Goal: Task Accomplishment & Management: Complete application form

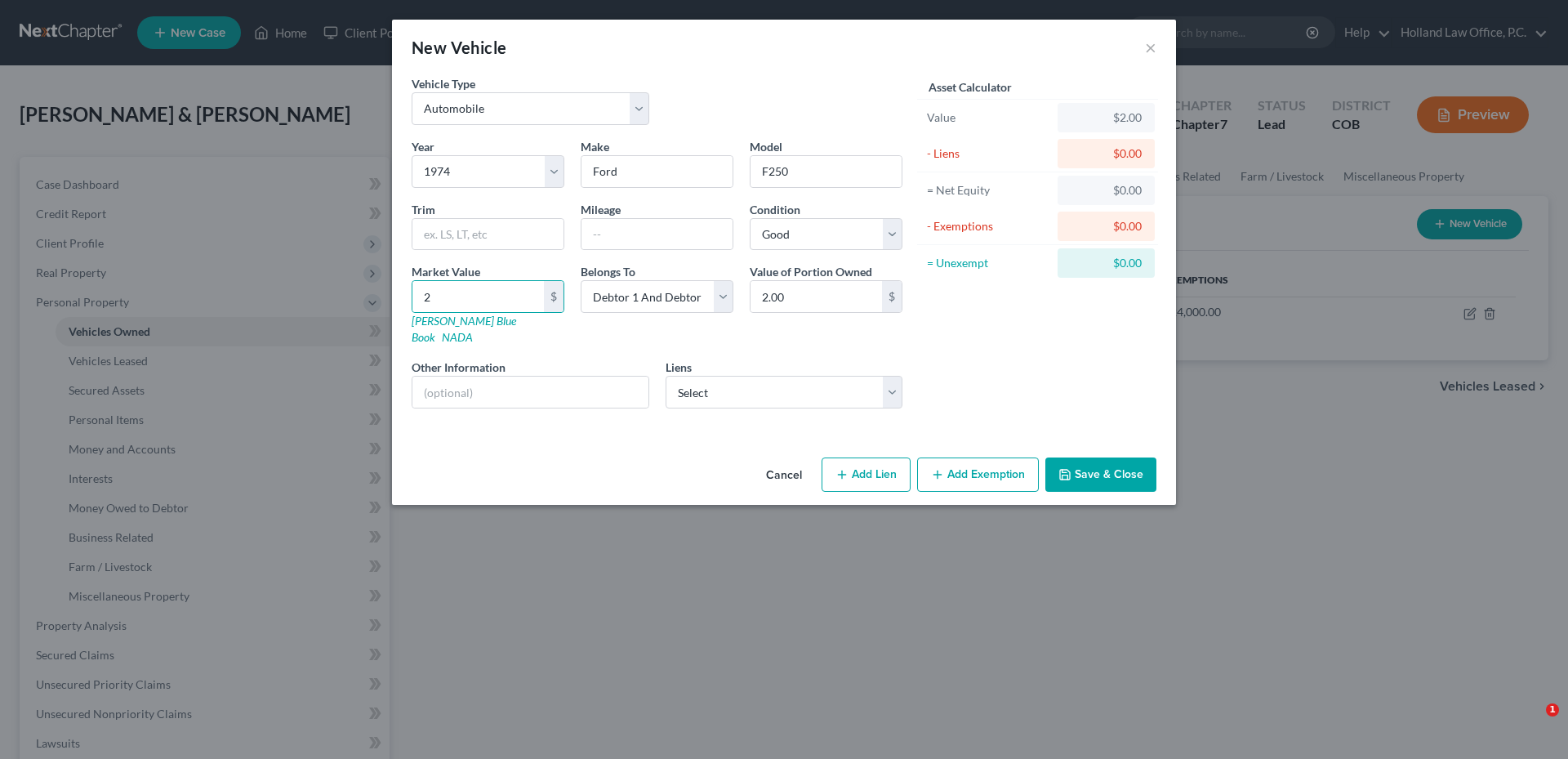
select select "0"
select select "52"
select select "2"
drag, startPoint x: 1164, startPoint y: 446, endPoint x: 1141, endPoint y: 455, distance: 24.7
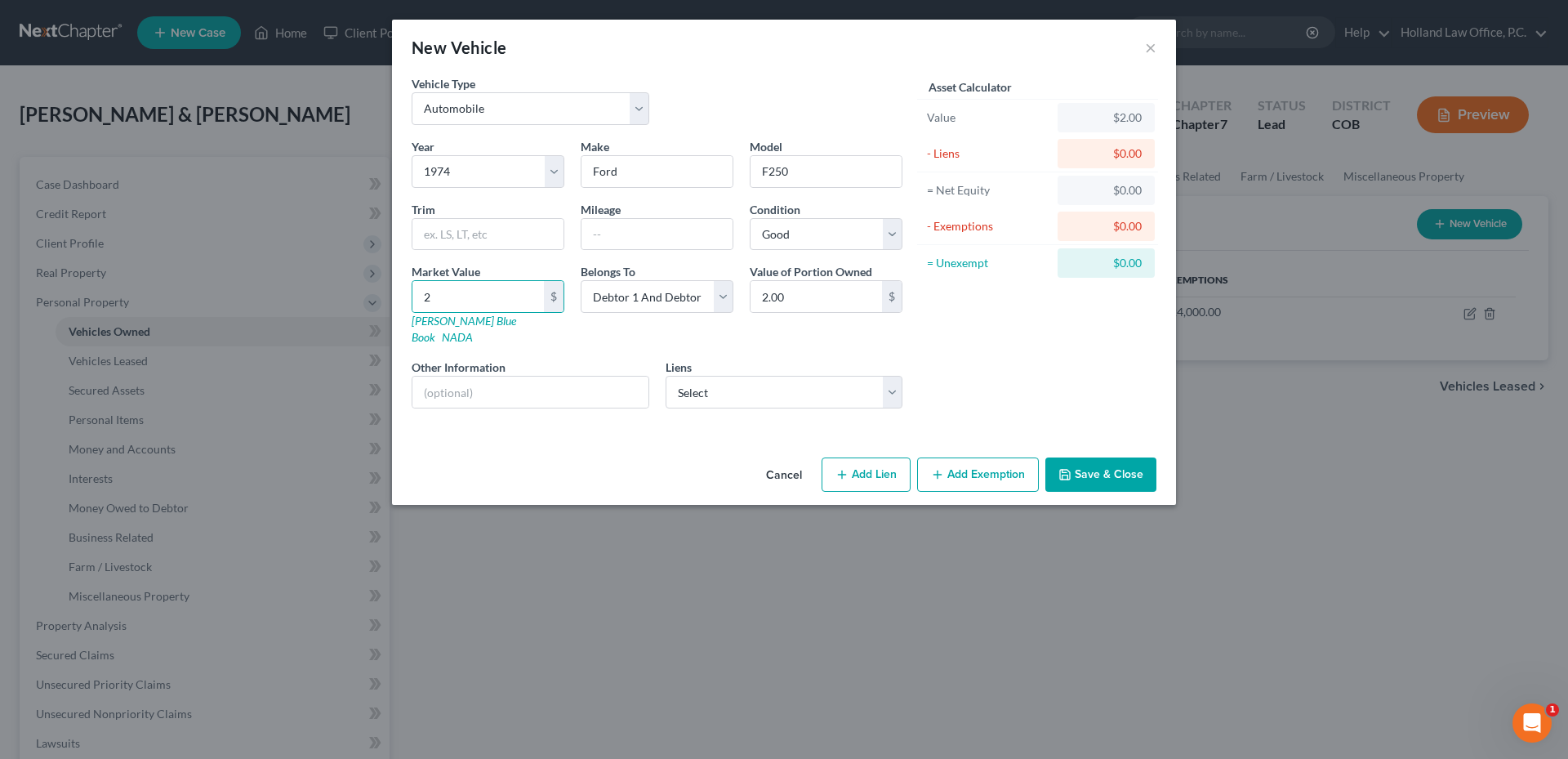
click at [1162, 451] on div "Cancel Add Lien Add Lease Add Exemption Save & Close" at bounding box center [784, 478] width 784 height 54
click at [1132, 458] on button "Save & Close" at bounding box center [1100, 475] width 111 height 34
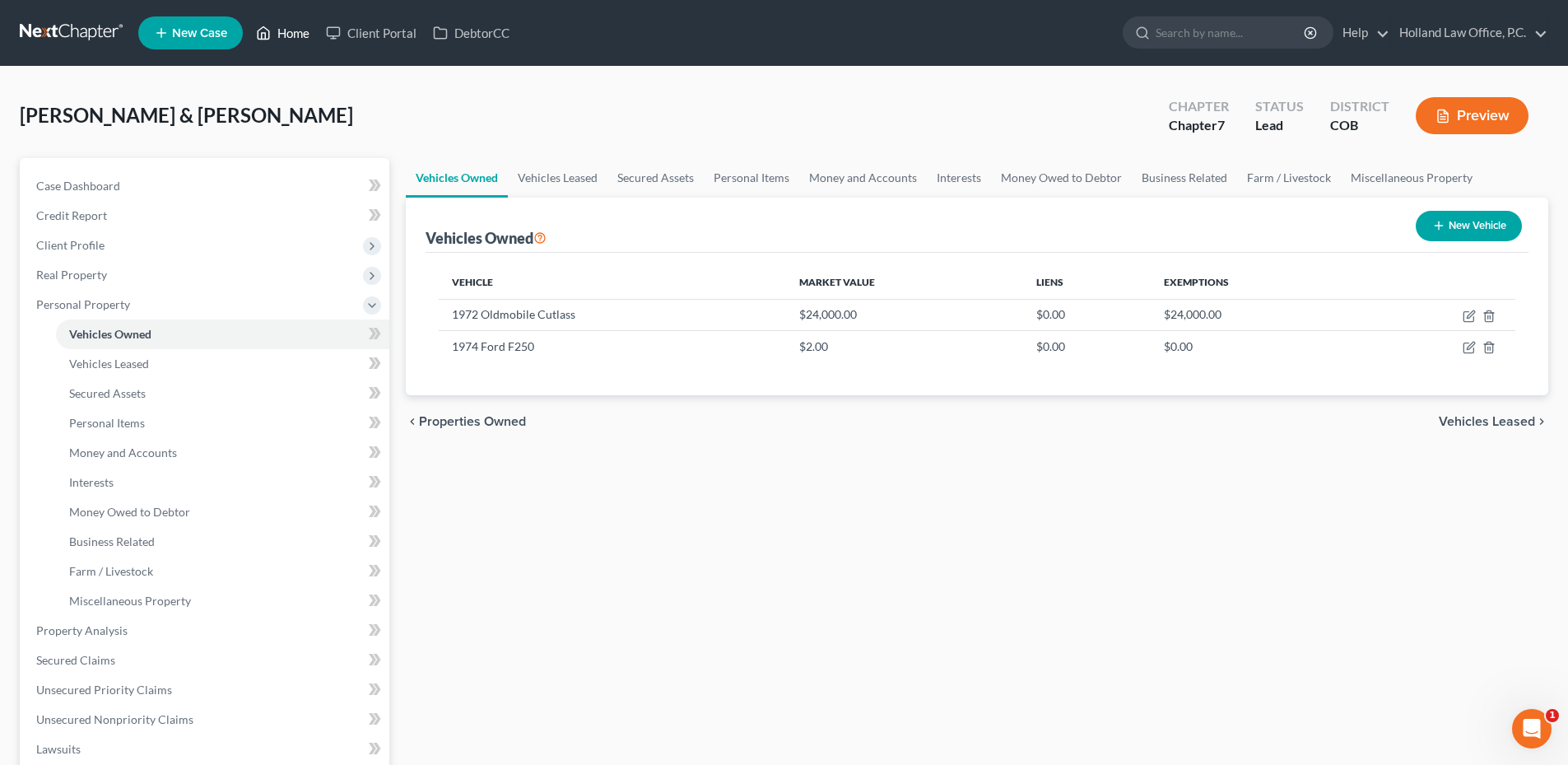
click at [290, 31] on link "Home" at bounding box center [282, 32] width 70 height 30
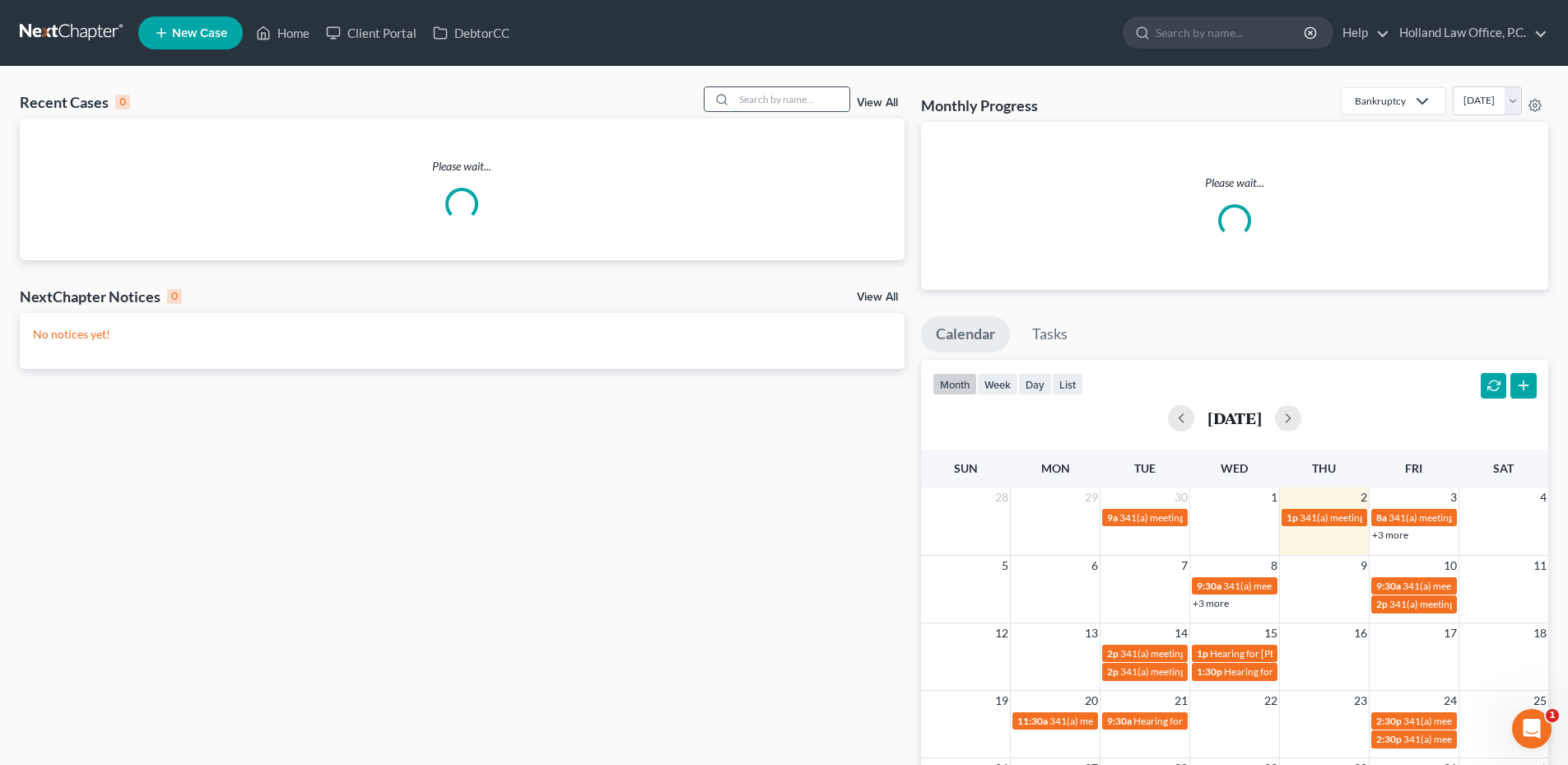
click at [776, 98] on input "search" at bounding box center [792, 98] width 116 height 24
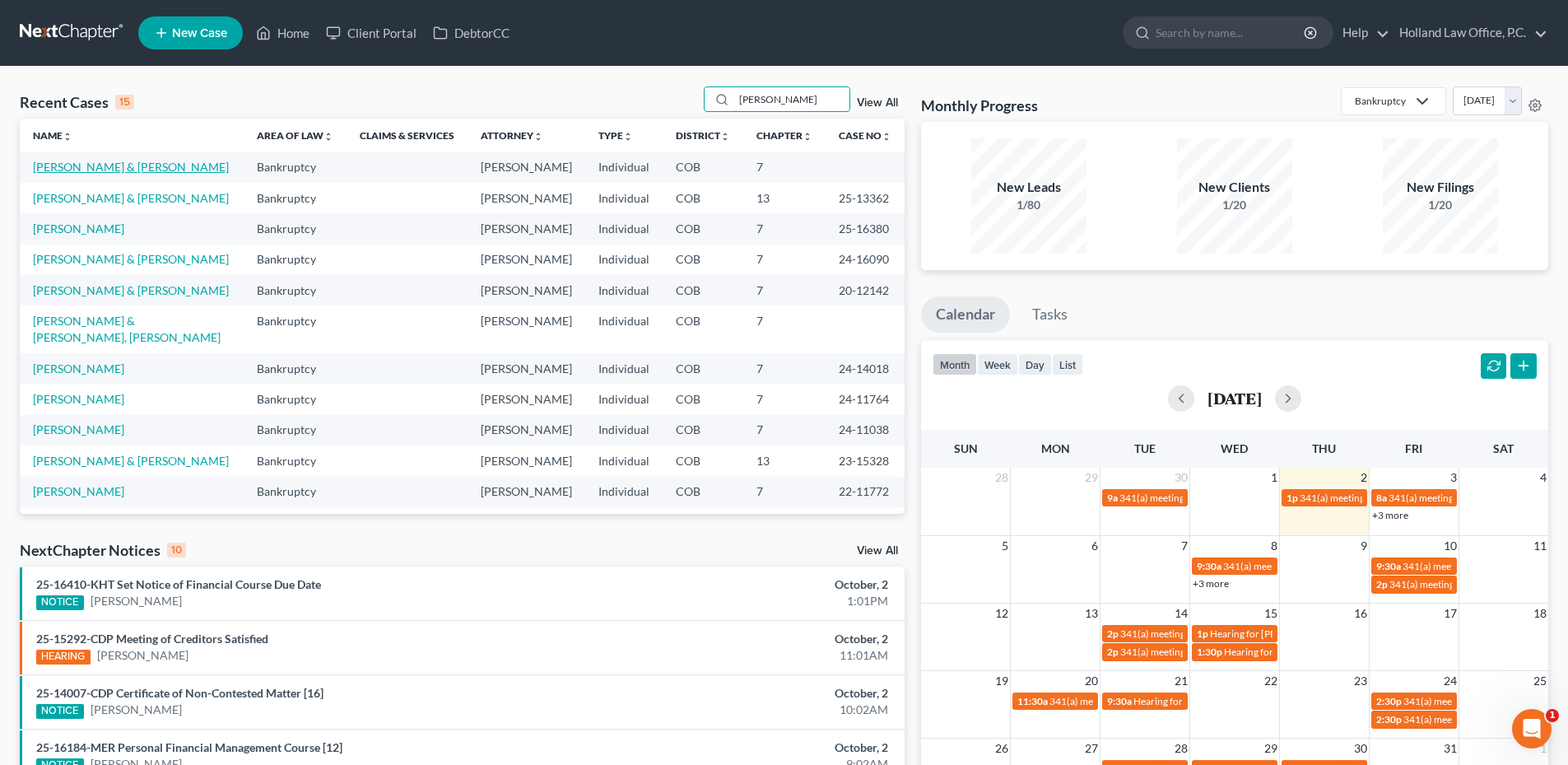
type input "Rob"
click at [98, 170] on link "[PERSON_NAME] & [PERSON_NAME]" at bounding box center [130, 166] width 196 height 14
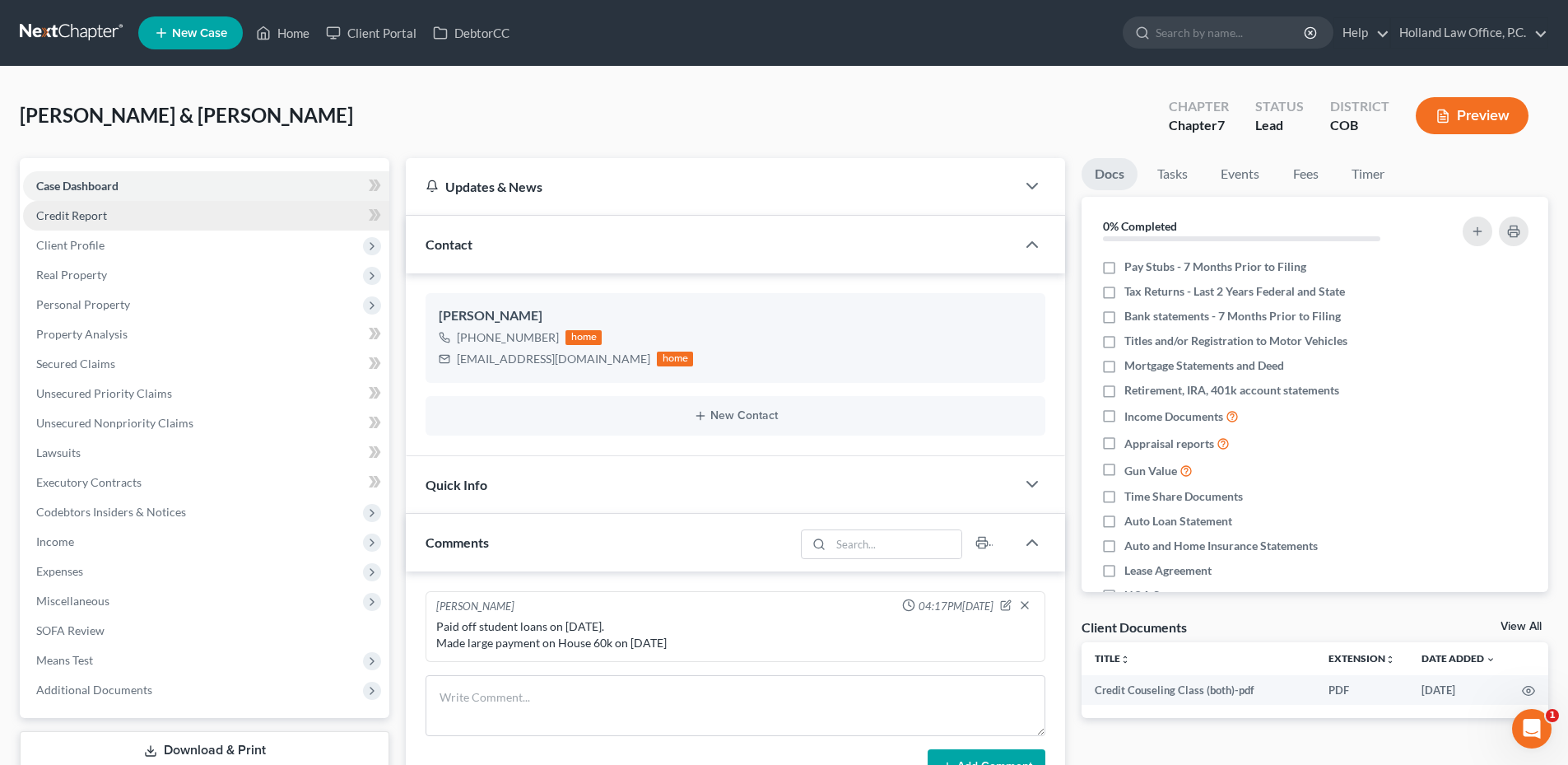
click at [122, 211] on link "Credit Report" at bounding box center [206, 215] width 367 height 30
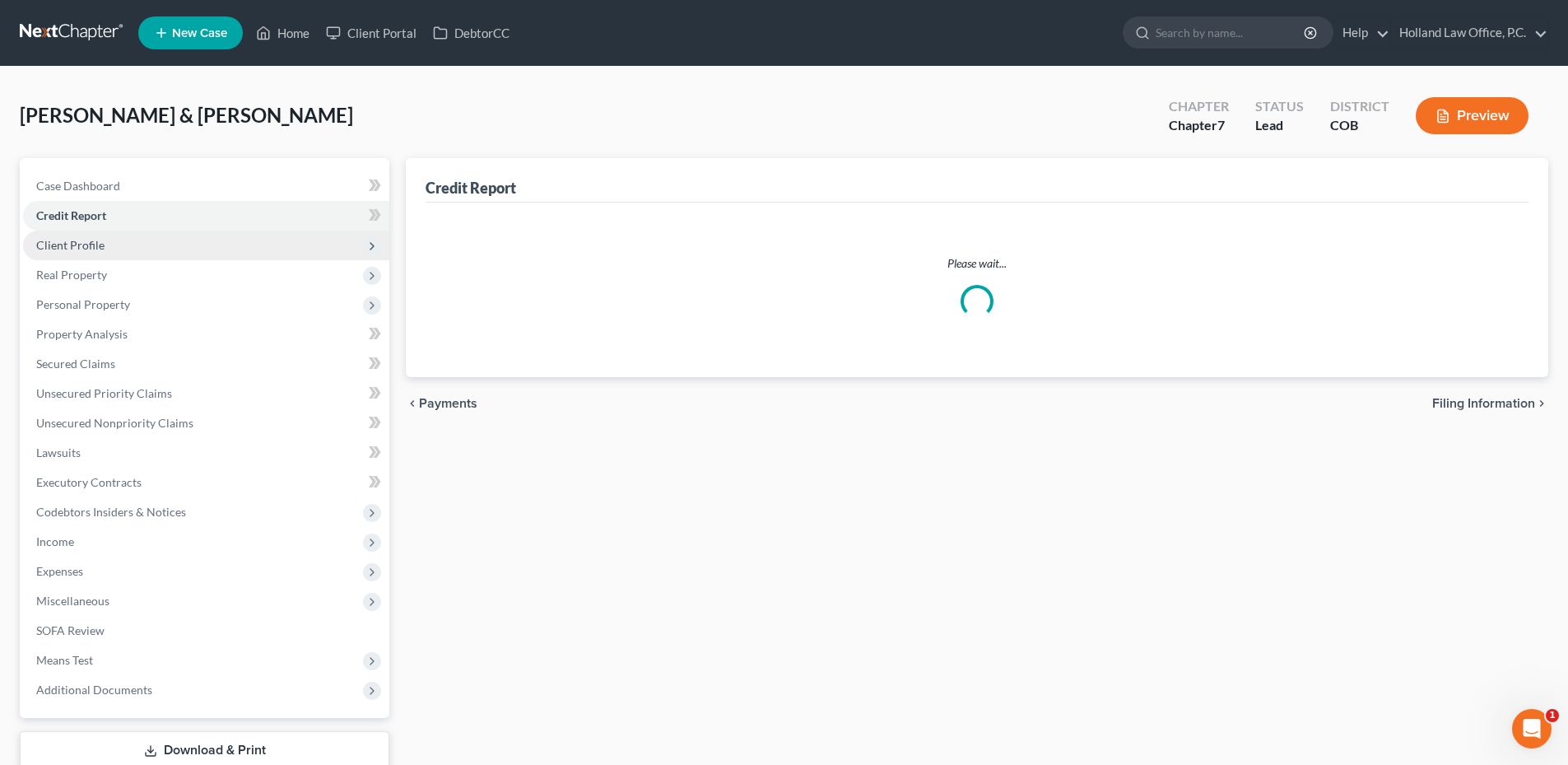
click at [99, 243] on span "Client Profile" at bounding box center [71, 244] width 69 height 14
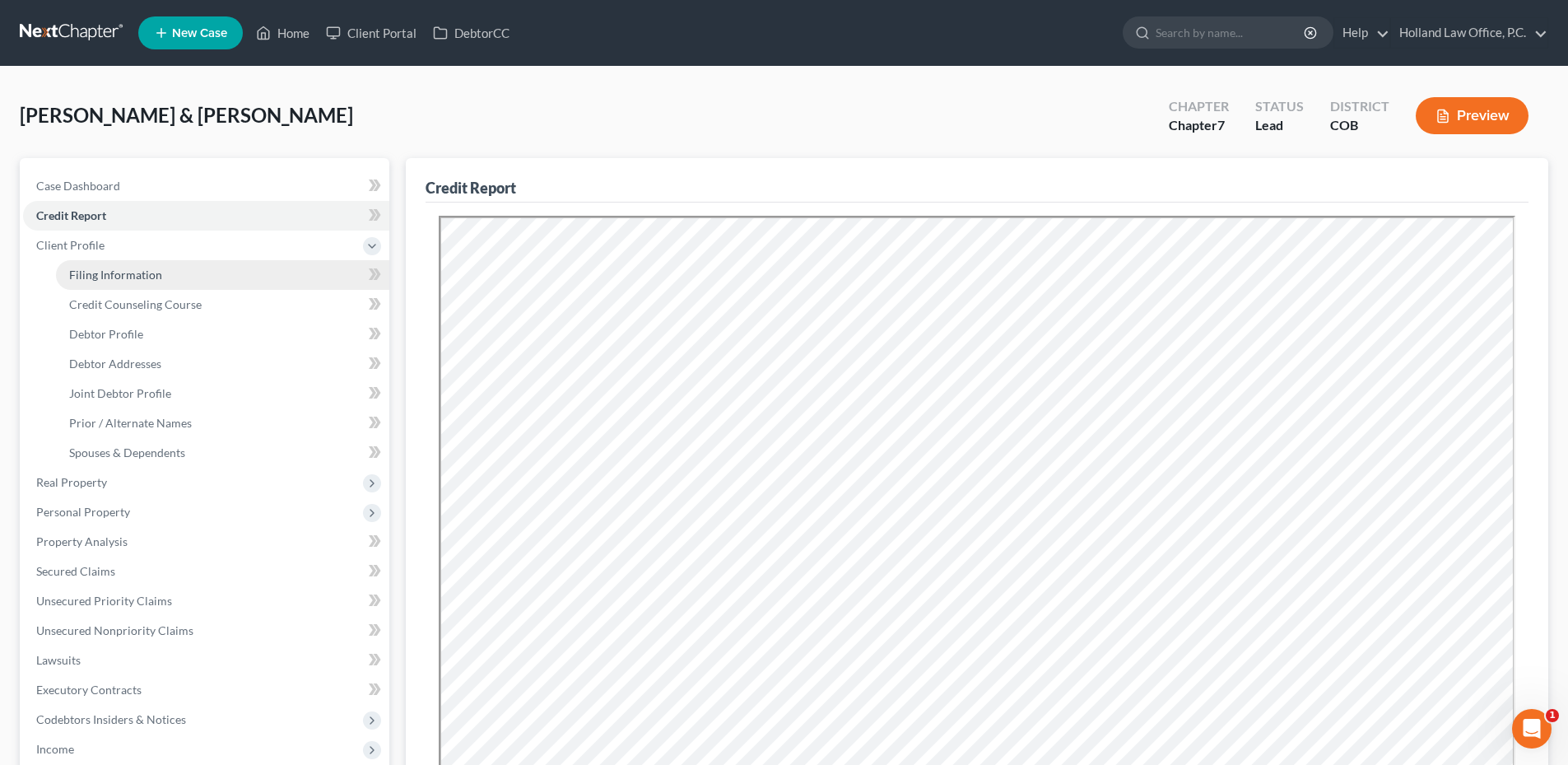
click at [207, 277] on link "Filing Information" at bounding box center [222, 274] width 333 height 30
select select "1"
select select "0"
select select "11"
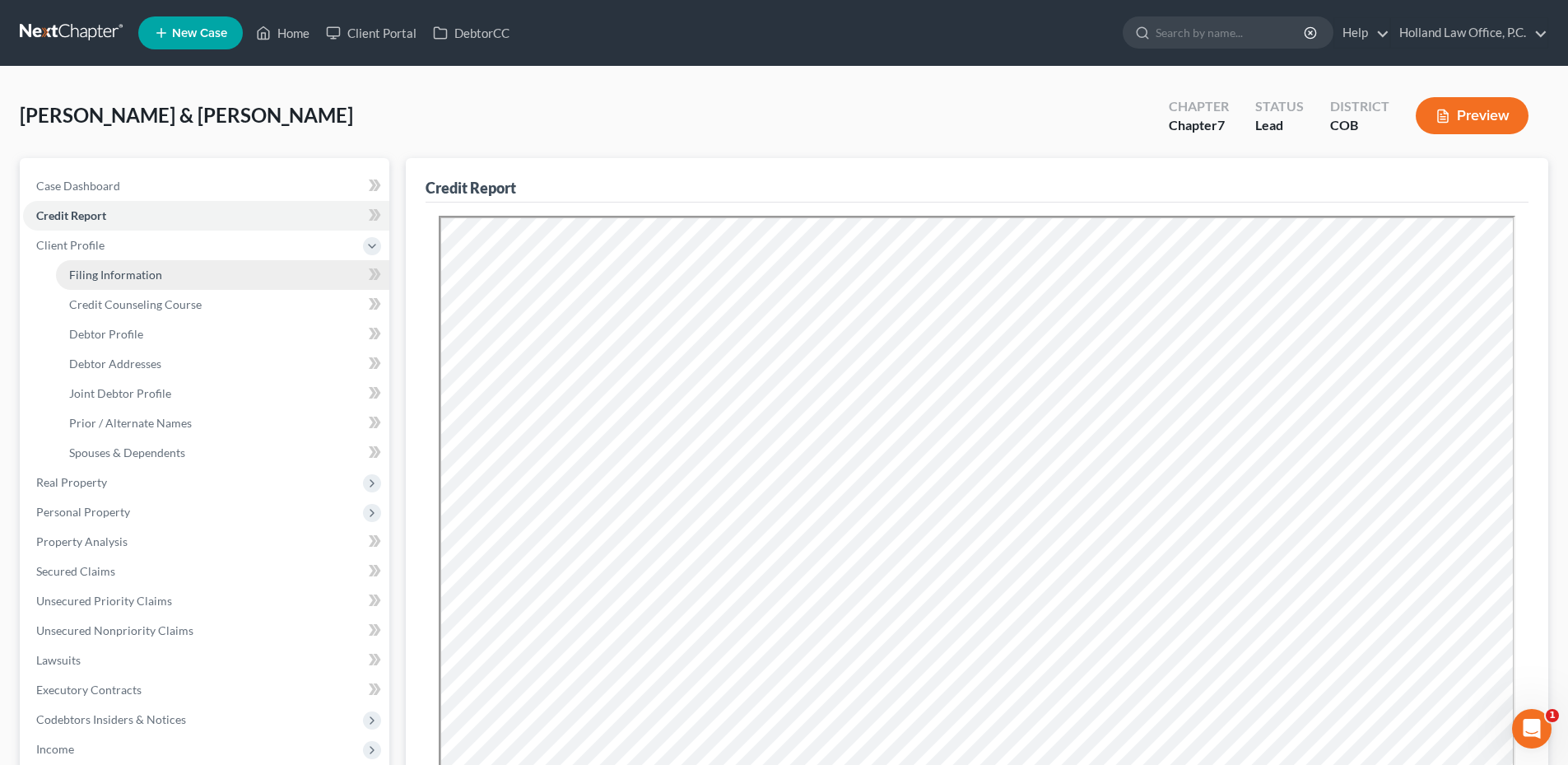
select select "0"
select select "5"
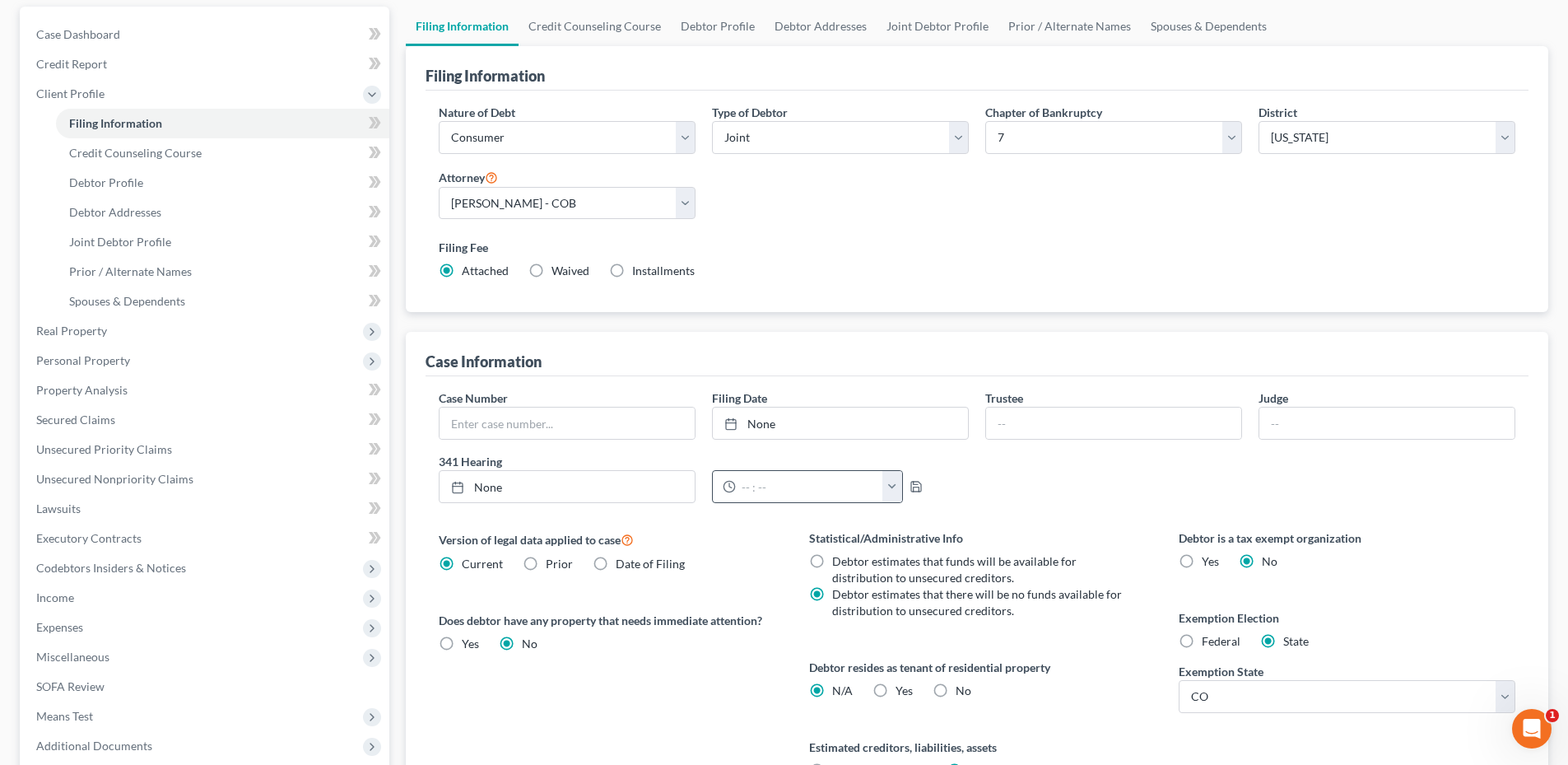
scroll to position [164, 0]
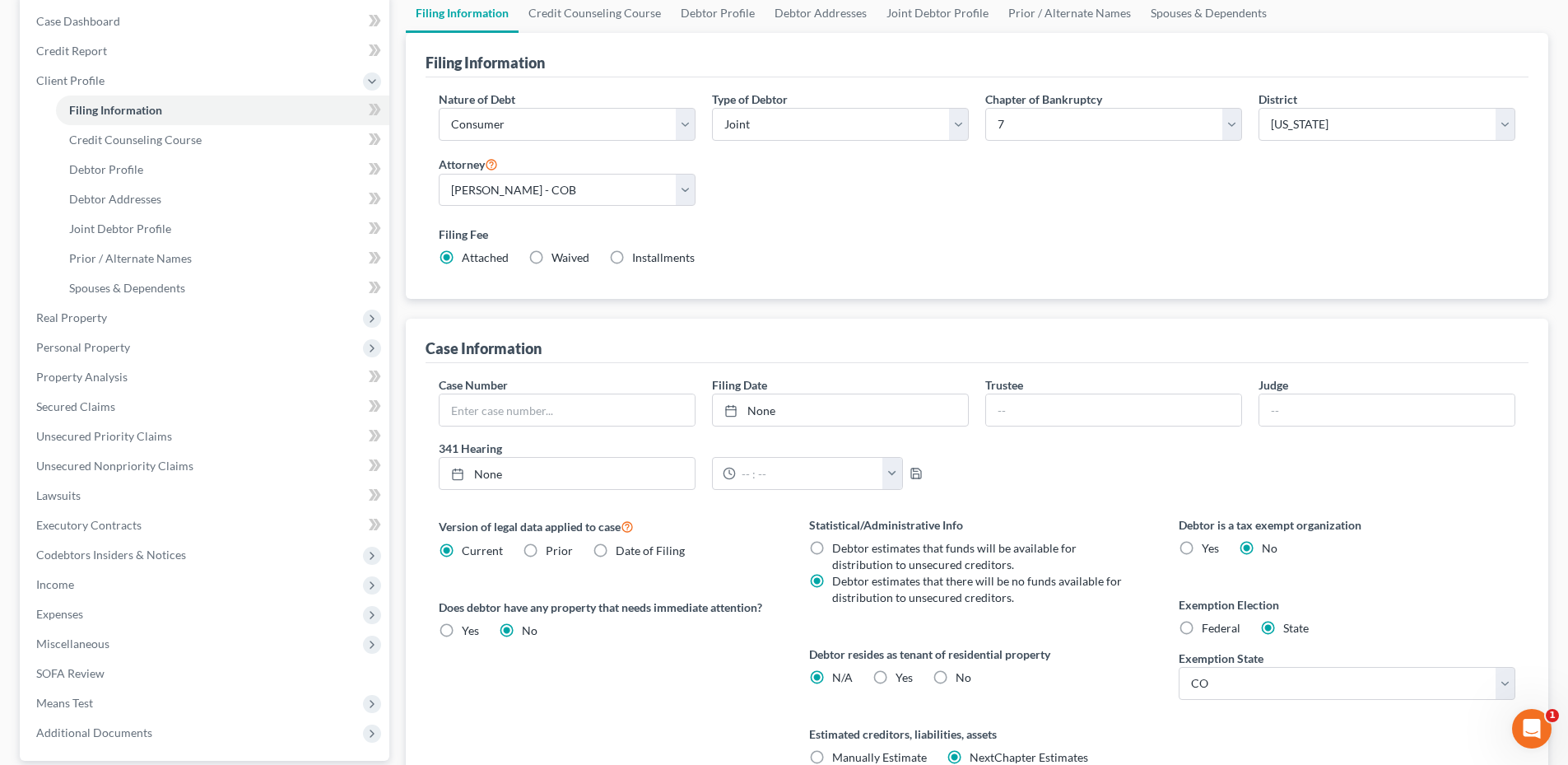
click at [896, 678] on label "Yes Yes" at bounding box center [904, 677] width 17 height 16
click at [902, 678] on input "Yes Yes" at bounding box center [907, 674] width 11 height 11
radio input "true"
radio input "false"
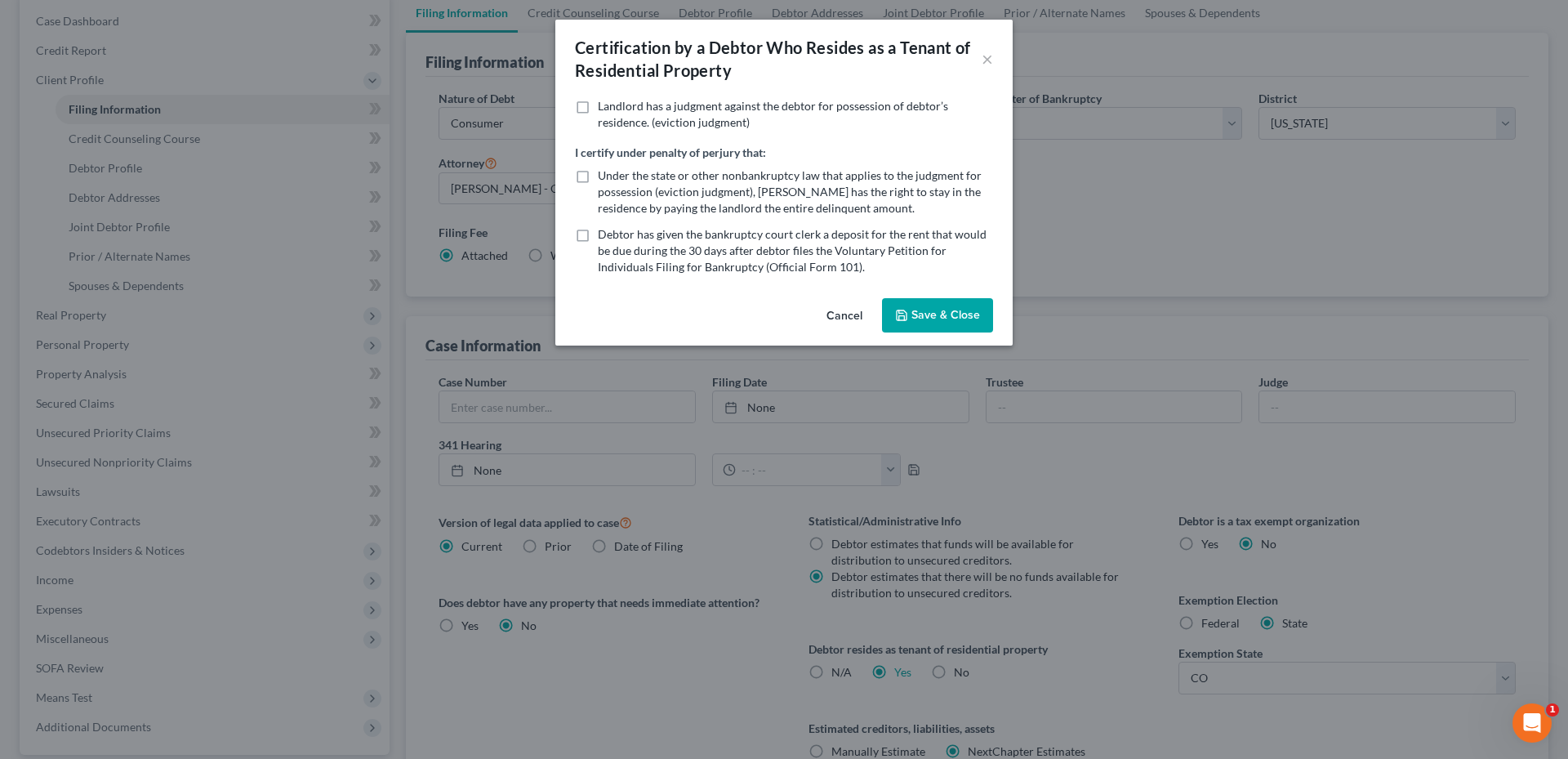
click at [848, 316] on button "Cancel" at bounding box center [843, 316] width 62 height 32
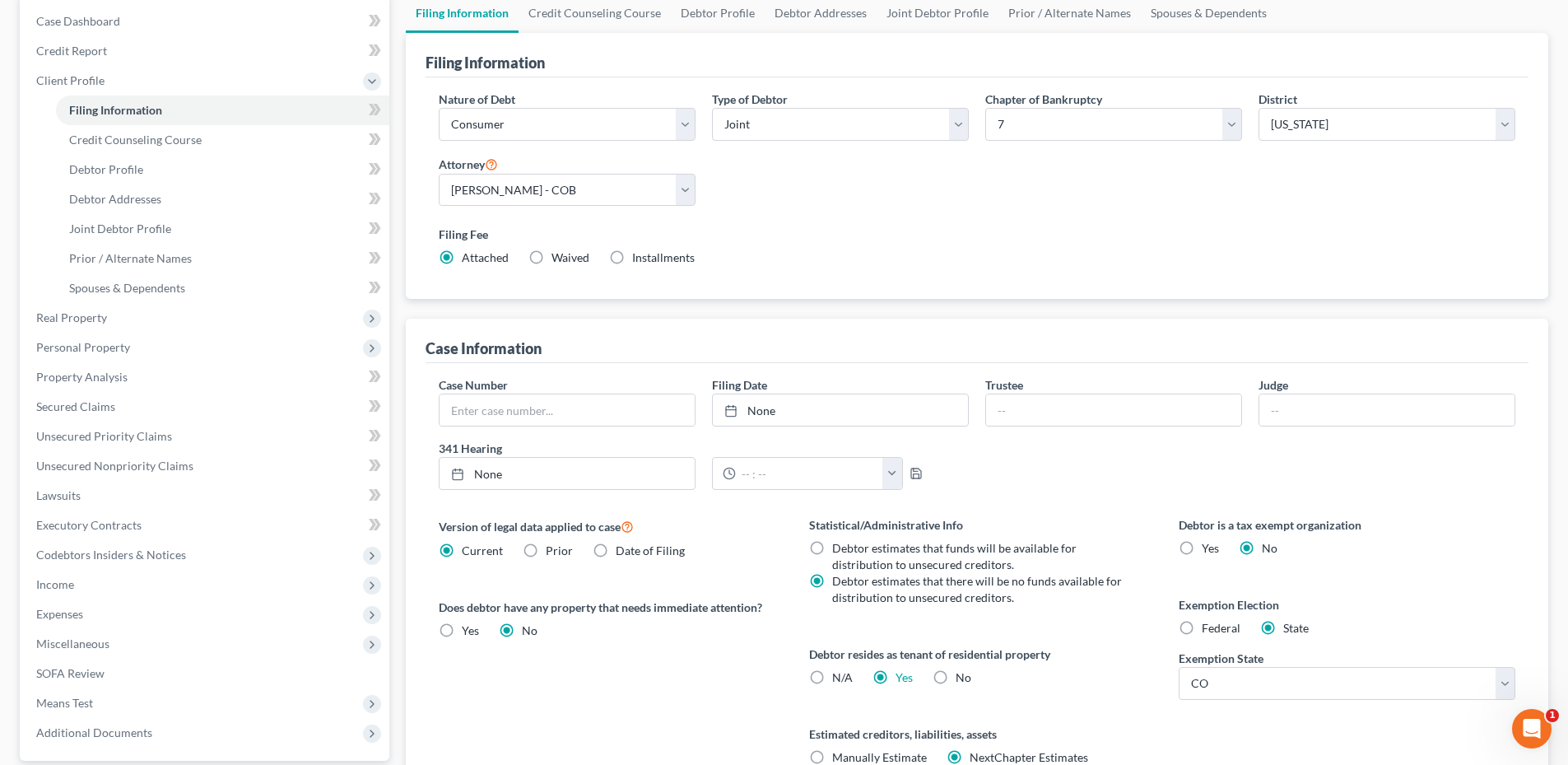
click at [956, 670] on label "No" at bounding box center [964, 677] width 15 height 16
click at [962, 670] on input "No" at bounding box center [966, 674] width 11 height 11
radio input "true"
radio input "false"
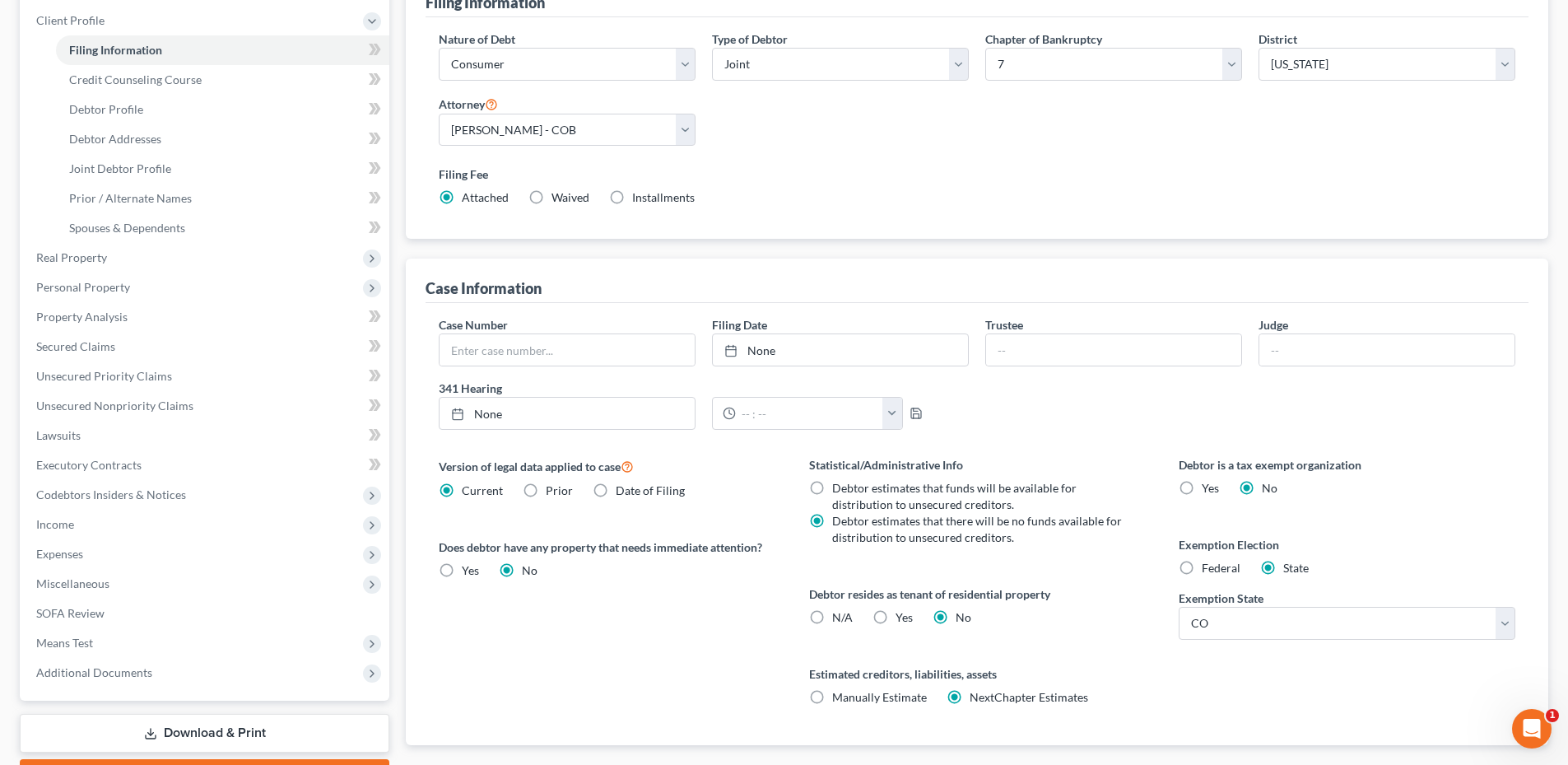
scroll to position [320, 0]
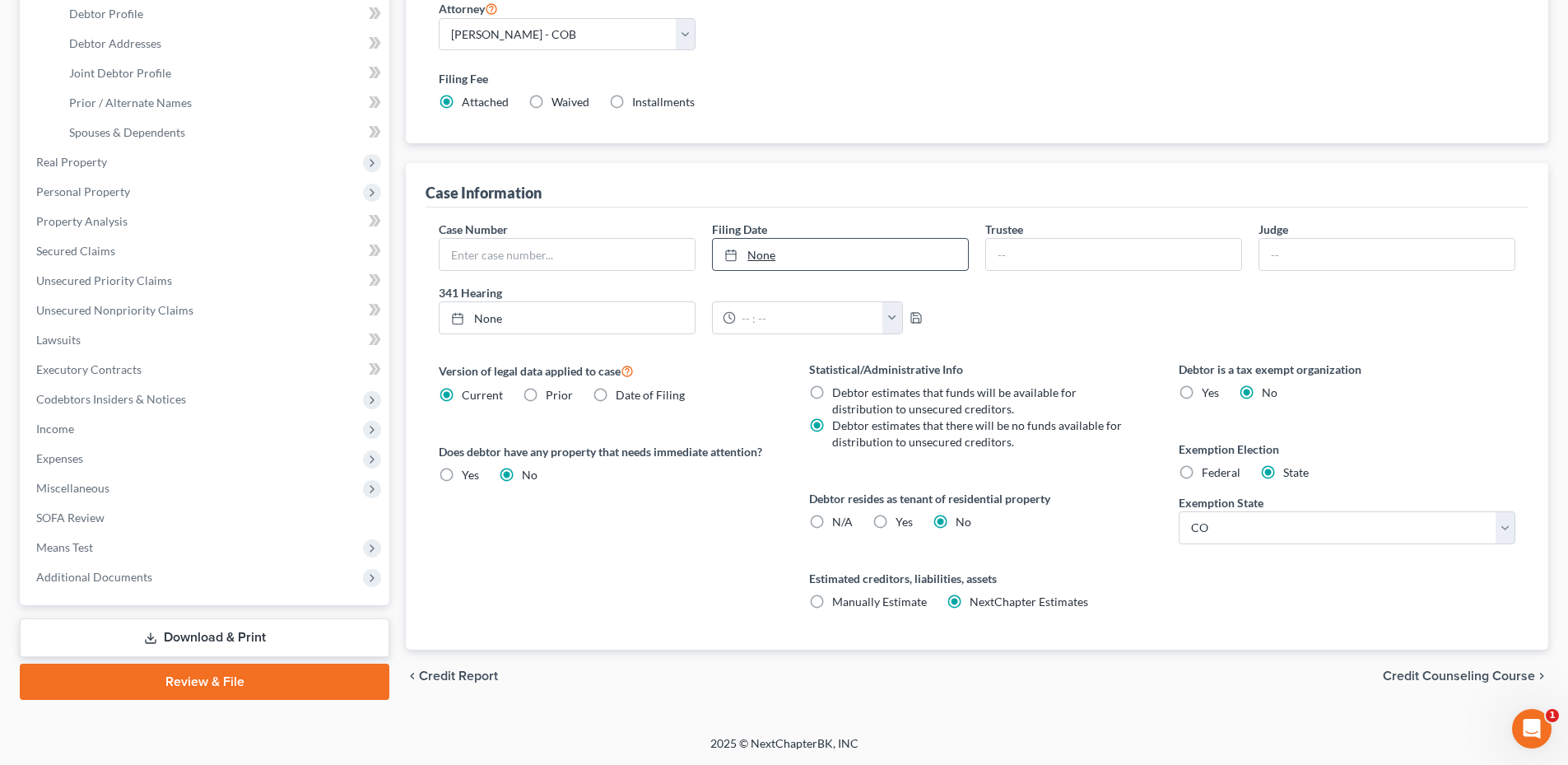
click at [766, 251] on link "None" at bounding box center [839, 254] width 255 height 32
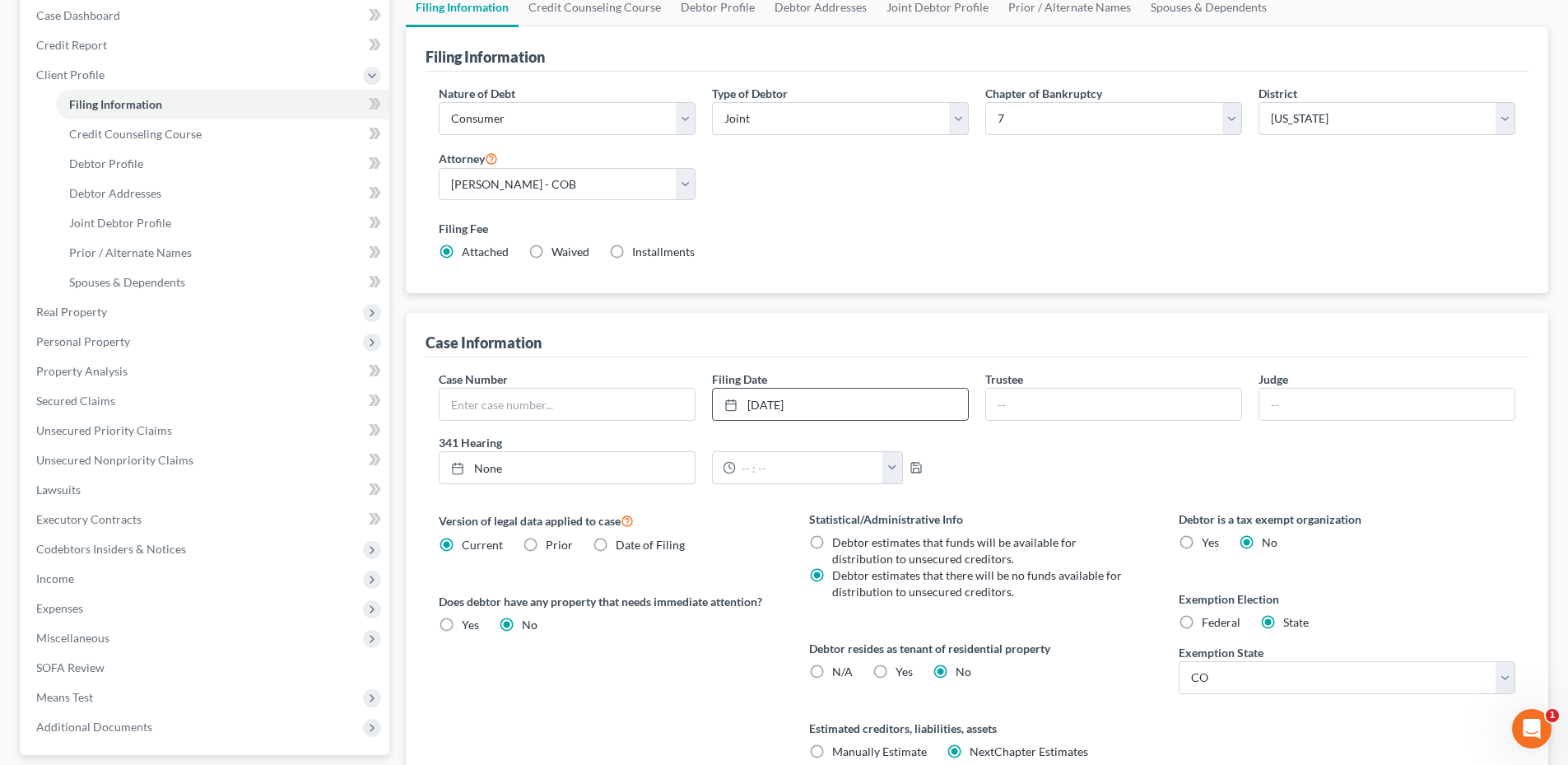
scroll to position [0, 0]
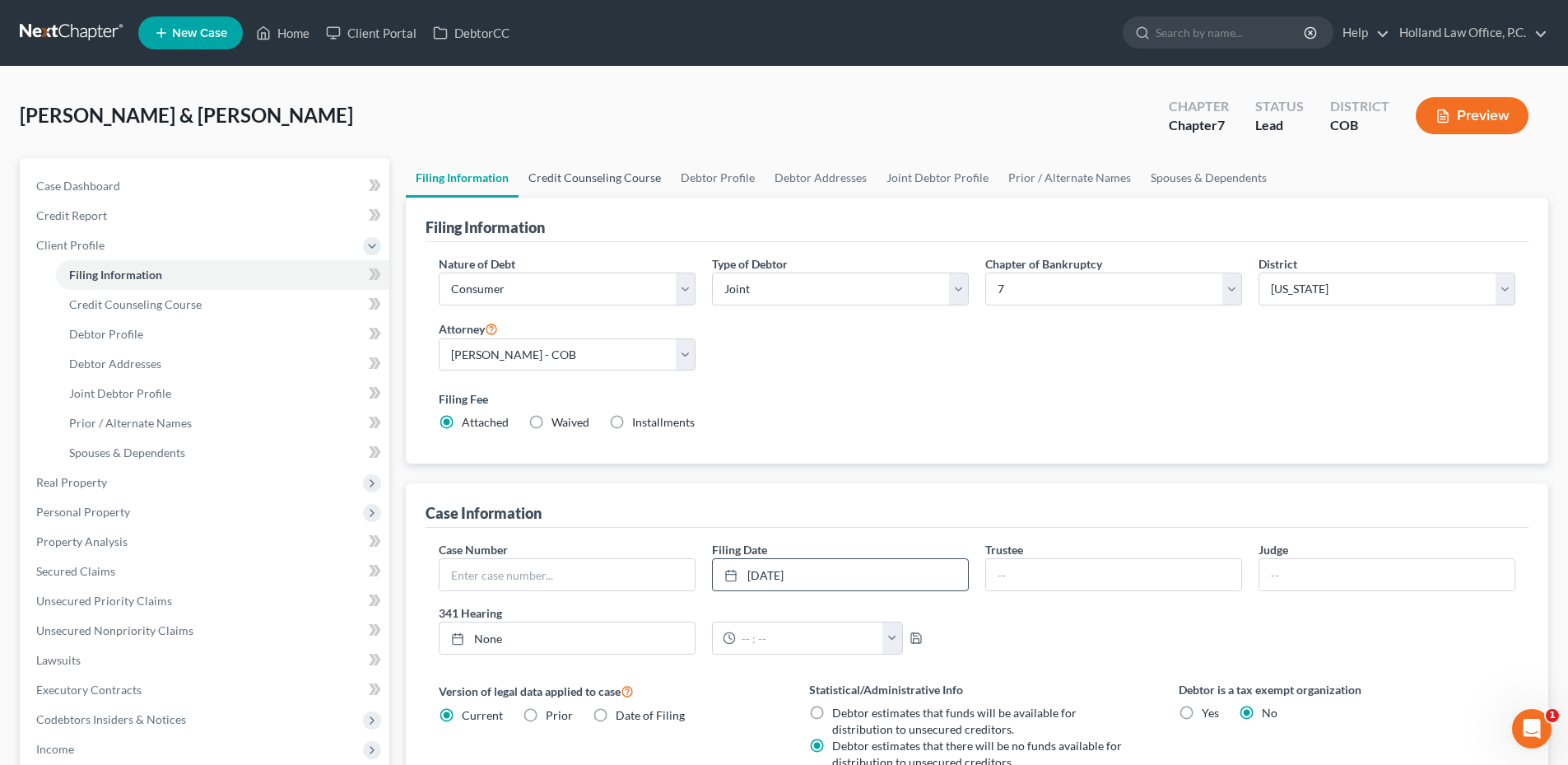
click at [620, 192] on link "Credit Counseling Course" at bounding box center [594, 177] width 152 height 39
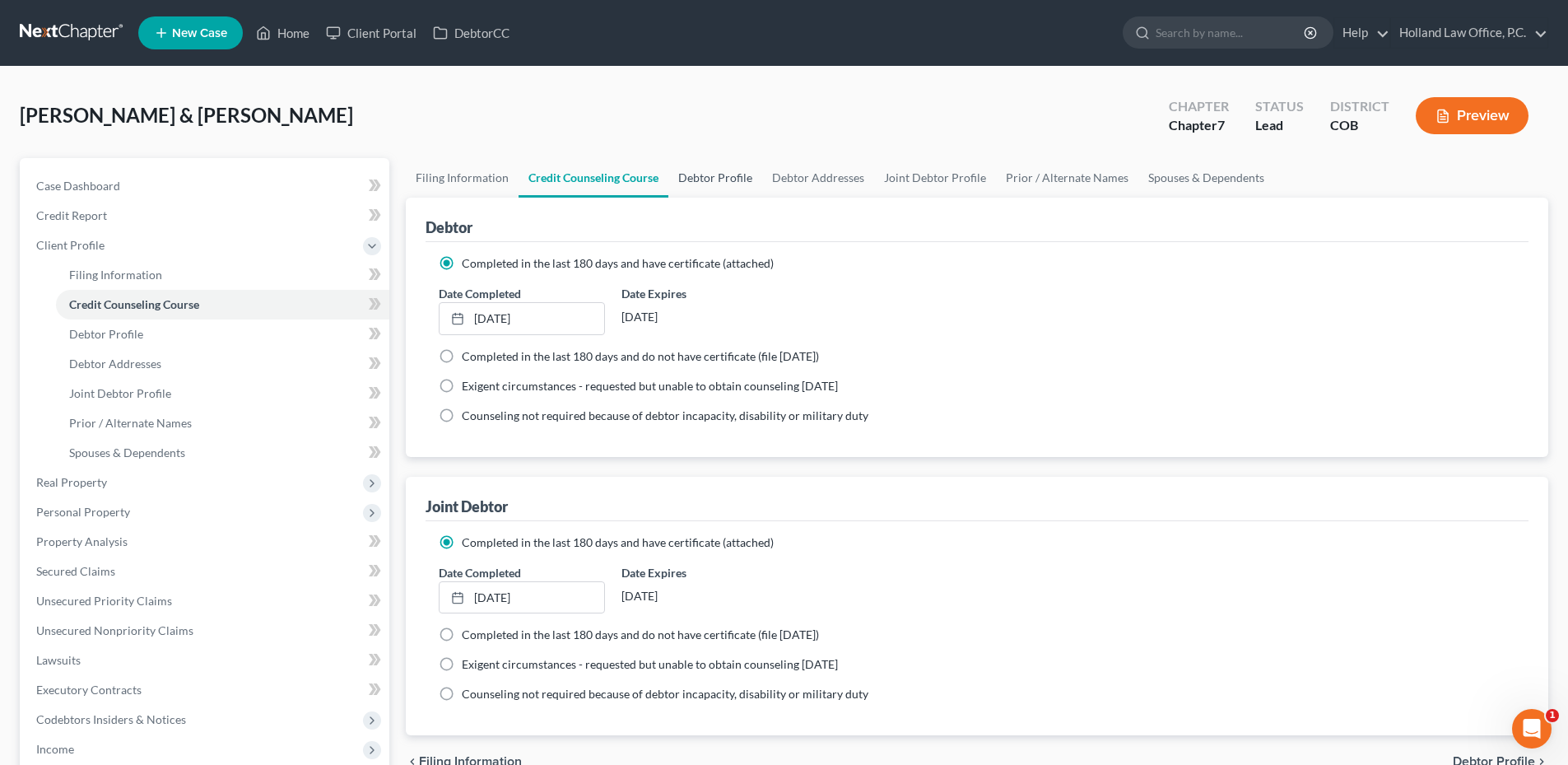
click at [718, 170] on link "Debtor Profile" at bounding box center [715, 177] width 94 height 39
select select "1"
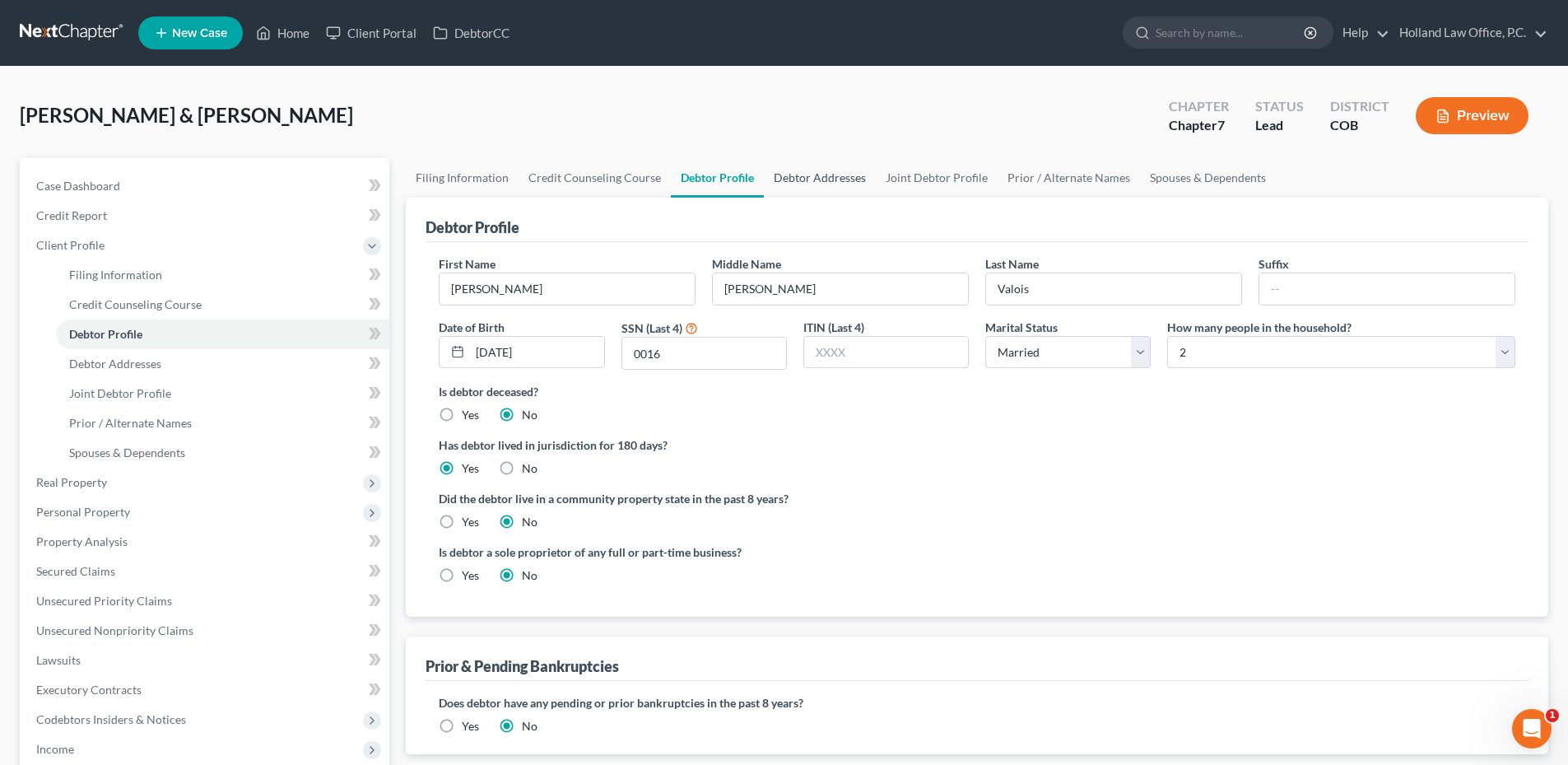
click at [787, 182] on link "Debtor Addresses" at bounding box center [819, 177] width 112 height 39
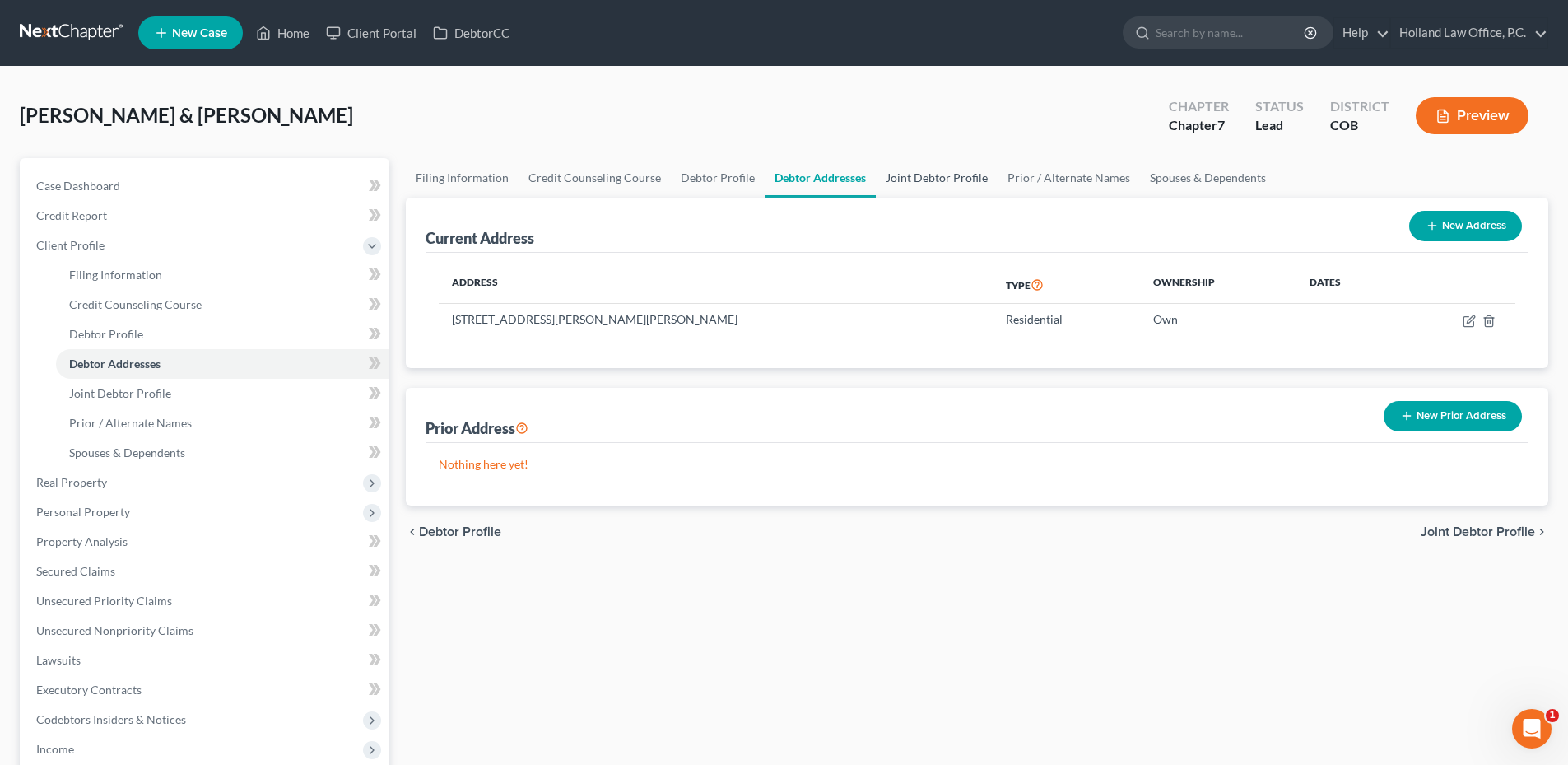
click at [984, 176] on link "Joint Debtor Profile" at bounding box center [937, 177] width 122 height 39
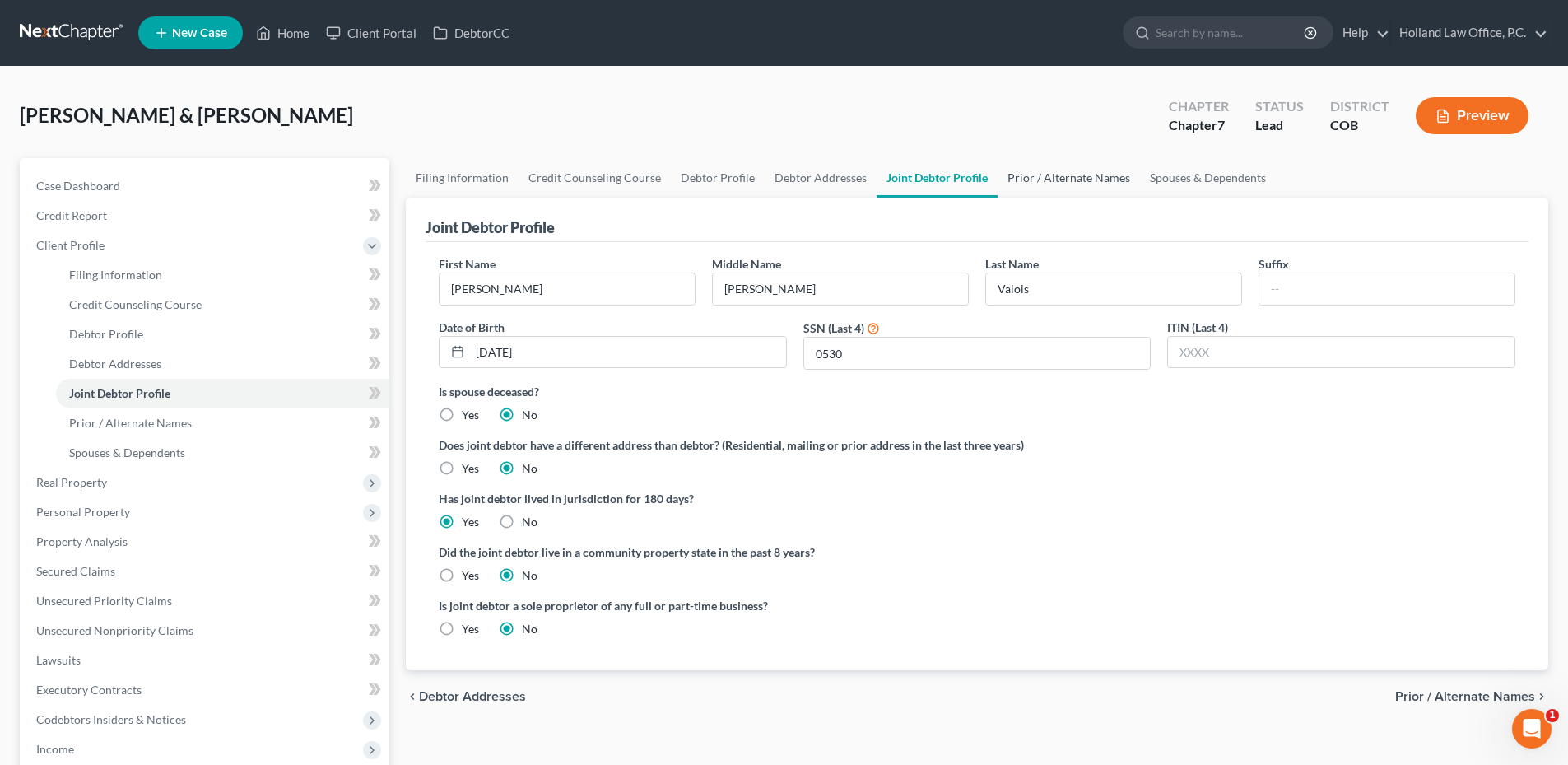
click at [1035, 188] on link "Prior / Alternate Names" at bounding box center [1069, 177] width 142 height 39
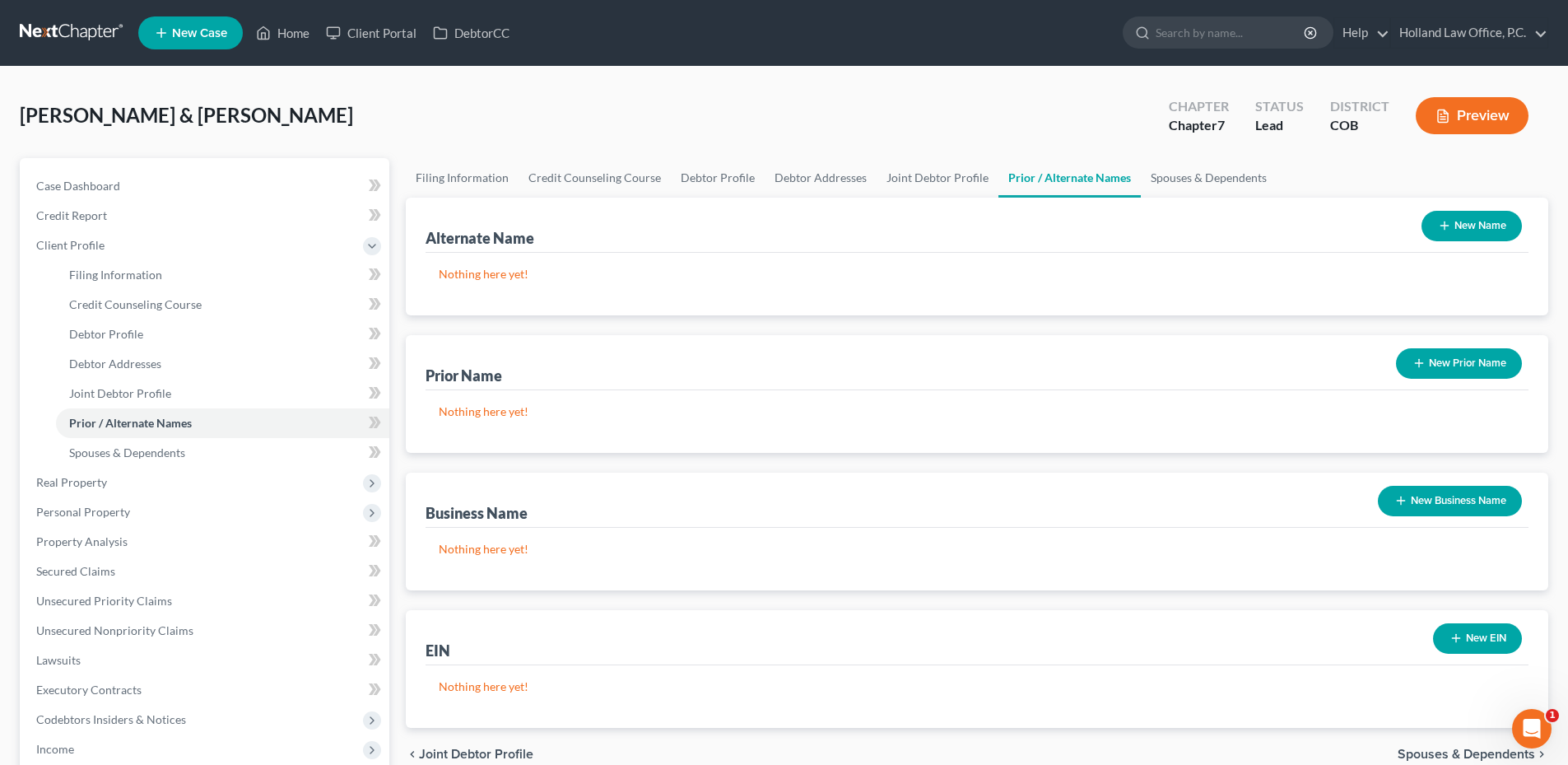
click at [1486, 228] on button "New Name" at bounding box center [1471, 226] width 100 height 31
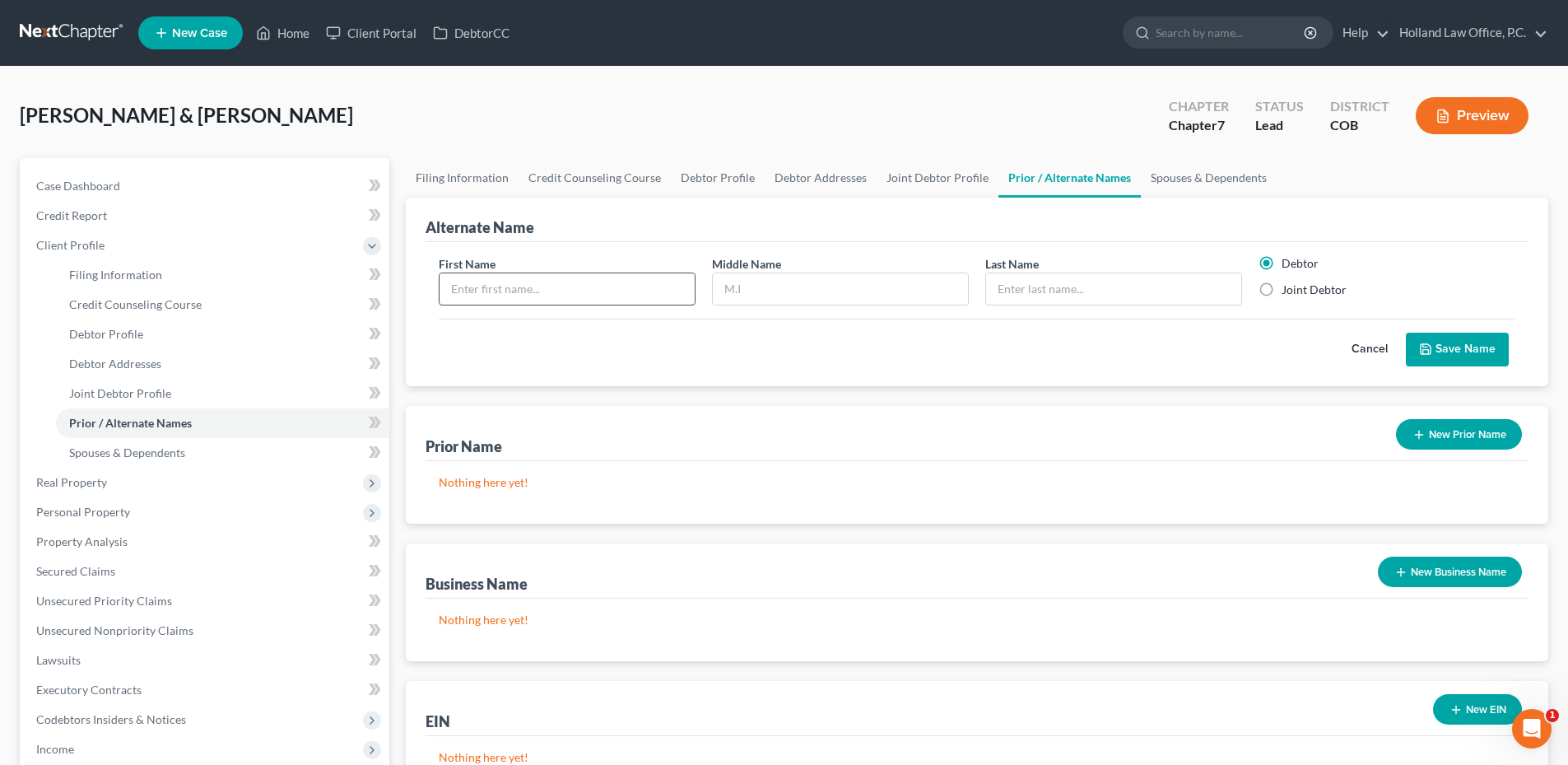
click at [608, 303] on input "text" at bounding box center [566, 288] width 255 height 32
type input "Rob"
type input "V"
type input "Valois"
click at [1476, 344] on button "Save Name" at bounding box center [1457, 350] width 103 height 34
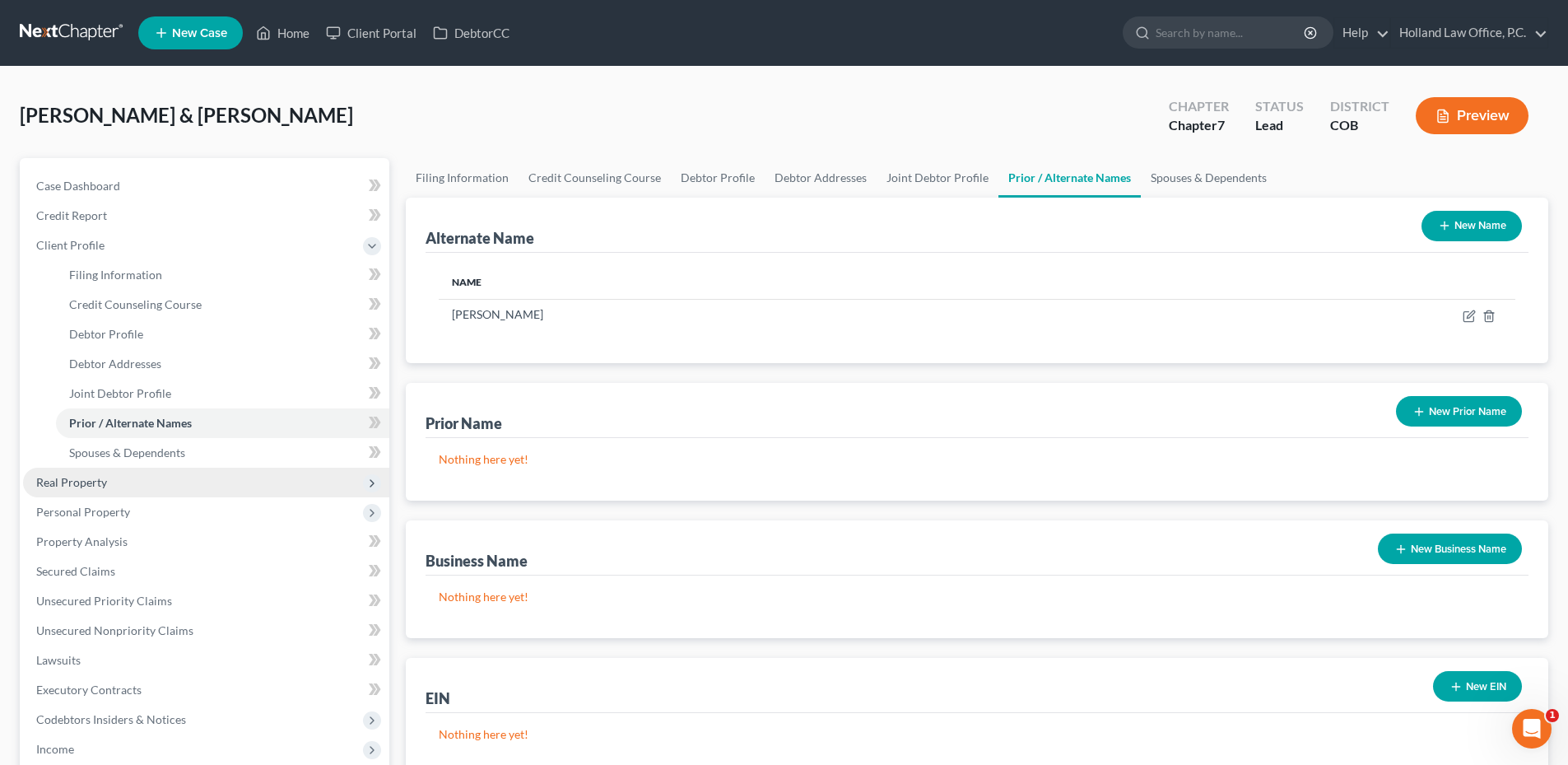
click at [112, 485] on span "Real Property" at bounding box center [206, 482] width 367 height 30
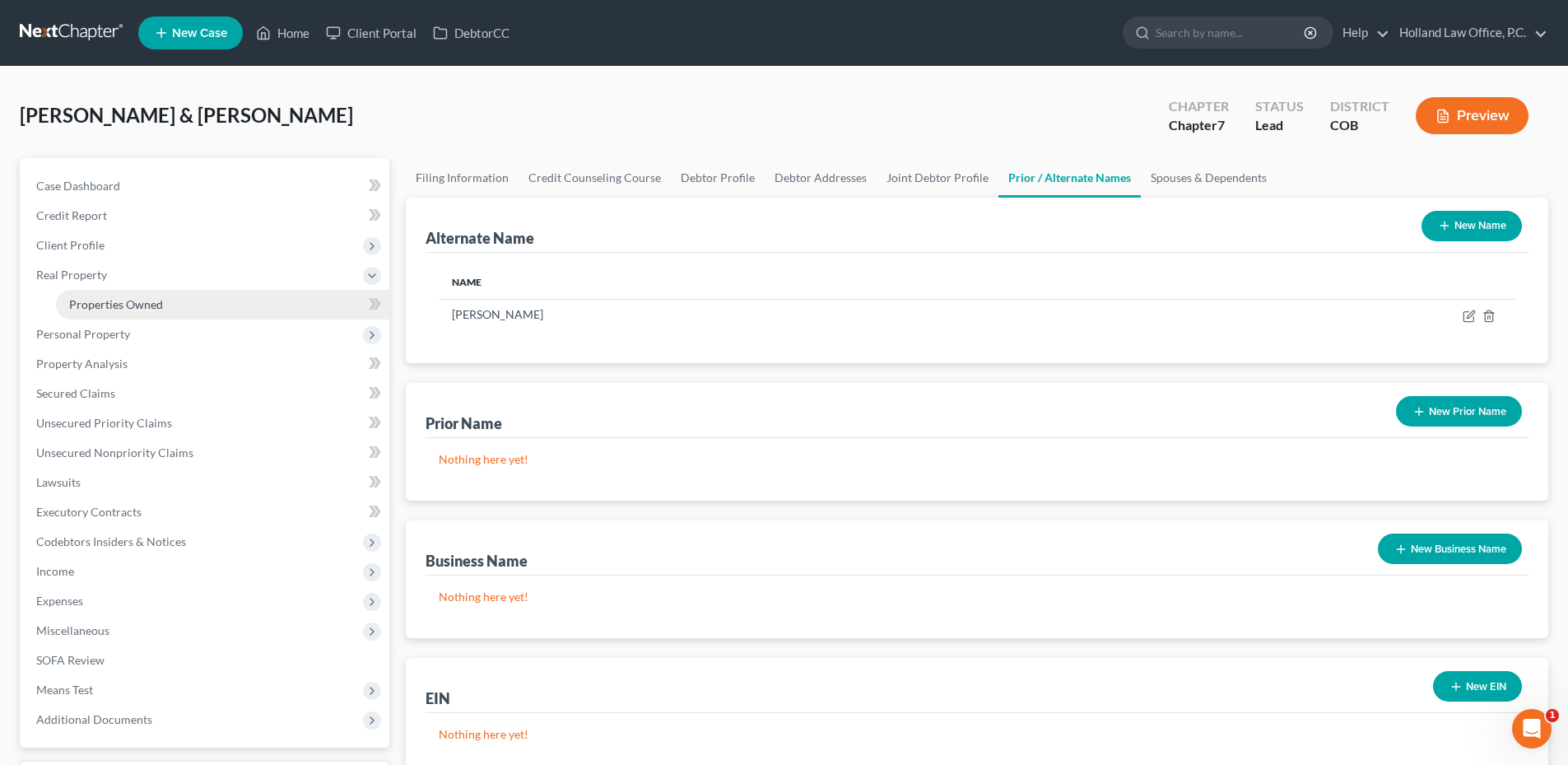
click at [137, 292] on link "Properties Owned" at bounding box center [222, 304] width 333 height 30
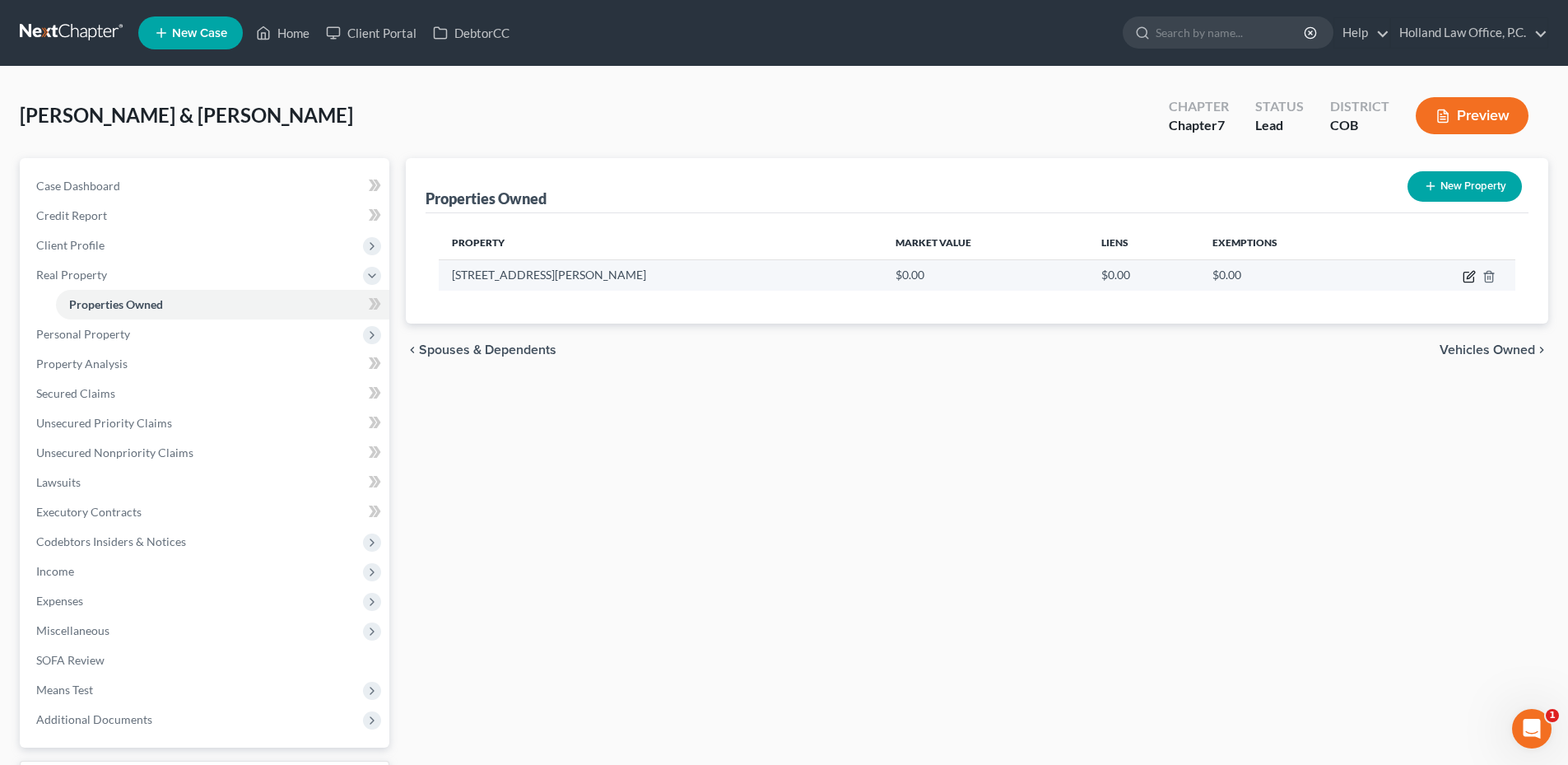
click at [1472, 279] on icon "button" at bounding box center [1469, 277] width 13 height 13
select select "5"
select select "62"
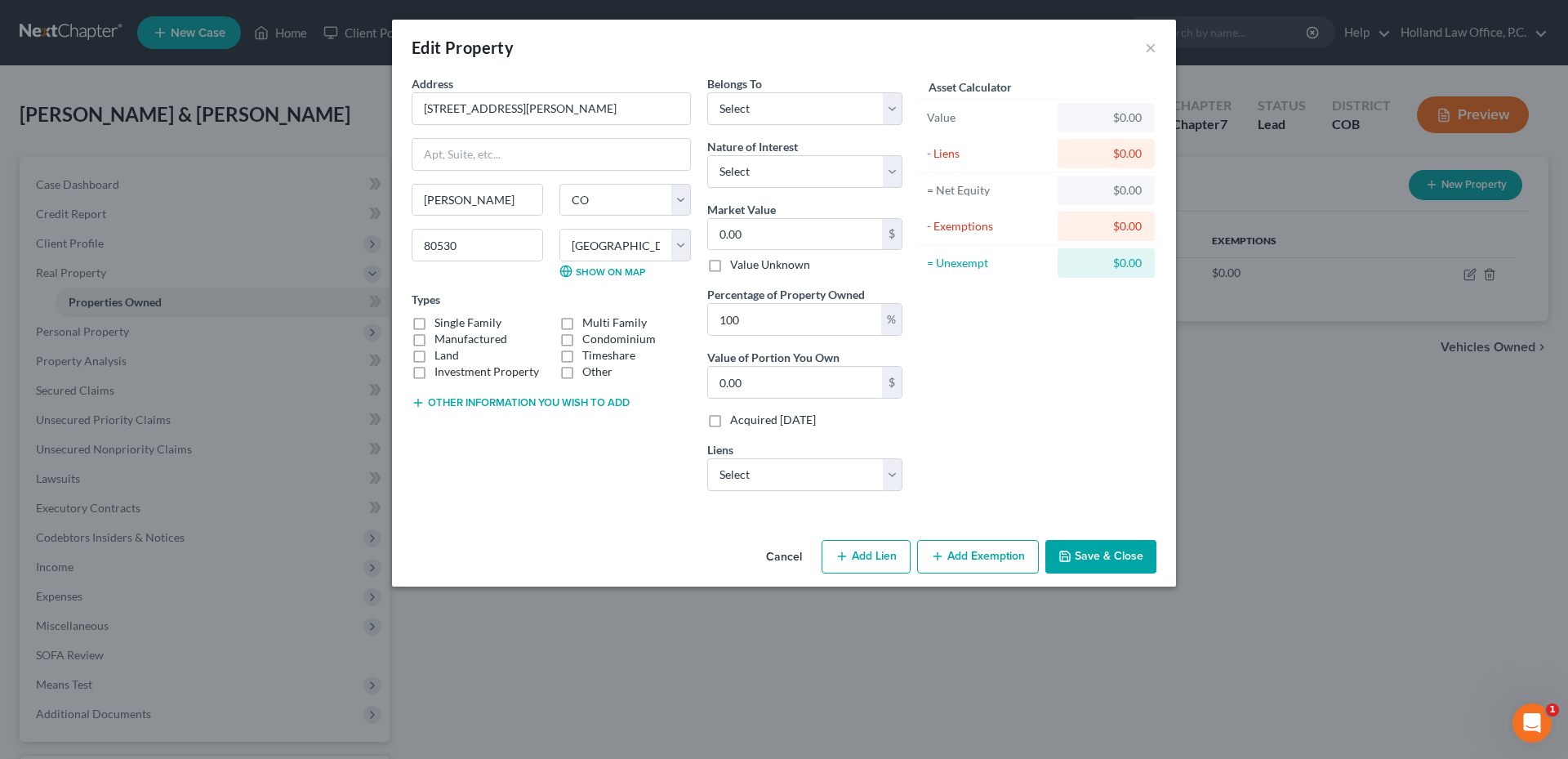
click at [872, 551] on button "Add Lien" at bounding box center [866, 557] width 89 height 34
select select "0"
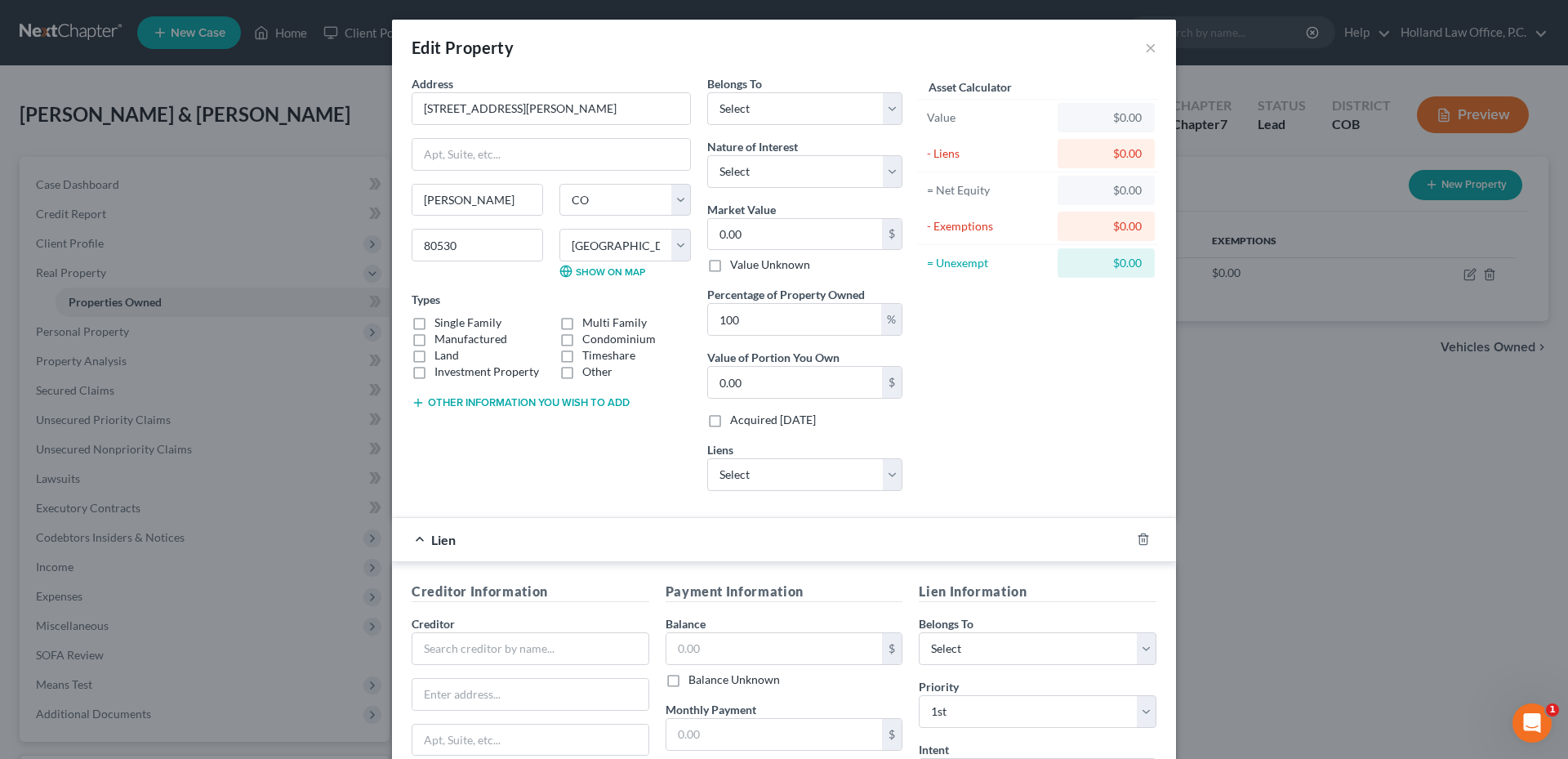
scroll to position [81, 0]
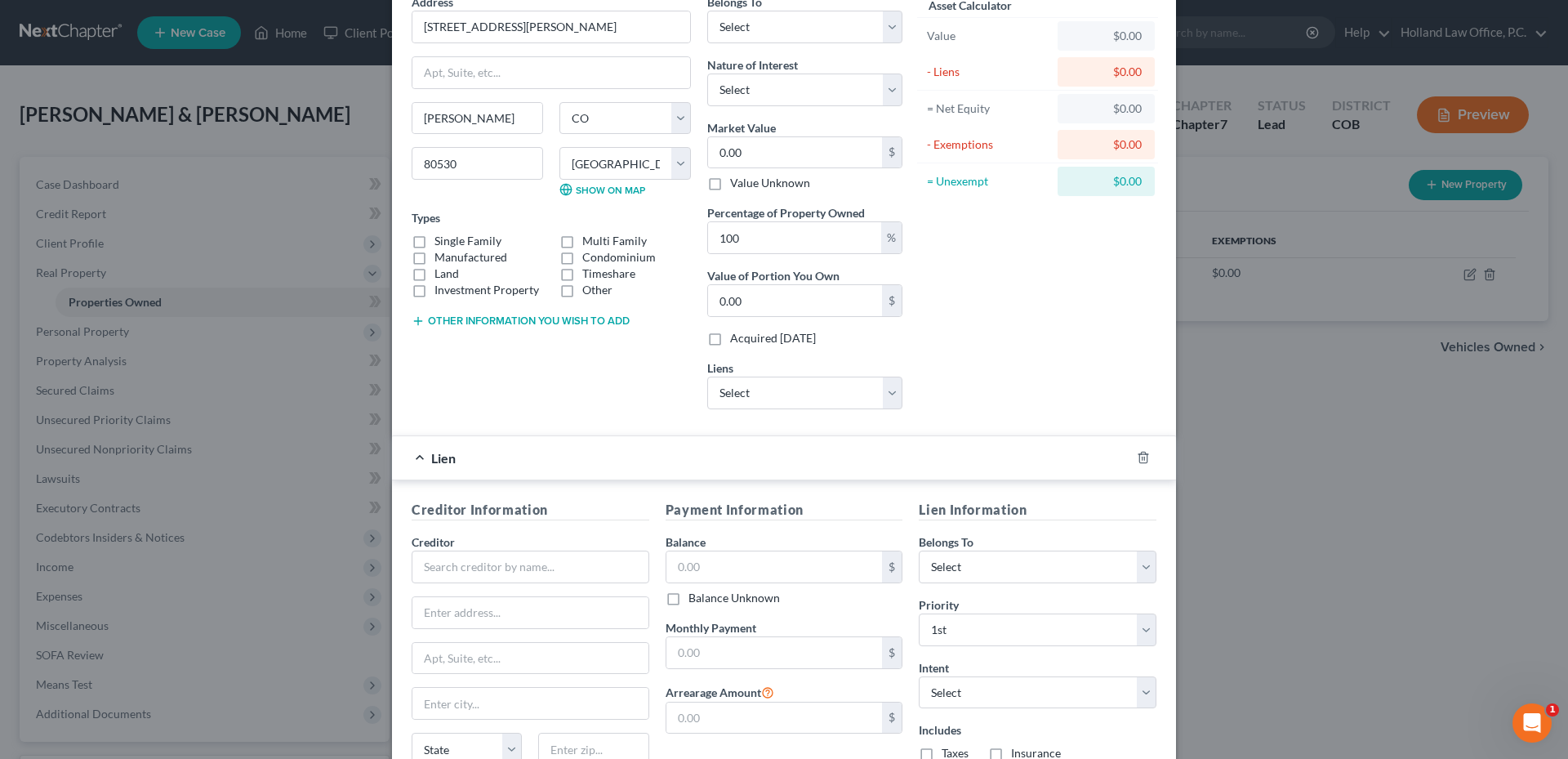
click at [1144, 450] on div at bounding box center [1153, 458] width 45 height 27
click at [1130, 458] on div at bounding box center [1153, 458] width 45 height 27
click at [1137, 458] on icon "button" at bounding box center [1144, 458] width 13 height 13
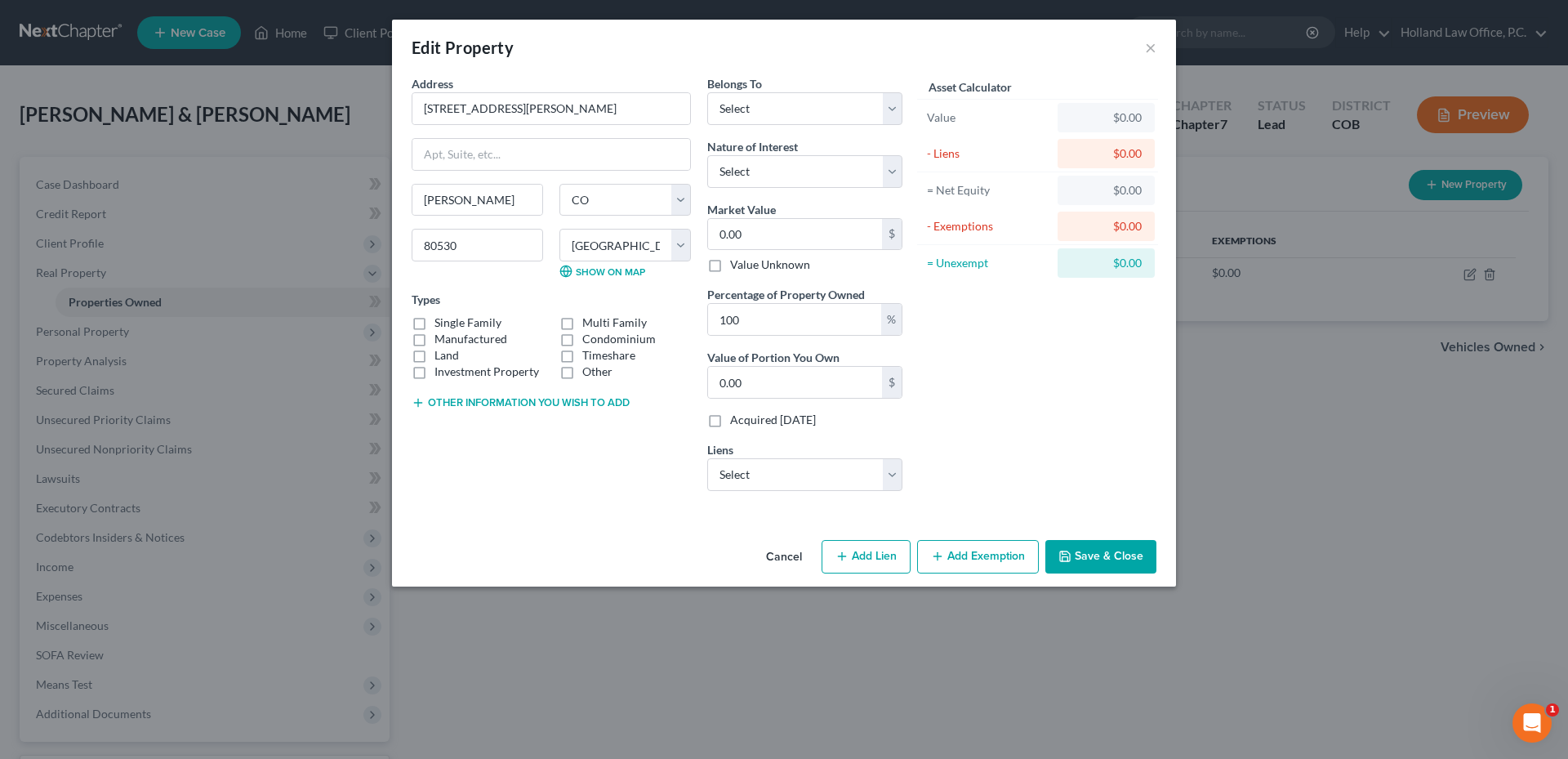
scroll to position [0, 0]
click at [818, 461] on select "Select Nstar/Cooper - $253,199.00 Sec Svc Fcu - $25,098.00 Betty L. Schlagel LL…" at bounding box center [804, 474] width 195 height 32
select select "0"
click at [707, 458] on select "Select Nstar/Cooper - $253,199.00 Sec Svc Fcu - $25,098.00 Betty L. Schlagel LL…" at bounding box center [804, 474] width 195 height 32
select select
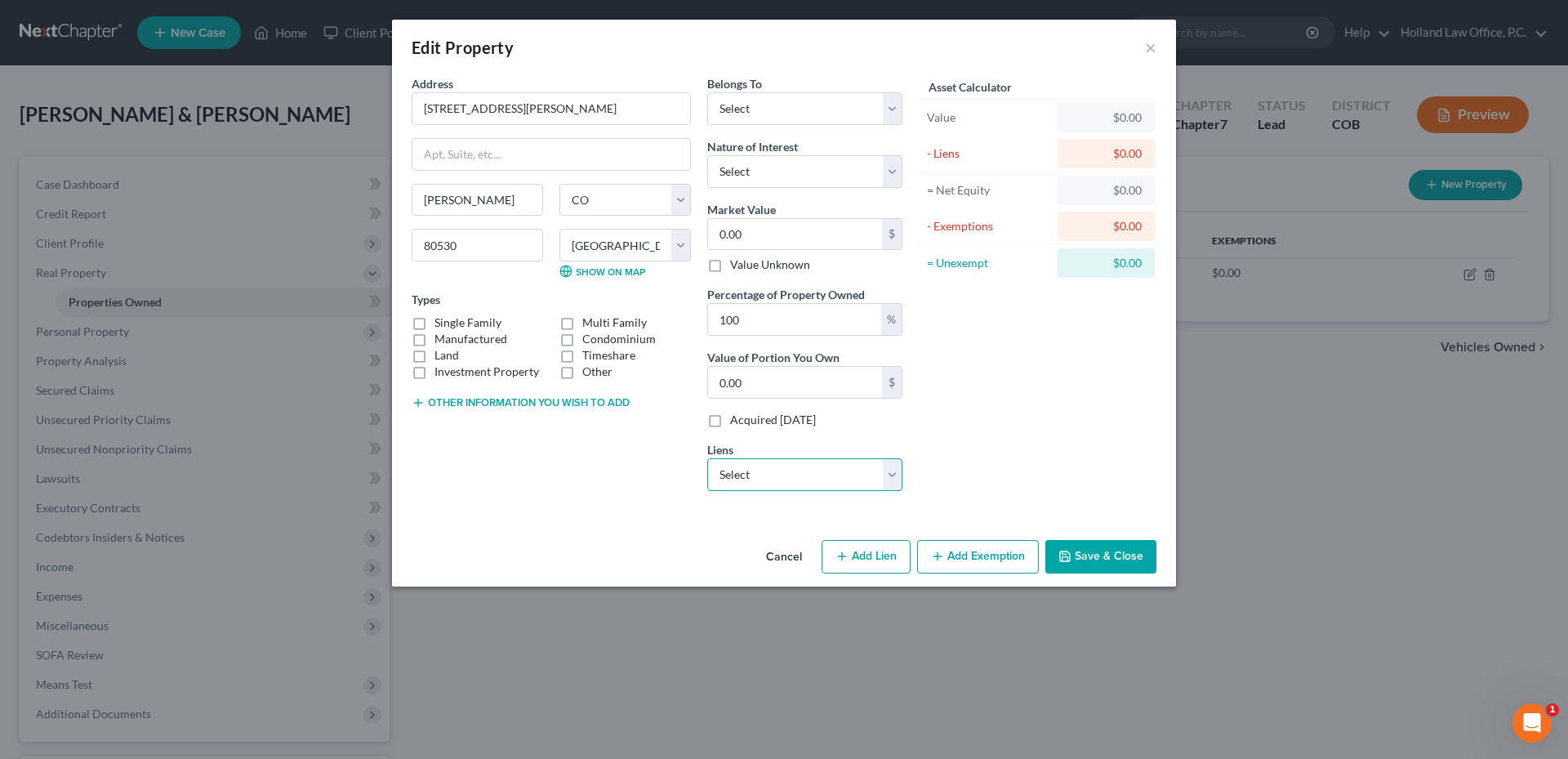
select select "45"
select select "2"
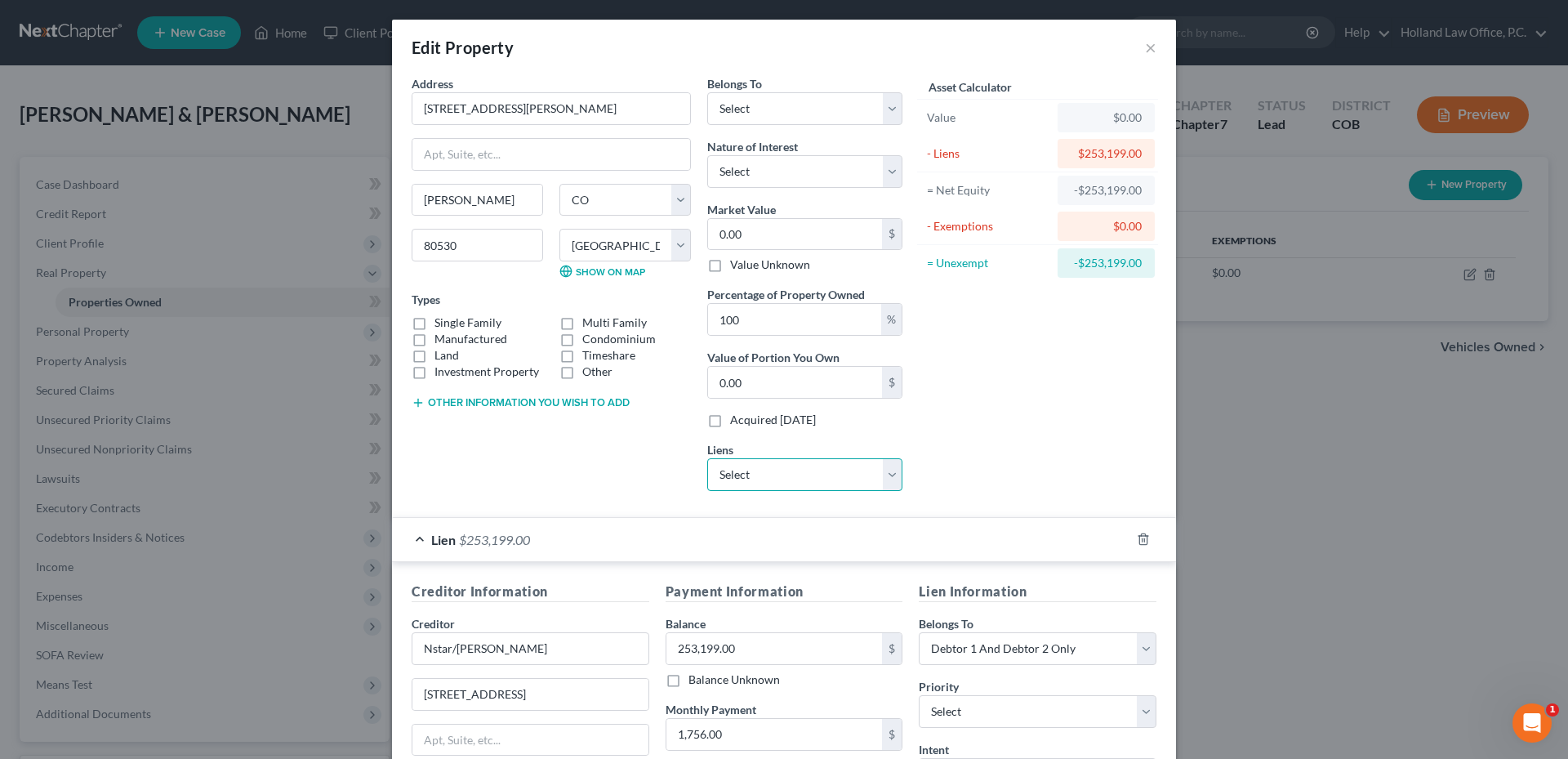
scroll to position [233, 0]
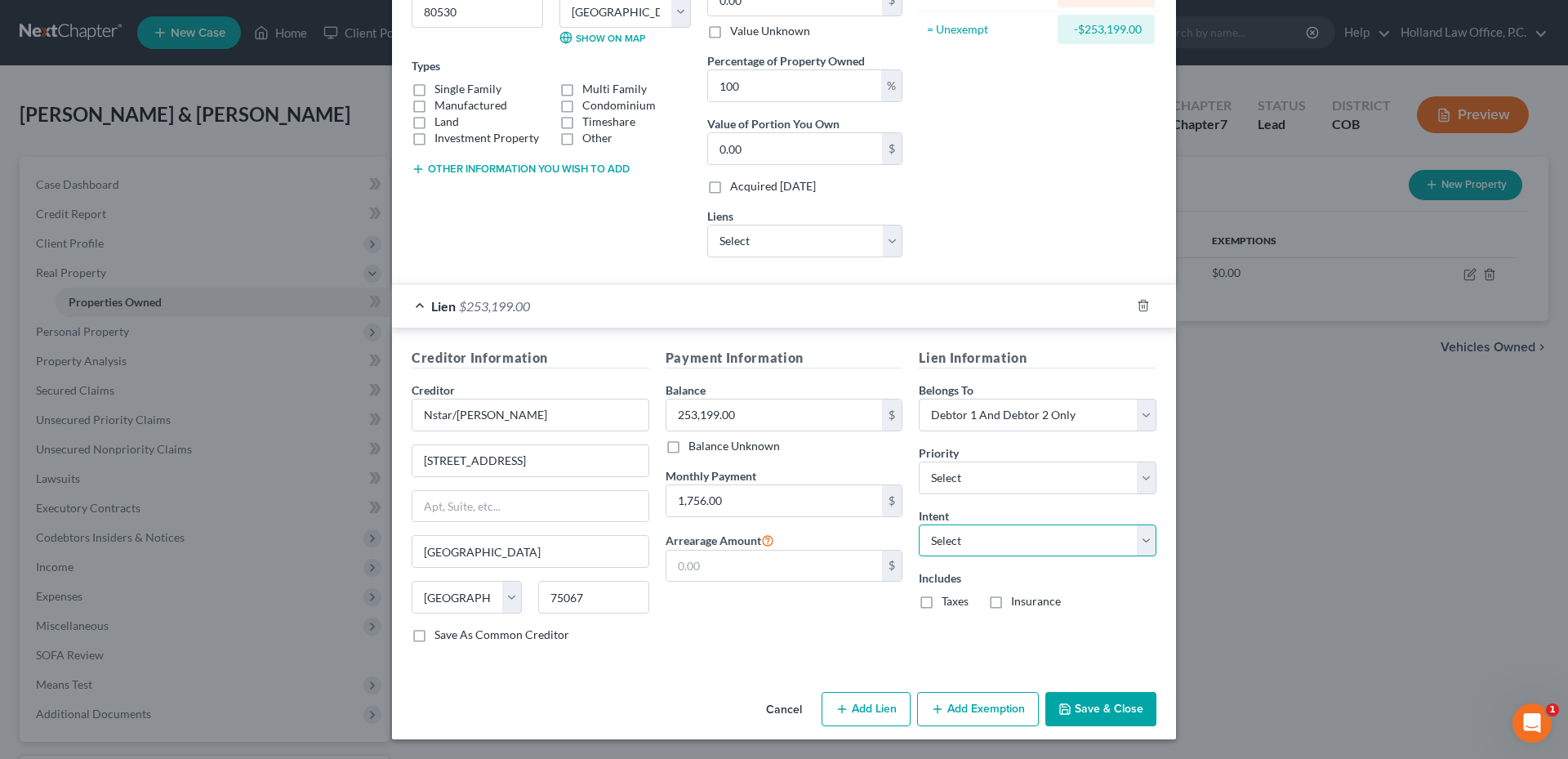
click at [987, 539] on select "Select Surrender Redeem Reaffirm Avoid Other" at bounding box center [1037, 540] width 238 height 32
select select "4"
click at [919, 524] on select "Select Surrender Redeem Reaffirm Avoid Other" at bounding box center [1037, 540] width 238 height 32
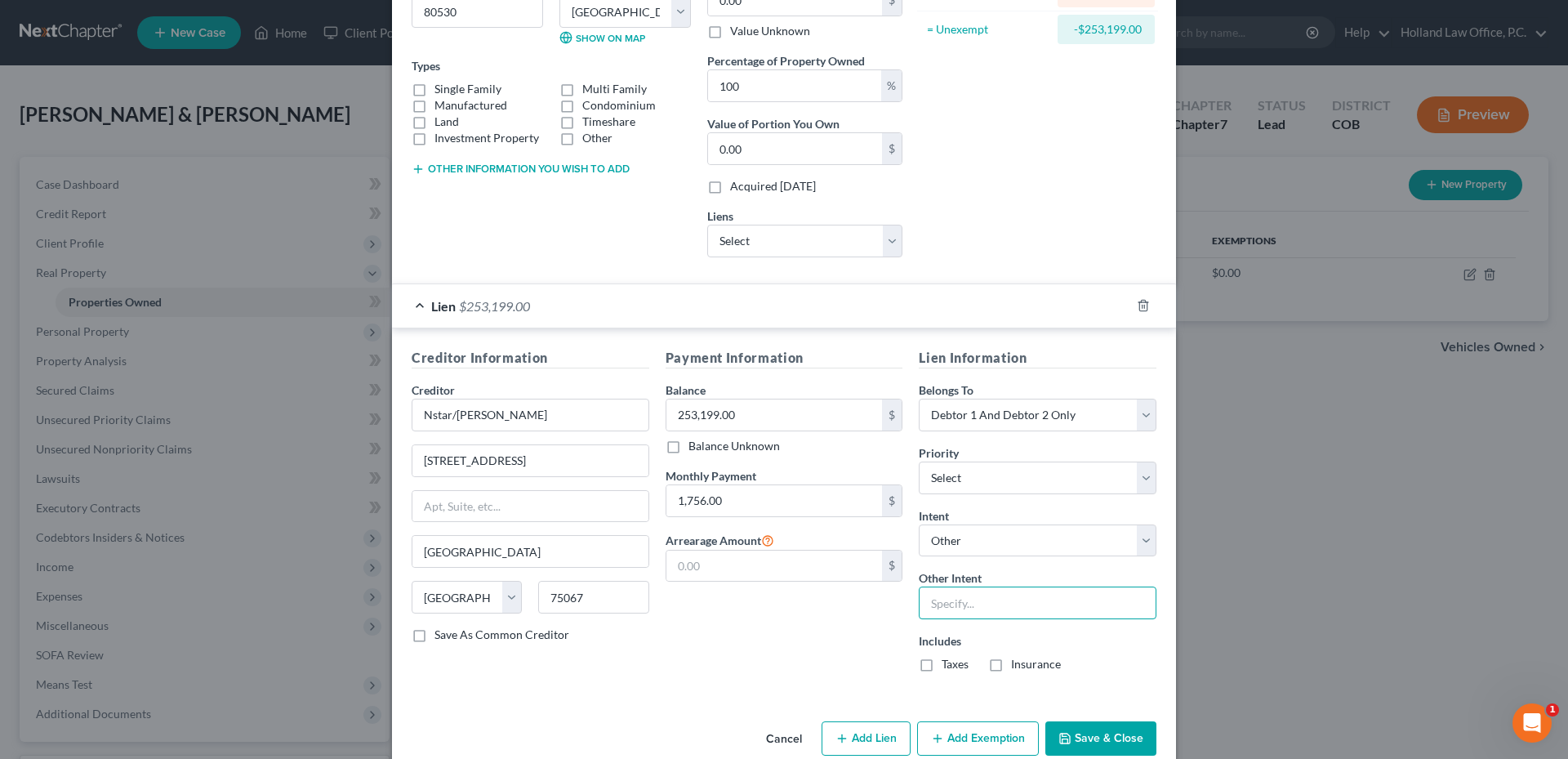
click at [948, 605] on input "text" at bounding box center [1037, 603] width 238 height 32
type input "Retain and Pay"
click at [942, 672] on label "Taxes" at bounding box center [955, 663] width 27 height 16
click at [948, 666] on input "Taxes" at bounding box center [953, 660] width 10 height 10
checkbox input "true"
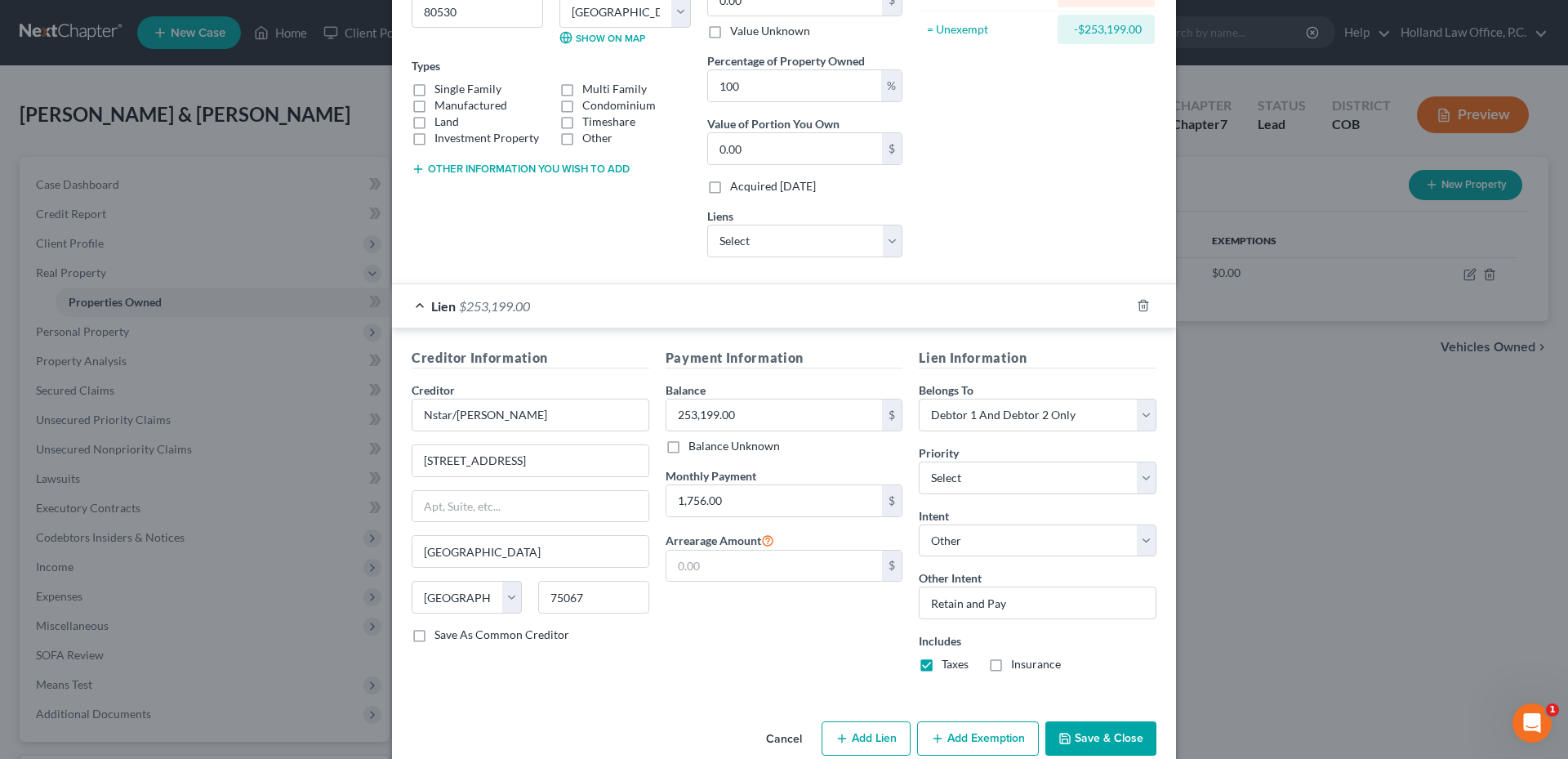
click at [1011, 667] on label "Insurance" at bounding box center [1036, 663] width 50 height 16
click at [1018, 666] on input "Insurance" at bounding box center [1022, 660] width 10 height 10
checkbox input "true"
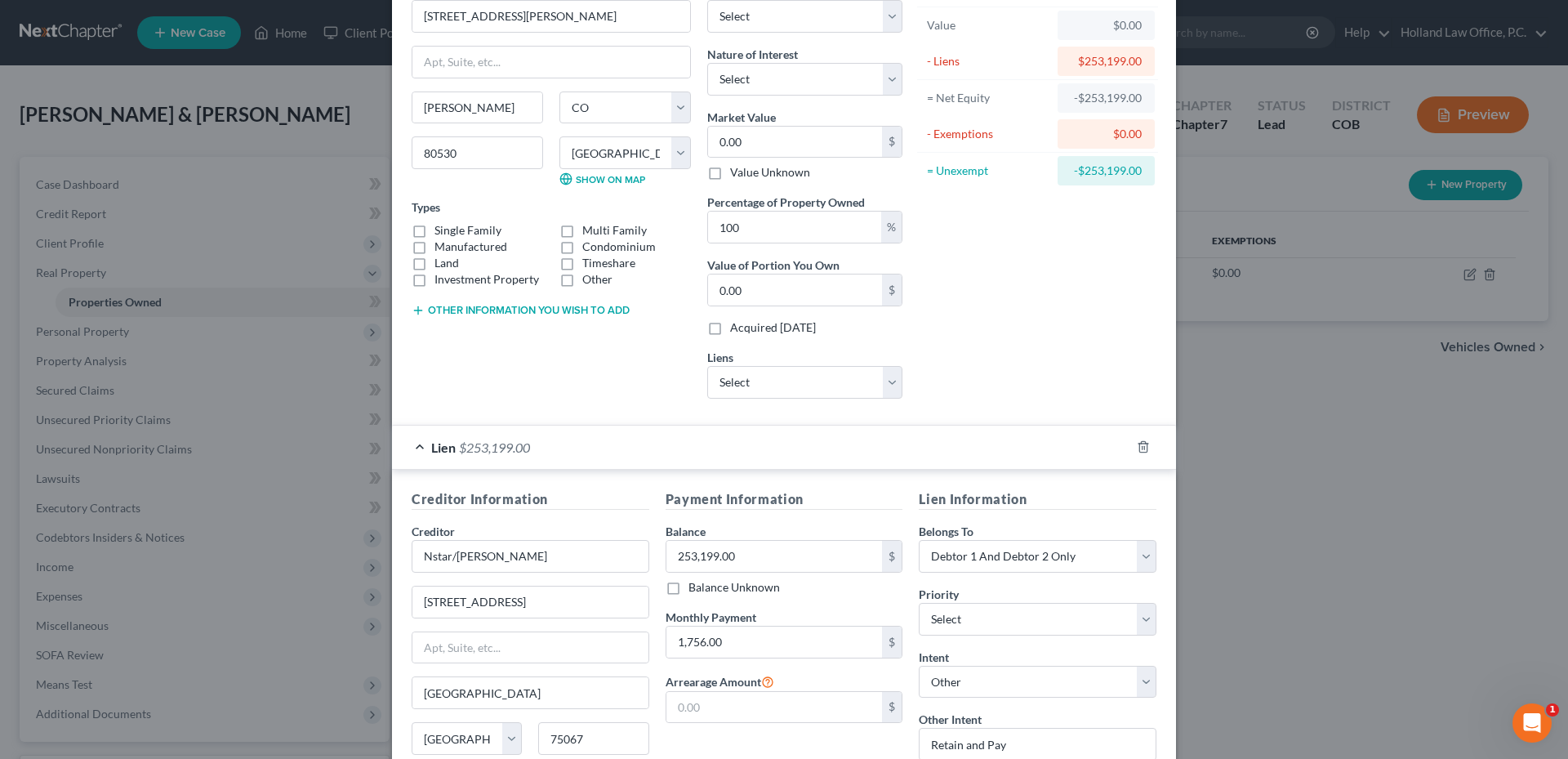
scroll to position [163, 0]
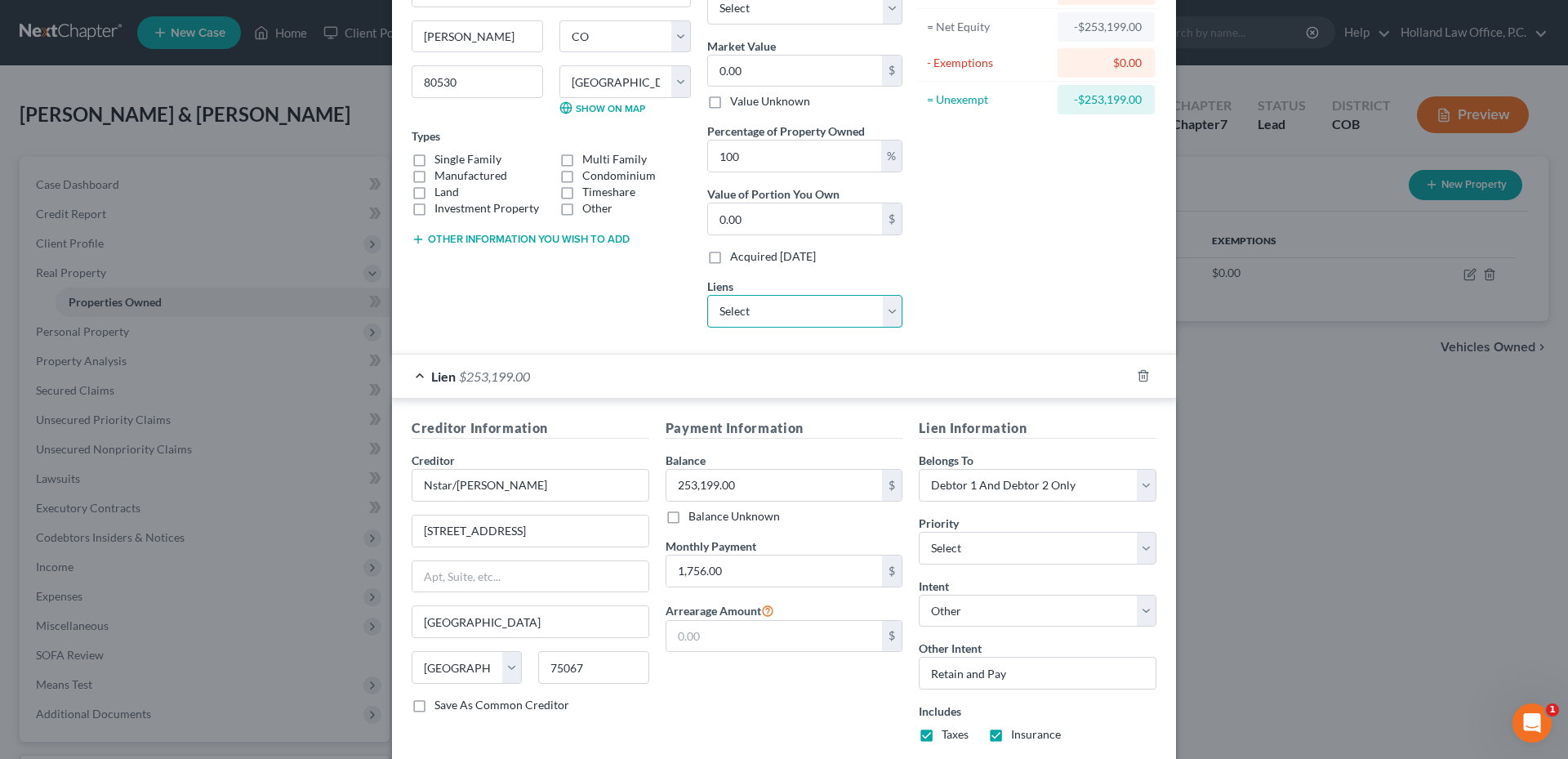
click at [824, 297] on select "Select Sec Svc Fcu - $25,098.00 Betty L. Schlagel LLC - $165,918.16" at bounding box center [804, 311] width 195 height 32
select select "1"
click at [707, 295] on select "Select Sec Svc Fcu - $25,098.00 Betty L. Schlagel LLC - $165,918.16" at bounding box center [804, 311] width 195 height 32
select select
select select "5"
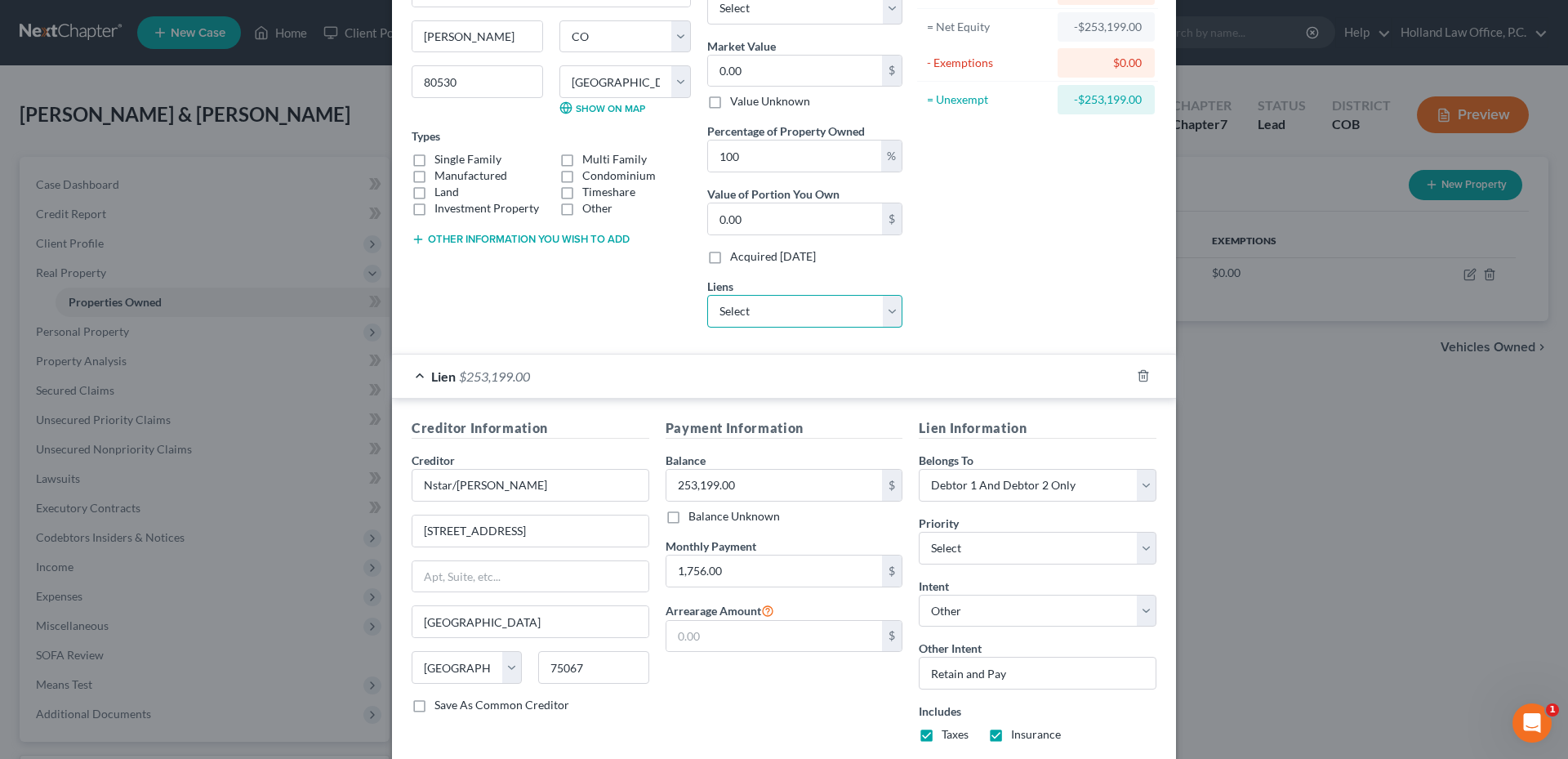
select select "0"
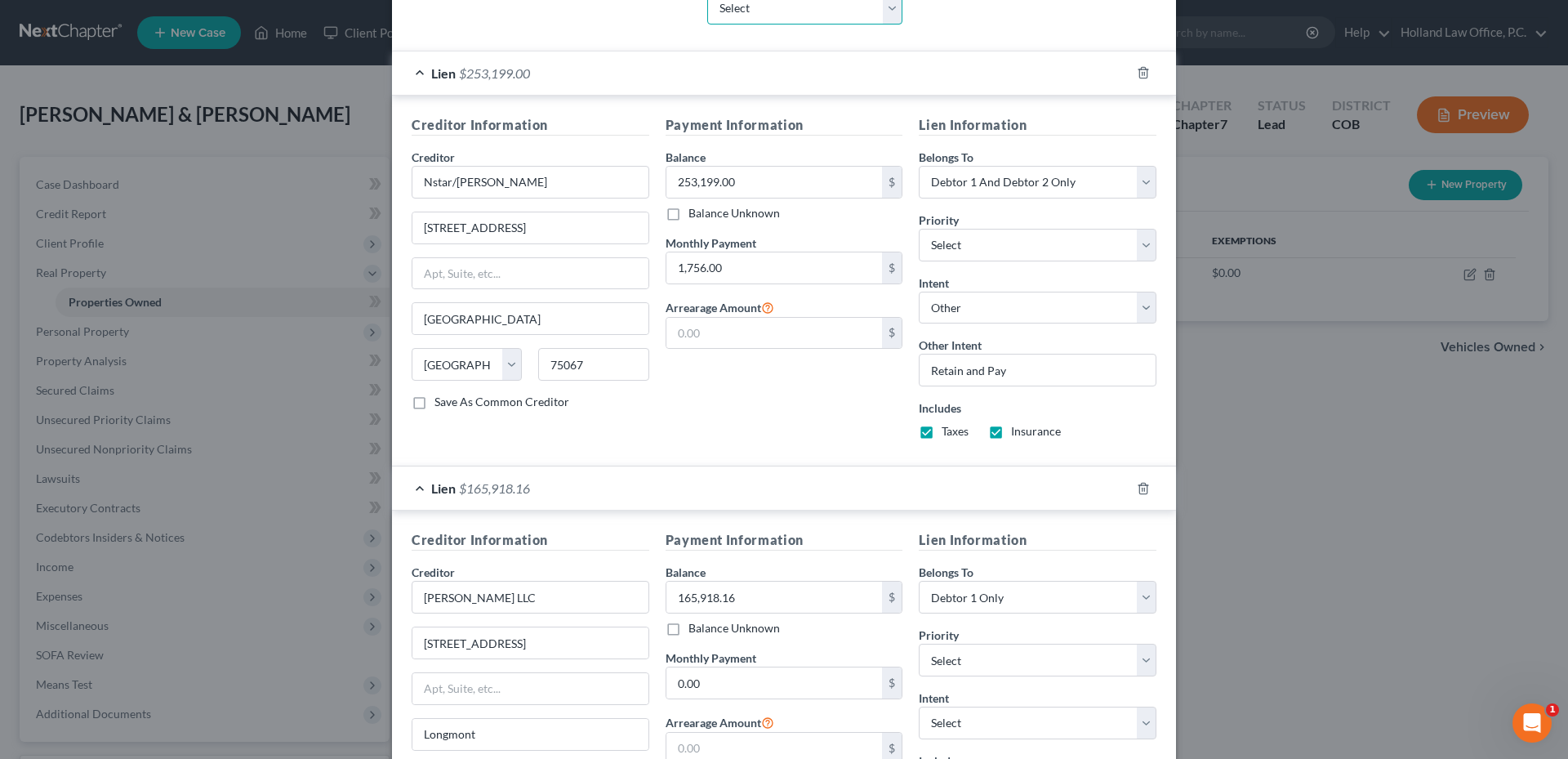
scroll to position [648, 0]
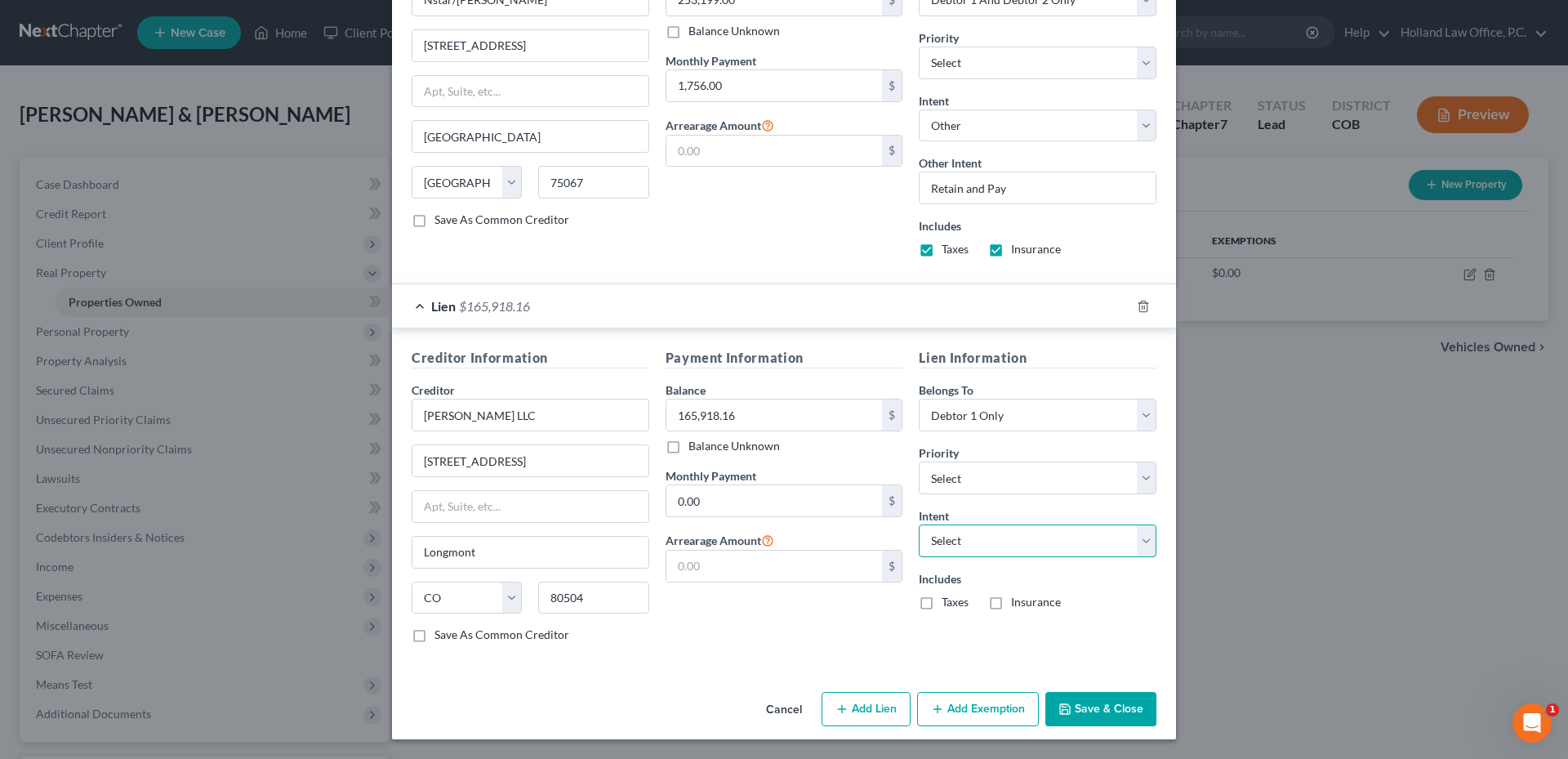
drag, startPoint x: 955, startPoint y: 534, endPoint x: 956, endPoint y: 545, distance: 11.0
click at [955, 534] on select "Select Surrender Redeem Reaffirm Avoid Other" at bounding box center [1037, 540] width 238 height 32
select select "4"
click at [919, 524] on select "Select Surrender Redeem Reaffirm Avoid Other" at bounding box center [1037, 540] width 238 height 32
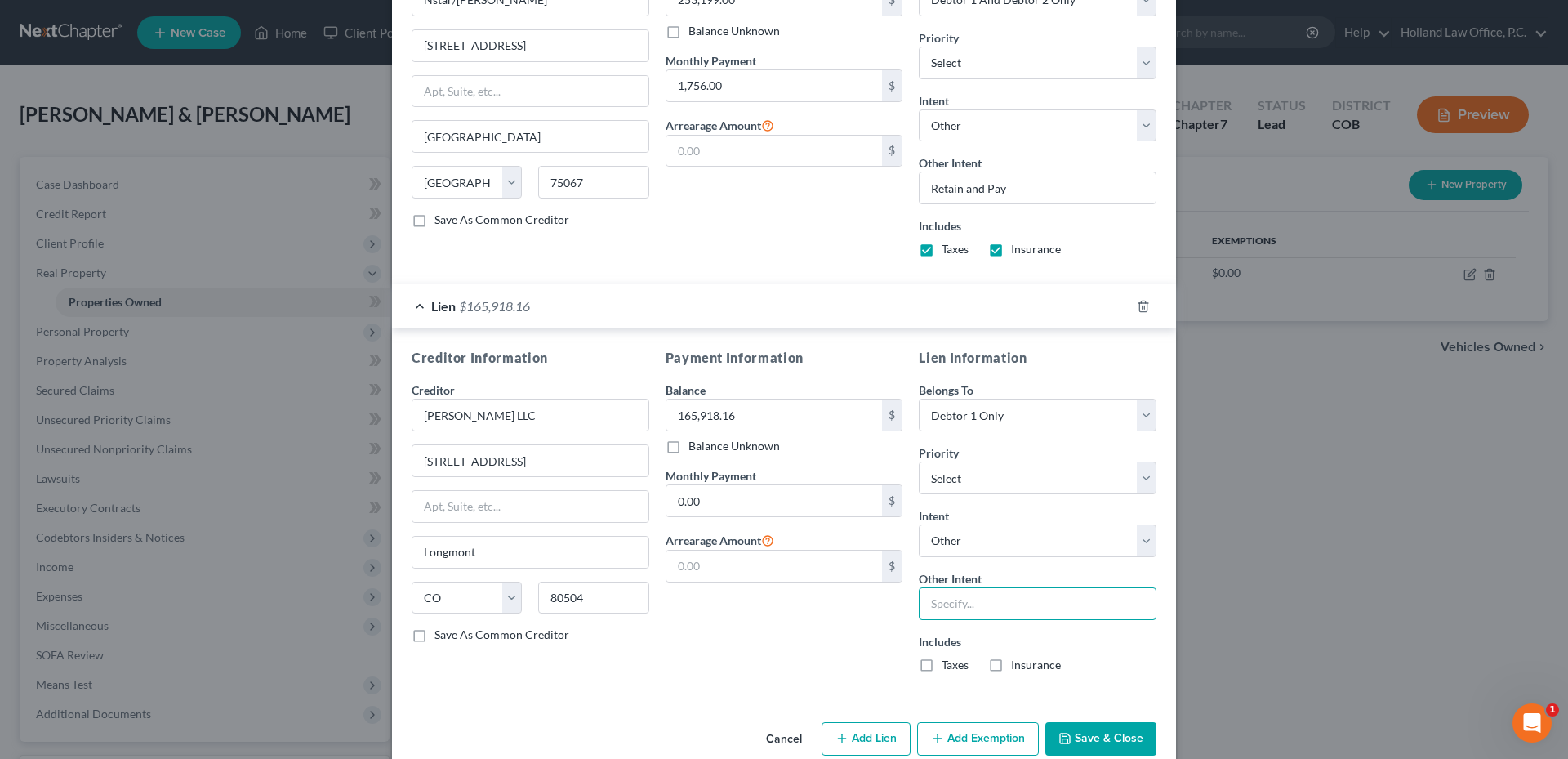
click at [951, 601] on input "text" at bounding box center [1037, 604] width 238 height 32
type input "Retain and Pay"
click at [1109, 748] on button "Save & Close" at bounding box center [1100, 739] width 111 height 34
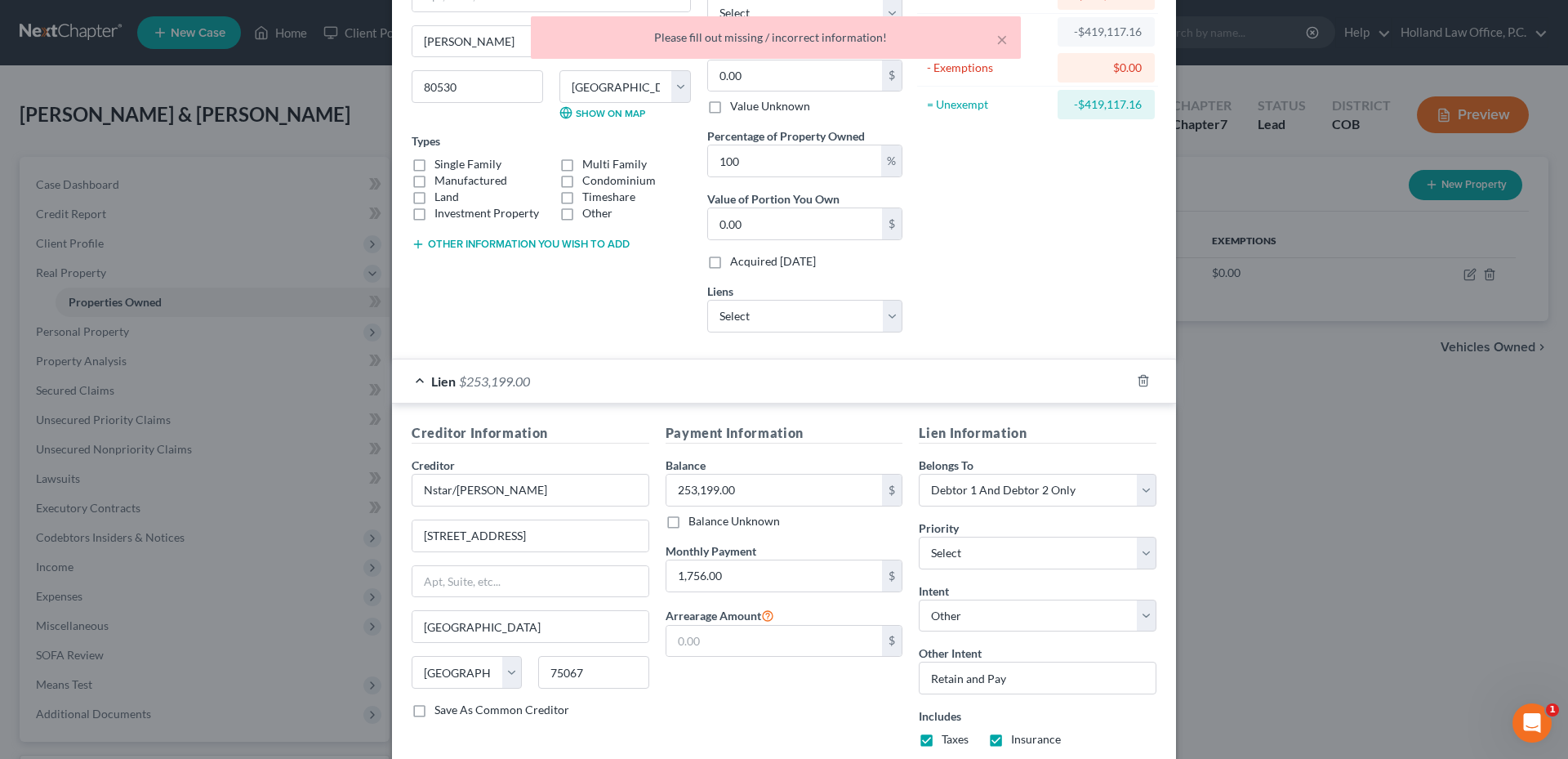
scroll to position [0, 0]
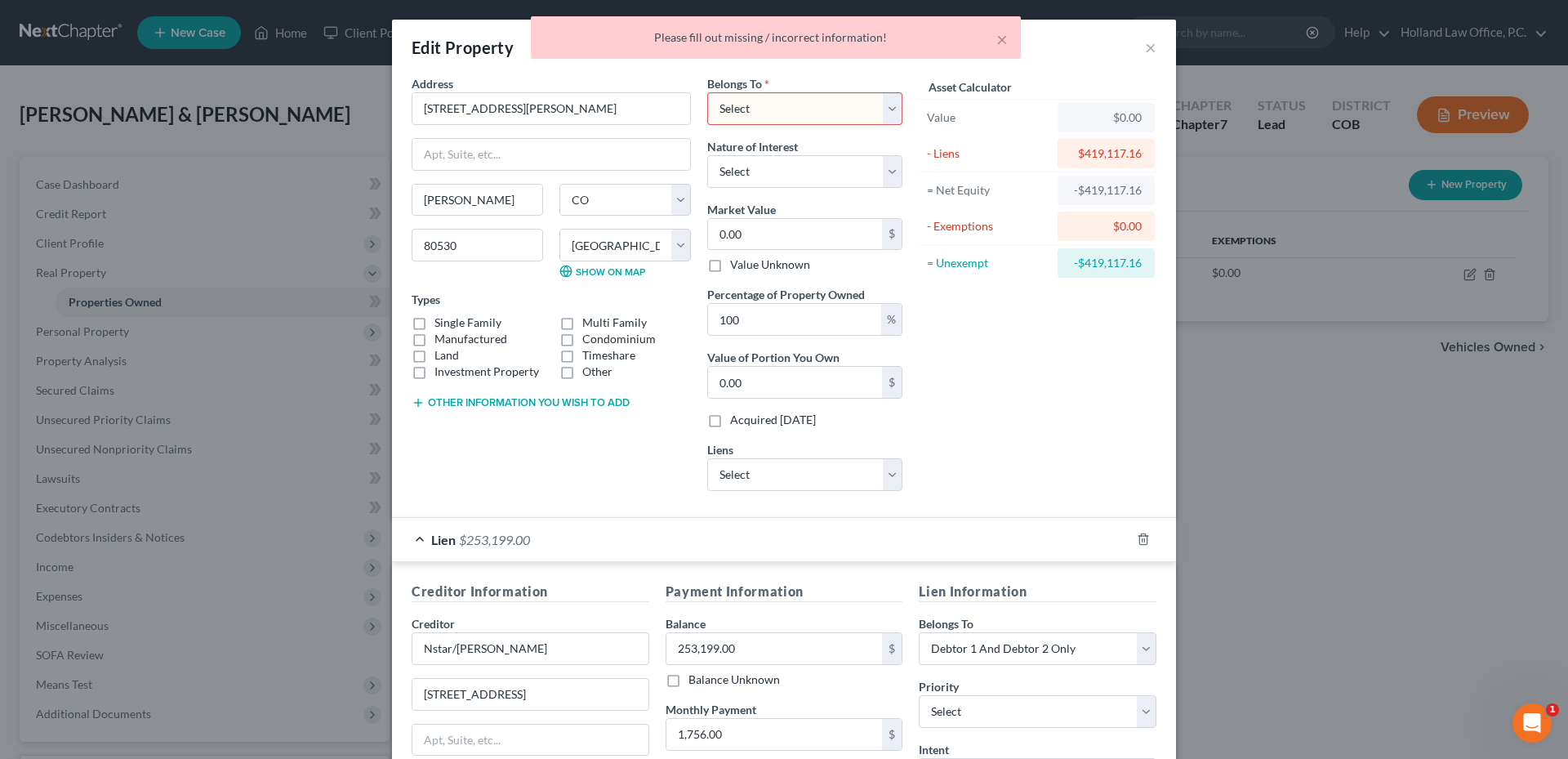
click at [754, 99] on select "Select Debtor 1 Only Debtor 2 Only Debtor 1 And Debtor 2 Only At Least One Of T…" at bounding box center [804, 108] width 195 height 32
select select "0"
click at [707, 92] on select "Select Debtor 1 Only Debtor 2 Only Debtor 1 And Debtor 2 Only At Least One Of T…" at bounding box center [804, 108] width 195 height 32
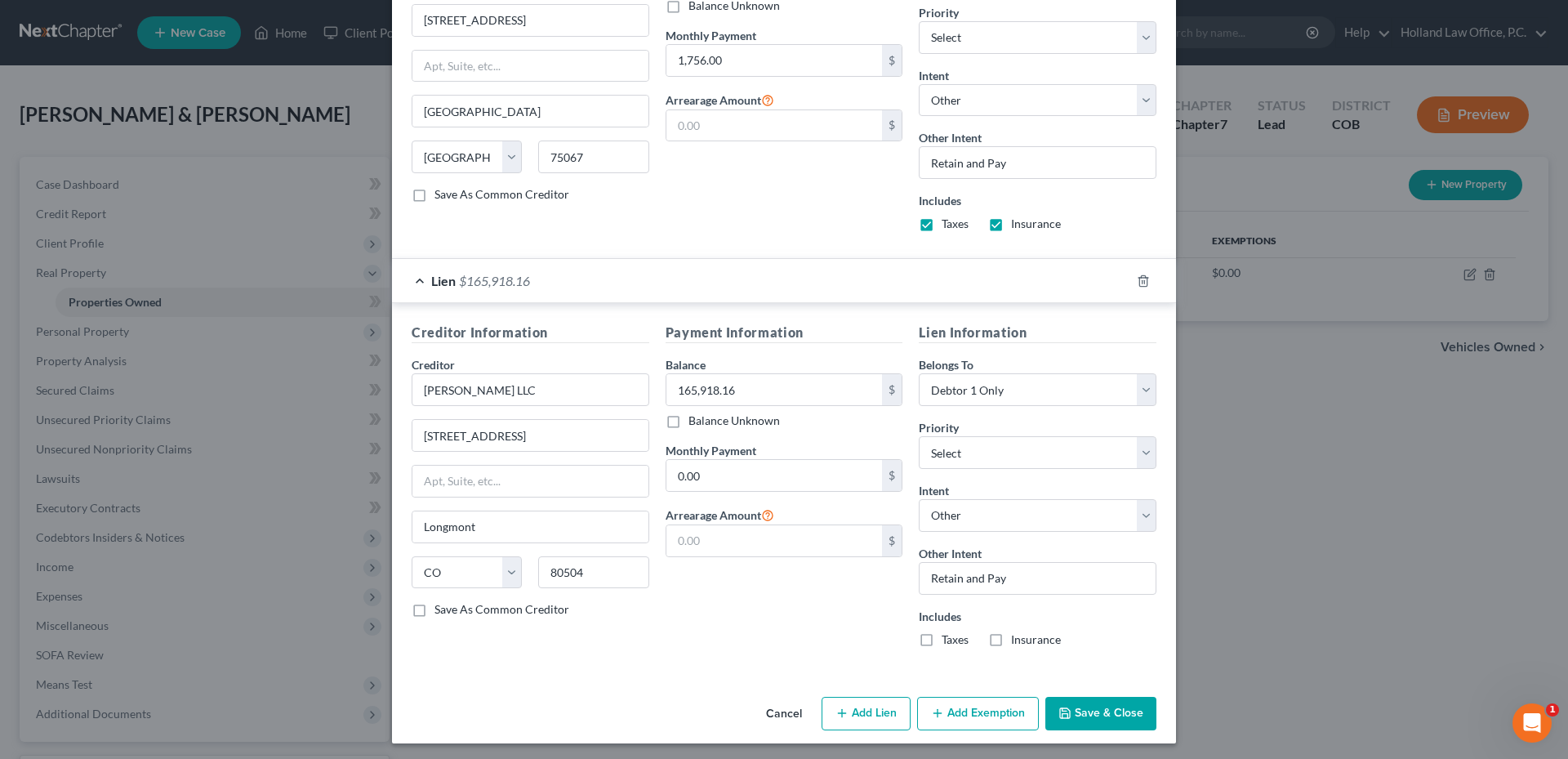
scroll to position [678, 0]
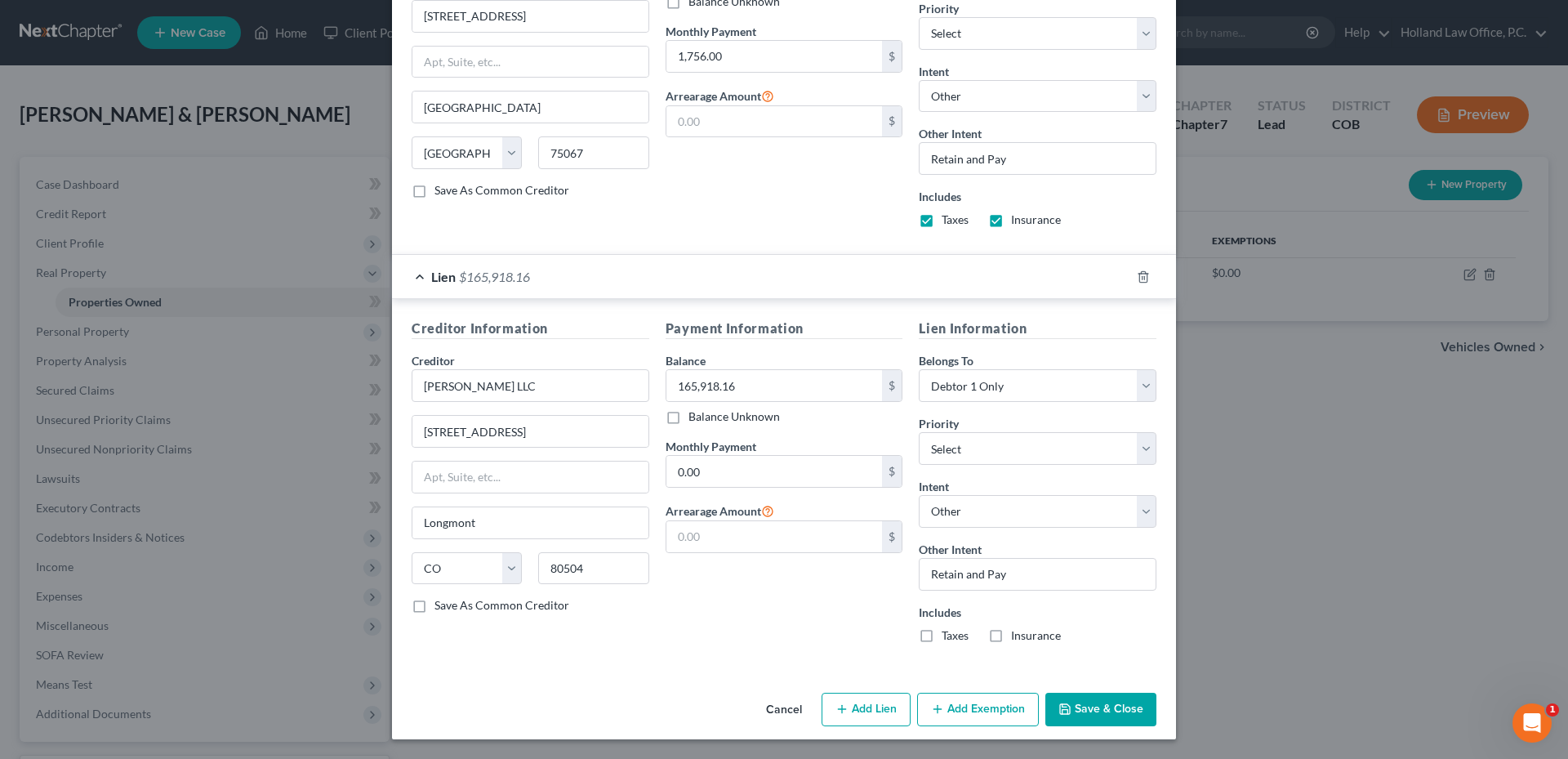
click at [1111, 714] on button "Save & Close" at bounding box center [1100, 710] width 111 height 34
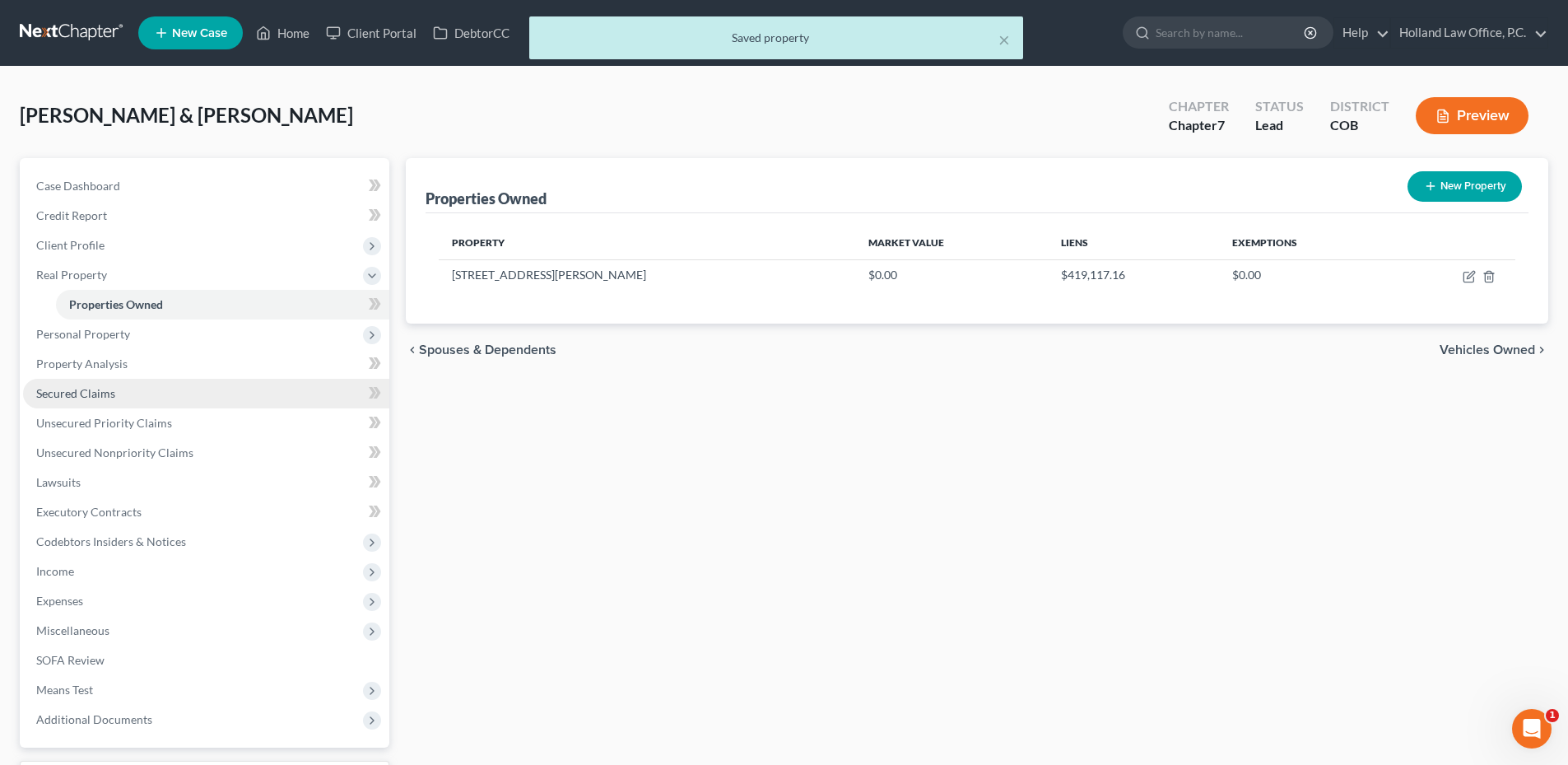
click at [100, 394] on span "Secured Claims" at bounding box center [75, 393] width 79 height 14
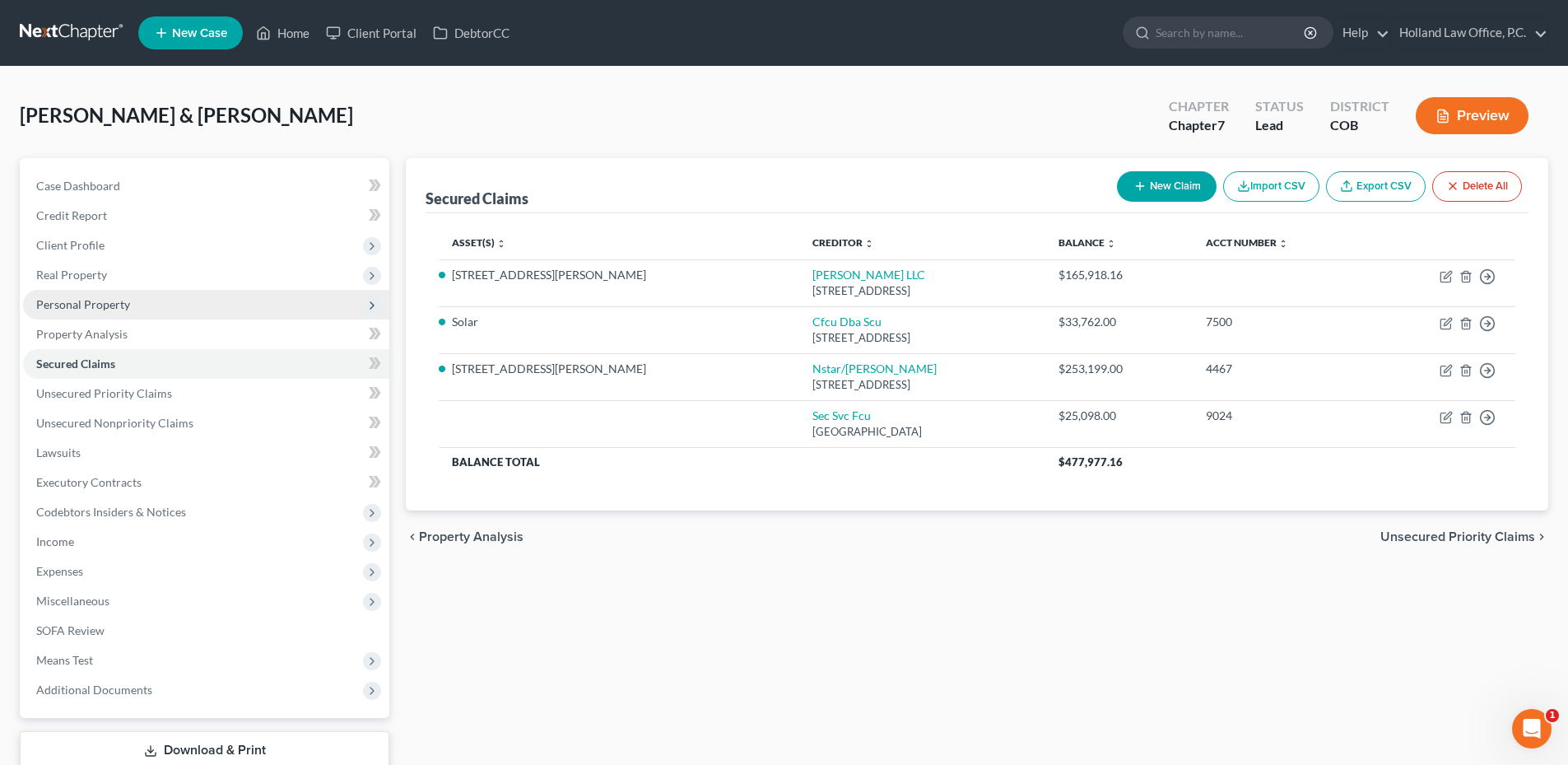
click at [103, 301] on span "Personal Property" at bounding box center [83, 304] width 94 height 14
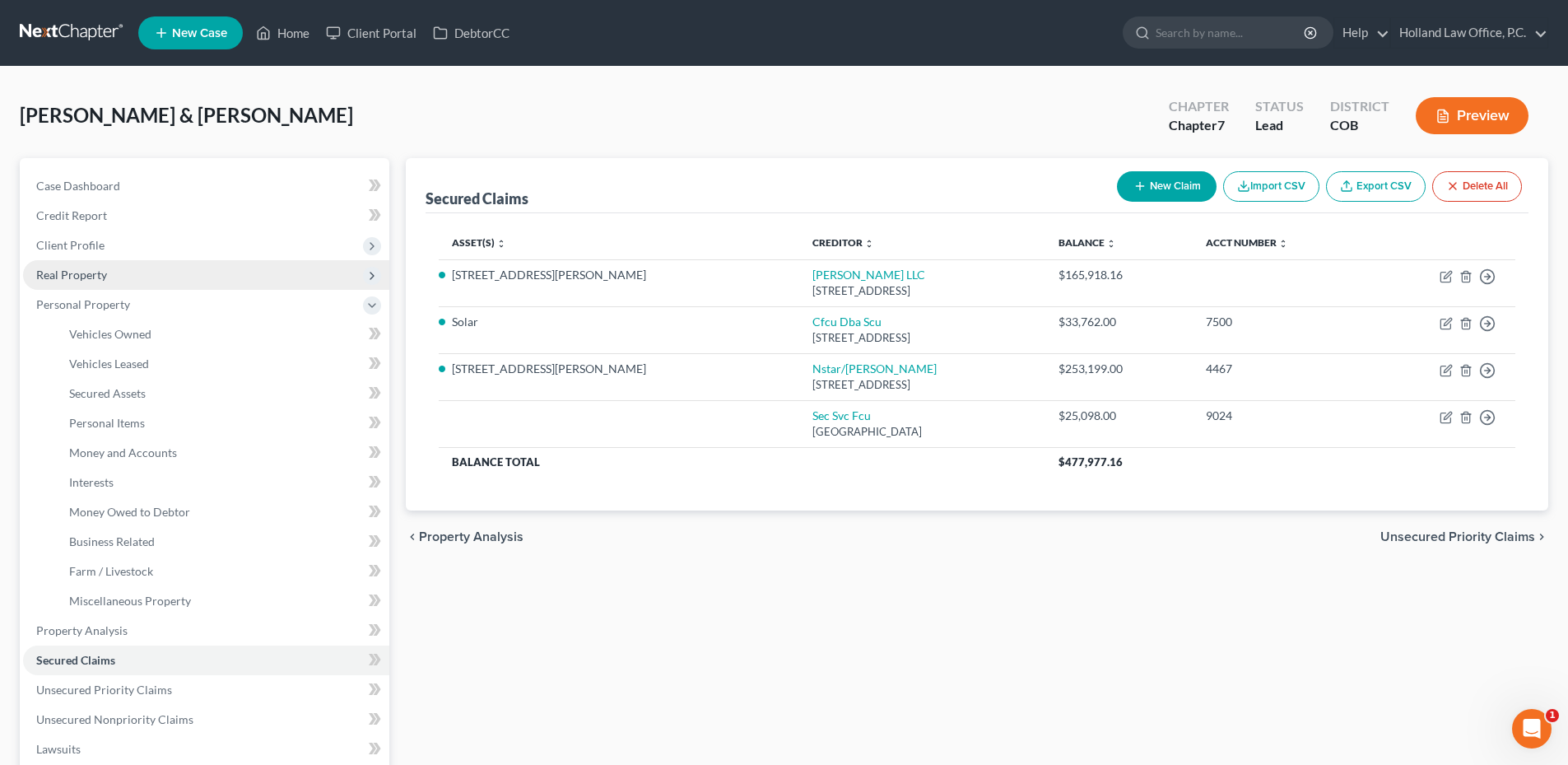
click at [80, 280] on span "Real Property" at bounding box center [72, 274] width 71 height 14
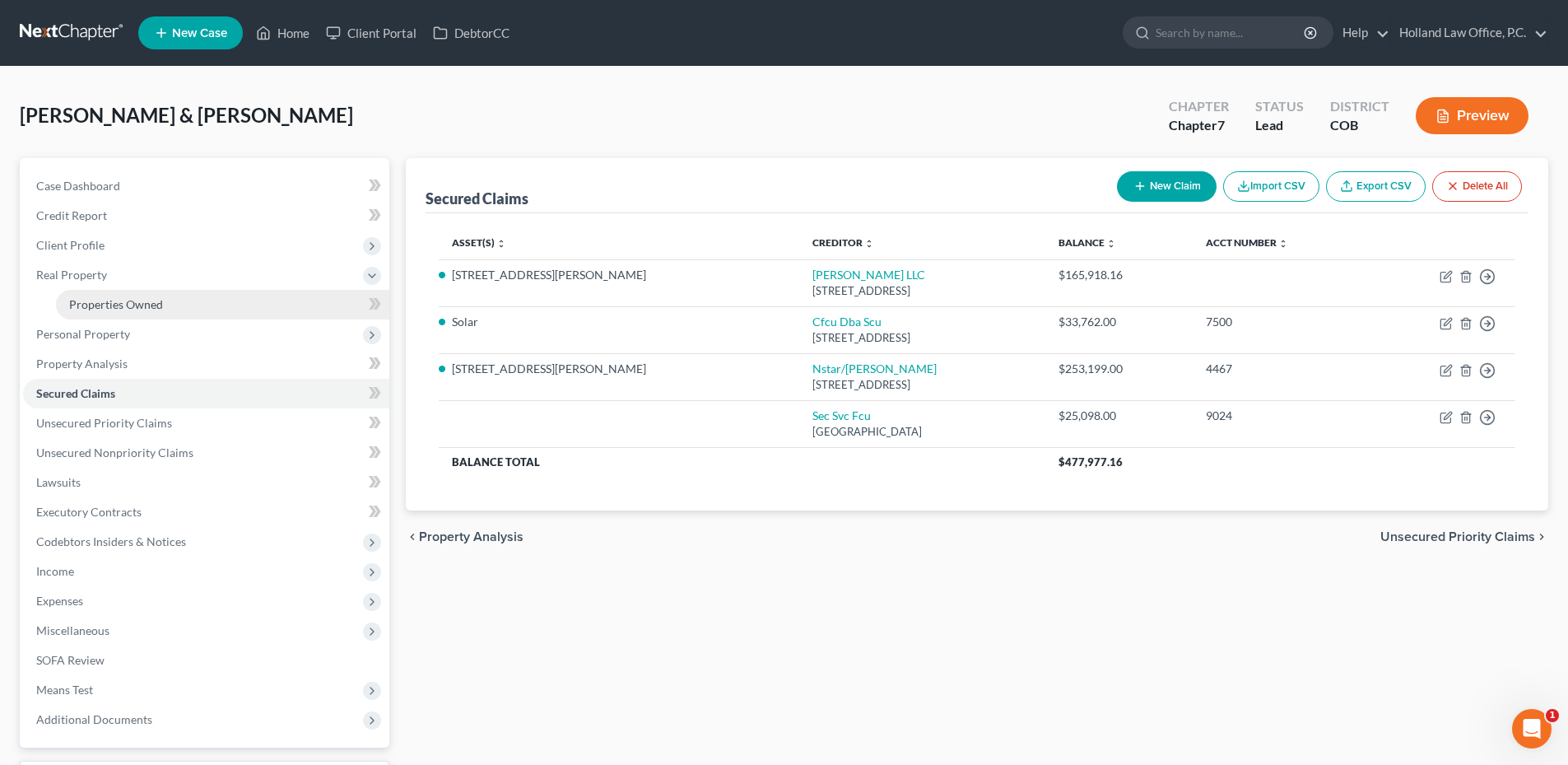
click at [136, 302] on span "Properties Owned" at bounding box center [116, 304] width 94 height 14
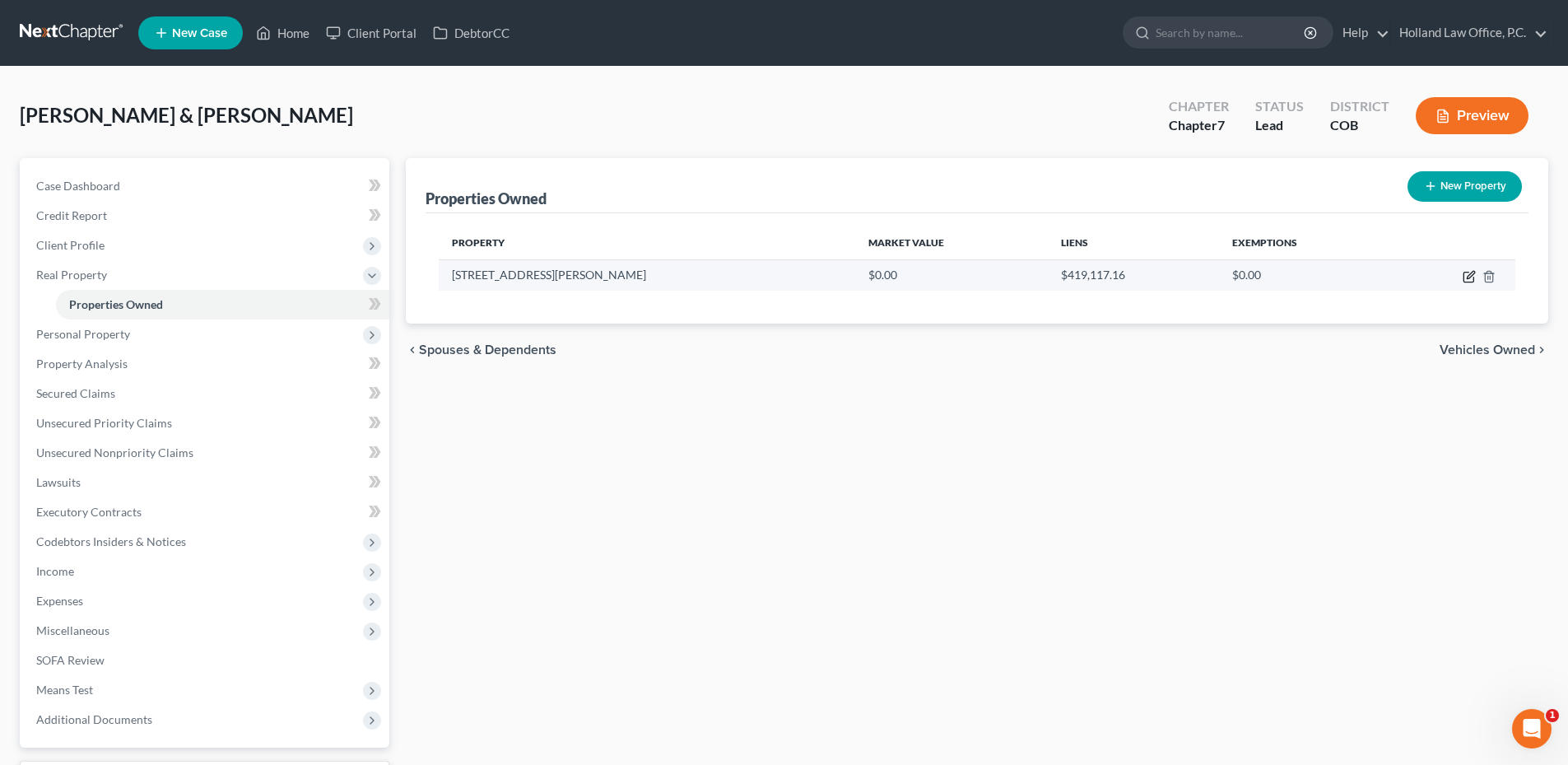
click at [1467, 275] on icon "button" at bounding box center [1469, 277] width 13 height 13
select select "5"
select select "62"
select select "0"
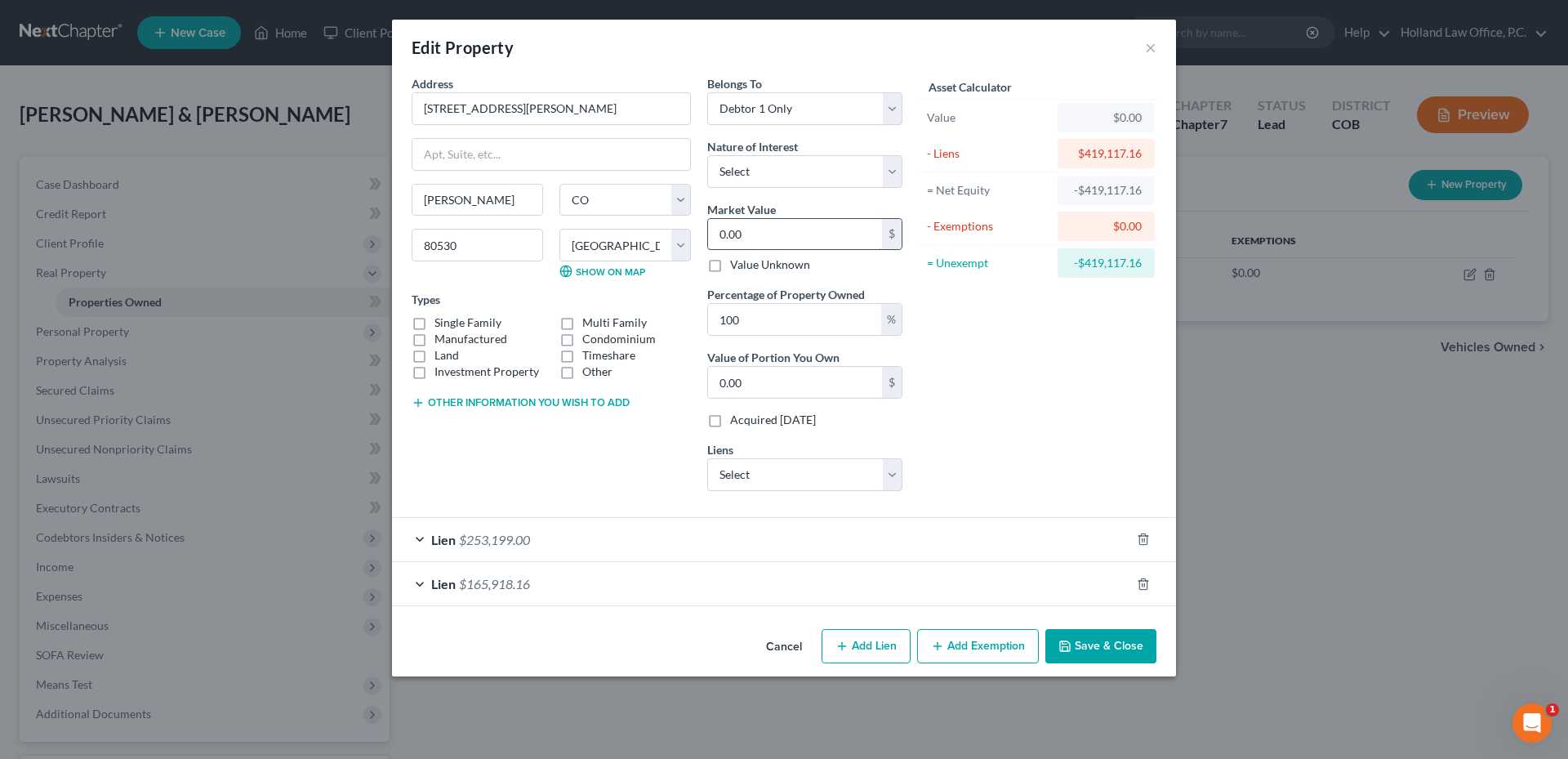
click at [791, 231] on input "0.00" at bounding box center [795, 234] width 174 height 31
type input "5"
type input "5.00"
type input "54"
type input "54.00"
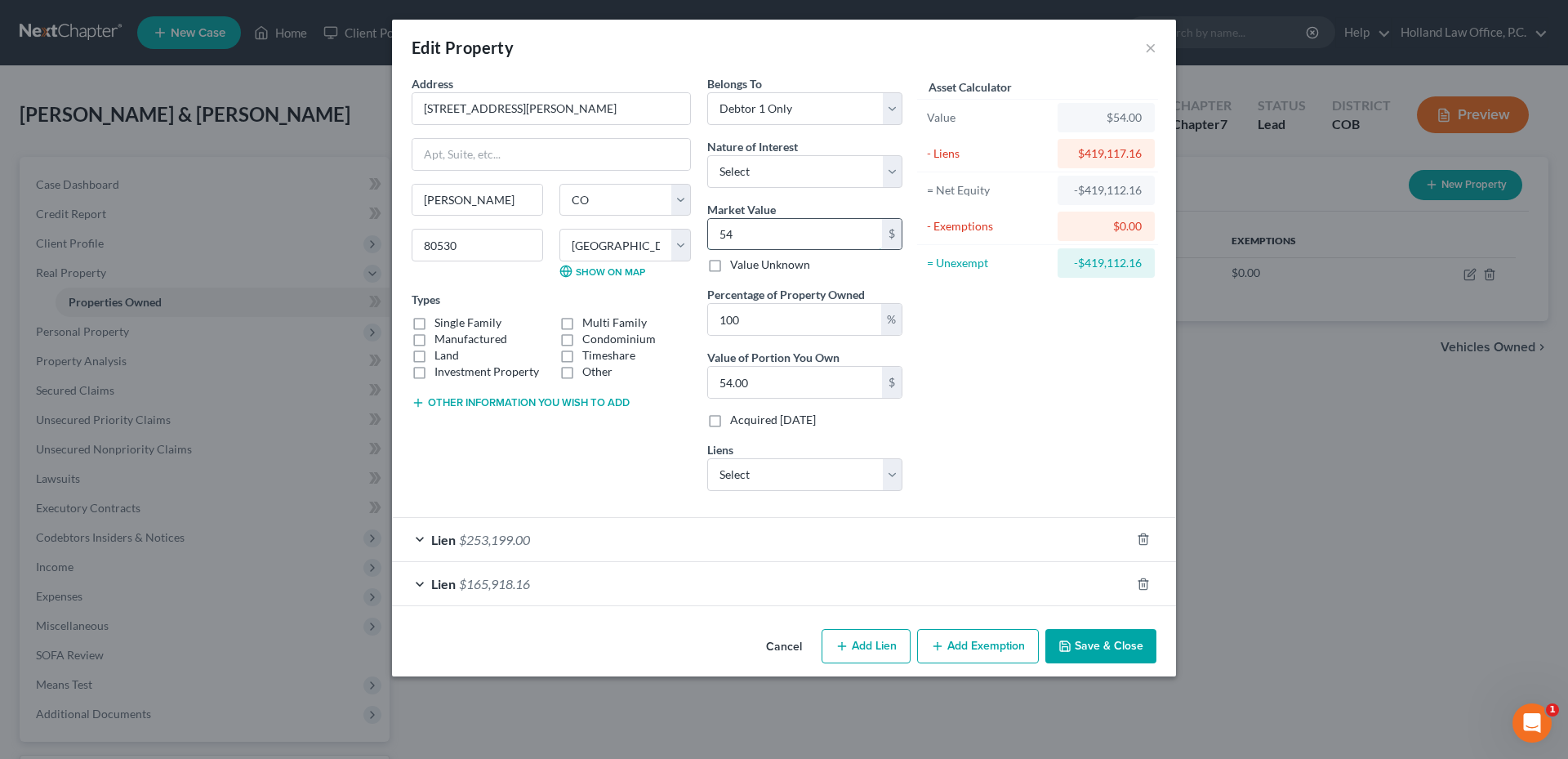
type input "549"
type input "549.00"
type input "5493"
type input "5,493.00"
type input "5,4936"
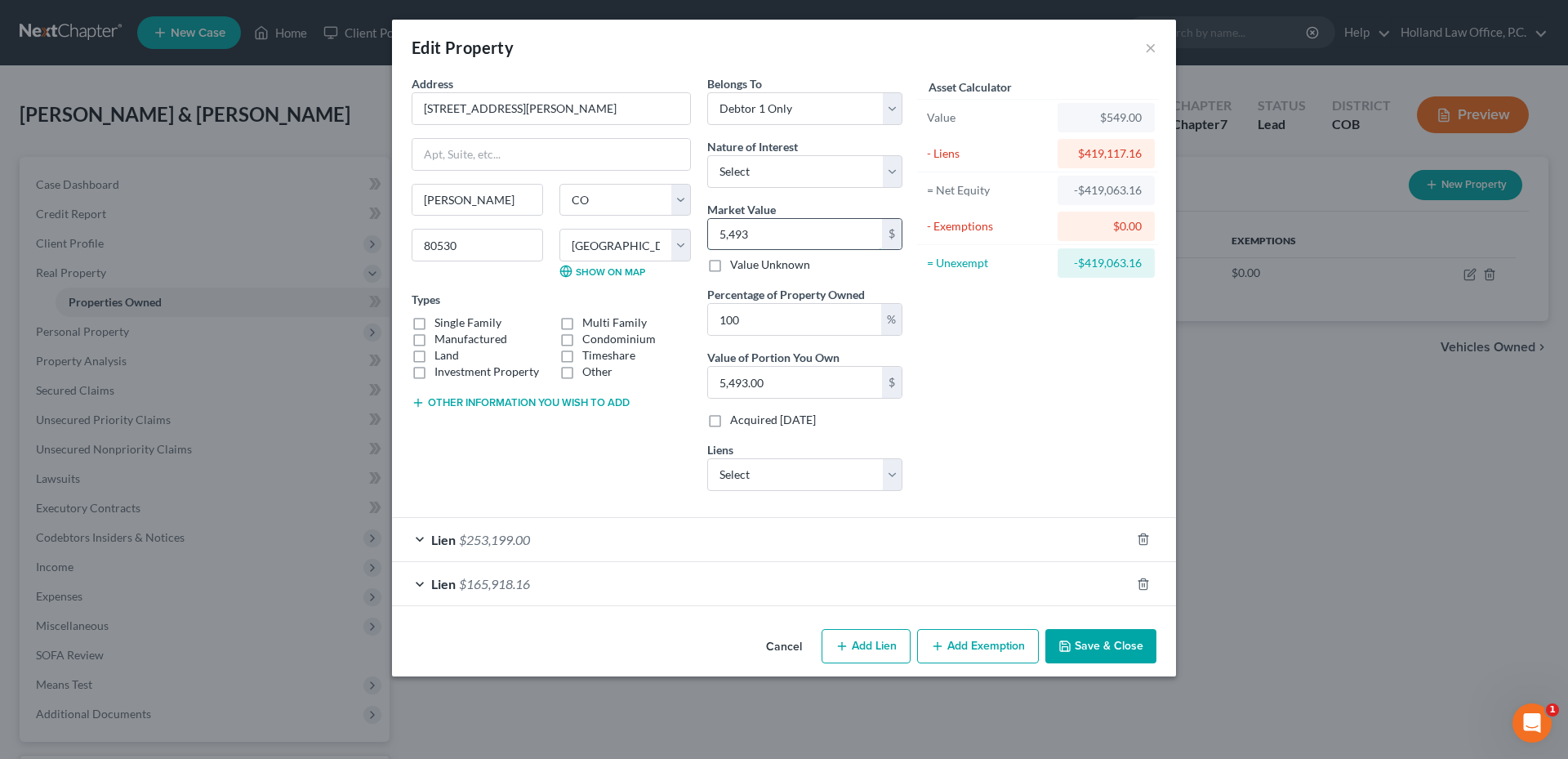
type input "54,936.00"
type input "54,9369"
type input "549,369.00"
type input "549,369"
click at [779, 172] on select "Select Fee Simple Joint Tenant Life Estate Equitable Interest Future Interest T…" at bounding box center [804, 172] width 195 height 32
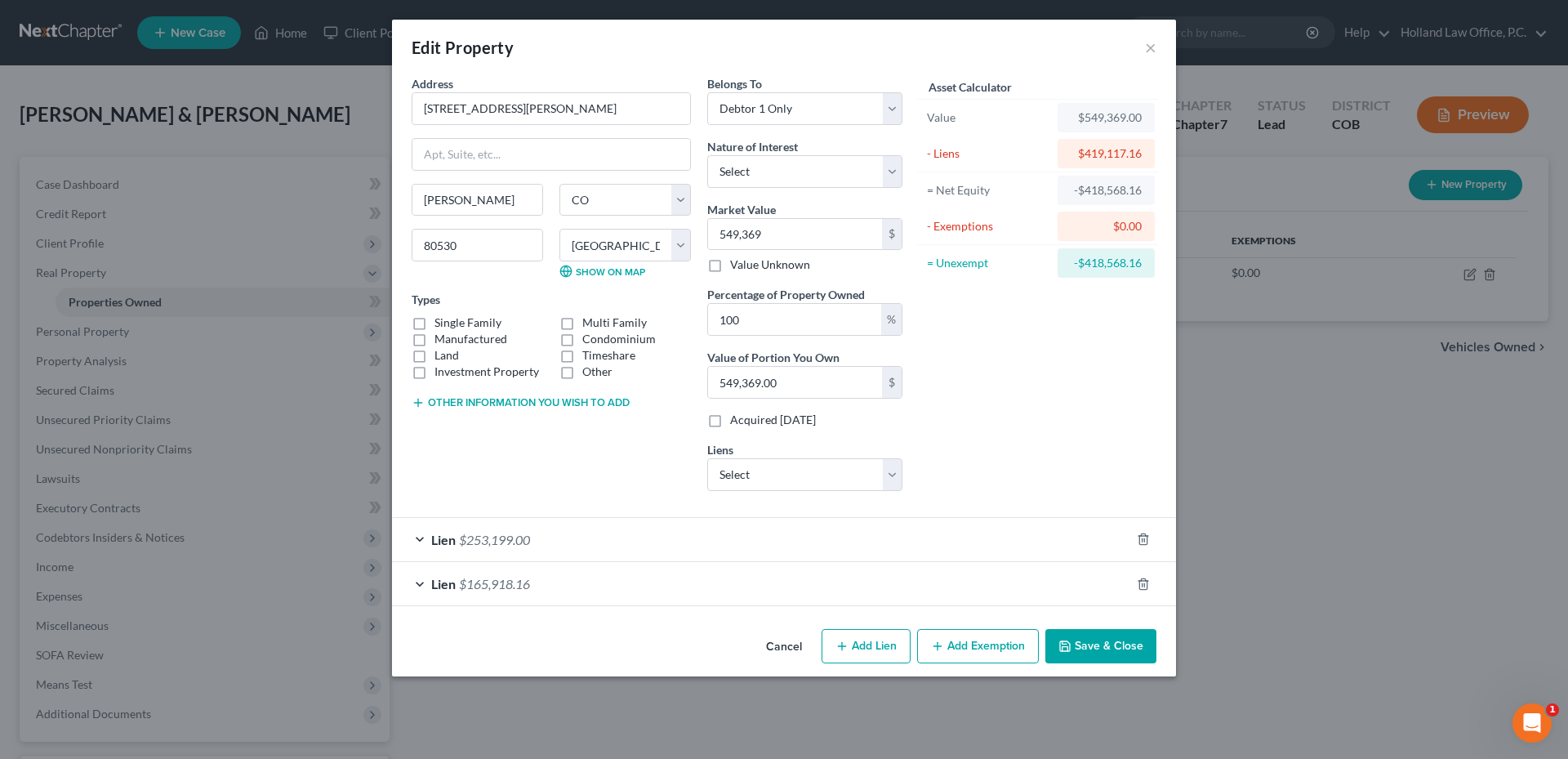
drag, startPoint x: 1035, startPoint y: 352, endPoint x: 954, endPoint y: 350, distance: 81.0
click at [1035, 352] on div "Asset Calculator Value $549,369.00 - Liens $419,117.16 = Net Equity -$418,568.1…" at bounding box center [1037, 289] width 254 height 428
click at [441, 352] on label "Land" at bounding box center [446, 354] width 25 height 16
click at [441, 352] on input "Land" at bounding box center [445, 352] width 10 height 10
checkbox input "true"
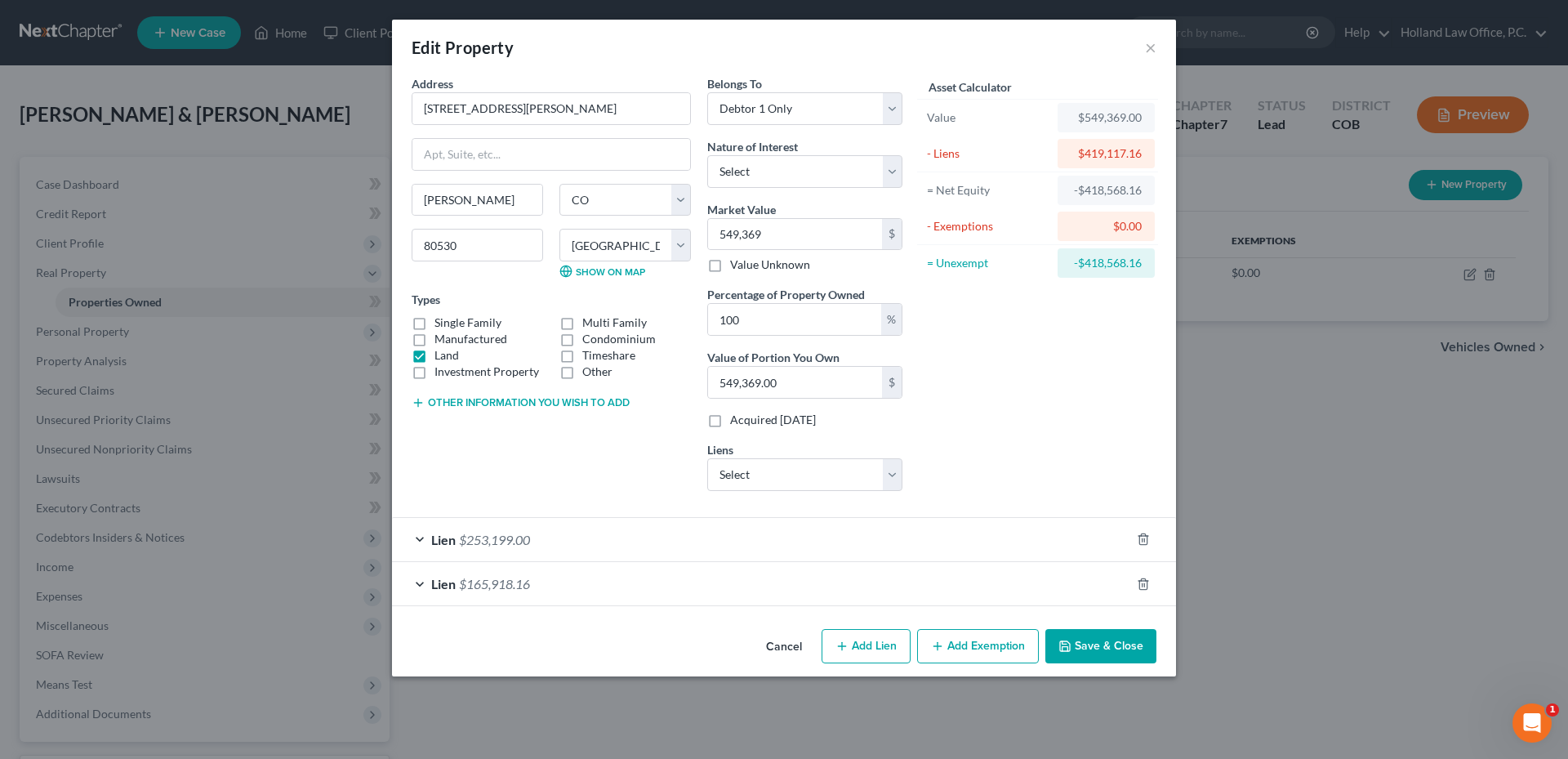
click at [434, 321] on label "Single Family" at bounding box center [467, 322] width 67 height 16
click at [441, 321] on input "Single Family" at bounding box center [445, 319] width 10 height 10
checkbox input "true"
click at [1101, 655] on button "Save & Close" at bounding box center [1100, 646] width 111 height 34
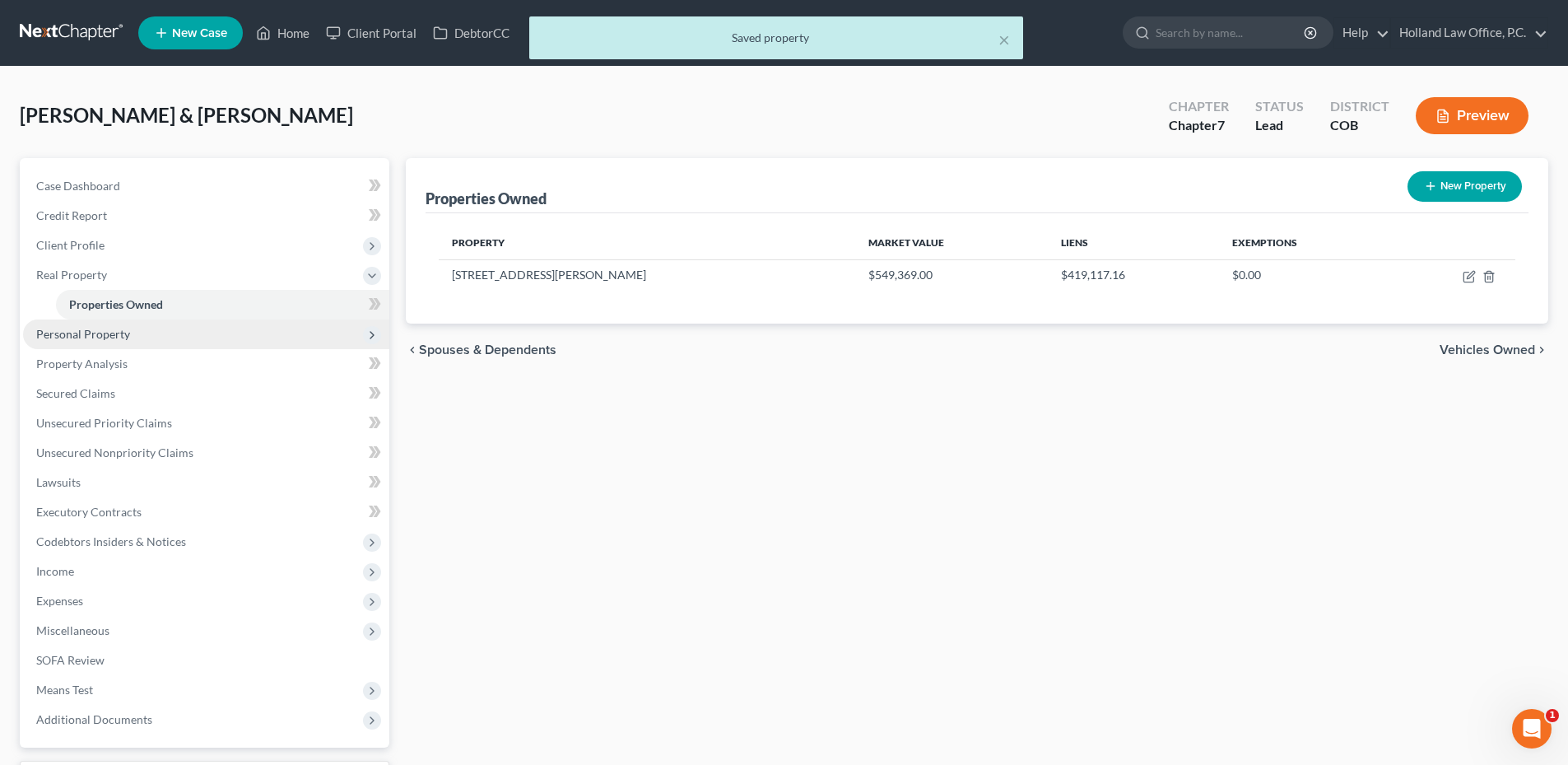
click at [120, 339] on span "Personal Property" at bounding box center [83, 333] width 94 height 14
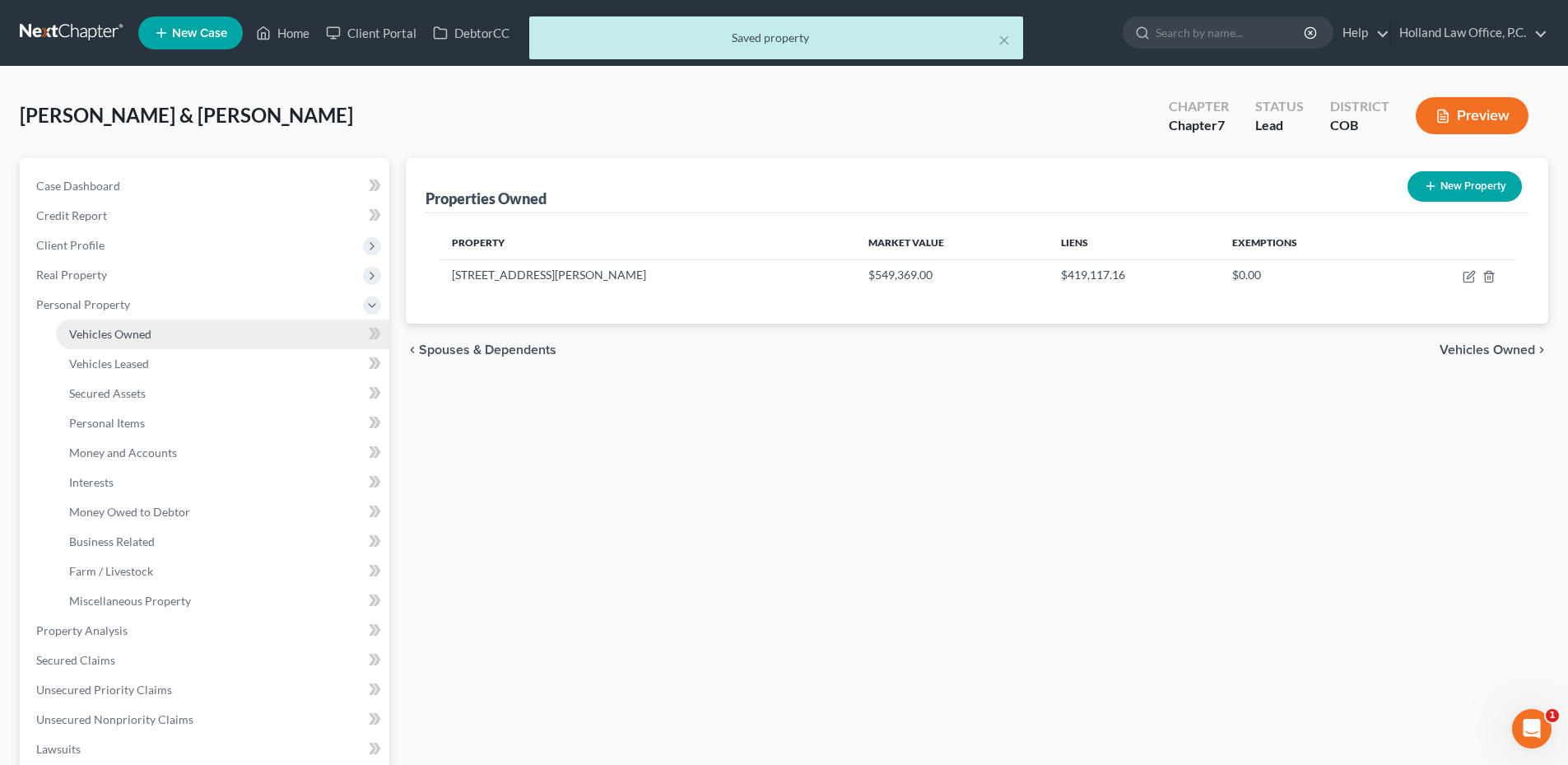
click at [139, 332] on span "Vehicles Owned" at bounding box center [110, 333] width 82 height 14
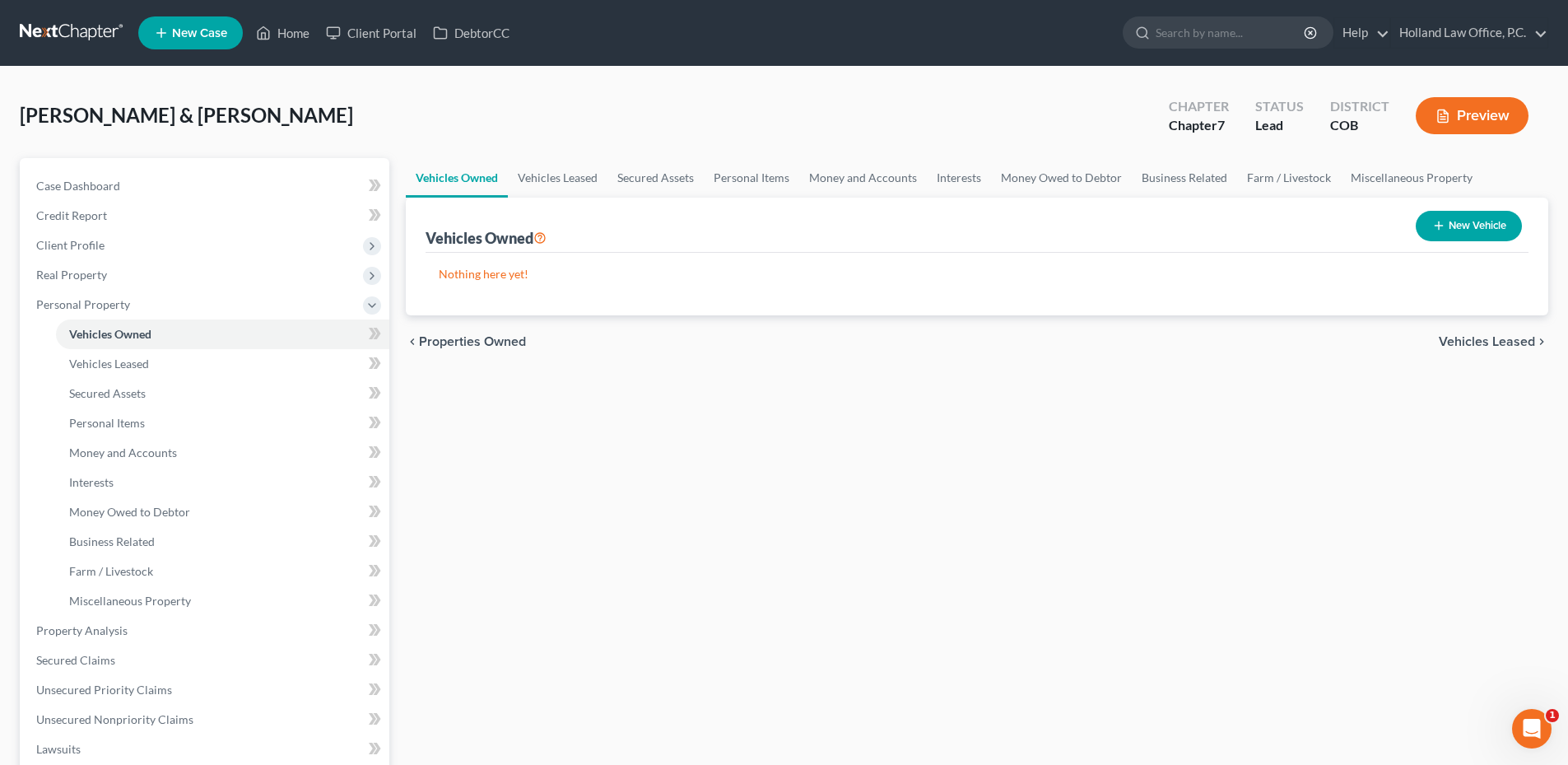
click at [1443, 231] on icon "button" at bounding box center [1439, 225] width 13 height 13
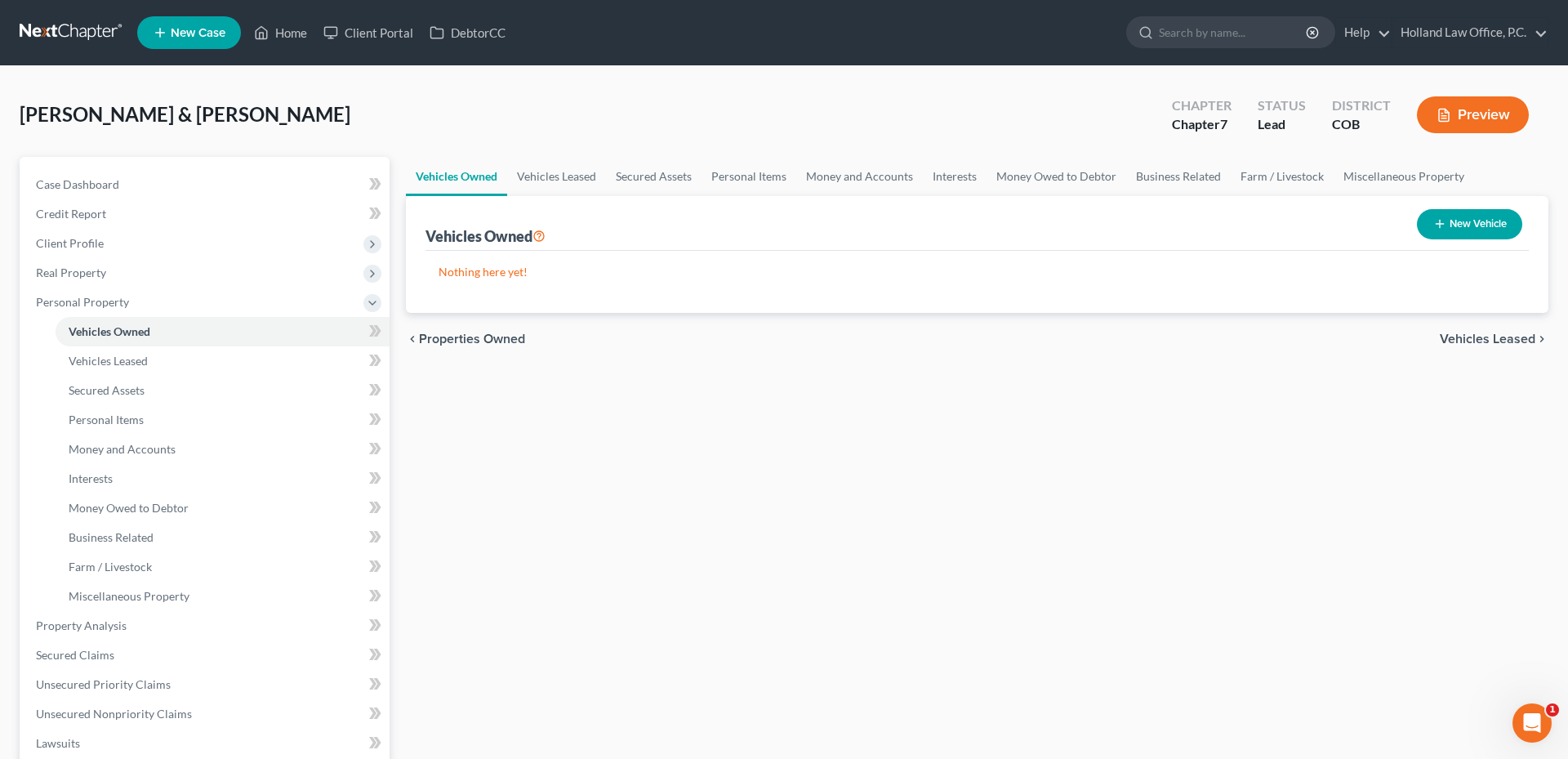
select select "0"
select select "2"
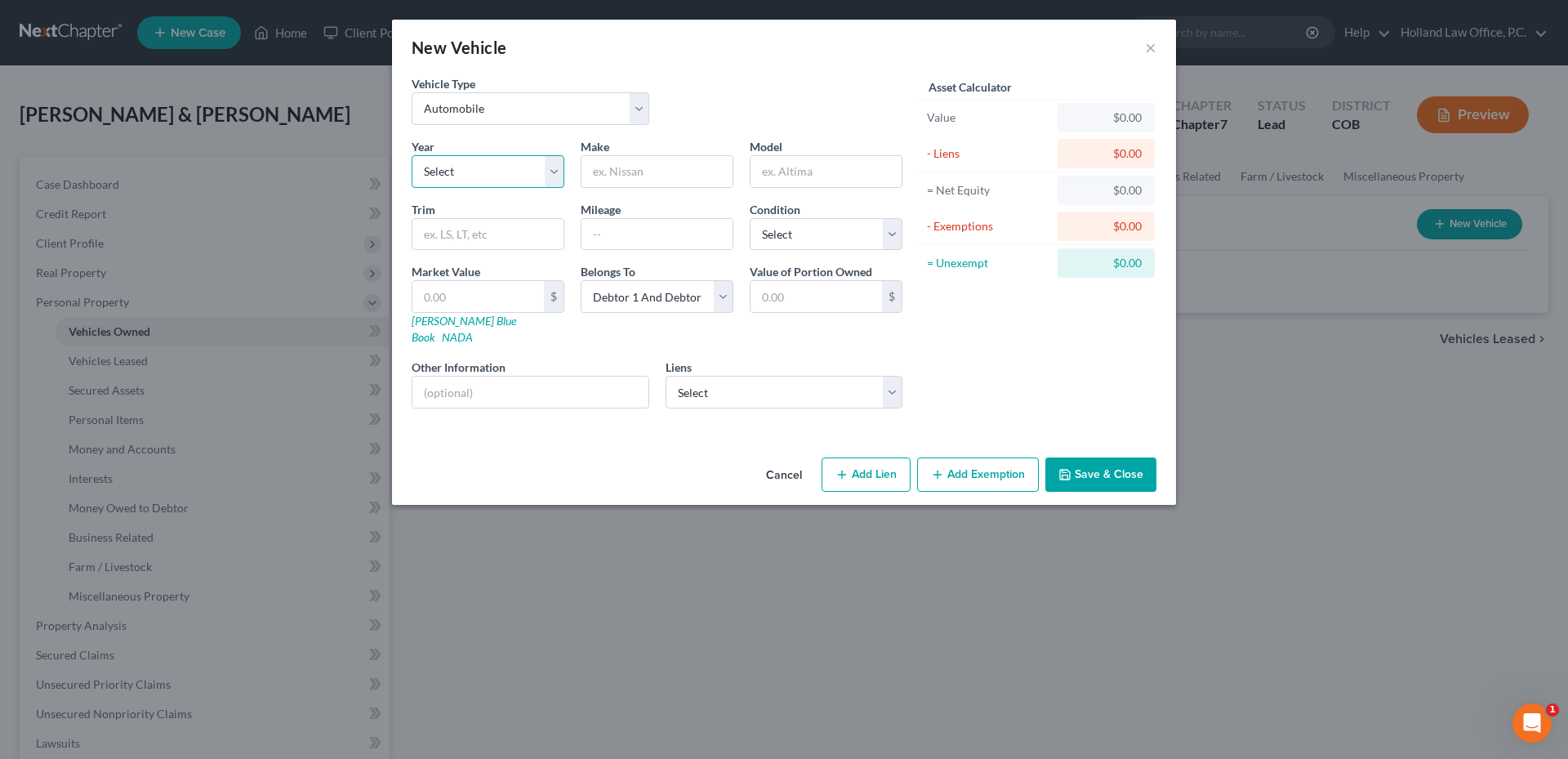
click at [440, 182] on select "Select 2026 2025 2024 2023 2022 2021 2020 2019 2018 2017 2016 2015 2014 2013 20…" at bounding box center [487, 172] width 153 height 32
select select "4"
click at [411, 155] on select "Select 2026 2025 2024 2023 2022 2021 2020 2019 2018 2017 2016 2015 2014 2013 20…" at bounding box center [487, 172] width 153 height 32
click at [636, 174] on input "text" at bounding box center [657, 172] width 151 height 31
type input "Dodge"
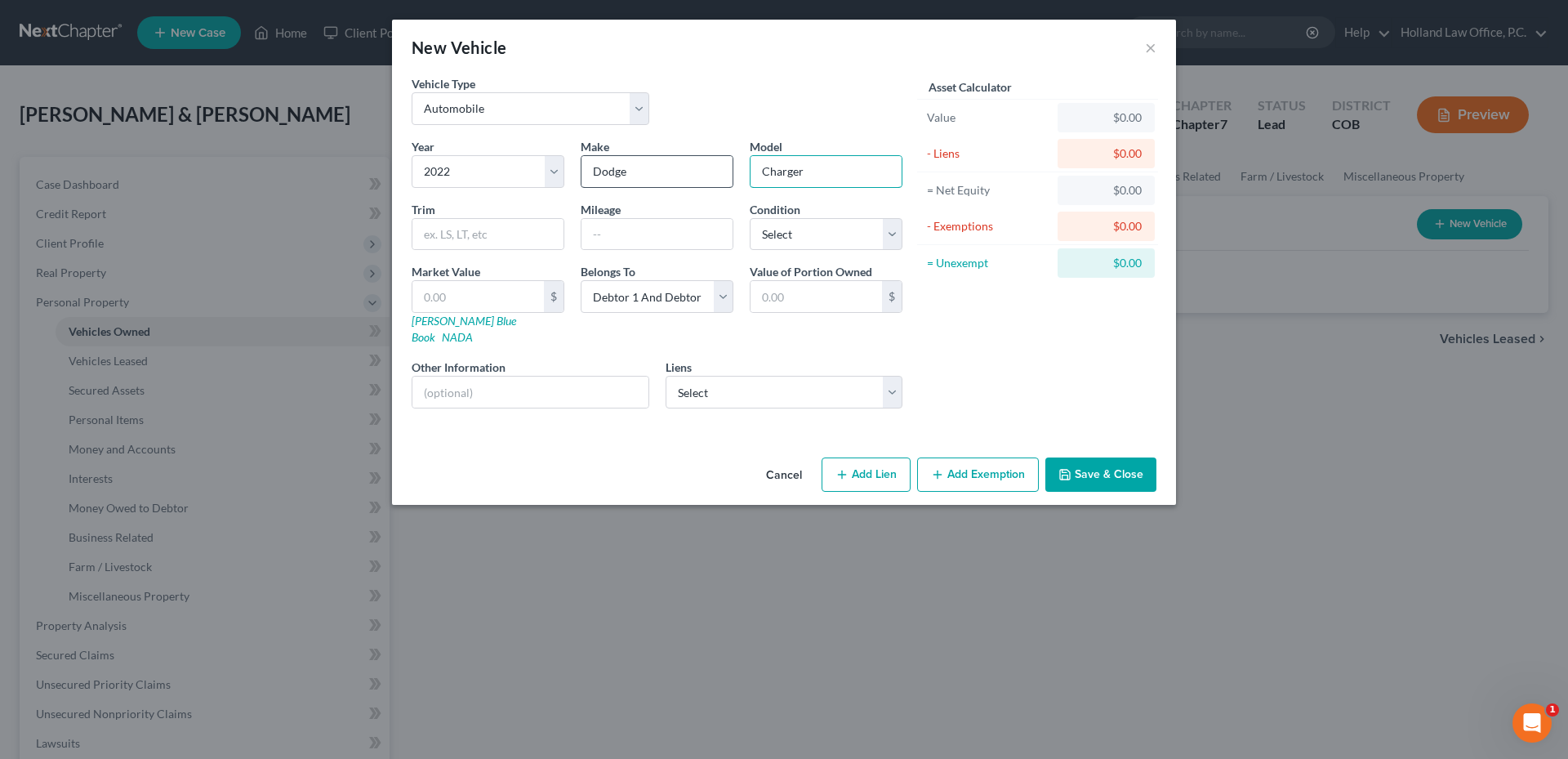
type input "Charger"
type input "57537"
click at [750, 216] on label "Condition" at bounding box center [774, 209] width 50 height 17
drag, startPoint x: 788, startPoint y: 232, endPoint x: 784, endPoint y: 249, distance: 17.5
click at [788, 232] on select "Select Excellent Very Good Good Fair Poor" at bounding box center [825, 234] width 153 height 32
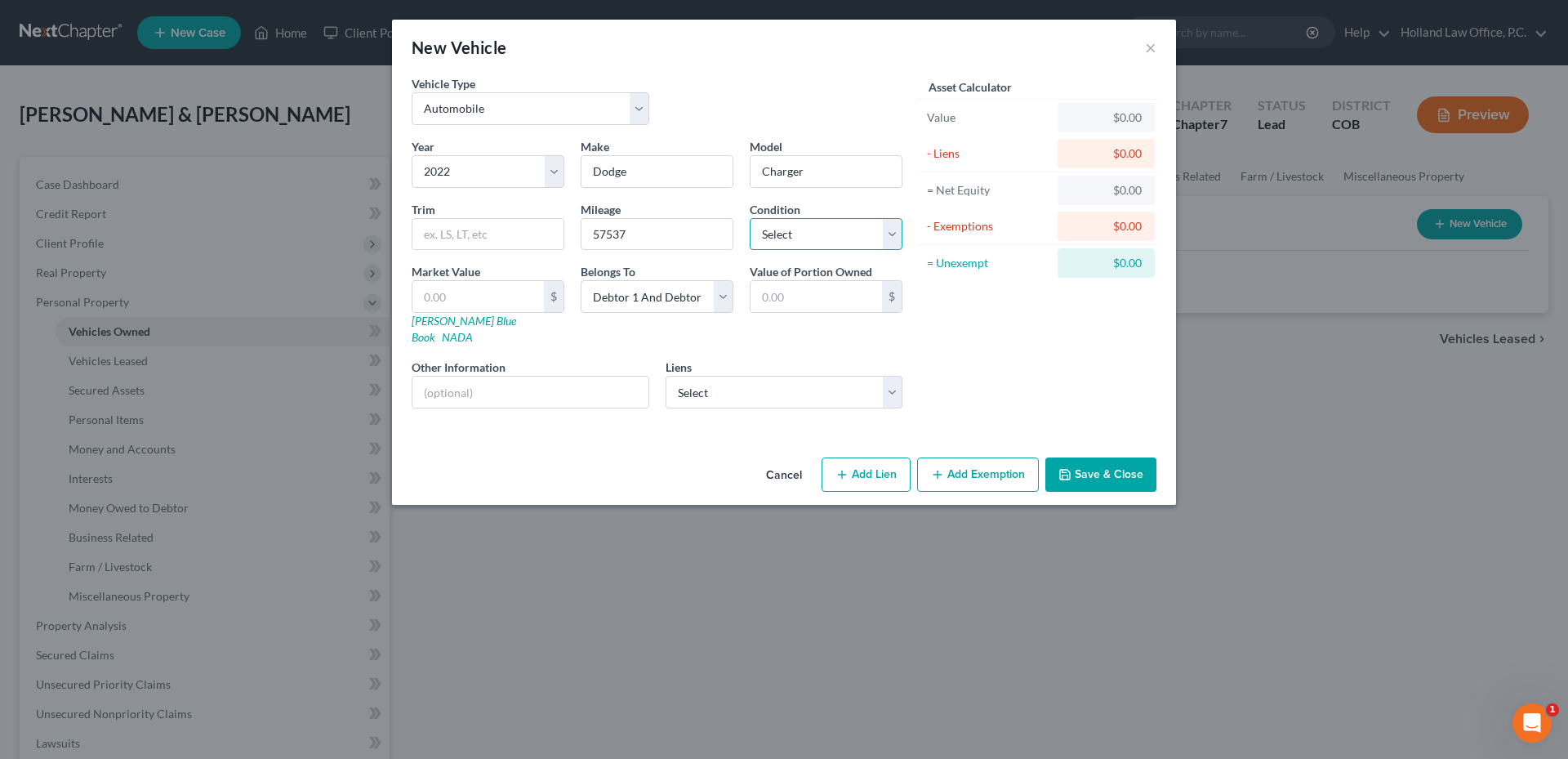
select select "2"
click at [749, 218] on select "Select Excellent Very Good Good Fair Poor" at bounding box center [825, 234] width 153 height 32
click at [535, 301] on input "text" at bounding box center [478, 296] width 132 height 31
type input "2"
type input "2.00"
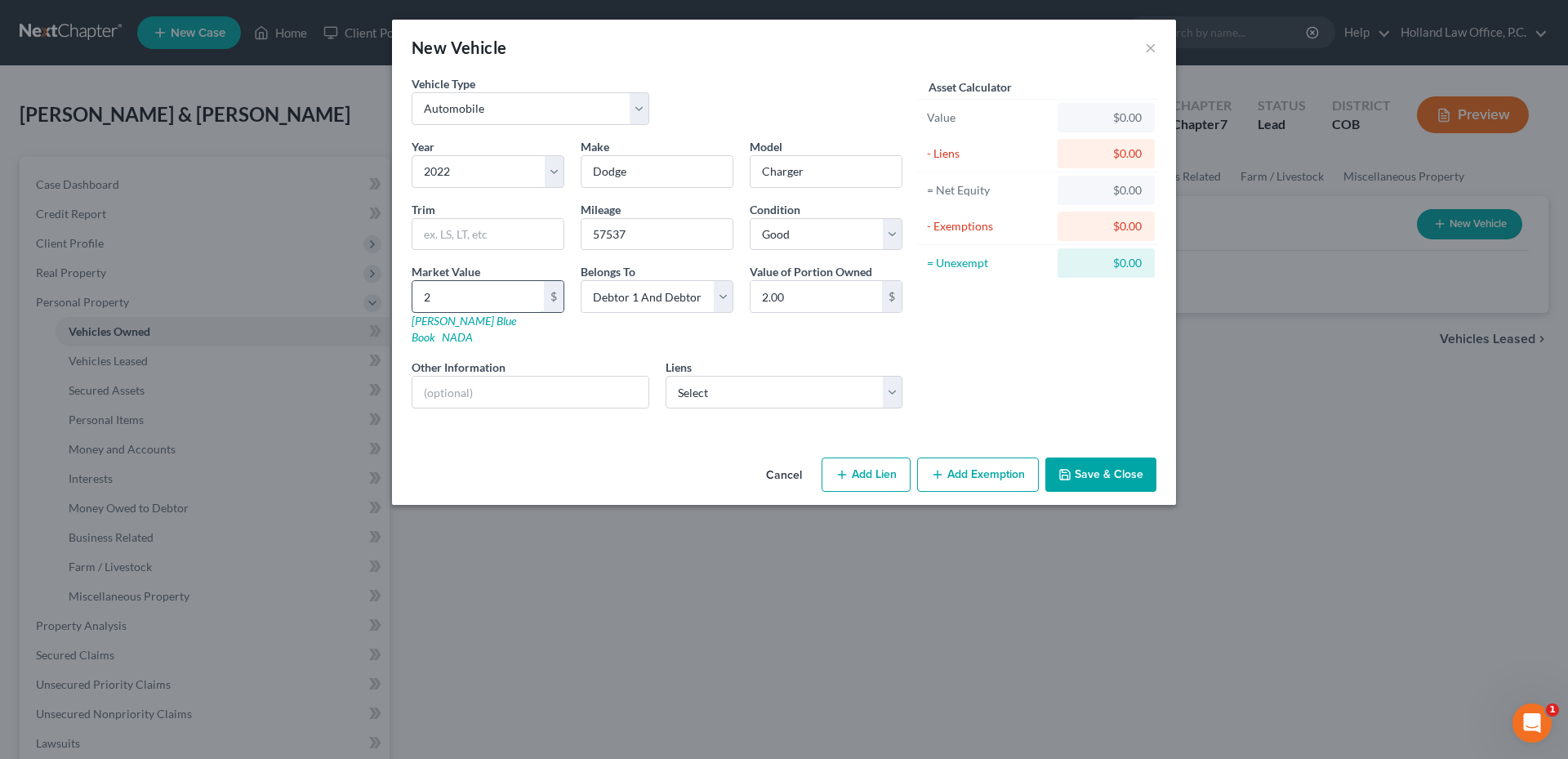
type input "29"
type input "29.00"
type input "291"
type input "291.00"
type input "2917"
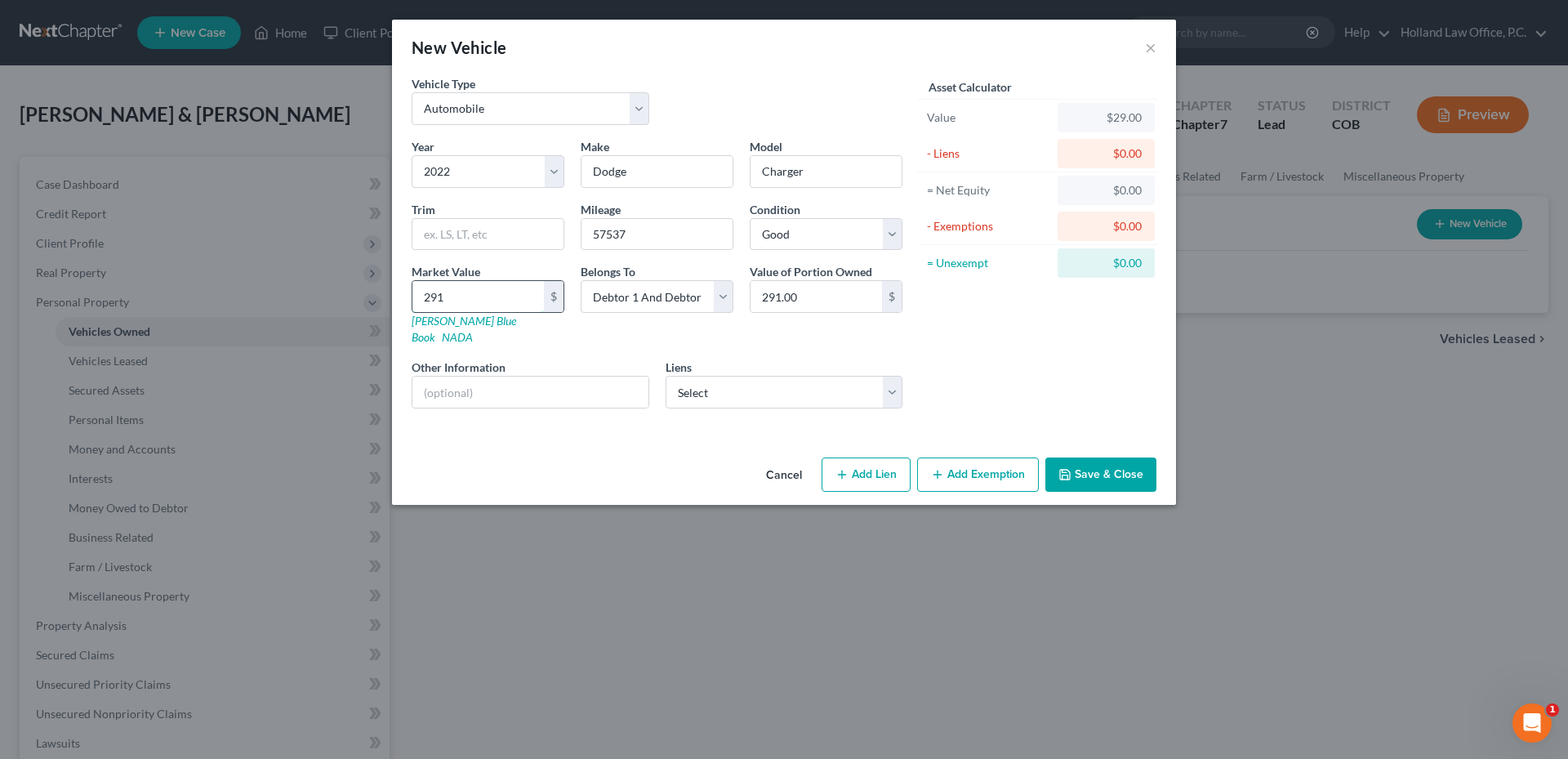
type input "2,917.00"
type input "2,9173"
type input "29,173.00"
type input "29,173"
click at [740, 381] on select "Select Sec Svc Fcu - $25,098.00" at bounding box center [784, 391] width 238 height 32
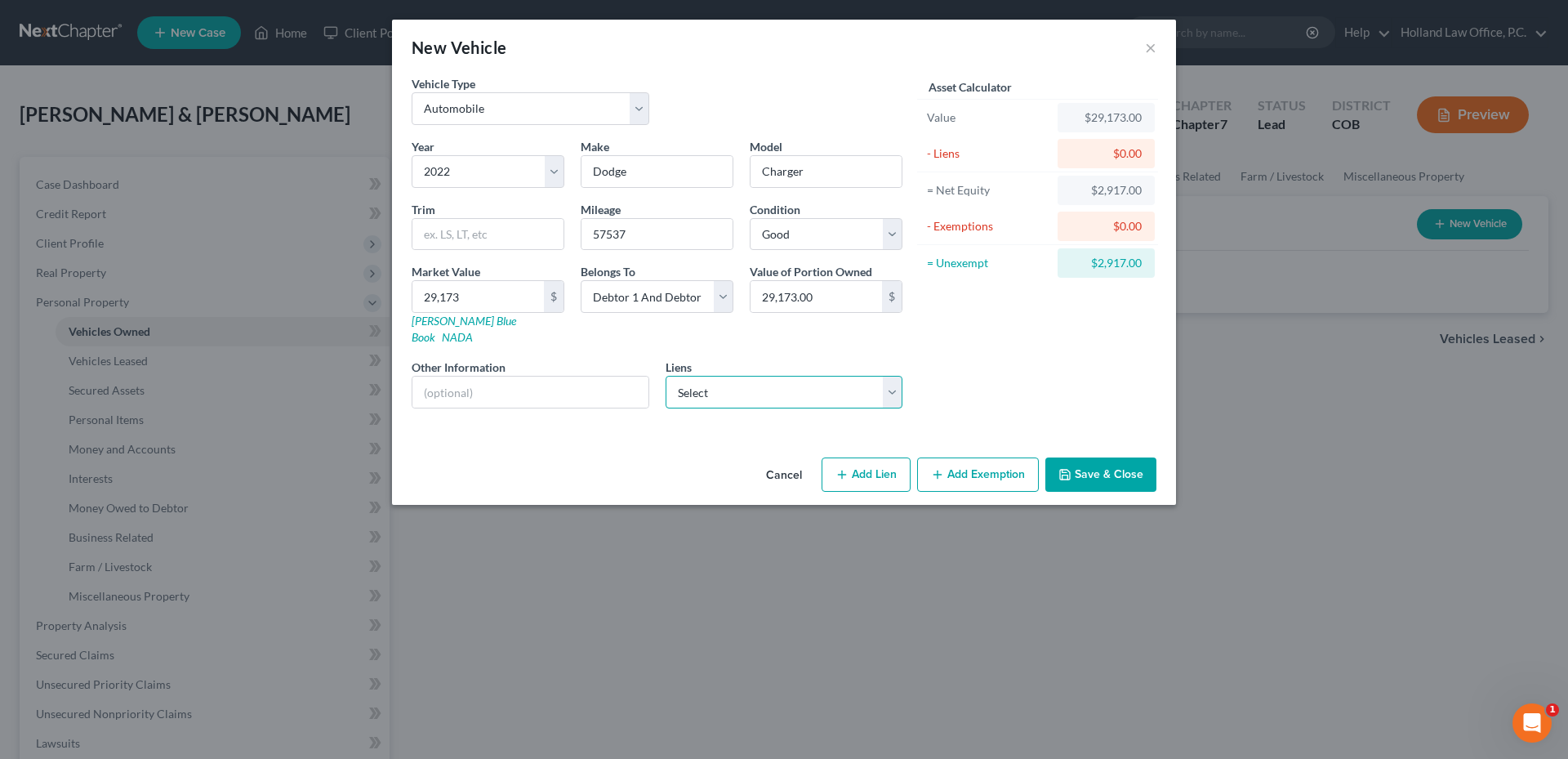
select select "45"
select select "0"
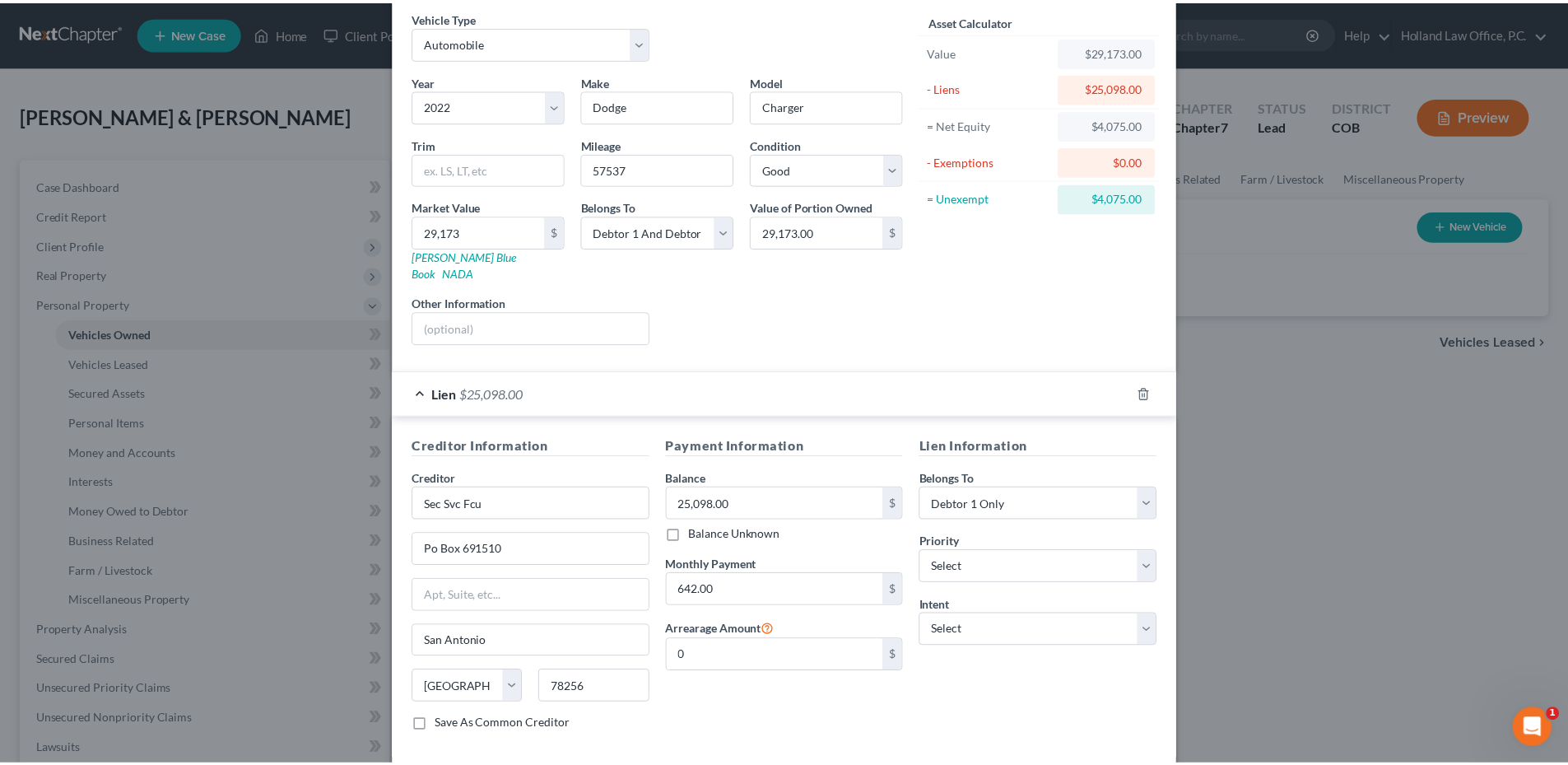
scroll to position [136, 0]
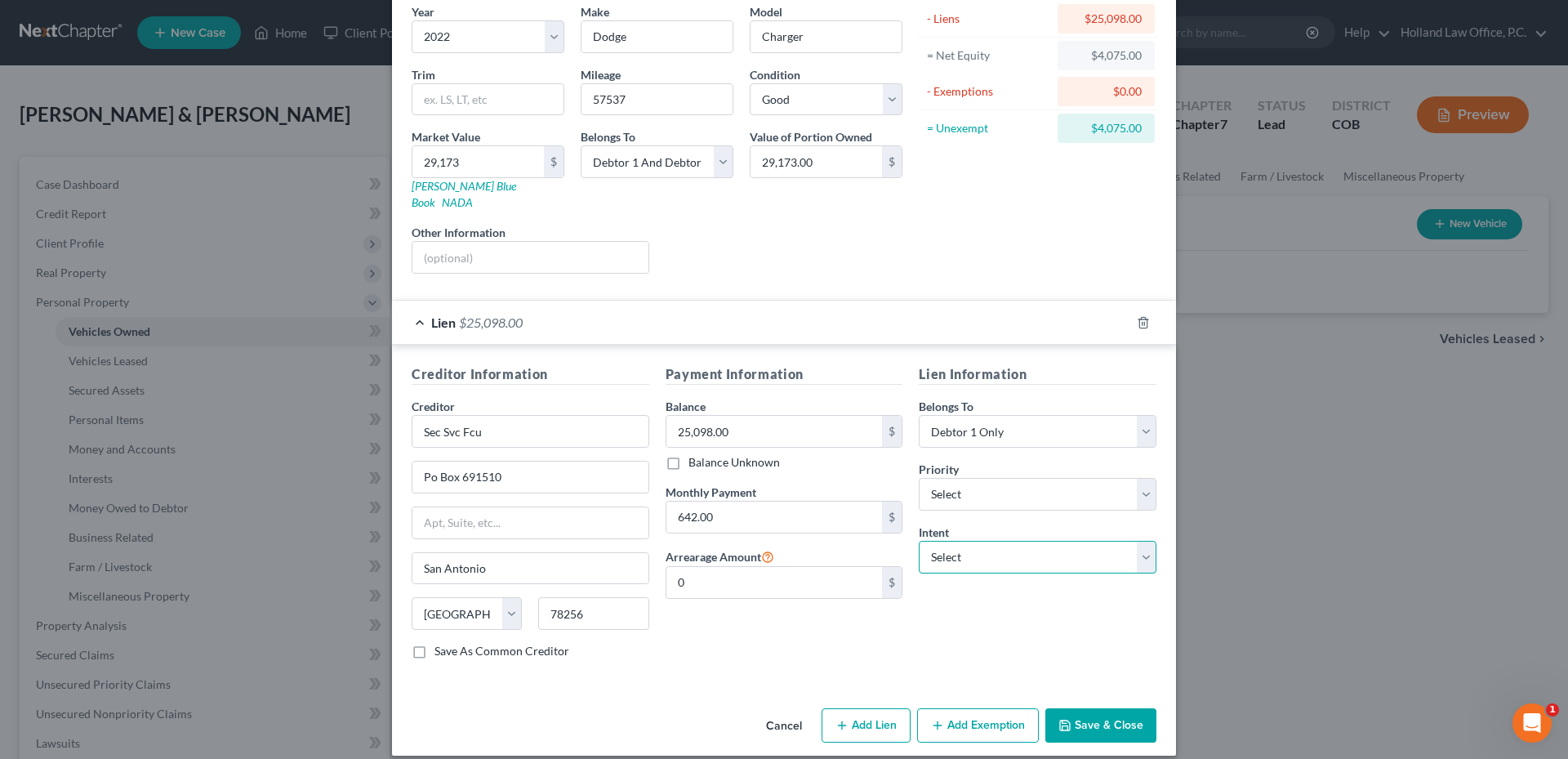
click at [1019, 548] on select "Select Surrender Redeem Reaffirm Avoid Other" at bounding box center [1037, 557] width 238 height 32
select select "4"
click at [919, 541] on select "Select Surrender Redeem Reaffirm Avoid Other" at bounding box center [1037, 557] width 238 height 32
click at [964, 609] on input "text" at bounding box center [1037, 620] width 238 height 32
type input "Retain and Pay"
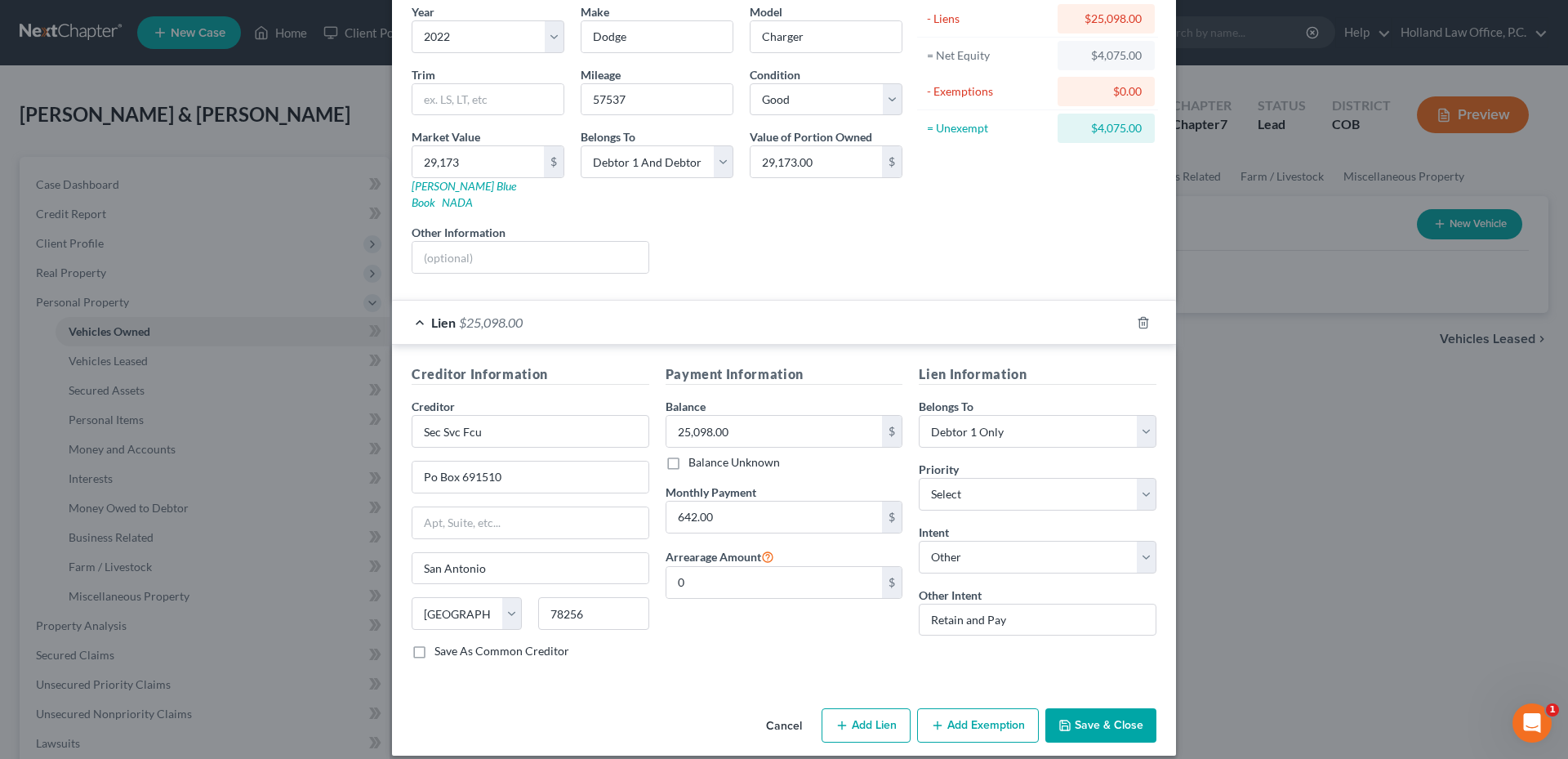
click at [1096, 711] on button "Save & Close" at bounding box center [1100, 725] width 111 height 34
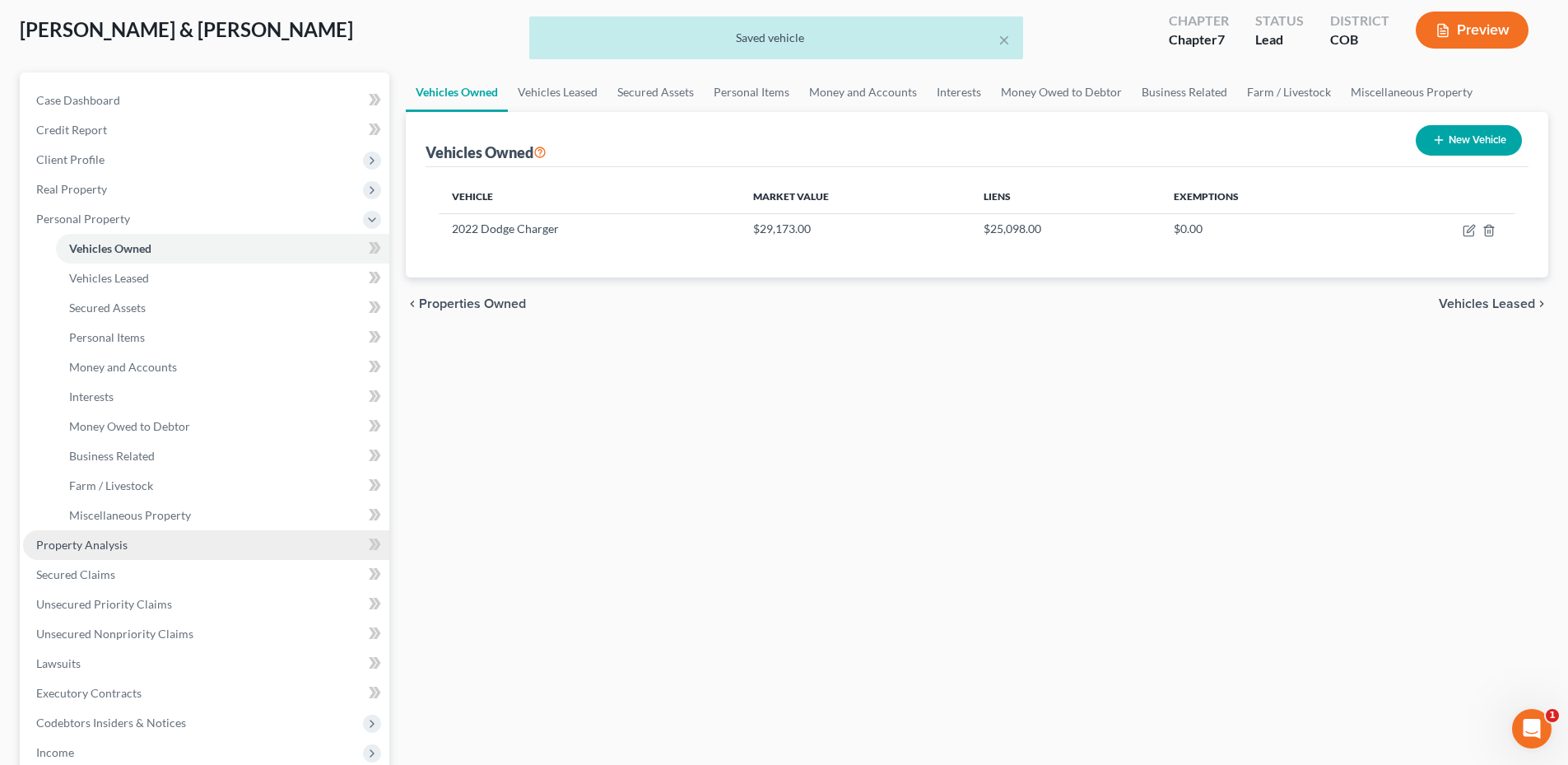
scroll to position [164, 0]
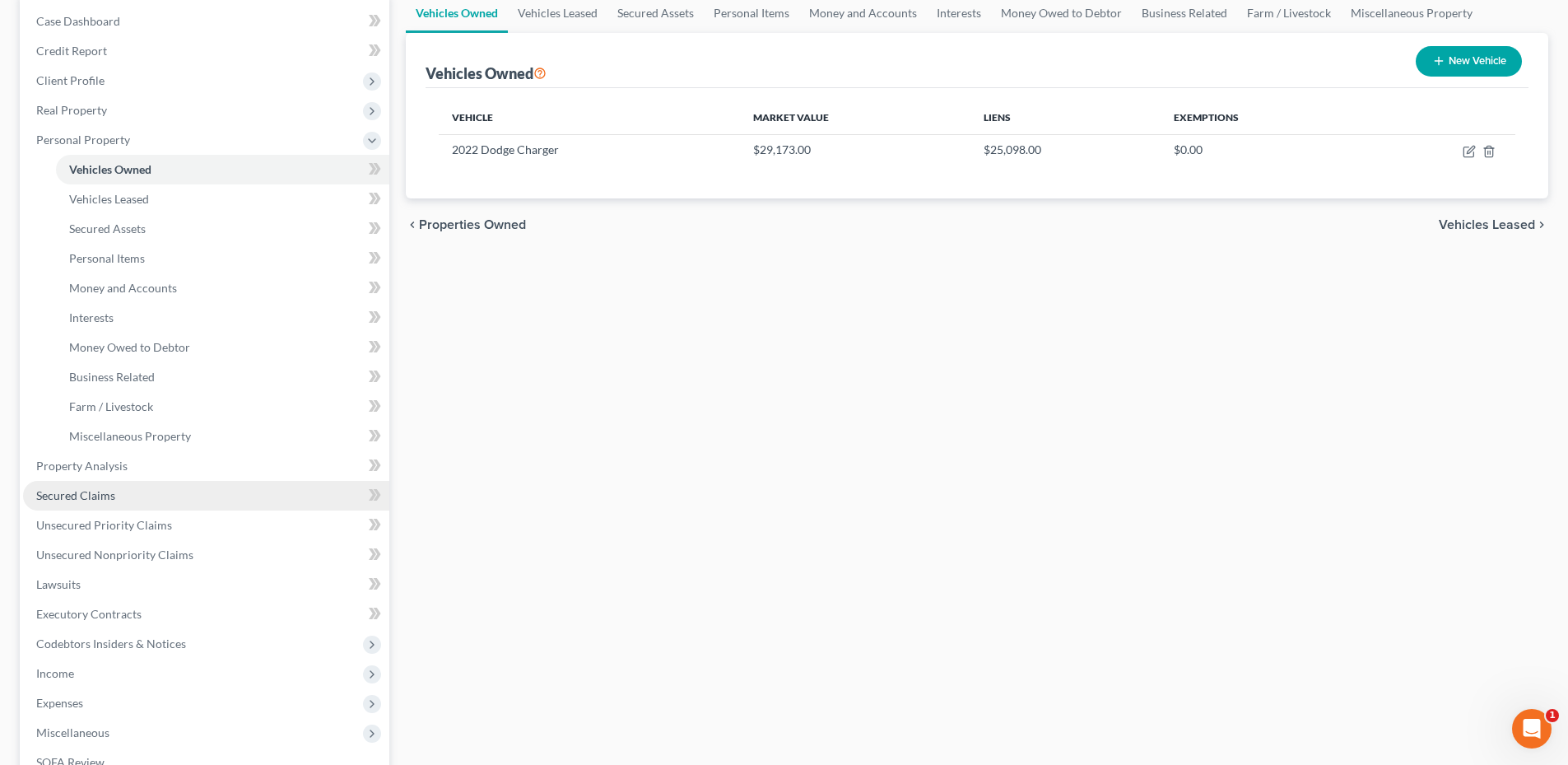
click at [113, 502] on link "Secured Claims" at bounding box center [206, 495] width 367 height 30
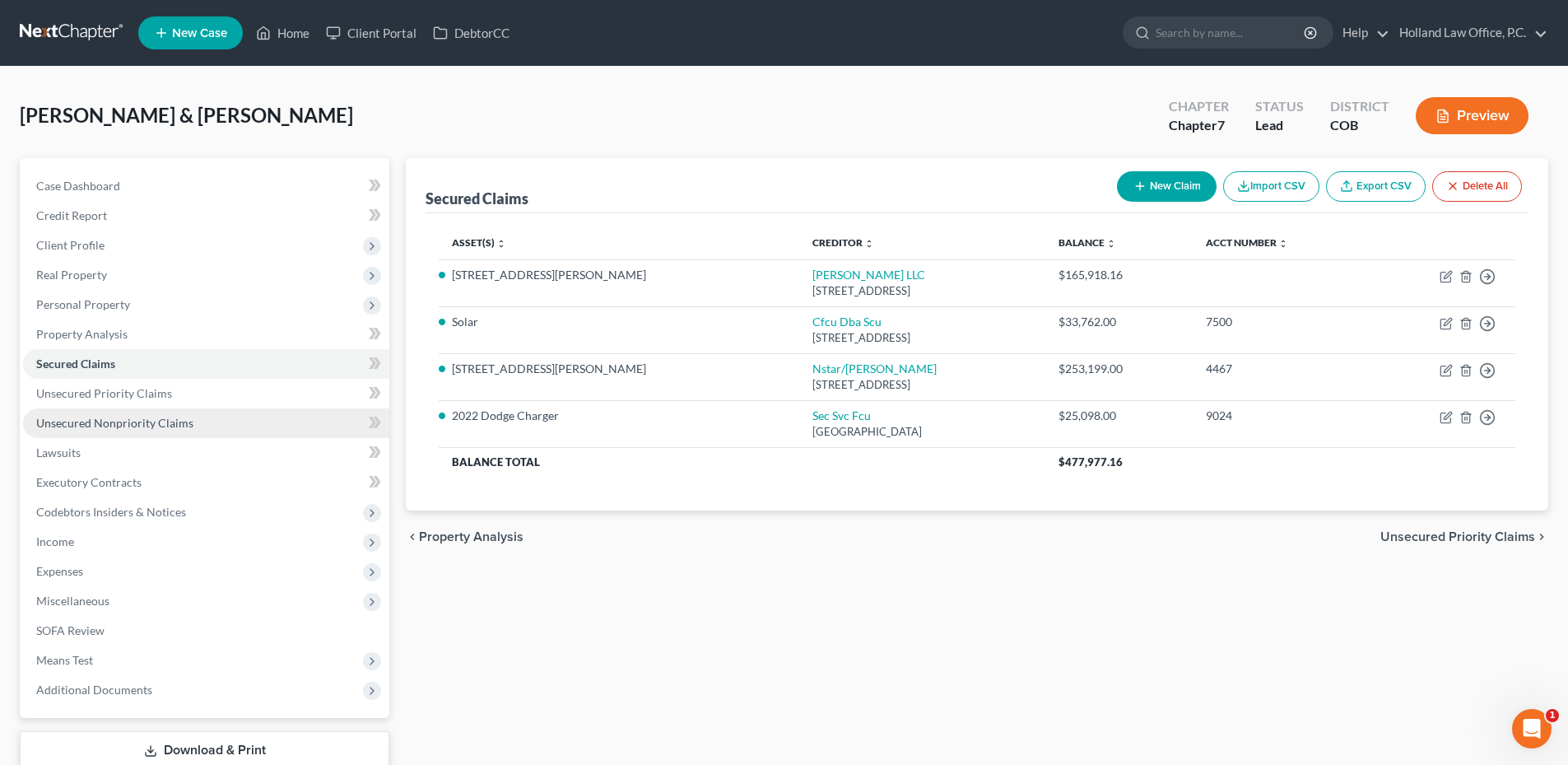
click at [148, 427] on span "Unsecured Nonpriority Claims" at bounding box center [115, 422] width 158 height 14
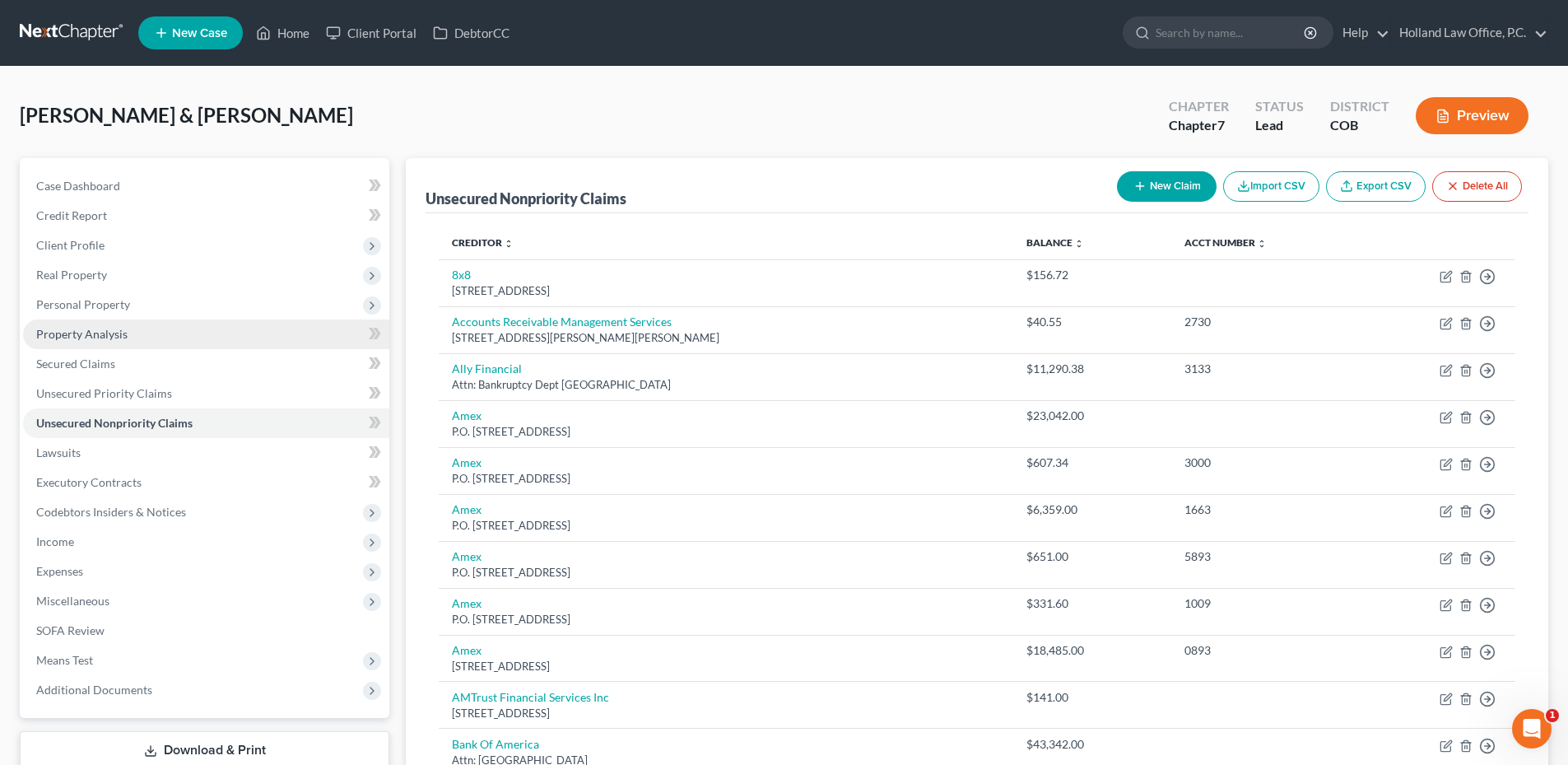
click at [110, 327] on span "Property Analysis" at bounding box center [82, 333] width 92 height 14
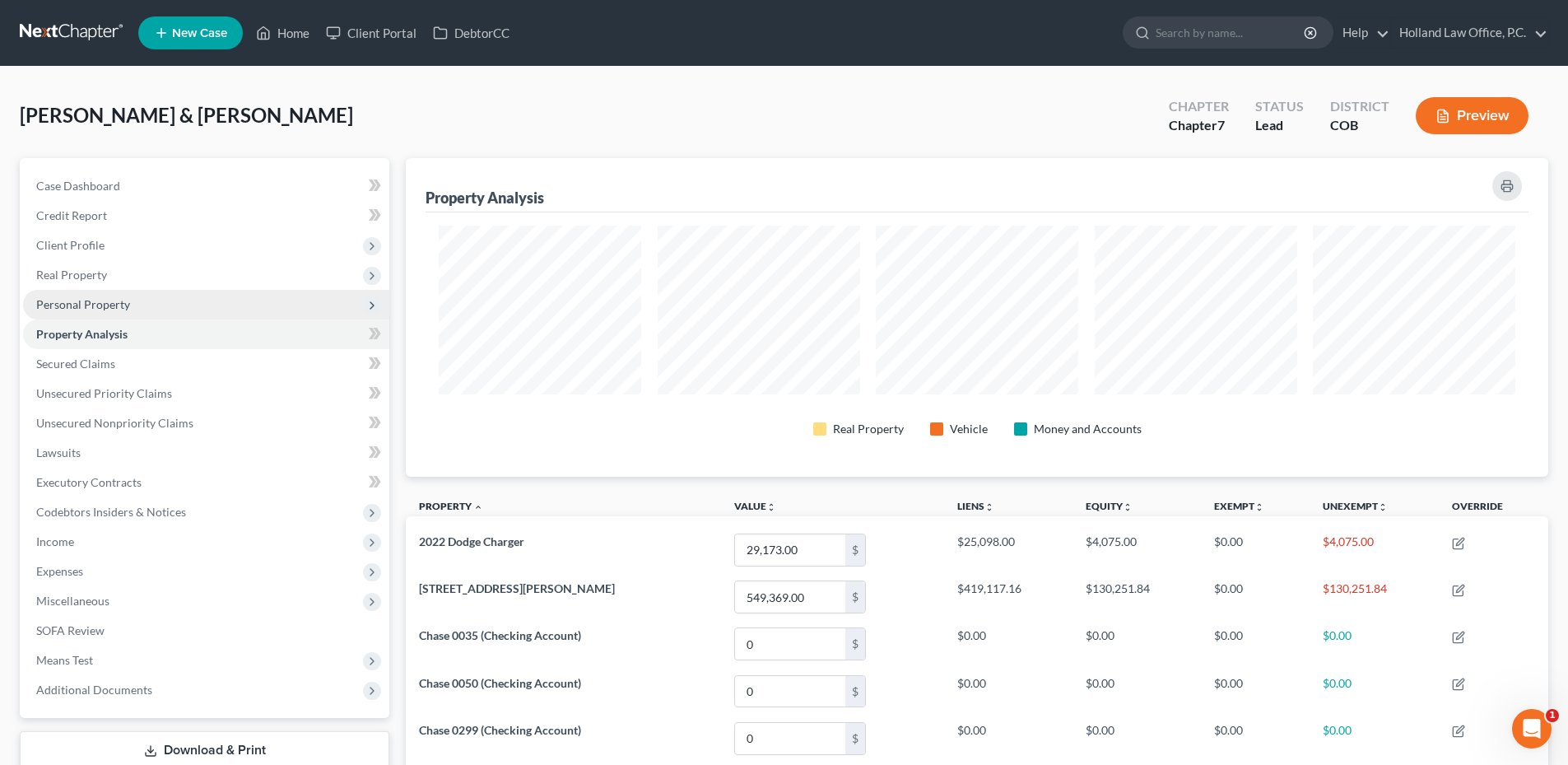
click at [121, 307] on span "Personal Property" at bounding box center [83, 304] width 94 height 14
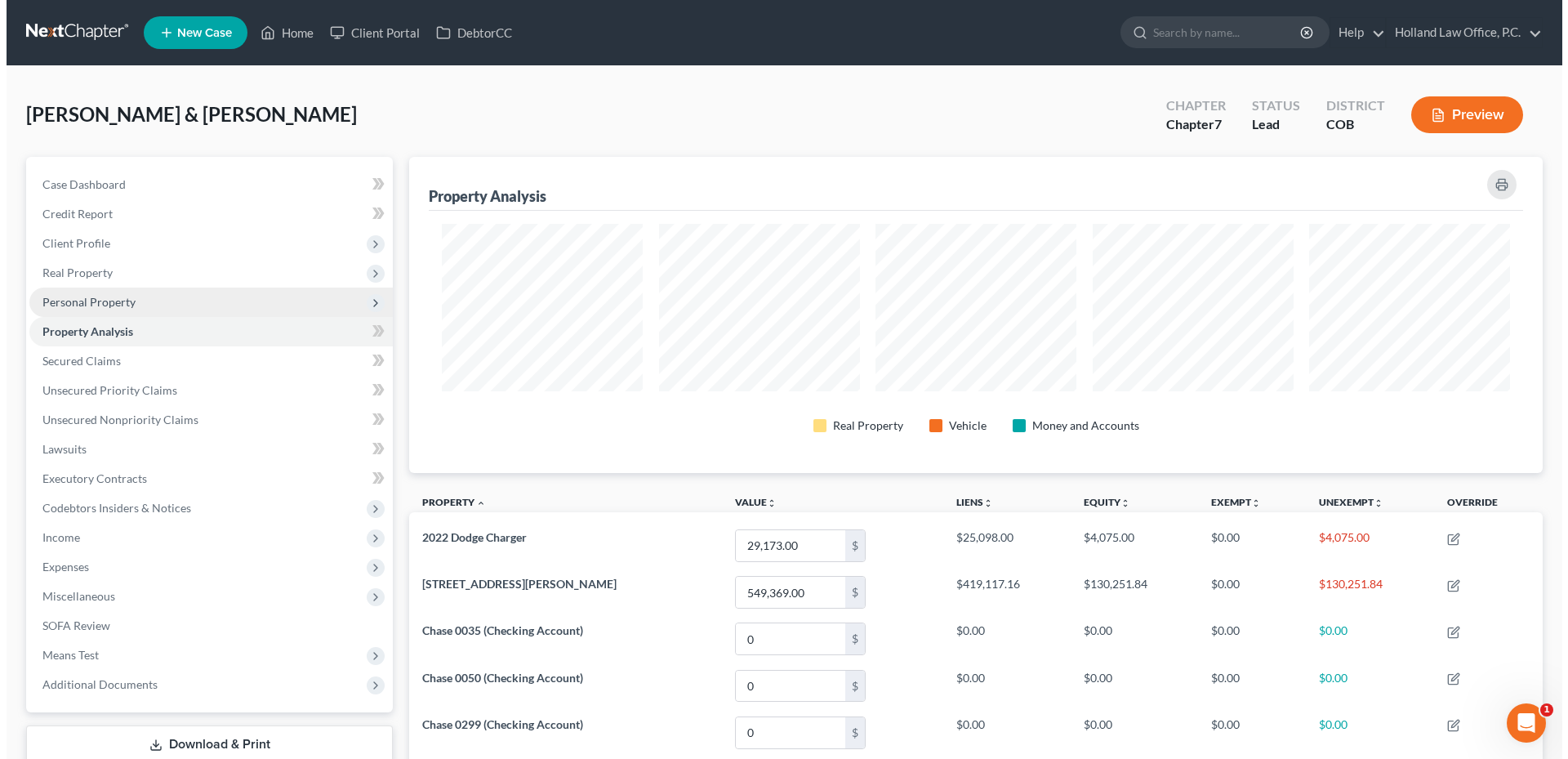
scroll to position [316, 1133]
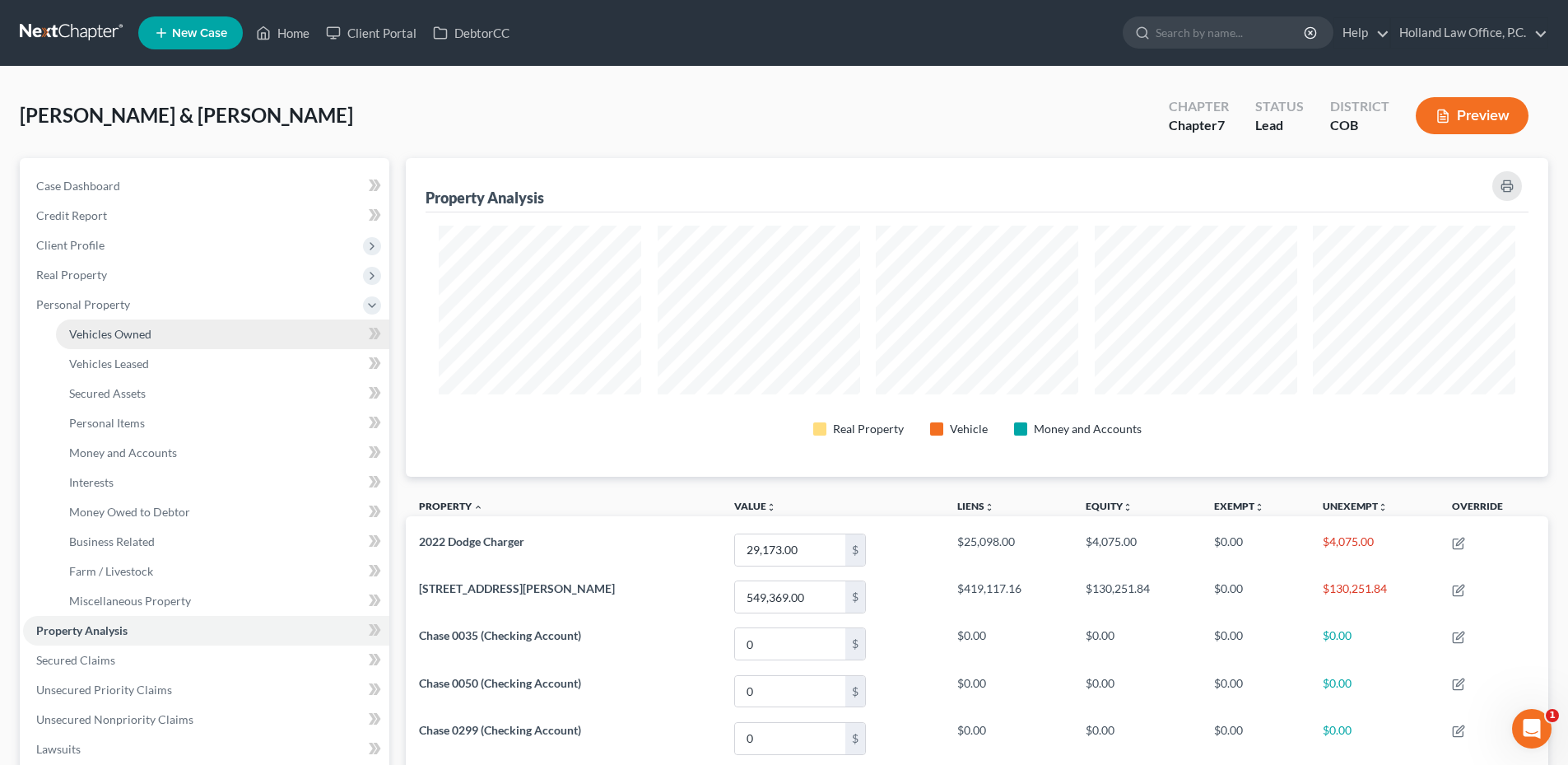
click at [155, 335] on link "Vehicles Owned" at bounding box center [222, 333] width 333 height 30
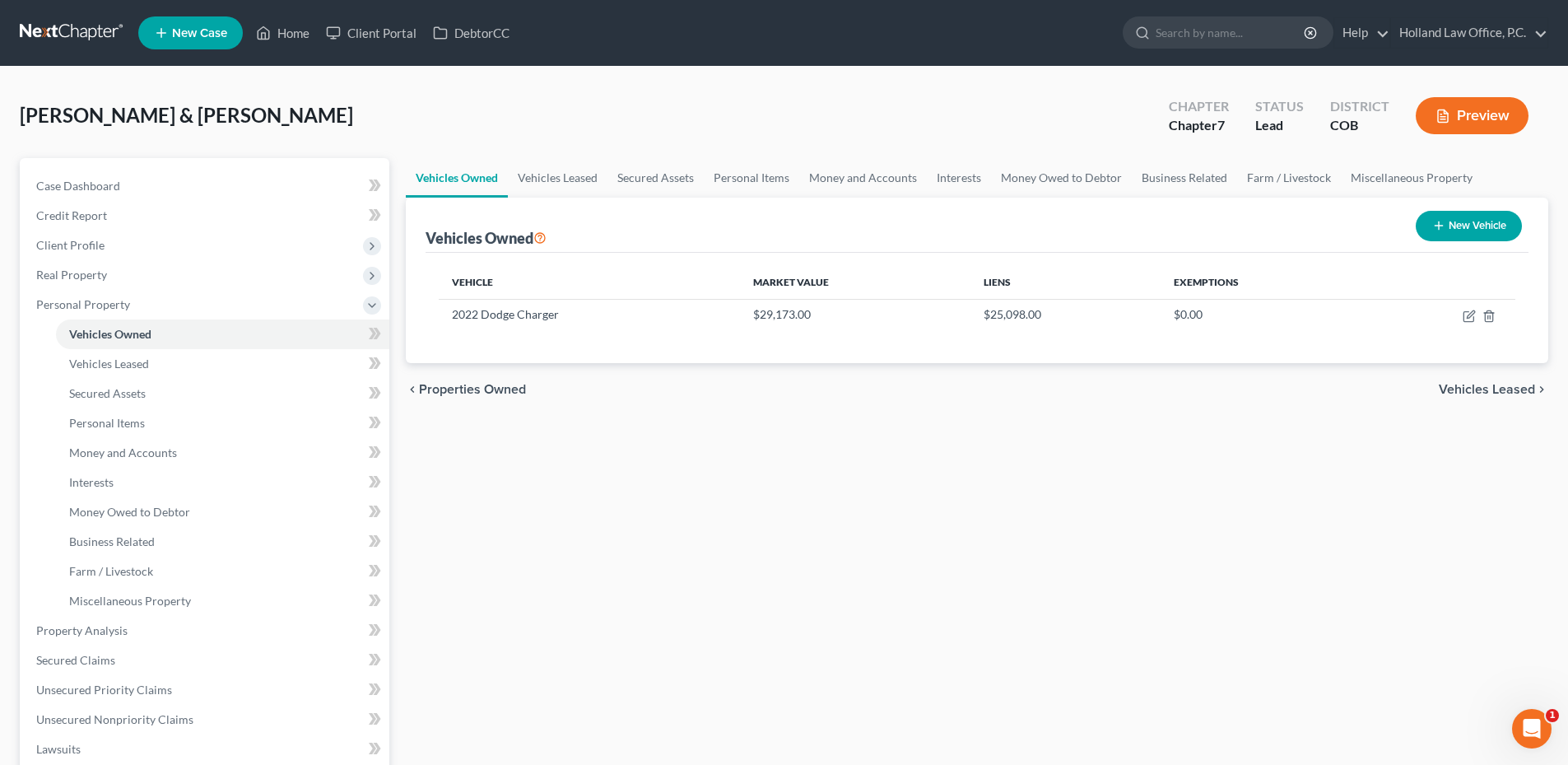
click at [1439, 230] on icon "button" at bounding box center [1439, 225] width 13 height 13
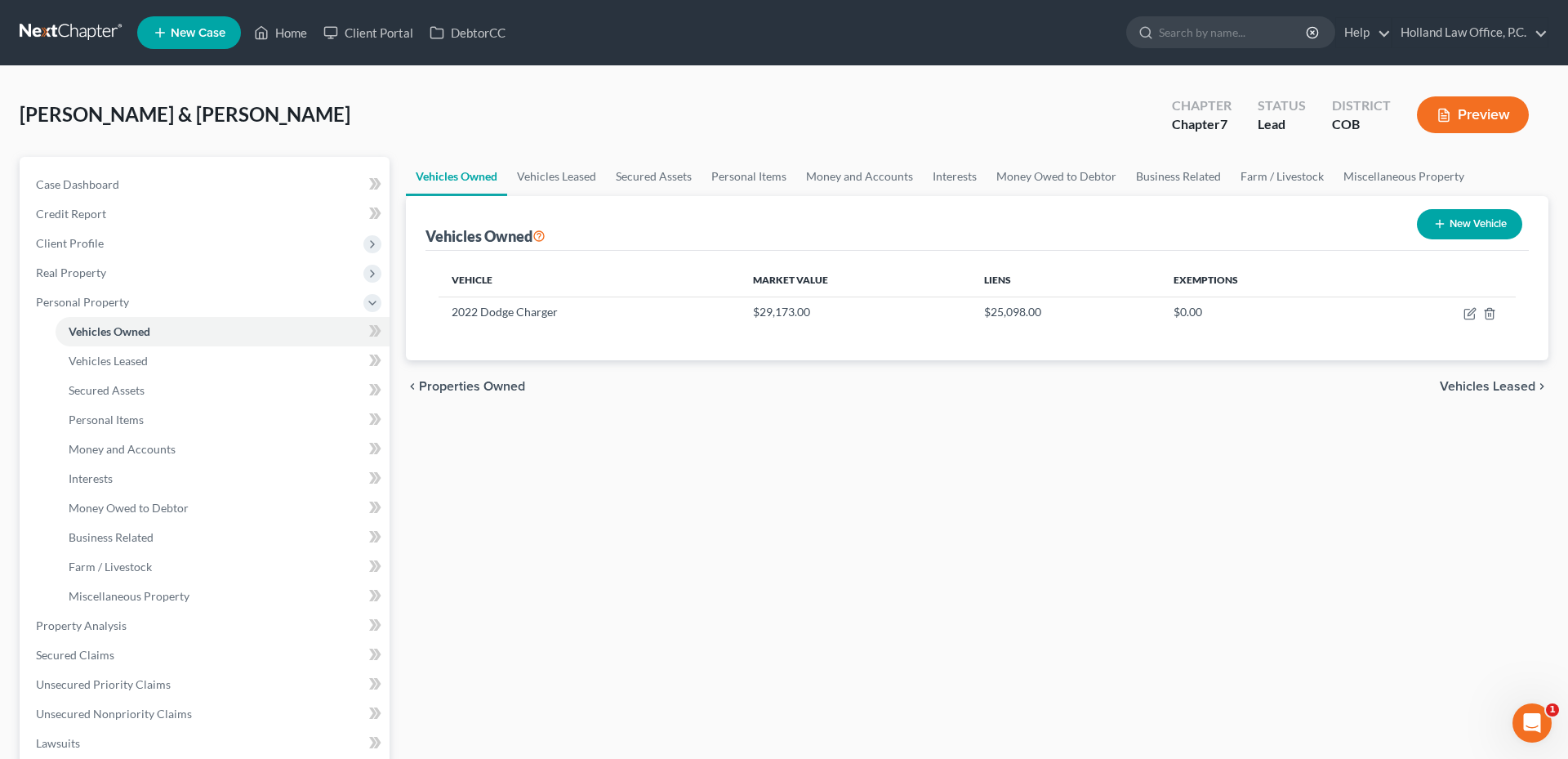
select select "0"
select select "2"
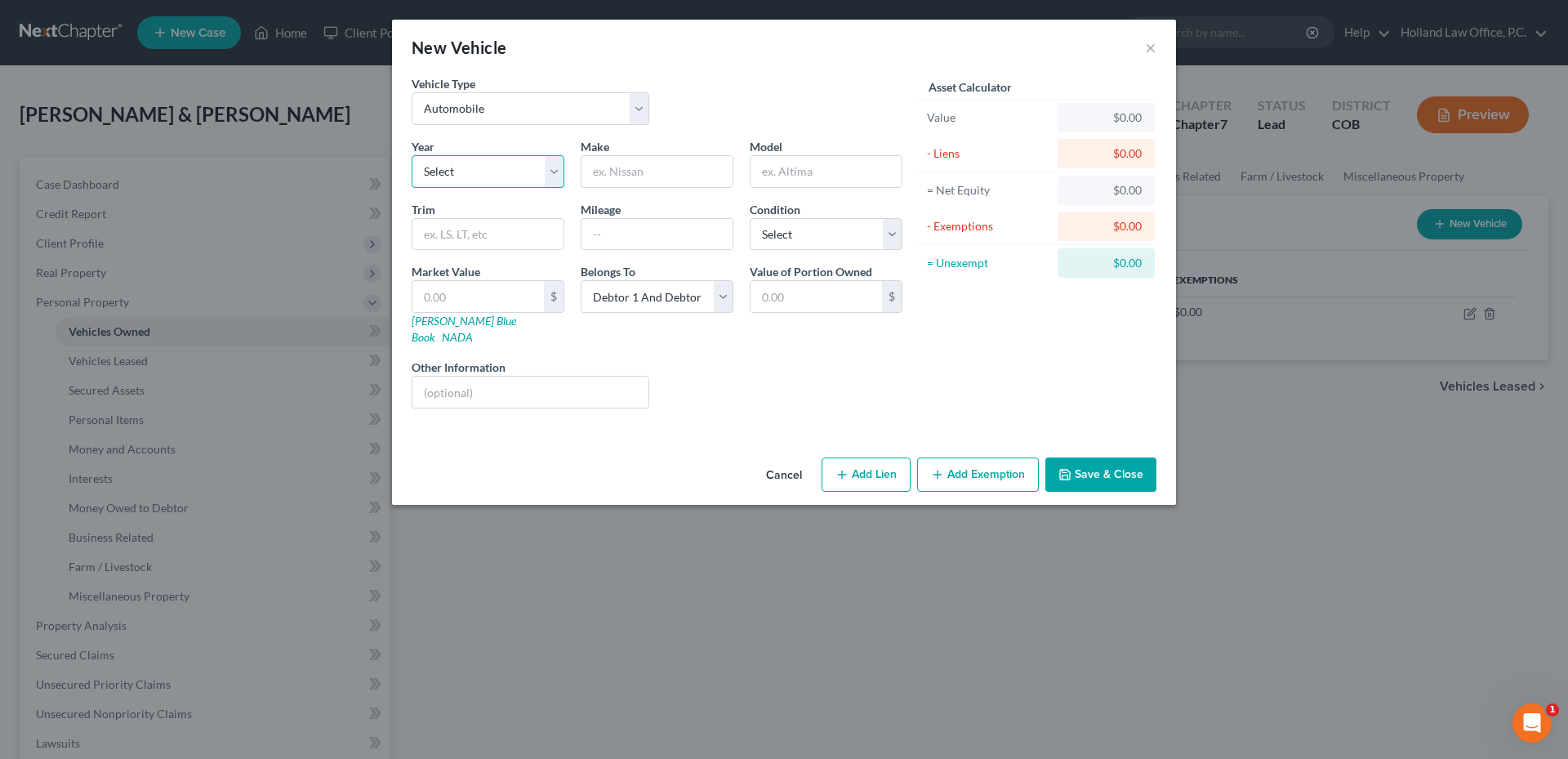
click at [476, 180] on select "Select 2026 2025 2024 2023 2022 2021 2020 2019 2018 2017 2016 2015 2014 2013 20…" at bounding box center [487, 172] width 153 height 32
select select "4"
click at [411, 155] on select "Select 2026 2025 2024 2023 2022 2021 2020 2019 2018 2017 2016 2015 2014 2013 20…" at bounding box center [487, 172] width 153 height 32
click at [650, 169] on input "text" at bounding box center [657, 172] width 151 height 31
type input "Tesla"
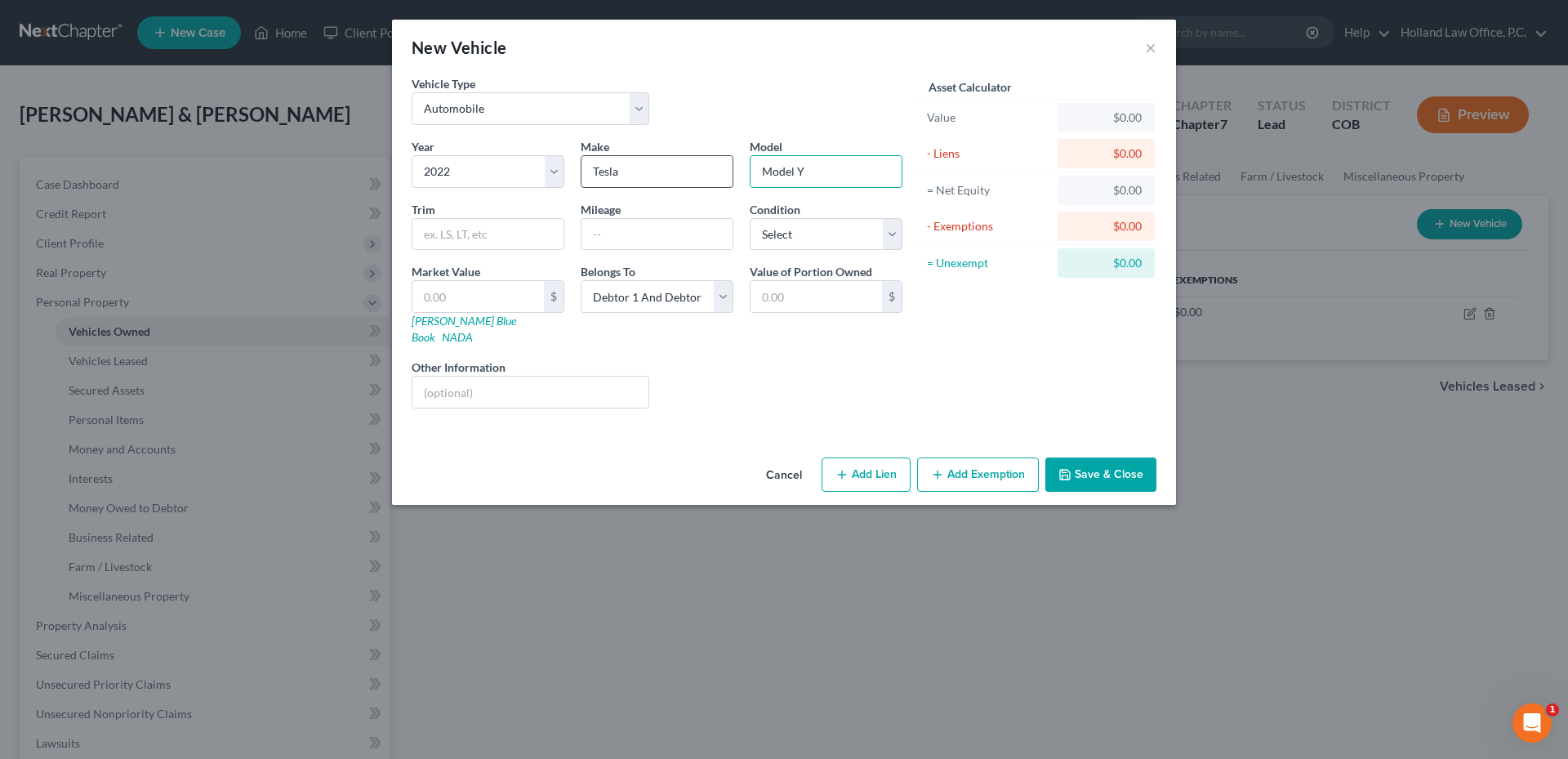
type input "Model Y"
type input "31373"
click at [811, 233] on select "Select Excellent Very Good Good Fair Poor" at bounding box center [825, 234] width 153 height 32
select select "2"
click at [749, 218] on select "Select Excellent Very Good Good Fair Poor" at bounding box center [825, 234] width 153 height 32
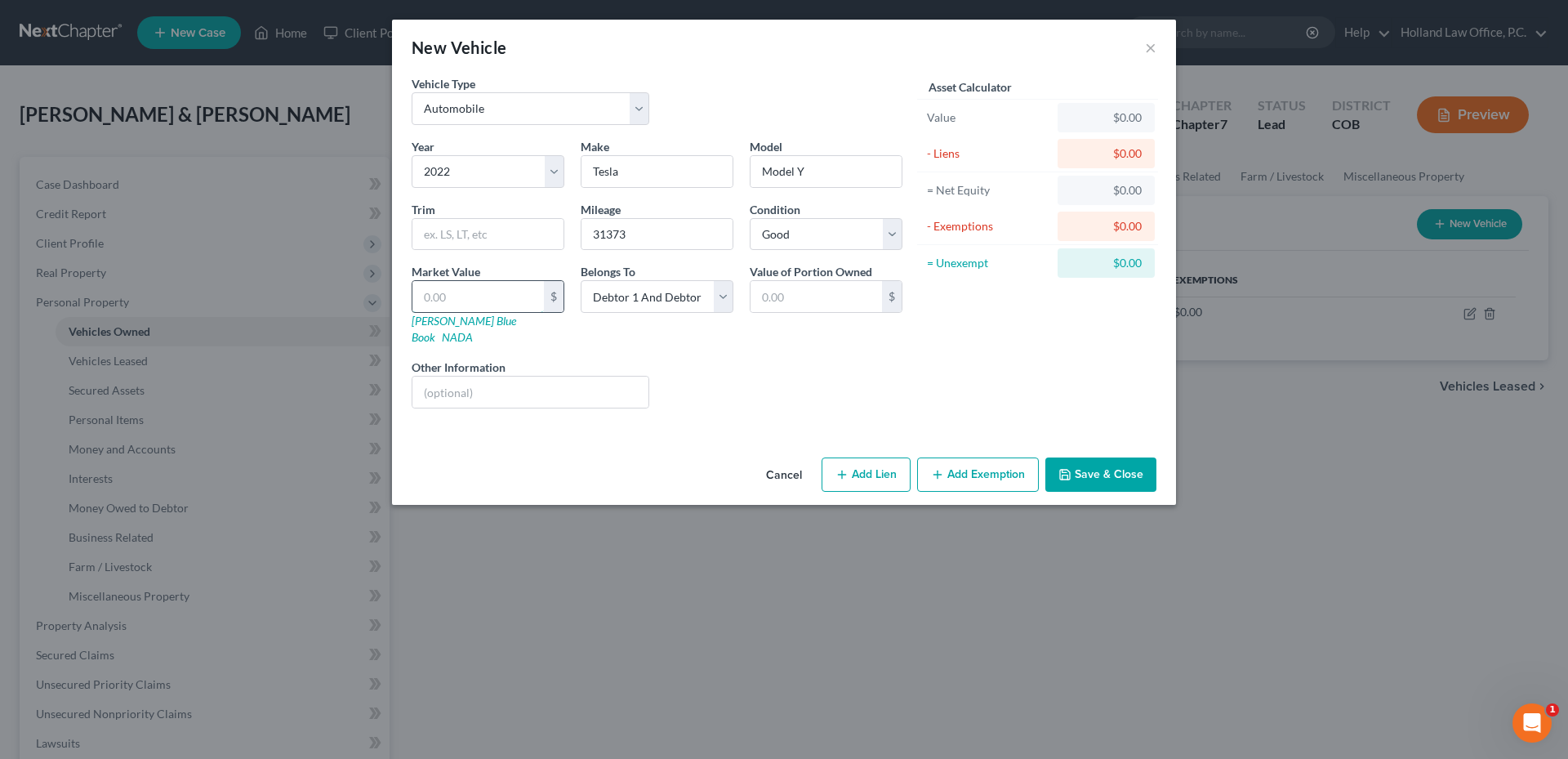
click at [452, 293] on input "text" at bounding box center [478, 296] width 132 height 31
type input "2"
type input "2.00"
type input "28"
type input "28.00"
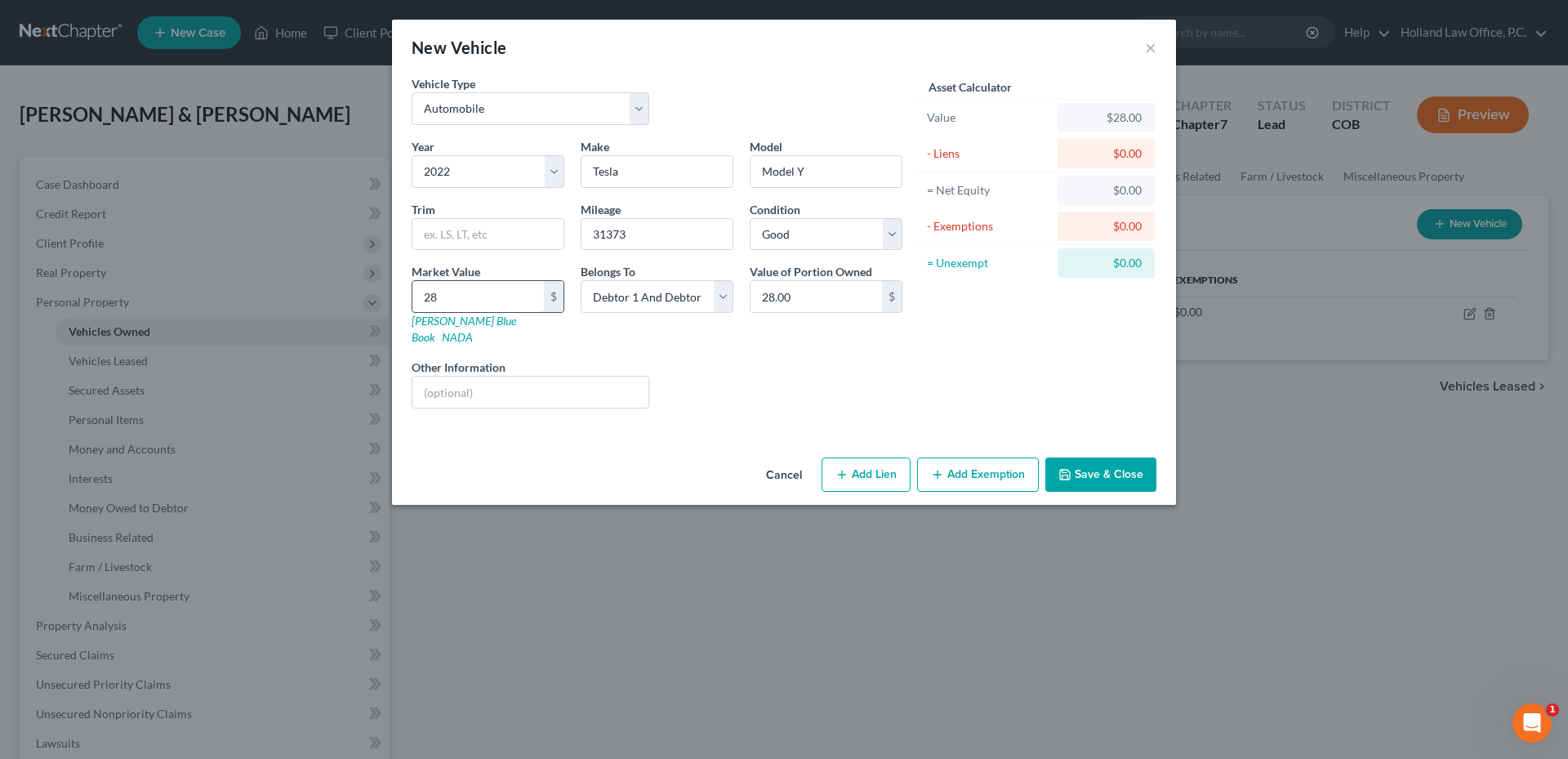
type input "280"
type input "280.00"
type input "2803"
type input "2,803.00"
type input "2,8033"
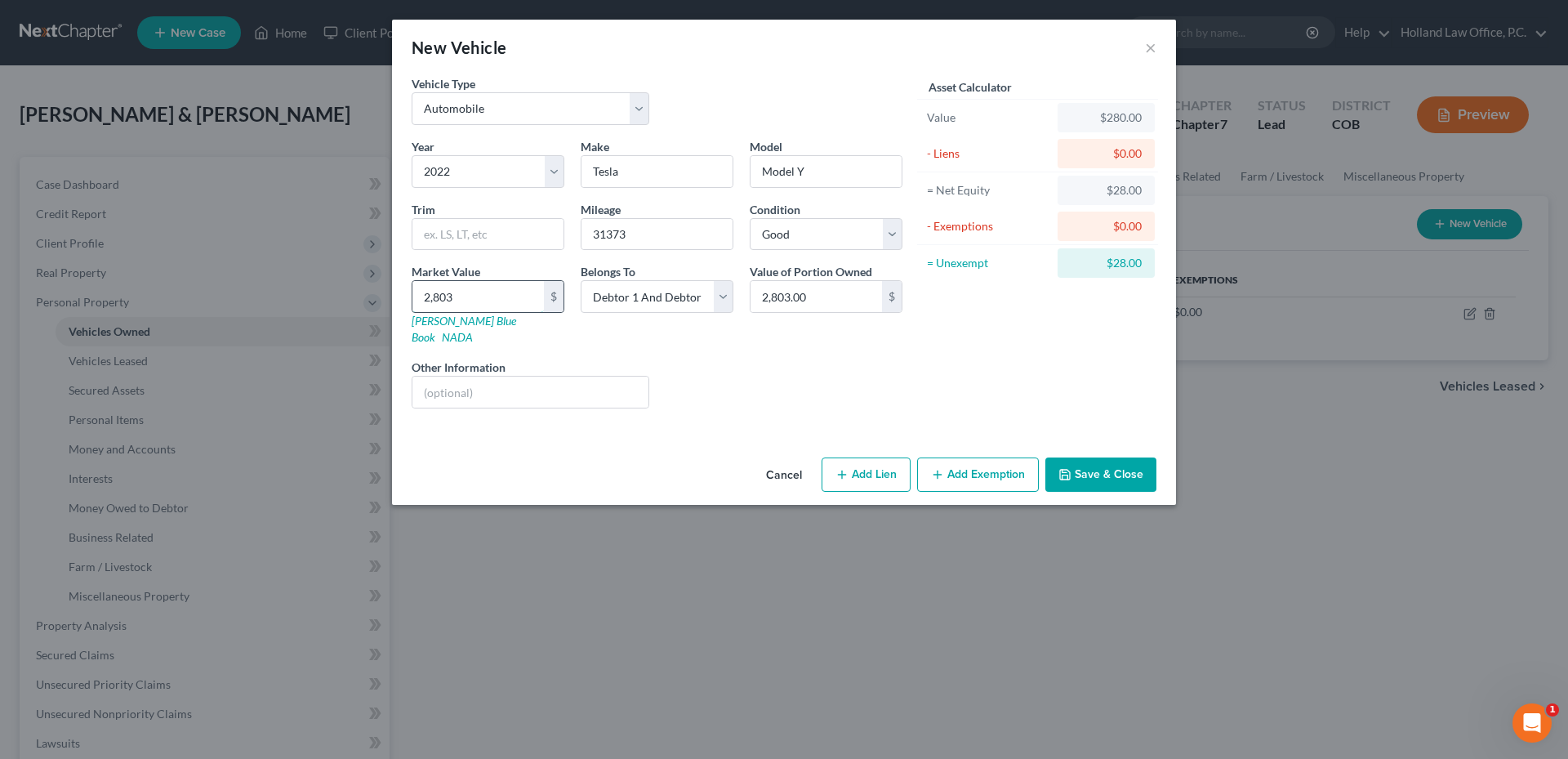
type input "28,033.00"
type input "28,033"
click at [961, 464] on button "Add Exemption" at bounding box center [978, 475] width 121 height 34
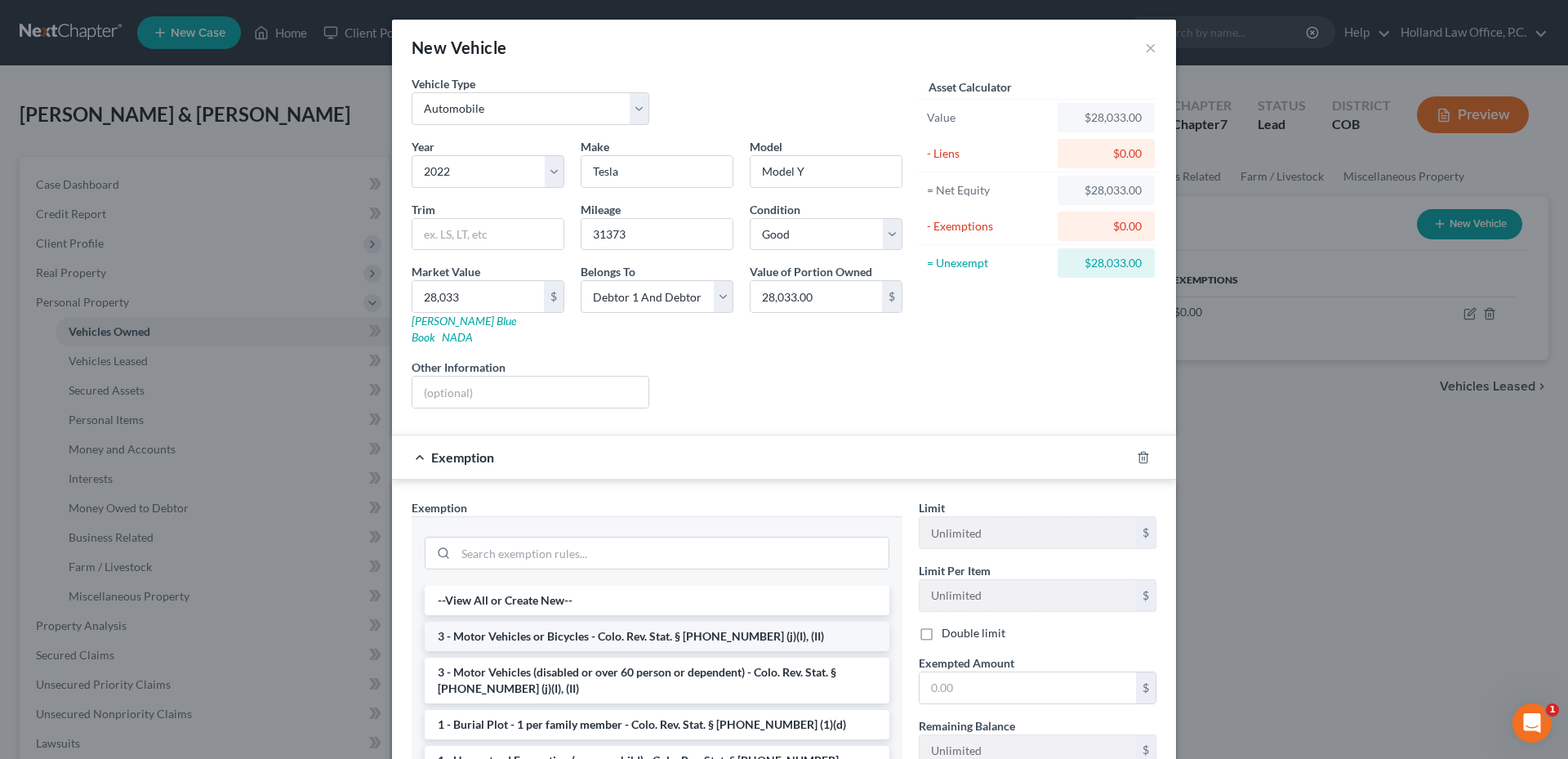
click at [565, 622] on li "3 - Motor Vehicles or Bicycles - Colo. Rev. Stat. § [PHONE_NUMBER] (j)(I), (II)" at bounding box center [657, 636] width 464 height 29
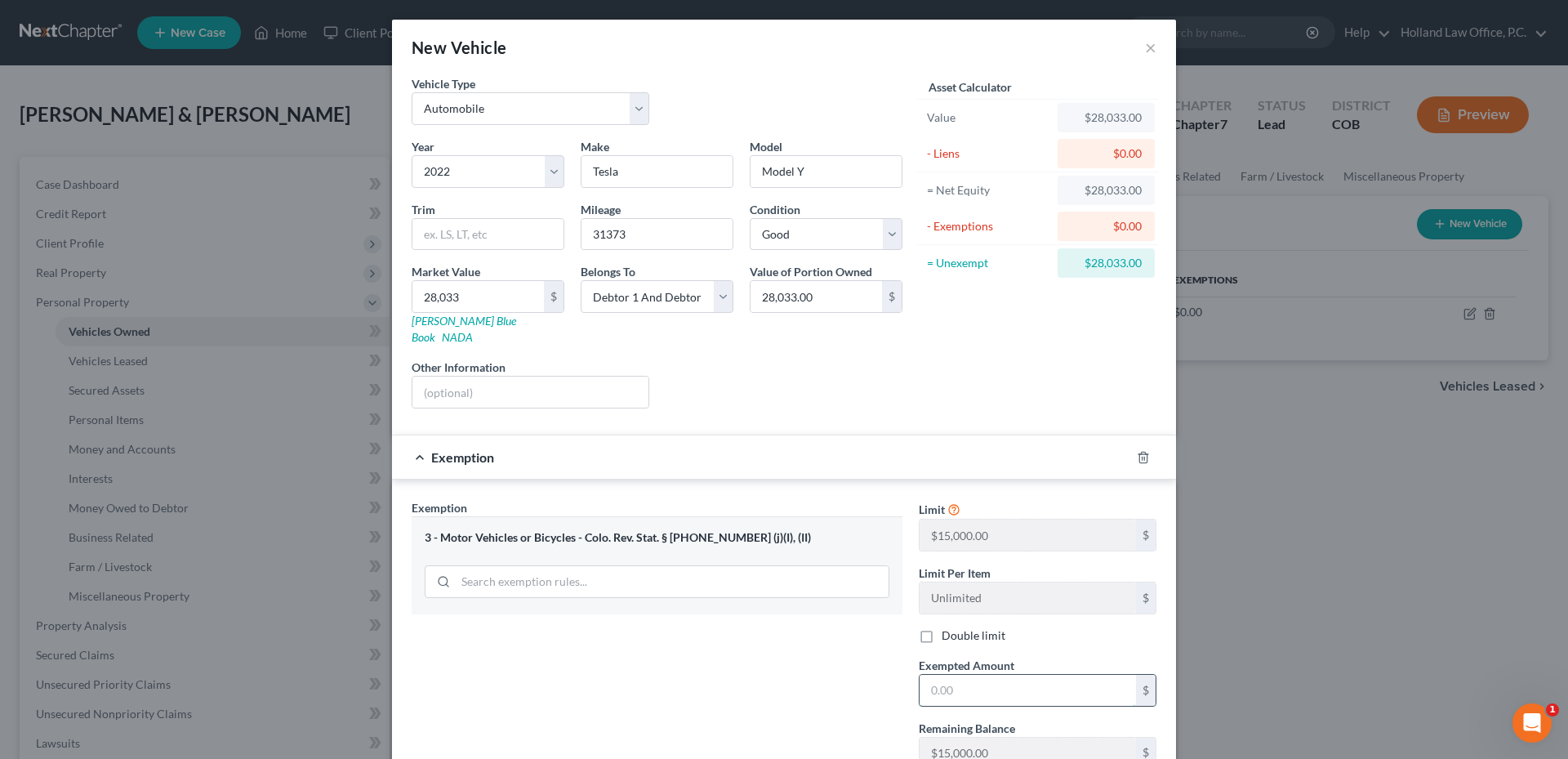
click at [971, 678] on input "text" at bounding box center [1027, 690] width 216 height 31
type input "28,033.00"
click at [942, 627] on label "Double limit" at bounding box center [973, 635] width 63 height 16
click at [948, 627] on input "Double limit" at bounding box center [953, 632] width 10 height 10
checkbox input "true"
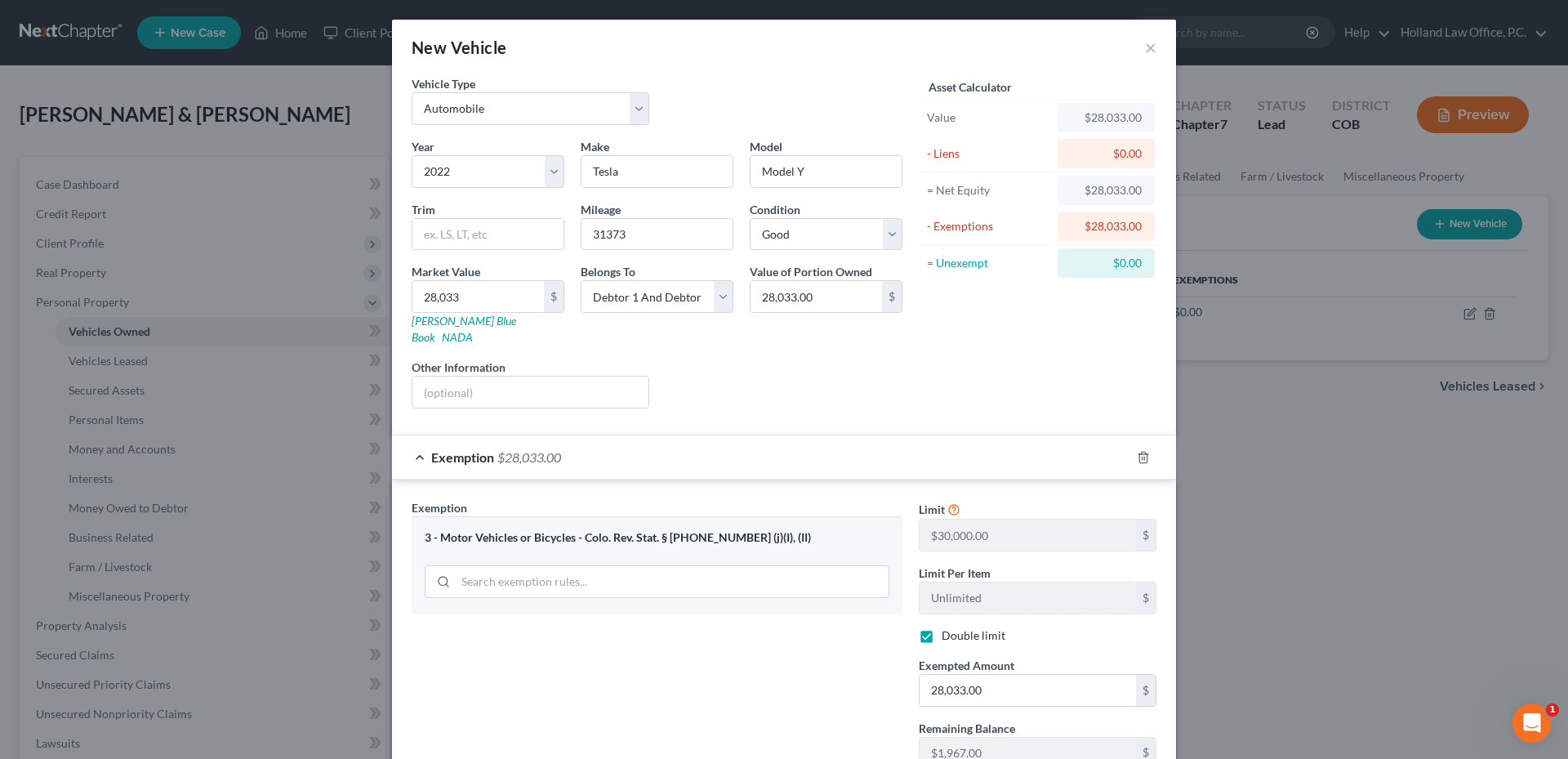
scroll to position [110, 0]
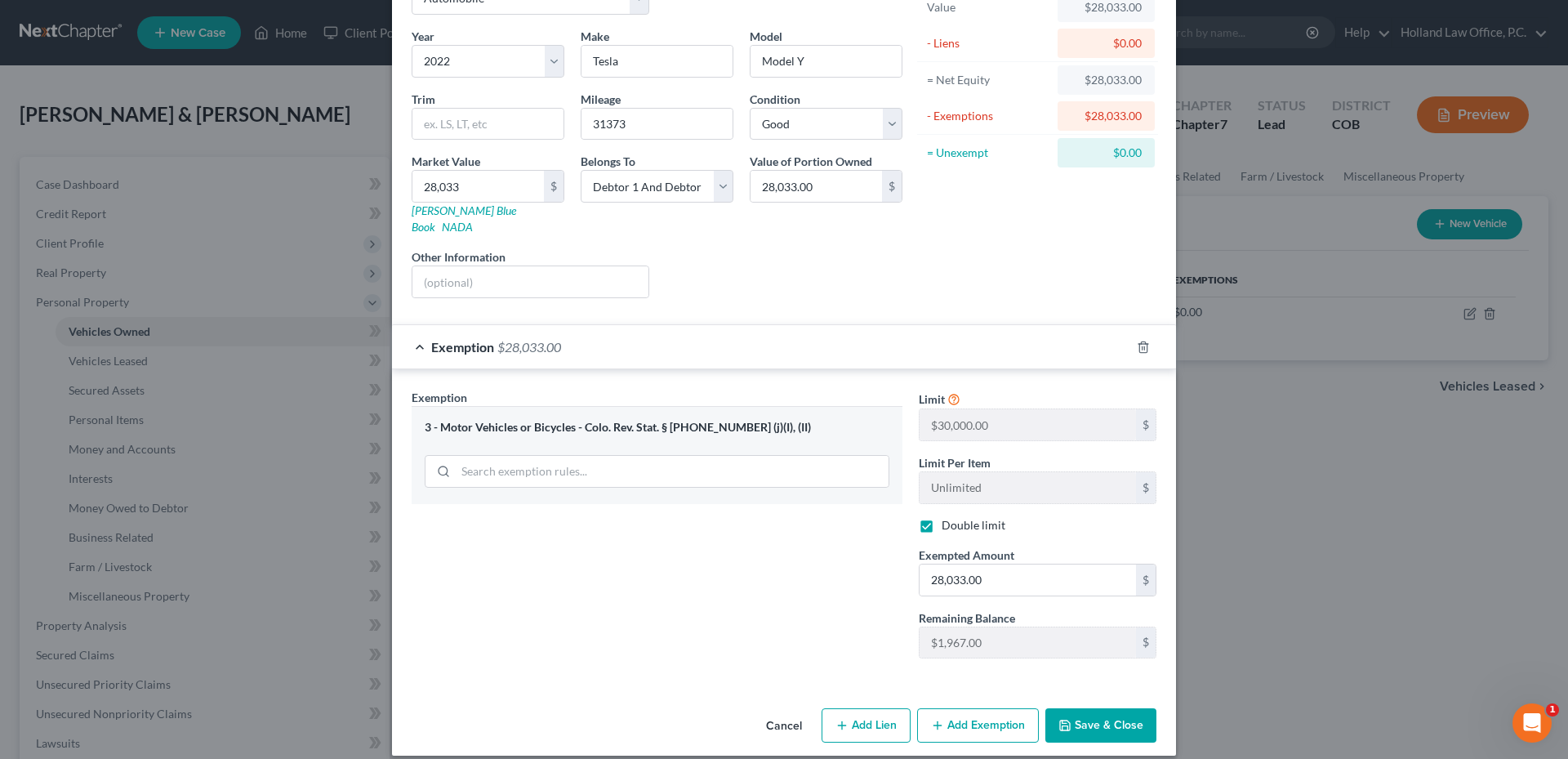
click at [1108, 708] on button "Save & Close" at bounding box center [1100, 725] width 111 height 34
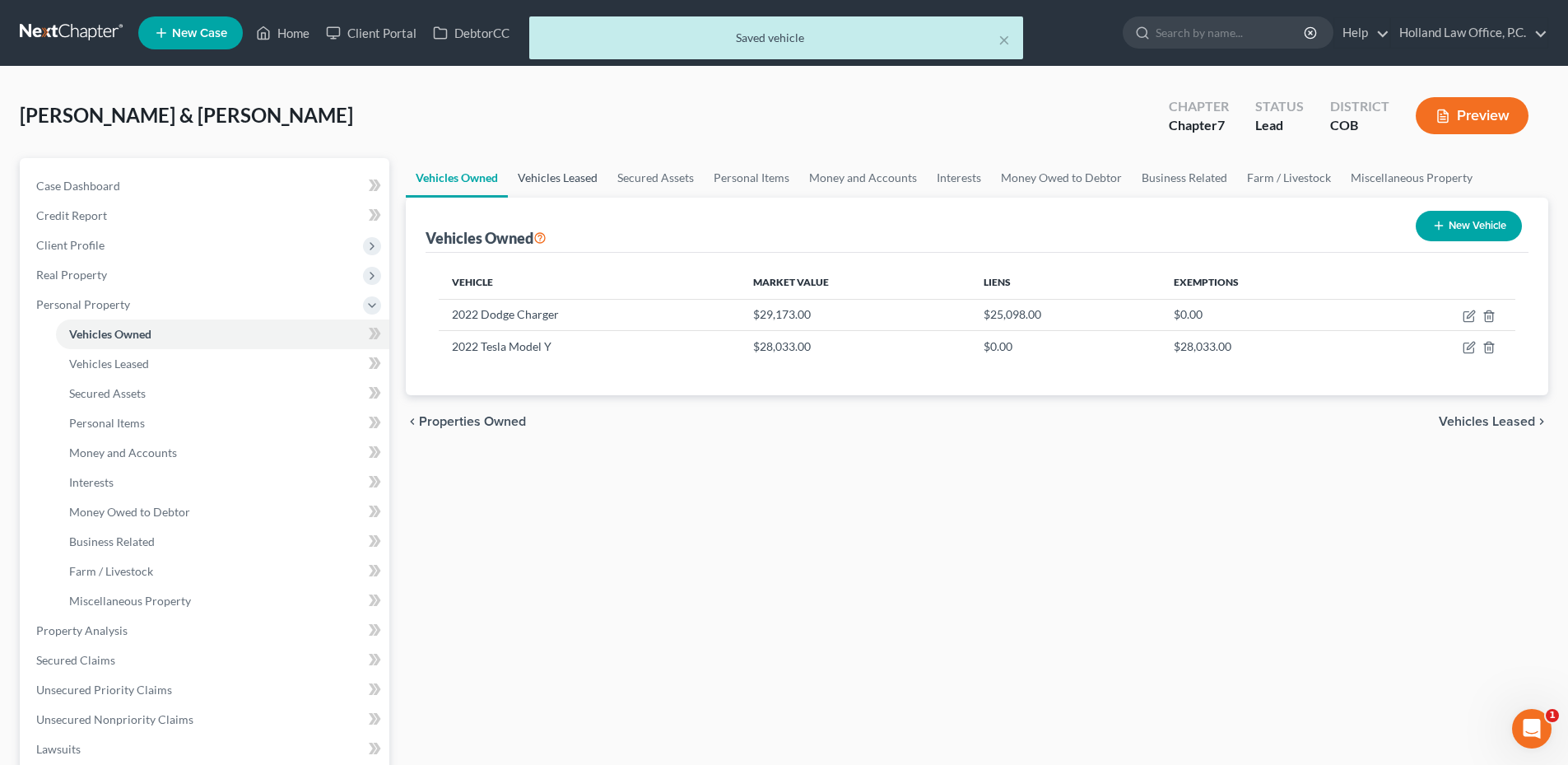
click at [583, 163] on link "Vehicles Leased" at bounding box center [558, 177] width 99 height 39
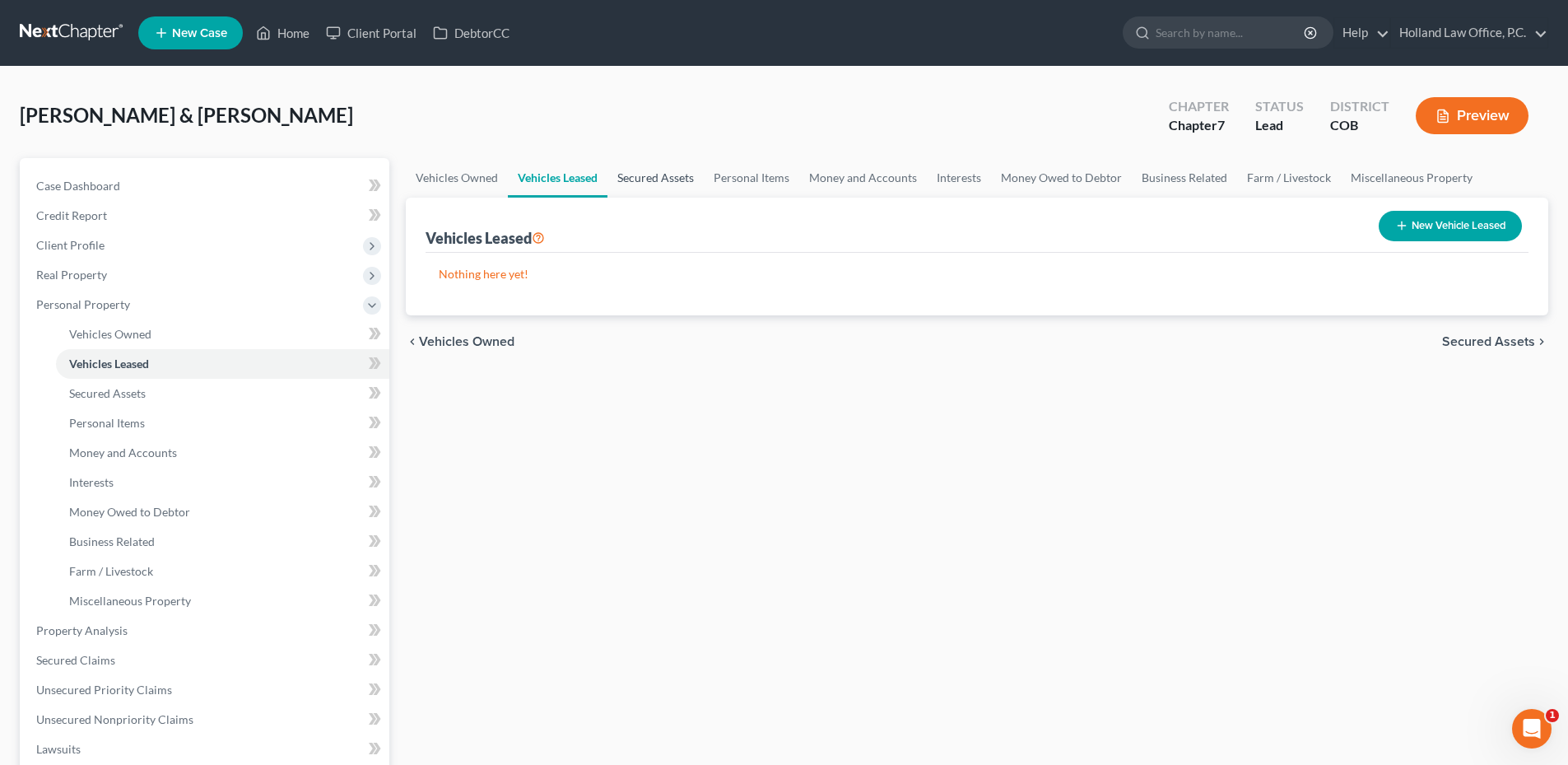
click at [678, 181] on link "Secured Assets" at bounding box center [655, 177] width 96 height 39
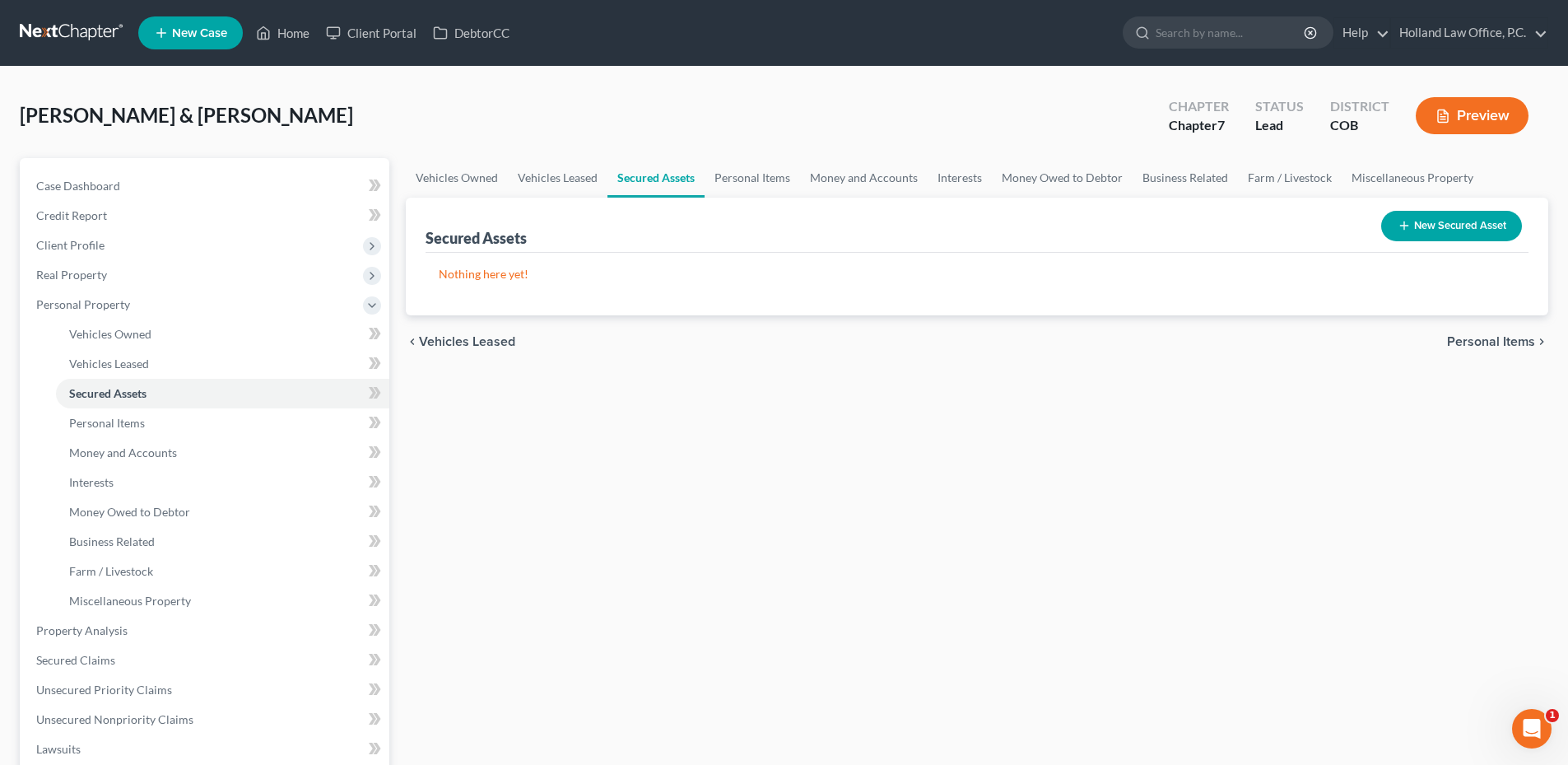
click at [1444, 216] on button "New Secured Asset" at bounding box center [1451, 226] width 140 height 31
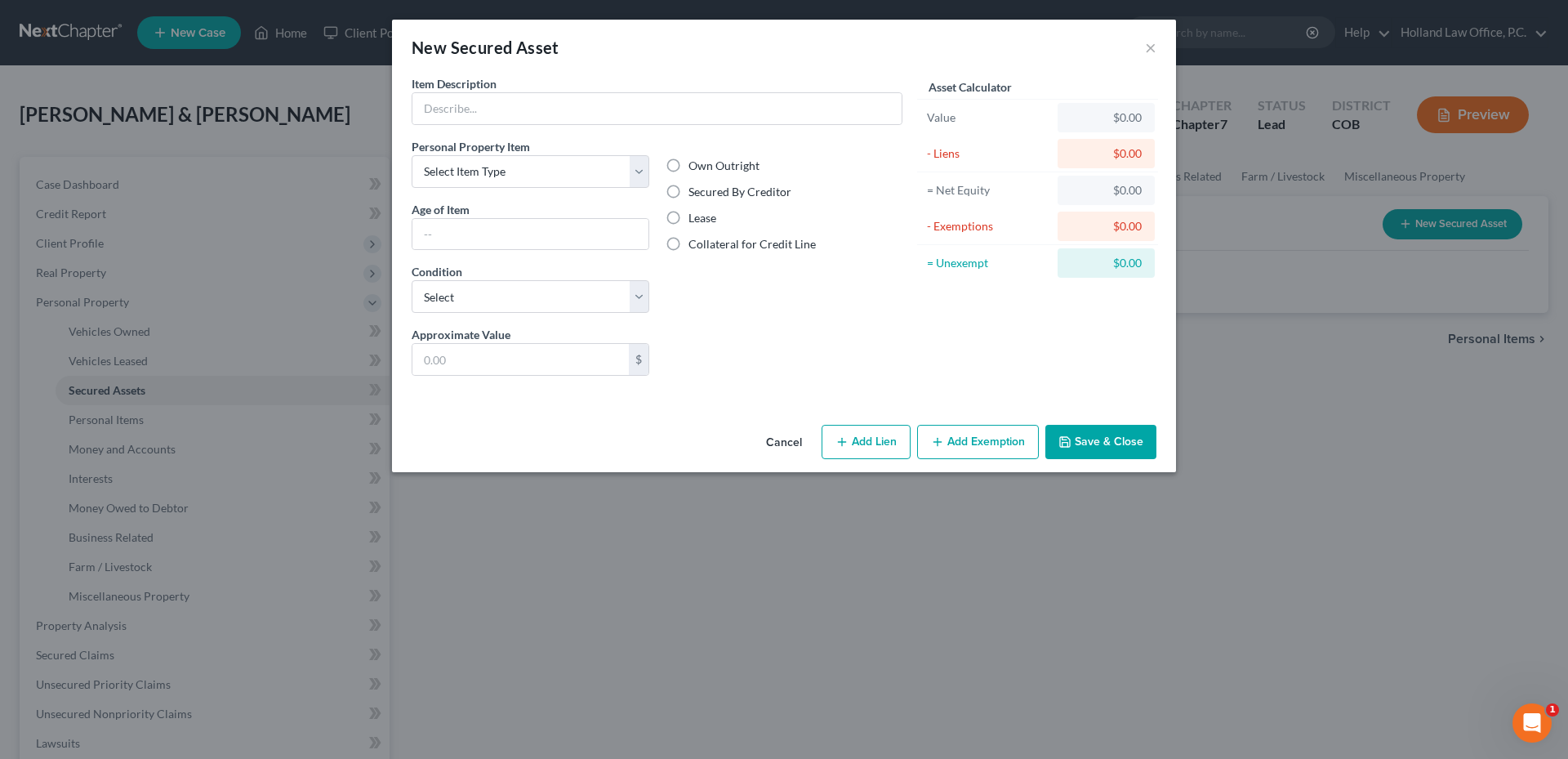
click at [797, 446] on button "Cancel" at bounding box center [784, 443] width 62 height 32
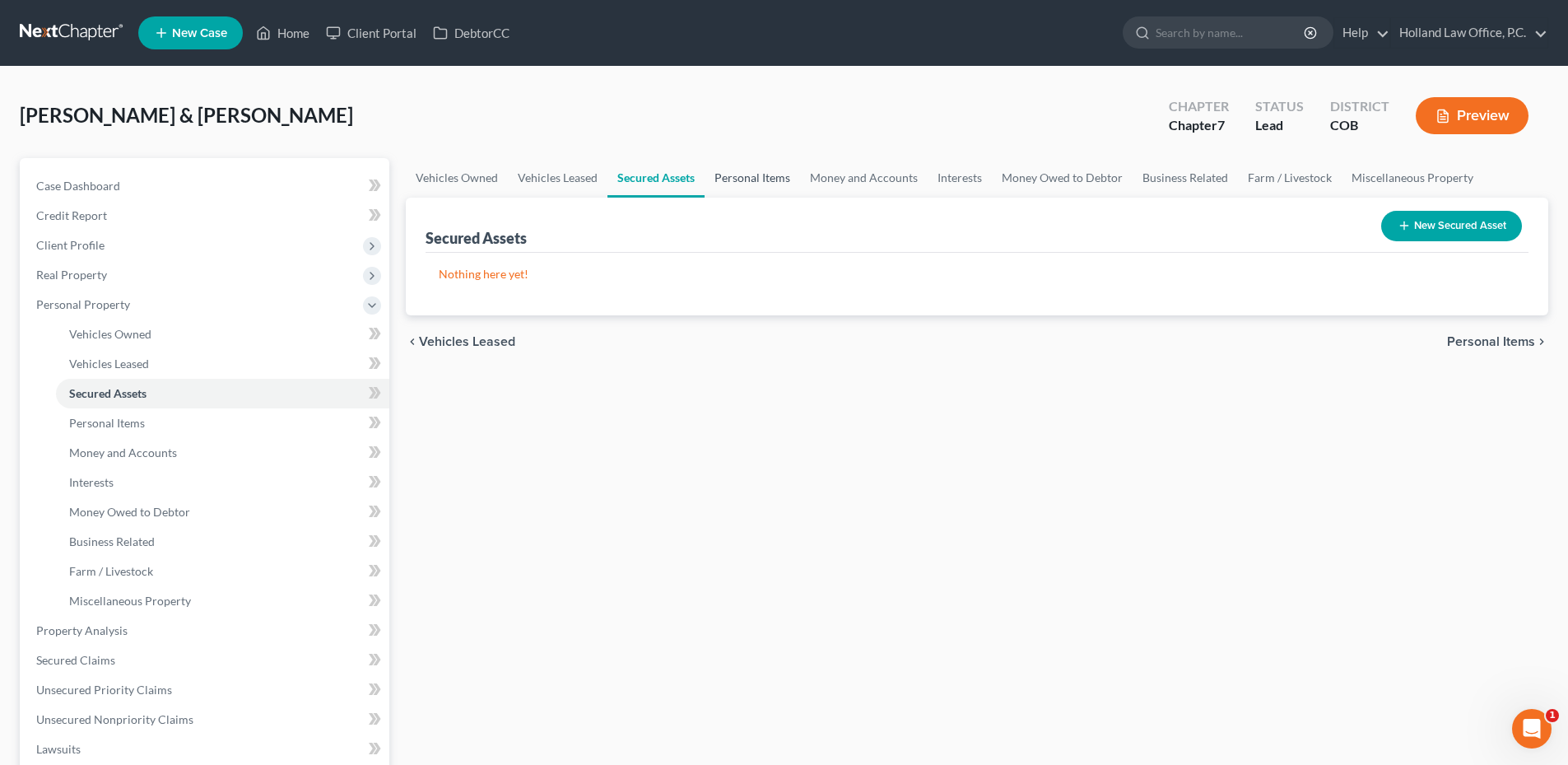
click at [781, 180] on link "Personal Items" at bounding box center [752, 177] width 95 height 39
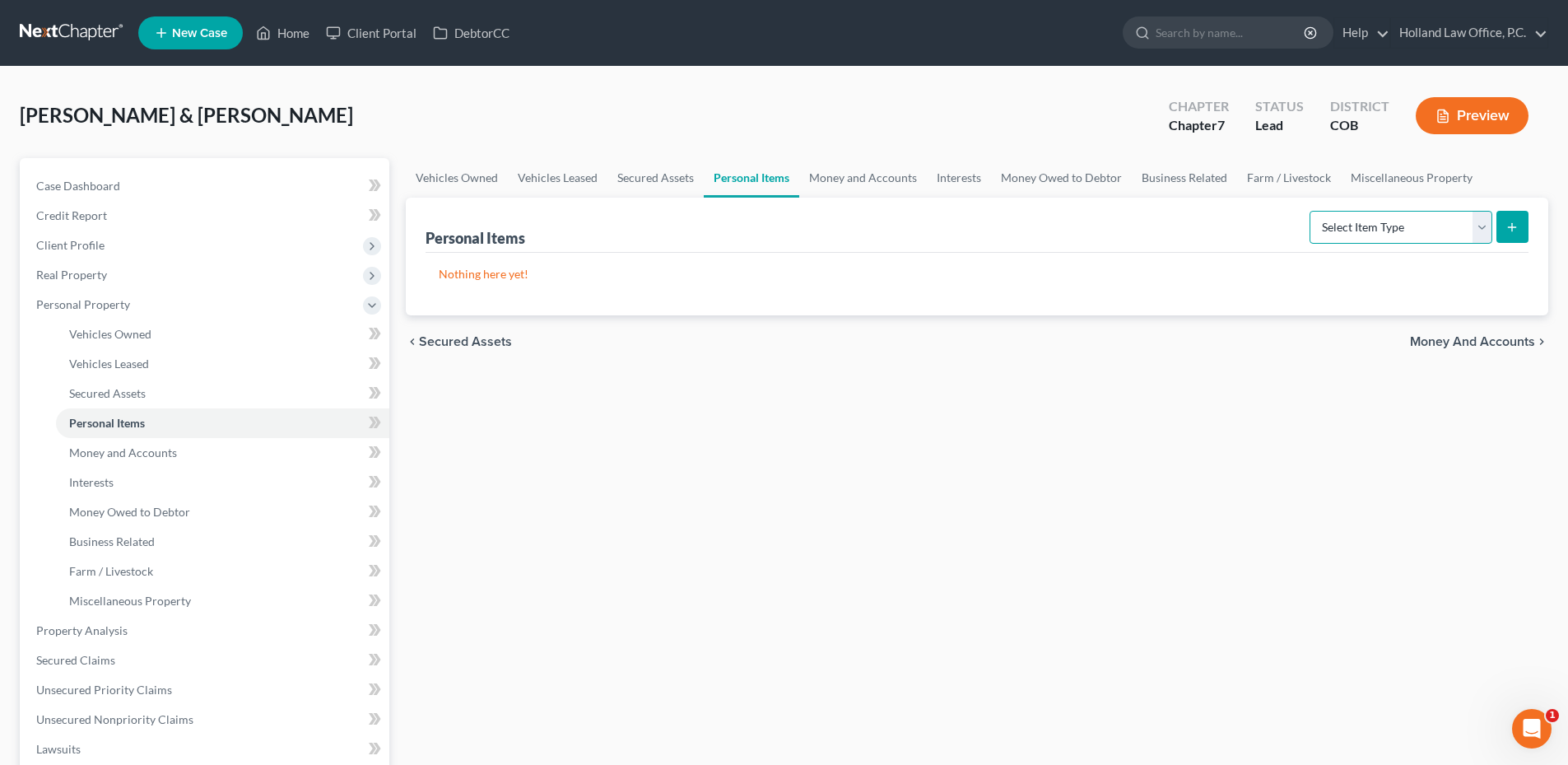
click at [1433, 234] on select "Select Item Type Clothing Collectibles Of Value Electronics Firearms Household …" at bounding box center [1400, 227] width 182 height 32
select select "sports_and_hobby_equipment"
click at [1311, 211] on select "Select Item Type Clothing Collectibles Of Value Electronics Firearms Household …" at bounding box center [1400, 227] width 182 height 32
click at [1512, 214] on button "submit" at bounding box center [1513, 227] width 32 height 32
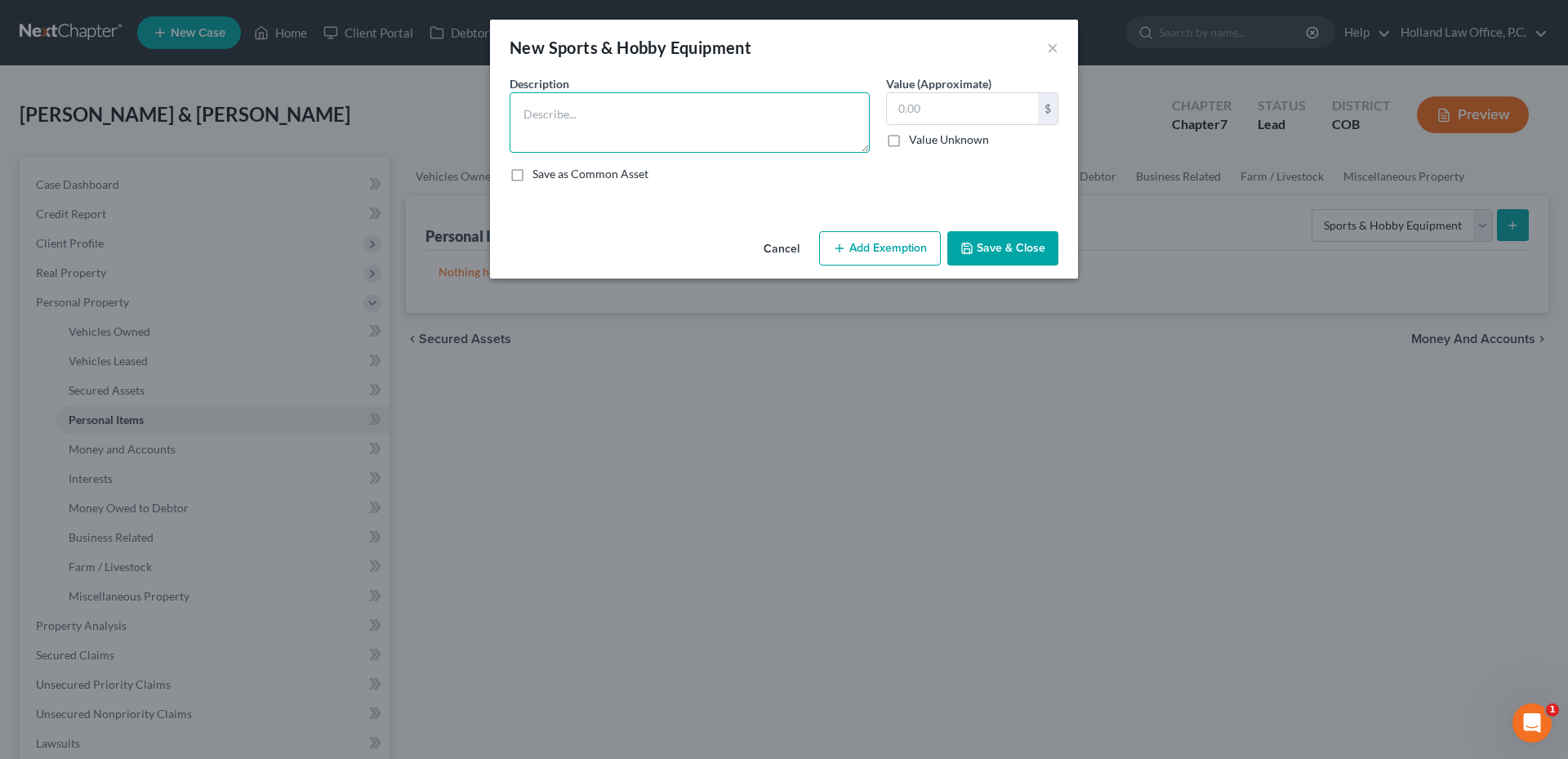
click at [634, 121] on textarea at bounding box center [690, 122] width 360 height 61
type textarea "Golf Clubs"
type input "400.00"
click at [990, 248] on button "Save & Close" at bounding box center [1002, 248] width 111 height 34
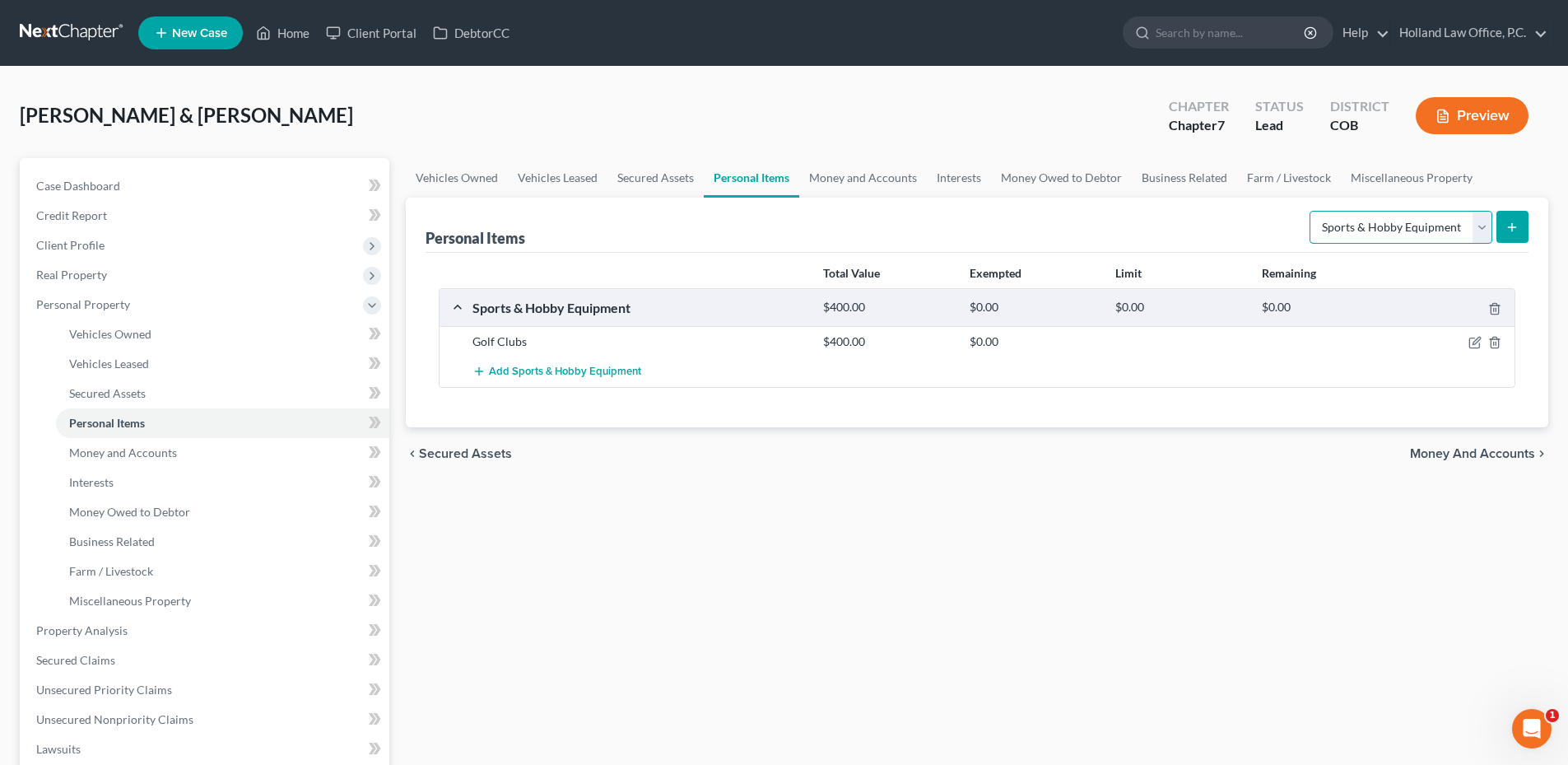
click at [1333, 235] on select "Select Item Type Clothing Collectibles Of Value Electronics Firearms Household …" at bounding box center [1400, 227] width 182 height 32
select select "pets"
click at [1311, 211] on select "Select Item Type Clothing Collectibles Of Value Electronics Firearms Household …" at bounding box center [1400, 227] width 182 height 32
click at [1499, 218] on button "submit" at bounding box center [1513, 227] width 32 height 32
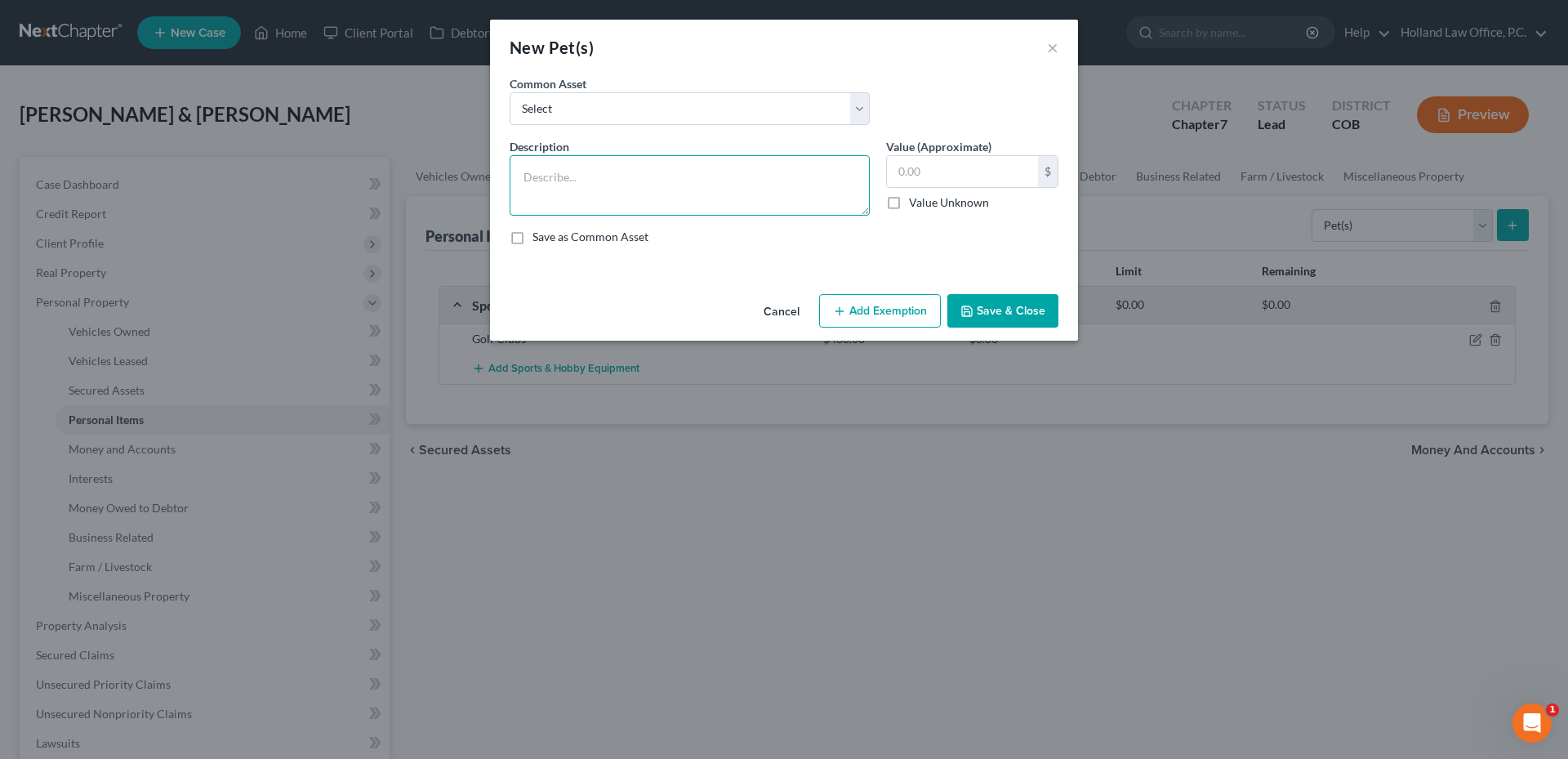
click at [629, 187] on textarea at bounding box center [690, 186] width 360 height 61
type textarea "2 dogs & 2 cats"
click at [920, 172] on input "text" at bounding box center [962, 172] width 151 height 31
type input "0.0"
click at [1022, 324] on button "Save & Close" at bounding box center [1002, 311] width 111 height 34
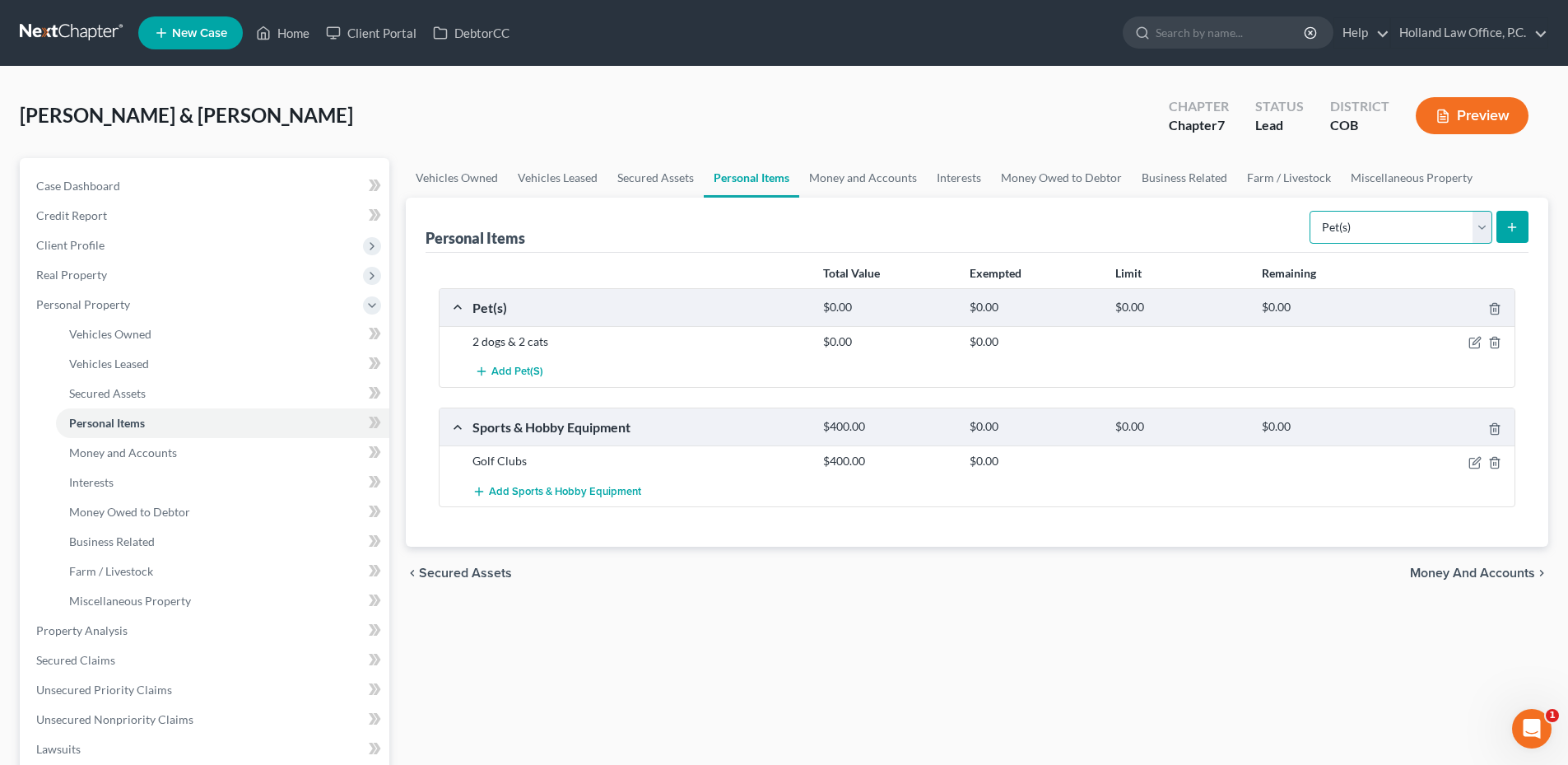
click at [1407, 217] on select "Select Item Type Clothing Collectibles Of Value Electronics Firearms Household …" at bounding box center [1400, 227] width 182 height 32
select select "jewelry"
click at [1311, 211] on select "Select Item Type Clothing Collectibles Of Value Electronics Firearms Household …" at bounding box center [1400, 227] width 182 height 32
click at [1518, 223] on icon "submit" at bounding box center [1512, 227] width 13 height 13
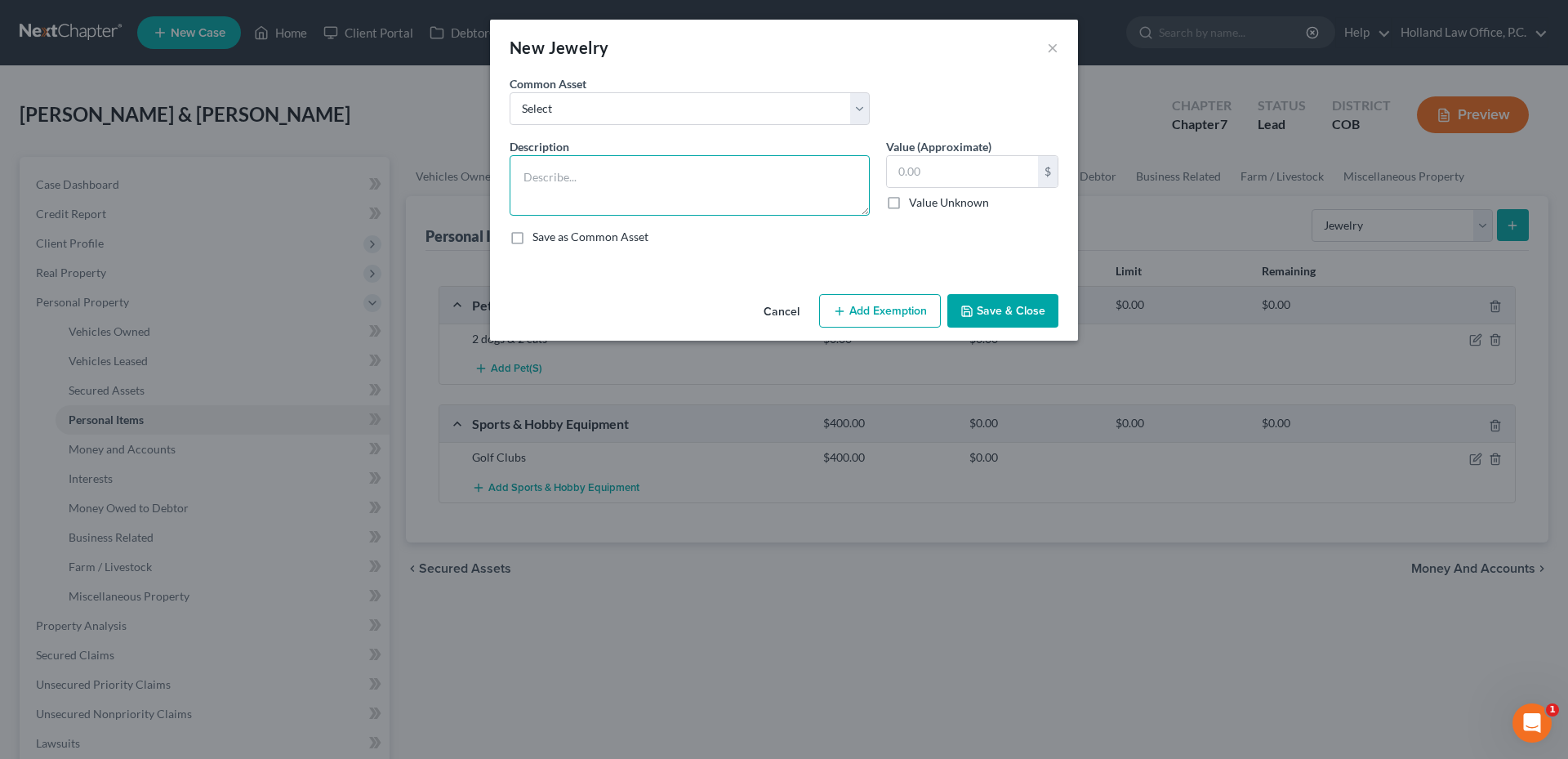
click at [636, 178] on textarea at bounding box center [690, 186] width 360 height 61
type textarea "Wedding set, Watches, Necklaces, Earrings, Costume Jewelry"
type input "1,200.00"
drag, startPoint x: 863, startPoint y: 287, endPoint x: 866, endPoint y: 295, distance: 8.5
click at [863, 291] on div "New Jewelry × An exemption set must first be selected from the Filing Informati…" at bounding box center [784, 180] width 588 height 321
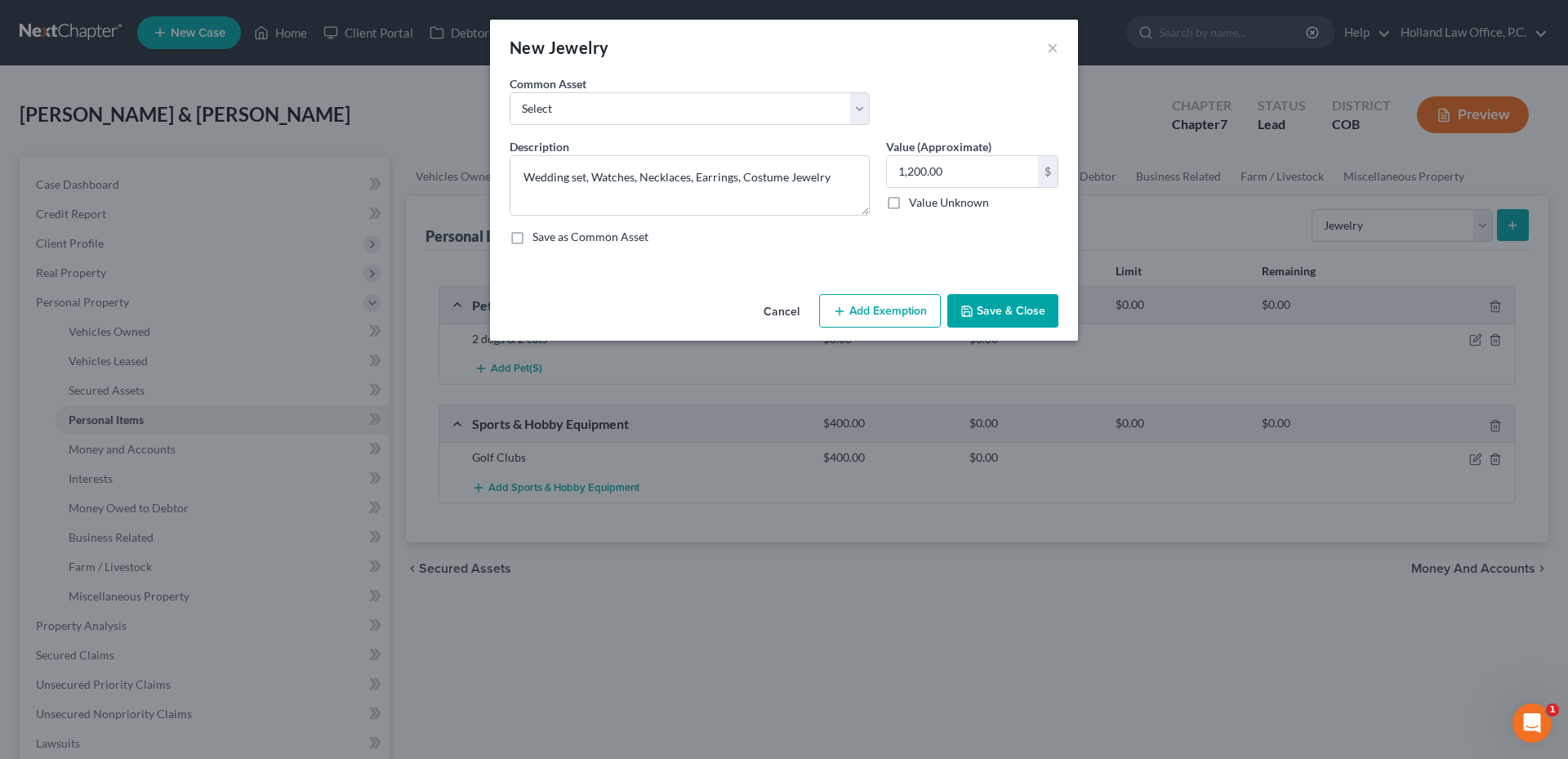
click at [866, 295] on button "Add Exemption" at bounding box center [879, 311] width 121 height 34
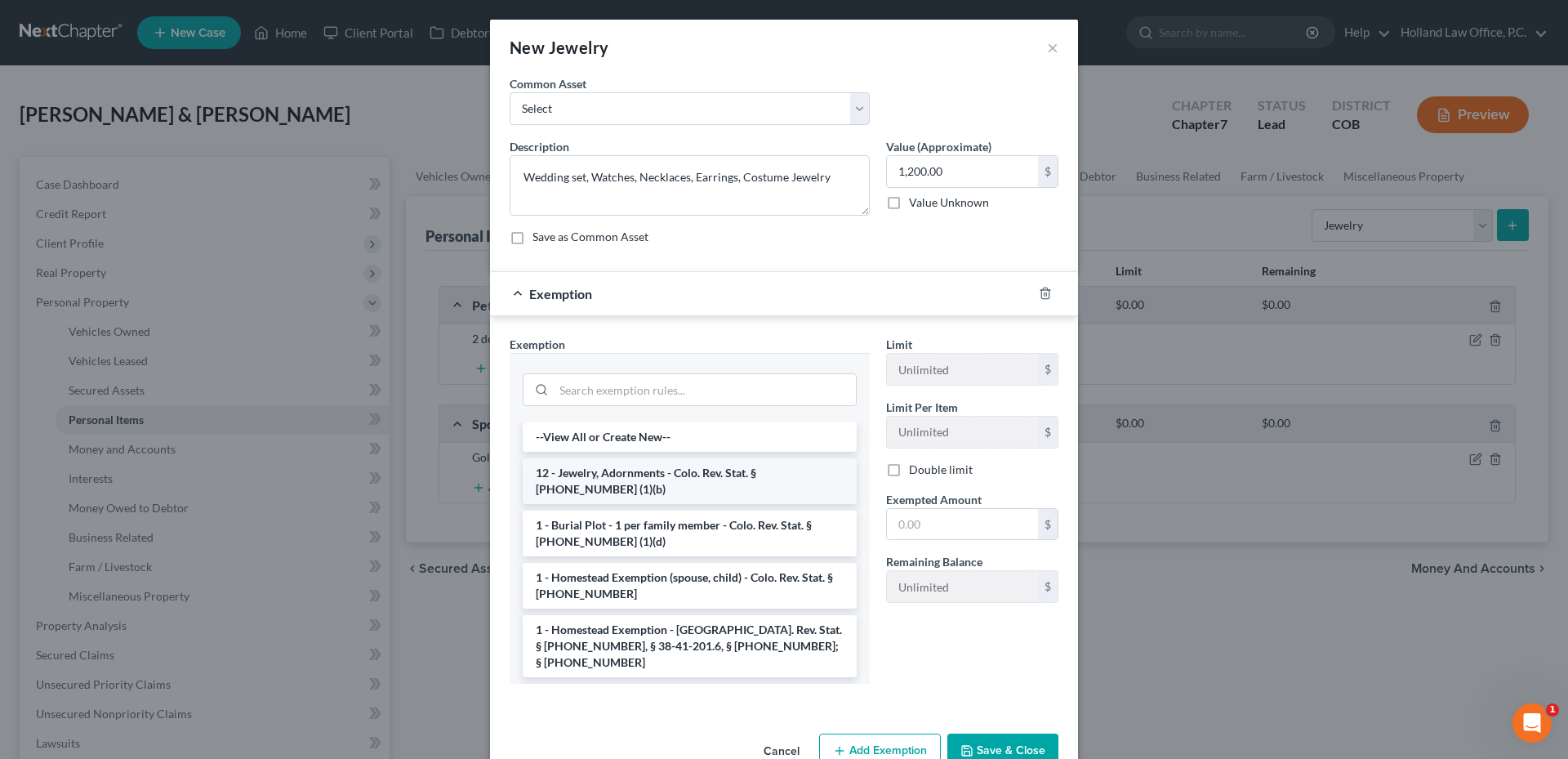
click at [627, 479] on li "12 - Jewelry, Adornments - Colo. Rev. Stat. § [PHONE_NUMBER] (1)(b)" at bounding box center [690, 480] width 333 height 45
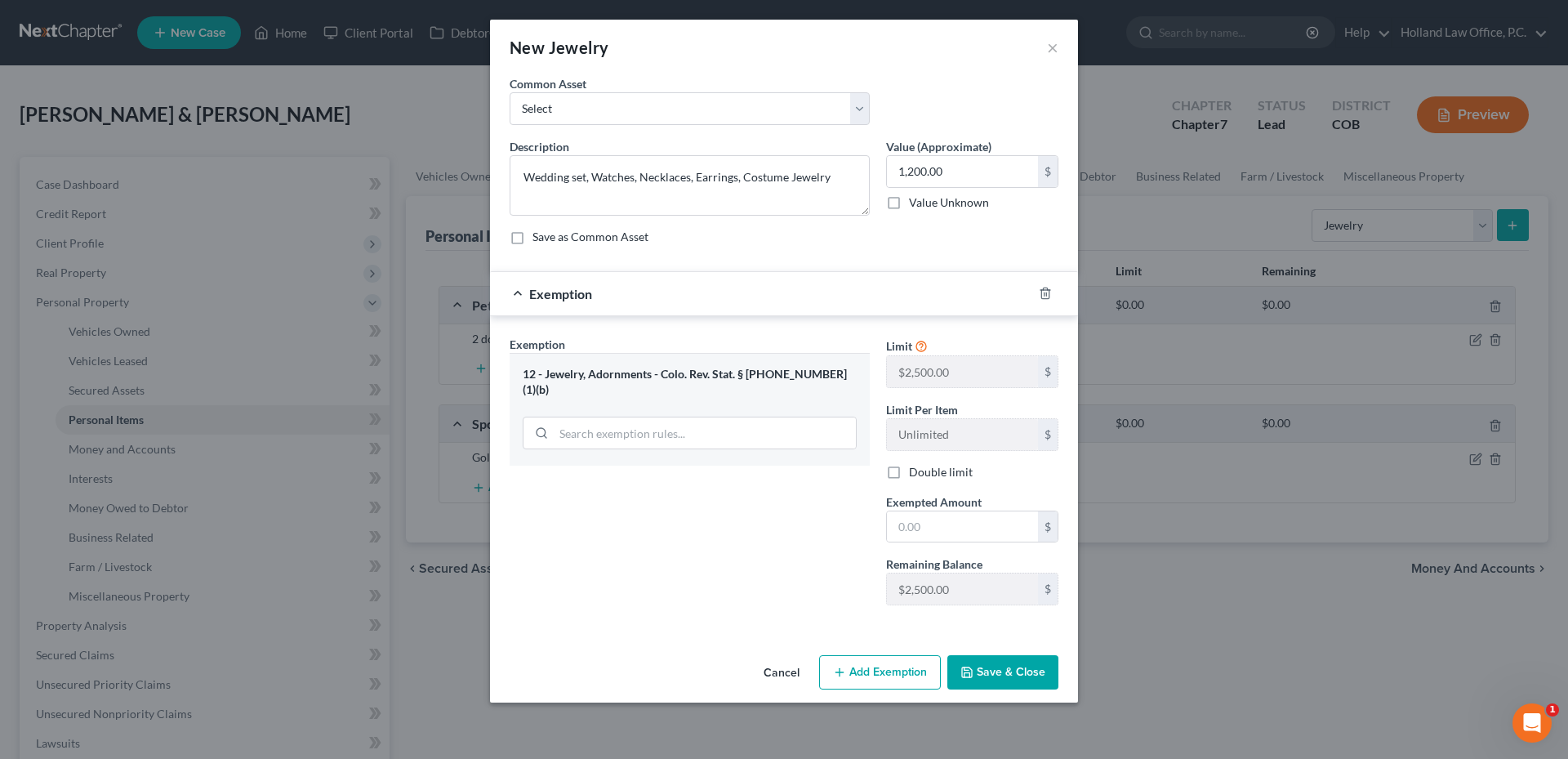
click at [909, 471] on label "Double limit" at bounding box center [940, 472] width 63 height 16
click at [915, 471] on input "Double limit" at bounding box center [920, 469] width 10 height 10
checkbox input "true"
click at [954, 529] on input "text" at bounding box center [962, 527] width 151 height 31
type input "1,200.00"
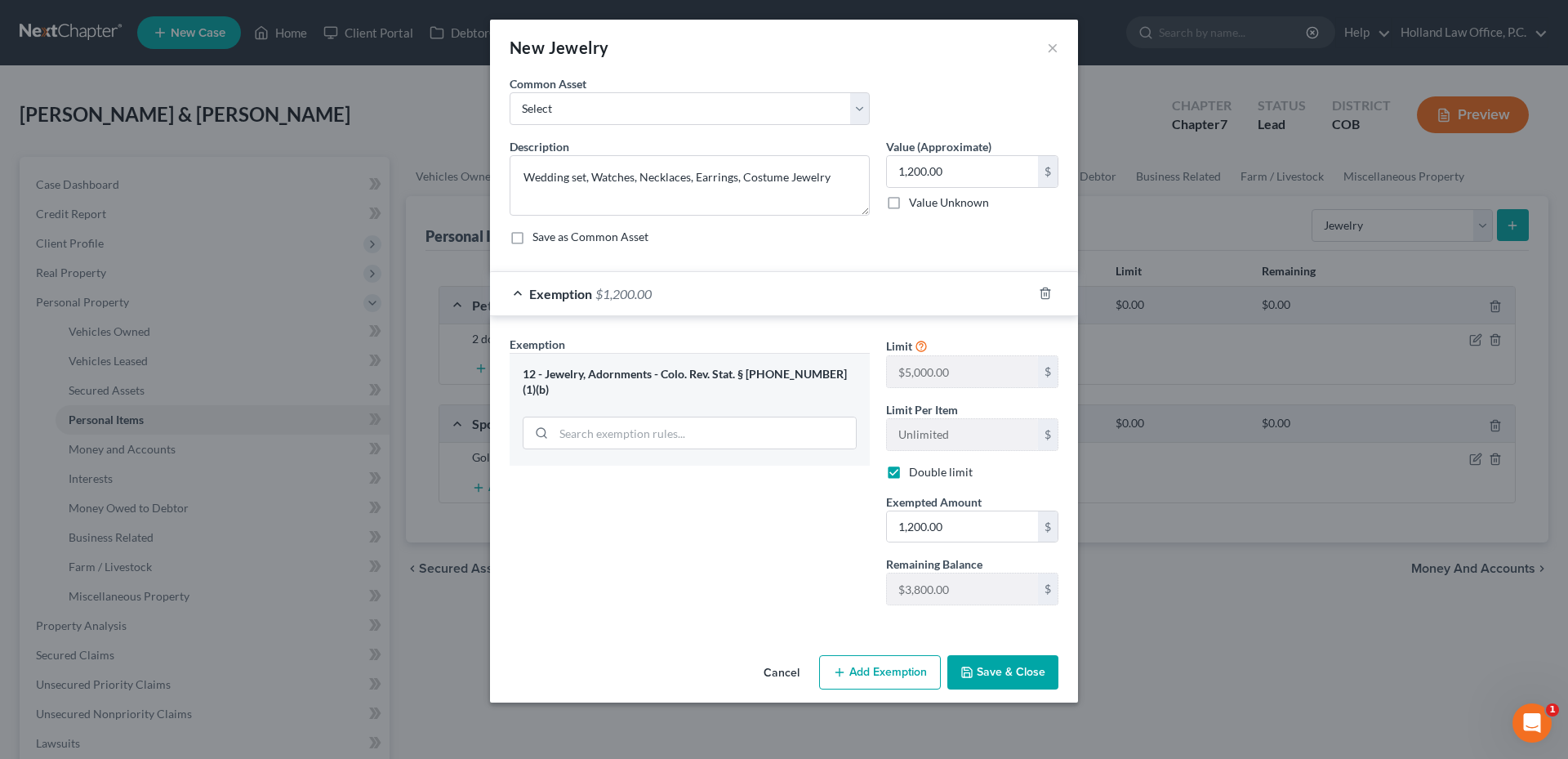
click at [1004, 689] on button "Save & Close" at bounding box center [1002, 672] width 111 height 34
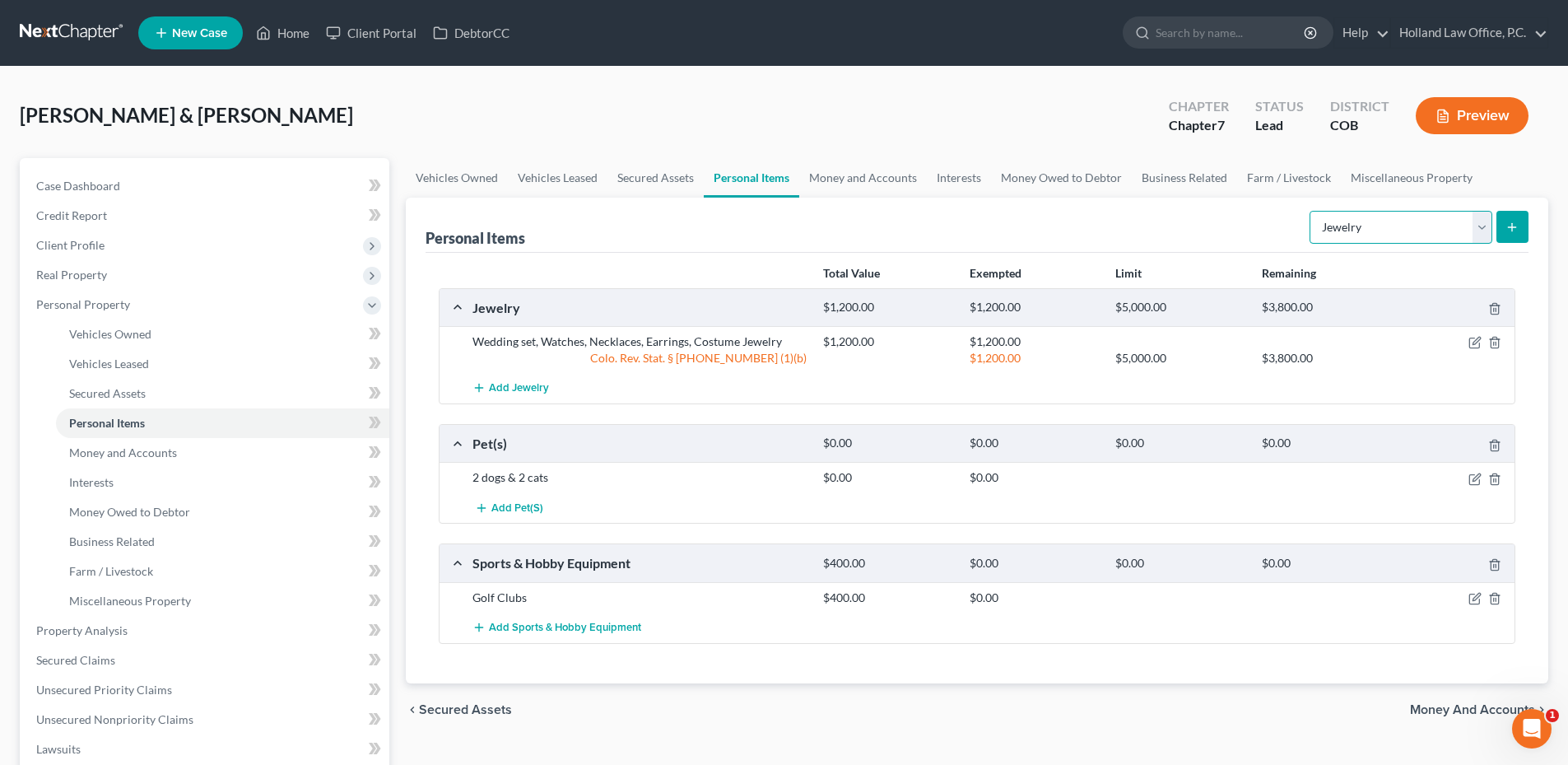
click at [1379, 242] on select "Select Item Type Clothing Collectibles Of Value Electronics Firearms Household …" at bounding box center [1400, 227] width 182 height 32
select select "household_goods"
click at [1311, 211] on select "Select Item Type Clothing Collectibles Of Value Electronics Firearms Household …" at bounding box center [1400, 227] width 182 height 32
click at [1494, 229] on form "Select Item Type Clothing Collectibles Of Value Electronics Firearms Household …" at bounding box center [1418, 227] width 219 height 33
click at [1512, 229] on line "submit" at bounding box center [1512, 227] width 0 height 8
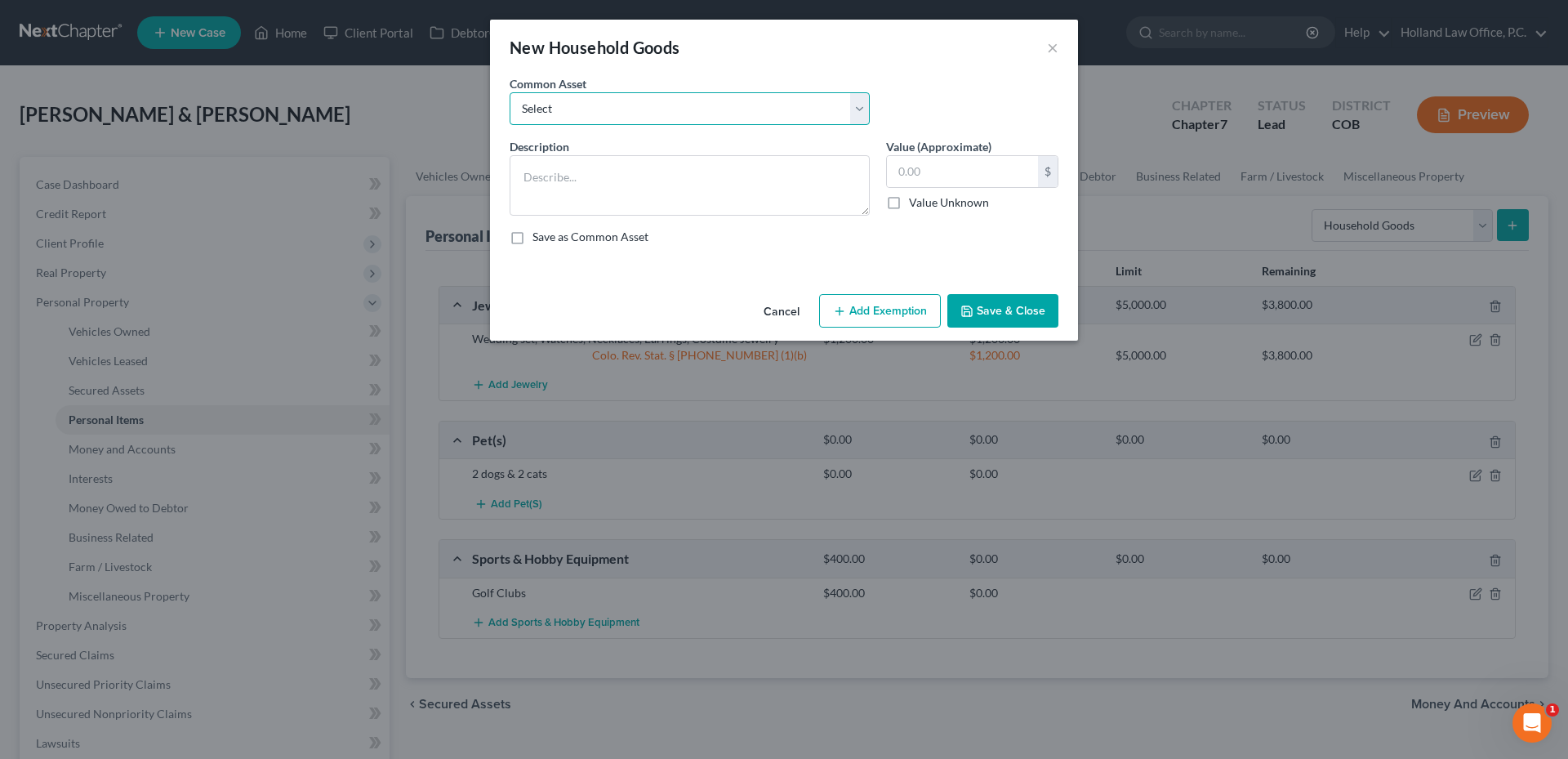
click at [636, 105] on select "Select Childrens Toys Sofa Loveseat Chair Tables Bedroom Furniture Desks Night …" at bounding box center [690, 108] width 360 height 32
click at [459, 196] on div "New Household Goods × An exemption set must first be selected from the Filing I…" at bounding box center [784, 379] width 1568 height 759
click at [549, 177] on textarea at bounding box center [690, 186] width 360 height 61
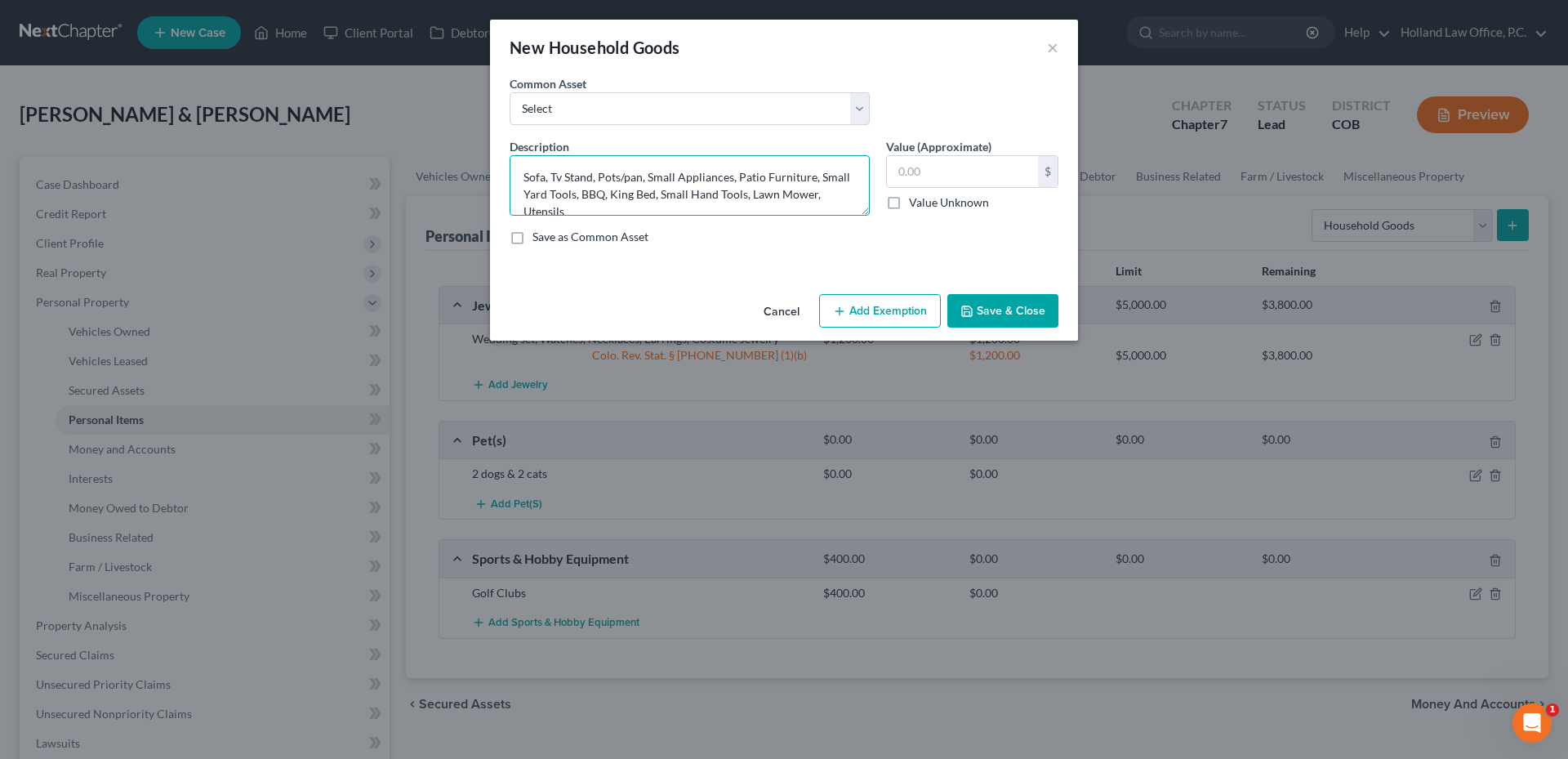
scroll to position [3, 0]
type textarea "Sofa, Tv Stand, Pots/pan, Small Appliances, Patio Furniture, Small Yard Tools, …"
click at [972, 183] on input "text" at bounding box center [962, 172] width 151 height 31
type input "1,100.00"
click at [890, 293] on div "Cancel Add Exemption Save & Close" at bounding box center [784, 314] width 588 height 54
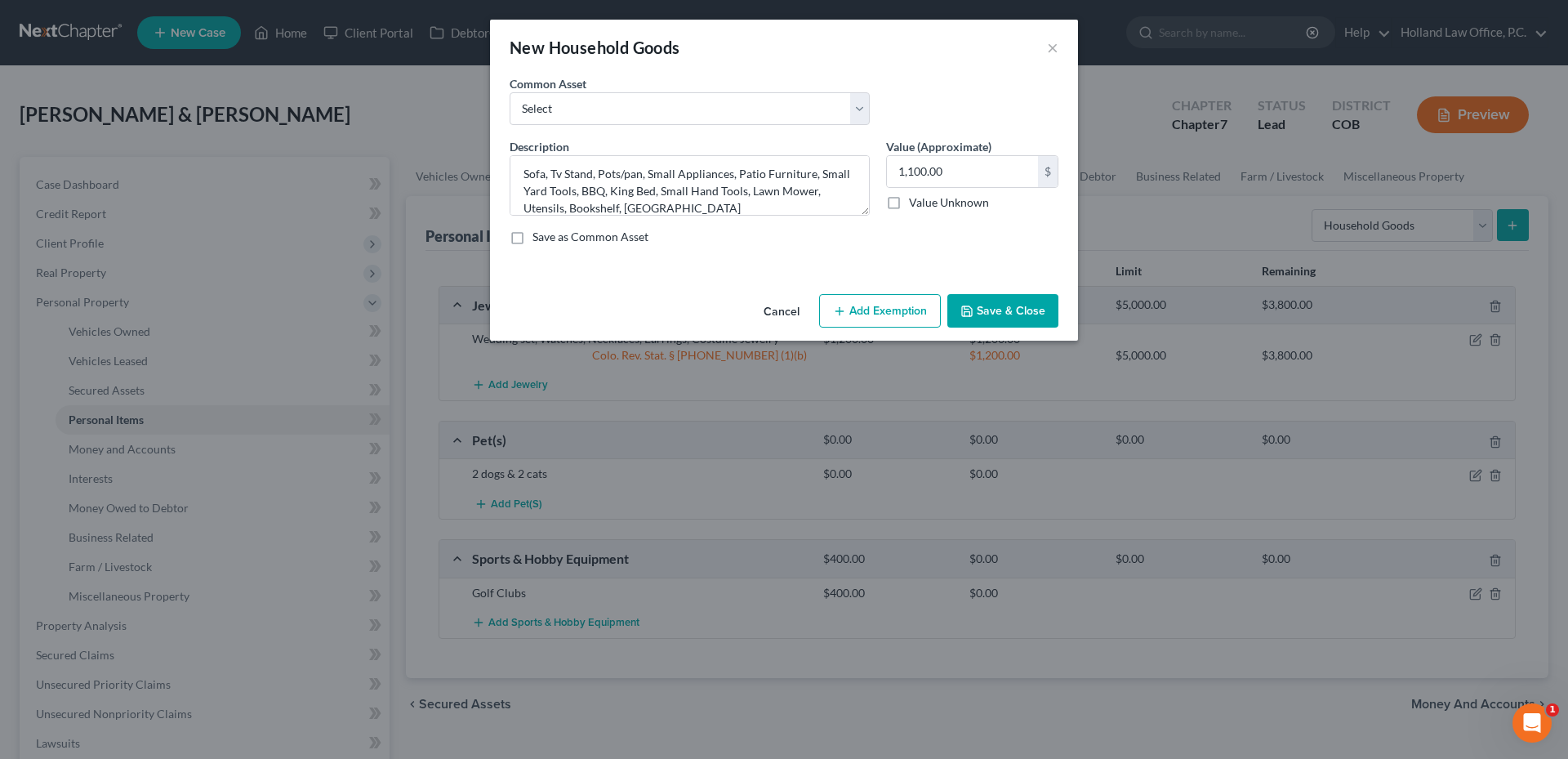
click at [890, 295] on button "Add Exemption" at bounding box center [879, 311] width 121 height 34
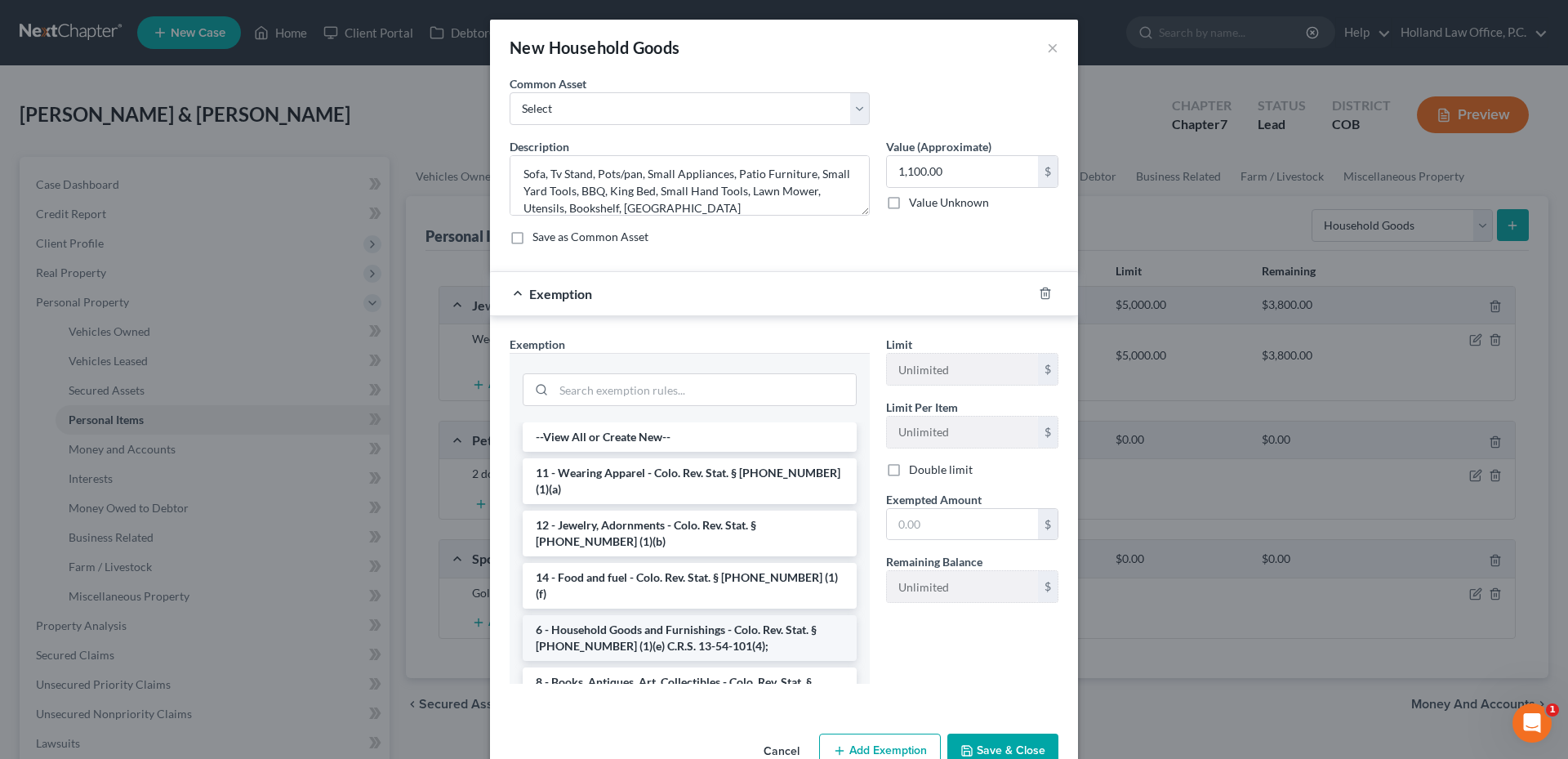
click at [618, 615] on li "6 - Household Goods and Furnishings - Colo. Rev. Stat. § [PHONE_NUMBER] (1)(e) …" at bounding box center [690, 638] width 333 height 45
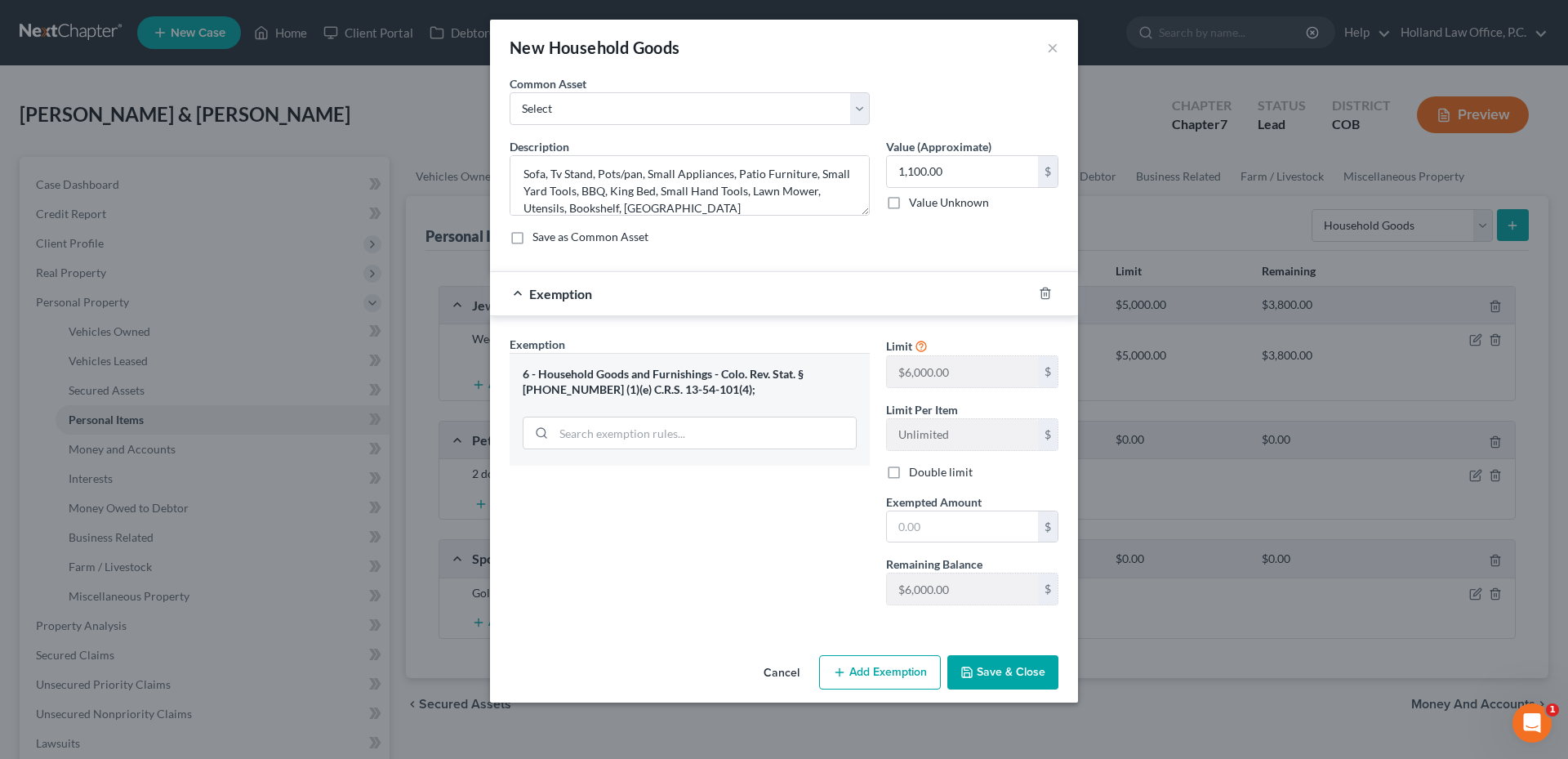
click at [909, 479] on label "Double limit" at bounding box center [940, 472] width 63 height 16
click at [915, 475] on input "Double limit" at bounding box center [920, 469] width 10 height 10
checkbox input "true"
click at [928, 527] on input "text" at bounding box center [962, 527] width 151 height 31
type input "1,100.00"
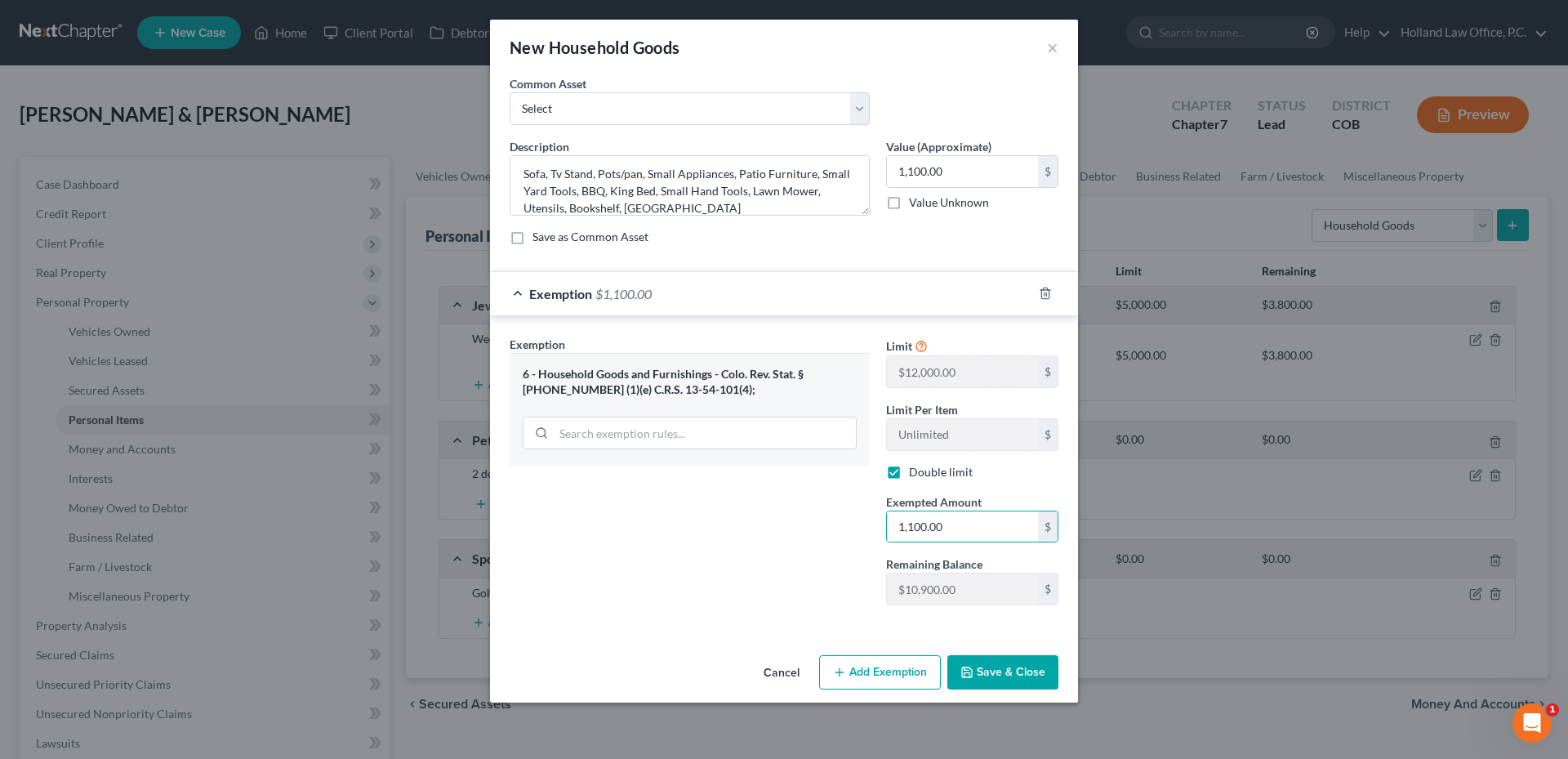
click at [1035, 675] on button "Save & Close" at bounding box center [1002, 672] width 111 height 34
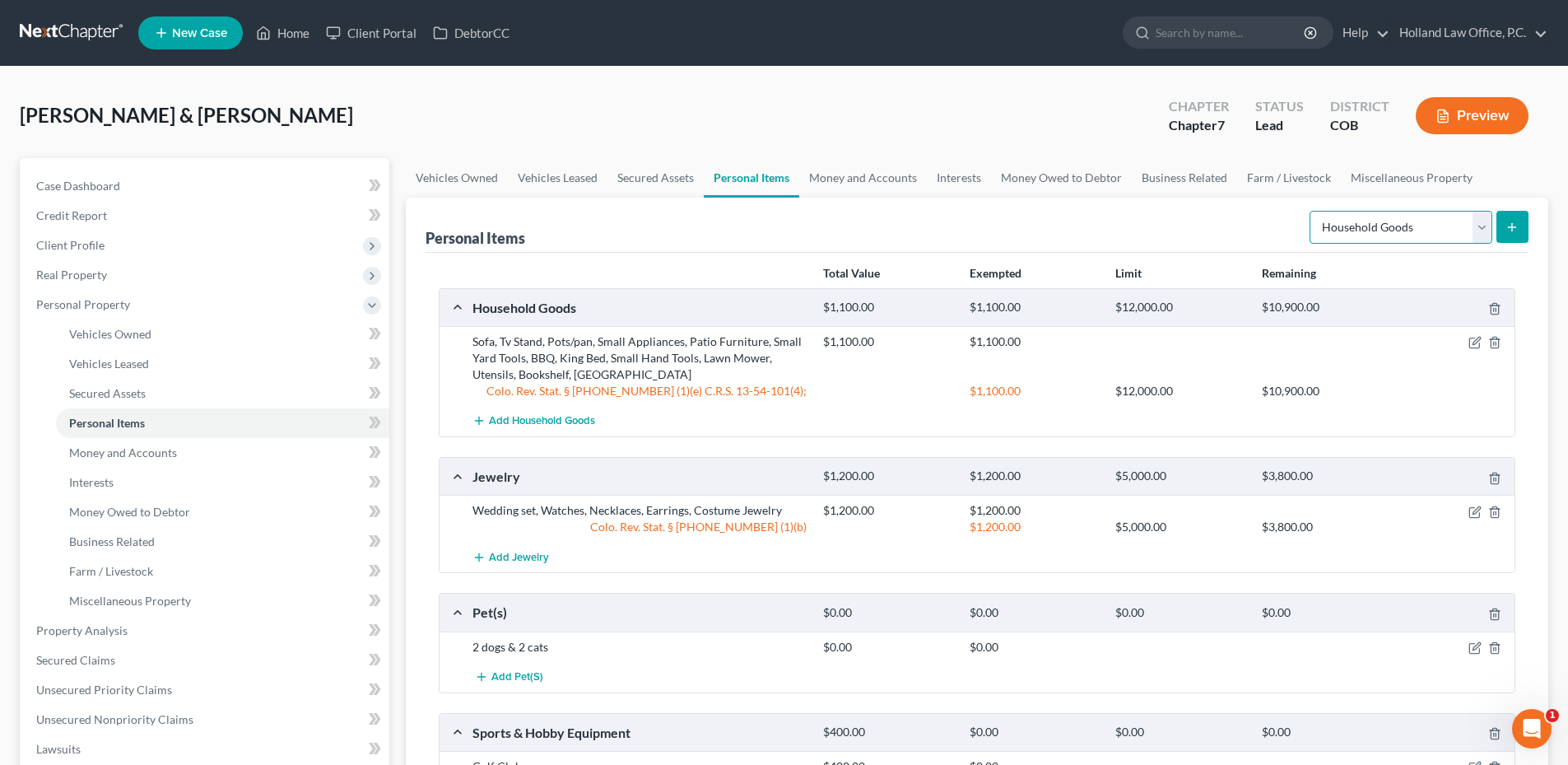
click at [1350, 238] on select "Select Item Type Clothing Collectibles Of Value Electronics Firearms Household …" at bounding box center [1400, 227] width 182 height 32
select select "electronics"
click at [1311, 211] on select "Select Item Type Clothing Collectibles Of Value Electronics Firearms Household …" at bounding box center [1400, 227] width 182 height 32
click at [1515, 223] on icon "submit" at bounding box center [1512, 227] width 13 height 13
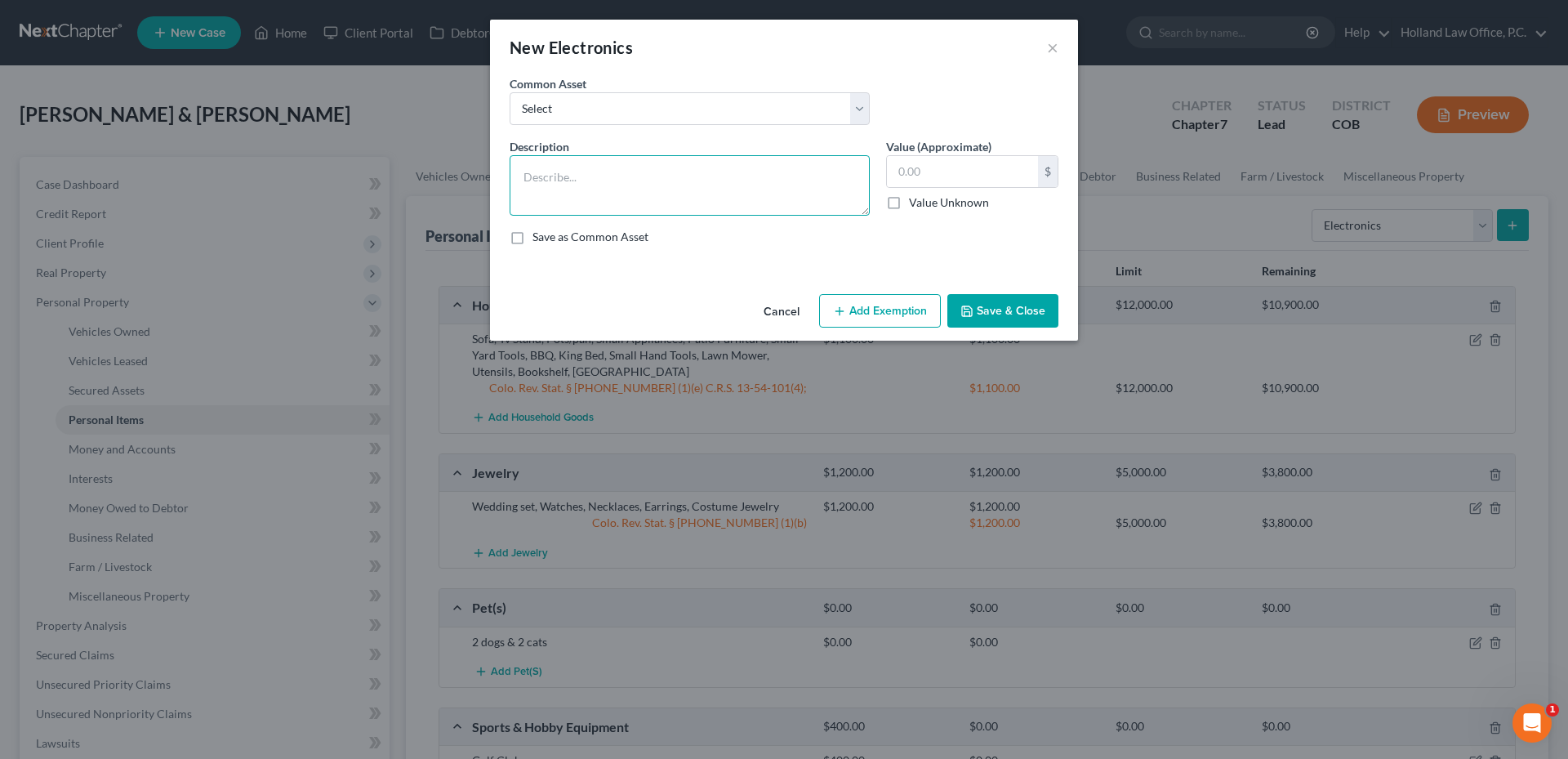
click at [611, 195] on textarea at bounding box center [690, 186] width 360 height 61
drag, startPoint x: 636, startPoint y: 106, endPoint x: 594, endPoint y: 52, distance: 68.4
click at [636, 106] on select "Select 3 TV Xbox Computer 2 Tablets 3 Cell Phones nintendo switch playstation T…" at bounding box center [690, 108] width 360 height 32
select select "2"
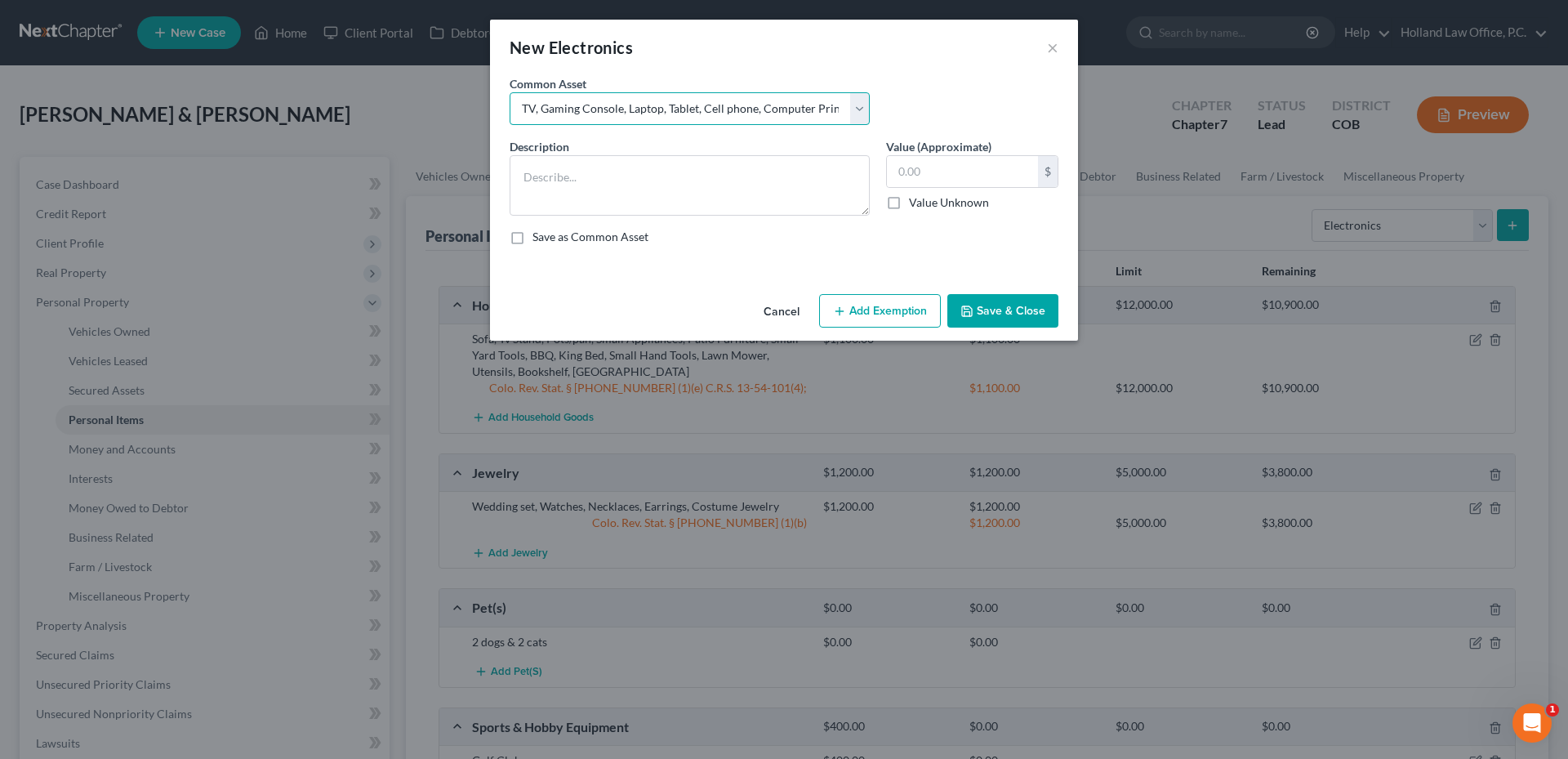
click at [510, 92] on select "Select 3 TV Xbox Computer 2 Tablets 3 Cell Phones nintendo switch playstation T…" at bounding box center [690, 108] width 360 height 32
type textarea "TV, Gaming Console, Laptop, Tablet, Cell phone, Computer Printer, Surround Sound"
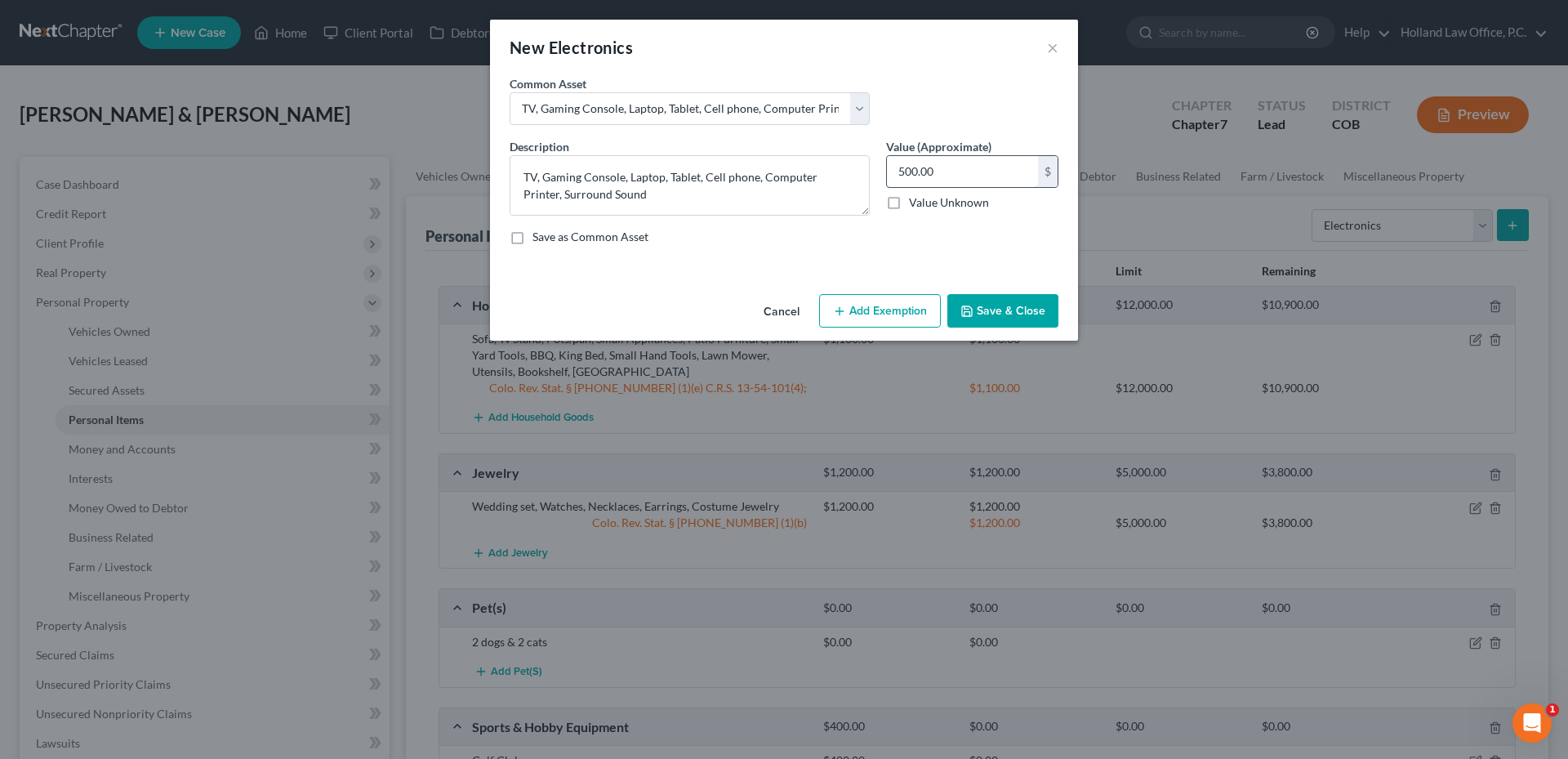
click at [970, 171] on input "500.00" at bounding box center [962, 172] width 151 height 31
type input "600.00"
click at [930, 307] on button "Add Exemption" at bounding box center [879, 311] width 121 height 34
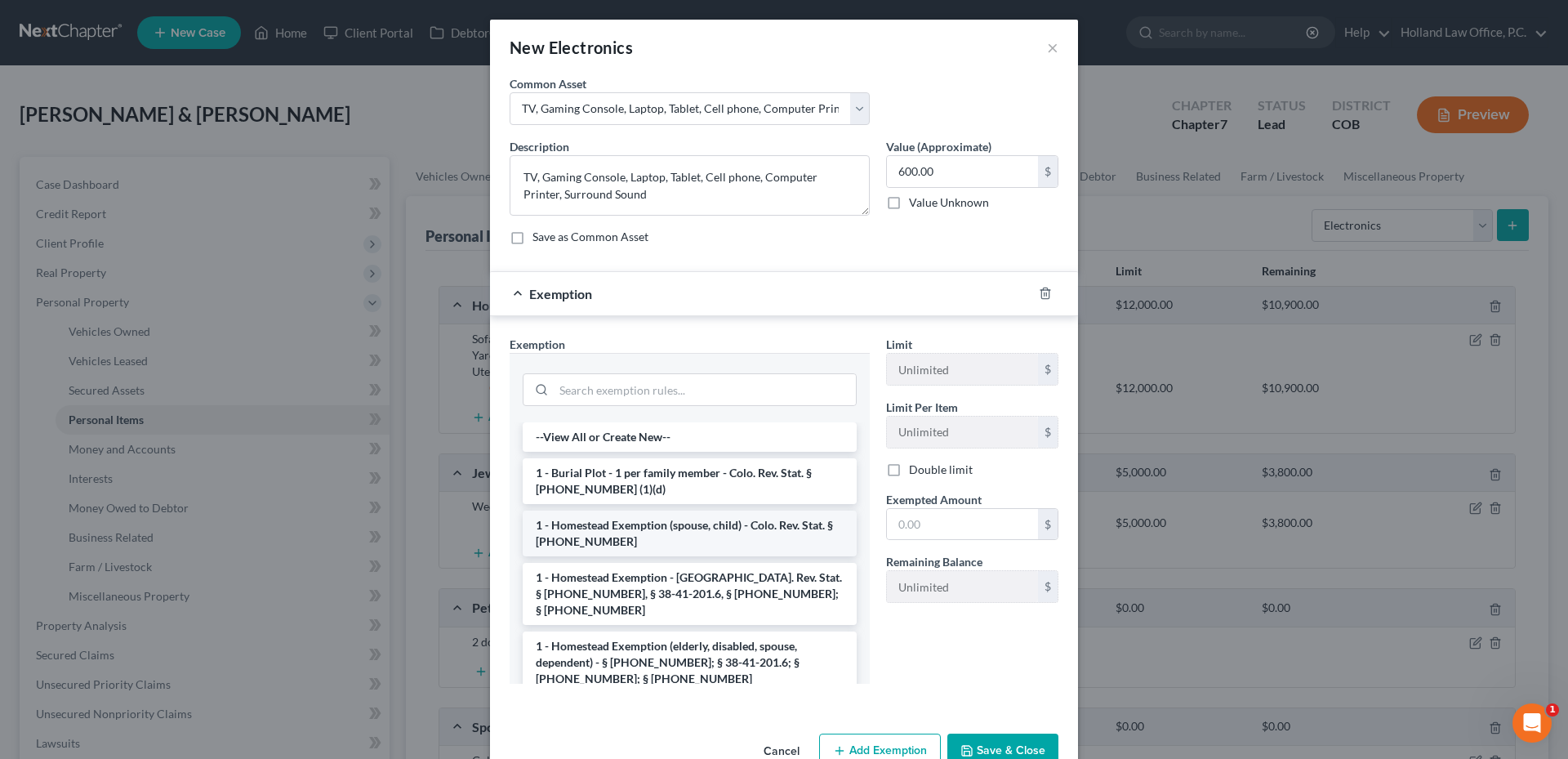
click at [636, 534] on li "1 - Homestead Exemption (spouse, child) - Colo. Rev. Stat. § [PHONE_NUMBER]" at bounding box center [690, 533] width 333 height 45
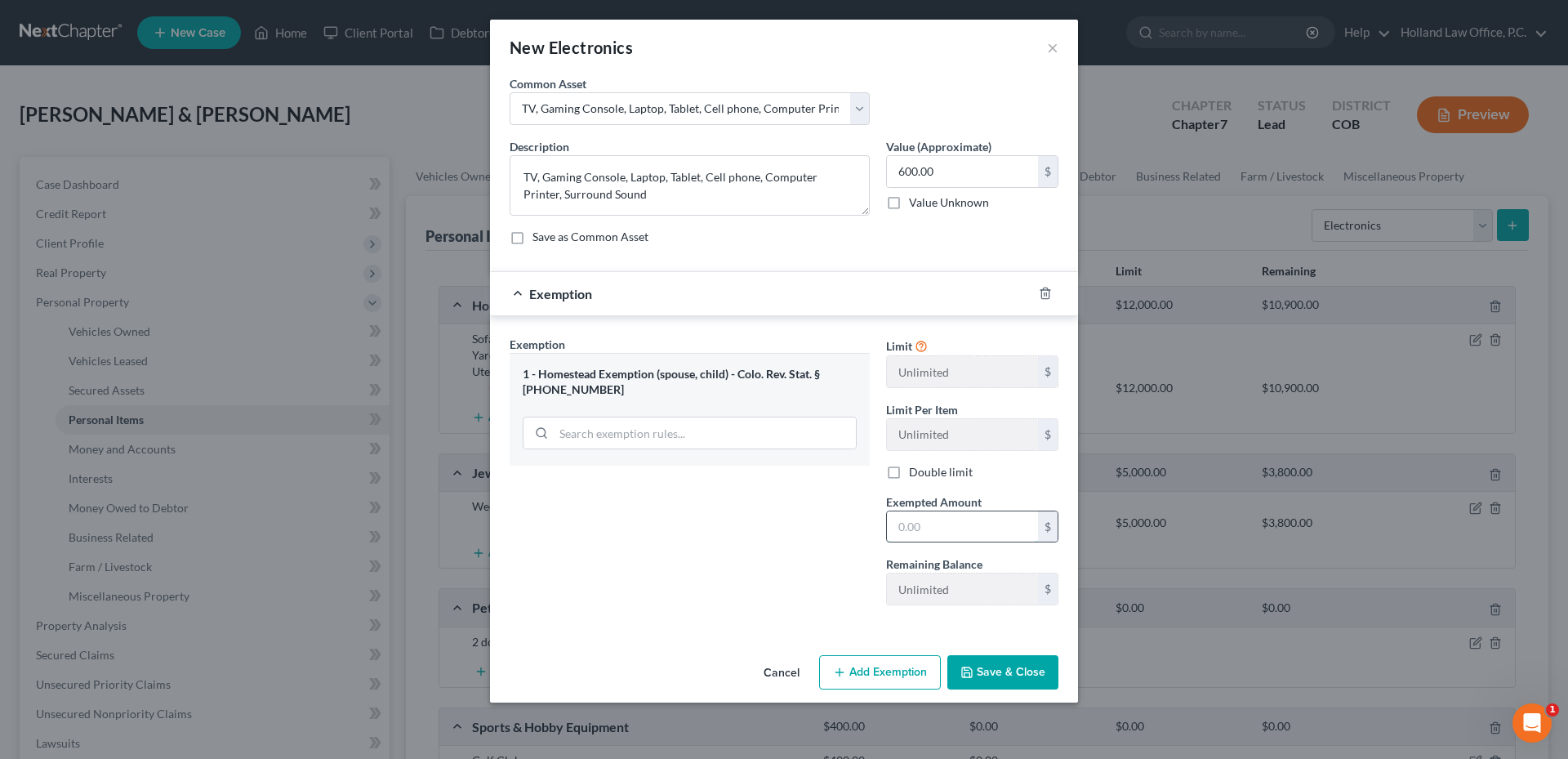
click at [970, 526] on input "text" at bounding box center [962, 527] width 151 height 31
type input "600.00"
click at [1043, 296] on icon "button" at bounding box center [1045, 294] width 13 height 13
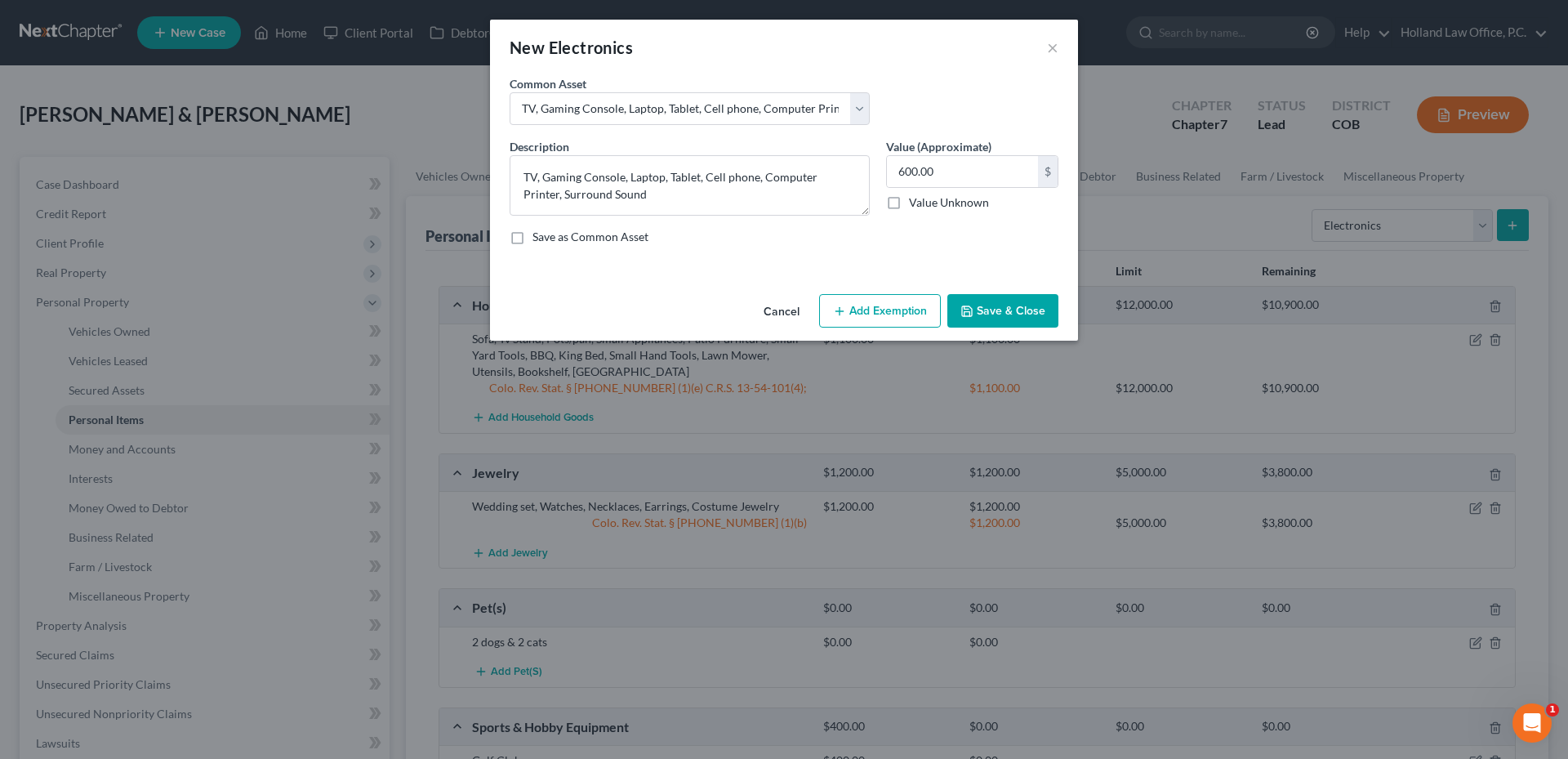
click at [856, 310] on button "Add Exemption" at bounding box center [879, 311] width 121 height 34
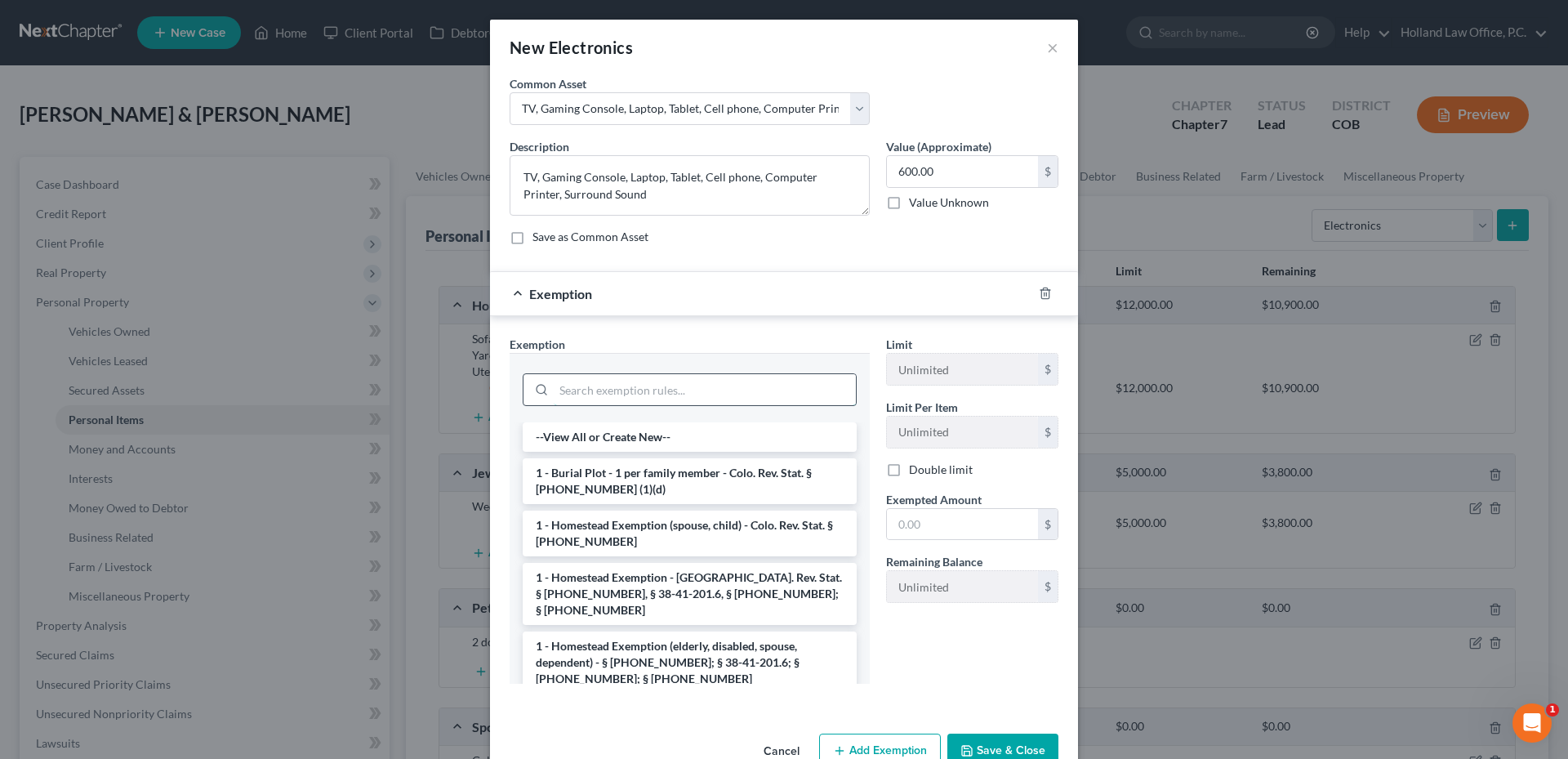
click at [631, 397] on input "search" at bounding box center [704, 389] width 302 height 31
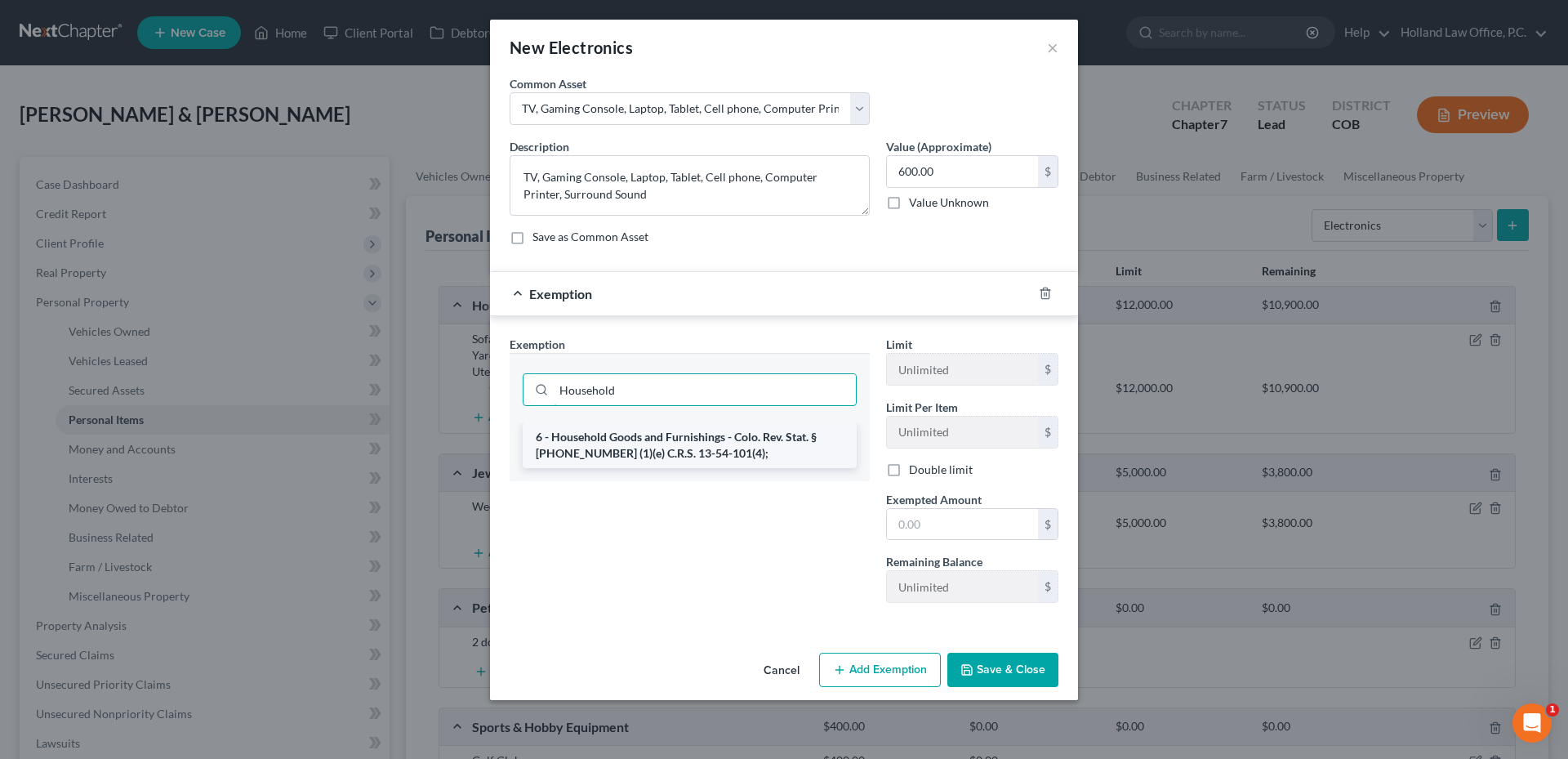
type input "Household"
click at [630, 443] on li "6 - Household Goods and Furnishings - Colo. Rev. Stat. § [PHONE_NUMBER] (1)(e) …" at bounding box center [690, 445] width 333 height 45
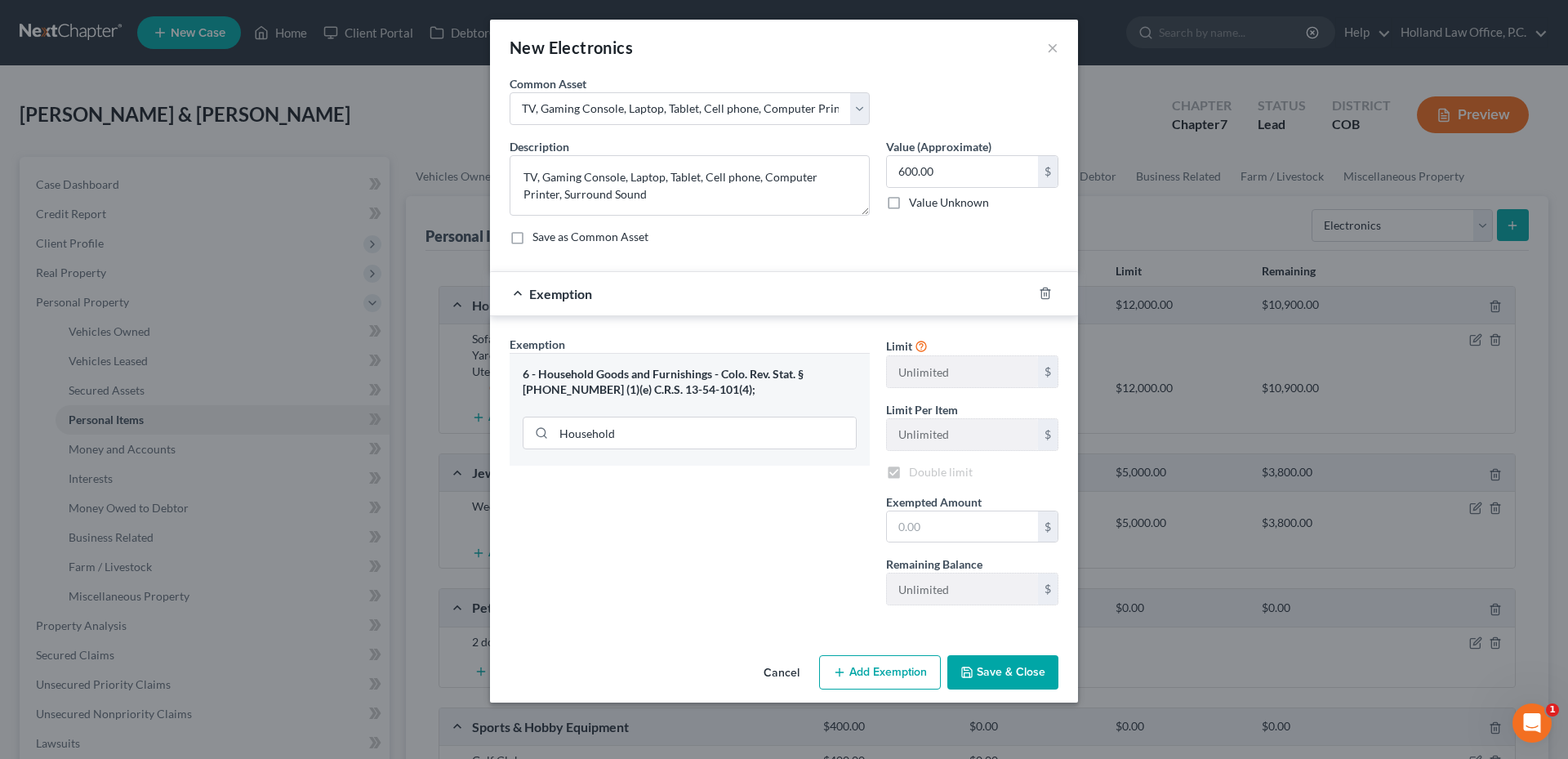
checkbox input "true"
click at [910, 526] on input "text" at bounding box center [962, 527] width 151 height 31
type input "600.00"
click at [1032, 661] on button "Save & Close" at bounding box center [1002, 672] width 111 height 34
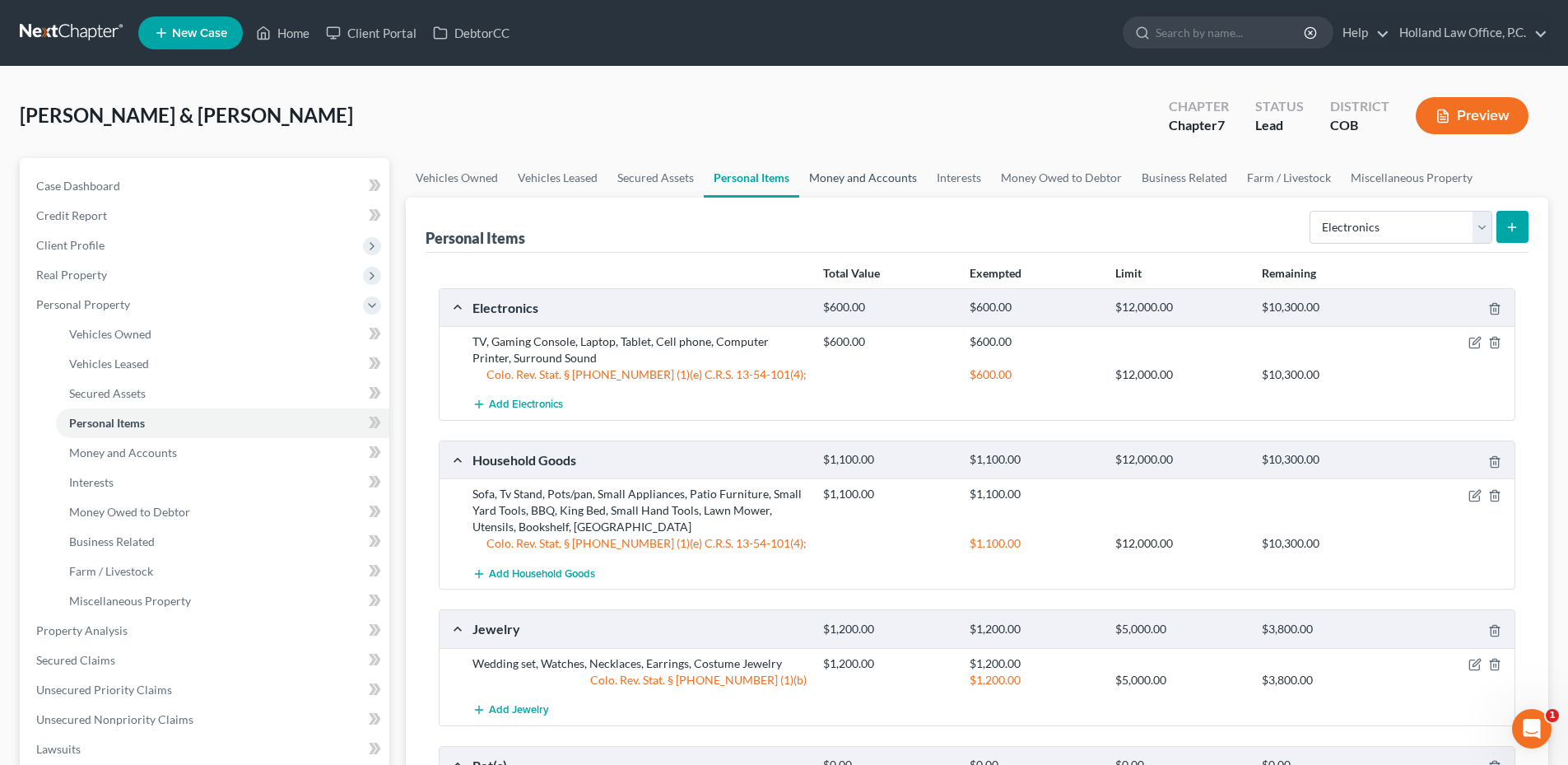
click at [861, 195] on link "Money and Accounts" at bounding box center [863, 177] width 128 height 39
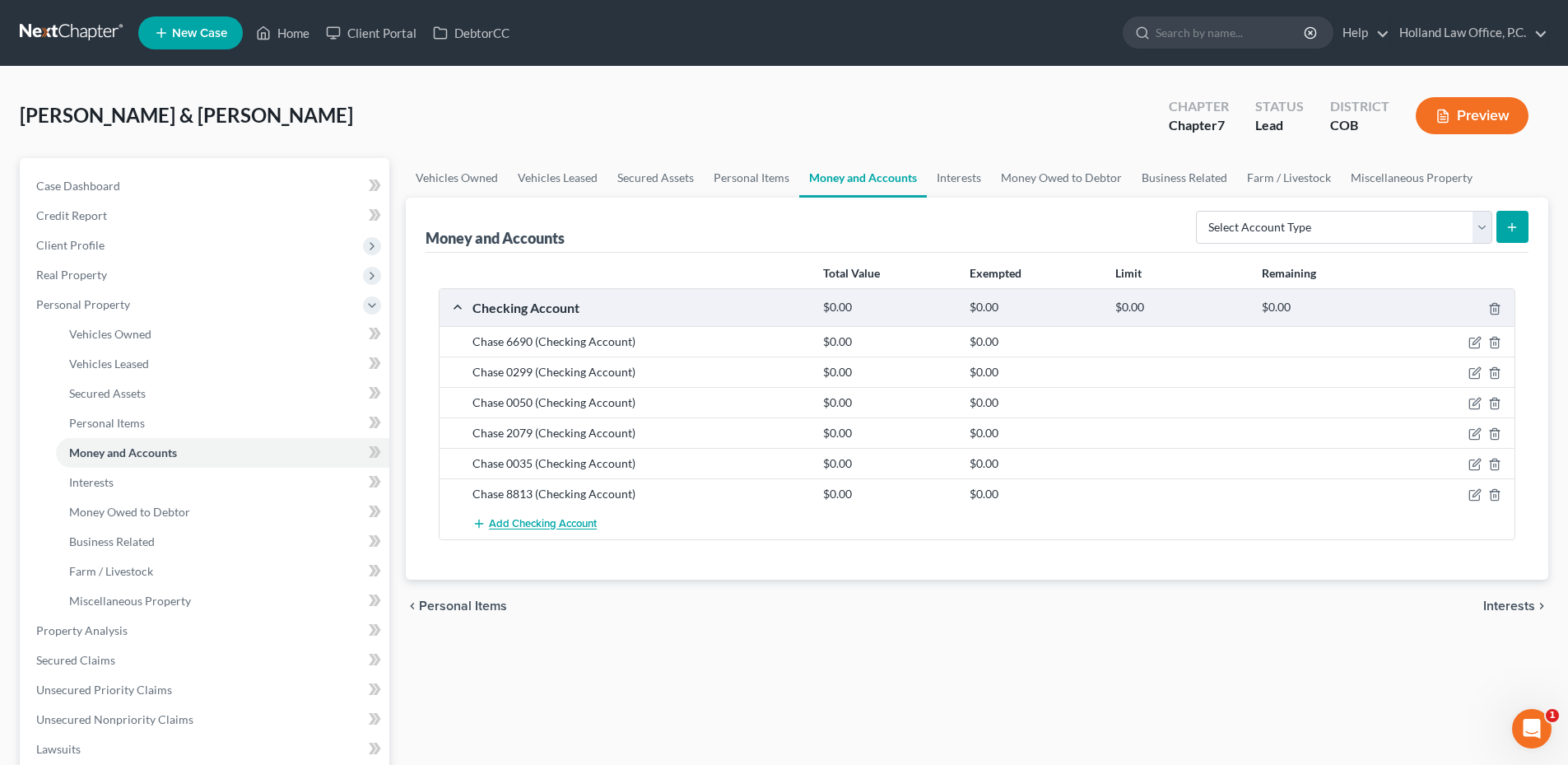
click at [559, 521] on span "Add Checking Account" at bounding box center [542, 524] width 108 height 13
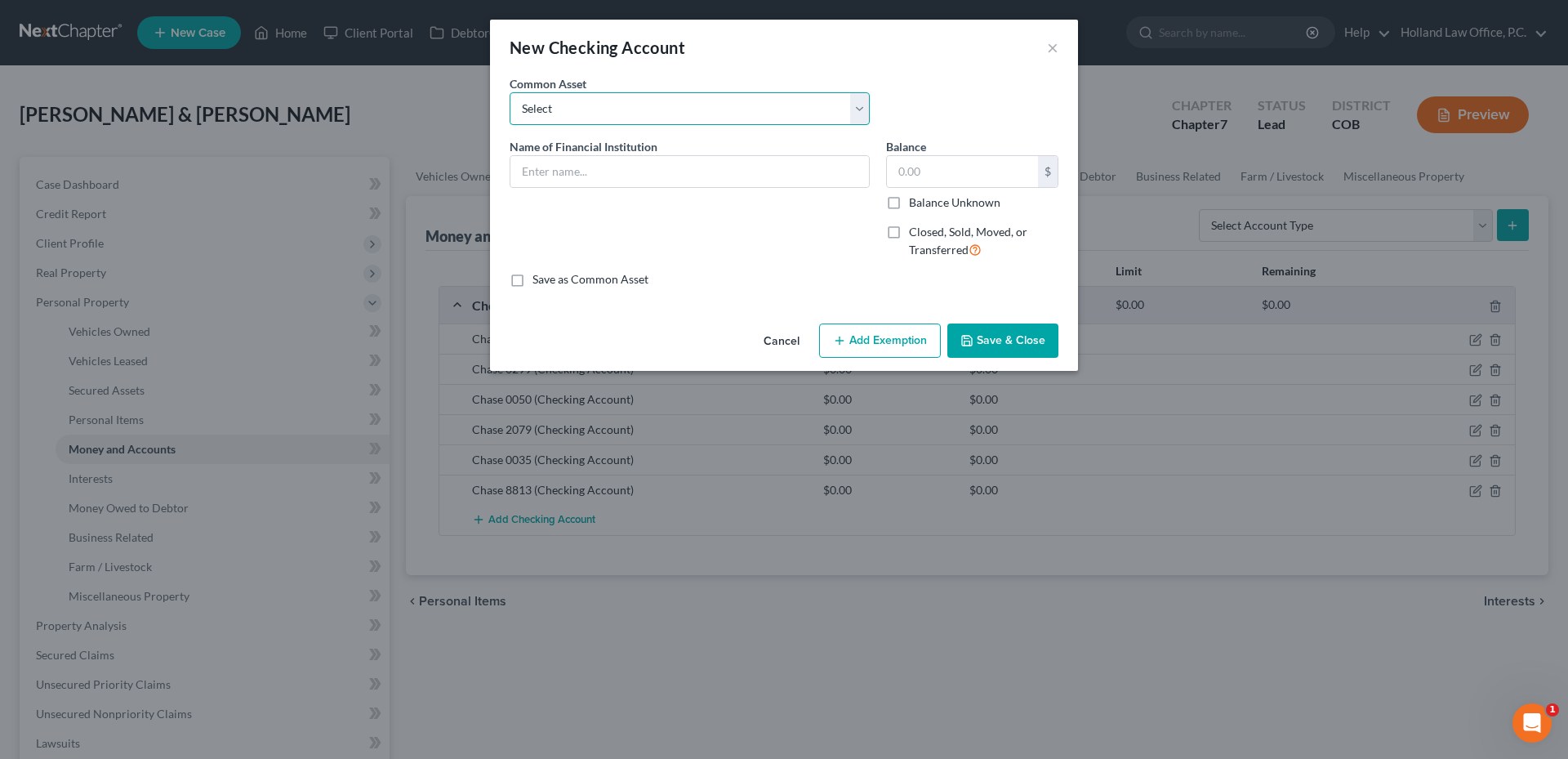
click at [581, 111] on select "Select Academy Bank ENT Credit Union First National Bank Of Omaha 2338 Chase Ba…" at bounding box center [690, 108] width 360 height 32
click at [580, 173] on input "text" at bounding box center [690, 172] width 358 height 31
type input "First Bank - 3335"
type input "0.0"
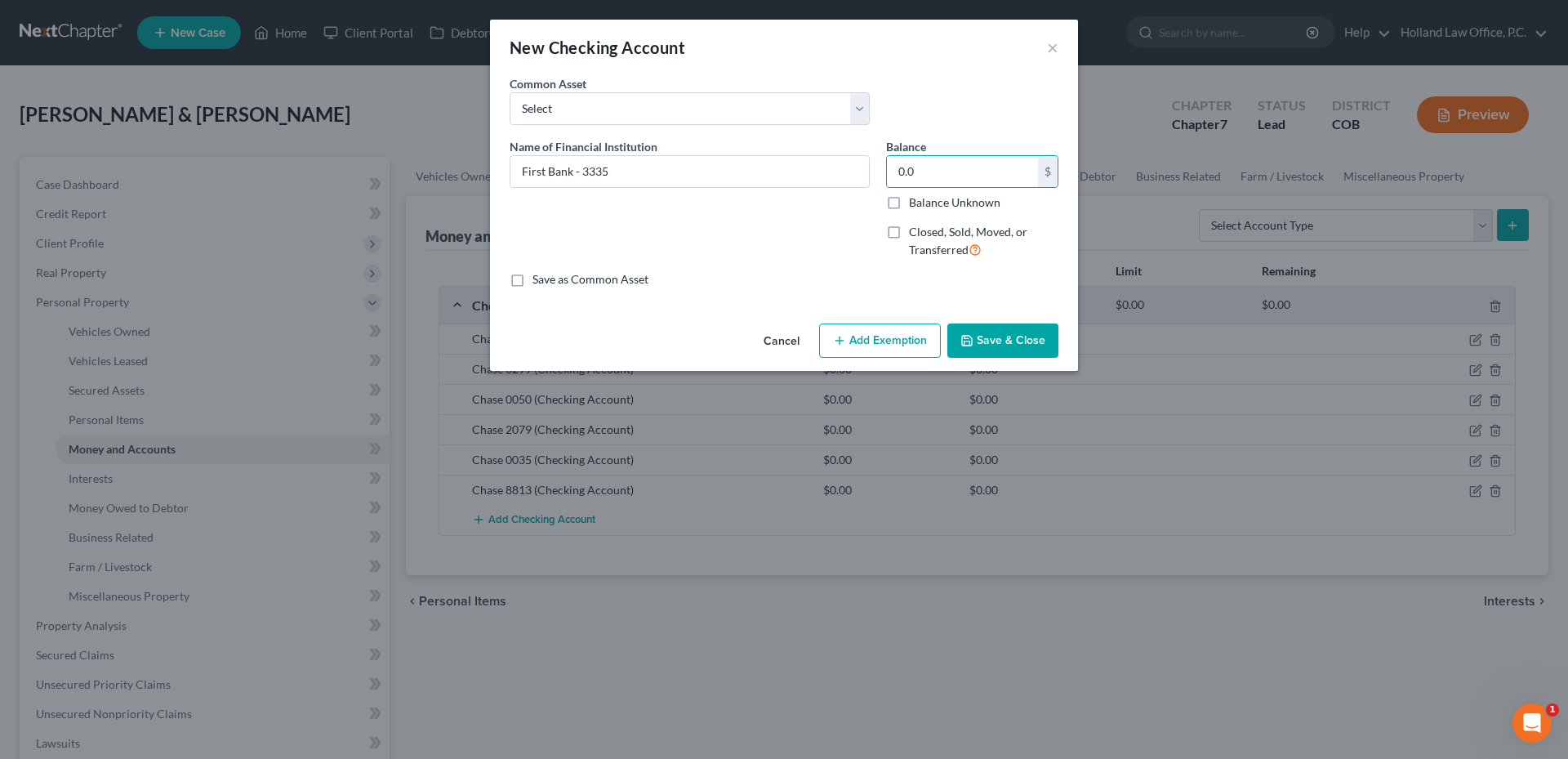
click at [872, 352] on button "Add Exemption" at bounding box center [879, 340] width 121 height 34
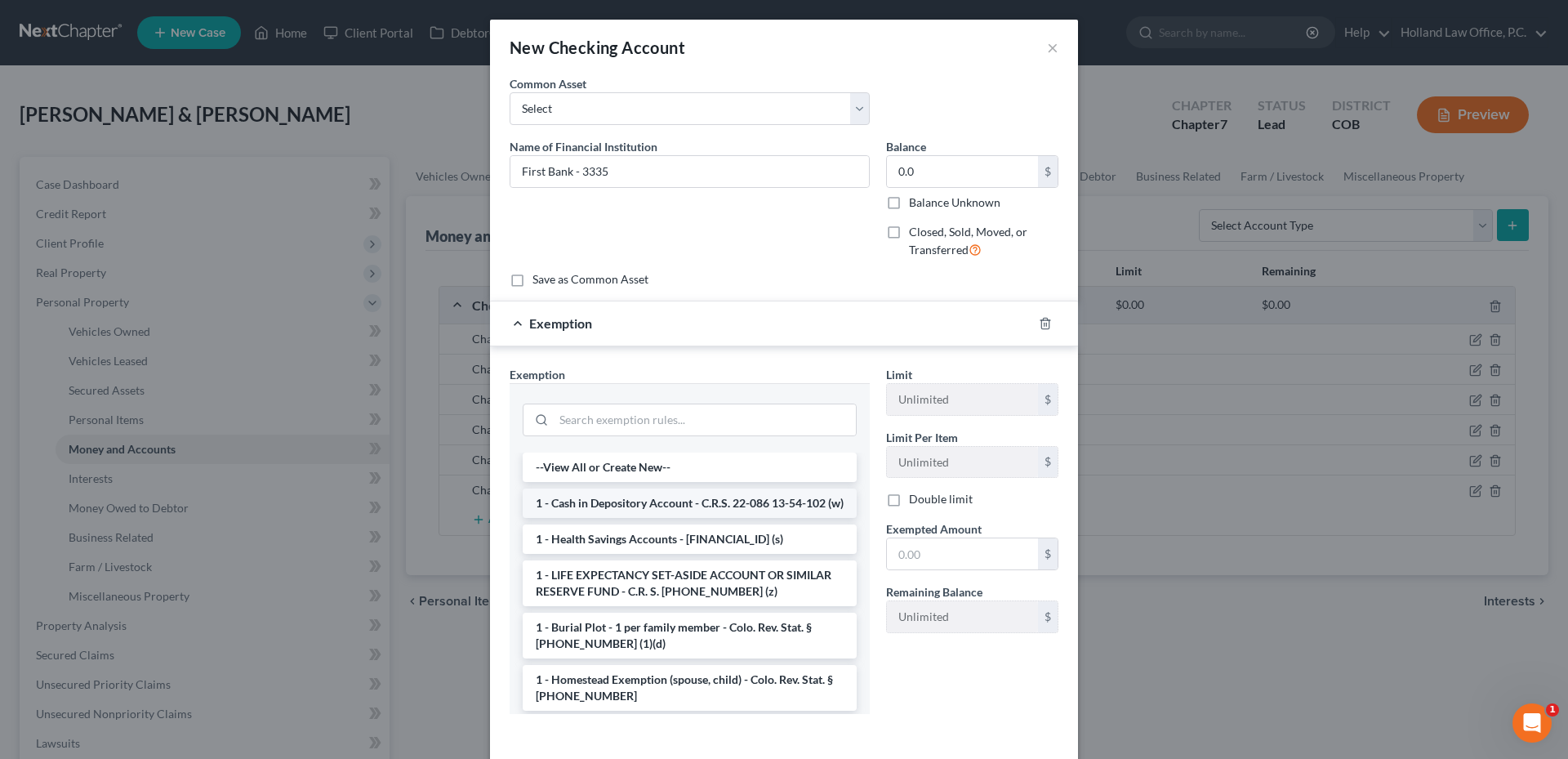
click at [623, 516] on li "1 - Cash in Depository Account - C.R.S. 22-086 13-54-102 (w)" at bounding box center [690, 502] width 333 height 29
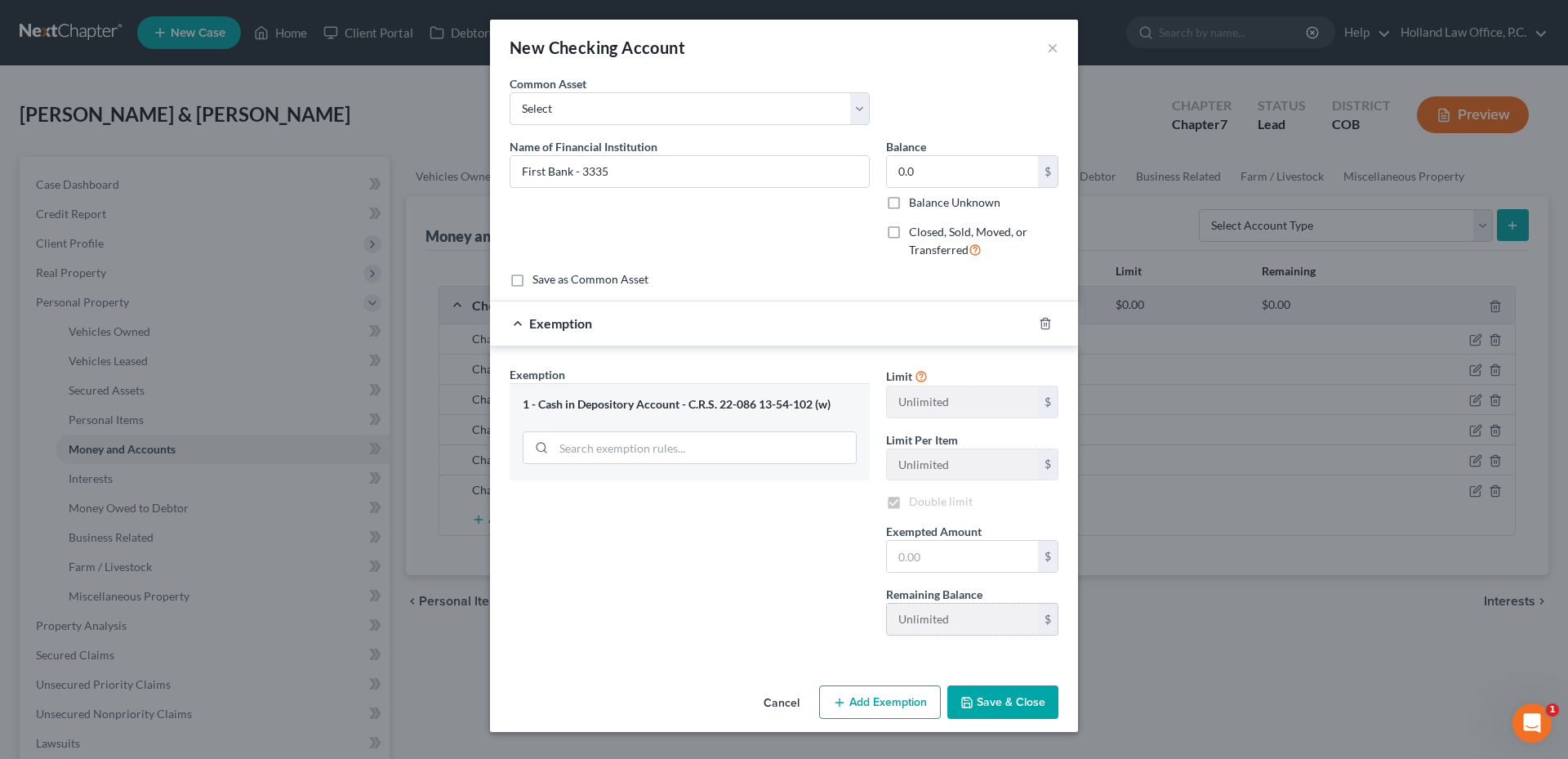
checkbox input "true"
click at [961, 570] on input "text" at bounding box center [962, 556] width 151 height 31
type input "0.00"
click at [1012, 695] on button "Save & Close" at bounding box center [1002, 702] width 111 height 34
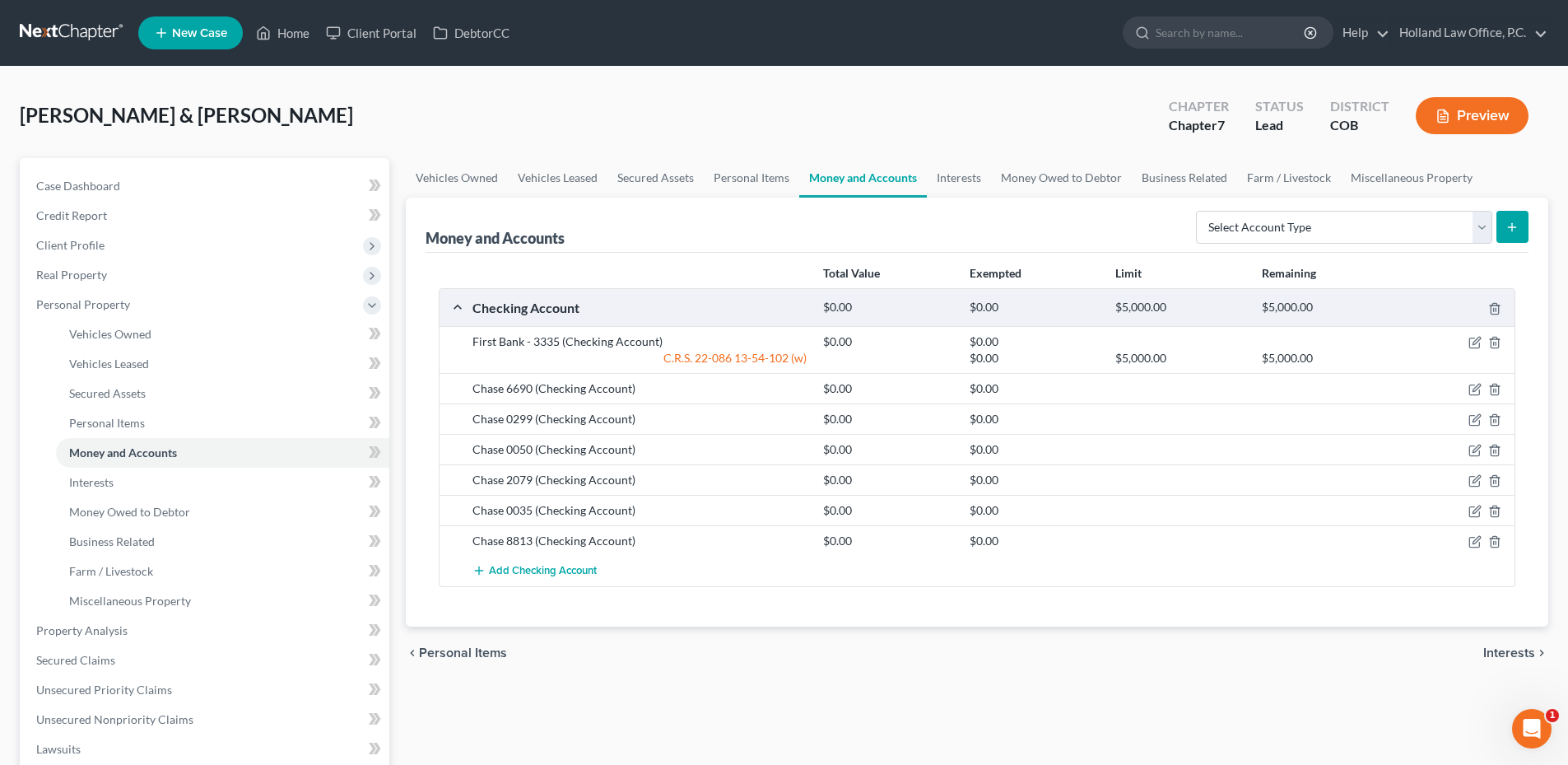
click at [1283, 257] on div "Total Value Exempted Limit Remaining Checking Account $0.00 $0.00 $5,000.00 $5,…" at bounding box center [977, 439] width 1103 height 373
click at [1282, 250] on div "Money and Accounts Select Account Type Brokerage Cash on Hand Certificates of D…" at bounding box center [977, 225] width 1103 height 55
click at [1278, 224] on select "Select Account Type Brokerage Cash on Hand Certificates of Deposit Checking Acc…" at bounding box center [1344, 227] width 296 height 32
click at [1199, 211] on select "Select Account Type Brokerage Cash on Hand Certificates of Deposit Checking Acc…" at bounding box center [1344, 227] width 296 height 32
click at [1271, 248] on div "Money and Accounts Select Account Type Brokerage Cash on Hand Certificates of D…" at bounding box center [977, 225] width 1103 height 55
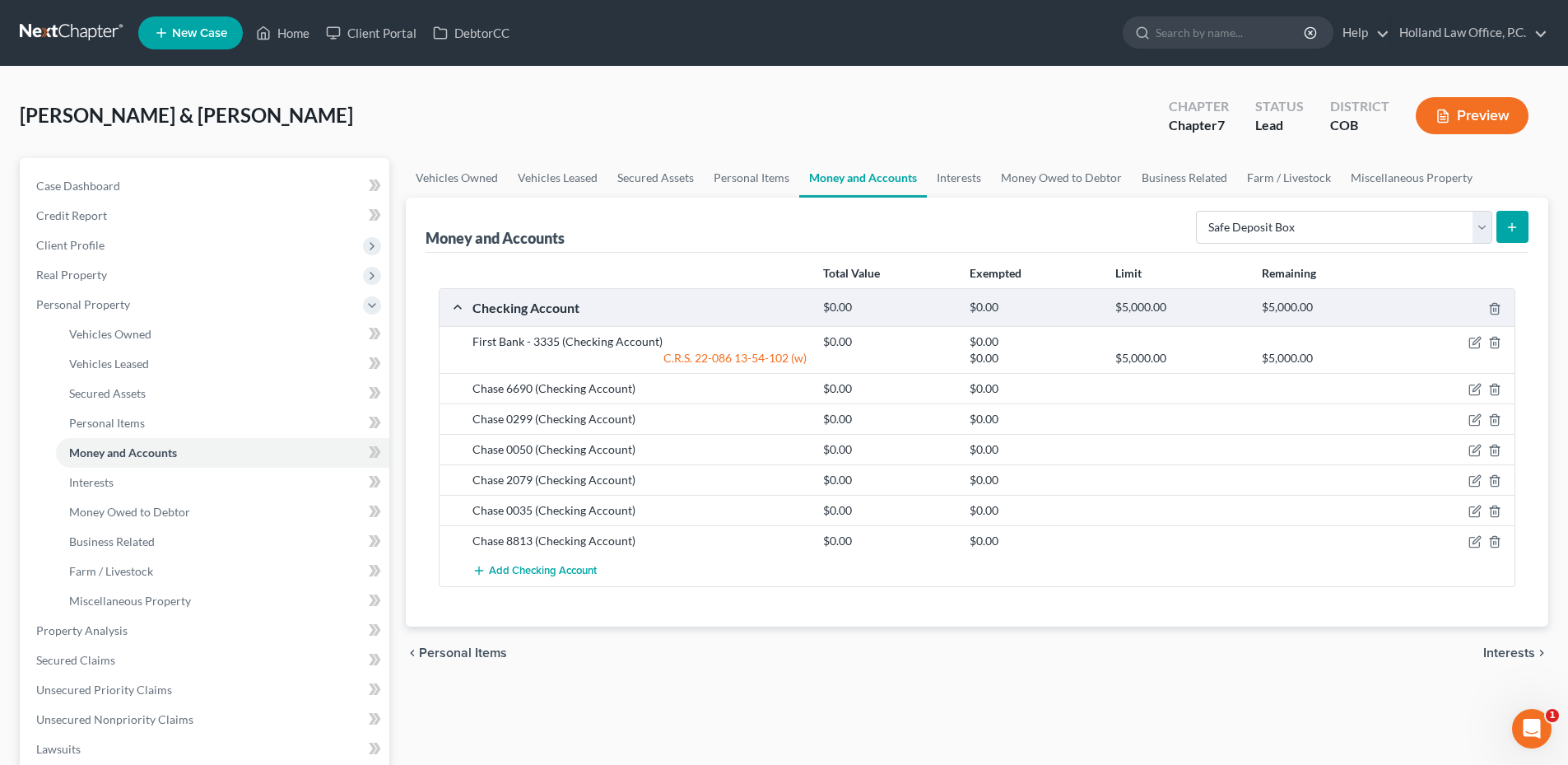
click at [1271, 244] on div "Select Account Type Brokerage Cash on Hand Certificates of Deposit Checking Acc…" at bounding box center [1358, 226] width 339 height 44
drag, startPoint x: 1270, startPoint y: 222, endPoint x: 1273, endPoint y: 242, distance: 20.2
click at [1270, 222] on select "Select Account Type Brokerage Cash on Hand Certificates of Deposit Checking Acc…" at bounding box center [1344, 227] width 296 height 32
select select "savings"
click at [1199, 211] on select "Select Account Type Brokerage Cash on Hand Certificates of Deposit Checking Acc…" at bounding box center [1344, 227] width 296 height 32
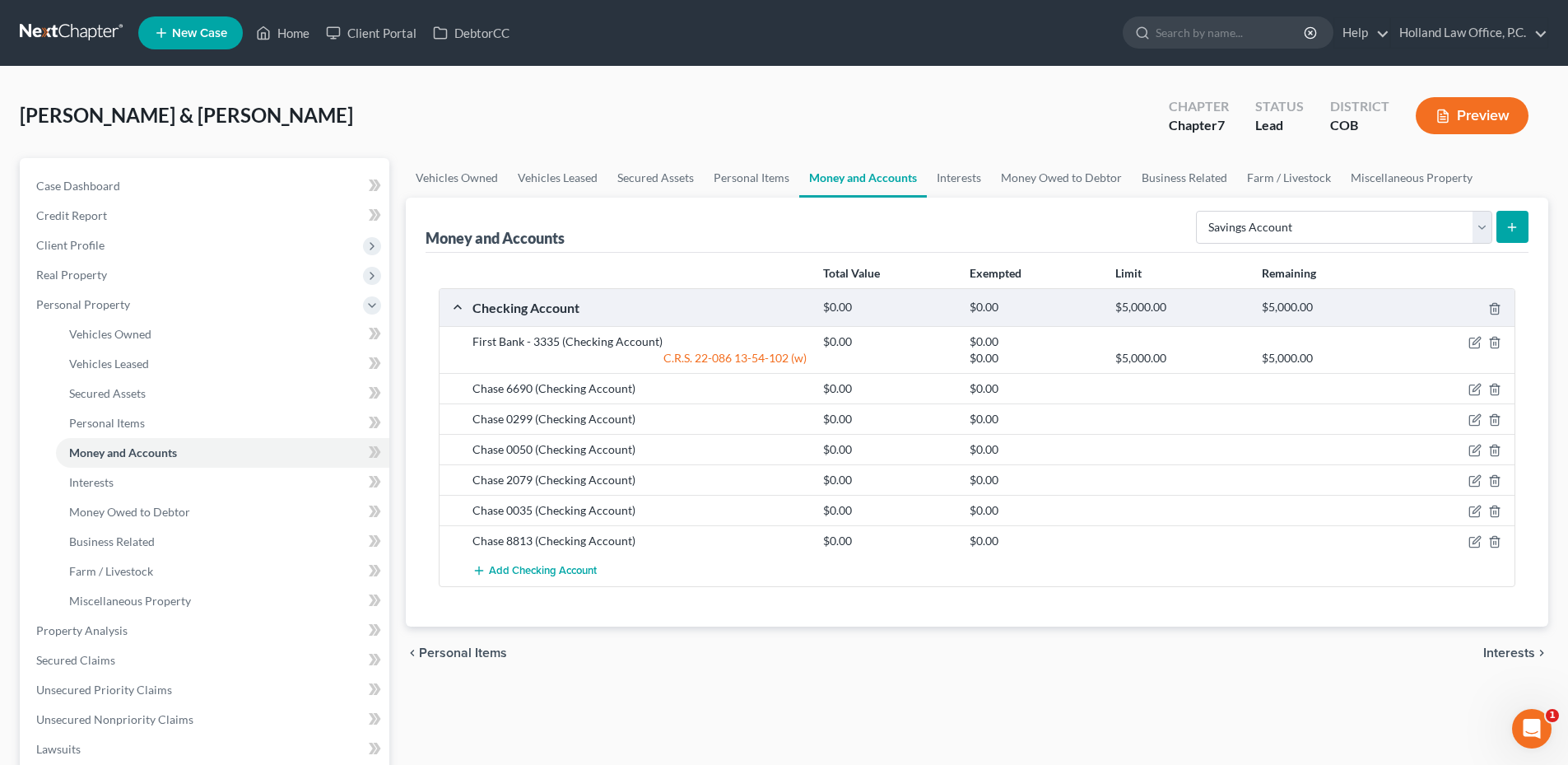
click at [1516, 234] on button "submit" at bounding box center [1513, 227] width 32 height 32
click at [1515, 221] on icon "submit" at bounding box center [1512, 227] width 13 height 13
click at [945, 167] on link "Interests" at bounding box center [958, 177] width 64 height 39
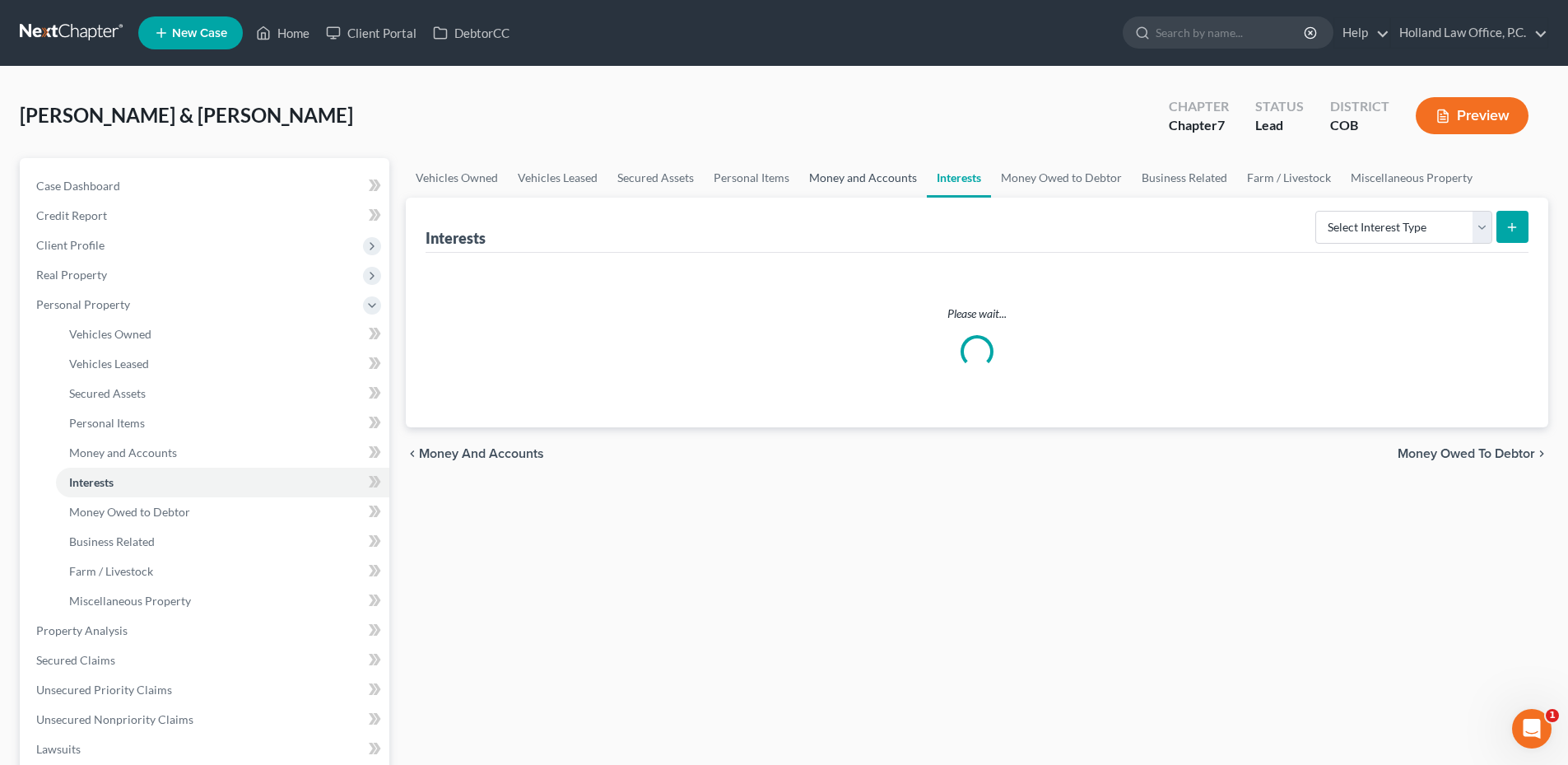
click at [821, 176] on link "Money and Accounts" at bounding box center [863, 177] width 128 height 39
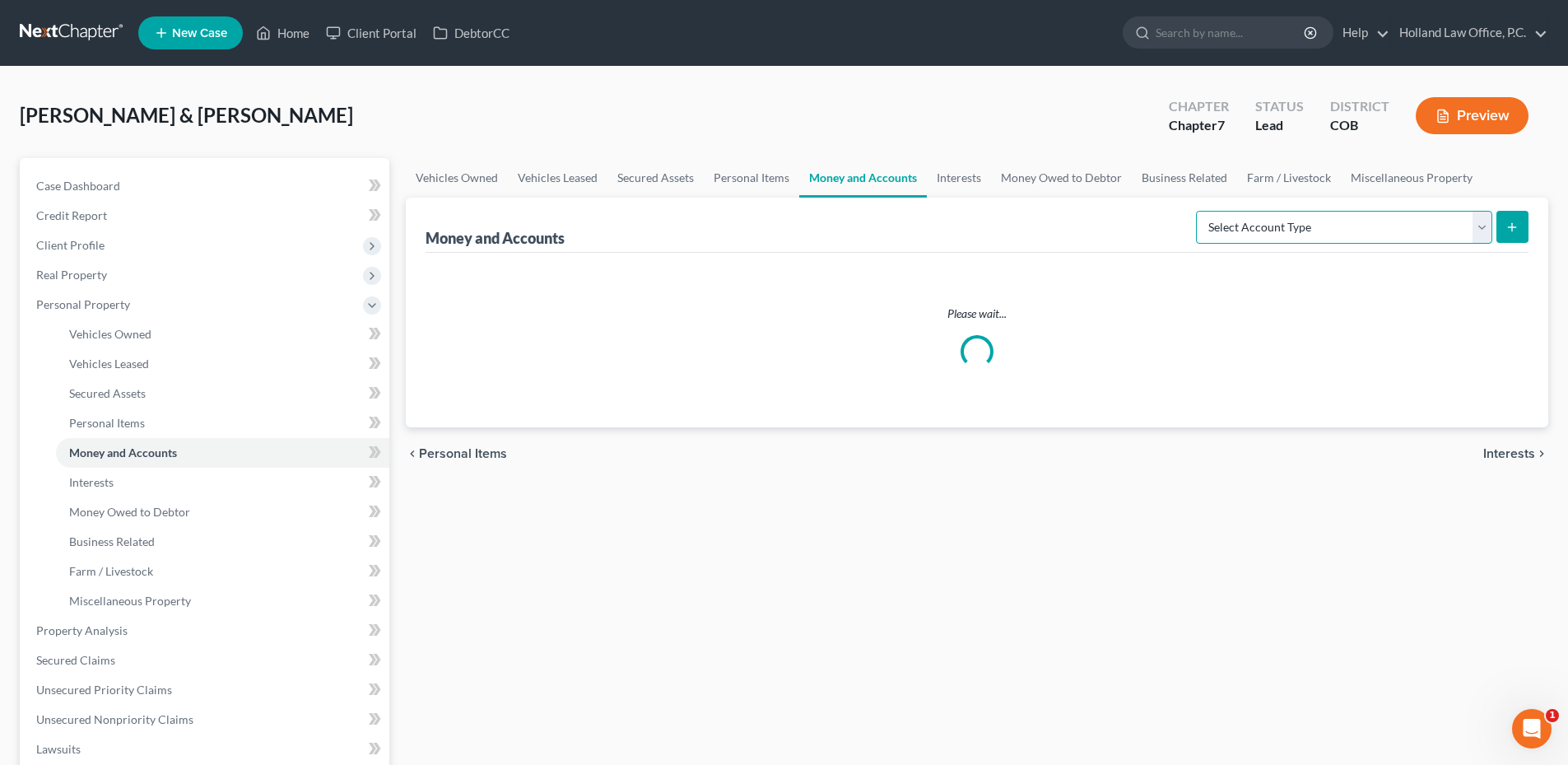
click at [1354, 215] on select "Select Account Type Brokerage Cash on Hand Certificates of Deposit Checking Acc…" at bounding box center [1344, 227] width 296 height 32
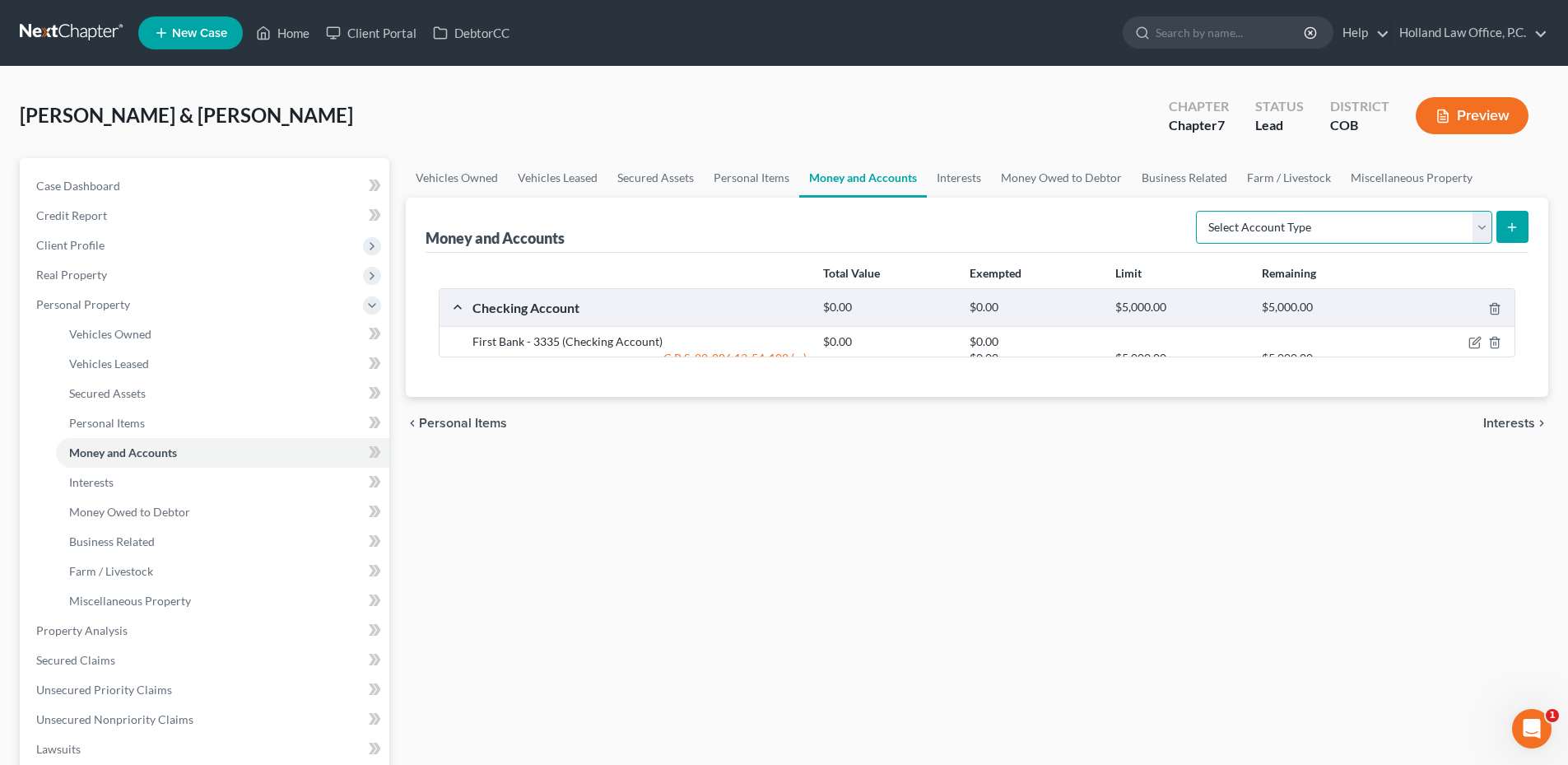
select select "savings"
click at [1199, 211] on select "Select Account Type Brokerage Cash on Hand Certificates of Deposit Checking Acc…" at bounding box center [1344, 227] width 296 height 32
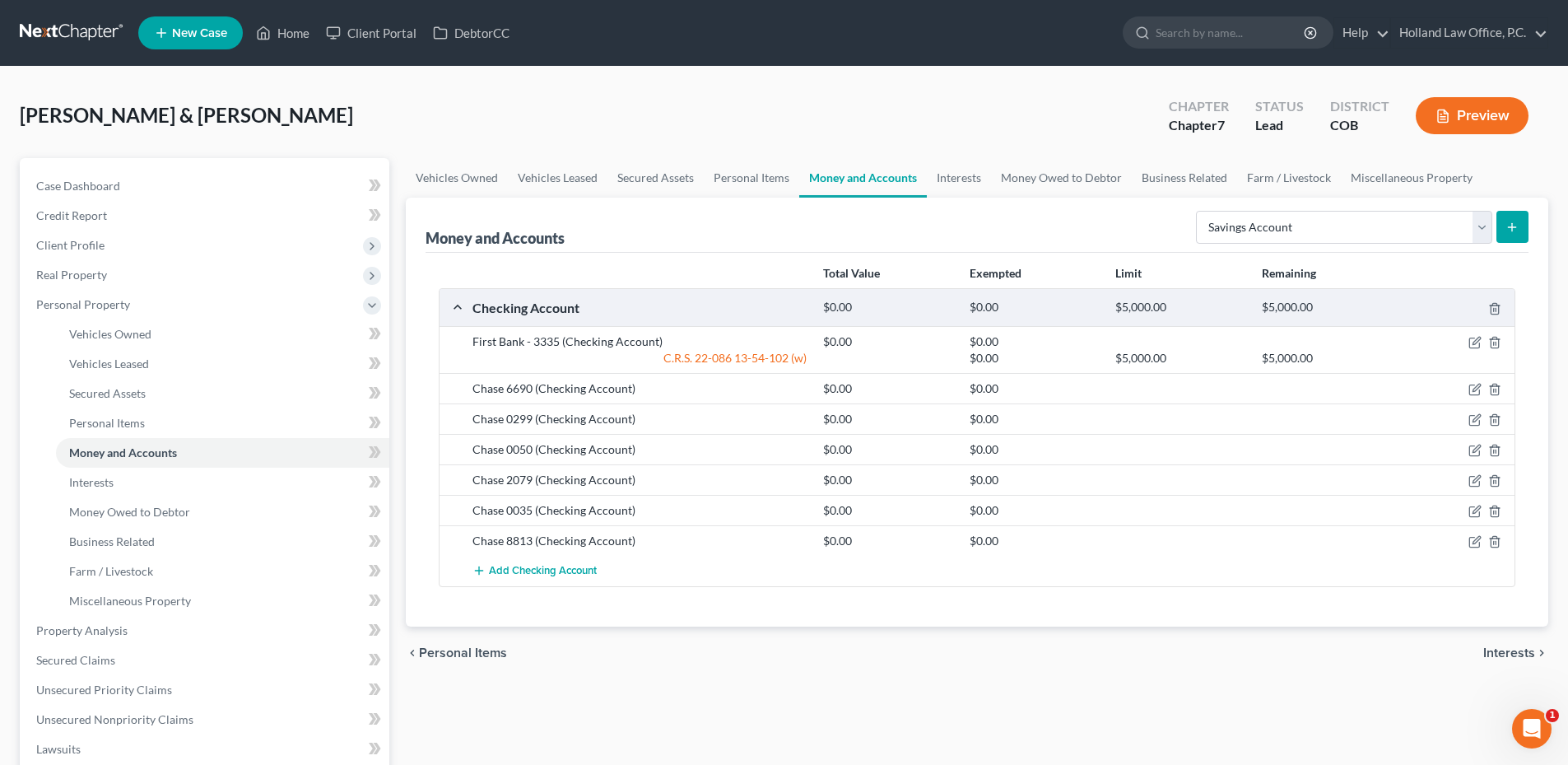
click at [1510, 225] on icon "submit" at bounding box center [1512, 227] width 13 height 13
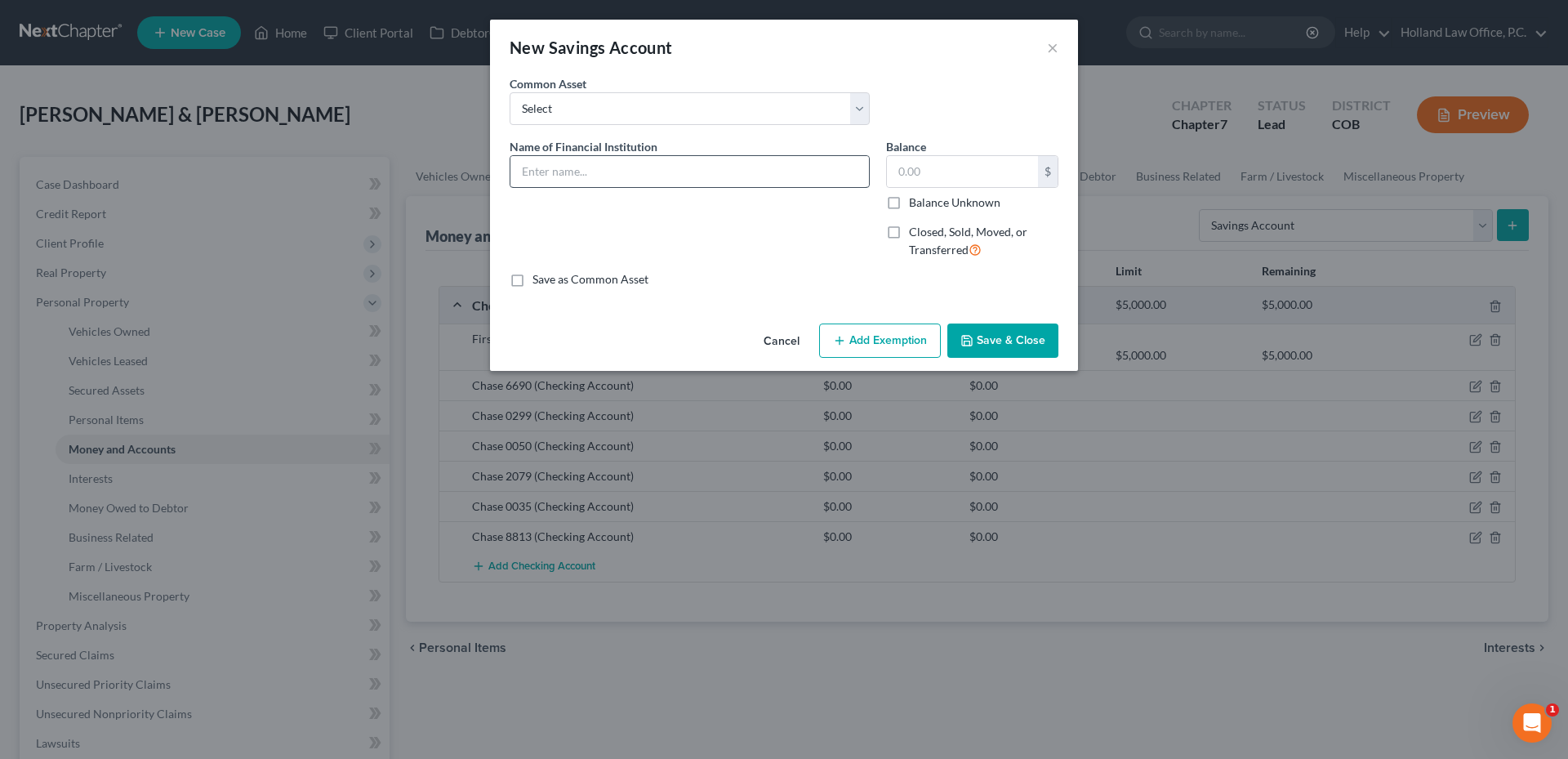
drag, startPoint x: 626, startPoint y: 149, endPoint x: 605, endPoint y: 172, distance: 31.1
click at [612, 167] on div "Name of Financial Institution *" at bounding box center [690, 163] width 360 height 50
click at [605, 172] on input "text" at bounding box center [690, 172] width 358 height 31
click at [574, 176] on input "First Bank 2048" at bounding box center [690, 172] width 358 height 31
type input "First Bank - 2048"
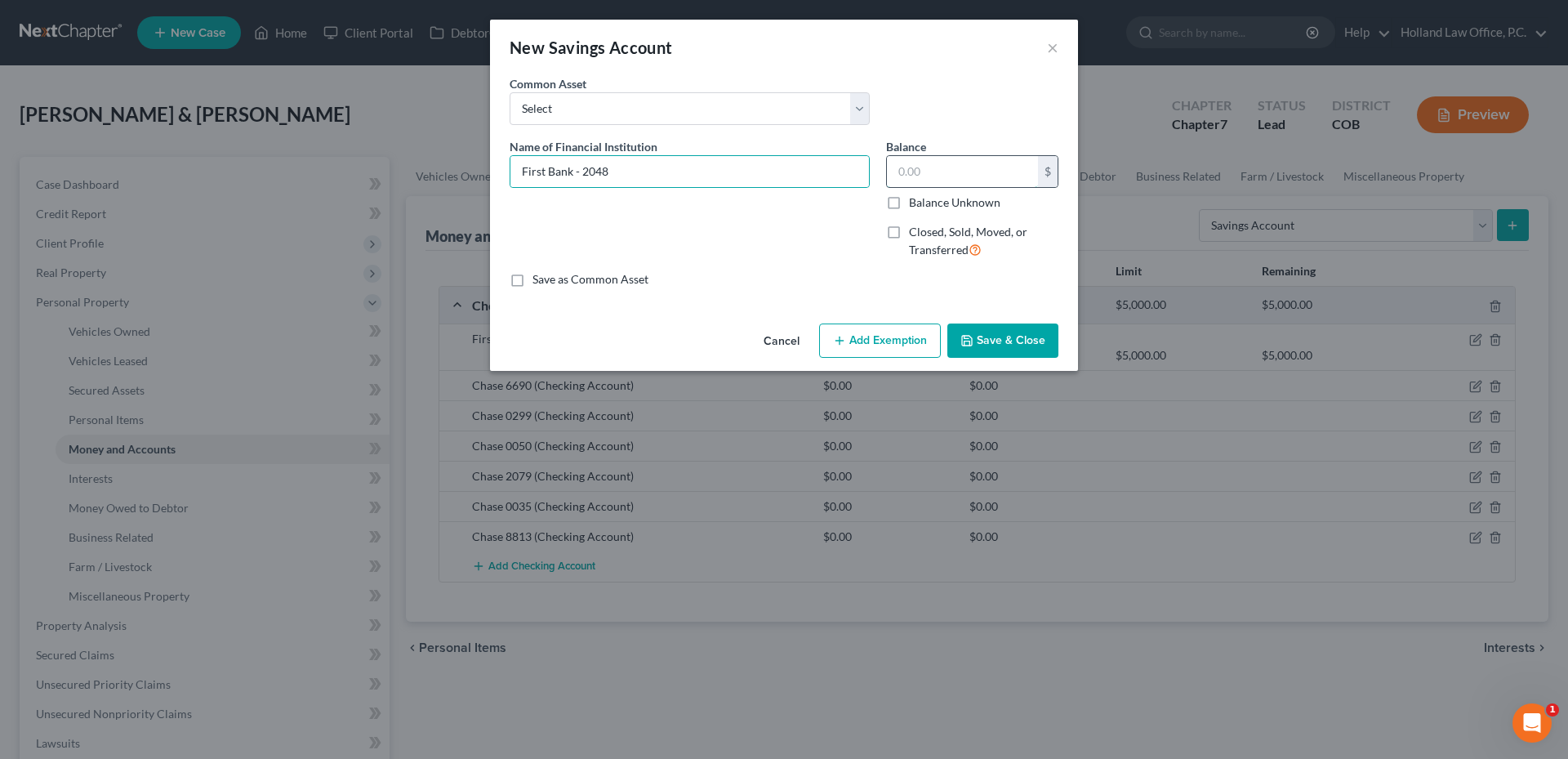
click at [937, 171] on input "text" at bounding box center [962, 172] width 151 height 31
type input "0.00"
click at [868, 330] on button "Add Exemption" at bounding box center [879, 340] width 121 height 34
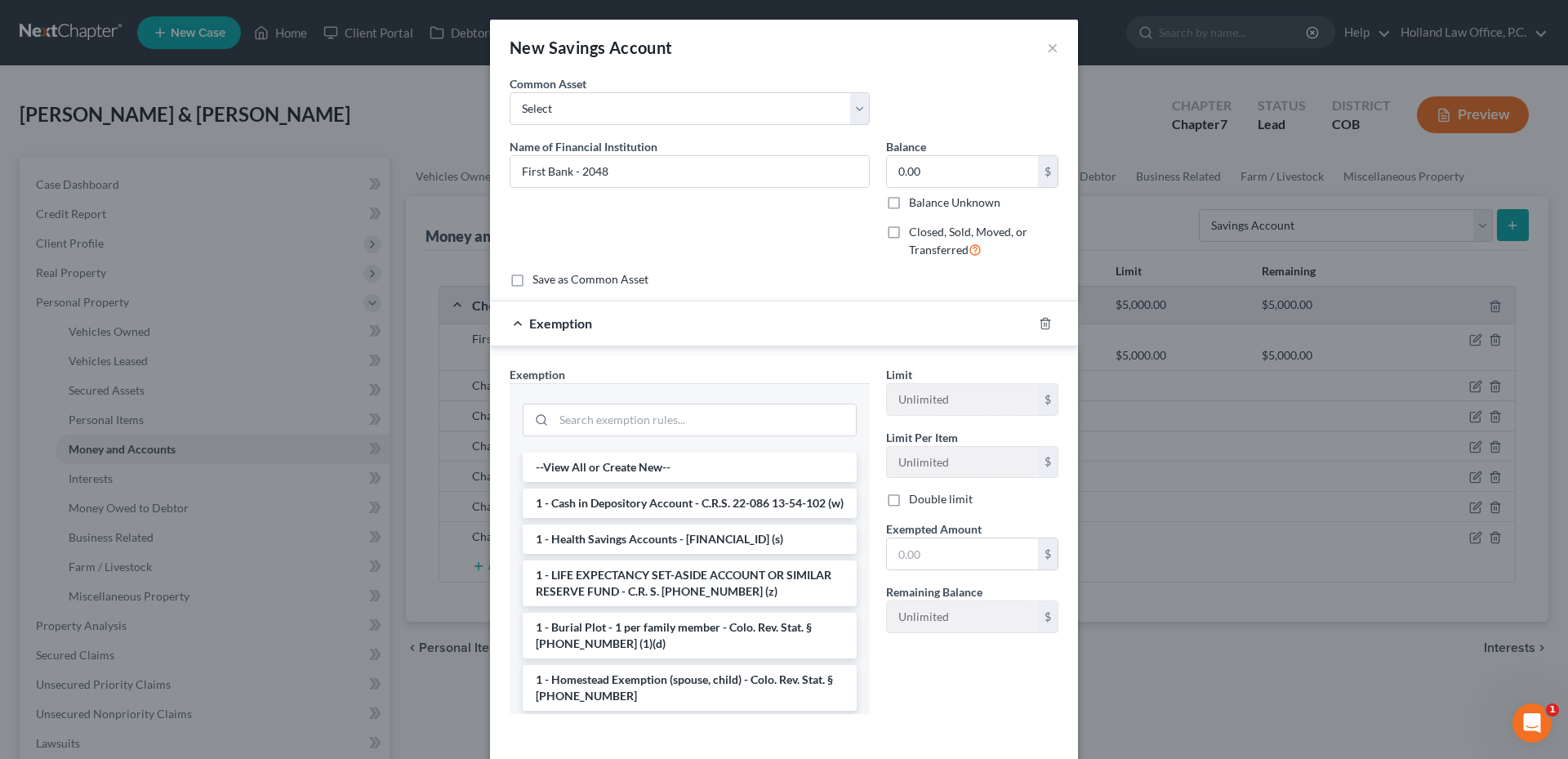
click at [644, 512] on li "1 - Cash in Depository Account - C.R.S. 22-086 13-54-102 (w)" at bounding box center [690, 502] width 333 height 29
checkbox input "true"
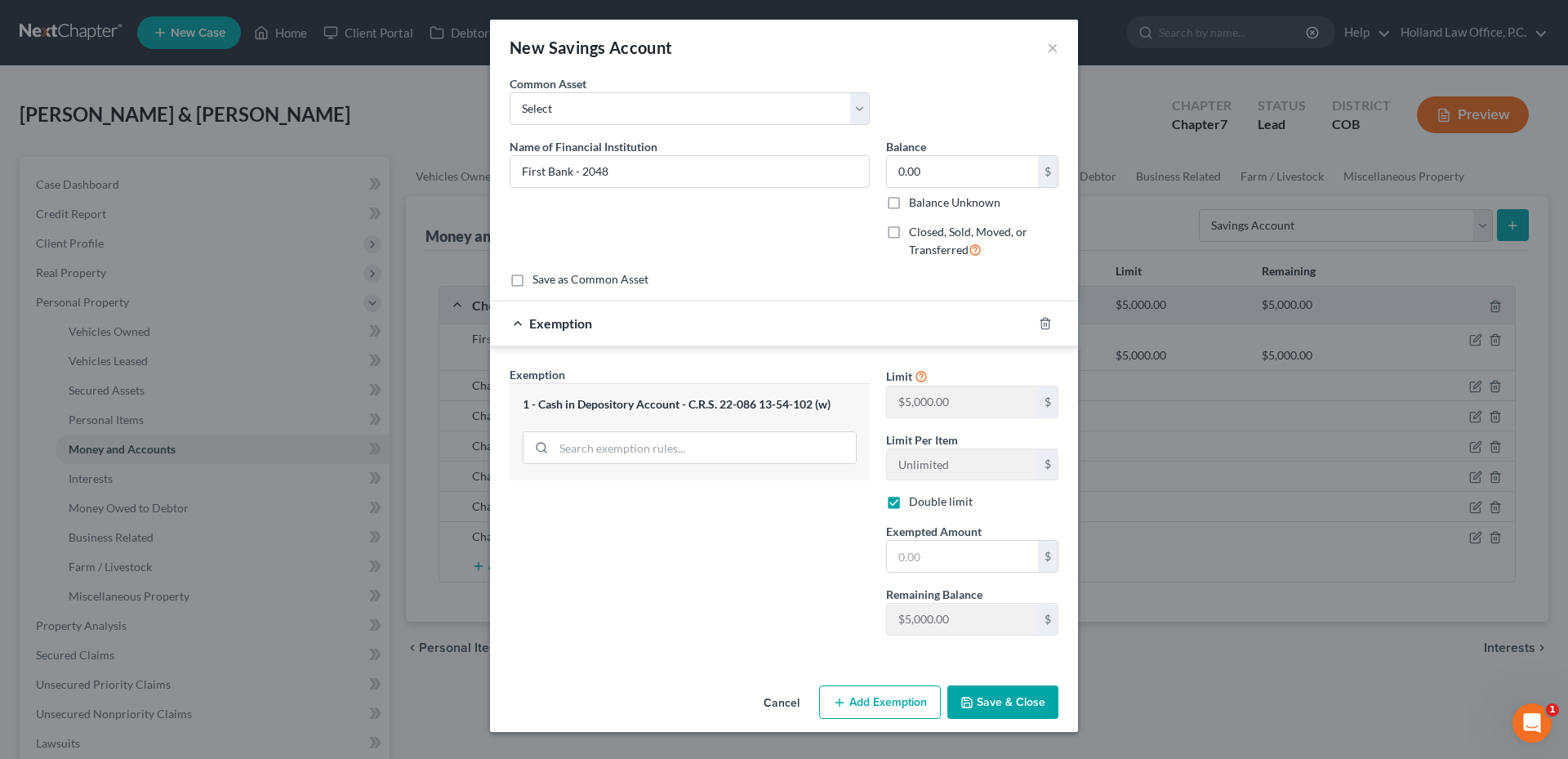
click at [955, 574] on div "Limit $5,000.00 $ Limit Per Item Unlimited $ Double limit Exempted Amount * $ R…" at bounding box center [971, 507] width 189 height 282
click at [931, 551] on input "text" at bounding box center [962, 556] width 151 height 31
type input "0.00"
click at [1008, 692] on button "Save & Close" at bounding box center [1002, 702] width 111 height 34
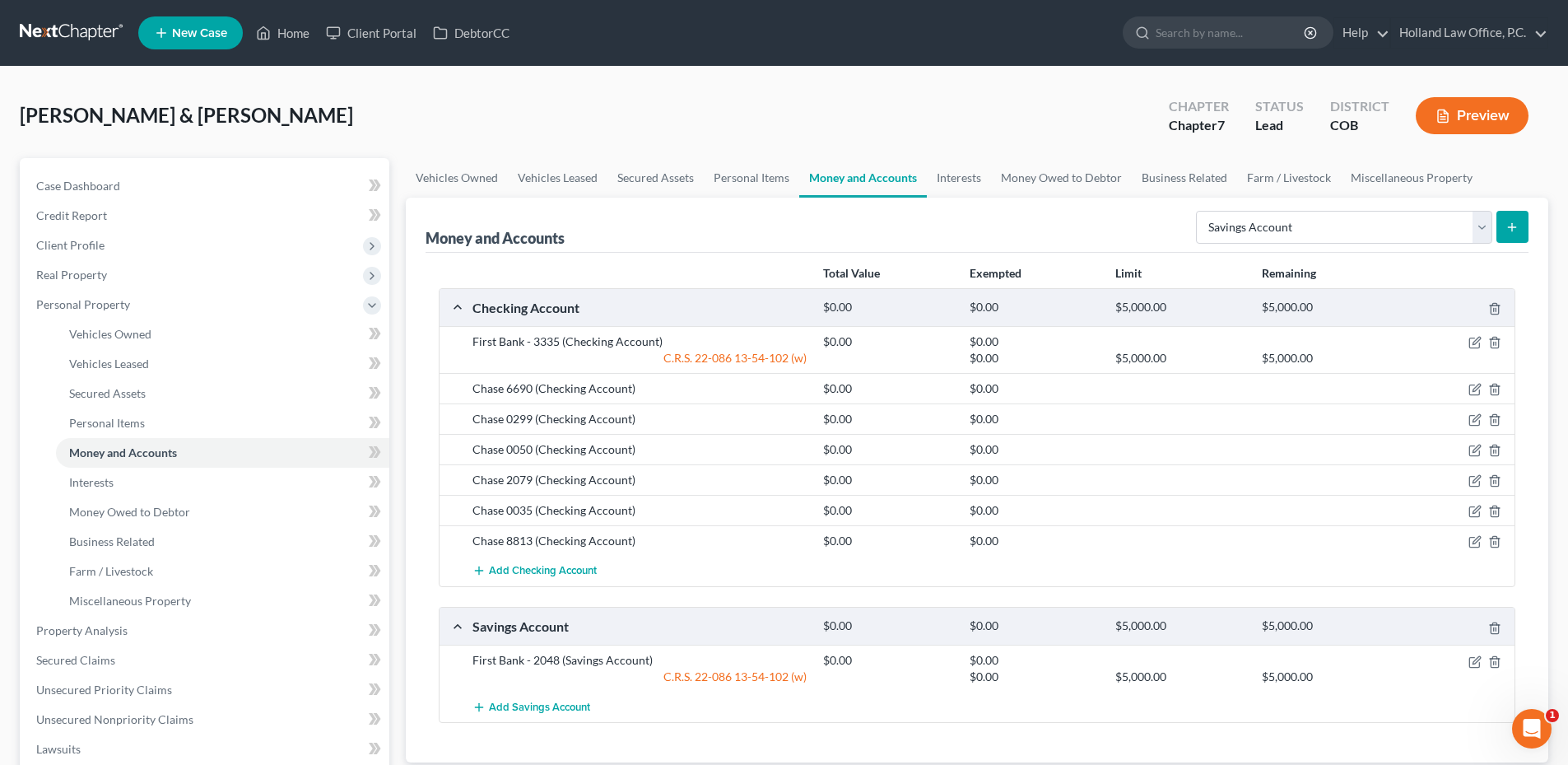
click at [1274, 207] on div "Select Account Type Brokerage Cash on Hand Certificates of Deposit Checking Acc…" at bounding box center [1358, 226] width 339 height 44
click at [1272, 223] on select "Select Account Type Brokerage Cash on Hand Certificates of Deposit Checking Acc…" at bounding box center [1344, 227] width 296 height 32
select select "checking"
click at [1199, 211] on select "Select Account Type Brokerage Cash on Hand Certificates of Deposit Checking Acc…" at bounding box center [1344, 227] width 296 height 32
click at [563, 561] on button "Add Checking Account" at bounding box center [535, 571] width 124 height 31
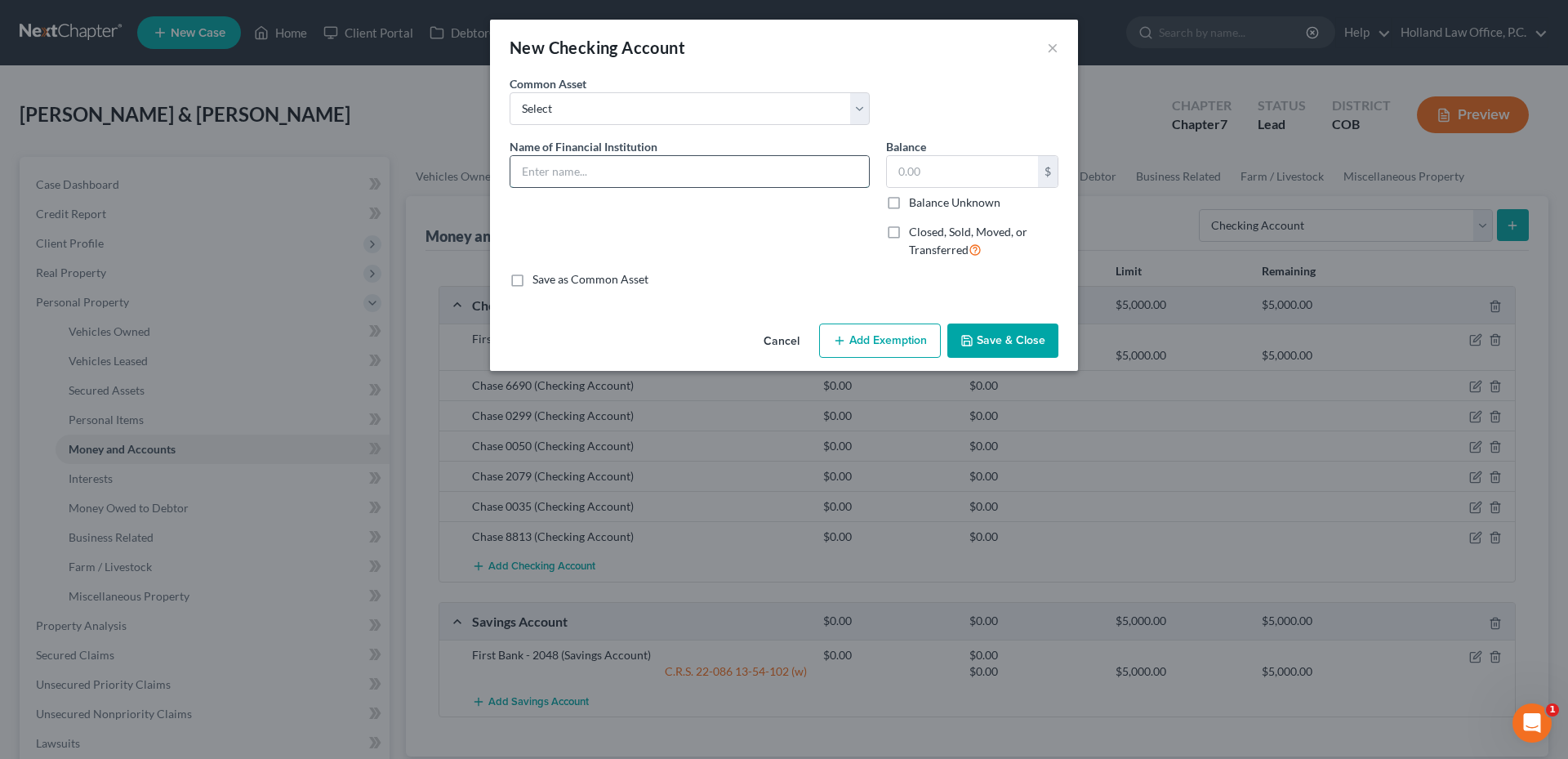
click at [571, 169] on input "text" at bounding box center [690, 172] width 358 height 31
type input "Lyft - 6114"
type input "0.00"
click at [874, 357] on div "Cancel Add Exemption Save & Close" at bounding box center [784, 343] width 588 height 54
click at [878, 349] on button "Add Exemption" at bounding box center [879, 340] width 121 height 34
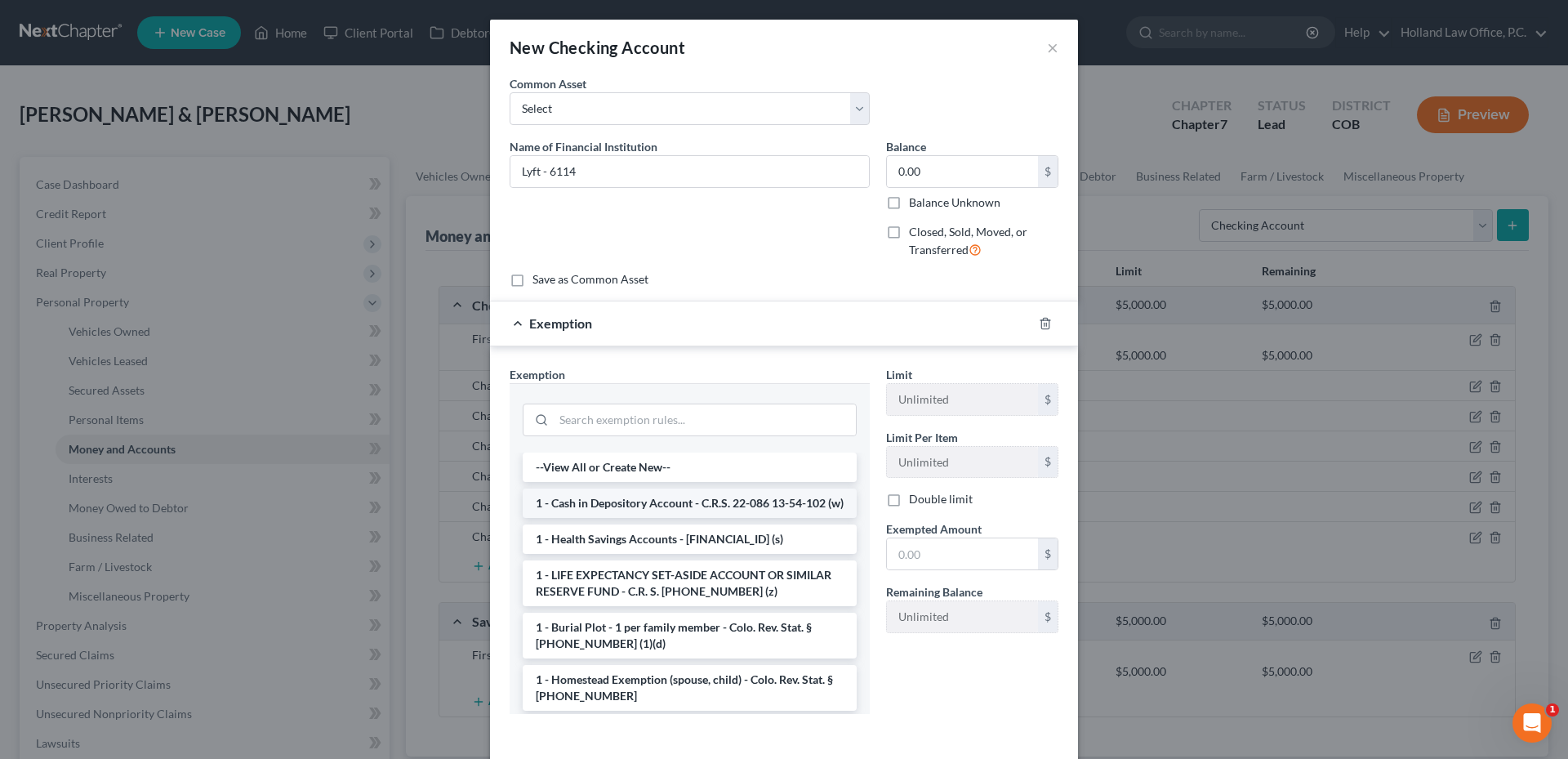
click at [618, 506] on li "1 - Cash in Depository Account - C.R.S. 22-086 13-54-102 (w)" at bounding box center [690, 502] width 333 height 29
checkbox input "true"
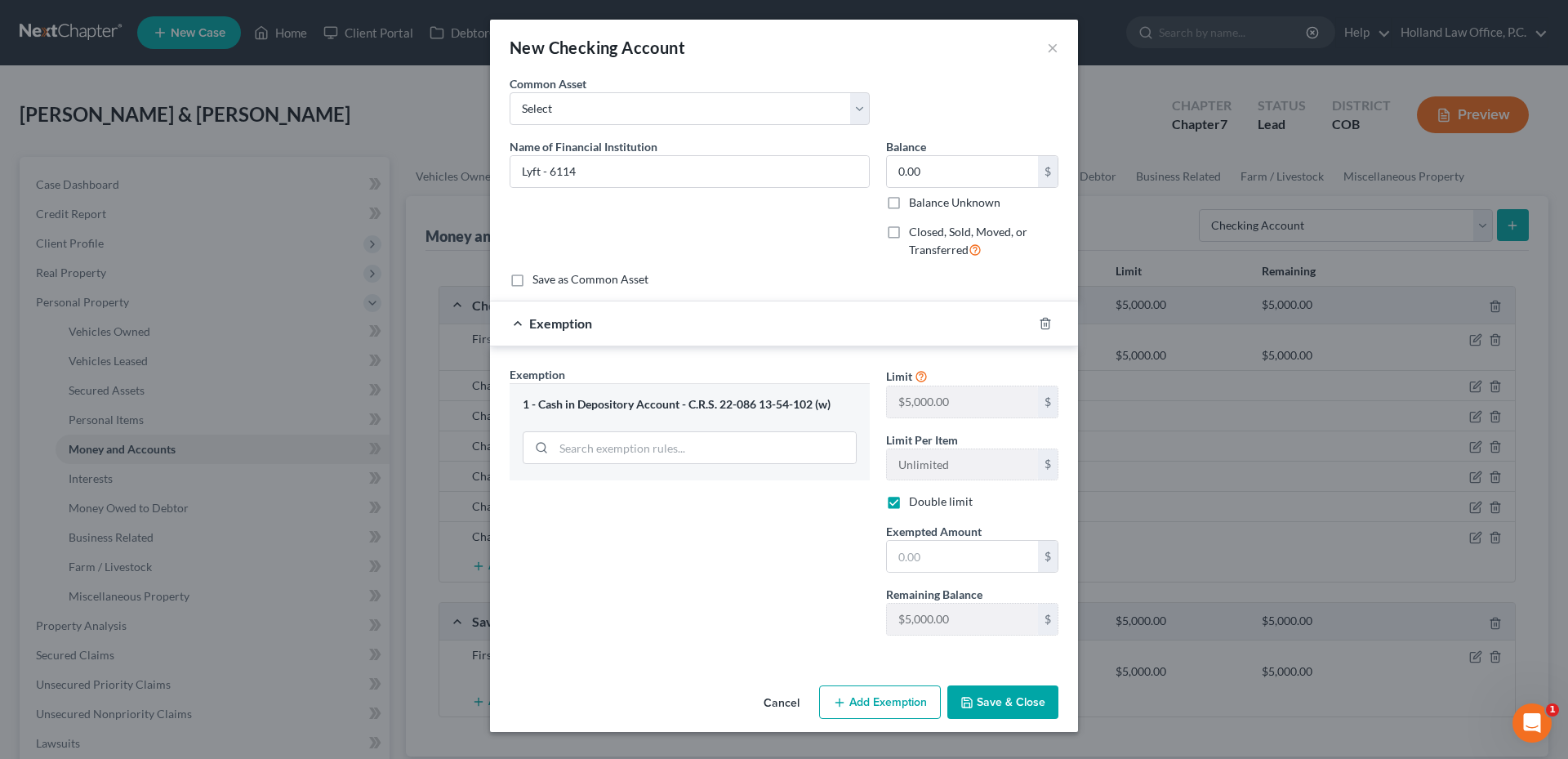
click at [967, 575] on div "Limit $5,000.00 $ Limit Per Item Unlimited $ Double limit Exempted Amount * $ R…" at bounding box center [971, 507] width 189 height 282
drag, startPoint x: 959, startPoint y: 546, endPoint x: 953, endPoint y: 558, distance: 13.4
click at [959, 547] on input "text" at bounding box center [962, 556] width 151 height 31
drag, startPoint x: 953, startPoint y: 560, endPoint x: 838, endPoint y: 562, distance: 115.0
click at [838, 562] on div "Exemption Set must be selected for CA. Exemption * 1 - Cash in Depository Accou…" at bounding box center [784, 507] width 565 height 283
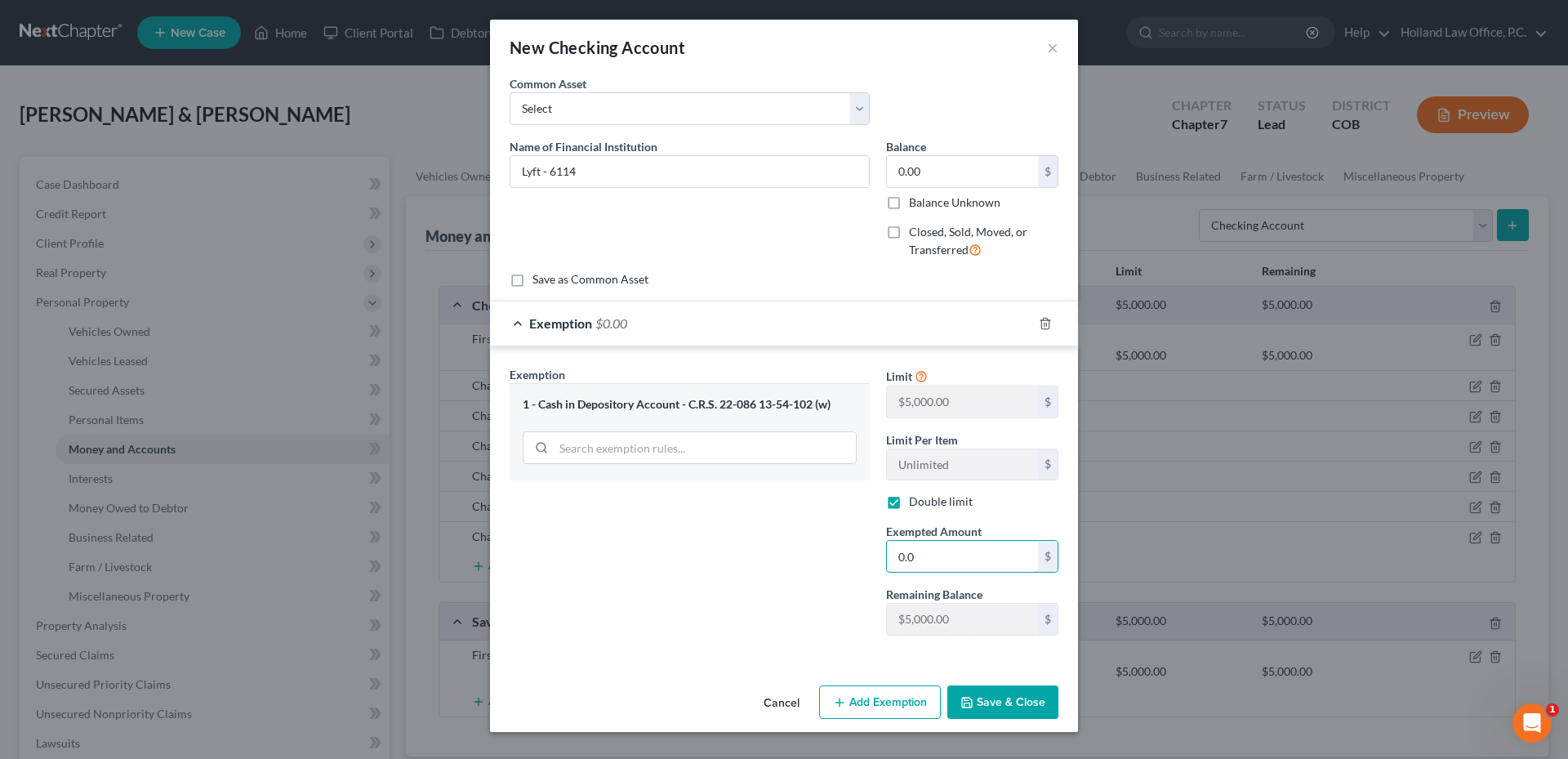
type input "0.0"
click at [996, 700] on button "Save & Close" at bounding box center [1002, 702] width 111 height 34
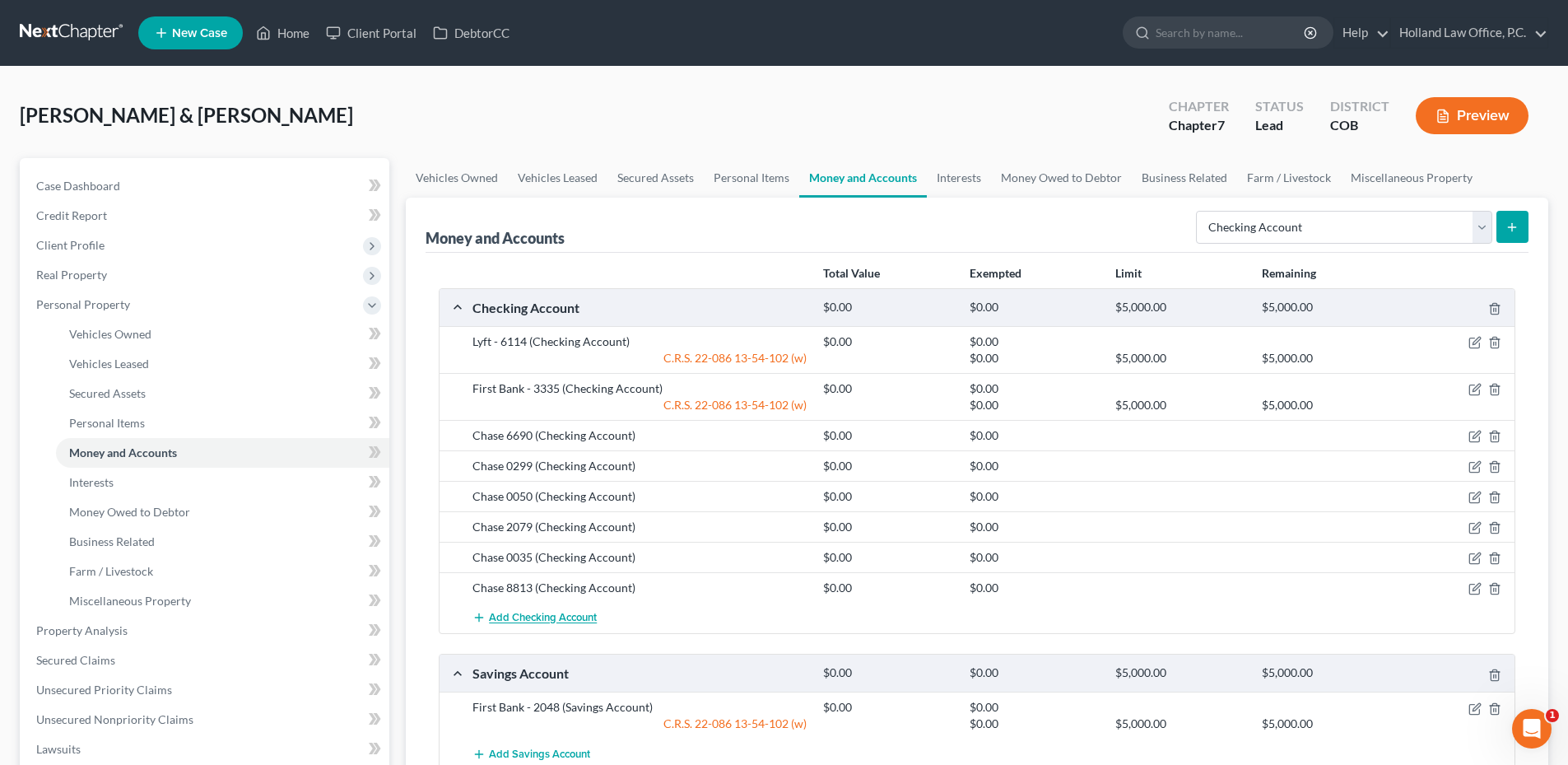
click at [539, 622] on span "Add Checking Account" at bounding box center [542, 618] width 108 height 13
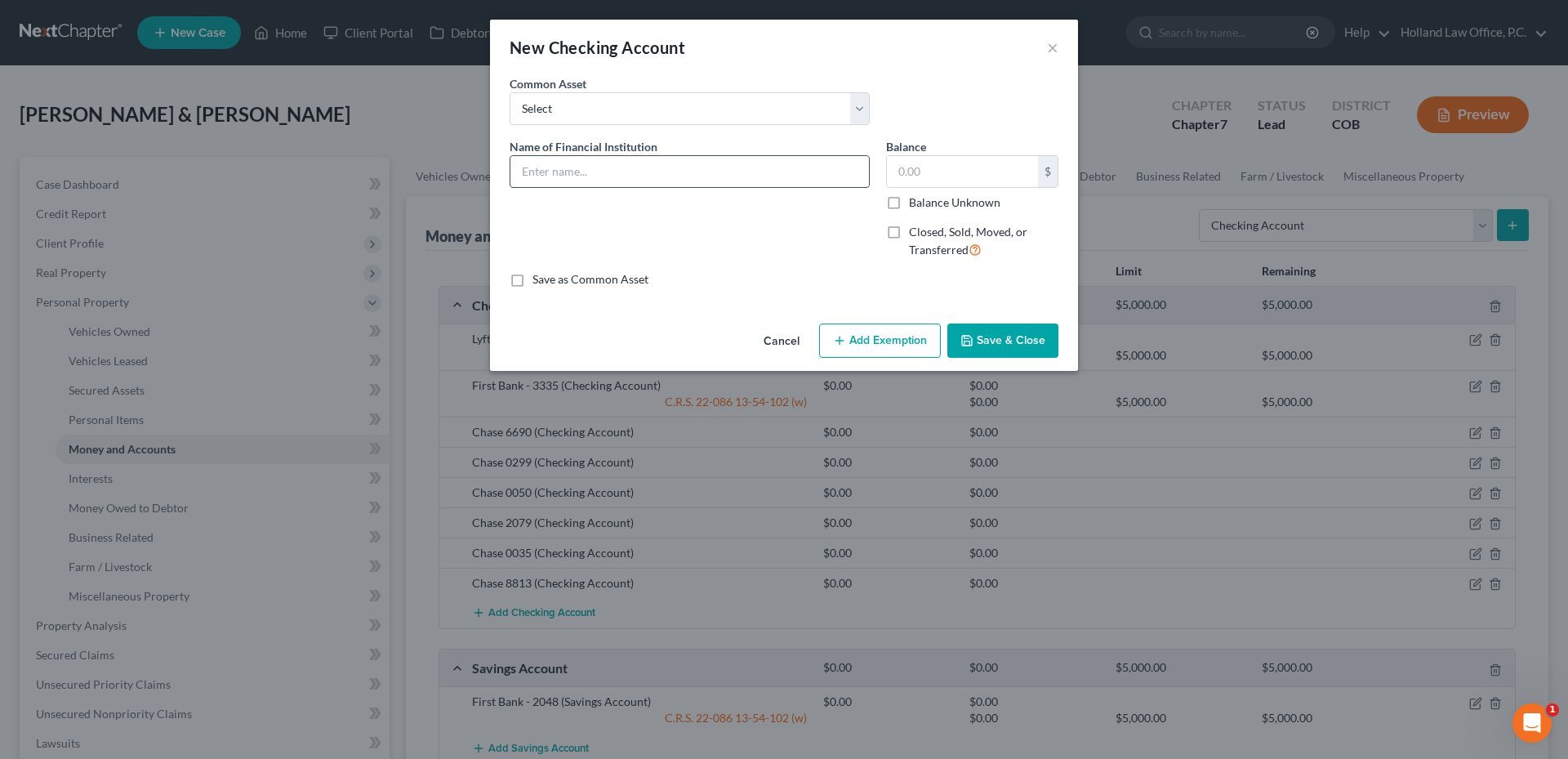
click at [538, 174] on input "text" at bounding box center [690, 172] width 358 height 31
type input "CSL Plasma"
type input "0.0"
click at [838, 338] on icon "button" at bounding box center [839, 340] width 13 height 13
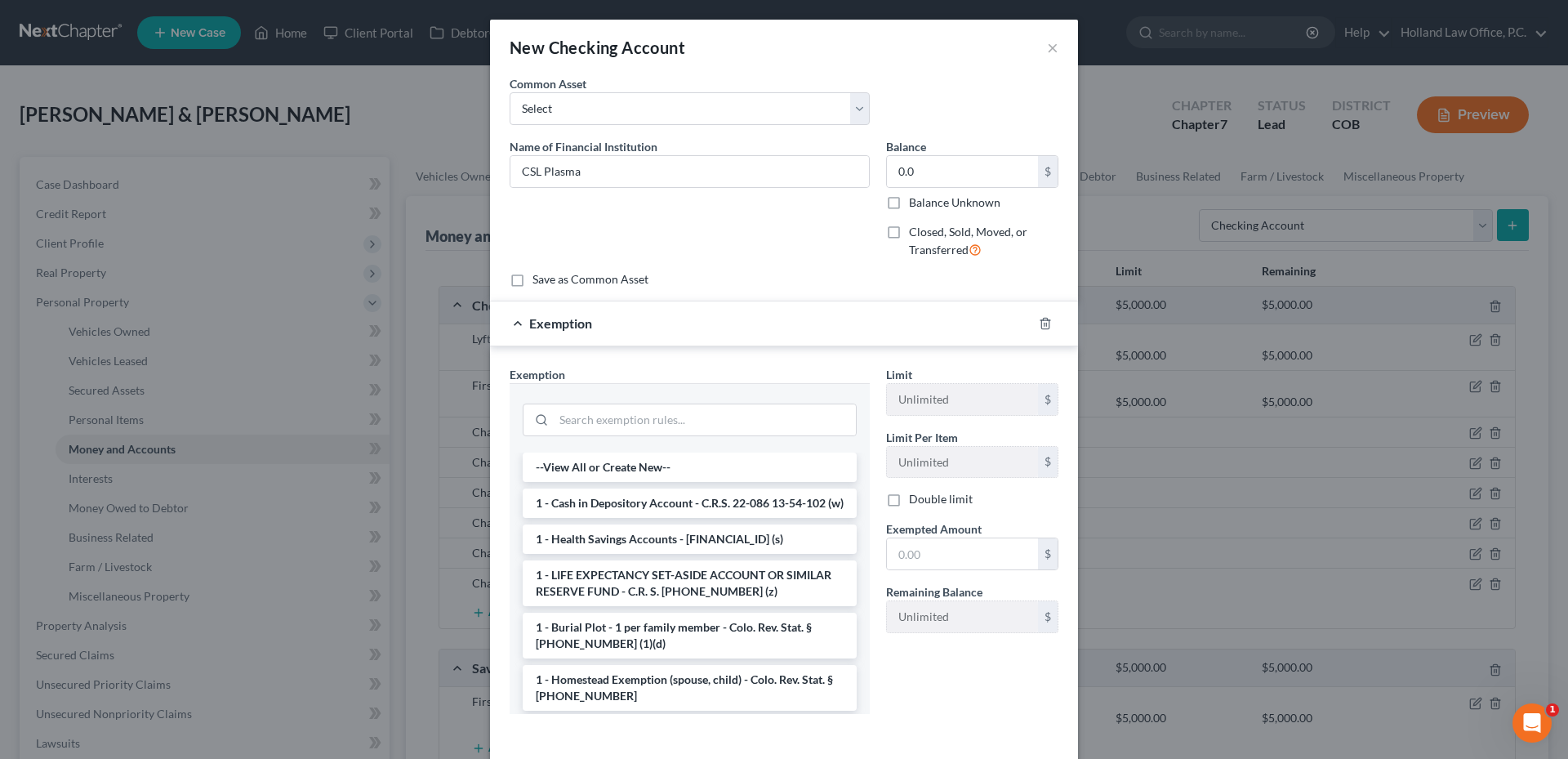
click at [632, 504] on li "1 - Cash in Depository Account - C.R.S. 22-086 13-54-102 (w)" at bounding box center [690, 502] width 333 height 29
checkbox input "true"
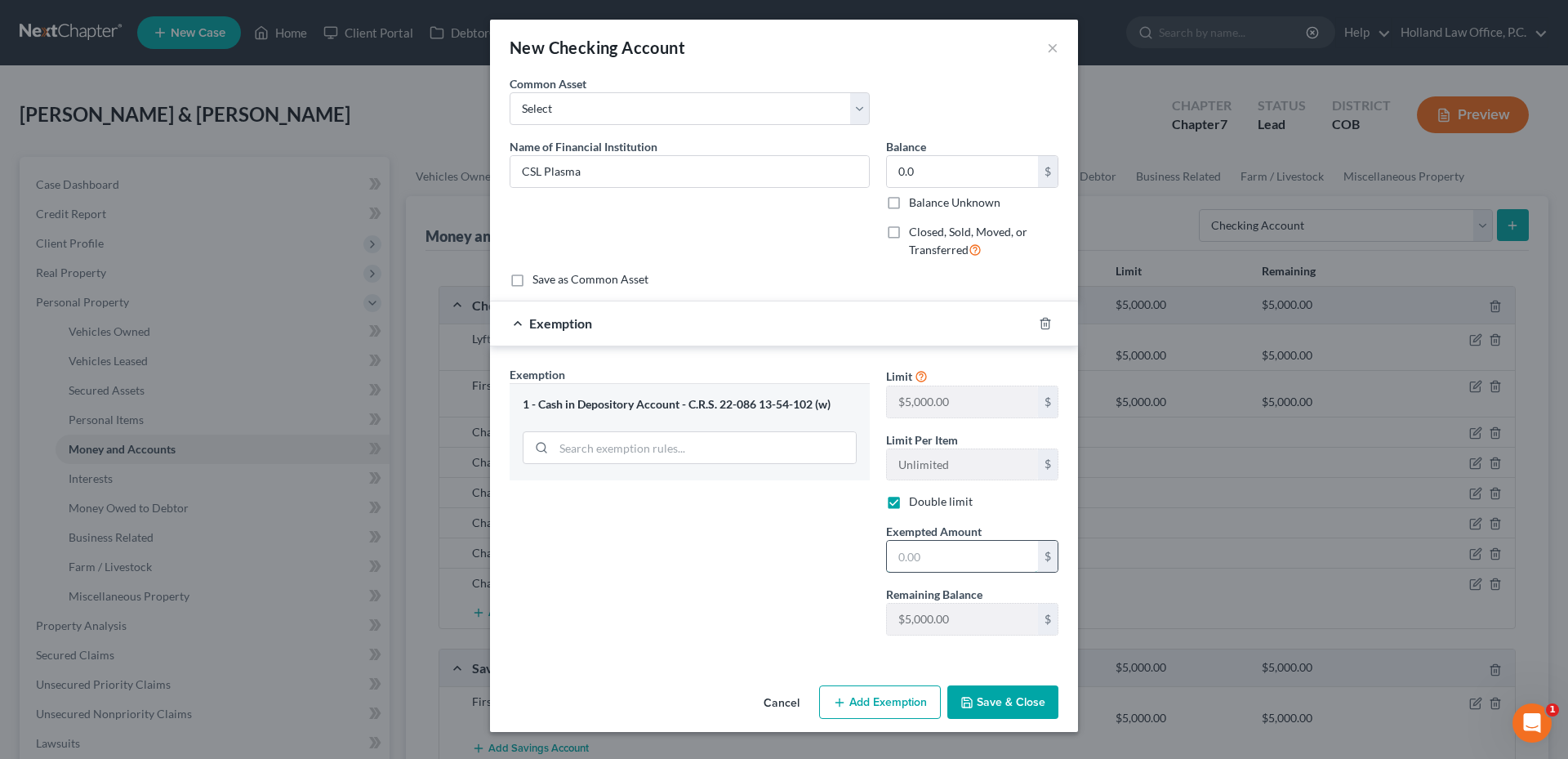
click at [978, 569] on input "text" at bounding box center [962, 556] width 151 height 31
type input "0.0"
click at [1010, 702] on button "Save & Close" at bounding box center [1002, 702] width 111 height 34
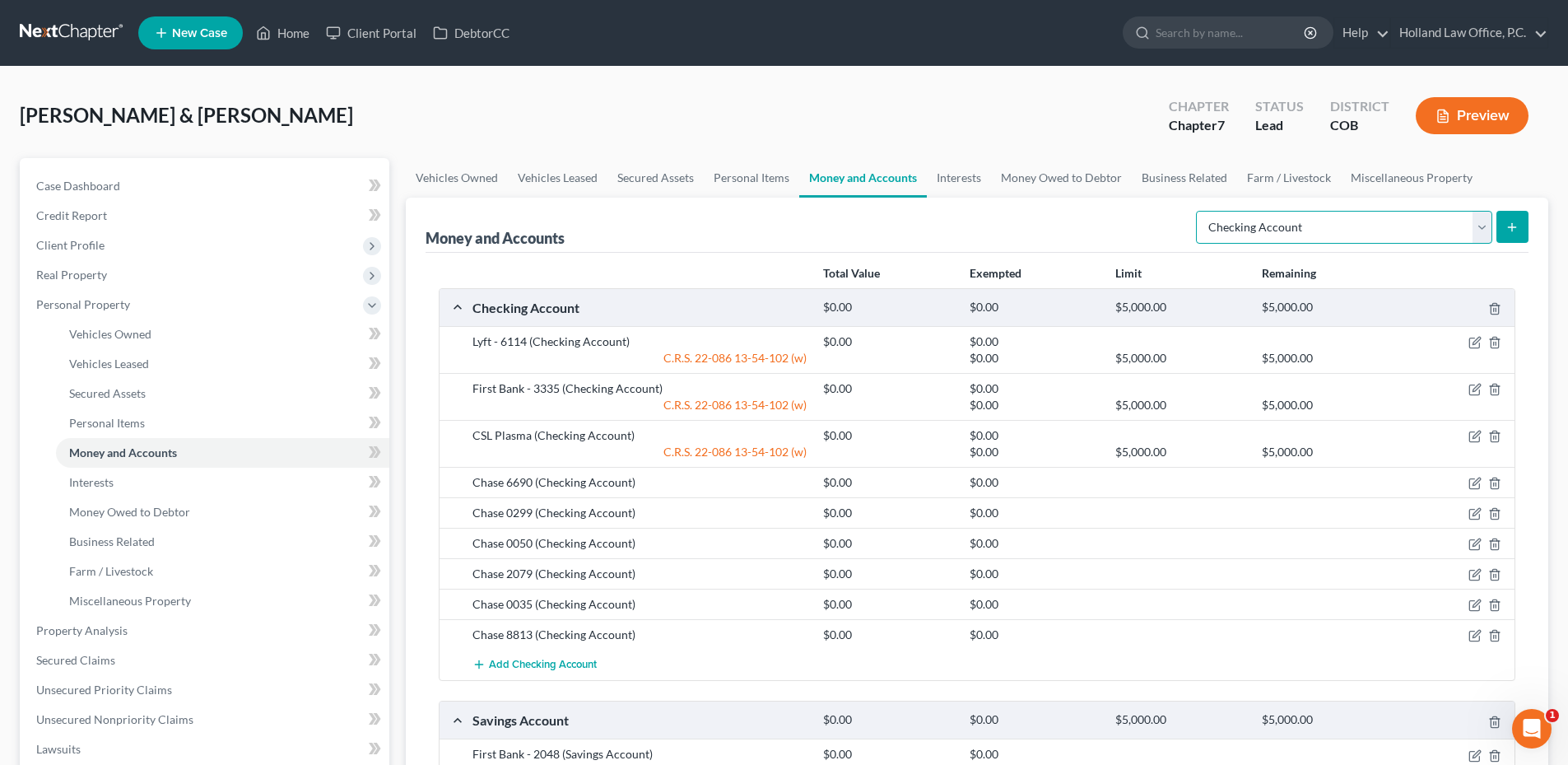
click at [1283, 235] on select "Select Account Type Brokerage Cash on Hand Certificates of Deposit Checking Acc…" at bounding box center [1344, 227] width 296 height 32
drag, startPoint x: 974, startPoint y: 179, endPoint x: 1013, endPoint y: 186, distance: 39.6
click at [974, 179] on link "Interests" at bounding box center [958, 177] width 64 height 39
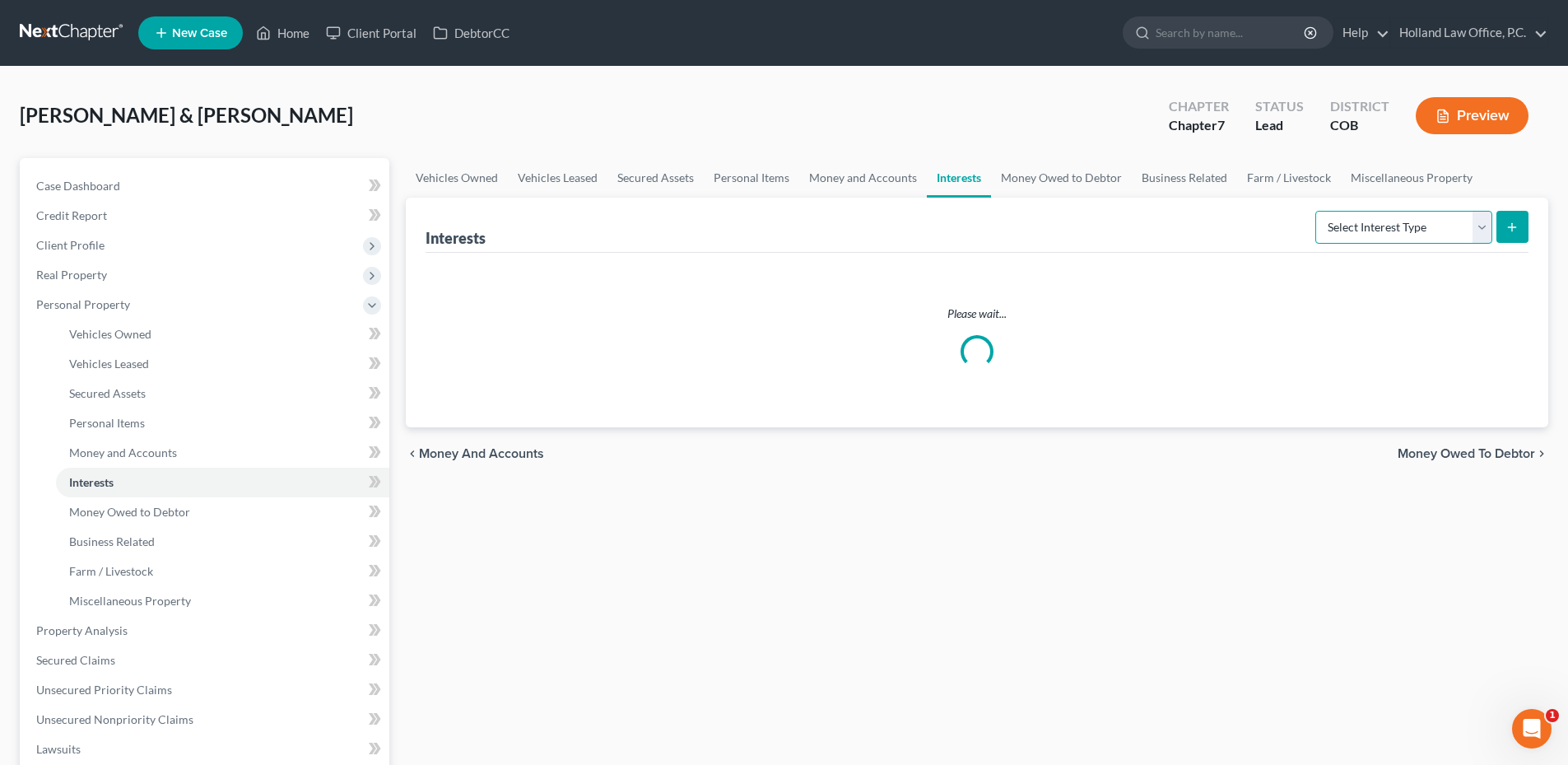
click at [1337, 225] on select "Select Interest Type 401K Annuity Bond Education IRA Government Bond Government…" at bounding box center [1403, 227] width 177 height 32
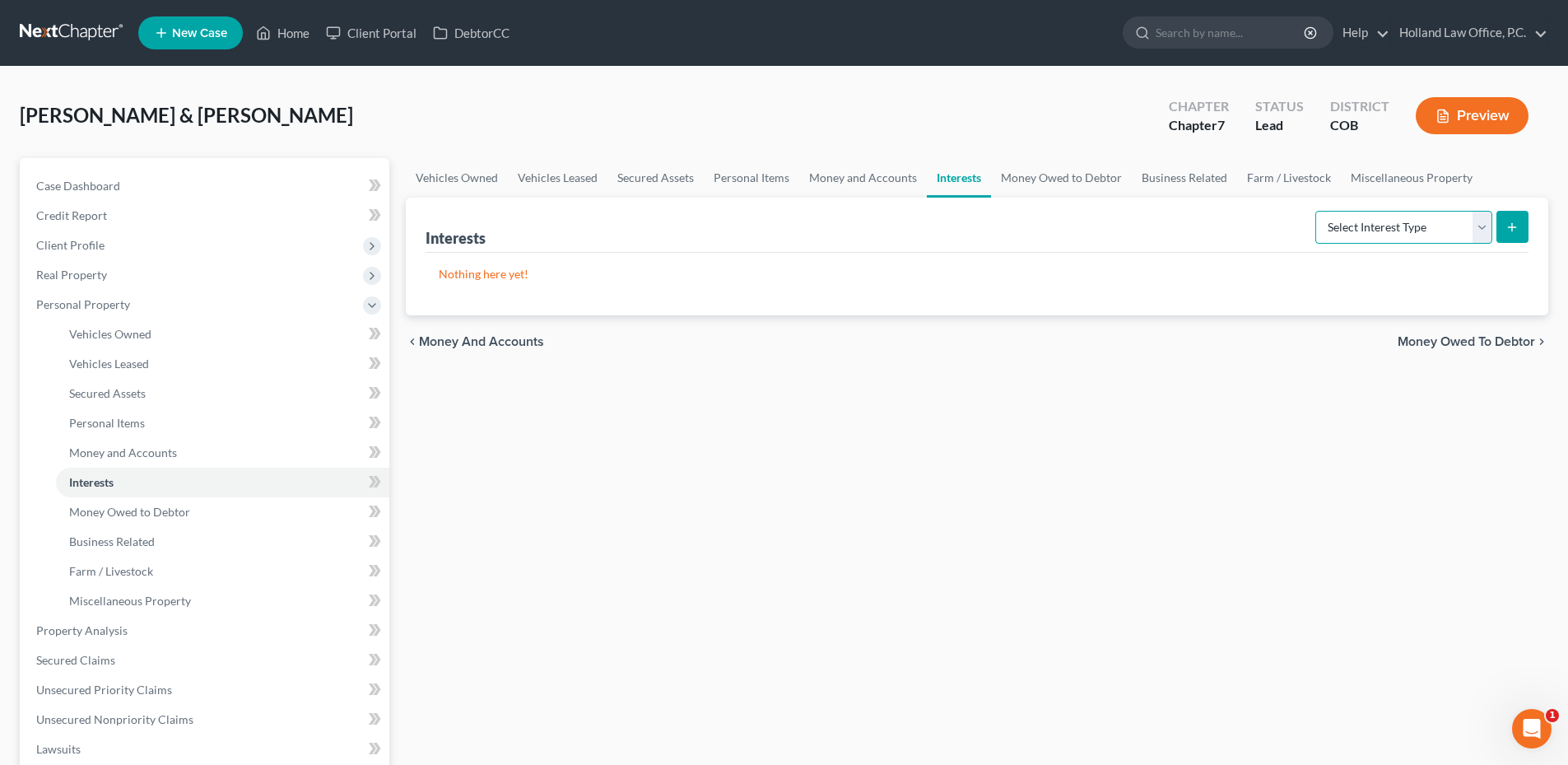
select select "ira"
click at [1317, 211] on select "Select Interest Type 401K Annuity Bond Education IRA Government Bond Government…" at bounding box center [1403, 227] width 177 height 32
click at [1516, 235] on button "submit" at bounding box center [1513, 227] width 32 height 32
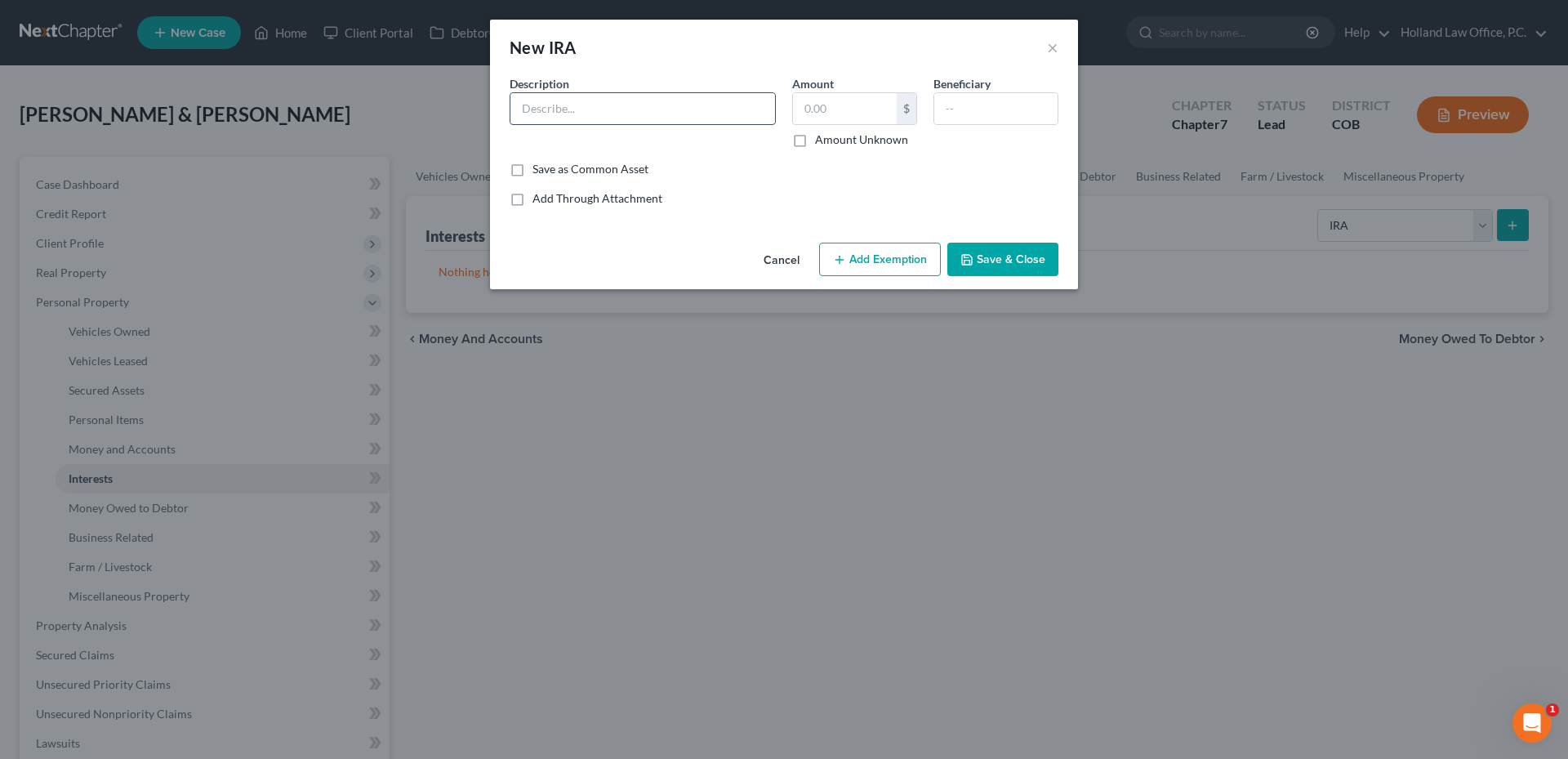
click at [630, 119] on input "text" at bounding box center [642, 108] width 264 height 31
type input "[US_STATE] Life - 3616"
type input "0.00"
click at [970, 116] on input "text" at bounding box center [996, 108] width 123 height 31
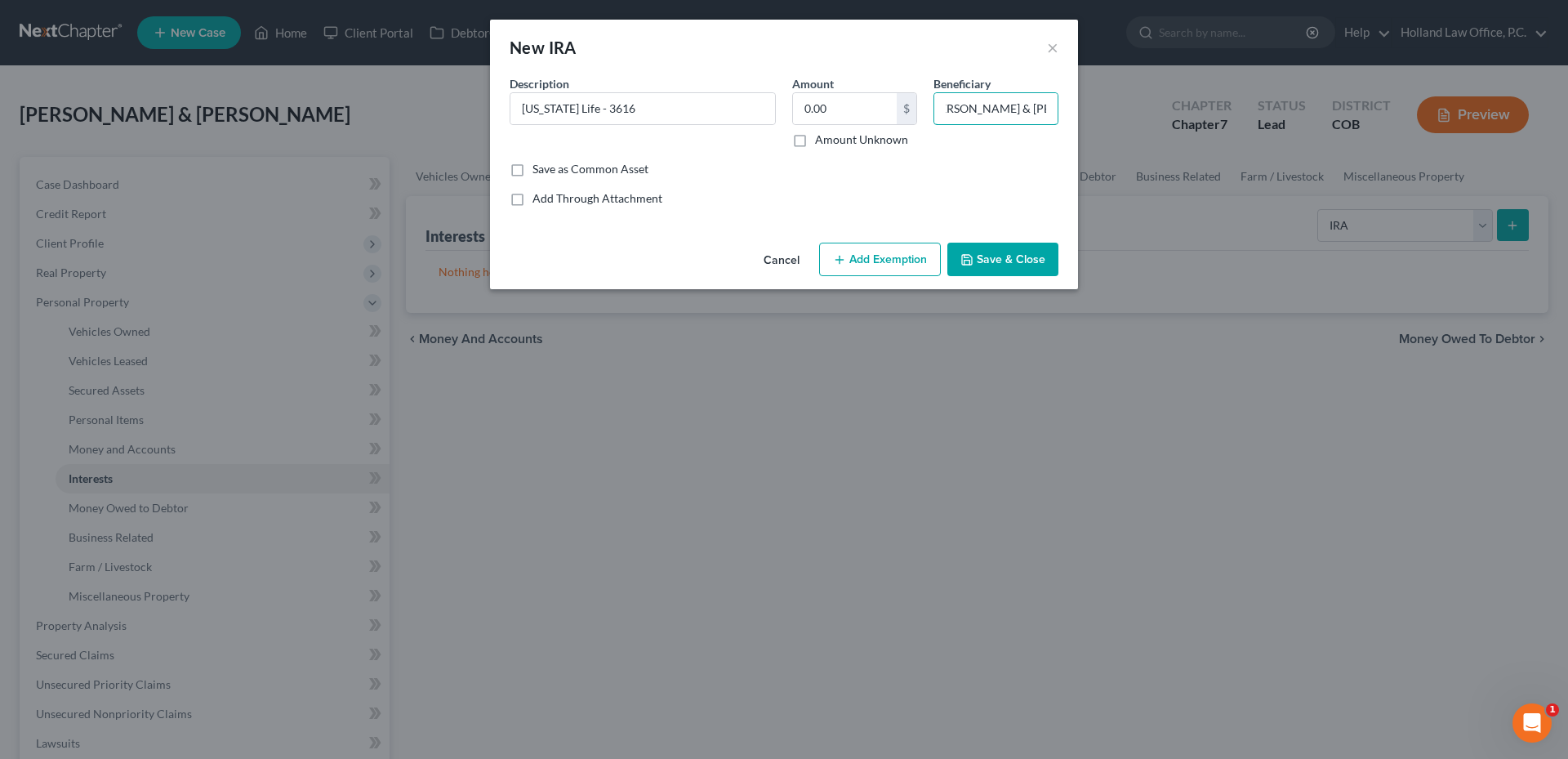
type input "Robin & Michelle Valois"
click at [886, 246] on button "Add Exemption" at bounding box center [879, 260] width 121 height 34
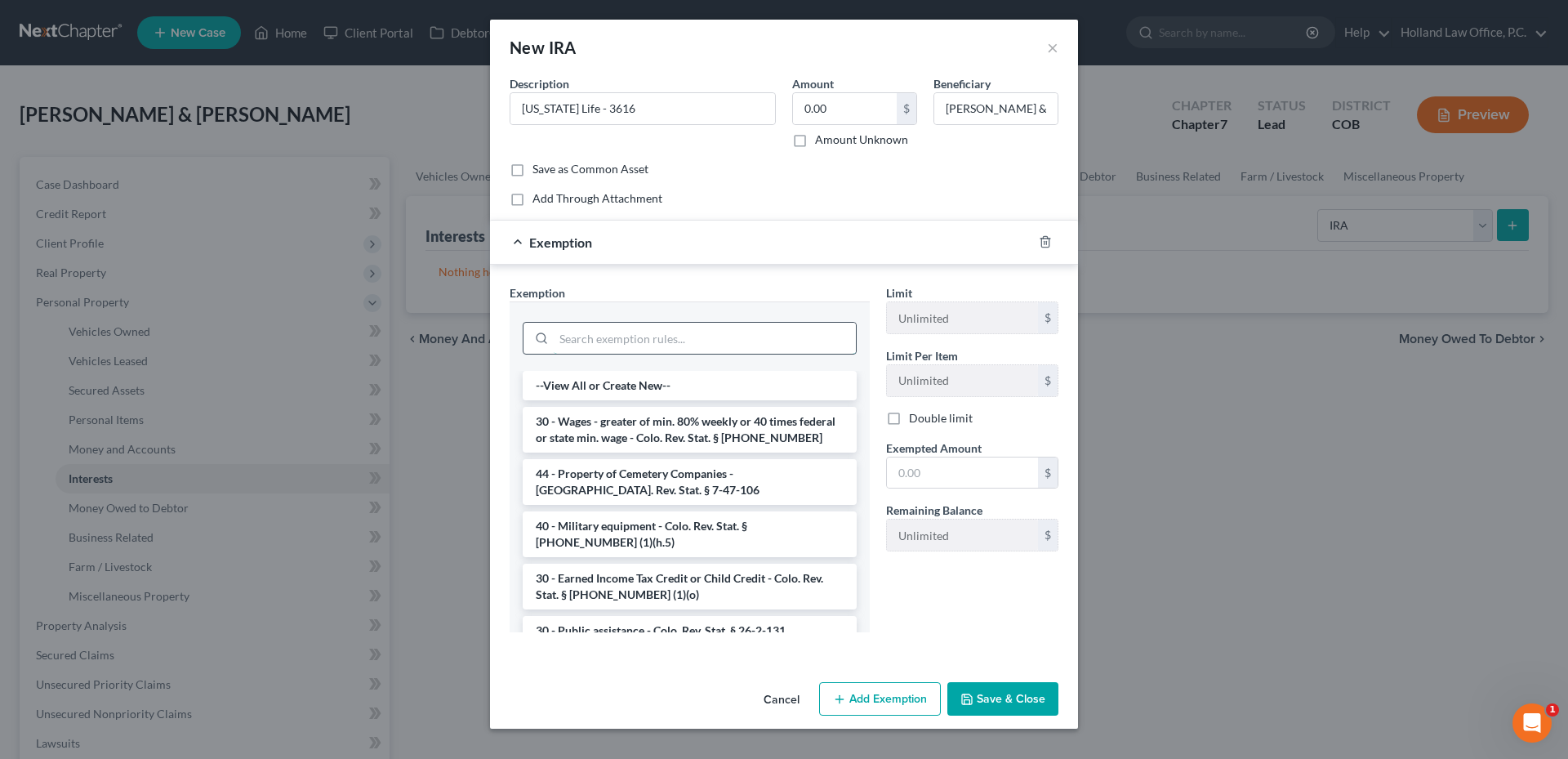
click at [652, 343] on input "search" at bounding box center [704, 337] width 302 height 31
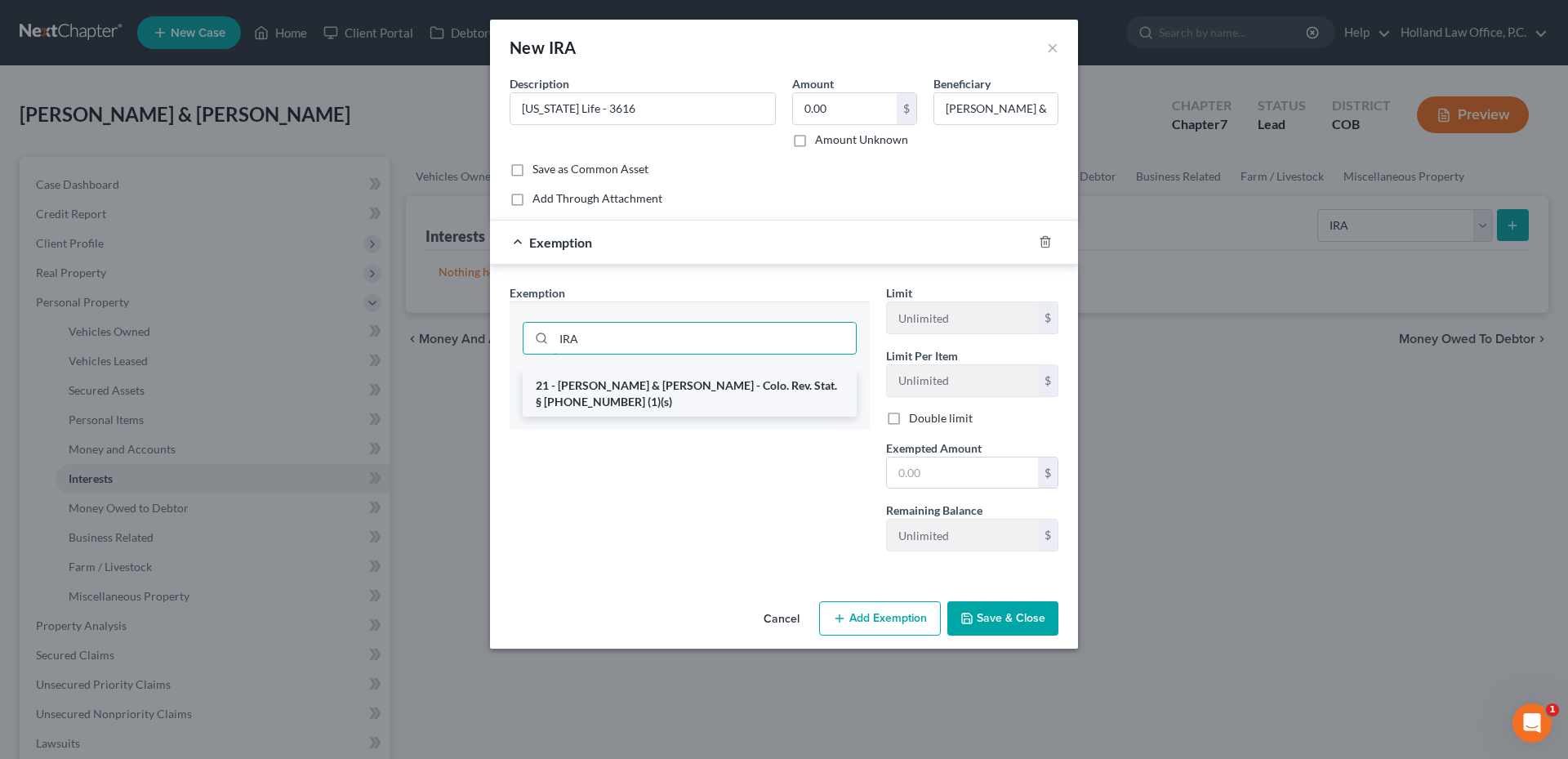
type input "IRA"
drag, startPoint x: 612, startPoint y: 390, endPoint x: 654, endPoint y: 395, distance: 42.3
click at [612, 389] on li "21 - [PERSON_NAME] & [PERSON_NAME] - Colo. Rev. Stat. § [PHONE_NUMBER] (1)(s)" at bounding box center [690, 393] width 333 height 45
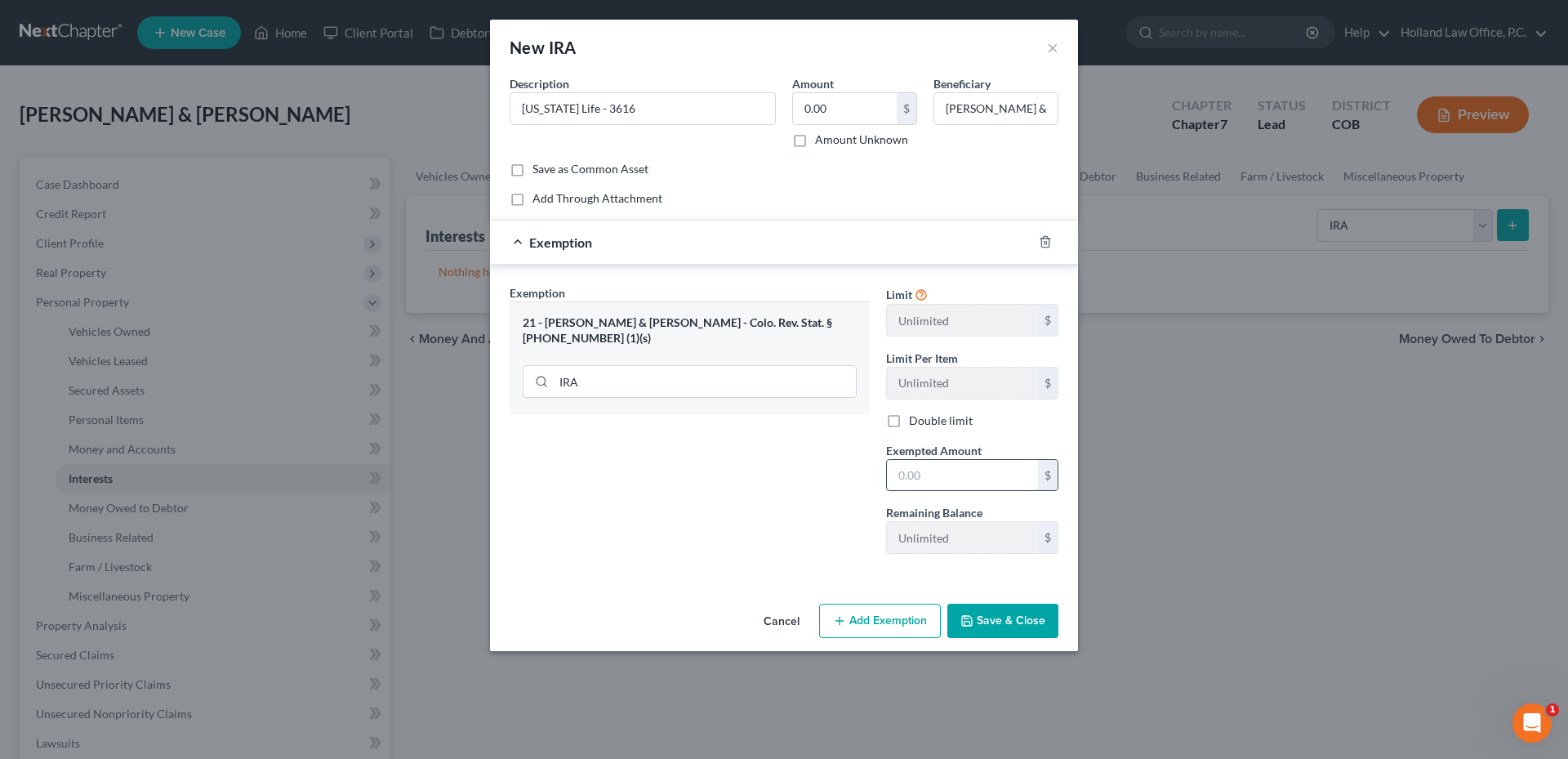
click at [930, 469] on input "text" at bounding box center [962, 475] width 151 height 31
type input "0.0"
drag, startPoint x: 903, startPoint y: 412, endPoint x: 901, endPoint y: 421, distance: 9.2
click at [909, 421] on label "Double limit" at bounding box center [940, 420] width 63 height 16
click at [909, 425] on label "Double limit" at bounding box center [940, 420] width 63 height 16
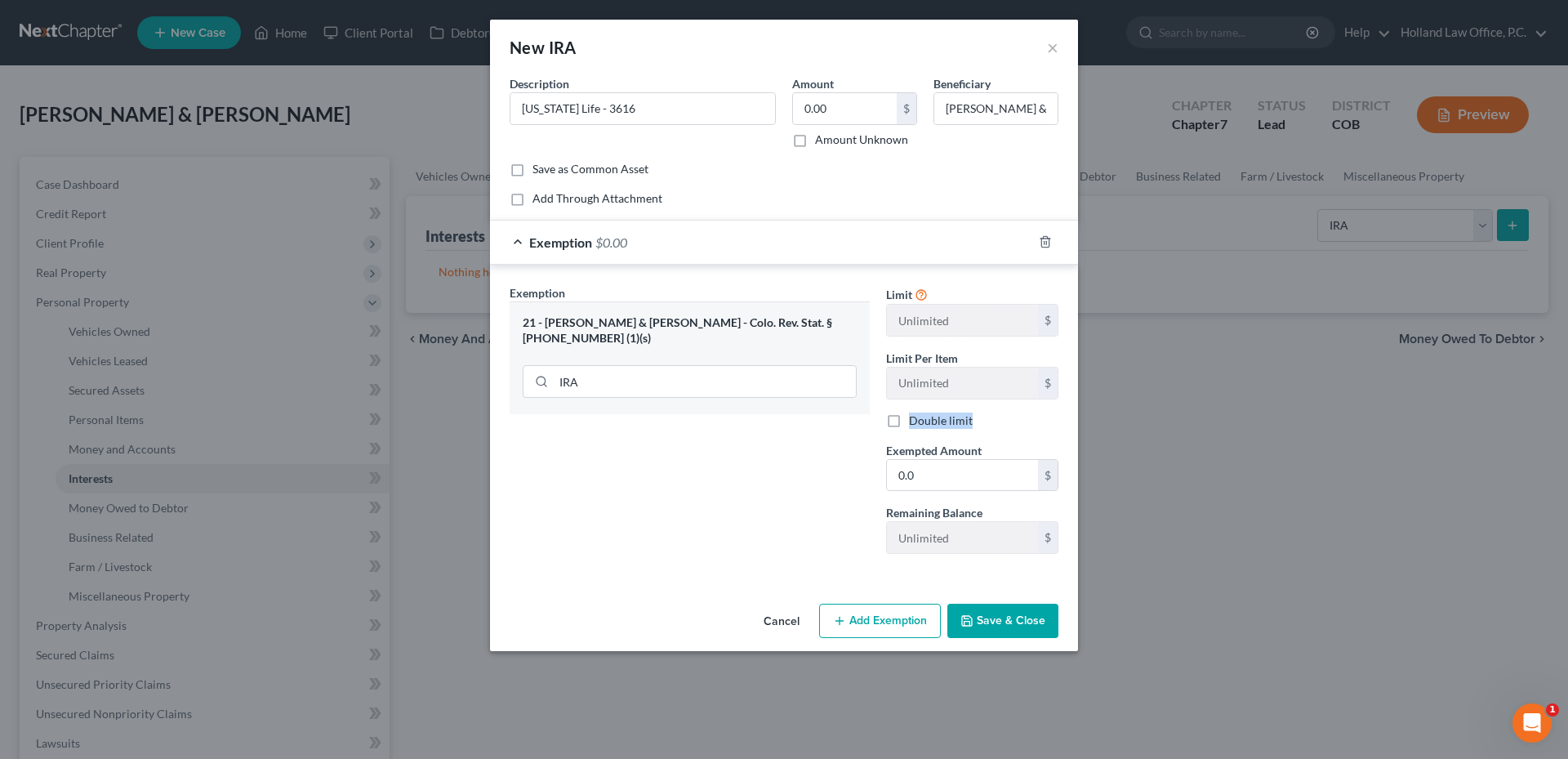
click at [915, 423] on input "Double limit" at bounding box center [920, 417] width 10 height 10
checkbox input "true"
click at [1020, 620] on button "Save & Close" at bounding box center [1002, 621] width 111 height 34
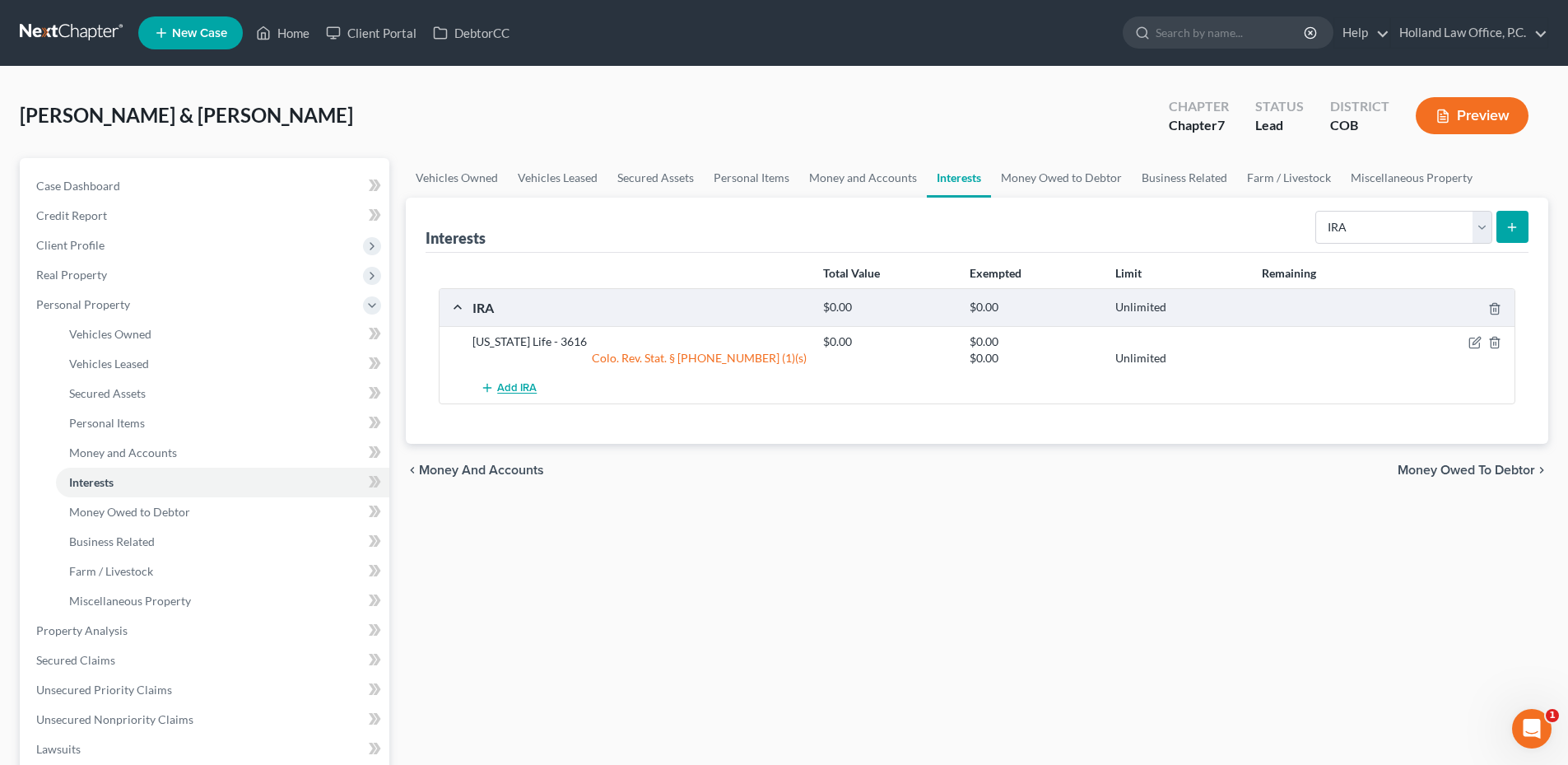
click at [498, 391] on span "Add IRA" at bounding box center [517, 389] width 39 height 13
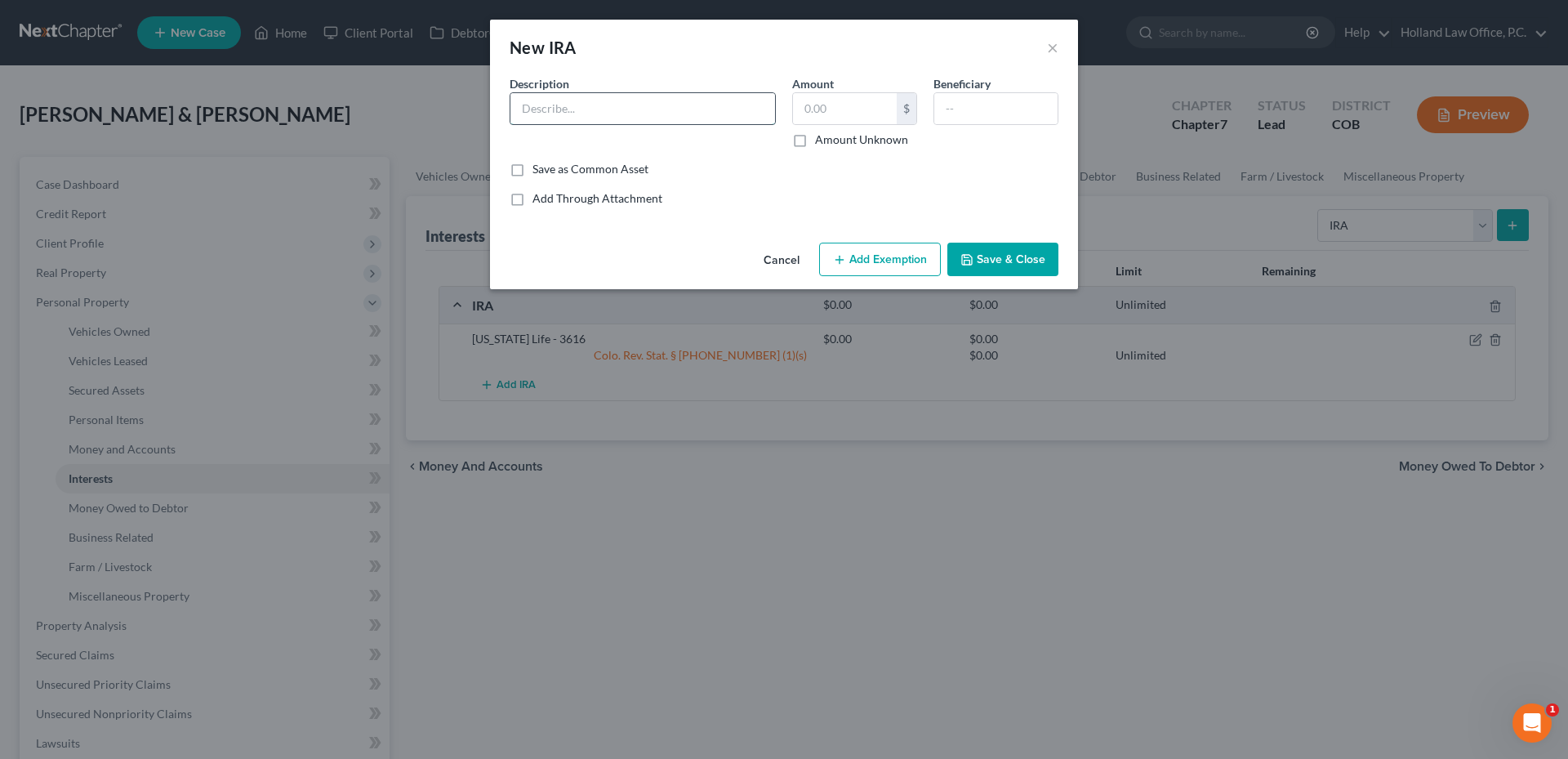
click at [557, 105] on input "text" at bounding box center [642, 108] width 264 height 31
drag, startPoint x: 602, startPoint y: 104, endPoint x: 750, endPoint y: 108, distance: 148.1
click at [745, 108] on input "[US_STATE] Life - 3616" at bounding box center [642, 108] width 264 height 31
type input "[US_STATE] Life - 3617"
type input "0.00"
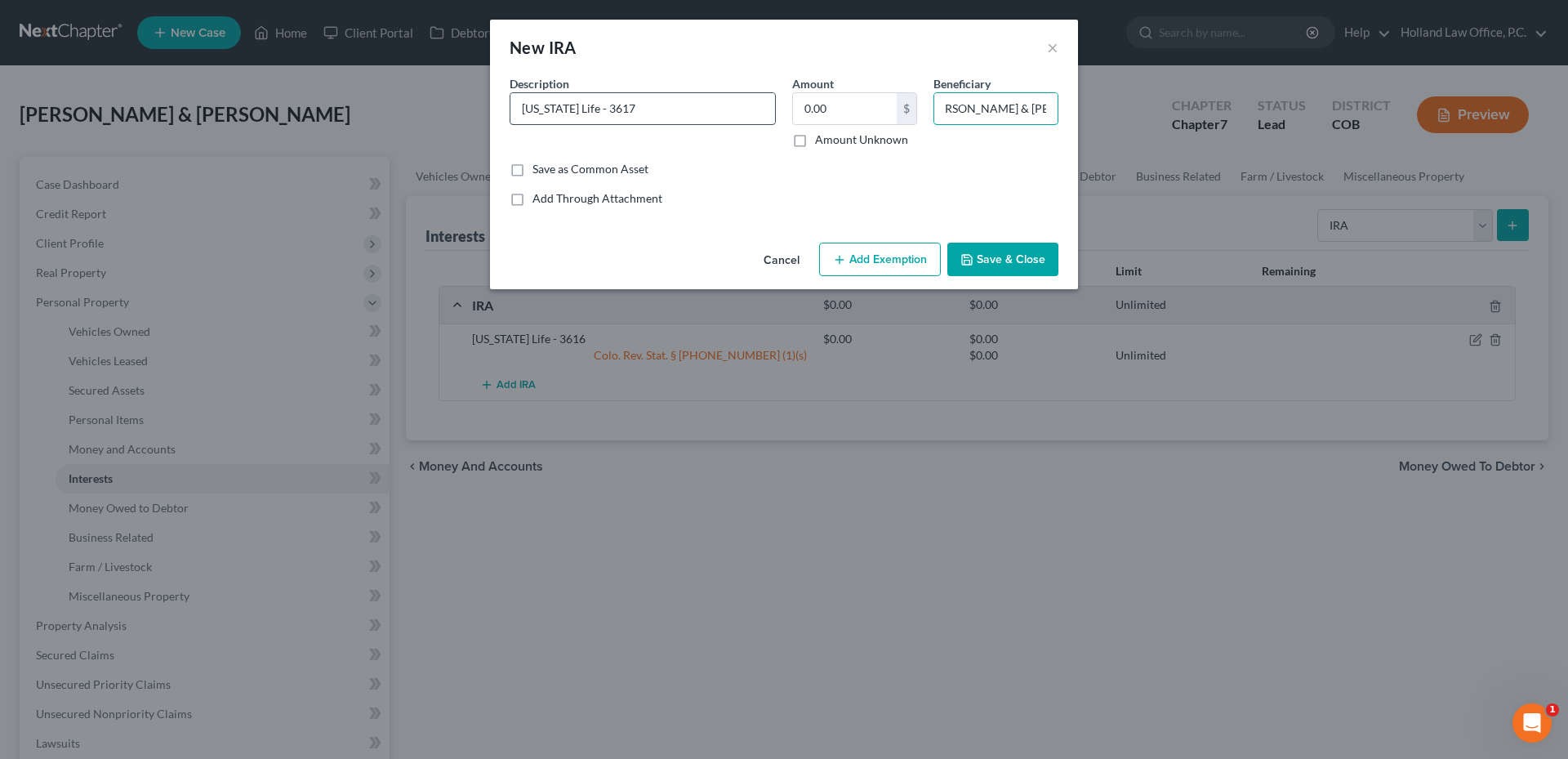
scroll to position [0, 16]
type input "Robin & Michelle Valois"
click at [874, 252] on button "Add Exemption" at bounding box center [879, 260] width 121 height 34
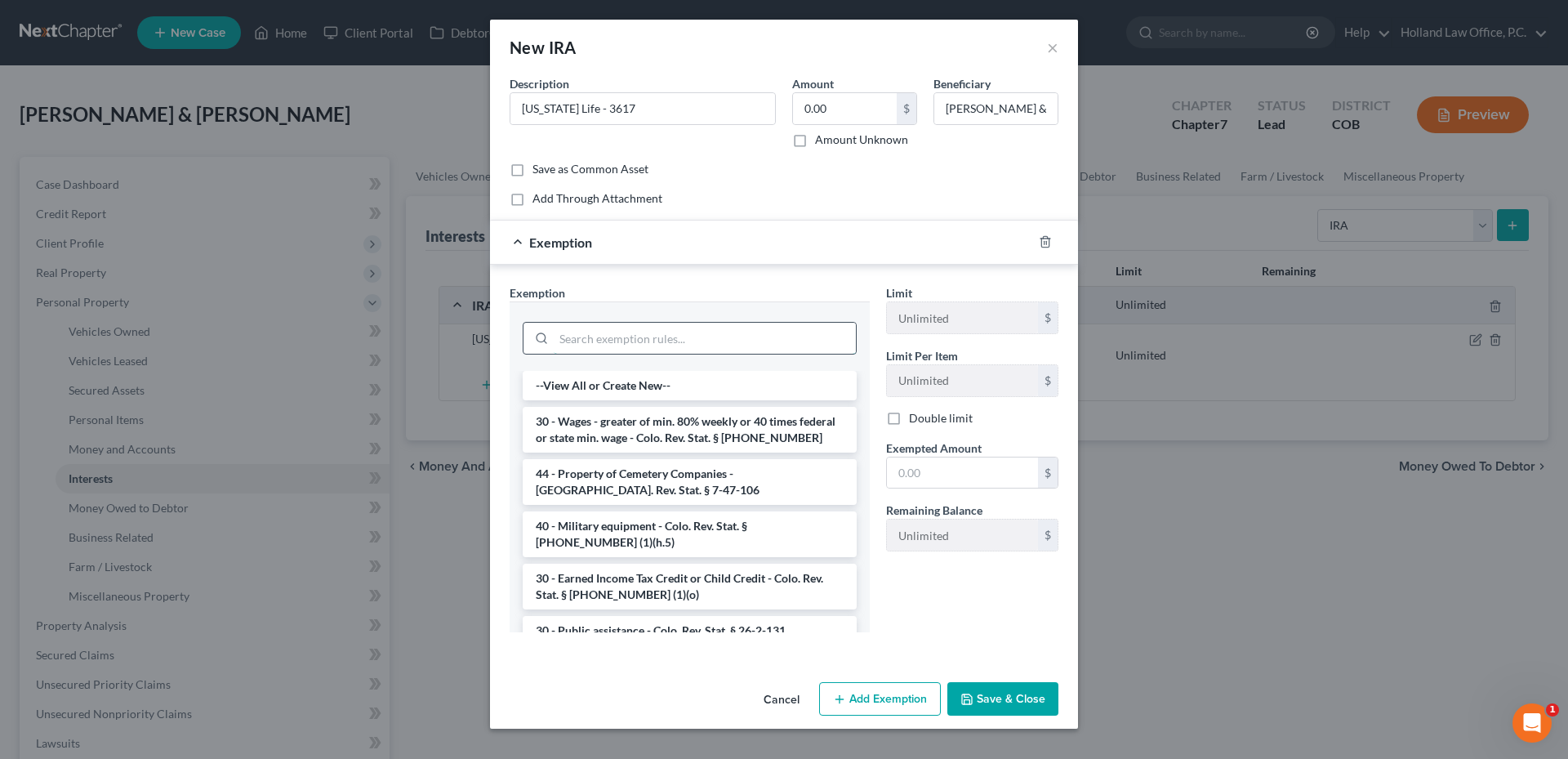
click at [623, 345] on input "search" at bounding box center [704, 337] width 302 height 31
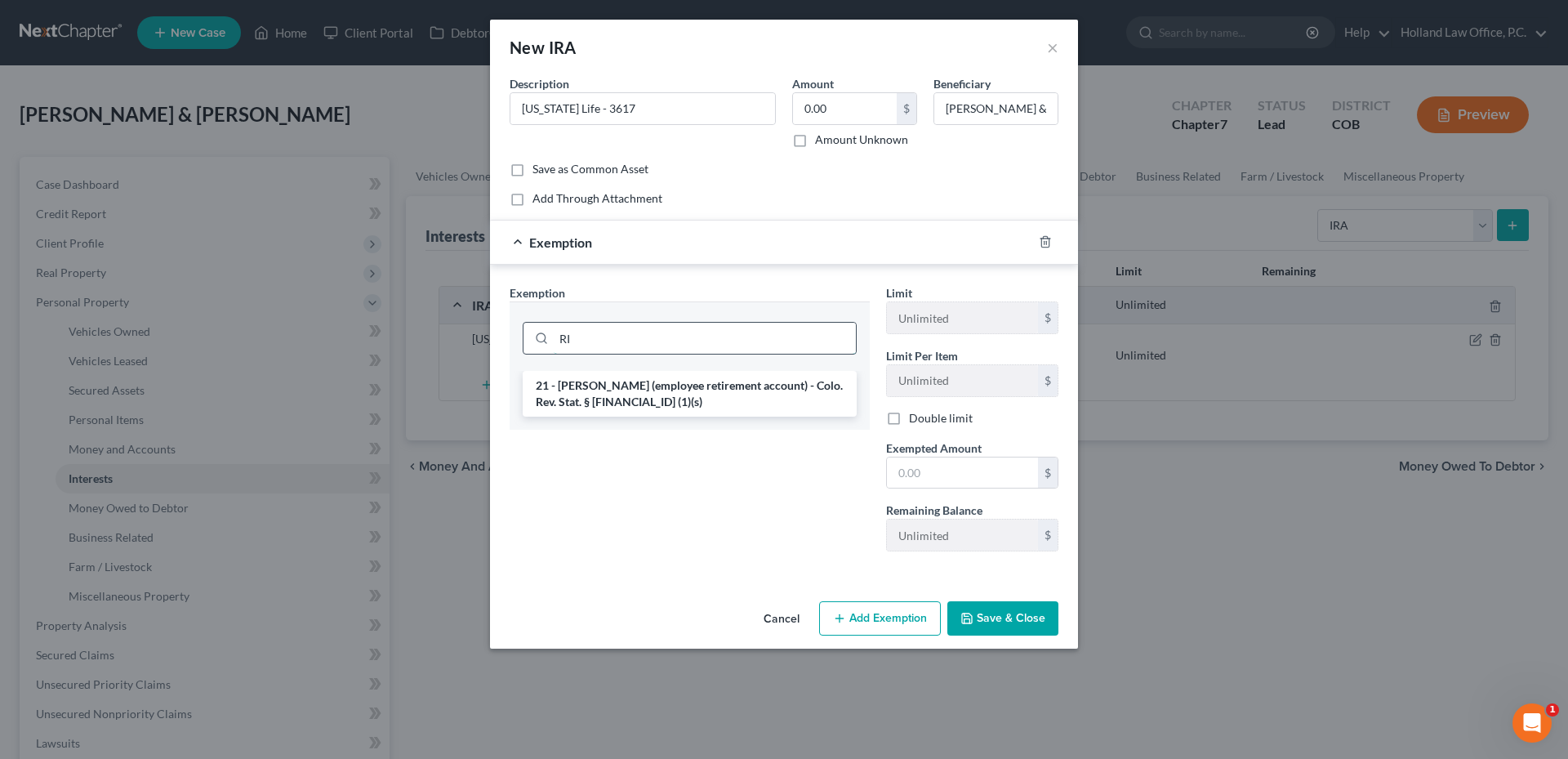
type input "R"
type input "IRA"
click at [677, 393] on li "21 - [PERSON_NAME] & [PERSON_NAME] - Colo. Rev. Stat. § [PHONE_NUMBER] (1)(s)" at bounding box center [690, 393] width 333 height 45
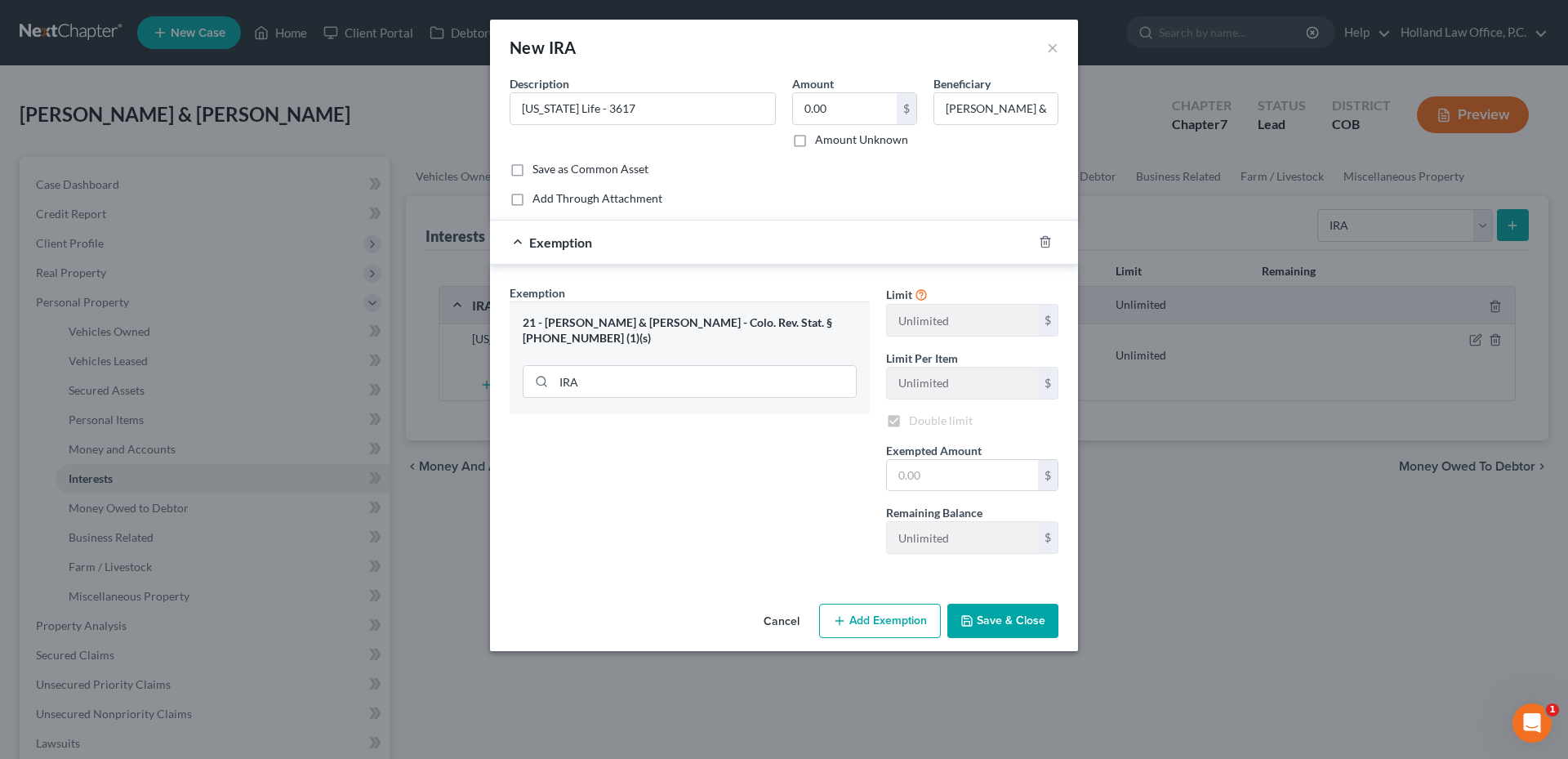
checkbox input "true"
click at [933, 476] on input "text" at bounding box center [962, 475] width 151 height 31
type input "0.0"
drag, startPoint x: 801, startPoint y: 505, endPoint x: 909, endPoint y: 561, distance: 121.7
click at [801, 505] on div "Exemption Set must be selected for CA. Exemption * 21 - IRA & Roth IRA - Colo. …" at bounding box center [689, 425] width 376 height 282
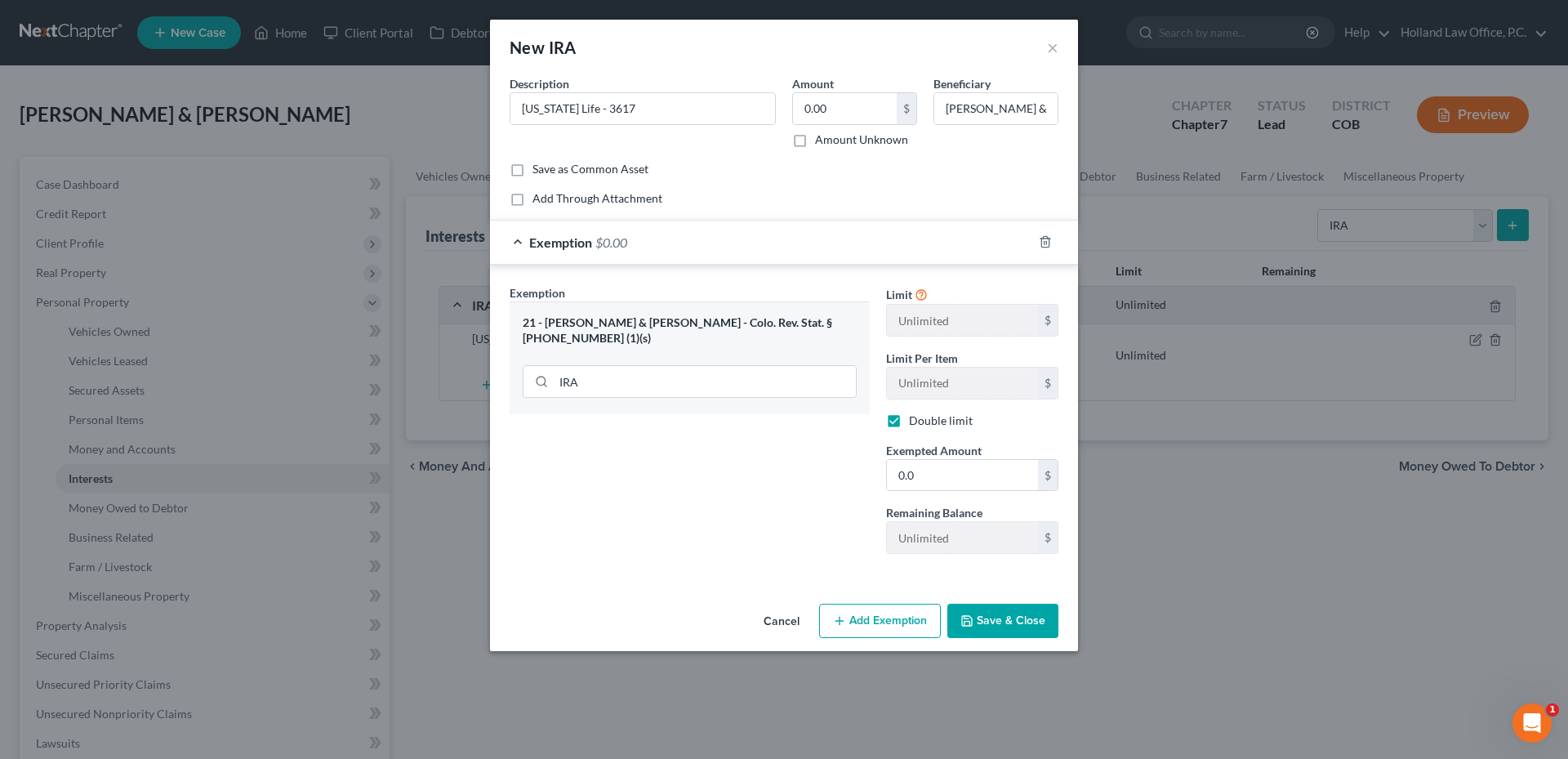
click at [1046, 618] on button "Save & Close" at bounding box center [1002, 621] width 111 height 34
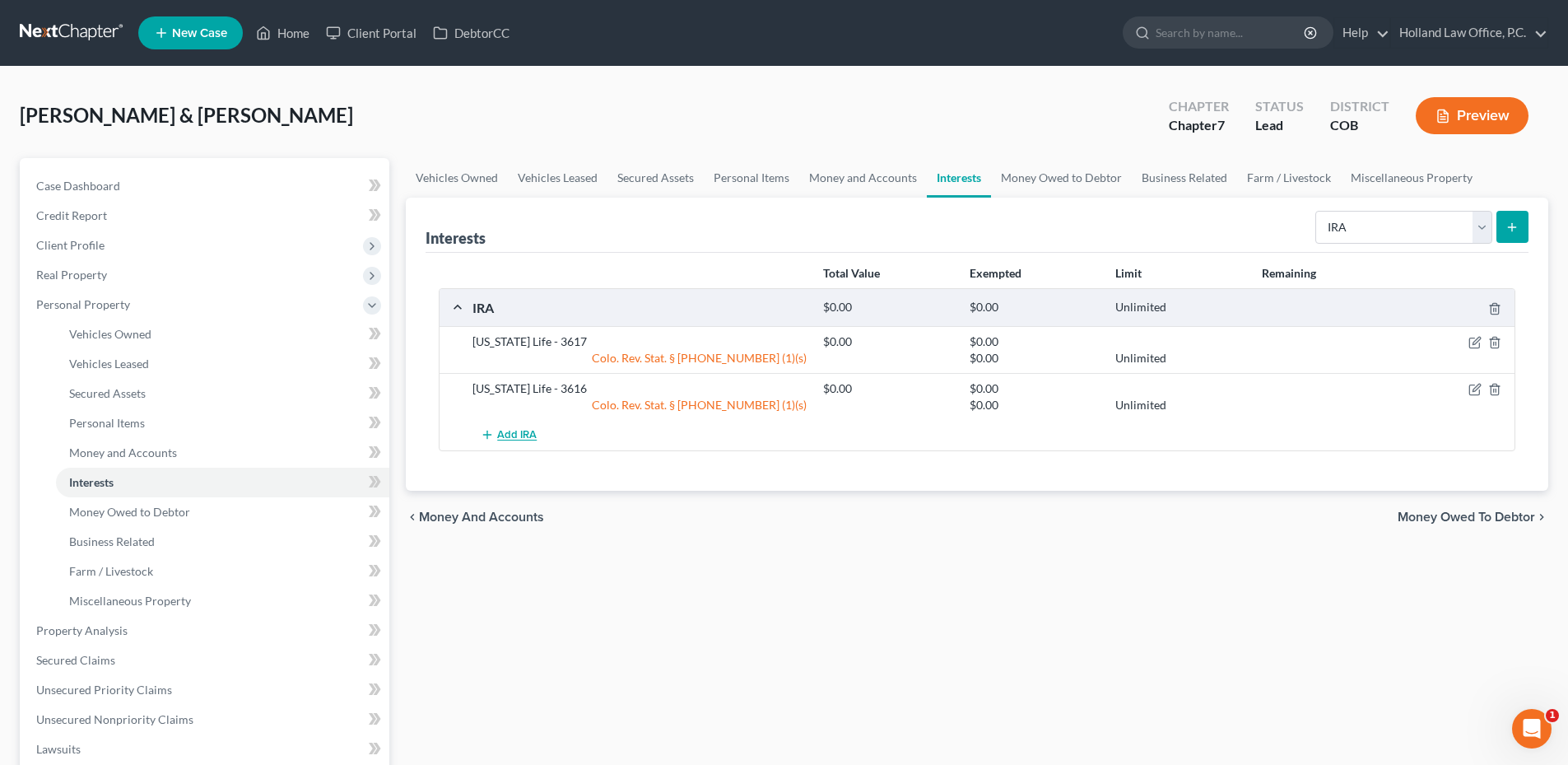
click at [503, 431] on span "Add IRA" at bounding box center [517, 436] width 39 height 13
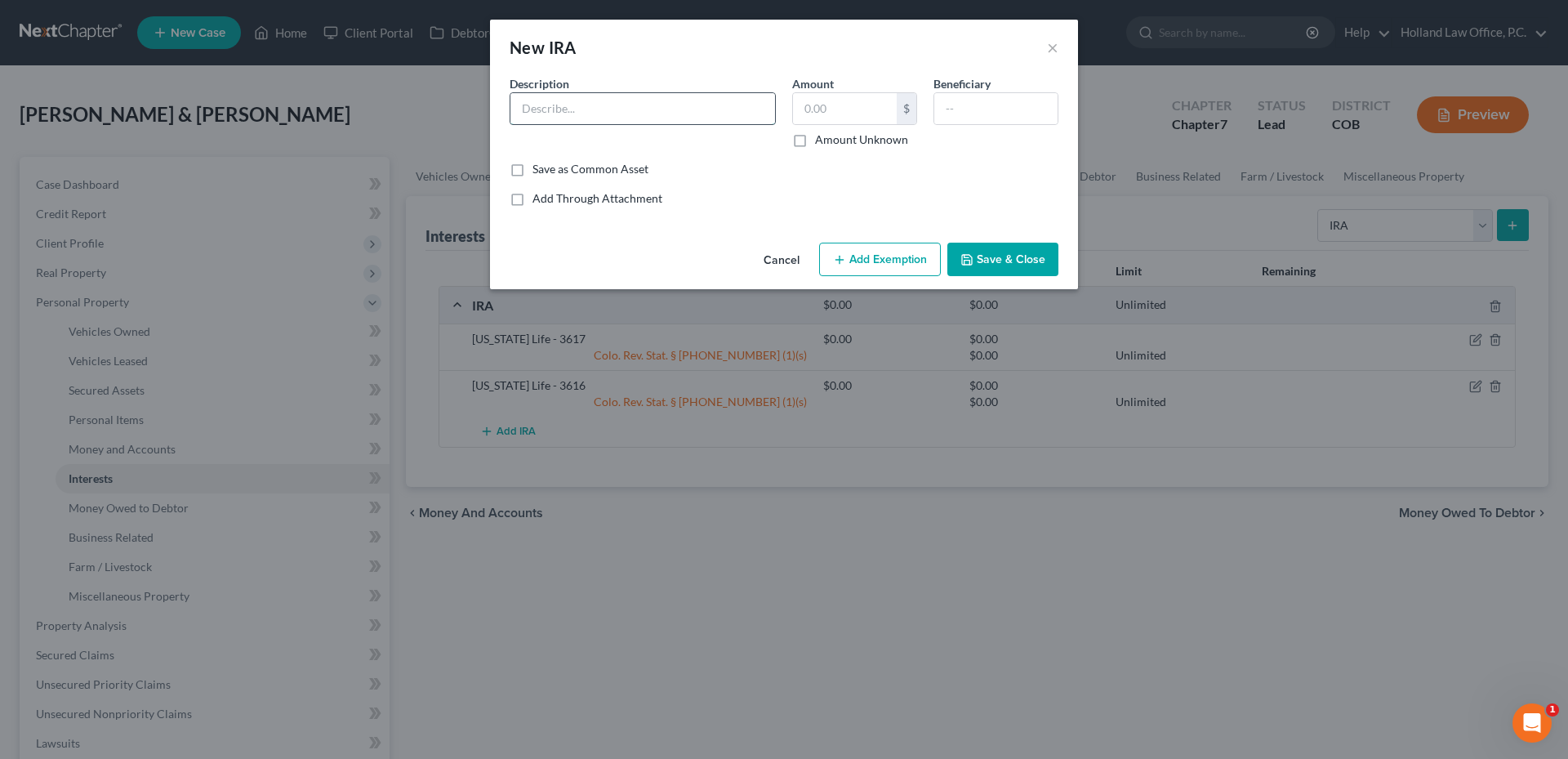
click at [584, 111] on input "text" at bounding box center [642, 108] width 264 height 31
click at [625, 99] on input "New York Like" at bounding box center [642, 108] width 264 height 31
type input "[US_STATE] Like - 6198"
click at [896, 102] on div "$" at bounding box center [906, 108] width 20 height 31
click at [849, 84] on div "Amount $ Amount Unknown" at bounding box center [854, 111] width 141 height 73
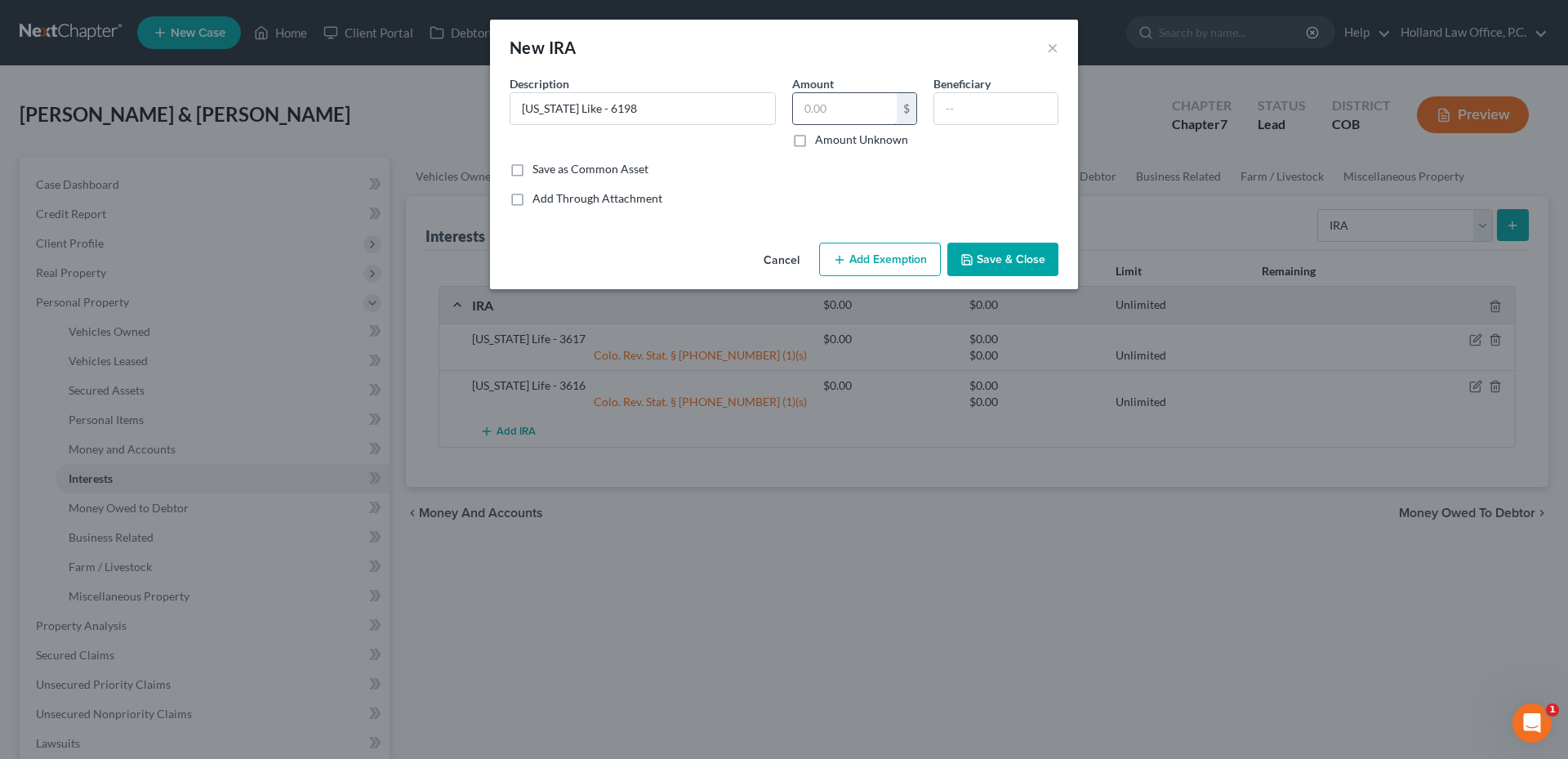
click at [845, 95] on input "text" at bounding box center [844, 108] width 103 height 31
type input "00."
click at [848, 99] on input "00." at bounding box center [844, 108] width 103 height 31
click at [947, 104] on input "text" at bounding box center [996, 108] width 123 height 31
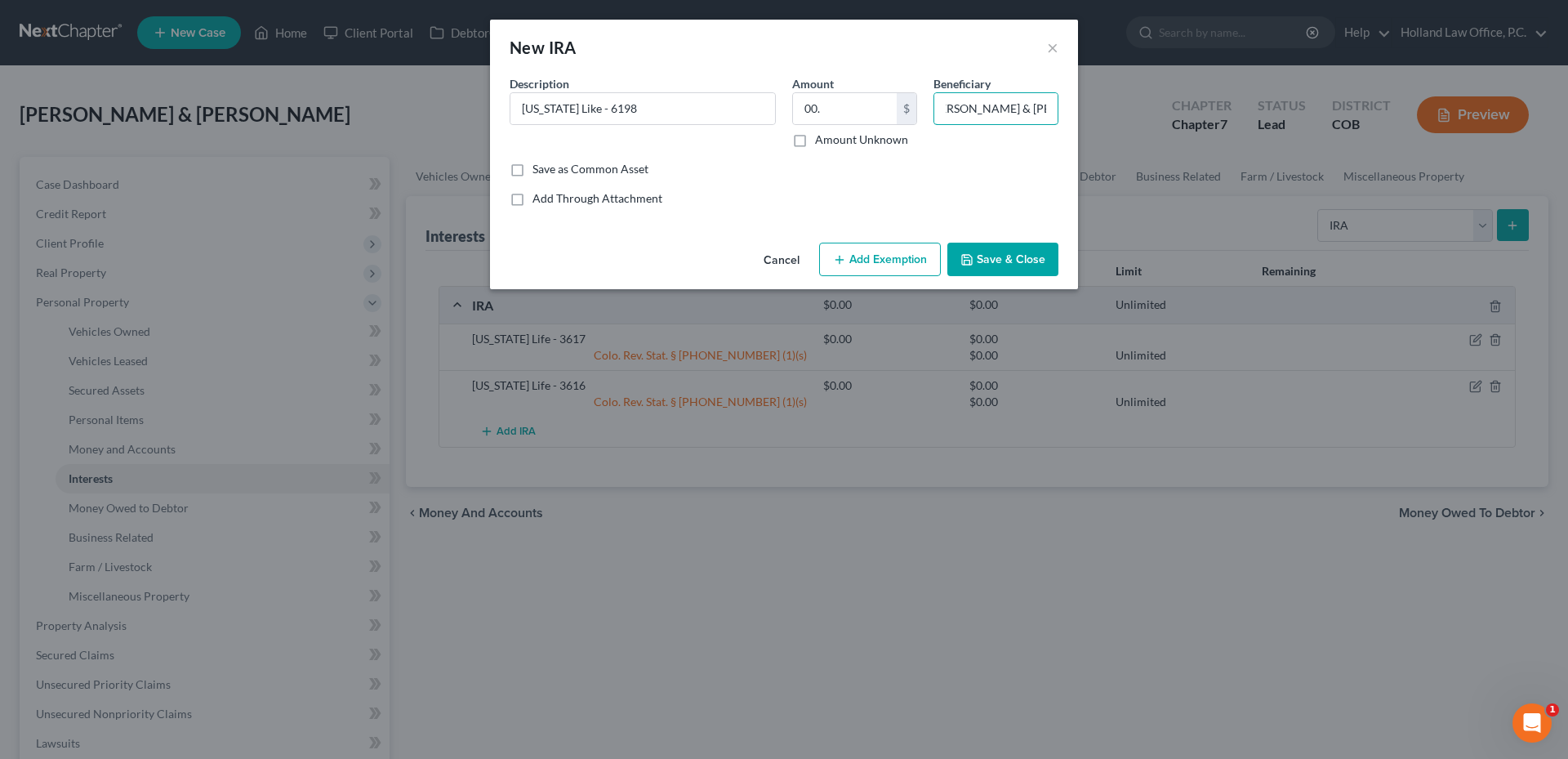
type input "Robin & Michelle Valois"
click at [890, 257] on button "Add Exemption" at bounding box center [879, 260] width 121 height 34
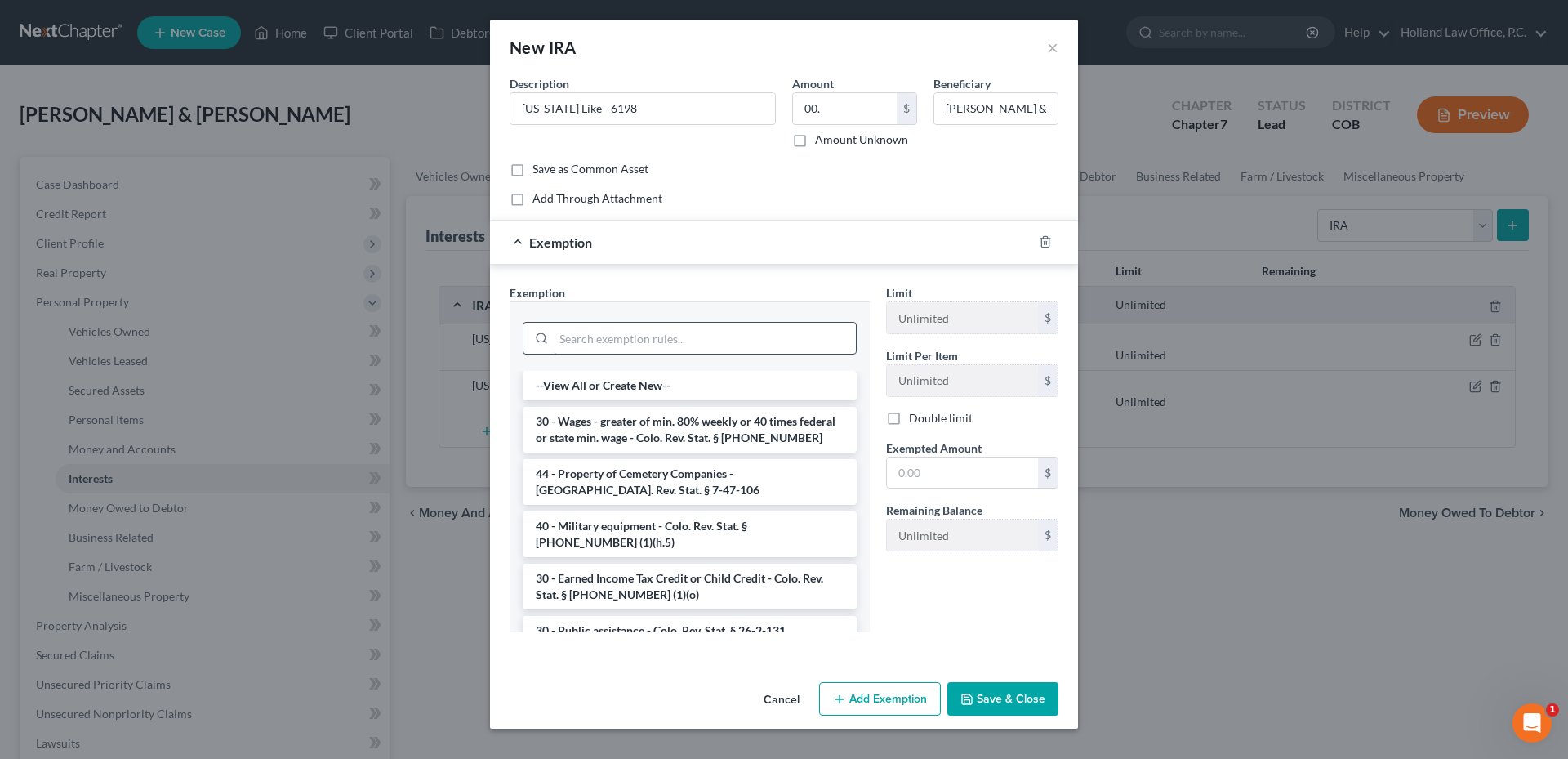
click at [640, 355] on div at bounding box center [690, 336] width 333 height 43
drag, startPoint x: 634, startPoint y: 346, endPoint x: 588, endPoint y: 312, distance: 57.2
click at [634, 345] on input "search" at bounding box center [704, 337] width 302 height 31
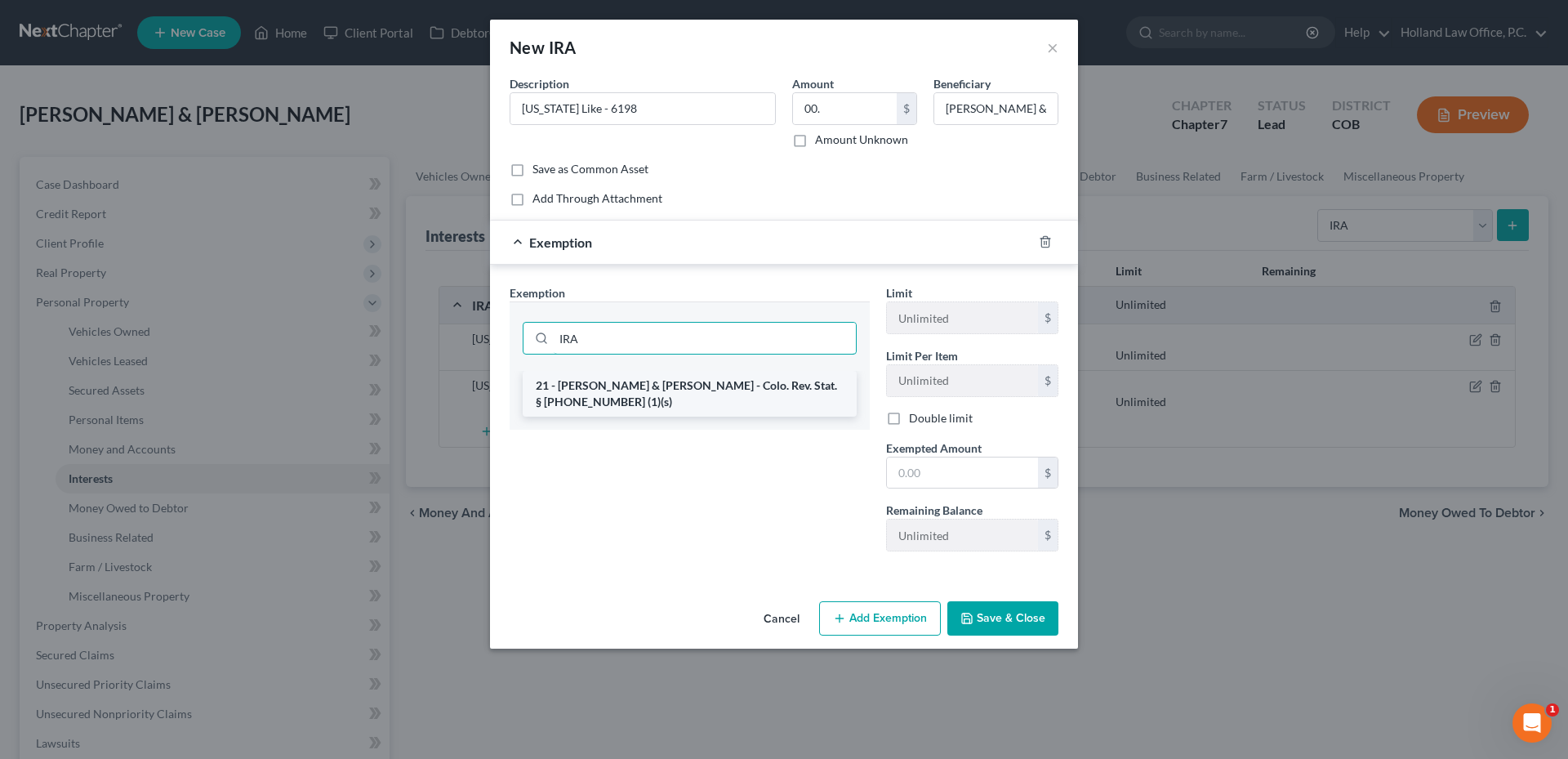
type input "IRA"
click at [733, 389] on li "21 - [PERSON_NAME] & [PERSON_NAME] - Colo. Rev. Stat. § [PHONE_NUMBER] (1)(s)" at bounding box center [690, 393] width 333 height 45
checkbox input "true"
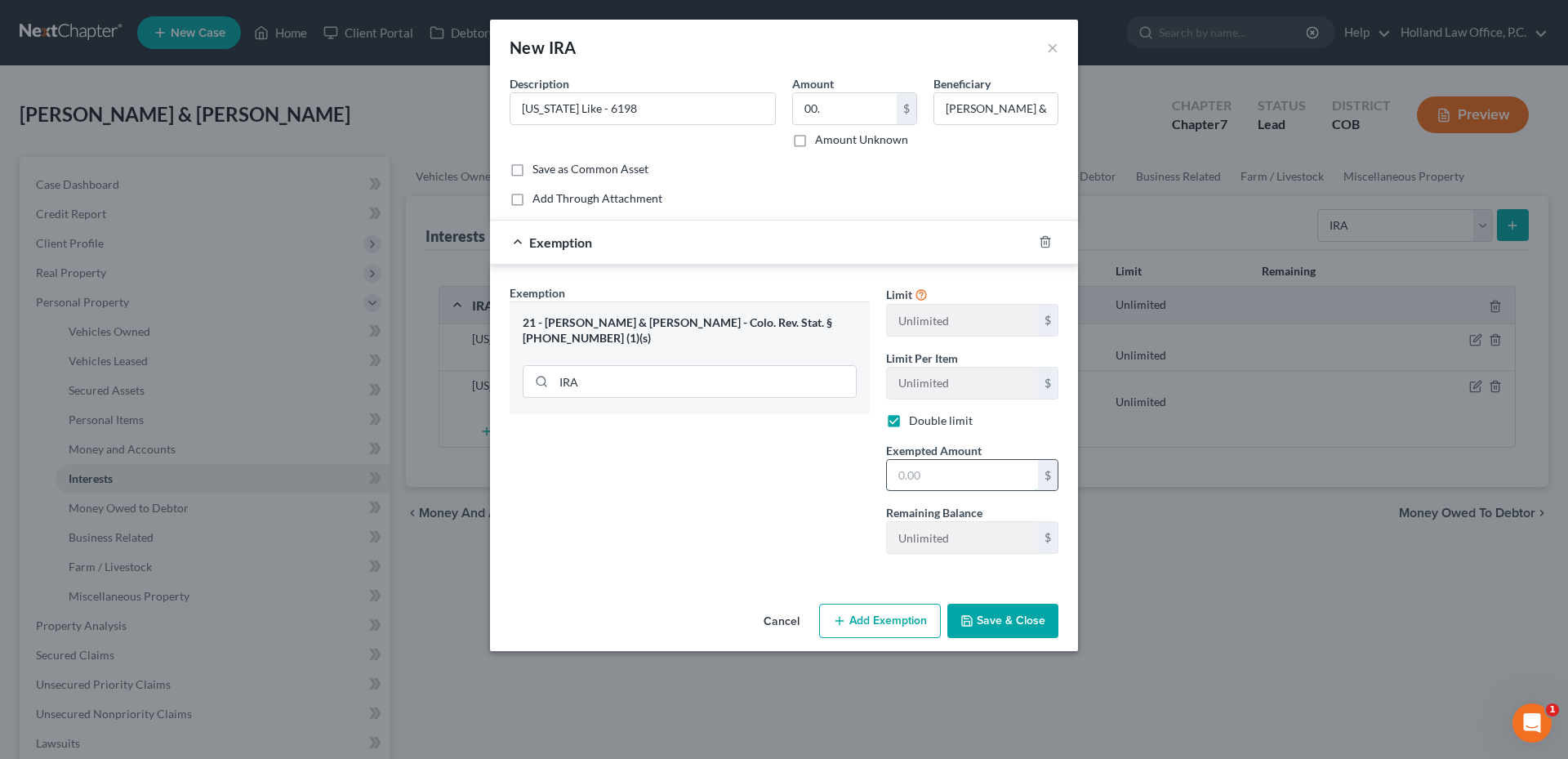
click at [925, 477] on input "text" at bounding box center [962, 475] width 151 height 31
type input "0"
click at [1036, 623] on button "Save & Close" at bounding box center [1002, 621] width 111 height 34
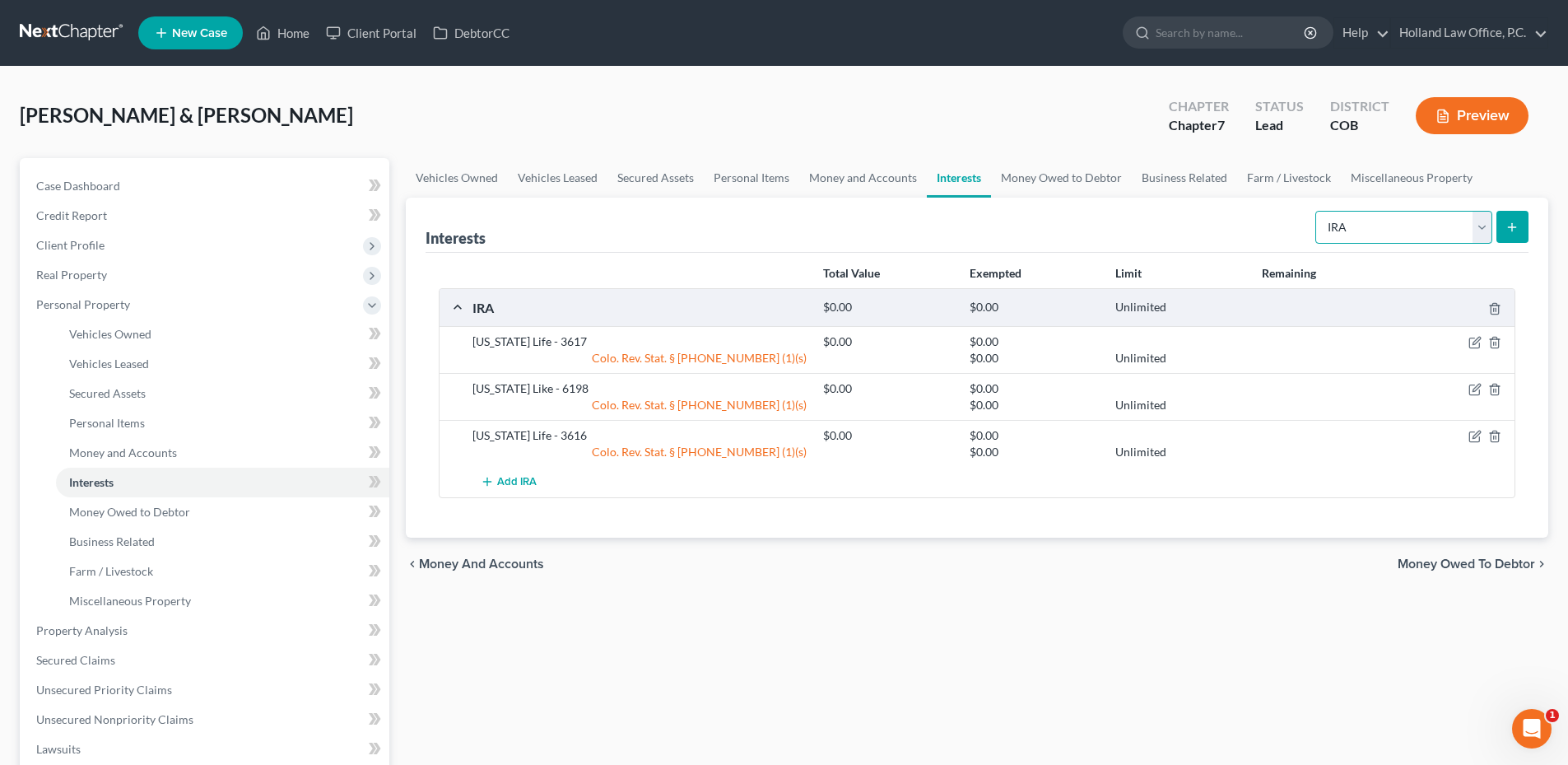
click at [1372, 229] on select "Select Interest Type 401K Annuity Bond Education IRA Government Bond Government…" at bounding box center [1403, 227] width 177 height 32
select select "term_life_insurance"
click at [1317, 211] on select "Select Interest Type 401K Annuity Bond Education IRA Government Bond Government…" at bounding box center [1403, 227] width 177 height 32
click at [1514, 238] on button "submit" at bounding box center [1513, 227] width 32 height 32
click at [1032, 193] on link "Money Owed to Debtor" at bounding box center [1061, 177] width 140 height 39
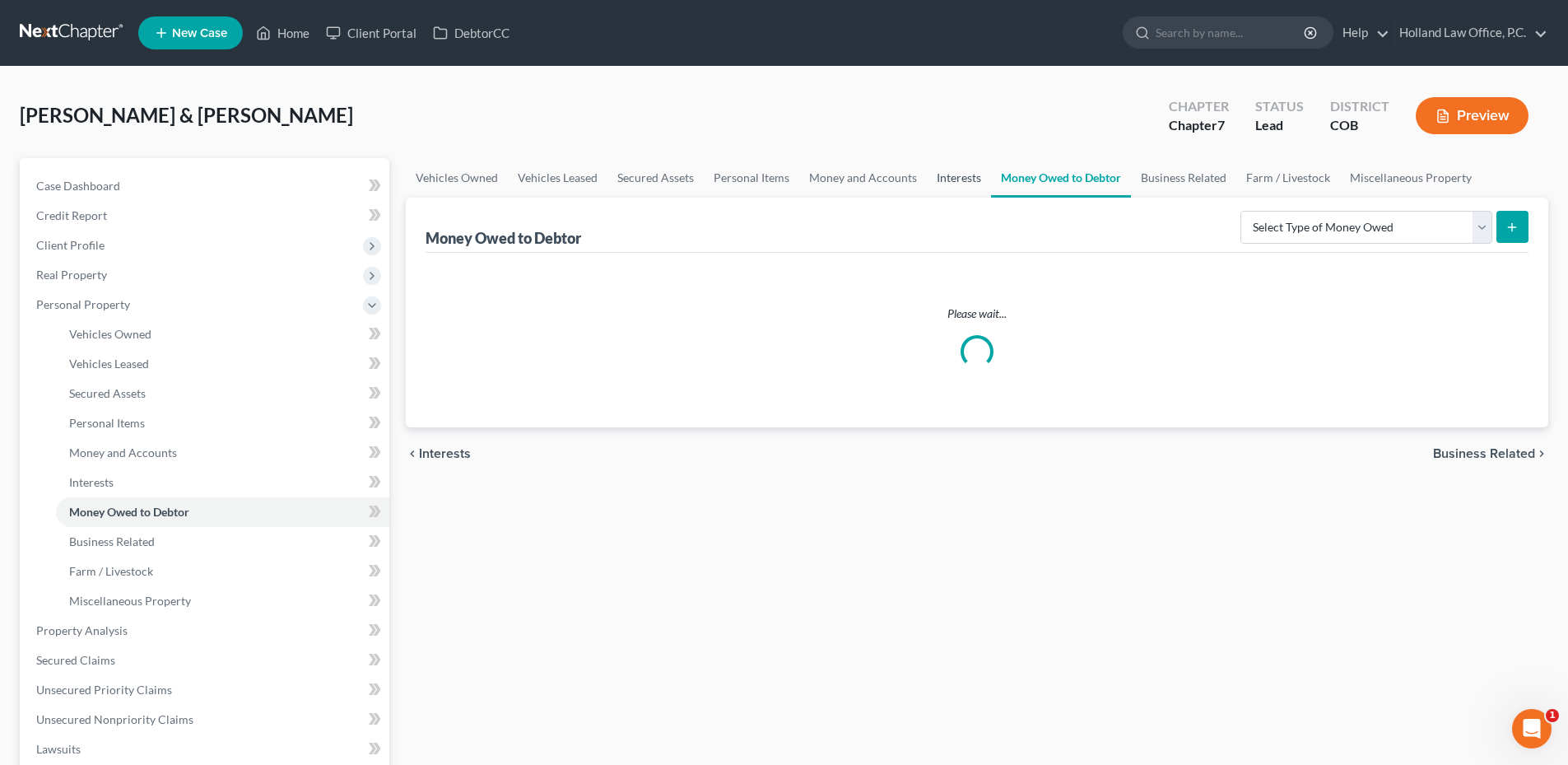
click at [956, 188] on link "Interests" at bounding box center [958, 177] width 64 height 39
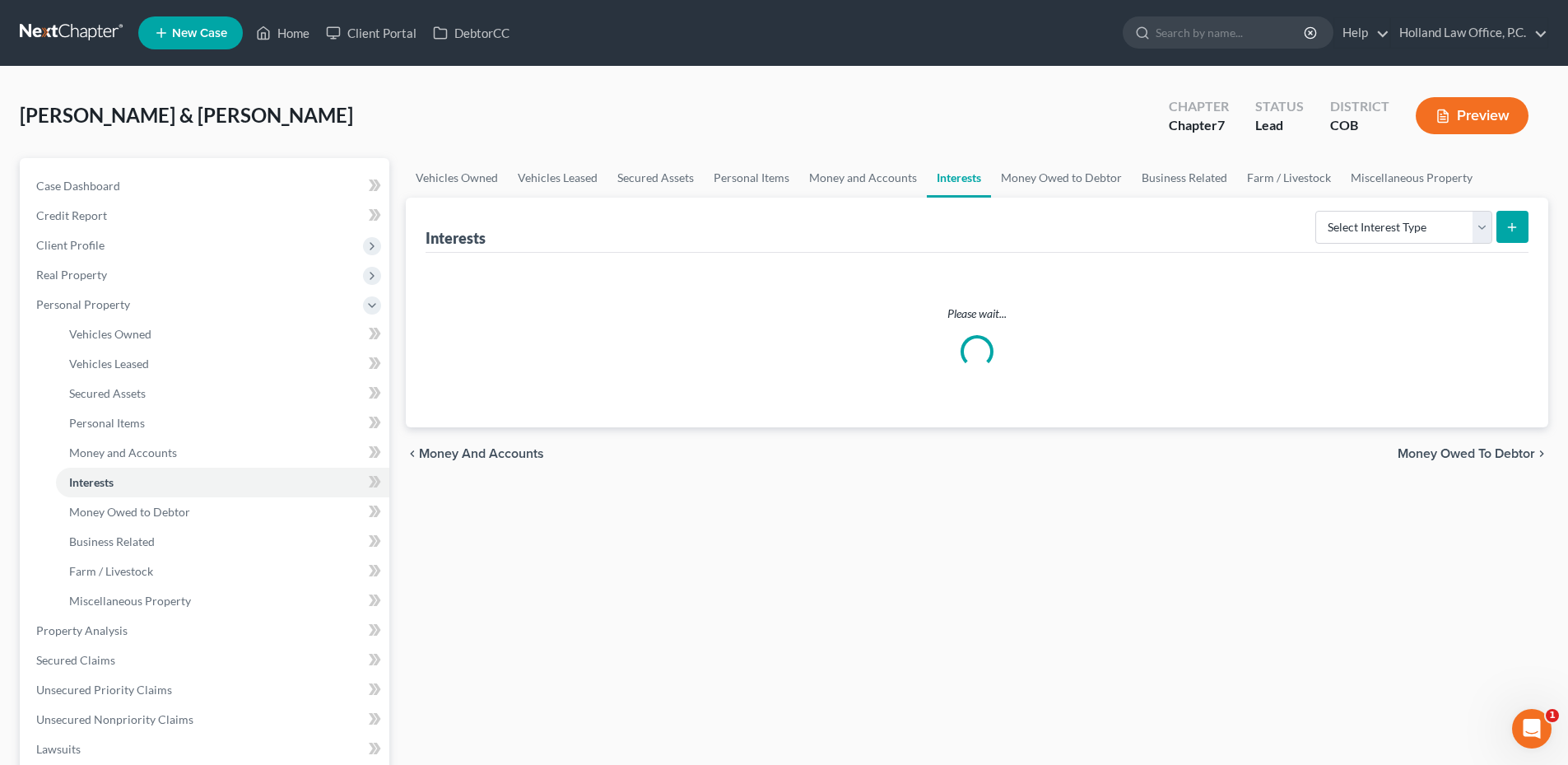
click at [1313, 205] on div "Select Interest Type 401K Annuity Bond Education IRA Government Bond Government…" at bounding box center [1418, 226] width 220 height 44
click at [1379, 220] on select "Select Interest Type 401K Annuity Bond Education IRA Government Bond Government…" at bounding box center [1403, 227] width 177 height 32
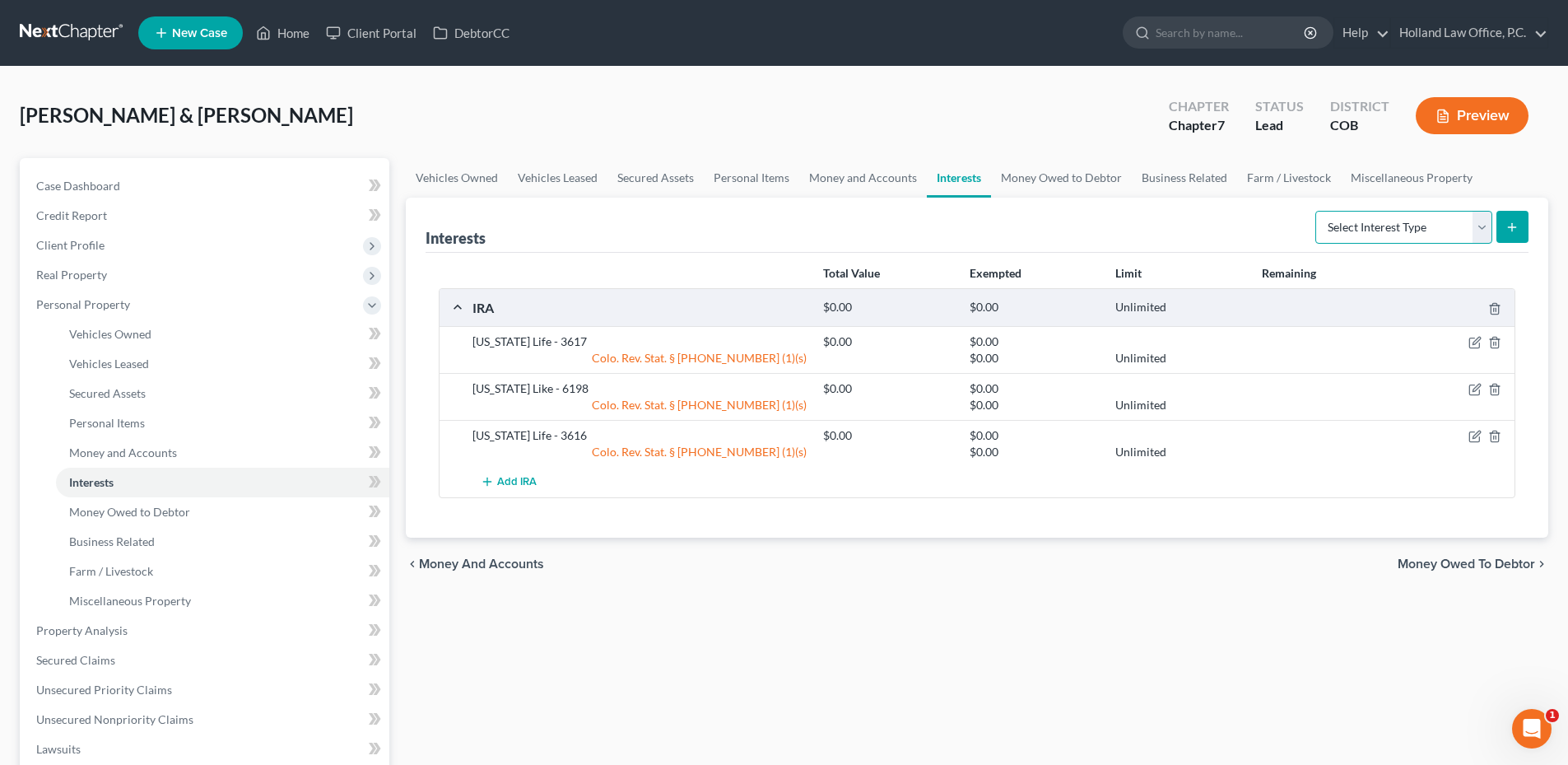
select select "term_life_insurance"
click at [1317, 211] on select "Select Interest Type 401K Annuity Bond Education IRA Government Bond Government…" at bounding box center [1403, 227] width 177 height 32
click at [1506, 229] on icon "submit" at bounding box center [1512, 227] width 13 height 13
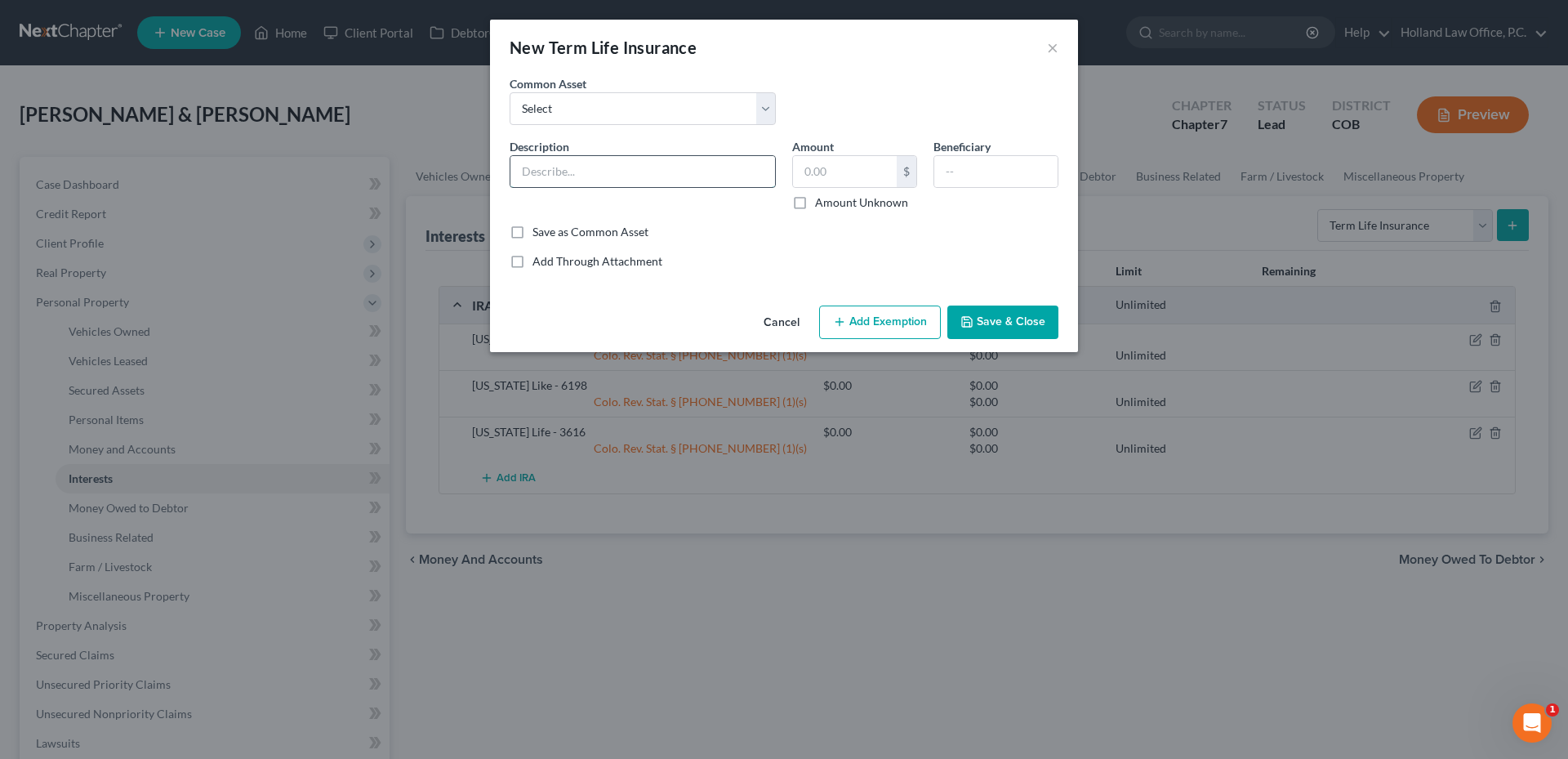
click at [650, 173] on input "text" at bounding box center [642, 172] width 264 height 31
type input "Auto - Liberty"
type input "0.0"
type input "Robin & Michelle Valois"
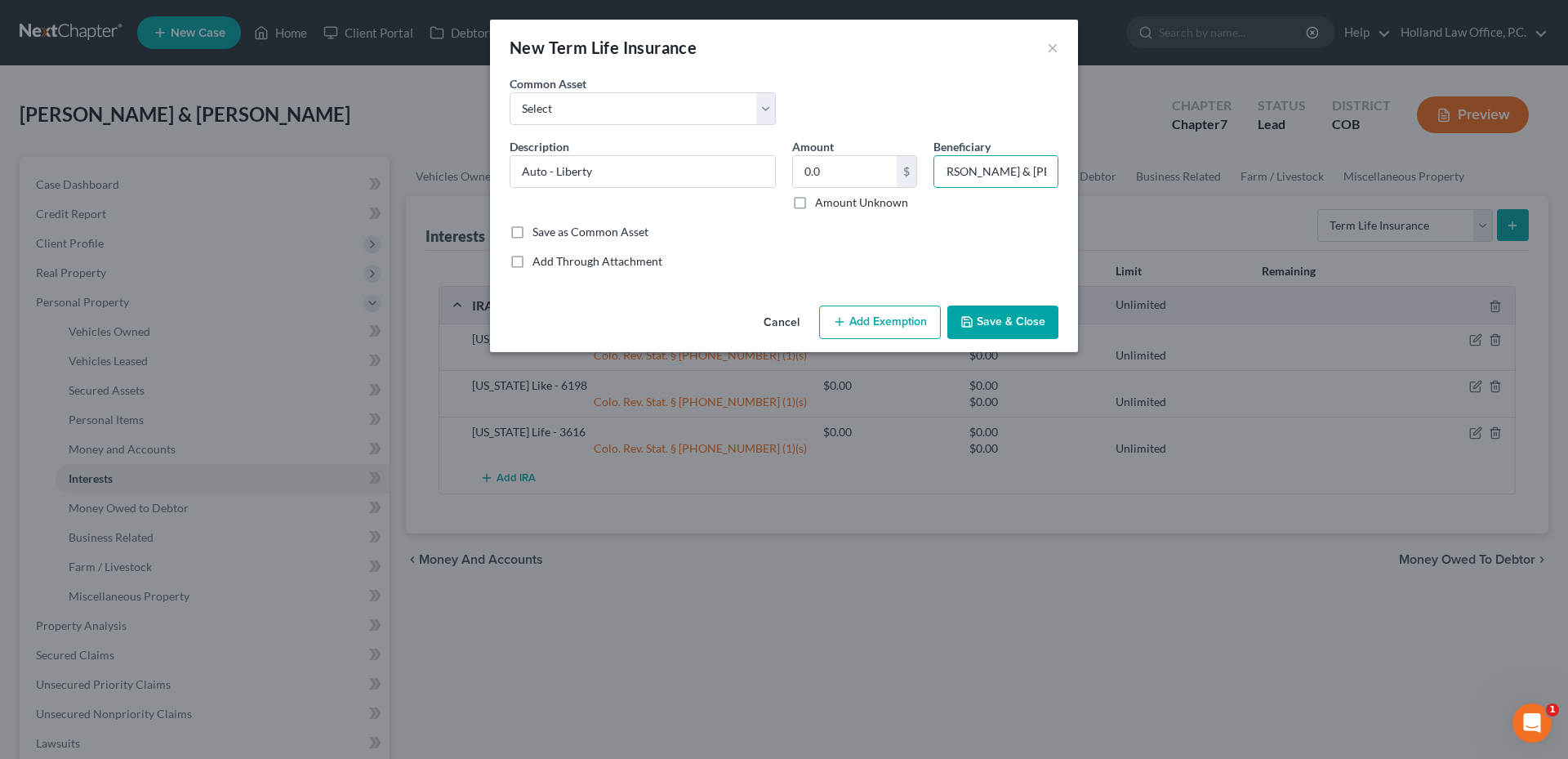
click at [877, 308] on button "Add Exemption" at bounding box center [879, 322] width 121 height 34
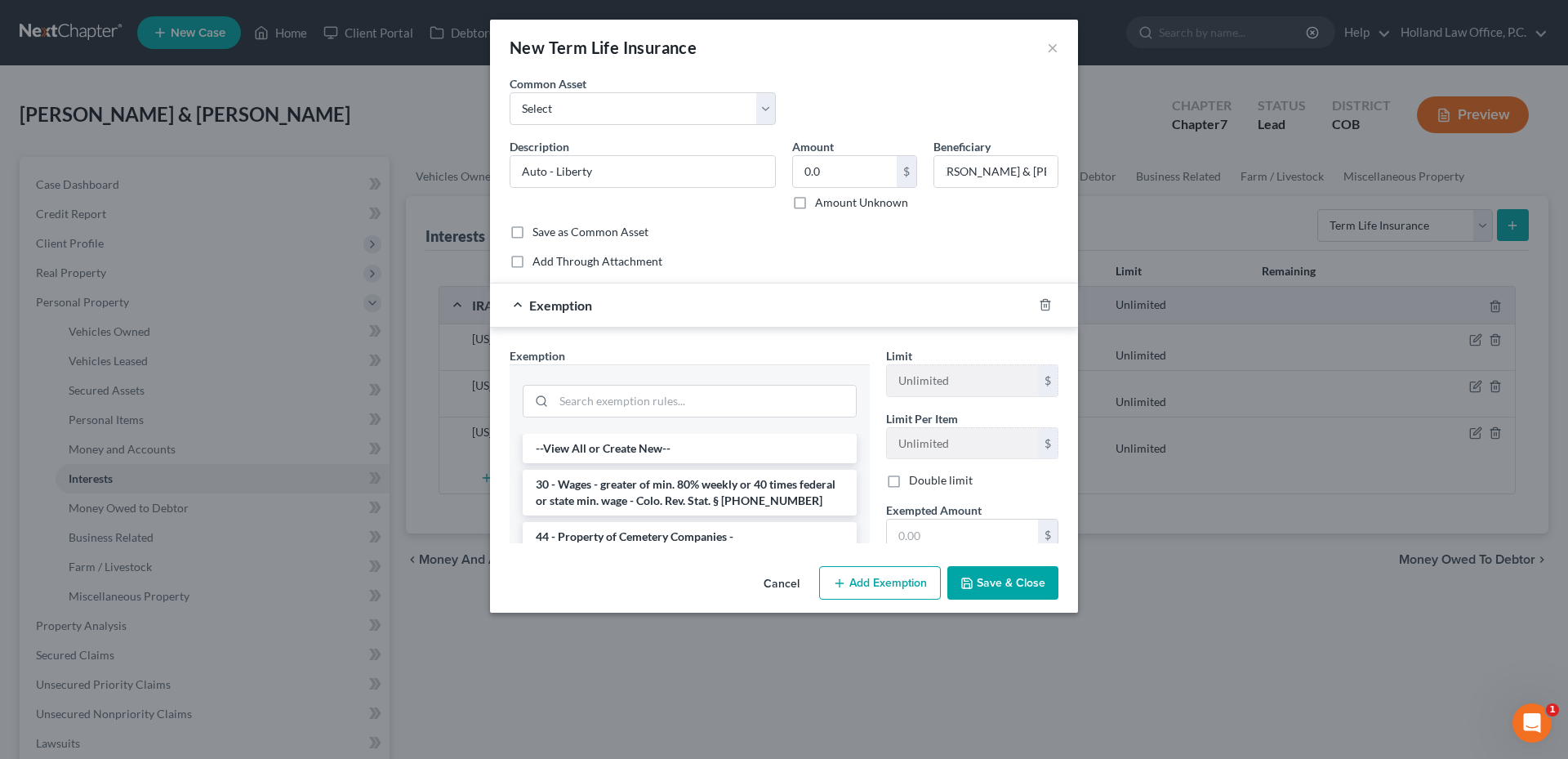
scroll to position [0, 0]
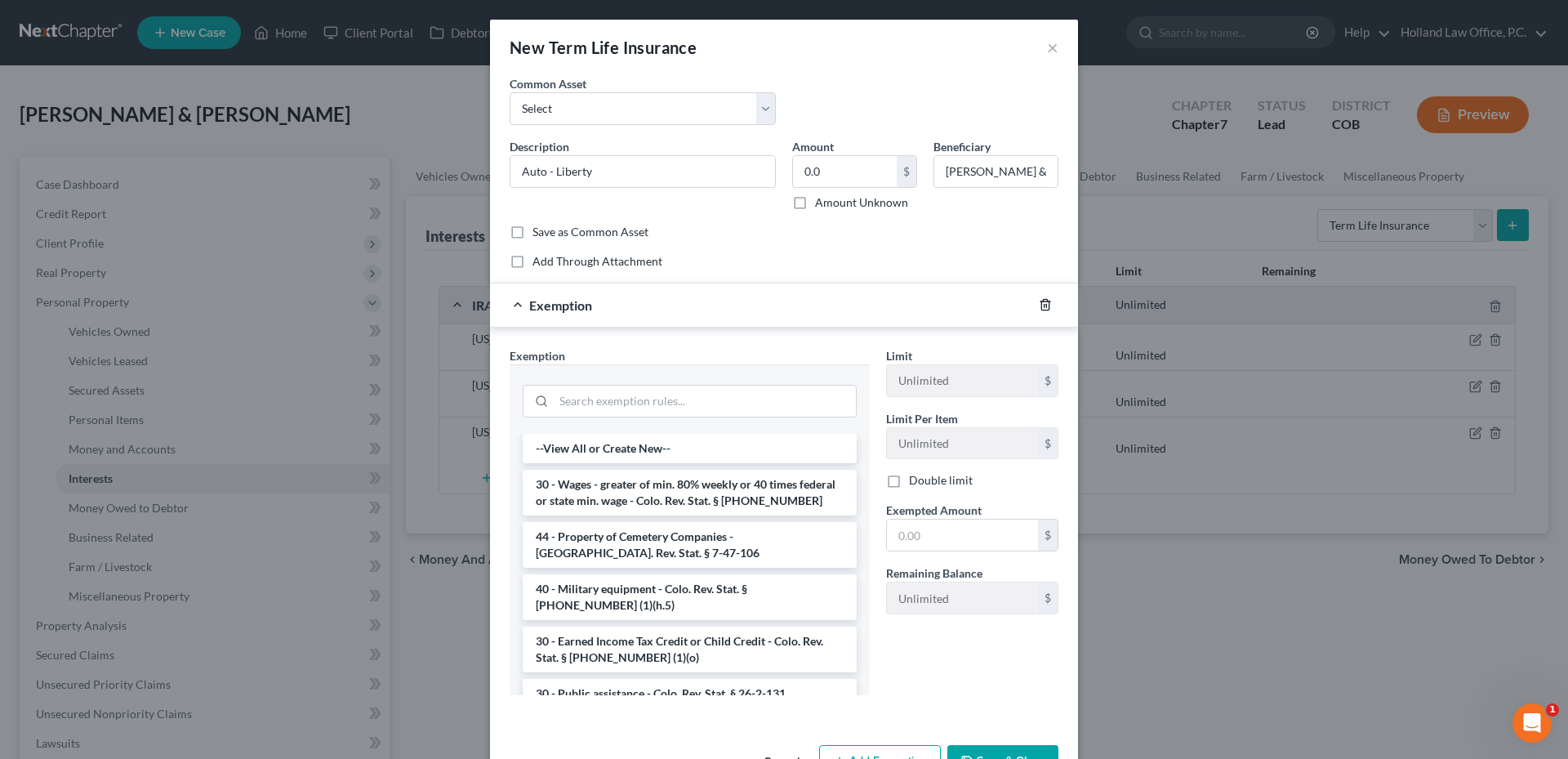
click at [1041, 299] on icon "button" at bounding box center [1045, 304] width 8 height 10
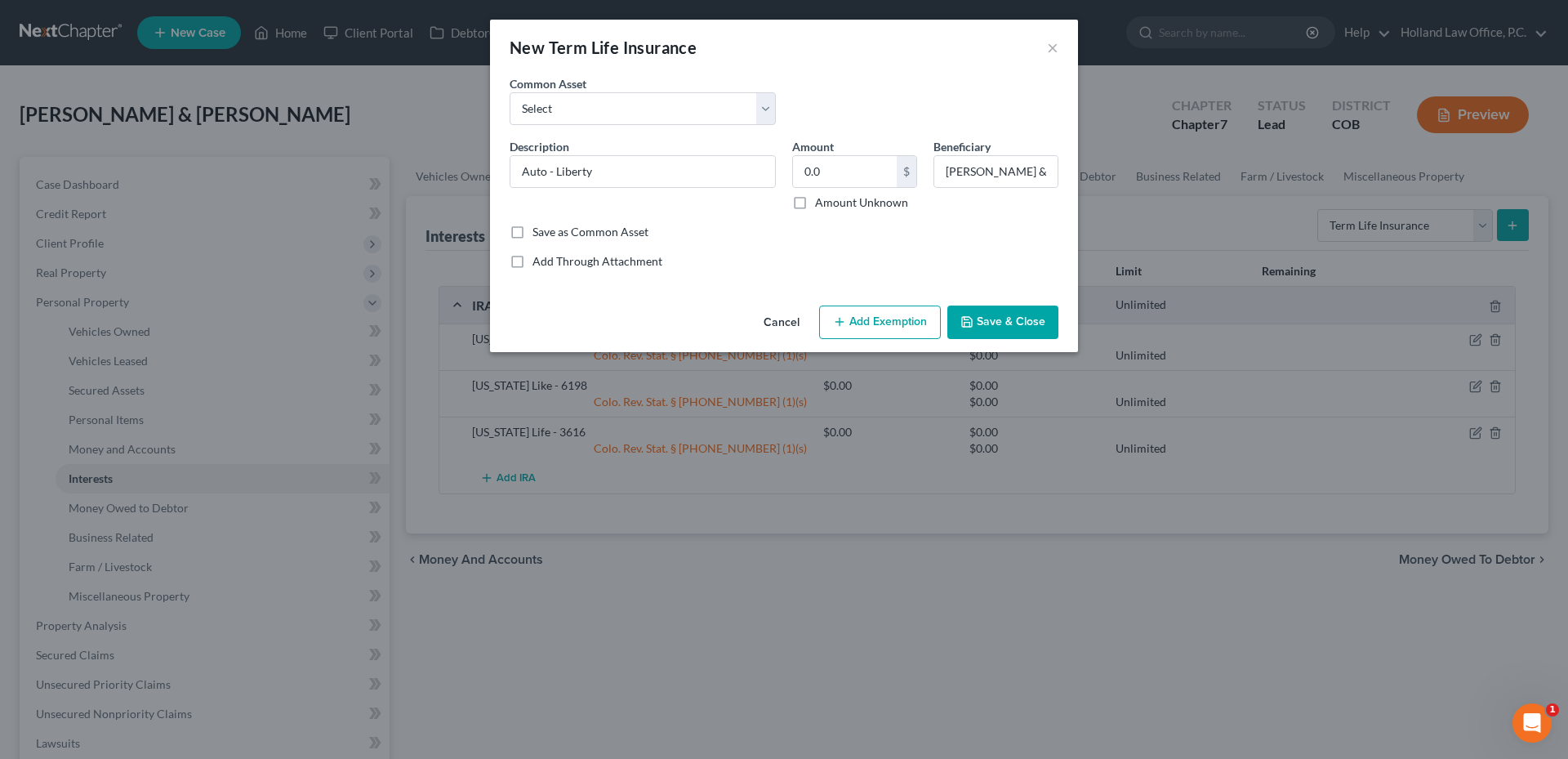
click at [1010, 316] on button "Save & Close" at bounding box center [1002, 322] width 111 height 34
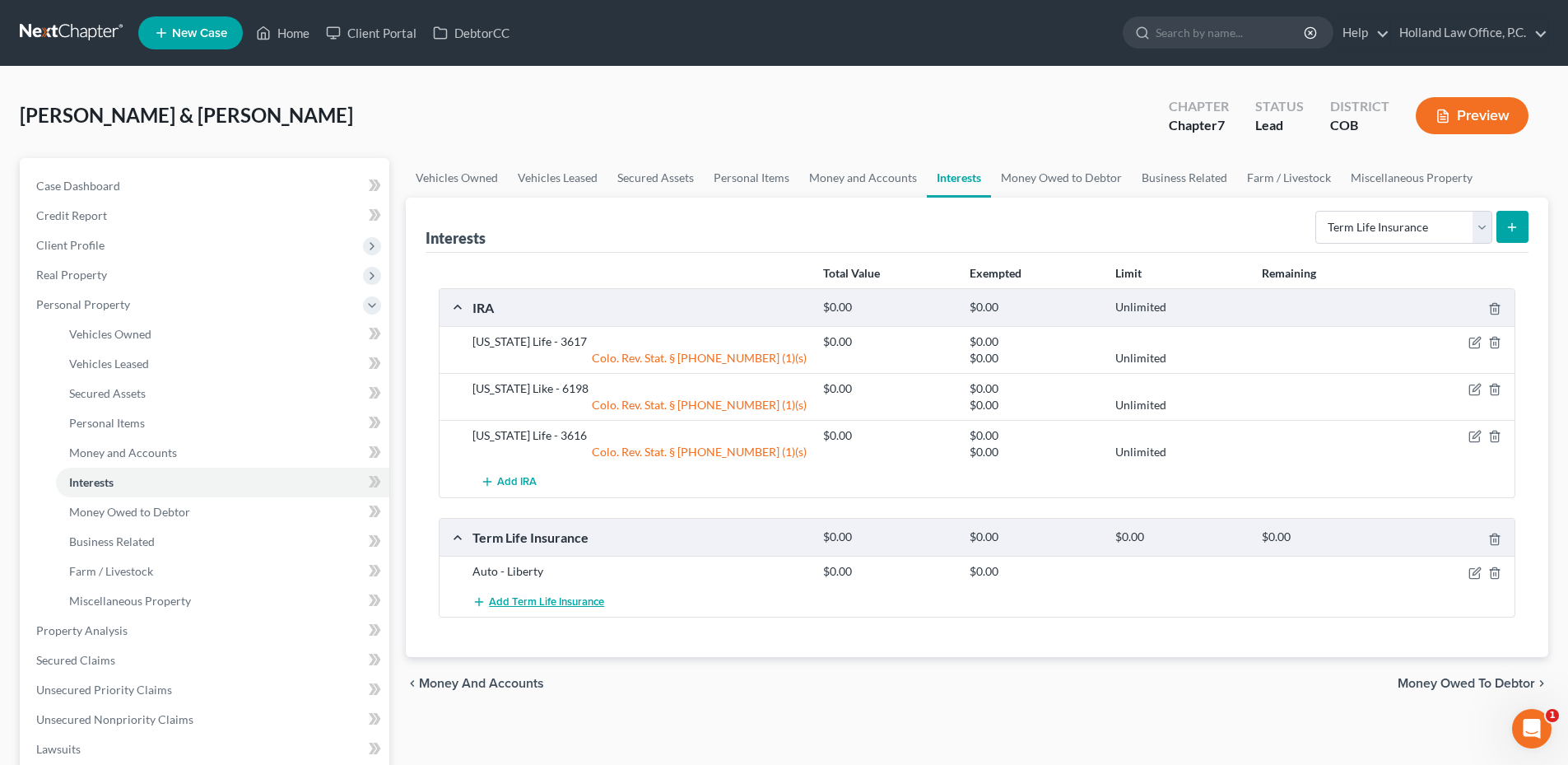
click at [506, 599] on span "Add Term Life Insurance" at bounding box center [546, 602] width 116 height 13
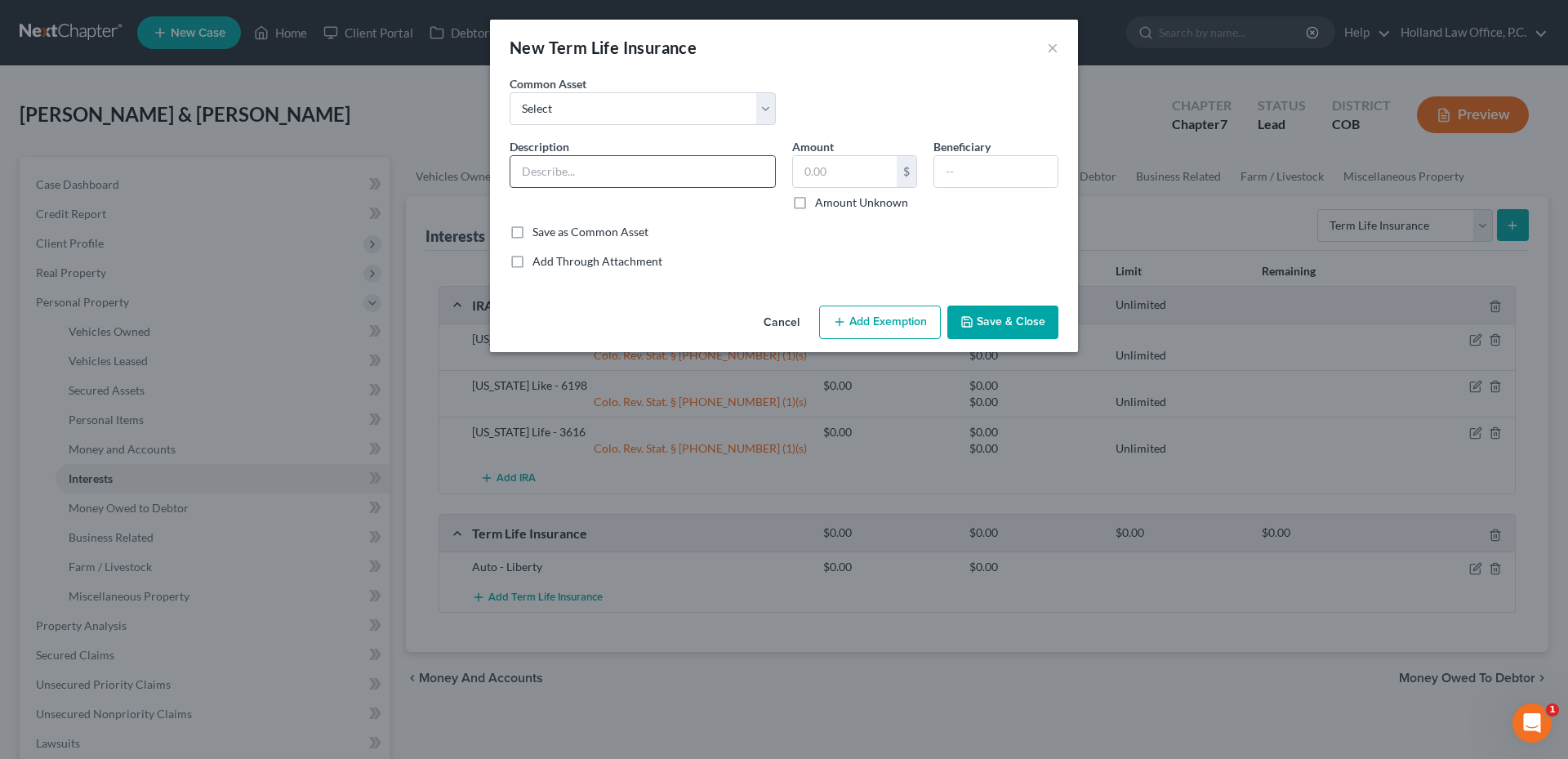
click at [592, 177] on input "text" at bounding box center [642, 172] width 264 height 31
type input "Home - Liberty"
click at [860, 176] on input ".0" at bounding box center [844, 172] width 103 height 31
type input "0.0"
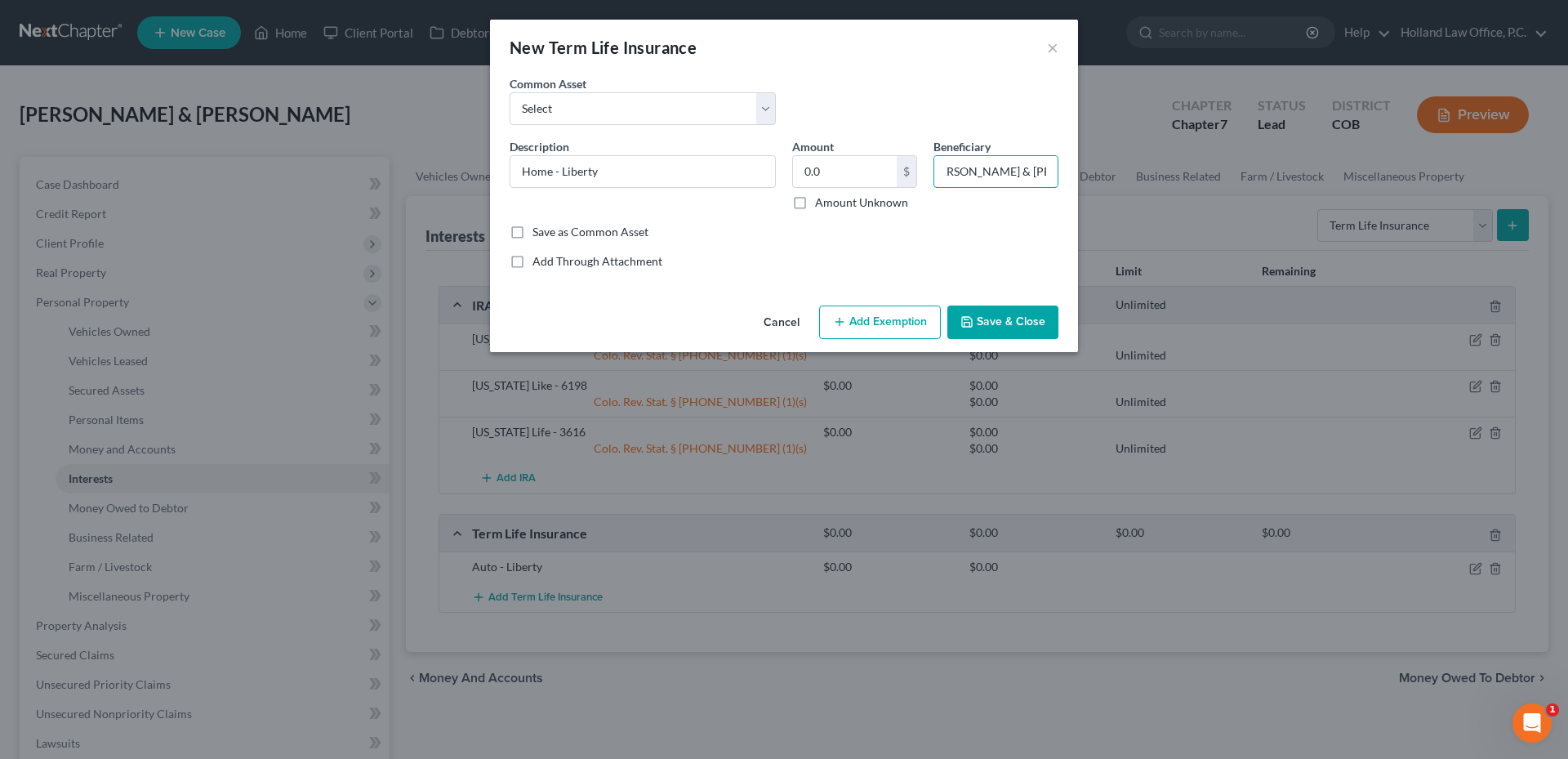
type input "Robin & Michelle Valois"
click at [896, 316] on button "Add Exemption" at bounding box center [879, 322] width 121 height 34
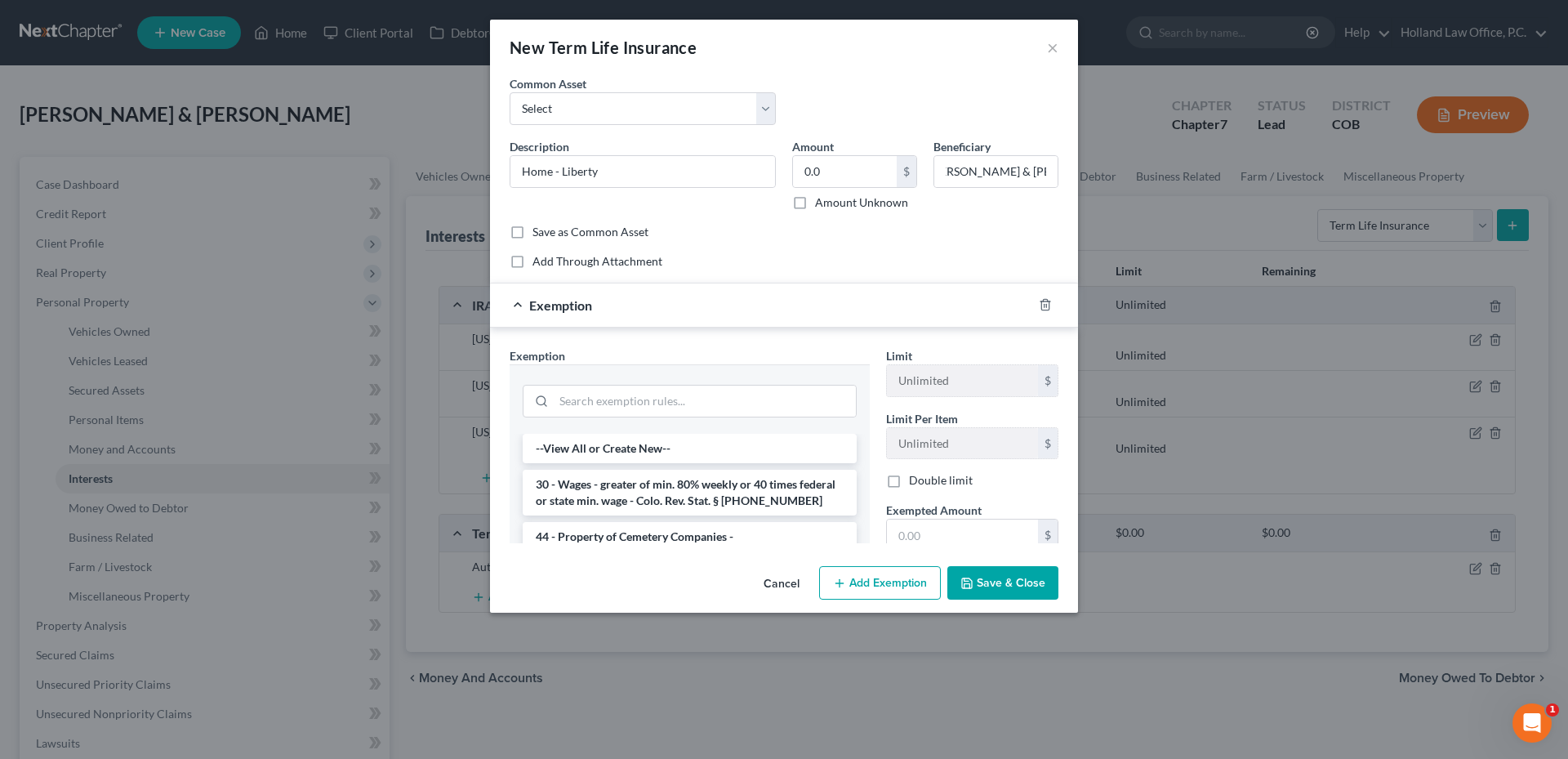
scroll to position [0, 0]
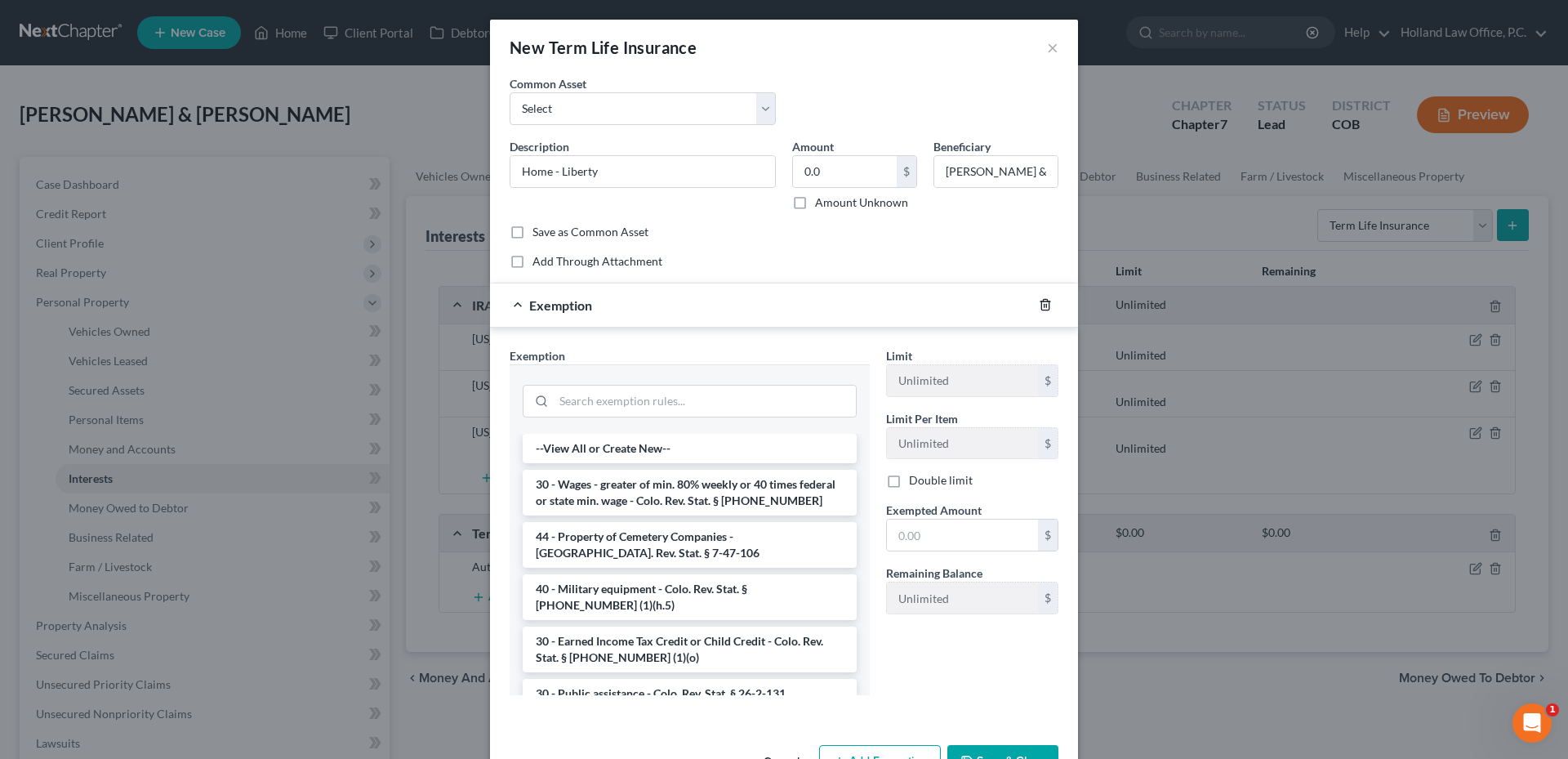
click at [1043, 303] on div at bounding box center [1054, 305] width 45 height 27
click at [1043, 303] on icon "button" at bounding box center [1045, 304] width 8 height 10
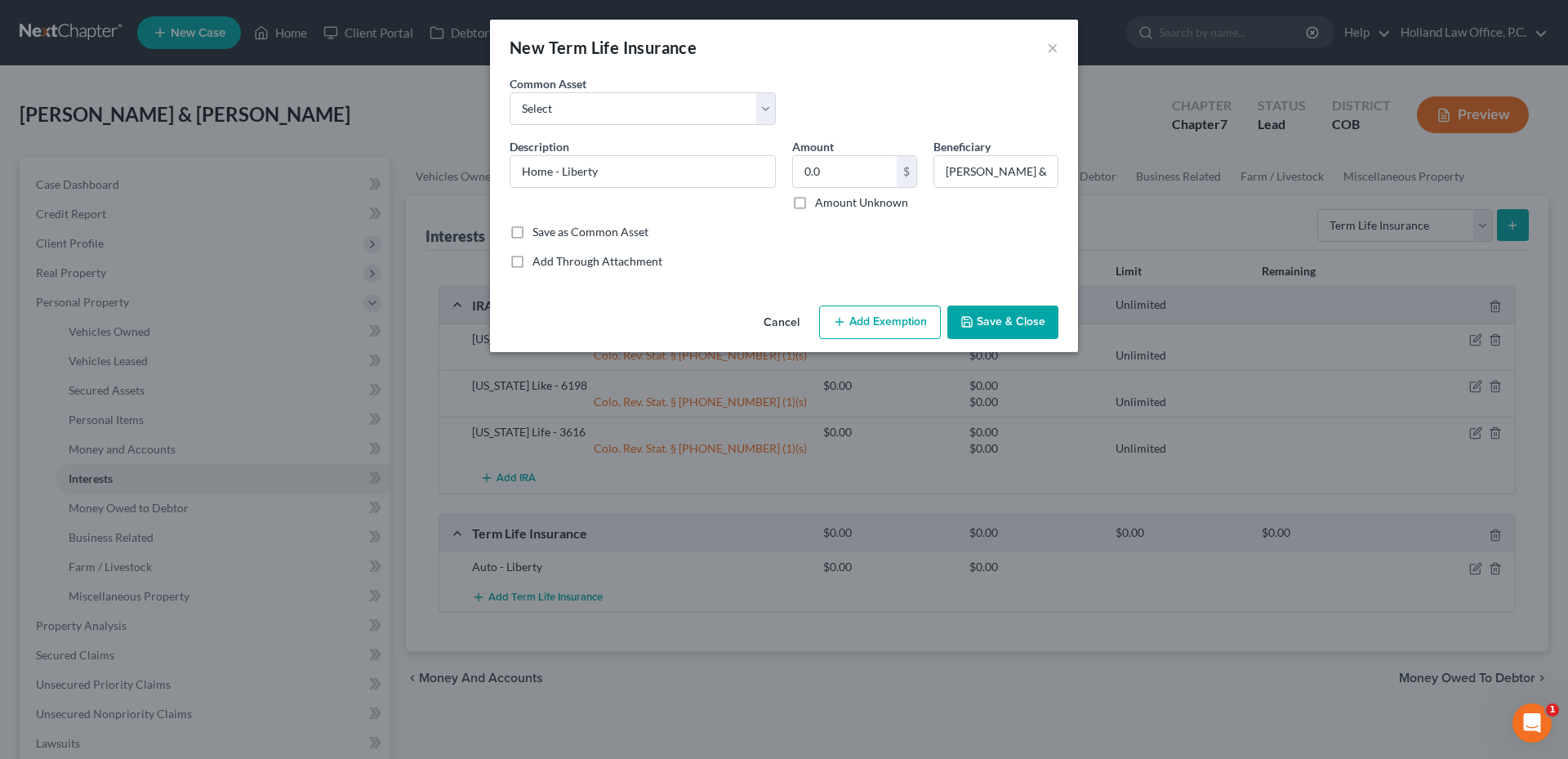
click at [1000, 329] on button "Save & Close" at bounding box center [1002, 322] width 111 height 34
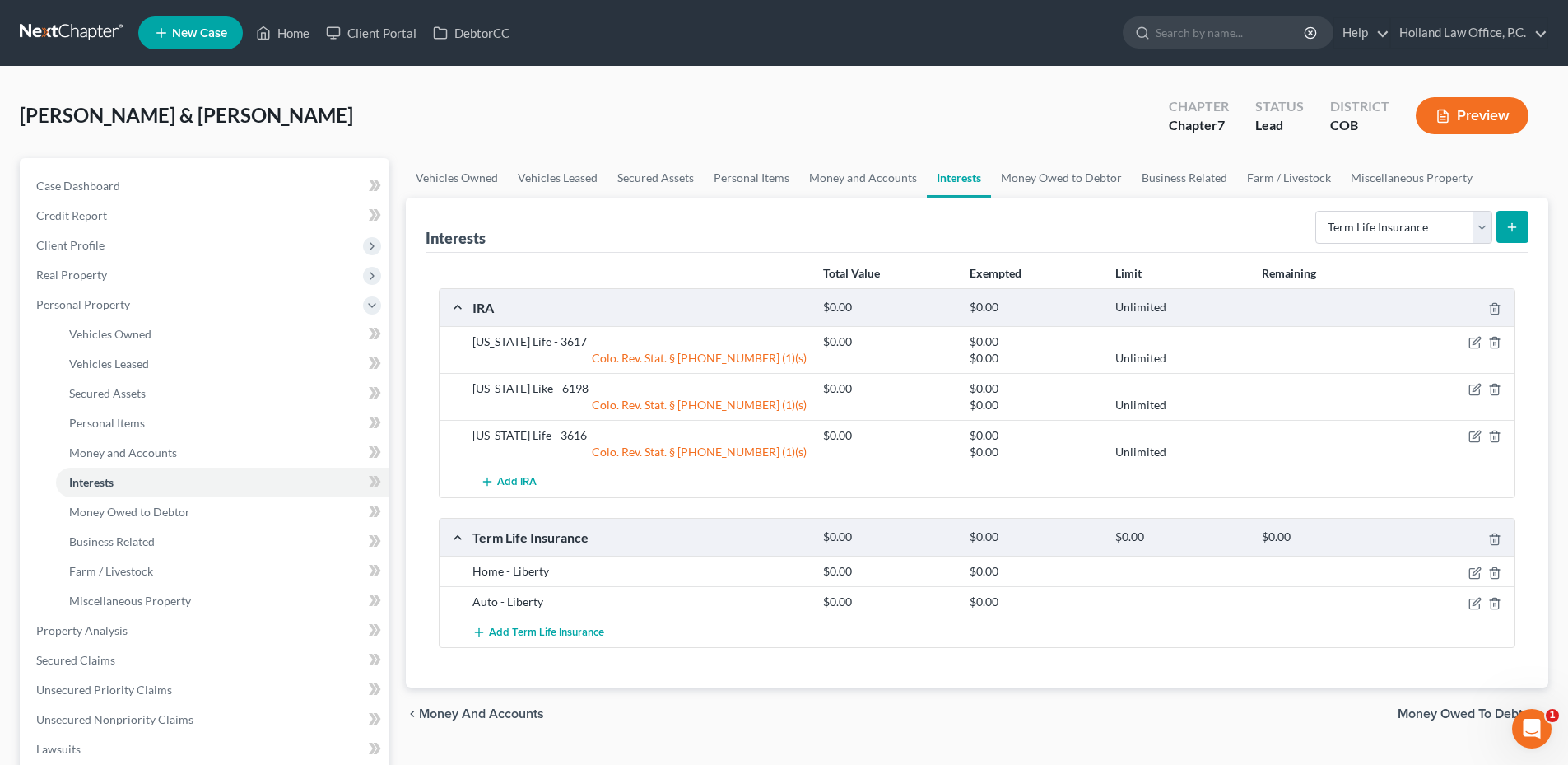
click at [513, 635] on span "Add Term Life Insurance" at bounding box center [546, 632] width 116 height 13
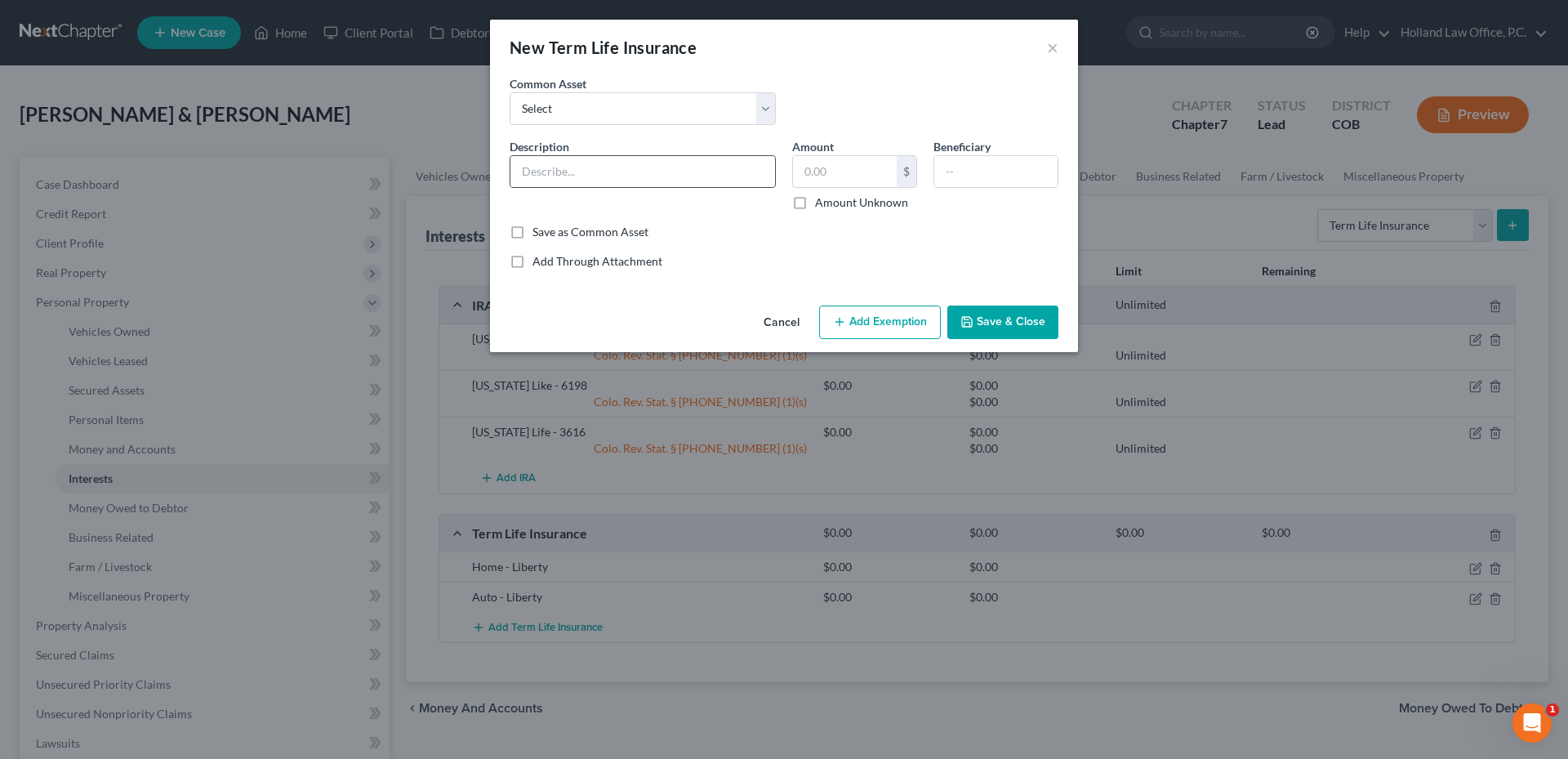
click at [567, 187] on div at bounding box center [642, 172] width 266 height 32
click at [569, 175] on input "text" at bounding box center [642, 172] width 264 height 31
type input "Health - [PERSON_NAME]"
type input "0.0"
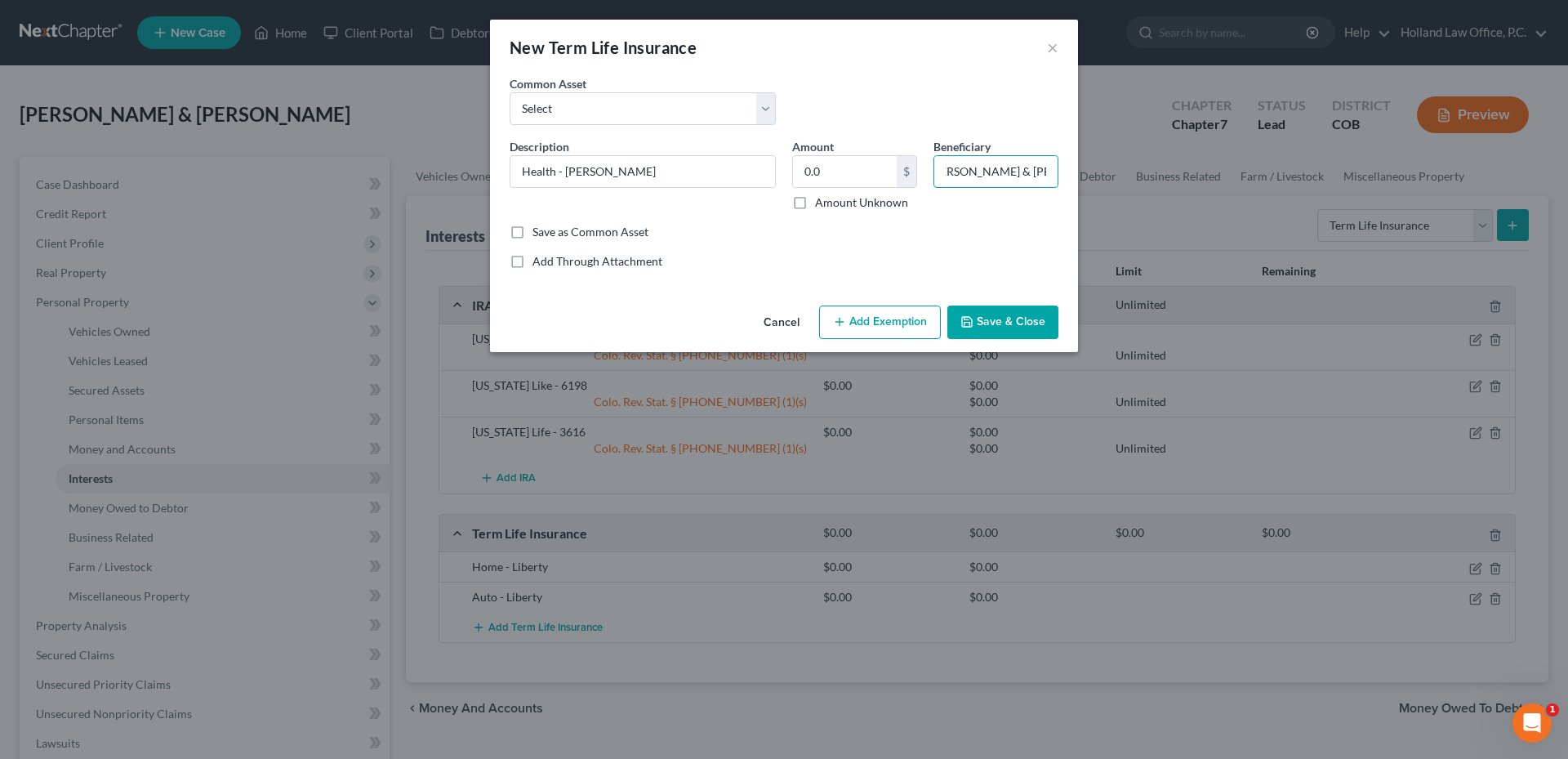
type input "Robin & Michelle Valois"
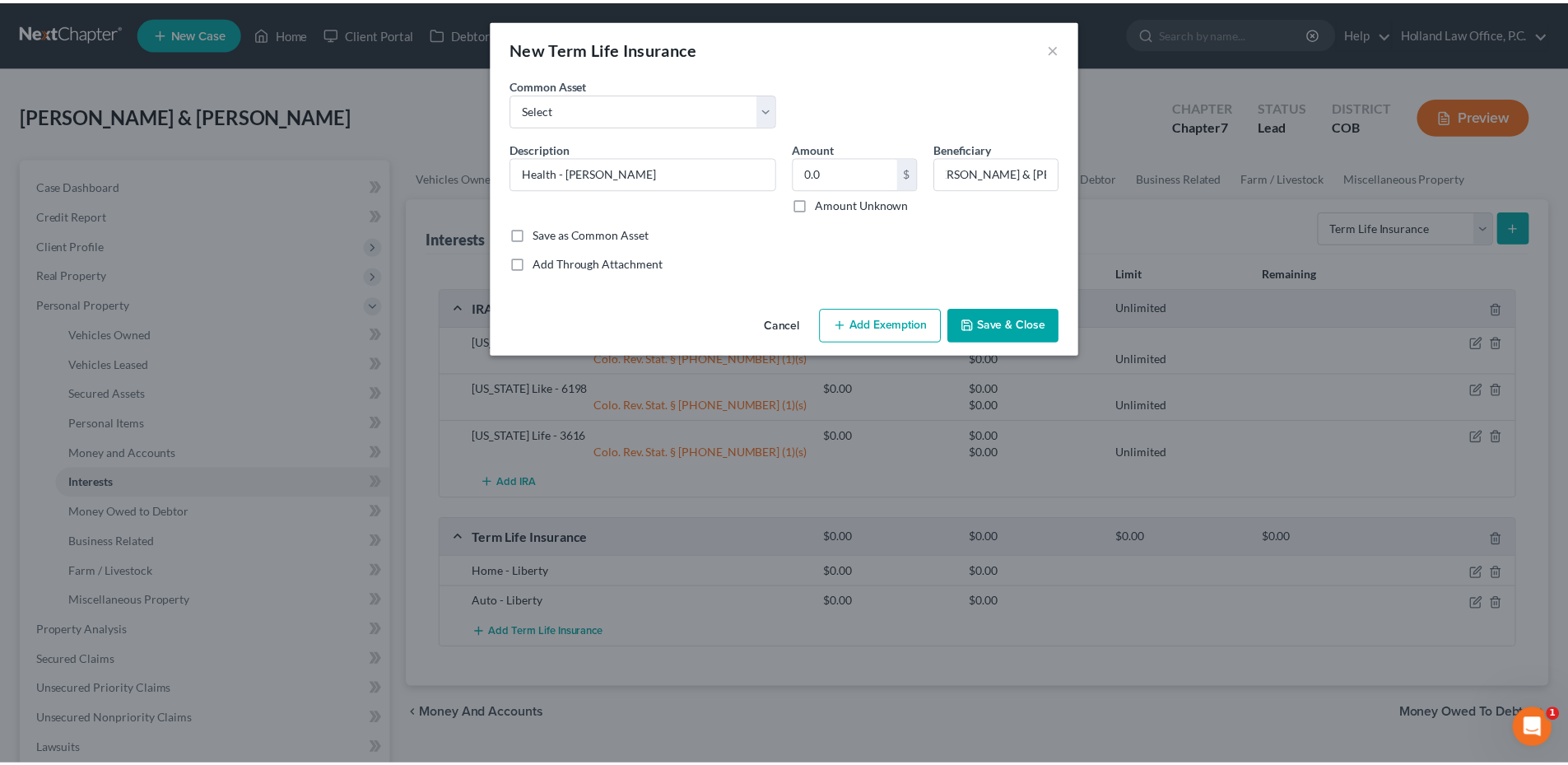
scroll to position [0, 0]
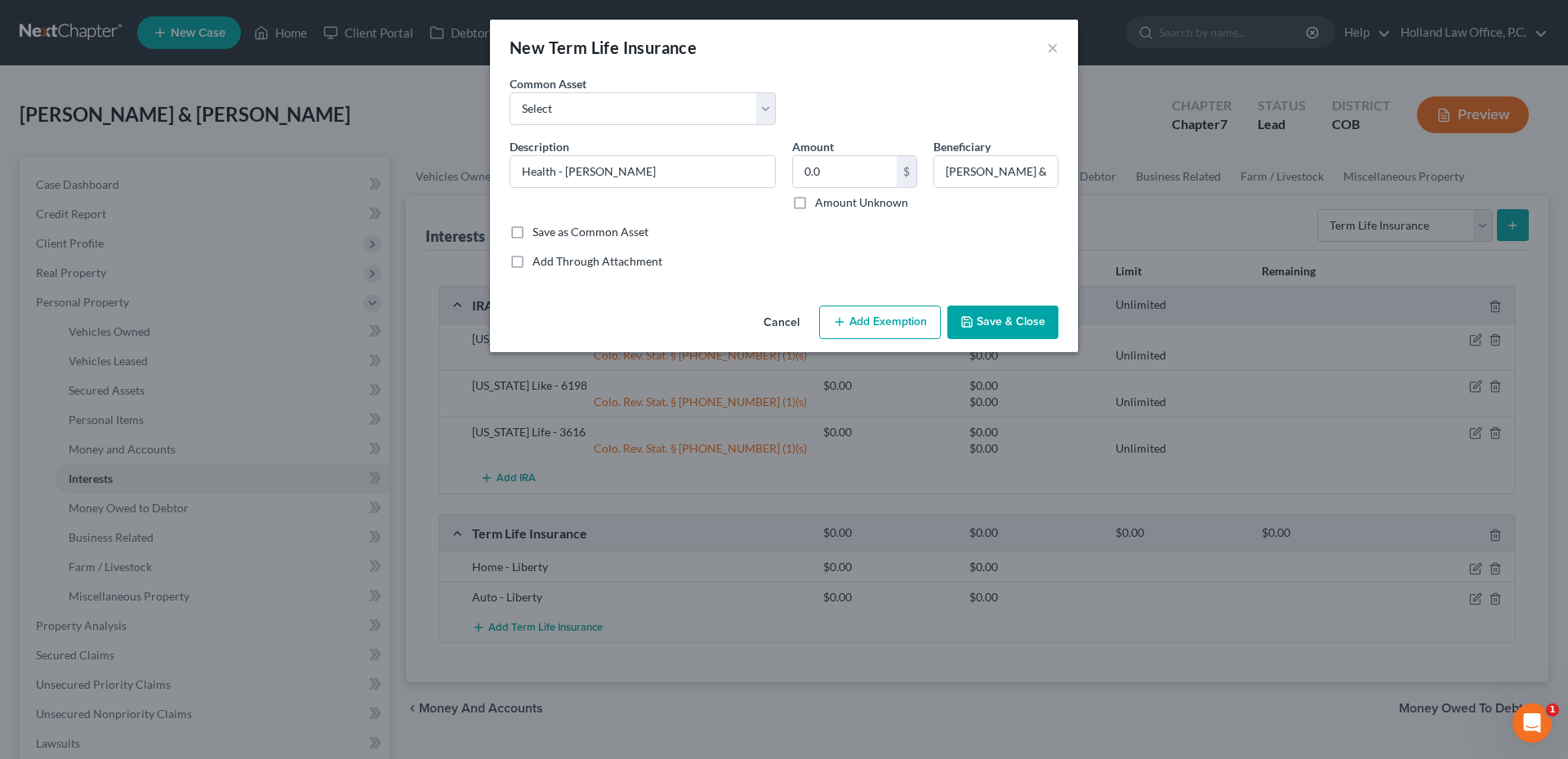
click at [991, 325] on button "Save & Close" at bounding box center [1002, 322] width 111 height 34
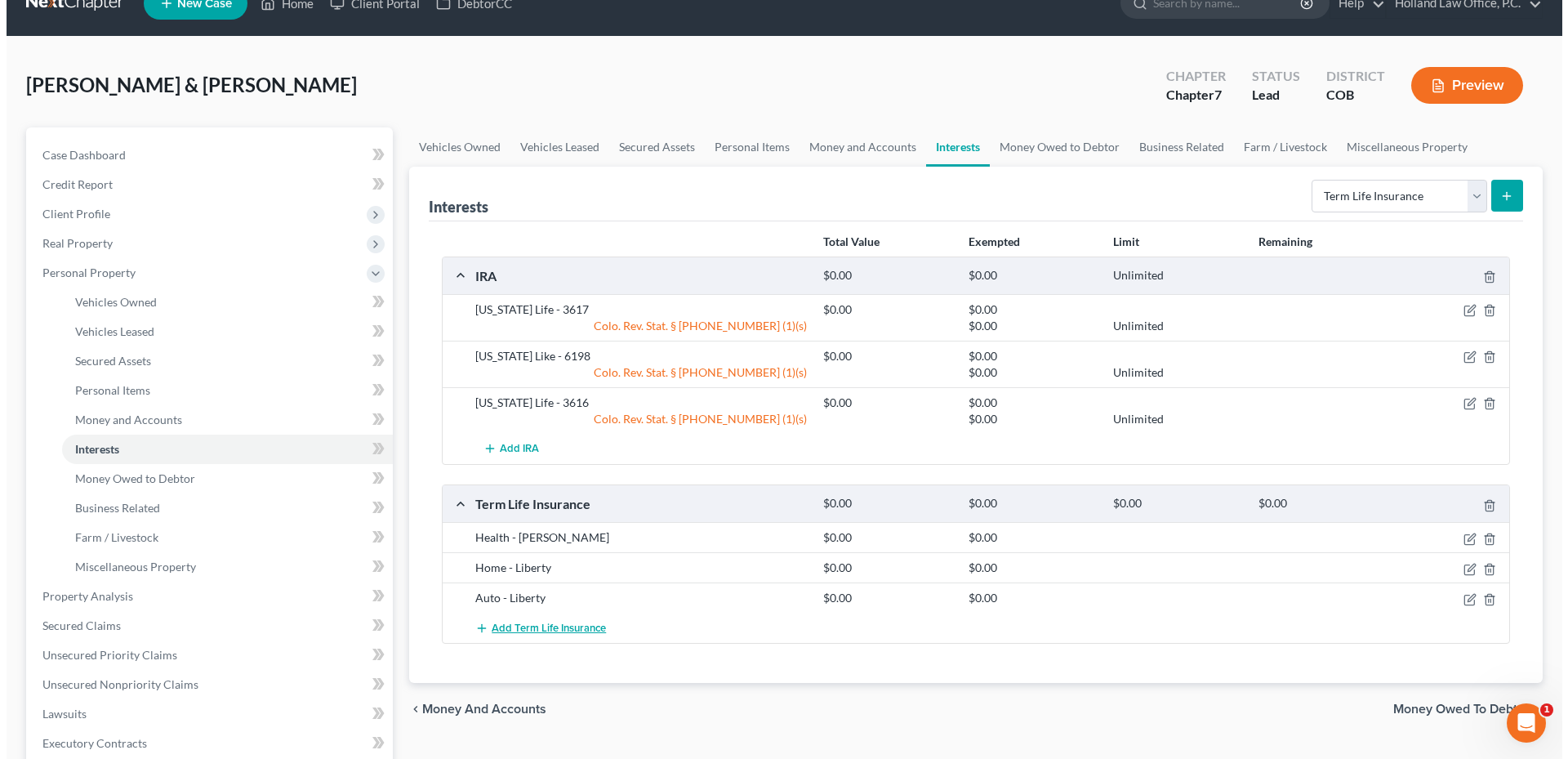
scroll to position [81, 0]
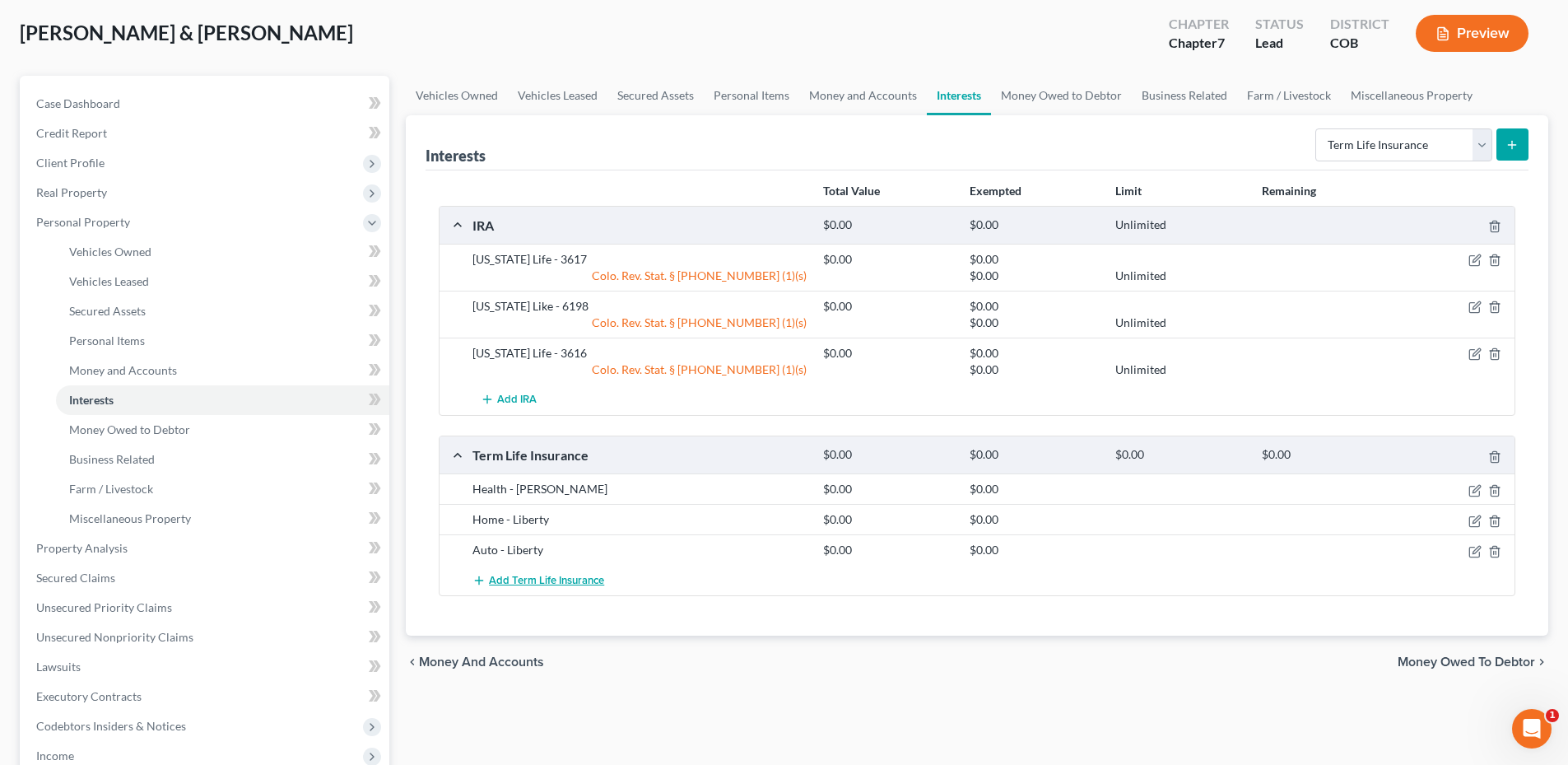
click at [538, 571] on button "Add Term Life Insurance" at bounding box center [539, 580] width 132 height 31
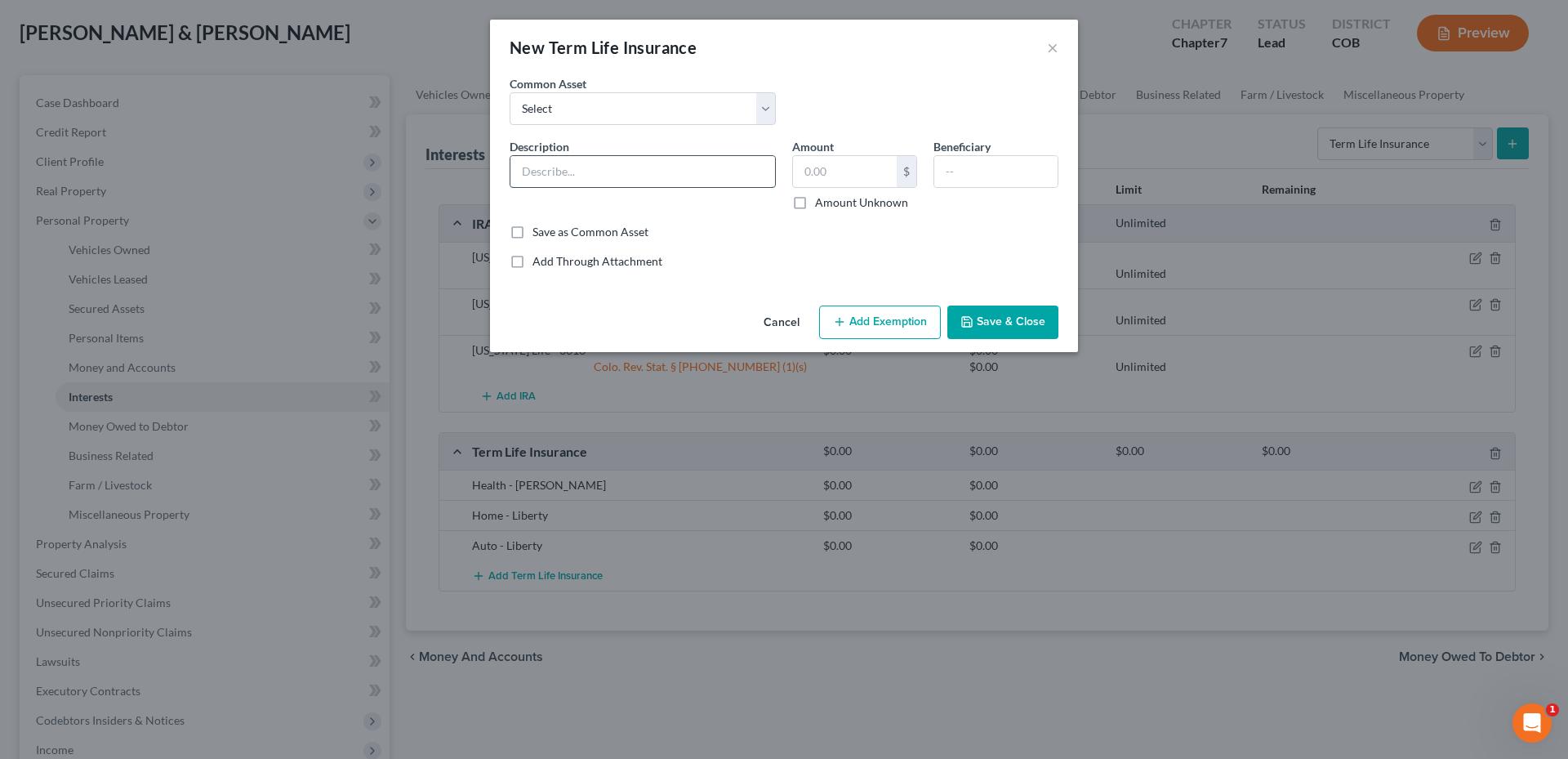
click at [550, 172] on input "text" at bounding box center [642, 172] width 264 height 31
type input "Dental - Delta"
type input "0.0"
type input "Robin & Michelle Valois"
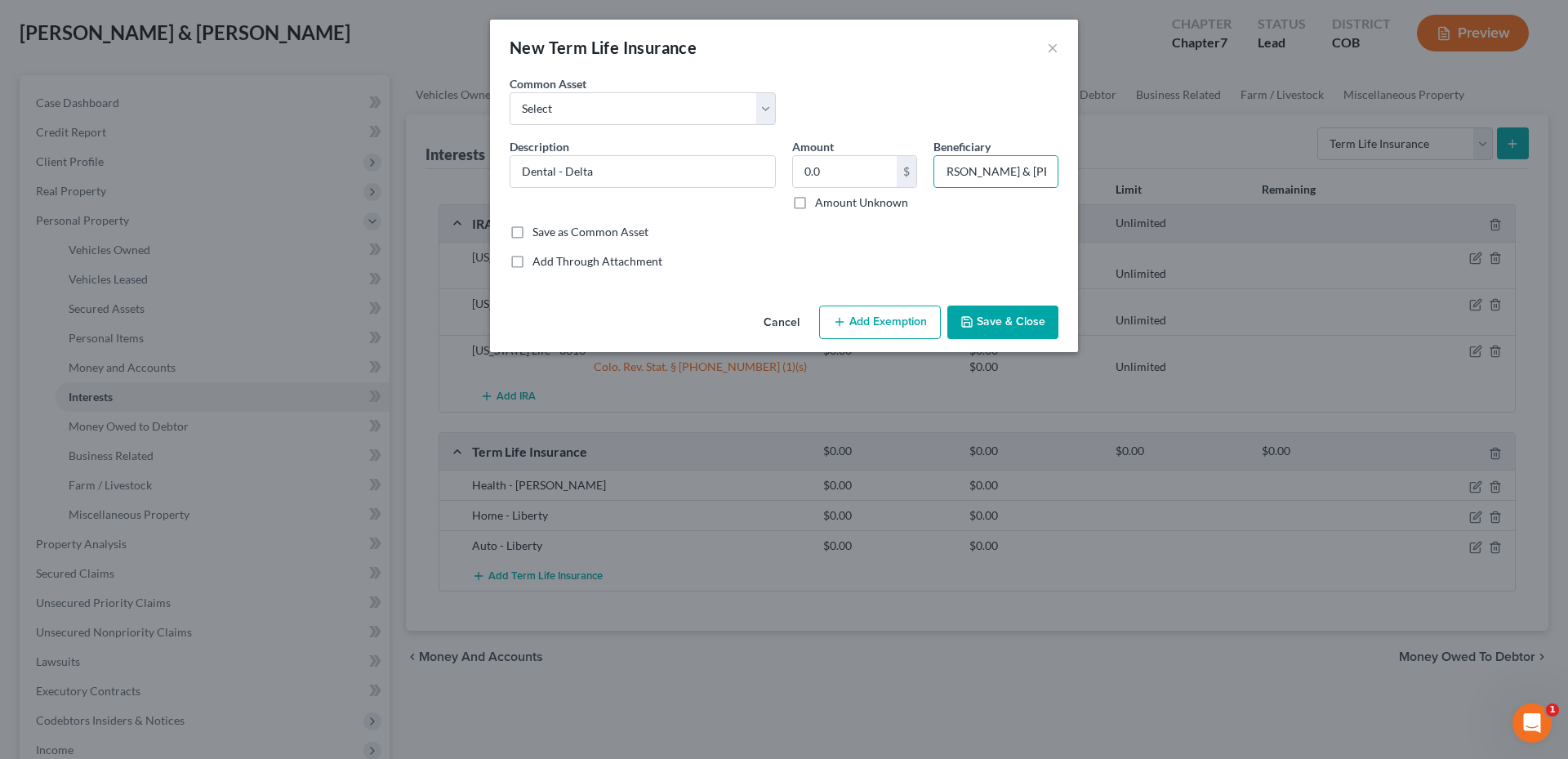
click at [874, 305] on button "Add Exemption" at bounding box center [879, 322] width 121 height 34
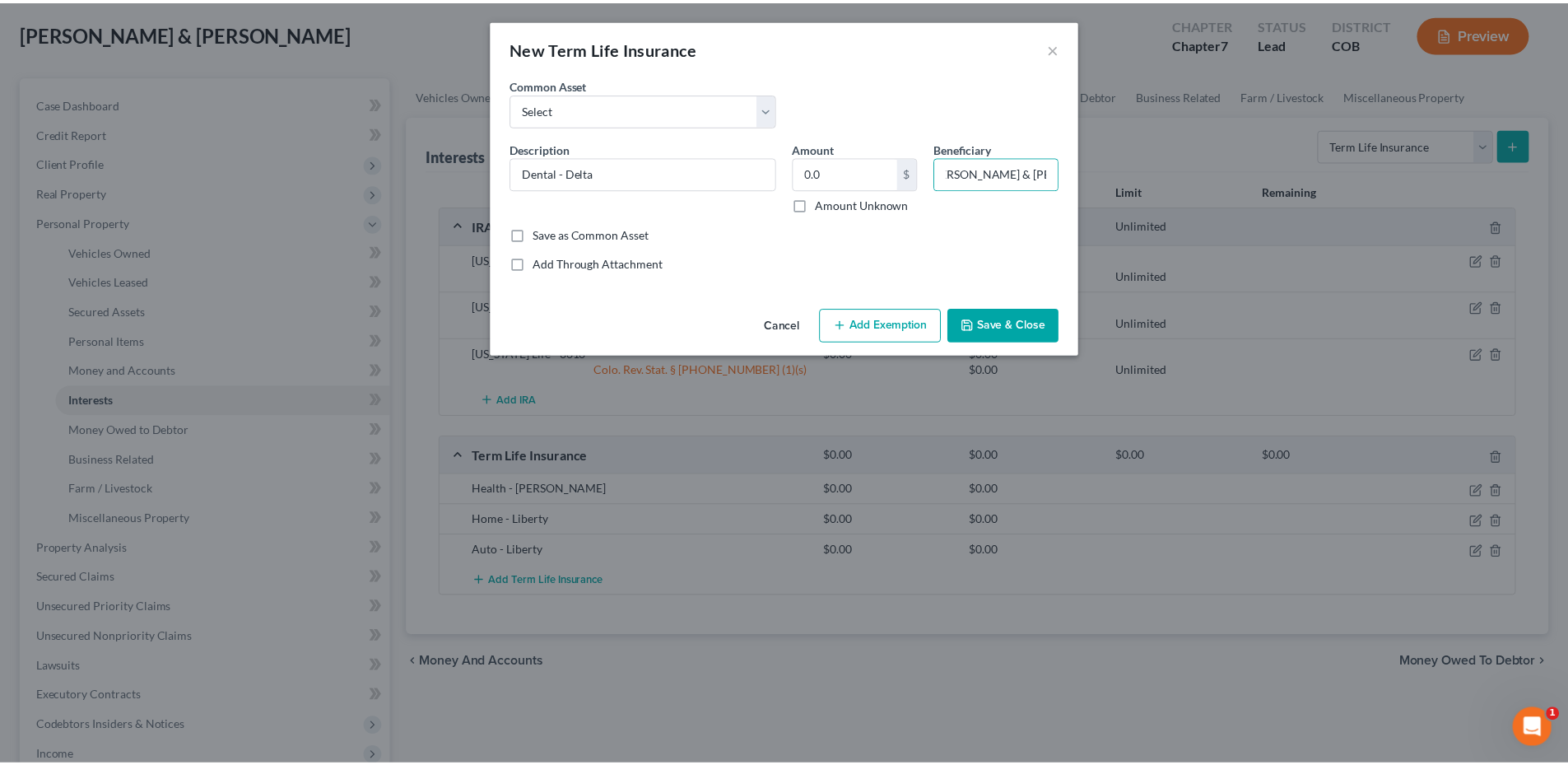
scroll to position [0, 0]
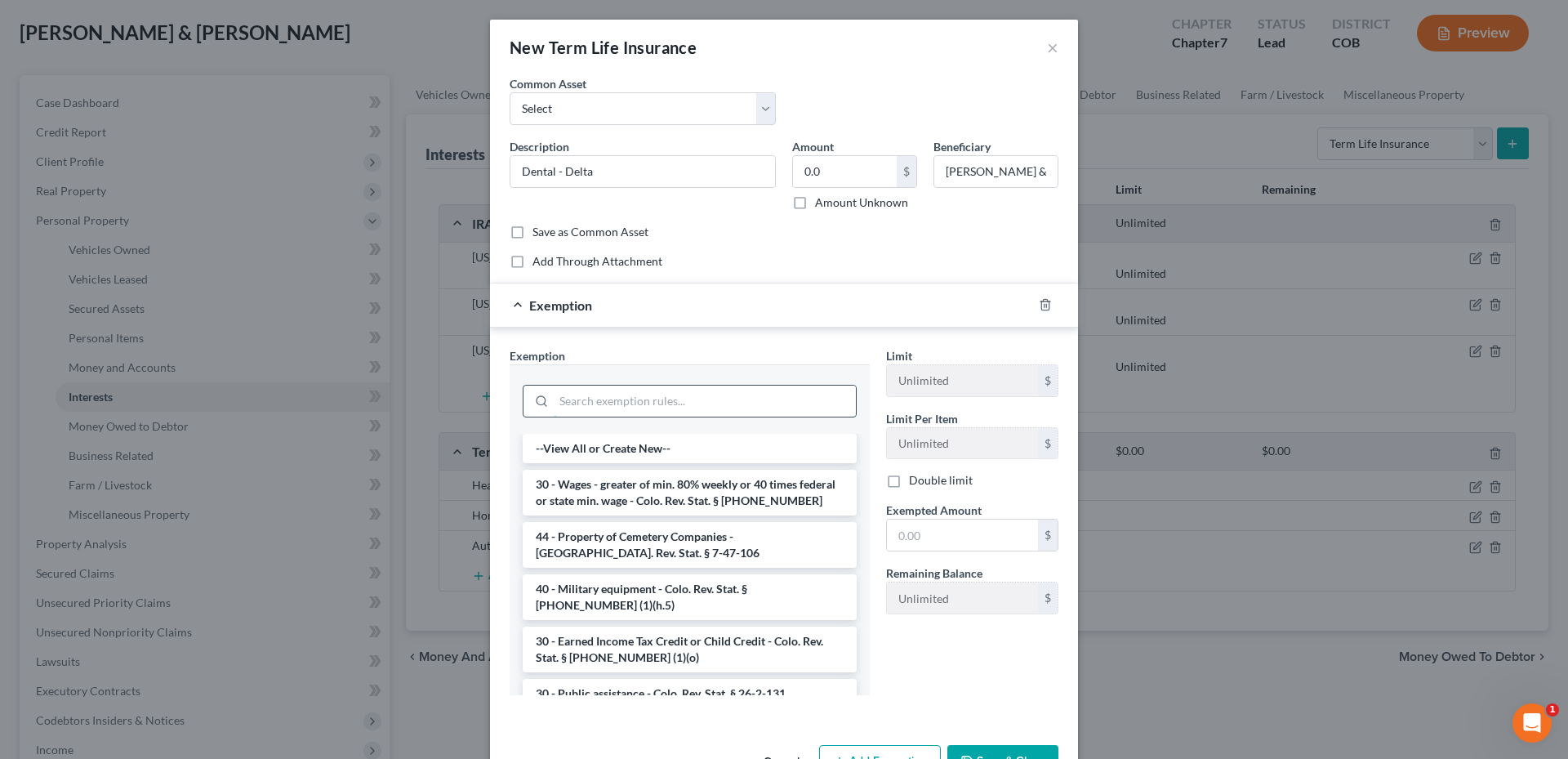
click at [625, 403] on input "search" at bounding box center [704, 401] width 302 height 31
click at [1046, 298] on div at bounding box center [1054, 305] width 45 height 27
click at [1042, 304] on icon "button" at bounding box center [1045, 305] width 13 height 13
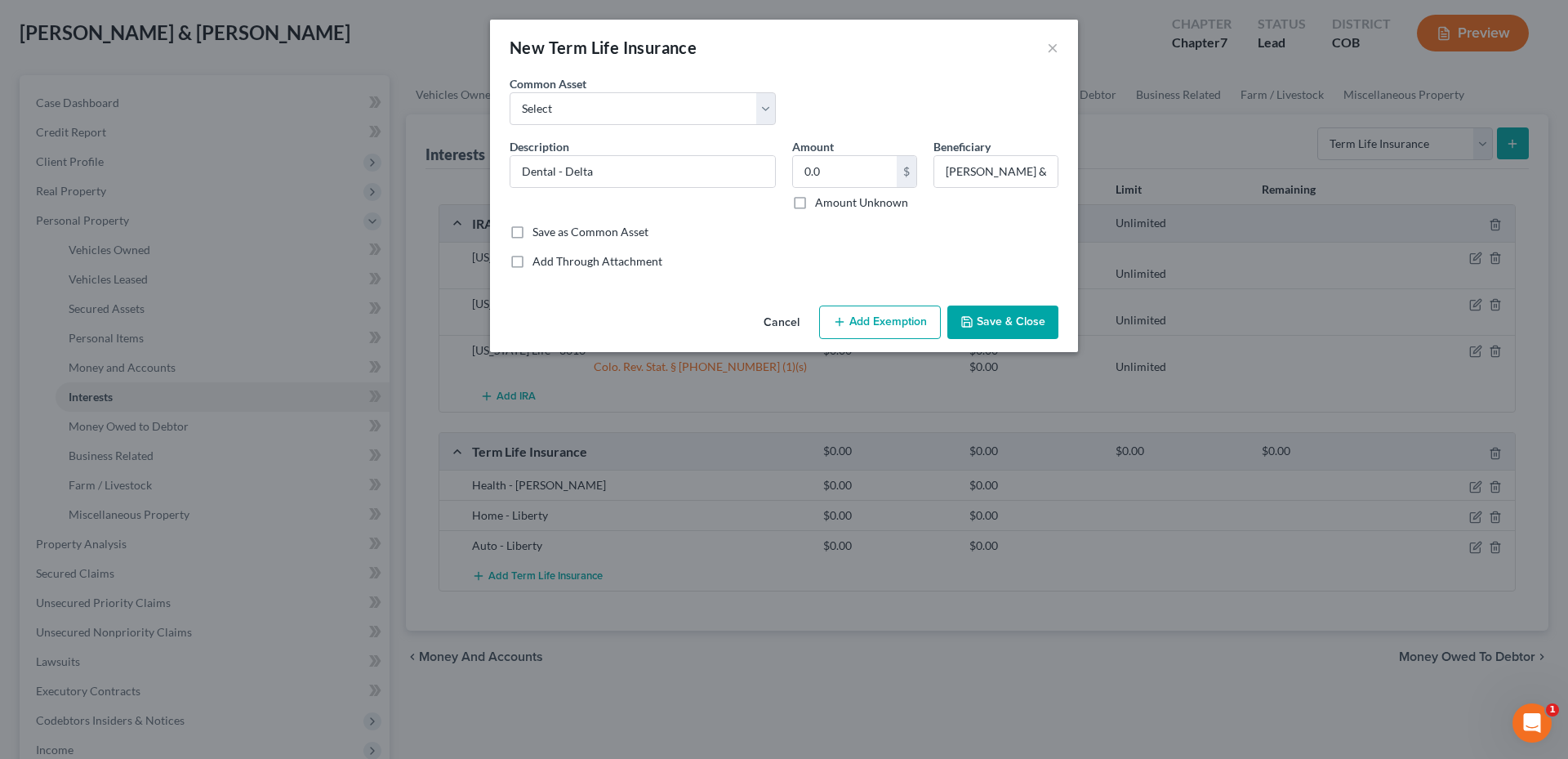
click at [1007, 316] on button "Save & Close" at bounding box center [1002, 322] width 111 height 34
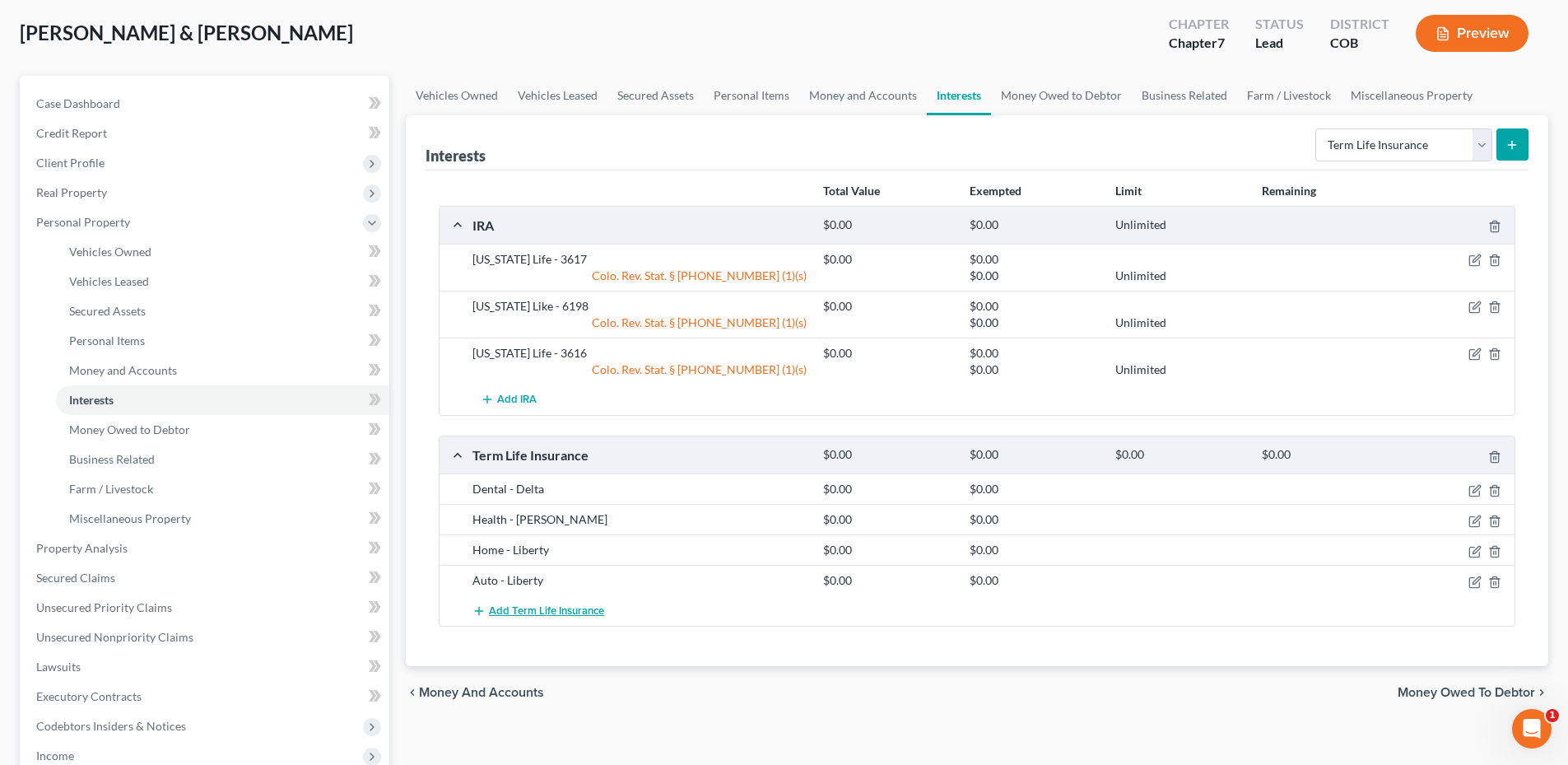
click at [551, 615] on span "Add Term Life Insurance" at bounding box center [546, 611] width 116 height 13
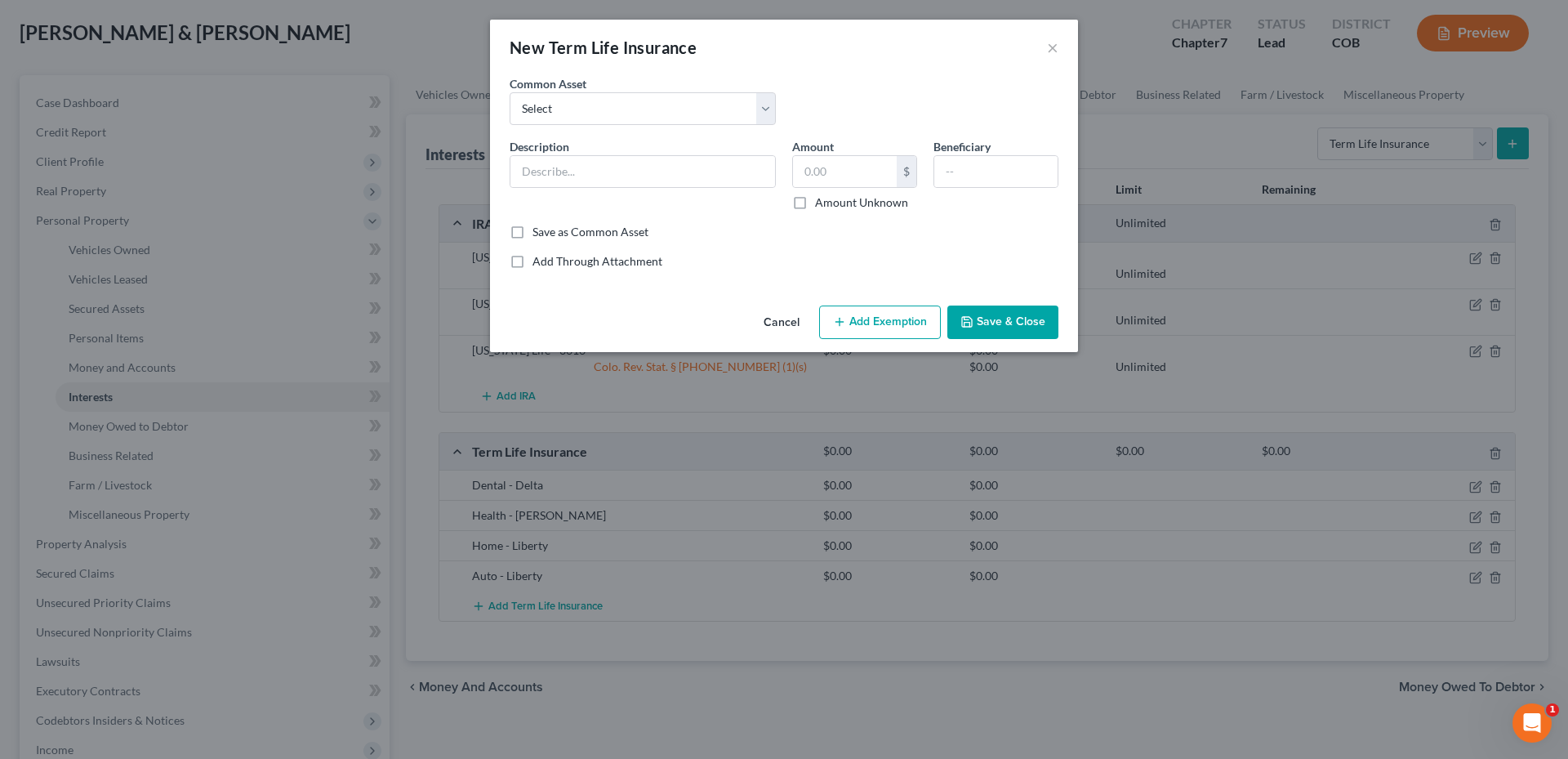
click at [595, 190] on div "Description *" at bounding box center [642, 174] width 282 height 73
click at [593, 172] on input "text" at bounding box center [642, 172] width 264 height 31
type input "Life - Country Financial"
type input "0.0"
click at [1028, 178] on input "text" at bounding box center [996, 172] width 123 height 31
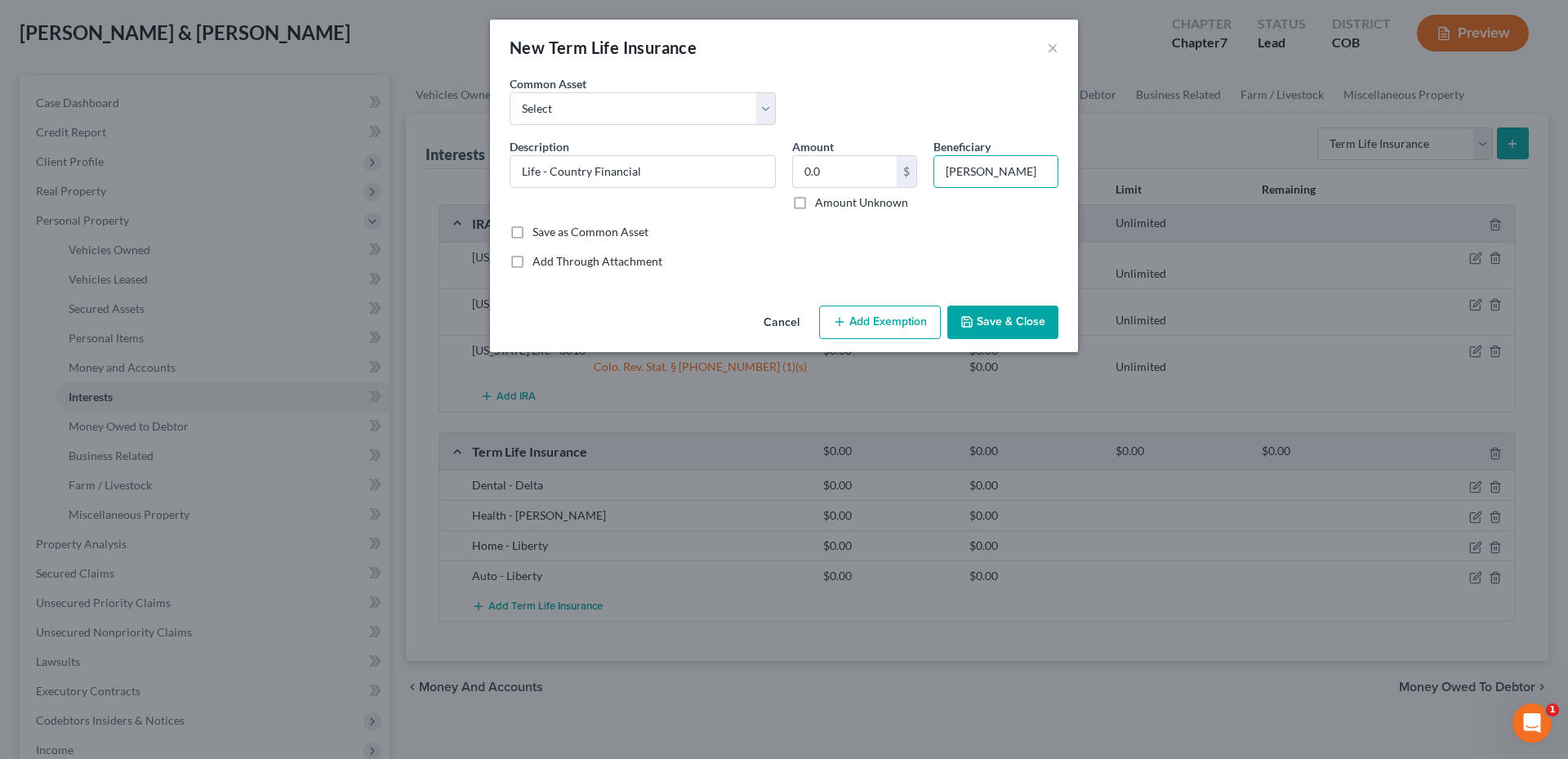
type input "Michelle Valois"
click at [836, 189] on div "Amount 0.0 $ Amount Unknown" at bounding box center [854, 174] width 141 height 73
click at [1001, 314] on button "Save & Close" at bounding box center [1002, 322] width 111 height 34
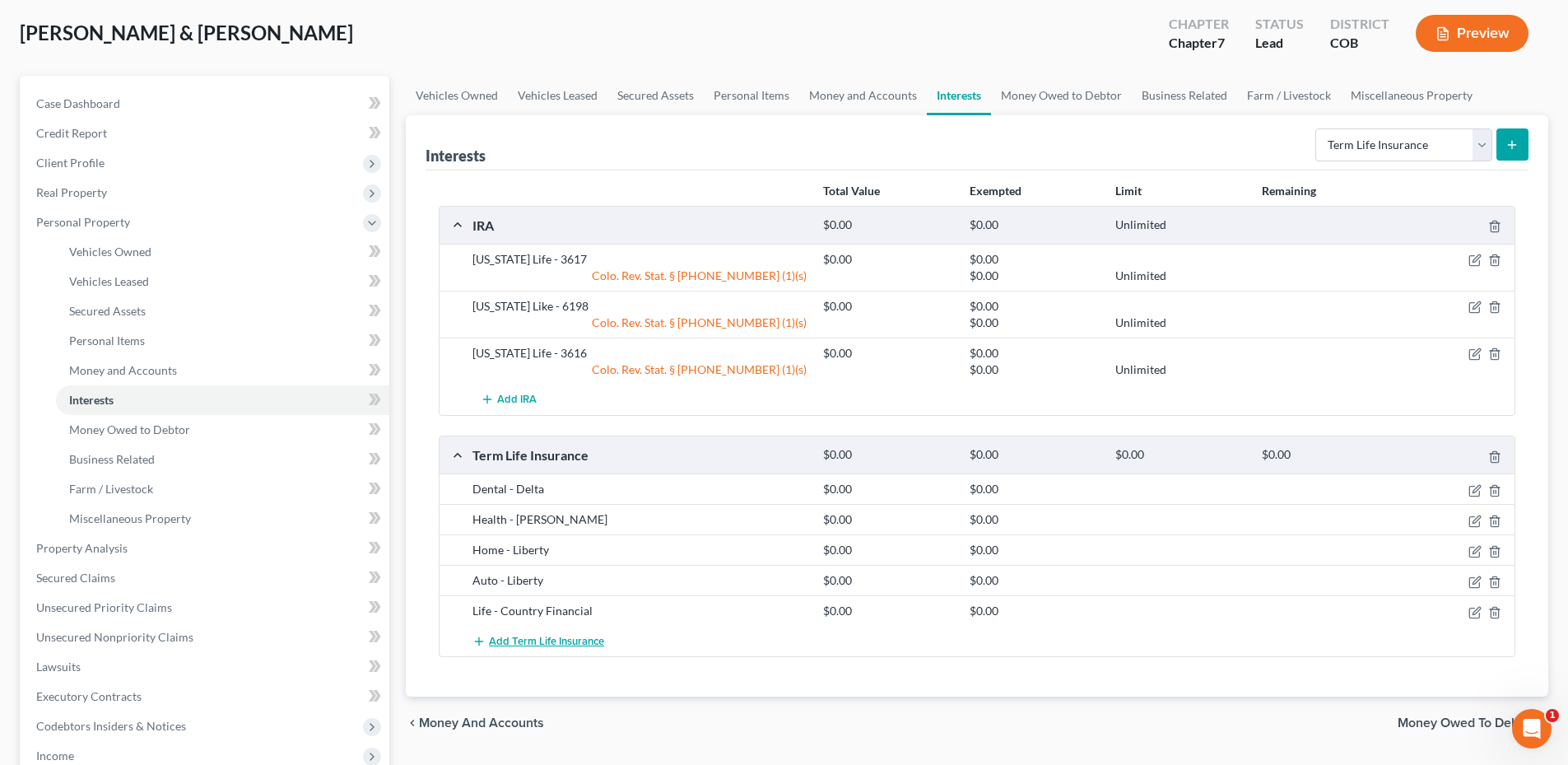
click at [555, 640] on span "Add Term Life Insurance" at bounding box center [546, 641] width 116 height 13
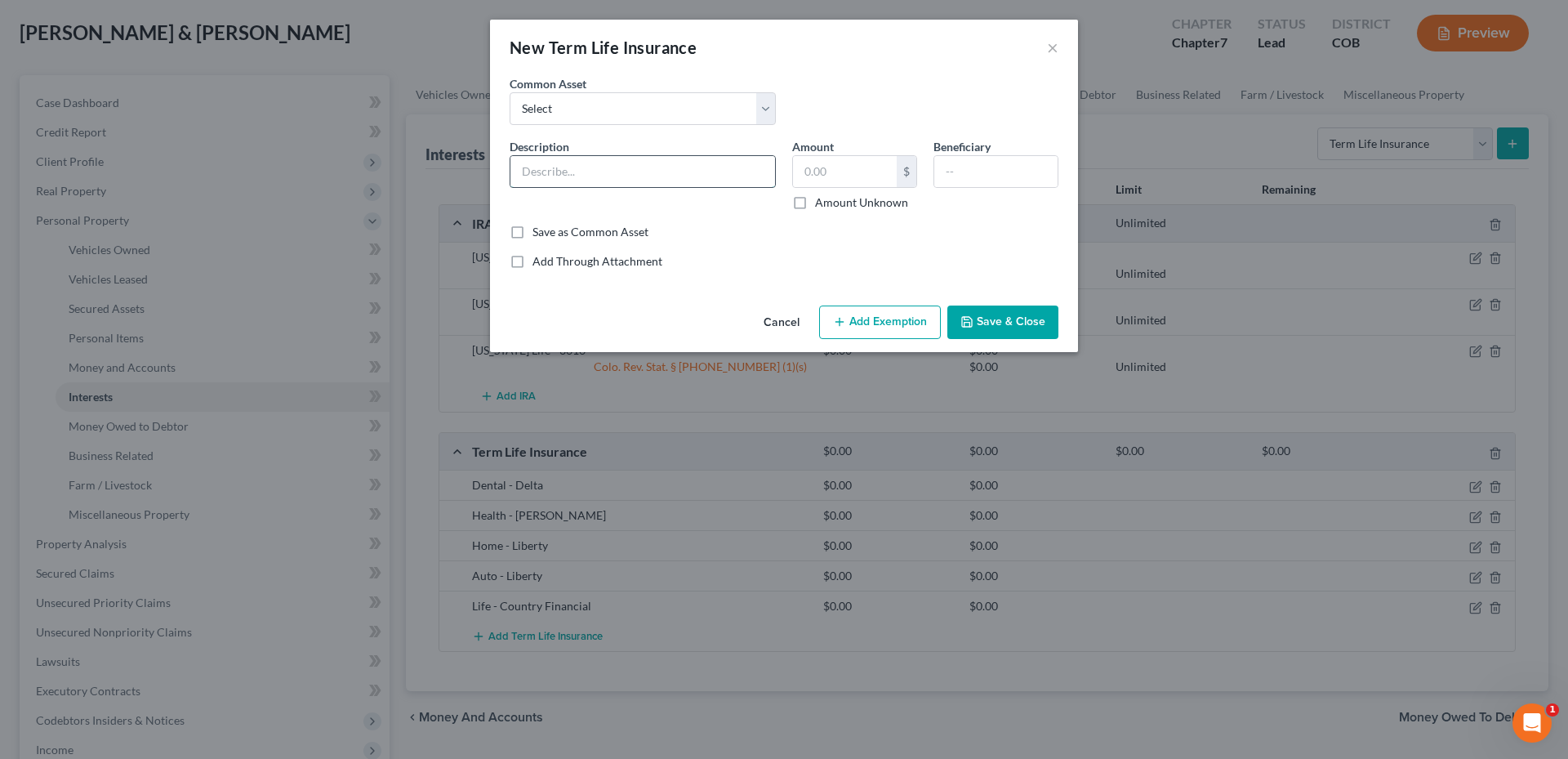
click at [581, 179] on input "text" at bounding box center [642, 172] width 264 height 31
type input "Life - Country Financial"
type input "0.0"
click at [958, 175] on input "Michelle Valois" at bounding box center [996, 172] width 123 height 31
drag, startPoint x: 948, startPoint y: 171, endPoint x: 992, endPoint y: 172, distance: 44.0
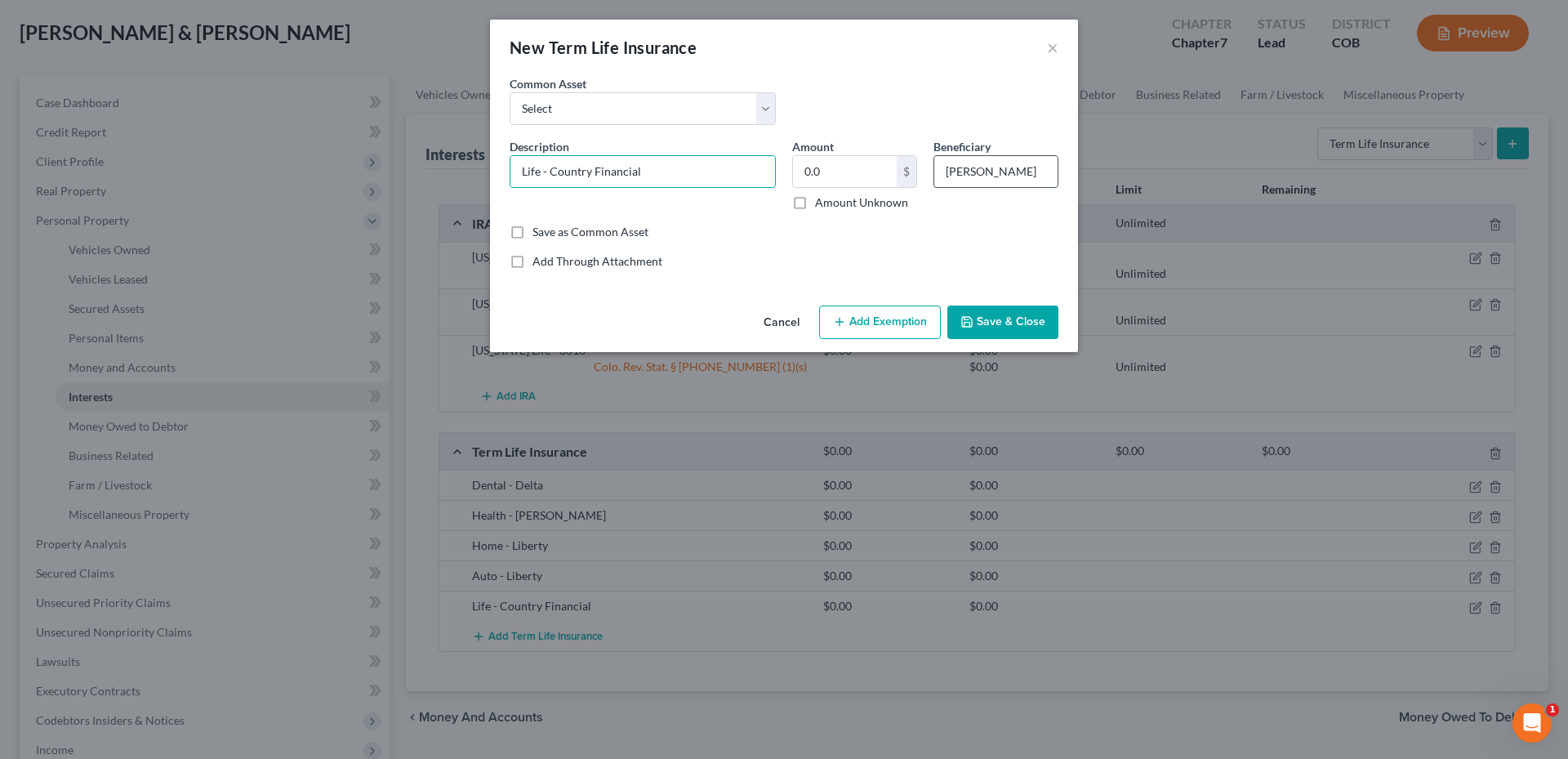
click at [992, 172] on input "Michelle Valois" at bounding box center [996, 172] width 123 height 31
type input "[PERSON_NAME]"
click at [1004, 318] on button "Save & Close" at bounding box center [1002, 322] width 111 height 34
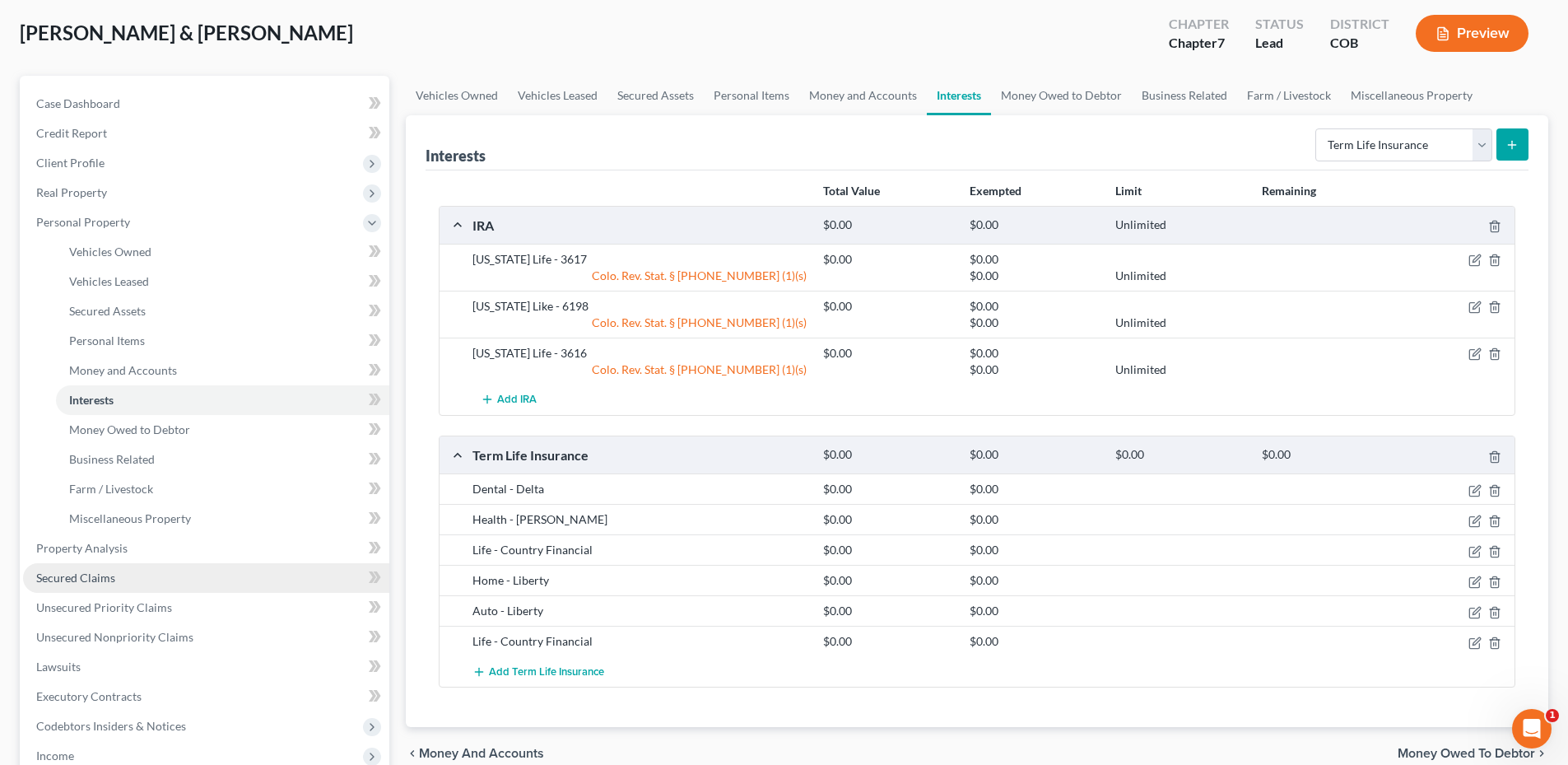
click at [95, 571] on span "Secured Claims" at bounding box center [75, 577] width 79 height 14
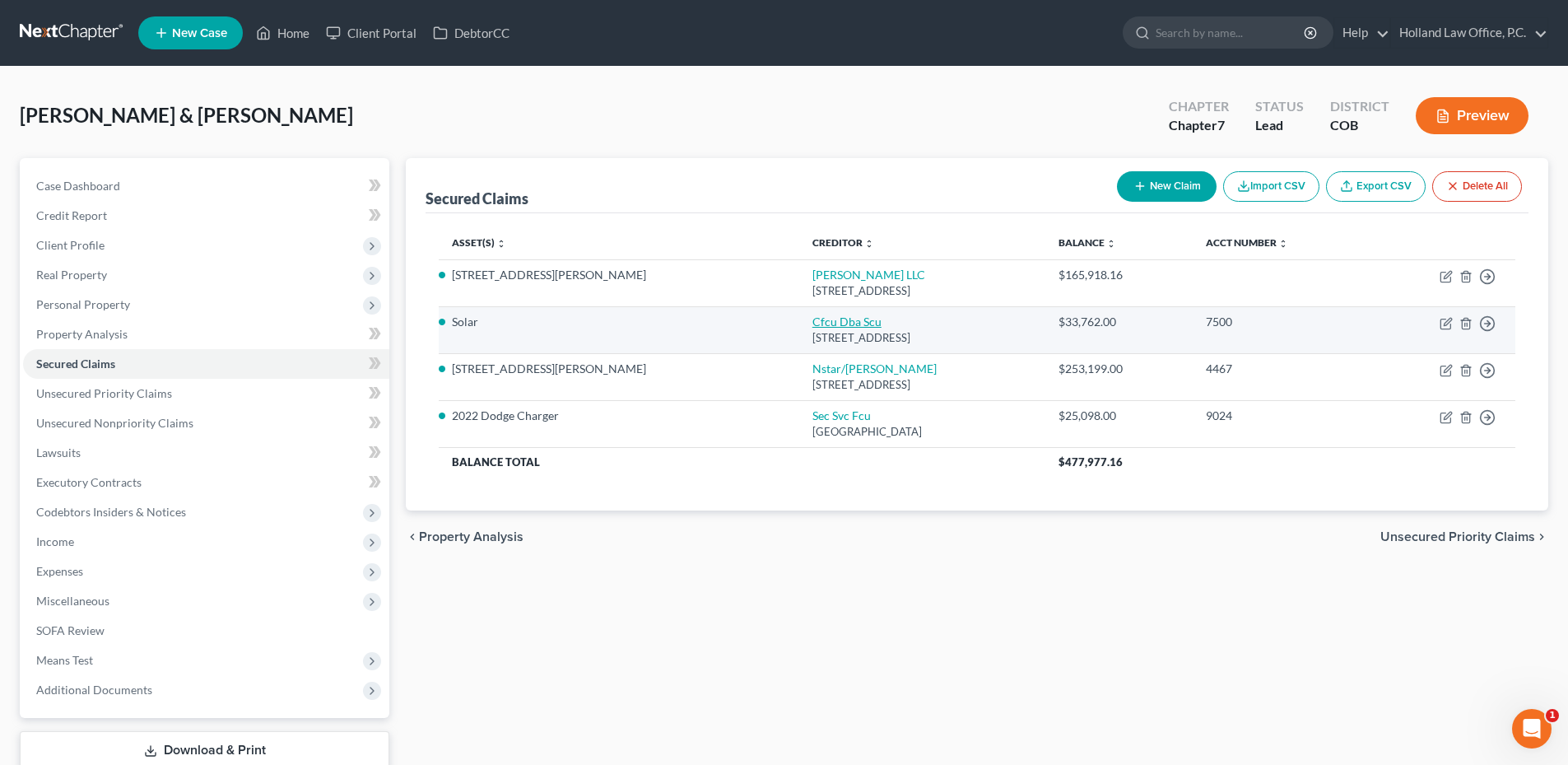
click at [813, 318] on link "Cfcu Dba Scu" at bounding box center [847, 321] width 69 height 14
select select "4"
select select "2"
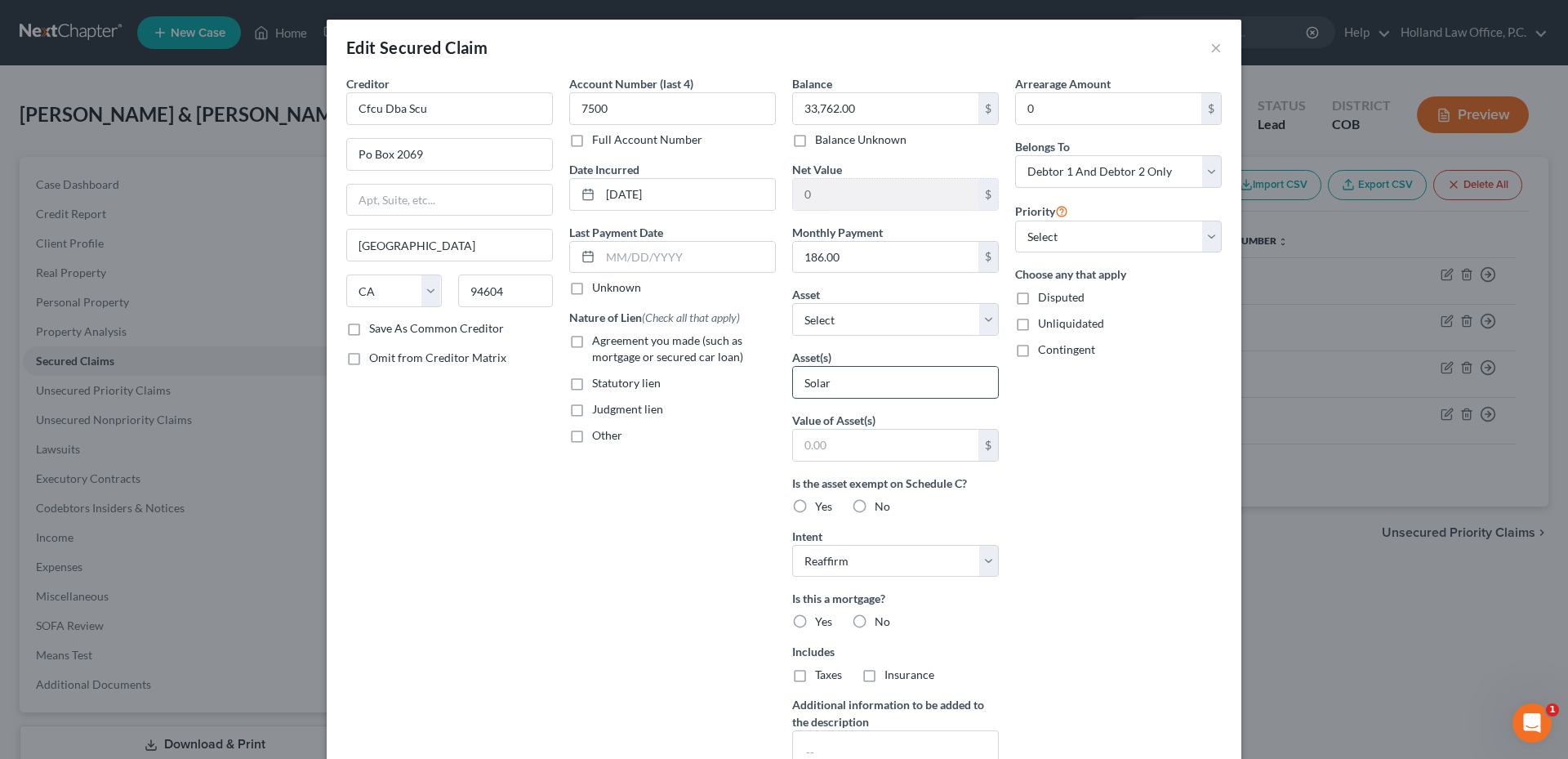
click at [860, 391] on input "Solar" at bounding box center [895, 382] width 205 height 31
click at [1165, 504] on div "Arrearage Amount 0 $ Belongs To * Select Debtor 1 Only Debtor 2 Only Debtor 1 A…" at bounding box center [1118, 439] width 223 height 729
click at [872, 308] on select "Select Other Multiple Assets Household Goods - Sofa, Tv Stand, Pots/pan, Small …" at bounding box center [895, 319] width 207 height 32
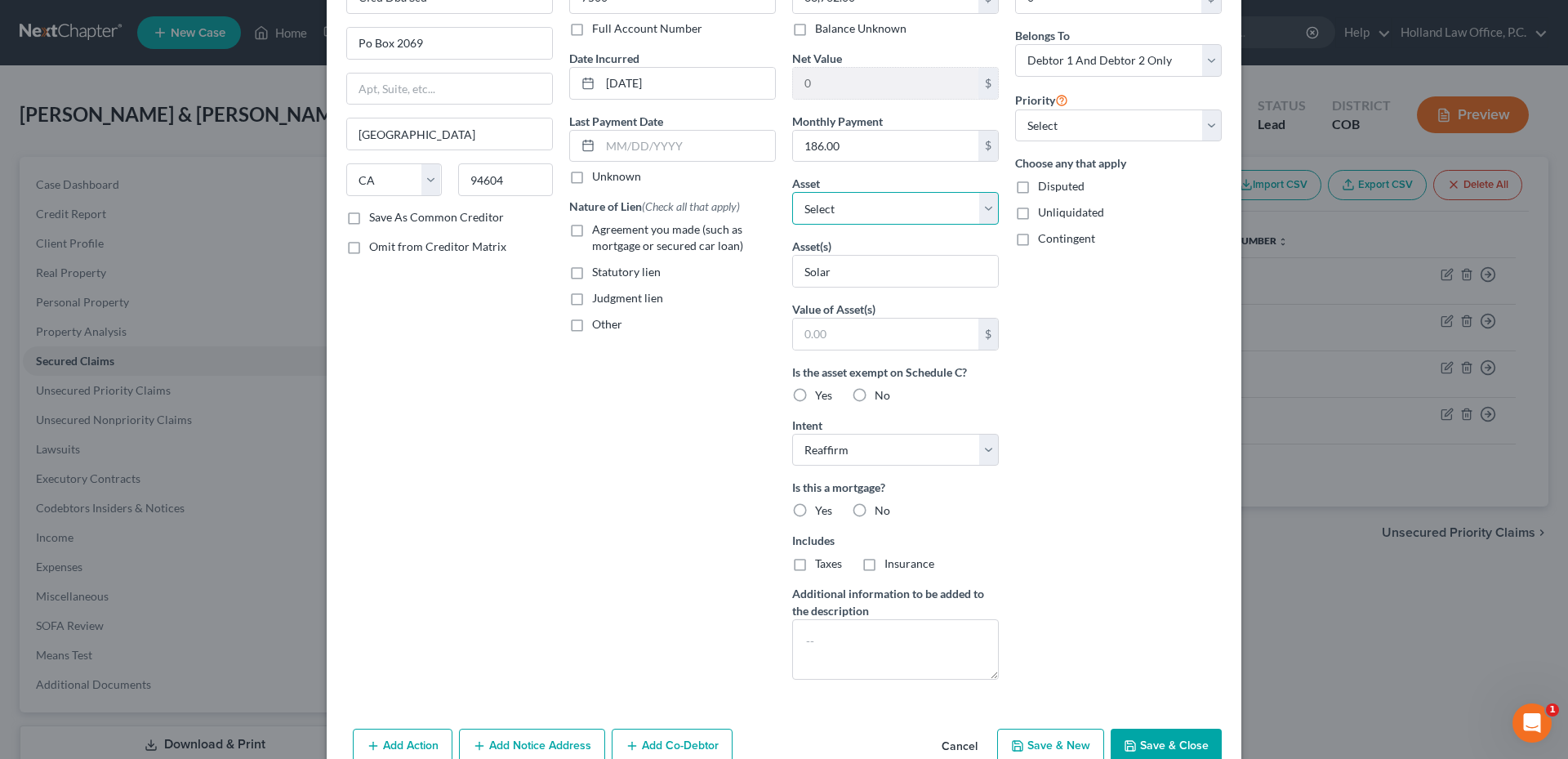
scroll to position [195, 0]
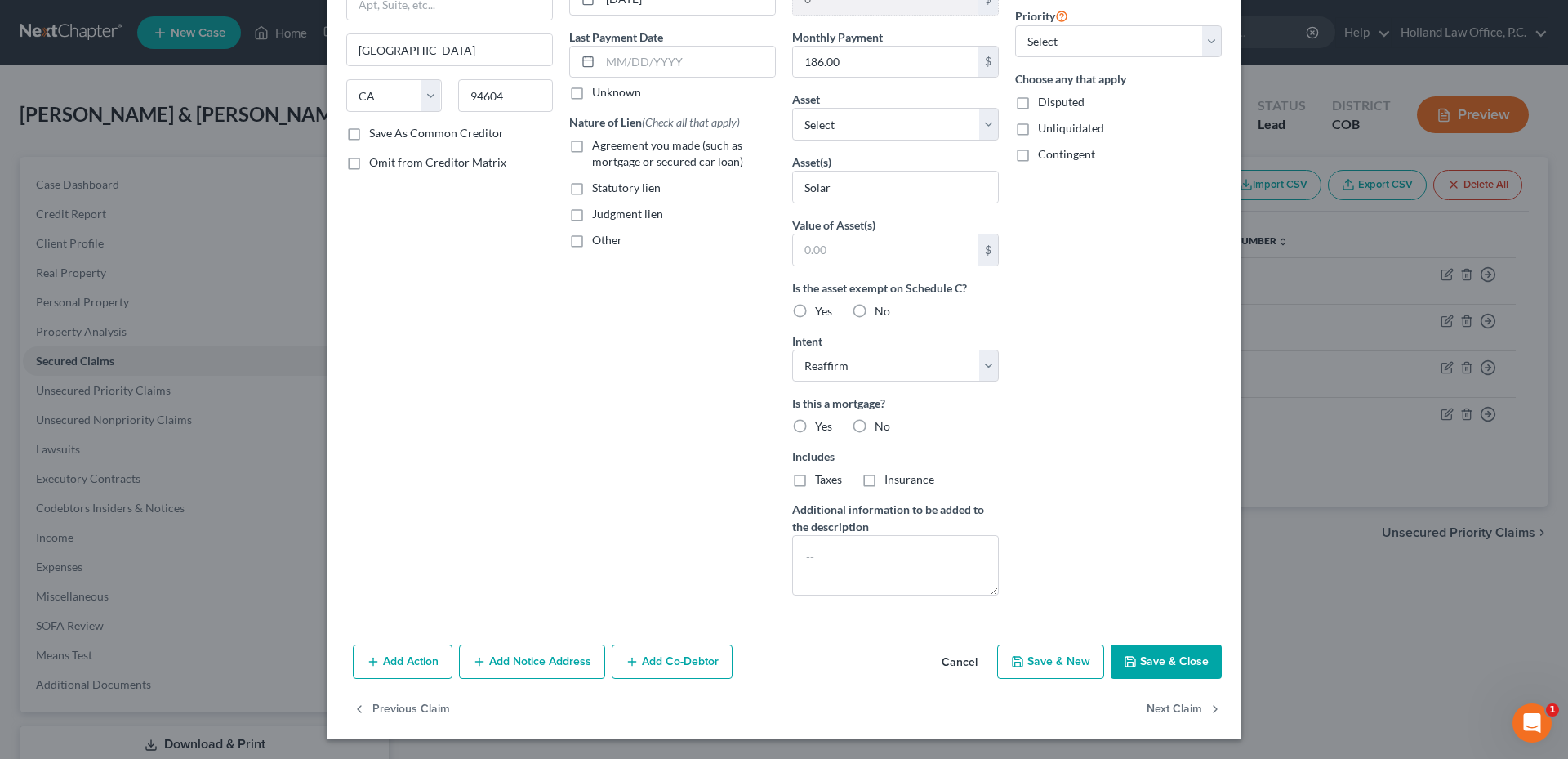
click at [936, 662] on button "Cancel" at bounding box center [959, 662] width 62 height 32
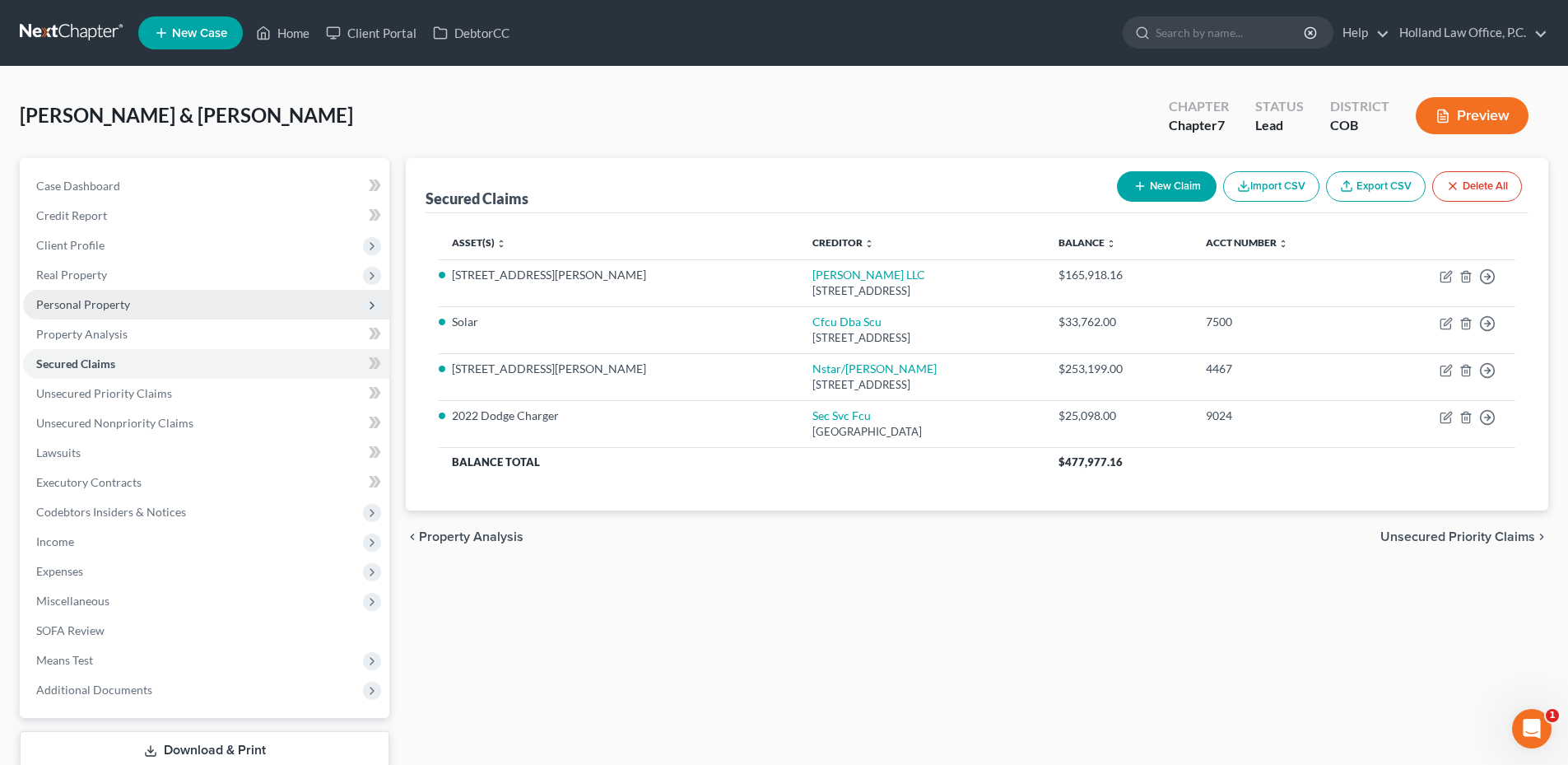
click at [66, 303] on span "Personal Property" at bounding box center [83, 304] width 94 height 14
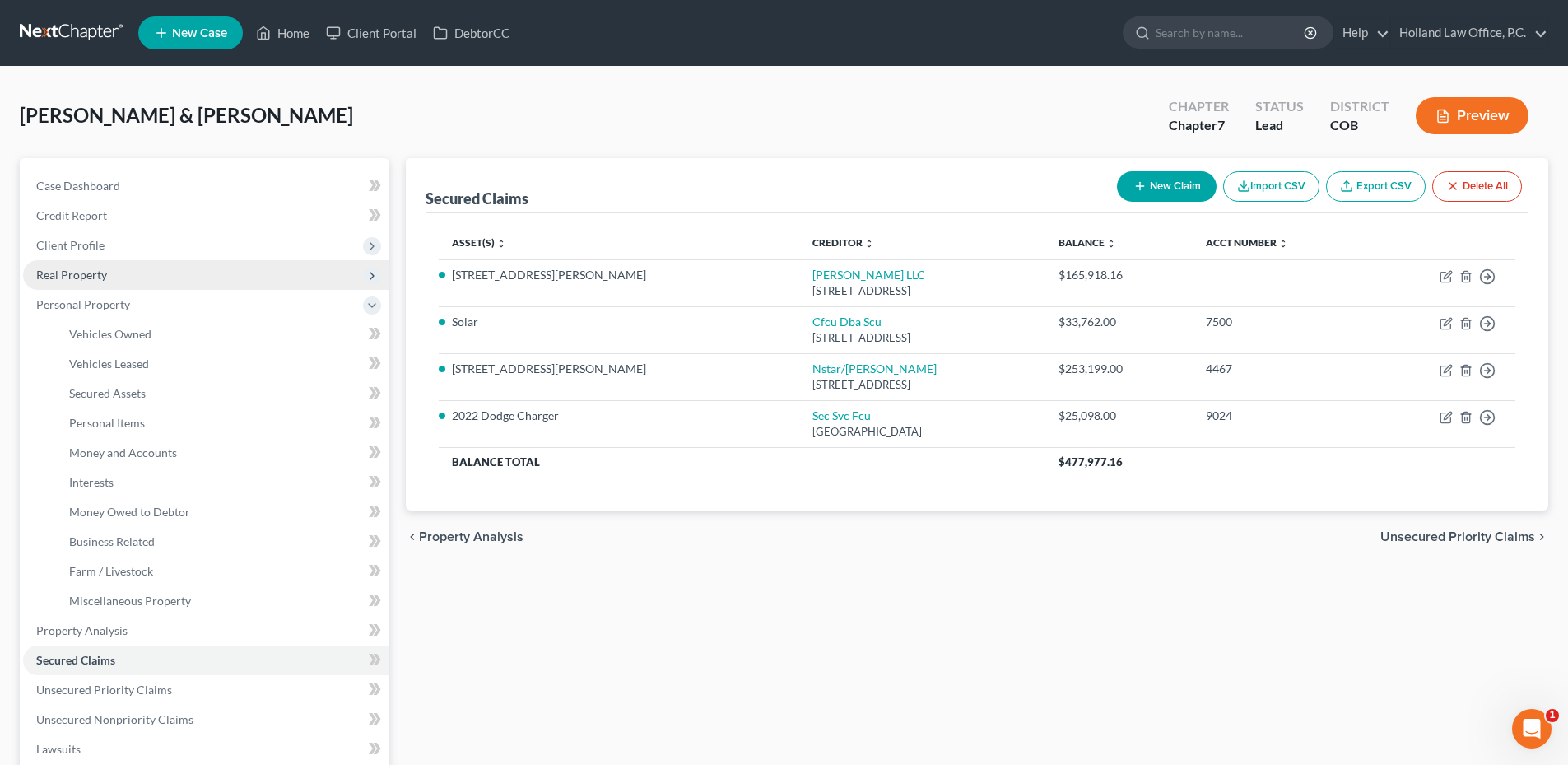
click at [90, 276] on span "Real Property" at bounding box center [72, 274] width 71 height 14
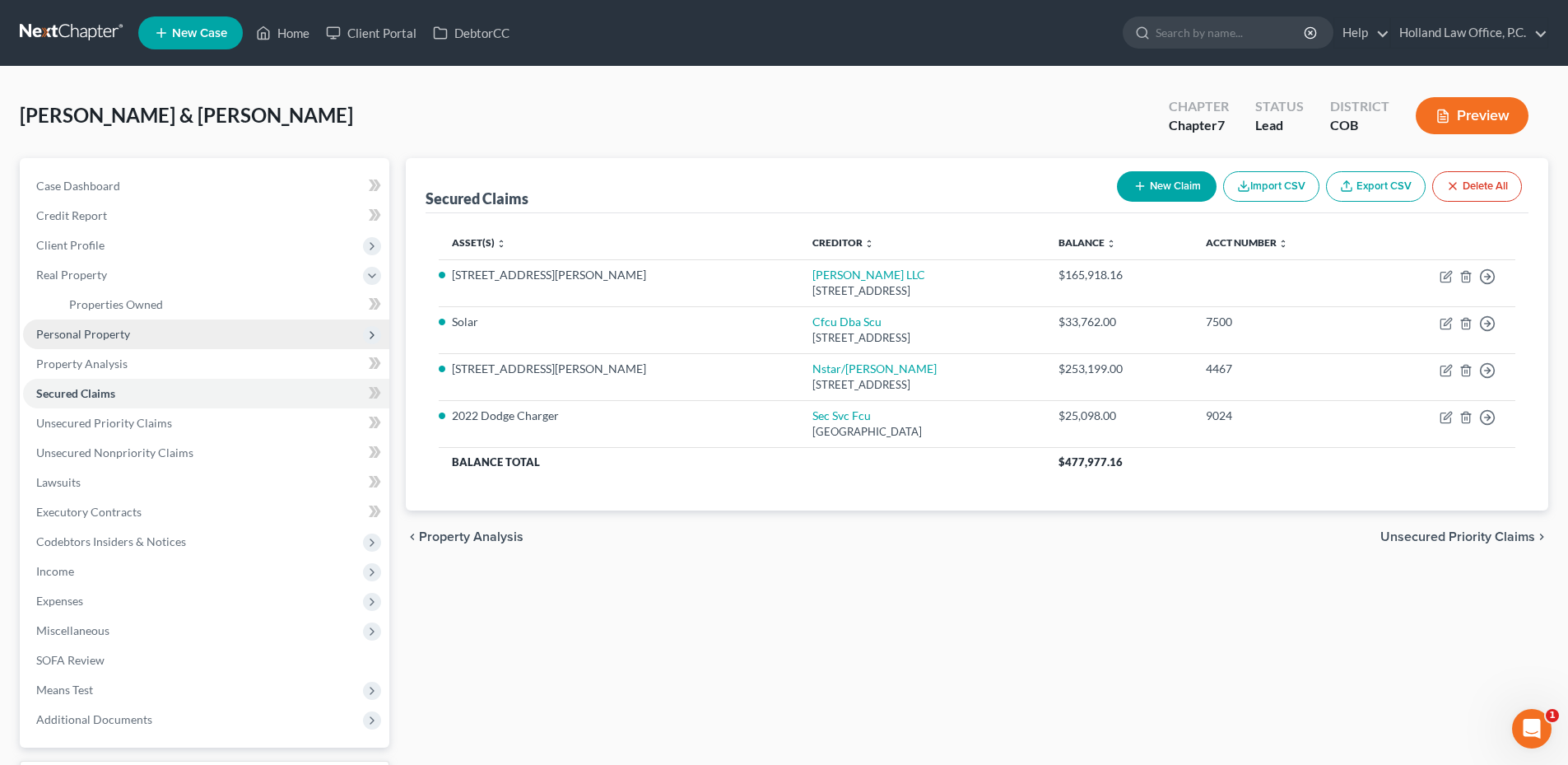
click at [105, 338] on span "Personal Property" at bounding box center [83, 333] width 94 height 14
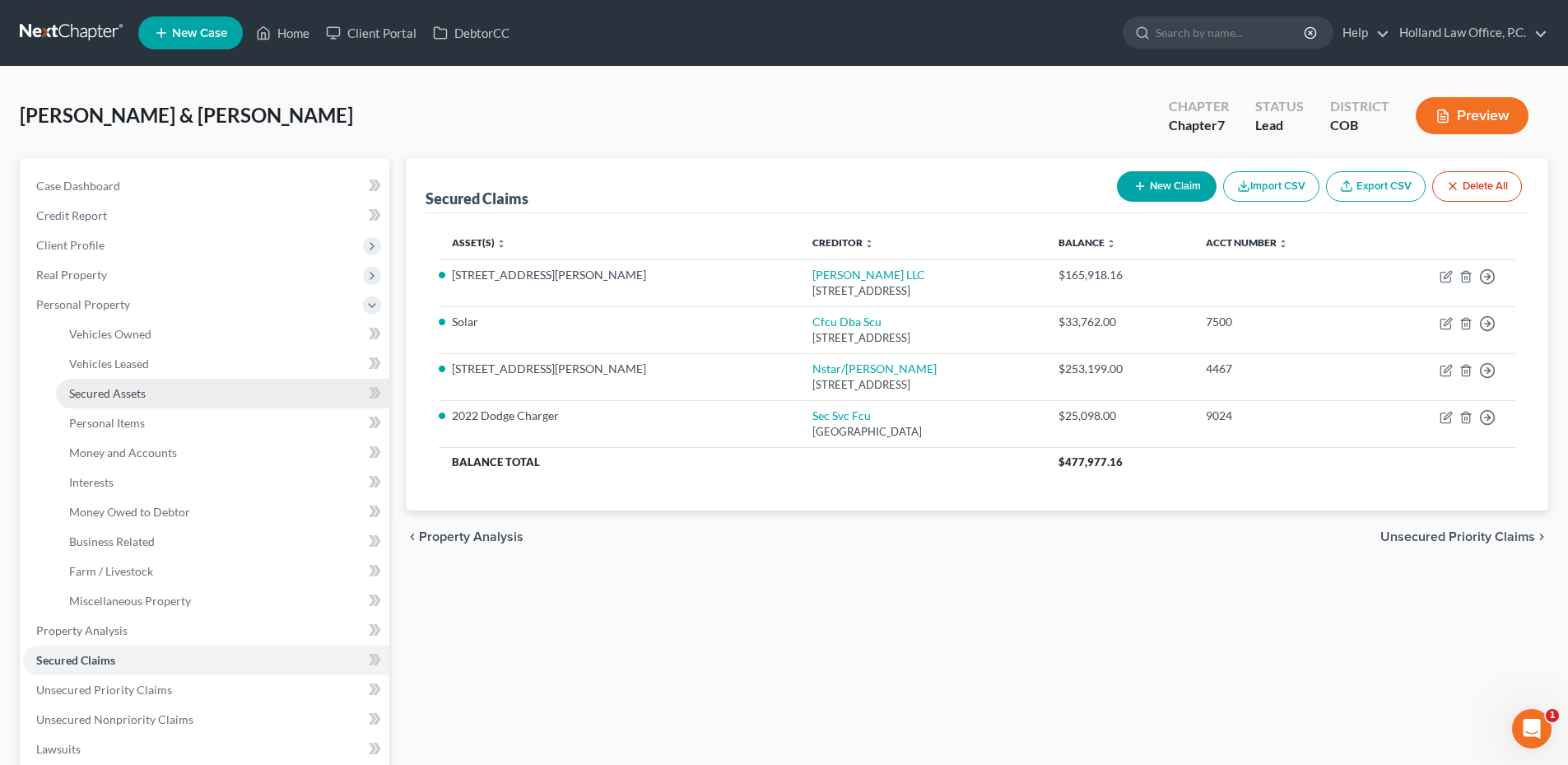
click at [122, 397] on span "Secured Assets" at bounding box center [107, 393] width 76 height 14
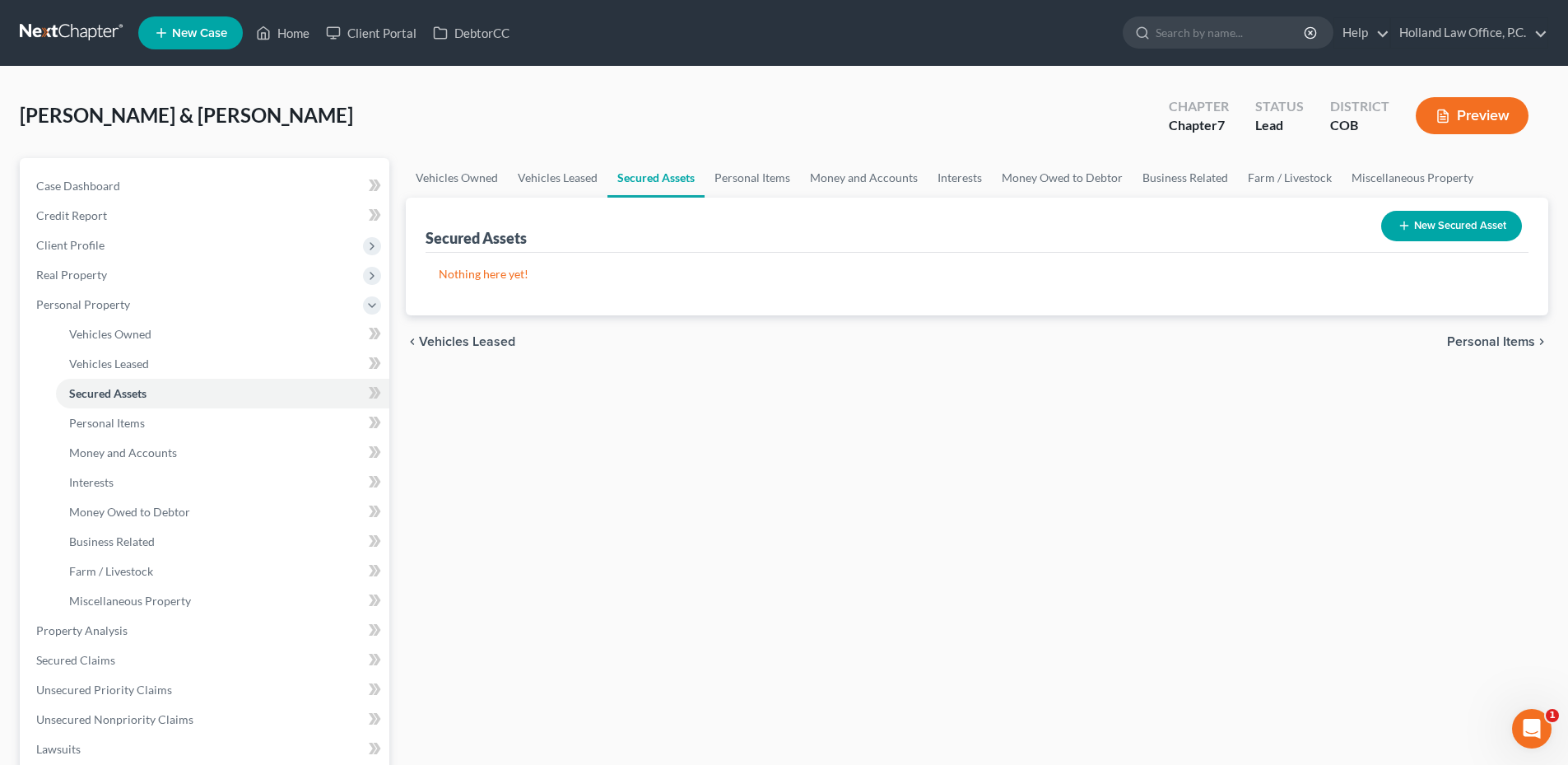
click at [1432, 218] on button "New Secured Asset" at bounding box center [1451, 226] width 140 height 31
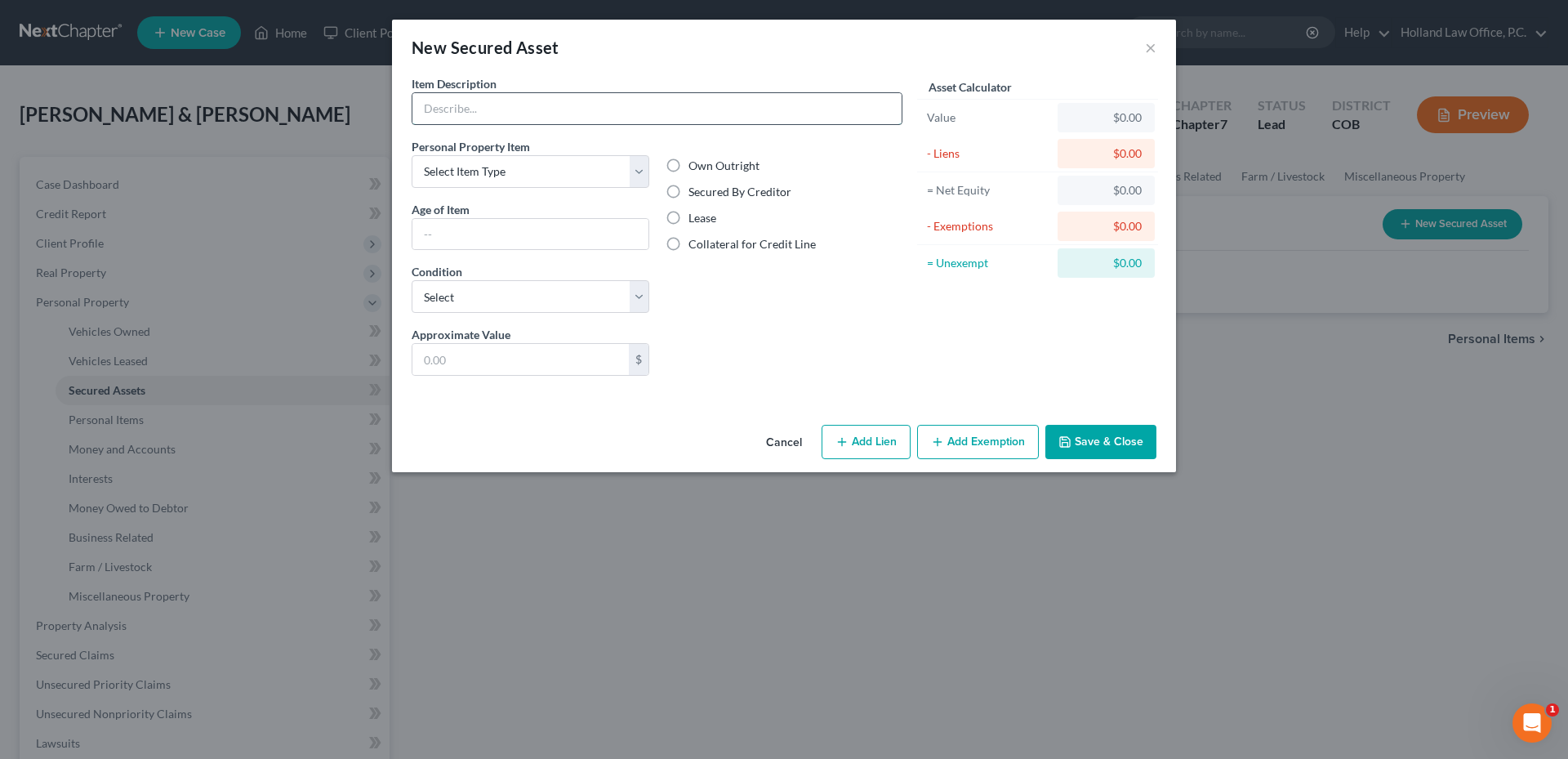
click at [512, 112] on input "text" at bounding box center [657, 108] width 489 height 31
type input "Solar Panels"
click at [515, 169] on select "Select Item Type Clothing Collectibles Of Value Electronics Firearms Household …" at bounding box center [530, 172] width 238 height 32
select select "other"
click at [411, 155] on select "Select Item Type Clothing Collectibles Of Value Electronics Firearms Household …" at bounding box center [530, 172] width 238 height 32
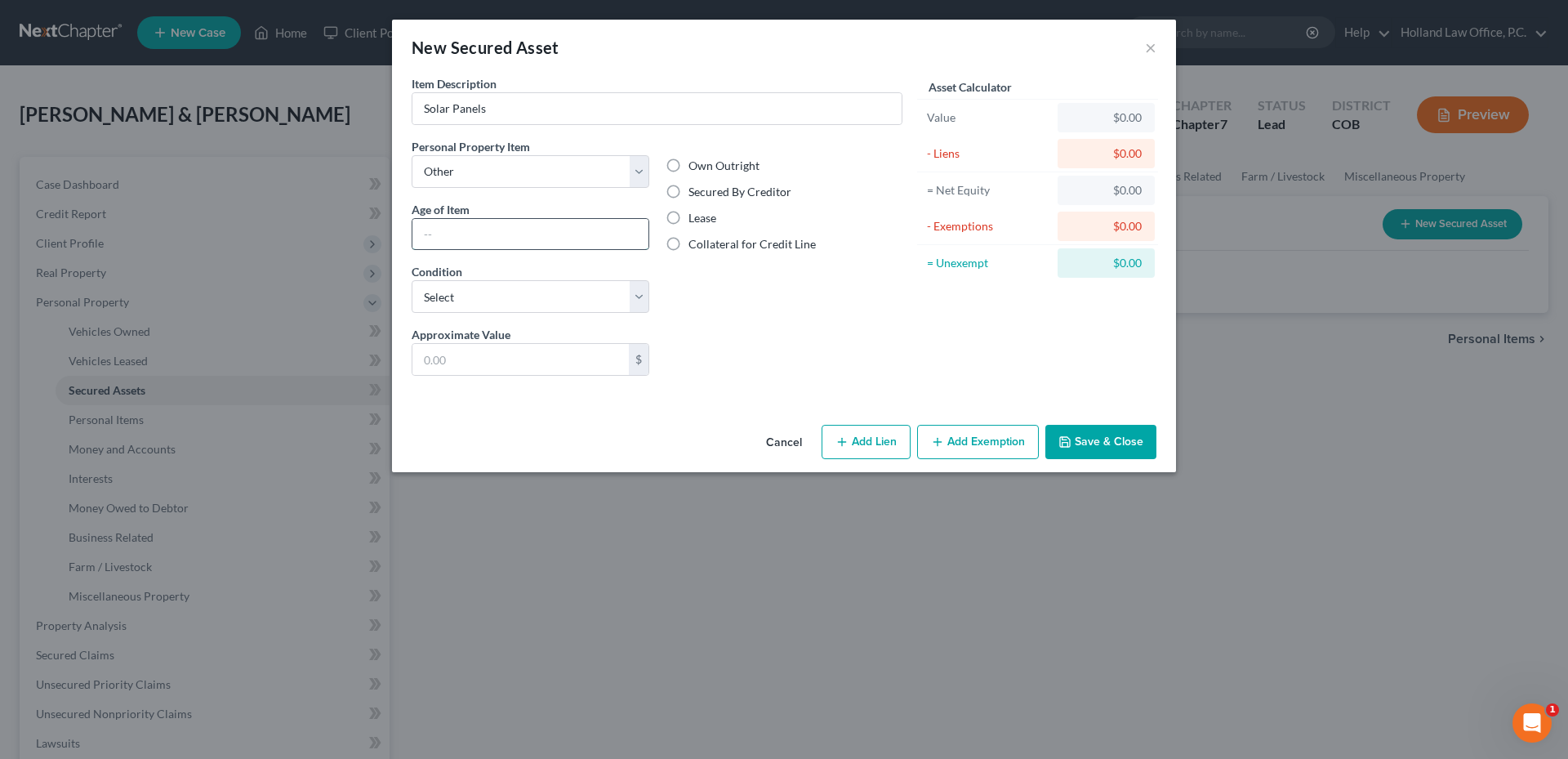
click at [560, 238] on input "text" at bounding box center [530, 234] width 236 height 31
click at [436, 233] on input "N?A" at bounding box center [530, 234] width 236 height 31
type input "N/A"
click at [517, 298] on select "Select Excellent Very Good Good Fair Poor" at bounding box center [530, 297] width 238 height 32
select select "2"
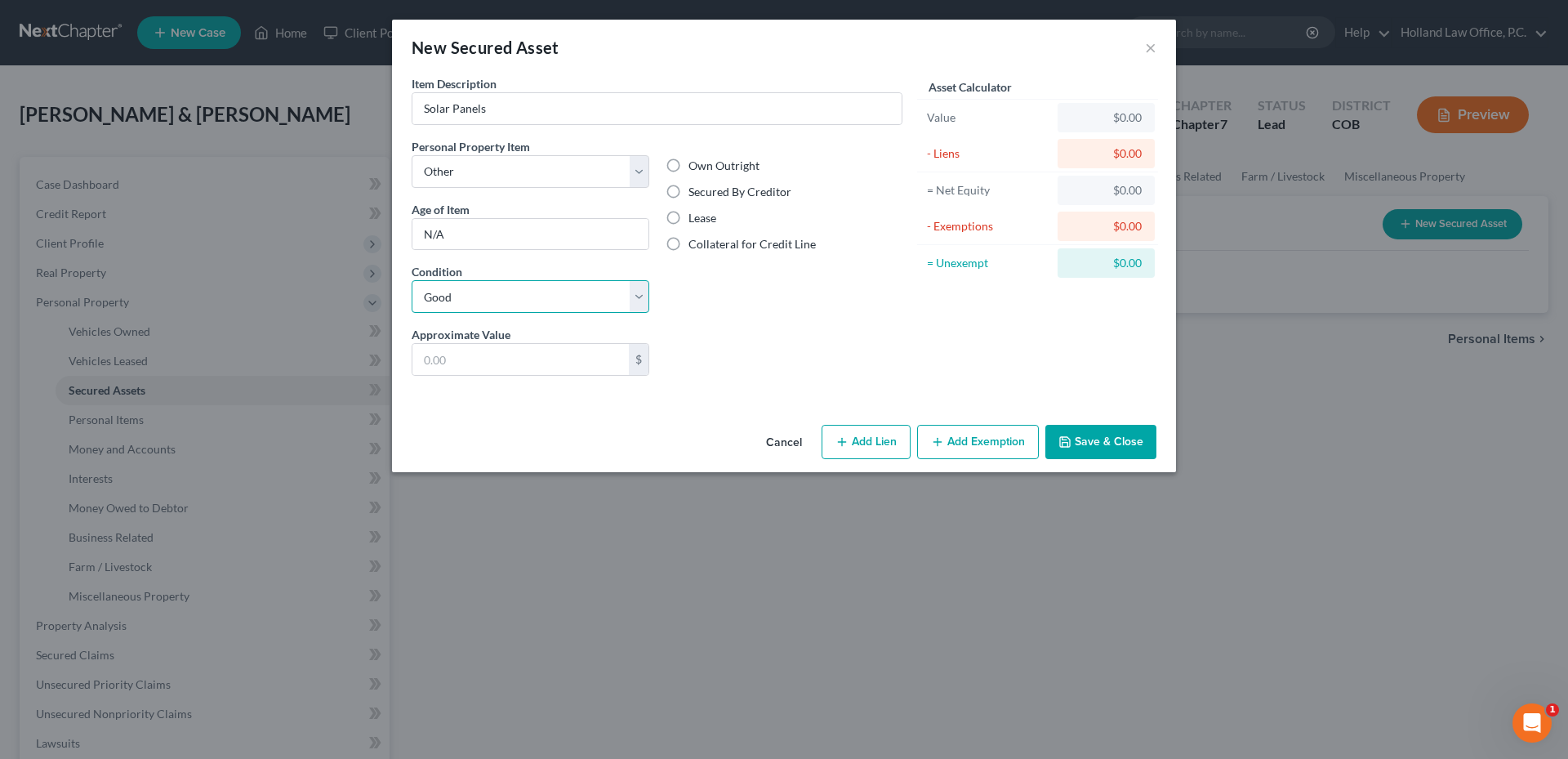
click at [411, 280] on select "Select Excellent Very Good Good Fair Poor" at bounding box center [530, 297] width 238 height 32
click at [475, 363] on input "text" at bounding box center [520, 359] width 216 height 31
type input "10,000"
click at [868, 444] on button "Add Lien" at bounding box center [866, 442] width 89 height 34
select select "0"
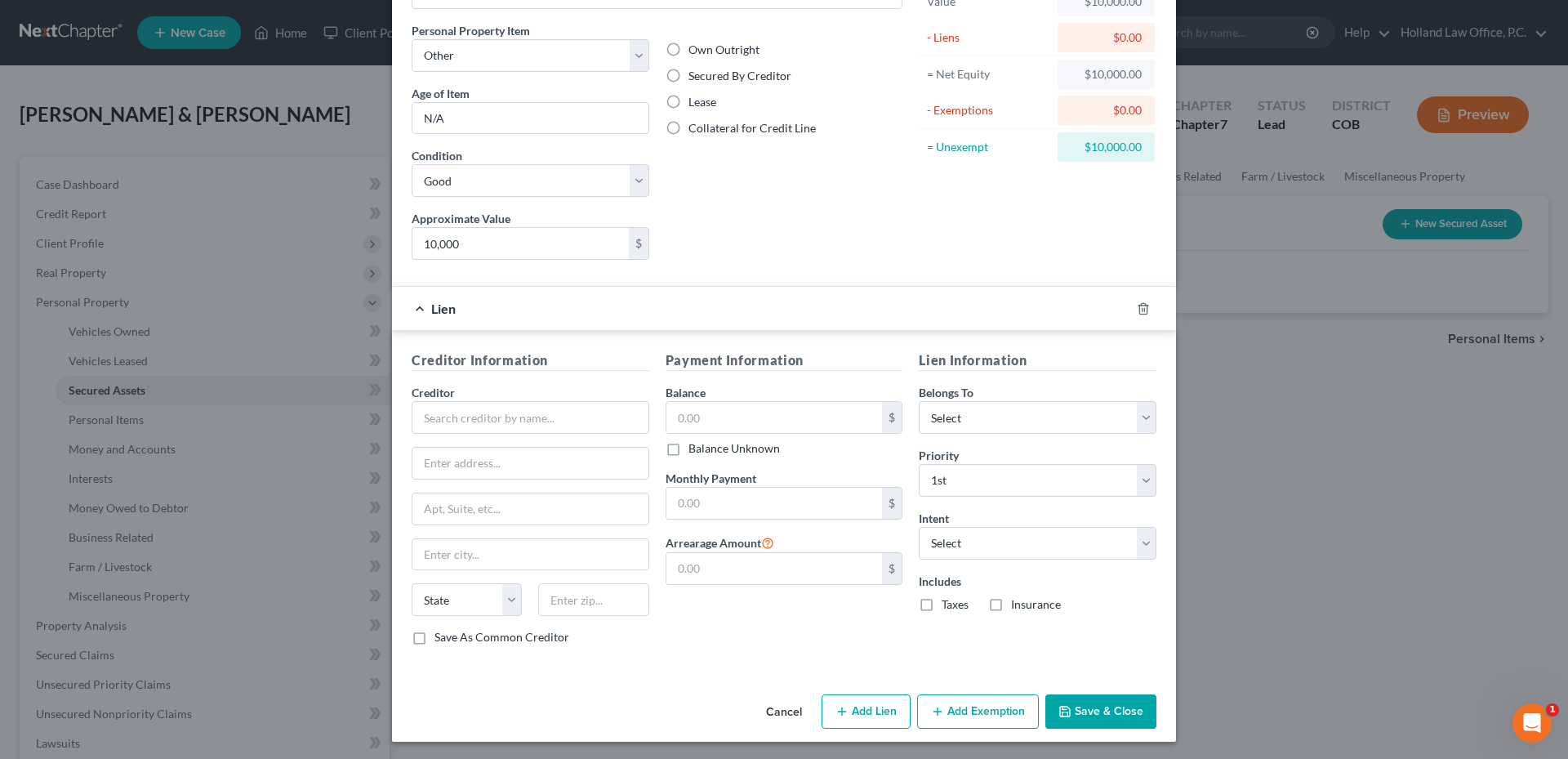
scroll to position [118, 0]
click at [1140, 300] on icon "button" at bounding box center [1144, 306] width 13 height 13
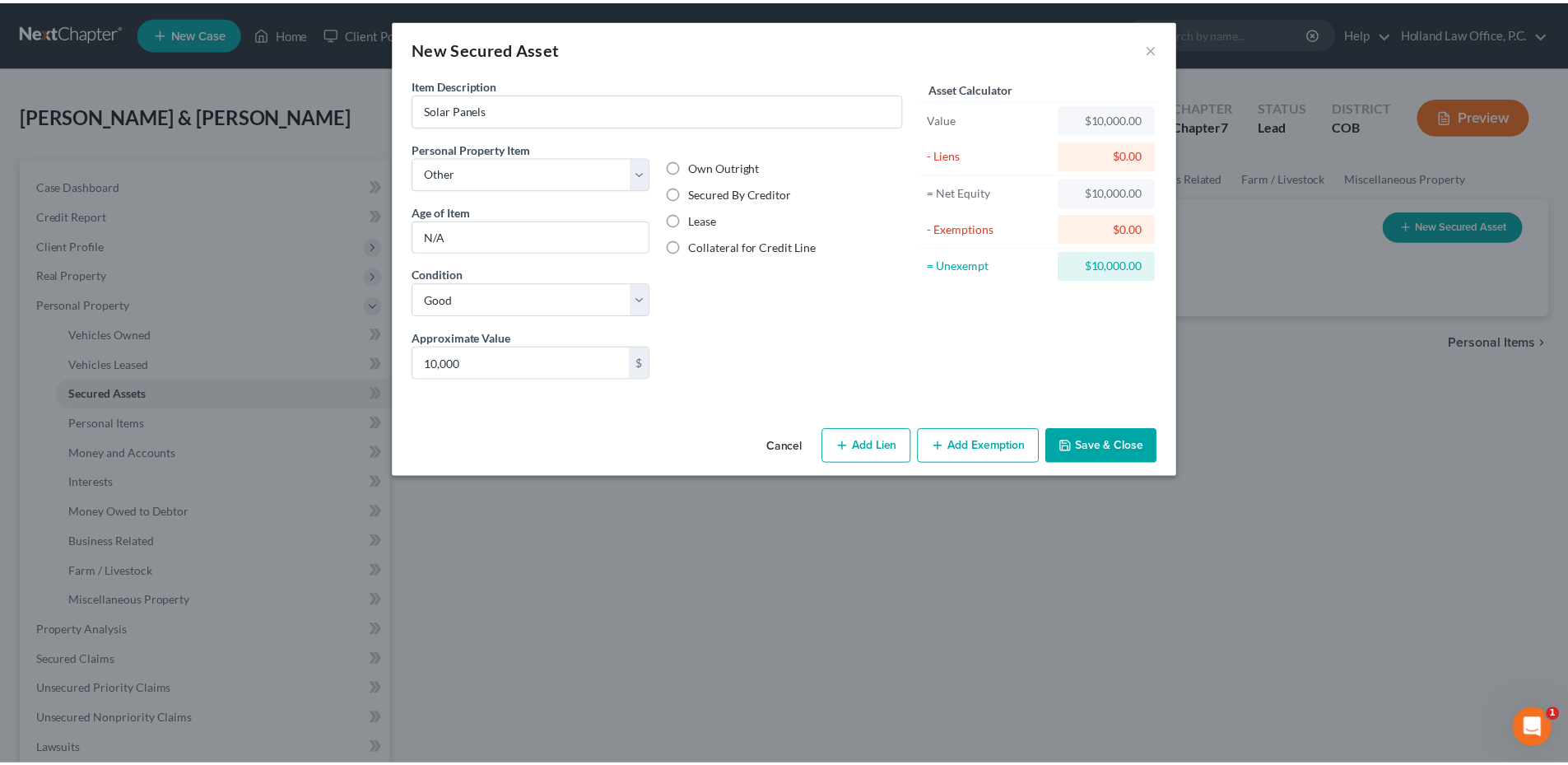
scroll to position [0, 0]
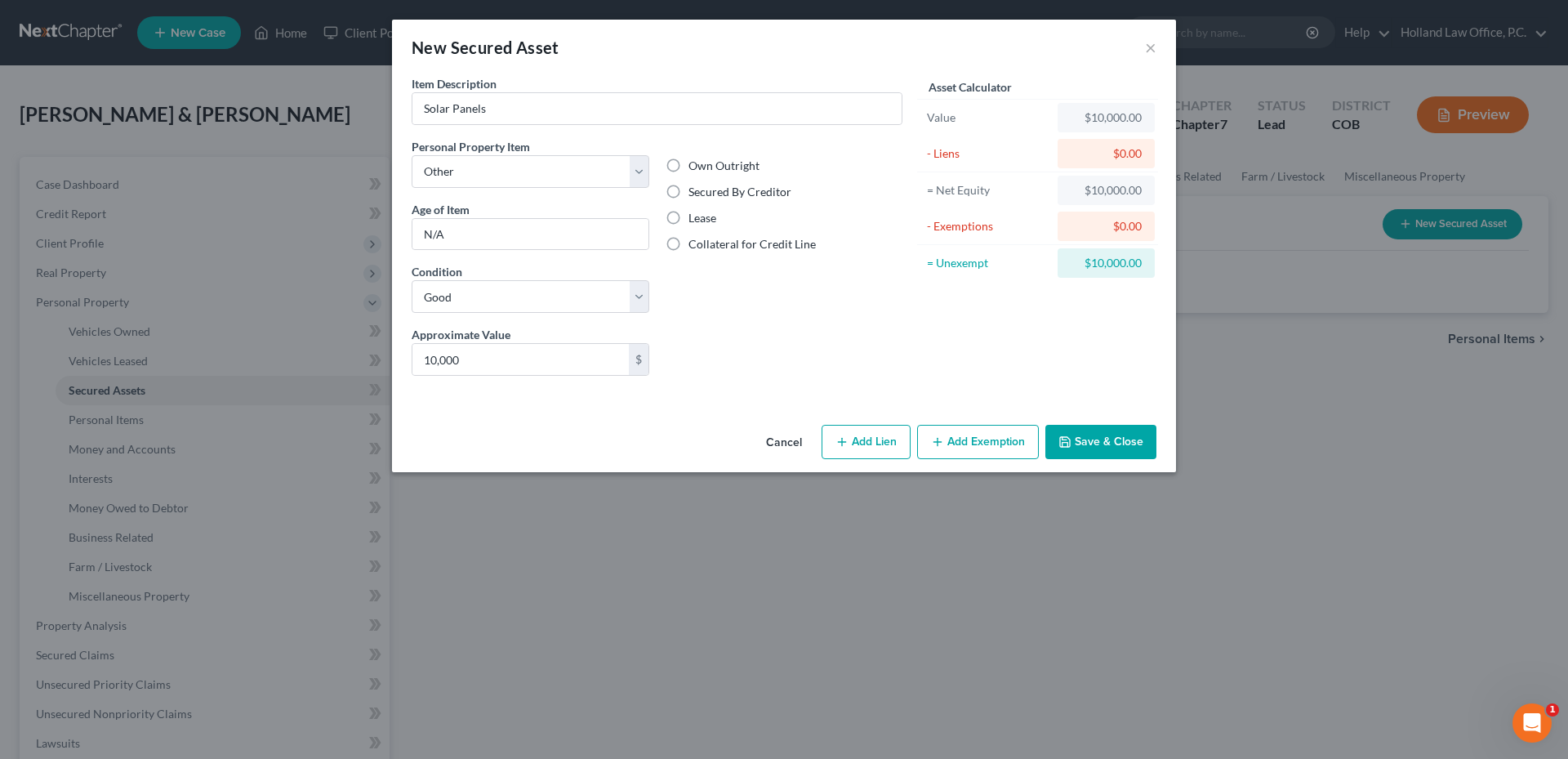
click at [745, 243] on label "Collateral for Credit Line" at bounding box center [752, 244] width 127 height 16
click at [706, 243] on input "Collateral for Credit Line" at bounding box center [699, 241] width 10 height 10
radio input "true"
click at [745, 243] on label "Collateral for Credit Line" at bounding box center [752, 244] width 127 height 16
click at [706, 243] on input "Collateral for Credit Line" at bounding box center [699, 241] width 10 height 10
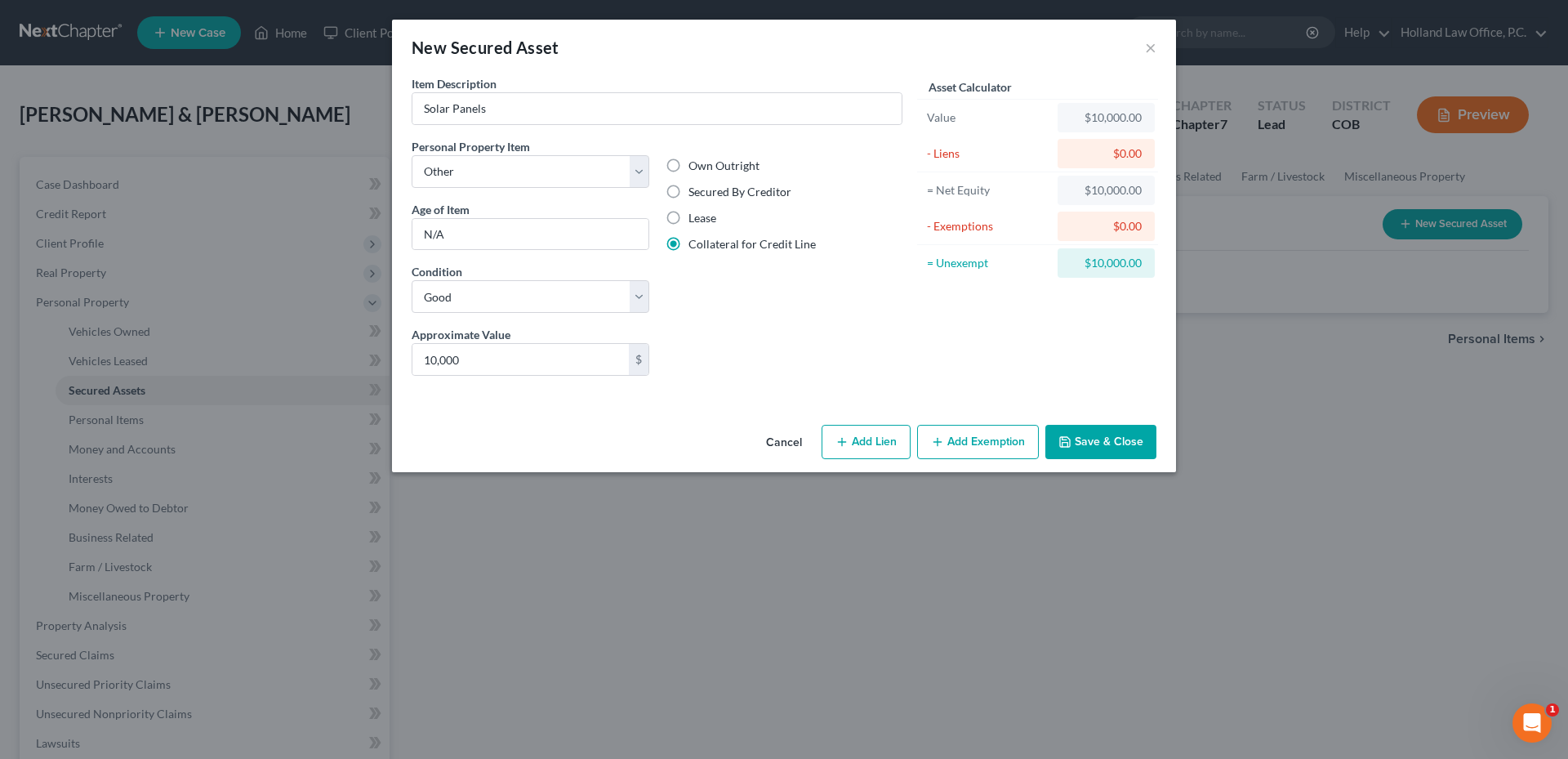
click at [699, 244] on label "Collateral for Credit Line" at bounding box center [752, 244] width 127 height 16
click at [699, 244] on input "Collateral for Credit Line" at bounding box center [699, 241] width 10 height 10
click at [689, 162] on label "Own Outright" at bounding box center [724, 165] width 71 height 16
click at [694, 162] on input "Own Outright" at bounding box center [699, 162] width 10 height 10
radio input "true"
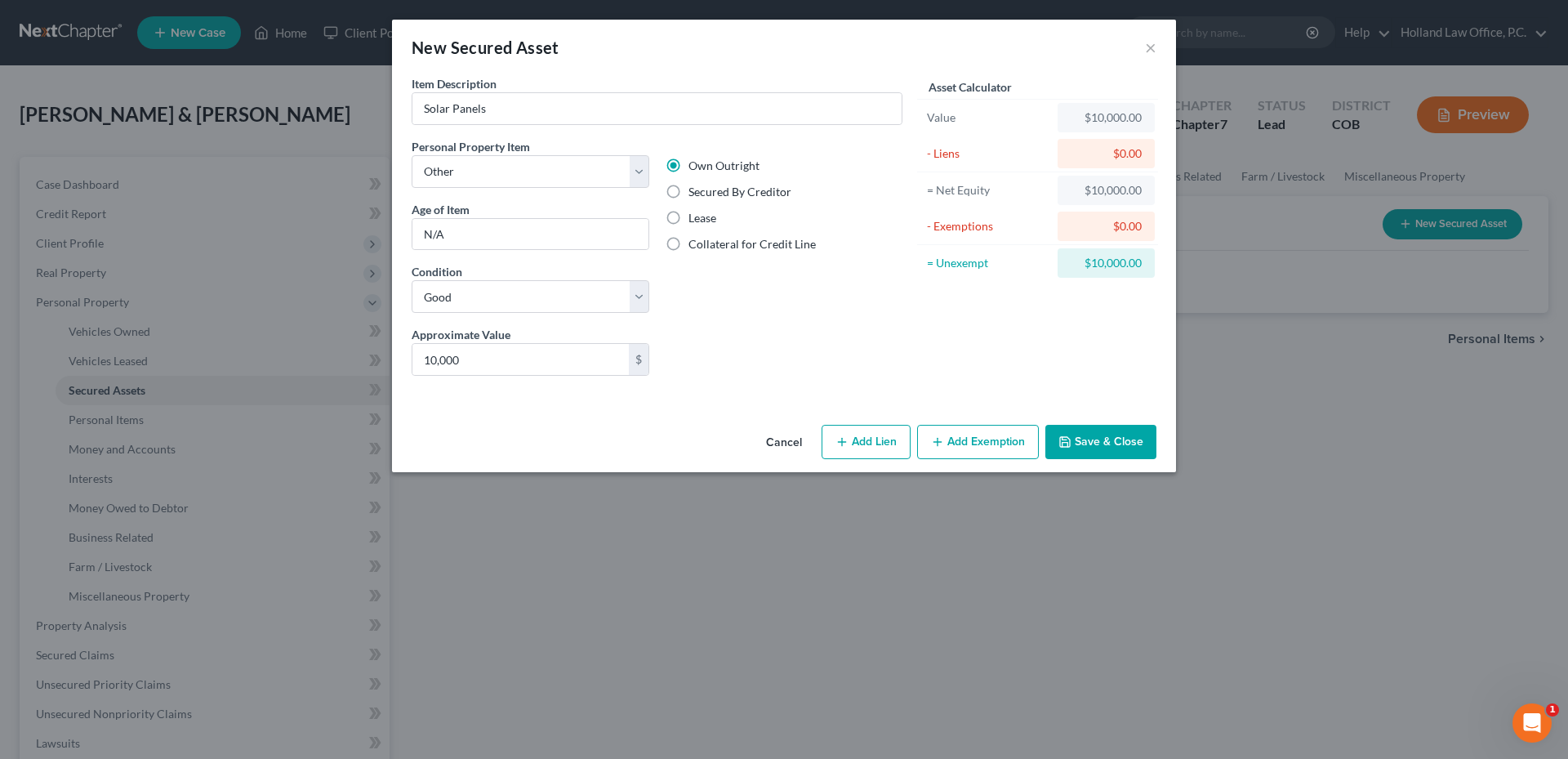
click at [793, 449] on button "Cancel" at bounding box center [784, 443] width 62 height 32
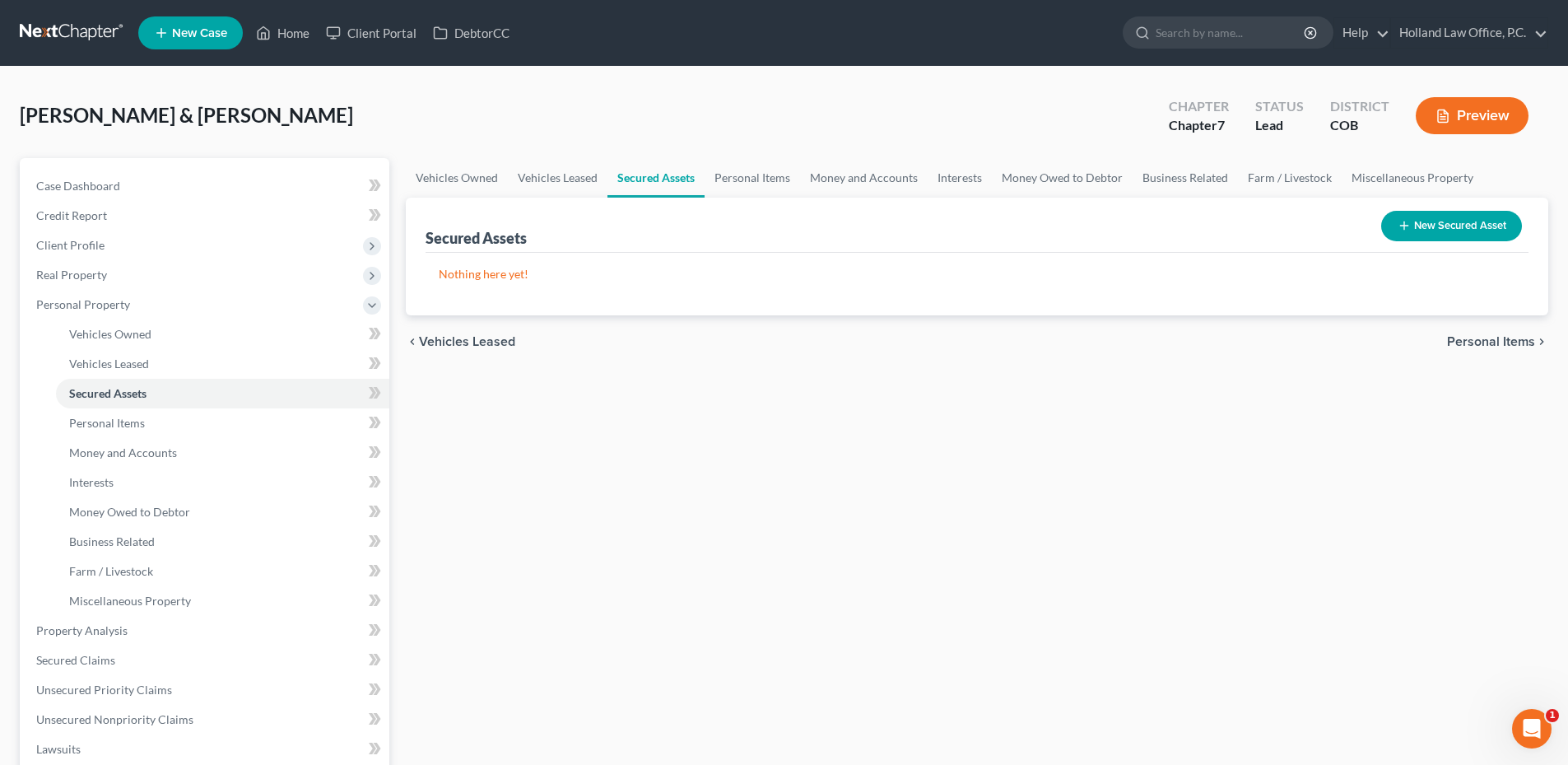
click at [1403, 235] on button "New Secured Asset" at bounding box center [1451, 226] width 140 height 31
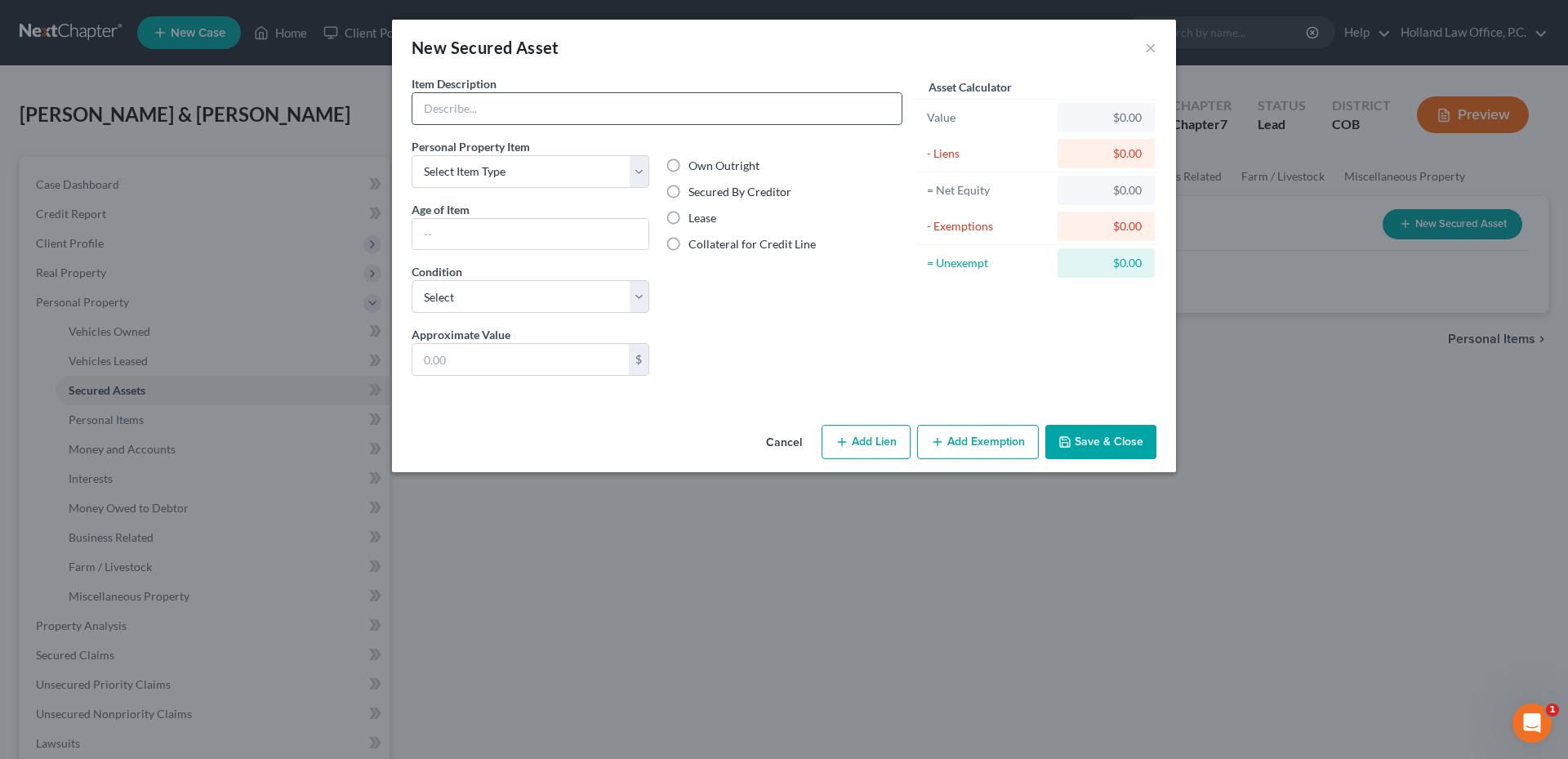
click at [541, 99] on input "text" at bounding box center [657, 108] width 489 height 31
type input "Solar Panels"
type input "N/A"
type input "10,000"
click at [543, 176] on select "Select Item Type Clothing Collectibles Of Value Electronics Firearms Household …" at bounding box center [530, 172] width 238 height 32
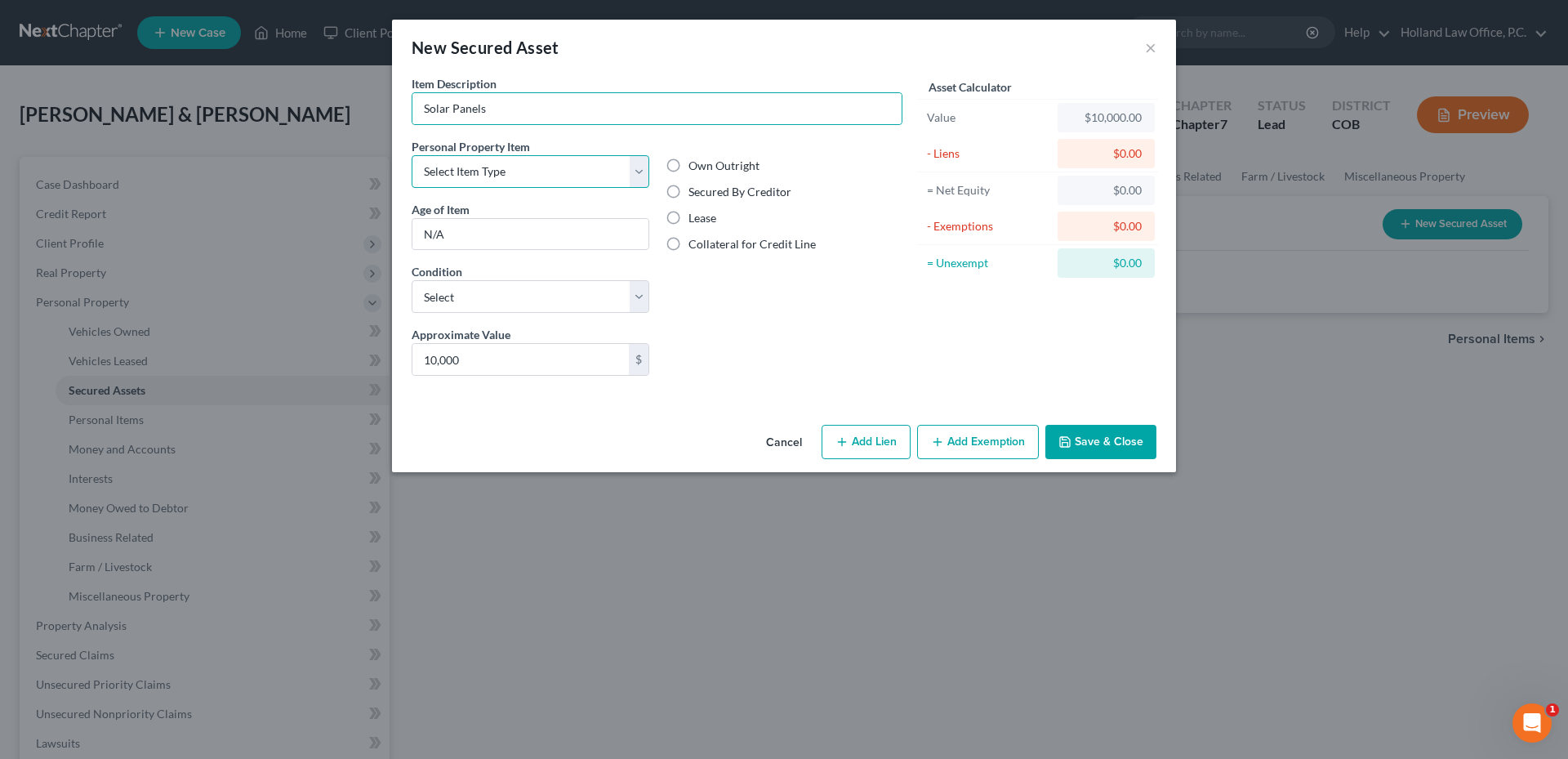
select select "other"
click at [411, 155] on select "Select Item Type Clothing Collectibles Of Value Electronics Firearms Household …" at bounding box center [530, 172] width 238 height 32
click at [1109, 434] on button "Save & Close" at bounding box center [1100, 442] width 111 height 34
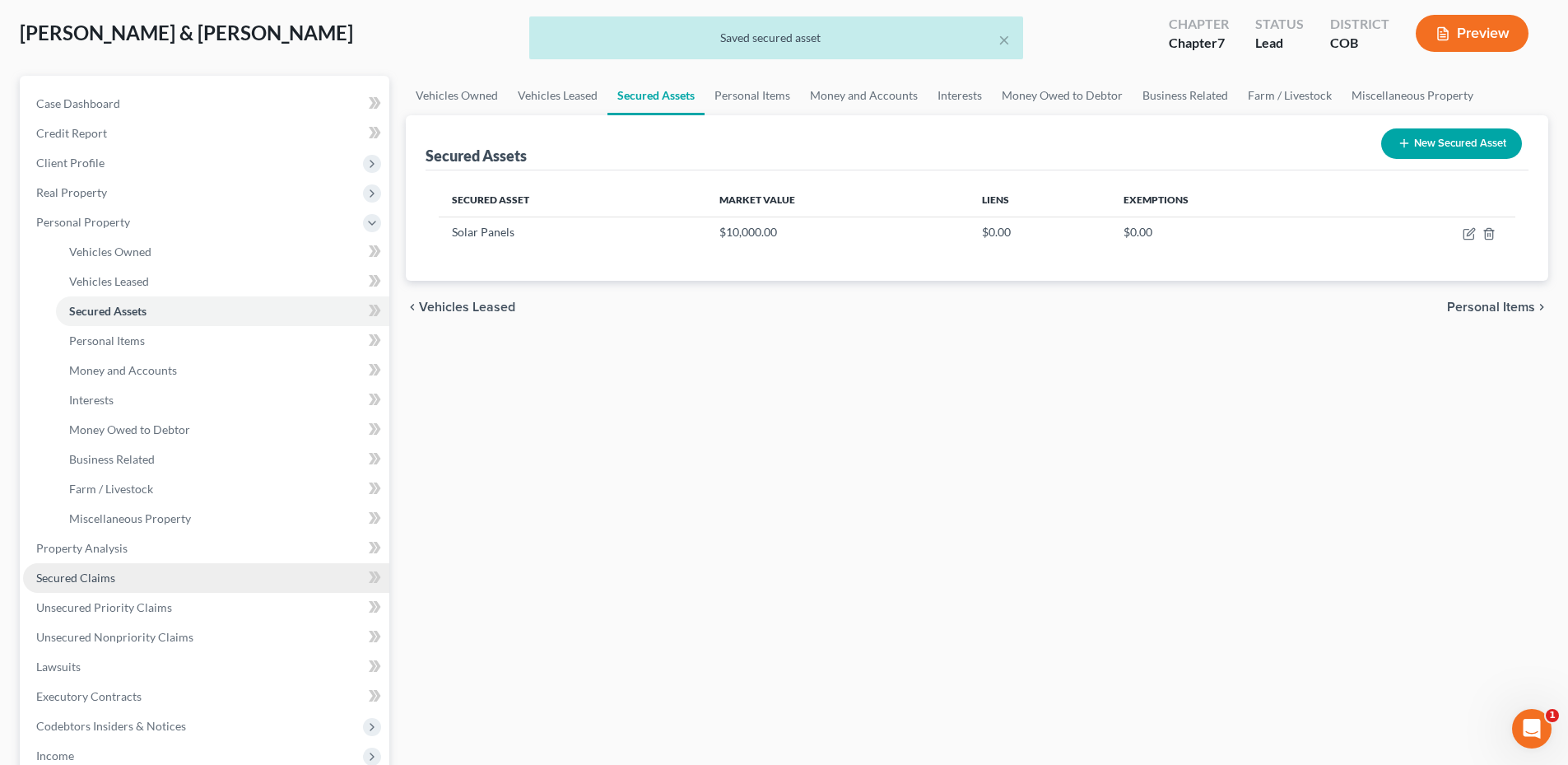
click at [84, 571] on span "Secured Claims" at bounding box center [75, 577] width 79 height 14
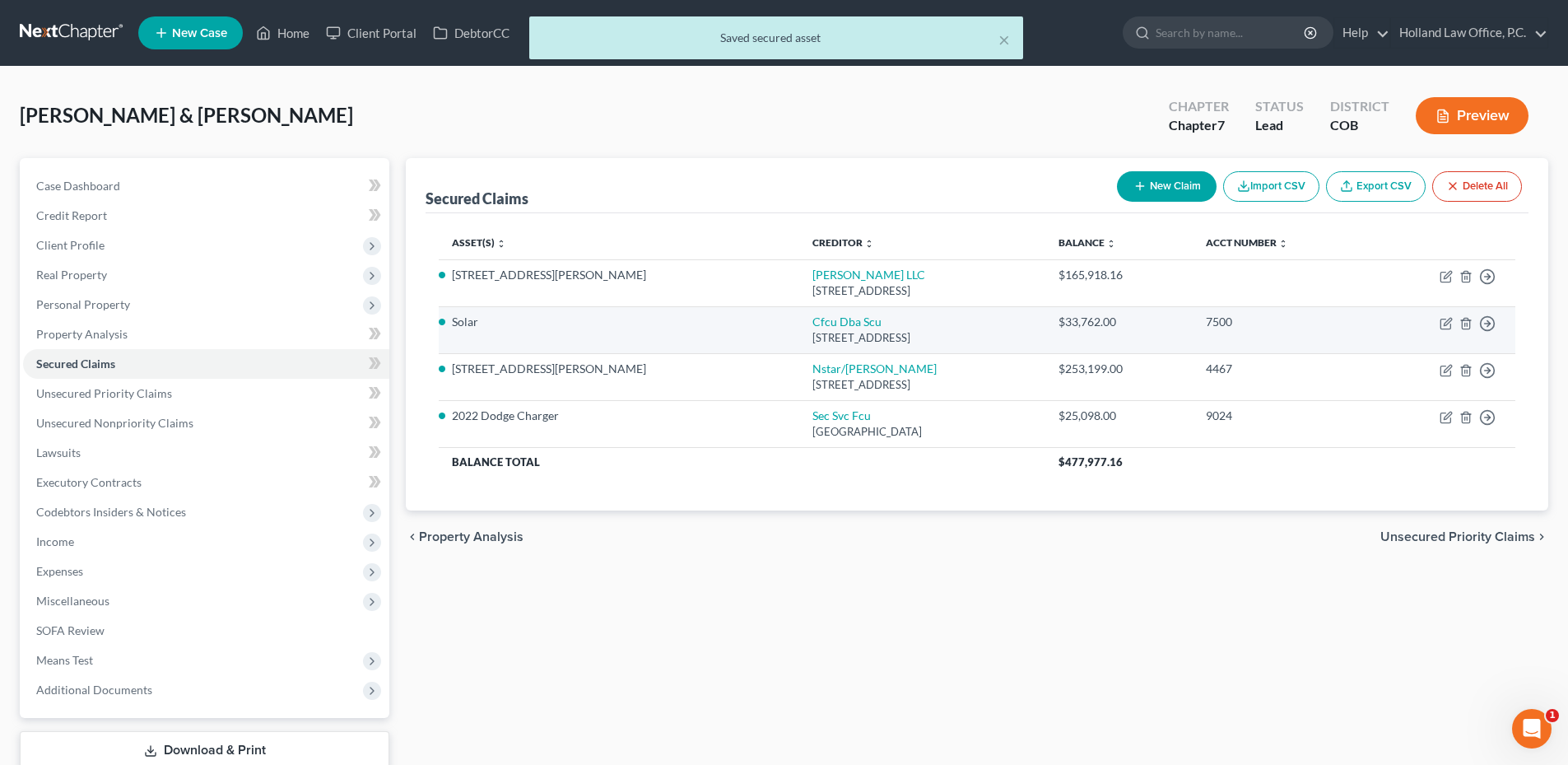
click at [799, 329] on td "Cfcu Dba Scu Po Box 2069, Oakland, CA 94604" at bounding box center [922, 329] width 246 height 47
click at [813, 325] on link "Cfcu Dba Scu" at bounding box center [847, 321] width 69 height 14
select select "4"
select select "2"
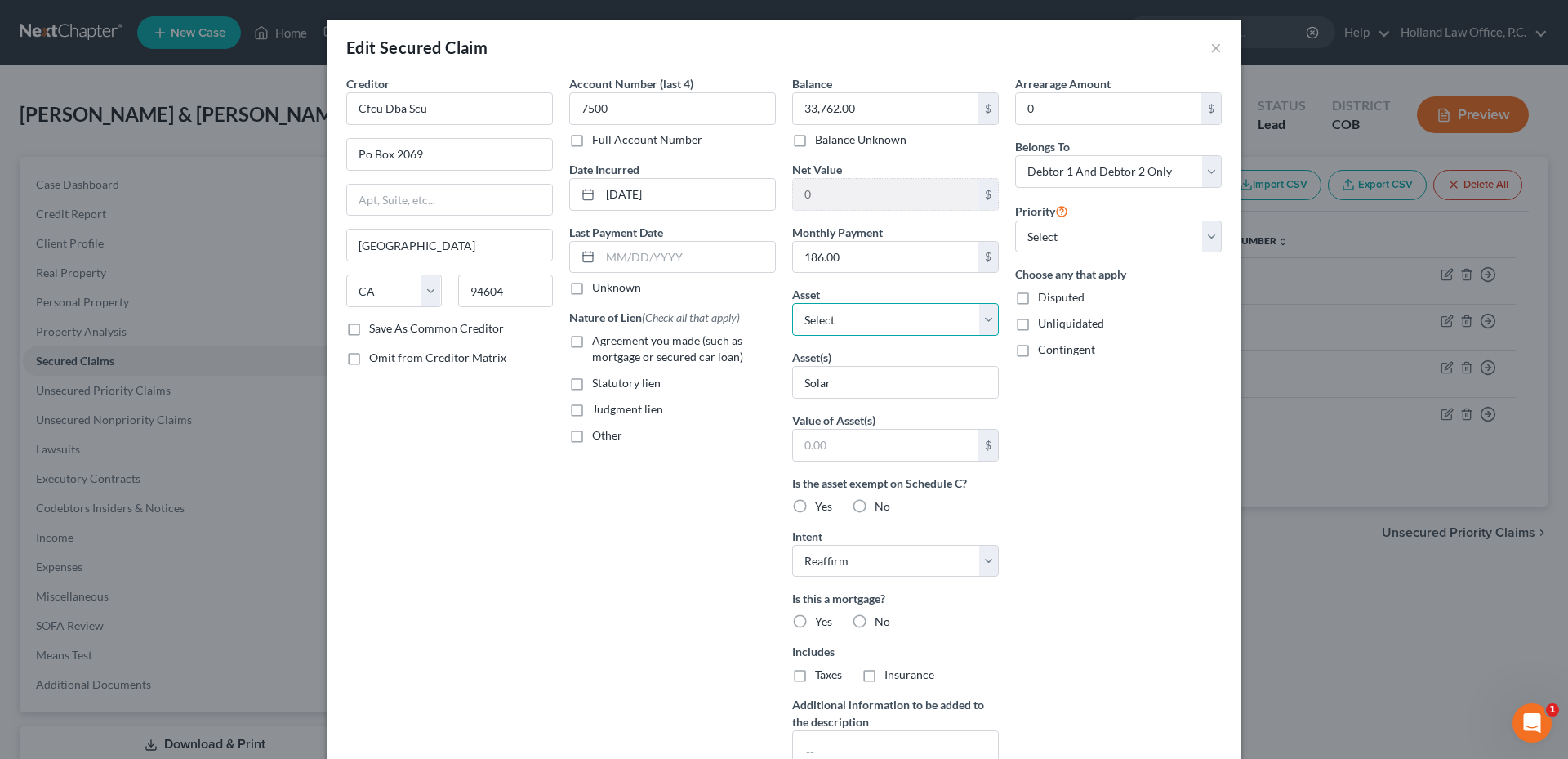
click at [852, 310] on select "Select Other Multiple Assets Household Goods - Sofa, Tv Stand, Pots/pan, Small …" at bounding box center [895, 319] width 207 height 32
click at [792, 303] on select "Select Other Multiple Assets Household Goods - Sofa, Tv Stand, Pots/pan, Small …" at bounding box center [895, 319] width 207 height 32
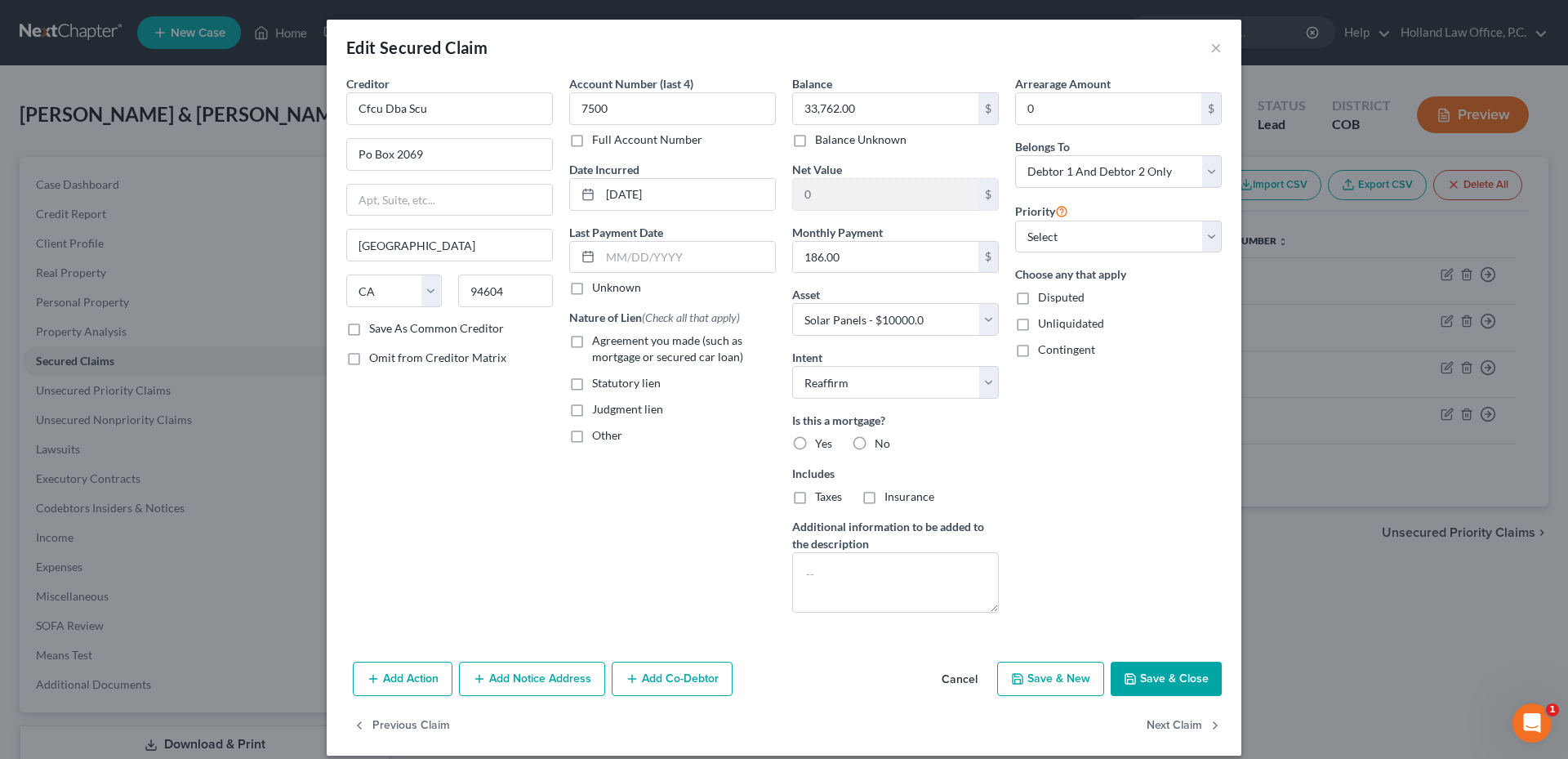
click at [874, 443] on label "No" at bounding box center [882, 443] width 15 height 16
click at [881, 443] on input "No" at bounding box center [886, 440] width 10 height 10
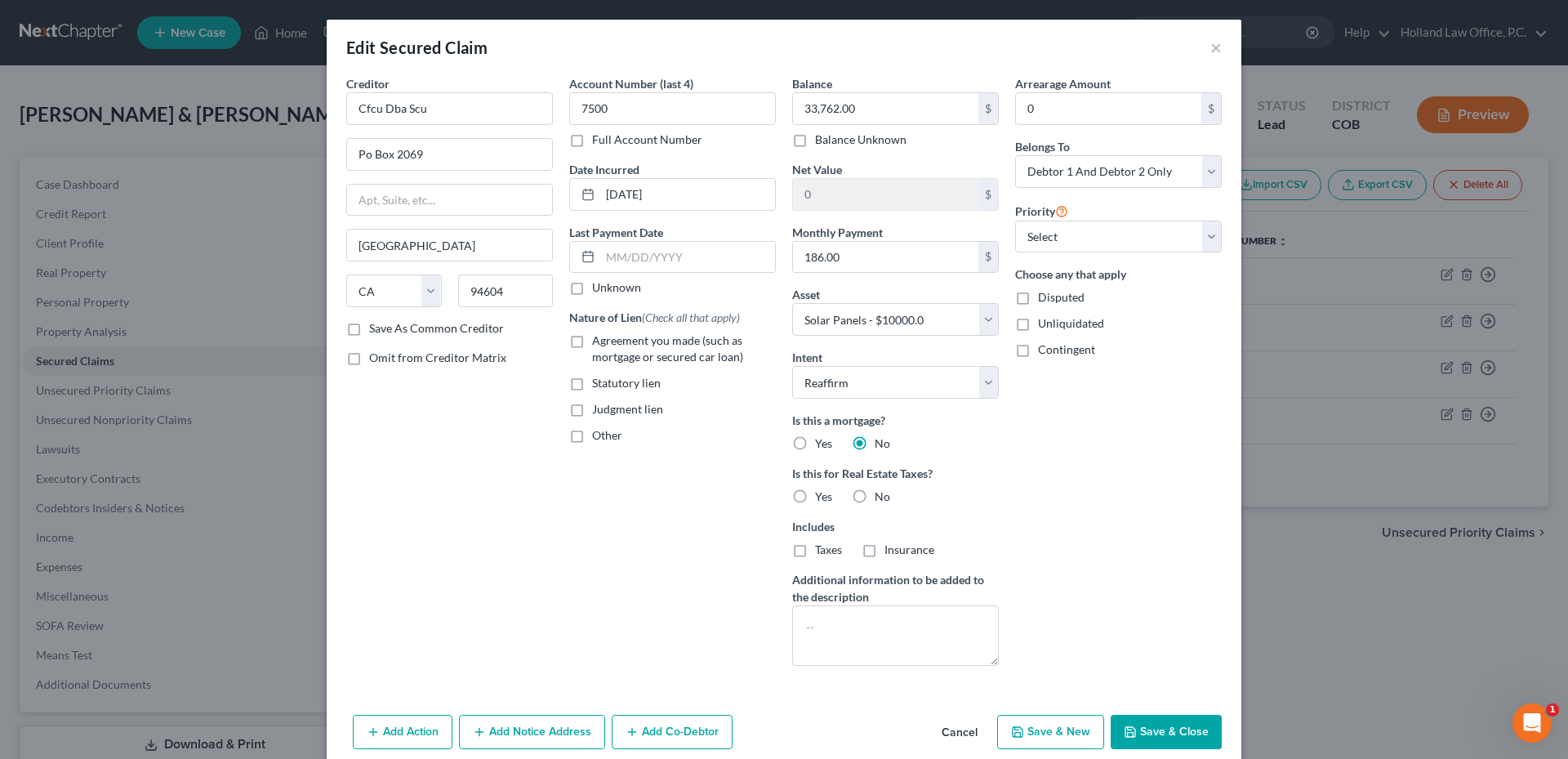
click at [897, 400] on div "Balance 33,762.00 $ Balance Unknown Balance Undetermined 33,762.00 $ Balance Un…" at bounding box center [894, 376] width 223 height 604
click at [891, 393] on select "Select Surrender Redeem Reaffirm Avoid Other" at bounding box center [895, 382] width 207 height 32
click at [792, 366] on select "Select Surrender Redeem Reaffirm Avoid Other" at bounding box center [895, 382] width 207 height 32
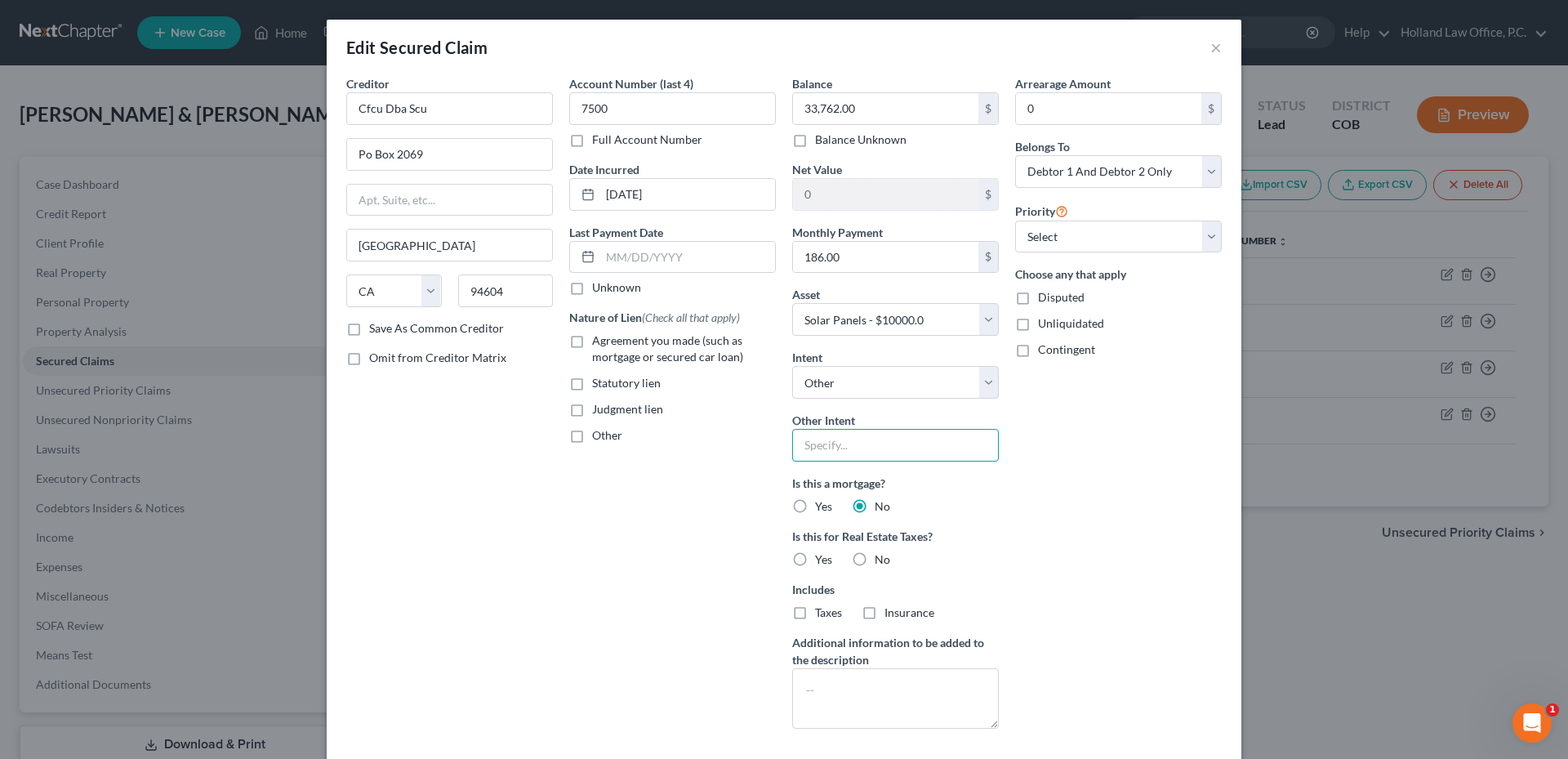
click at [844, 433] on input "text" at bounding box center [895, 444] width 207 height 32
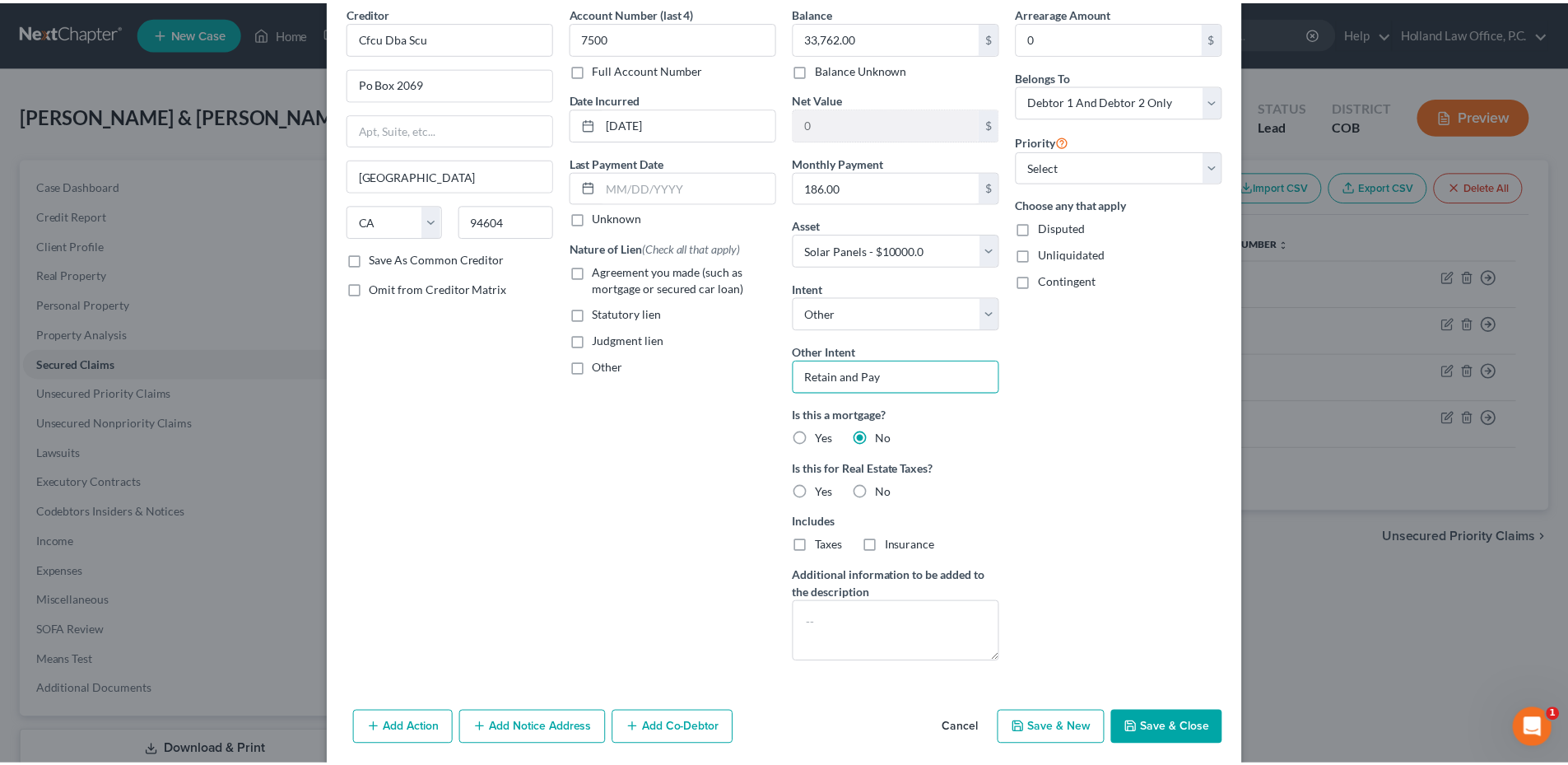
scroll to position [134, 0]
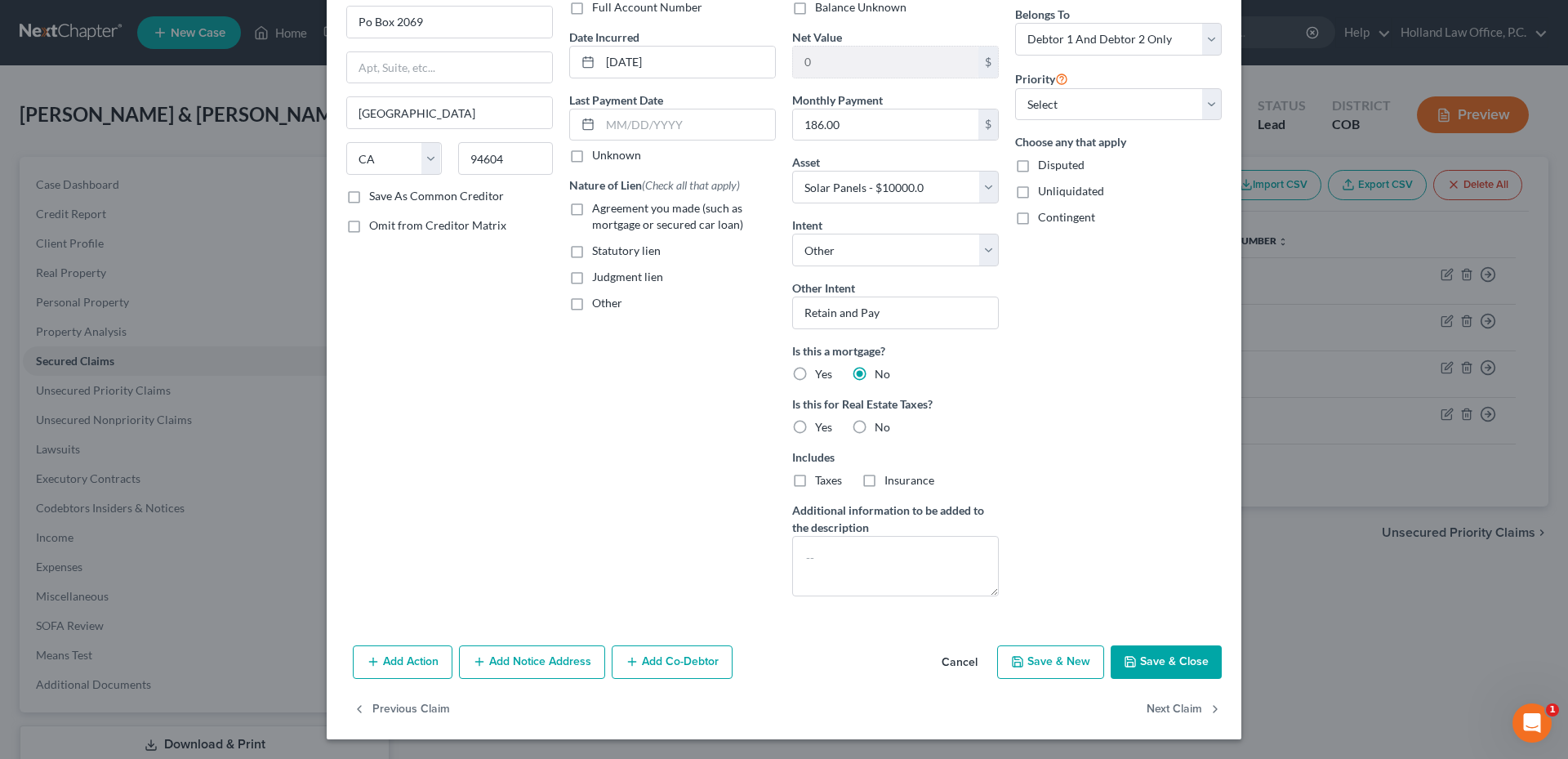
click at [1144, 662] on button "Save & Close" at bounding box center [1165, 662] width 111 height 34
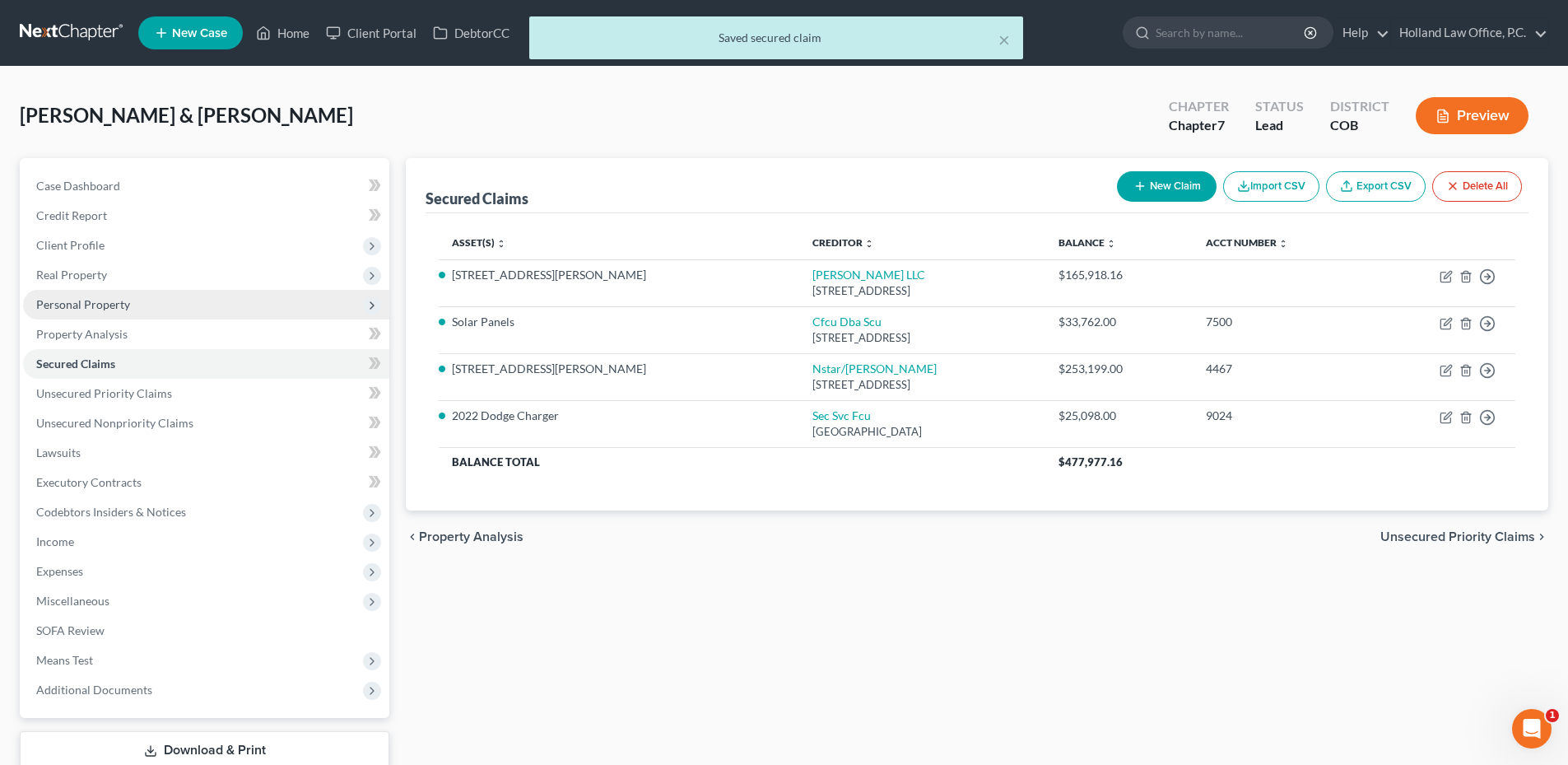
click at [92, 298] on span "Personal Property" at bounding box center [83, 304] width 94 height 14
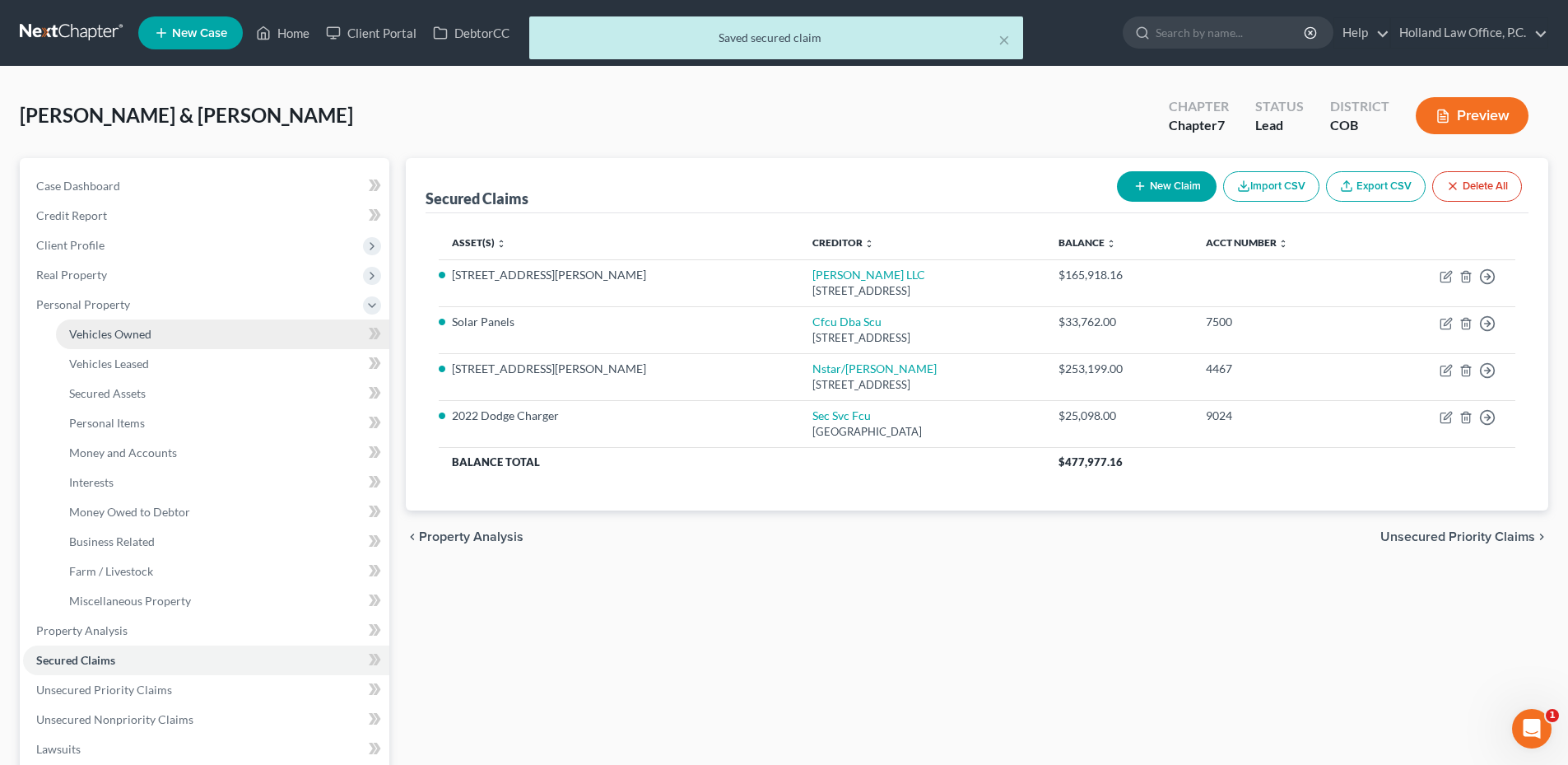
click at [115, 329] on span "Vehicles Owned" at bounding box center [110, 333] width 82 height 14
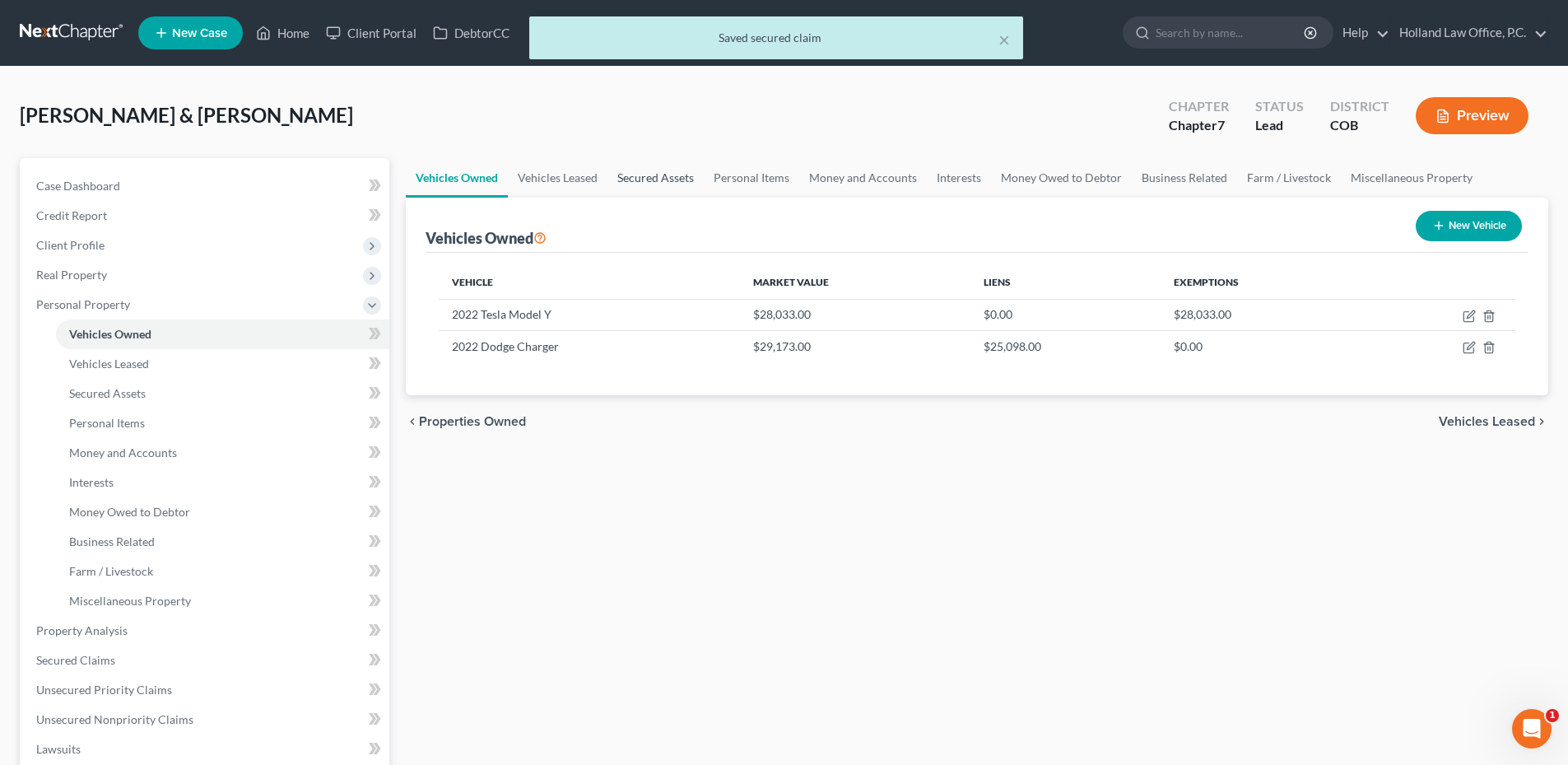
click at [631, 169] on link "Secured Assets" at bounding box center [655, 177] width 96 height 39
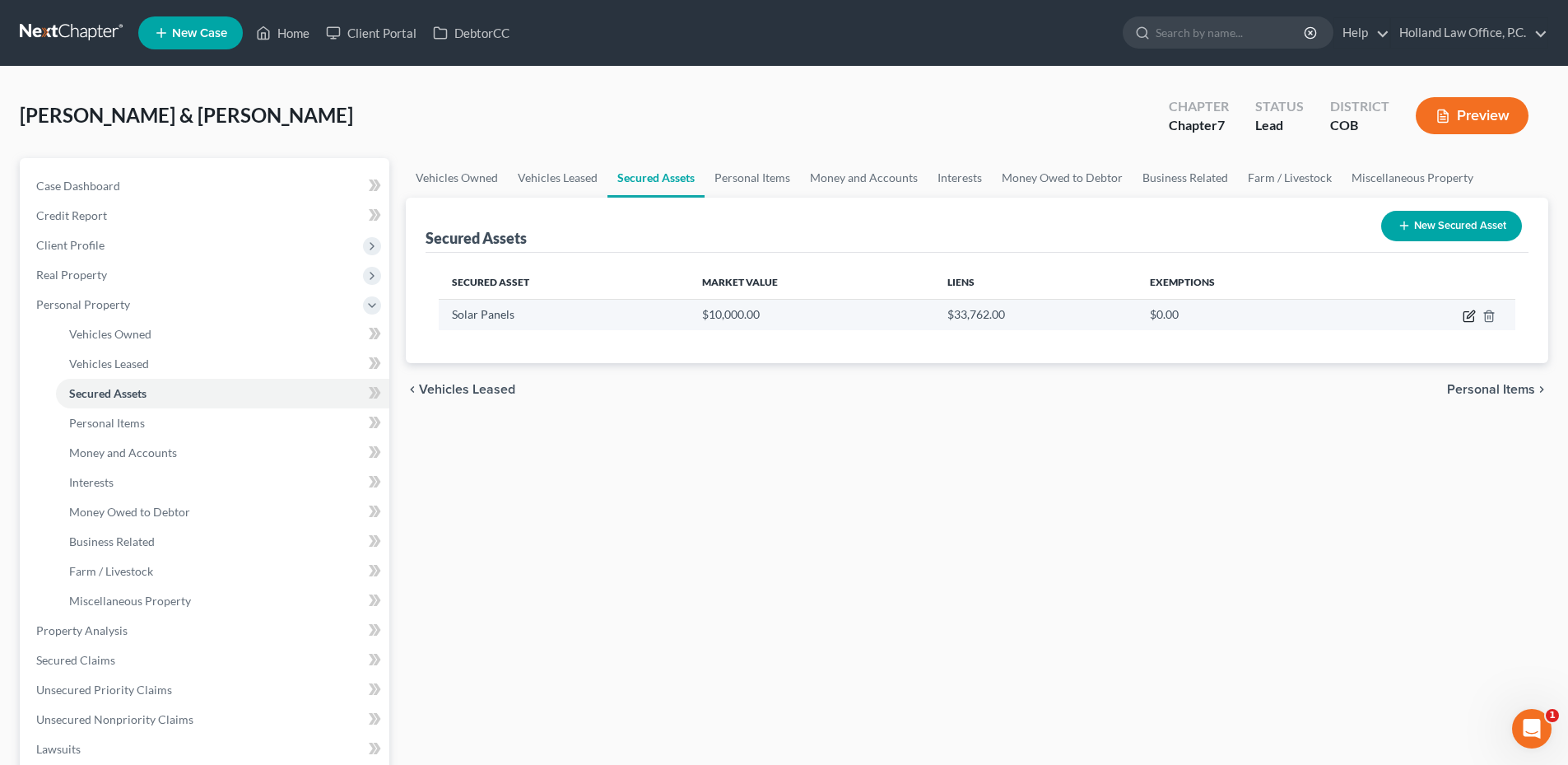
click at [1463, 315] on icon "button" at bounding box center [1468, 317] width 10 height 10
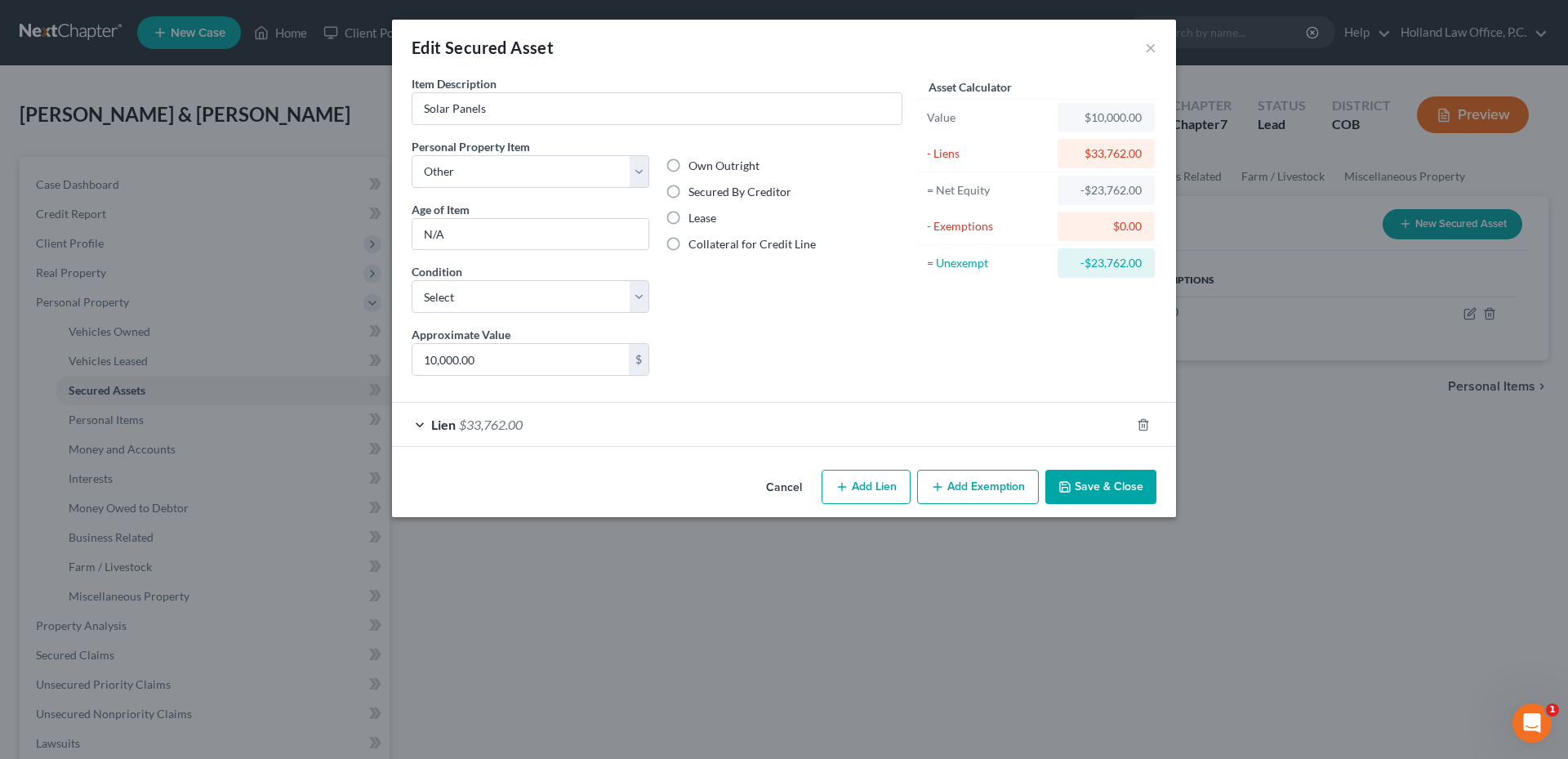
click at [1088, 480] on button "Save & Close" at bounding box center [1100, 487] width 111 height 34
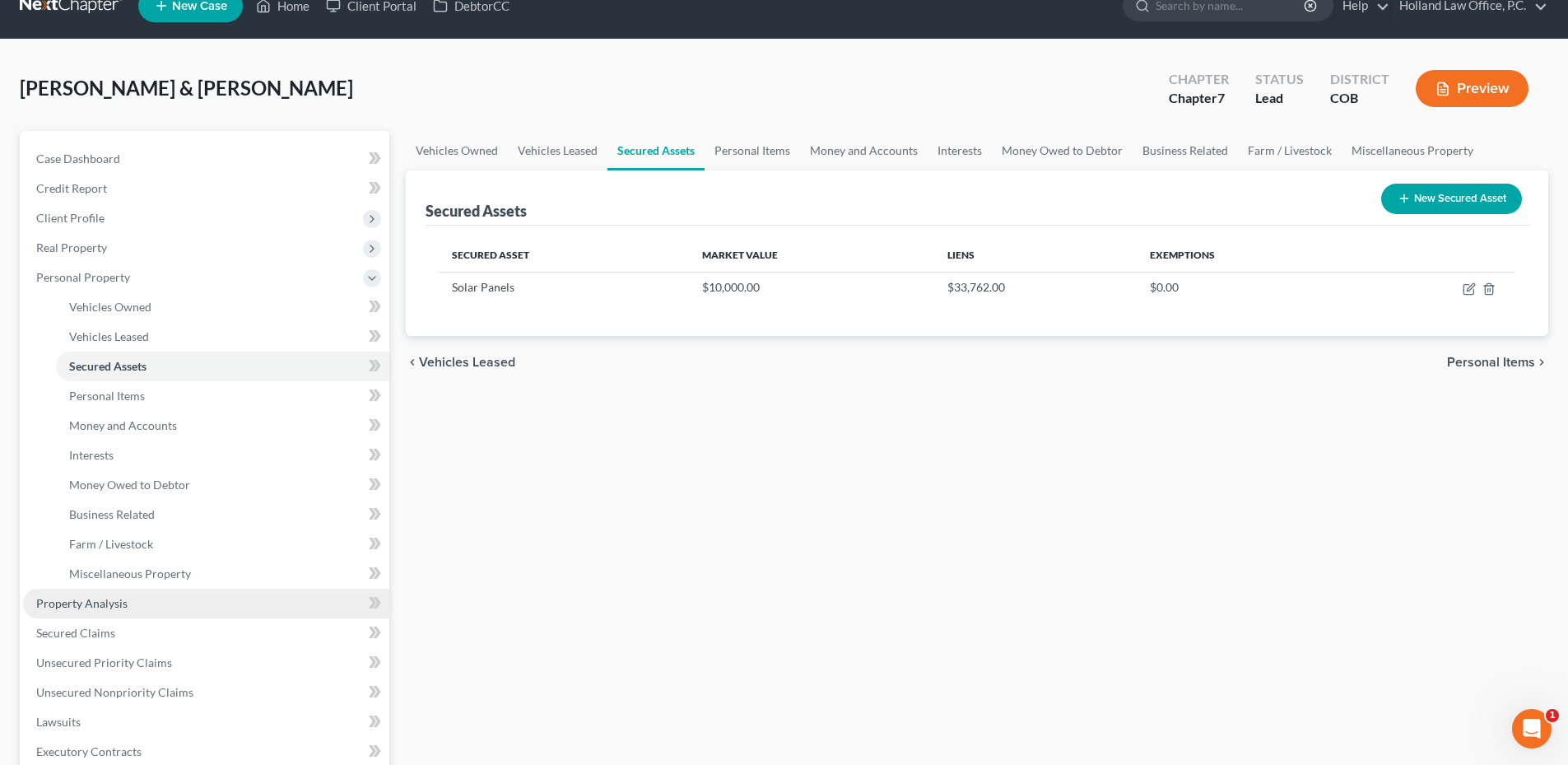
scroll to position [329, 0]
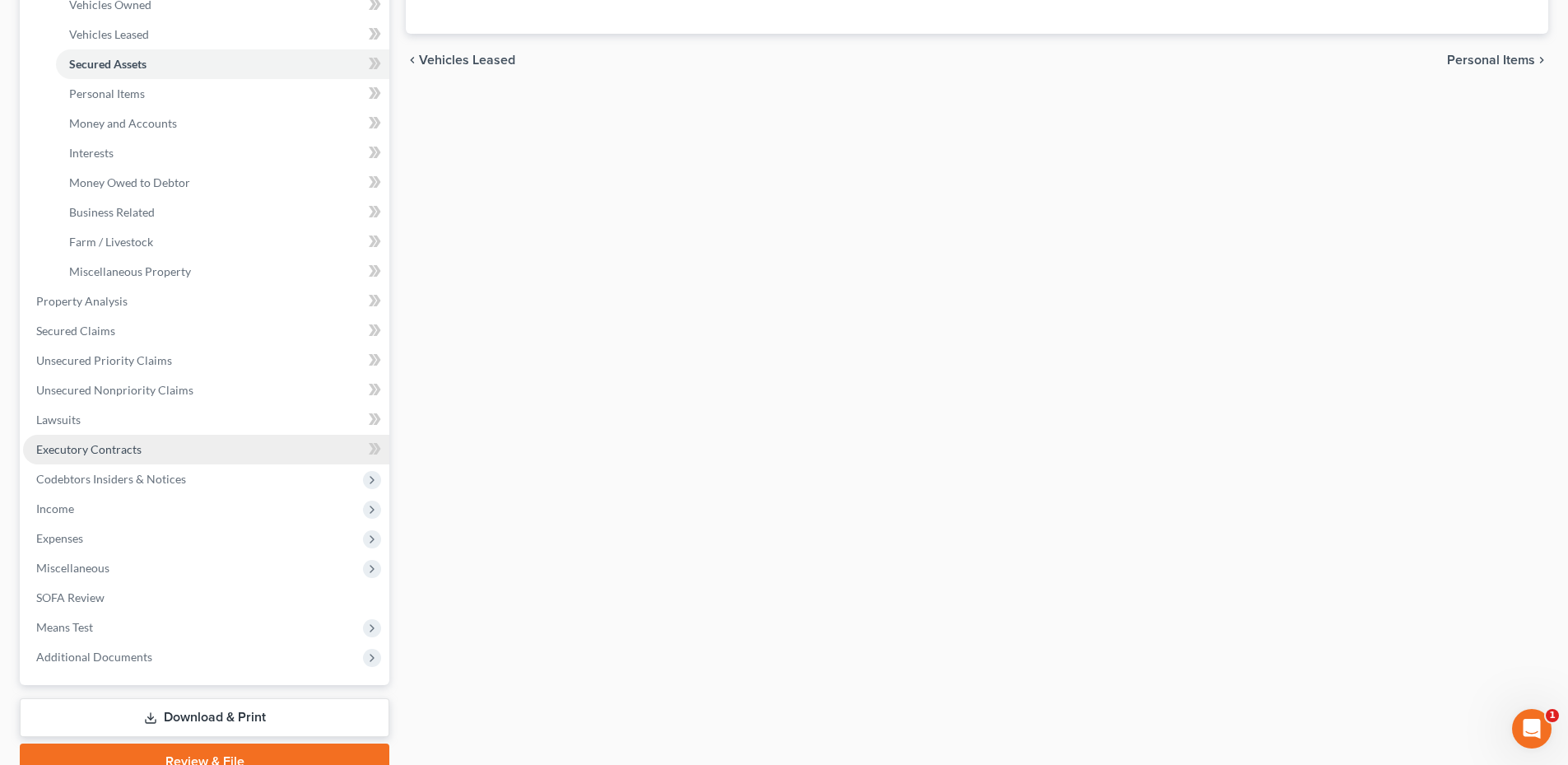
click at [116, 450] on span "Executory Contracts" at bounding box center [89, 449] width 105 height 14
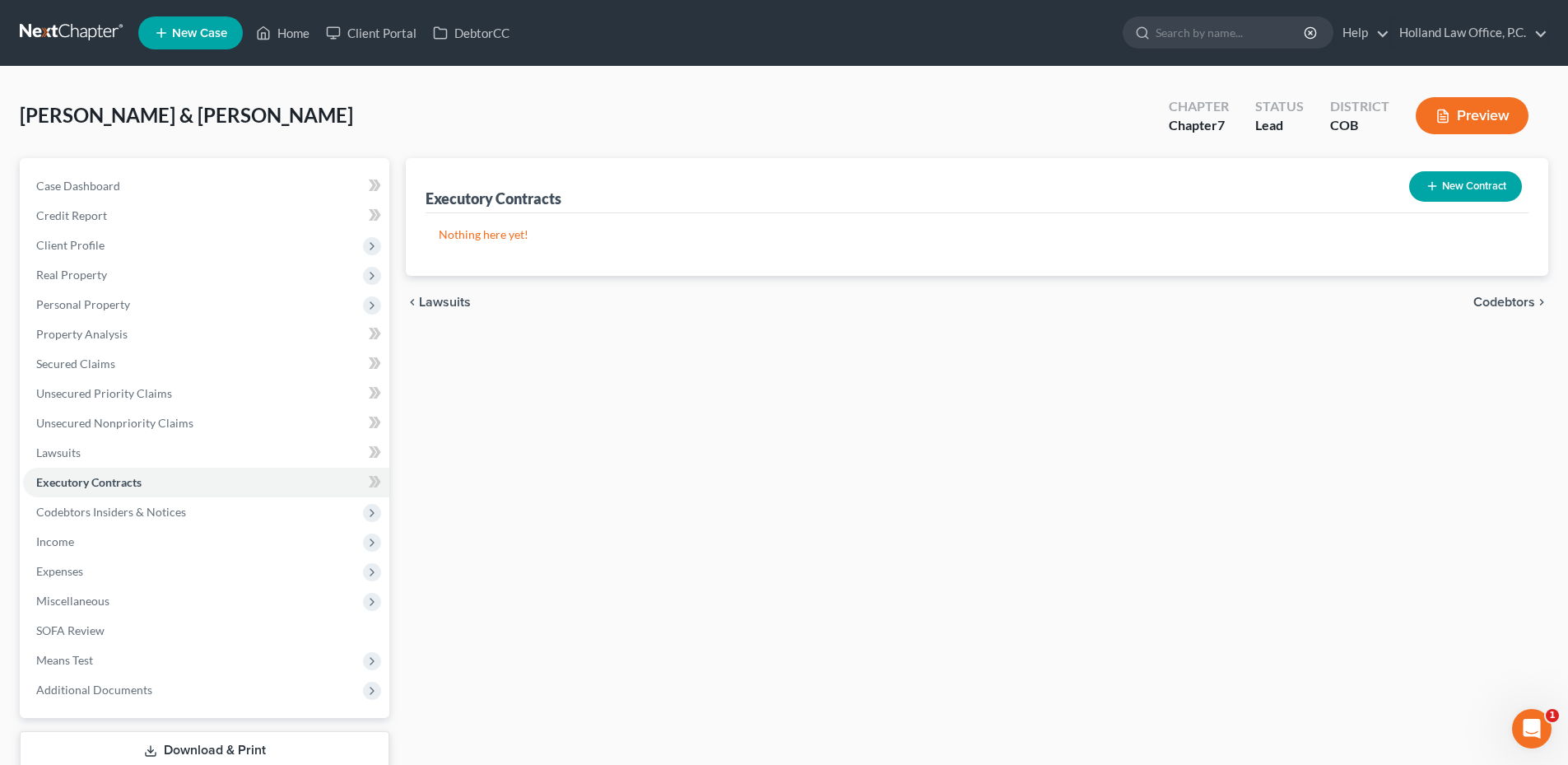
click at [1452, 177] on button "New Contract" at bounding box center [1465, 186] width 113 height 31
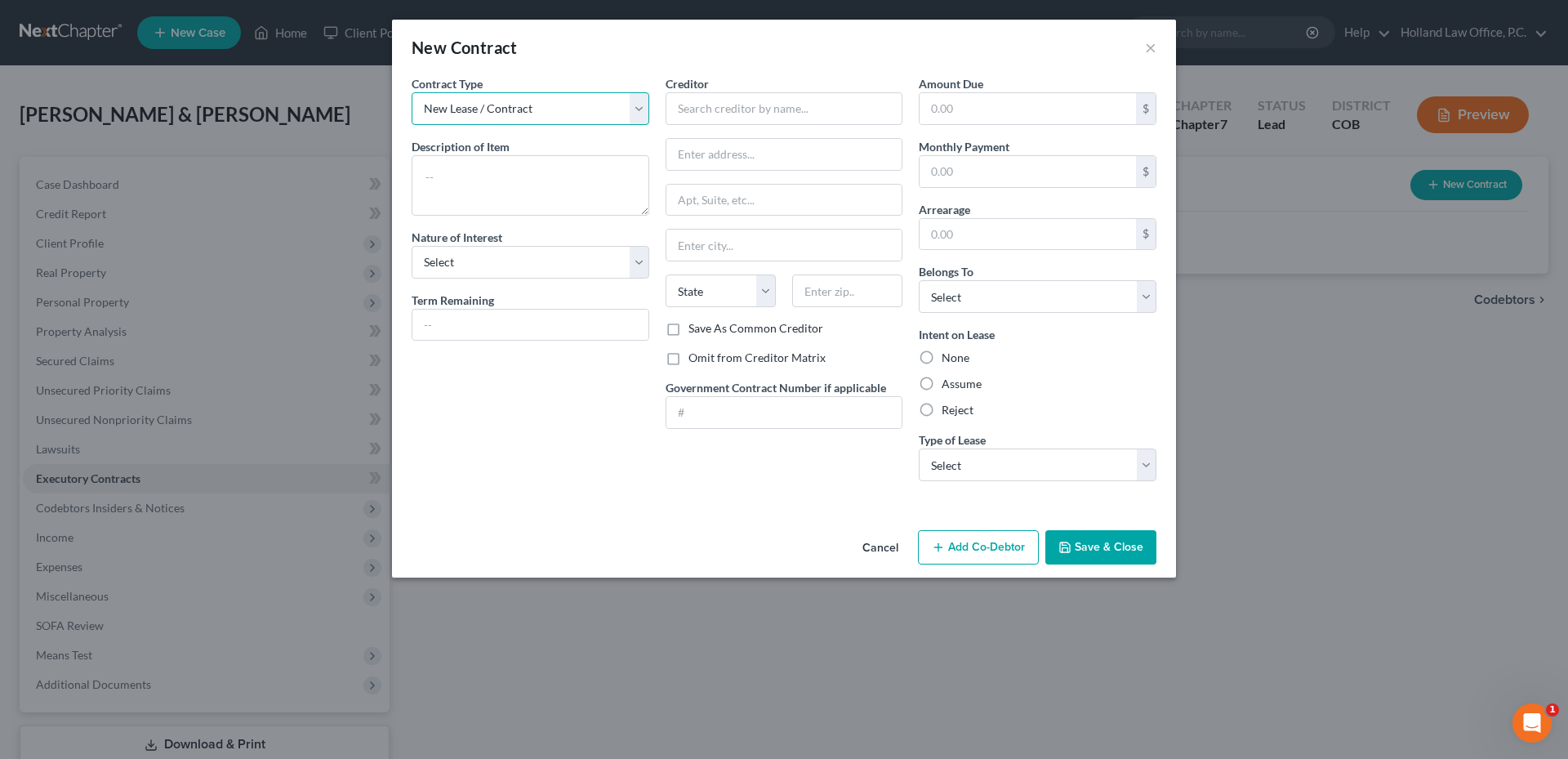
click at [503, 119] on select "New Lease / Contract New Timeshare" at bounding box center [530, 108] width 238 height 32
drag, startPoint x: 511, startPoint y: 114, endPoint x: 504, endPoint y: 121, distance: 9.9
click at [511, 114] on select "New Lease / Contract New Timeshare" at bounding box center [530, 108] width 238 height 32
click at [470, 180] on textarea at bounding box center [530, 186] width 238 height 61
click at [534, 251] on select "Select Purchaser Agent Lessor Lessee" at bounding box center [530, 262] width 238 height 32
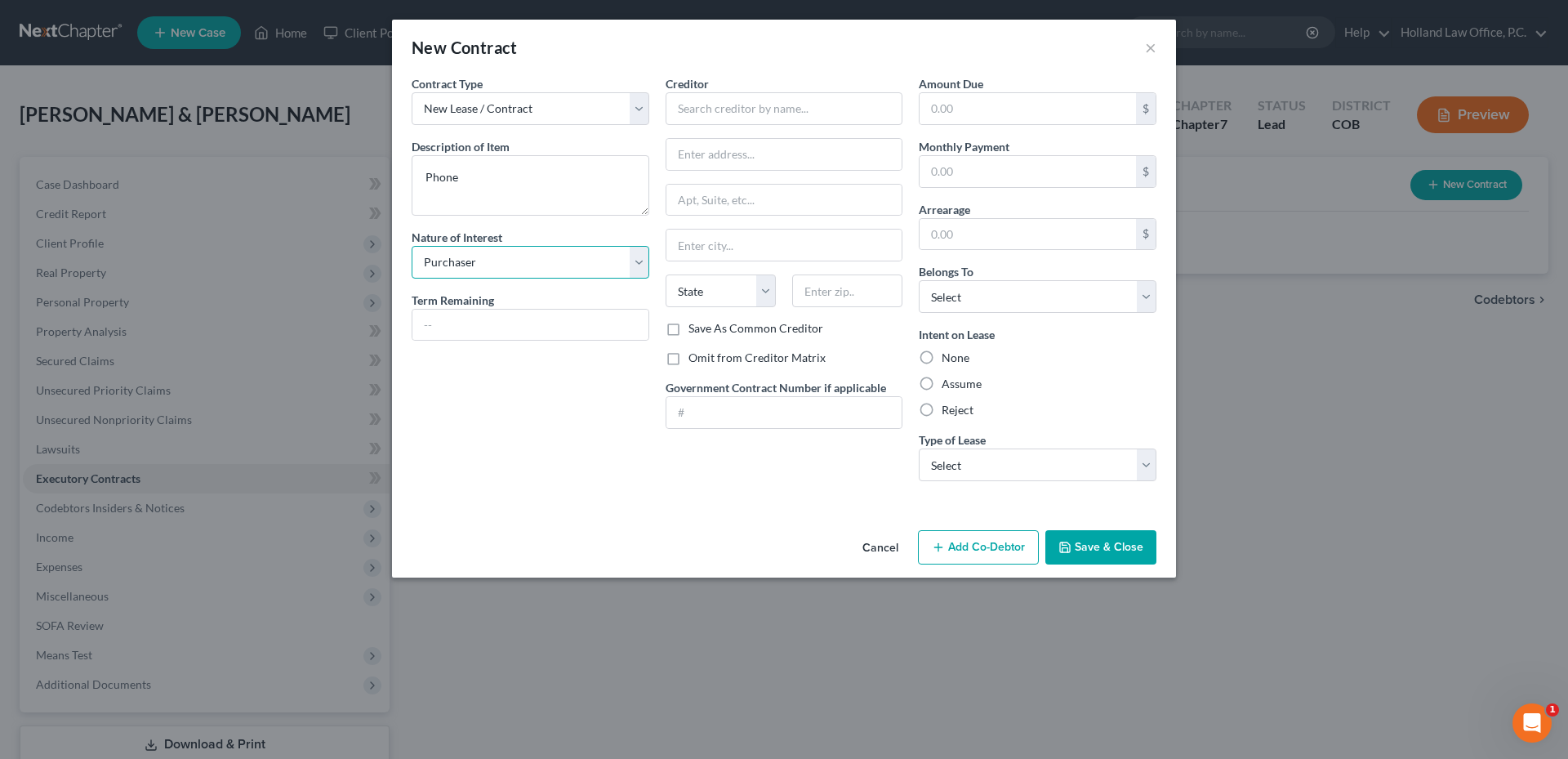
click at [411, 245] on select "Select Purchaser Agent Lessor Lessee" at bounding box center [530, 262] width 238 height 32
click at [464, 312] on input "text" at bounding box center [530, 325] width 236 height 31
click at [766, 95] on input "text" at bounding box center [784, 108] width 238 height 32
click at [718, 163] on div "T-Mobile" at bounding box center [763, 161] width 170 height 16
click at [971, 113] on input "text" at bounding box center [1027, 108] width 216 height 31
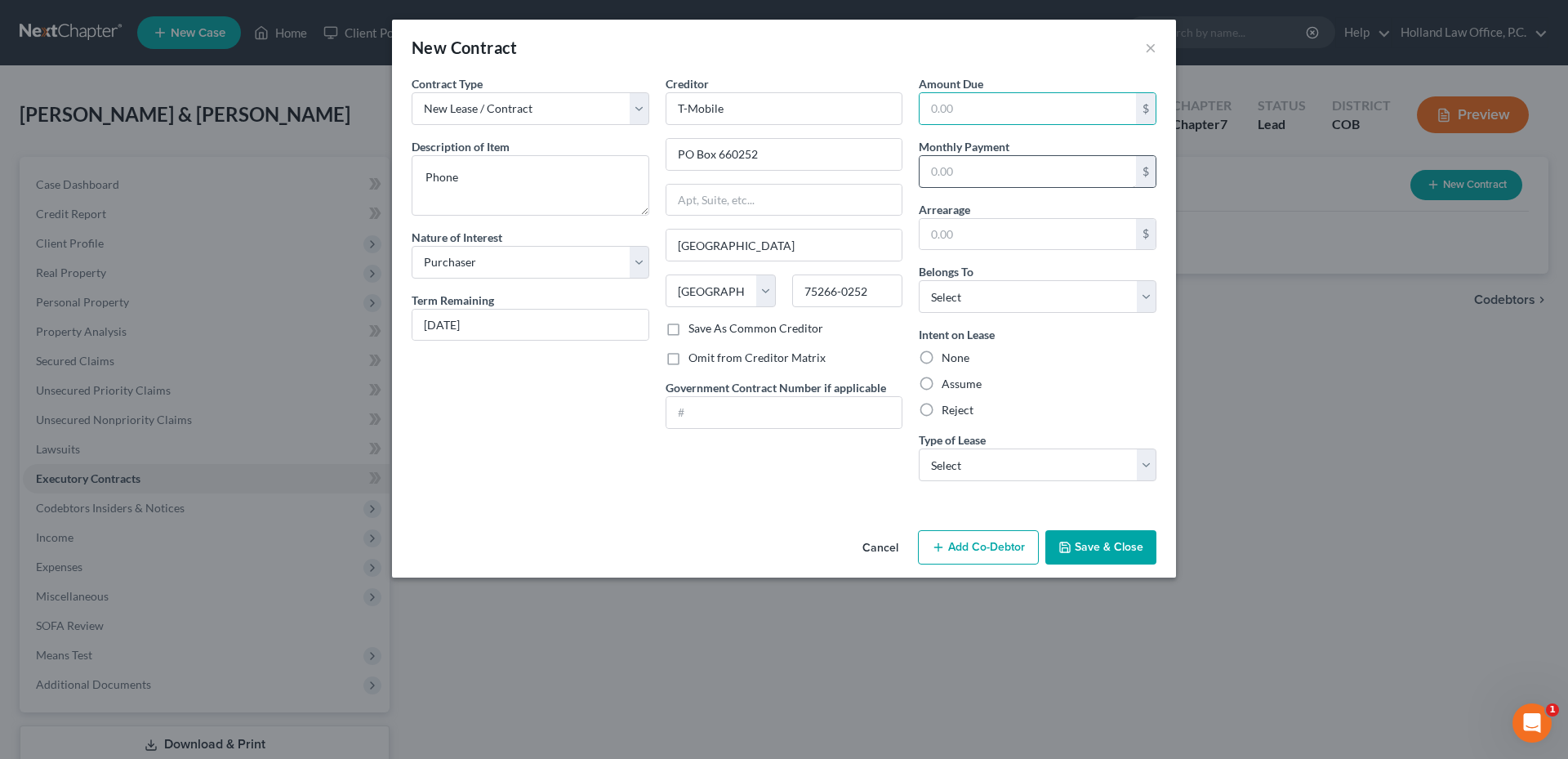
drag, startPoint x: 943, startPoint y: 191, endPoint x: 943, endPoint y: 169, distance: 22.0
click at [943, 190] on div "Amount Due $ Monthly Payment $ Arrearage $ Belongs To * Select Debtor 1 Only De…" at bounding box center [1037, 284] width 254 height 419
click at [943, 169] on input "text" at bounding box center [1027, 172] width 216 height 31
click at [961, 293] on select "Select Debtor 1 Only Debtor 2 Only Debtor 1 And Debtor 2 Only At Least One Of T…" at bounding box center [1037, 297] width 238 height 32
click at [919, 280] on select "Select Debtor 1 Only Debtor 2 Only Debtor 1 And Debtor 2 Only At Least One Of T…" at bounding box center [1037, 297] width 238 height 32
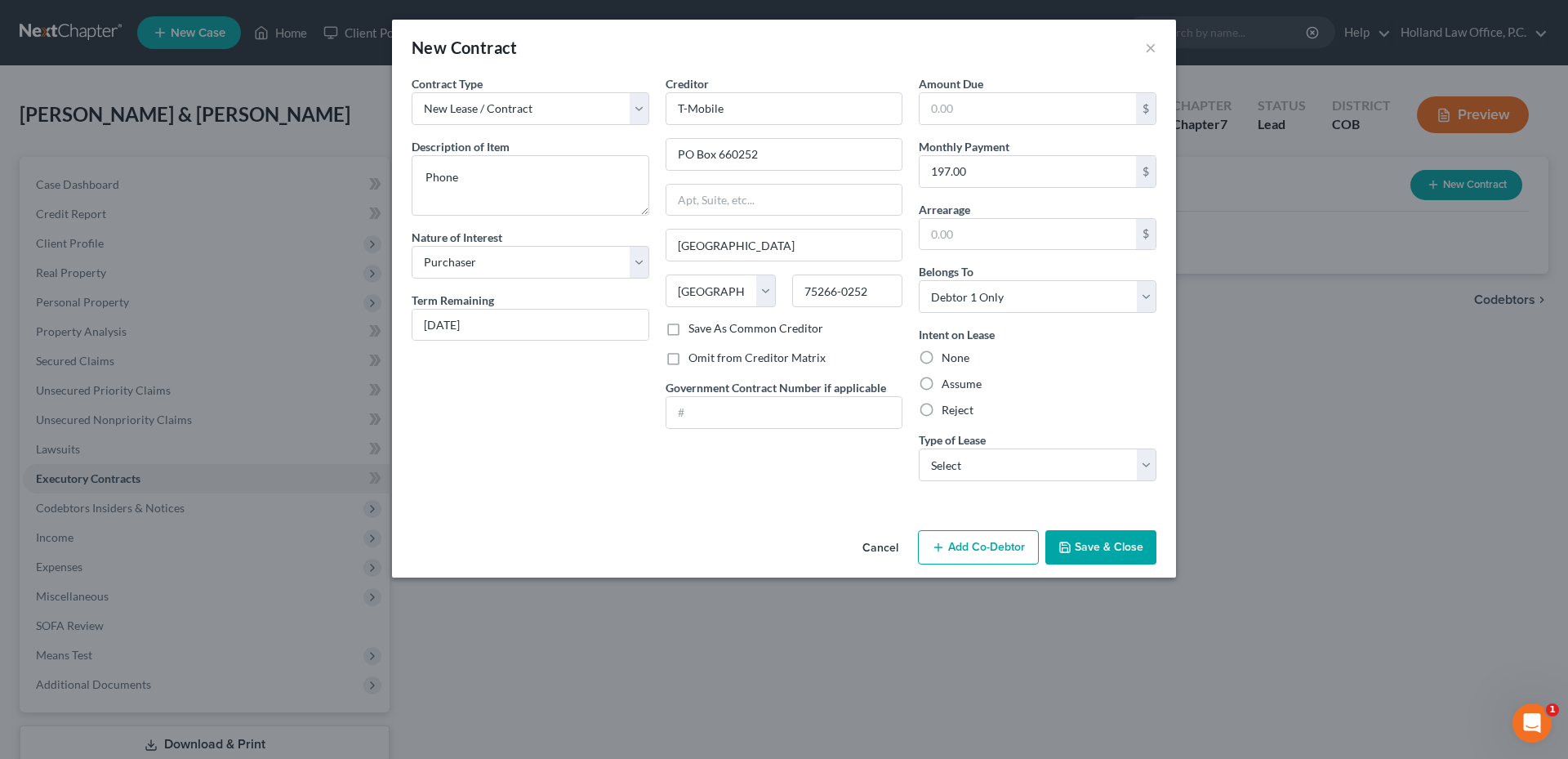
click at [942, 390] on label "Assume" at bounding box center [962, 383] width 40 height 16
click at [948, 387] on input "Assume" at bounding box center [953, 380] width 10 height 10
click at [978, 485] on div "Amount Due $ Monthly Payment 197.00 $ Arrearage $ Belongs To * Select Debtor 1 …" at bounding box center [1037, 284] width 254 height 419
click at [985, 470] on select "Select Real Estate Car Other" at bounding box center [1037, 464] width 238 height 32
click at [919, 448] on select "Select Real Estate Car Other" at bounding box center [1037, 464] width 238 height 32
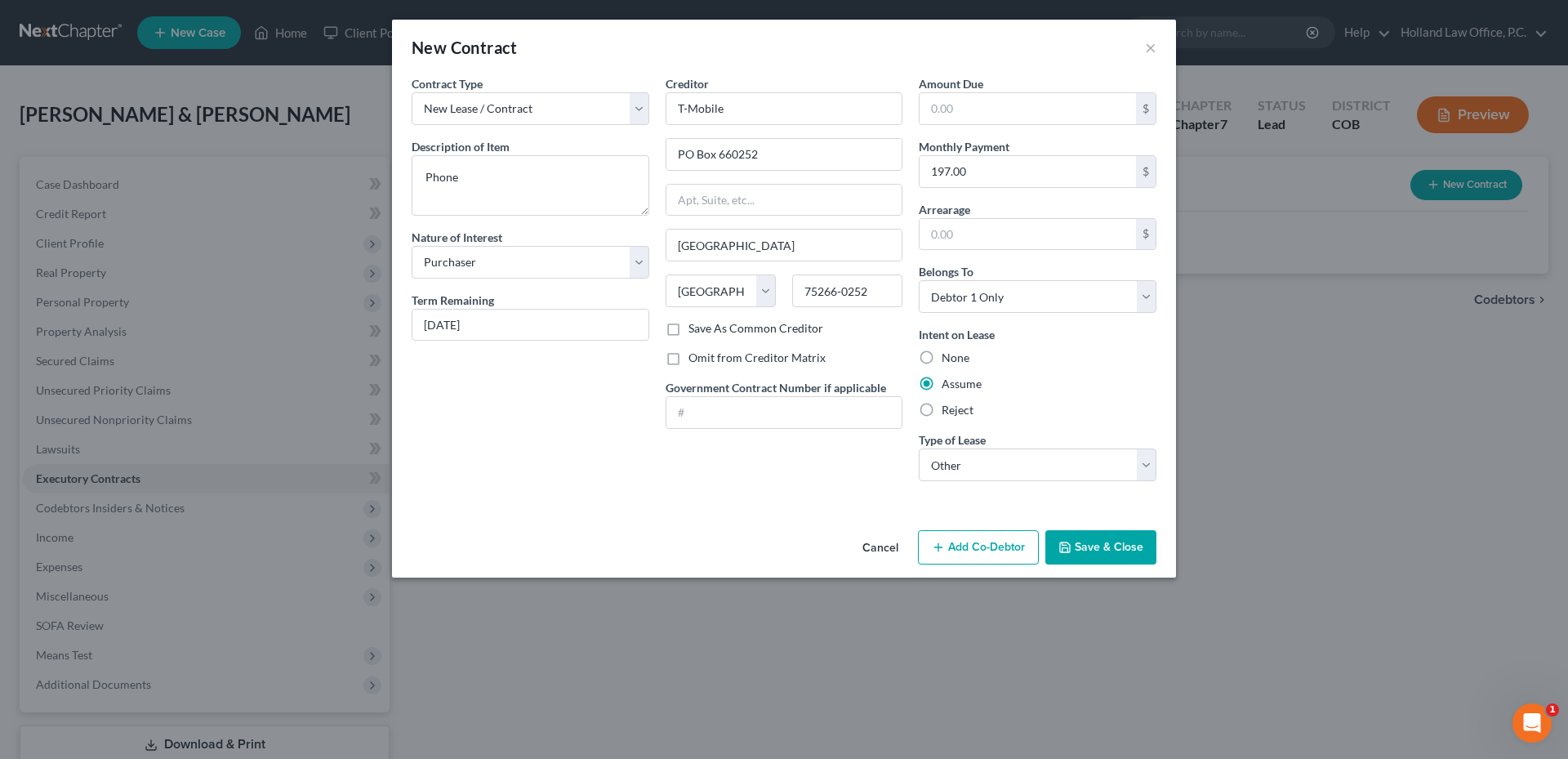
click at [1126, 545] on button "Save & Close" at bounding box center [1100, 547] width 111 height 34
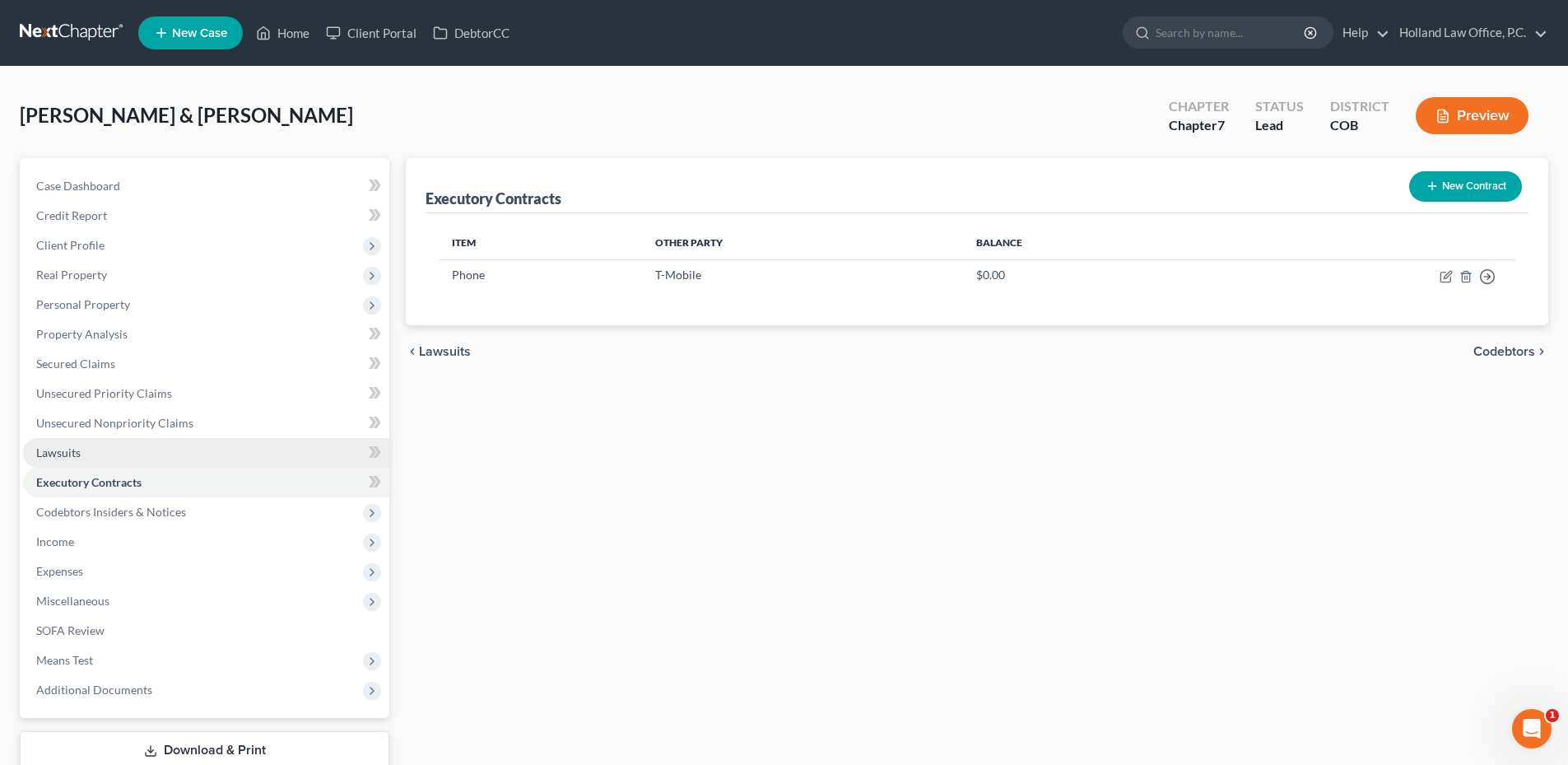
click at [70, 446] on span "Lawsuits" at bounding box center [58, 452] width 45 height 14
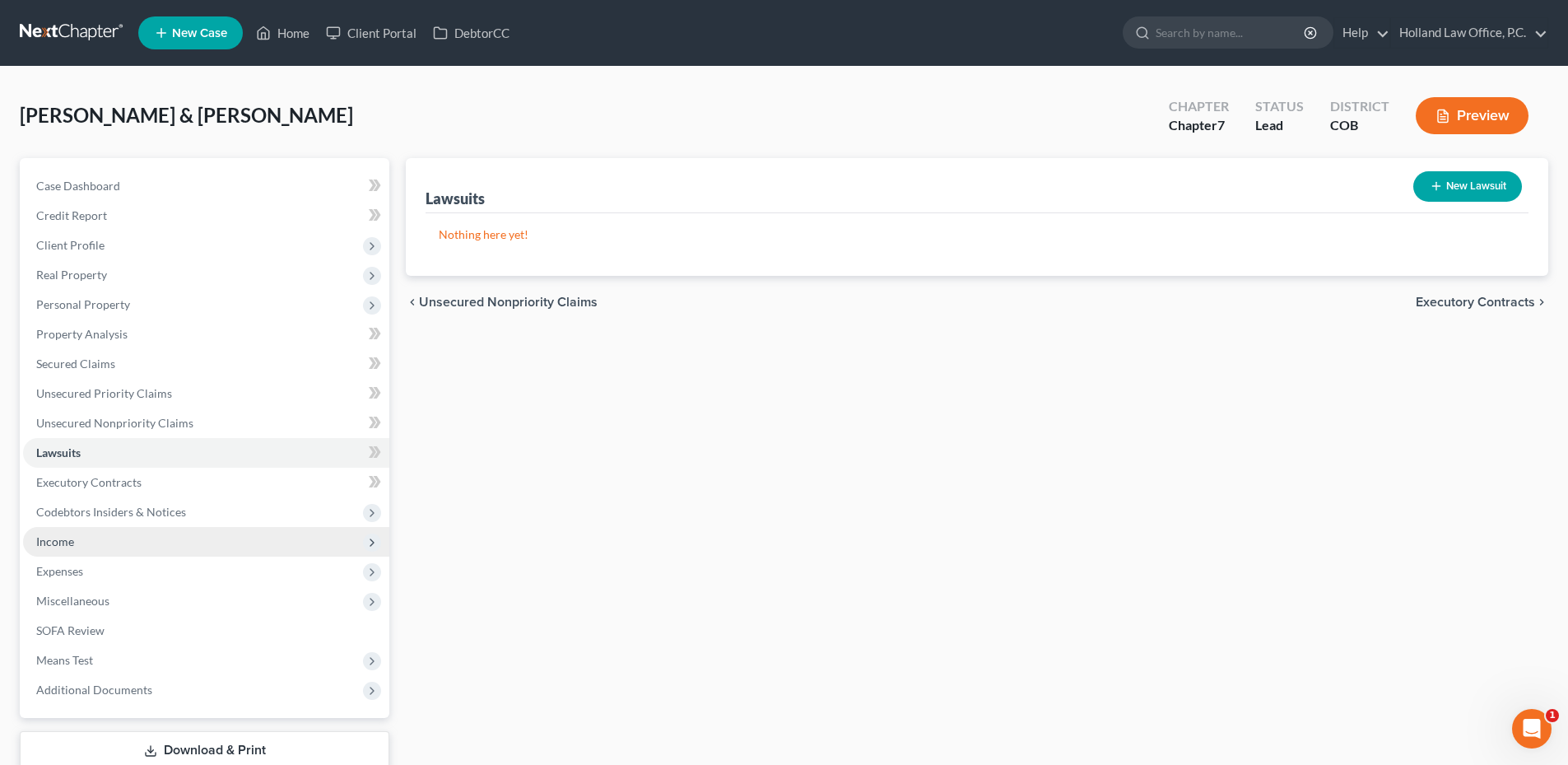
click at [70, 539] on span "Income" at bounding box center [55, 541] width 38 height 14
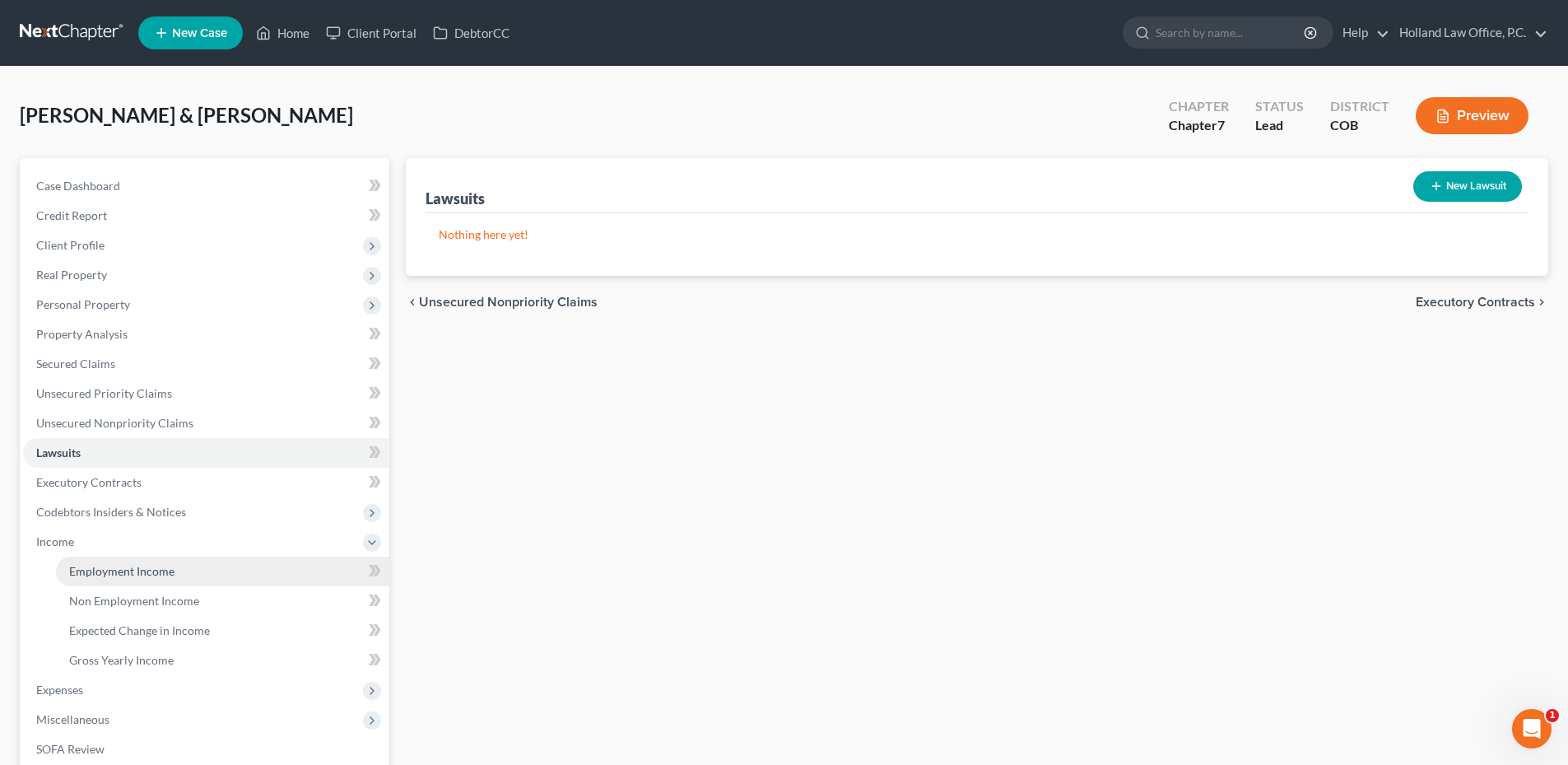
click at [94, 581] on link "Employment Income" at bounding box center [222, 571] width 333 height 30
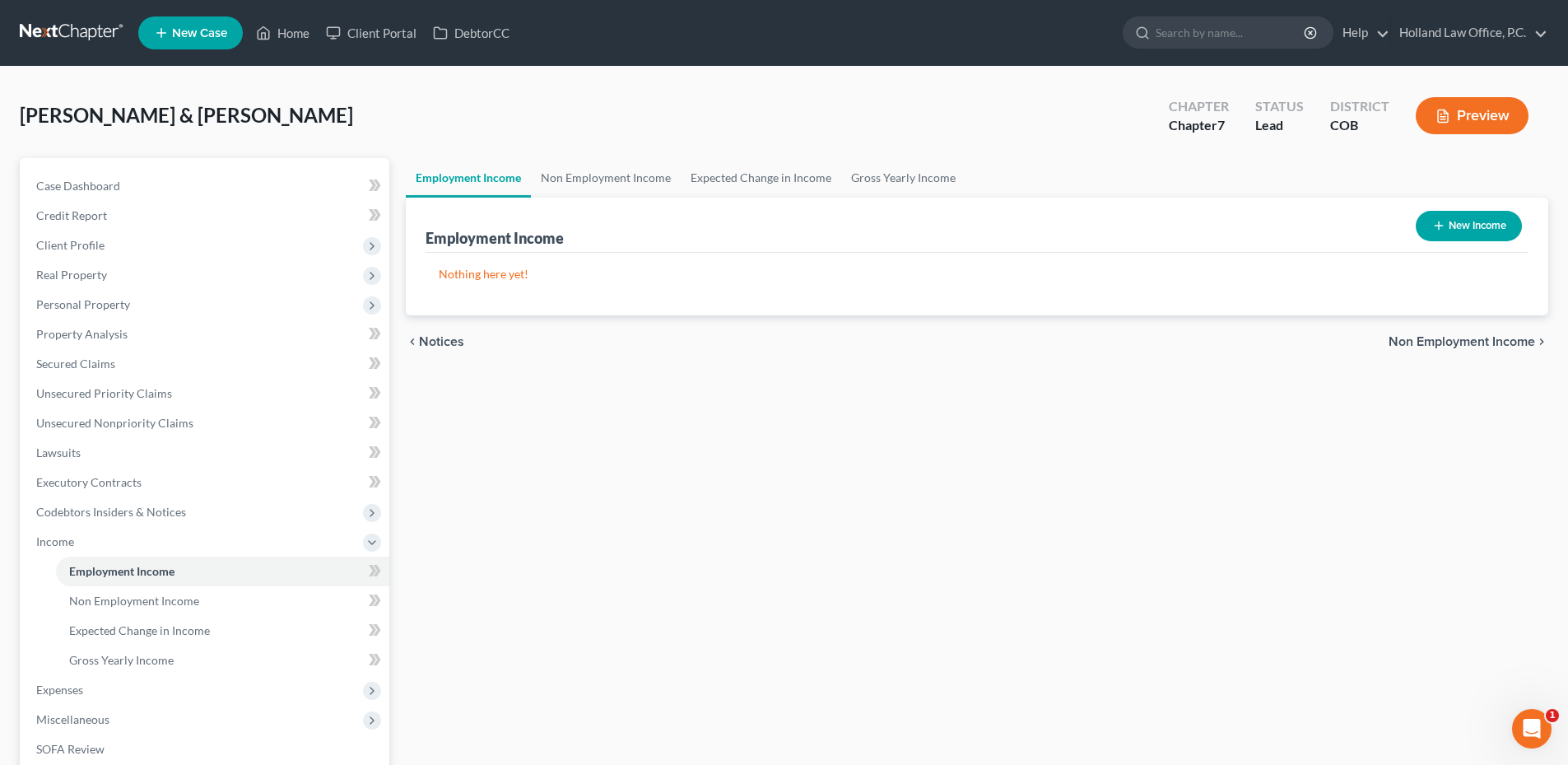
click at [1474, 218] on button "New Income" at bounding box center [1468, 226] width 106 height 31
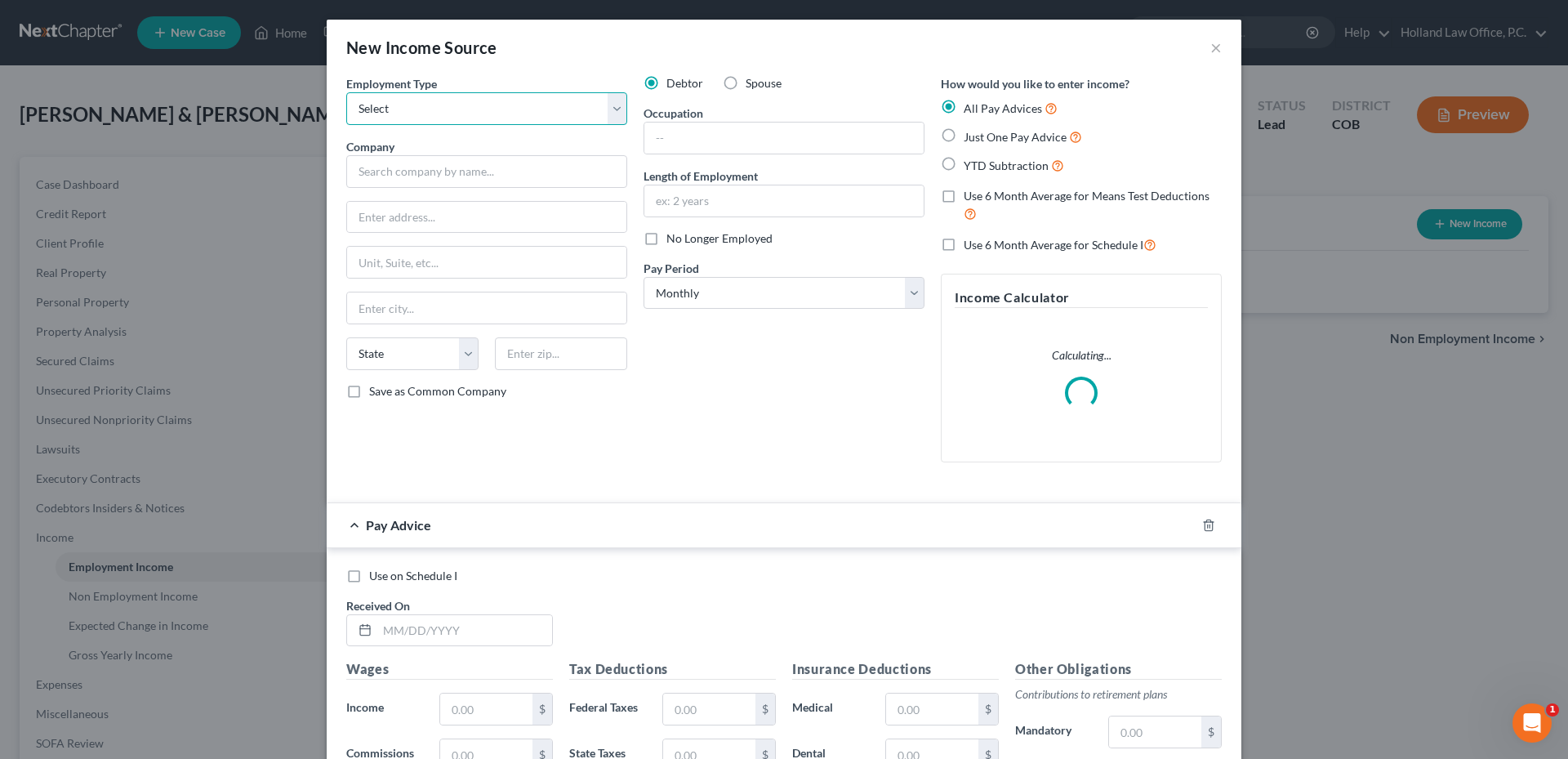
click at [473, 116] on select "Select Full or Part Time Employment Self Employment" at bounding box center [486, 108] width 280 height 32
click at [346, 92] on select "Select Full or Part Time Employment Self Employment" at bounding box center [486, 108] width 280 height 32
click at [399, 171] on input "text" at bounding box center [486, 172] width 280 height 32
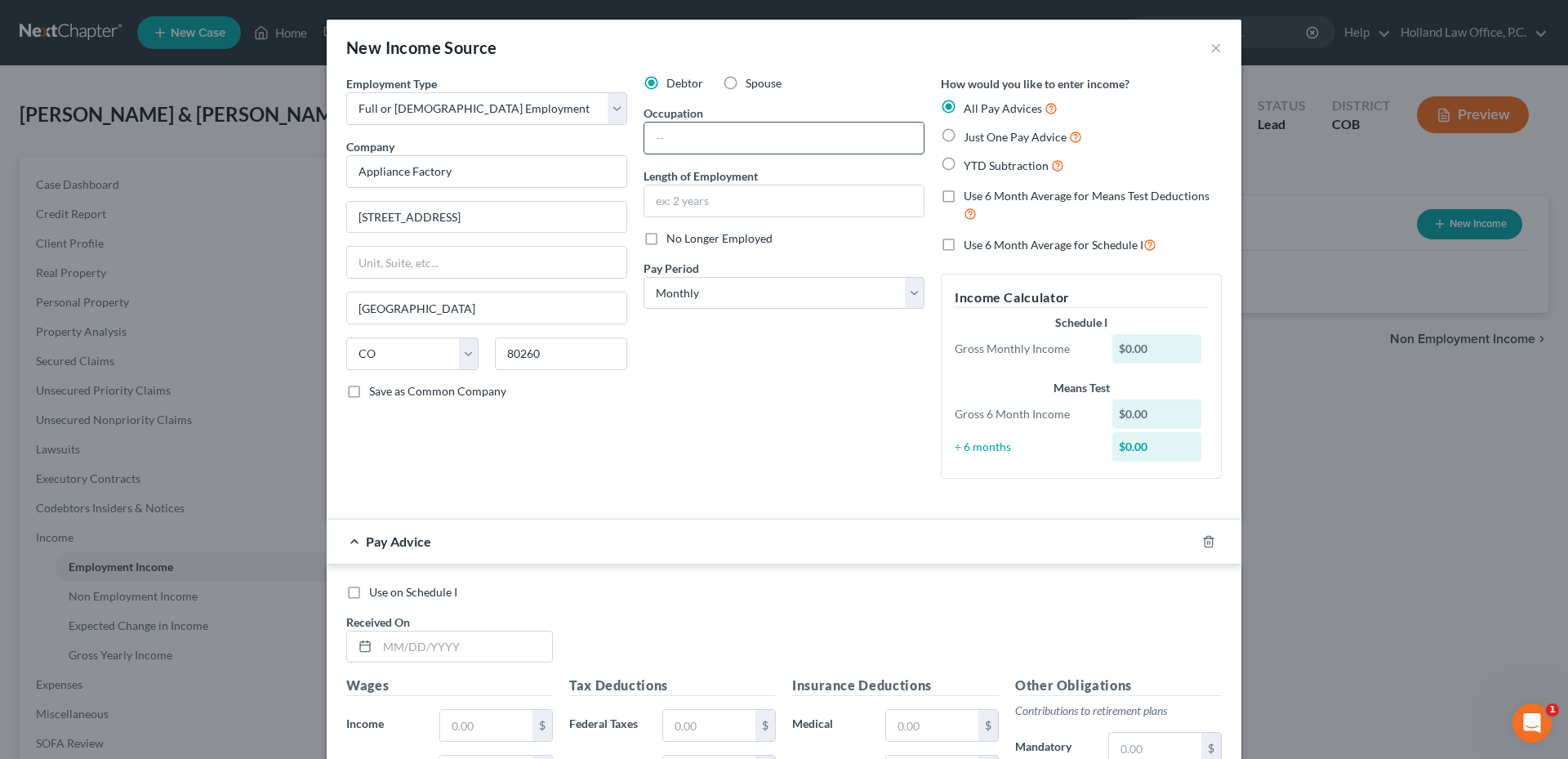
click at [671, 136] on input "text" at bounding box center [784, 137] width 279 height 31
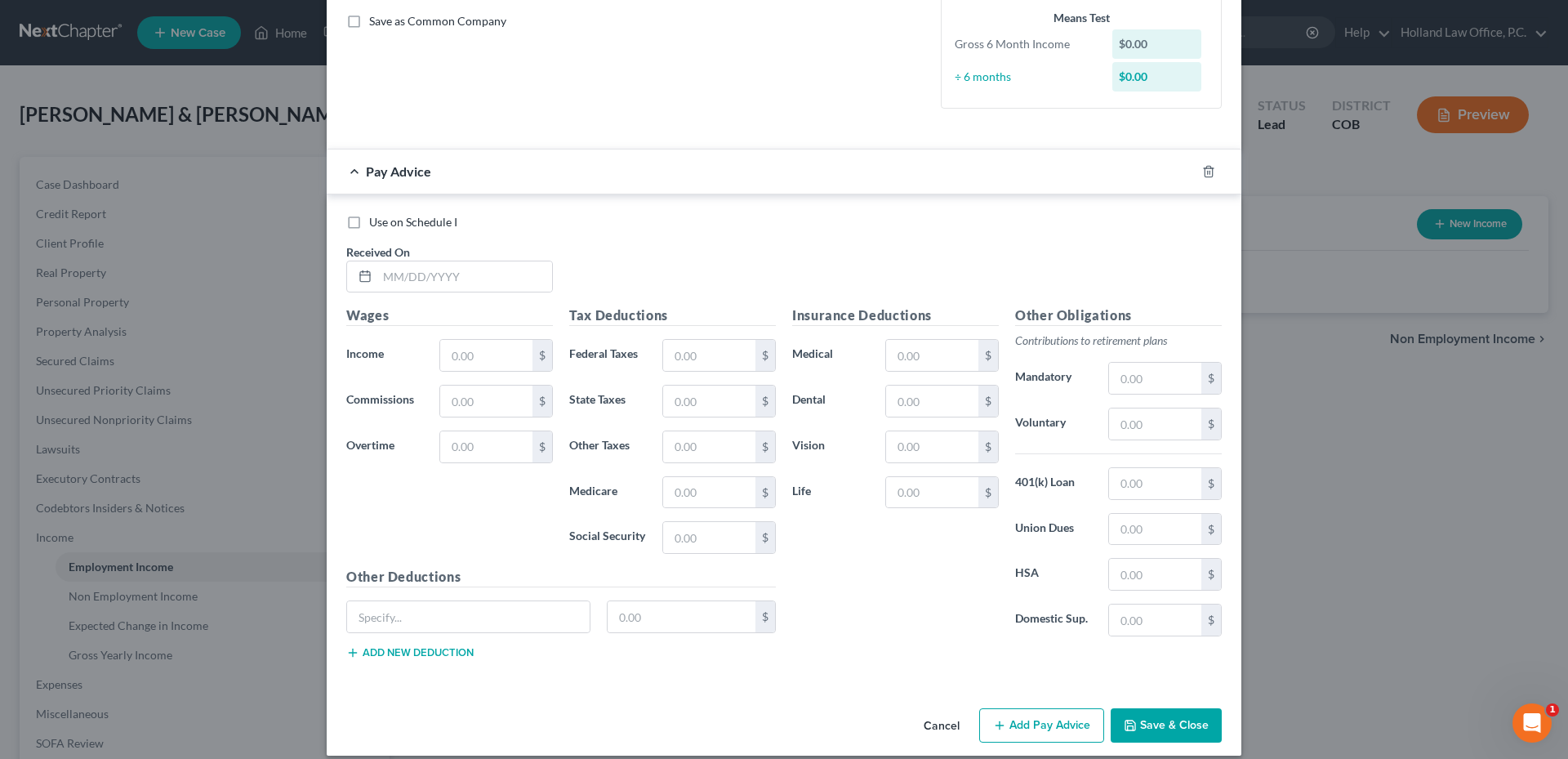
scroll to position [387, 0]
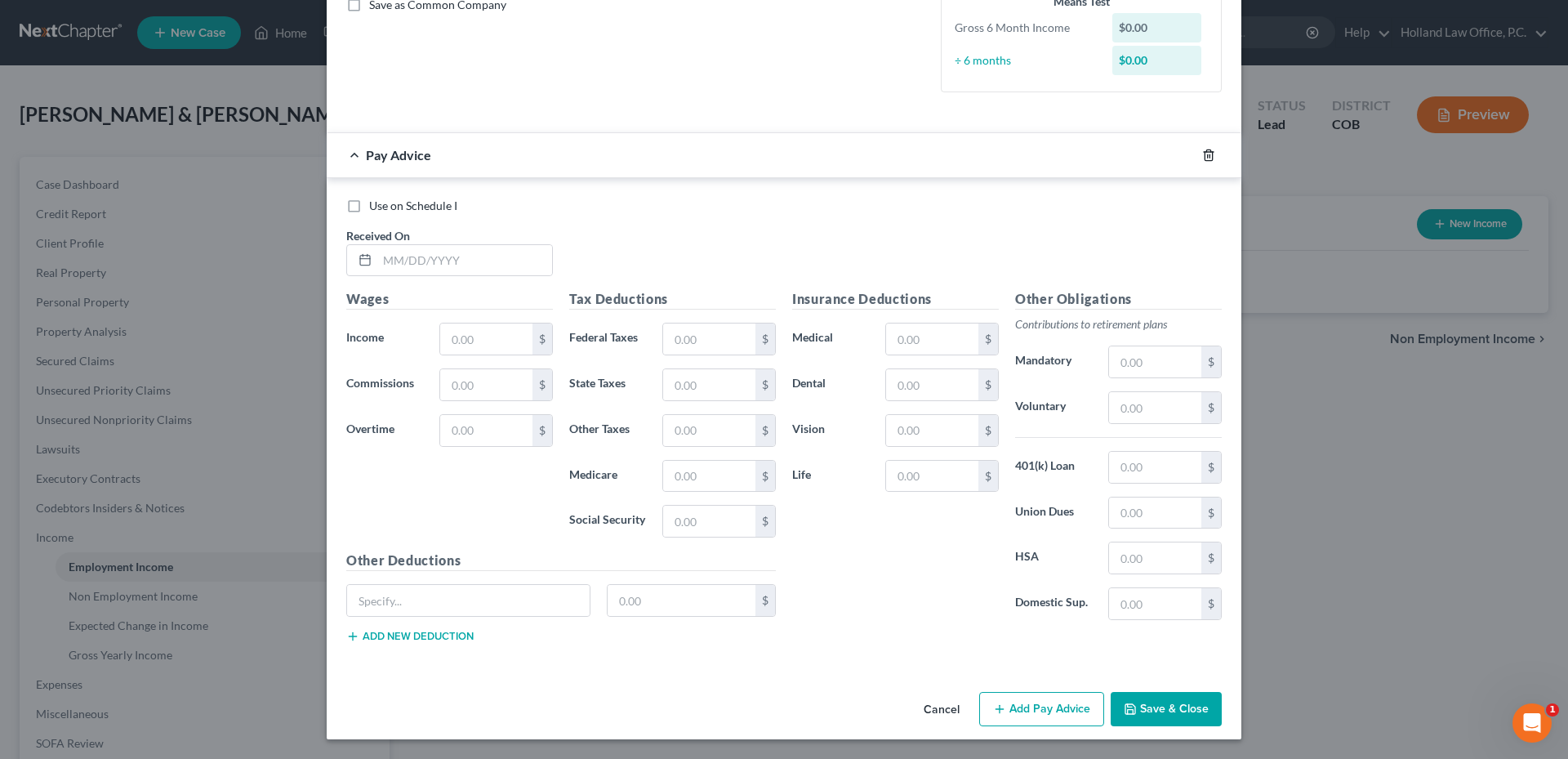
click at [1202, 153] on icon "button" at bounding box center [1209, 155] width 13 height 13
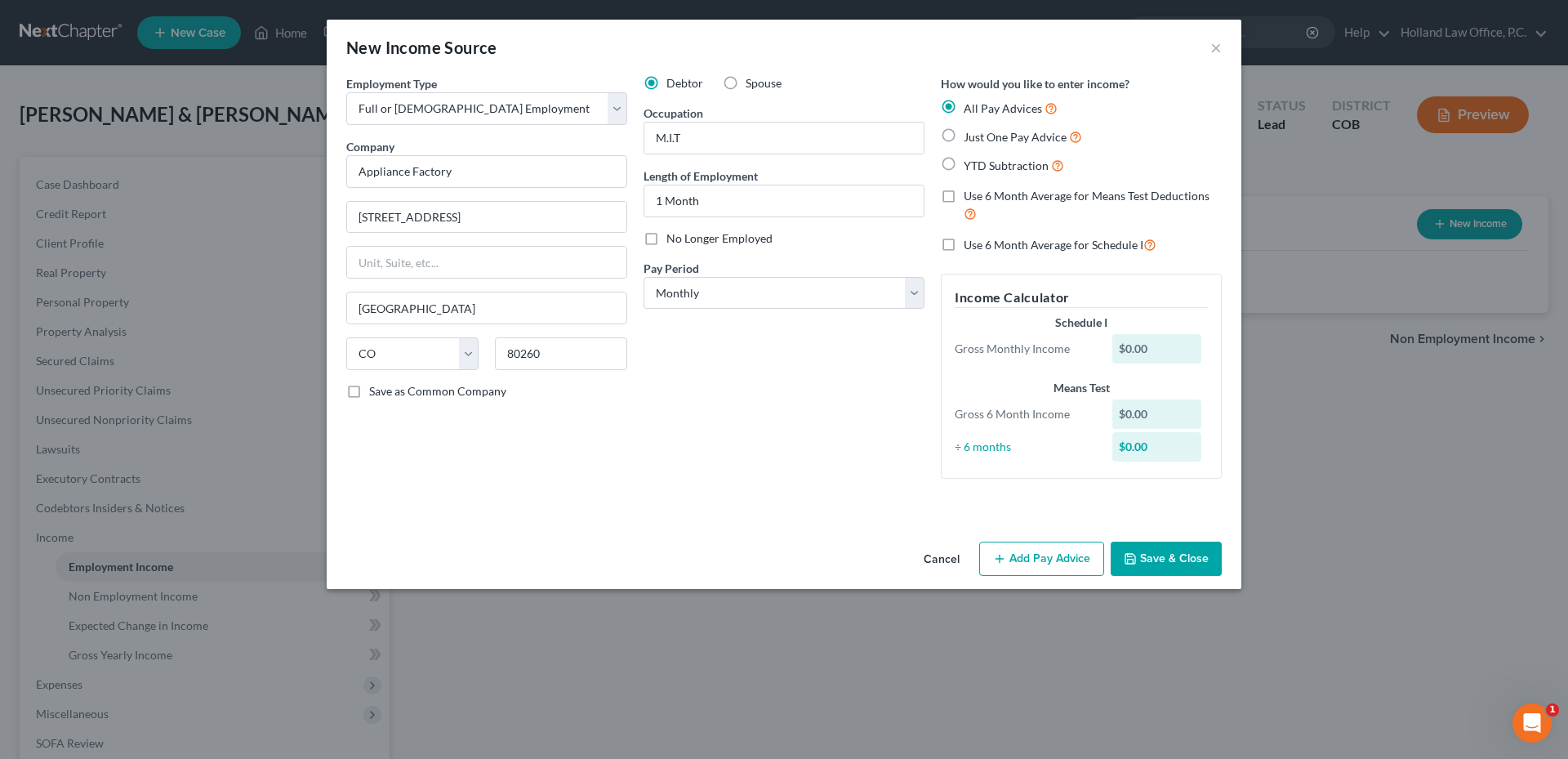
scroll to position [0, 0]
click at [964, 190] on label "Use 6 Month Average for Means Test Deductions" at bounding box center [1092, 205] width 258 height 35
click at [970, 190] on input "Use 6 Month Average for Means Test Deductions" at bounding box center [975, 192] width 10 height 10
click at [964, 235] on label "Use 6 Month Average for Schedule I" at bounding box center [1059, 244] width 192 height 19
click at [970, 235] on input "Use 6 Month Average for Schedule I" at bounding box center [975, 240] width 10 height 10
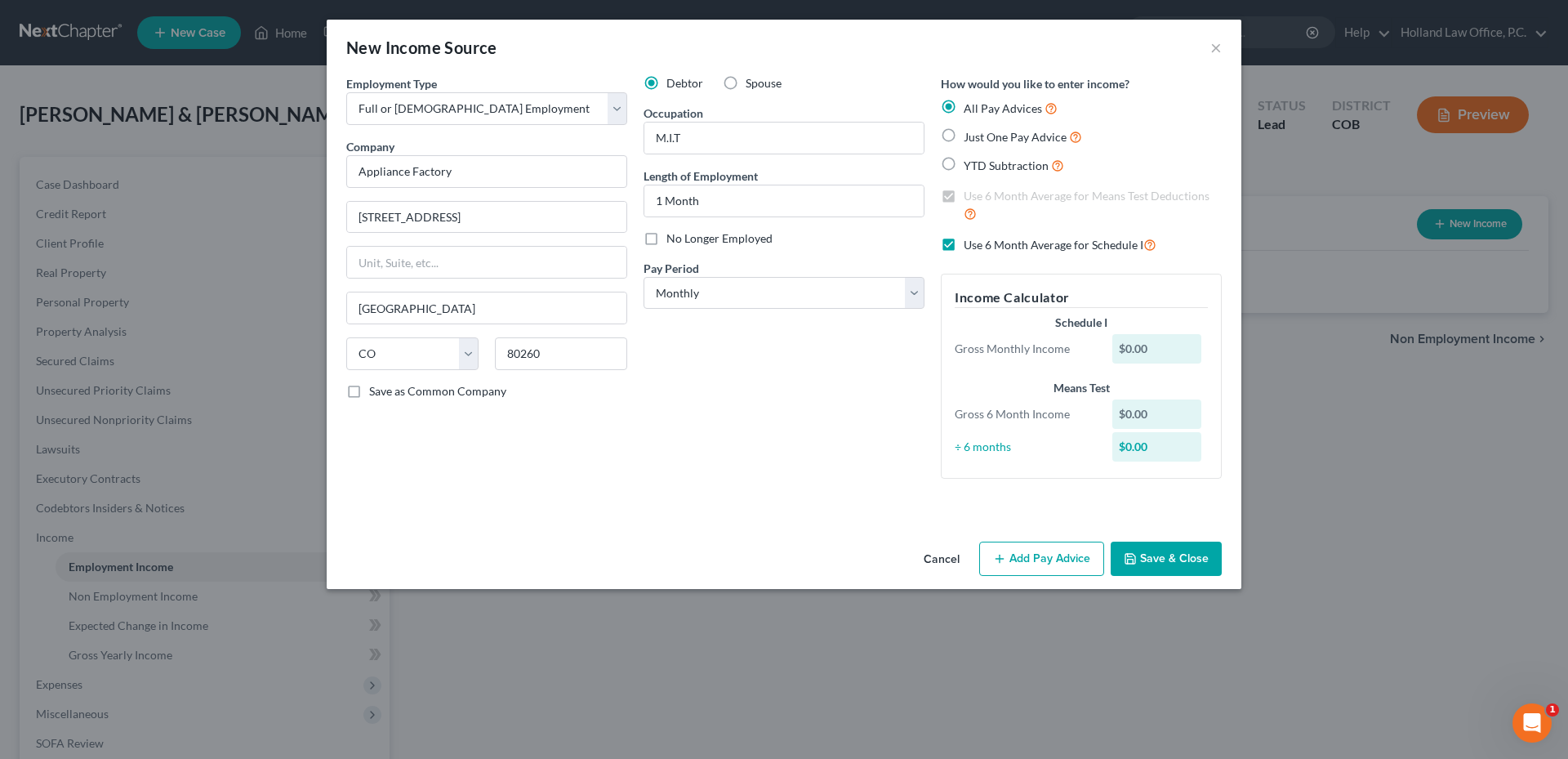
click at [1182, 563] on button "Save & Close" at bounding box center [1165, 558] width 111 height 34
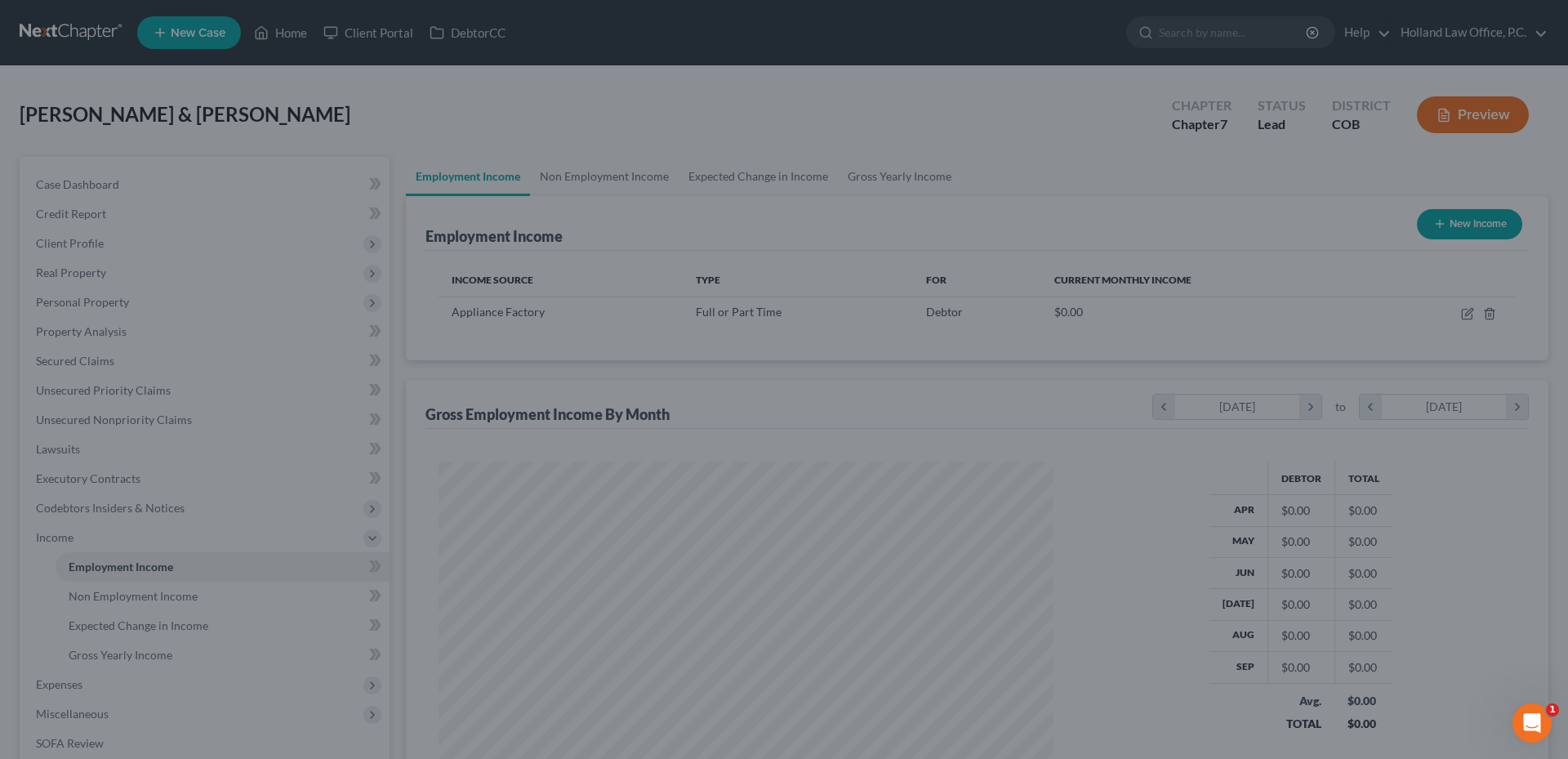
scroll to position [304, 641]
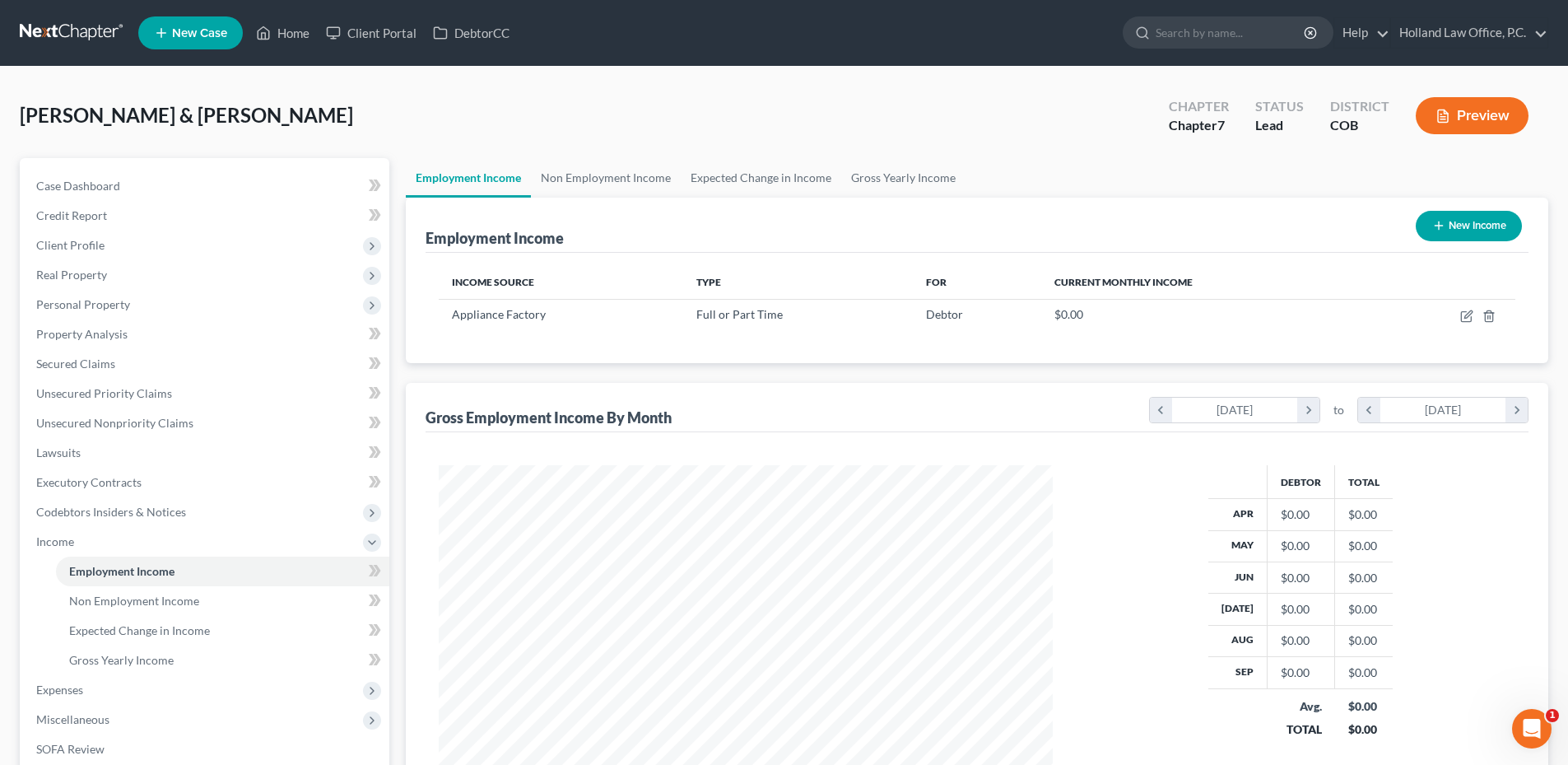
click at [1466, 228] on button "New Income" at bounding box center [1468, 226] width 106 height 31
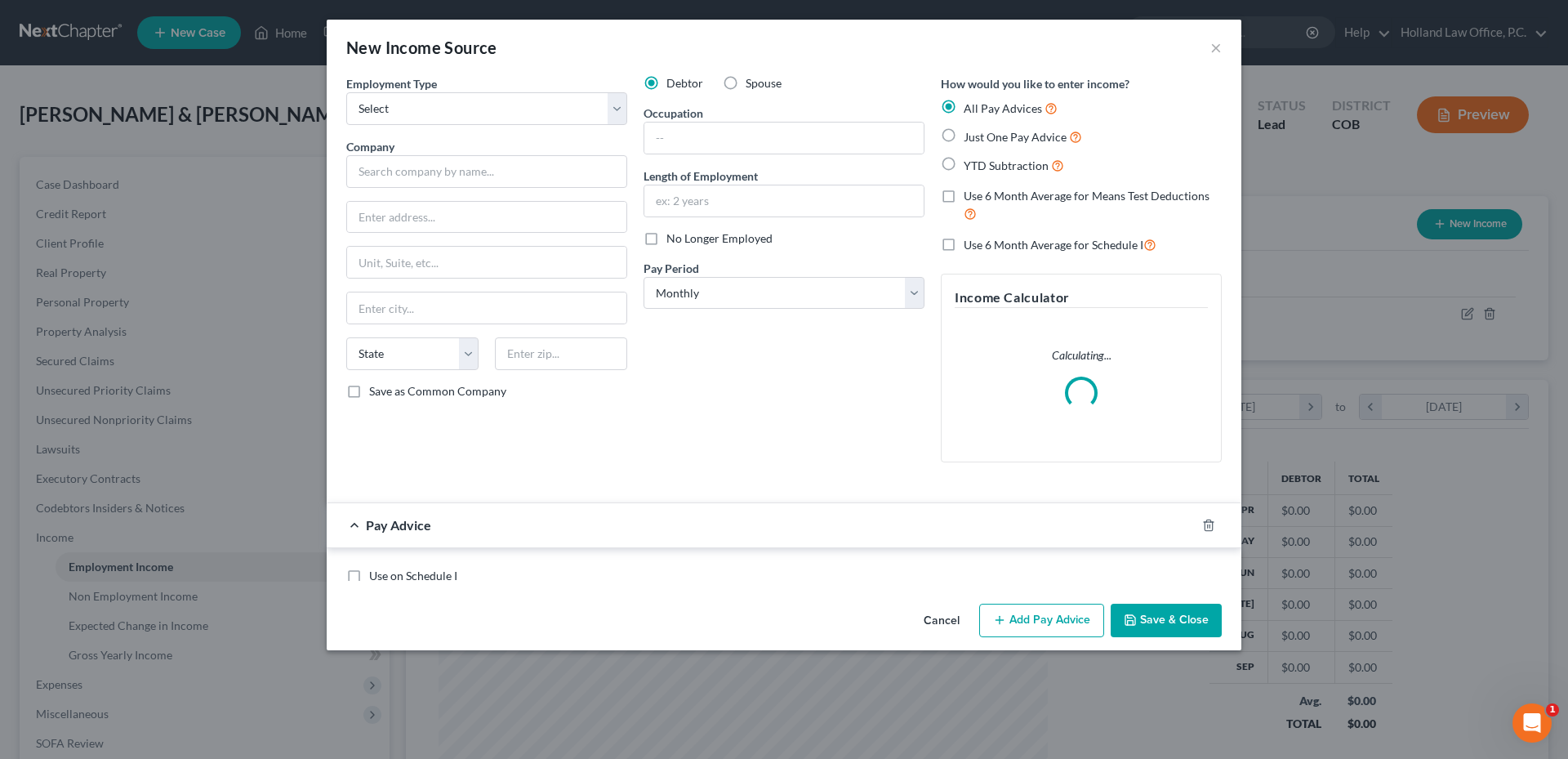
scroll to position [307, 647]
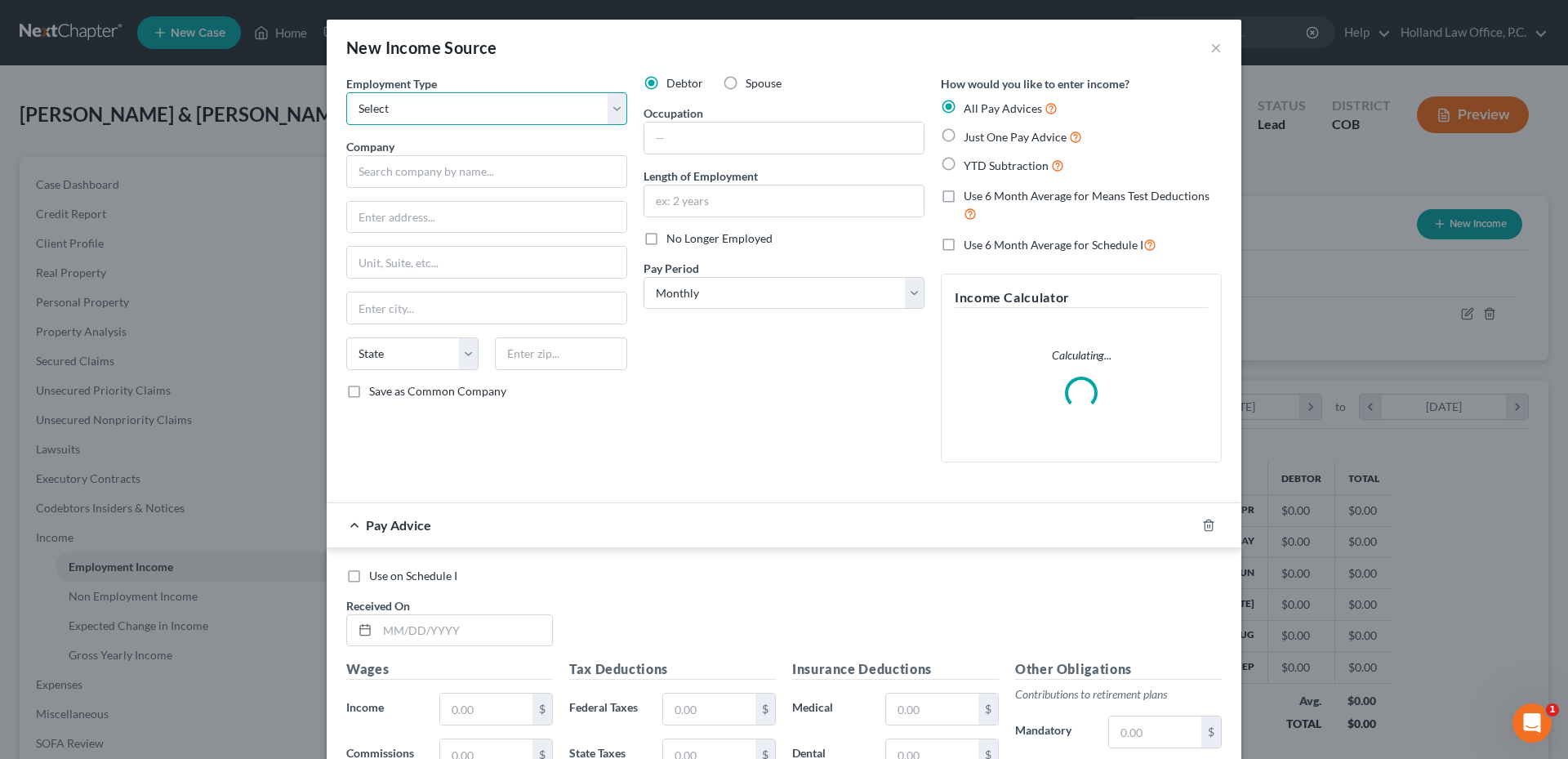
click at [441, 109] on select "Select Full or Part Time Employment Self Employment" at bounding box center [486, 108] width 280 height 32
click at [346, 92] on select "Select Full or Part Time Employment Self Employment" at bounding box center [486, 108] width 280 height 32
click at [414, 174] on input "text" at bounding box center [486, 172] width 280 height 32
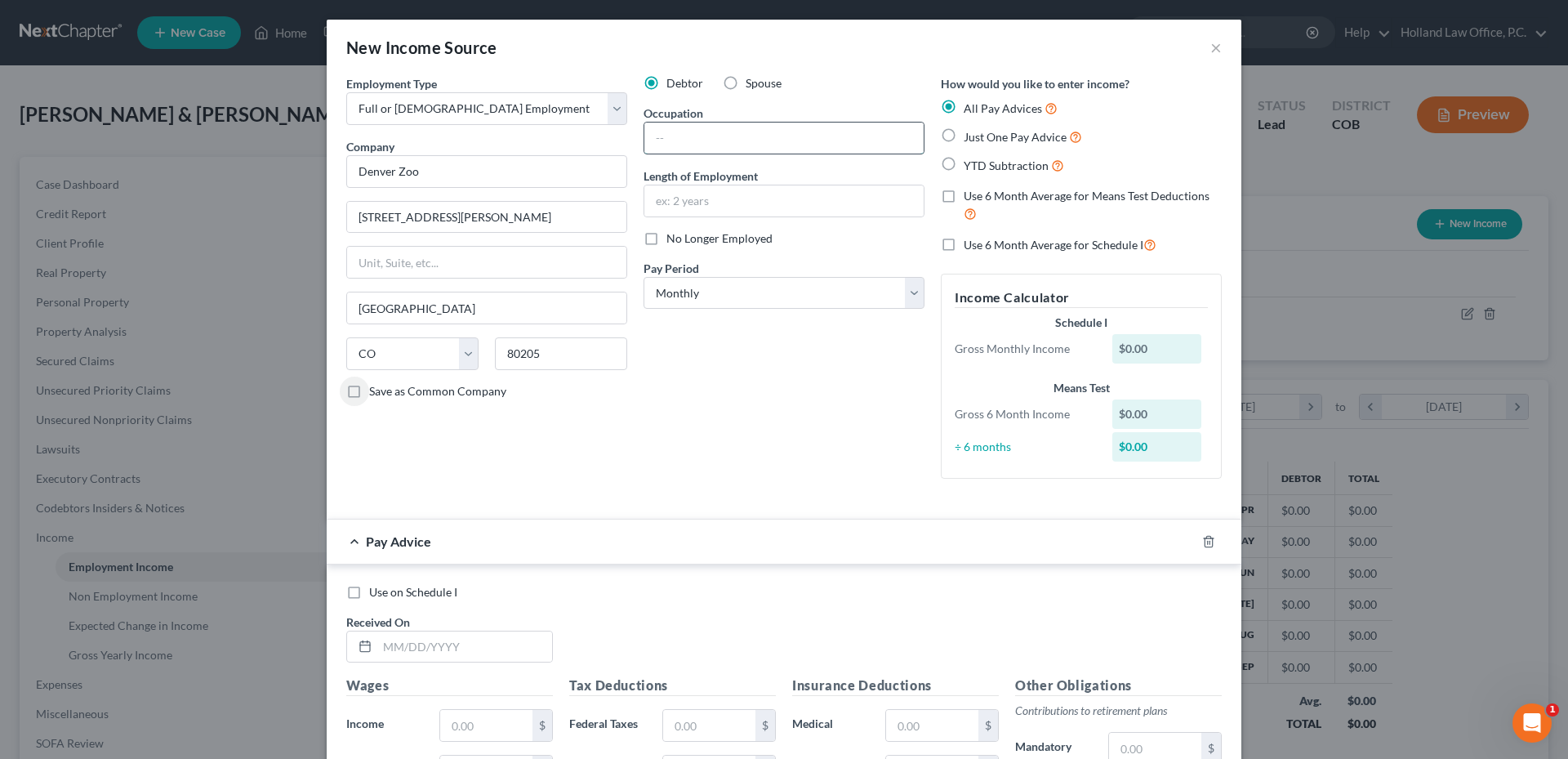
click at [730, 127] on input "text" at bounding box center [784, 137] width 279 height 31
drag, startPoint x: 936, startPoint y: 191, endPoint x: 949, endPoint y: 208, distance: 21.4
click at [964, 192] on label "Use 6 Month Average for Means Test Deductions" at bounding box center [1092, 205] width 258 height 35
click at [970, 192] on input "Use 6 Month Average for Means Test Deductions" at bounding box center [975, 192] width 10 height 10
click at [964, 247] on label "Use 6 Month Average for Schedule I" at bounding box center [1059, 244] width 192 height 19
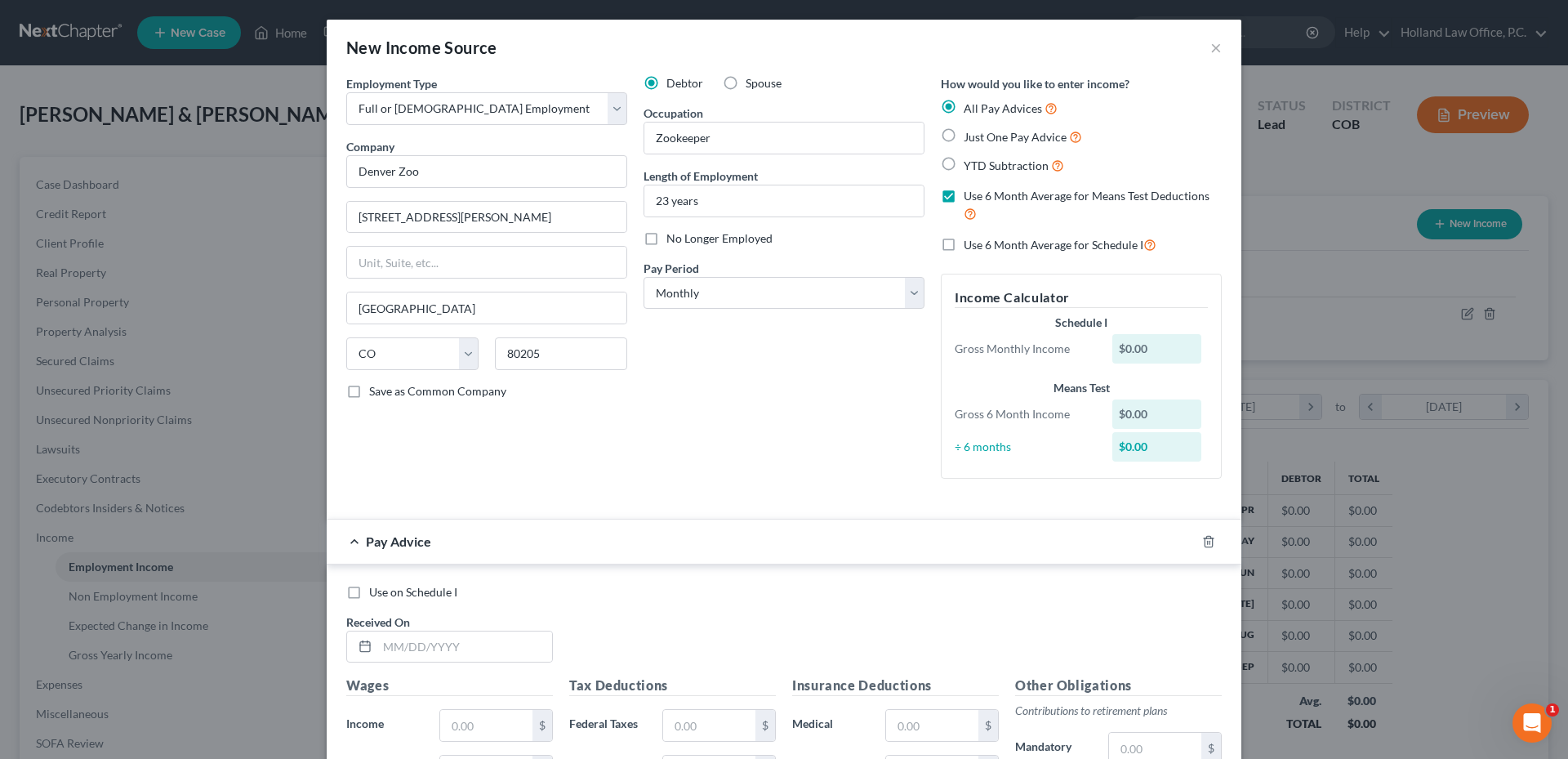
click at [970, 245] on input "Use 6 Month Average for Schedule I" at bounding box center [975, 240] width 10 height 10
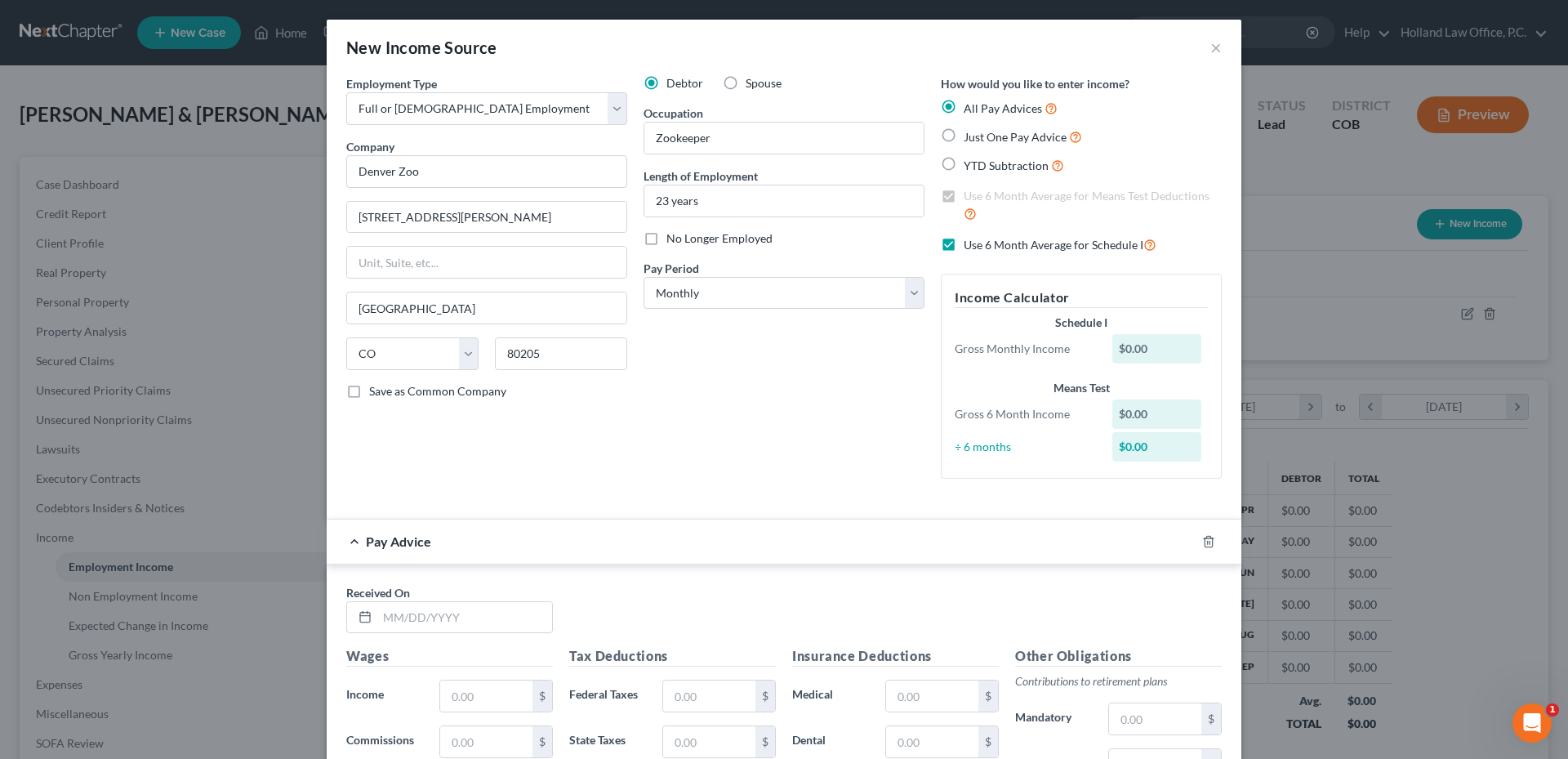
click at [746, 89] on label "Spouse" at bounding box center [764, 82] width 36 height 16
click at [752, 85] on input "Spouse" at bounding box center [757, 80] width 10 height 10
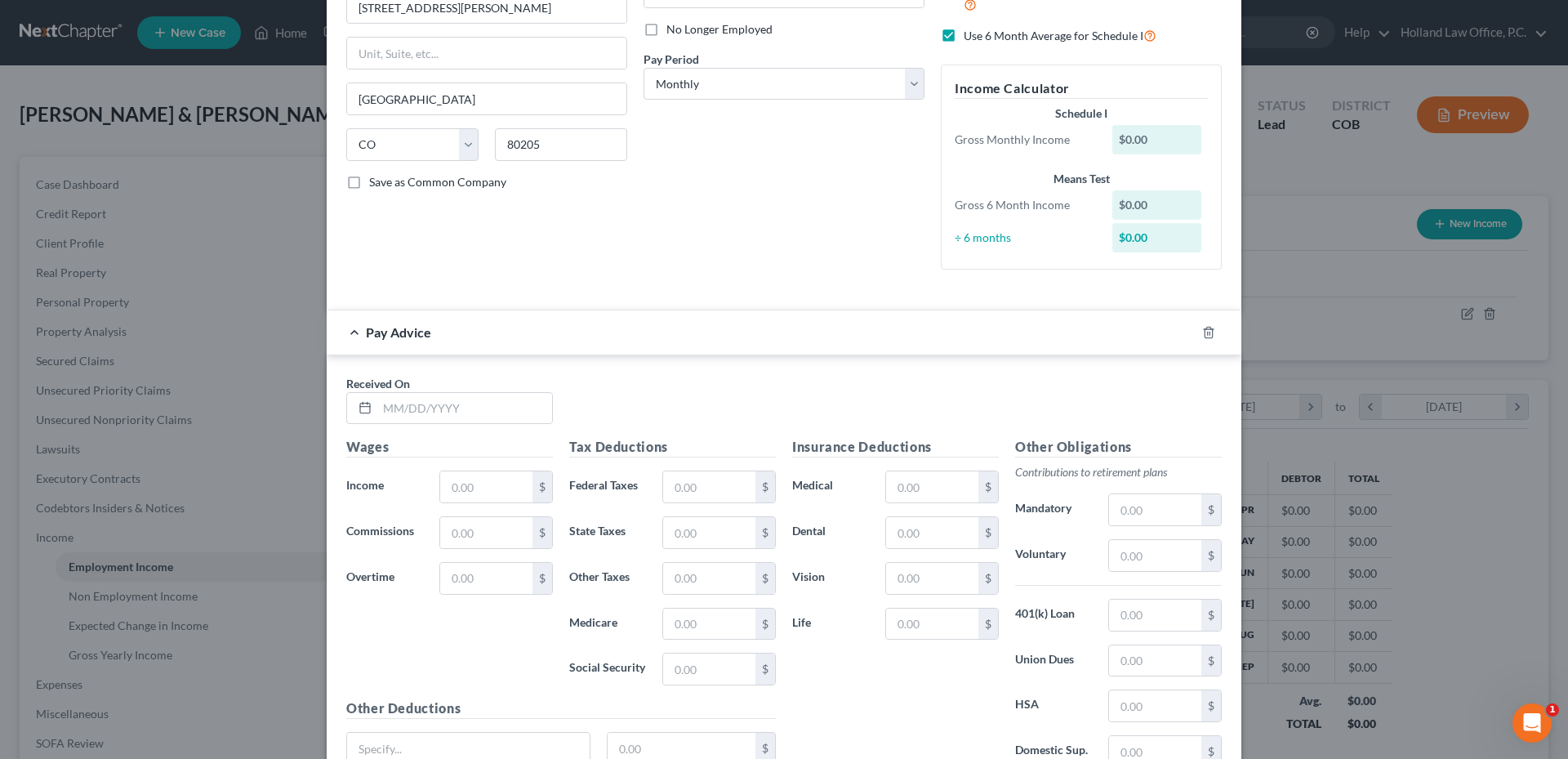
scroll to position [357, 0]
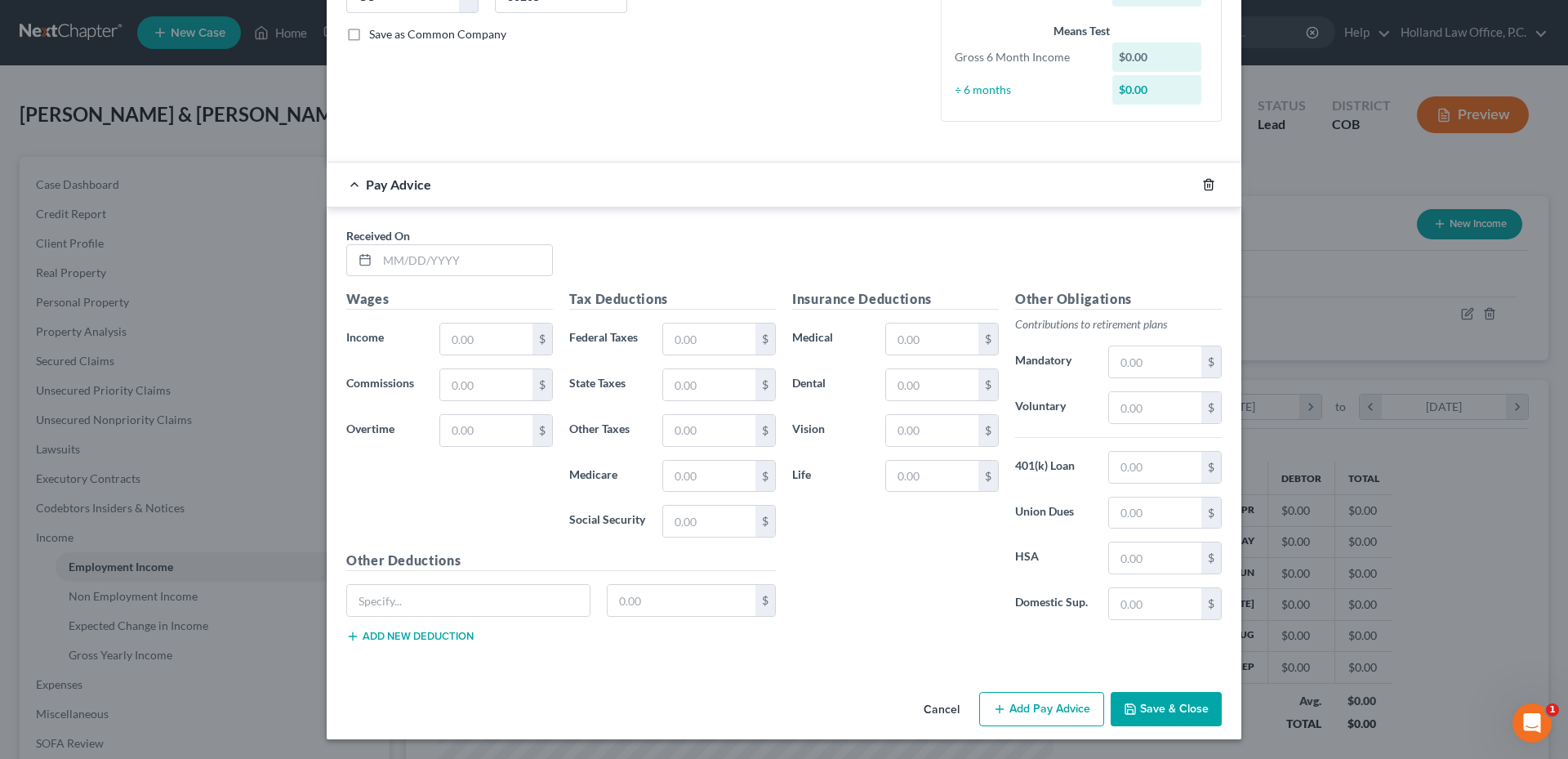
click at [1199, 192] on div at bounding box center [1218, 185] width 45 height 27
click at [1204, 190] on icon "button" at bounding box center [1208, 184] width 8 height 10
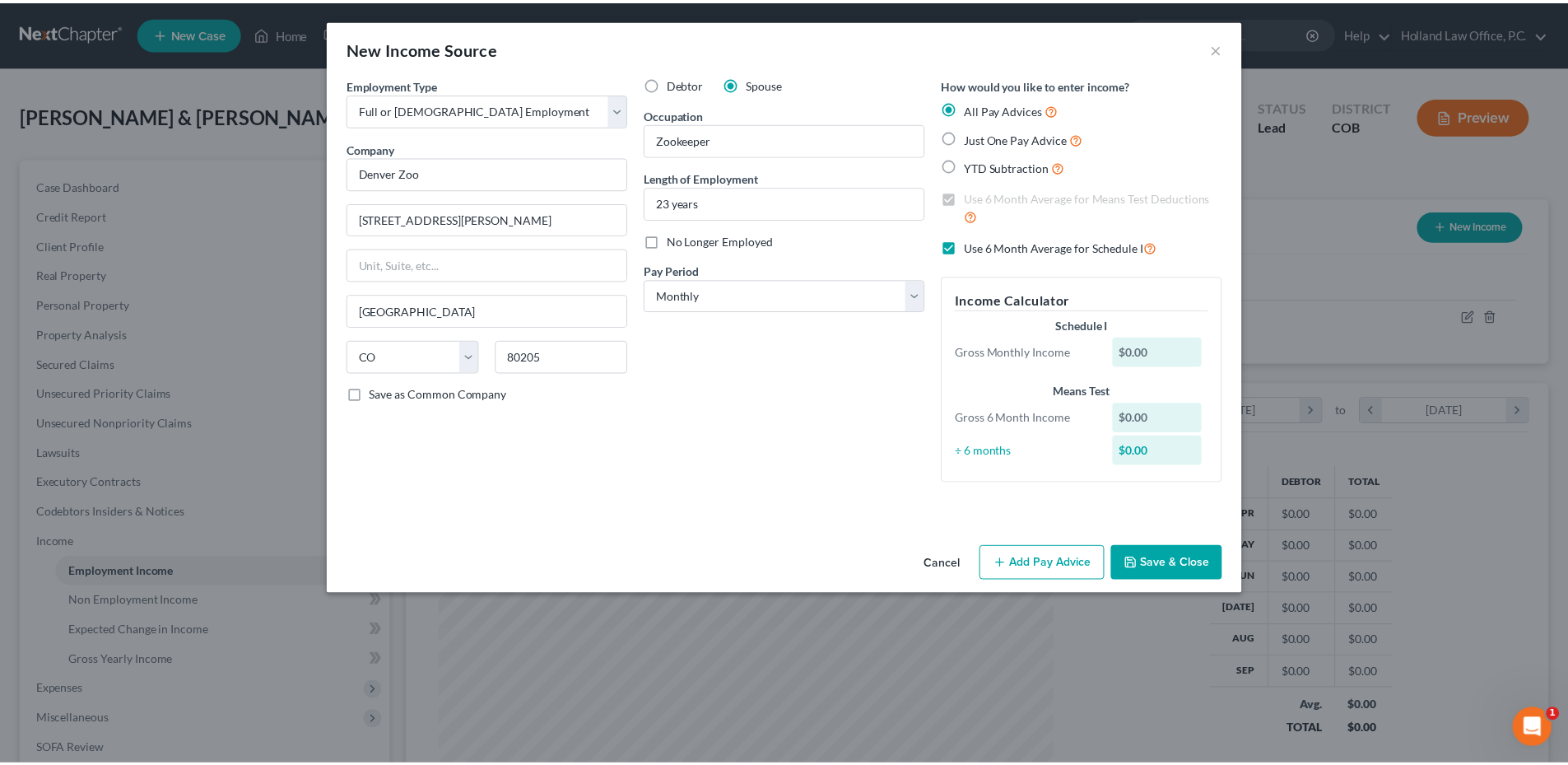
scroll to position [0, 0]
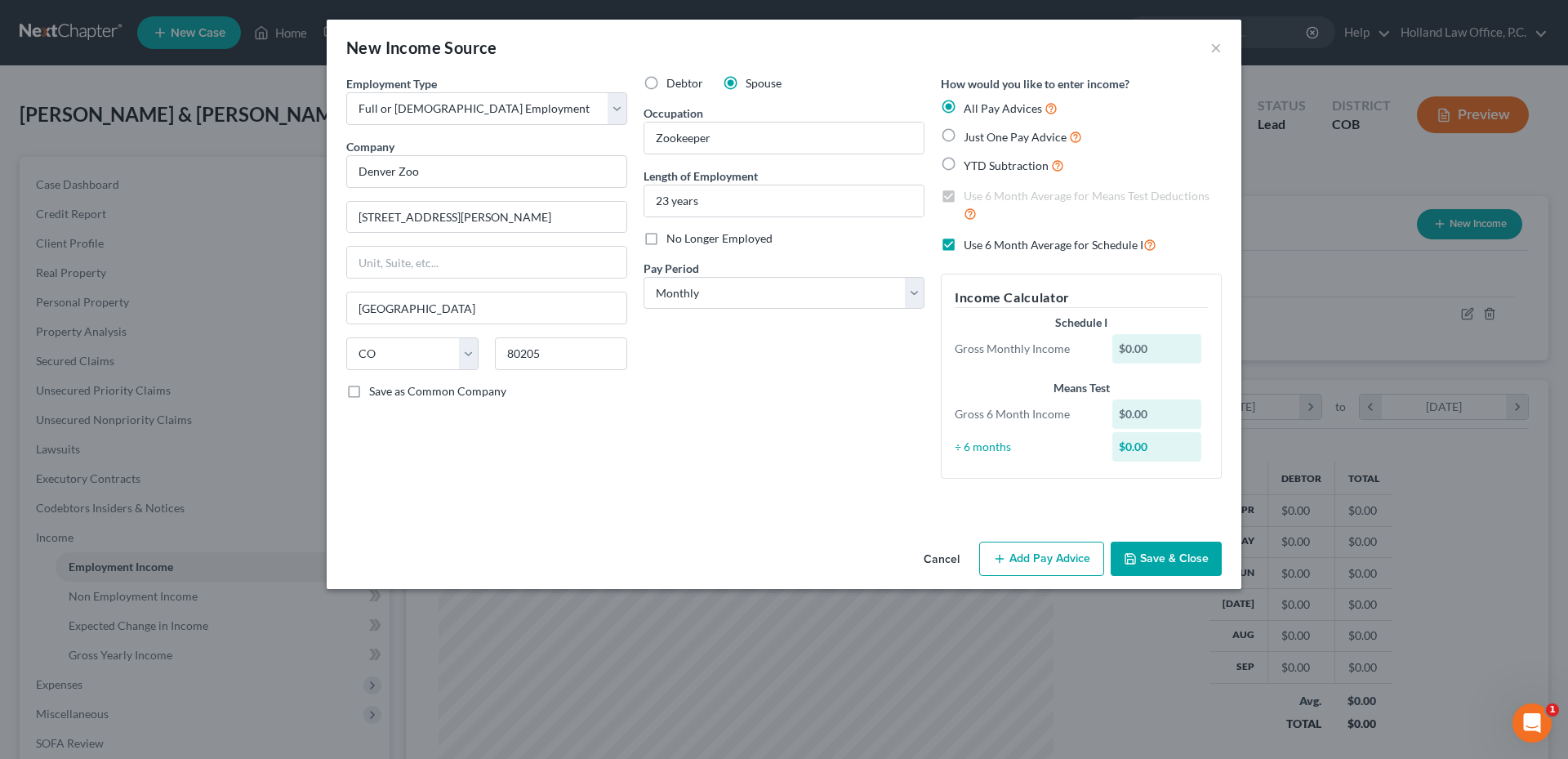
click at [1165, 573] on button "Save & Close" at bounding box center [1165, 558] width 111 height 34
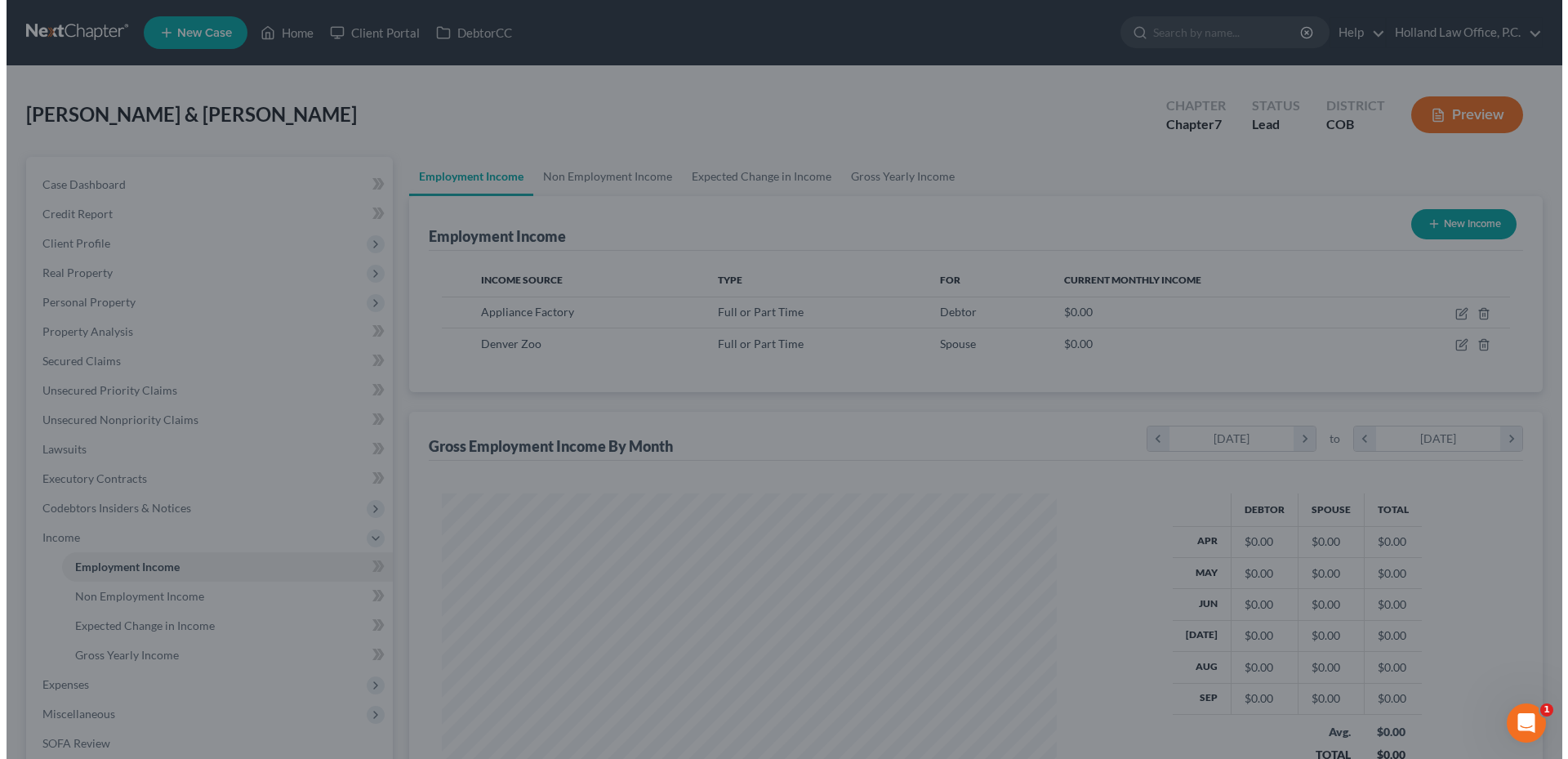
scroll to position [816337, 815885]
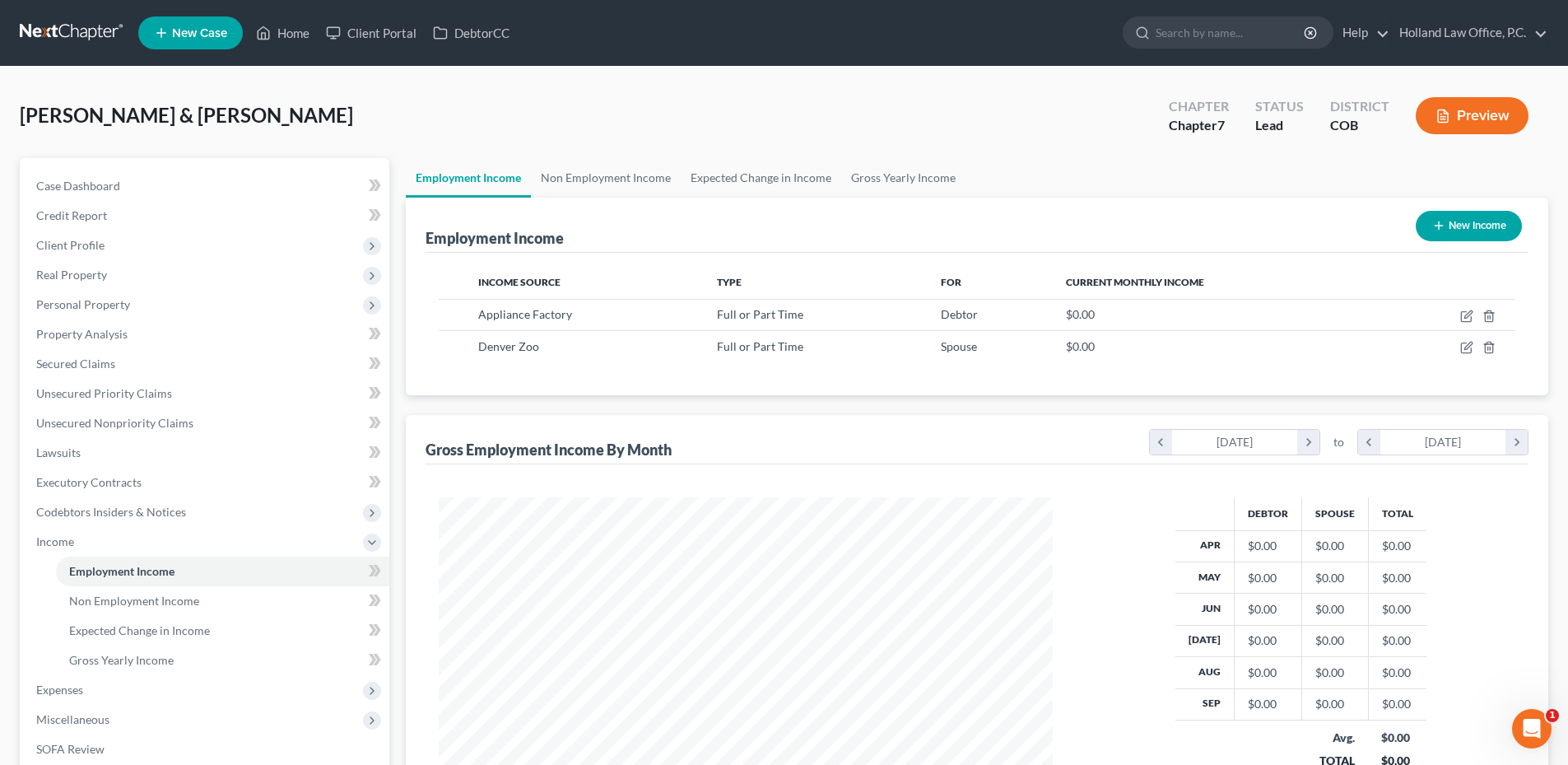
click at [1454, 235] on button "New Income" at bounding box center [1468, 226] width 106 height 31
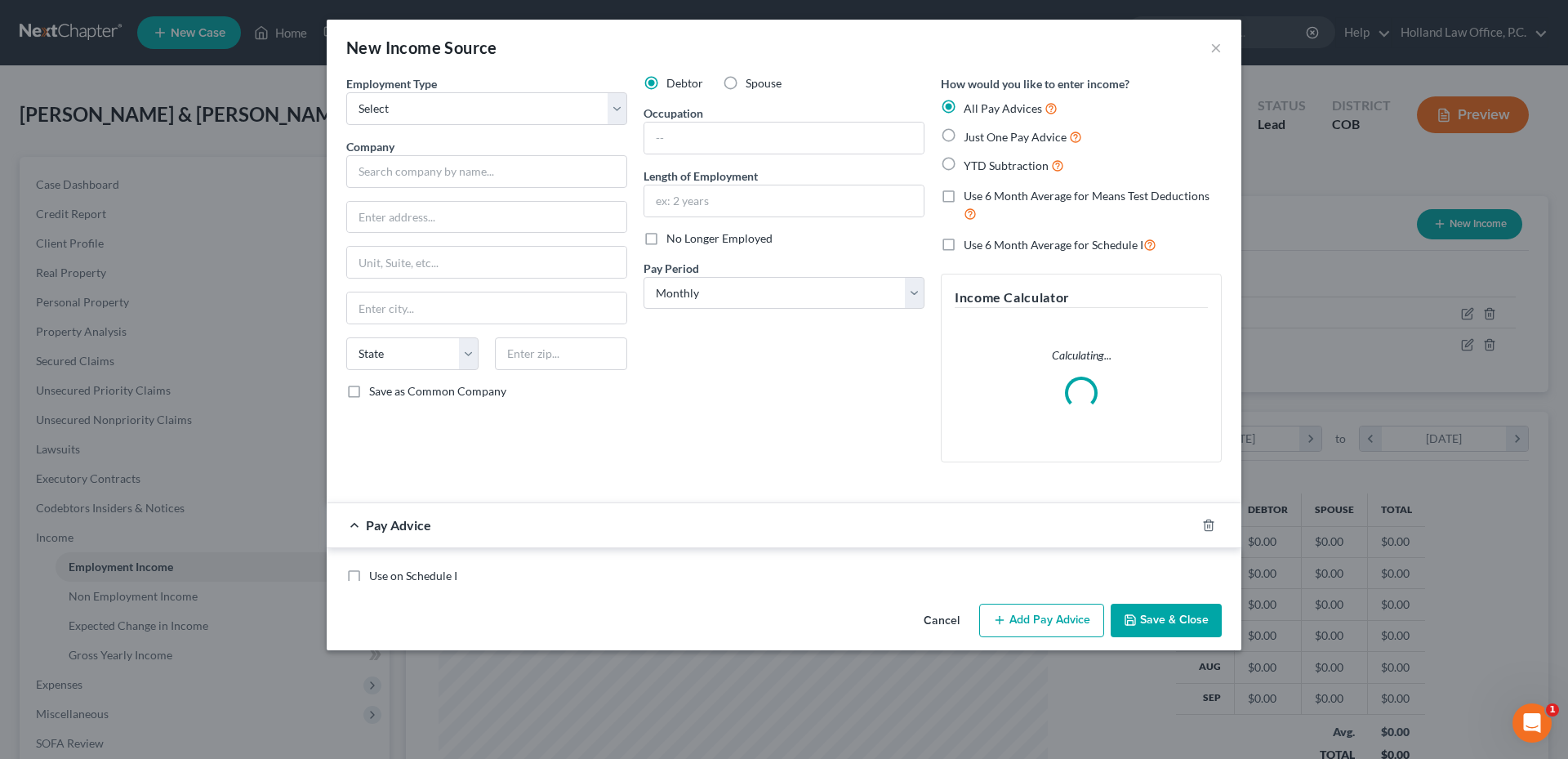
scroll to position [307, 647]
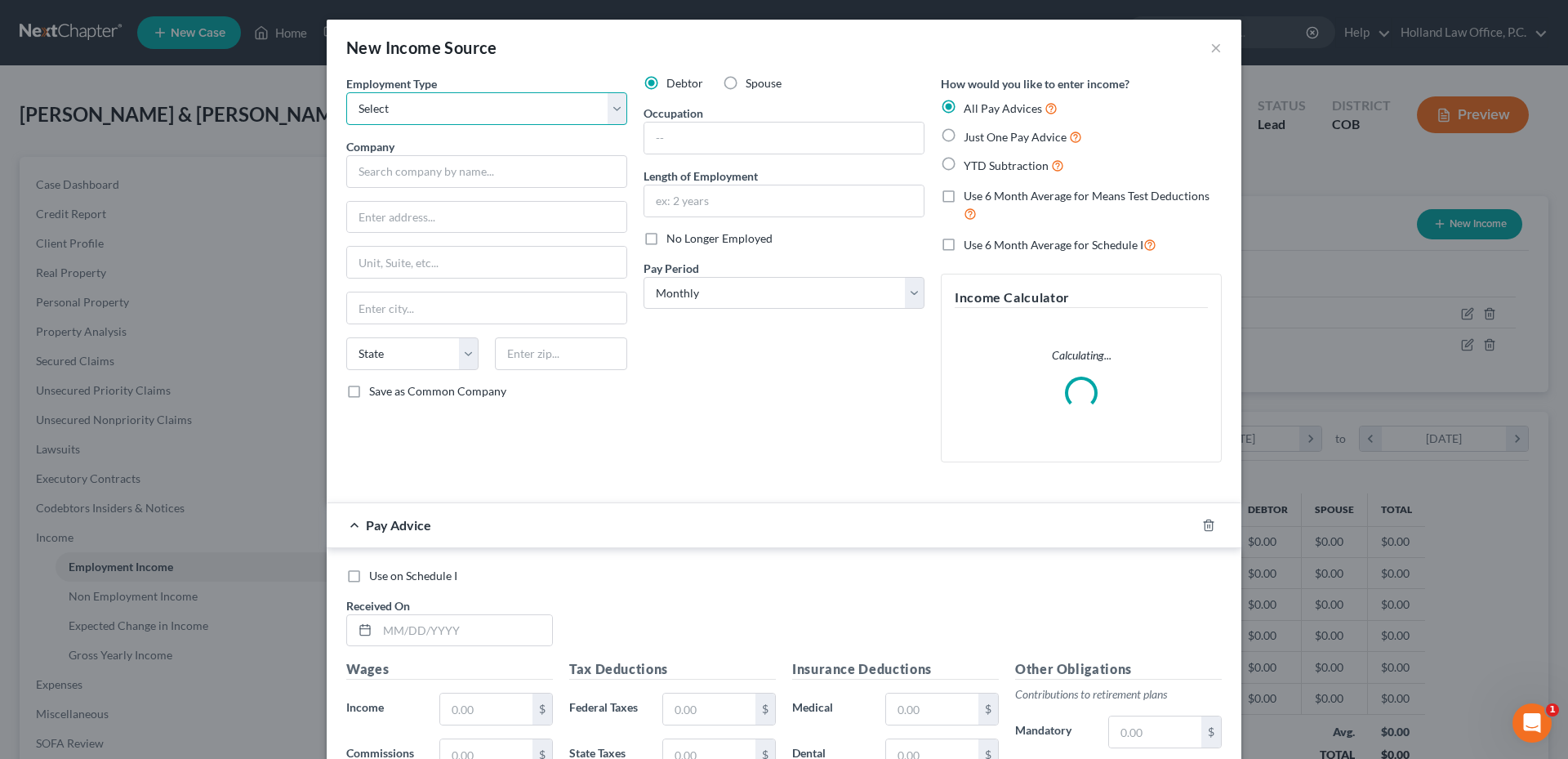
click at [413, 115] on select "Select Full or Part Time Employment Self Employment" at bounding box center [486, 108] width 280 height 32
click at [346, 92] on select "Select Full or Part Time Employment Self Employment" at bounding box center [486, 108] width 280 height 32
drag, startPoint x: 416, startPoint y: 92, endPoint x: 409, endPoint y: 121, distance: 29.8
click at [416, 93] on select "Select Full or Part Time Employment Self Employment" at bounding box center [486, 108] width 280 height 32
click at [346, 92] on select "Select Full or Part Time Employment Self Employment" at bounding box center [486, 108] width 280 height 32
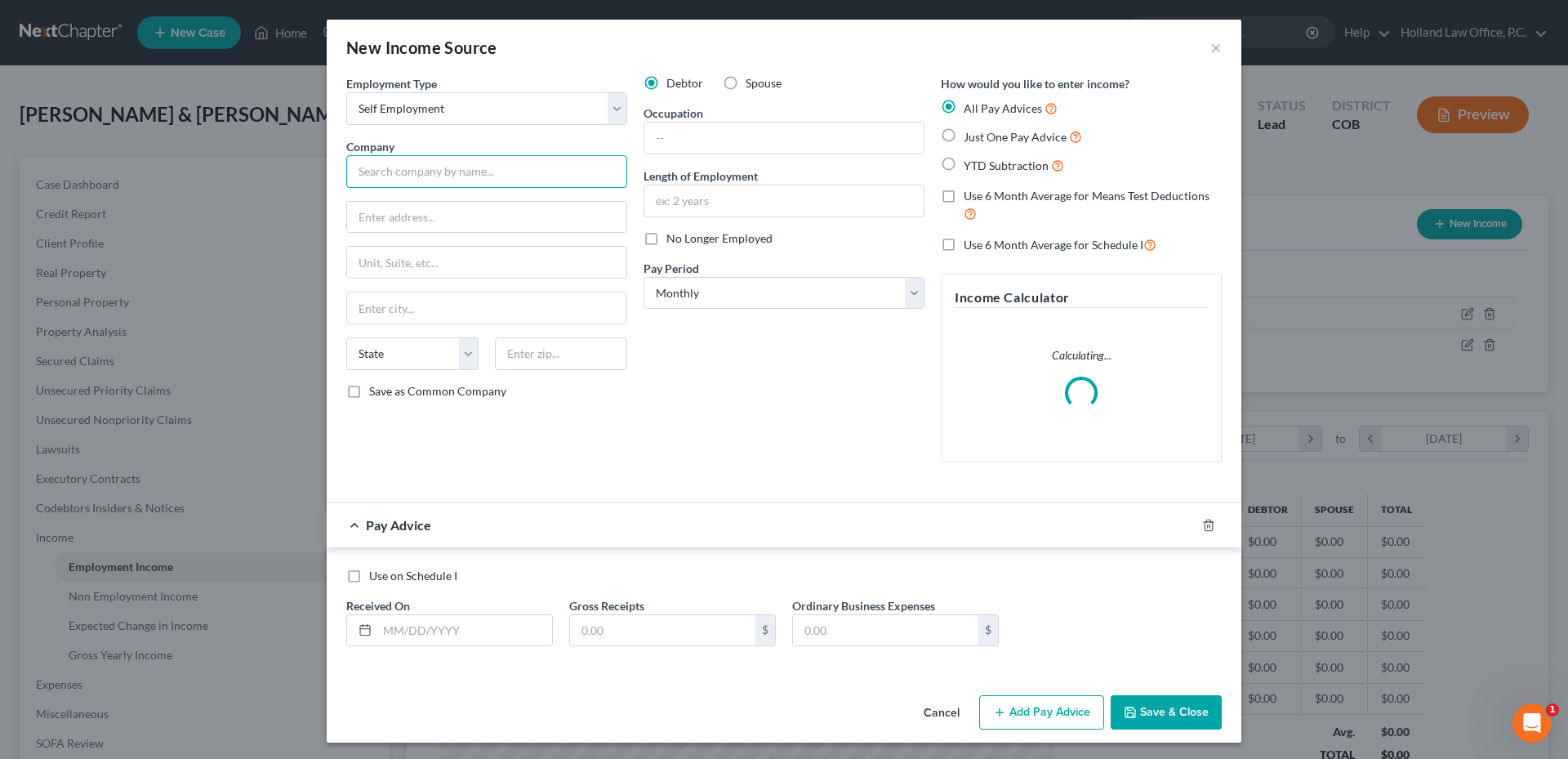
click at [399, 168] on input "text" at bounding box center [486, 172] width 280 height 32
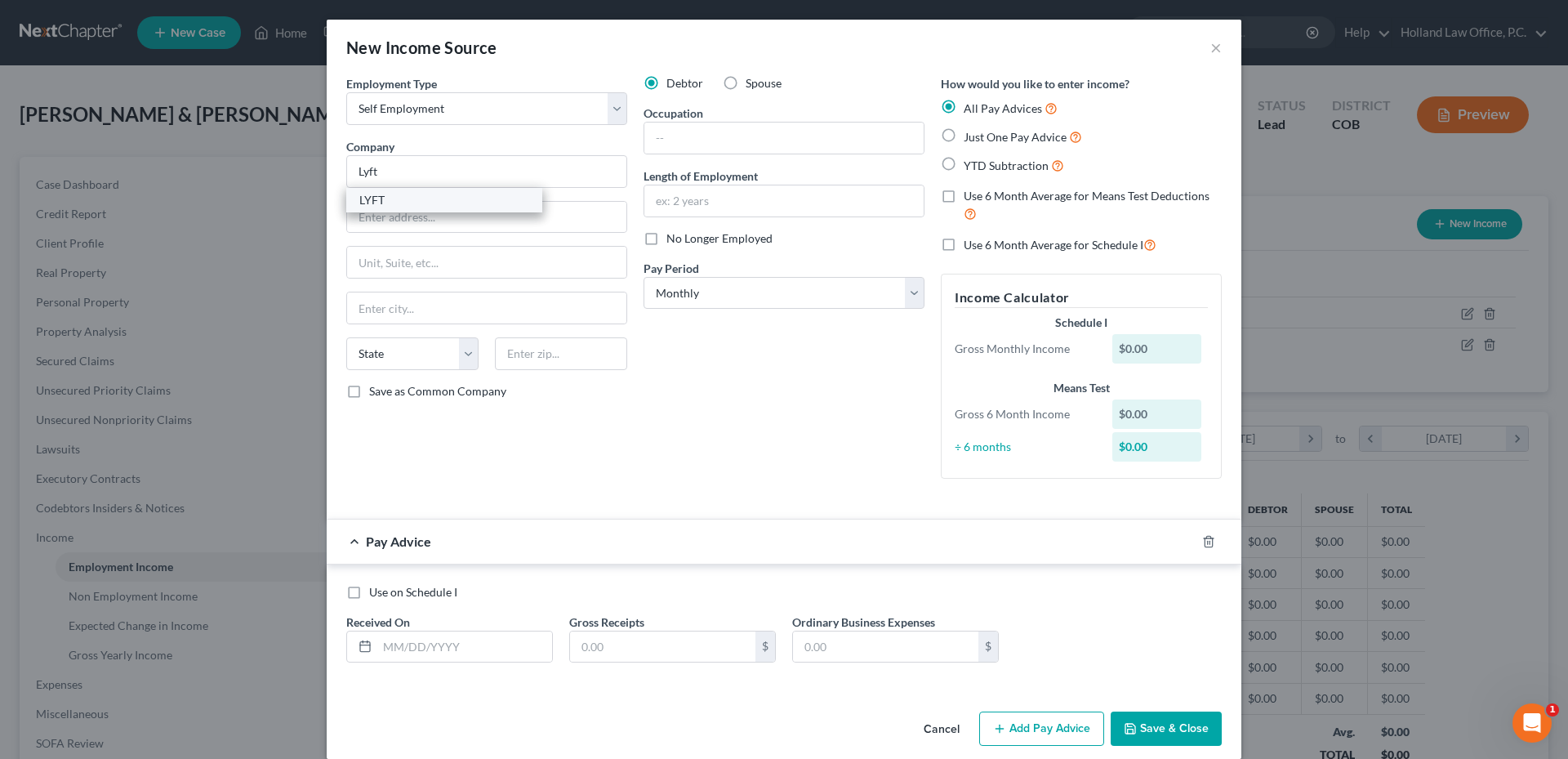
click at [393, 202] on div "LYFT" at bounding box center [443, 200] width 170 height 16
click at [644, 150] on input "text" at bounding box center [784, 137] width 279 height 31
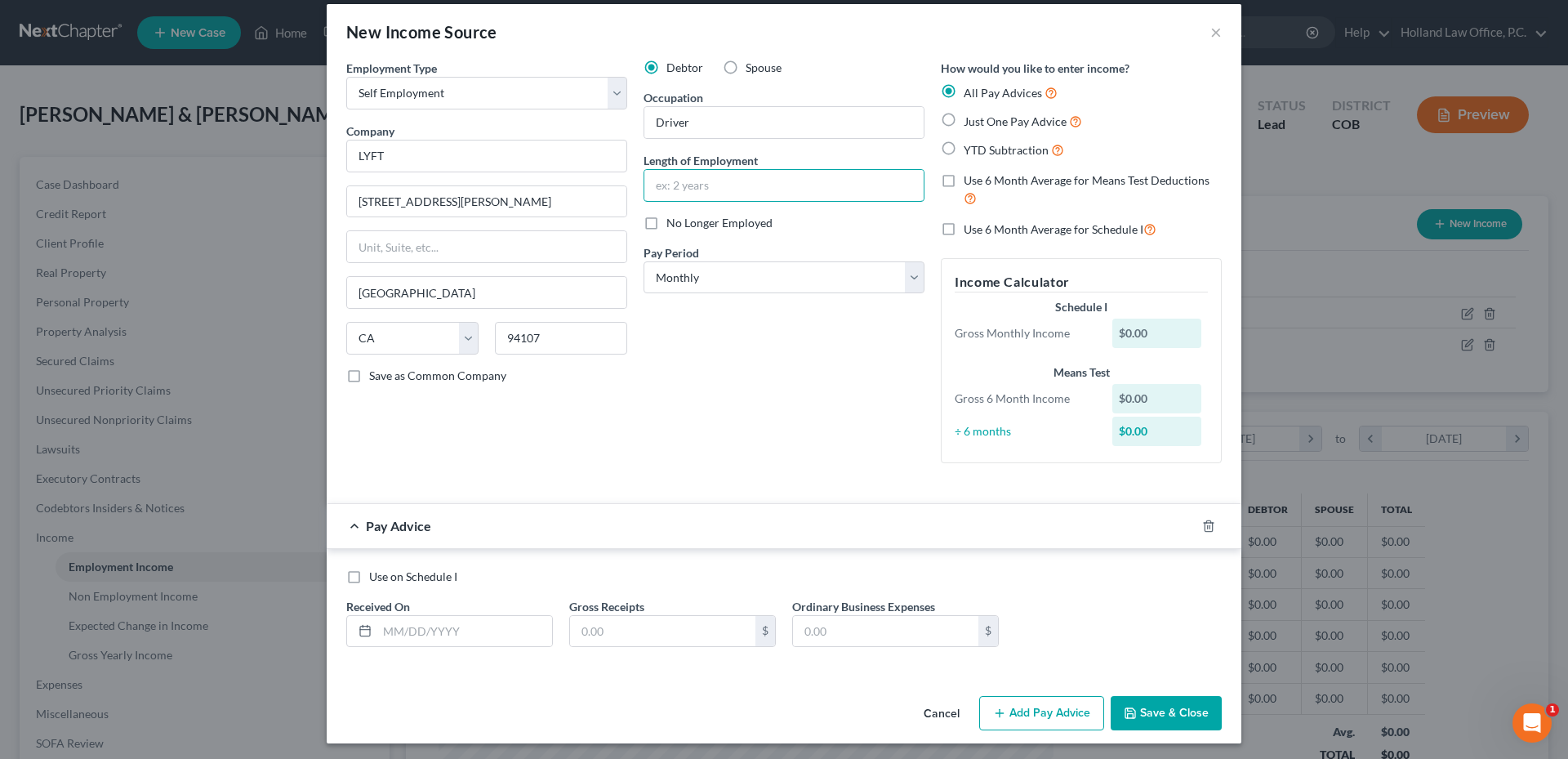
scroll to position [20, 0]
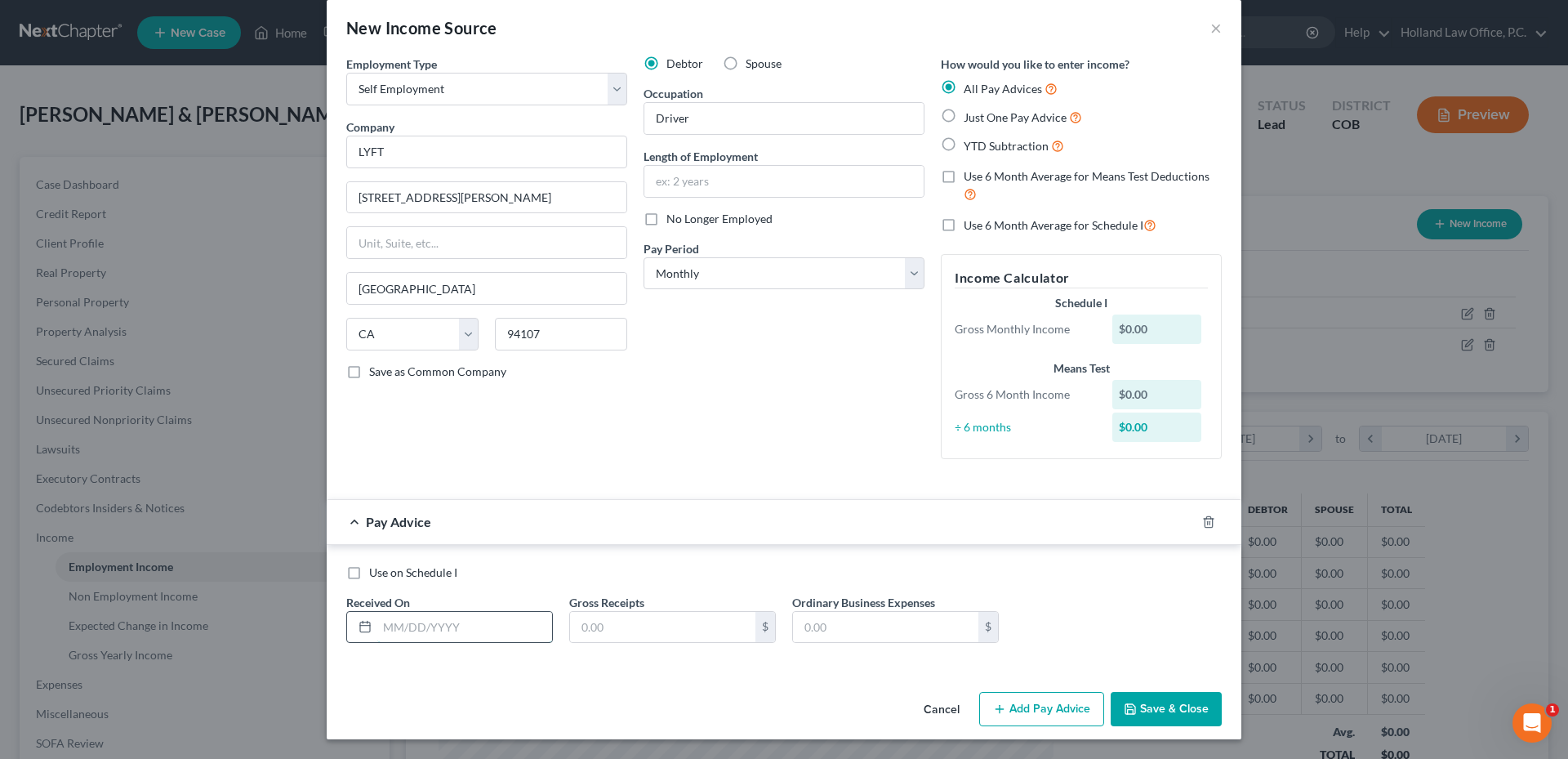
click at [402, 623] on input "text" at bounding box center [464, 627] width 174 height 31
click at [1040, 713] on button "Add Pay Advice" at bounding box center [1041, 709] width 125 height 34
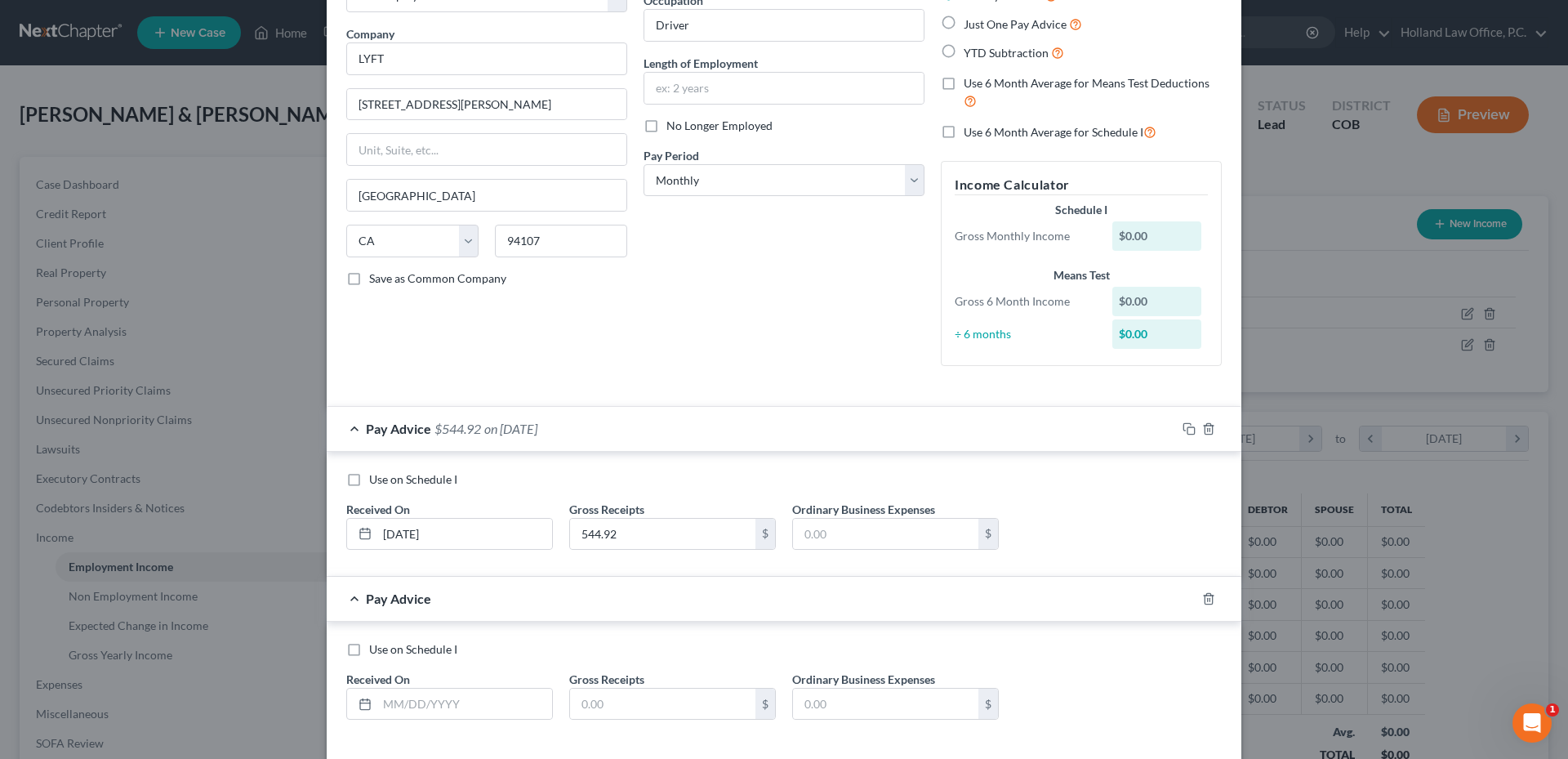
scroll to position [190, 0]
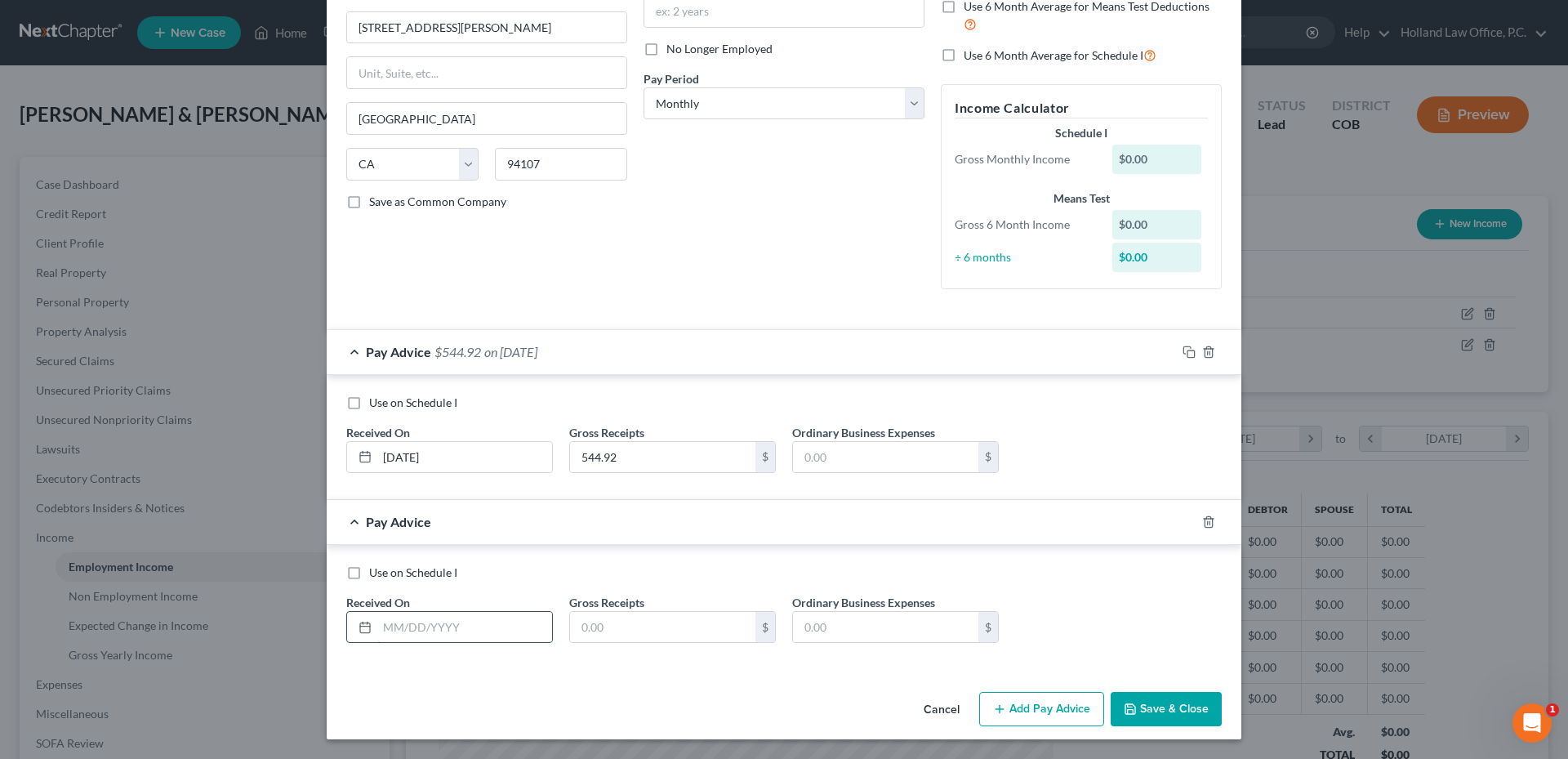
click at [425, 623] on input "text" at bounding box center [464, 627] width 174 height 31
click at [425, 633] on input "text" at bounding box center [464, 627] width 174 height 31
click at [1024, 706] on button "Add Pay Advice" at bounding box center [1041, 709] width 125 height 34
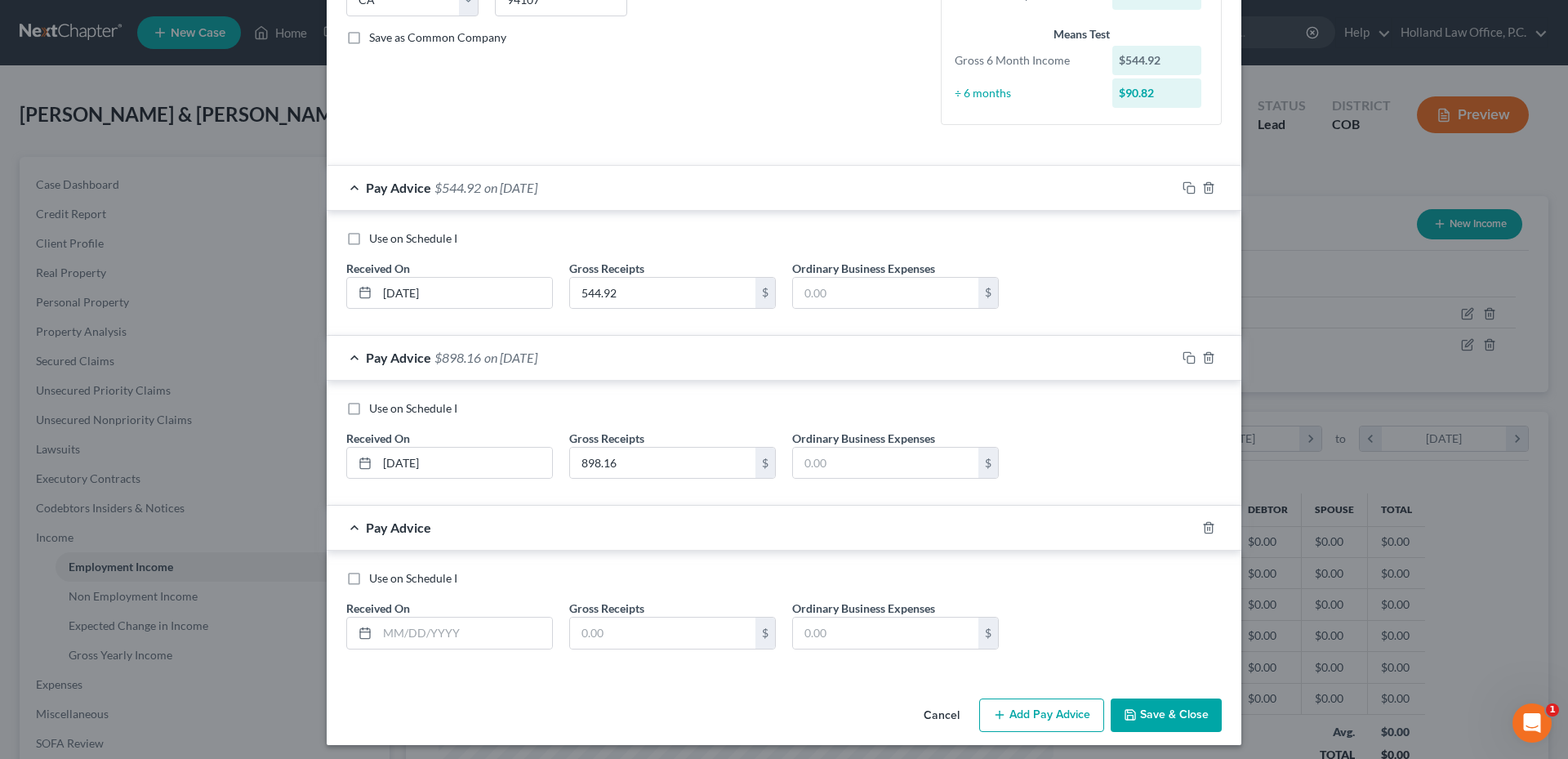
scroll to position [359, 0]
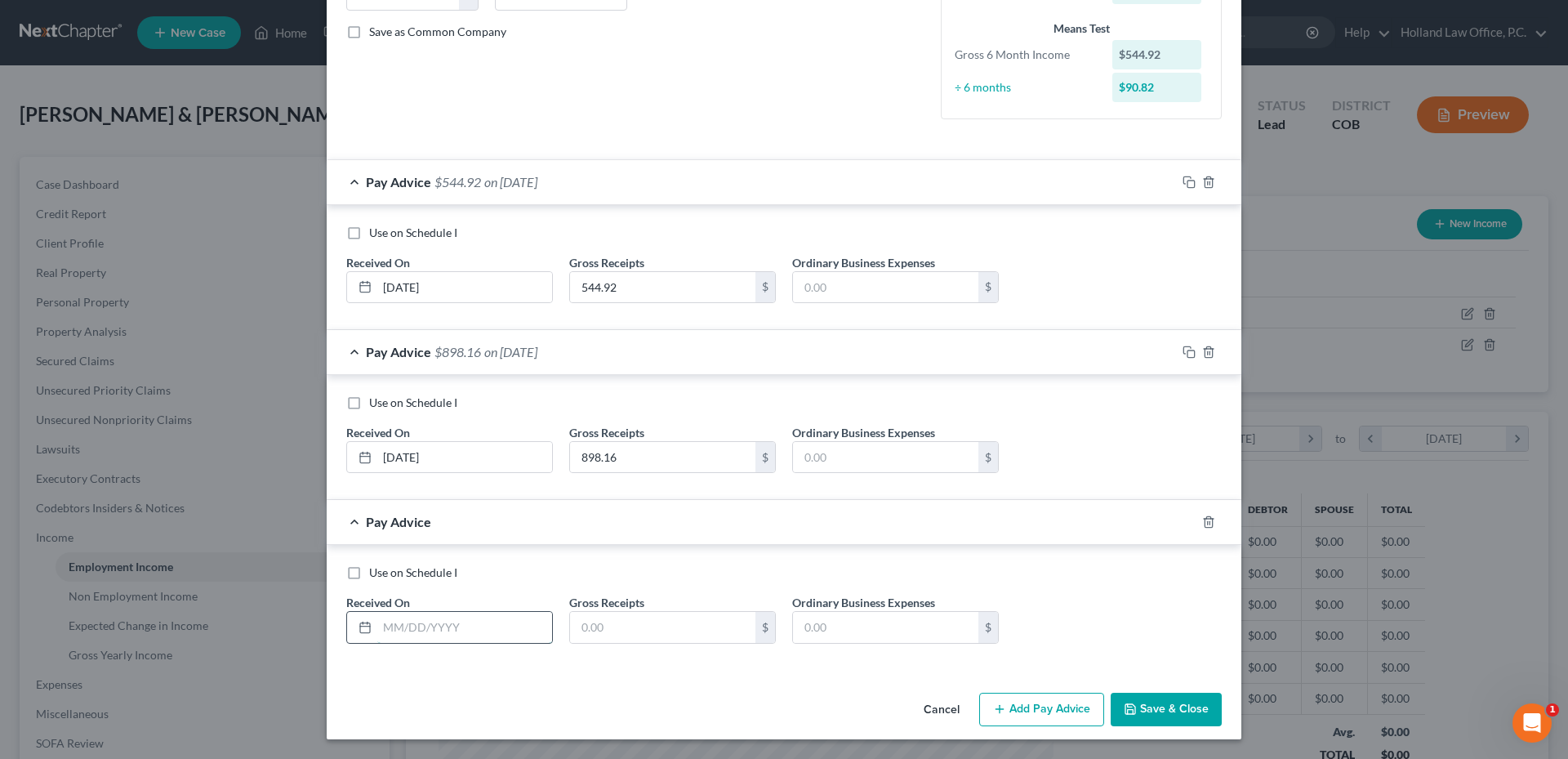
click at [448, 619] on input "text" at bounding box center [464, 627] width 174 height 31
click at [393, 623] on input "text" at bounding box center [464, 627] width 174 height 31
click at [1055, 702] on button "Add Pay Advice" at bounding box center [1041, 710] width 125 height 34
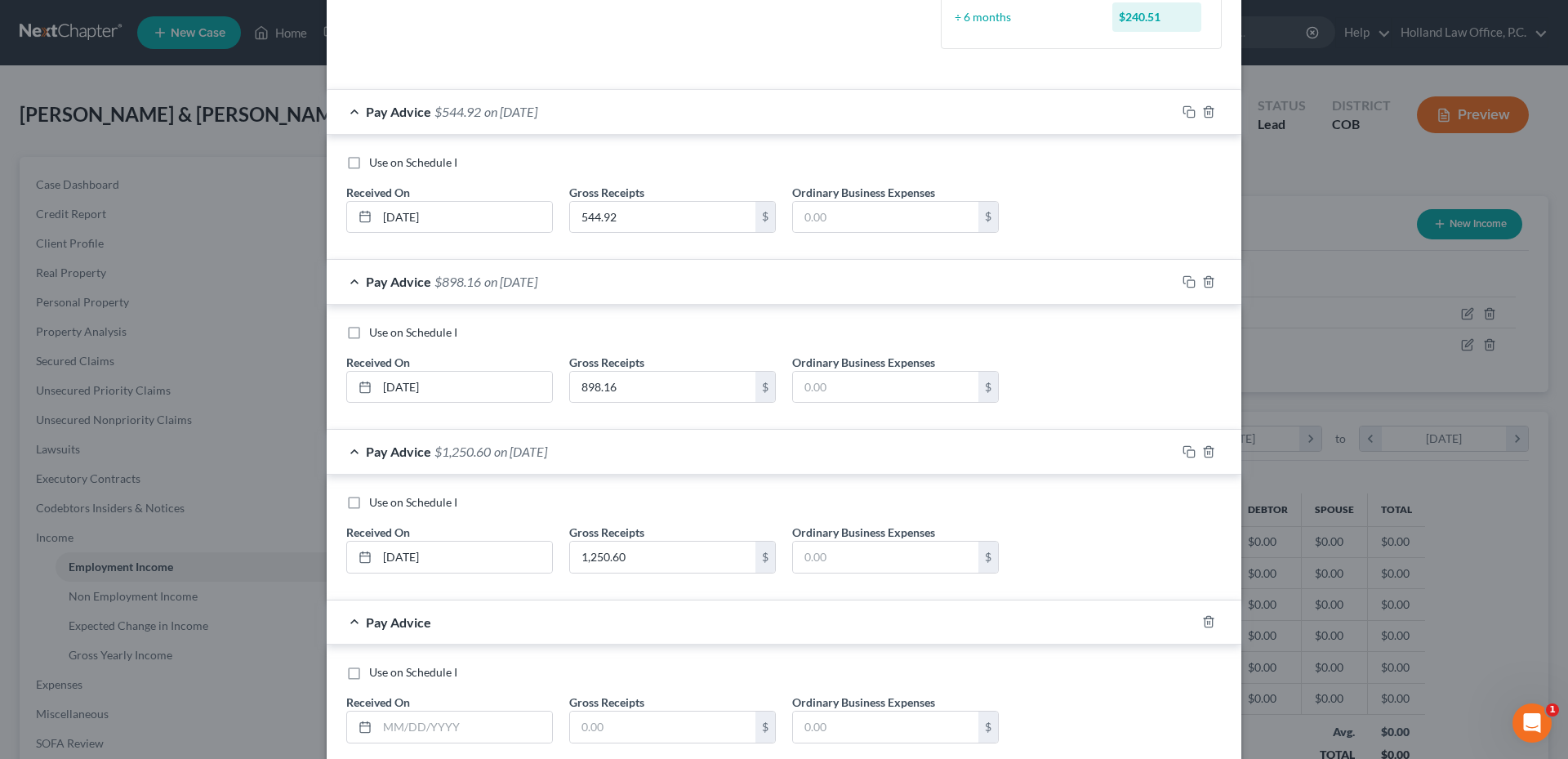
scroll to position [529, 0]
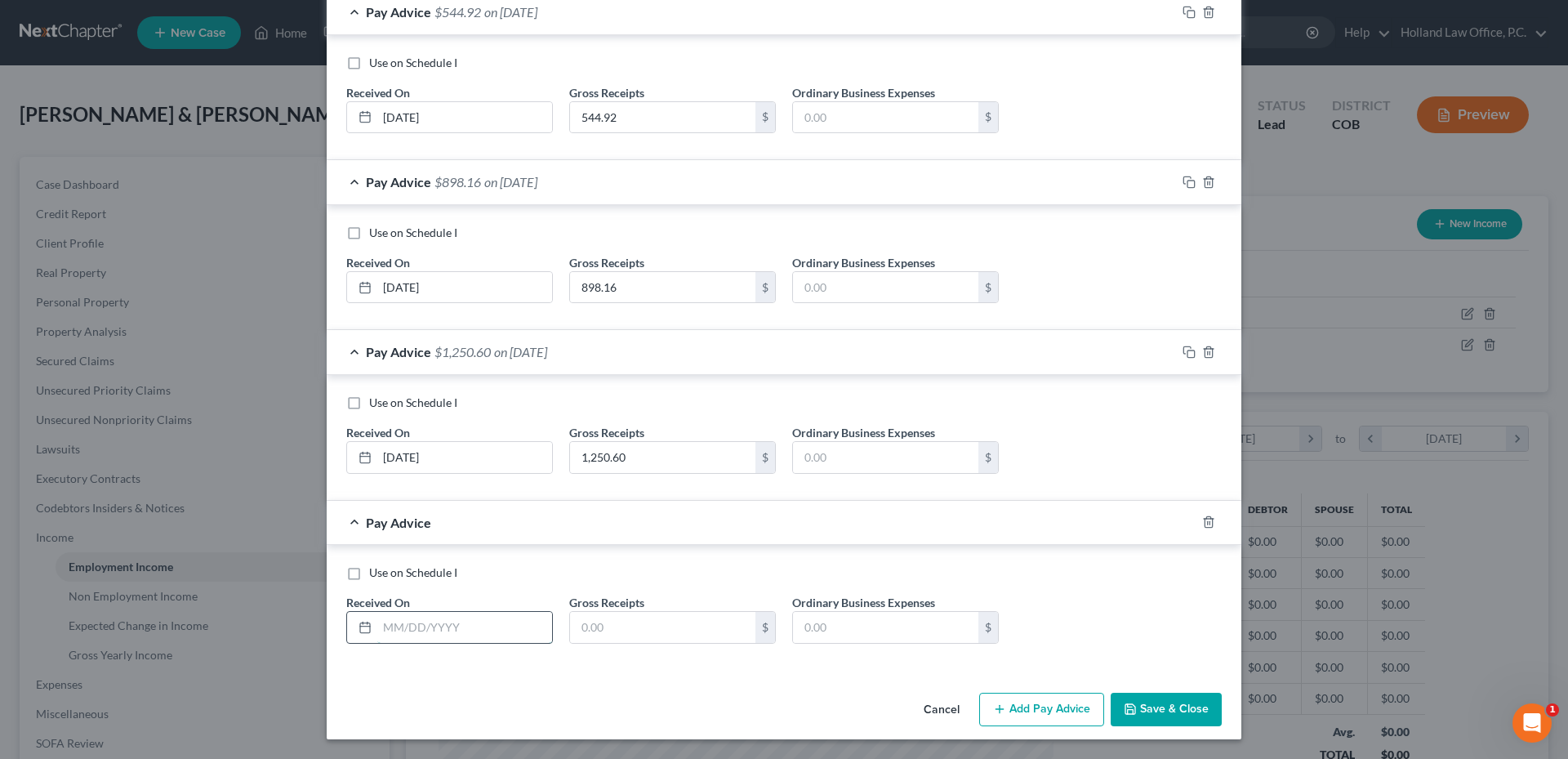
click at [421, 623] on input "text" at bounding box center [464, 627] width 174 height 31
click at [460, 628] on input "text" at bounding box center [464, 627] width 174 height 31
click at [1043, 712] on button "Add Pay Advice" at bounding box center [1041, 710] width 125 height 34
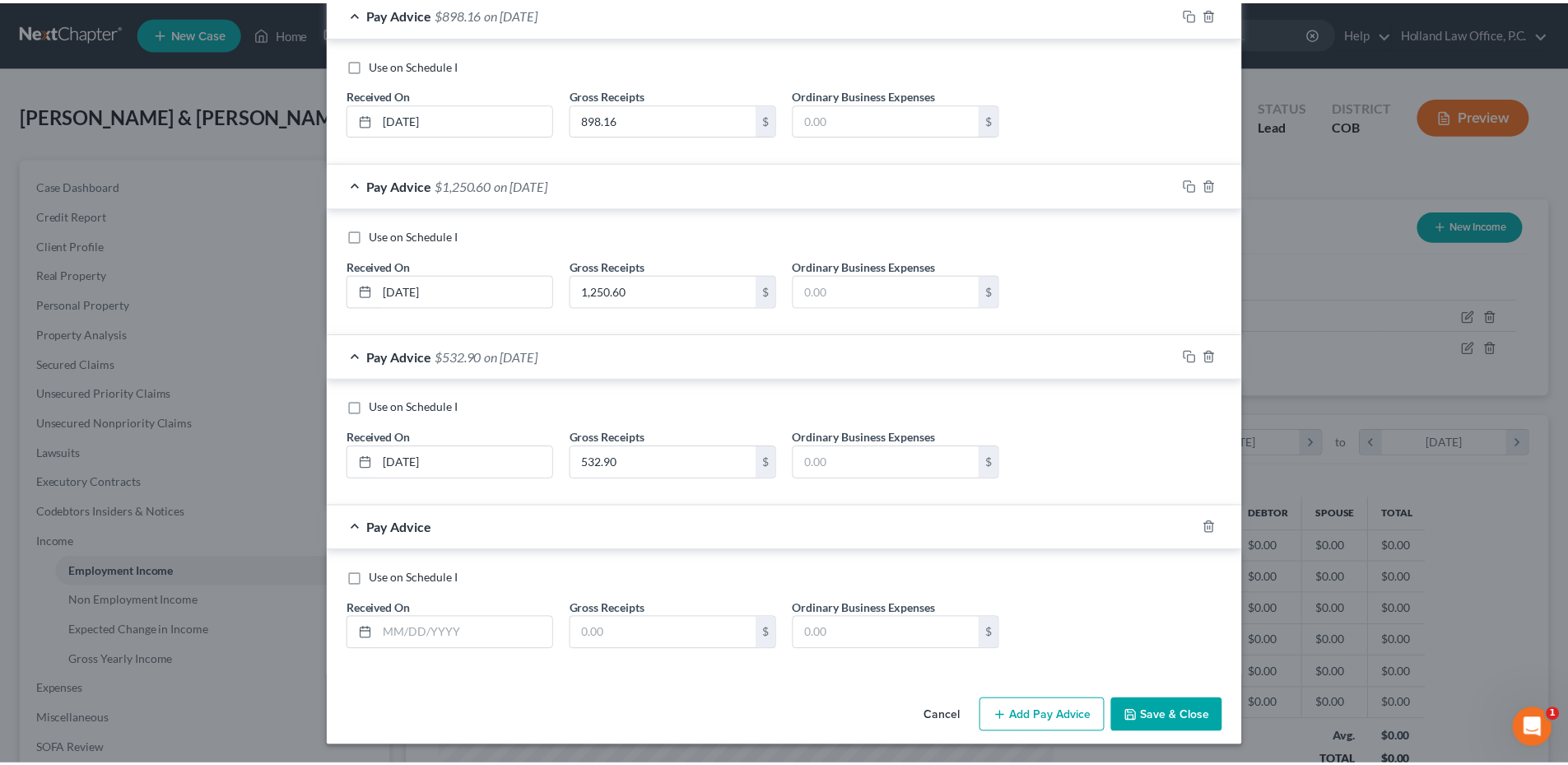
scroll to position [705, 0]
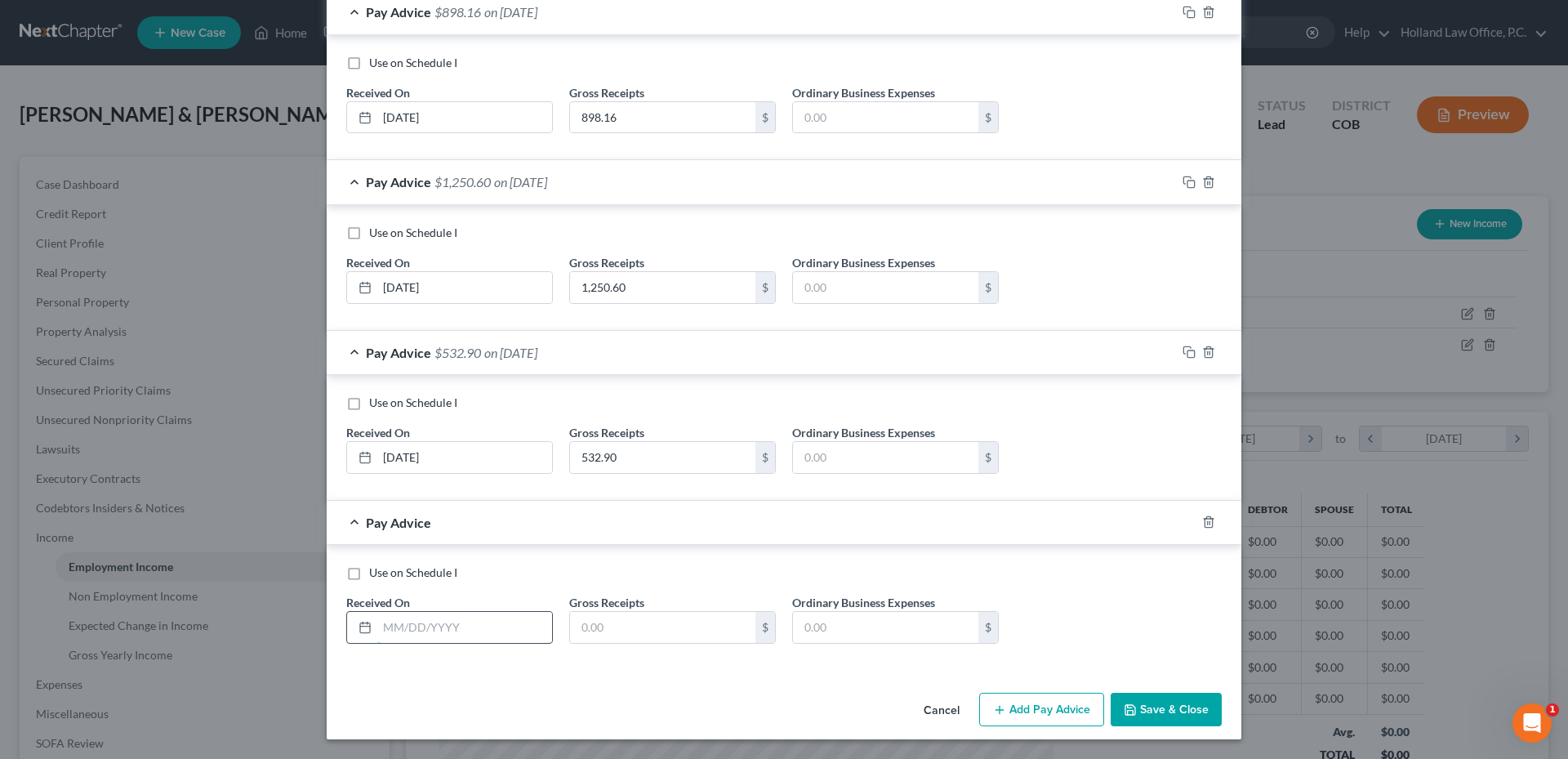
click at [462, 636] on input "text" at bounding box center [464, 627] width 174 height 31
click at [456, 632] on input "text" at bounding box center [464, 627] width 174 height 31
click at [1166, 712] on button "Save & Close" at bounding box center [1165, 710] width 111 height 34
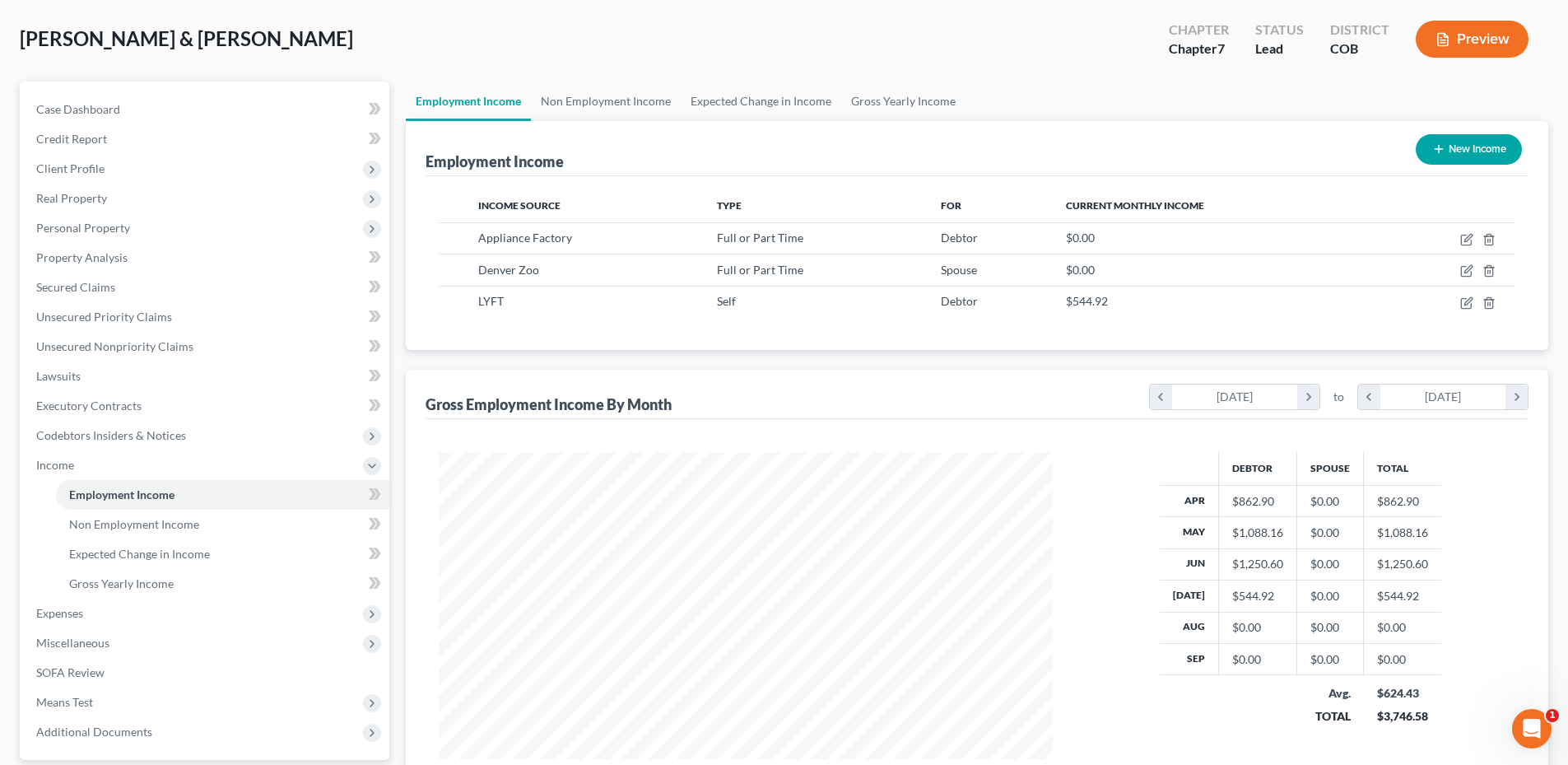
scroll to position [64, 0]
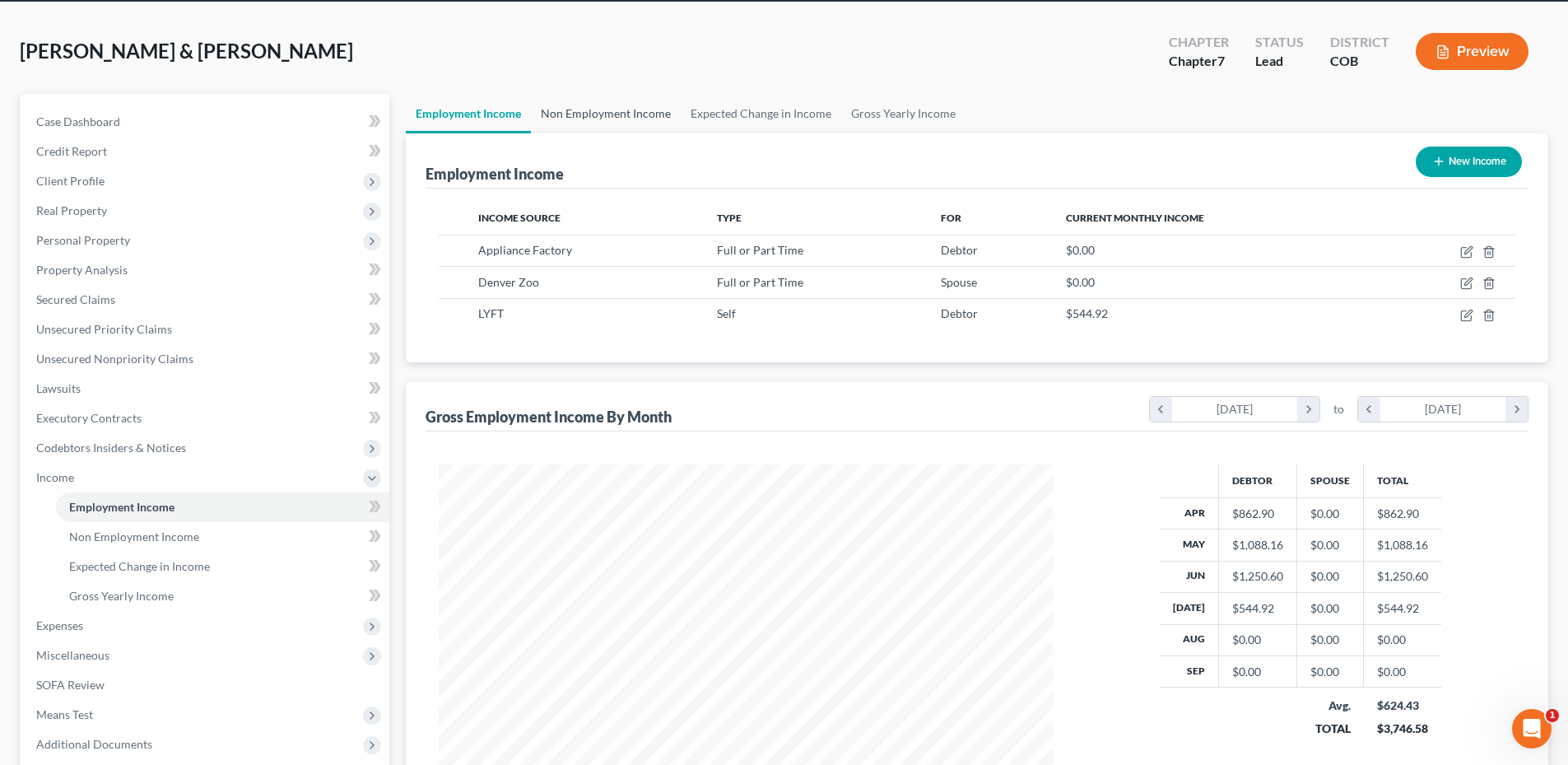
click at [599, 116] on link "Non Employment Income" at bounding box center [605, 113] width 150 height 39
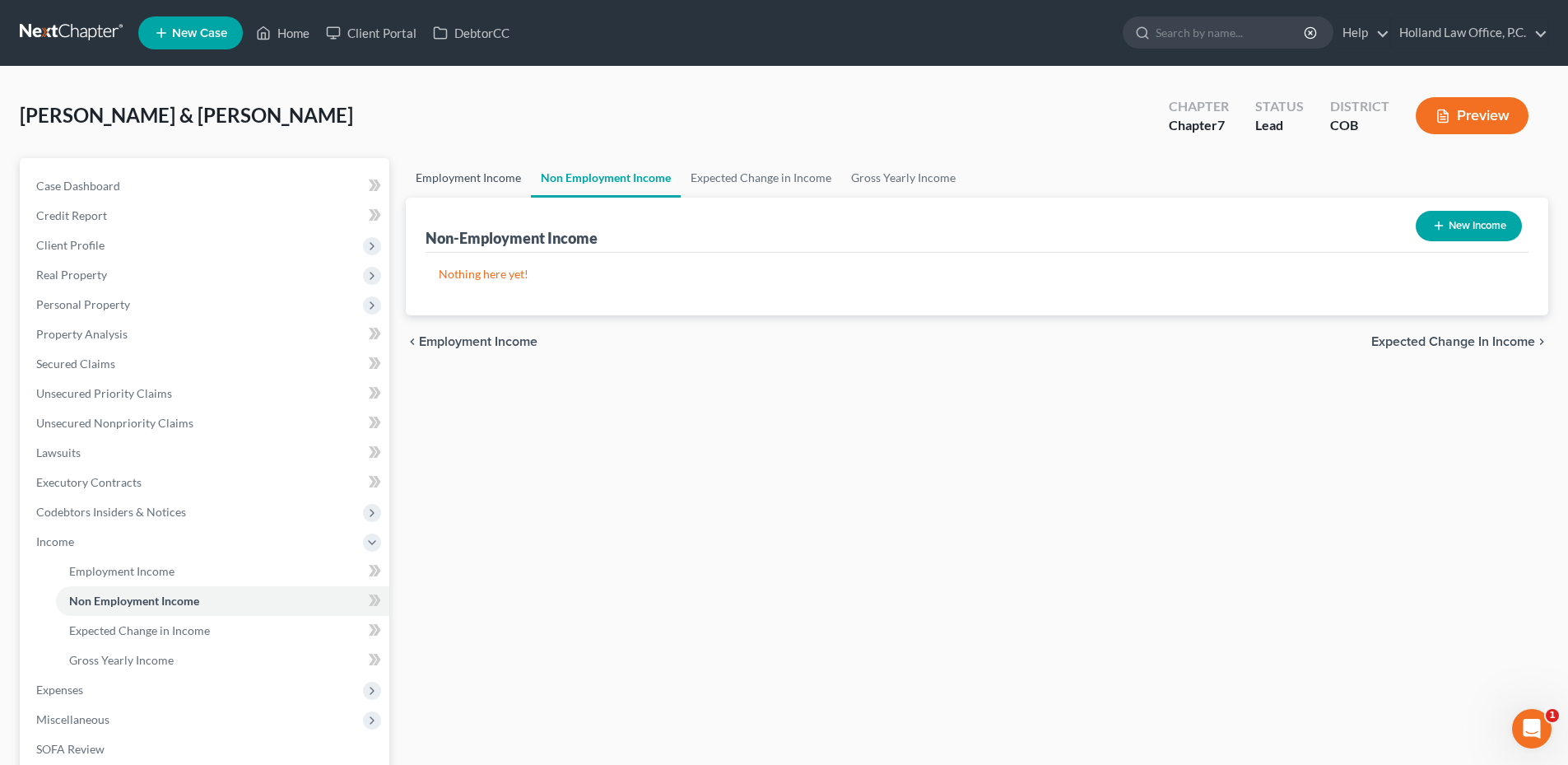
click at [469, 161] on link "Employment Income" at bounding box center [468, 177] width 125 height 39
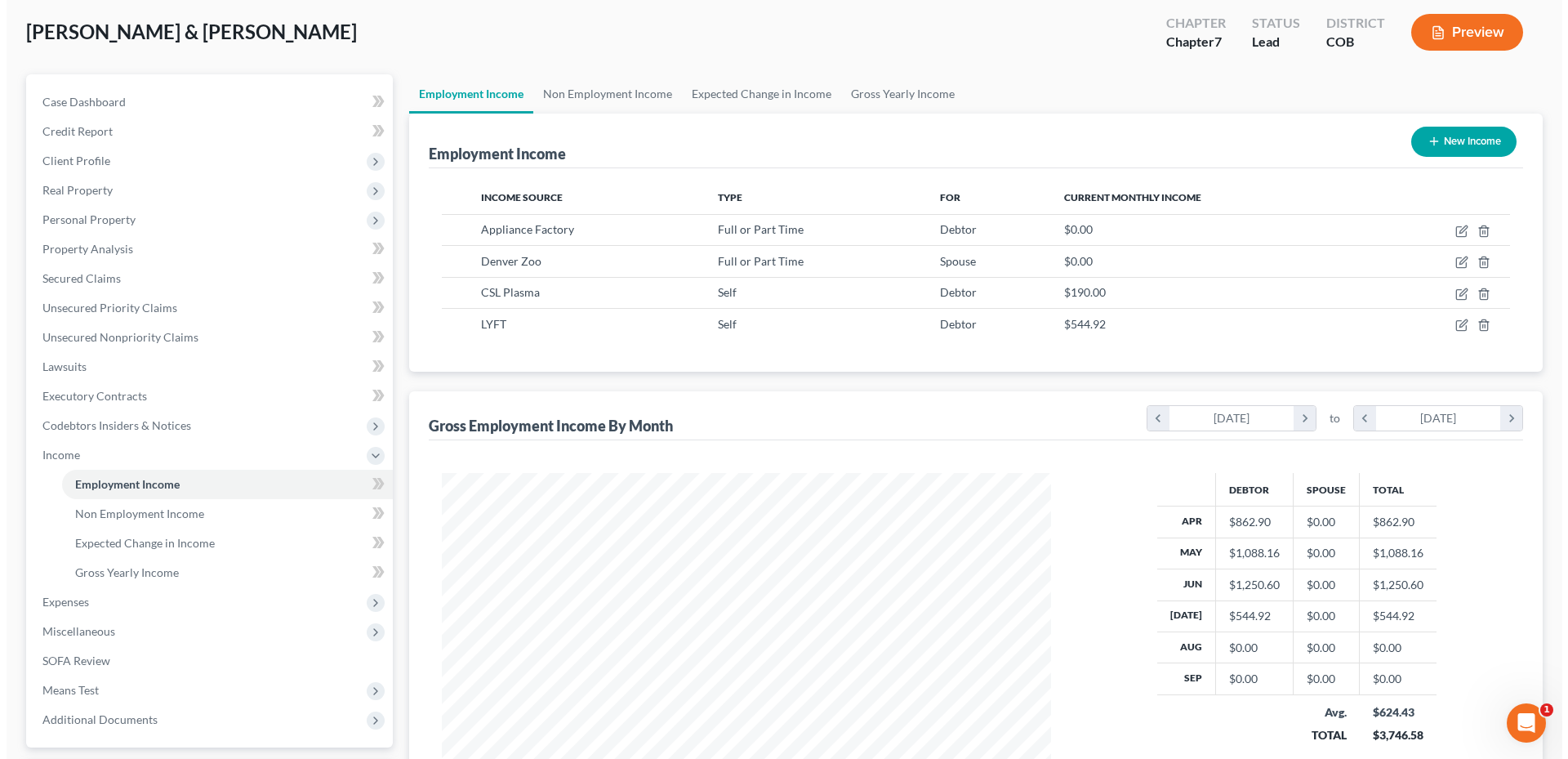
scroll to position [81, 0]
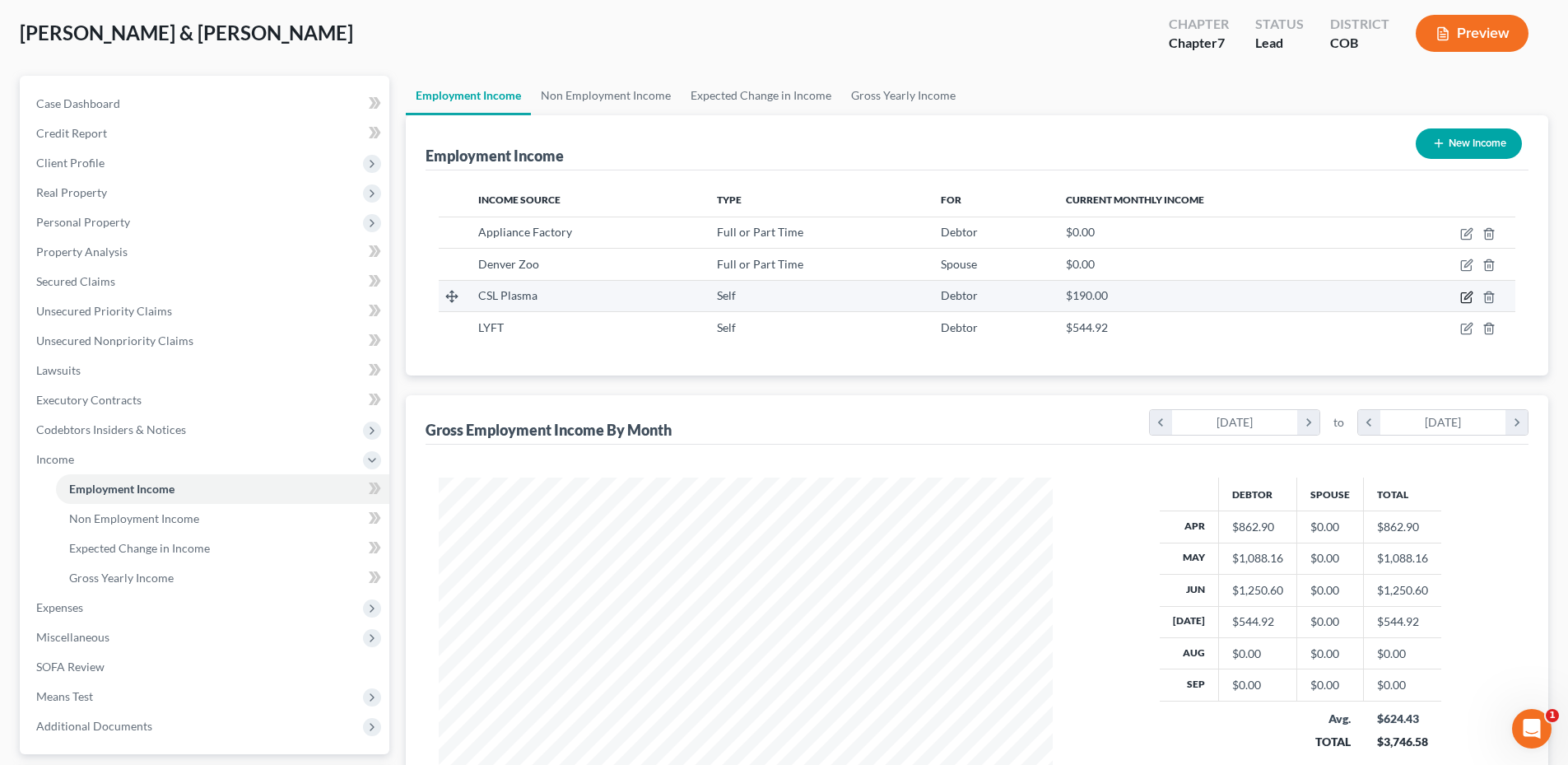
click at [1469, 296] on icon "button" at bounding box center [1467, 297] width 13 height 13
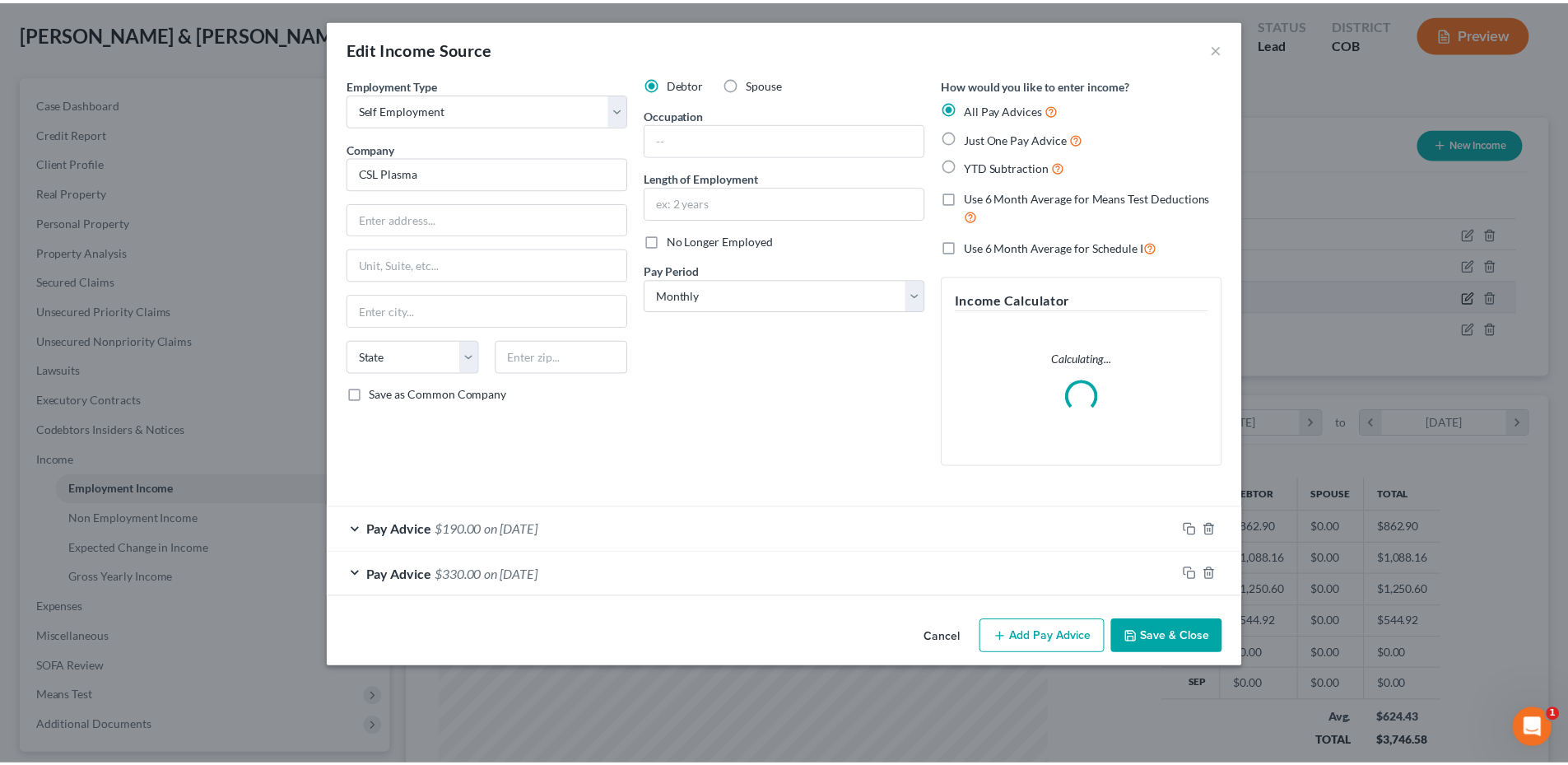
scroll to position [309, 652]
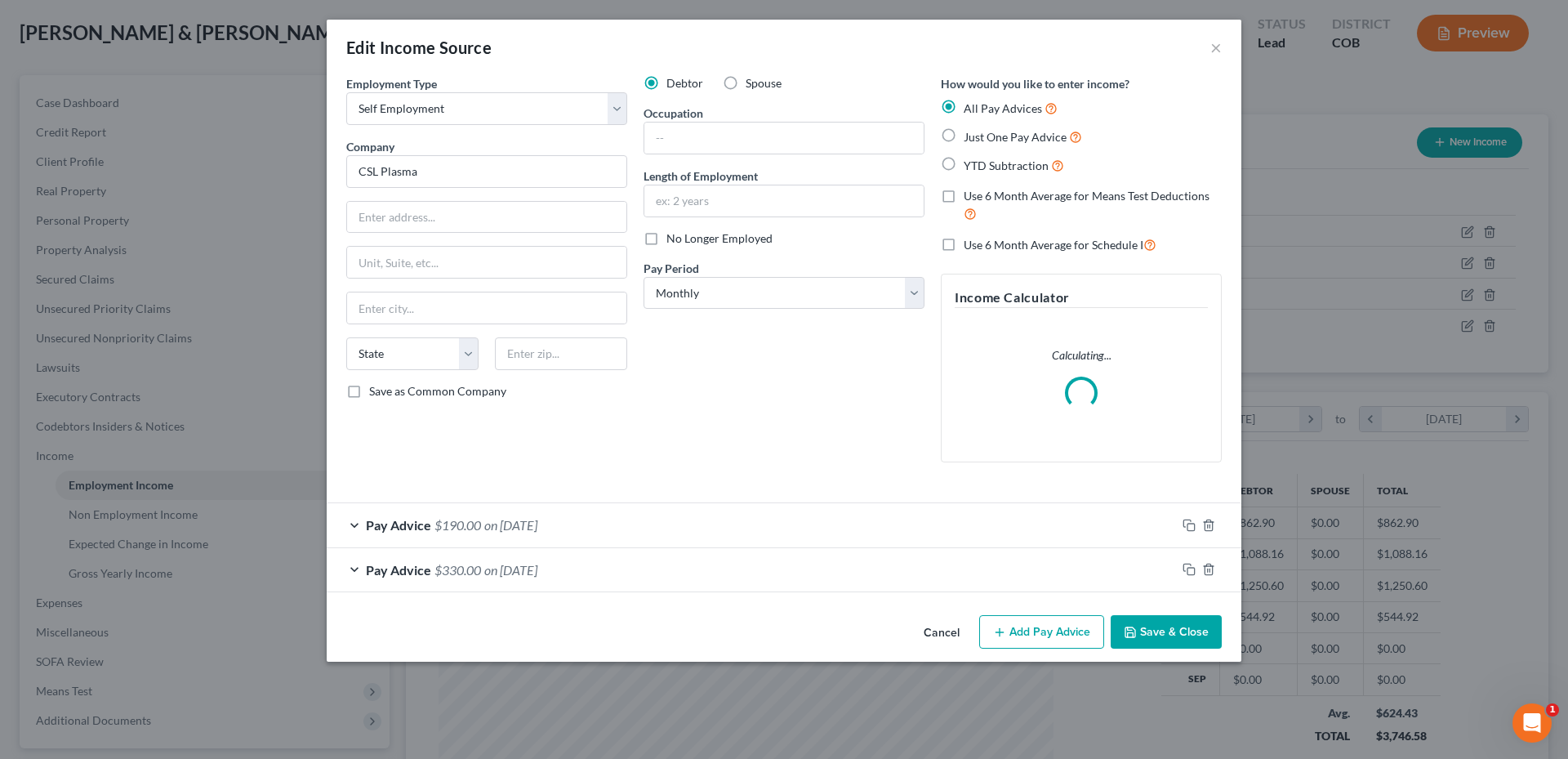
click at [746, 87] on label "Spouse" at bounding box center [764, 82] width 36 height 16
click at [752, 85] on input "Spouse" at bounding box center [757, 80] width 10 height 10
click at [1187, 633] on button "Save & Close" at bounding box center [1165, 632] width 111 height 34
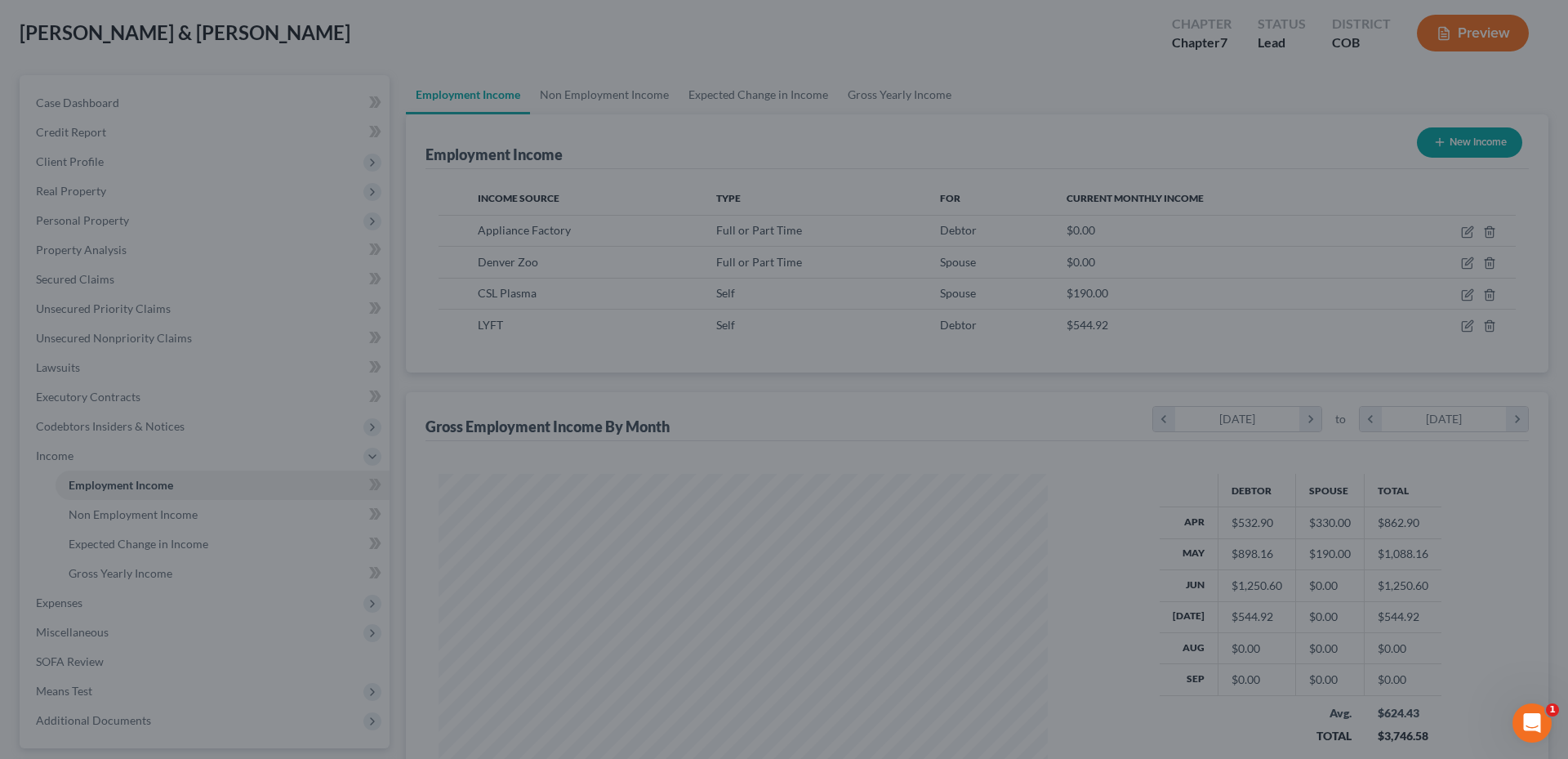
scroll to position [816337, 815885]
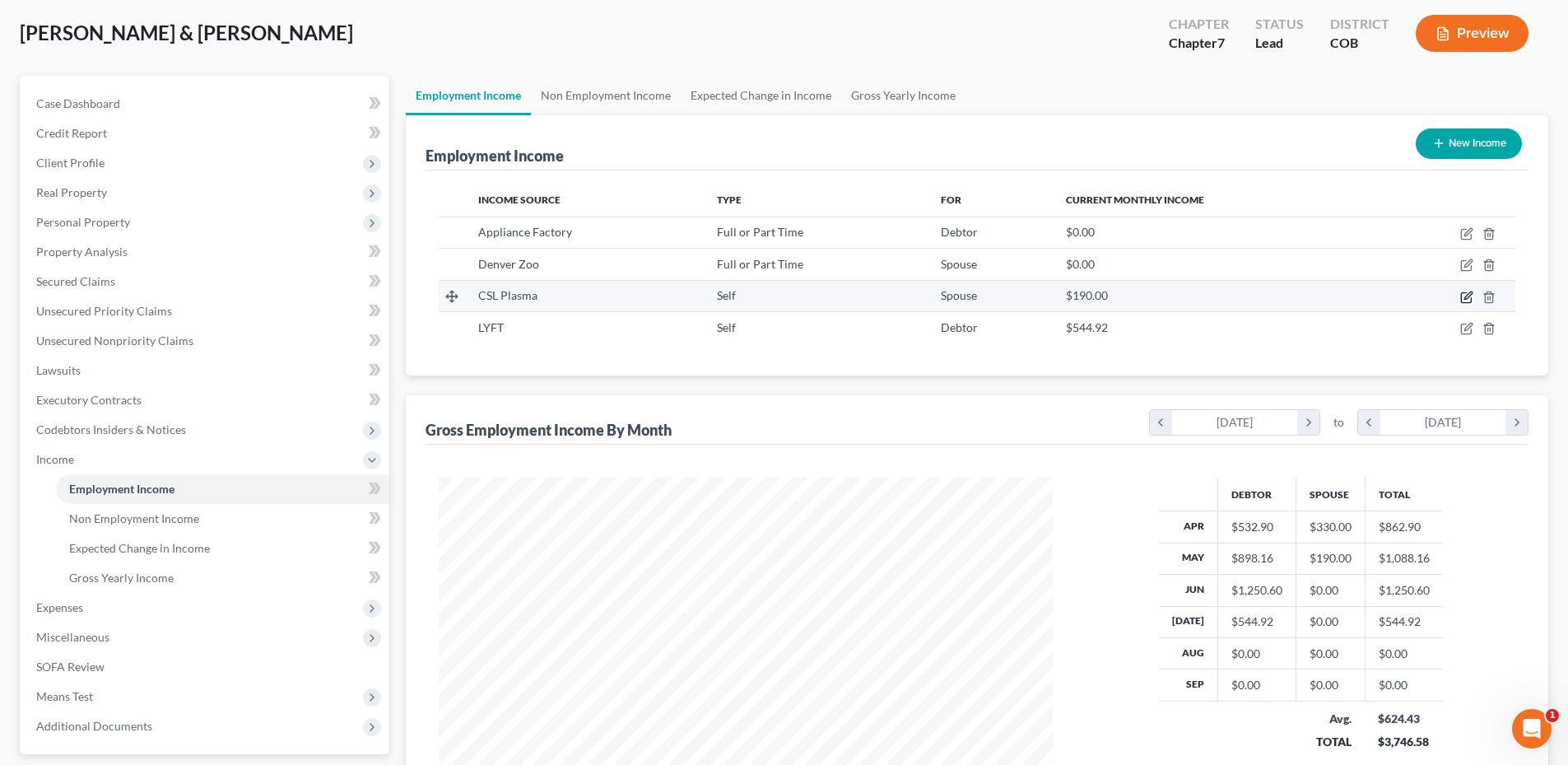
click at [1469, 300] on icon "button" at bounding box center [1467, 297] width 13 height 13
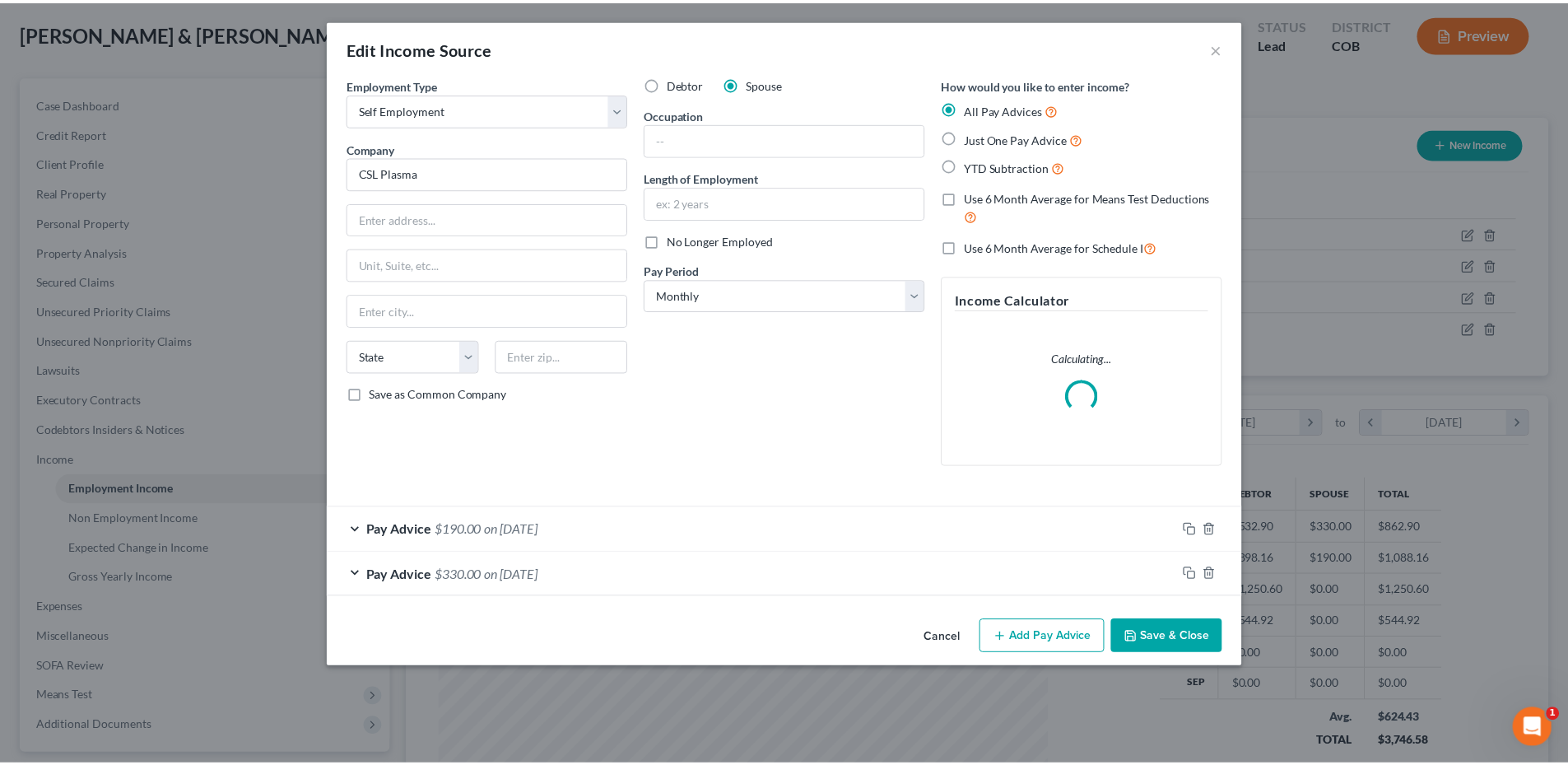
scroll to position [309, 652]
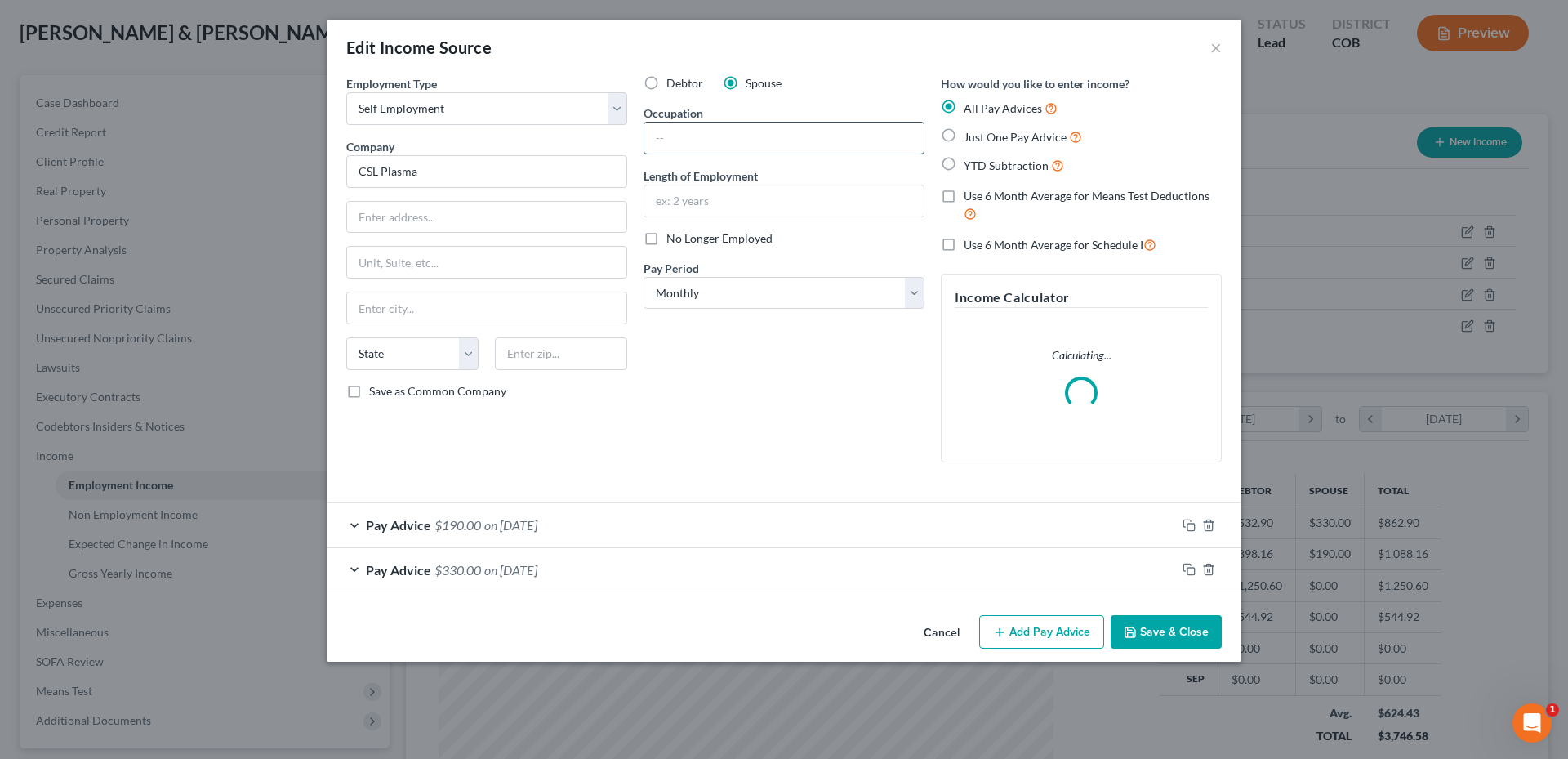
click at [723, 131] on input "text" at bounding box center [784, 137] width 279 height 31
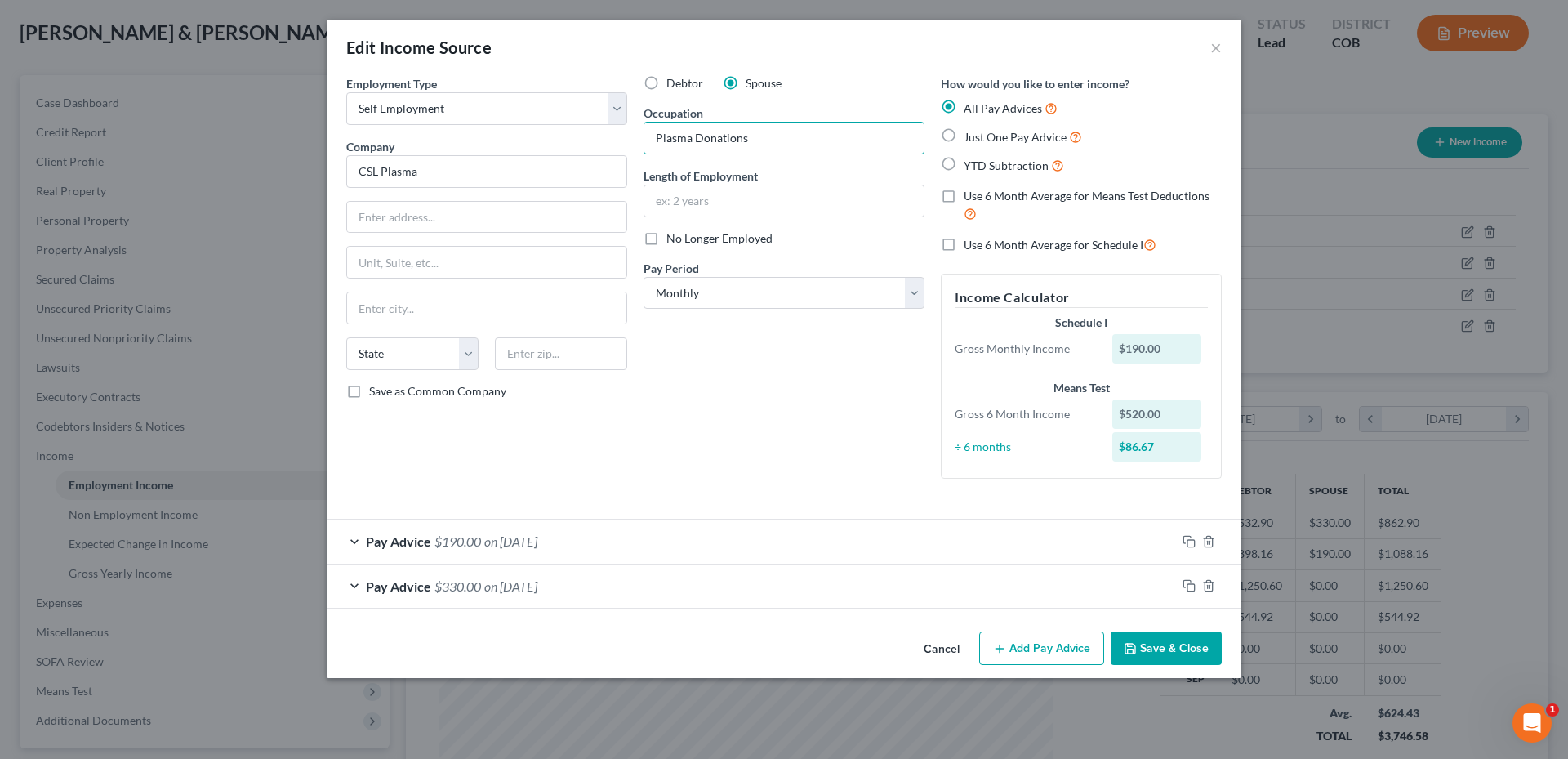
click at [1191, 632] on button "Save & Close" at bounding box center [1165, 648] width 111 height 34
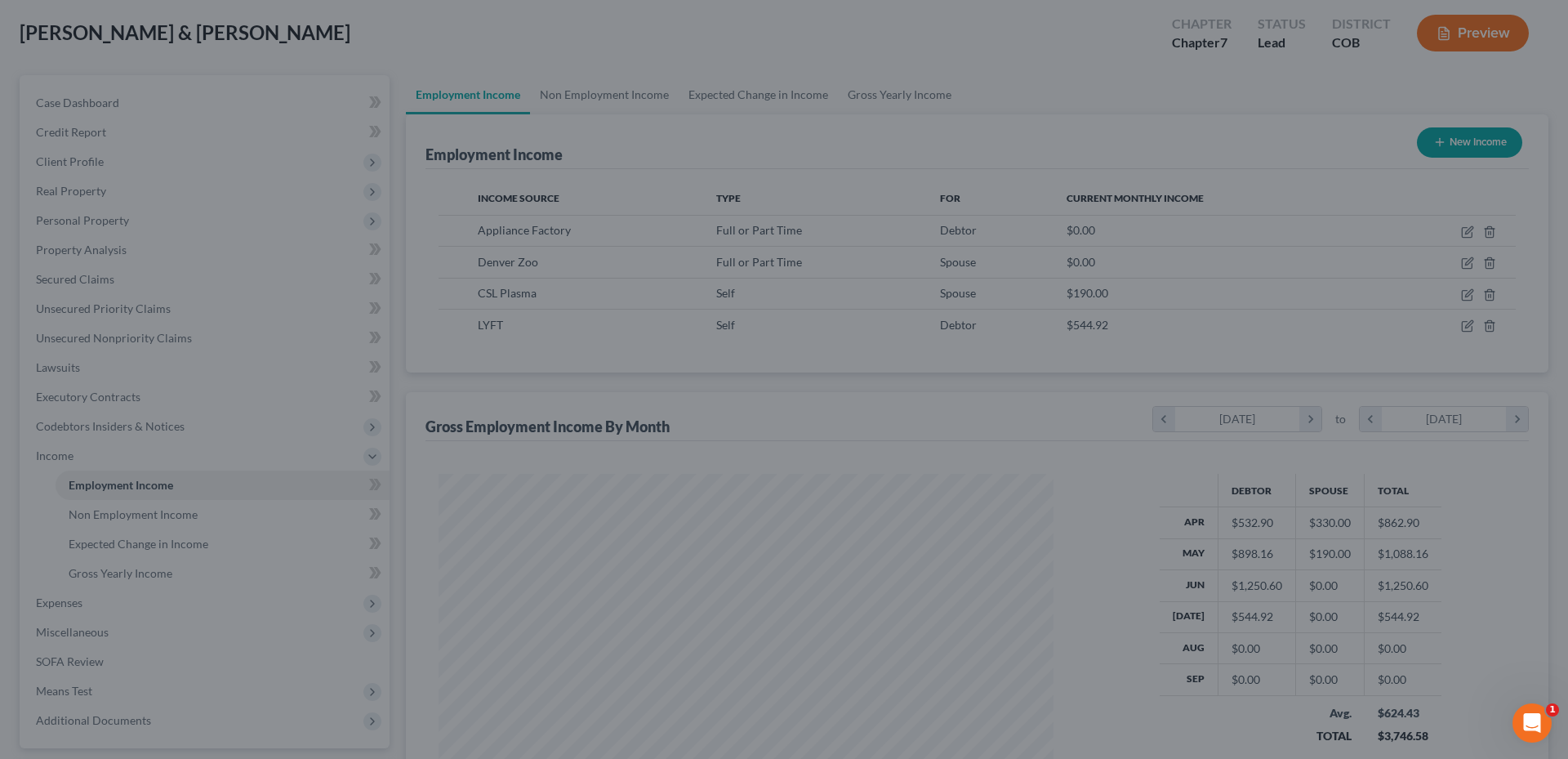
scroll to position [816337, 815885]
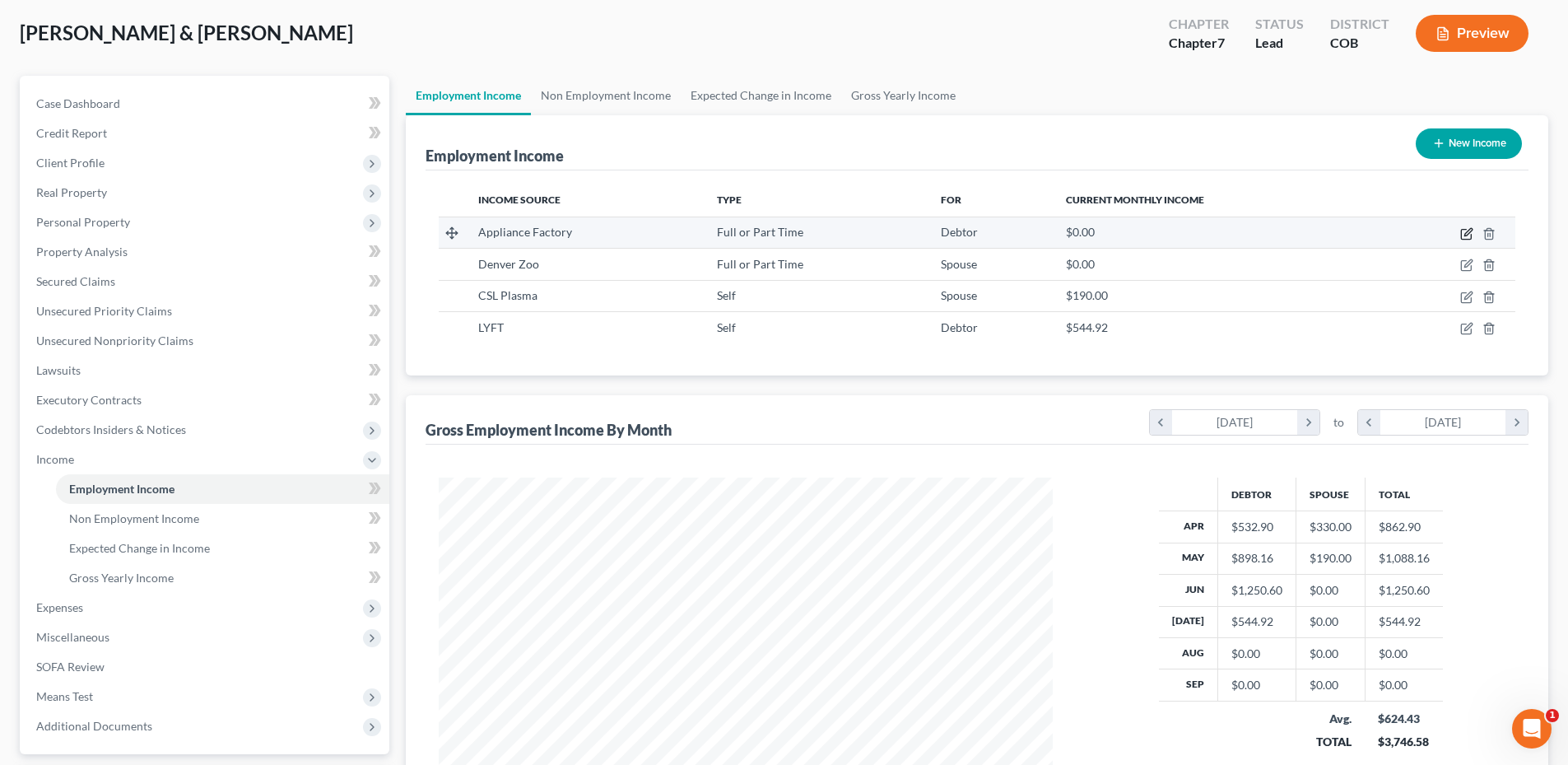
click at [1462, 233] on icon "button" at bounding box center [1466, 234] width 10 height 10
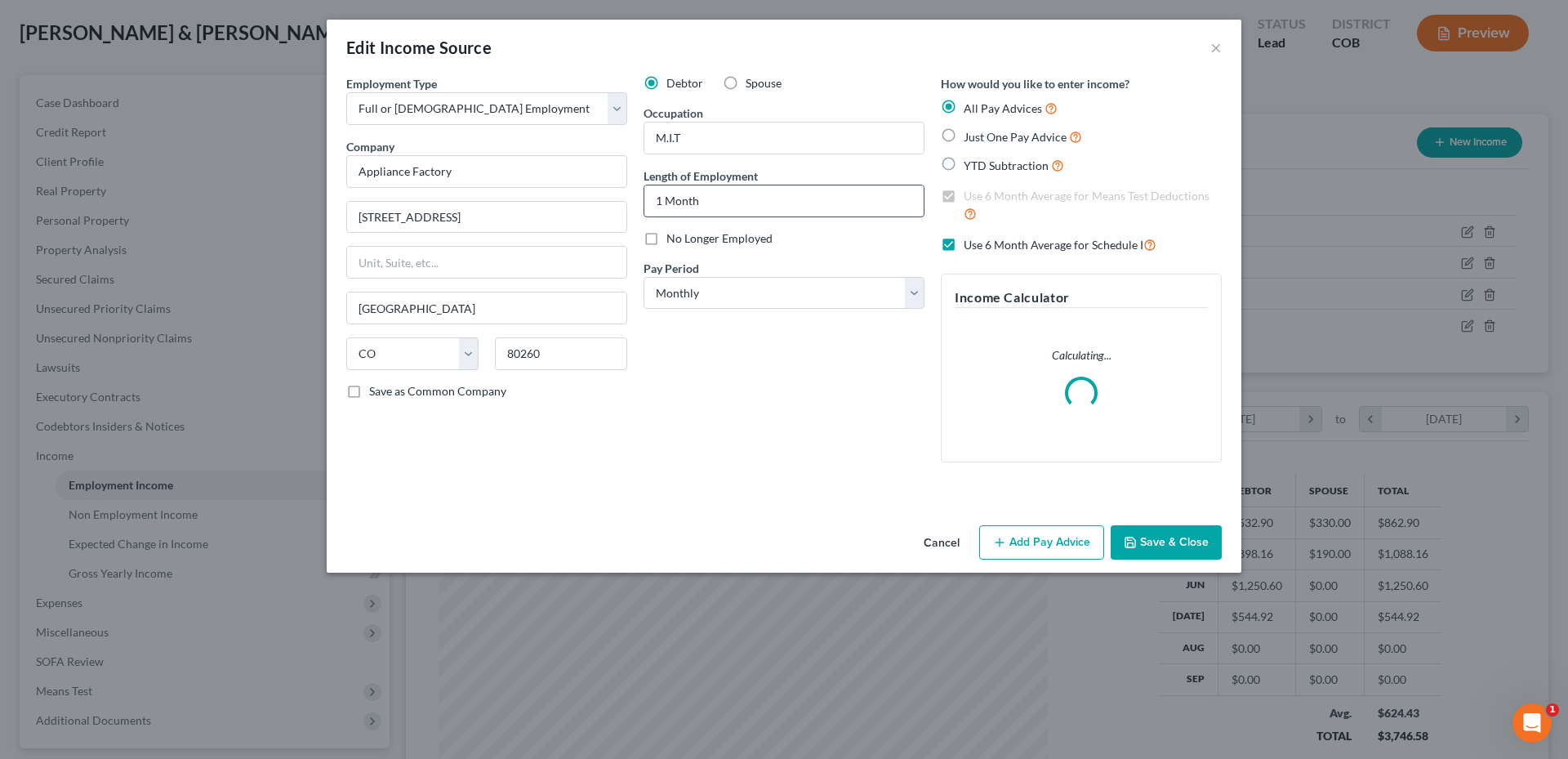
scroll to position [307, 647]
drag, startPoint x: 393, startPoint y: 166, endPoint x: 309, endPoint y: 167, distance: 84.0
click at [304, 168] on div "Edit Income Source × Employment Type * Select Full or Part Time Employment Self…" at bounding box center [784, 379] width 1568 height 759
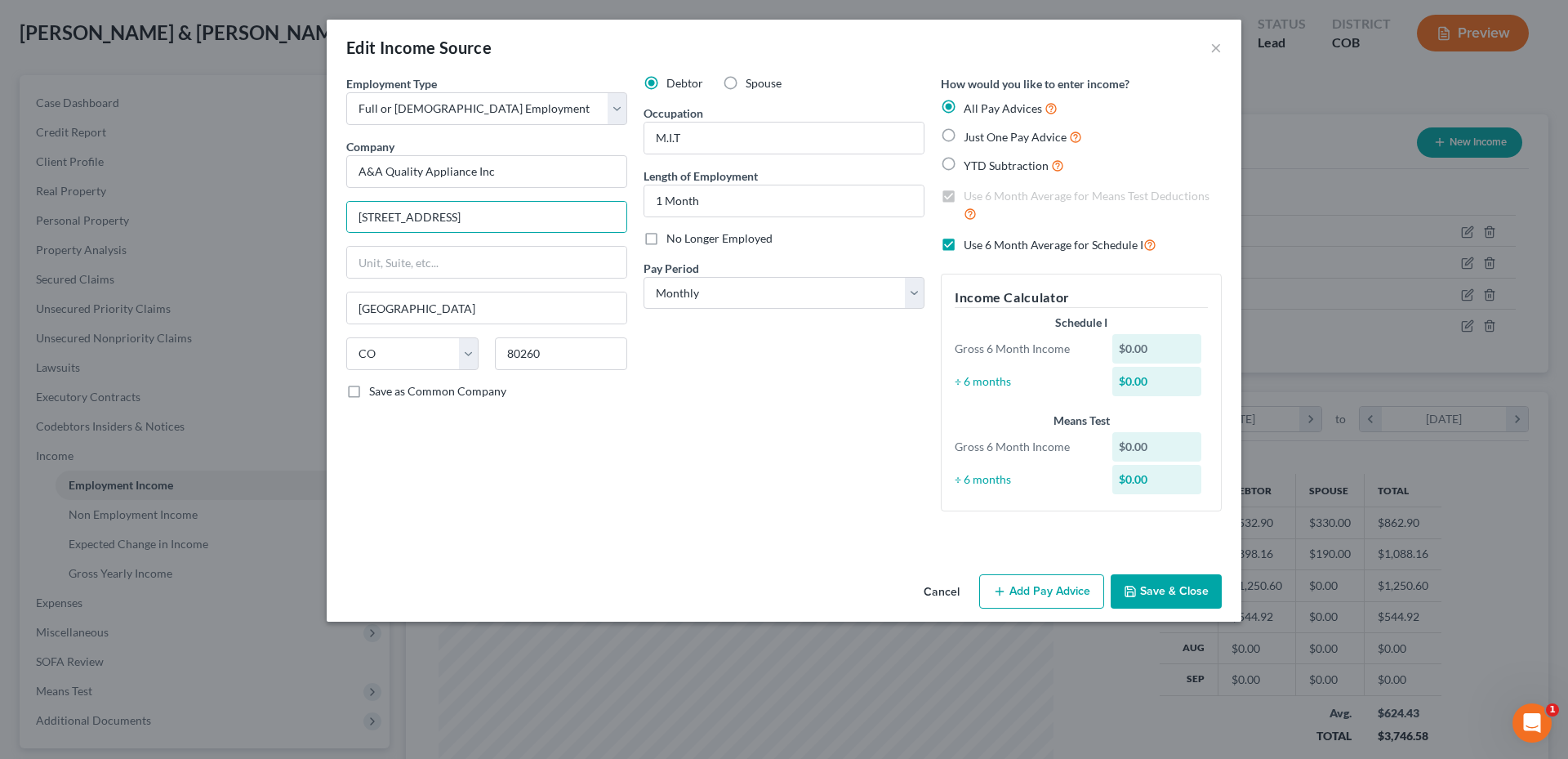
drag, startPoint x: 1036, startPoint y: 584, endPoint x: 732, endPoint y: 291, distance: 422.2
click at [1036, 583] on button "Add Pay Advice" at bounding box center [1041, 591] width 125 height 34
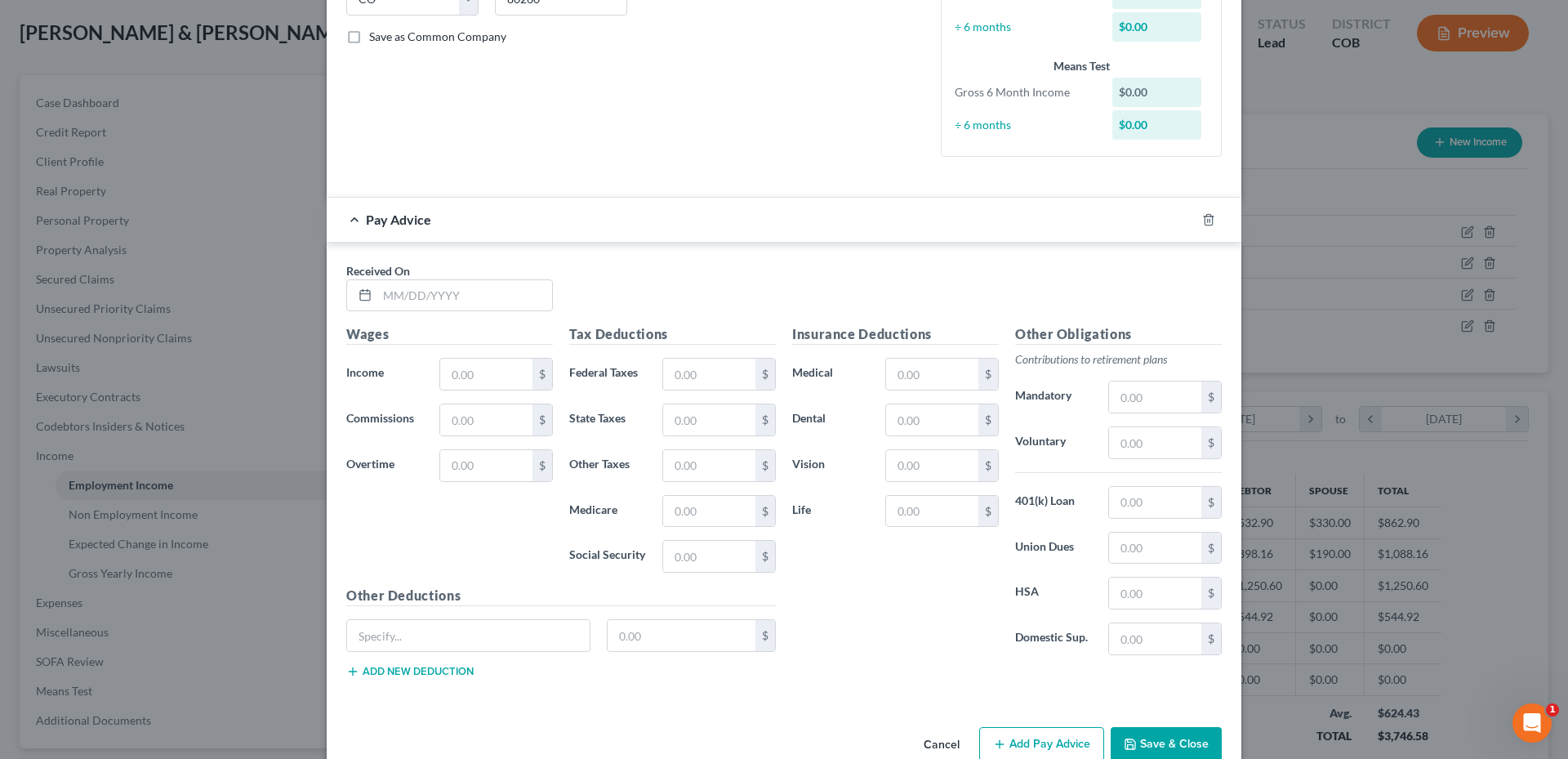
scroll to position [389, 0]
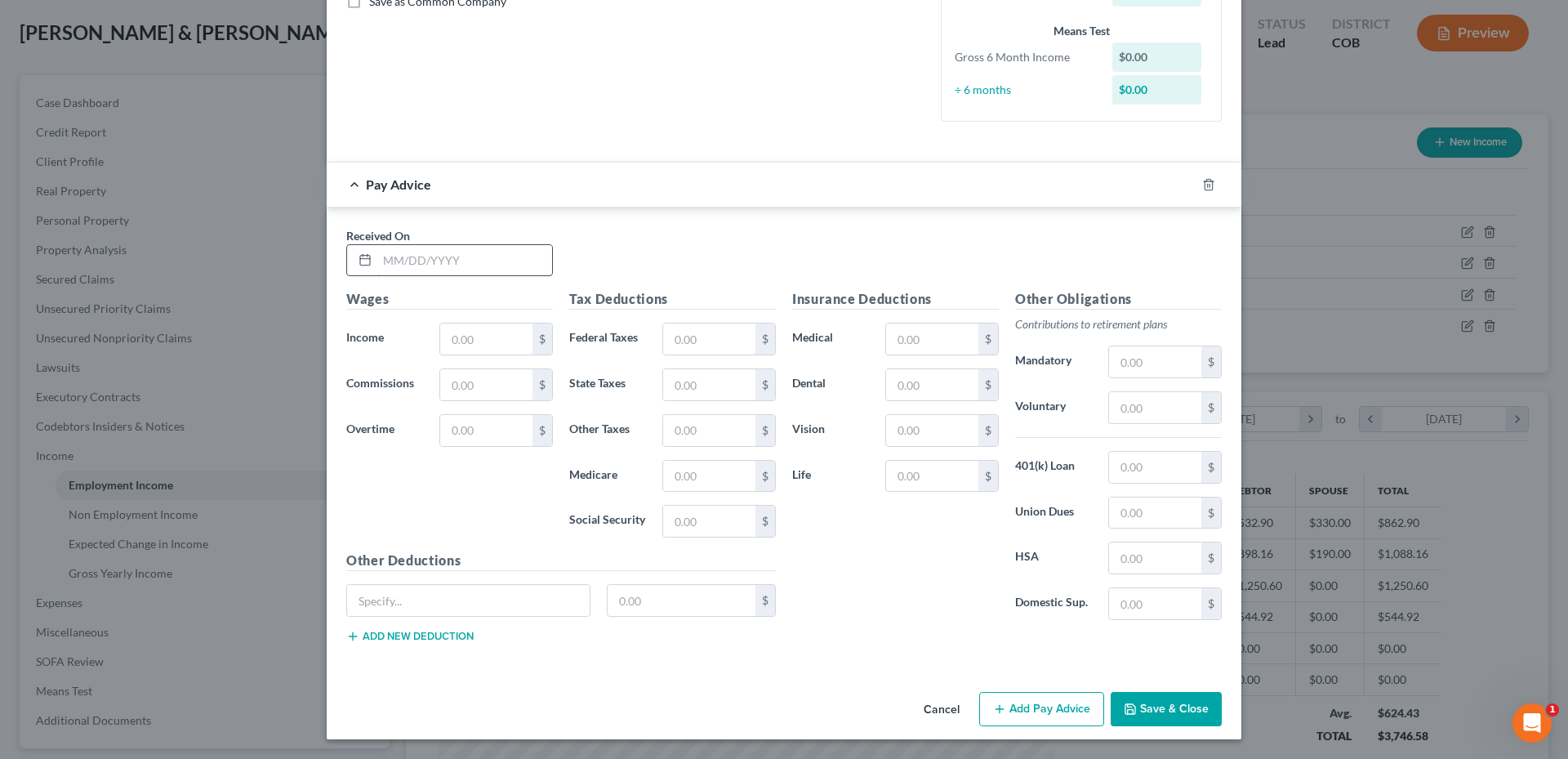
drag, startPoint x: 416, startPoint y: 244, endPoint x: 417, endPoint y: 251, distance: 7.1
click at [416, 244] on div at bounding box center [449, 261] width 207 height 32
click at [417, 258] on input "text" at bounding box center [464, 261] width 174 height 31
click at [912, 356] on div "Insurance Deductions Medical $ Dental $ Vision $ Life $" at bounding box center [894, 461] width 223 height 344
click at [515, 604] on input "text" at bounding box center [468, 600] width 243 height 31
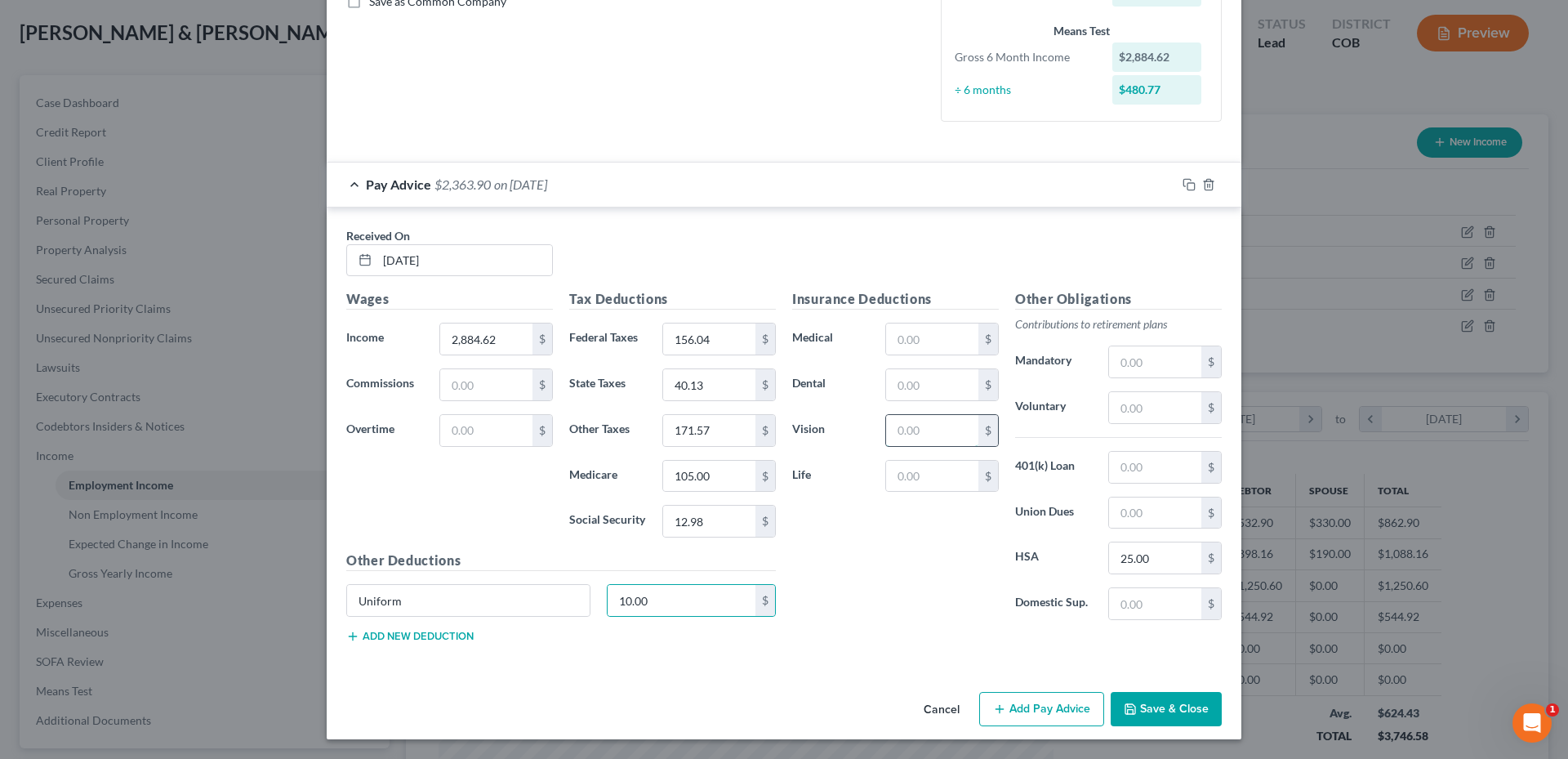
click at [911, 425] on input "text" at bounding box center [931, 430] width 92 height 31
click at [1181, 558] on input "25.00" at bounding box center [1154, 557] width 92 height 31
click at [1173, 566] on input "25.00" at bounding box center [1154, 557] width 92 height 31
click at [1043, 713] on button "Add Pay Advice" at bounding box center [1041, 709] width 125 height 34
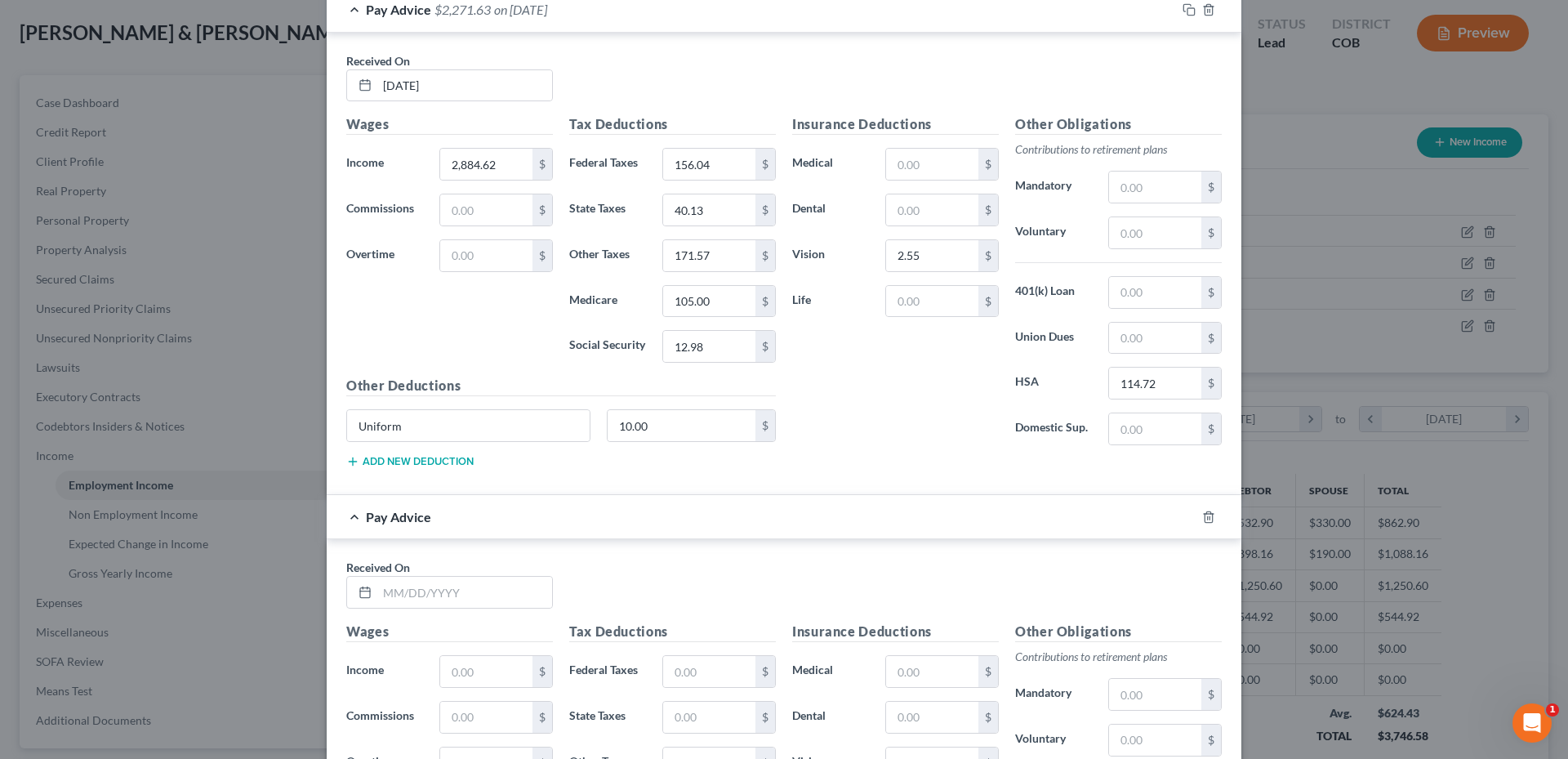
scroll to position [798, 0]
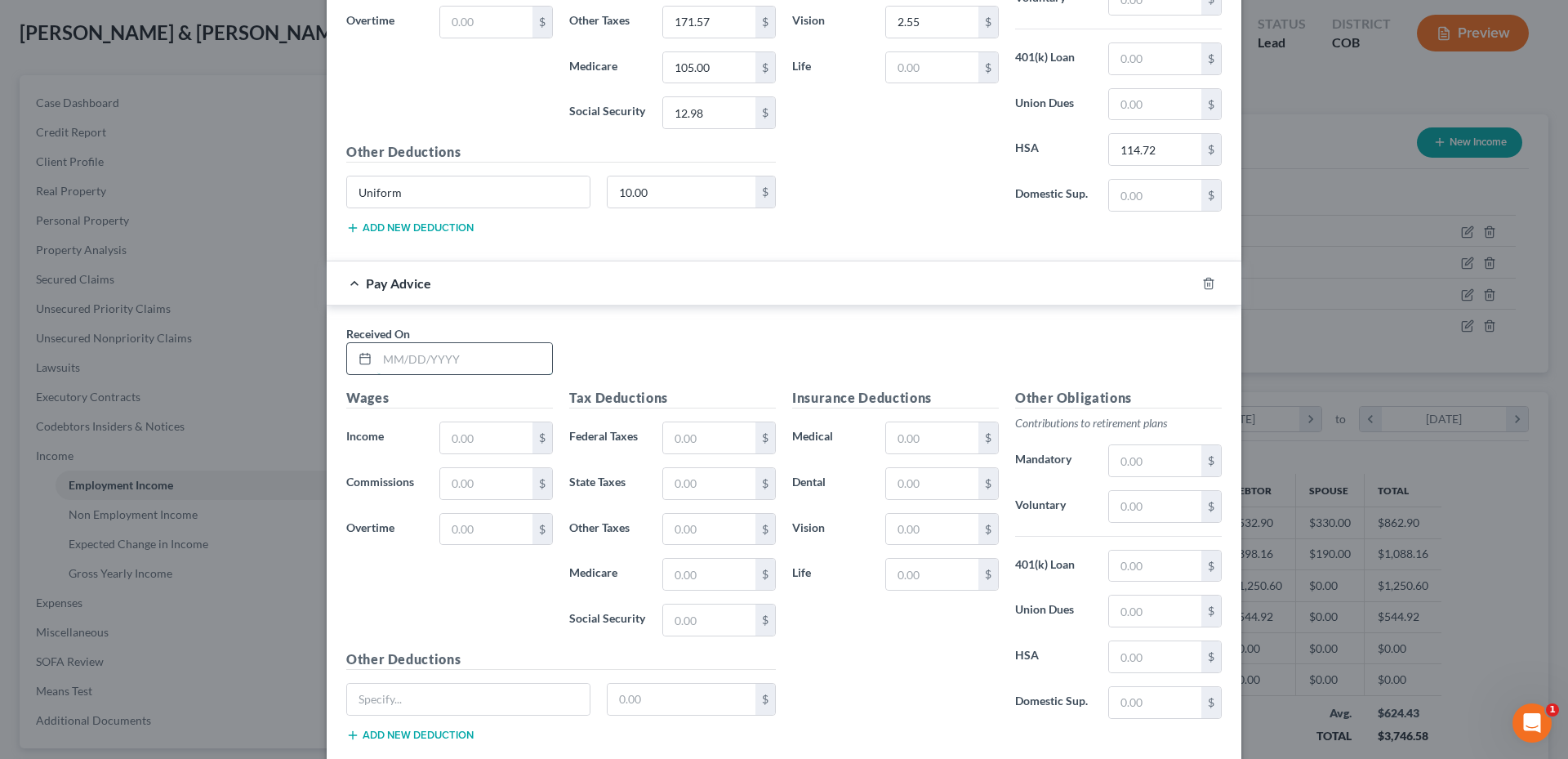
click at [423, 357] on input "text" at bounding box center [464, 358] width 174 height 31
click at [696, 522] on input "text" at bounding box center [709, 529] width 92 height 31
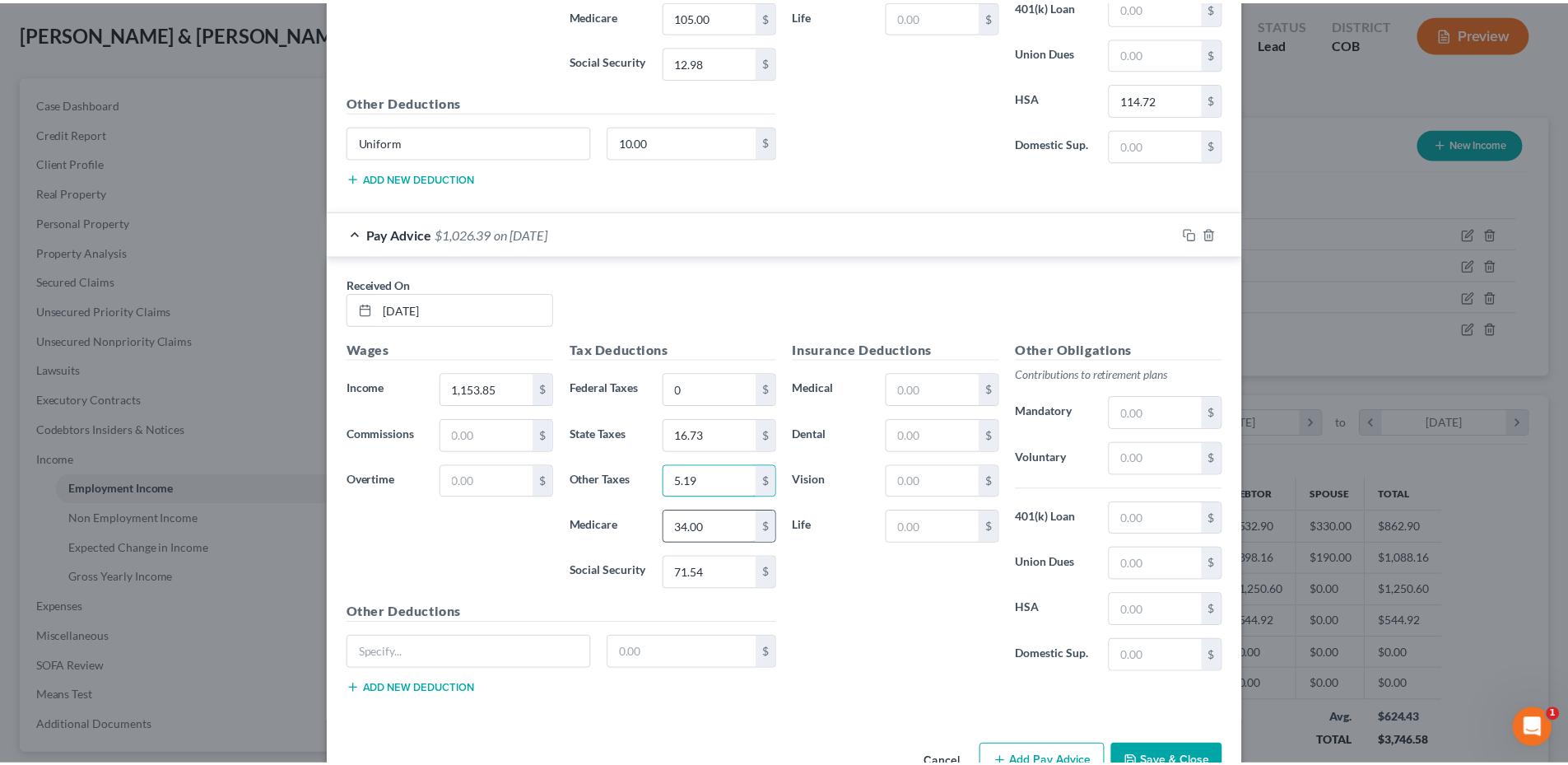
scroll to position [903, 0]
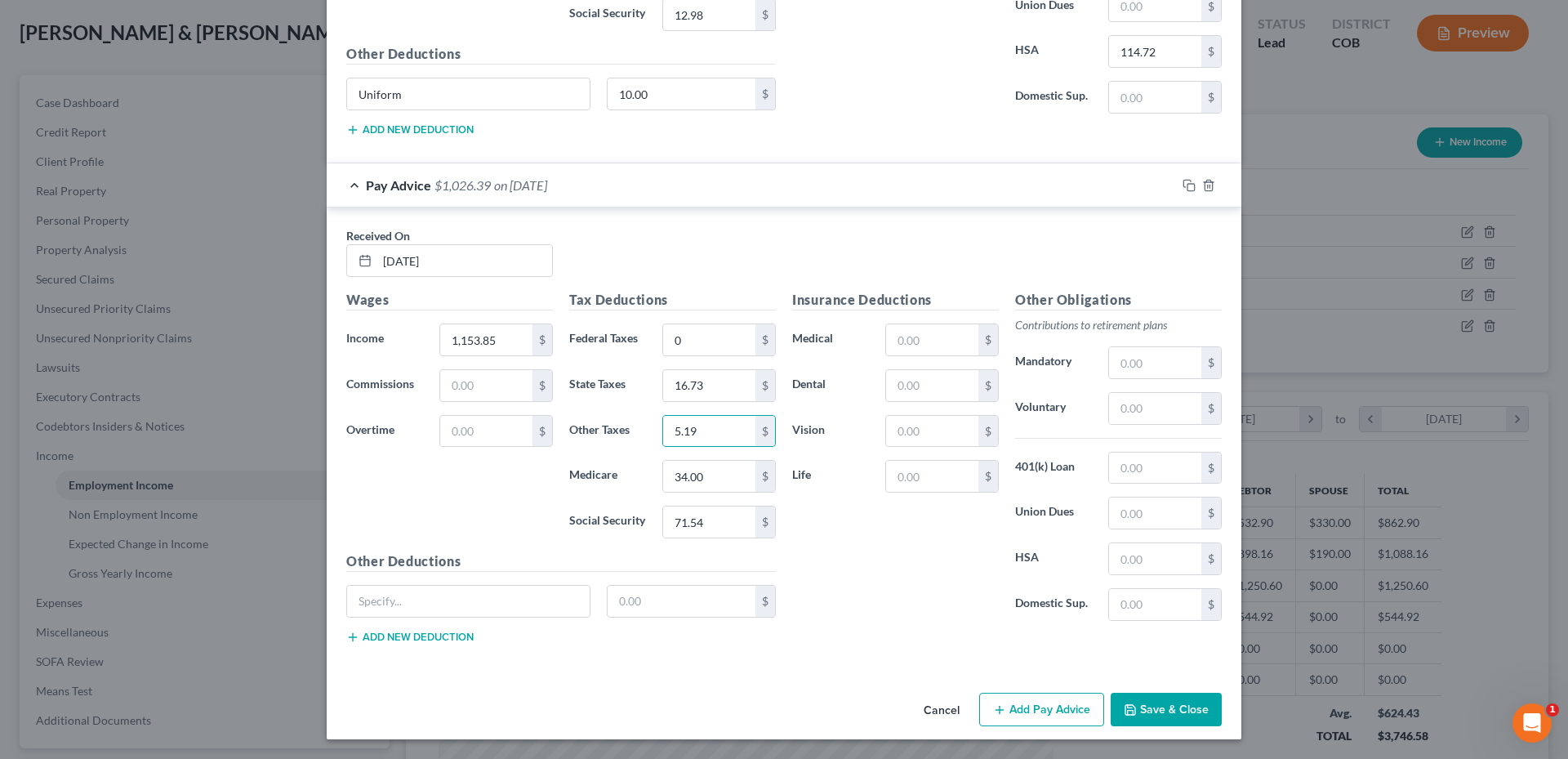
click at [1155, 709] on button "Save & Close" at bounding box center [1165, 710] width 111 height 34
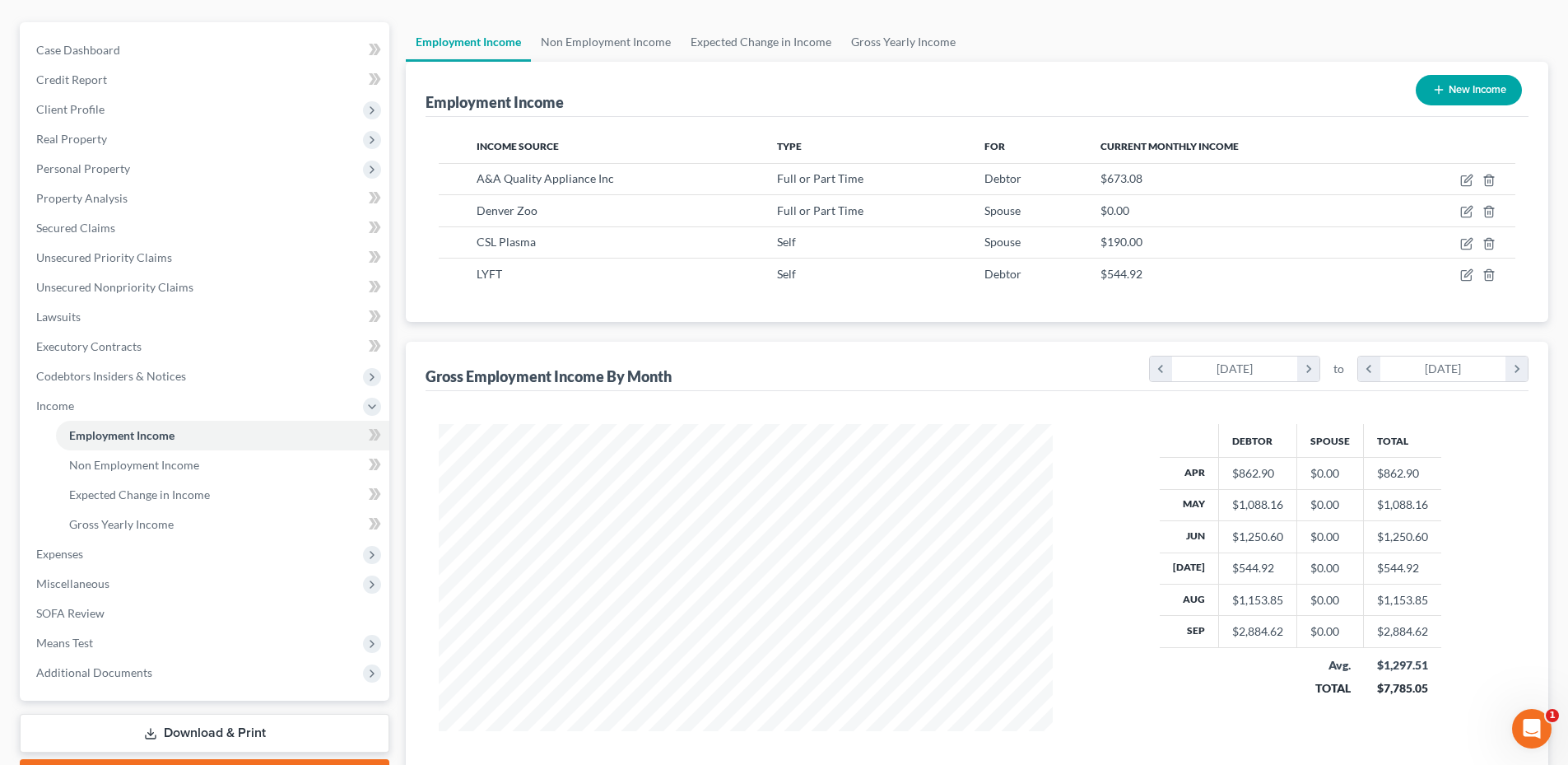
scroll to position [164, 0]
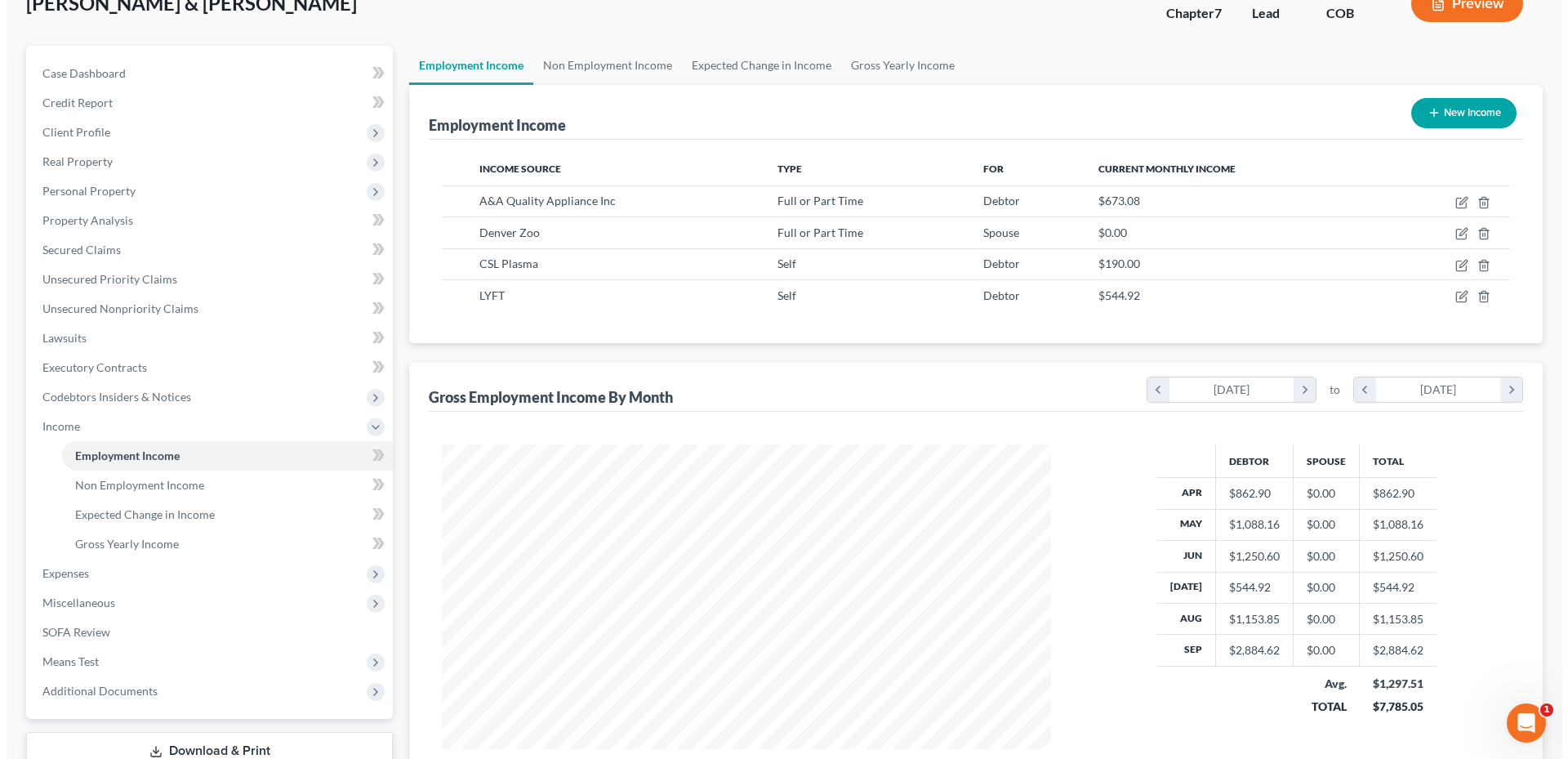
scroll to position [81, 0]
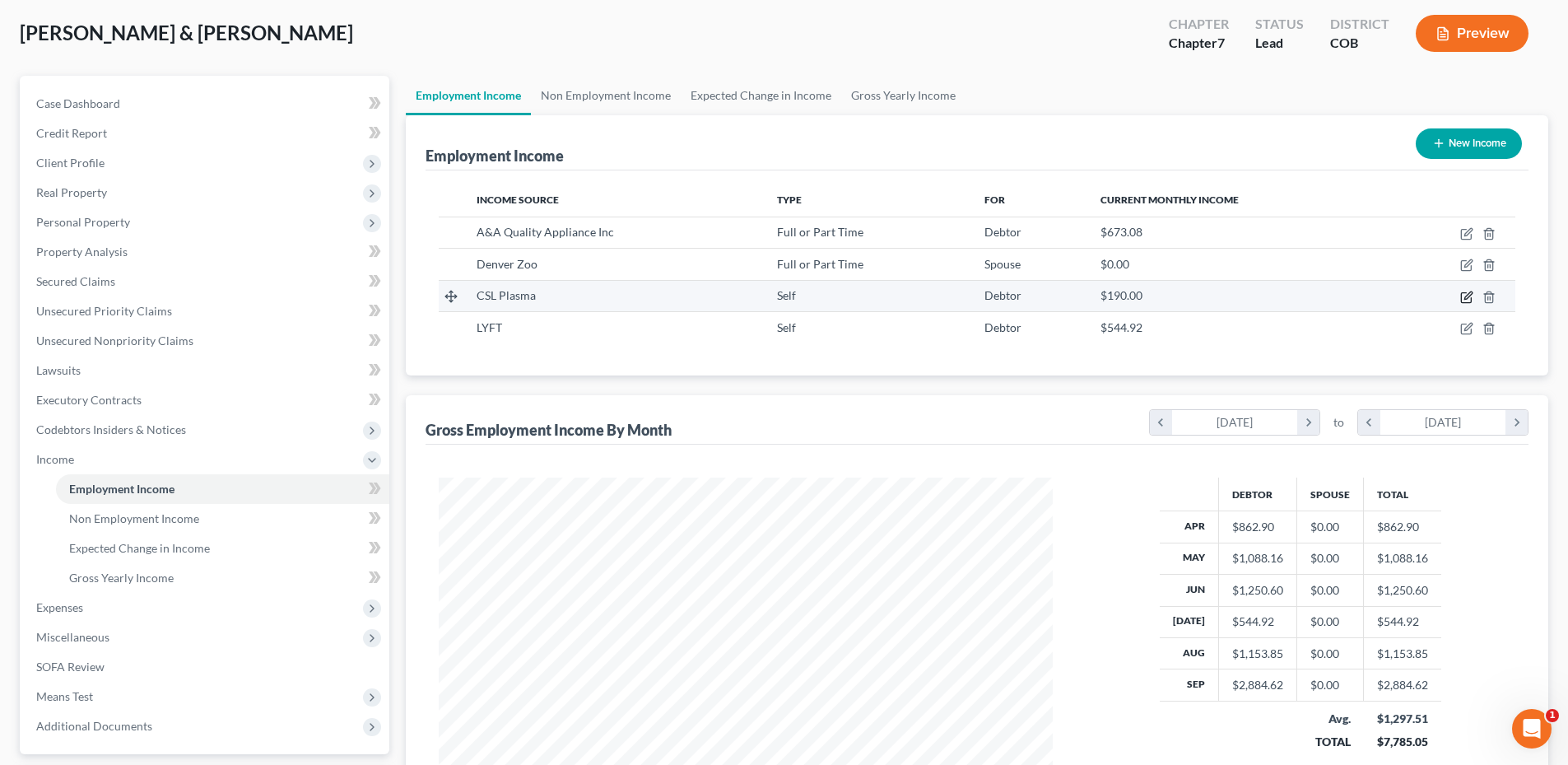
click at [1465, 298] on icon "button" at bounding box center [1468, 295] width 8 height 8
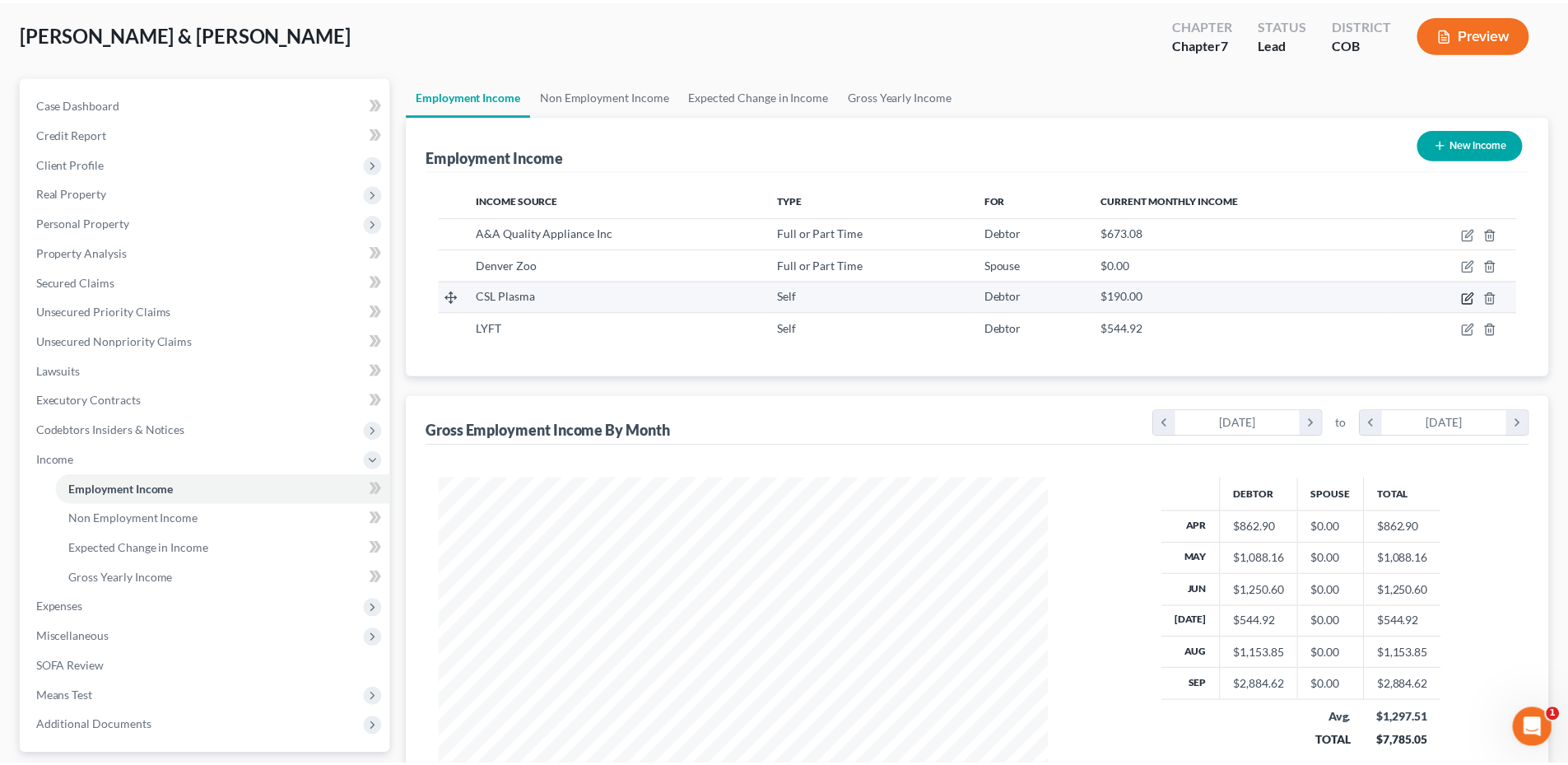
scroll to position [309, 652]
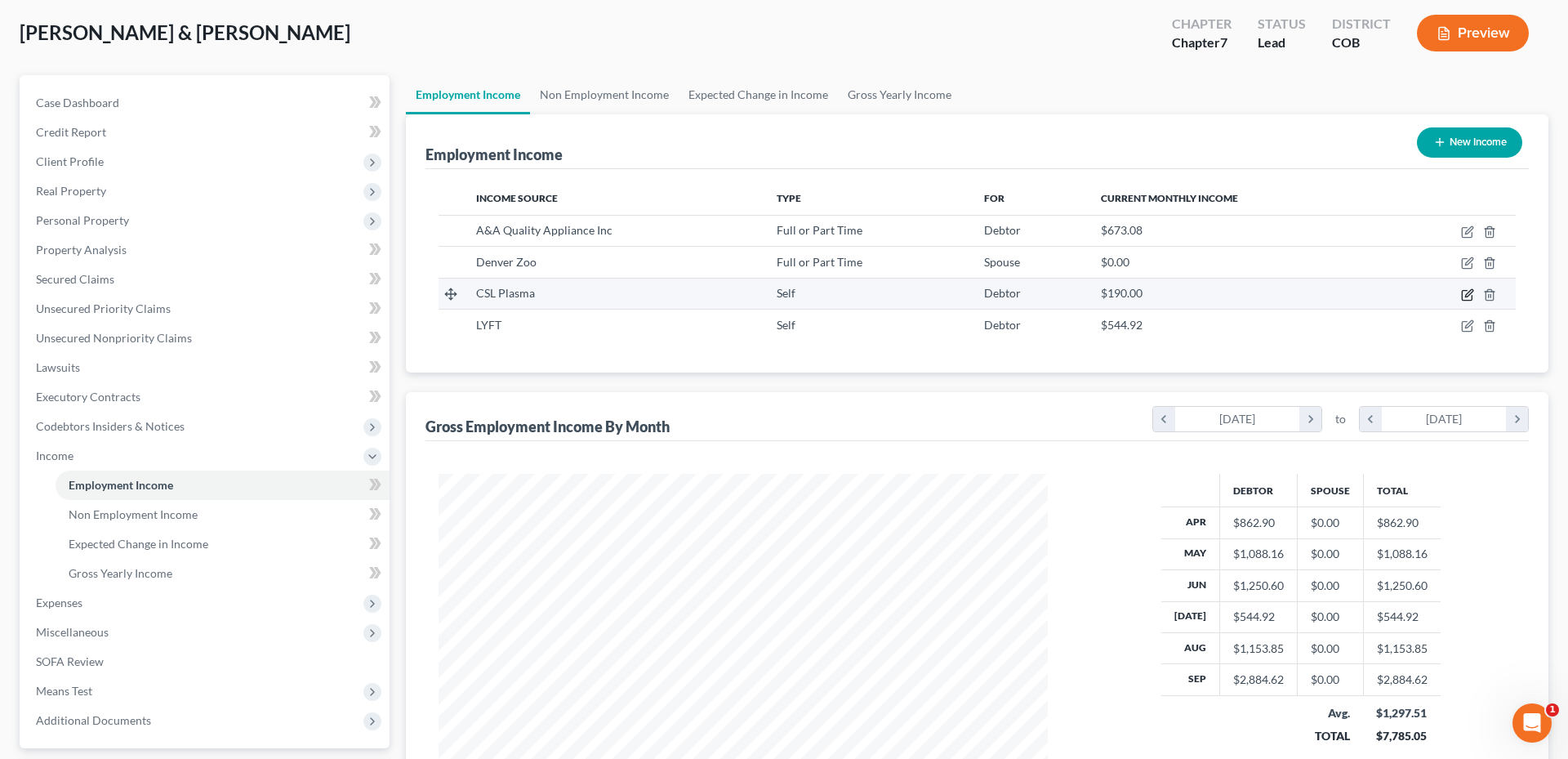
select select "1"
select select "5"
select select "0"
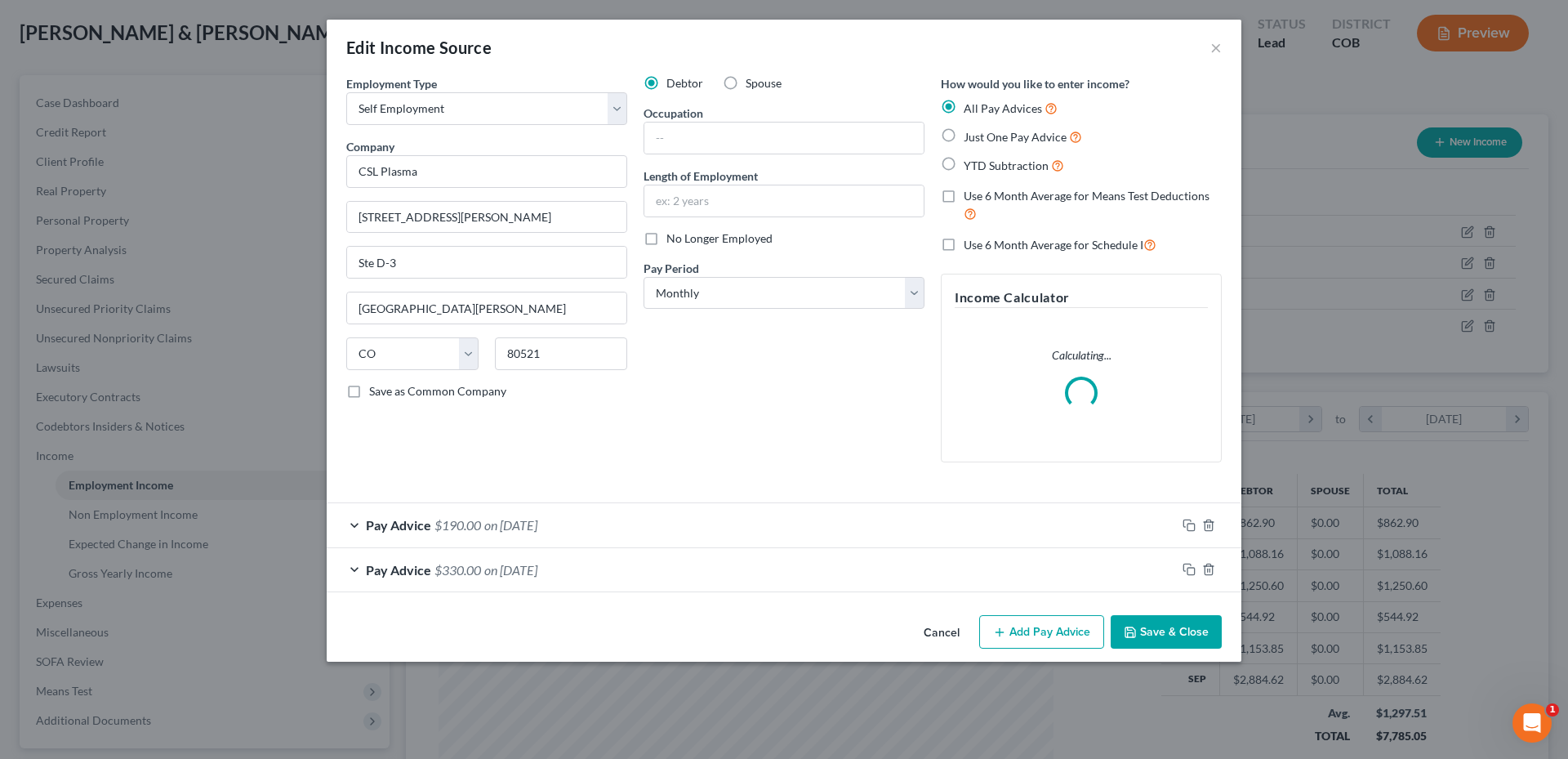
click at [746, 89] on label "Spouse" at bounding box center [764, 82] width 36 height 16
click at [752, 85] on input "Spouse" at bounding box center [757, 80] width 10 height 10
radio input "true"
click at [1185, 641] on button "Save & Close" at bounding box center [1165, 632] width 111 height 34
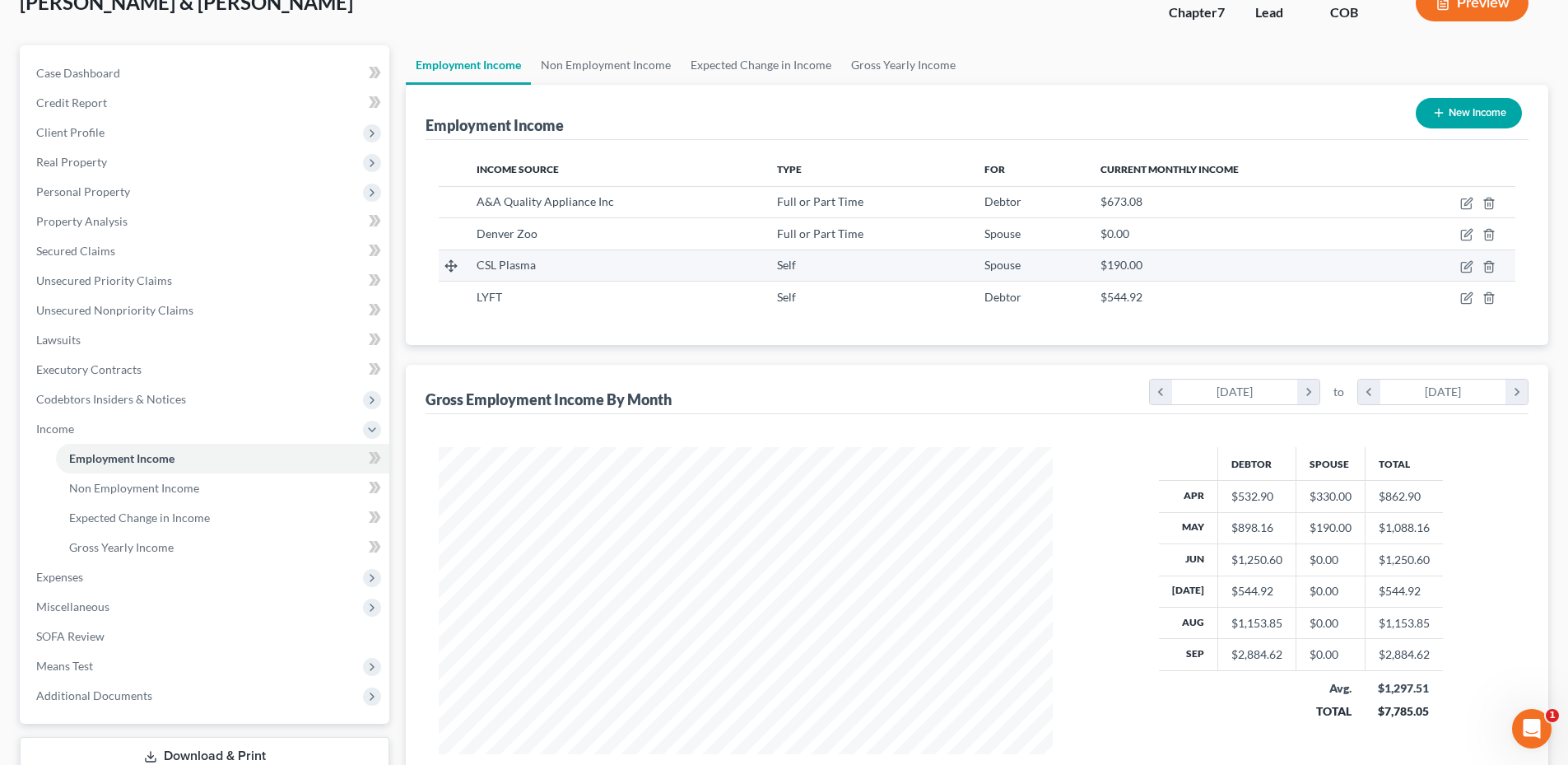
scroll to position [0, 0]
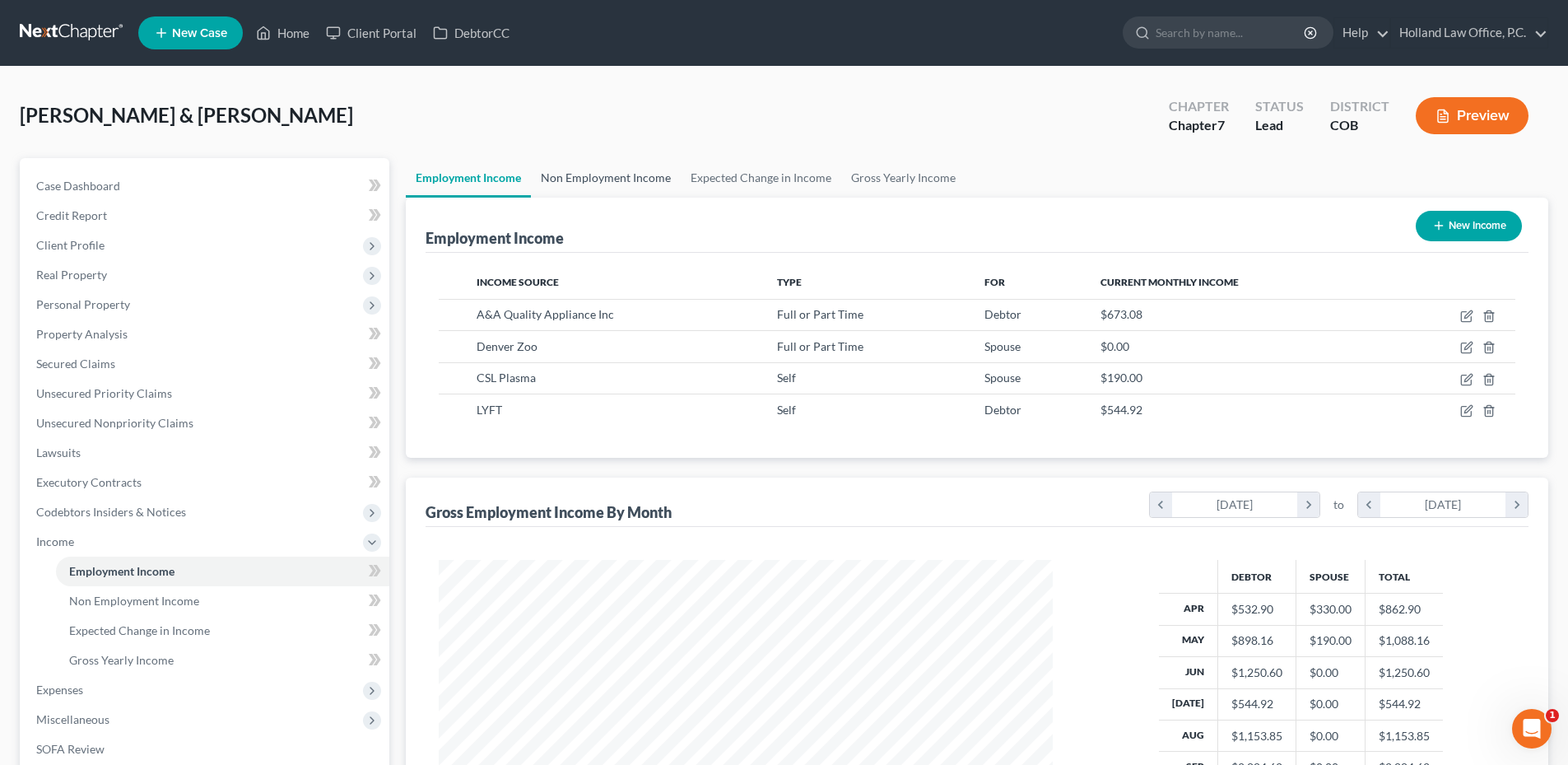
click at [601, 170] on link "Non Employment Income" at bounding box center [605, 177] width 150 height 39
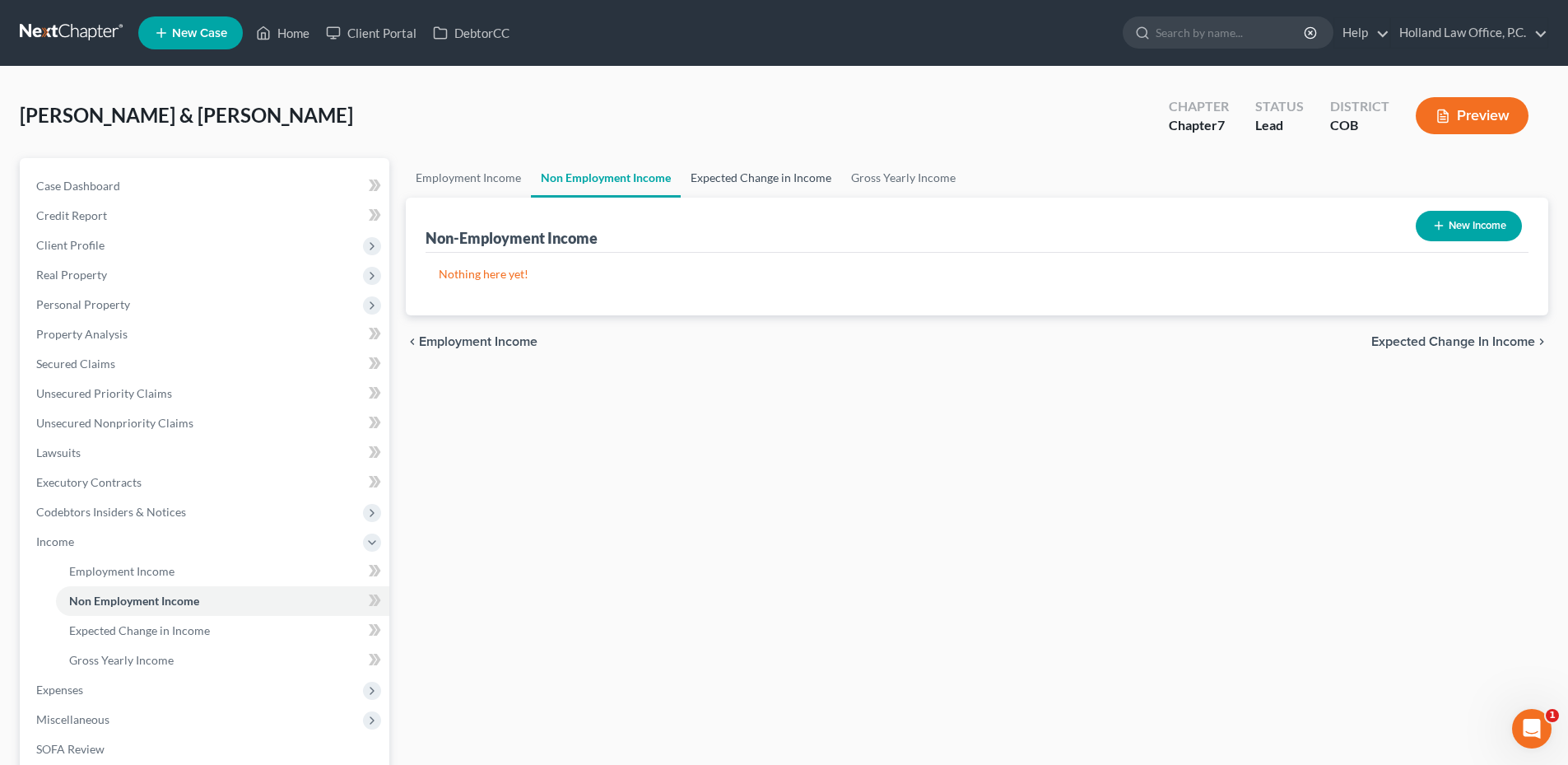
click at [734, 181] on link "Expected Change in Income" at bounding box center [761, 177] width 160 height 39
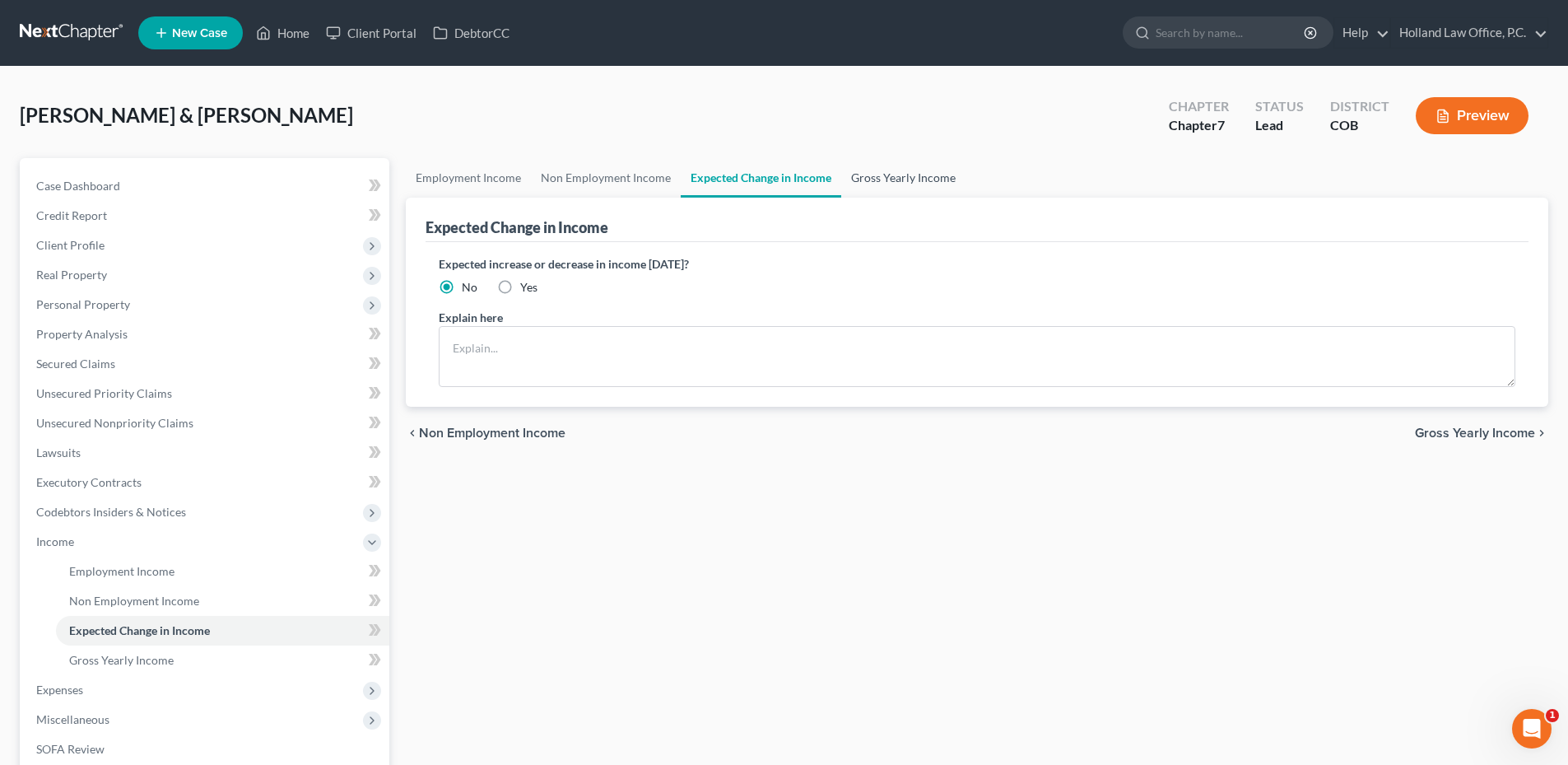
click at [870, 181] on link "Gross Yearly Income" at bounding box center [903, 177] width 124 height 39
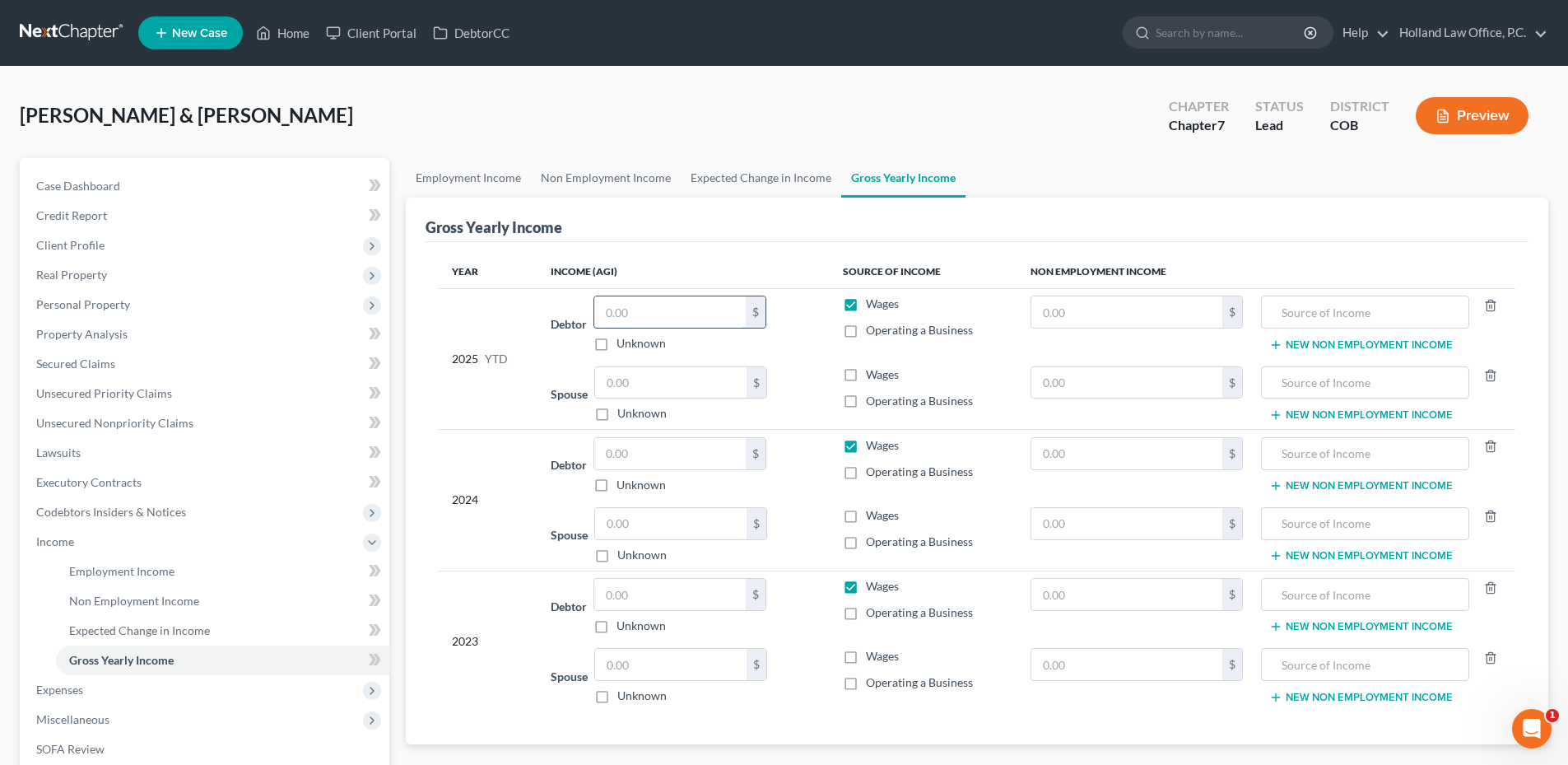
click at [635, 314] on input "text" at bounding box center [669, 311] width 152 height 32
type input "19,024.82"
click at [1089, 329] on td "$" at bounding box center [1136, 324] width 240 height 71
drag, startPoint x: 652, startPoint y: 668, endPoint x: 671, endPoint y: 681, distance: 23.0
click at [660, 673] on input "text" at bounding box center [670, 664] width 152 height 32
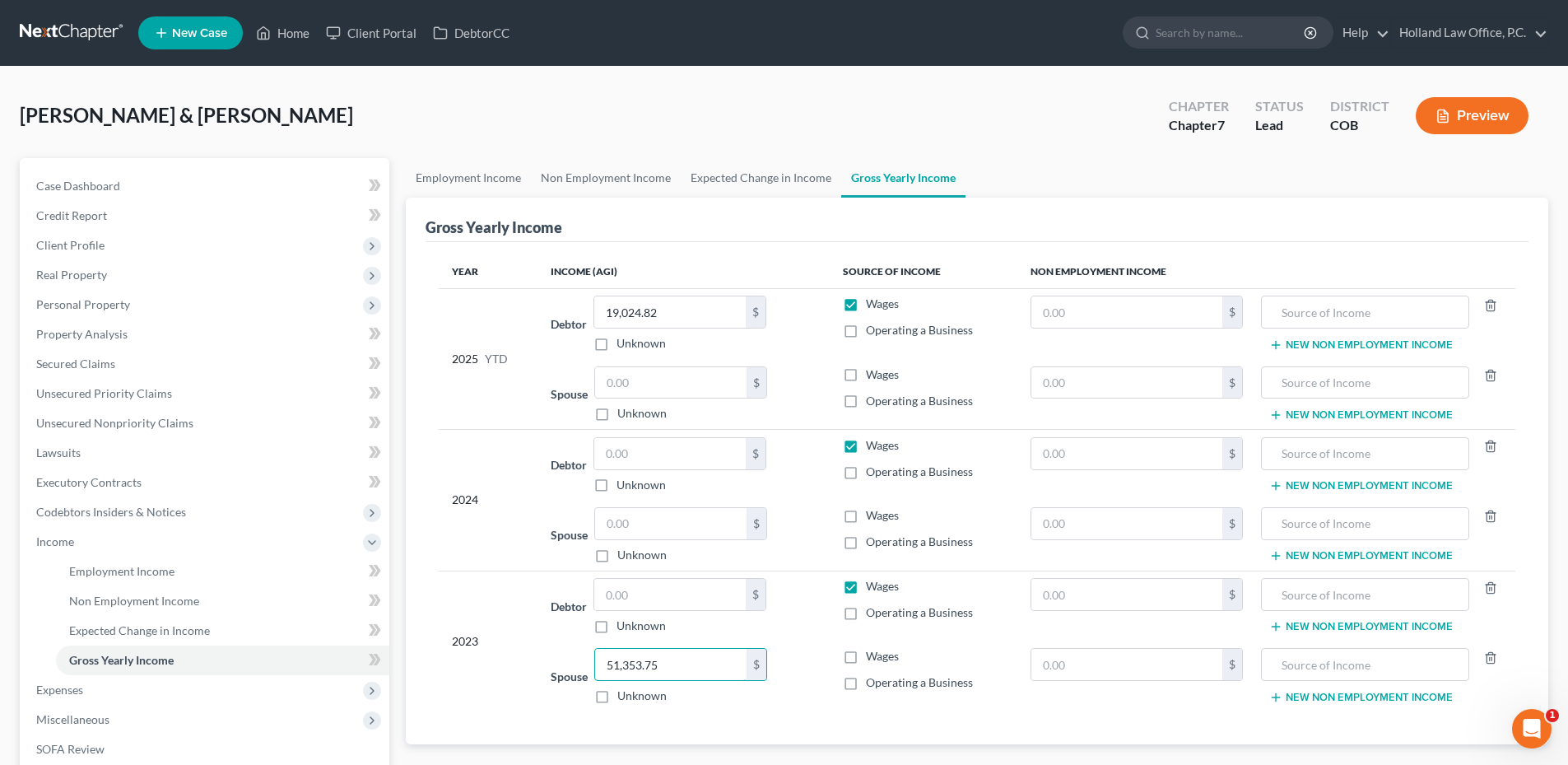
type input "51,353.75"
click at [647, 516] on input "text" at bounding box center [670, 523] width 152 height 32
type input "62,355.70"
click at [658, 450] on input "text" at bounding box center [669, 453] width 152 height 32
click at [664, 437] on div "$" at bounding box center [679, 454] width 173 height 32
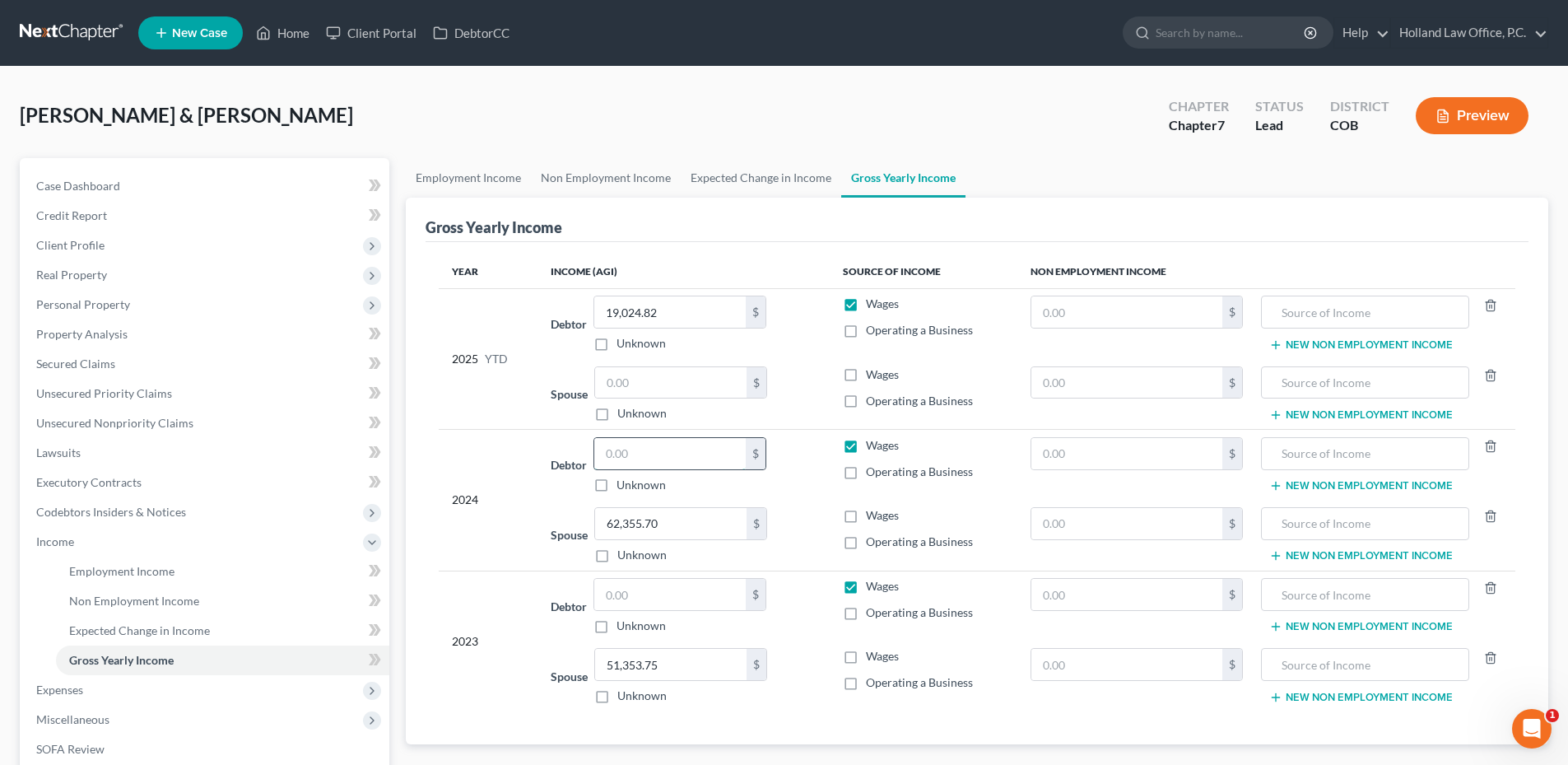
click at [662, 452] on input "text" at bounding box center [669, 453] width 152 height 32
type input "8,394.30"
click at [660, 597] on input "text" at bounding box center [669, 594] width 152 height 32
type input "60,688.25"
drag, startPoint x: 859, startPoint y: 487, endPoint x: 841, endPoint y: 487, distance: 18.0
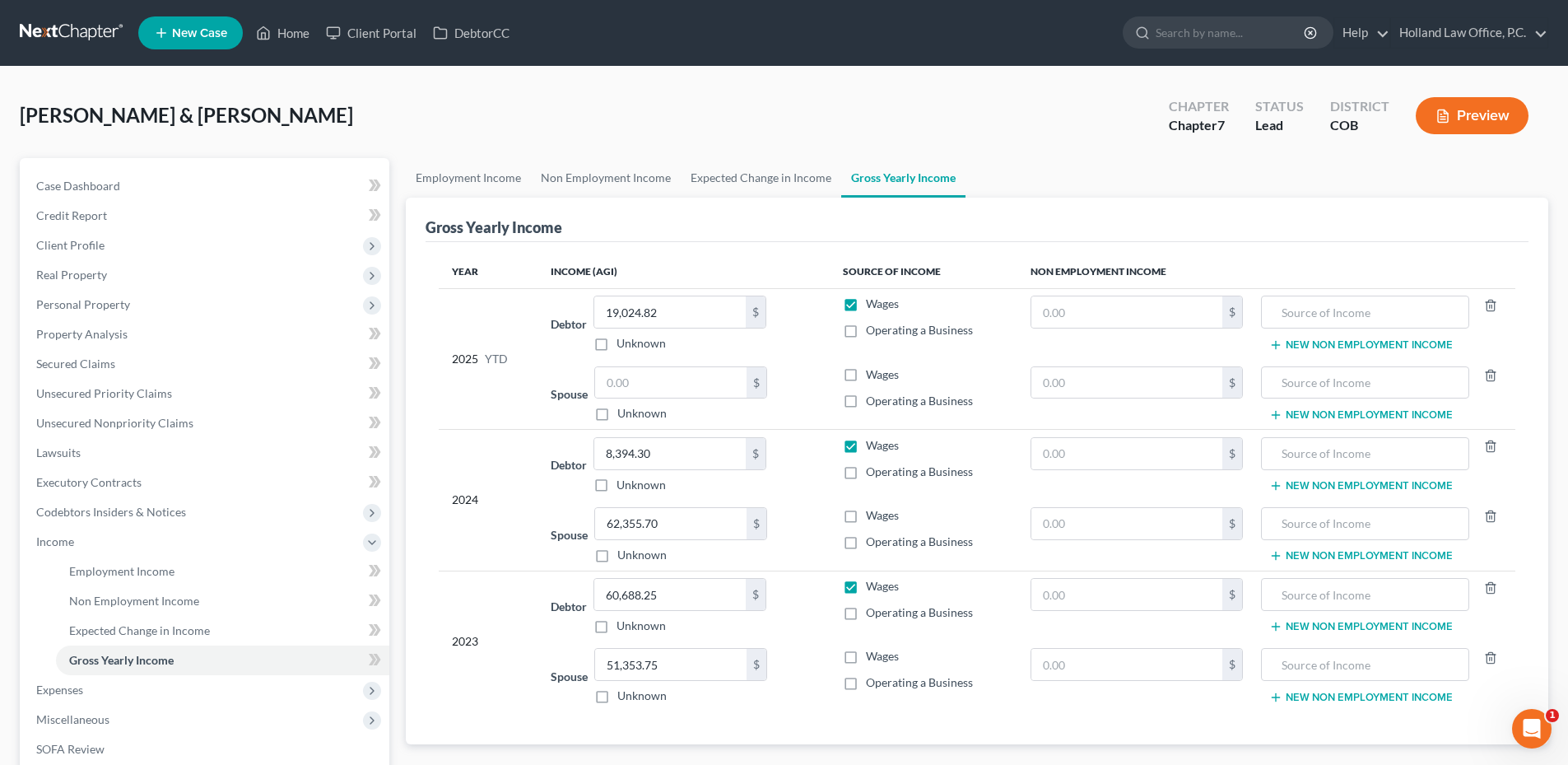
click at [859, 487] on td "Wages Operating a Business" at bounding box center [923, 465] width 187 height 71
click at [866, 372] on label "Wages" at bounding box center [882, 374] width 32 height 16
click at [873, 372] on input "Wages" at bounding box center [878, 372] width 11 height 11
checkbox input "true"
click at [866, 513] on label "Wages" at bounding box center [882, 515] width 32 height 16
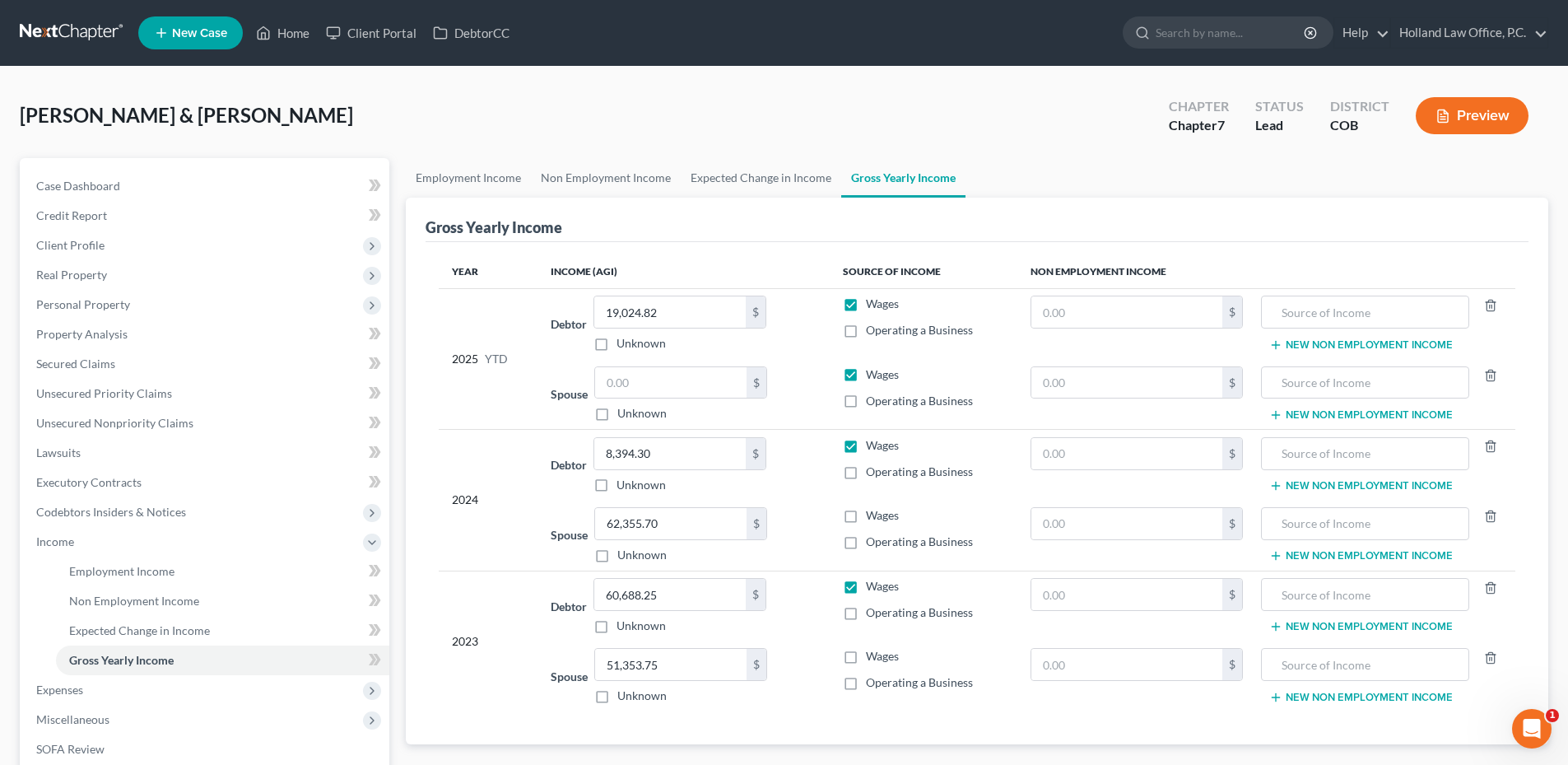
click at [873, 513] on input "Wages" at bounding box center [878, 512] width 11 height 11
checkbox input "true"
click at [866, 664] on label "Wages" at bounding box center [882, 655] width 32 height 16
click at [873, 658] on input "Wages" at bounding box center [878, 652] width 11 height 11
checkbox input "true"
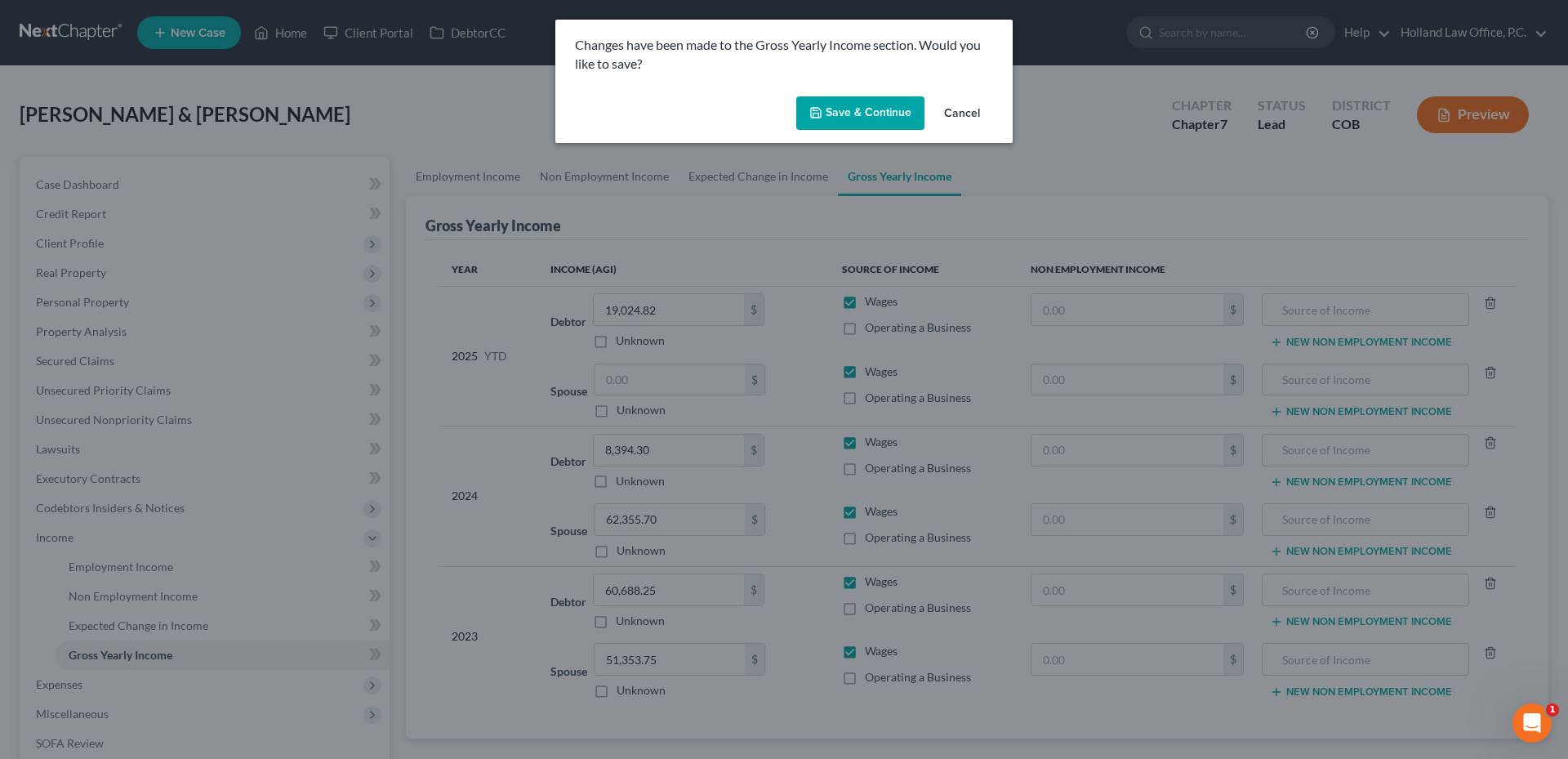
click at [885, 106] on button "Save & Continue" at bounding box center [859, 114] width 128 height 34
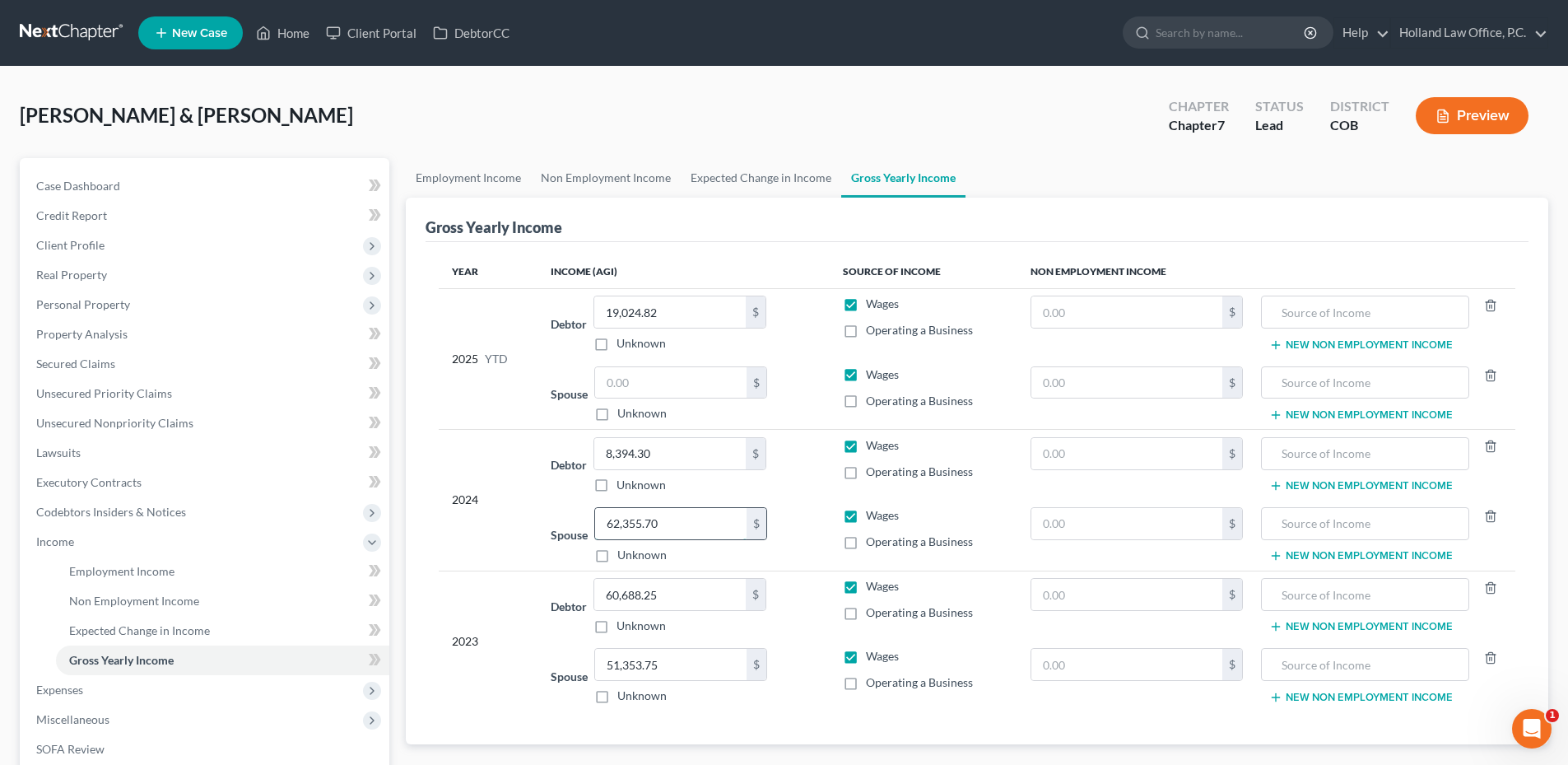
click at [677, 509] on input "62,355.70" at bounding box center [670, 523] width 152 height 32
click at [797, 503] on td "Spouse 62,355.70 $ Unknown Balance Undetermined 62,355.70 $ Unknown" at bounding box center [683, 535] width 291 height 71
click at [683, 521] on input "62,355.70" at bounding box center [670, 523] width 152 height 32
type input "64,360.70"
click at [683, 455] on input "8,394.30" at bounding box center [669, 453] width 152 height 32
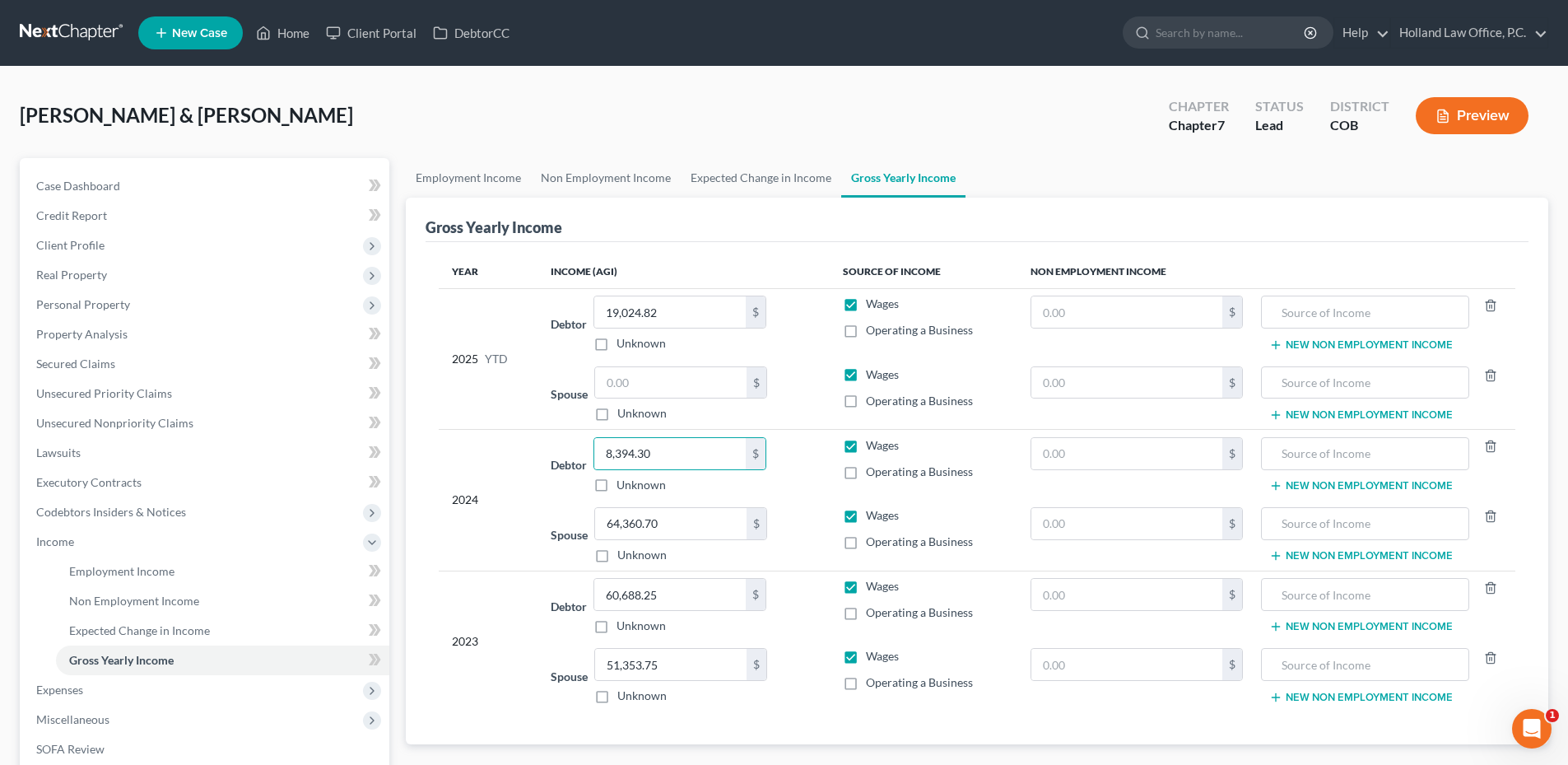
click at [782, 477] on div "Debtor 8,394.30 $ Unknown Balance Undetermined 8,394.30 $ Unknown" at bounding box center [684, 465] width 265 height 56
click at [798, 424] on td "Spouse $ Unknown Balance Undetermined $ Unknown" at bounding box center [683, 394] width 291 height 71
click at [789, 579] on div "Debtor 60,688.25 $ Unknown Balance Undetermined 60,688.25 $ Unknown" at bounding box center [684, 606] width 265 height 56
click at [575, 177] on link "Non Employment Income" at bounding box center [605, 177] width 150 height 39
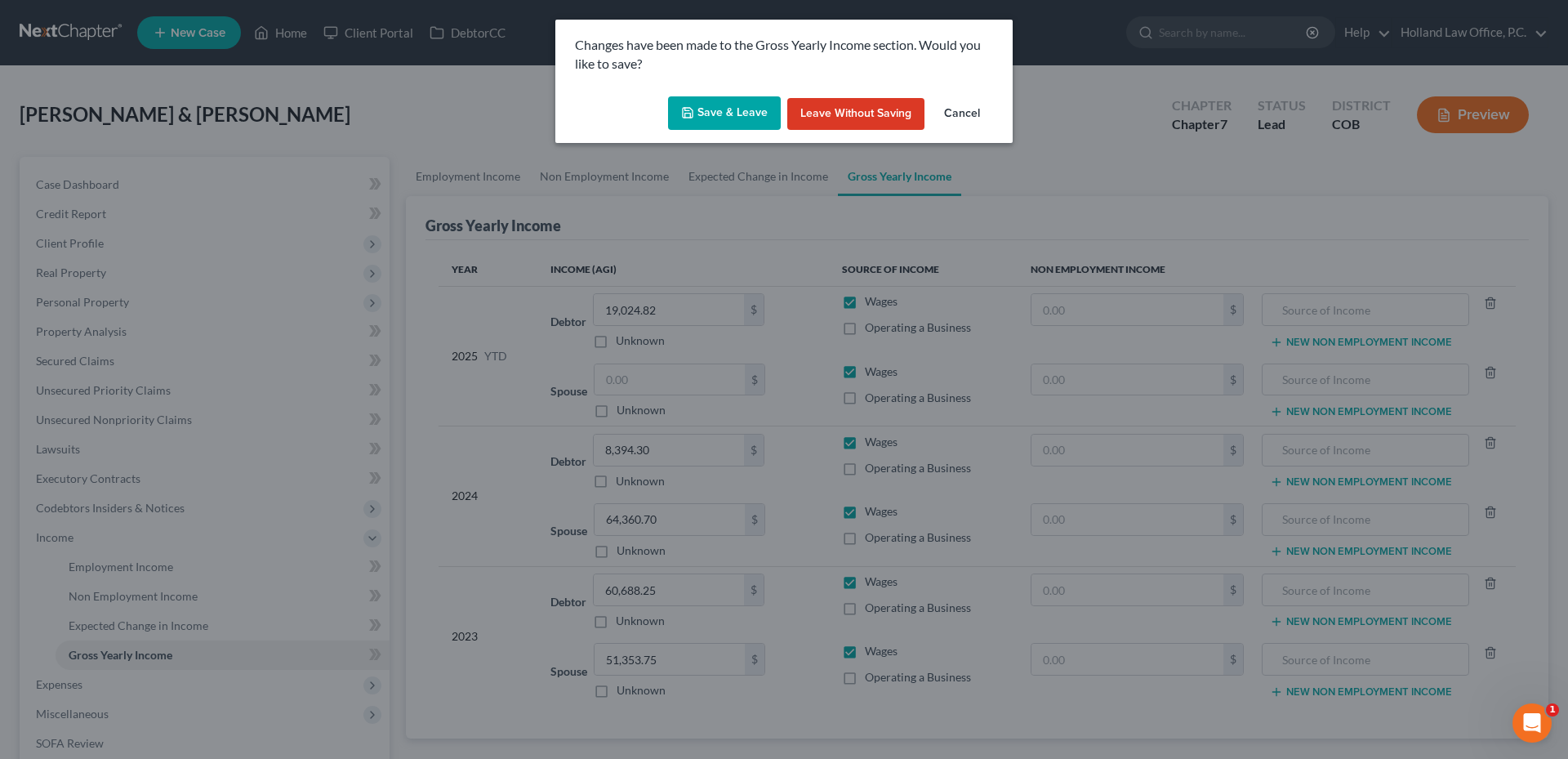
click at [709, 113] on button "Save & Leave" at bounding box center [724, 114] width 113 height 34
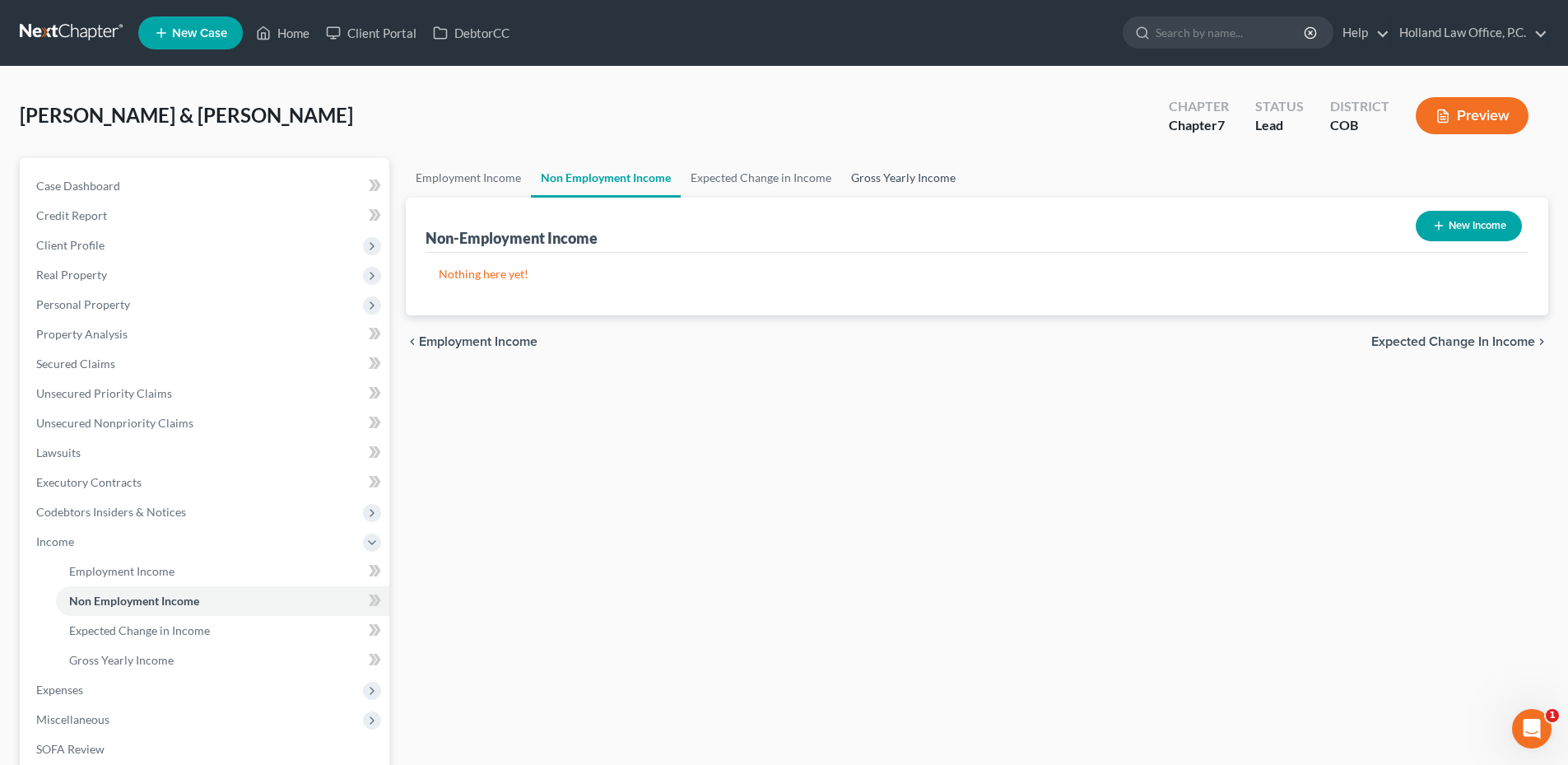
click at [874, 185] on link "Gross Yearly Income" at bounding box center [903, 177] width 124 height 39
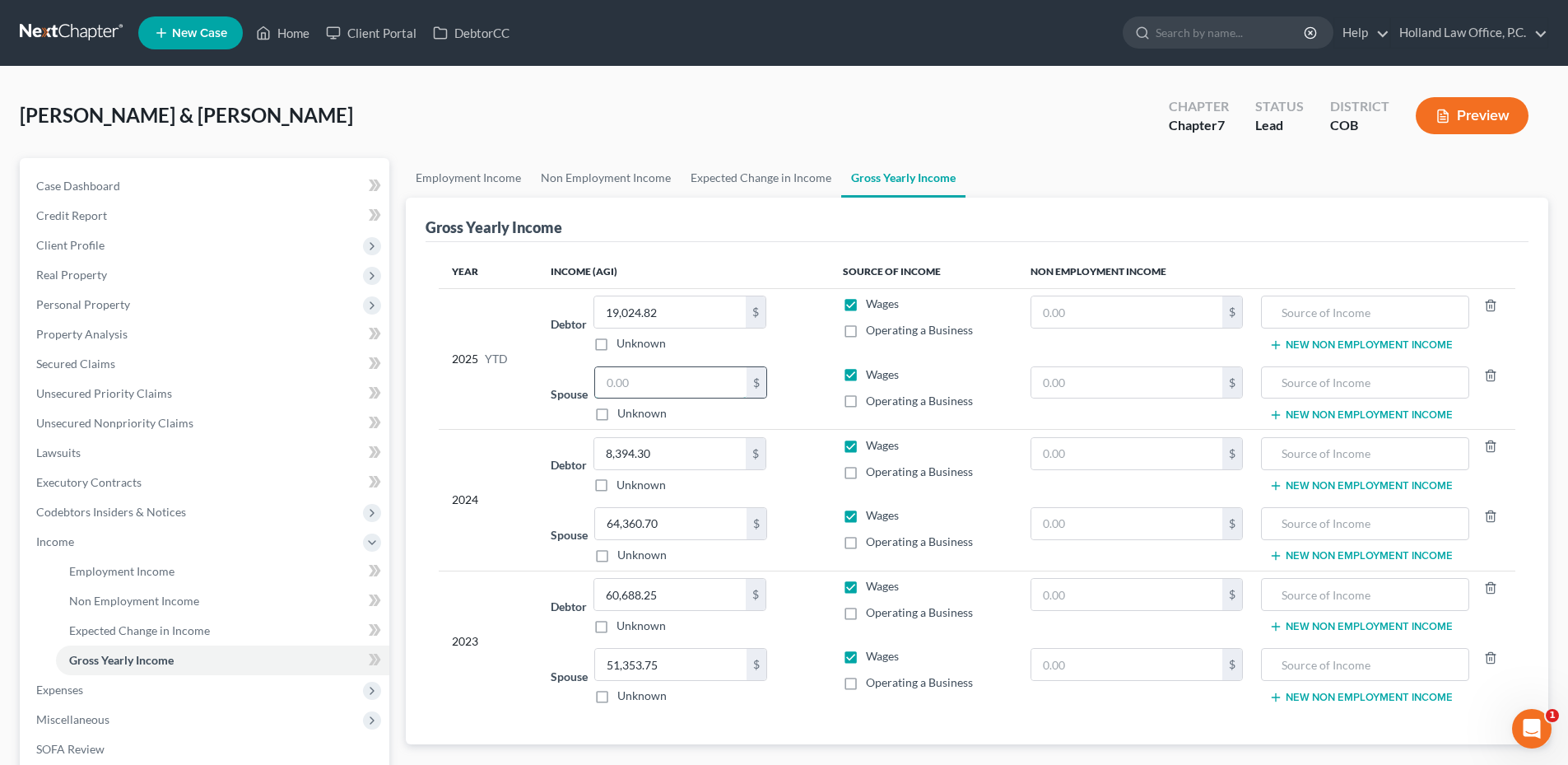
click at [661, 373] on input "text" at bounding box center [670, 382] width 152 height 32
type input "35,486.41"
click at [866, 438] on label "Wages" at bounding box center [882, 445] width 32 height 16
click at [873, 438] on input "Wages" at bounding box center [878, 442] width 11 height 11
click at [866, 446] on label "Wages" at bounding box center [882, 445] width 32 height 16
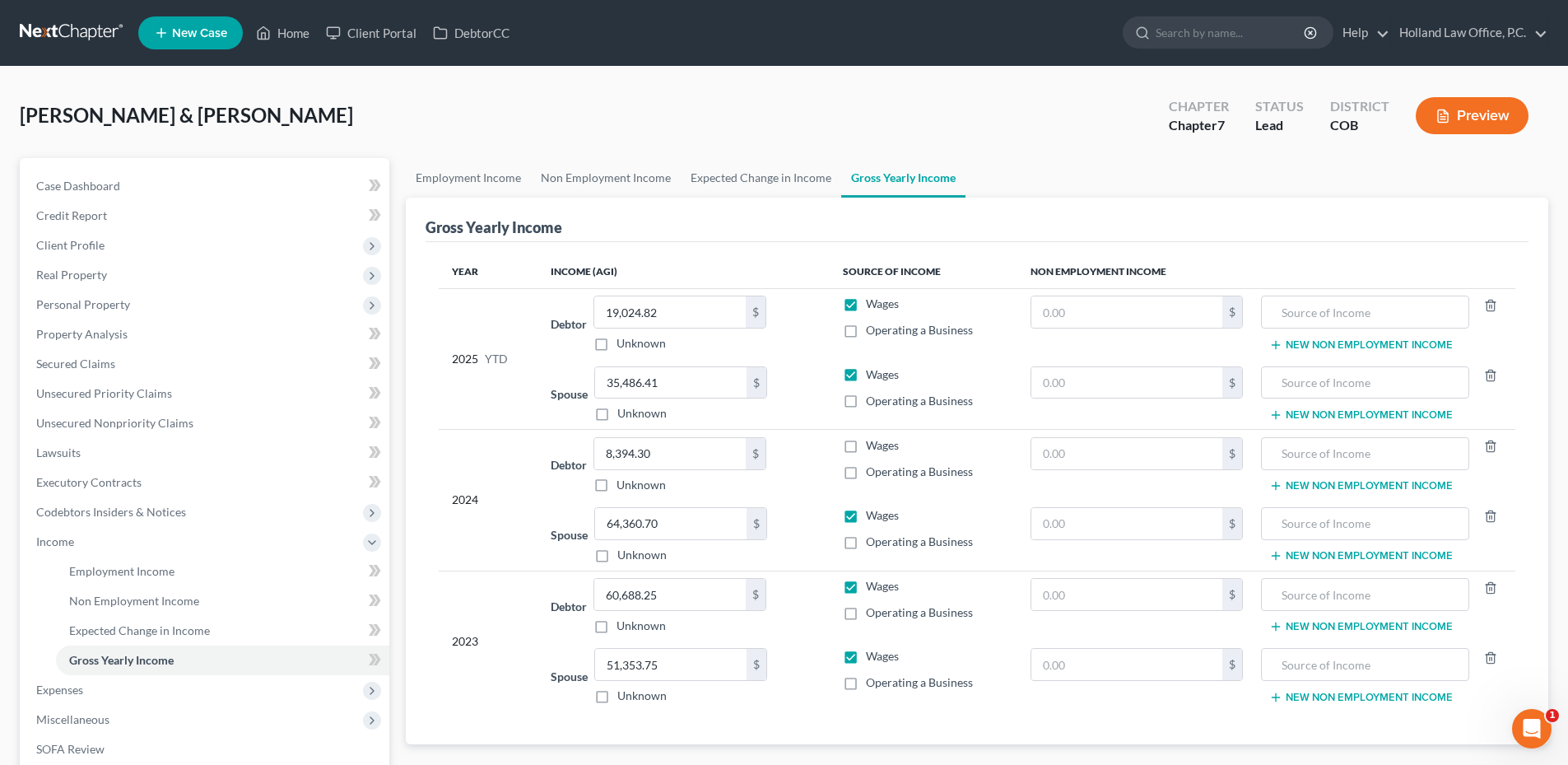
click at [873, 446] on input "Wages" at bounding box center [878, 442] width 11 height 11
checkbox input "true"
click at [87, 306] on span "Personal Property" at bounding box center [83, 304] width 94 height 14
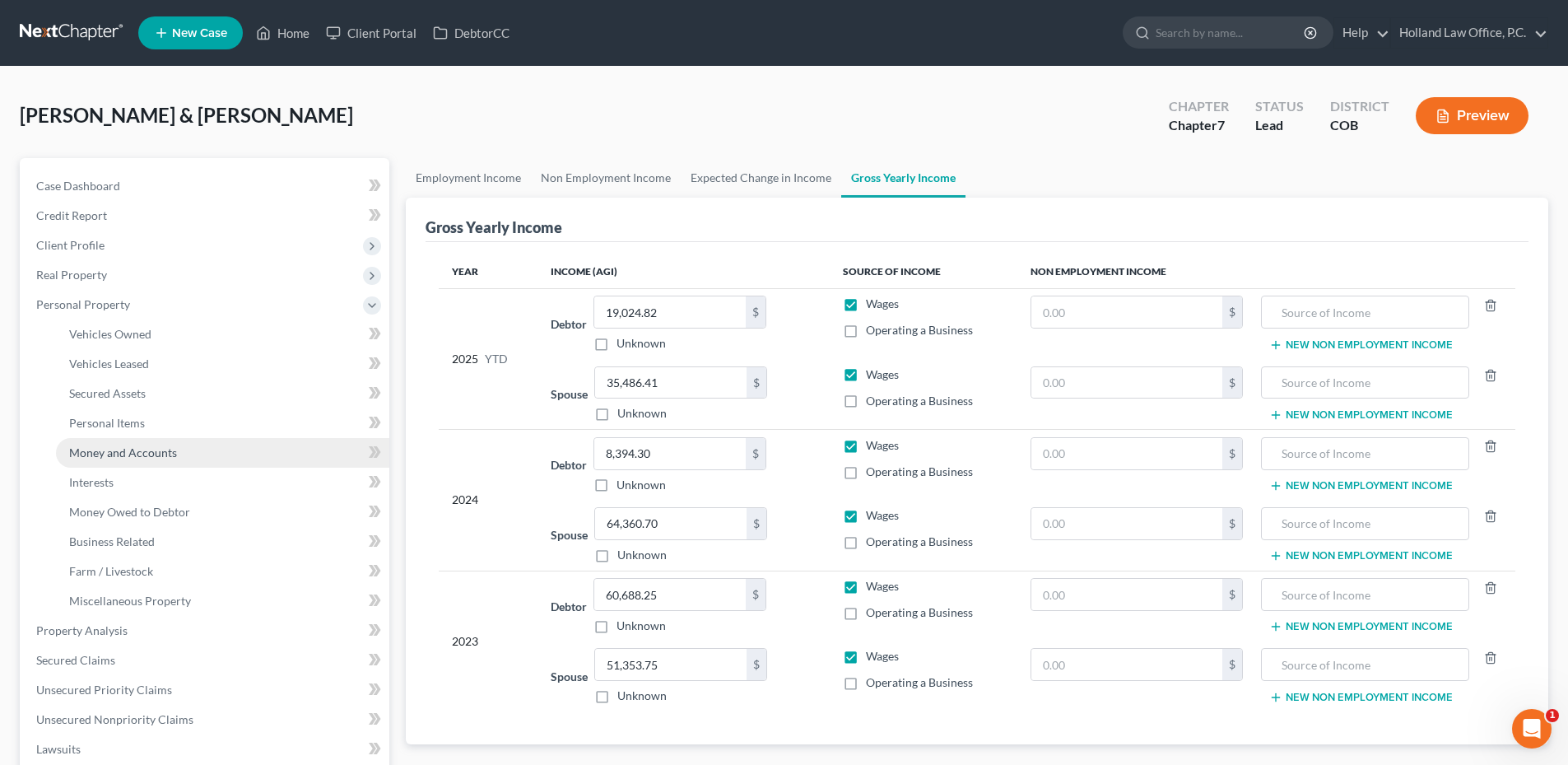
click at [122, 447] on span "Money and Accounts" at bounding box center [122, 452] width 108 height 14
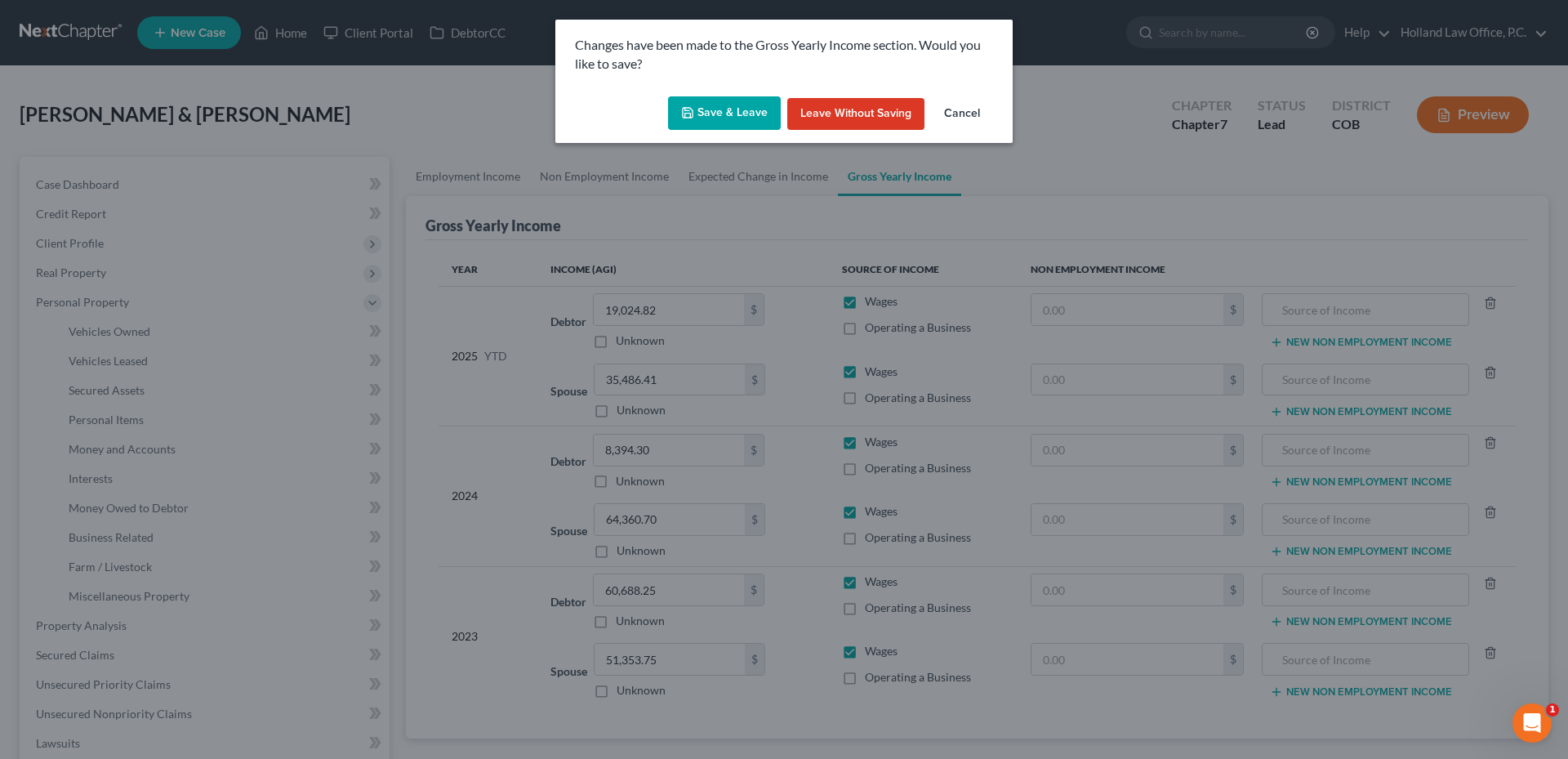
click at [720, 127] on button "Save & Leave" at bounding box center [724, 114] width 113 height 34
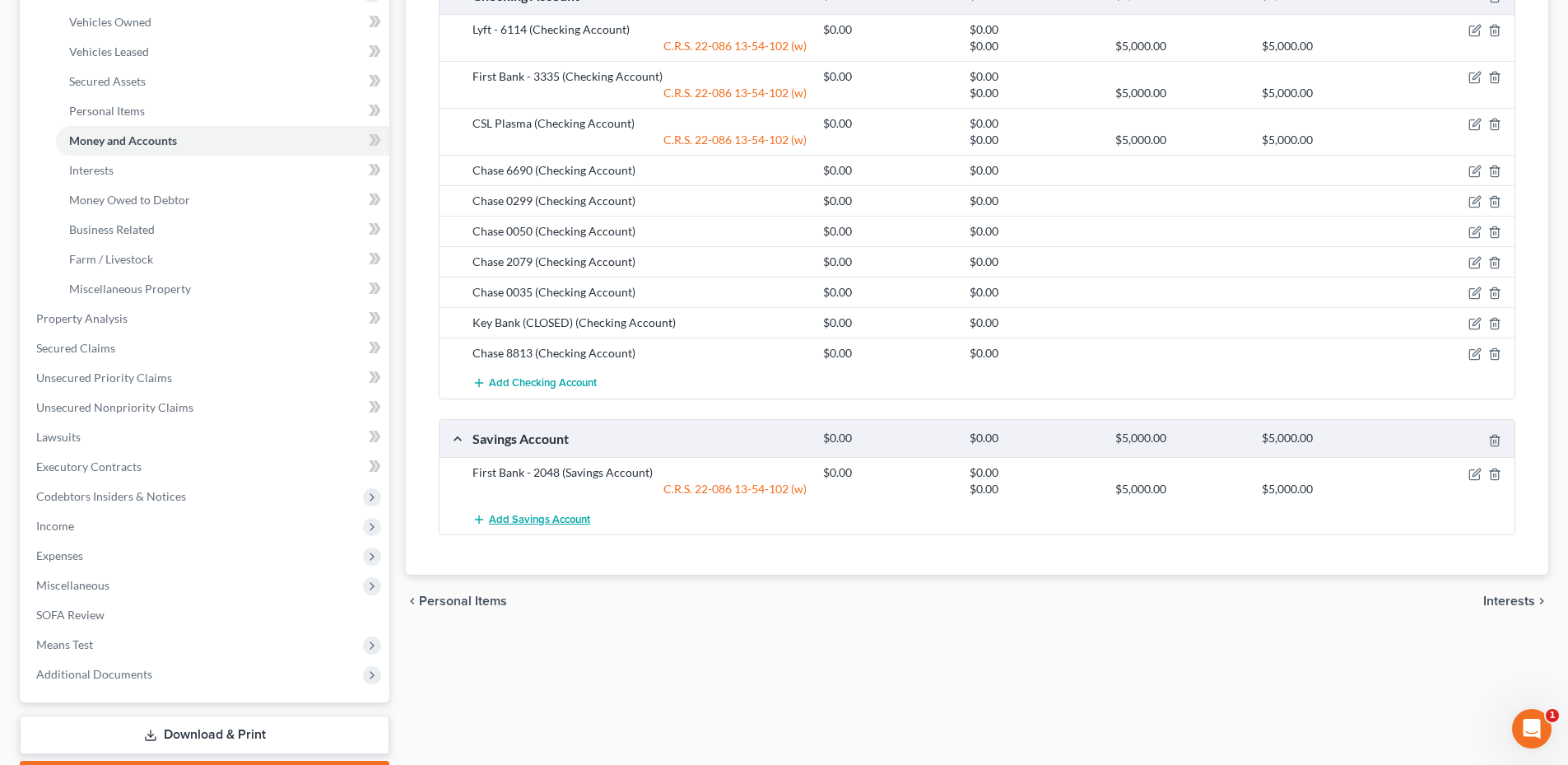
scroll to position [407, 0]
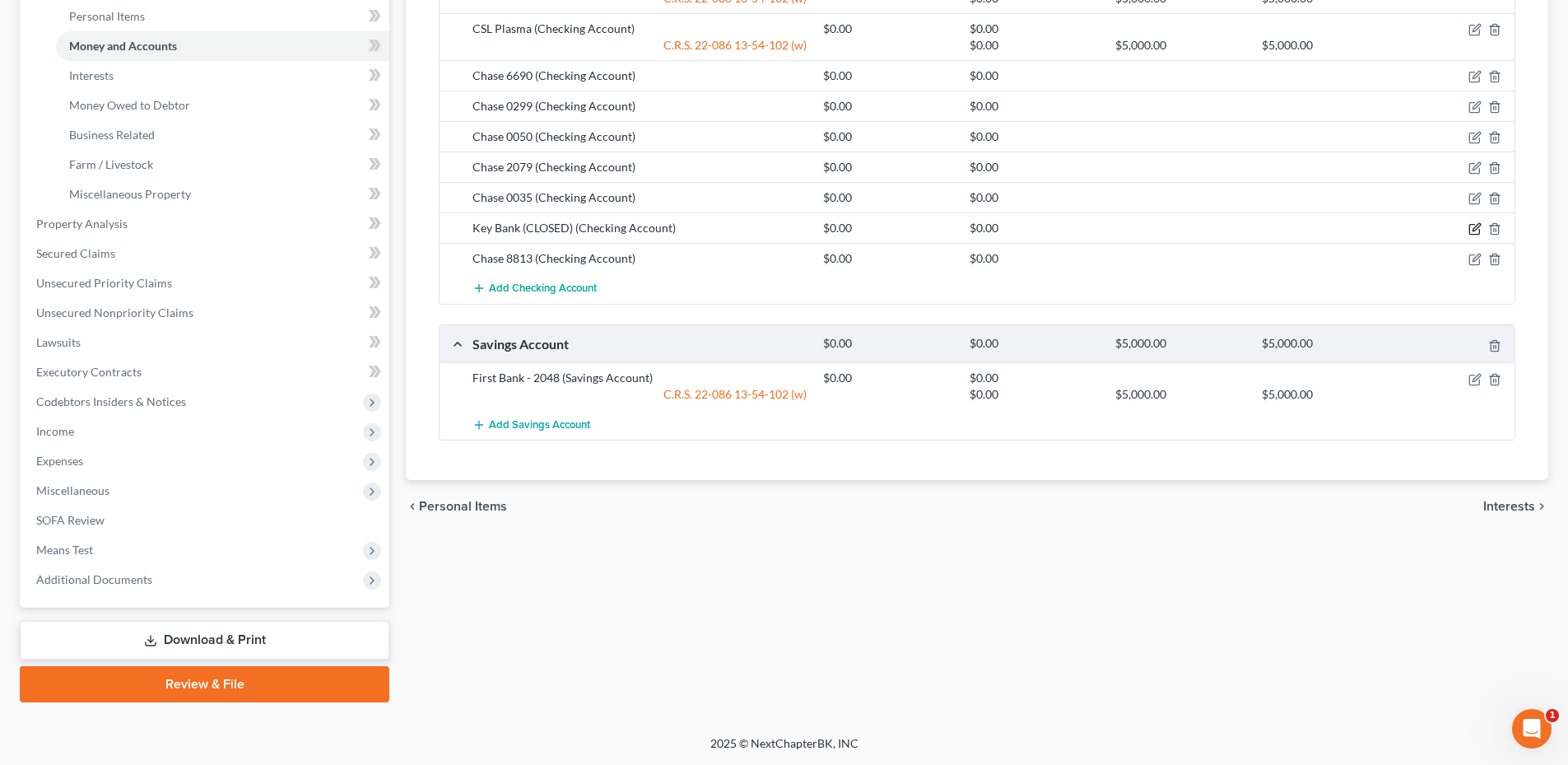
click at [1474, 226] on icon "button" at bounding box center [1475, 229] width 13 height 13
select select "5"
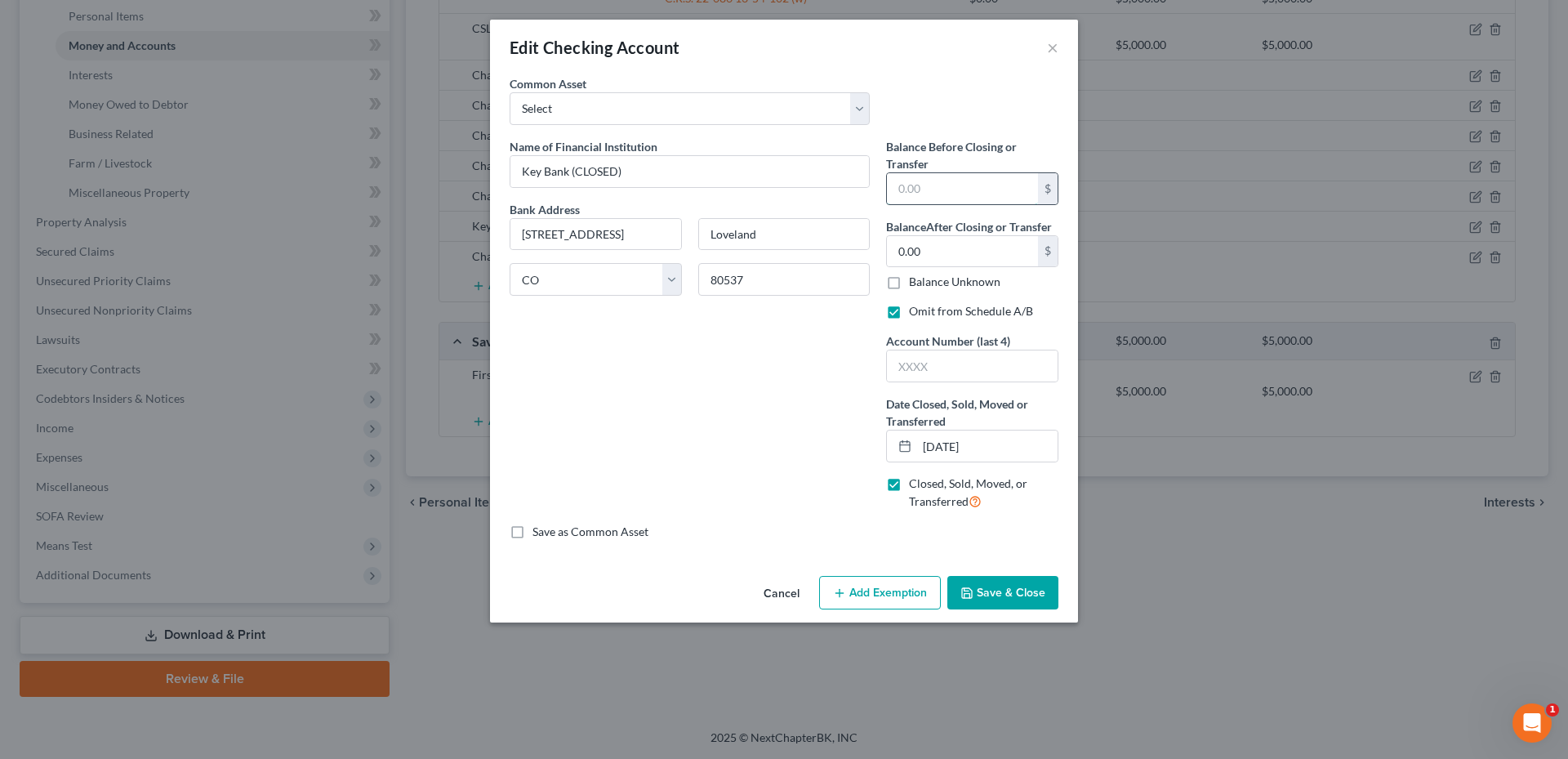
click at [941, 200] on input "text" at bounding box center [962, 189] width 151 height 31
type input "0.00"
click at [935, 377] on input "text" at bounding box center [972, 366] width 171 height 31
type input "7841"
click at [1014, 598] on button "Save & Close" at bounding box center [1002, 593] width 111 height 34
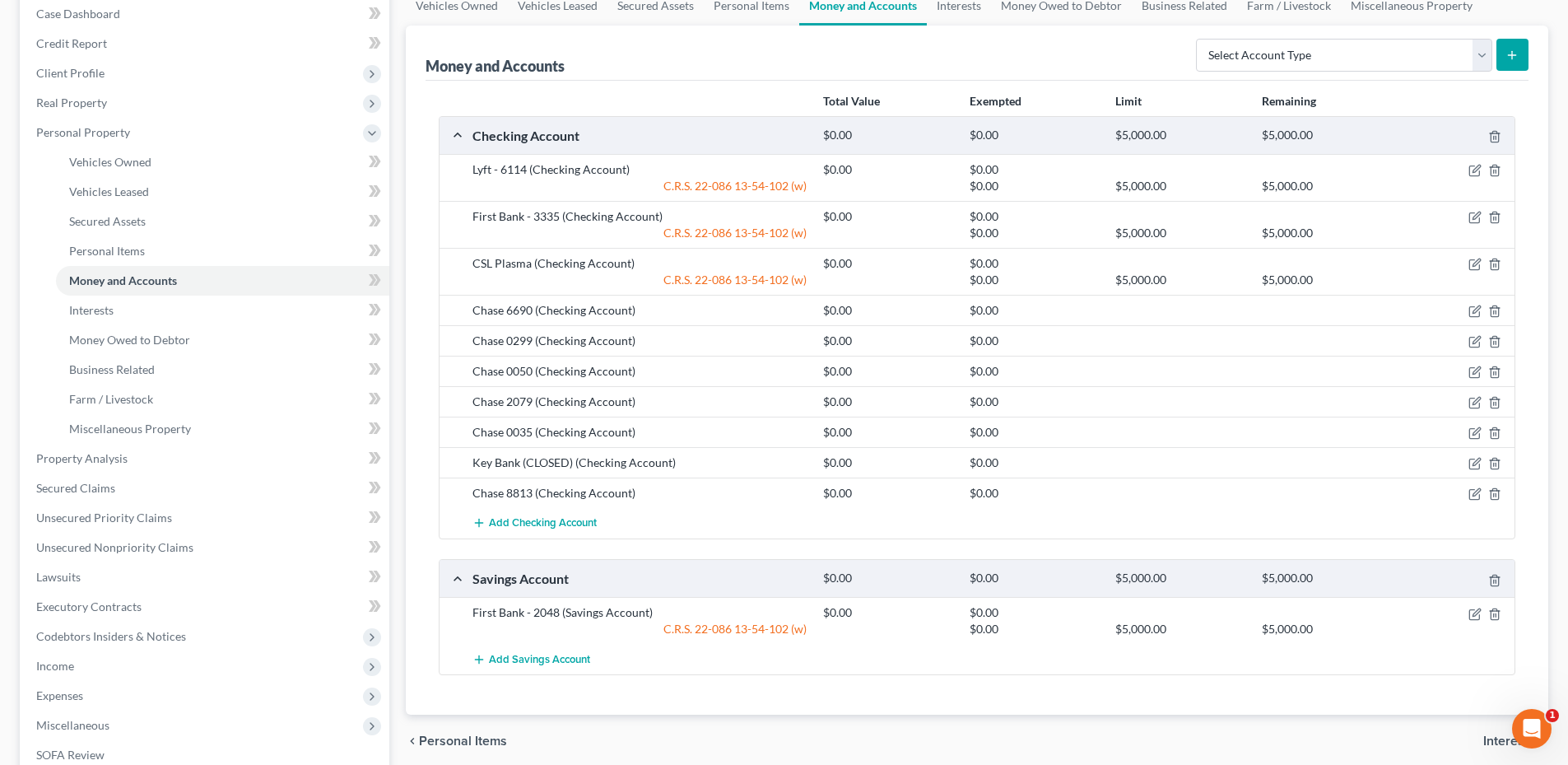
scroll to position [159, 0]
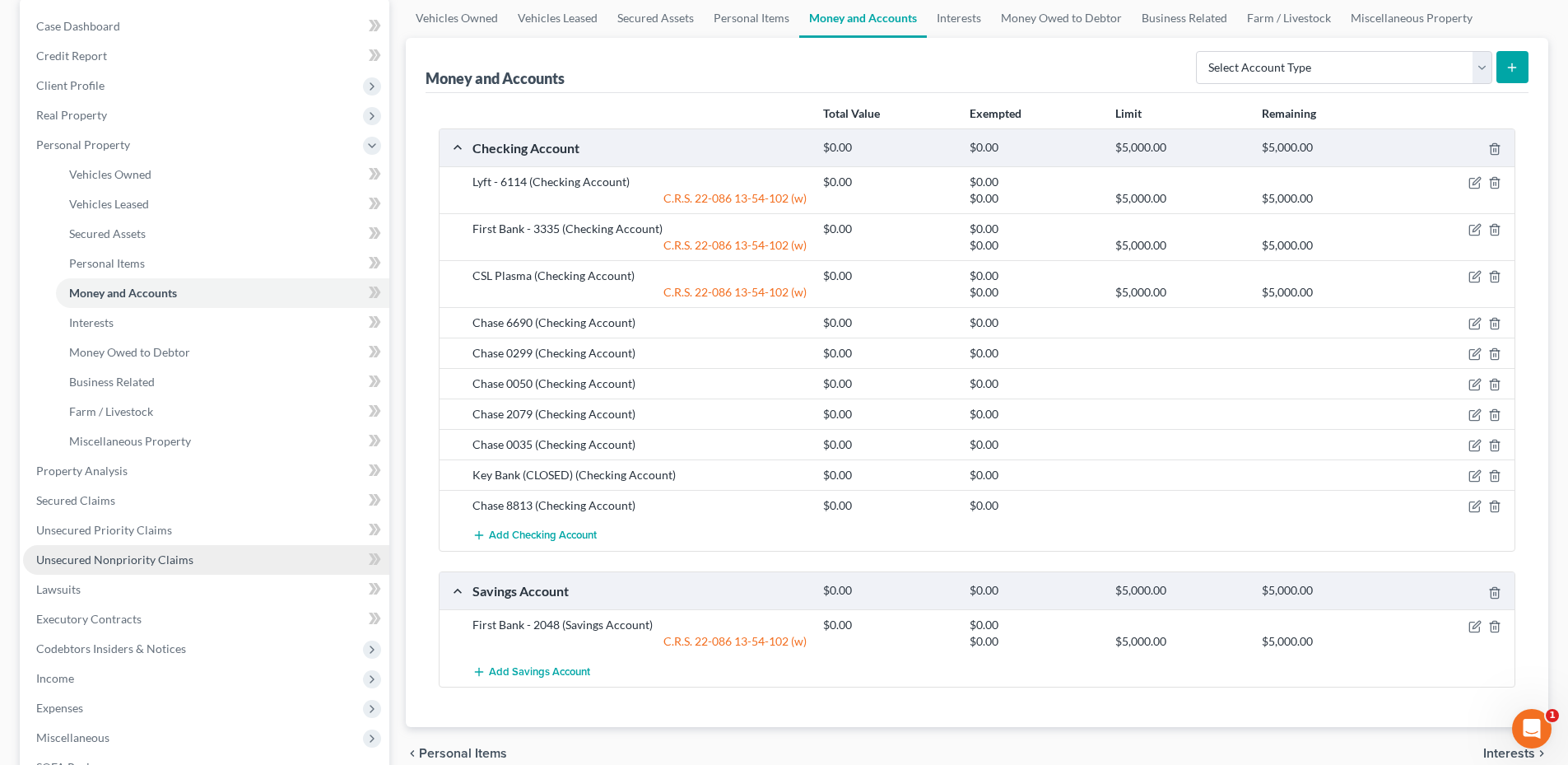
click at [99, 559] on span "Unsecured Nonpriority Claims" at bounding box center [115, 559] width 158 height 14
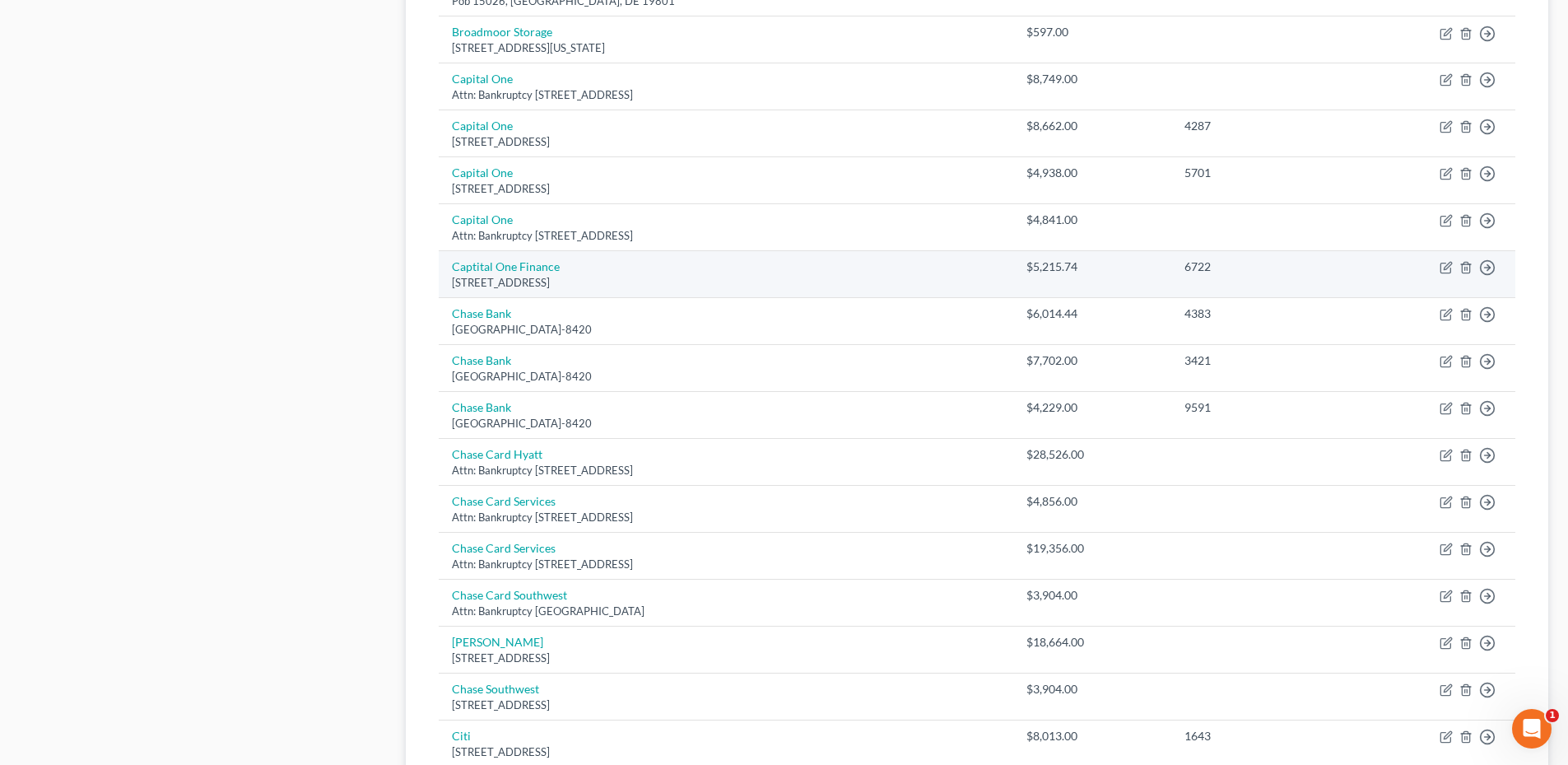
scroll to position [1070, 0]
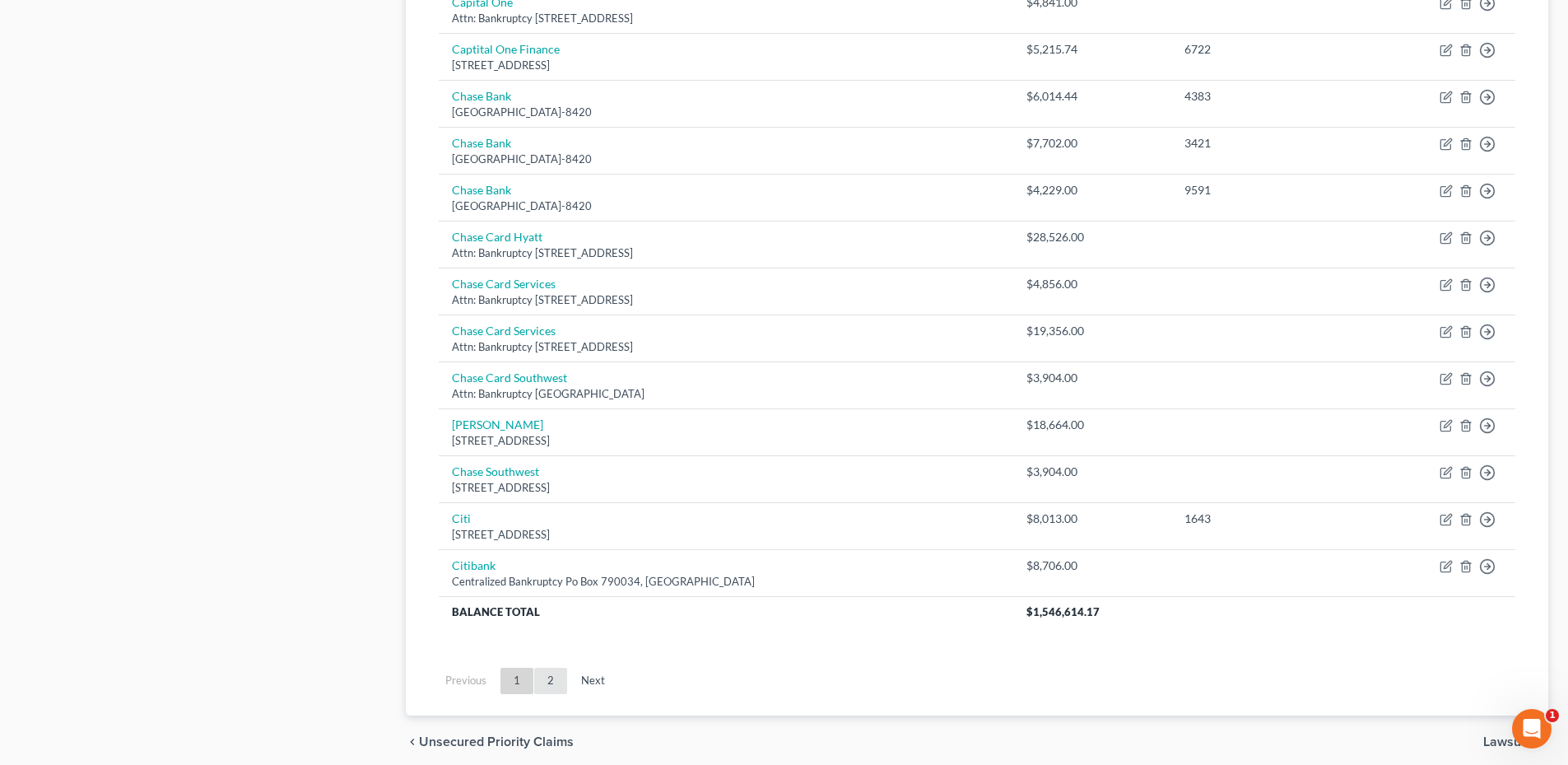
click at [549, 682] on link "2" at bounding box center [550, 681] width 32 height 27
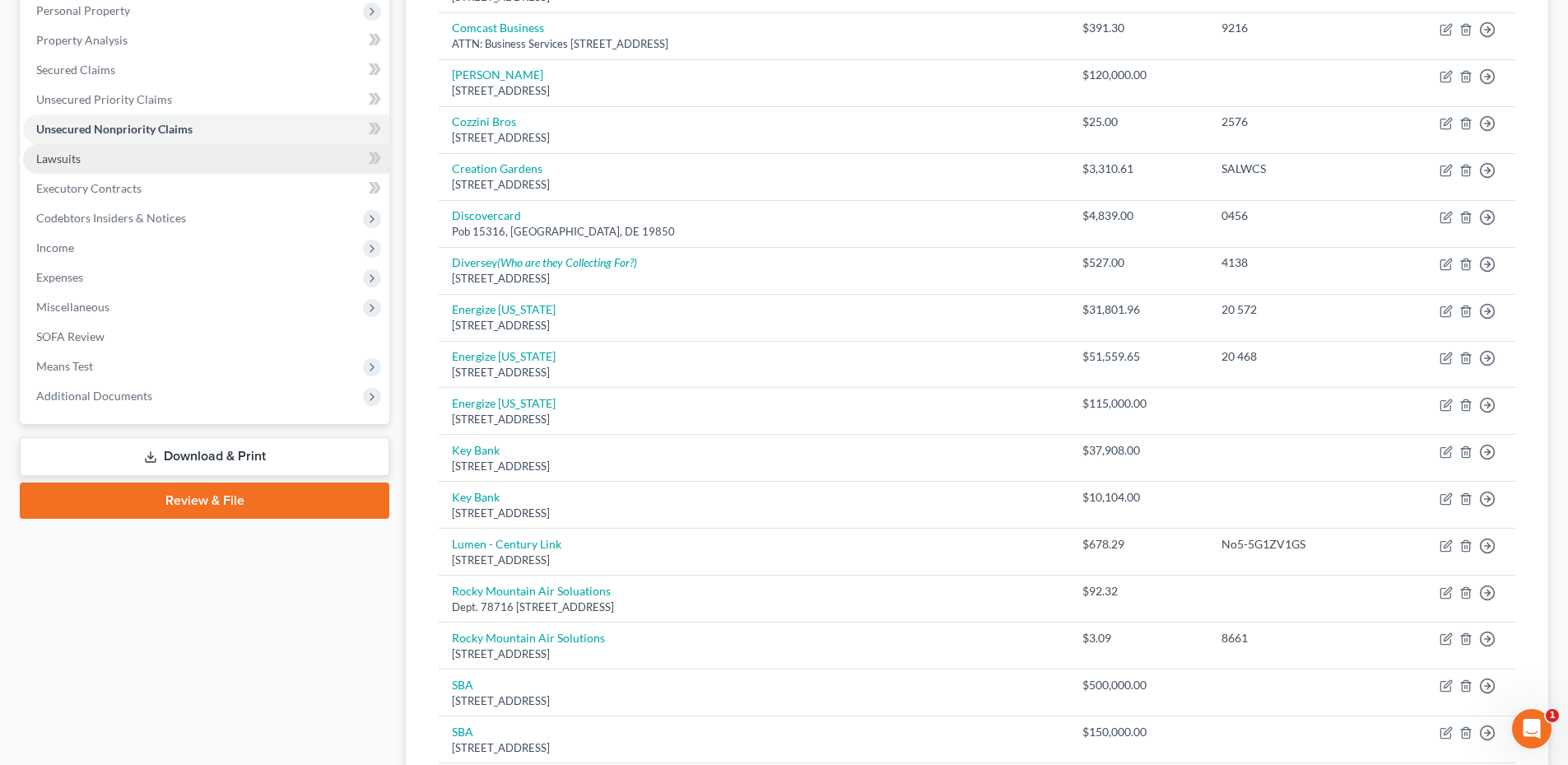
scroll to position [137, 0]
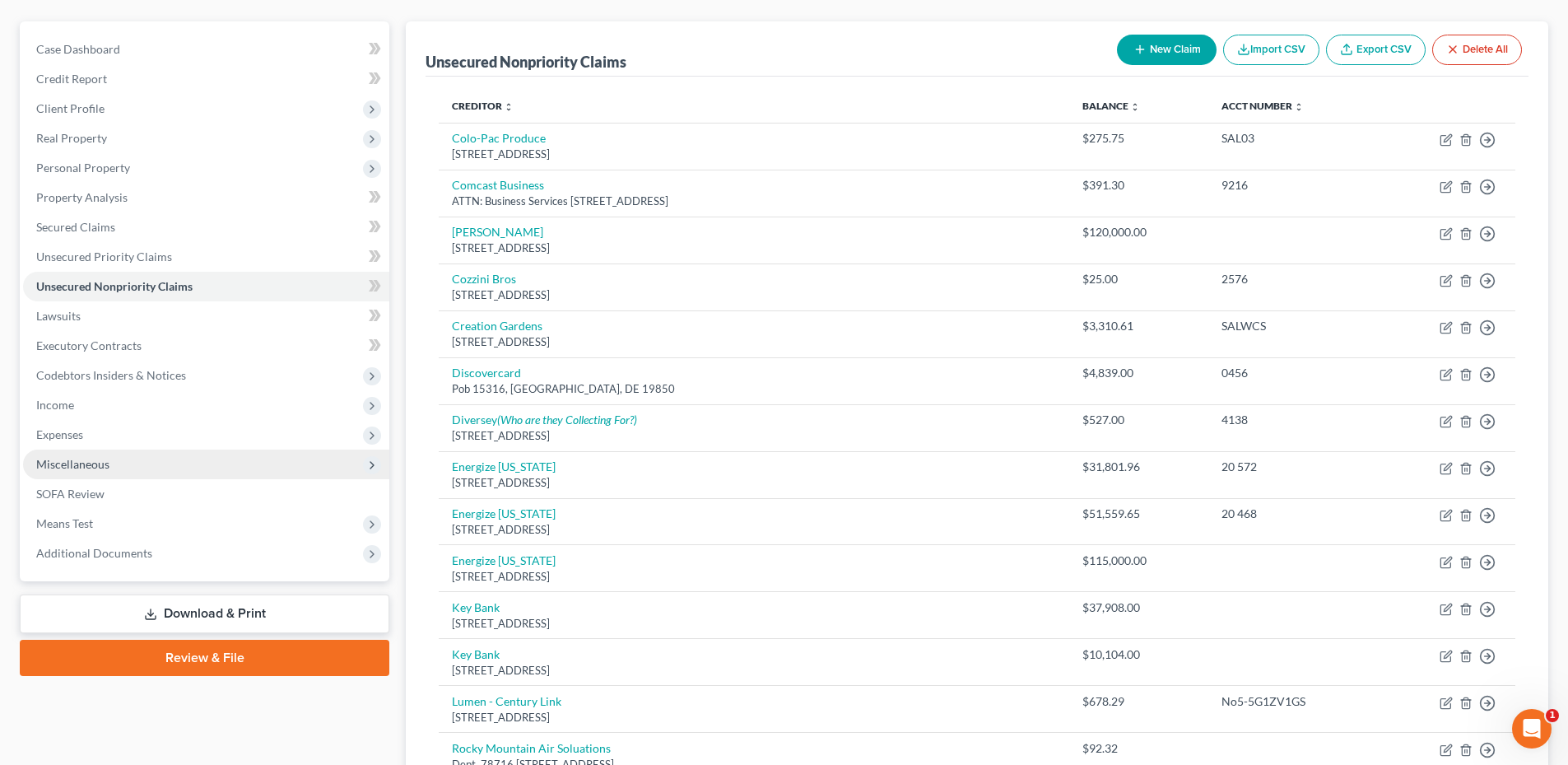
click at [88, 476] on span "Miscellaneous" at bounding box center [206, 464] width 367 height 30
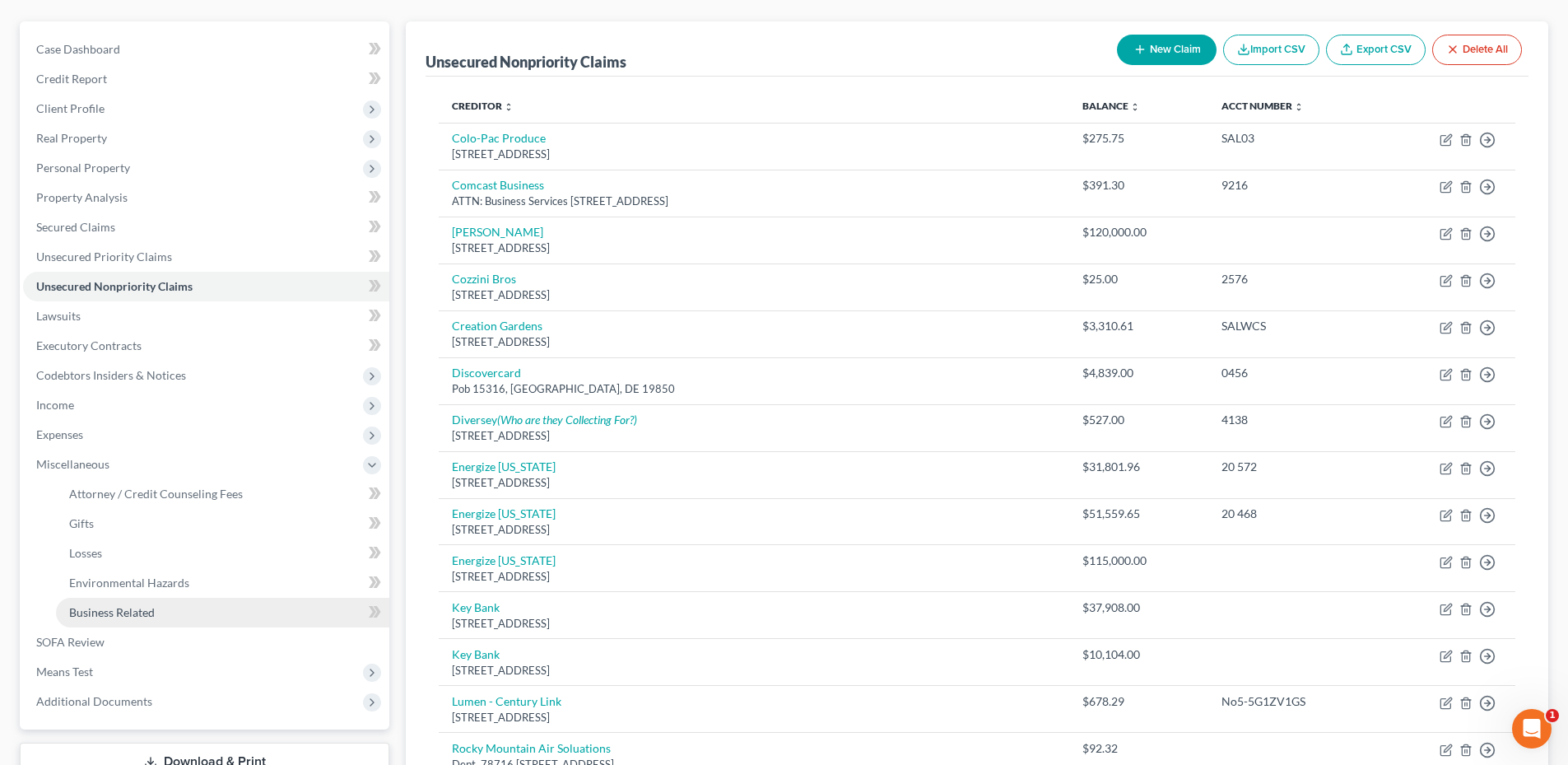
click at [147, 610] on span "Business Related" at bounding box center [112, 611] width 86 height 14
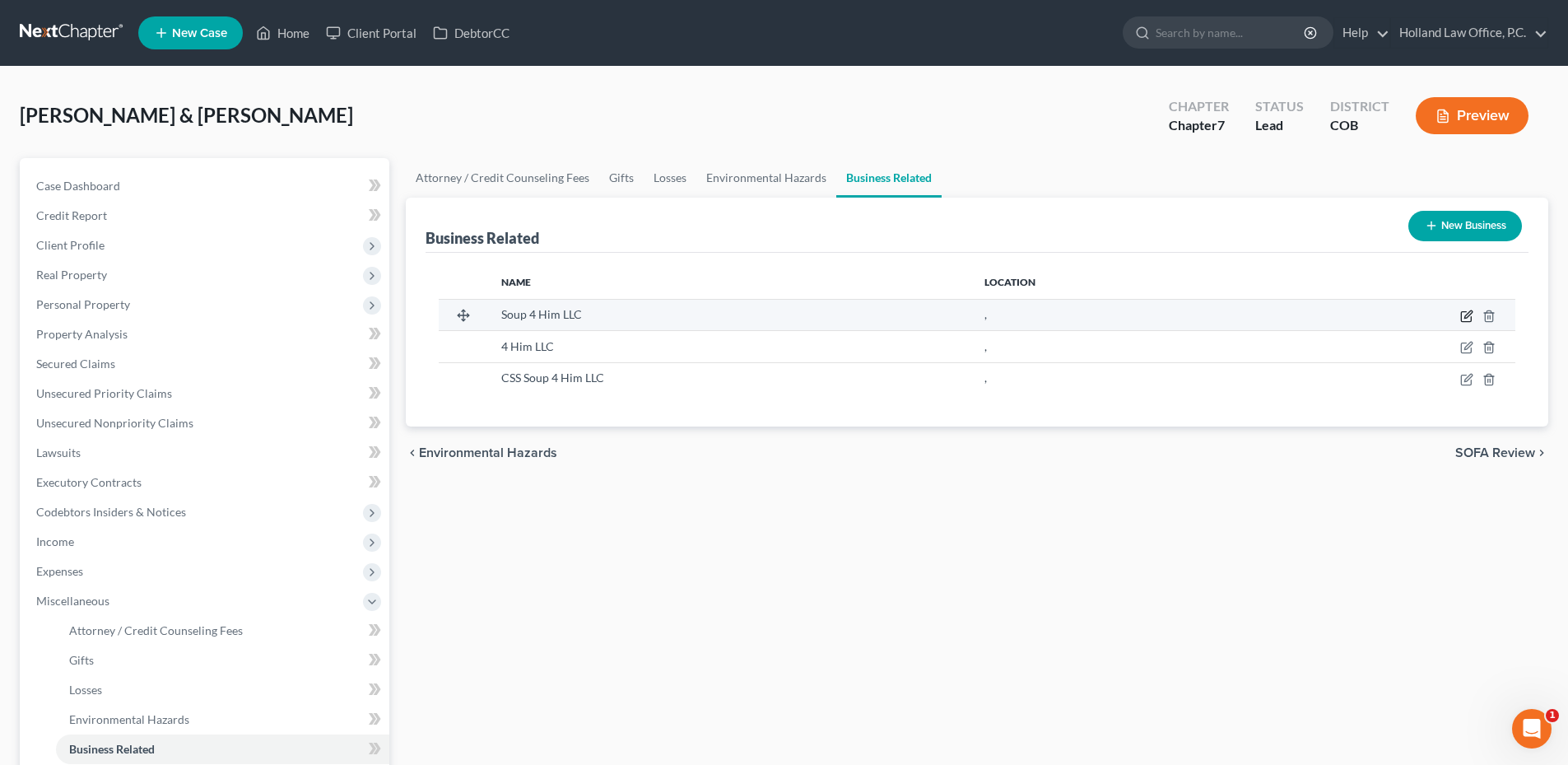
click at [1463, 312] on icon "button" at bounding box center [1466, 317] width 10 height 10
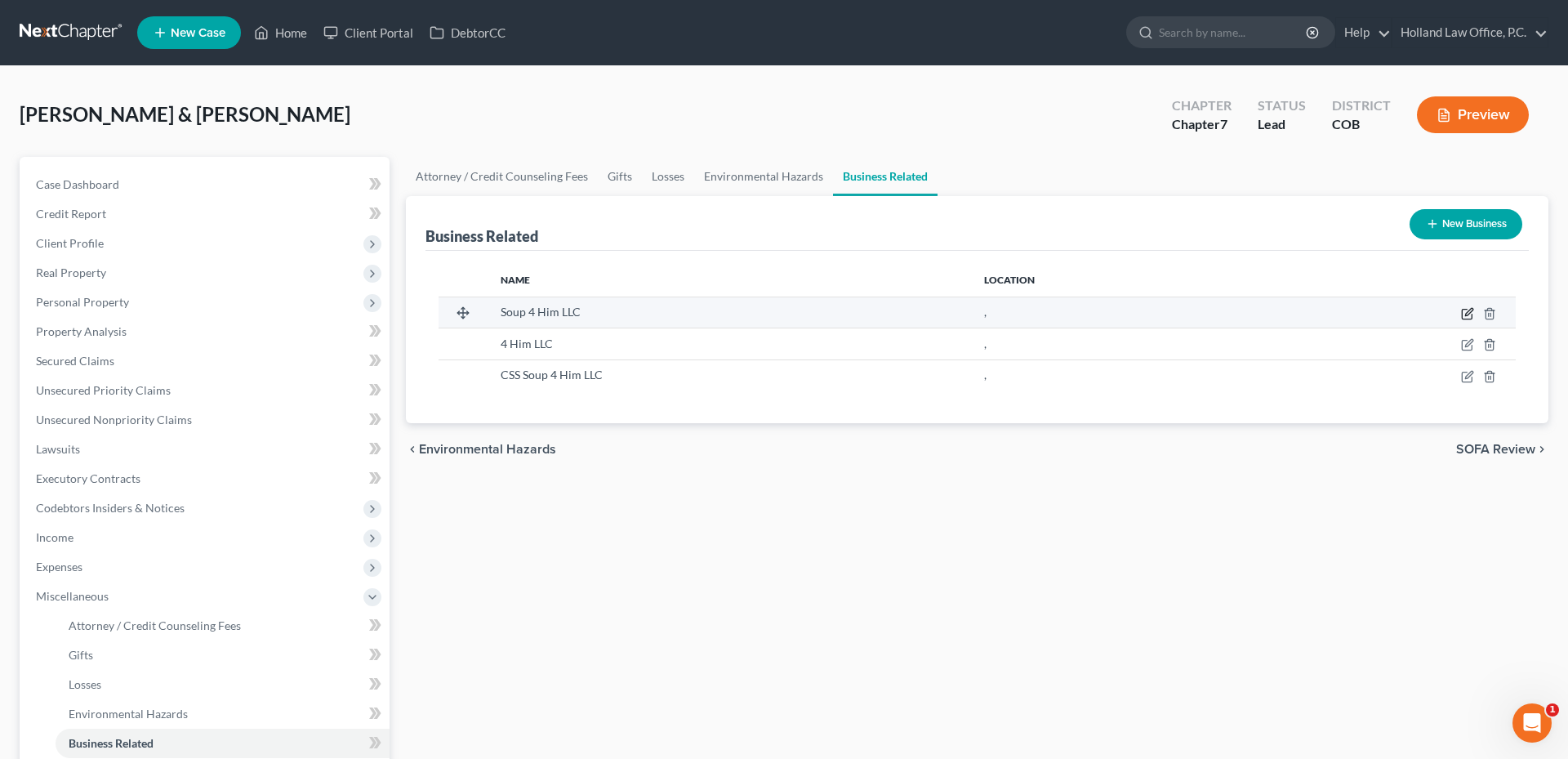
select select "member"
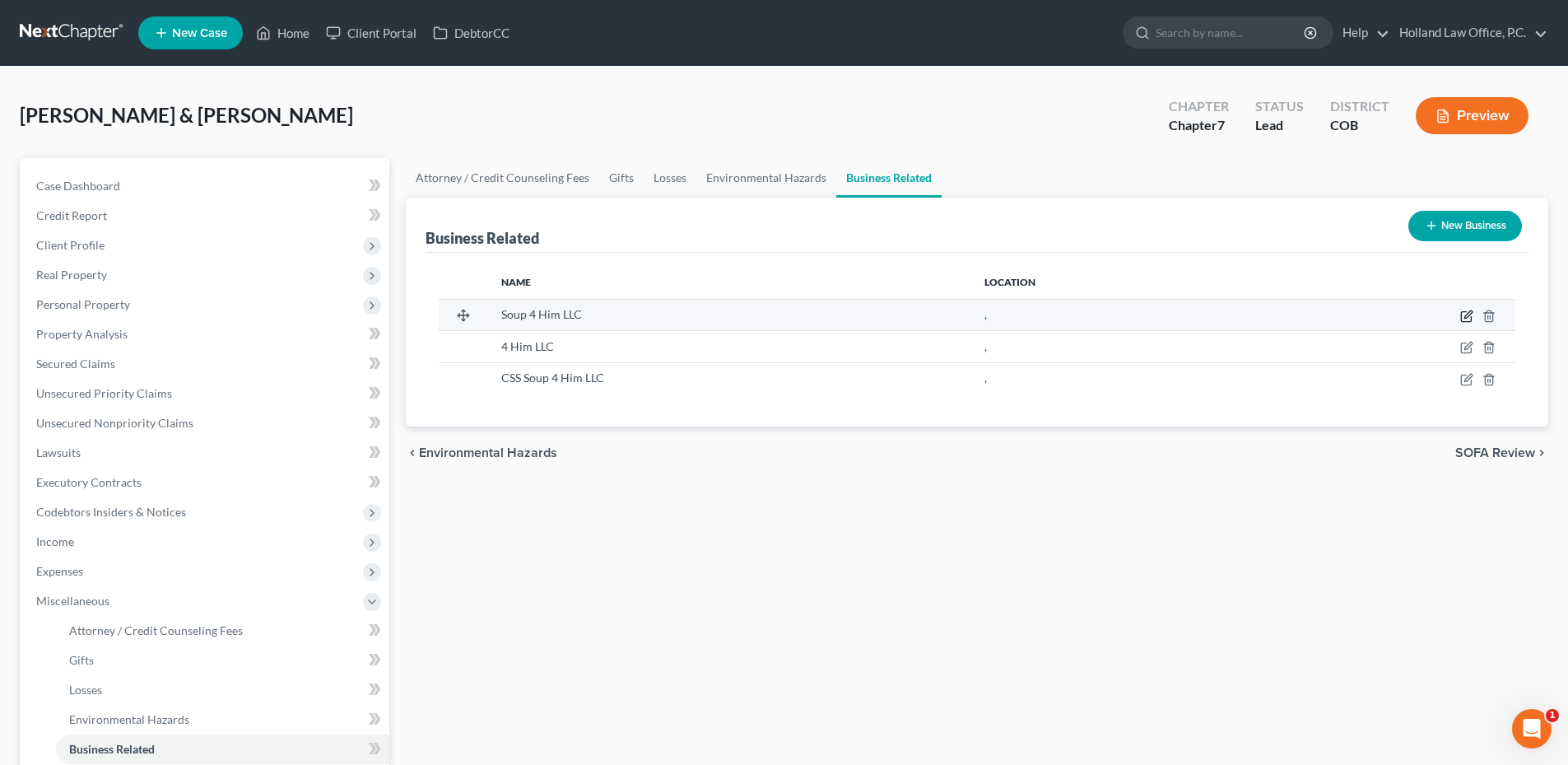
click at [1463, 314] on icon "button" at bounding box center [1467, 316] width 13 height 13
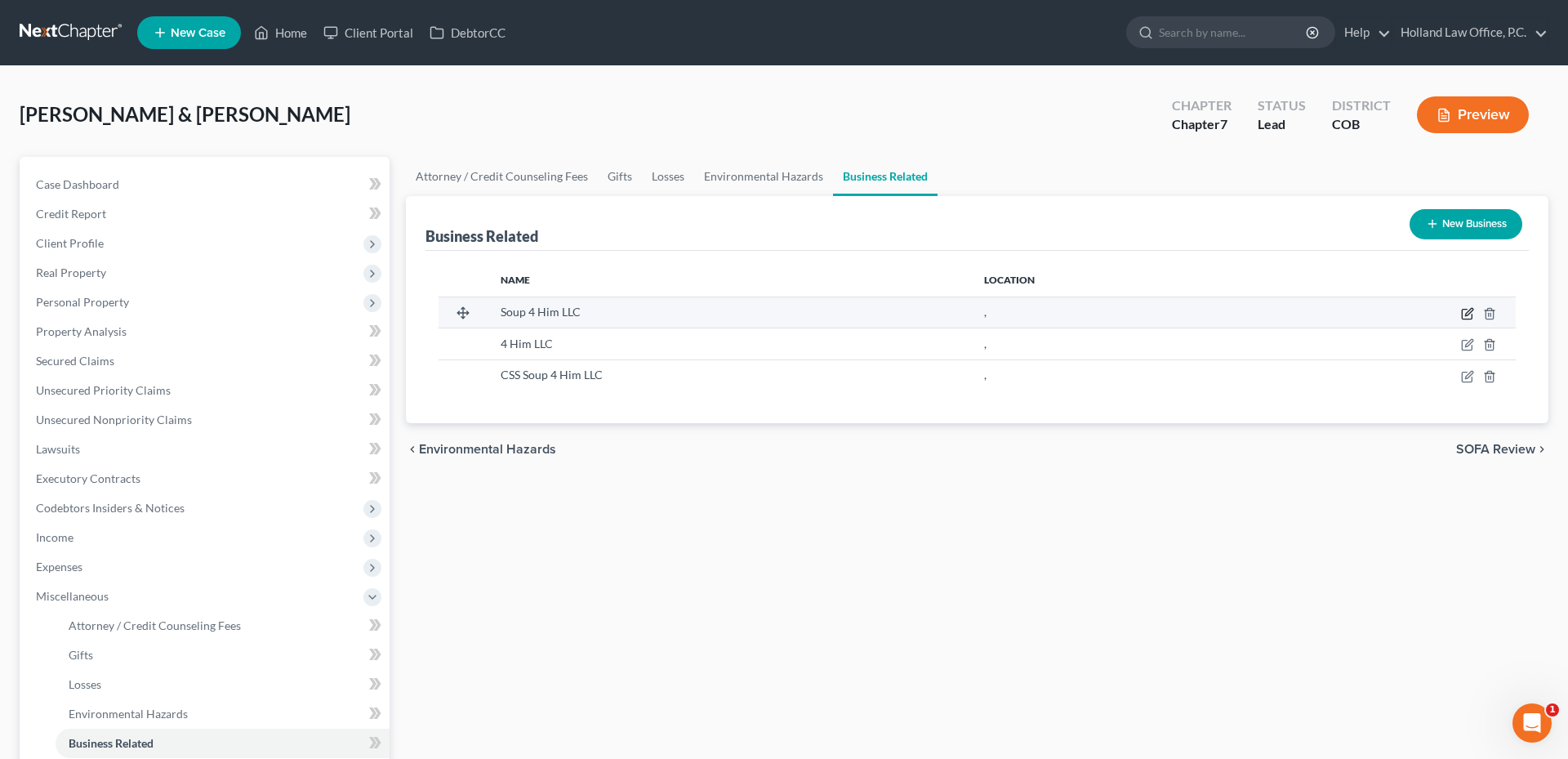
select select "member"
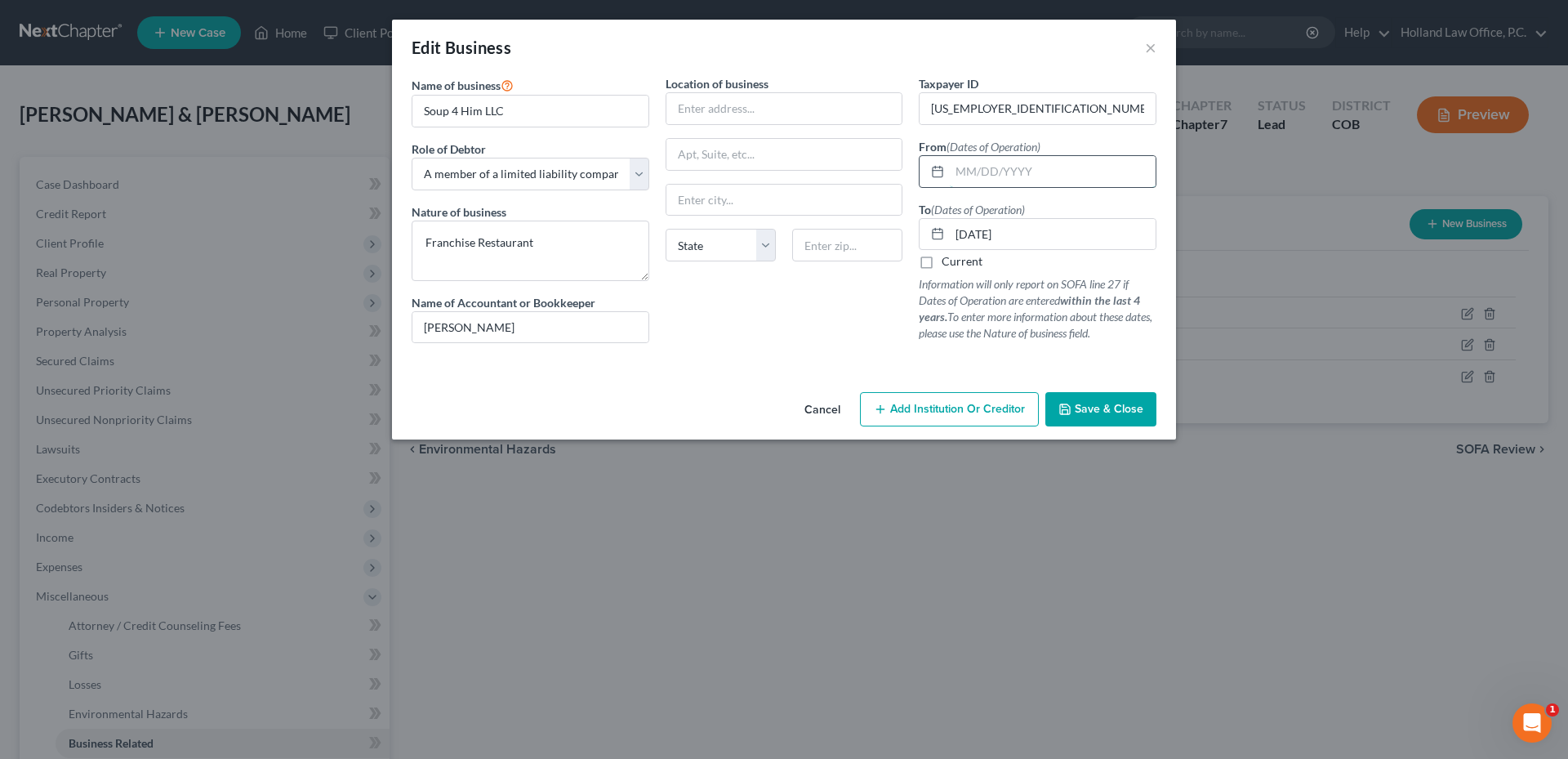
click at [1033, 164] on input "text" at bounding box center [1052, 172] width 206 height 31
type input "[DATE]"
click at [715, 116] on input "text" at bounding box center [784, 108] width 236 height 31
type input "[STREET_ADDRESS][PERSON_NAME]"
type input "80530"
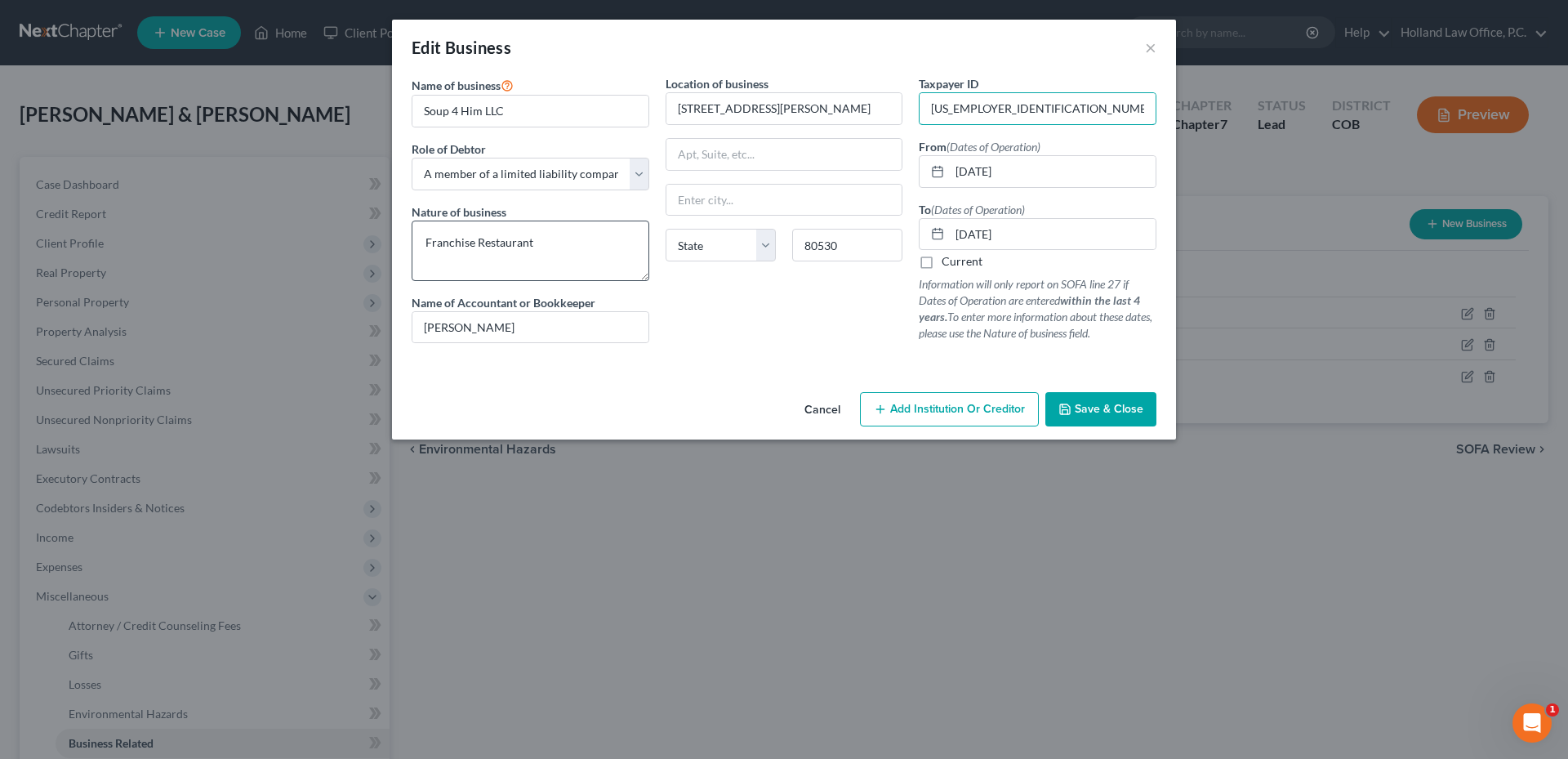
type input "[PERSON_NAME]"
select select "5"
click at [728, 309] on div "Location of business [STREET_ADDRESS][PERSON_NAME][PERSON_NAME] State [US_STATE…" at bounding box center [784, 215] width 254 height 280
click at [1090, 407] on span "Save & Close" at bounding box center [1108, 408] width 68 height 14
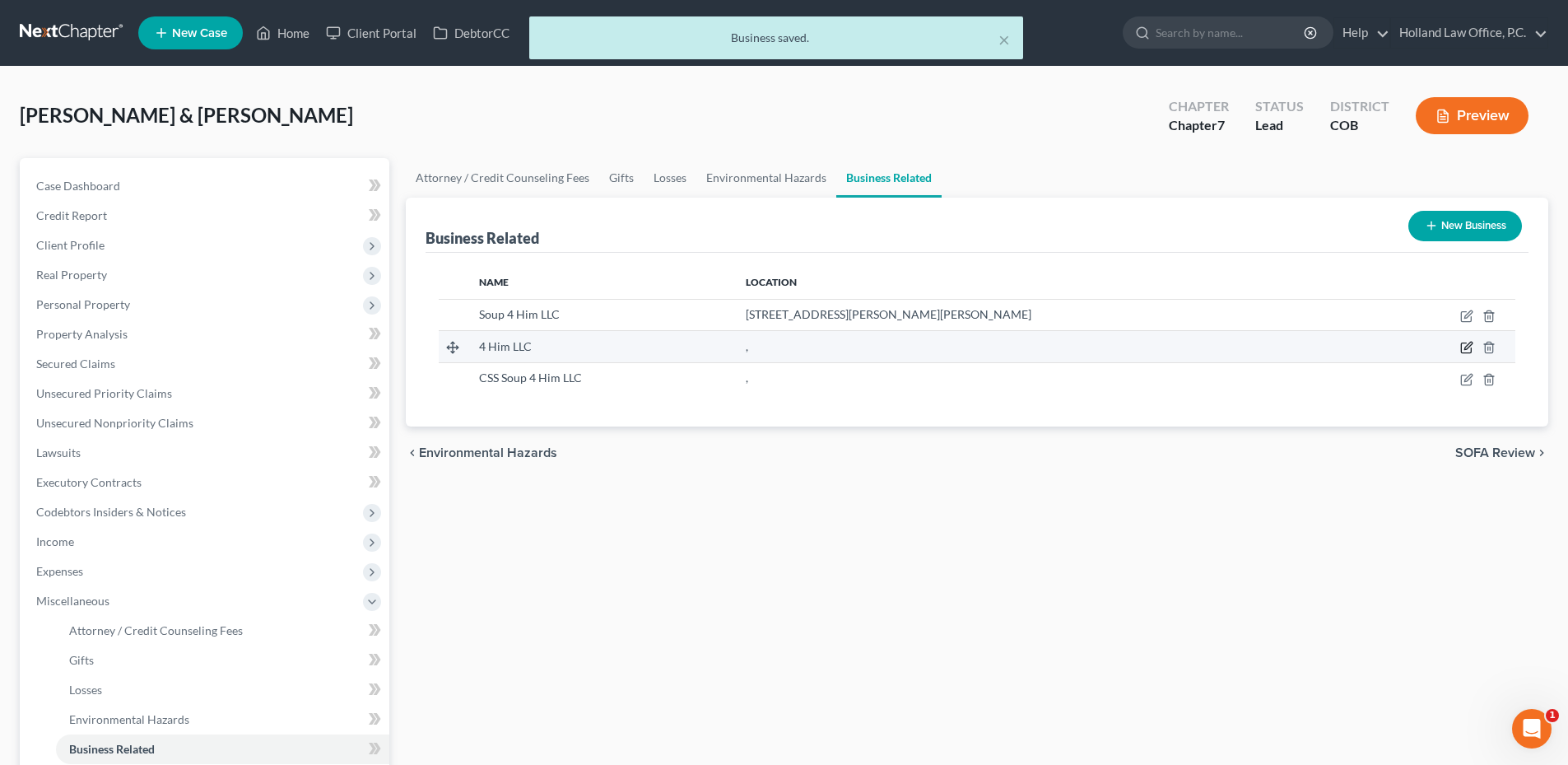
click at [1463, 346] on icon "button" at bounding box center [1467, 348] width 13 height 13
select select "member"
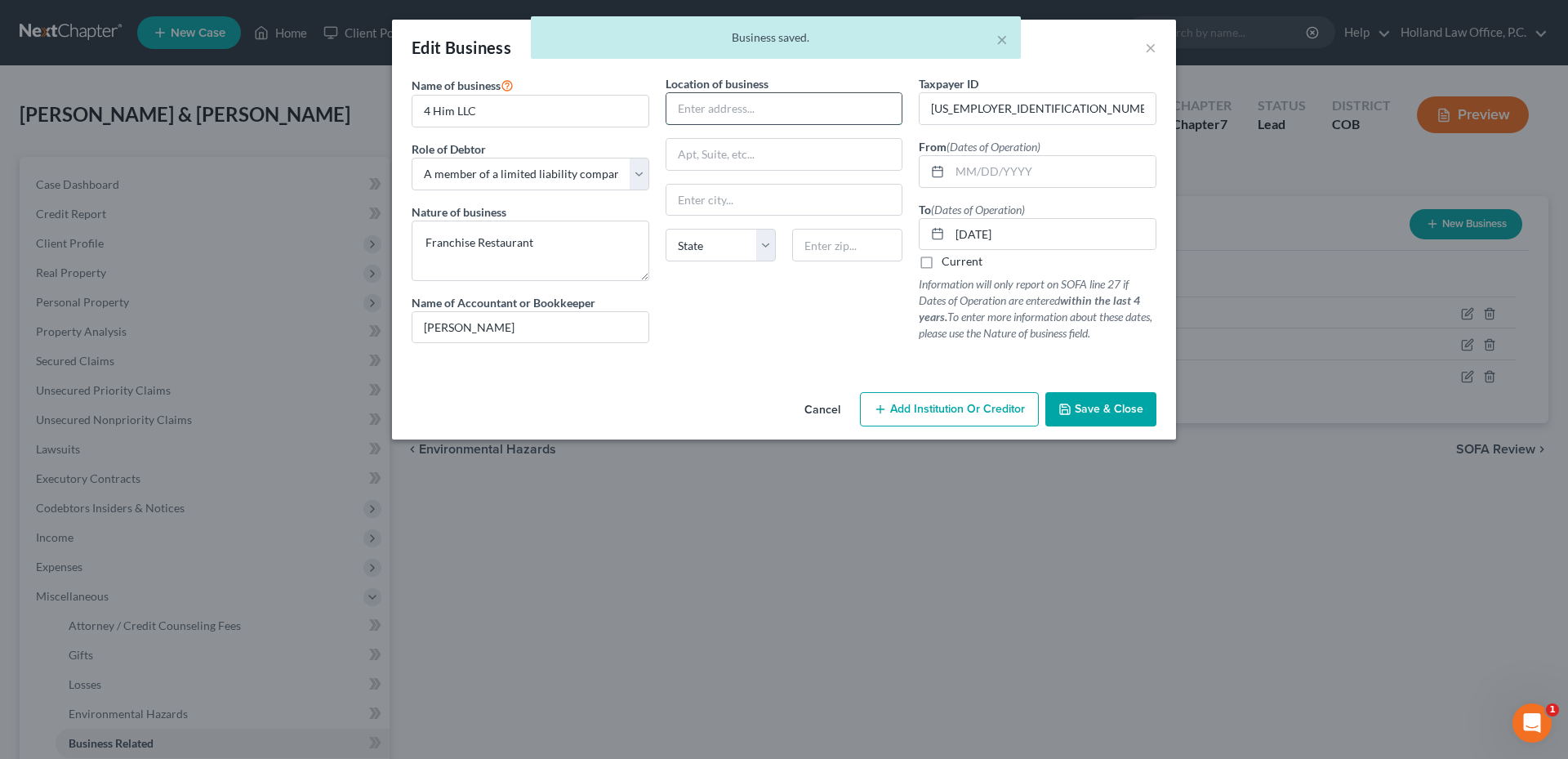
click at [717, 114] on input "text" at bounding box center [784, 108] width 236 height 31
type input "[STREET_ADDRESS][PERSON_NAME]"
type input "[PERSON_NAME]"
select select "5"
type input "80530"
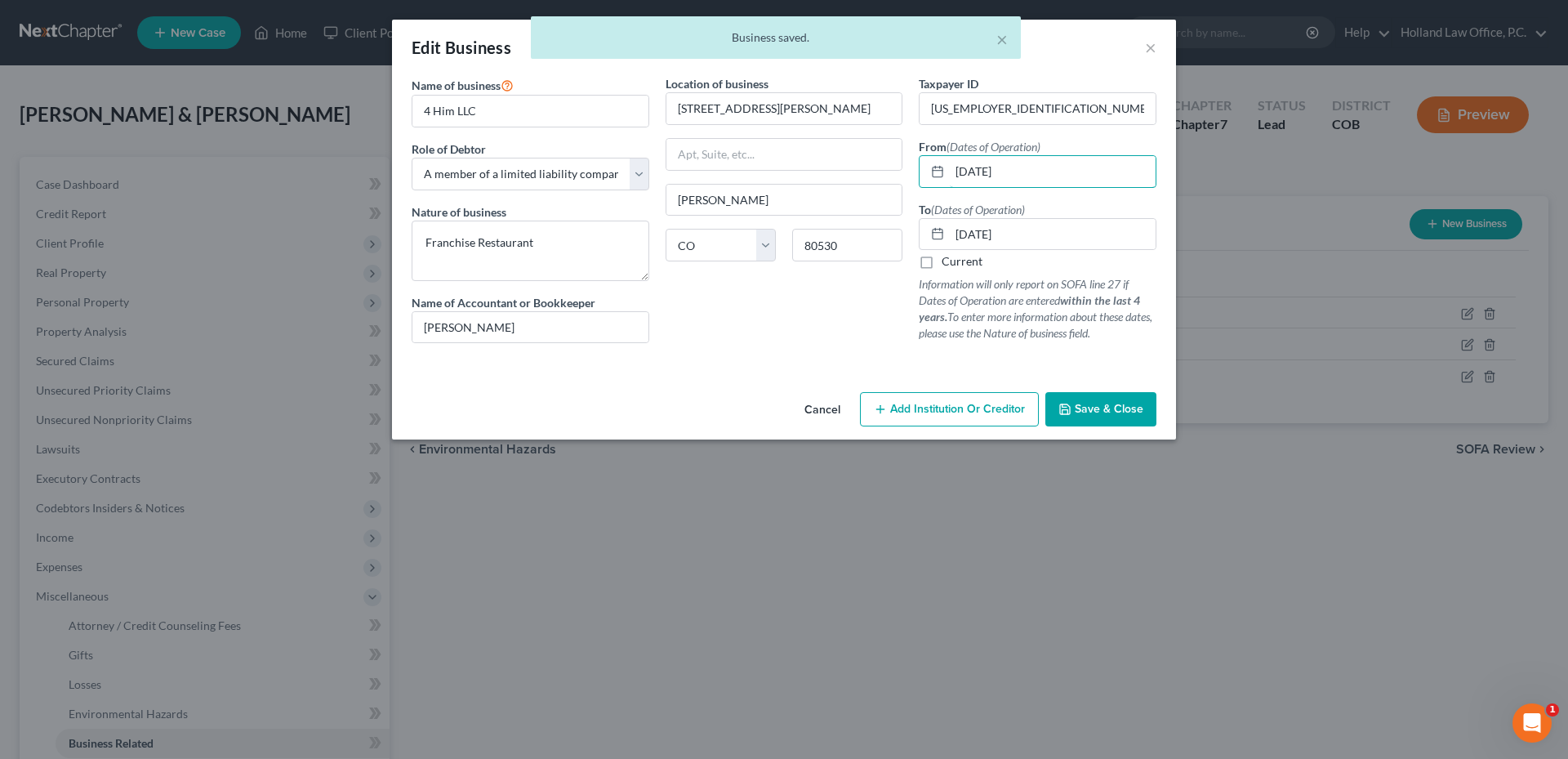
drag, startPoint x: 1043, startPoint y: 166, endPoint x: 761, endPoint y: 175, distance: 282.1
click at [763, 175] on div "Name of business * 4 Him LLC Role of Debtor * Select A member of a limited liab…" at bounding box center [784, 222] width 761 height 294
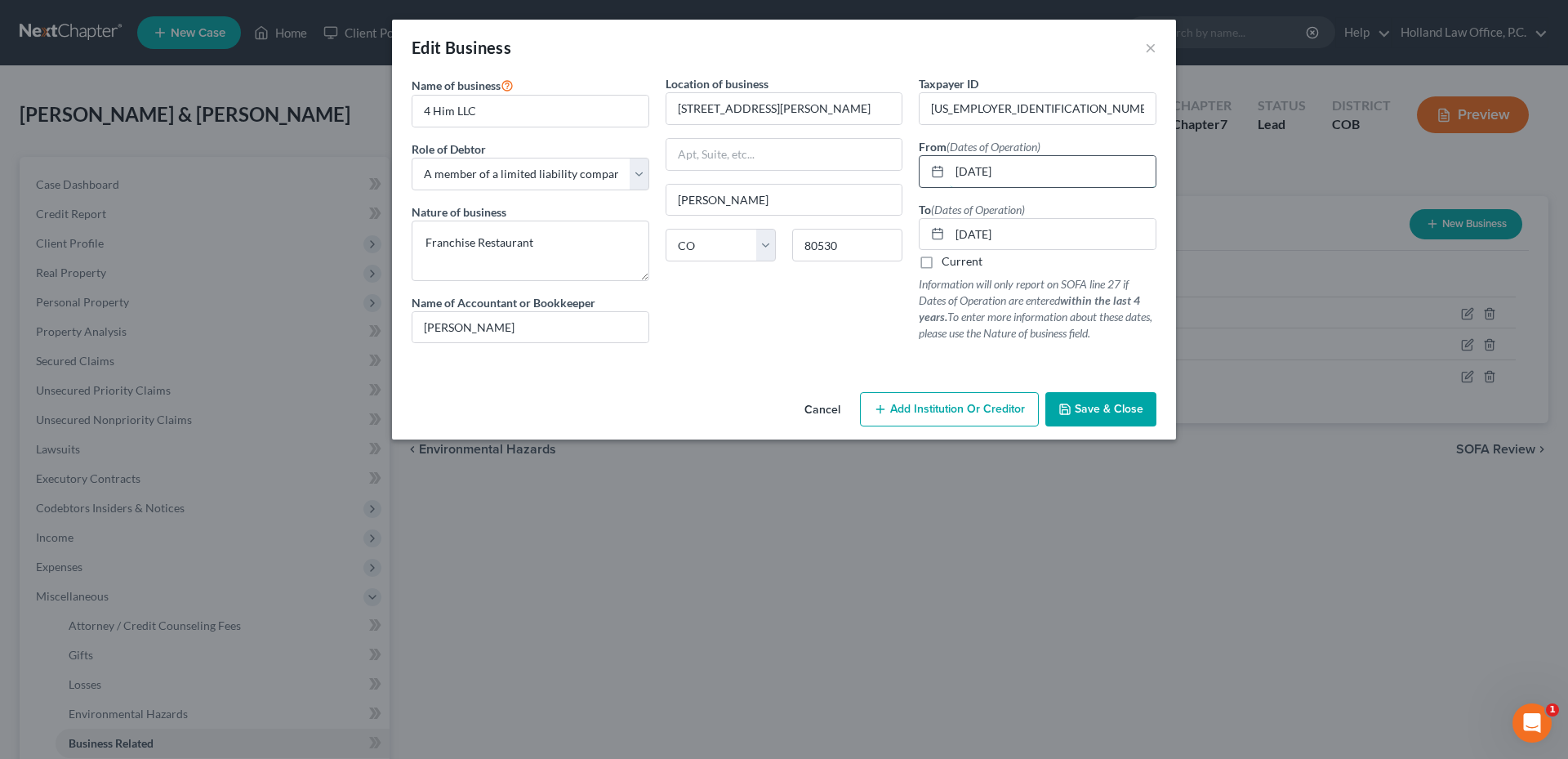
click at [1040, 168] on input "[DATE]" at bounding box center [1052, 172] width 206 height 31
drag, startPoint x: 1040, startPoint y: 168, endPoint x: 947, endPoint y: 172, distance: 93.1
click at [947, 172] on div "[DATE]" at bounding box center [1037, 172] width 238 height 32
click at [1007, 174] on input "04/14/20217" at bounding box center [1052, 172] width 206 height 31
type input "[DATE]"
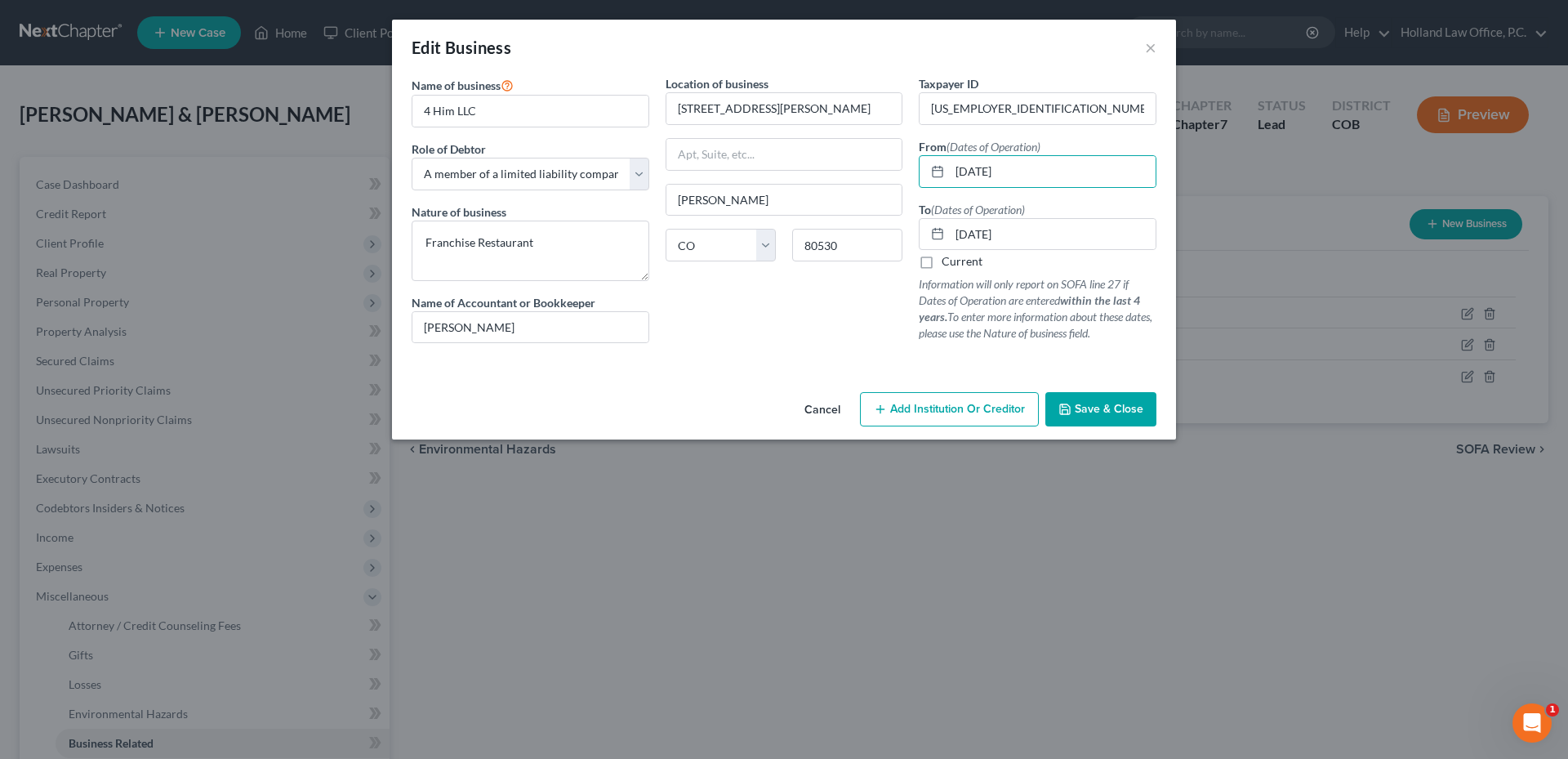
click at [702, 335] on div "Location of business 6199 Graden St Frederick State AL AK AR AZ CA CO CT DE DC …" at bounding box center [784, 215] width 254 height 280
click at [1108, 402] on span "Save & Close" at bounding box center [1108, 408] width 68 height 14
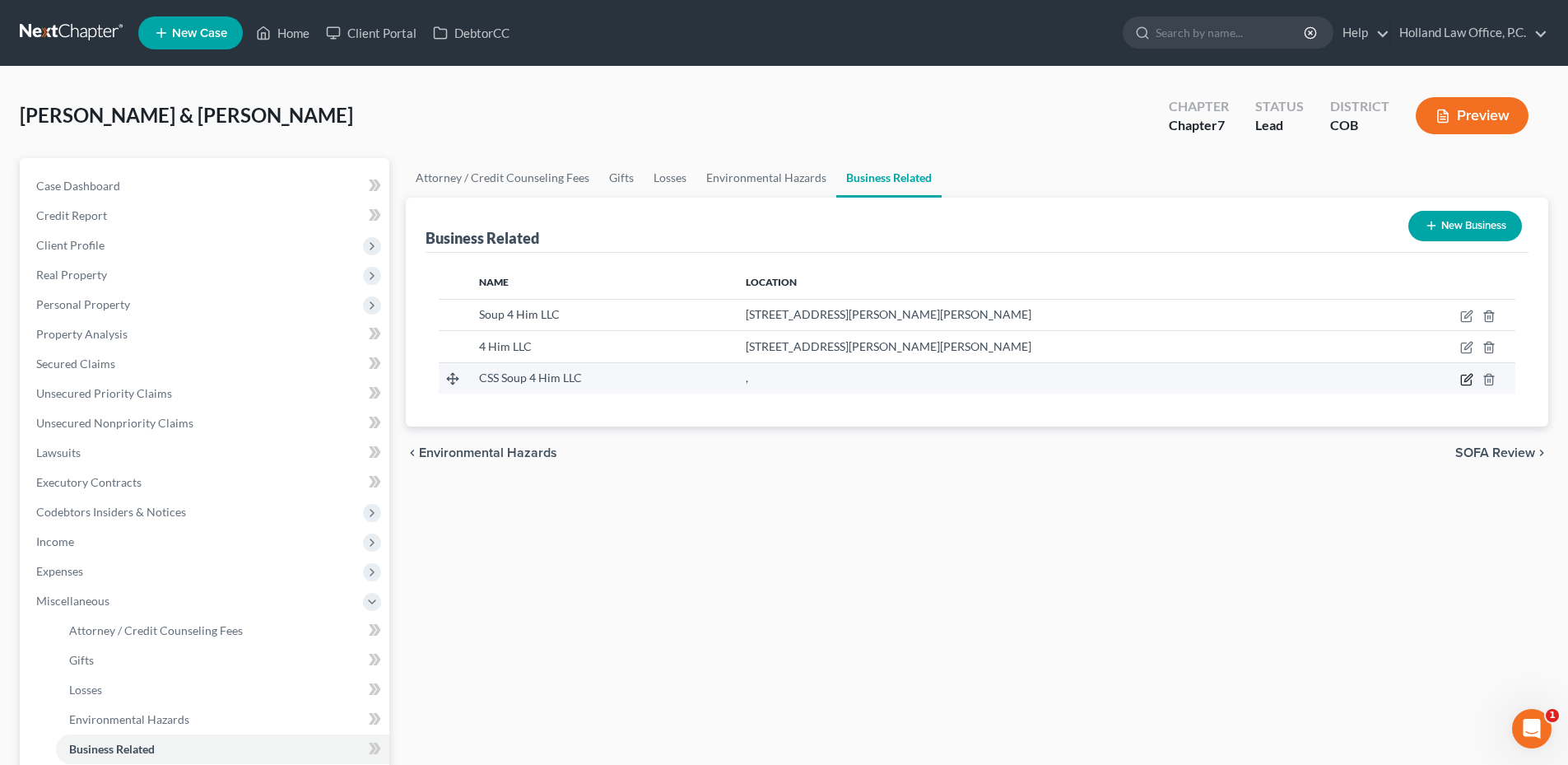
click at [1469, 384] on icon "button" at bounding box center [1467, 379] width 13 height 13
select select "member"
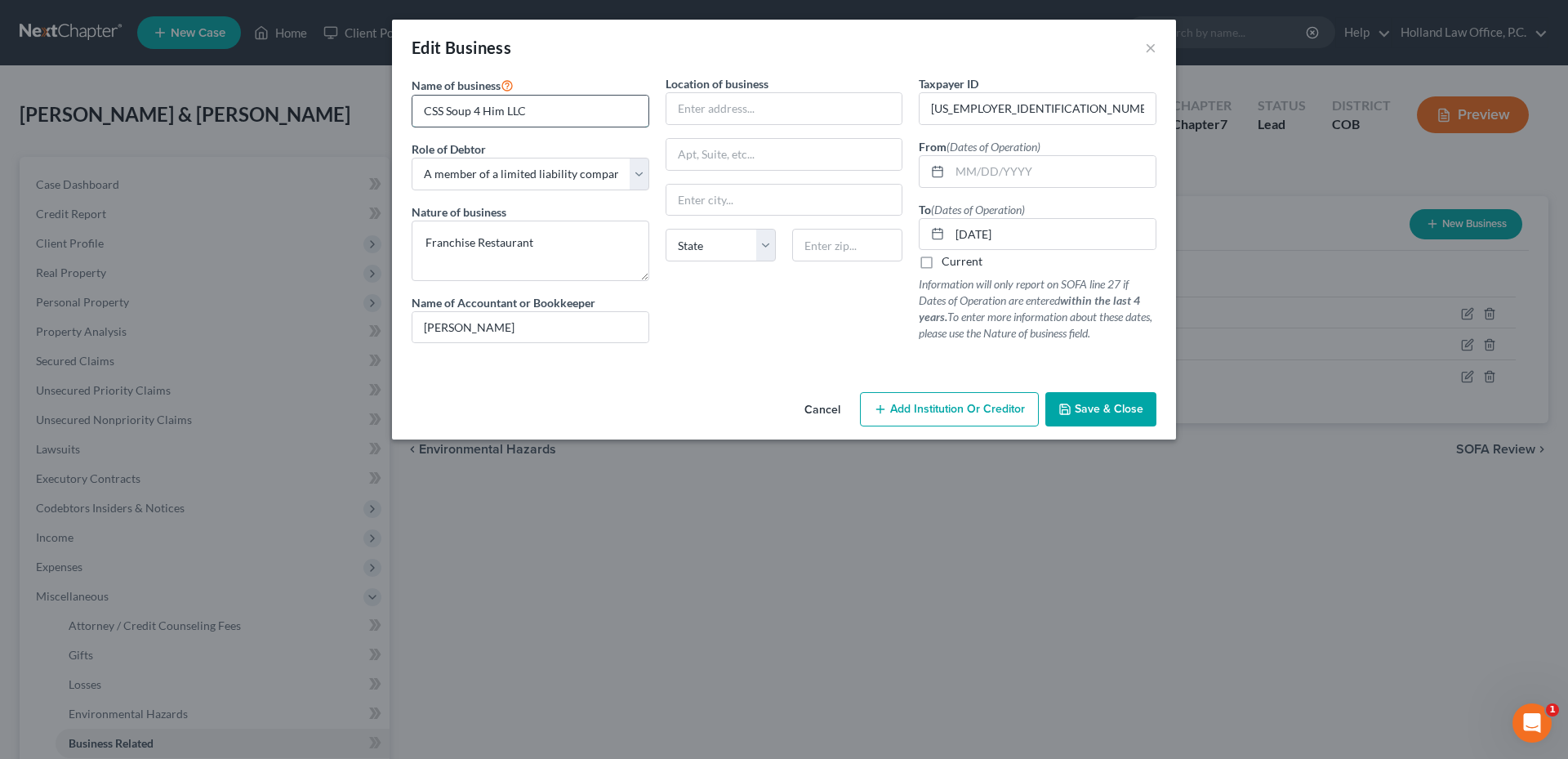
click at [437, 109] on input "CSS Soup 4 Him LLC" at bounding box center [530, 111] width 236 height 31
click at [440, 109] on input "CSS Soup 4 Him LLC" at bounding box center [530, 111] width 236 height 31
type input "CS Soup 4 Him LLC"
click at [749, 103] on input "text" at bounding box center [784, 108] width 236 height 31
type input "[STREET_ADDRESS][PERSON_NAME]"
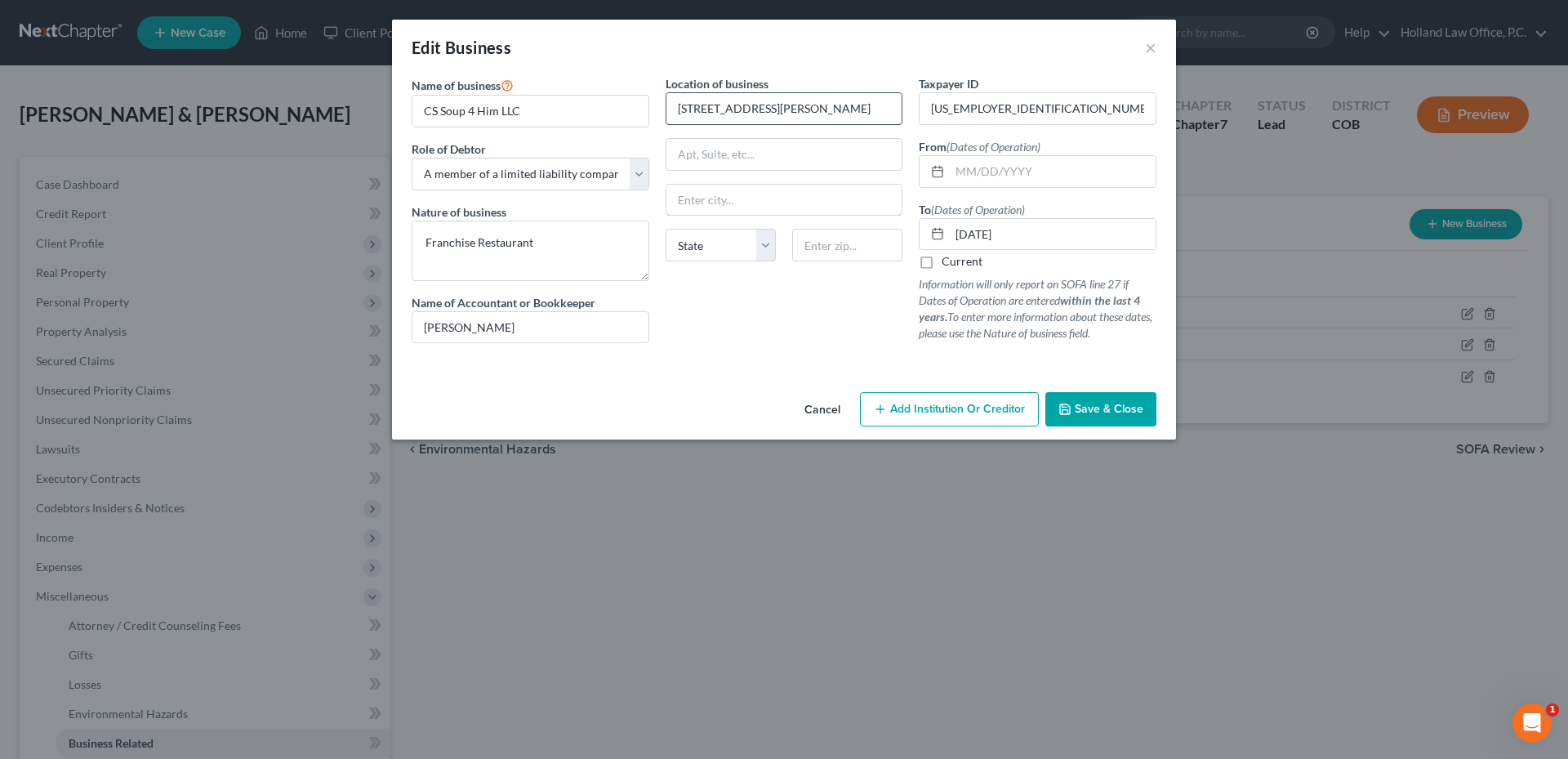
type input "[PERSON_NAME]"
select select "5"
type input "80530"
drag, startPoint x: 1048, startPoint y: 168, endPoint x: 950, endPoint y: 172, distance: 98.1
click at [950, 172] on input "[DATE]" at bounding box center [1052, 172] width 206 height 31
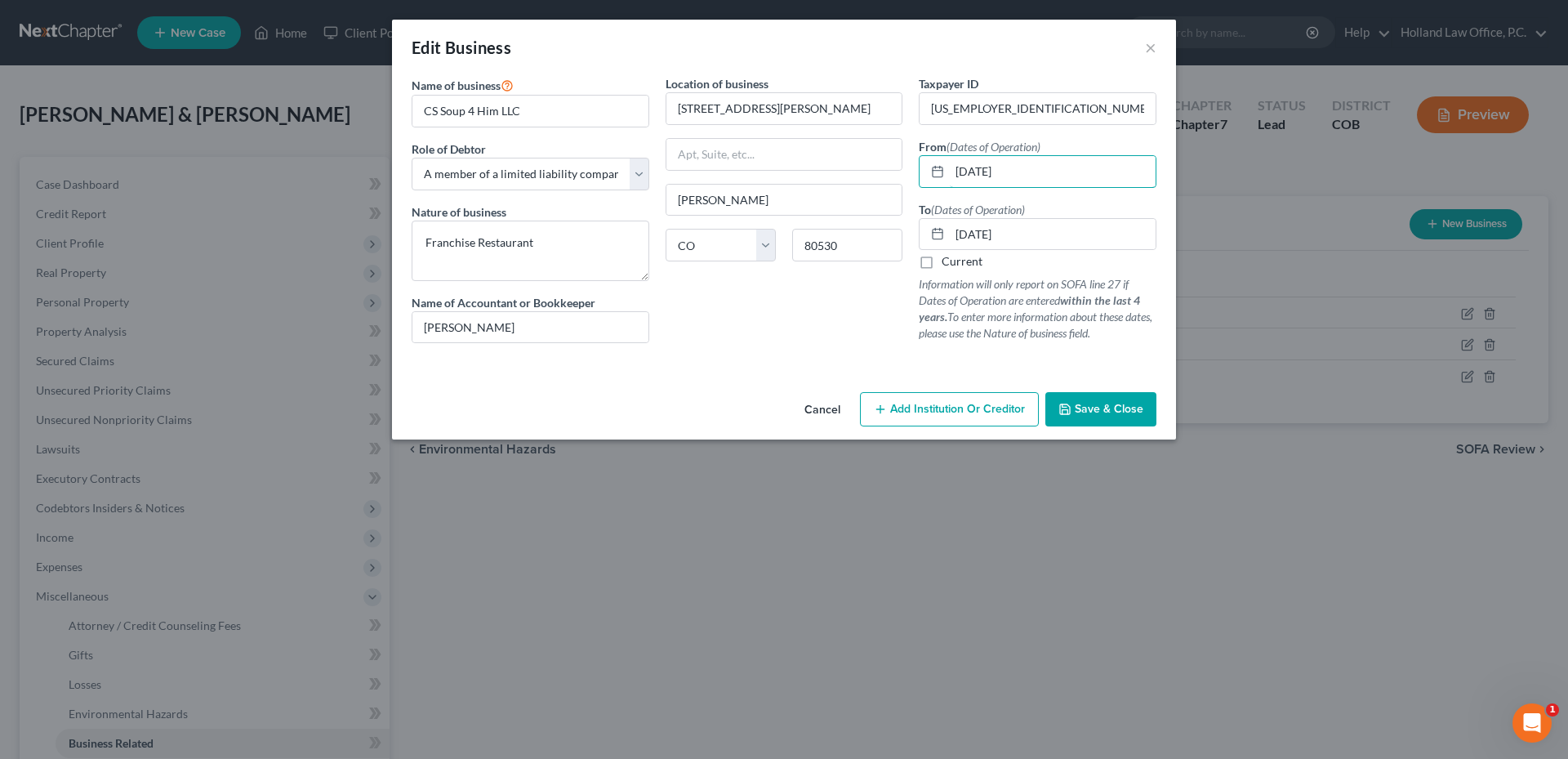
type input "[DATE]"
click at [766, 323] on div "Location of business 6199 Graden St Frederick State AL AK AR AZ CA CO CT DE DC …" at bounding box center [784, 215] width 254 height 280
click at [1126, 404] on span "Save & Close" at bounding box center [1108, 408] width 68 height 14
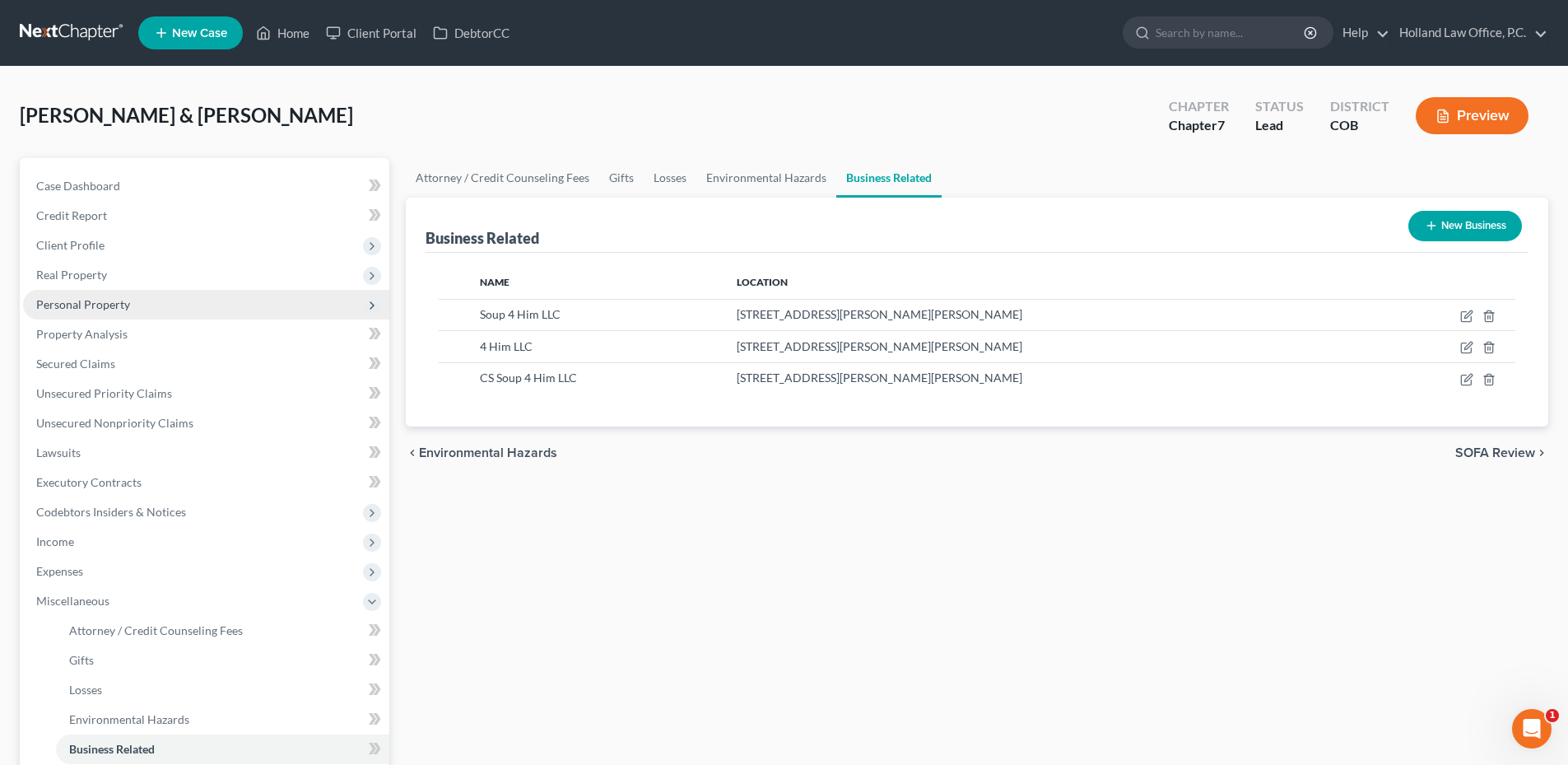
click at [93, 308] on span "Personal Property" at bounding box center [83, 304] width 94 height 14
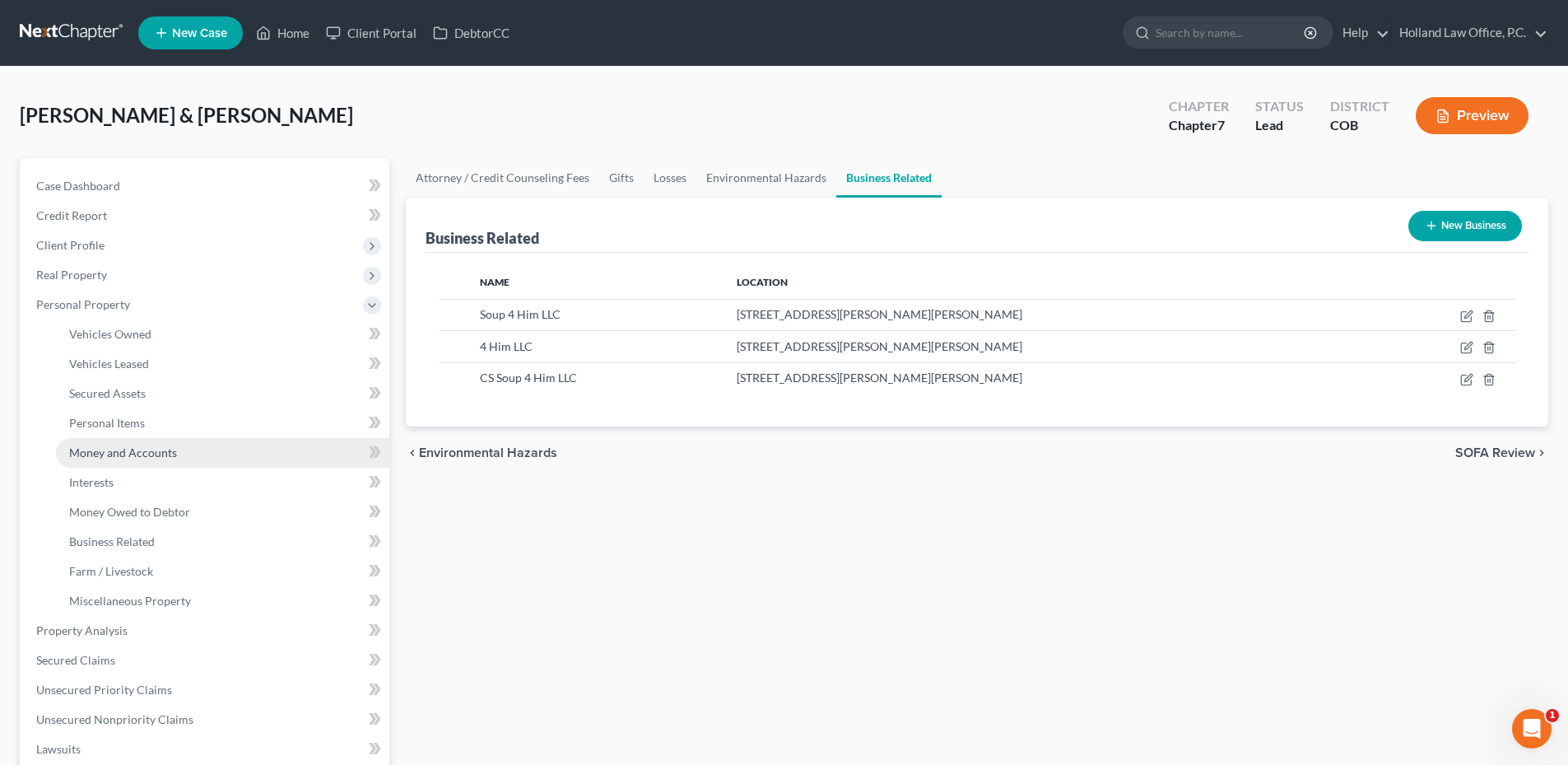
click at [134, 457] on span "Money and Accounts" at bounding box center [122, 452] width 108 height 14
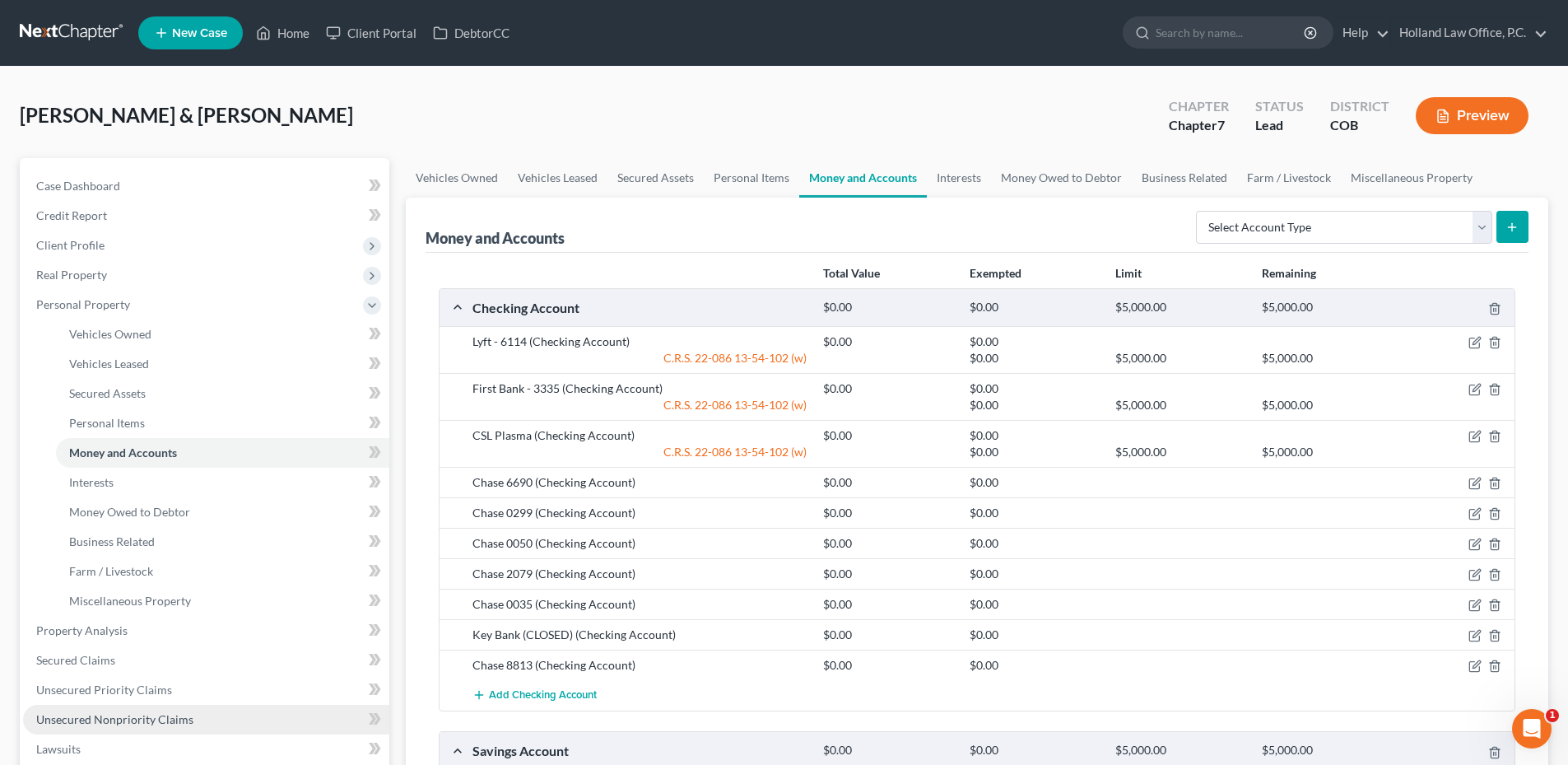
click at [137, 721] on span "Unsecured Nonpriority Claims" at bounding box center [115, 718] width 158 height 14
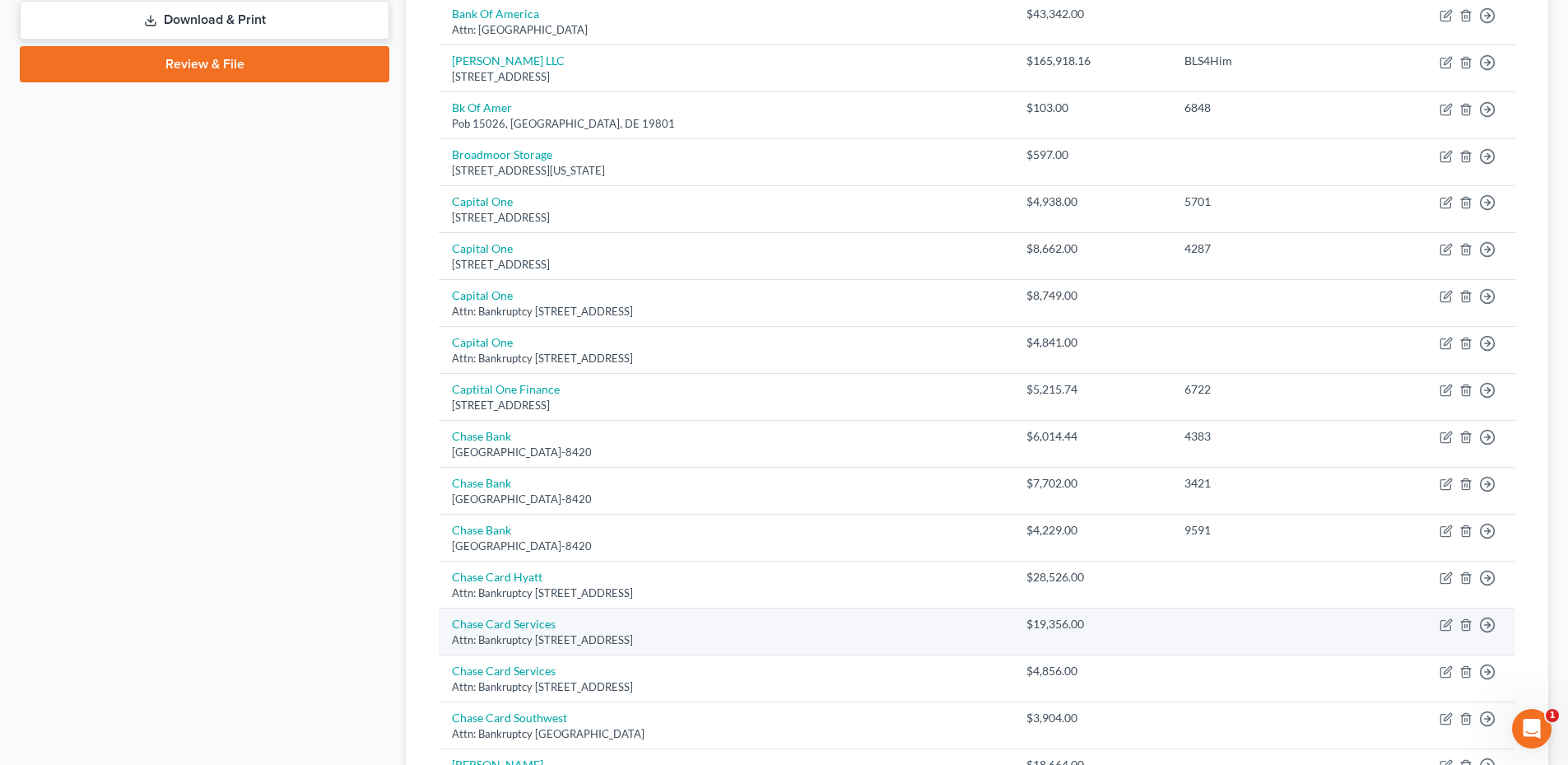
scroll to position [1070, 0]
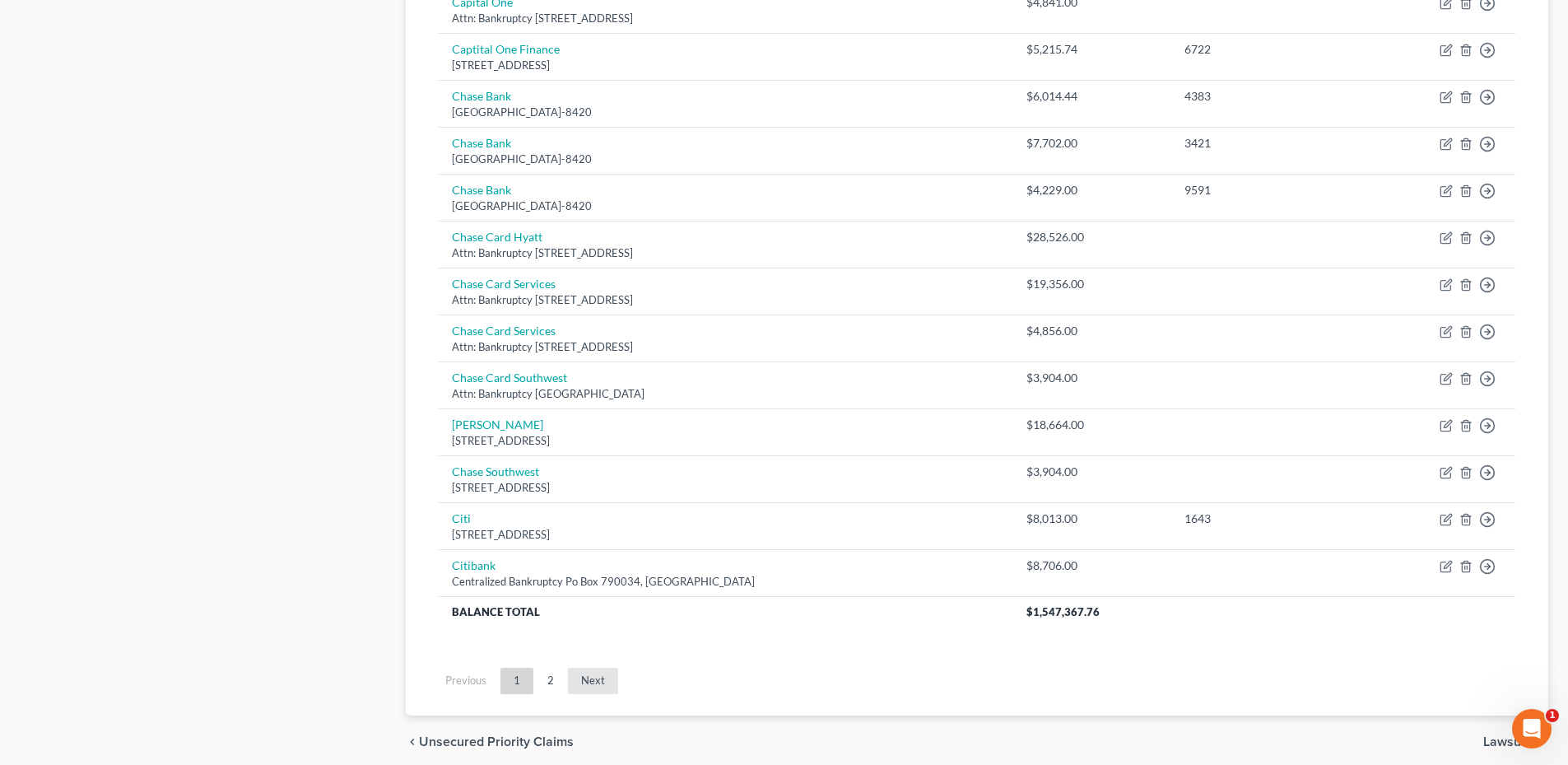
click at [571, 693] on link "Next" at bounding box center [593, 681] width 51 height 27
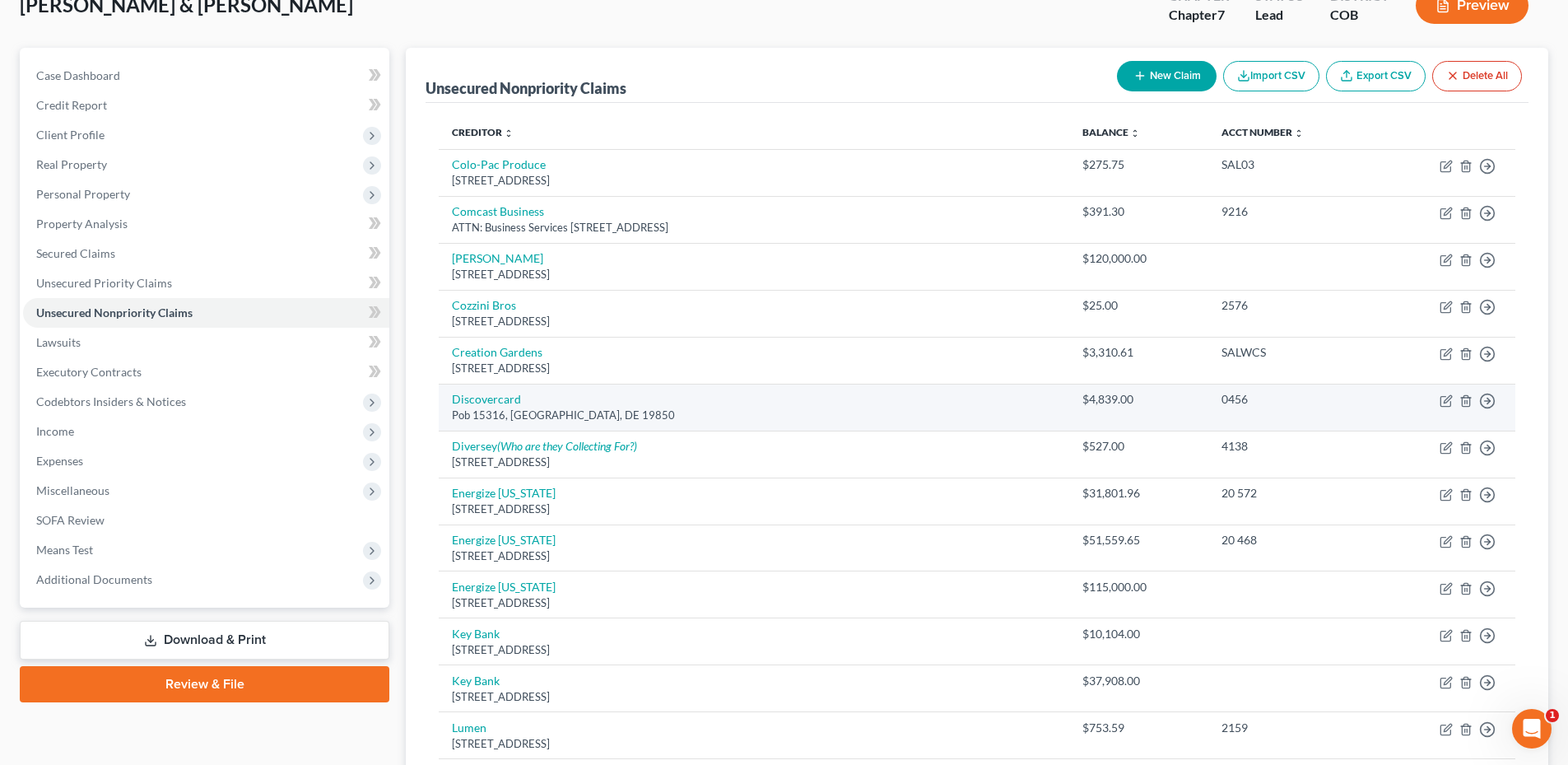
scroll to position [0, 0]
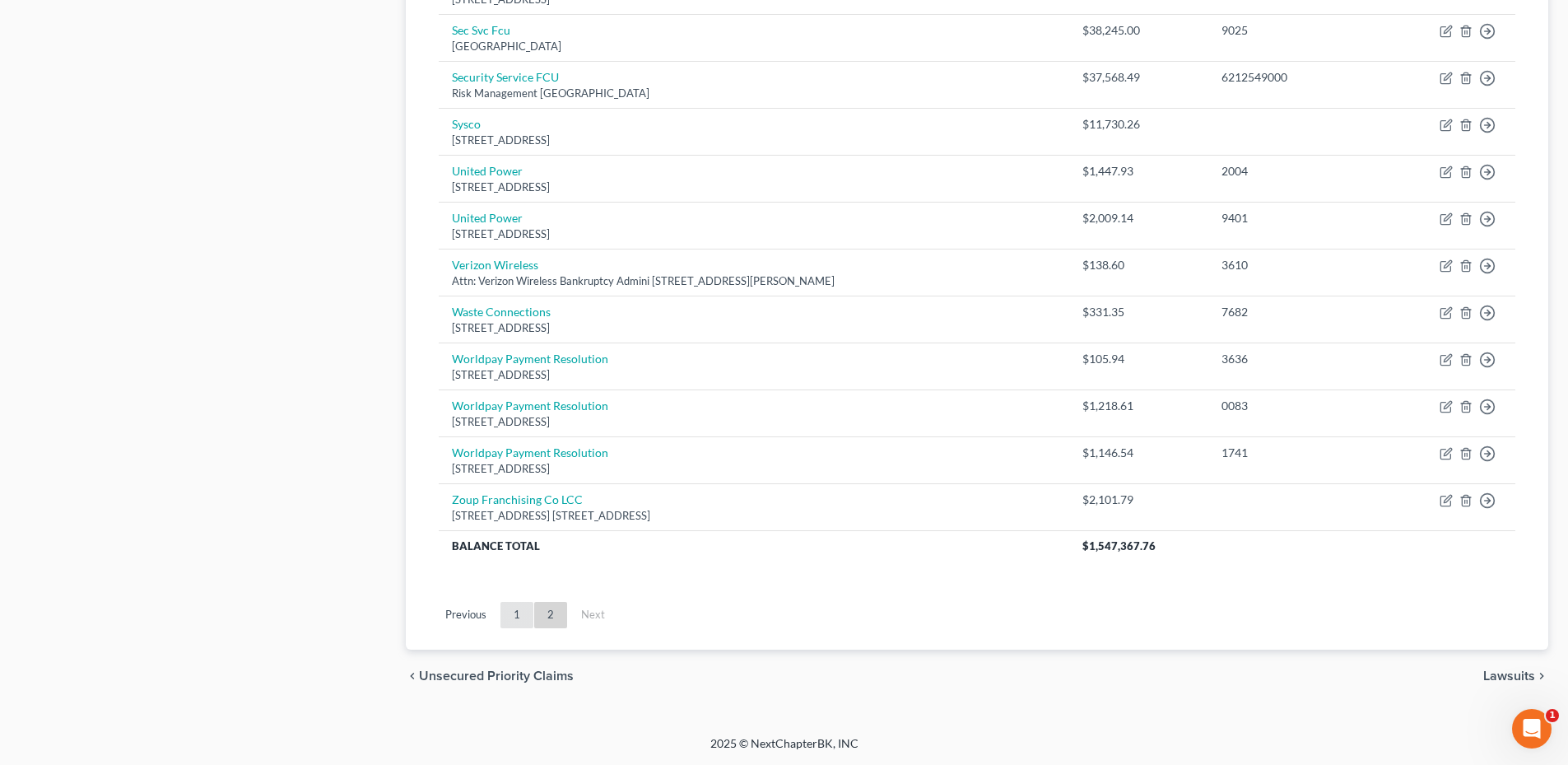
click at [514, 613] on link "1" at bounding box center [517, 615] width 32 height 27
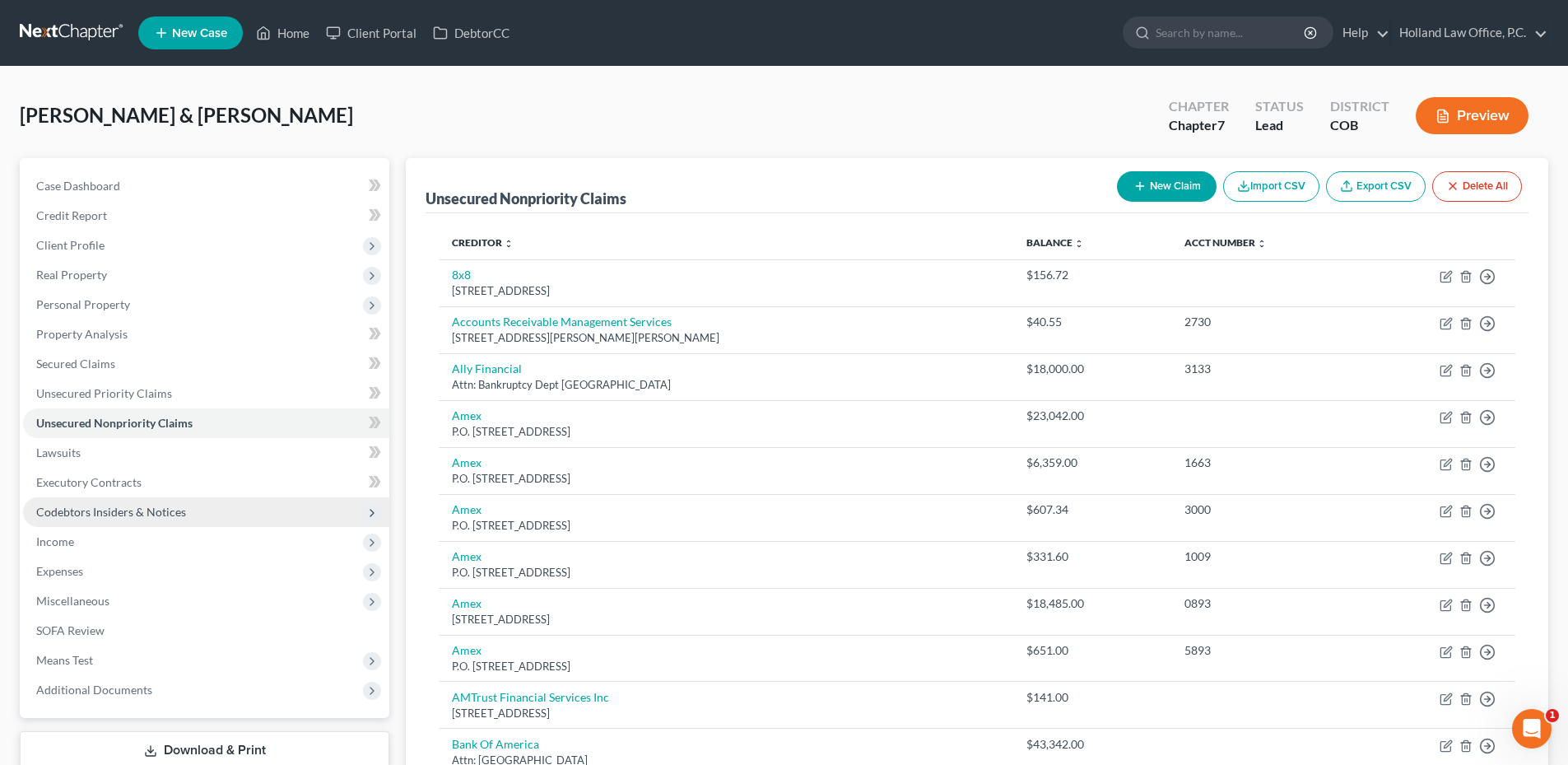
click at [47, 518] on span "Codebtors Insiders & Notices" at bounding box center [111, 511] width 150 height 14
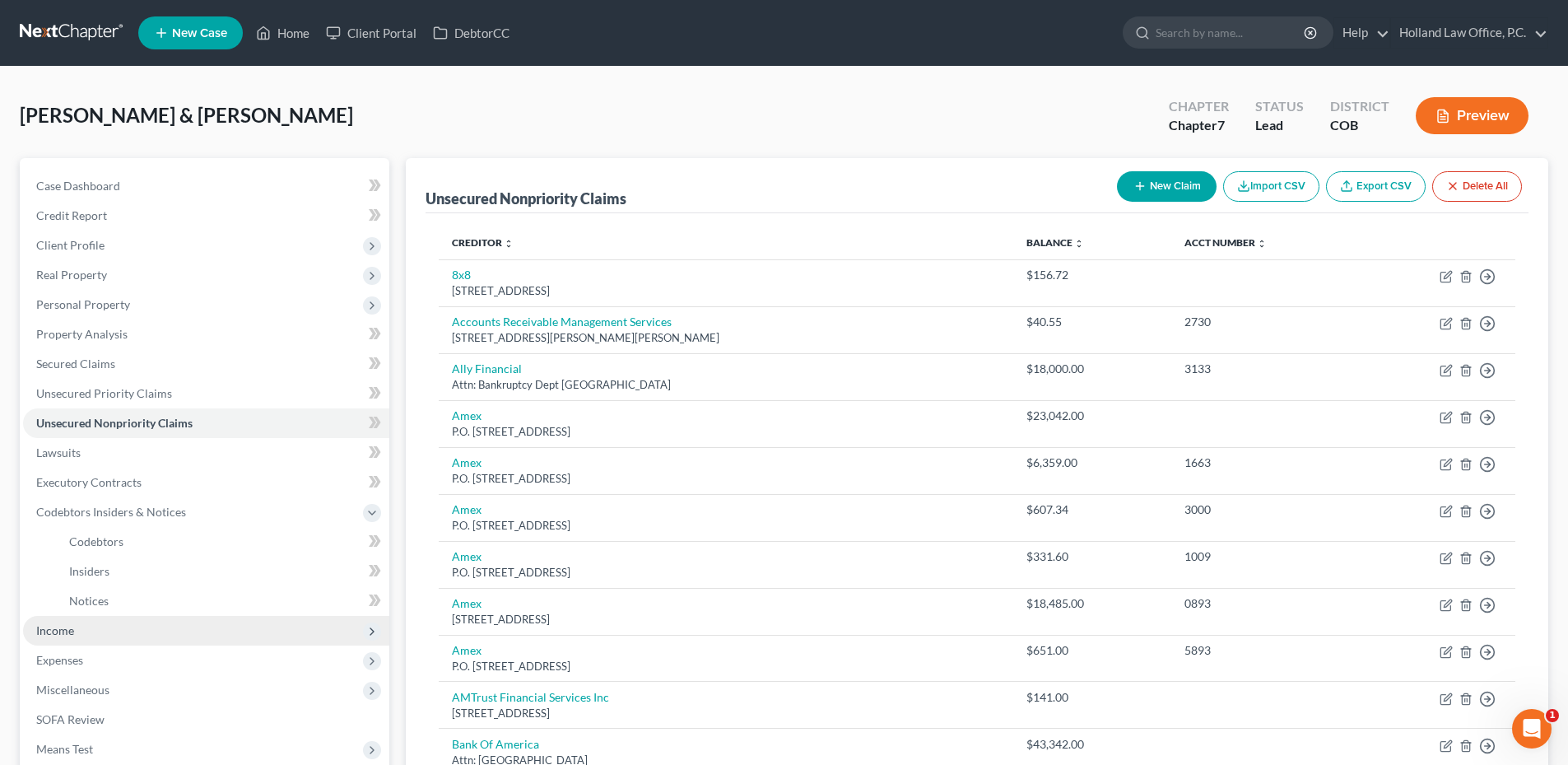
click at [71, 629] on span "Income" at bounding box center [55, 629] width 38 height 14
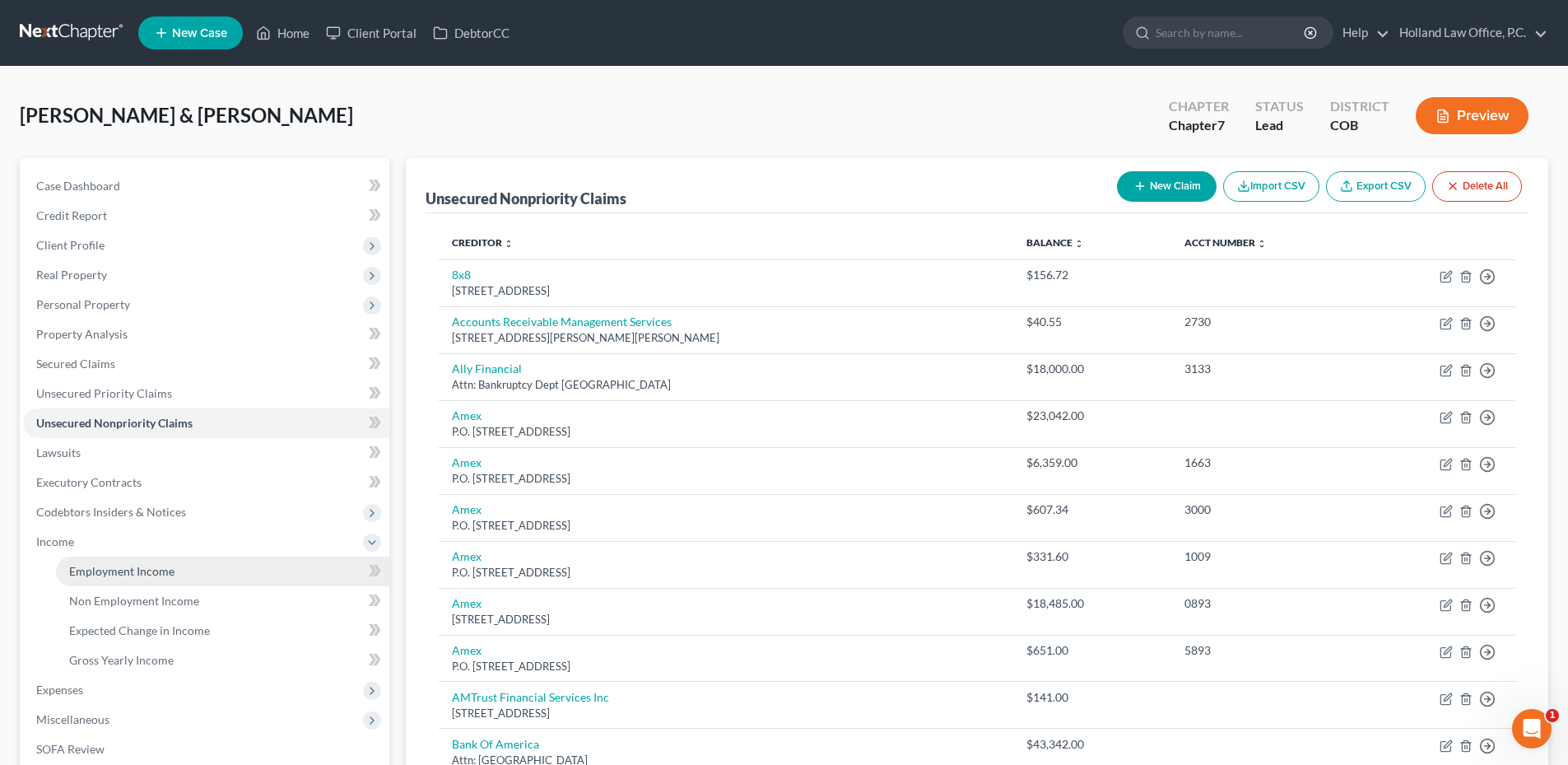
click at [133, 563] on link "Employment Income" at bounding box center [222, 571] width 333 height 30
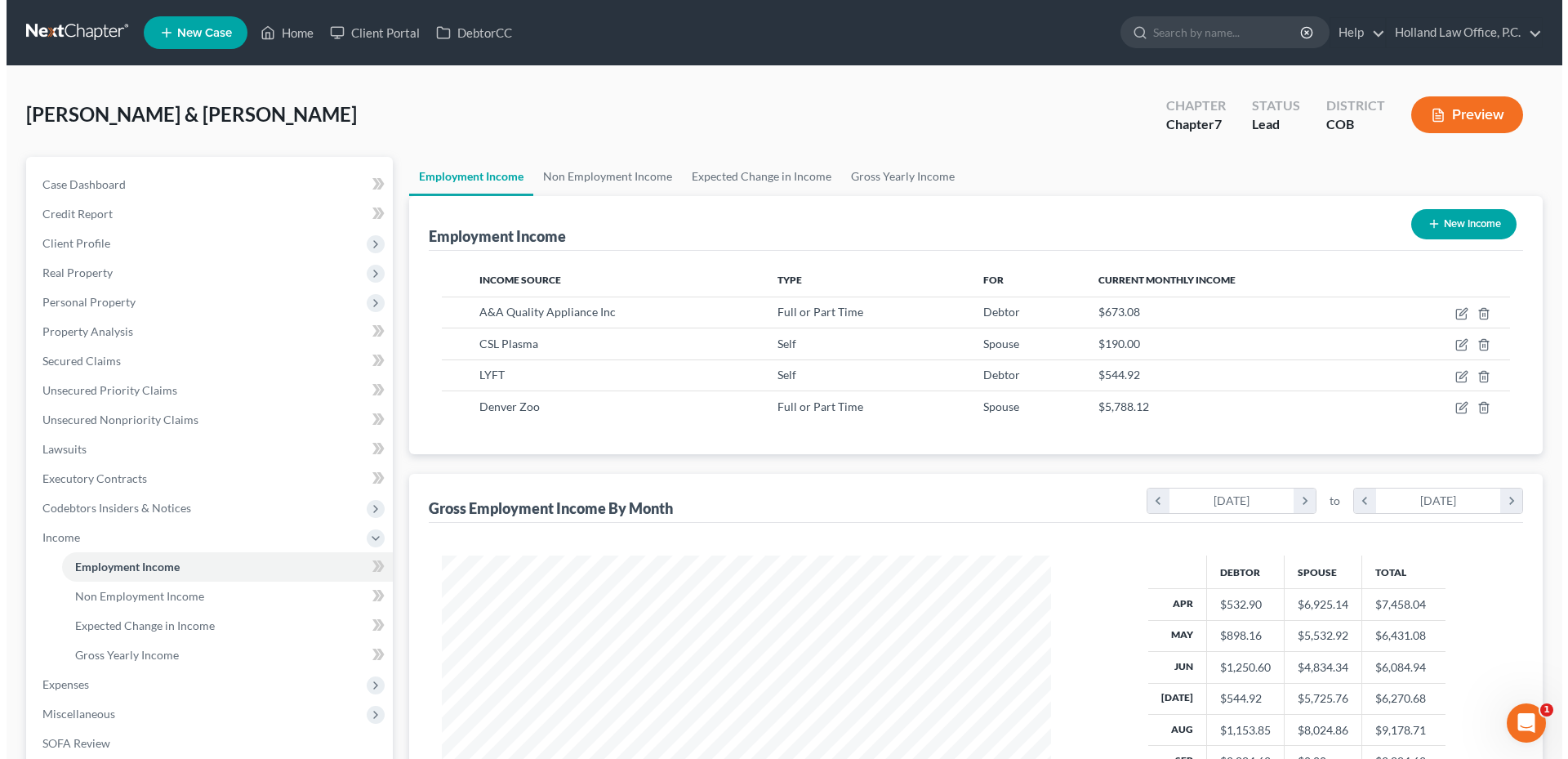
scroll to position [304, 641]
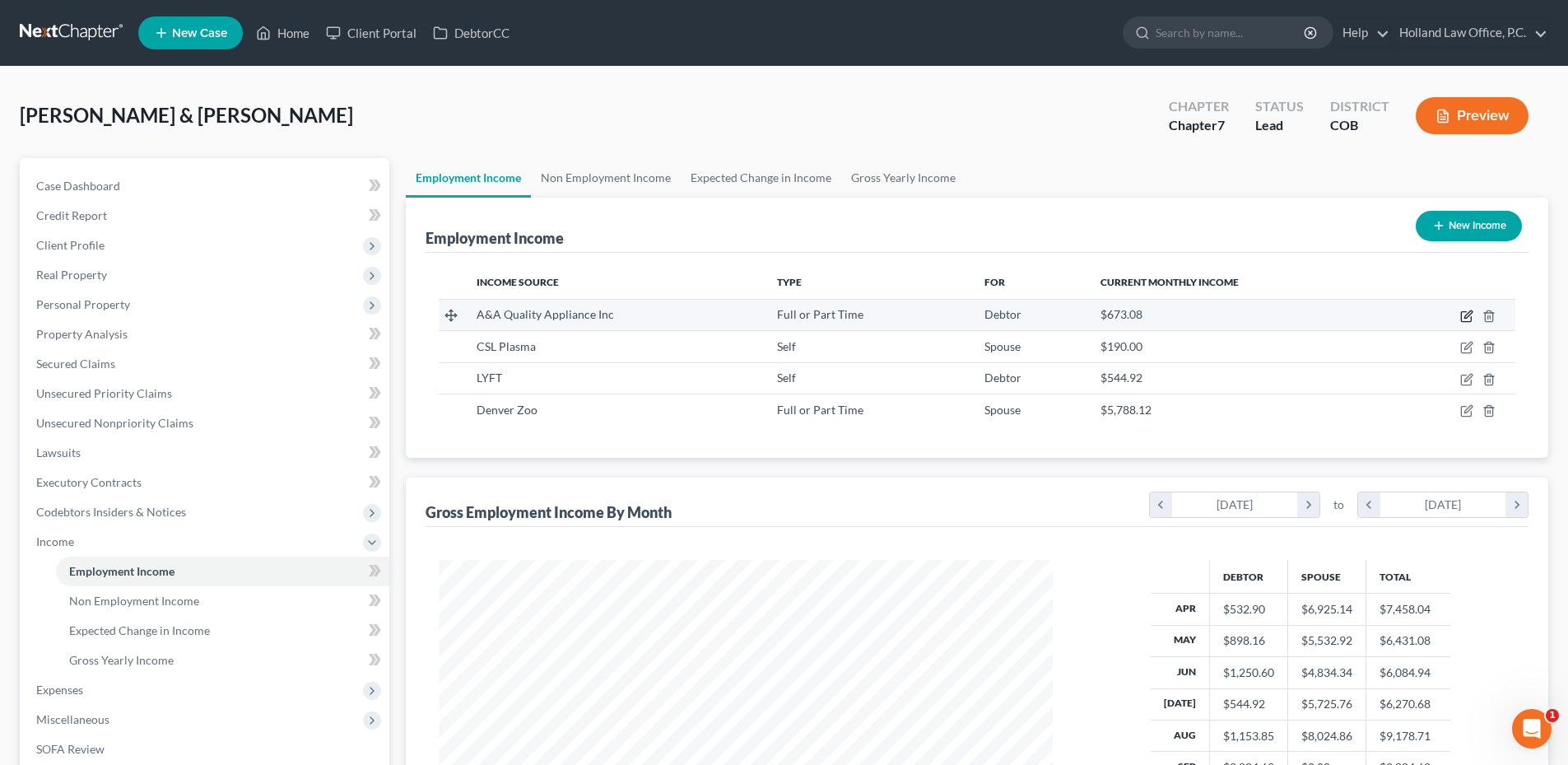
click at [1467, 318] on icon "button" at bounding box center [1468, 314] width 8 height 8
select select "0"
select select "5"
select select "0"
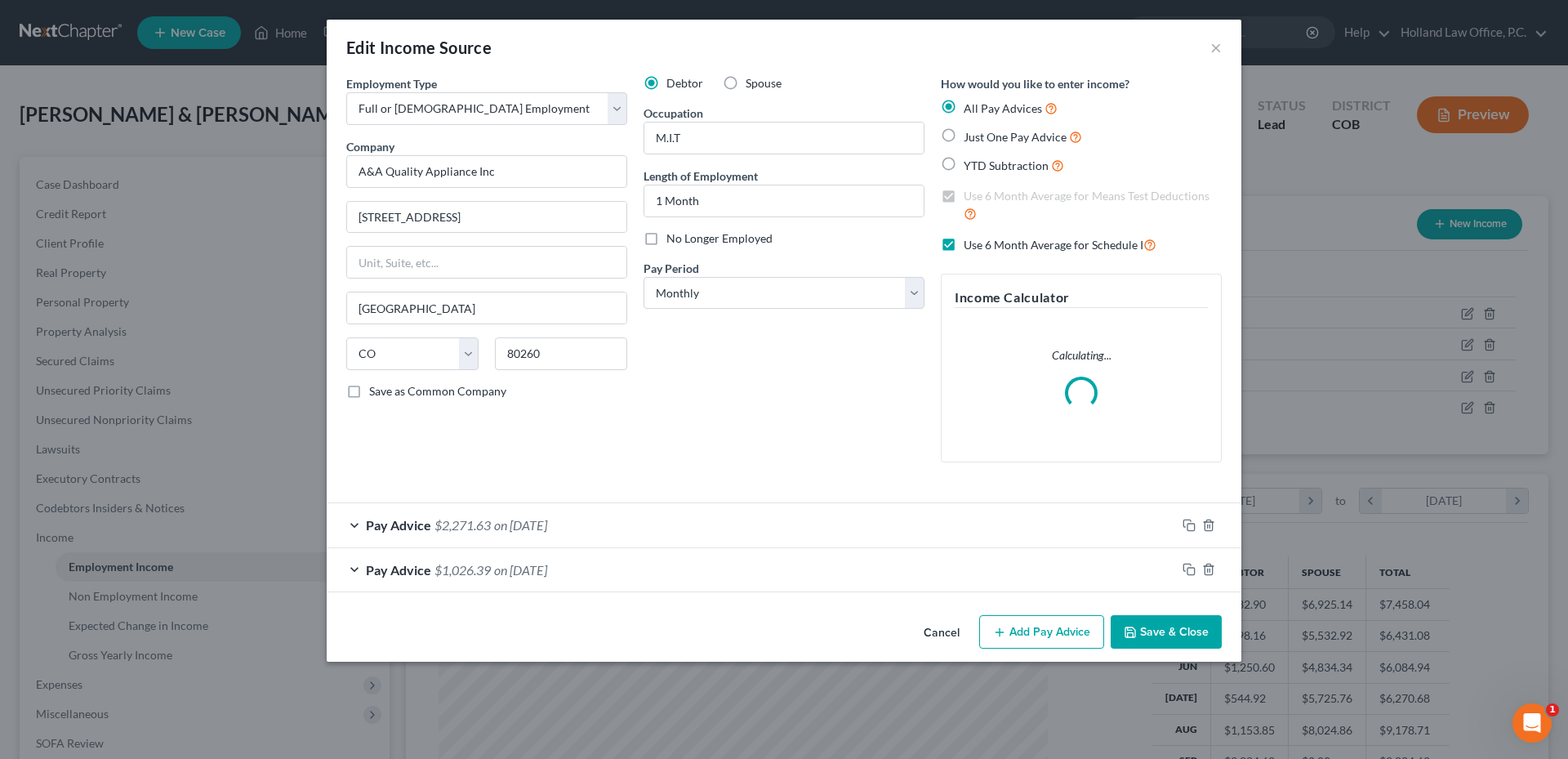
scroll to position [307, 647]
click at [1026, 633] on button "Add Pay Advice" at bounding box center [1041, 632] width 125 height 34
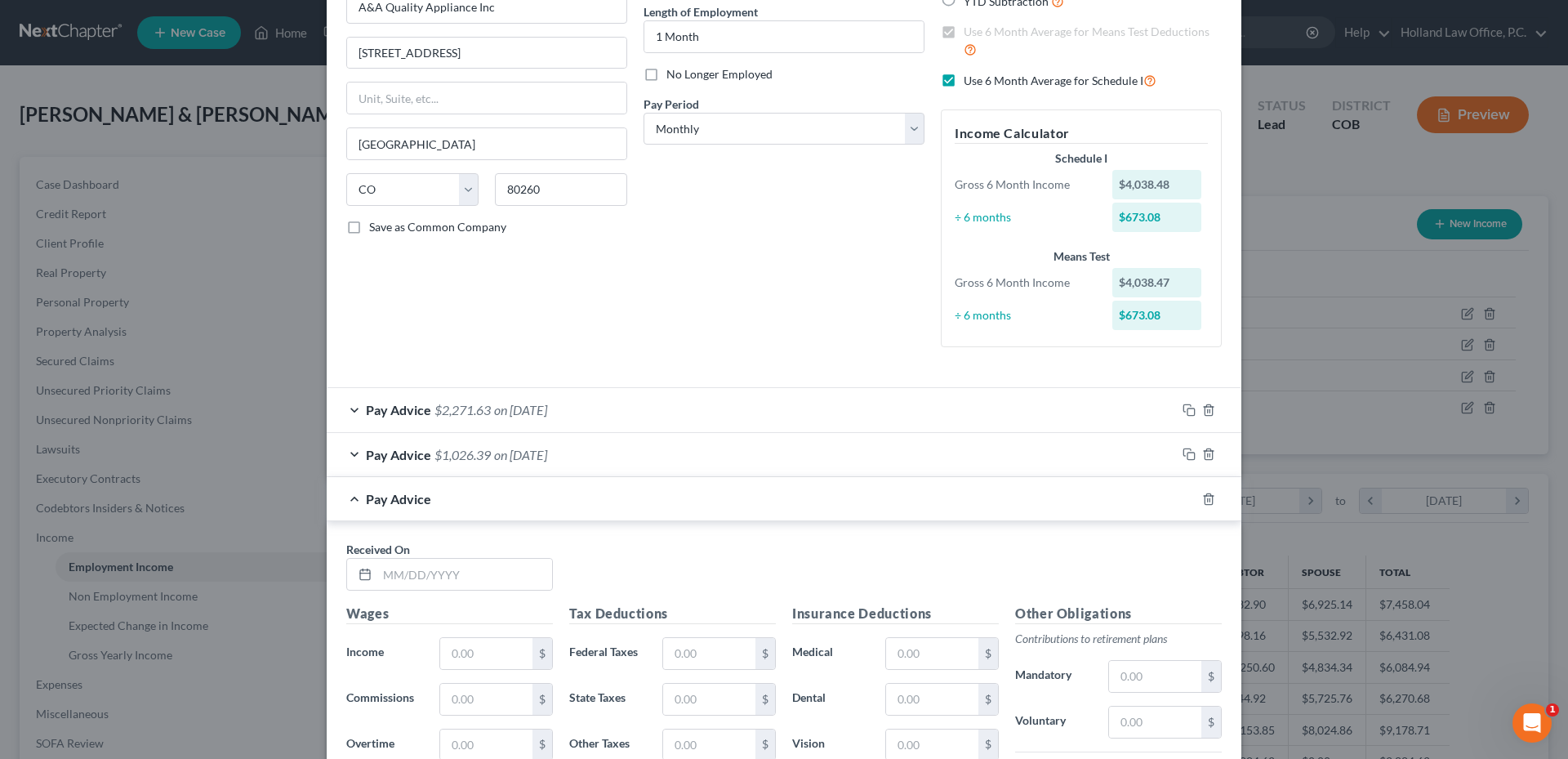
scroll to position [408, 0]
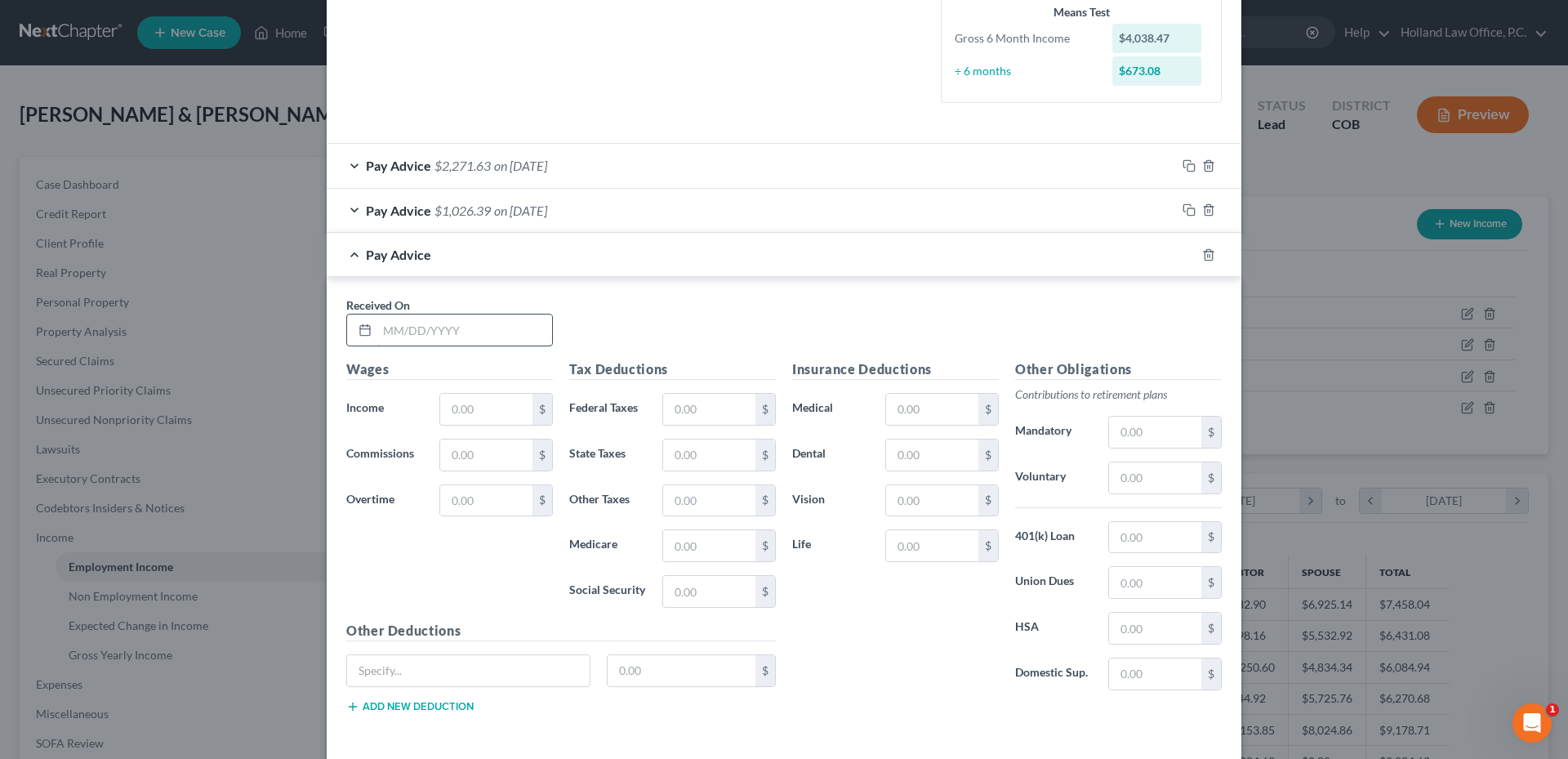
click at [424, 316] on input "text" at bounding box center [464, 330] width 174 height 31
type input "9/19/2025"
type input "2,884.62"
type input "1"
click at [1185, 169] on icon "button" at bounding box center [1189, 166] width 13 height 13
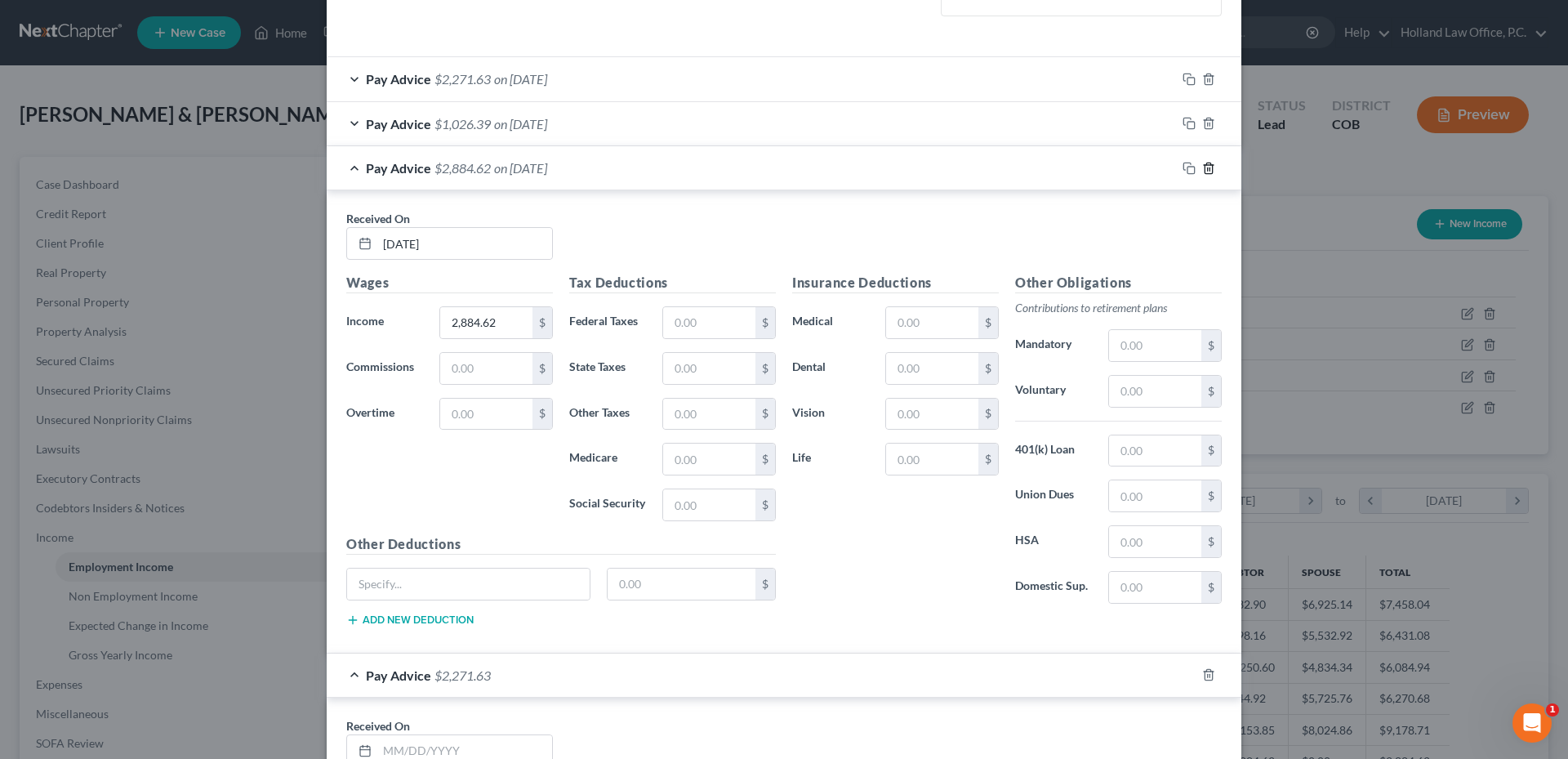
click at [1204, 174] on icon "button" at bounding box center [1209, 169] width 13 height 13
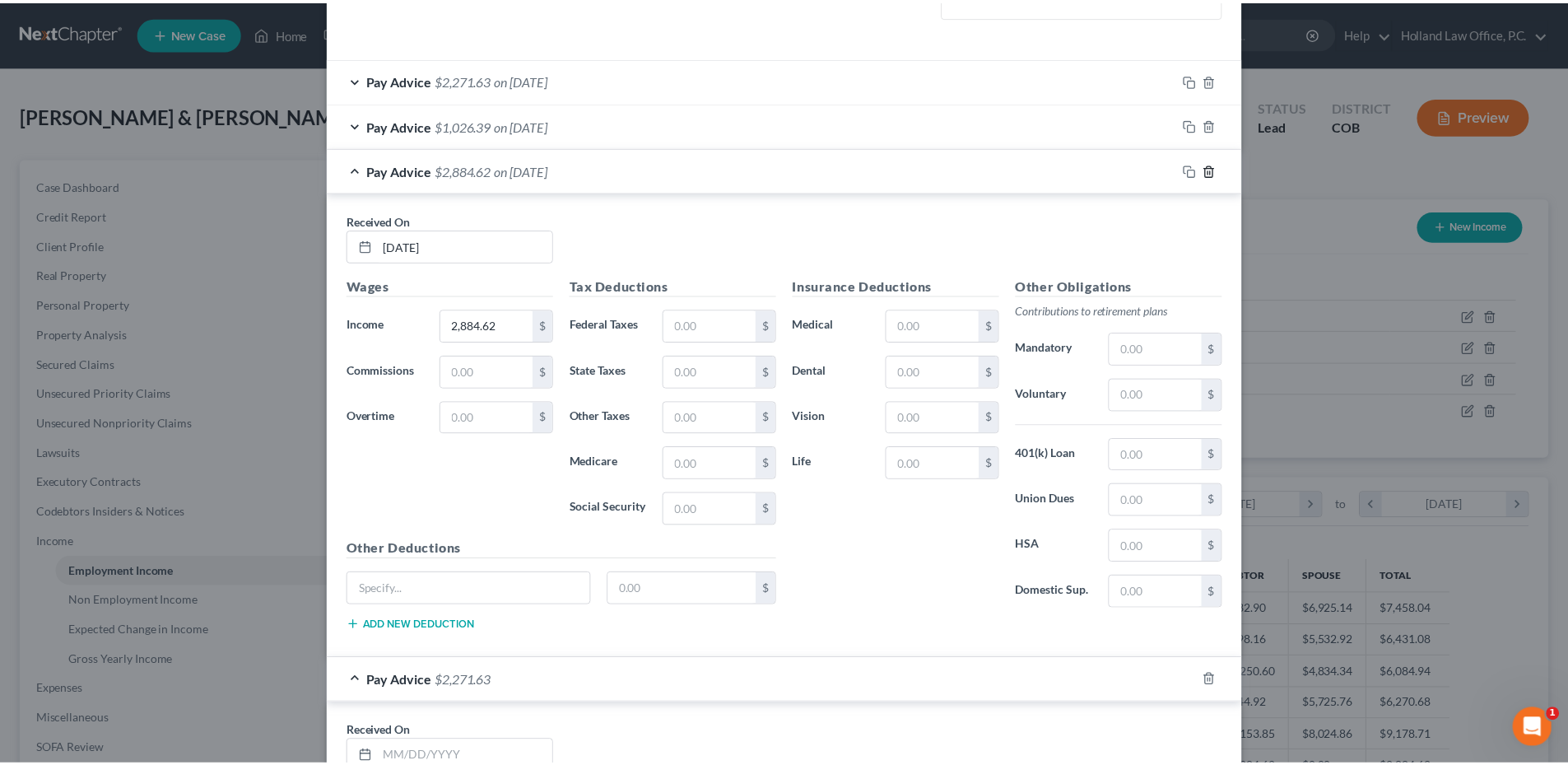
scroll to position [481, 0]
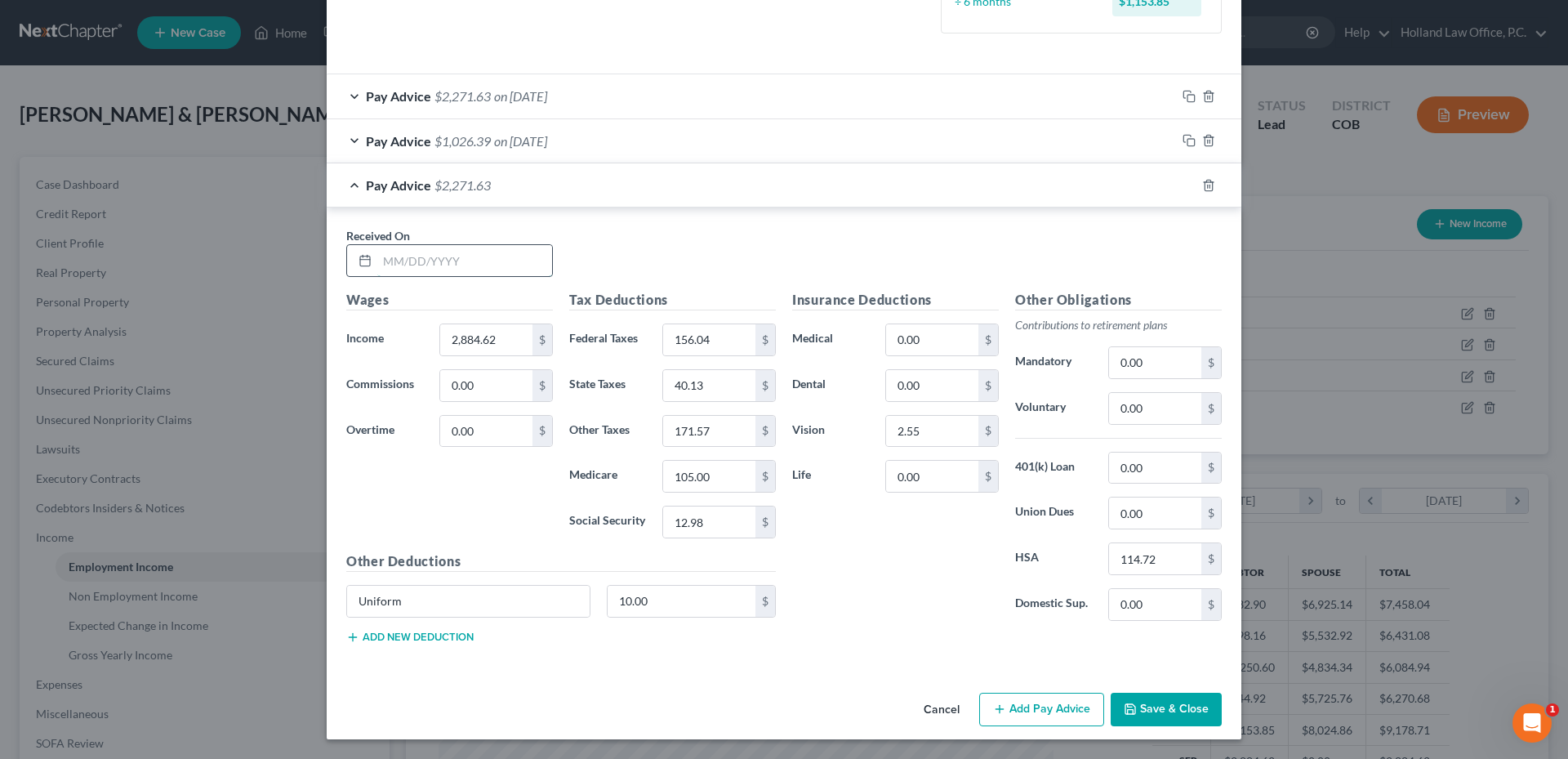
click at [444, 246] on input "text" at bounding box center [464, 261] width 174 height 31
type input "9/19/2025"
click at [1148, 682] on div "Employment Type * Select Full or Part Time Employment Self Employment Company *…" at bounding box center [784, 141] width 914 height 1089
click at [1150, 695] on button "Save & Close" at bounding box center [1165, 710] width 111 height 34
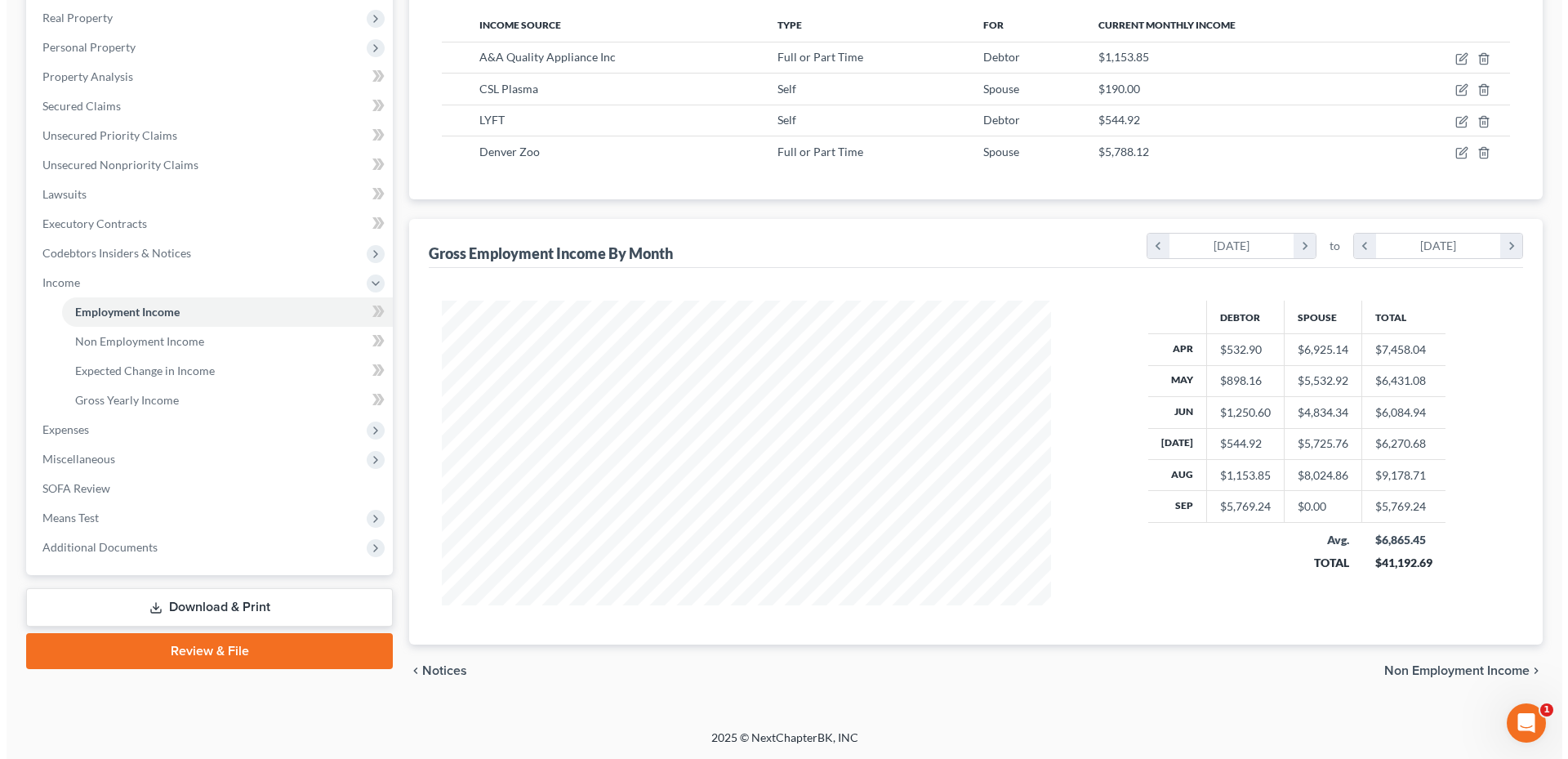
scroll to position [0, 0]
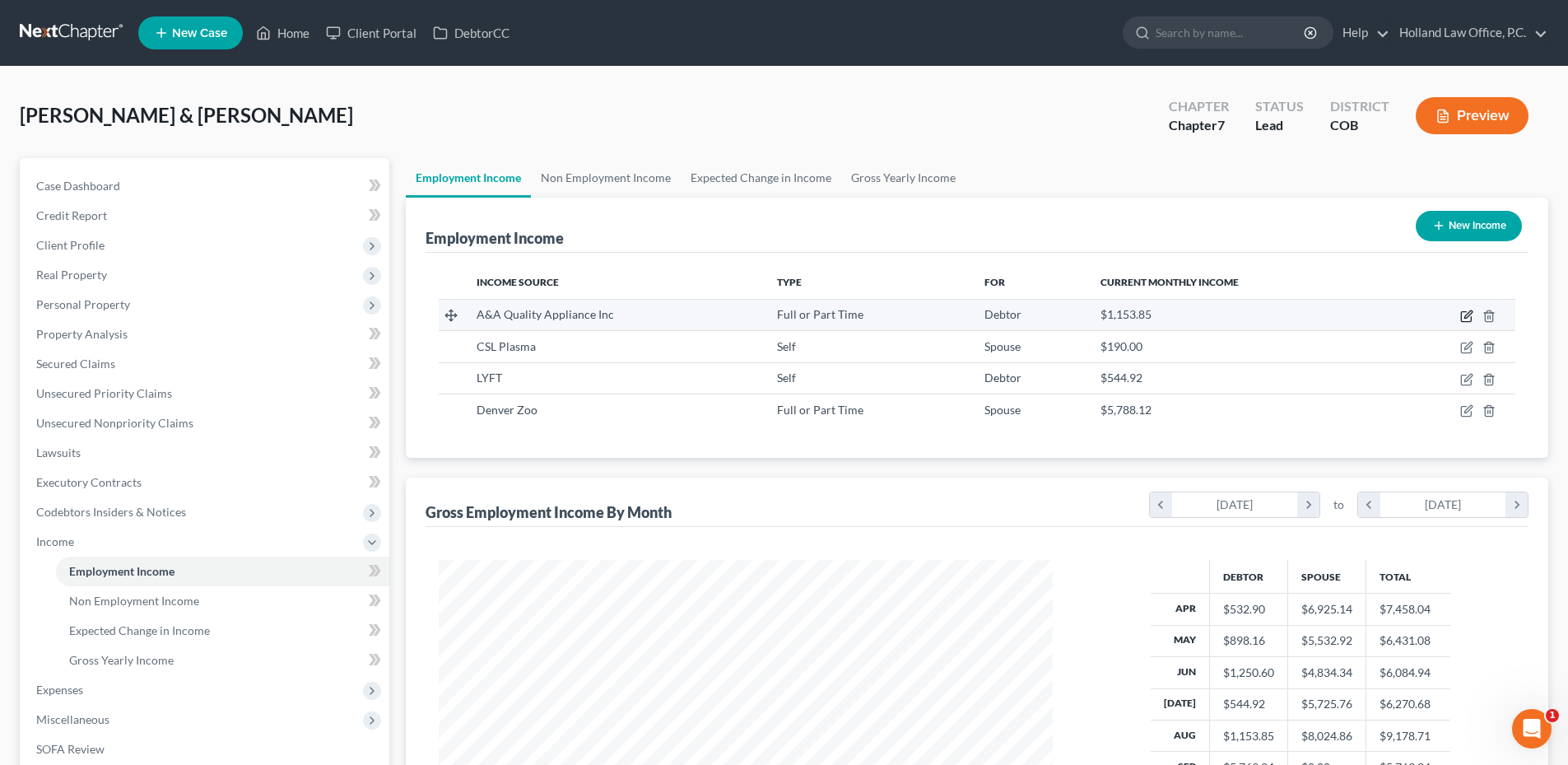
click at [1464, 317] on icon "button" at bounding box center [1467, 316] width 13 height 13
select select "0"
select select "5"
select select "0"
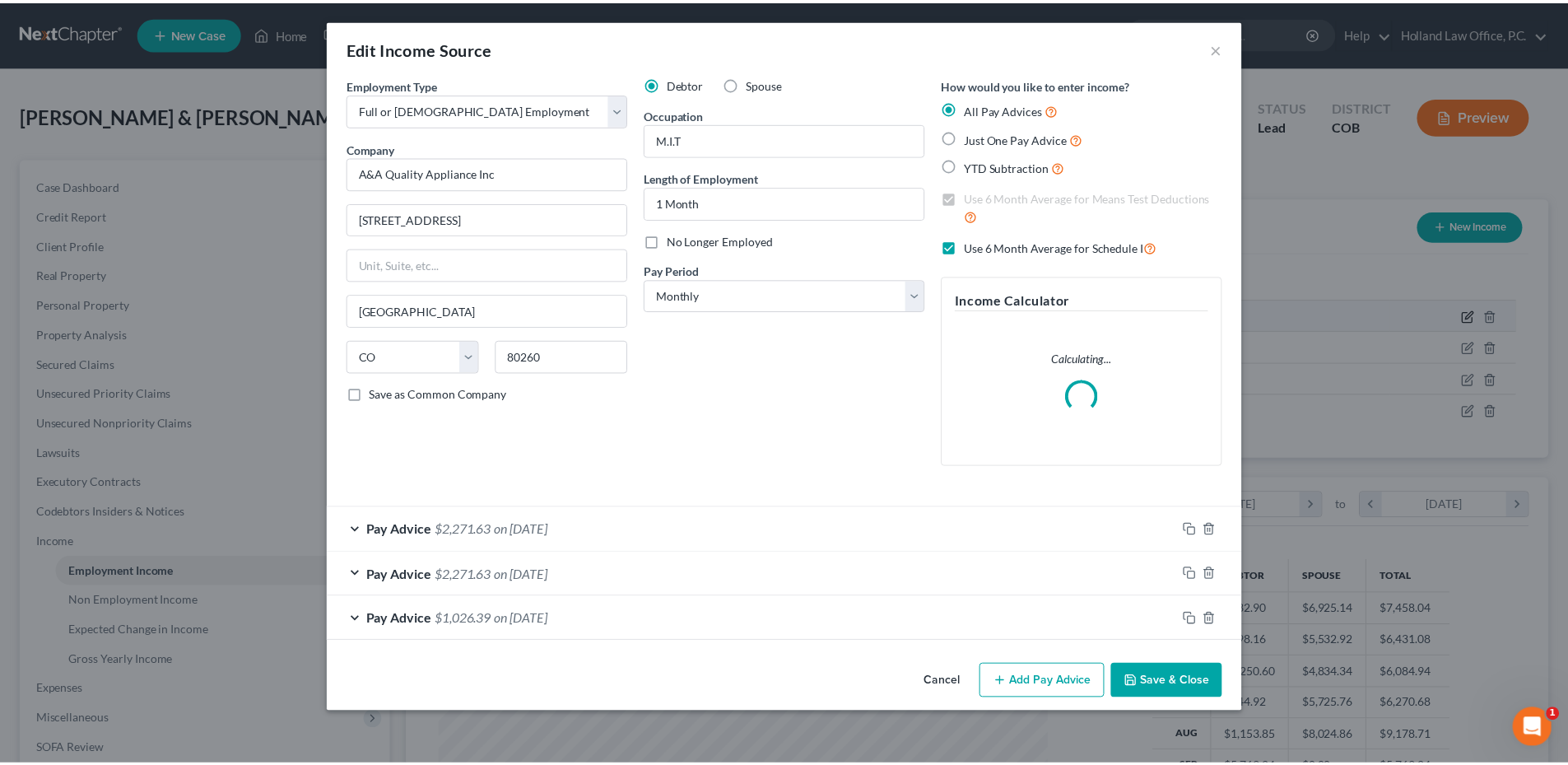
scroll to position [309, 652]
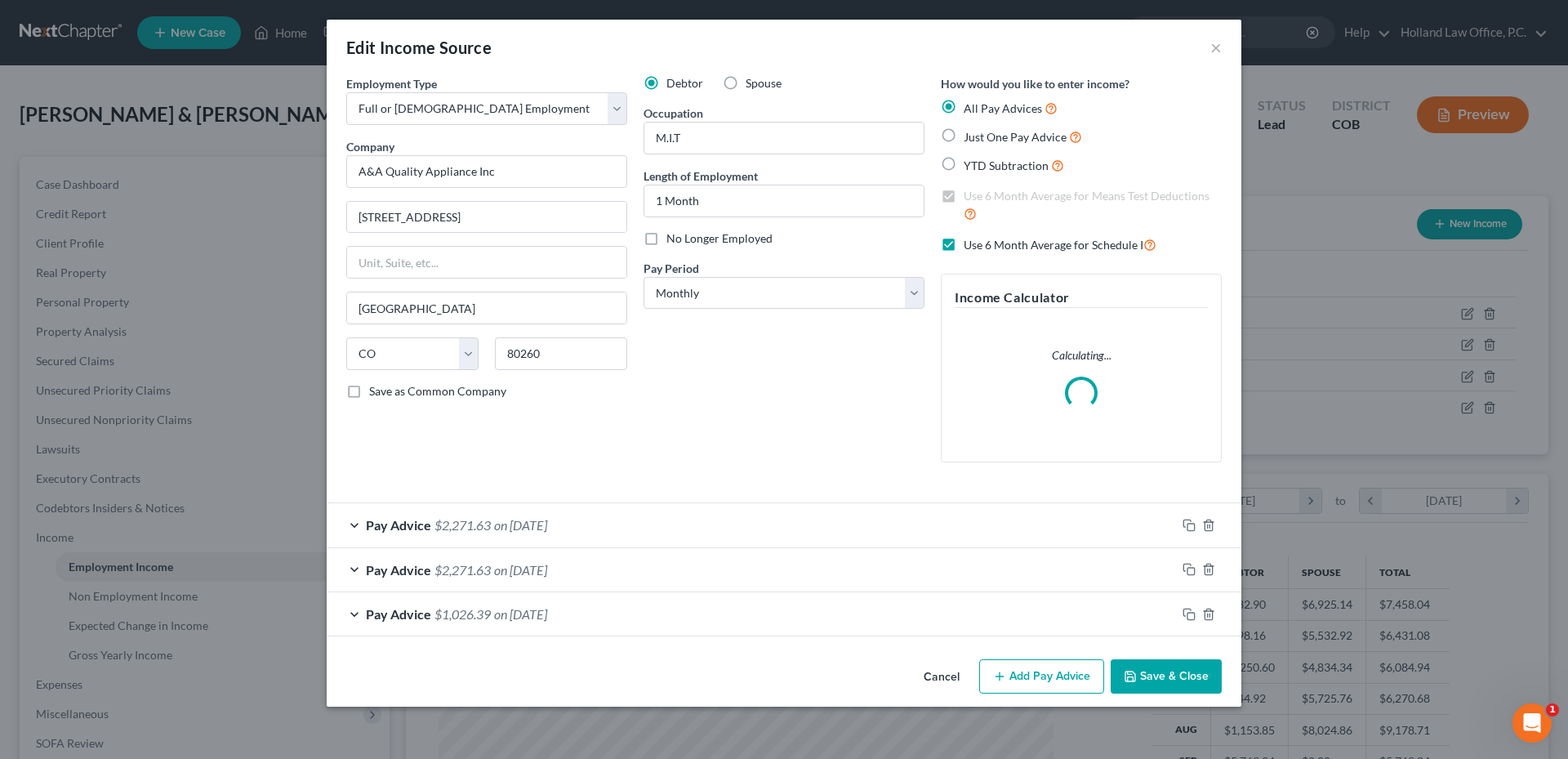
click at [1191, 671] on button "Save & Close" at bounding box center [1165, 676] width 111 height 34
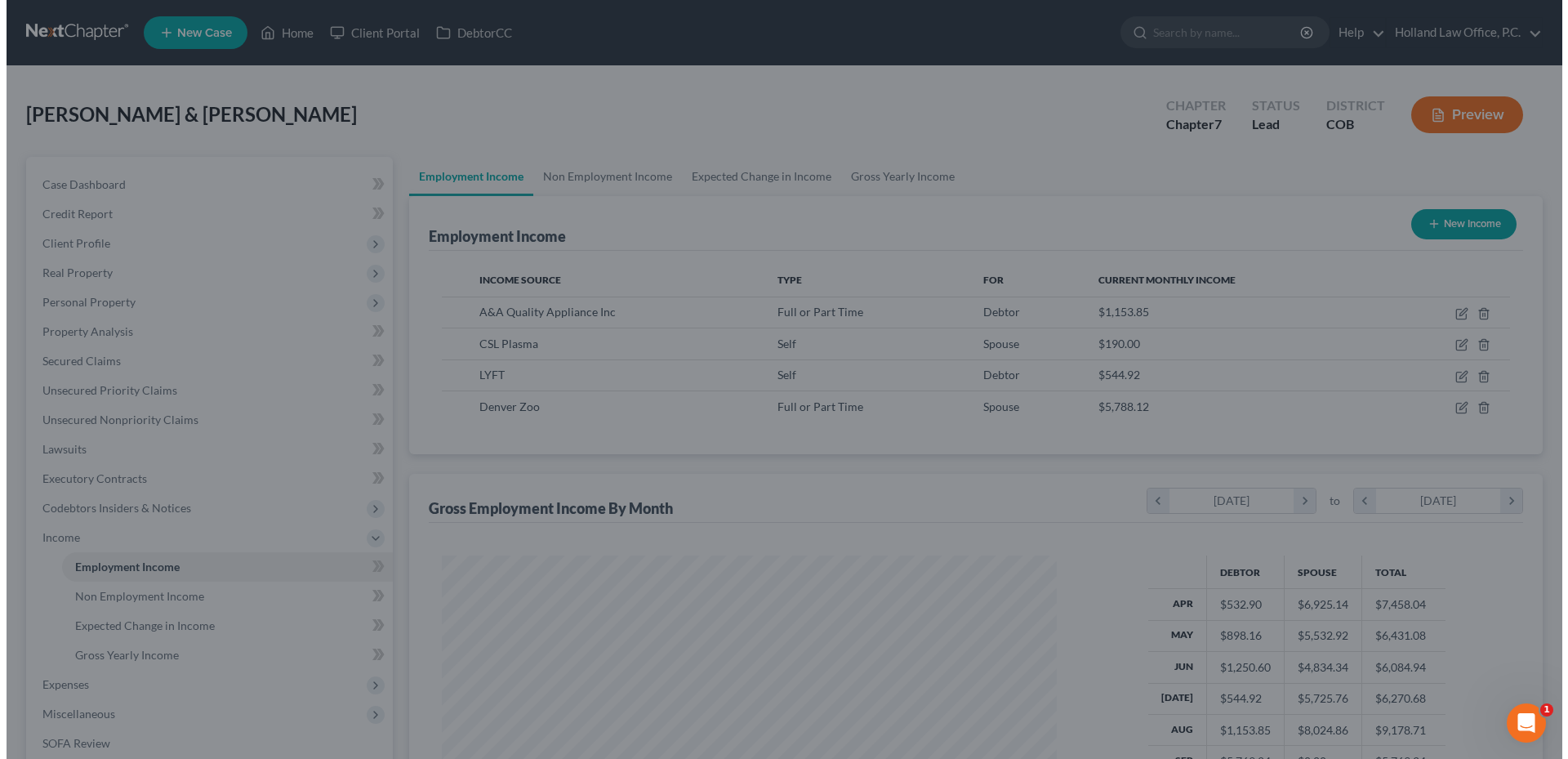
scroll to position [816337, 815885]
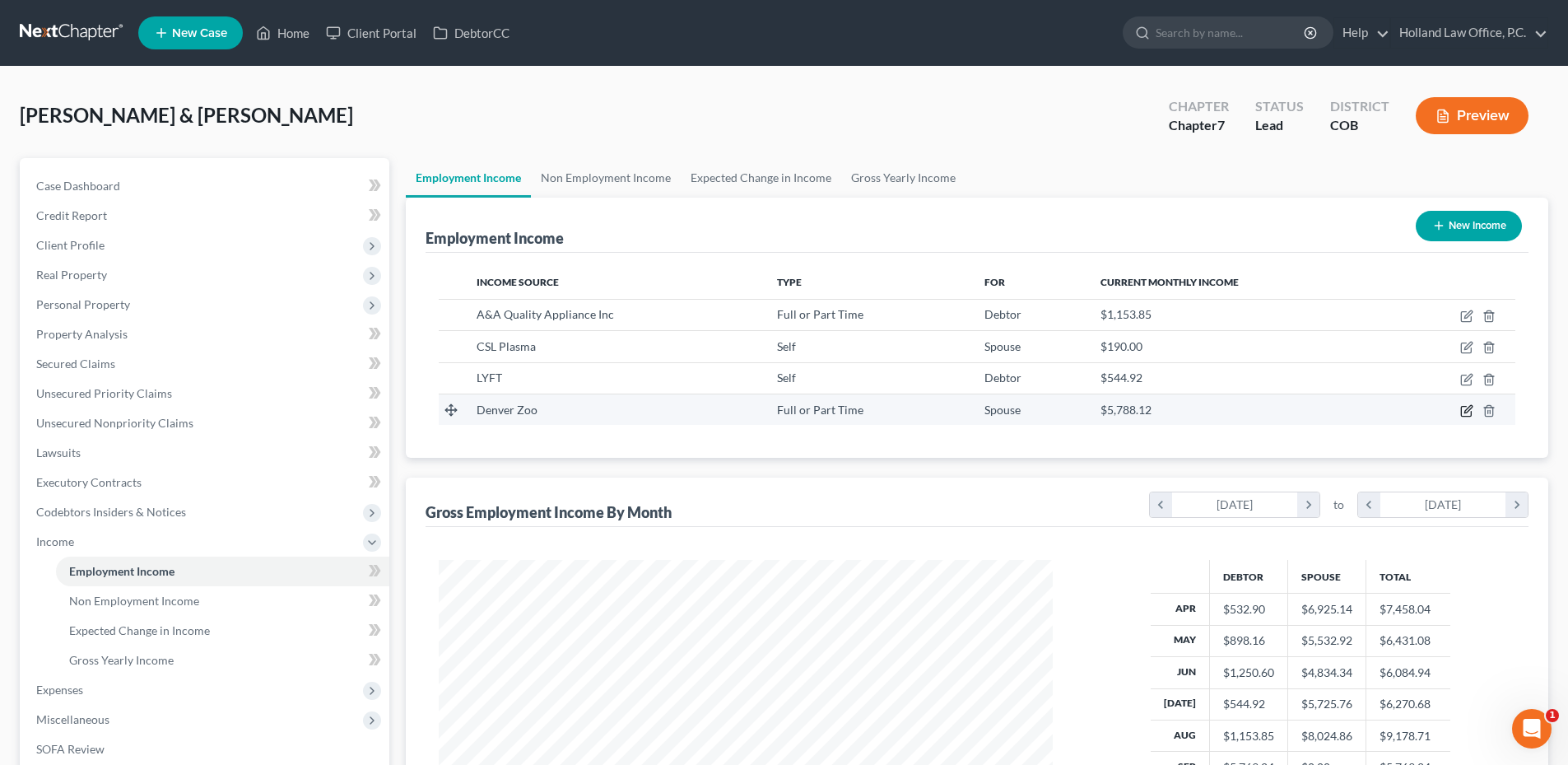
click at [1467, 411] on icon "button" at bounding box center [1467, 411] width 13 height 13
select select "0"
select select "5"
select select "2"
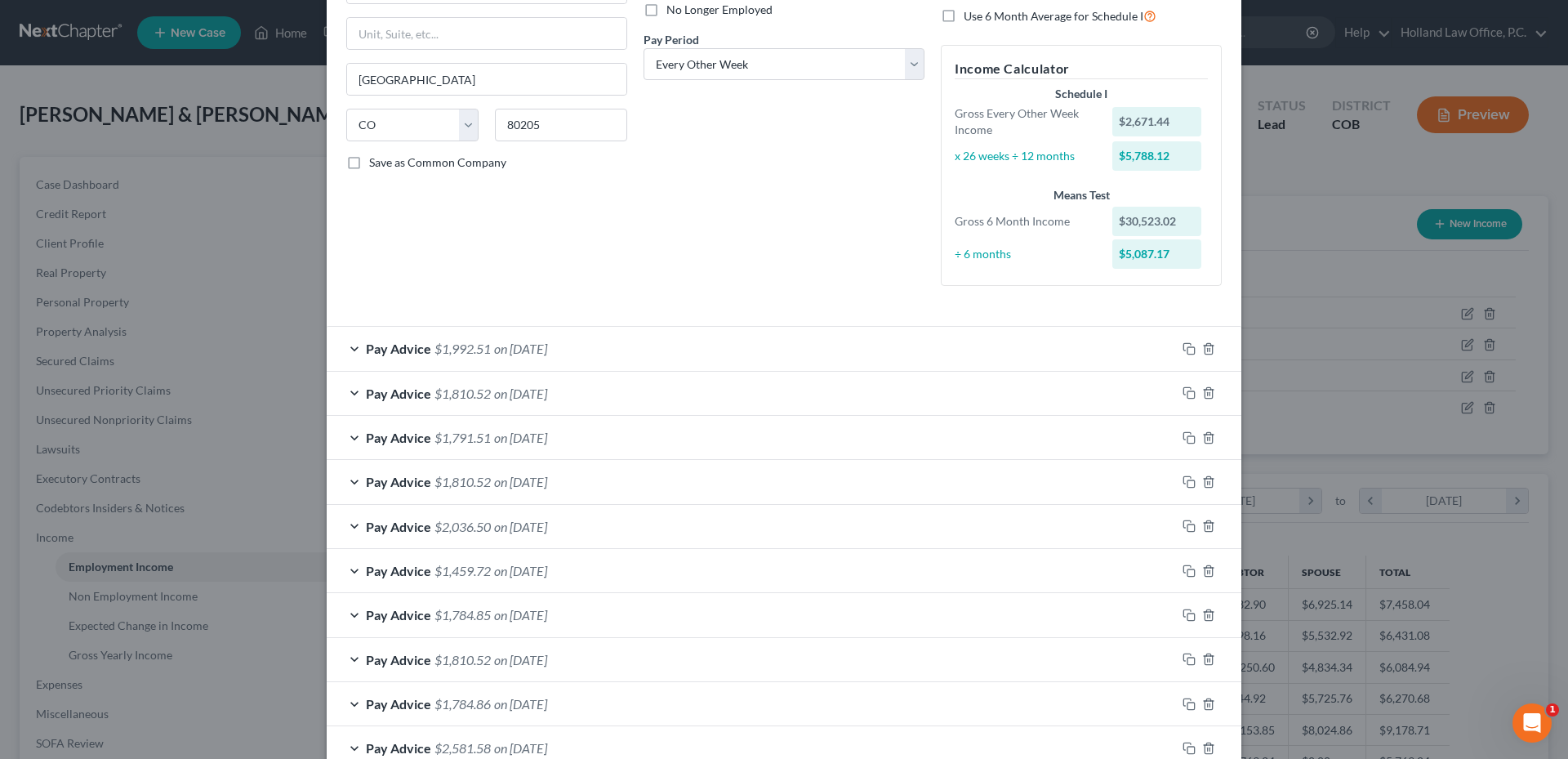
scroll to position [374, 0]
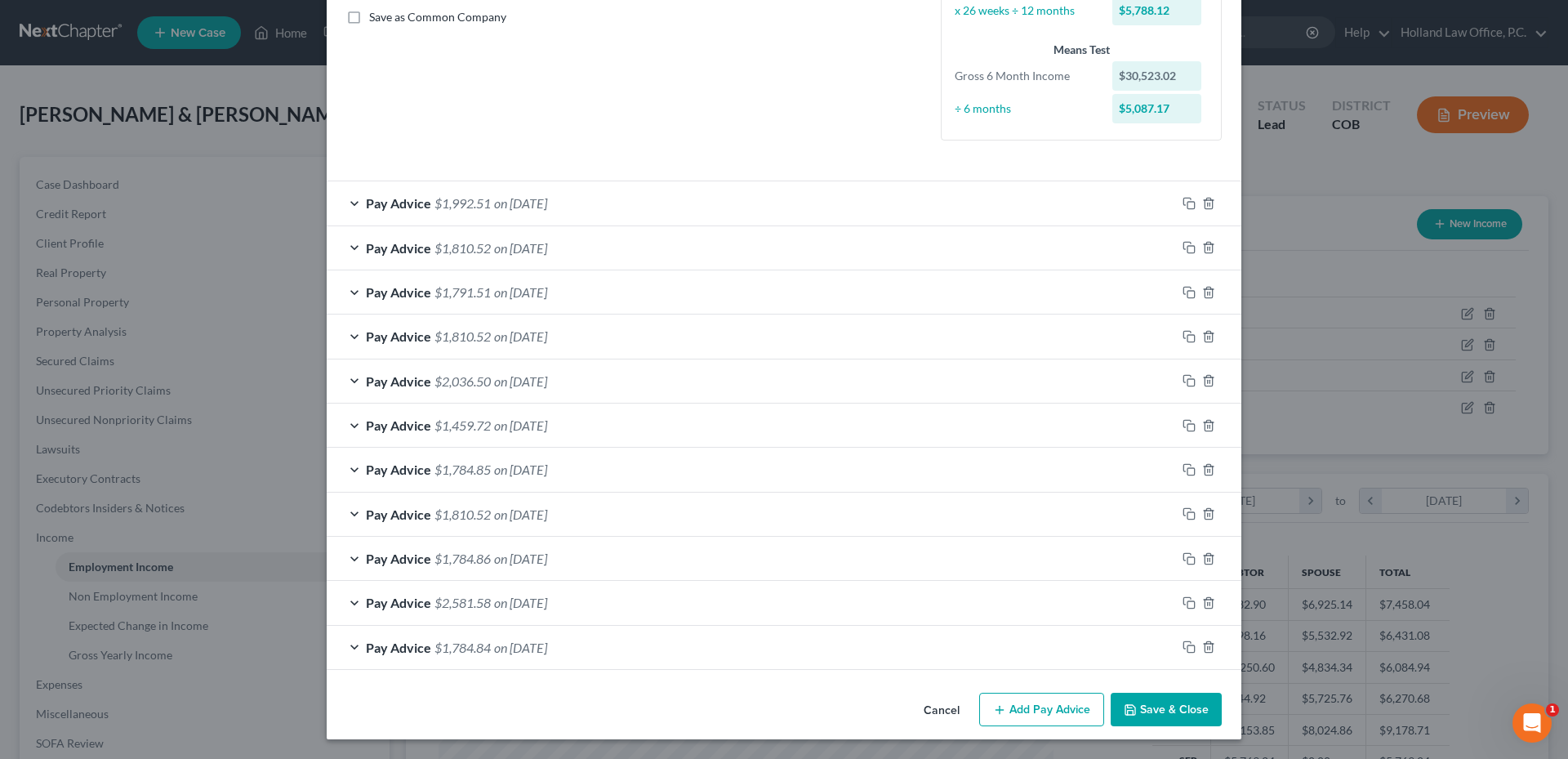
click at [1032, 716] on button "Add Pay Advice" at bounding box center [1041, 710] width 125 height 34
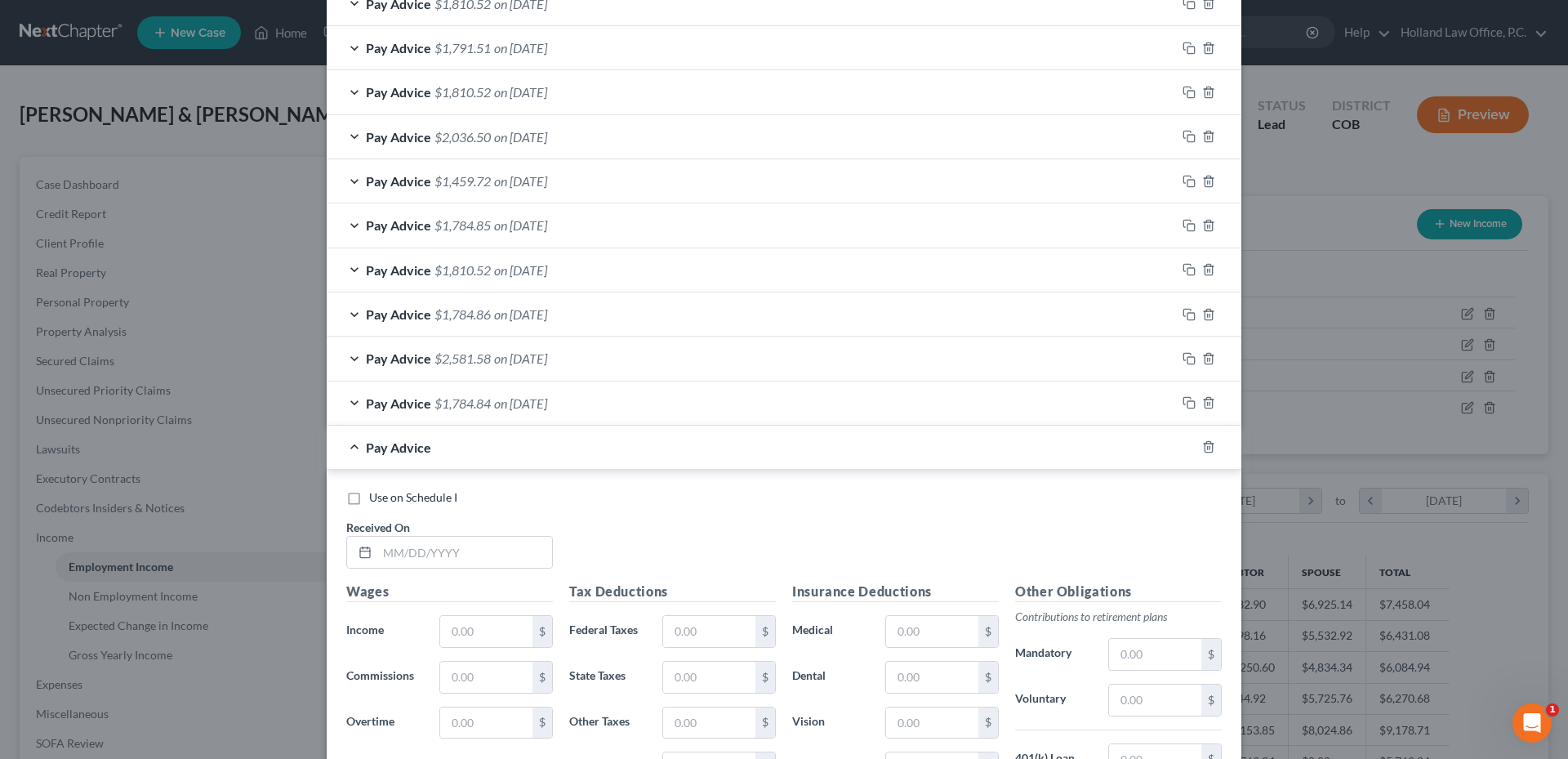
scroll to position [910, 0]
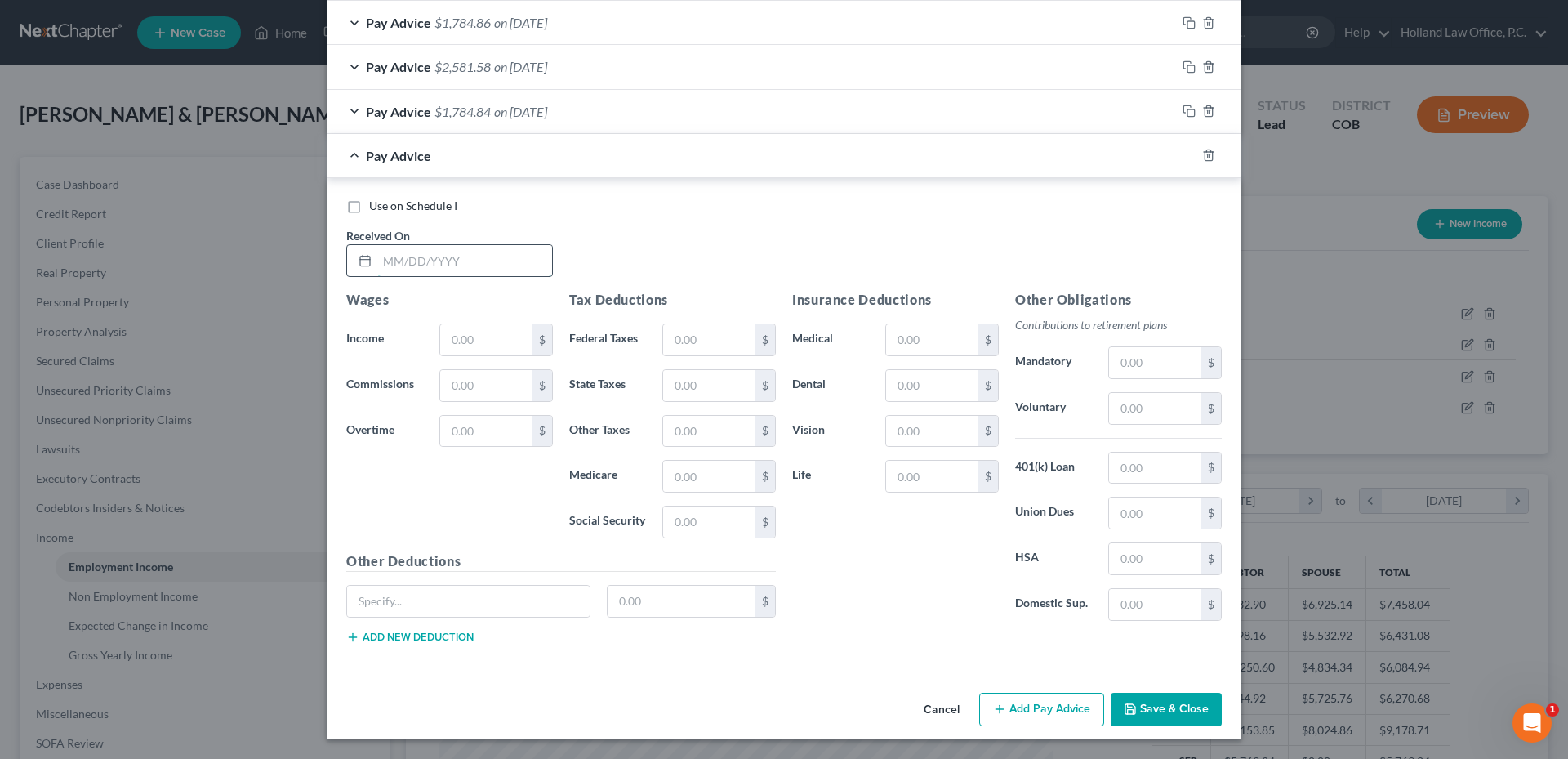
click at [481, 273] on input "text" at bounding box center [464, 261] width 174 height 31
click at [399, 262] on input "9/07/2025" at bounding box center [464, 261] width 174 height 31
type input "9/26/2025"
click at [521, 340] on input "text" at bounding box center [486, 339] width 92 height 31
type input "2,671.45"
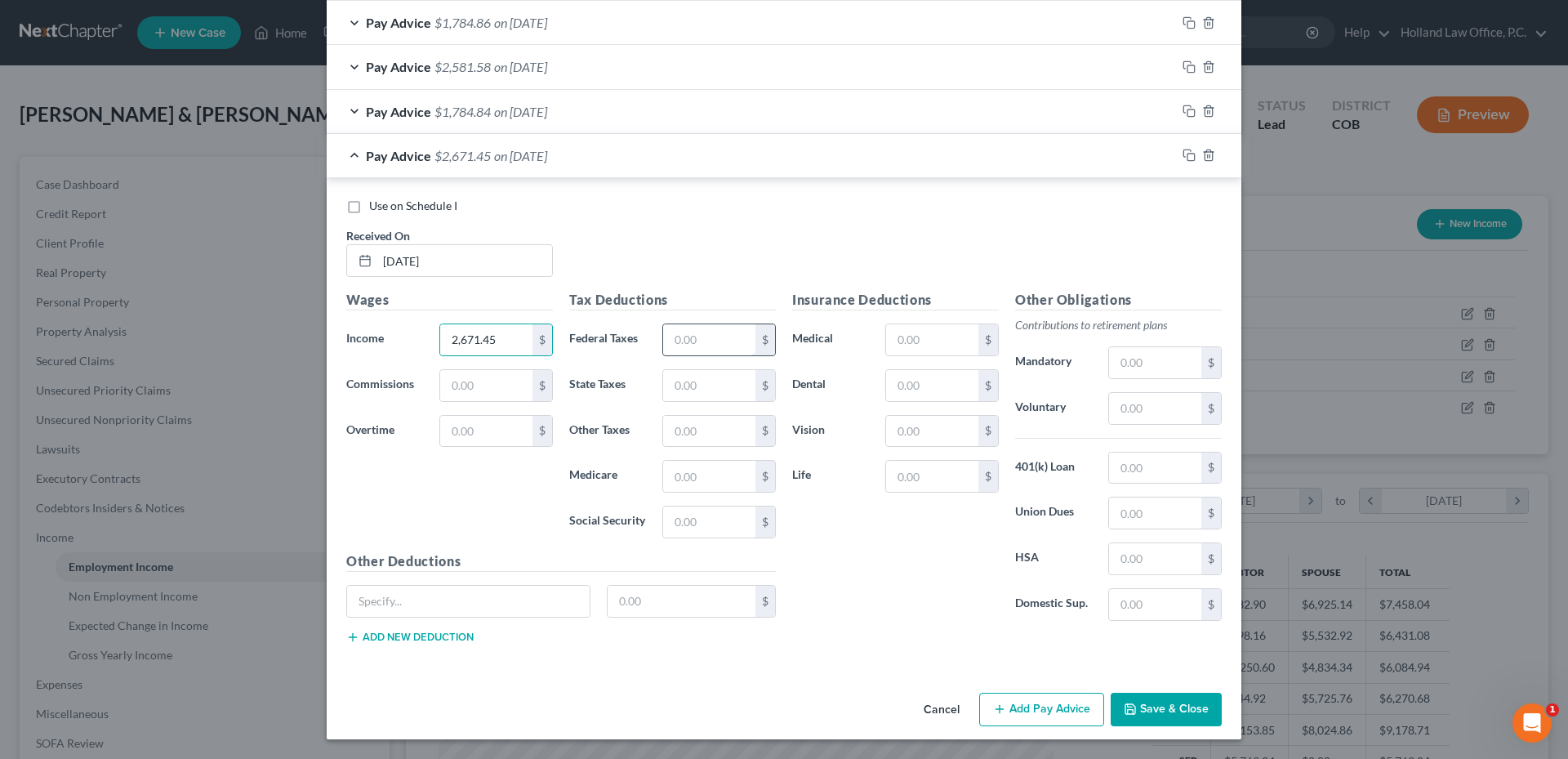
click at [725, 352] on input "text" at bounding box center [709, 339] width 92 height 31
type input "436.80"
click at [903, 341] on input "text" at bounding box center [931, 339] width 92 height 31
type input "291.66"
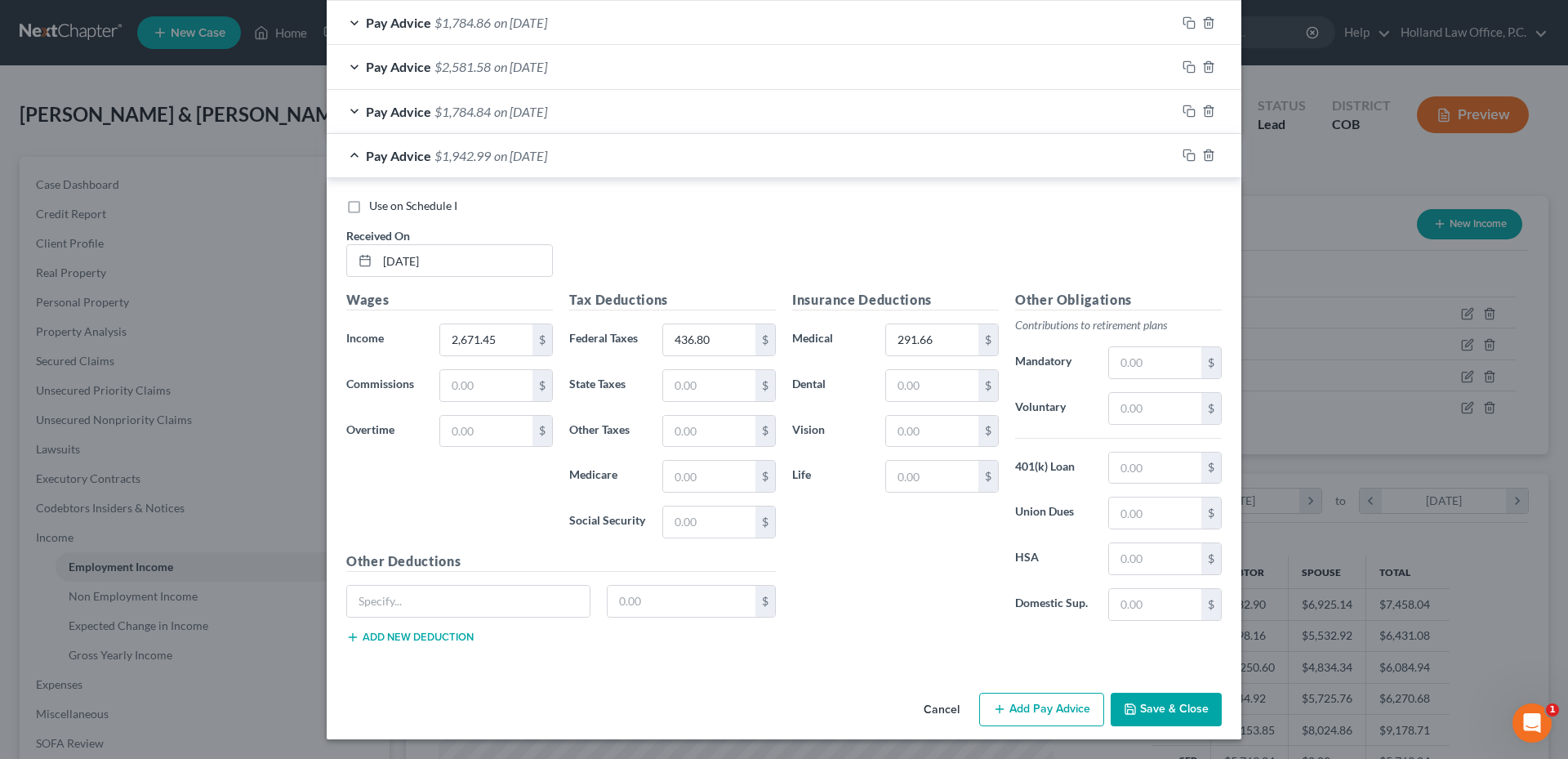
click at [1030, 699] on button "Add Pay Advice" at bounding box center [1041, 710] width 125 height 34
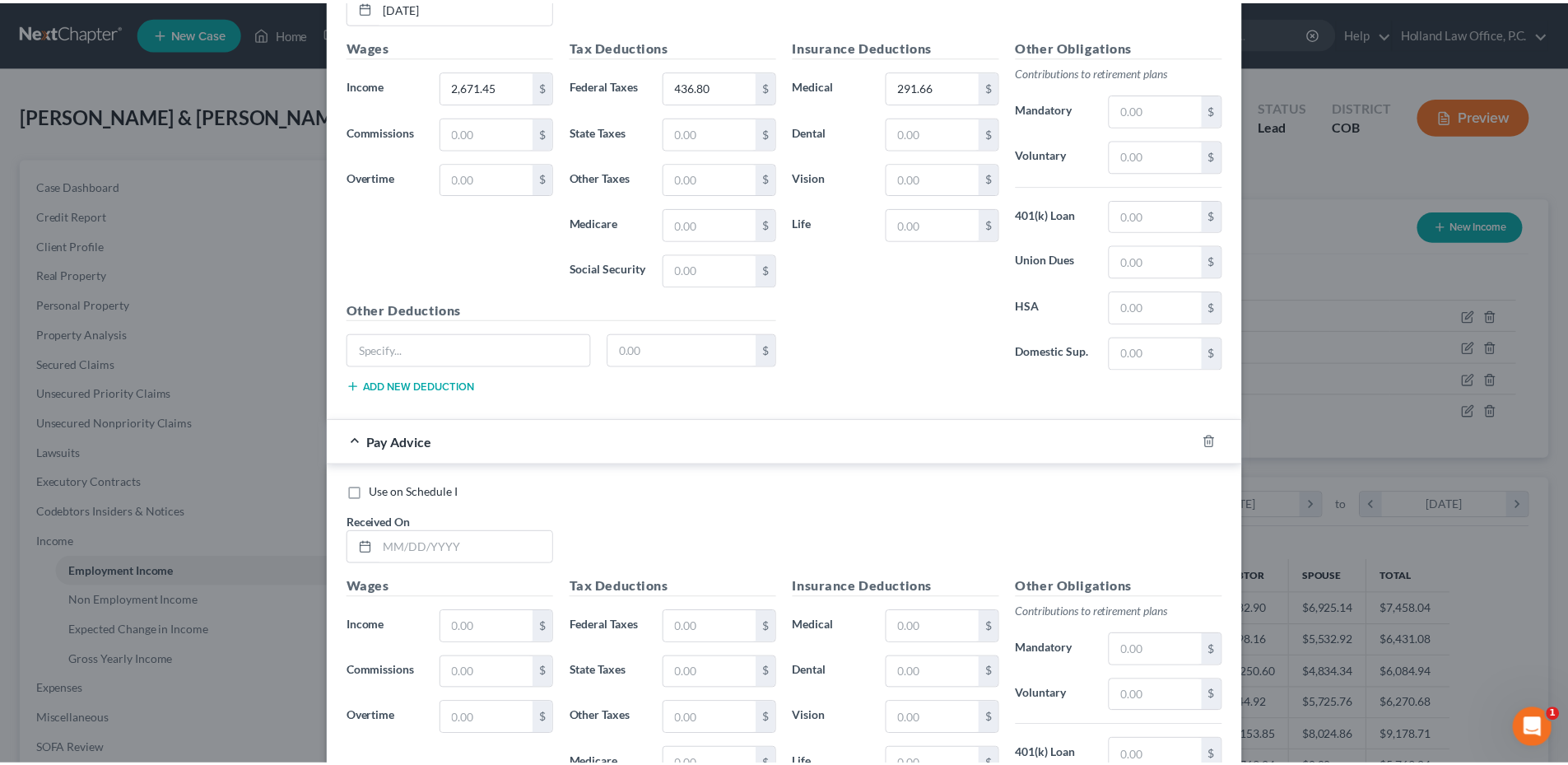
scroll to position [1457, 0]
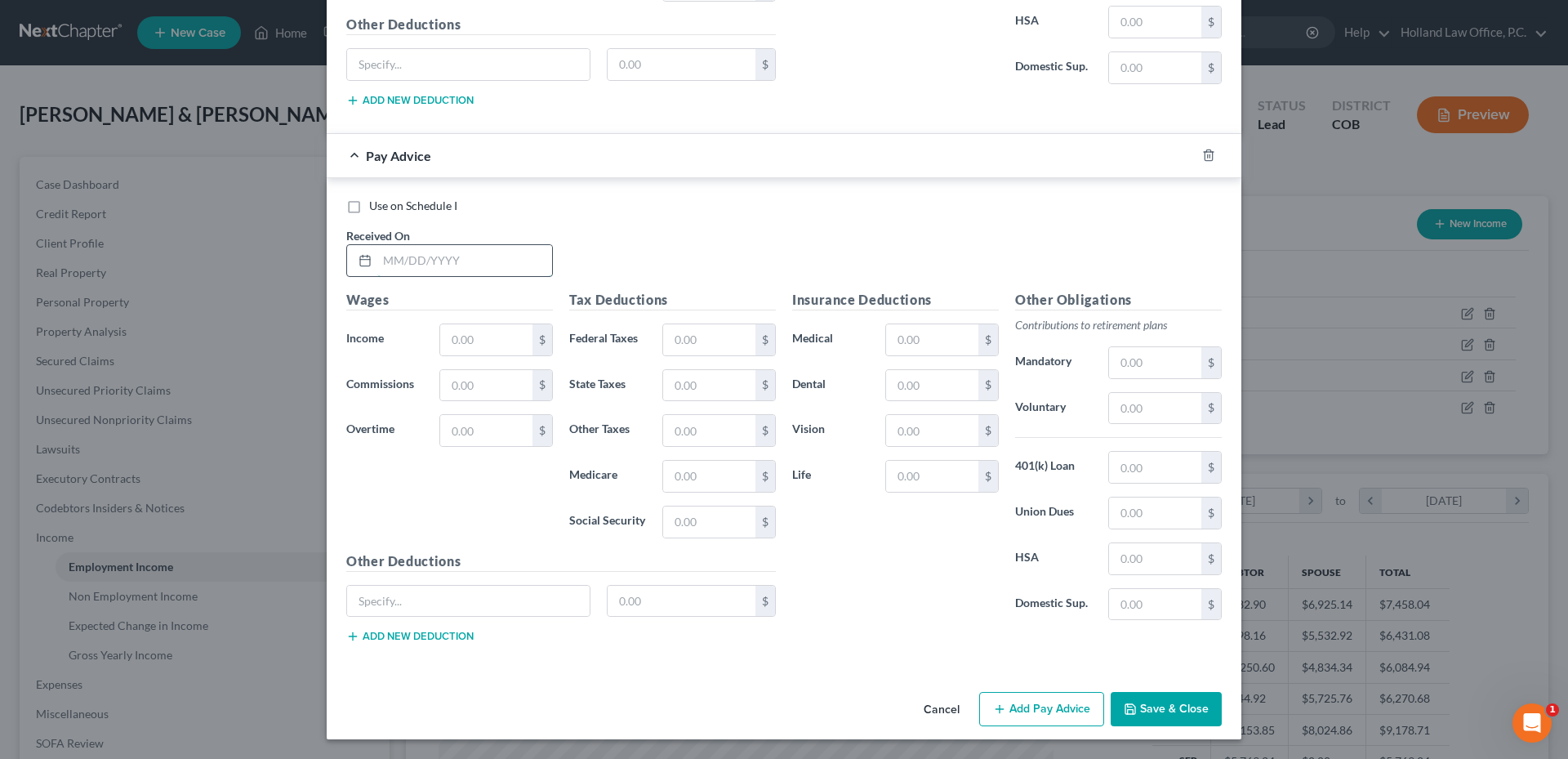
click at [406, 260] on input "text" at bounding box center [464, 261] width 174 height 31
type input "9/12/2025"
click at [509, 337] on input "text" at bounding box center [486, 339] width 92 height 31
type input "2,604.67"
click at [712, 338] on input "text" at bounding box center [709, 339] width 92 height 31
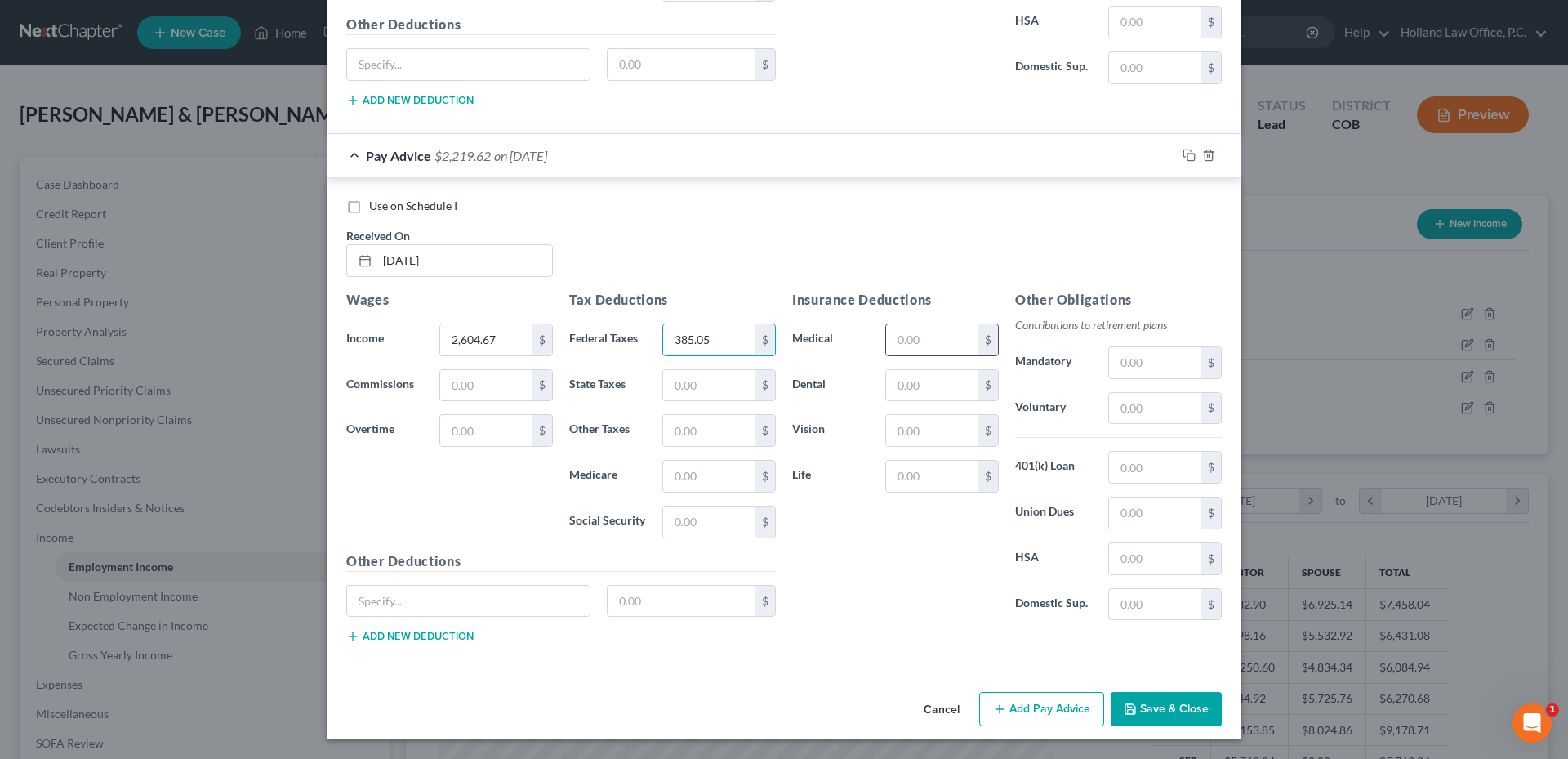
type input "385.05"
click at [910, 342] on input "text" at bounding box center [931, 339] width 92 height 31
type input "480.46"
click at [1140, 705] on button "Save & Close" at bounding box center [1165, 709] width 111 height 34
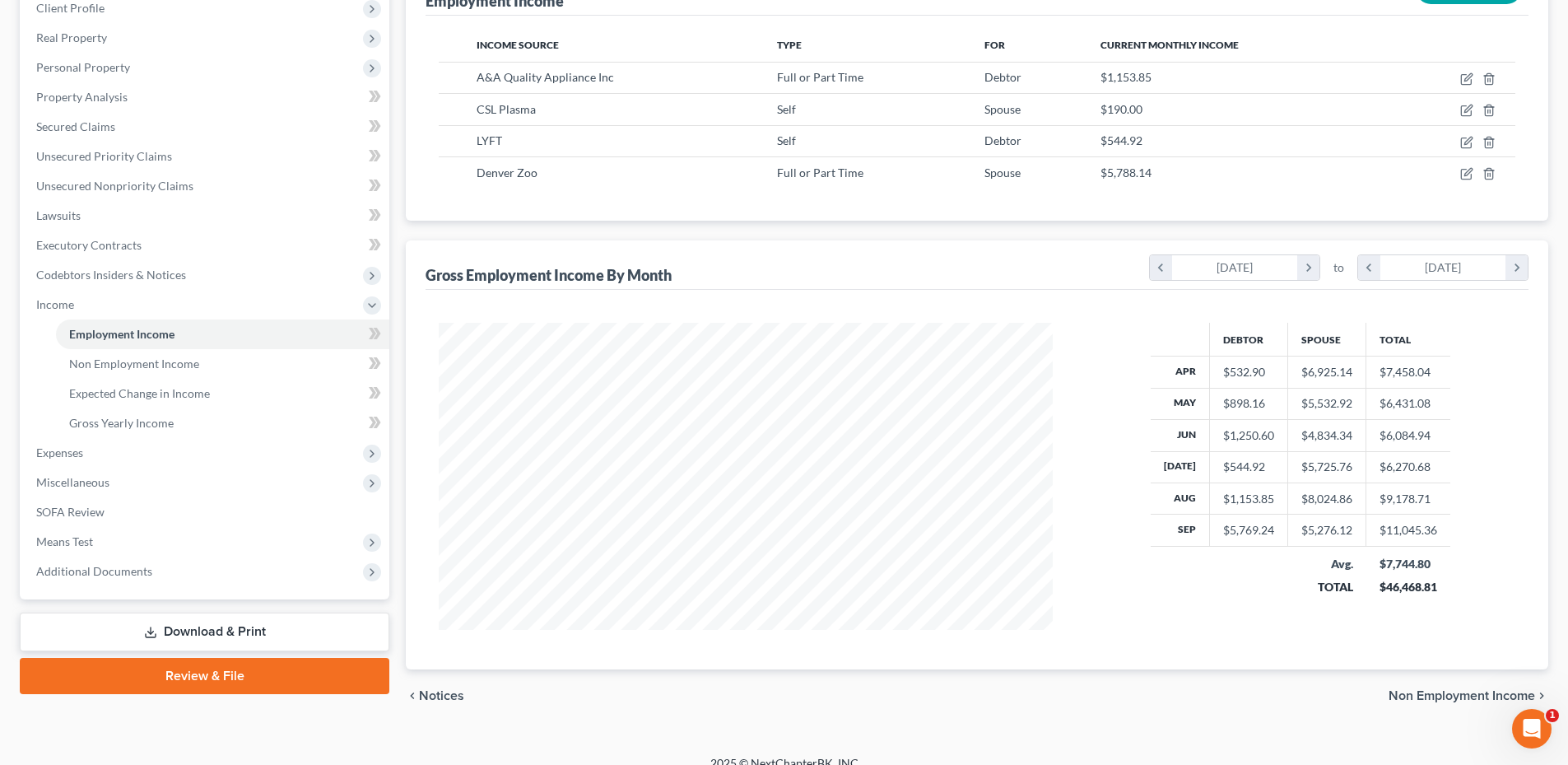
scroll to position [257, 0]
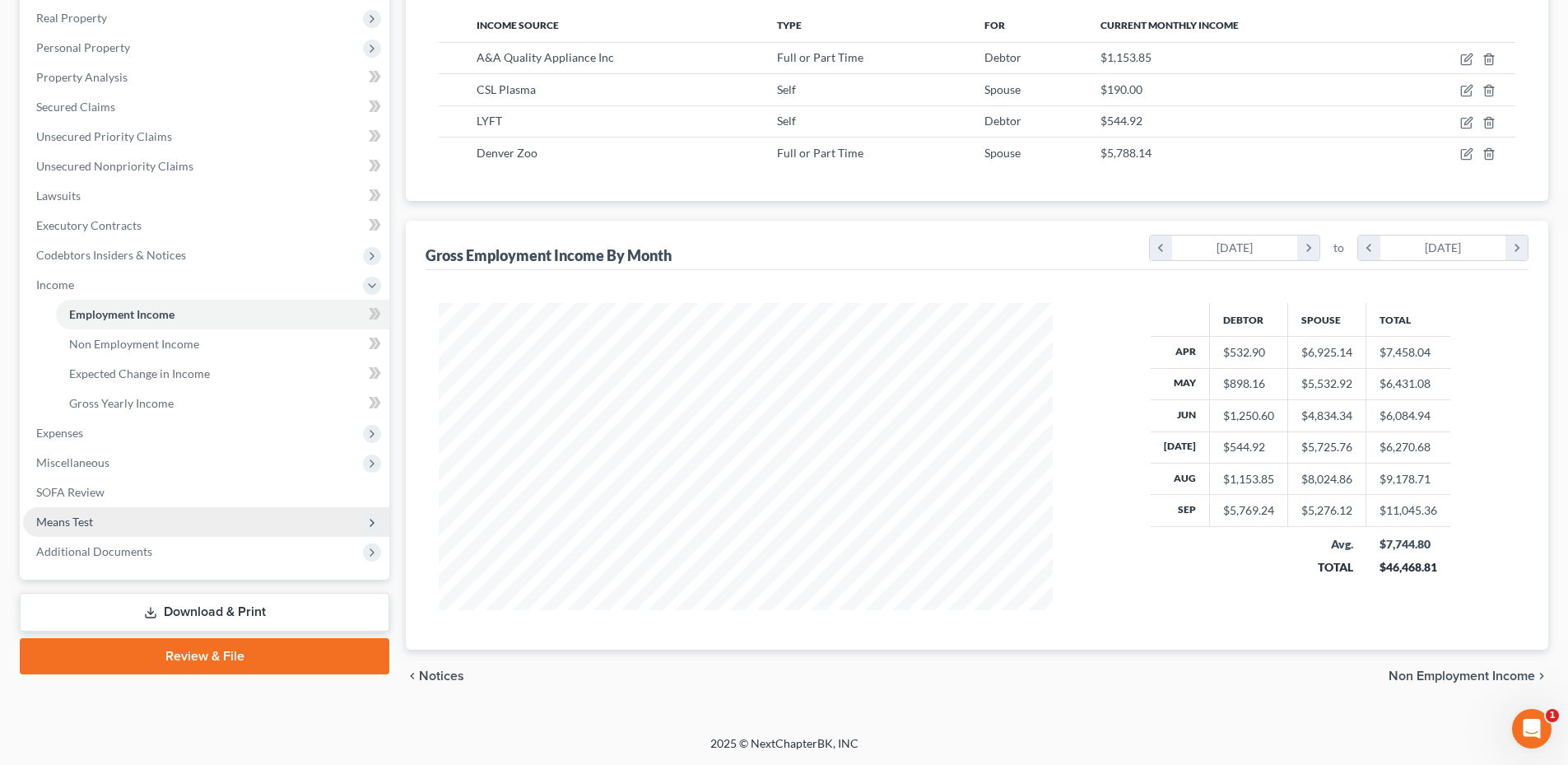
click at [84, 516] on span "Means Test" at bounding box center [64, 521] width 56 height 14
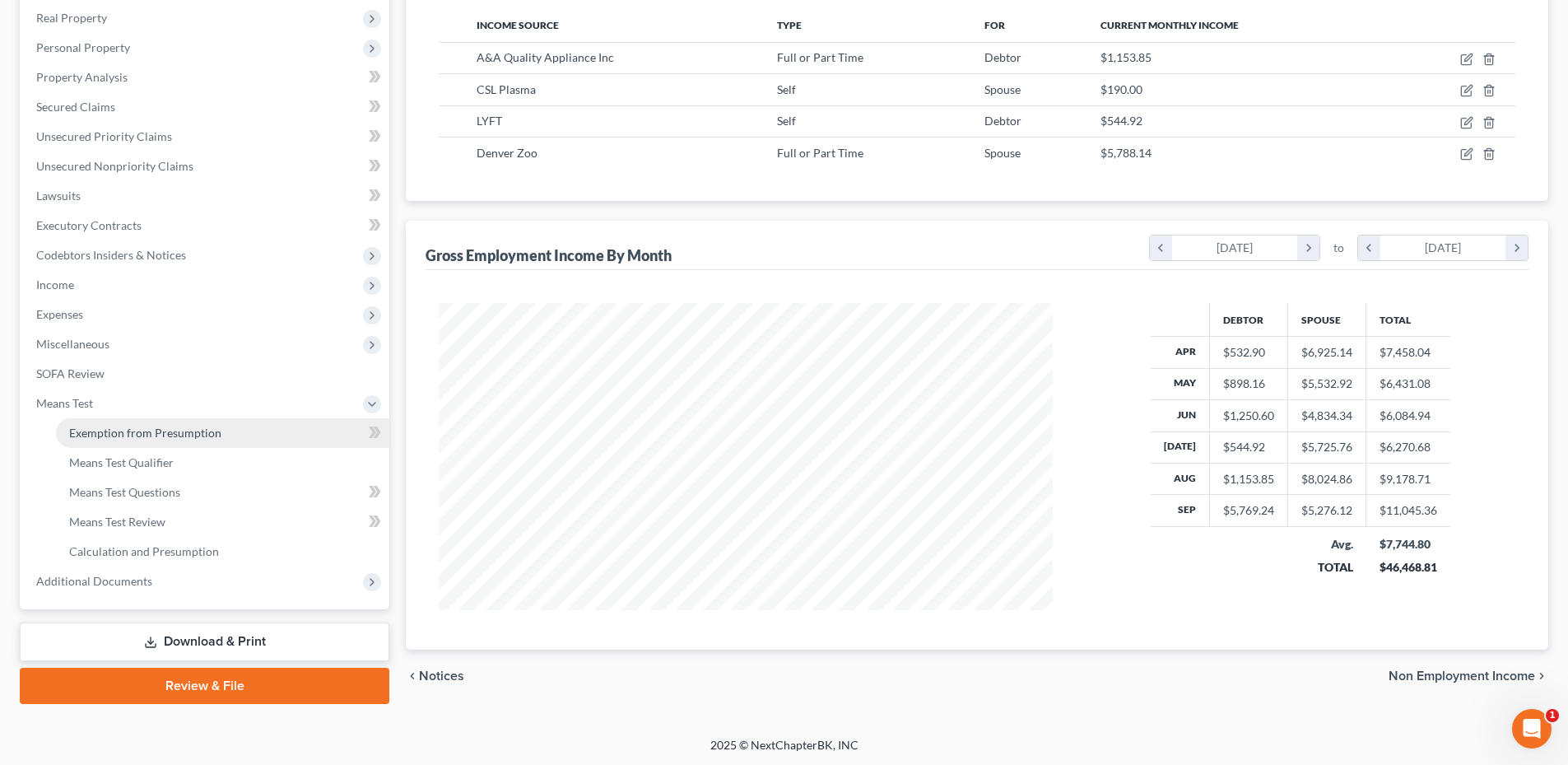
click at [159, 434] on span "Exemption from Presumption" at bounding box center [144, 433] width 152 height 14
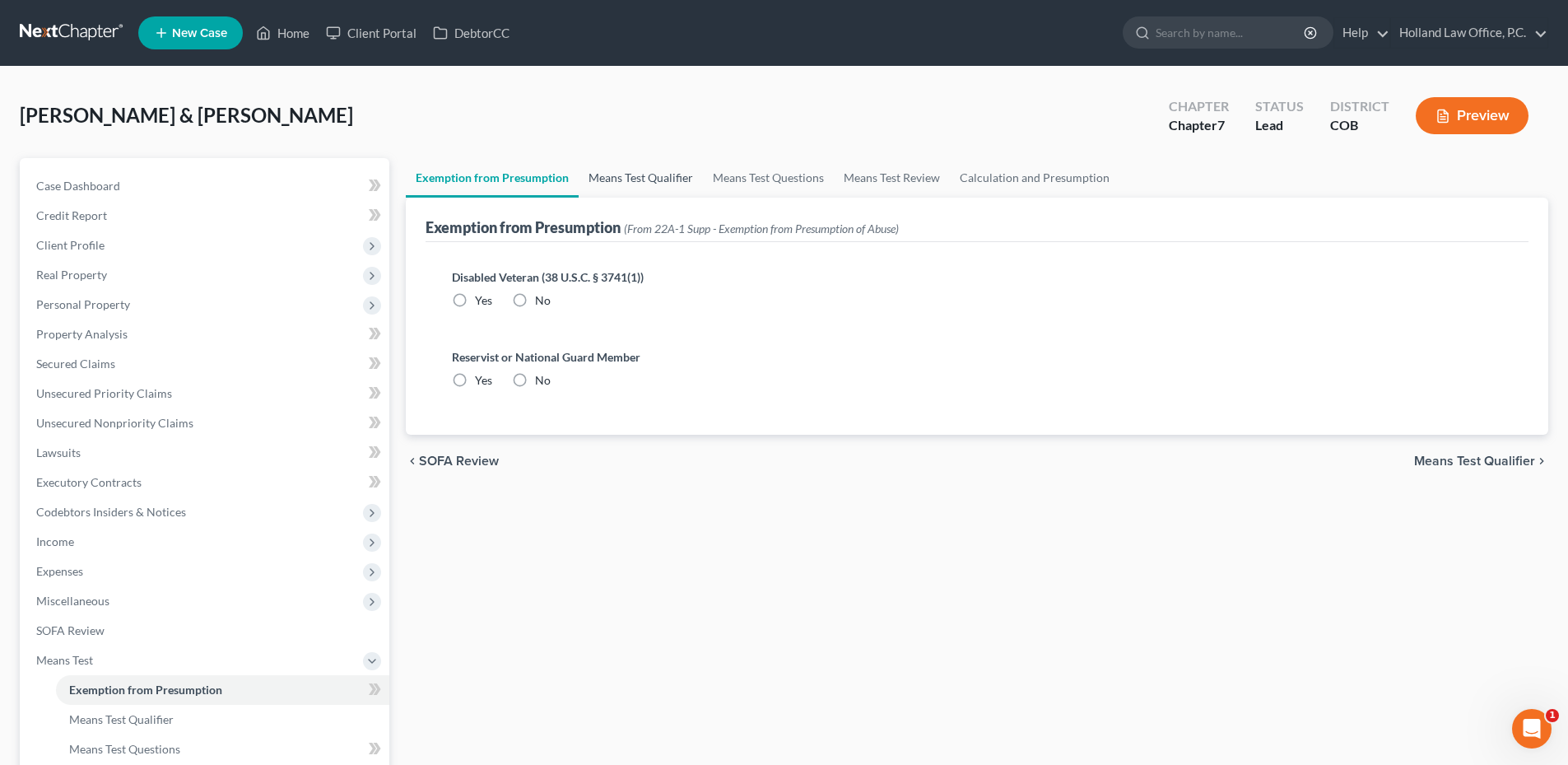
click at [654, 178] on link "Means Test Qualifier" at bounding box center [641, 177] width 124 height 39
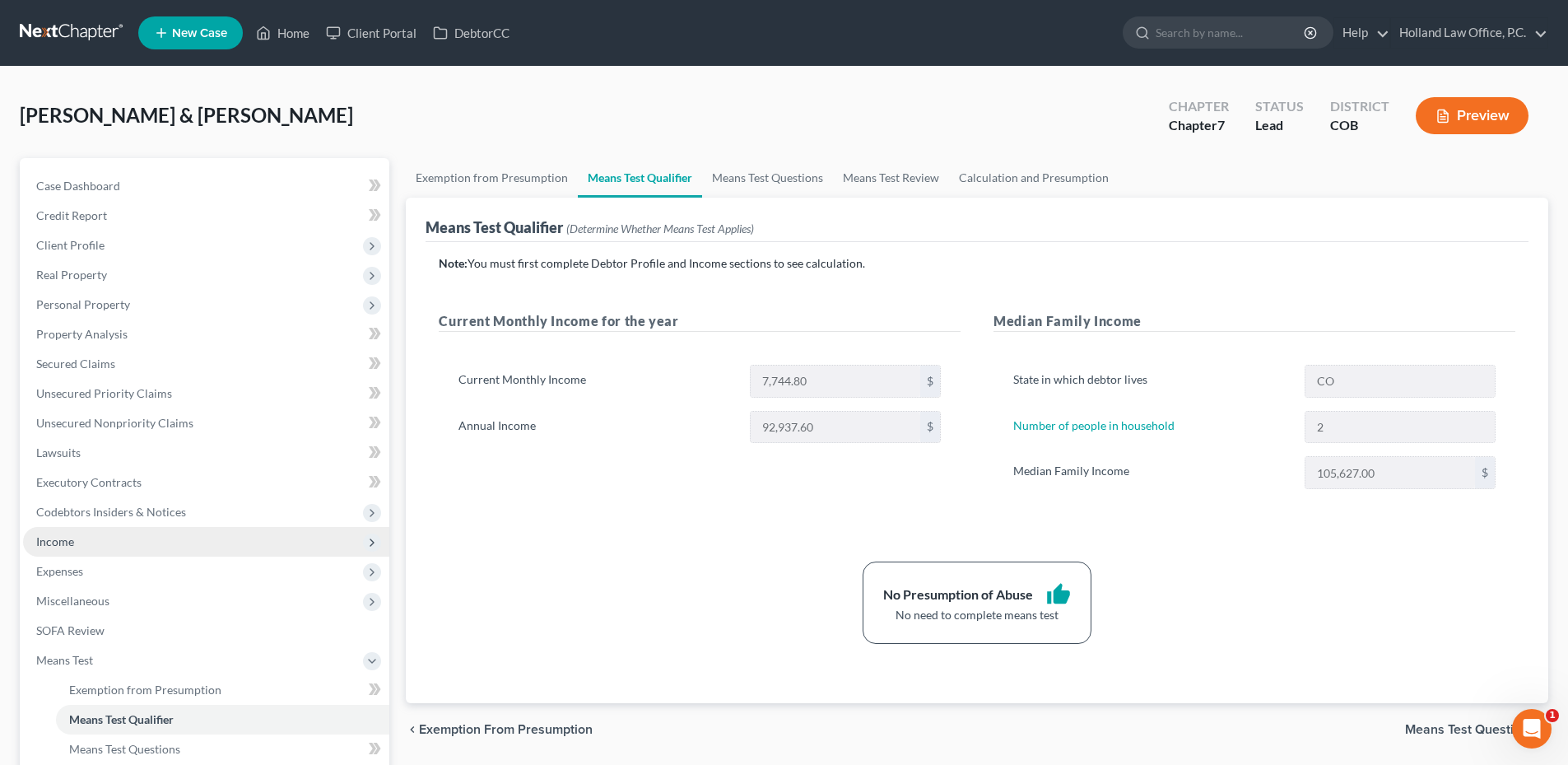
click at [79, 539] on span "Income" at bounding box center [206, 542] width 367 height 30
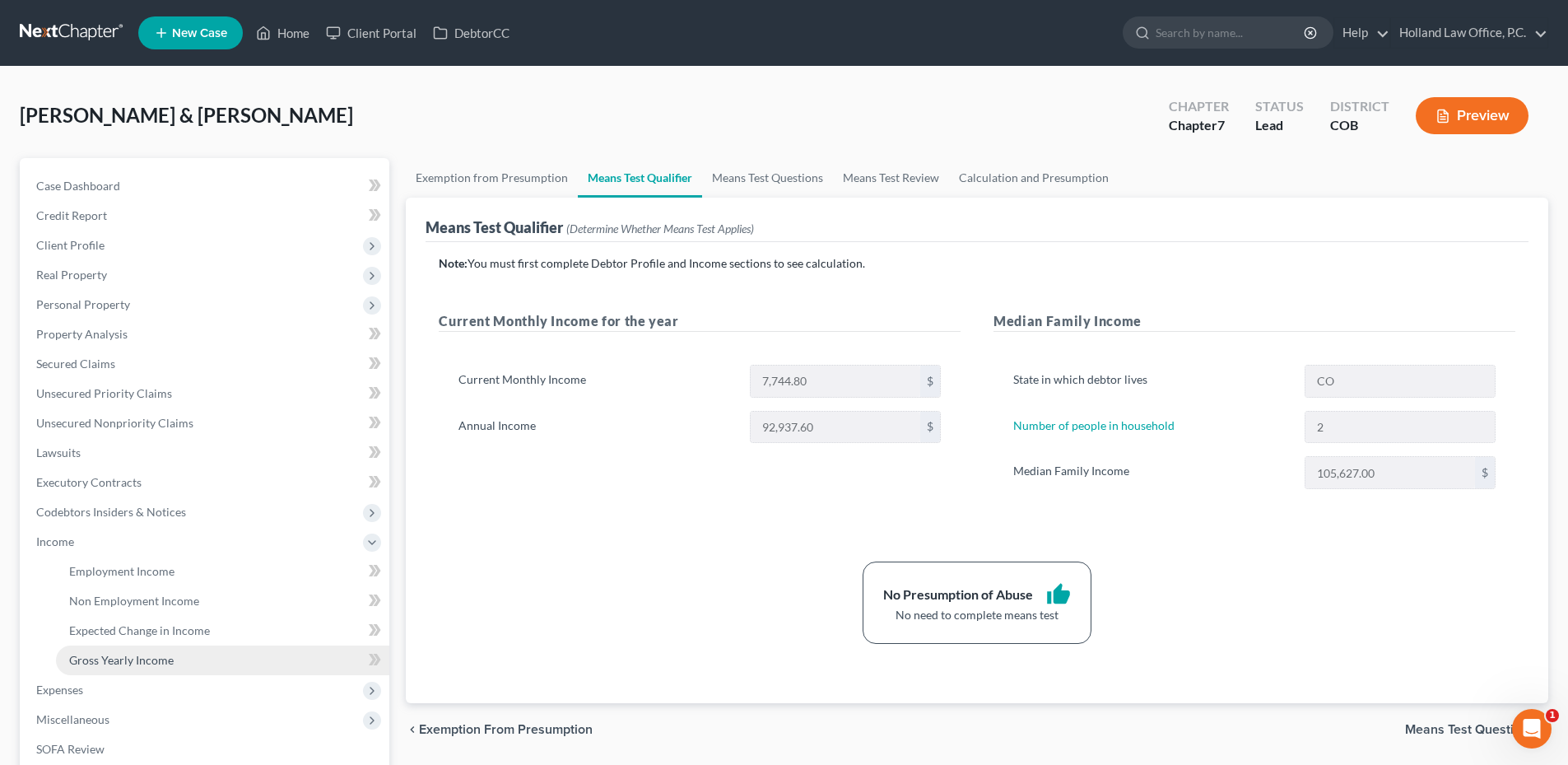
click at [124, 661] on span "Gross Yearly Income" at bounding box center [120, 659] width 104 height 14
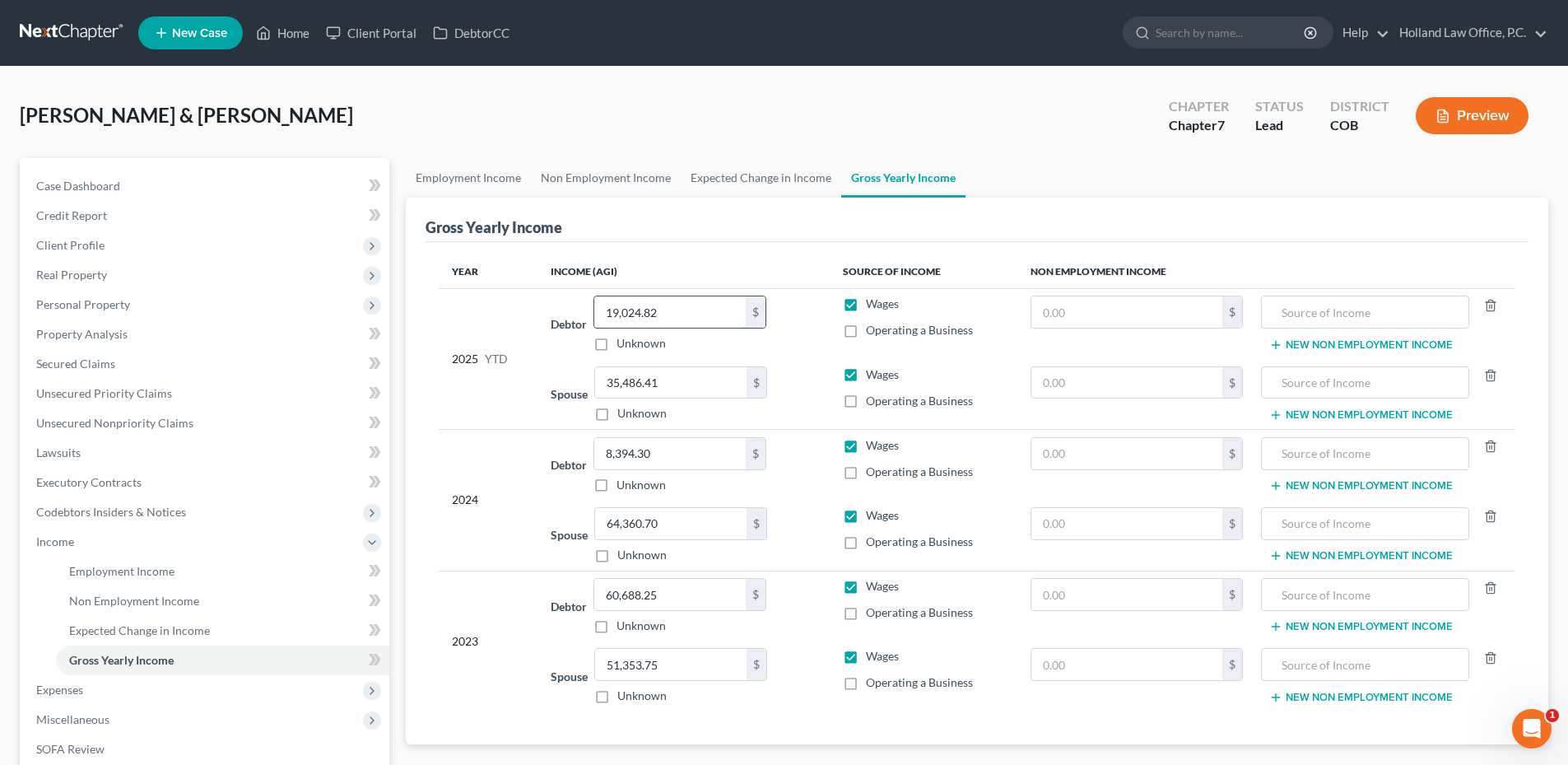
click at [702, 309] on input "19,024.82" at bounding box center [669, 311] width 152 height 32
click at [698, 317] on input "19,024.82" at bounding box center [669, 311] width 152 height 32
type input "21,909.44"
click at [770, 265] on th "Income (AGI)" at bounding box center [683, 271] width 291 height 32
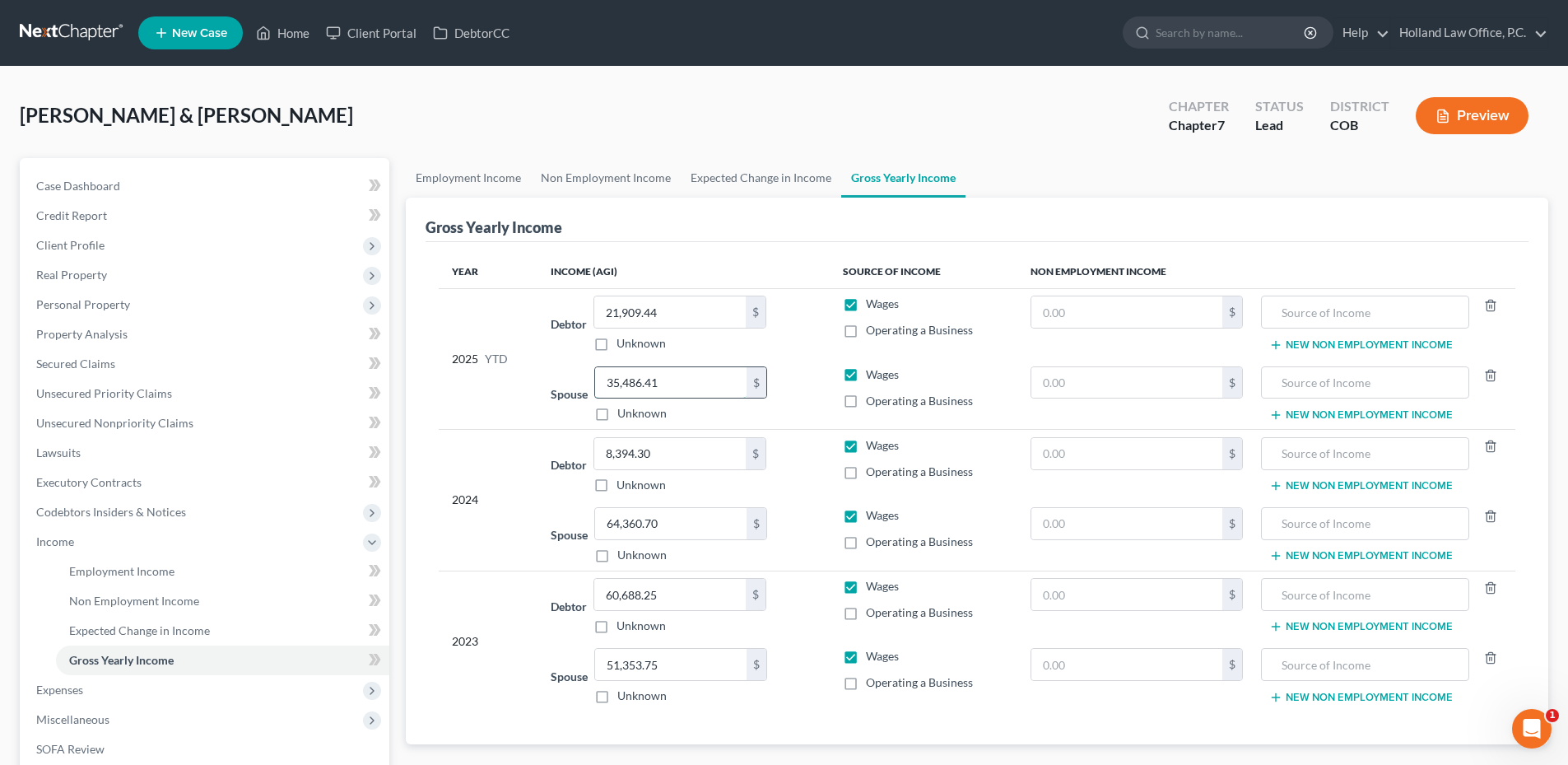
click at [714, 387] on input "35,486.41" at bounding box center [670, 382] width 152 height 32
type input "2"
type input "39,168.56"
click at [818, 367] on td "Spouse 39,168.56 $ Unknown Balance Undetermined 39,168.56 $ Unknown" at bounding box center [683, 394] width 291 height 71
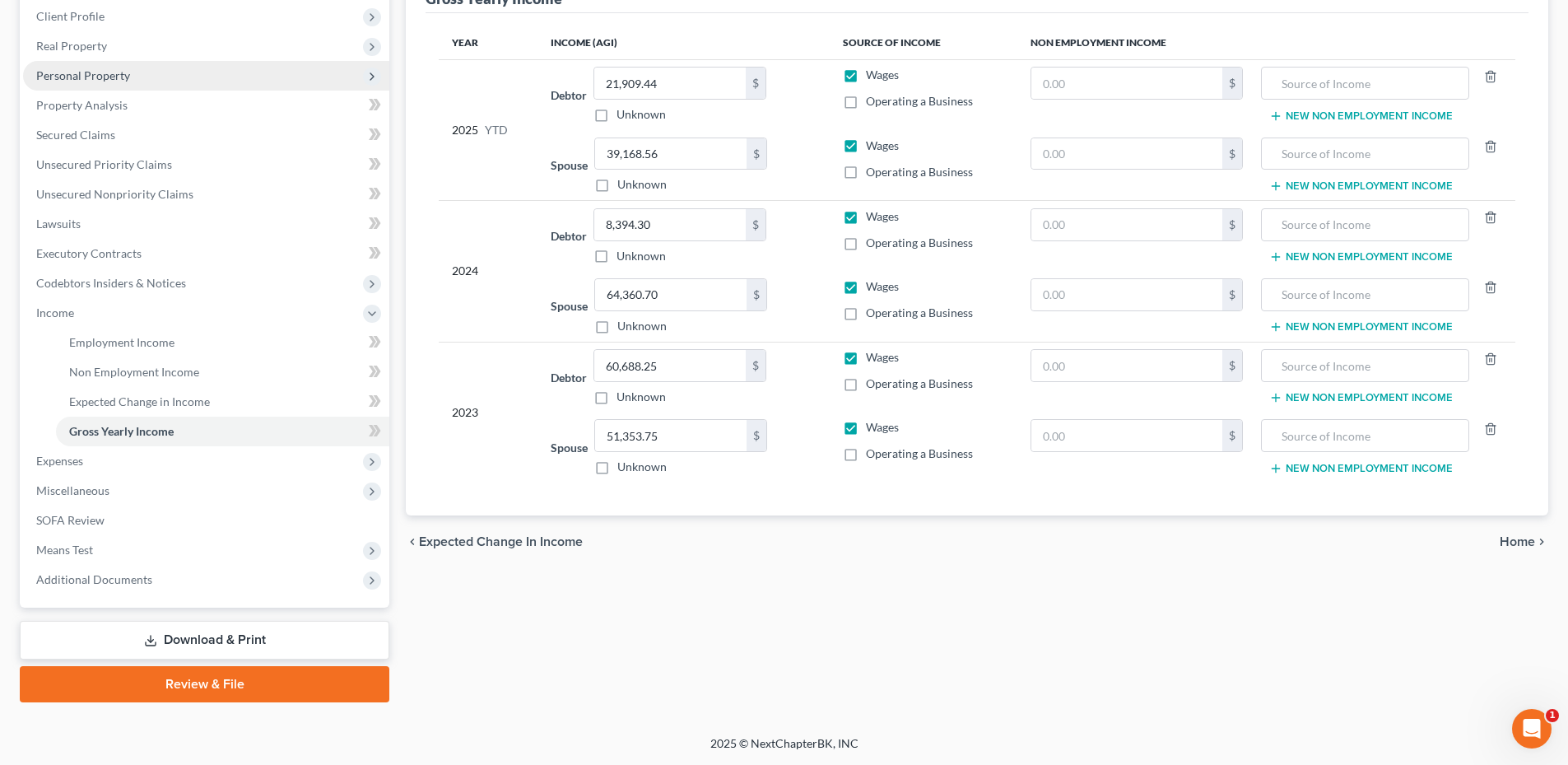
click at [101, 86] on span "Personal Property" at bounding box center [206, 75] width 367 height 30
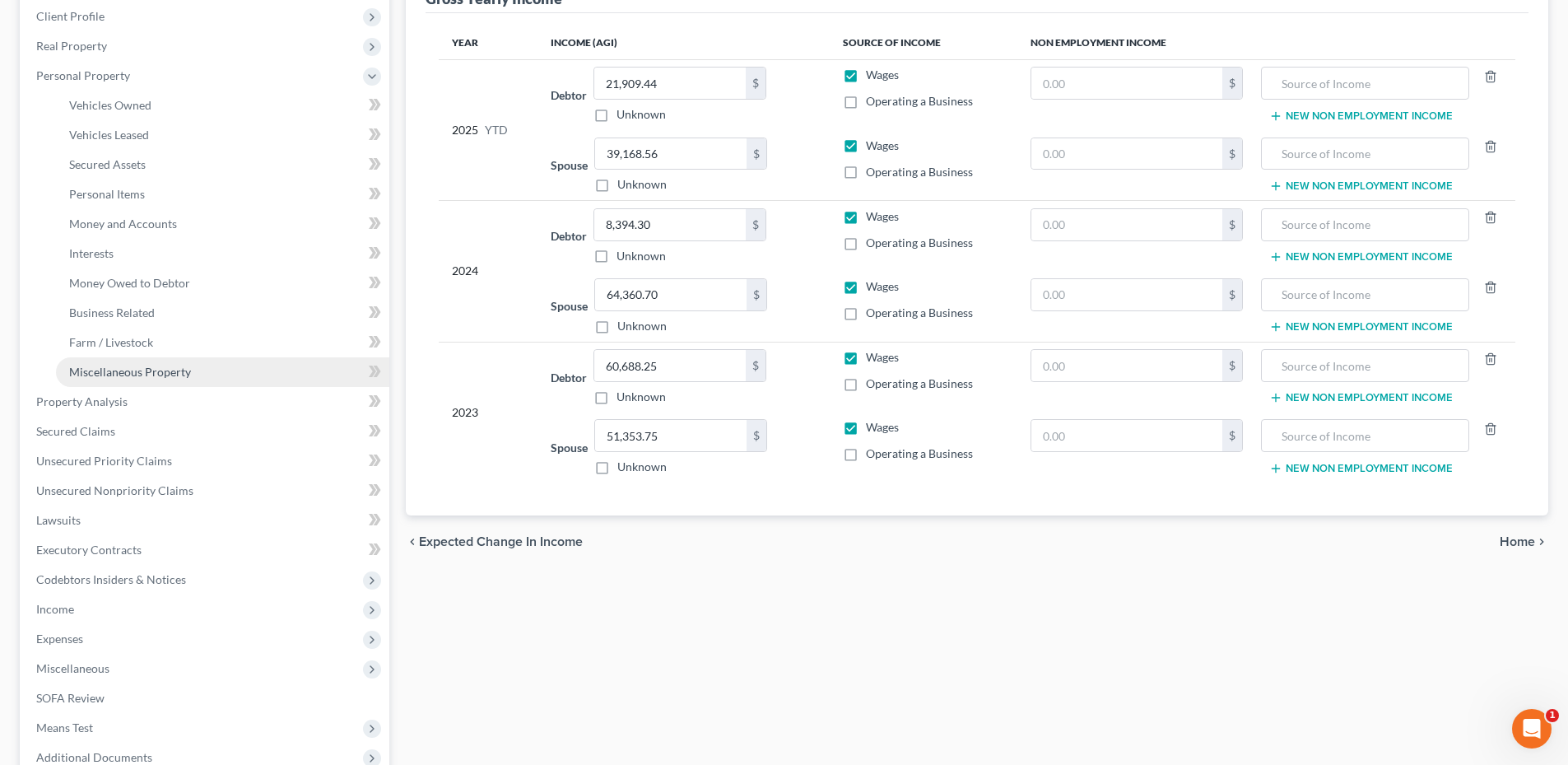
click at [155, 372] on span "Miscellaneous Property" at bounding box center [130, 372] width 122 height 14
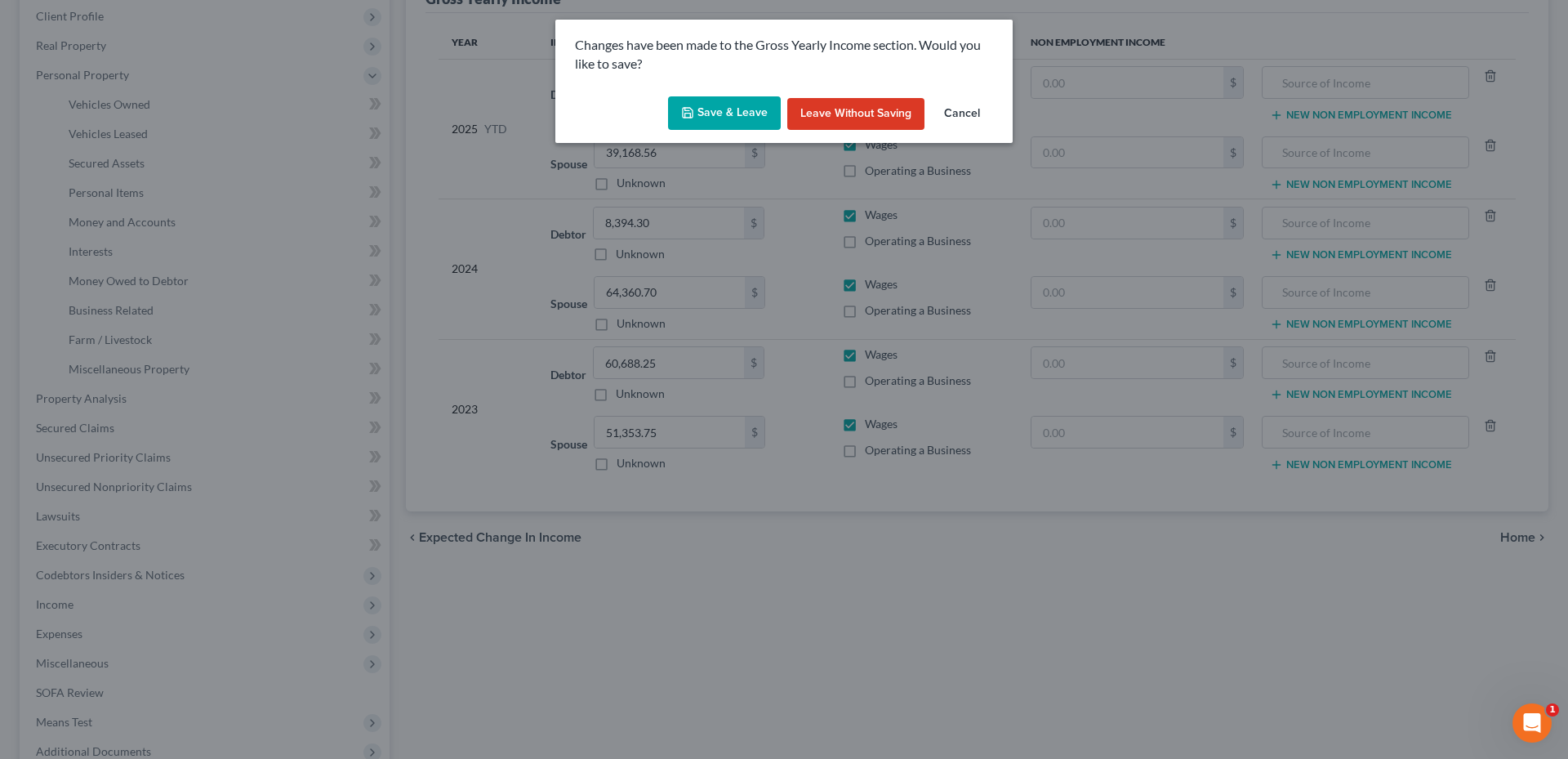
click at [701, 116] on button "Save & Leave" at bounding box center [724, 114] width 113 height 34
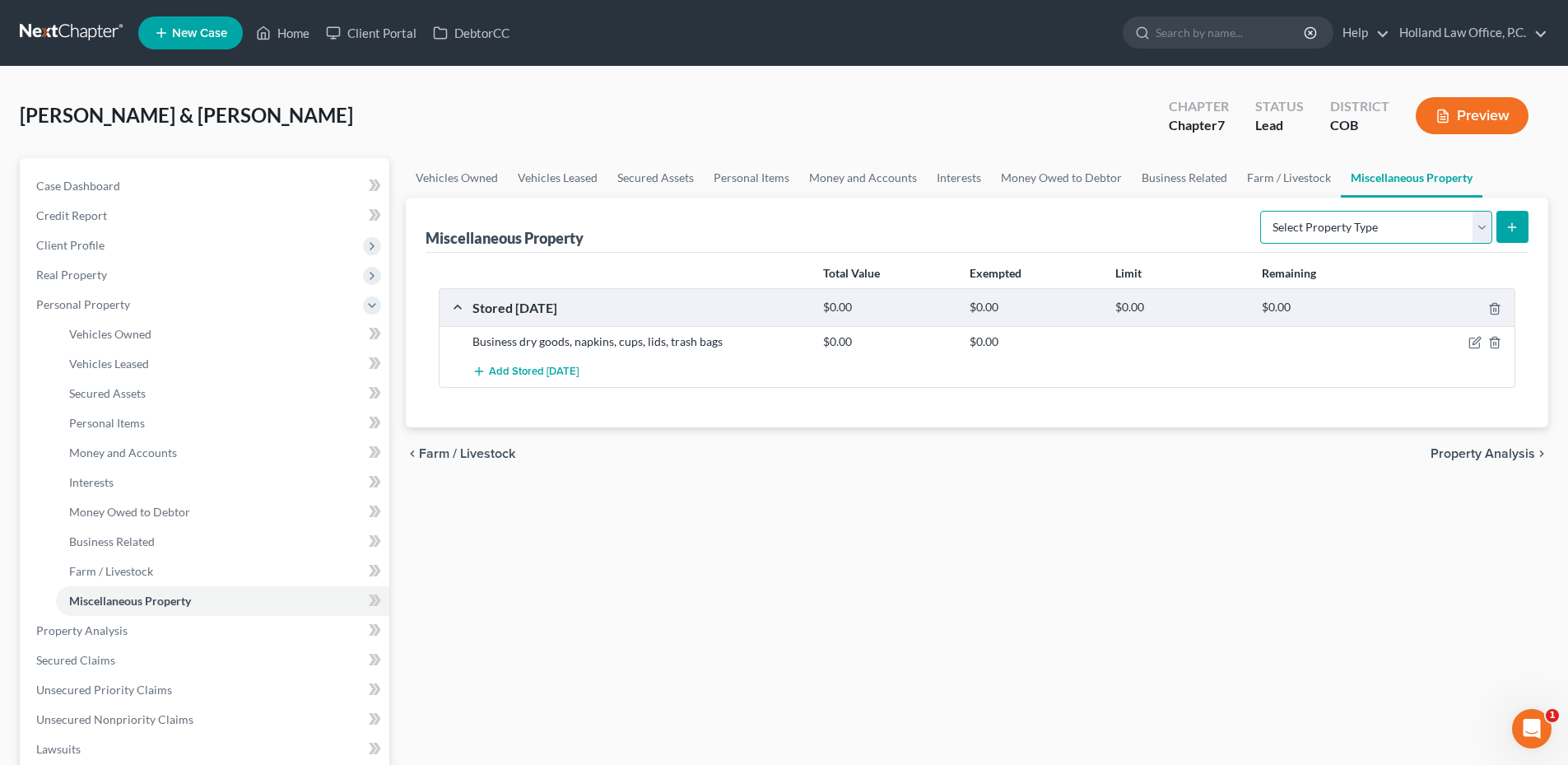
click at [1352, 232] on select "Select Property Type Assigned for Creditor Benefit Within 1 Year Holding for An…" at bounding box center [1375, 227] width 232 height 32
select select "transferred"
click at [1260, 211] on select "Select Property Type Assigned for Creditor Benefit Within 1 Year Holding for An…" at bounding box center [1375, 227] width 232 height 32
click at [1531, 214] on div "Miscellaneous Property Select Property Type Assigned for Creditor Benefit Withi…" at bounding box center [977, 312] width 1142 height 229
click at [1518, 218] on button "submit" at bounding box center [1513, 227] width 32 height 32
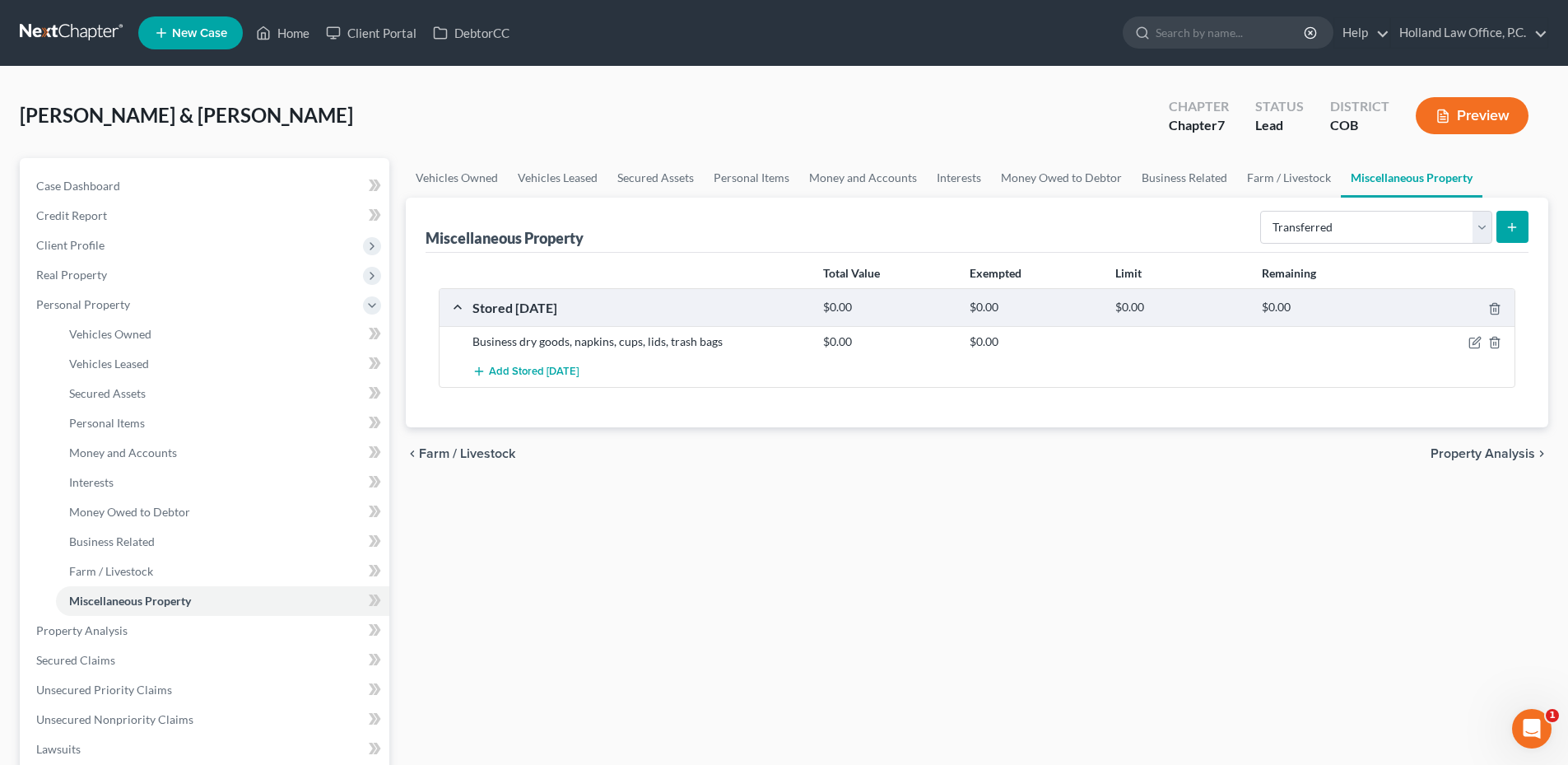
select select "Ordinary ([DATE])"
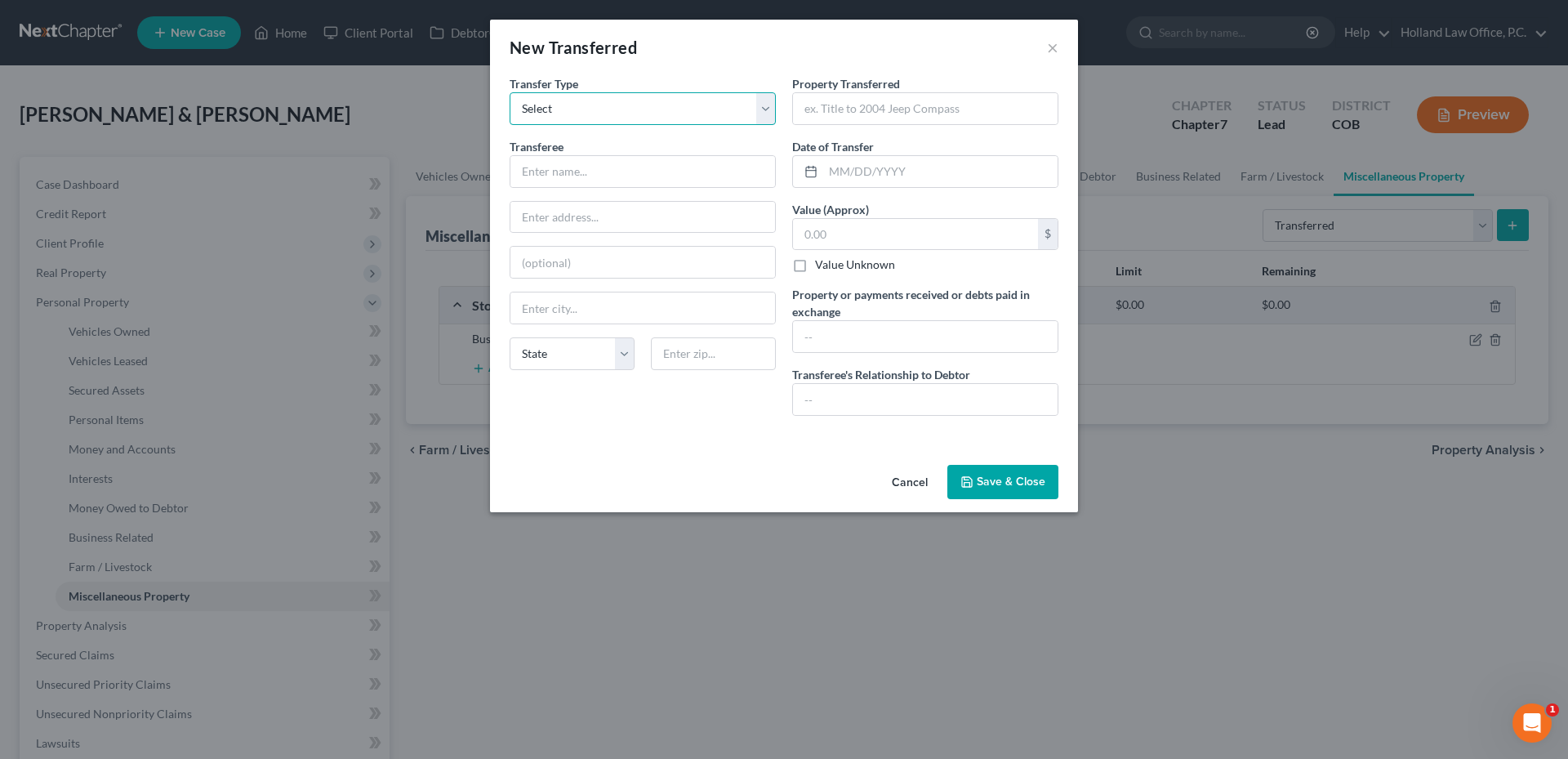
click at [630, 104] on select "Select Ordinary (within 2 years) Within 10 Years" at bounding box center [642, 108] width 266 height 32
click at [593, 174] on input "text" at bounding box center [642, 172] width 264 height 31
type input "[PERSON_NAME] & [PERSON_NAME]"
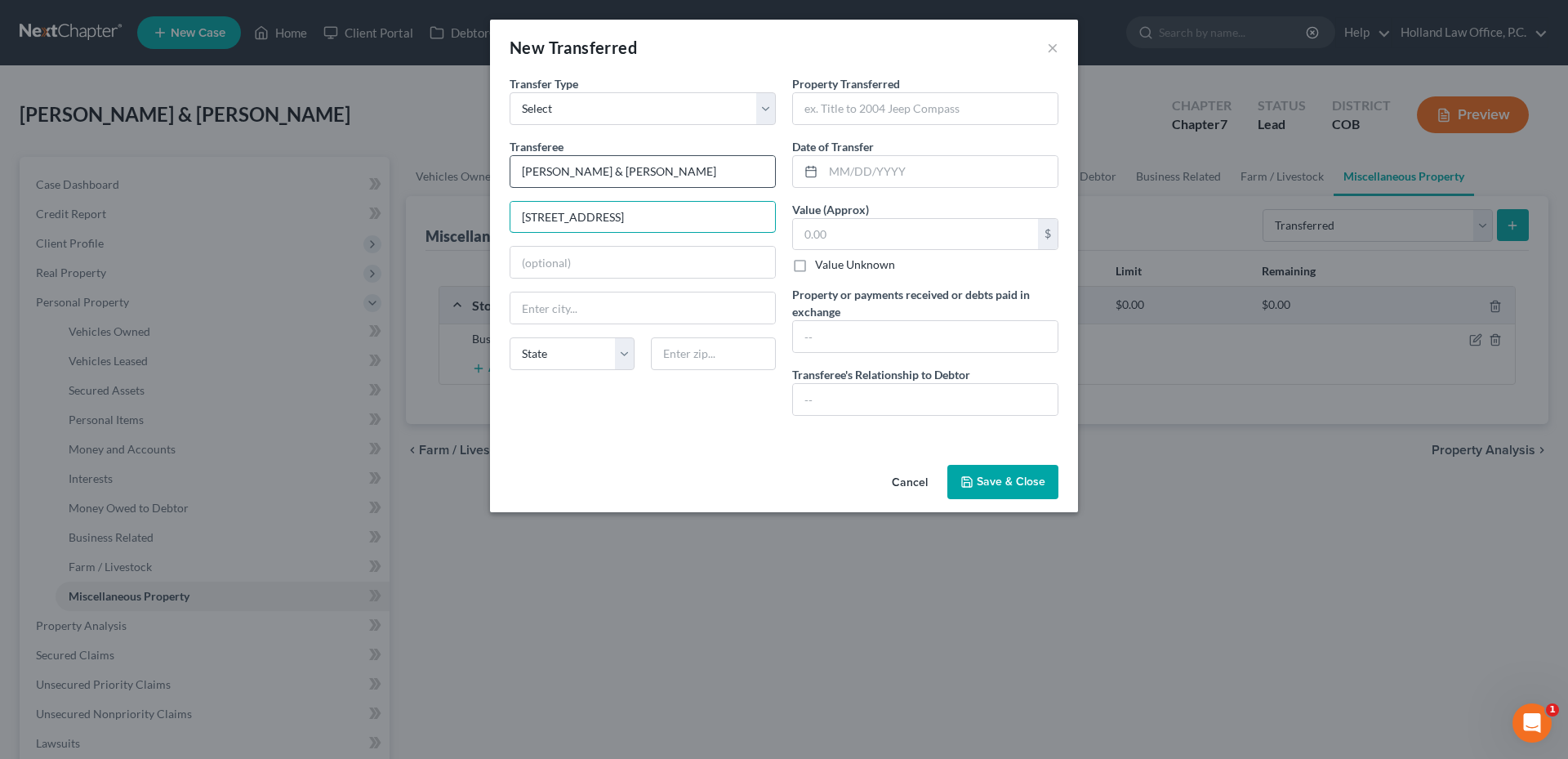
type input "[STREET_ADDRESS]"
type input "80640"
type input "[PERSON_NAME]"
click at [838, 104] on input "text" at bounding box center [925, 108] width 264 height 31
drag, startPoint x: 647, startPoint y: 217, endPoint x: 454, endPoint y: 212, distance: 193.1
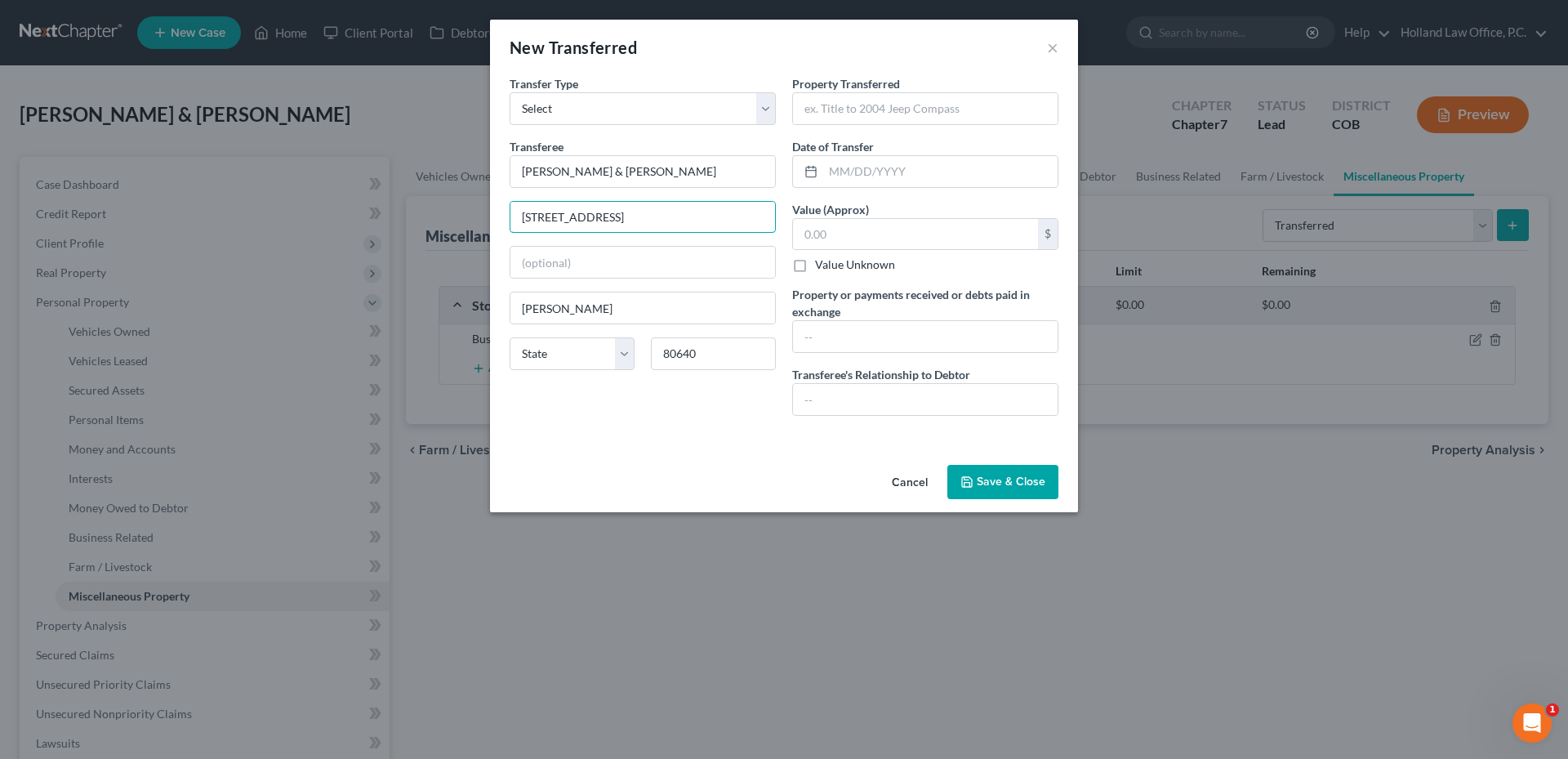
click at [446, 213] on div "New Transferred × An exemption set must first be selected from the Filing Infor…" at bounding box center [784, 379] width 1568 height 759
click at [864, 102] on input "text" at bounding box center [925, 108] width 264 height 31
paste input "[STREET_ADDRESS]"
type input "[STREET_ADDRESS][PERSON_NAME]"
click at [595, 355] on select "State [US_STATE] AK AR AZ CA CO CT DE DC [GEOGRAPHIC_DATA] [GEOGRAPHIC_DATA] GU…" at bounding box center [572, 353] width 125 height 32
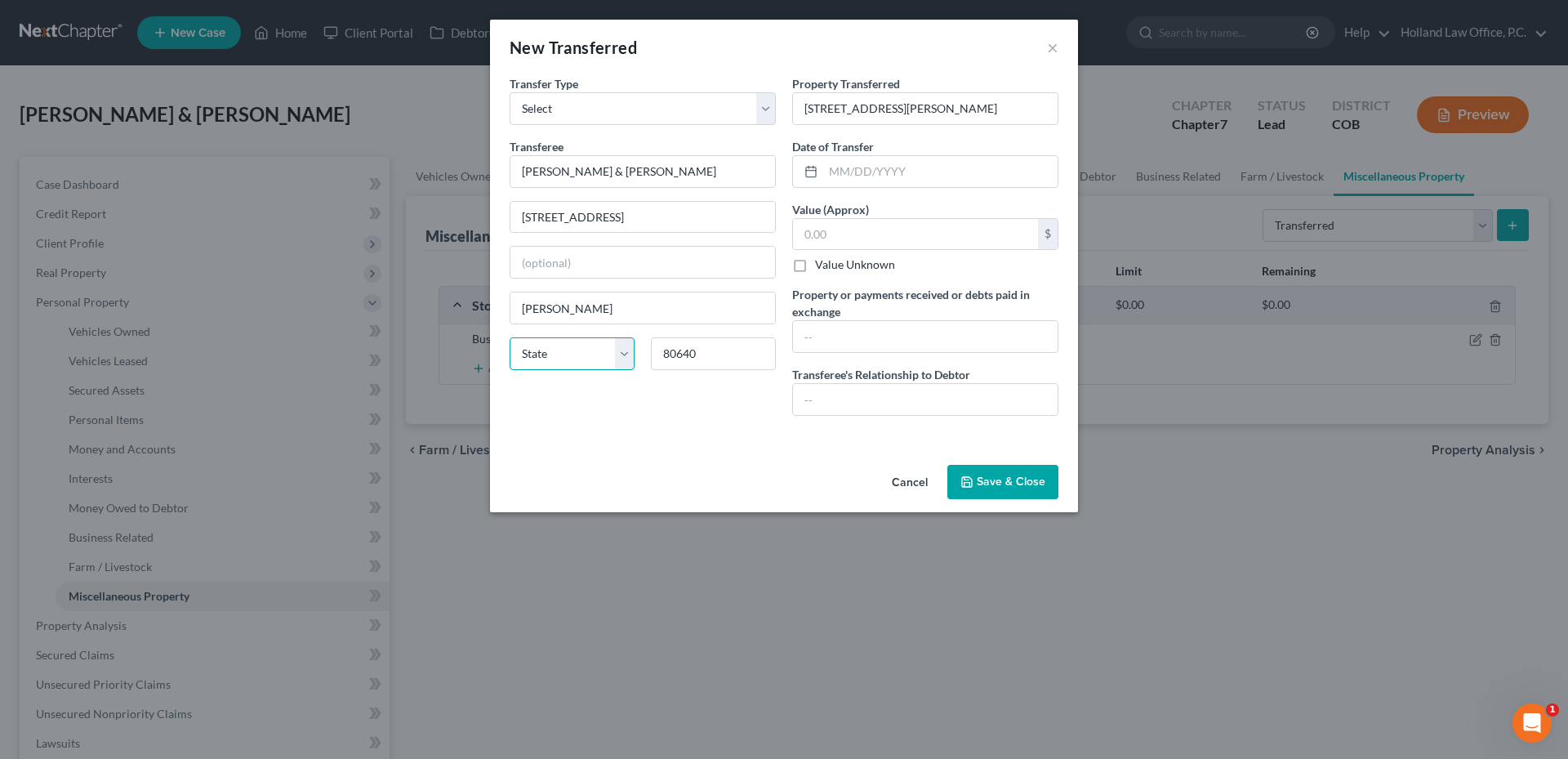
select select "5"
click at [510, 337] on select "State [US_STATE] AK AR AZ CA CO CT DE DC [GEOGRAPHIC_DATA] [GEOGRAPHIC_DATA] GU…" at bounding box center [572, 353] width 125 height 32
click at [858, 179] on input "text" at bounding box center [940, 172] width 234 height 31
type input "[DATE]"
click at [823, 225] on input "text" at bounding box center [915, 234] width 245 height 31
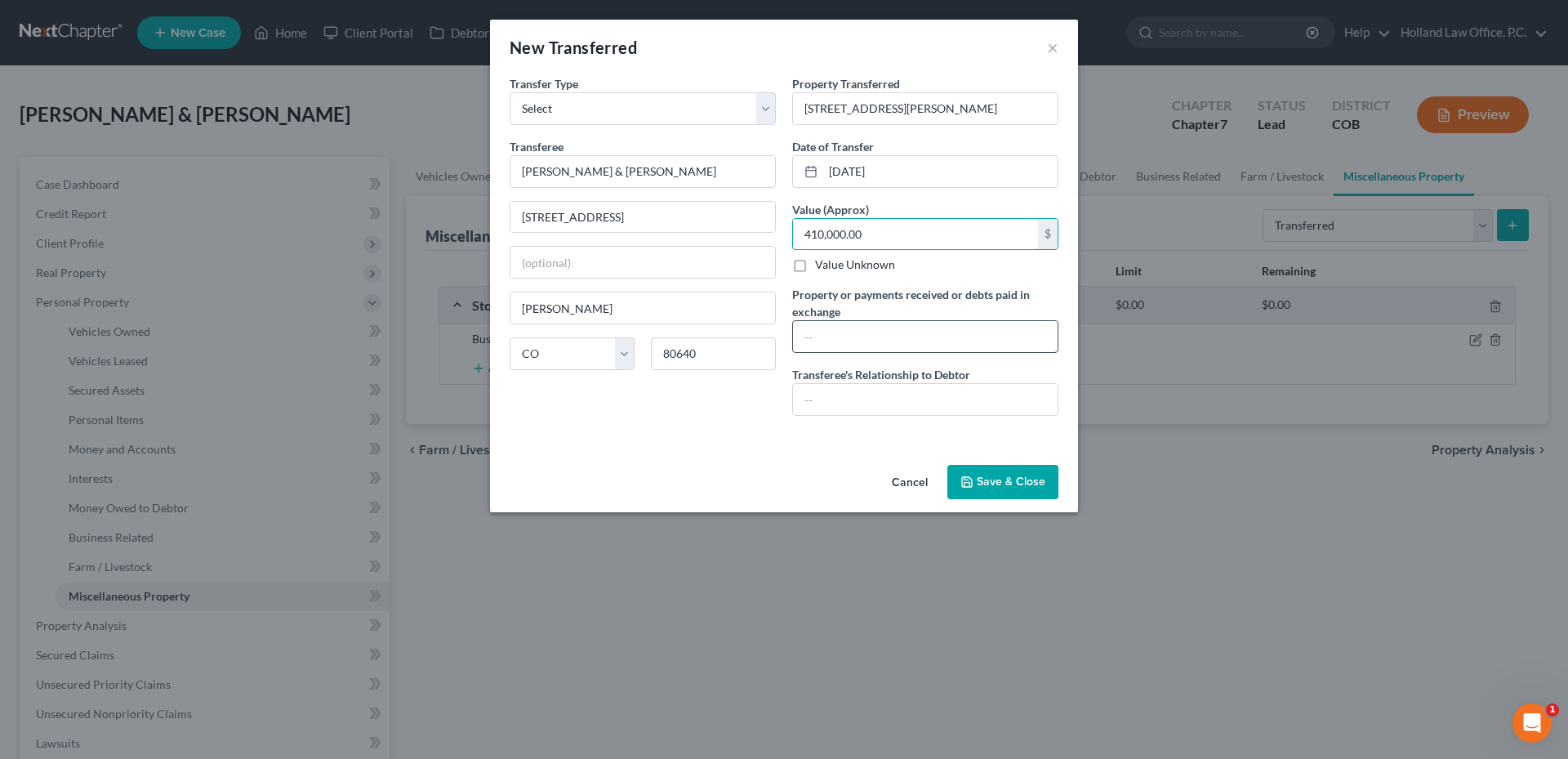
type input "410,000.00"
click at [856, 340] on input "text" at bounding box center [925, 336] width 264 height 31
type input "131325.12"
click at [858, 397] on input "text" at bounding box center [925, 399] width 264 height 31
click at [875, 405] on input "text" at bounding box center [925, 399] width 264 height 31
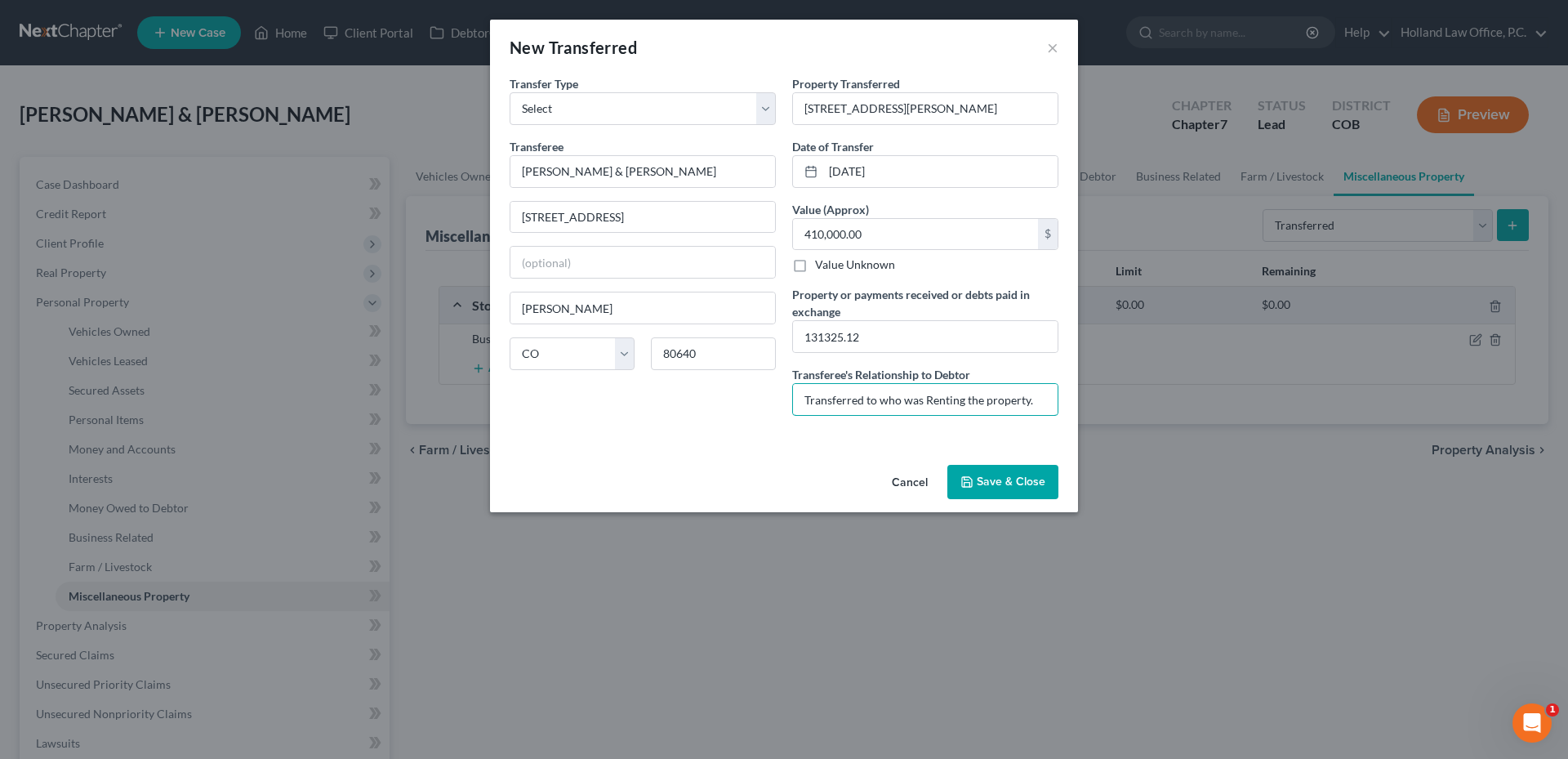
type input "Transferred to who was Renting the property."
click at [1007, 481] on button "Save & Close" at bounding box center [1002, 481] width 111 height 34
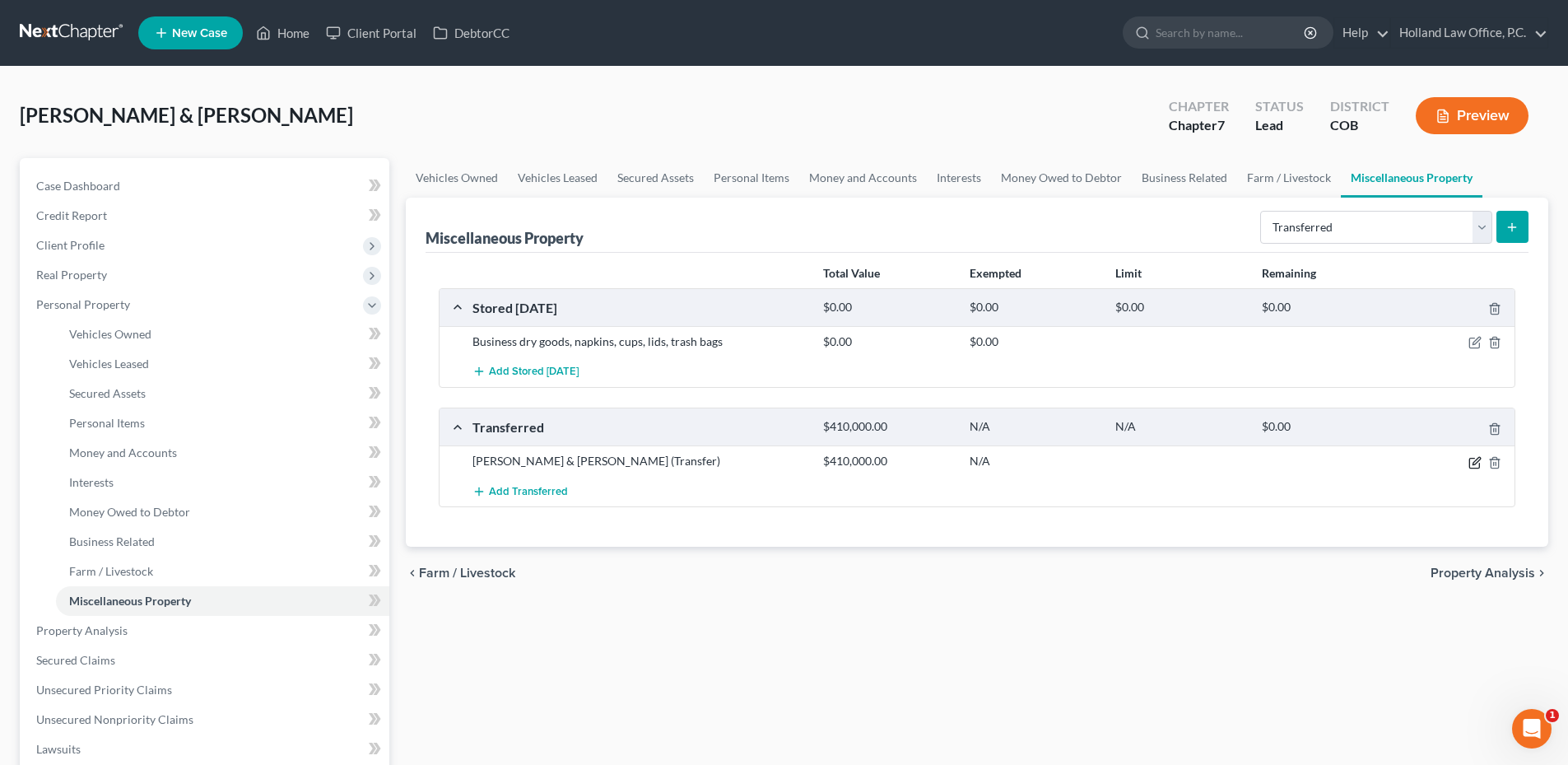
click at [1474, 461] on icon "button" at bounding box center [1475, 462] width 13 height 13
select select "Ordinary ([DATE])"
select select "5"
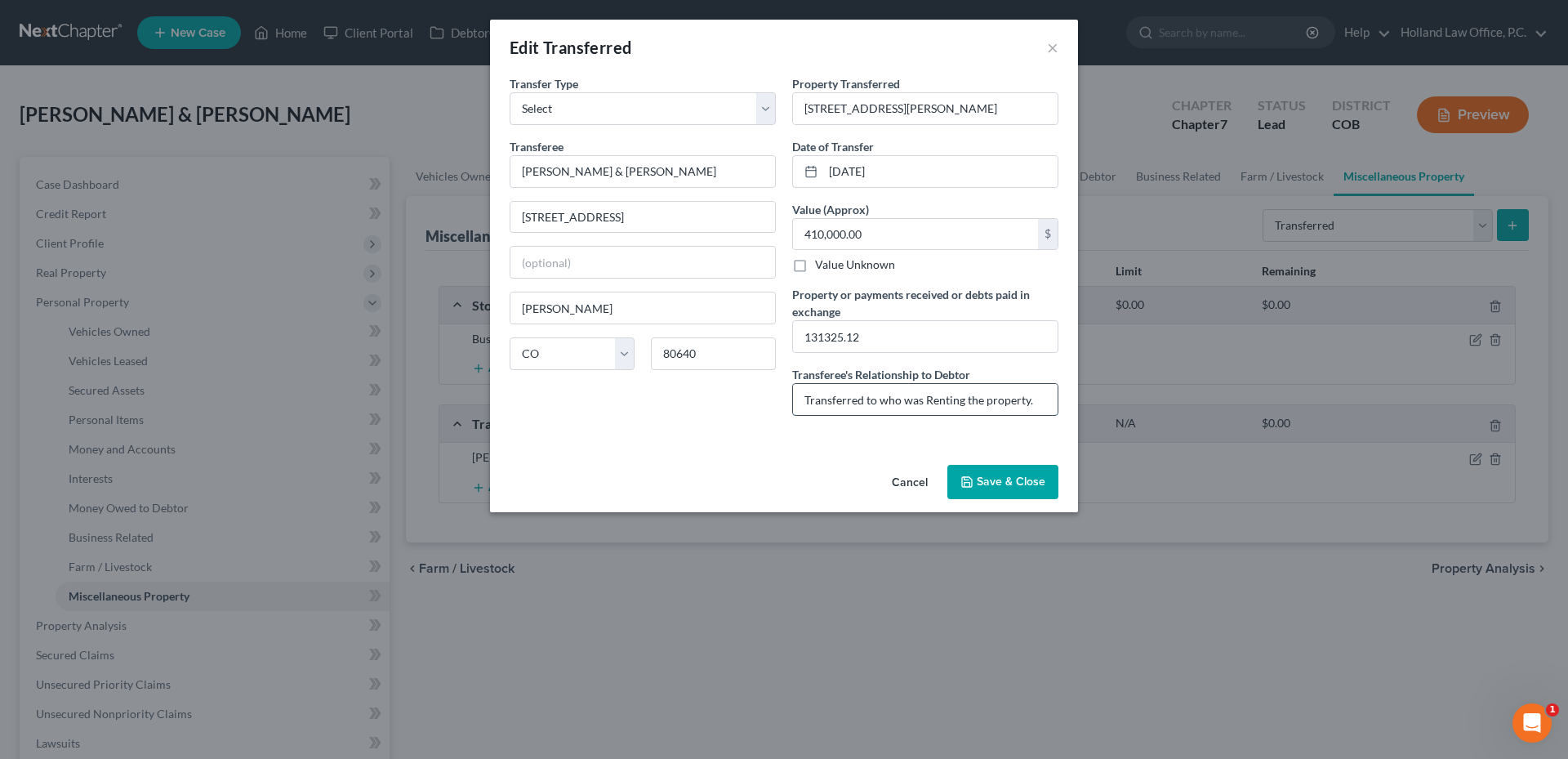
click at [869, 406] on input "Transferred to who was Renting the property." at bounding box center [925, 399] width 264 height 31
click at [978, 473] on button "Save & Close" at bounding box center [1002, 481] width 111 height 34
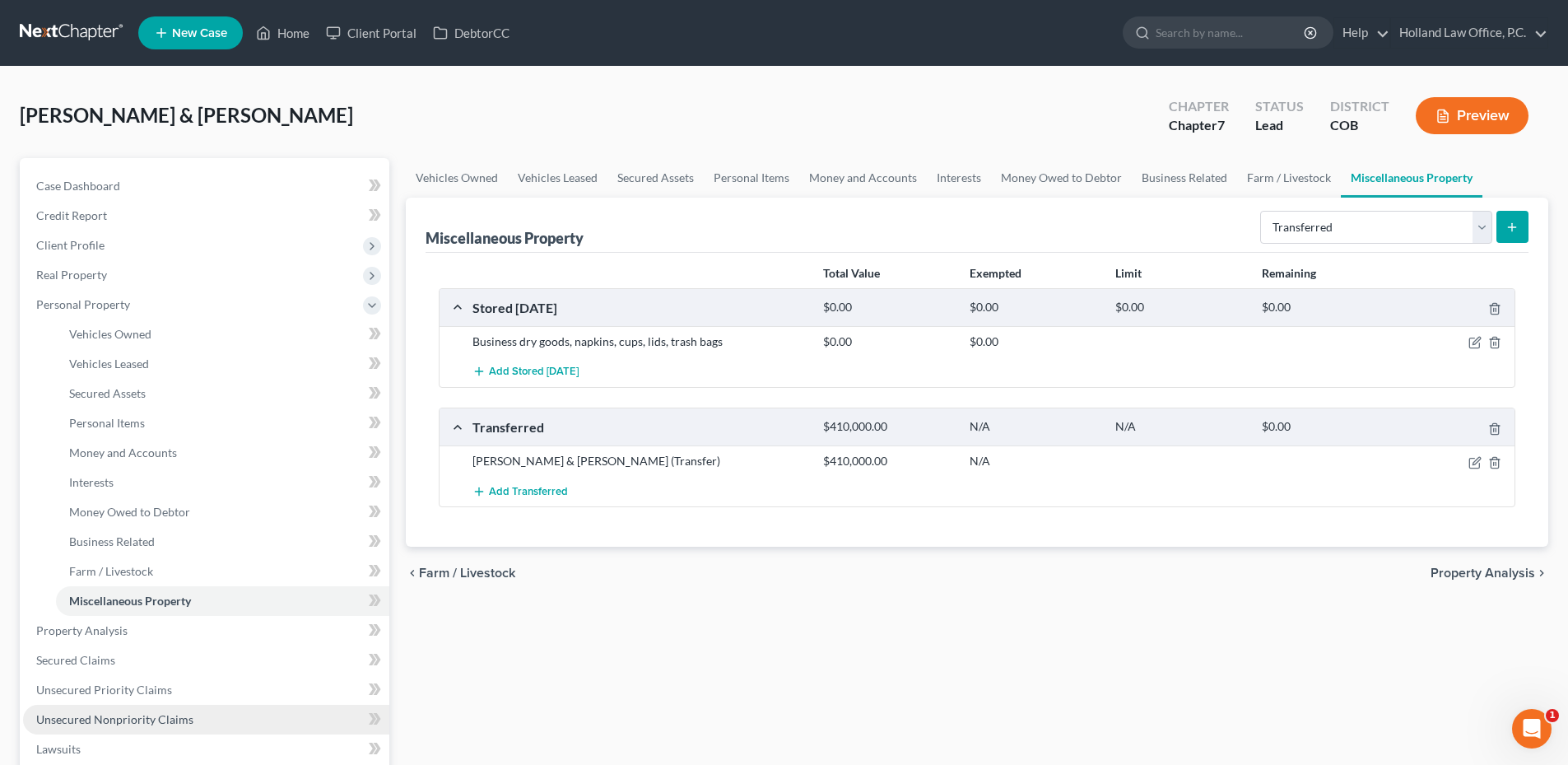
click at [128, 720] on span "Unsecured Nonpriority Claims" at bounding box center [115, 718] width 158 height 14
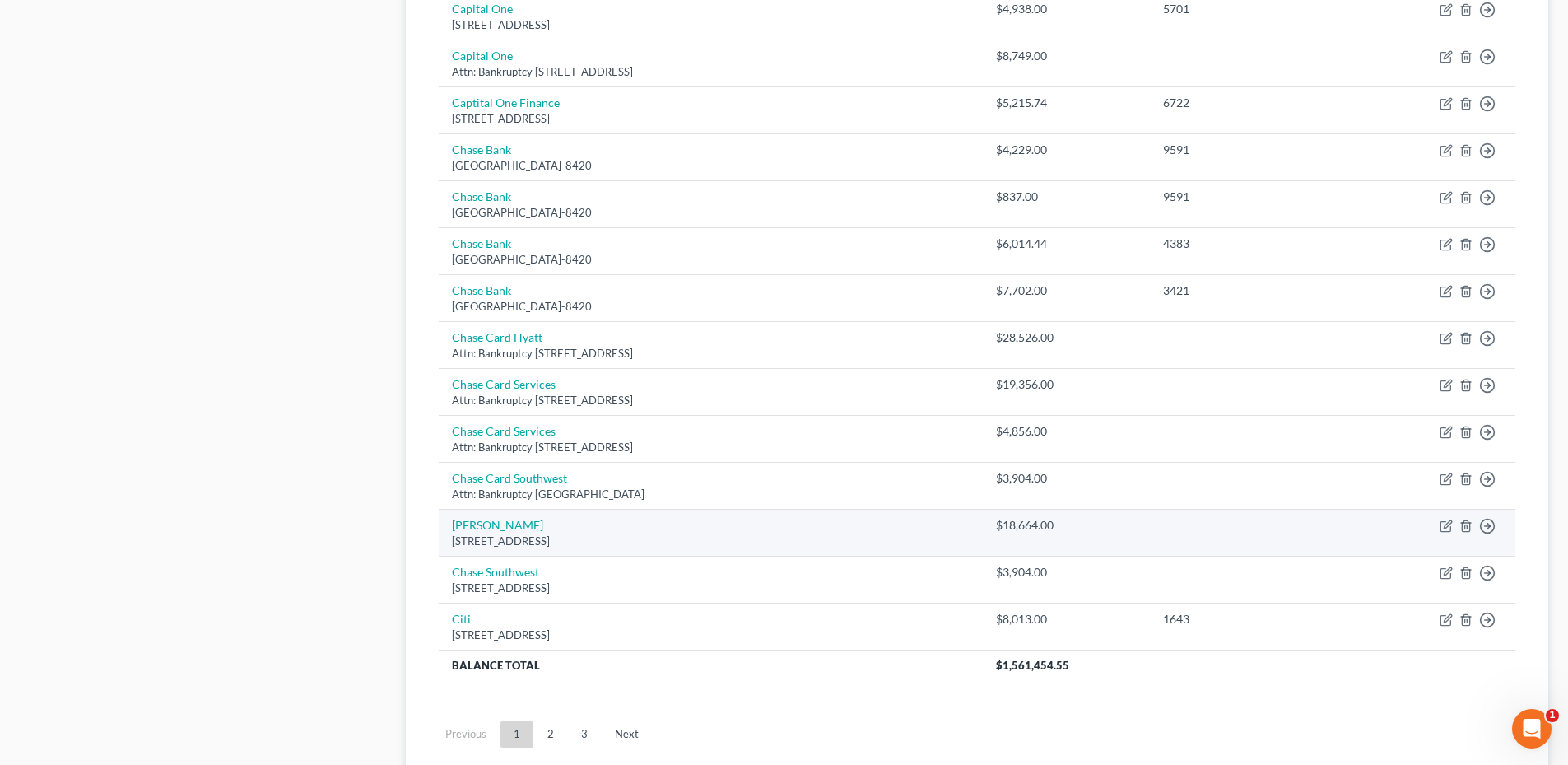
scroll to position [1136, 0]
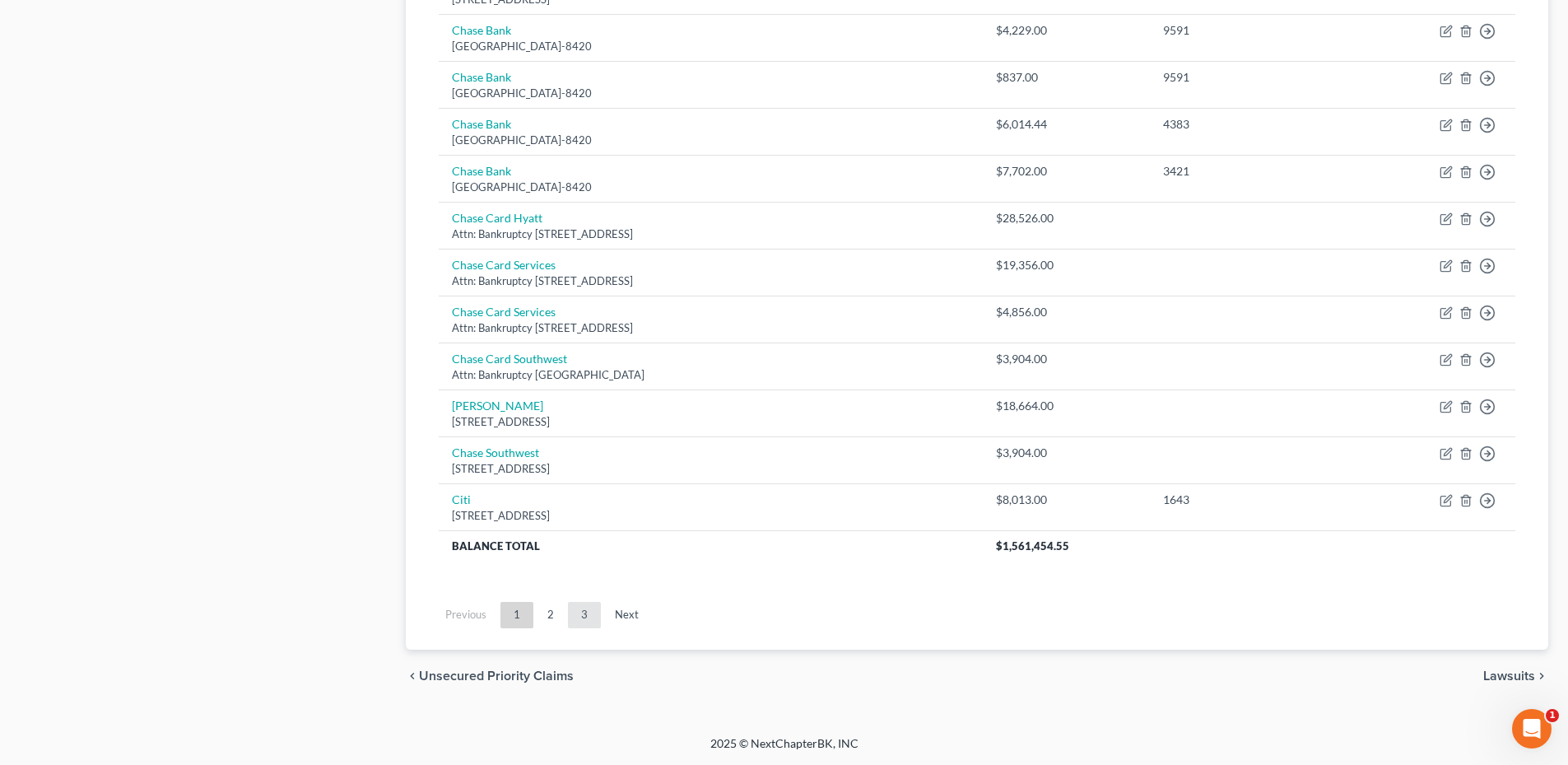
click at [585, 622] on link "3" at bounding box center [584, 615] width 32 height 27
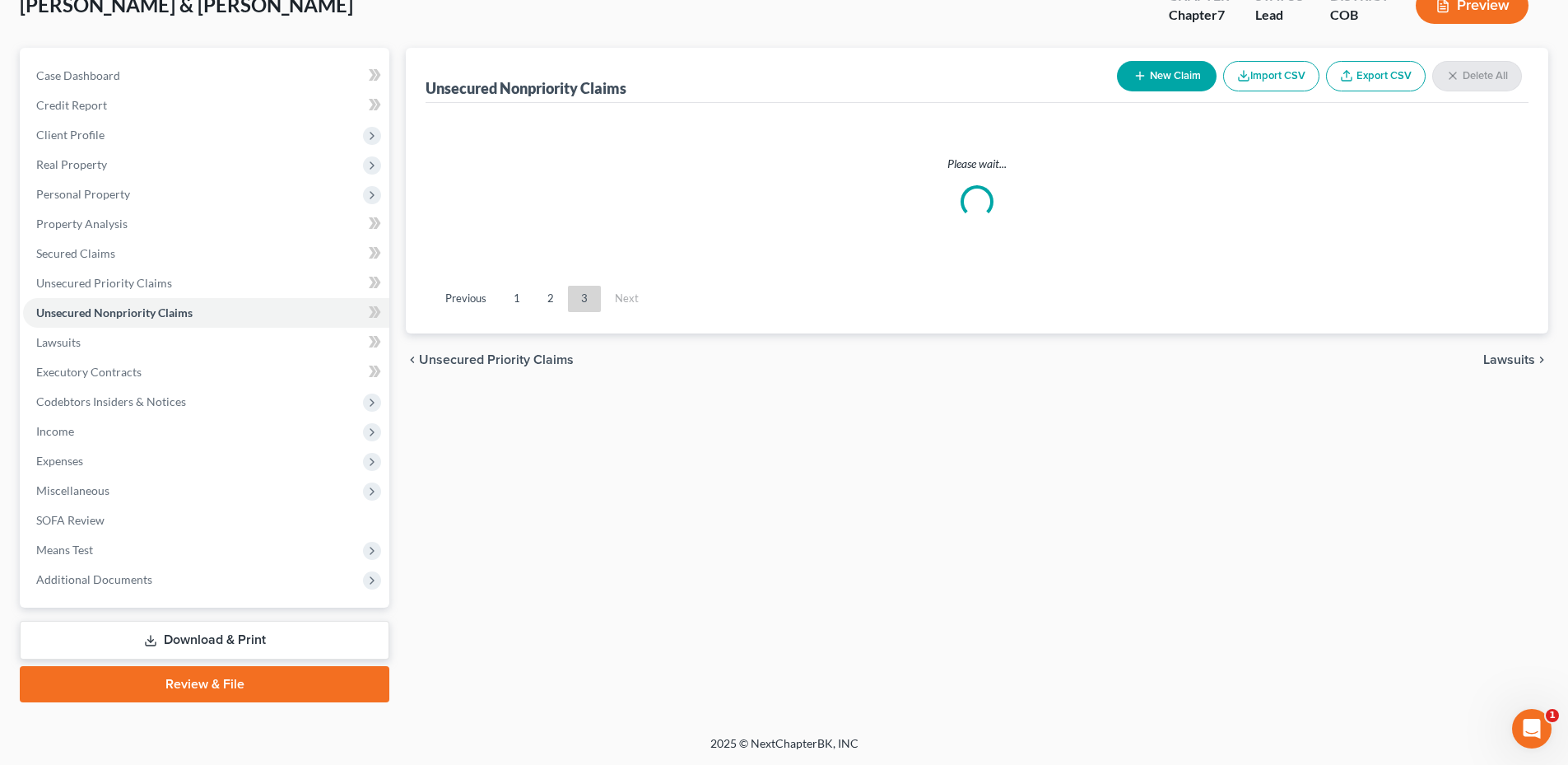
scroll to position [110, 0]
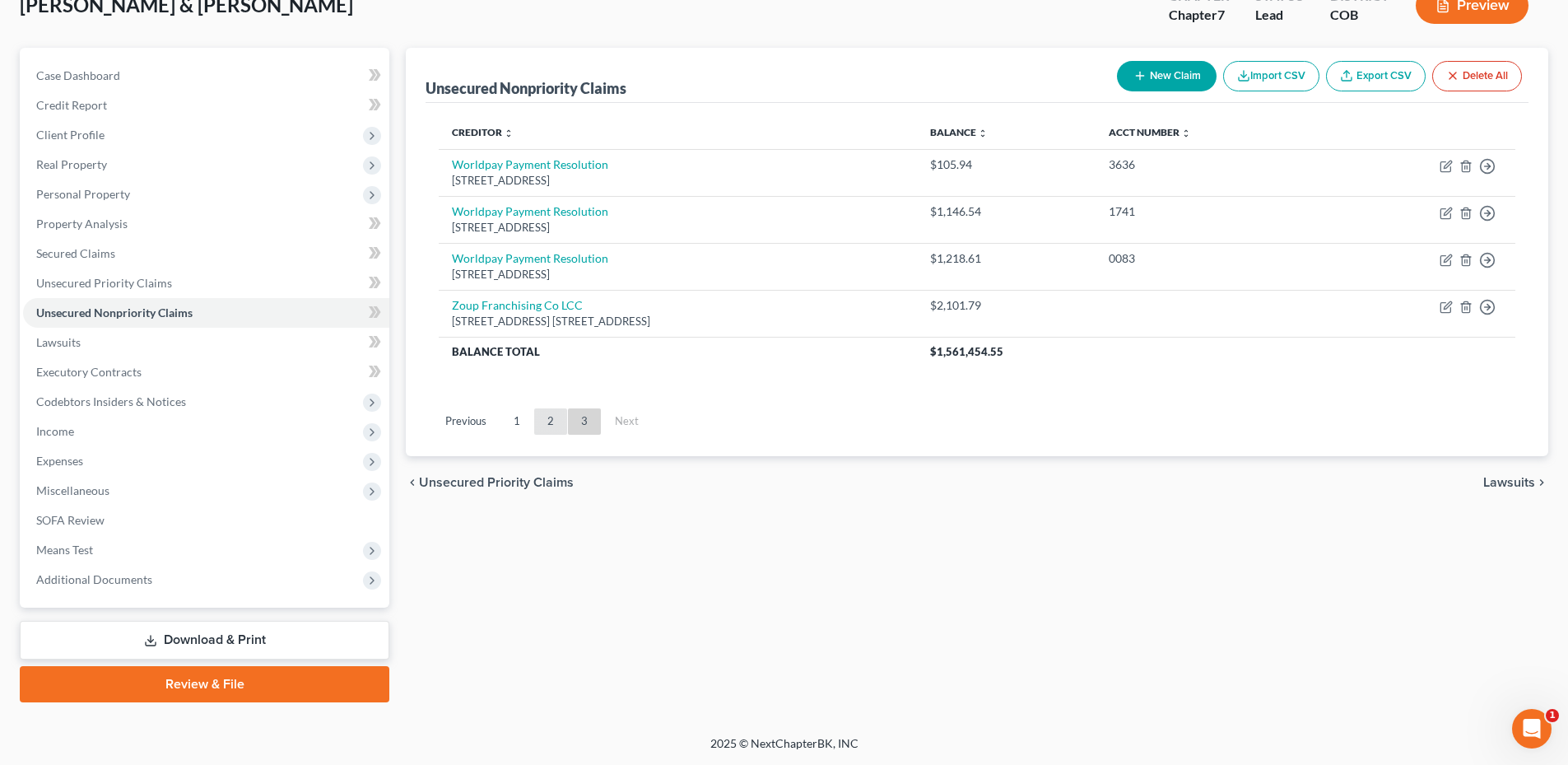
click at [543, 426] on link "2" at bounding box center [550, 421] width 32 height 27
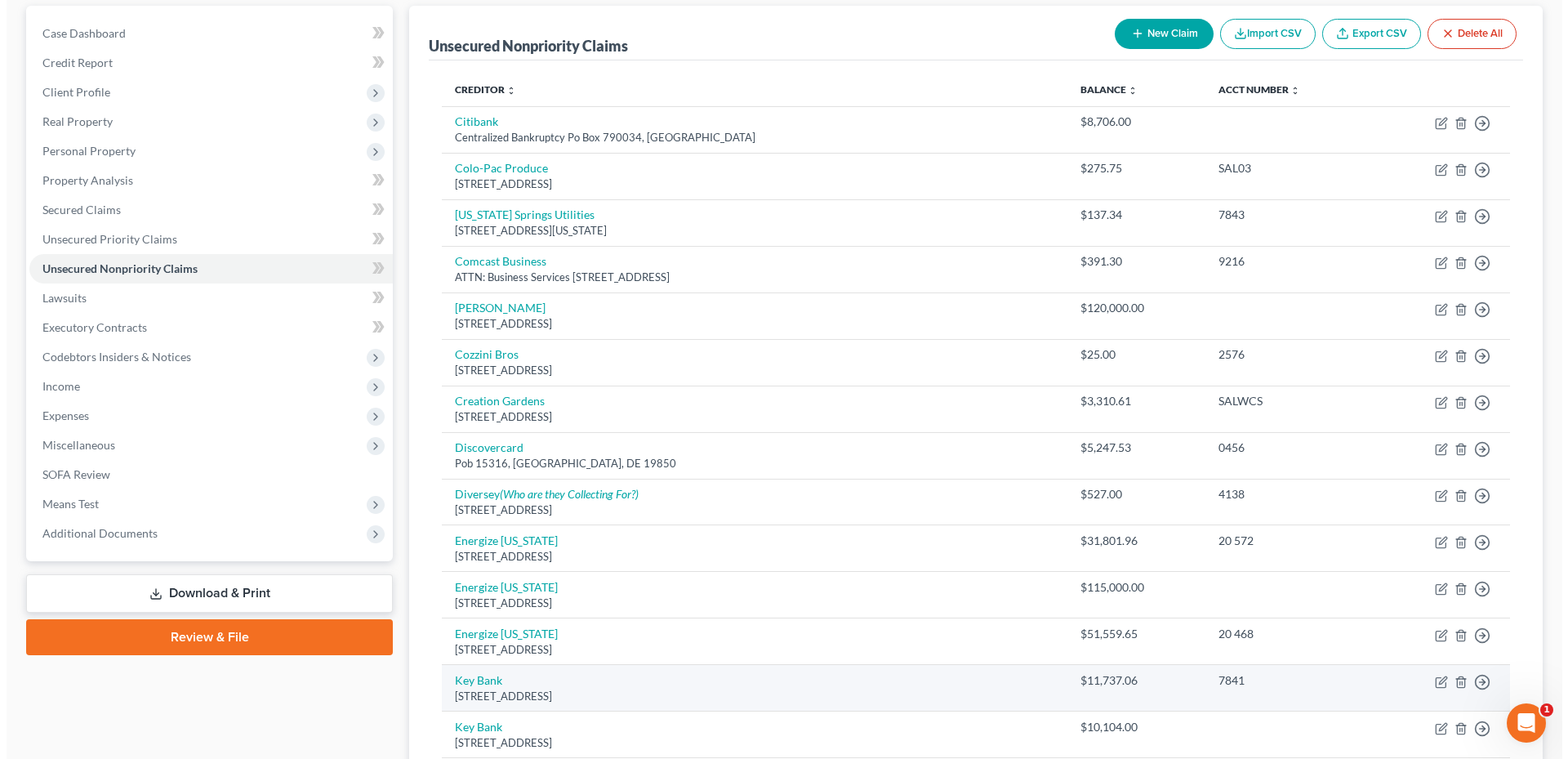
scroll to position [147, 0]
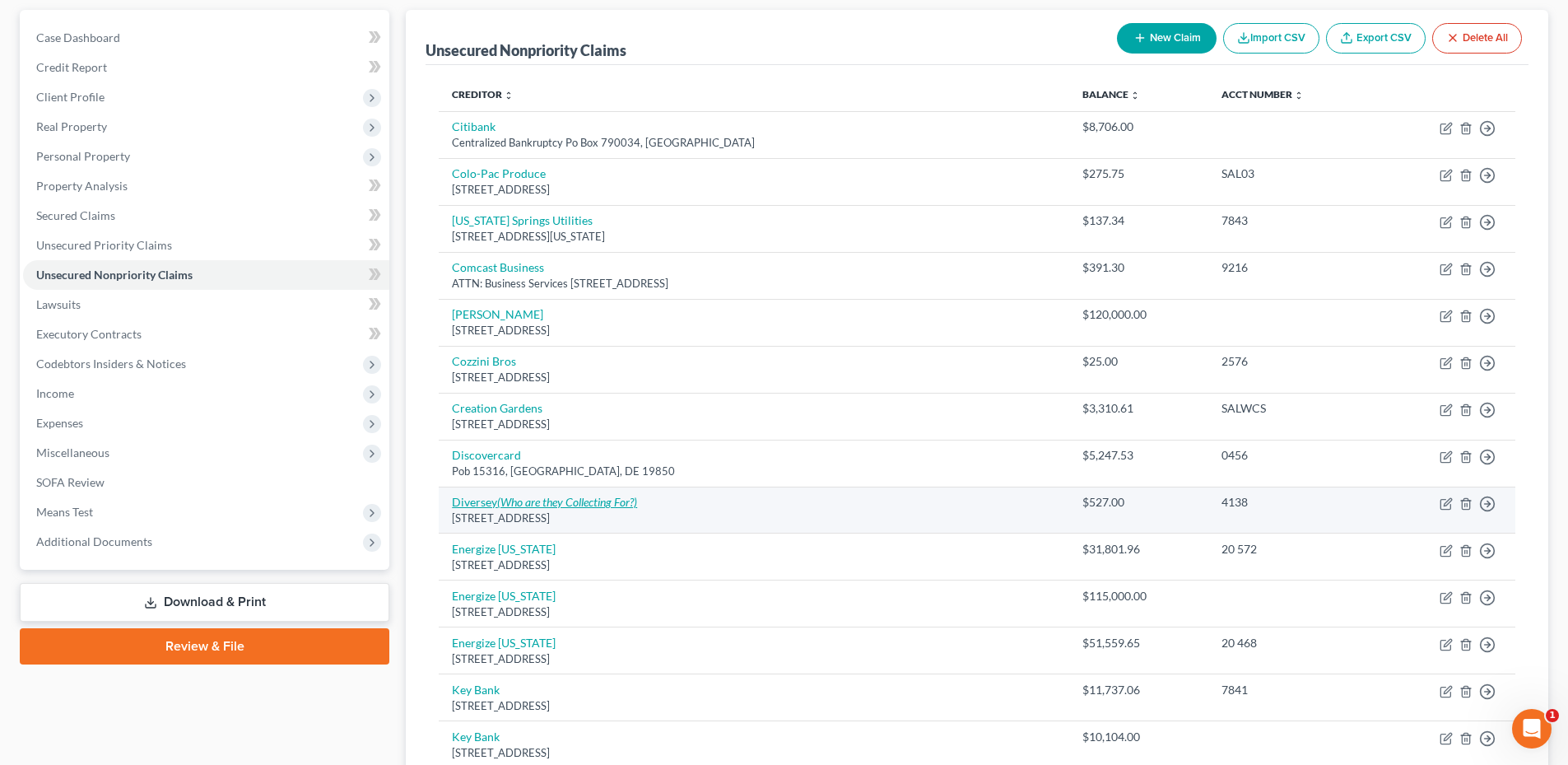
click at [572, 505] on icon "(Who are they Collecting For?)" at bounding box center [567, 501] width 140 height 14
select select "42"
select select "14"
select select "2"
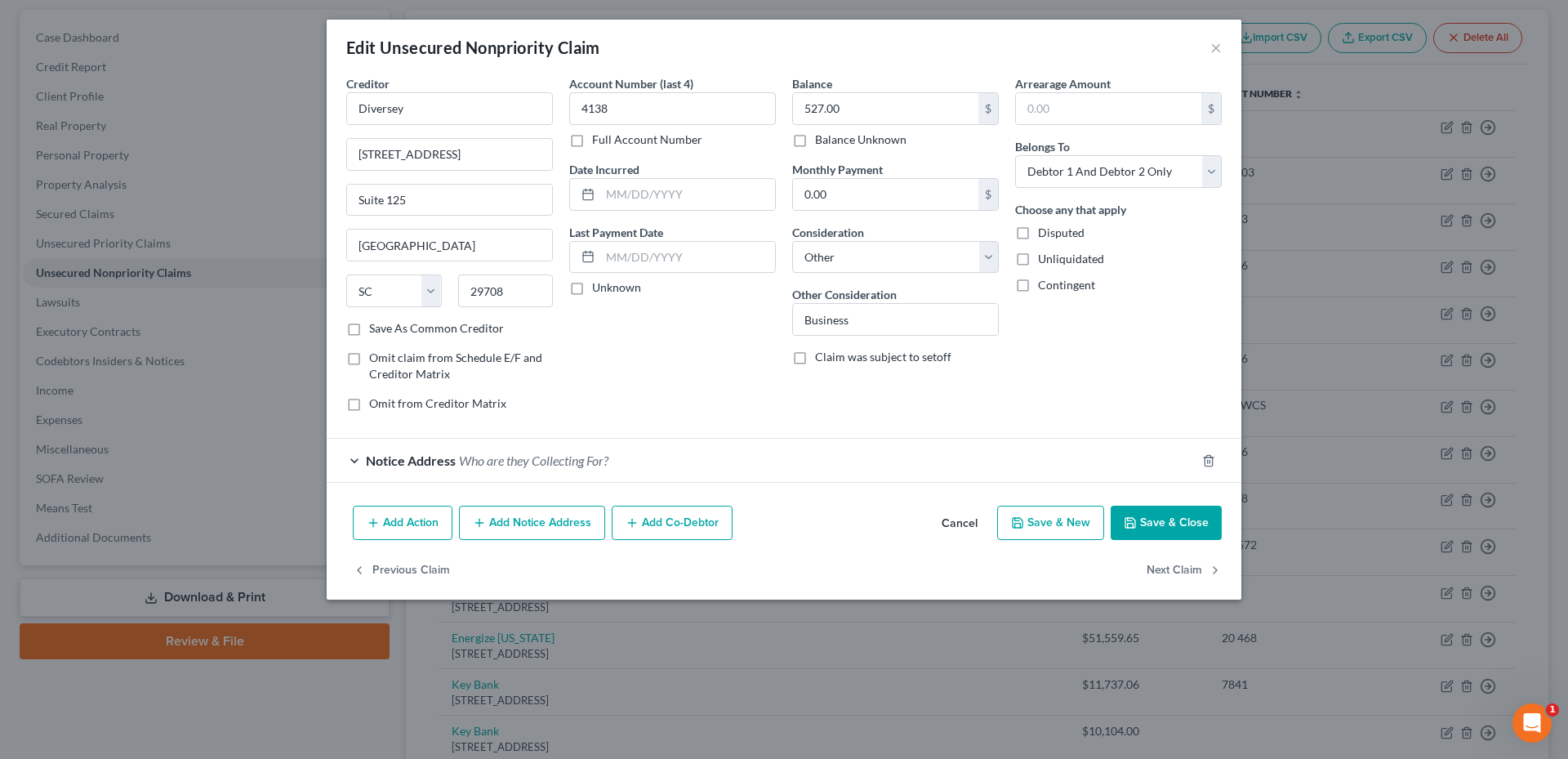
drag, startPoint x: 549, startPoint y: 523, endPoint x: 636, endPoint y: 490, distance: 93.0
click at [636, 490] on div "Edit Unsecured Nonpriority Claim × Creditor * Diversey 1300 Altura Road Suite 1…" at bounding box center [784, 310] width 914 height 580
click at [549, 461] on span "Who are they Collecting For?" at bounding box center [533, 460] width 150 height 15
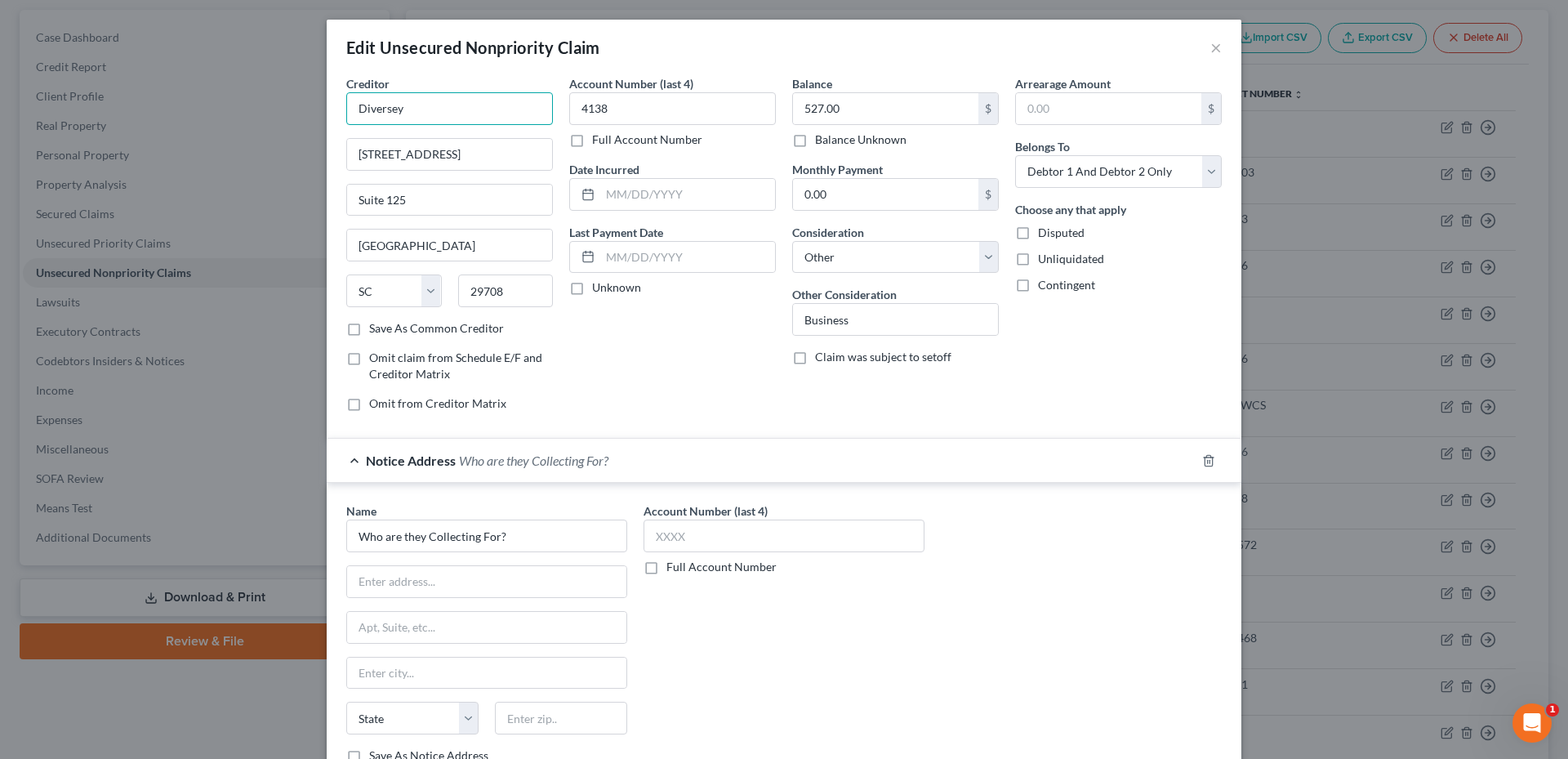
drag, startPoint x: 453, startPoint y: 105, endPoint x: 361, endPoint y: 116, distance: 92.7
click at [246, 108] on div "Edit Unsecured Nonpriority Claim × Creditor * Diversey 1300 Altura Road Suite 1…" at bounding box center [784, 379] width 1568 height 759
drag, startPoint x: 534, startPoint y: 534, endPoint x: 245, endPoint y: 511, distance: 289.9
click at [239, 520] on div "Edit Unsecured Nonpriority Claim × Creditor * Diversey 1300 Altura Road Suite 1…" at bounding box center [784, 379] width 1568 height 759
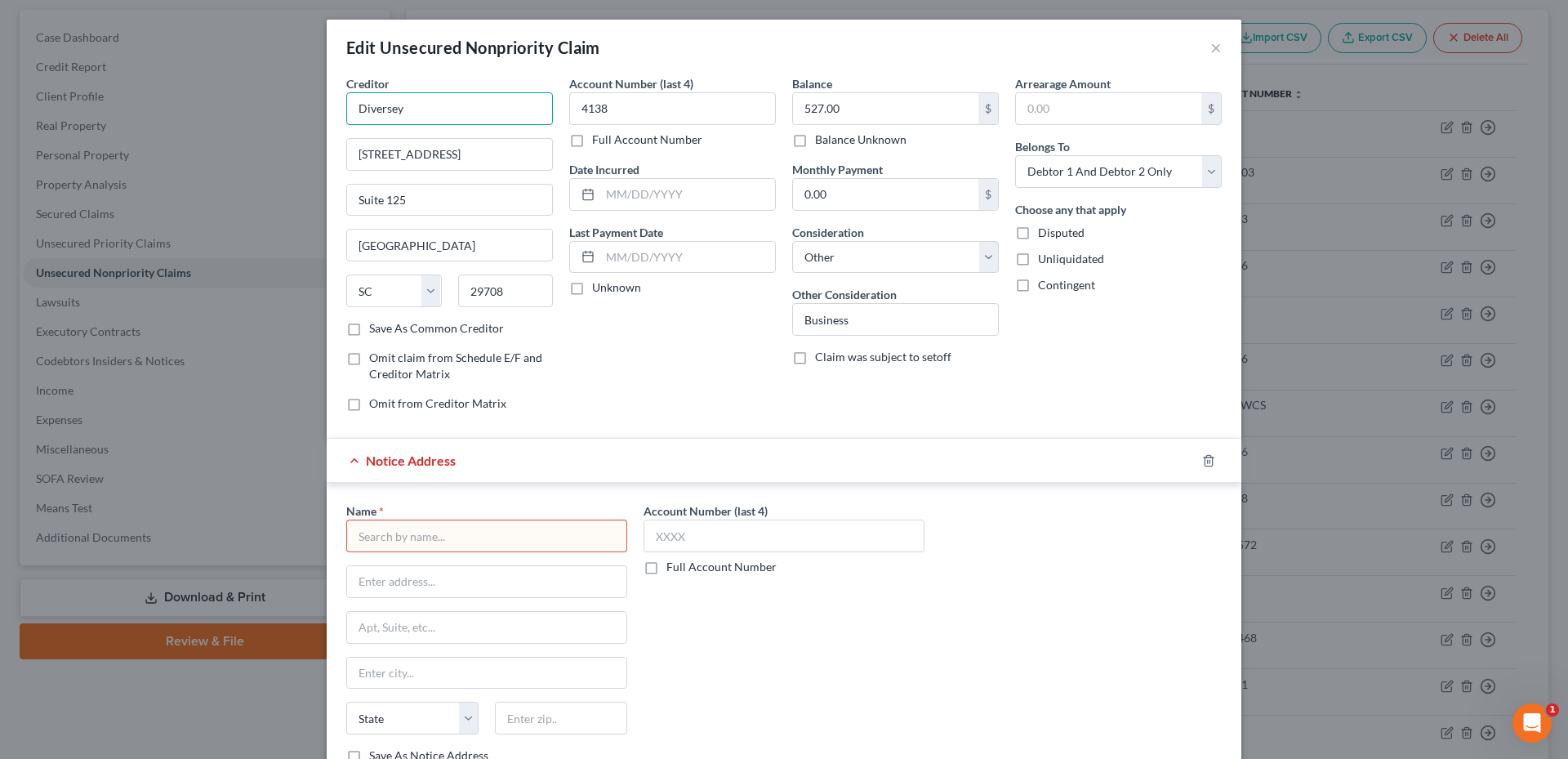
drag, startPoint x: 417, startPoint y: 100, endPoint x: 288, endPoint y: 117, distance: 130.1
click at [285, 117] on div "Edit Unsecured Nonpriority Claim × Creditor * Diversey 1300 Altura Road Suite 1…" at bounding box center [784, 379] width 1568 height 759
type input "Diversey"
click at [369, 329] on label "Save As Common Creditor" at bounding box center [437, 328] width 135 height 16
click at [375, 329] on input "Save As Common Creditor" at bounding box center [380, 325] width 10 height 10
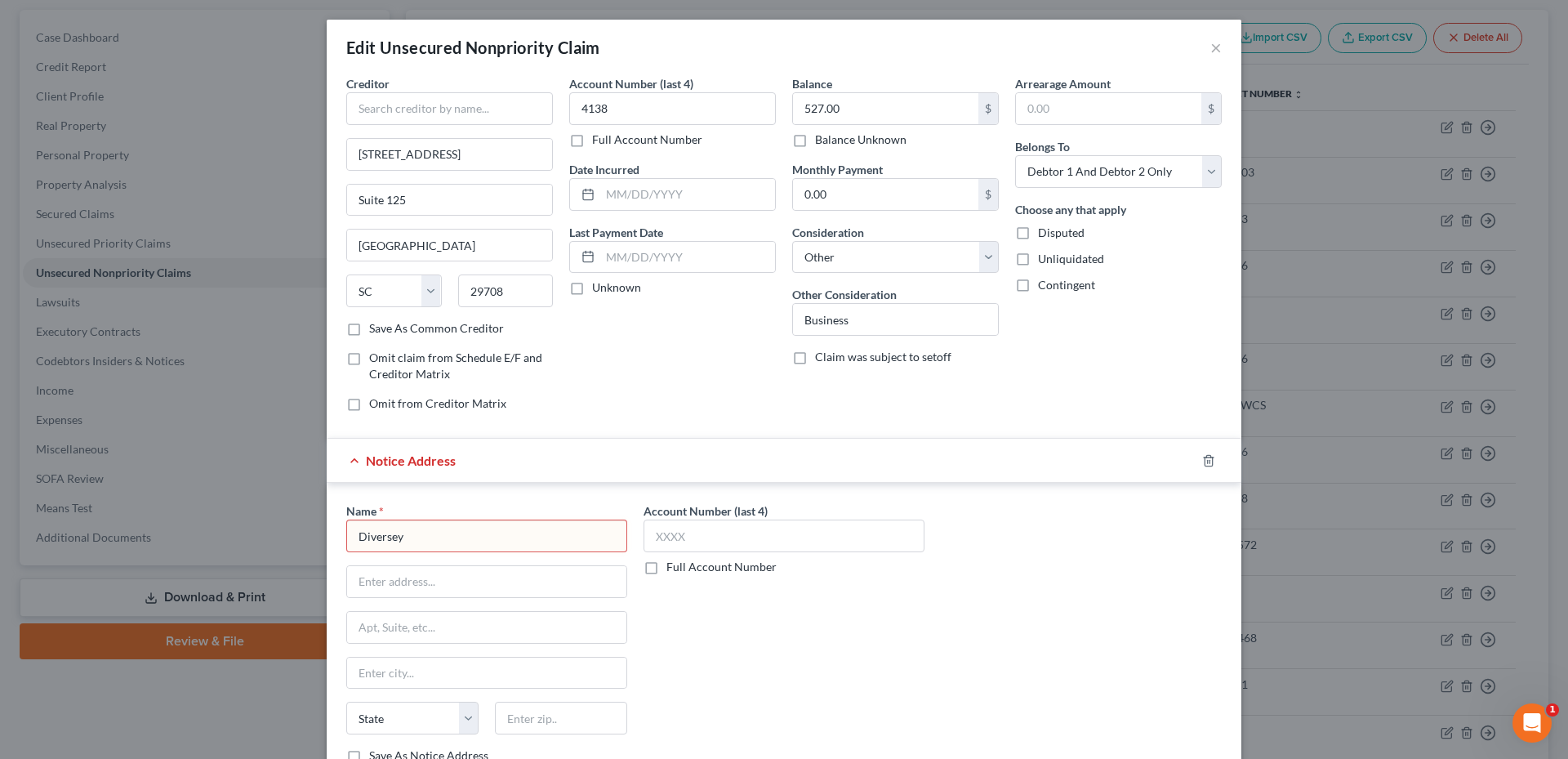
checkbox input "true"
click at [419, 540] on input "Diversey" at bounding box center [486, 535] width 280 height 32
click at [387, 582] on input "text" at bounding box center [486, 581] width 279 height 31
drag, startPoint x: 1109, startPoint y: 678, endPoint x: 863, endPoint y: 514, distance: 295.7
click at [1109, 678] on div "Name * Diversey State AL AK AR AZ CA CO CT DE DC FL GA GU HI ID IL IN IA KS KY …" at bounding box center [784, 640] width 892 height 275
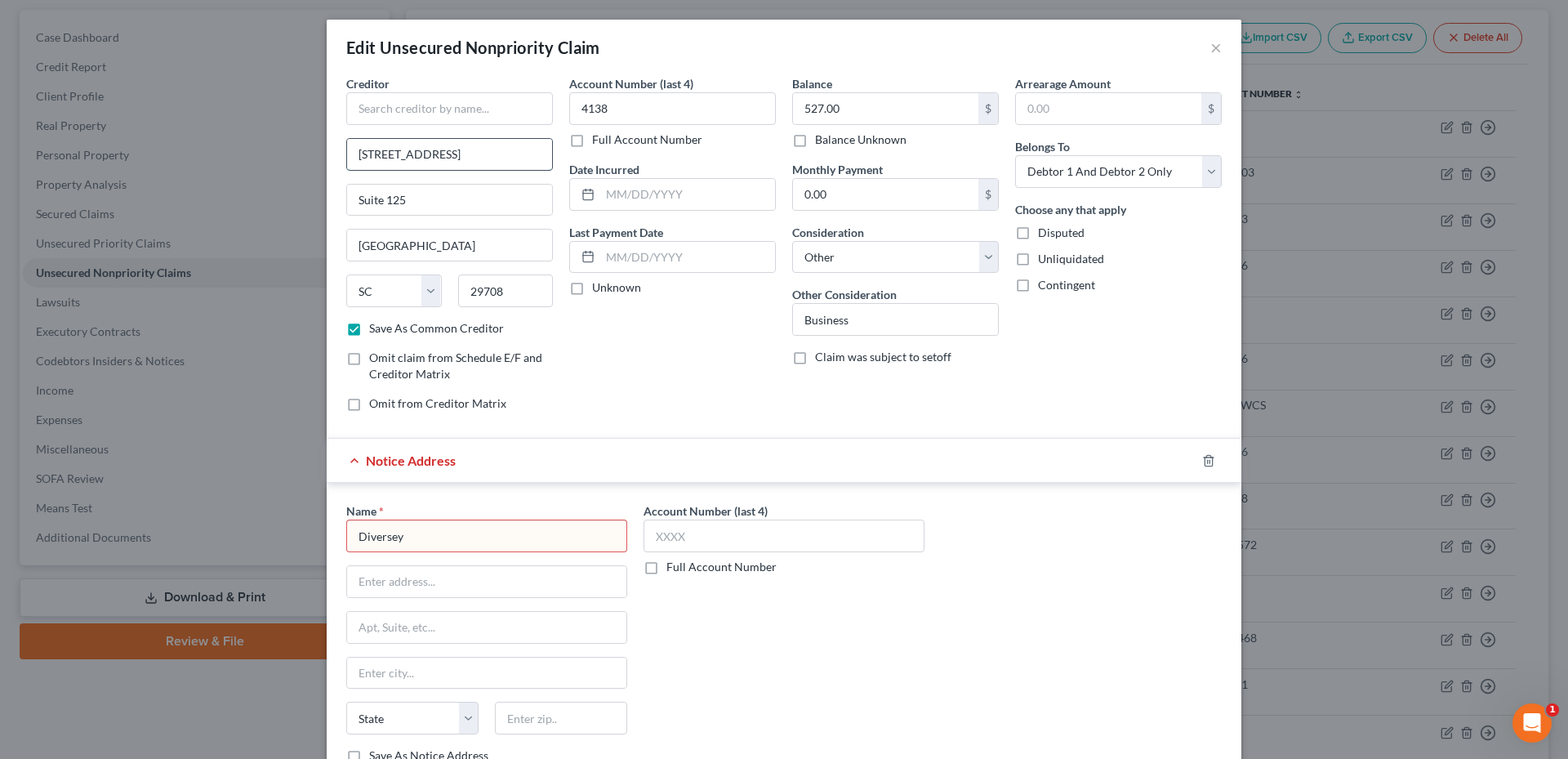
drag, startPoint x: 443, startPoint y: 139, endPoint x: 350, endPoint y: 151, distance: 93.8
click at [338, 144] on div "Creditor * 1300 Altura Road Suite 125 Fort Mill State AL AK AR AZ CA CO CT DE D…" at bounding box center [449, 249] width 223 height 350
type input "1300 Altura Road"
drag, startPoint x: 425, startPoint y: 290, endPoint x: 416, endPoint y: 288, distance: 9.2
click at [398, 292] on div "State AL AK AR AZ CA CO CT DE DC FL GA GU HI ID IL IN IA KS KY LA ME MD MA MI M…" at bounding box center [449, 298] width 223 height 45
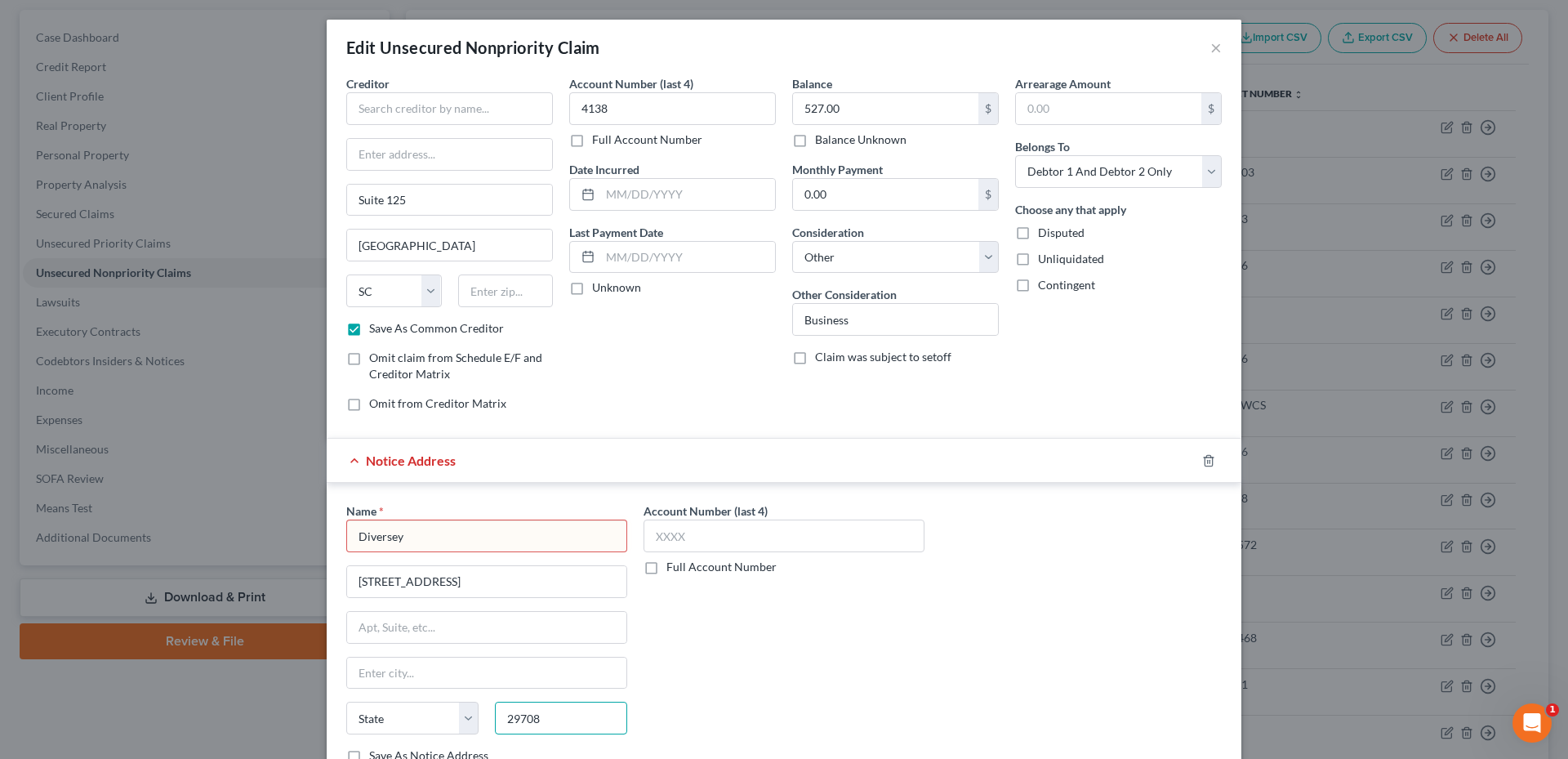
type input "29708"
type input "Fort Mill"
select select "42"
click at [275, 190] on div "Edit Unsecured Nonpriority Claim × Creditor * Suite 125 Fort Mill State AL AK A…" at bounding box center [784, 379] width 1568 height 759
type input "Suite 125"
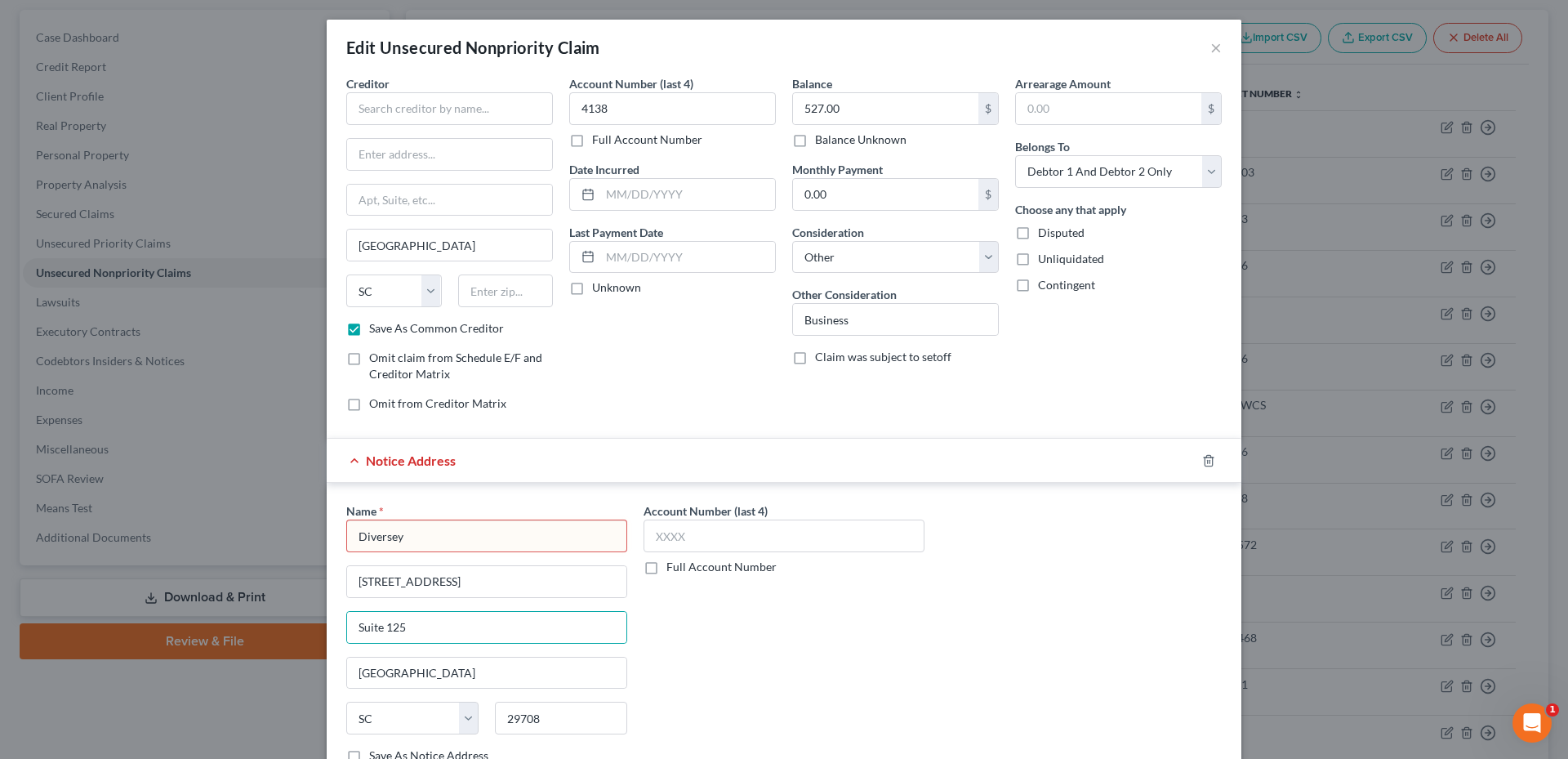
click at [861, 664] on div "Account Number (last 4) Full Account Number" at bounding box center [784, 640] width 297 height 275
click at [442, 109] on input "text" at bounding box center [449, 108] width 207 height 32
type input "/"
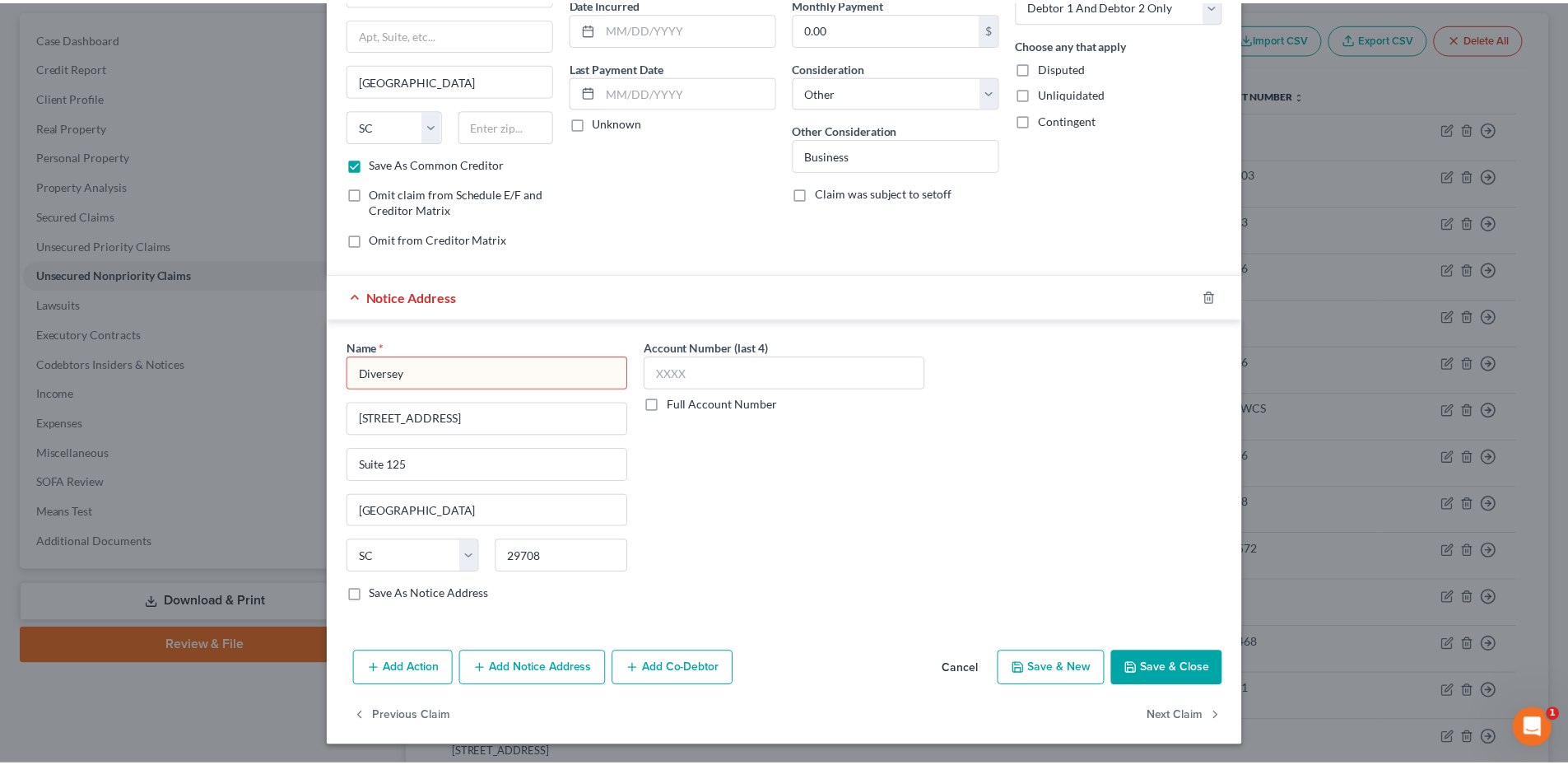
scroll to position [169, 0]
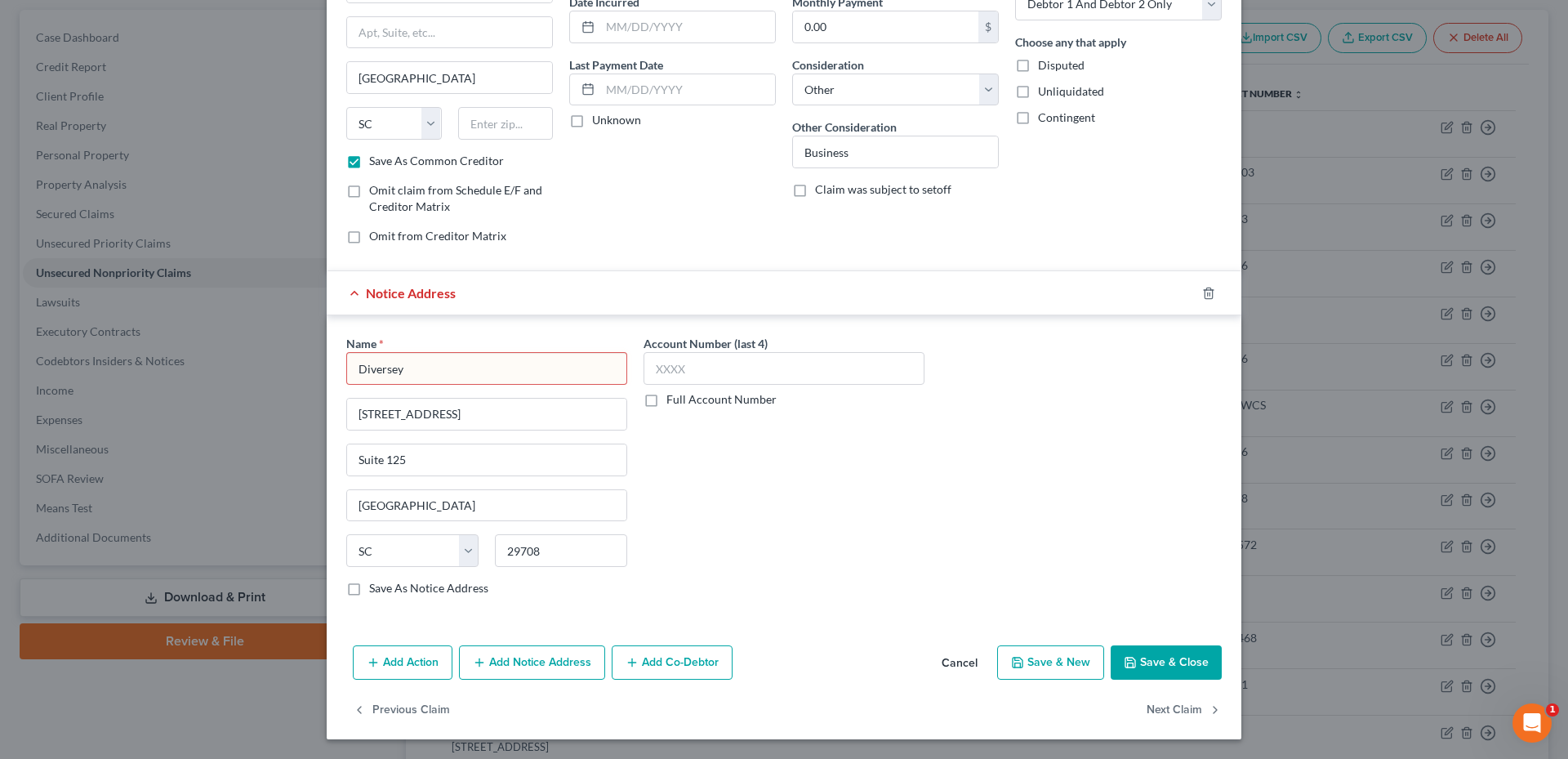
type input "??????????????????"
click at [1141, 646] on button "Save & Close" at bounding box center [1165, 662] width 111 height 34
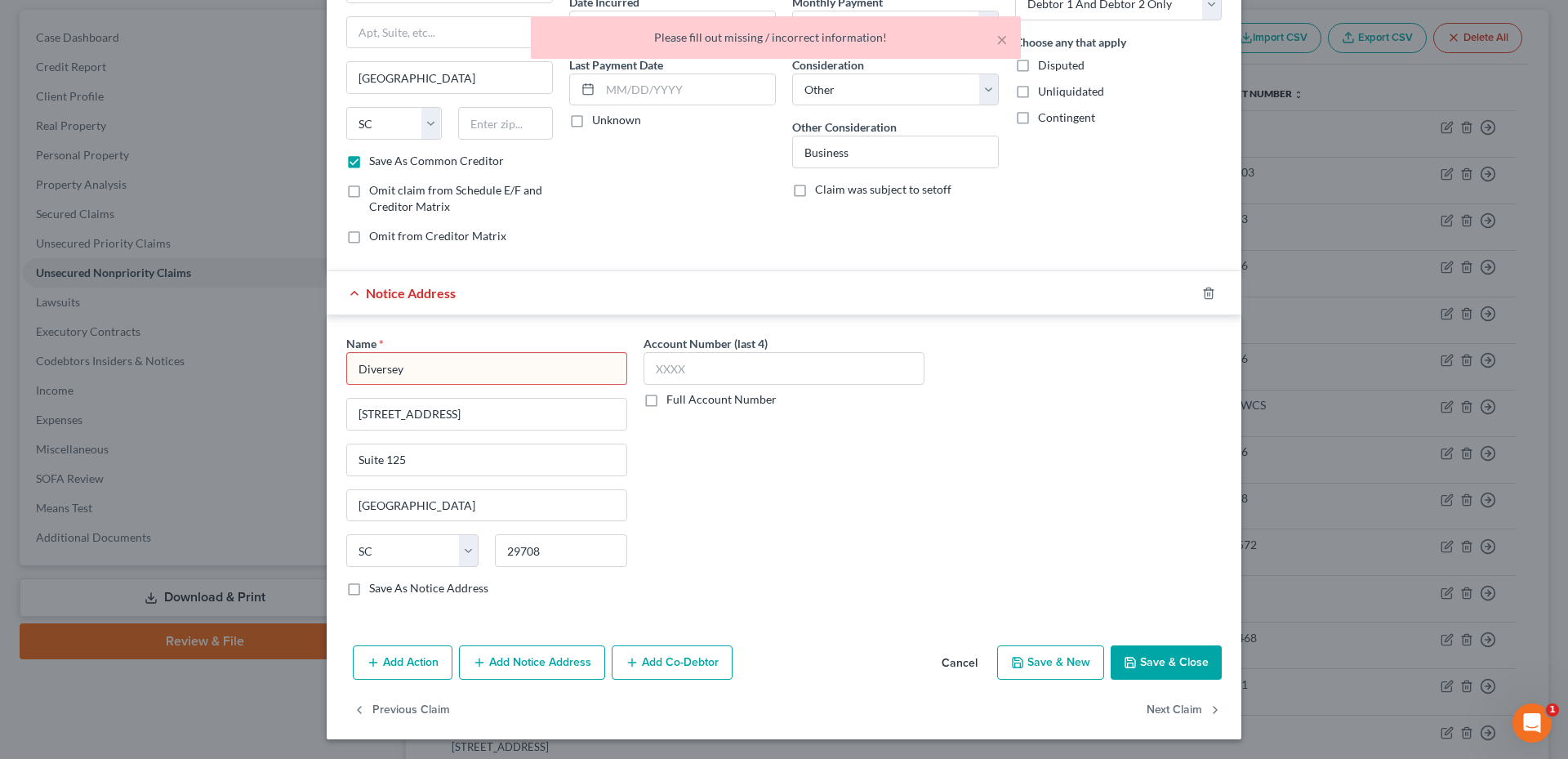
click at [1160, 652] on button "Save & Close" at bounding box center [1165, 662] width 111 height 34
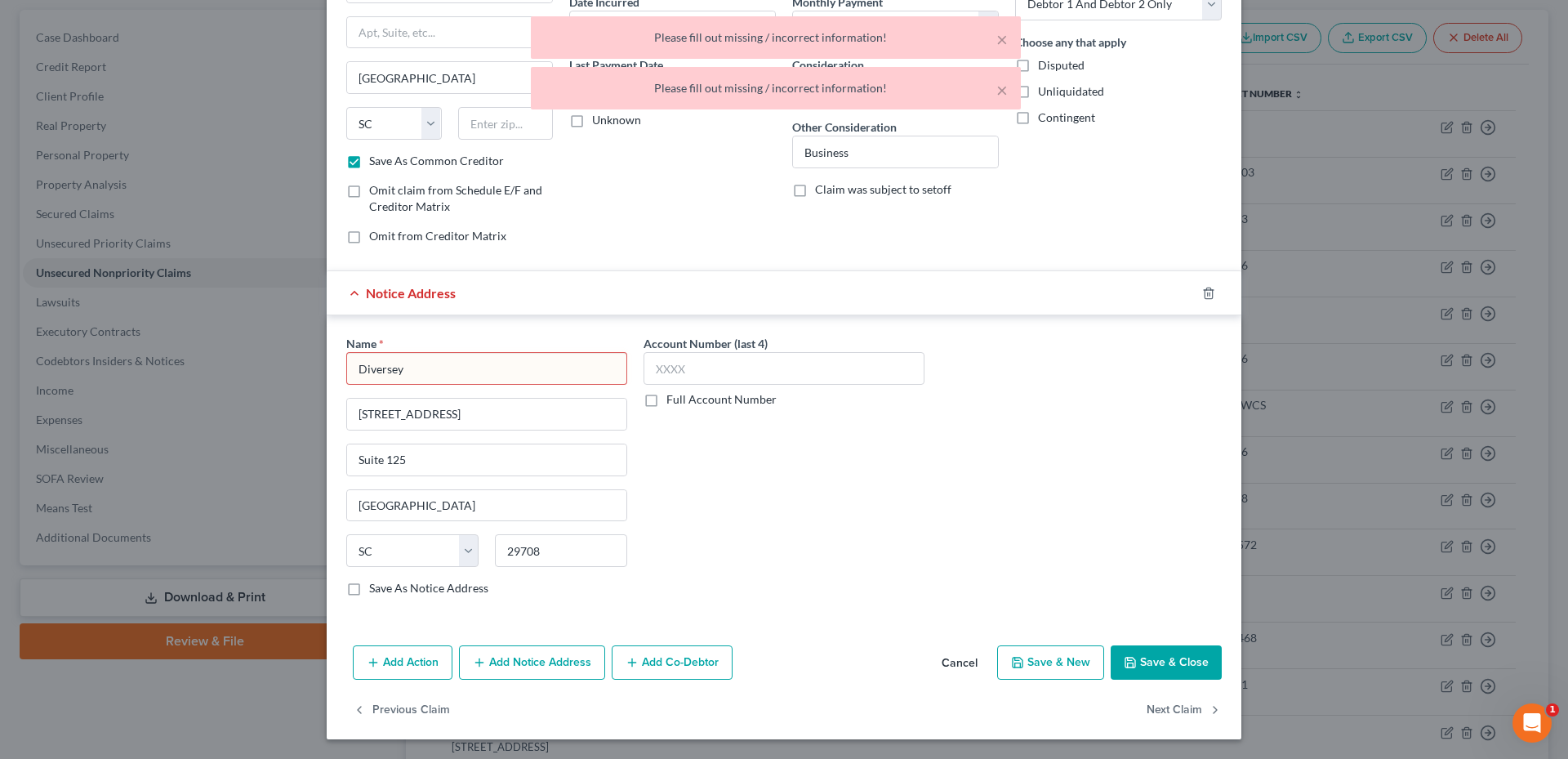
click at [430, 365] on input "Diversey" at bounding box center [486, 368] width 280 height 32
type input "Diversey"
click at [1167, 671] on button "Save & Close" at bounding box center [1165, 662] width 111 height 34
checkbox input "false"
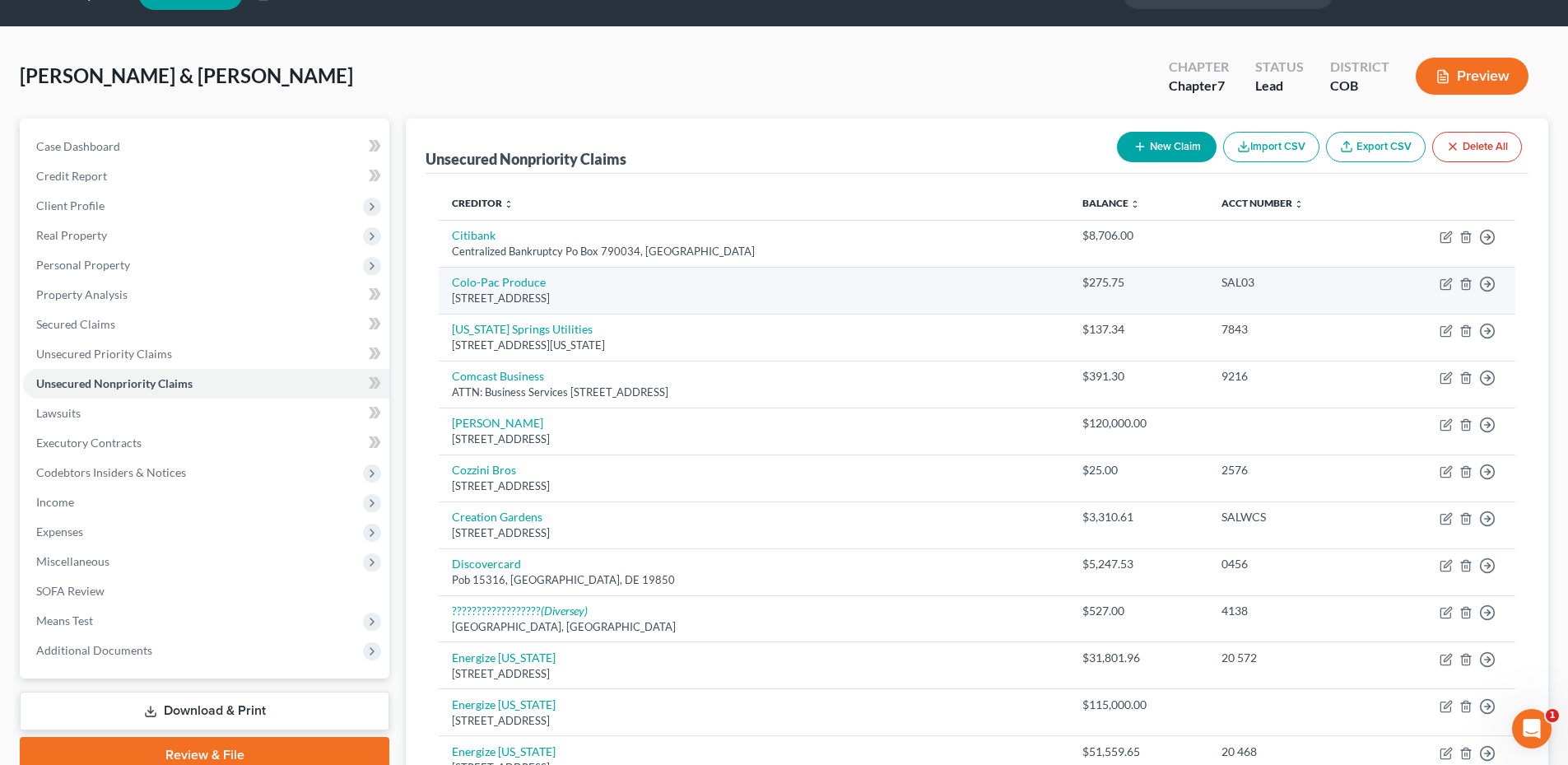
scroll to position [0, 0]
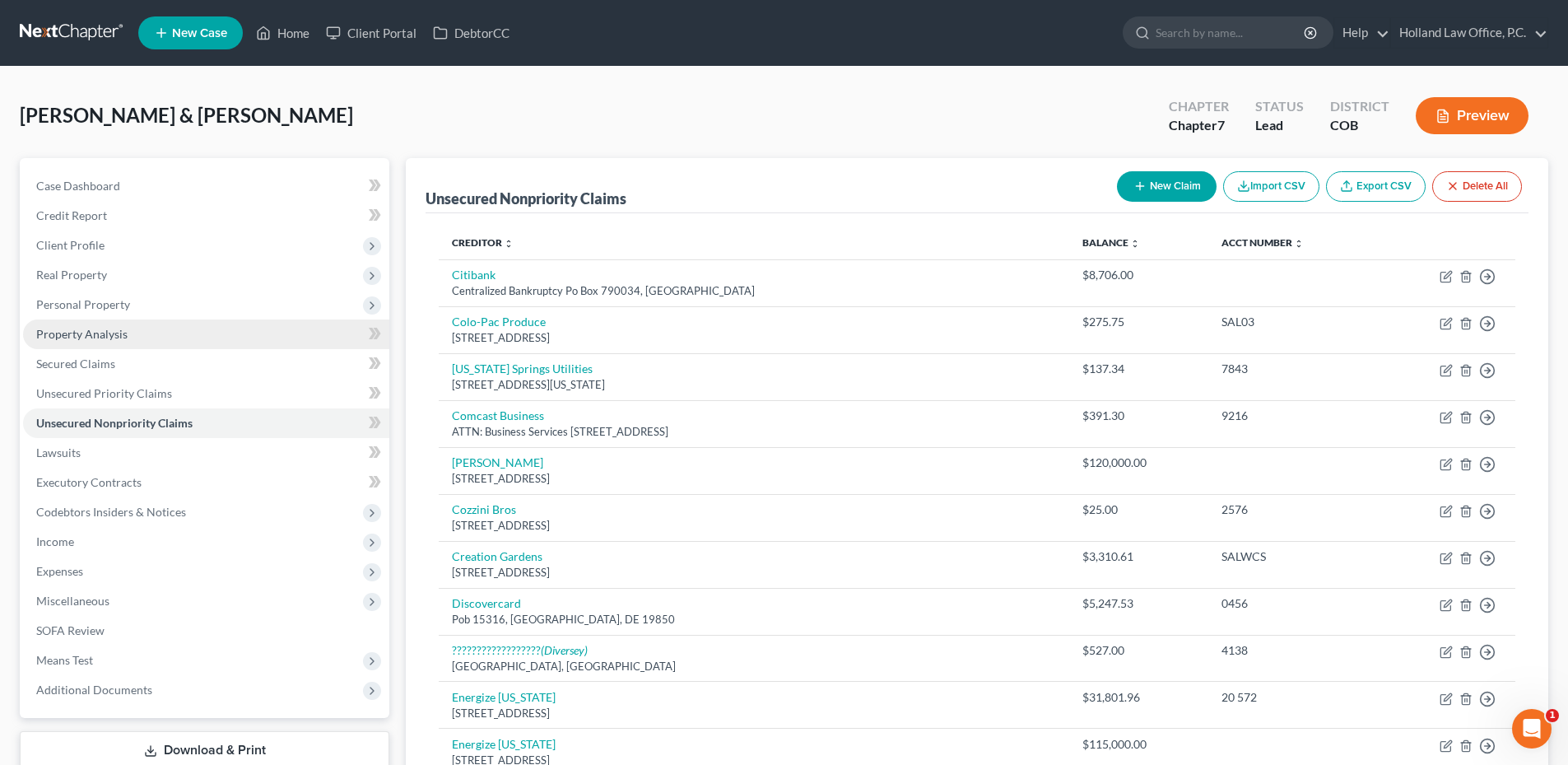
click at [140, 332] on link "Property Analysis" at bounding box center [206, 333] width 367 height 30
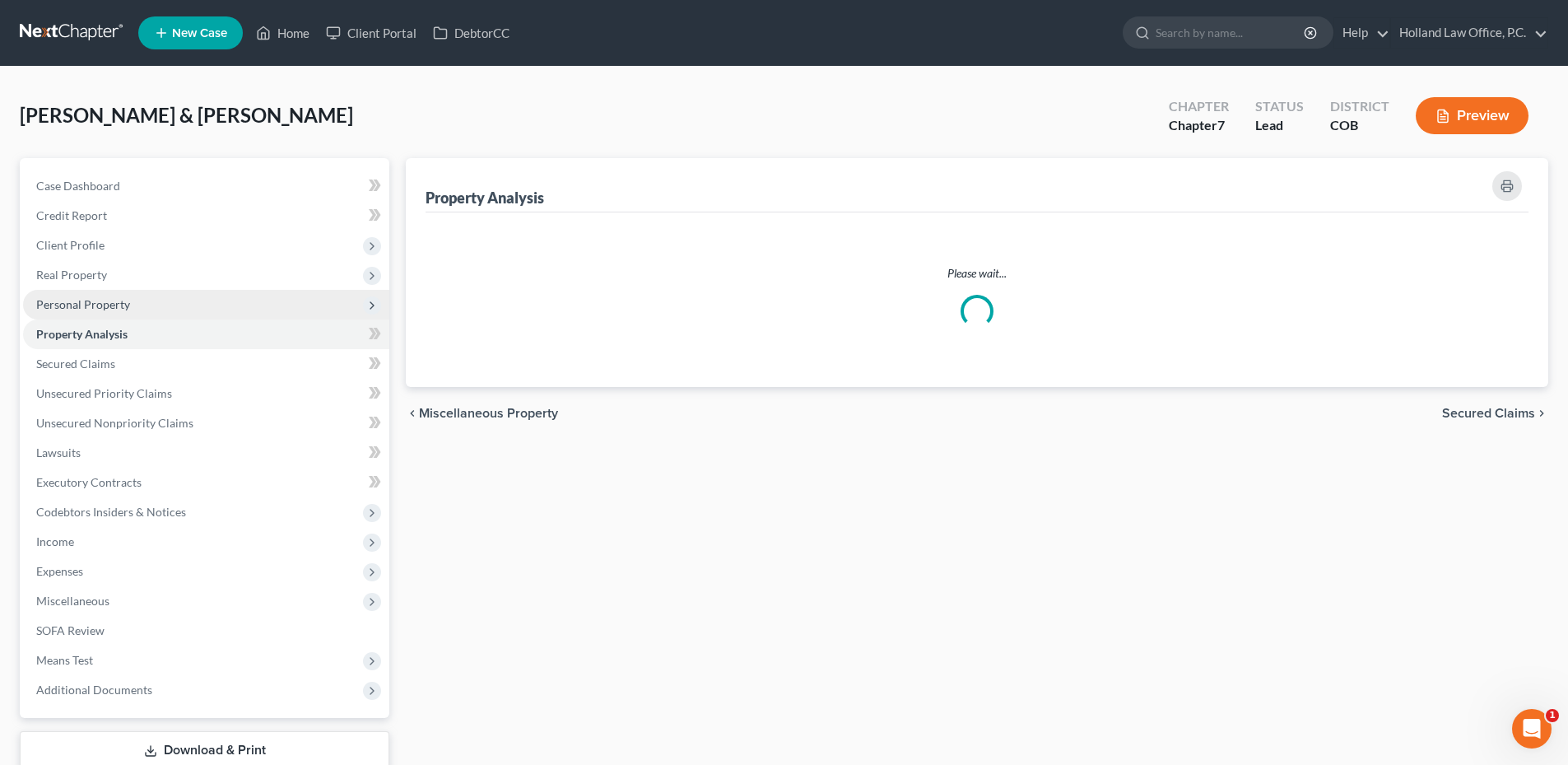
click at [130, 308] on span "Personal Property" at bounding box center [206, 304] width 367 height 30
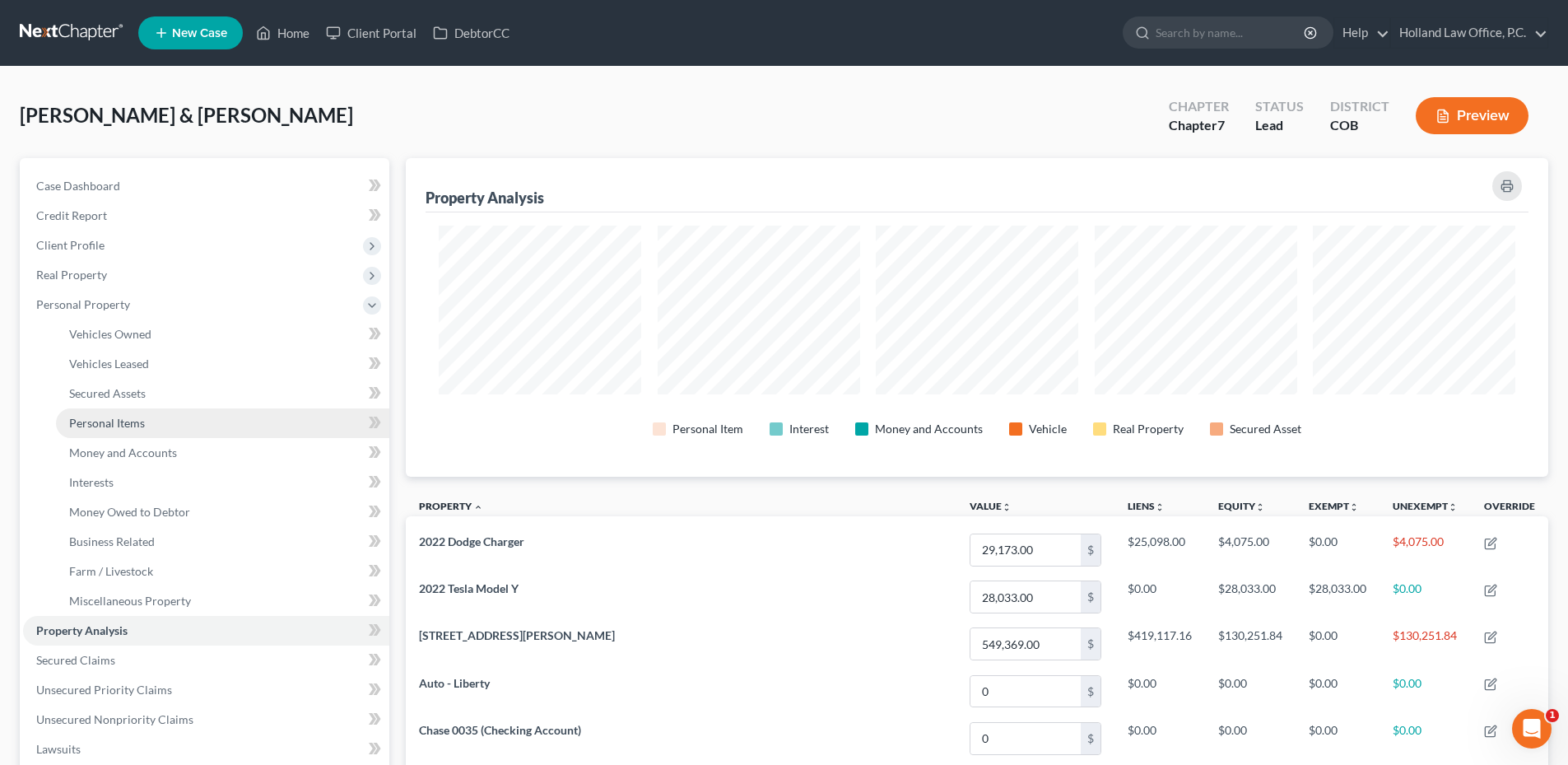
scroll to position [319, 1142]
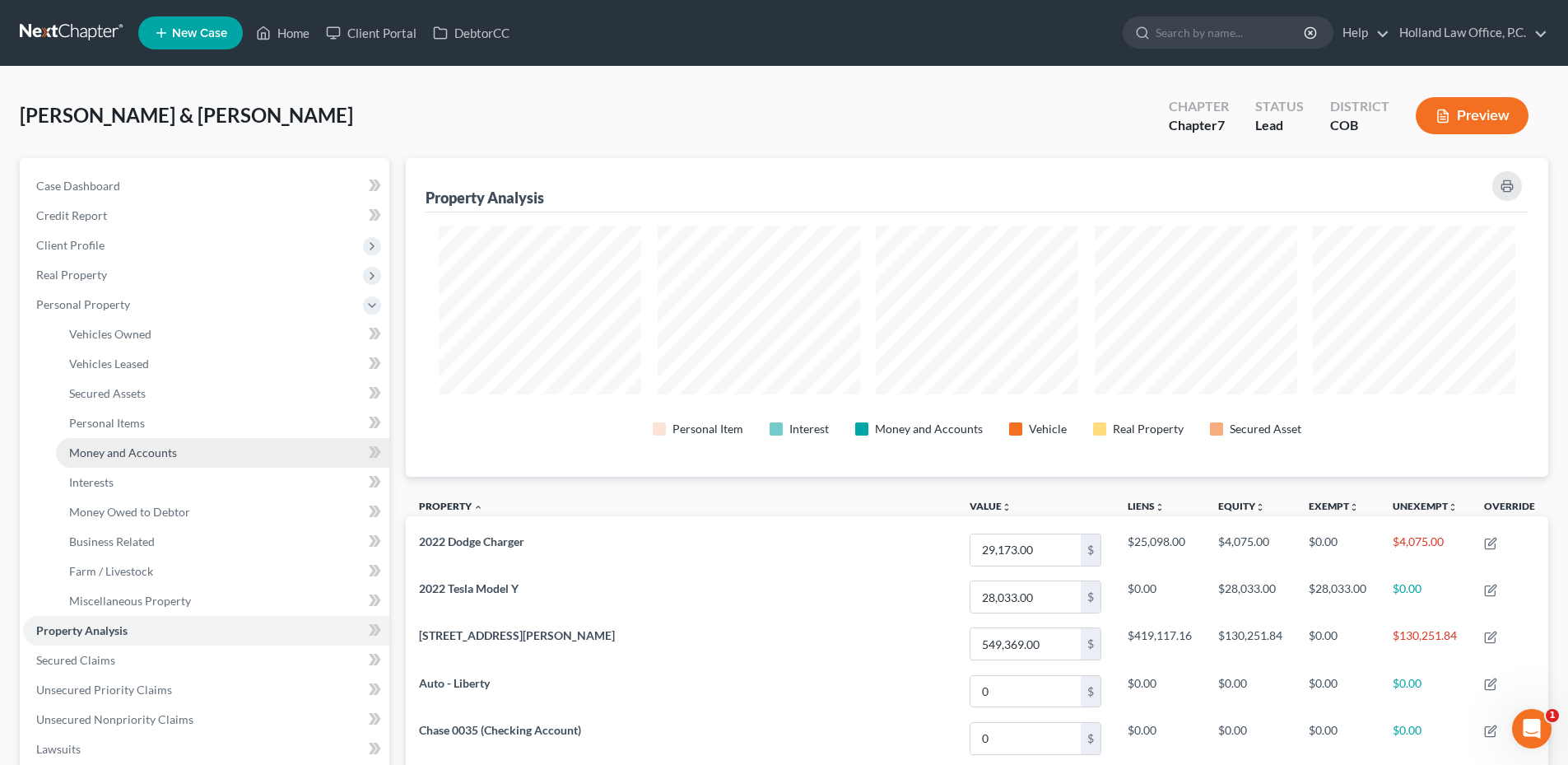
click at [137, 456] on span "Money and Accounts" at bounding box center [122, 452] width 108 height 14
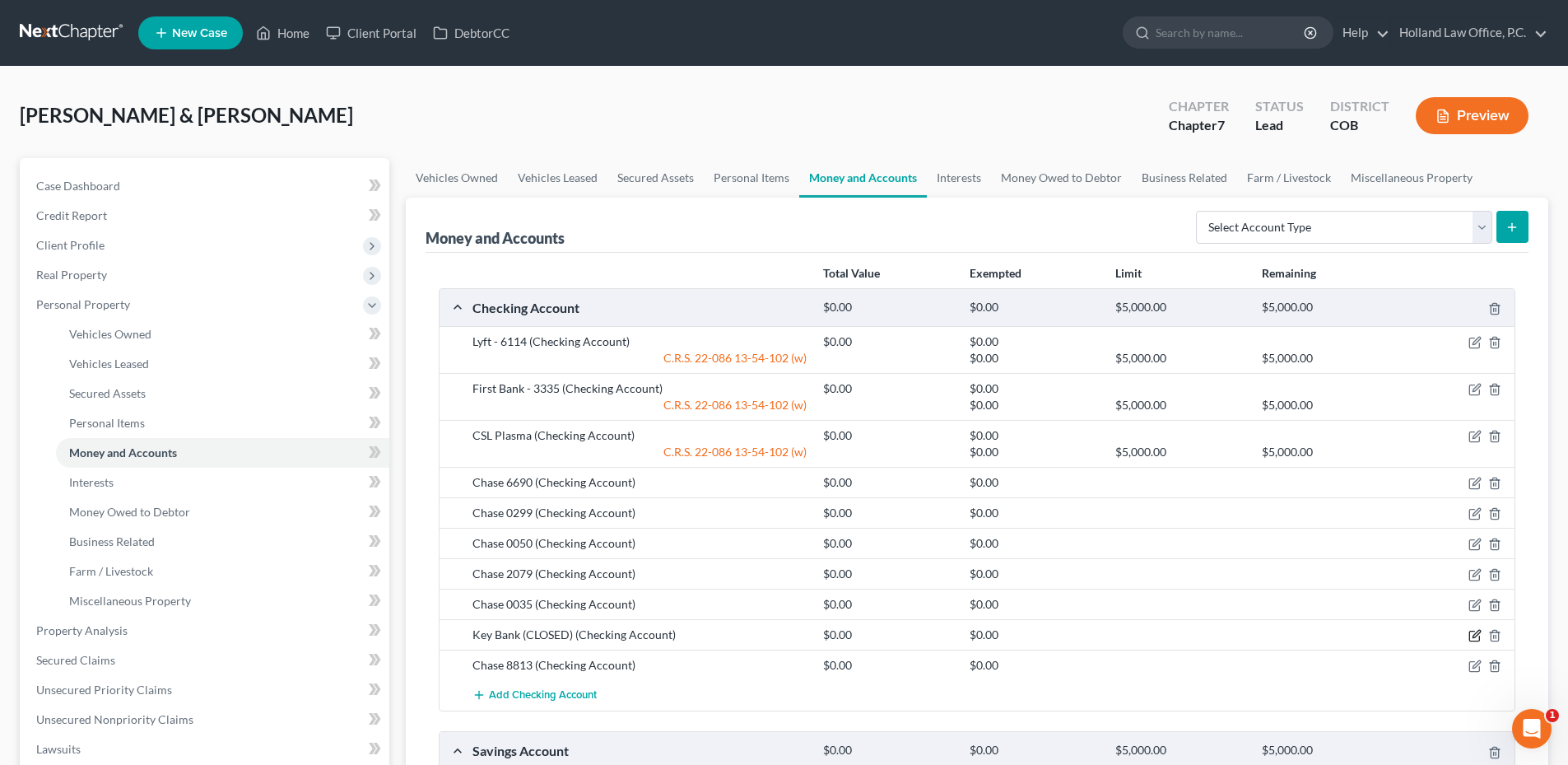
click at [1474, 635] on icon "button" at bounding box center [1476, 634] width 8 height 8
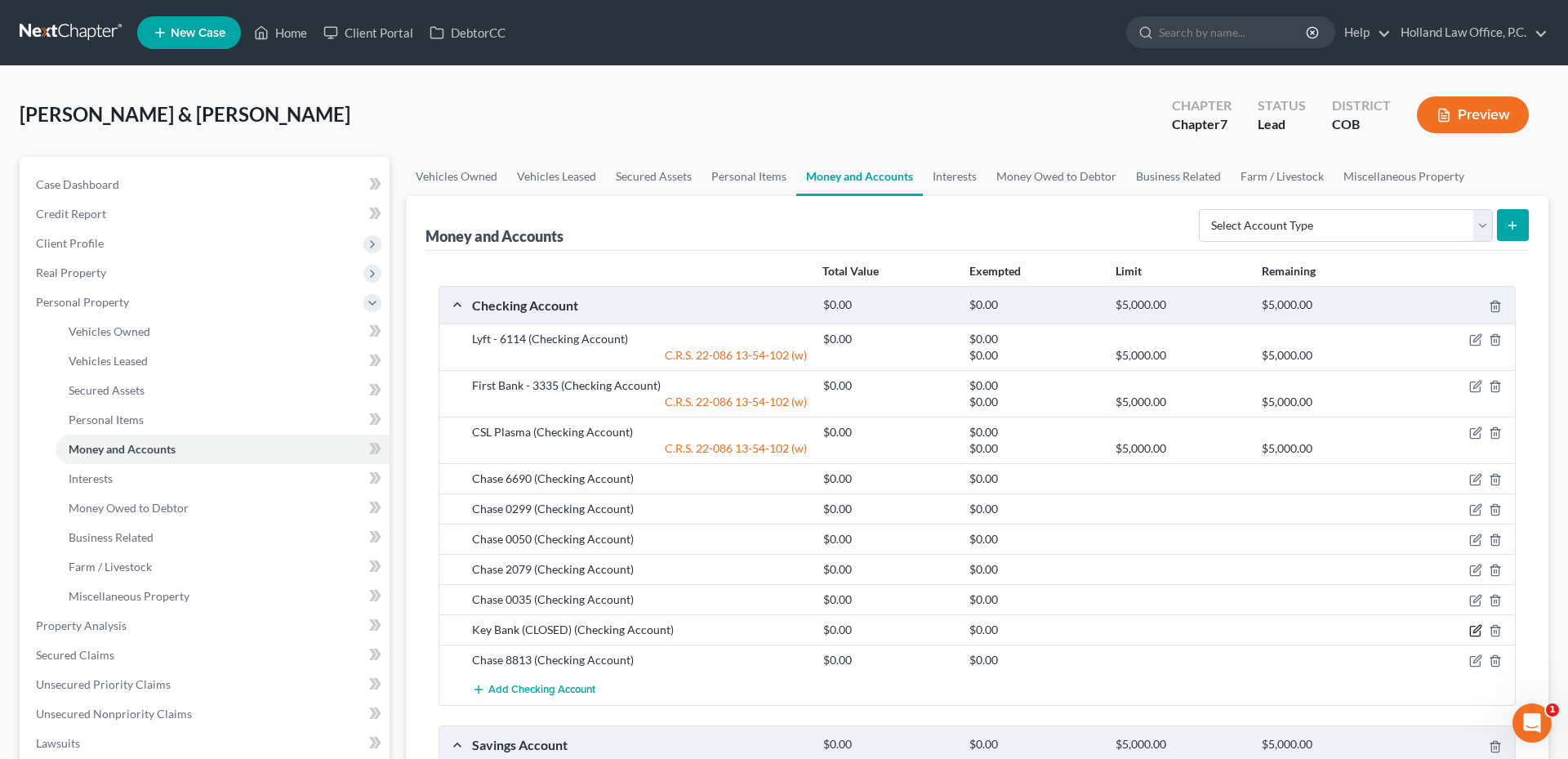
select select "5"
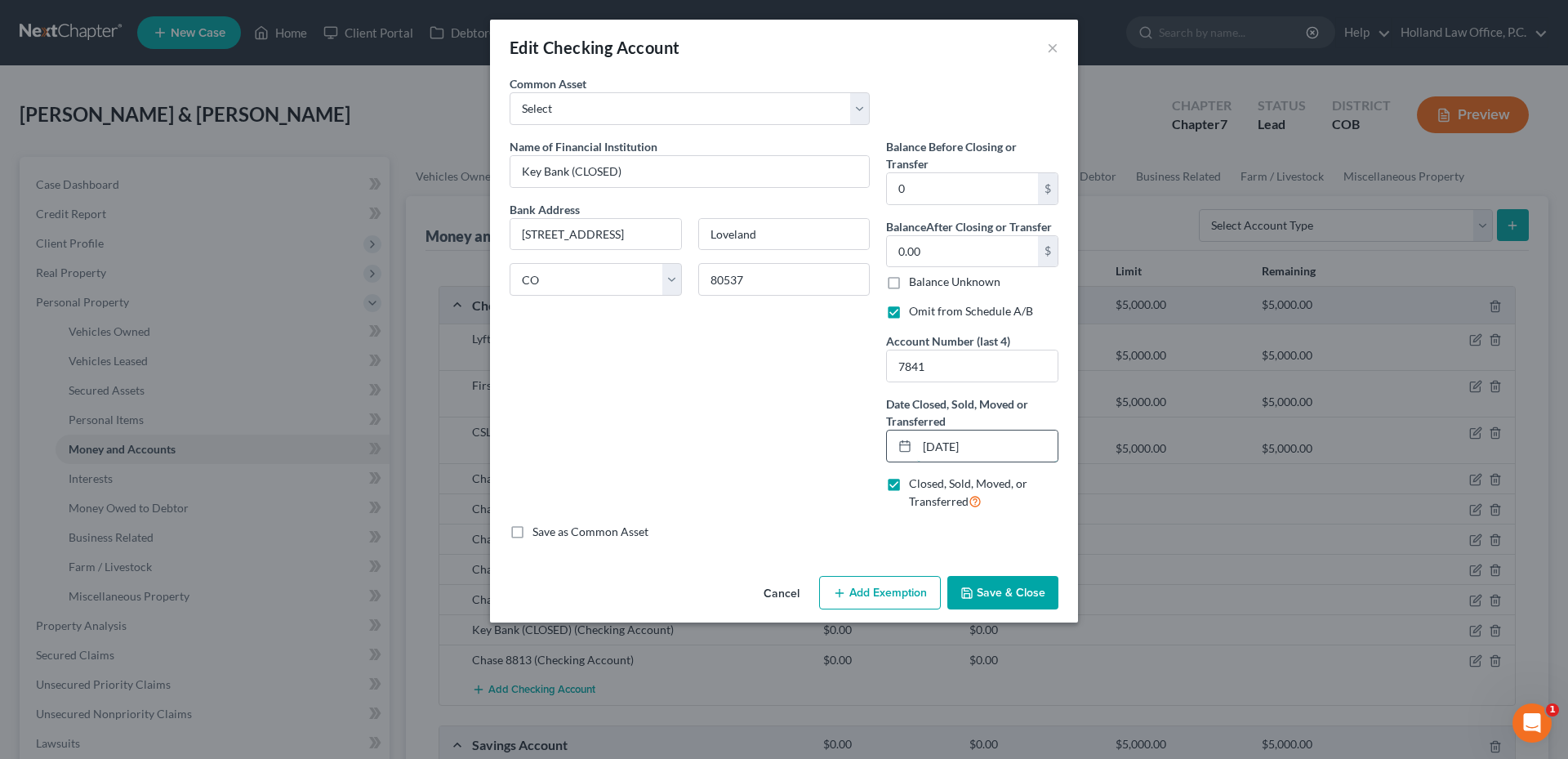
click at [997, 449] on input "06/05/2025" at bounding box center [987, 445] width 140 height 31
click at [930, 449] on input "06/05/2025" at bounding box center [987, 445] width 140 height 31
drag, startPoint x: 923, startPoint y: 446, endPoint x: 1088, endPoint y: 454, distance: 165.2
click at [1078, 454] on div "Edit Checking Account × An exemption set must first be selected from the Filing…" at bounding box center [784, 379] width 1568 height 759
type input "[DATE]"
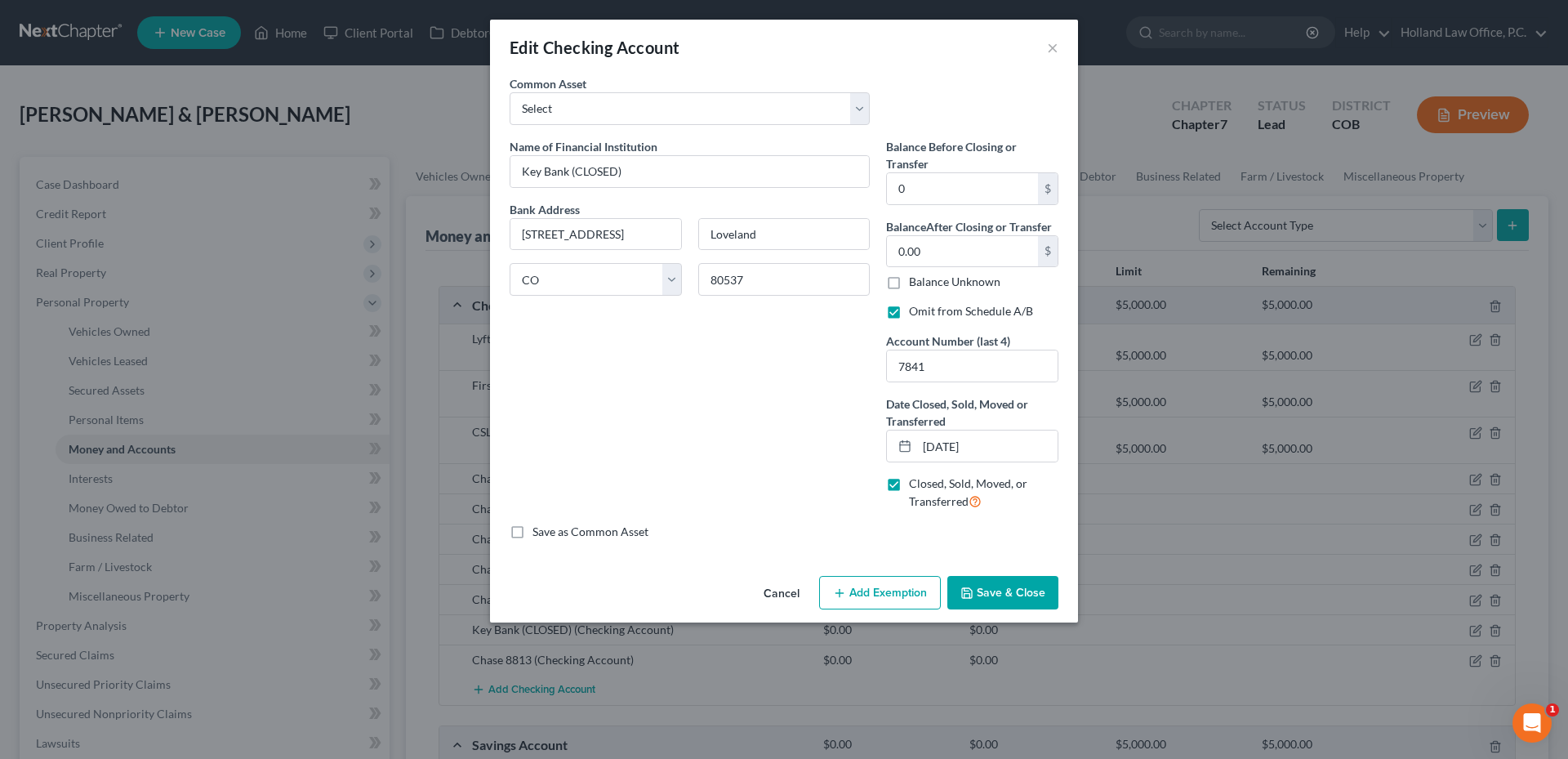
click at [1019, 591] on button "Save & Close" at bounding box center [1002, 593] width 111 height 34
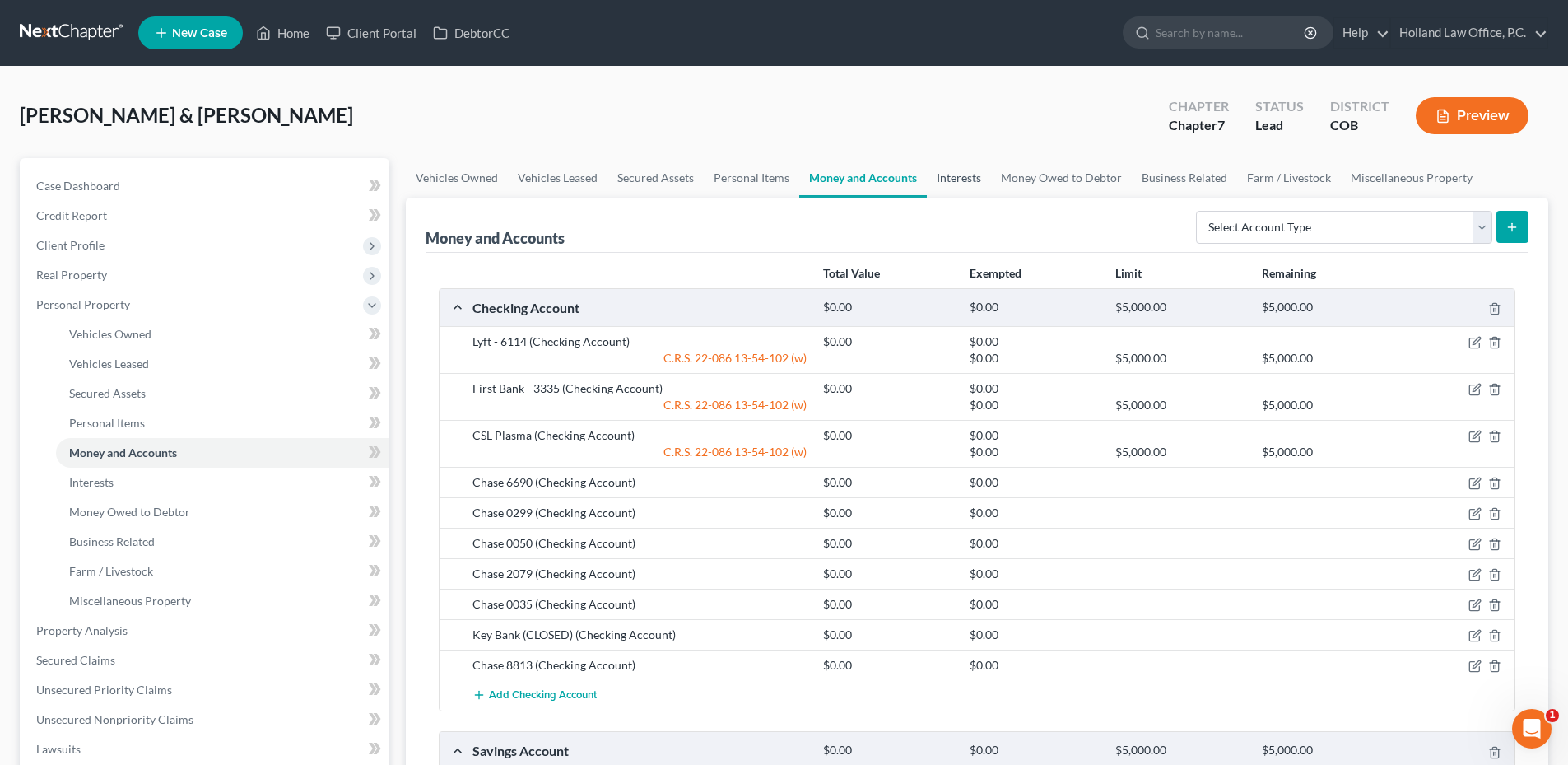
click at [959, 188] on link "Interests" at bounding box center [958, 177] width 64 height 39
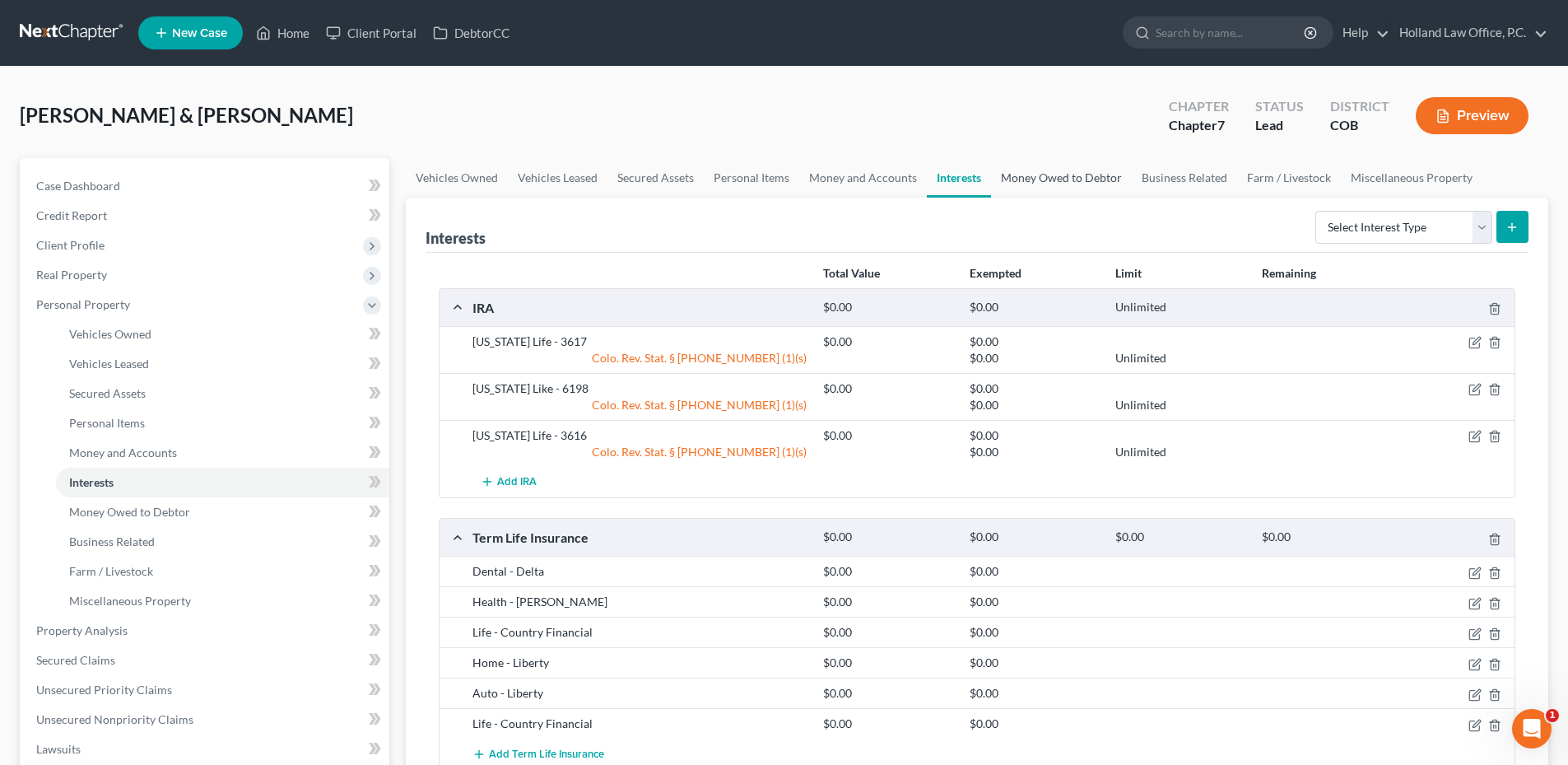
click at [1024, 175] on link "Money Owed to Debtor" at bounding box center [1061, 177] width 140 height 39
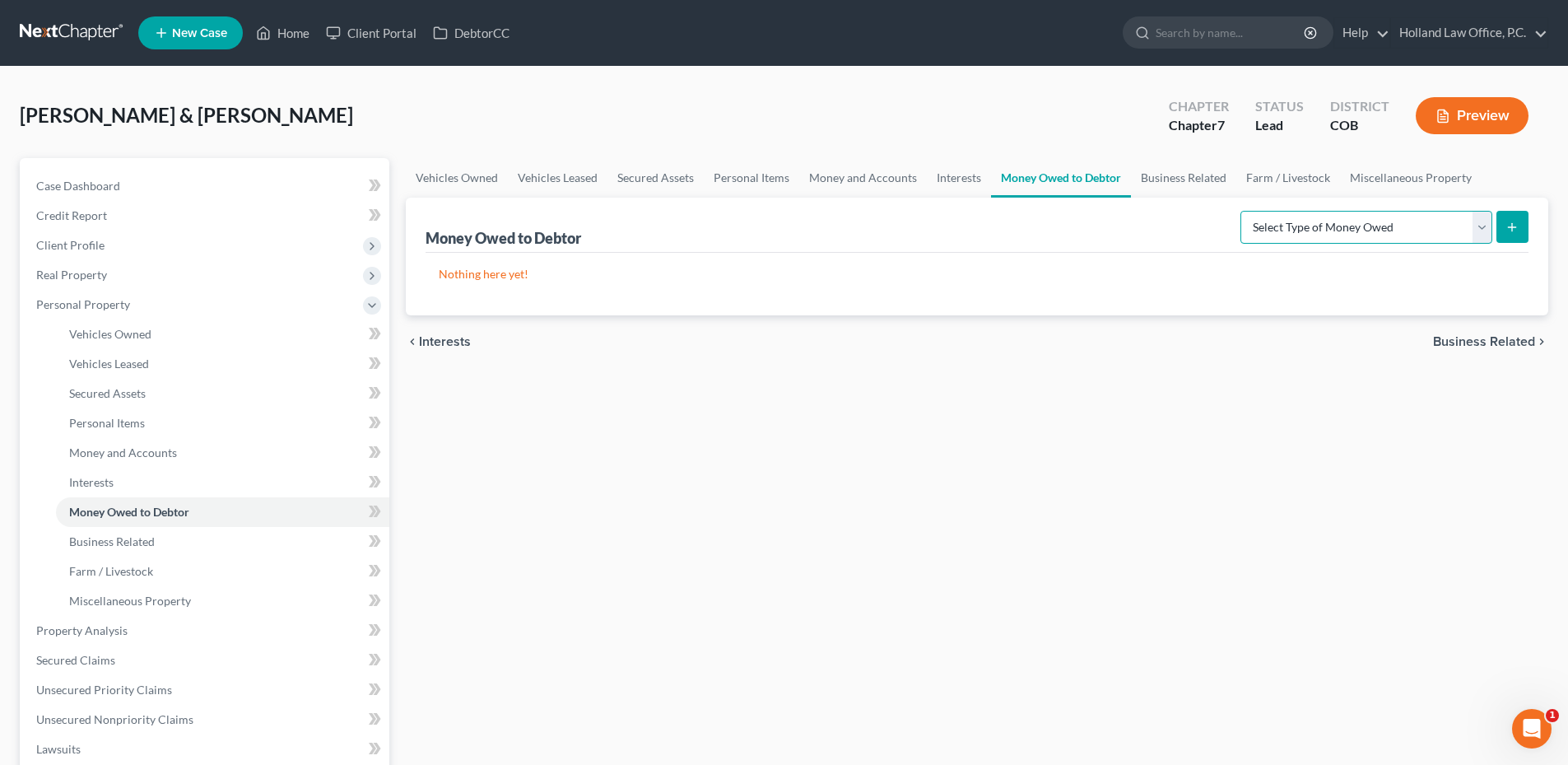
click at [1261, 227] on select "Select Type of Money Owed Accounts Receivable Alimony Child Support Claims Agai…" at bounding box center [1367, 227] width 252 height 32
select select "unpaid_wages"
click at [1242, 211] on select "Select Type of Money Owed Accounts Receivable Alimony Child Support Claims Agai…" at bounding box center [1367, 227] width 252 height 32
click at [1514, 229] on icon "submit" at bounding box center [1512, 227] width 13 height 13
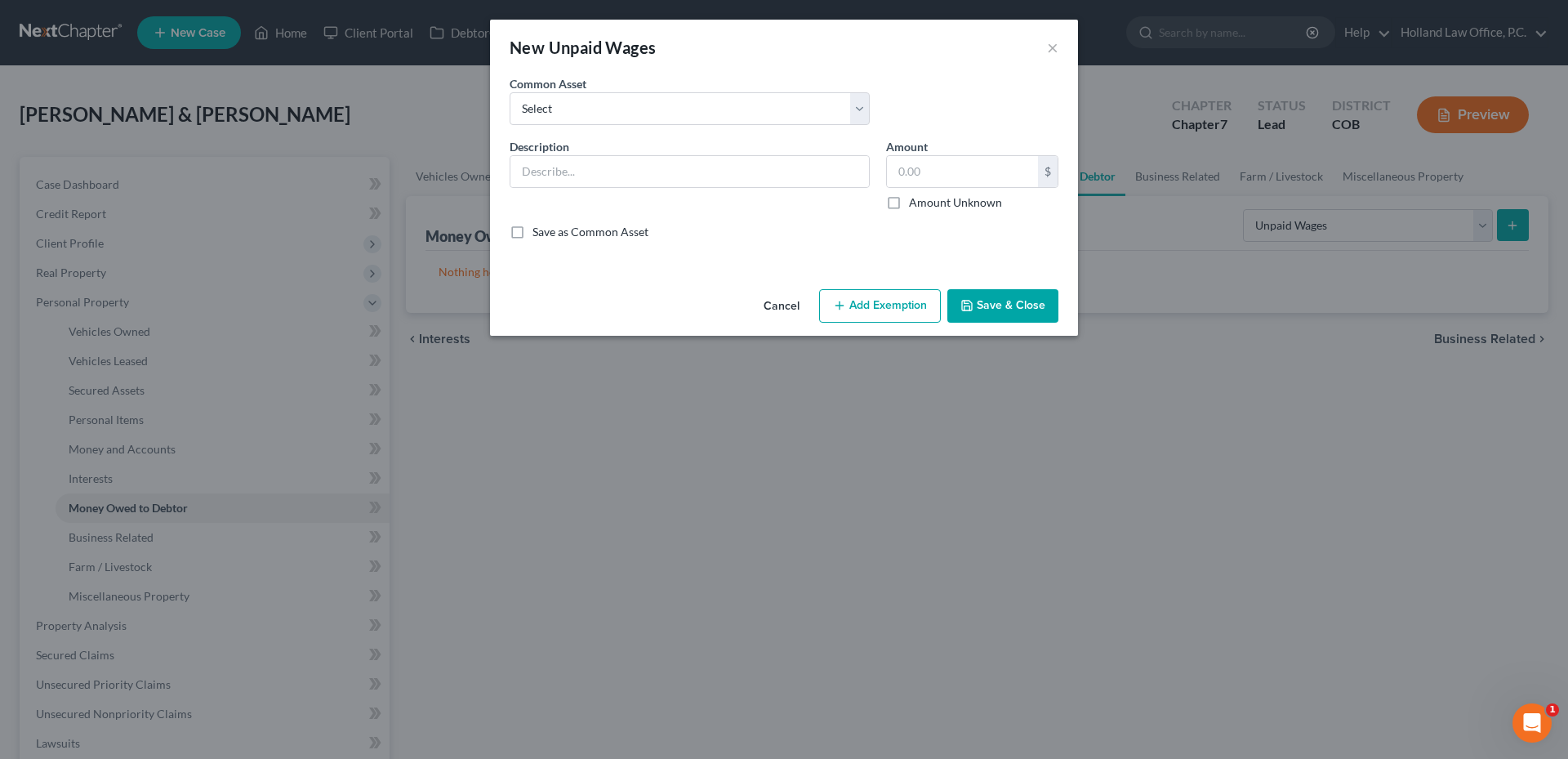
click at [756, 310] on button "Cancel" at bounding box center [781, 307] width 62 height 32
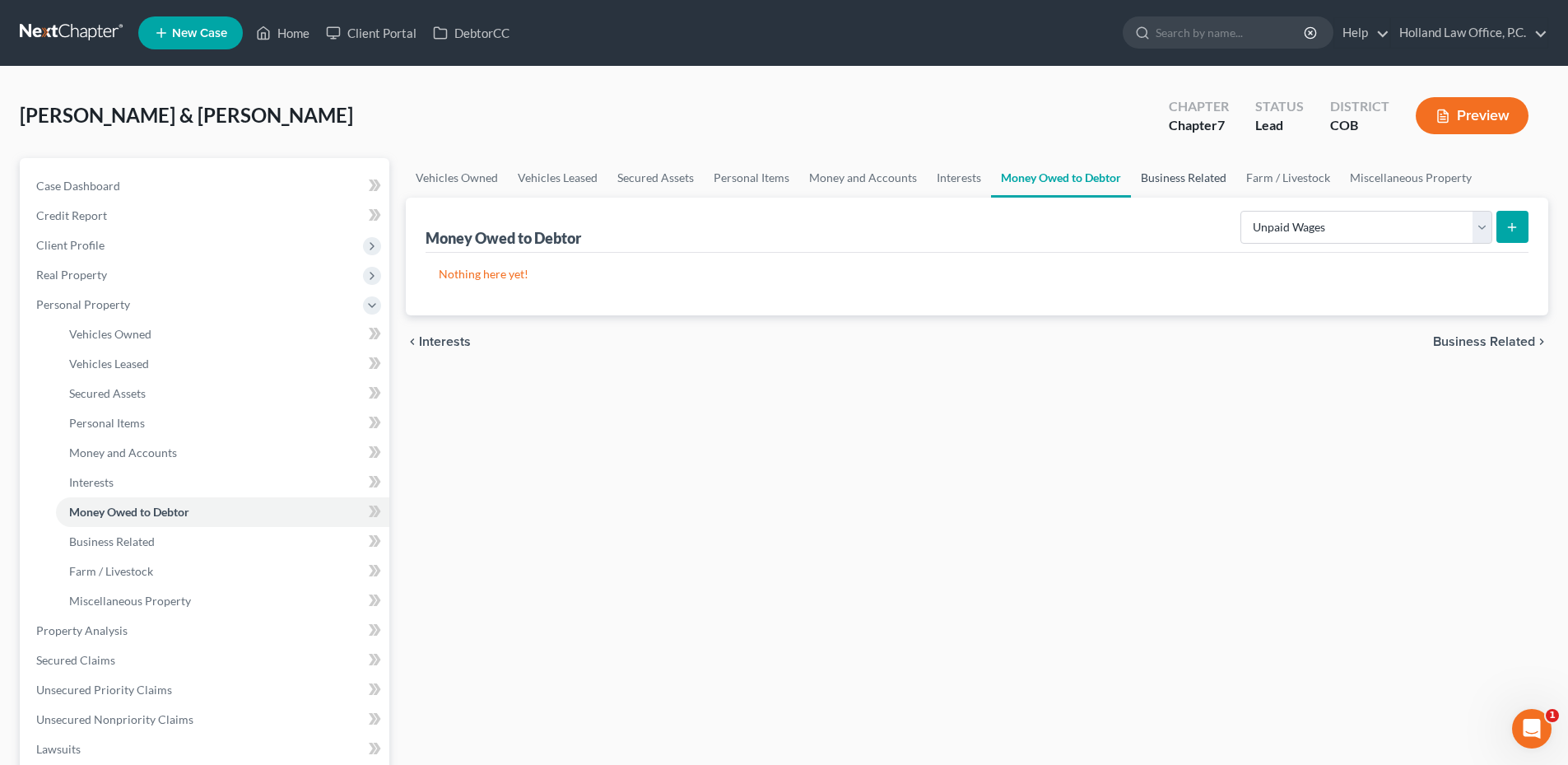
click at [1175, 189] on link "Business Related" at bounding box center [1183, 177] width 105 height 39
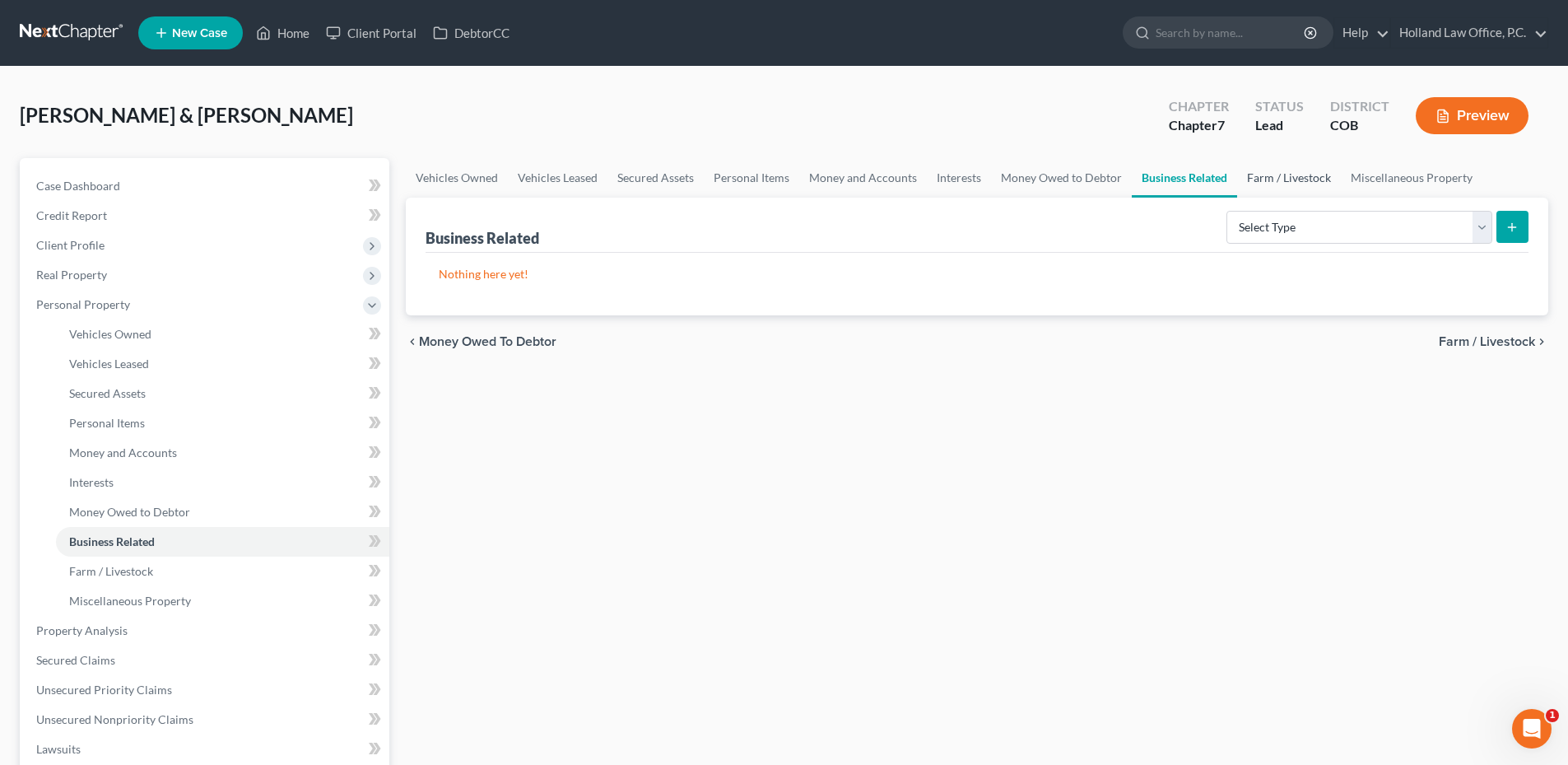
click at [1262, 182] on link "Farm / Livestock" at bounding box center [1288, 177] width 104 height 39
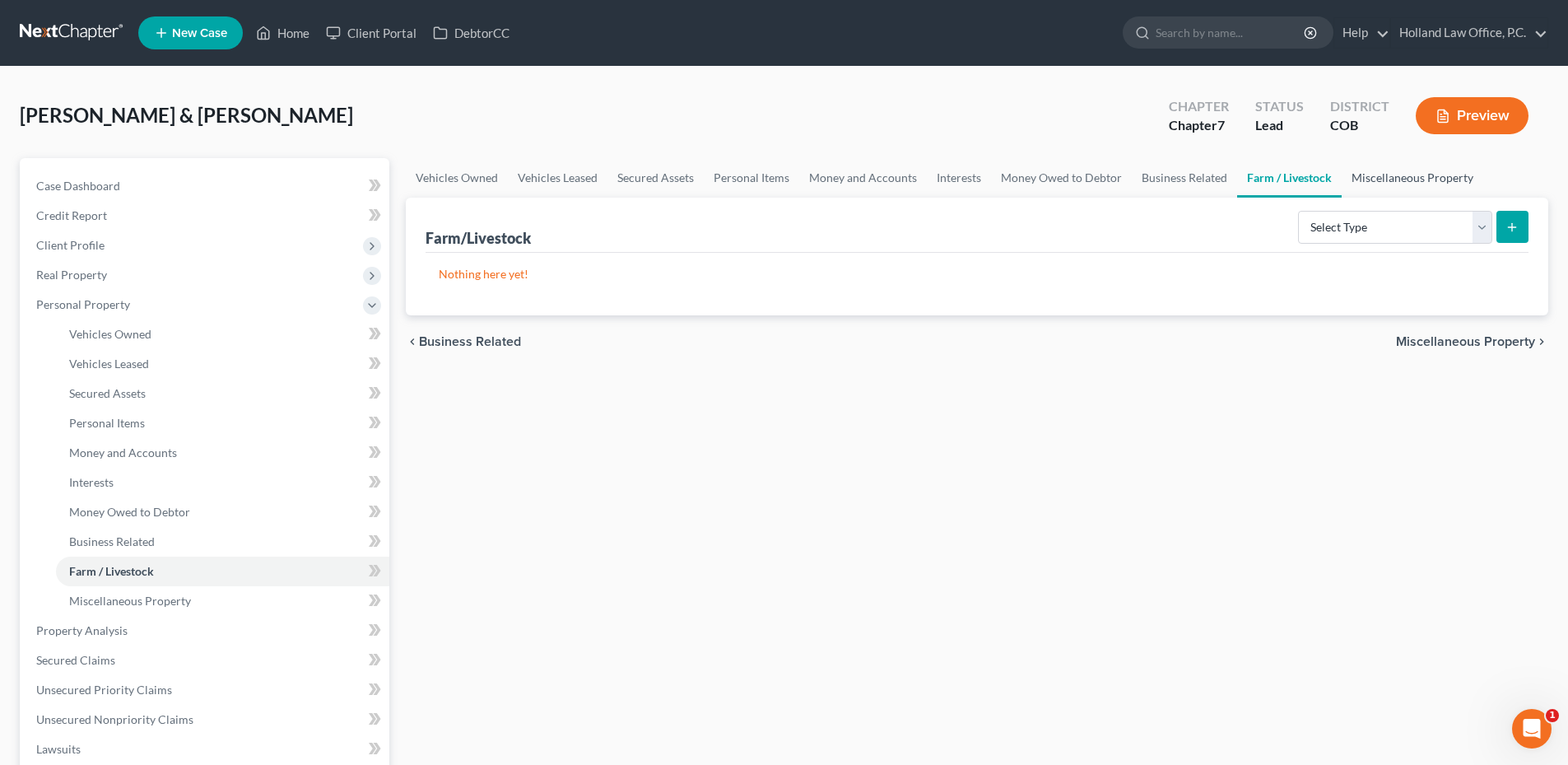
click at [1381, 178] on link "Miscellaneous Property" at bounding box center [1412, 177] width 141 height 39
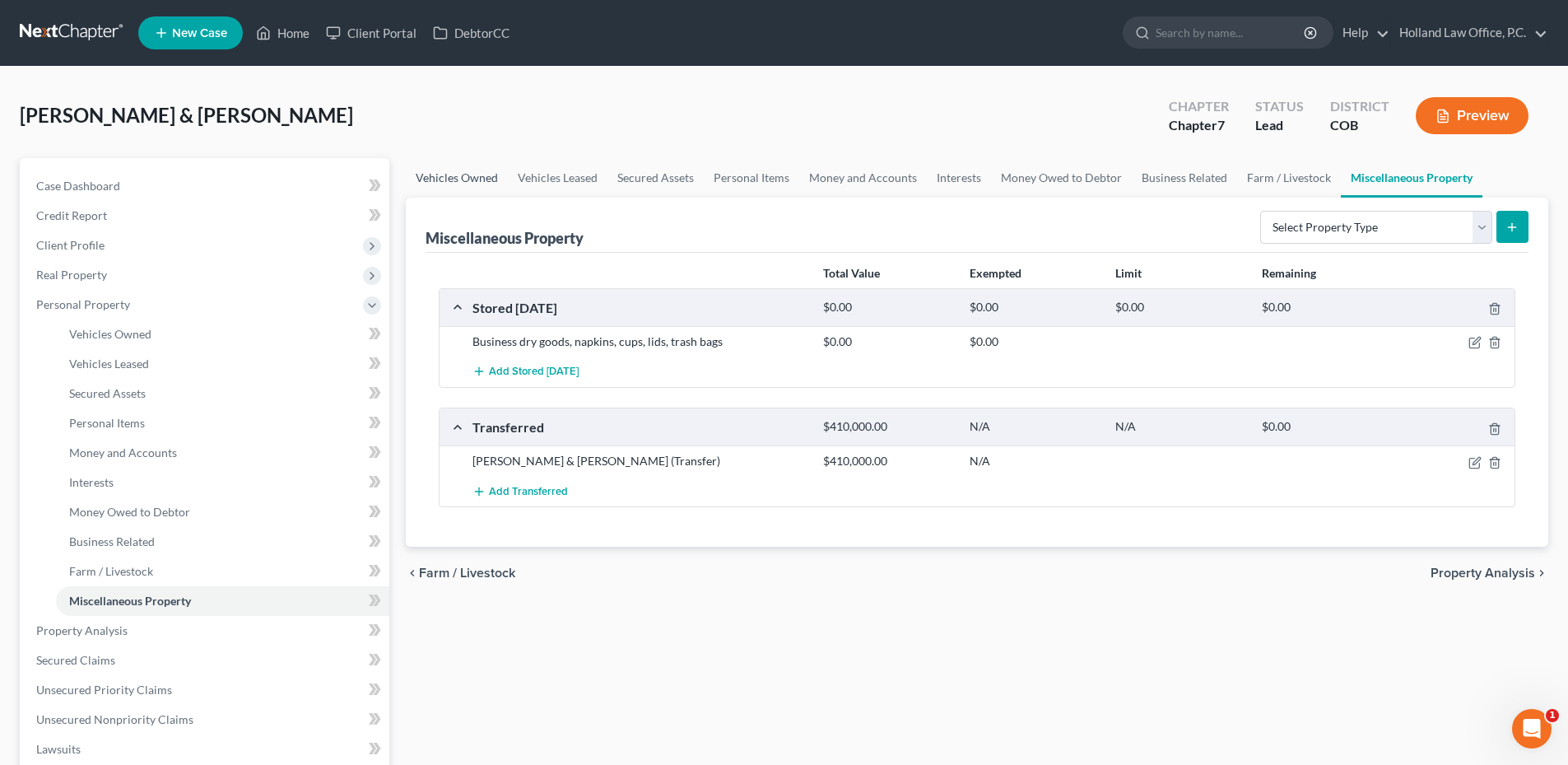
click at [488, 193] on link "Vehicles Owned" at bounding box center [456, 177] width 102 height 39
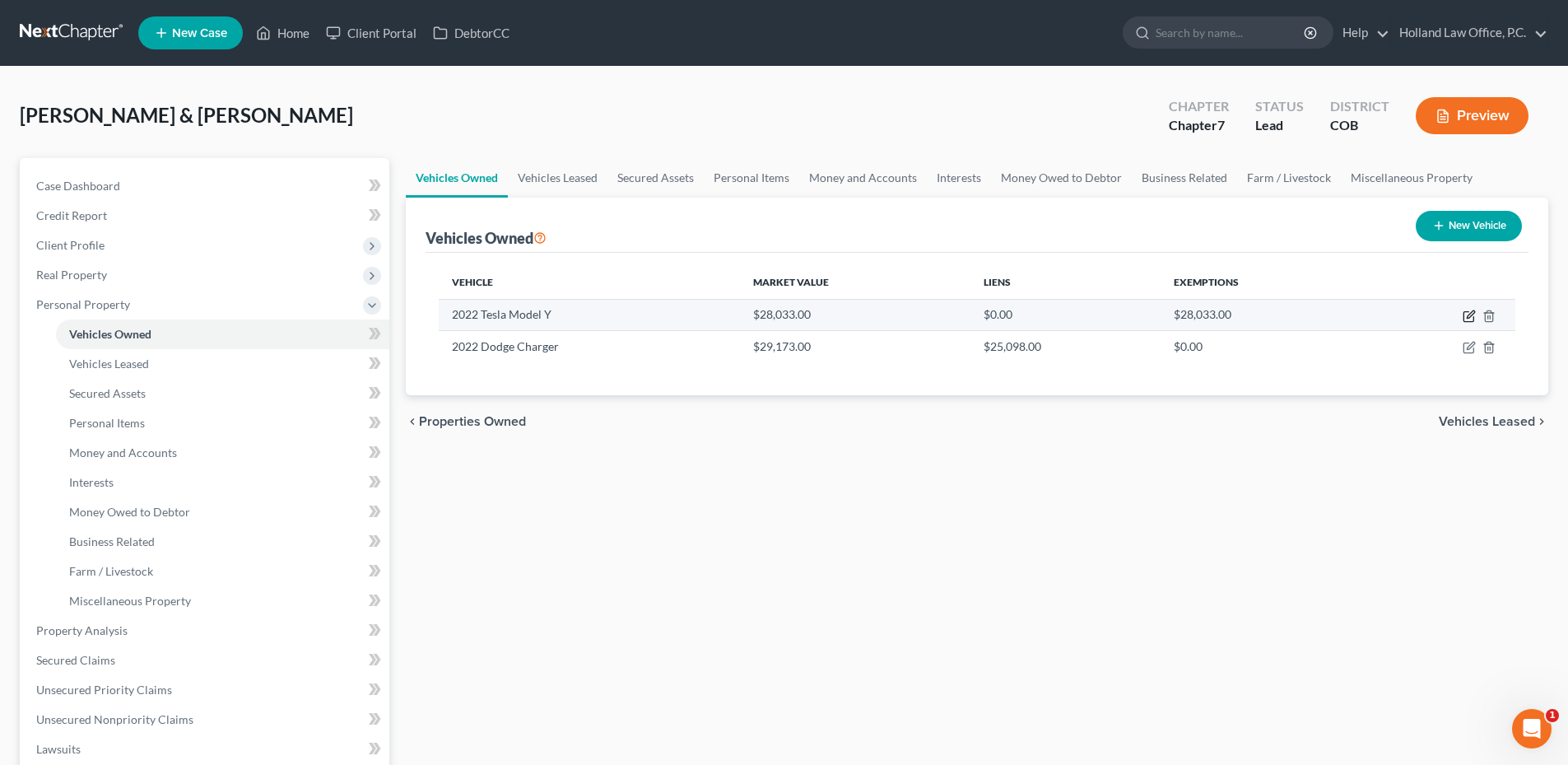
click at [1467, 313] on icon "button" at bounding box center [1469, 316] width 13 height 13
select select "0"
select select "4"
select select "2"
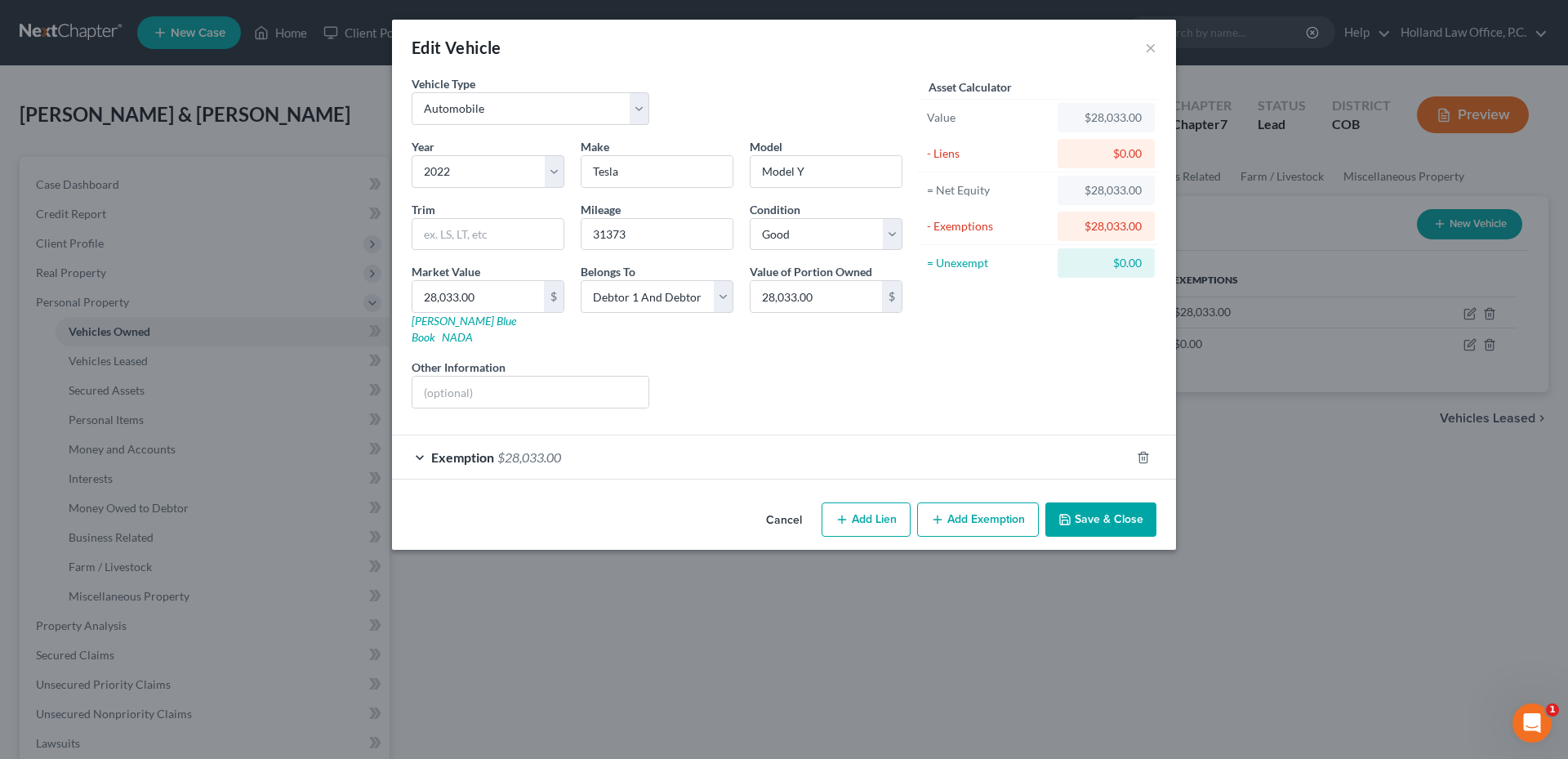
click at [789, 504] on button "Cancel" at bounding box center [784, 520] width 62 height 32
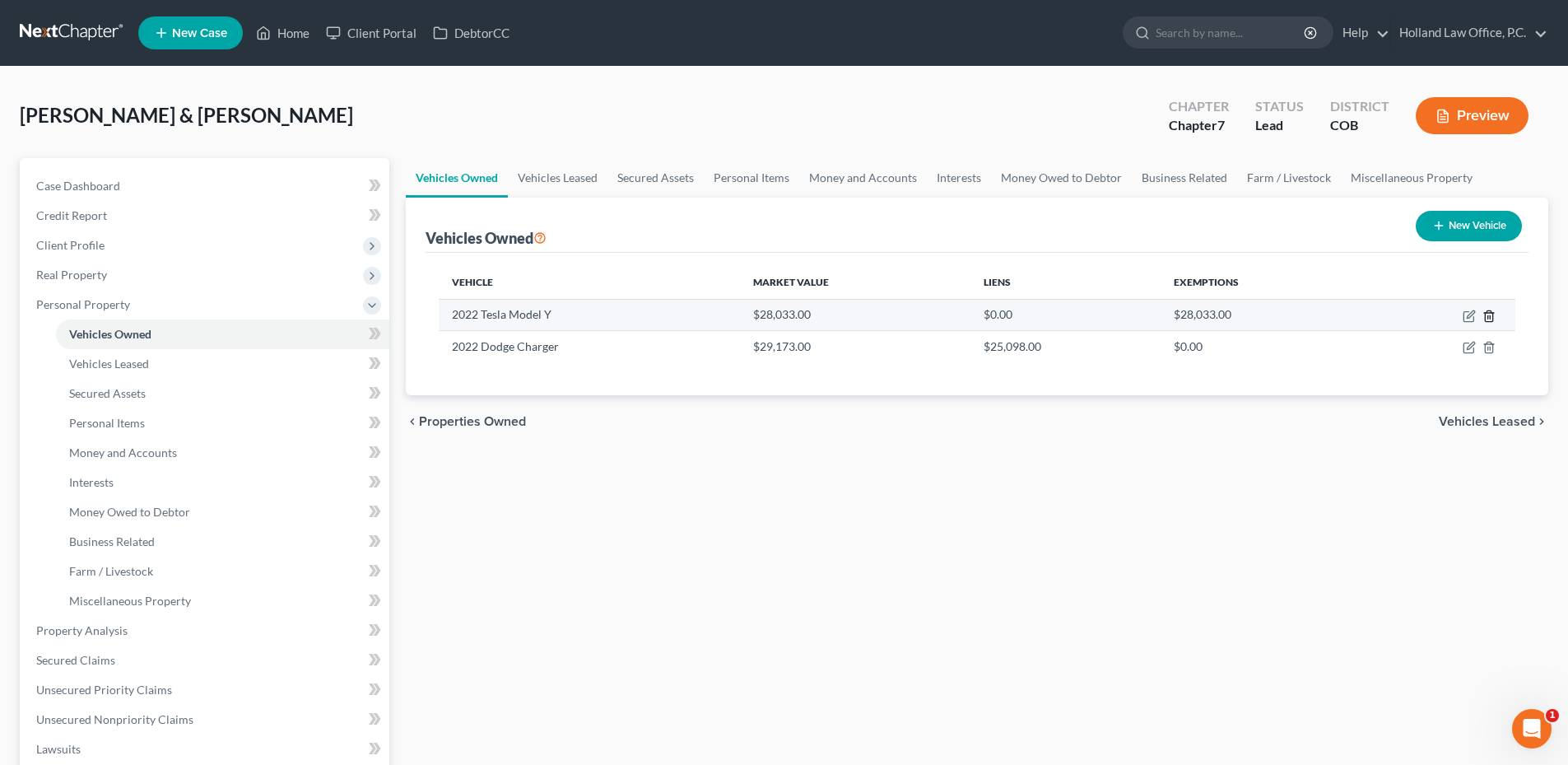
click at [1490, 317] on line "button" at bounding box center [1490, 316] width 0 height 3
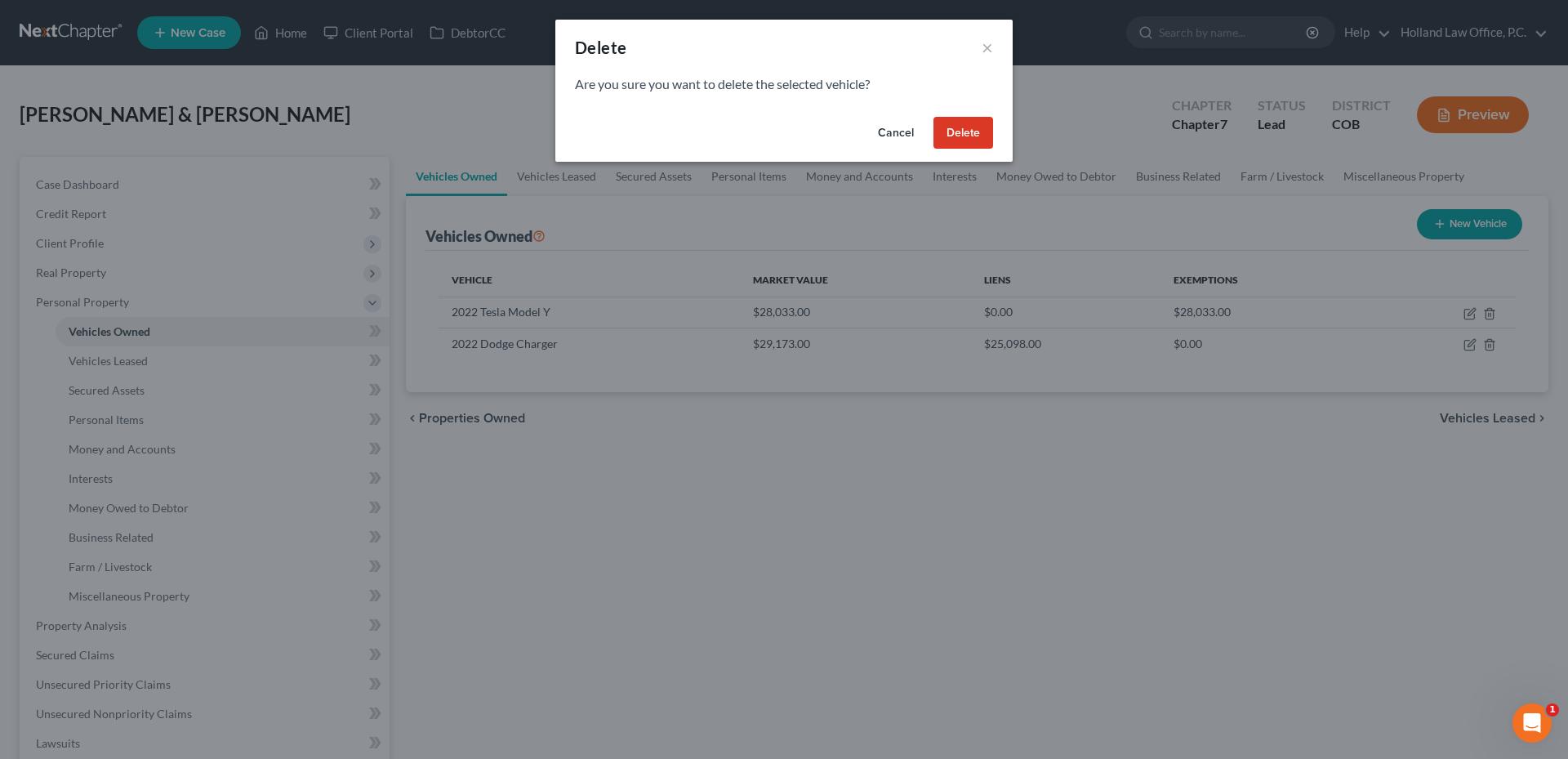
drag, startPoint x: 968, startPoint y: 135, endPoint x: 893, endPoint y: 192, distance: 94.2
click at [893, 192] on div "Delete × Are you sure you want to delete the selected vehicle? Cancel Delete" at bounding box center [784, 379] width 1568 height 759
click at [881, 136] on button "Cancel" at bounding box center [895, 133] width 62 height 32
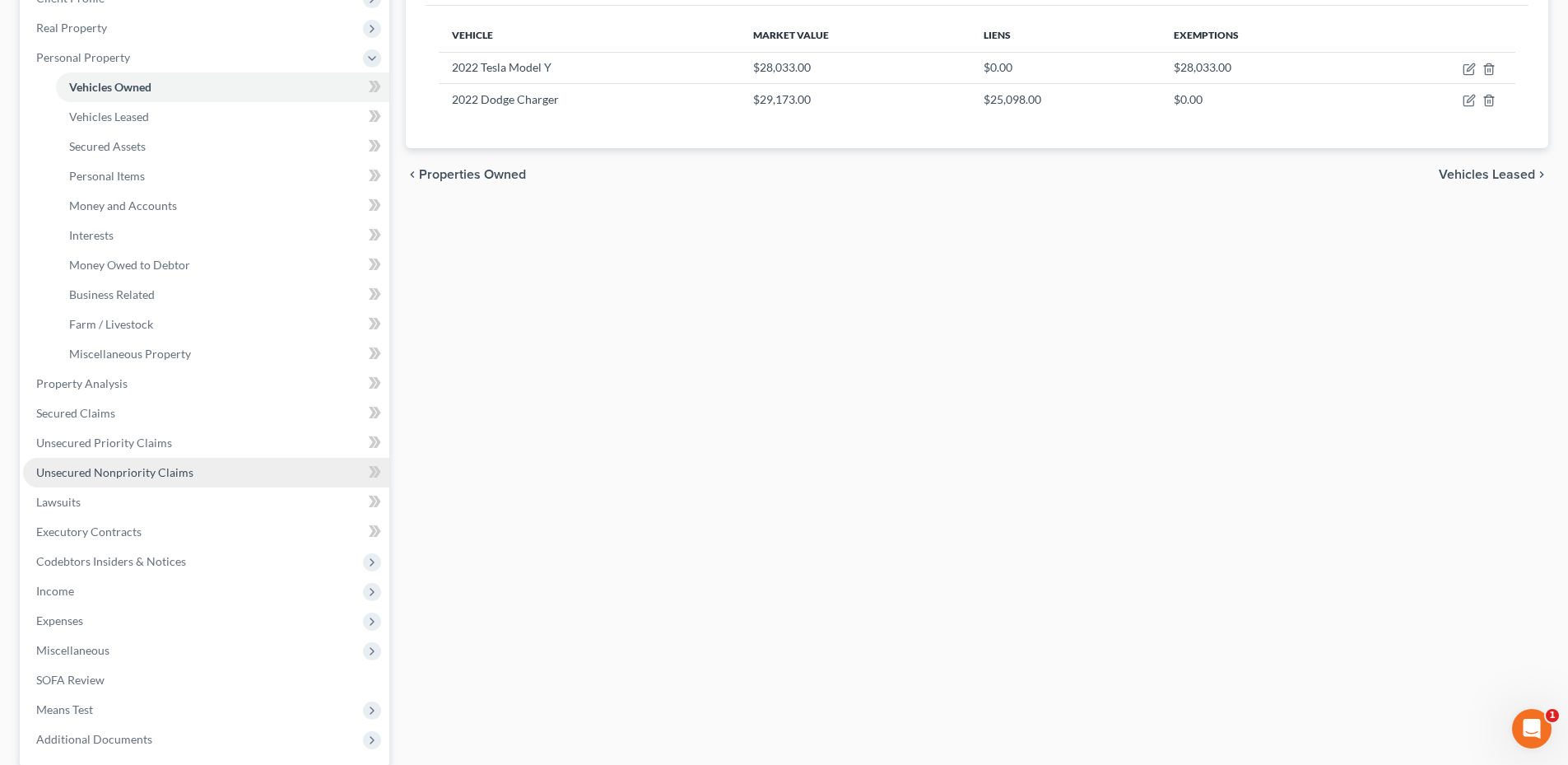
click at [128, 471] on span "Unsecured Nonpriority Claims" at bounding box center [115, 472] width 158 height 14
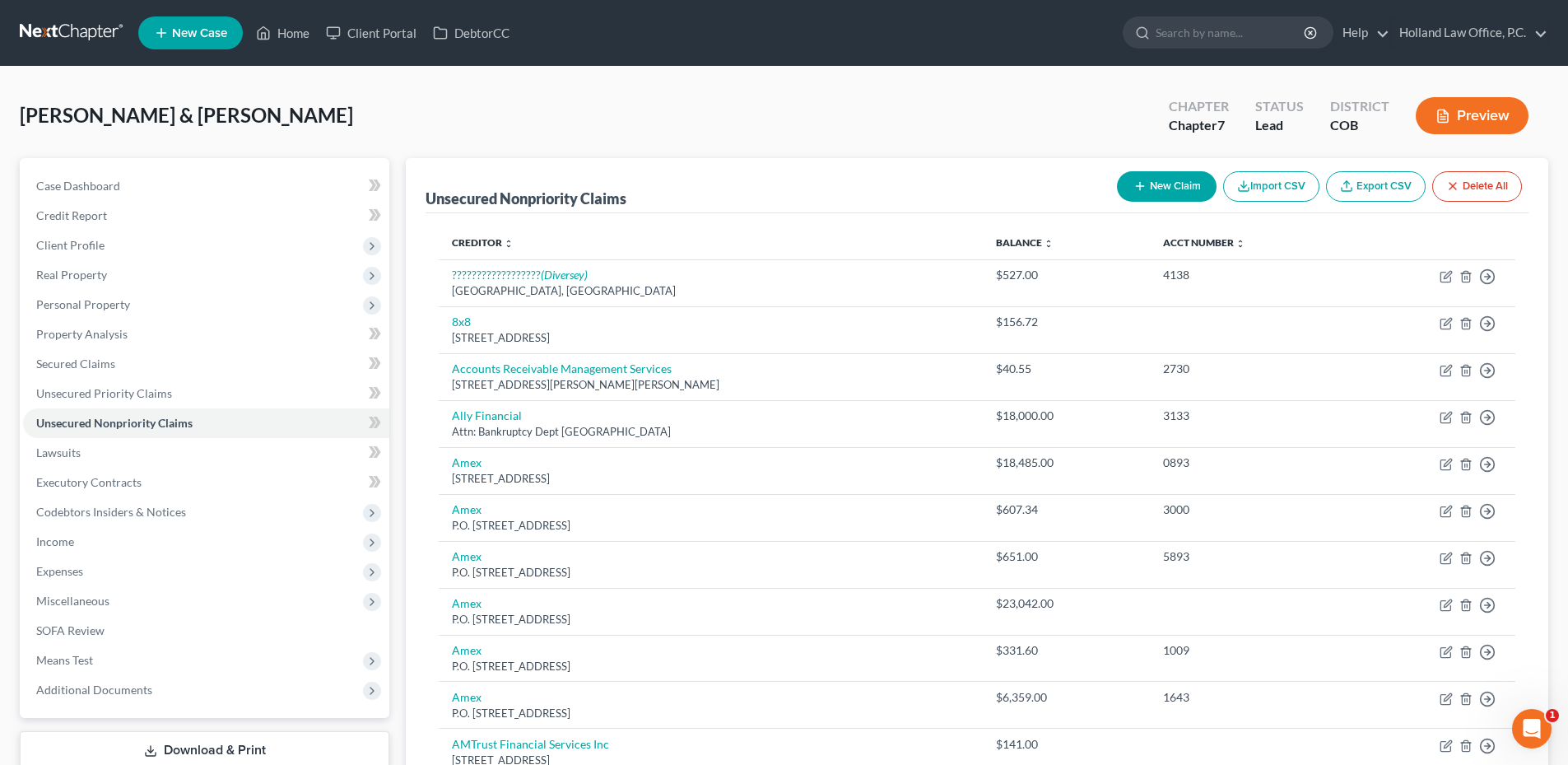
click at [1182, 191] on button "New Claim" at bounding box center [1167, 186] width 99 height 31
select select "2"
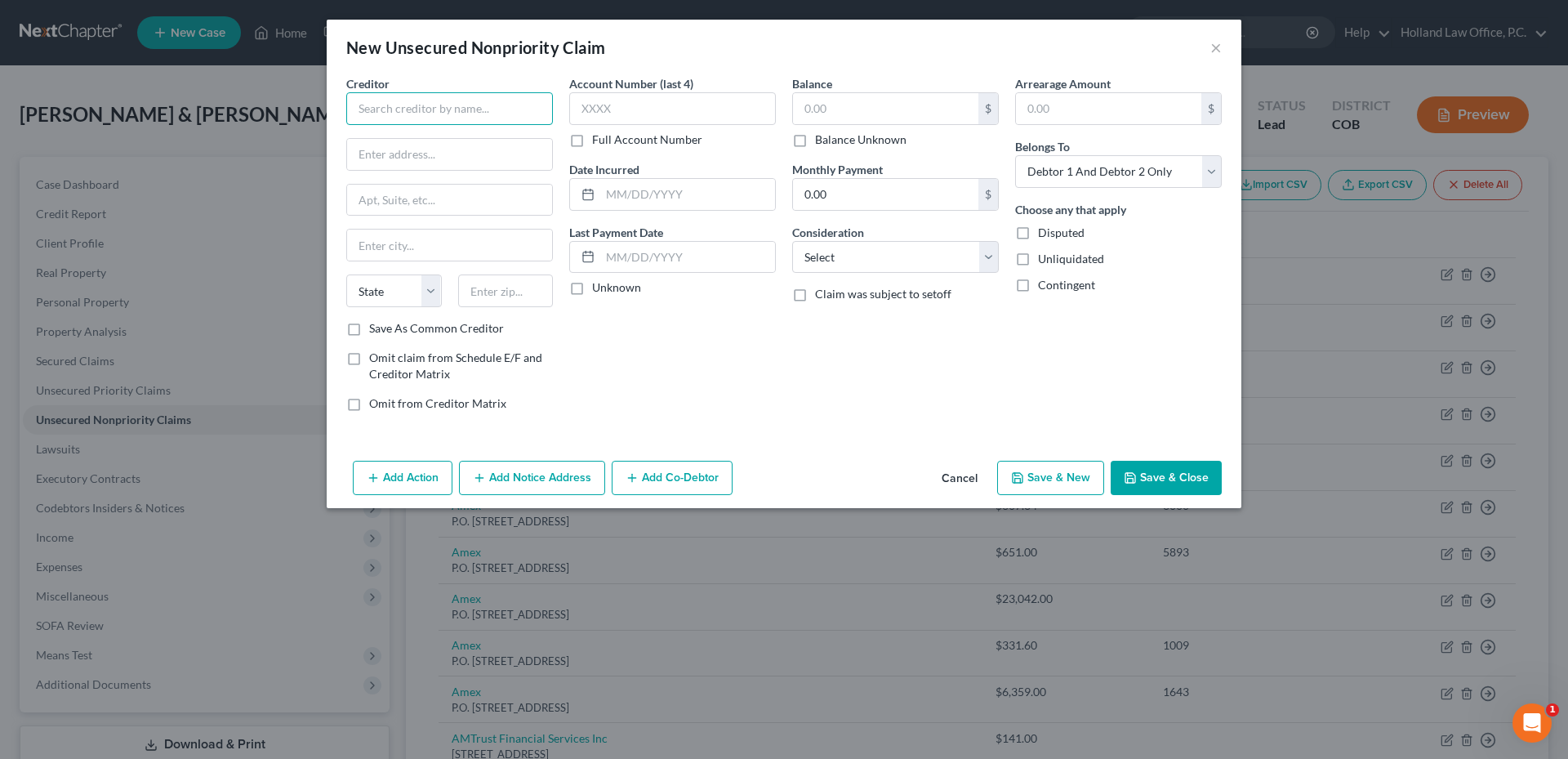
click at [453, 109] on input "text" at bounding box center [449, 108] width 207 height 32
type input "F"
type input "C"
type input "Family and Medical Leave Insurance Program"
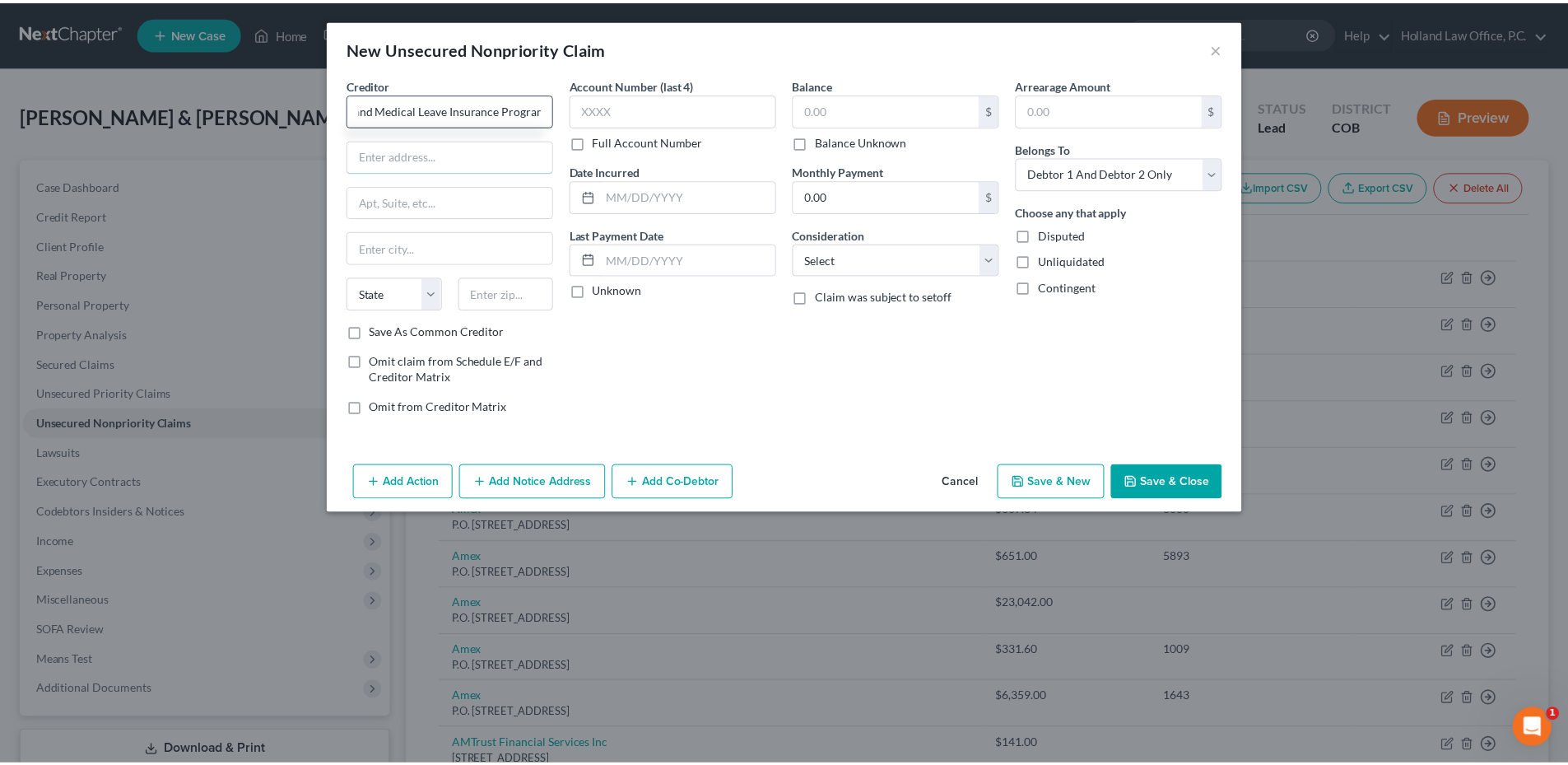
scroll to position [0, 0]
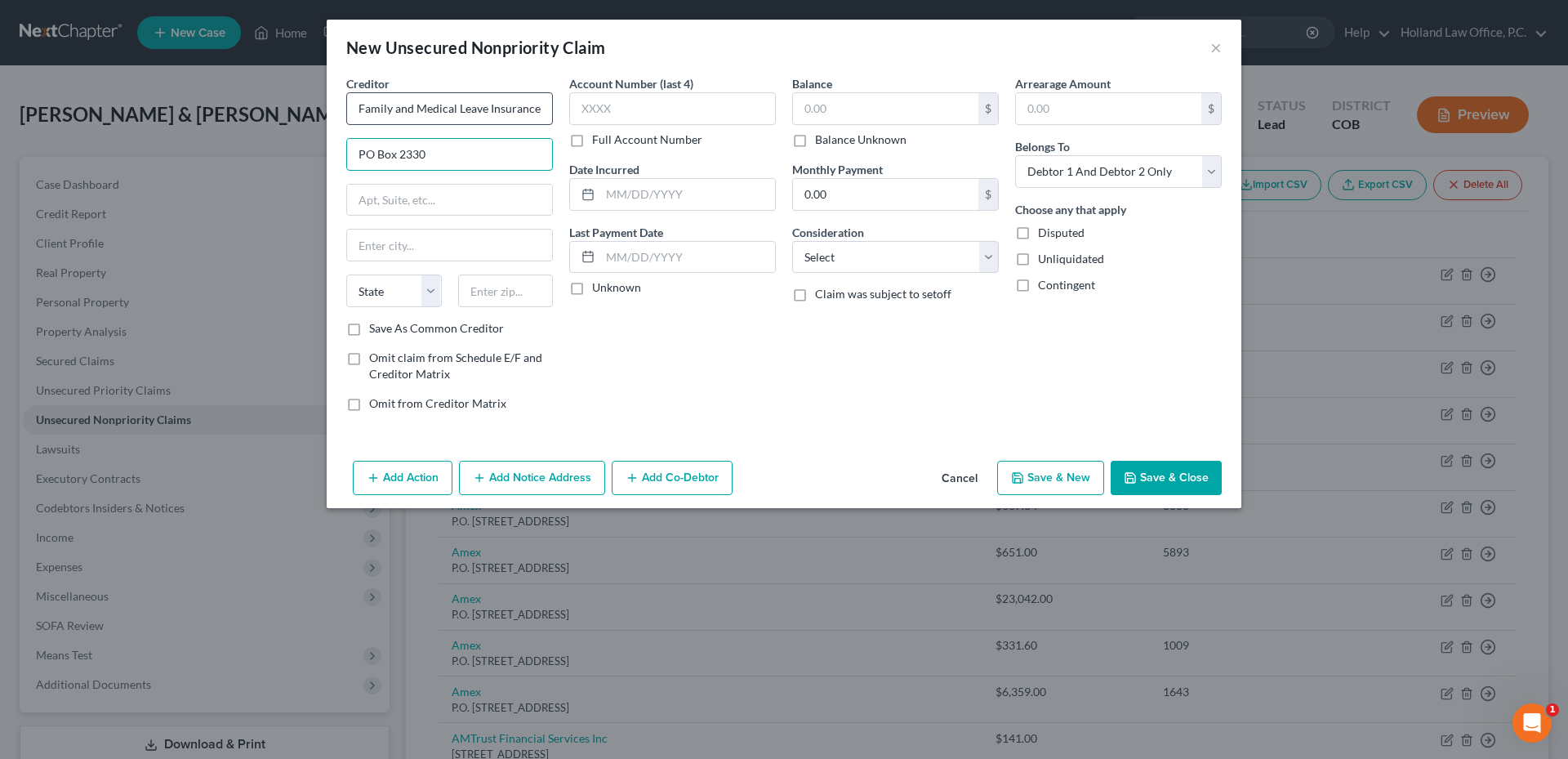
type input "PO Box 2330"
type input "80201"
type input "[GEOGRAPHIC_DATA]"
select select "5"
click at [820, 116] on input "text" at bounding box center [886, 108] width 186 height 31
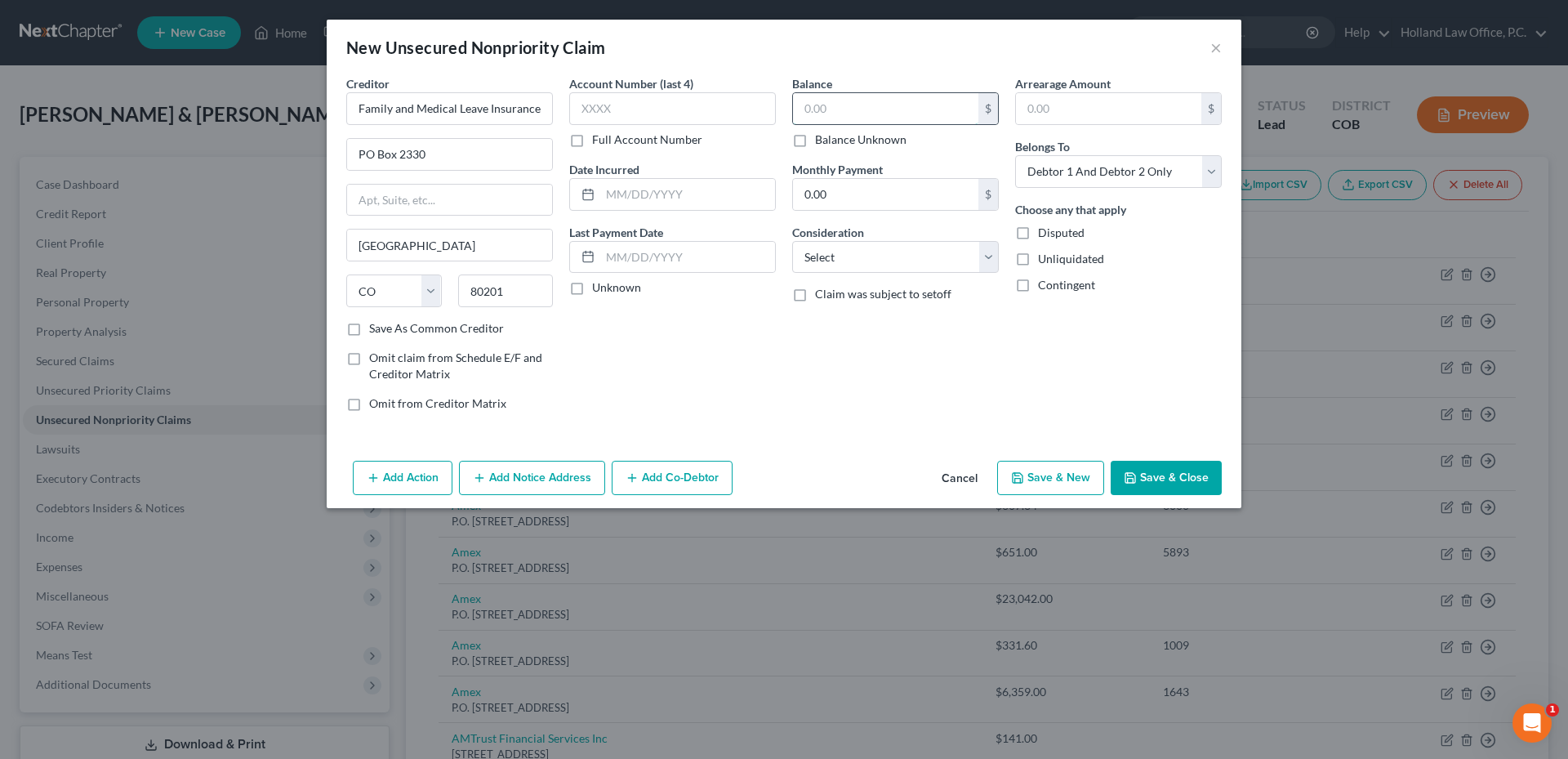
click at [874, 116] on input "text" at bounding box center [886, 108] width 186 height 31
type input "449.61"
click at [860, 250] on select "Select Cable / Satellite Services Collection Agency Credit Card Debt Debt Couns…" at bounding box center [895, 257] width 207 height 32
select select "14"
click at [792, 241] on select "Select Cable / Satellite Services Collection Agency Credit Card Debt Debt Couns…" at bounding box center [895, 257] width 207 height 32
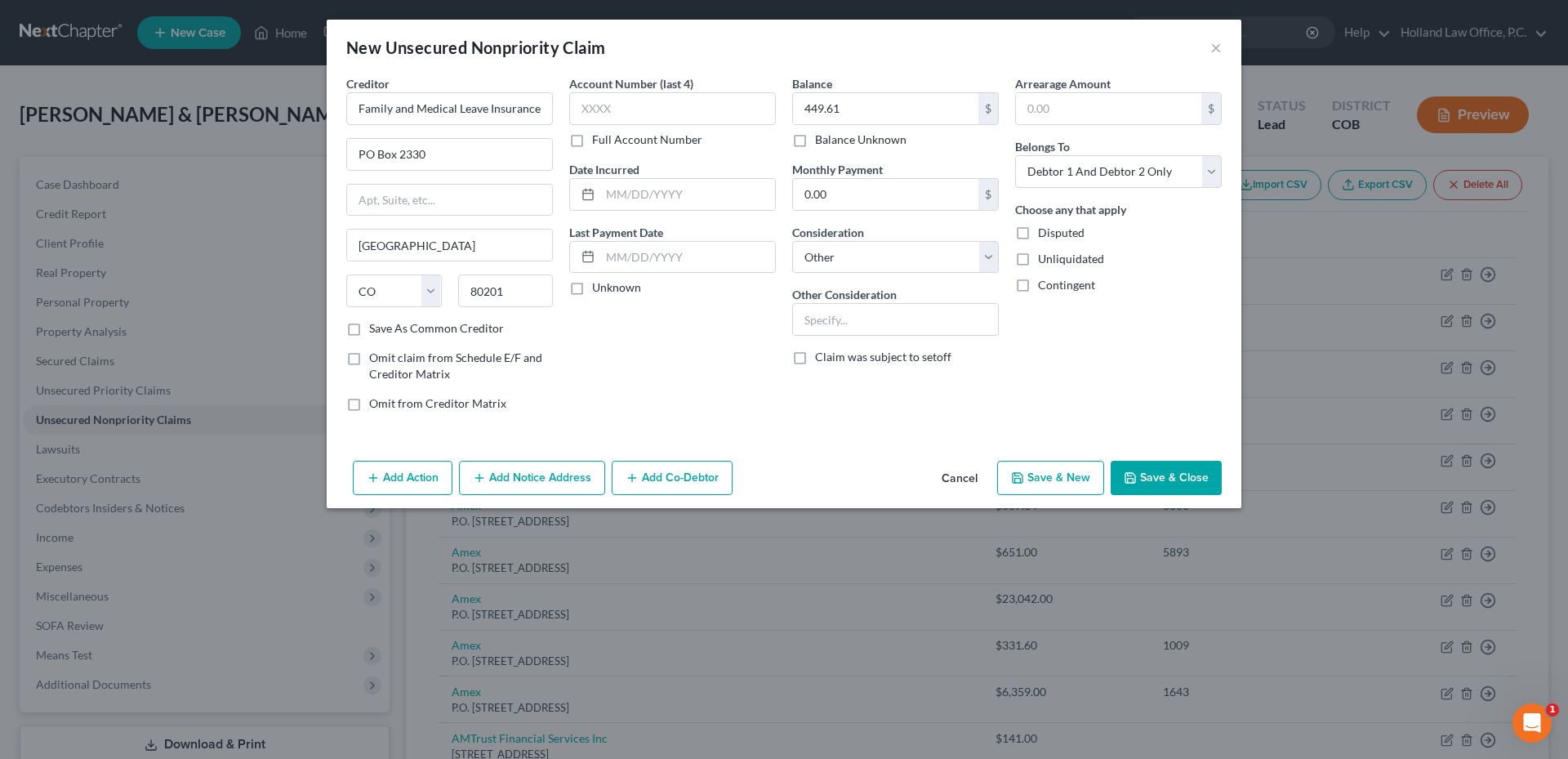
click at [1122, 338] on div "Arrearage Amount $ Belongs To * Select Debtor 1 Only Debtor 2 Only Debtor 1 And…" at bounding box center [1118, 249] width 223 height 350
click at [1183, 480] on button "Save & Close" at bounding box center [1165, 478] width 111 height 34
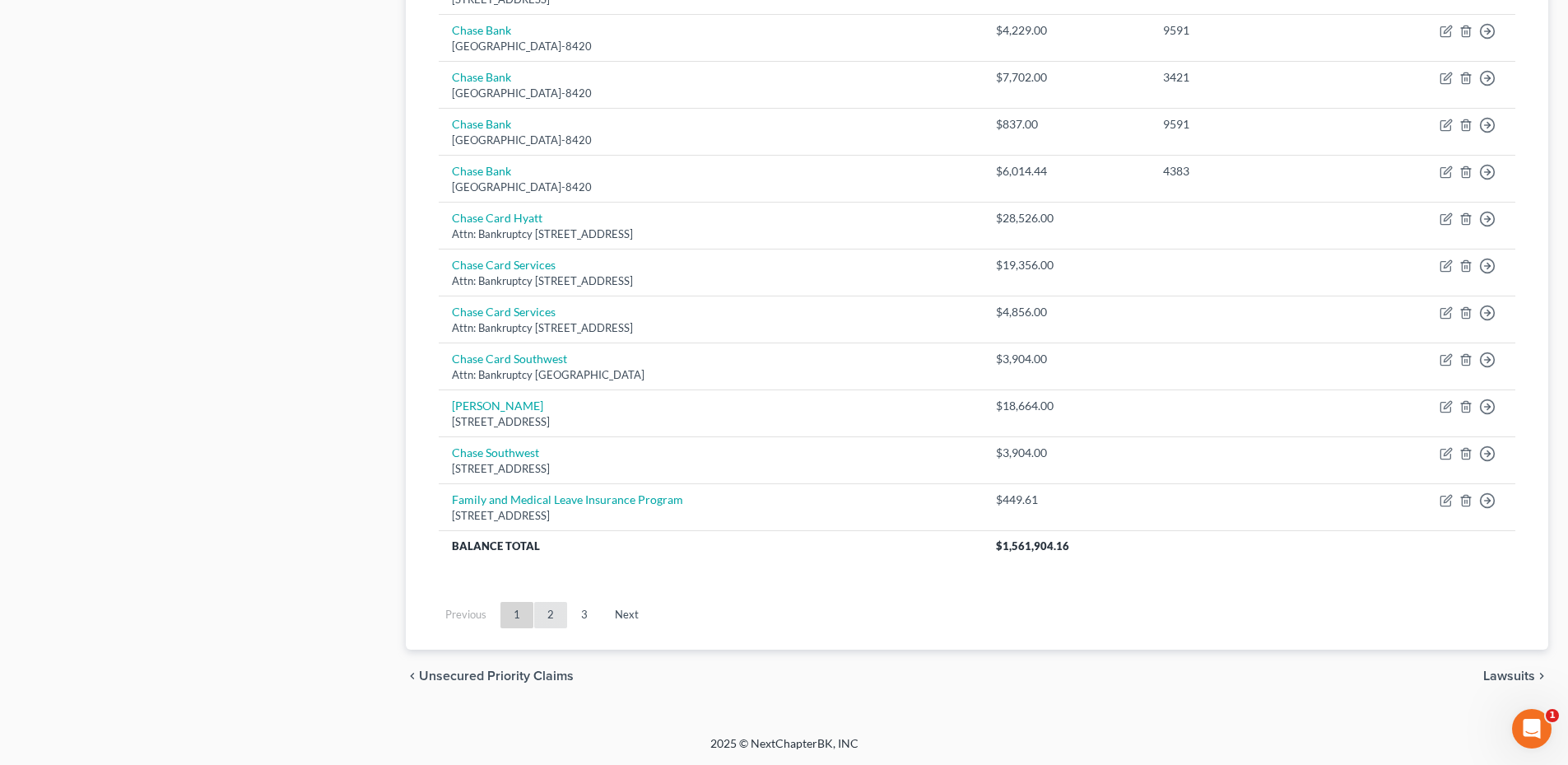
click at [537, 606] on link "2" at bounding box center [550, 615] width 32 height 27
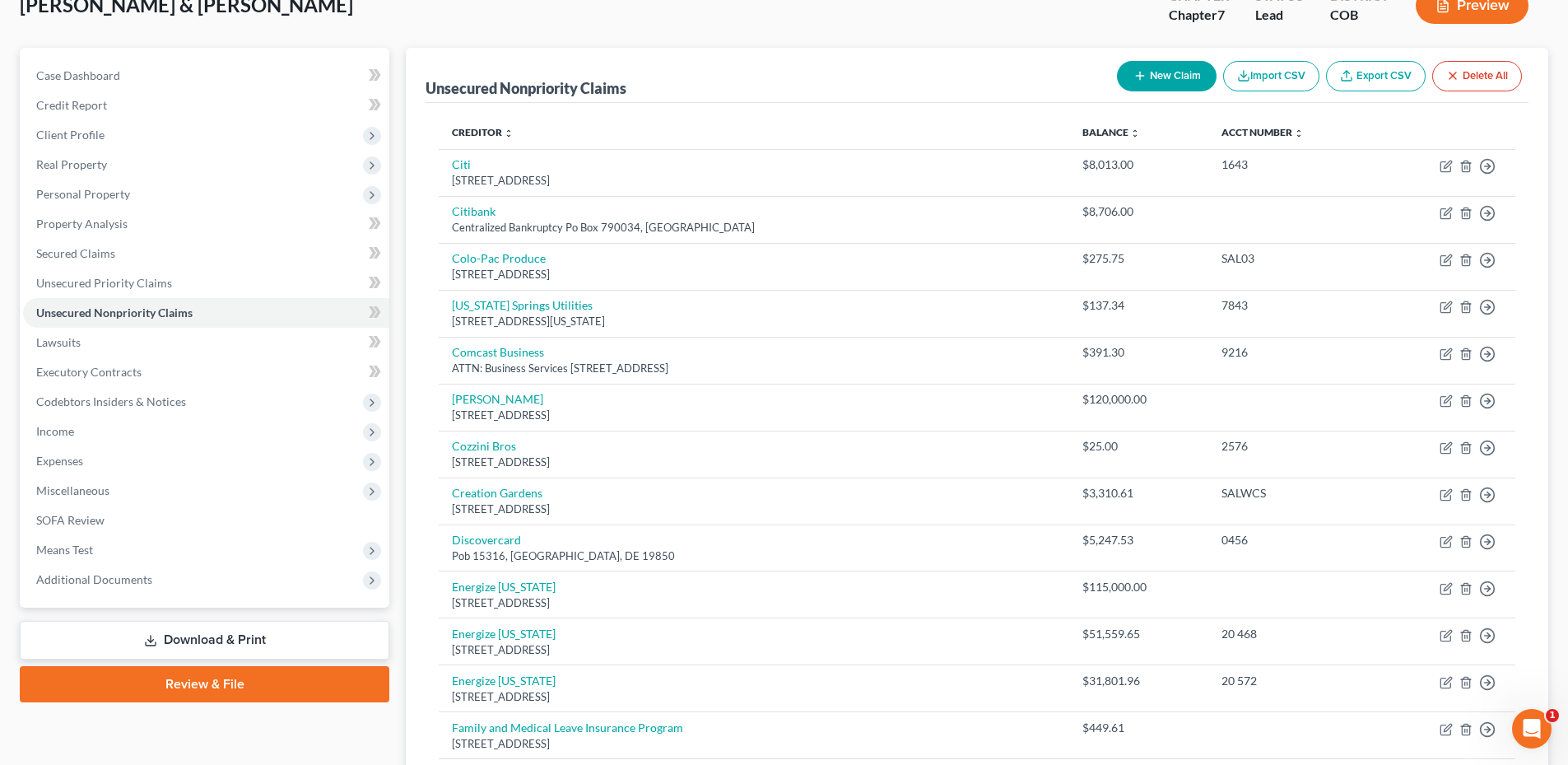
scroll to position [1136, 0]
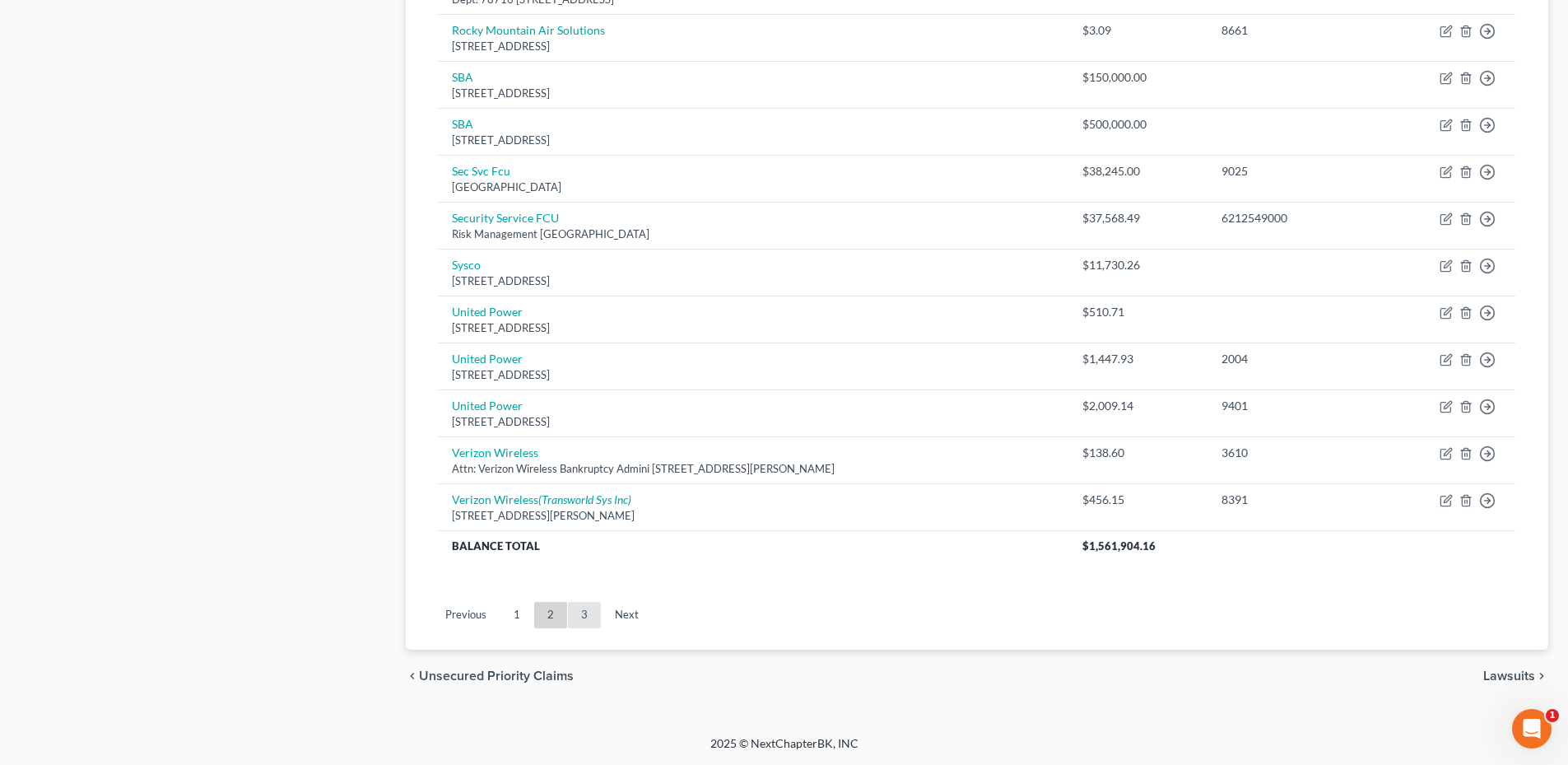
click at [586, 626] on link "3" at bounding box center [584, 615] width 32 height 27
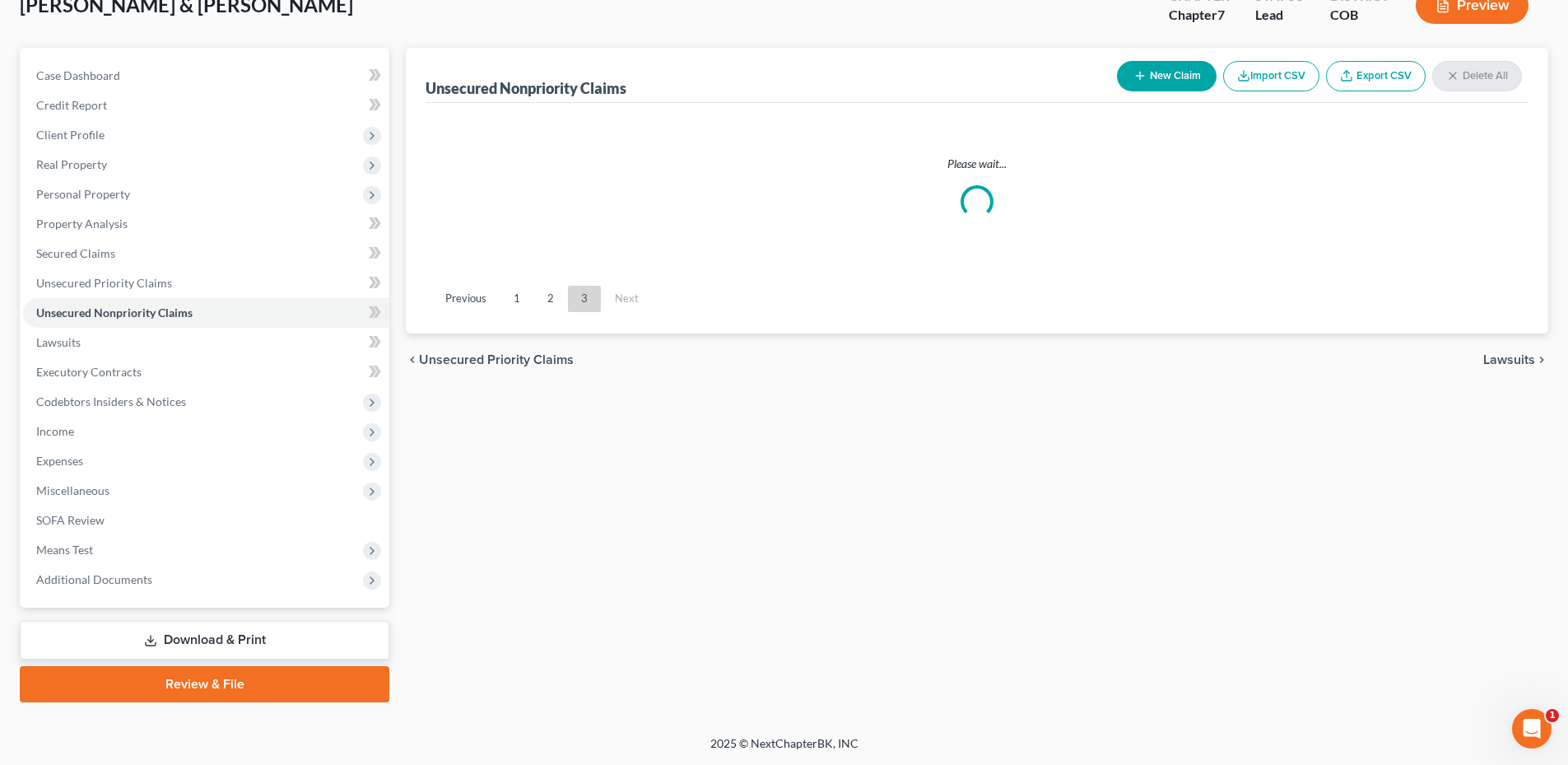
scroll to position [110, 0]
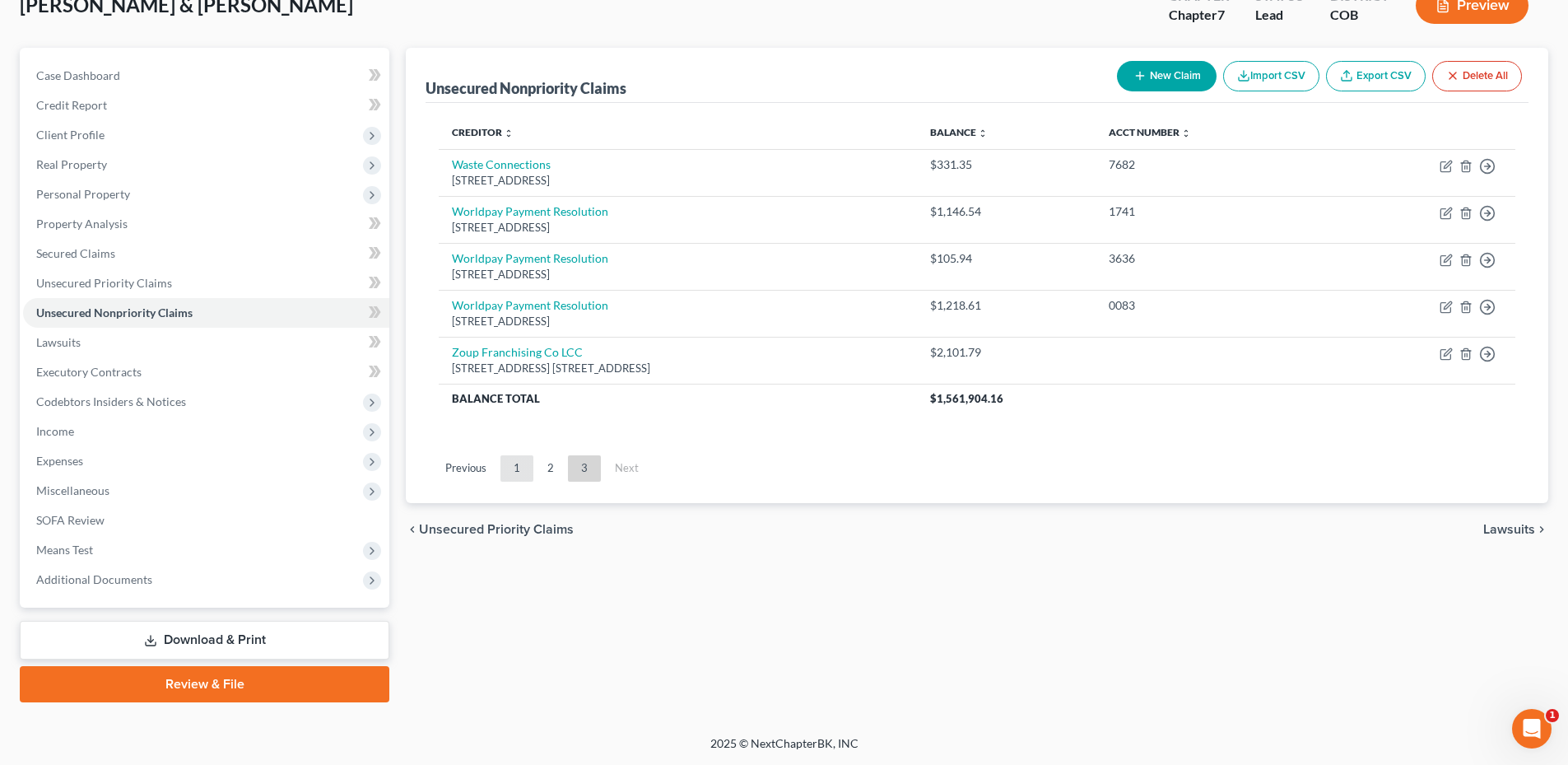
click at [521, 461] on link "1" at bounding box center [517, 469] width 32 height 27
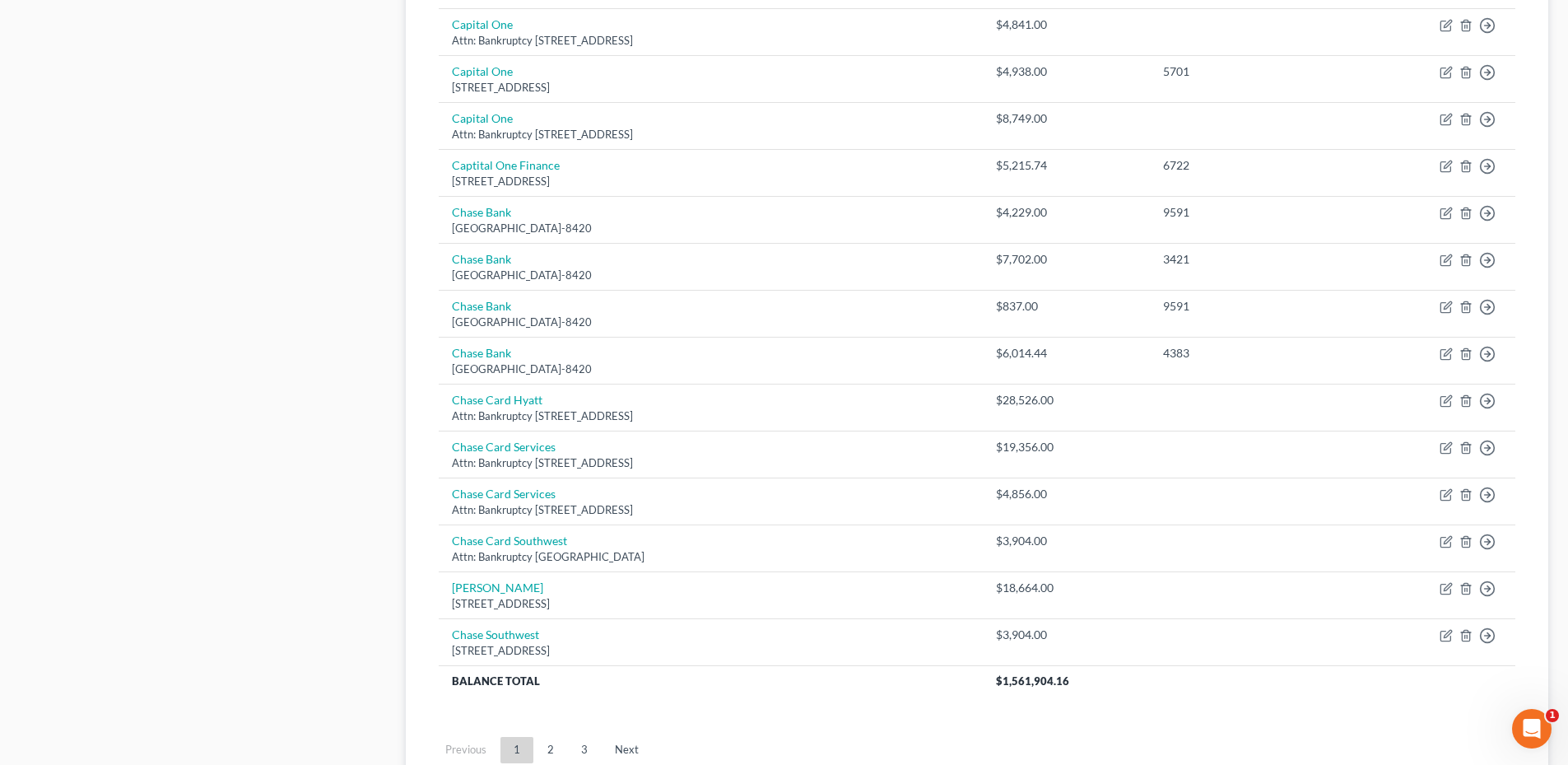
scroll to position [1136, 0]
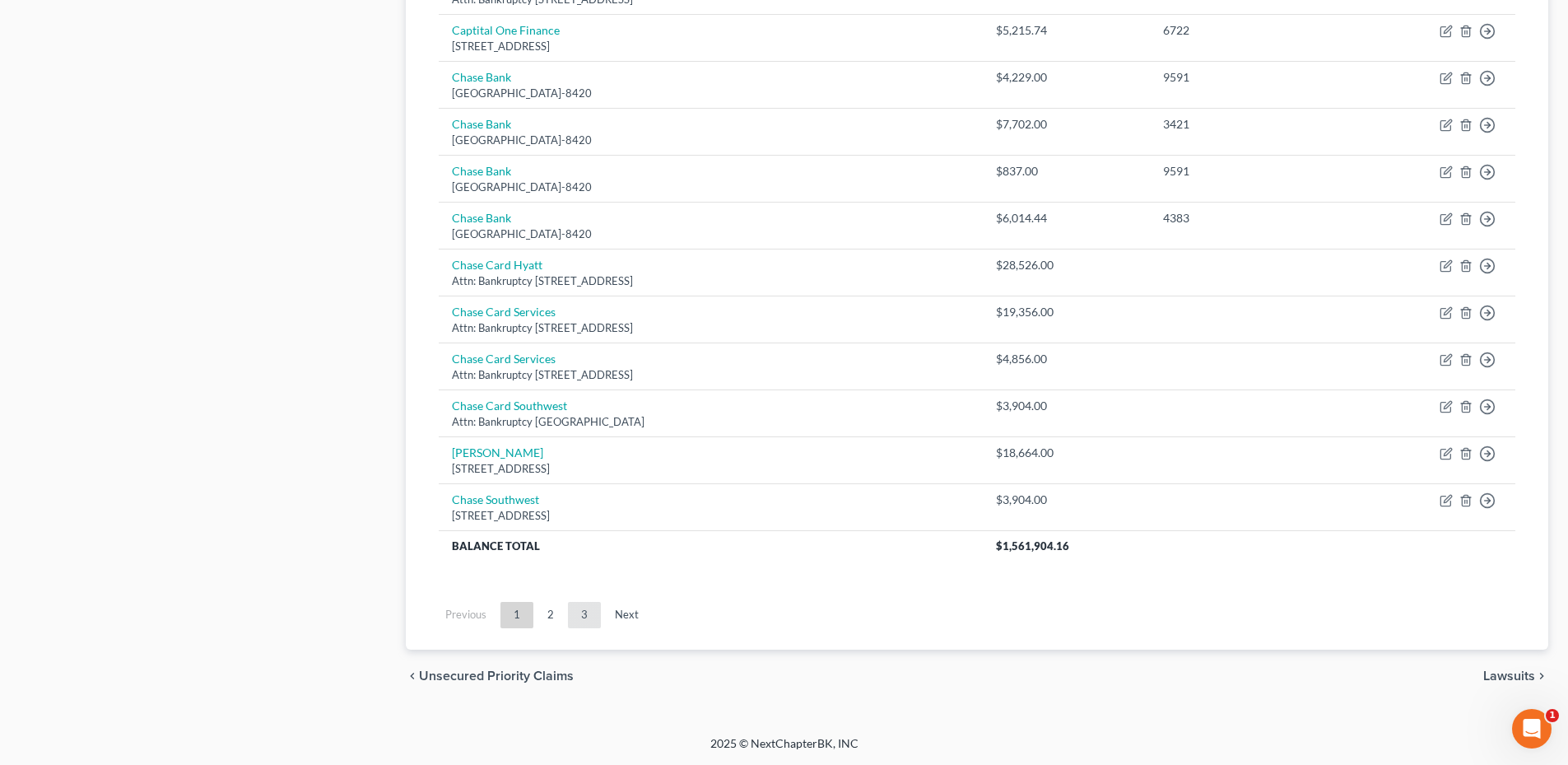
click at [575, 610] on link "3" at bounding box center [584, 615] width 32 height 27
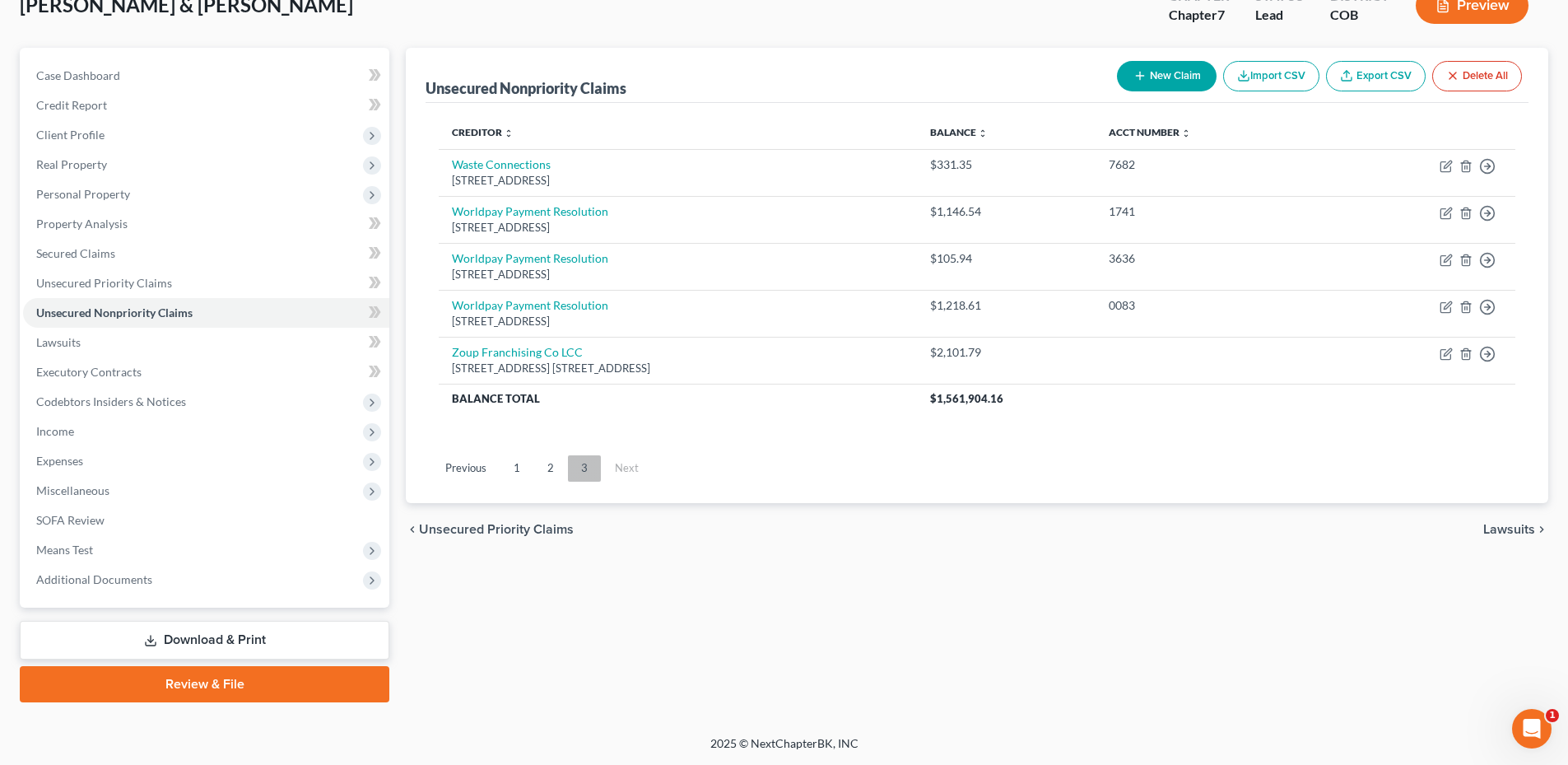
scroll to position [110, 0]
click at [532, 468] on link "1" at bounding box center [517, 469] width 32 height 27
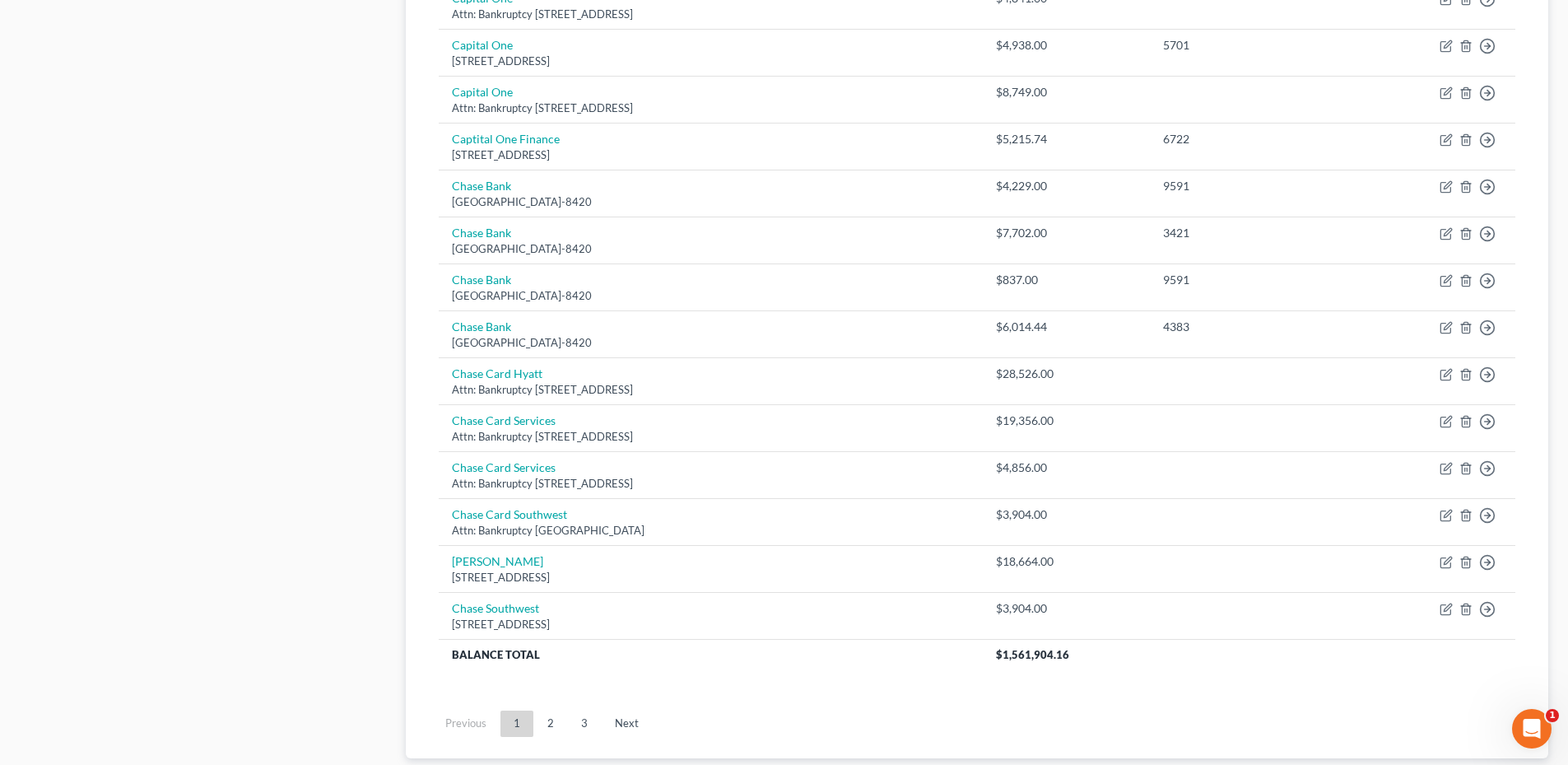
scroll to position [1136, 0]
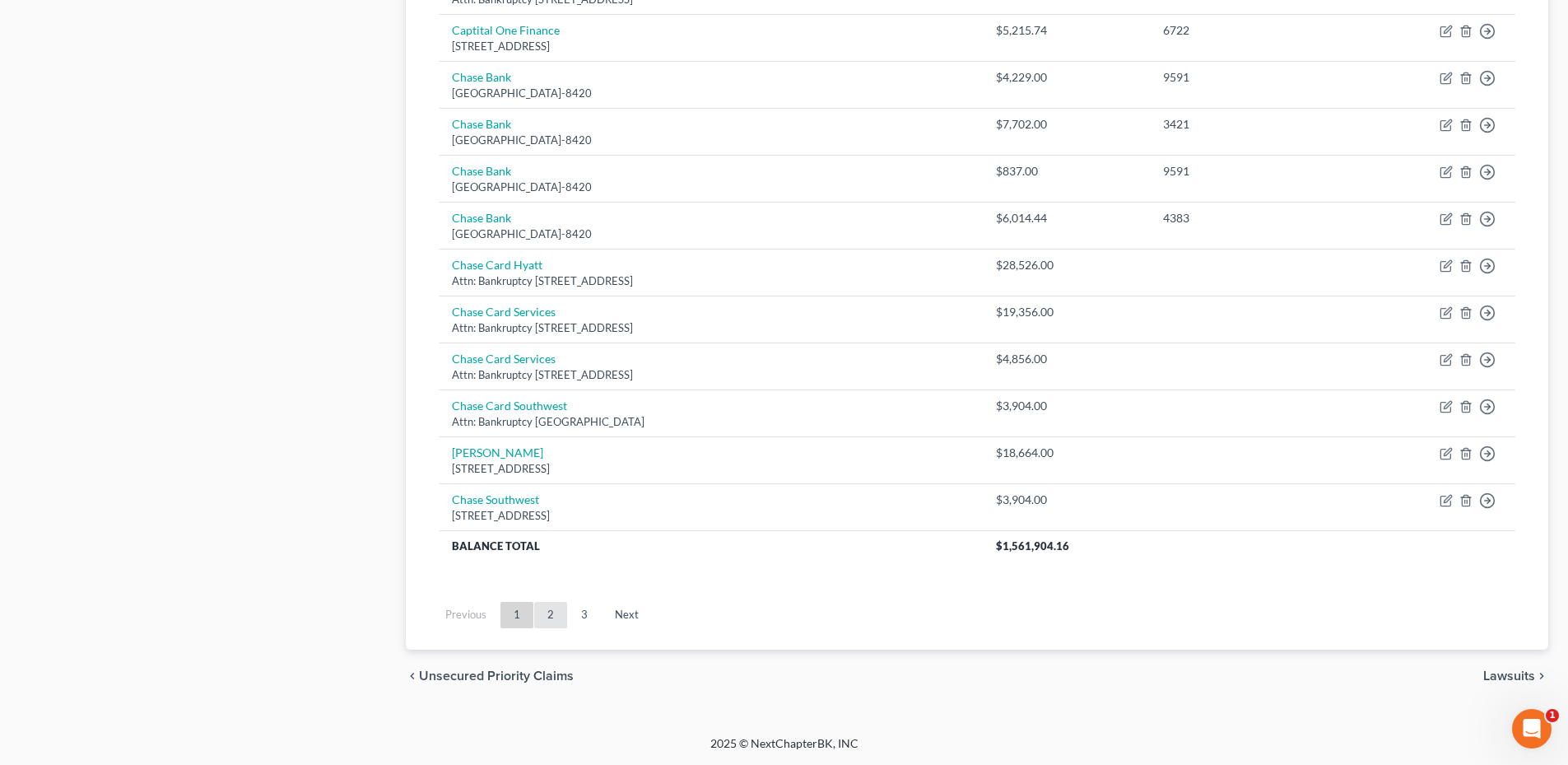
click at [556, 608] on link "2" at bounding box center [550, 615] width 32 height 27
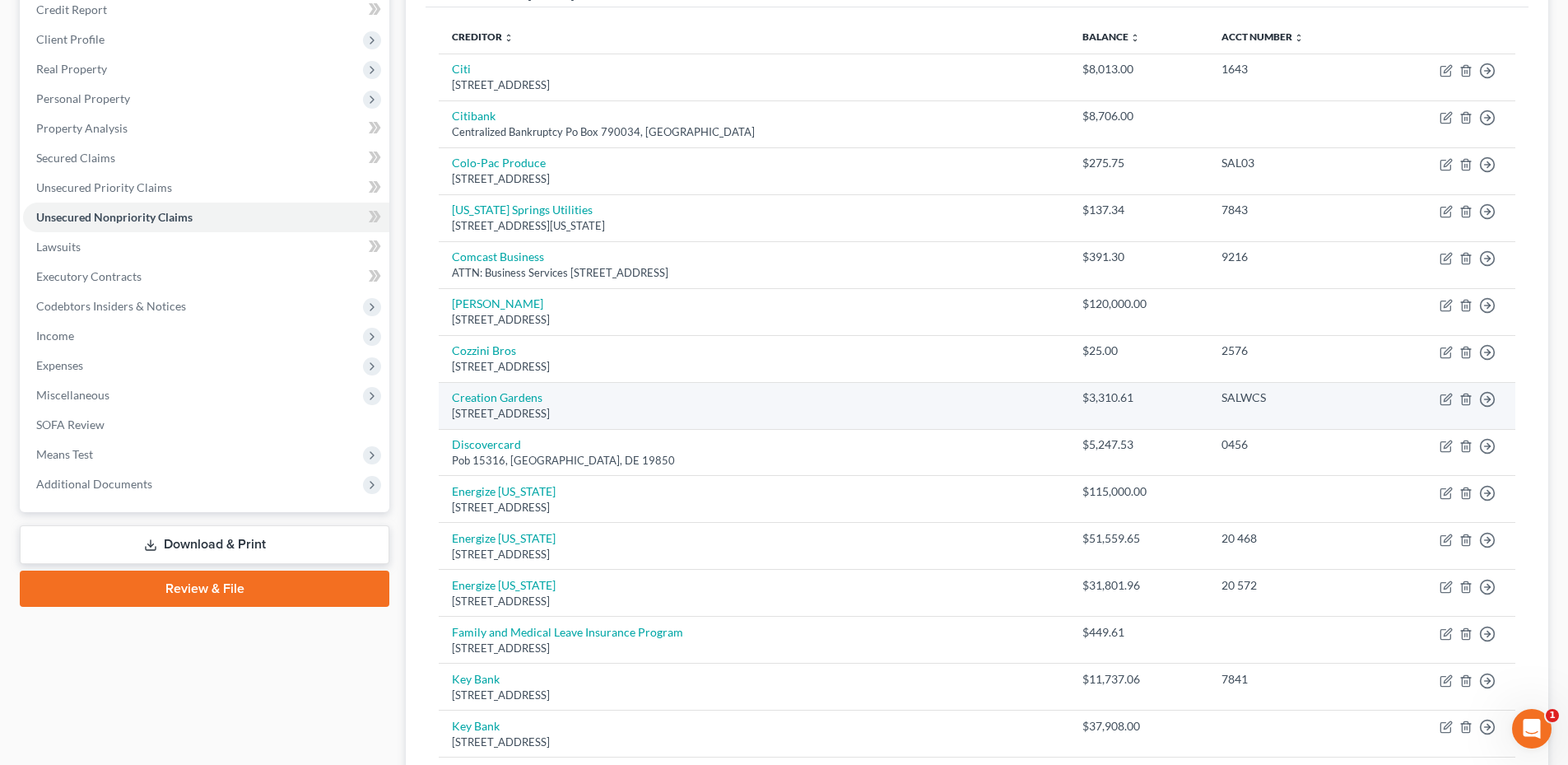
scroll to position [0, 0]
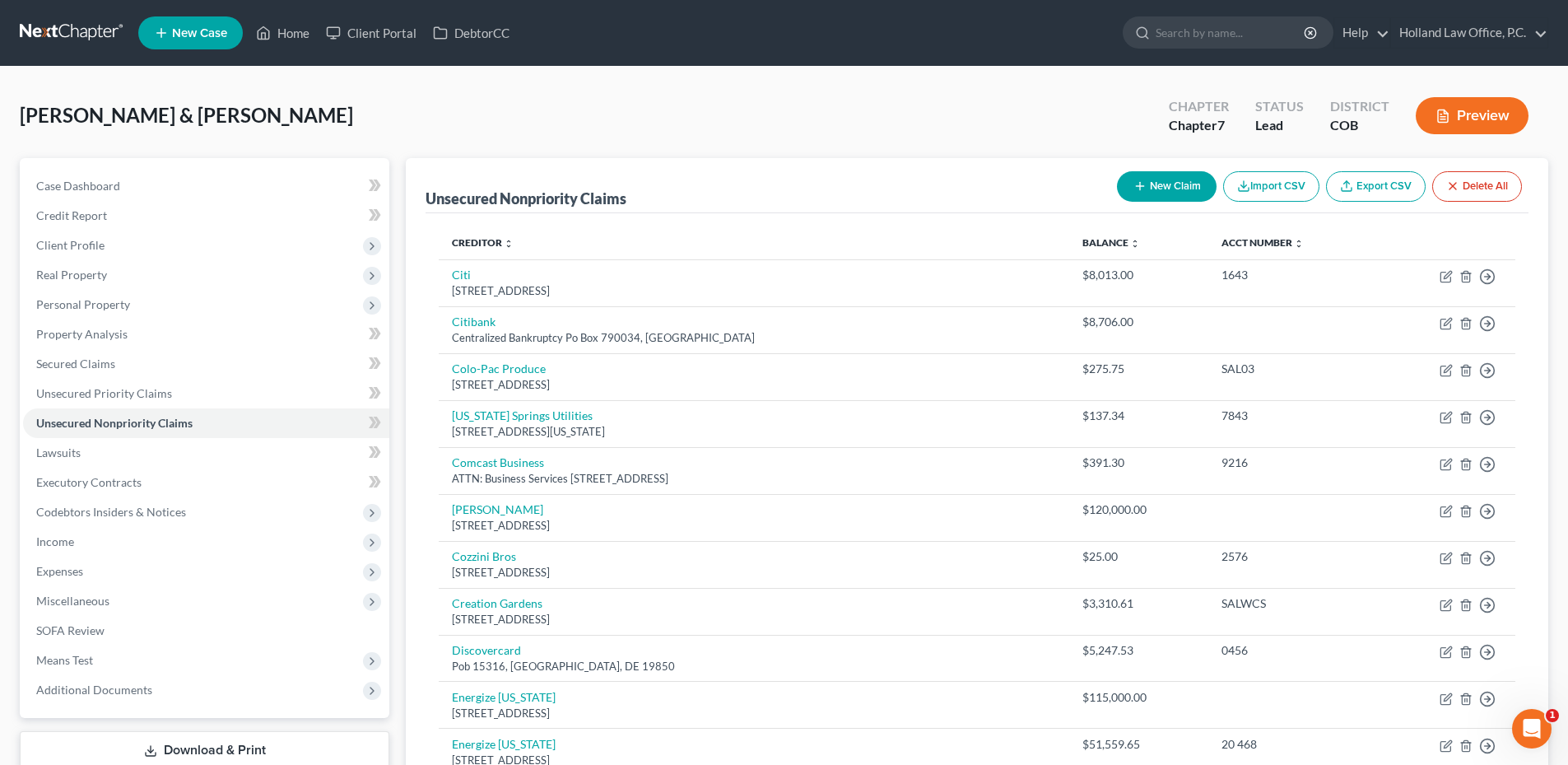
click at [1160, 185] on button "New Claim" at bounding box center [1167, 186] width 99 height 31
select select "2"
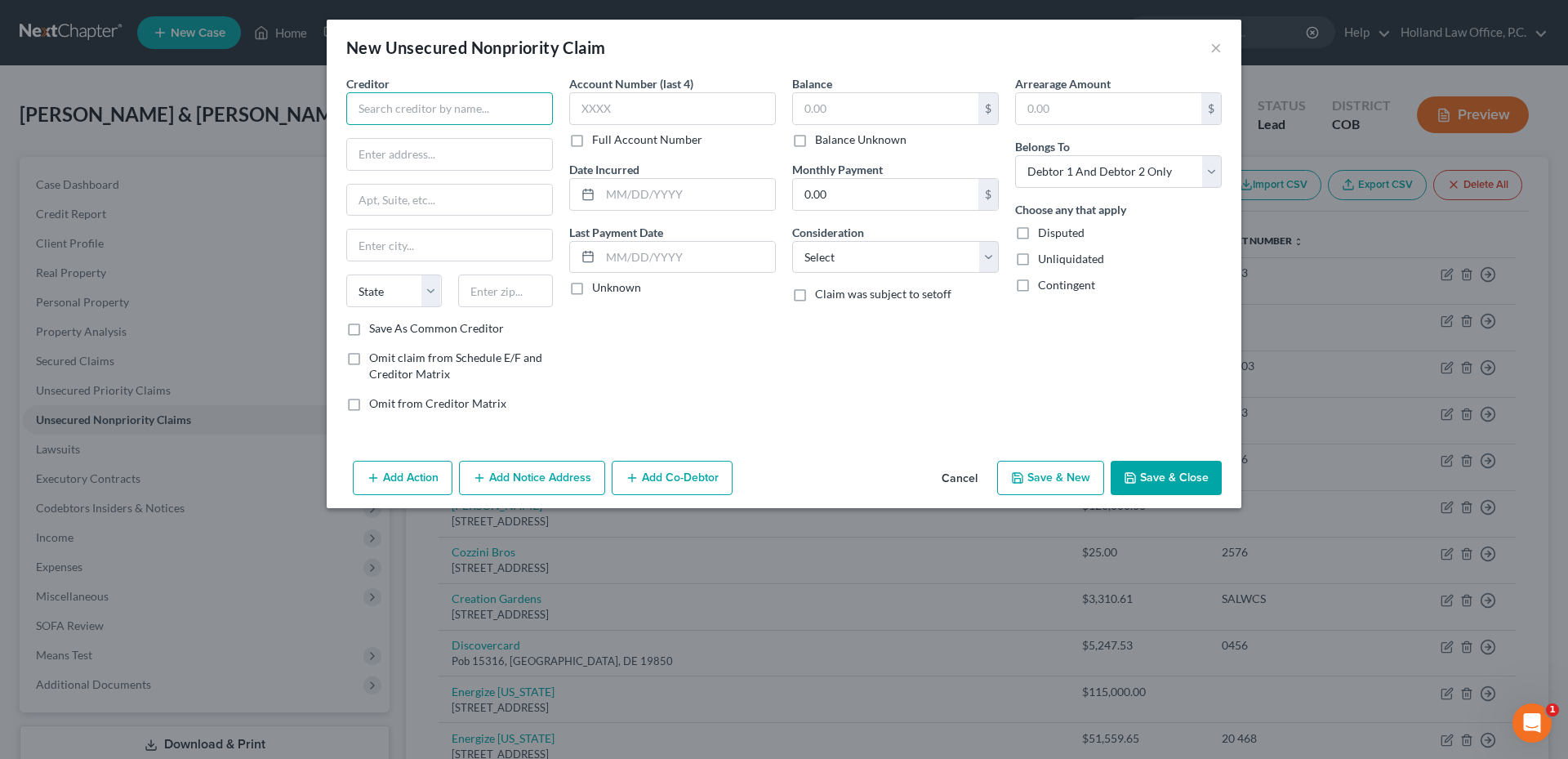
click at [427, 121] on input "text" at bounding box center [449, 108] width 207 height 32
type input "Transmittal"
type input "500 Virginia Dr"
type input "Suite 514"
type input "19034"
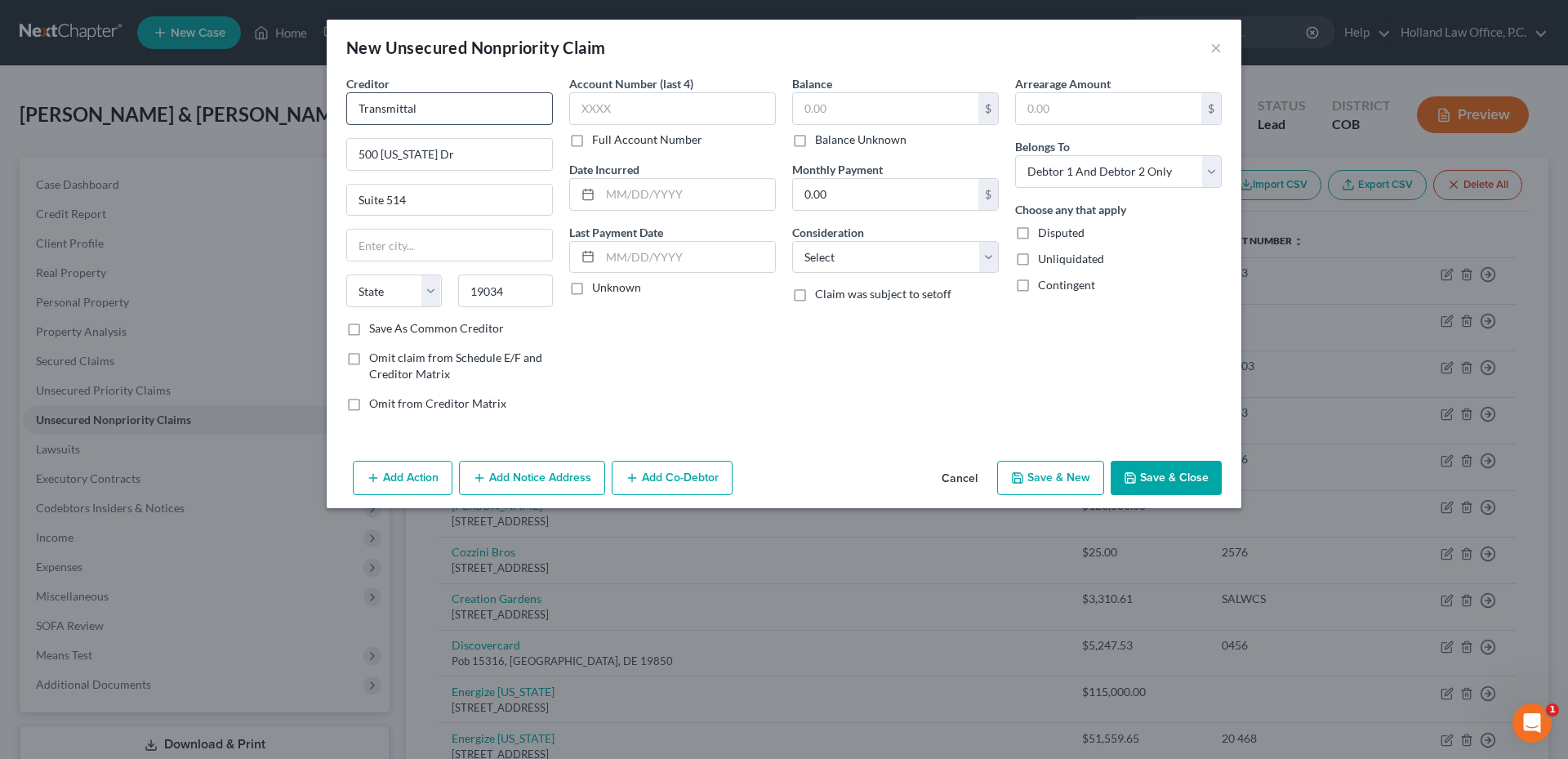
type input "Fort Washington"
select select "39"
click at [372, 328] on label "Save As Common Creditor" at bounding box center [437, 328] width 135 height 16
click at [375, 328] on input "Save As Common Creditor" at bounding box center [380, 325] width 10 height 10
checkbox input "true"
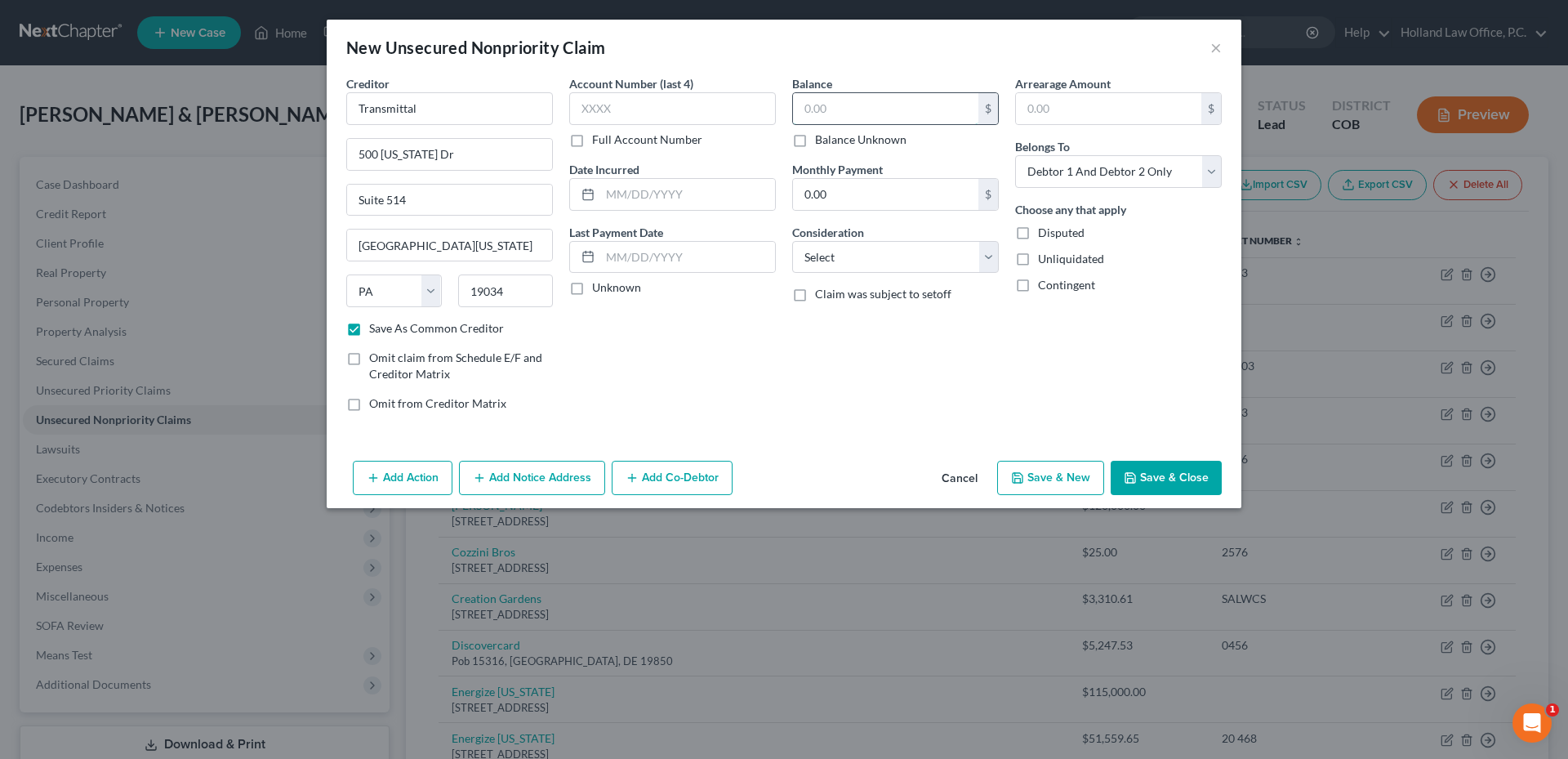
click at [830, 100] on input "text" at bounding box center [886, 108] width 186 height 31
type input "3"
type input "2,009.14"
click at [872, 262] on select "Select Cable / Satellite Services Collection Agency Credit Card Debt Debt Couns…" at bounding box center [895, 257] width 207 height 32
select select "14"
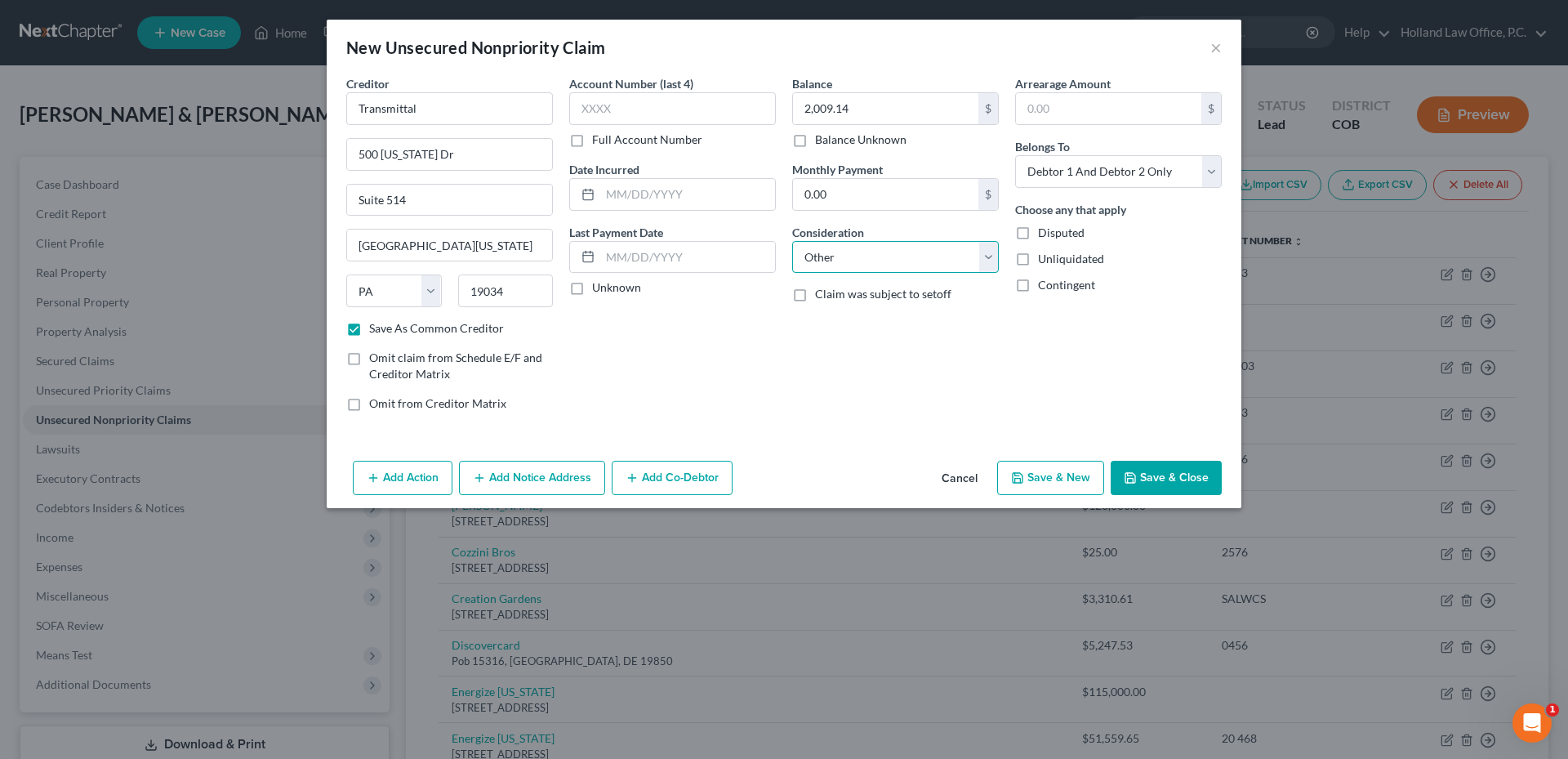
click at [792, 241] on select "Select Cable / Satellite Services Collection Agency Credit Card Debt Debt Couns…" at bounding box center [895, 257] width 207 height 32
click at [826, 322] on input "text" at bounding box center [895, 319] width 205 height 31
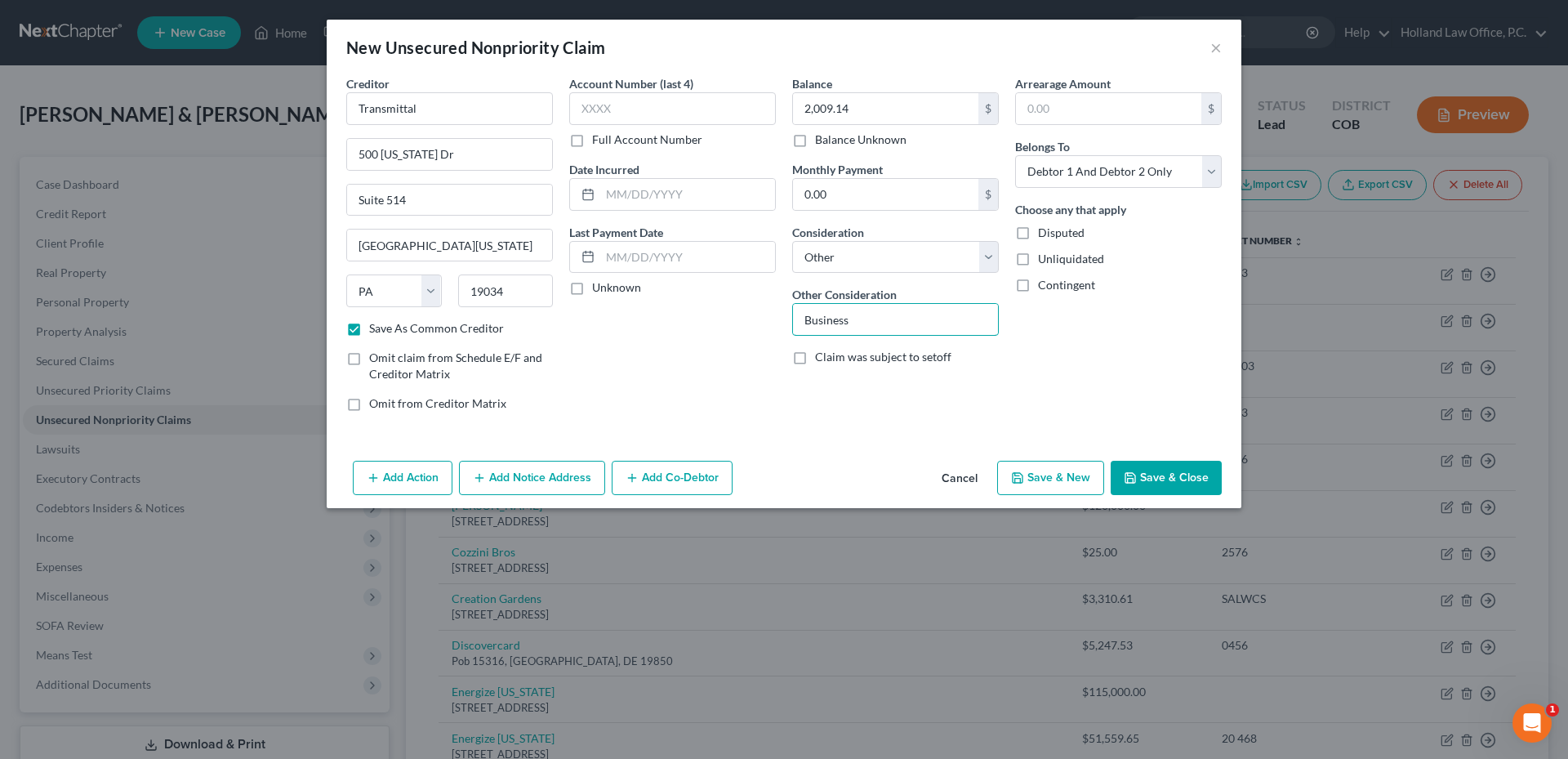
type input "Business"
click at [1131, 358] on div "Arrearage Amount $ Belongs To * Select Debtor 1 Only Debtor 2 Only Debtor 1 And…" at bounding box center [1118, 249] width 223 height 350
click at [1161, 492] on button "Save & Close" at bounding box center [1165, 478] width 111 height 34
checkbox input "false"
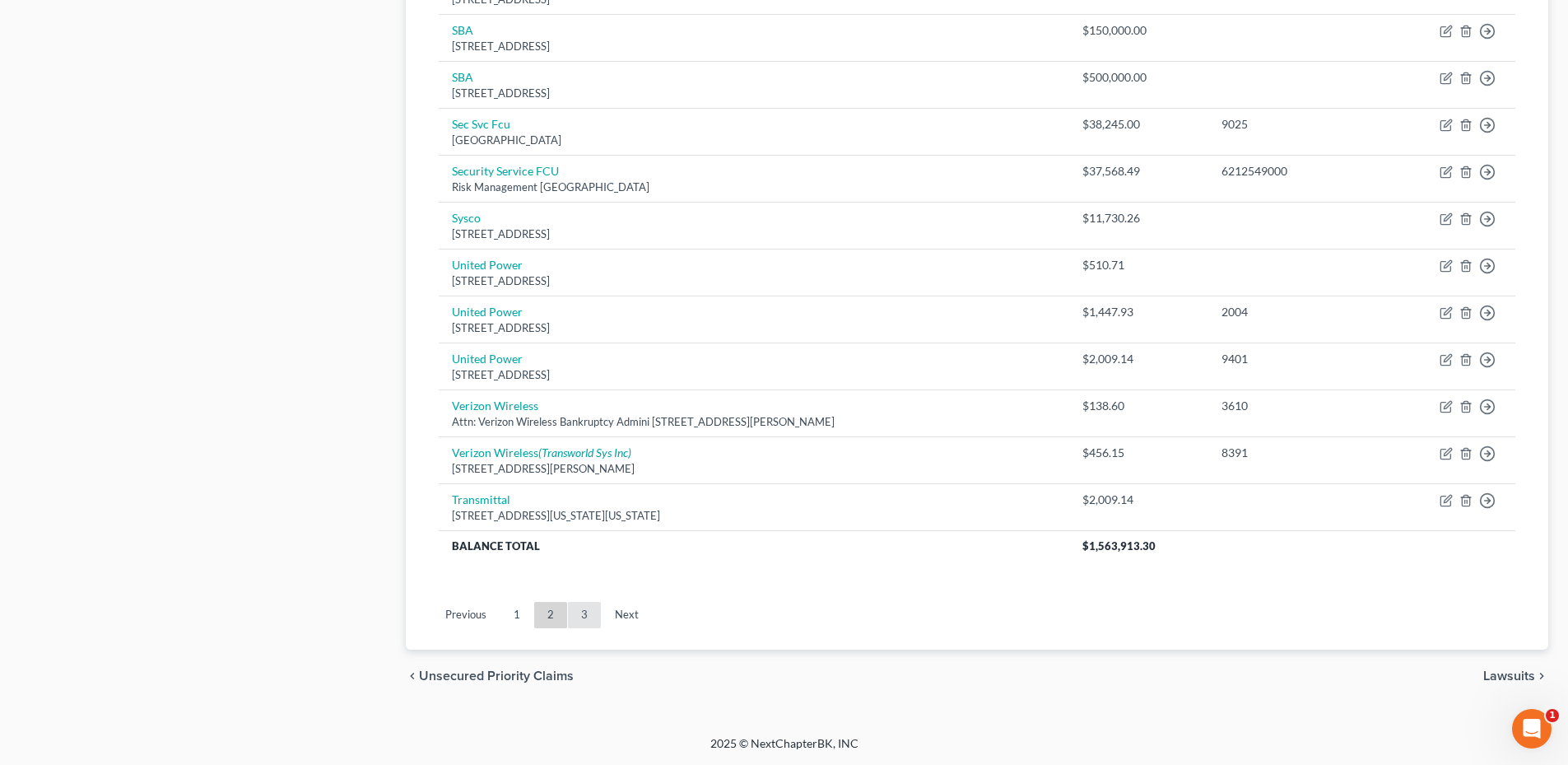
click at [593, 609] on link "3" at bounding box center [584, 615] width 32 height 27
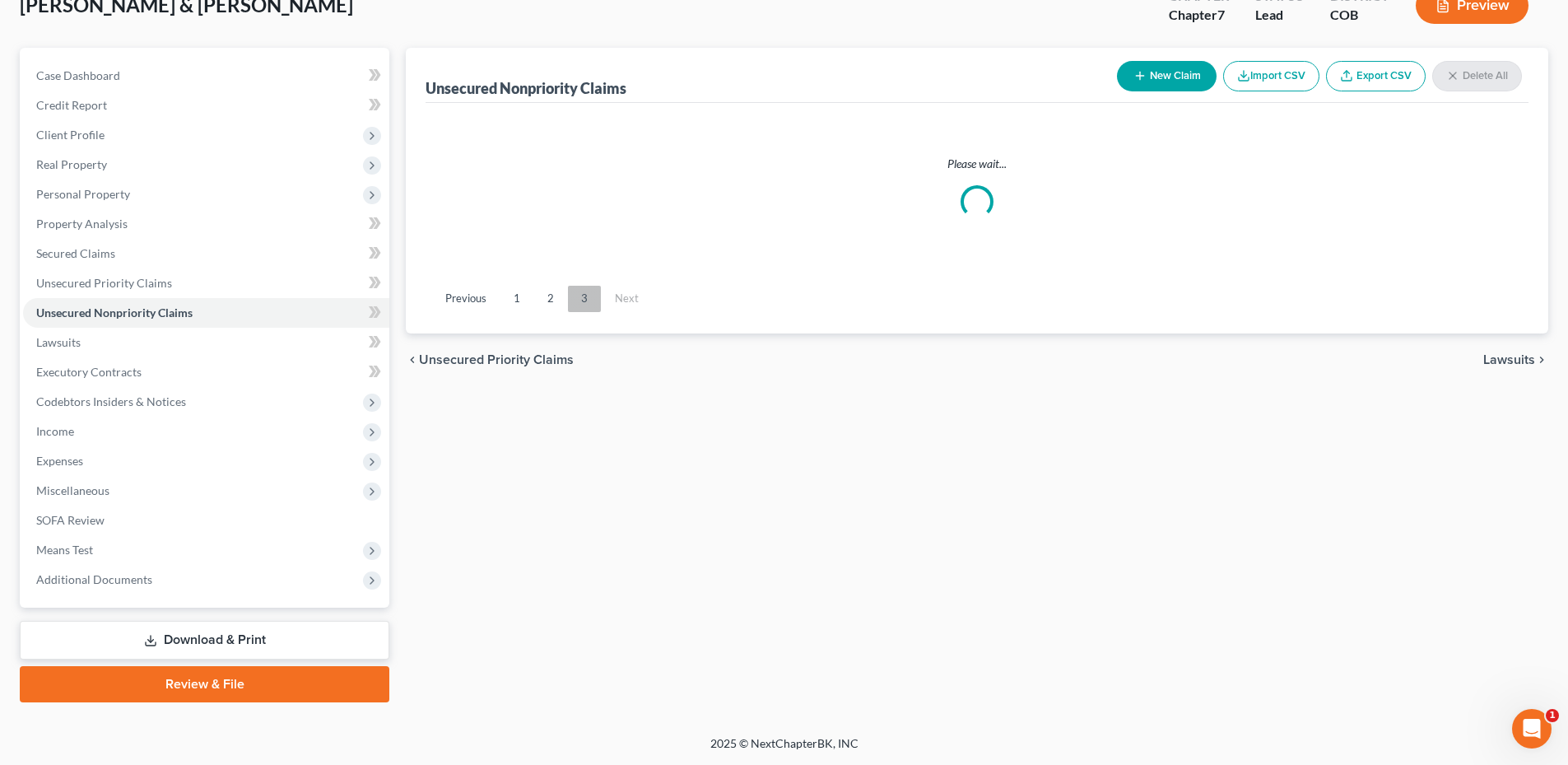
scroll to position [110, 0]
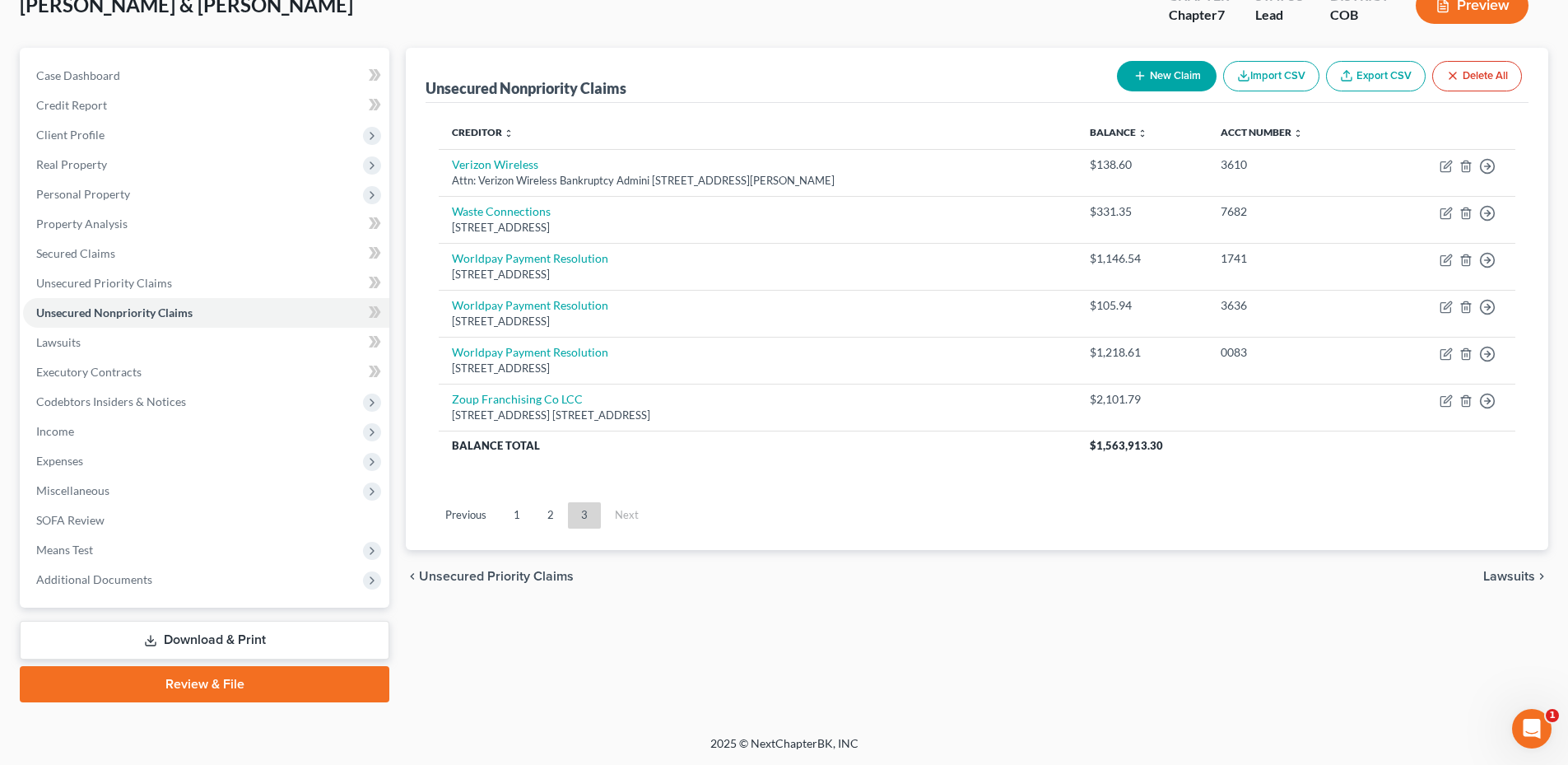
click at [504, 515] on link "1" at bounding box center [517, 516] width 32 height 27
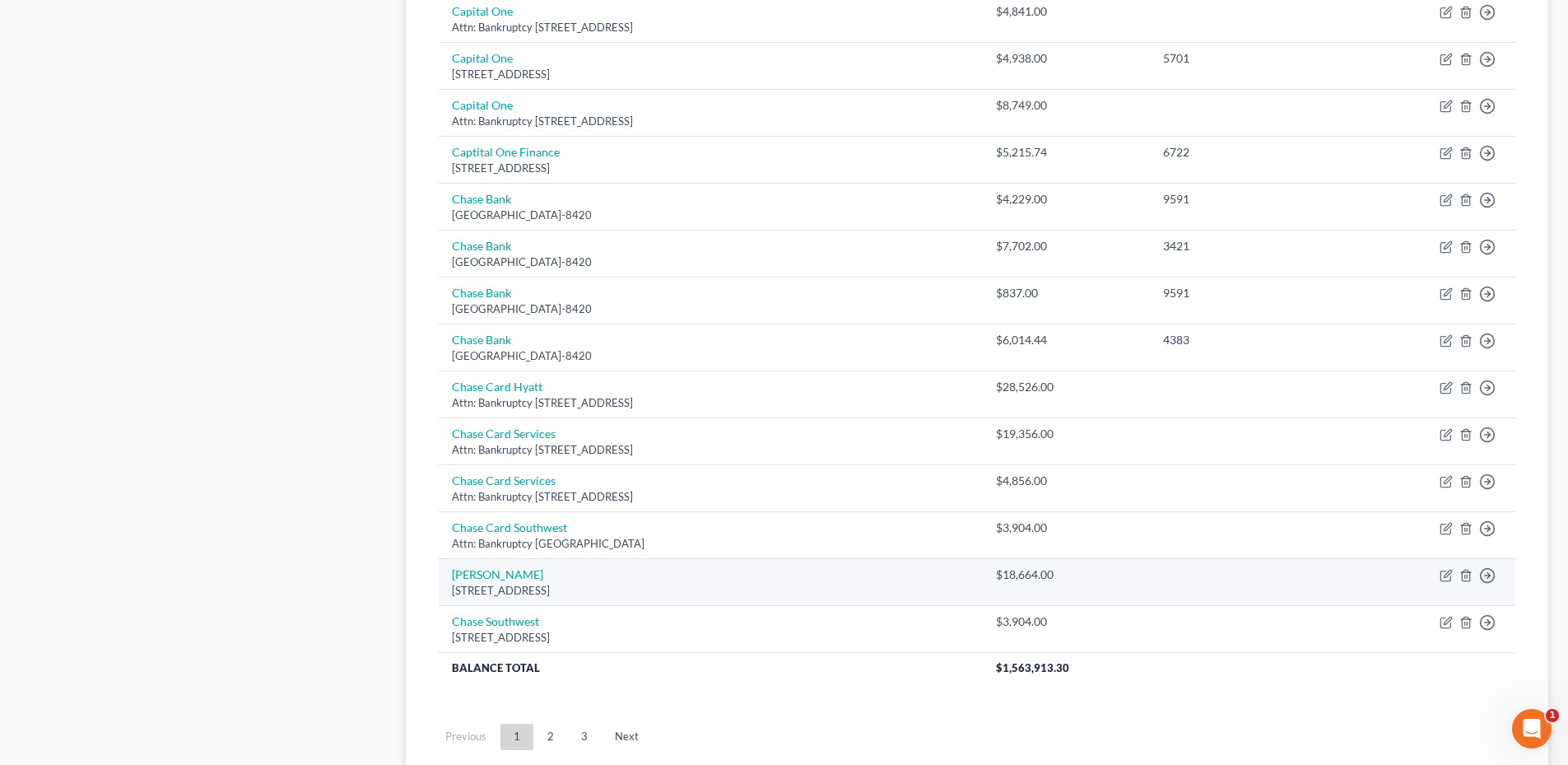
scroll to position [1015, 0]
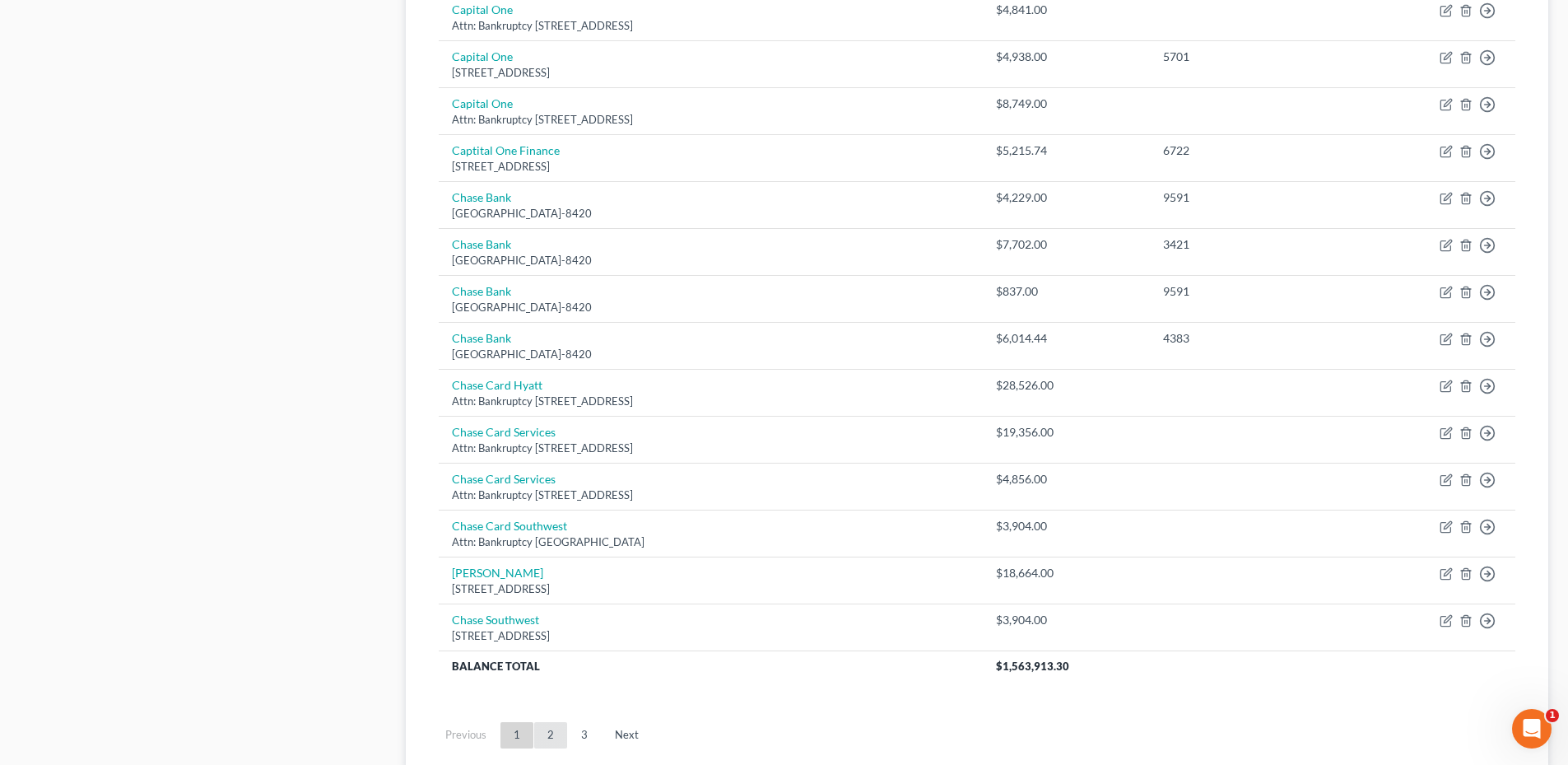
click at [557, 732] on link "2" at bounding box center [550, 735] width 32 height 27
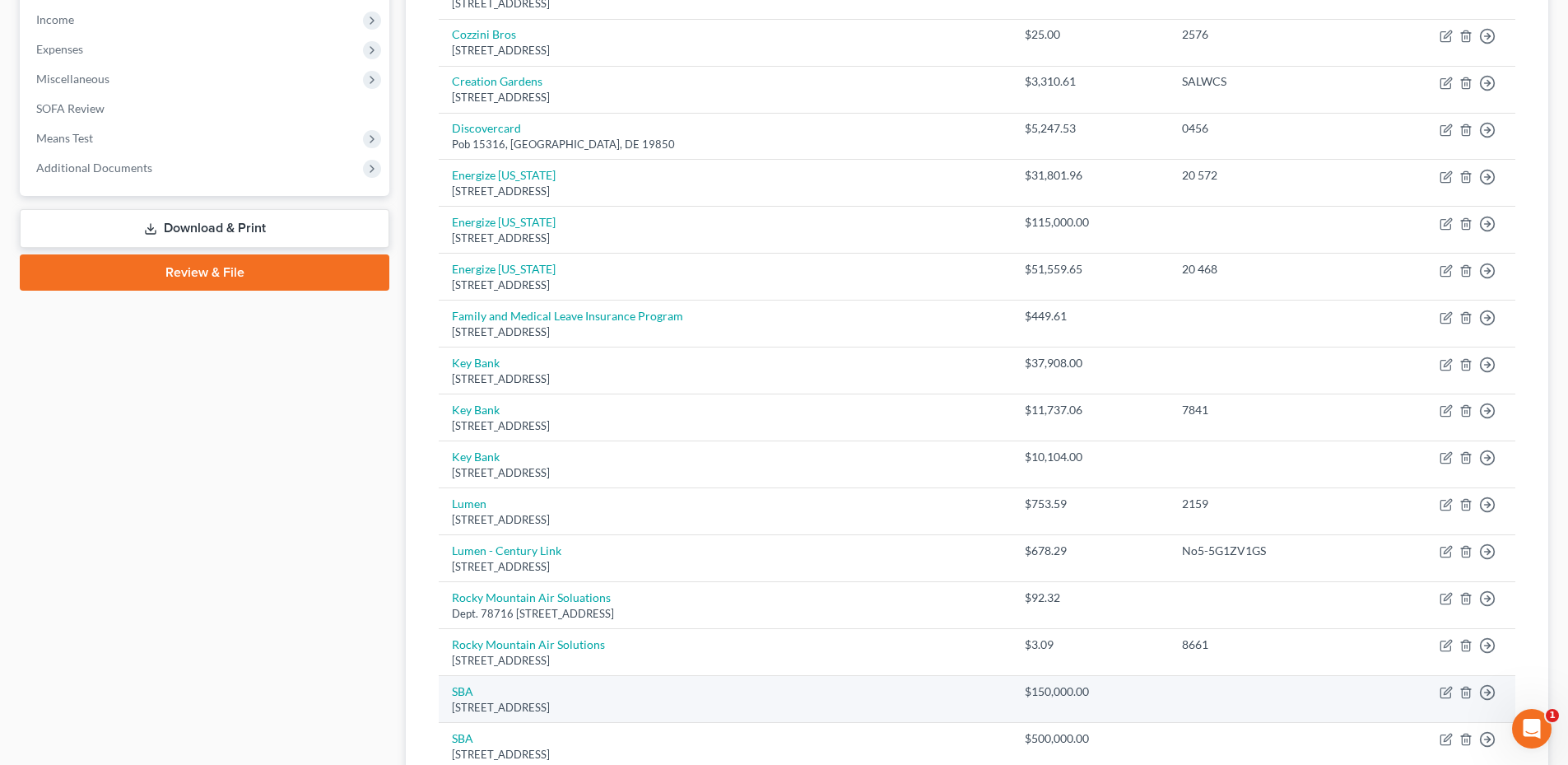
scroll to position [193, 0]
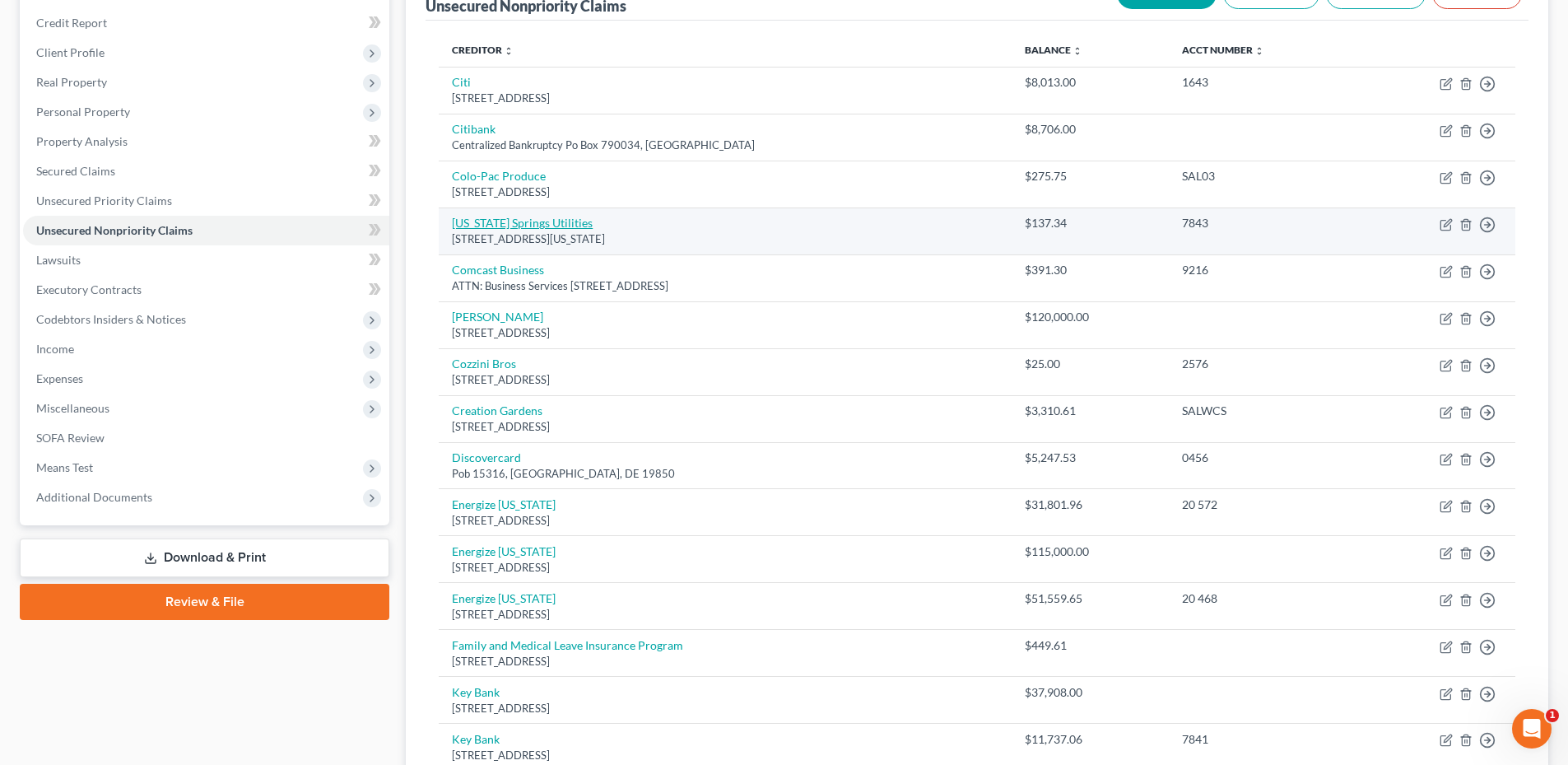
click at [554, 221] on link "Colorado Springs Utilities" at bounding box center [521, 223] width 140 height 14
select select "5"
select select "14"
select select "3"
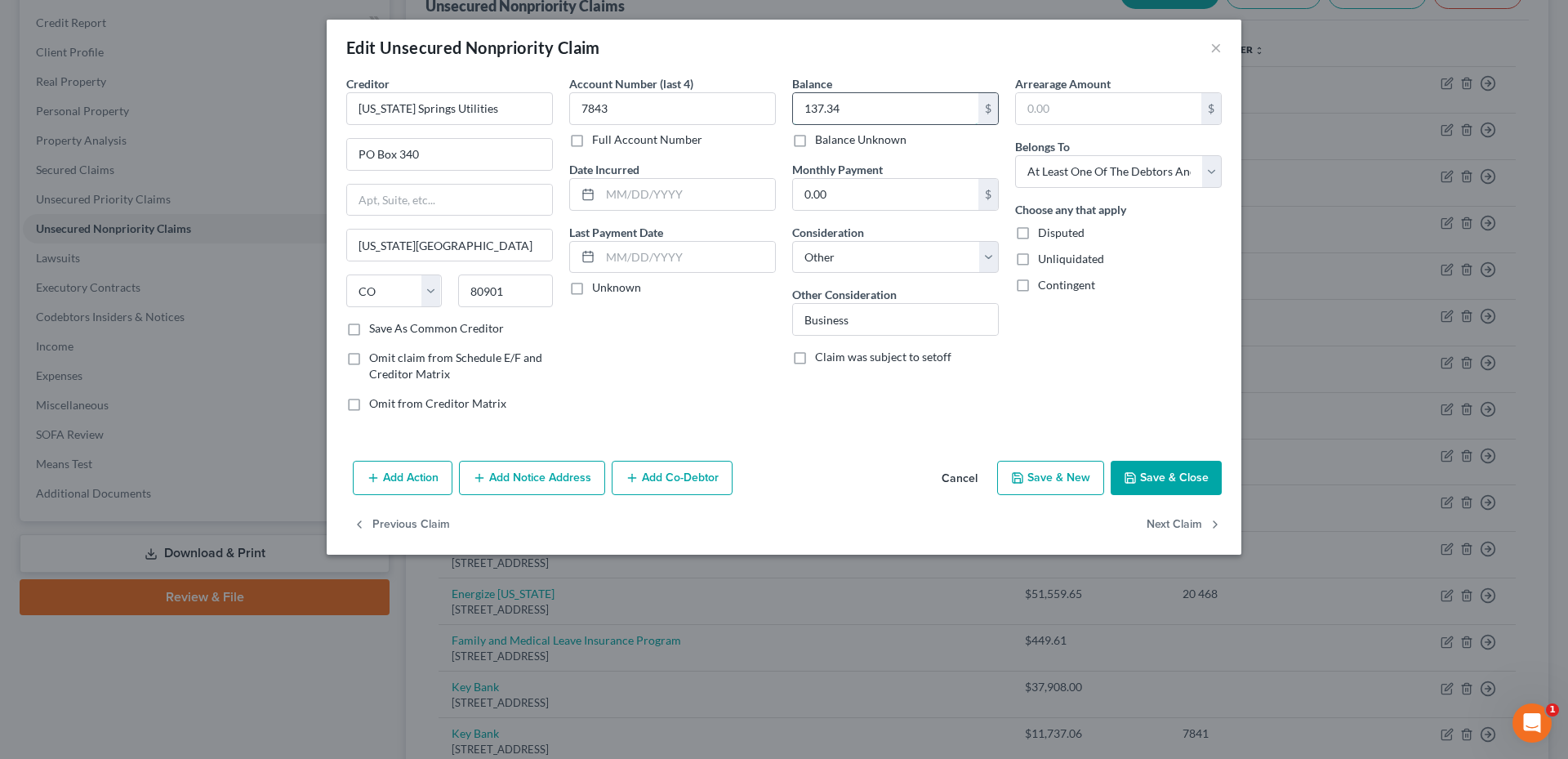
click at [896, 118] on input "137.34" at bounding box center [886, 108] width 186 height 31
type input "1,355.65"
click at [1179, 479] on button "Save & Close" at bounding box center [1165, 478] width 111 height 34
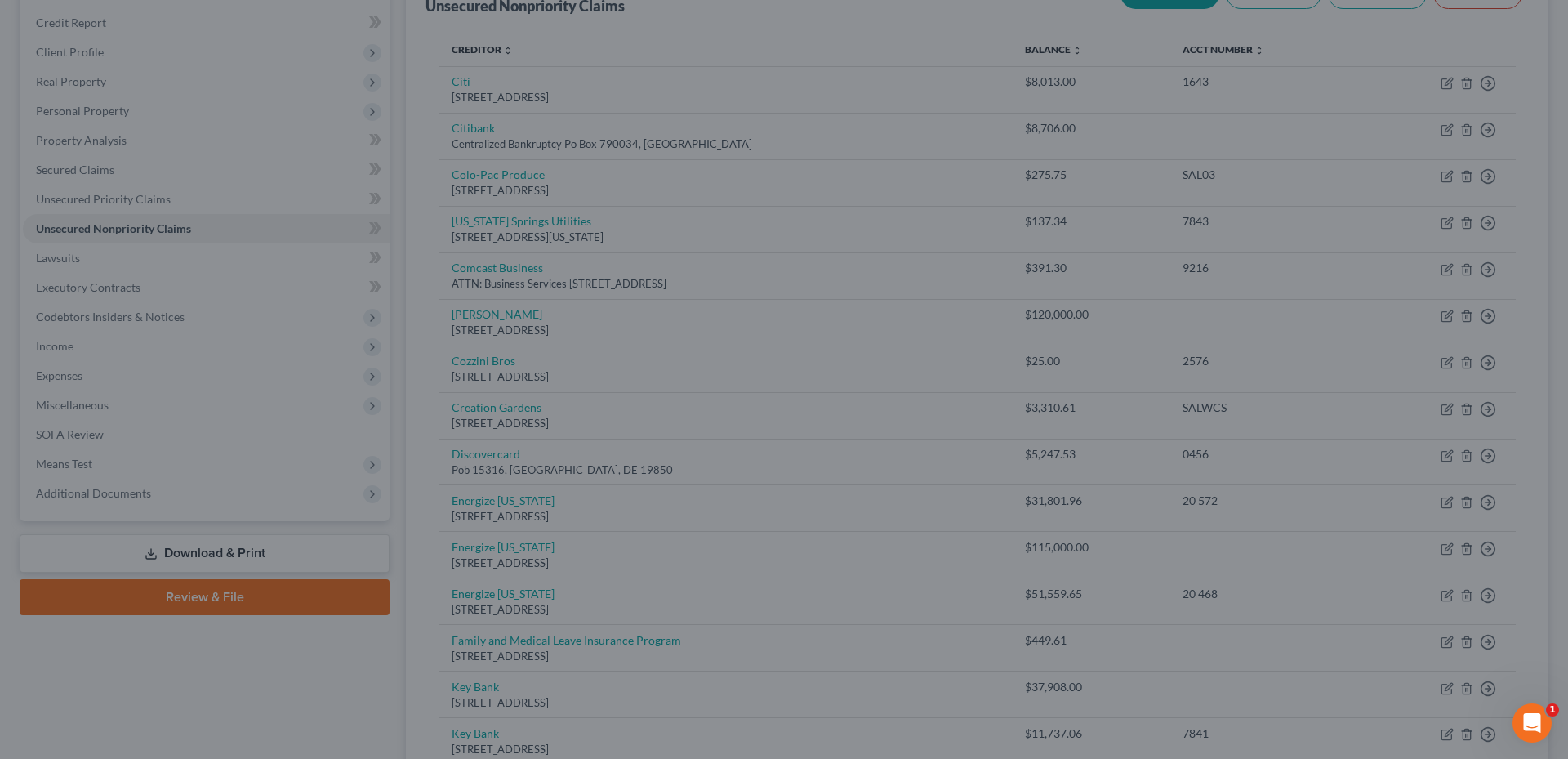
type input "0"
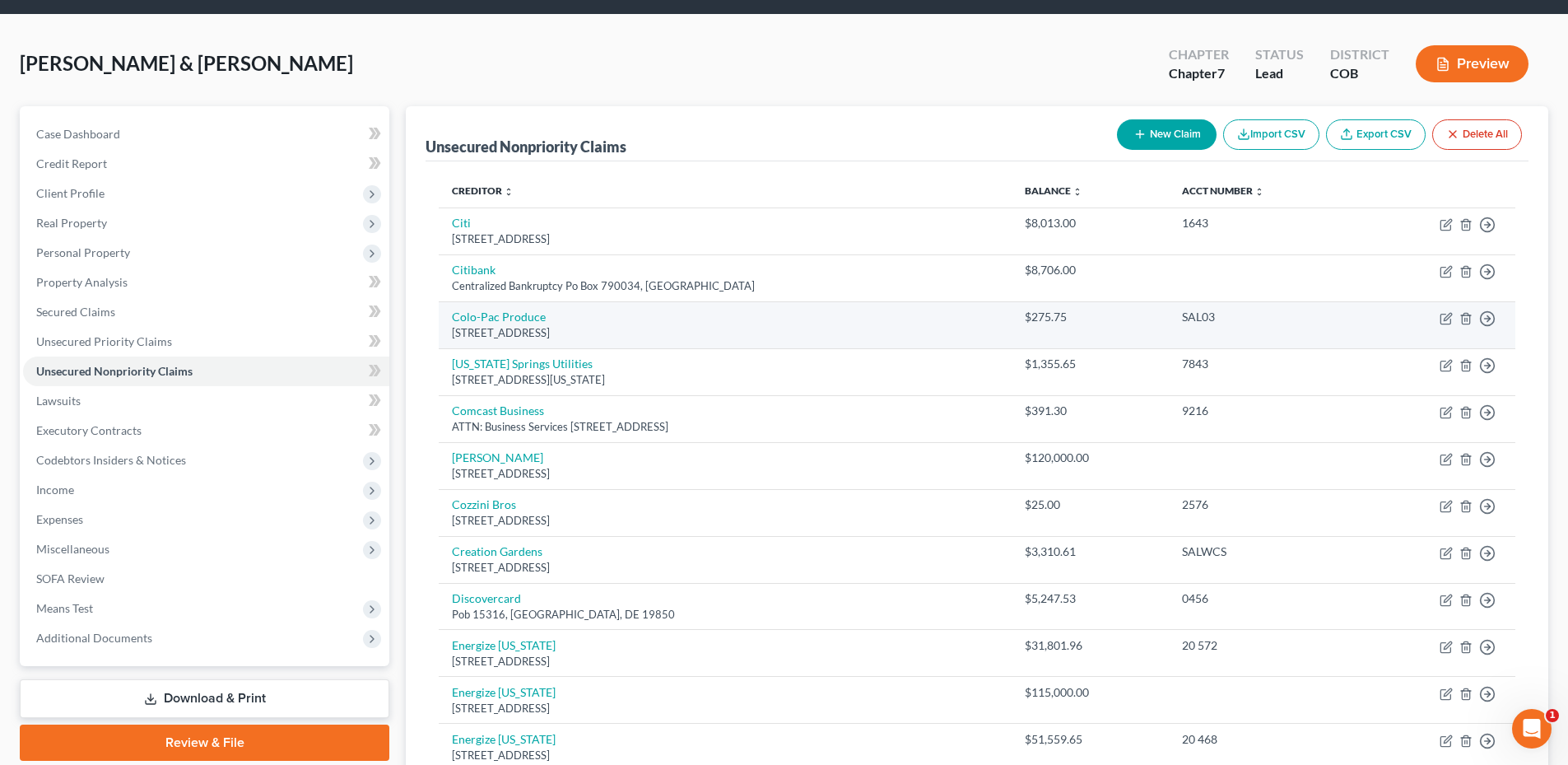
scroll to position [0, 0]
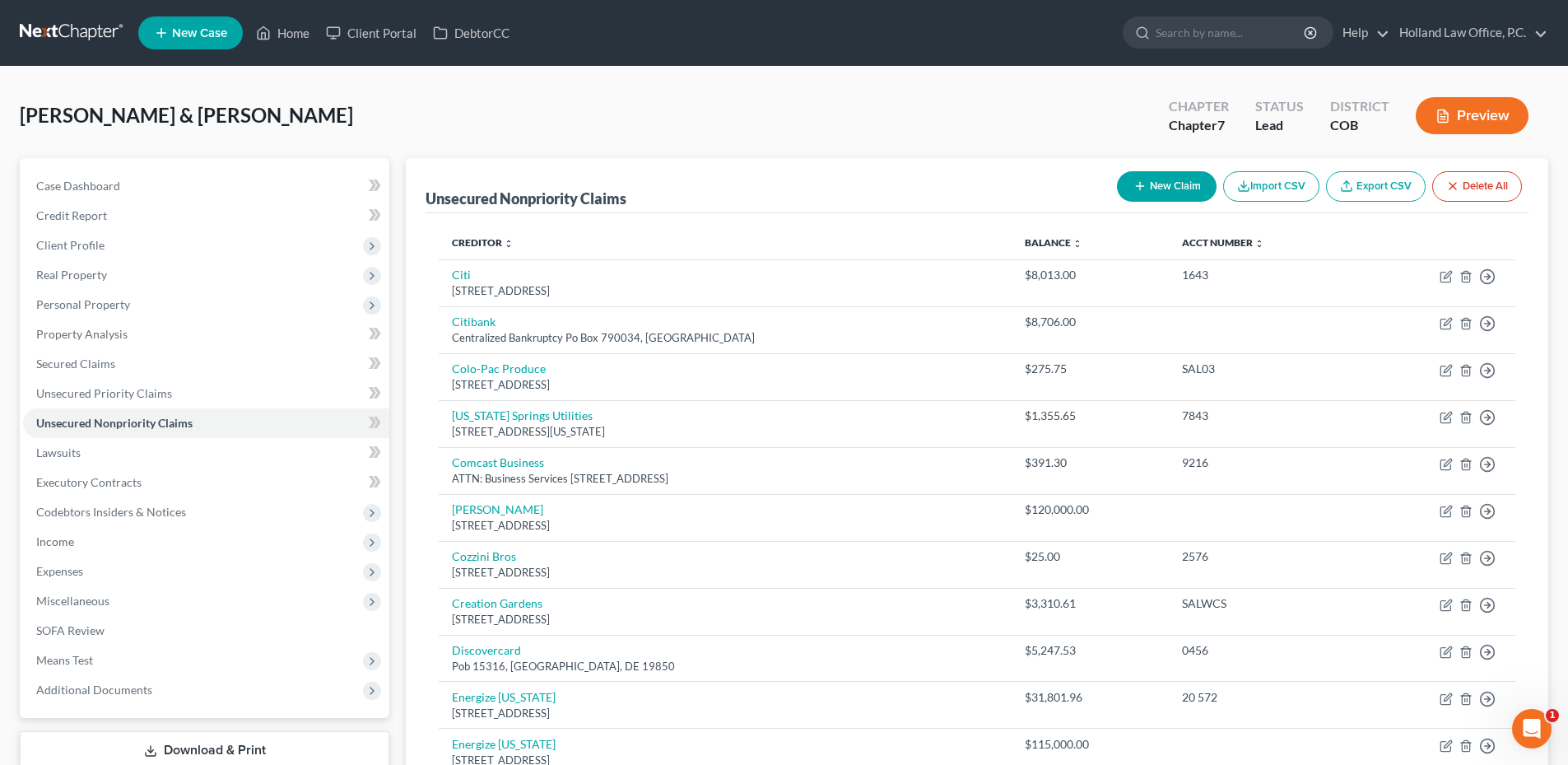
click at [1186, 183] on button "New Claim" at bounding box center [1167, 186] width 99 height 31
select select "2"
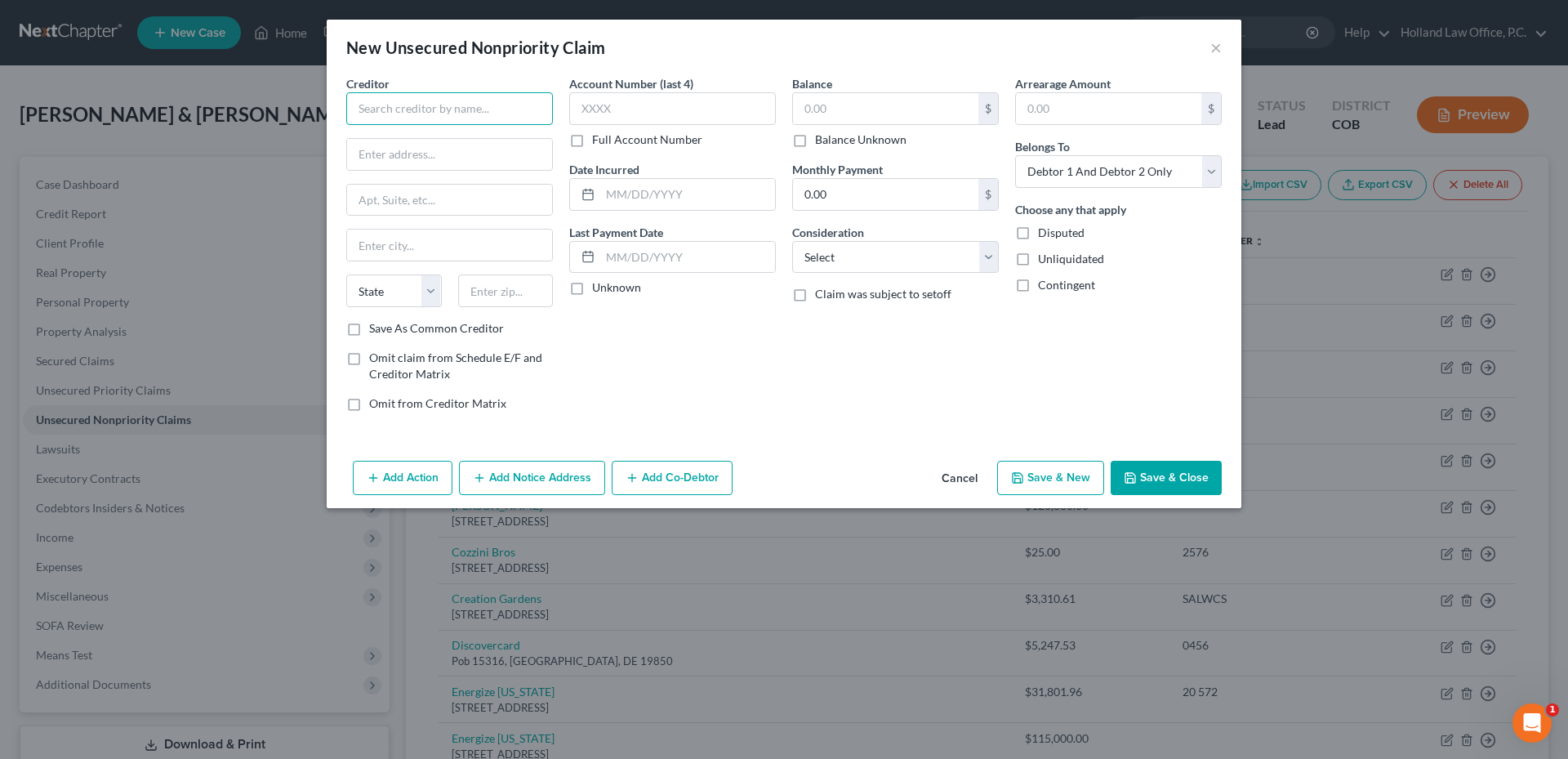
click at [390, 95] on input "text" at bounding box center [449, 108] width 207 height 32
type input "TSI"
click at [428, 159] on div "500 Virginia Dr STE 514, Fort Washington, PA 19034" at bounding box center [443, 152] width 170 height 14
type input "500 Virginia Dr STE 514"
type input "Fort Washington"
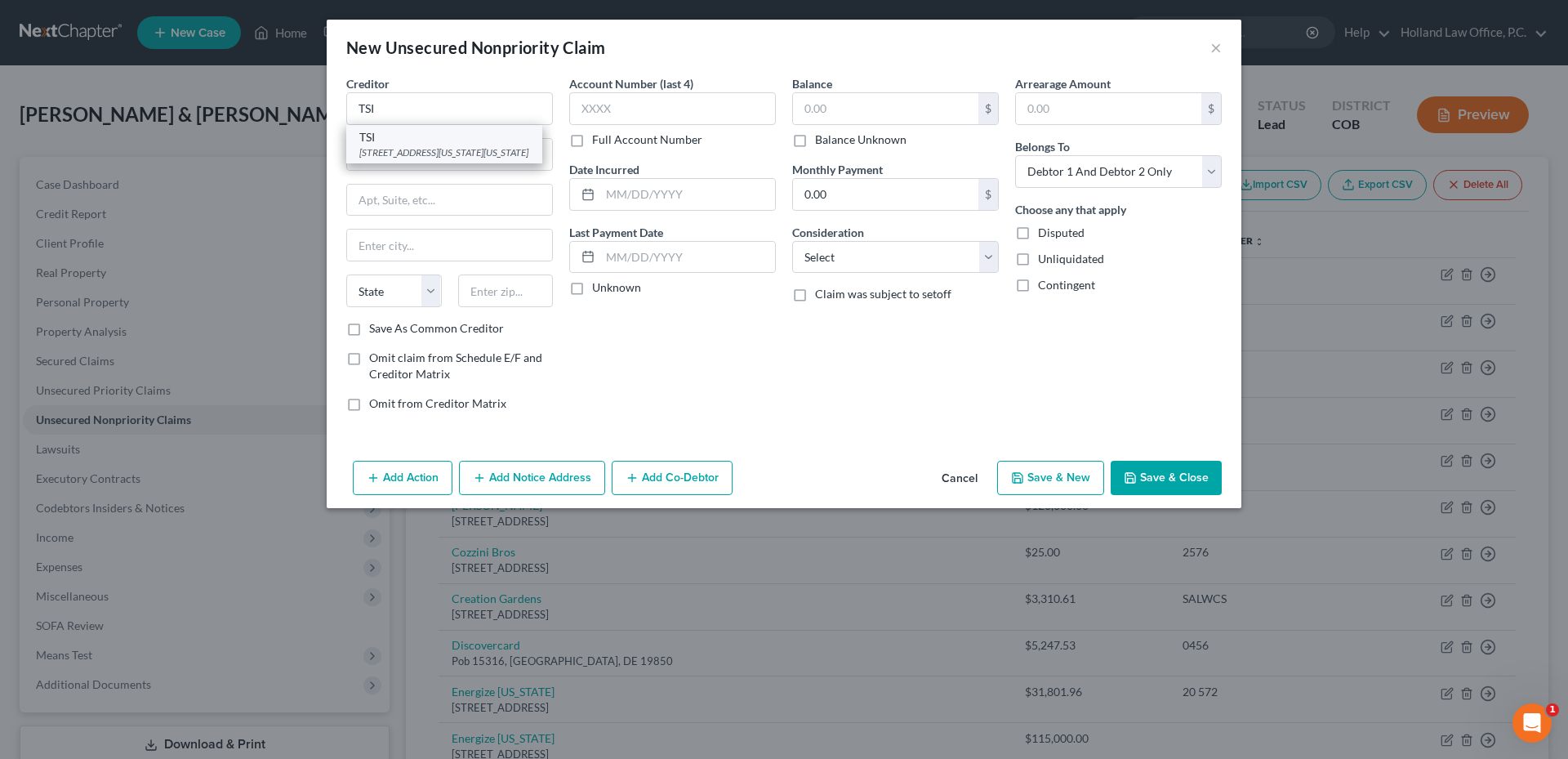
select select "39"
type input "19034"
drag, startPoint x: 438, startPoint y: 154, endPoint x: 492, endPoint y: 155, distance: 54.0
click at [492, 155] on input "500 Virginia Dr STE 514" at bounding box center [449, 154] width 205 height 31
type input "500 Virginia Dr"
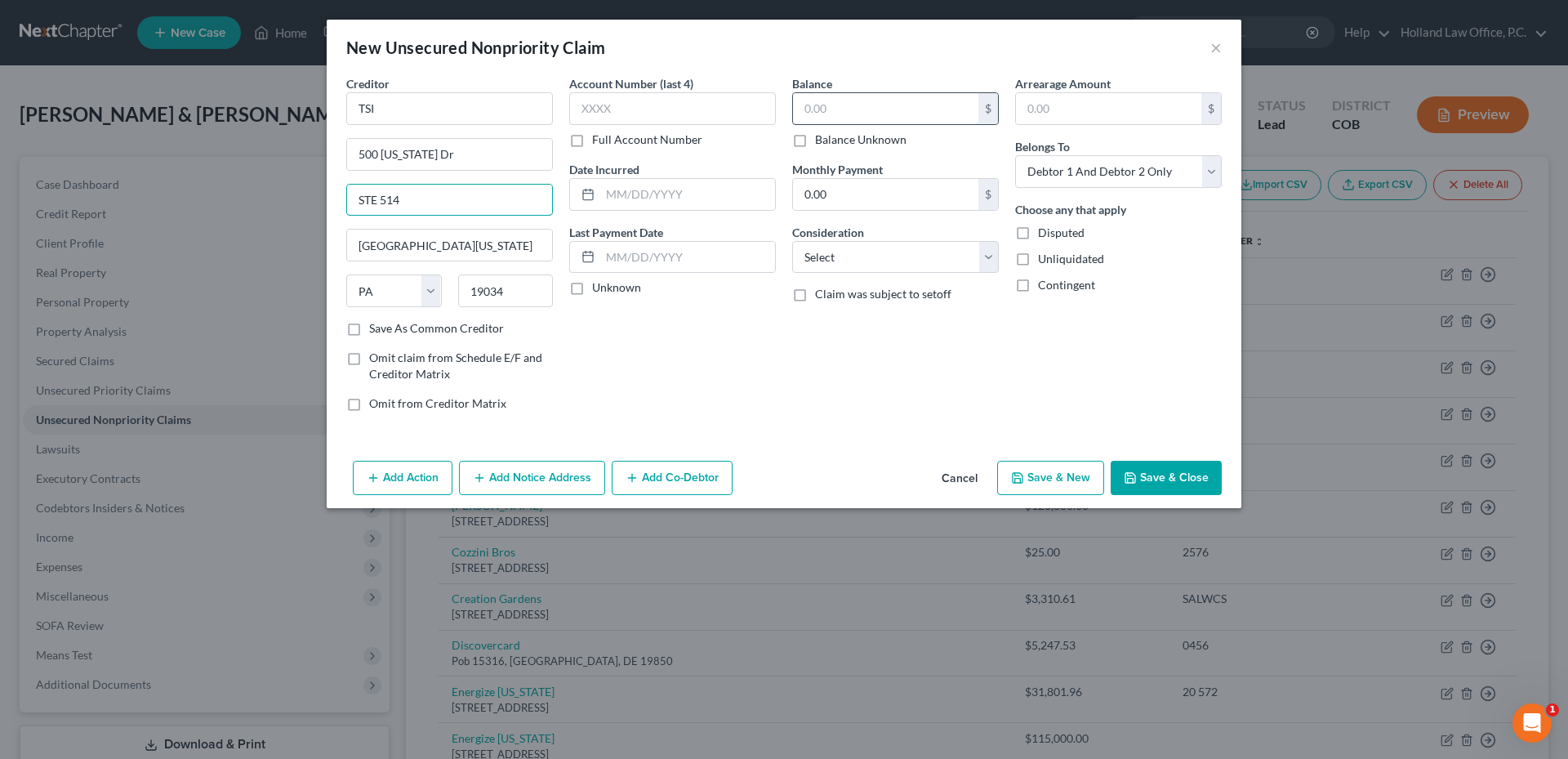
type input "STE 514"
click at [836, 111] on input "text" at bounding box center [886, 108] width 186 height 31
type input "1,447.93"
click at [918, 270] on div "Balance 1,447.93 $ Balance Unknown Balance Undetermined 1,447.93 $ Balance Unkn…" at bounding box center [894, 249] width 223 height 350
click at [918, 268] on select "Select Cable / Satellite Services Collection Agency Credit Card Debt Debt Couns…" at bounding box center [895, 257] width 207 height 32
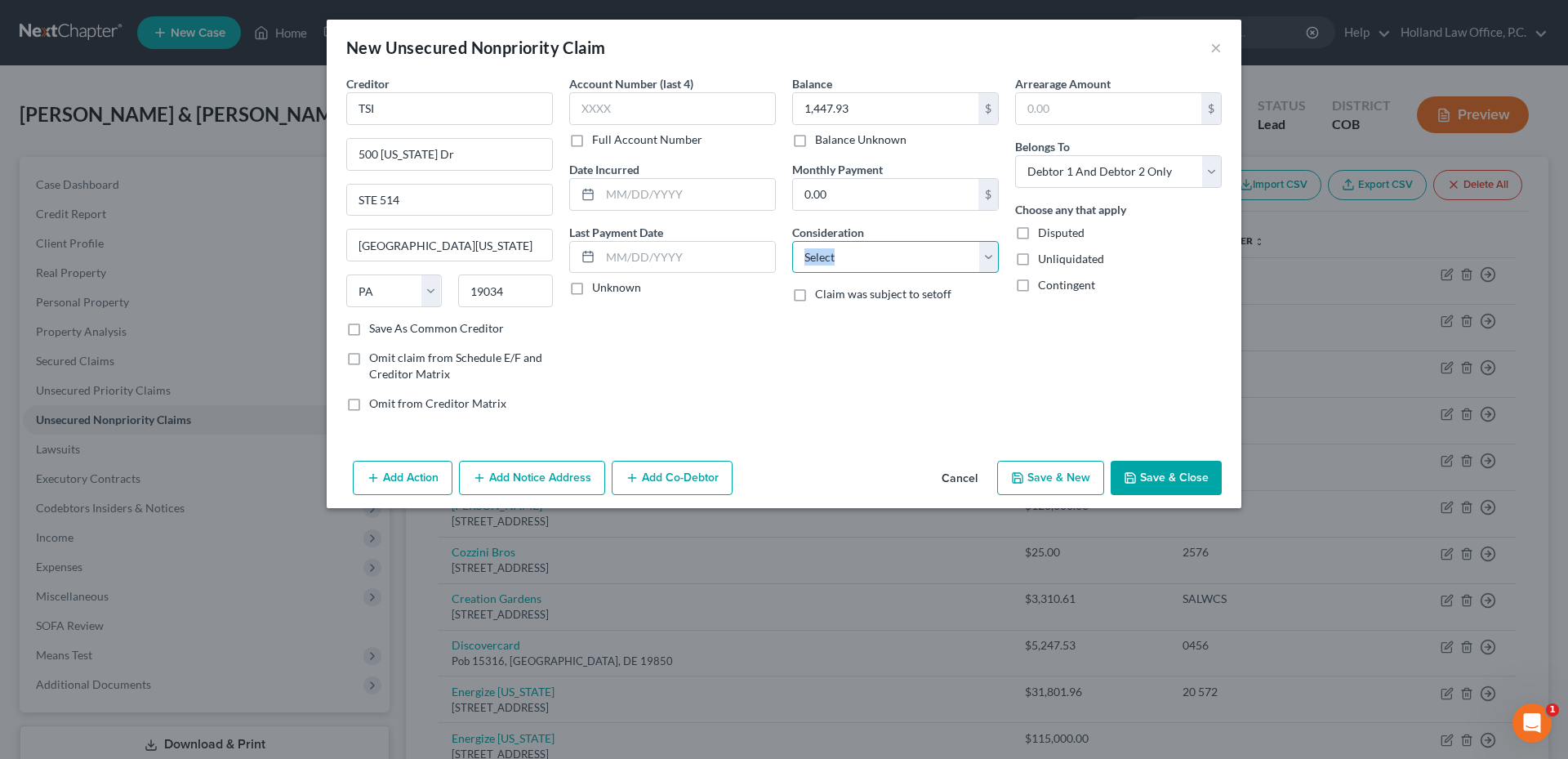
select select "14"
click at [792, 241] on select "Select Cable / Satellite Services Collection Agency Credit Card Debt Debt Couns…" at bounding box center [895, 257] width 207 height 32
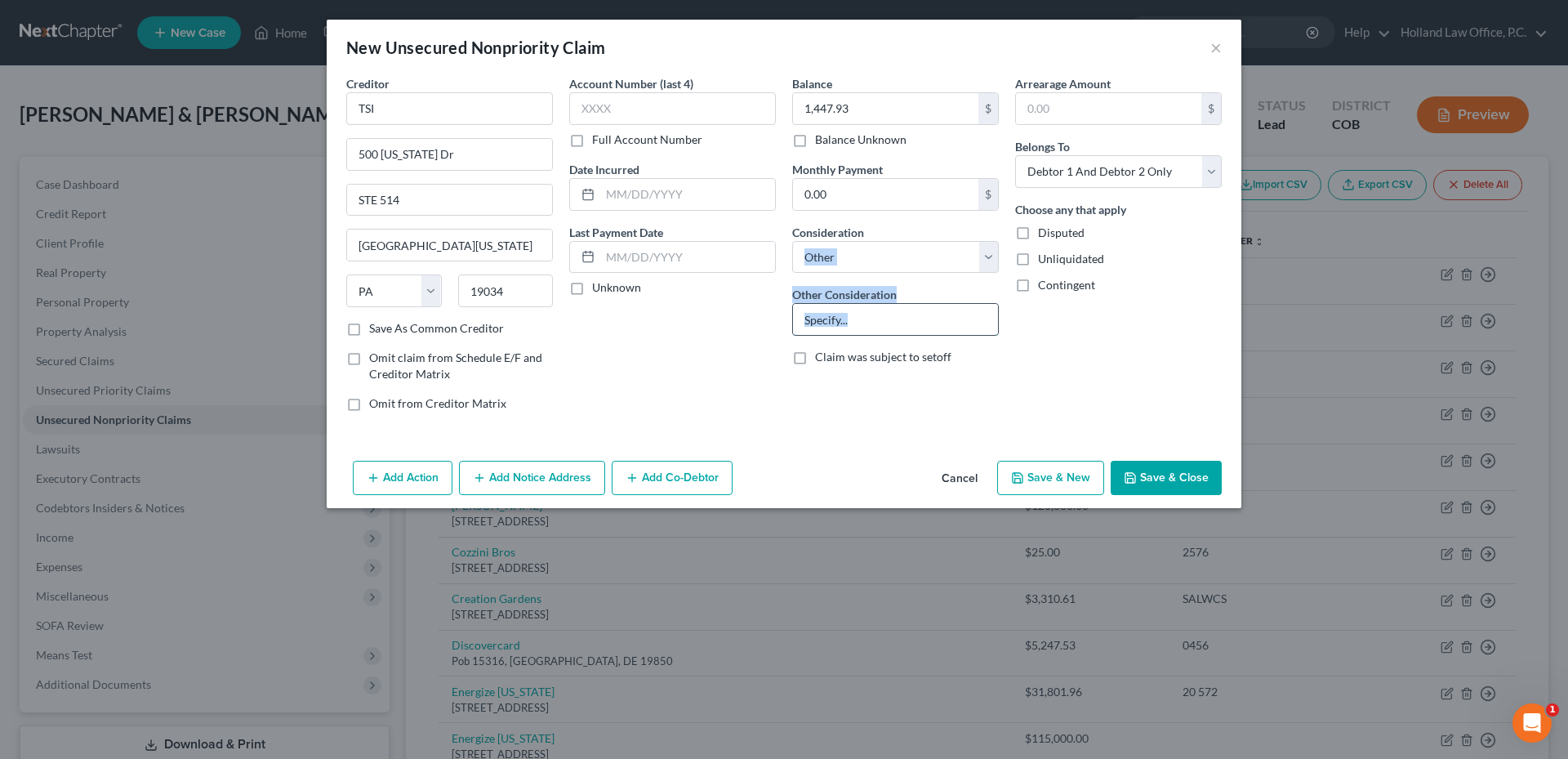
click at [905, 322] on input "text" at bounding box center [895, 319] width 205 height 31
type input "Business"
drag, startPoint x: 1072, startPoint y: 320, endPoint x: 1097, endPoint y: 363, distance: 49.7
click at [1072, 320] on div "Arrearage Amount $ Belongs To * Select Debtor 1 Only Debtor 2 Only Debtor 1 And…" at bounding box center [1118, 249] width 223 height 350
drag, startPoint x: 1163, startPoint y: 458, endPoint x: 1168, endPoint y: 468, distance: 11.2
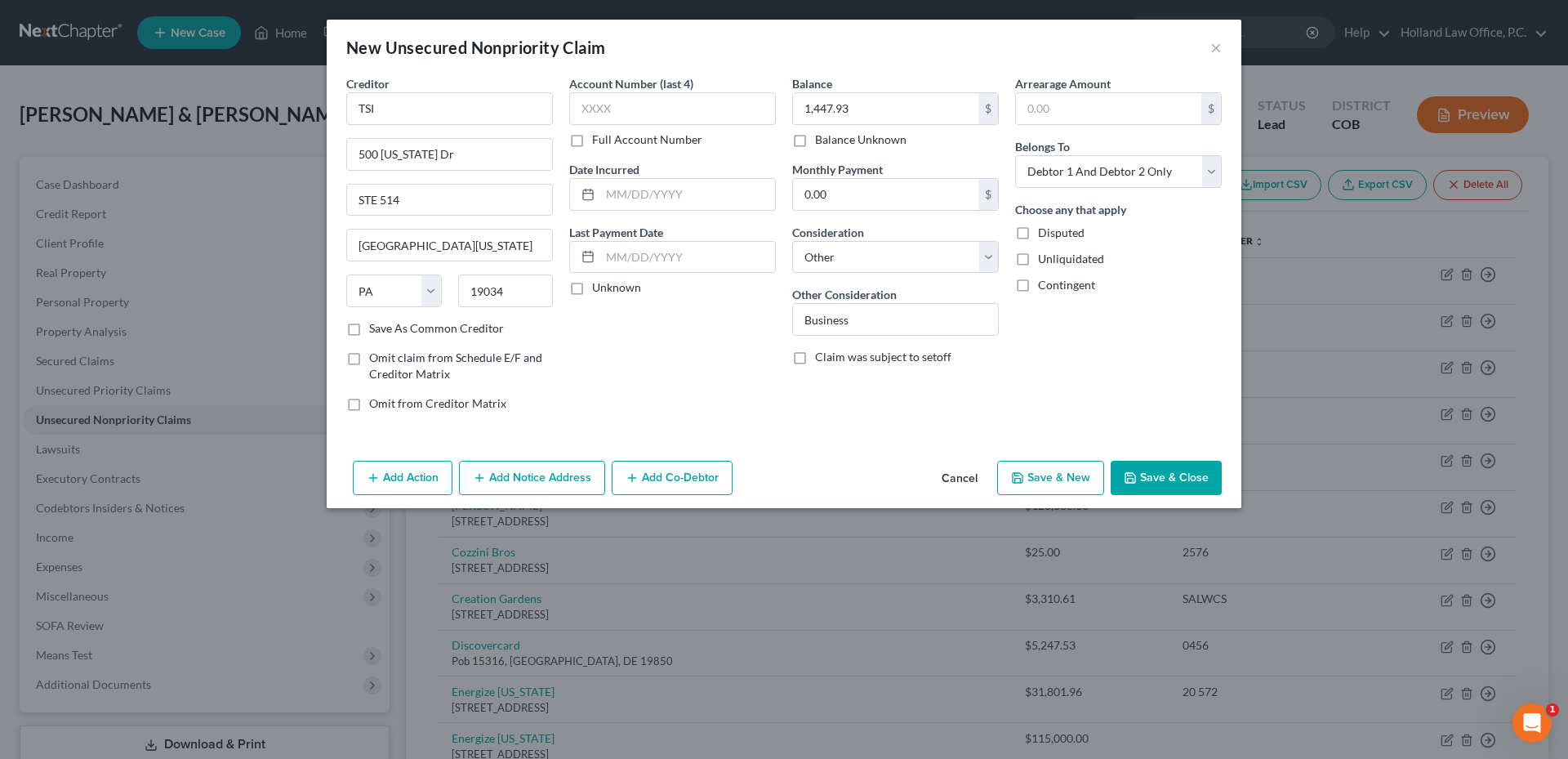
click at [1164, 458] on div "Add Action Add Notice Address Add Co-Debtor Cancel Save & New Save & Close" at bounding box center [784, 480] width 914 height 54
click at [1170, 471] on button "Save & Close" at bounding box center [1165, 478] width 111 height 34
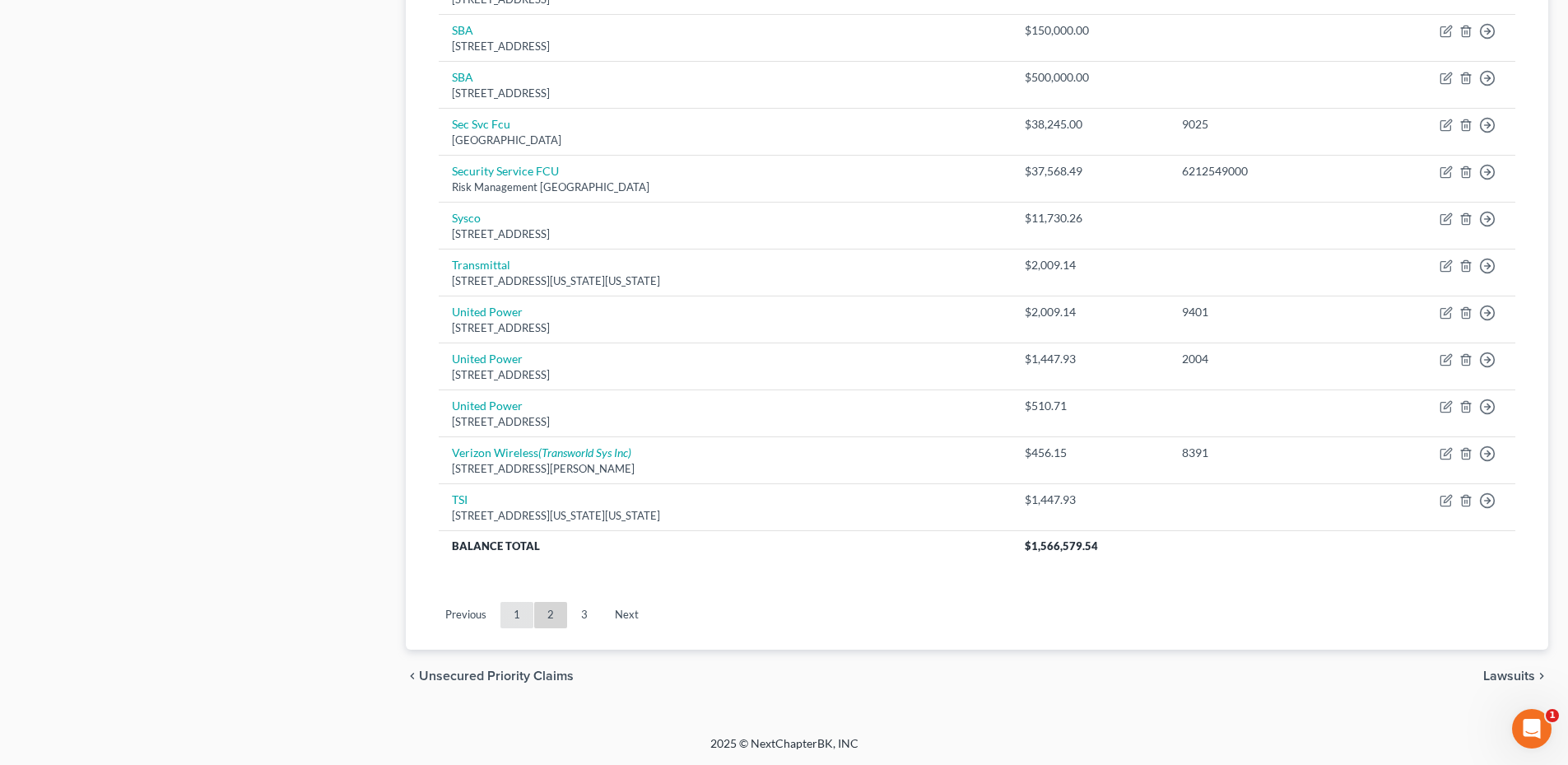
click at [518, 617] on link "1" at bounding box center [517, 615] width 32 height 27
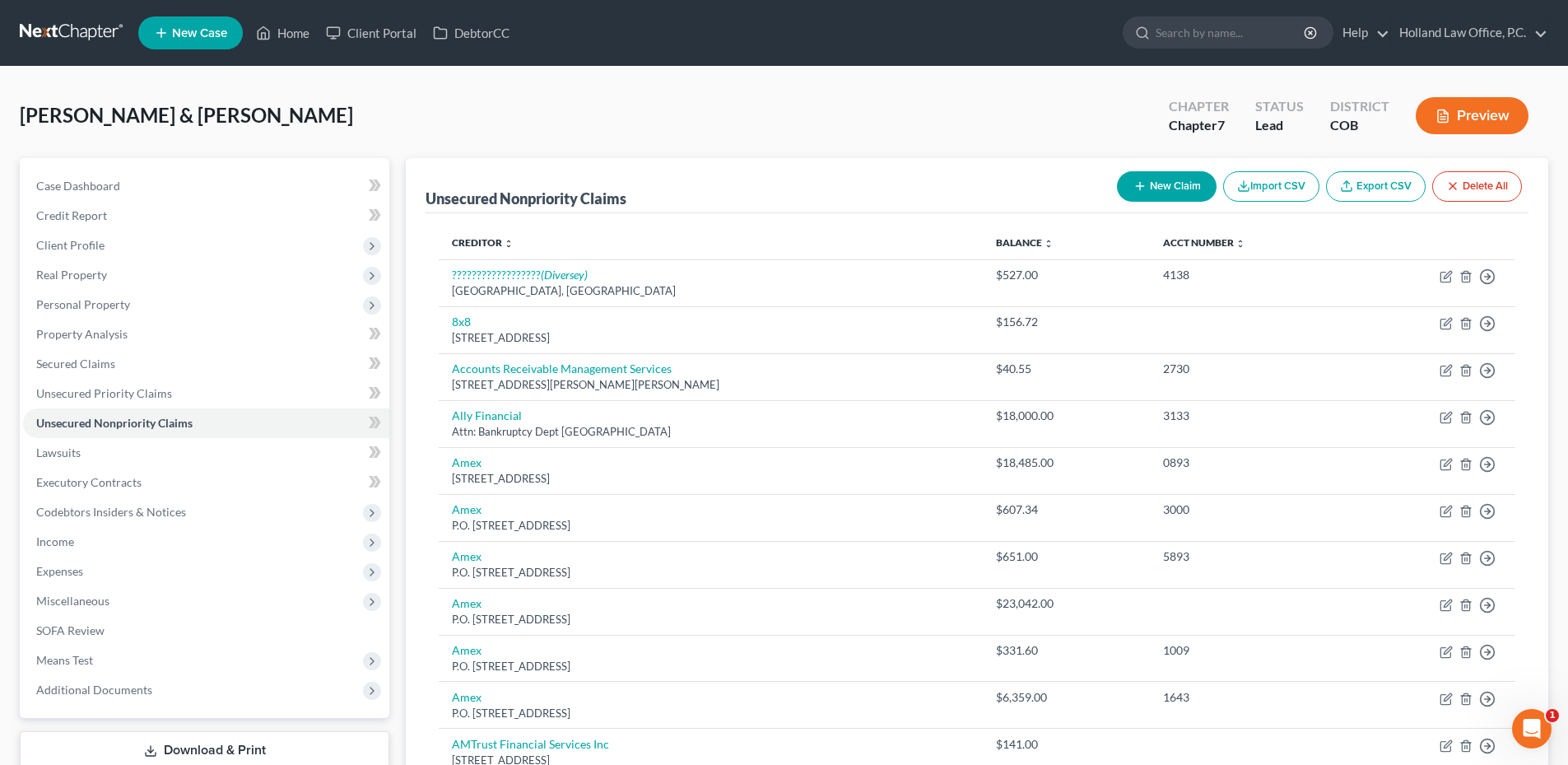
click at [1185, 194] on button "New Claim" at bounding box center [1167, 186] width 99 height 31
select select "2"
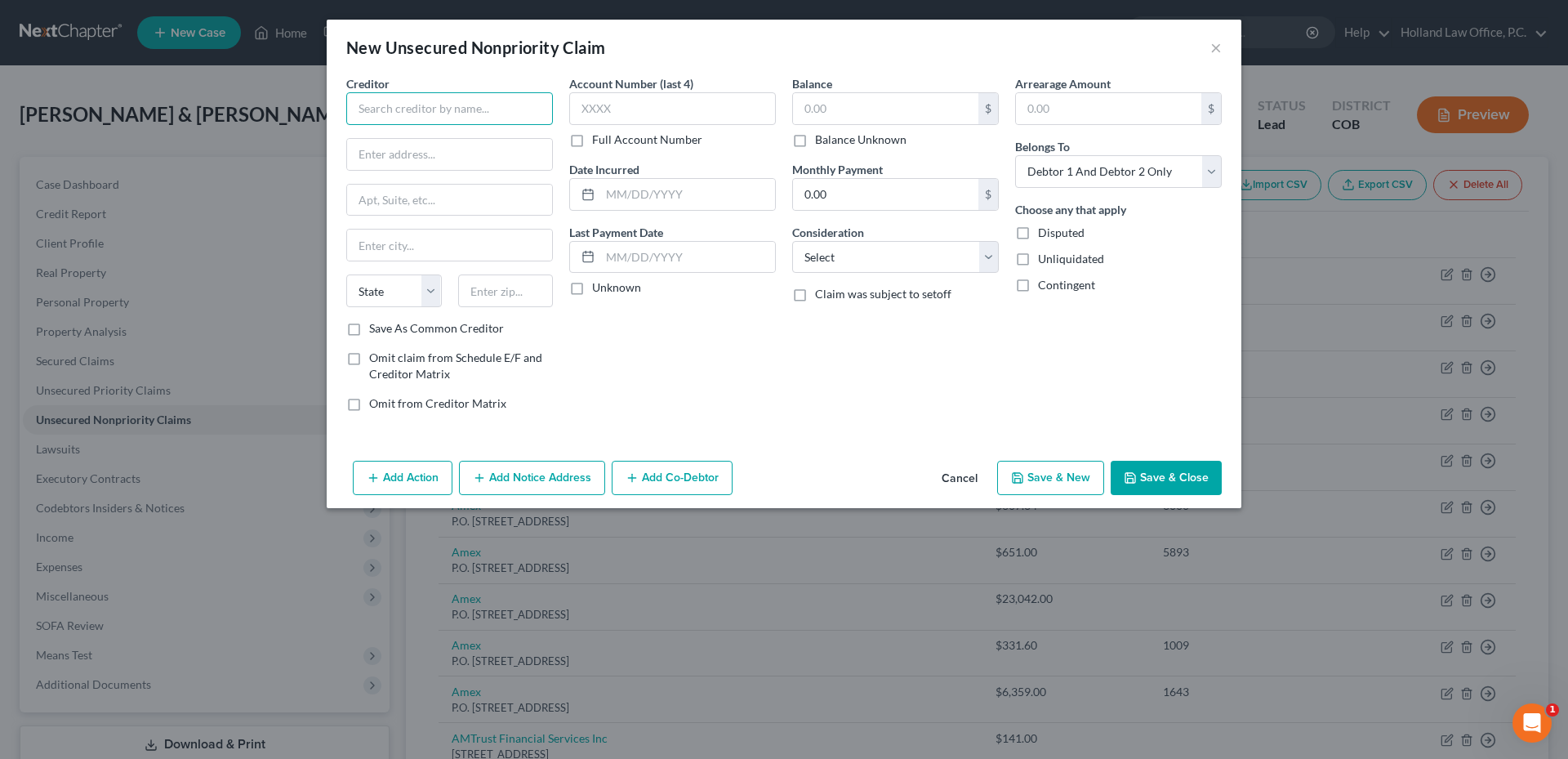
click at [489, 116] on input "text" at bounding box center [449, 108] width 207 height 32
type input "A"
type input "Southwest Rapid Rewards"
type input "PO Box 15123"
type input "19850"
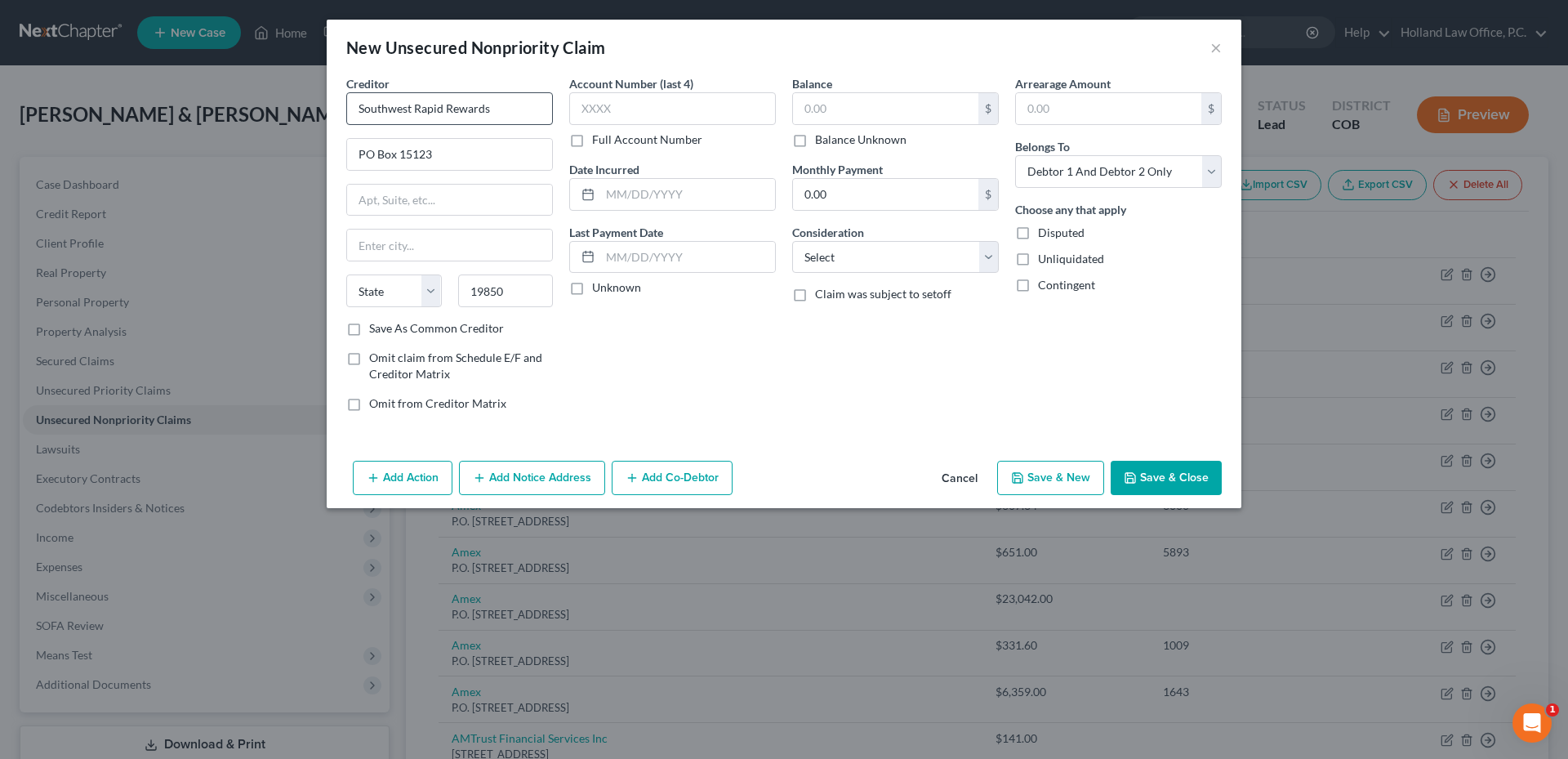
type input "Wilmington"
select select "7"
click at [668, 125] on div "Account Number (last 4) Full Account Number" at bounding box center [673, 111] width 207 height 73
click at [644, 81] on label "Account Number (last 4)" at bounding box center [631, 83] width 124 height 17
click at [622, 109] on input "text" at bounding box center [673, 108] width 207 height 32
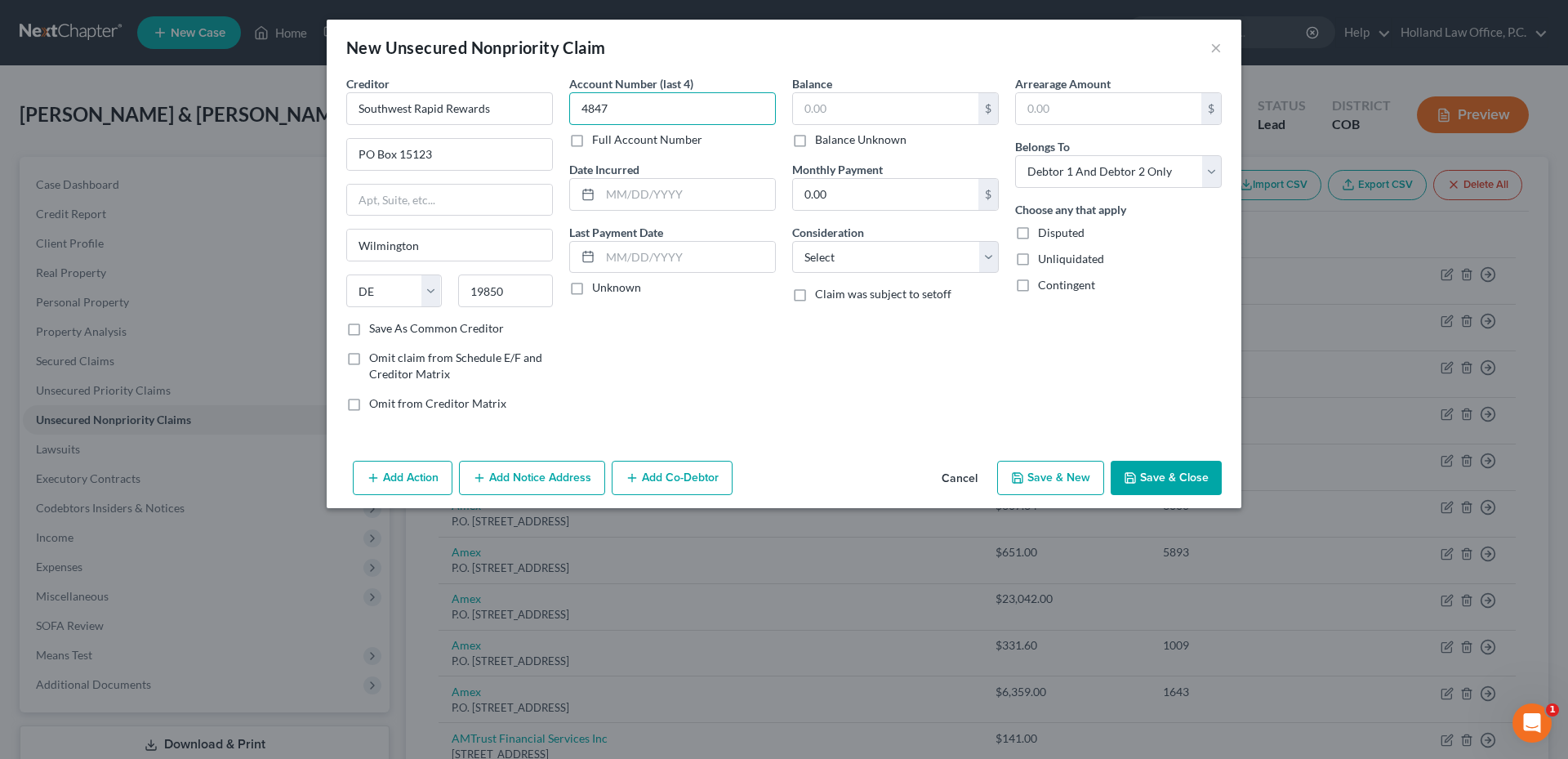
type input "4847"
type input "4,227.31"
click at [824, 245] on select "Select Cable / Satellite Services Collection Agency Credit Card Debt Debt Couns…" at bounding box center [895, 257] width 207 height 32
select select "14"
click at [792, 241] on select "Select Cable / Satellite Services Collection Agency Credit Card Debt Debt Couns…" at bounding box center [895, 257] width 207 height 32
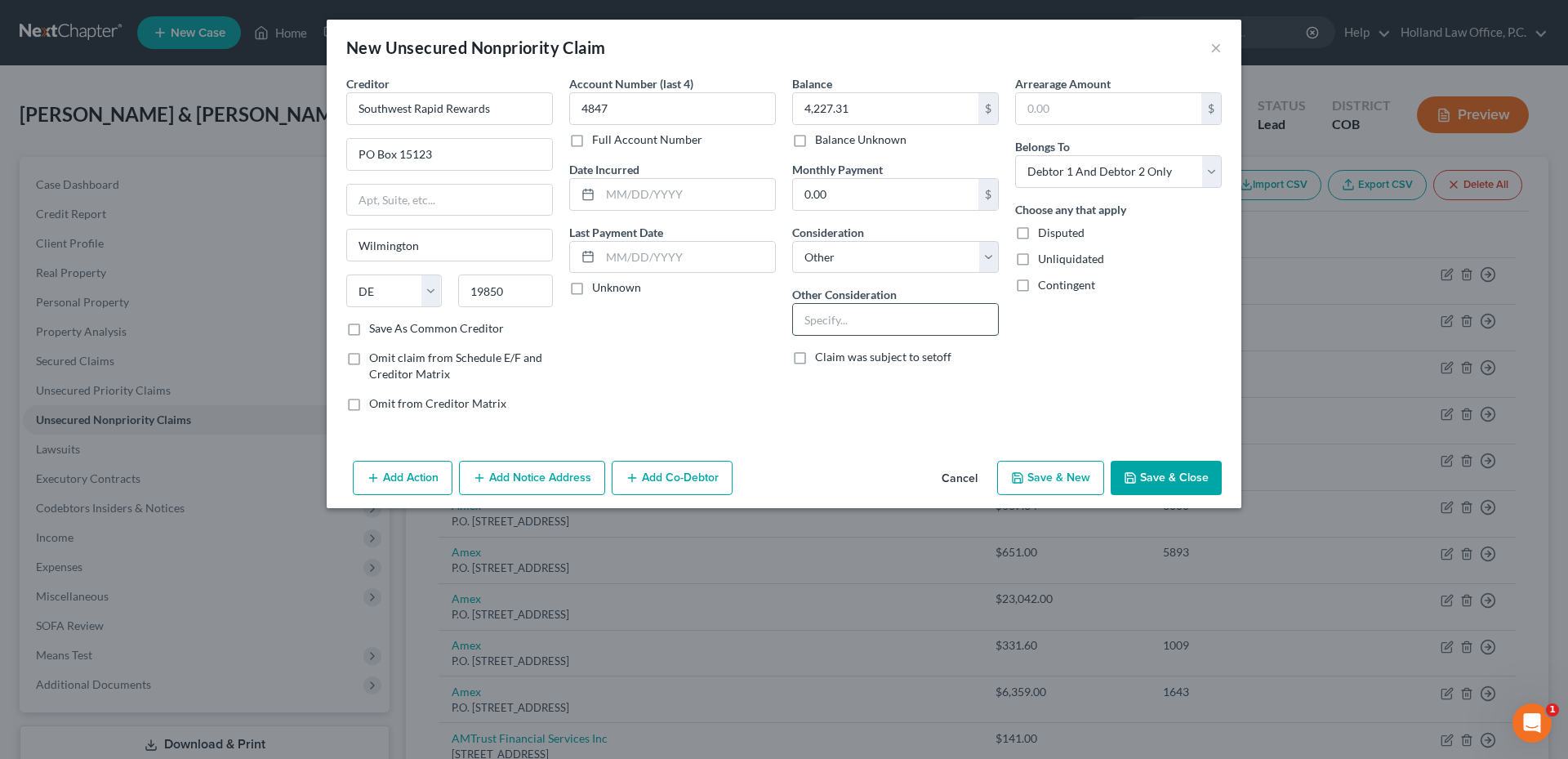
click at [849, 322] on input "text" at bounding box center [895, 319] width 205 height 31
type input "Business"
click at [1126, 352] on div "Arrearage Amount $ Belongs To * Select Debtor 1 Only Debtor 2 Only Debtor 1 And…" at bounding box center [1118, 249] width 223 height 350
click at [1090, 168] on select "Select Debtor 1 Only Debtor 2 Only Debtor 1 And Debtor 2 Only At Least One Of T…" at bounding box center [1118, 172] width 207 height 32
select select "0"
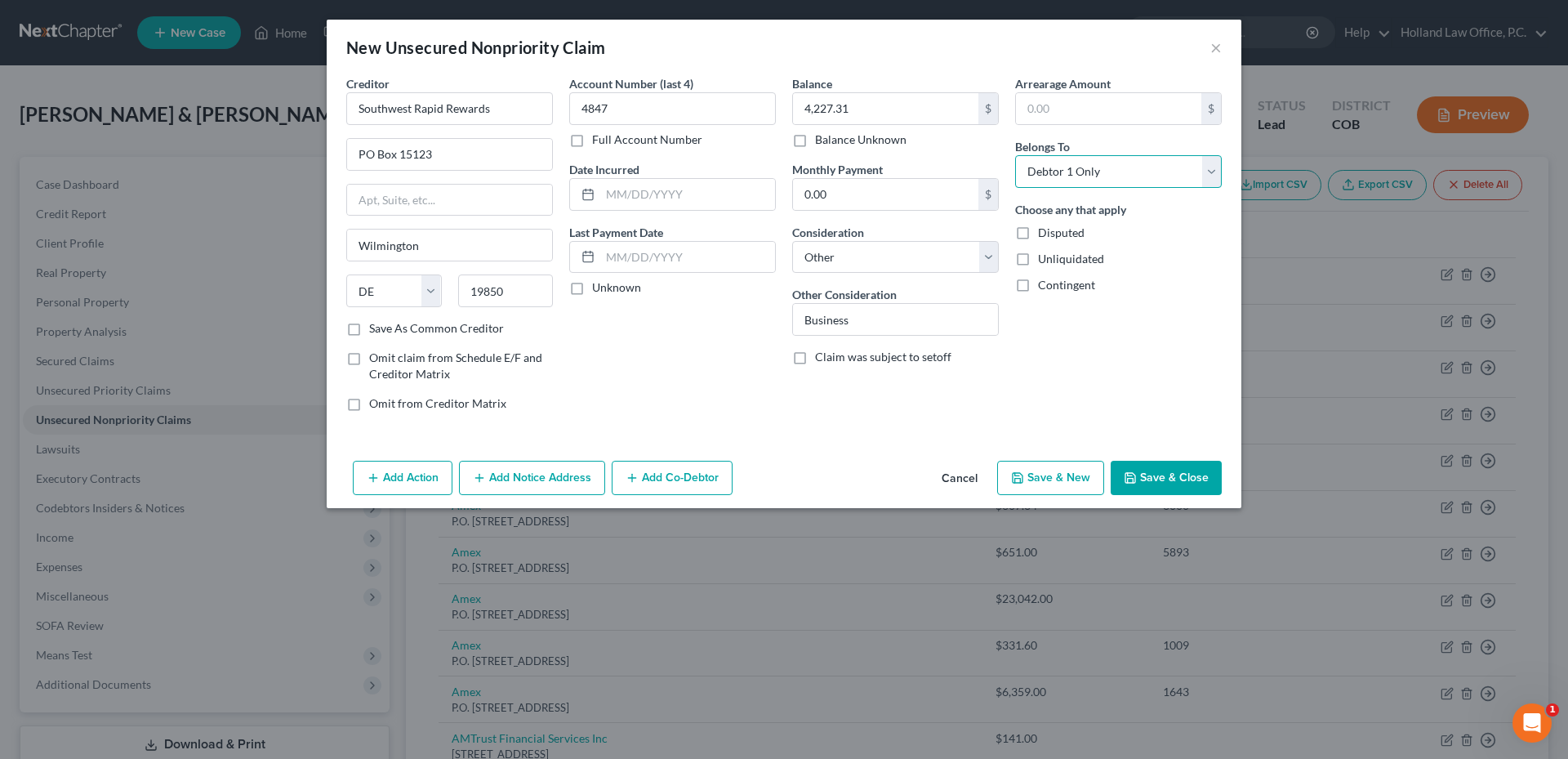
click at [1015, 155] on select "Select Debtor 1 Only Debtor 2 Only Debtor 1 And Debtor 2 Only At Least One Of T…" at bounding box center [1118, 172] width 207 height 32
click at [1182, 495] on div "Add Action Add Notice Address Add Co-Debtor Cancel Save & New Save & Close" at bounding box center [784, 480] width 914 height 54
click at [1182, 489] on button "Save & Close" at bounding box center [1165, 478] width 111 height 34
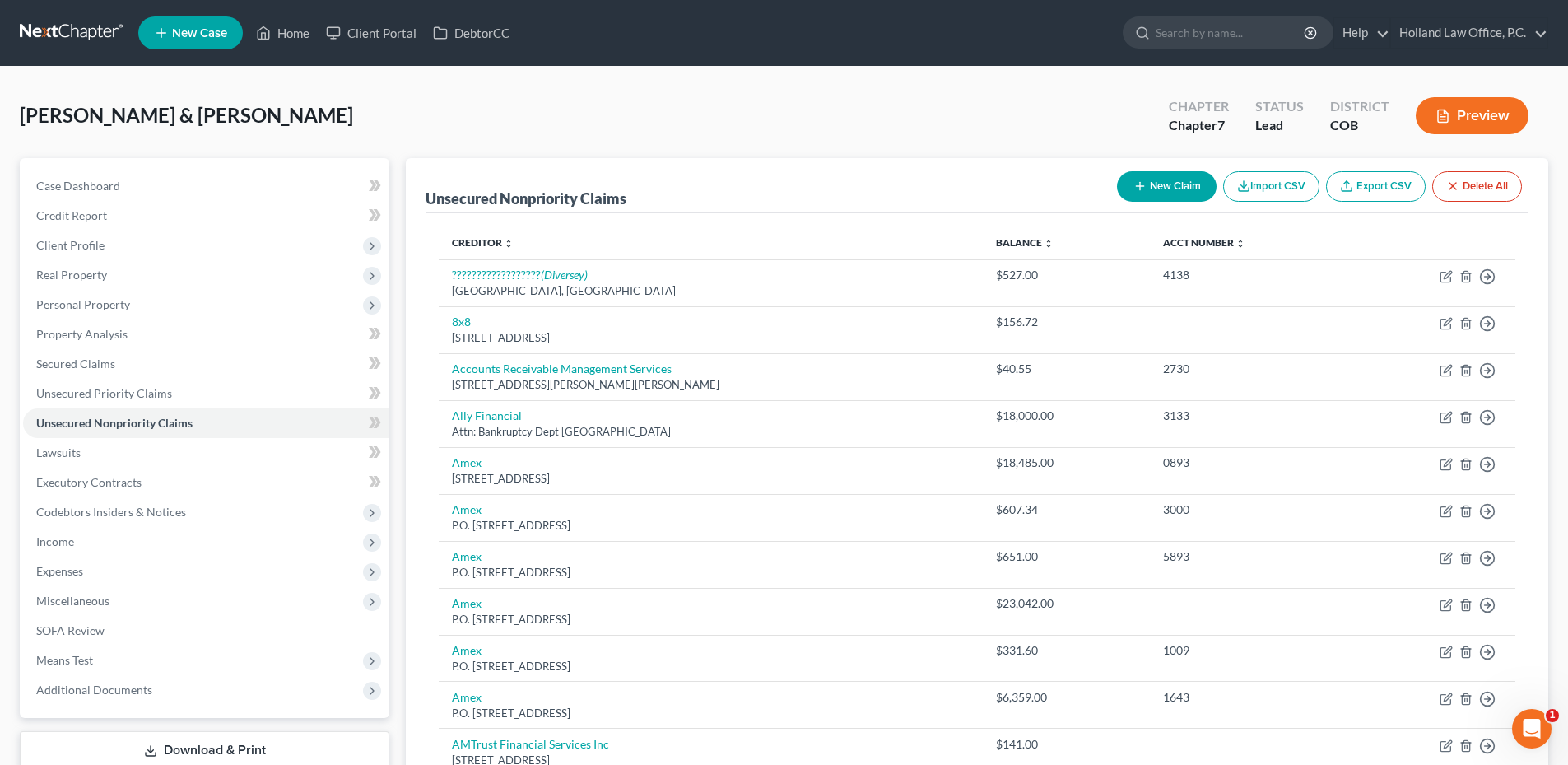
click at [1153, 167] on div "New Claim Import CSV Export CSV Delete All" at bounding box center [1320, 186] width 418 height 44
click at [1157, 188] on button "New Claim" at bounding box center [1167, 186] width 99 height 31
select select "2"
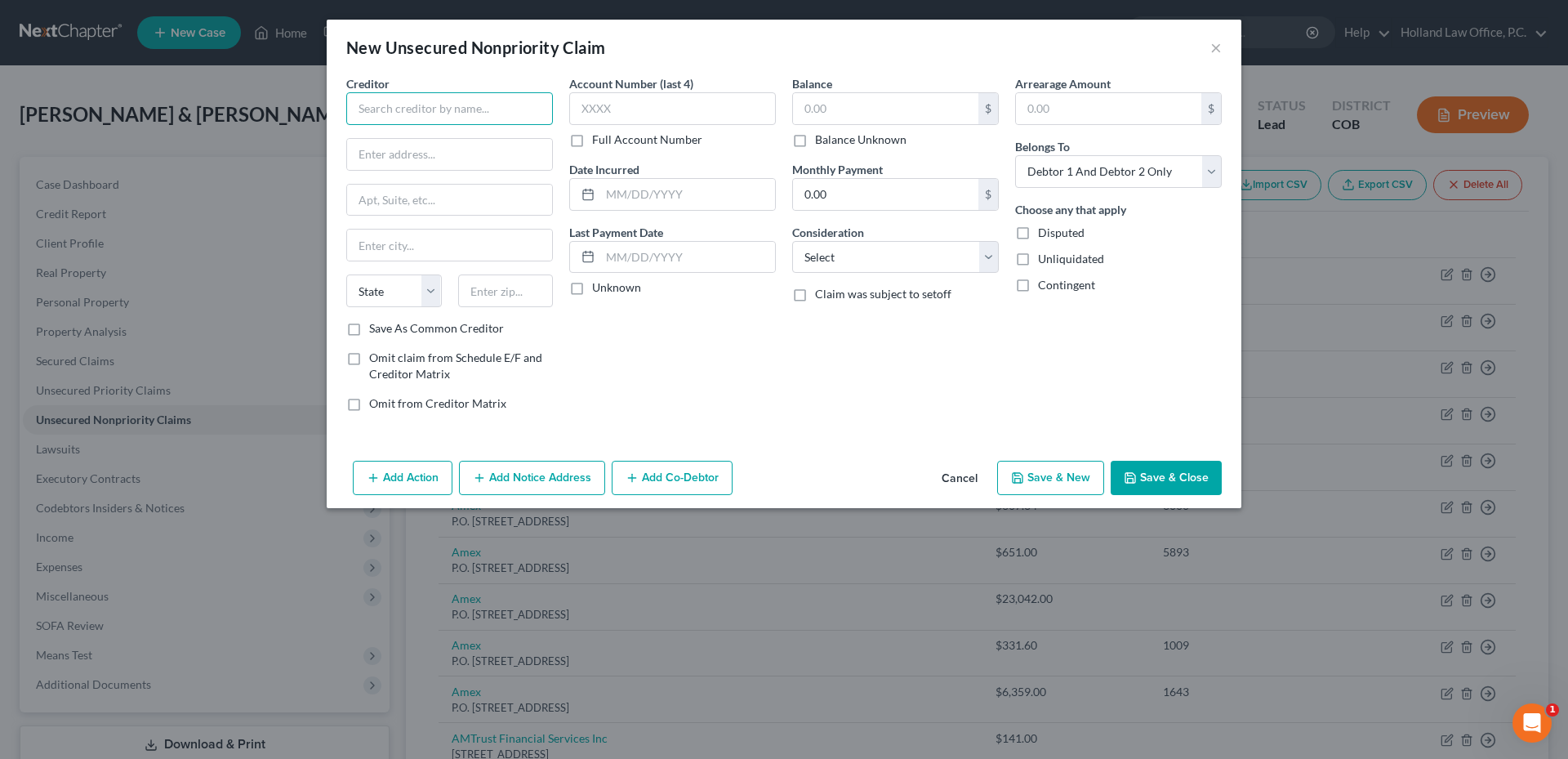
click at [462, 104] on input "text" at bounding box center [449, 108] width 207 height 32
type input "Chase"
click at [597, 119] on input "text" at bounding box center [673, 108] width 207 height 32
type input "0068"
click at [448, 145] on input "text" at bounding box center [449, 154] width 205 height 31
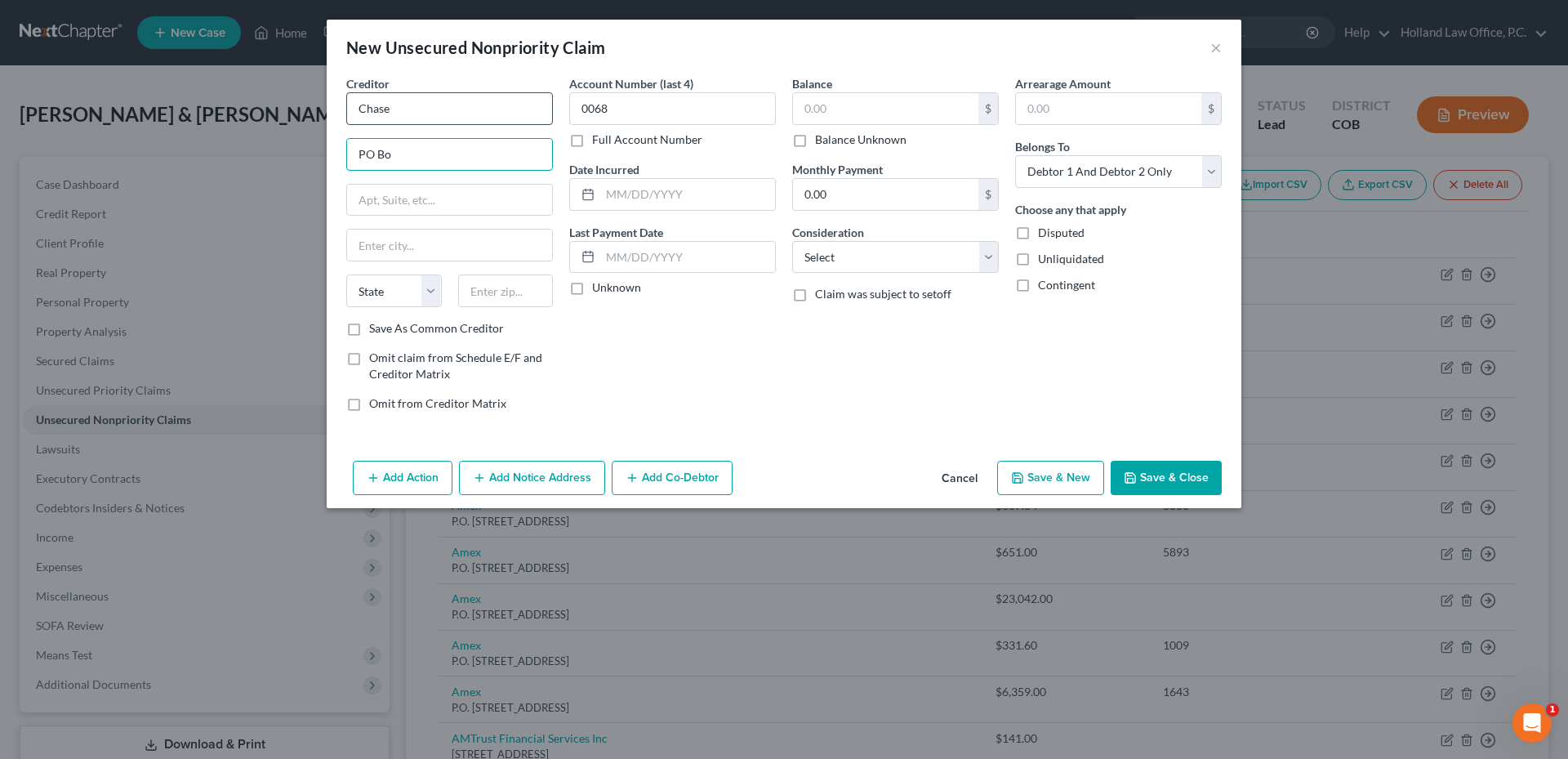
type input "PO Bo"
click at [432, 100] on input "Chase" at bounding box center [449, 108] width 207 height 32
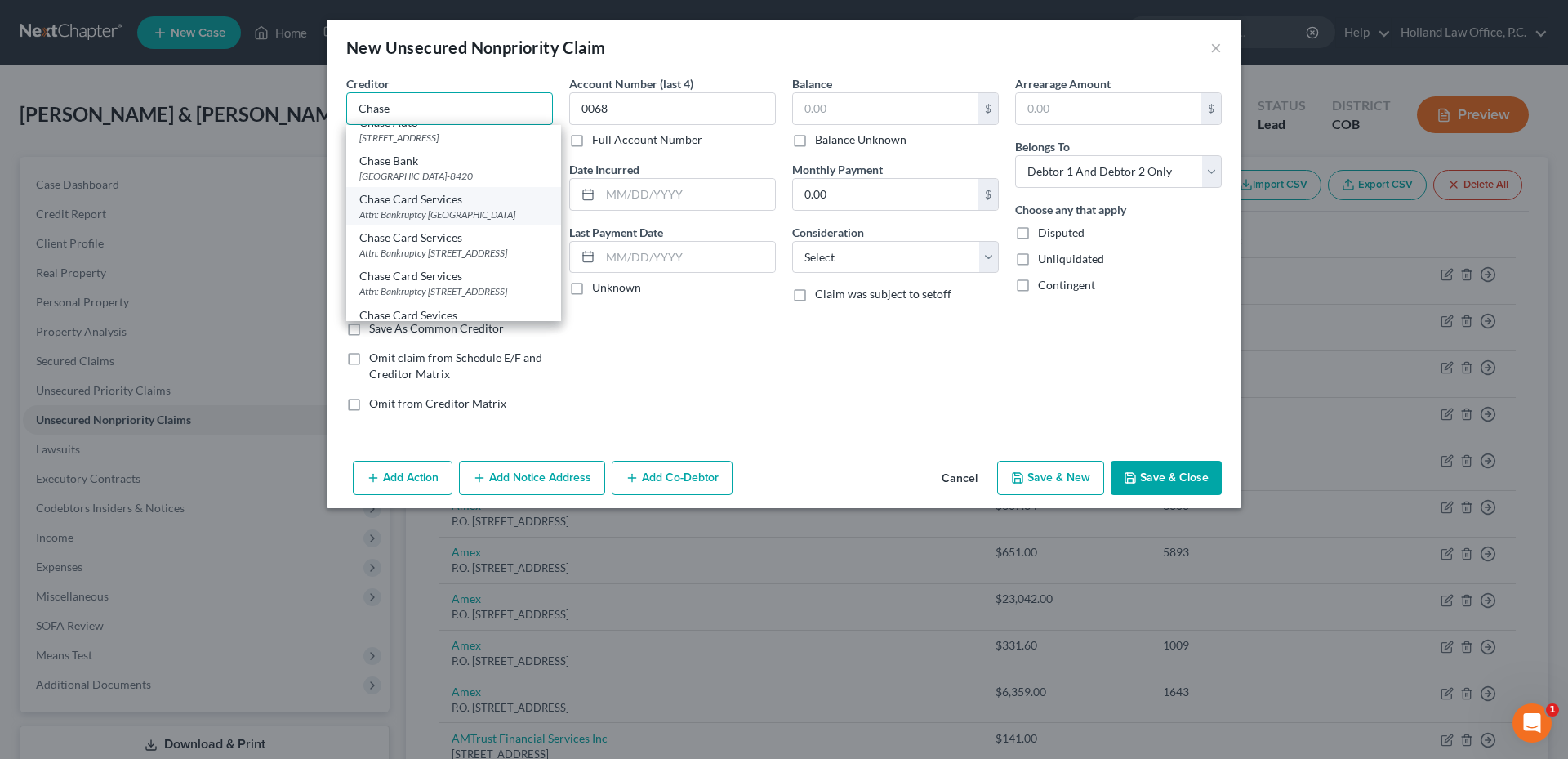
scroll to position [81, 0]
click at [458, 231] on div "Attn: Bankruptcy [STREET_ADDRESS]" at bounding box center [453, 224] width 189 height 14
type input "Chase Card Services"
type input "Attn: Bankruptcy"
type input "Po Box 15298"
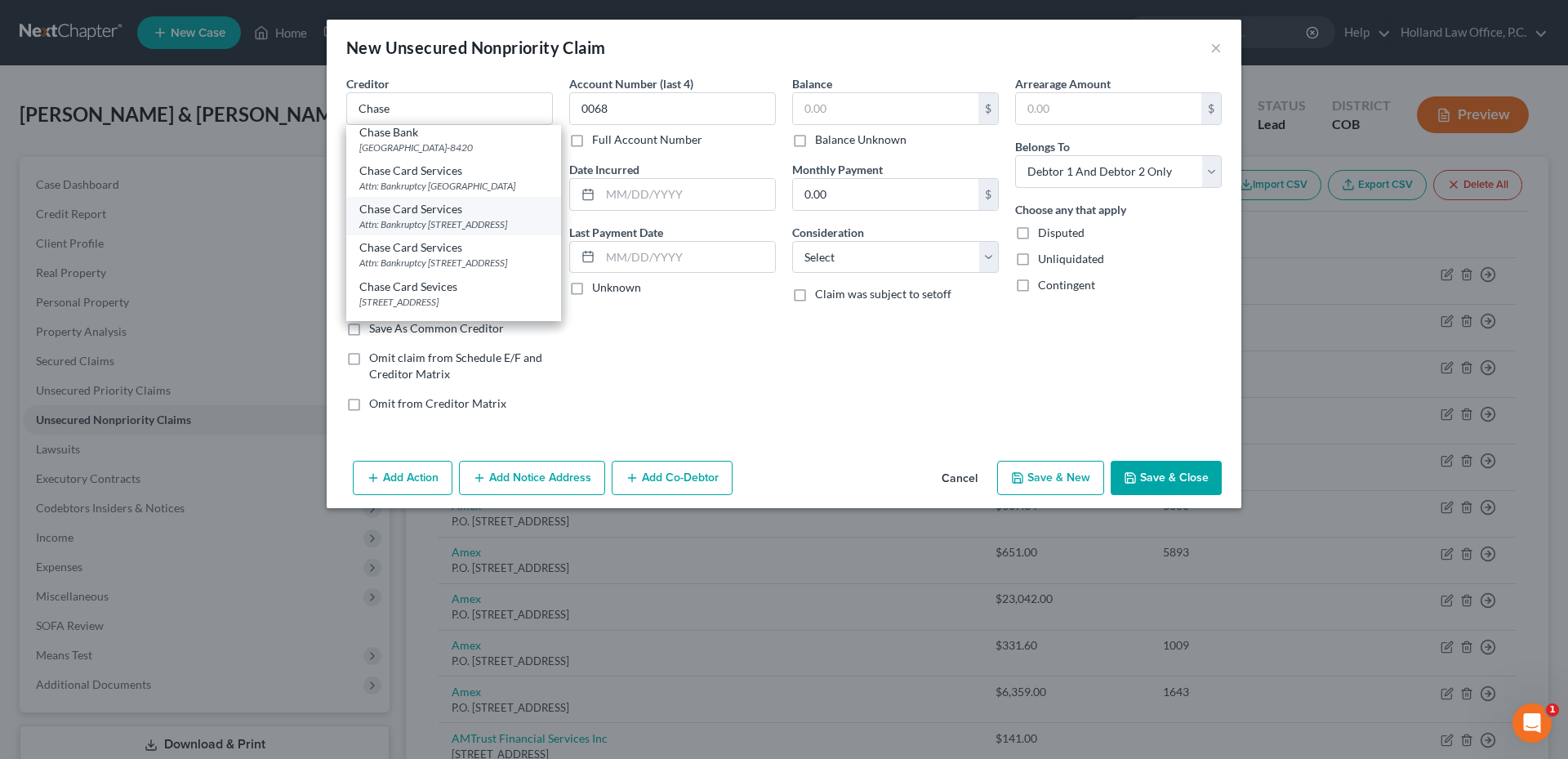
type input "Wilmington"
select select "7"
type input "19850"
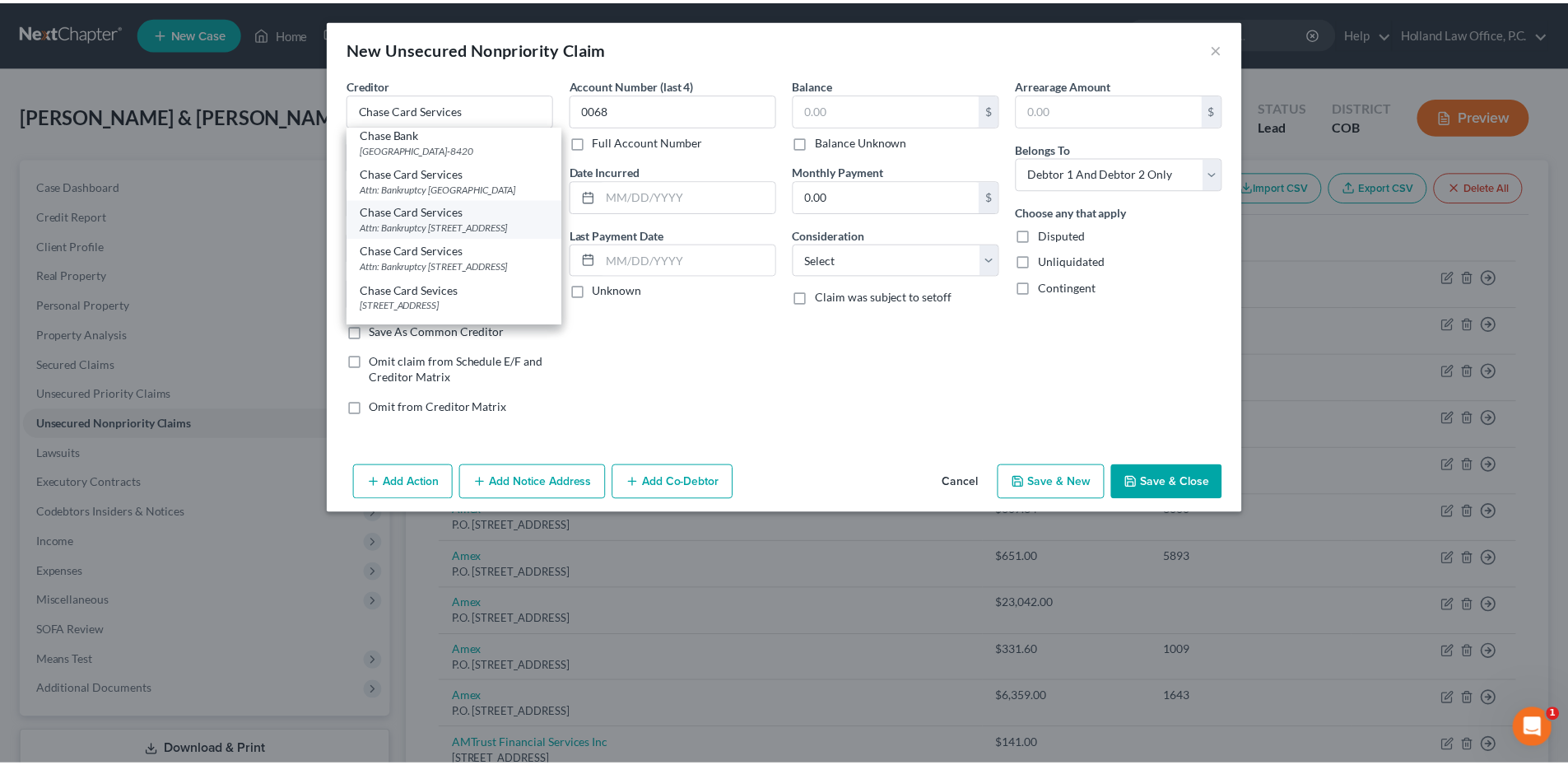
scroll to position [0, 0]
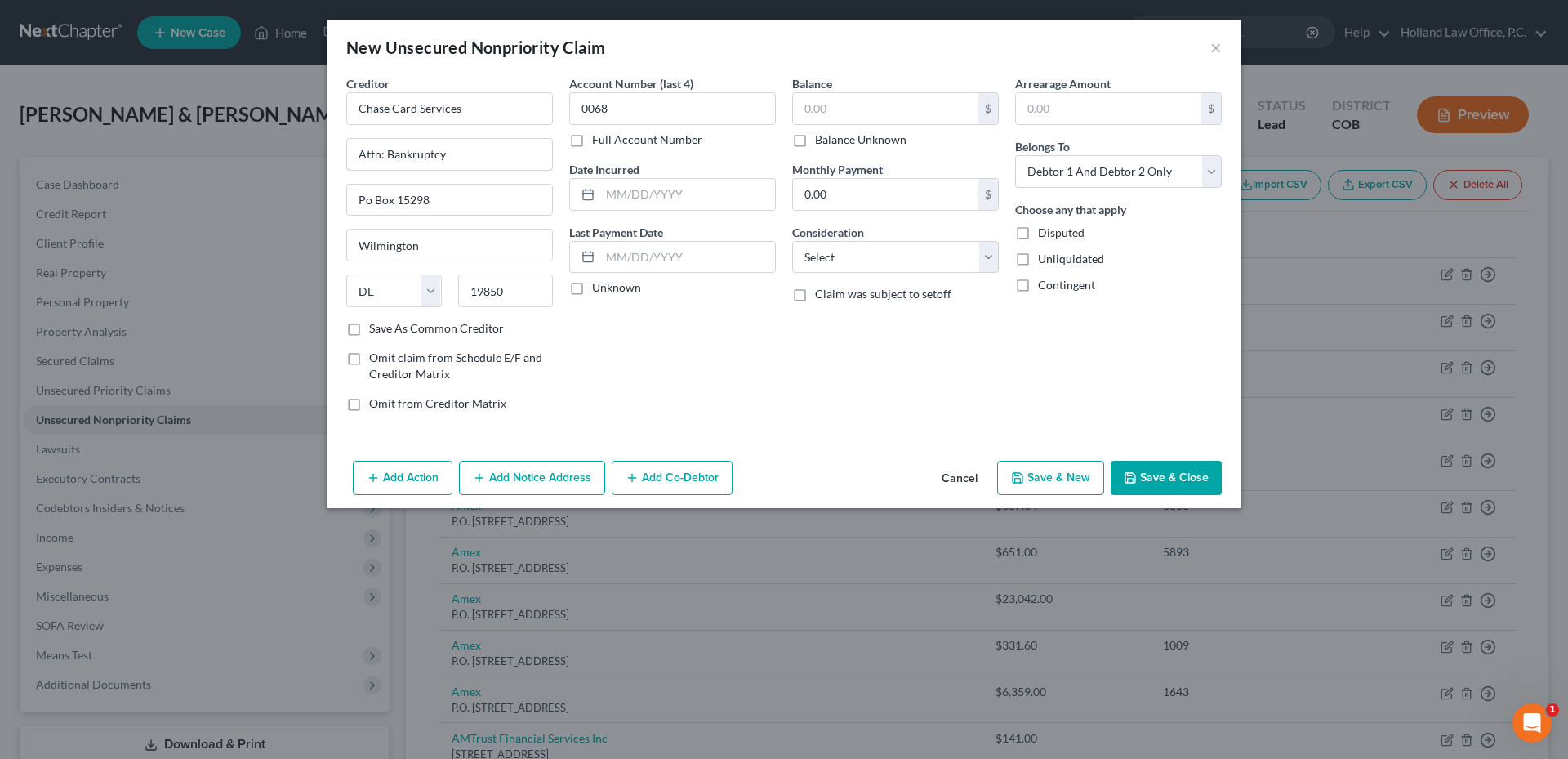
drag, startPoint x: 480, startPoint y: 164, endPoint x: 278, endPoint y: 156, distance: 202.2
click at [267, 156] on div "New Unsecured Nonpriority Claim × Creditor * Chase Card Services Attn: Bankrupt…" at bounding box center [784, 379] width 1568 height 759
drag, startPoint x: 481, startPoint y: 194, endPoint x: 248, endPoint y: 193, distance: 233.0
click at [261, 193] on div "New Unsecured Nonpriority Claim × Creditor * Chase Card Services Po Box 15298 W…" at bounding box center [784, 379] width 1568 height 759
click at [512, 150] on input "Po Box 15298" at bounding box center [449, 154] width 205 height 31
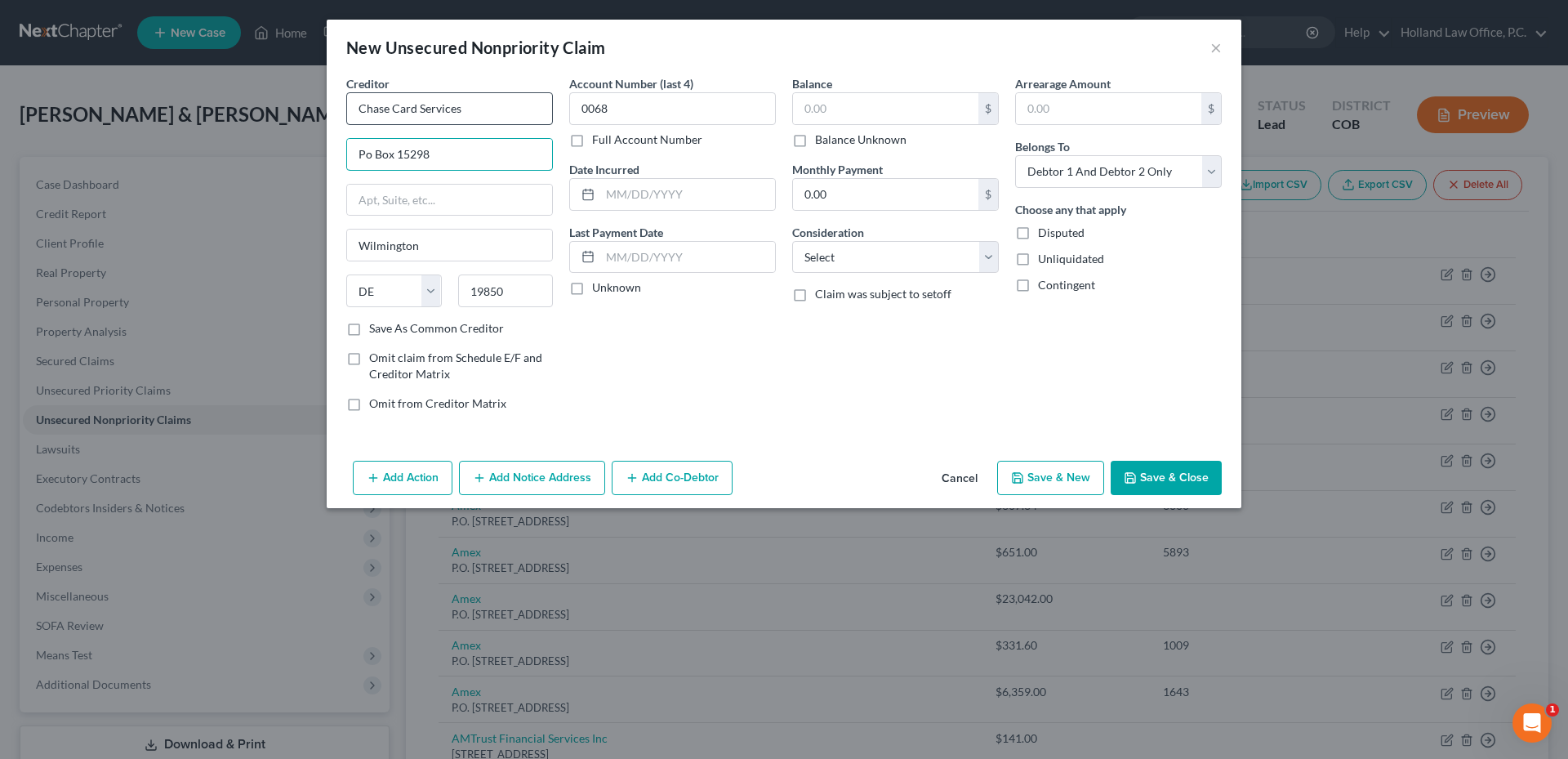
type input "Po Box 15298"
drag, startPoint x: 390, startPoint y: 107, endPoint x: 622, endPoint y: 105, distance: 232.0
click at [613, 105] on div "Creditor * Chase Card Services Po Box 15298 Wilmington State AL AK AR AZ CA CO …" at bounding box center [784, 249] width 892 height 350
type input "Chase Ink"
type input "Po Box 15123"
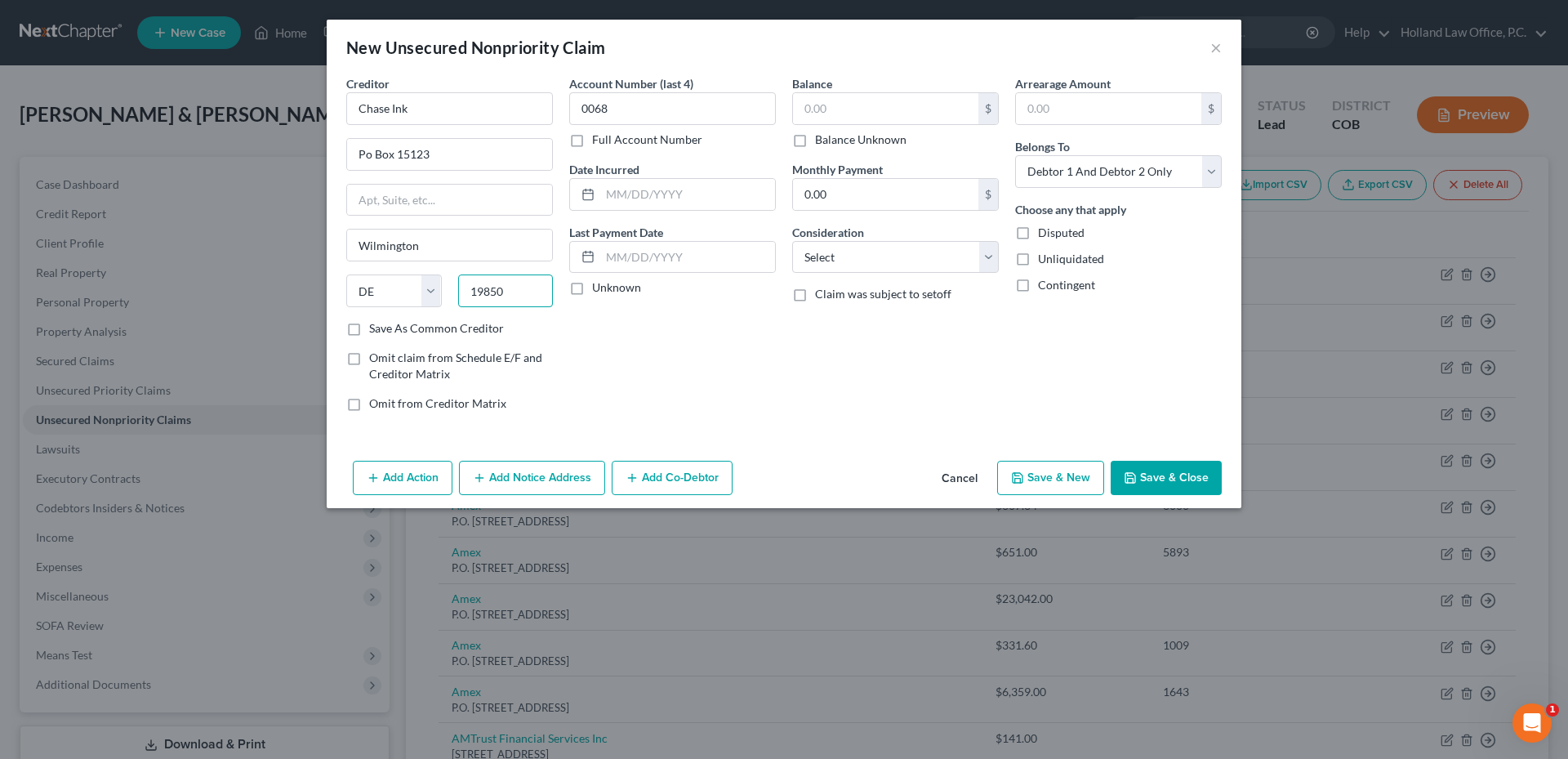
click at [512, 304] on input "19850" at bounding box center [505, 291] width 96 height 32
click at [799, 383] on div "Balance $ Balance Unknown Balance Undetermined $ Balance Unknown Monthly Paymen…" at bounding box center [894, 249] width 223 height 350
click at [858, 107] on input "text" at bounding box center [886, 108] width 186 height 31
type input "5,256.52"
drag, startPoint x: 975, startPoint y: 375, endPoint x: 981, endPoint y: 357, distance: 19.0
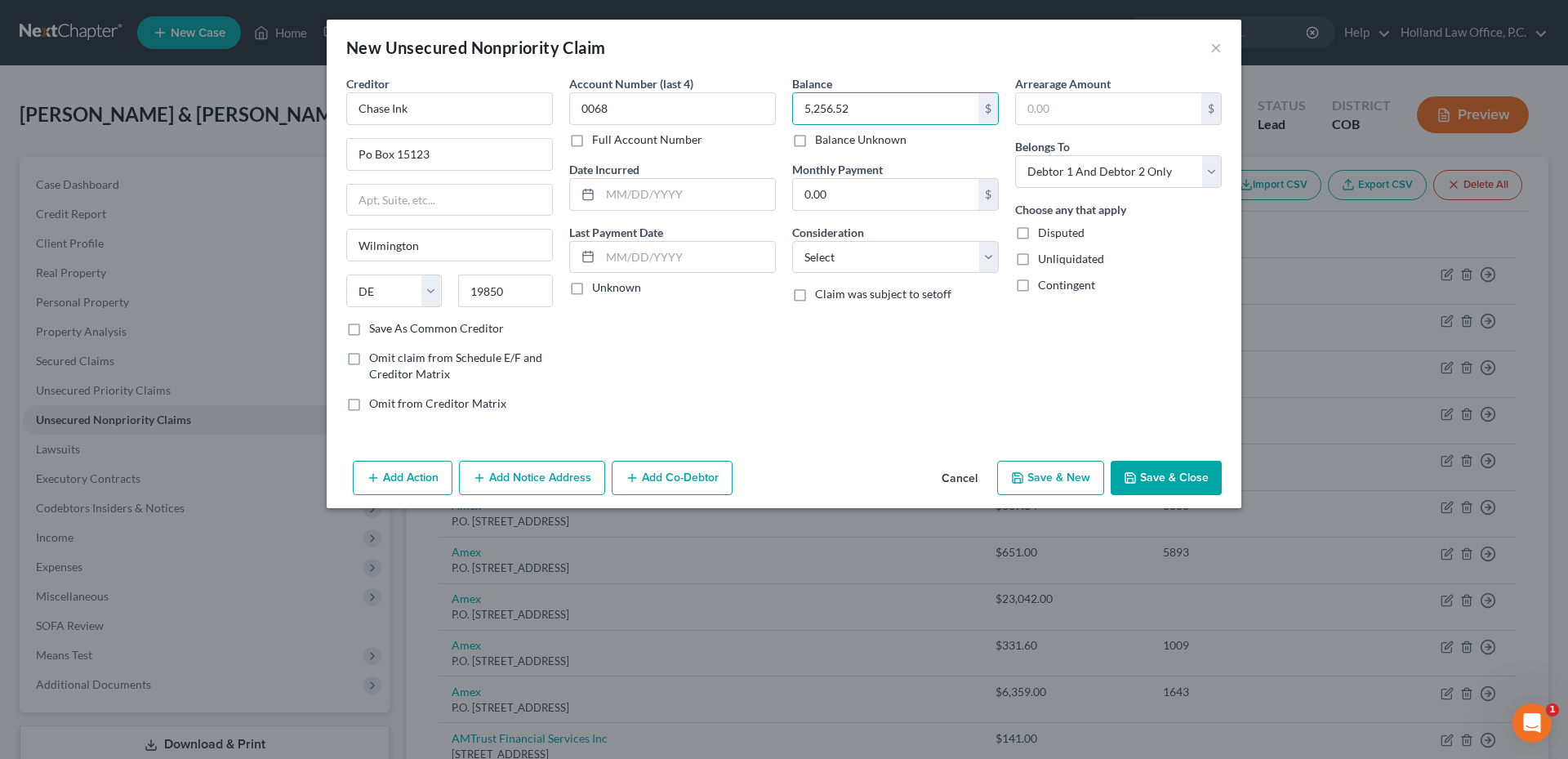
click at [976, 374] on div "Balance 5,256.52 $ Balance Unknown Balance Undetermined 5,256.52 $ Balance Unkn…" at bounding box center [894, 249] width 223 height 350
click at [877, 251] on select "Select Cable / Satellite Services Collection Agency Credit Card Debt Debt Couns…" at bounding box center [895, 257] width 207 height 32
select select "14"
click at [792, 241] on select "Select Cable / Satellite Services Collection Agency Credit Card Debt Debt Couns…" at bounding box center [895, 257] width 207 height 32
click at [858, 324] on input "text" at bounding box center [895, 319] width 205 height 31
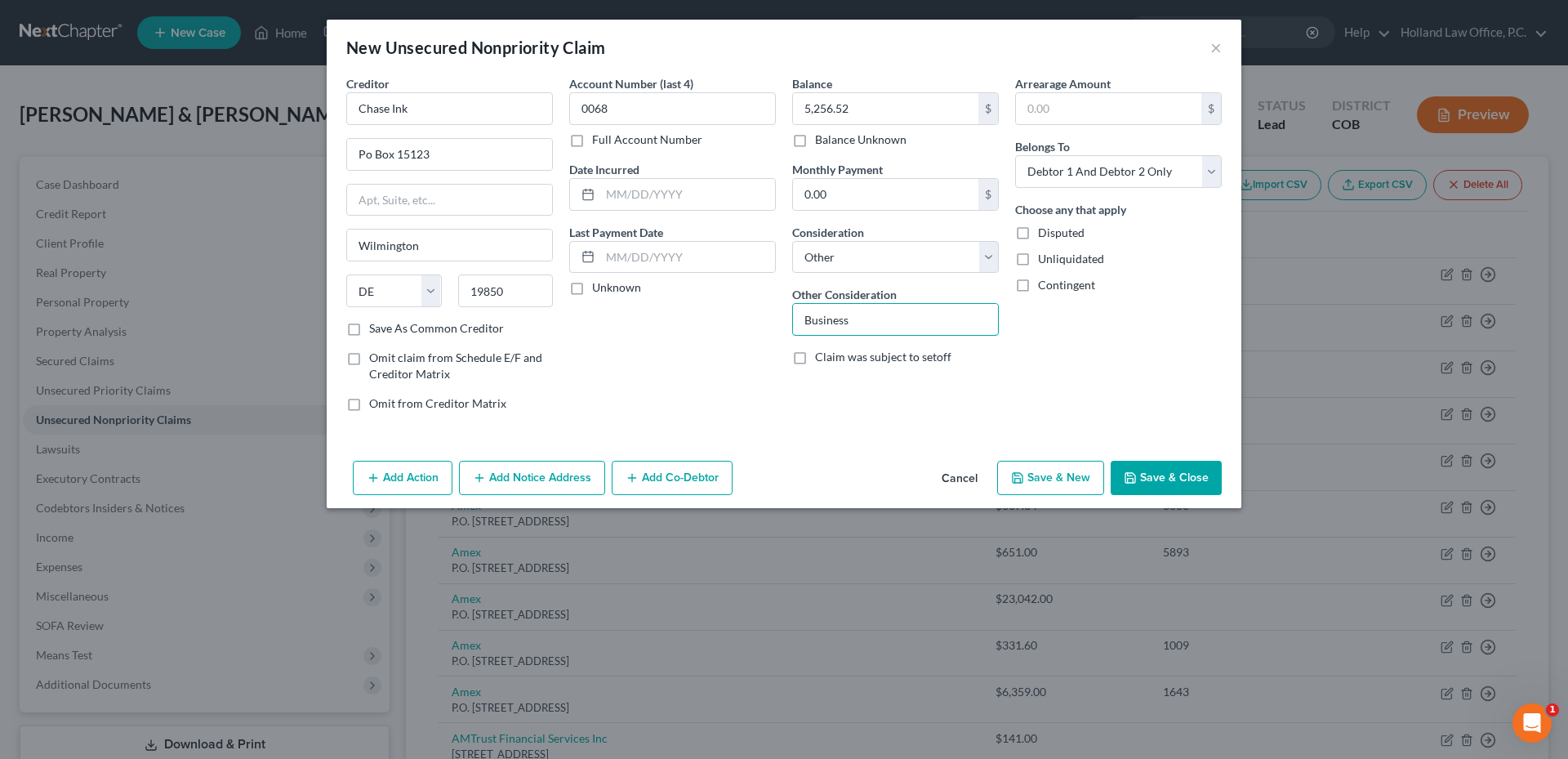
type input "Business"
drag, startPoint x: 1108, startPoint y: 345, endPoint x: 1117, endPoint y: 369, distance: 25.6
click at [1108, 345] on div "Arrearage Amount $ Belongs To * Select Debtor 1 Only Debtor 2 Only Debtor 1 And…" at bounding box center [1118, 249] width 223 height 350
click at [1144, 464] on button "Save & Close" at bounding box center [1165, 478] width 111 height 34
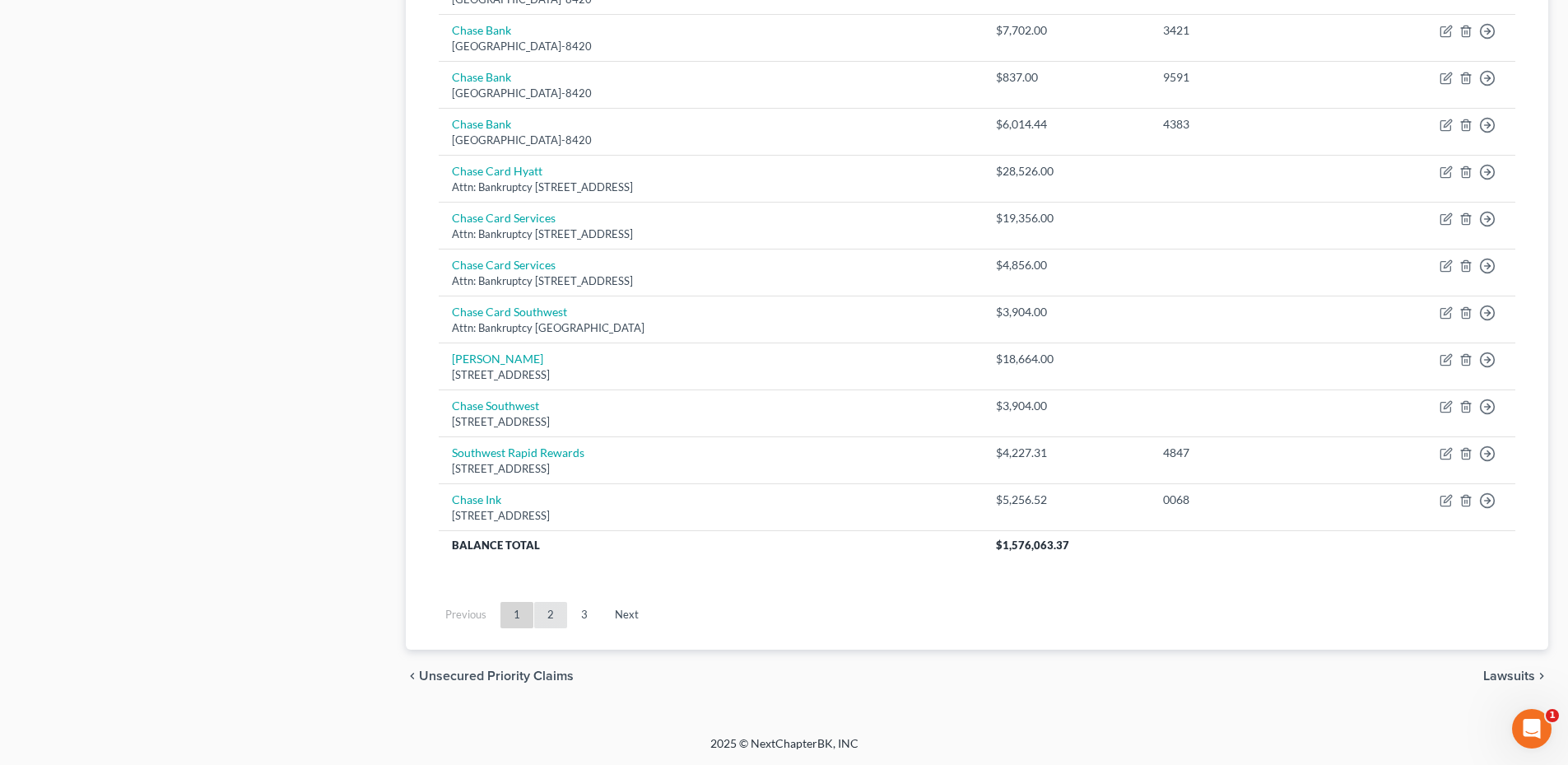
click at [562, 621] on link "2" at bounding box center [550, 615] width 32 height 27
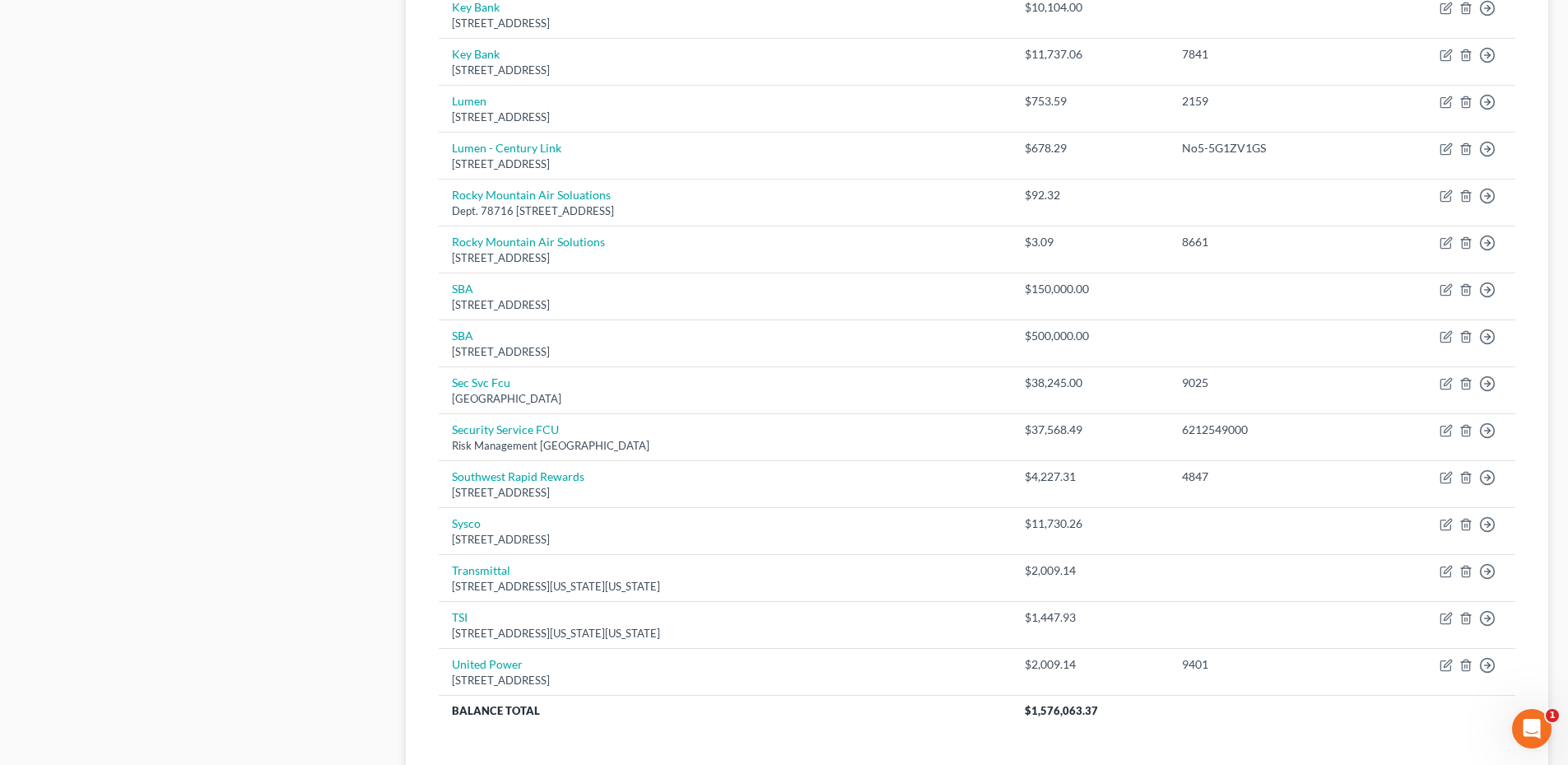
scroll to position [395, 0]
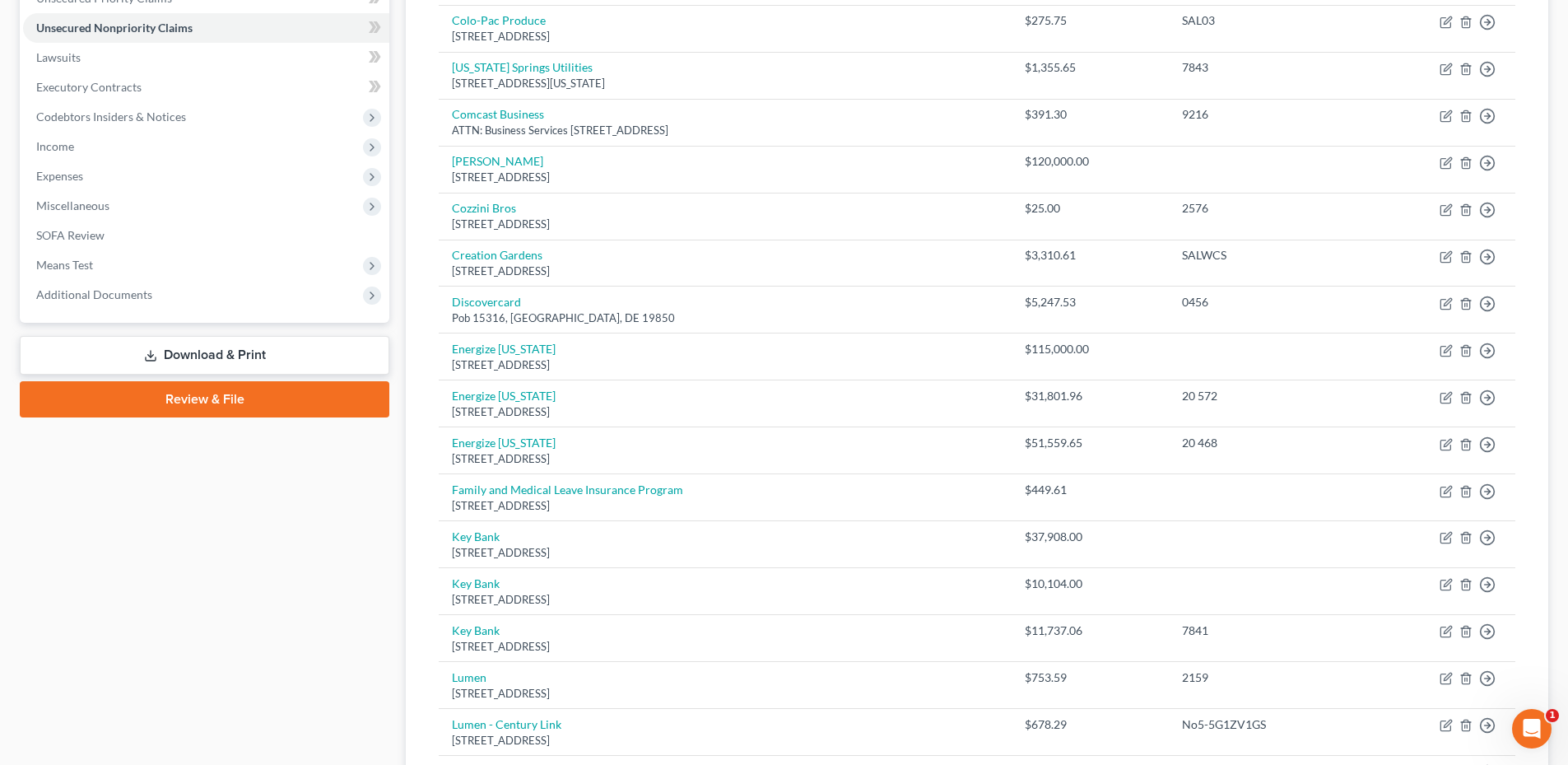
click at [135, 307] on span "Additional Documents" at bounding box center [206, 294] width 367 height 30
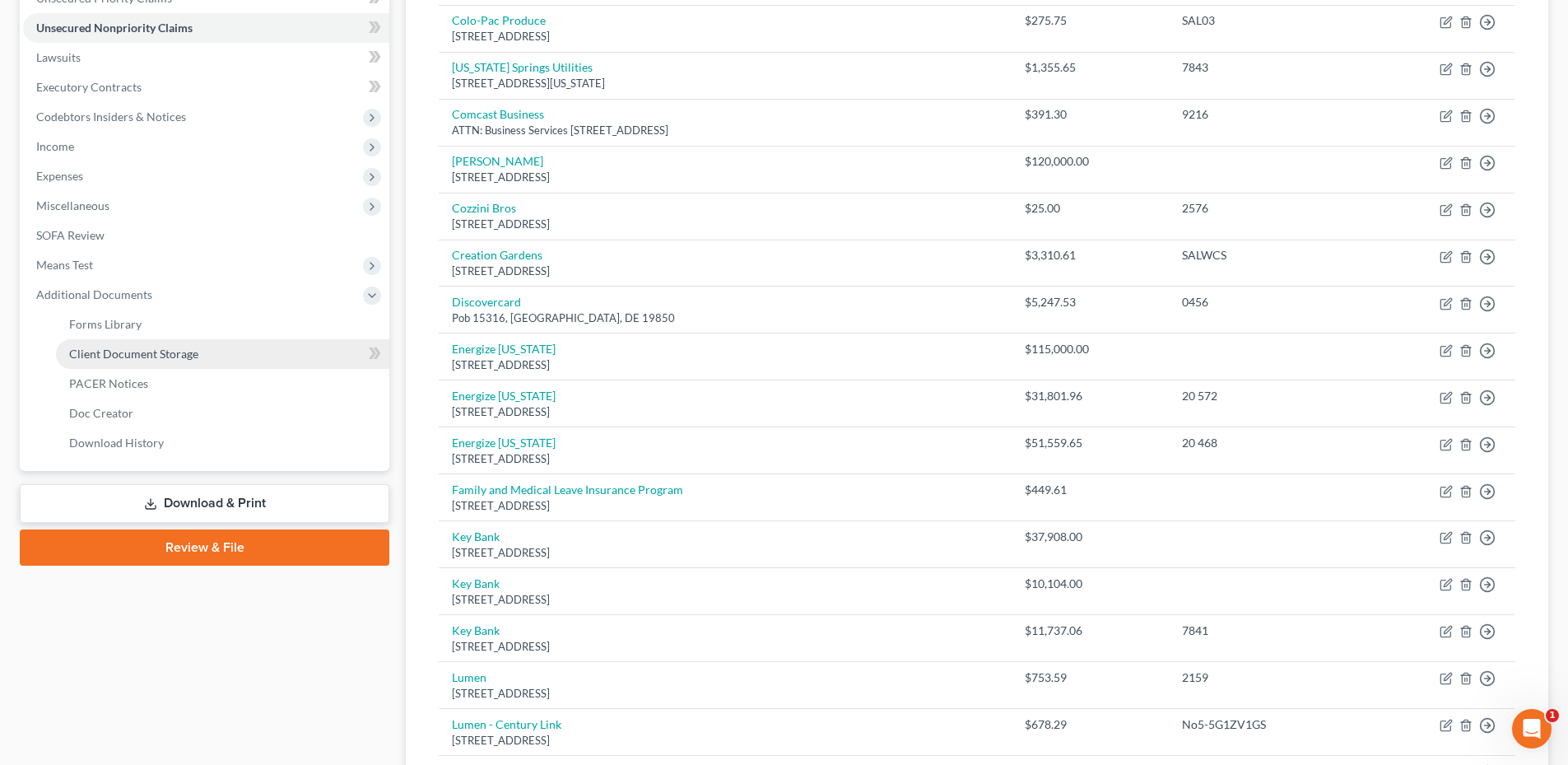
click at [177, 351] on span "Client Document Storage" at bounding box center [133, 353] width 129 height 14
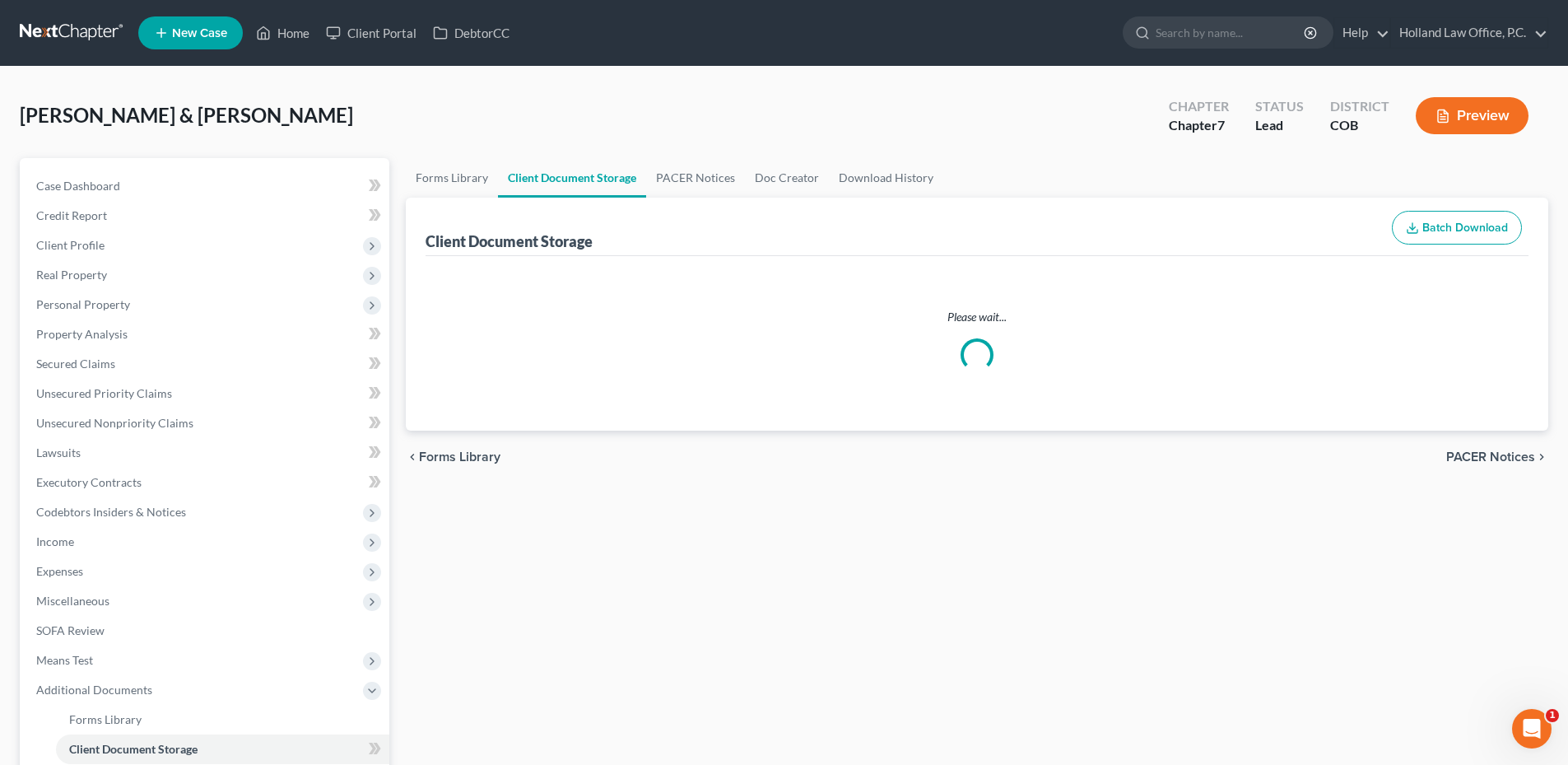
select select "5"
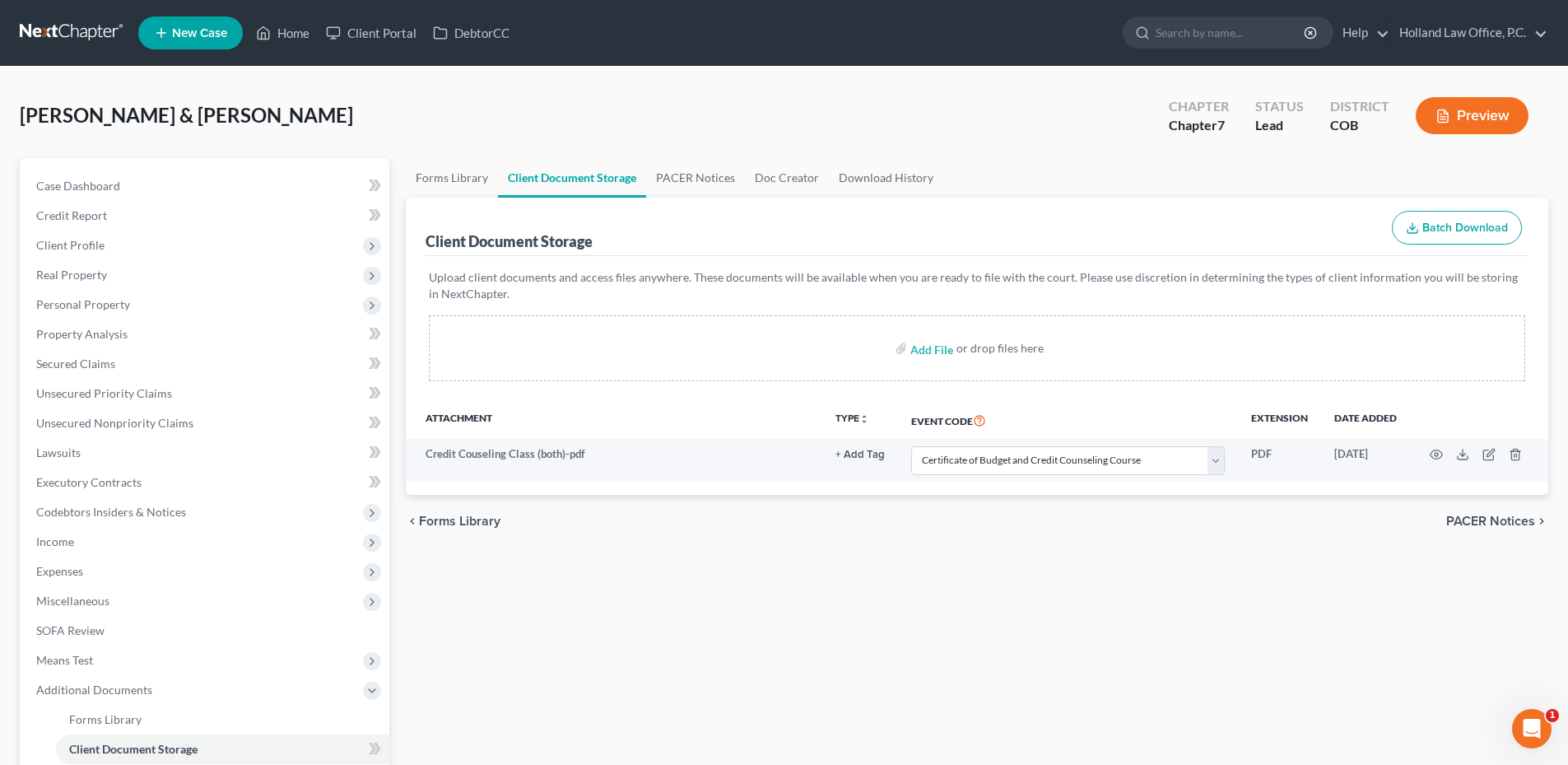
select select "5"
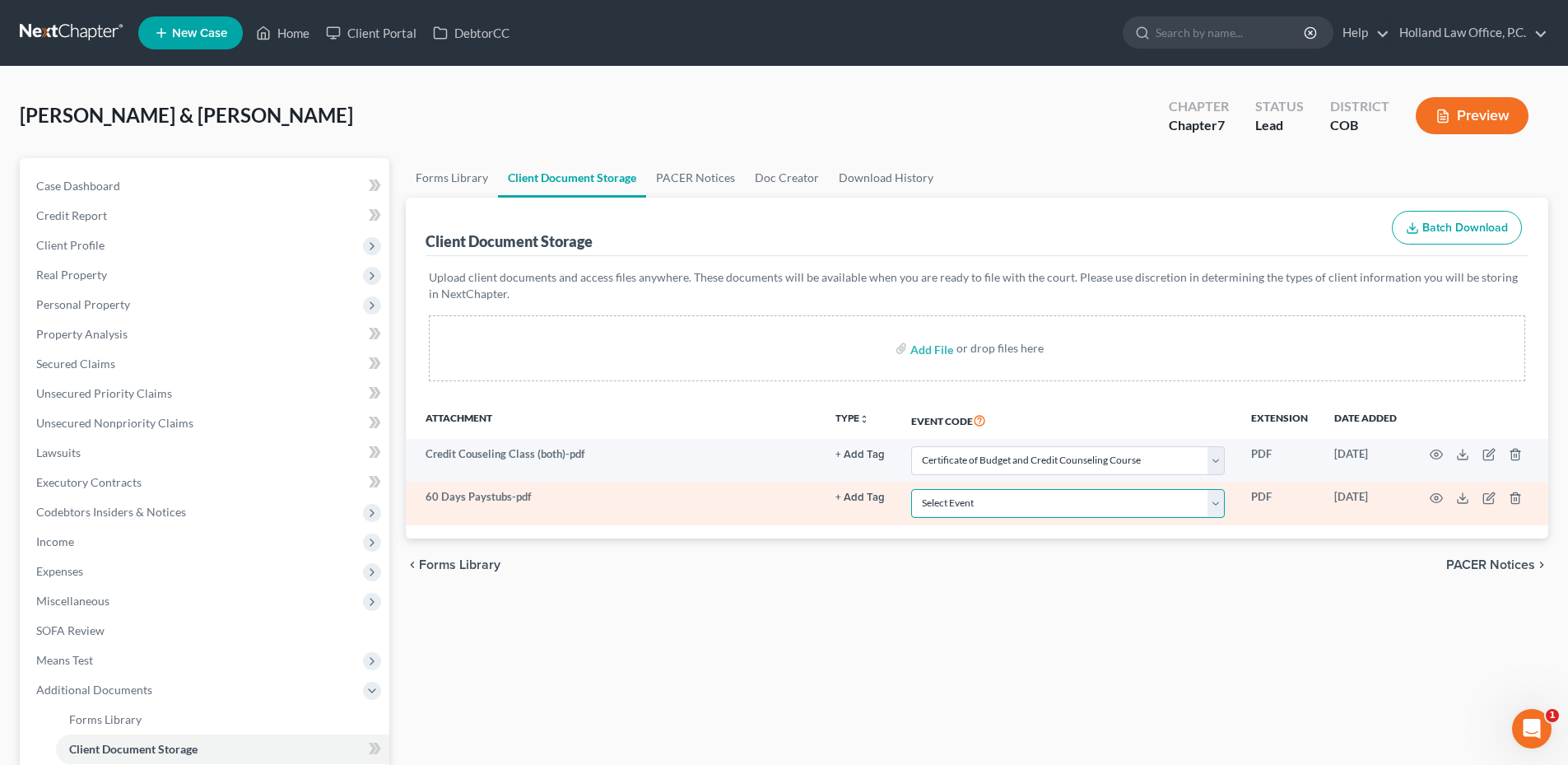
click at [1083, 499] on select "Select Event 1009-1.1 Notice of Amendments 20 Largest Unsecured Creditors Amend…" at bounding box center [1068, 503] width 313 height 29
select select "28"
click at [911, 489] on select "Select Event 1009-1.1 Notice of Amendments 20 Largest Unsecured Creditors Amend…" at bounding box center [1068, 503] width 313 height 29
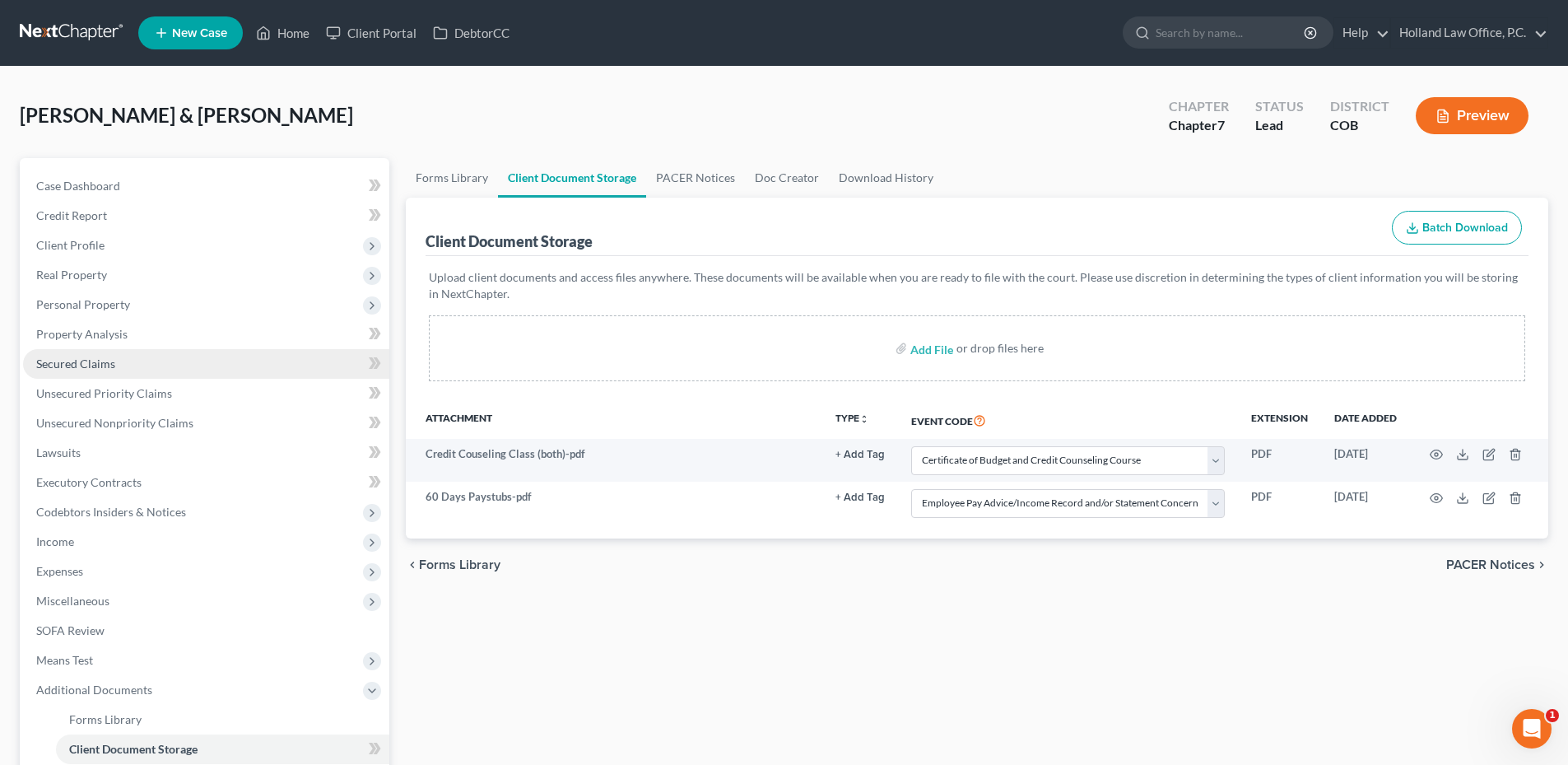
click at [141, 372] on link "Secured Claims" at bounding box center [206, 363] width 367 height 30
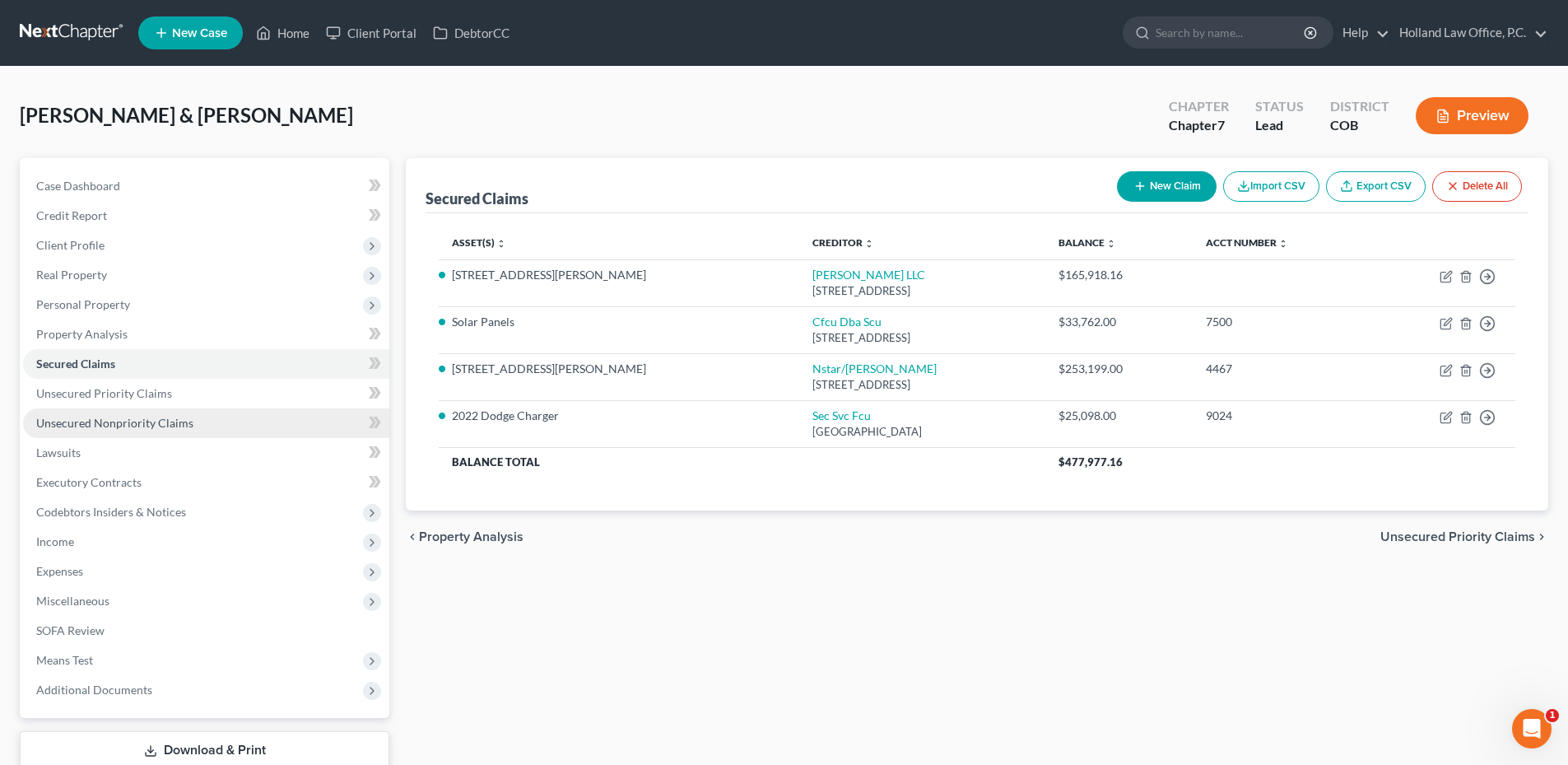
click at [96, 418] on span "Unsecured Nonpriority Claims" at bounding box center [115, 422] width 158 height 14
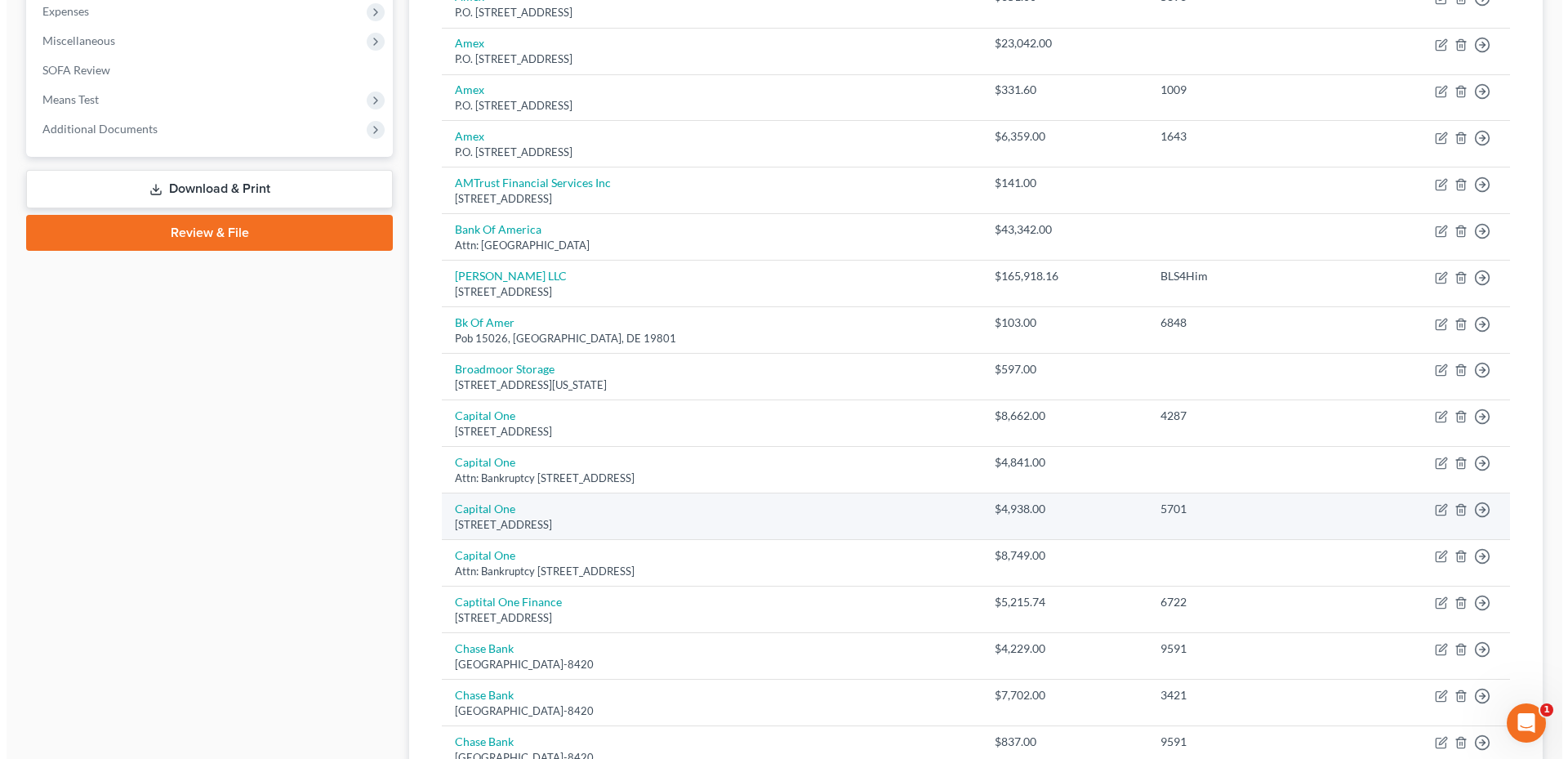
scroll to position [147, 0]
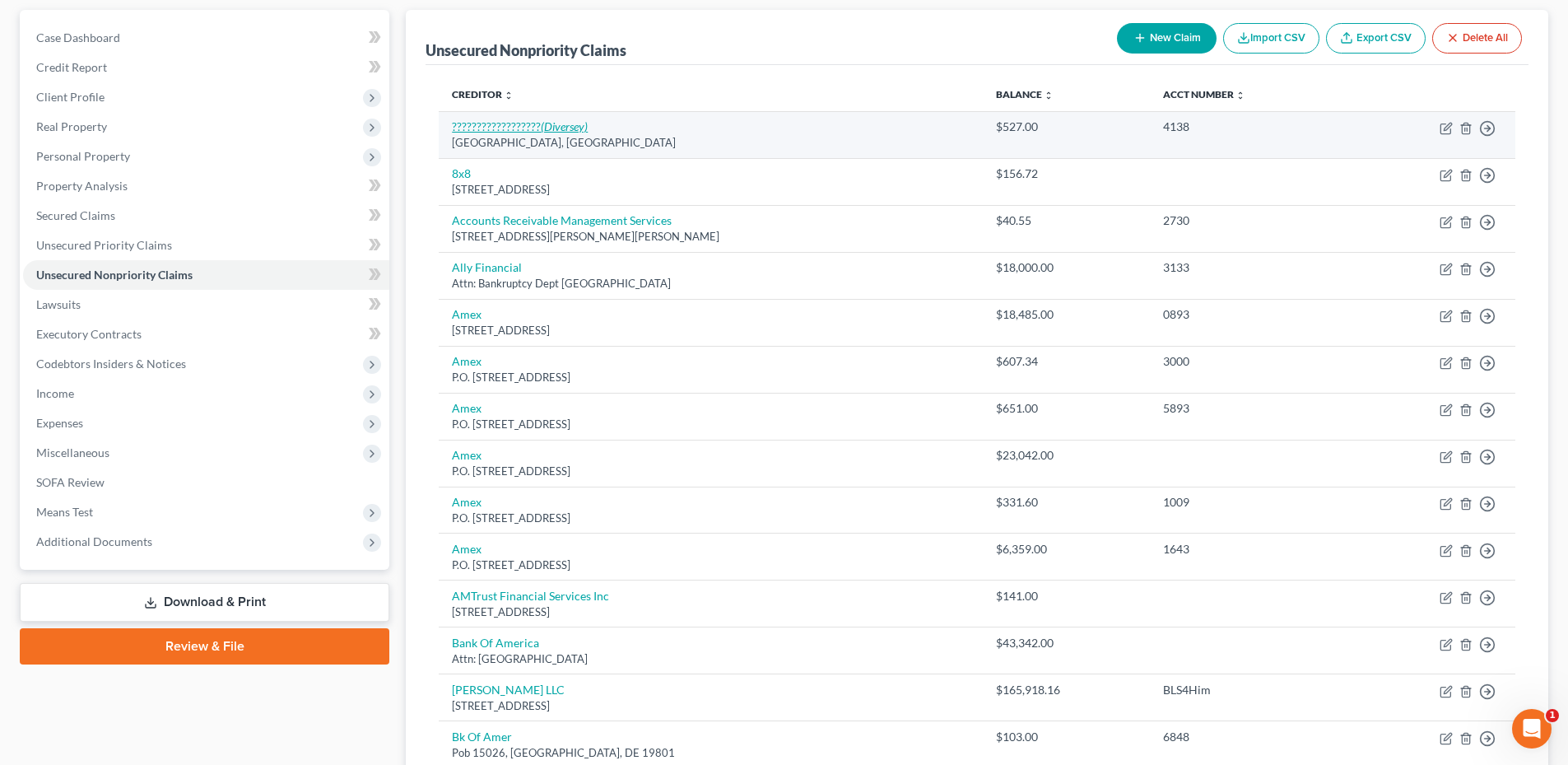
click at [559, 123] on icon "(Diversey)" at bounding box center [563, 126] width 47 height 14
select select "42"
select select "14"
select select "2"
select select "42"
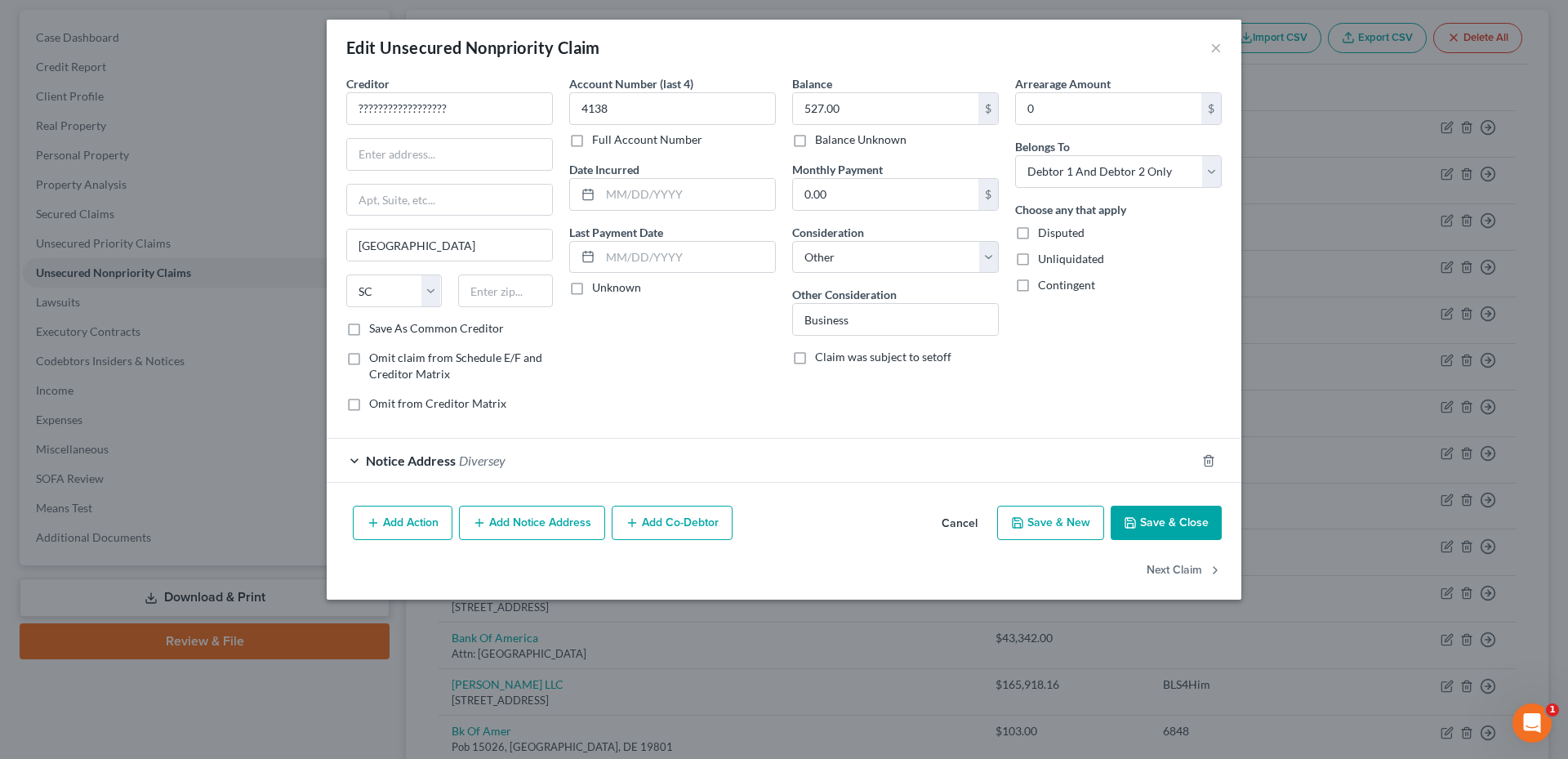
click at [512, 478] on div "Notice Address Diversey" at bounding box center [761, 461] width 869 height 44
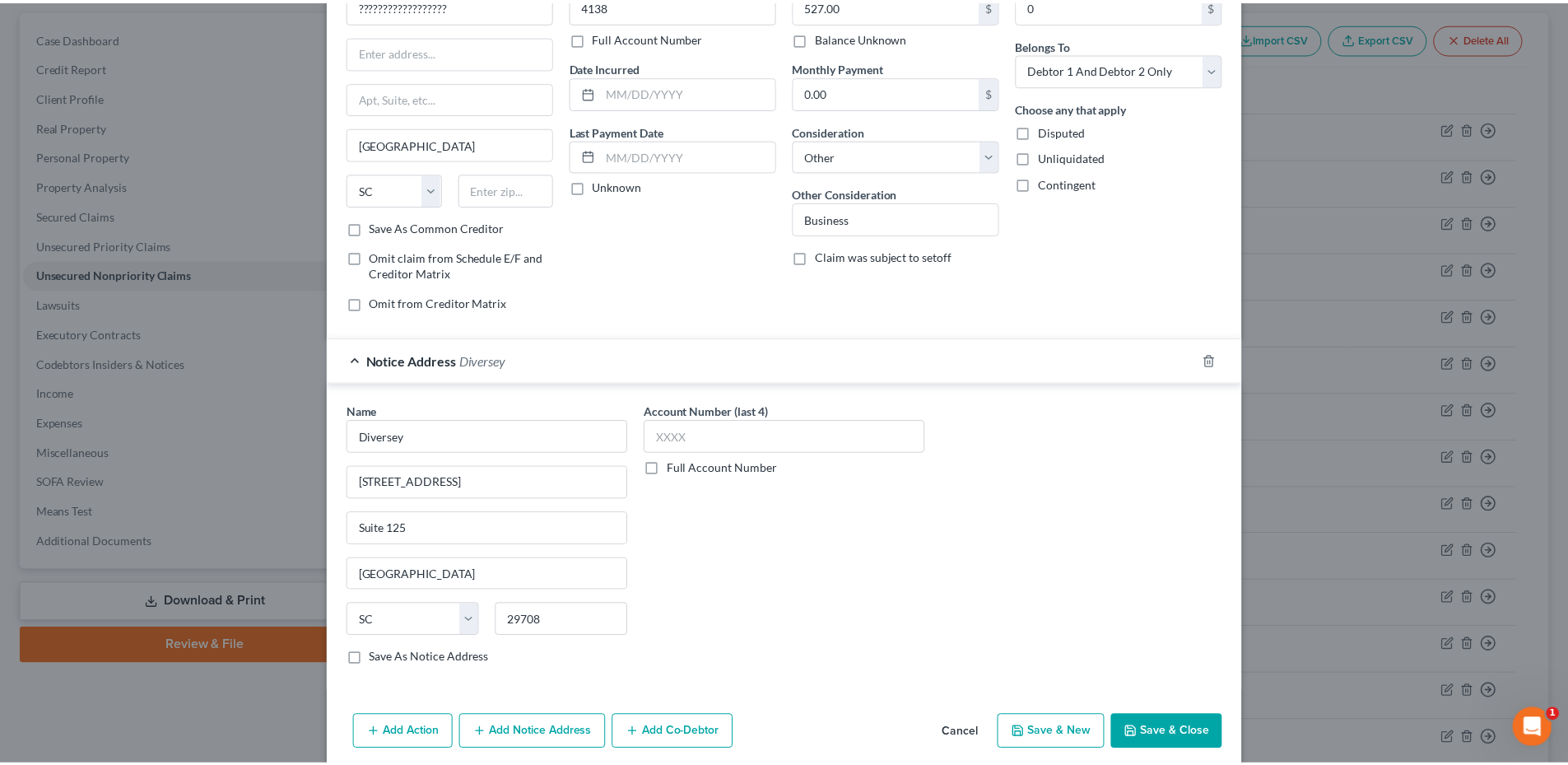
scroll to position [169, 0]
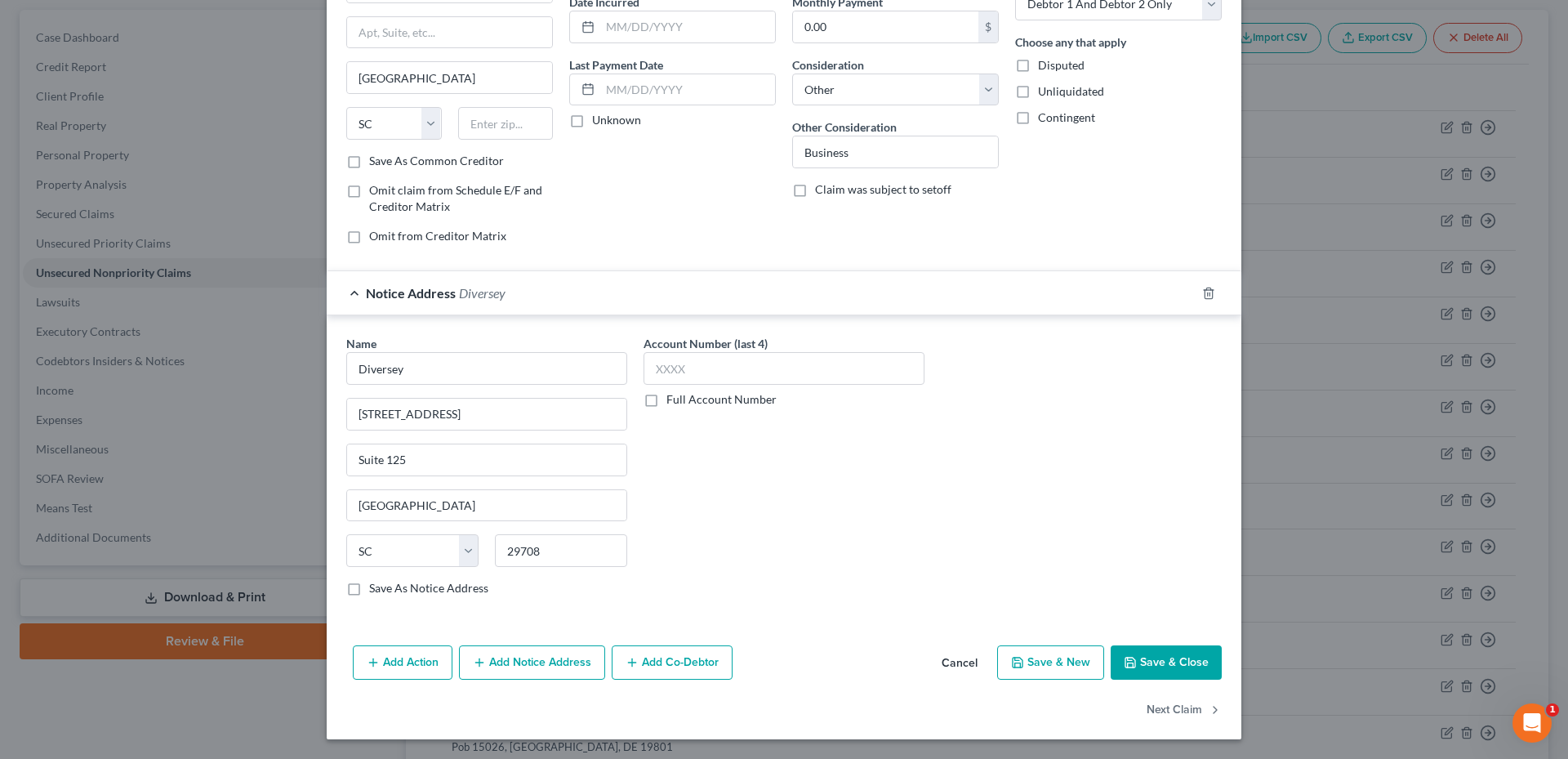
click at [1173, 656] on button "Save & Close" at bounding box center [1165, 662] width 111 height 34
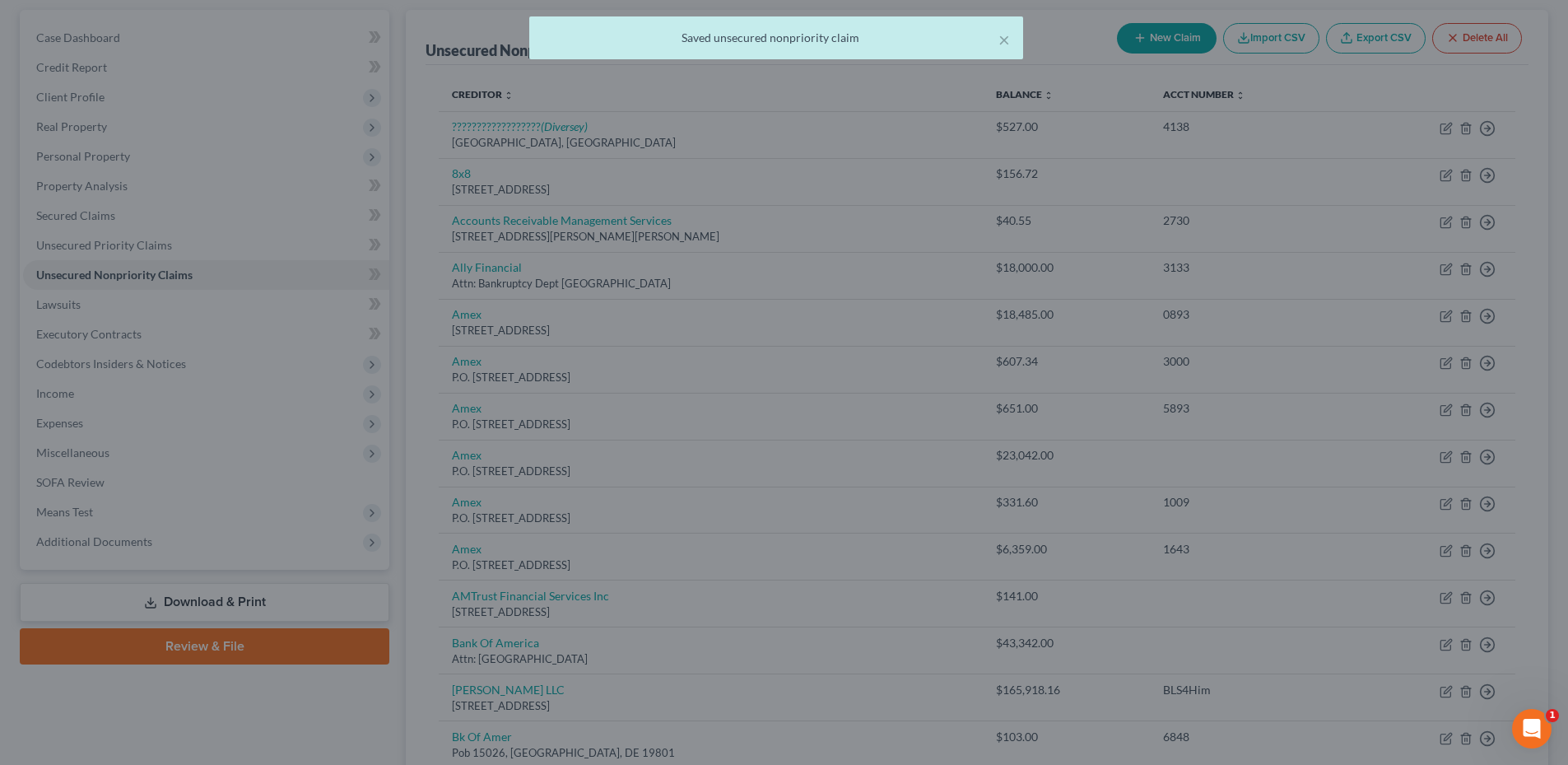
scroll to position [0, 0]
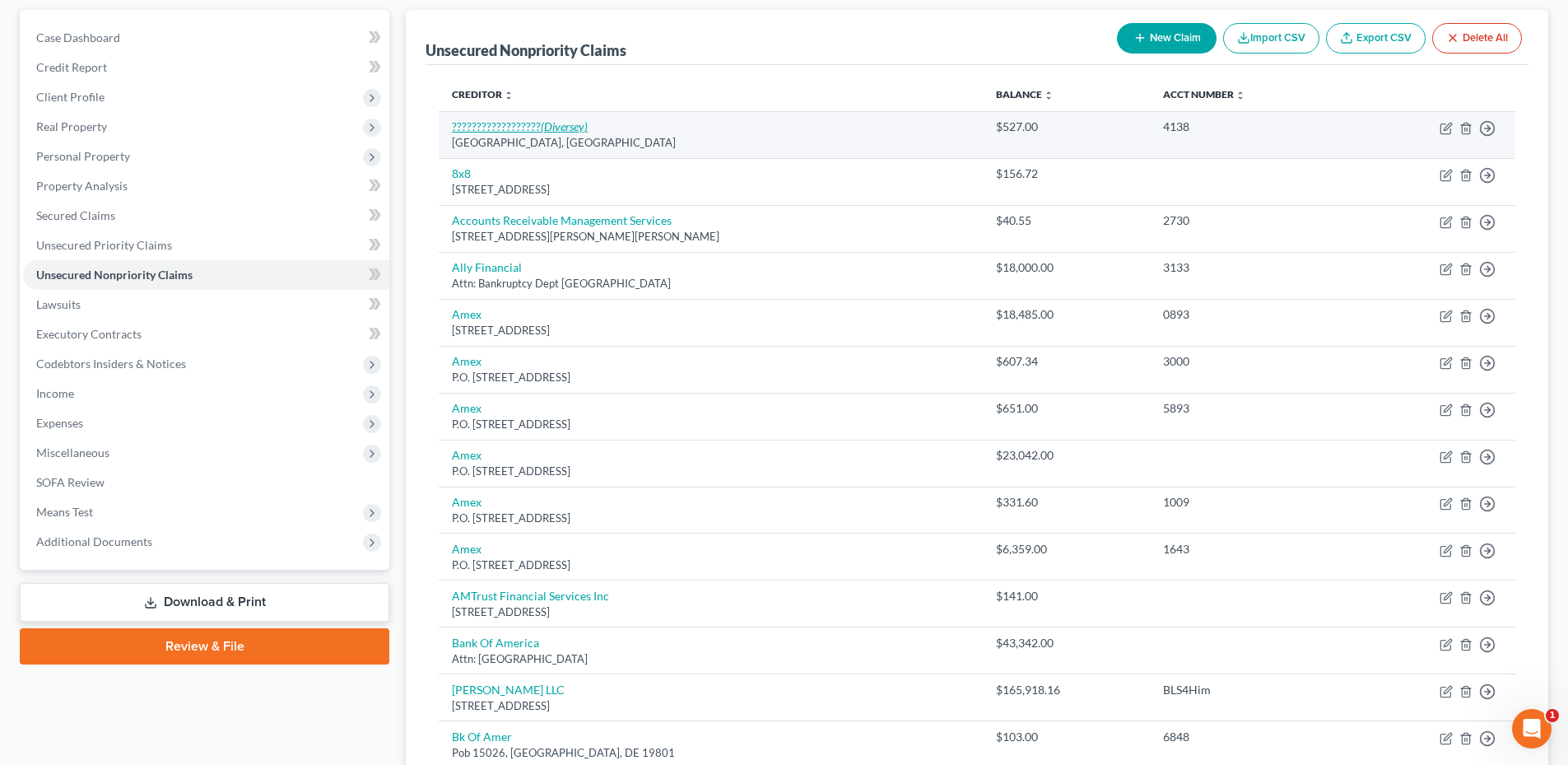
click at [521, 128] on link "?????????????????? (Diversey)" at bounding box center [519, 126] width 136 height 14
select select "42"
select select "14"
select select "2"
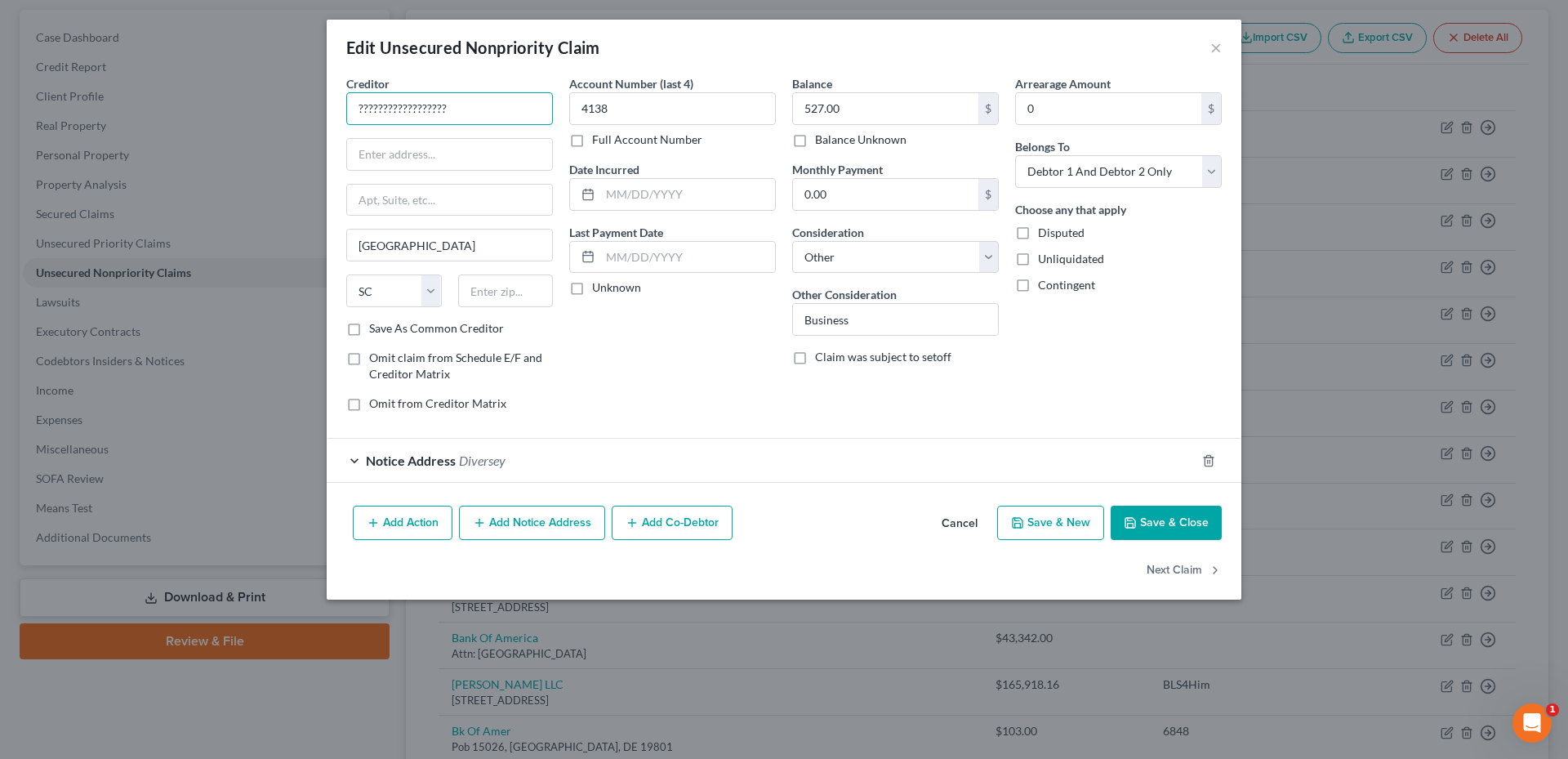
click at [481, 110] on input "??????????????????" at bounding box center [449, 108] width 207 height 32
click at [1306, 471] on div "Edit Unsecured Nonpriority Claim × Creditor * ?????????????????? Fort Mill Stat…" at bounding box center [784, 379] width 1568 height 759
click at [1310, 446] on div "Edit Unsecured Nonpriority Claim × Creditor * ?????????????????? Fort Mill Stat…" at bounding box center [784, 379] width 1568 height 759
click at [1215, 47] on button "×" at bounding box center [1216, 47] width 11 height 20
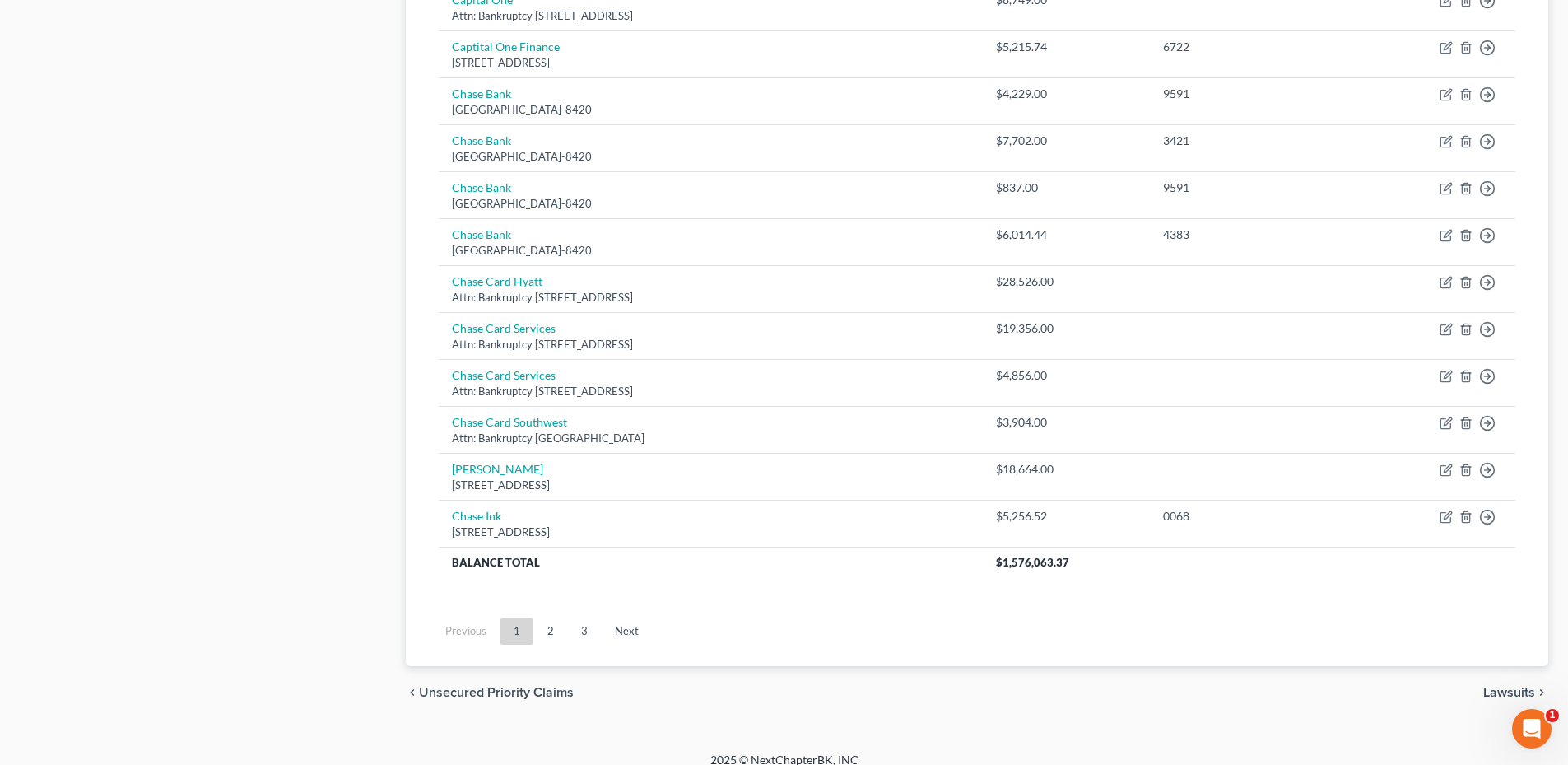
scroll to position [1136, 0]
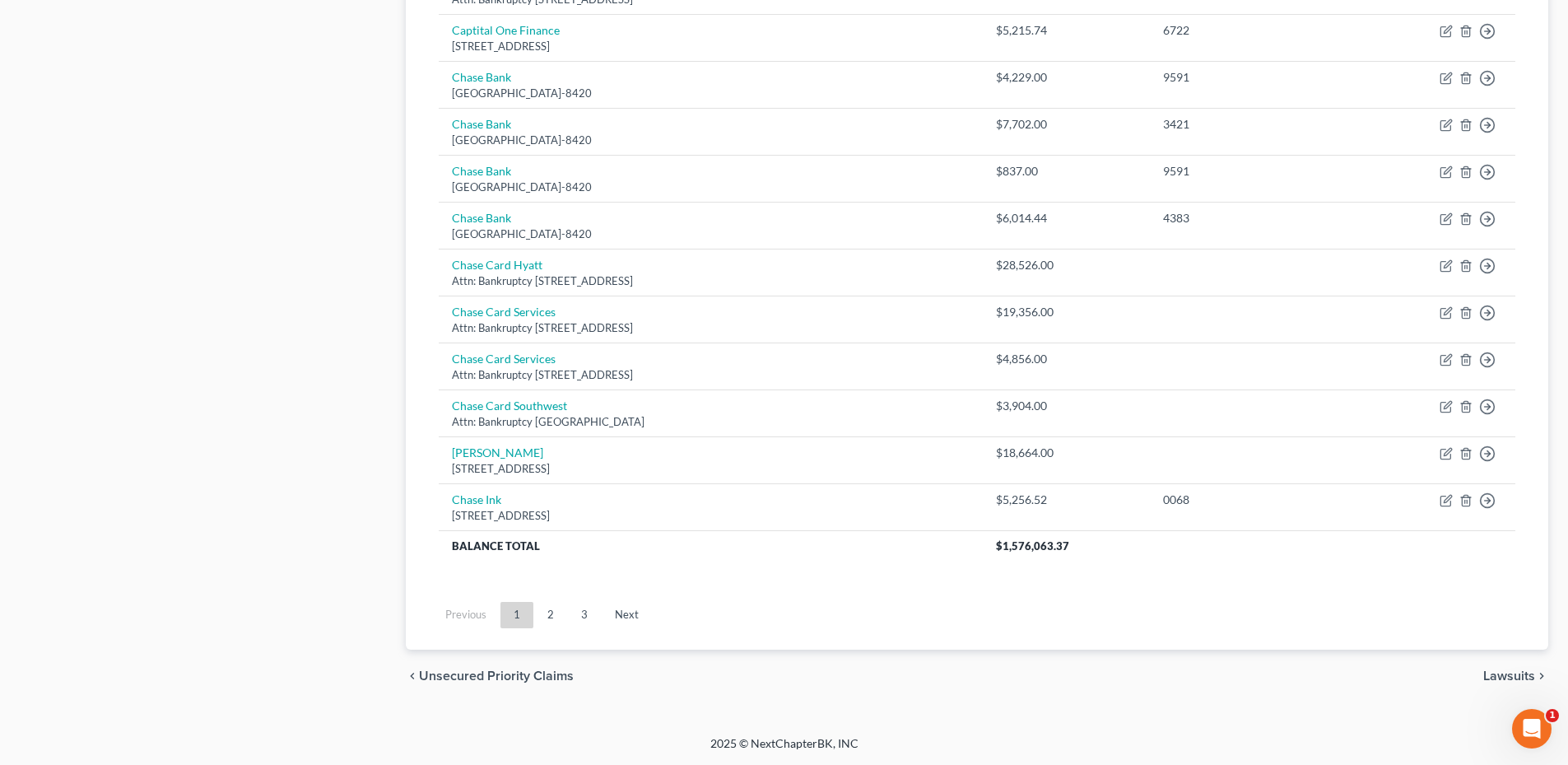
click at [592, 616] on link "3" at bounding box center [584, 615] width 32 height 27
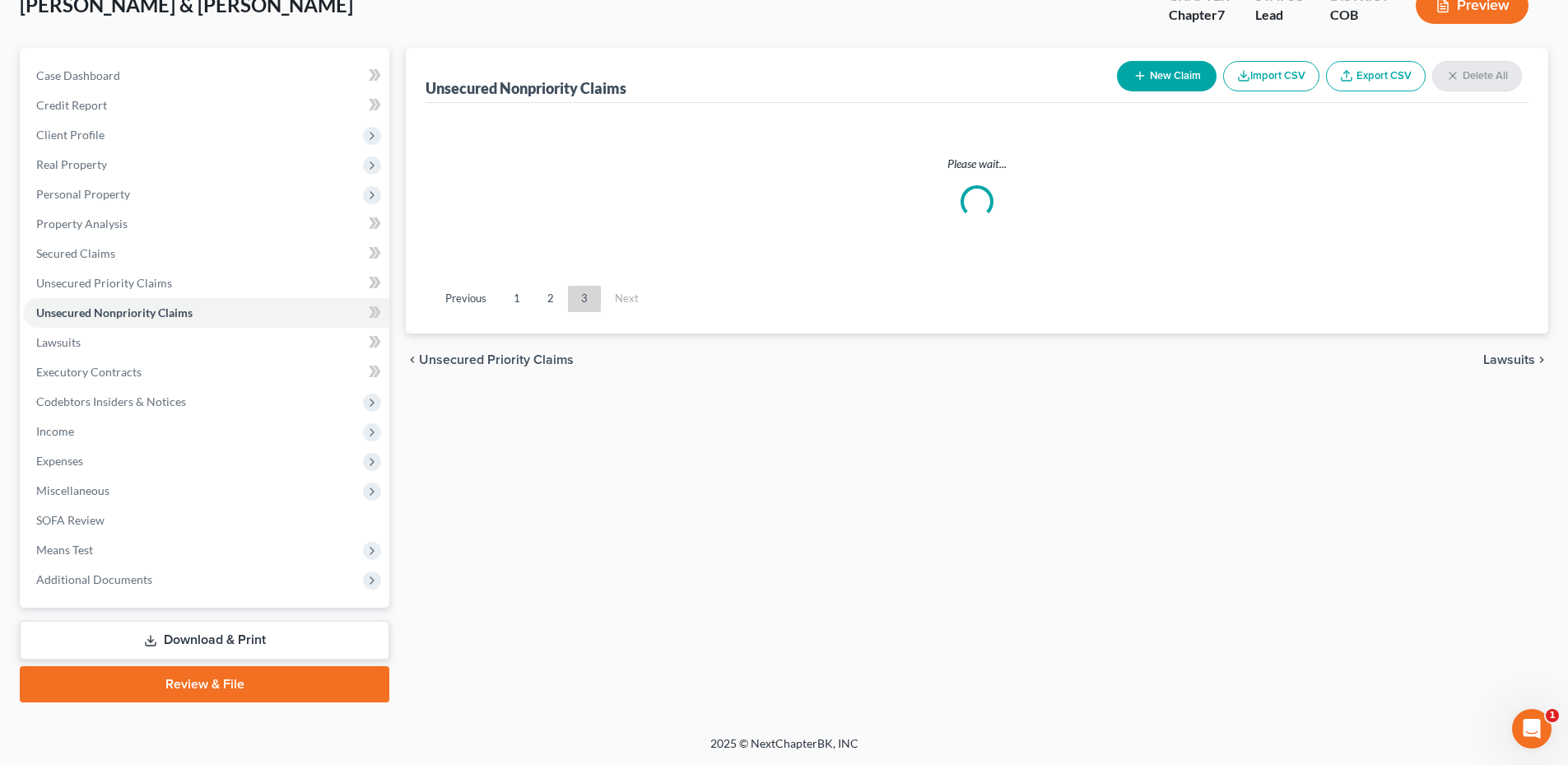
scroll to position [151, 0]
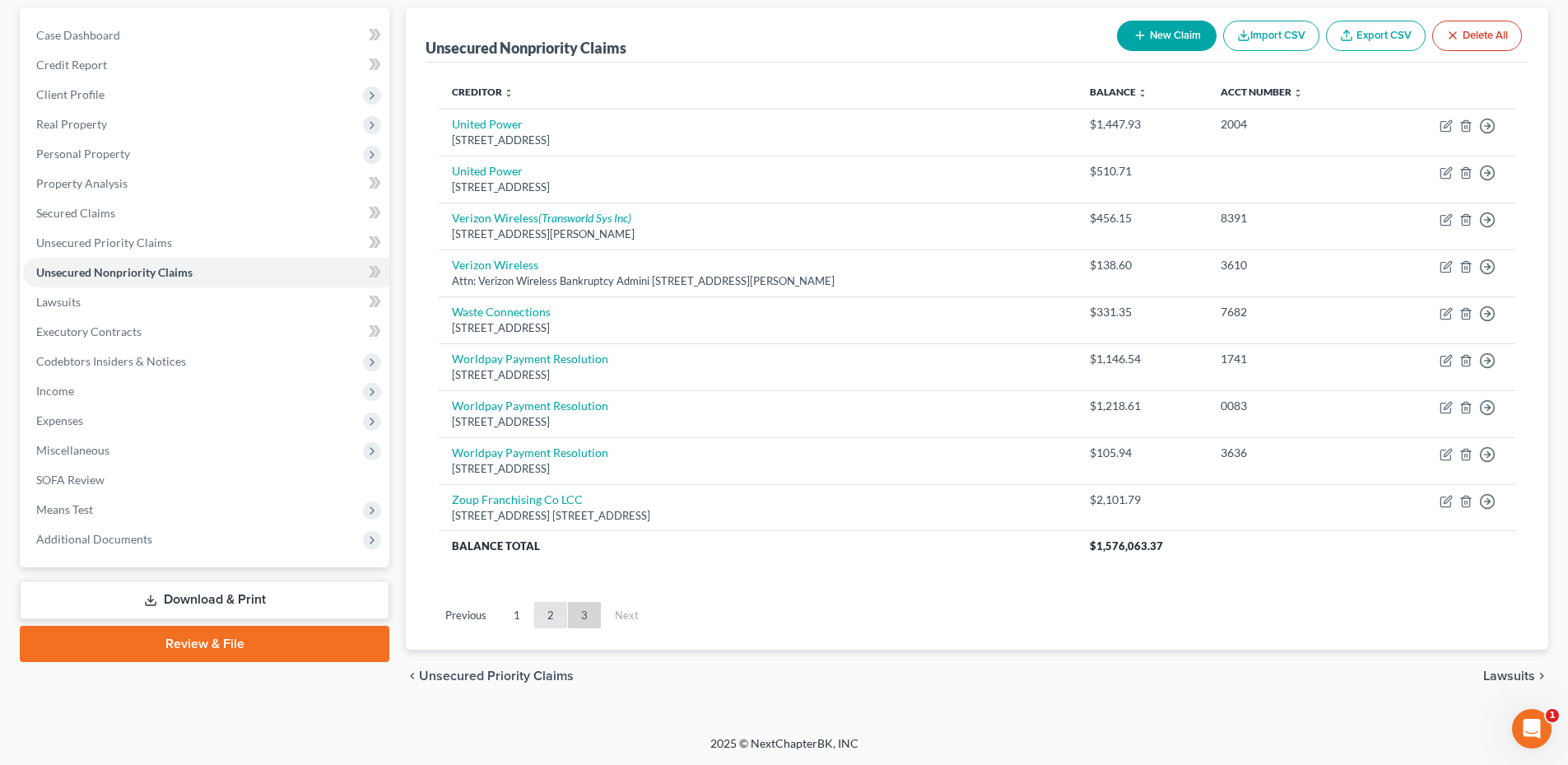
click at [552, 621] on link "2" at bounding box center [550, 615] width 32 height 27
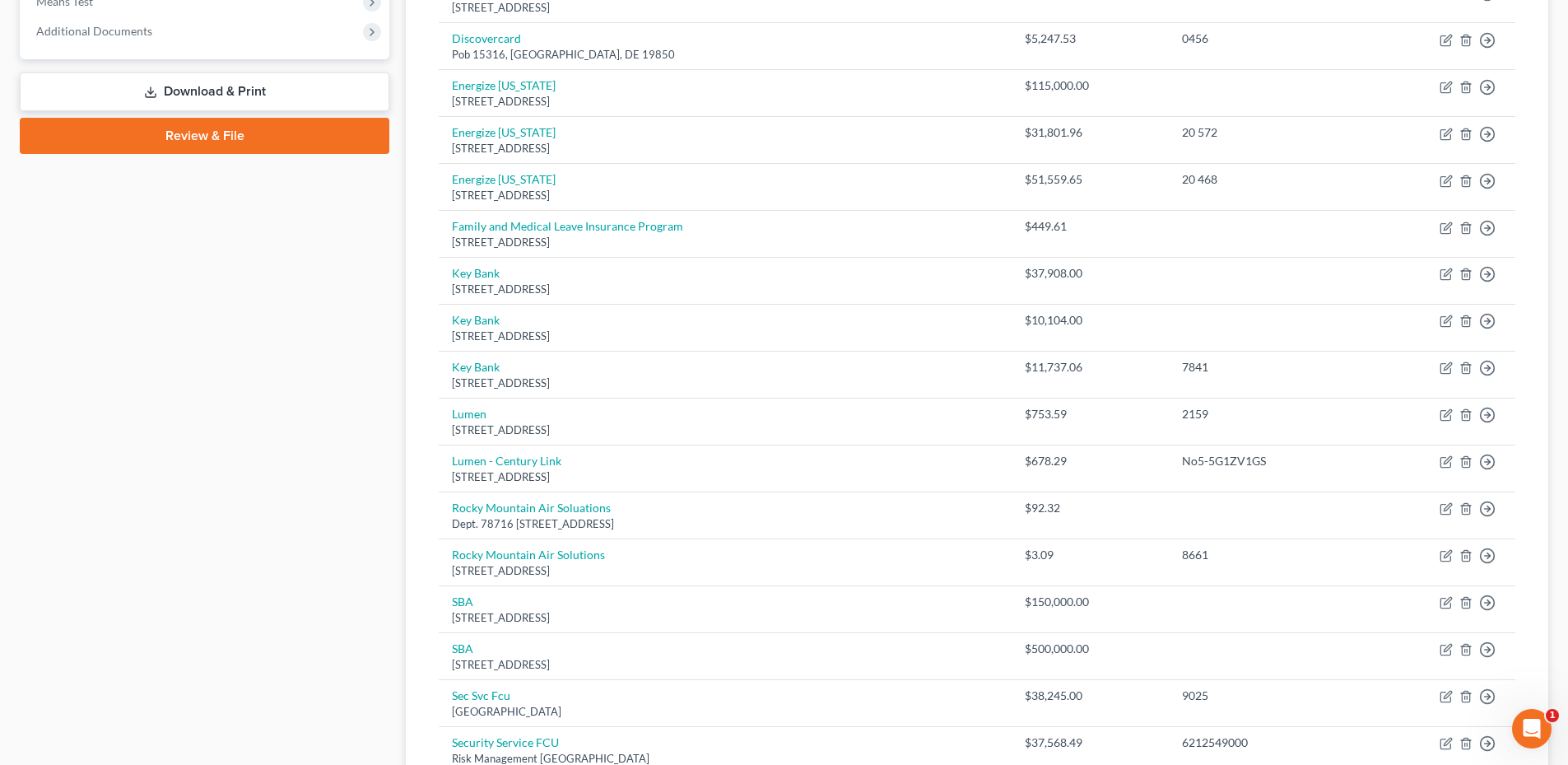
scroll to position [1136, 0]
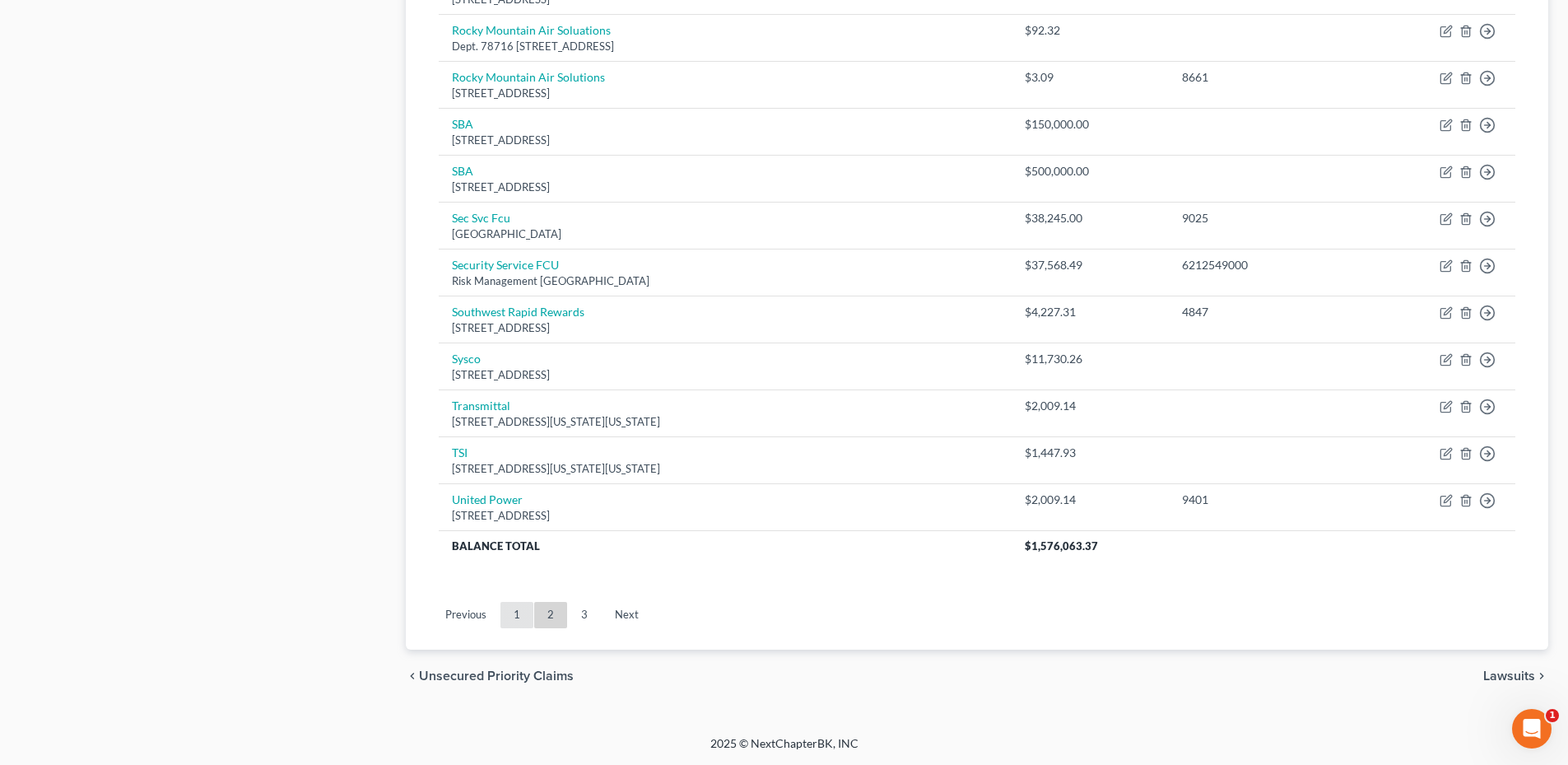
click at [518, 620] on link "1" at bounding box center [517, 615] width 32 height 27
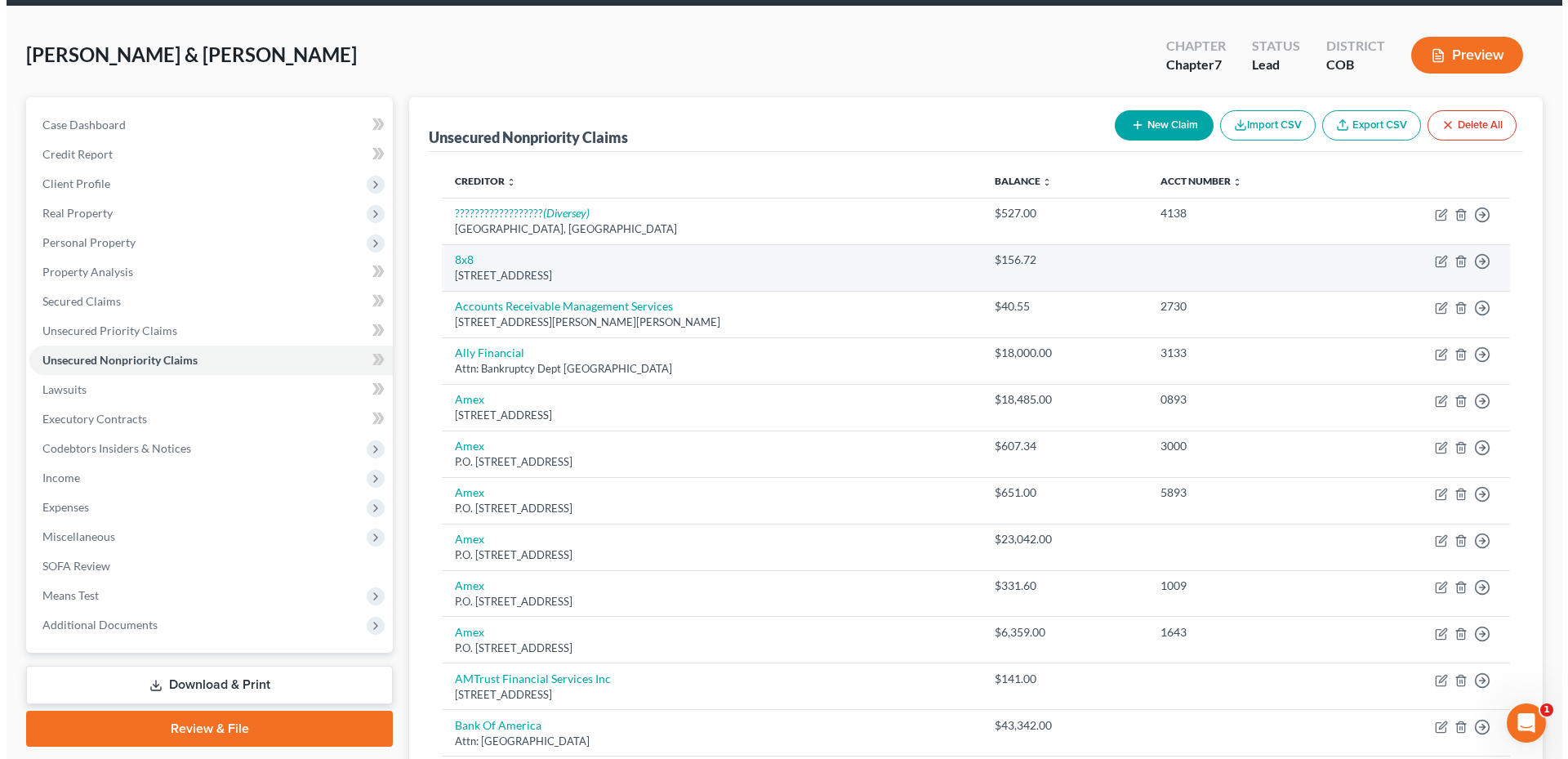
scroll to position [0, 0]
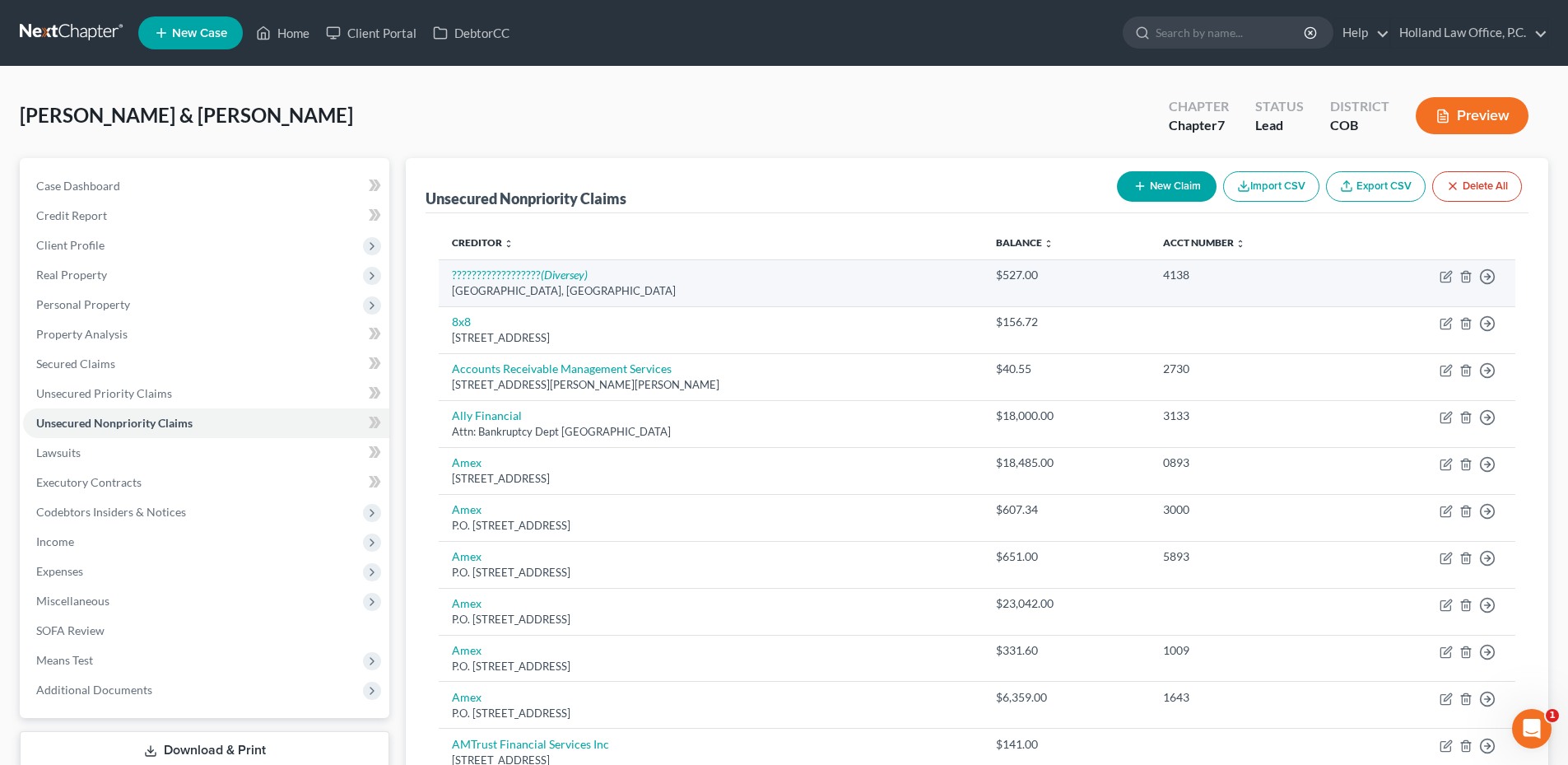
click at [1453, 277] on td "Move to D Move to E Move to G Move to Notice Only" at bounding box center [1432, 282] width 164 height 47
click at [1445, 277] on icon "button" at bounding box center [1446, 277] width 13 height 13
select select "42"
select select "14"
select select "2"
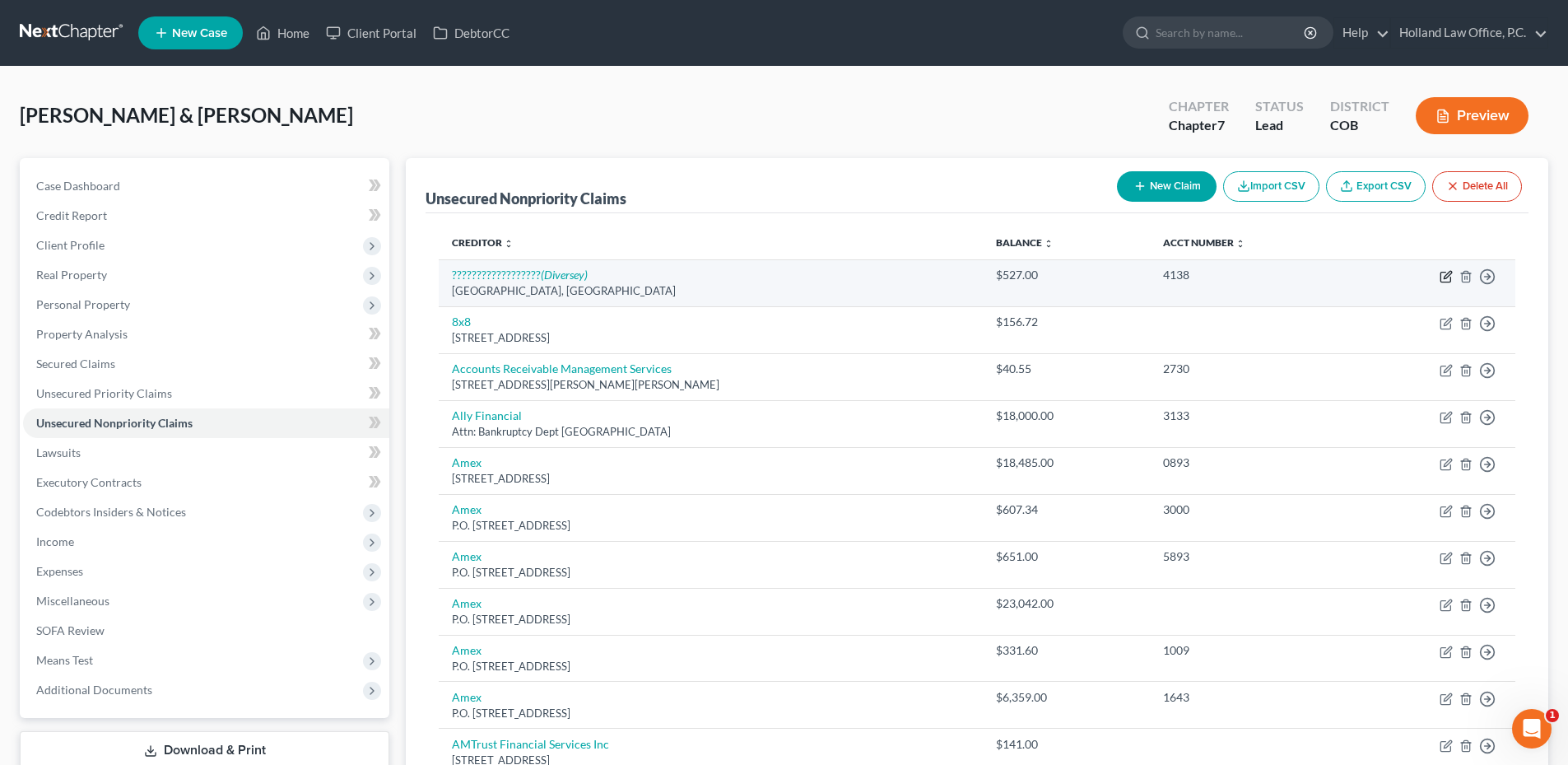
select select "42"
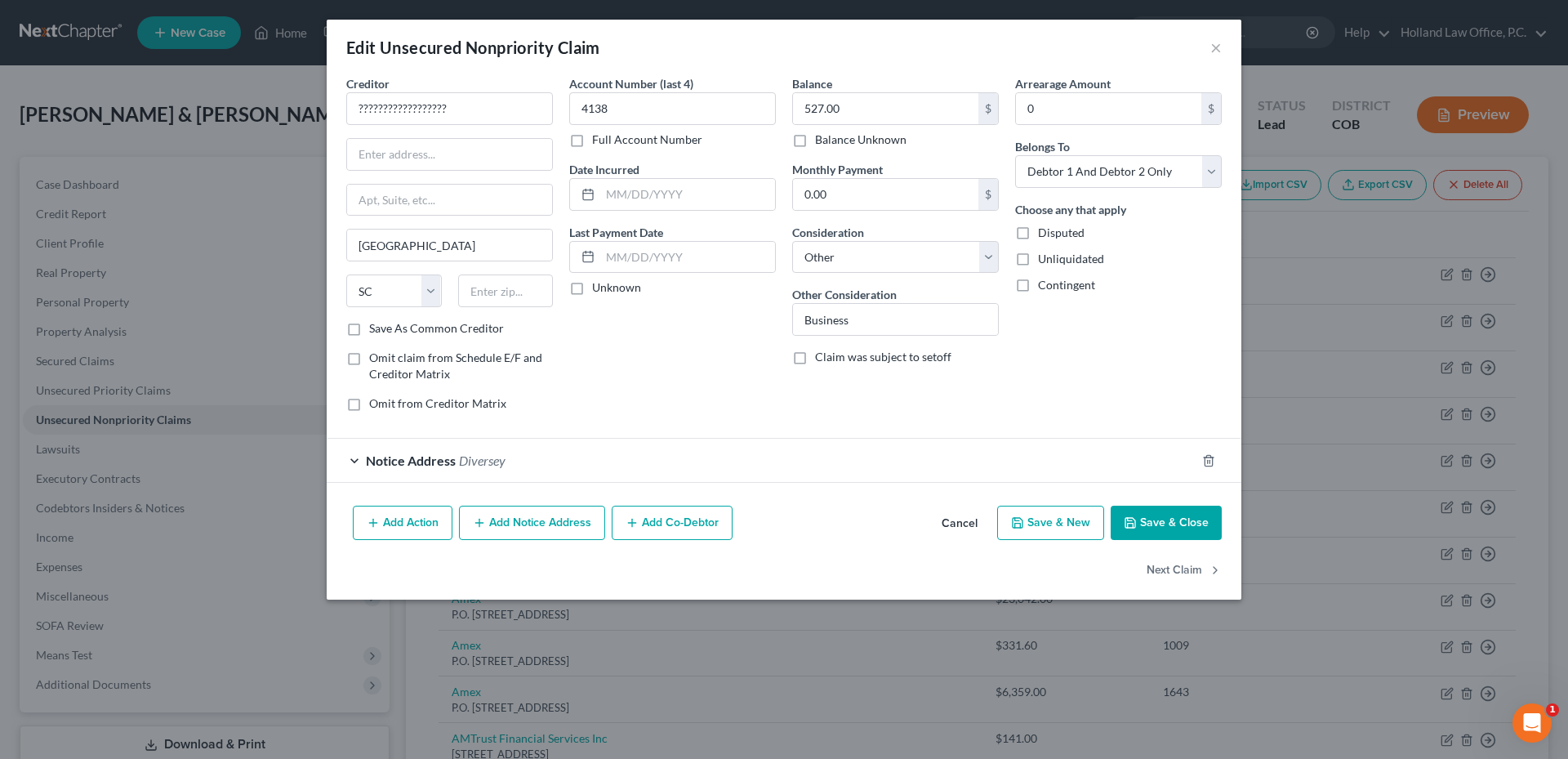
click at [438, 458] on span "Notice Address" at bounding box center [410, 460] width 90 height 15
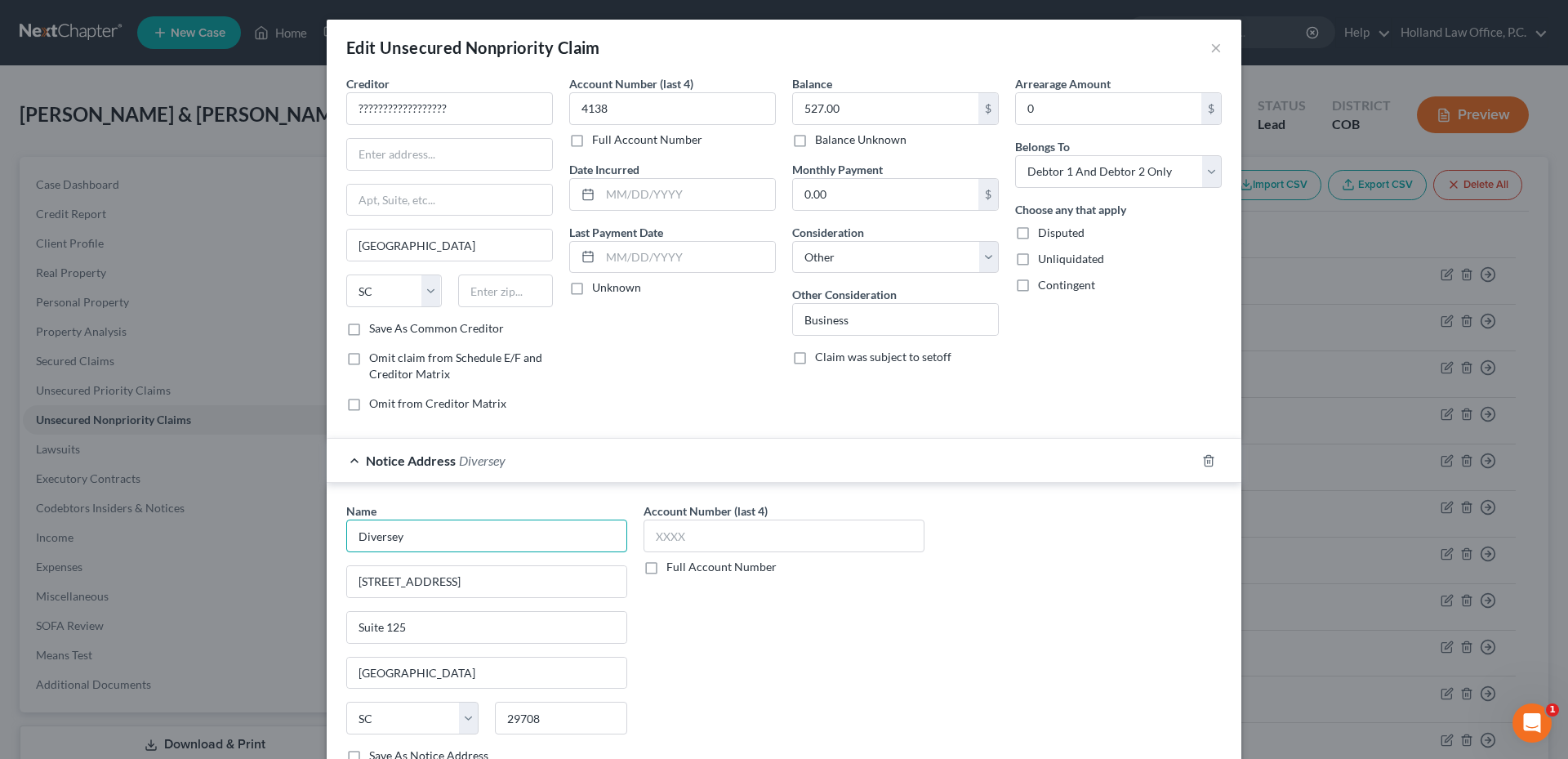
drag, startPoint x: 448, startPoint y: 539, endPoint x: 320, endPoint y: 535, distance: 128.1
click at [327, 538] on div "Name * Diversey 1300 Altura Road Suite 125 Fort Mill State AL AK AR AZ CA CO CT…" at bounding box center [784, 636] width 914 height 307
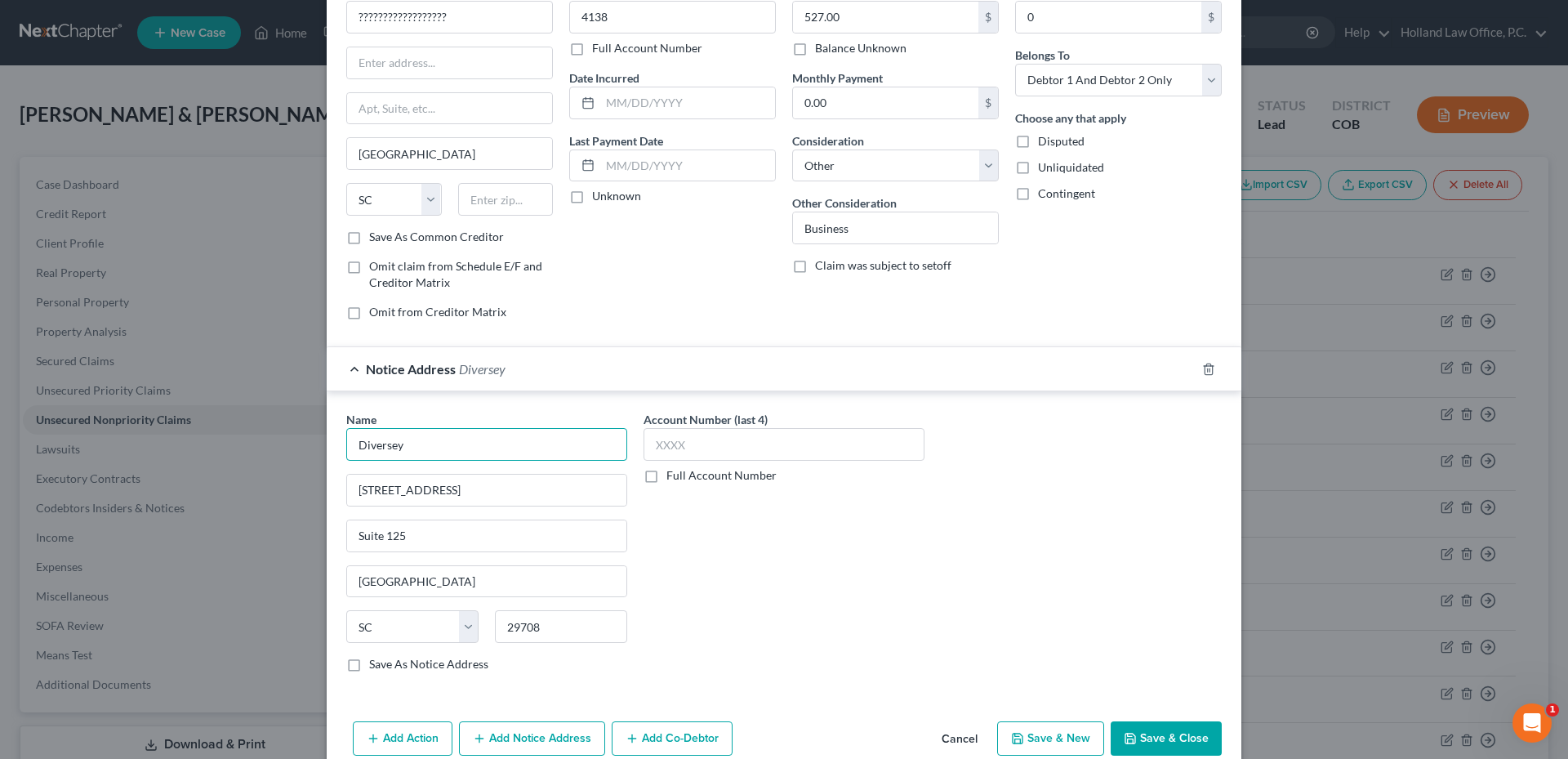
scroll to position [168, 0]
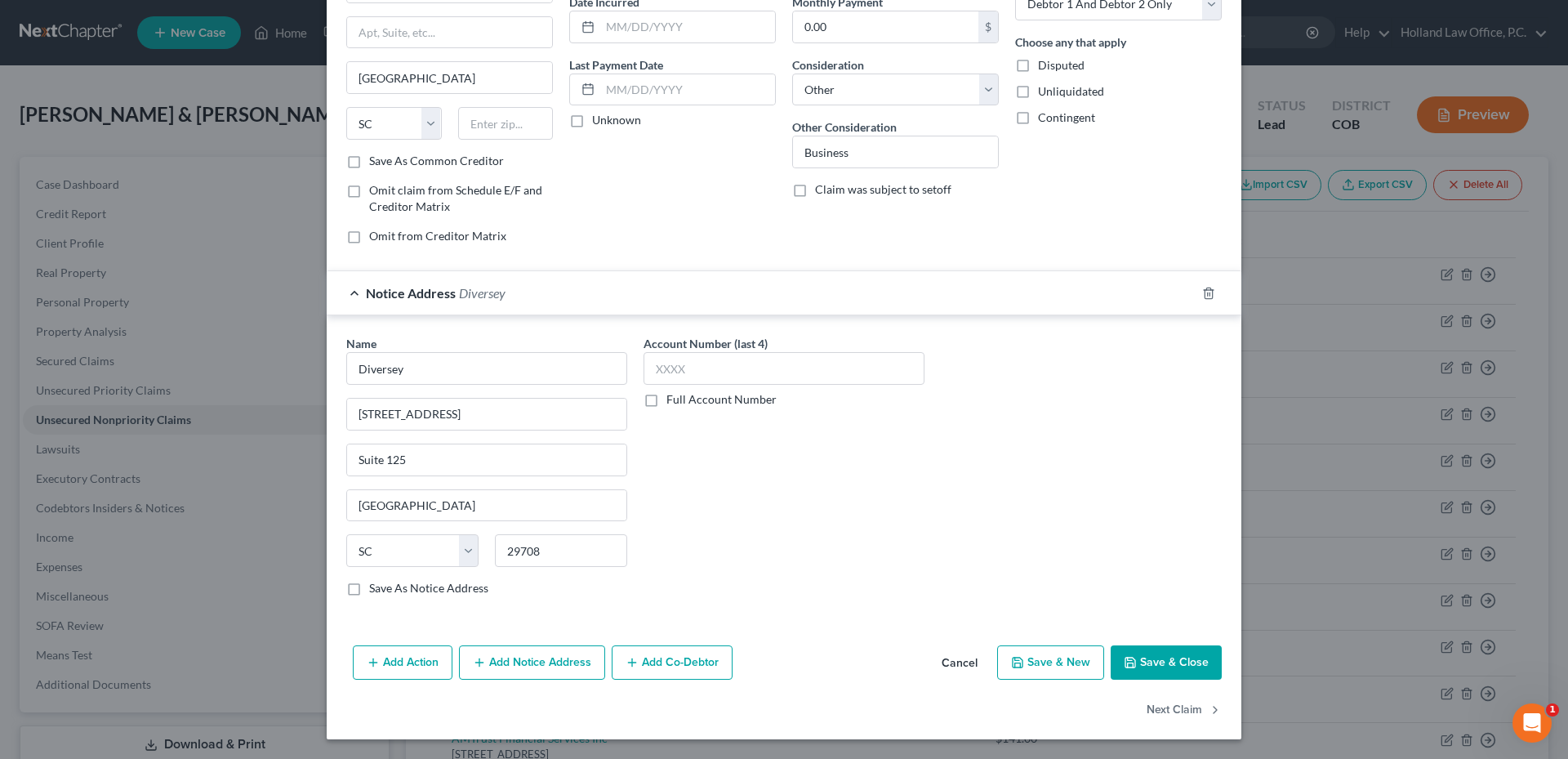
click at [369, 587] on label "Save As Notice Address" at bounding box center [429, 587] width 119 height 16
click at [375, 587] on input "Save As Notice Address" at bounding box center [380, 585] width 10 height 10
checkbox input "true"
click at [360, 370] on input "Diversey" at bounding box center [486, 368] width 280 height 32
click at [425, 371] on input "Diversey" at bounding box center [486, 368] width 280 height 32
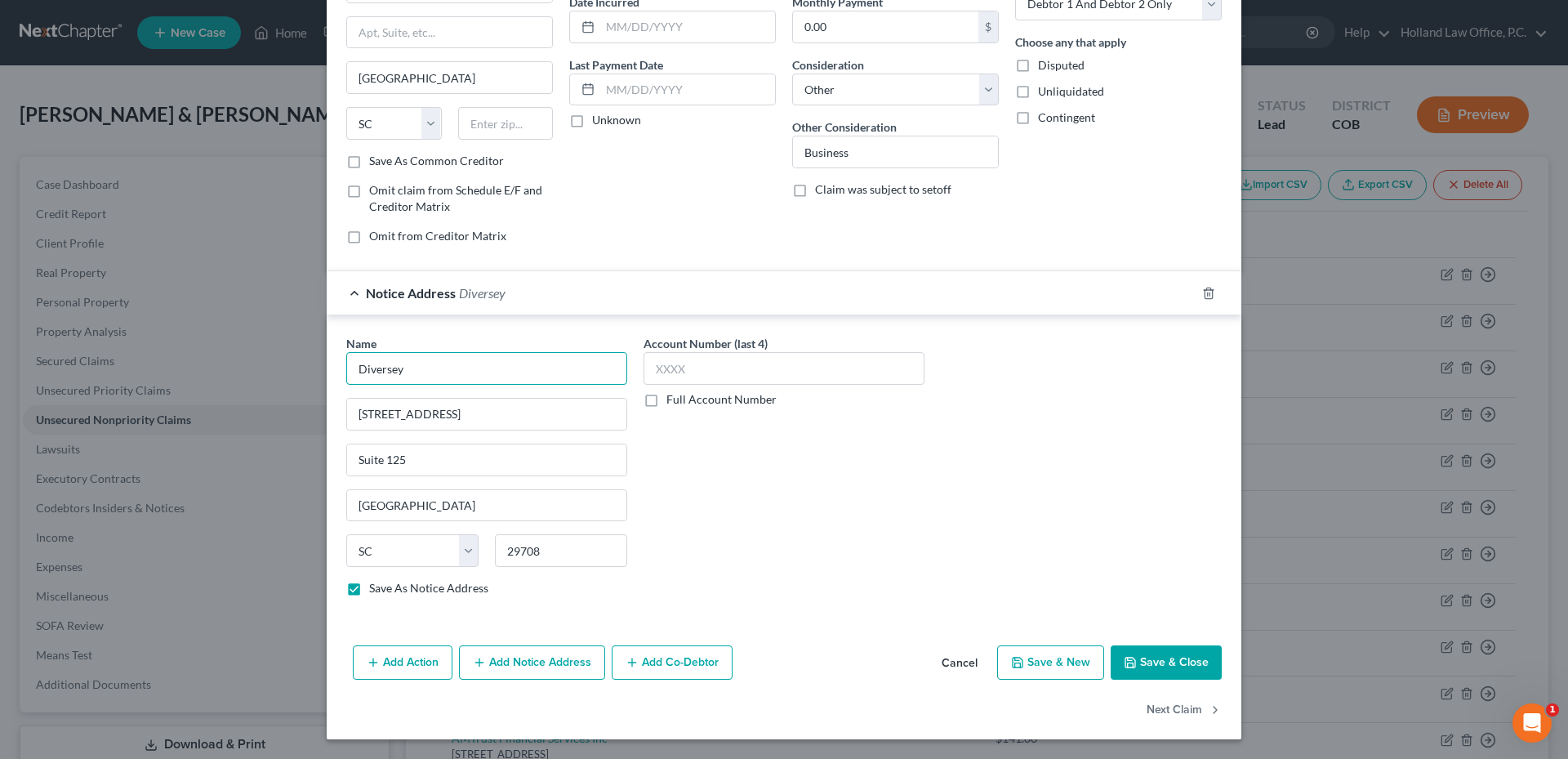
drag, startPoint x: 424, startPoint y: 371, endPoint x: 320, endPoint y: 370, distance: 104.0
click at [316, 371] on div "Edit Unsecured Nonpriority Claim × Creditor * ?????????????????? Fort Mill Stat…" at bounding box center [784, 379] width 1568 height 759
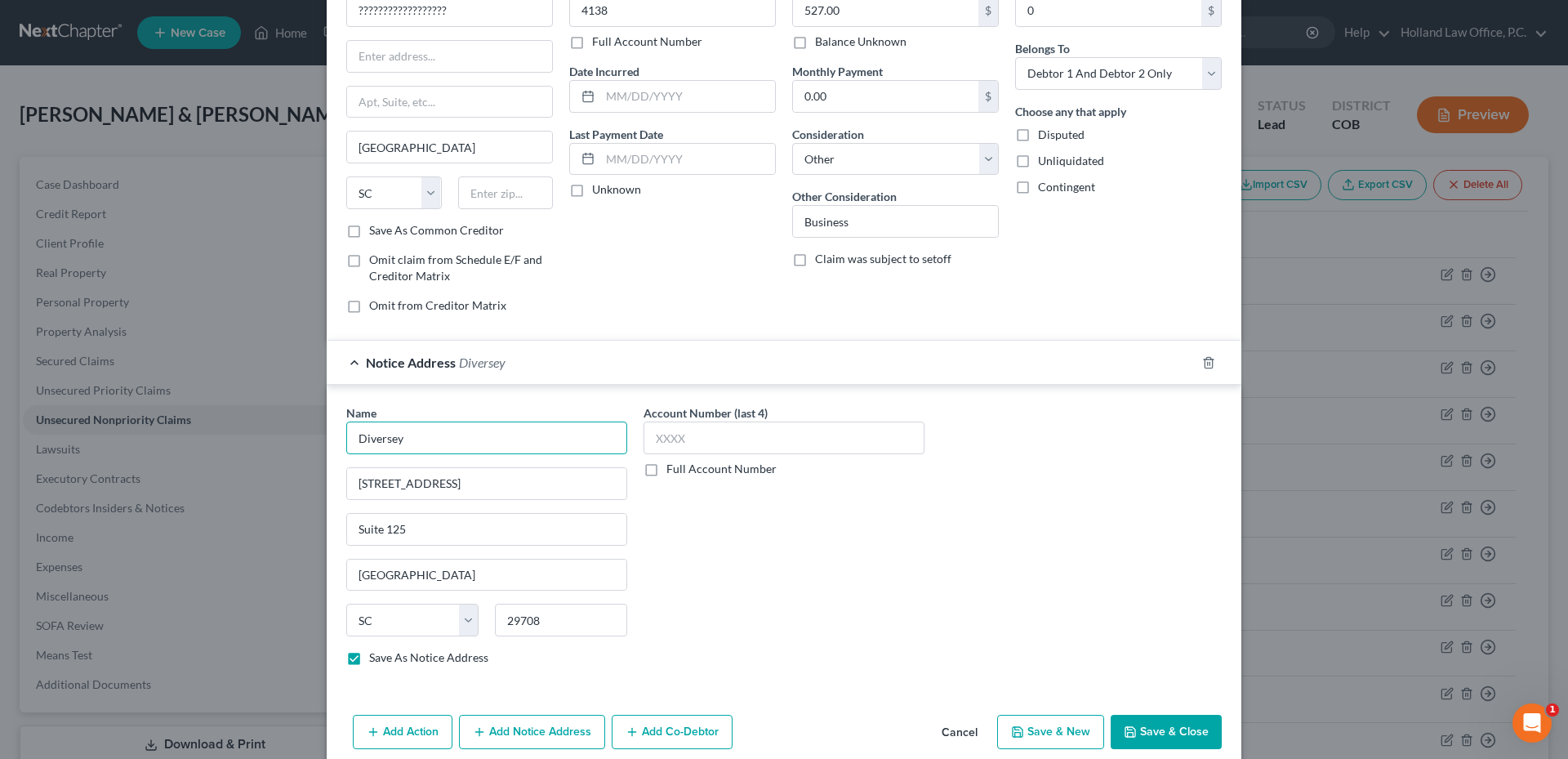
scroll to position [41, 0]
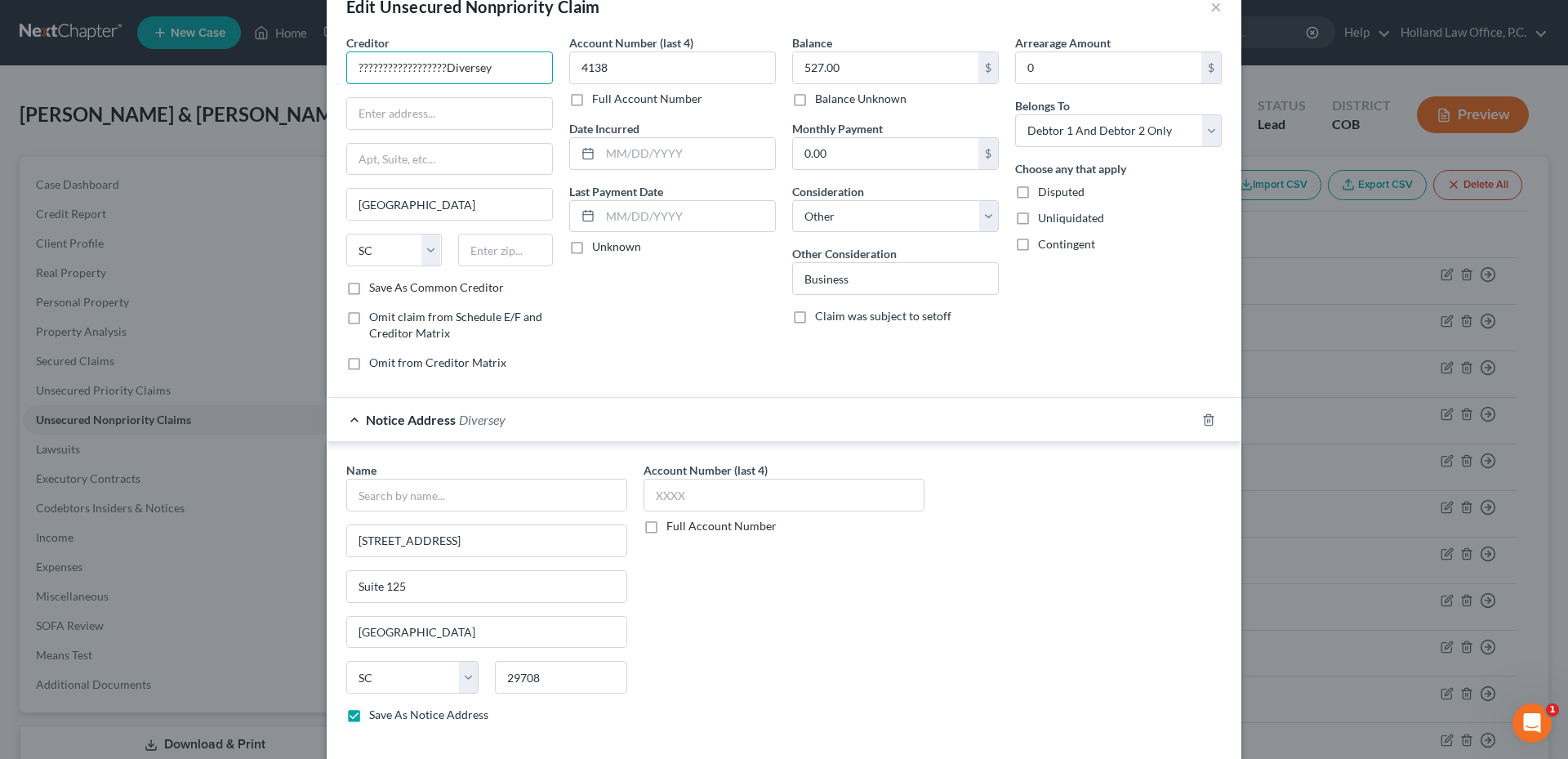
click at [434, 72] on input "??????????????????Diversey" at bounding box center [449, 67] width 207 height 32
drag, startPoint x: 436, startPoint y: 71, endPoint x: 192, endPoint y: 53, distance: 244.7
click at [192, 53] on div "Edit Unsecured Nonpriority Claim × Creditor * ??????????????????Diversey Fort M…" at bounding box center [784, 379] width 1568 height 759
click at [415, 65] on input "Diversey" at bounding box center [449, 67] width 207 height 32
type input "Diversey"
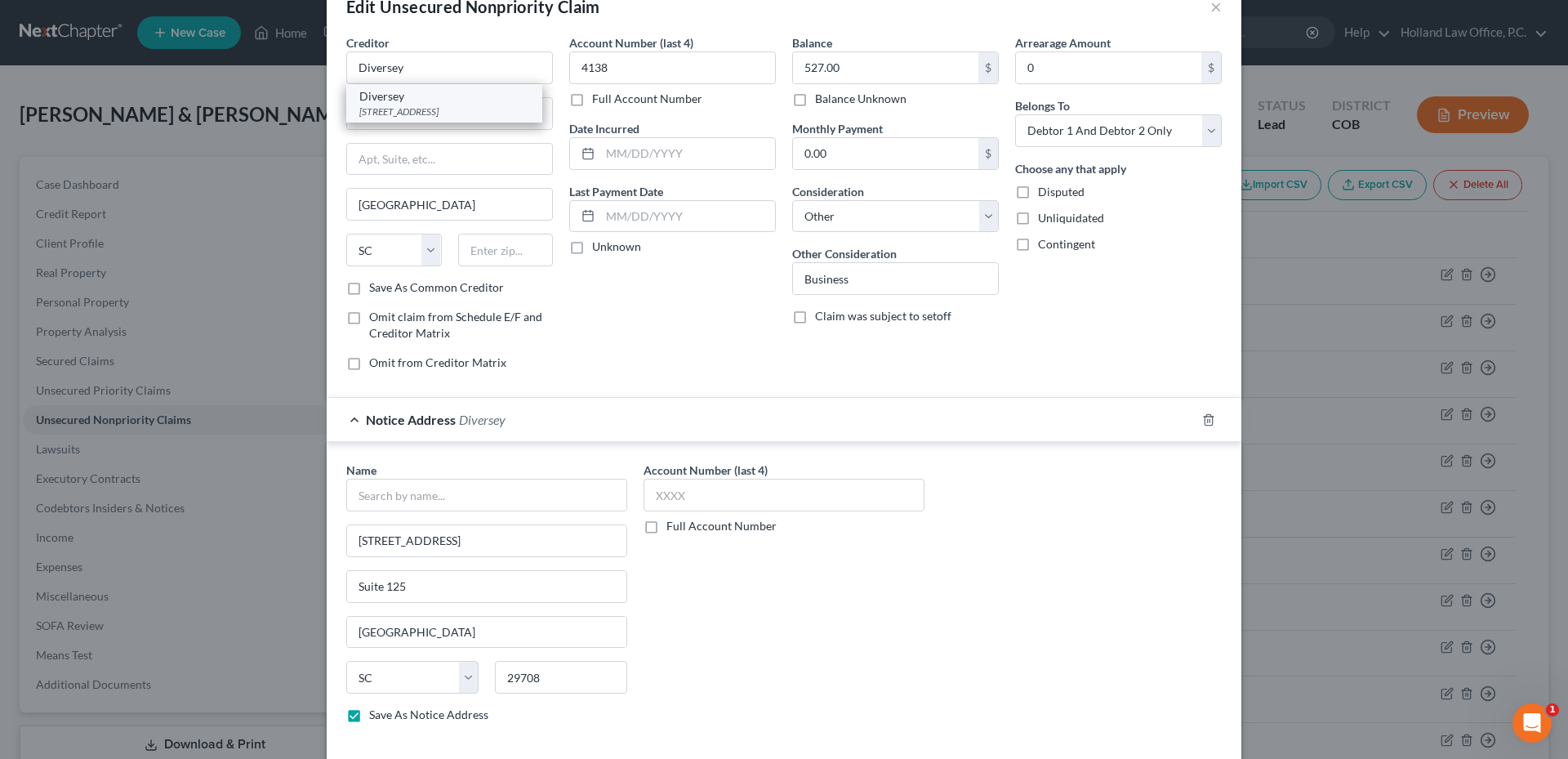
click at [409, 104] on div "1300 Altura Road Suite 125, Fort Mill, SC 29708" at bounding box center [443, 111] width 170 height 14
type input "1300 Altura Road"
type input "Suite 125"
type input "29708"
click at [1196, 423] on div at bounding box center [1218, 420] width 45 height 27
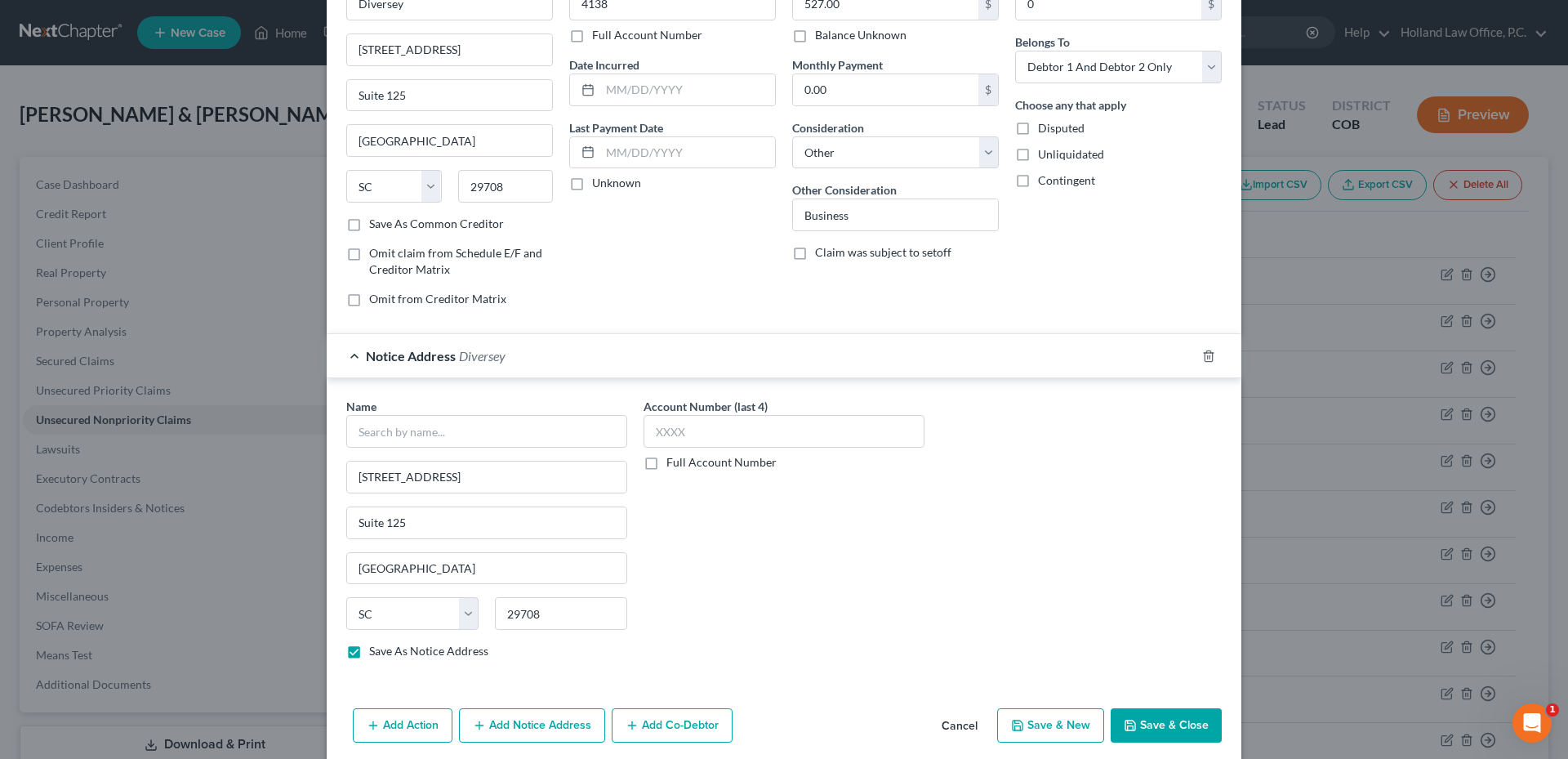
scroll to position [168, 0]
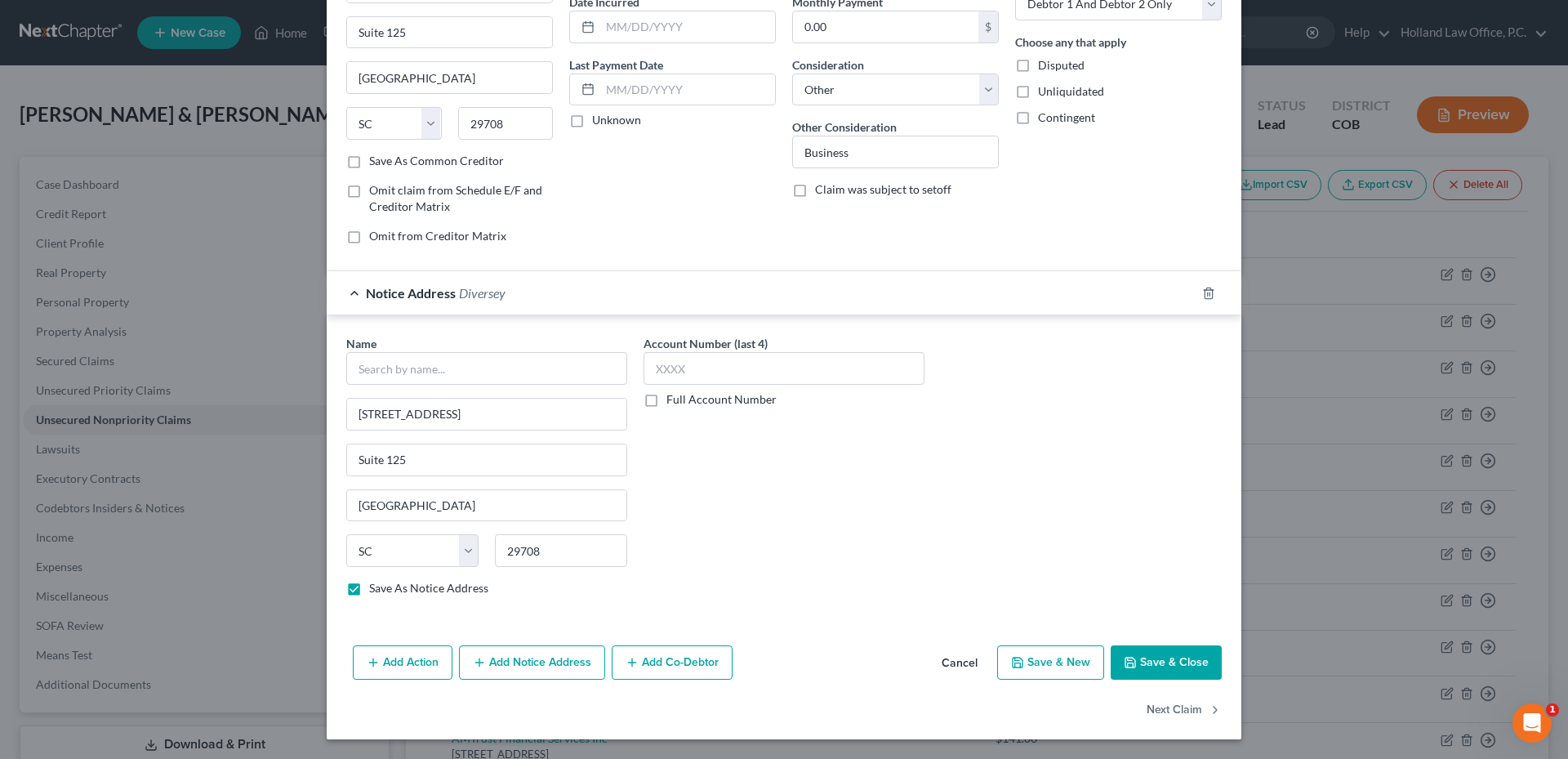
click at [1207, 300] on div at bounding box center [1218, 294] width 45 height 27
click at [1204, 291] on icon "button" at bounding box center [1209, 294] width 13 height 13
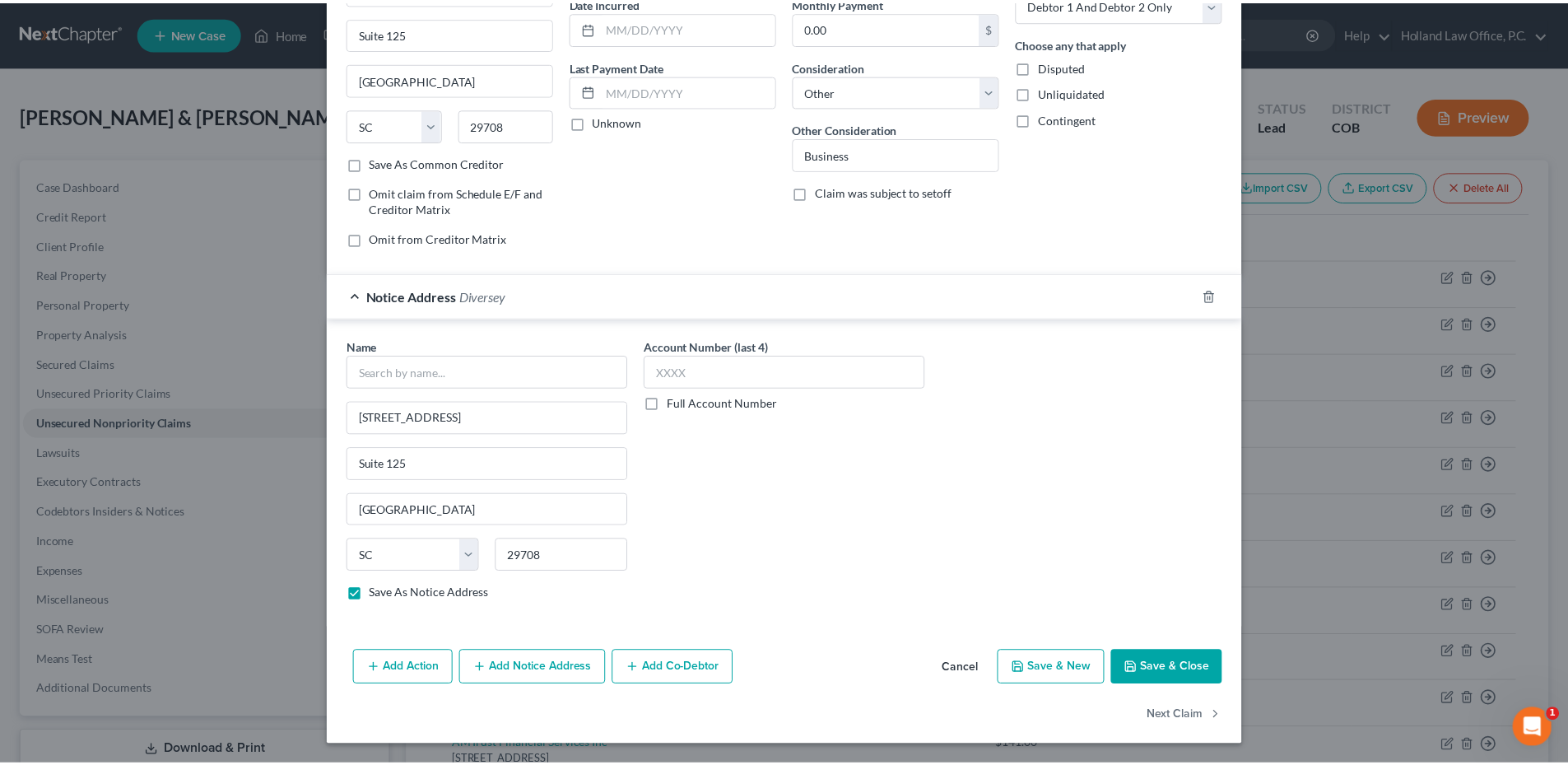
scroll to position [0, 0]
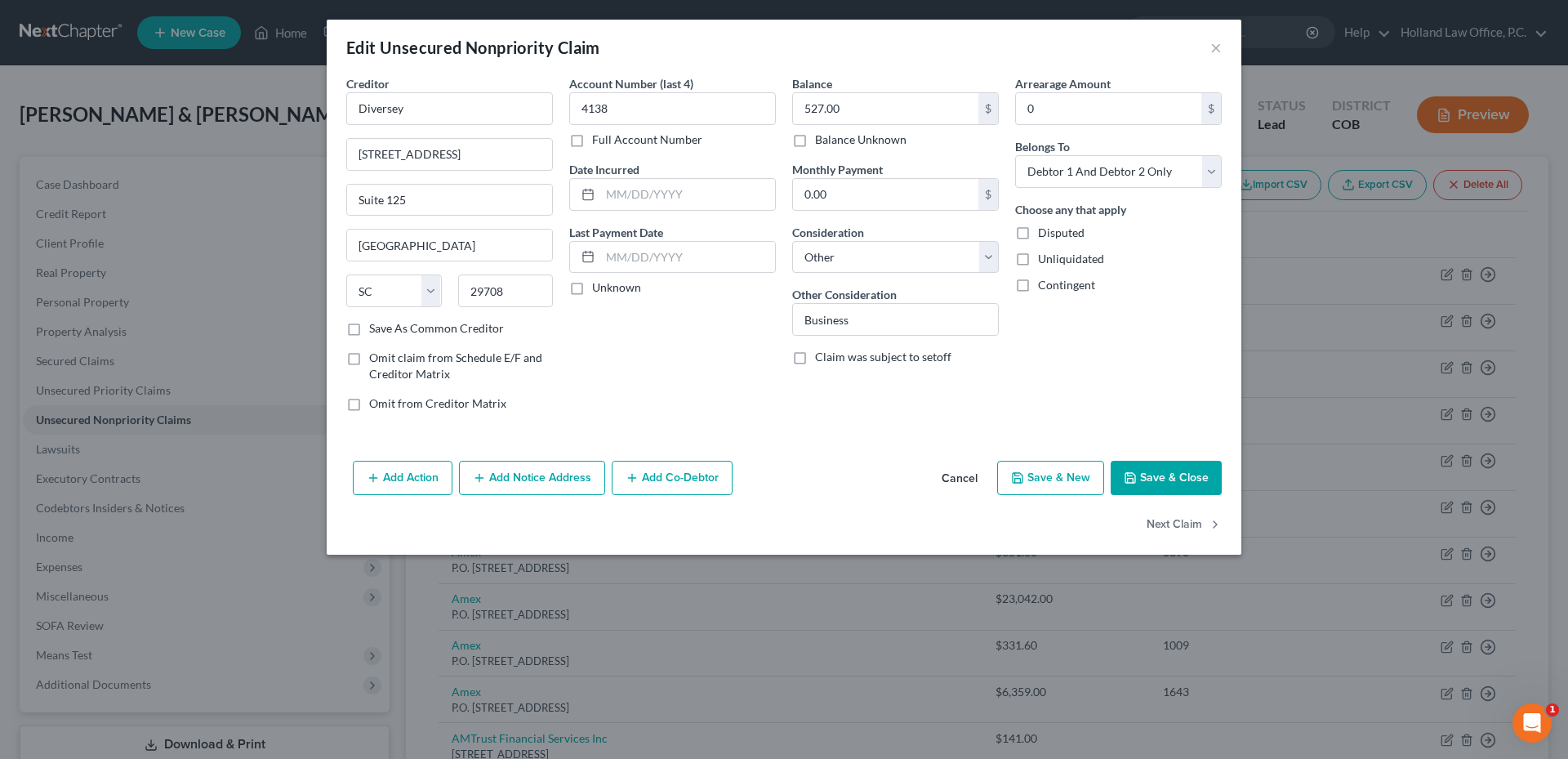
click at [1176, 479] on button "Save & Close" at bounding box center [1165, 478] width 111 height 34
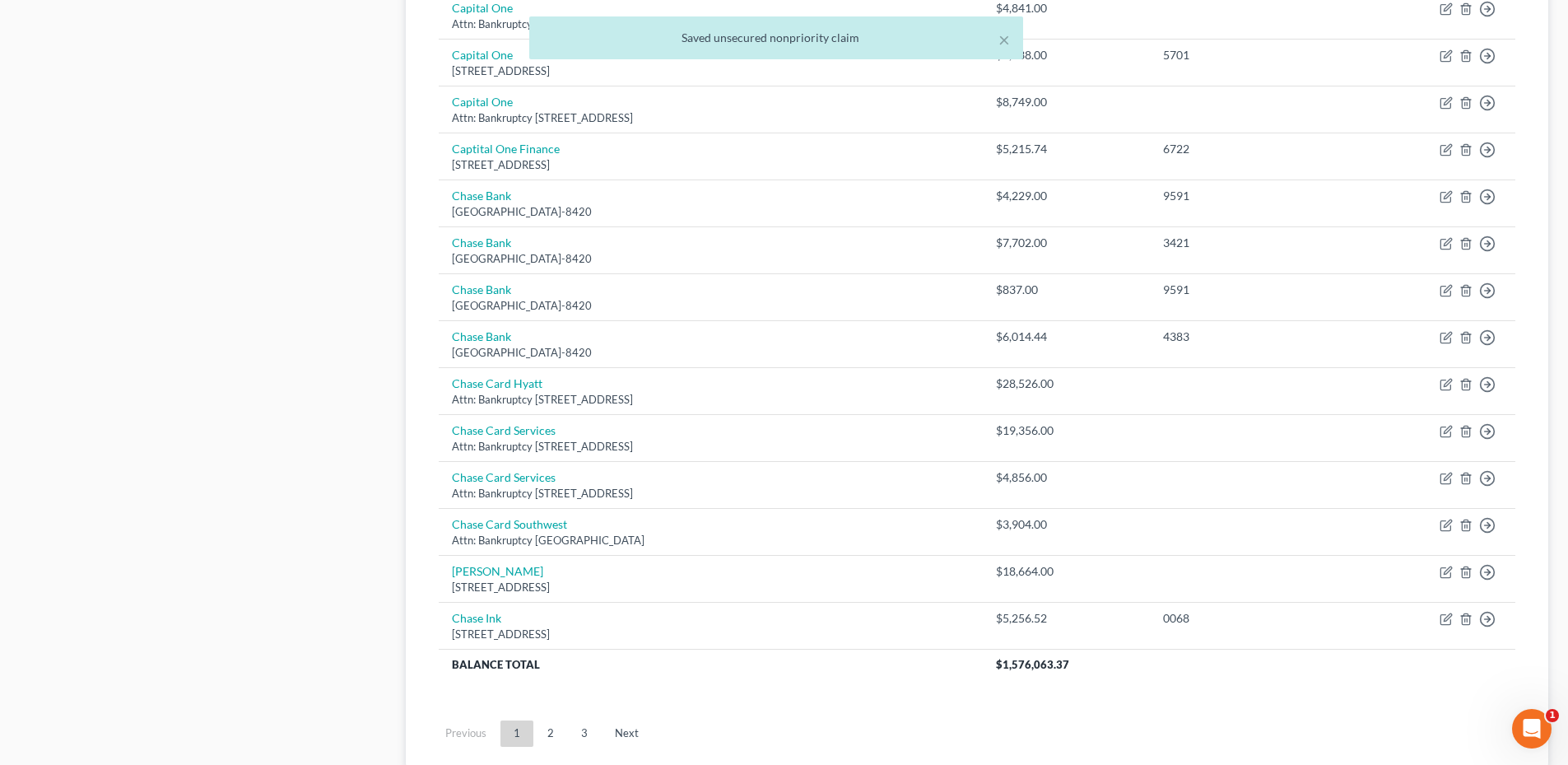
scroll to position [1070, 0]
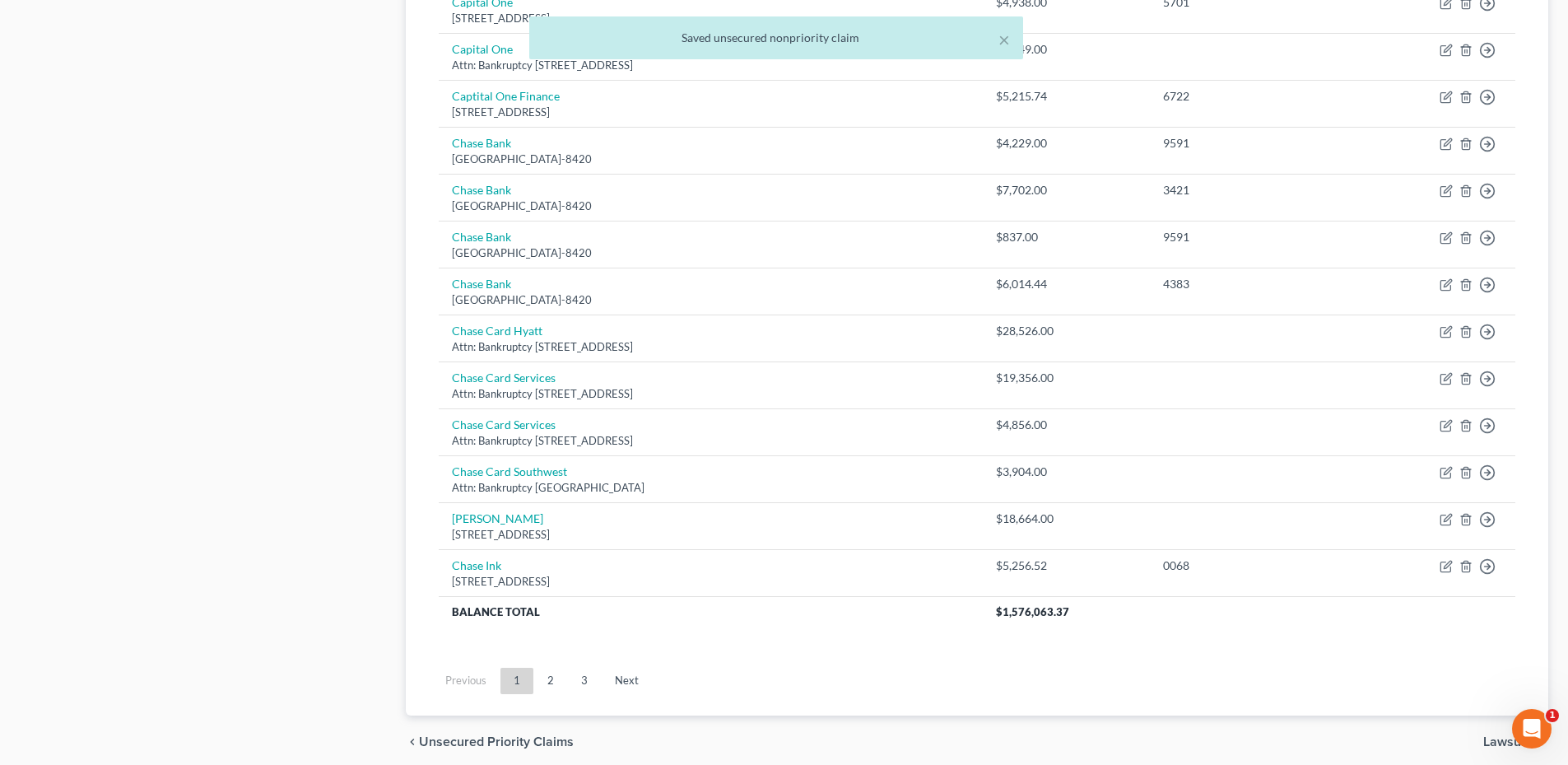
click at [572, 665] on ul "Previous 1 2 3 Next" at bounding box center [977, 680] width 1103 height 43
click at [562, 670] on link "2" at bounding box center [550, 681] width 32 height 27
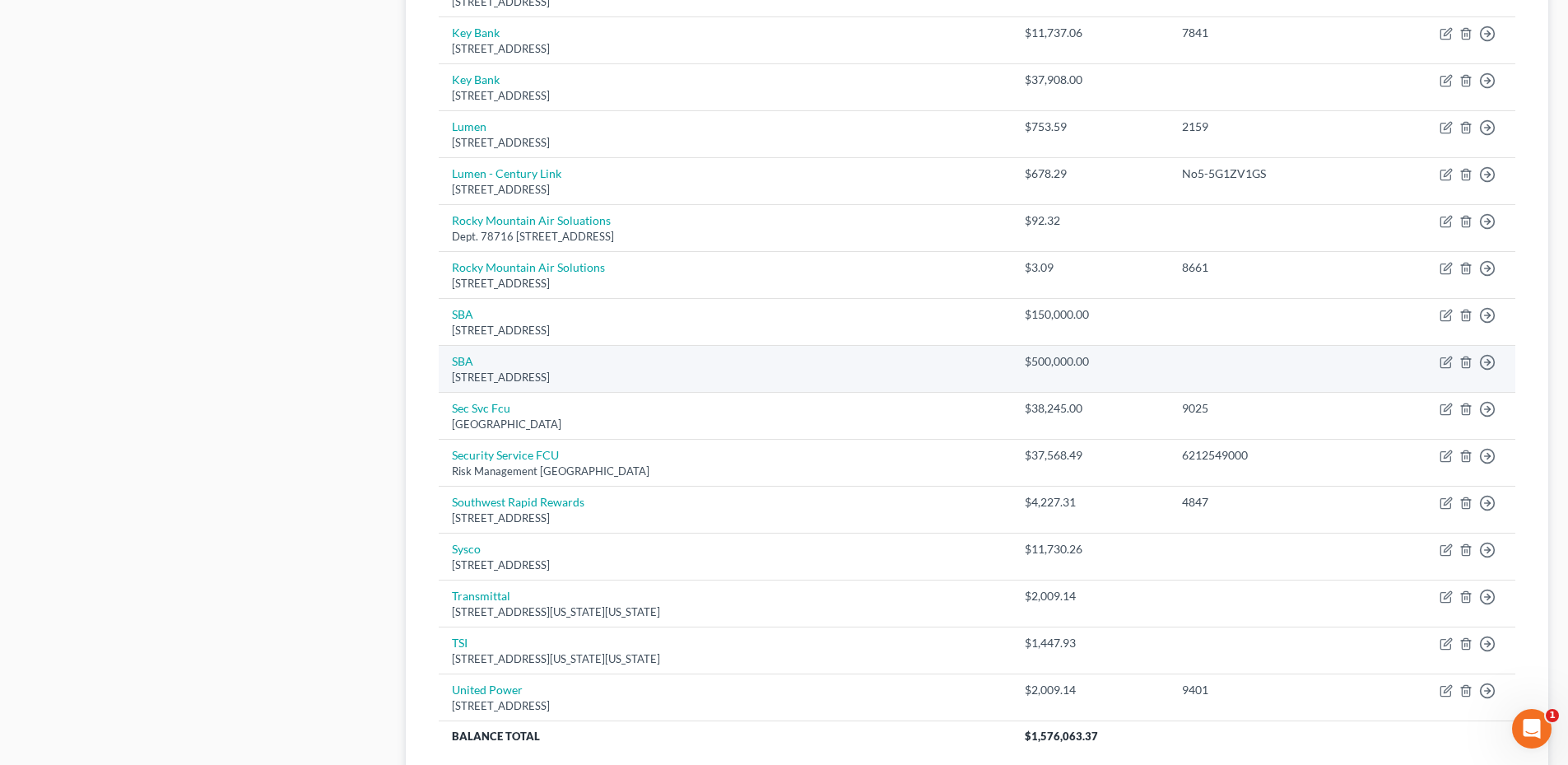
scroll to position [823, 0]
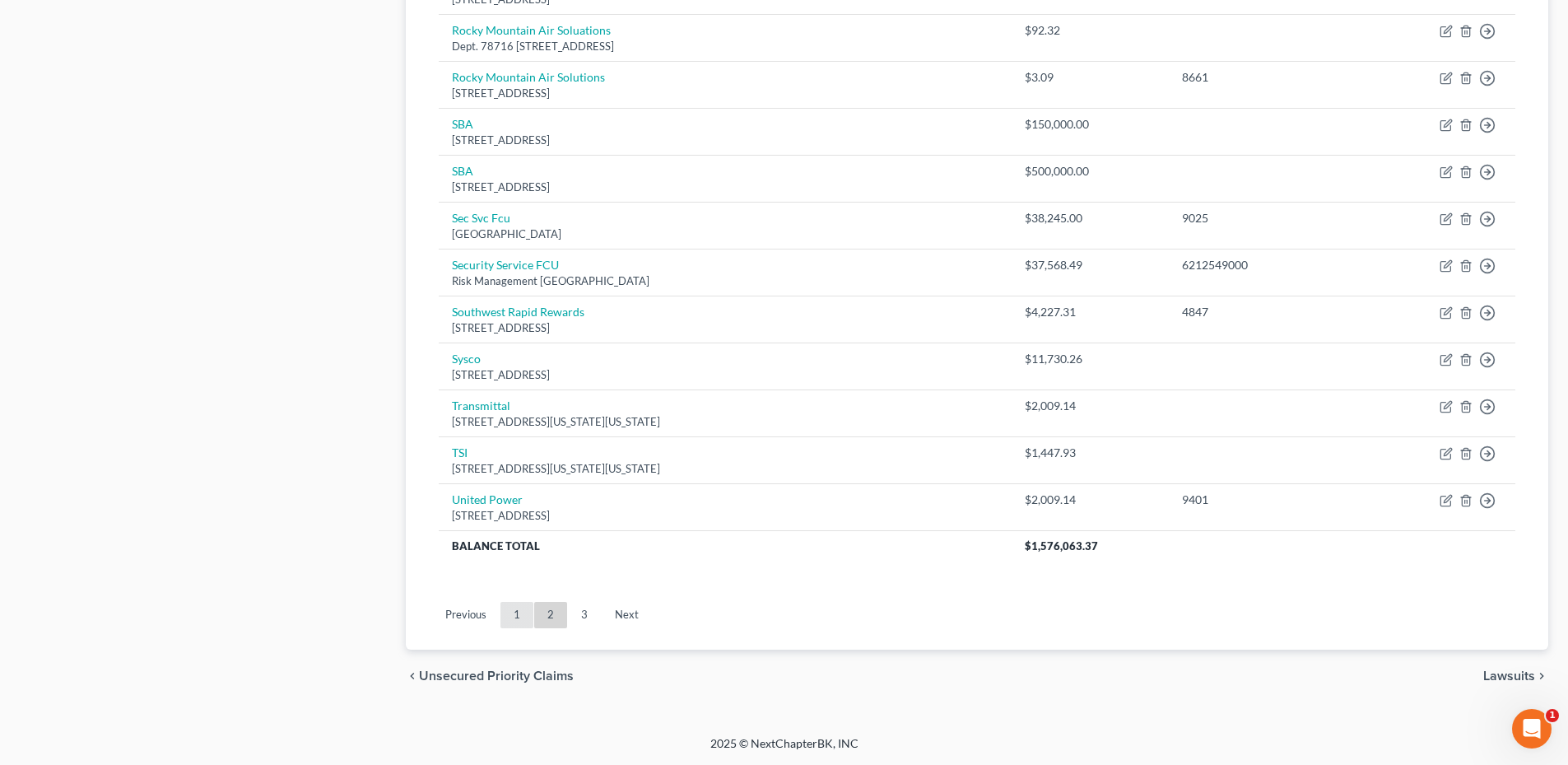
click at [527, 618] on link "1" at bounding box center [517, 615] width 32 height 27
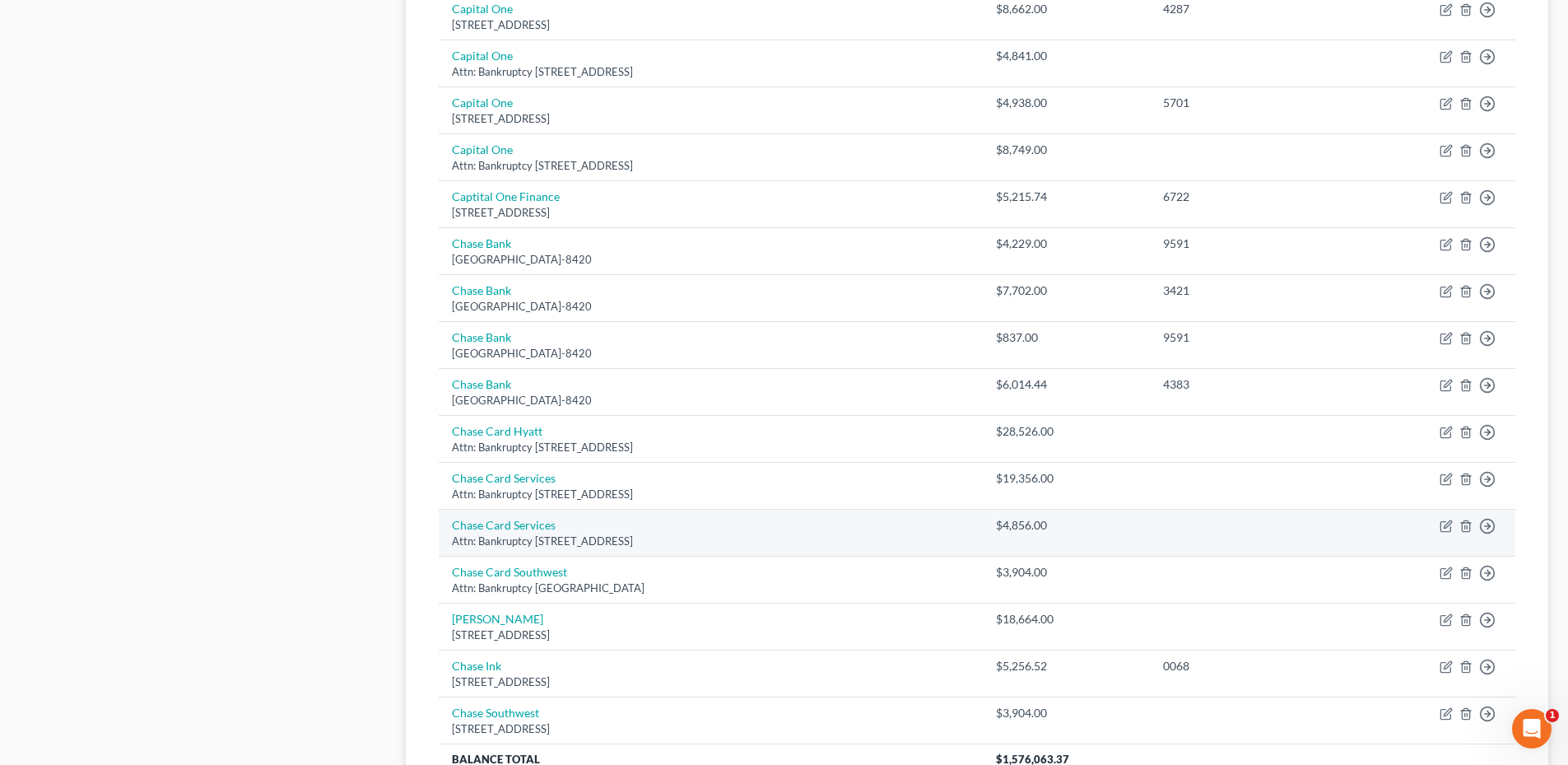
scroll to position [1136, 0]
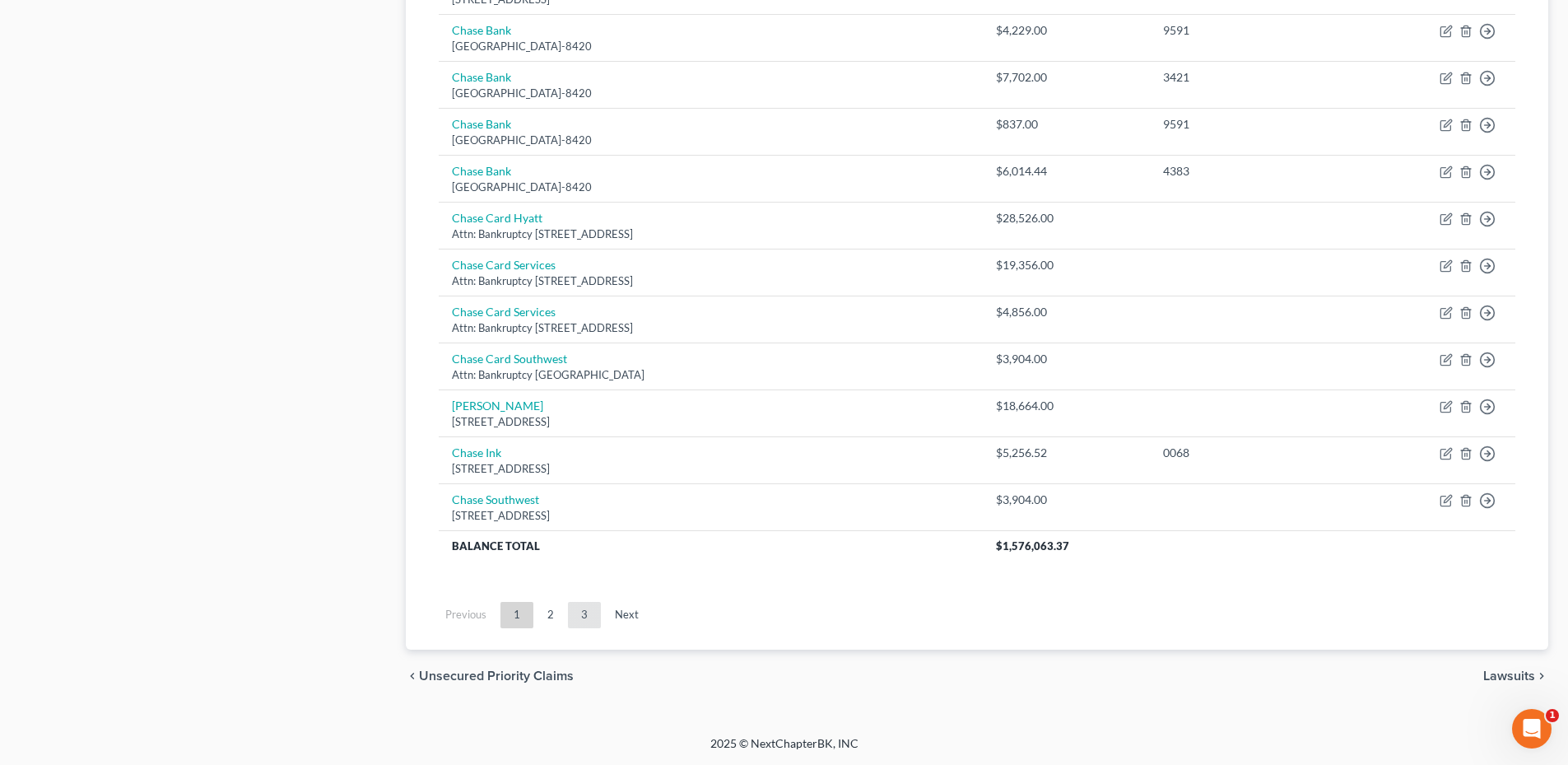
click at [584, 619] on link "3" at bounding box center [584, 615] width 32 height 27
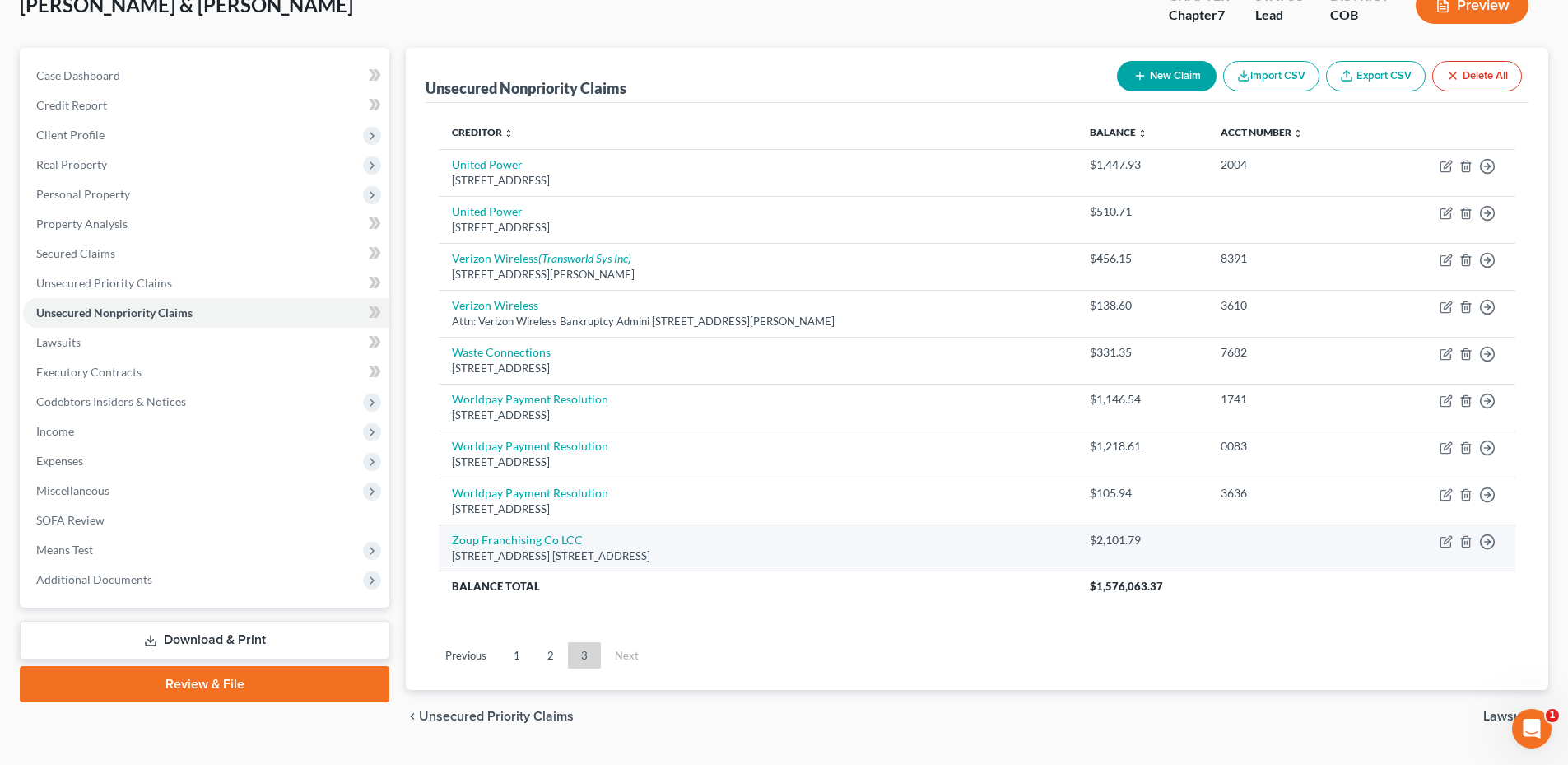
scroll to position [151, 0]
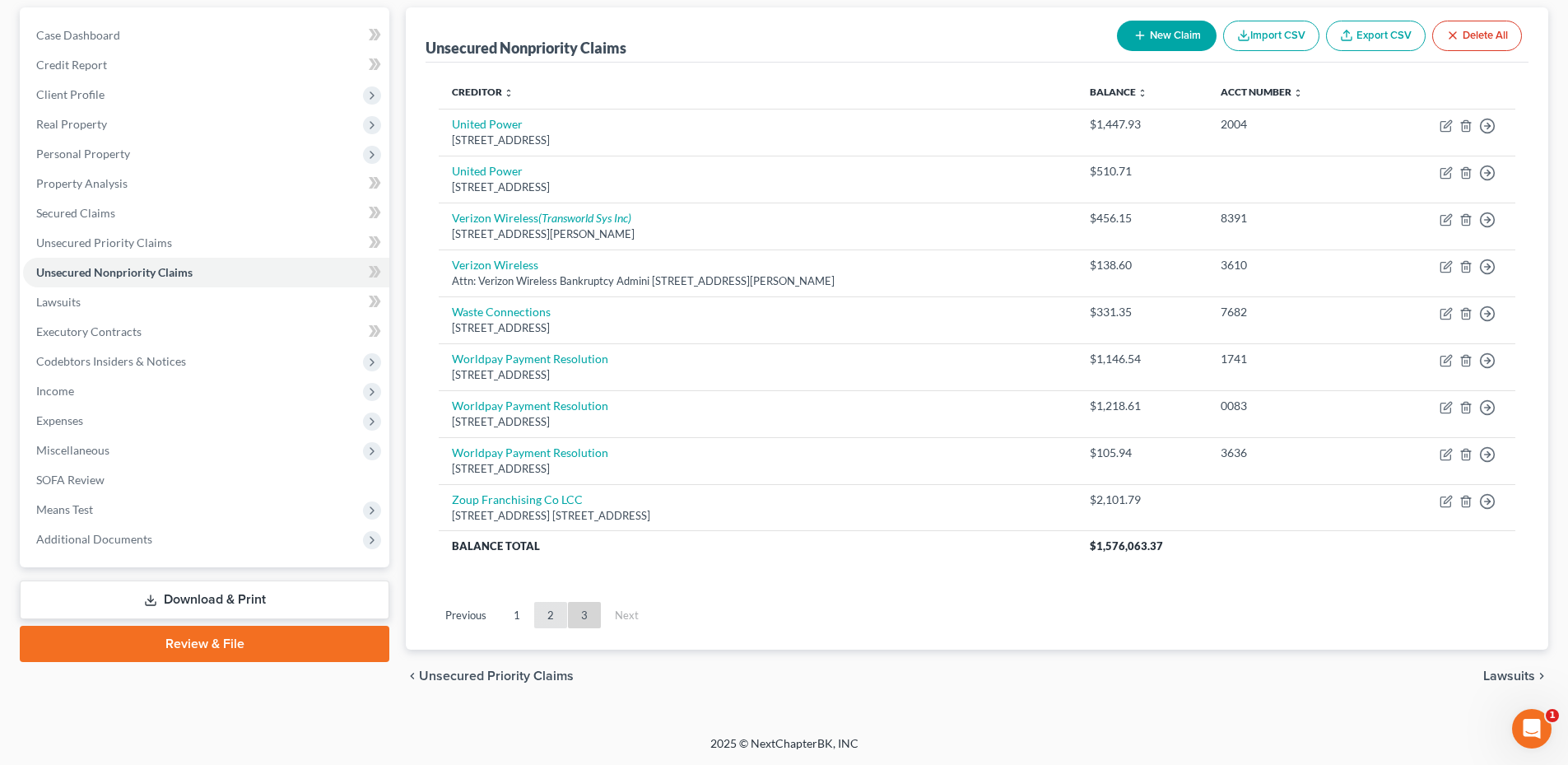
click at [549, 613] on link "2" at bounding box center [550, 615] width 32 height 27
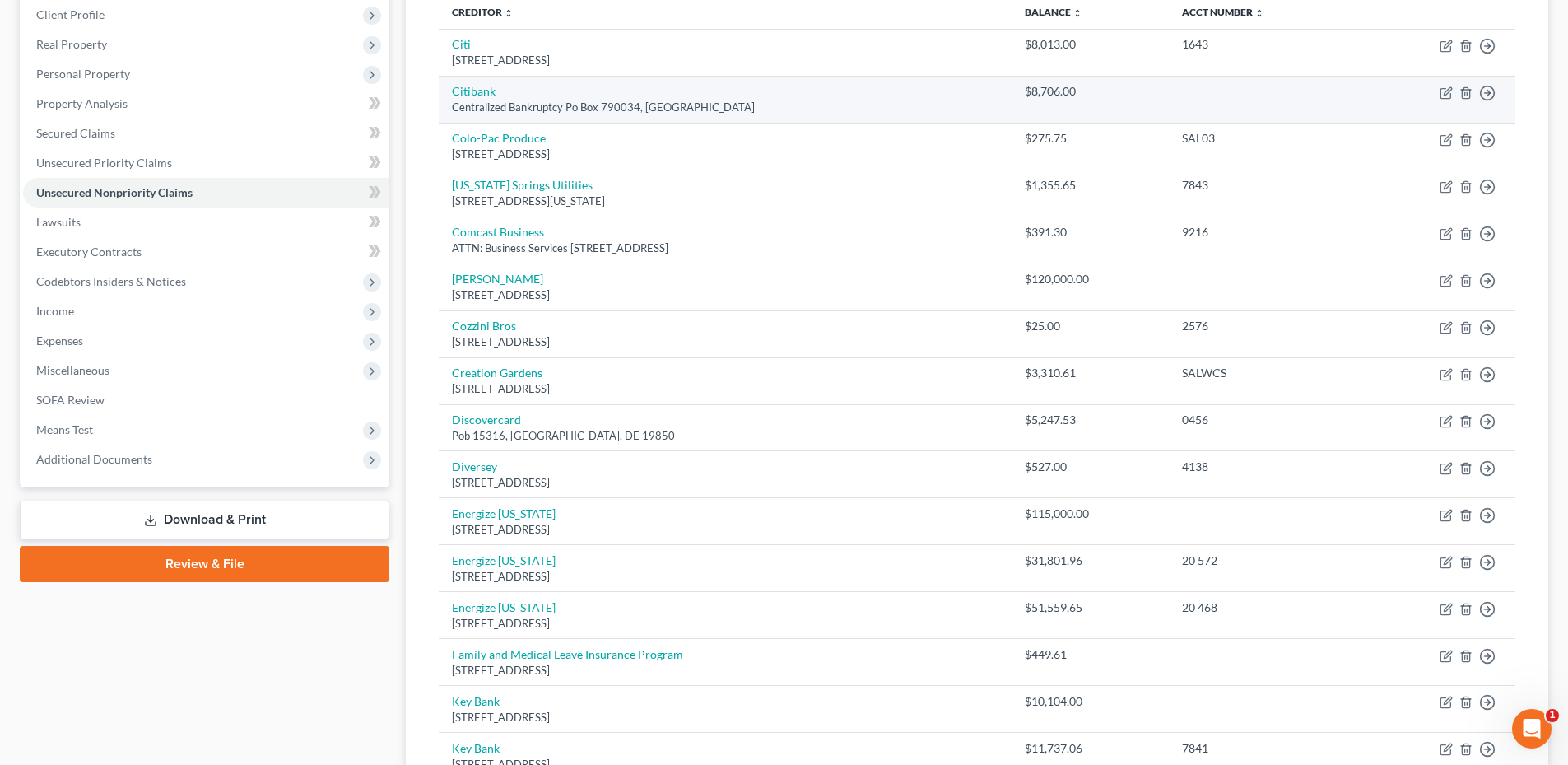
scroll to position [0, 0]
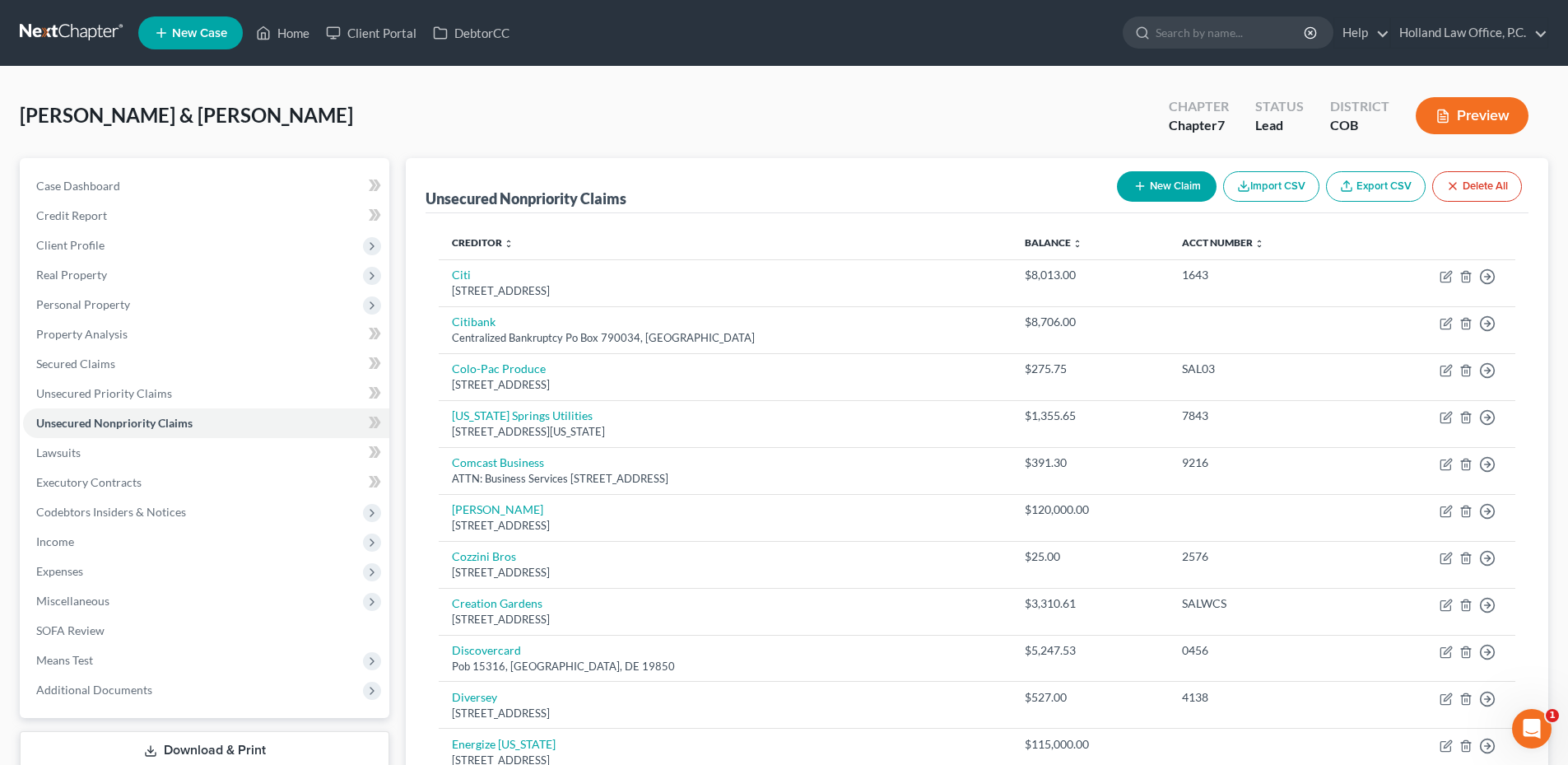
click at [1177, 183] on button "New Claim" at bounding box center [1167, 186] width 99 height 31
select select "2"
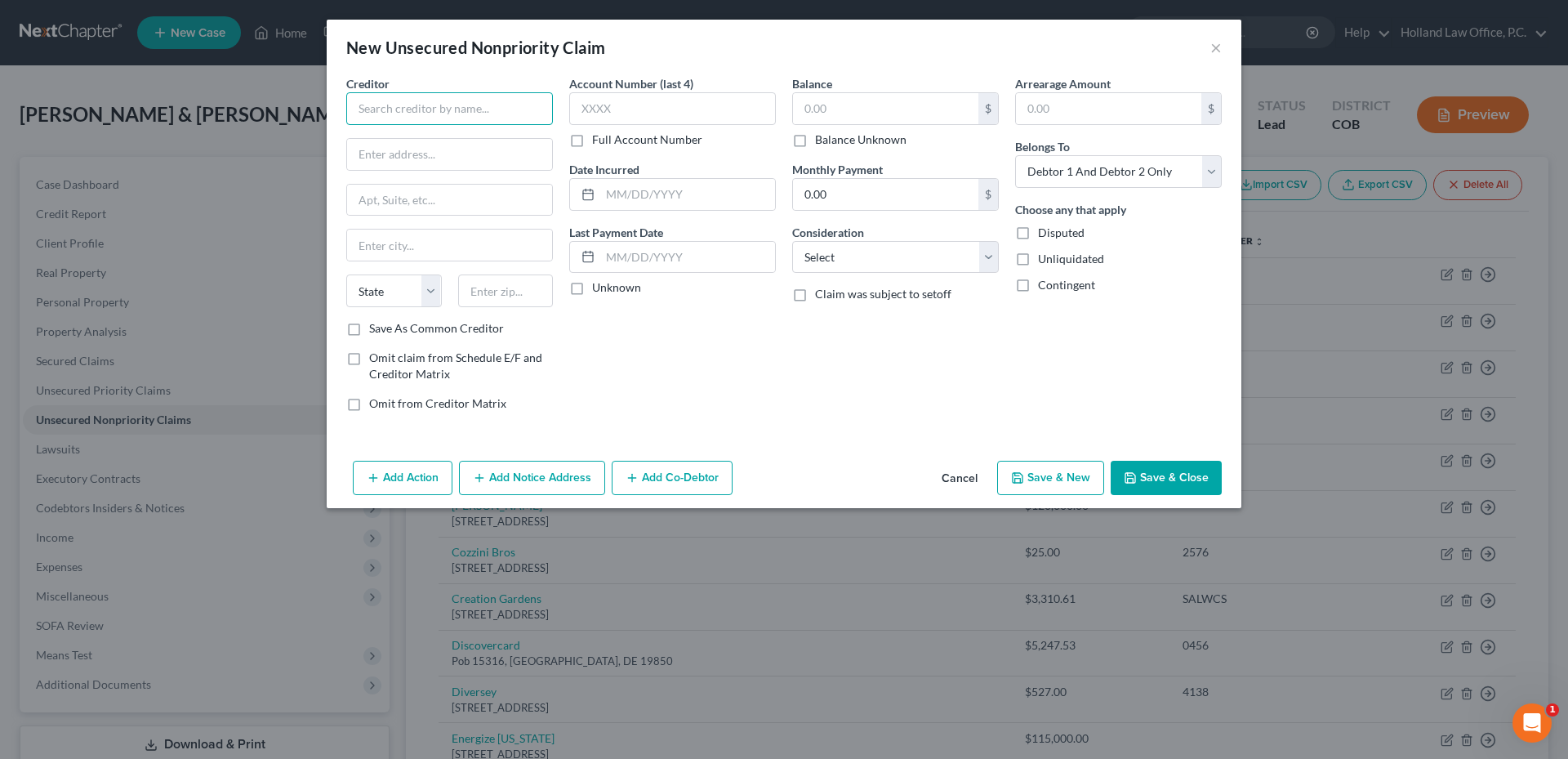
click at [416, 99] on input "text" at bounding box center [449, 108] width 207 height 32
type input "CBRE Property Management"
click at [467, 109] on input "CBRE Property Management" at bounding box center [449, 108] width 207 height 32
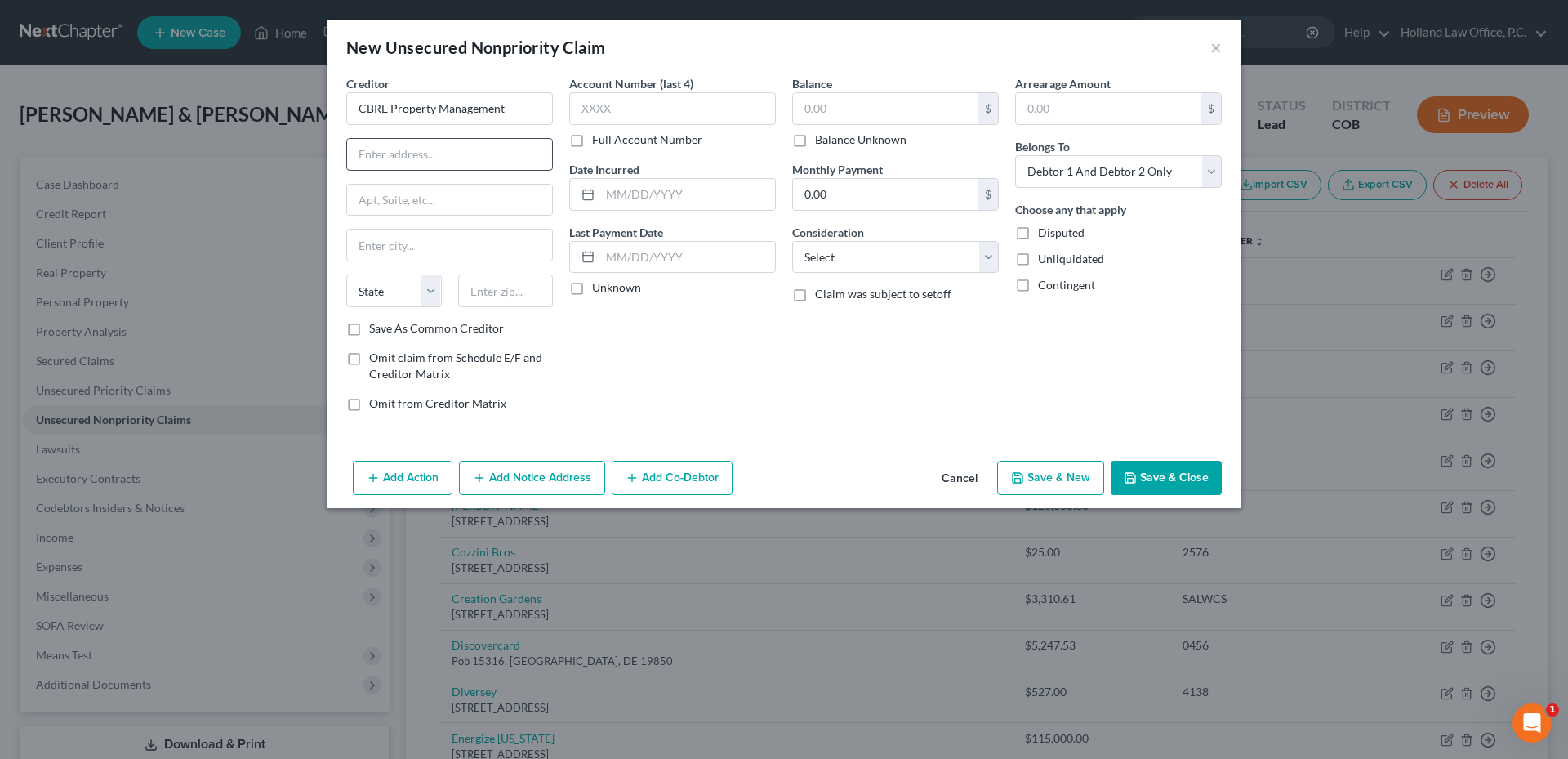
click at [399, 151] on input "text" at bounding box center [449, 154] width 205 height 31
type input "3003 e harmony Rd"
type input "80528"
type input "[GEOGRAPHIC_DATA][PERSON_NAME]"
select select "5"
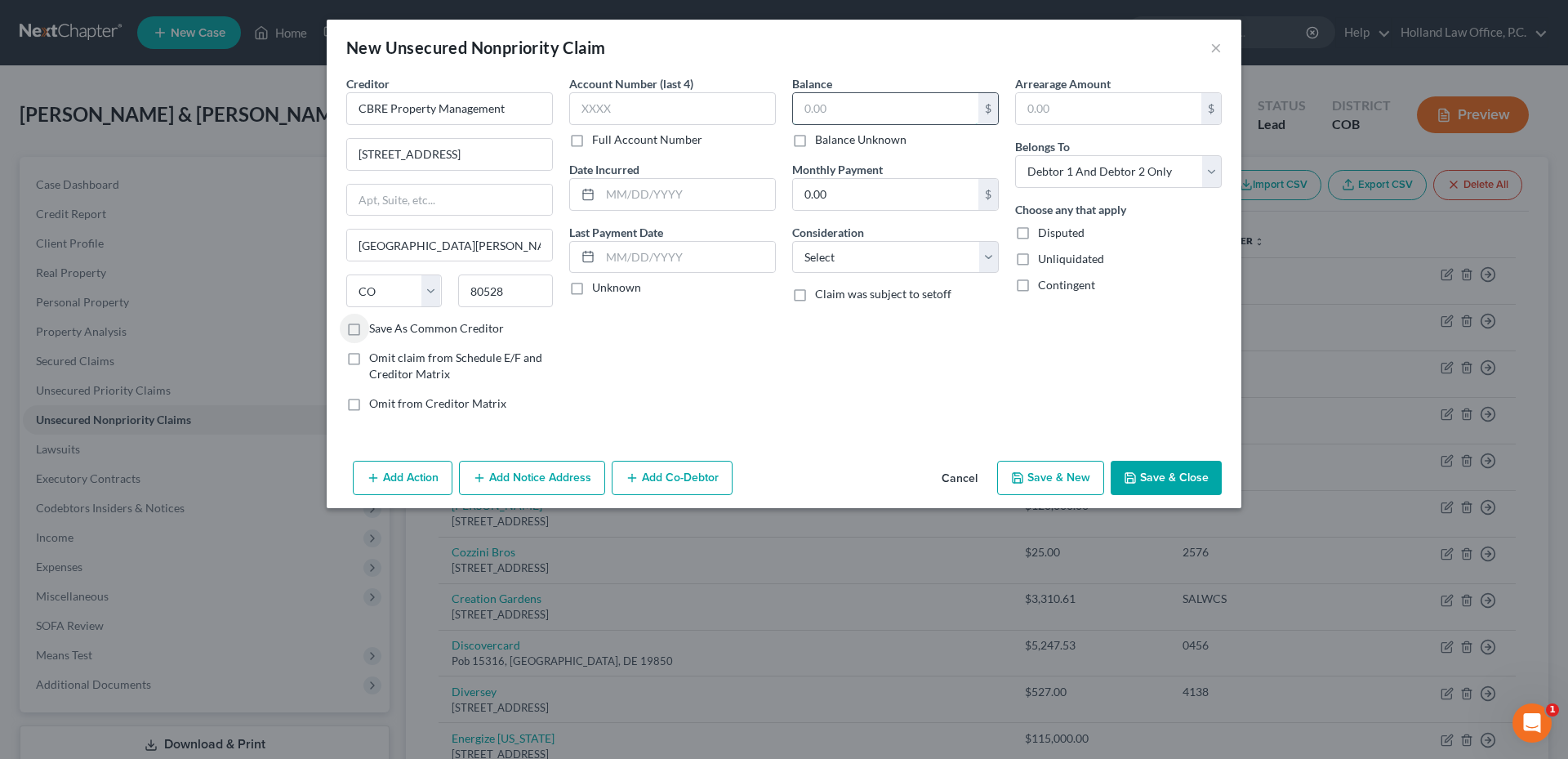
click at [914, 117] on input "text" at bounding box center [886, 108] width 186 height 31
type input "70,000"
click at [893, 259] on select "Select Cable / Satellite Services Collection Agency Credit Card Debt Debt Couns…" at bounding box center [895, 257] width 207 height 32
select select "14"
click at [792, 241] on select "Select Cable / Satellite Services Collection Agency Credit Card Debt Debt Couns…" at bounding box center [895, 257] width 207 height 32
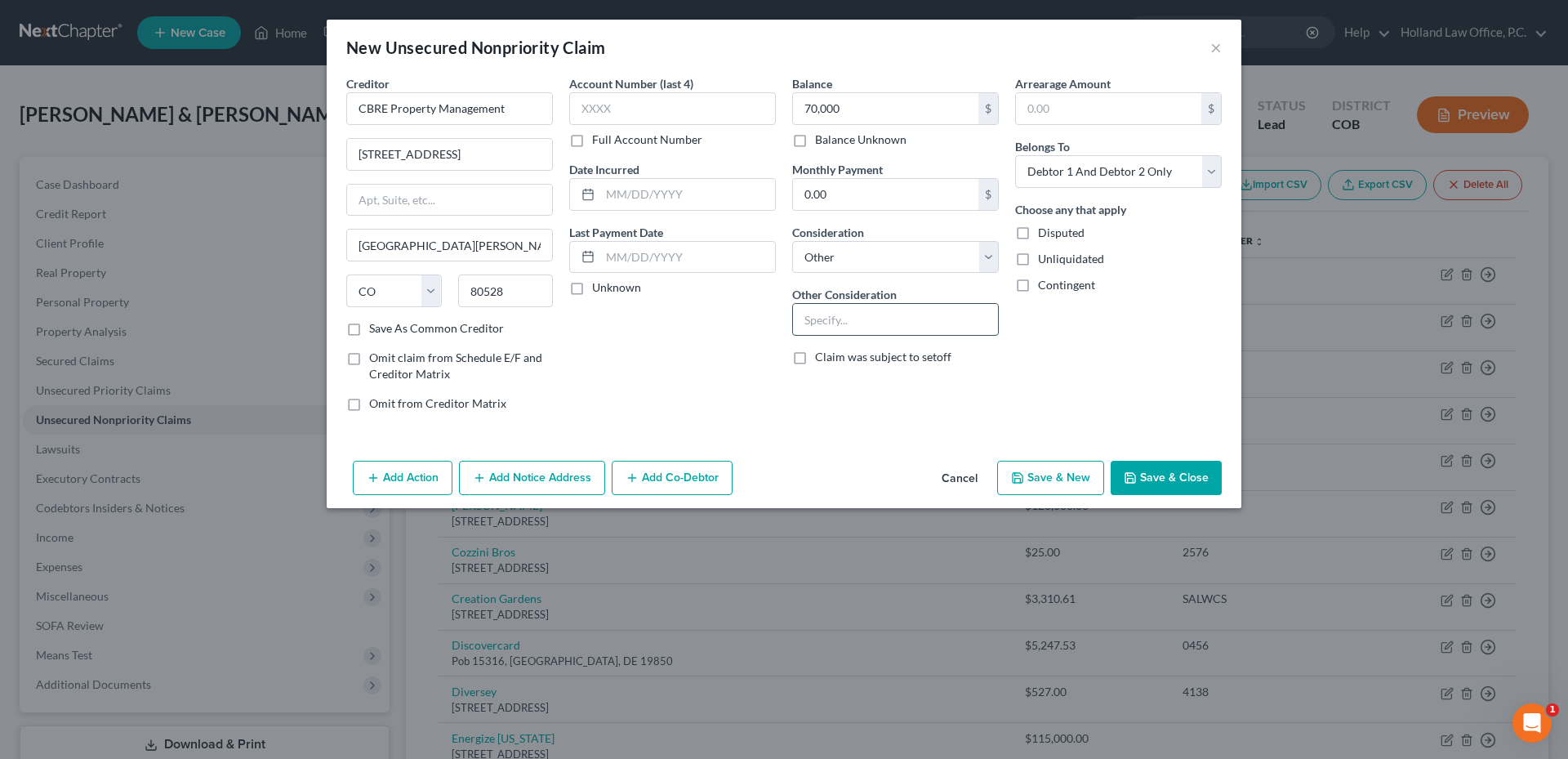
click at [892, 322] on input "text" at bounding box center [895, 319] width 205 height 31
type input "Business"
drag, startPoint x: 1135, startPoint y: 316, endPoint x: 1142, endPoint y: 310, distance: 9.2
click at [1137, 316] on div "Arrearage Amount $ Belongs To * Select Debtor 1 Only Debtor 2 Only Debtor 1 And…" at bounding box center [1118, 249] width 223 height 350
click at [1136, 169] on select "Select Debtor 1 Only Debtor 2 Only Debtor 1 And Debtor 2 Only At Least One Of T…" at bounding box center [1118, 172] width 207 height 32
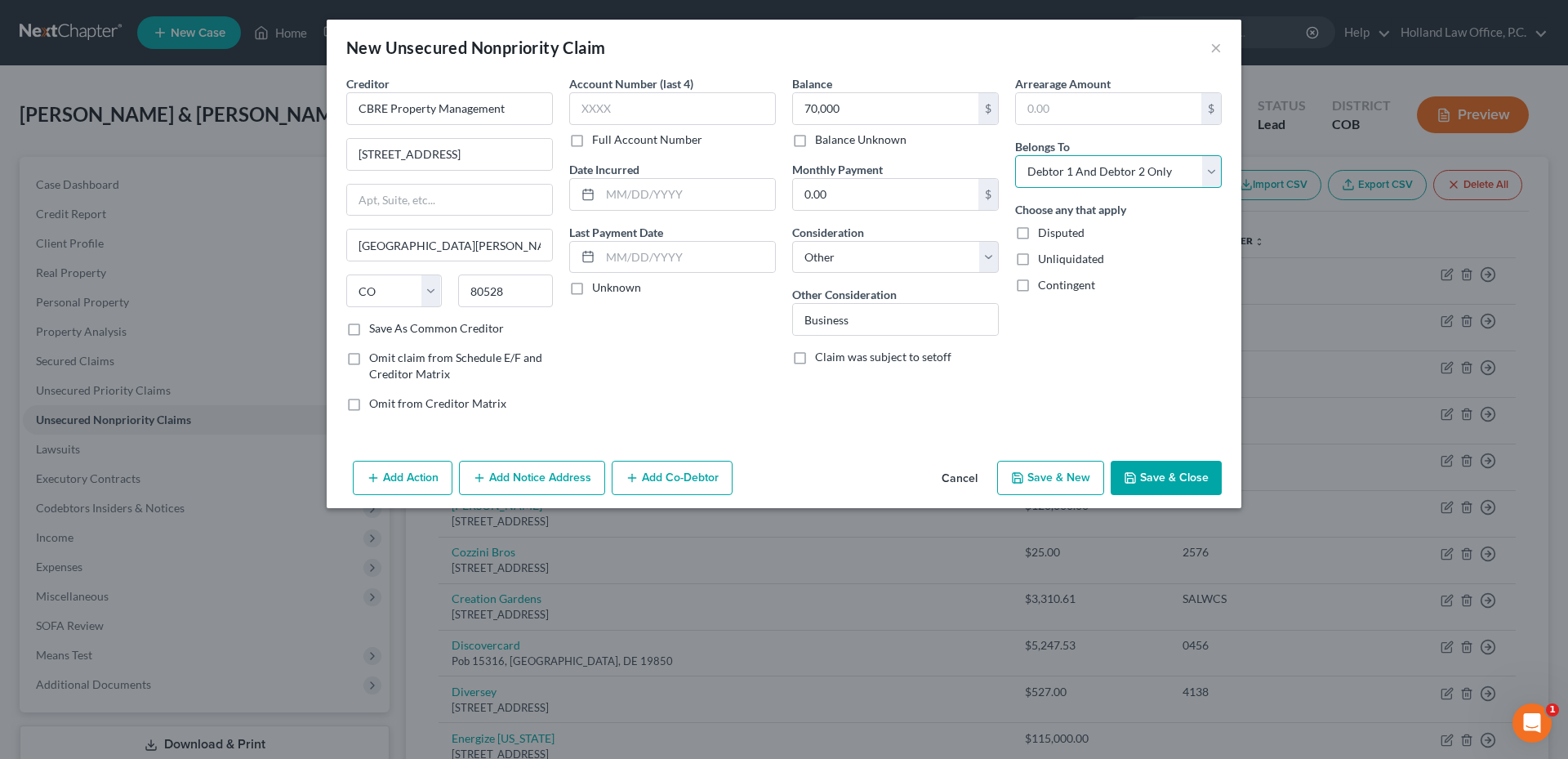
select select "0"
click at [1015, 155] on select "Select Debtor 1 Only Debtor 2 Only Debtor 1 And Debtor 2 Only At Least One Of T…" at bounding box center [1118, 172] width 207 height 32
click at [1153, 478] on button "Save & Close" at bounding box center [1165, 478] width 111 height 34
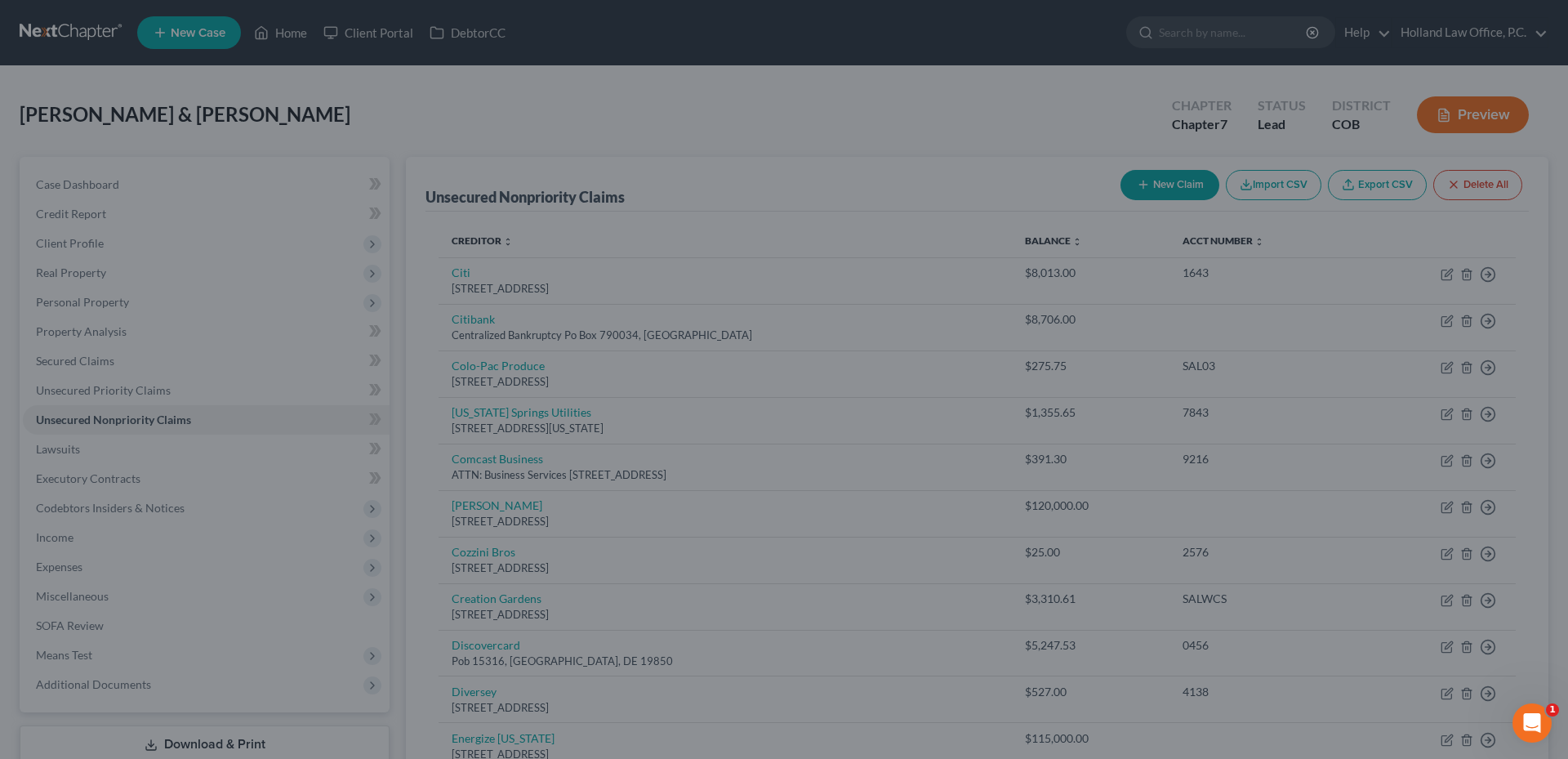
type input "70,000.00"
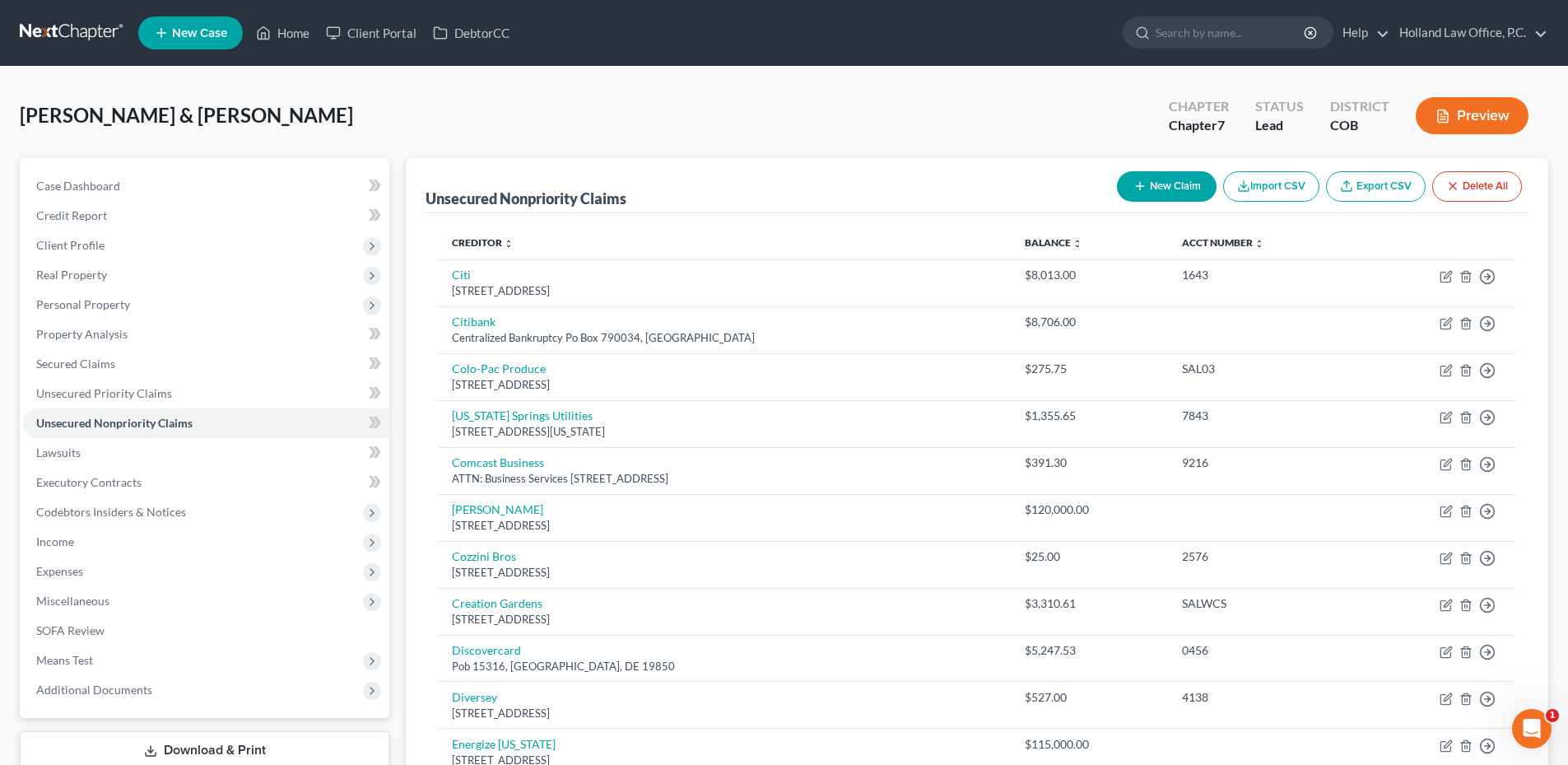
click at [1140, 188] on line "button" at bounding box center [1140, 186] width 0 height 8
select select "2"
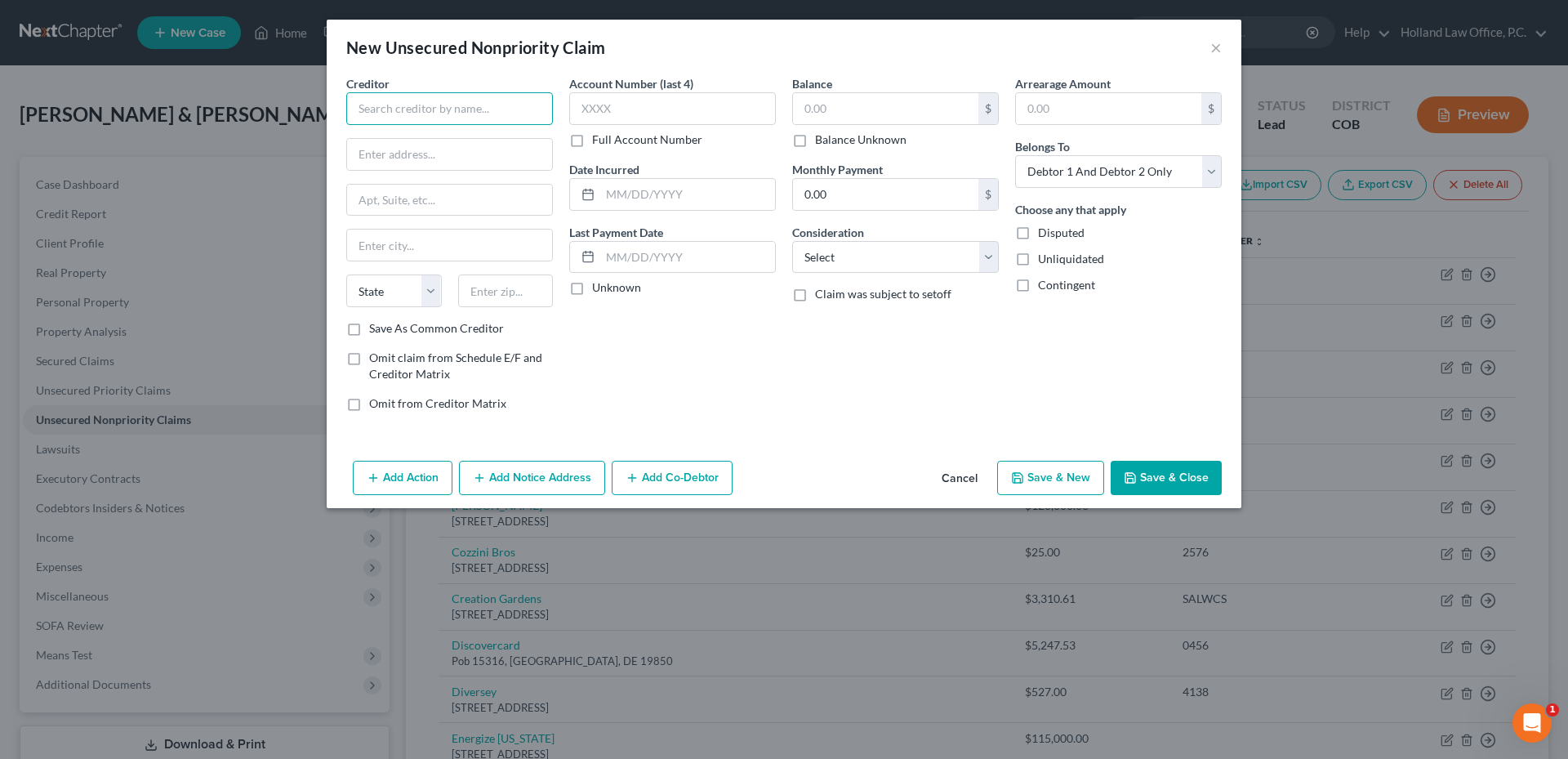
click at [395, 107] on input "text" at bounding box center [449, 108] width 207 height 32
type input "Norwood Devlopment Co"
click at [478, 148] on input "text" at bounding box center [449, 154] width 205 height 31
type input "4065 Sinton Rd"
type input "80907"
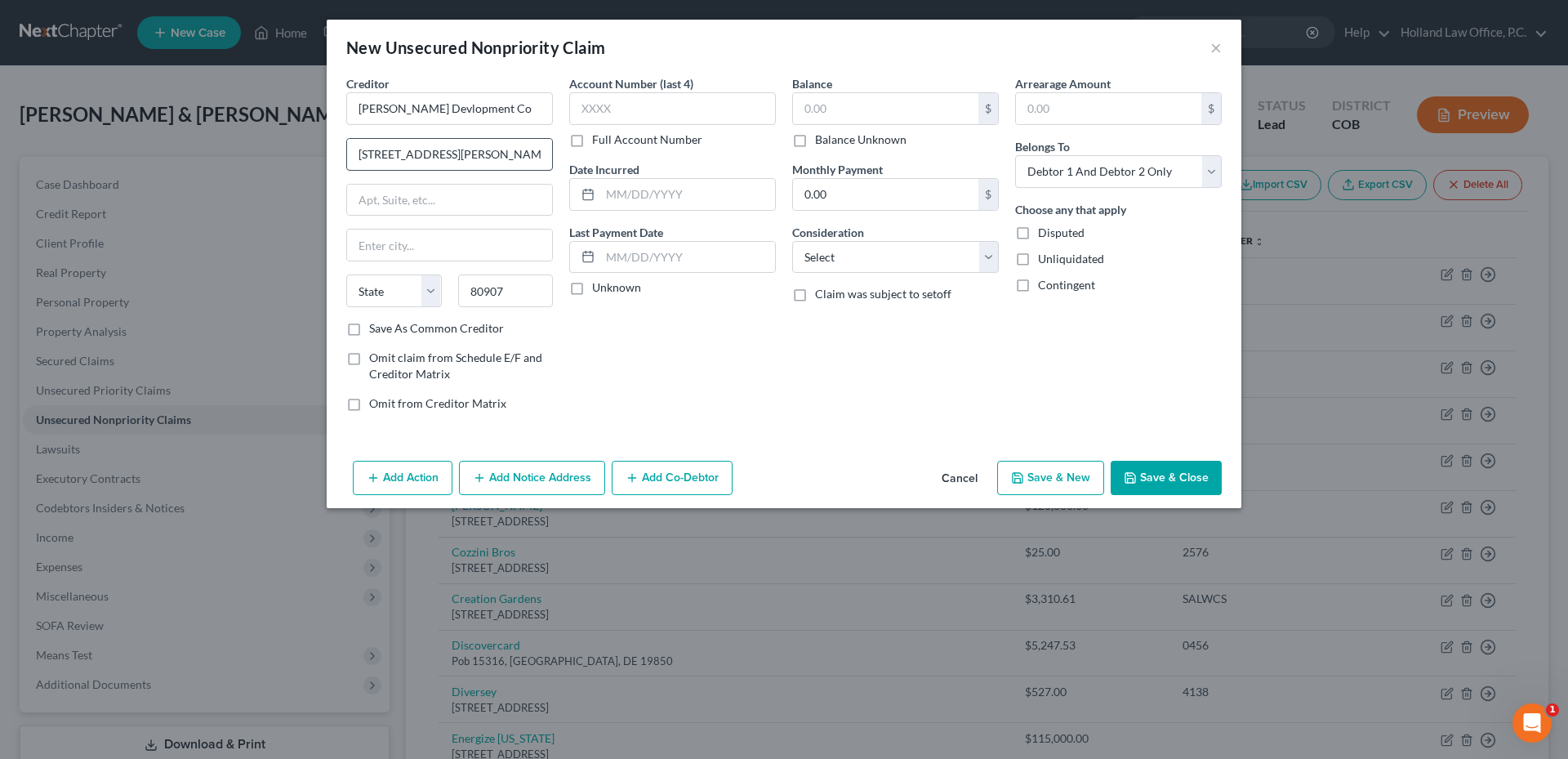
type input "[US_STATE][GEOGRAPHIC_DATA]"
select select "5"
click at [854, 121] on input "text" at bounding box center [886, 108] width 186 height 31
click at [375, 324] on label "Save As Common Creditor" at bounding box center [437, 328] width 135 height 16
click at [375, 324] on input "Save As Common Creditor" at bounding box center [380, 325] width 10 height 10
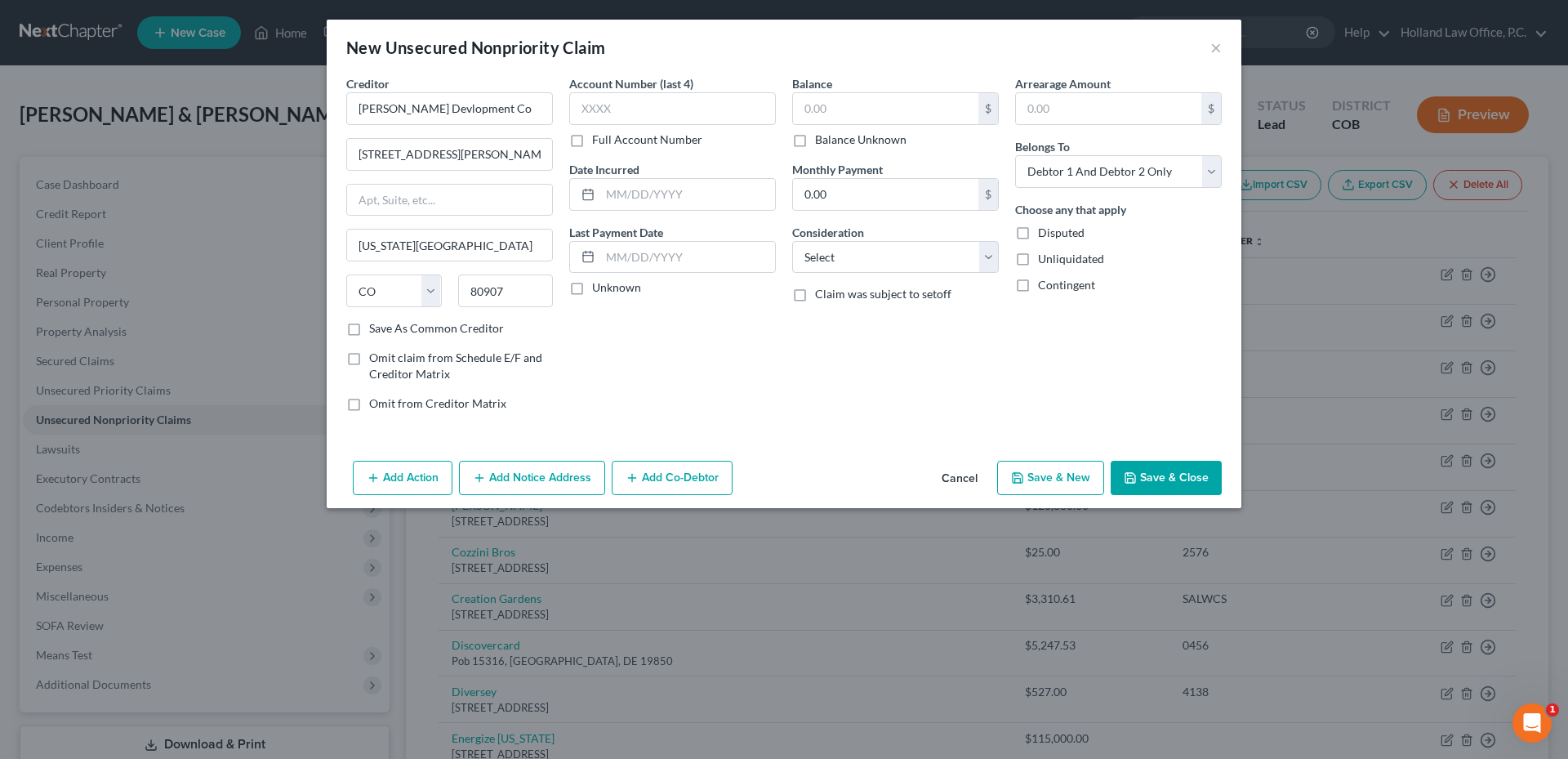
checkbox input "true"
click at [861, 111] on input "text" at bounding box center [886, 108] width 186 height 31
type input "110,939.00"
click at [869, 263] on select "Select Cable / Satellite Services Collection Agency Credit Card Debt Debt Couns…" at bounding box center [895, 257] width 207 height 32
select select "14"
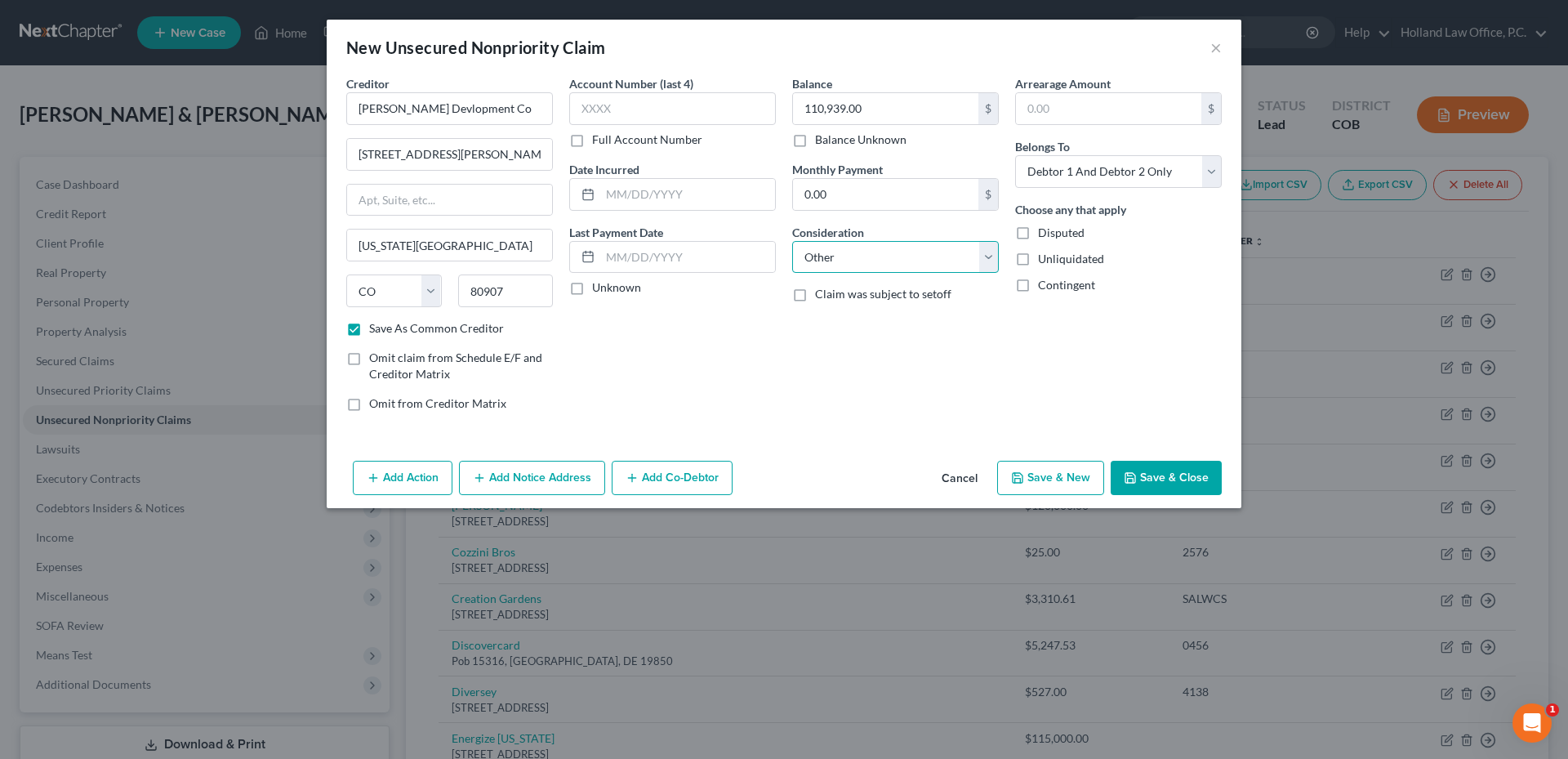
click at [792, 241] on select "Select Cable / Satellite Services Collection Agency Credit Card Debt Debt Couns…" at bounding box center [895, 257] width 207 height 32
click at [877, 310] on input "text" at bounding box center [895, 319] width 205 height 31
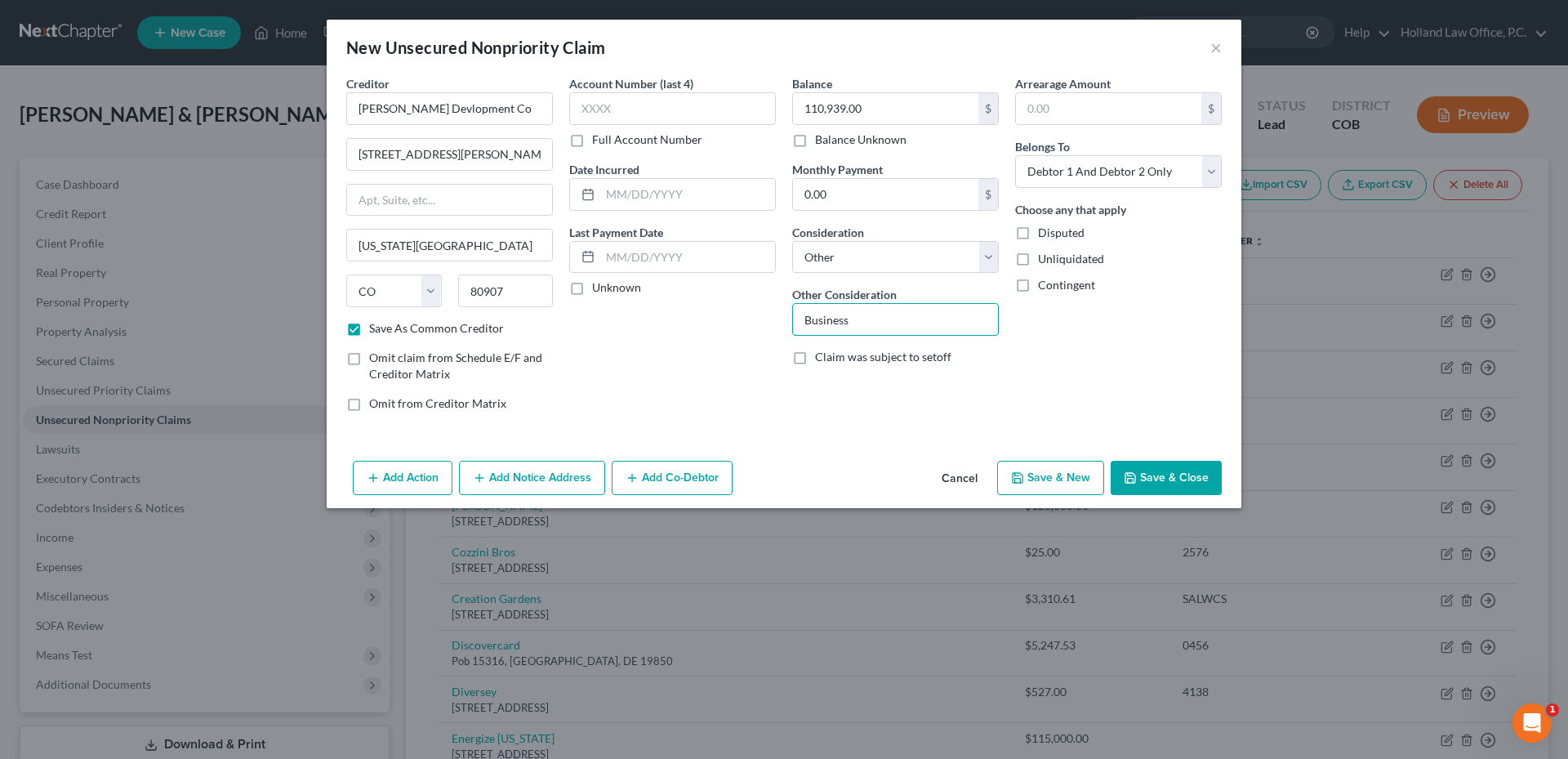
type input "Business"
drag, startPoint x: 1132, startPoint y: 347, endPoint x: 1137, endPoint y: 425, distance: 78.2
click at [1132, 347] on div "Arrearage Amount $ Belongs To * Select Debtor 1 Only Debtor 2 Only Debtor 1 And…" at bounding box center [1118, 249] width 223 height 350
click at [1189, 488] on button "Save & Close" at bounding box center [1165, 478] width 111 height 34
checkbox input "false"
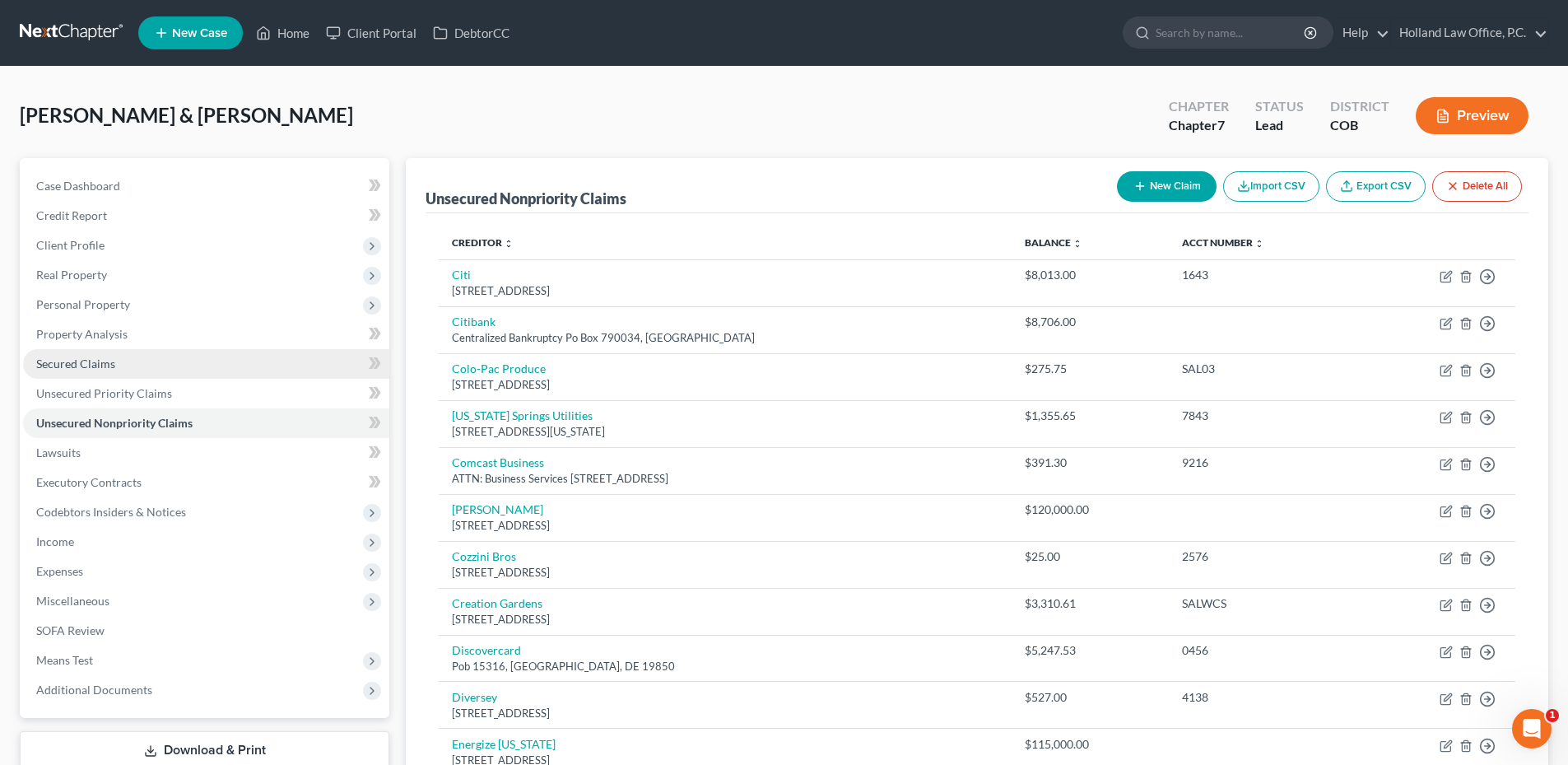
click at [154, 361] on link "Secured Claims" at bounding box center [206, 363] width 367 height 30
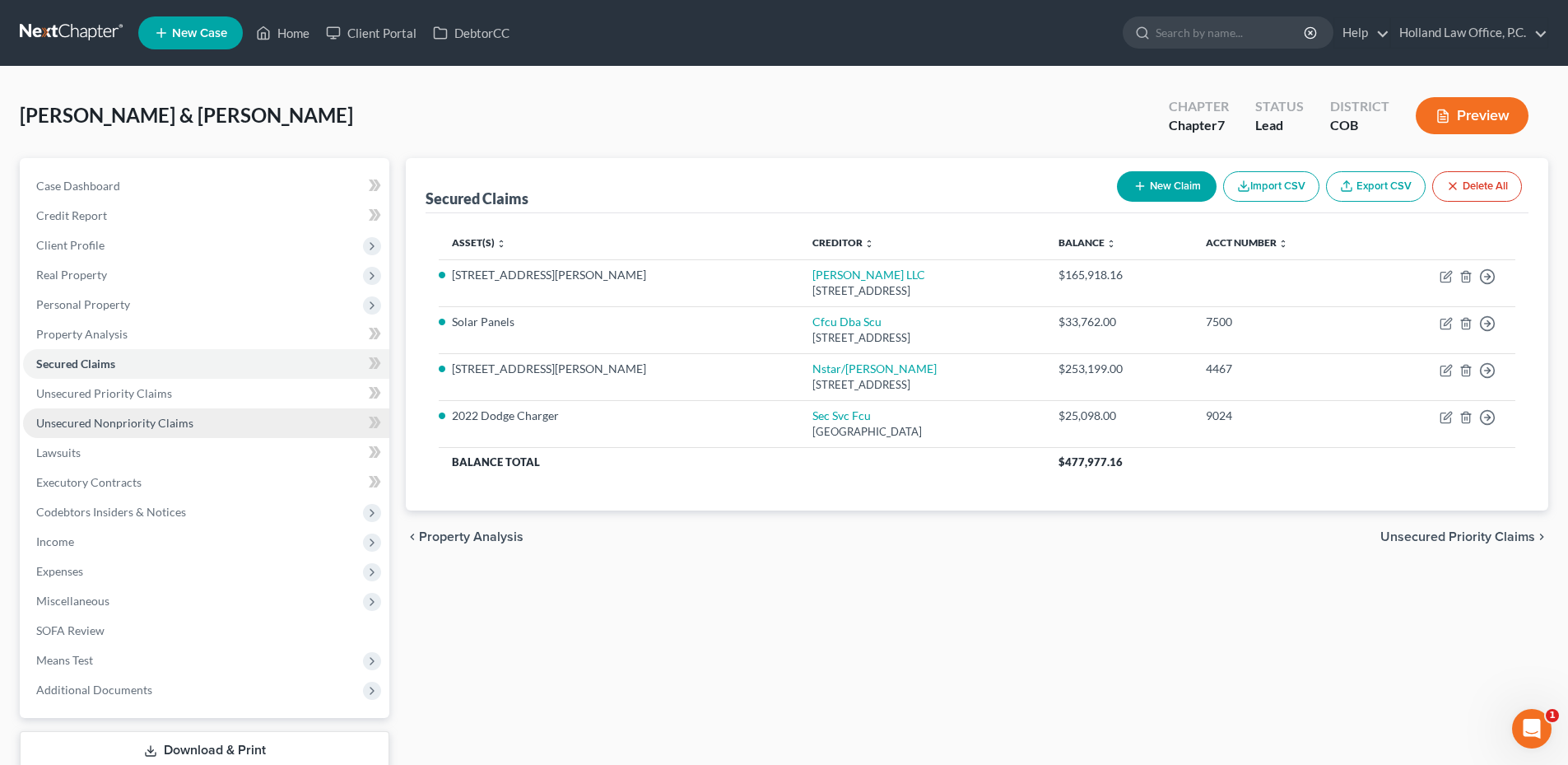
click at [146, 427] on span "Unsecured Nonpriority Claims" at bounding box center [115, 422] width 158 height 14
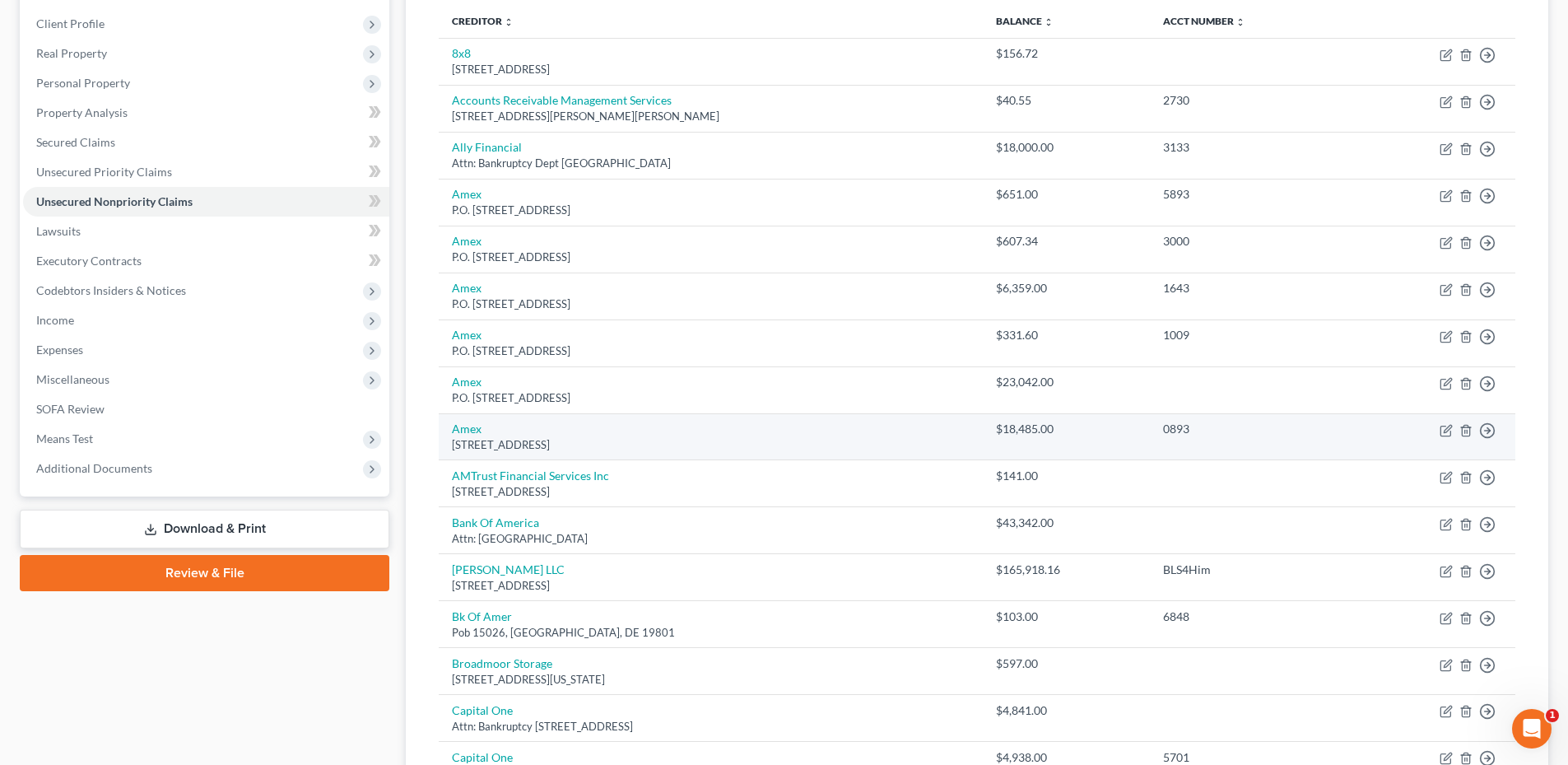
scroll to position [247, 0]
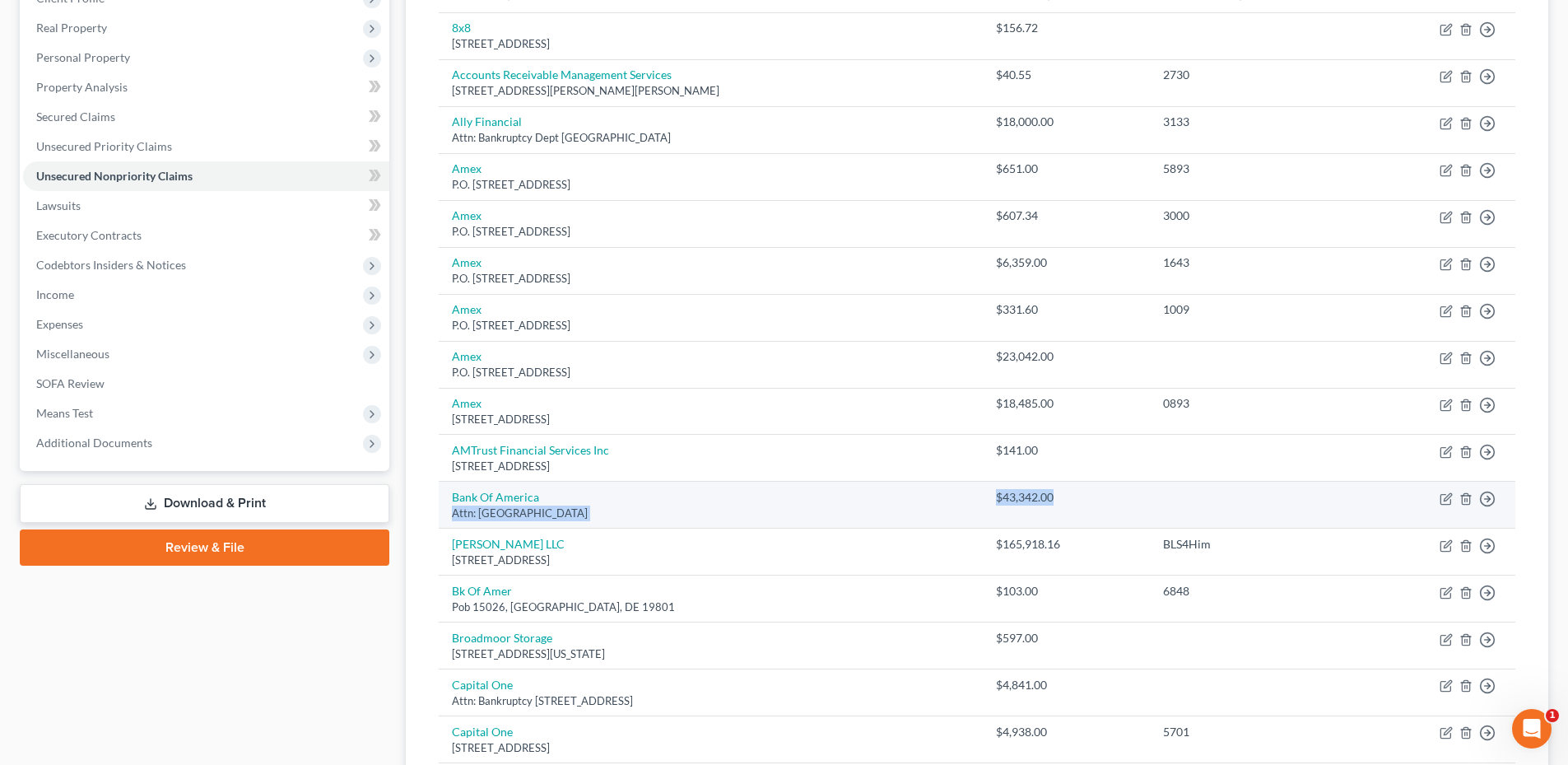
drag, startPoint x: 1105, startPoint y: 497, endPoint x: 1144, endPoint y: 497, distance: 39.0
click at [1143, 497] on tr "Bank Of America Attn: Bankruptcy Po Box 982238, El Paso, TX 79998 $43,342.00 Mo…" at bounding box center [976, 504] width 1076 height 47
drag, startPoint x: 1144, startPoint y: 497, endPoint x: 1130, endPoint y: 510, distance: 19.1
click at [1142, 509] on td "$43,342.00" at bounding box center [1066, 504] width 167 height 47
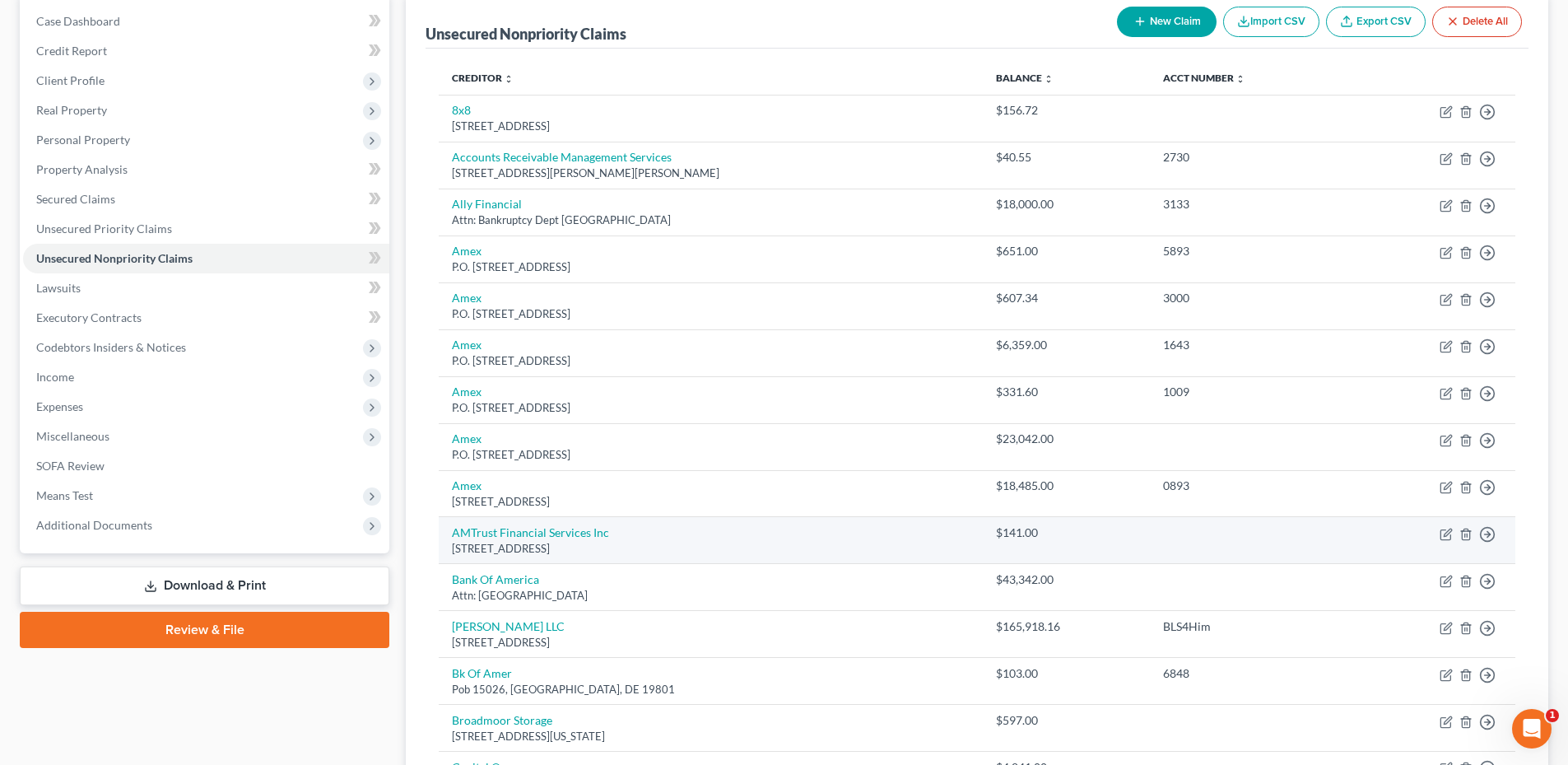
scroll to position [82, 0]
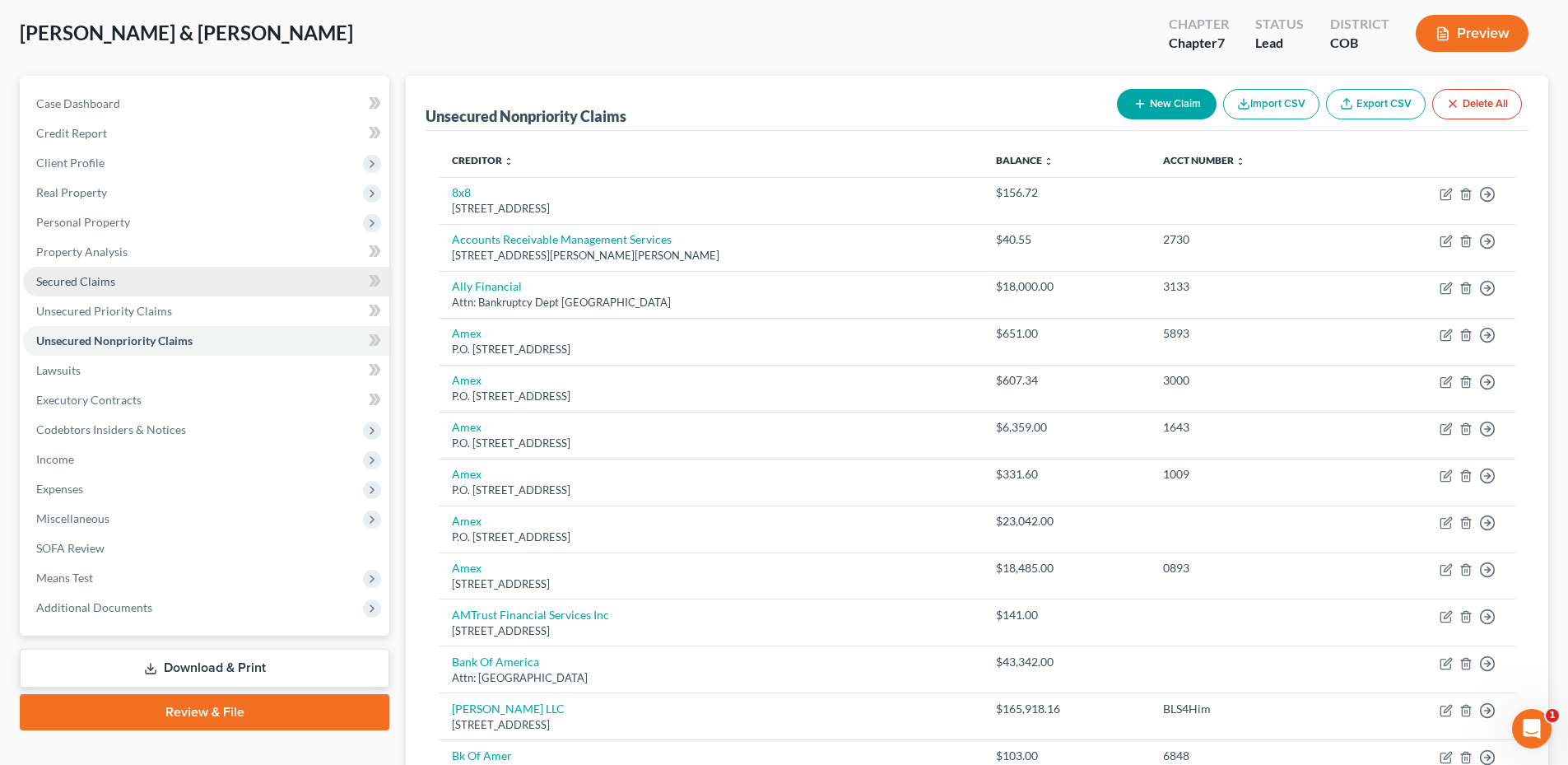
click at [132, 280] on link "Secured Claims" at bounding box center [206, 281] width 367 height 30
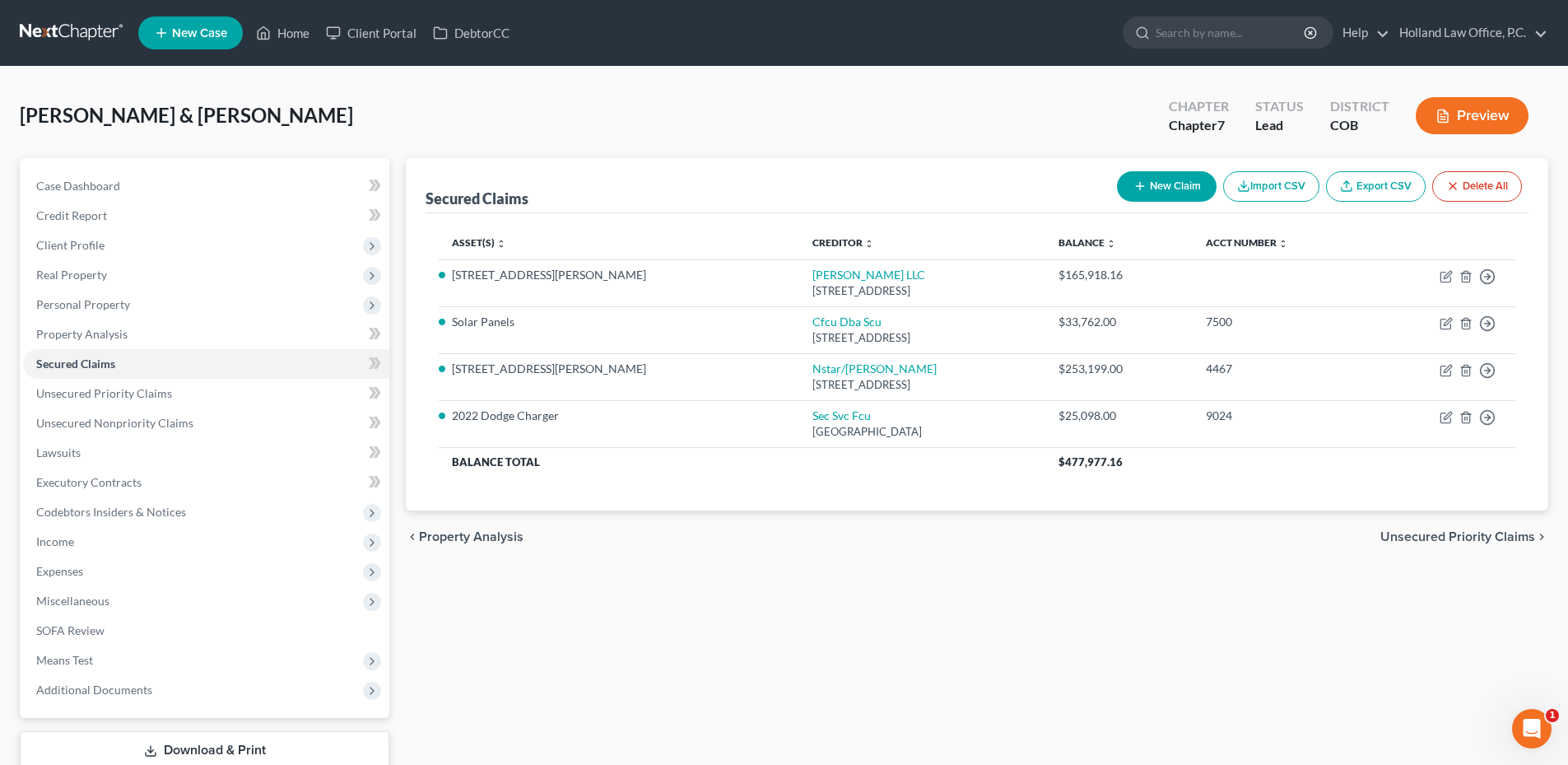
click at [1149, 193] on button "New Claim" at bounding box center [1167, 186] width 99 height 31
select select "2"
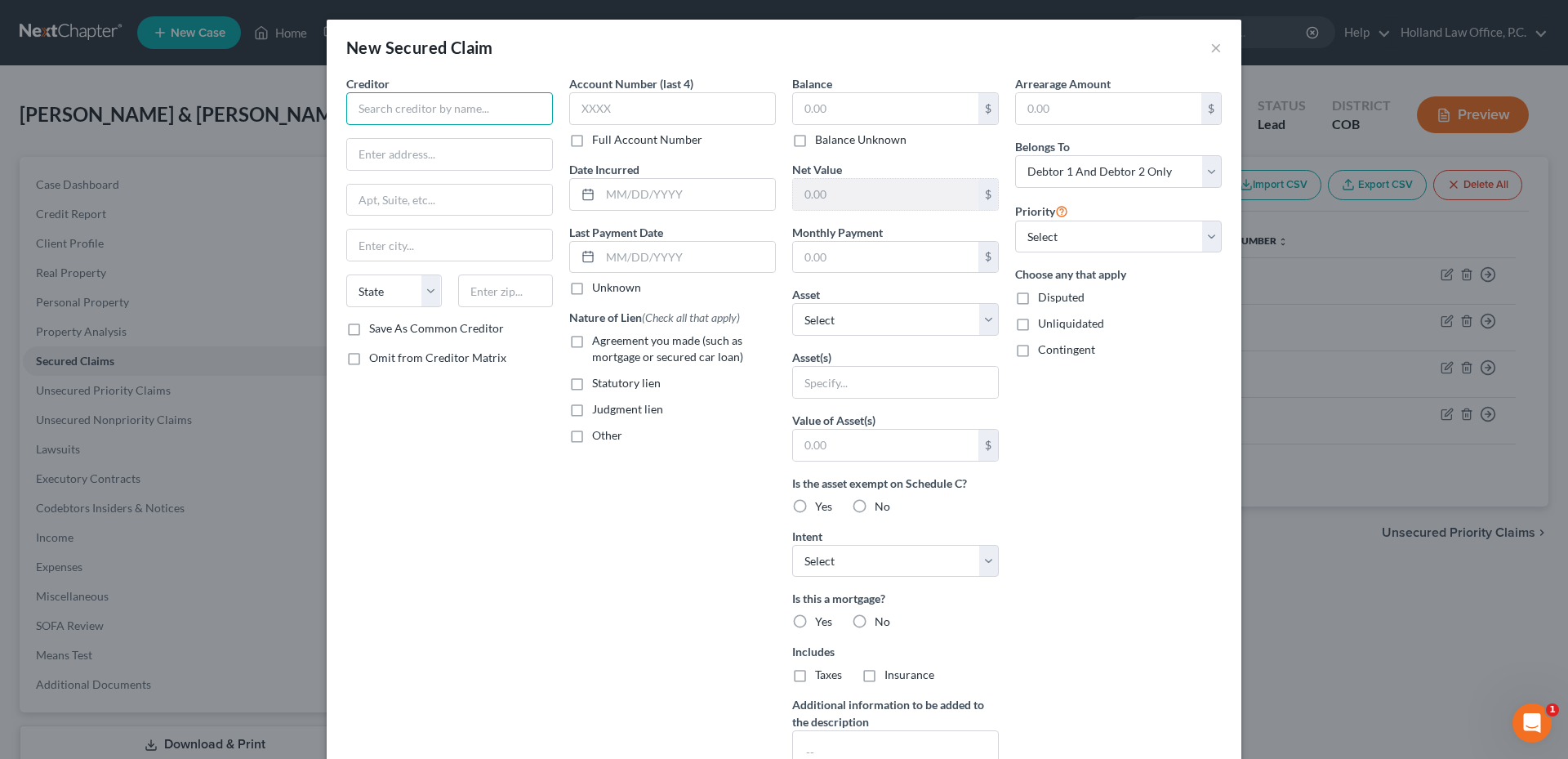
drag, startPoint x: 405, startPoint y: 119, endPoint x: 403, endPoint y: 110, distance: 9.2
click at [403, 111] on input "text" at bounding box center [449, 108] width 207 height 32
click at [428, 150] on div "Attn: Correspondance P.O. Box 6611, Greenwood Village, CO 80155" at bounding box center [452, 152] width 186 height 14
type input "Bellco Credit Union"
type input "Attn: Correspondance"
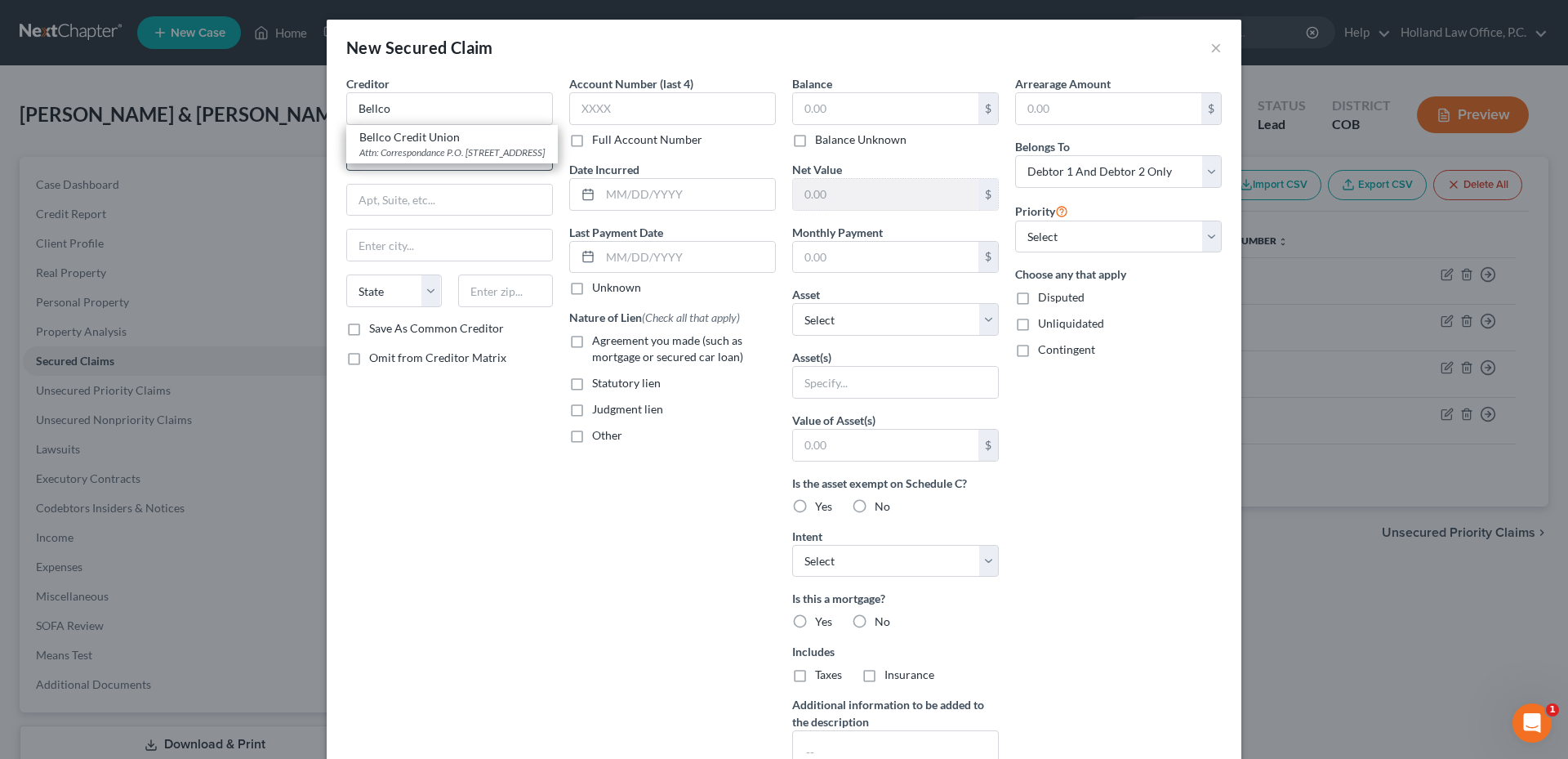
type input "P.O. Box 6611"
type input "Greenwood Village"
click at [833, 115] on input "text" at bounding box center [886, 108] width 186 height 31
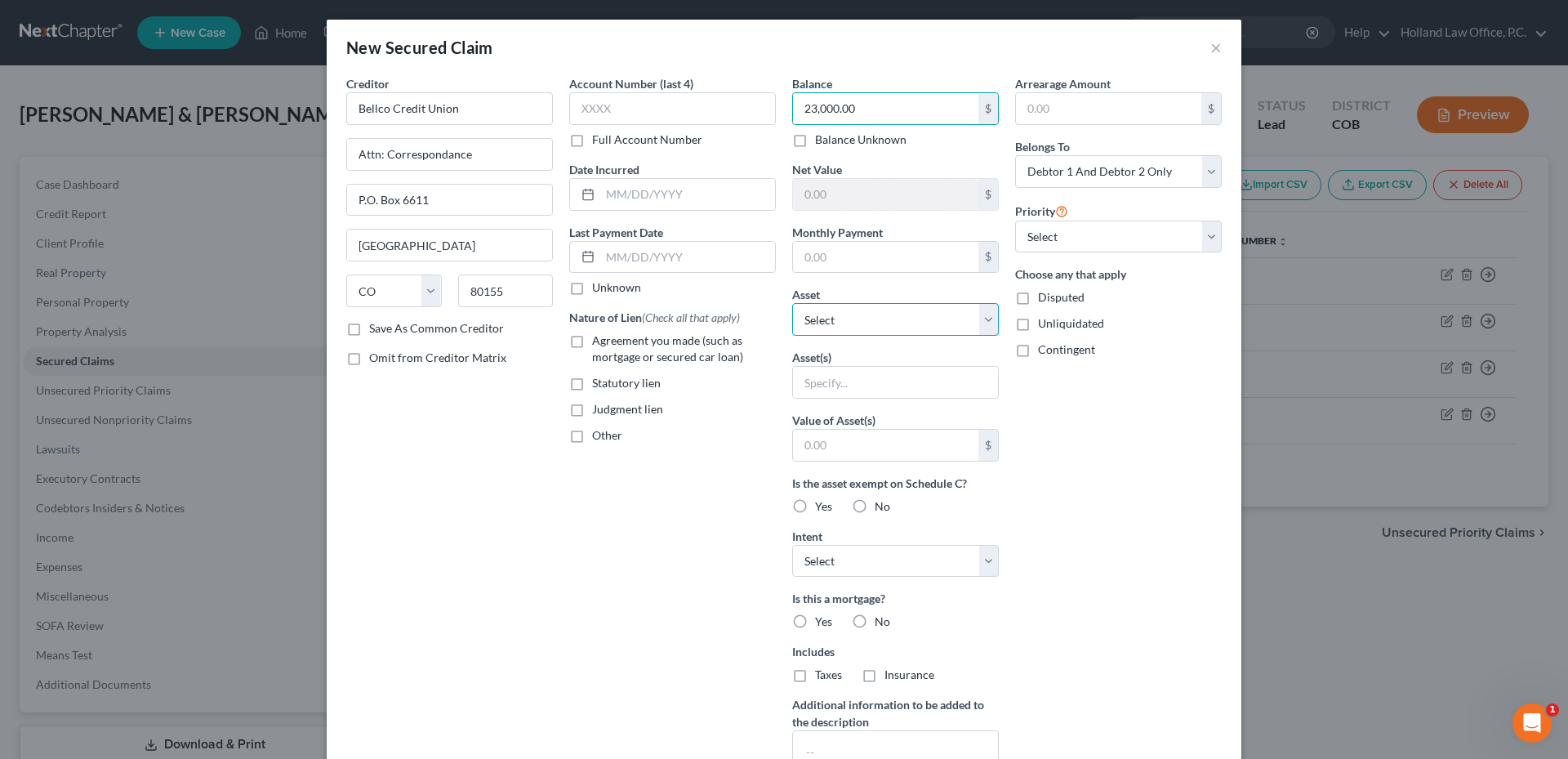
click at [840, 316] on select "Select Other Multiple Assets Household Goods - Sofa, Tv Stand, Pots/pan, Small …" at bounding box center [895, 319] width 207 height 32
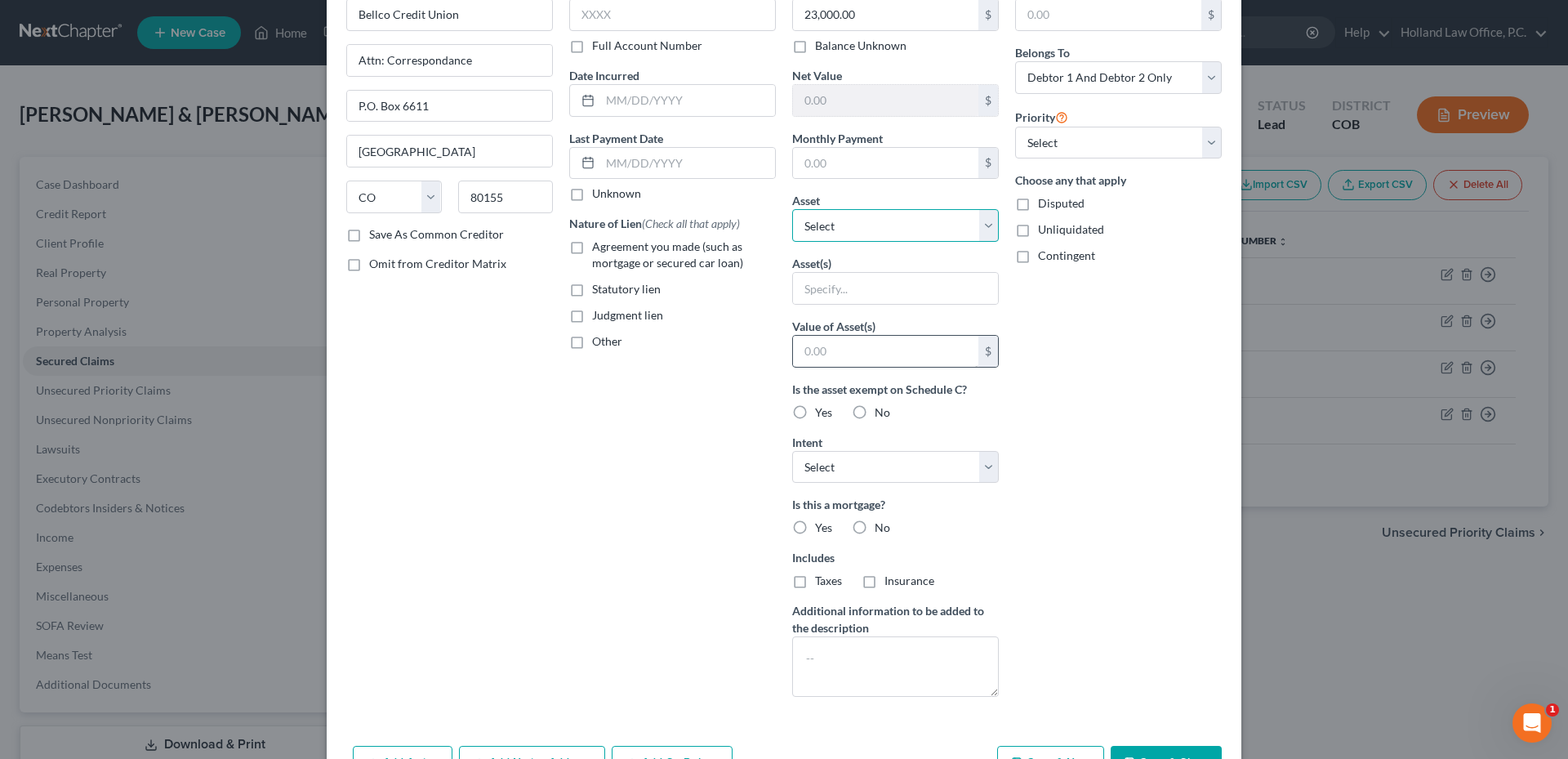
scroll to position [148, 0]
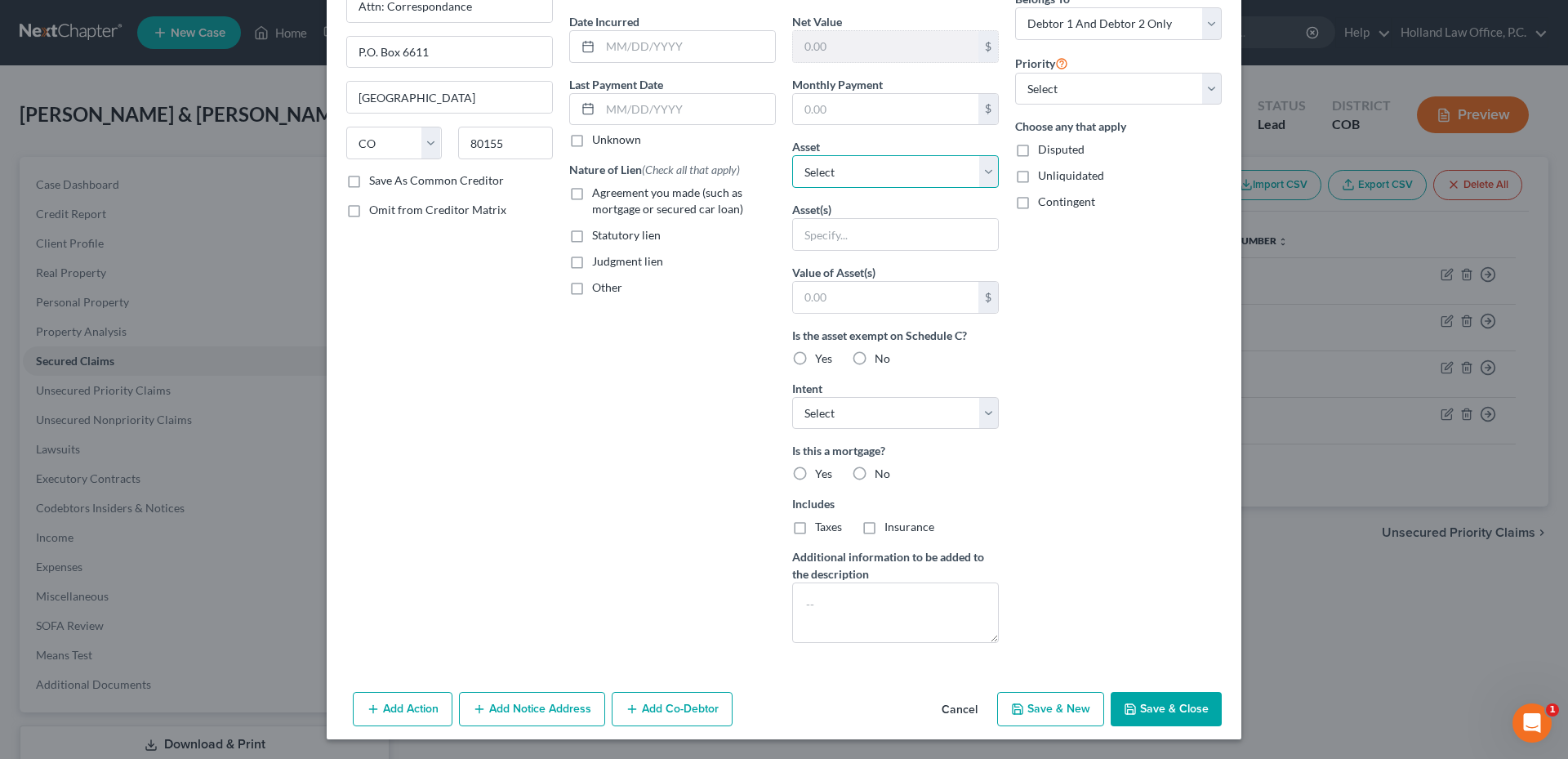
click at [883, 170] on select "Select Other Multiple Assets Household Goods - Sofa, Tv Stand, Pots/pan, Small …" at bounding box center [895, 172] width 207 height 32
click at [792, 188] on select "Select Other Multiple Assets Household Goods - Sofa, Tv Stand, Pots/pan, Small …" at bounding box center [895, 172] width 207 height 32
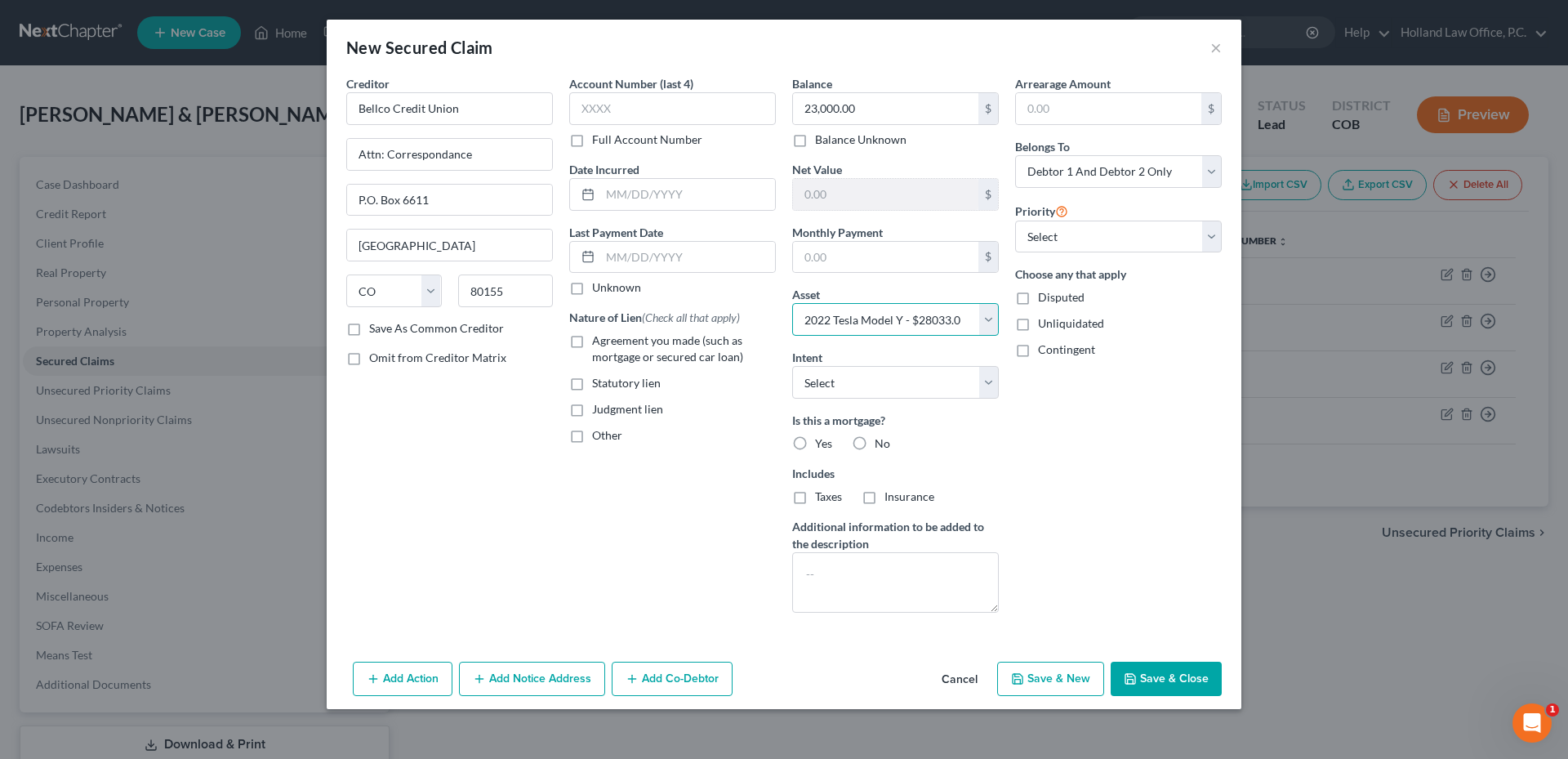
scroll to position [0, 0]
click at [873, 378] on select "Select Surrender Redeem Reaffirm Avoid Other" at bounding box center [895, 382] width 207 height 32
click at [792, 366] on select "Select Surrender Redeem Reaffirm Avoid Other" at bounding box center [895, 382] width 207 height 32
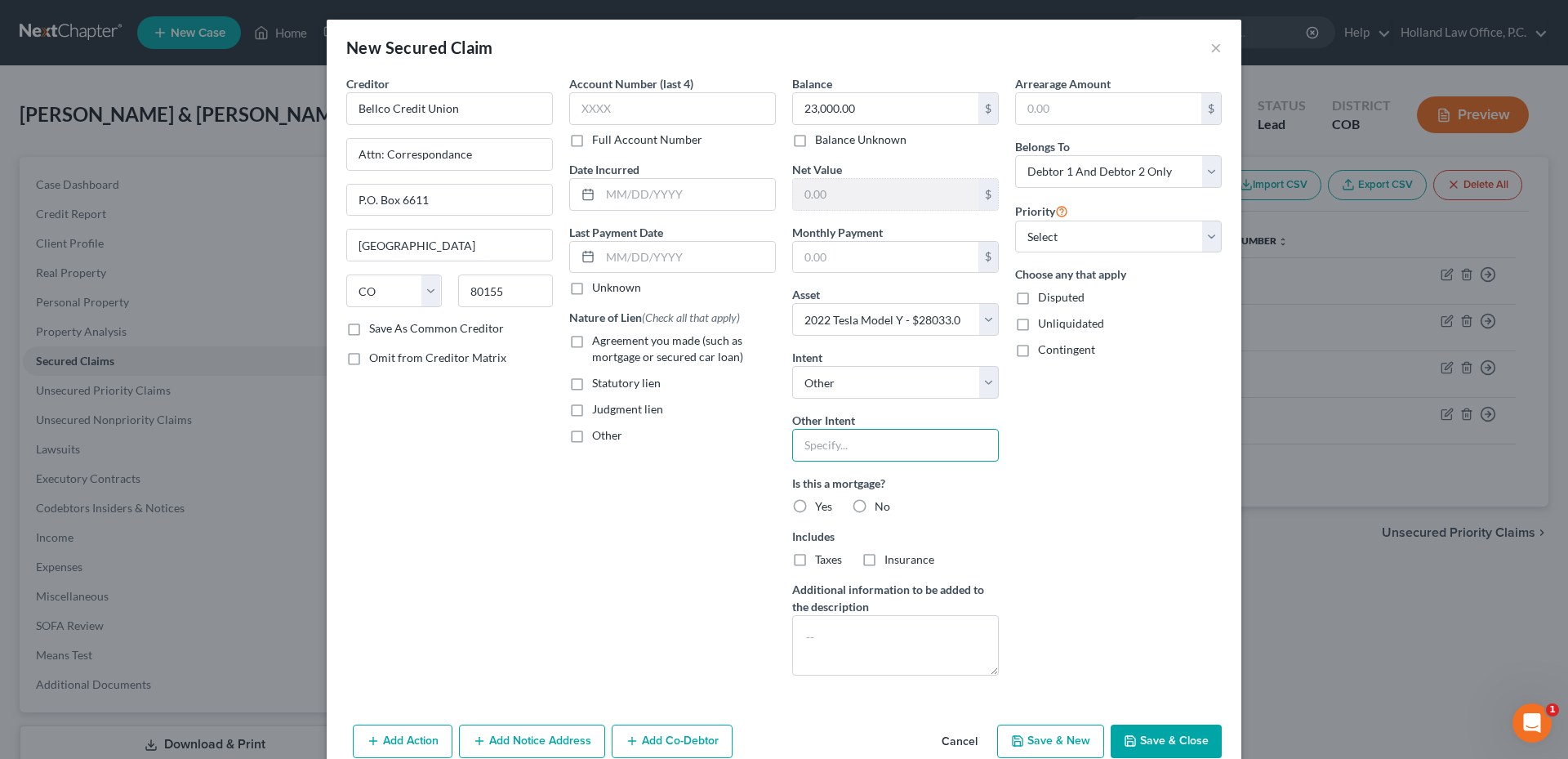
drag, startPoint x: 862, startPoint y: 443, endPoint x: 872, endPoint y: 441, distance: 10.2
click at [862, 443] on input "text" at bounding box center [895, 444] width 207 height 32
click at [874, 505] on label "No" at bounding box center [882, 506] width 15 height 16
click at [881, 505] on input "No" at bounding box center [886, 503] width 10 height 10
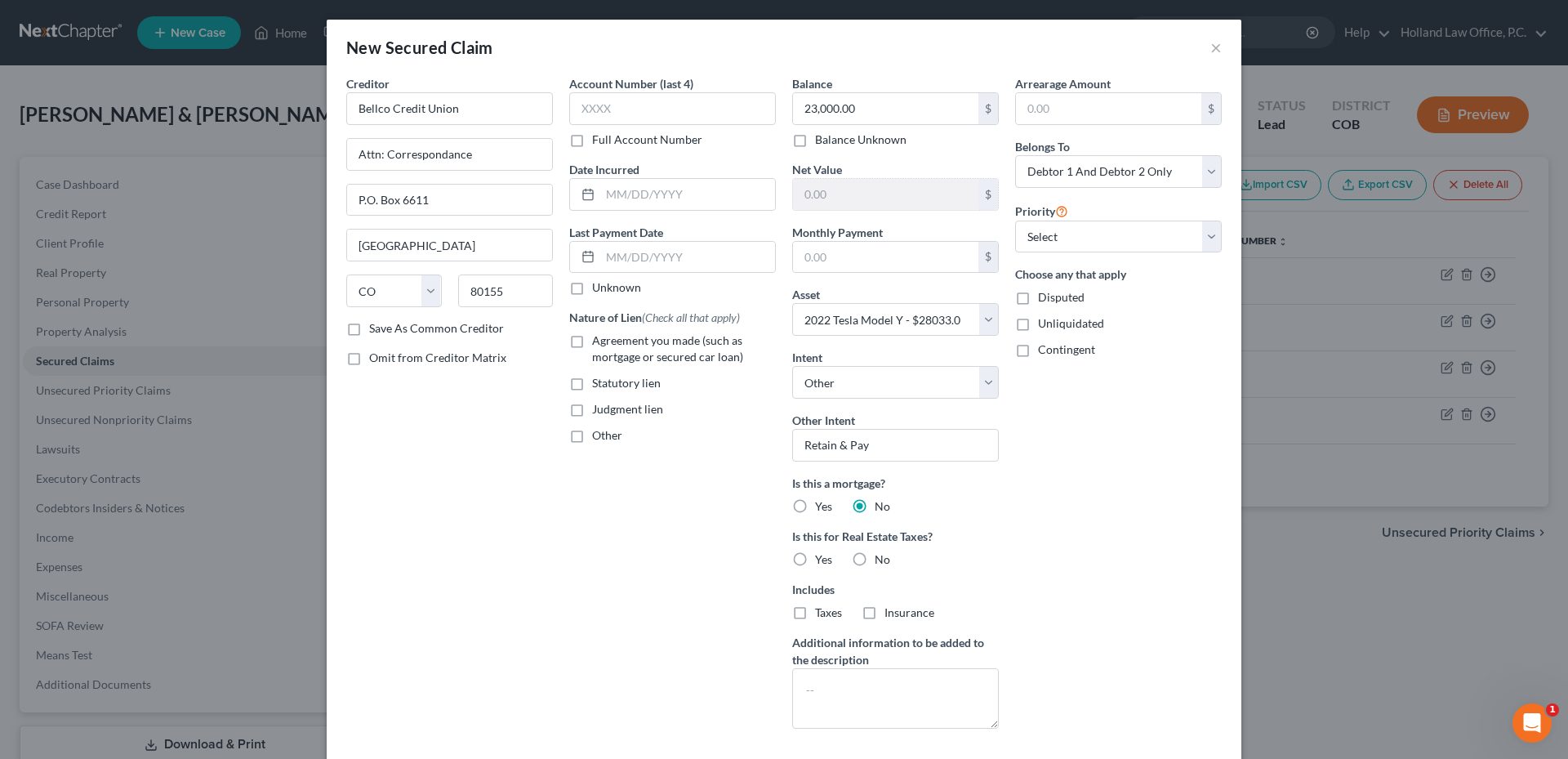
click at [874, 563] on label "No" at bounding box center [882, 559] width 15 height 16
click at [881, 562] on input "No" at bounding box center [886, 556] width 10 height 10
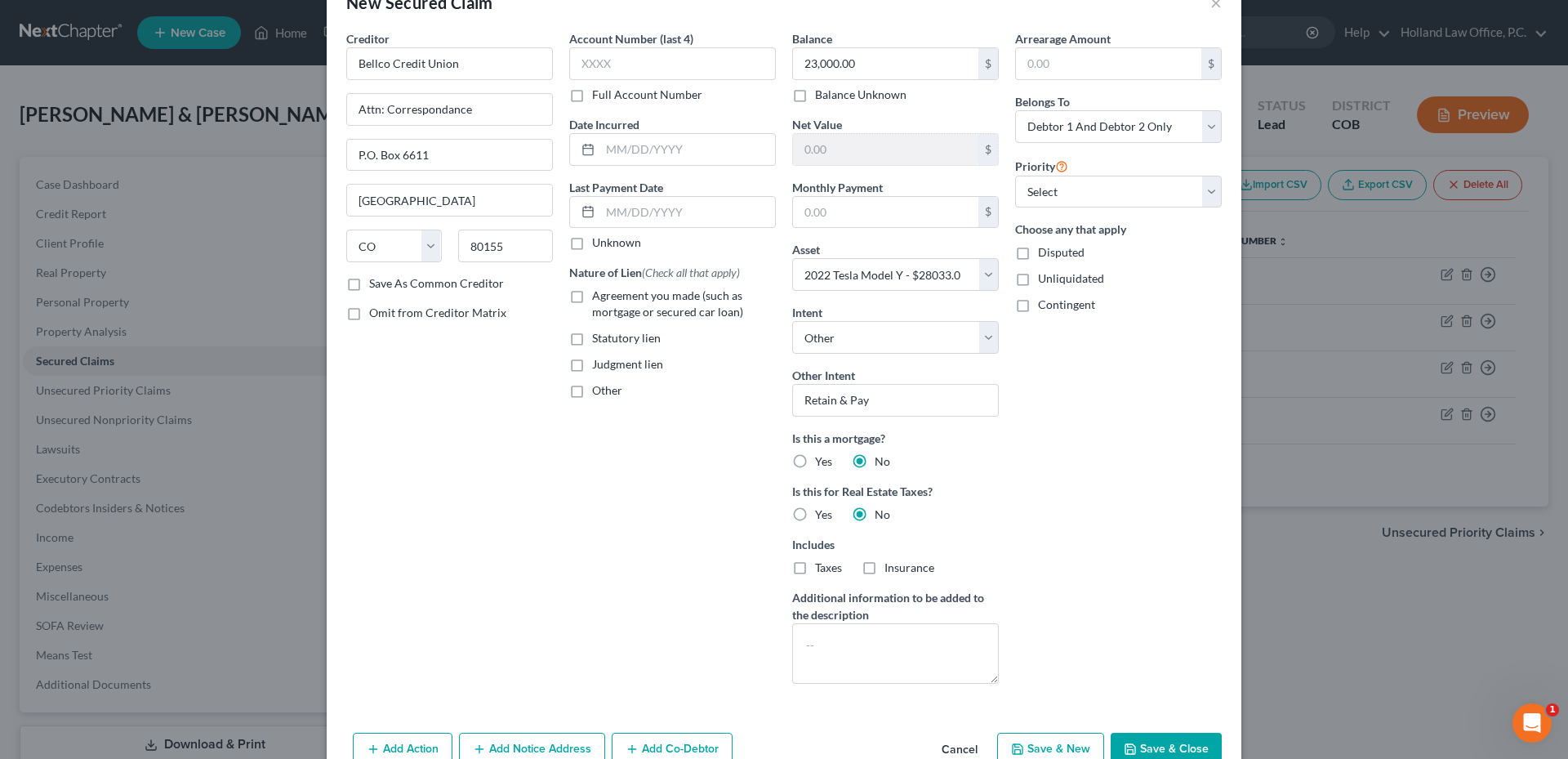
scroll to position [85, 0]
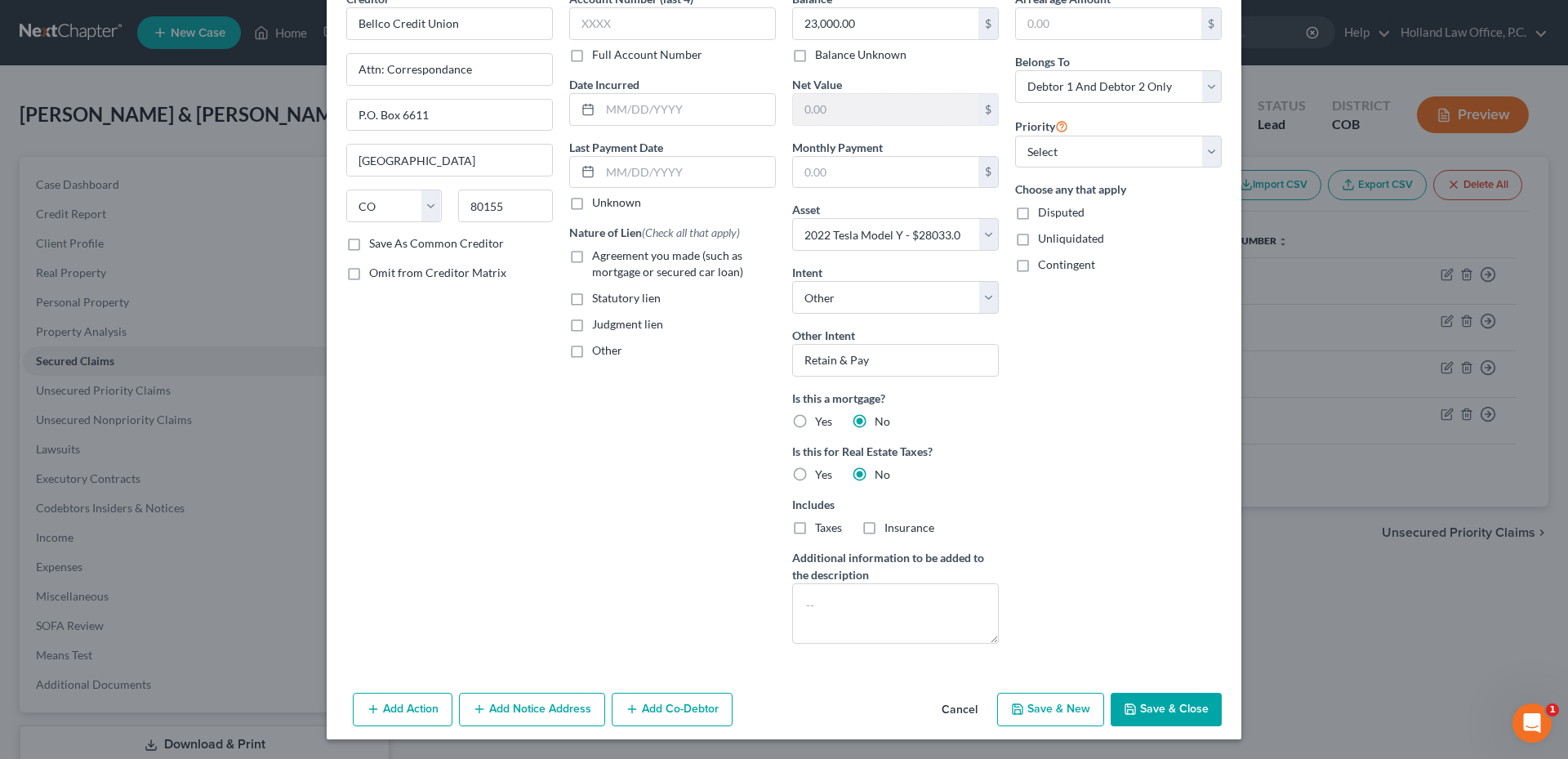
click at [1148, 698] on button "Save & Close" at bounding box center [1165, 710] width 111 height 34
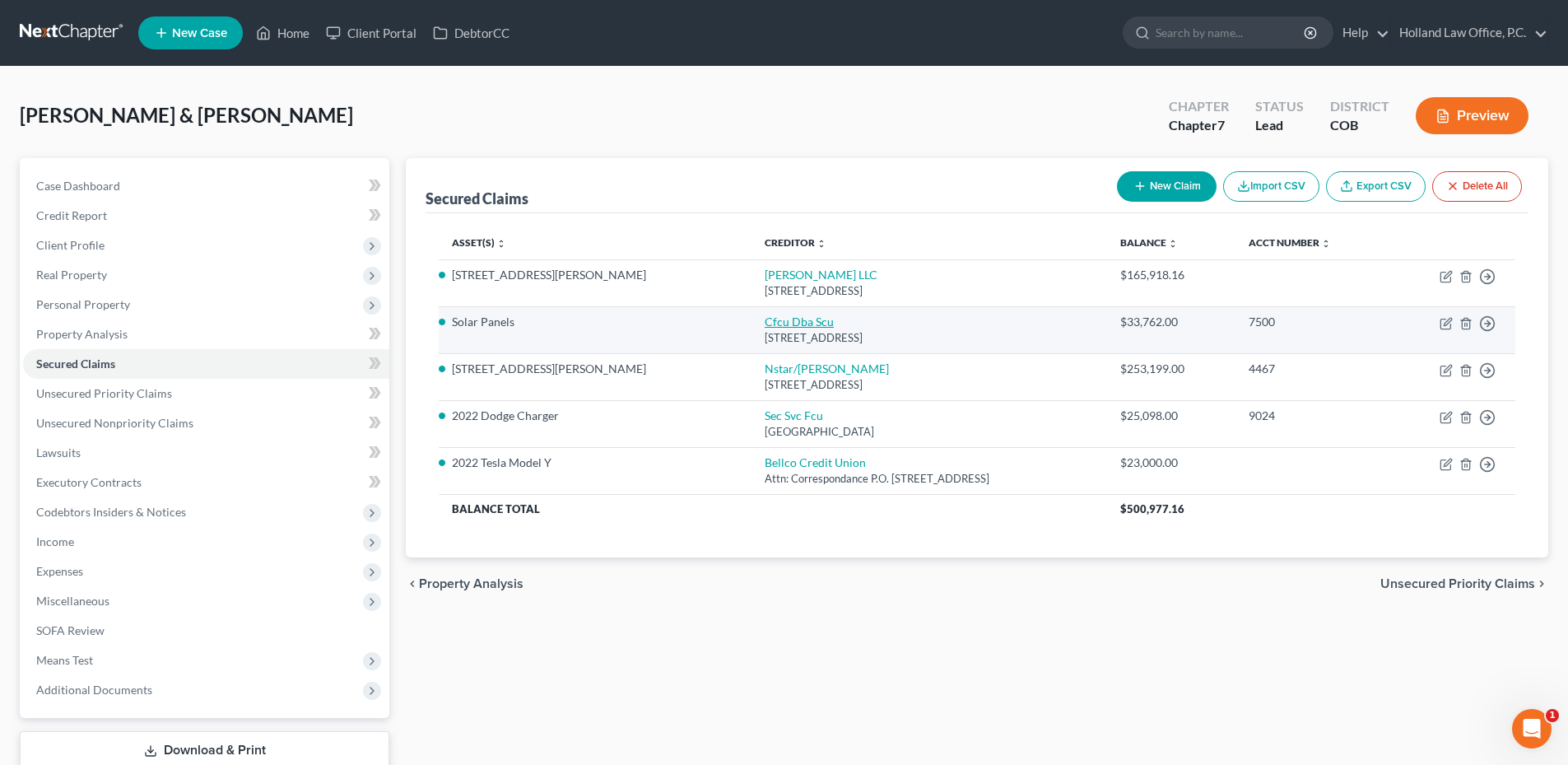
click at [765, 316] on link "Cfcu Dba Scu" at bounding box center [799, 321] width 69 height 14
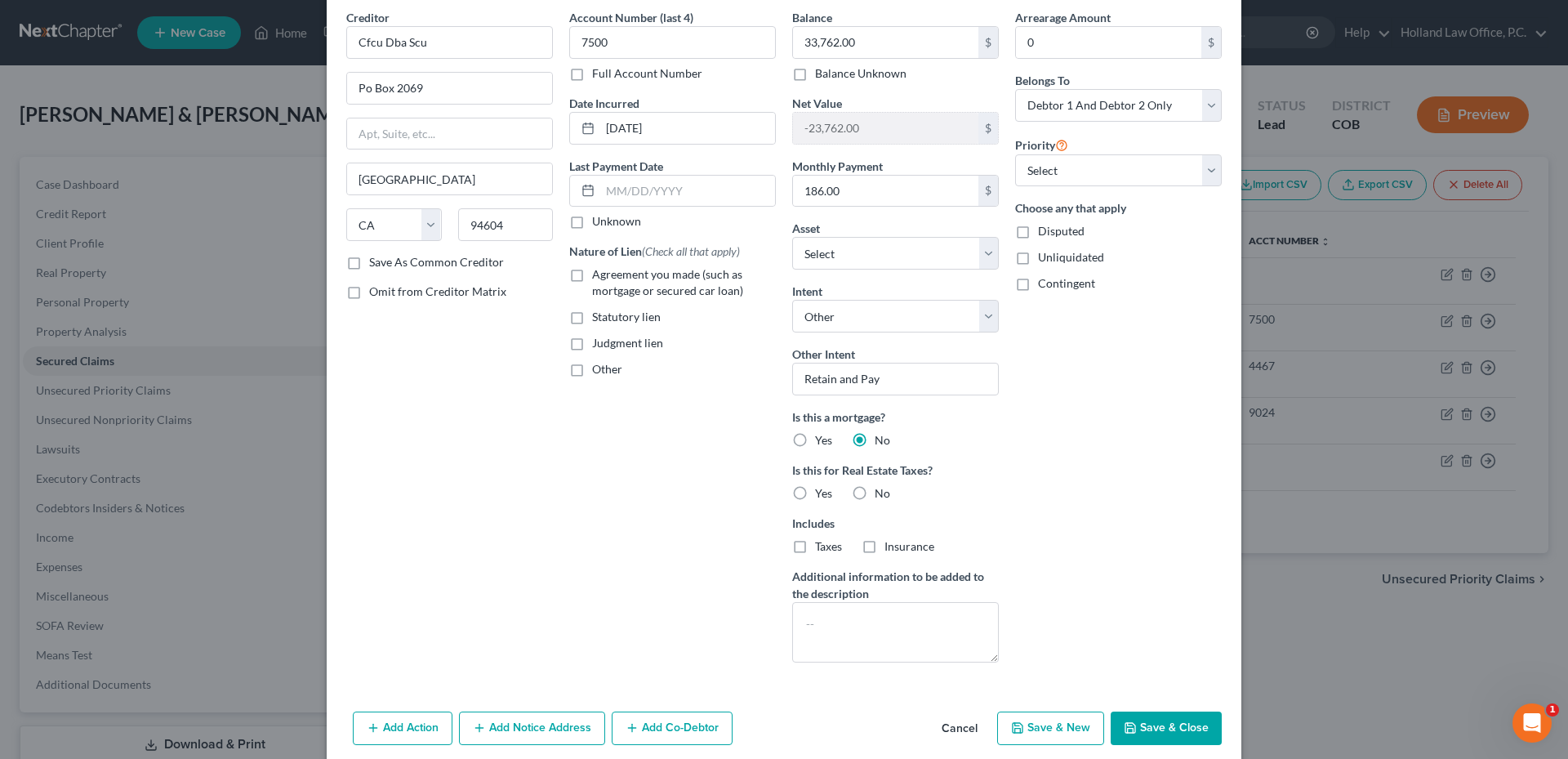
scroll to position [133, 0]
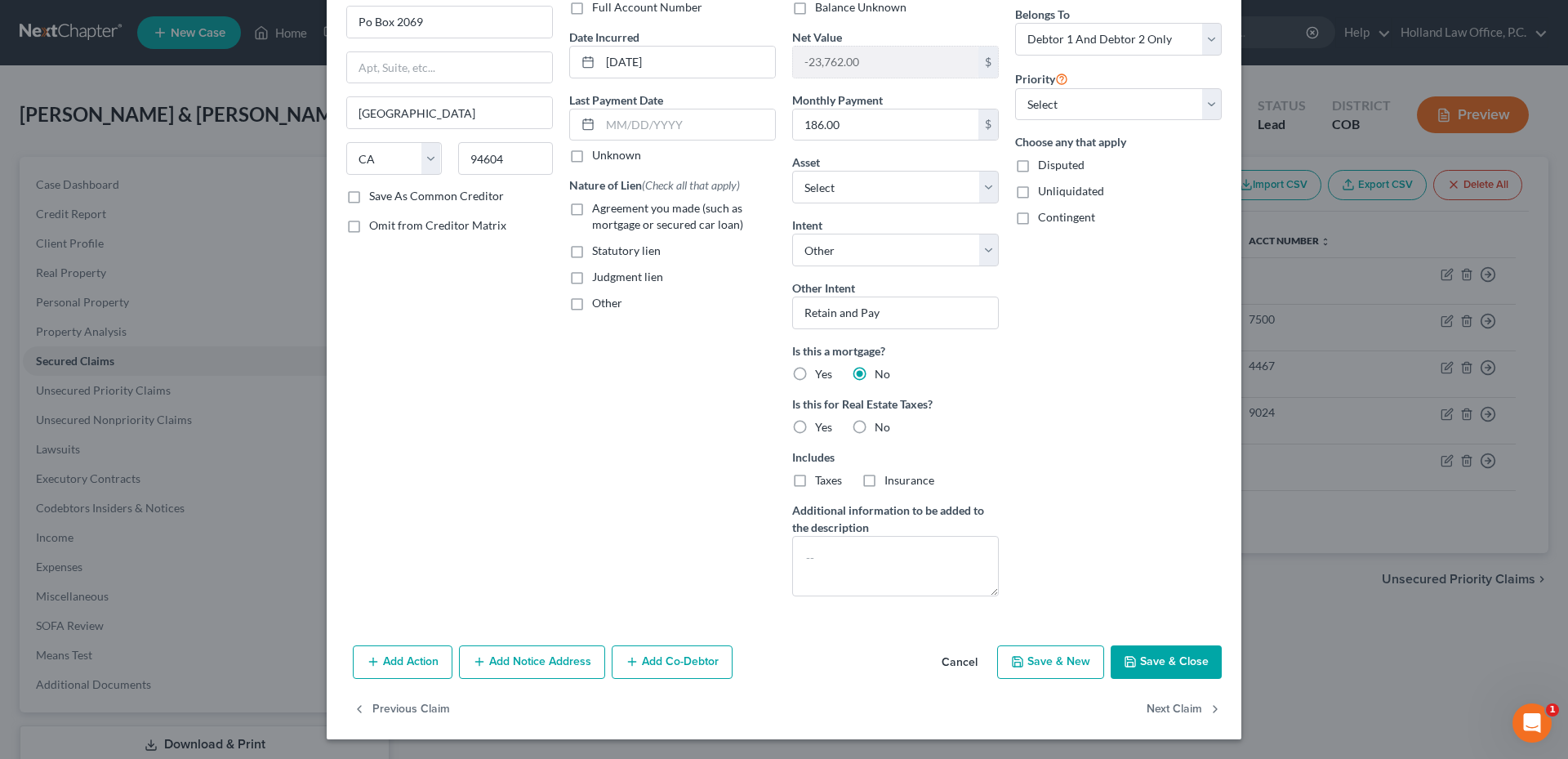
click at [1161, 653] on button "Save & Close" at bounding box center [1165, 662] width 111 height 34
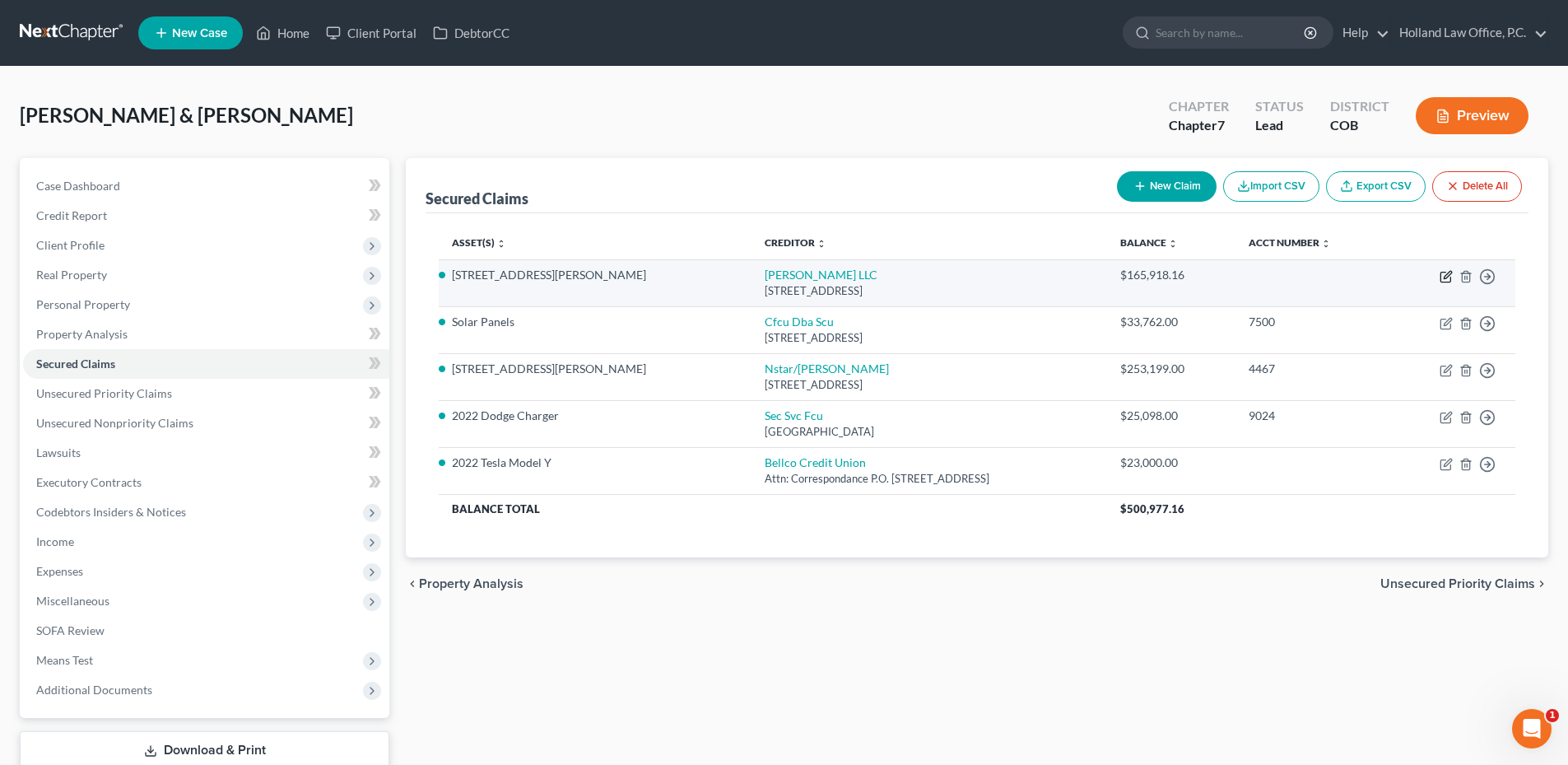
click at [1447, 276] on icon "button" at bounding box center [1446, 277] width 13 height 13
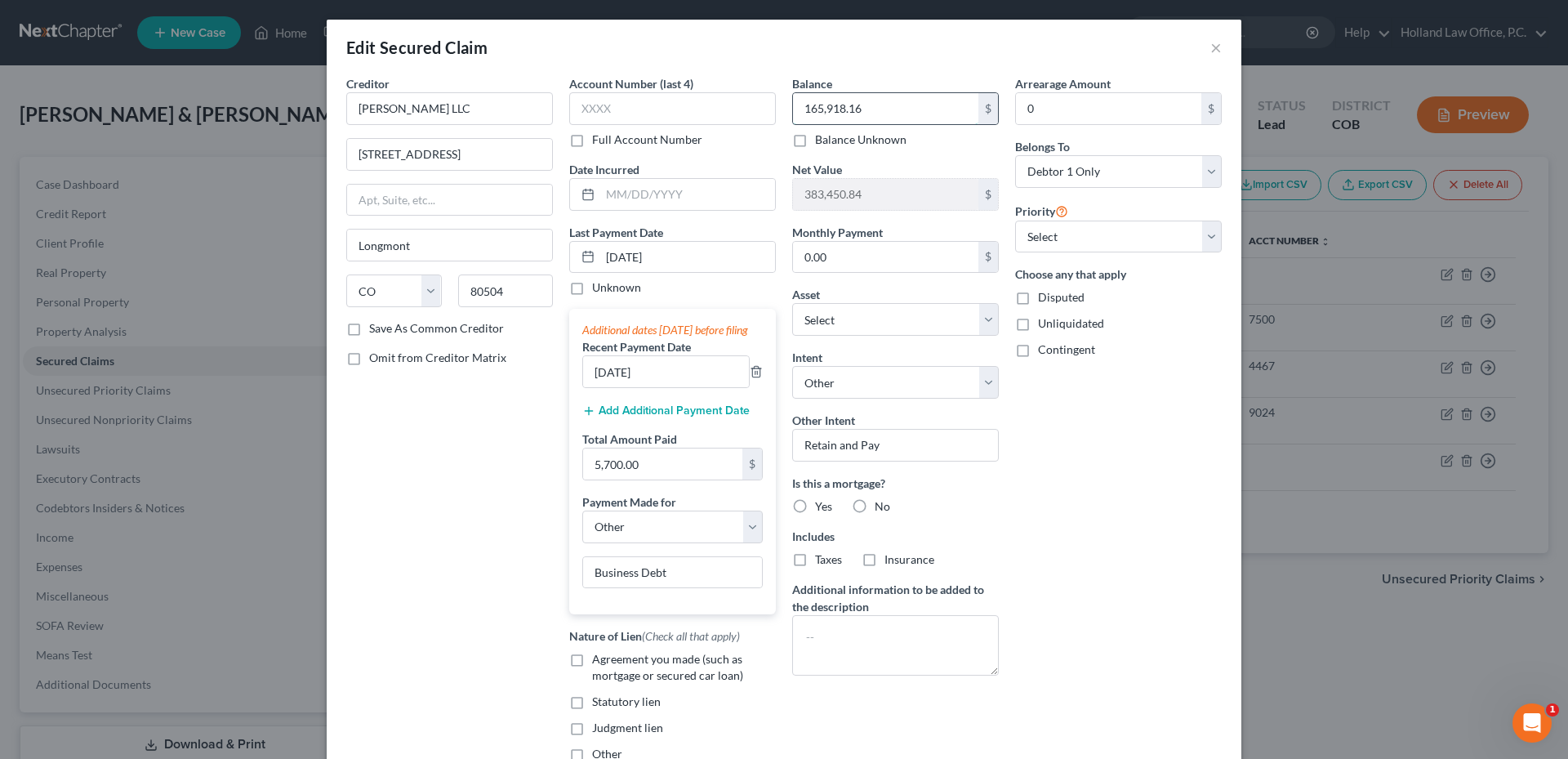
click at [877, 111] on input "165,918.16" at bounding box center [886, 108] width 186 height 31
click at [883, 115] on input "165,918.16" at bounding box center [886, 108] width 186 height 31
click at [813, 110] on input "165,918.16" at bounding box center [886, 108] width 186 height 31
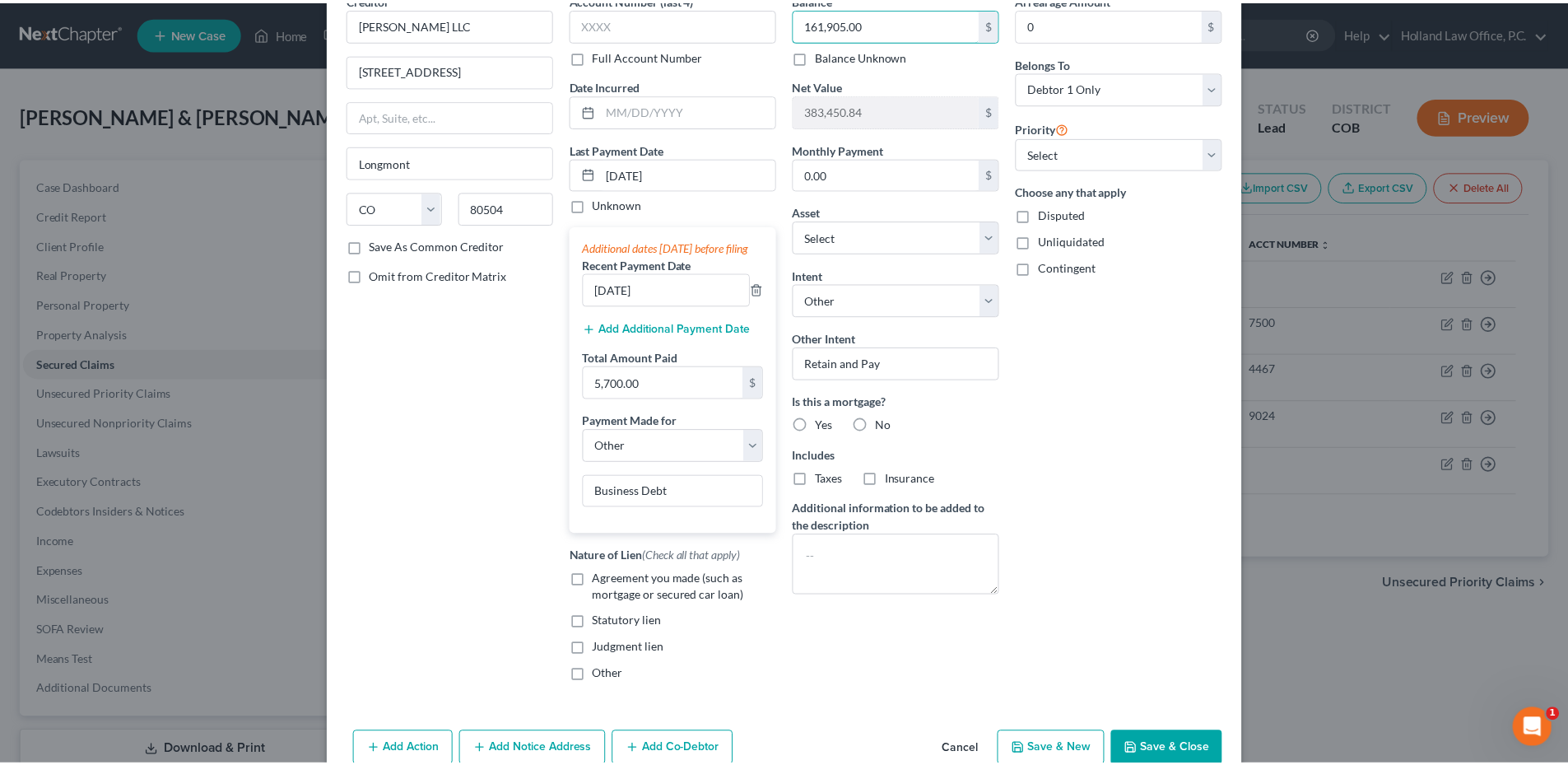
scroll to position [184, 0]
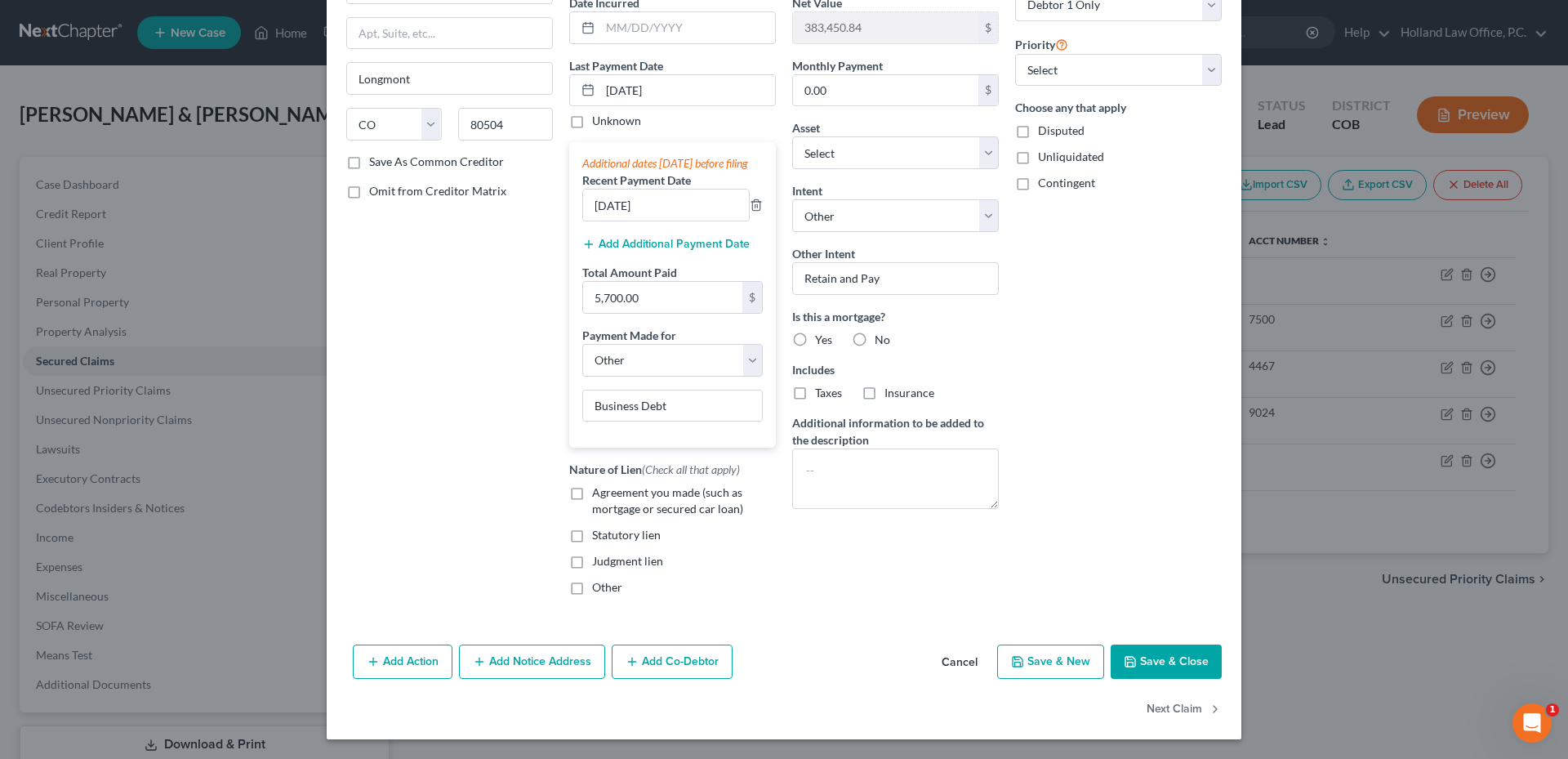
click at [1177, 664] on button "Save & Close" at bounding box center [1165, 661] width 111 height 34
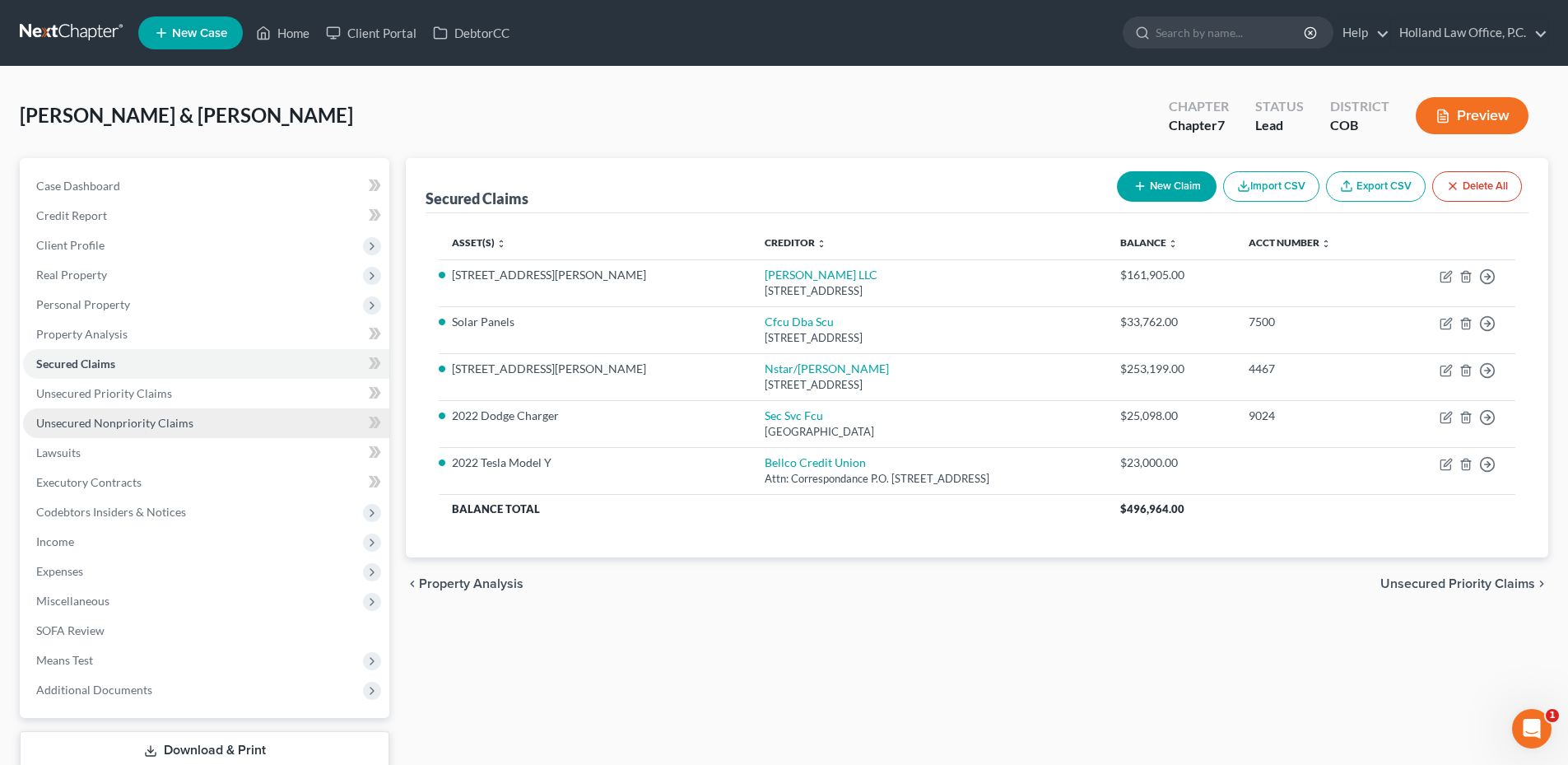
click at [127, 434] on link "Unsecured Nonpriority Claims" at bounding box center [206, 422] width 367 height 30
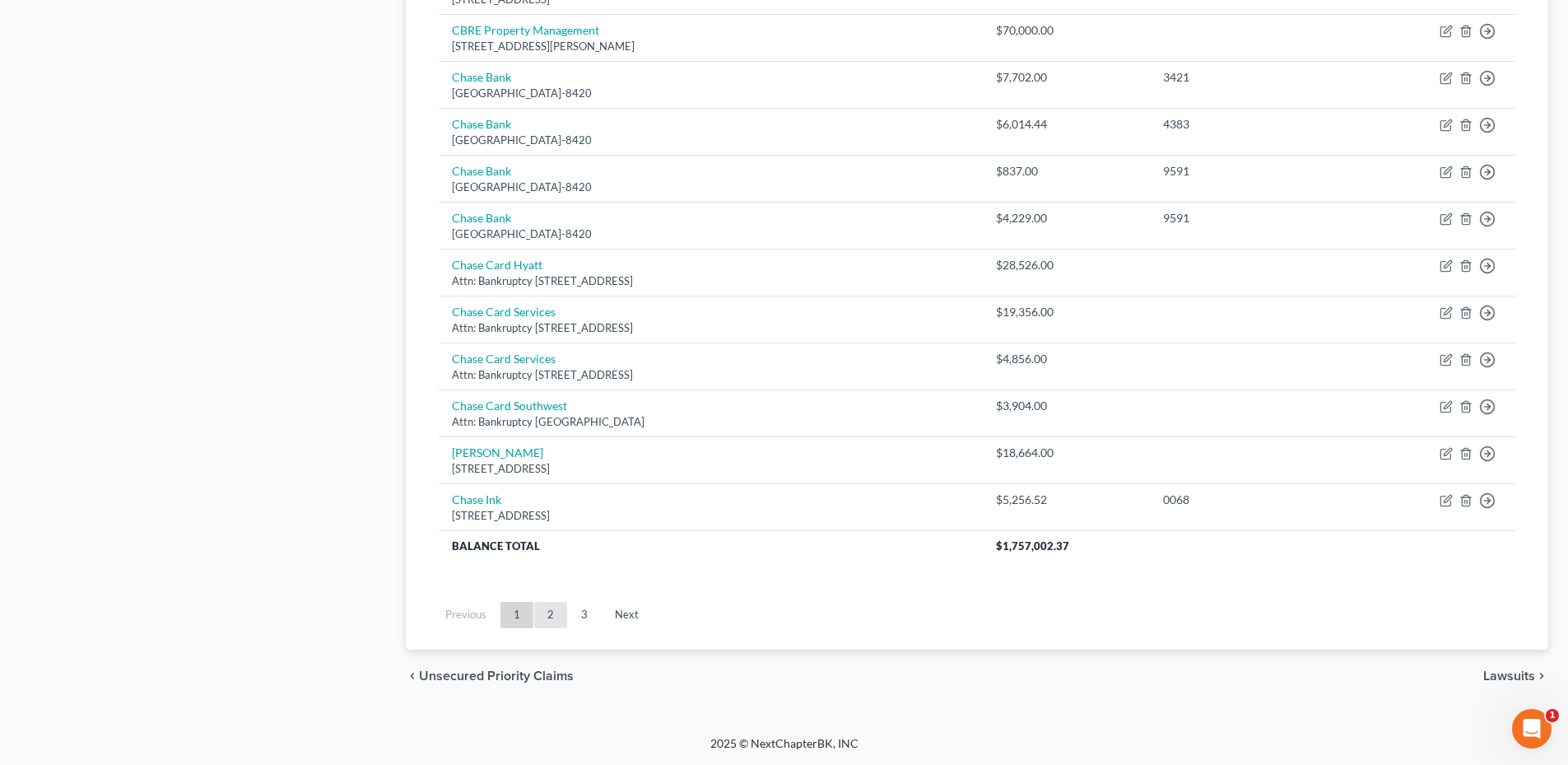
click at [553, 623] on link "2" at bounding box center [550, 615] width 32 height 27
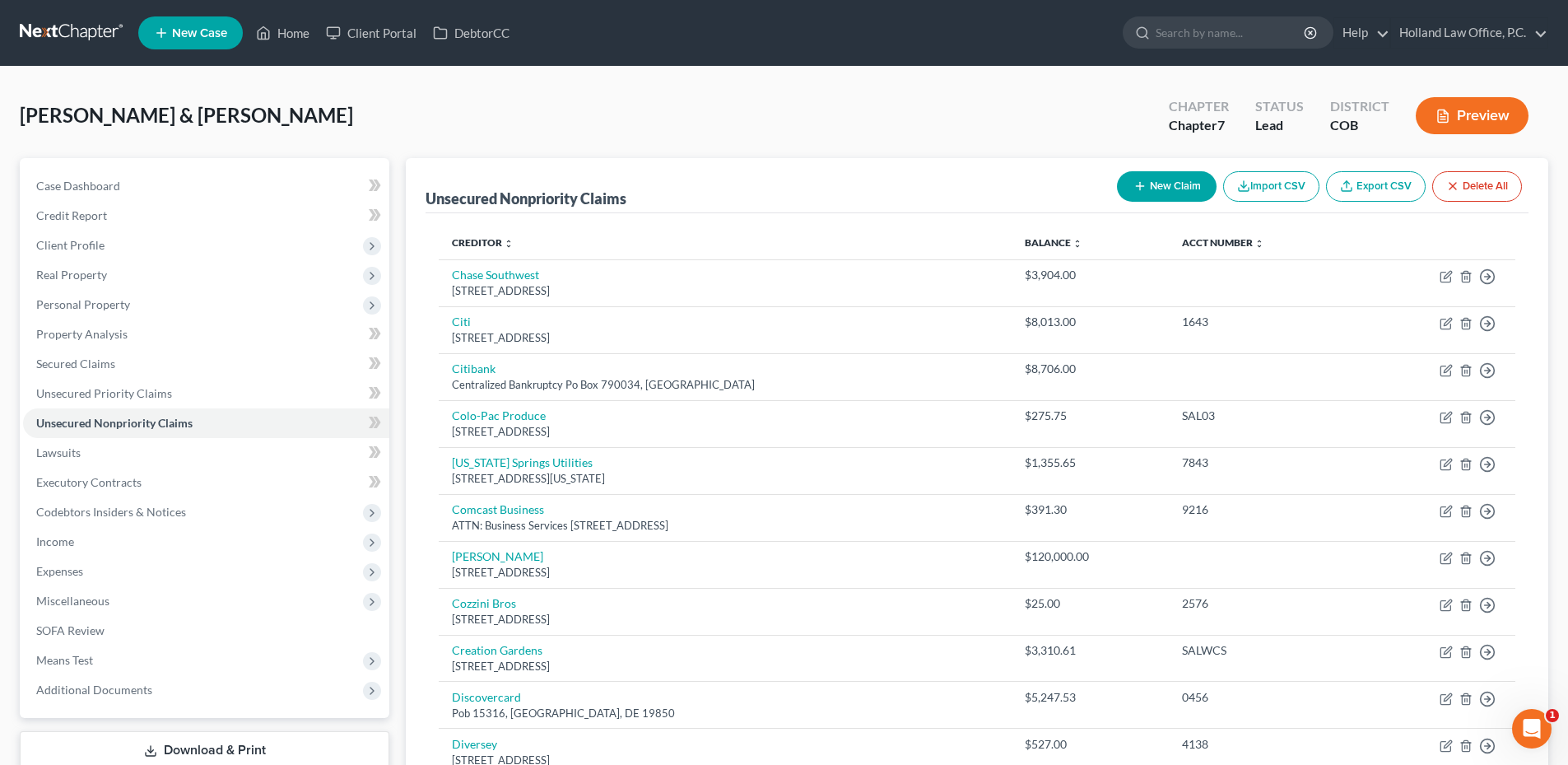
click at [1146, 189] on button "New Claim" at bounding box center [1167, 186] width 99 height 31
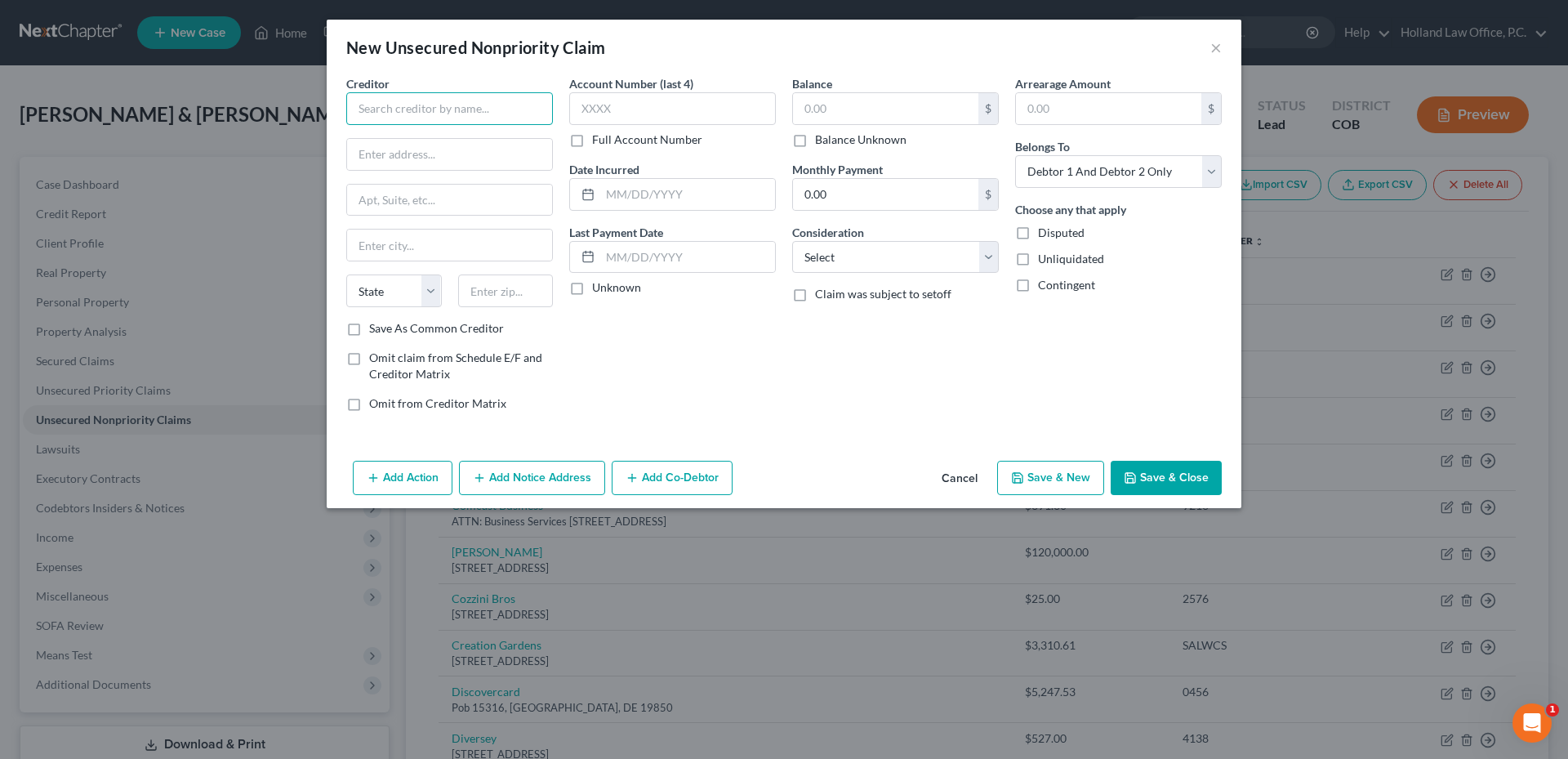
click at [448, 108] on input "text" at bounding box center [449, 108] width 207 height 32
click at [446, 101] on input "Sheraton" at bounding box center [449, 108] width 207 height 32
click at [876, 109] on input "text" at bounding box center [886, 108] width 186 height 31
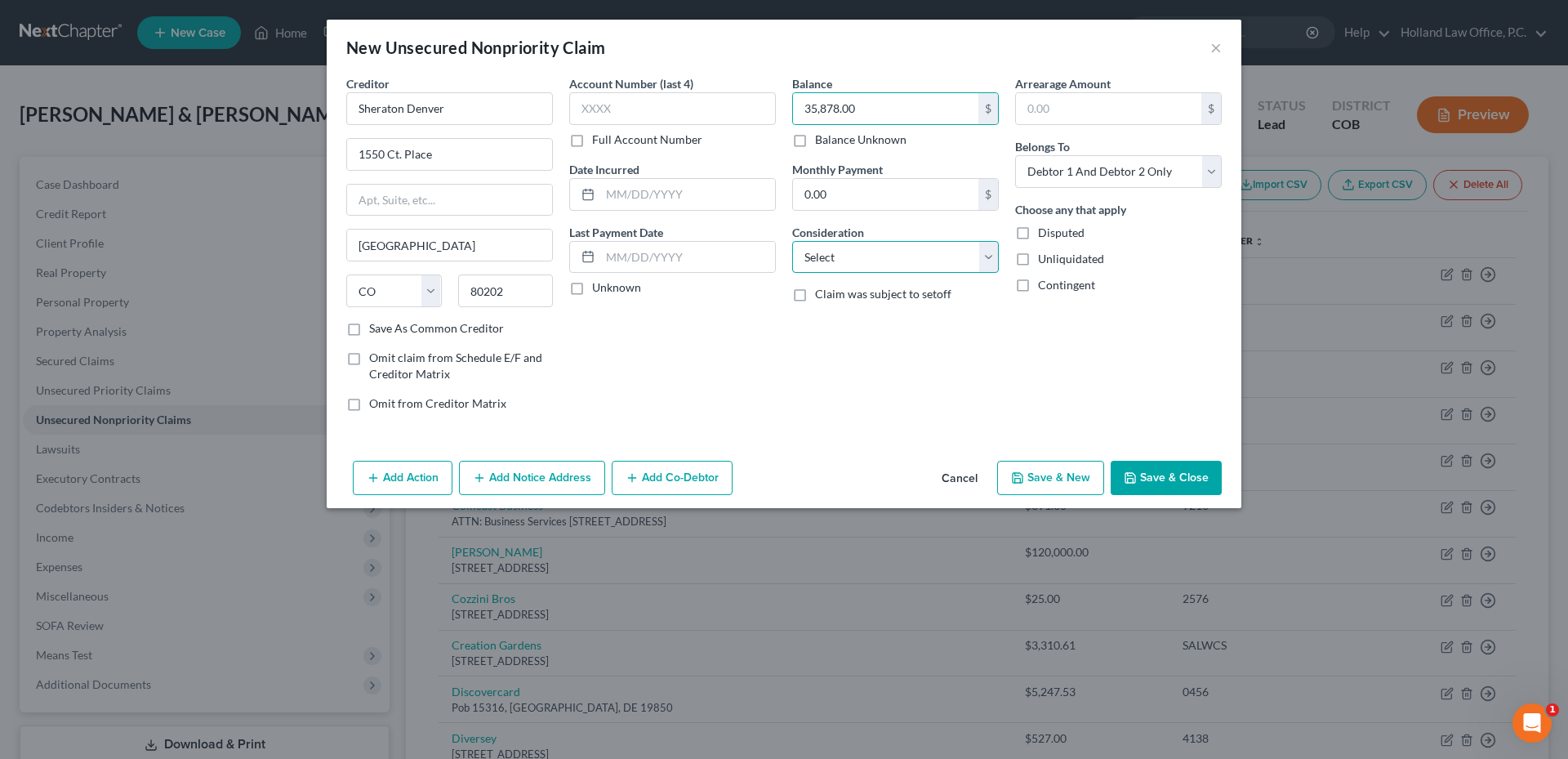
click at [901, 249] on select "Select Cable / Satellite Services Collection Agency Credit Card Debt Debt Couns…" at bounding box center [895, 257] width 207 height 32
click at [792, 241] on select "Select Cable / Satellite Services Collection Agency Credit Card Debt Debt Couns…" at bounding box center [895, 257] width 207 height 32
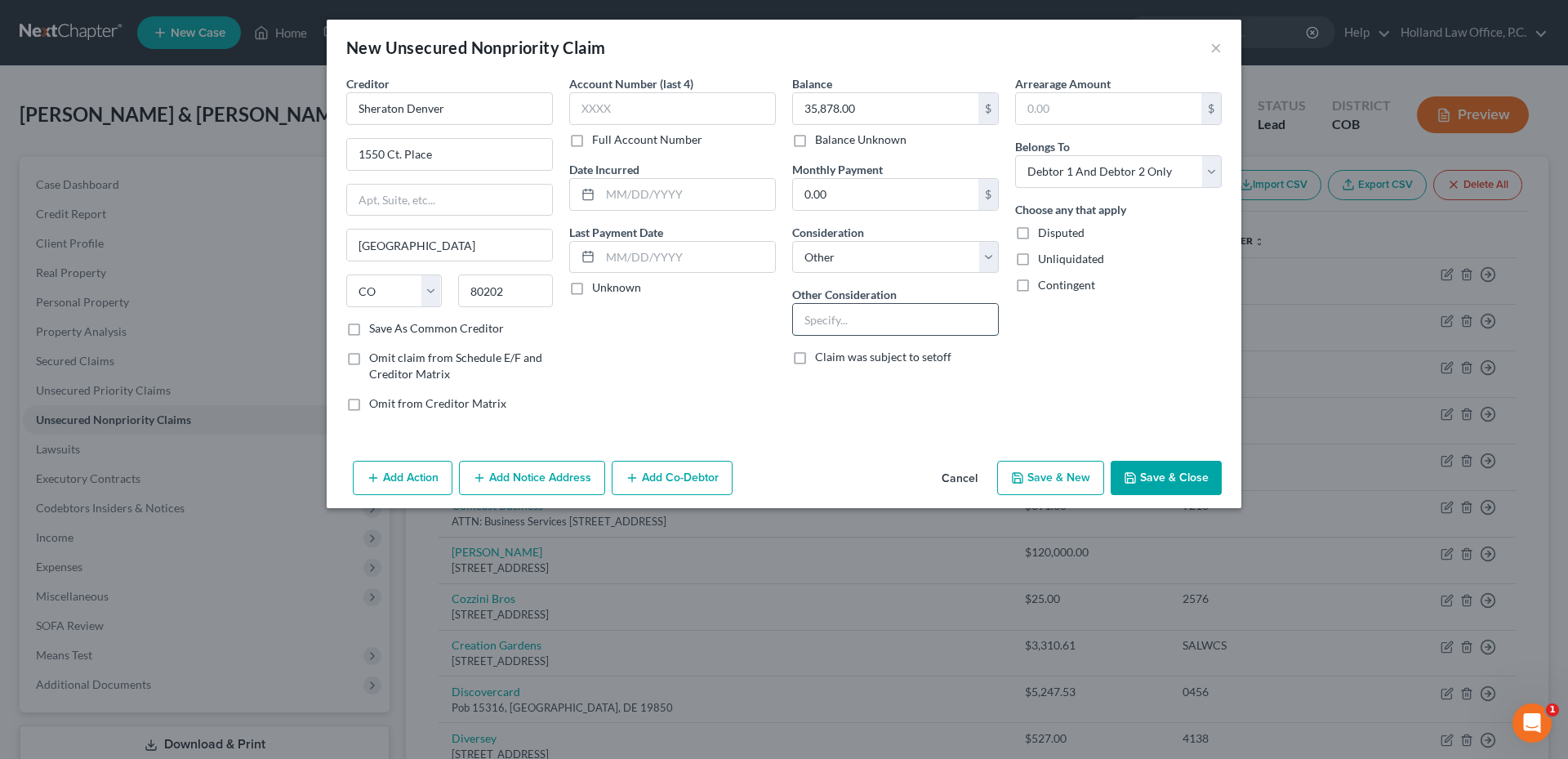
drag, startPoint x: 877, startPoint y: 312, endPoint x: 889, endPoint y: 304, distance: 14.4
click at [879, 311] on input "text" at bounding box center [895, 319] width 205 height 31
drag, startPoint x: 1160, startPoint y: 316, endPoint x: 1132, endPoint y: 201, distance: 118.4
click at [1160, 310] on div "Arrearage Amount $ Belongs To * Select Debtor 1 Only Debtor 2 Only Debtor 1 And…" at bounding box center [1118, 249] width 223 height 350
click at [1107, 180] on select "Select Debtor 1 Only Debtor 2 Only Debtor 1 And Debtor 2 Only At Least One Of T…" at bounding box center [1118, 172] width 207 height 32
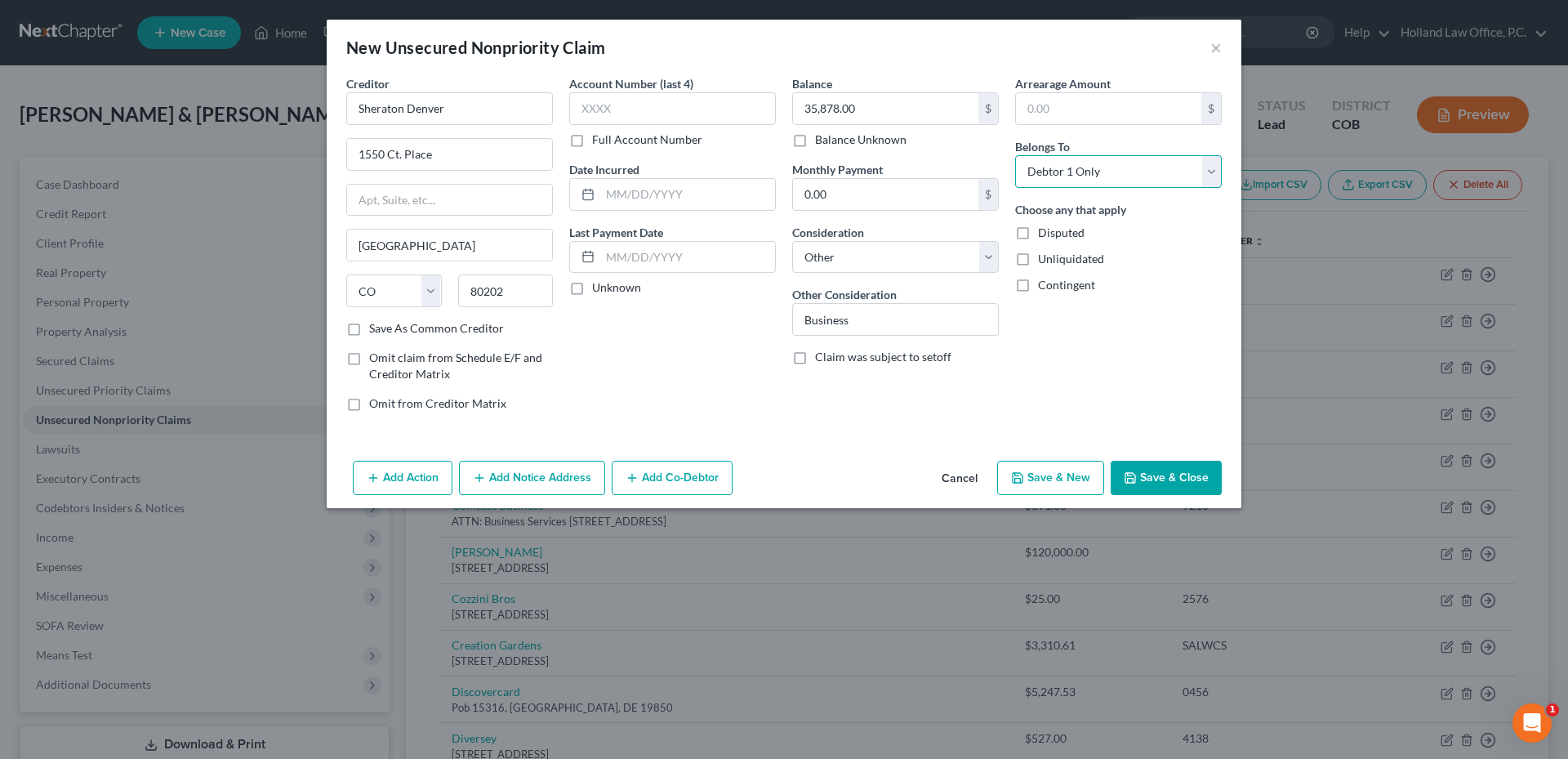
click at [1015, 155] on select "Select Debtor 1 Only Debtor 2 Only Debtor 1 And Debtor 2 Only At Least One Of T…" at bounding box center [1118, 172] width 207 height 32
click at [1105, 362] on div "Arrearage Amount $ Belongs To * Select Debtor 1 Only Debtor 2 Only Debtor 1 And…" at bounding box center [1118, 249] width 223 height 350
click at [1162, 466] on button "Save & Close" at bounding box center [1165, 478] width 111 height 34
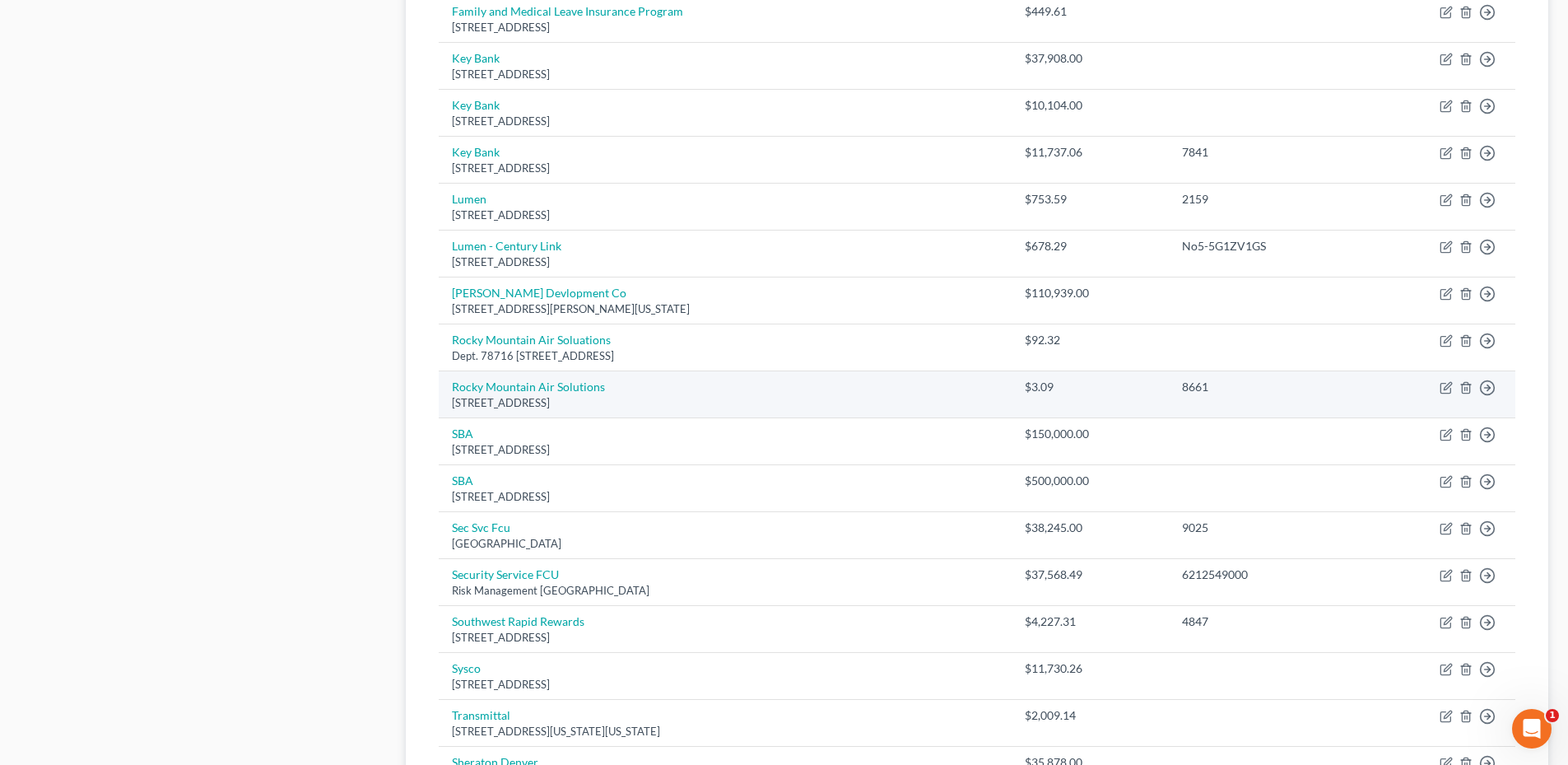
scroll to position [1182, 0]
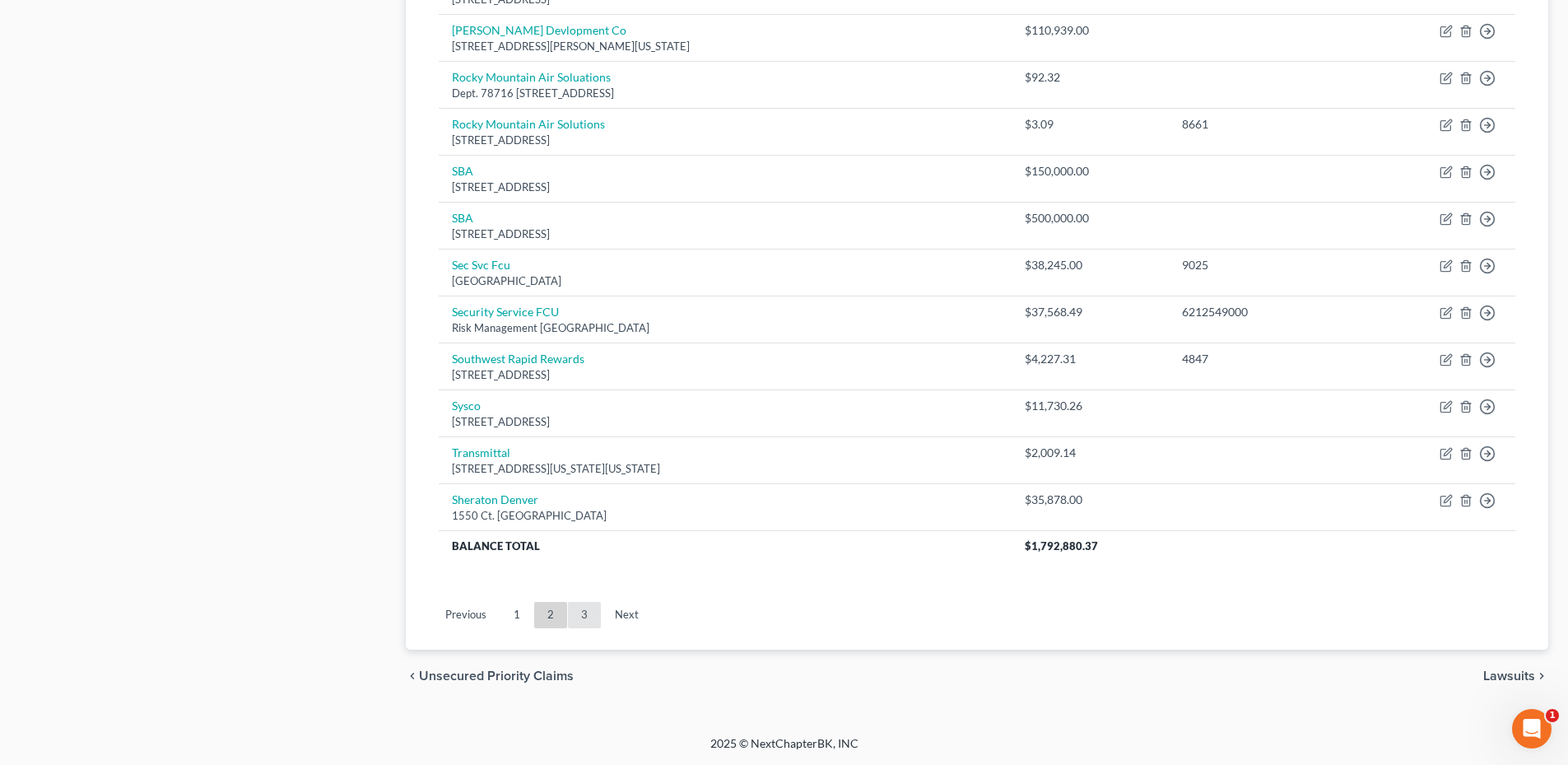
click at [581, 606] on link "3" at bounding box center [584, 615] width 32 height 27
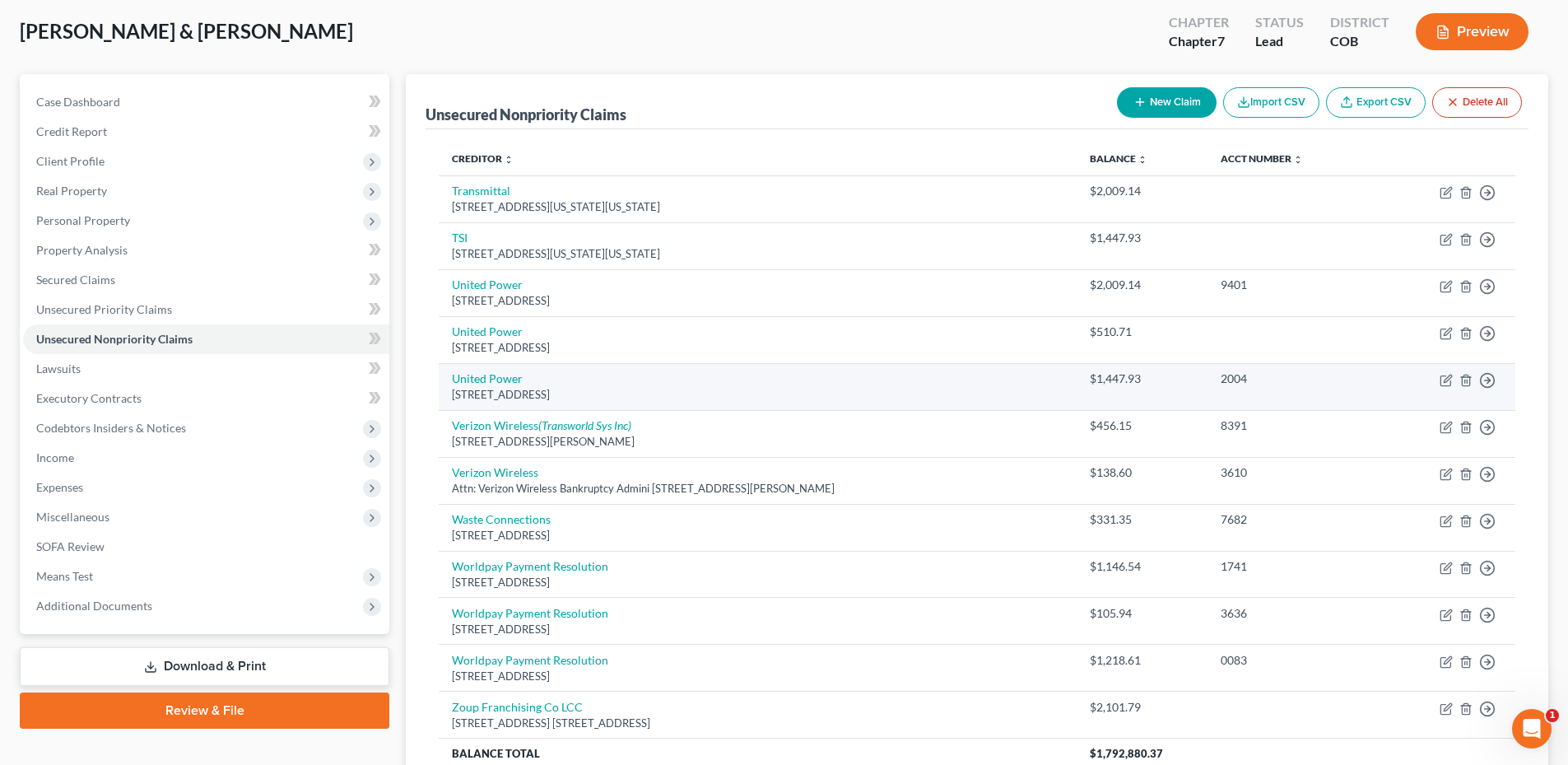
scroll to position [45, 0]
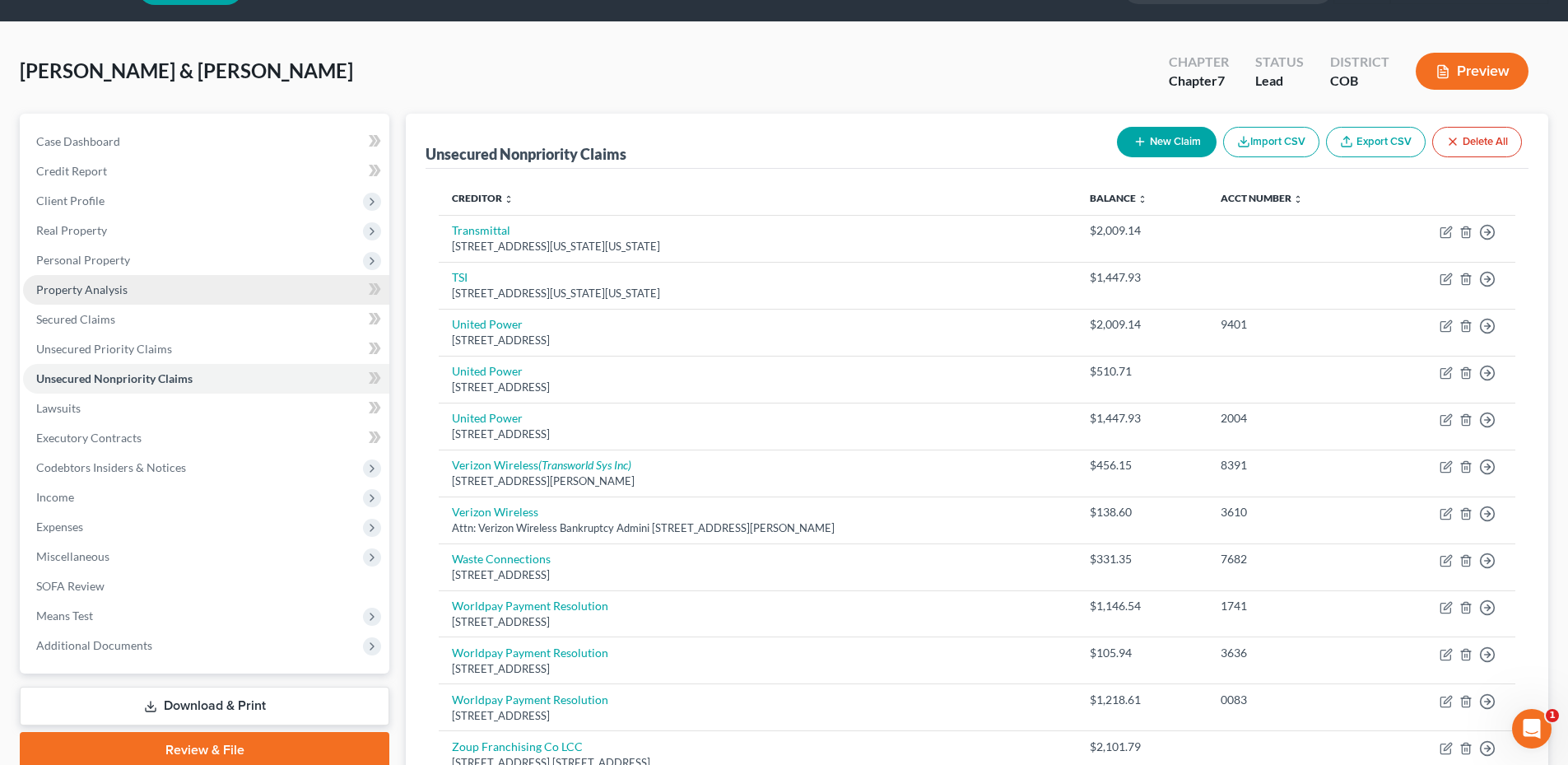
click at [128, 298] on link "Property Analysis" at bounding box center [206, 289] width 367 height 30
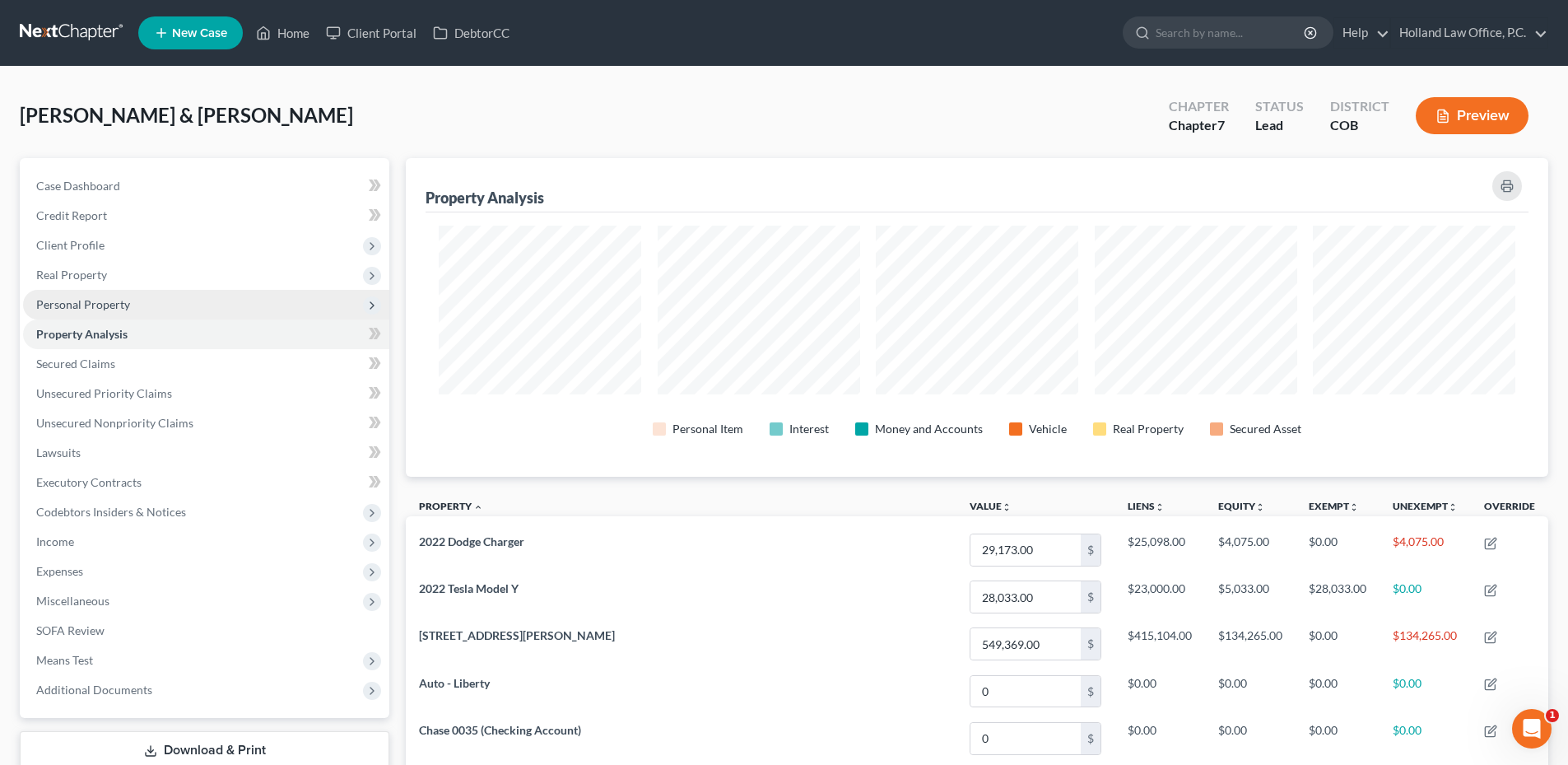
click at [103, 295] on span "Personal Property" at bounding box center [206, 304] width 367 height 30
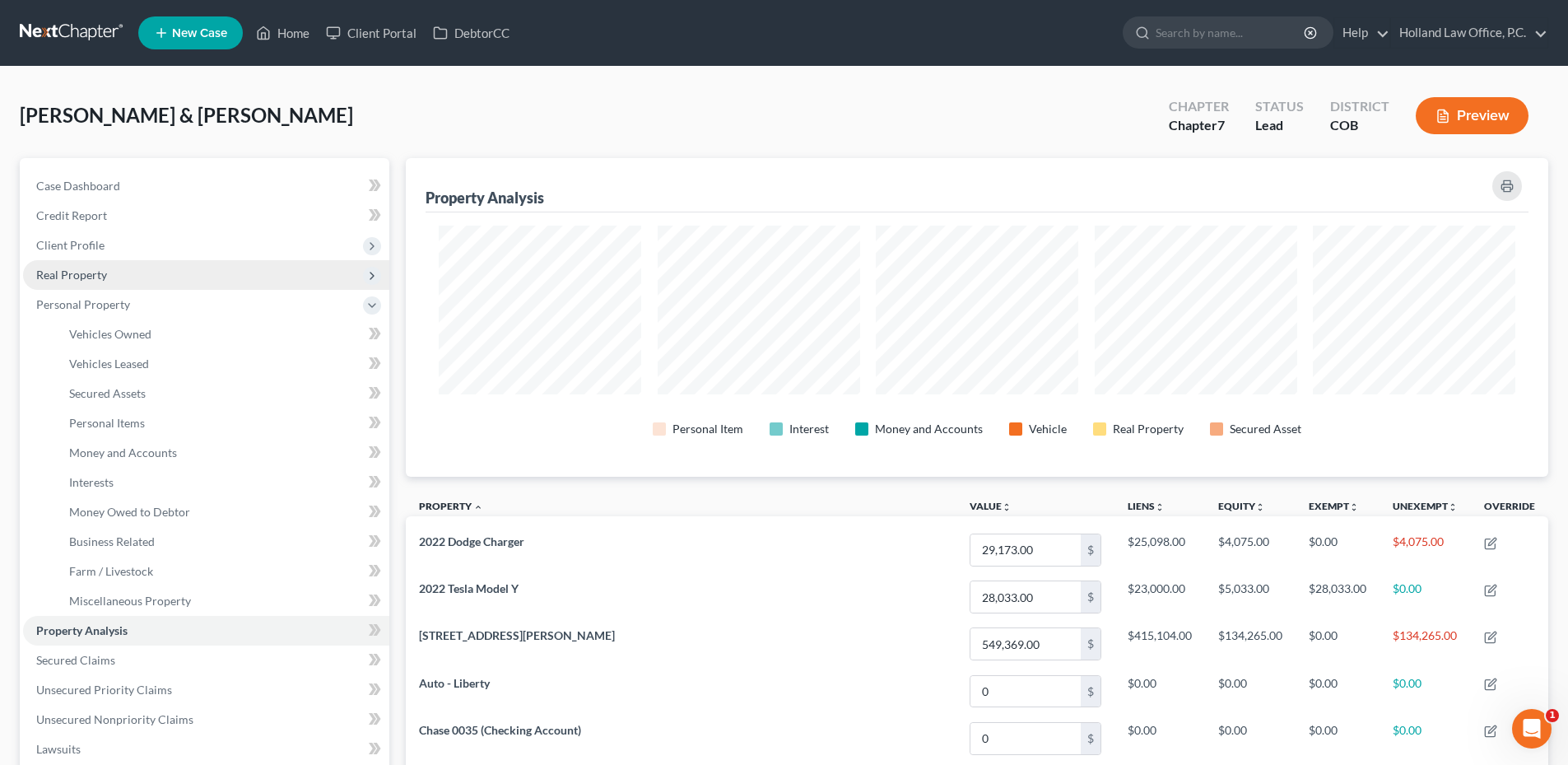
click at [90, 269] on span "Real Property" at bounding box center [72, 274] width 71 height 14
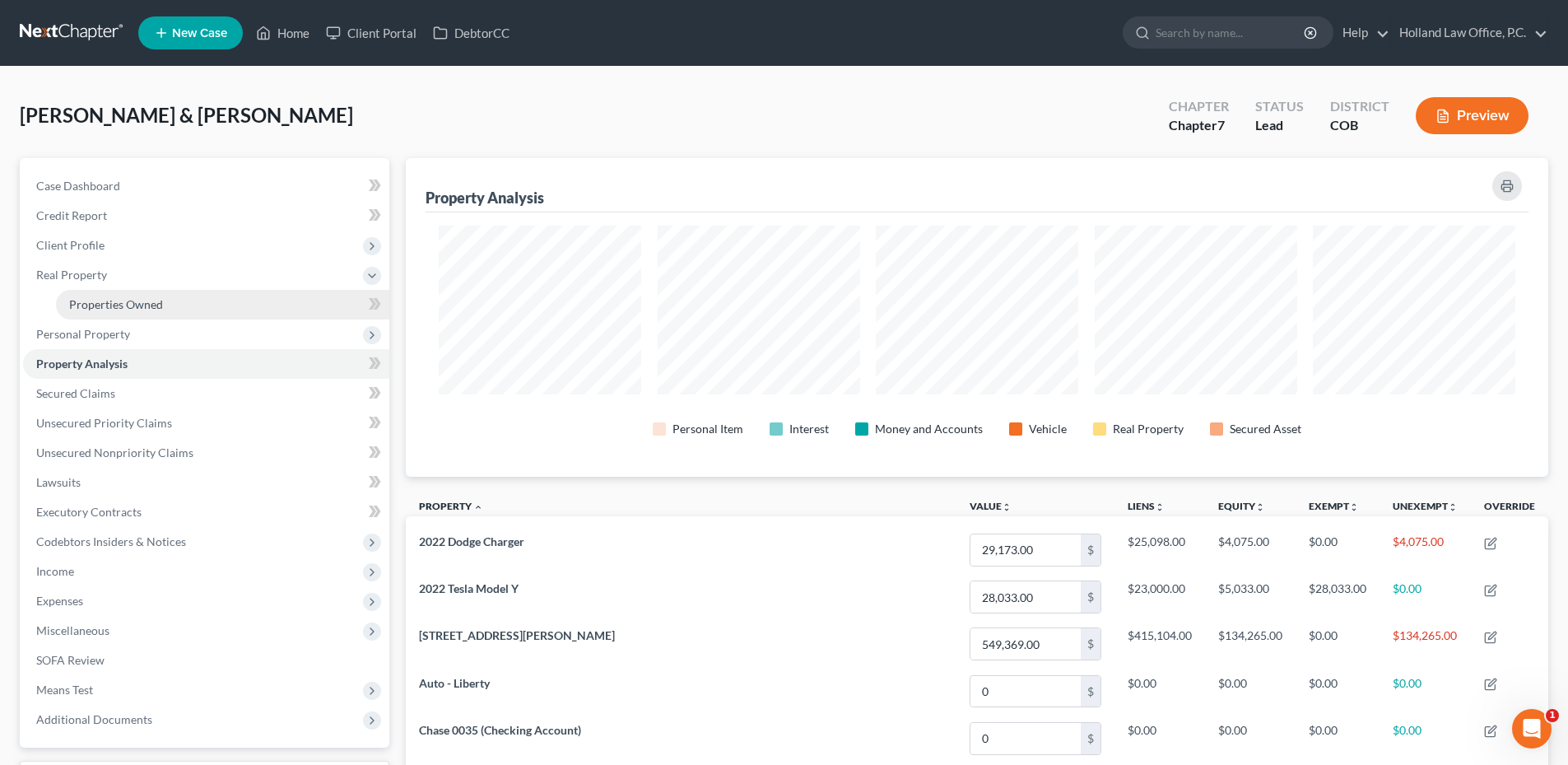
click at [107, 295] on link "Properties Owned" at bounding box center [222, 304] width 333 height 30
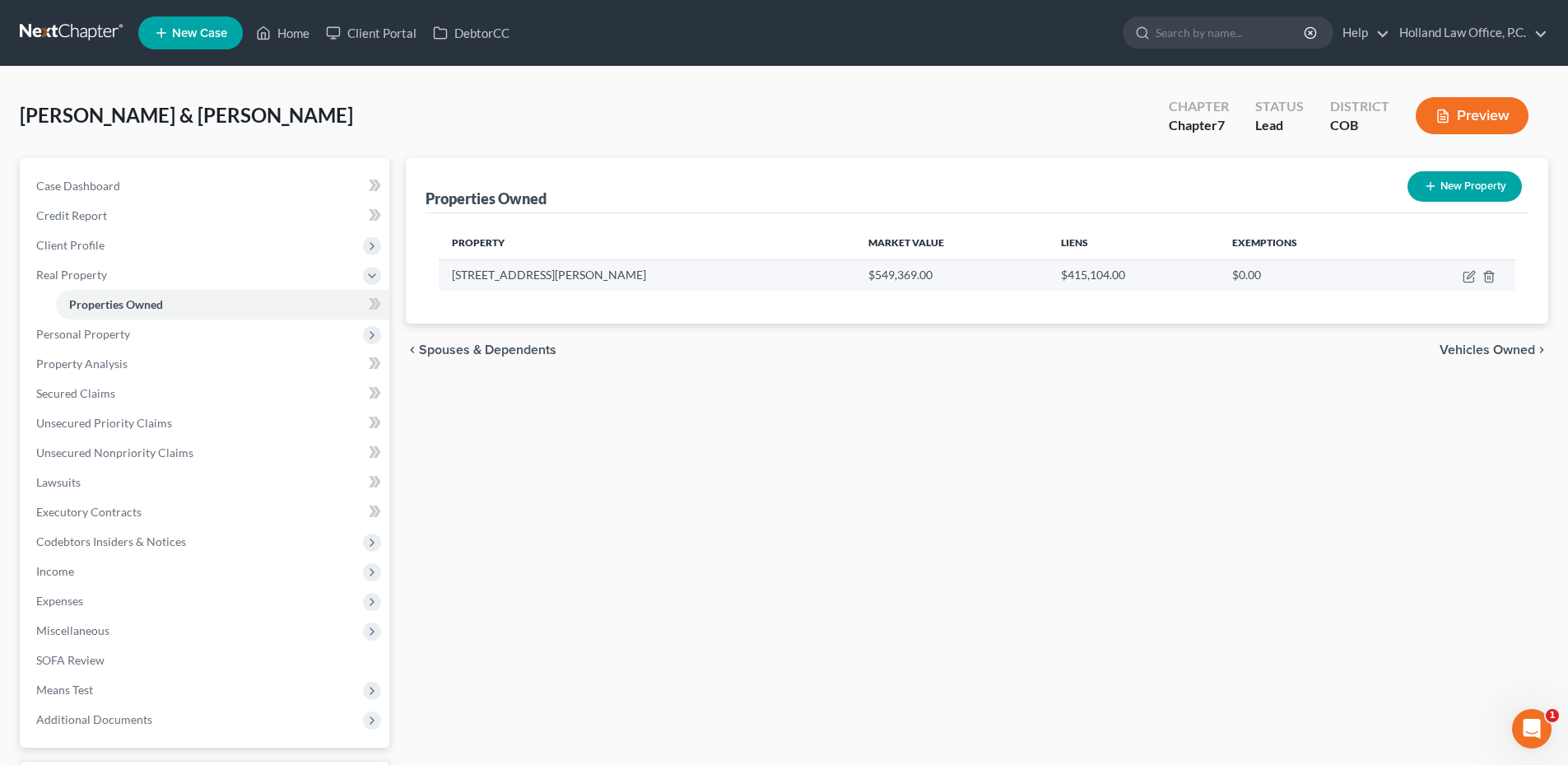
click at [1460, 277] on td at bounding box center [1452, 274] width 124 height 32
click at [1462, 277] on td at bounding box center [1452, 274] width 124 height 32
click at [1467, 276] on icon "button" at bounding box center [1469, 277] width 13 height 13
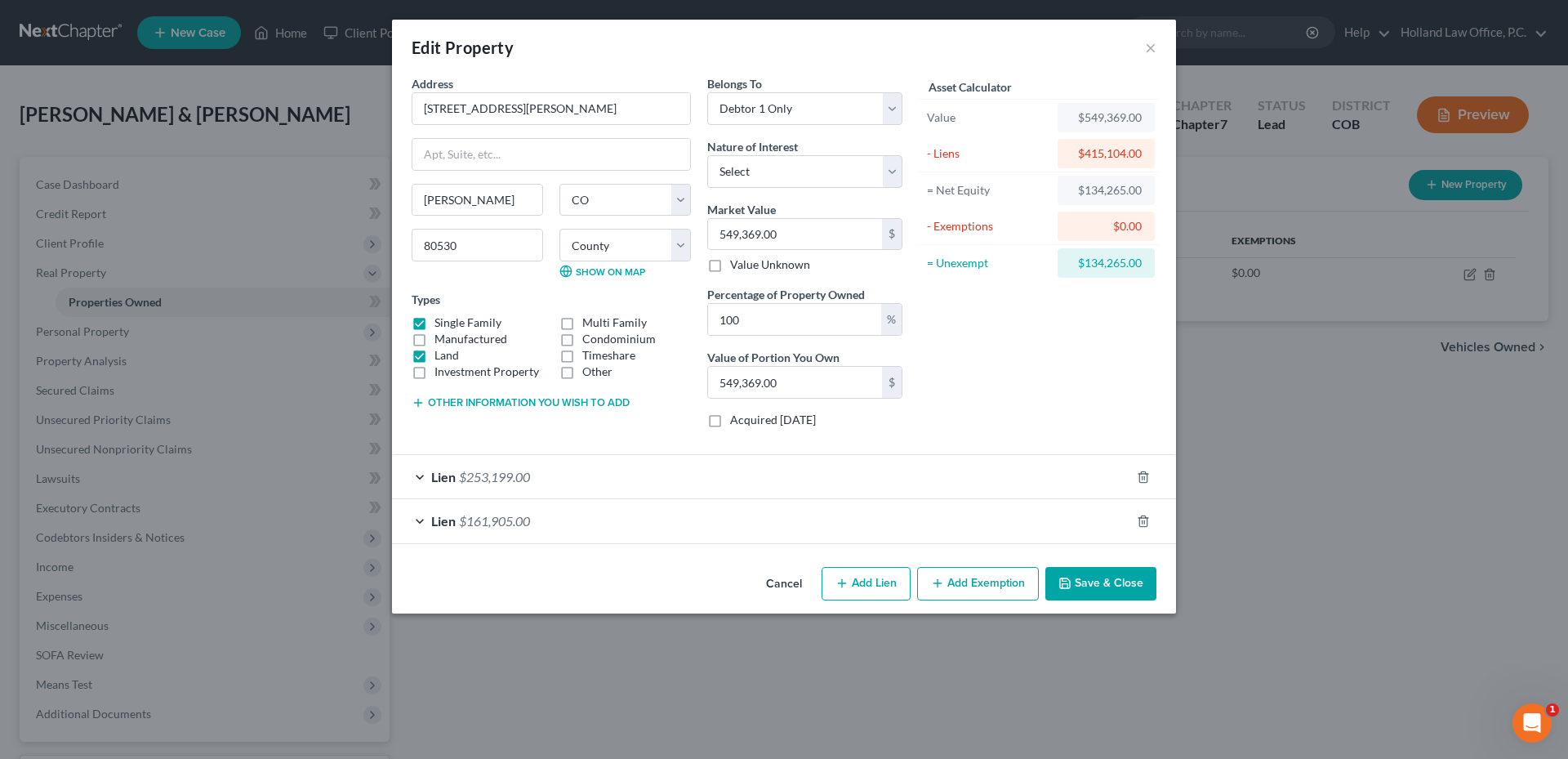
click at [996, 585] on button "Add Exemption" at bounding box center [978, 584] width 121 height 34
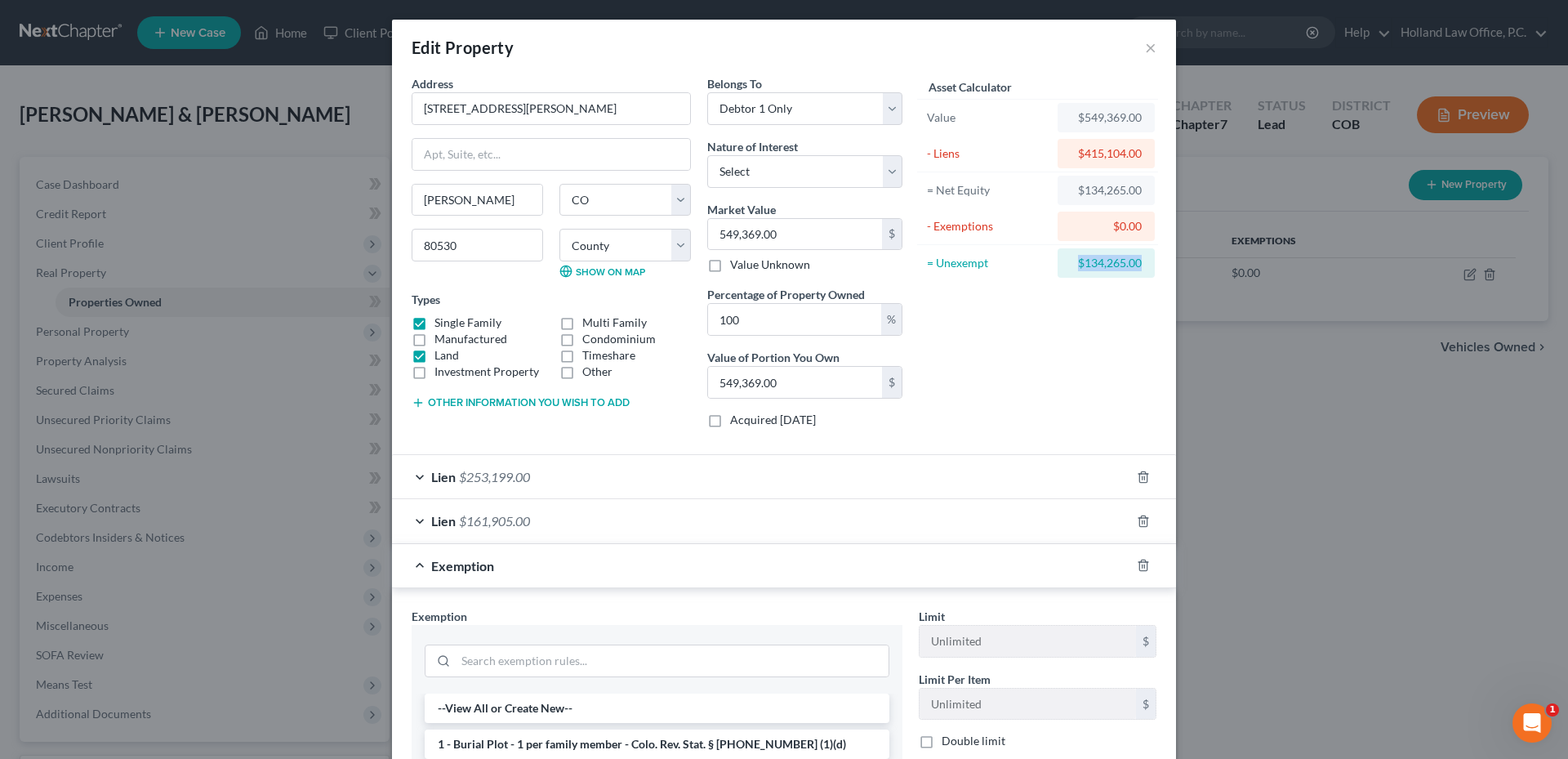
drag, startPoint x: 1065, startPoint y: 262, endPoint x: 1200, endPoint y: 262, distance: 135.0
click at [1204, 263] on div "Edit Property × Address * 6199 Graden St Frederick State AL AK AR AZ CA CO CT D…" at bounding box center [784, 379] width 1568 height 759
drag, startPoint x: 1200, startPoint y: 262, endPoint x: 1108, endPoint y: 262, distance: 92.0
copy div "$134,265.00"
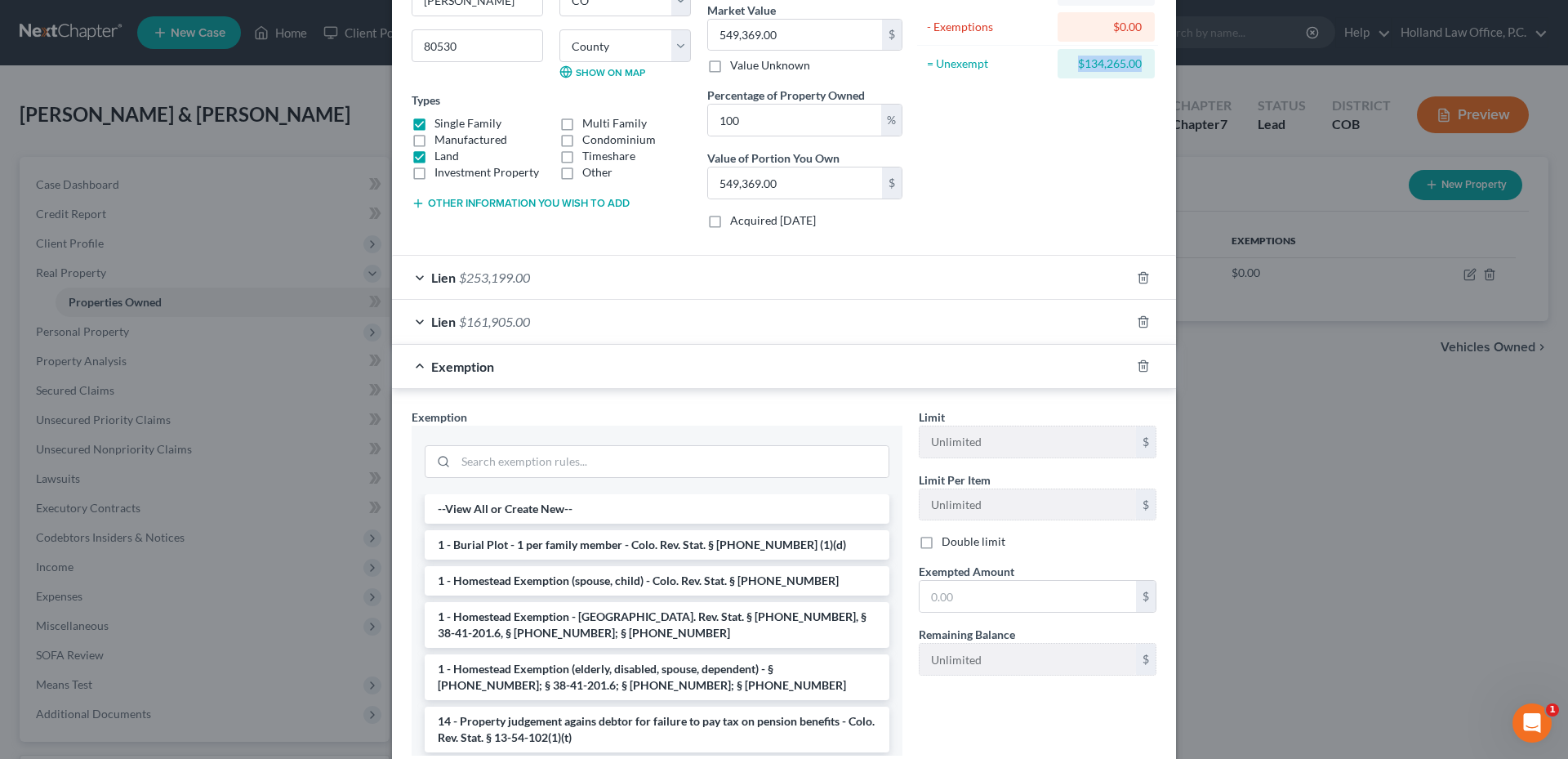
scroll to position [312, 0]
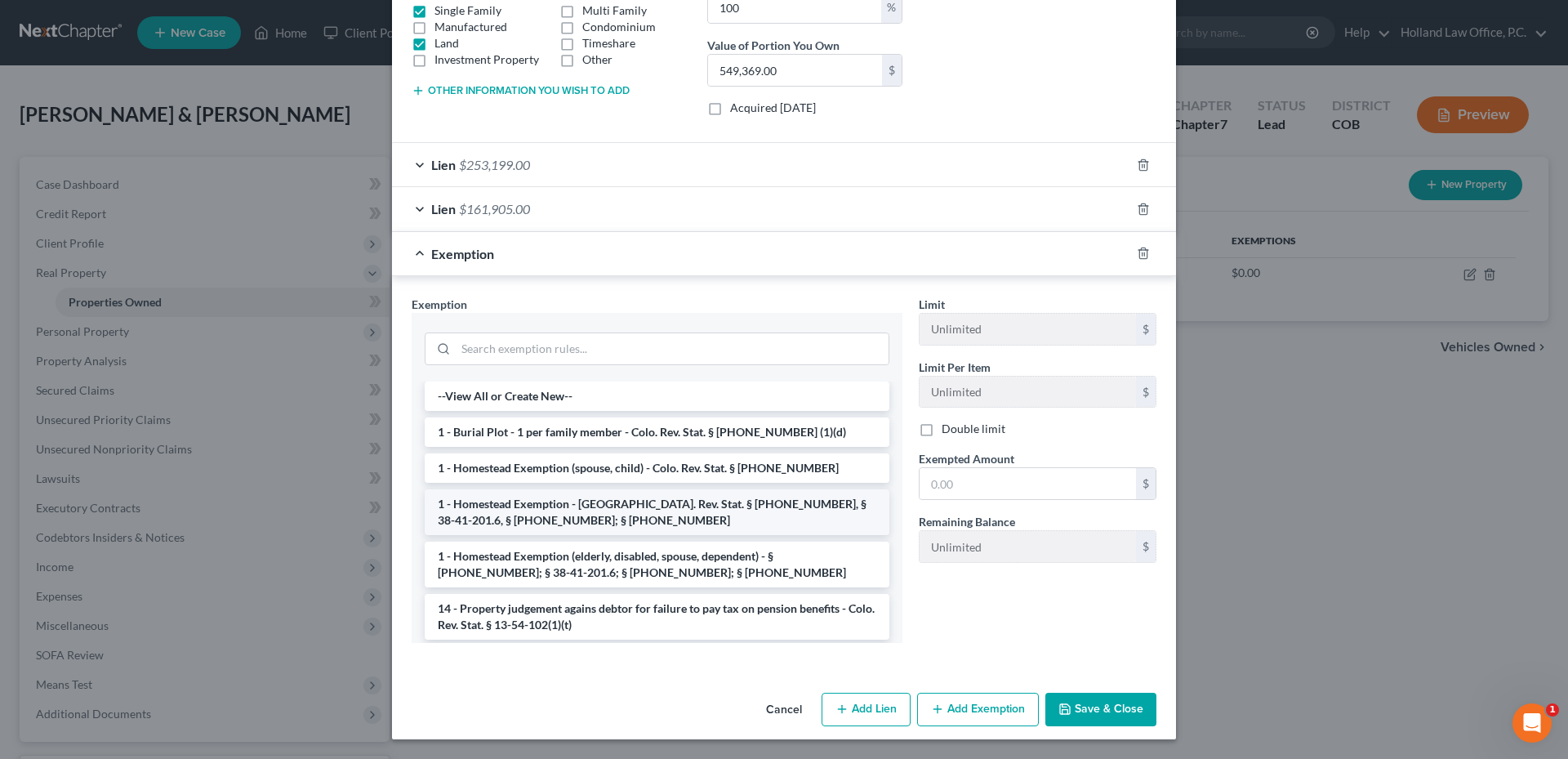
click at [580, 519] on li "1 - Homestead Exemption - [GEOGRAPHIC_DATA]. Rev. Stat. § [PHONE_NUMBER], § 38-…" at bounding box center [657, 512] width 464 height 45
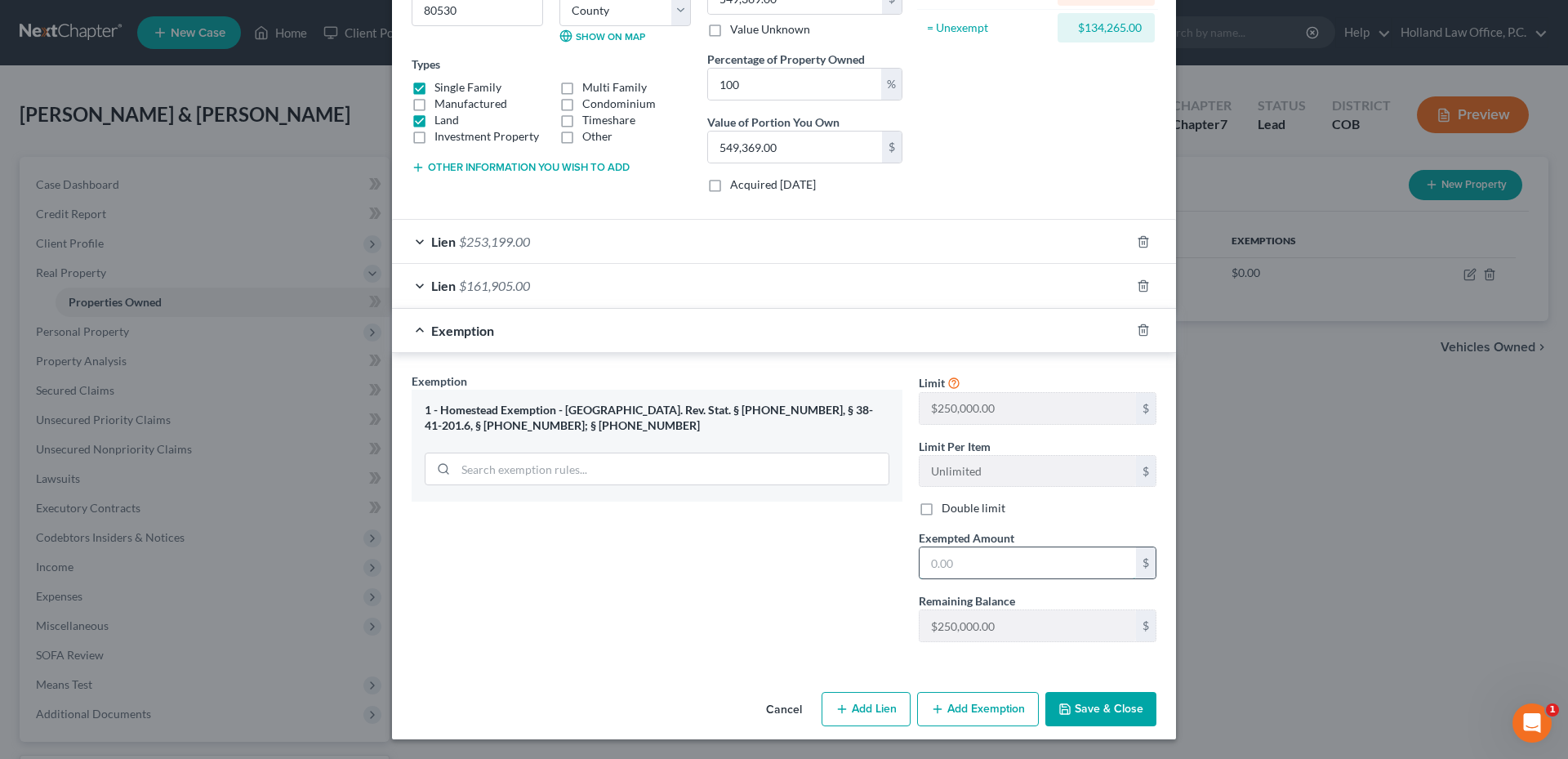
click at [1001, 555] on input "text" at bounding box center [1027, 562] width 216 height 31
paste input "$134,265.00"
click at [942, 508] on label "Double limit" at bounding box center [973, 507] width 63 height 16
click at [948, 508] on input "Double limit" at bounding box center [953, 504] width 10 height 10
click at [1116, 700] on button "Save & Close" at bounding box center [1100, 709] width 111 height 34
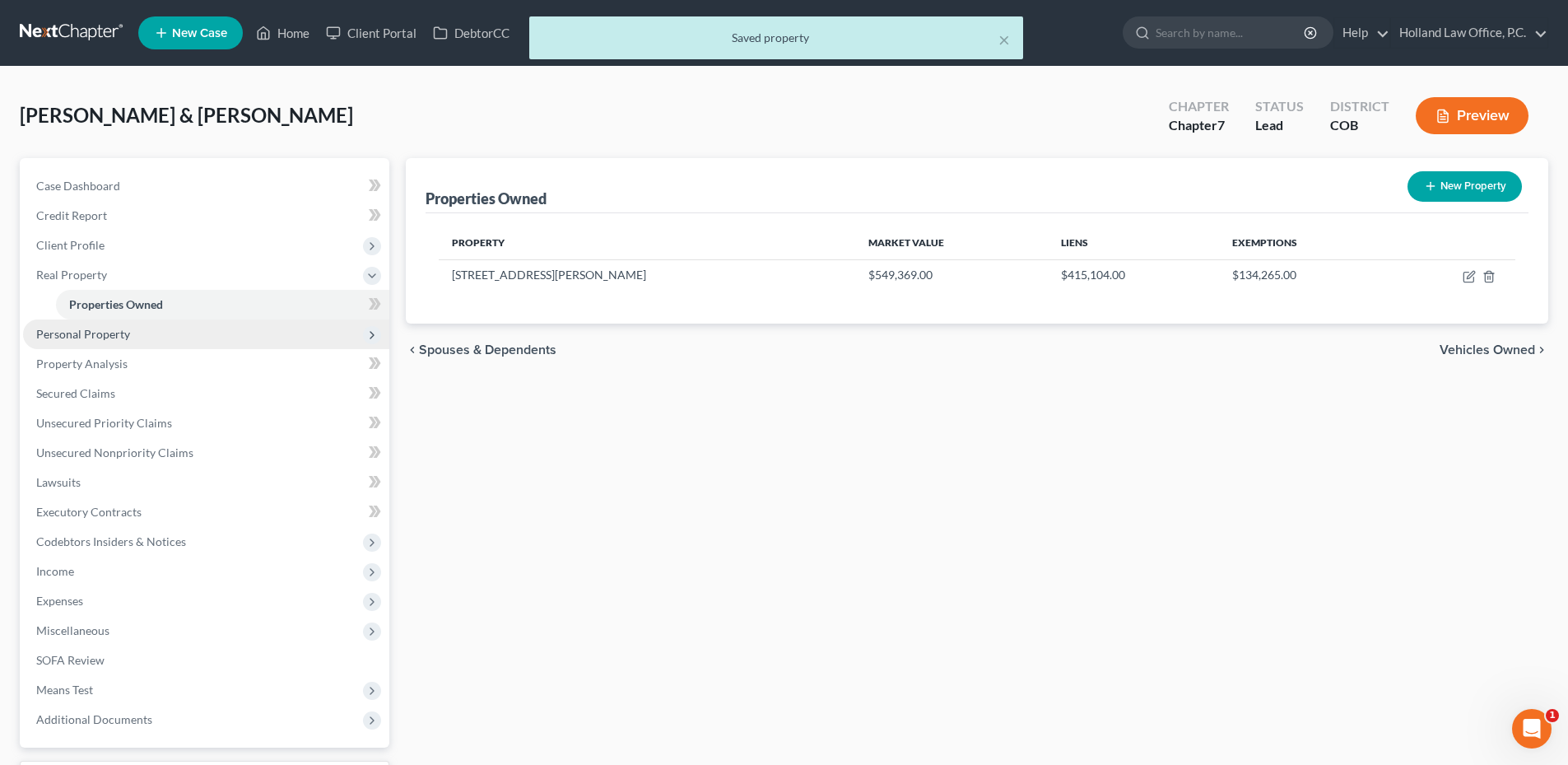
click at [95, 336] on span "Personal Property" at bounding box center [83, 333] width 94 height 14
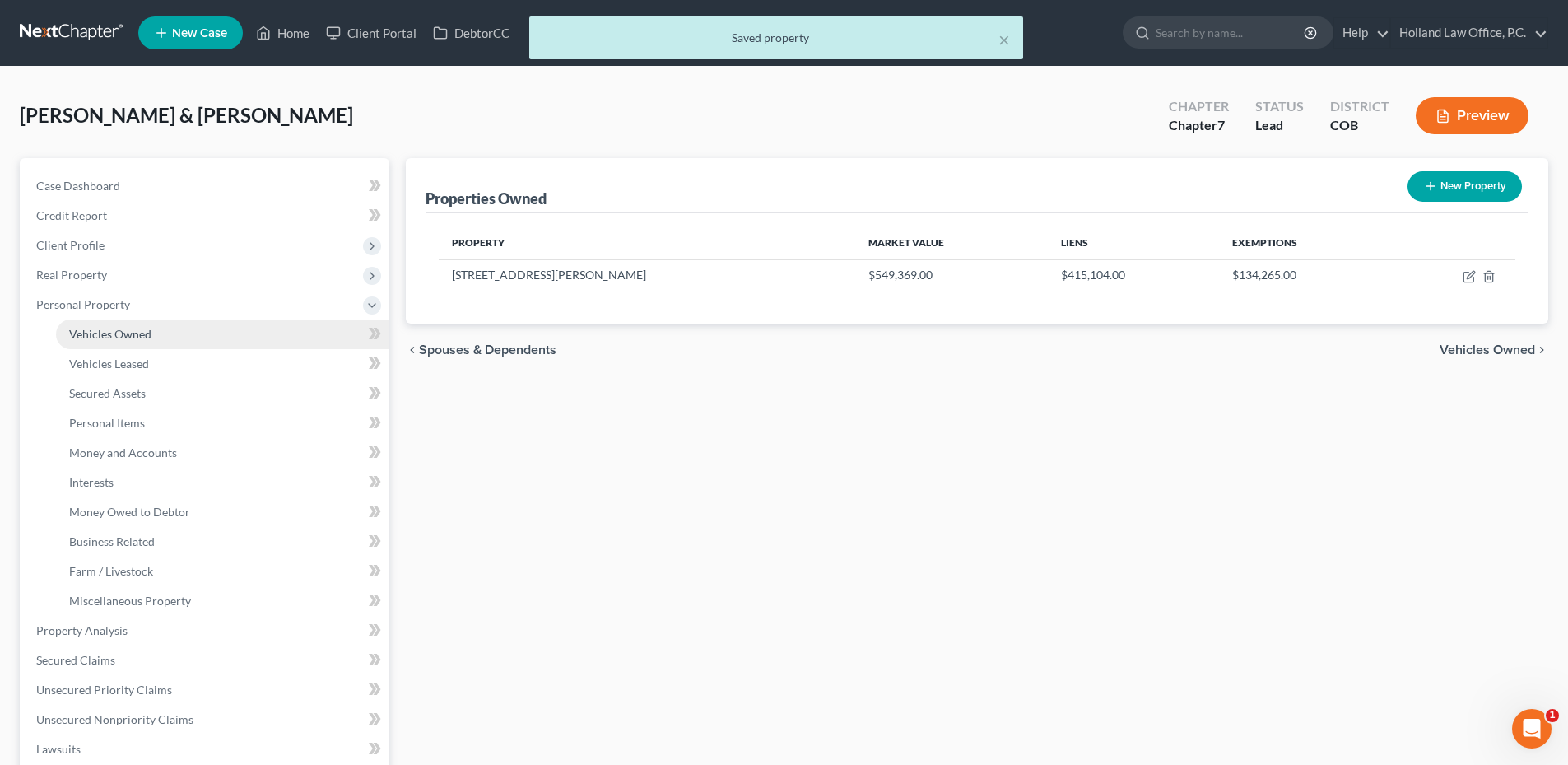
click at [151, 334] on link "Vehicles Owned" at bounding box center [222, 333] width 333 height 30
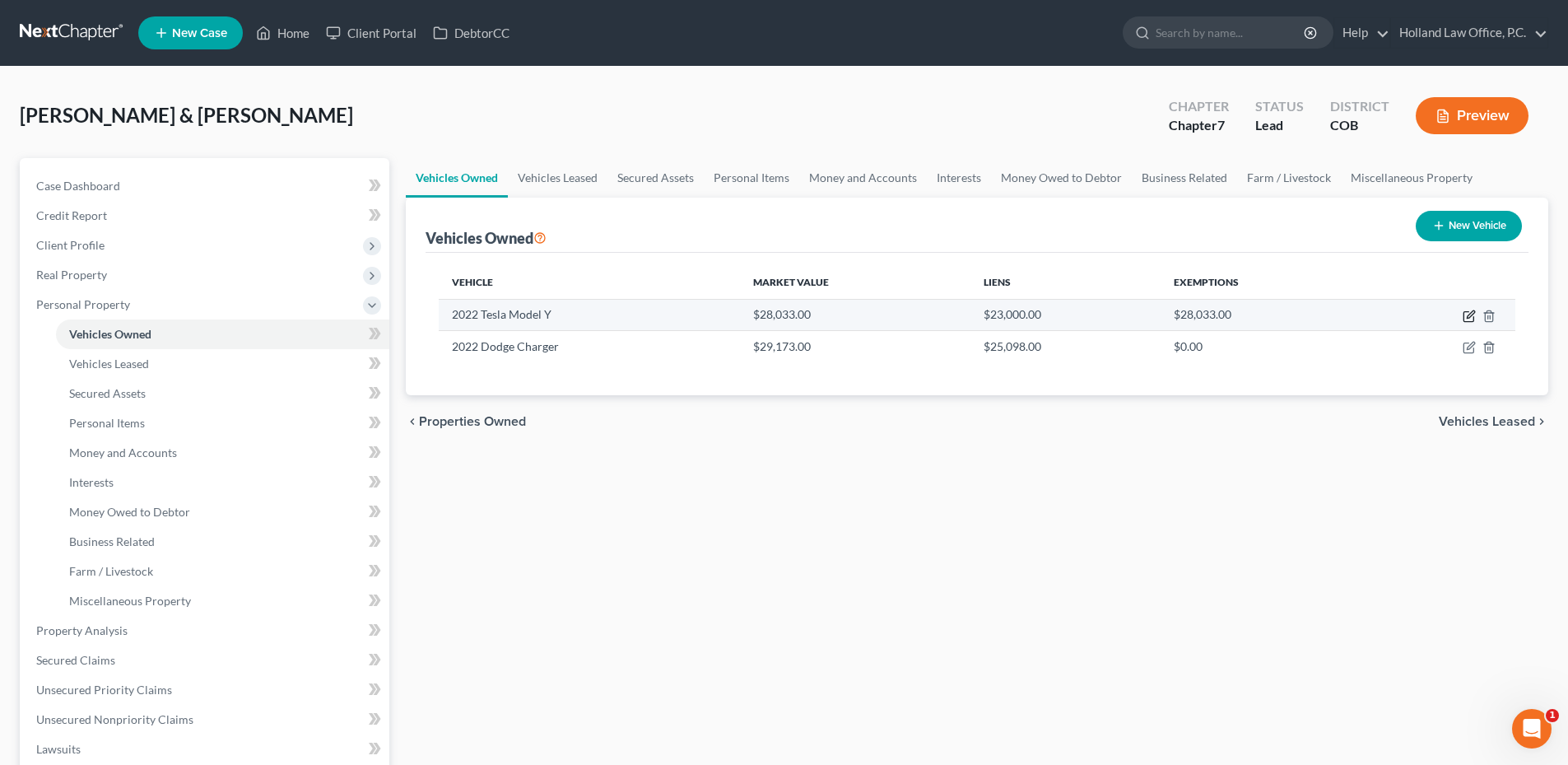
click at [1469, 316] on icon "button" at bounding box center [1469, 316] width 13 height 13
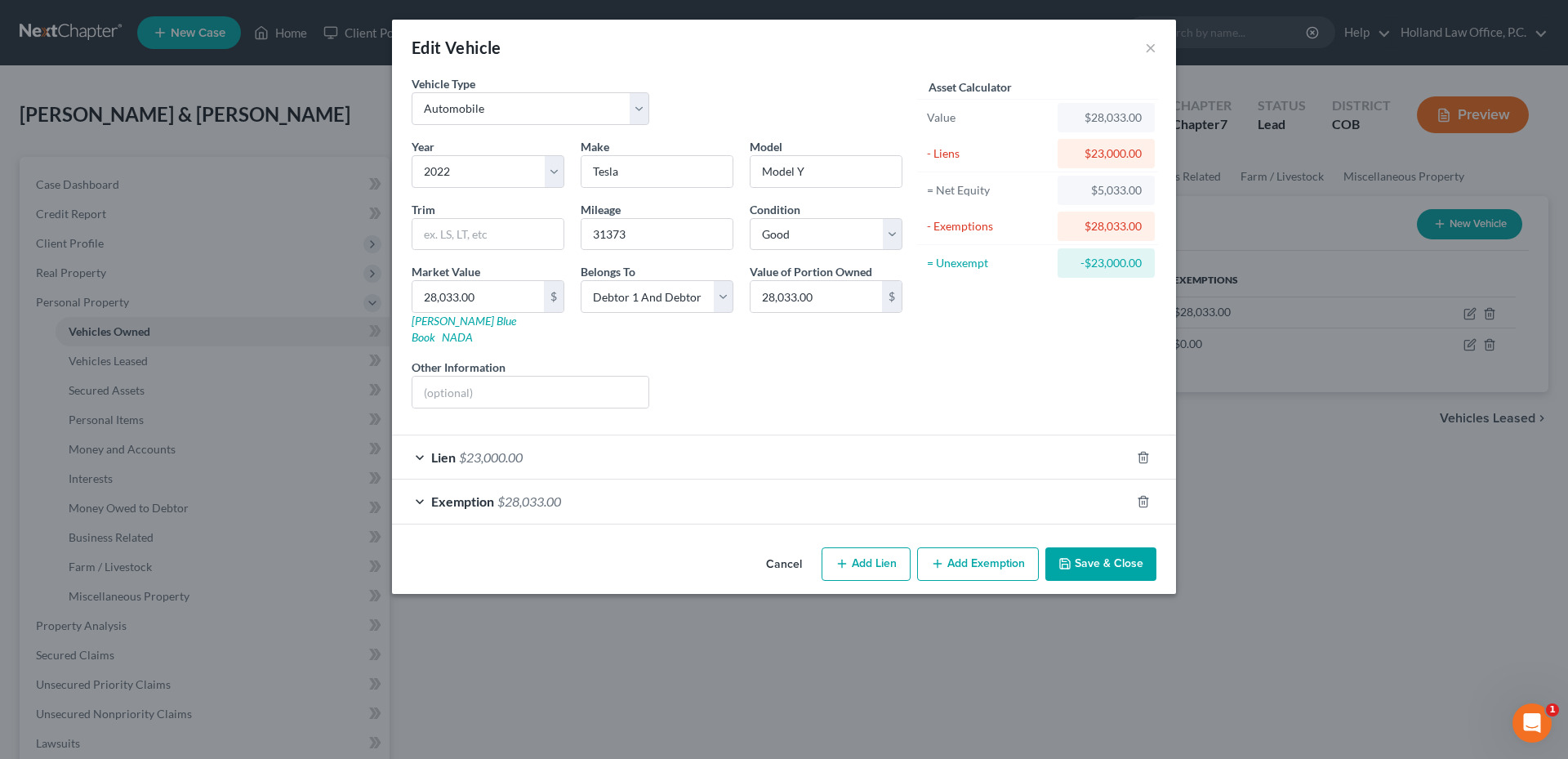
click at [623, 484] on div "Exemption $28,033.00" at bounding box center [761, 501] width 738 height 44
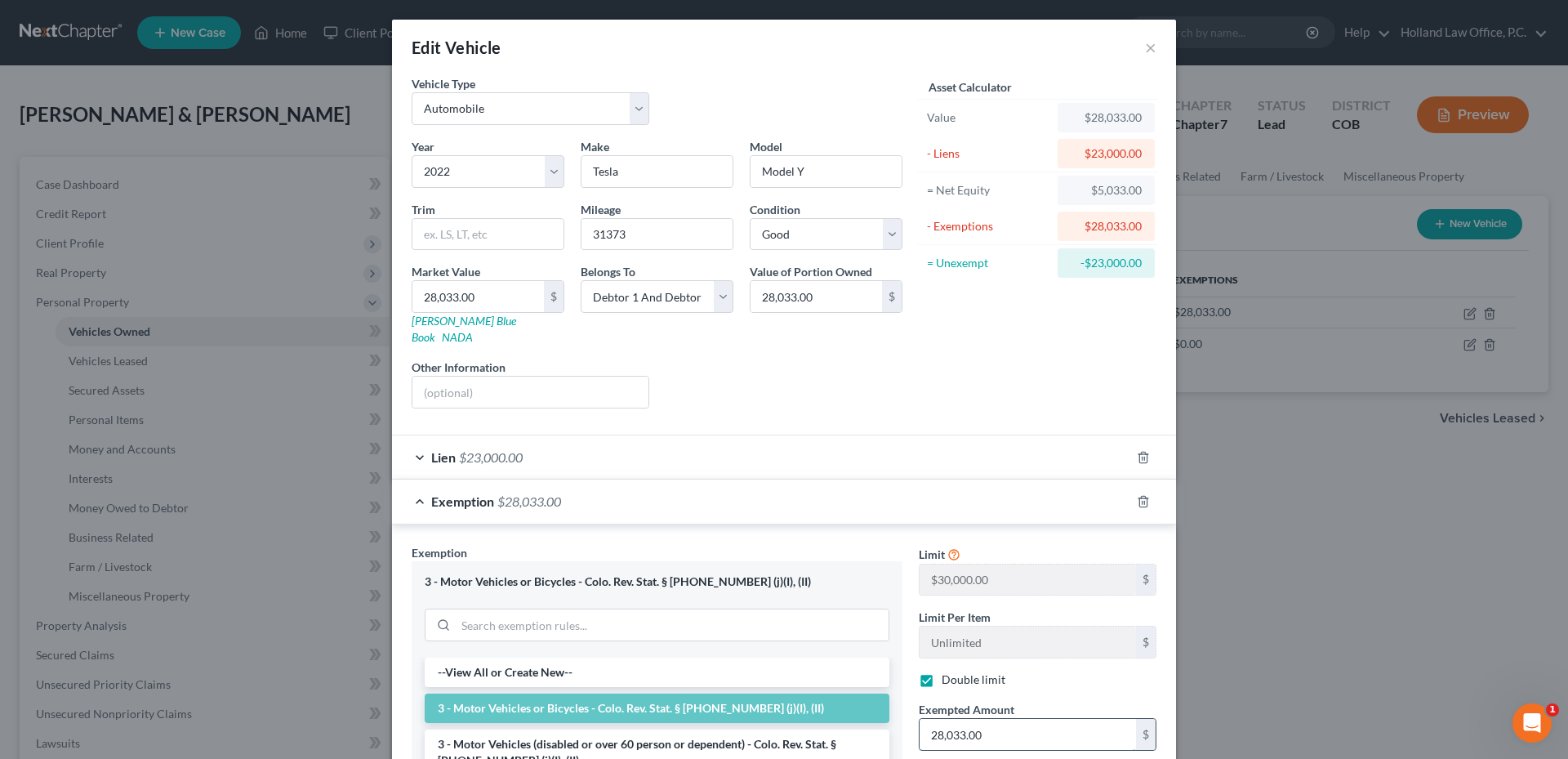
click at [1021, 718] on input "28,033.00" at bounding box center [1027, 733] width 216 height 31
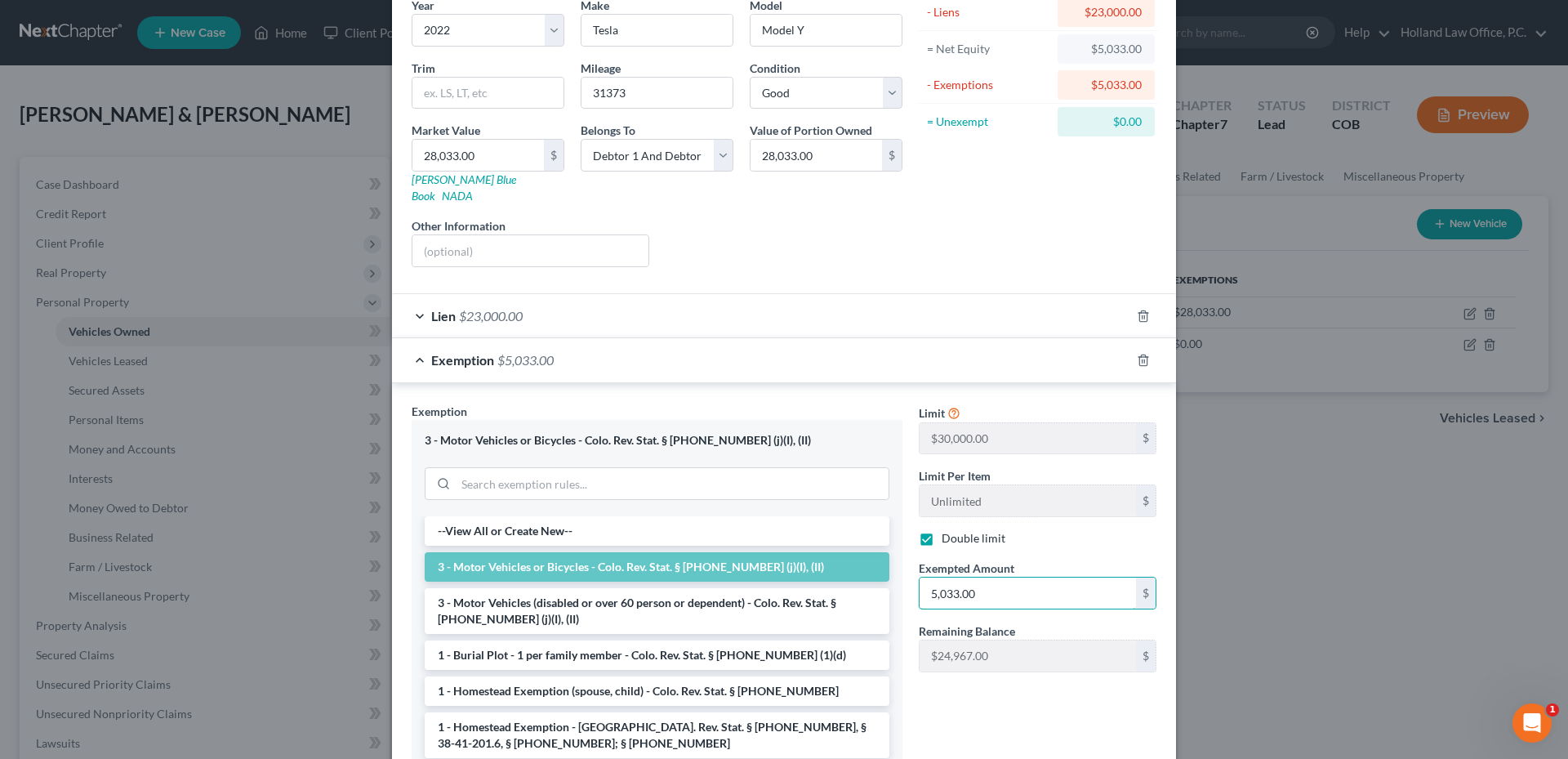
scroll to position [261, 0]
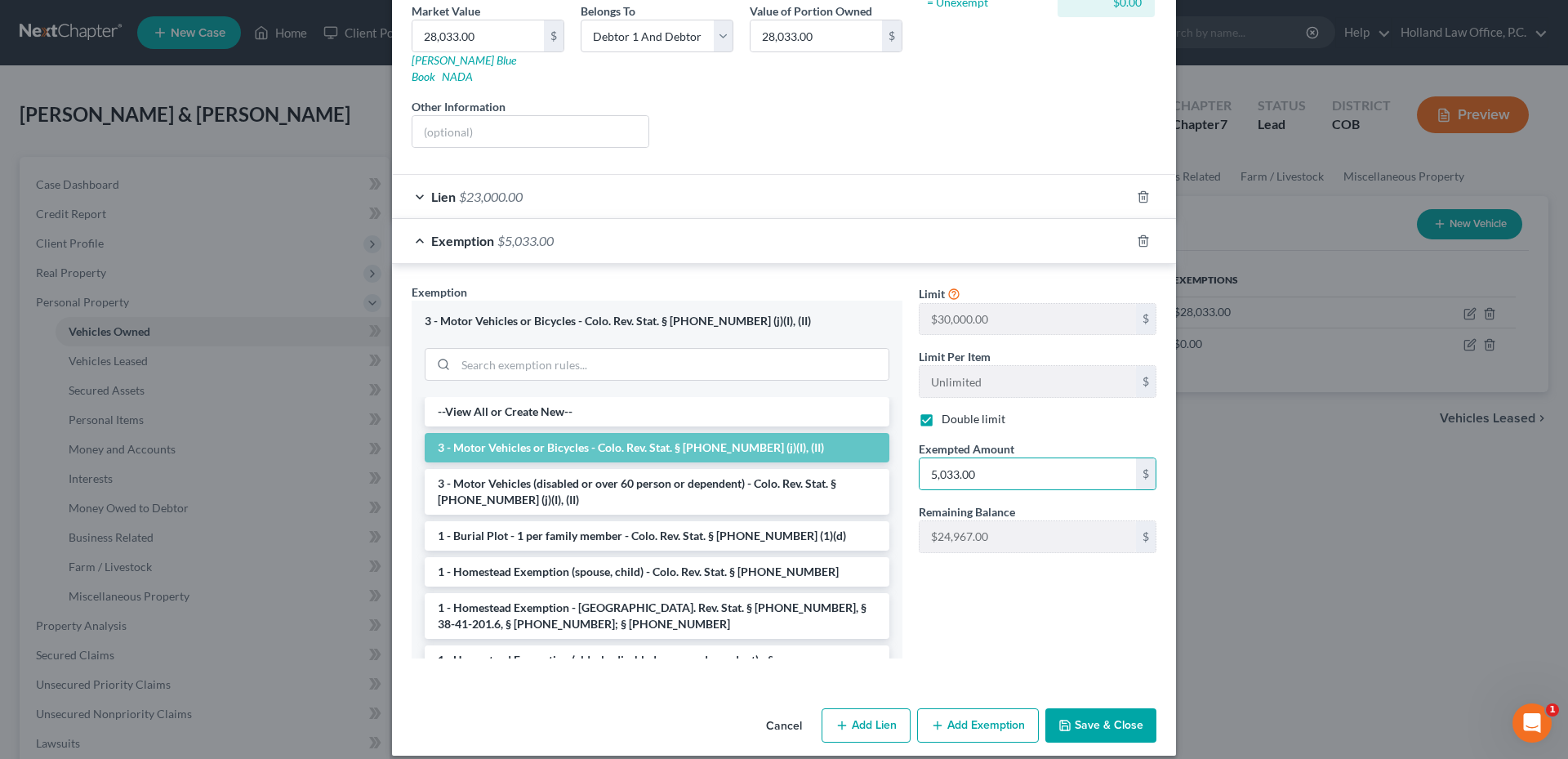
click at [1120, 710] on button "Save & Close" at bounding box center [1100, 725] width 111 height 34
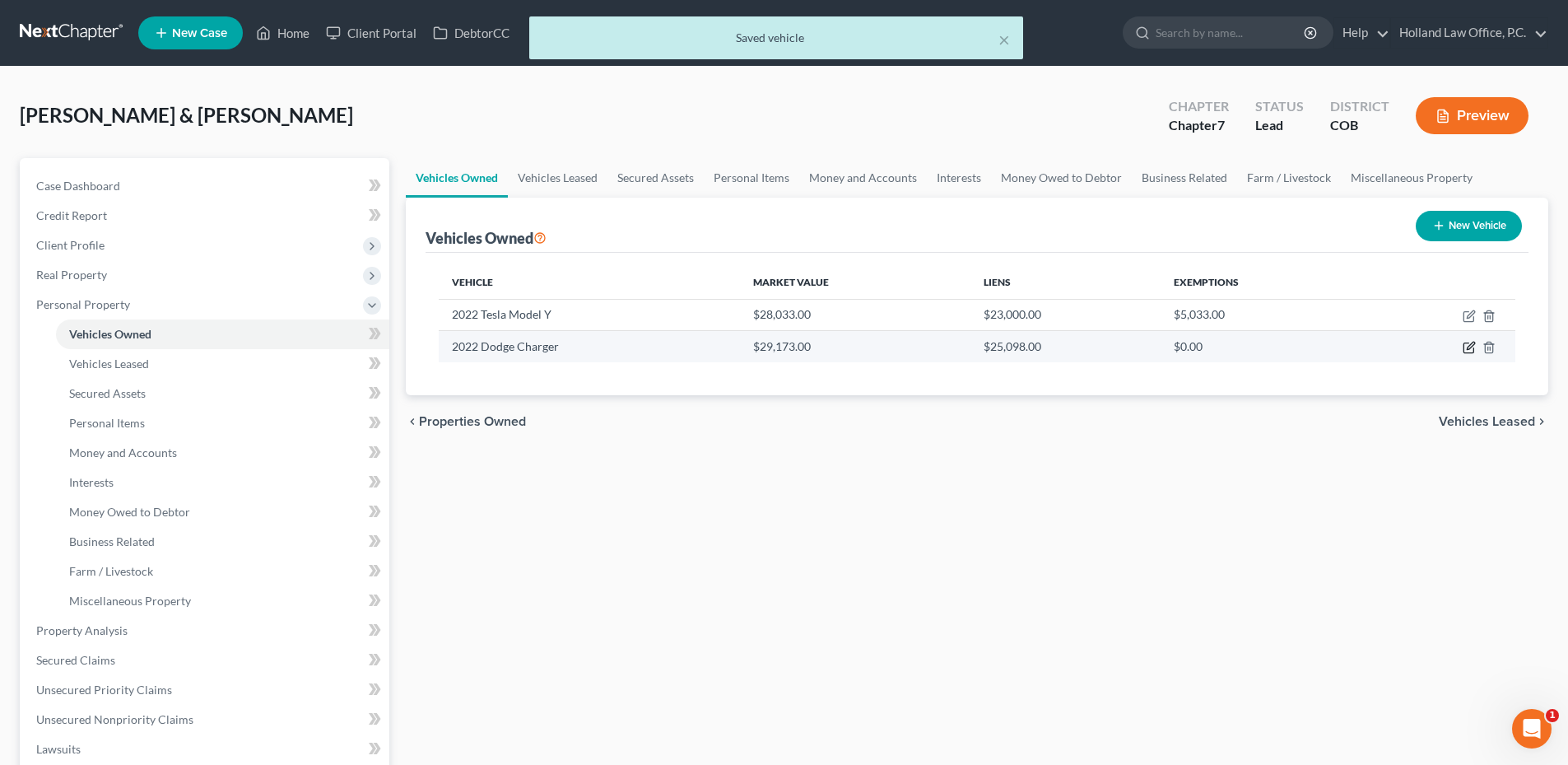
click at [1468, 348] on icon "button" at bounding box center [1471, 347] width 8 height 8
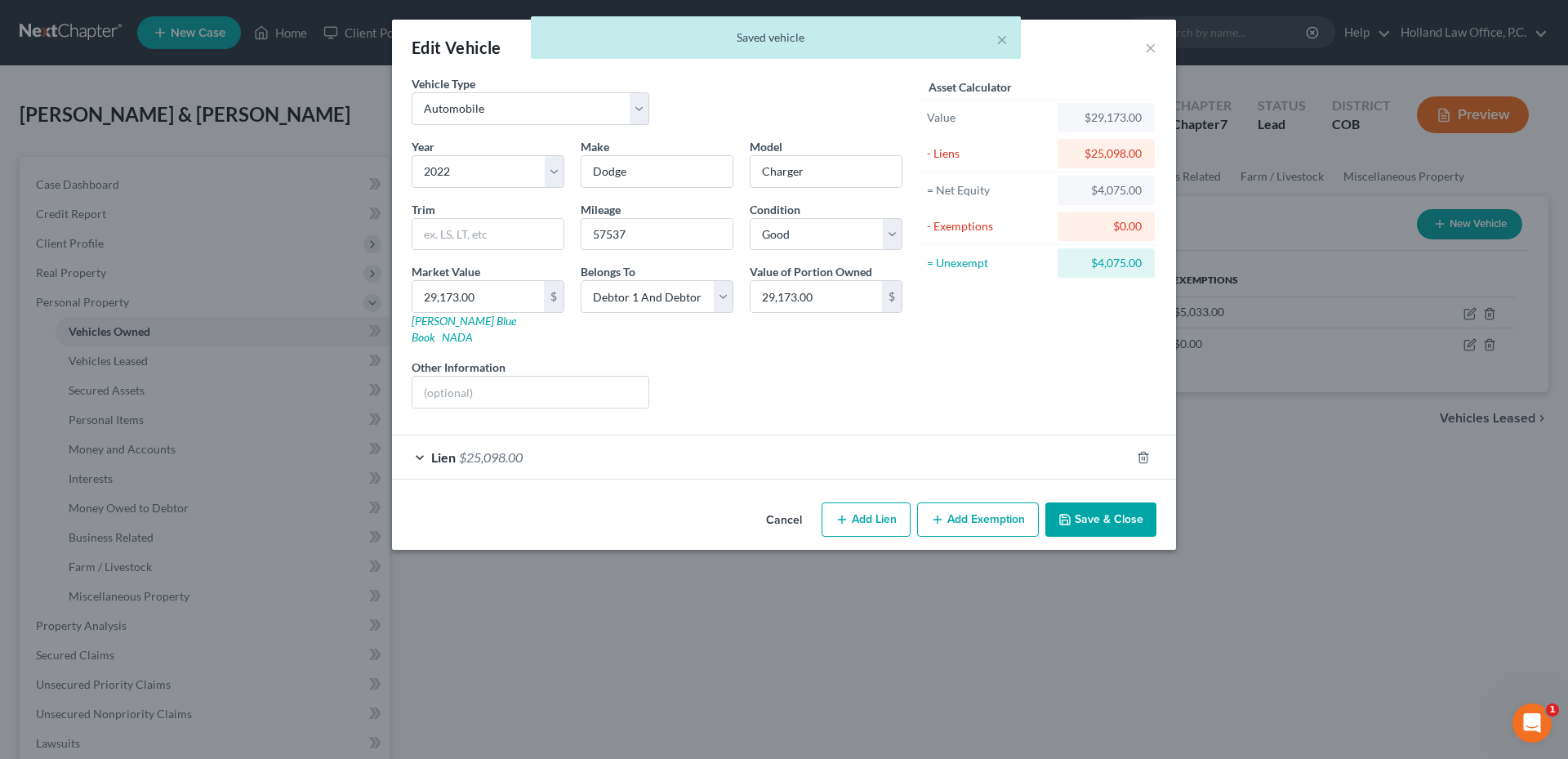
click at [1118, 267] on div "$4,075.00" at bounding box center [1106, 262] width 71 height 16
copy form "$4,075.00"
click at [1006, 508] on button "Add Exemption" at bounding box center [978, 519] width 121 height 34
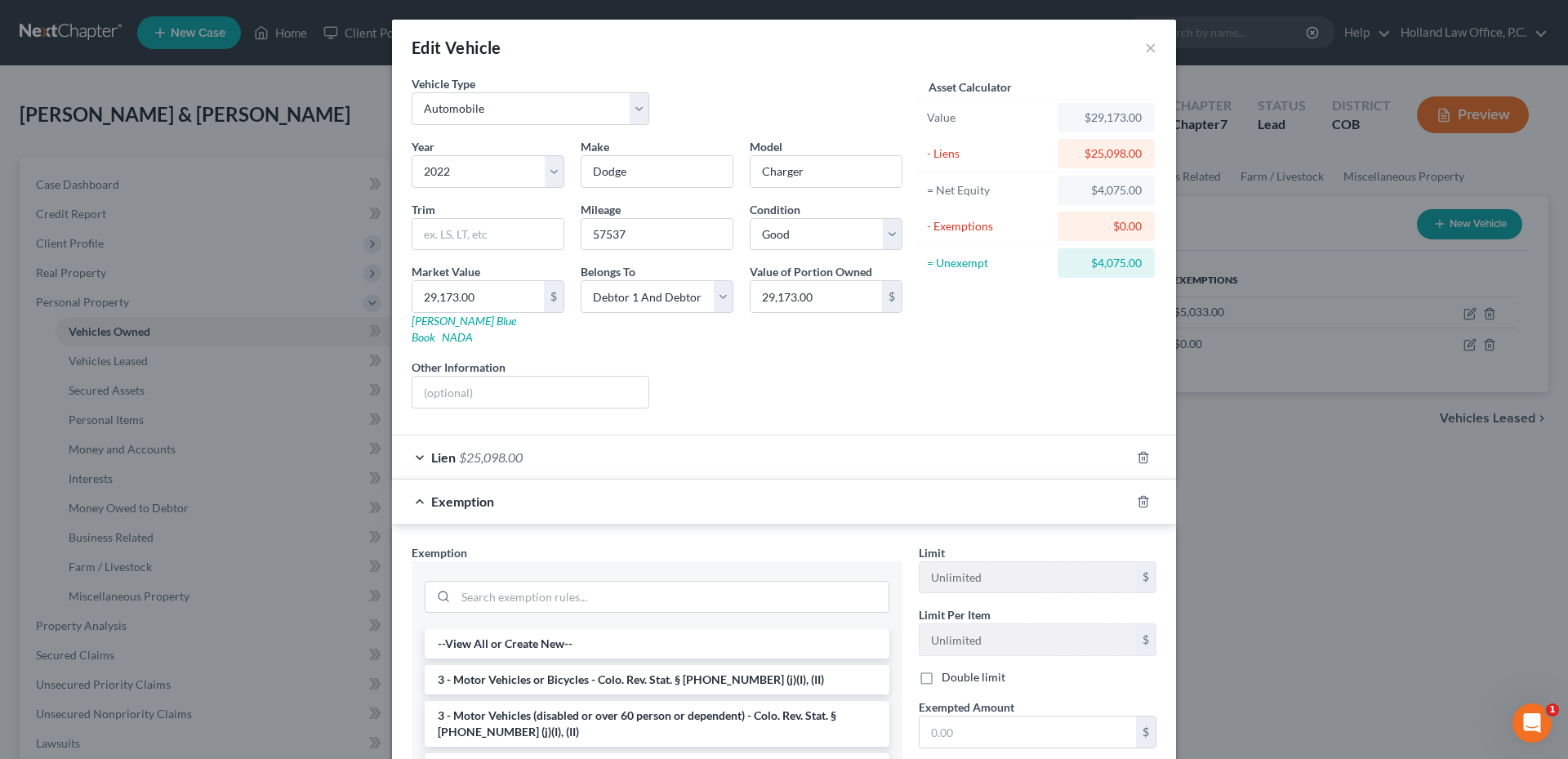
drag, startPoint x: 618, startPoint y: 658, endPoint x: 686, endPoint y: 672, distance: 69.4
click at [618, 665] on li "3 - Motor Vehicles or Bicycles - Colo. Rev. Stat. § [PHONE_NUMBER] (j)(I), (II)" at bounding box center [657, 679] width 464 height 29
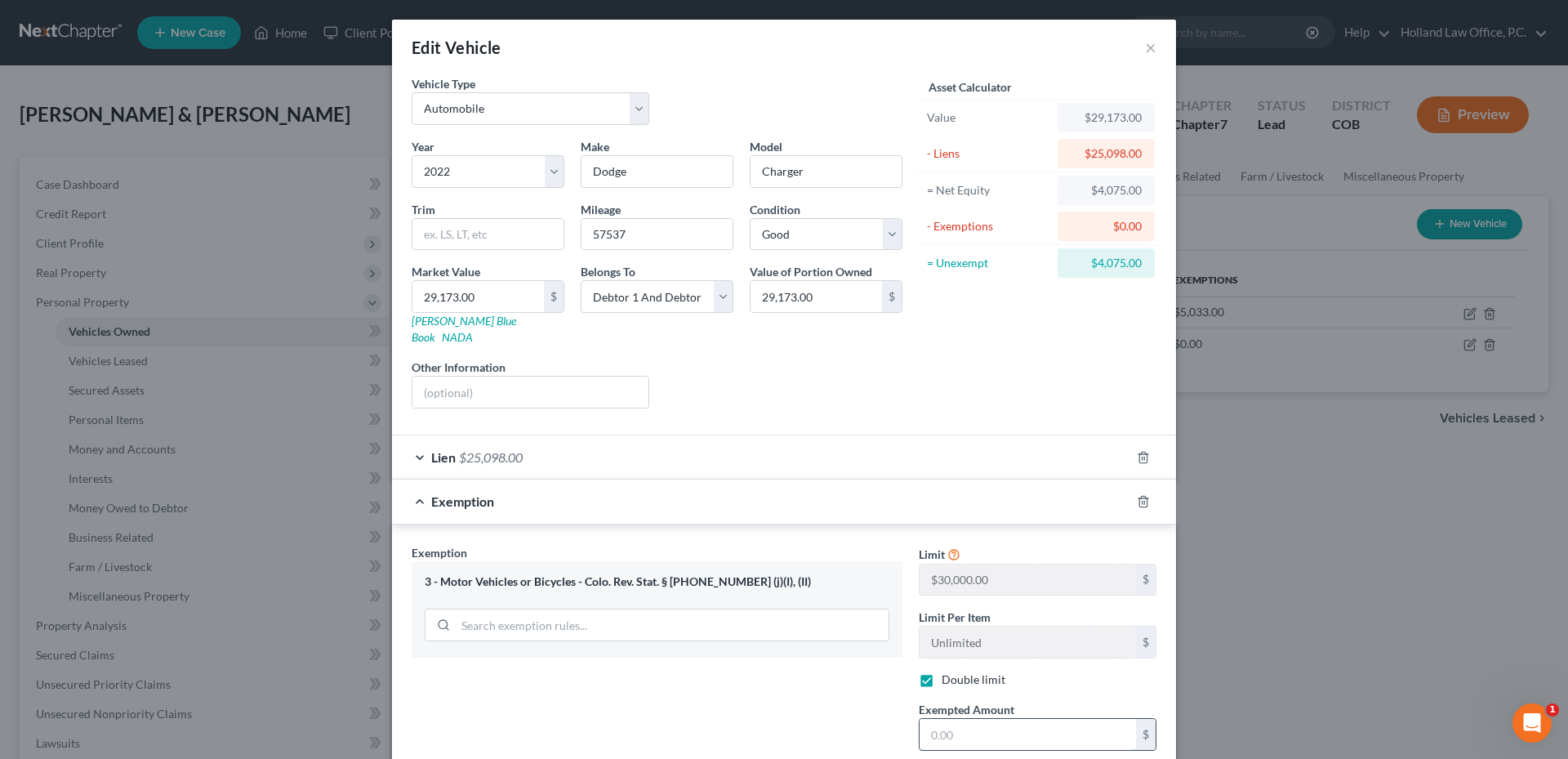
click at [975, 719] on input "text" at bounding box center [1027, 733] width 216 height 31
paste input "$4,075.00"
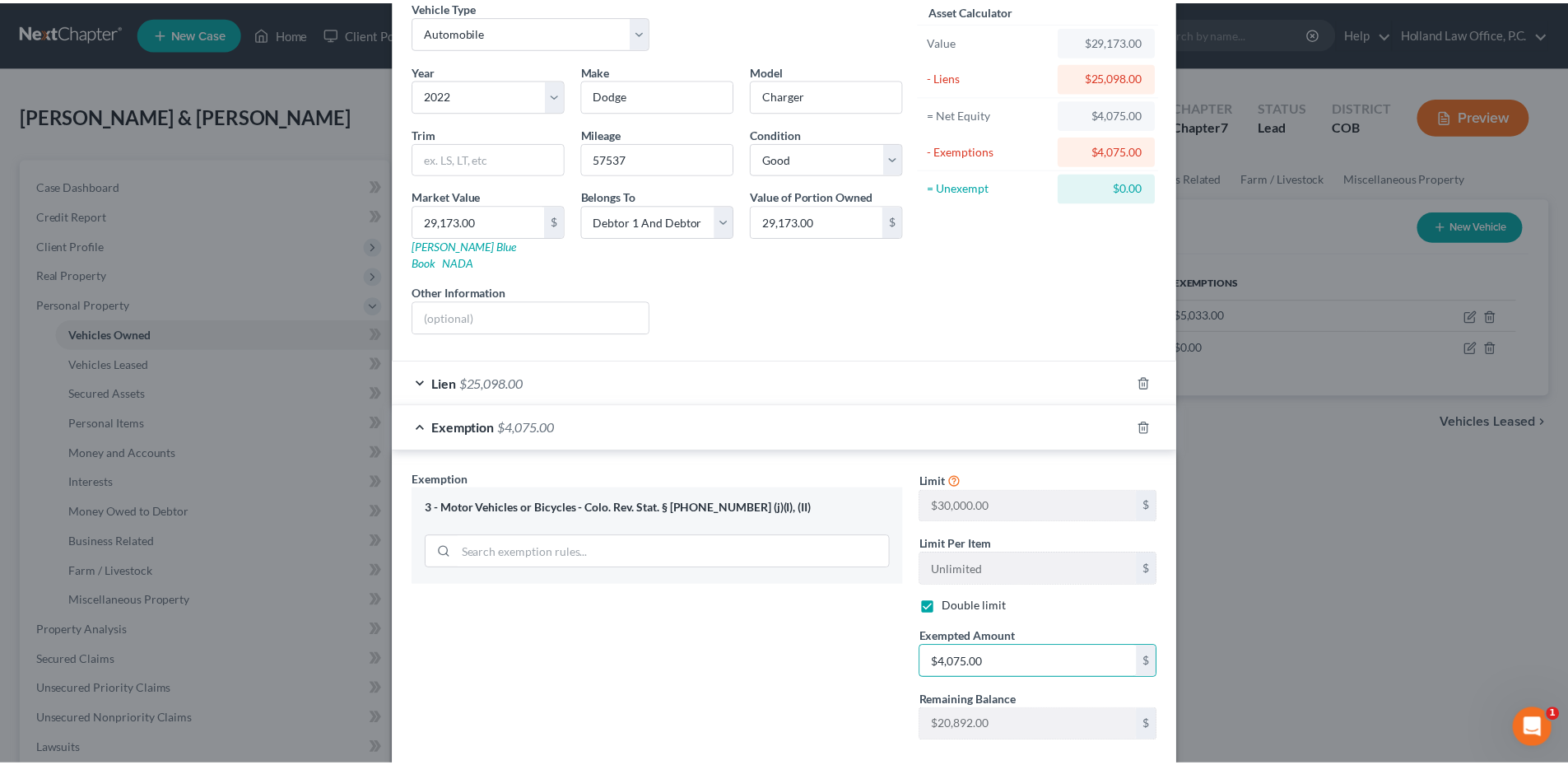
scroll to position [156, 0]
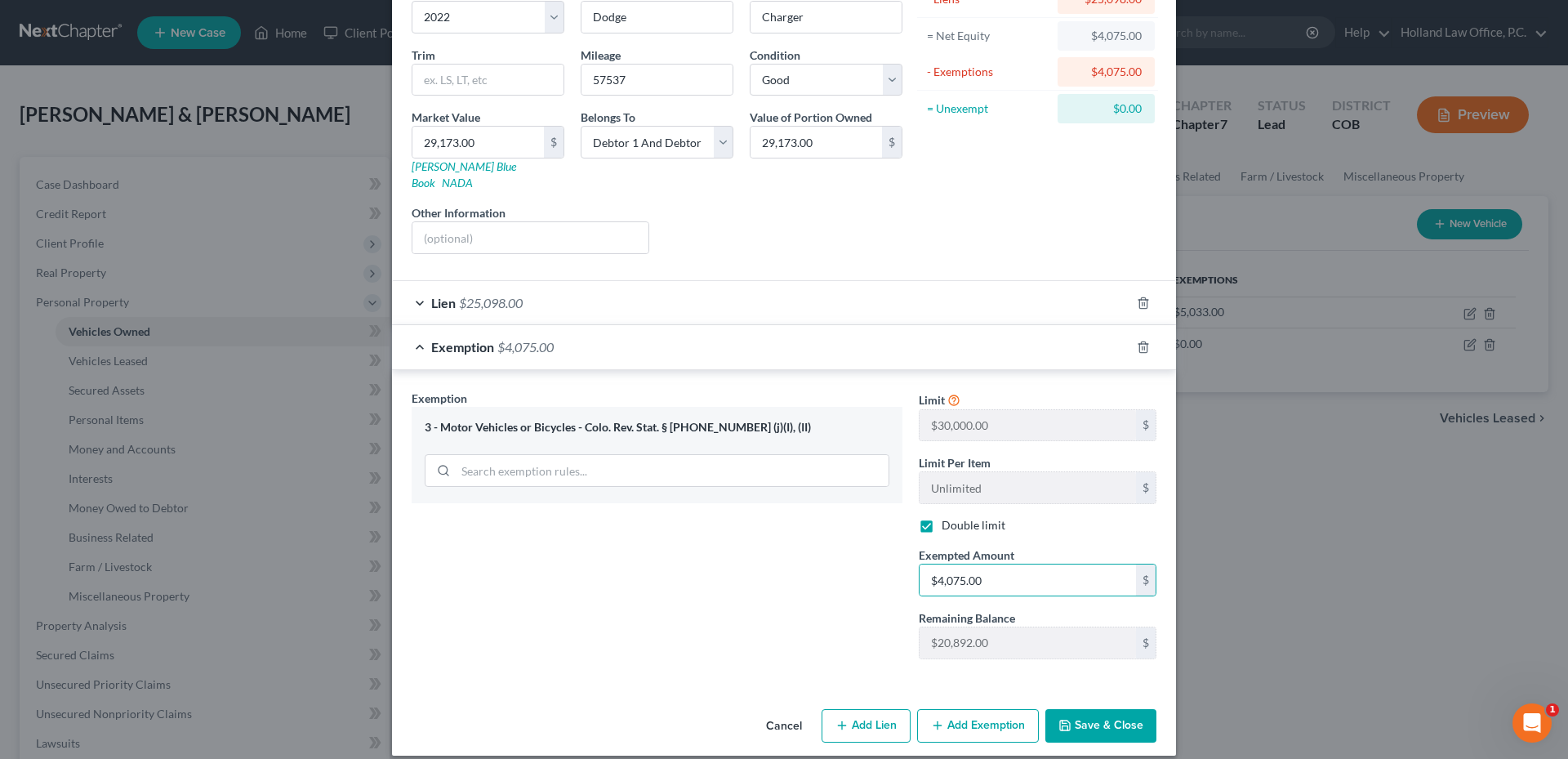
click at [1121, 709] on button "Save & Close" at bounding box center [1100, 726] width 111 height 34
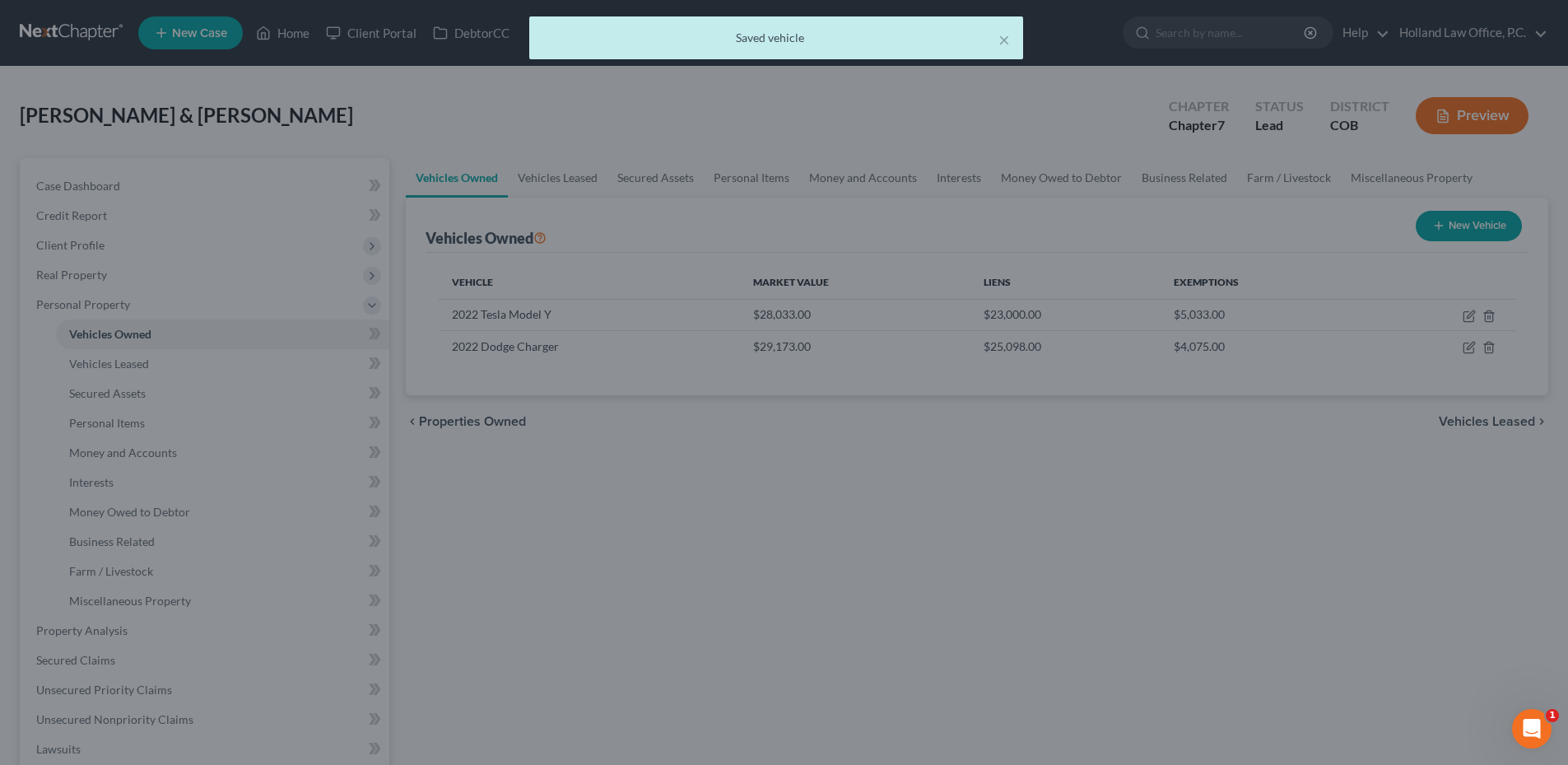
click at [1240, 617] on div "Vehicles Owned Vehicles Leased Secured Assets Personal Items Money and Accounts…" at bounding box center [976, 632] width 1158 height 950
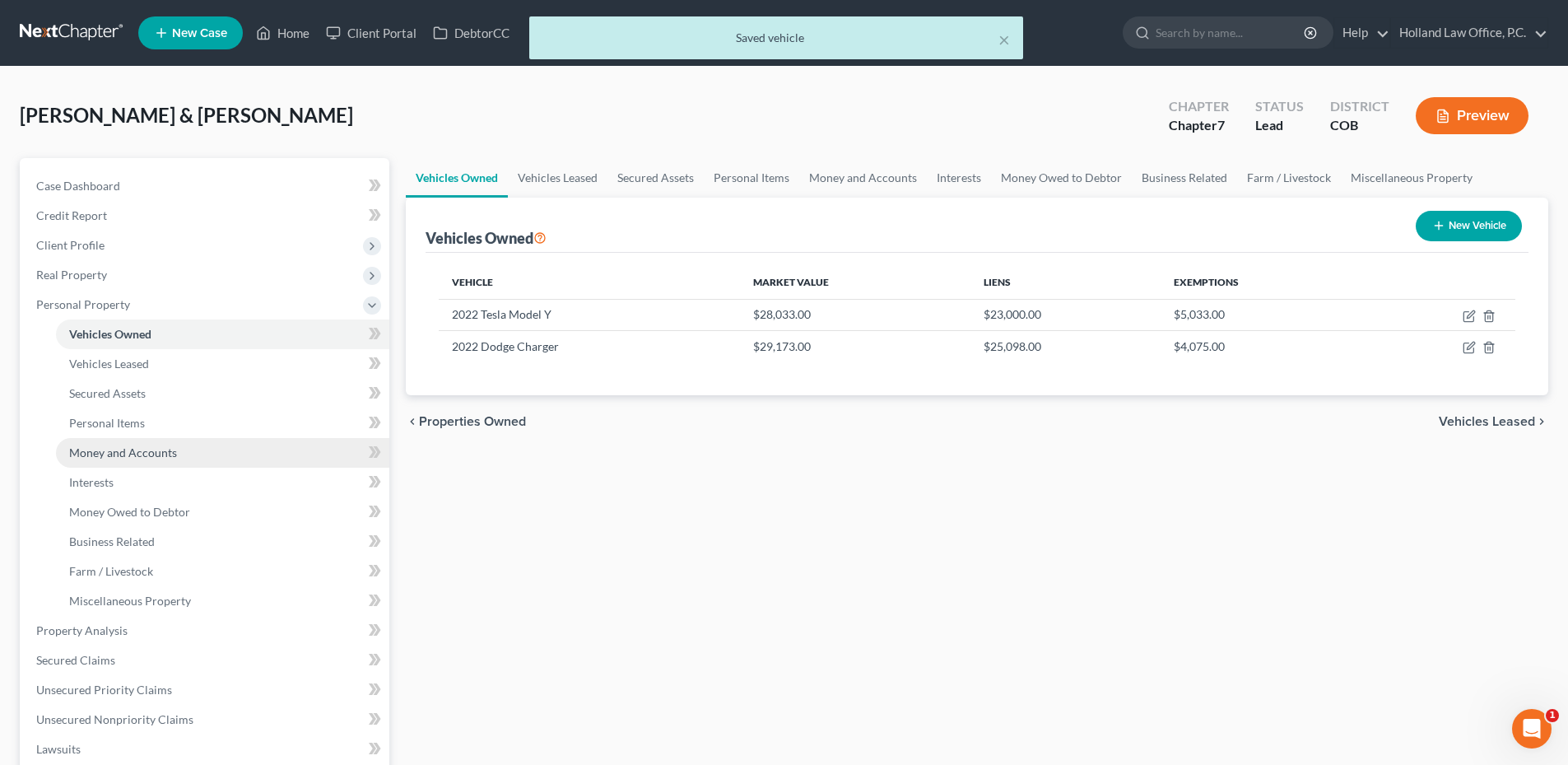
click at [136, 461] on link "Money and Accounts" at bounding box center [222, 452] width 333 height 30
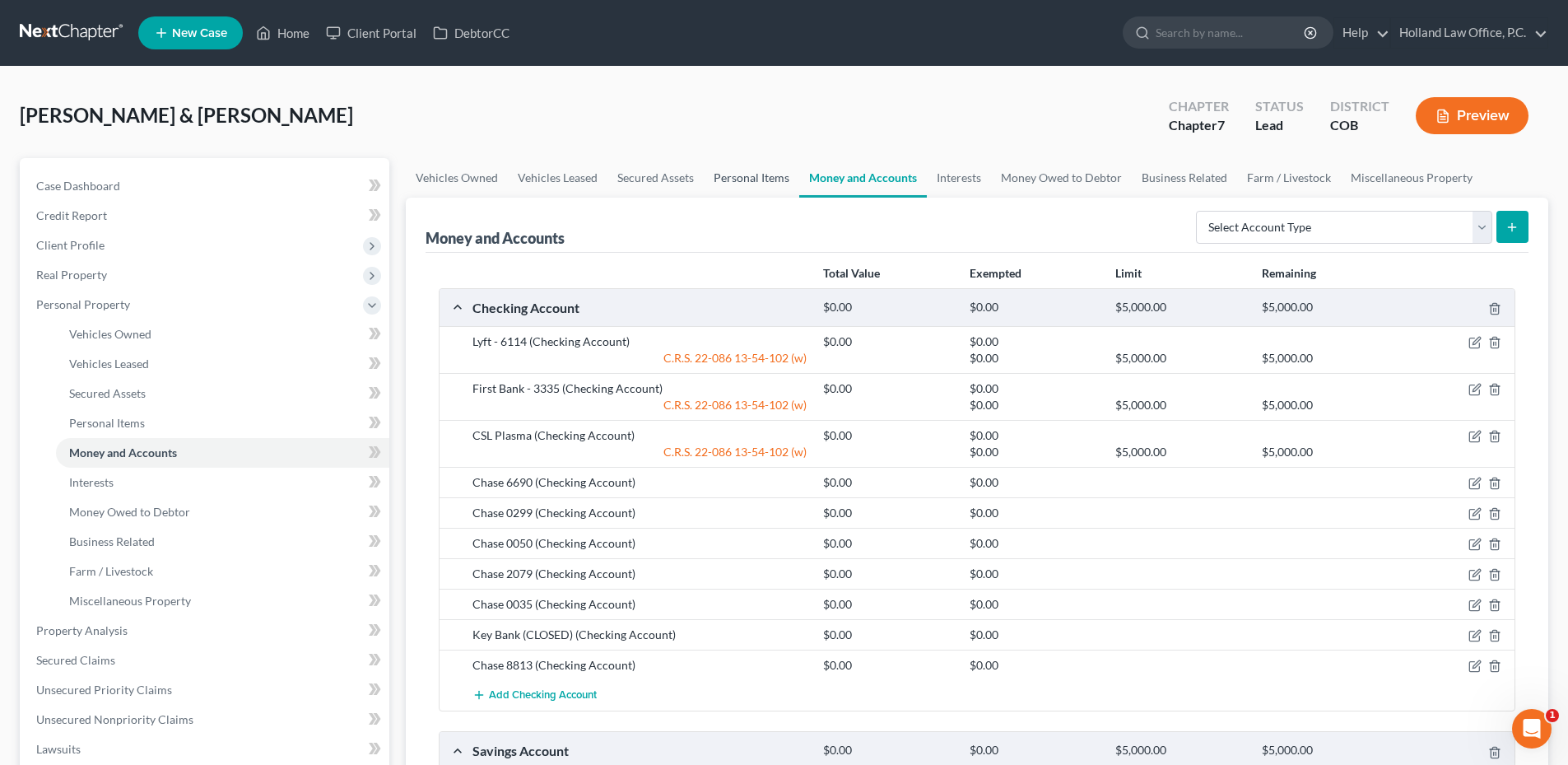
click at [737, 174] on link "Personal Items" at bounding box center [752, 177] width 95 height 39
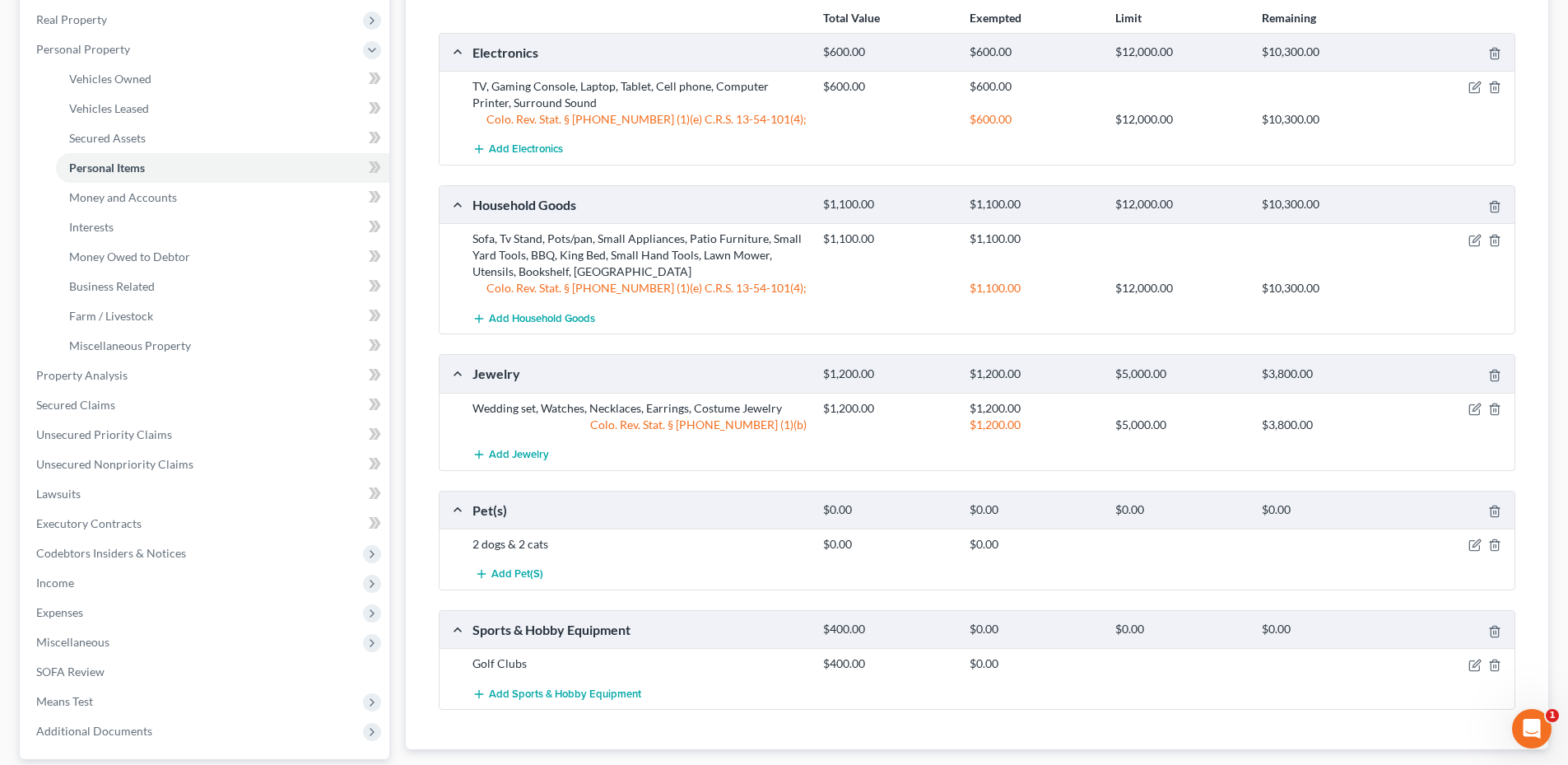
scroll to position [407, 0]
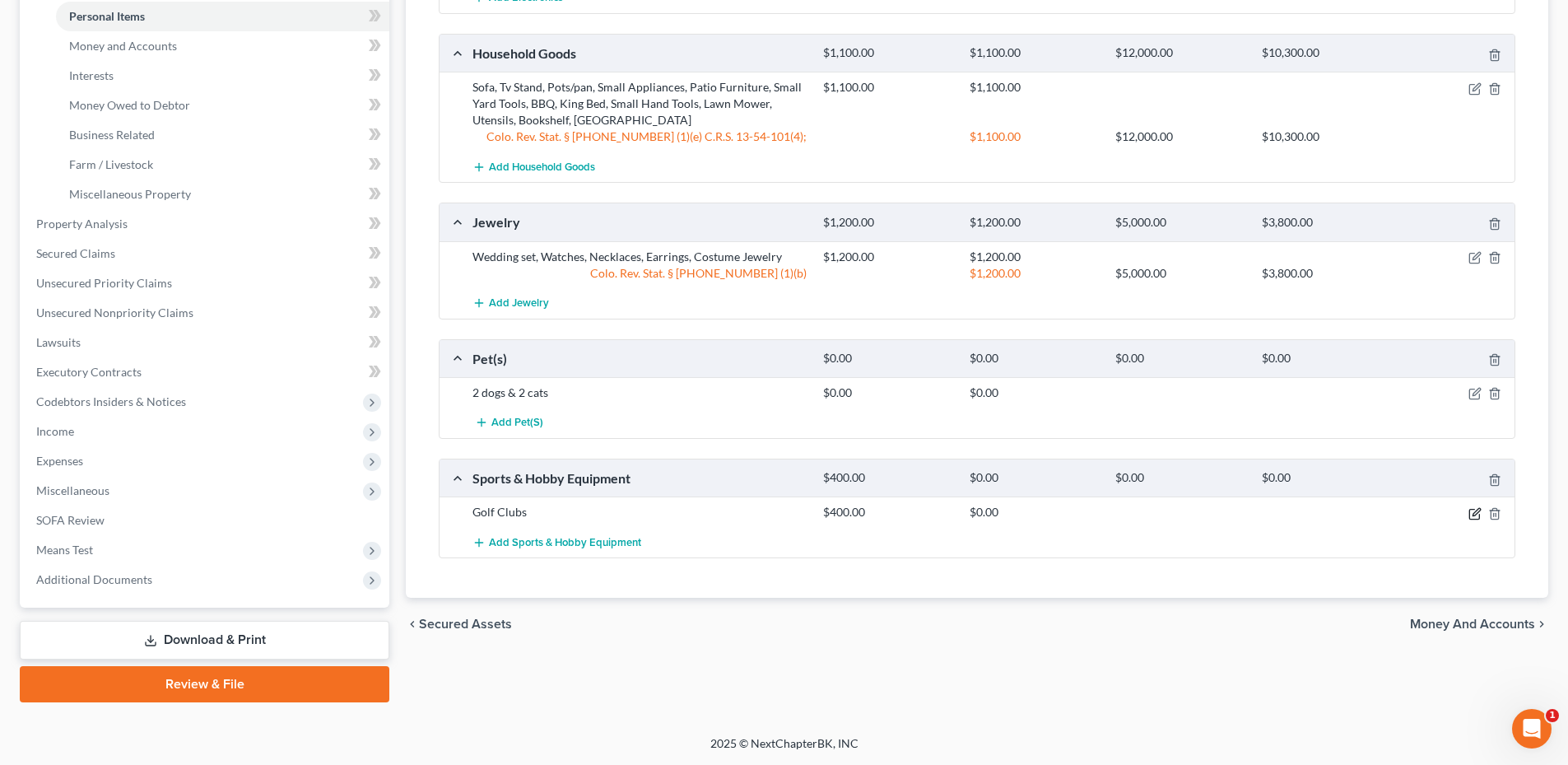
click at [1472, 511] on icon "button" at bounding box center [1475, 514] width 13 height 13
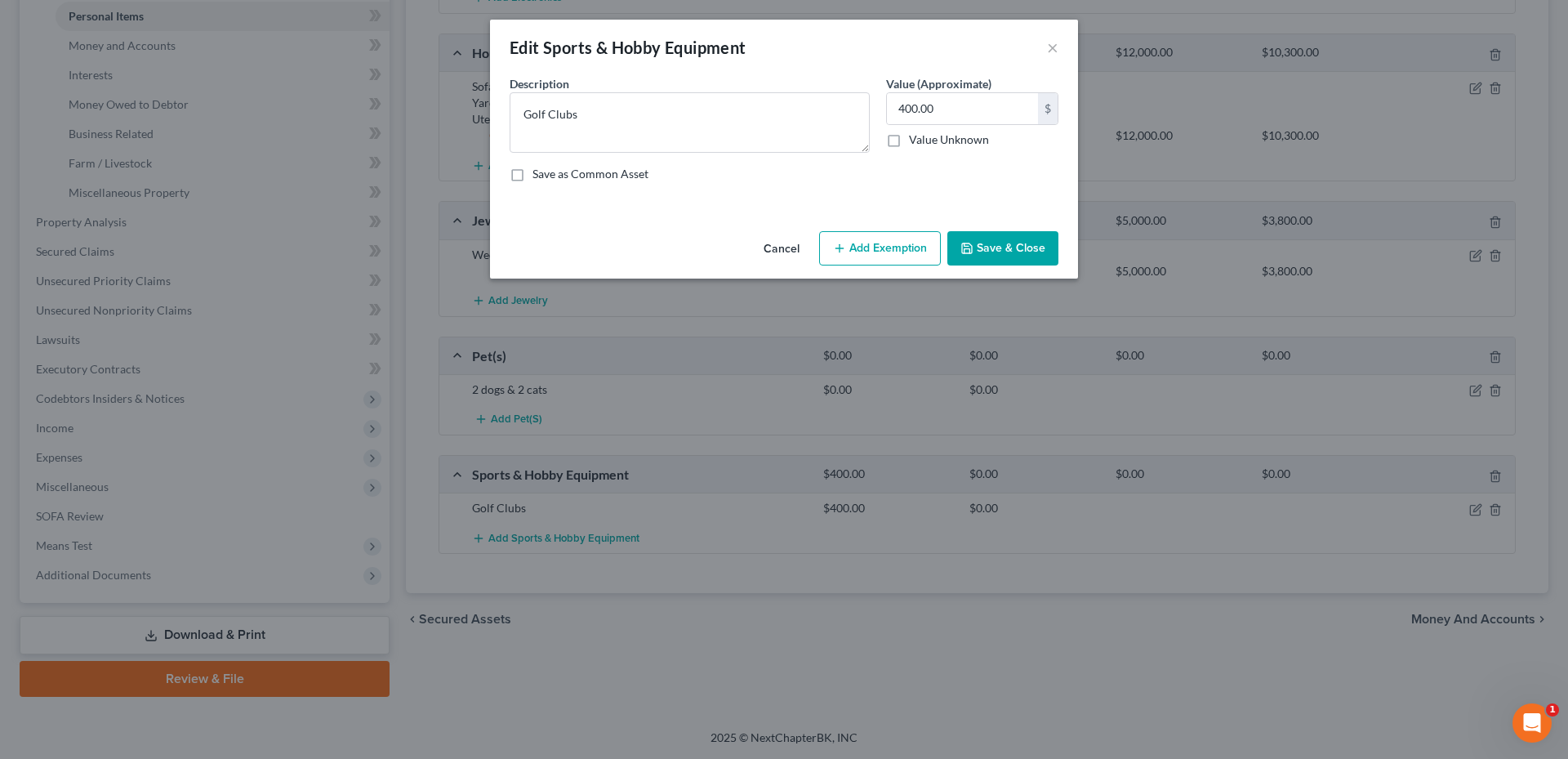
click at [981, 126] on div "400.00 $ Value Unknown" at bounding box center [972, 119] width 172 height 56
click at [996, 113] on input "400.00" at bounding box center [962, 108] width 151 height 31
click at [1005, 245] on button "Save & Close" at bounding box center [1002, 248] width 111 height 34
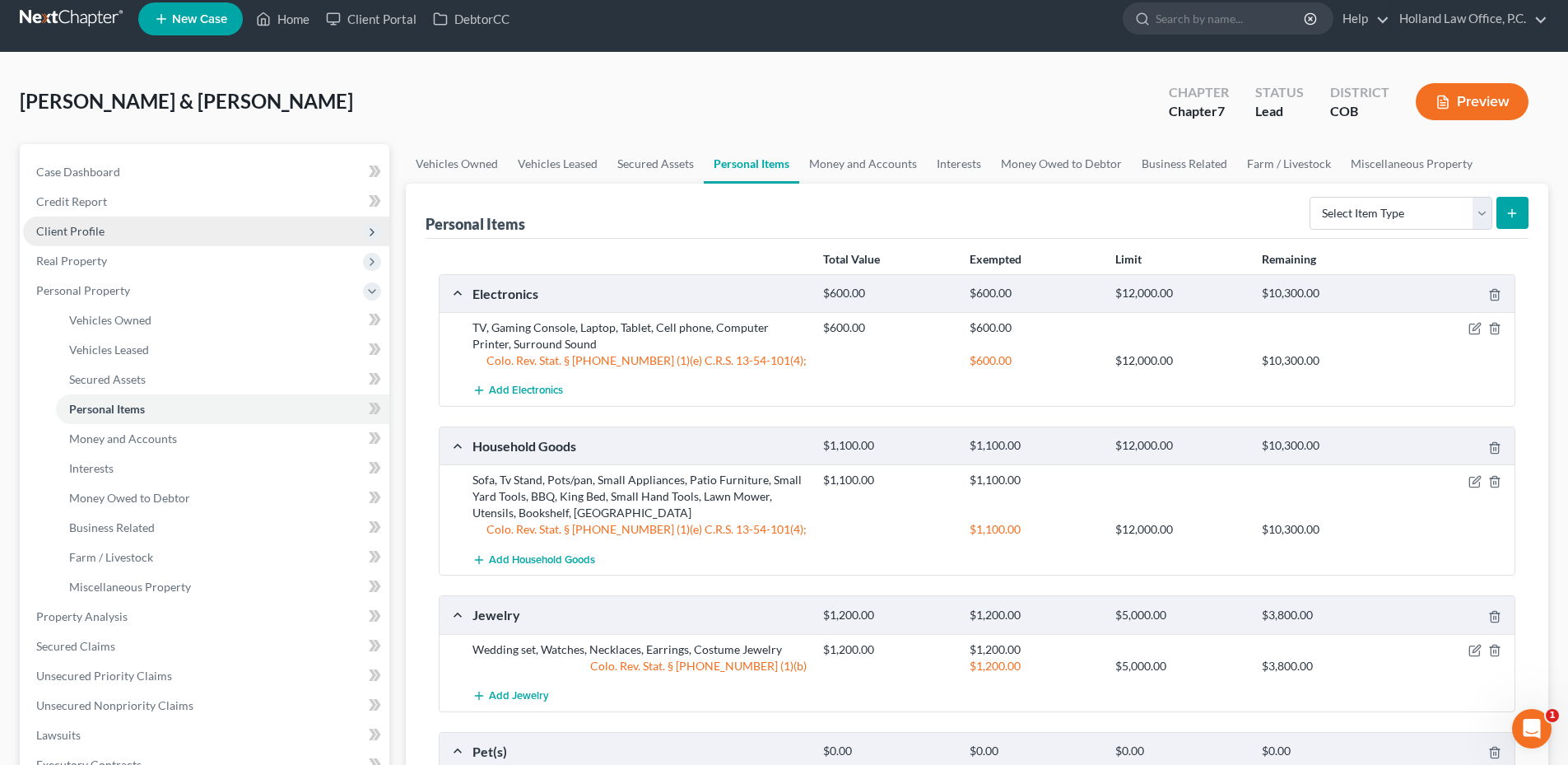
scroll to position [0, 0]
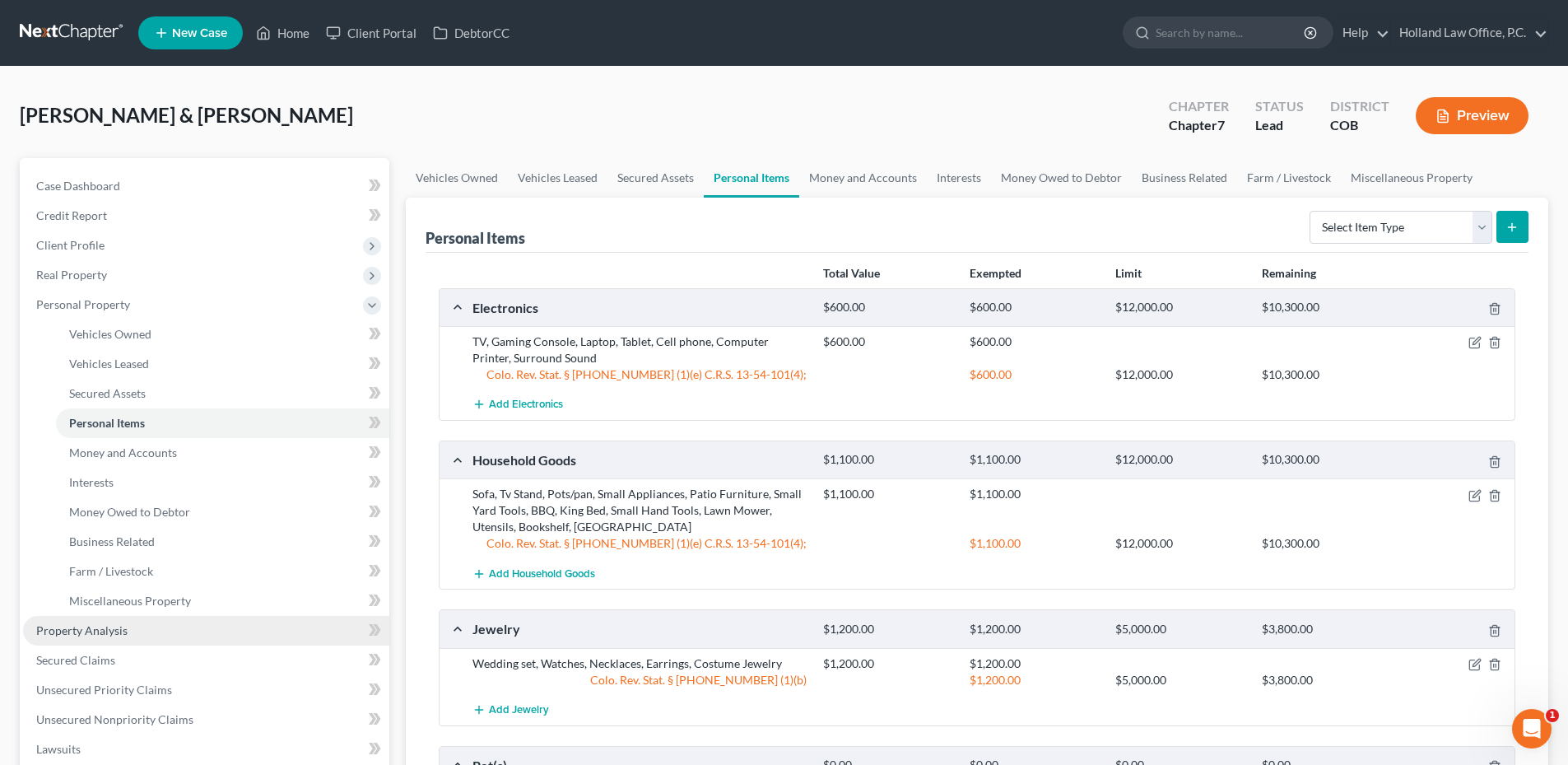
click at [86, 636] on span "Property Analysis" at bounding box center [82, 629] width 92 height 14
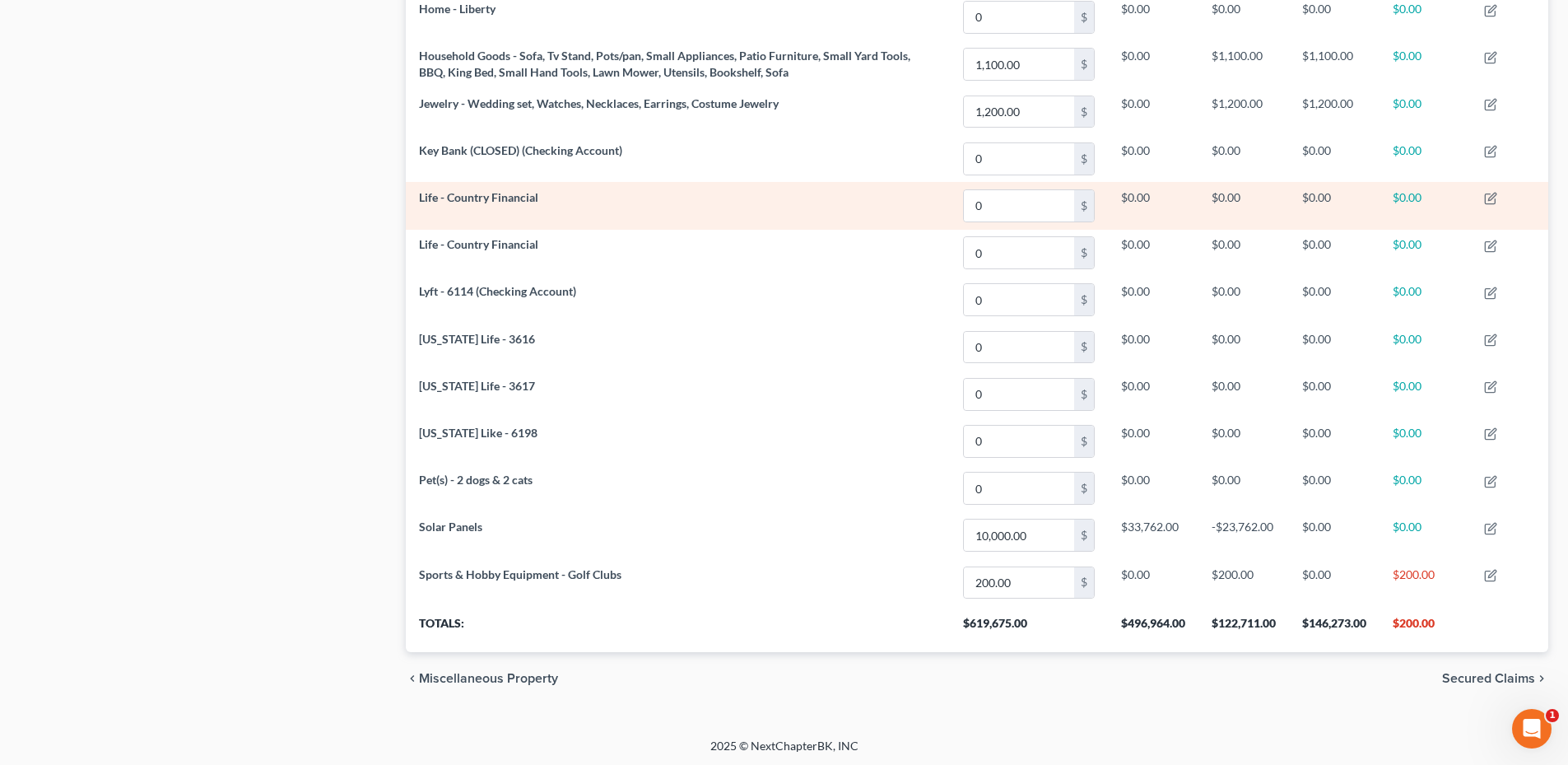
scroll to position [1288, 0]
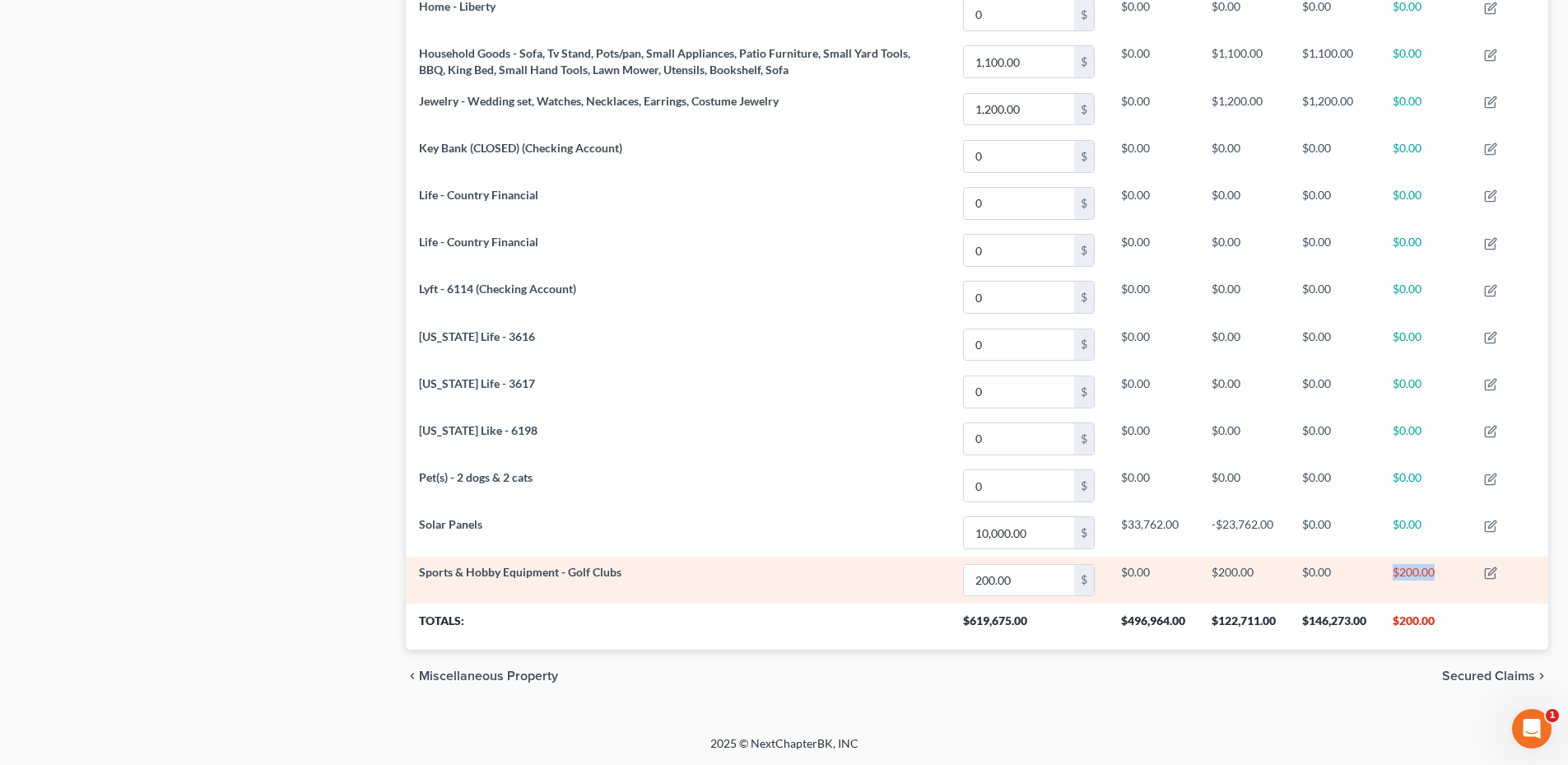
drag, startPoint x: 1388, startPoint y: 570, endPoint x: 1432, endPoint y: 571, distance: 44.0
click at [1432, 571] on td "$200.00" at bounding box center [1425, 580] width 92 height 47
click at [1433, 570] on td "$200.00" at bounding box center [1425, 580] width 92 height 47
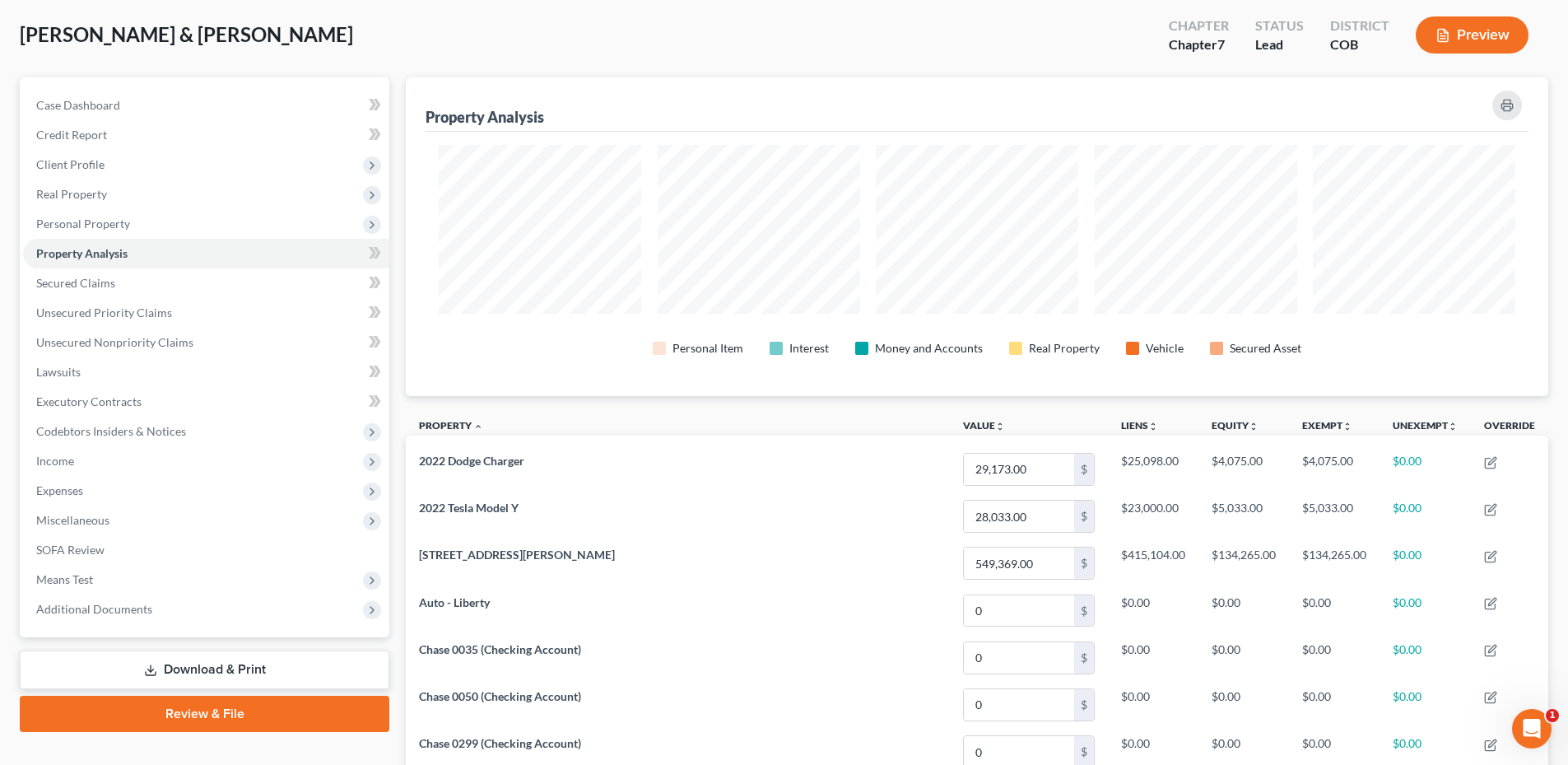
scroll to position [0, 0]
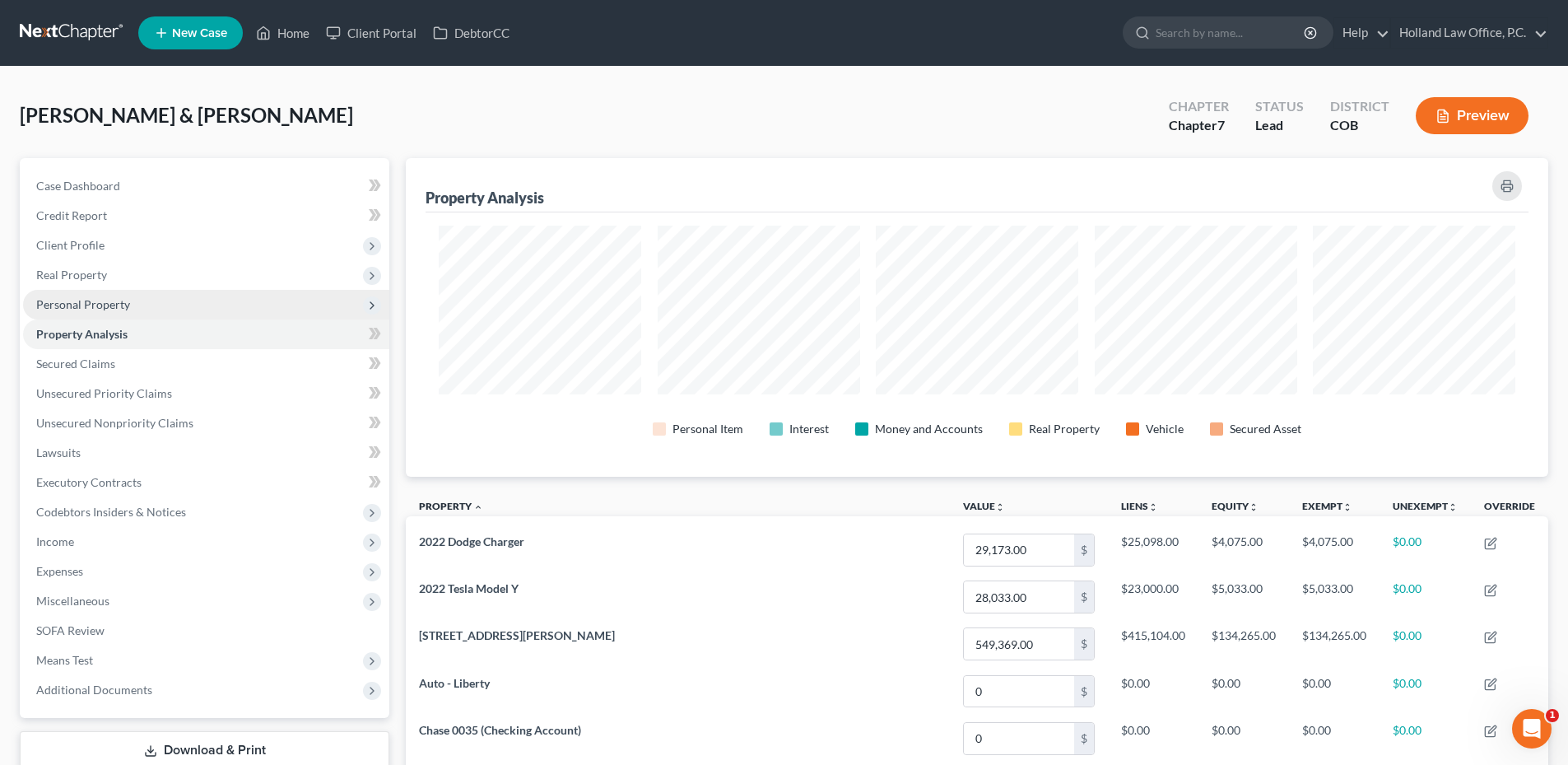
click at [84, 311] on span "Personal Property" at bounding box center [206, 304] width 367 height 30
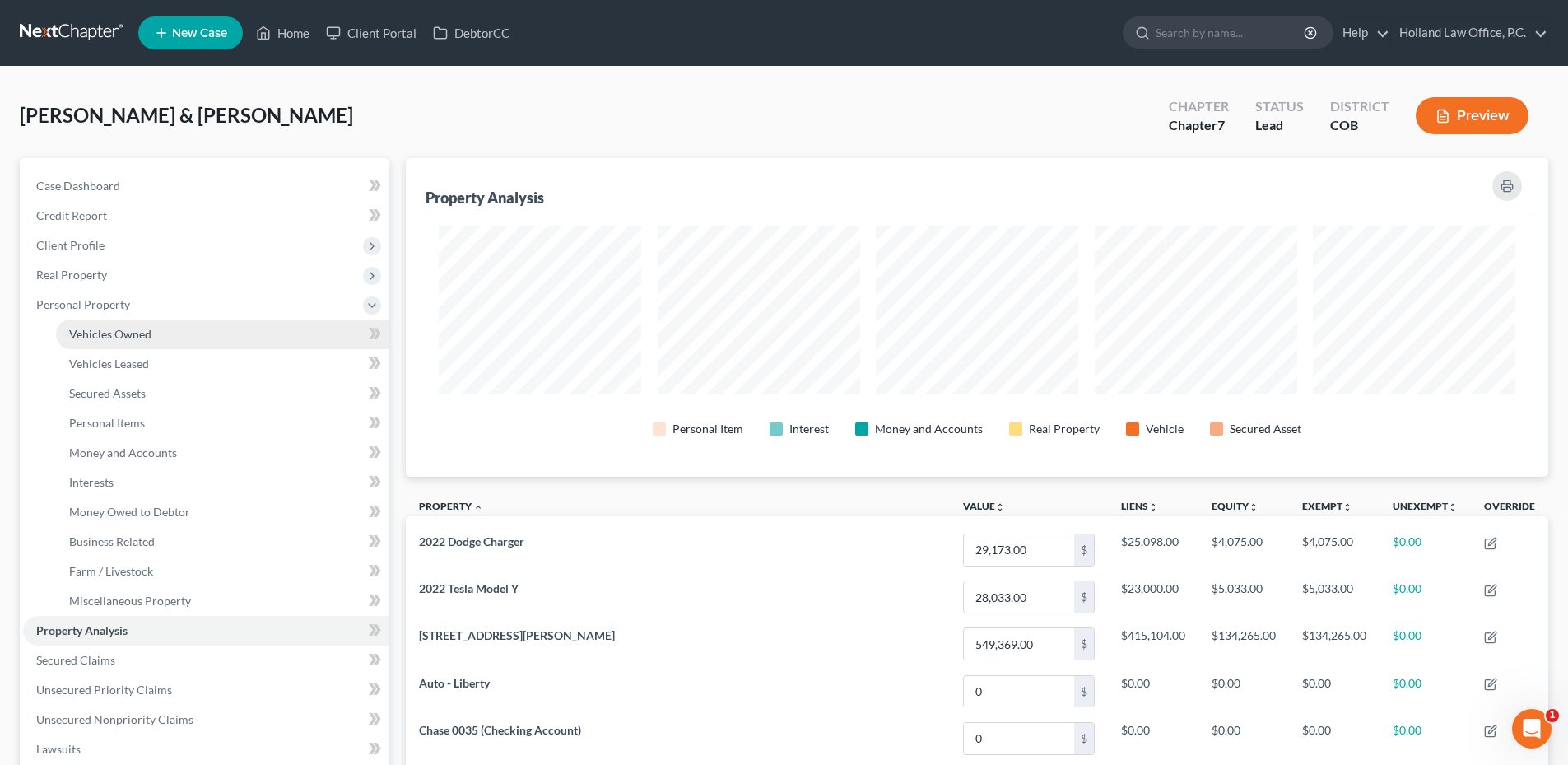
click at [123, 336] on span "Vehicles Owned" at bounding box center [110, 333] width 82 height 14
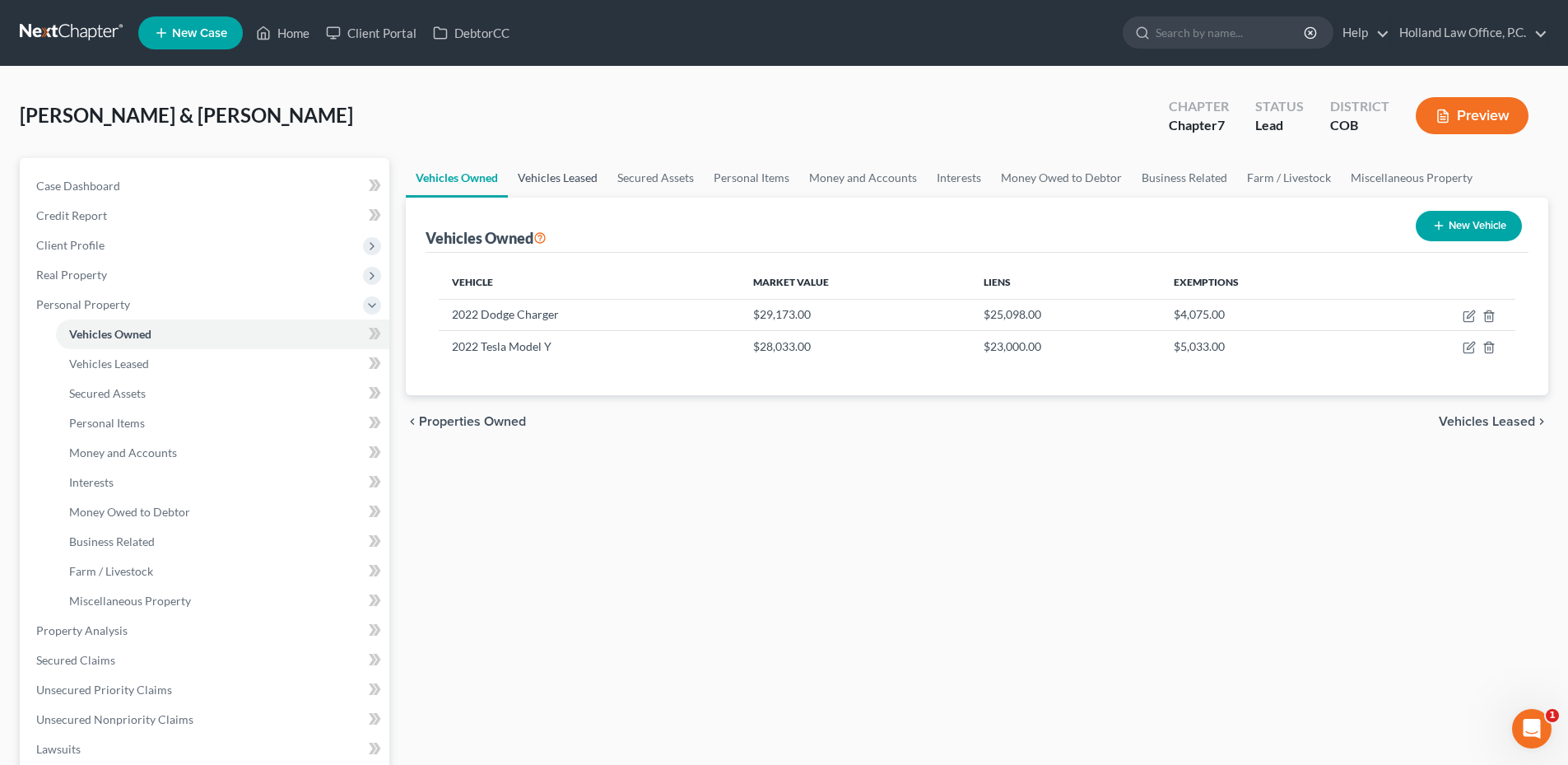
click at [529, 187] on link "Vehicles Leased" at bounding box center [558, 177] width 99 height 39
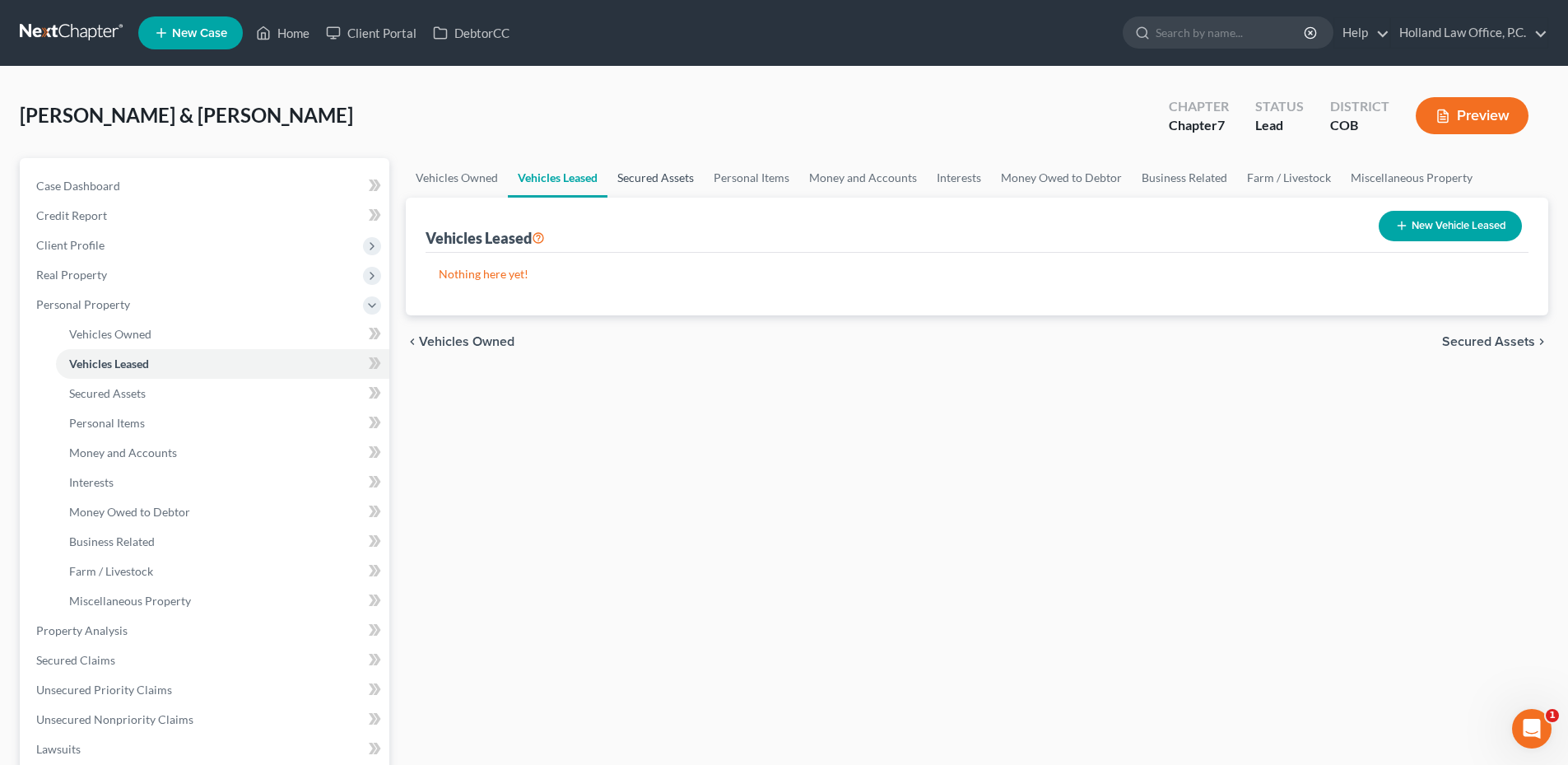
click at [651, 182] on link "Secured Assets" at bounding box center [655, 177] width 96 height 39
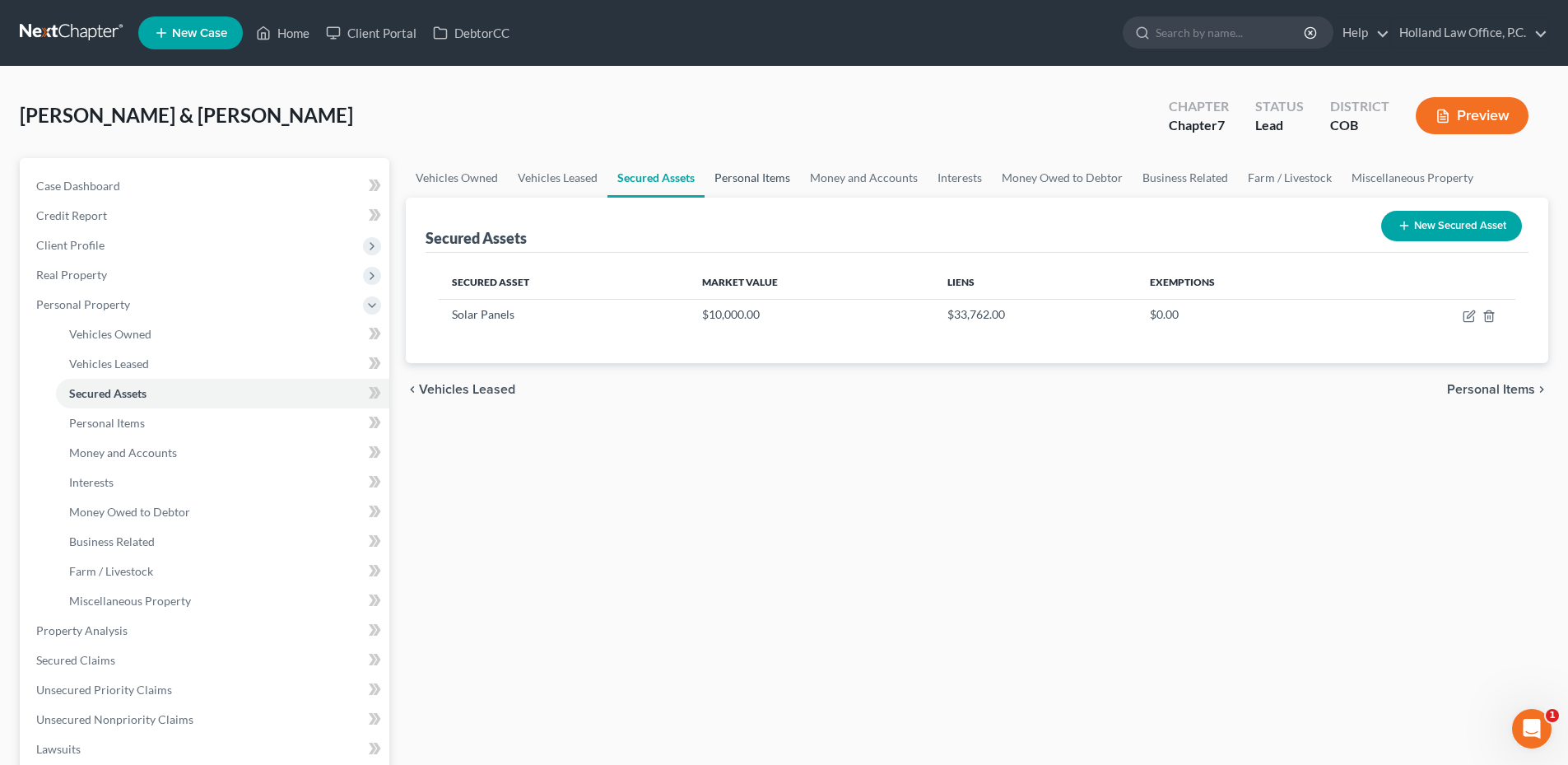
click at [767, 173] on link "Personal Items" at bounding box center [752, 177] width 95 height 39
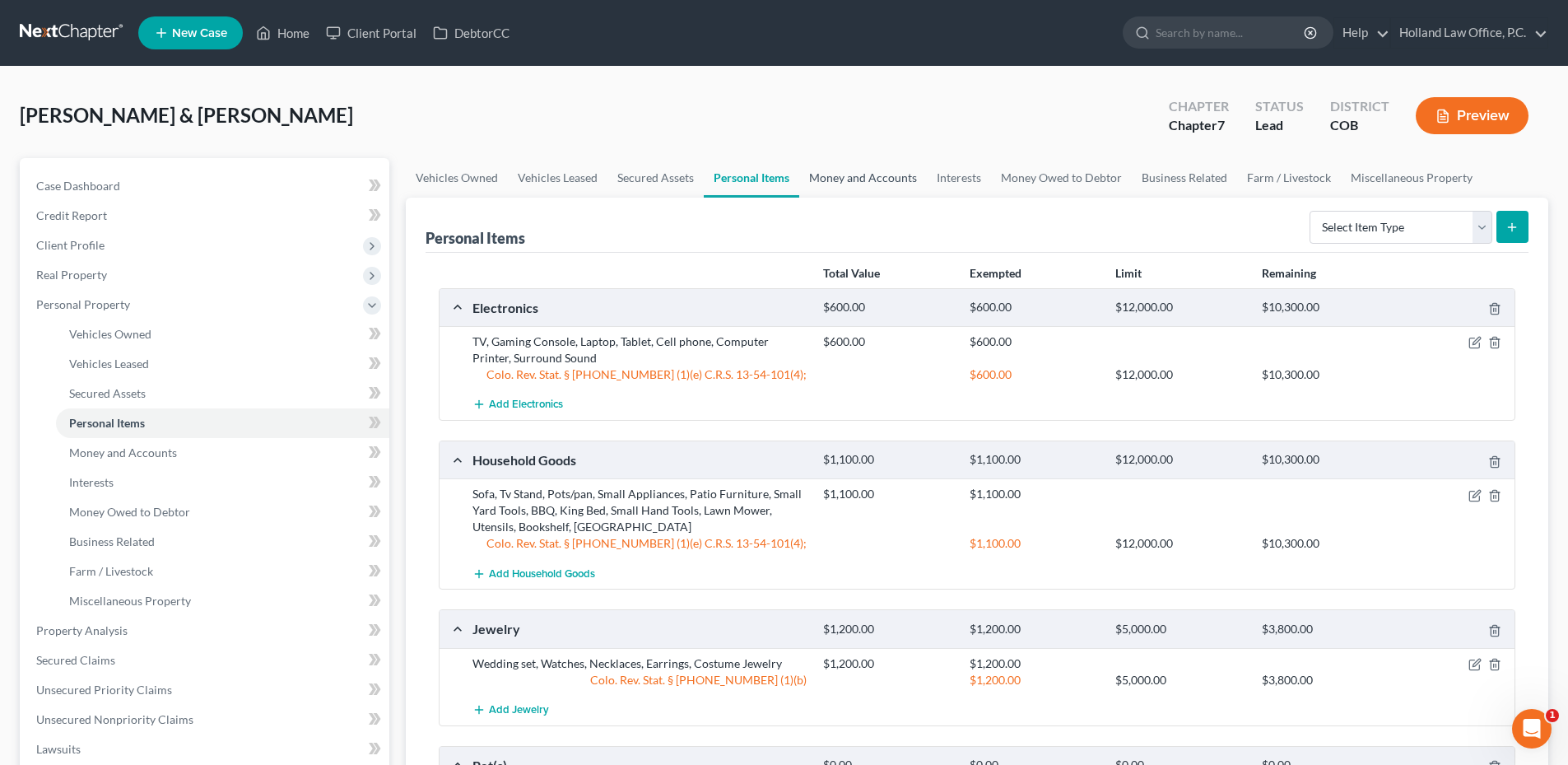
click at [846, 177] on link "Money and Accounts" at bounding box center [863, 177] width 128 height 39
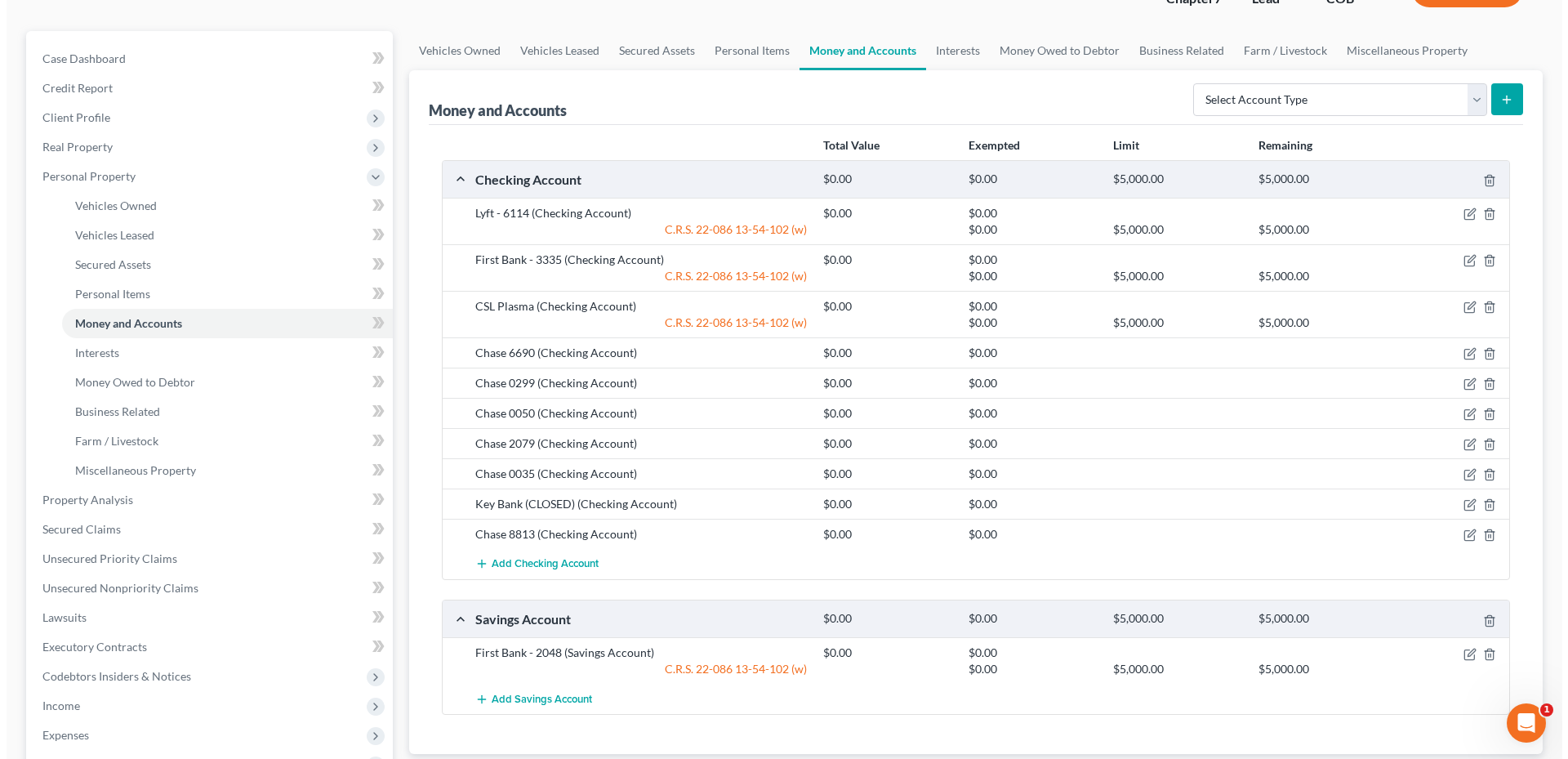
scroll to position [163, 0]
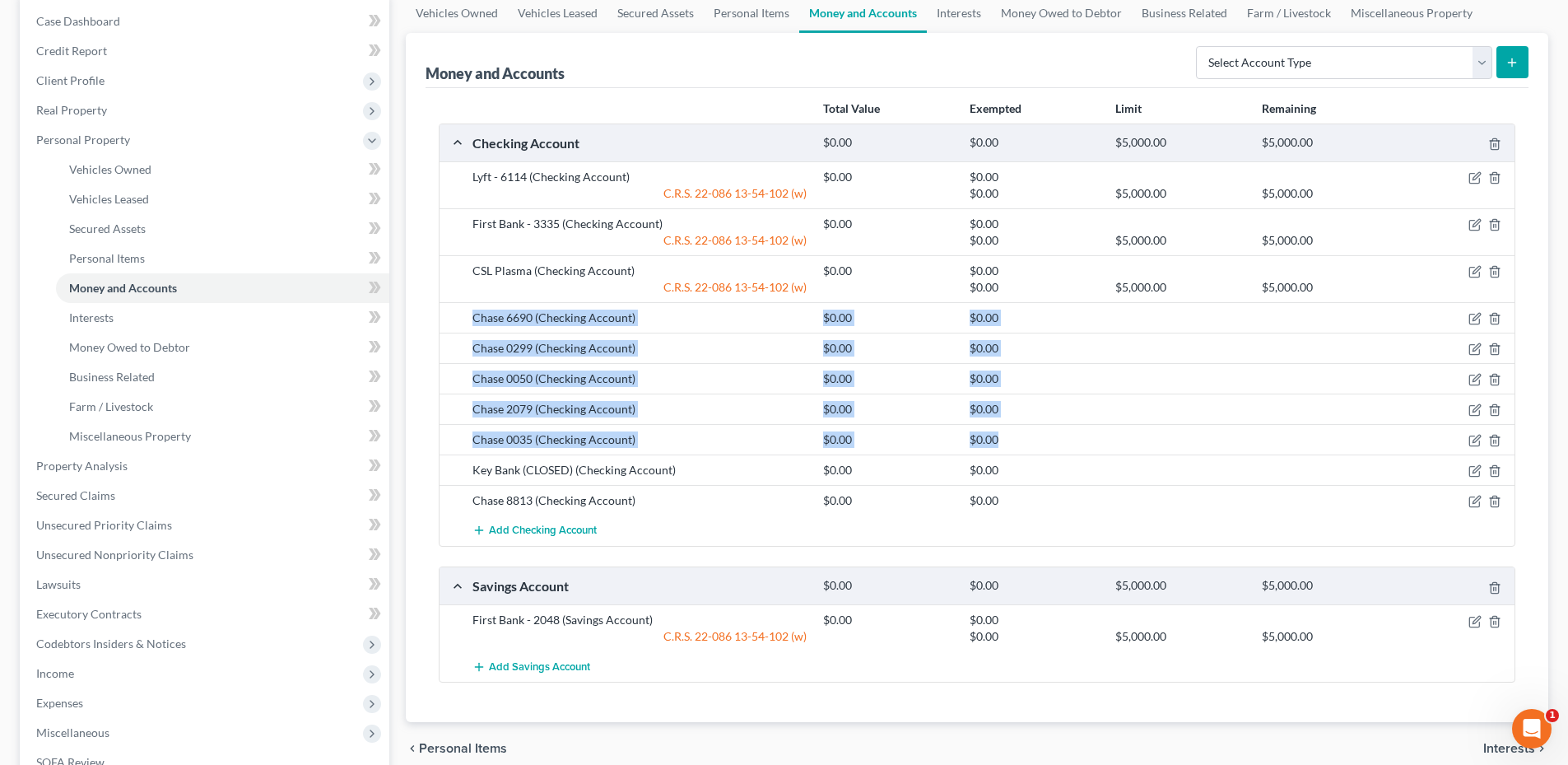
drag, startPoint x: 468, startPoint y: 313, endPoint x: 1015, endPoint y: 436, distance: 560.7
click at [1015, 436] on div "Lyft - 6114 (Checking Account) $0.00 $0.00 C.R.S. 22-086 13-54-102 (w) $0.00 $5…" at bounding box center [977, 353] width 1075 height 384
click at [1017, 436] on div "$0.00" at bounding box center [1034, 439] width 146 height 16
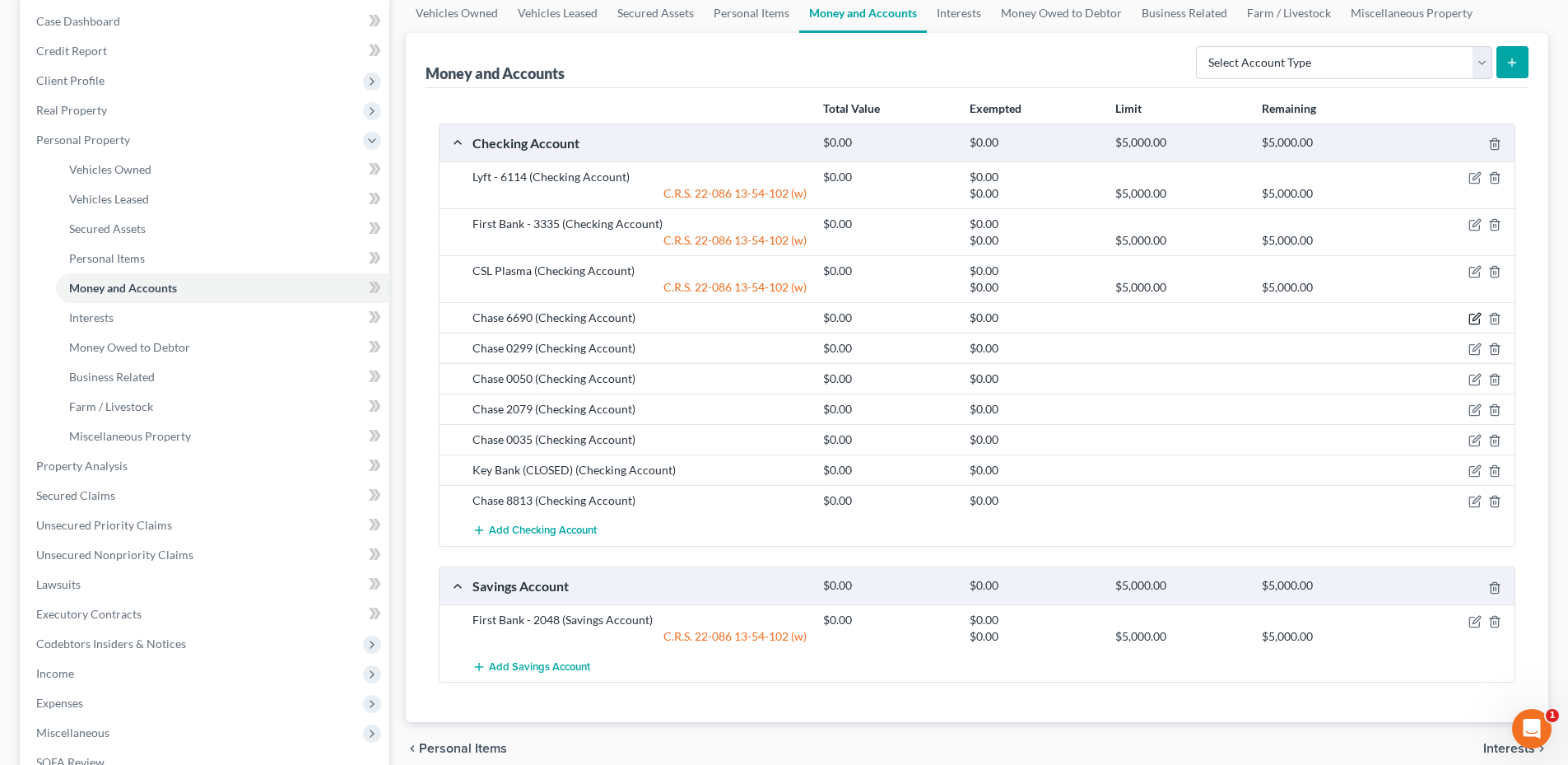
click at [1474, 314] on icon "button" at bounding box center [1475, 319] width 13 height 13
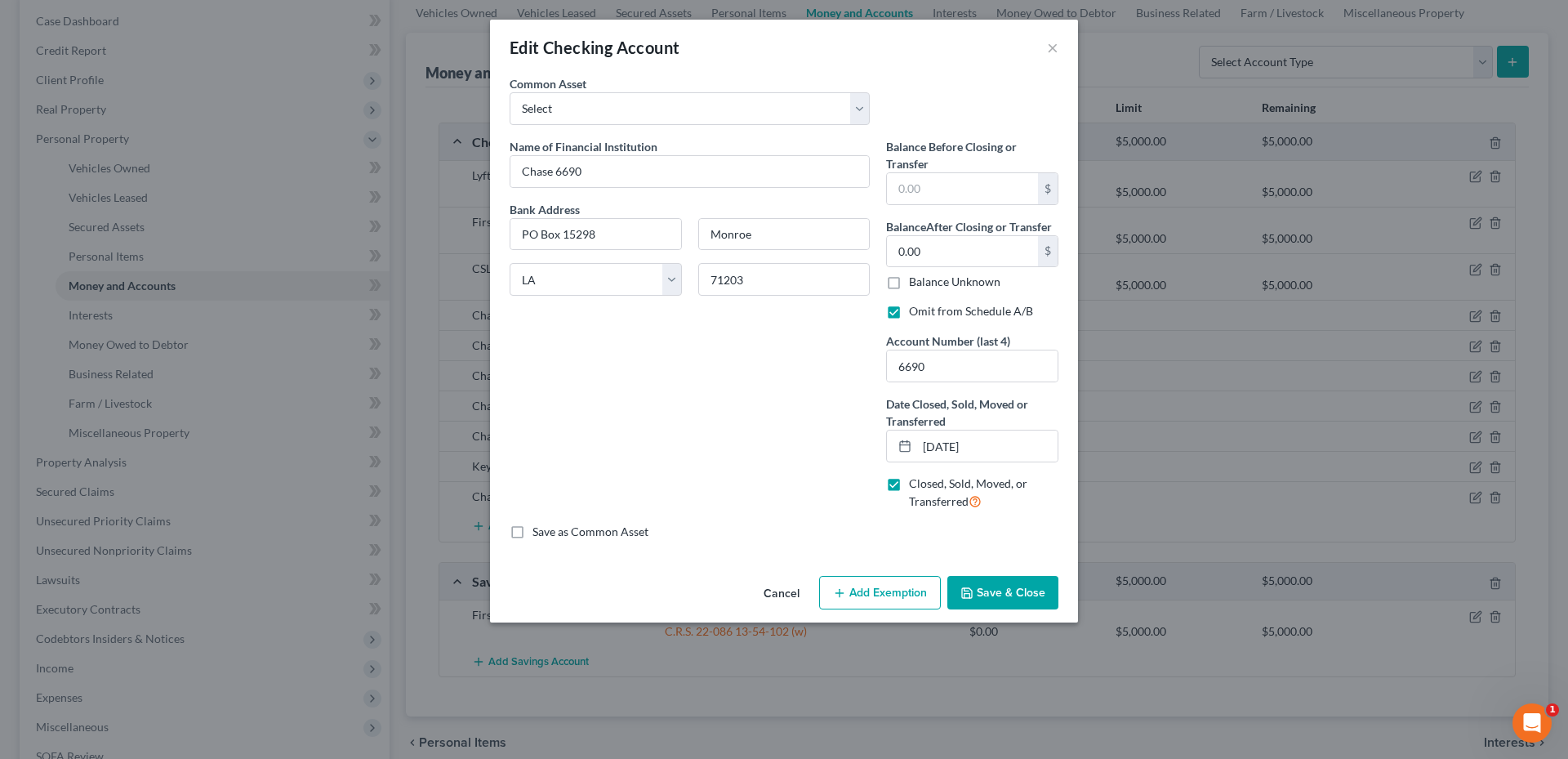
click at [1017, 593] on button "Save & Close" at bounding box center [1002, 593] width 111 height 34
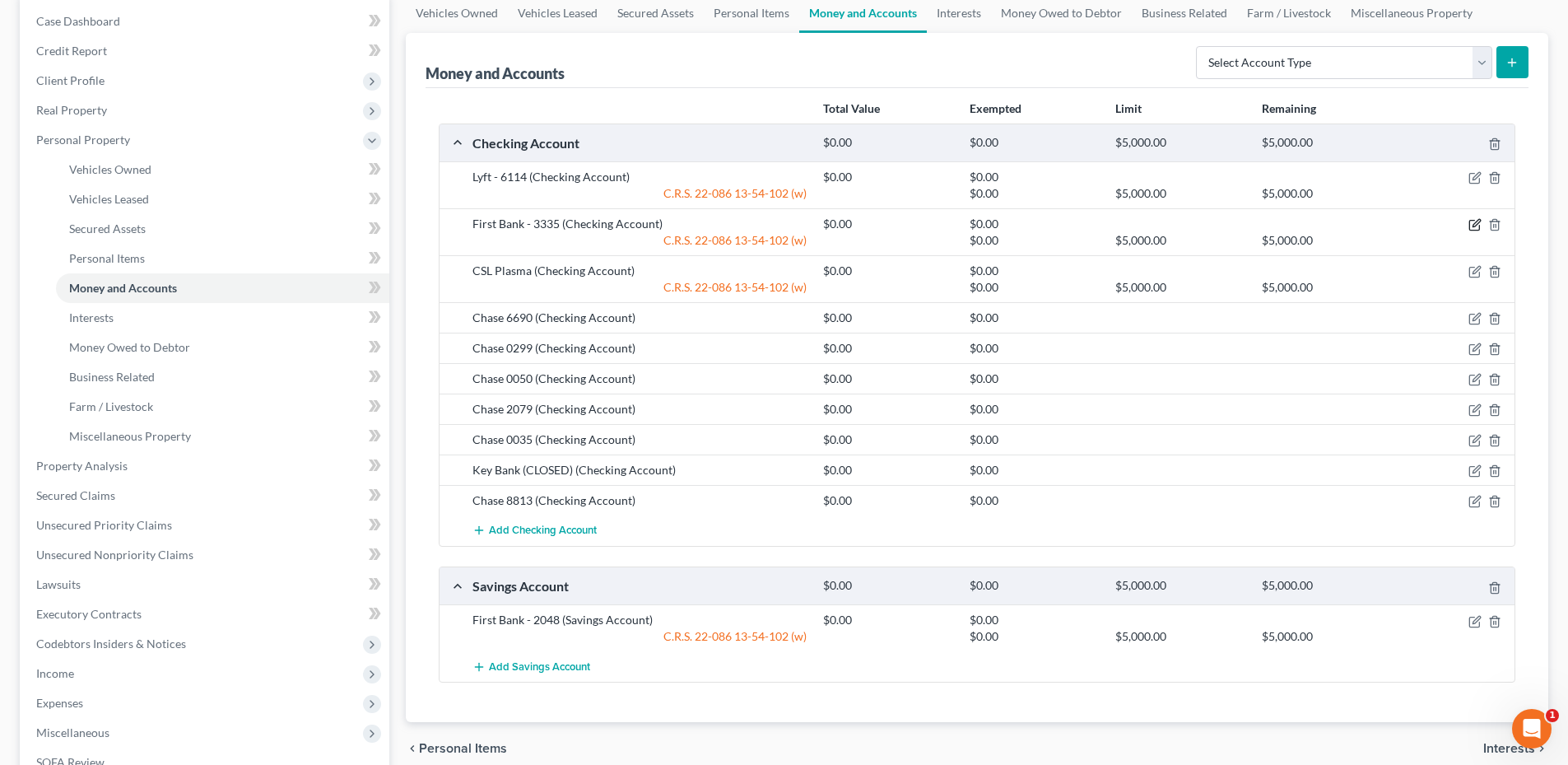
click at [1469, 223] on icon "button" at bounding box center [1475, 224] width 13 height 13
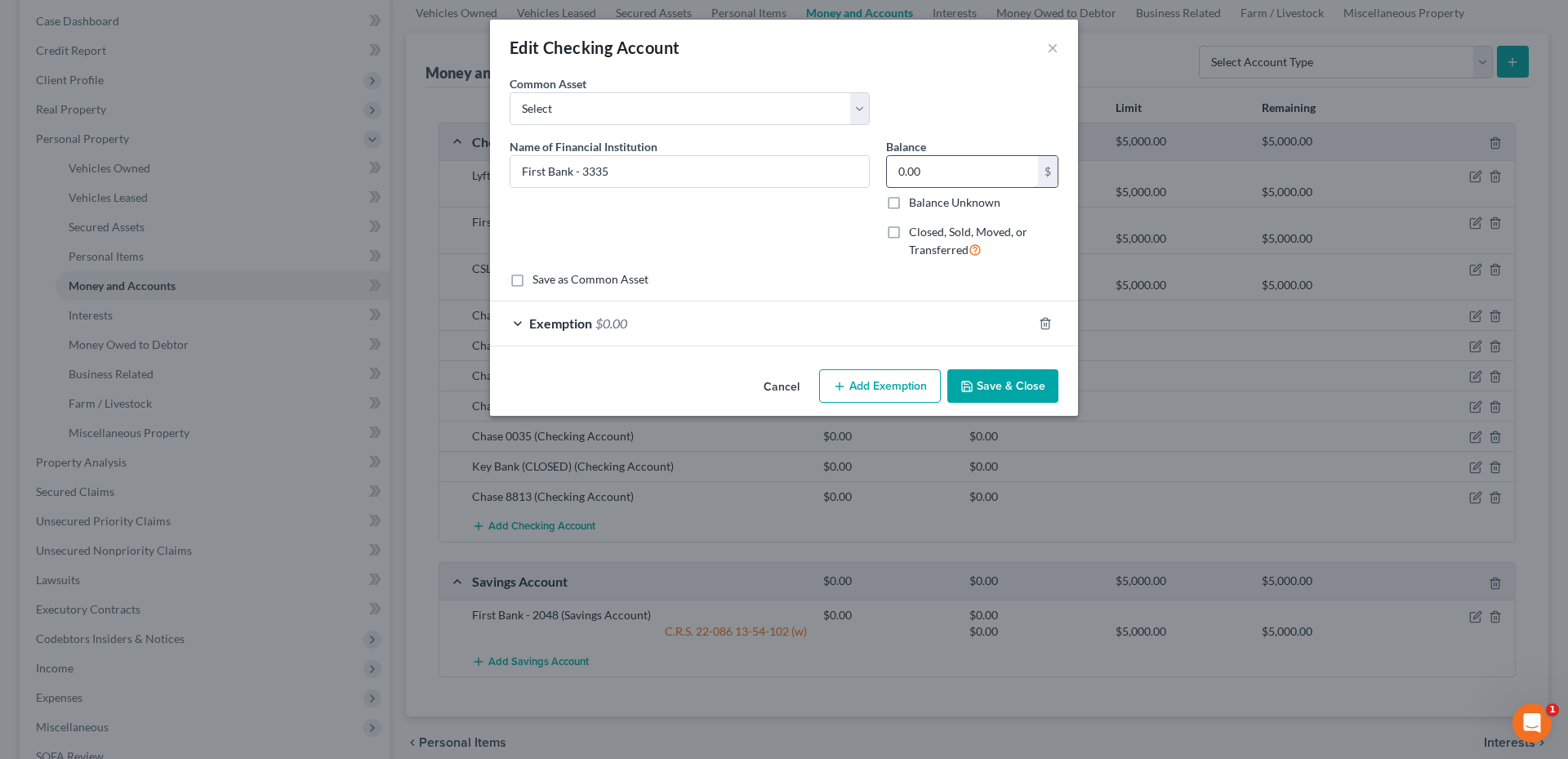
click at [953, 157] on input "0.00" at bounding box center [962, 172] width 151 height 31
click at [746, 328] on div "Exemption $0.00" at bounding box center [761, 323] width 542 height 44
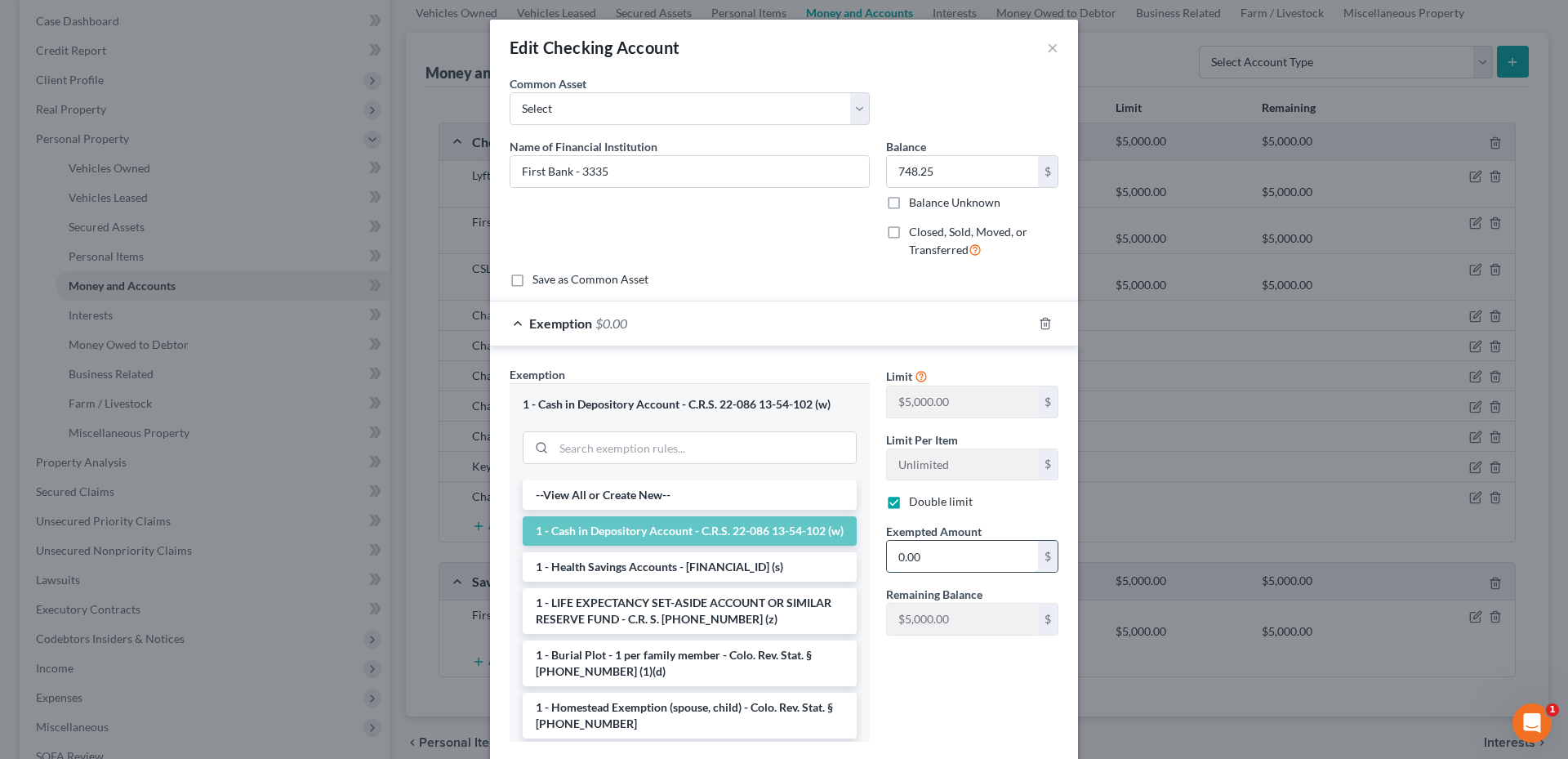
click at [921, 552] on input "0.00" at bounding box center [962, 556] width 151 height 31
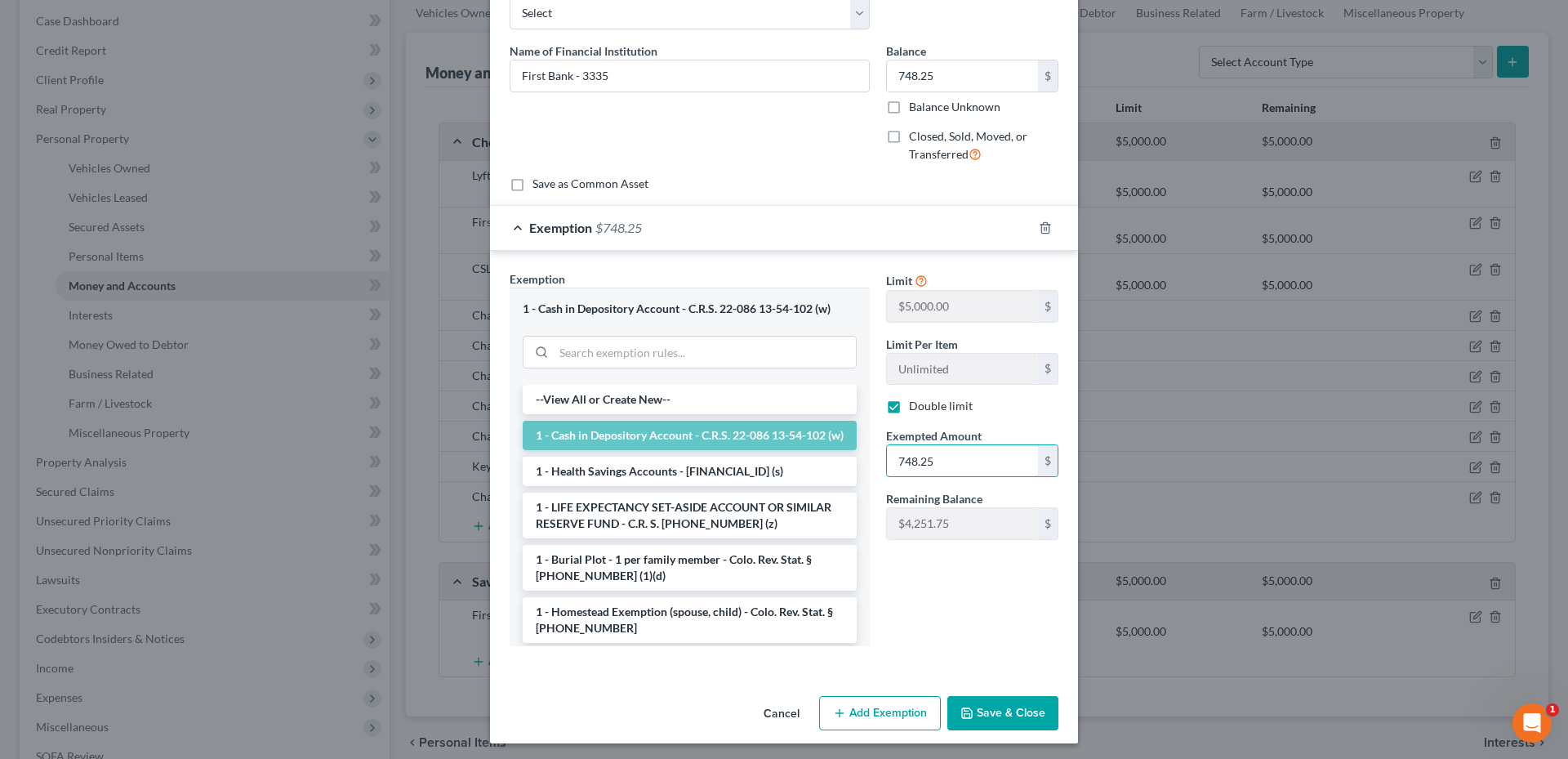
scroll to position [99, 0]
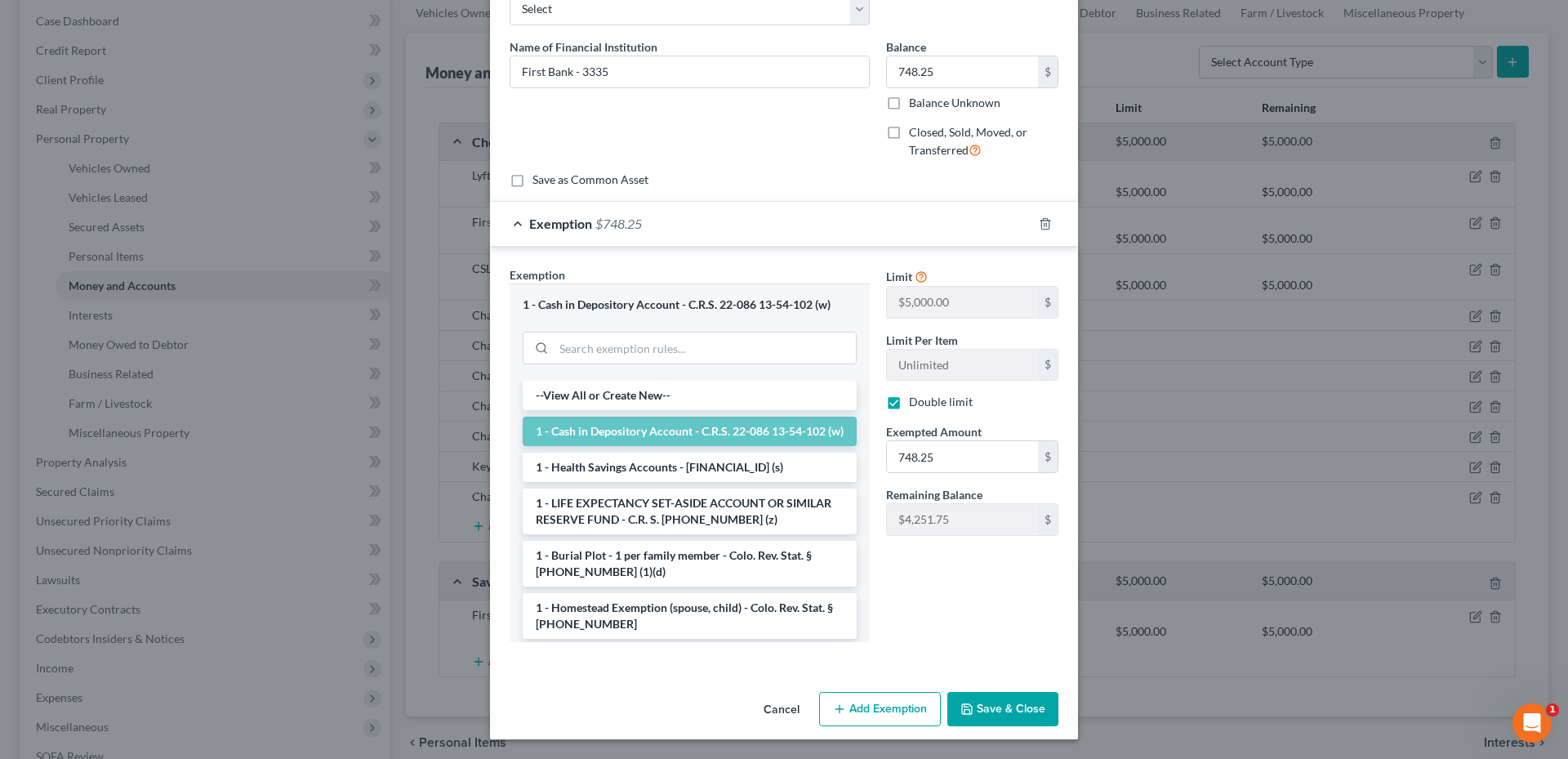
click at [1006, 689] on div "Cancel Add Exemption Save & Close" at bounding box center [784, 712] width 588 height 54
click at [1007, 696] on button "Save & Close" at bounding box center [1002, 709] width 111 height 34
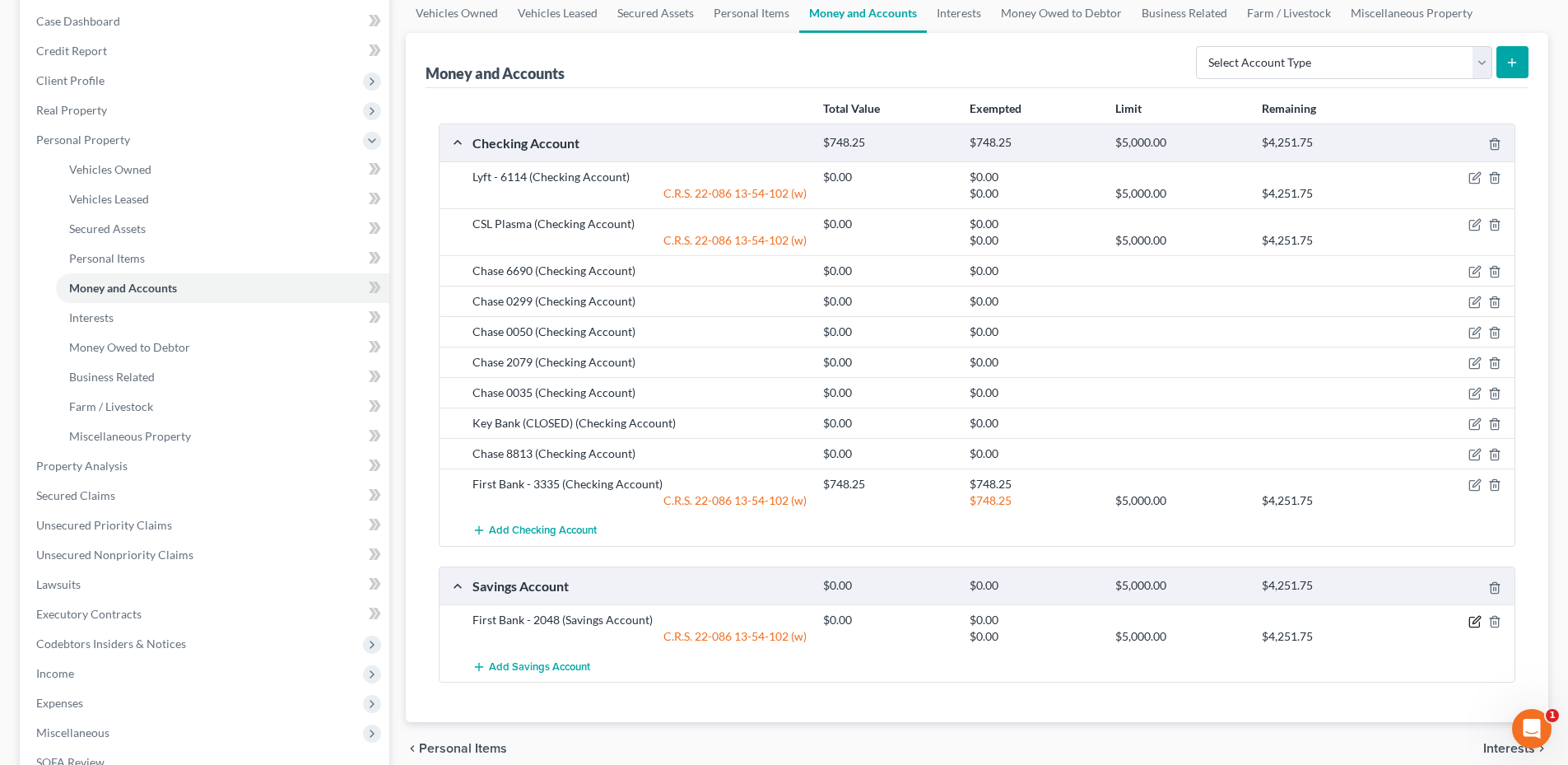
click at [1479, 625] on icon "button" at bounding box center [1473, 622] width 10 height 10
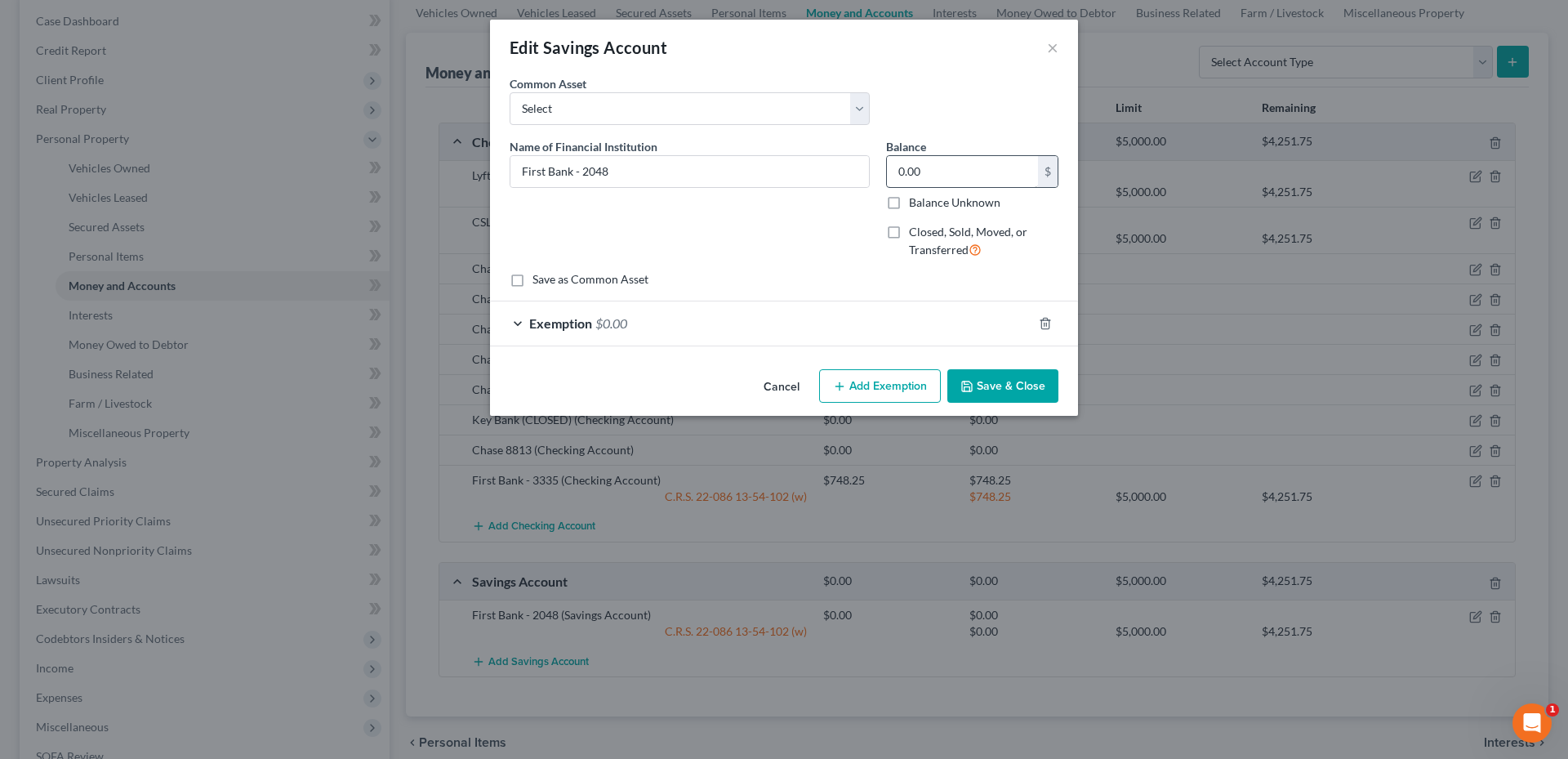
drag, startPoint x: 898, startPoint y: 151, endPoint x: 960, endPoint y: 185, distance: 70.7
click at [912, 162] on div "Balance 0.00 $ Balance Unknown Balance Undetermined 0.00 $ Balance Unknown" at bounding box center [972, 174] width 172 height 73
click at [961, 185] on input "0.00" at bounding box center [962, 172] width 151 height 31
click at [796, 326] on div "Exemption $0.00" at bounding box center [761, 323] width 542 height 44
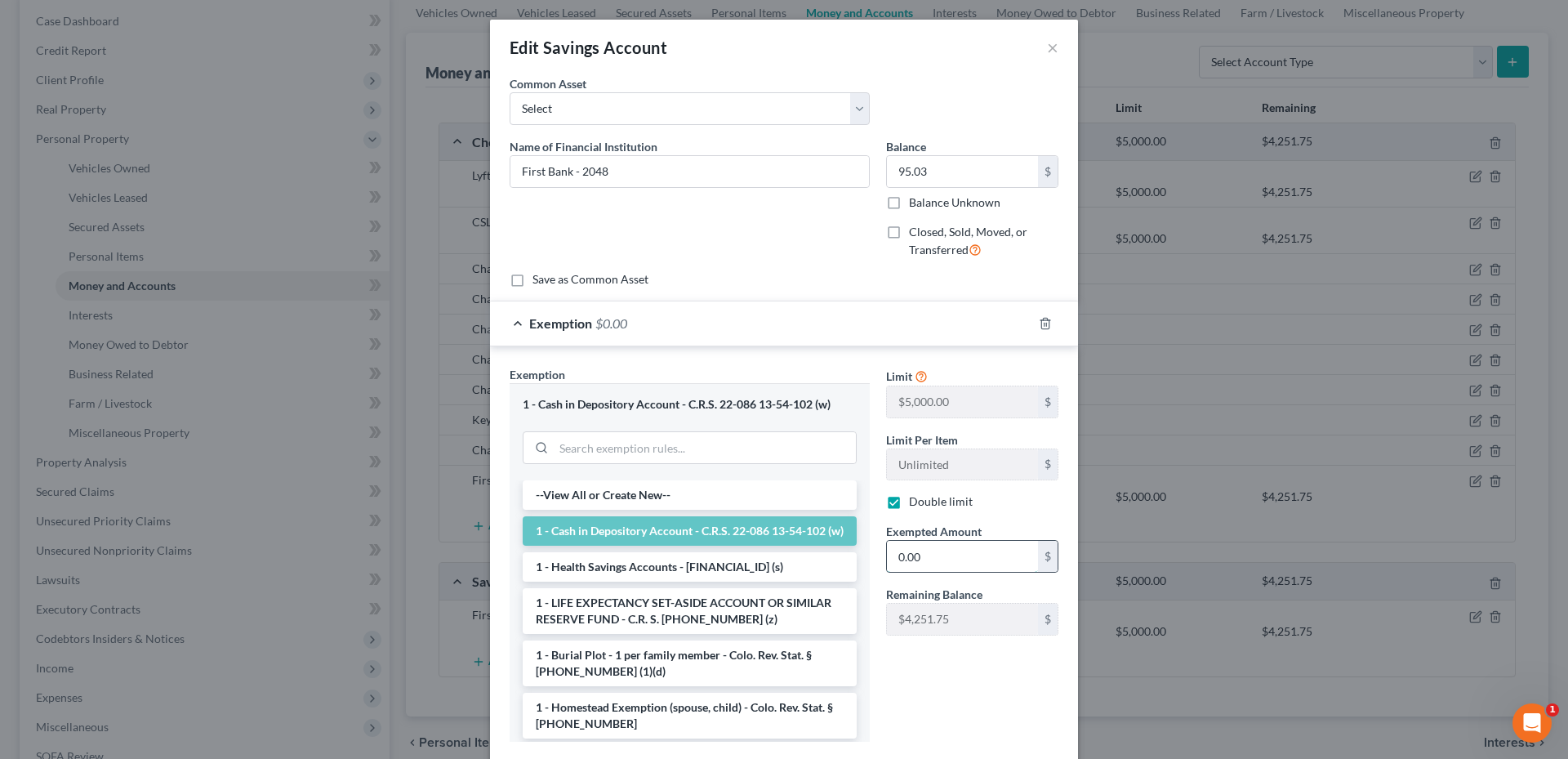
click at [941, 561] on input "0.00" at bounding box center [962, 556] width 151 height 31
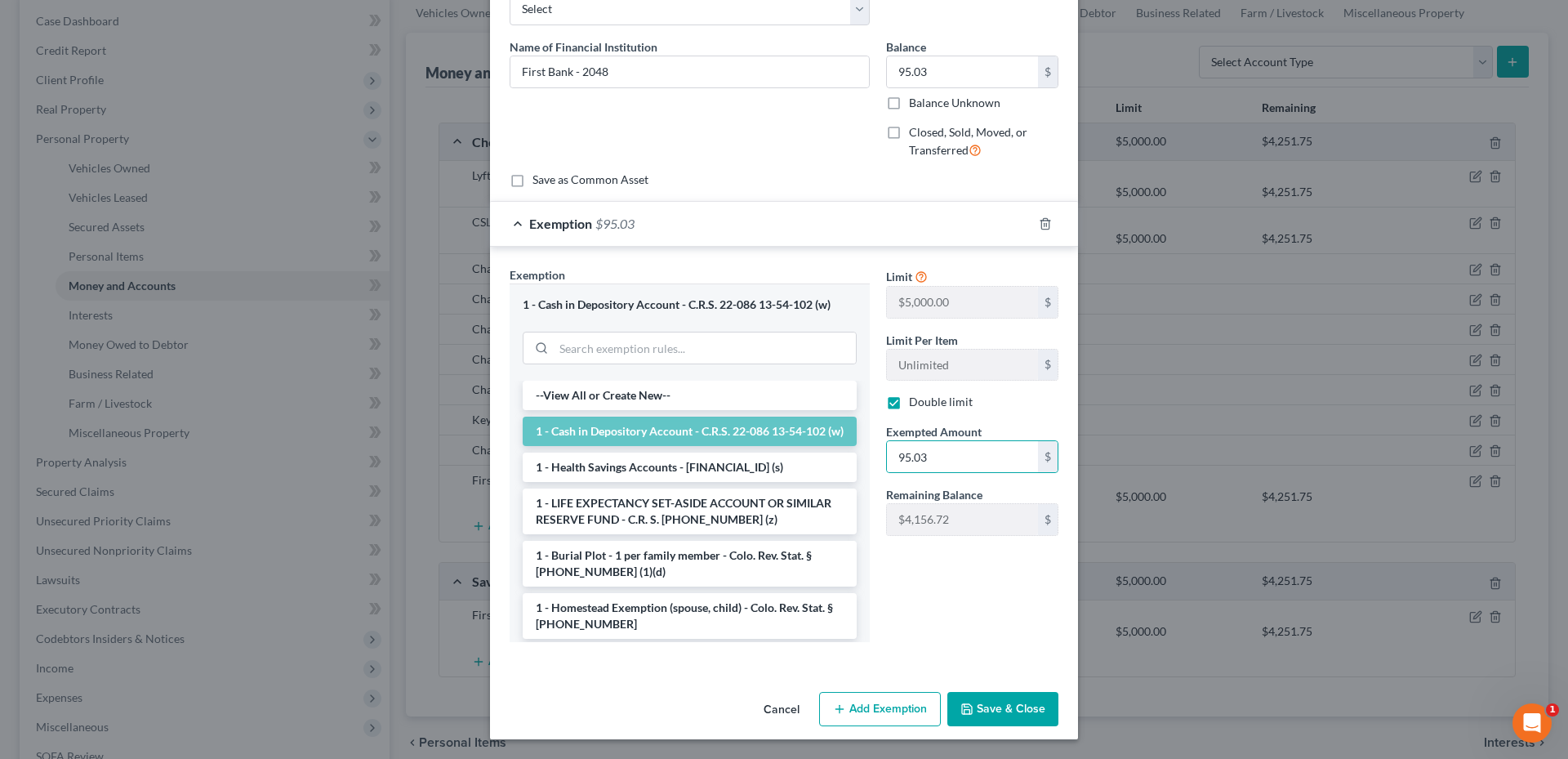
click at [996, 696] on button "Save & Close" at bounding box center [1002, 709] width 111 height 34
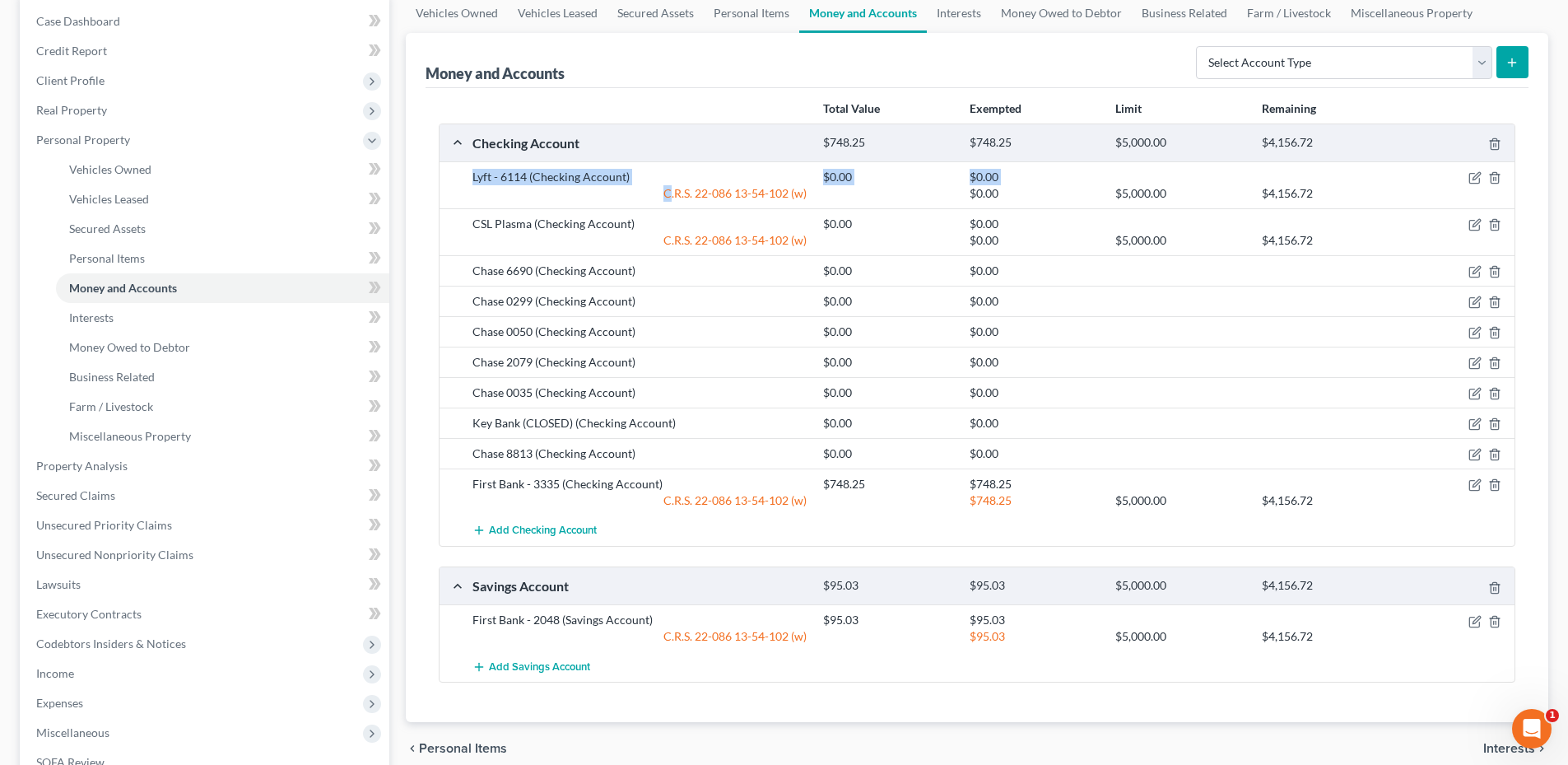
drag, startPoint x: 694, startPoint y: 200, endPoint x: 703, endPoint y: 201, distance: 9.1
click at [703, 201] on div "Lyft - 6114 (Checking Account) $0.00 $0.00 C.R.S. 22-086 13-54-102 (w) $0.00 $5…" at bounding box center [977, 184] width 1075 height 47
drag, startPoint x: 703, startPoint y: 201, endPoint x: 821, endPoint y: 211, distance: 118.4
click at [820, 211] on div "CSL Plasma (Checking Account) $0.00 $0.00 C.R.S. 22-086 13-54-102 (w) $0.00 $5,…" at bounding box center [977, 231] width 1075 height 47
drag, startPoint x: 821, startPoint y: 220, endPoint x: 855, endPoint y: 223, distance: 34.1
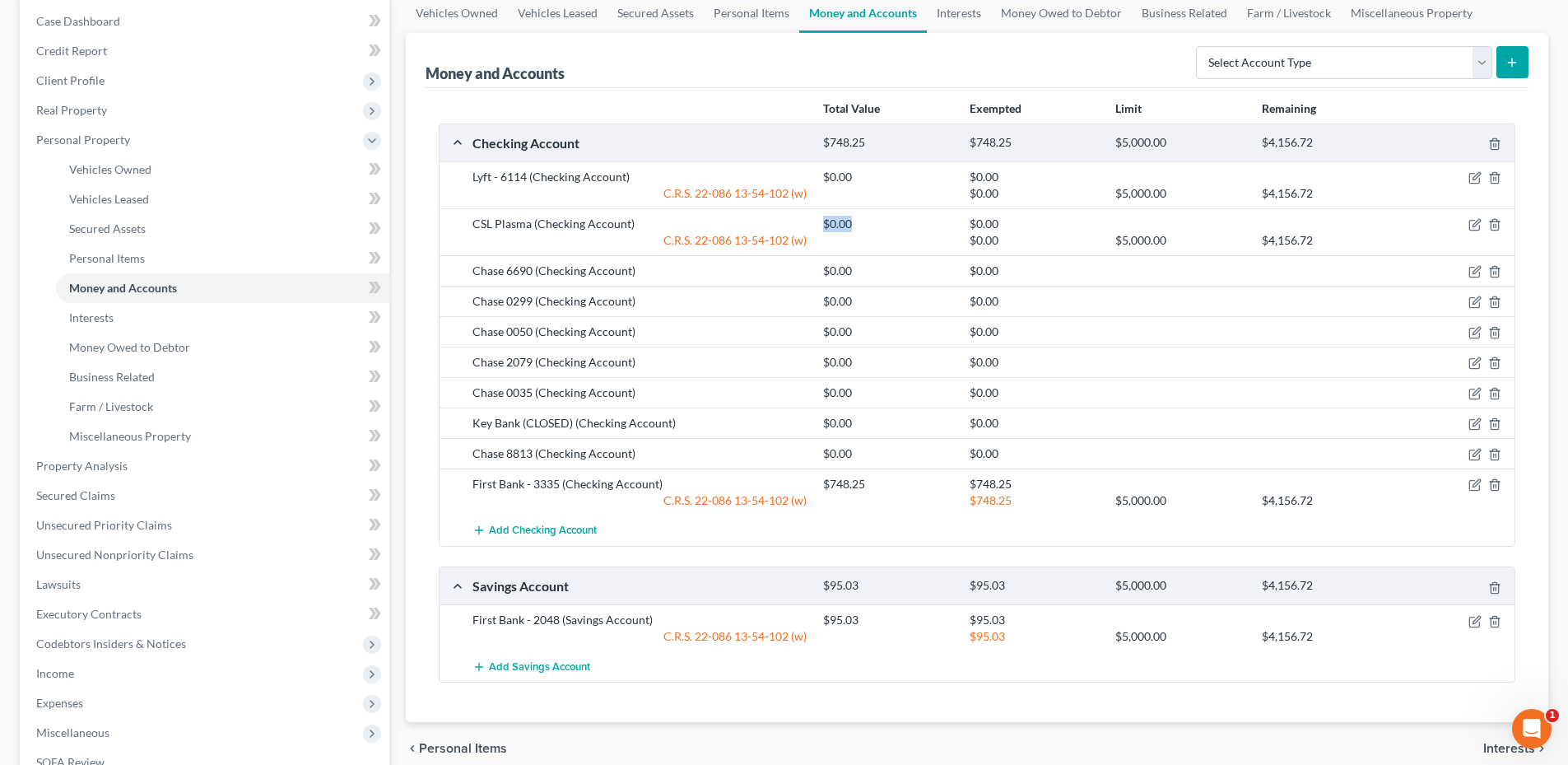
click at [855, 223] on div "$0.00" at bounding box center [887, 223] width 146 height 16
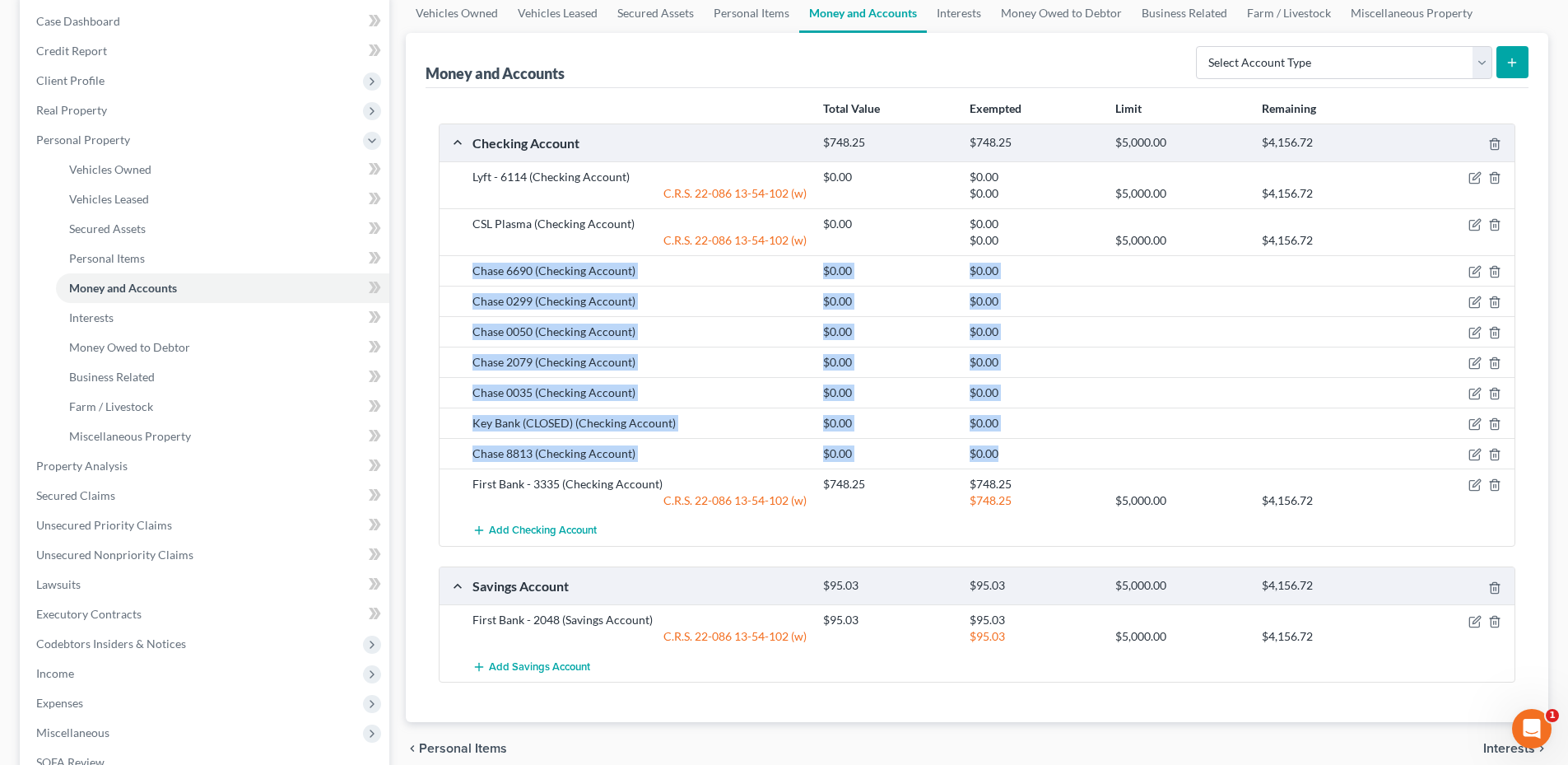
drag, startPoint x: 514, startPoint y: 270, endPoint x: 1044, endPoint y: 452, distance: 560.4
click at [1044, 452] on div "Lyft - 6114 (Checking Account) $0.00 $0.00 C.R.S. 22-086 13-54-102 (w) $0.00 $5…" at bounding box center [977, 353] width 1075 height 384
click at [1044, 452] on div "$0.00" at bounding box center [1034, 453] width 146 height 16
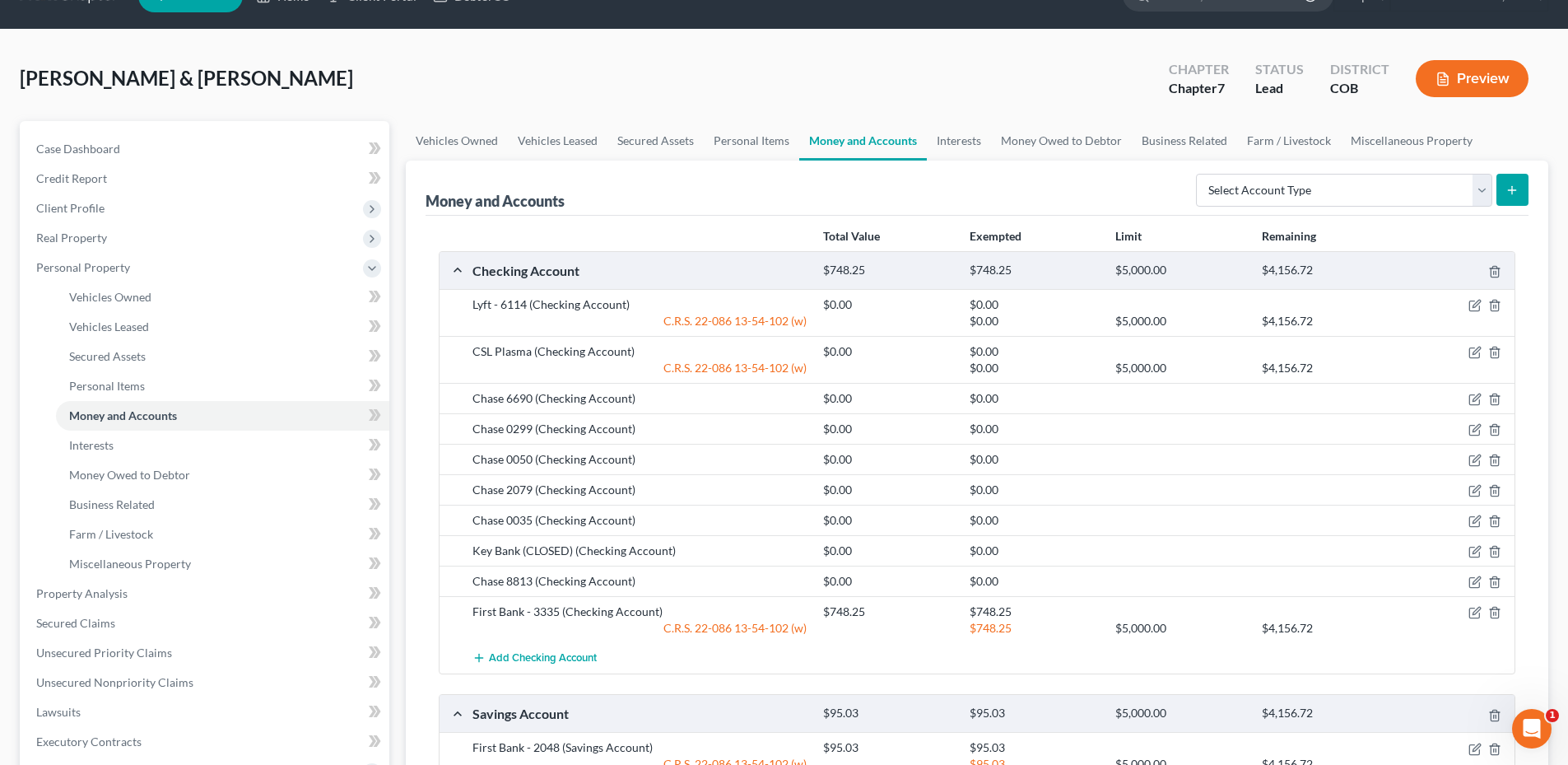
scroll to position [0, 0]
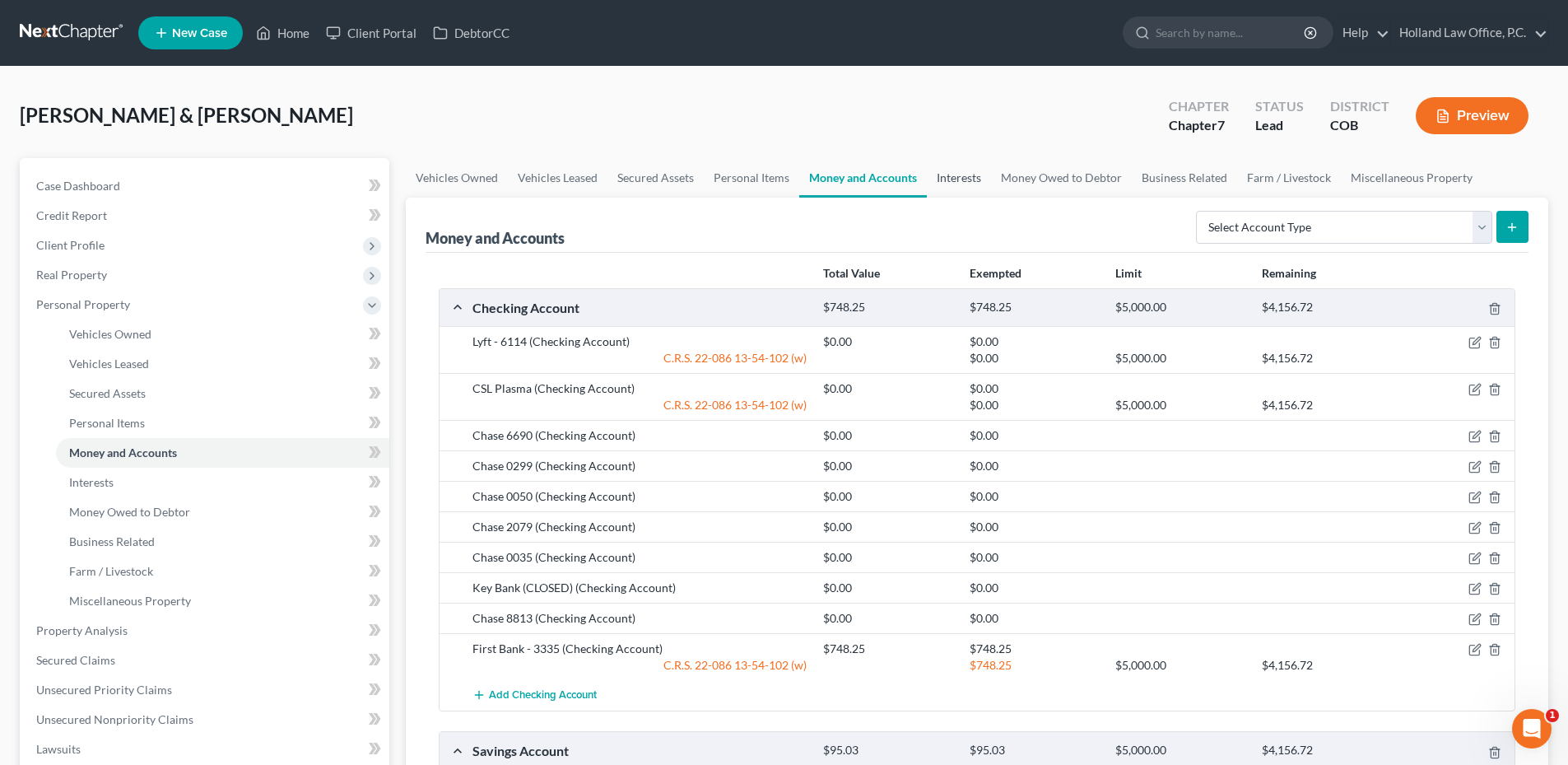
click at [981, 176] on link "Interests" at bounding box center [958, 177] width 64 height 39
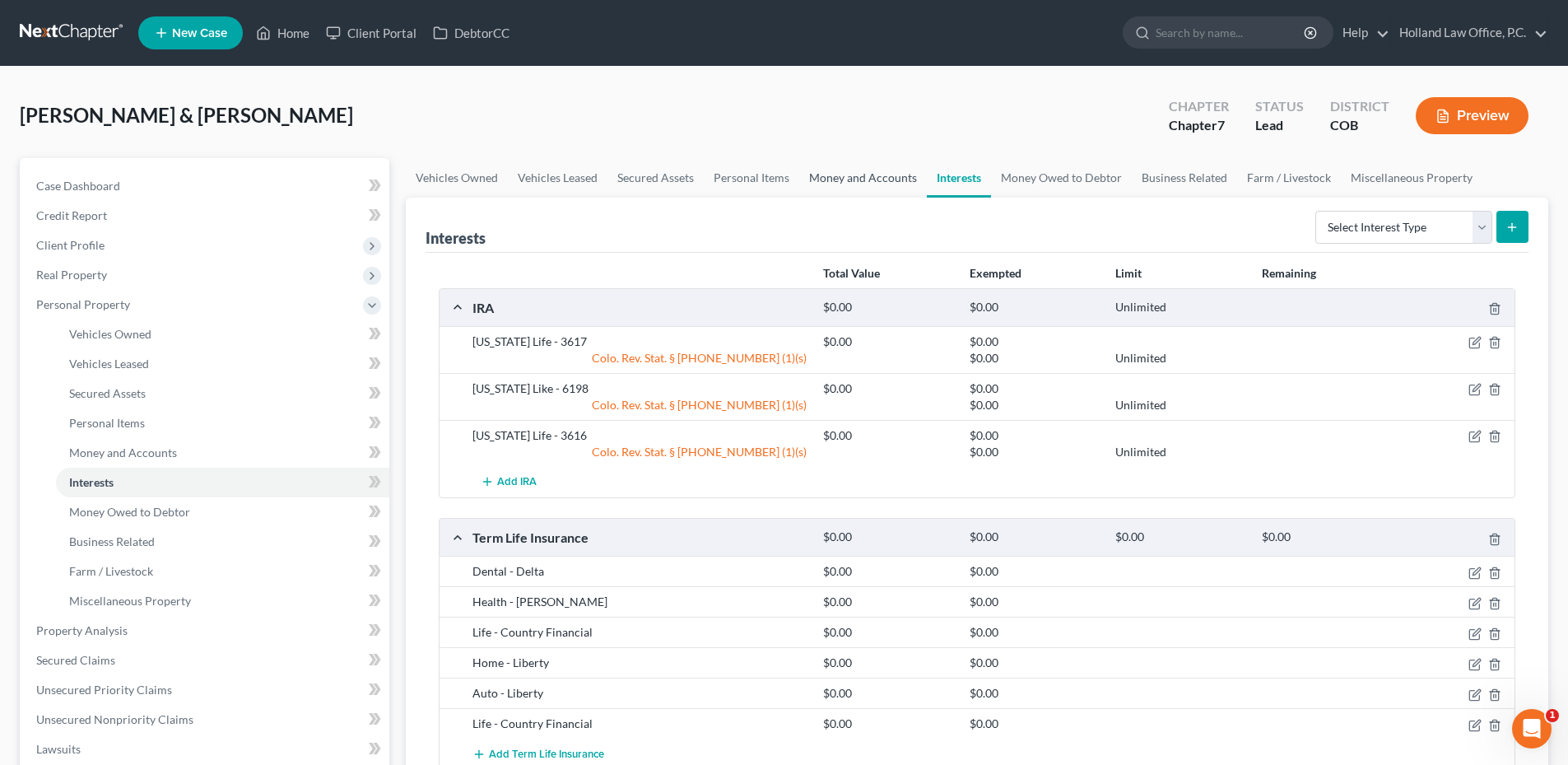
click at [857, 176] on link "Money and Accounts" at bounding box center [863, 177] width 128 height 39
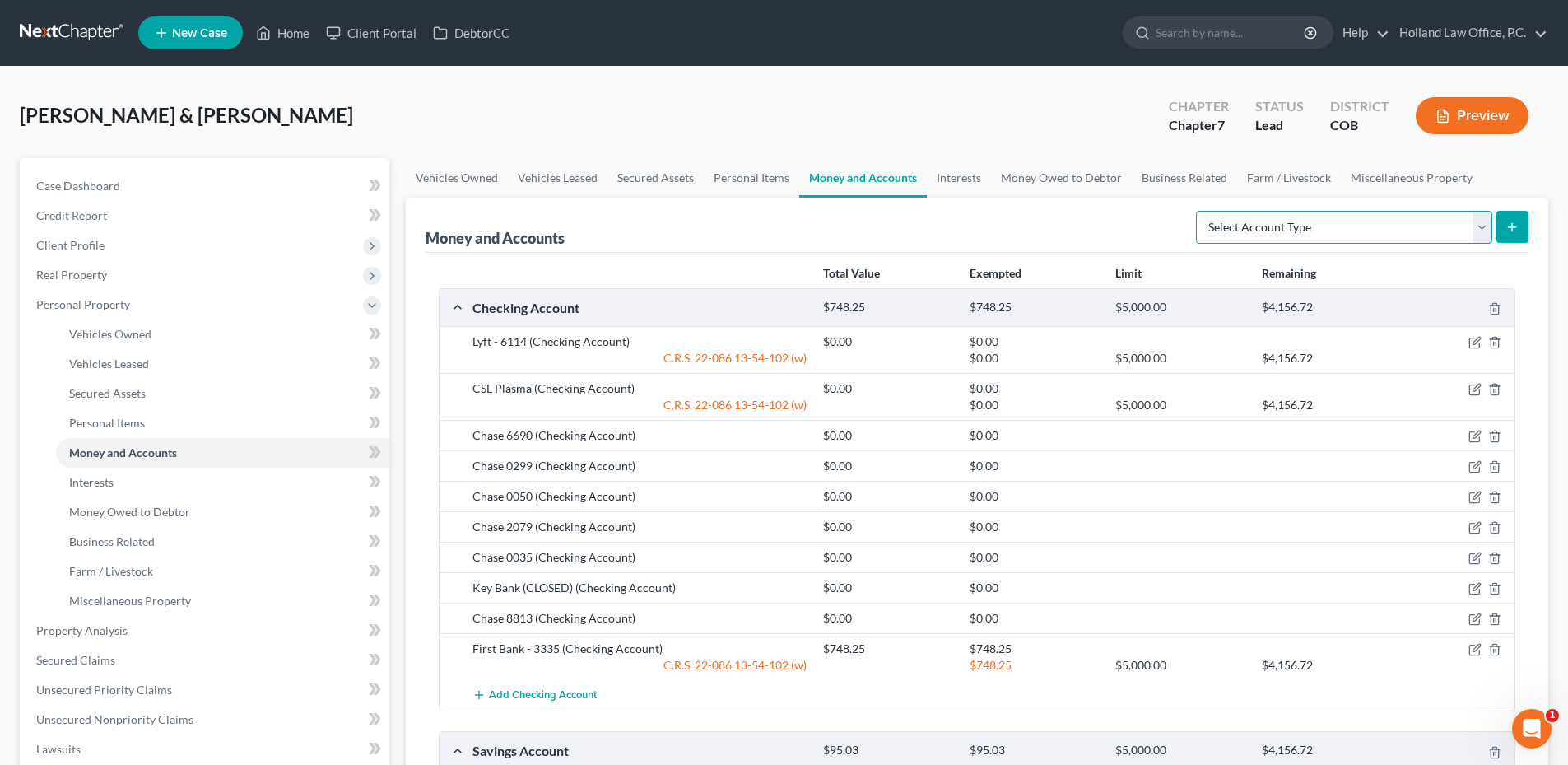
click at [1328, 222] on select "Select Account Type Brokerage Cash on Hand Certificates of Deposit Checking Acc…" at bounding box center [1344, 227] width 296 height 32
click at [1199, 211] on select "Select Account Type Brokerage Cash on Hand Certificates of Deposit Checking Acc…" at bounding box center [1344, 227] width 296 height 32
click at [1522, 228] on button "submit" at bounding box center [1513, 227] width 32 height 32
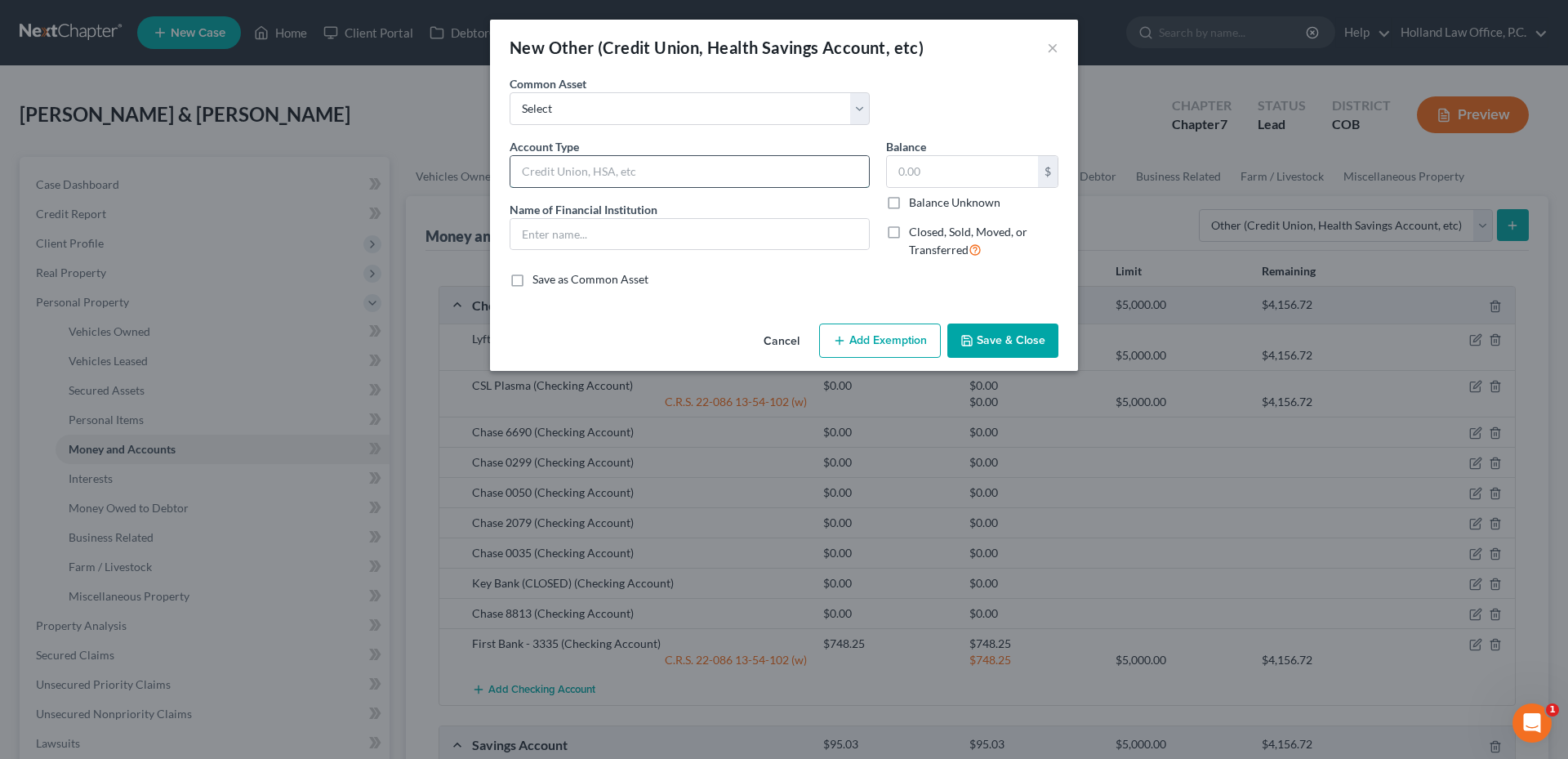
click at [578, 185] on input "text" at bounding box center [690, 172] width 358 height 31
click at [943, 160] on input "text" at bounding box center [962, 172] width 151 height 31
drag, startPoint x: 556, startPoint y: 171, endPoint x: 631, endPoint y: 172, distance: 75.0
click at [631, 172] on input "HSA - Health Equity" at bounding box center [690, 172] width 358 height 31
click at [581, 219] on input "text" at bounding box center [690, 234] width 358 height 31
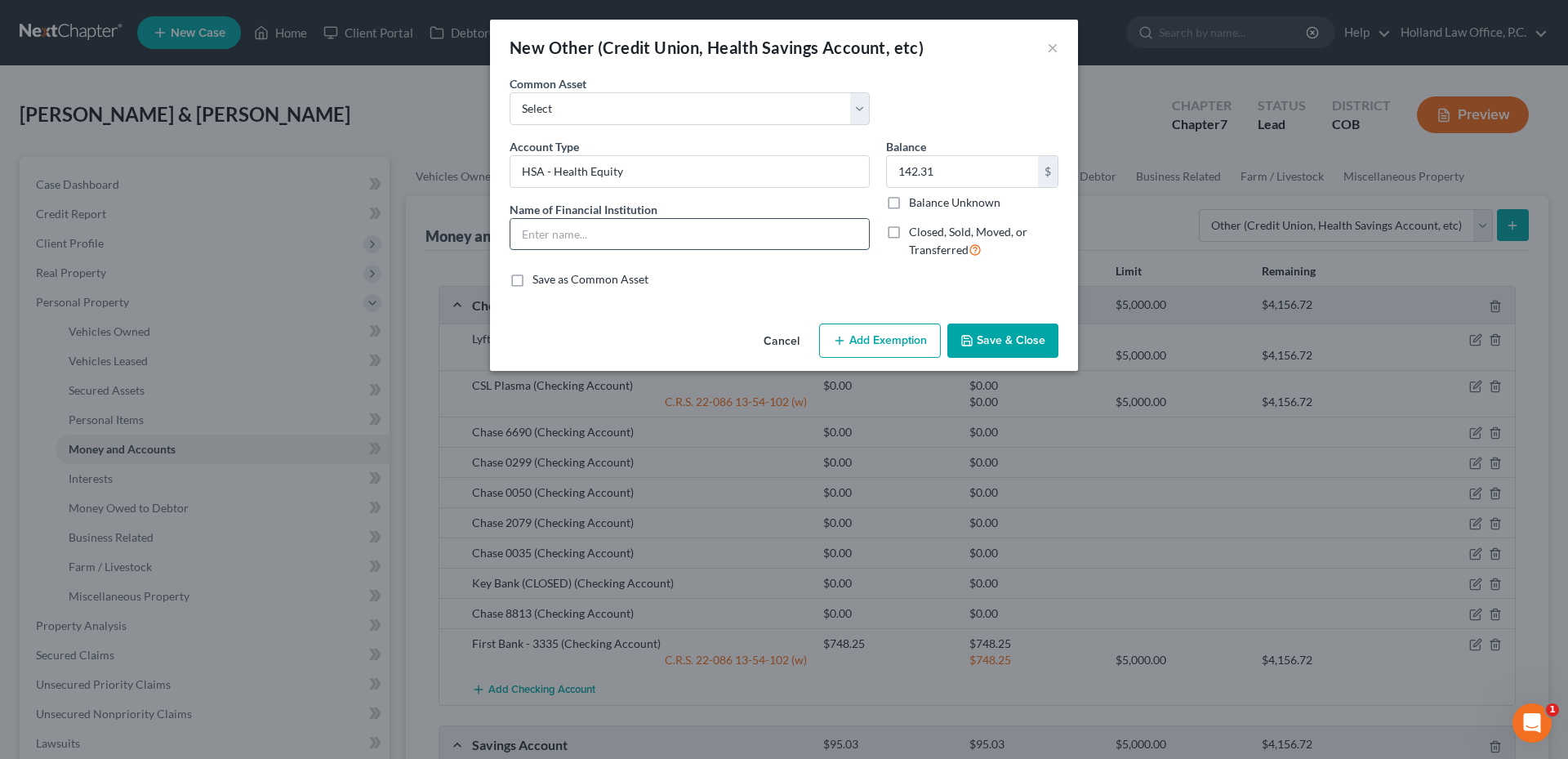
paste input "Health Equity"
click at [895, 350] on button "Add Exemption" at bounding box center [879, 340] width 121 height 34
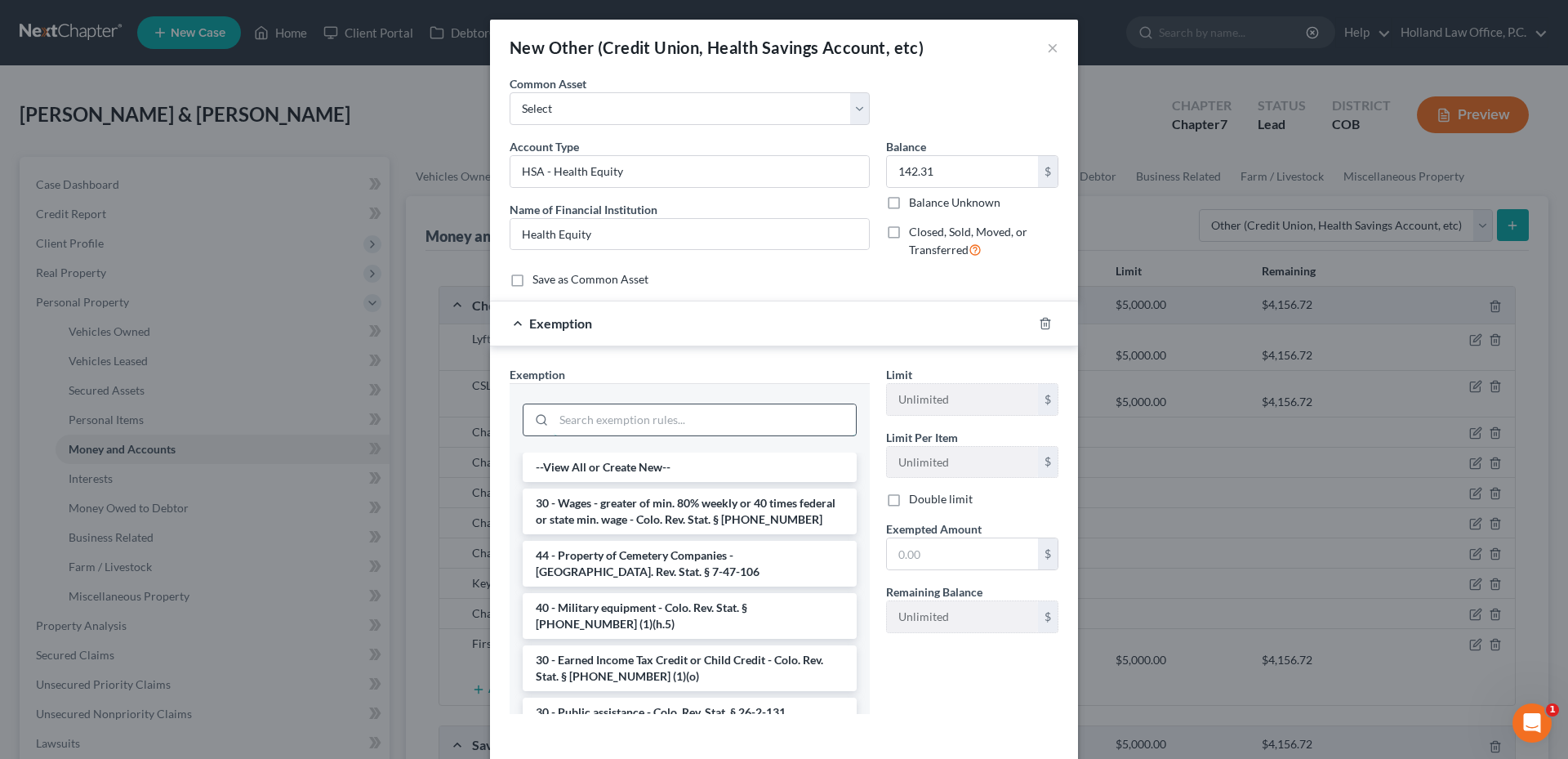
click at [629, 419] on input "search" at bounding box center [704, 420] width 302 height 31
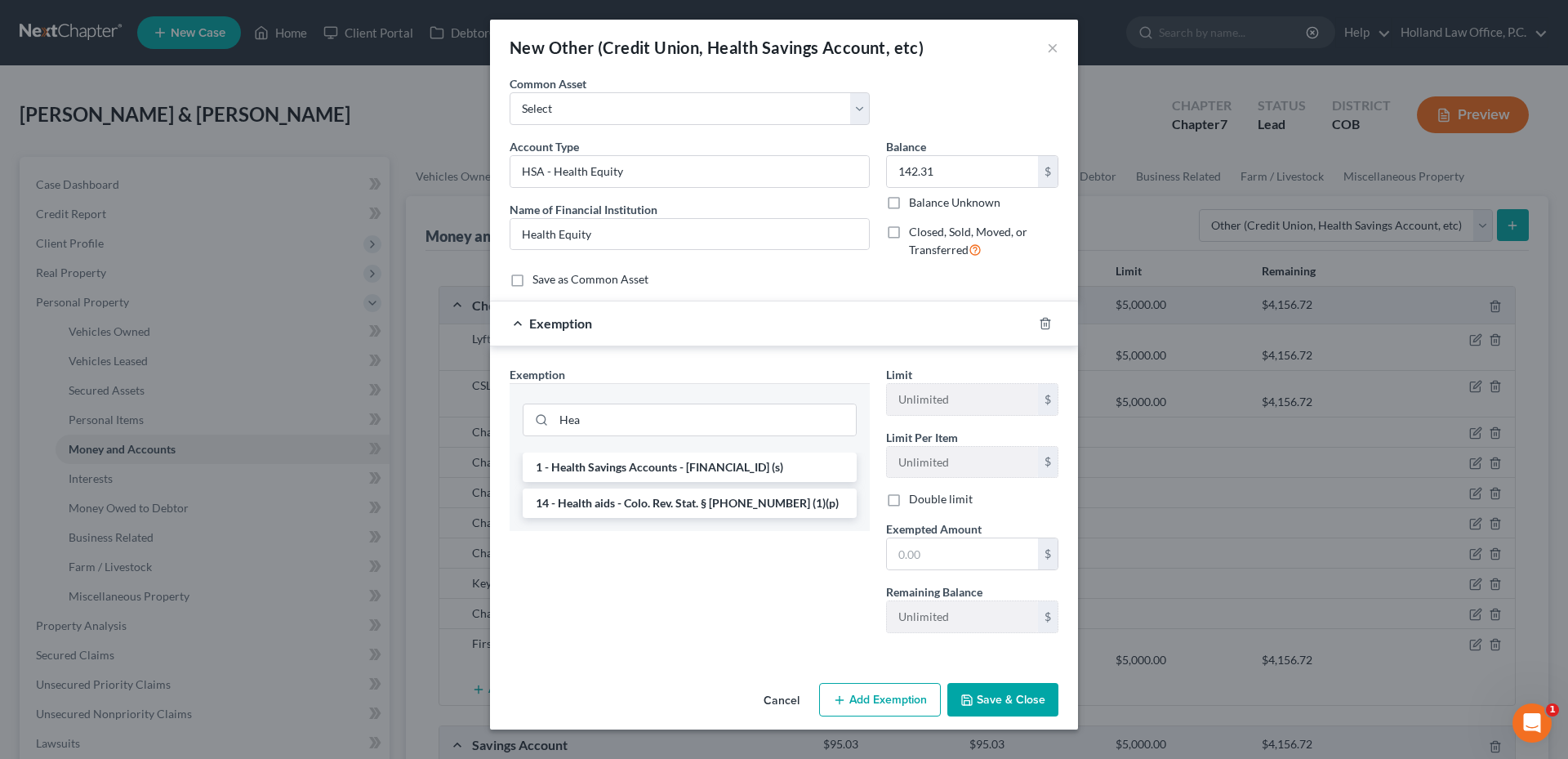
click at [649, 481] on ul "1 - Health Savings Accounts - 13-54-102 (s) 14 - Health aids - Colo. Rev. Stat.…" at bounding box center [690, 484] width 333 height 65
click at [665, 472] on li "1 - Health Savings Accounts - [FINANCIAL_ID] (s)" at bounding box center [690, 466] width 333 height 29
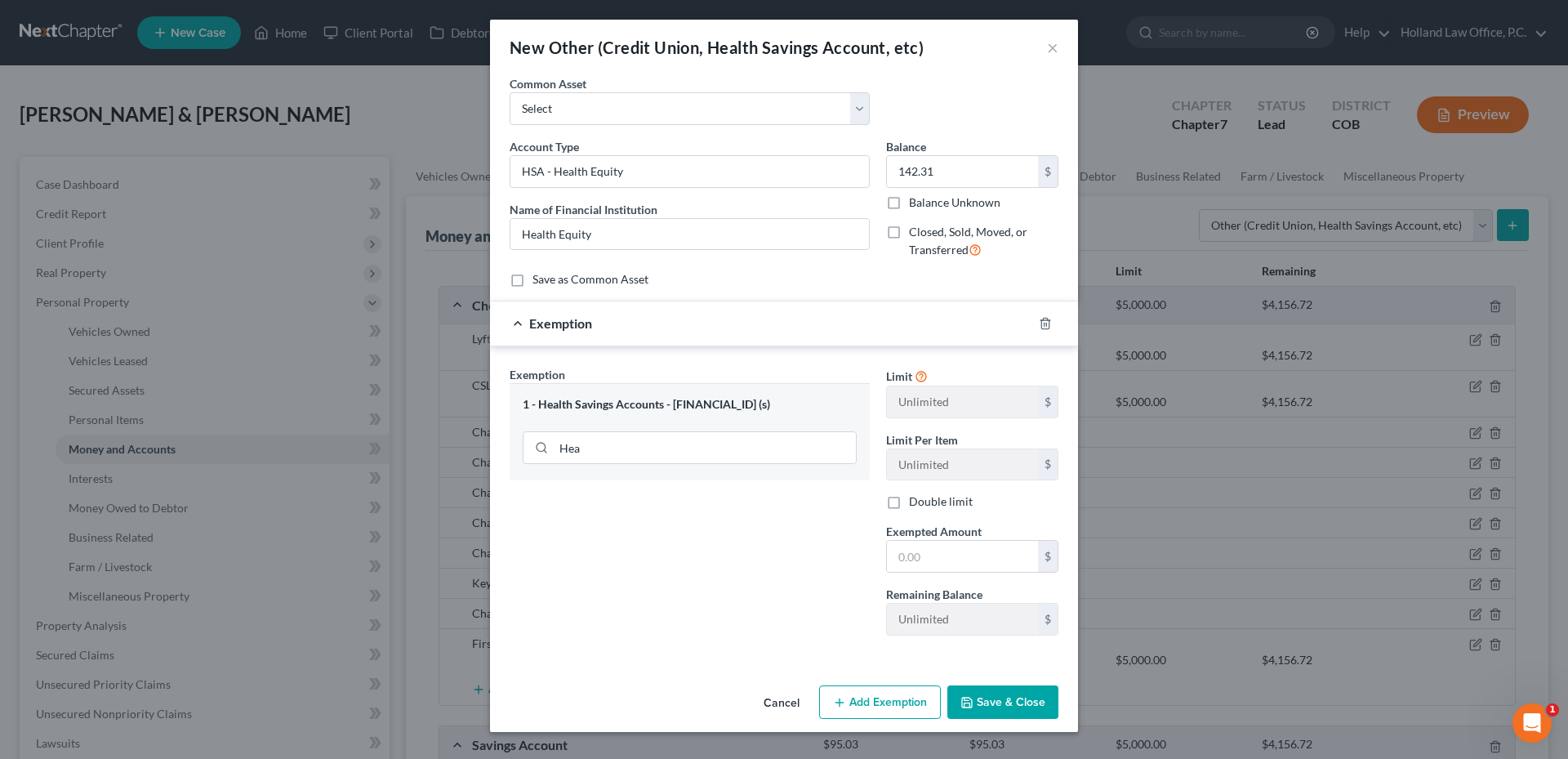
click at [907, 500] on div "Double limit" at bounding box center [972, 501] width 172 height 16
click at [909, 501] on label "Double limit" at bounding box center [940, 501] width 63 height 16
click at [915, 501] on input "Double limit" at bounding box center [920, 498] width 10 height 10
click at [945, 558] on input "text" at bounding box center [962, 556] width 151 height 31
click at [1005, 690] on button "Save & Close" at bounding box center [1002, 702] width 111 height 34
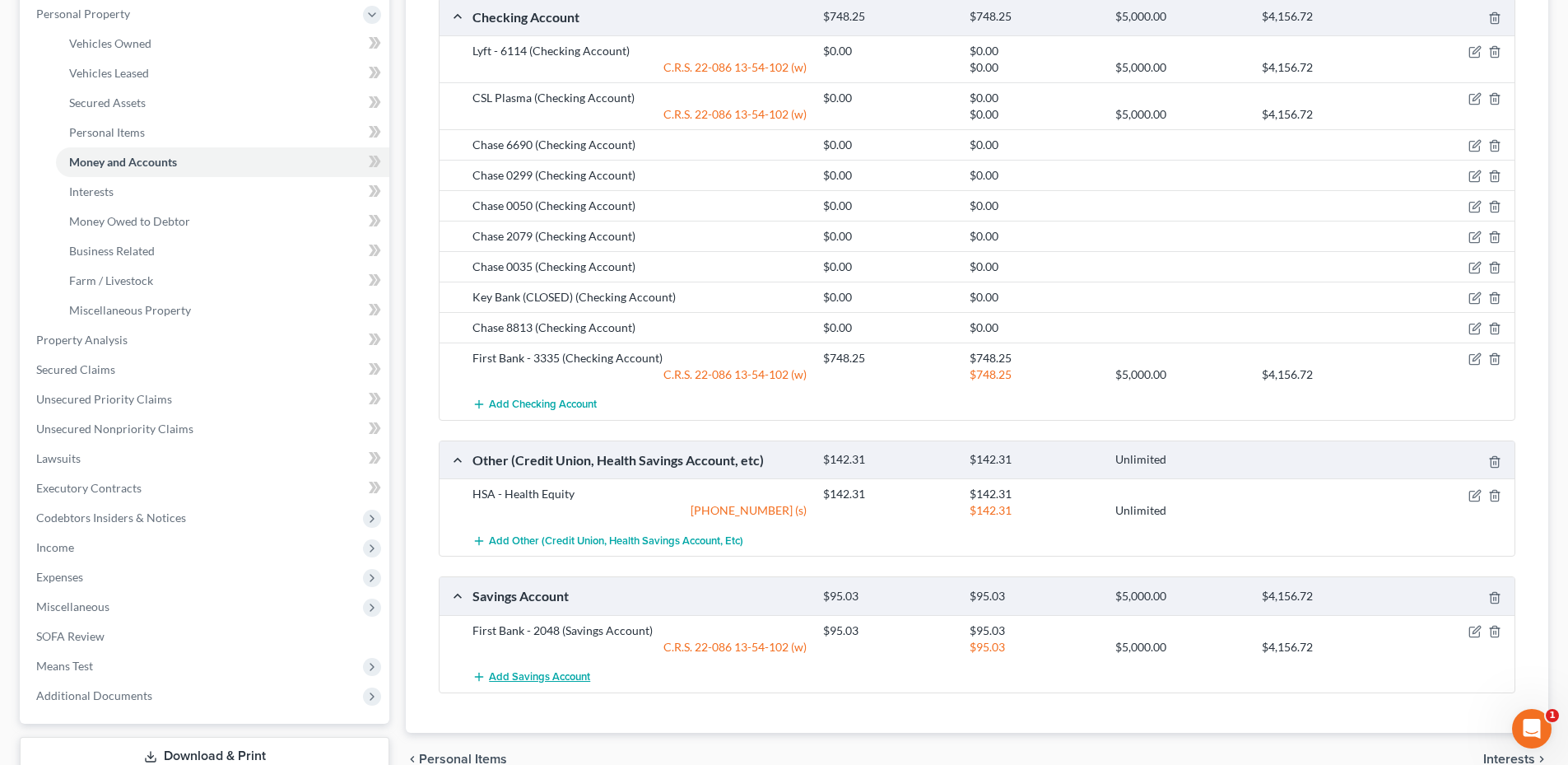
scroll to position [407, 0]
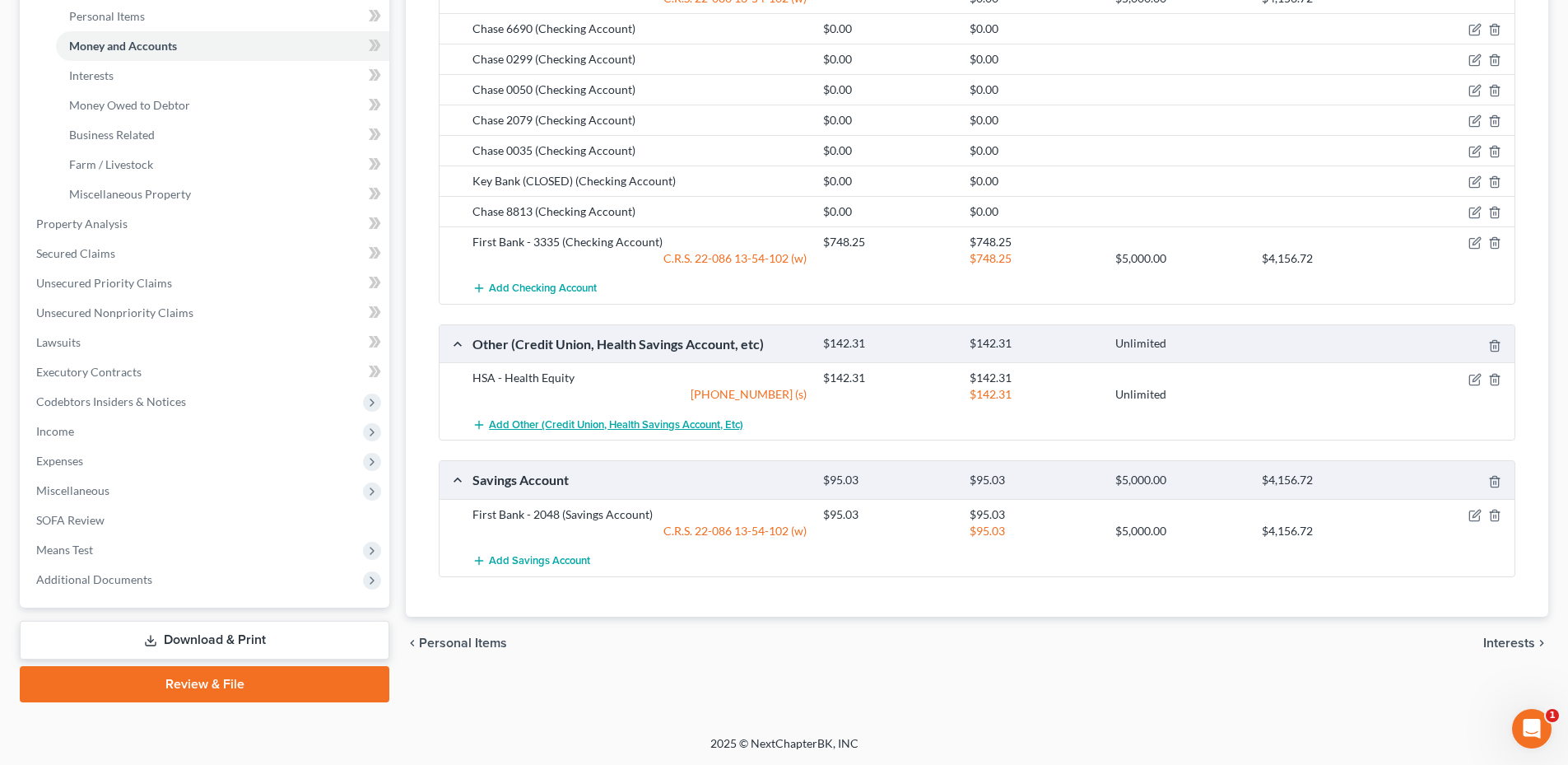
click at [565, 431] on span "Add Other (Credit Union, Health Savings Account, etc)" at bounding box center [616, 425] width 254 height 13
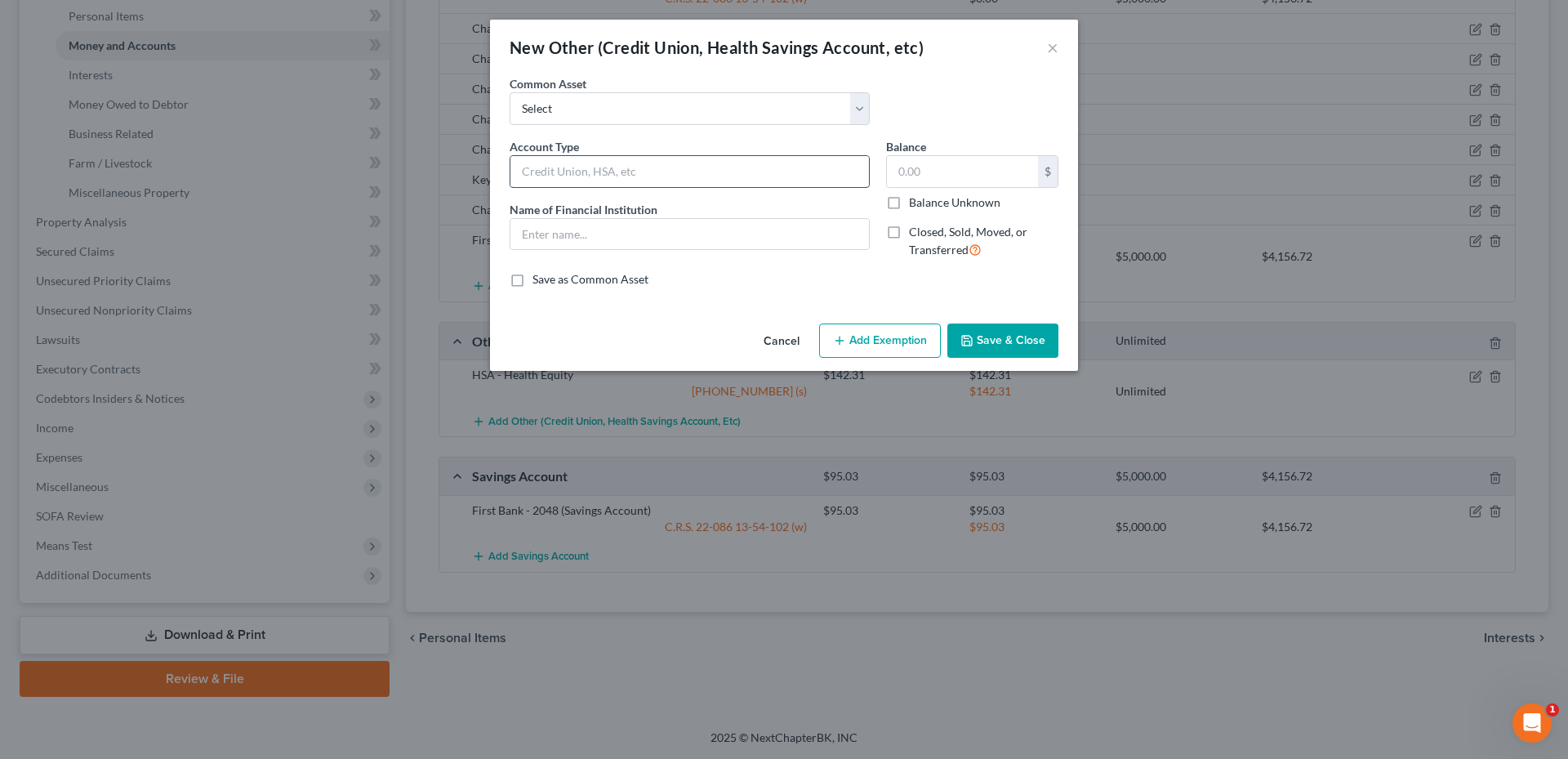
click at [578, 169] on input "text" at bounding box center [690, 172] width 358 height 31
click at [986, 336] on button "Save & Close" at bounding box center [1002, 340] width 111 height 34
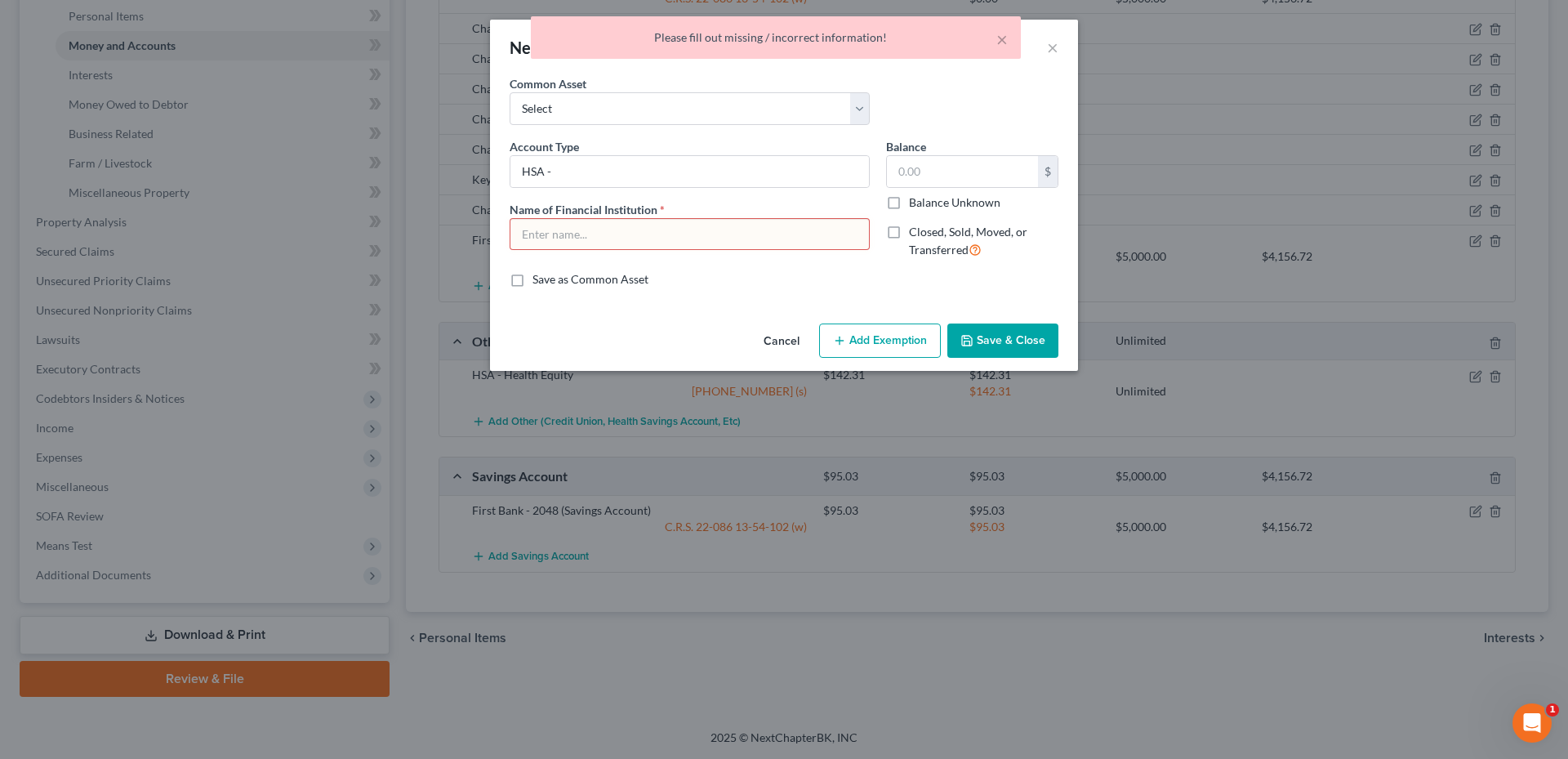
click at [648, 226] on input "text" at bounding box center [690, 234] width 358 height 31
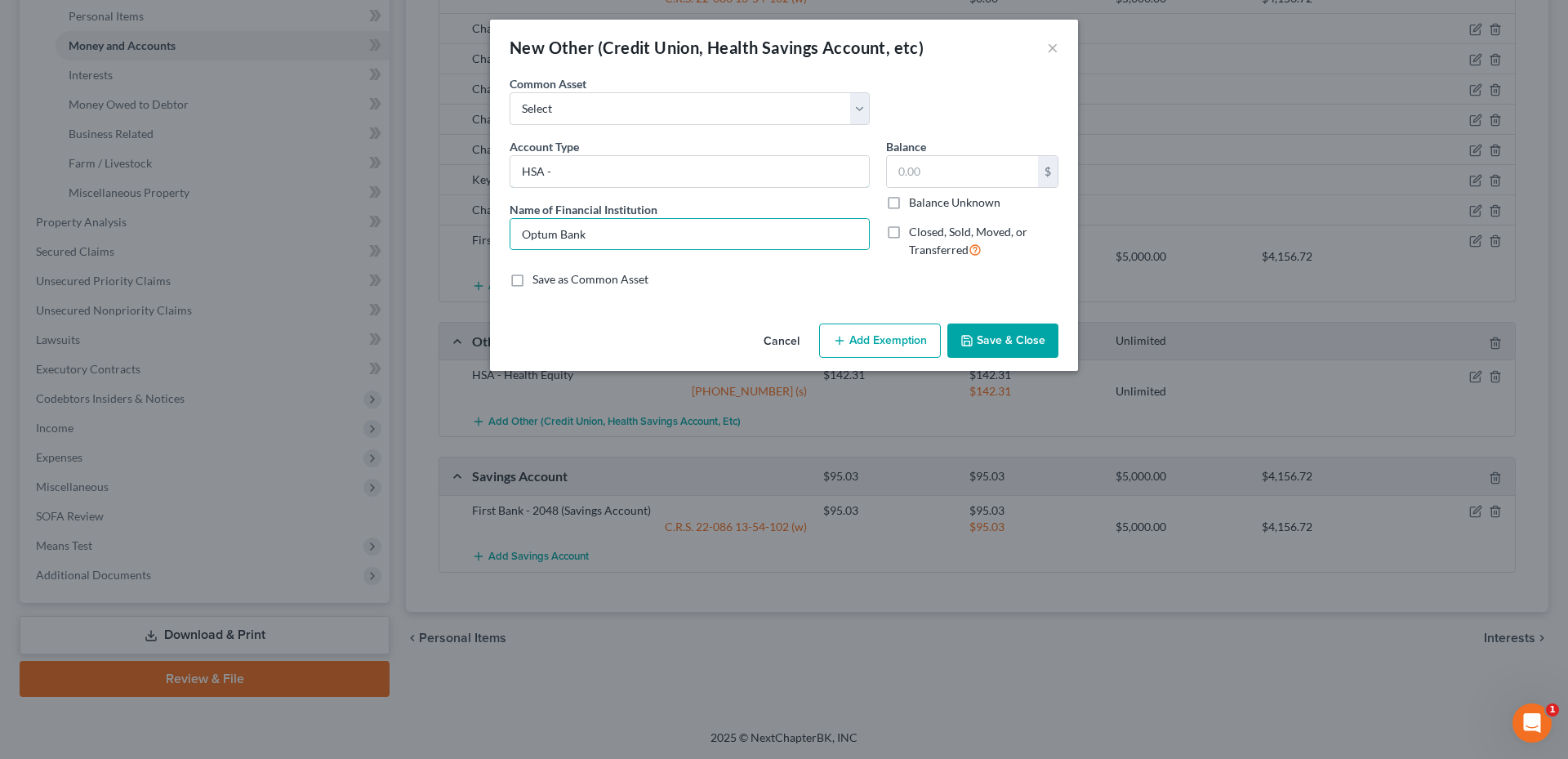
drag, startPoint x: 669, startPoint y: 181, endPoint x: 663, endPoint y: 153, distance: 28.6
click at [669, 181] on input "HSA -" at bounding box center [690, 172] width 358 height 31
drag, startPoint x: 1018, startPoint y: 316, endPoint x: 1025, endPoint y: 341, distance: 26.0
click at [1019, 317] on div "New Other (Credit Union, Health Savings Account, etc) × An exemption set must f…" at bounding box center [784, 195] width 588 height 352
click at [1025, 341] on button "Save & Close" at bounding box center [1002, 340] width 111 height 34
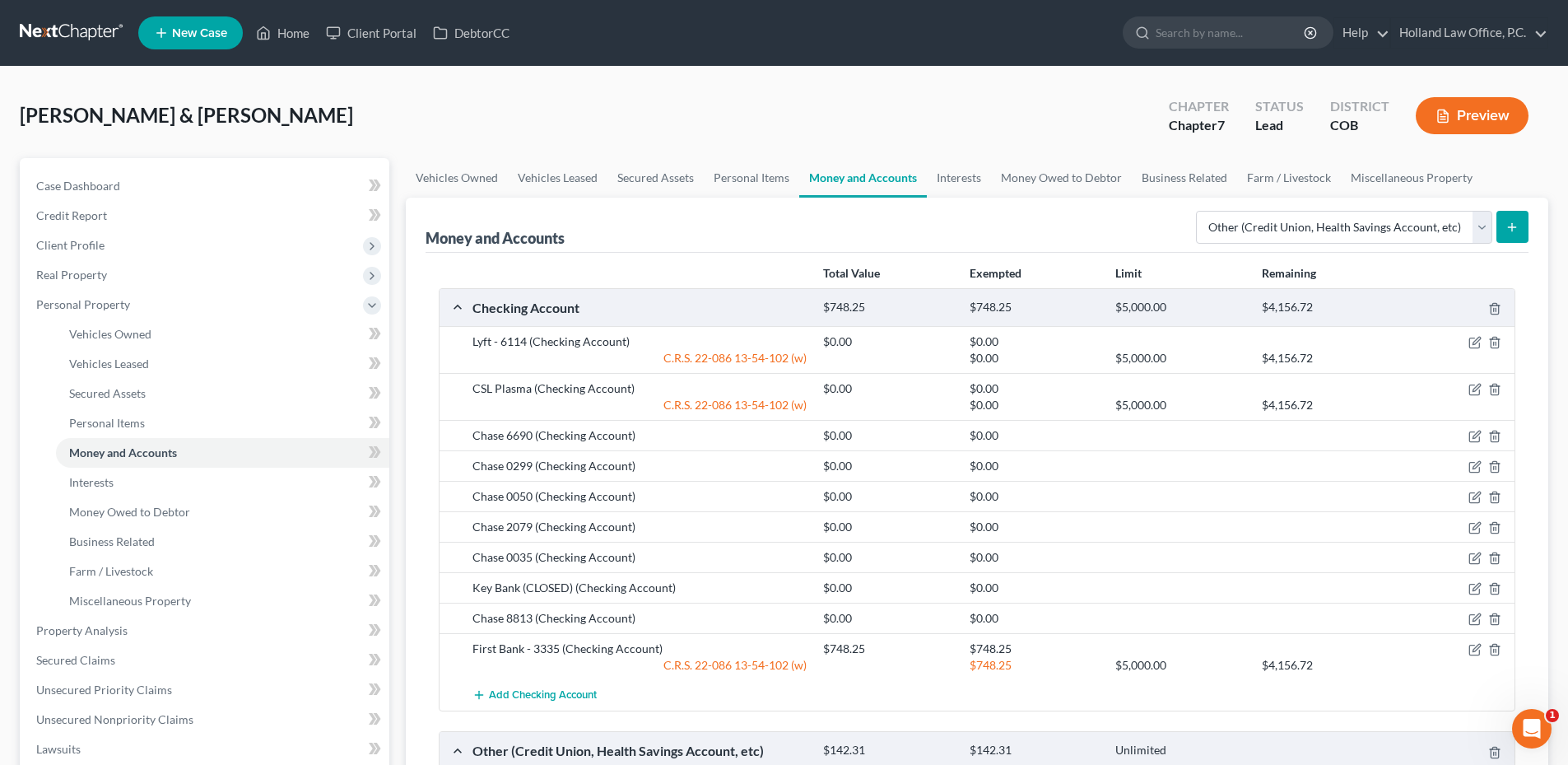
scroll to position [82, 0]
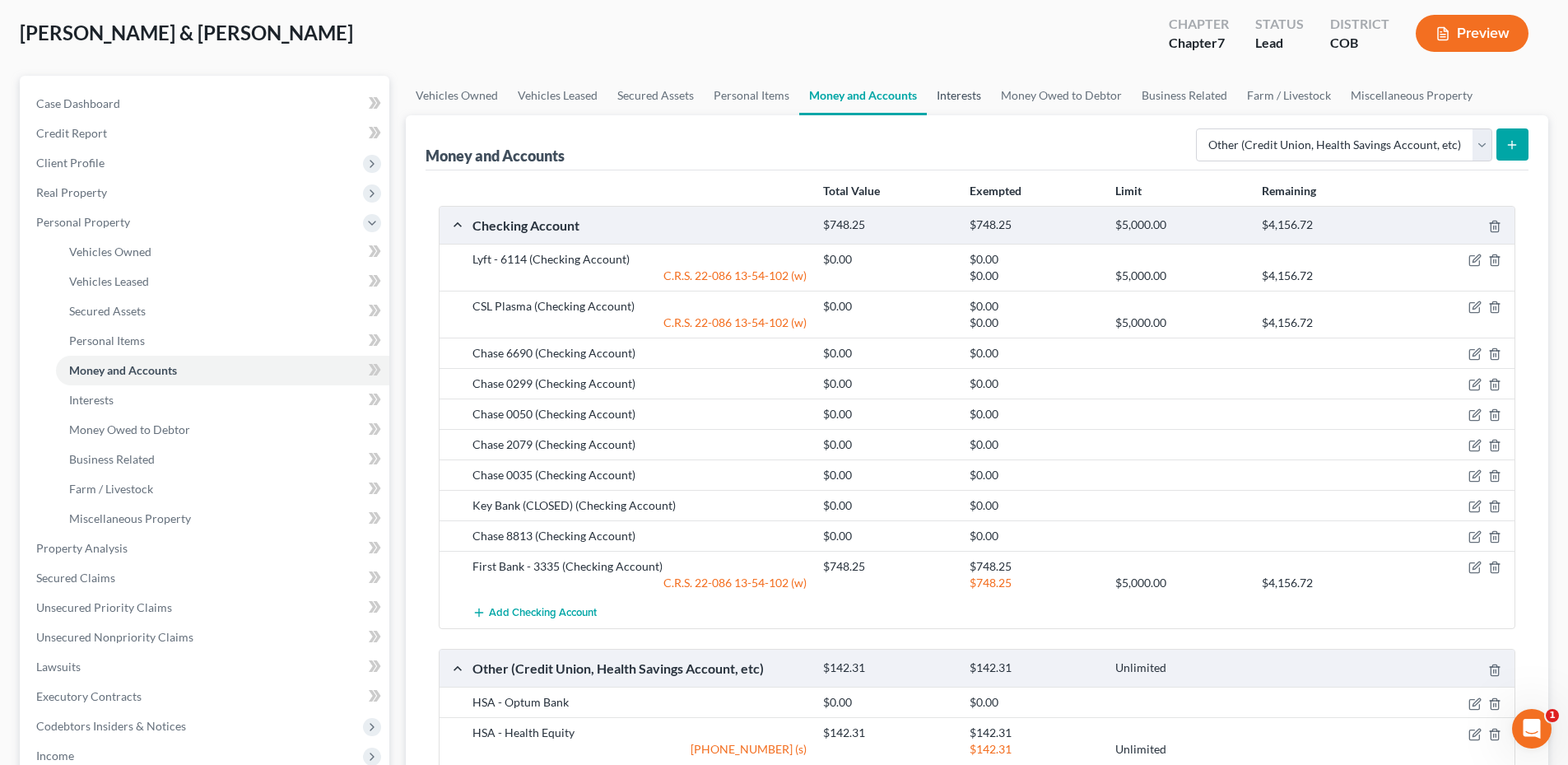
click at [962, 107] on link "Interests" at bounding box center [958, 95] width 64 height 39
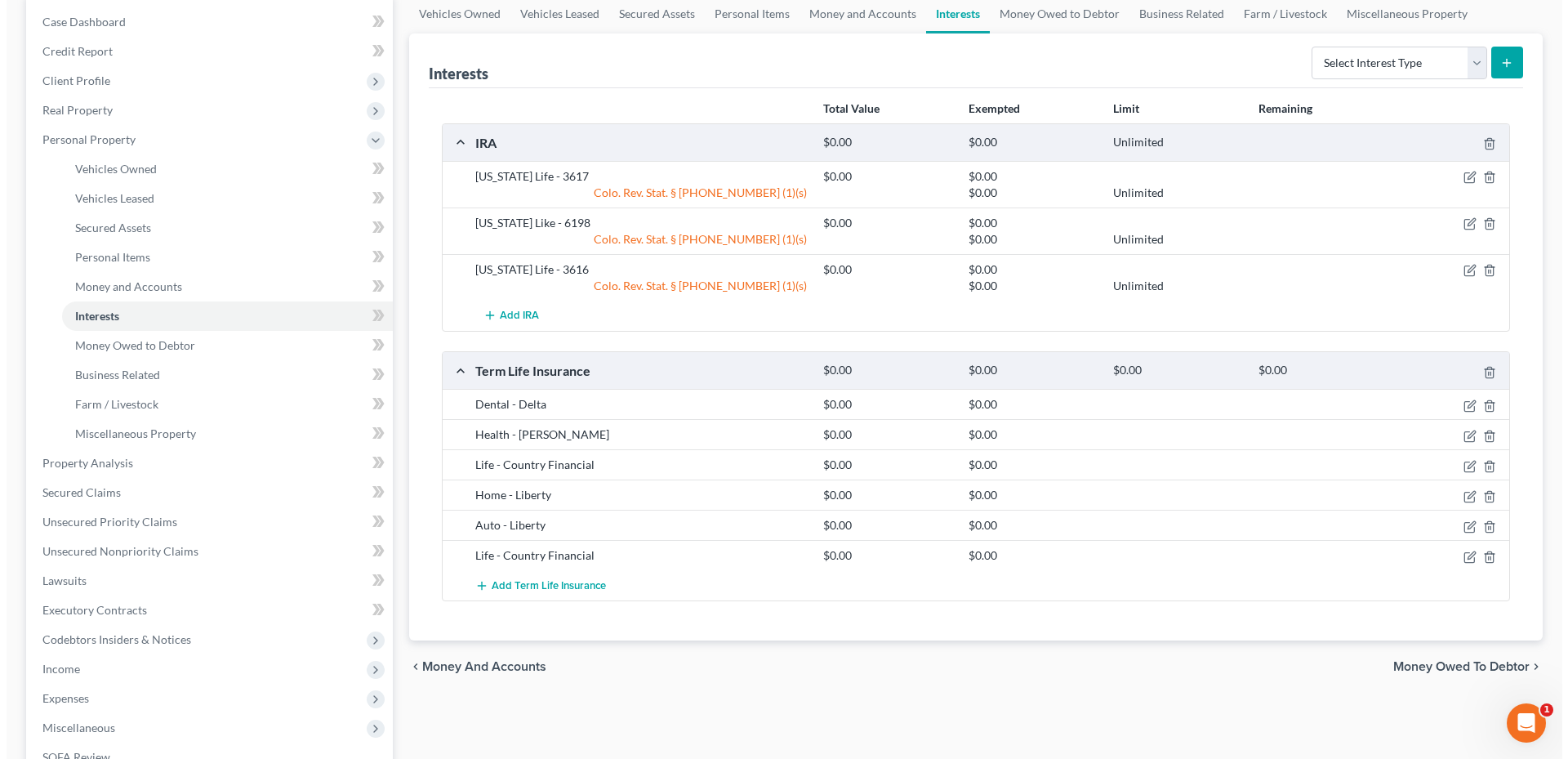
scroll to position [163, 0]
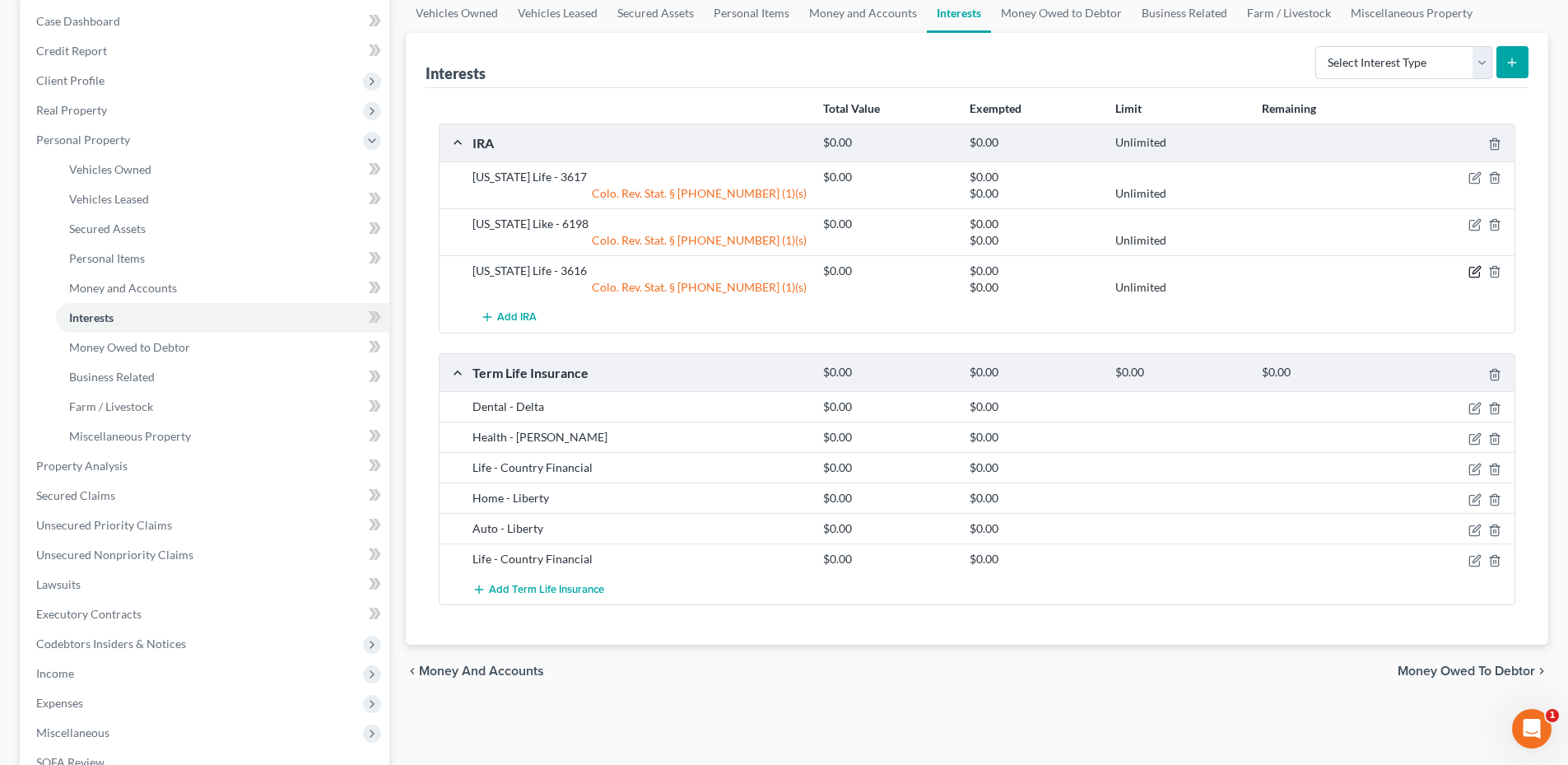
drag, startPoint x: 1472, startPoint y: 271, endPoint x: 1448, endPoint y: 266, distance: 24.5
click at [1472, 271] on icon "button" at bounding box center [1475, 272] width 13 height 13
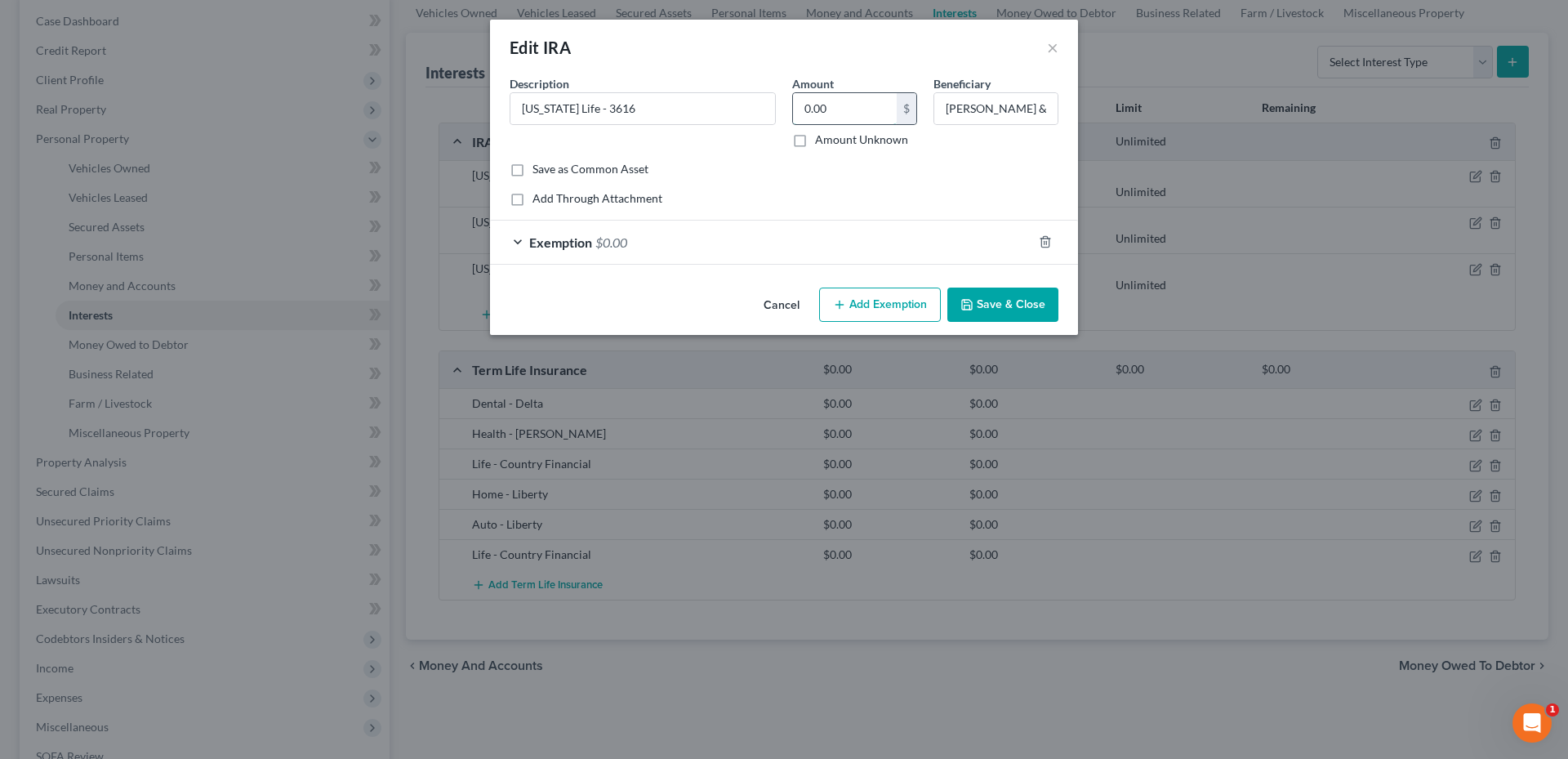
click at [884, 111] on input "0.00" at bounding box center [844, 108] width 103 height 31
click at [818, 244] on div "Exemption $0.00" at bounding box center [761, 243] width 542 height 44
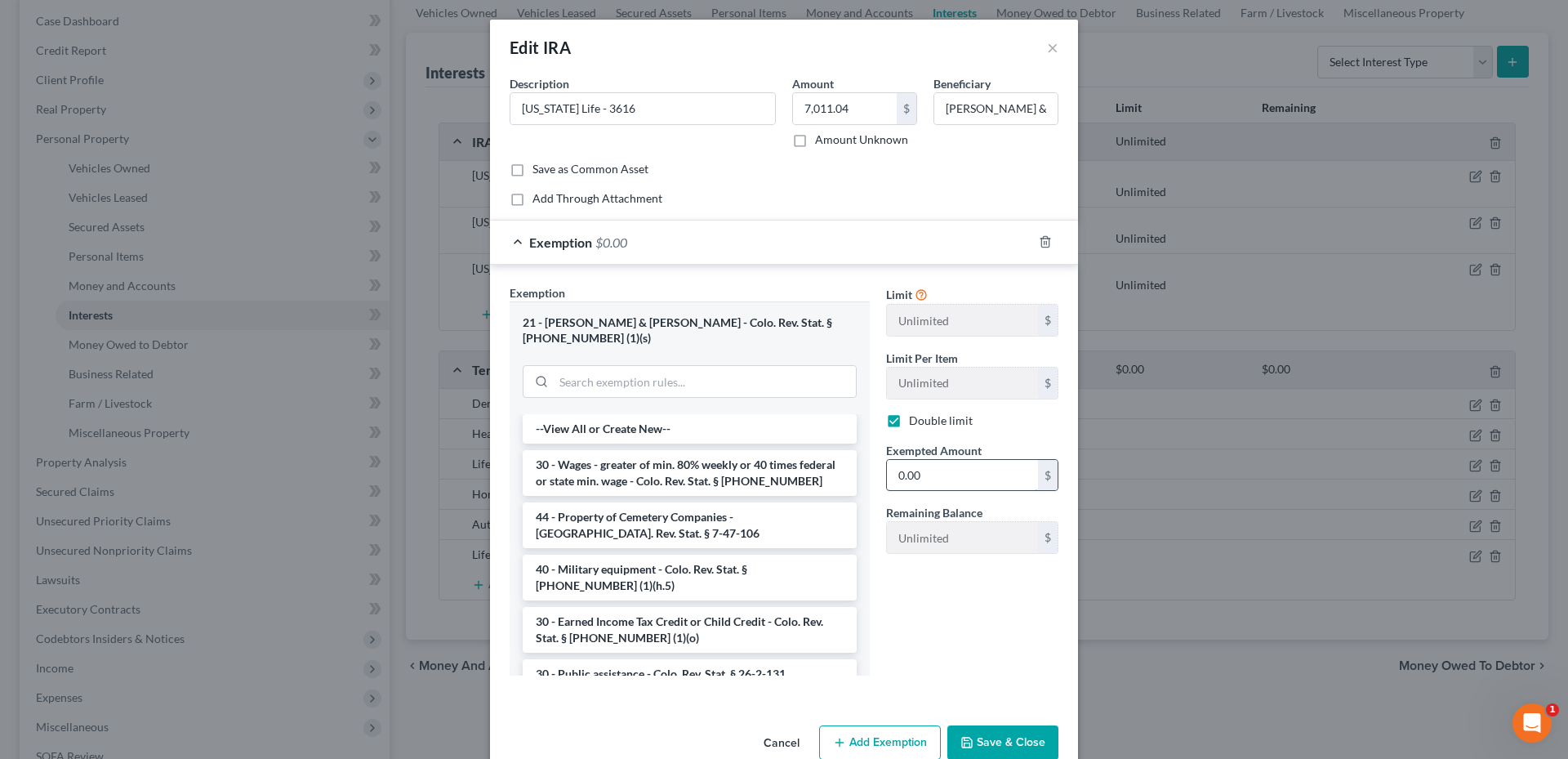
drag, startPoint x: 923, startPoint y: 488, endPoint x: 930, endPoint y: 481, distance: 9.9
click at [924, 488] on input "0.00" at bounding box center [962, 475] width 151 height 31
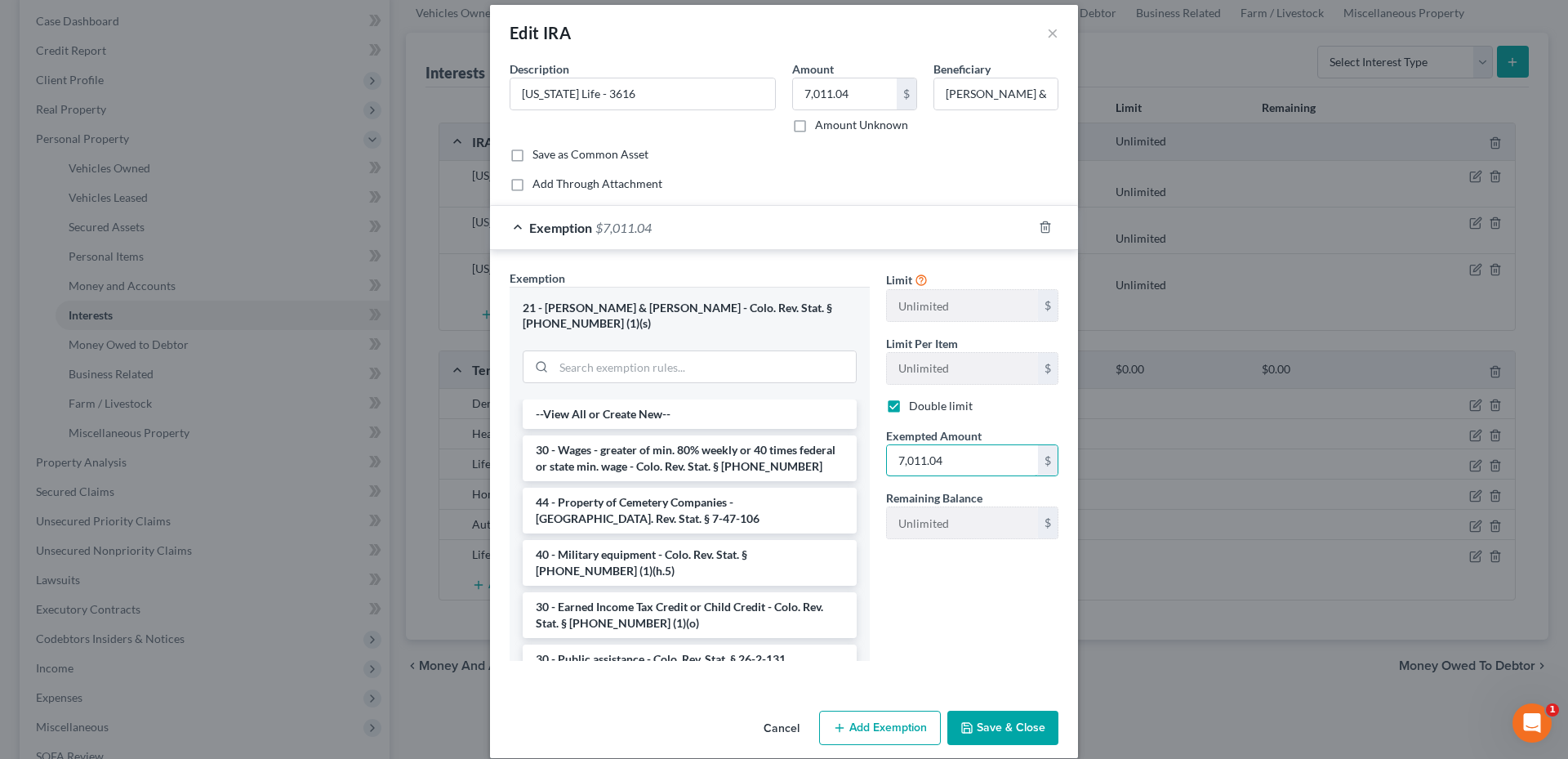
scroll to position [18, 0]
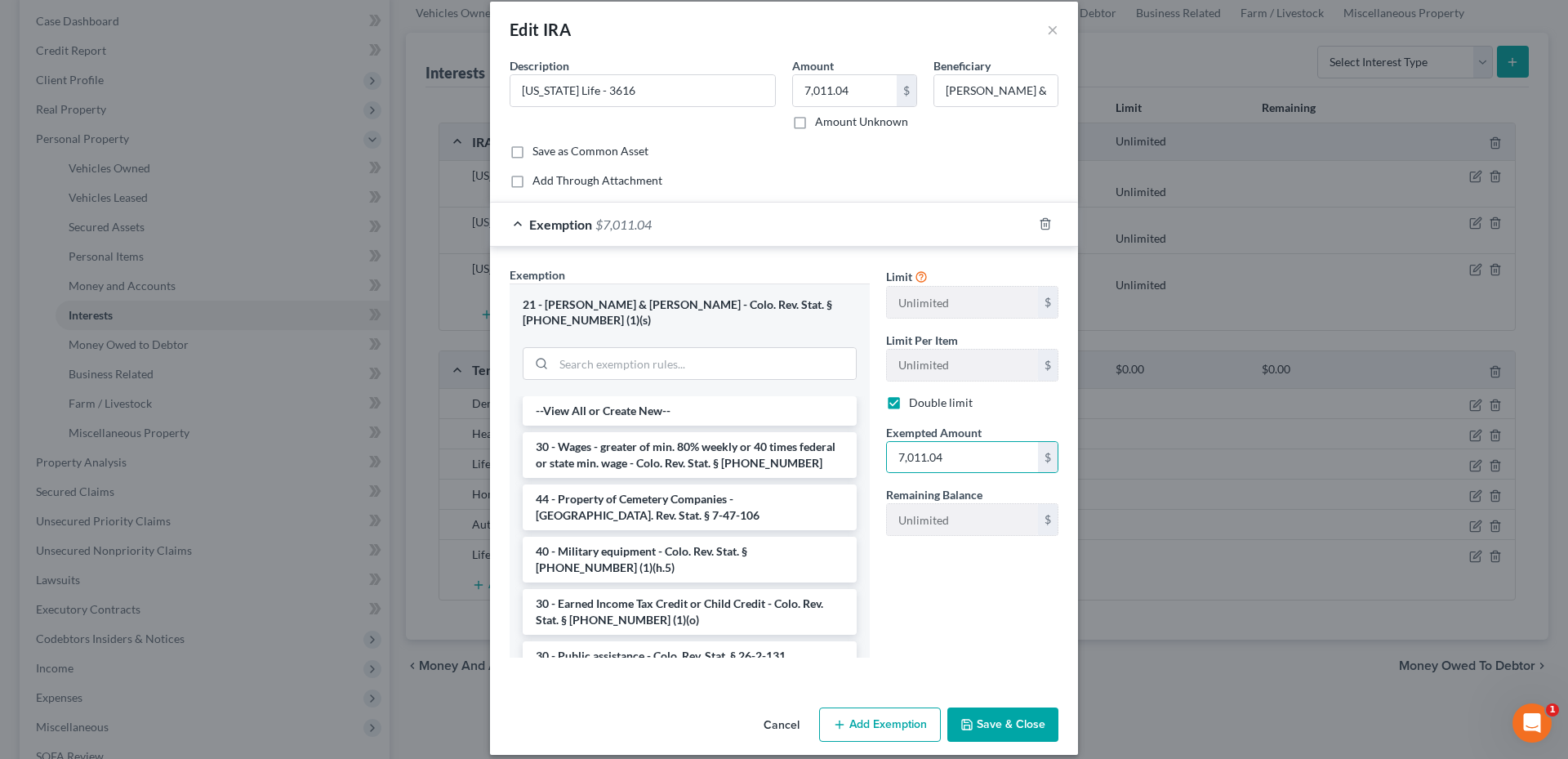
click at [1012, 707] on button "Save & Close" at bounding box center [1002, 724] width 111 height 34
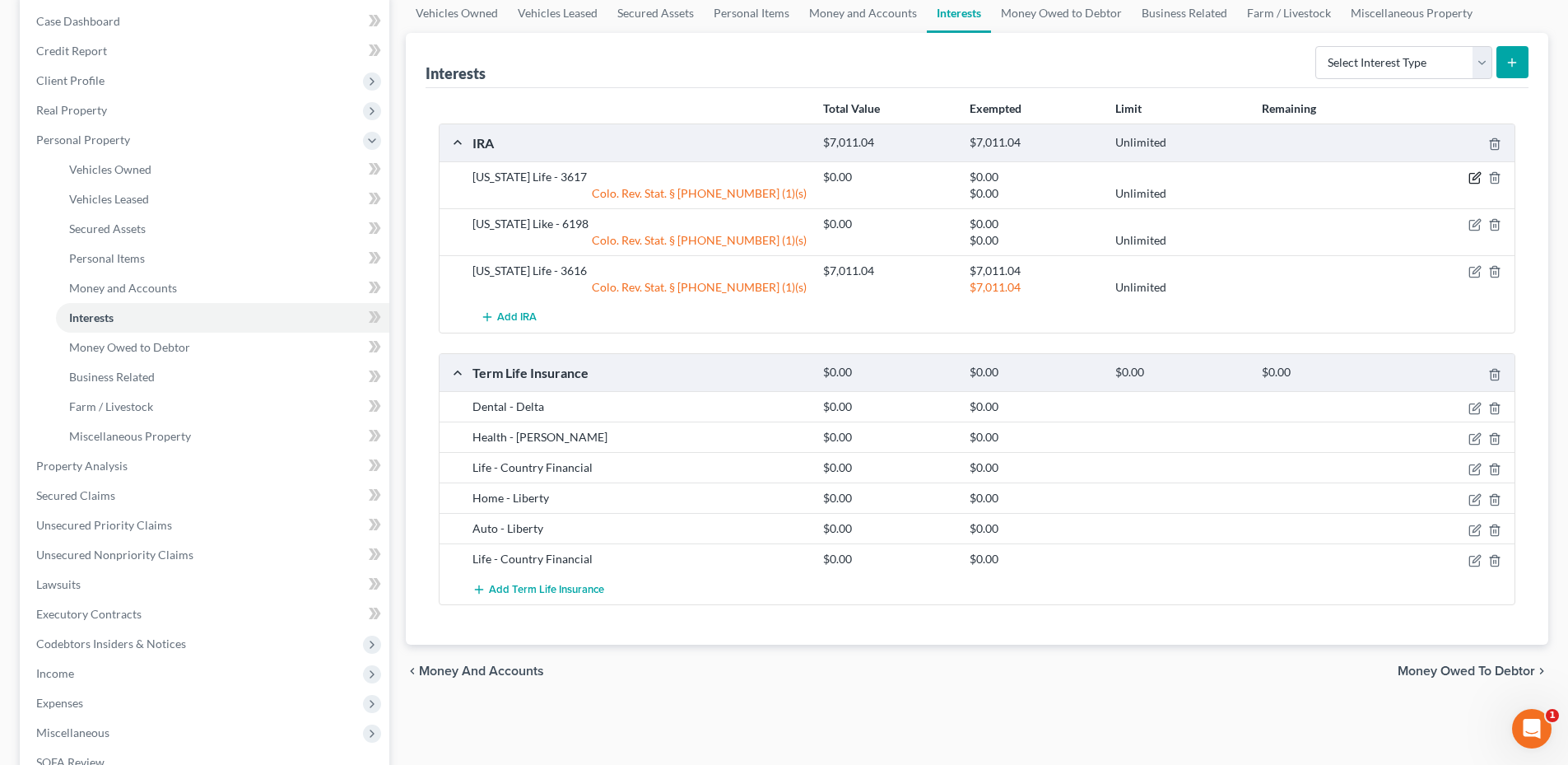
click at [1474, 178] on icon "button" at bounding box center [1475, 178] width 13 height 13
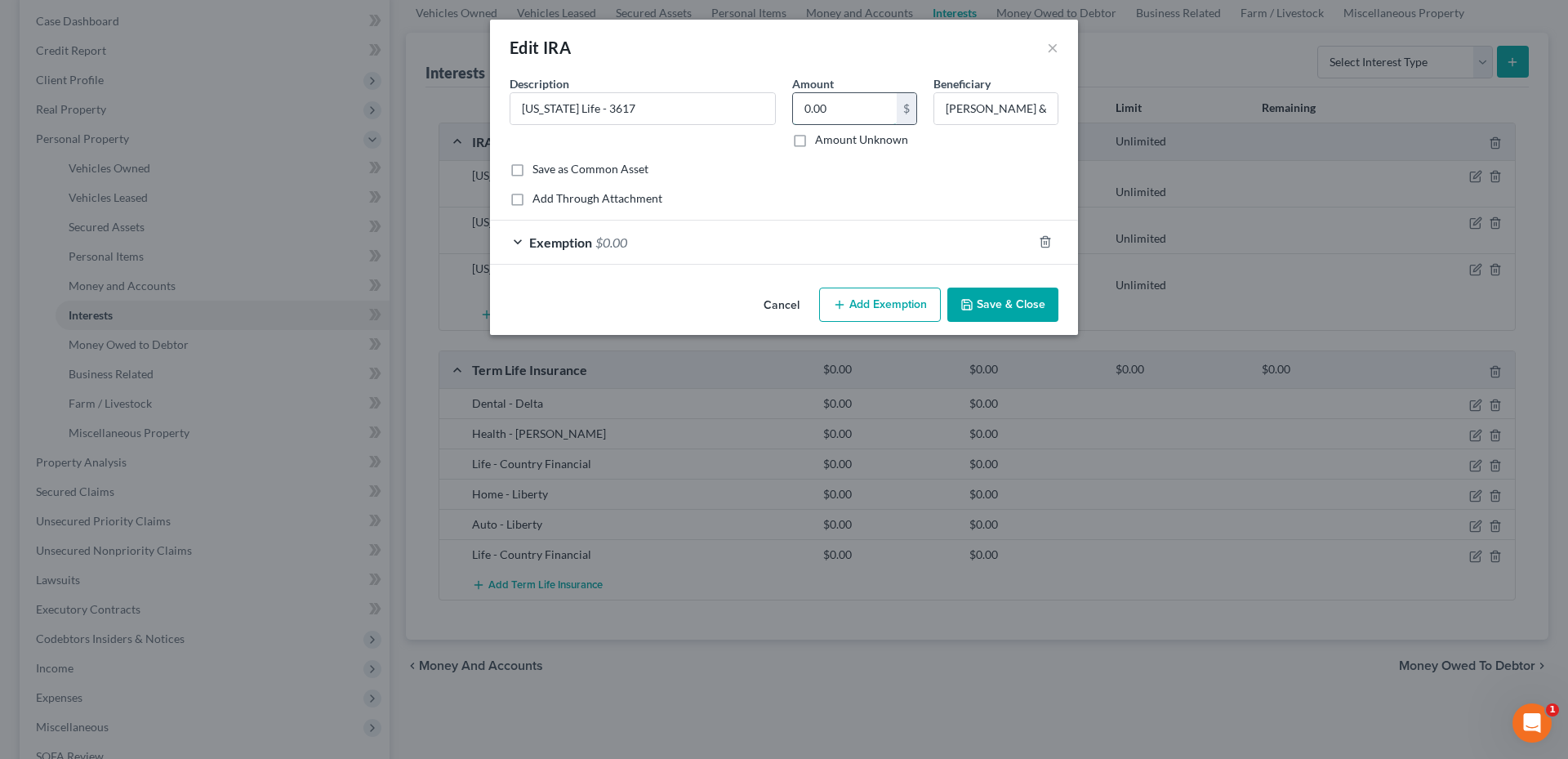
click at [841, 109] on input "0.00" at bounding box center [844, 108] width 103 height 31
click at [840, 233] on div "Exemption $0.00" at bounding box center [761, 243] width 542 height 44
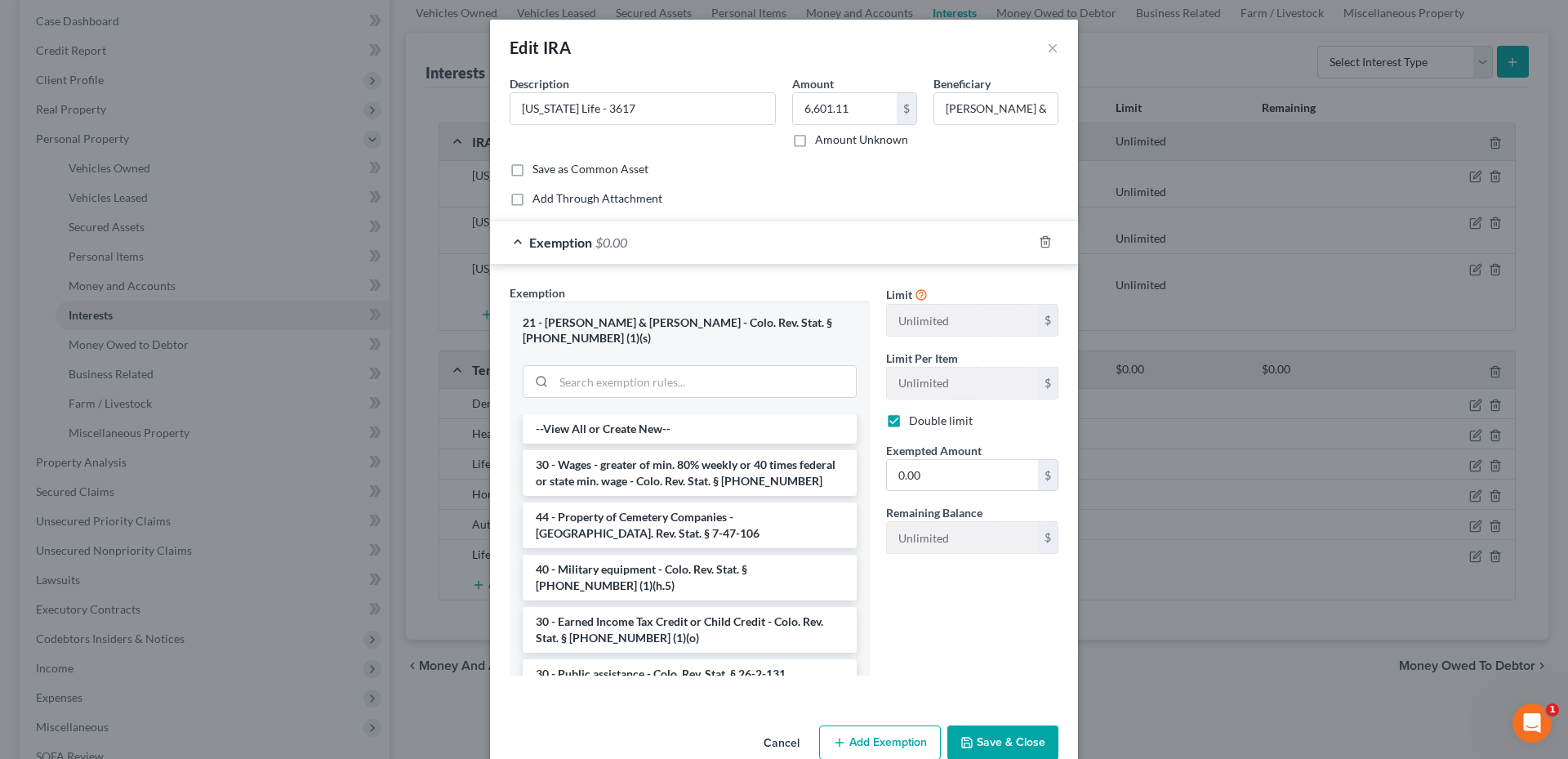
drag, startPoint x: 943, startPoint y: 456, endPoint x: 944, endPoint y: 446, distance: 10.0
click at [943, 455] on span "Exempted Amount" at bounding box center [933, 450] width 96 height 14
click at [1025, 725] on button "Save & Close" at bounding box center [1002, 742] width 111 height 34
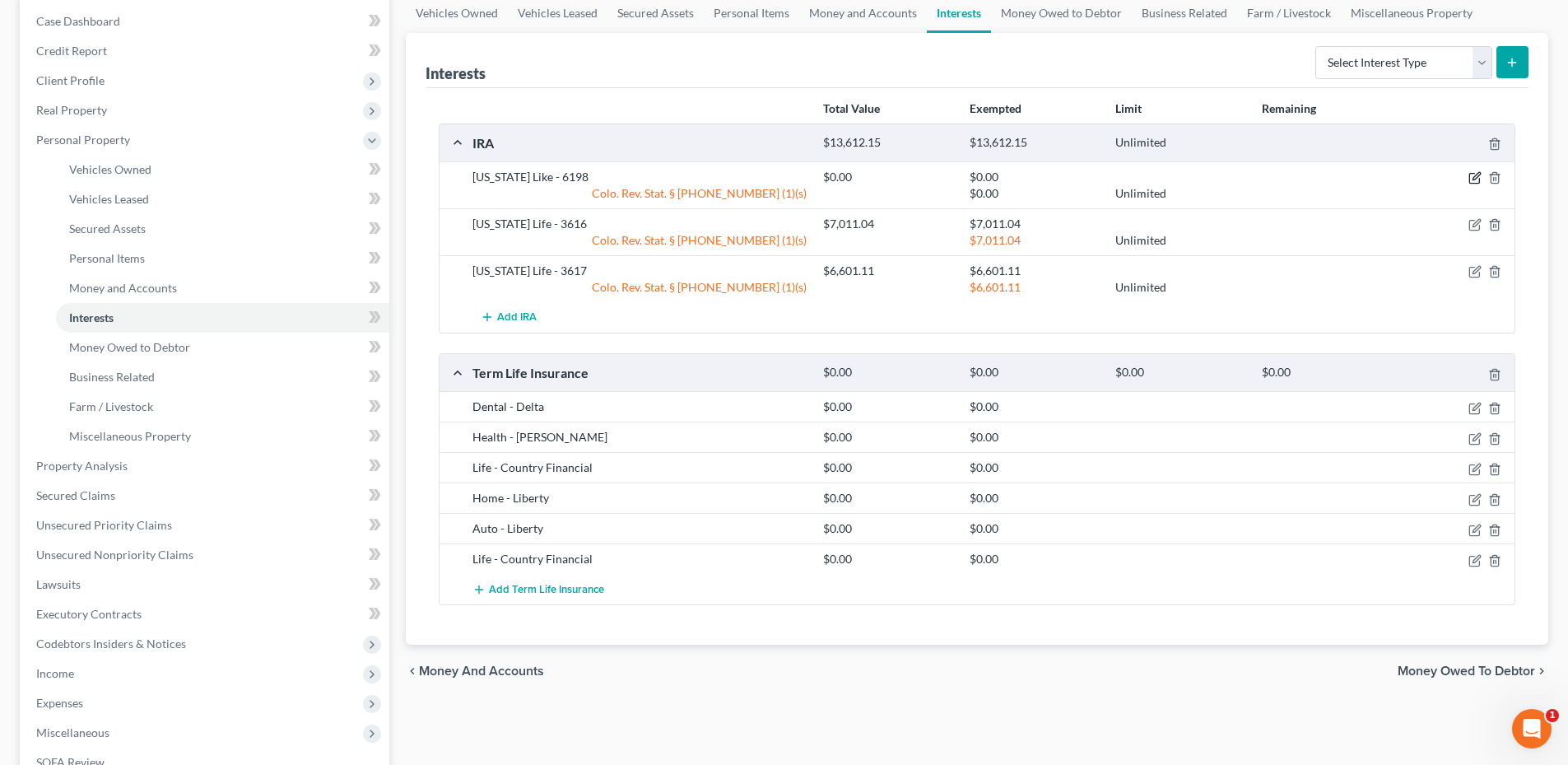
click at [1480, 175] on icon "button" at bounding box center [1476, 177] width 8 height 8
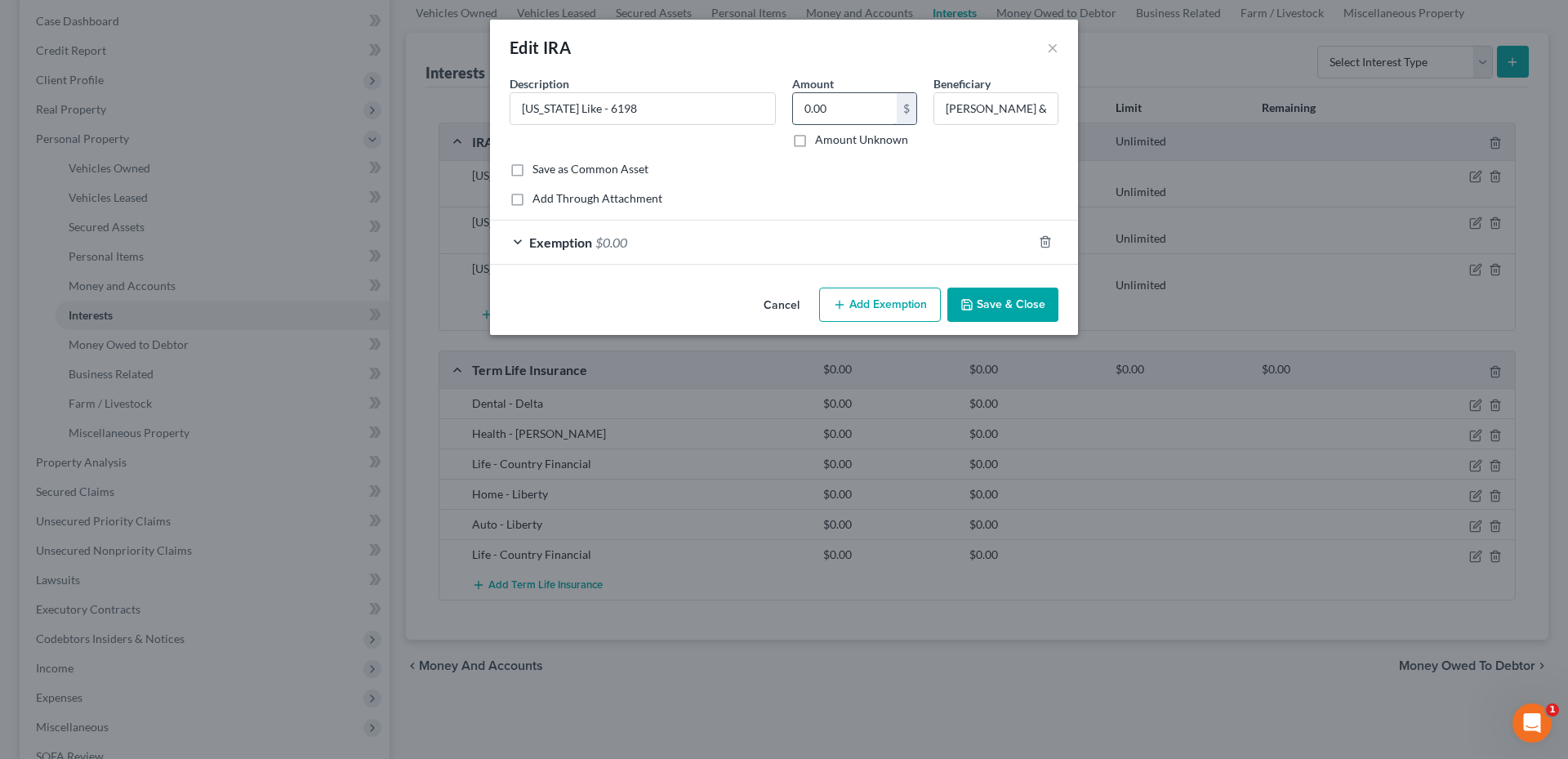
click at [838, 106] on input "0.00" at bounding box center [844, 108] width 103 height 31
click at [811, 238] on div "Exemption $0.00" at bounding box center [761, 243] width 542 height 44
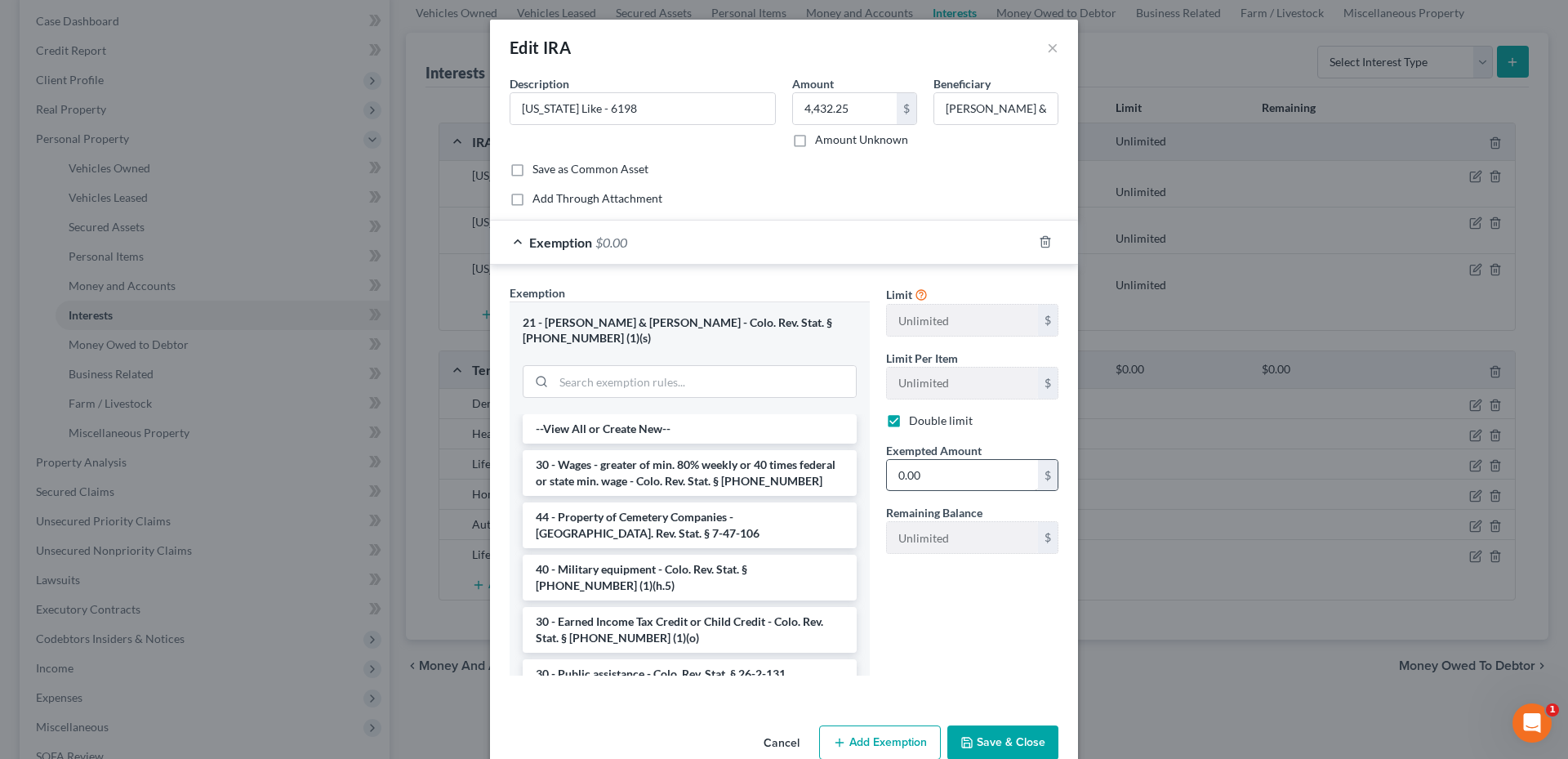
click at [946, 493] on div "Limit Unlimited $ Limit Per Item Unlimited $ Double limit Exempted Amount * 0.0…" at bounding box center [971, 425] width 189 height 282
click at [949, 481] on input "0.00" at bounding box center [962, 475] width 151 height 31
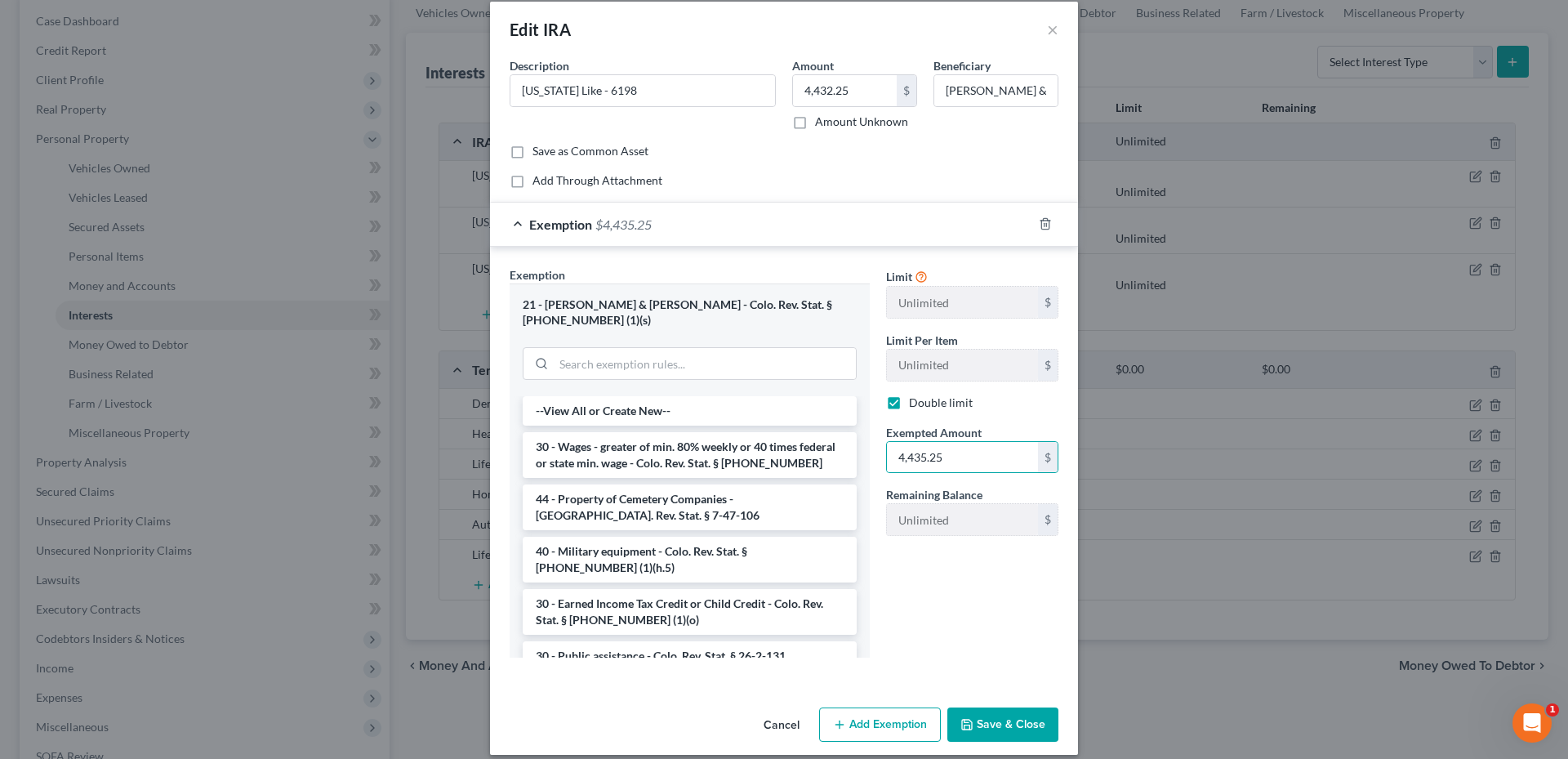
click at [996, 713] on button "Save & Close" at bounding box center [1002, 724] width 111 height 34
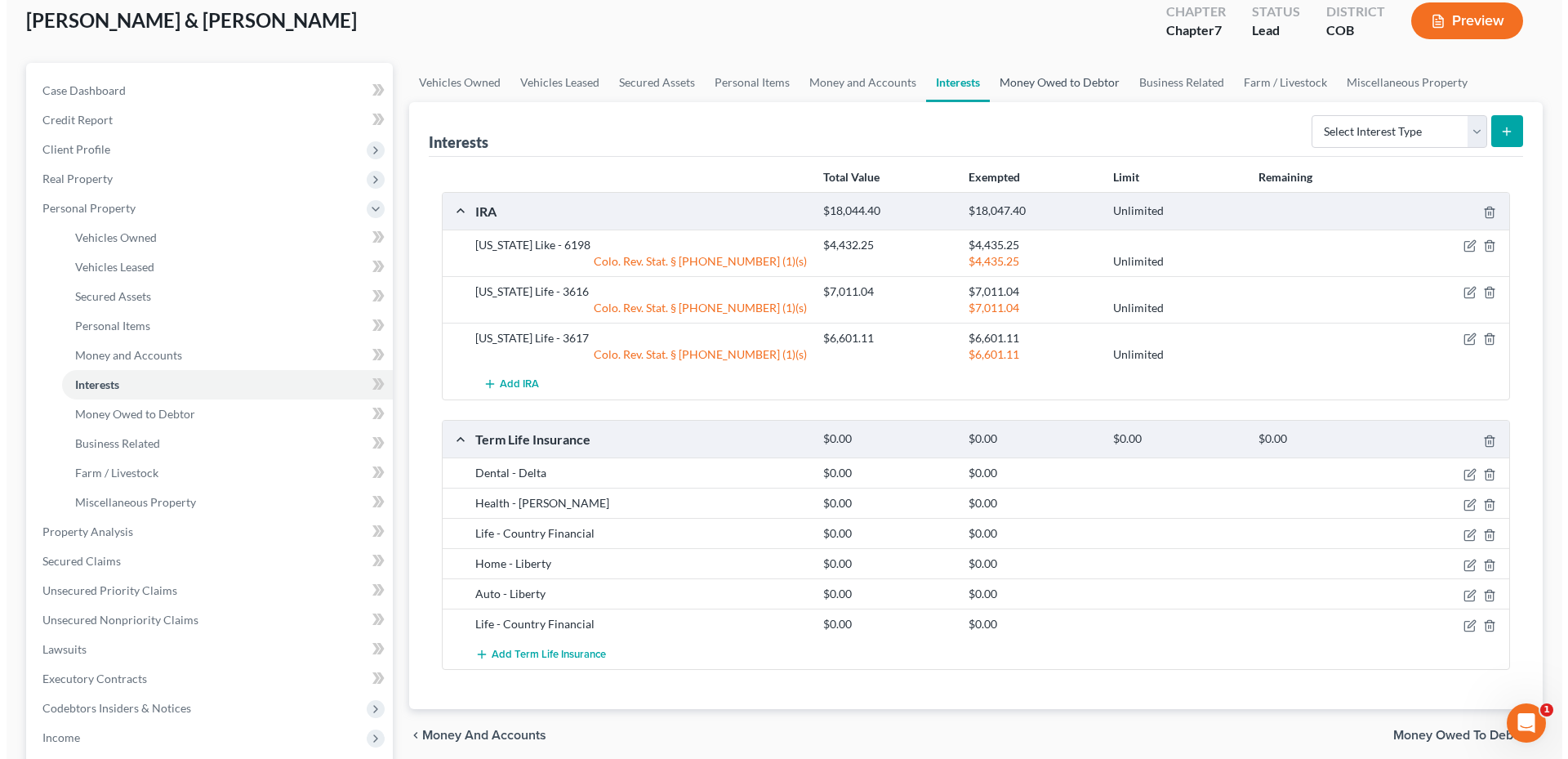
scroll to position [0, 0]
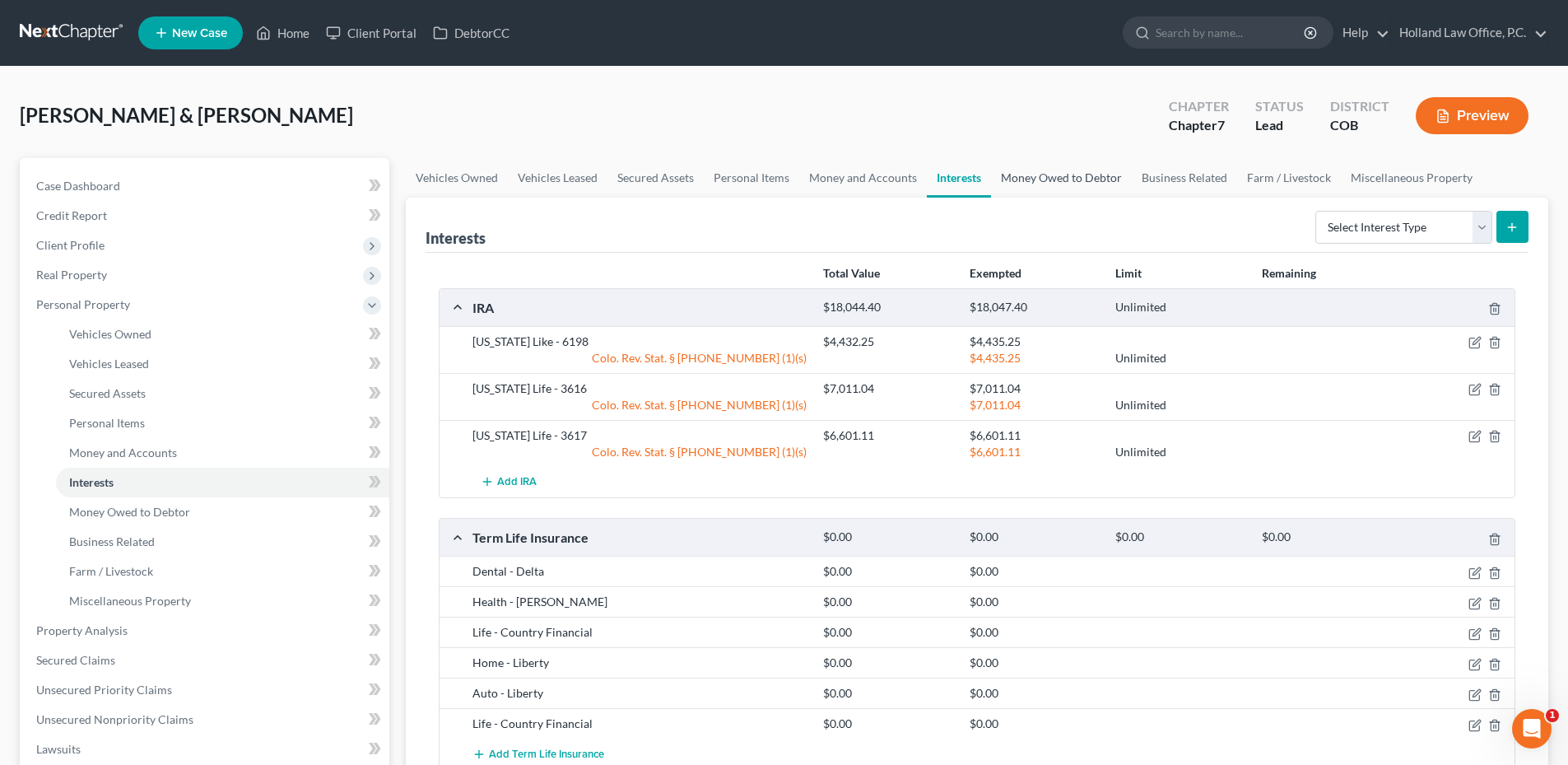
click at [1080, 187] on link "Money Owed to Debtor" at bounding box center [1061, 177] width 140 height 39
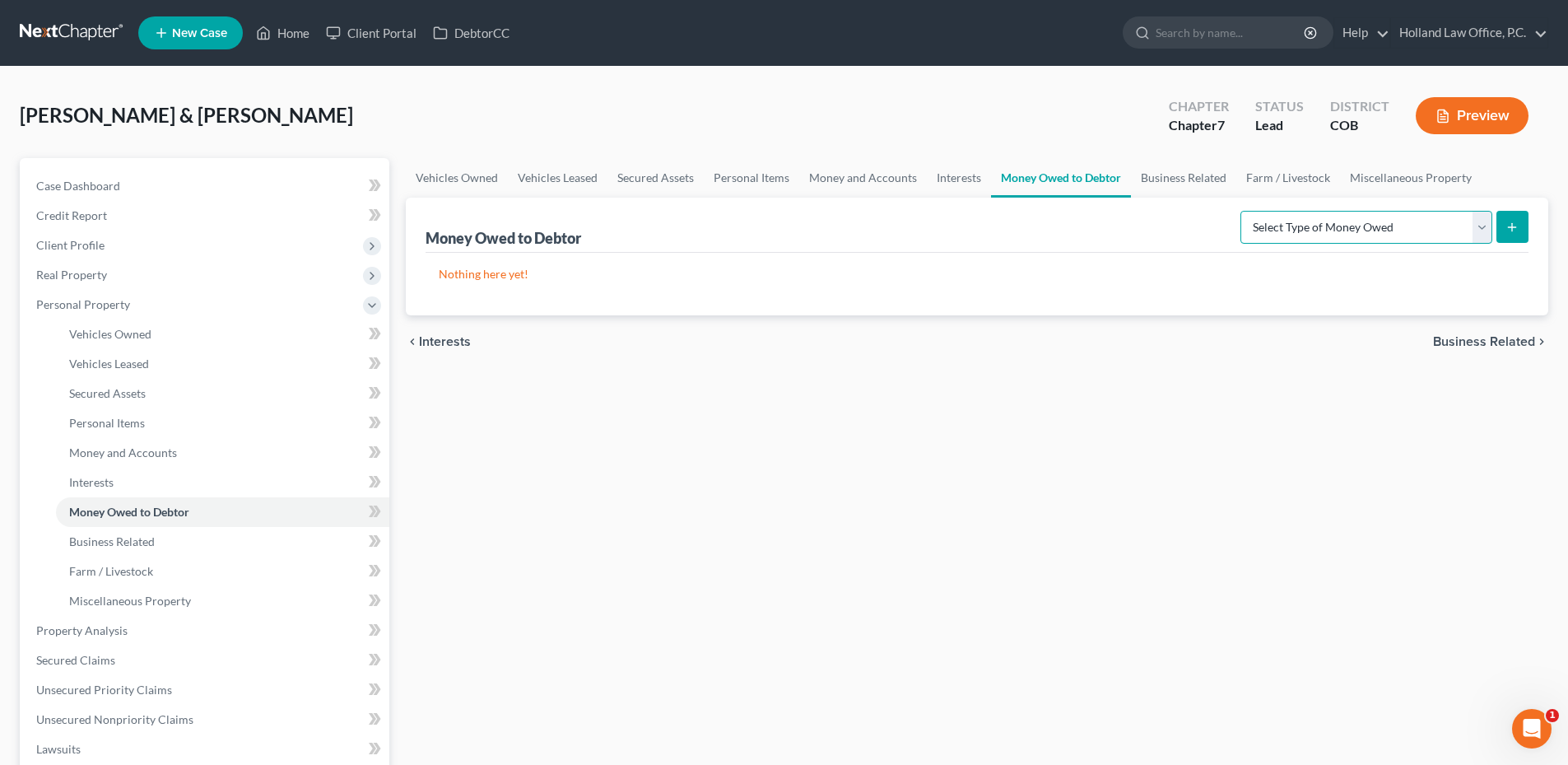
click at [1396, 229] on select "Select Type of Money Owed Accounts Receivable Alimony Child Support Claims Agai…" at bounding box center [1367, 227] width 252 height 32
click at [1242, 211] on select "Select Type of Money Owed Accounts Receivable Alimony Child Support Claims Agai…" at bounding box center [1367, 227] width 252 height 32
click at [1500, 223] on button "submit" at bounding box center [1513, 227] width 32 height 32
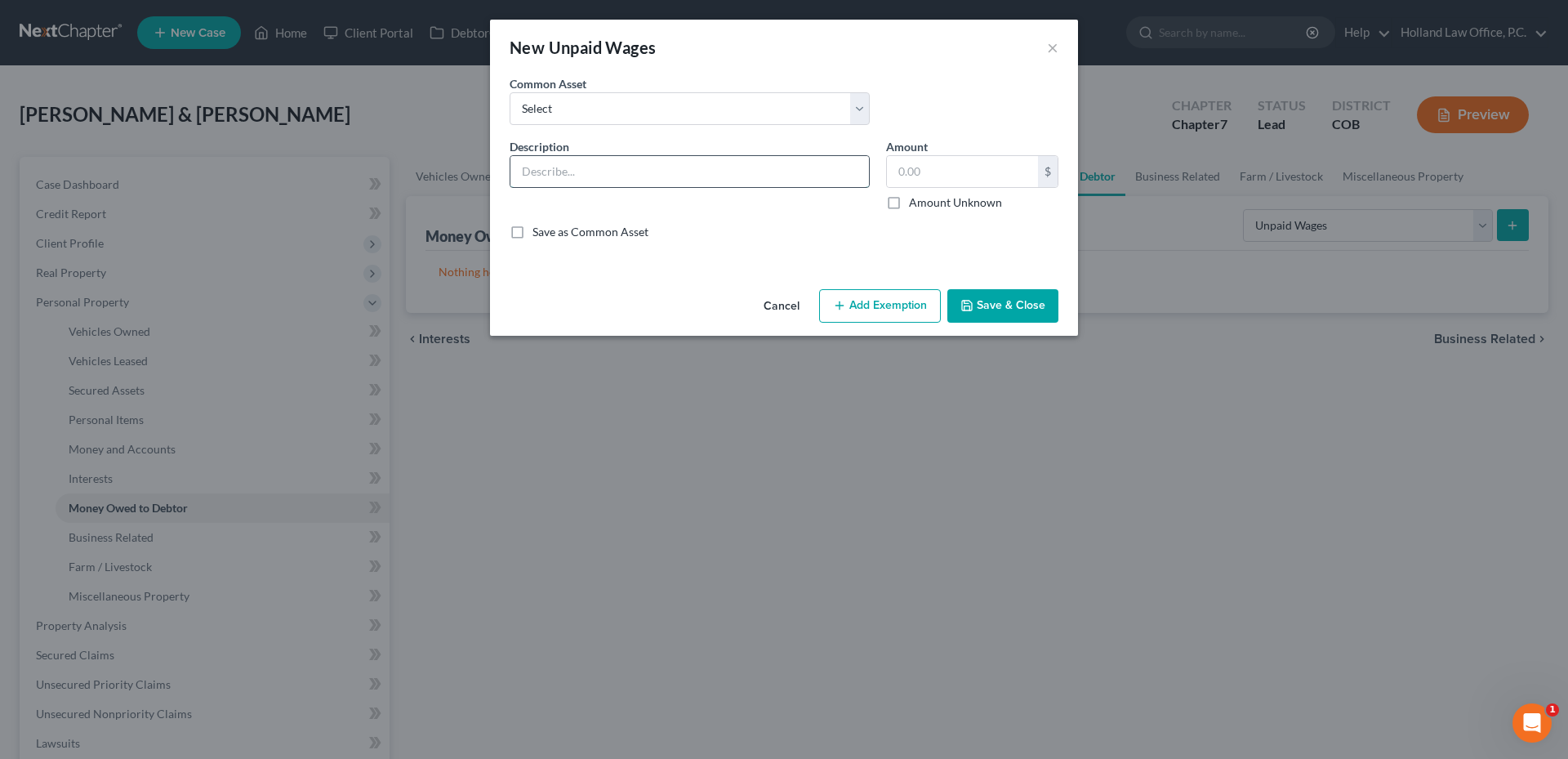
click at [565, 174] on input "text" at bounding box center [690, 172] width 358 height 31
paste input "Unpaid [PERSON_NAME]: 104.00hrs x $36.06/hrs = 3750.24 (estimated)"
click at [897, 169] on input "text" at bounding box center [962, 172] width 151 height 31
click at [897, 284] on div "Cancel Add Exemption Save & Close" at bounding box center [784, 309] width 588 height 54
click at [892, 301] on button "Add Exemption" at bounding box center [879, 306] width 121 height 34
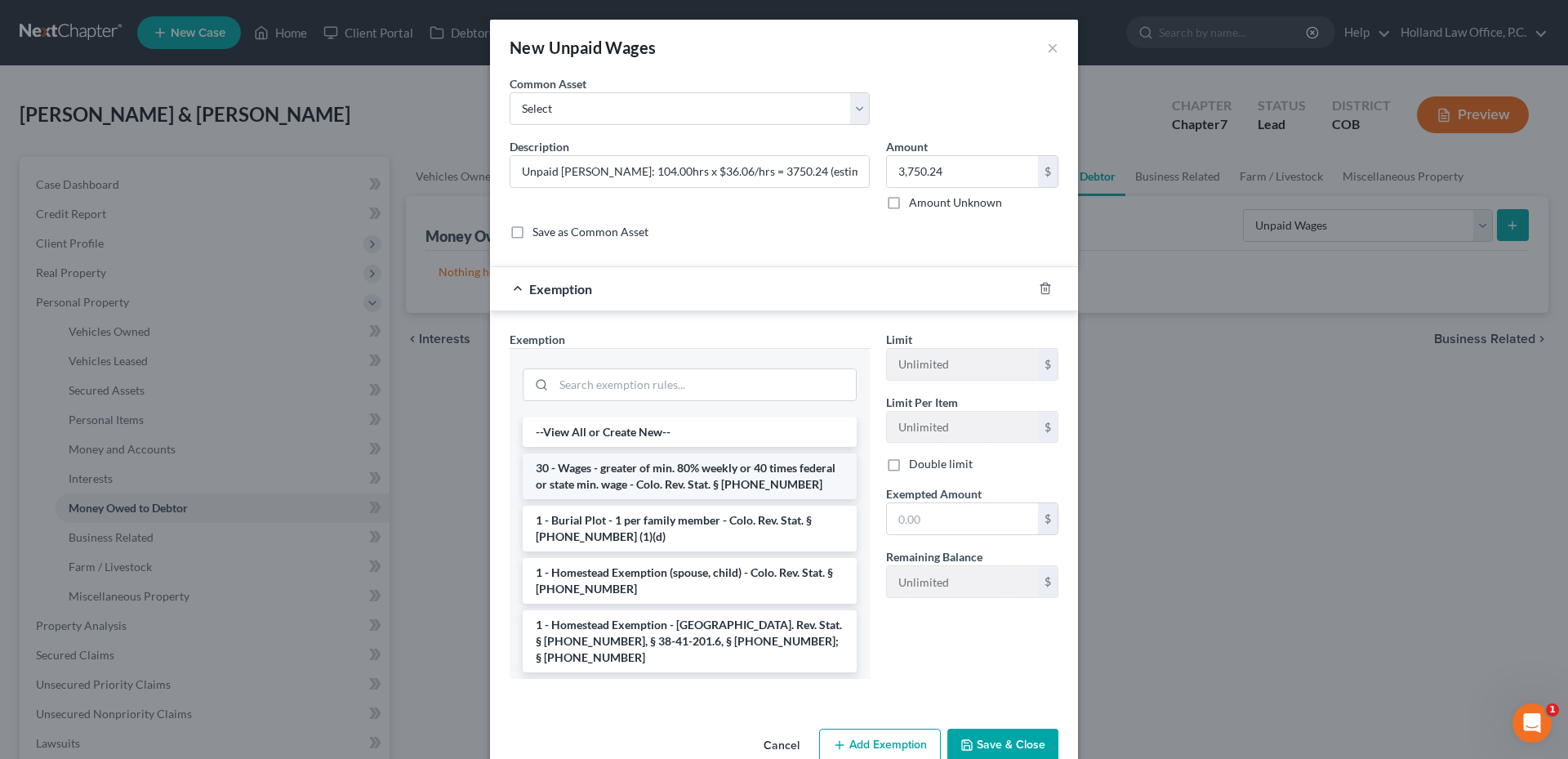
click at [704, 465] on li "30 - Wages - greater of min. 80% weekly or 40 times federal or state min. wage …" at bounding box center [690, 476] width 333 height 45
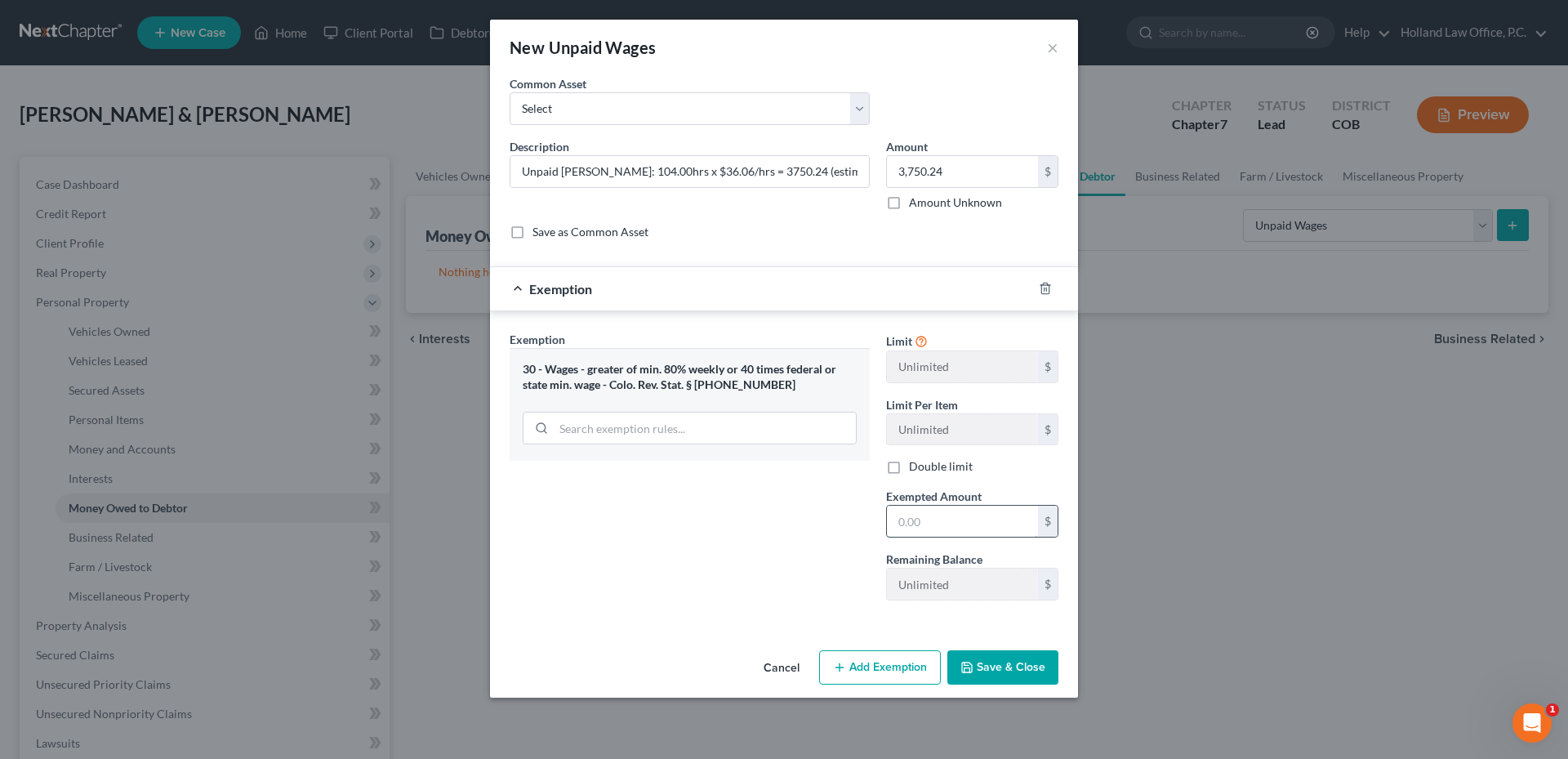
click at [919, 525] on input "text" at bounding box center [962, 520] width 151 height 31
drag, startPoint x: 977, startPoint y: 525, endPoint x: 986, endPoint y: 527, distance: 9.2
click at [978, 525] on input "text" at bounding box center [962, 520] width 151 height 31
click at [1036, 659] on button "Save & Close" at bounding box center [1002, 667] width 111 height 34
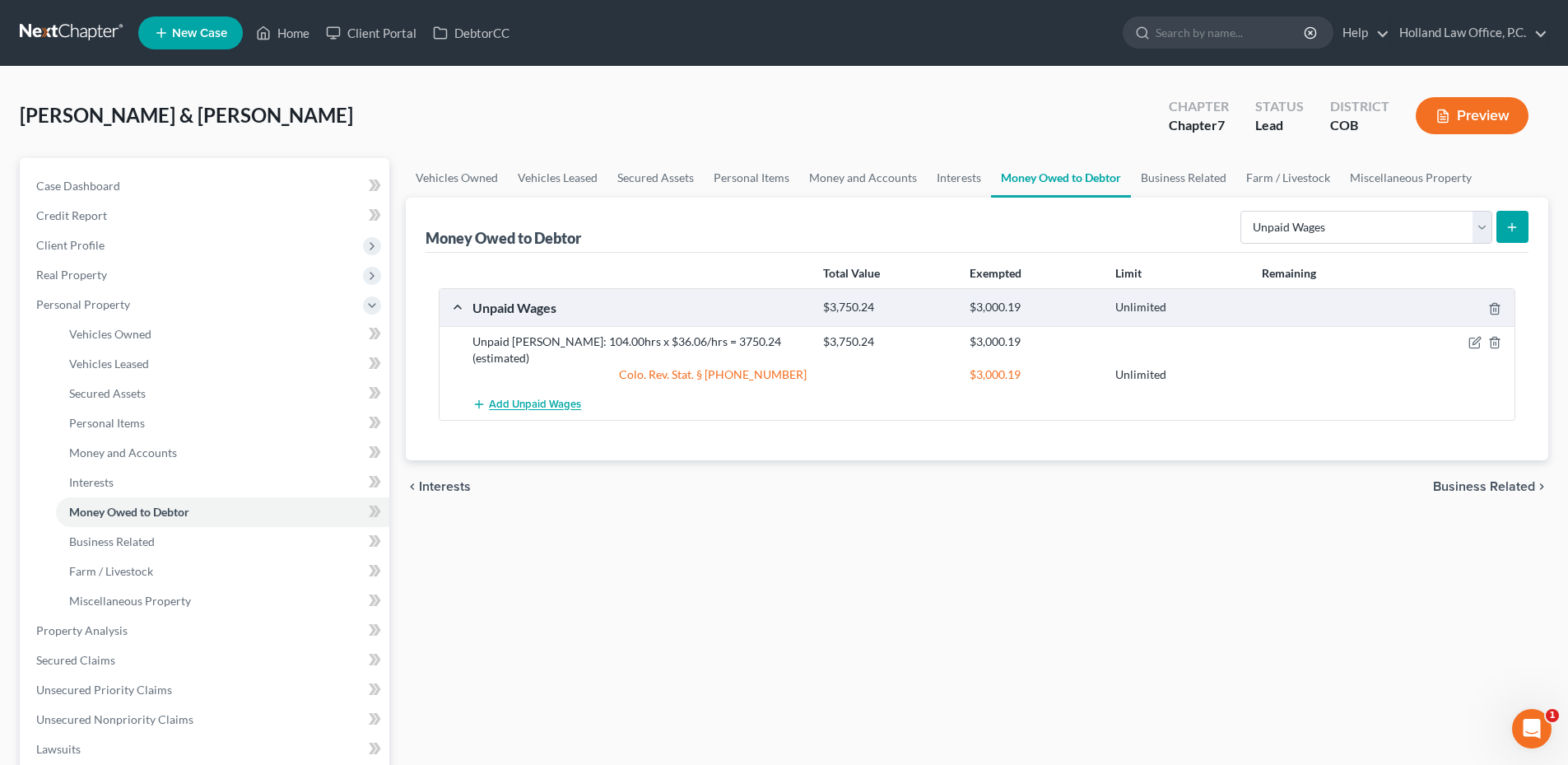
click at [555, 398] on span "Add Unpaid Wages" at bounding box center [535, 405] width 93 height 13
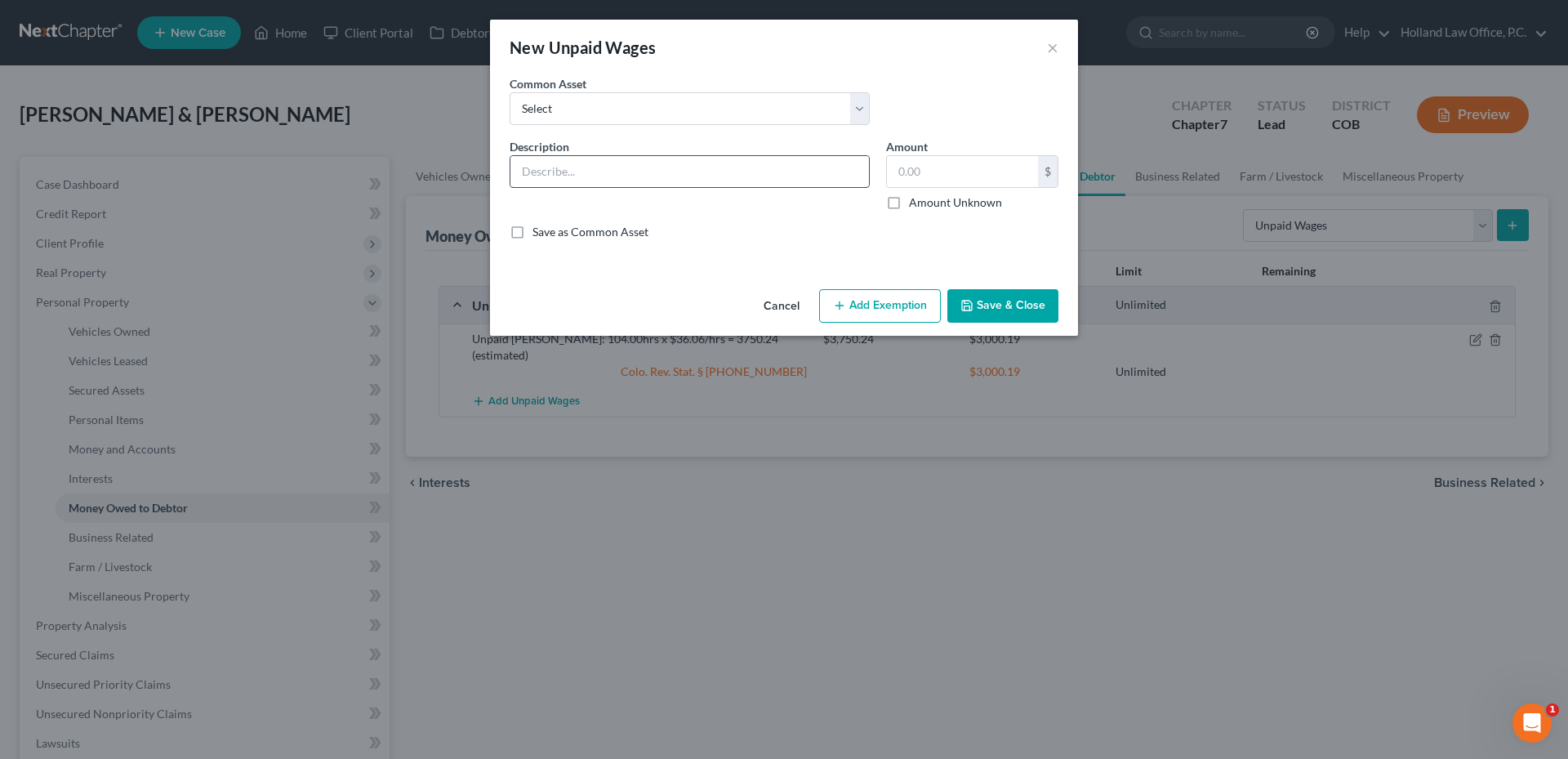
click at [593, 166] on input "text" at bounding box center [690, 172] width 358 height 31
paste input "Unpaid [PERSON_NAME]: 68hrs x $33.39/hrs = $2270.52 (estimated)"
click at [954, 166] on input "text" at bounding box center [962, 172] width 151 height 31
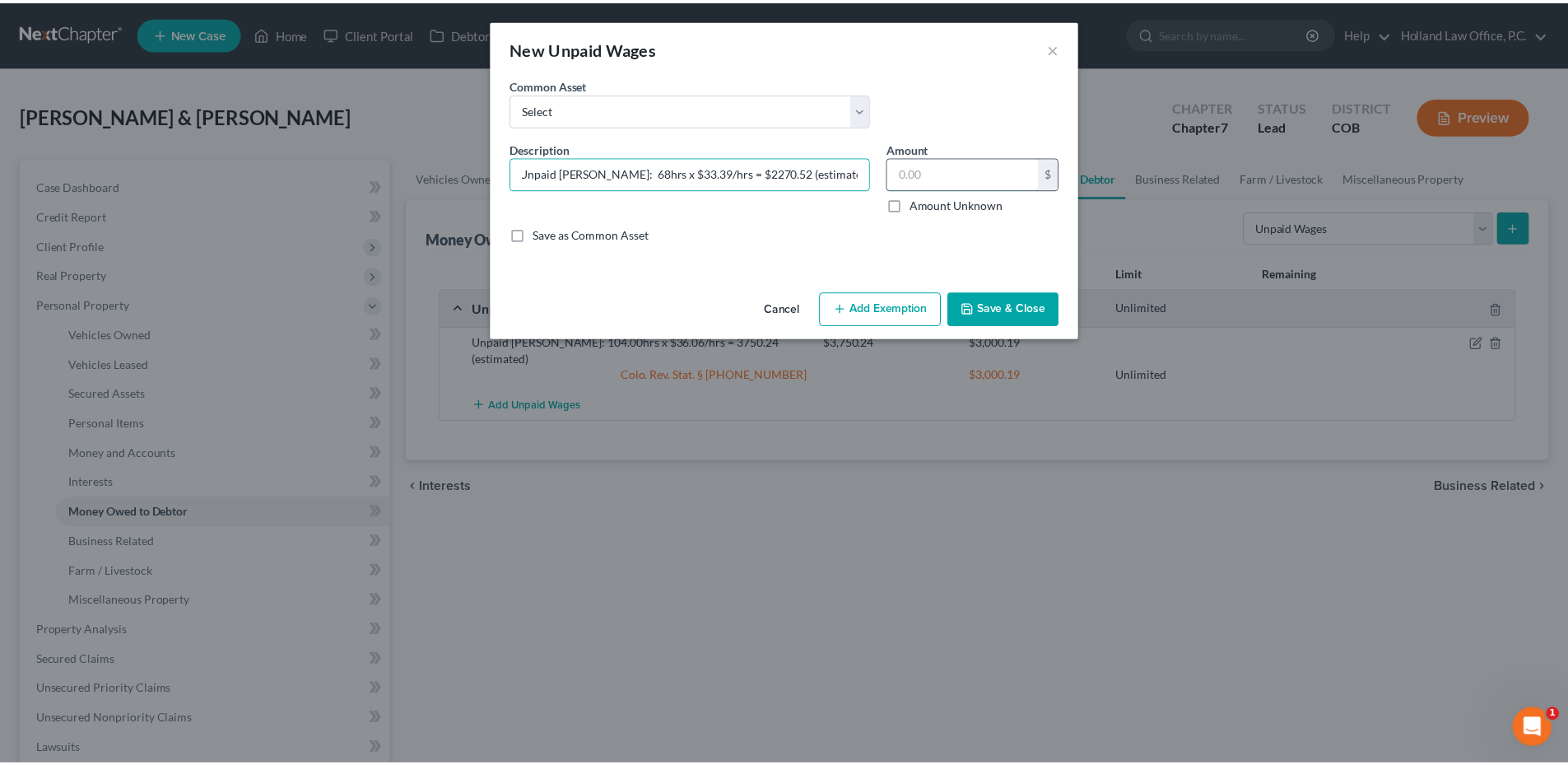
scroll to position [0, 0]
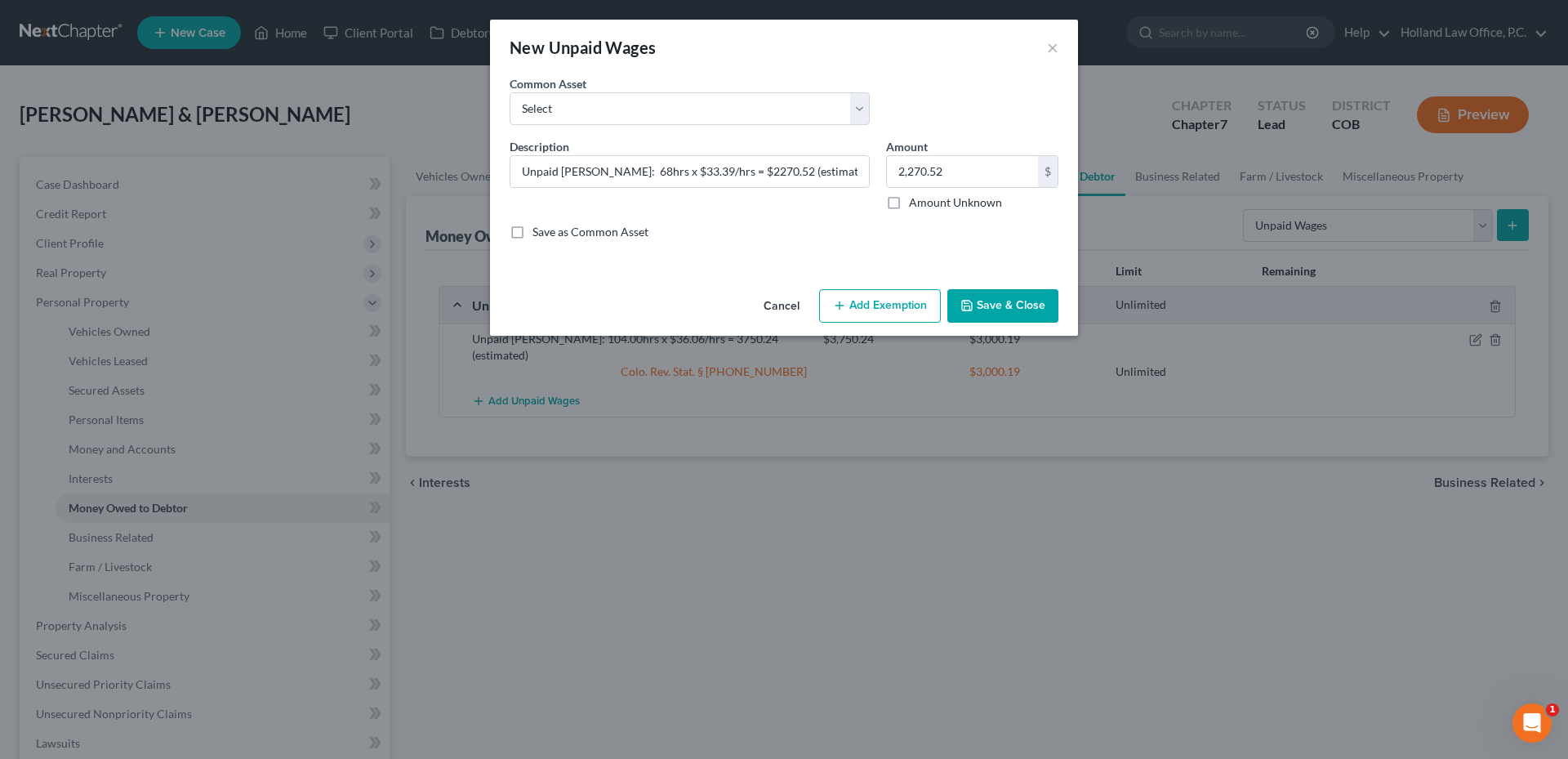
click at [894, 303] on button "Add Exemption" at bounding box center [879, 306] width 121 height 34
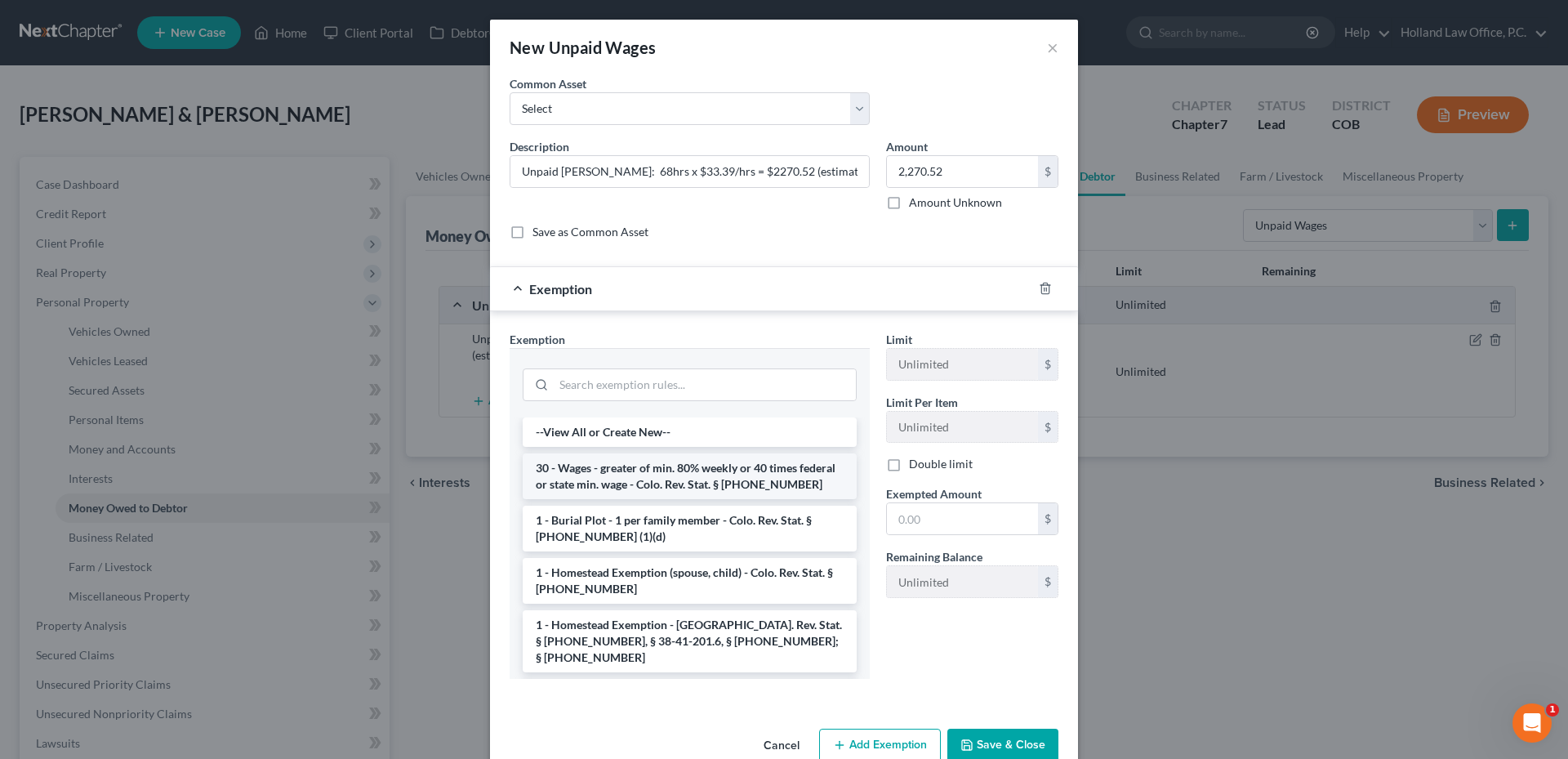
click at [702, 455] on li "30 - Wages - greater of min. 80% weekly or 40 times federal or state min. wage …" at bounding box center [690, 476] width 333 height 45
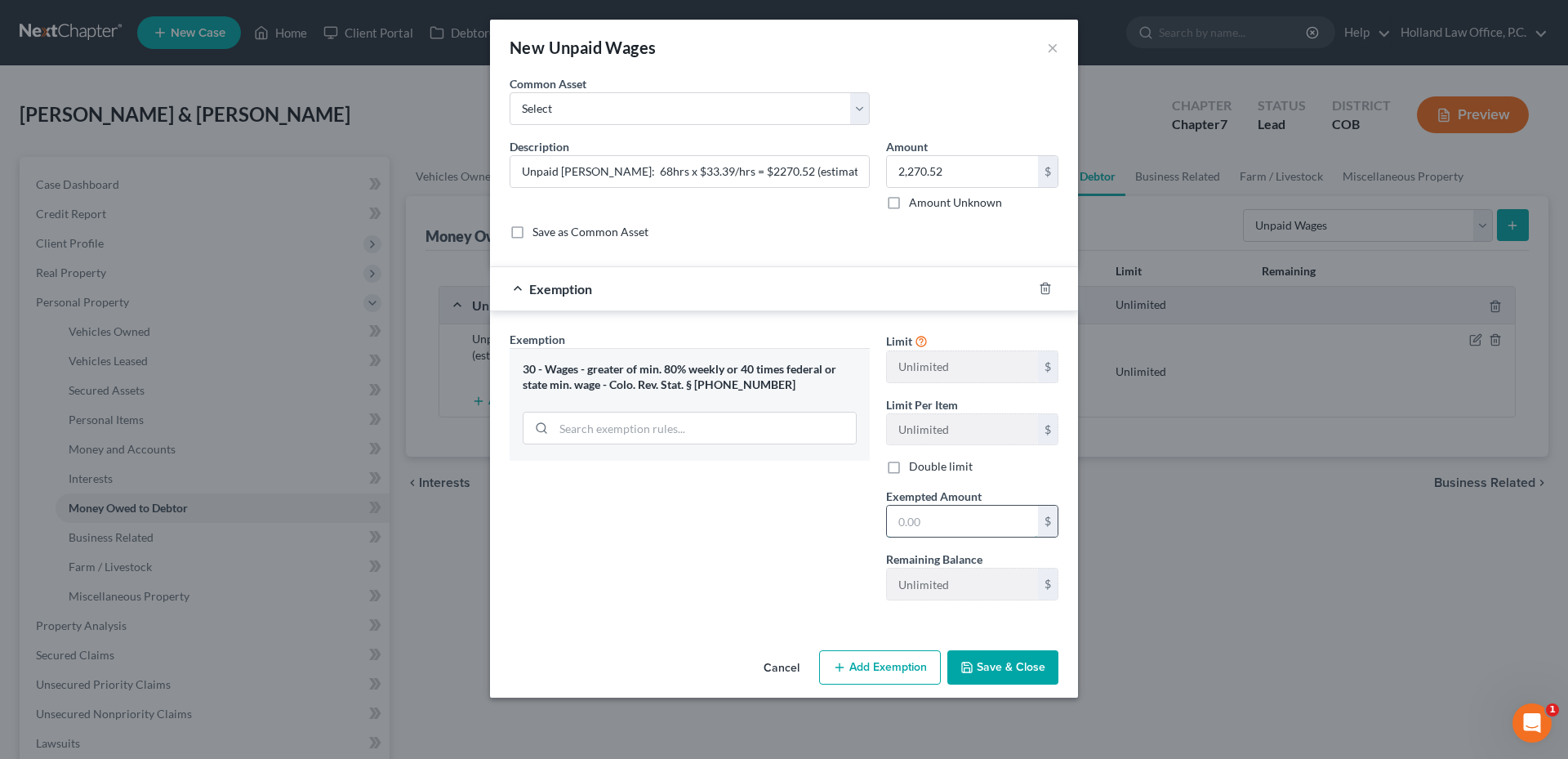
click at [941, 511] on input "text" at bounding box center [962, 520] width 151 height 31
drag, startPoint x: 897, startPoint y: 531, endPoint x: 919, endPoint y: 528, distance: 22.2
click at [897, 531] on input "text" at bounding box center [962, 520] width 151 height 31
click at [1029, 667] on button "Save & Close" at bounding box center [1002, 667] width 111 height 34
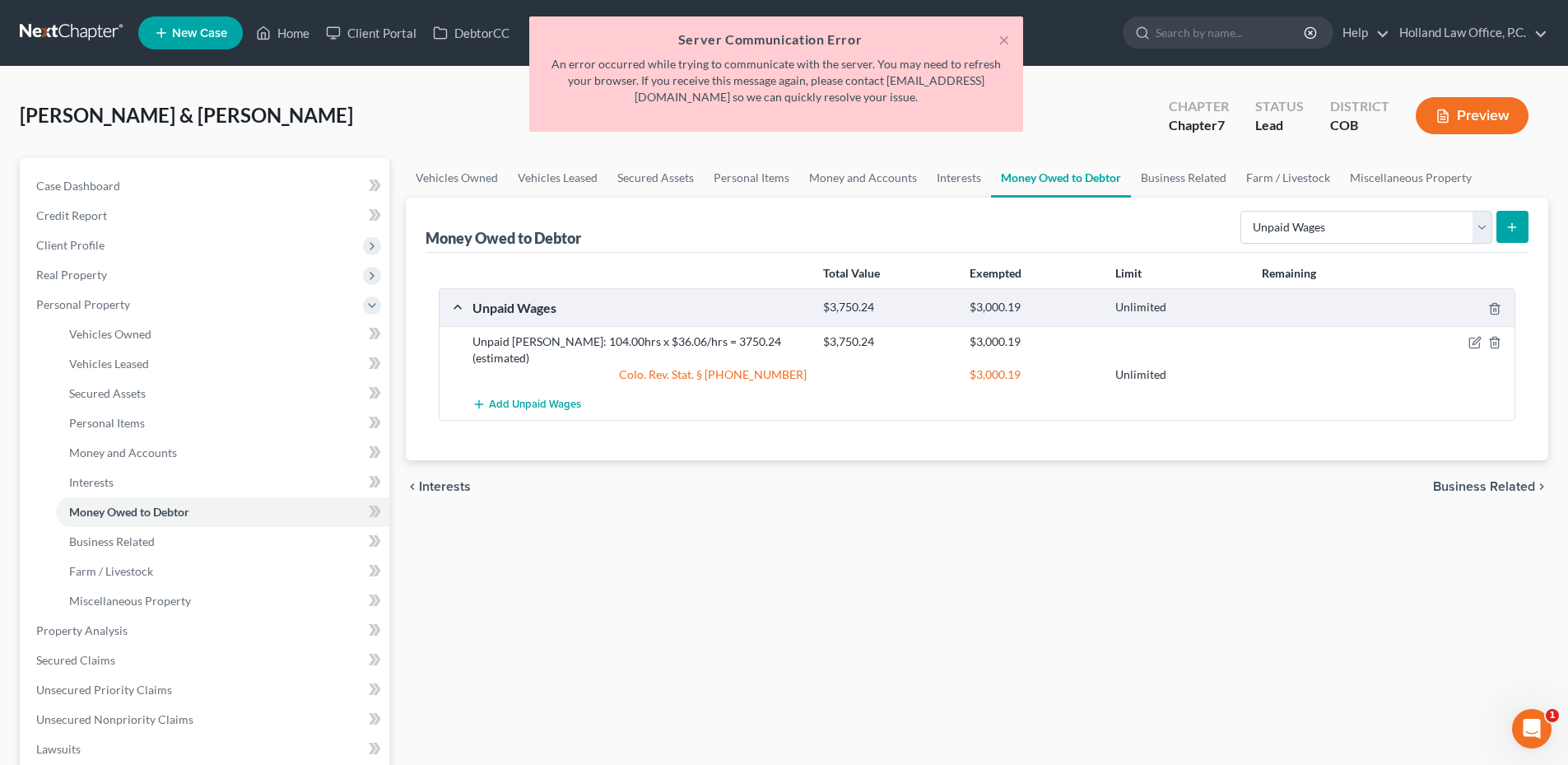
click at [1045, 518] on div "Vehicles Owned Vehicles Leased Secured Assets Personal Items Money and Accounts…" at bounding box center [976, 632] width 1158 height 950
click at [1006, 37] on button "×" at bounding box center [1004, 39] width 11 height 20
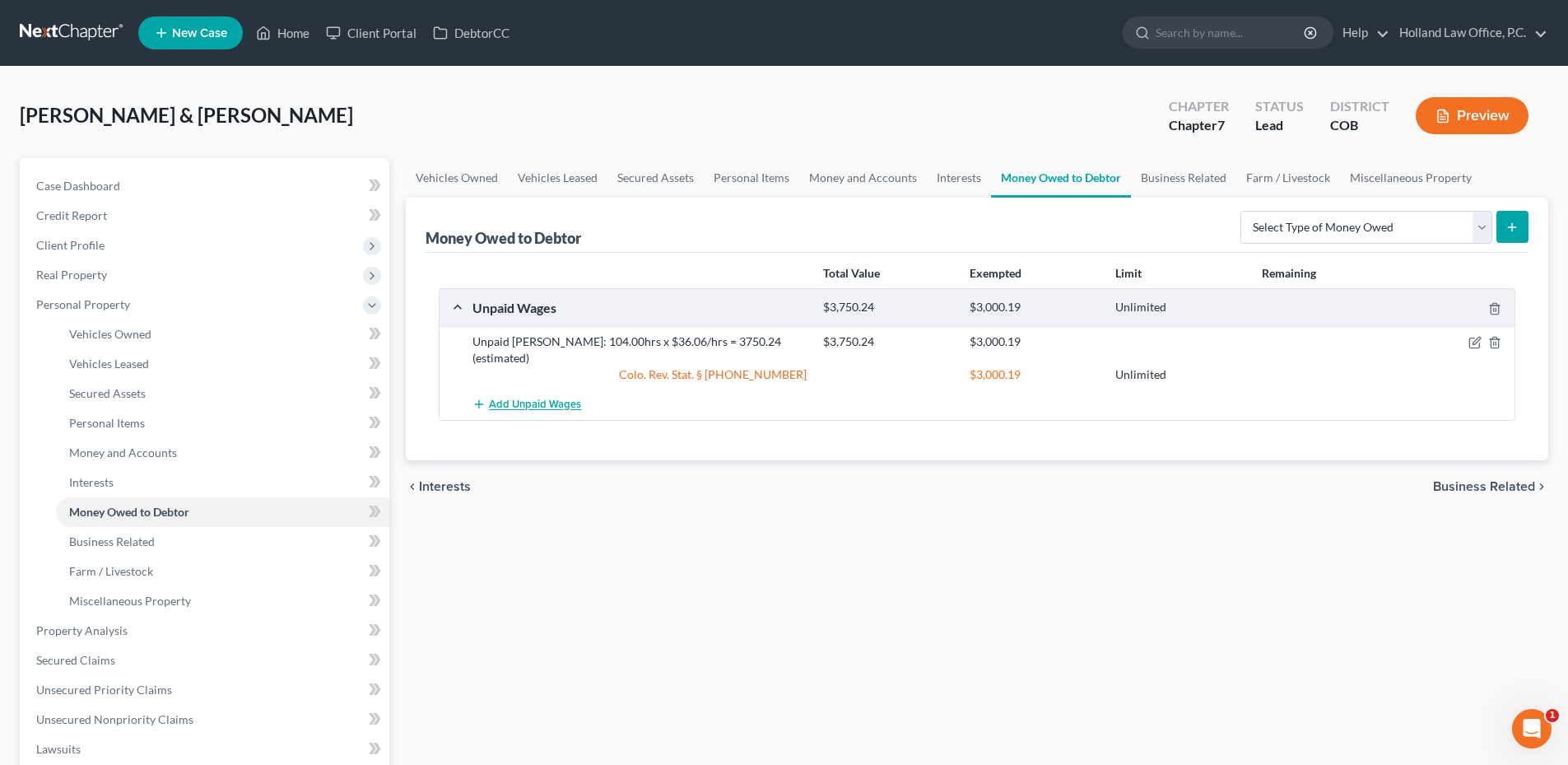
click at [541, 398] on span "Add Unpaid Wages" at bounding box center [535, 405] width 93 height 13
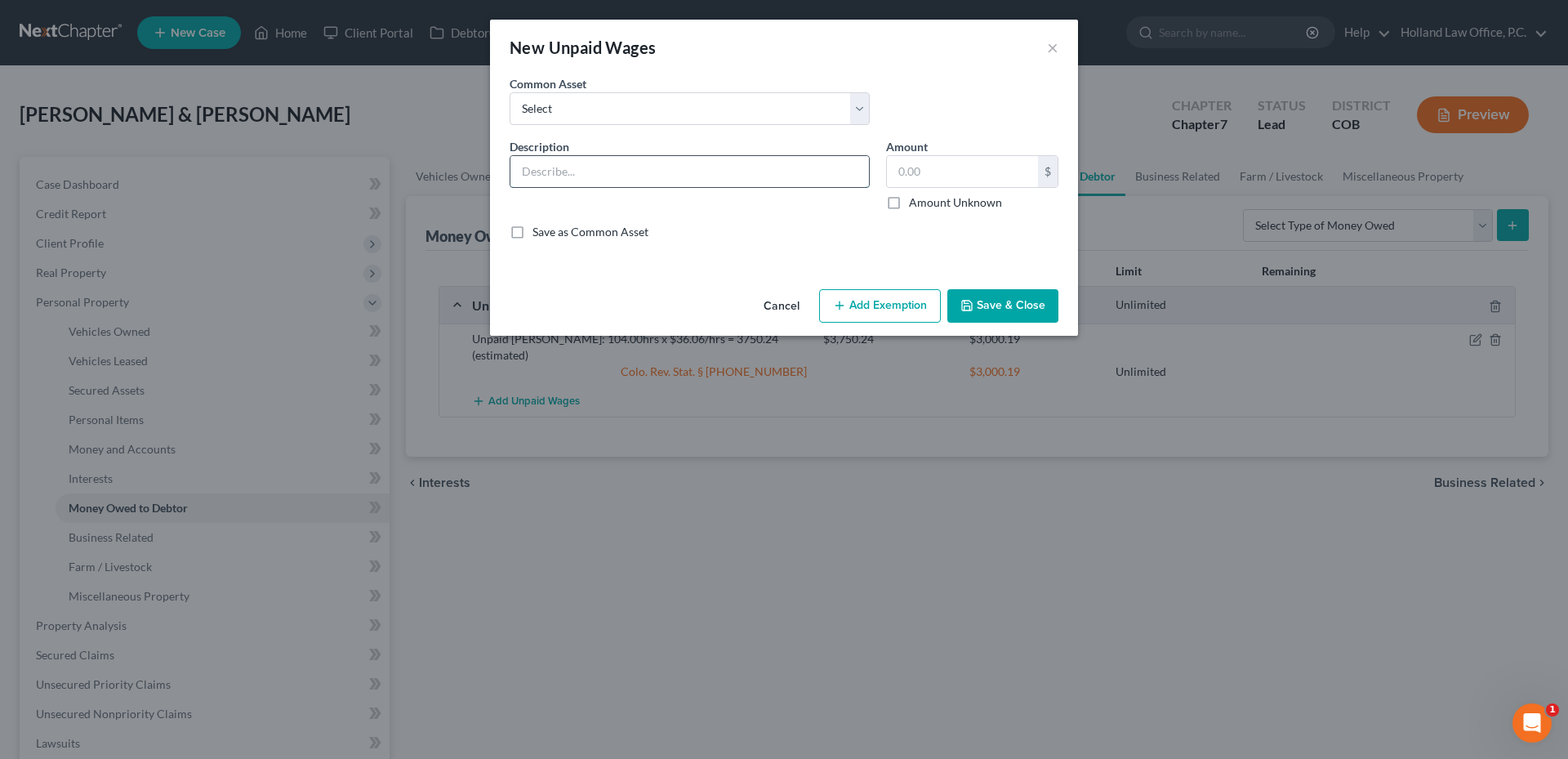
click at [563, 181] on input "text" at bounding box center [690, 172] width 358 height 31
paste input "Unpaid [PERSON_NAME]: 68hrs x $33.39/hrs = $2270.52 (estimated)"
type input "Unpaid [PERSON_NAME]: 68hrs x $33.39/hrs = $2270.52 (estimated)"
click at [884, 312] on button "Add Exemption" at bounding box center [879, 306] width 121 height 34
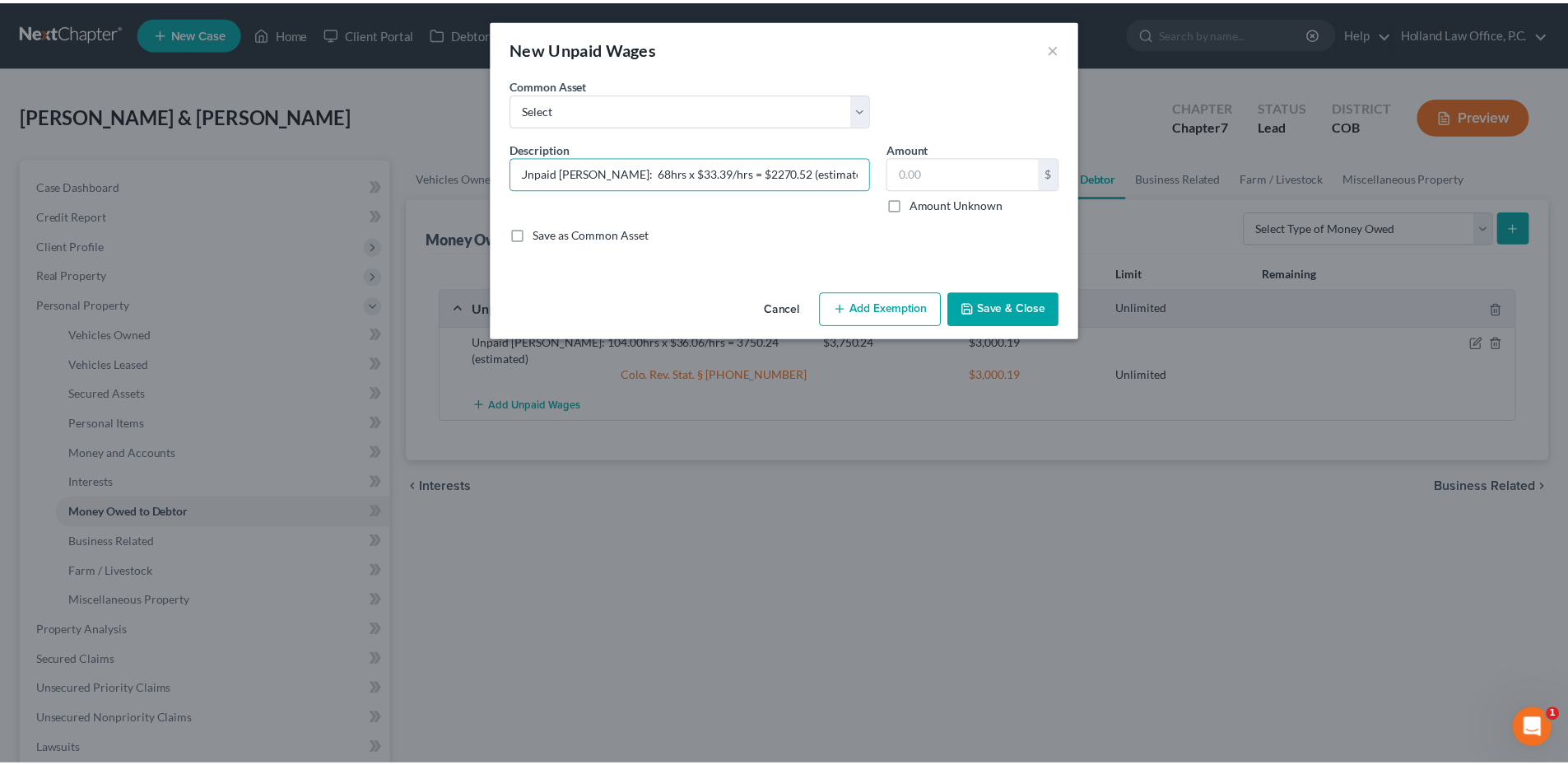
scroll to position [0, 0]
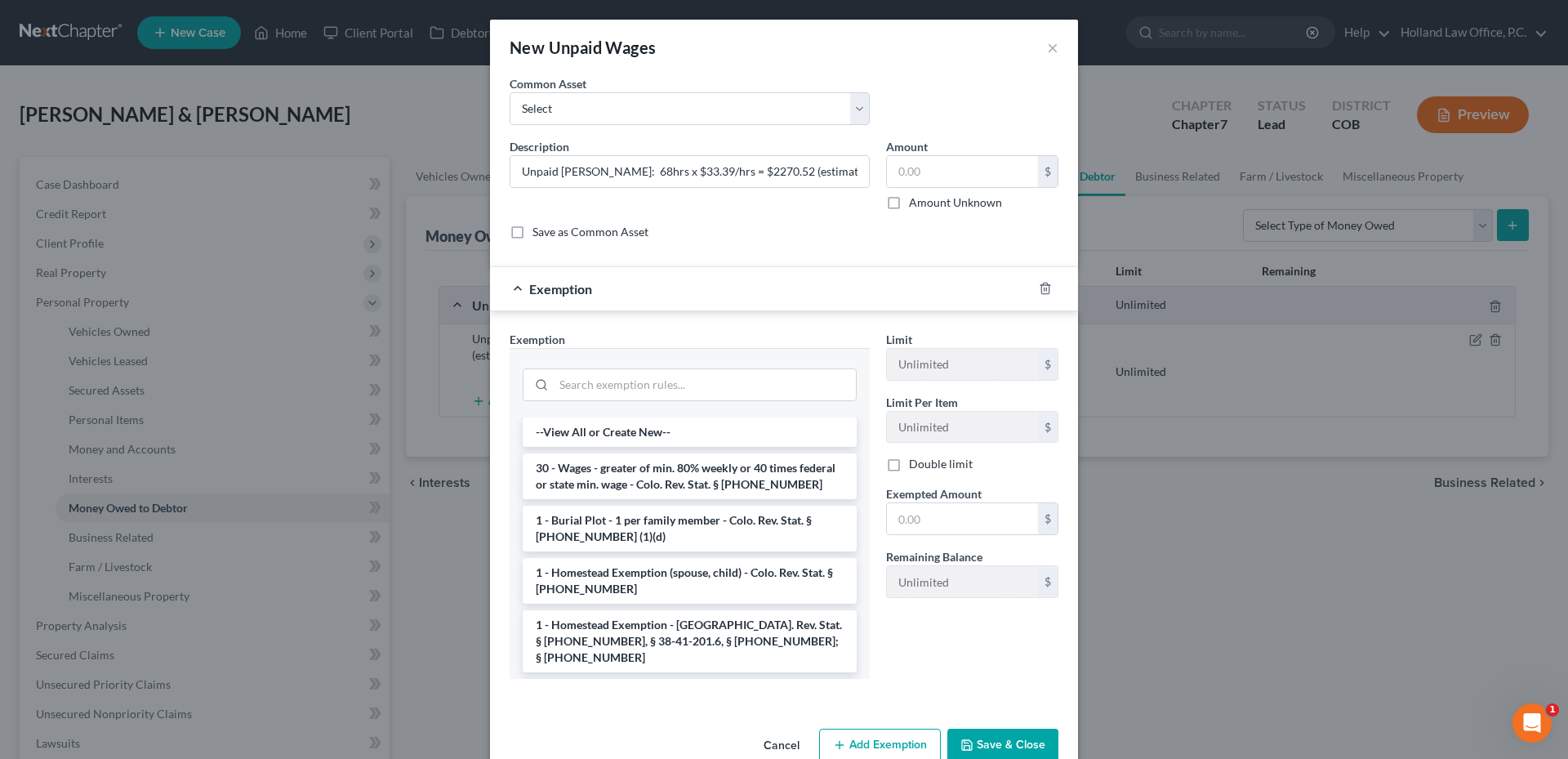
click at [706, 468] on li "30 - Wages - greater of min. 80% weekly or 40 times federal or state min. wage …" at bounding box center [690, 476] width 333 height 45
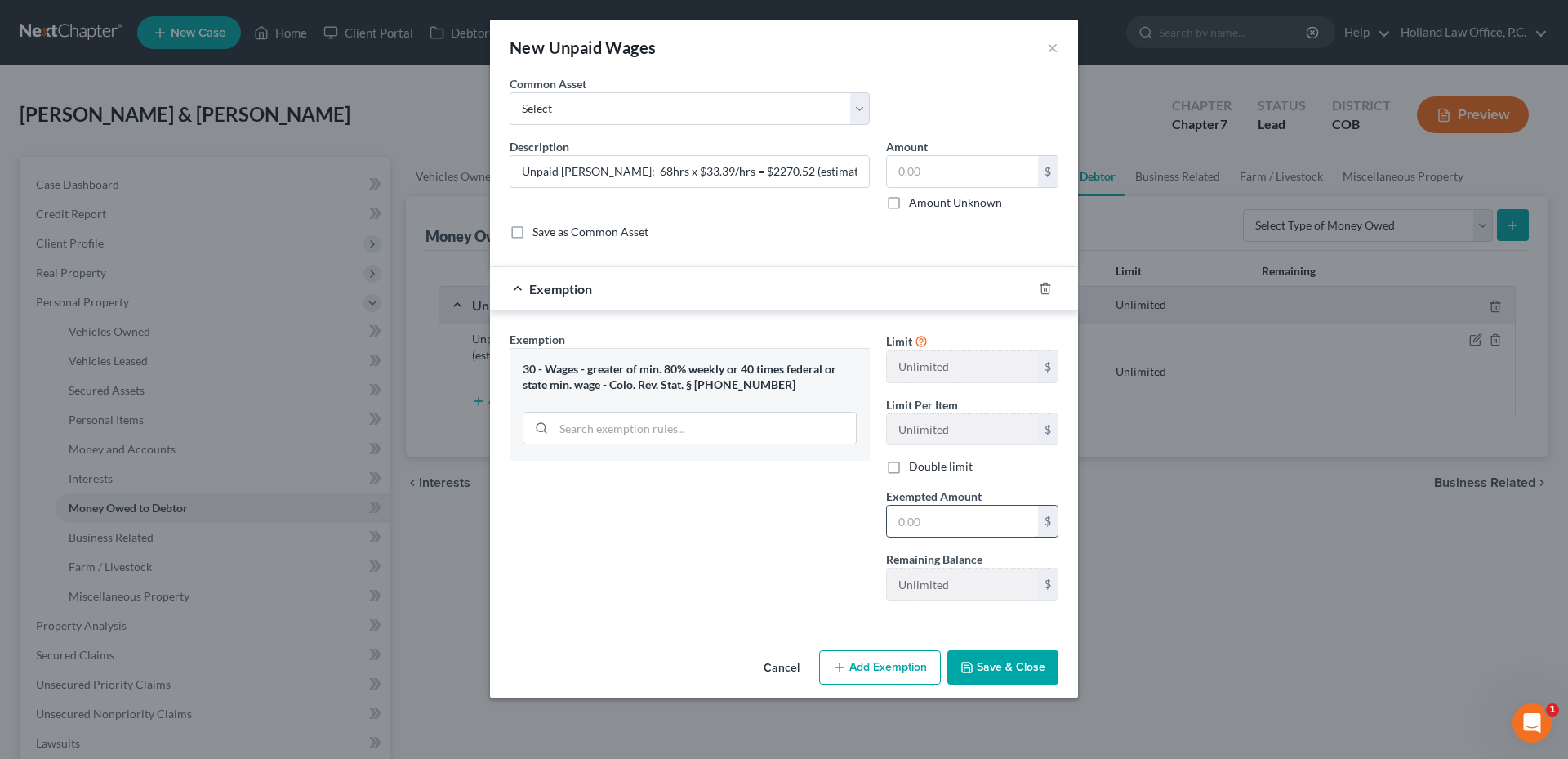
drag, startPoint x: 933, startPoint y: 523, endPoint x: 945, endPoint y: 516, distance: 13.9
click at [934, 523] on input "text" at bounding box center [962, 520] width 151 height 31
type input "1,816.41"
click at [972, 163] on input "text" at bounding box center [962, 172] width 151 height 31
type input "2,270.52"
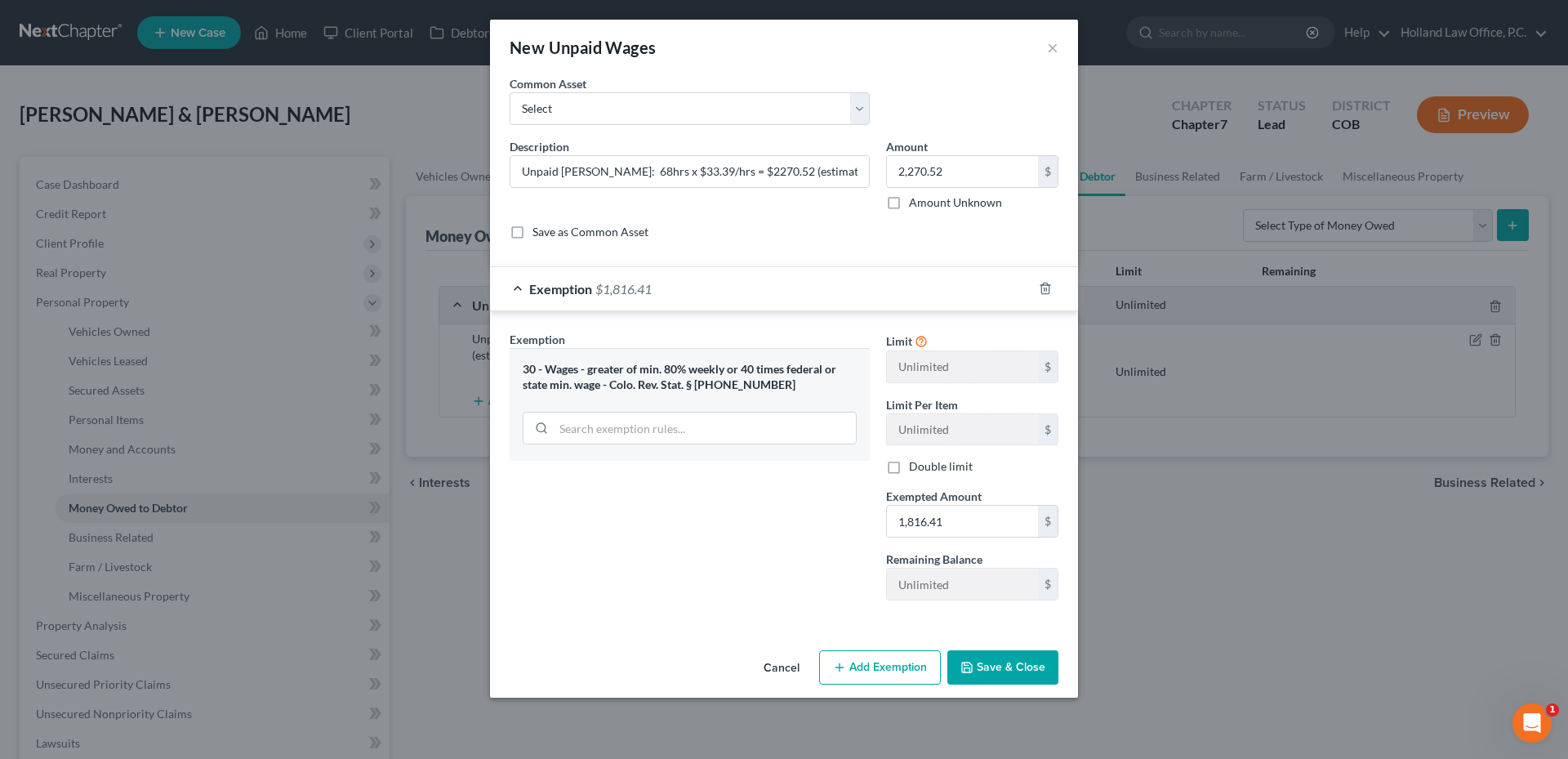
click at [978, 682] on button "Save & Close" at bounding box center [1002, 667] width 111 height 34
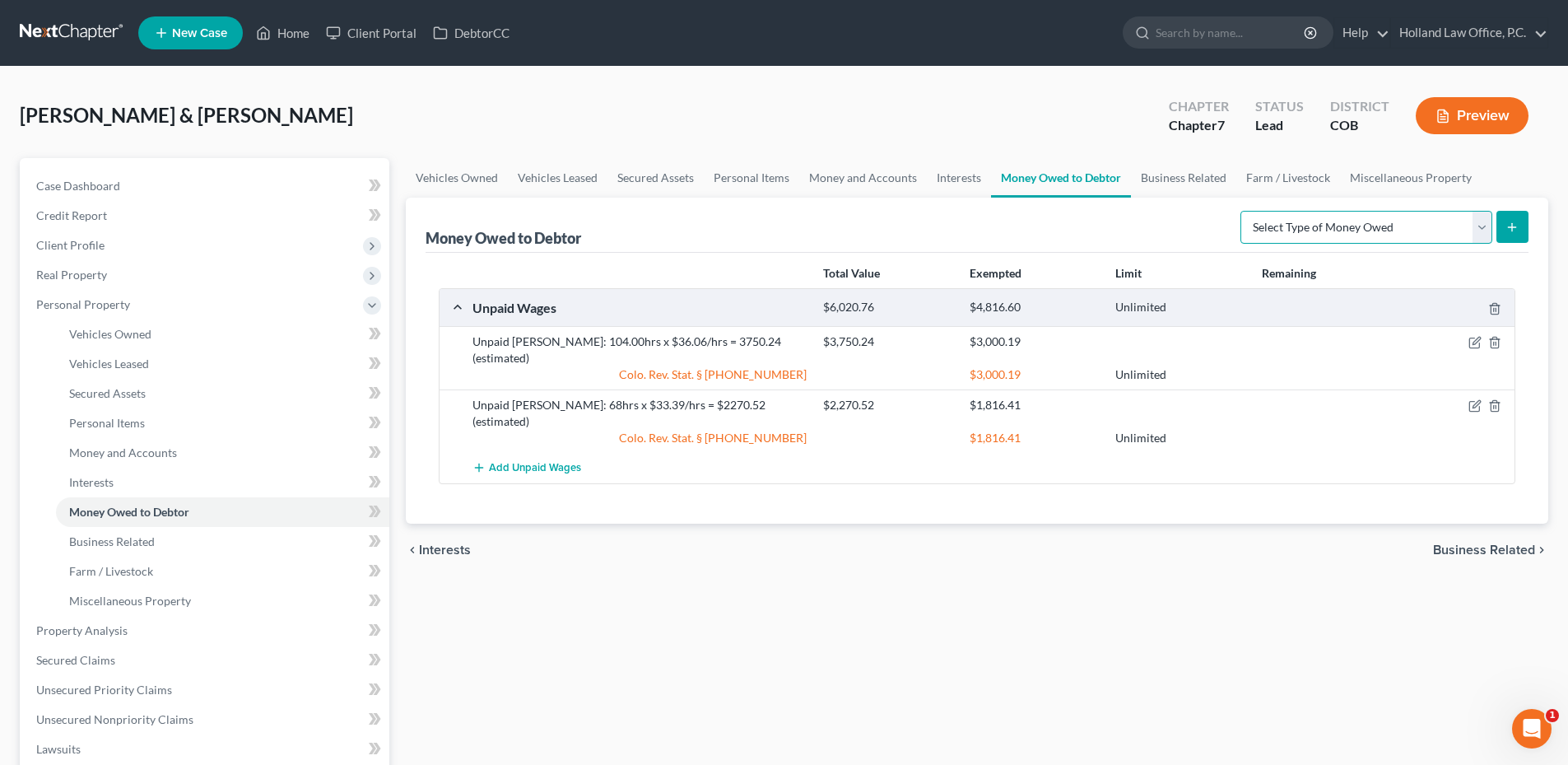
click at [1422, 223] on select "Select Type of Money Owed Accounts Receivable Alimony Child Support Claims Agai…" at bounding box center [1367, 227] width 252 height 32
select select "sick_or_vacation_pay"
click at [1242, 211] on select "Select Type of Money Owed Accounts Receivable Alimony Child Support Claims Agai…" at bounding box center [1367, 227] width 252 height 32
click at [1513, 235] on button "submit" at bounding box center [1513, 227] width 32 height 32
click at [1162, 172] on link "Business Related" at bounding box center [1183, 177] width 105 height 39
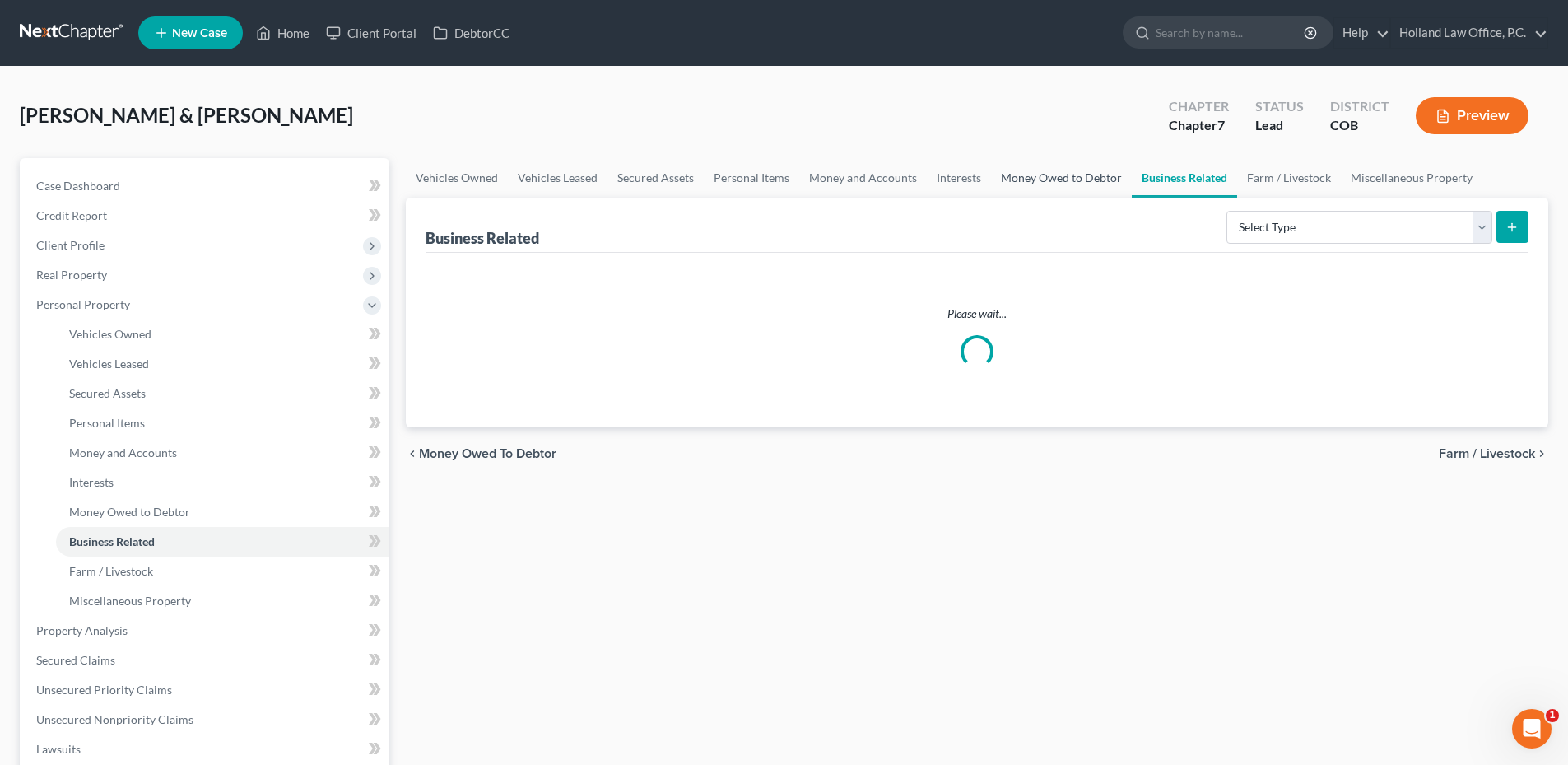
click at [1067, 192] on link "Money Owed to Debtor" at bounding box center [1061, 177] width 140 height 39
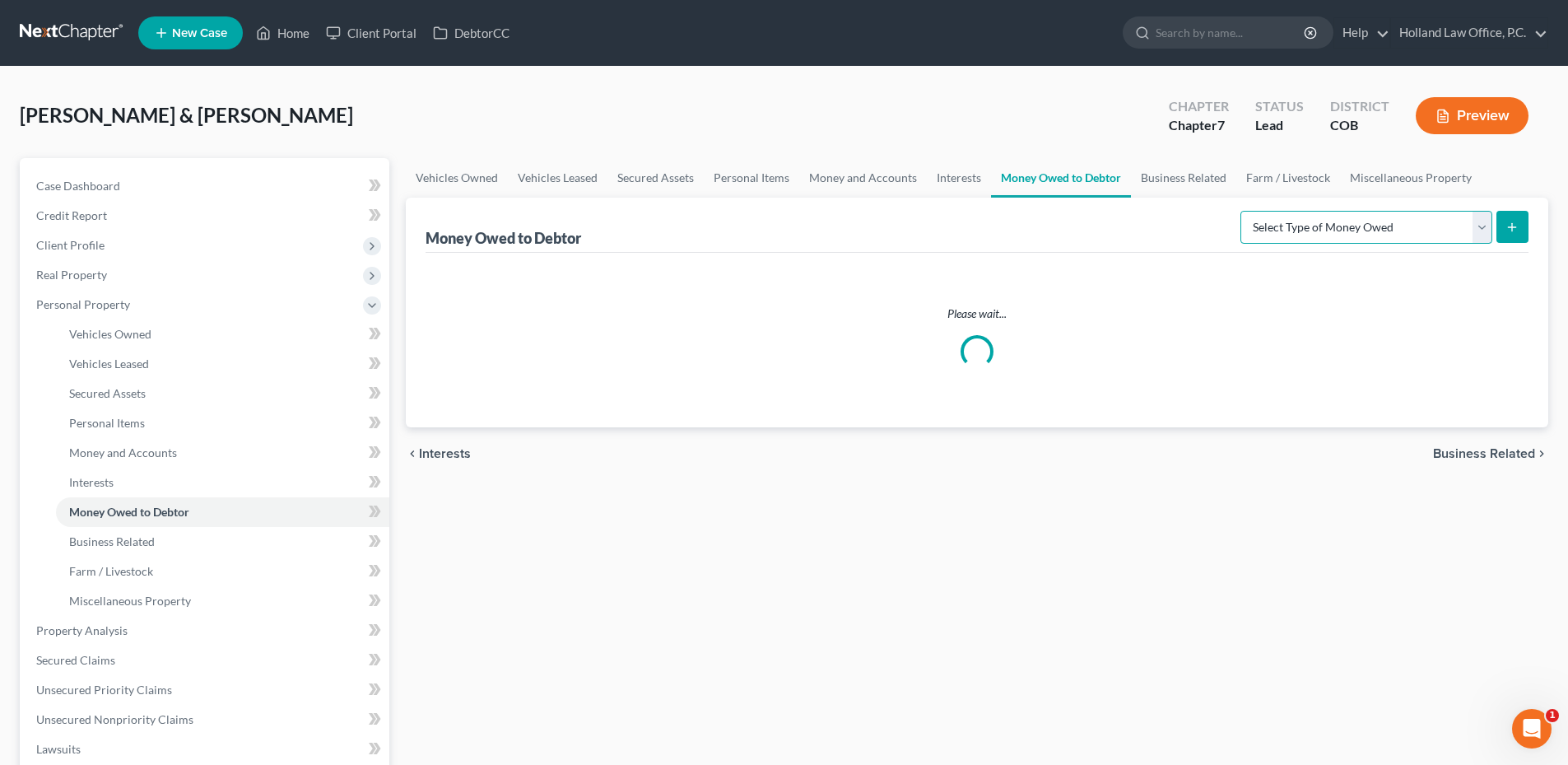
click at [1313, 227] on select "Select Type of Money Owed Accounts Receivable Alimony Child Support Claims Agai…" at bounding box center [1367, 227] width 252 height 32
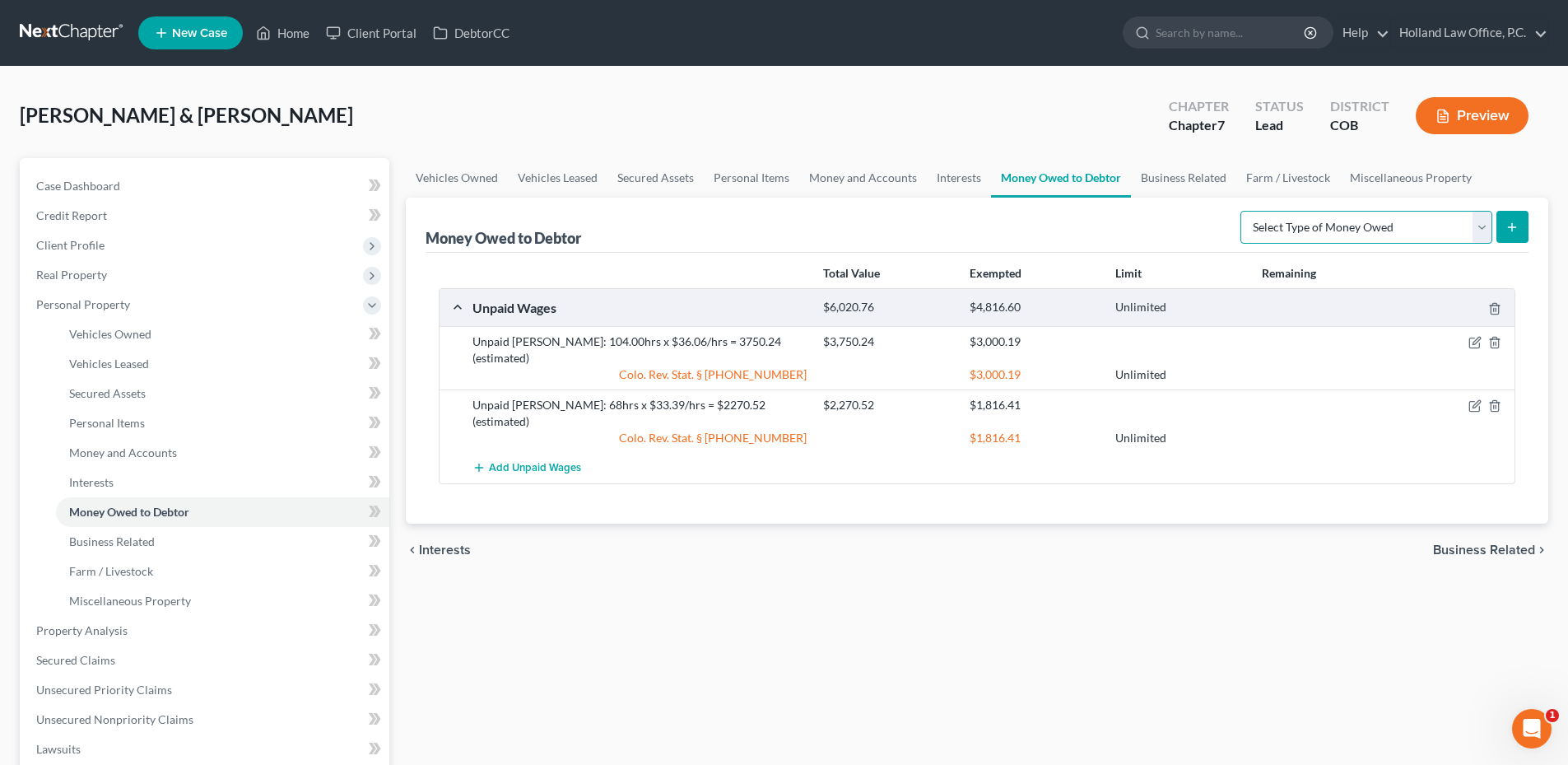
select select "sick_or_vacation_pay"
click at [1242, 211] on select "Select Type of Money Owed Accounts Receivable Alimony Child Support Claims Agai…" at bounding box center [1367, 227] width 252 height 32
click at [1510, 229] on icon "submit" at bounding box center [1512, 227] width 13 height 13
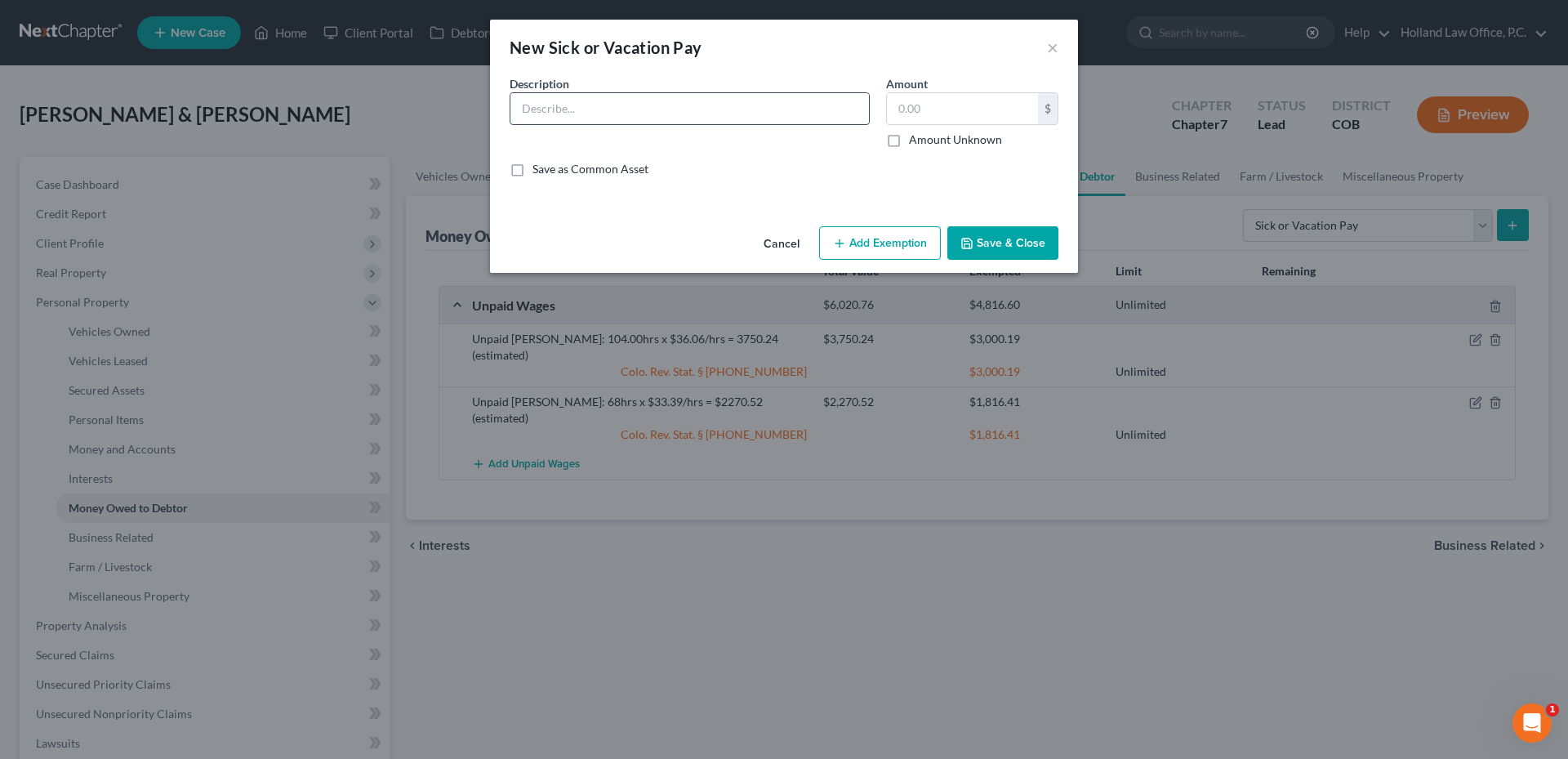
click at [544, 115] on input "text" at bounding box center [690, 108] width 358 height 31
paste input "PTO: 107.87hrs x $33.39/hrs = $3,601.77 NO CASH OUT"
click at [519, 104] on input "PTO: 107.87hrs x $33.39/hrs = $3,601.77 NO CASH OUT" at bounding box center [690, 108] width 358 height 31
type input "[PERSON_NAME] PTO: 107.87hrs x $33.39/hrs = $3,601.77 NO CASH OUT"
click at [983, 109] on input "text" at bounding box center [962, 108] width 151 height 31
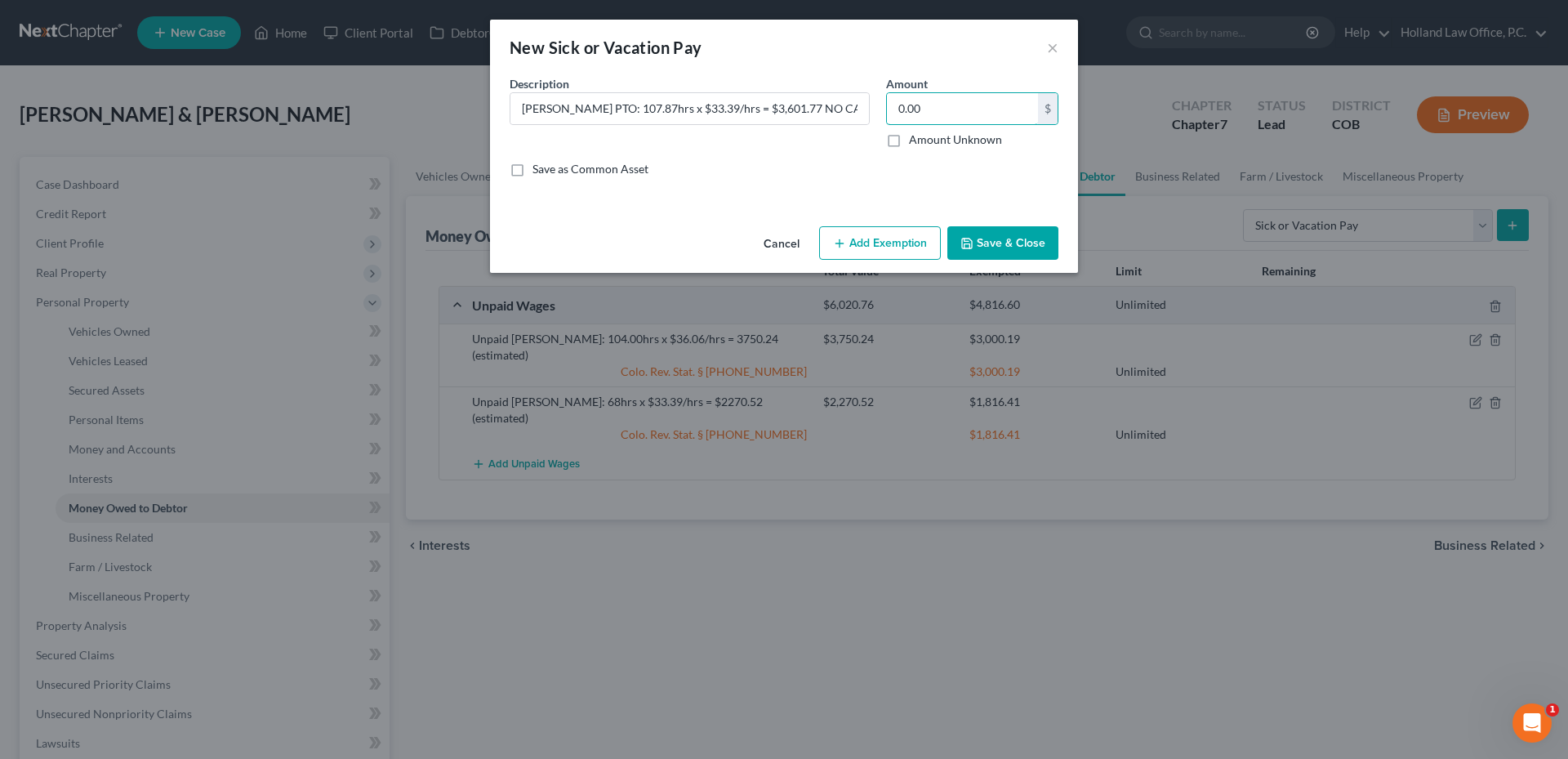
type input "0.00"
click at [1008, 244] on button "Save & Close" at bounding box center [1002, 244] width 111 height 34
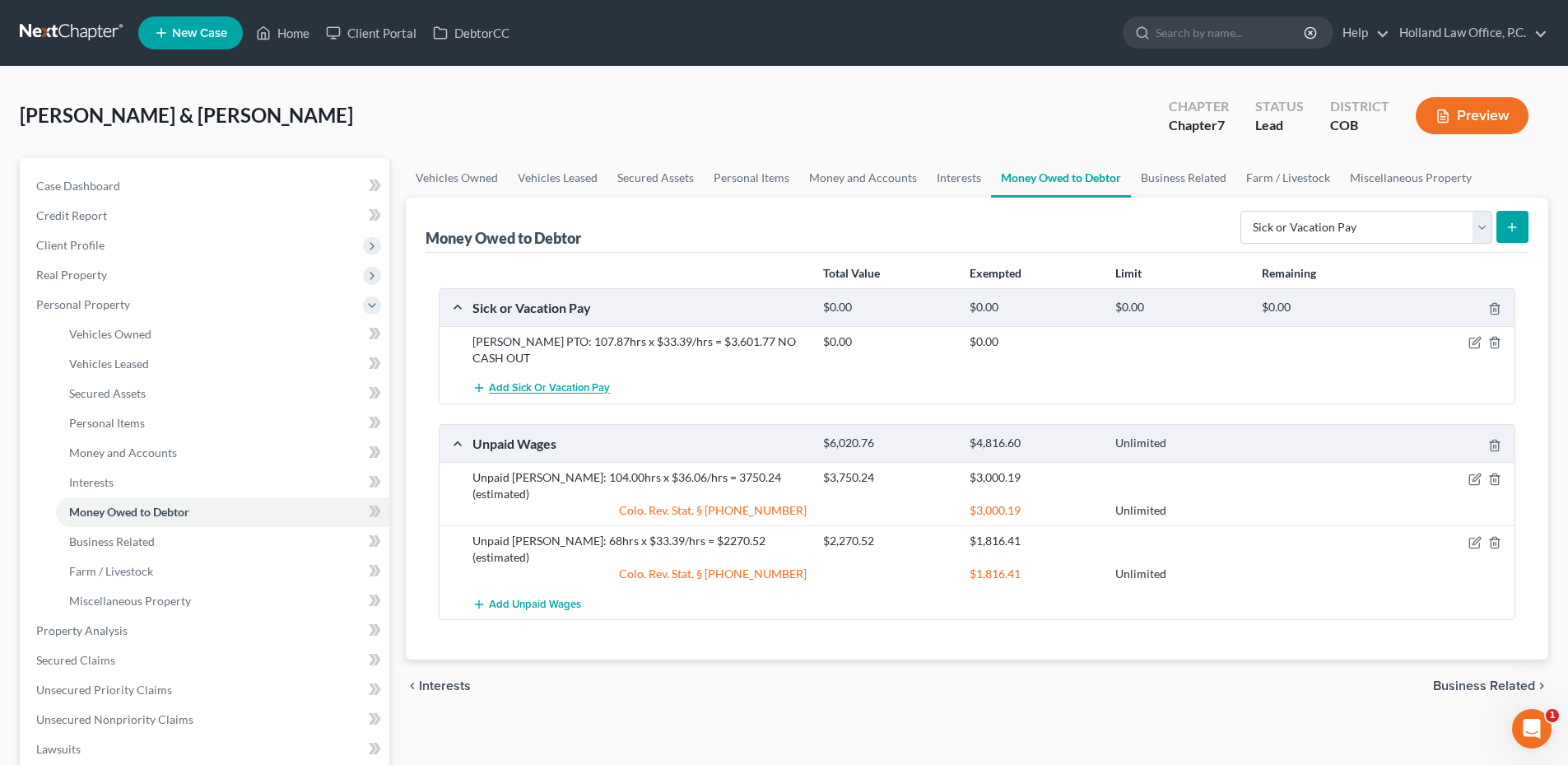
click at [591, 382] on span "Add Sick or Vacation Pay" at bounding box center [549, 389] width 121 height 13
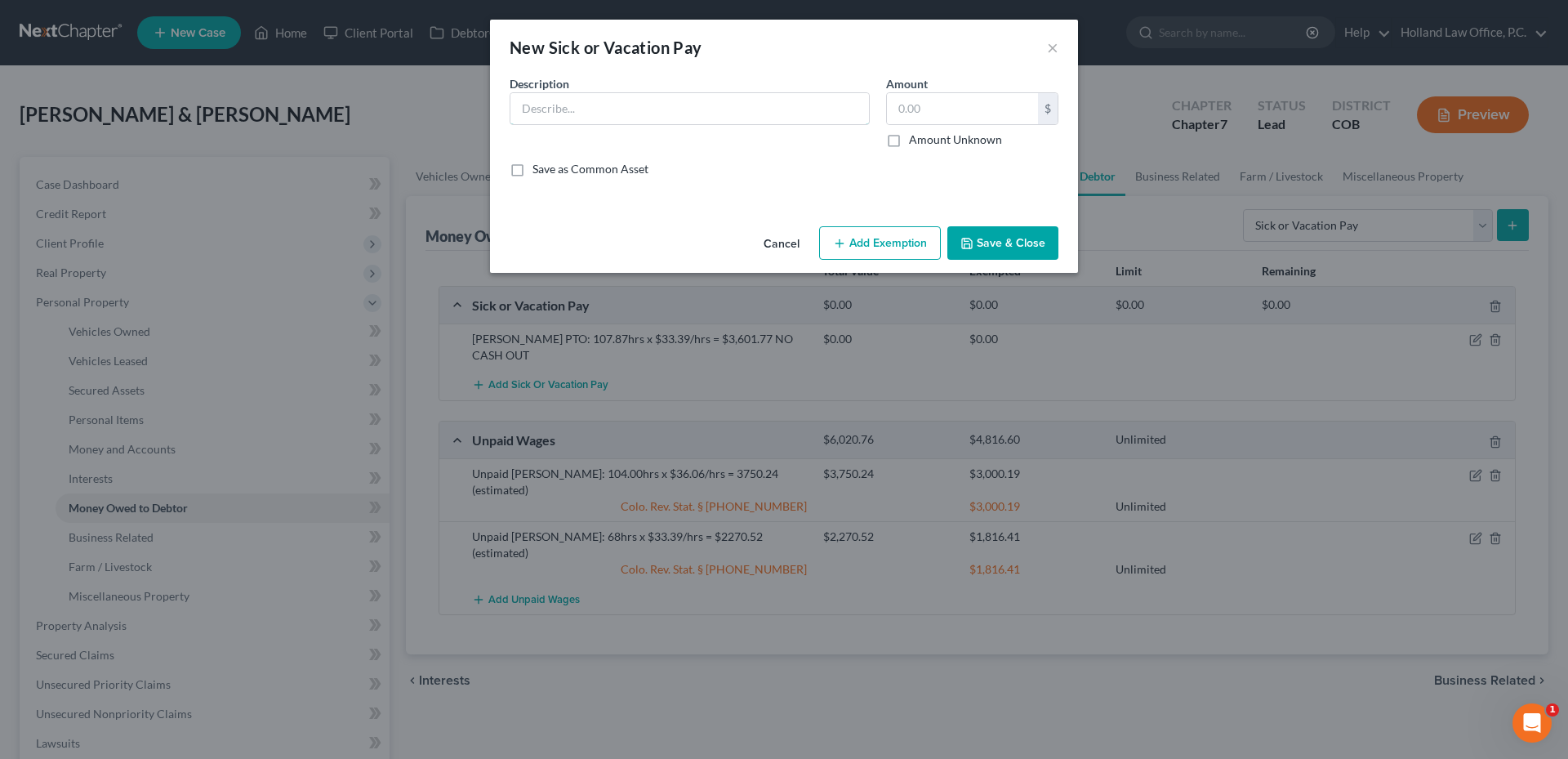
click at [633, 95] on input "text" at bounding box center [690, 108] width 358 height 31
paste input "Sick: 418.5hrs x $33.39/hrs = $13,973.71 NO CASH OUT"
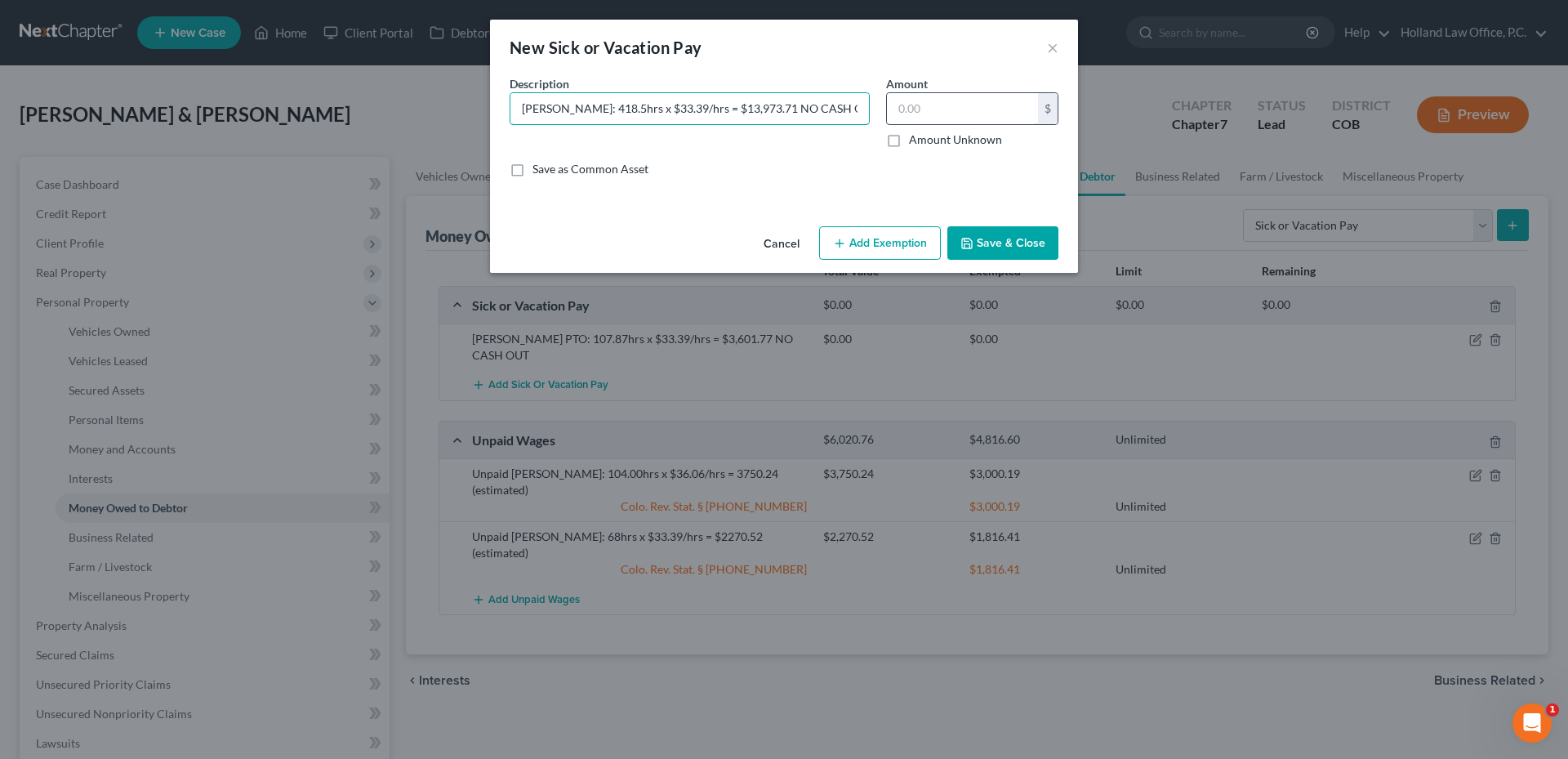
type input "[PERSON_NAME]: 418.5hrs x $33.39/hrs = $13,973.71 NO CASH OUT"
click at [919, 107] on input "text" at bounding box center [962, 108] width 151 height 31
type input "0.00"
click at [995, 227] on button "Save & Close" at bounding box center [1002, 244] width 111 height 34
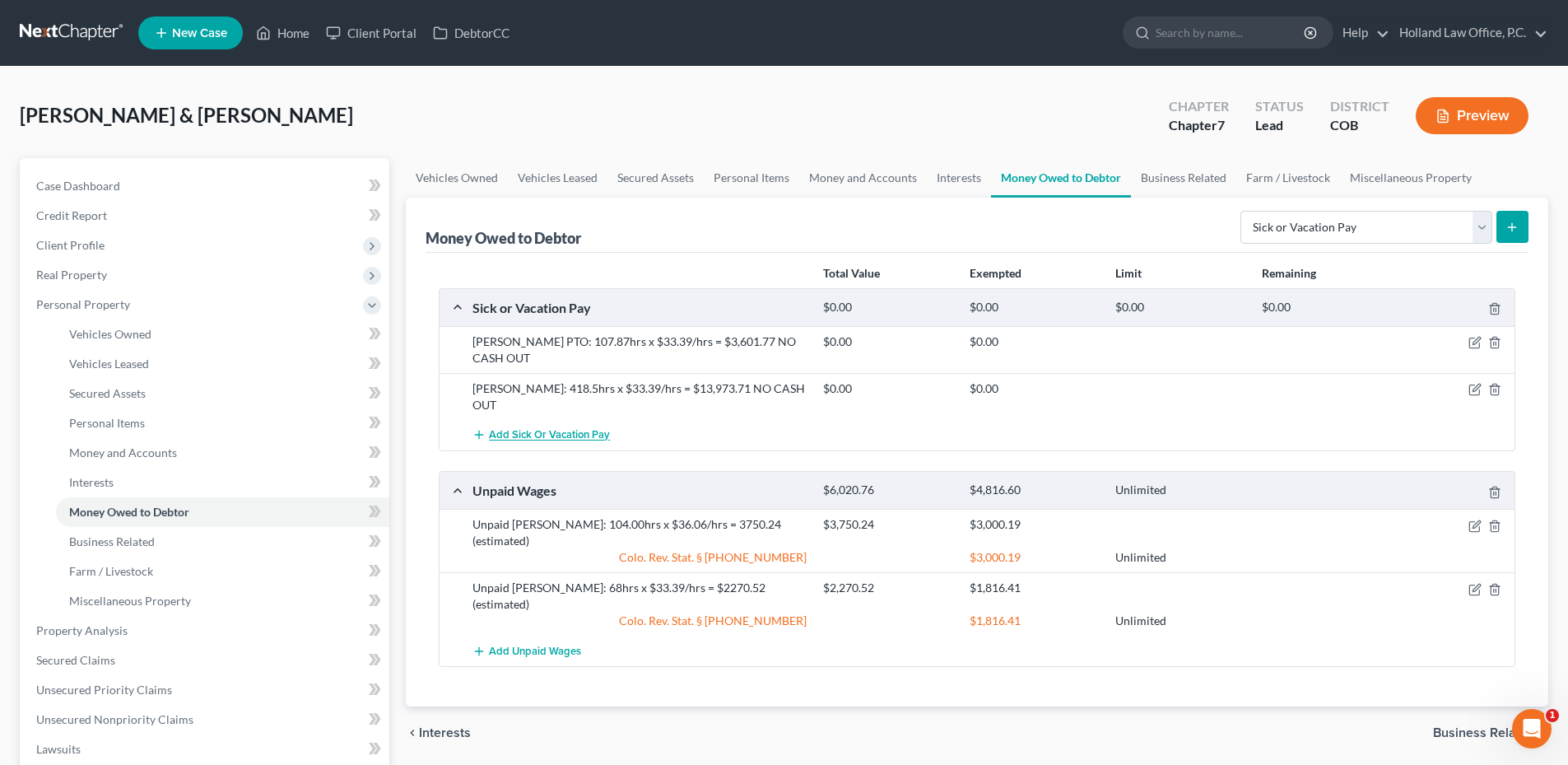
click at [598, 420] on button "Add Sick or Vacation Pay" at bounding box center [541, 436] width 138 height 31
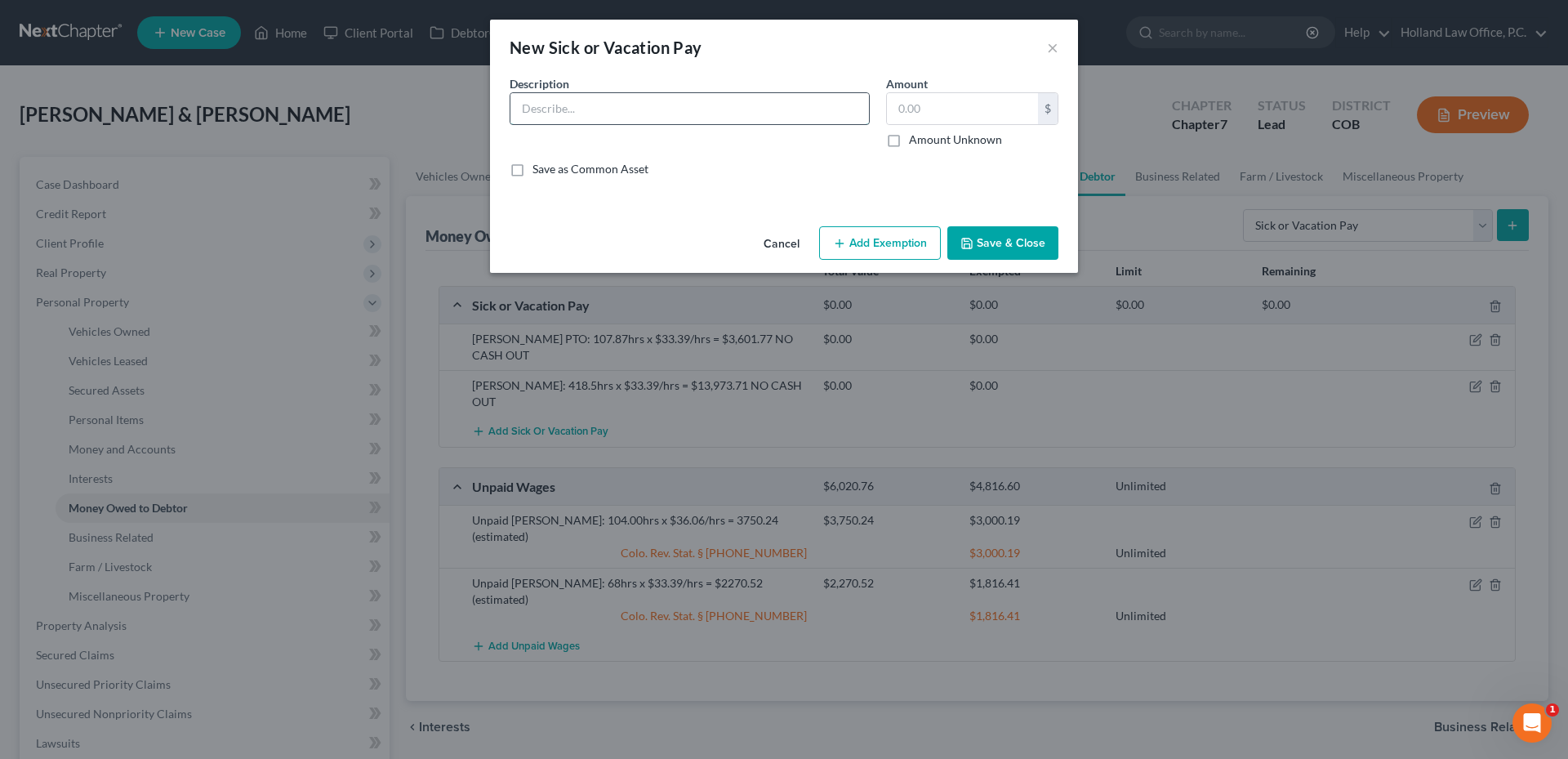
click at [646, 105] on input "text" at bounding box center [690, 108] width 358 height 31
paste input "PTO: 14.76hrs x $36.06/hrs = $532.24 NO CASH OUT"
click at [523, 116] on input "PTO: 14.76hrs x $36.06/hrs = $532.24 NO CASH OUT" at bounding box center [690, 108] width 358 height 31
type input "[PERSON_NAME] PTO: 14.76hrs x $36.06/hrs = $532.24 NO CASH OUT"
click at [895, 116] on input "text" at bounding box center [962, 108] width 151 height 31
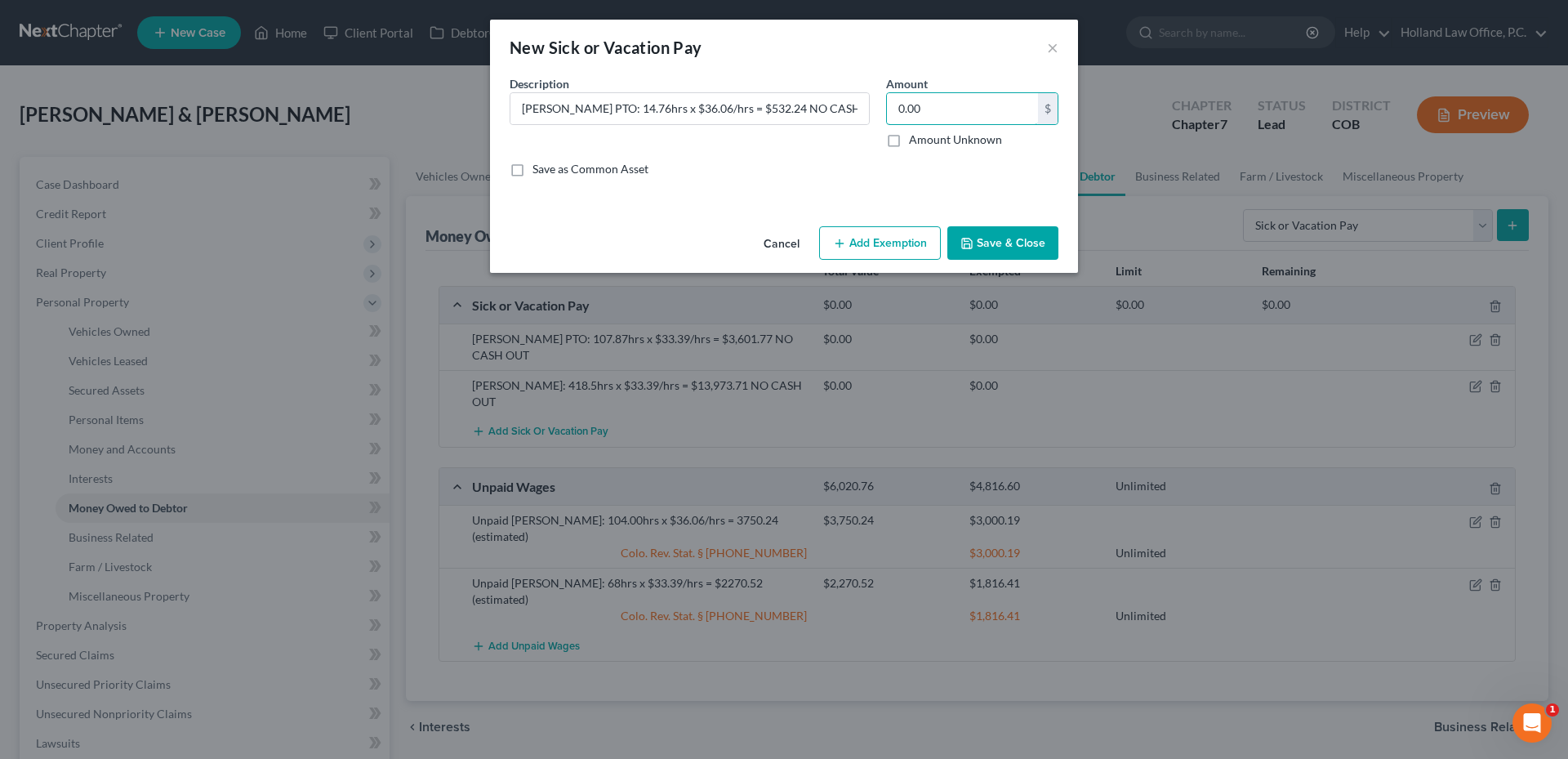
type input "0.00"
click at [1013, 232] on button "Save & Close" at bounding box center [1002, 244] width 111 height 34
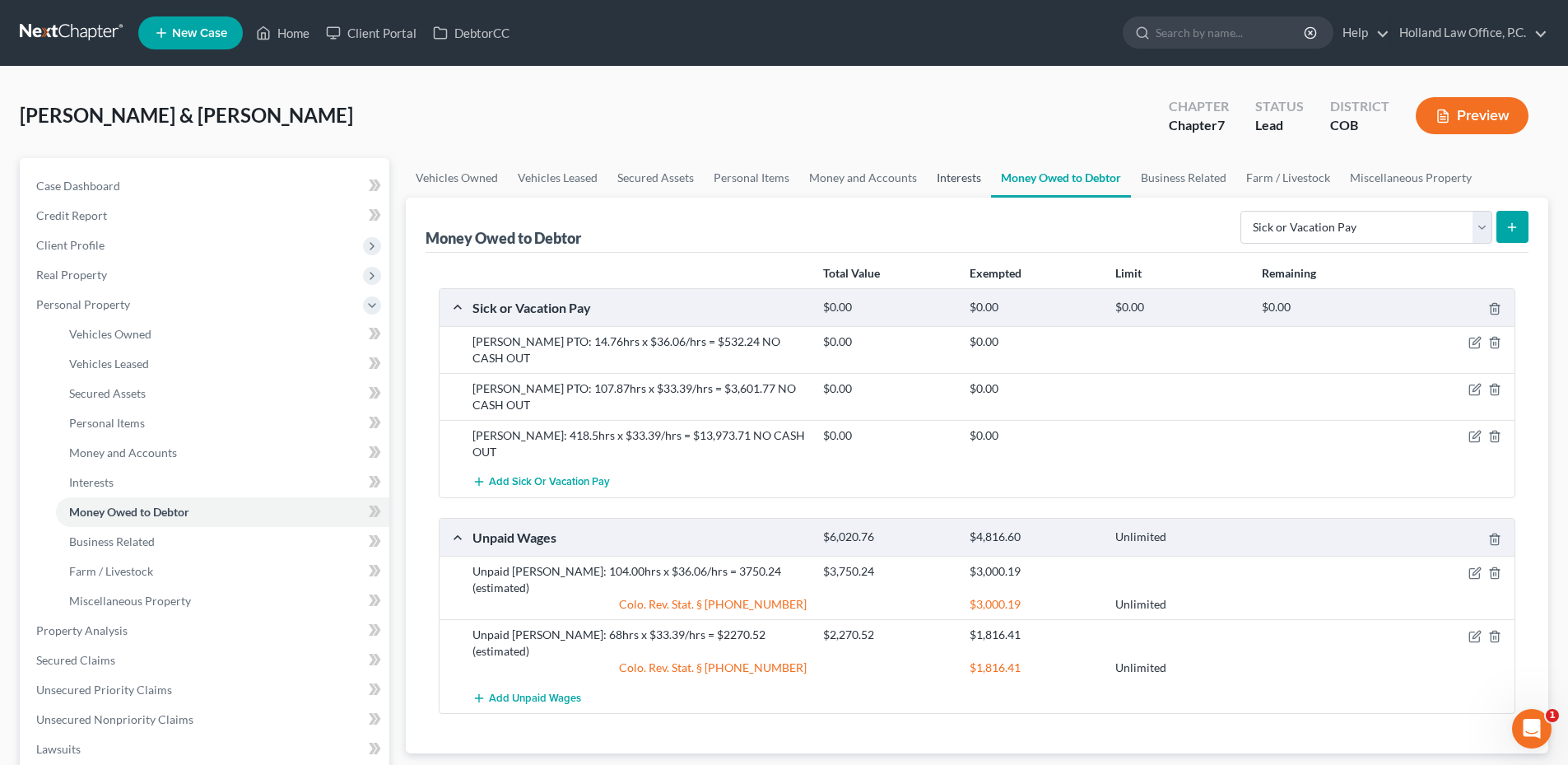
click at [959, 176] on link "Interests" at bounding box center [958, 177] width 64 height 39
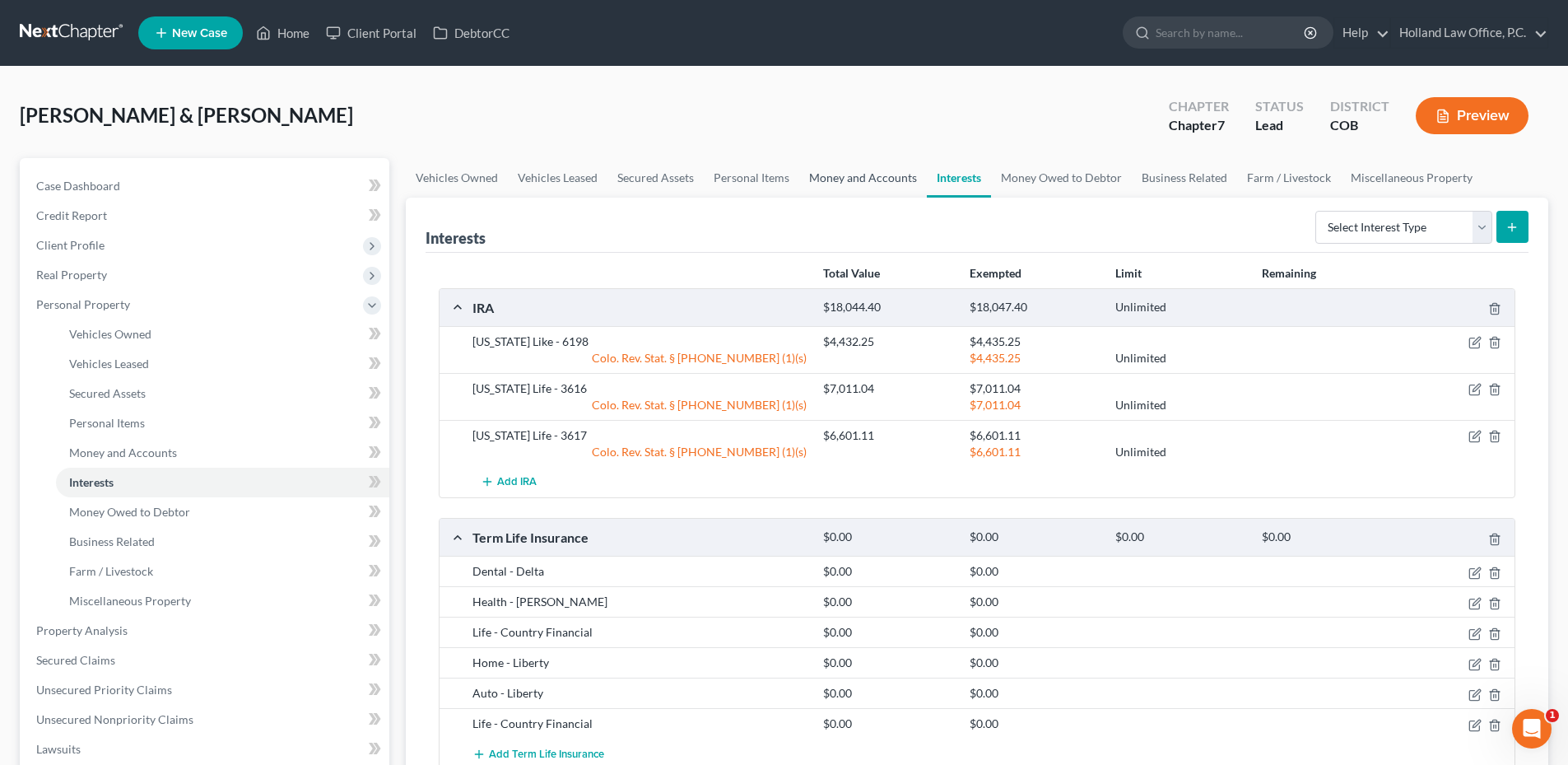
click at [843, 179] on link "Money and Accounts" at bounding box center [863, 177] width 128 height 39
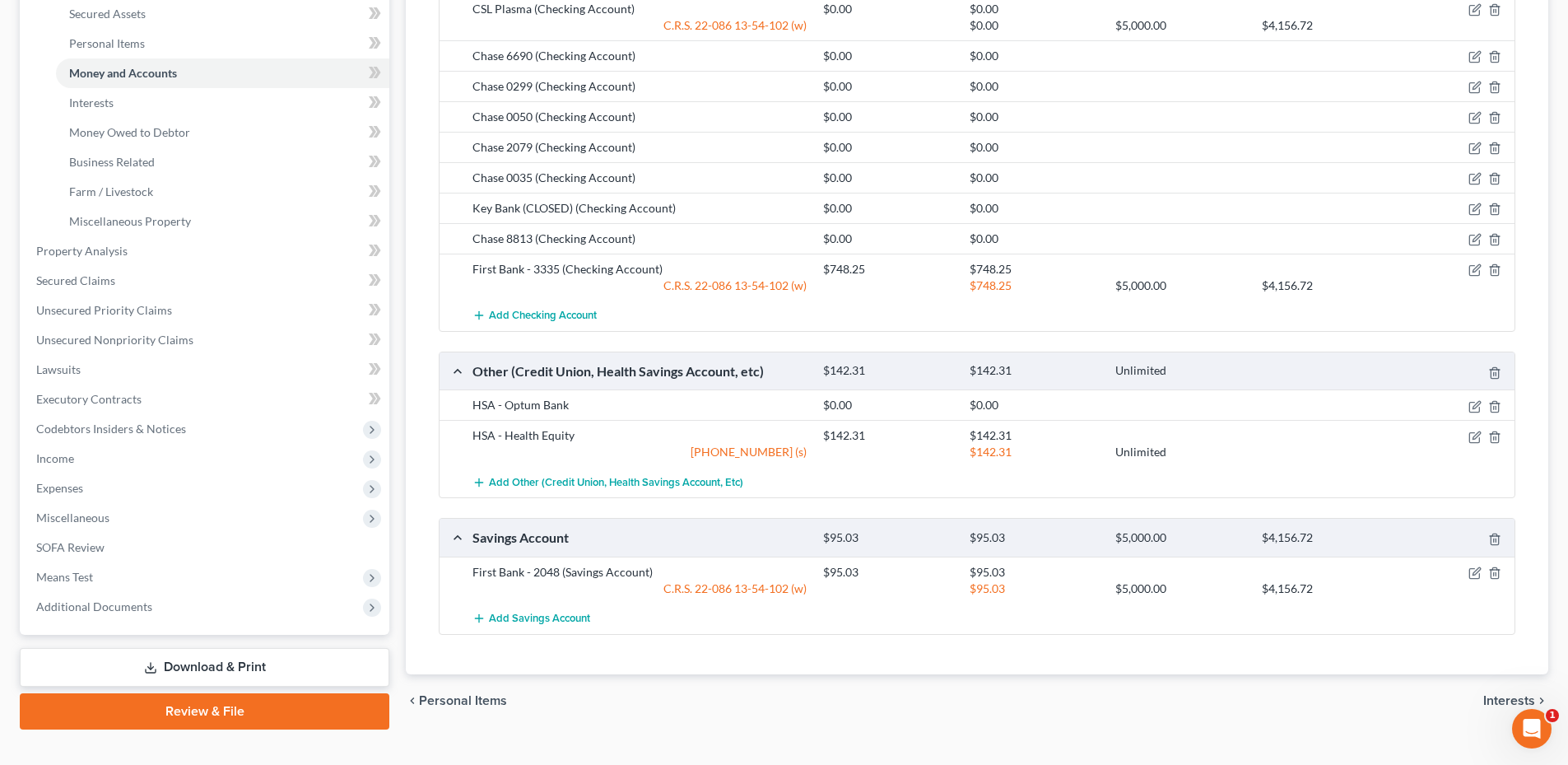
scroll to position [407, 0]
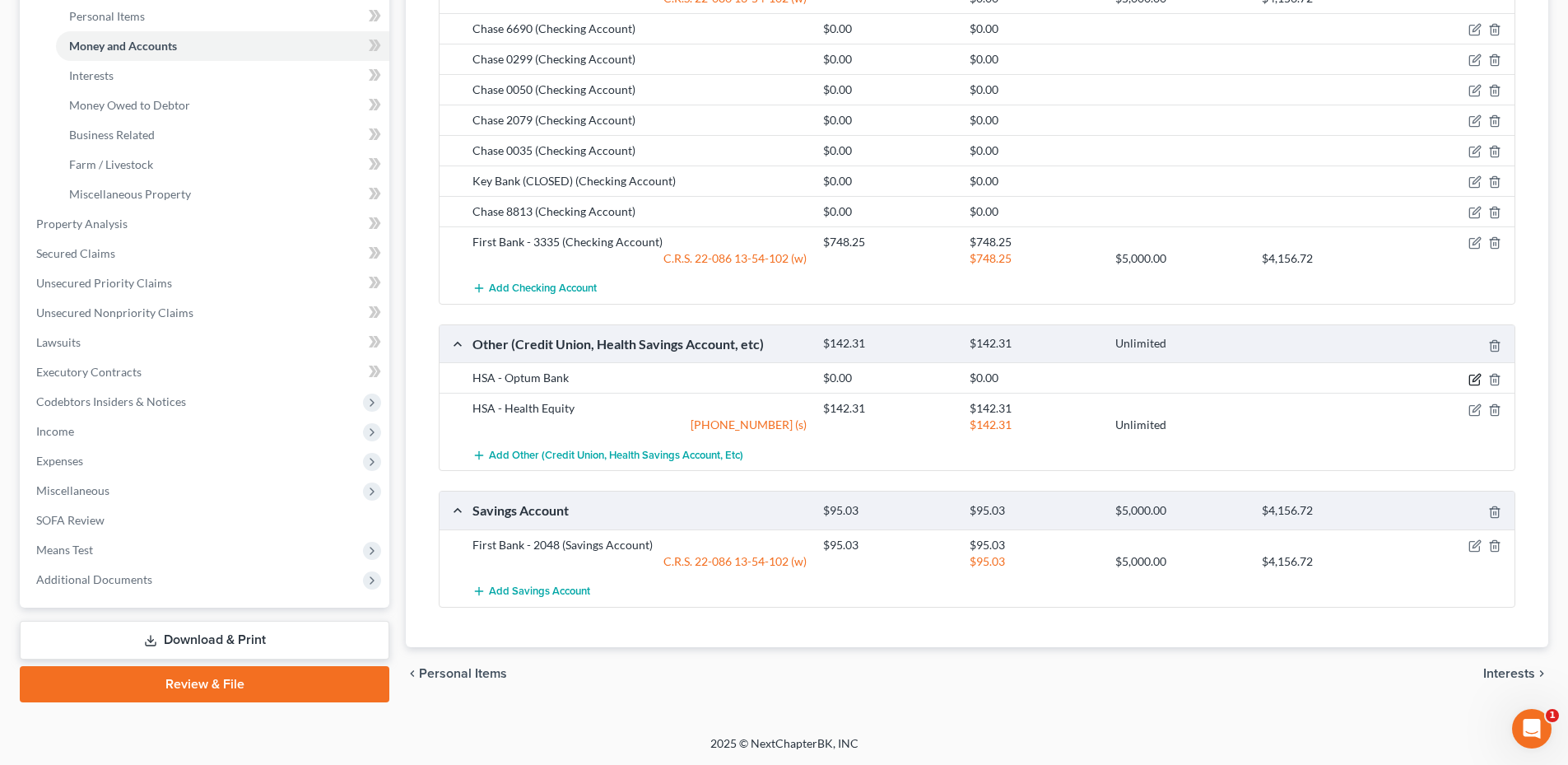
click at [1472, 380] on icon "button" at bounding box center [1475, 379] width 13 height 13
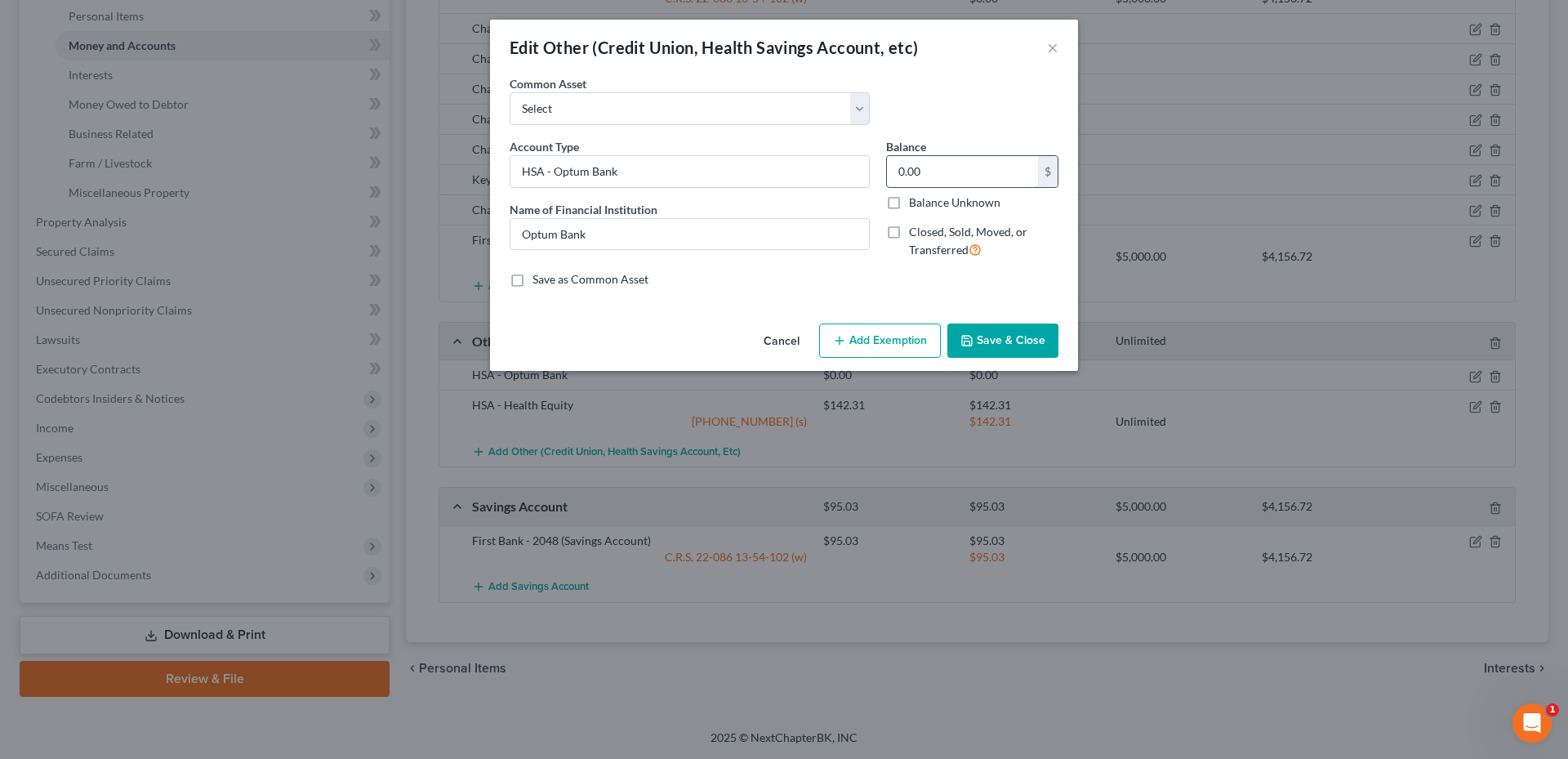
click at [1004, 156] on input "0.00" at bounding box center [962, 172] width 151 height 31
type input "1,247.89"
click at [895, 340] on button "Add Exemption" at bounding box center [879, 340] width 121 height 34
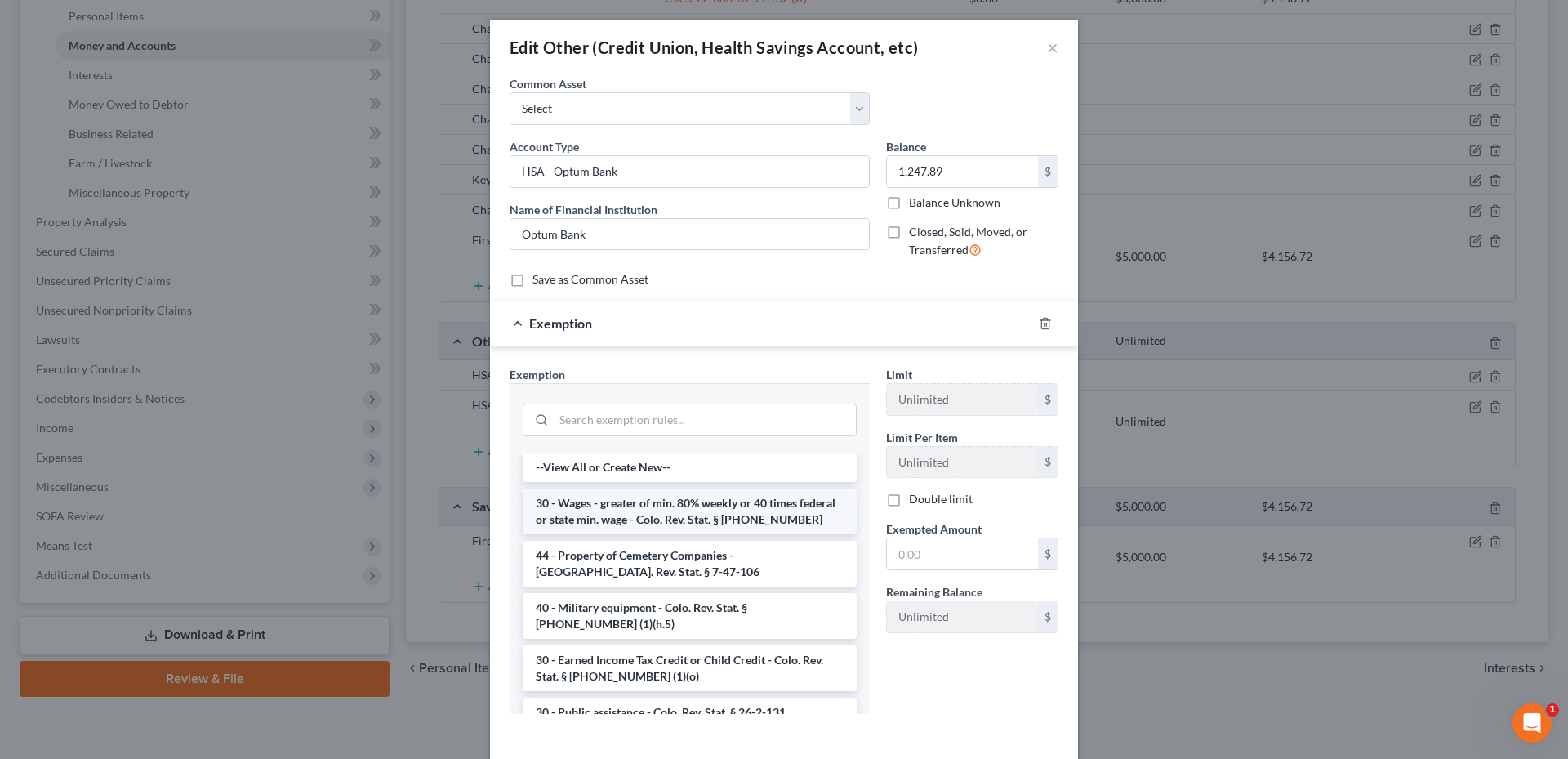
click at [645, 516] on li "30 - Wages - greater of min. 80% weekly or 40 times federal or state min. wage …" at bounding box center [690, 511] width 333 height 45
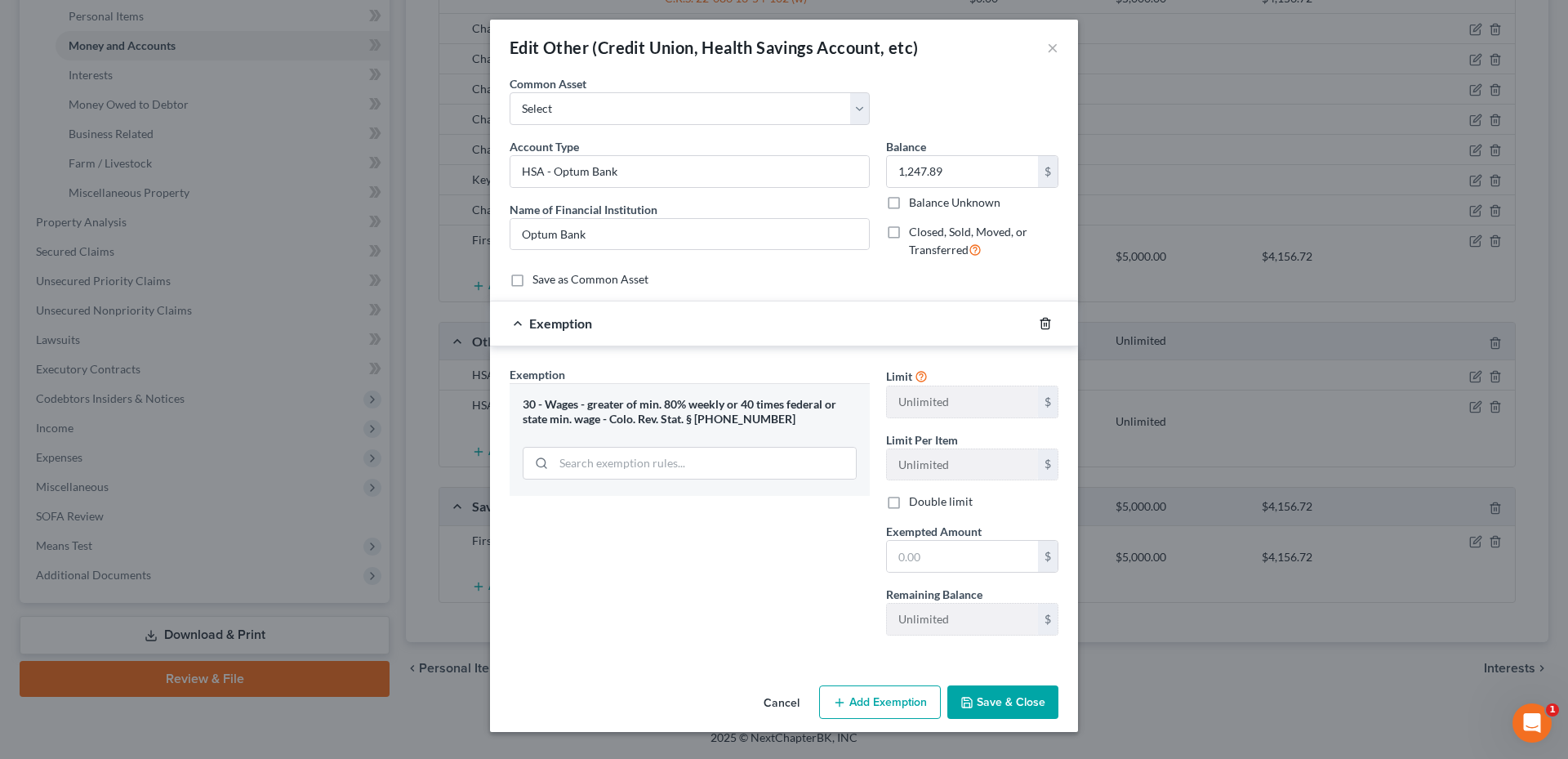
click at [1048, 320] on div at bounding box center [1054, 323] width 45 height 27
click at [1045, 322] on icon "button" at bounding box center [1045, 323] width 13 height 13
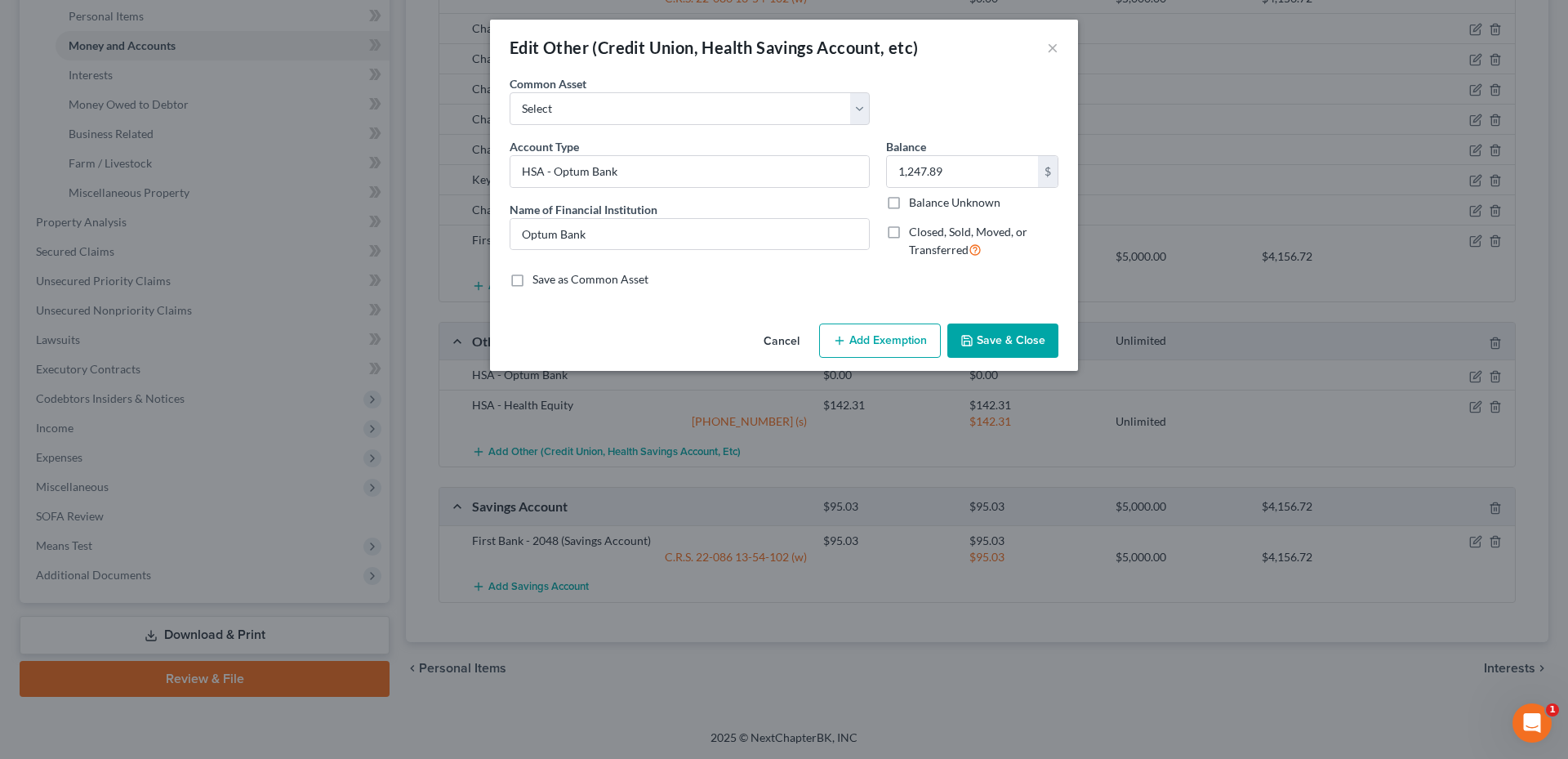
click at [909, 351] on button "Add Exemption" at bounding box center [879, 340] width 121 height 34
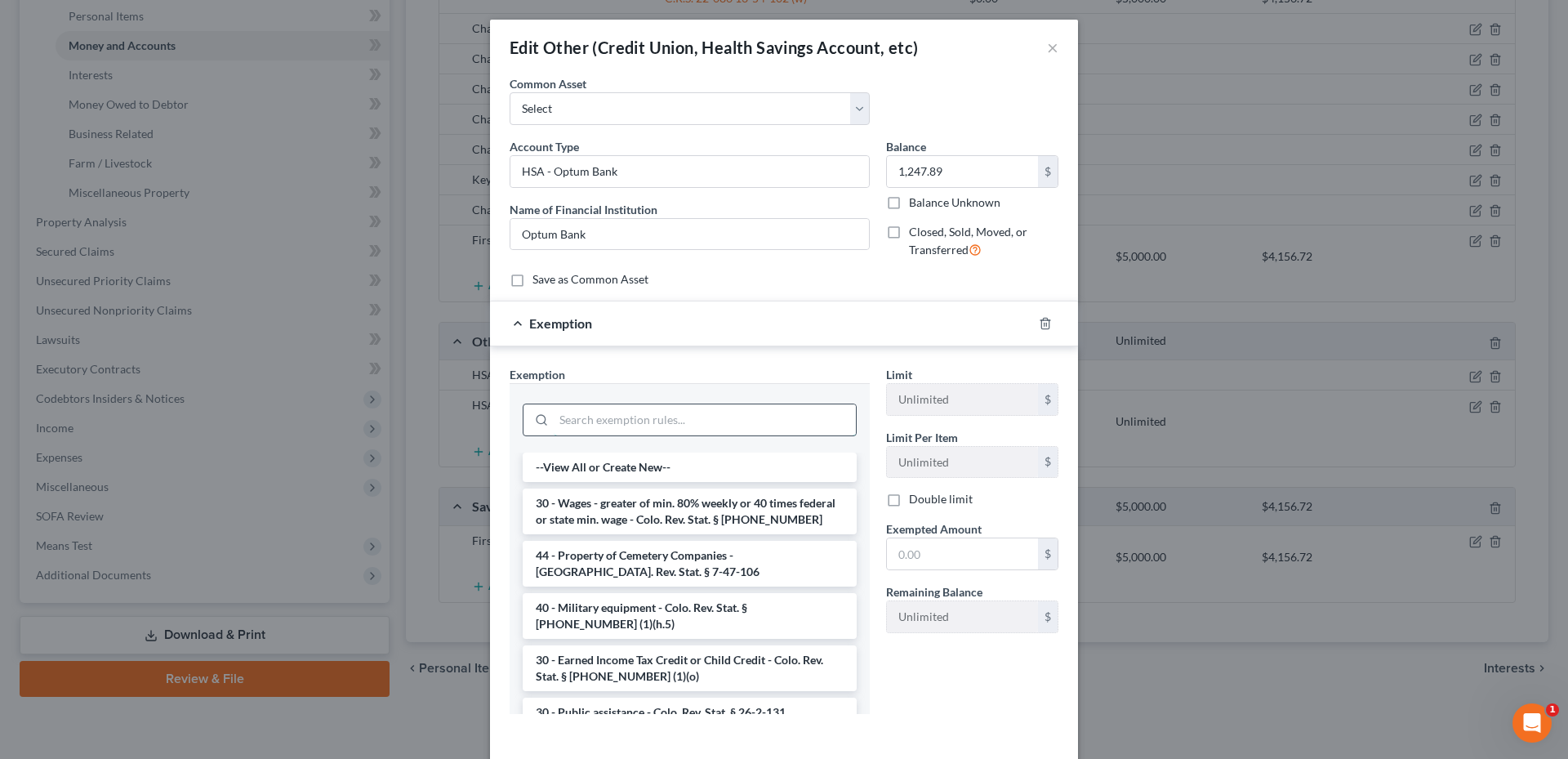
click at [658, 427] on input "search" at bounding box center [704, 420] width 302 height 31
type input "H"
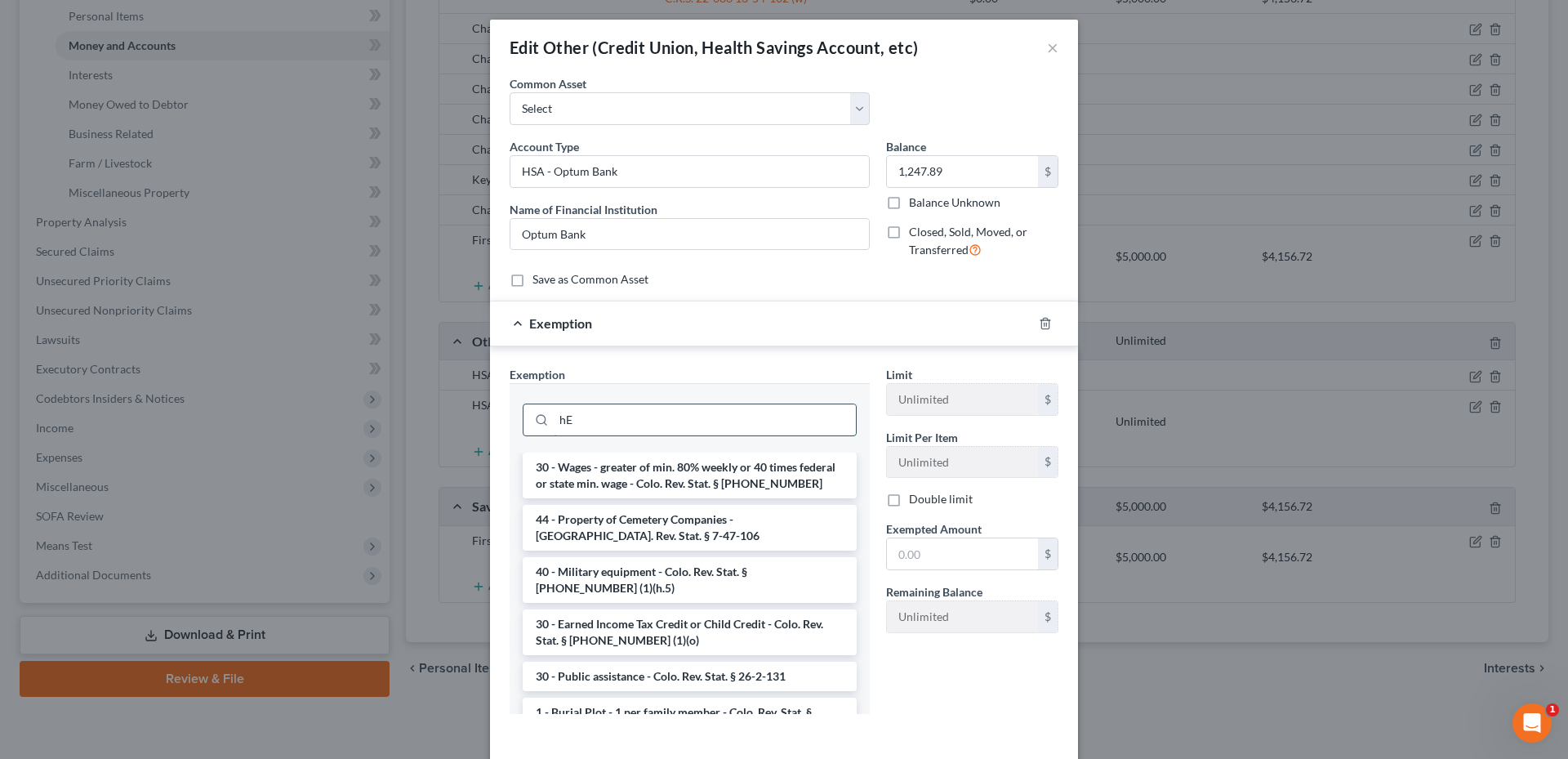
type input "h"
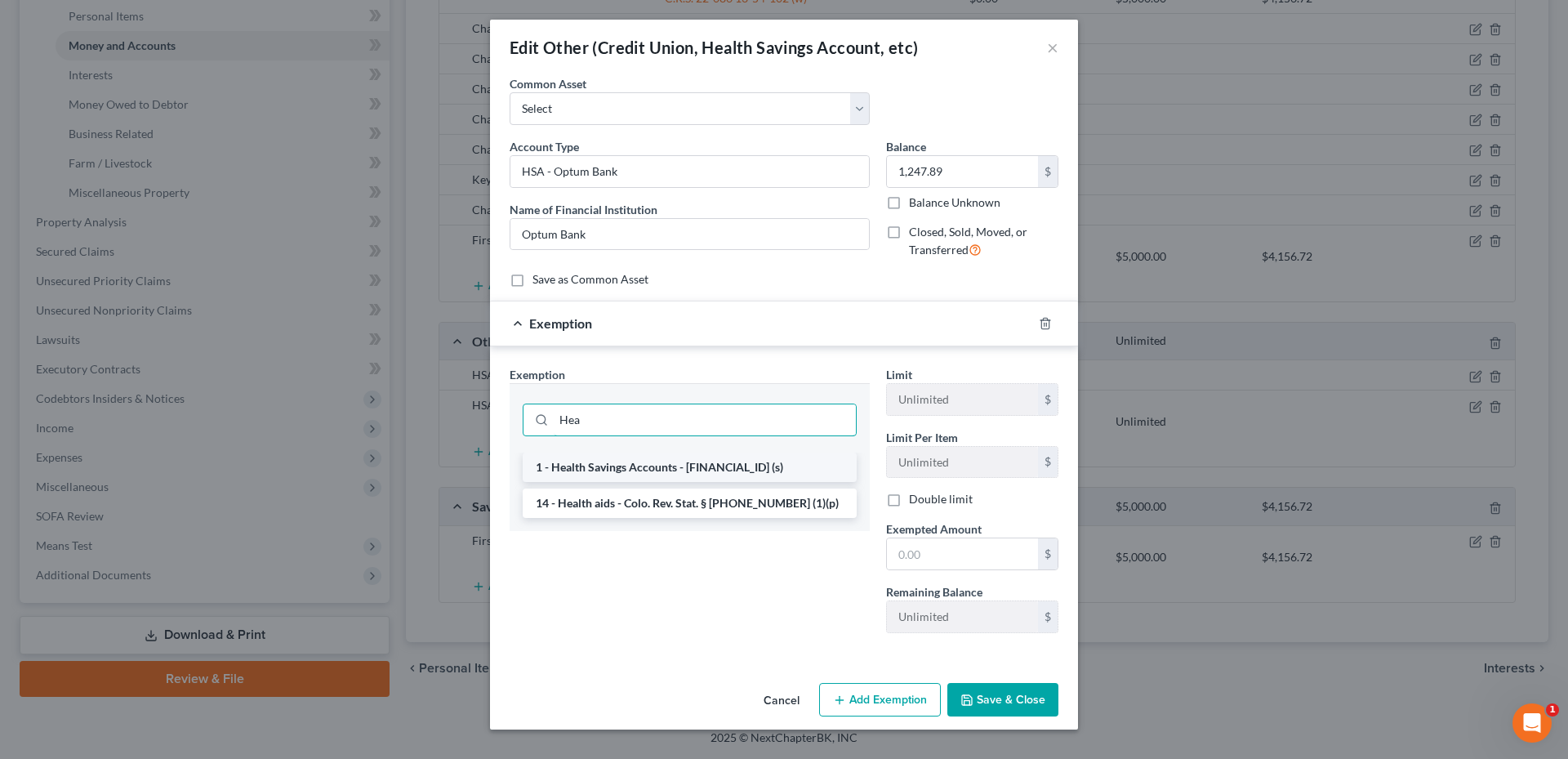
type input "Hea"
drag, startPoint x: 641, startPoint y: 459, endPoint x: 683, endPoint y: 480, distance: 47.0
click at [642, 459] on li "1 - Health Savings Accounts - [FINANCIAL_ID] (s)" at bounding box center [690, 466] width 333 height 29
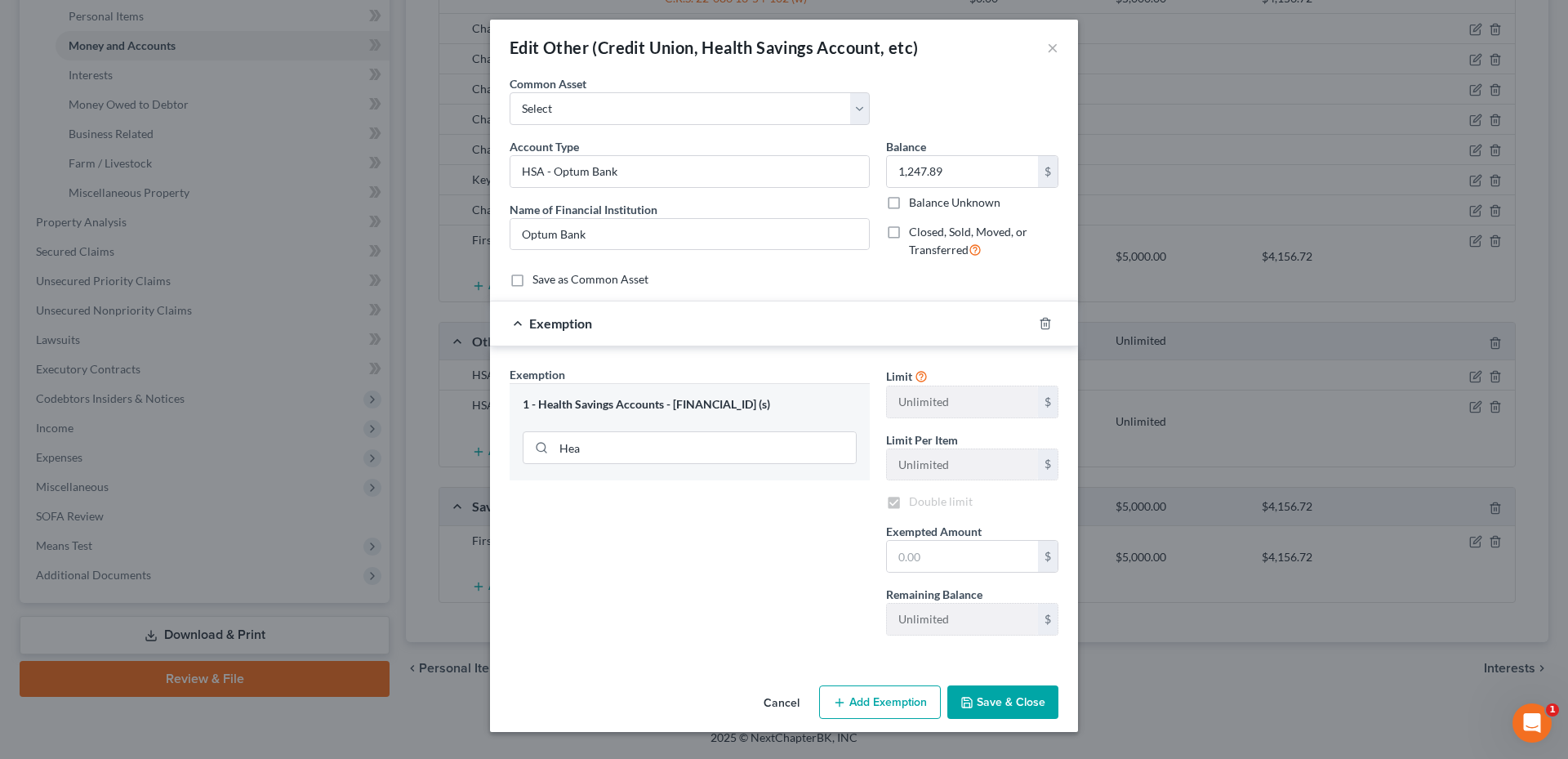
checkbox input "true"
click at [961, 571] on div "Limit Unlimited $ Limit Per Item Unlimited $ Double limit Exempted Amount * $ R…" at bounding box center [971, 507] width 189 height 282
click at [962, 569] on input "text" at bounding box center [962, 556] width 151 height 31
type input "0"
type input "1,247.89"
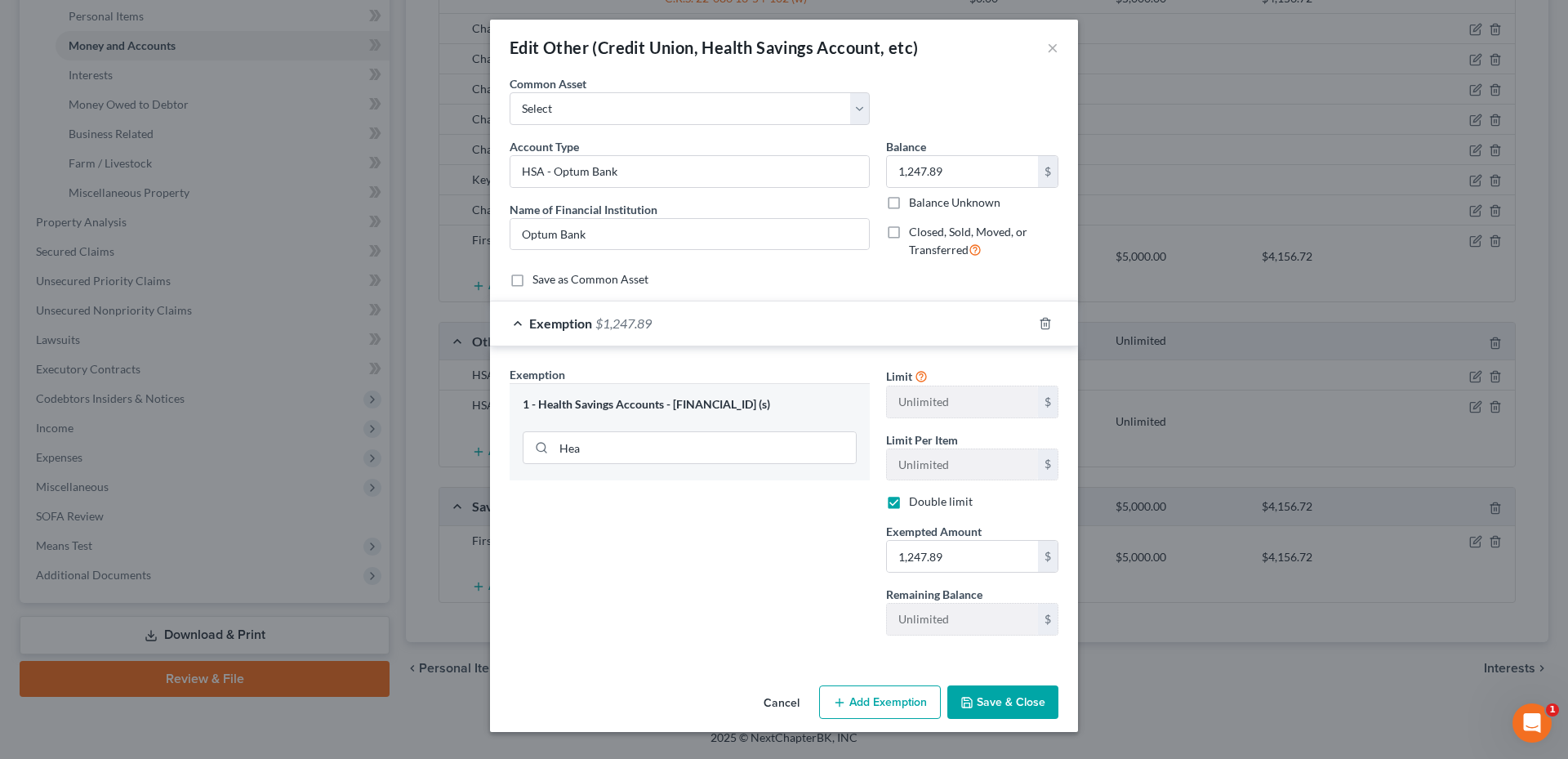
click at [1036, 691] on button "Save & Close" at bounding box center [1002, 702] width 111 height 34
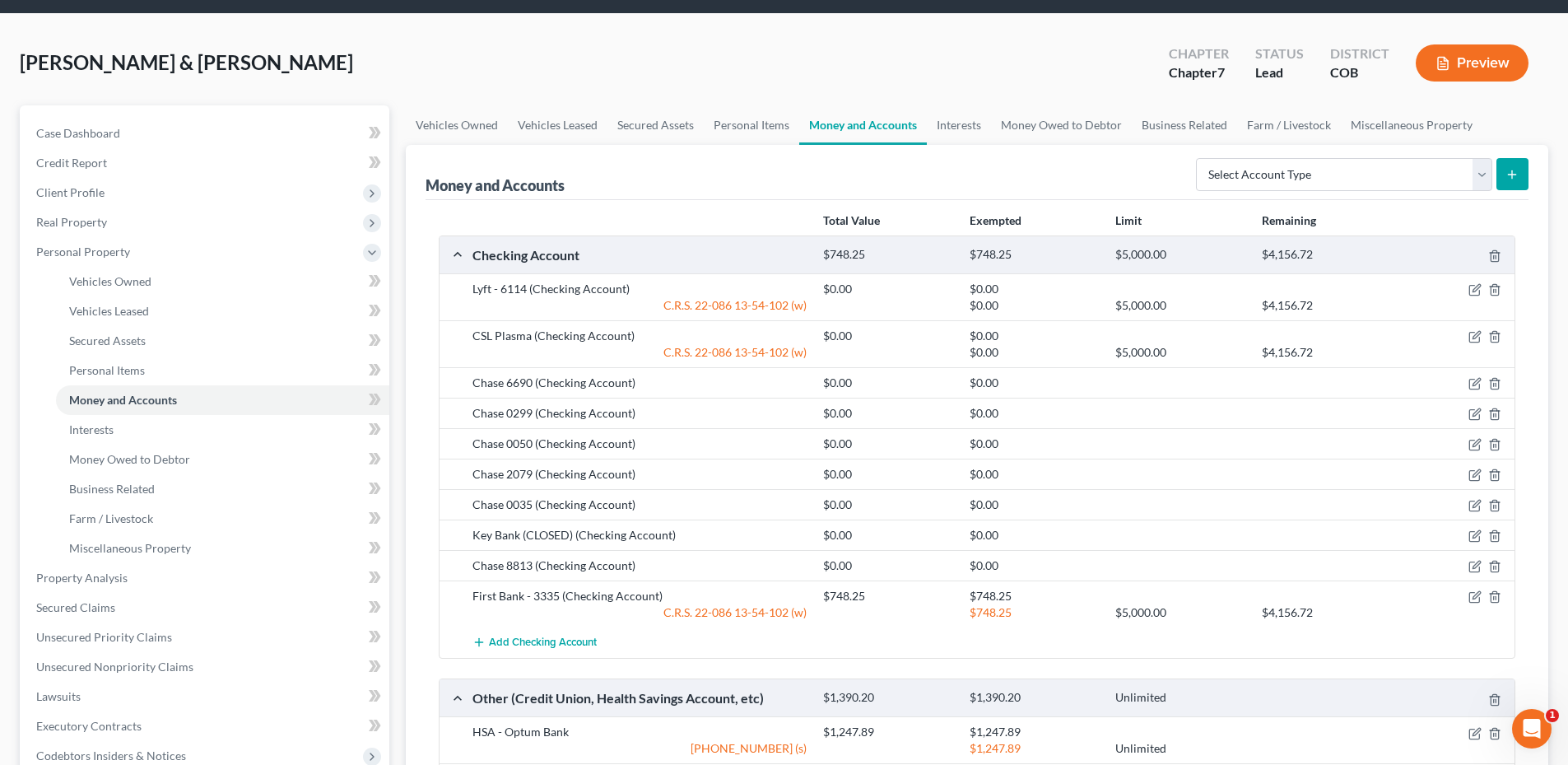
scroll to position [0, 0]
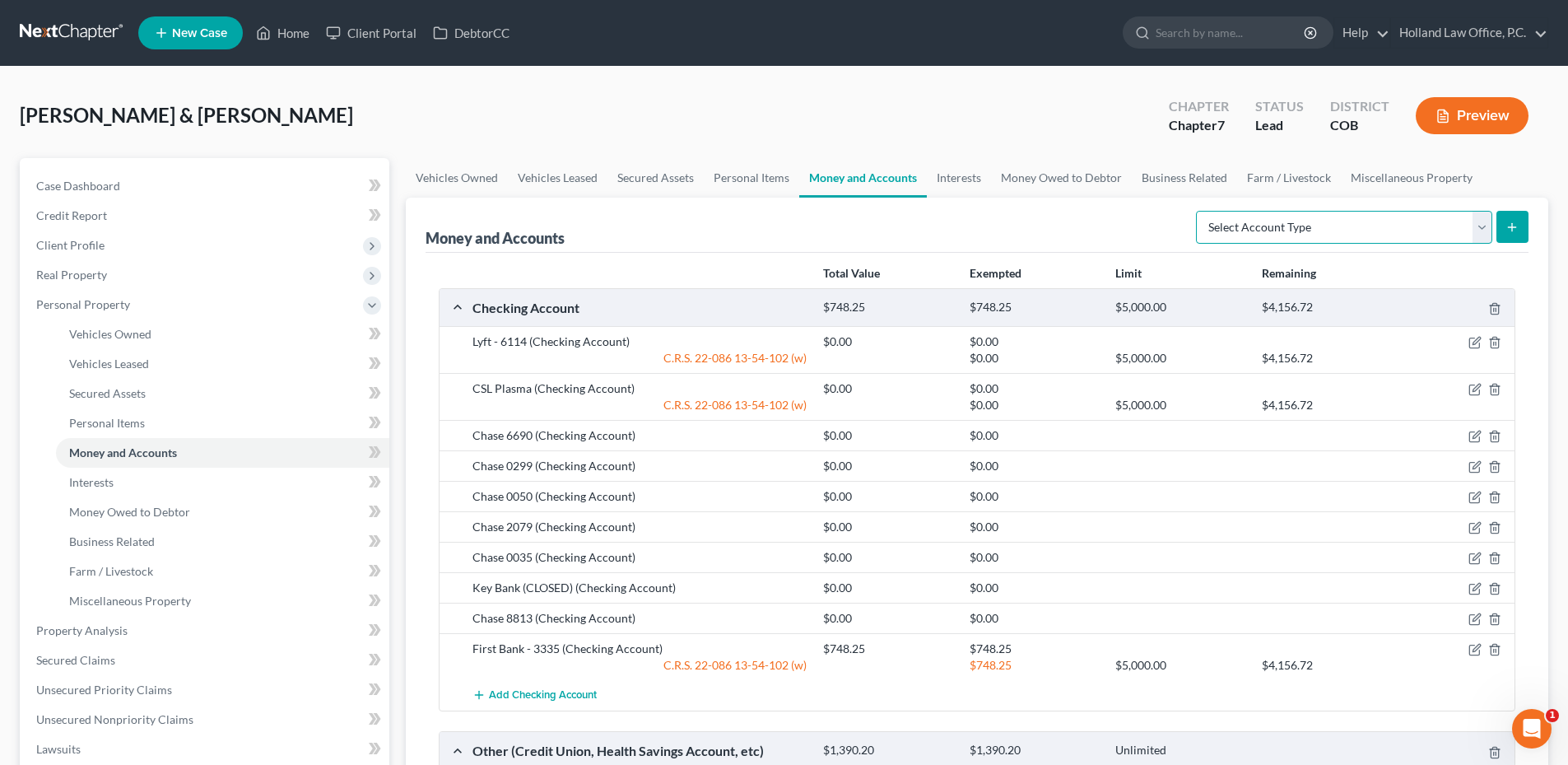
click at [1315, 234] on select "Select Account Type Brokerage Cash on Hand Certificates of Deposit Checking Acc…" at bounding box center [1344, 227] width 296 height 32
select select "cash_on_hand"
click at [1199, 211] on select "Select Account Type Brokerage Cash on Hand Certificates of Deposit Checking Acc…" at bounding box center [1344, 227] width 296 height 32
click at [1512, 226] on line "submit" at bounding box center [1512, 227] width 0 height 8
drag, startPoint x: 986, startPoint y: 180, endPoint x: 943, endPoint y: 182, distance: 43.0
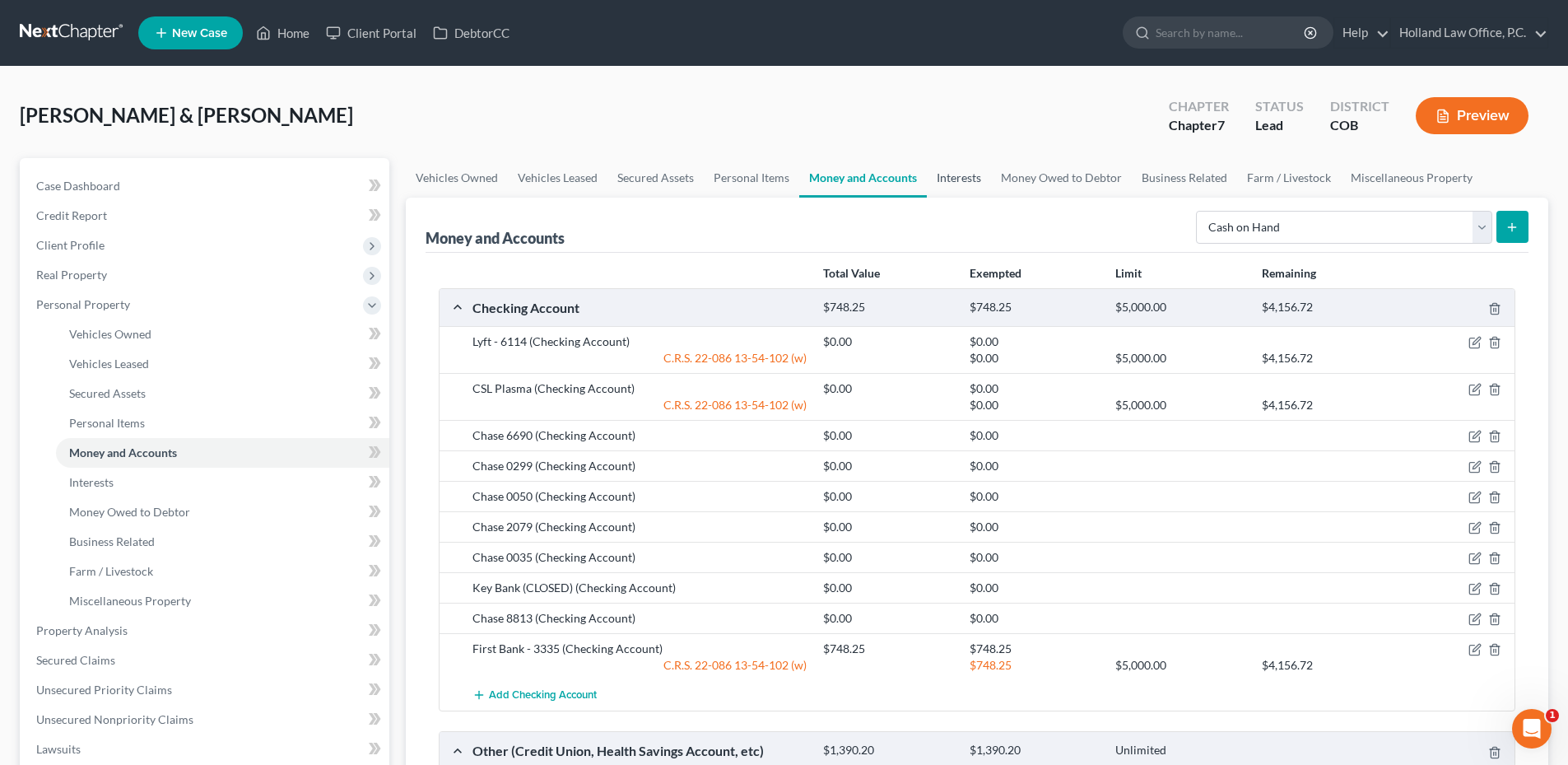
click at [986, 180] on link "Interests" at bounding box center [958, 177] width 64 height 39
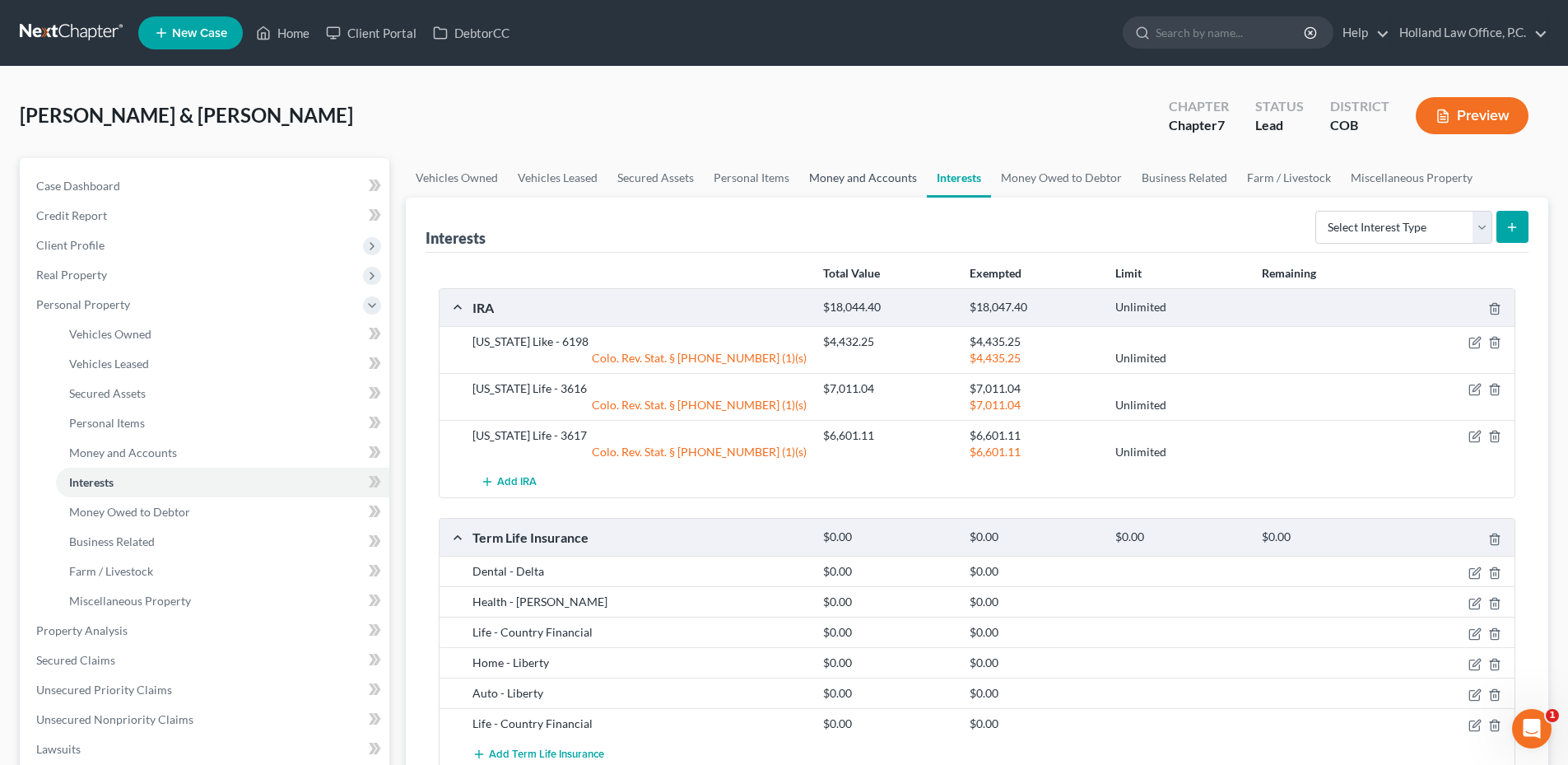
click at [872, 183] on link "Money and Accounts" at bounding box center [863, 177] width 128 height 39
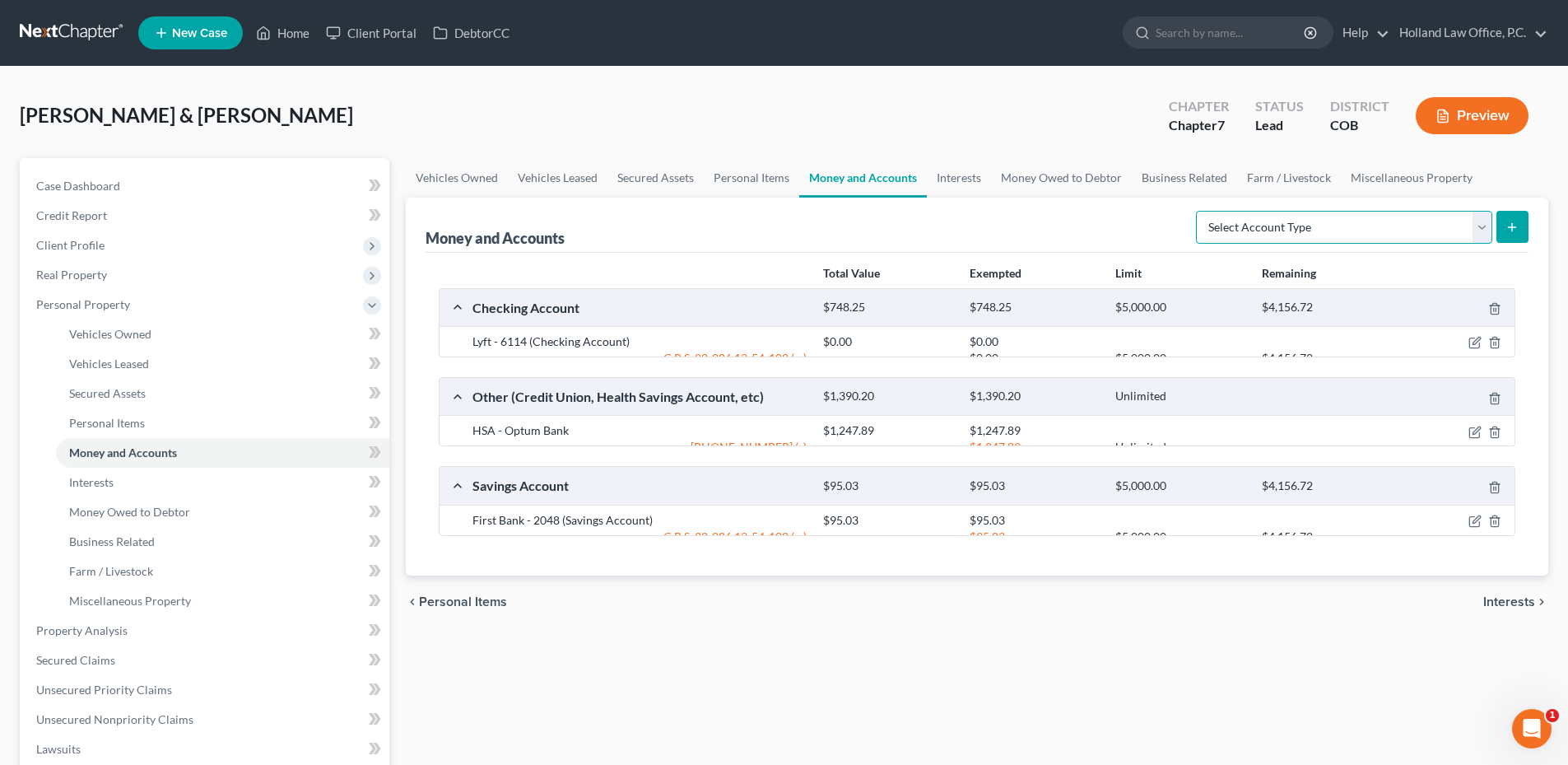
click at [1333, 226] on select "Select Account Type Brokerage Cash on Hand Certificates of Deposit Checking Acc…" at bounding box center [1344, 227] width 296 height 32
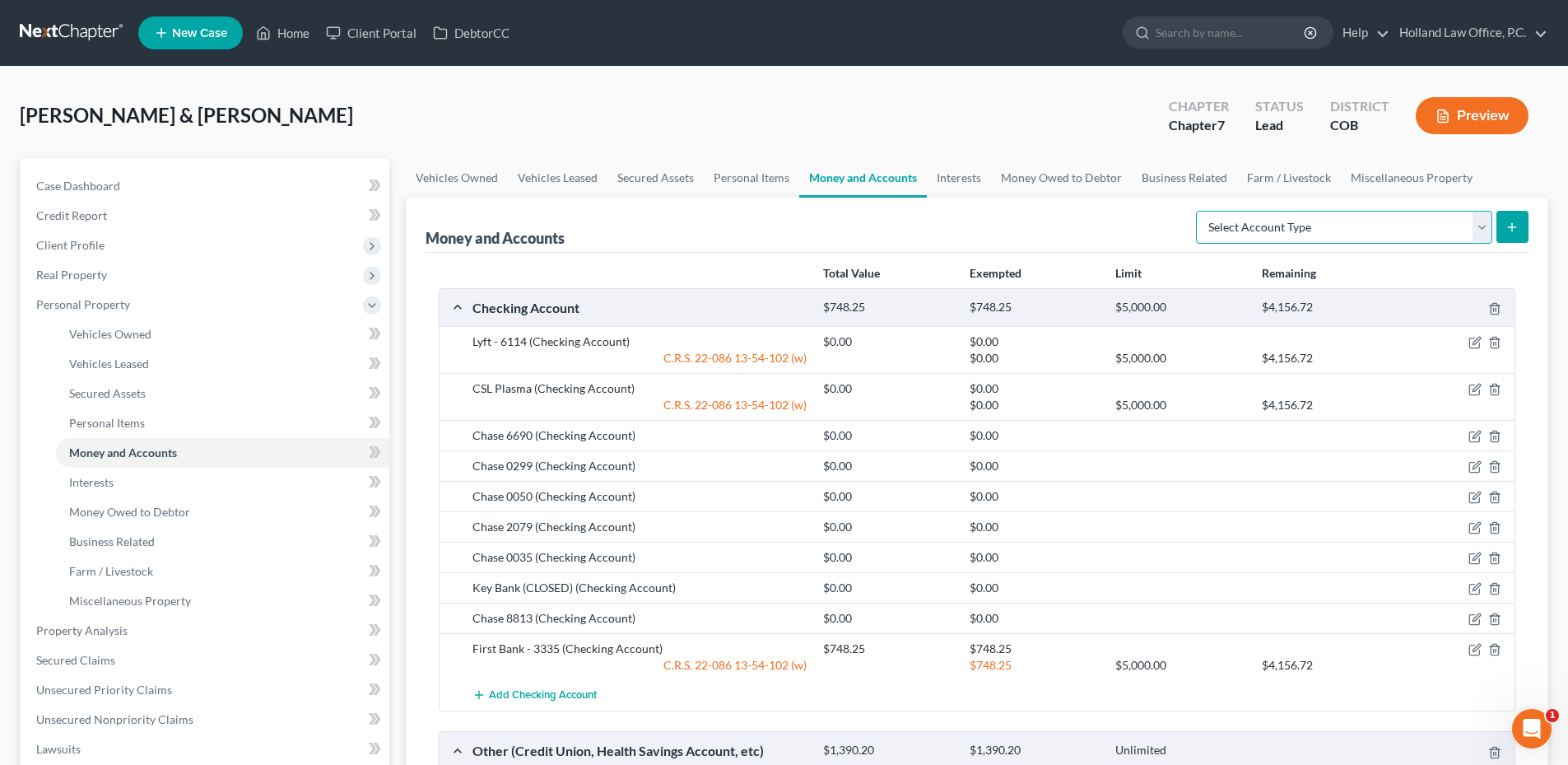
select select "cash_on_hand"
click at [1199, 211] on select "Select Account Type Brokerage Cash on Hand Certificates of Deposit Checking Acc…" at bounding box center [1344, 227] width 296 height 32
click at [1507, 228] on icon "submit" at bounding box center [1512, 227] width 13 height 13
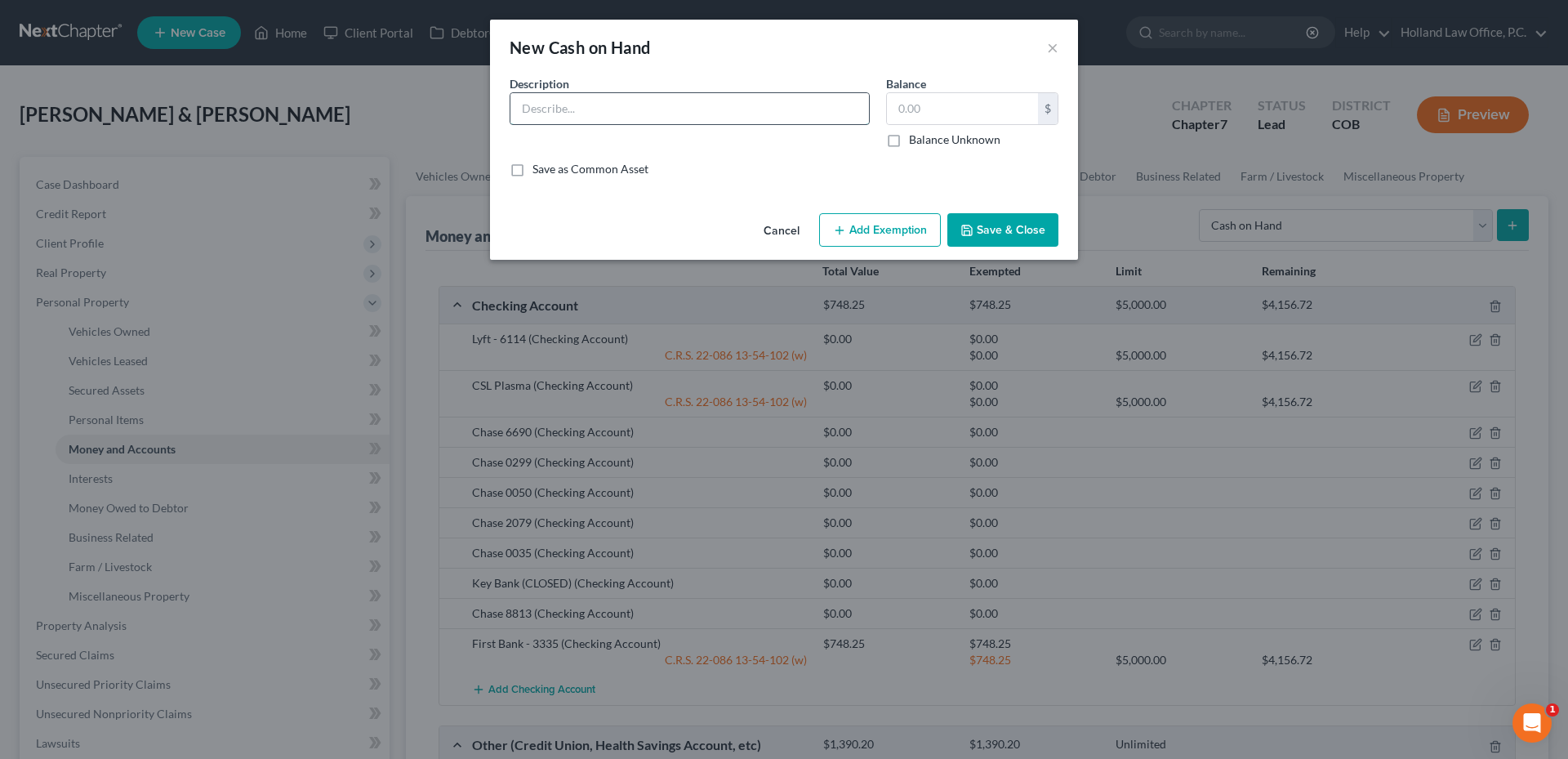
click at [602, 108] on input "text" at bounding box center [690, 108] width 358 height 31
type input "Cash"
type input "90.00"
click at [982, 228] on button "Save & Close" at bounding box center [1002, 230] width 111 height 34
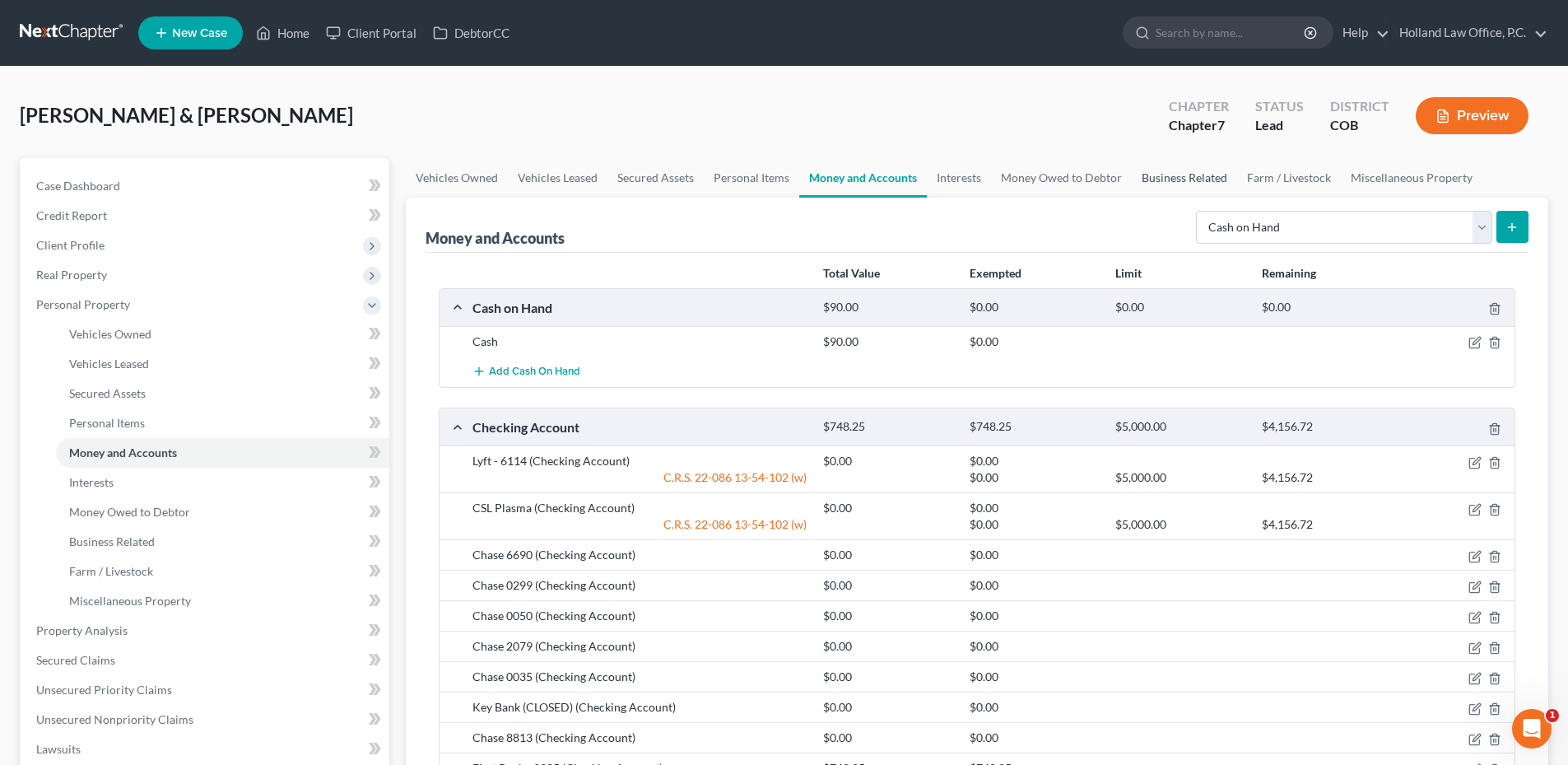
click at [1158, 181] on link "Business Related" at bounding box center [1184, 177] width 105 height 39
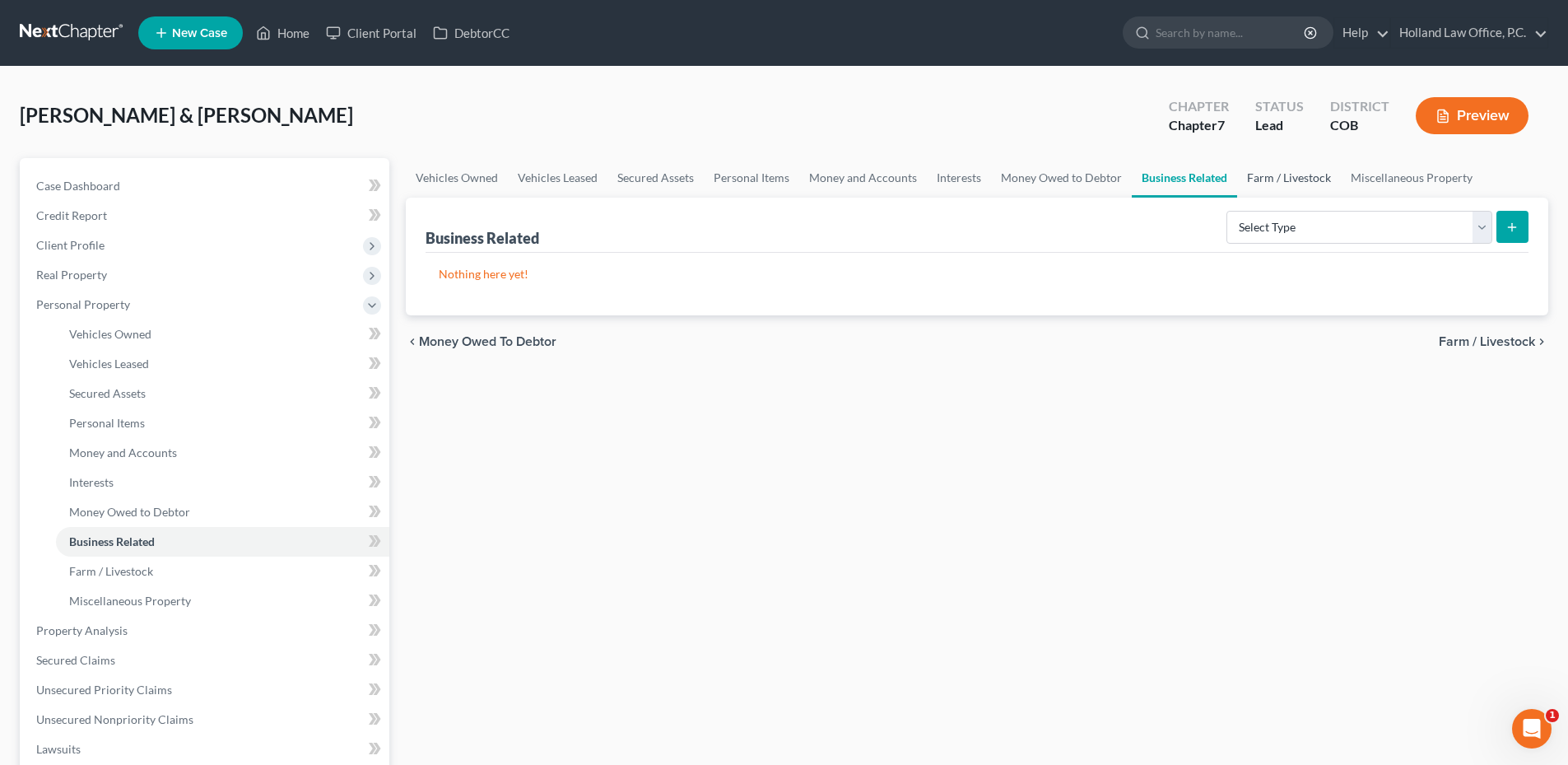
click at [1281, 171] on link "Farm / Livestock" at bounding box center [1288, 177] width 104 height 39
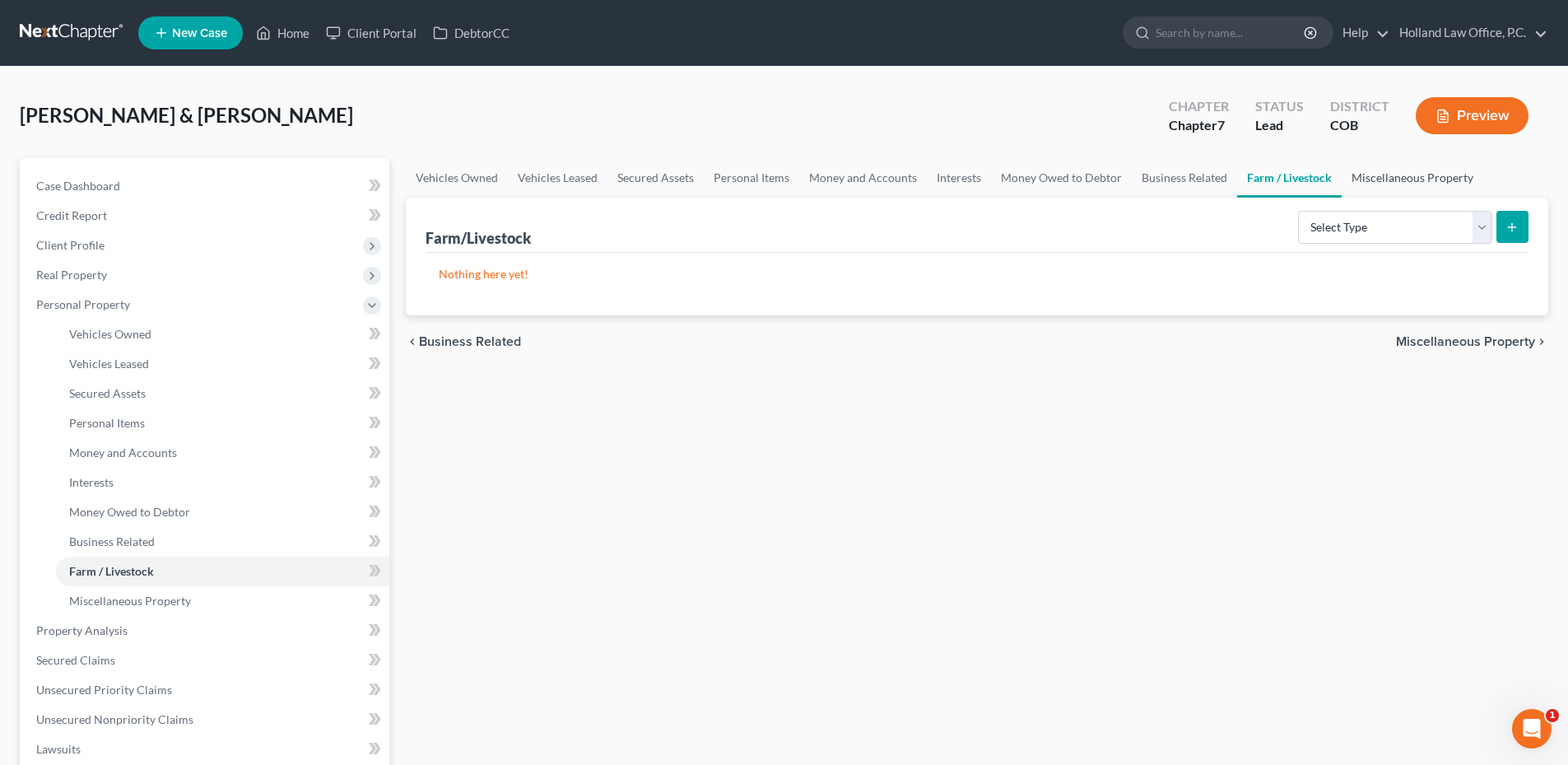
click at [1402, 180] on link "Miscellaneous Property" at bounding box center [1412, 177] width 141 height 39
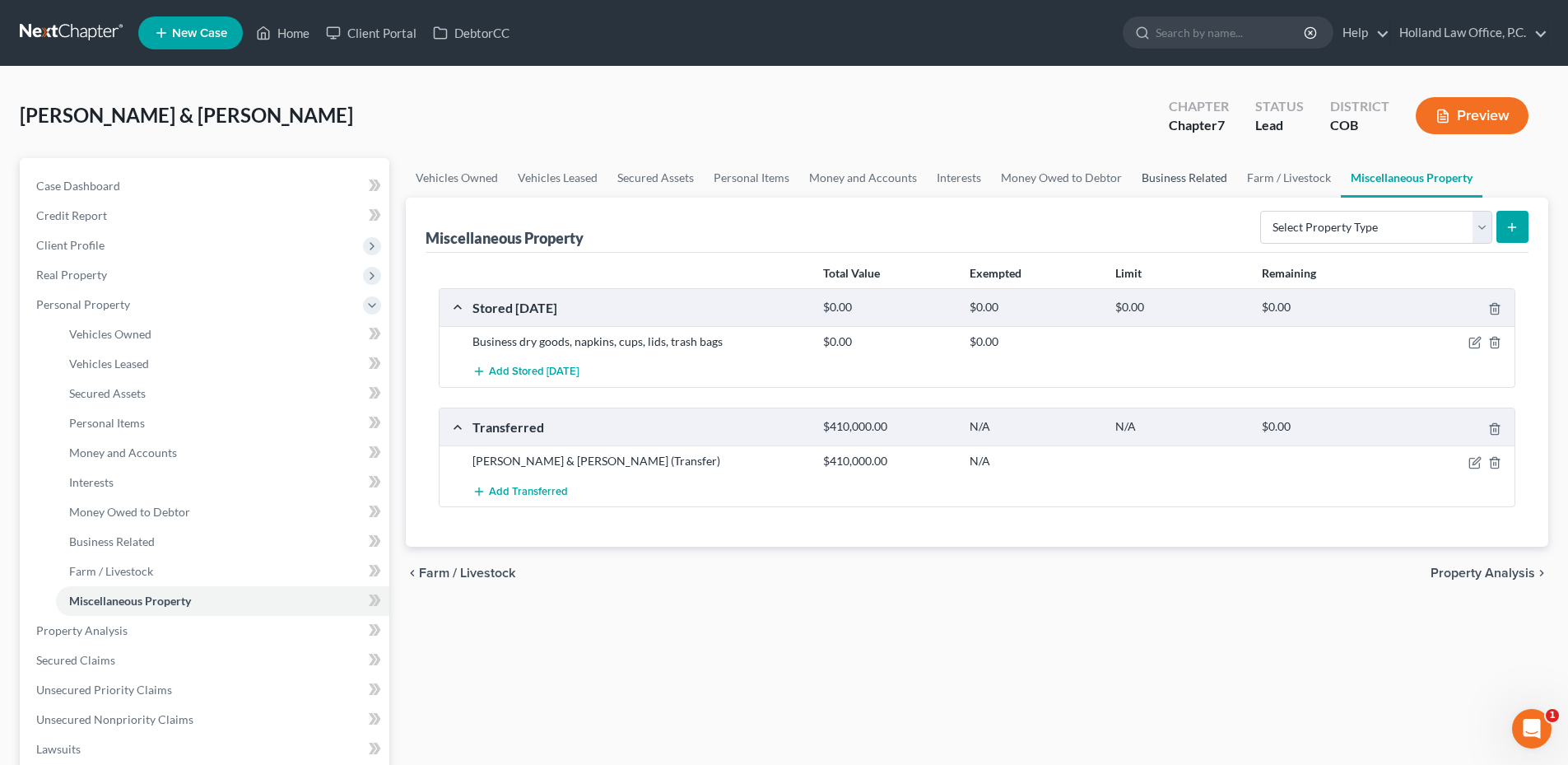
click at [1191, 178] on link "Business Related" at bounding box center [1184, 177] width 105 height 39
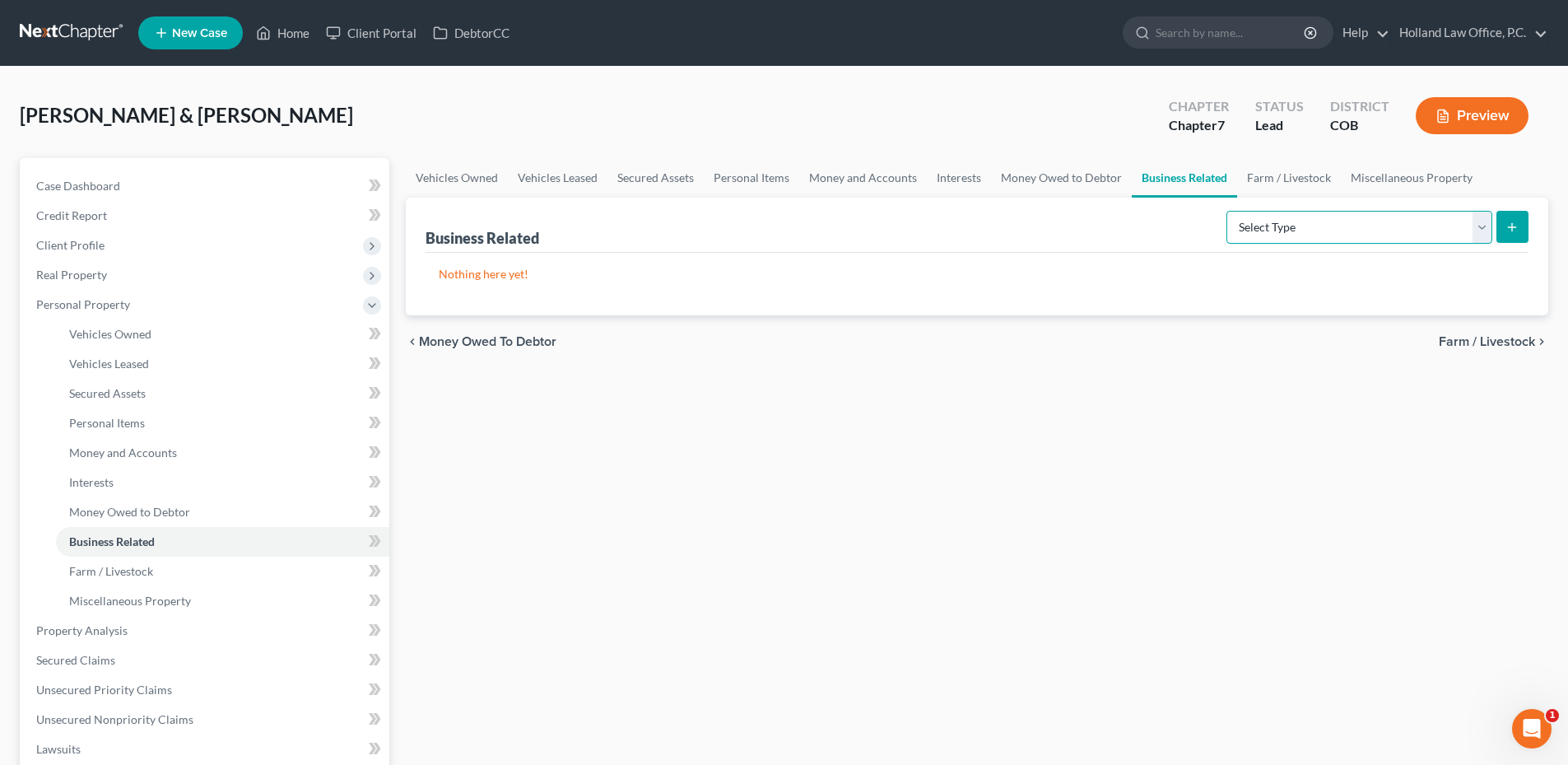
click at [1355, 229] on select "Select Type Customer Lists Franchises Inventory Licenses Machinery Office Equip…" at bounding box center [1359, 227] width 265 height 32
click at [1296, 166] on link "Farm / Livestock" at bounding box center [1288, 177] width 104 height 39
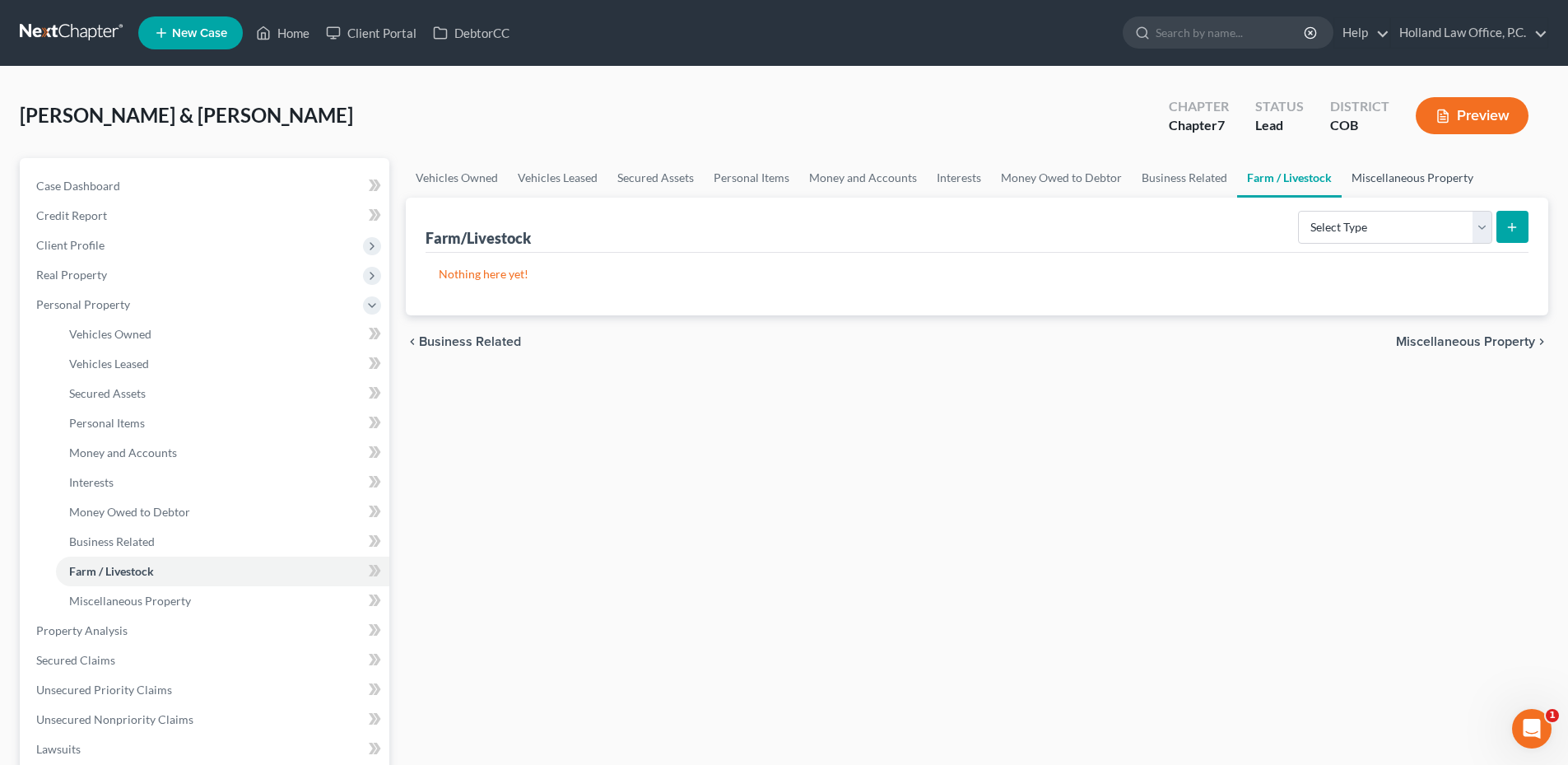
click at [1453, 189] on link "Miscellaneous Property" at bounding box center [1412, 177] width 141 height 39
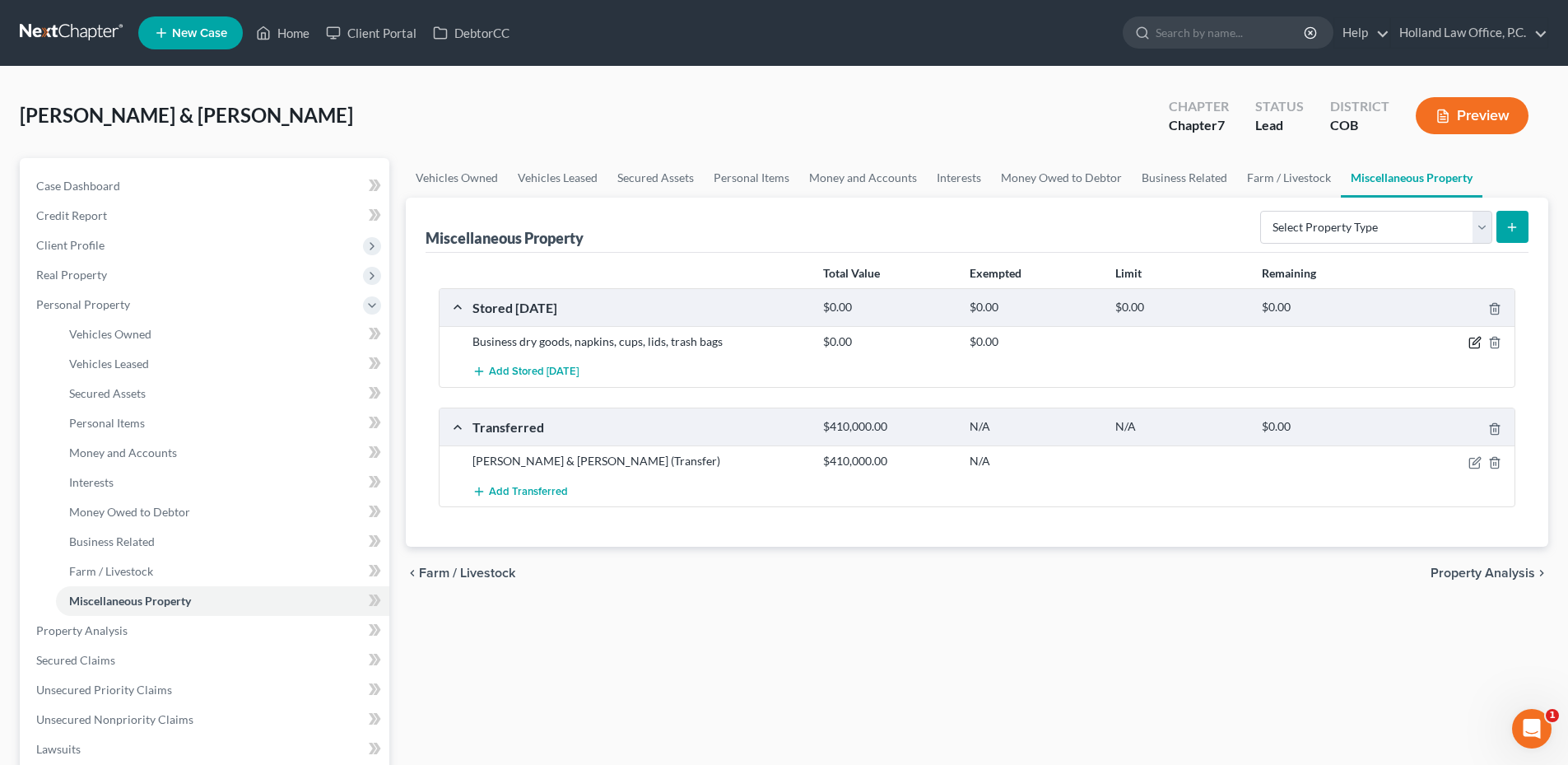
click at [1470, 342] on icon "button" at bounding box center [1475, 343] width 13 height 13
select select "5"
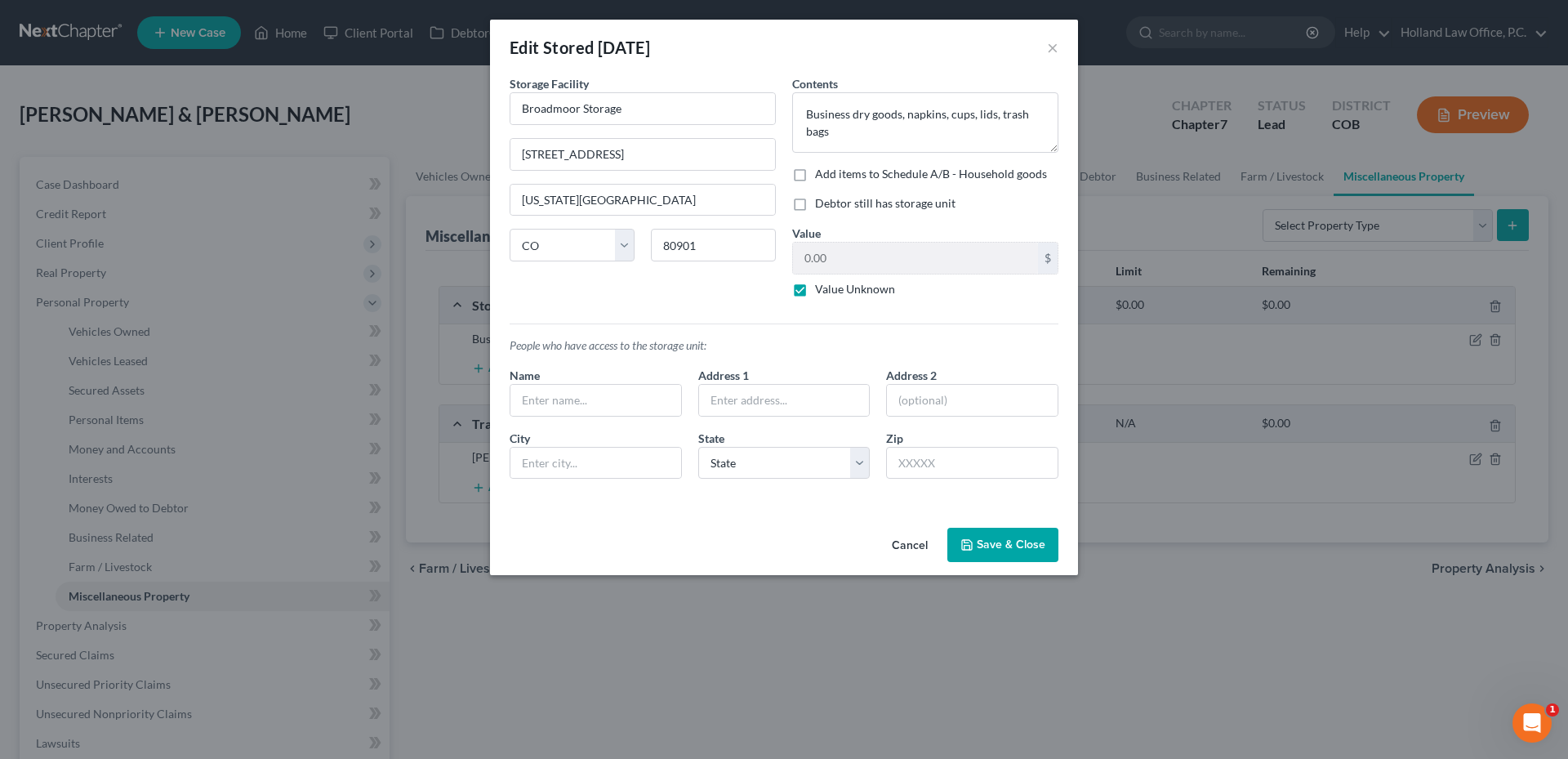
click at [928, 203] on label "Debtor still has storage unit" at bounding box center [885, 203] width 140 height 16
click at [832, 203] on input "Debtor still has storage unit" at bounding box center [826, 200] width 10 height 10
click at [894, 213] on div "Contents * Business dry goods, napkins, cups, lids, trash bags Add items to Sch…" at bounding box center [925, 192] width 282 height 235
click at [815, 206] on label "Debtor still has storage unit" at bounding box center [885, 203] width 140 height 16
click at [821, 206] on input "Debtor still has storage unit" at bounding box center [826, 200] width 10 height 10
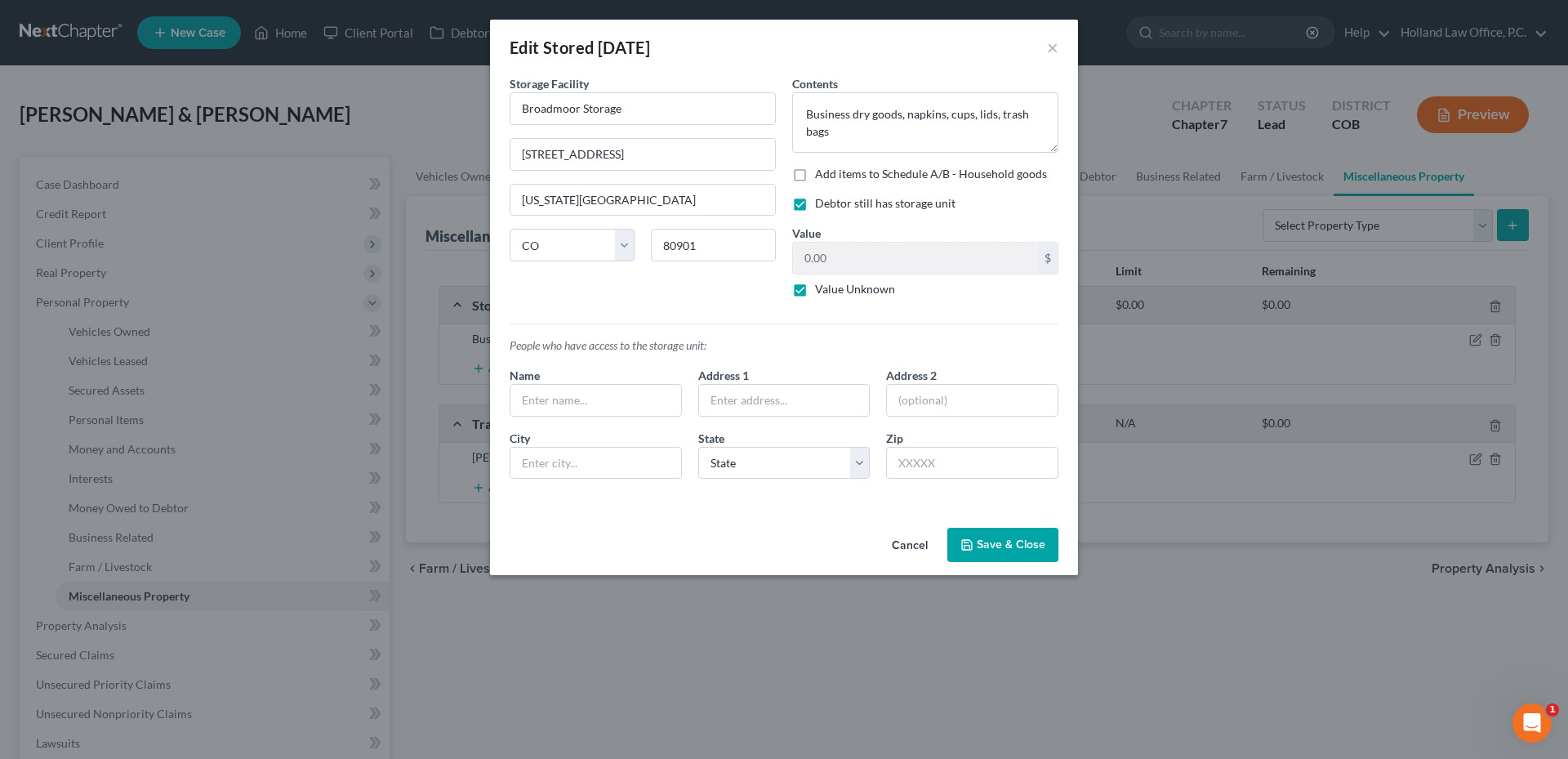
checkbox input "false"
click at [815, 289] on label "Value Unknown" at bounding box center [855, 288] width 80 height 16
click at [821, 289] on input "Value Unknown" at bounding box center [826, 285] width 10 height 10
checkbox input "false"
click at [860, 263] on input "0.00" at bounding box center [915, 258] width 245 height 31
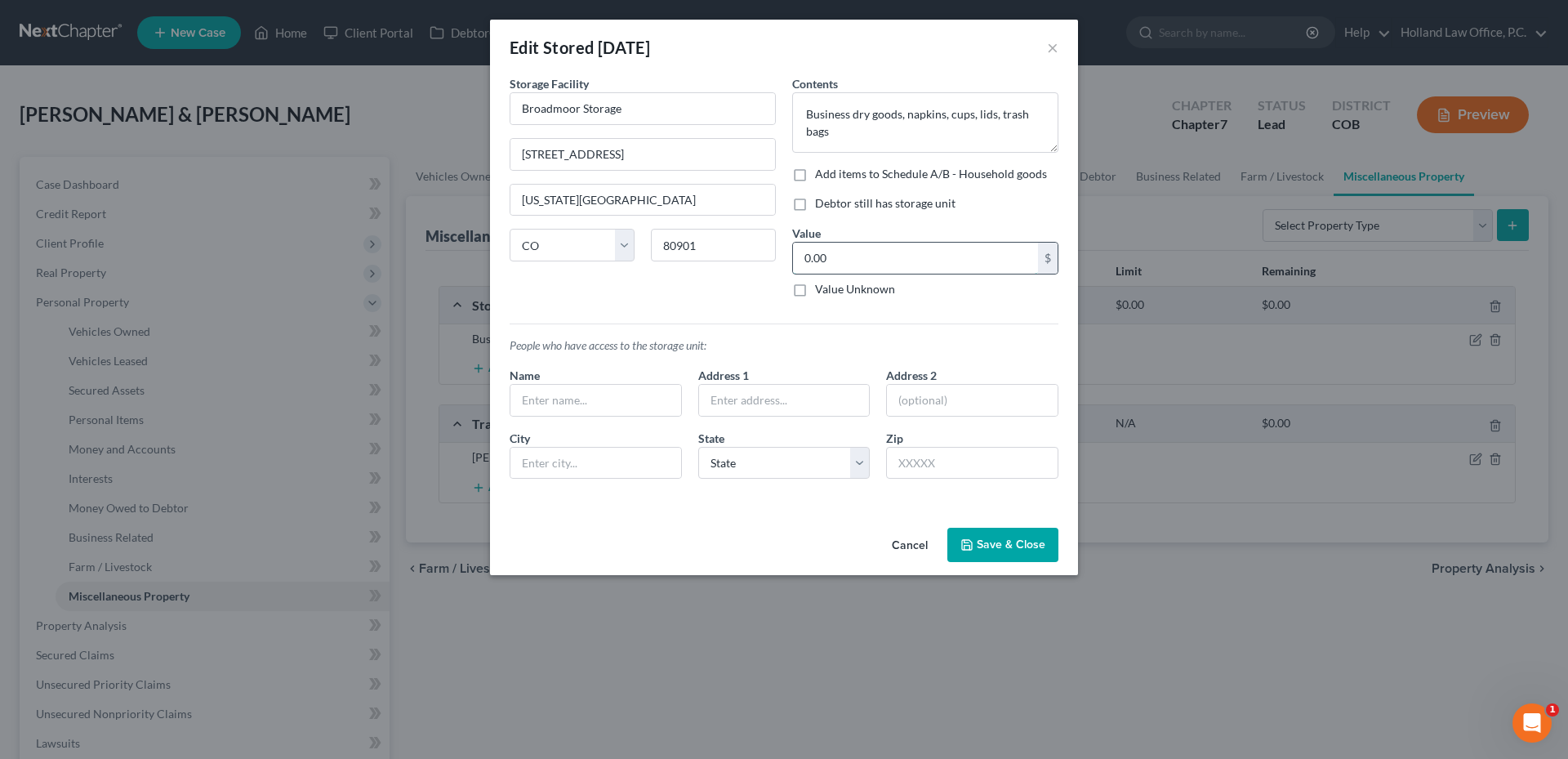
click at [860, 263] on input "0.00" at bounding box center [915, 258] width 245 height 31
click at [867, 257] on input "0.00" at bounding box center [915, 258] width 245 height 31
click at [876, 263] on input "0.00" at bounding box center [915, 258] width 245 height 31
drag, startPoint x: 876, startPoint y: 263, endPoint x: 792, endPoint y: 262, distance: 84.0
click at [792, 262] on div "0.00 $" at bounding box center [925, 258] width 266 height 32
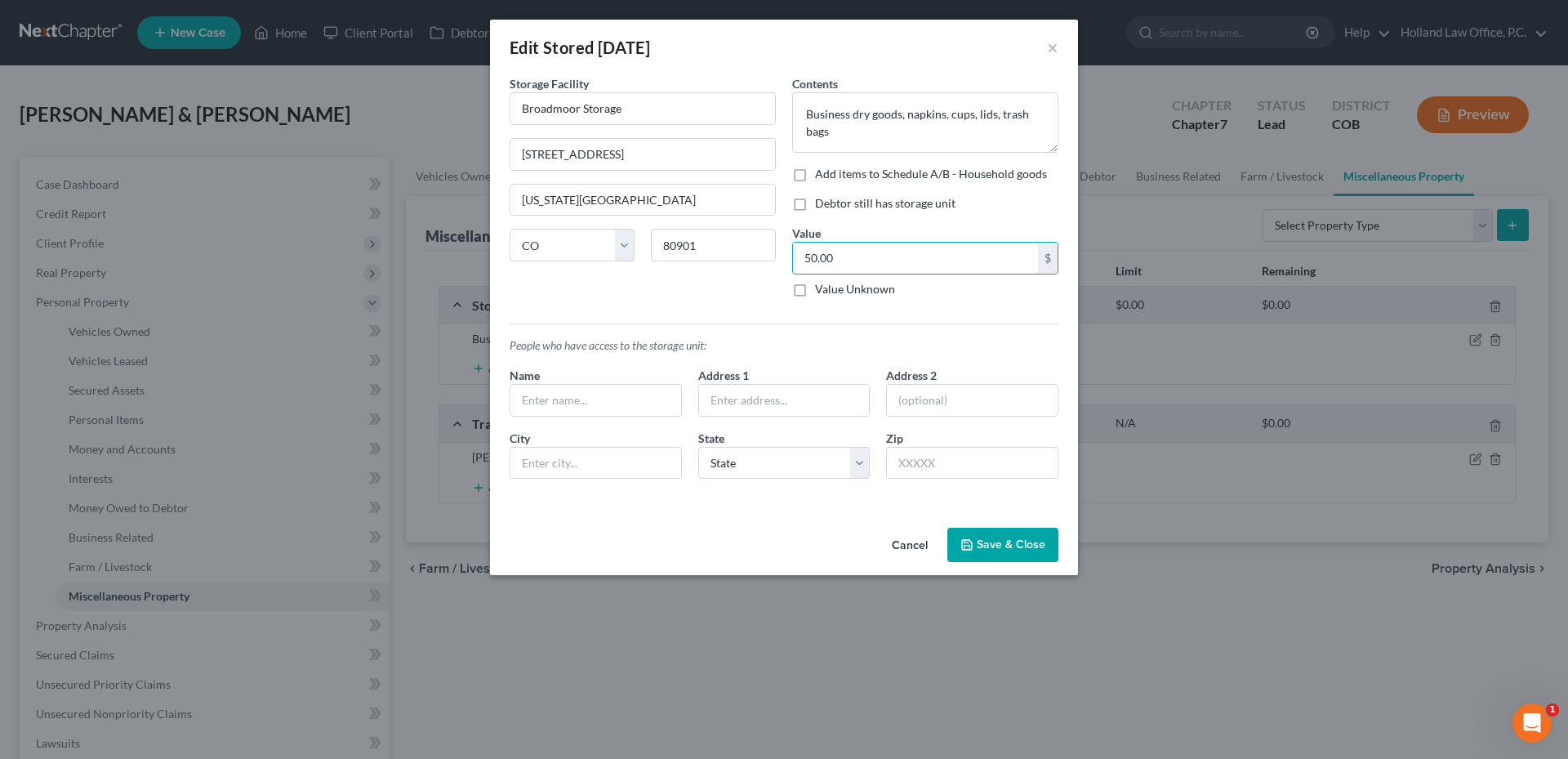
type input "50.00"
click at [999, 547] on button "Save & Close" at bounding box center [1002, 545] width 111 height 34
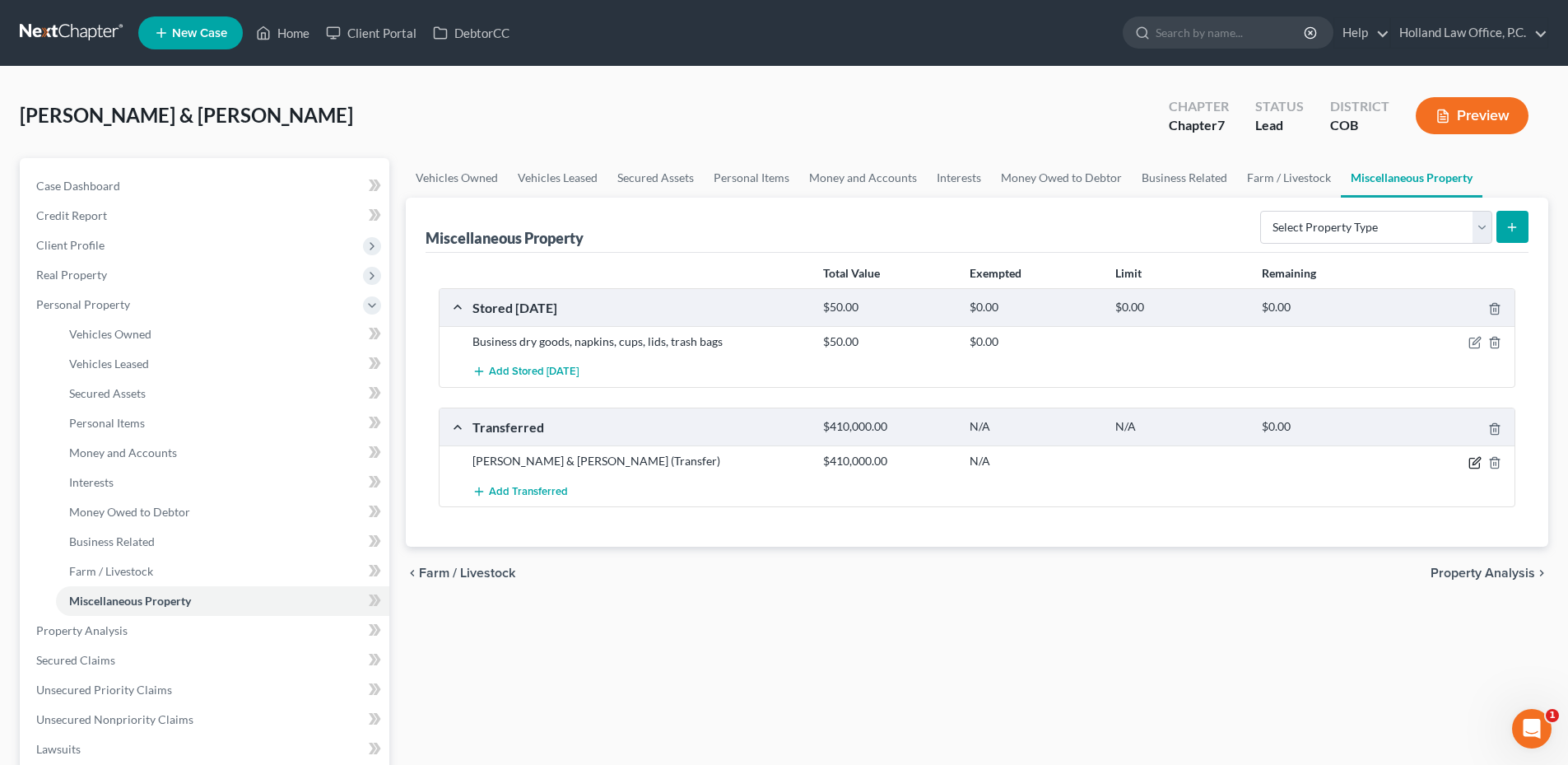
click at [1471, 462] on icon "button" at bounding box center [1475, 462] width 13 height 13
select select "Ordinary ([DATE])"
select select "5"
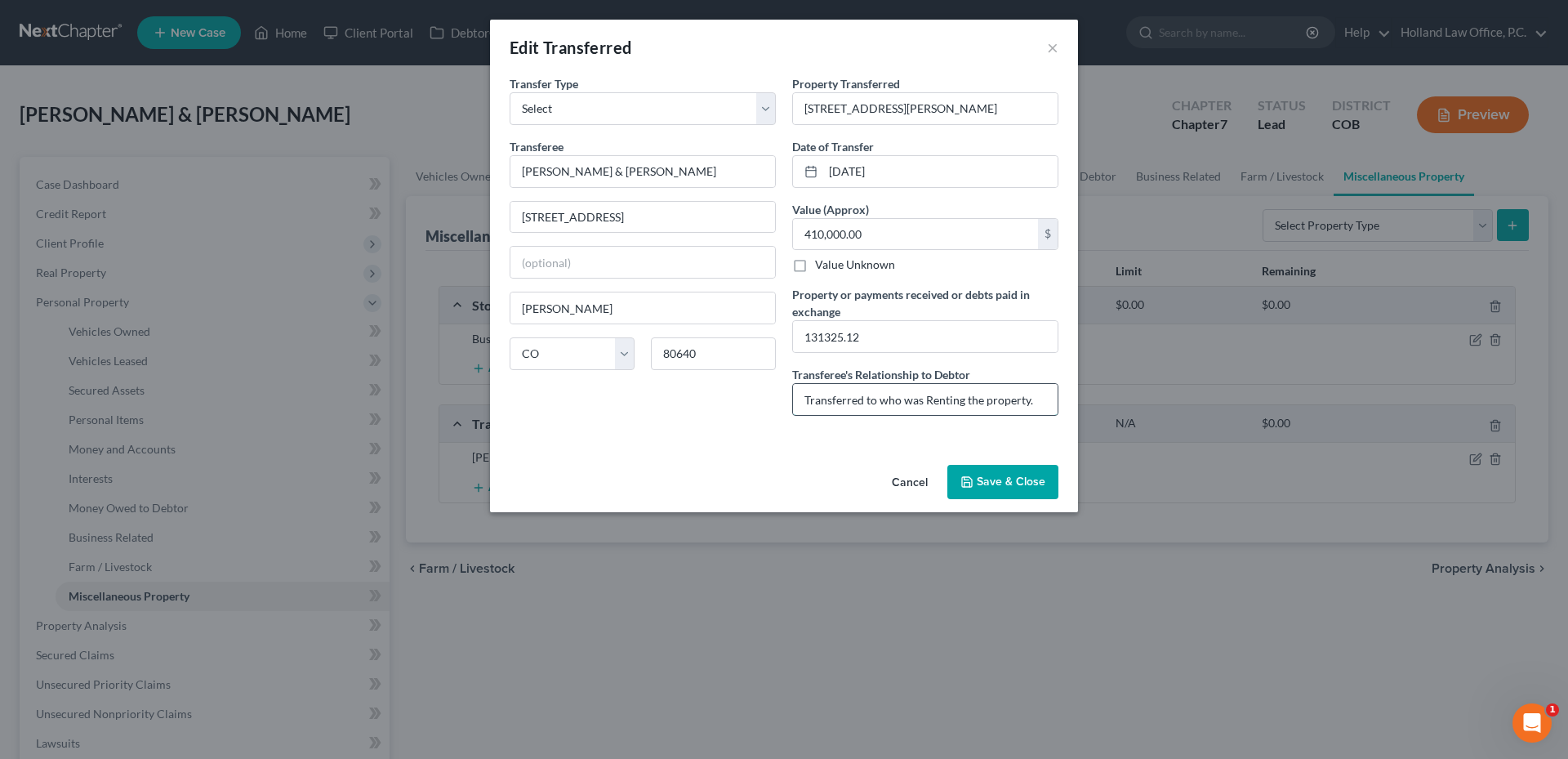
drag, startPoint x: 1037, startPoint y: 405, endPoint x: 804, endPoint y: 396, distance: 233.2
click at [804, 396] on input "Transferred to who was Renting the property." at bounding box center [925, 399] width 264 height 31
type input "Renter Purchased"
click at [1026, 470] on button "Save & Close" at bounding box center [1002, 481] width 111 height 34
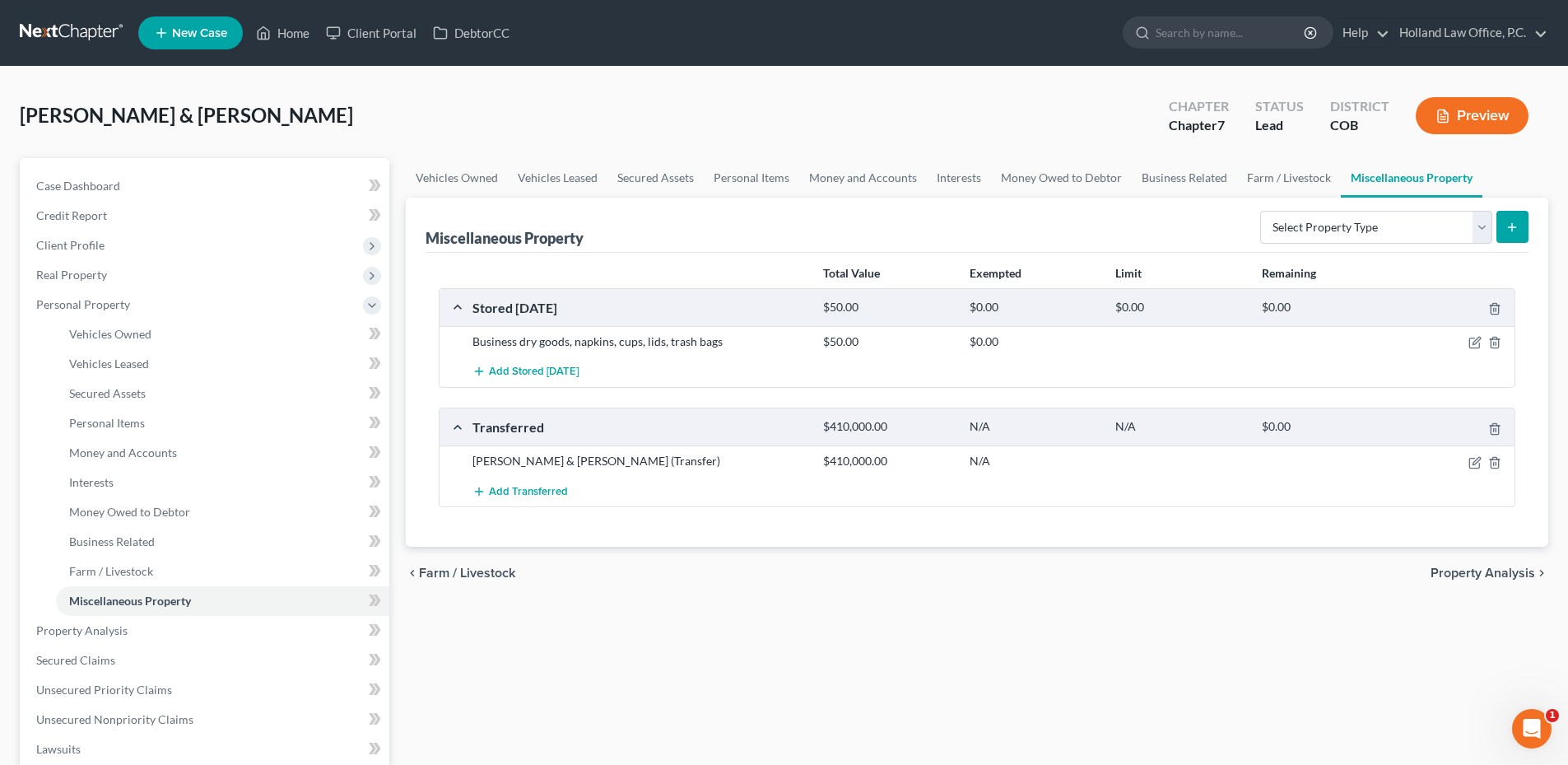
click at [962, 569] on div "chevron_left Farm / Livestock Property Analysis chevron_right" at bounding box center [977, 572] width 1142 height 53
drag, startPoint x: 91, startPoint y: 300, endPoint x: 98, endPoint y: 284, distance: 17.5
click at [91, 300] on span "Personal Property" at bounding box center [83, 304] width 94 height 14
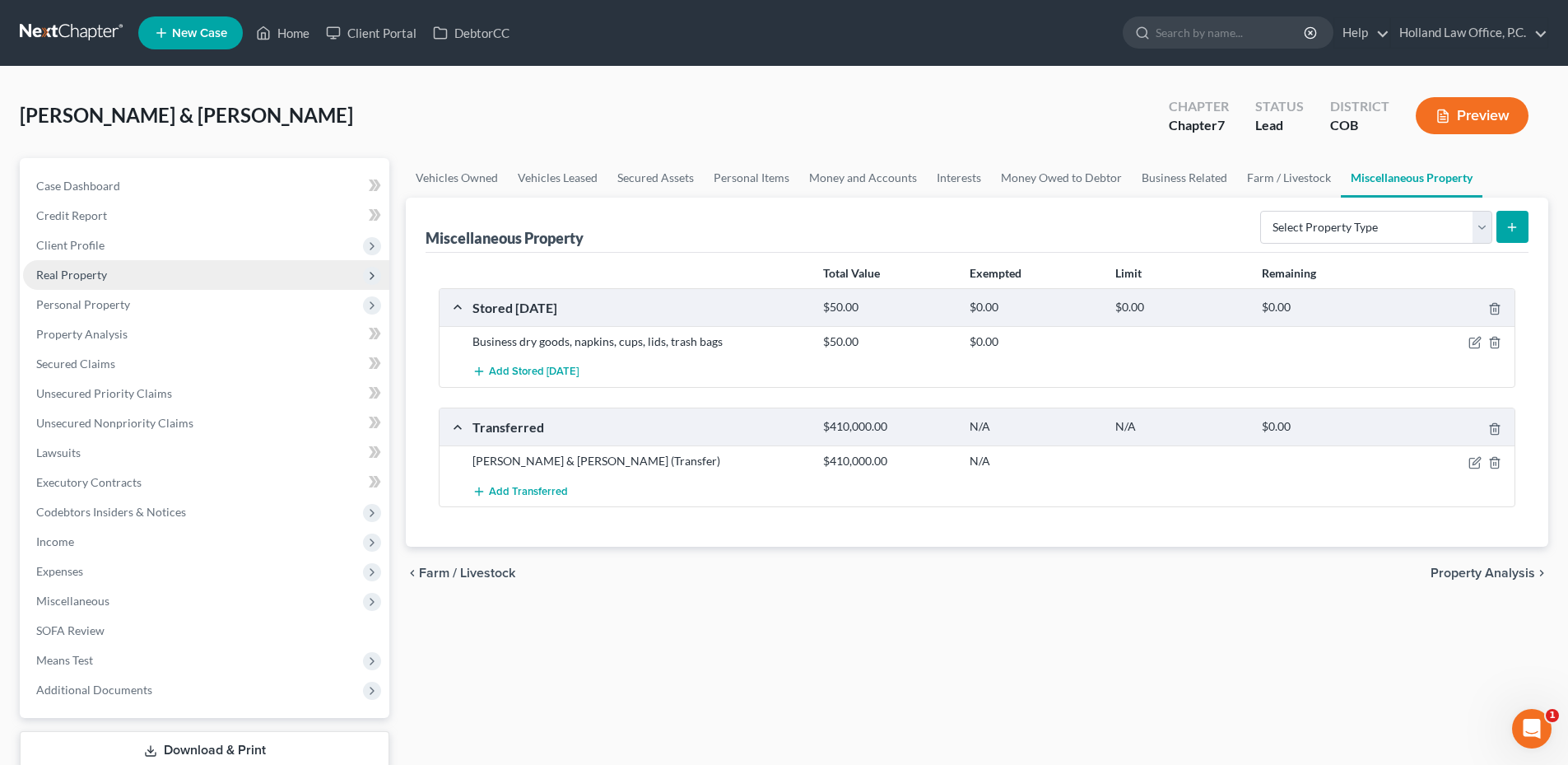
click at [97, 281] on span "Real Property" at bounding box center [72, 274] width 71 height 14
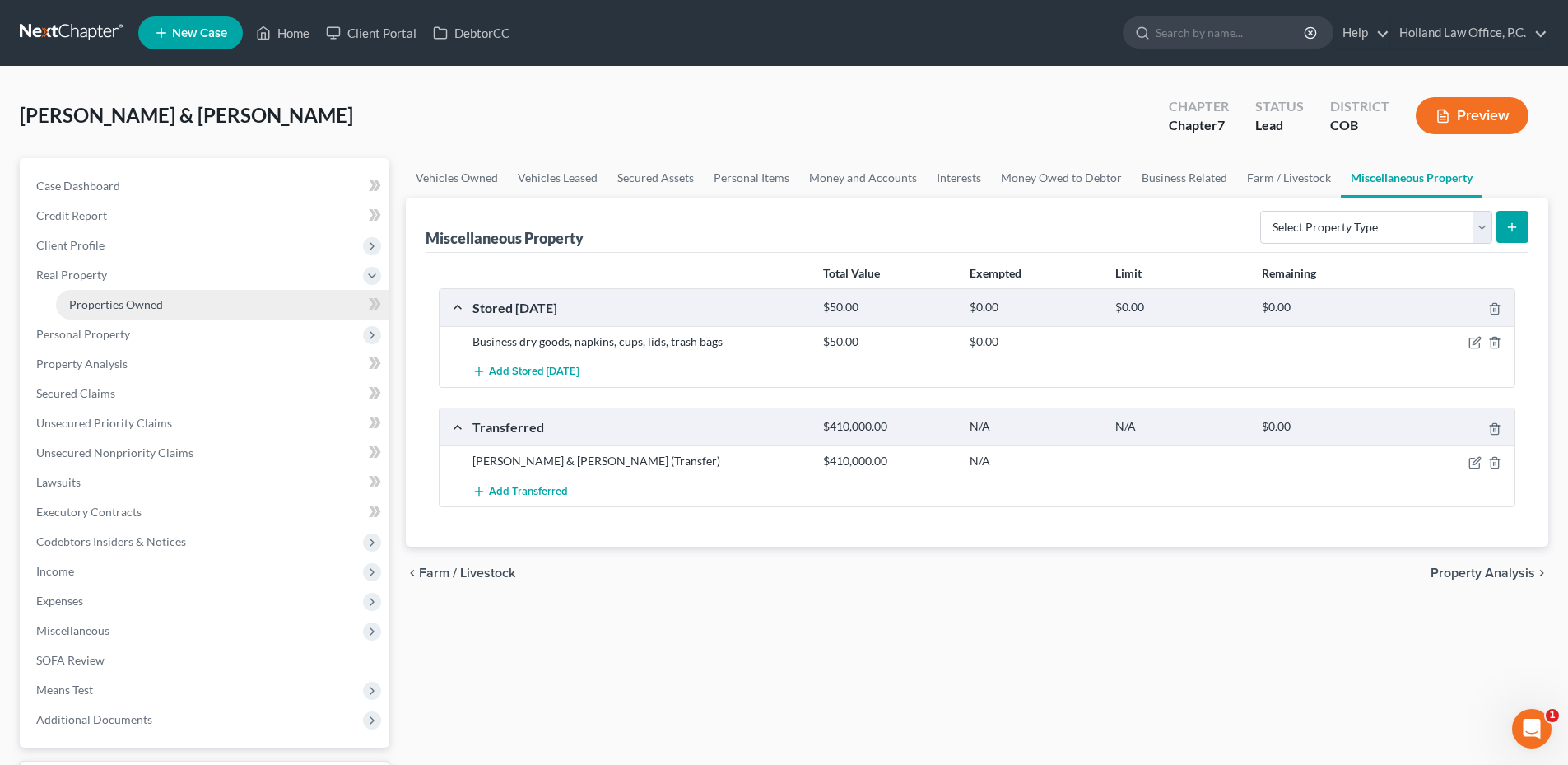
drag, startPoint x: 151, startPoint y: 299, endPoint x: 175, endPoint y: 310, distance: 26.4
click at [151, 299] on span "Properties Owned" at bounding box center [116, 304] width 94 height 14
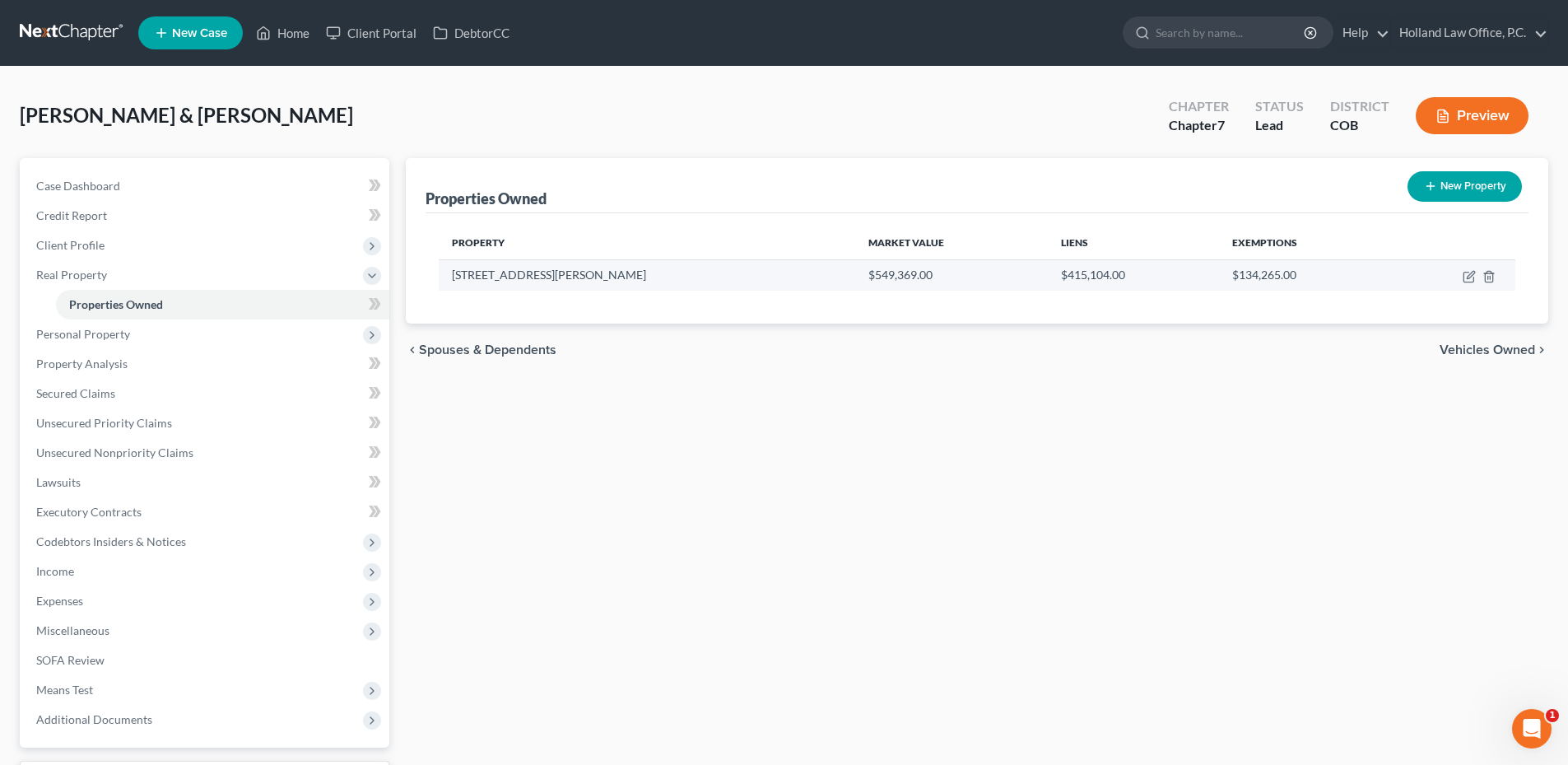
click at [1475, 274] on td at bounding box center [1452, 274] width 124 height 32
click at [1459, 274] on td at bounding box center [1452, 274] width 124 height 32
click at [1469, 275] on icon "button" at bounding box center [1469, 277] width 13 height 13
select select "5"
select select "0"
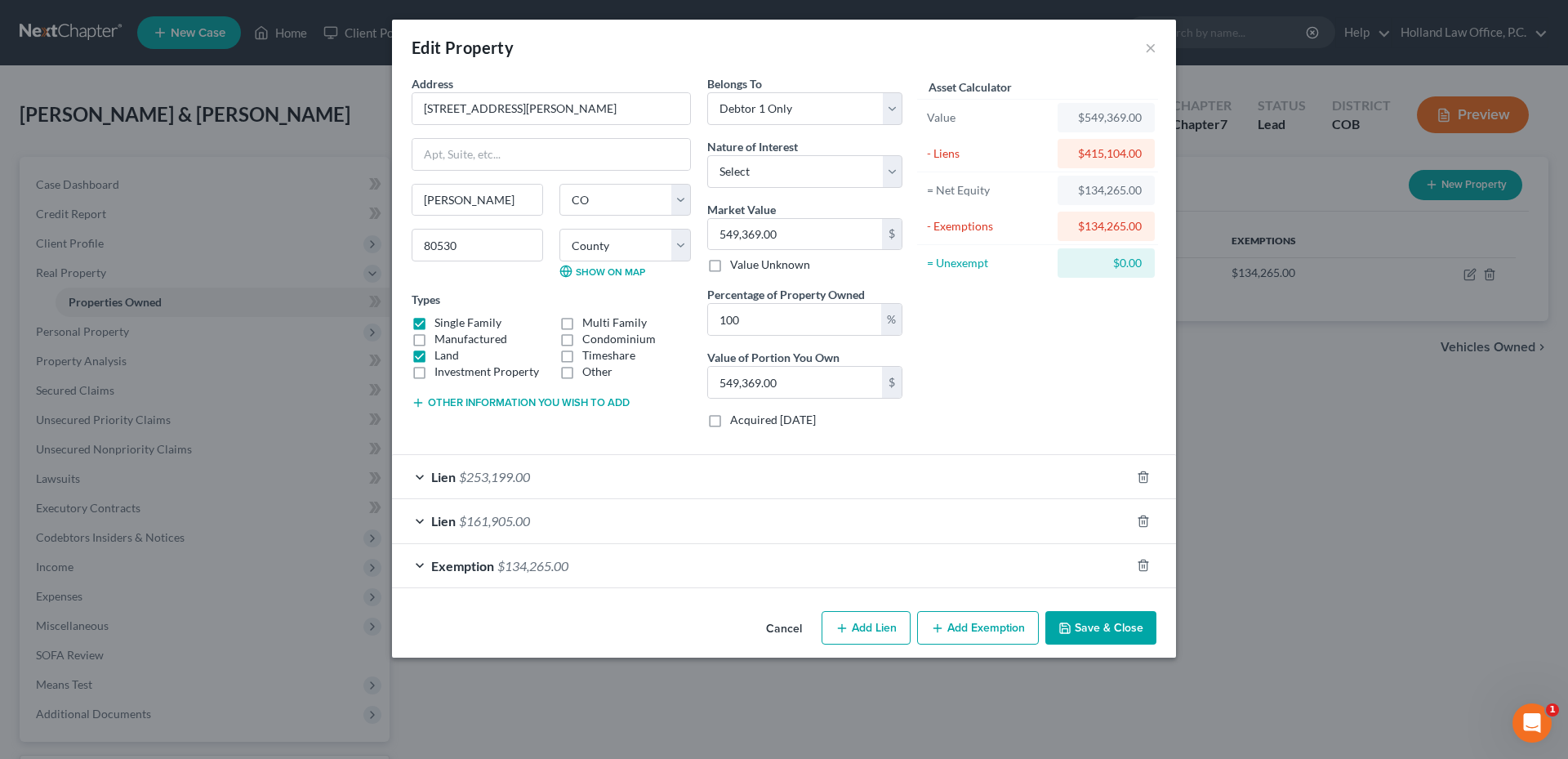
click at [1115, 633] on button "Save & Close" at bounding box center [1100, 628] width 111 height 34
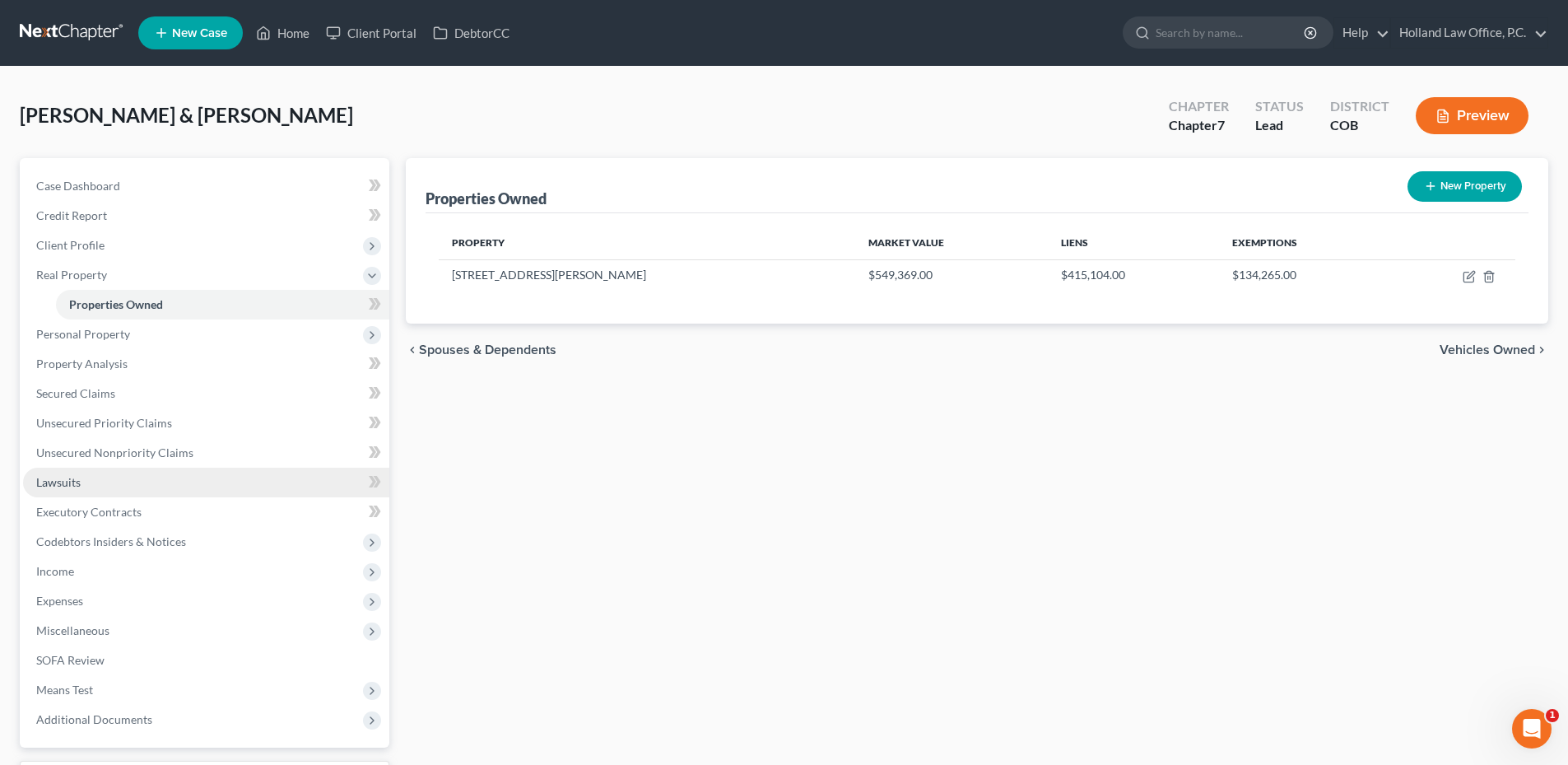
click at [96, 480] on link "Lawsuits" at bounding box center [206, 482] width 367 height 30
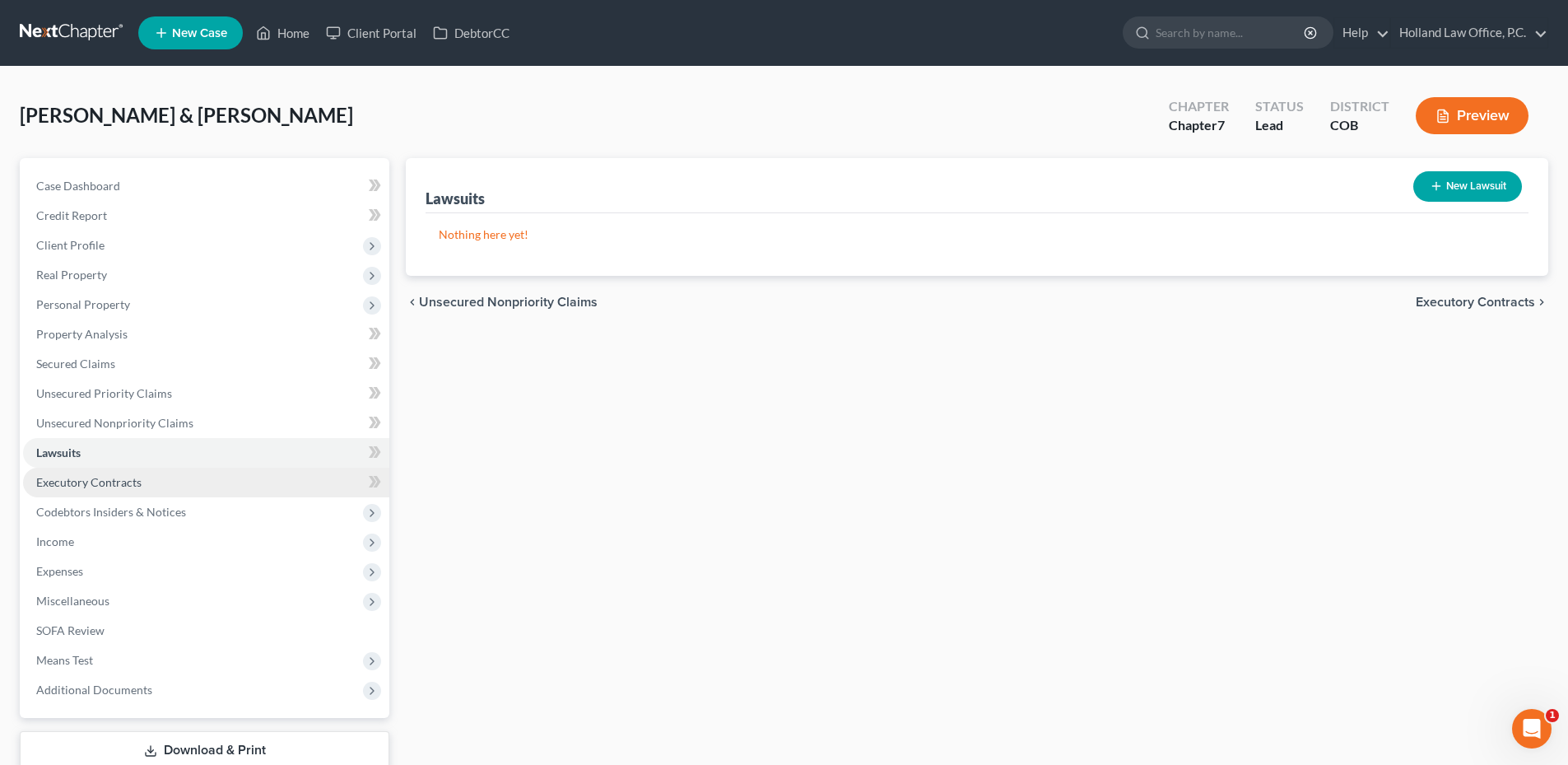
click at [88, 478] on span "Executory Contracts" at bounding box center [89, 481] width 105 height 14
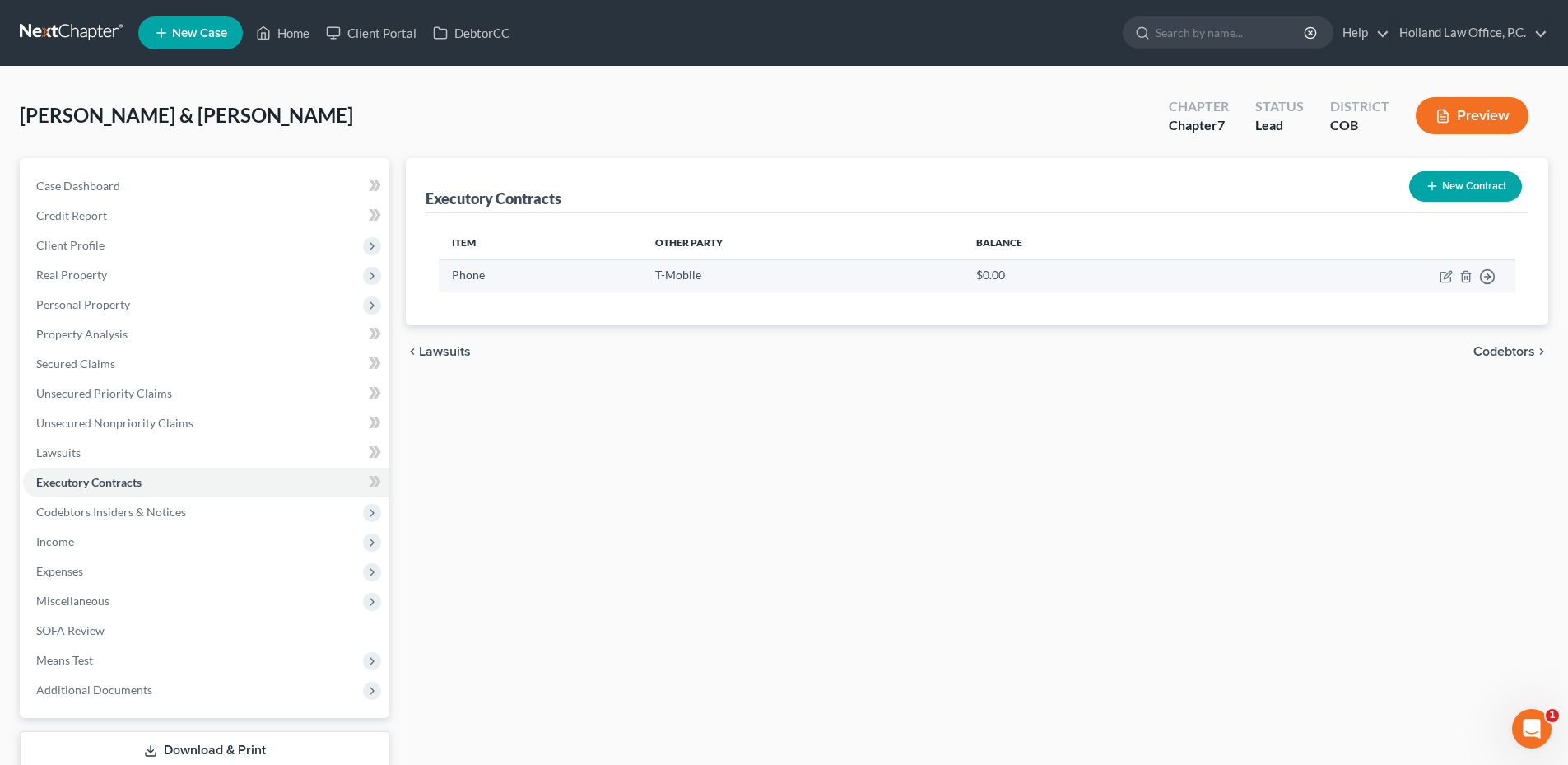
click at [1430, 277] on td "Move to D Move to E Move to F Move to Notice Only" at bounding box center [1363, 275] width 305 height 32
click at [1441, 275] on icon "button" at bounding box center [1445, 277] width 10 height 10
select select "0"
select select "45"
select select "0"
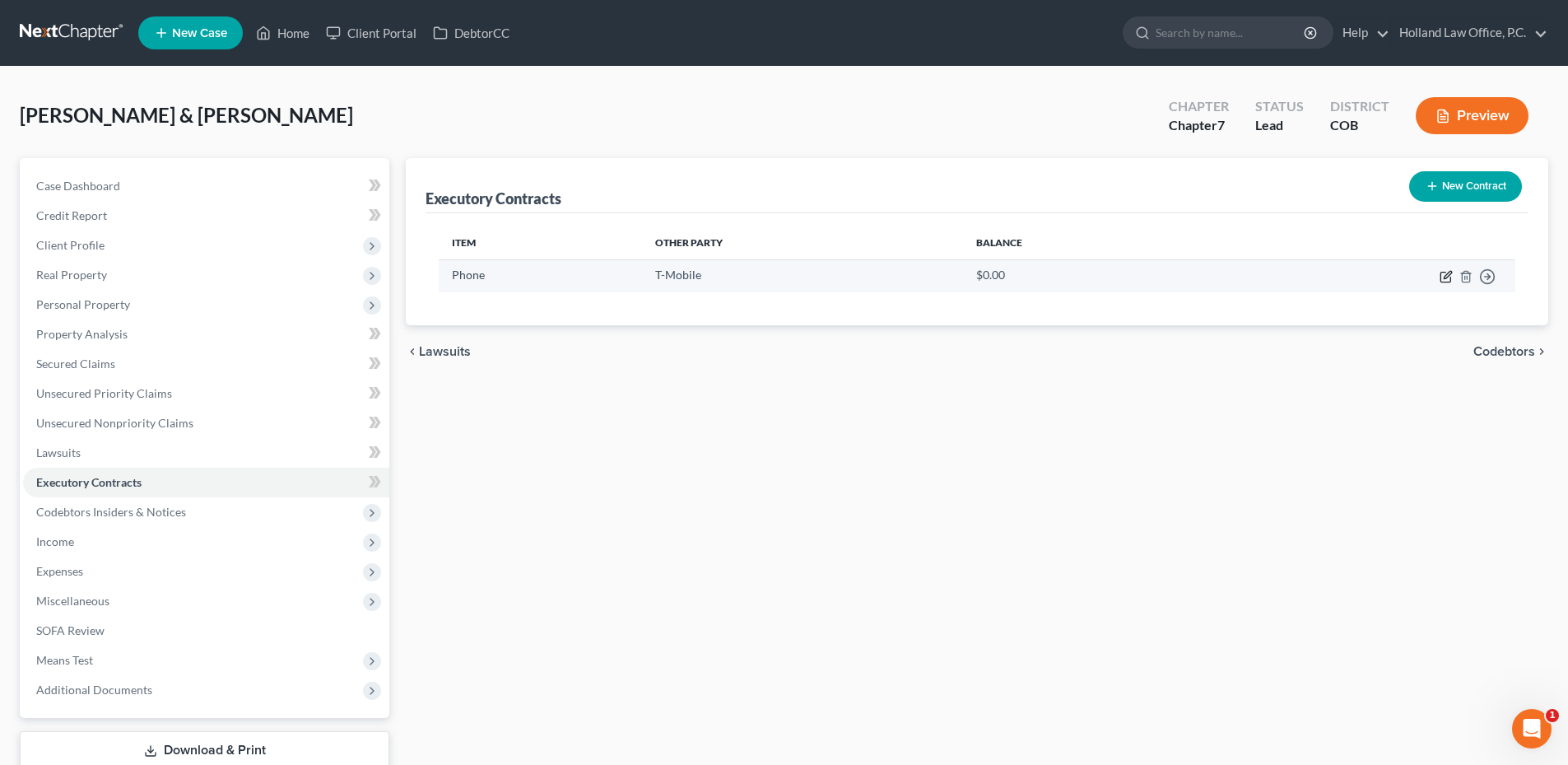
select select "2"
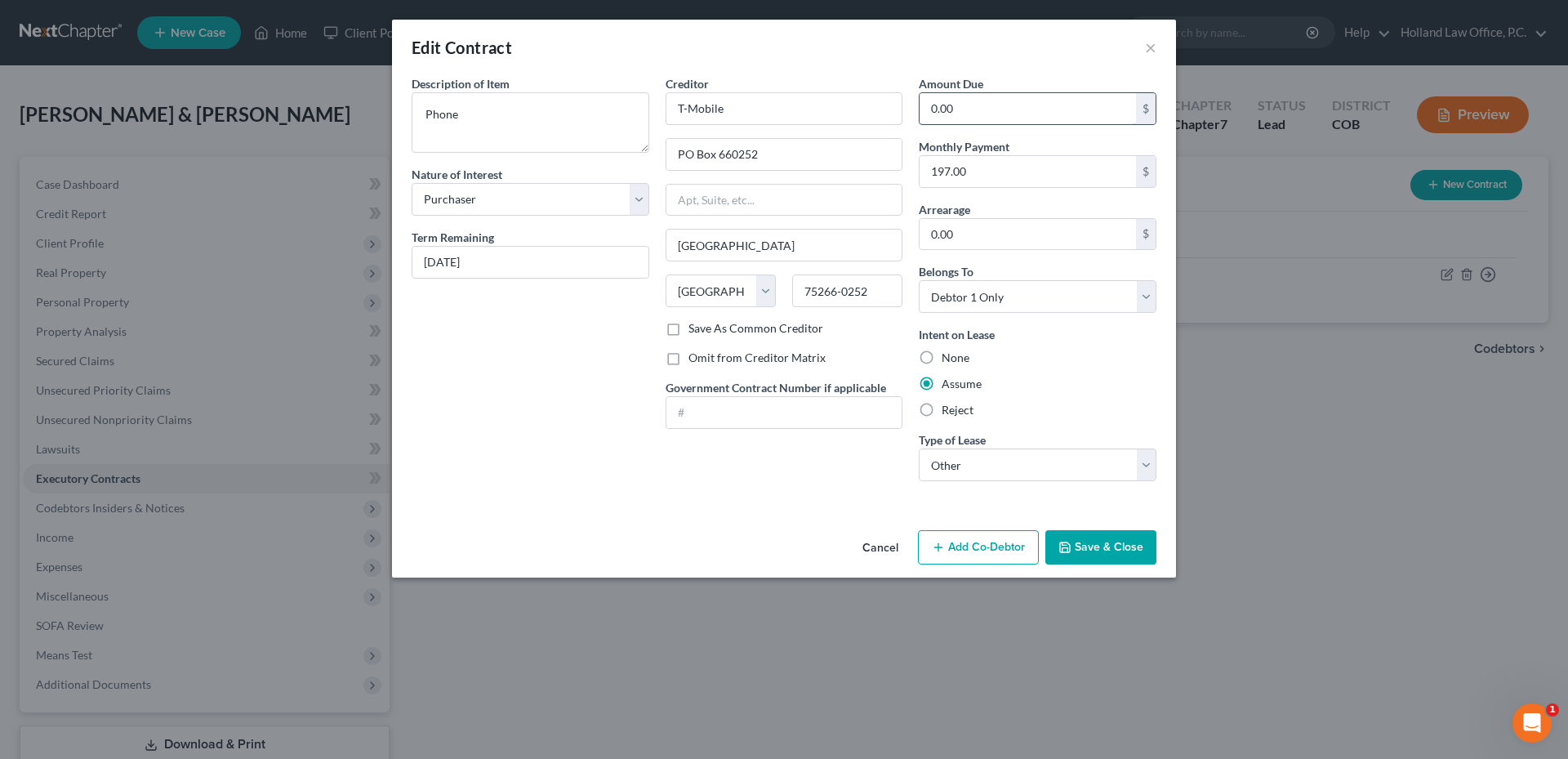
click at [978, 118] on input "0.00" at bounding box center [1027, 108] width 216 height 31
type input "7"
type input "560.00"
click at [1102, 557] on button "Save & Close" at bounding box center [1100, 547] width 111 height 34
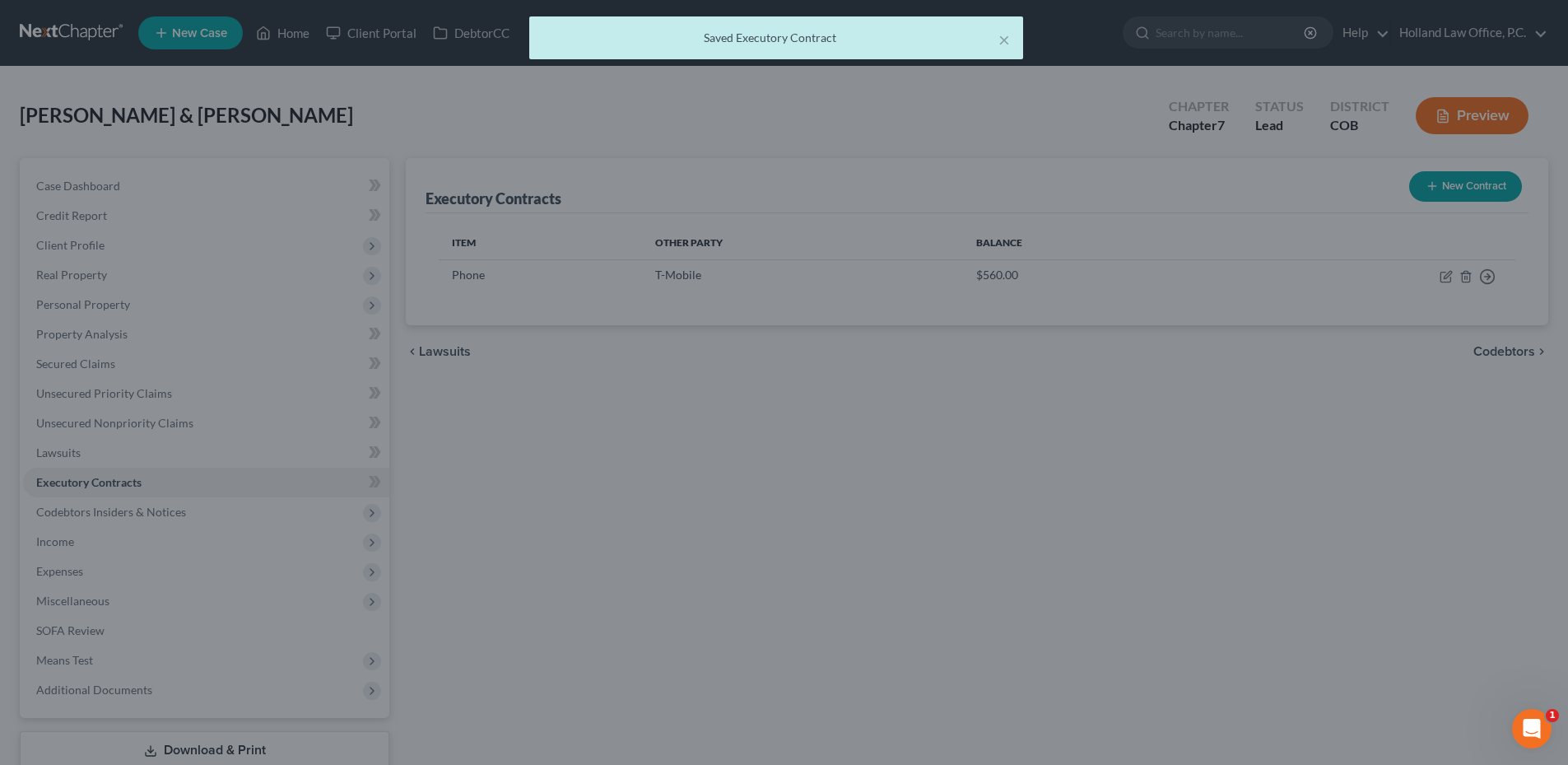
click at [1218, 509] on div "Executory Contracts New Contract Item Other Party Balance Phone T-Mobile $560.0…" at bounding box center [976, 484] width 1158 height 654
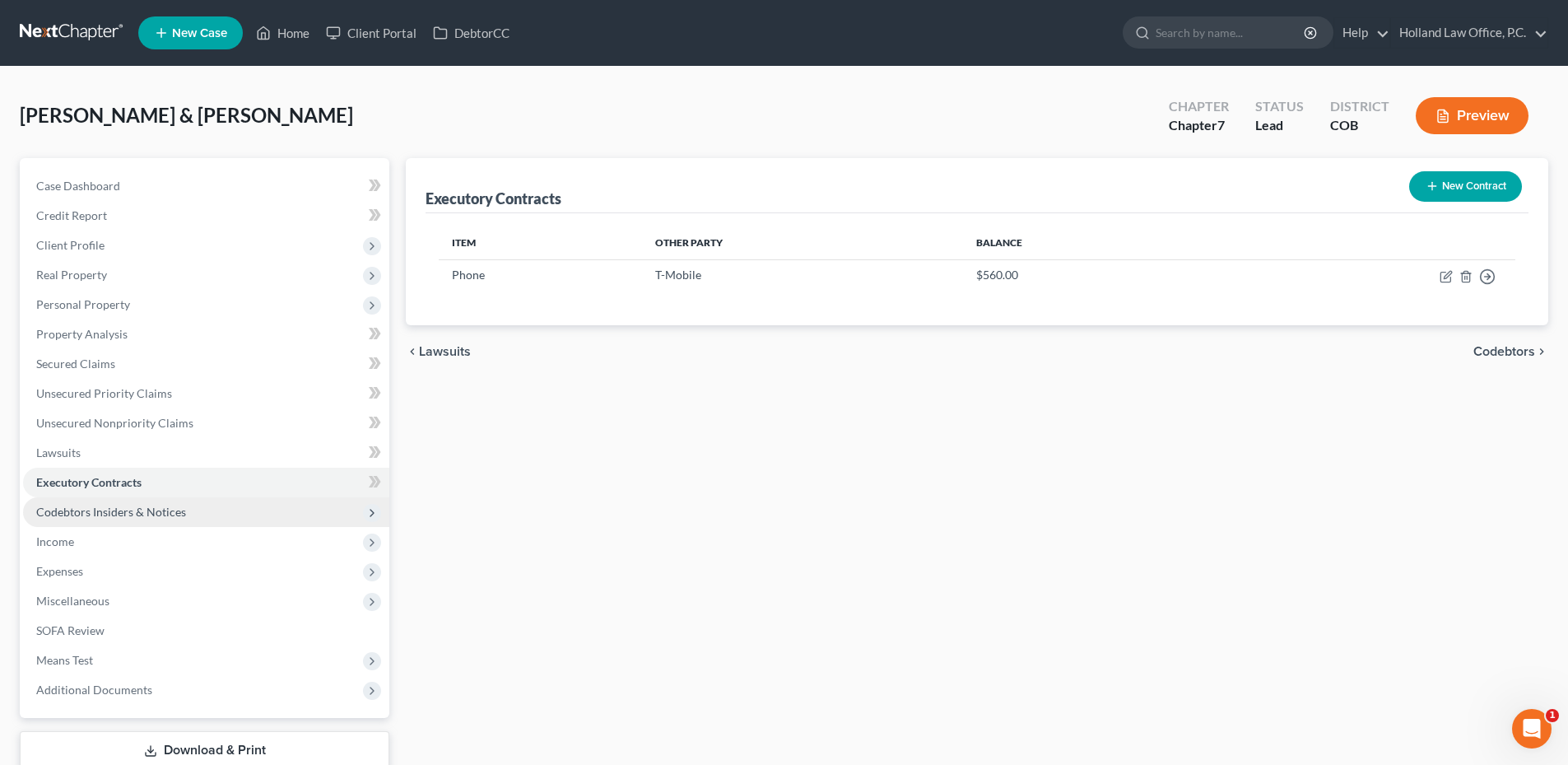
click at [128, 504] on span "Codebtors Insiders & Notices" at bounding box center [111, 511] width 150 height 14
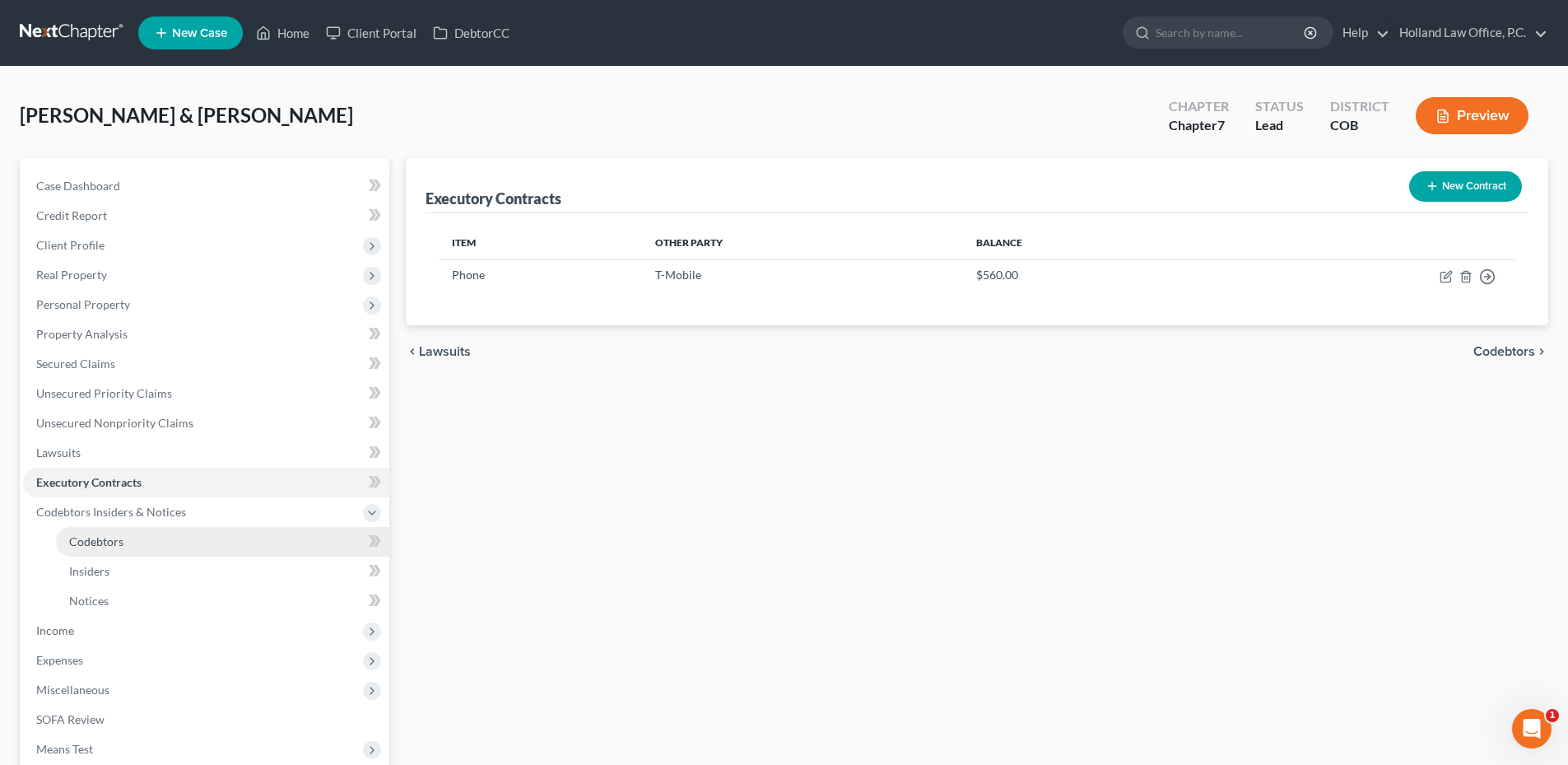
click at [117, 549] on link "Codebtors" at bounding box center [222, 542] width 333 height 30
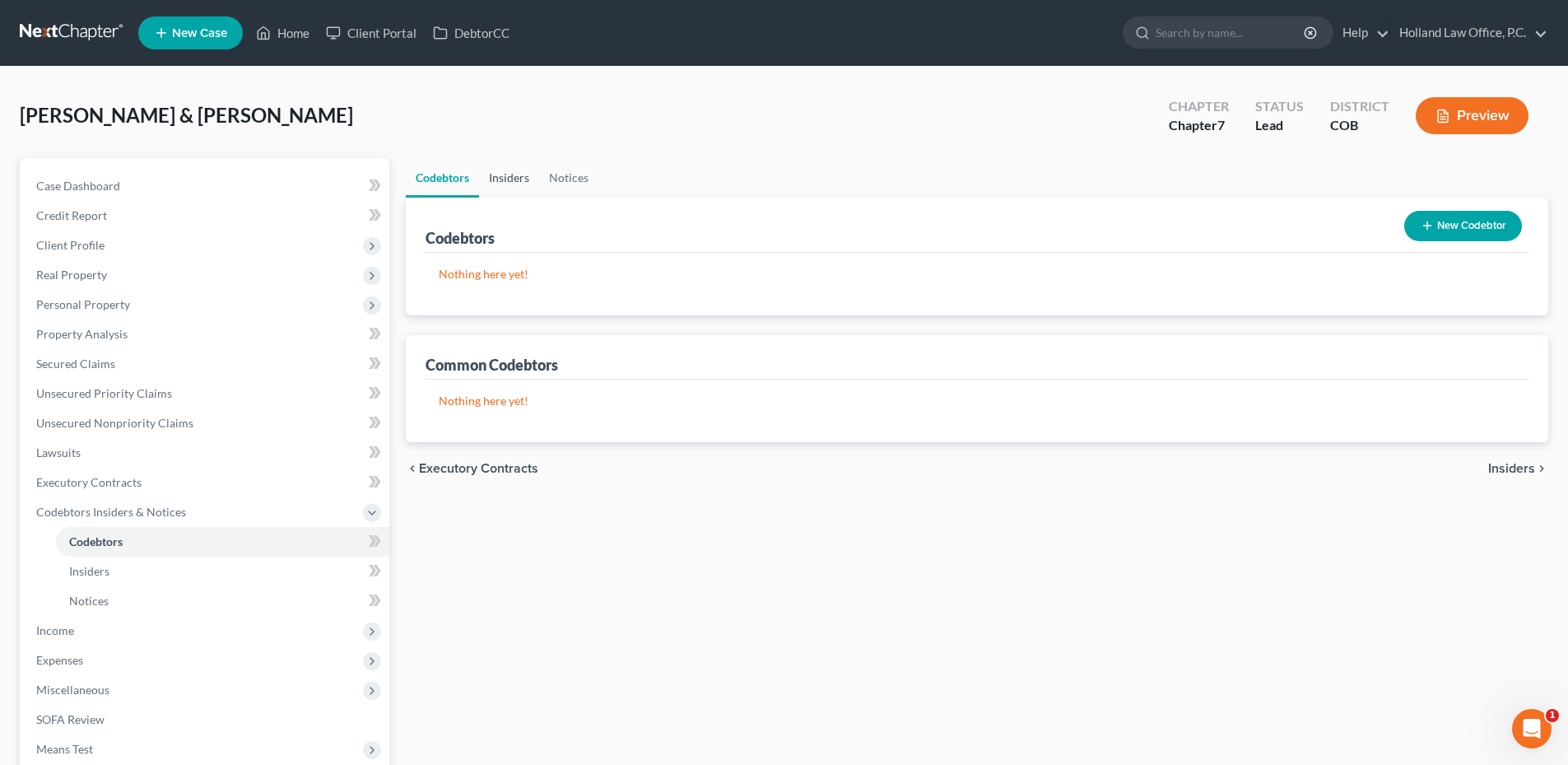
click at [495, 181] on link "Insiders" at bounding box center [509, 177] width 60 height 39
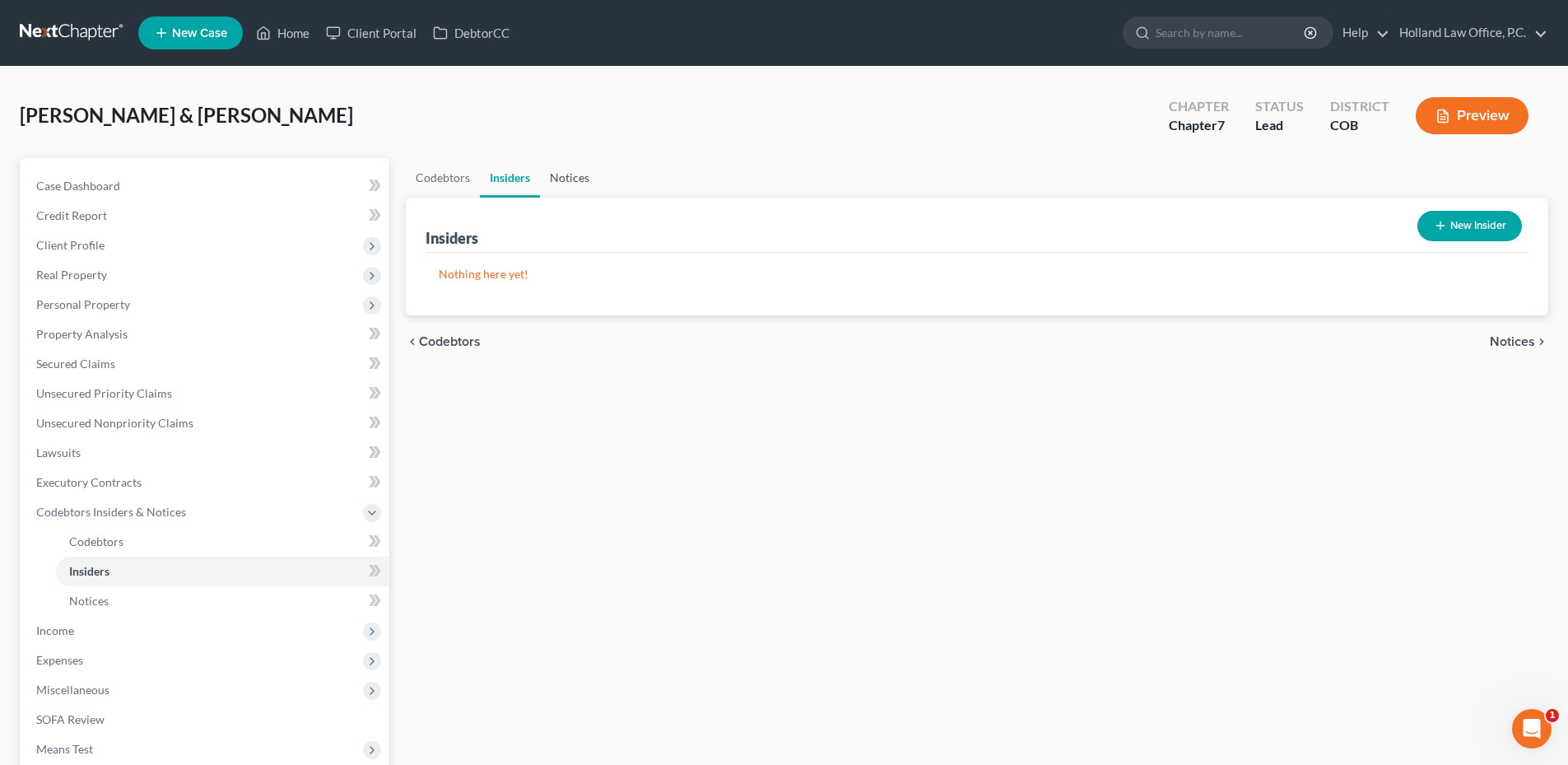
click at [592, 177] on link "Notices" at bounding box center [569, 177] width 59 height 39
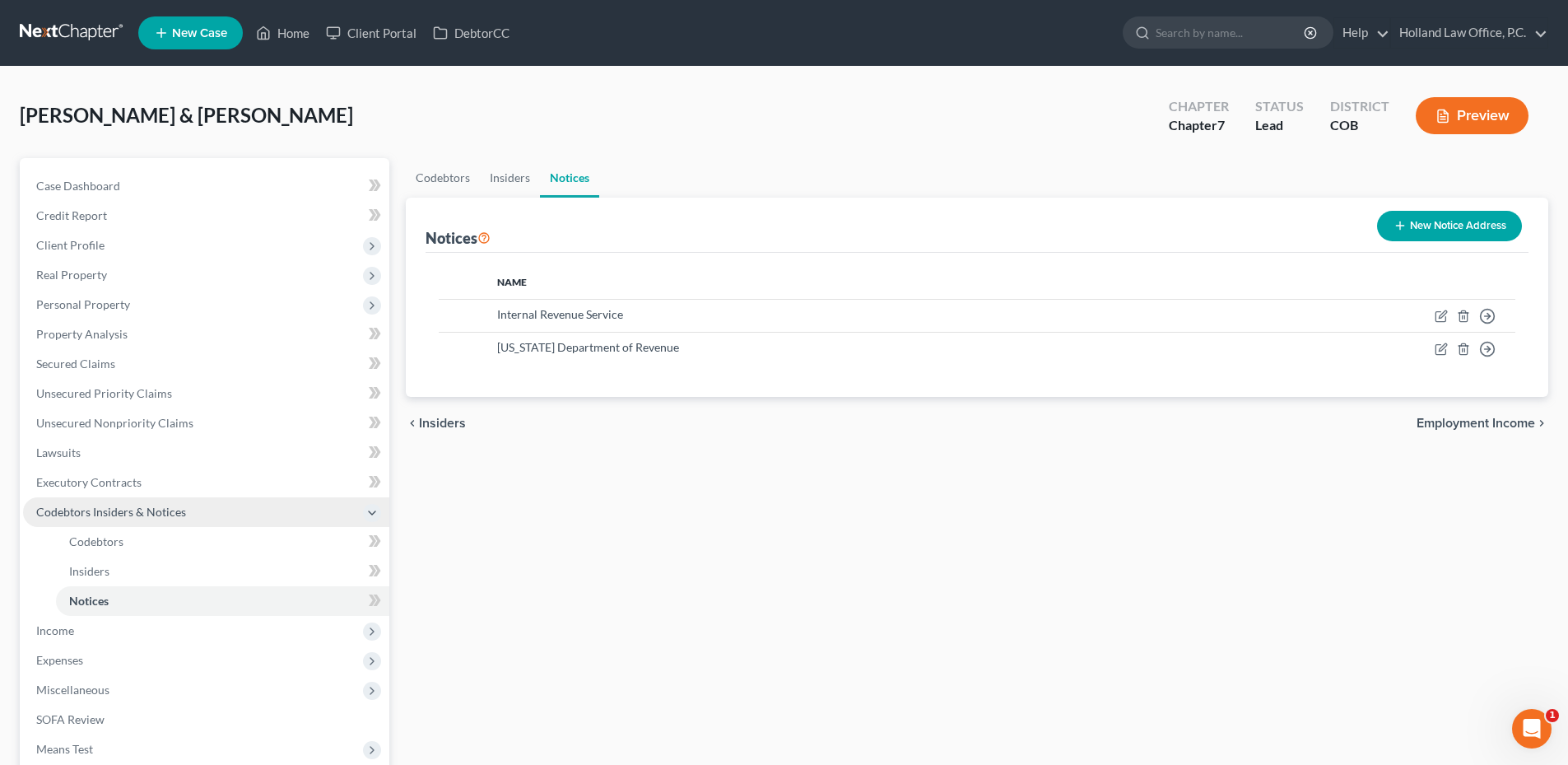
click at [112, 506] on span "Codebtors Insiders & Notices" at bounding box center [111, 511] width 150 height 14
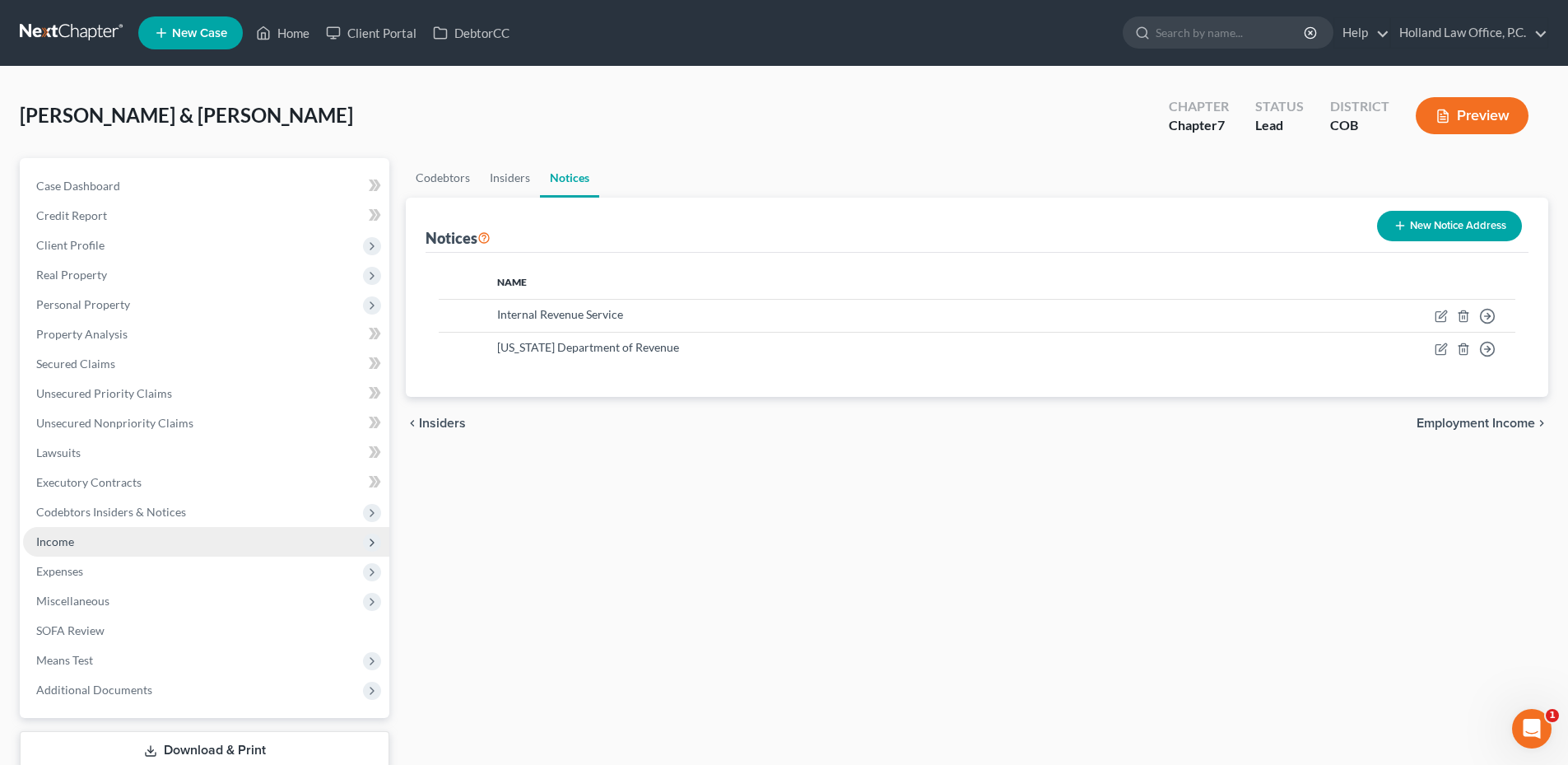
click at [95, 545] on span "Income" at bounding box center [206, 542] width 367 height 30
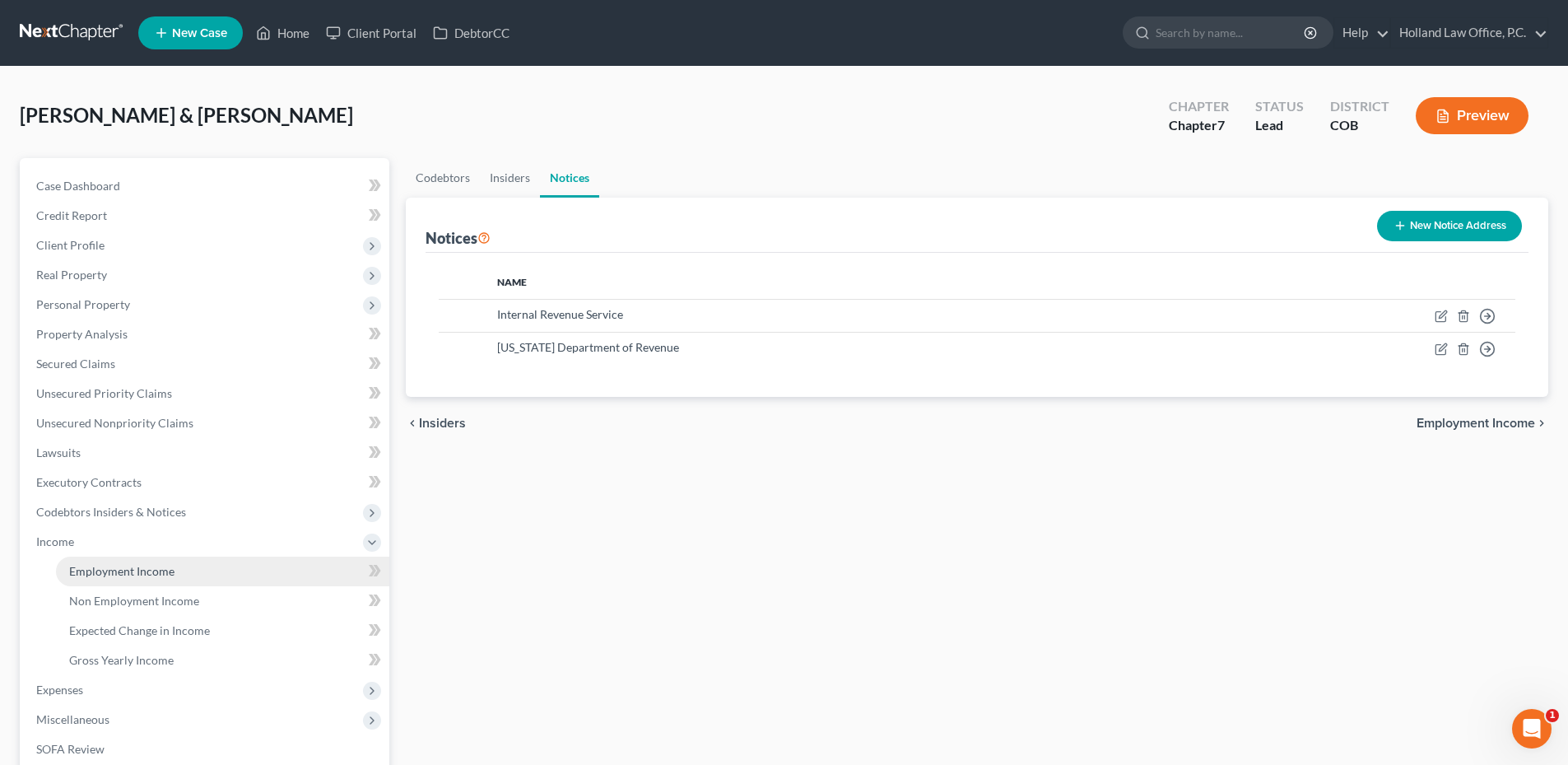
click at [92, 566] on span "Employment Income" at bounding box center [121, 570] width 105 height 14
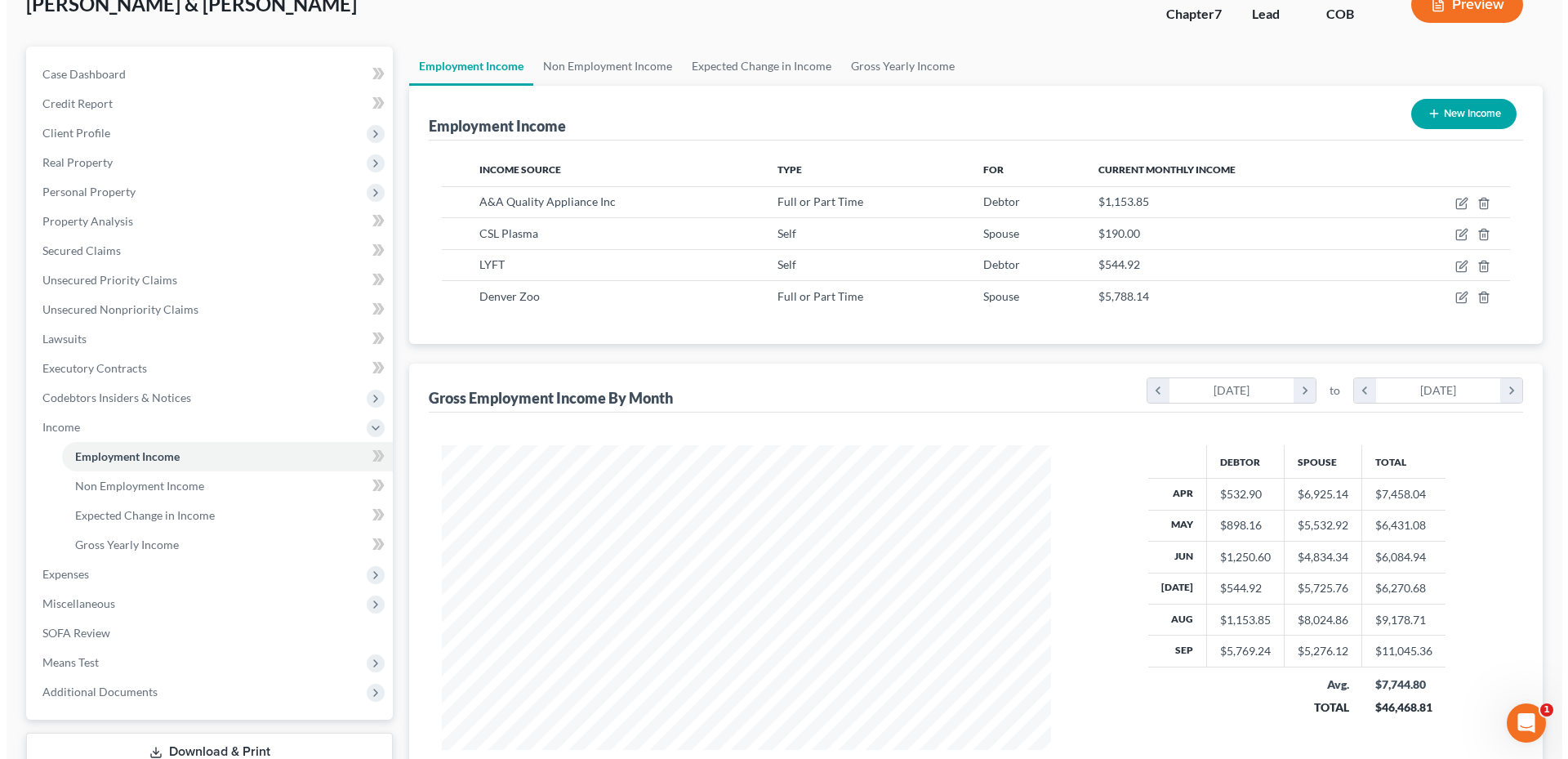
scroll to position [81, 0]
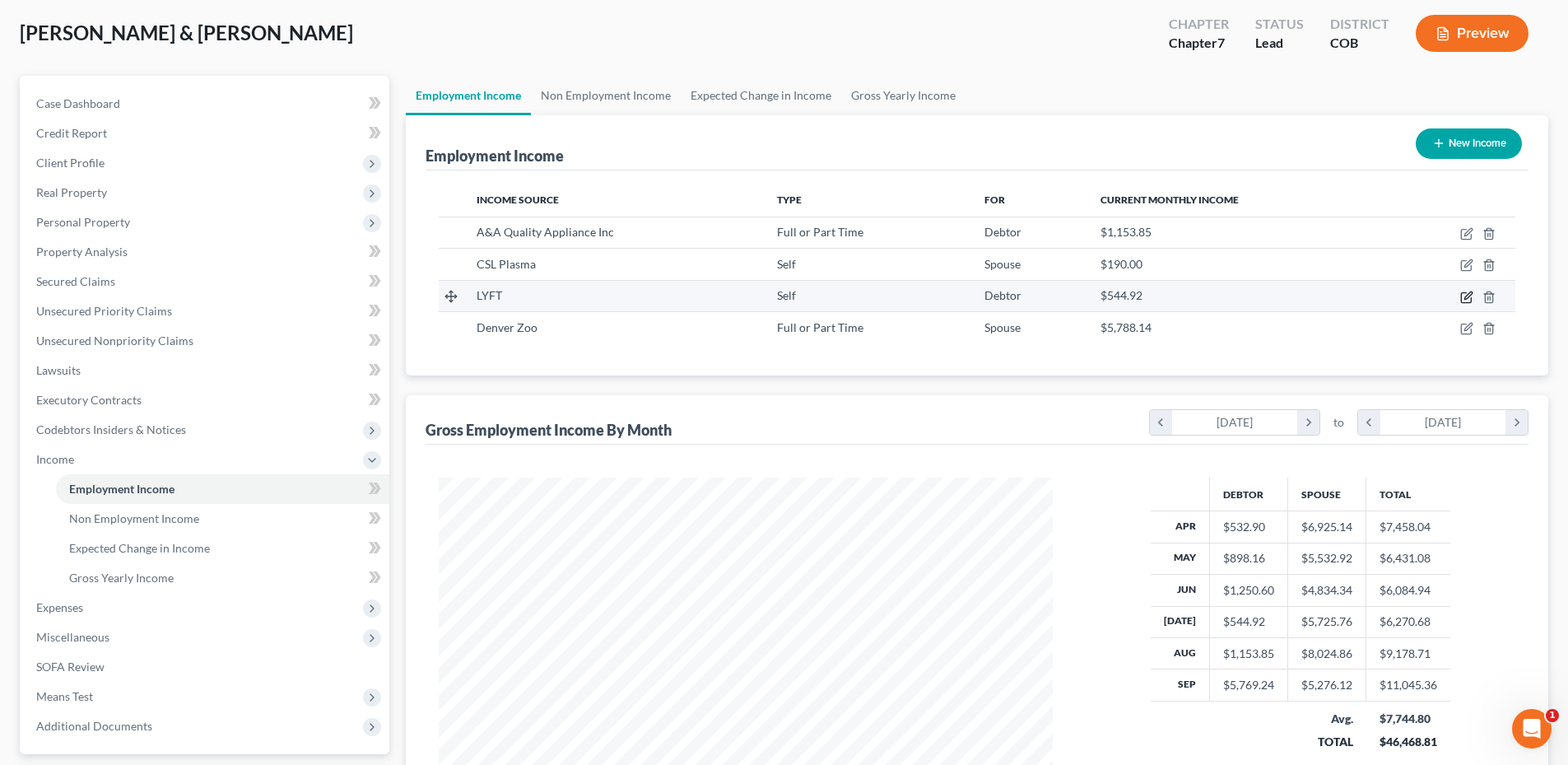
click at [1464, 299] on icon "button" at bounding box center [1467, 297] width 13 height 13
select select "1"
select select "4"
select select "0"
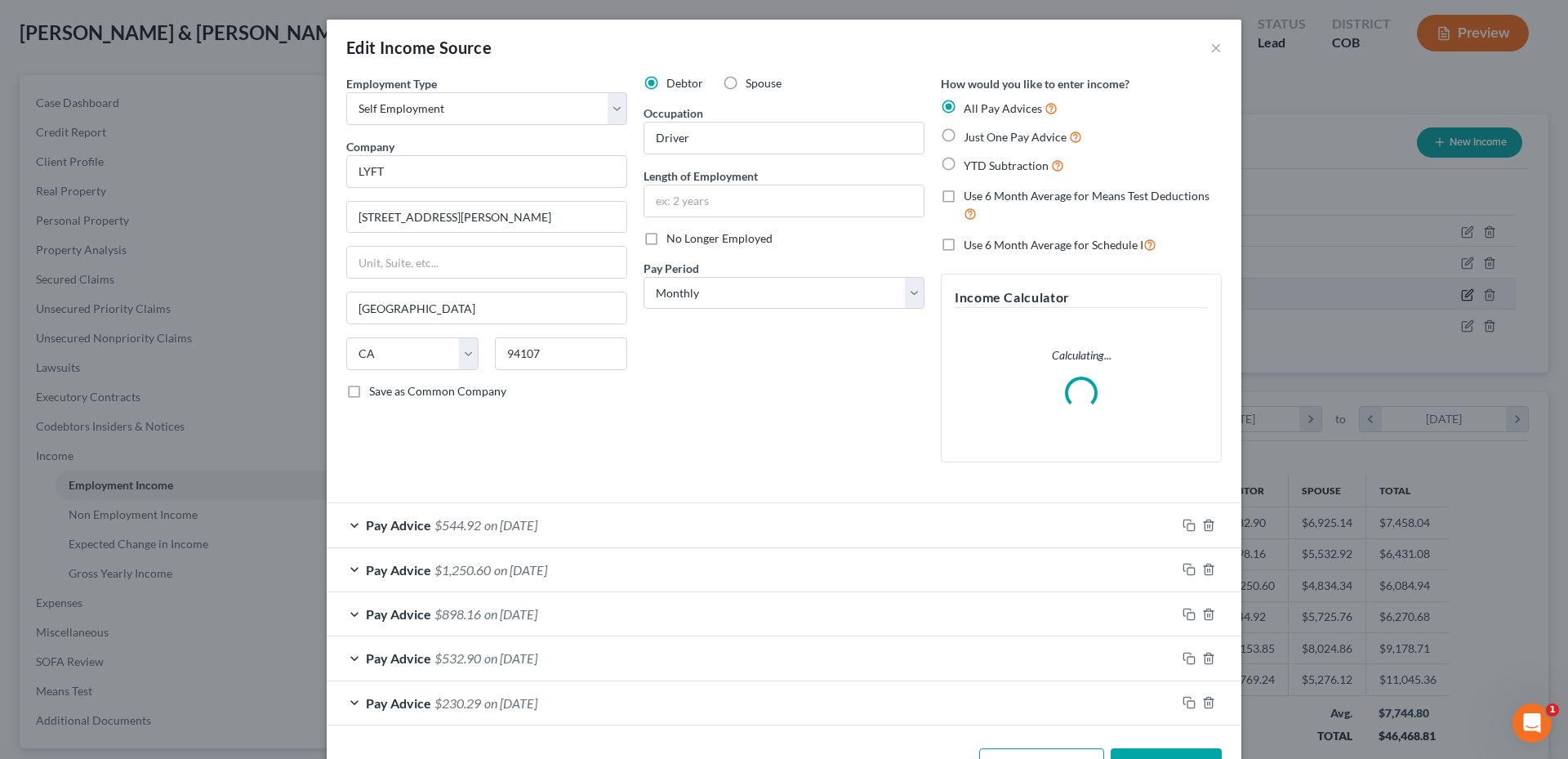
scroll to position [307, 647]
click at [666, 232] on label "No Longer Employed" at bounding box center [719, 238] width 106 height 16
click at [673, 232] on input "No Longer Employed" at bounding box center [677, 235] width 10 height 10
checkbox input "true"
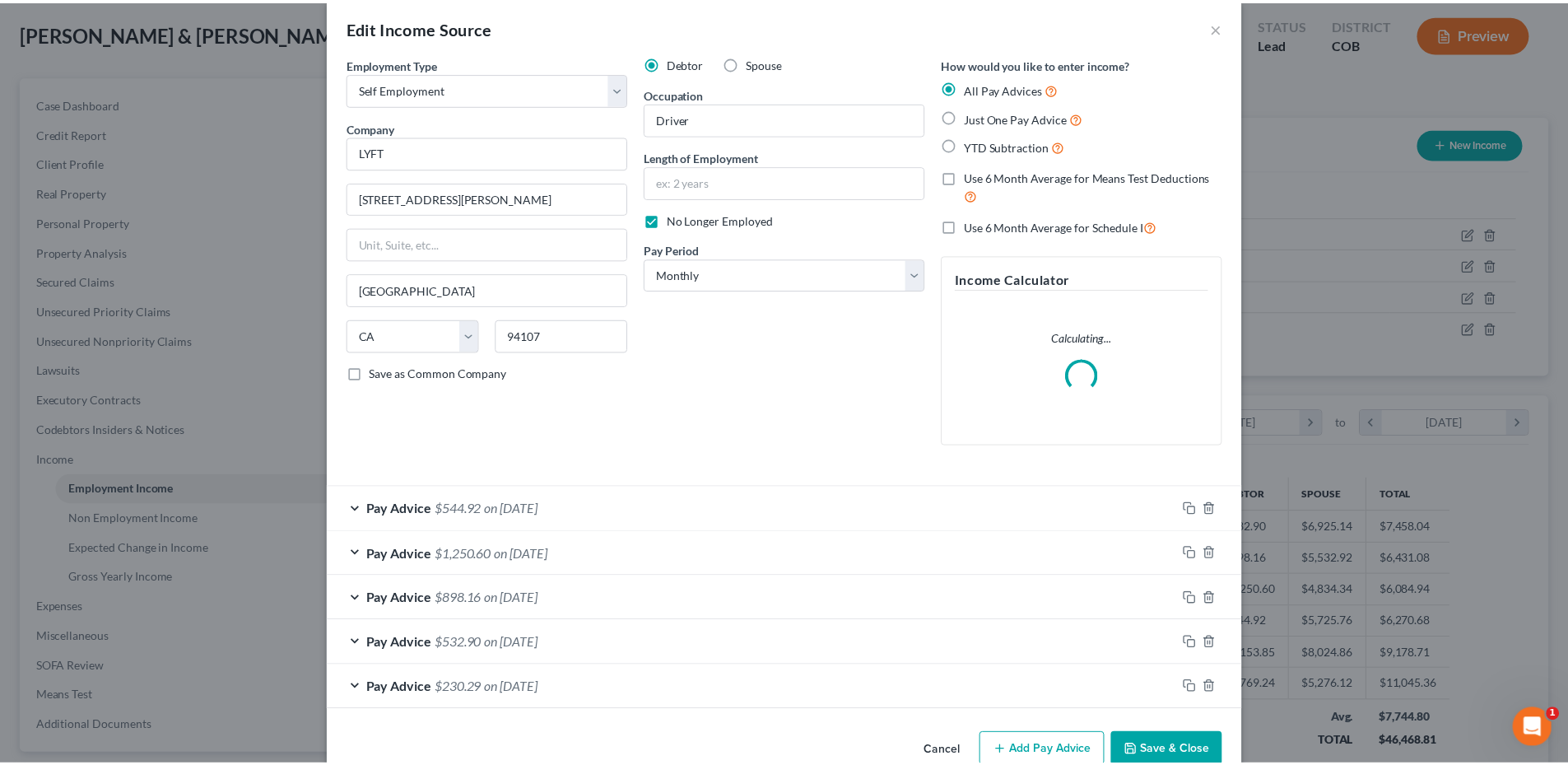
scroll to position [56, 0]
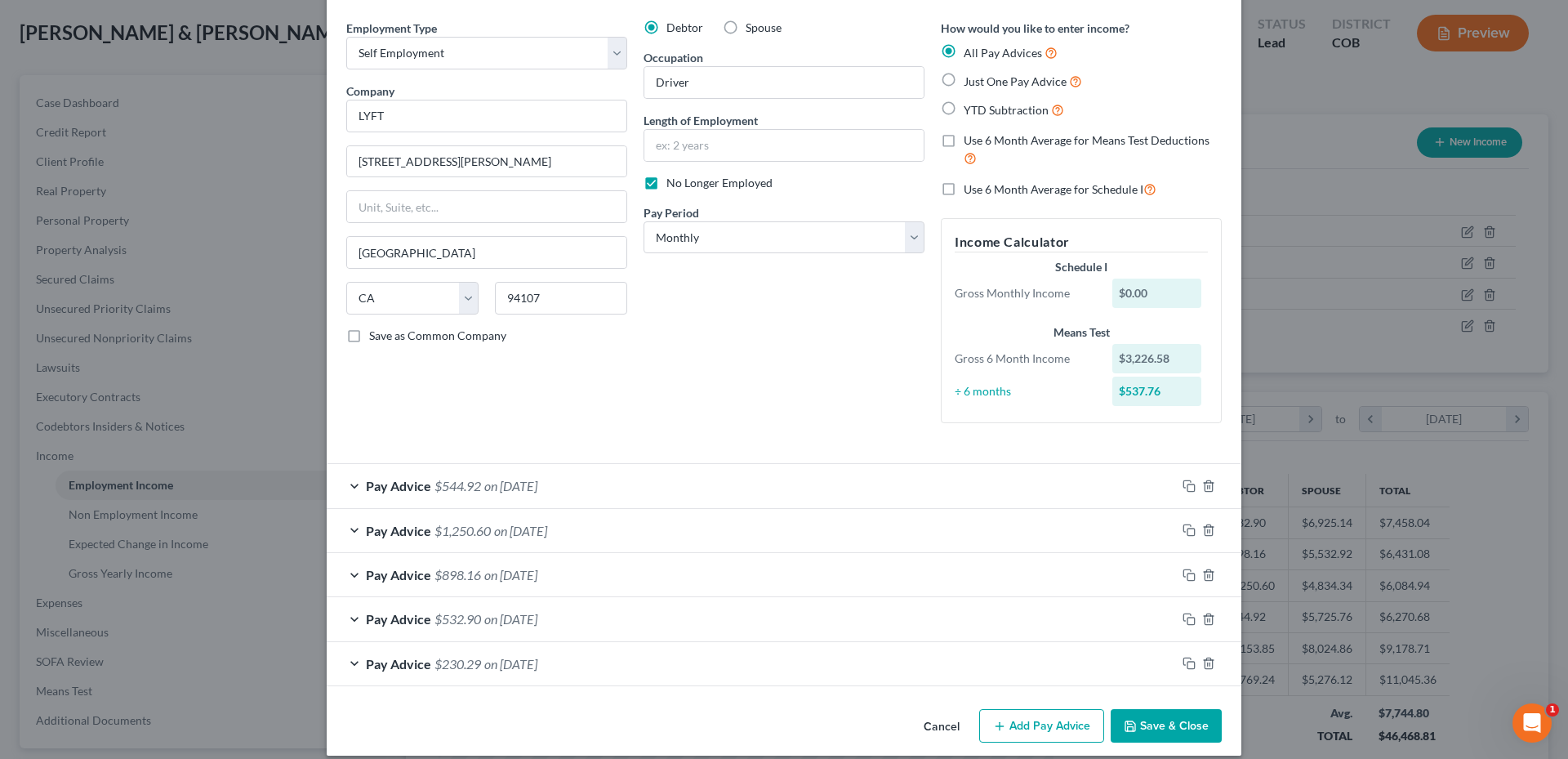
click at [1169, 709] on button "Save & Close" at bounding box center [1165, 726] width 111 height 34
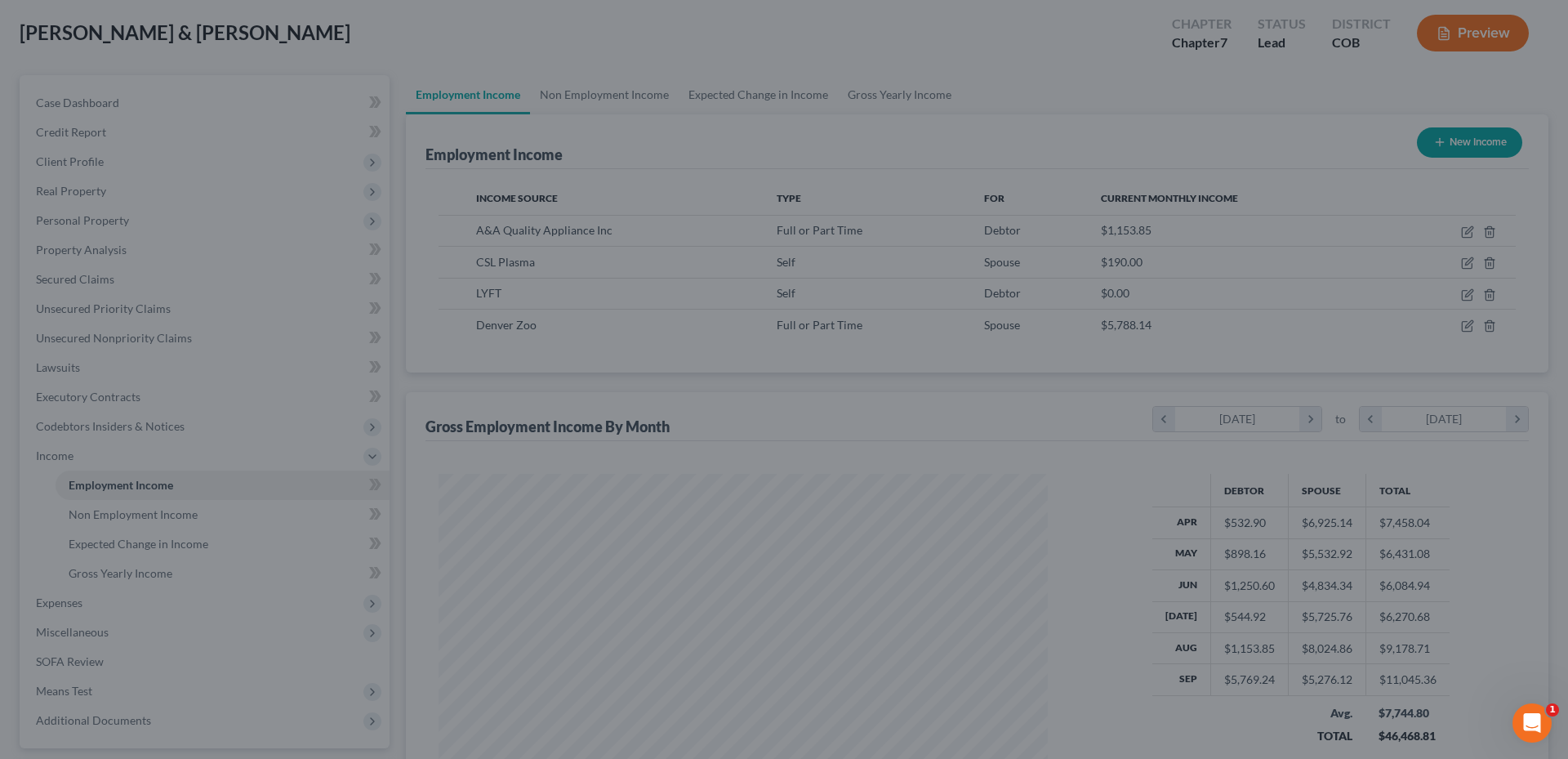
scroll to position [816337, 815885]
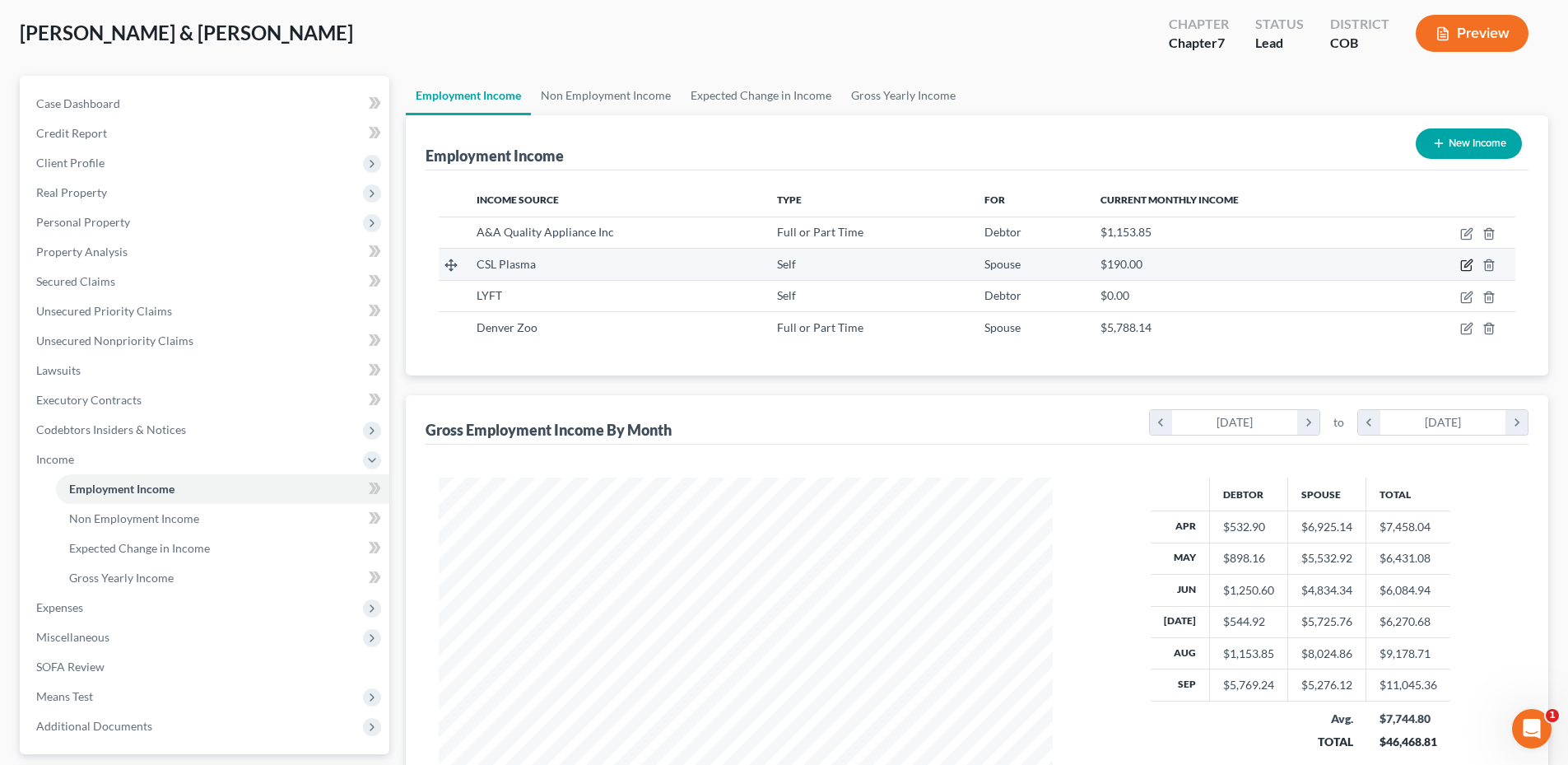
click at [1466, 265] on icon "button" at bounding box center [1468, 264] width 8 height 8
select select "1"
select select "5"
select select "0"
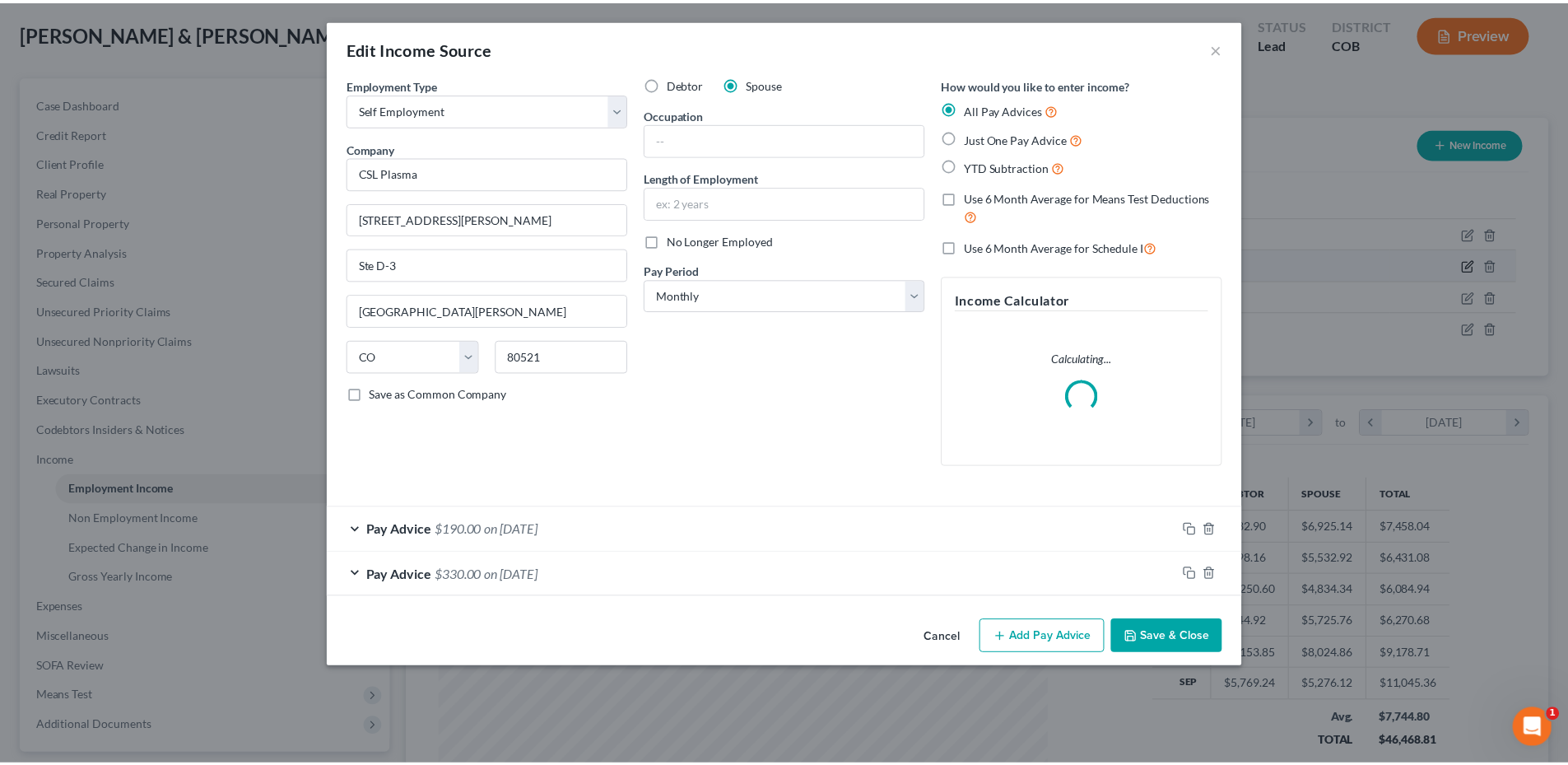
scroll to position [309, 652]
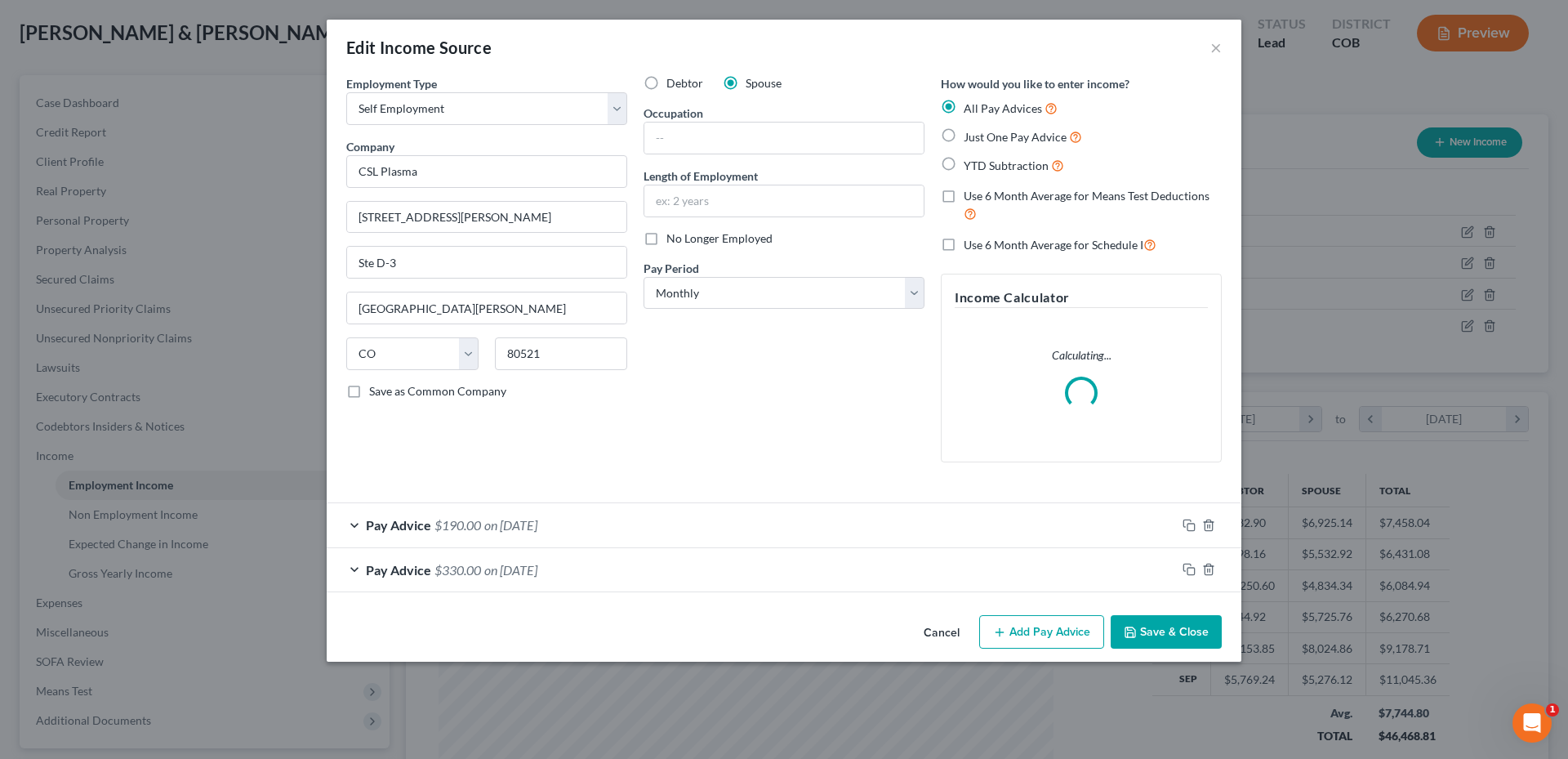
click at [666, 235] on label "No Longer Employed" at bounding box center [719, 238] width 106 height 16
click at [673, 235] on input "No Longer Employed" at bounding box center [677, 235] width 10 height 10
checkbox input "true"
click at [1179, 635] on button "Save & Close" at bounding box center [1165, 632] width 111 height 34
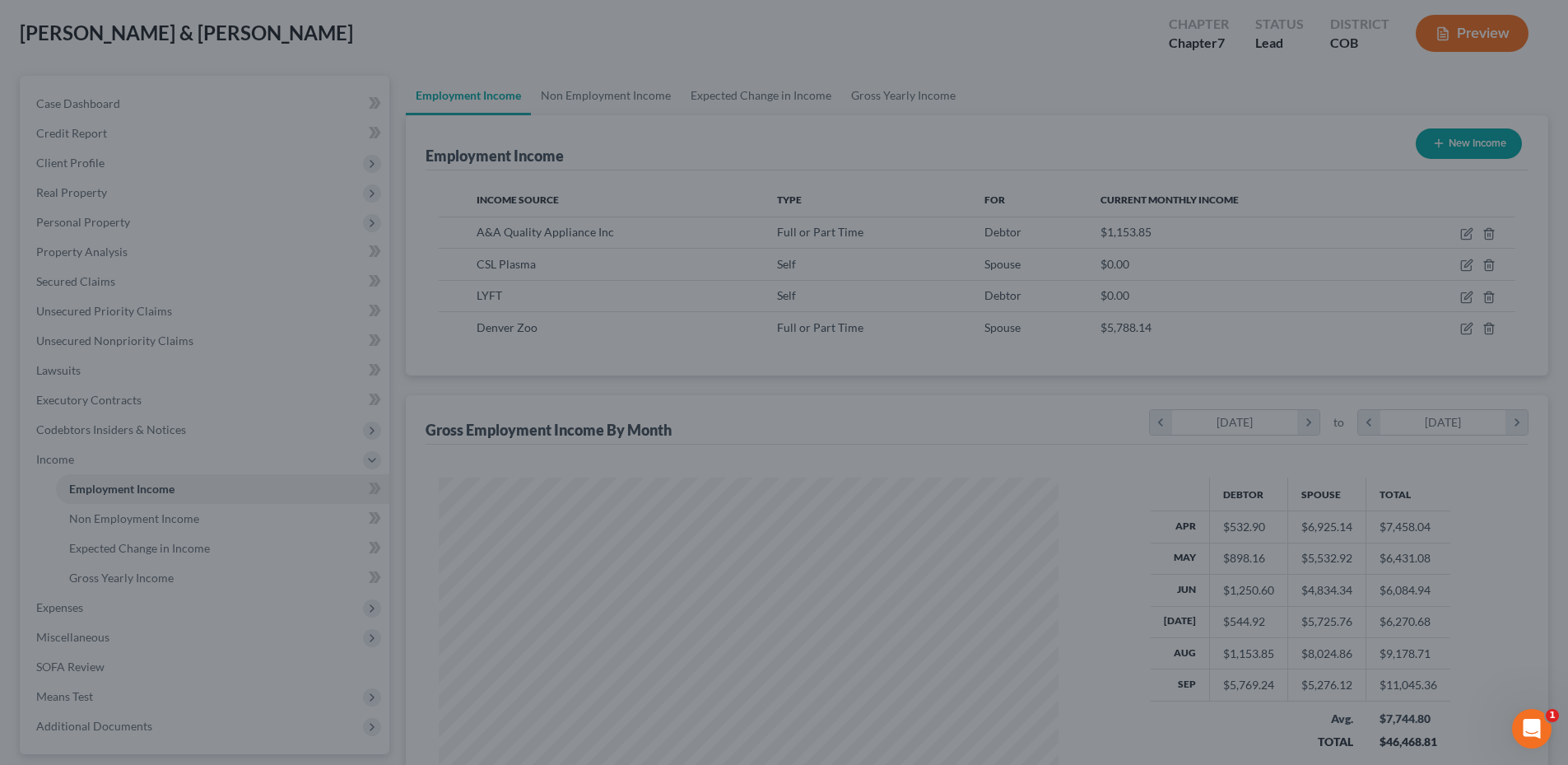
scroll to position [822790, 822344]
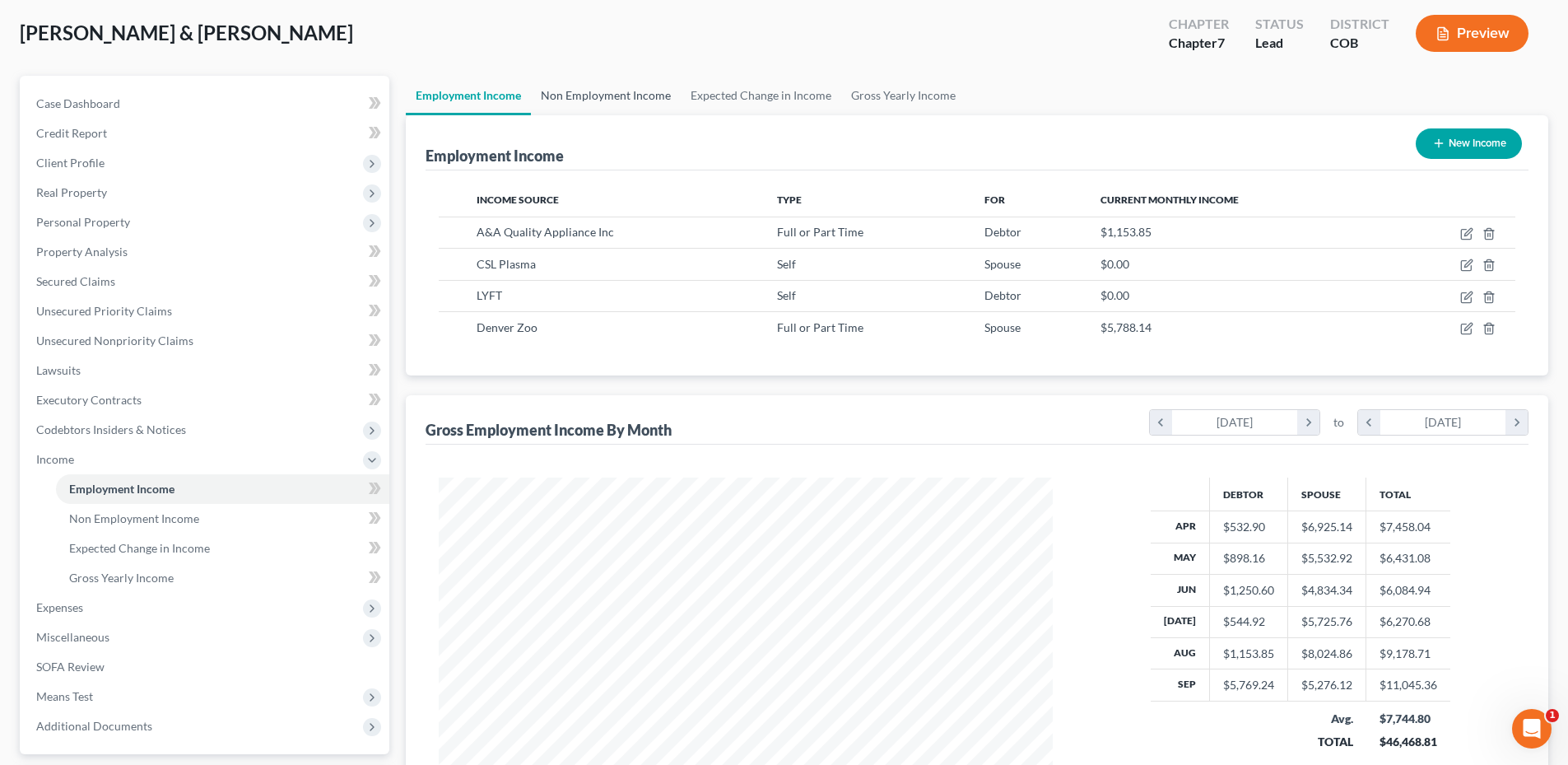
click at [582, 92] on link "Non Employment Income" at bounding box center [605, 95] width 150 height 39
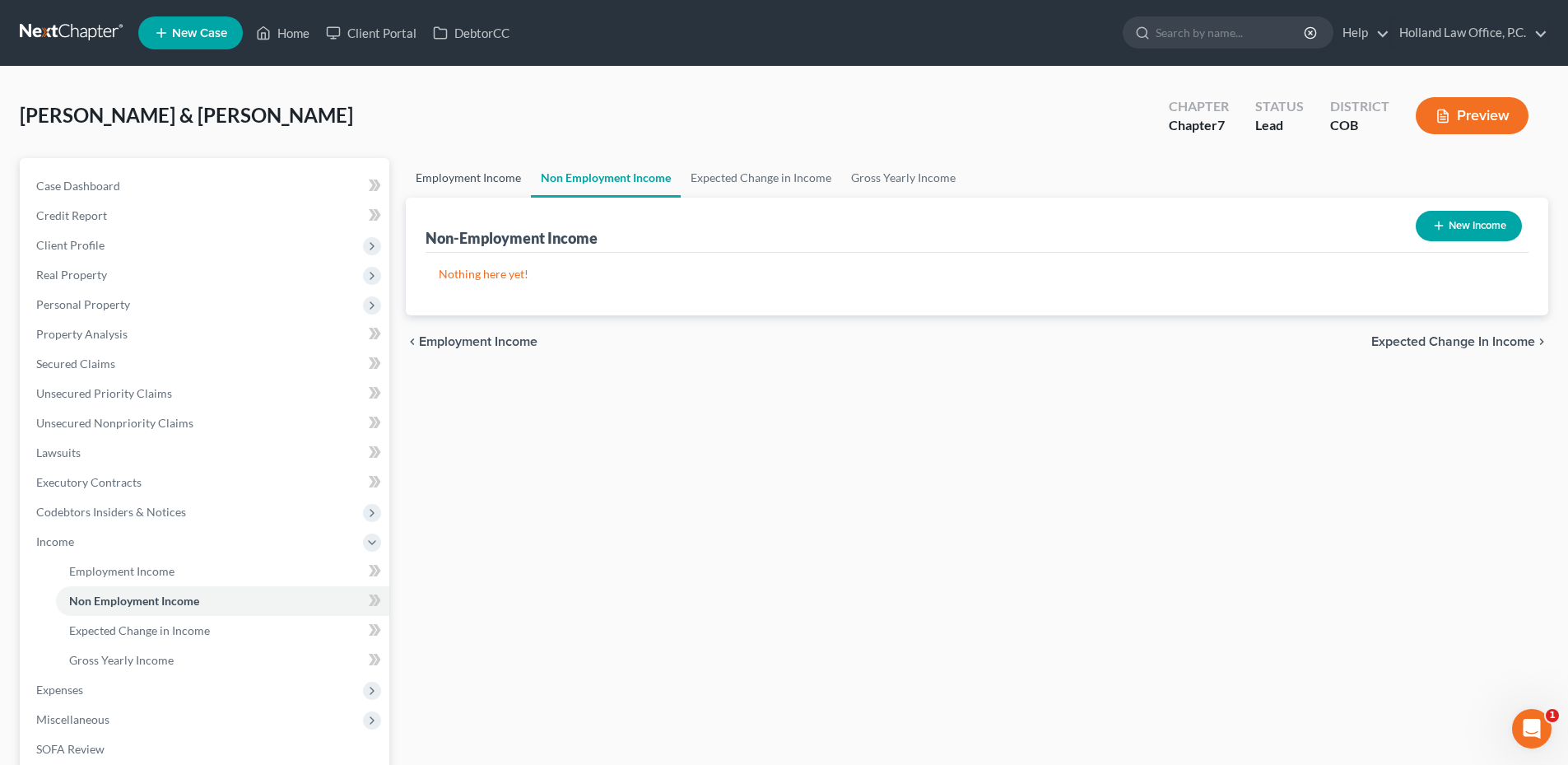
click at [476, 179] on link "Employment Income" at bounding box center [468, 177] width 125 height 39
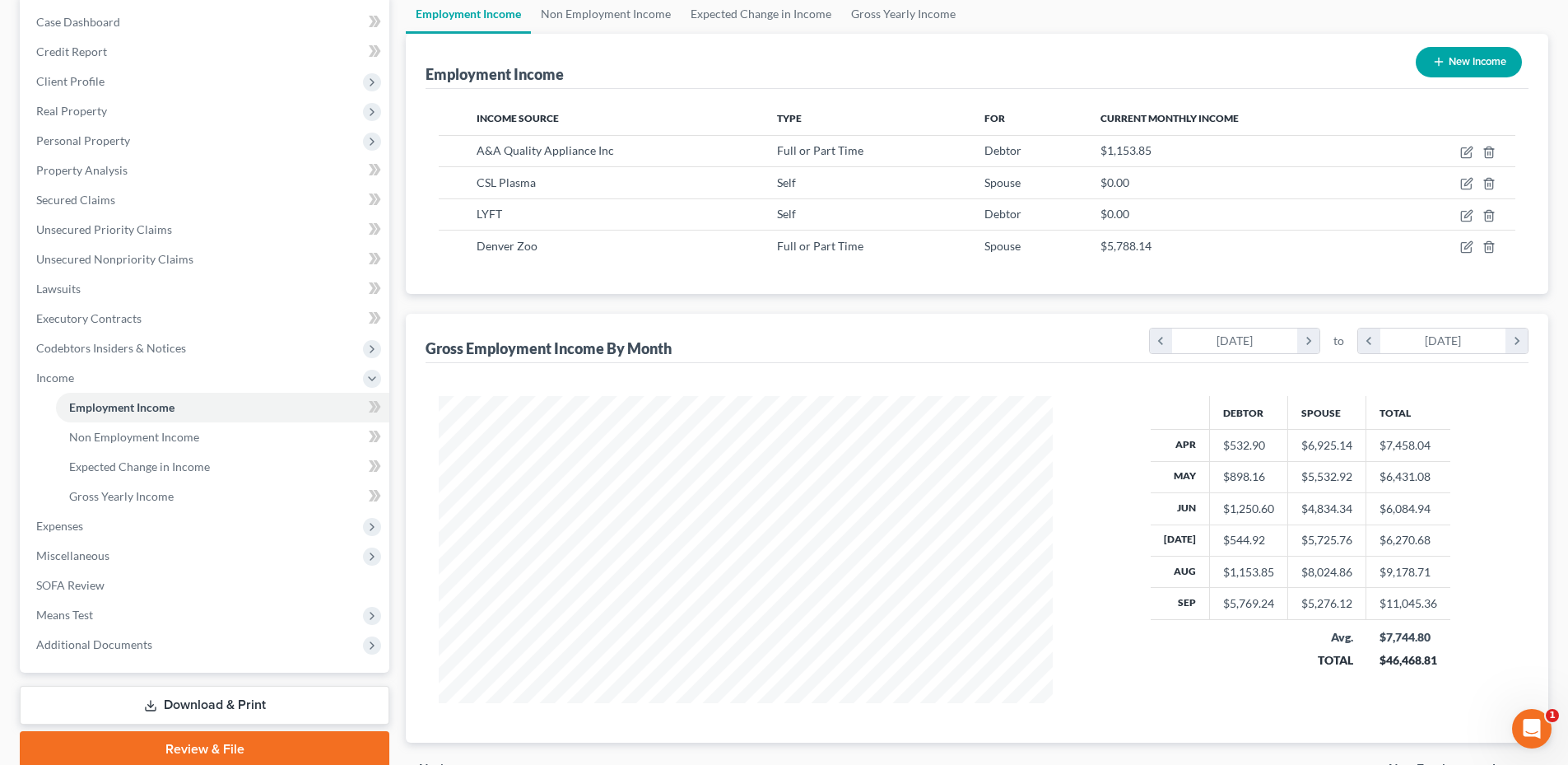
scroll to position [164, 0]
click at [628, 11] on link "Non Employment Income" at bounding box center [605, 12] width 150 height 39
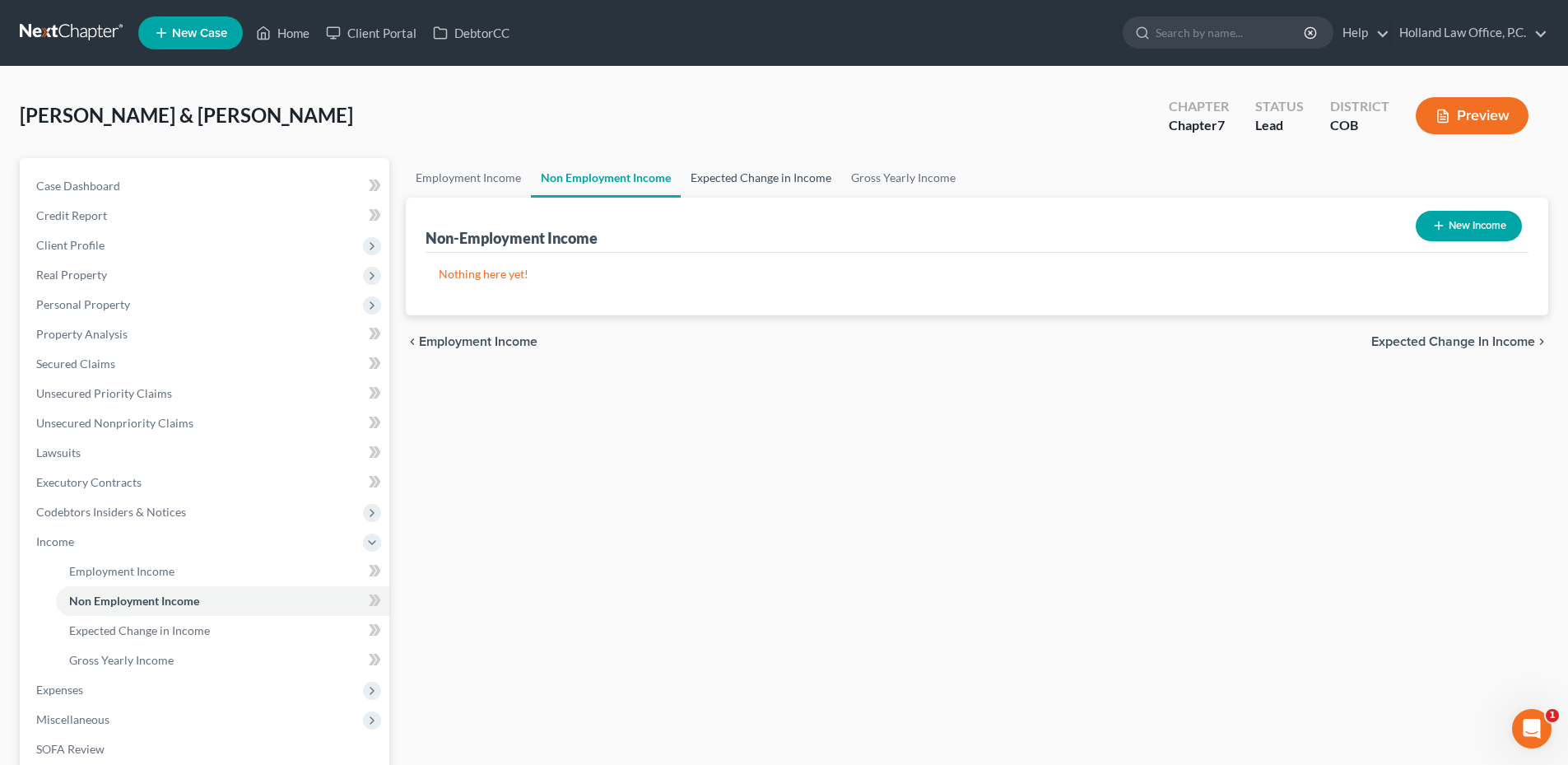
click at [710, 178] on link "Expected Change in Income" at bounding box center [761, 177] width 160 height 39
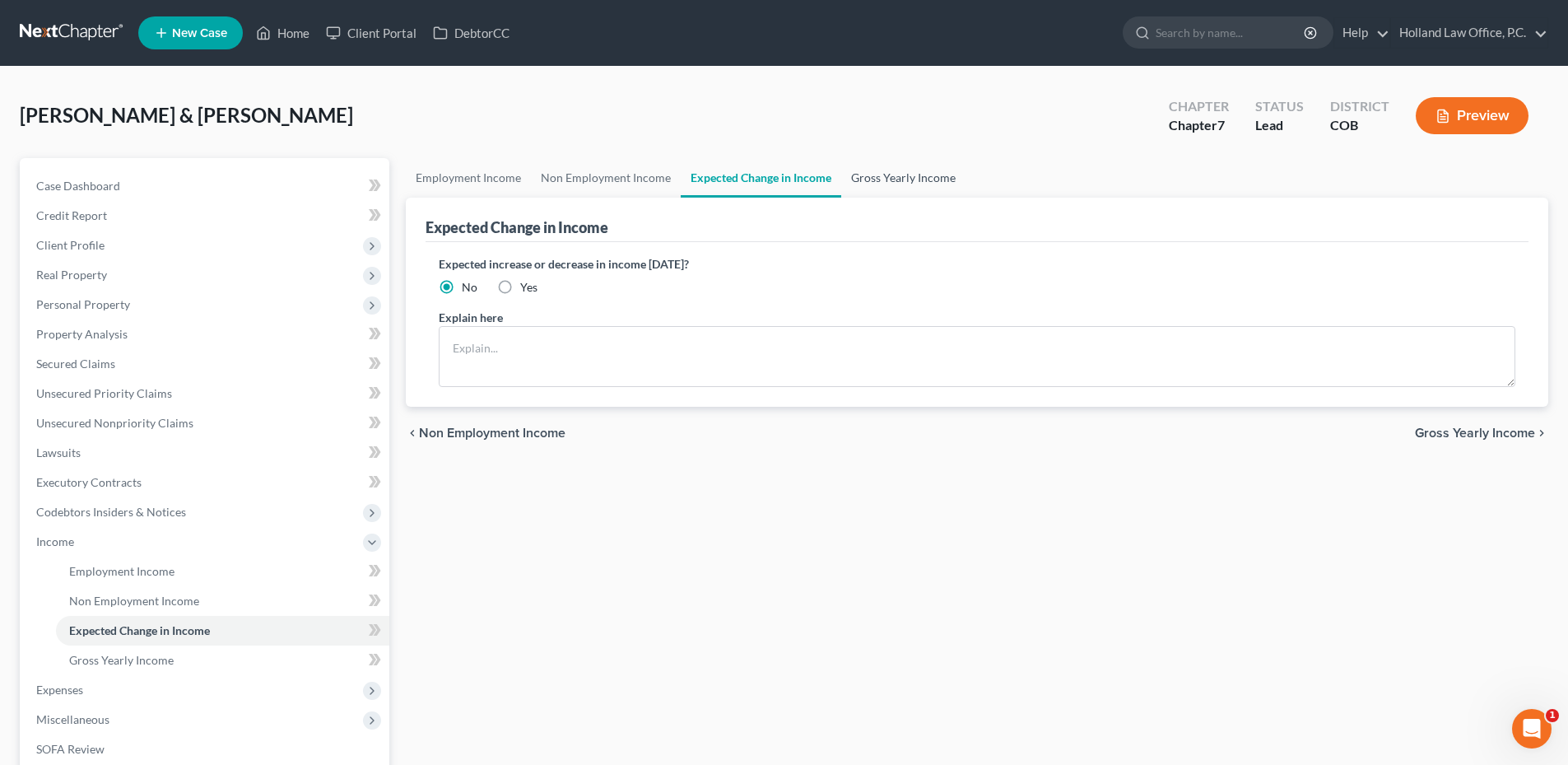
click at [849, 181] on link "Gross Yearly Income" at bounding box center [903, 177] width 124 height 39
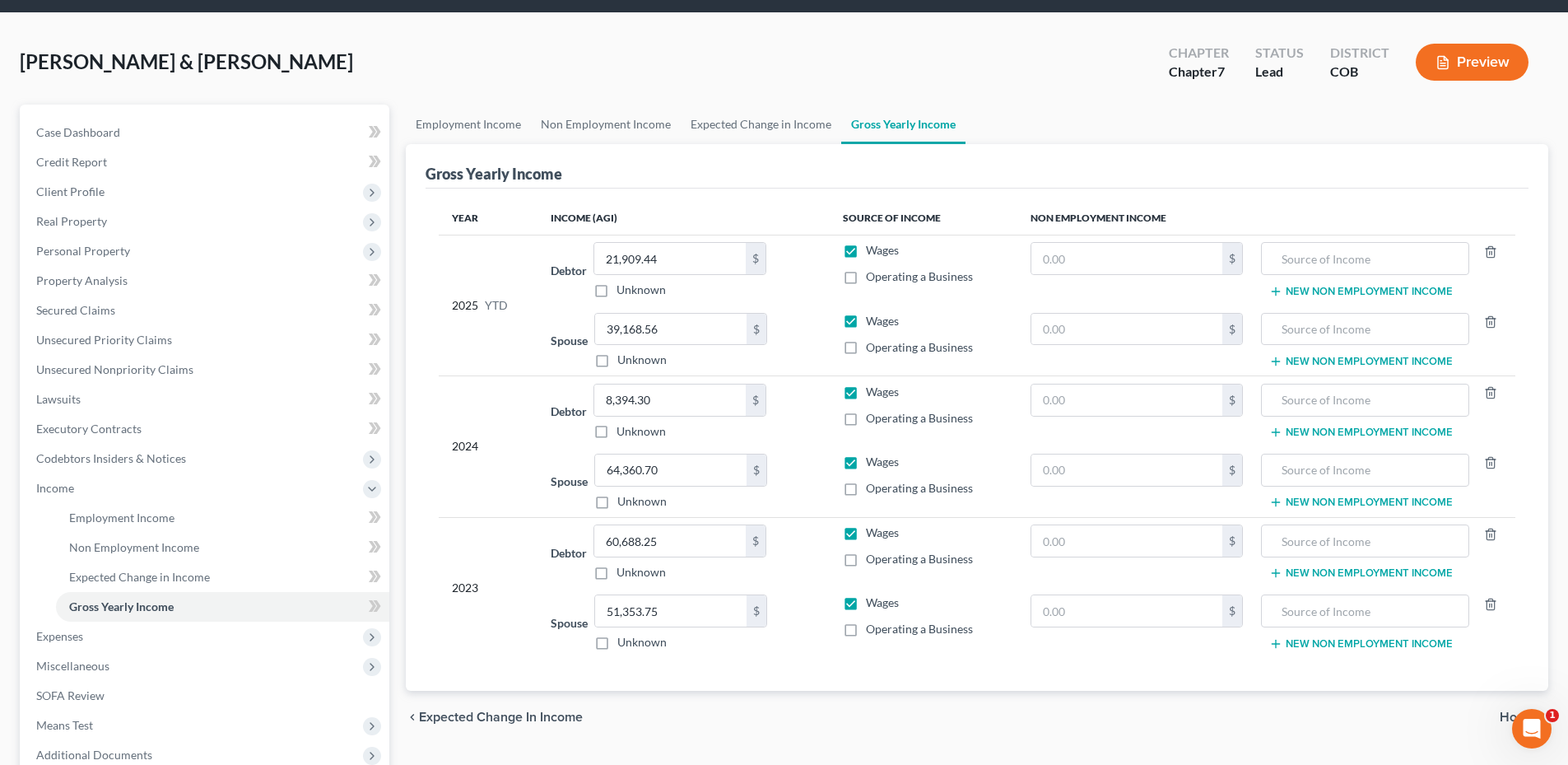
scroll to position [82, 0]
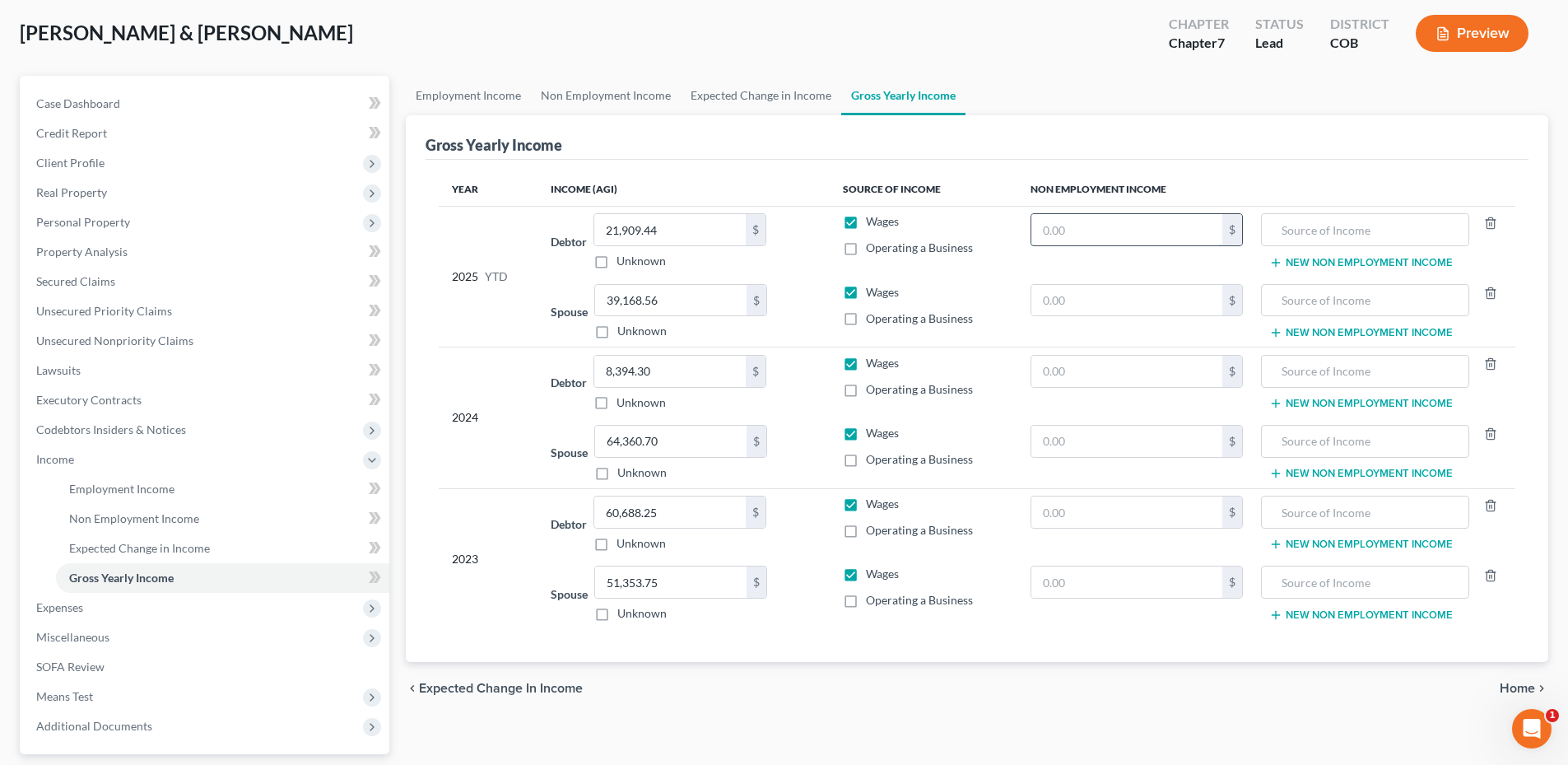
click at [1180, 227] on input "text" at bounding box center [1127, 229] width 192 height 32
click at [1073, 238] on input "text" at bounding box center [1127, 229] width 192 height 32
type input "131,325.12"
type input "House Sale"
click at [1302, 173] on th "Non Employment Income" at bounding box center [1265, 189] width 498 height 32
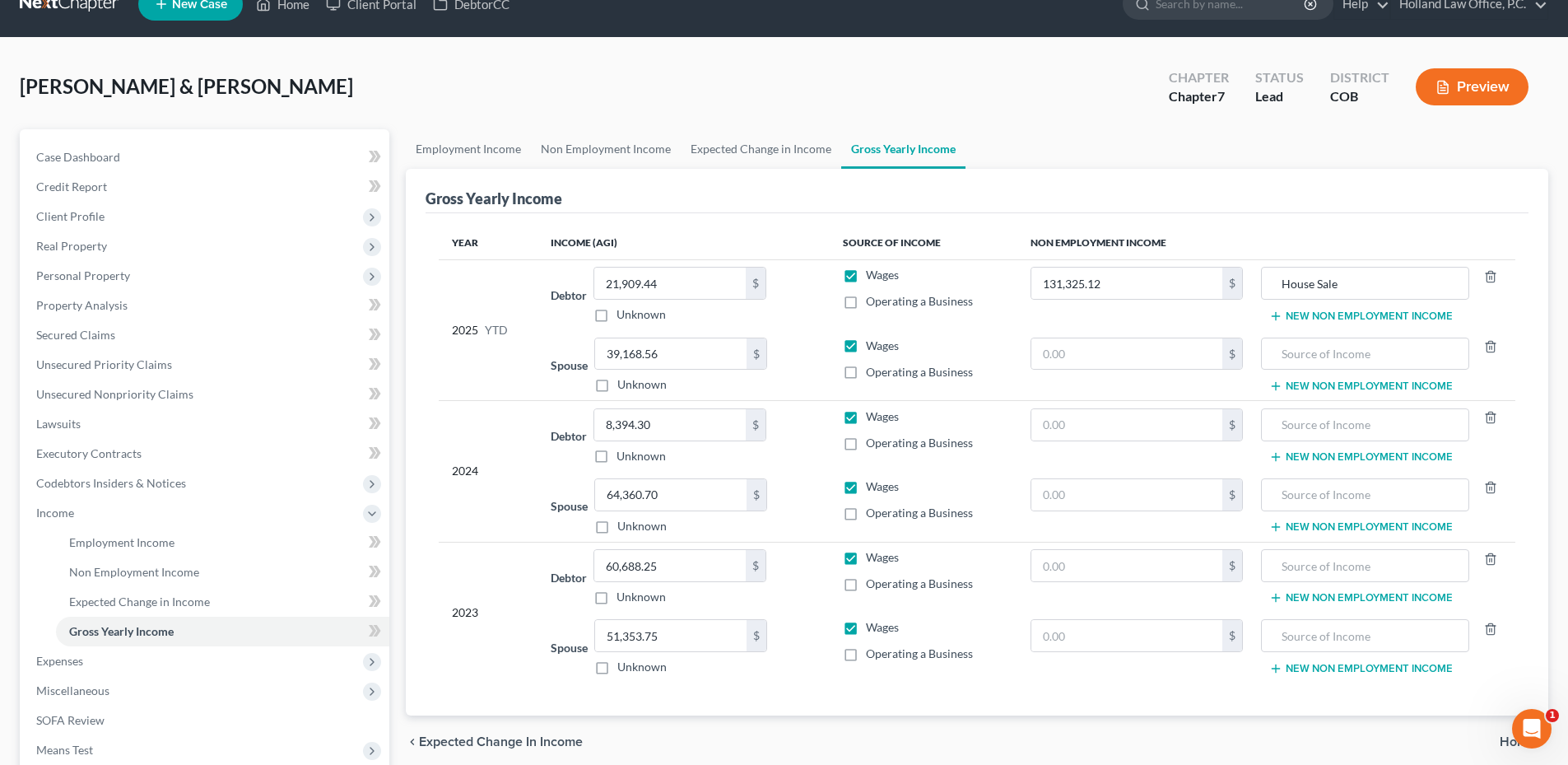
scroll to position [0, 0]
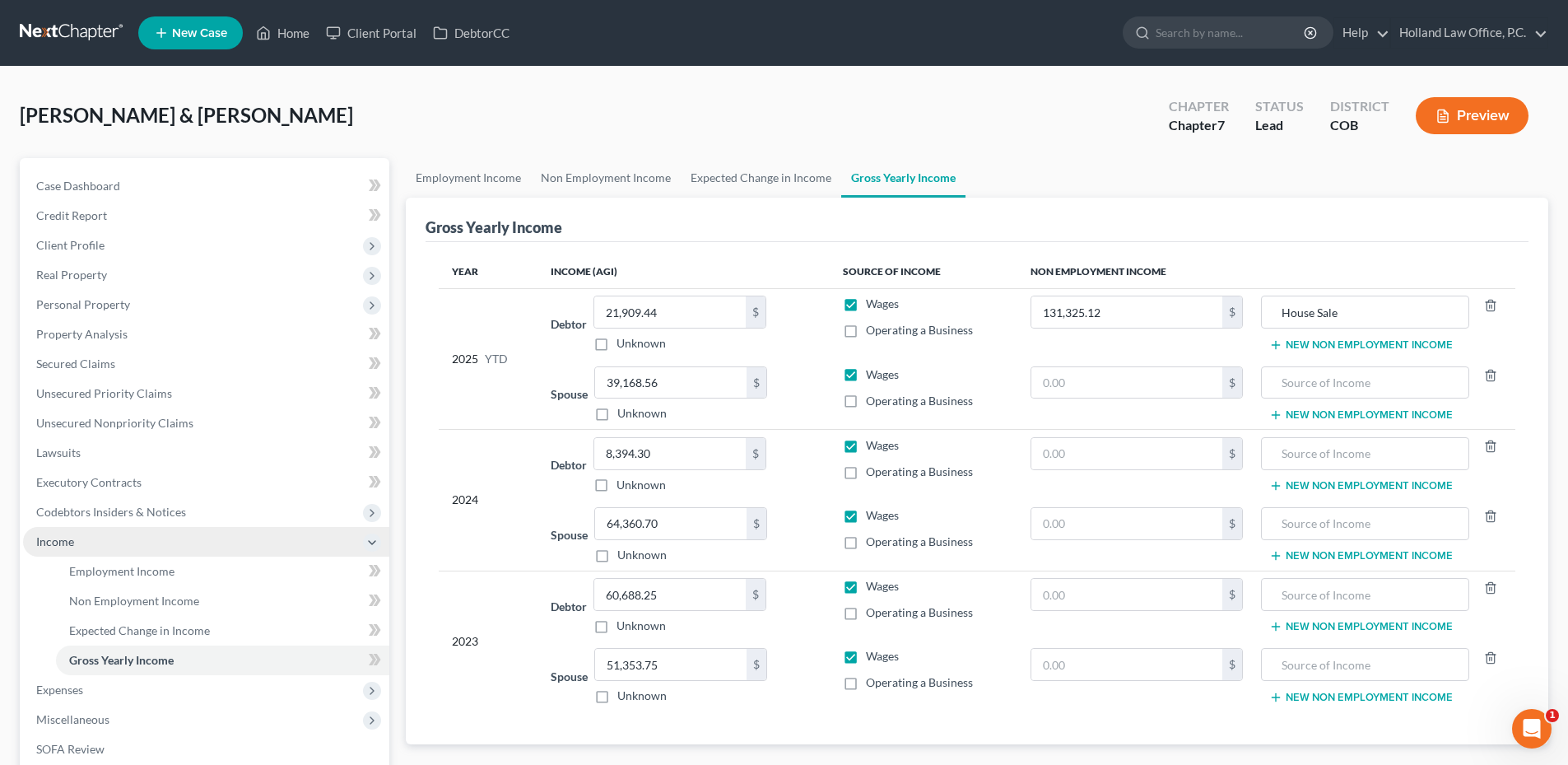
click at [86, 539] on span "Income" at bounding box center [206, 542] width 367 height 30
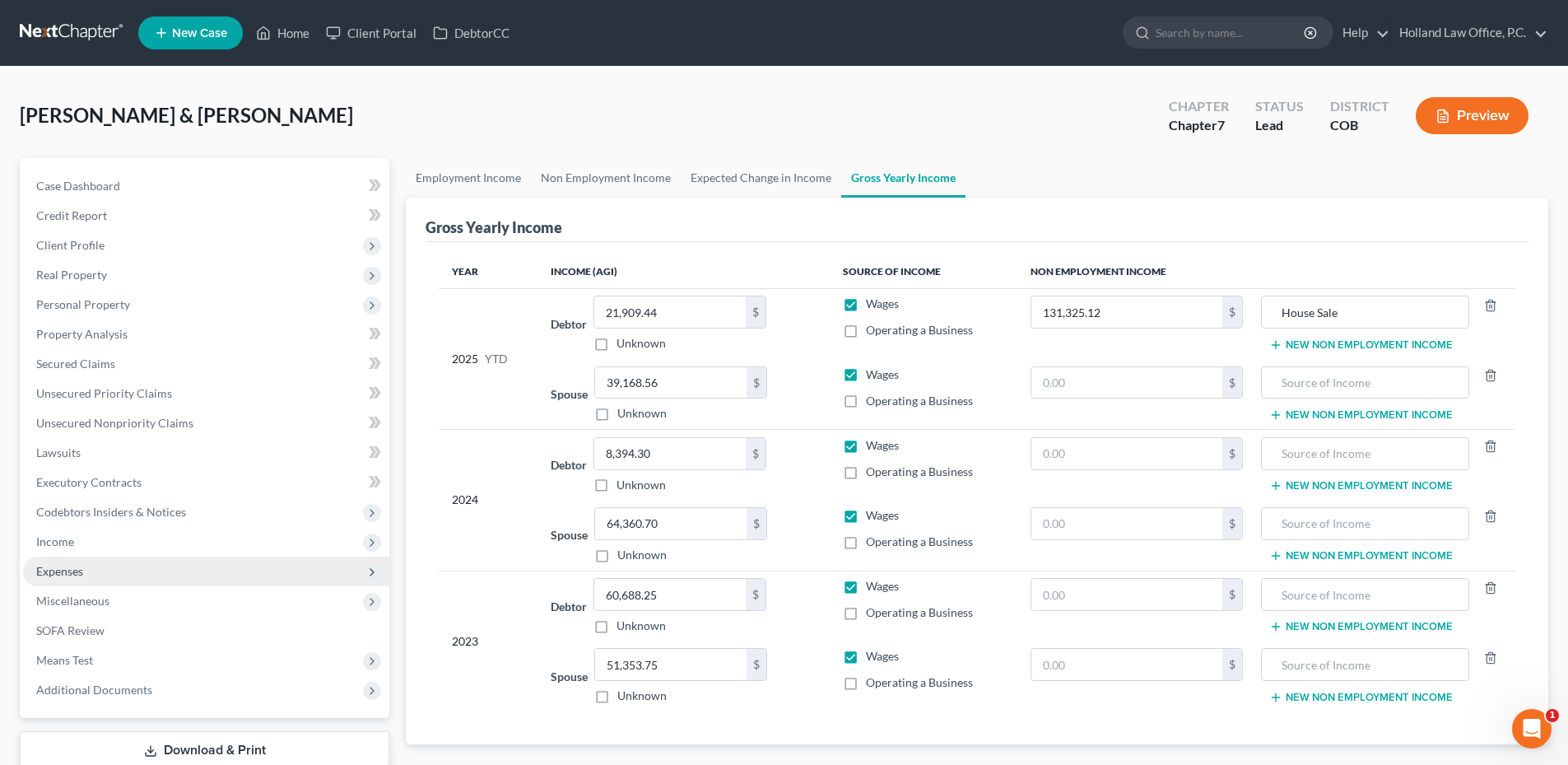
click at [121, 571] on span "Expenses" at bounding box center [206, 571] width 367 height 30
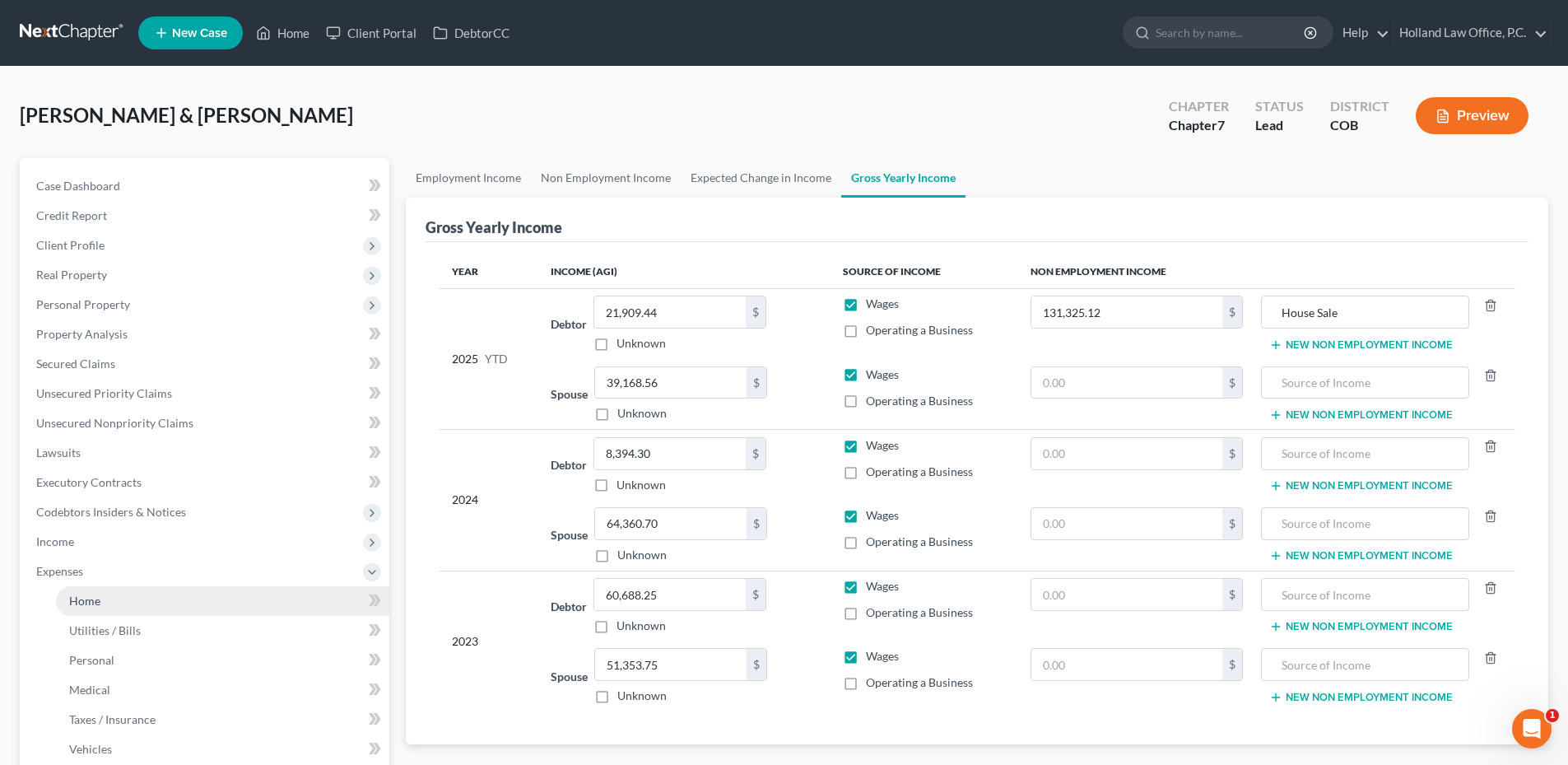
click at [124, 599] on link "Home" at bounding box center [222, 601] width 333 height 30
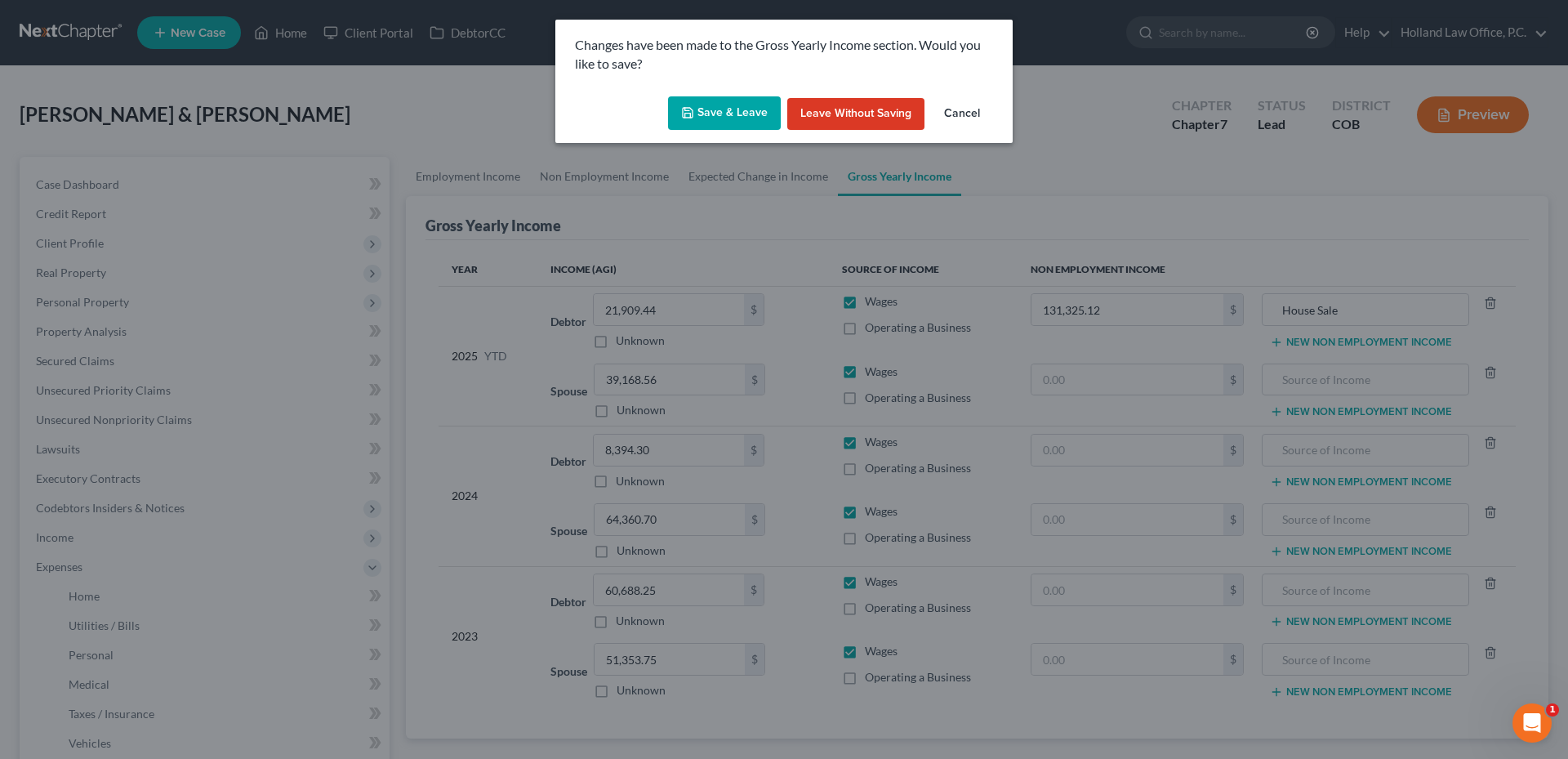
click at [733, 108] on button "Save & Leave" at bounding box center [724, 114] width 113 height 34
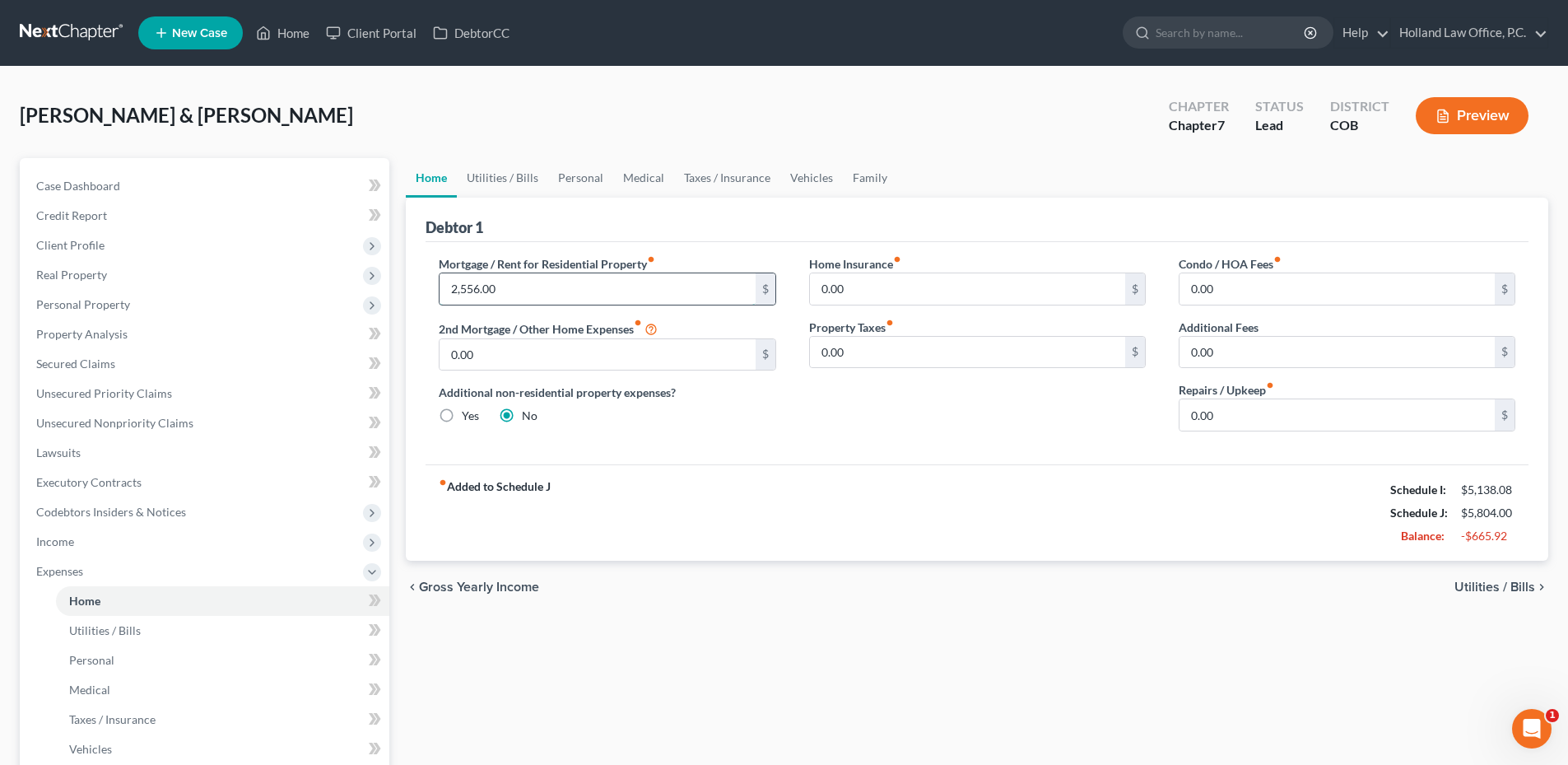
click at [558, 295] on input "2,556.00" at bounding box center [597, 288] width 315 height 32
type input "1,756.00"
click at [968, 539] on div "fiber_manual_record Added to Schedule J Schedule I: $5,138.08 Schedule J: $5,00…" at bounding box center [977, 512] width 1103 height 96
click at [1304, 411] on input "0.00" at bounding box center [1337, 414] width 315 height 32
type input "75.00"
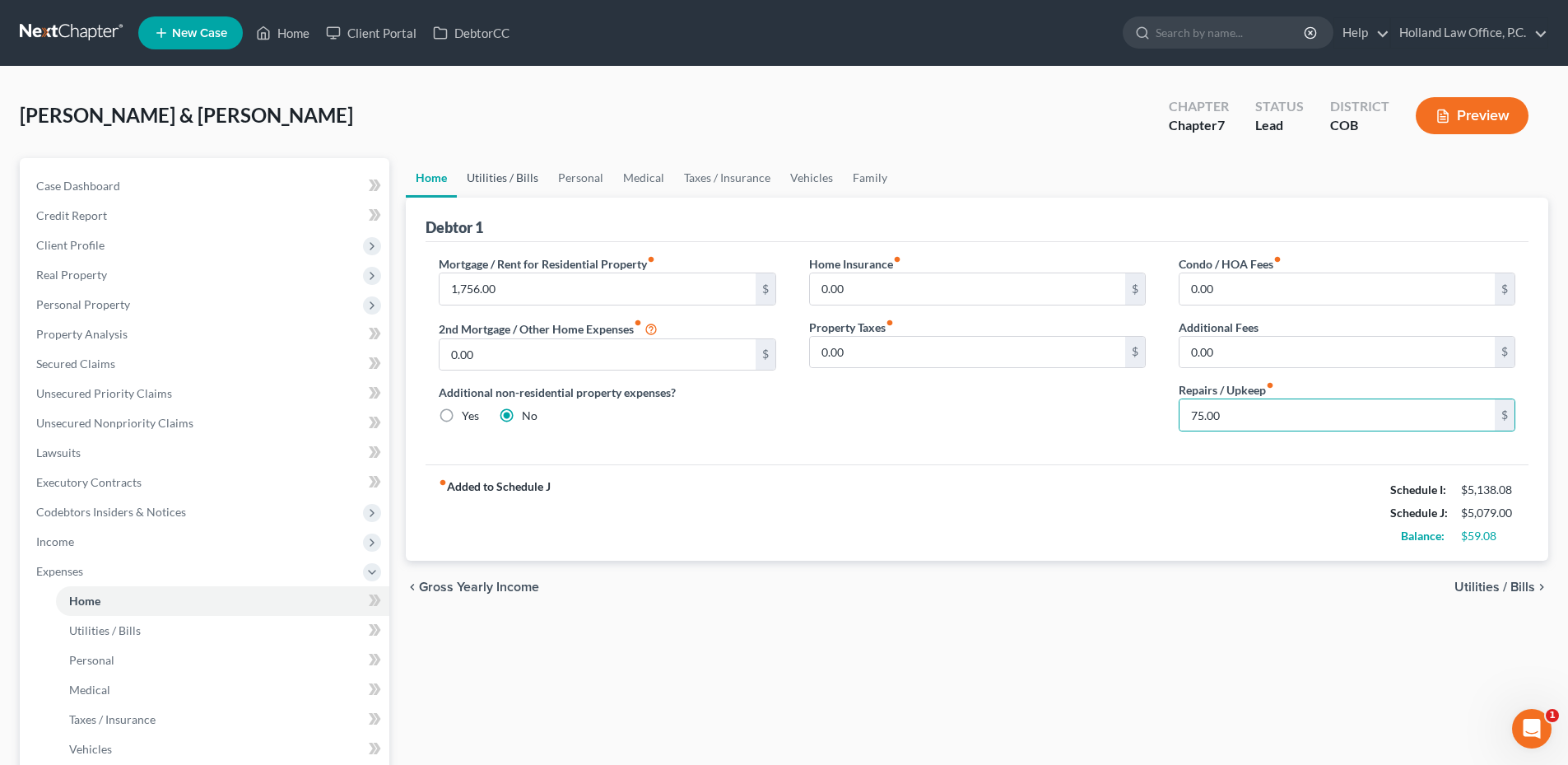
click at [505, 178] on link "Utilities / Bills" at bounding box center [502, 177] width 92 height 39
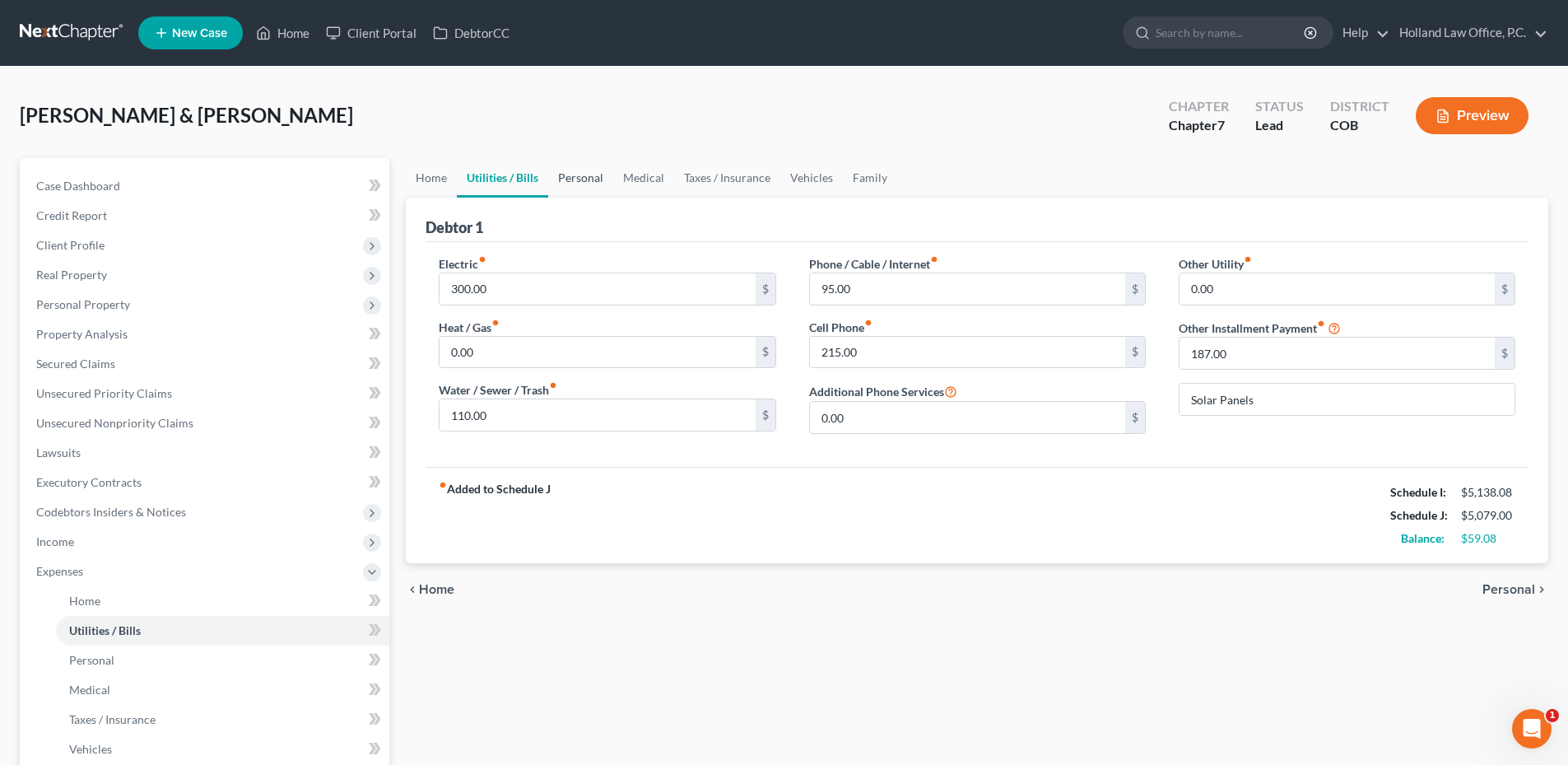
click at [578, 182] on link "Personal" at bounding box center [581, 177] width 65 height 39
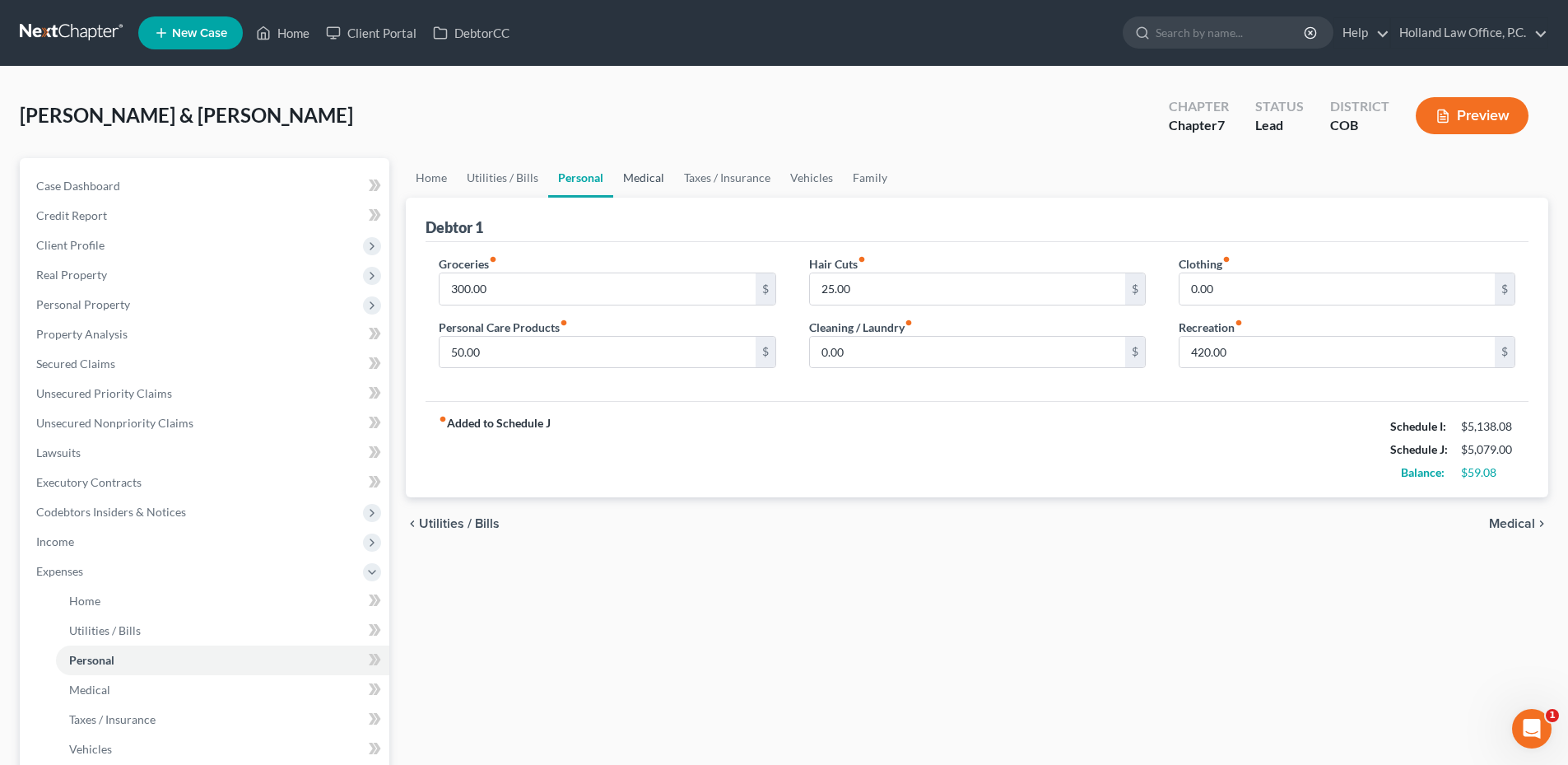
click at [636, 178] on link "Medical" at bounding box center [644, 177] width 61 height 39
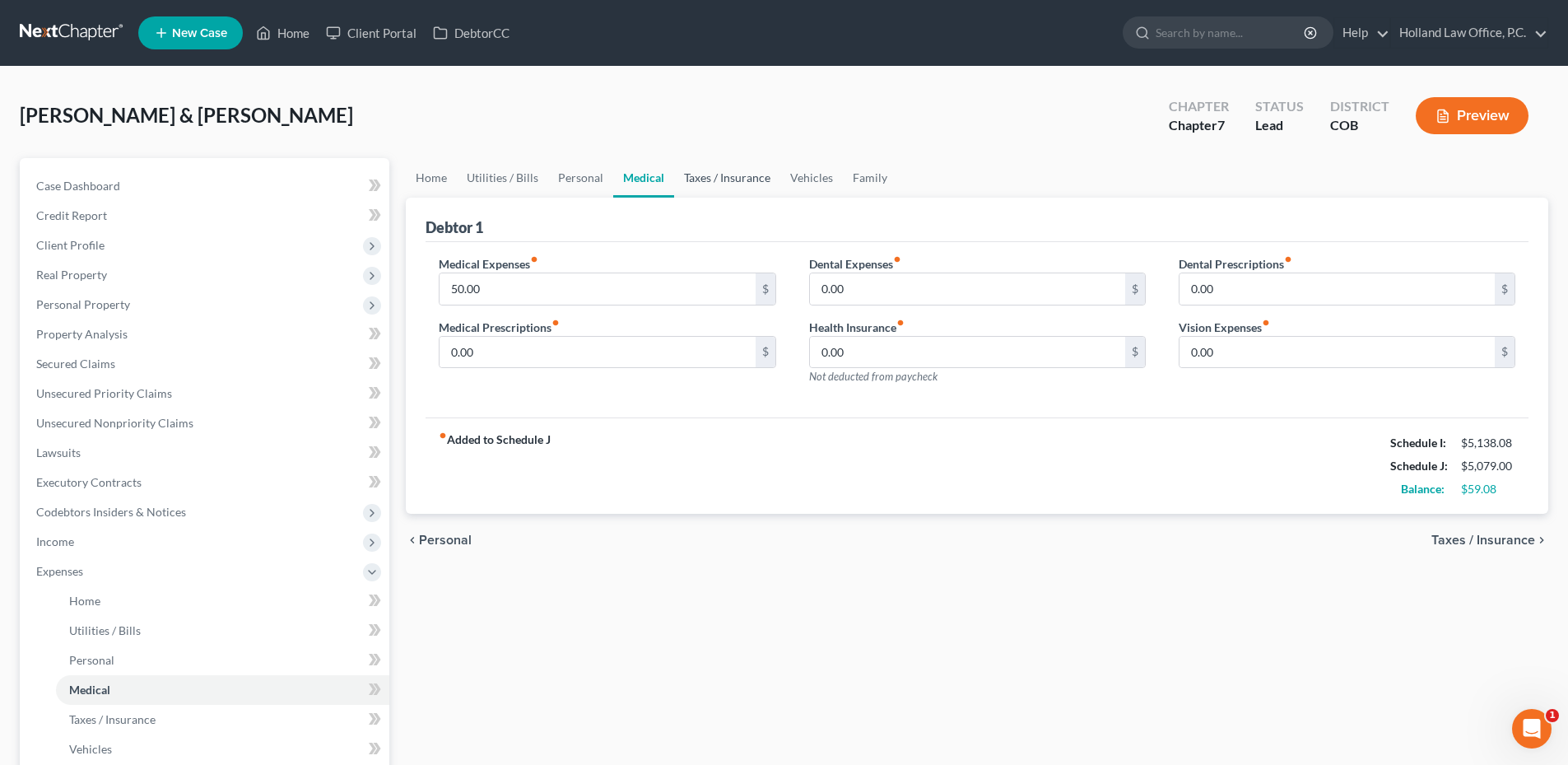
click at [717, 184] on link "Taxes / Insurance" at bounding box center [727, 177] width 106 height 39
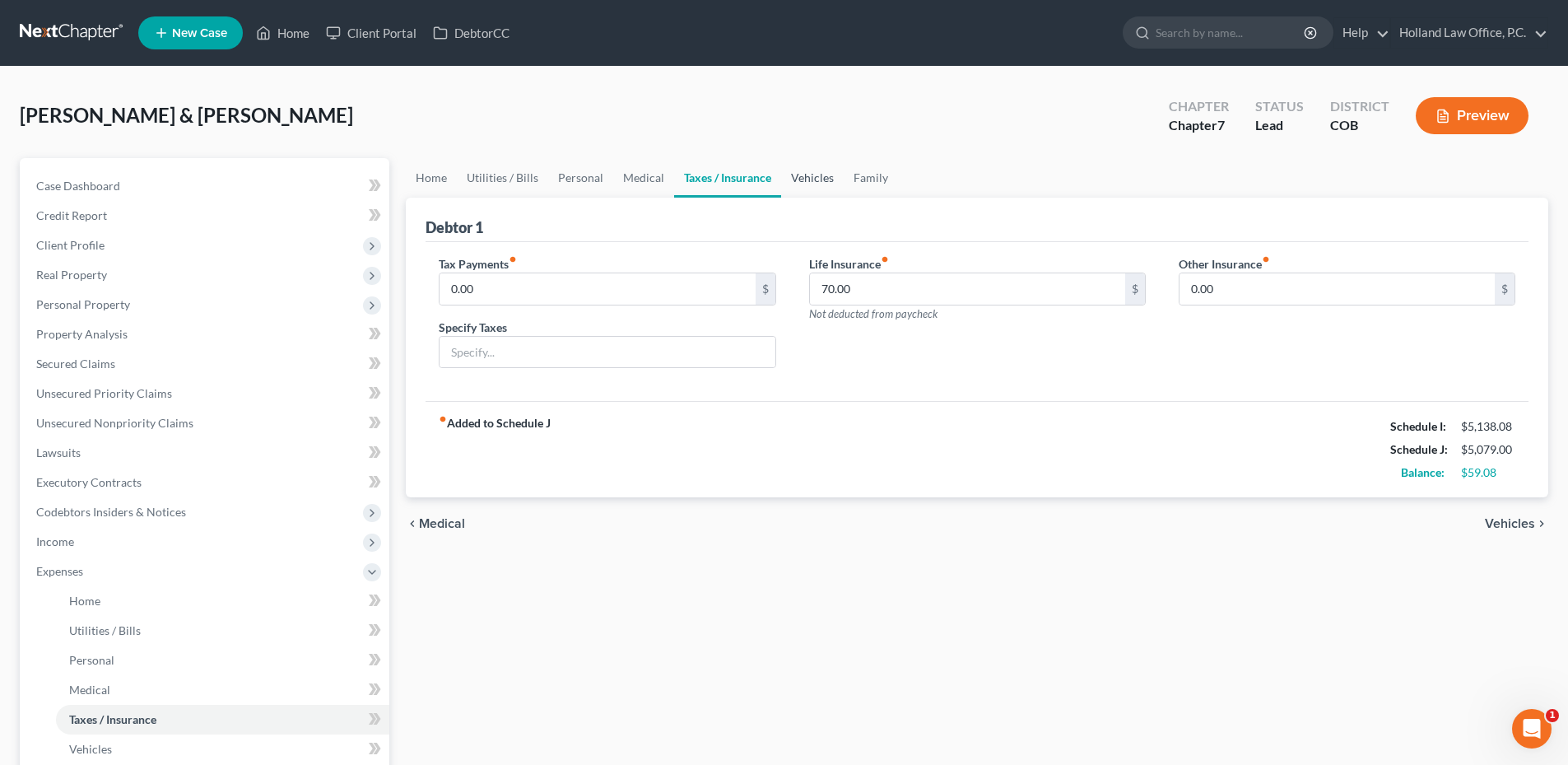
click at [783, 178] on link "Vehicles" at bounding box center [812, 177] width 62 height 39
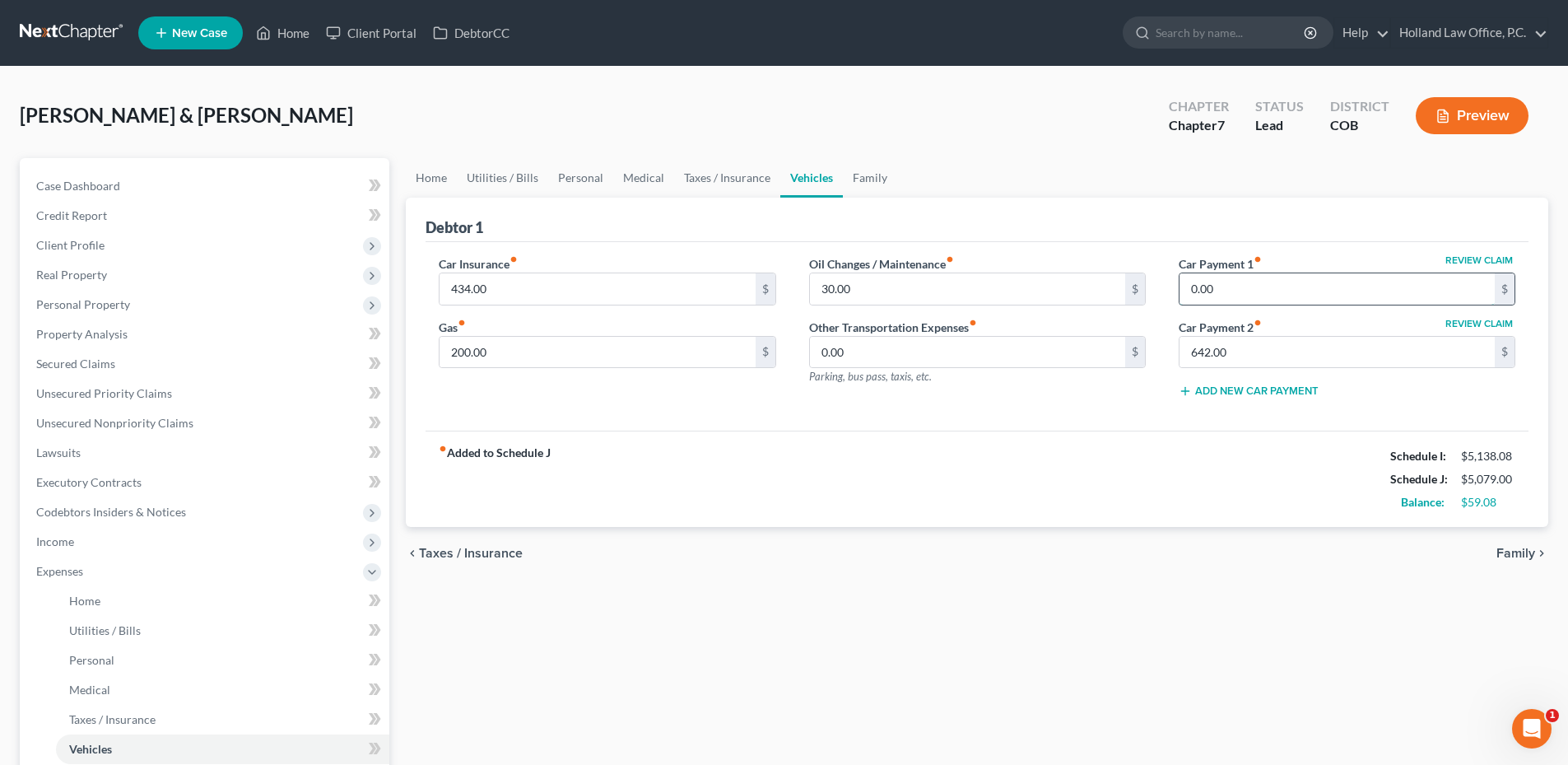
click at [1474, 289] on input "0.00" at bounding box center [1337, 288] width 315 height 32
click at [1466, 290] on input "0.00" at bounding box center [1337, 288] width 315 height 32
click at [1163, 426] on div "Car Insurance fiber_manual_record 434.00 $ Gas fiber_manual_record 200.00 $ Oil…" at bounding box center [977, 336] width 1103 height 189
click at [875, 181] on link "Family" at bounding box center [870, 177] width 54 height 39
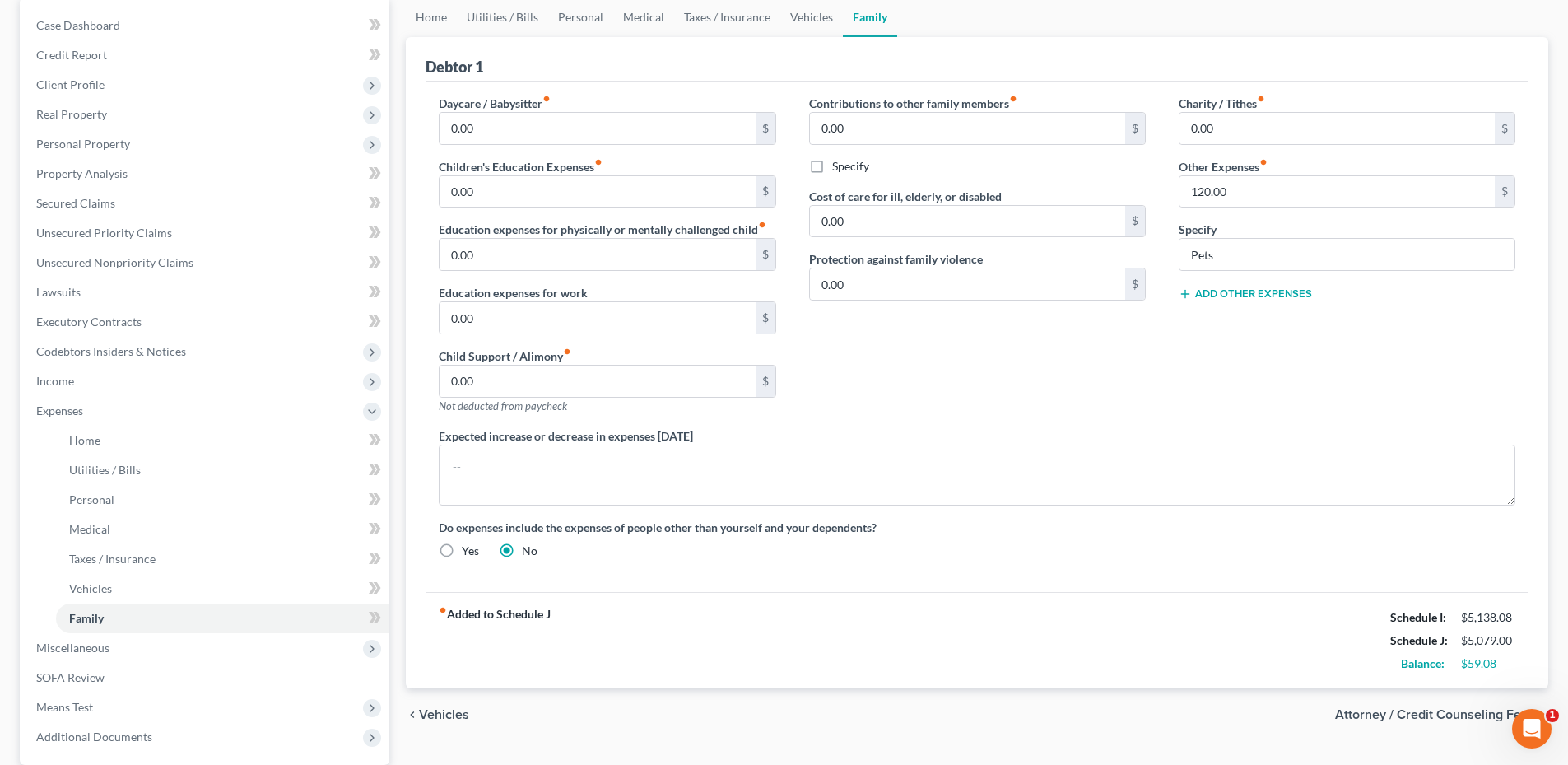
scroll to position [318, 0]
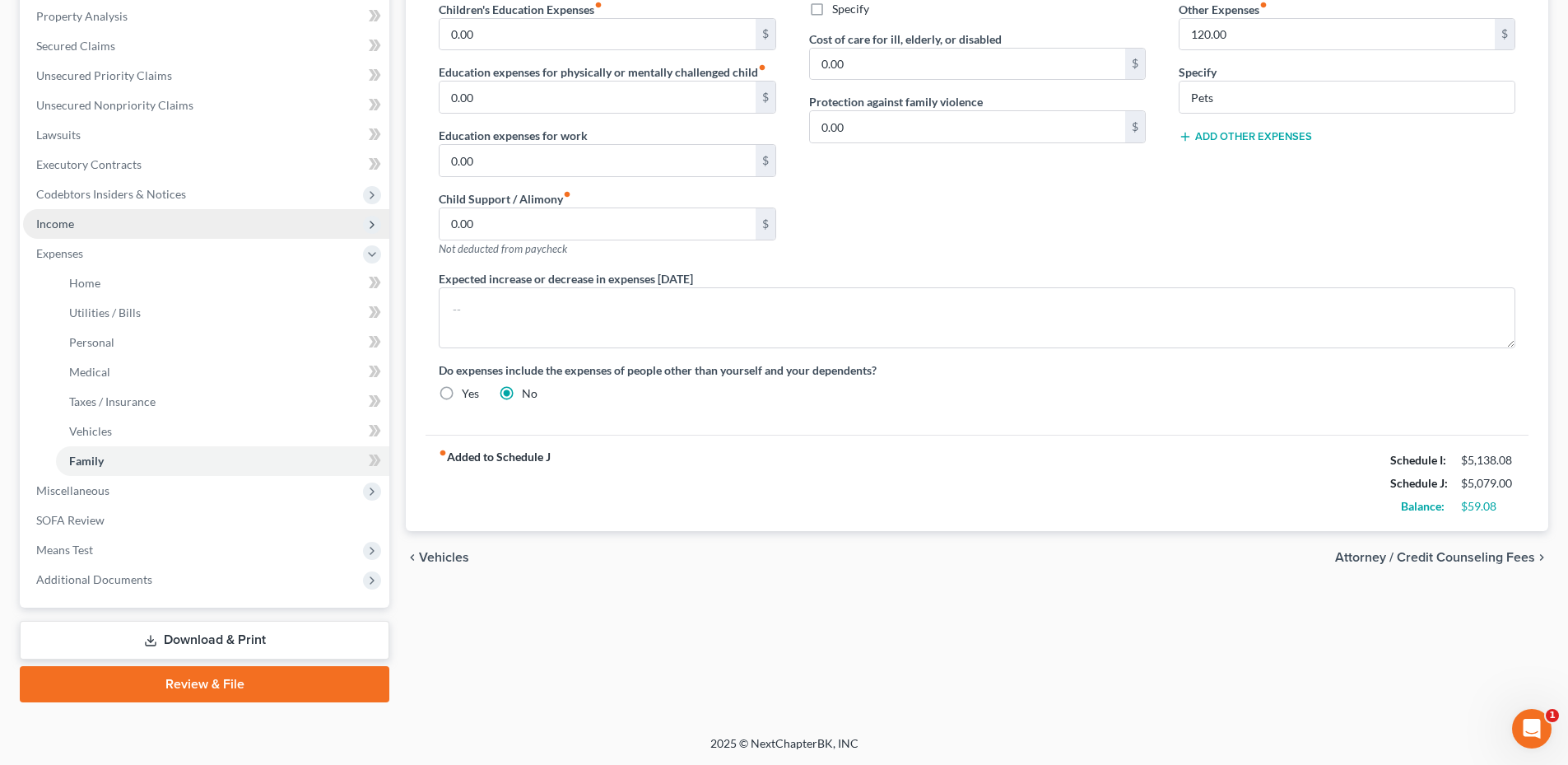
click at [53, 225] on span "Income" at bounding box center [55, 223] width 38 height 14
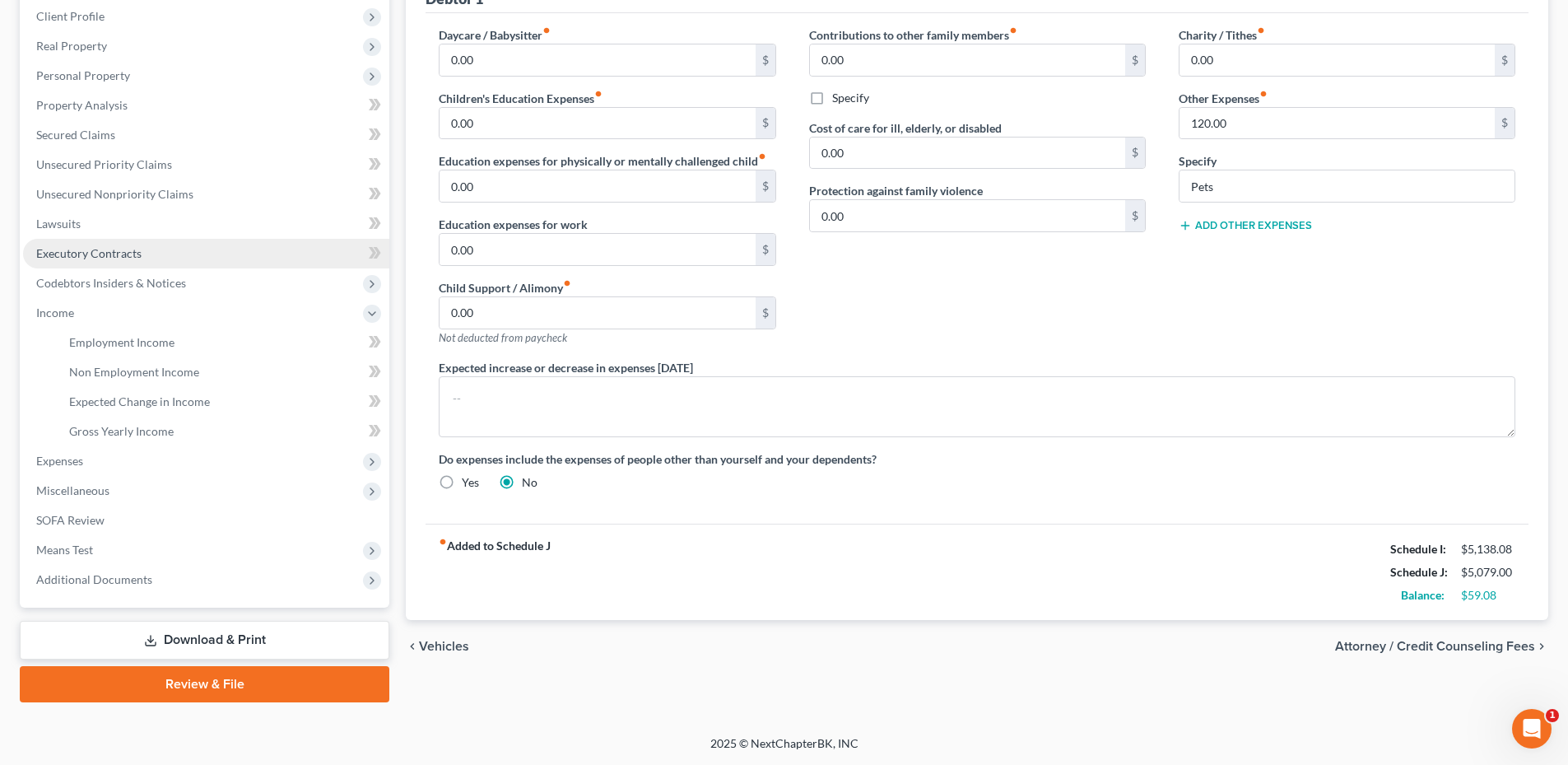
scroll to position [229, 0]
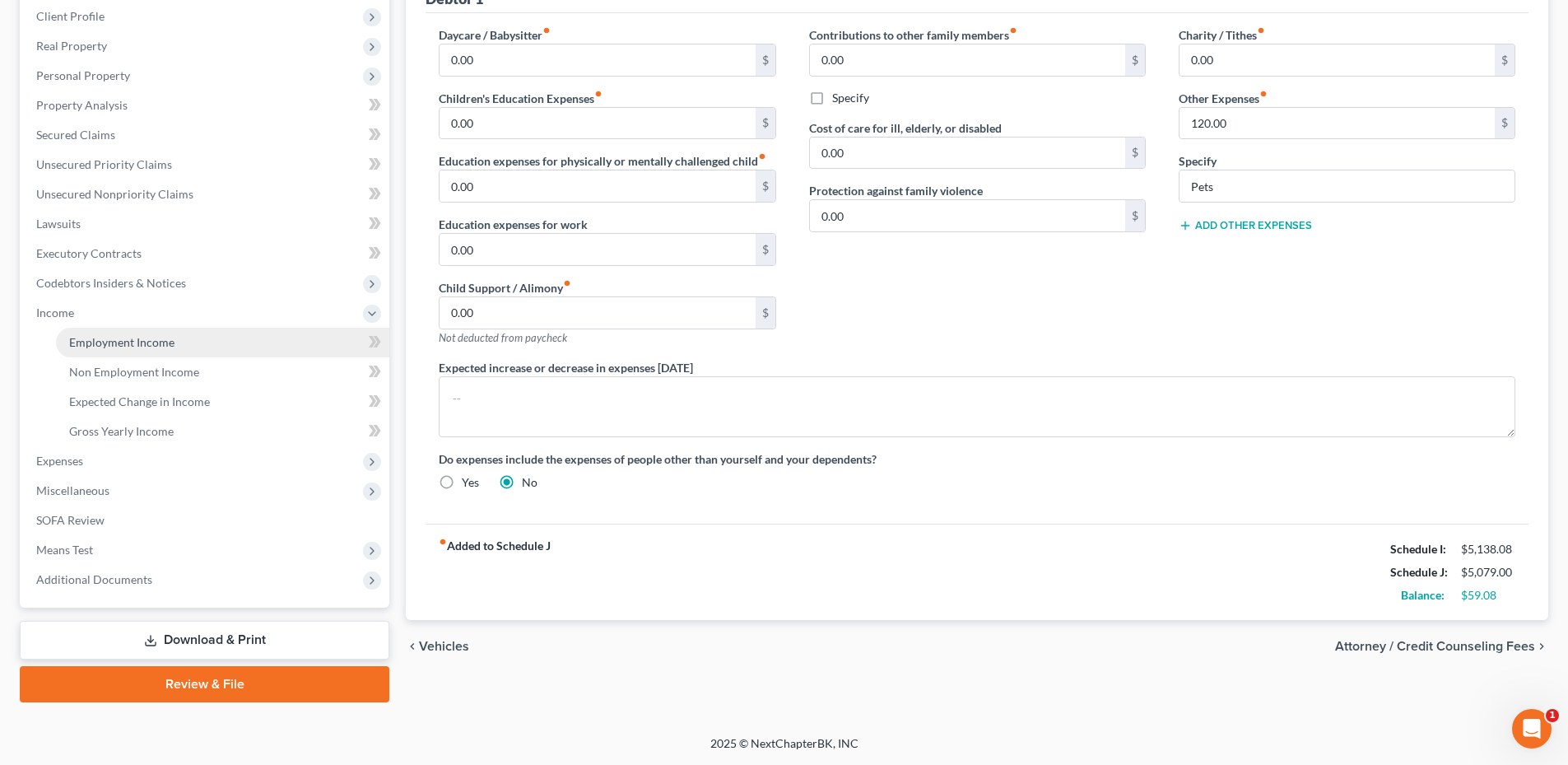
click at [128, 336] on span "Employment Income" at bounding box center [121, 342] width 105 height 14
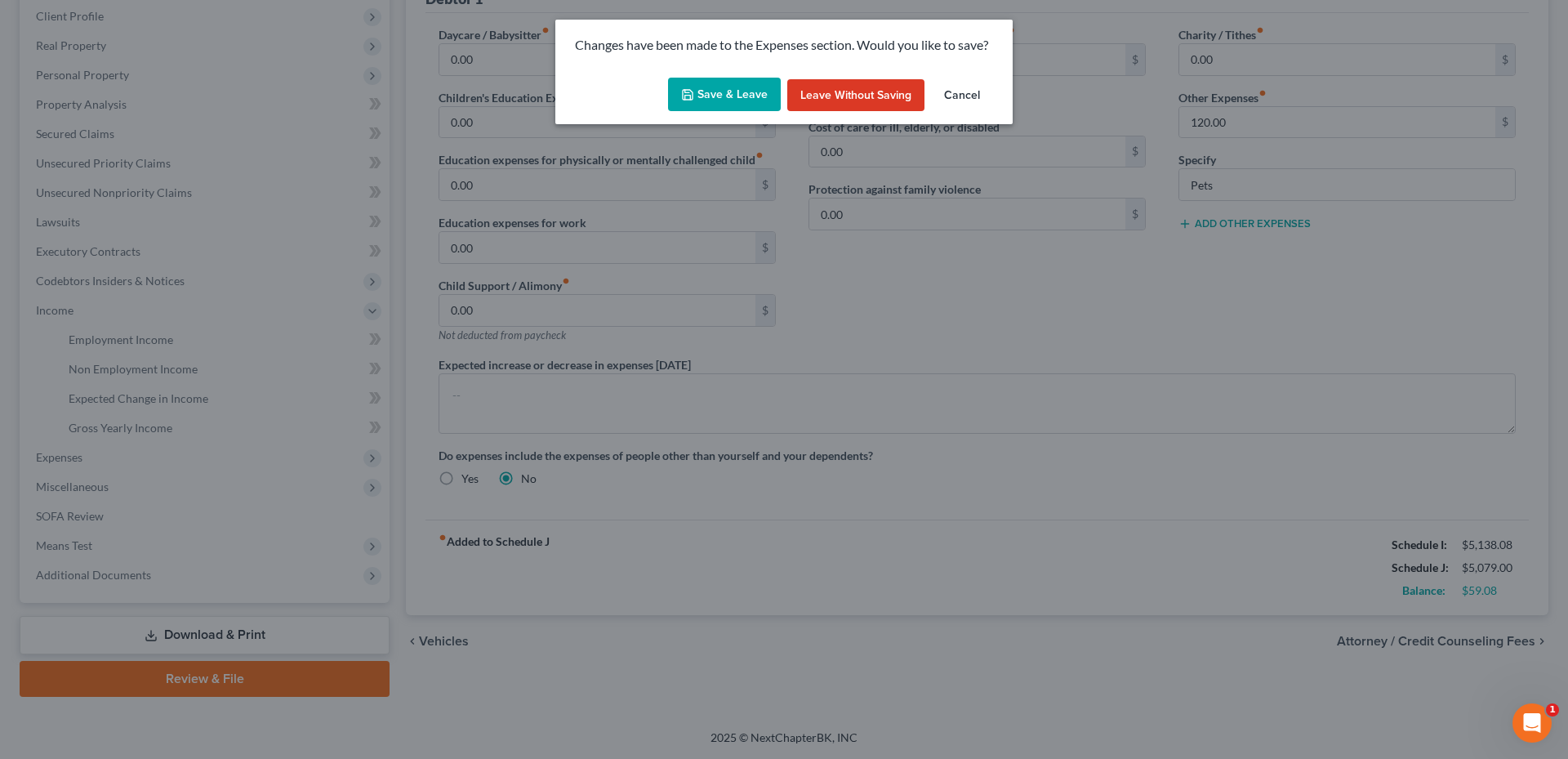
click at [702, 81] on button "Save & Leave" at bounding box center [724, 95] width 113 height 34
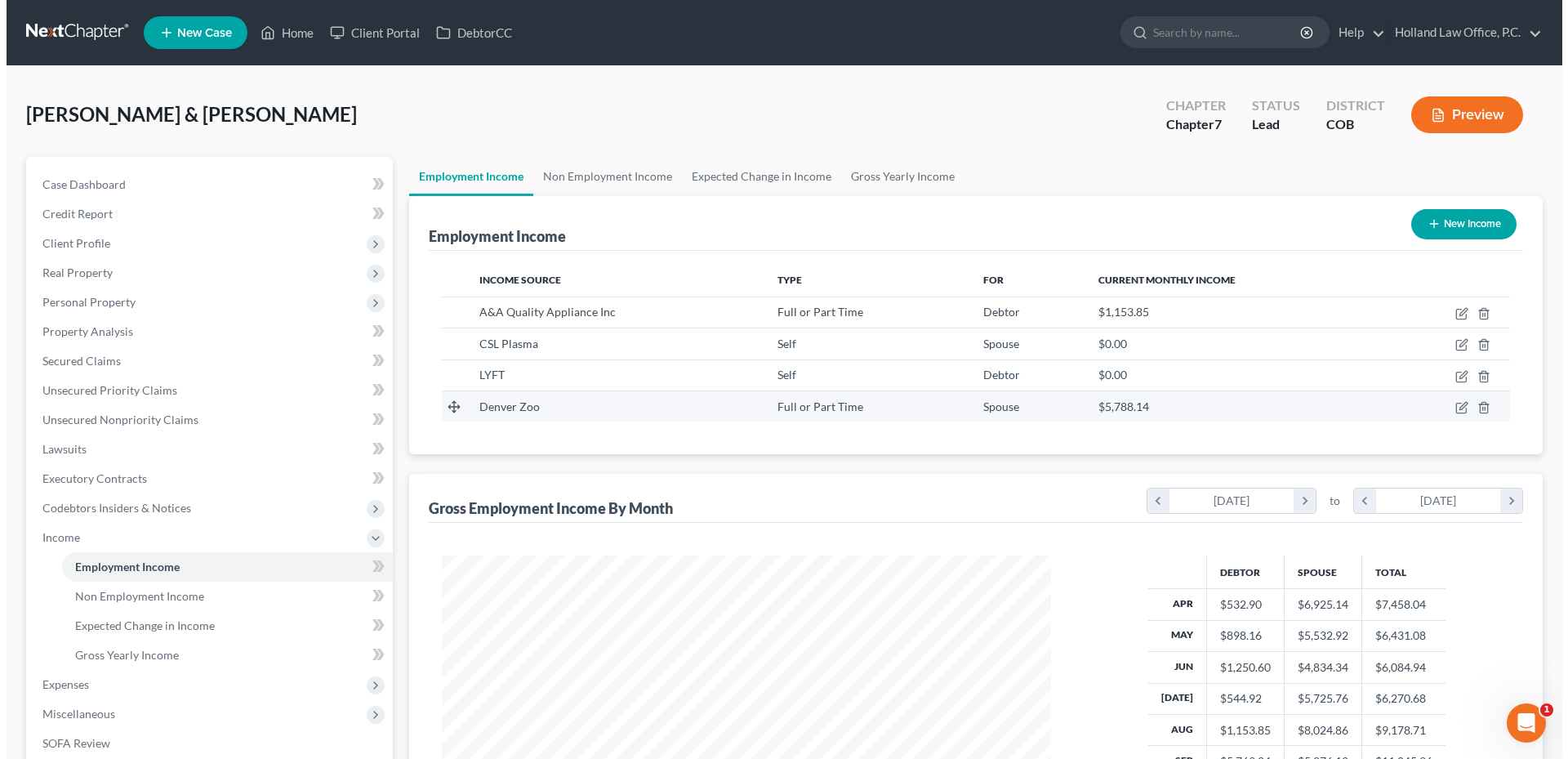
scroll to position [304, 641]
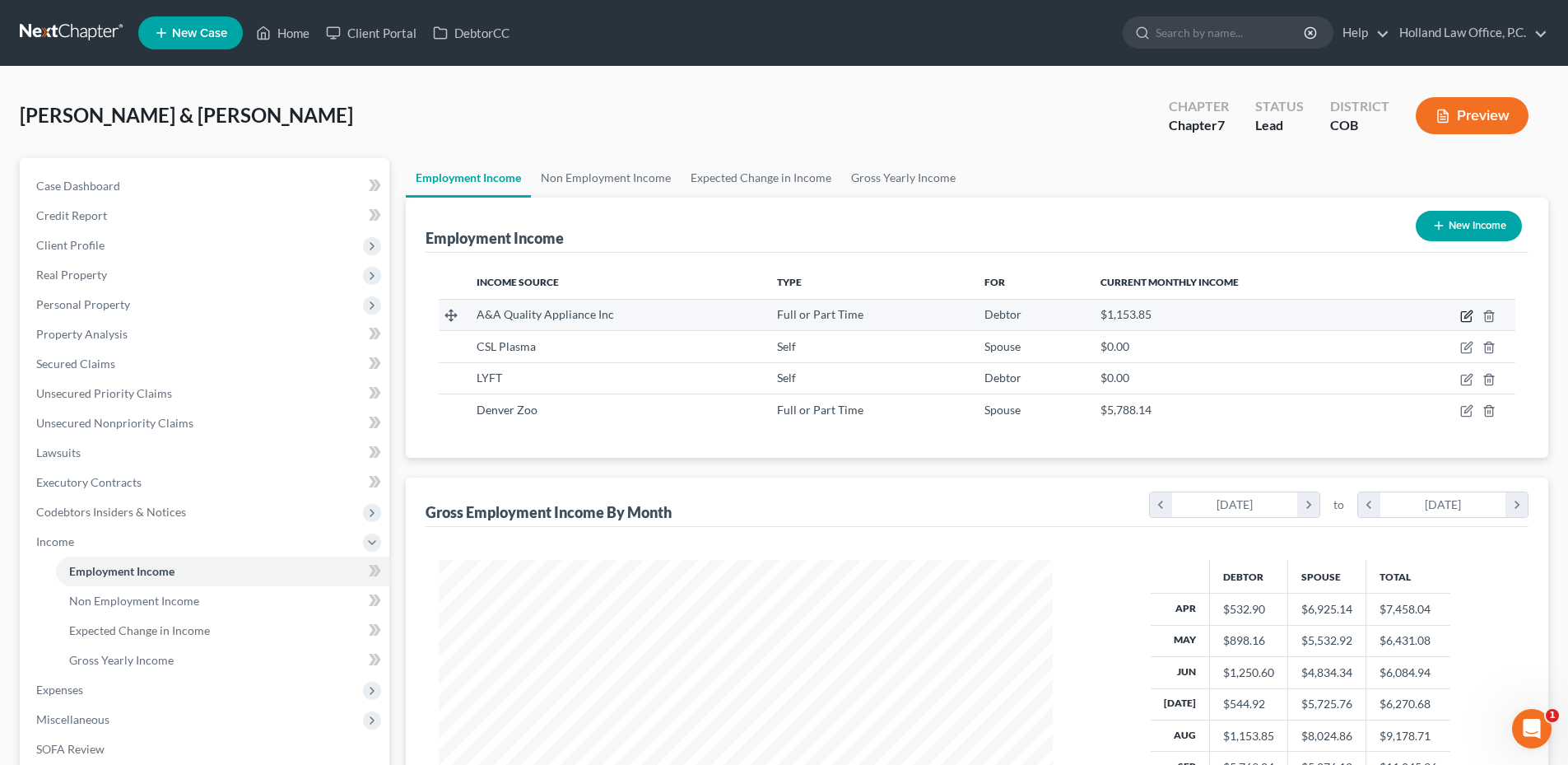
click at [1465, 316] on icon "button" at bounding box center [1468, 314] width 8 height 8
select select "0"
select select "5"
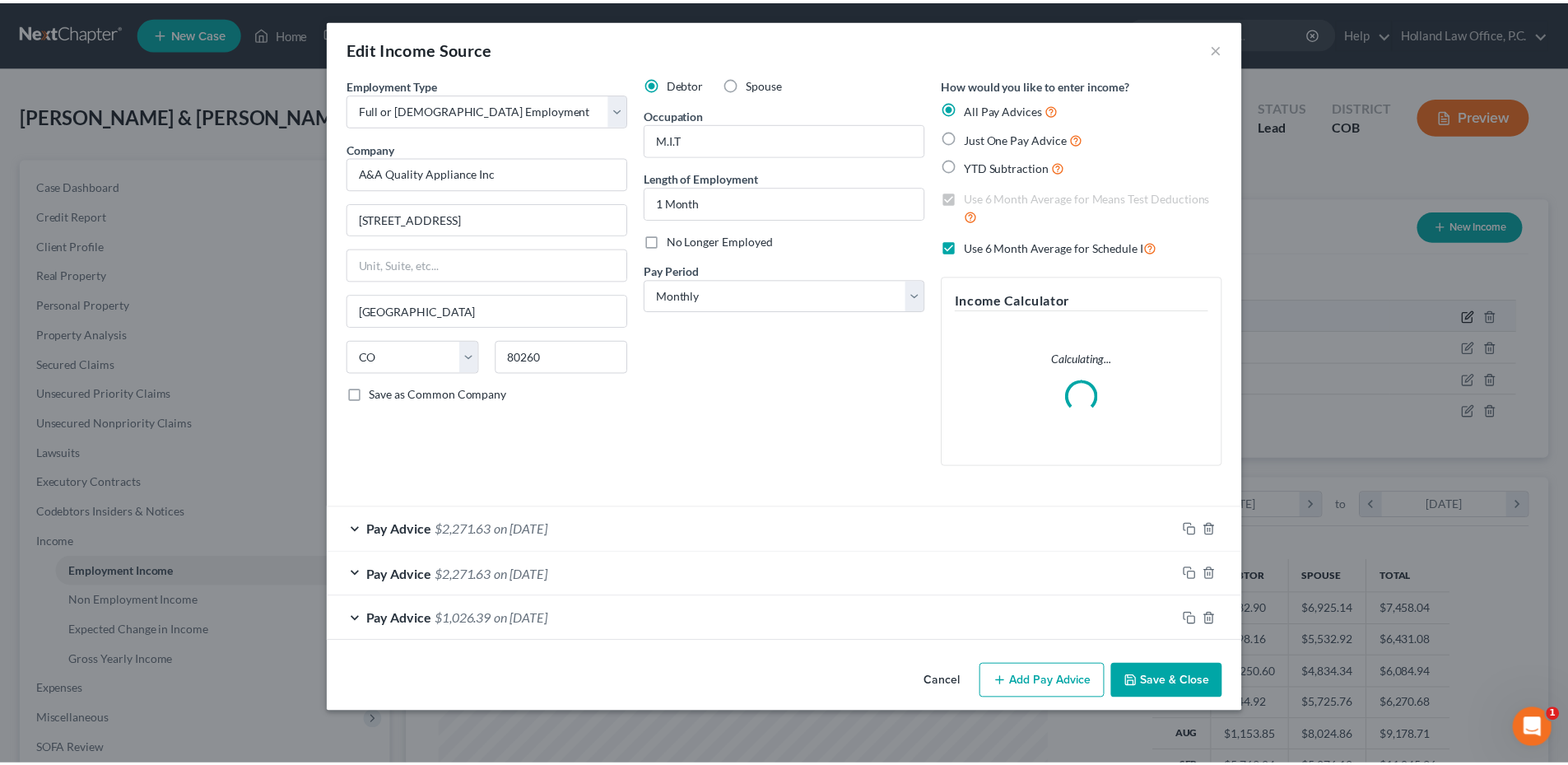
scroll to position [309, 652]
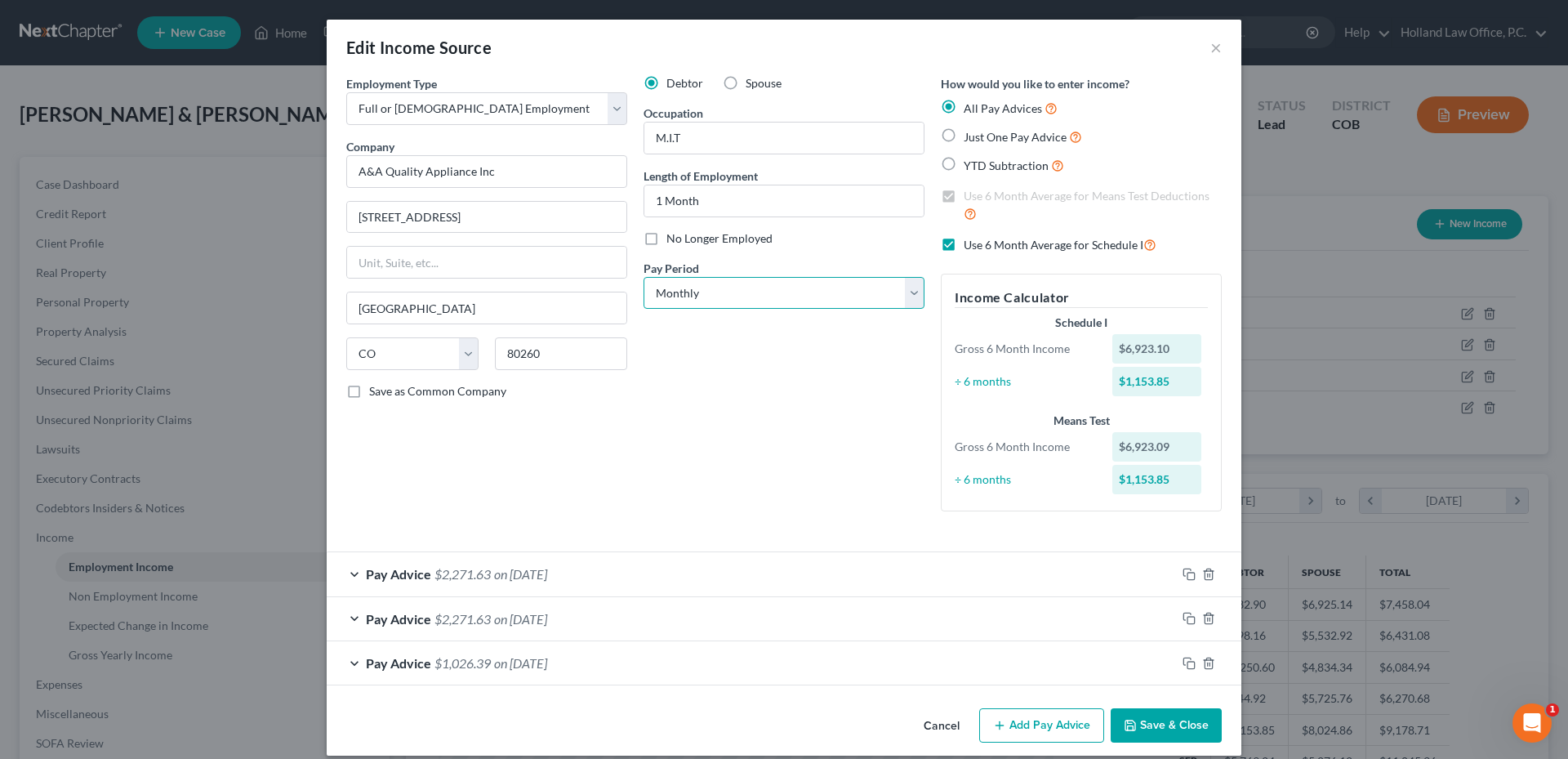
click at [734, 293] on select "Select Monthly Twice Monthly Every Other Week Weekly" at bounding box center [784, 293] width 280 height 32
select select "2"
click at [643, 277] on select "Select Monthly Twice Monthly Every Other Week Weekly" at bounding box center [784, 293] width 280 height 32
click at [1162, 717] on button "Save & Close" at bounding box center [1165, 725] width 111 height 34
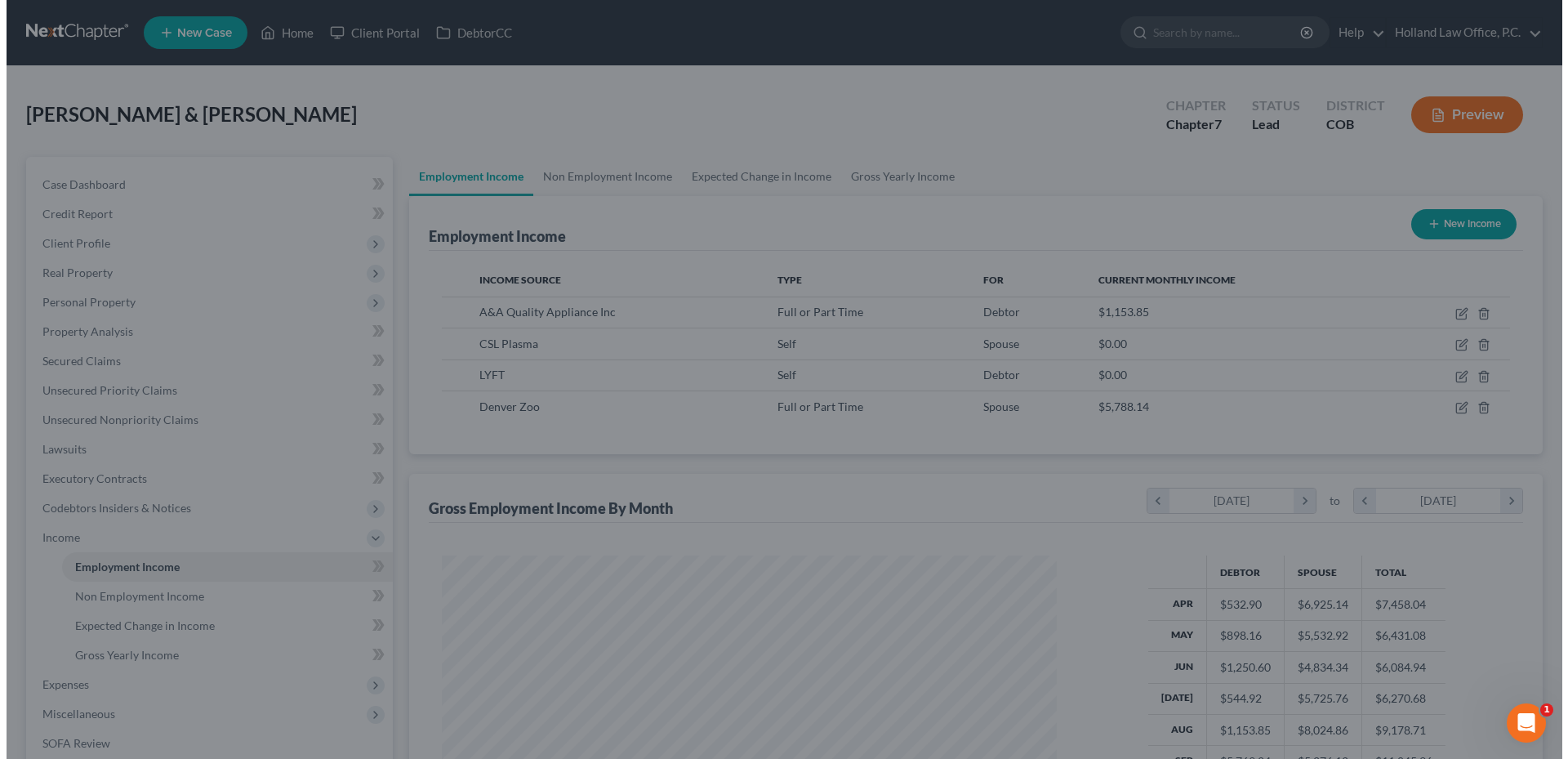
scroll to position [816337, 815885]
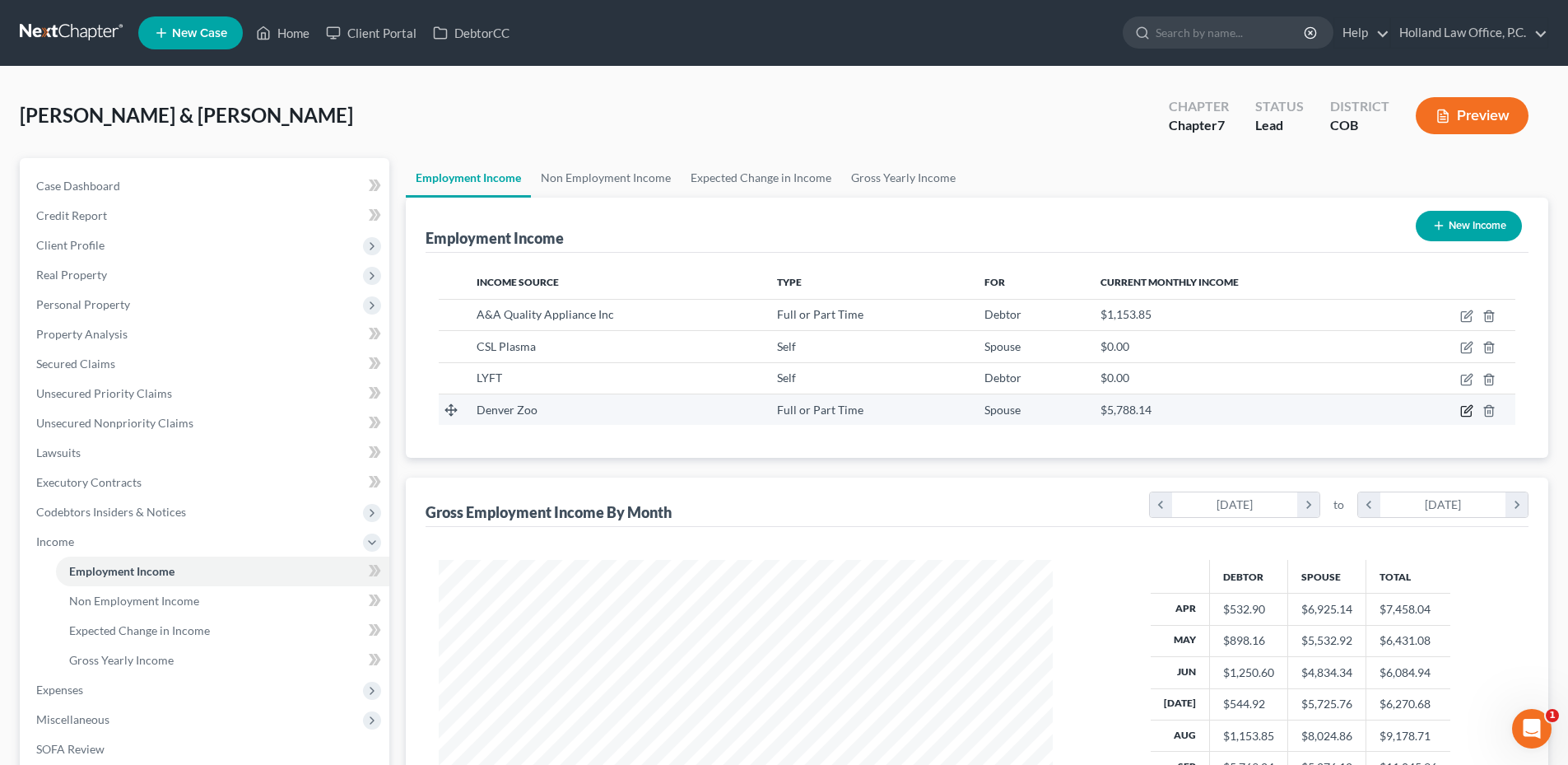
click at [1469, 414] on icon "button" at bounding box center [1467, 411] width 13 height 13
select select "0"
select select "5"
select select "2"
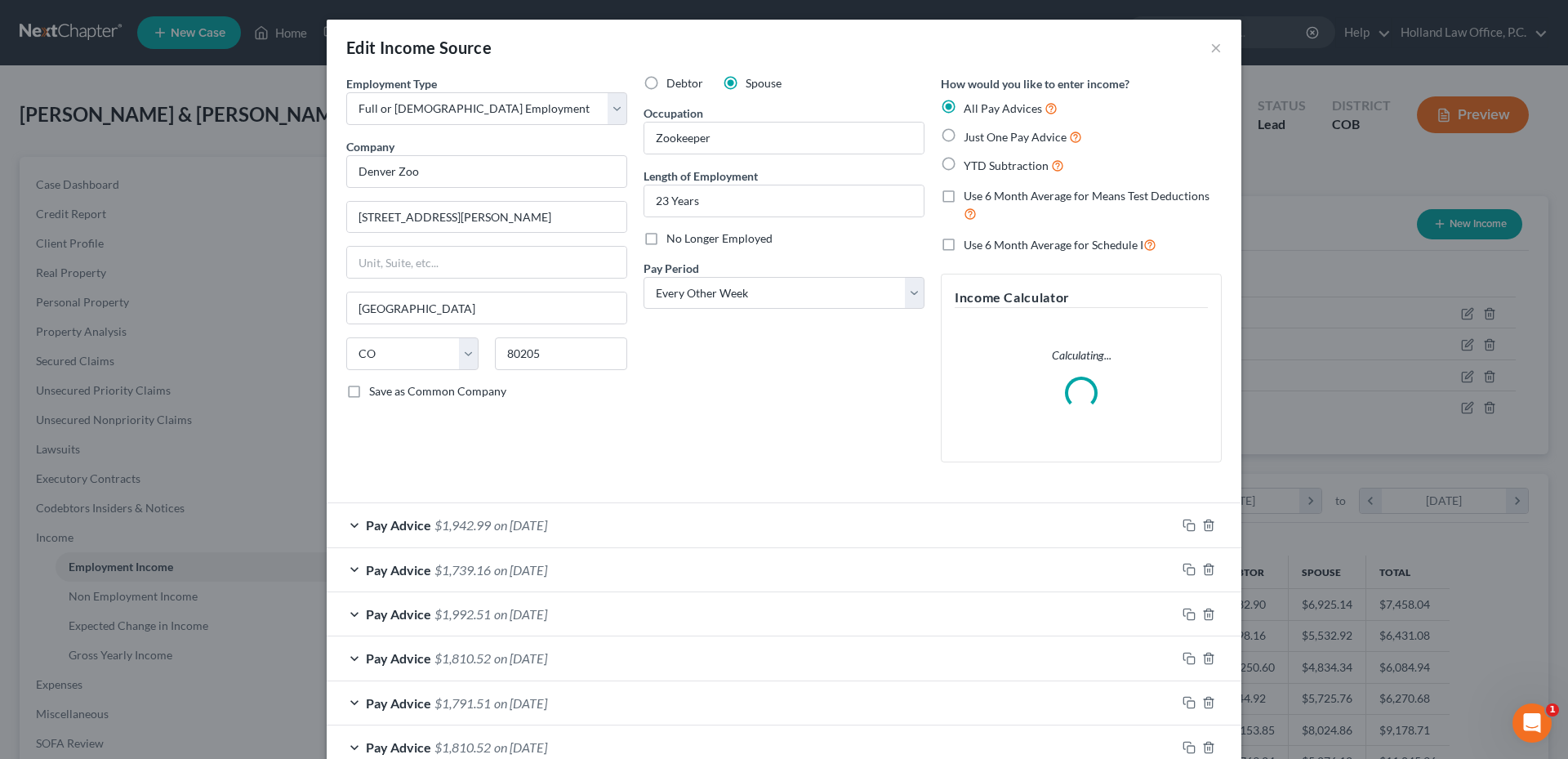
scroll to position [307, 647]
click at [748, 304] on select "Select Monthly Twice Monthly Every Other Week Weekly" at bounding box center [784, 293] width 280 height 32
click at [643, 277] on select "Select Monthly Twice Monthly Every Other Week Weekly" at bounding box center [784, 293] width 280 height 32
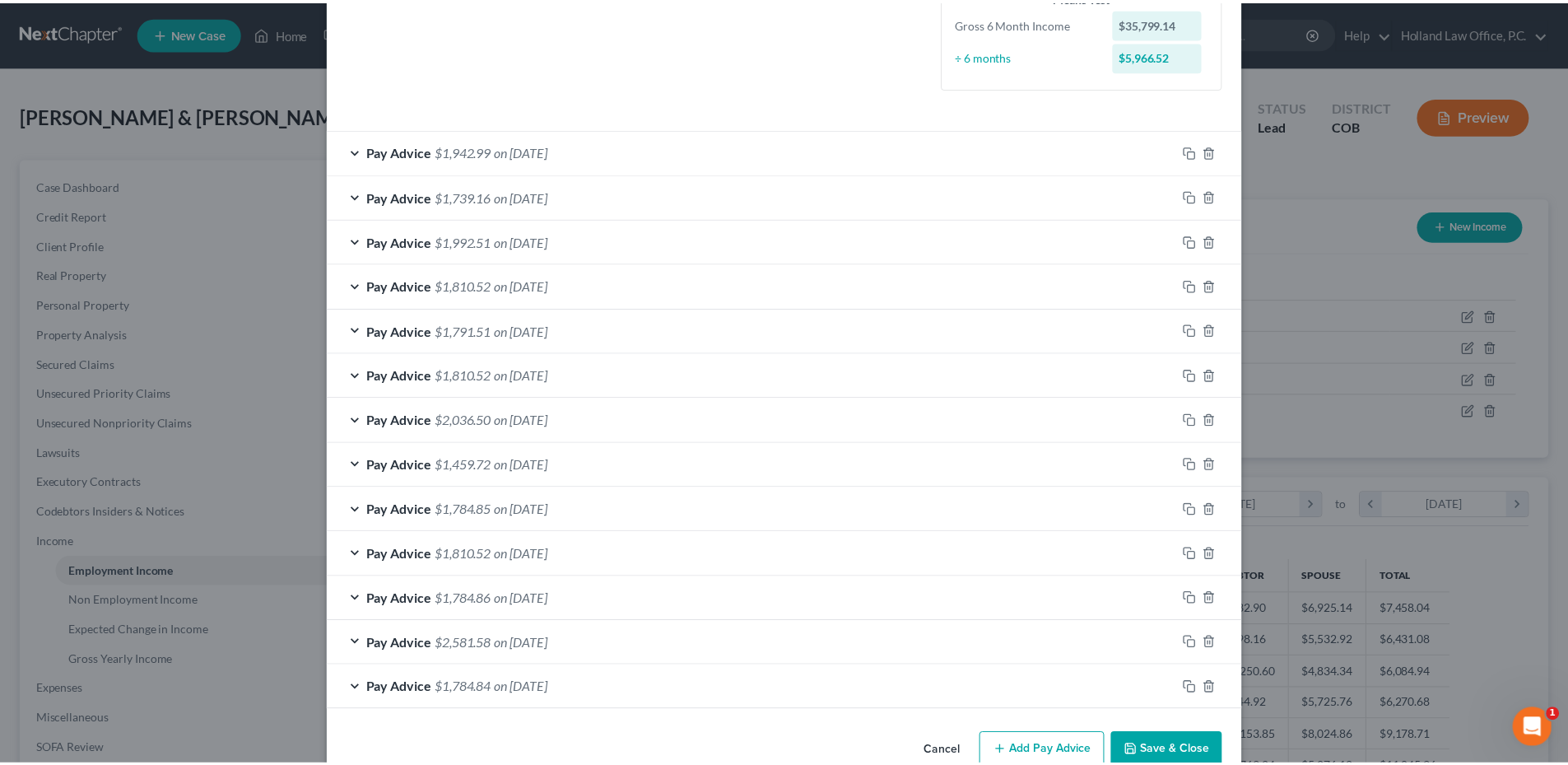
scroll to position [467, 0]
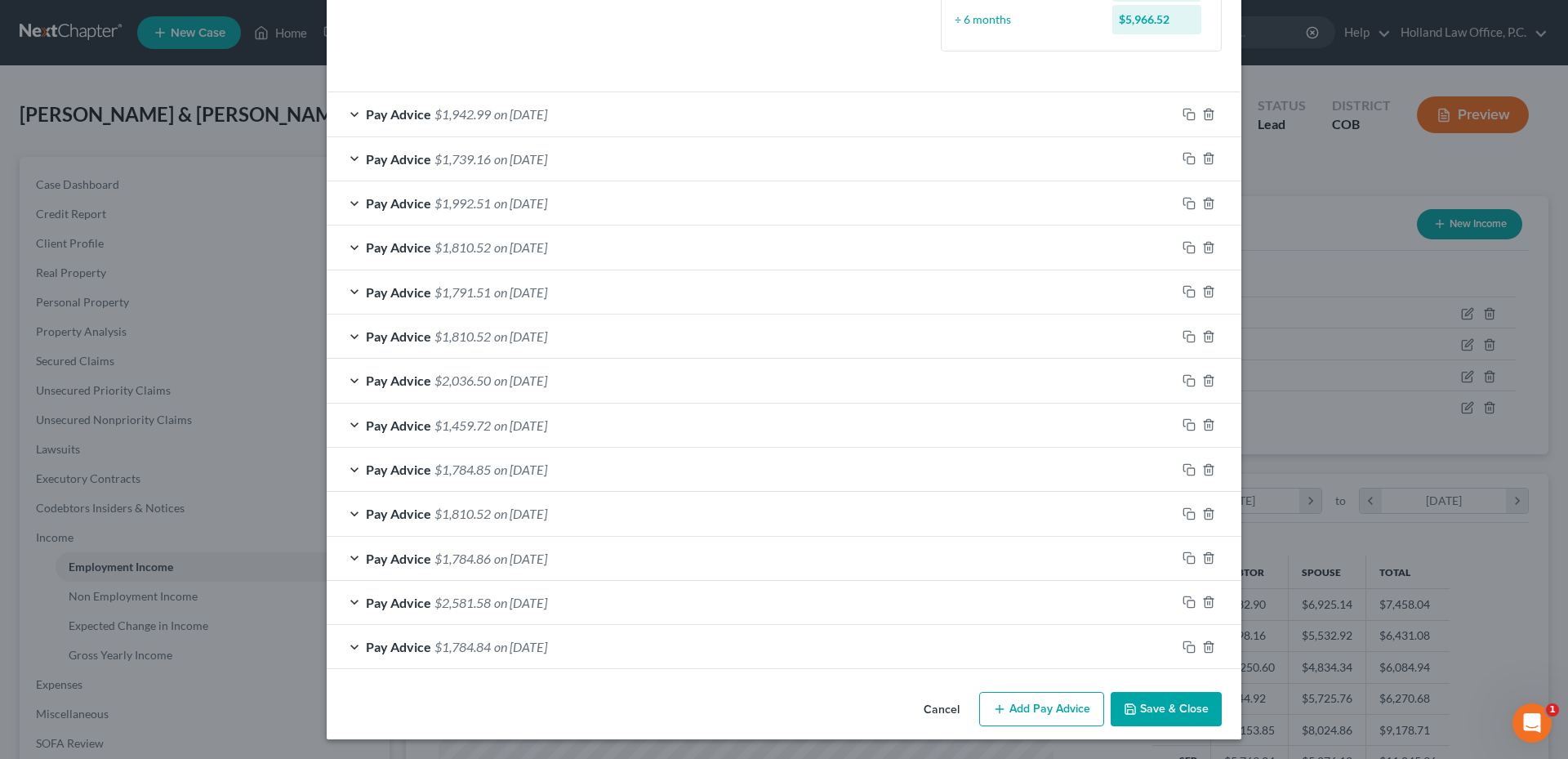
click at [1167, 705] on button "Save & Close" at bounding box center [1165, 709] width 111 height 34
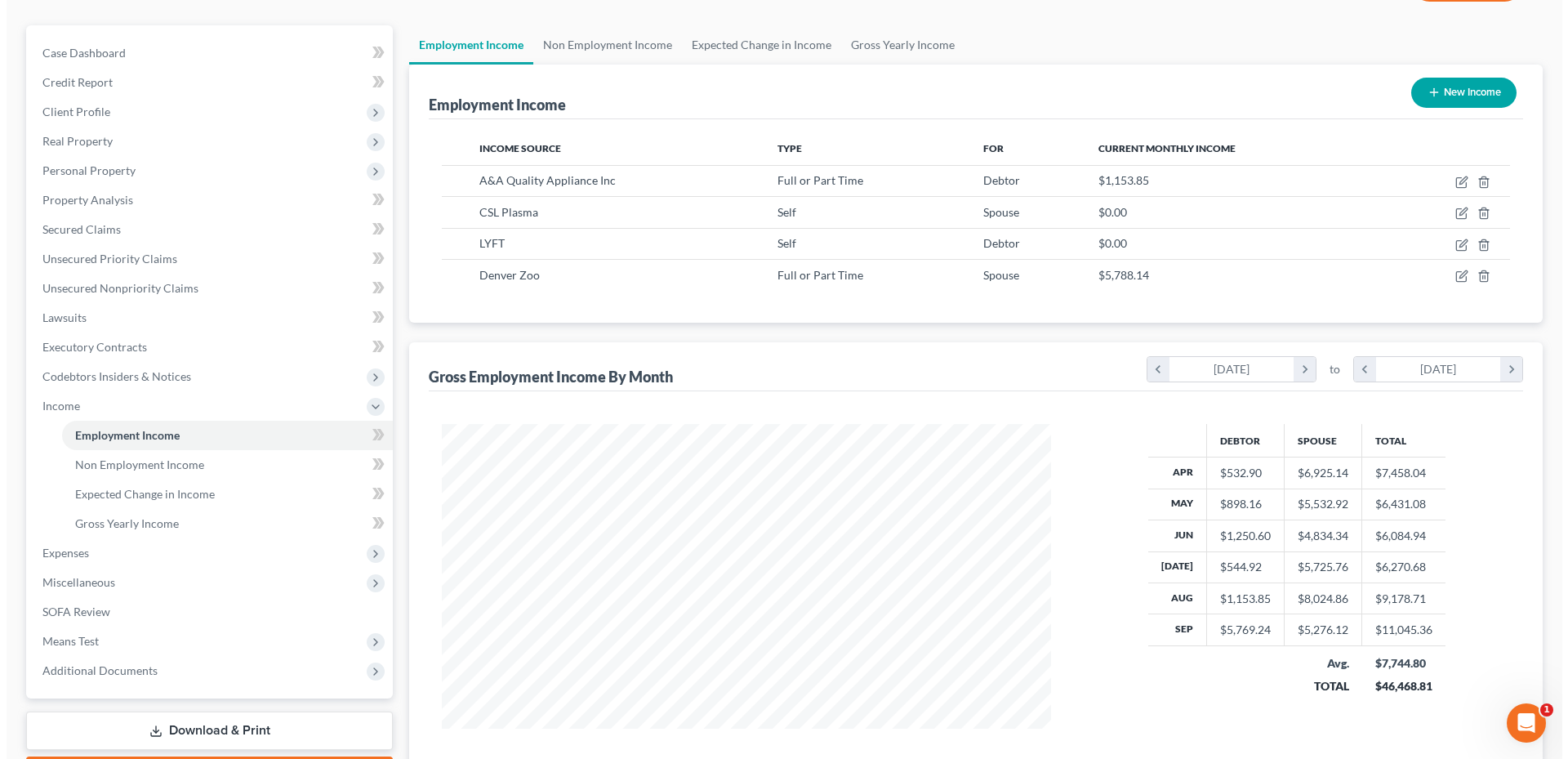
scroll to position [92, 0]
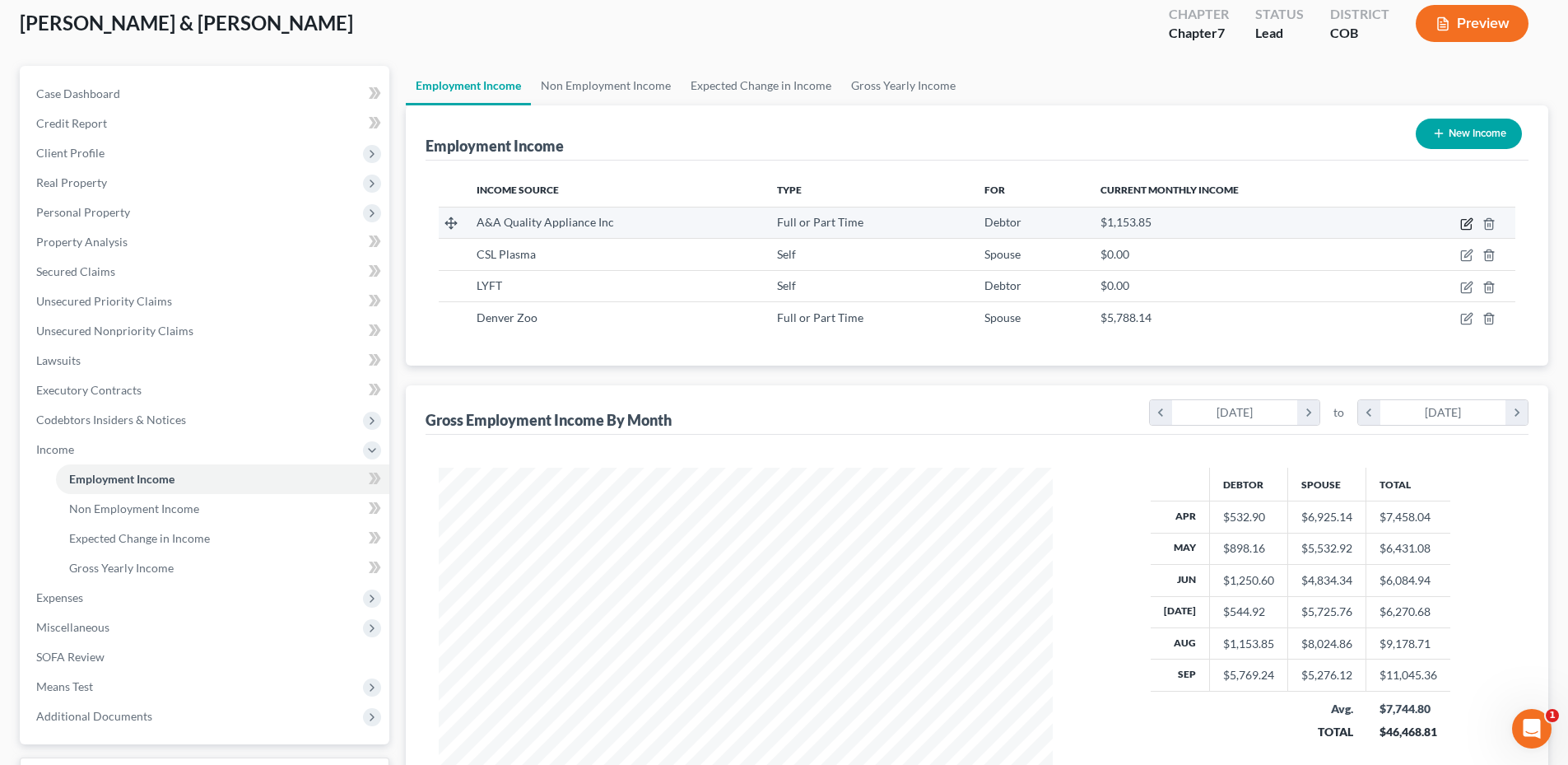
click at [1465, 225] on icon "button" at bounding box center [1468, 222] width 8 height 8
select select "0"
select select "5"
select select "2"
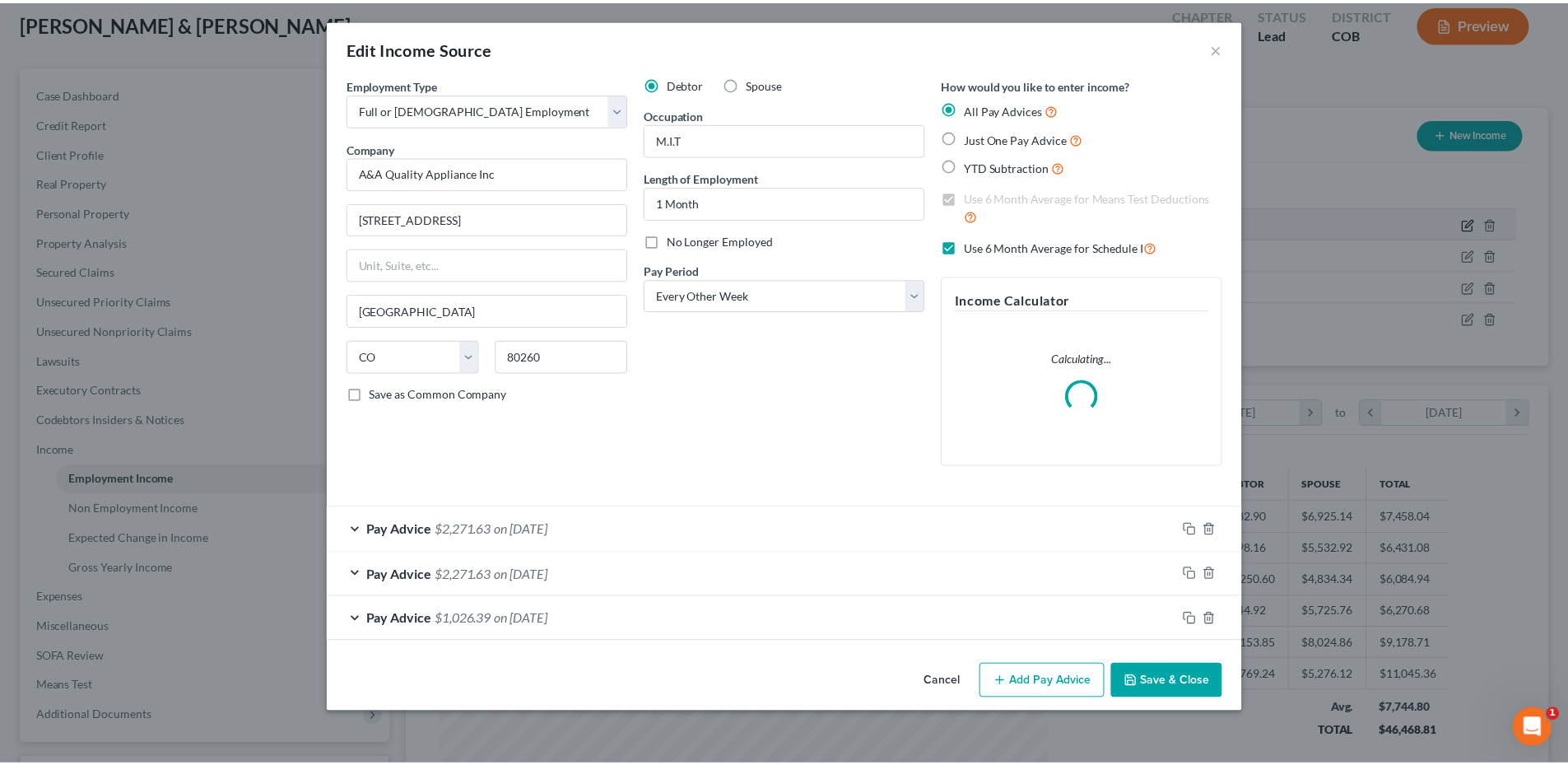
scroll to position [309, 652]
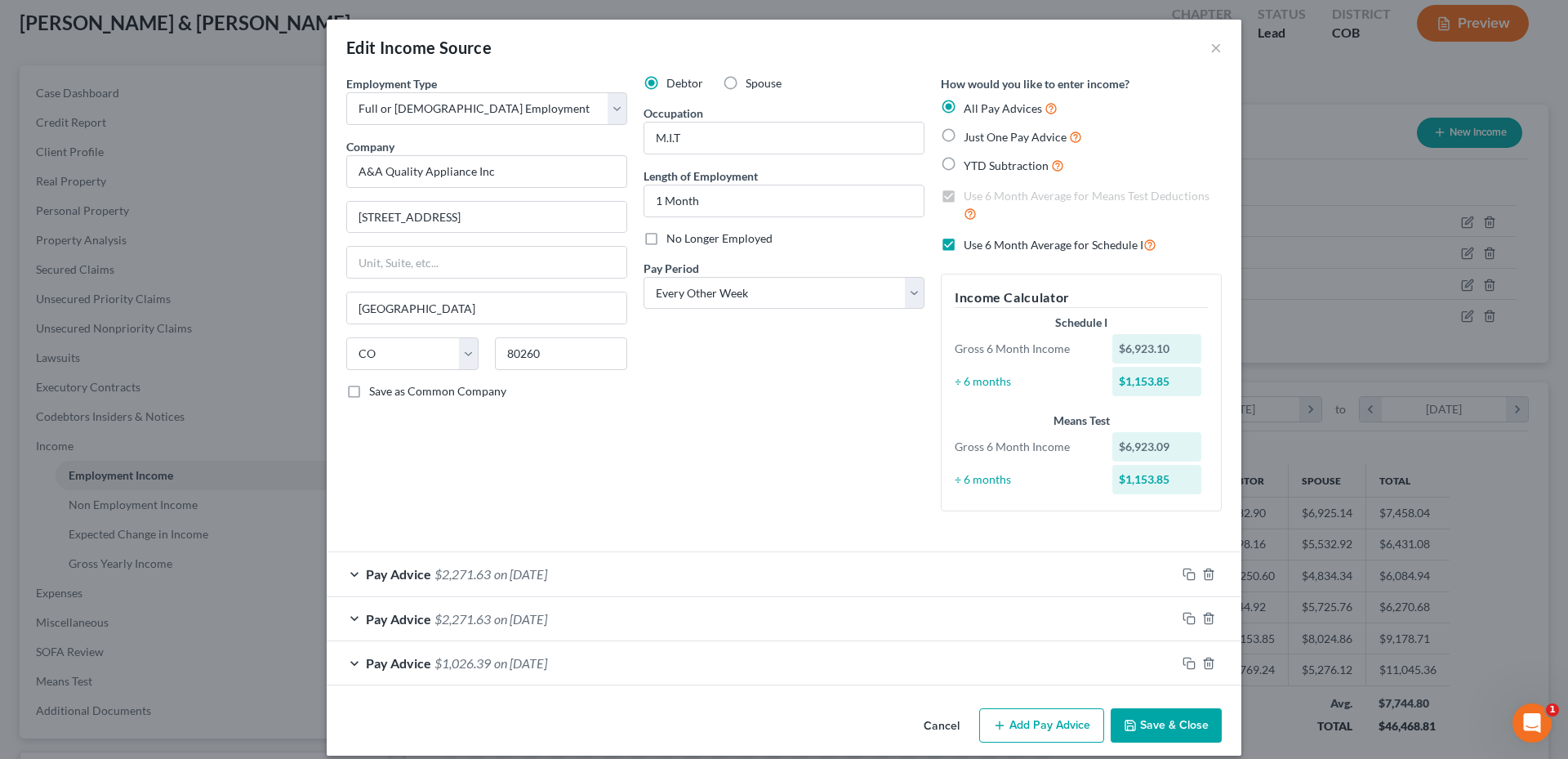
click at [925, 714] on button "Cancel" at bounding box center [941, 726] width 62 height 32
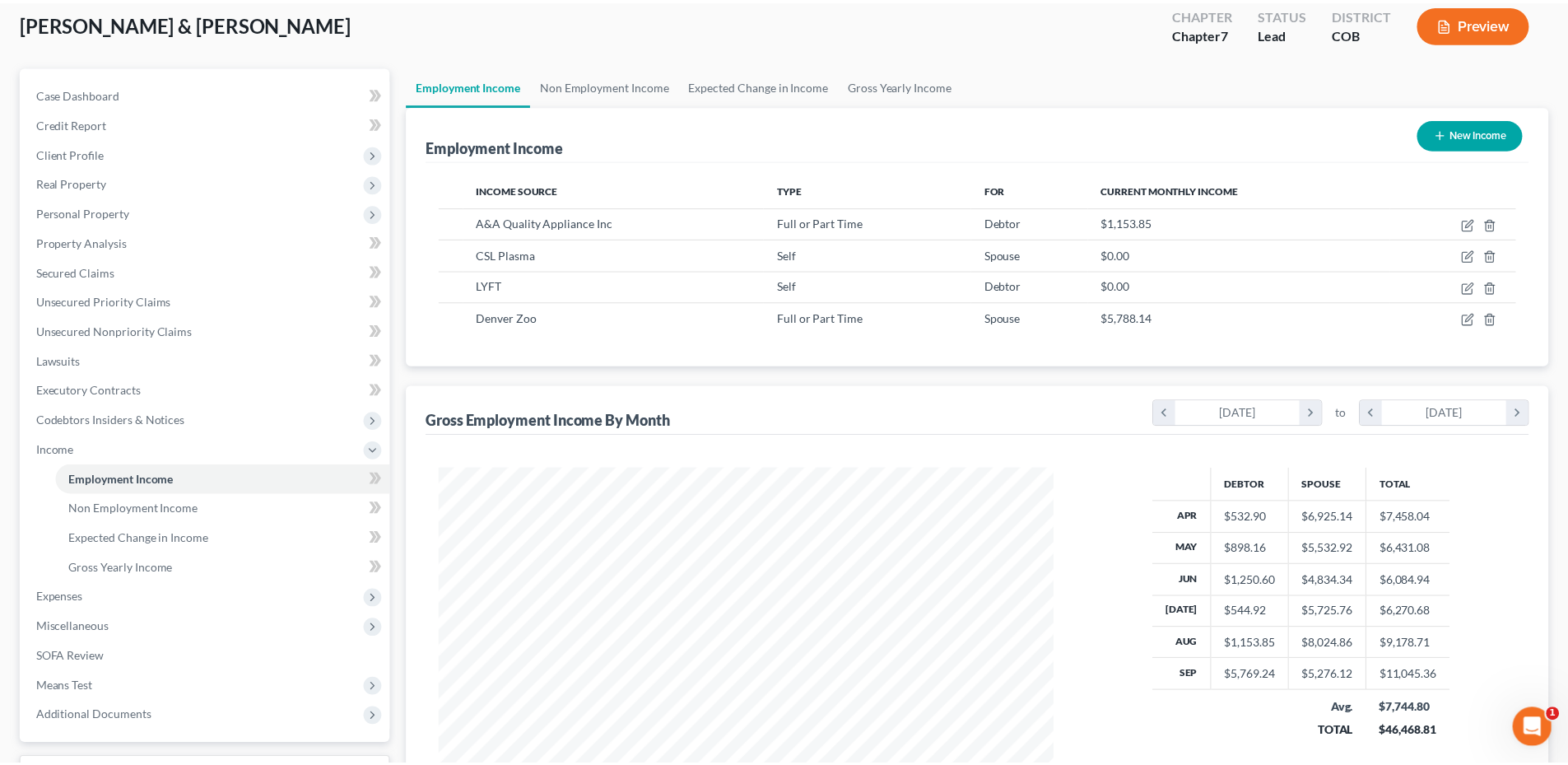
scroll to position [822790, 822344]
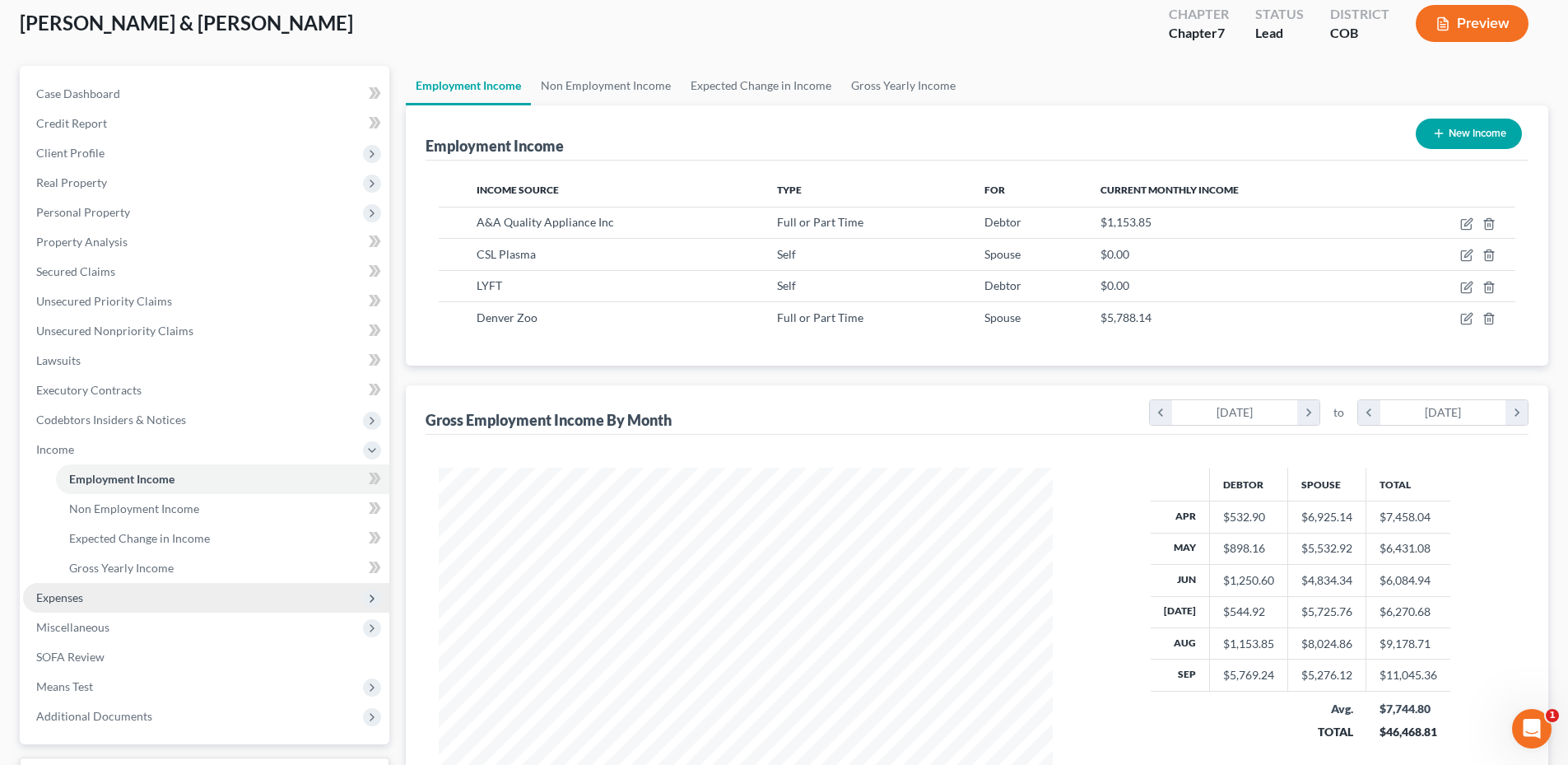
click at [49, 593] on span "Expenses" at bounding box center [59, 597] width 47 height 14
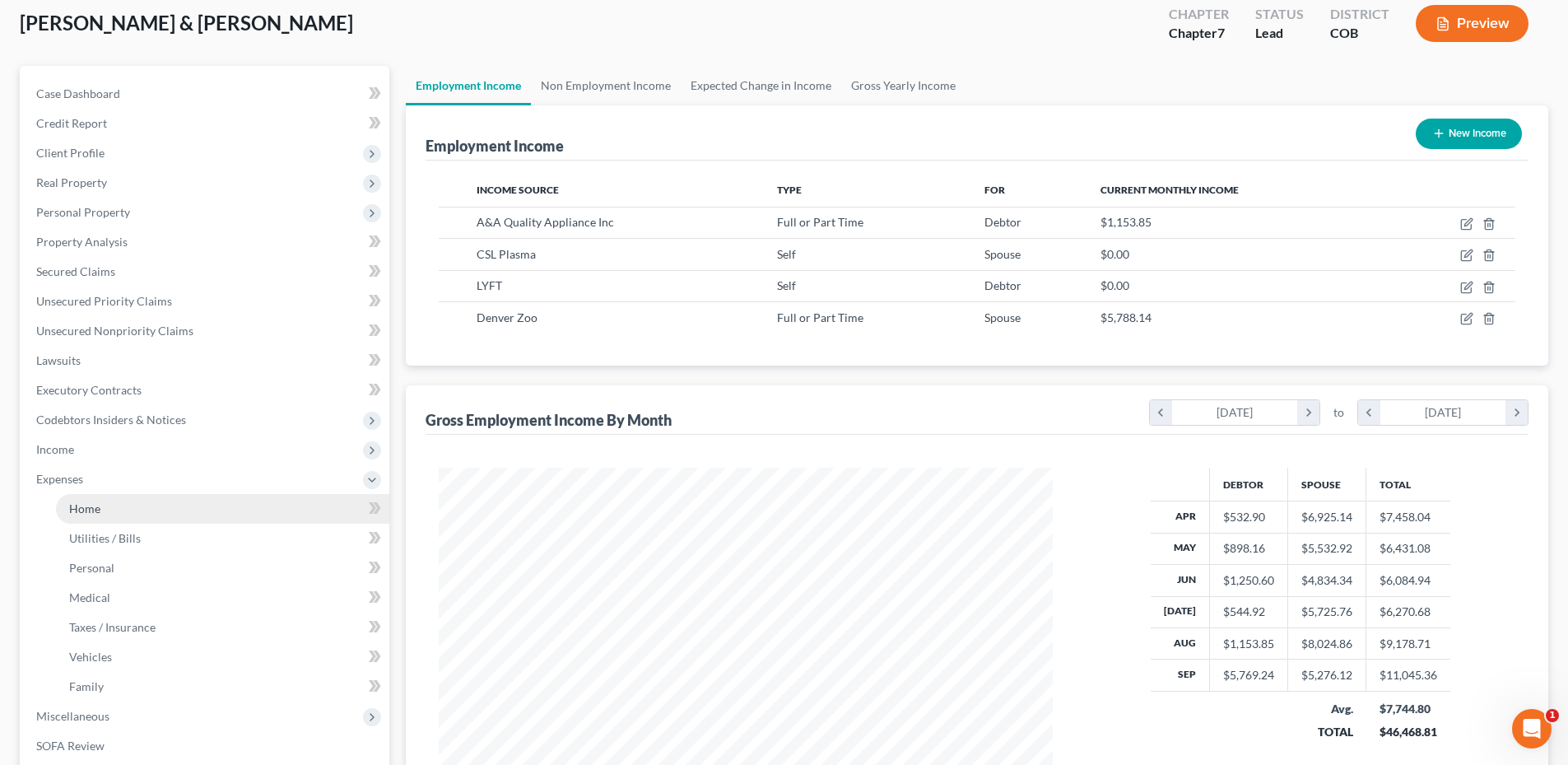
click at [96, 501] on span "Home" at bounding box center [84, 508] width 32 height 14
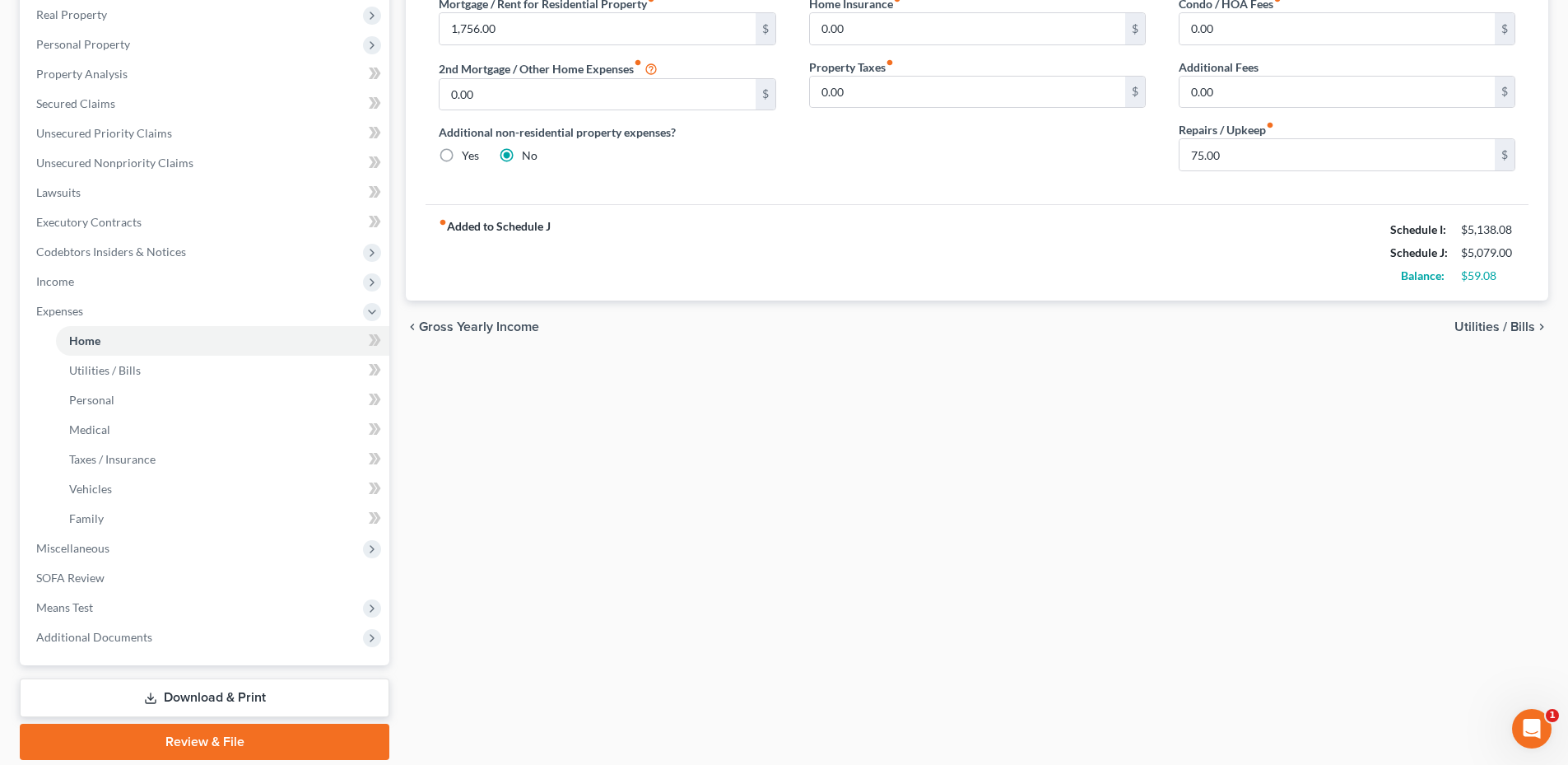
scroll to position [318, 0]
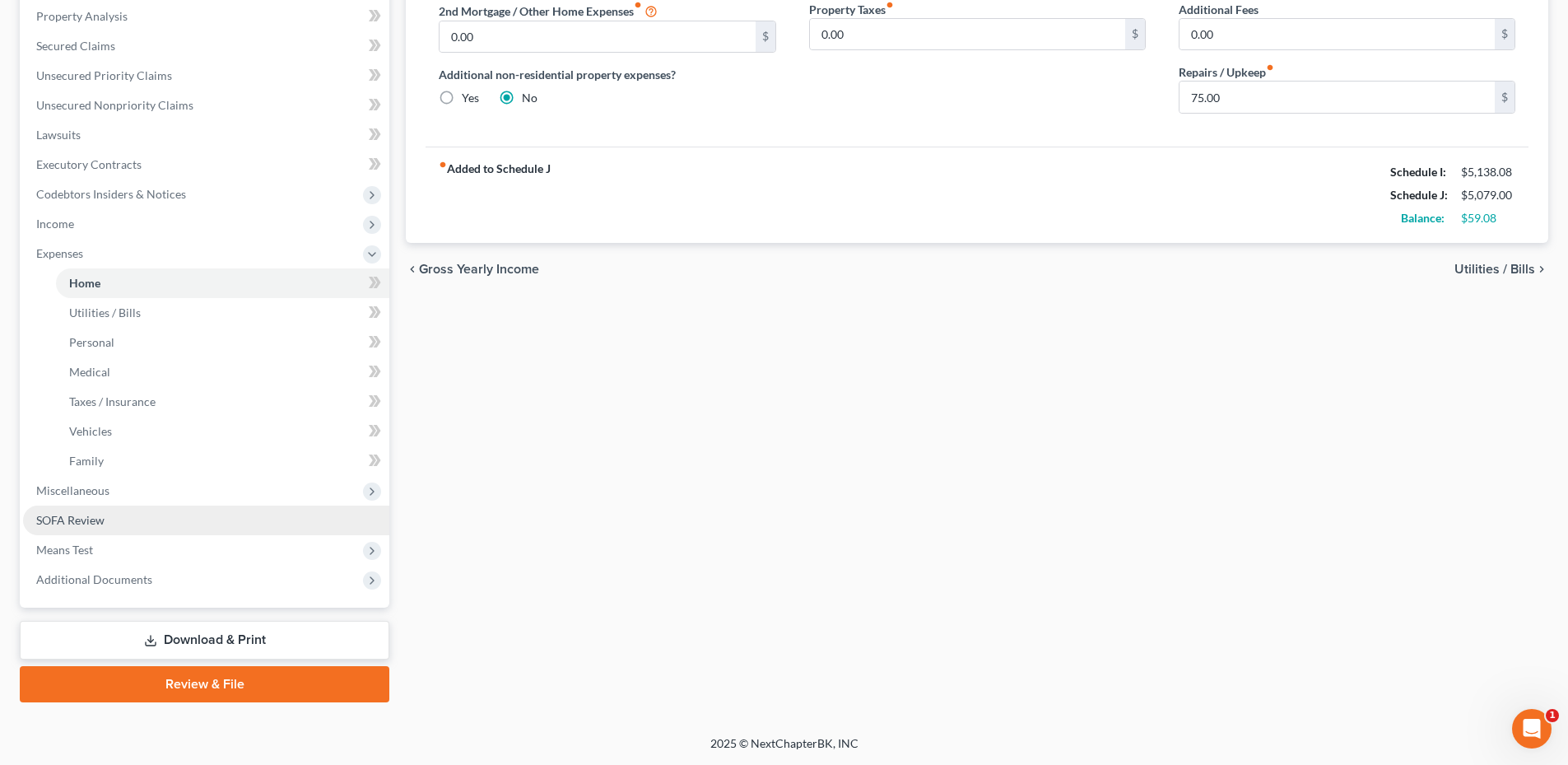
click at [77, 518] on span "SOFA Review" at bounding box center [71, 520] width 69 height 14
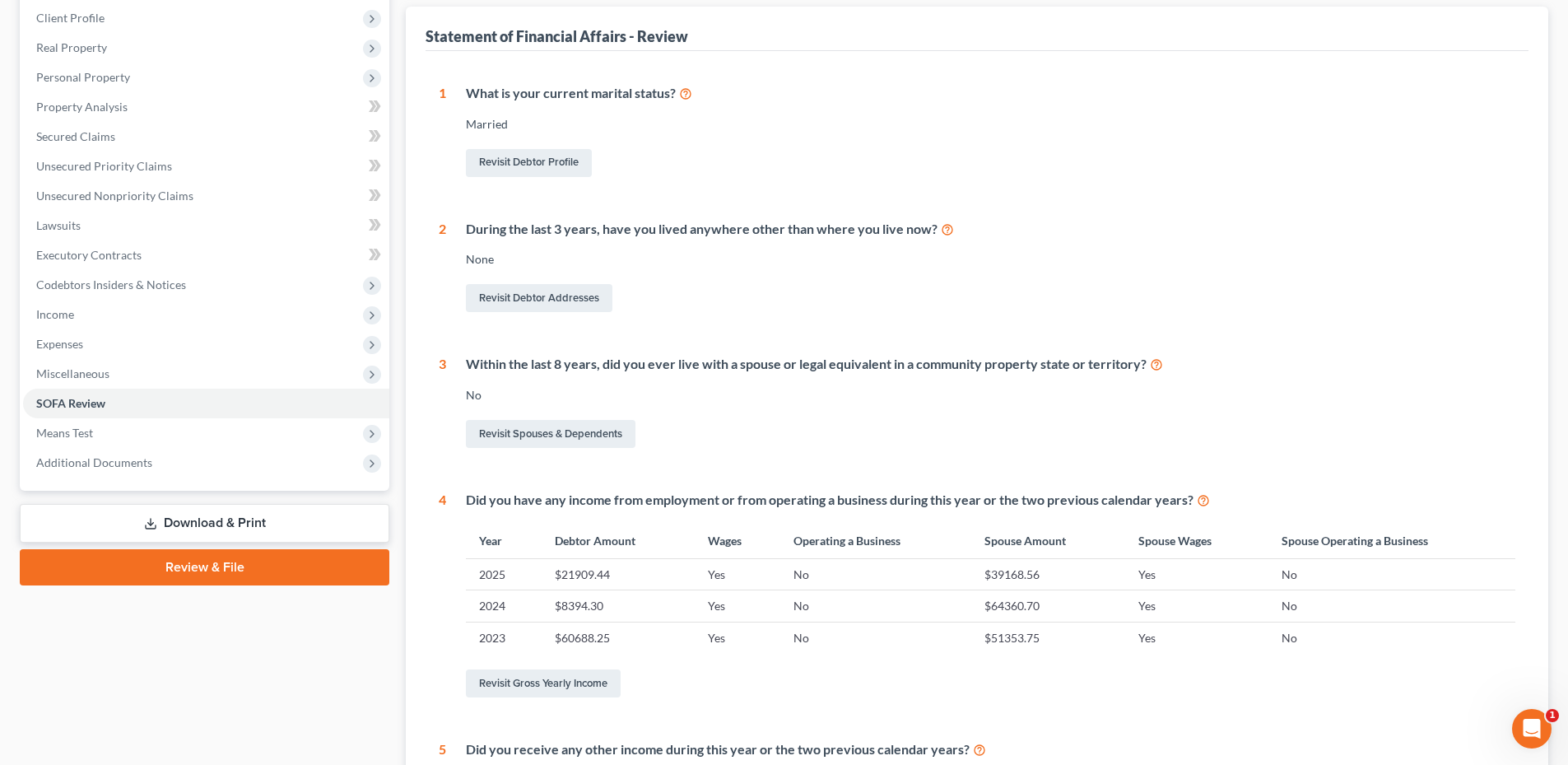
scroll to position [494, 0]
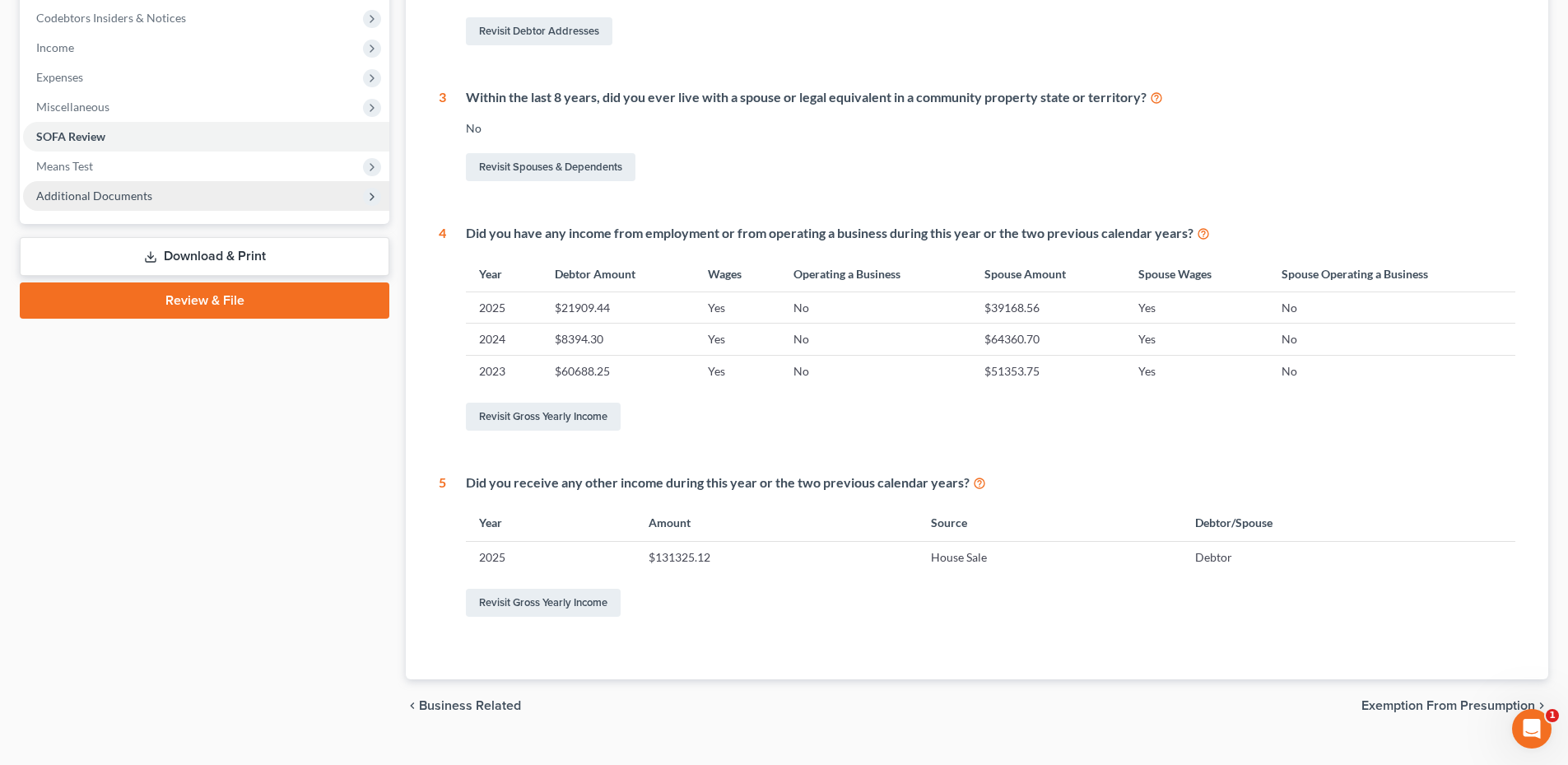
click at [117, 197] on span "Additional Documents" at bounding box center [95, 195] width 117 height 14
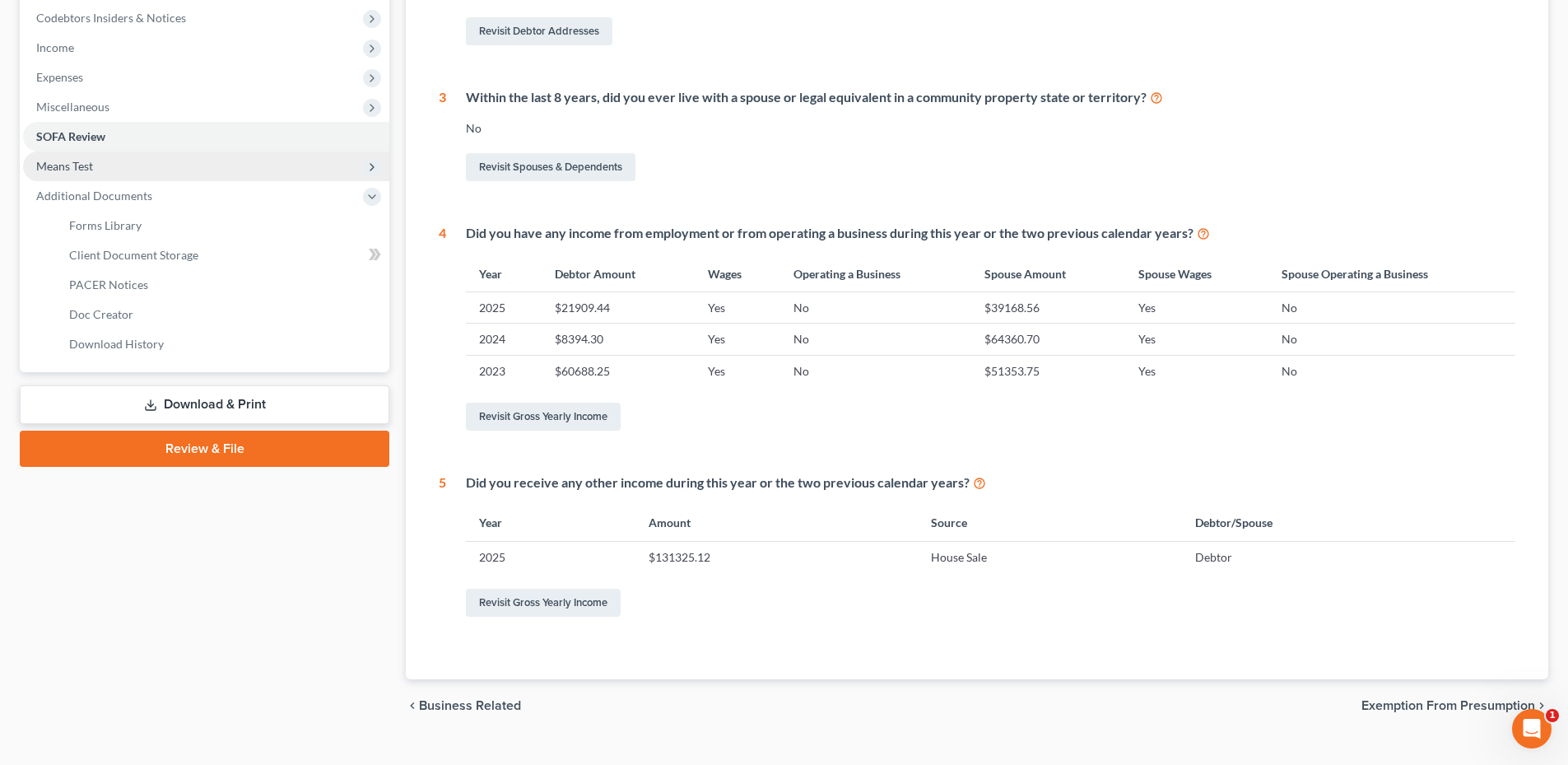
click at [101, 161] on span "Means Test" at bounding box center [206, 166] width 367 height 30
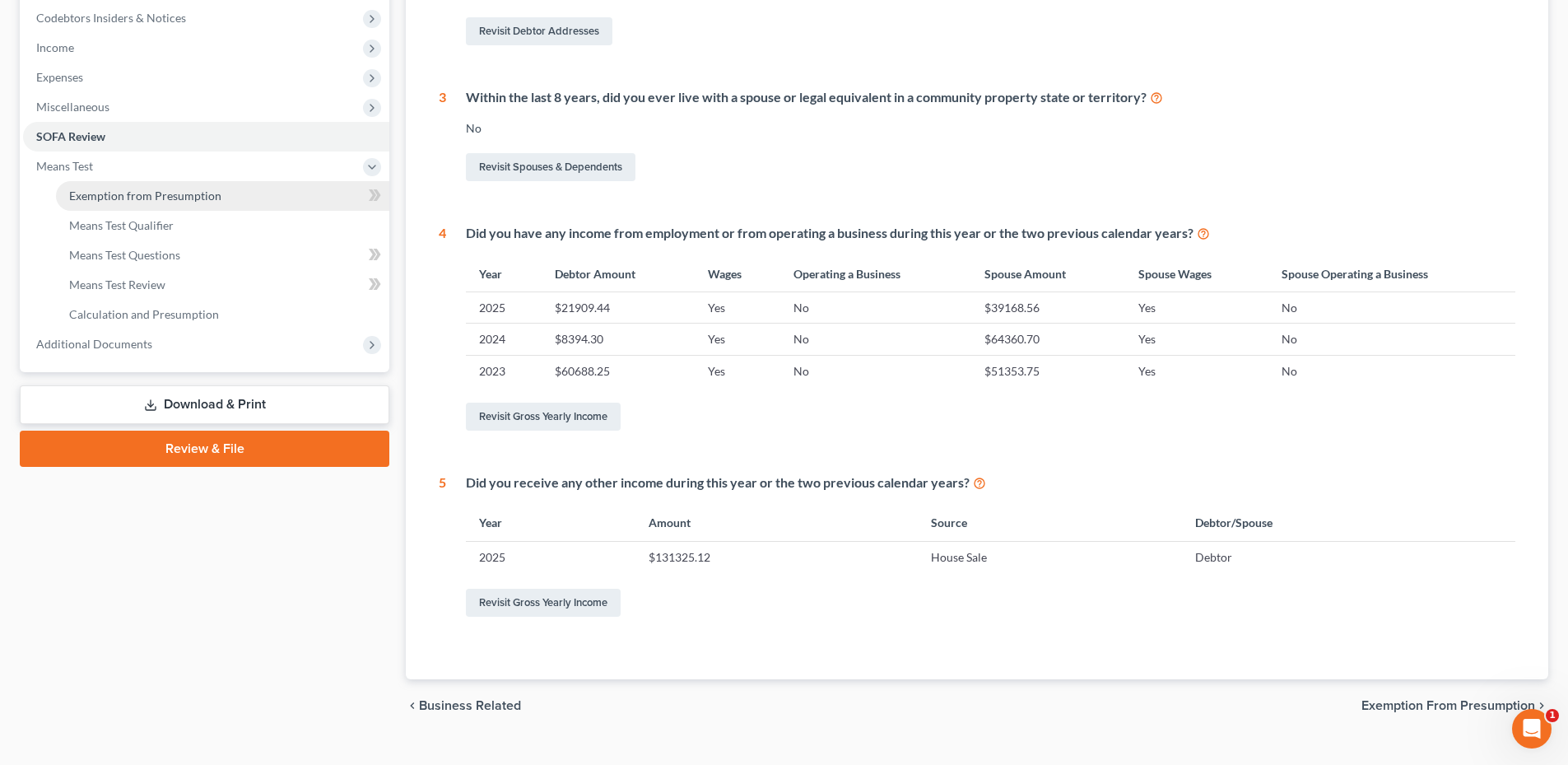
click at [112, 194] on span "Exemption from Presumption" at bounding box center [144, 195] width 152 height 14
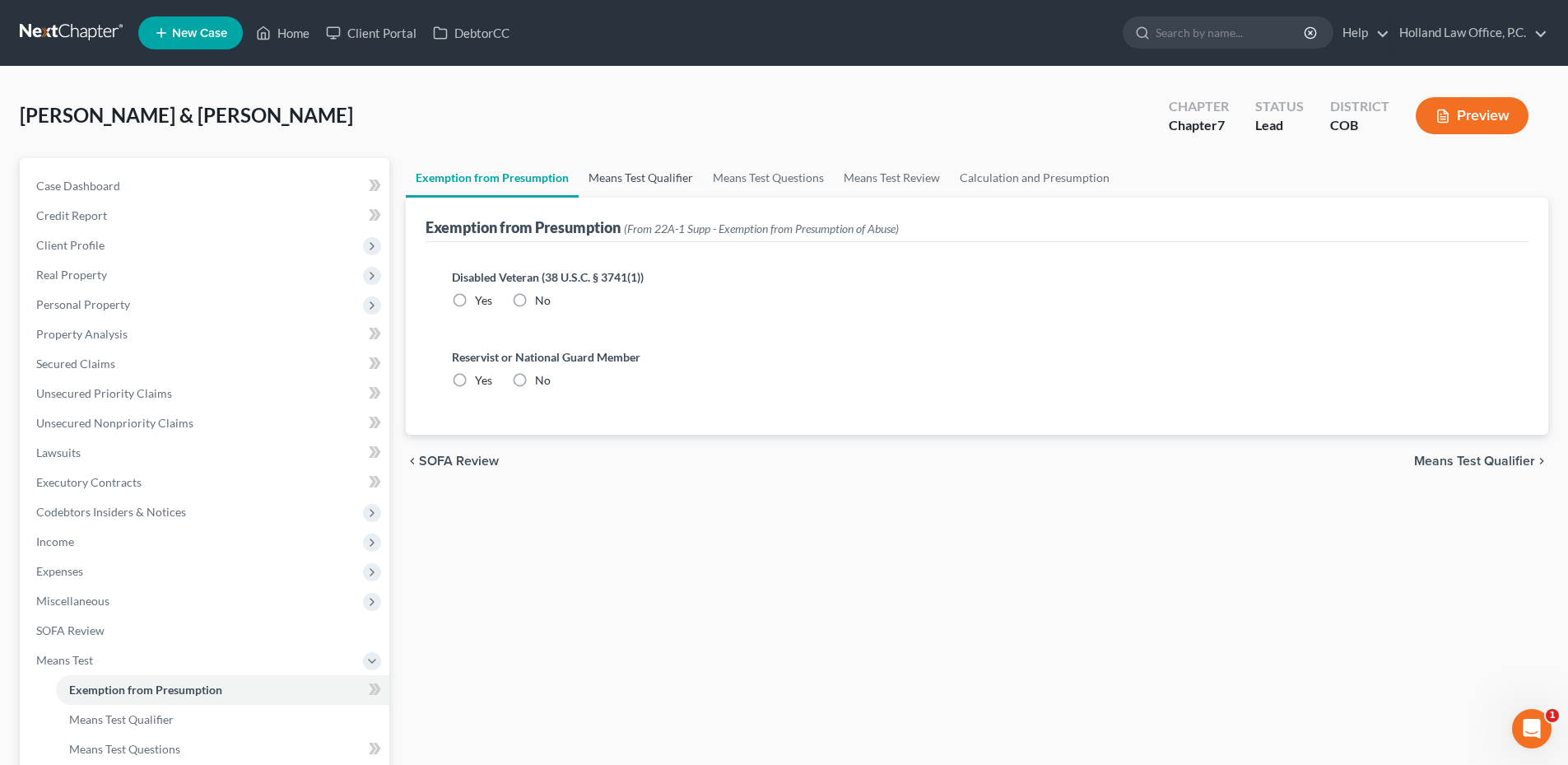
click at [605, 179] on link "Means Test Qualifier" at bounding box center [641, 177] width 124 height 39
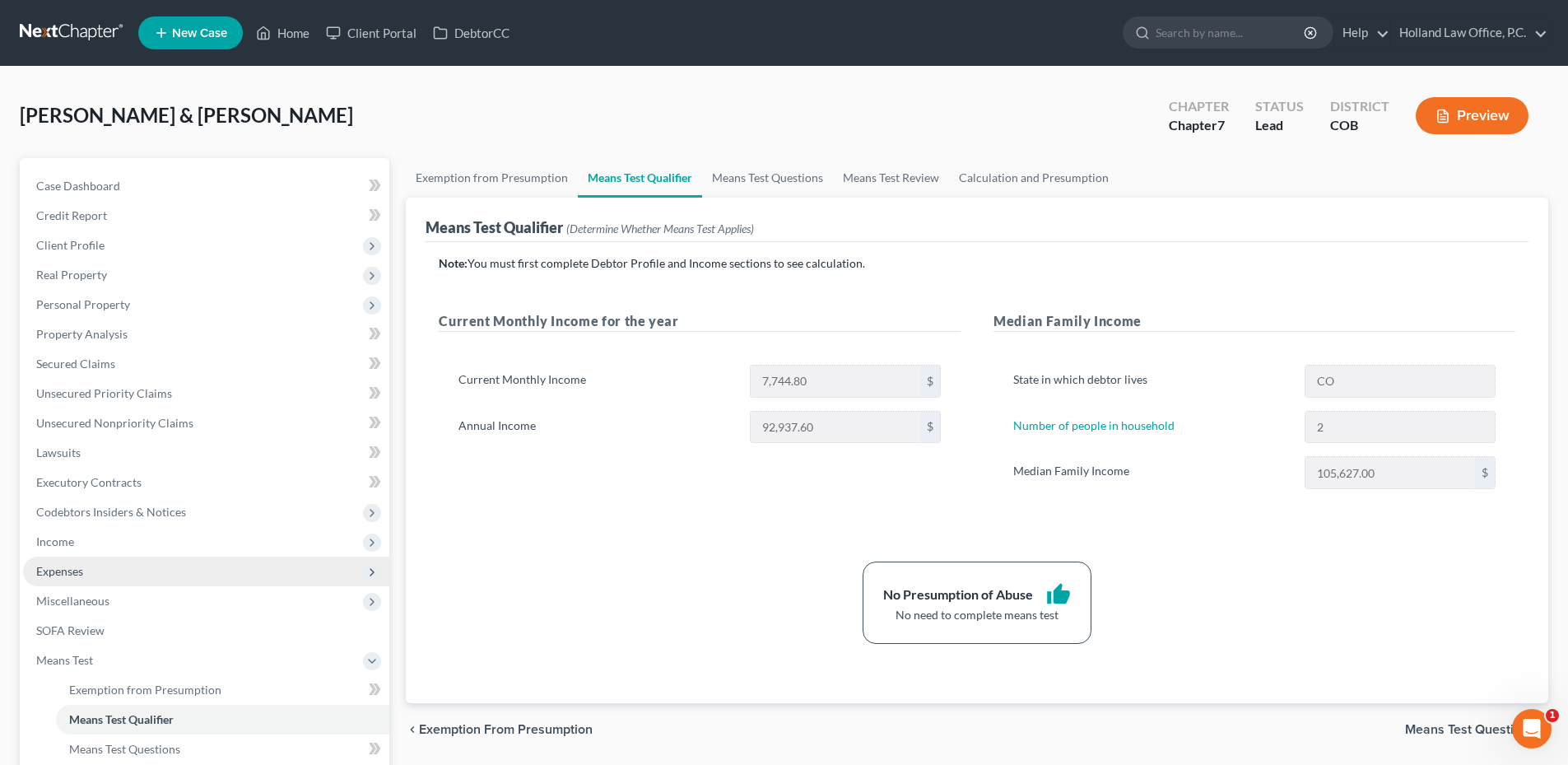
click at [85, 567] on span "Expenses" at bounding box center [206, 571] width 367 height 30
click at [107, 581] on span "Expenses" at bounding box center [206, 571] width 367 height 30
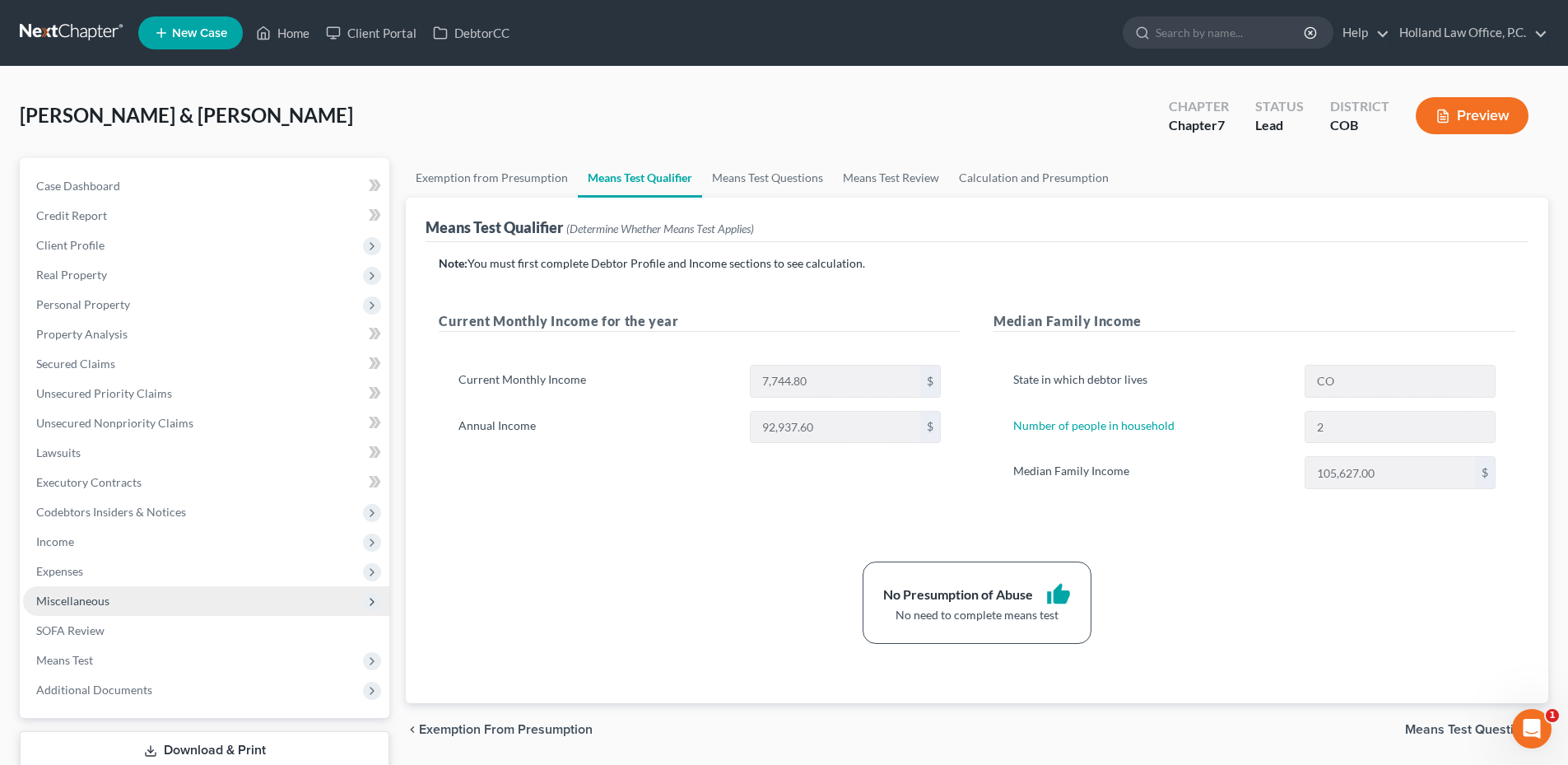
click at [110, 606] on span "Miscellaneous" at bounding box center [206, 601] width 367 height 30
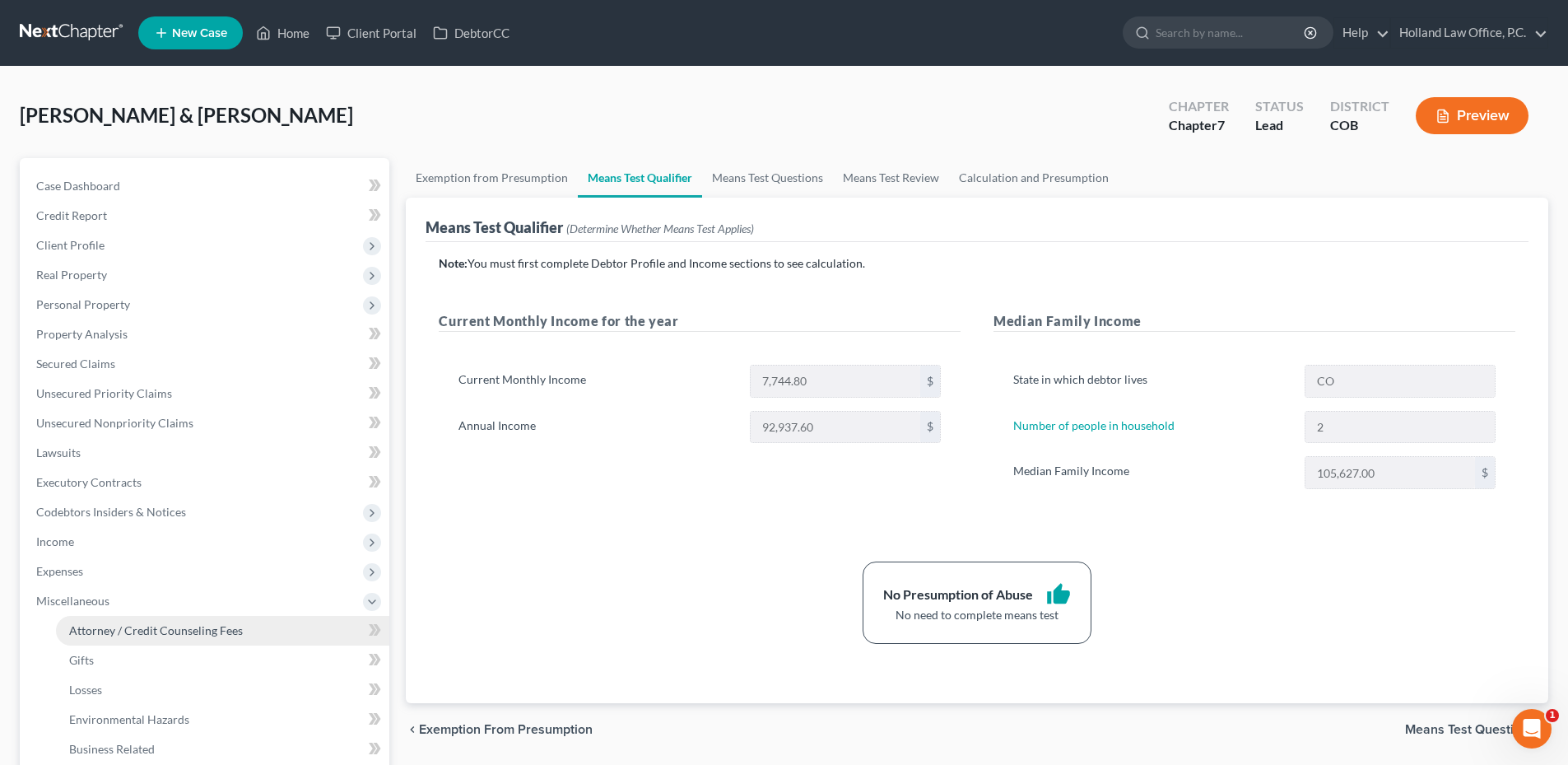
click at [126, 635] on span "Attorney / Credit Counseling Fees" at bounding box center [156, 629] width 174 height 14
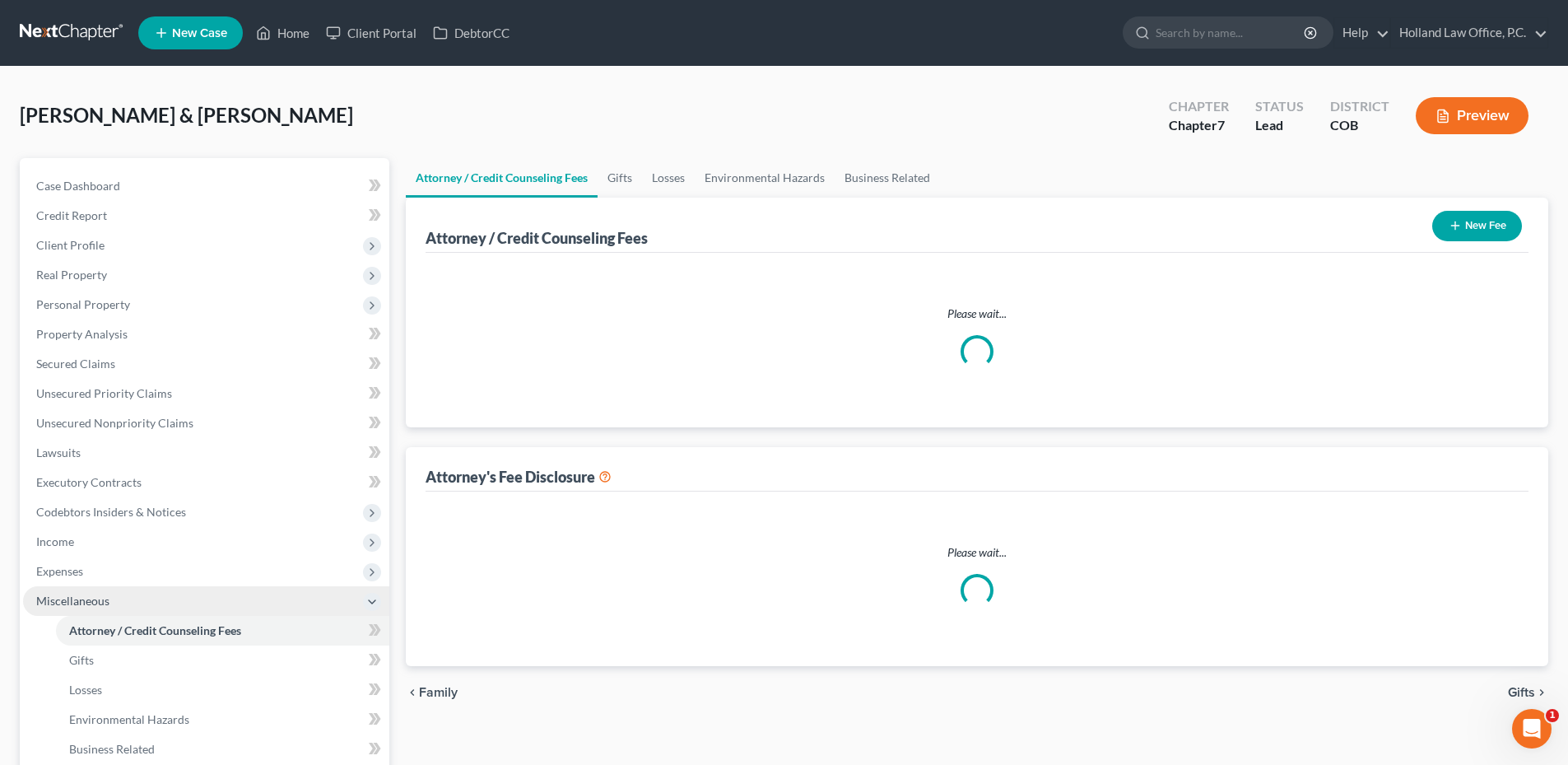
select select "0"
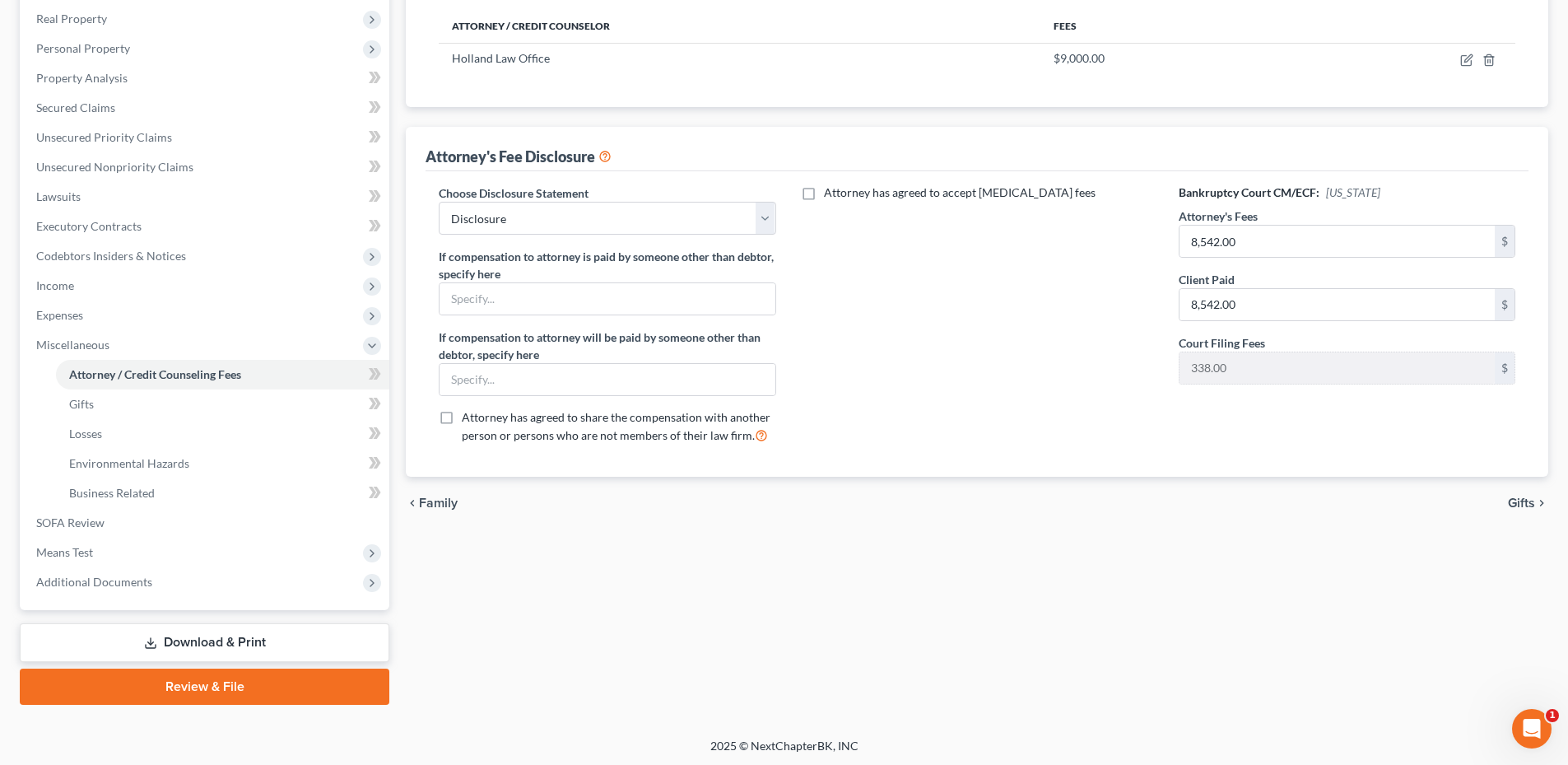
scroll to position [259, 0]
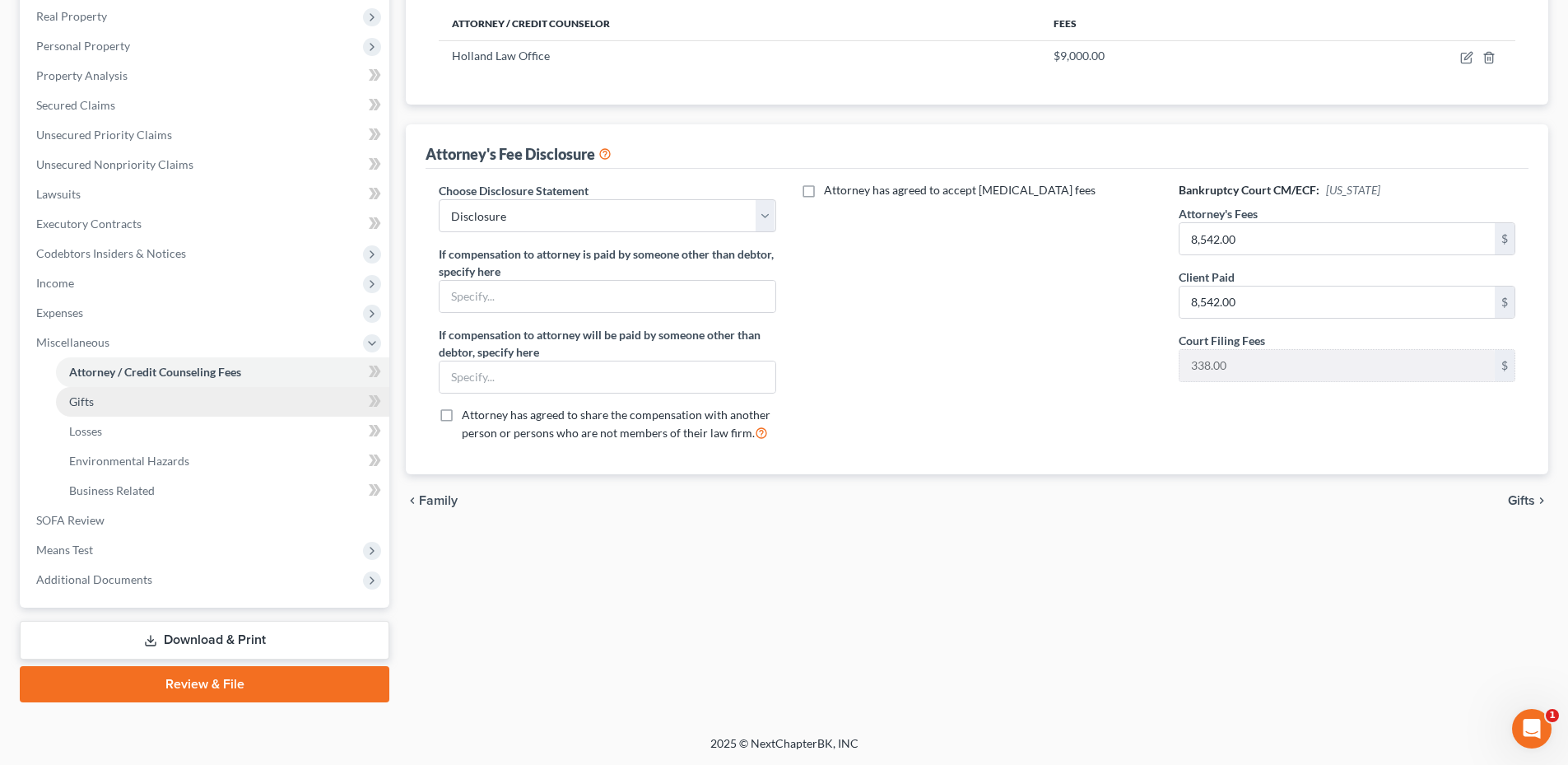
click at [117, 401] on link "Gifts" at bounding box center [222, 401] width 333 height 30
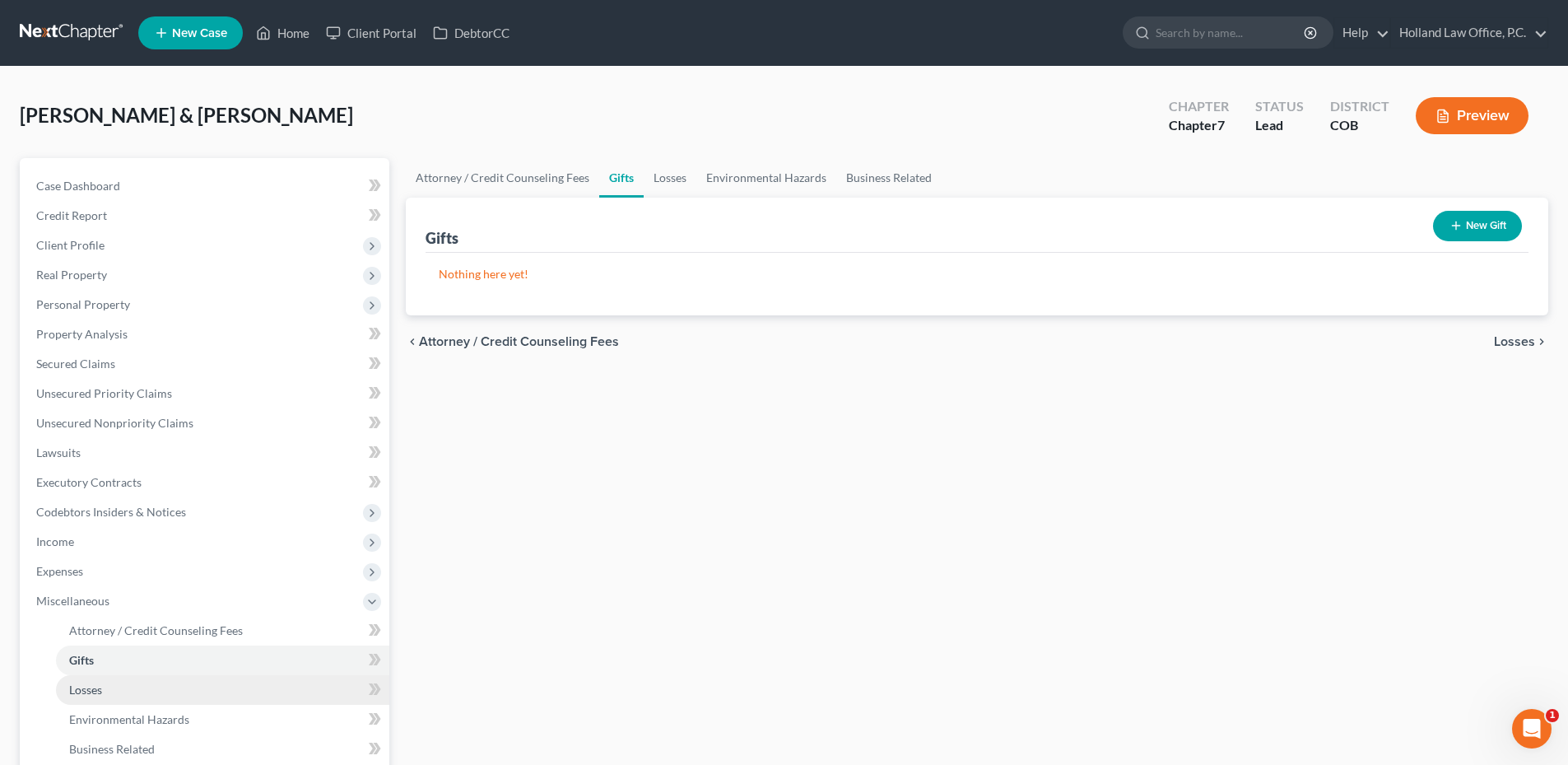
click at [94, 700] on link "Losses" at bounding box center [222, 690] width 333 height 30
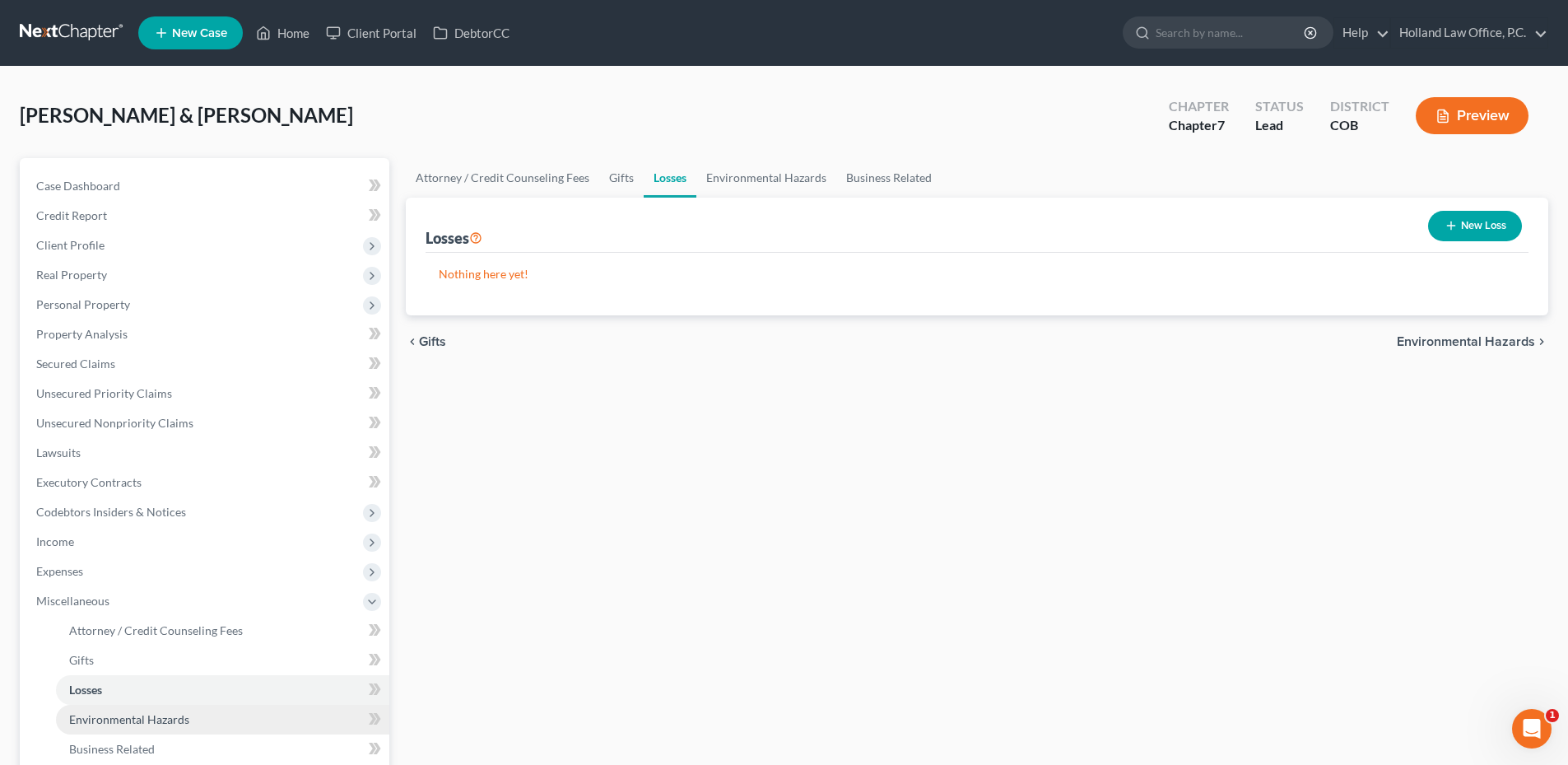
click at [95, 717] on span "Environmental Hazards" at bounding box center [129, 718] width 120 height 14
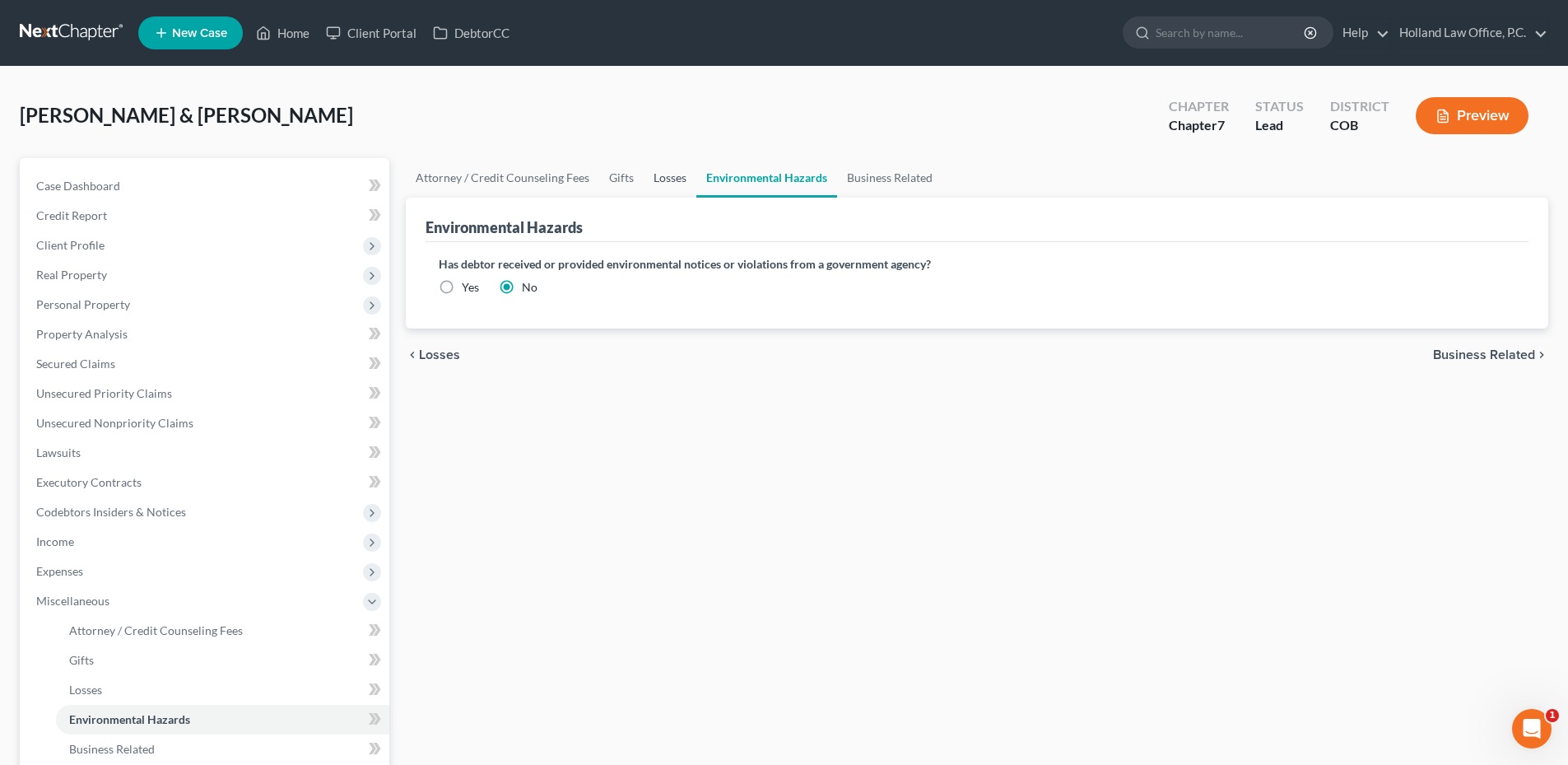
click at [644, 179] on link "Losses" at bounding box center [669, 177] width 53 height 39
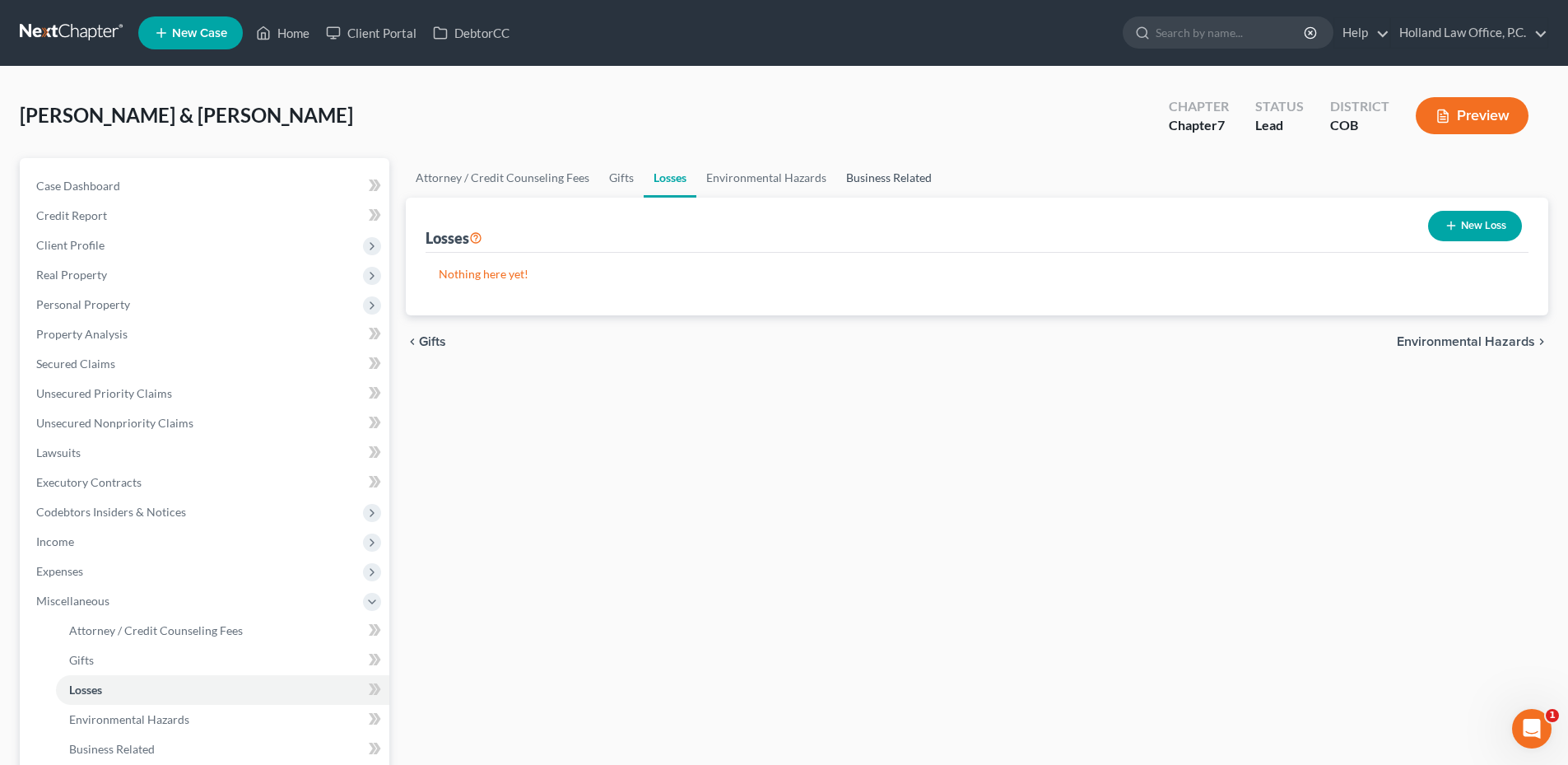
click at [893, 181] on link "Business Related" at bounding box center [889, 177] width 105 height 39
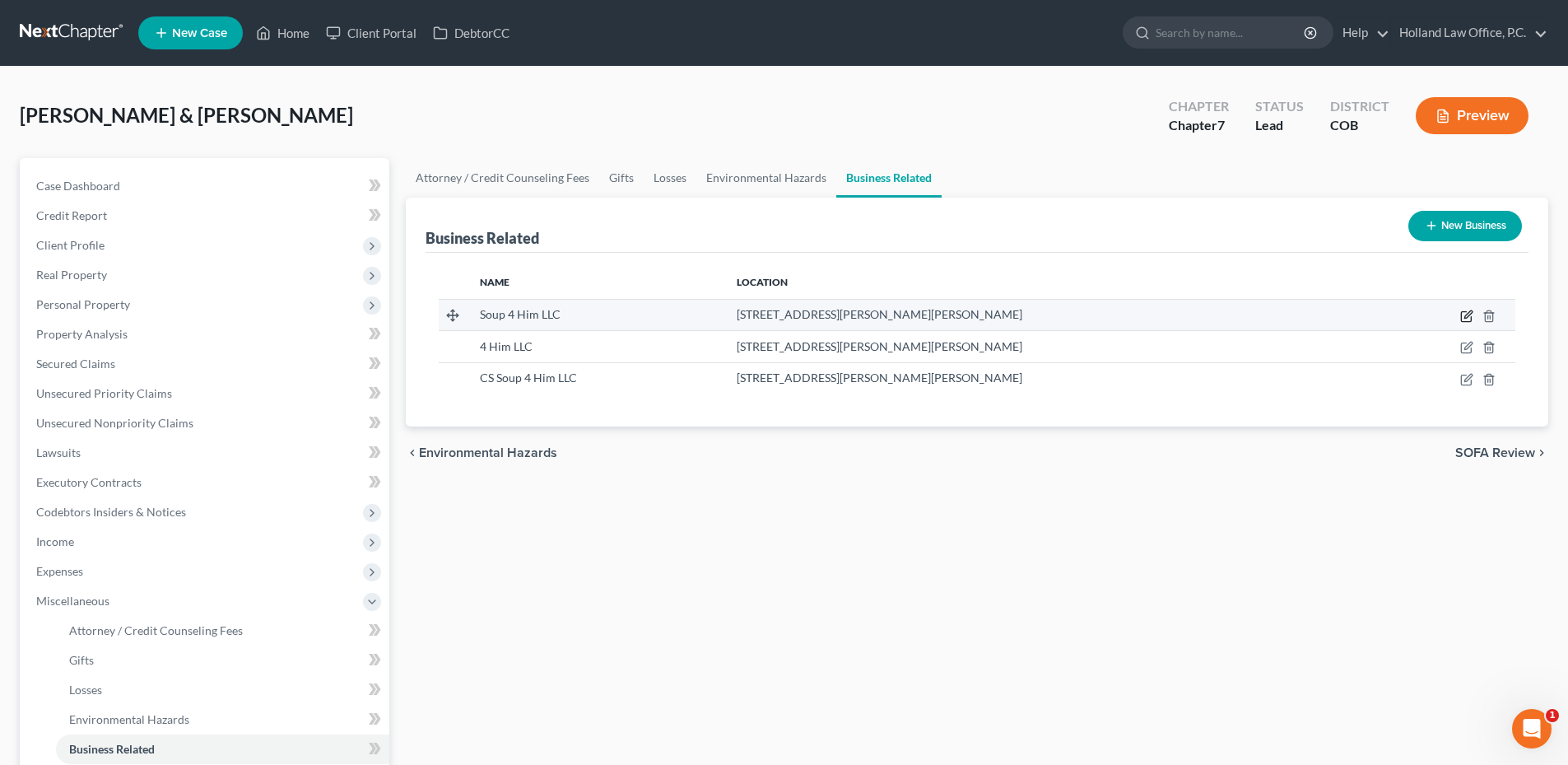
click at [1467, 314] on icon "button" at bounding box center [1468, 314] width 8 height 8
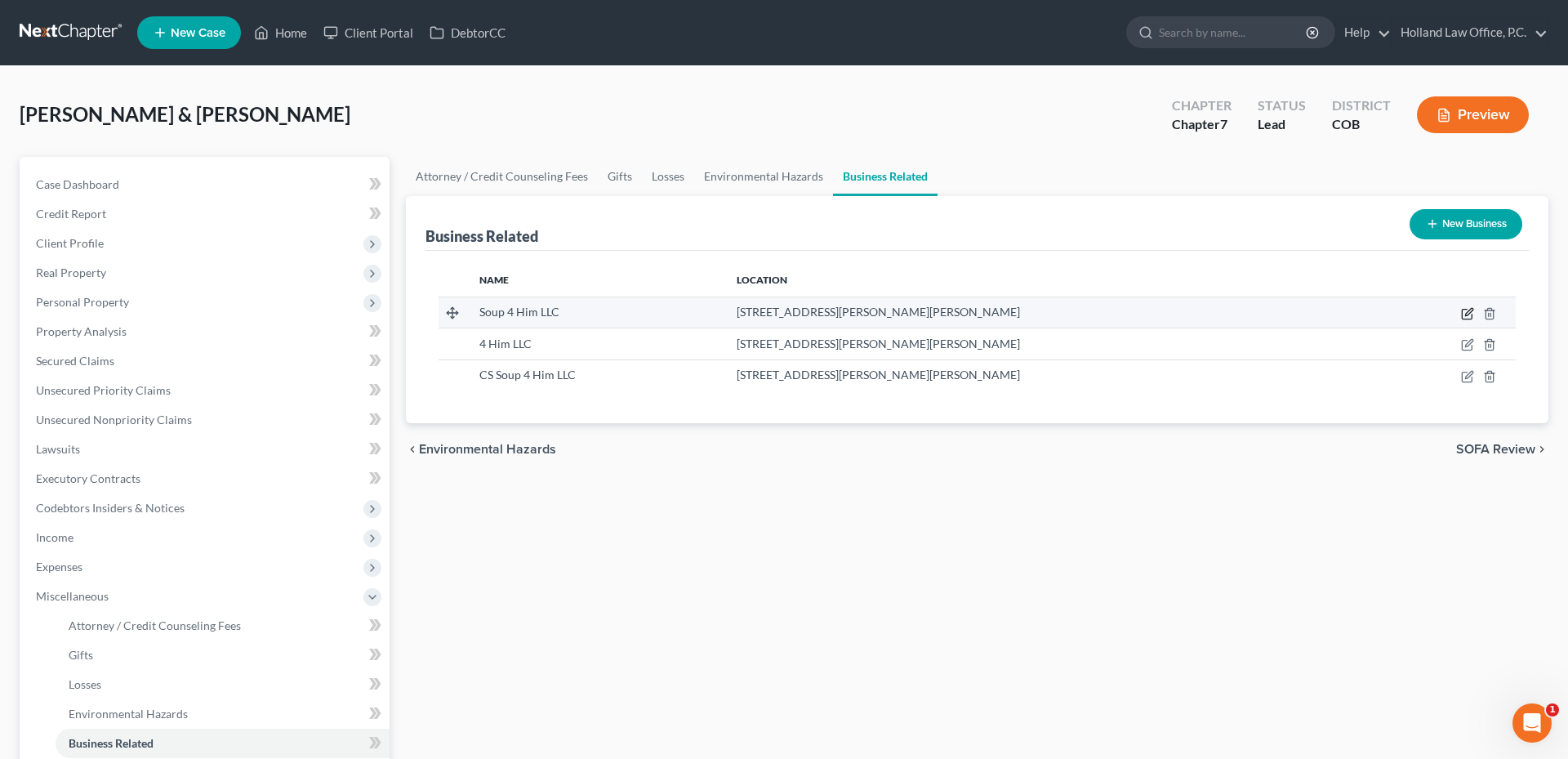
select select "member"
select select "5"
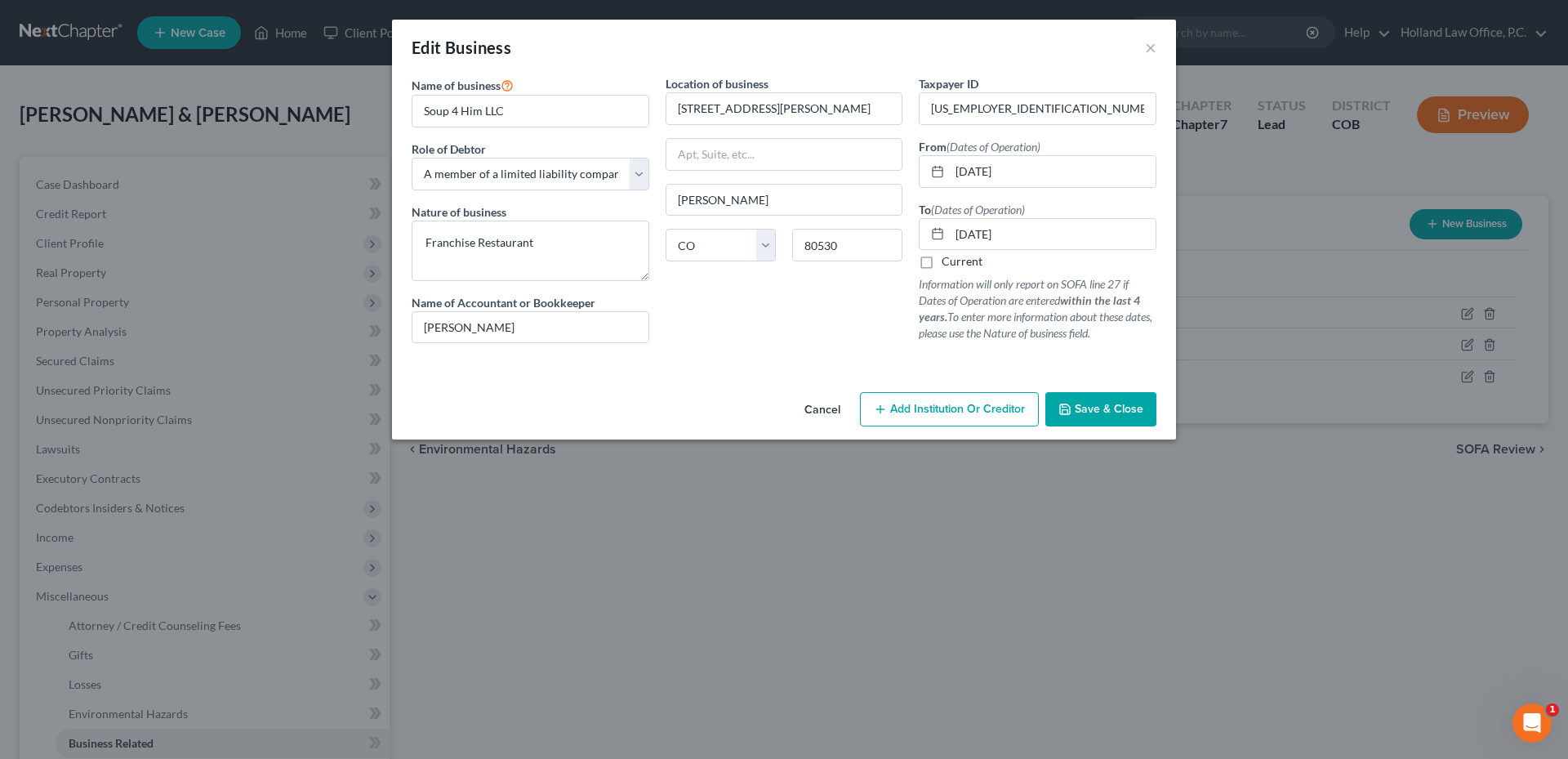
click at [1107, 409] on span "Save & Close" at bounding box center [1108, 408] width 68 height 14
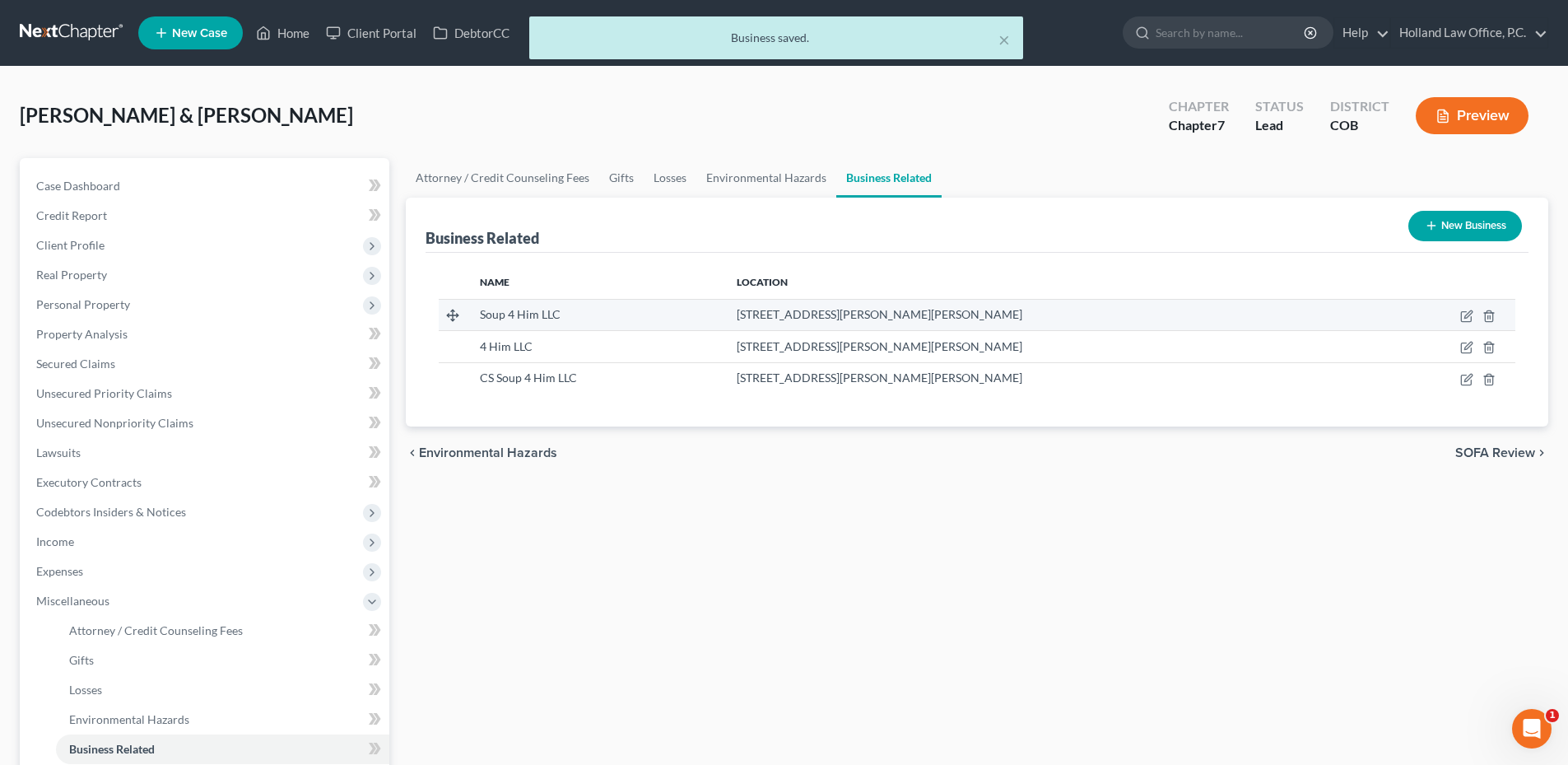
click at [1459, 311] on td at bounding box center [1444, 314] width 142 height 32
click at [1460, 316] on icon "button" at bounding box center [1467, 316] width 13 height 13
select select "member"
select select "5"
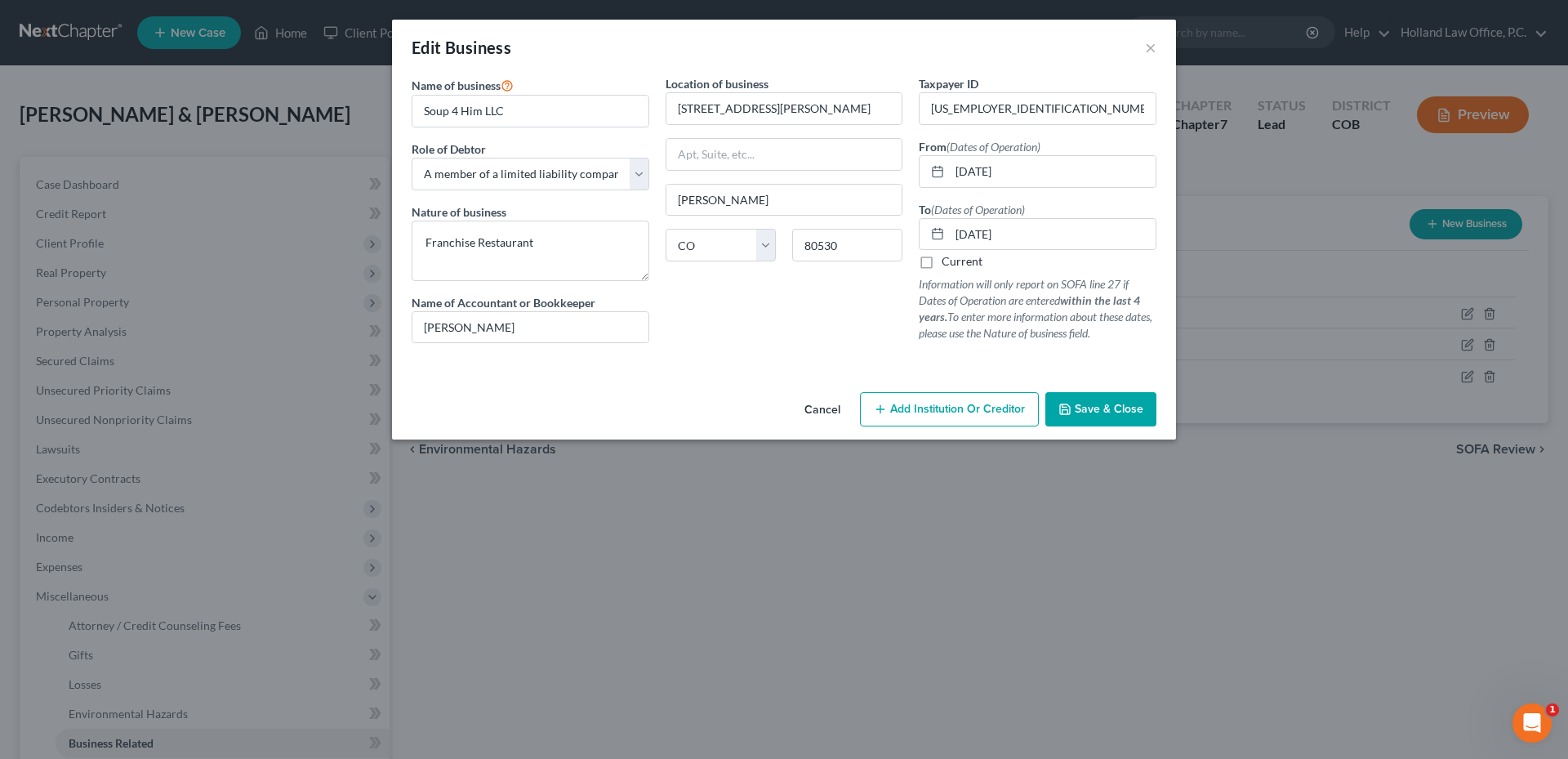
click at [821, 415] on button "Cancel" at bounding box center [821, 409] width 62 height 32
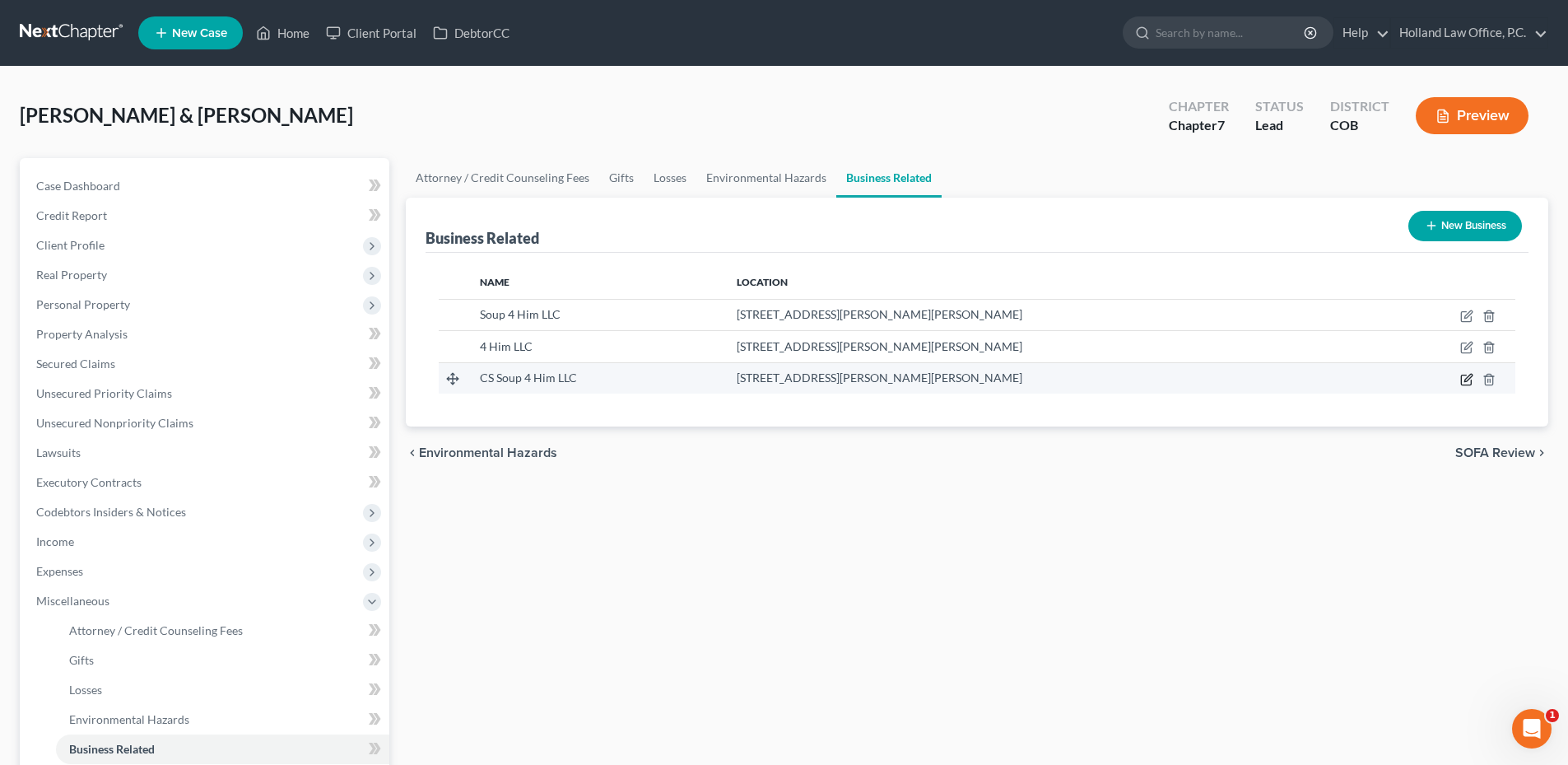
click at [1466, 374] on icon "button" at bounding box center [1466, 379] width 10 height 10
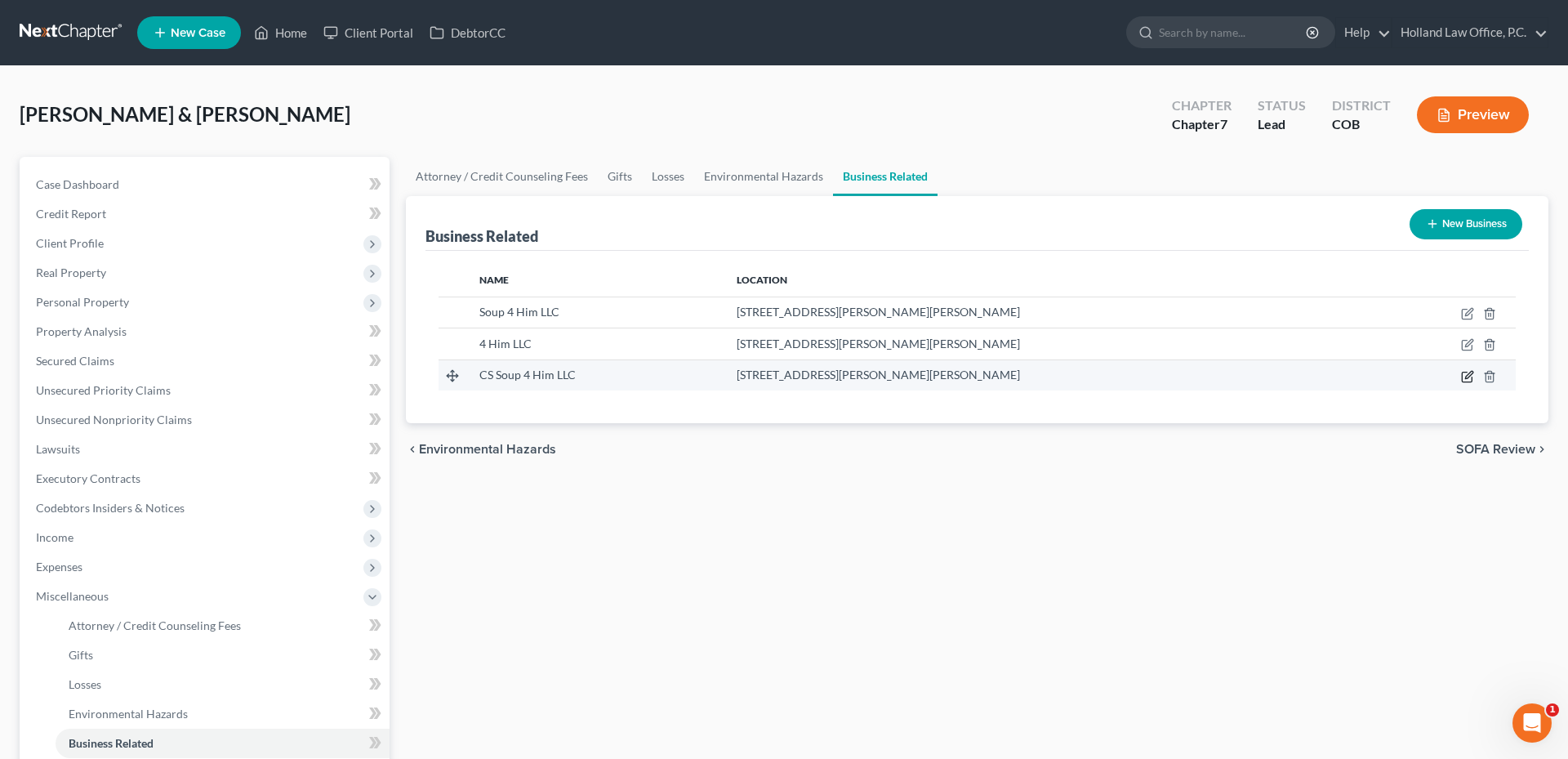
select select "member"
select select "5"
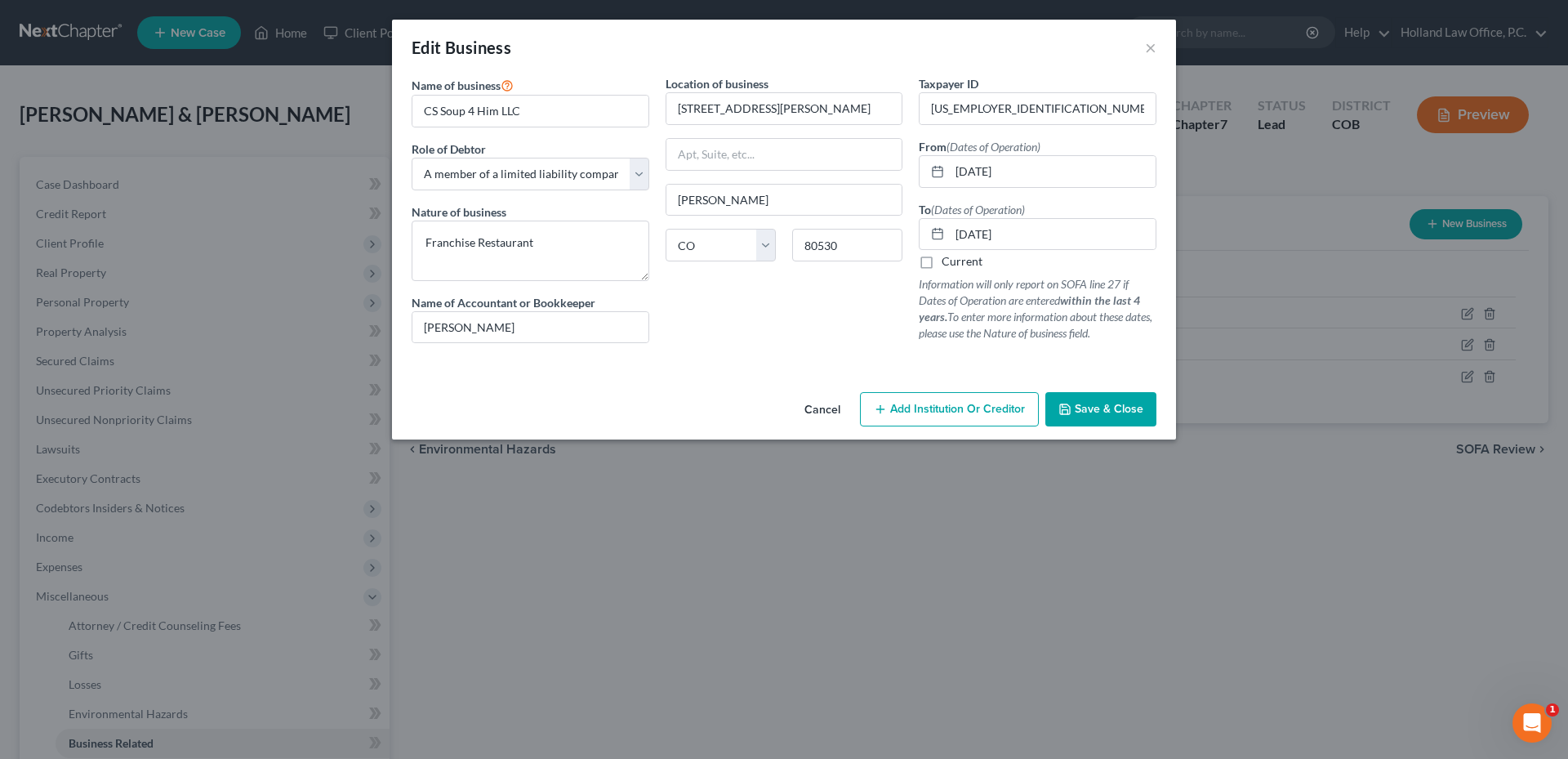
click at [814, 398] on button "Cancel" at bounding box center [821, 409] width 62 height 32
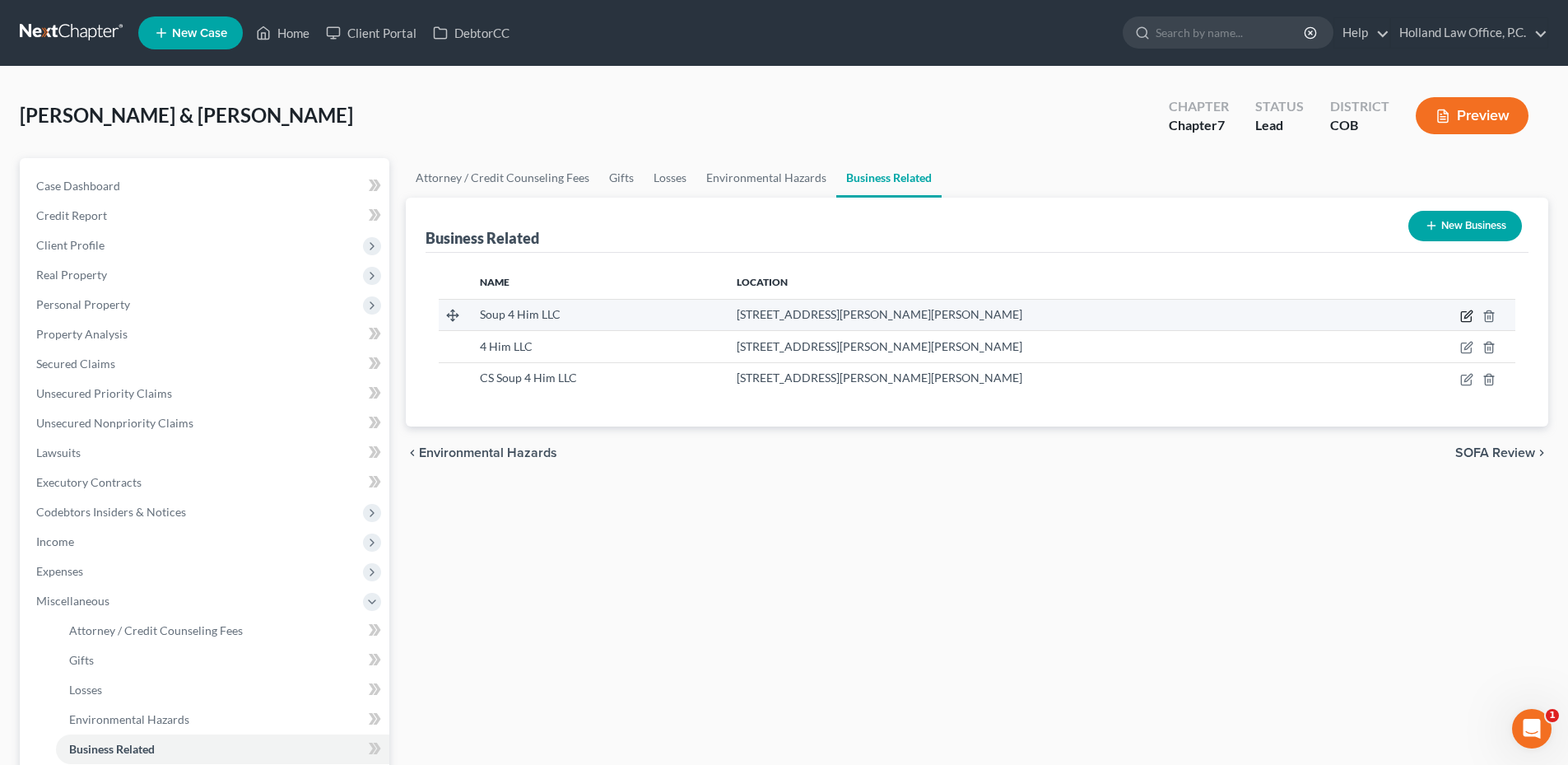
click at [1469, 314] on icon "button" at bounding box center [1467, 316] width 13 height 13
select select "member"
select select "5"
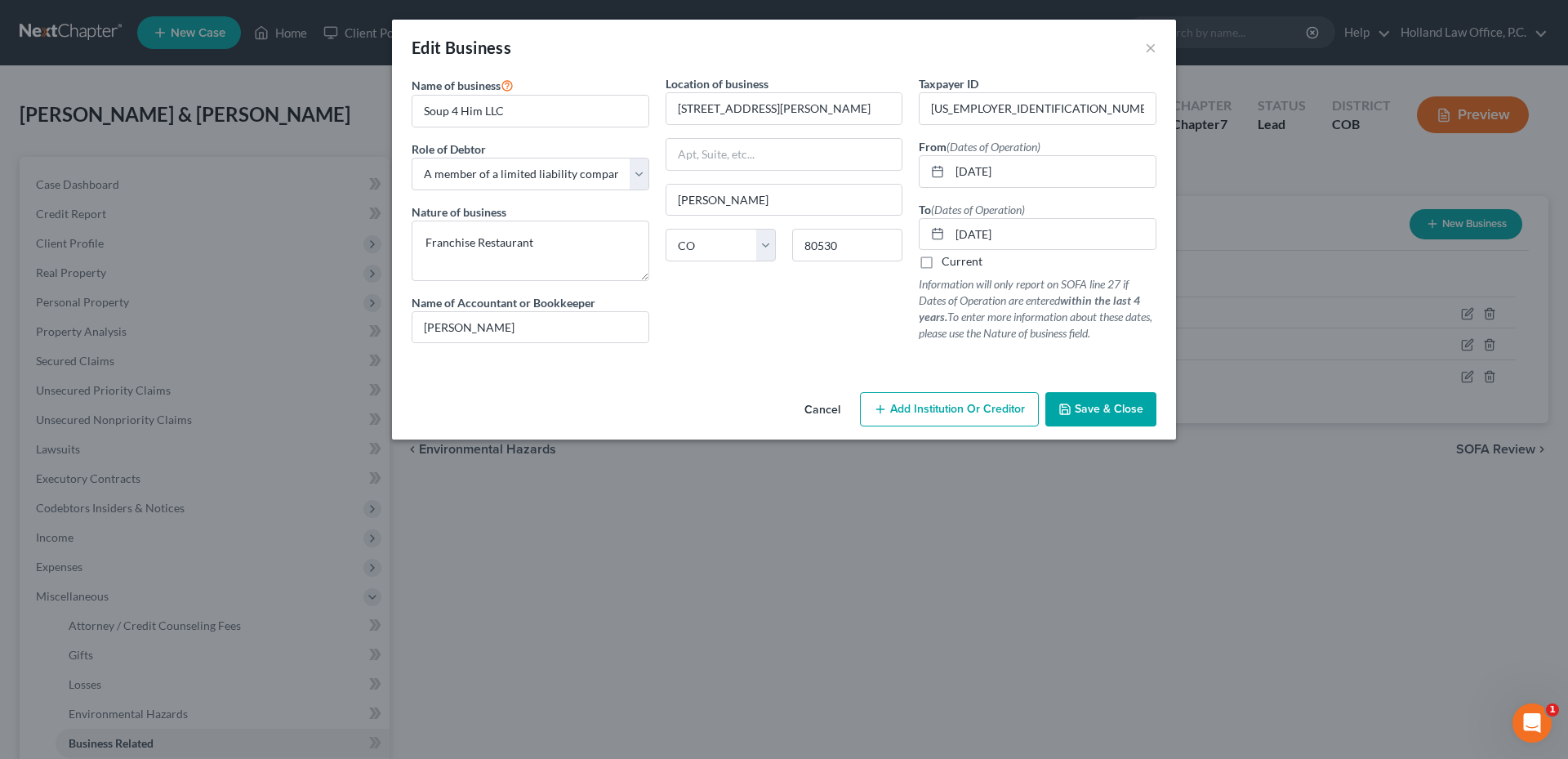
click at [812, 417] on button "Cancel" at bounding box center [821, 409] width 62 height 32
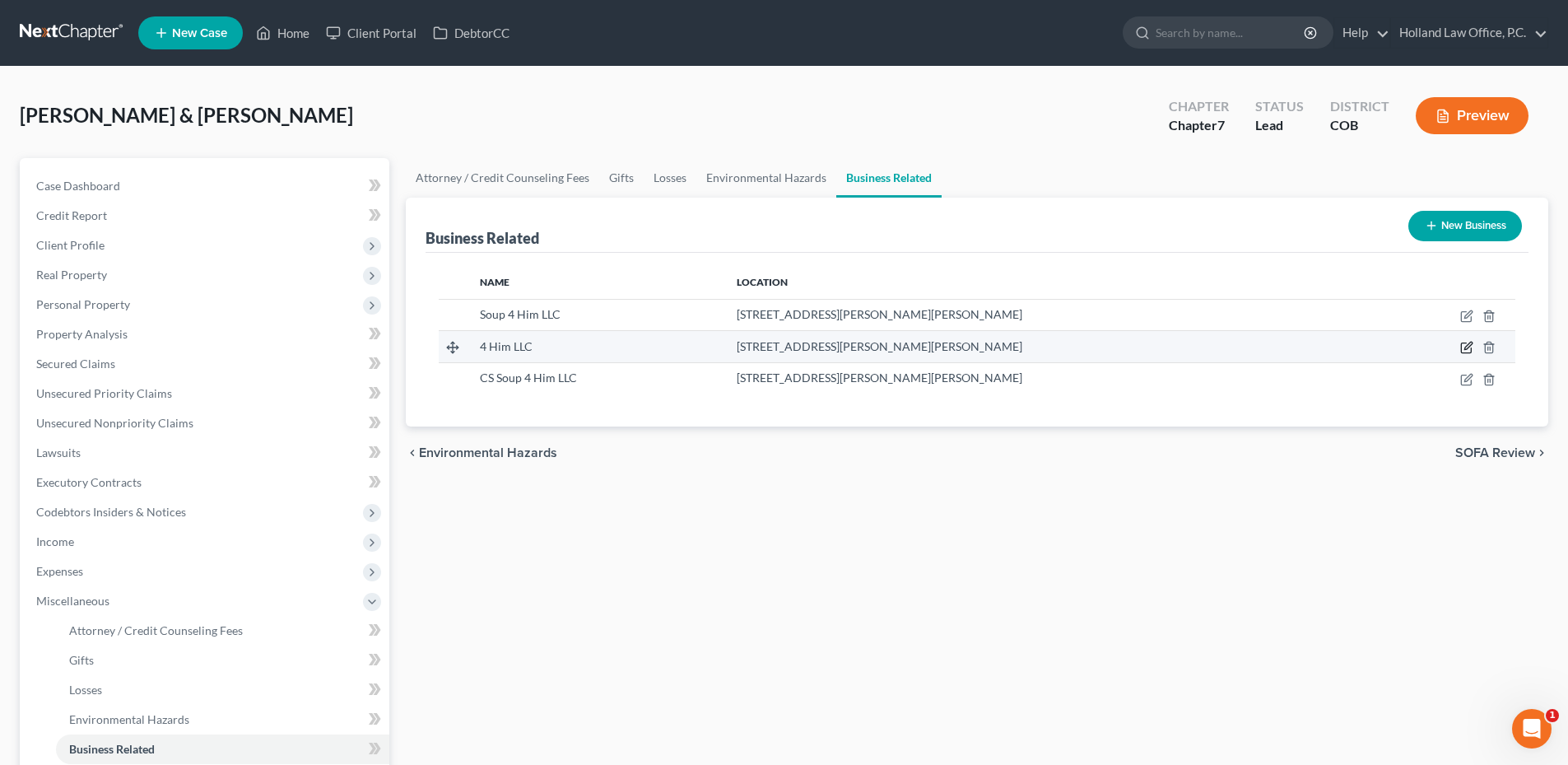
click at [1471, 344] on icon "button" at bounding box center [1467, 348] width 13 height 13
select select "member"
select select "5"
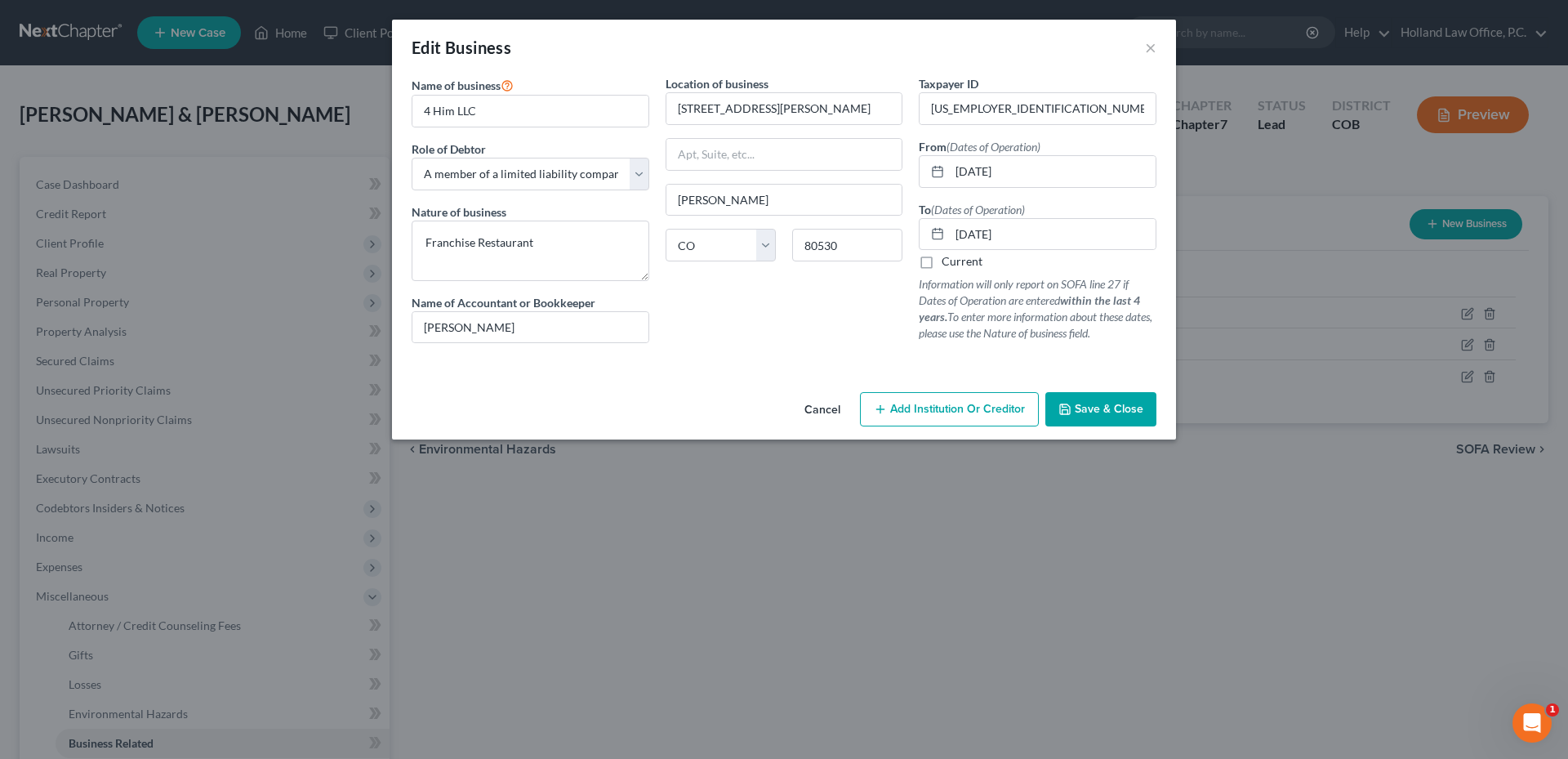
click at [1095, 401] on button "Save & Close" at bounding box center [1100, 409] width 111 height 34
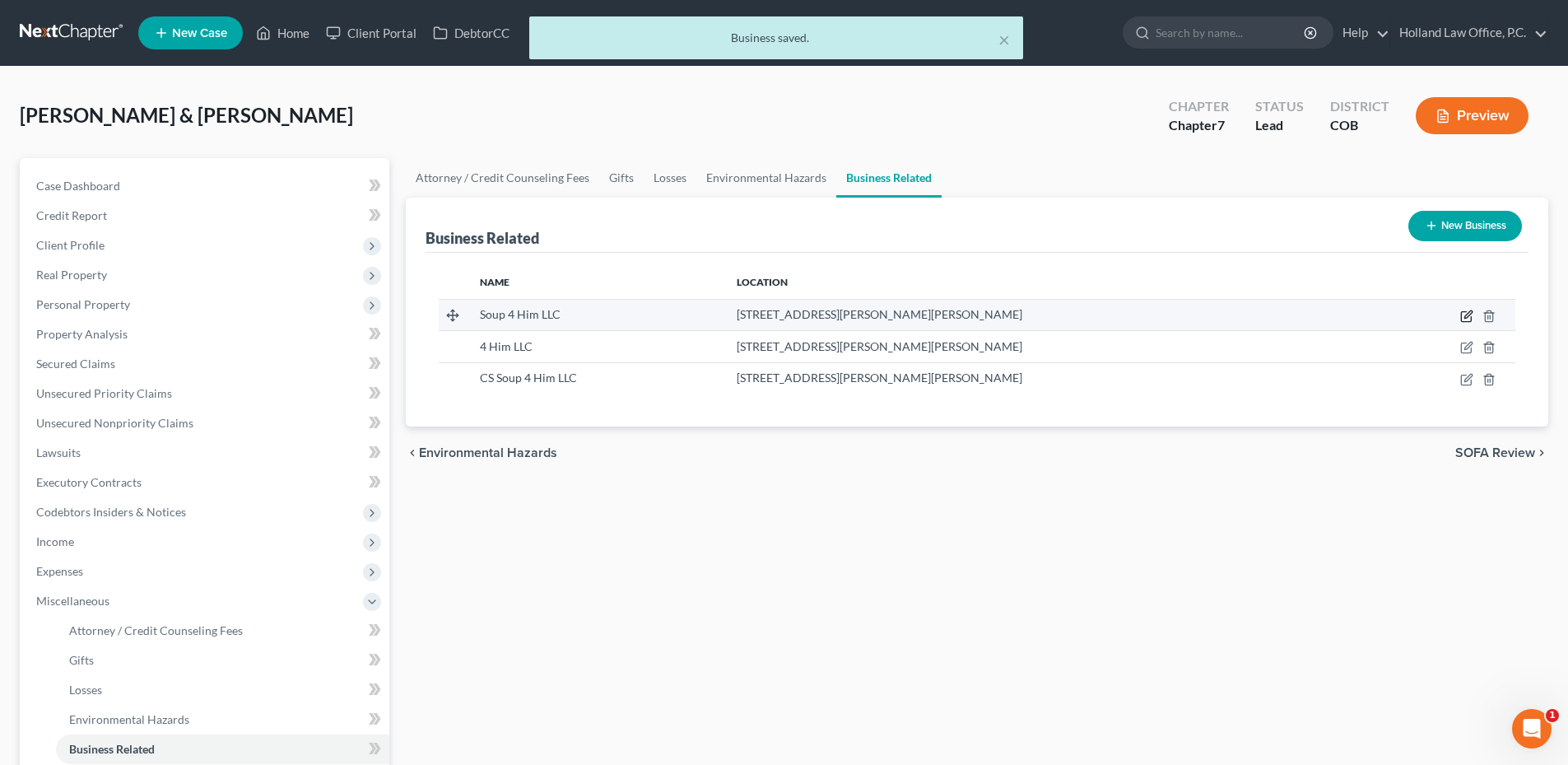
click at [1466, 316] on icon "button" at bounding box center [1468, 314] width 8 height 8
select select "member"
select select "5"
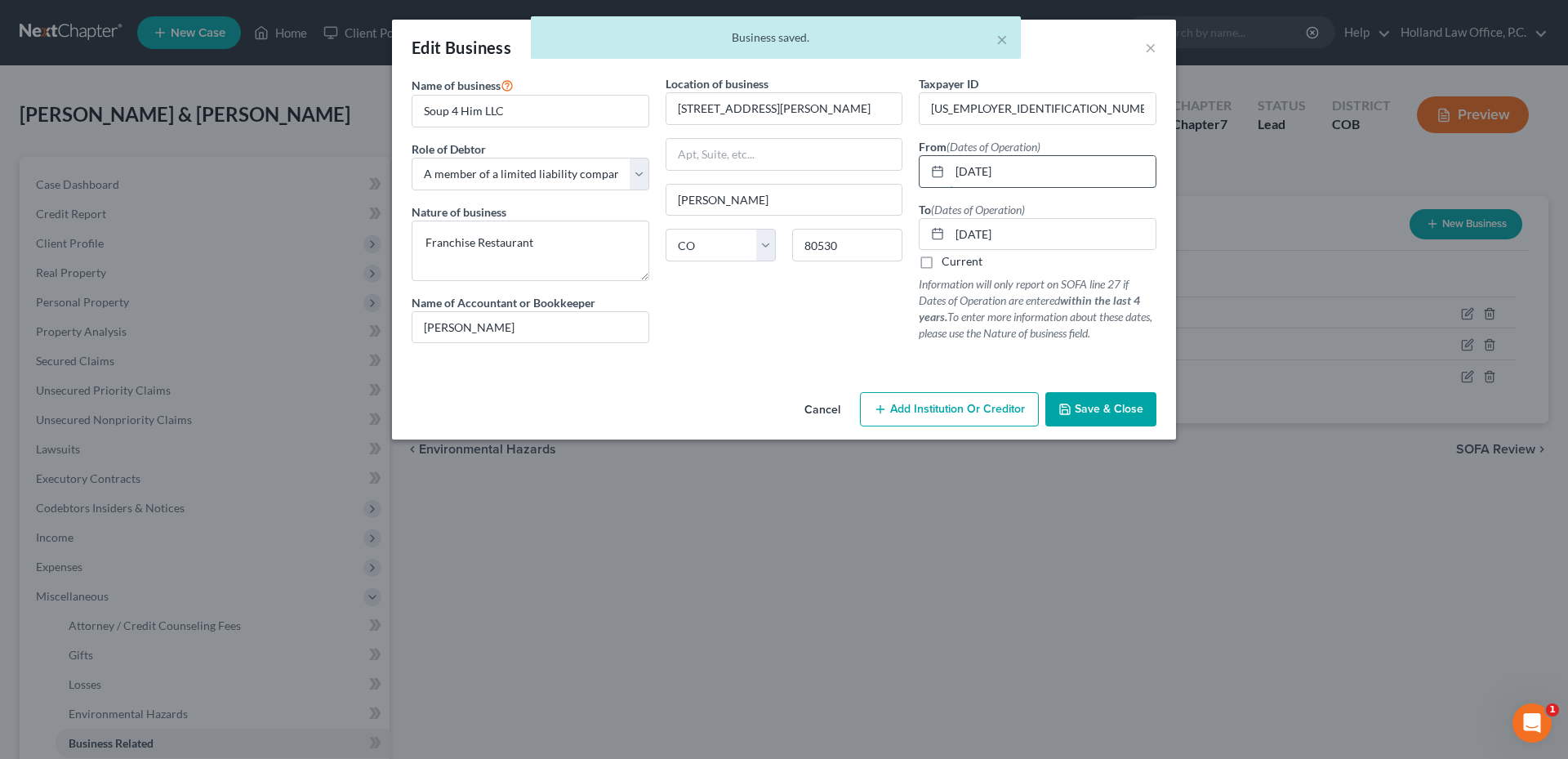
click at [1049, 172] on input "[DATE]" at bounding box center [1052, 172] width 206 height 31
drag, startPoint x: 1049, startPoint y: 172, endPoint x: 924, endPoint y: 176, distance: 125.1
click at [924, 176] on div "[DATE]" at bounding box center [1037, 172] width 238 height 32
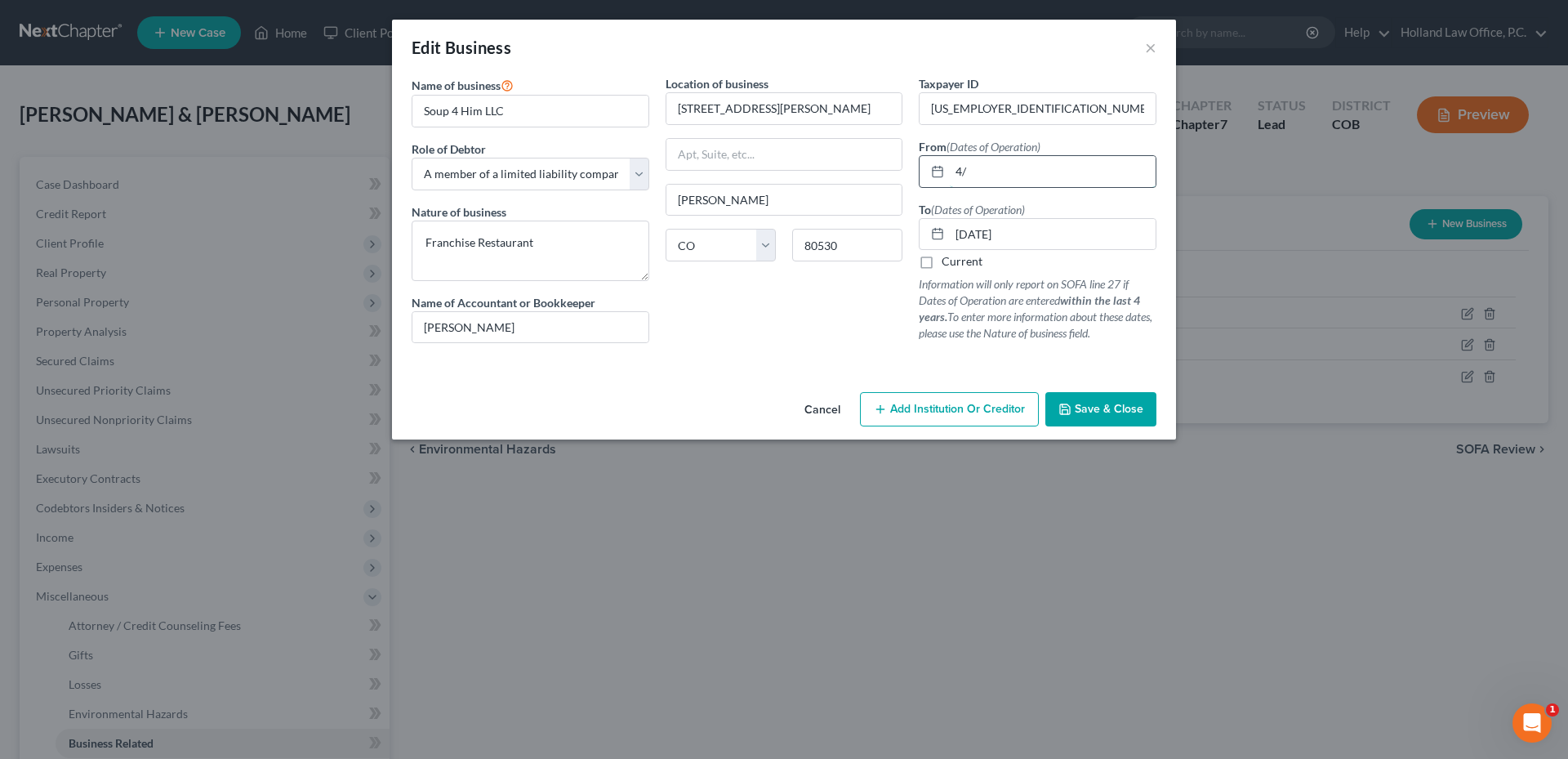
type input "4"
type input "[DATE]"
click at [1107, 411] on span "Save & Close" at bounding box center [1108, 408] width 68 height 14
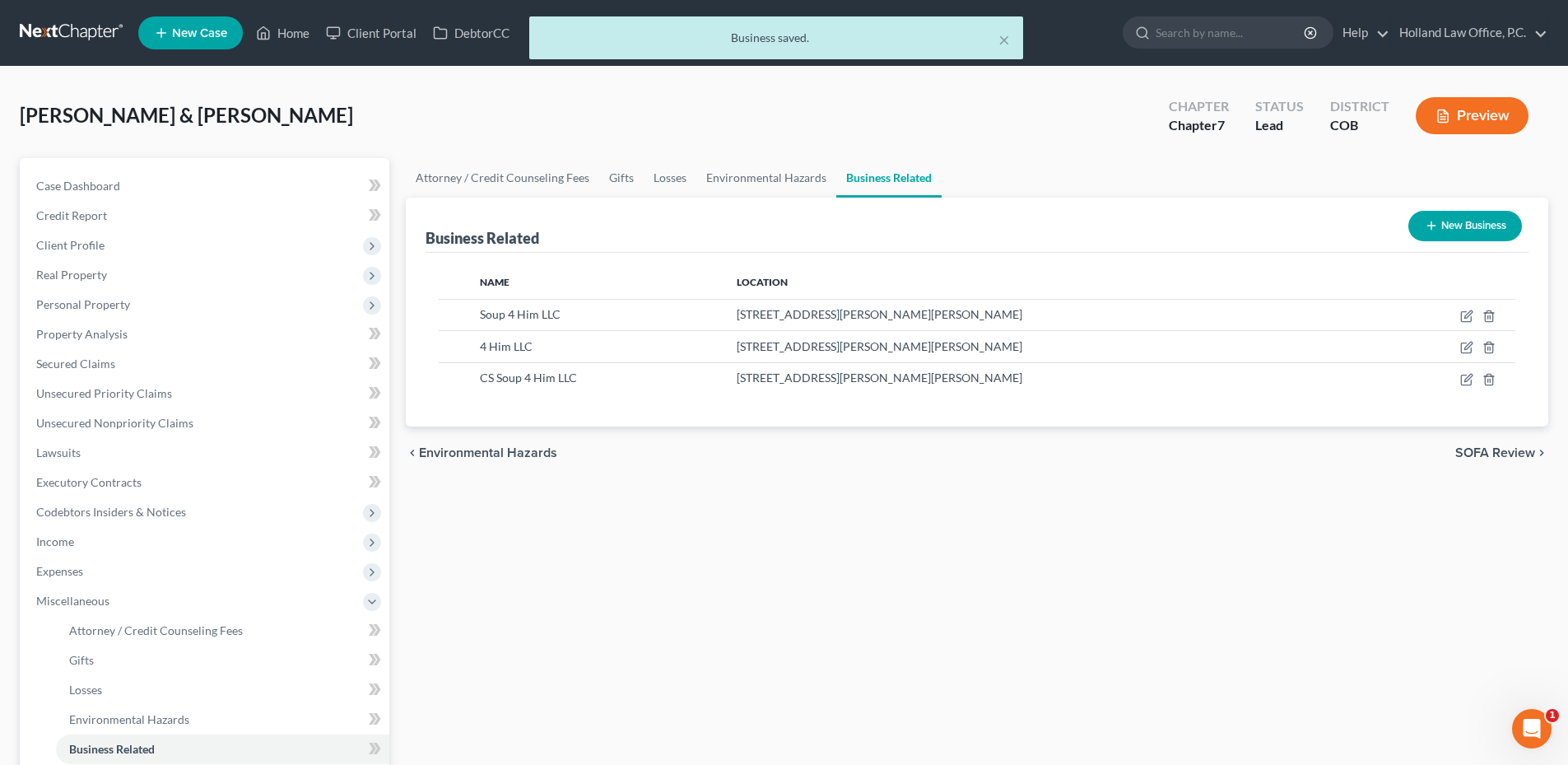
click at [1079, 484] on div "Attorney / Credit Counseling Fees Gifts Losses Environmental Hazards Business R…" at bounding box center [976, 559] width 1158 height 802
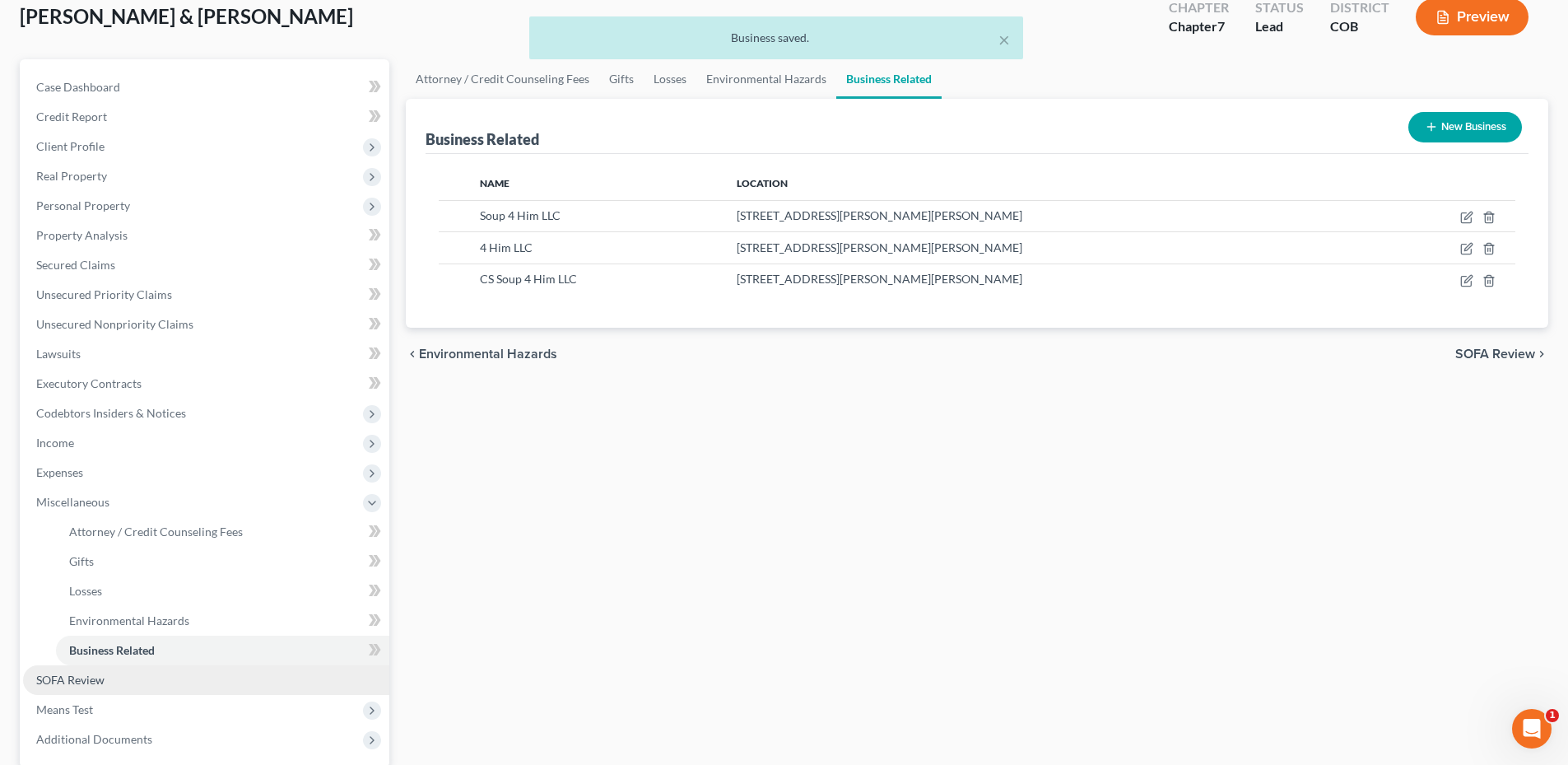
scroll to position [259, 0]
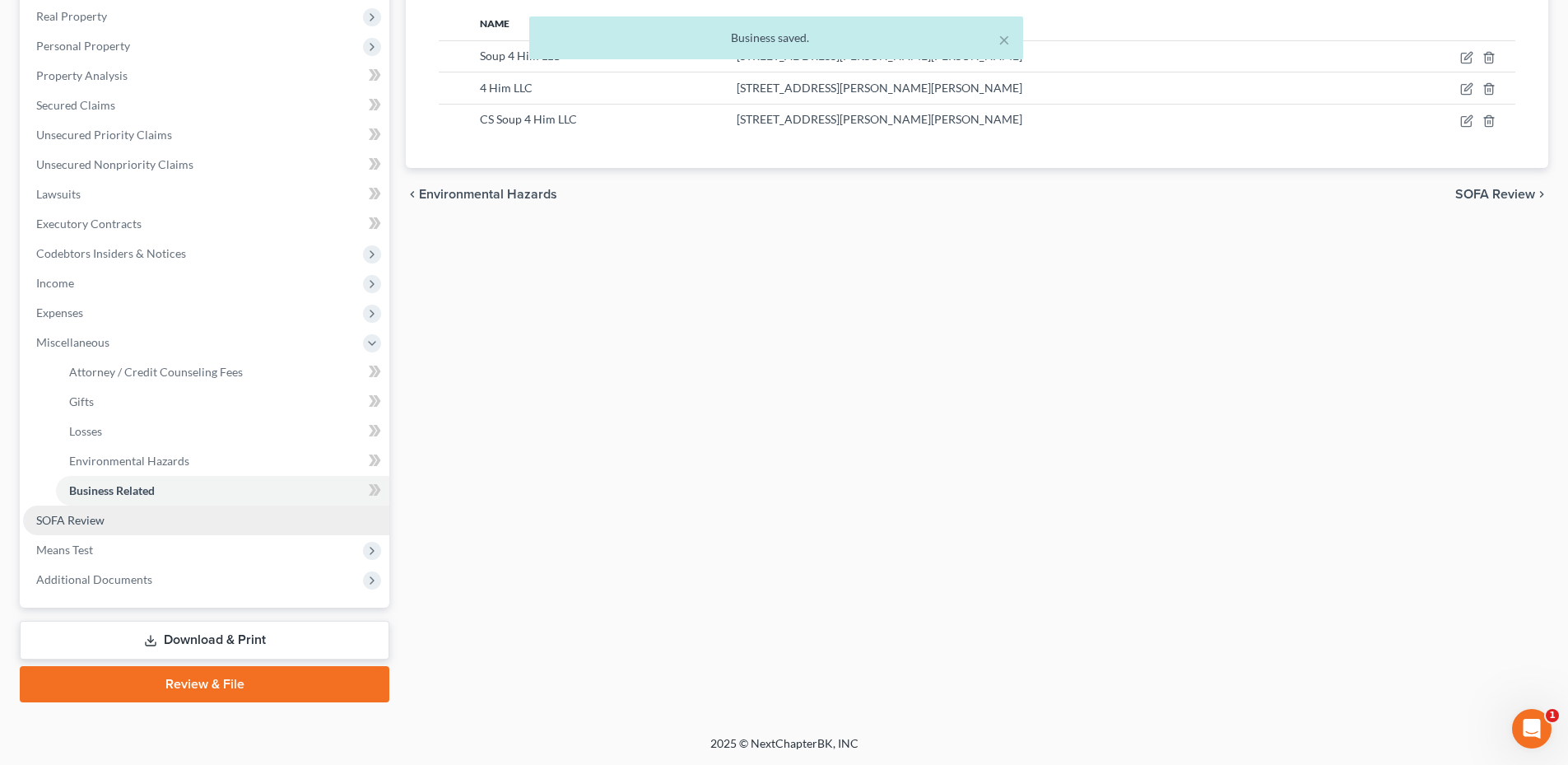
click at [176, 525] on link "SOFA Review" at bounding box center [206, 520] width 367 height 30
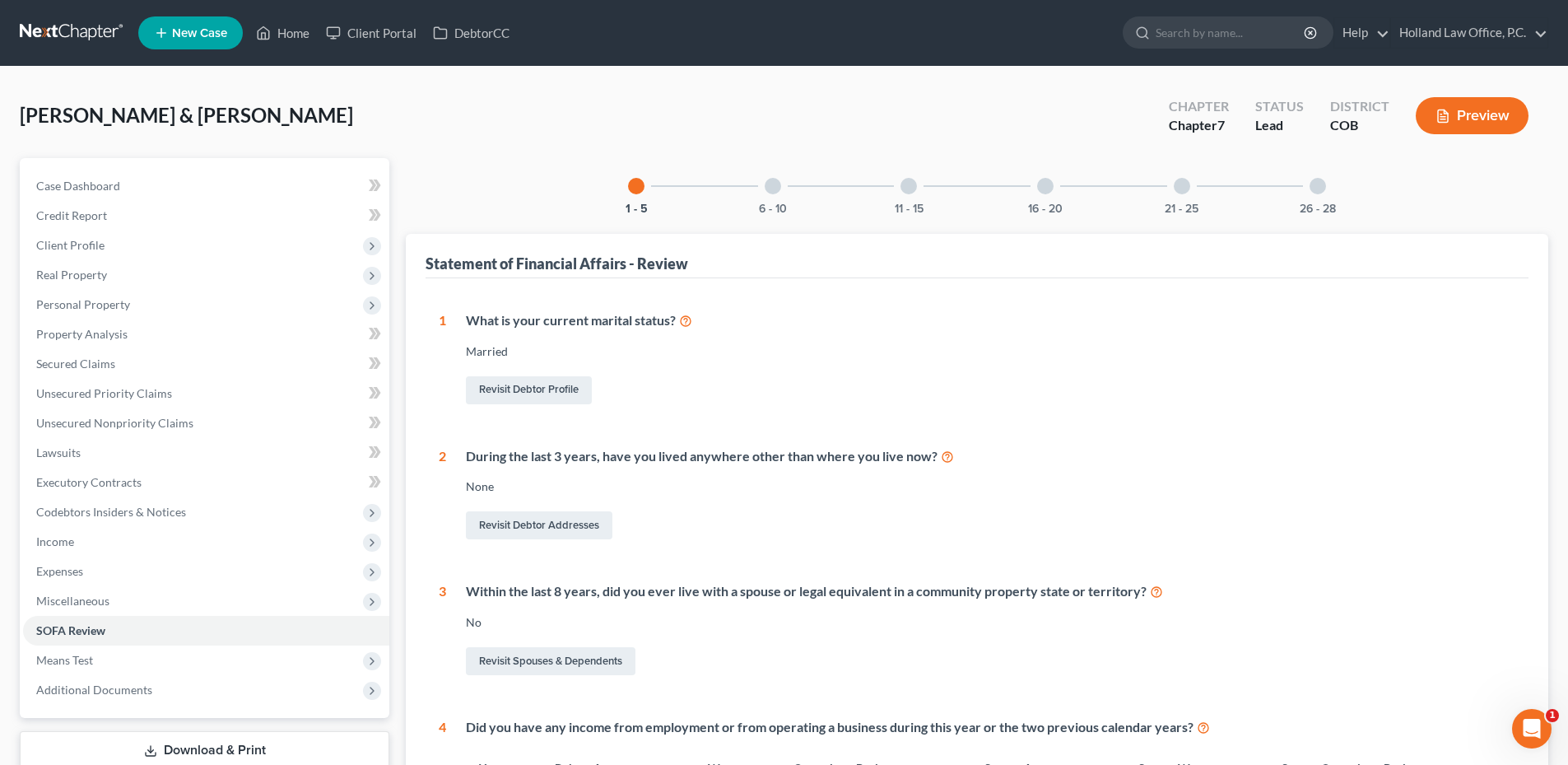
click at [770, 187] on div at bounding box center [773, 185] width 16 height 16
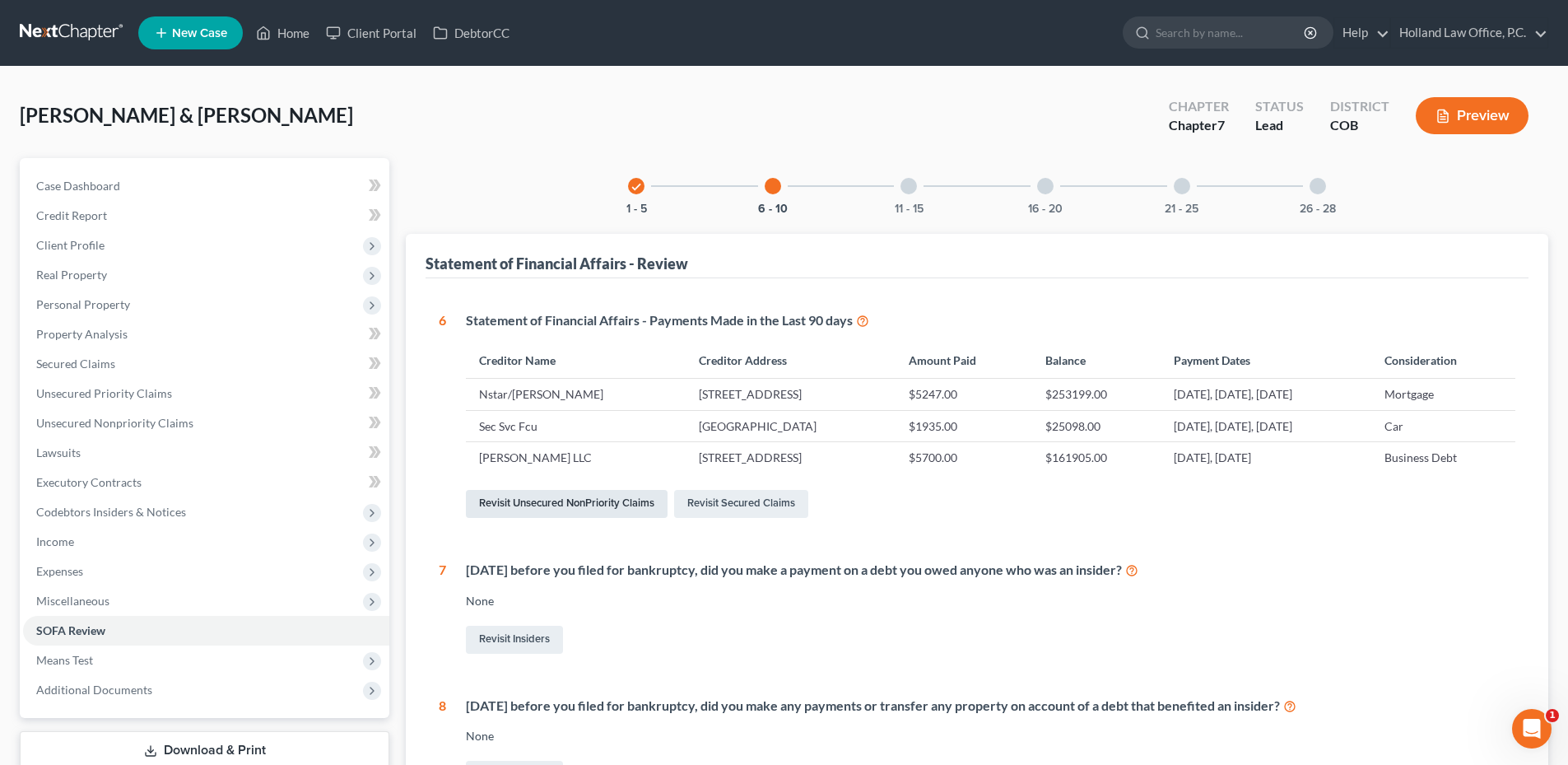
click at [561, 499] on link "Revisit Unsecured NonPriority Claims" at bounding box center [566, 503] width 201 height 28
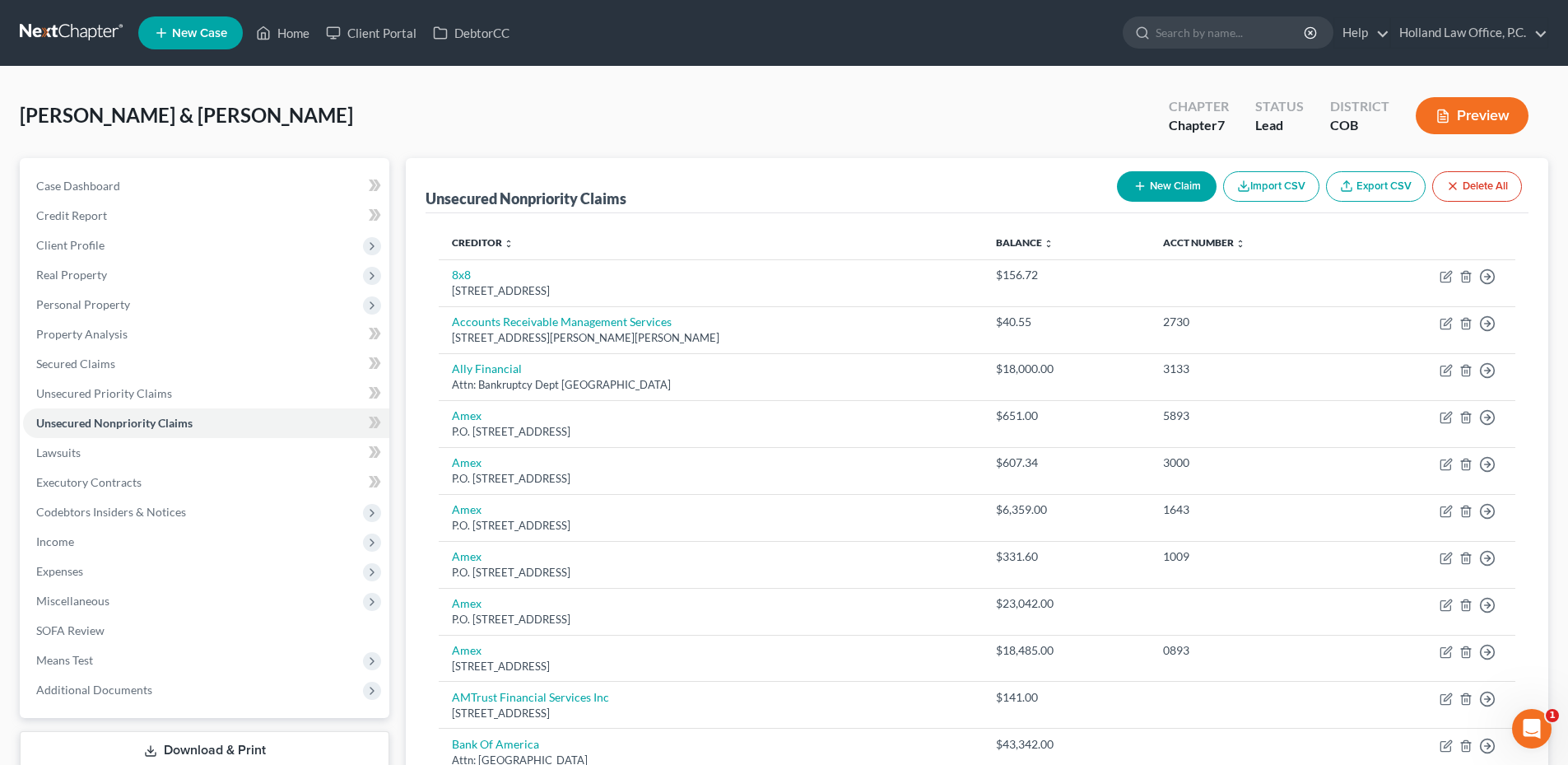
click at [1121, 191] on button "New Claim" at bounding box center [1167, 186] width 99 height 31
select select "2"
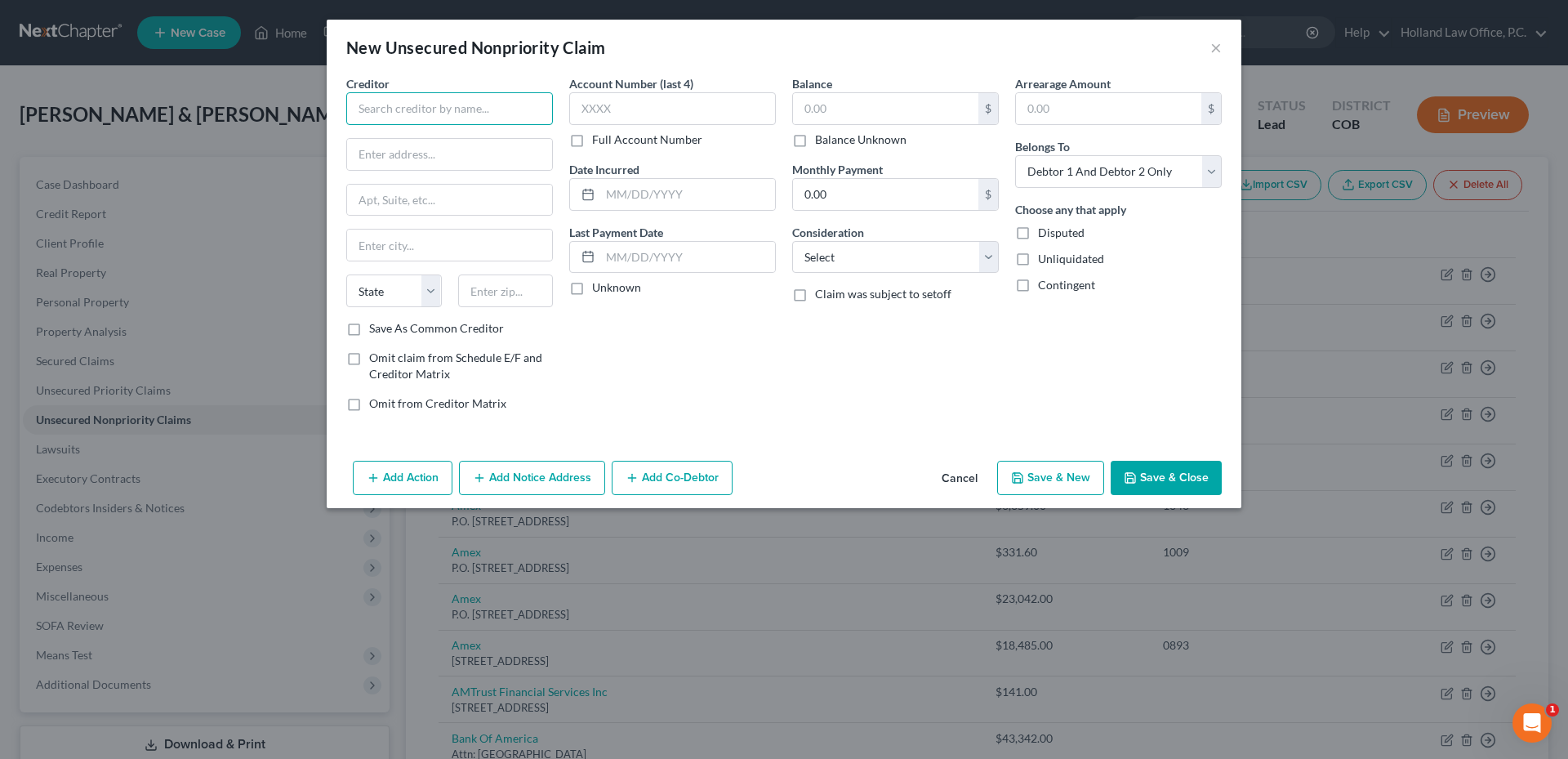
drag, startPoint x: 460, startPoint y: 117, endPoint x: 471, endPoint y: 107, distance: 14.9
click at [460, 116] on input "text" at bounding box center [449, 108] width 207 height 32
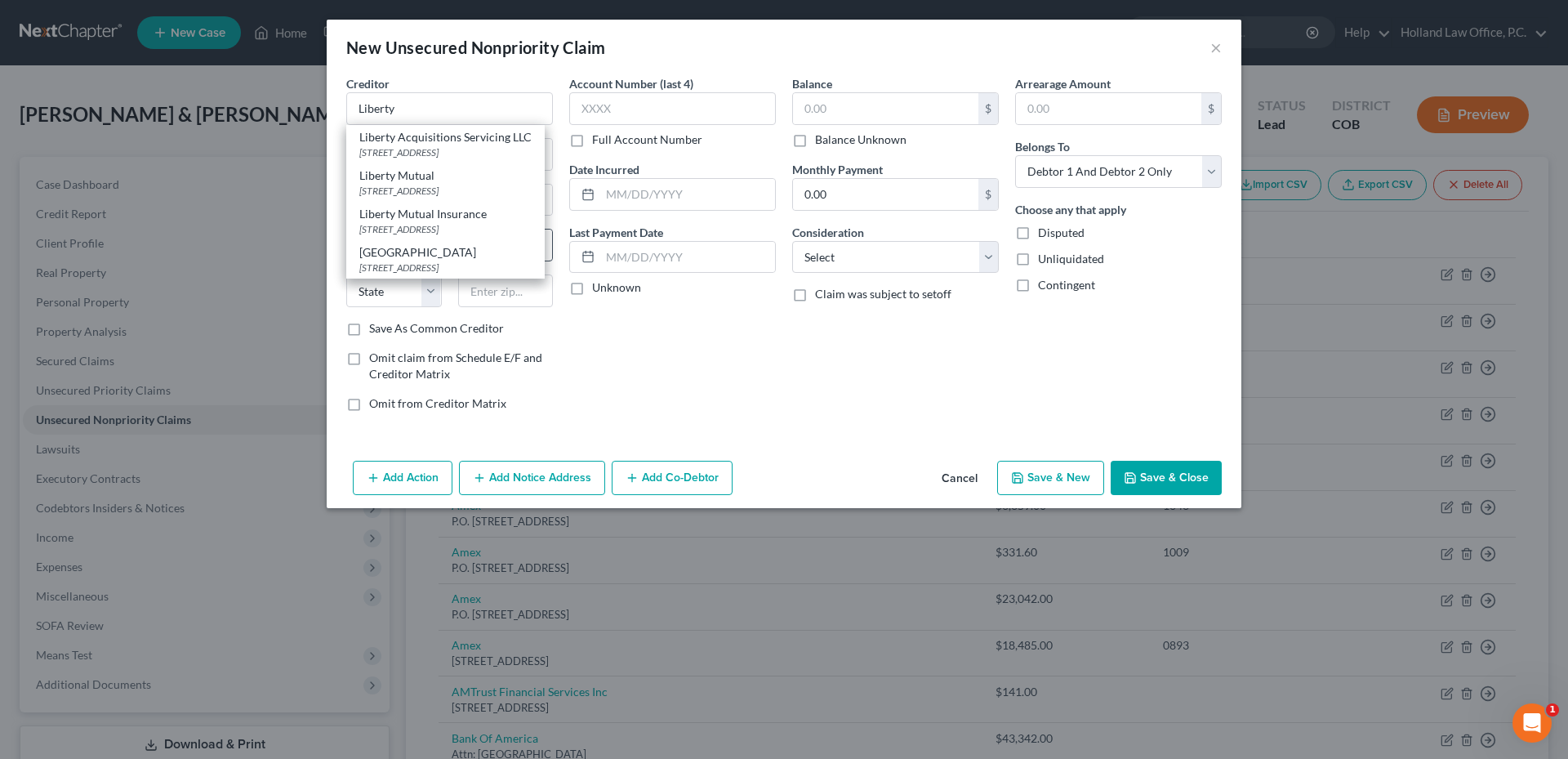
click at [456, 234] on div "Liberty Mutual Insurance [STREET_ADDRESS]" at bounding box center [444, 221] width 198 height 39
type input "Liberty Mutual Insurance"
type input "[STREET_ADDRESS]"
type input "[GEOGRAPHIC_DATA]"
select select "22"
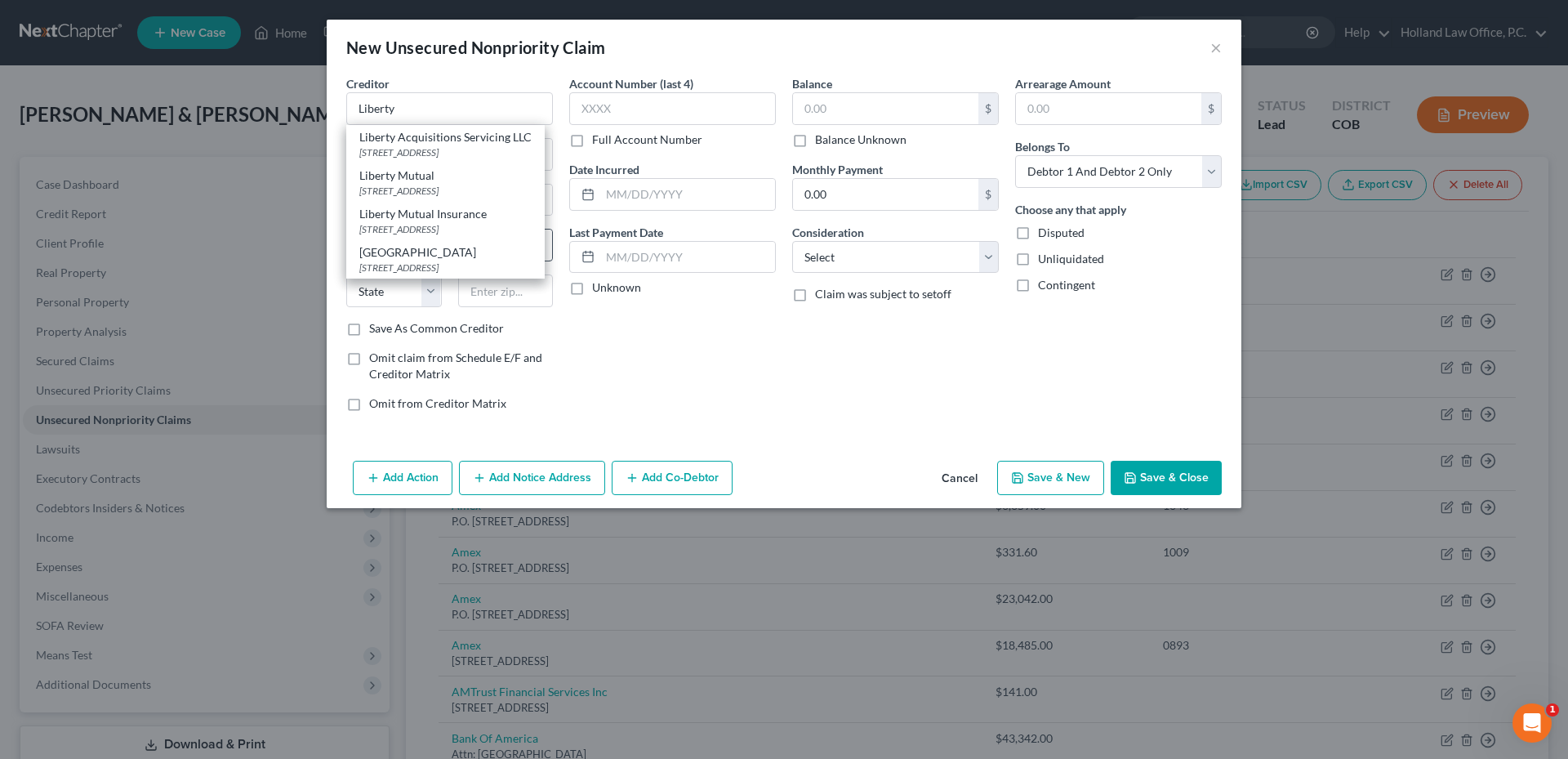
type input "02116"
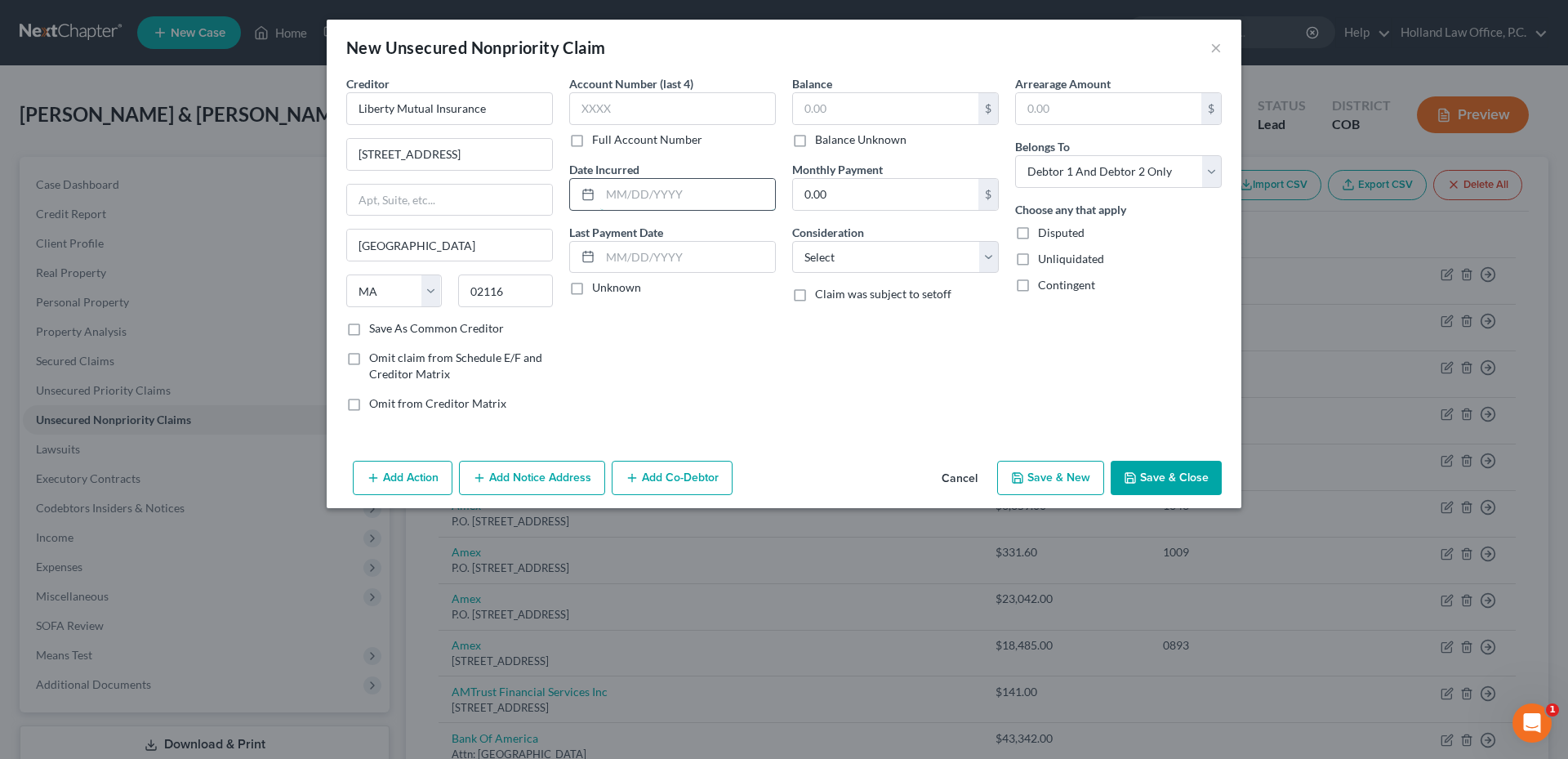
click at [655, 192] on input "text" at bounding box center [687, 194] width 174 height 31
click at [659, 251] on input "text" at bounding box center [687, 257] width 174 height 31
click at [896, 98] on input "text" at bounding box center [886, 108] width 186 height 31
type input "0.0"
click at [369, 357] on label "Omit claim from Schedule E/F and Creditor Matrix" at bounding box center [461, 366] width 184 height 32
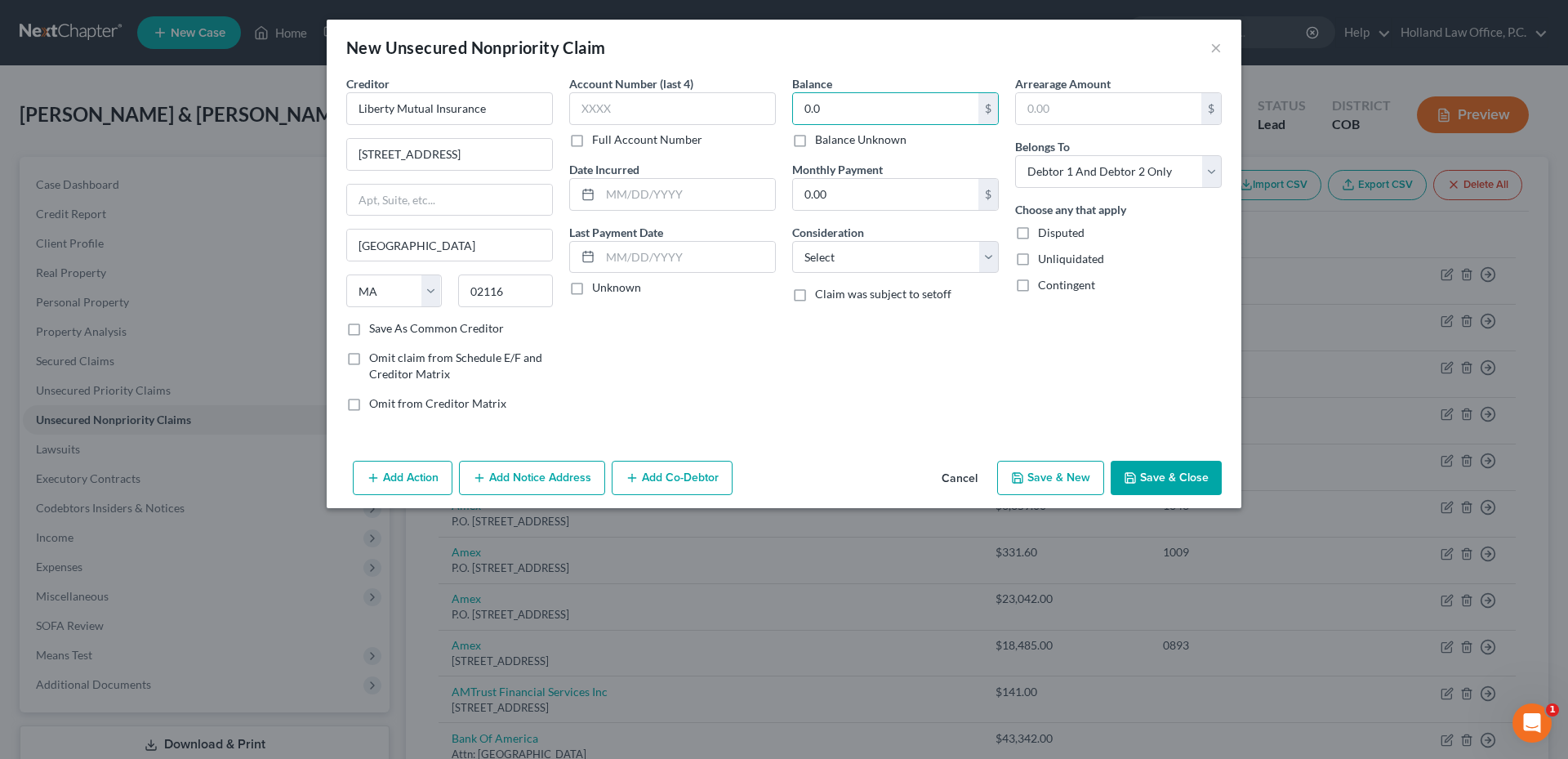
click at [375, 357] on input "Omit claim from Schedule E/F and Creditor Matrix" at bounding box center [380, 354] width 10 height 10
checkbox input "true"
click at [369, 409] on label "Omit from Creditor Matrix" at bounding box center [438, 403] width 137 height 16
click at [375, 406] on input "Omit from Creditor Matrix" at bounding box center [380, 400] width 10 height 10
checkbox input "true"
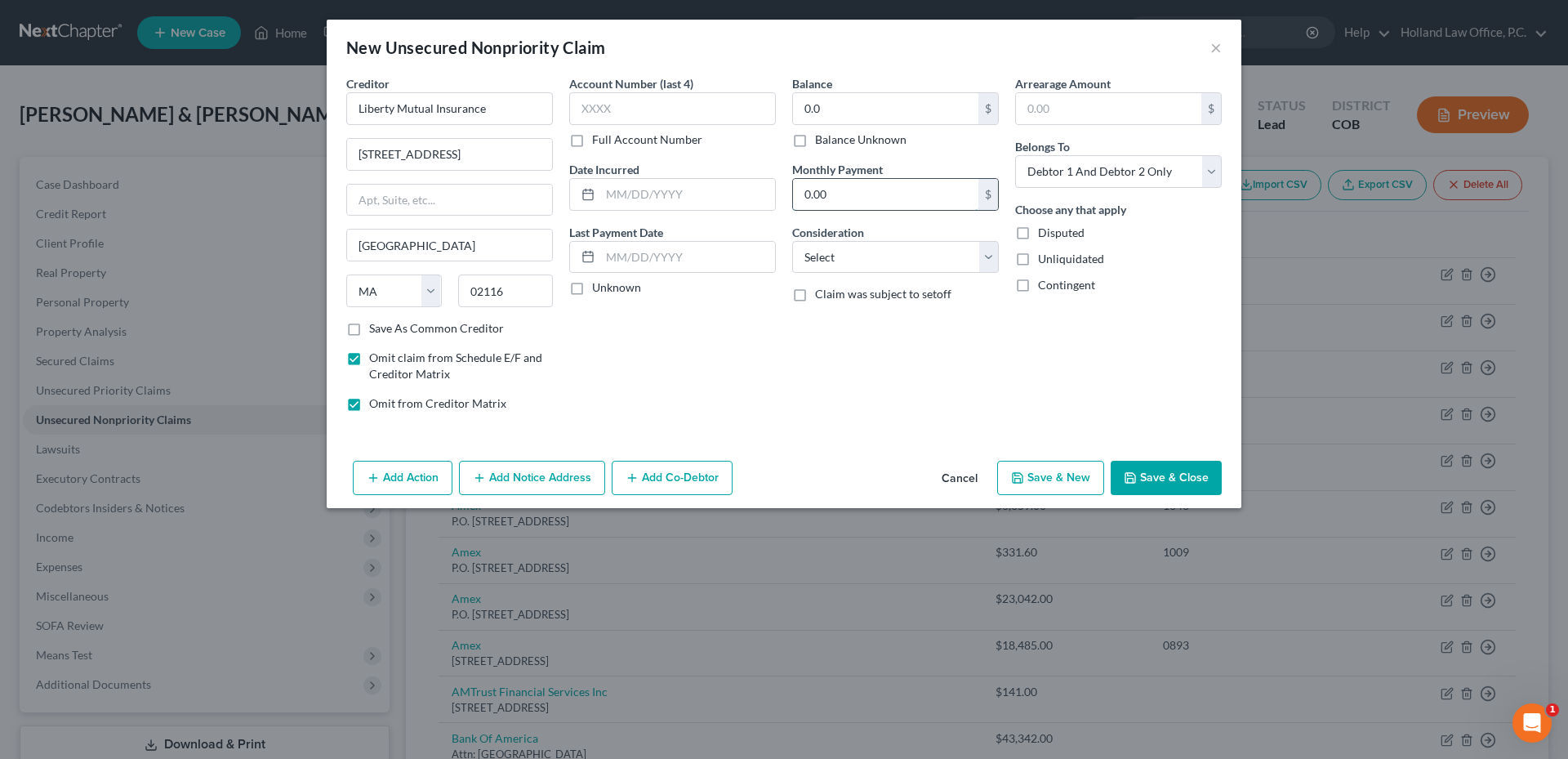
click at [875, 198] on input "0.00" at bounding box center [886, 194] width 186 height 31
click at [618, 259] on input "text" at bounding box center [687, 257] width 174 height 31
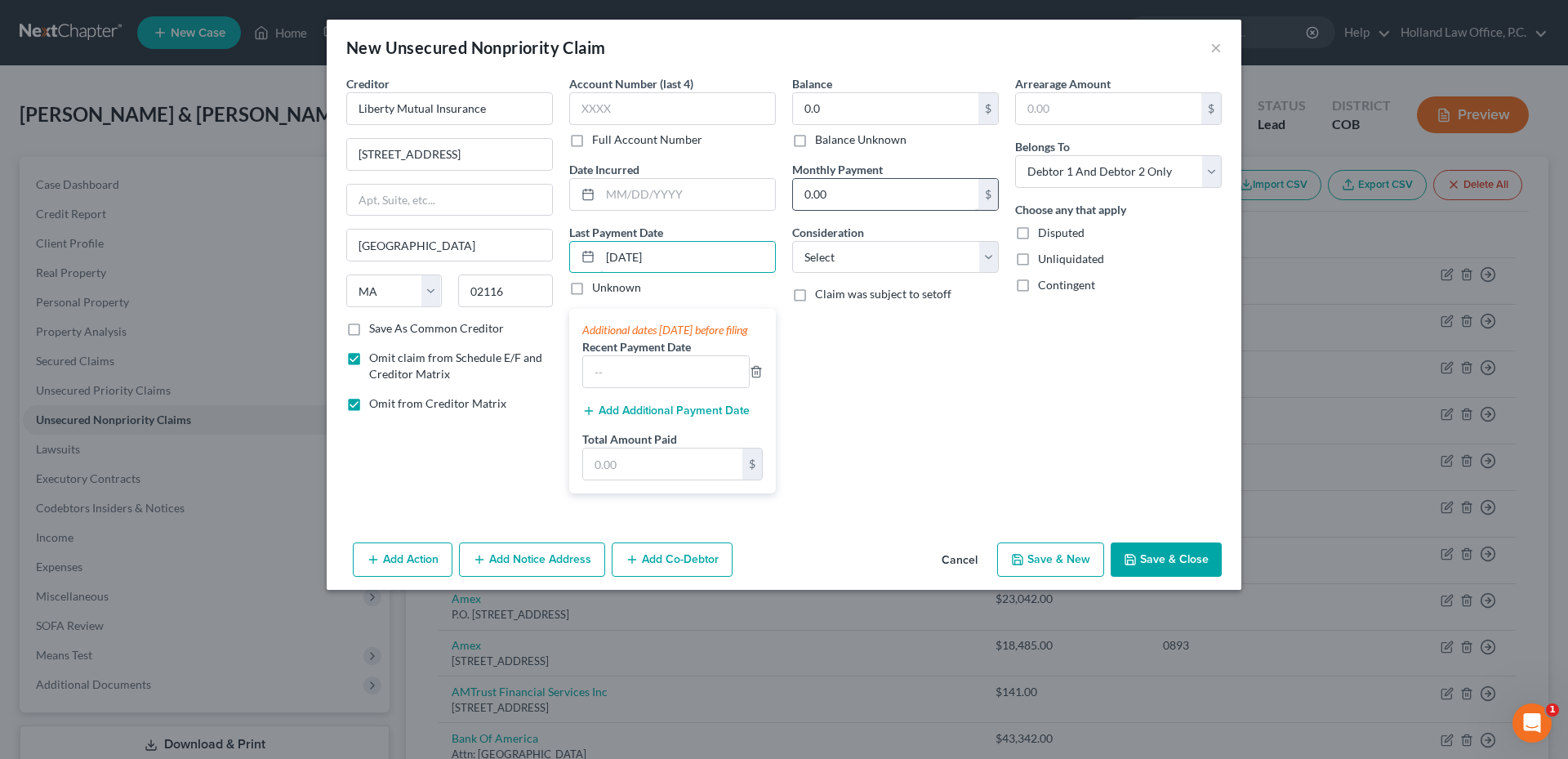
type input "[DATE]"
click at [837, 199] on input "0.00" at bounding box center [886, 194] width 186 height 31
click at [896, 376] on div "Balance 0.00 $ Balance Unknown Balance Undetermined 0.0 $ Balance Unknown Month…" at bounding box center [894, 290] width 223 height 431
click at [955, 576] on button "Cancel" at bounding box center [959, 560] width 62 height 32
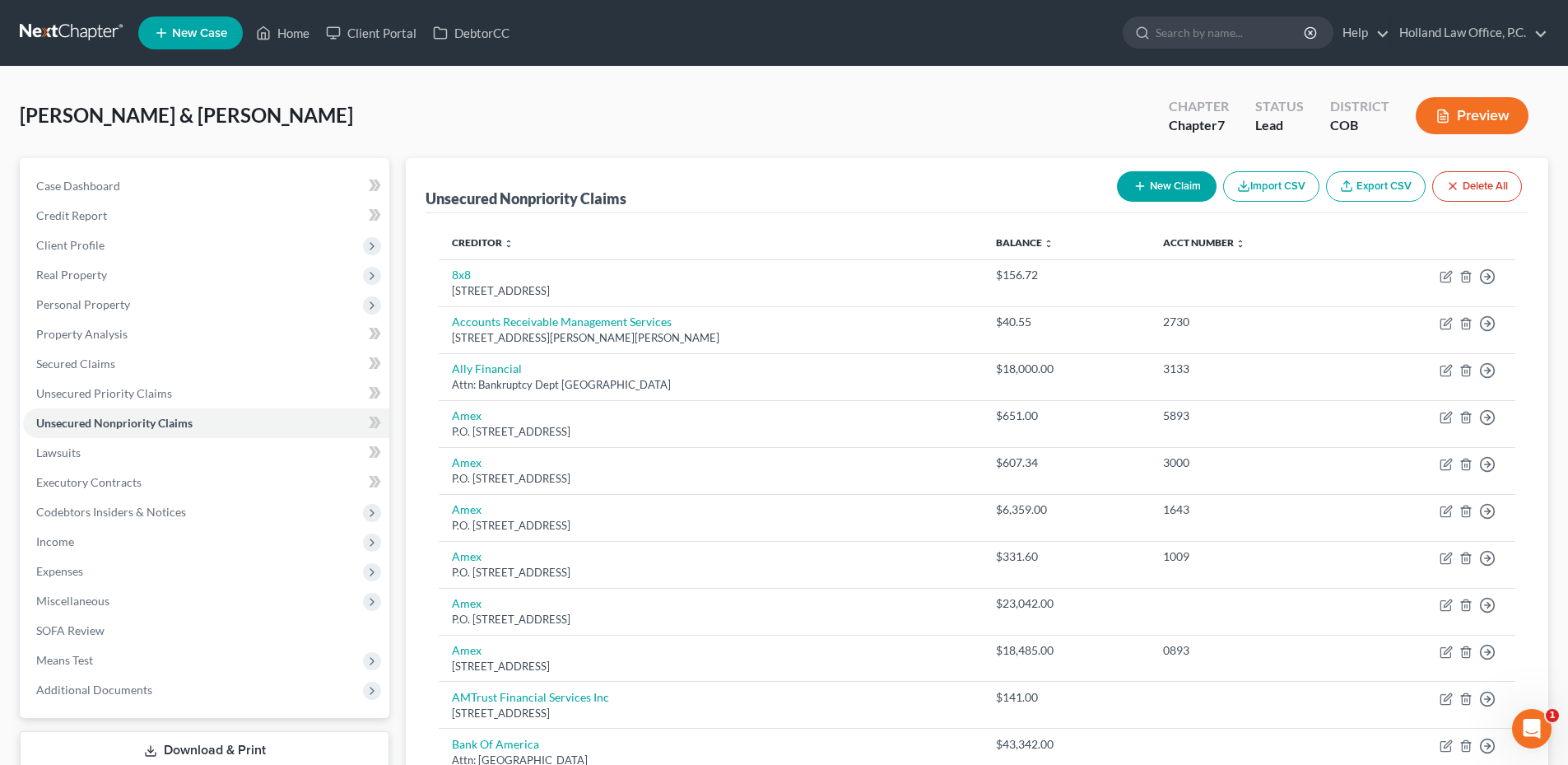
click at [1149, 188] on button "New Claim" at bounding box center [1167, 186] width 99 height 31
select select "2"
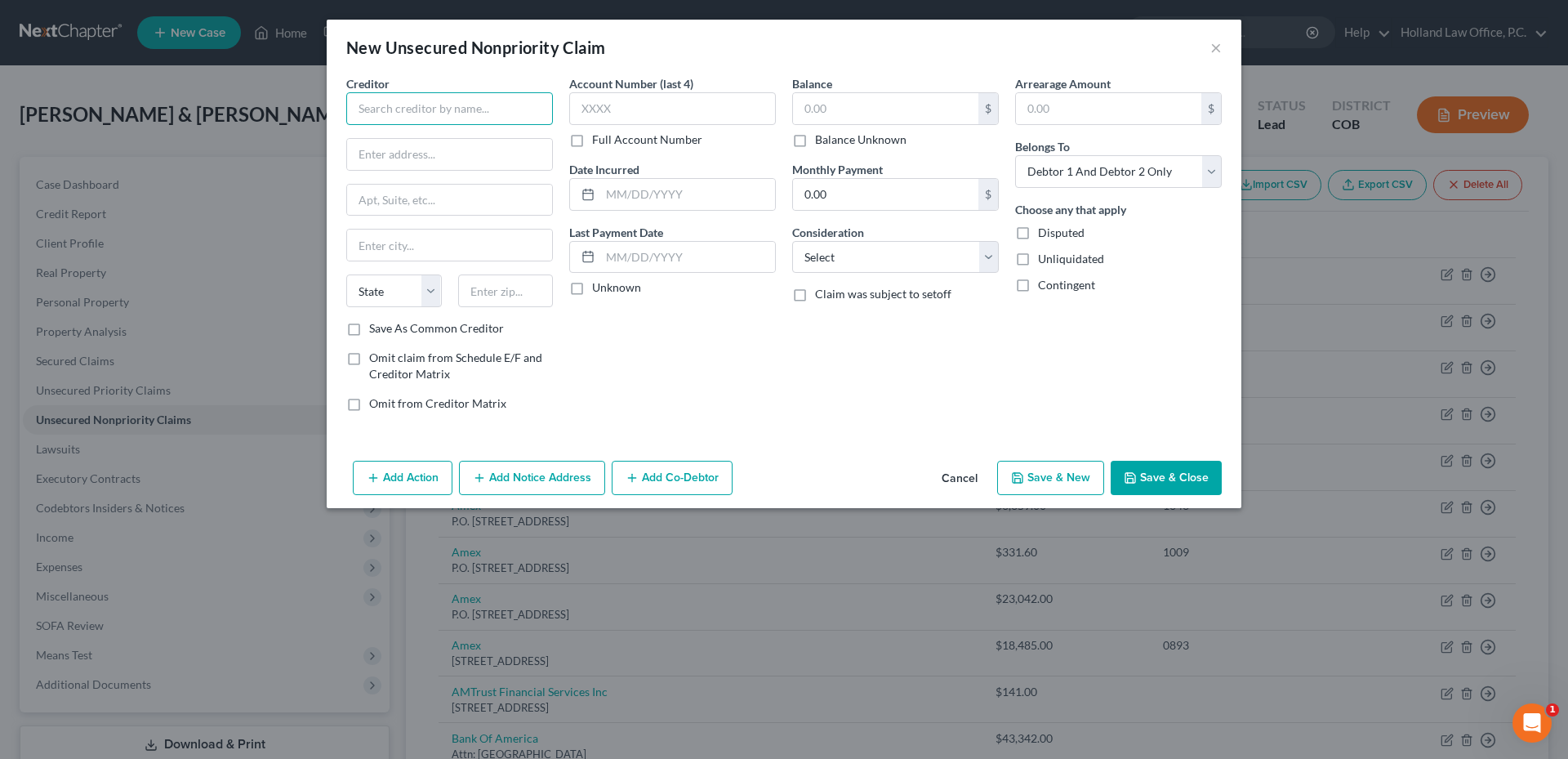
click at [365, 112] on input "text" at bounding box center [449, 108] width 207 height 32
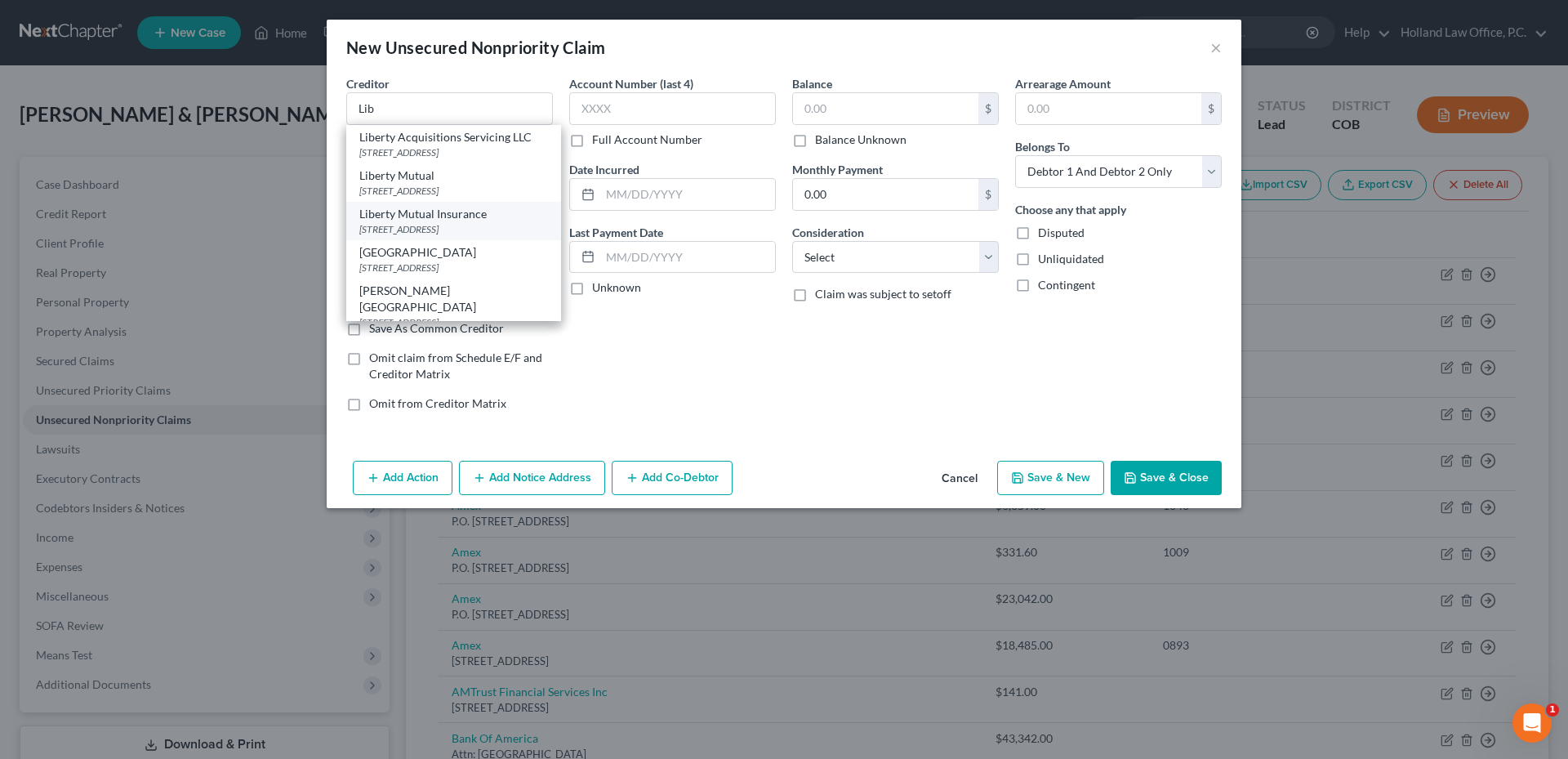
click at [442, 236] on div "[STREET_ADDRESS]" at bounding box center [453, 228] width 189 height 14
type input "Liberty Mutual Insurance"
type input "[STREET_ADDRESS]"
type input "[GEOGRAPHIC_DATA]"
select select "22"
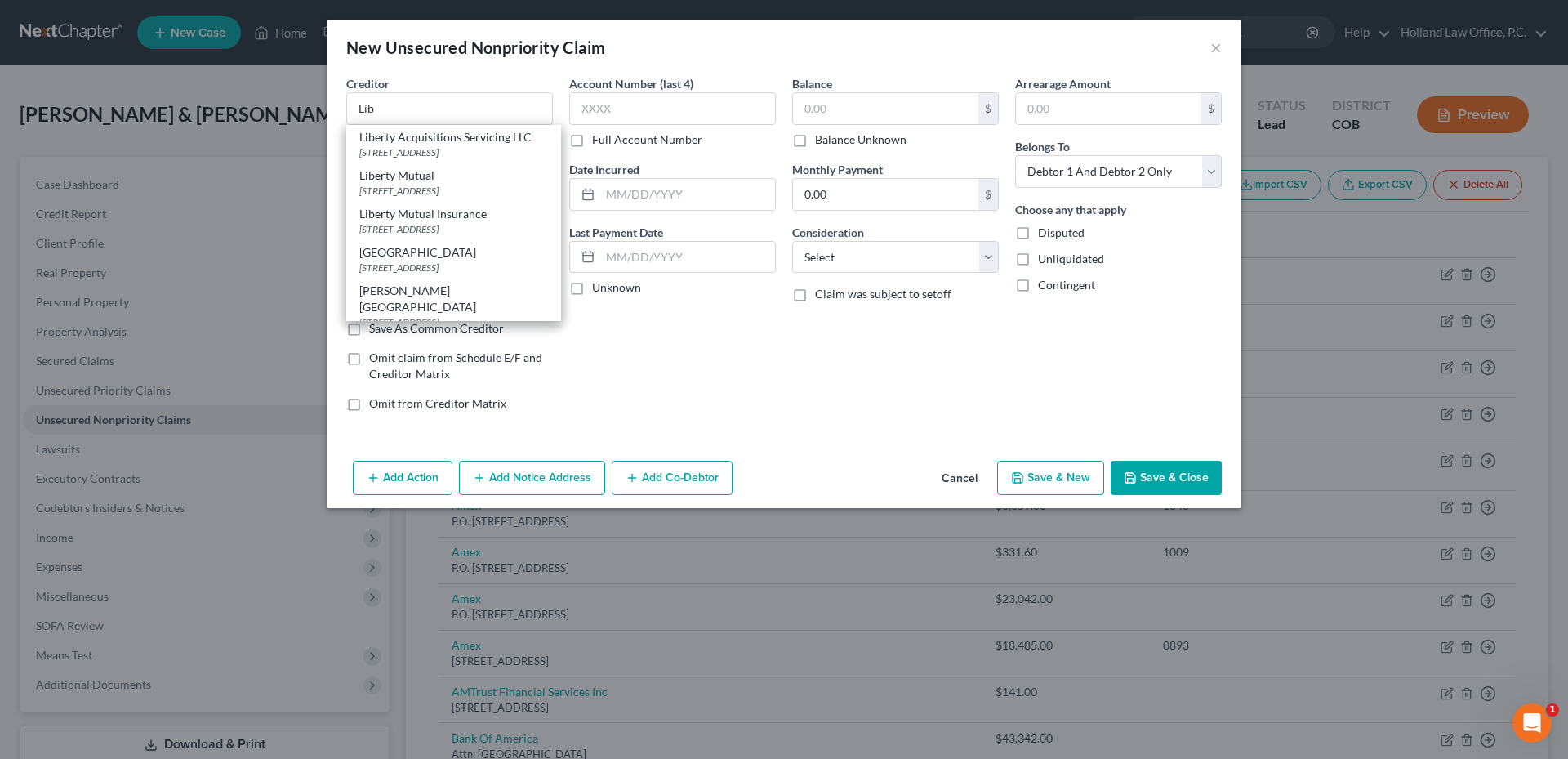
type input "02116"
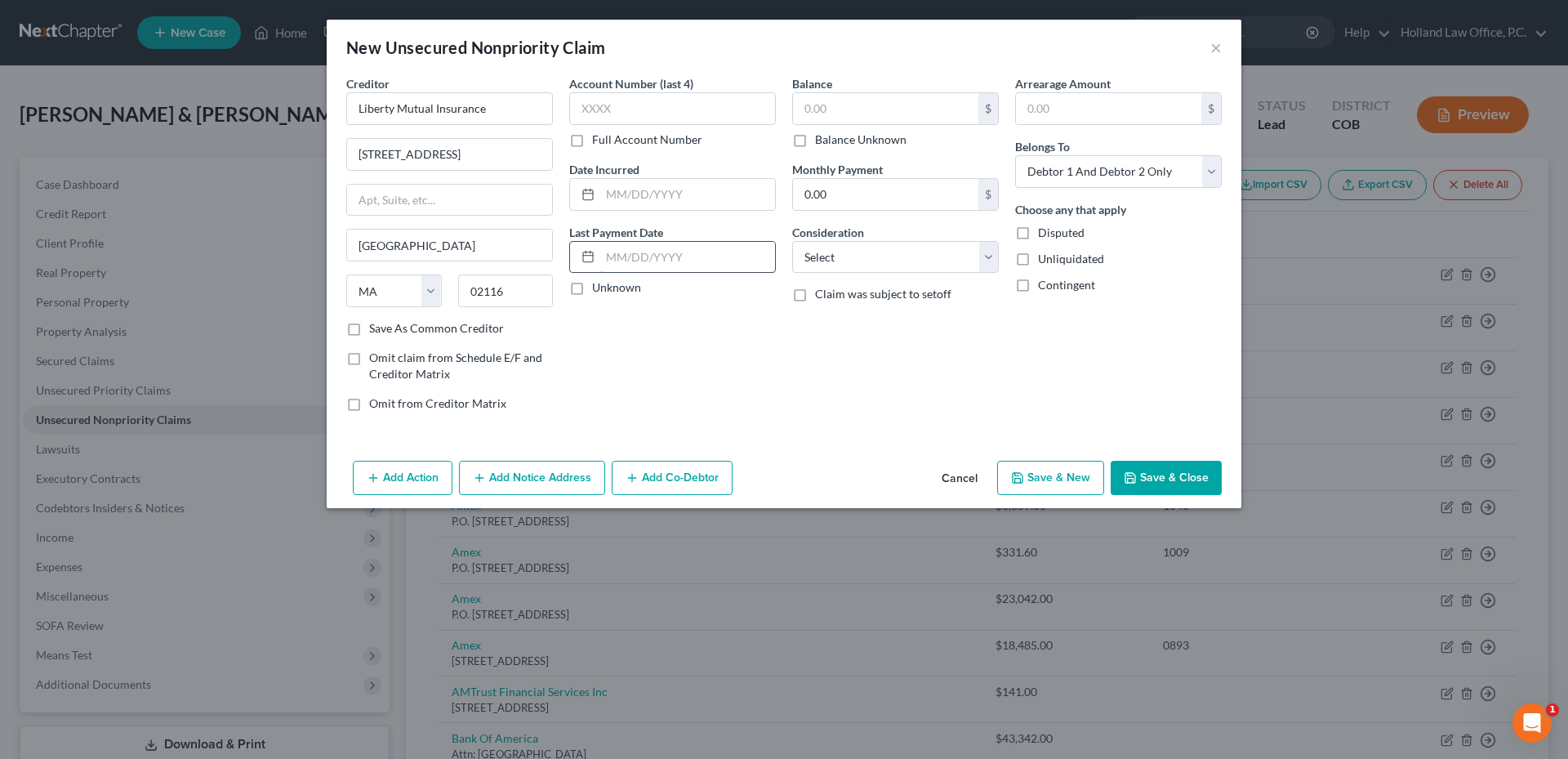
click at [676, 252] on input "text" at bounding box center [687, 257] width 174 height 31
type input "[DATE]"
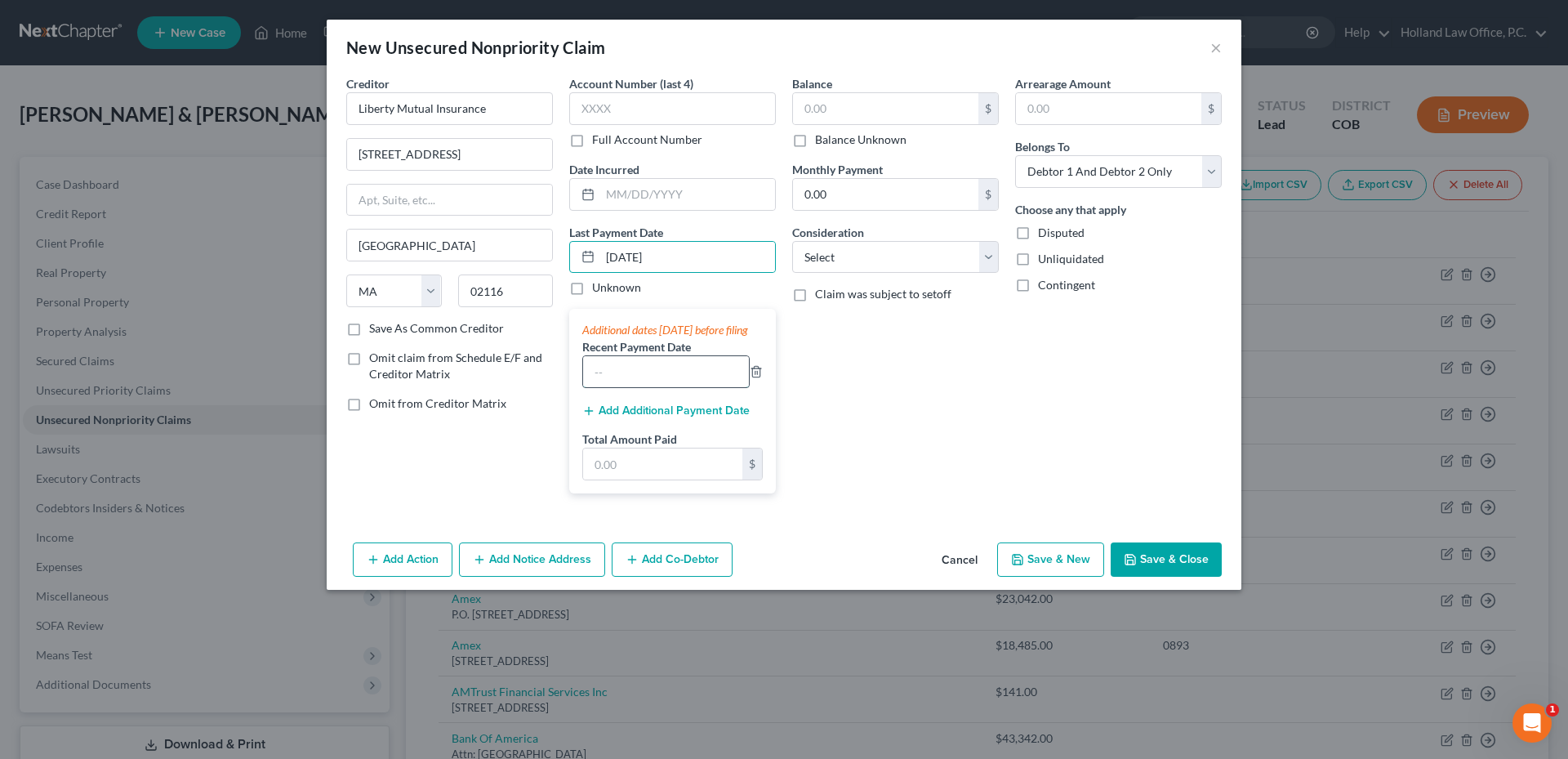
click at [636, 386] on input "text" at bounding box center [665, 371] width 166 height 31
click at [605, 468] on input "text" at bounding box center [662, 463] width 159 height 31
type input "1,308.5"
click at [930, 377] on div "Balance $ Balance Unknown Balance Undetermined $ Balance Unknown Monthly Paymen…" at bounding box center [894, 290] width 223 height 431
click at [369, 356] on label "Omit claim from Schedule E/F and Creditor Matrix" at bounding box center [461, 366] width 184 height 32
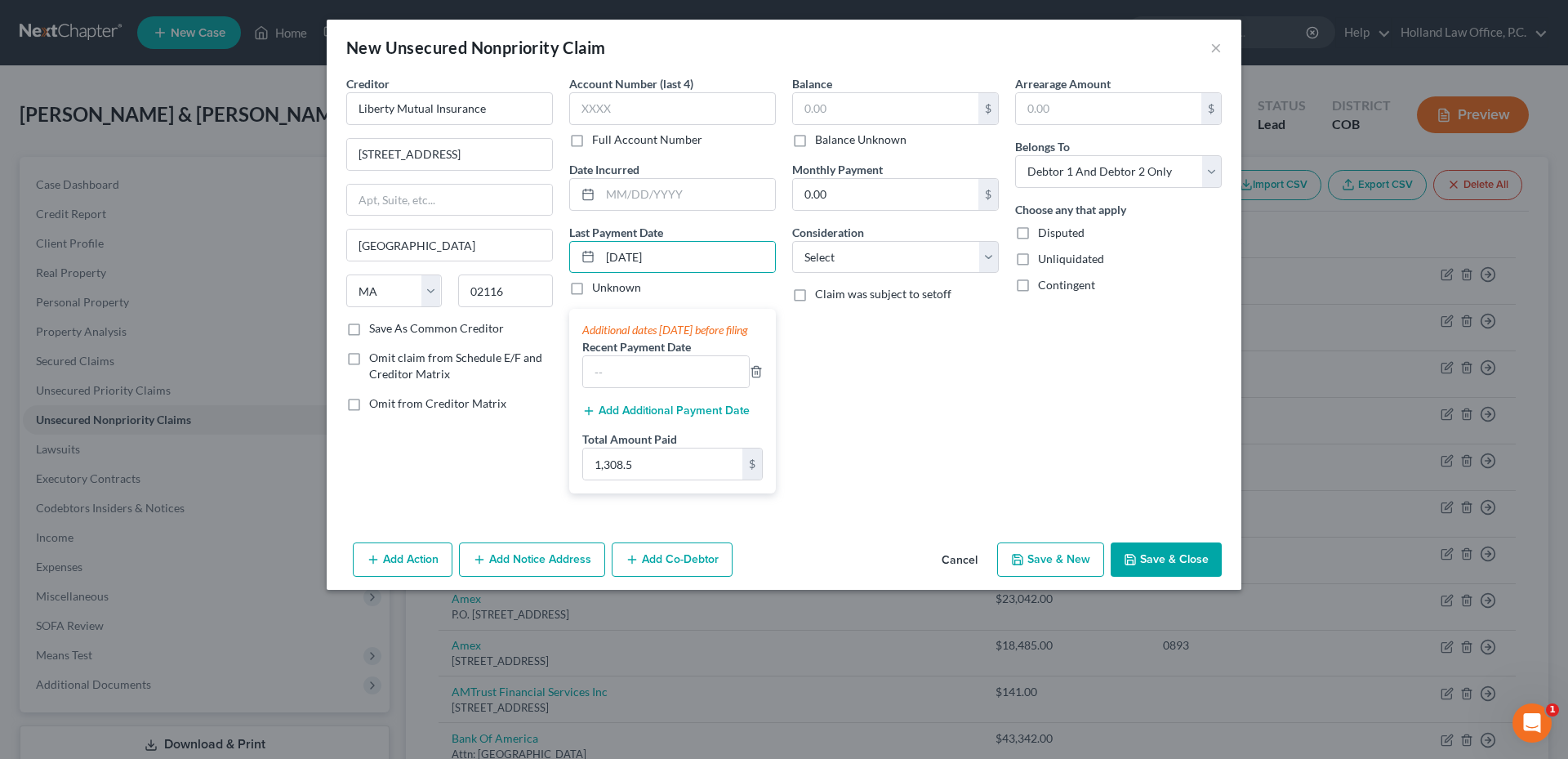
click at [375, 356] on input "Omit claim from Schedule E/F and Creditor Matrix" at bounding box center [380, 354] width 10 height 10
checkbox input "true"
click at [369, 400] on label "Omit from Creditor Matrix" at bounding box center [438, 403] width 137 height 16
click at [375, 400] on input "Omit from Creditor Matrix" at bounding box center [380, 400] width 10 height 10
checkbox input "true"
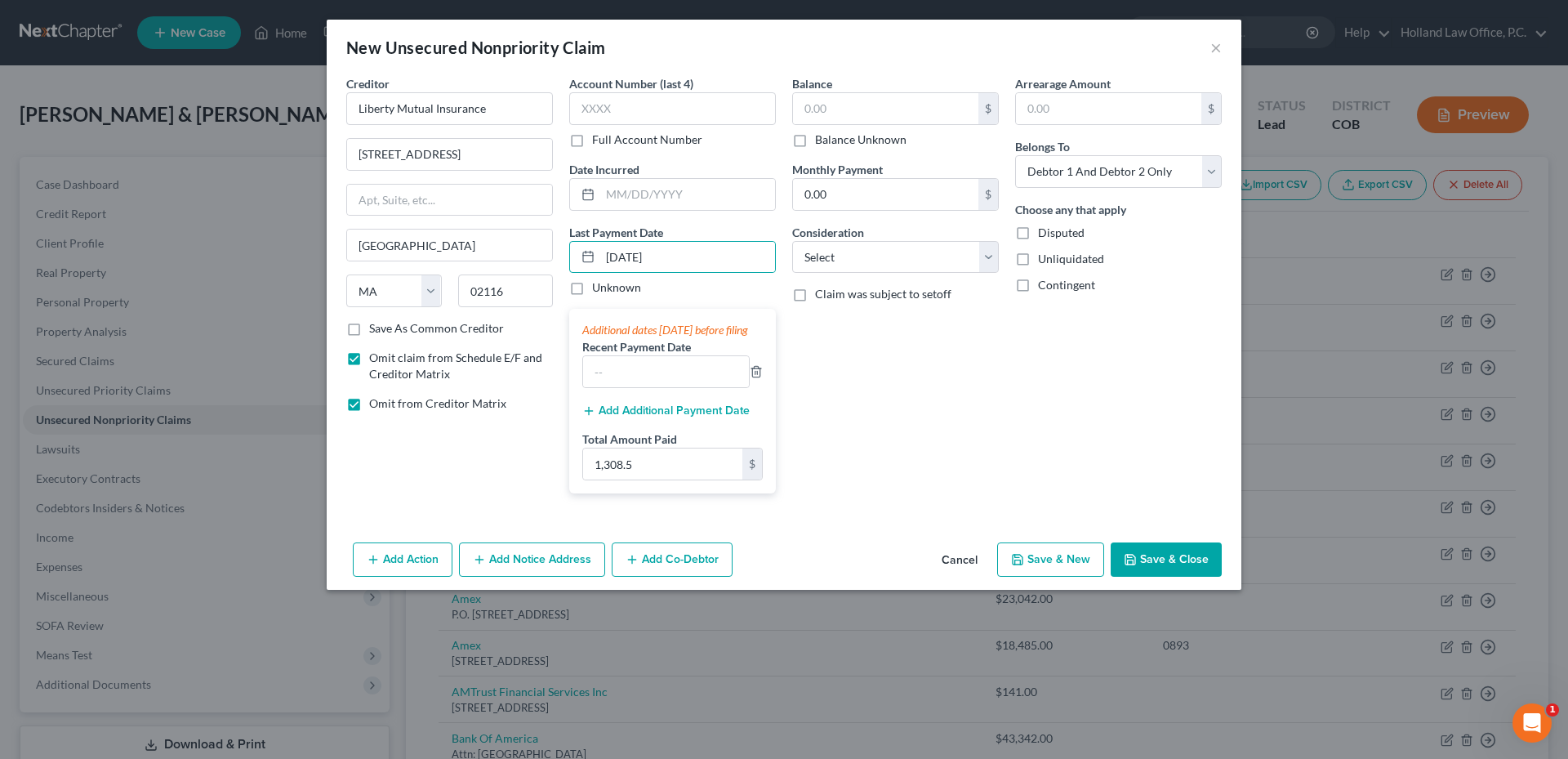
click at [1139, 571] on button "Save & Close" at bounding box center [1165, 559] width 111 height 34
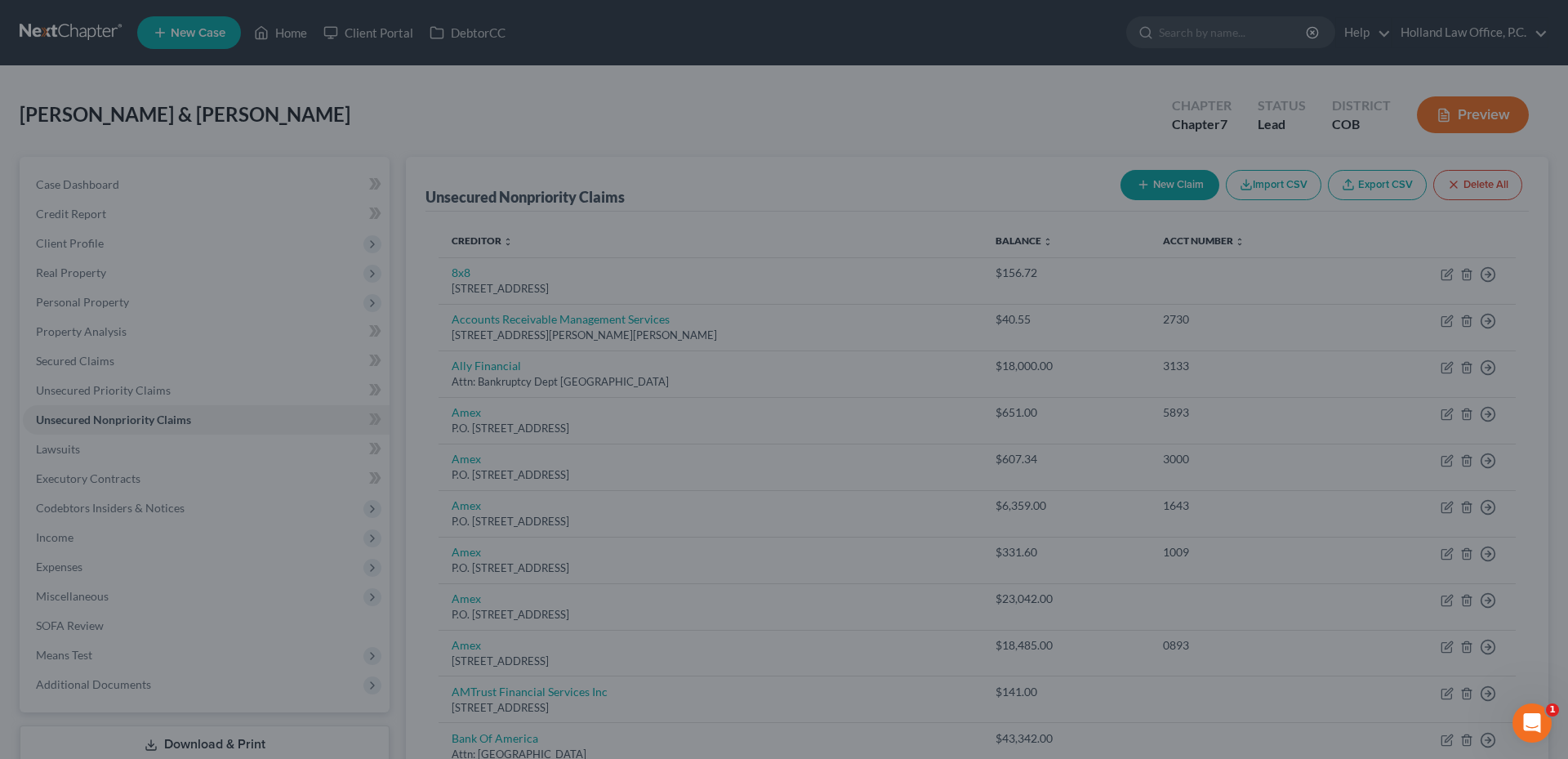
type input "0.00"
type input "1,308.50"
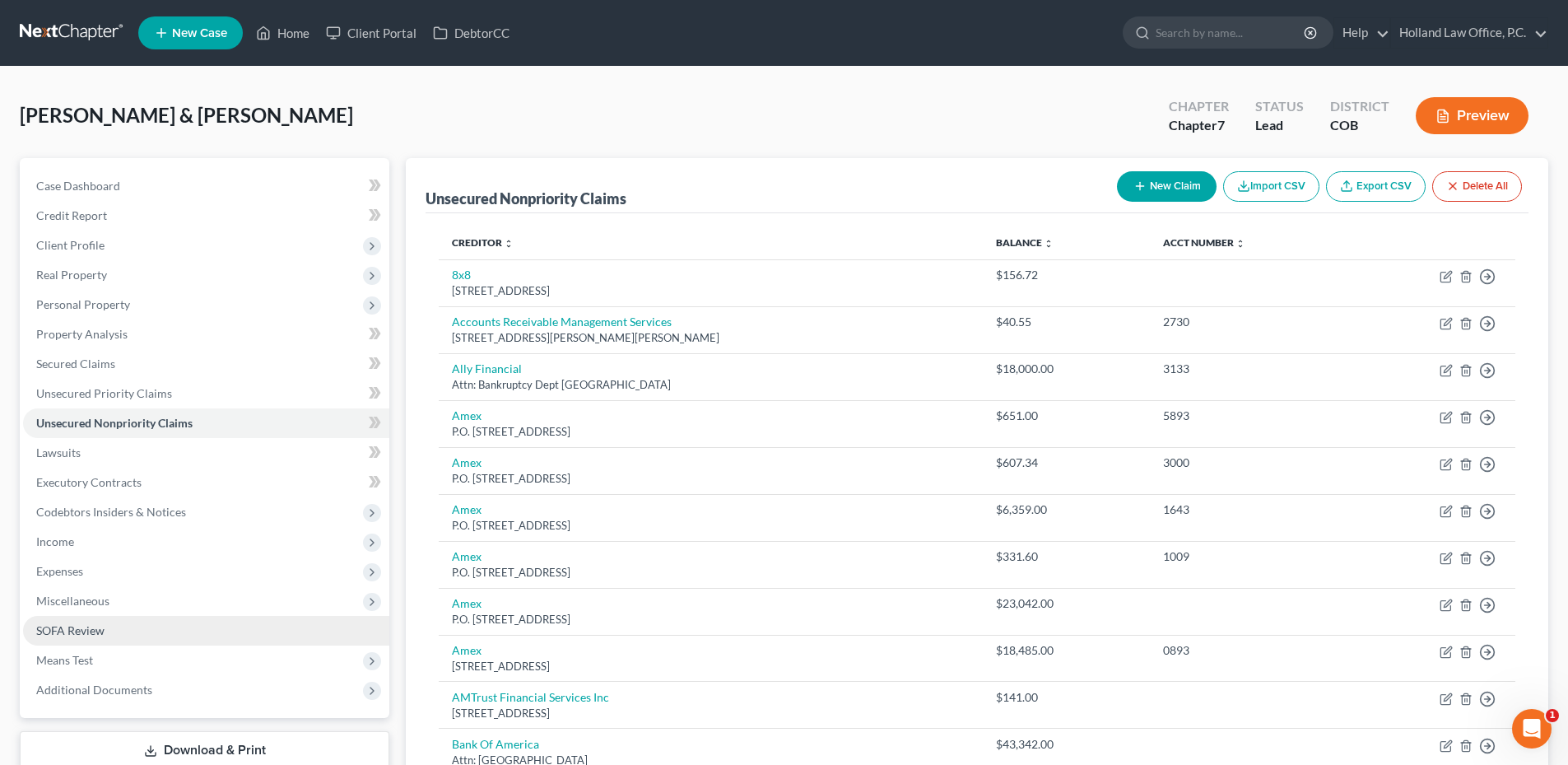
click at [80, 619] on link "SOFA Review" at bounding box center [206, 630] width 367 height 30
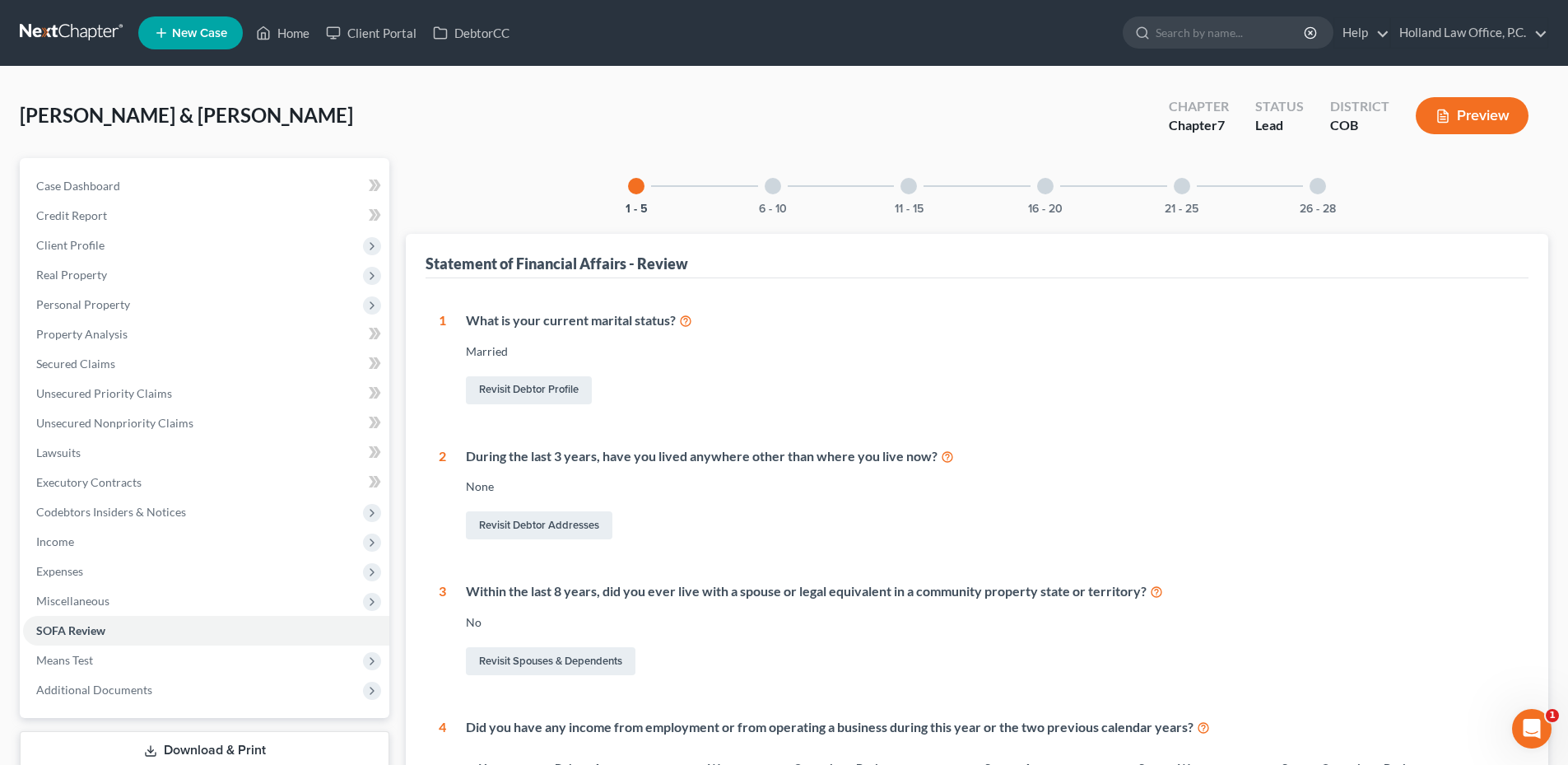
click at [761, 198] on div "6 - 10" at bounding box center [773, 185] width 56 height 56
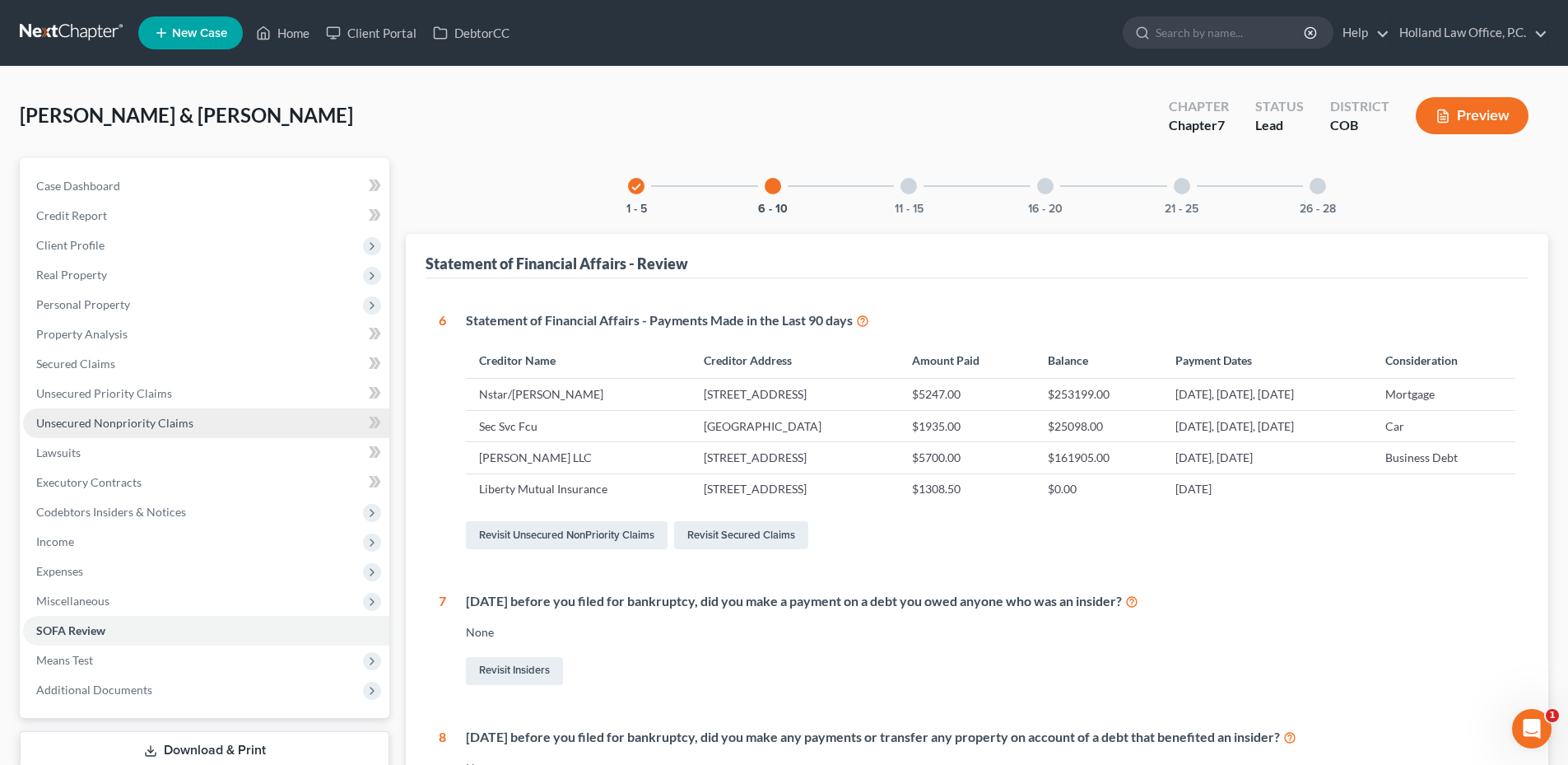
click at [127, 430] on link "Unsecured Nonpriority Claims" at bounding box center [206, 422] width 367 height 30
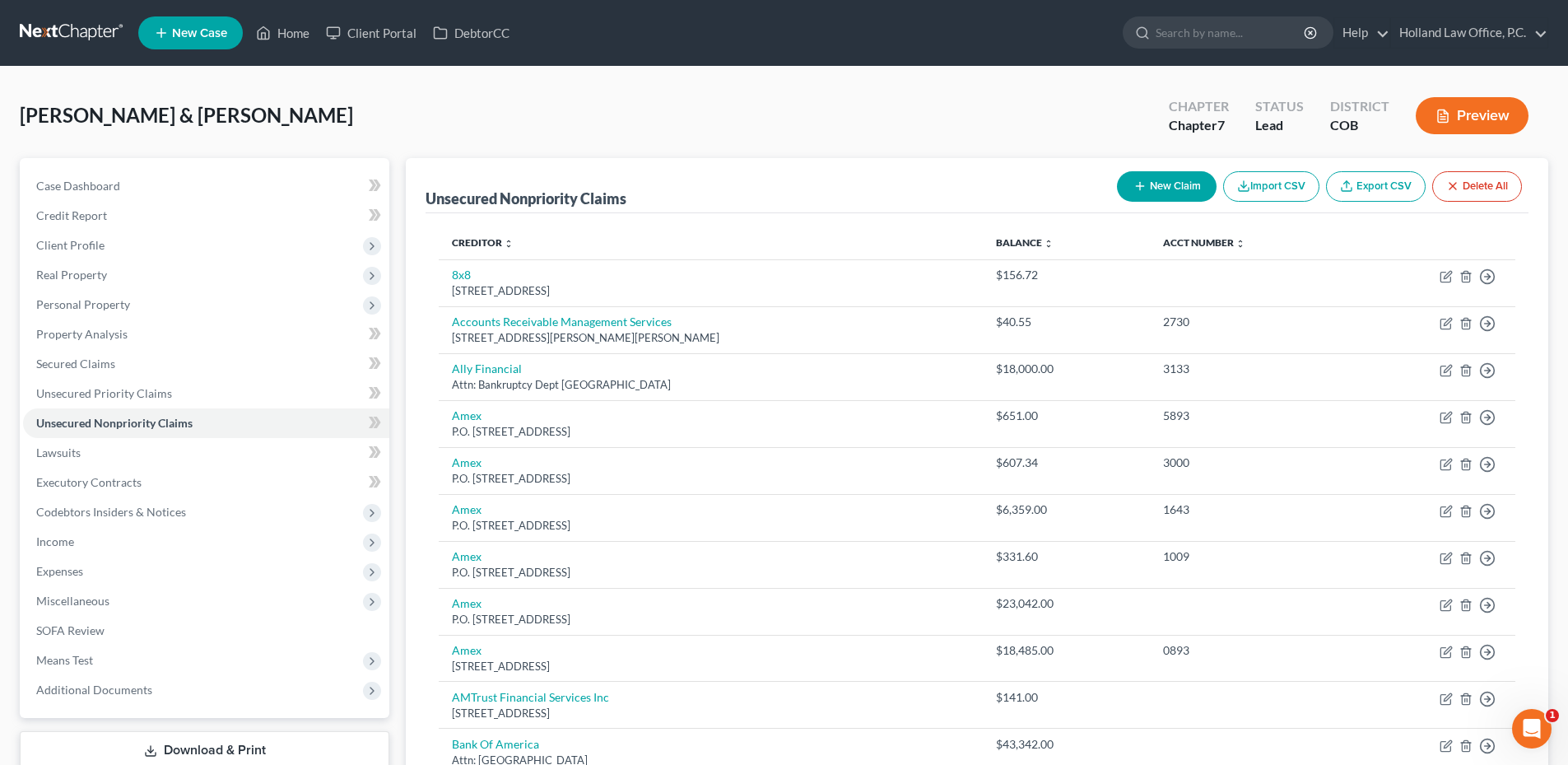
click at [1138, 178] on button "New Claim" at bounding box center [1167, 186] width 99 height 31
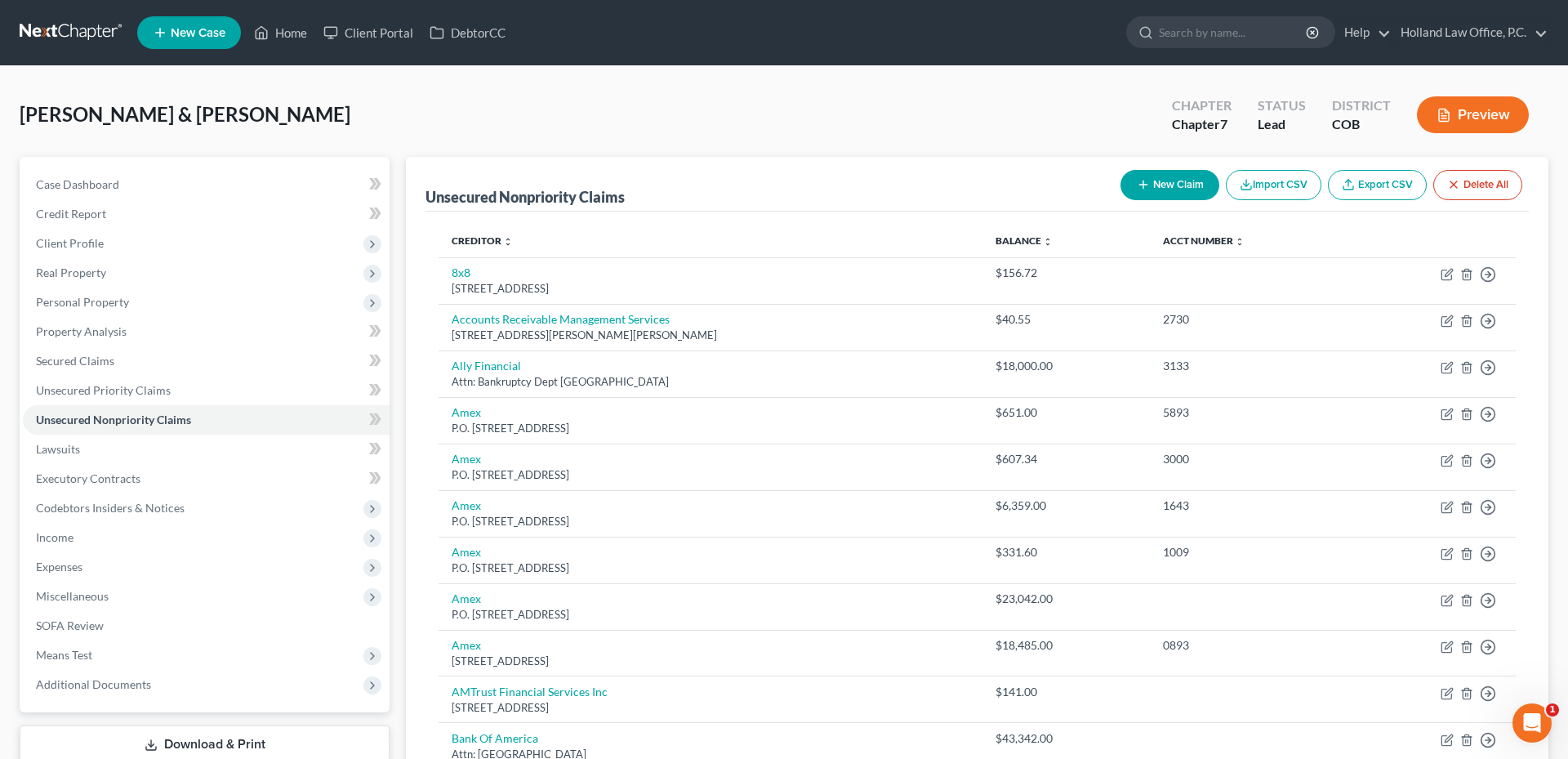
select select "2"
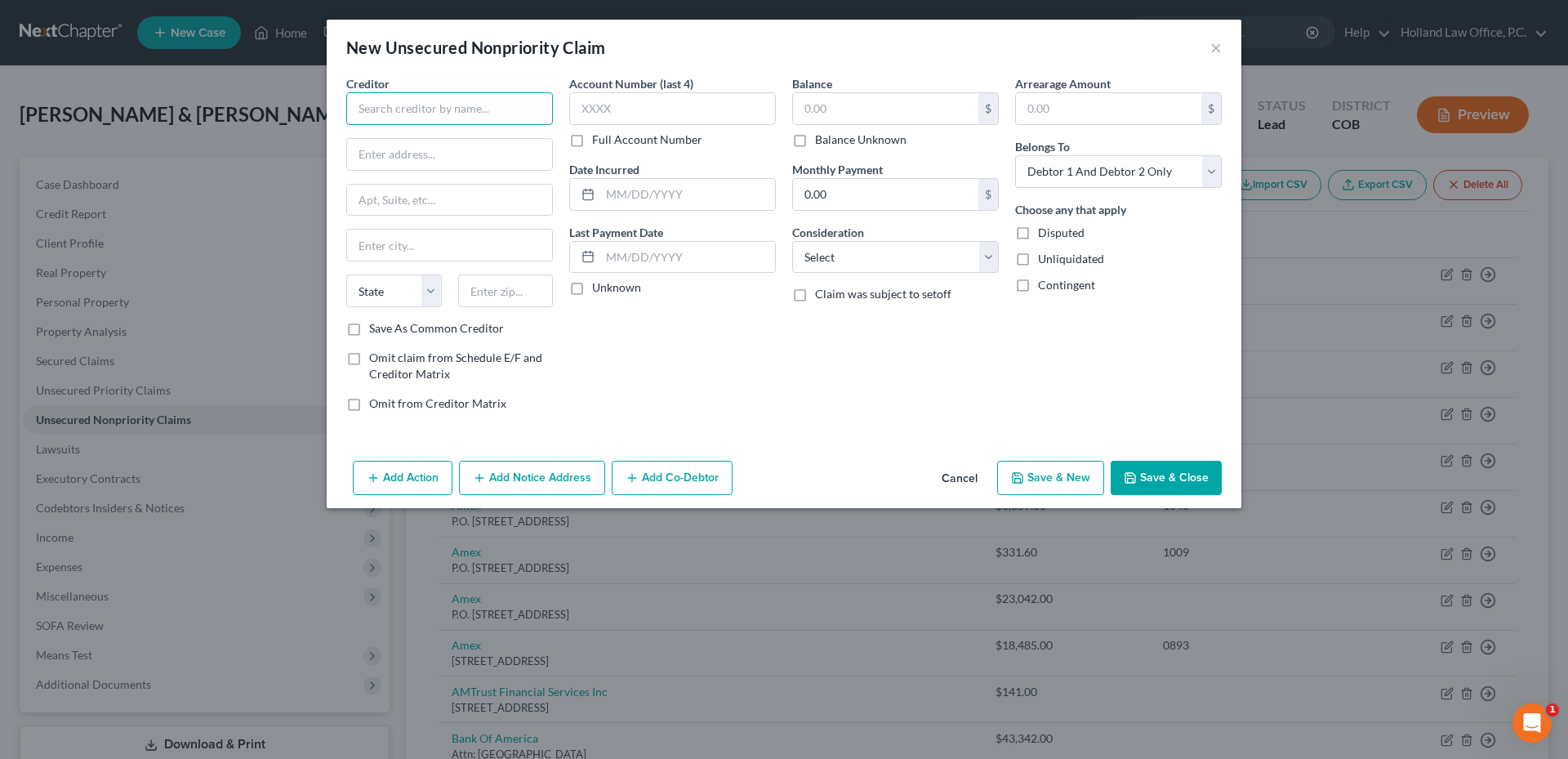
click at [417, 103] on input "text" at bounding box center [449, 108] width 207 height 32
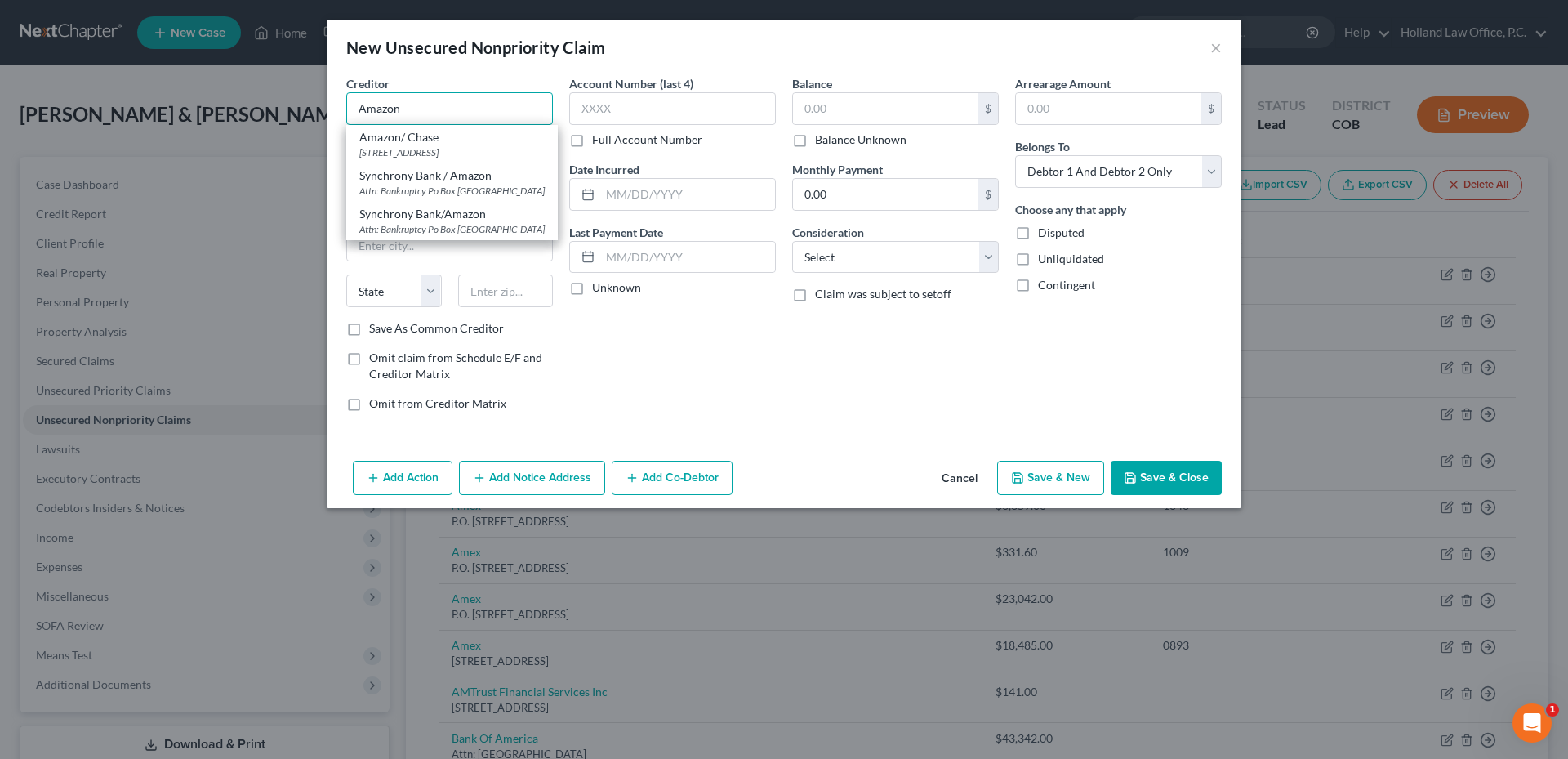
drag, startPoint x: 425, startPoint y: 107, endPoint x: 324, endPoint y: 126, distance: 102.8
click at [324, 126] on div "New Unsecured Nonpriority Claim × Creditor * Amazon Amazon/ Chase PO Box 6294, …" at bounding box center [784, 379] width 1568 height 759
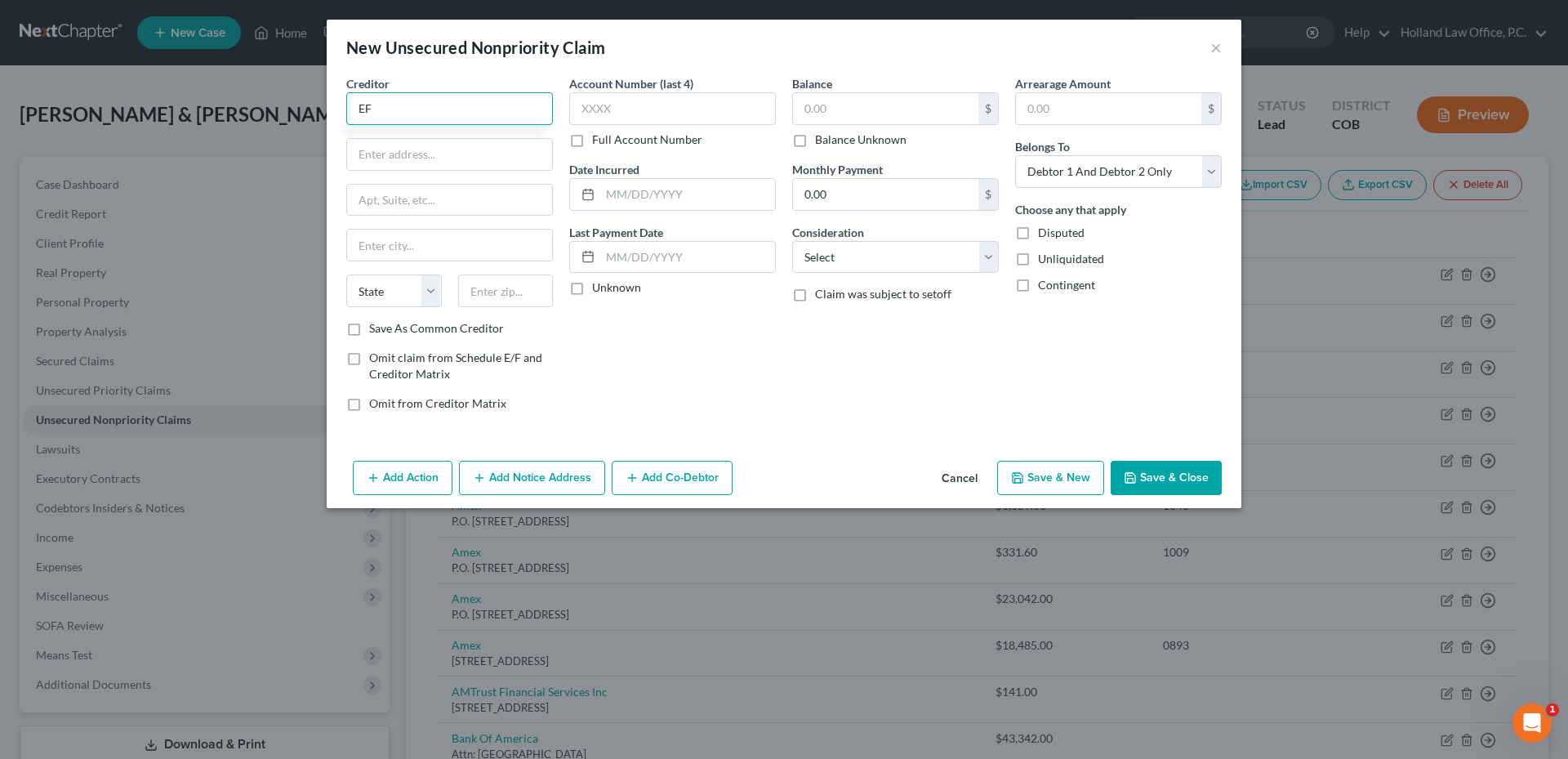
type input "E"
type input "First Bank"
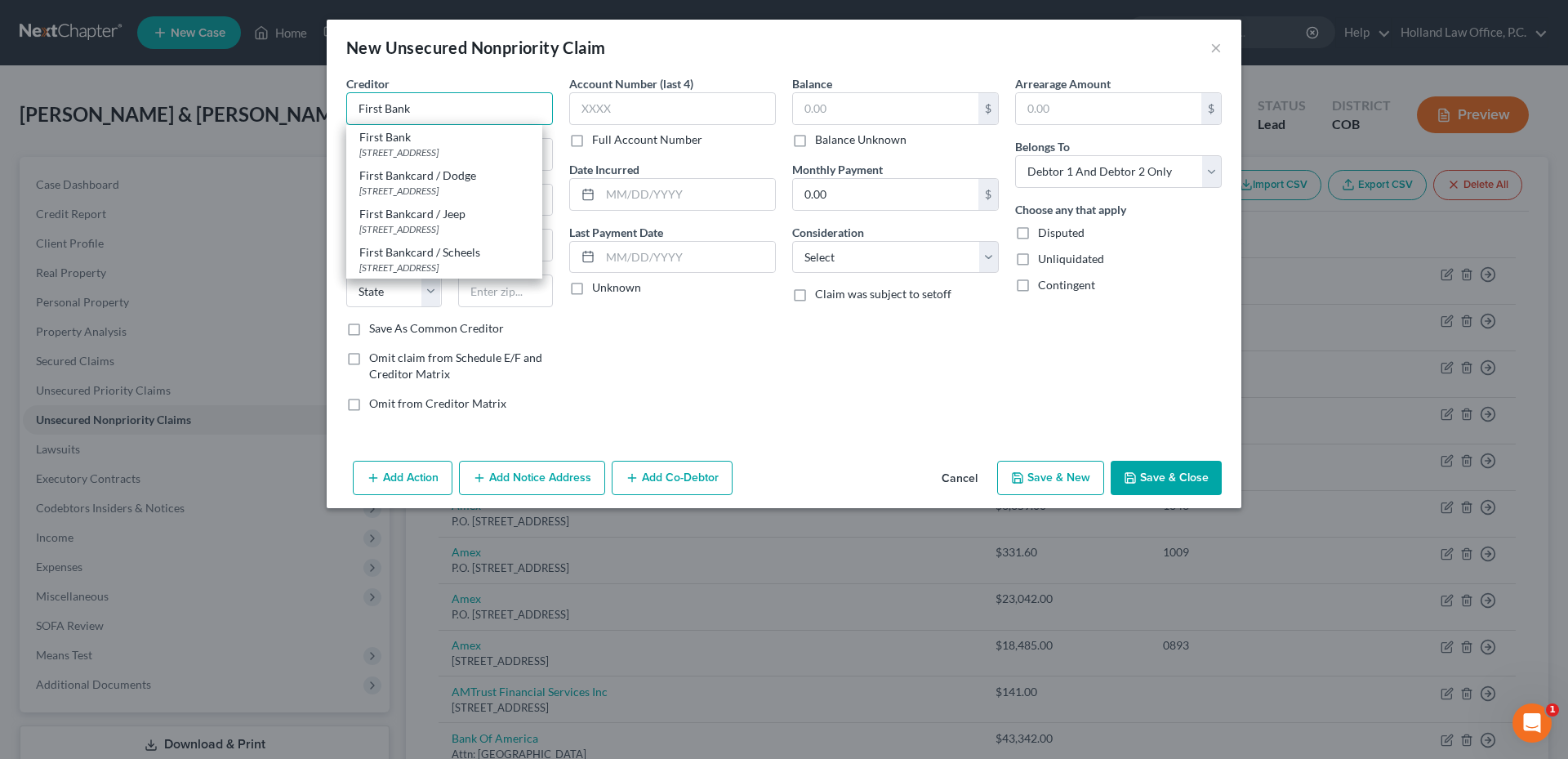
drag, startPoint x: 440, startPoint y: 114, endPoint x: 192, endPoint y: 119, distance: 248.1
click at [191, 119] on div "New Unsecured Nonpriority Claim × Creditor * First Bank First Bank [GEOGRAPHIC_…" at bounding box center [784, 379] width 1568 height 759
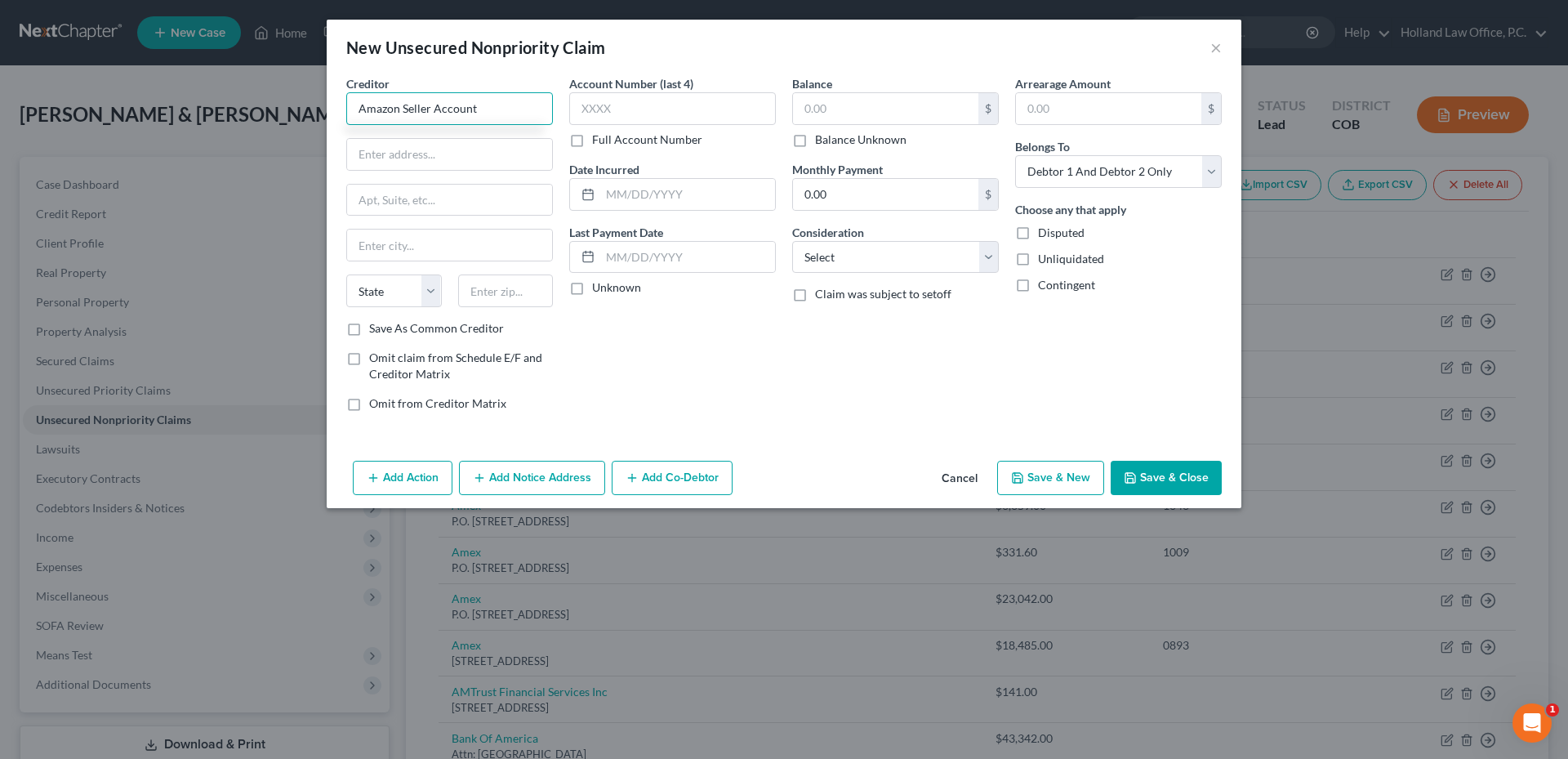
type input "Amazon Seller Account"
drag, startPoint x: 486, startPoint y: 109, endPoint x: 279, endPoint y: 122, distance: 207.4
click at [279, 122] on div "New Unsecured Nonpriority Claim × Creditor * Amazon Seller Account State [US_ST…" at bounding box center [784, 379] width 1568 height 759
click at [421, 151] on input "text" at bounding box center [449, 154] width 205 height 31
type input "[STREET_ADDRESS][PERSON_NAME]"
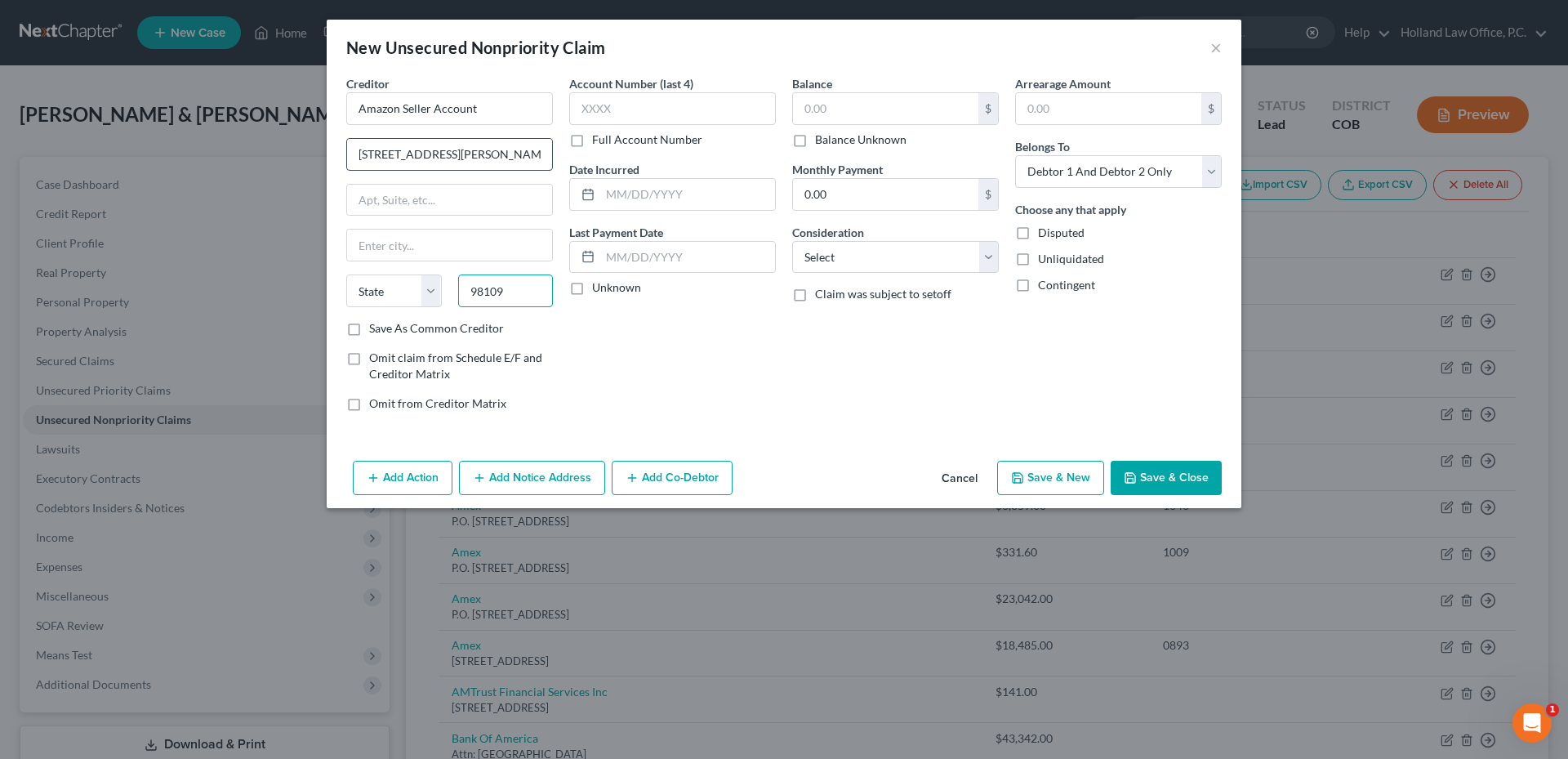
type input "98109"
type input "[GEOGRAPHIC_DATA]"
select select "50"
click at [369, 357] on label "Omit claim from Schedule E/F and Creditor Matrix" at bounding box center [461, 366] width 184 height 32
click at [375, 357] on input "Omit claim from Schedule E/F and Creditor Matrix" at bounding box center [380, 354] width 10 height 10
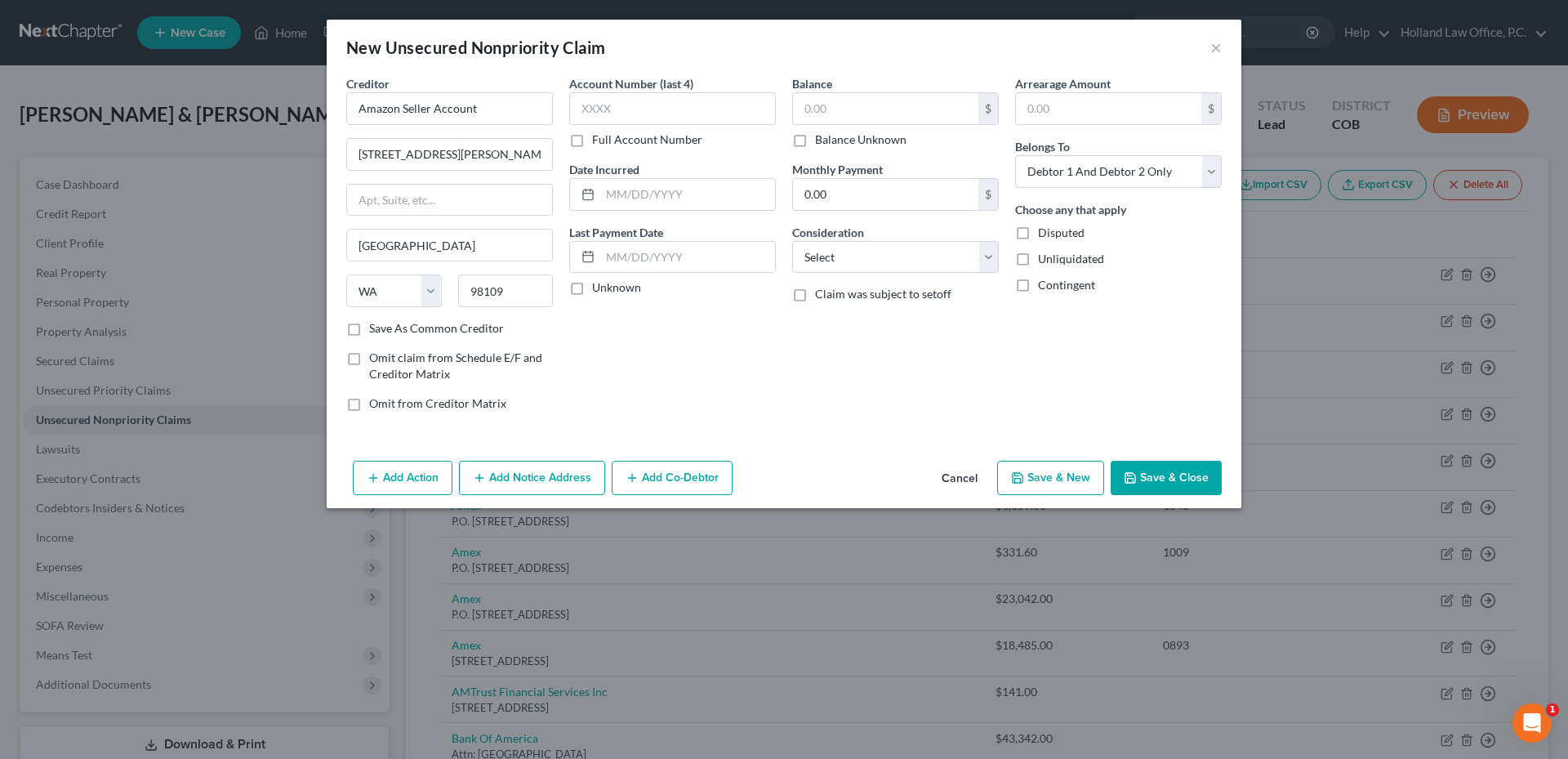
checkbox input "true"
click at [369, 405] on label "Omit from Creditor Matrix" at bounding box center [438, 403] width 137 height 16
click at [375, 405] on input "Omit from Creditor Matrix" at bounding box center [380, 400] width 10 height 10
checkbox input "true"
click at [820, 127] on div "$ Balance Unknown" at bounding box center [895, 119] width 207 height 56
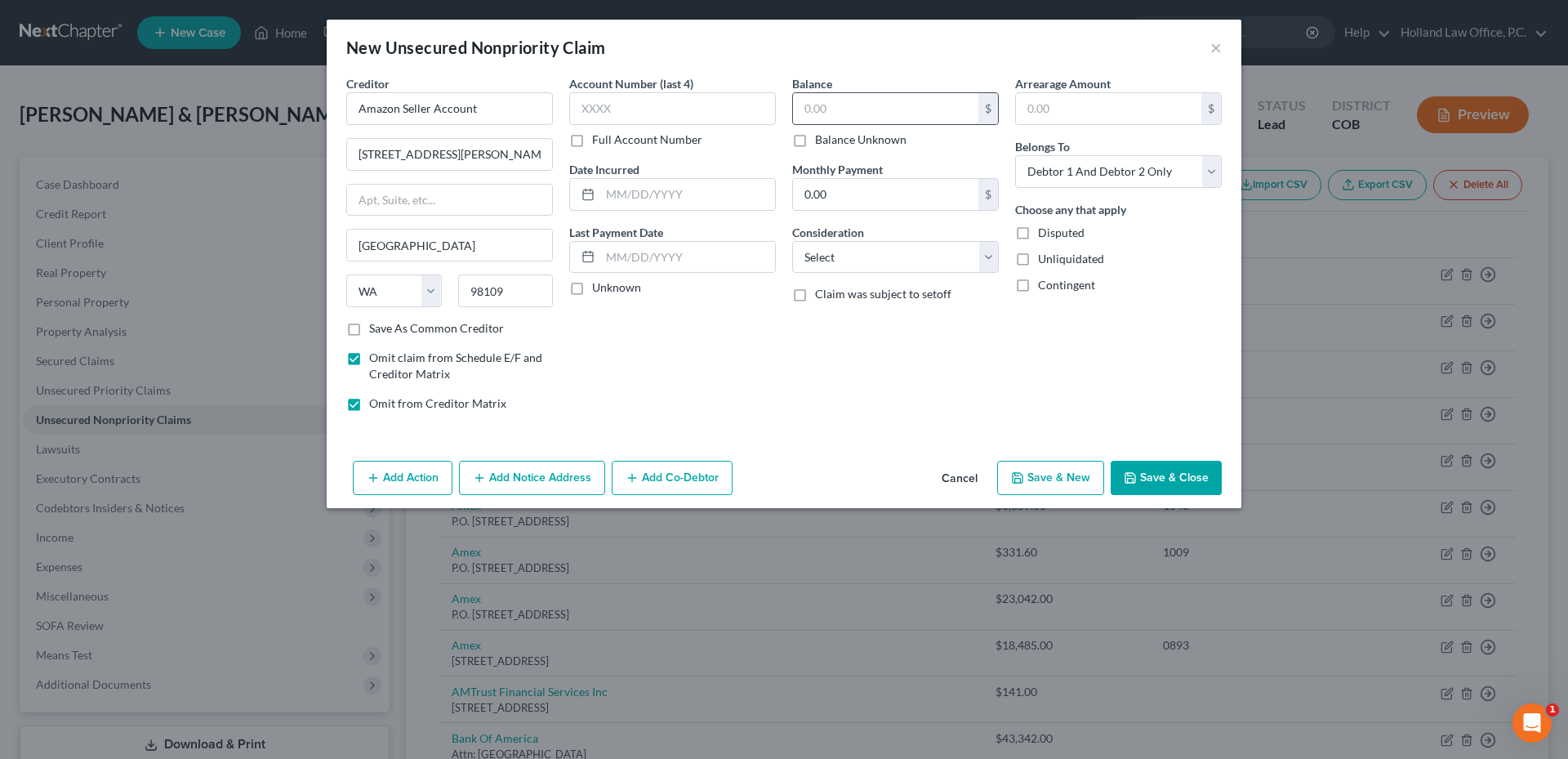
drag, startPoint x: 866, startPoint y: 97, endPoint x: 866, endPoint y: 110, distance: 13.0
click at [867, 101] on div "Balance $ Balance Unknown Balance Undetermined $ Balance Unknown" at bounding box center [895, 111] width 207 height 73
click at [866, 110] on input "text" at bounding box center [886, 108] width 186 height 31
type input "0.00"
click at [640, 265] on input "text" at bounding box center [687, 257] width 174 height 31
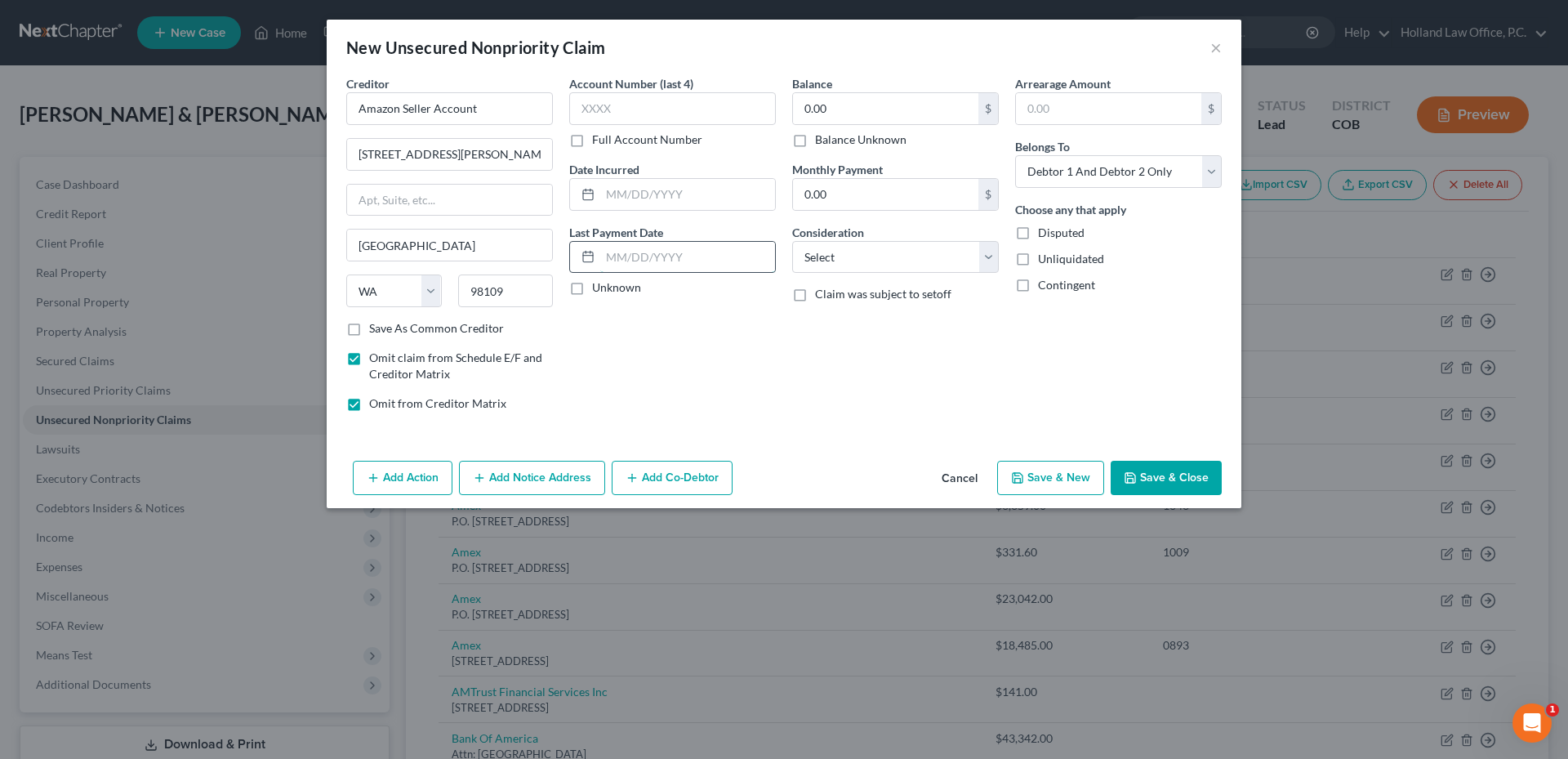
click at [649, 245] on input "text" at bounding box center [687, 257] width 174 height 31
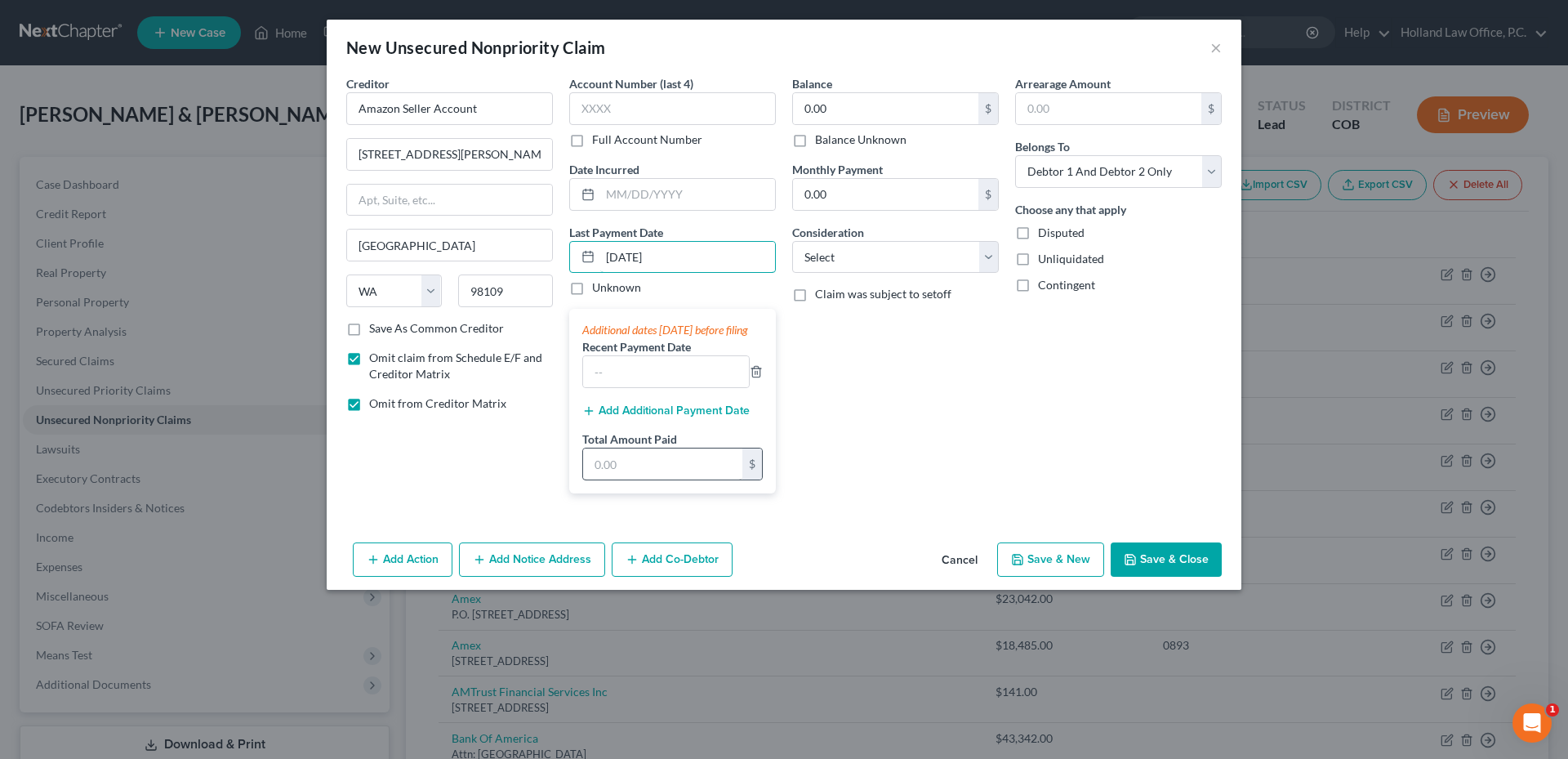
type input "[DATE]"
click at [671, 470] on input "text" at bounding box center [662, 463] width 159 height 31
type input "1,058.60"
click at [925, 255] on select "Select Cable / Satellite Services Collection Agency Credit Card Debt Debt Couns…" at bounding box center [895, 257] width 207 height 32
click at [1076, 428] on div "Arrearage Amount $ Belongs To * Select Debtor 1 Only Debtor 2 Only Debtor 1 And…" at bounding box center [1118, 290] width 223 height 431
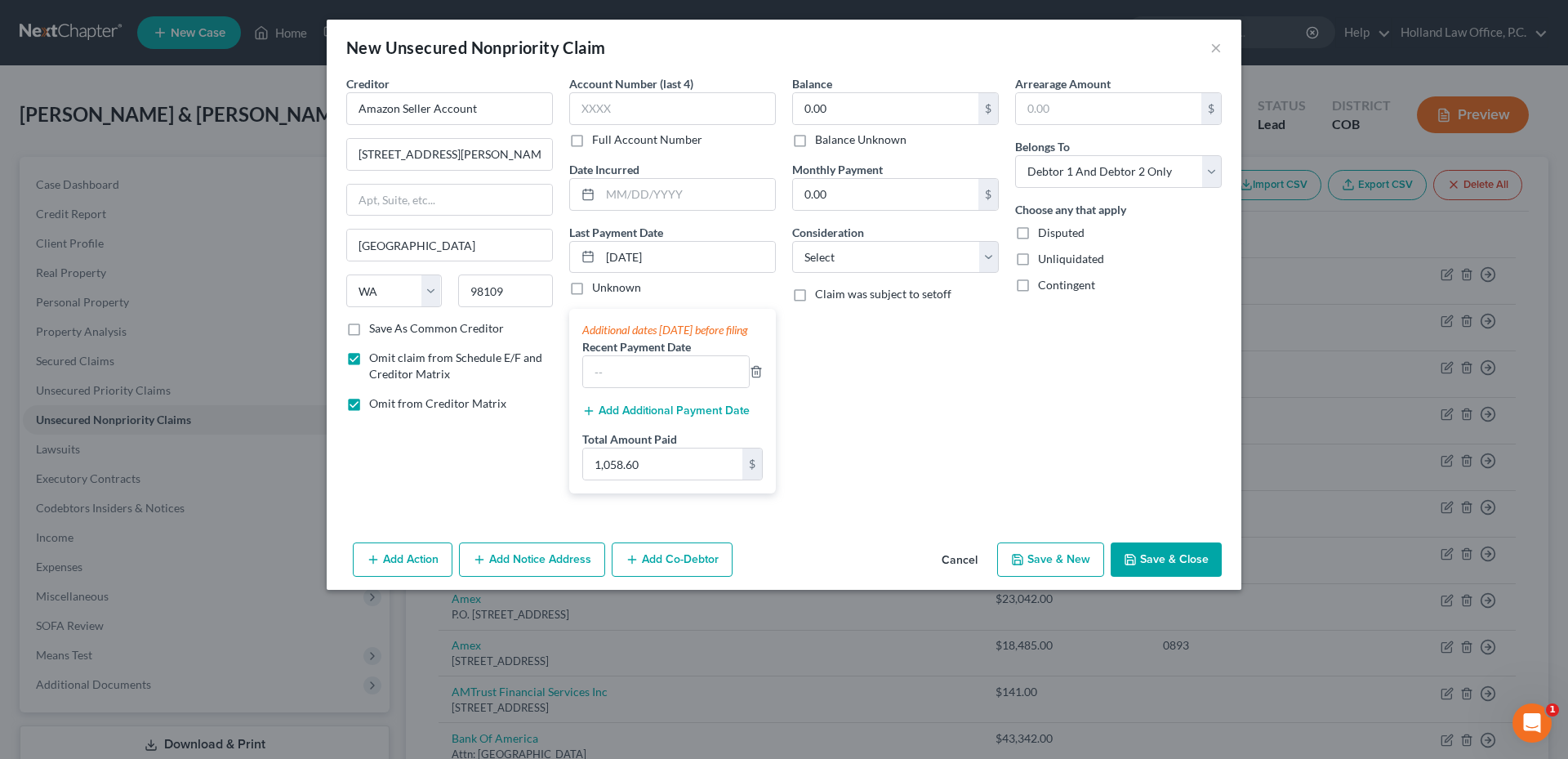
click at [1171, 570] on button "Save & Close" at bounding box center [1165, 559] width 111 height 34
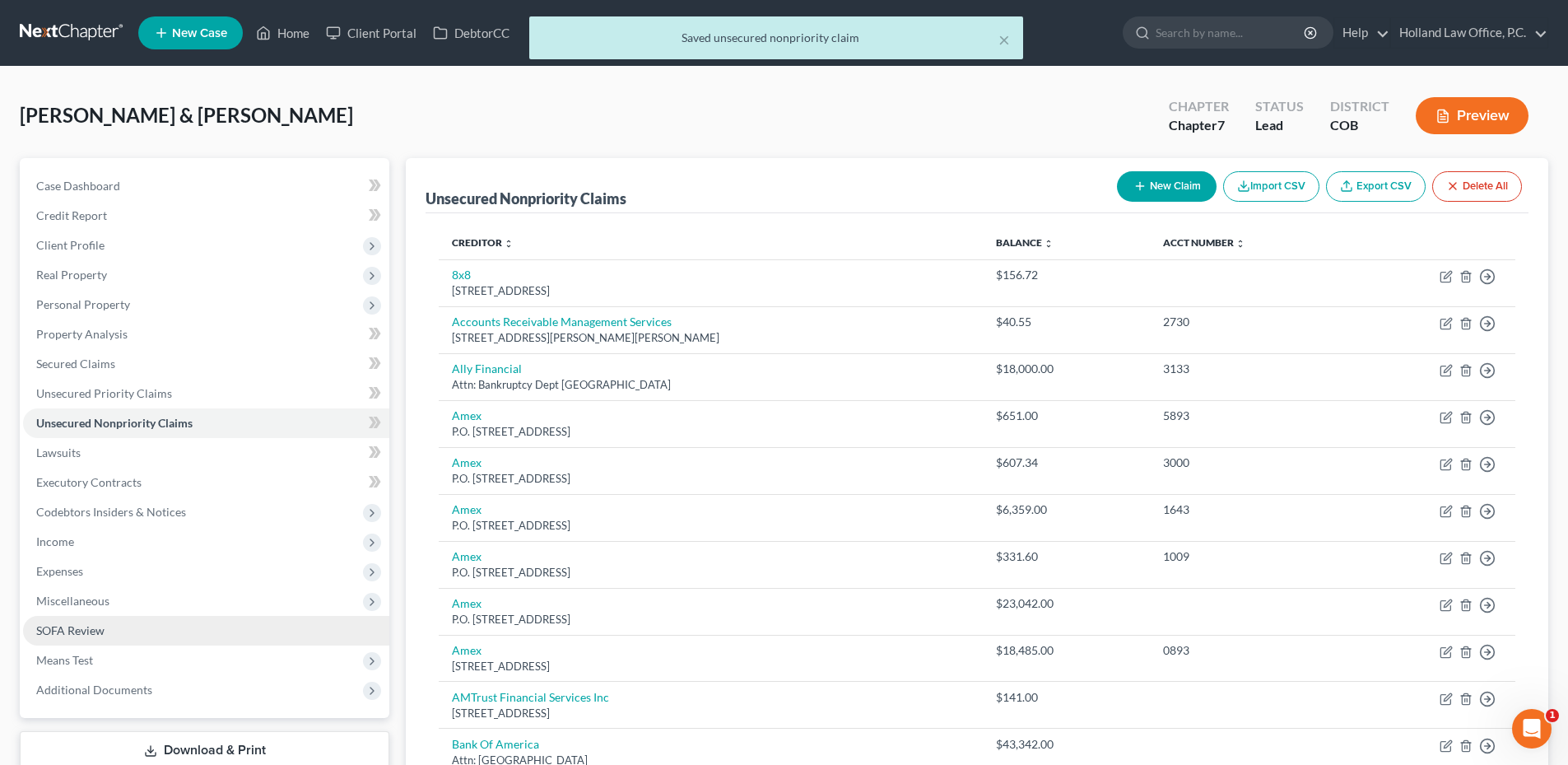
click at [95, 630] on span "SOFA Review" at bounding box center [71, 629] width 69 height 14
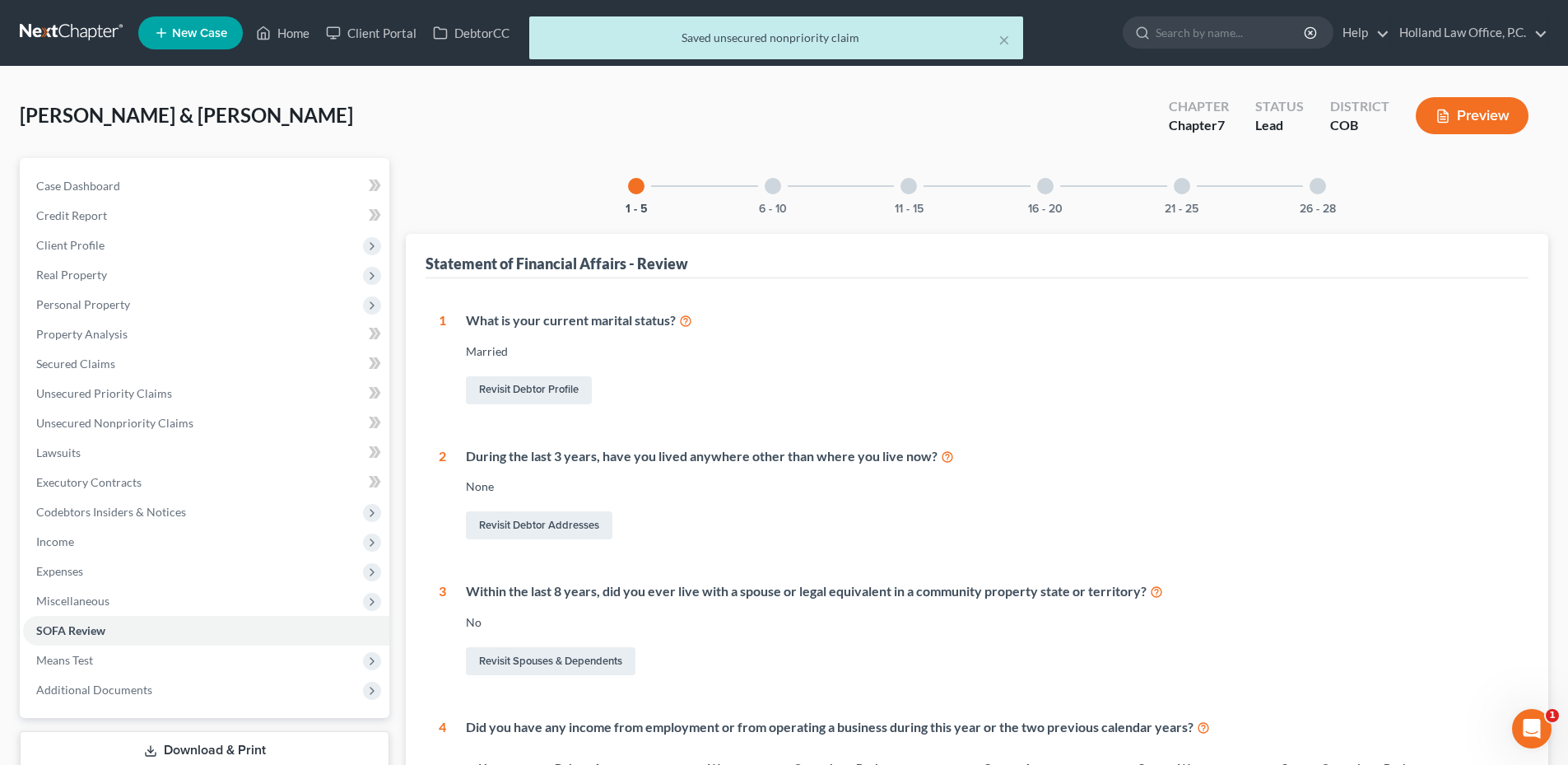
click at [754, 183] on div "6 - 10" at bounding box center [773, 185] width 56 height 56
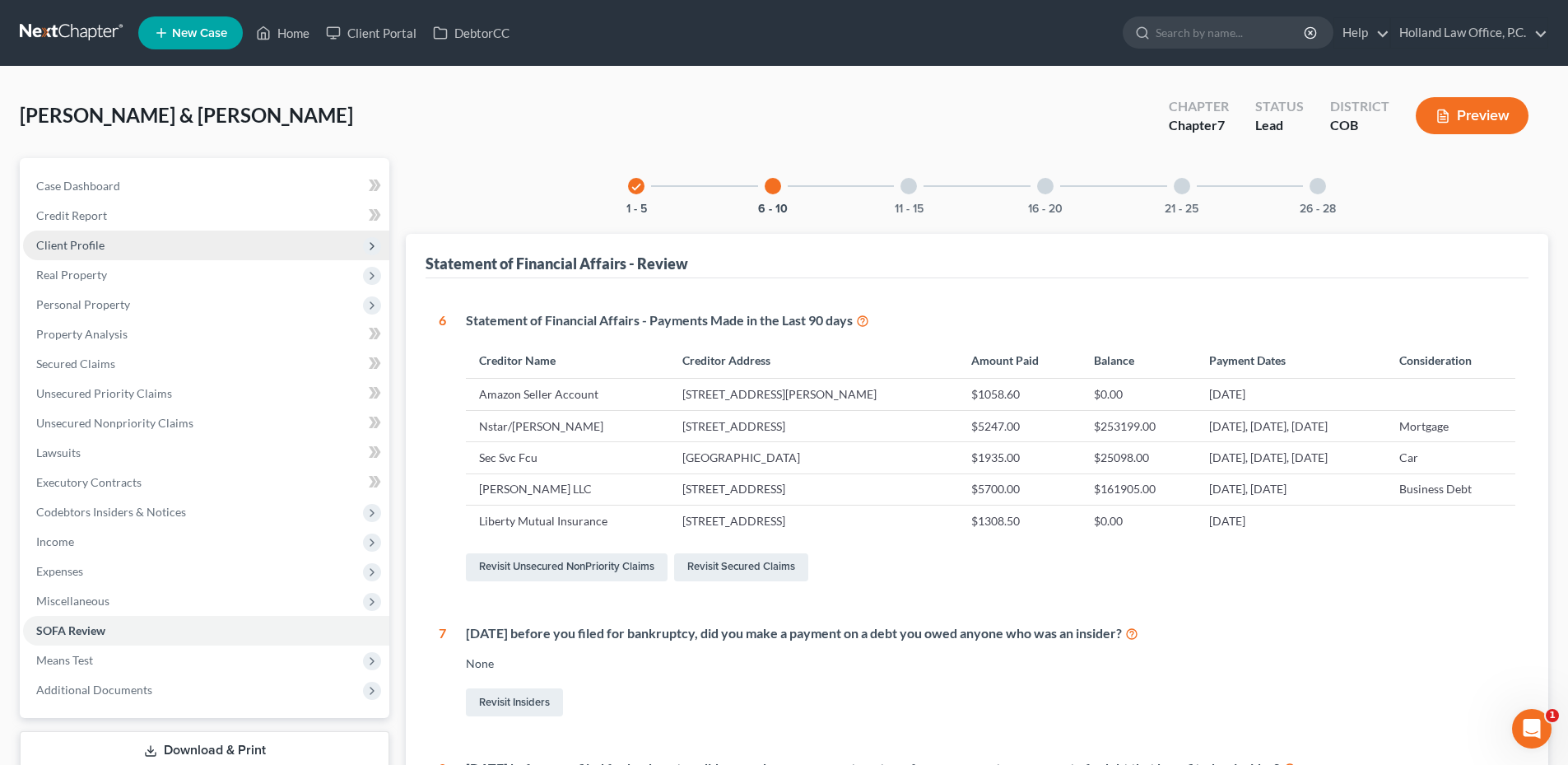
click at [111, 249] on span "Client Profile" at bounding box center [206, 244] width 367 height 30
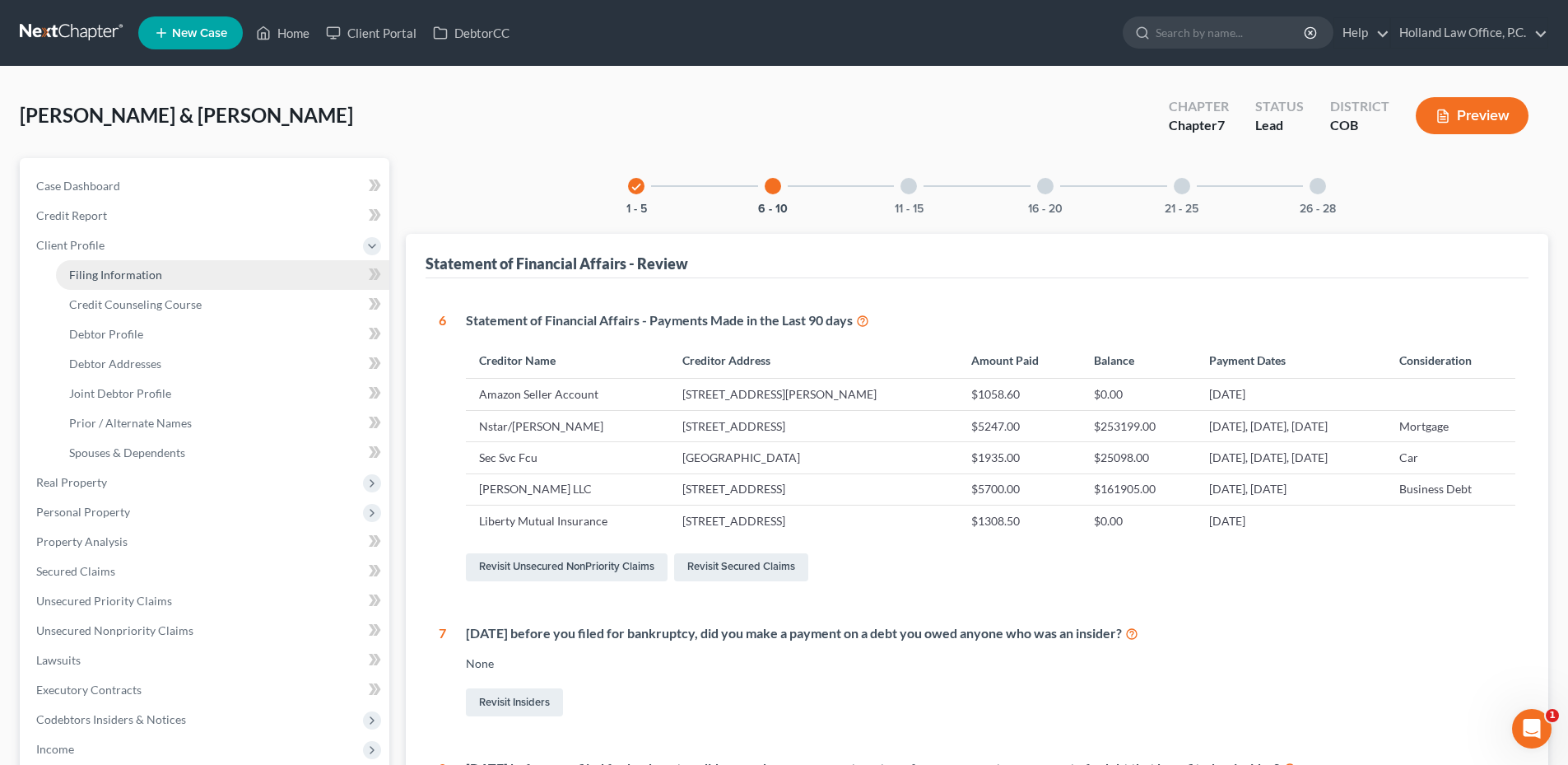
click at [128, 272] on span "Filing Information" at bounding box center [115, 274] width 93 height 14
select select "1"
select select "0"
select select "5"
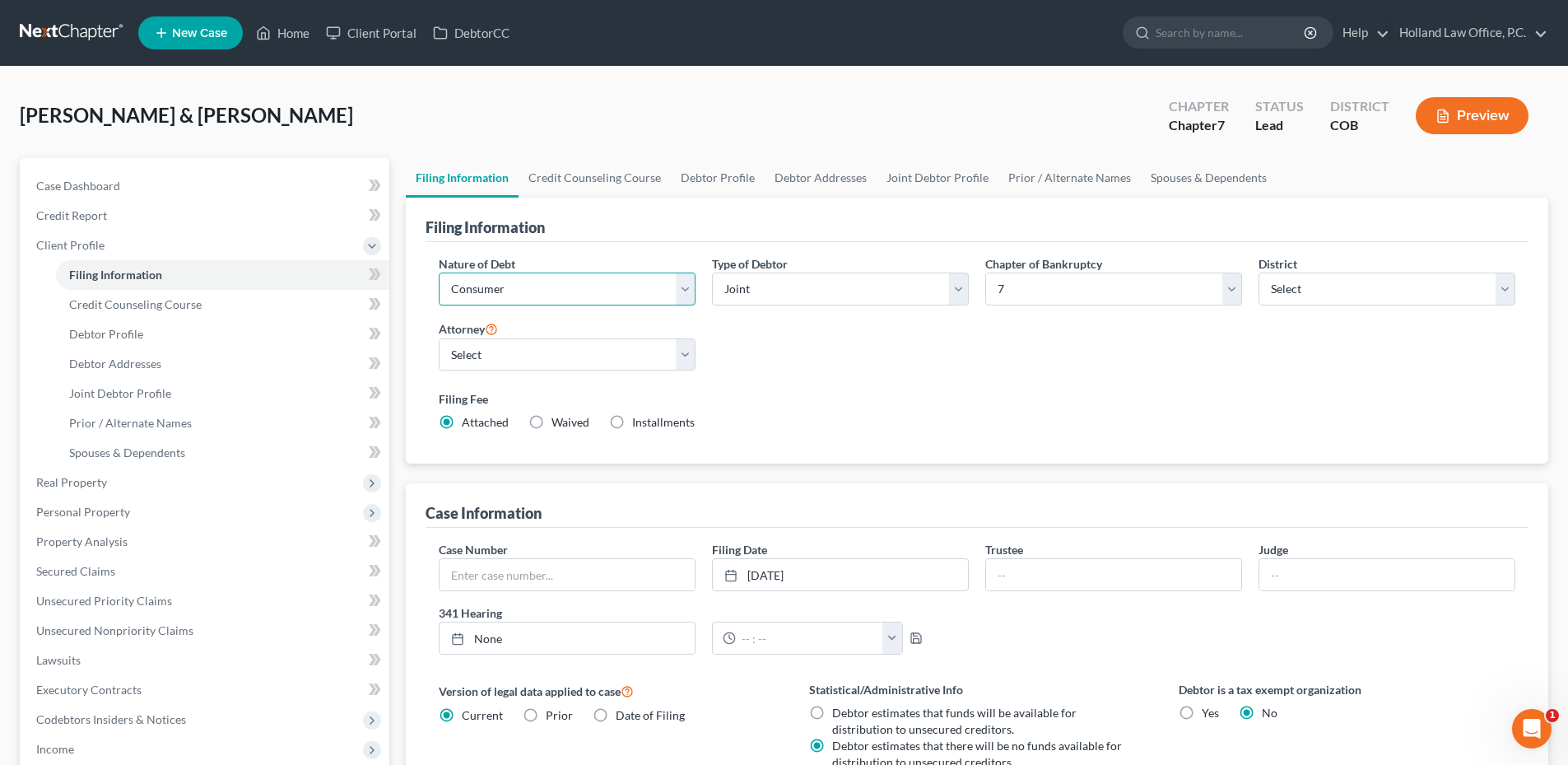
click at [567, 292] on select "Select Business Consumer Other" at bounding box center [566, 288] width 257 height 32
drag, startPoint x: 567, startPoint y: 292, endPoint x: 599, endPoint y: 277, distance: 35.3
click at [567, 292] on select "Select Business Consumer Other" at bounding box center [566, 288] width 257 height 32
select select "0"
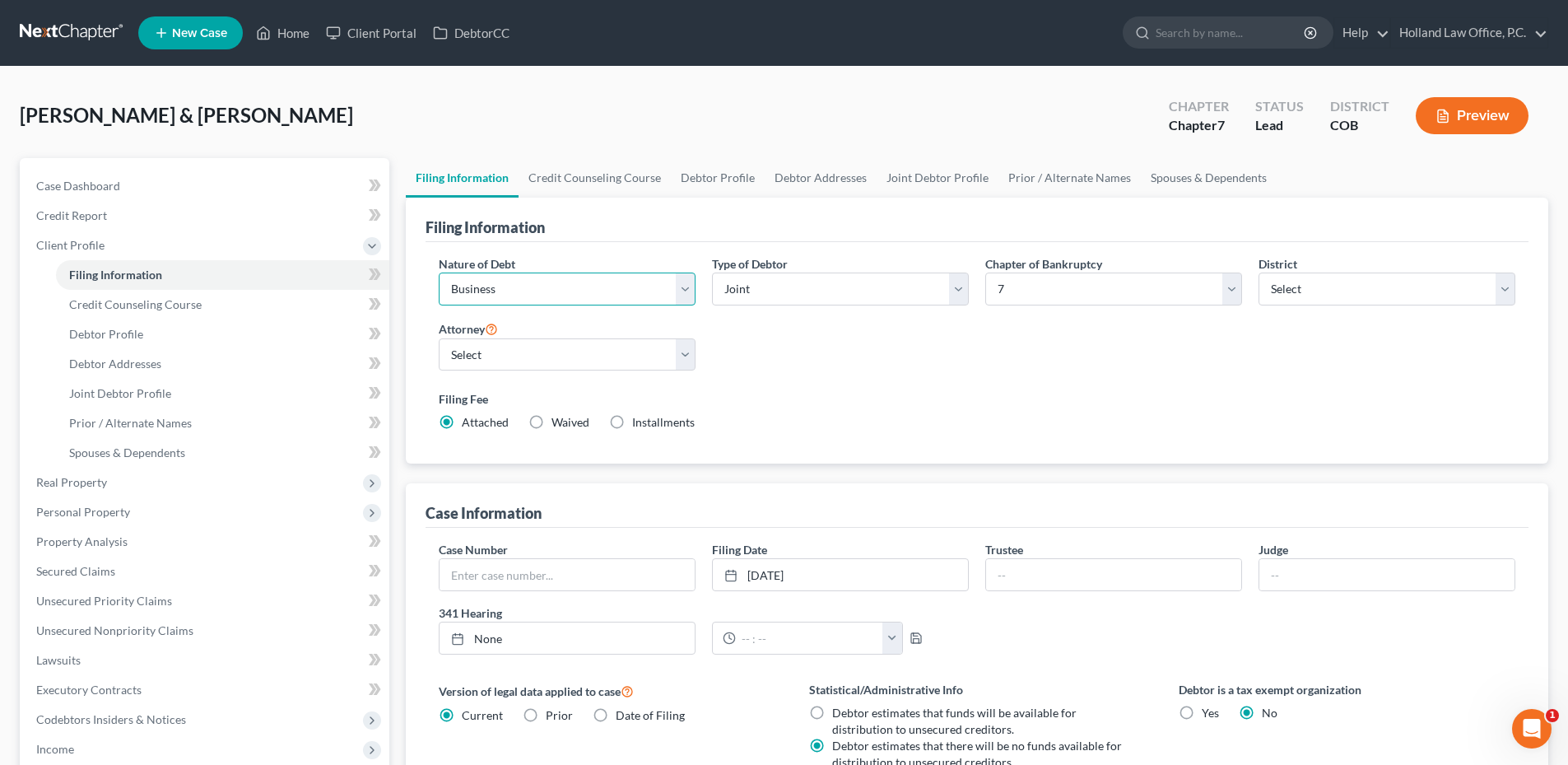
click at [438, 272] on select "Select Business Consumer Other" at bounding box center [566, 288] width 257 height 32
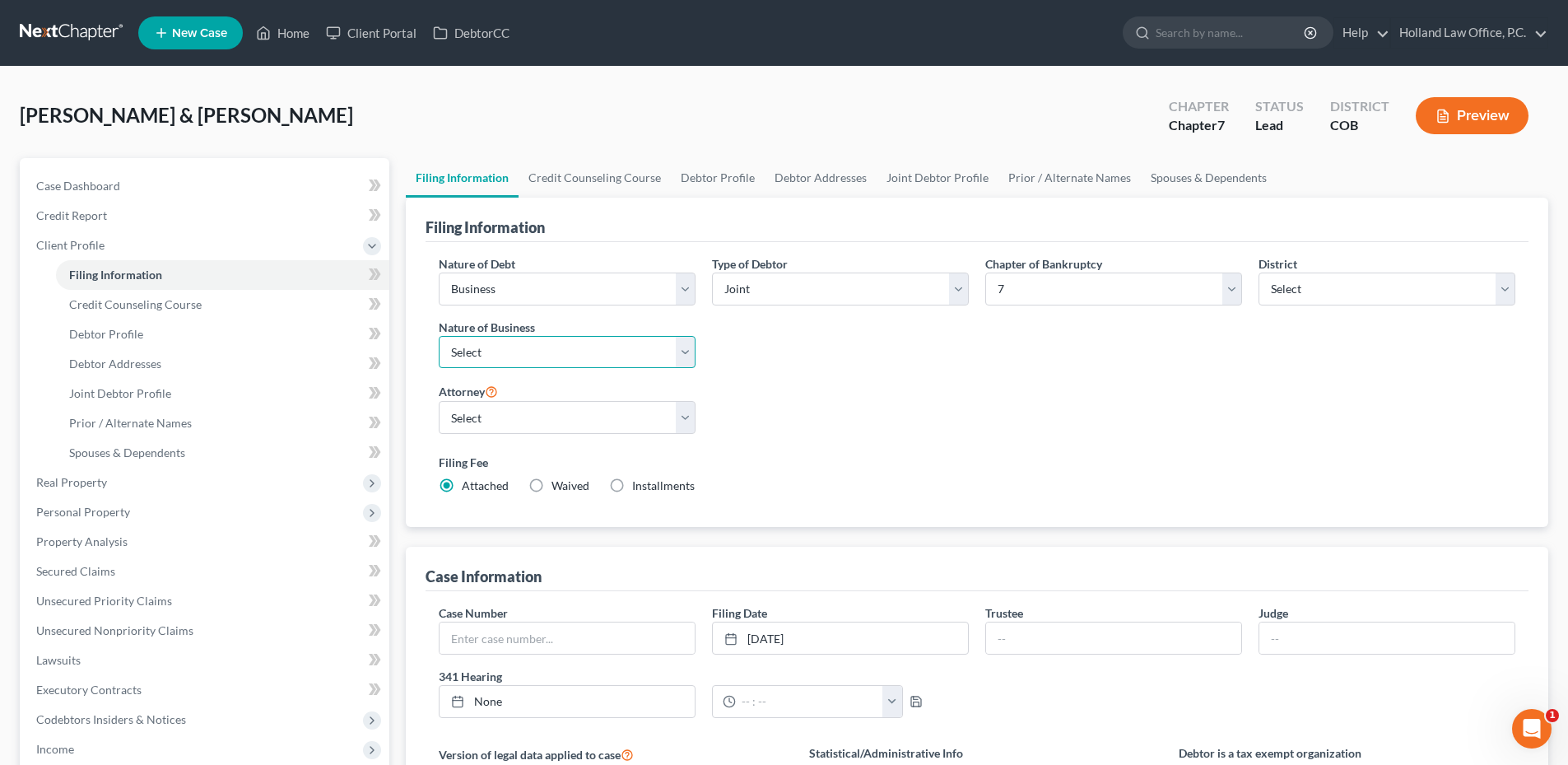
click at [635, 353] on select "Select Clearing Bank Commodity Broker Health Care Business Other Railroad Singl…" at bounding box center [566, 352] width 257 height 32
select select "3"
click at [438, 336] on select "Select Clearing Bank Commodity Broker Health Care Business Other Railroad Singl…" at bounding box center [566, 352] width 257 height 32
click at [596, 168] on link "Credit Counseling Course" at bounding box center [594, 177] width 152 height 39
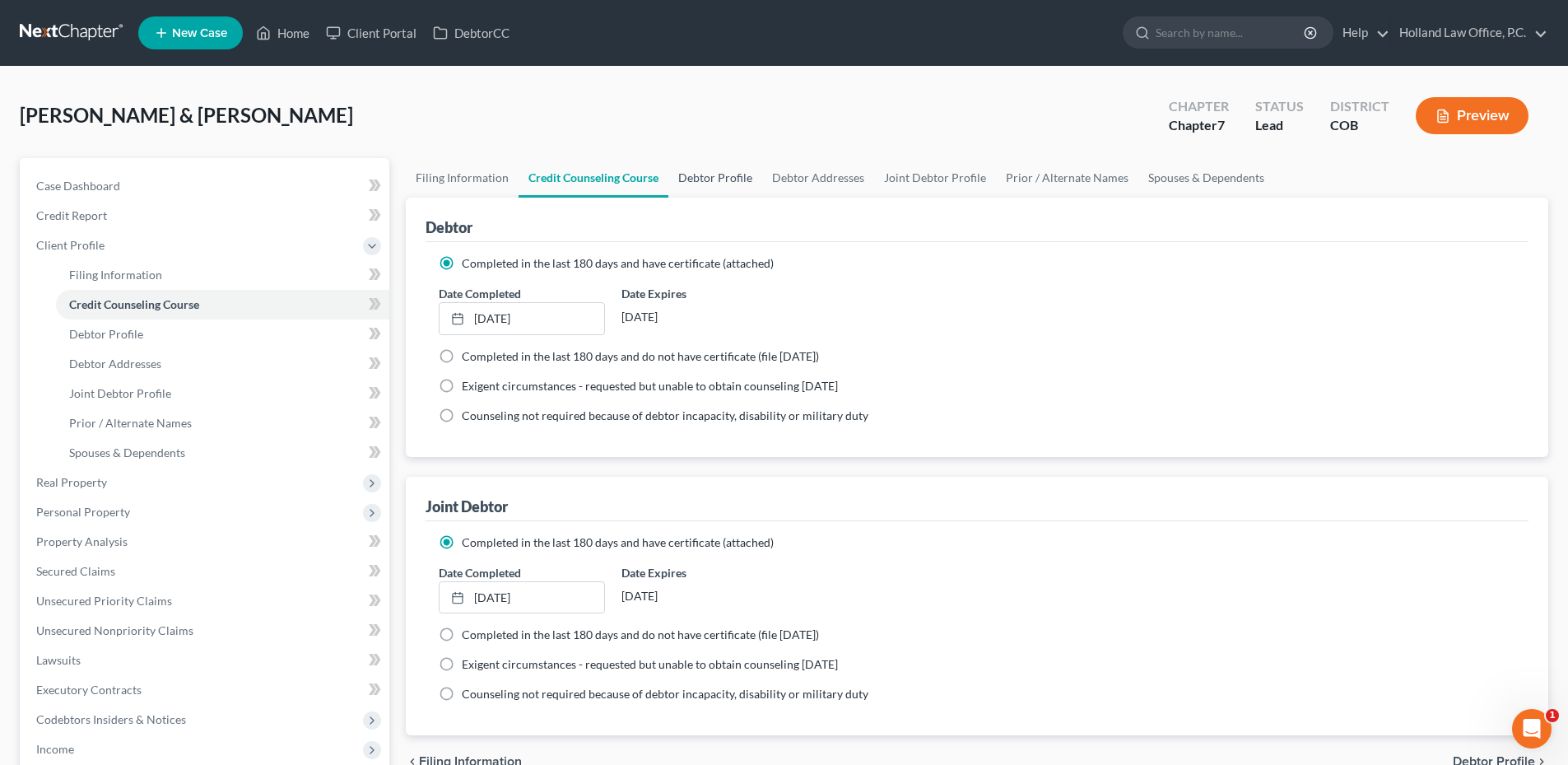
click at [736, 181] on link "Debtor Profile" at bounding box center [715, 177] width 94 height 39
select select "1"
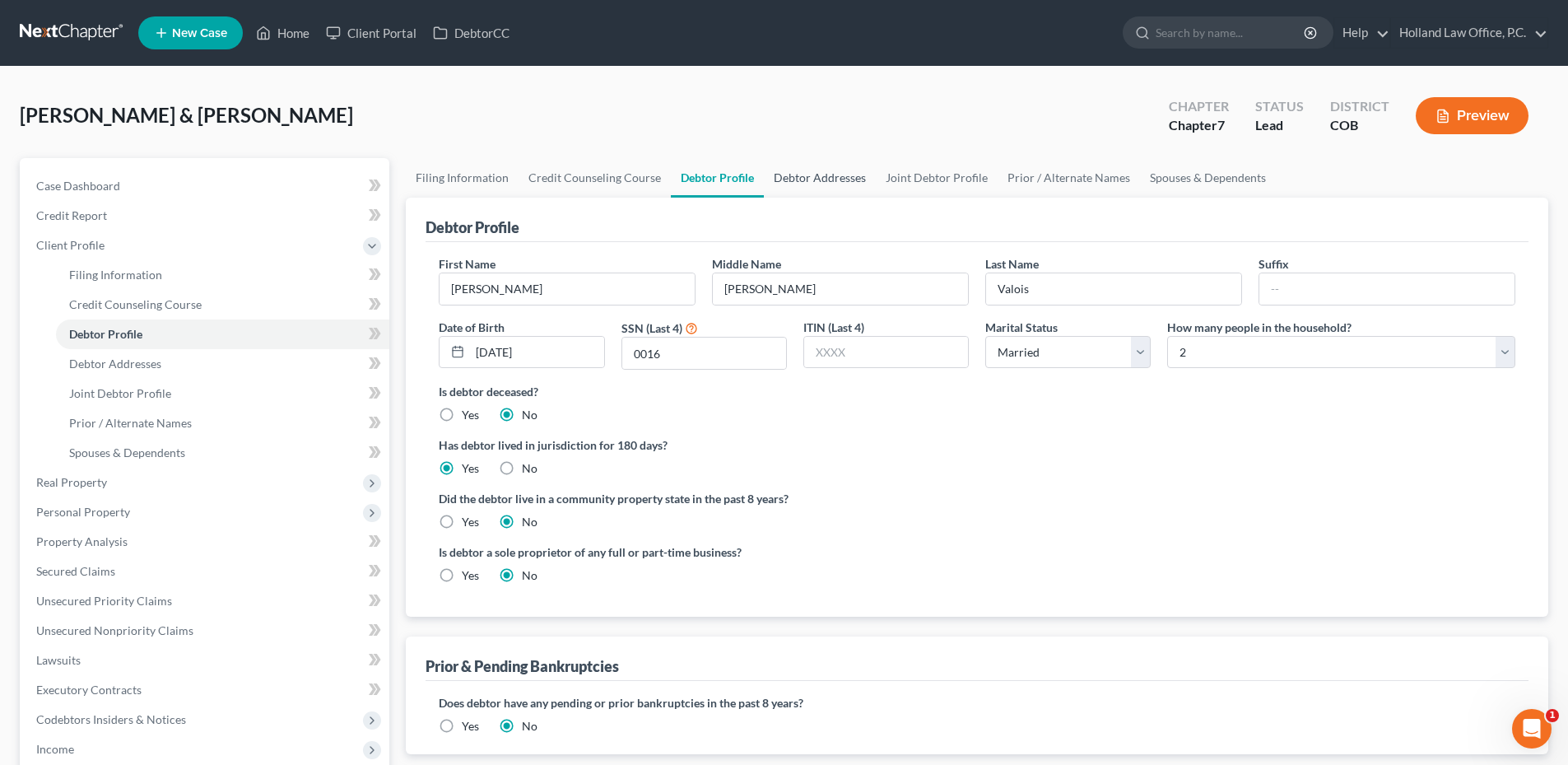
click at [807, 173] on link "Debtor Addresses" at bounding box center [819, 177] width 112 height 39
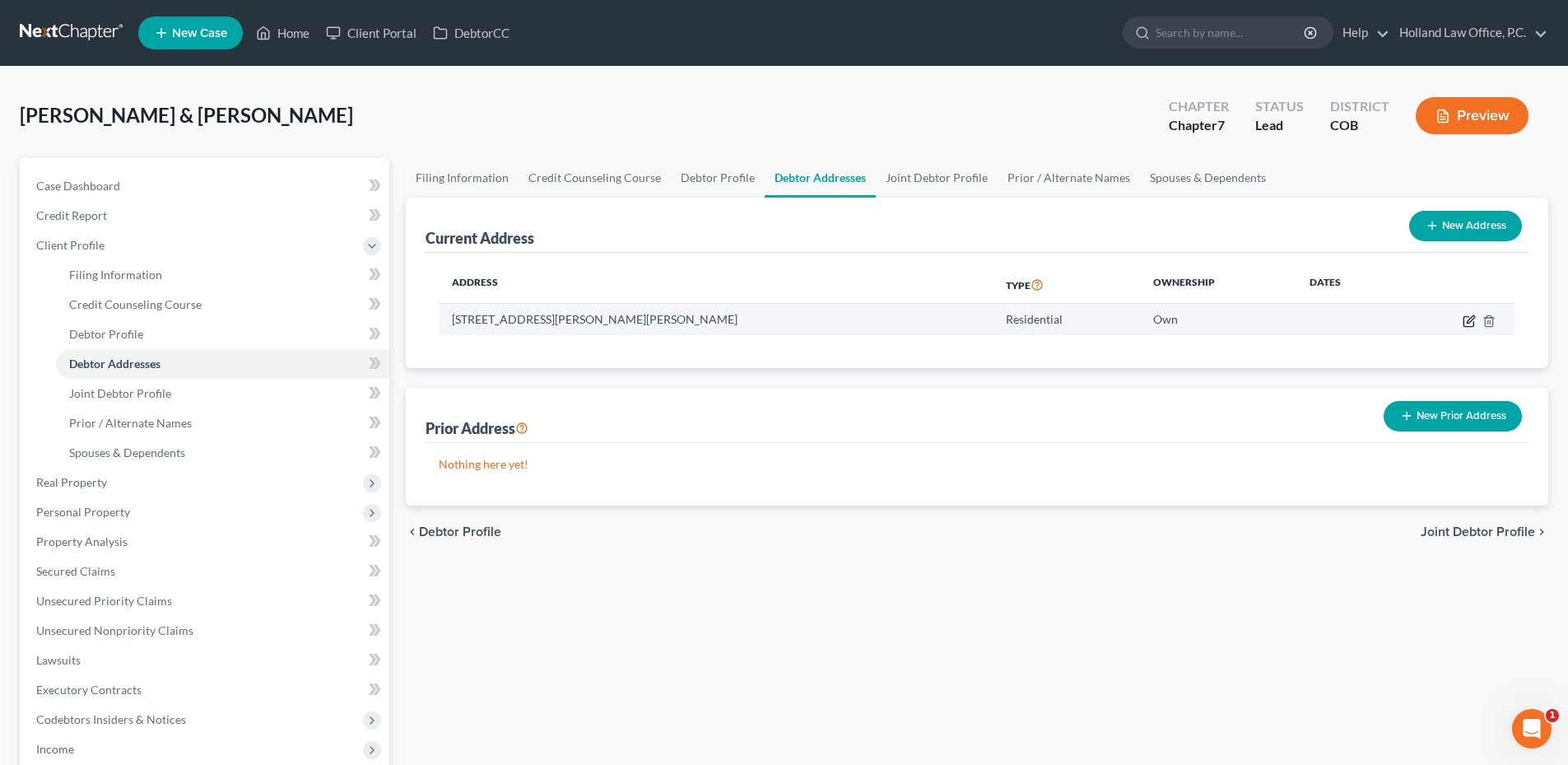
click at [1467, 318] on icon "button" at bounding box center [1469, 321] width 13 height 13
select select "5"
select select "62"
select select "0"
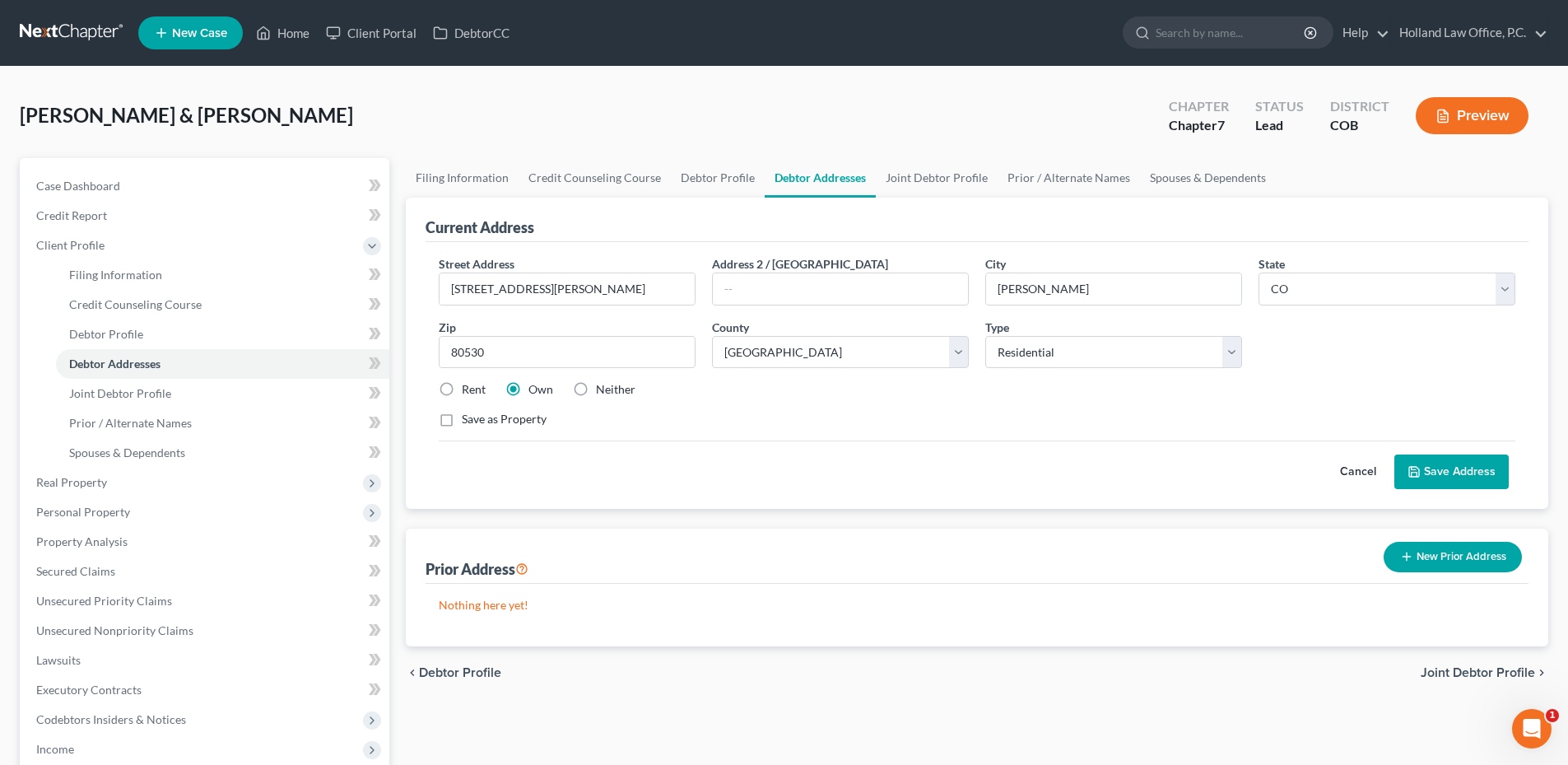
click at [1440, 485] on button "Save Address" at bounding box center [1451, 472] width 115 height 34
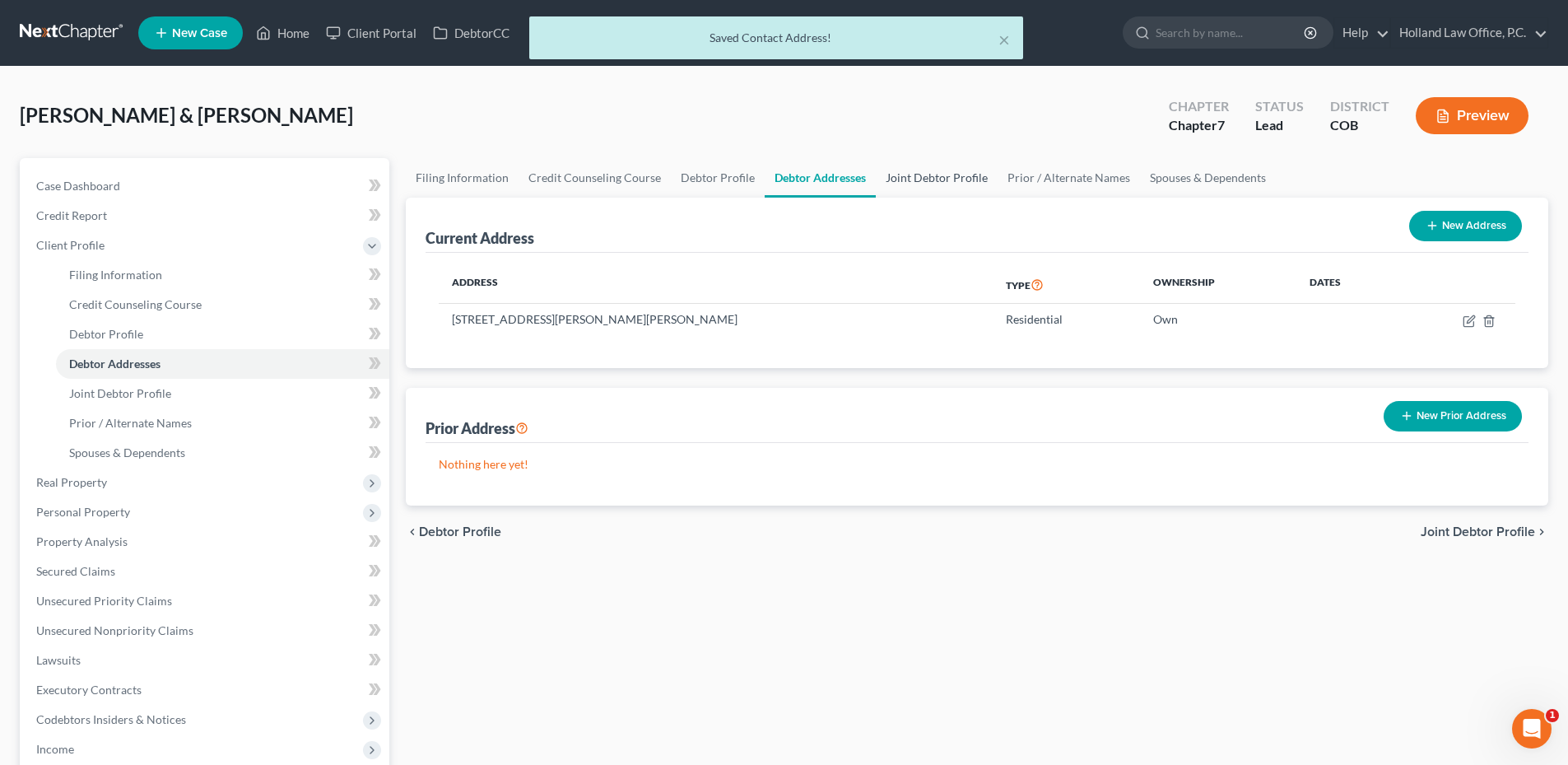
click at [939, 172] on link "Joint Debtor Profile" at bounding box center [937, 177] width 122 height 39
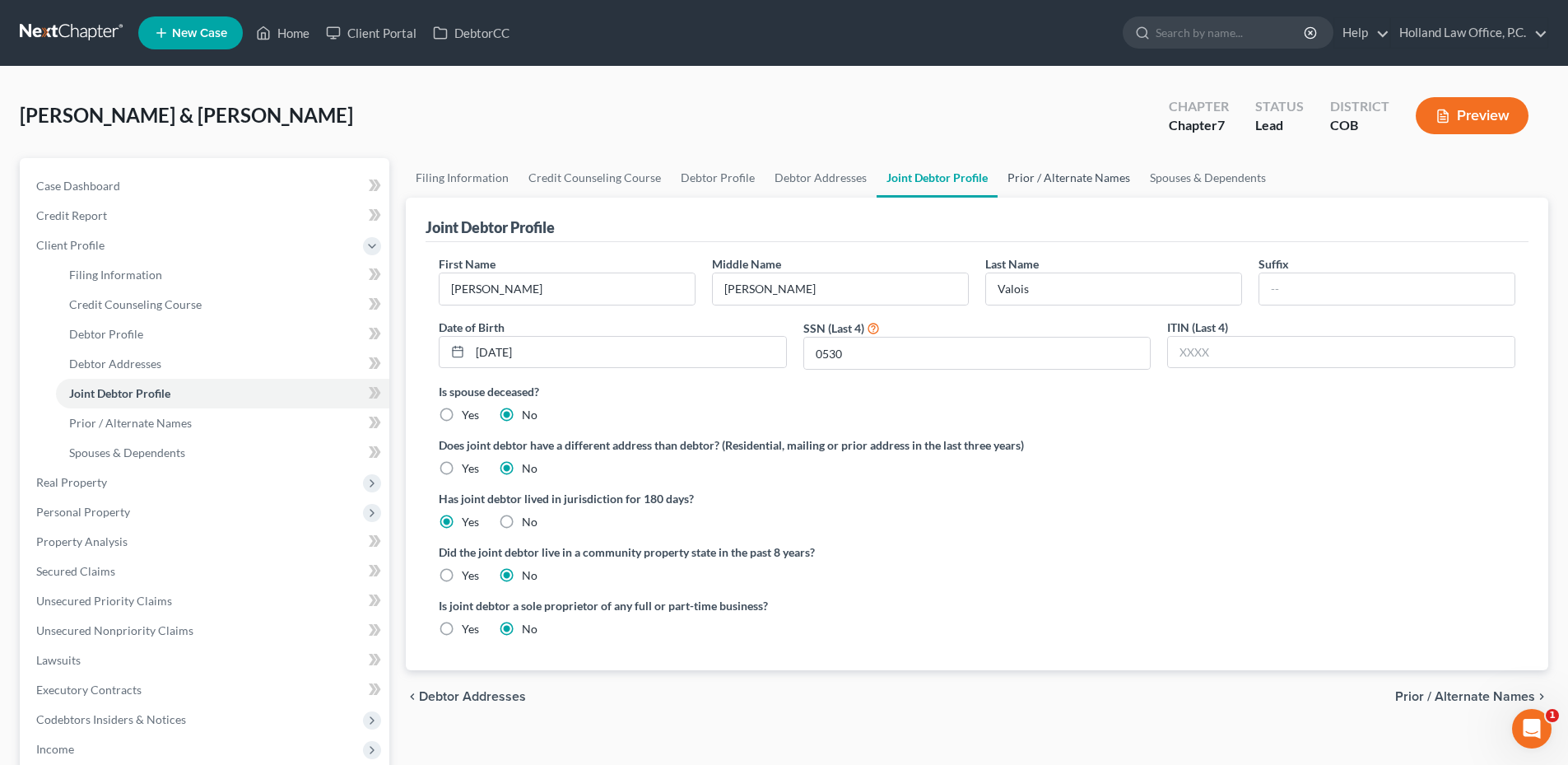
click at [1087, 170] on link "Prior / Alternate Names" at bounding box center [1069, 177] width 142 height 39
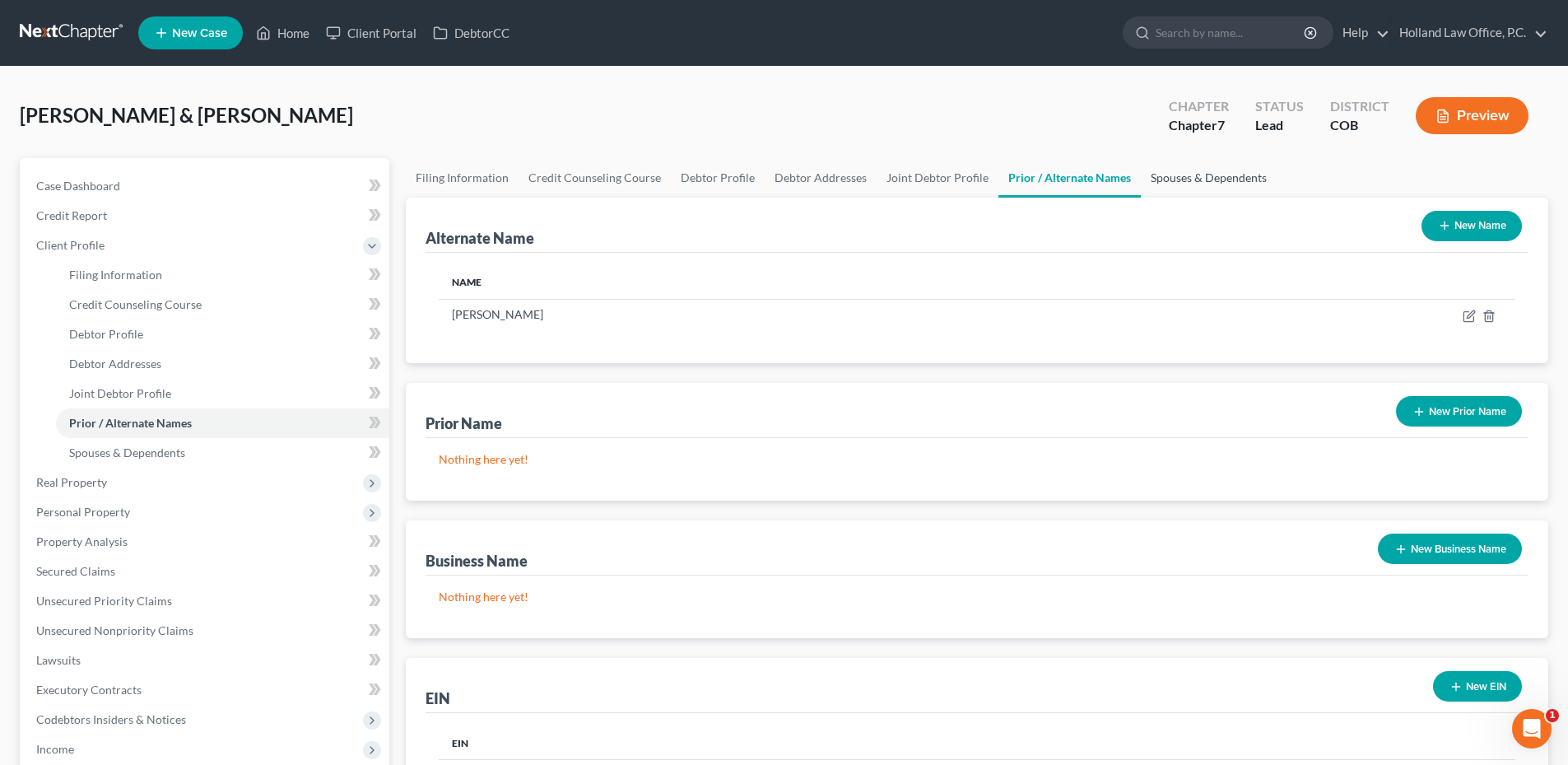
click at [1151, 177] on link "Spouses & Dependents" at bounding box center [1208, 177] width 136 height 39
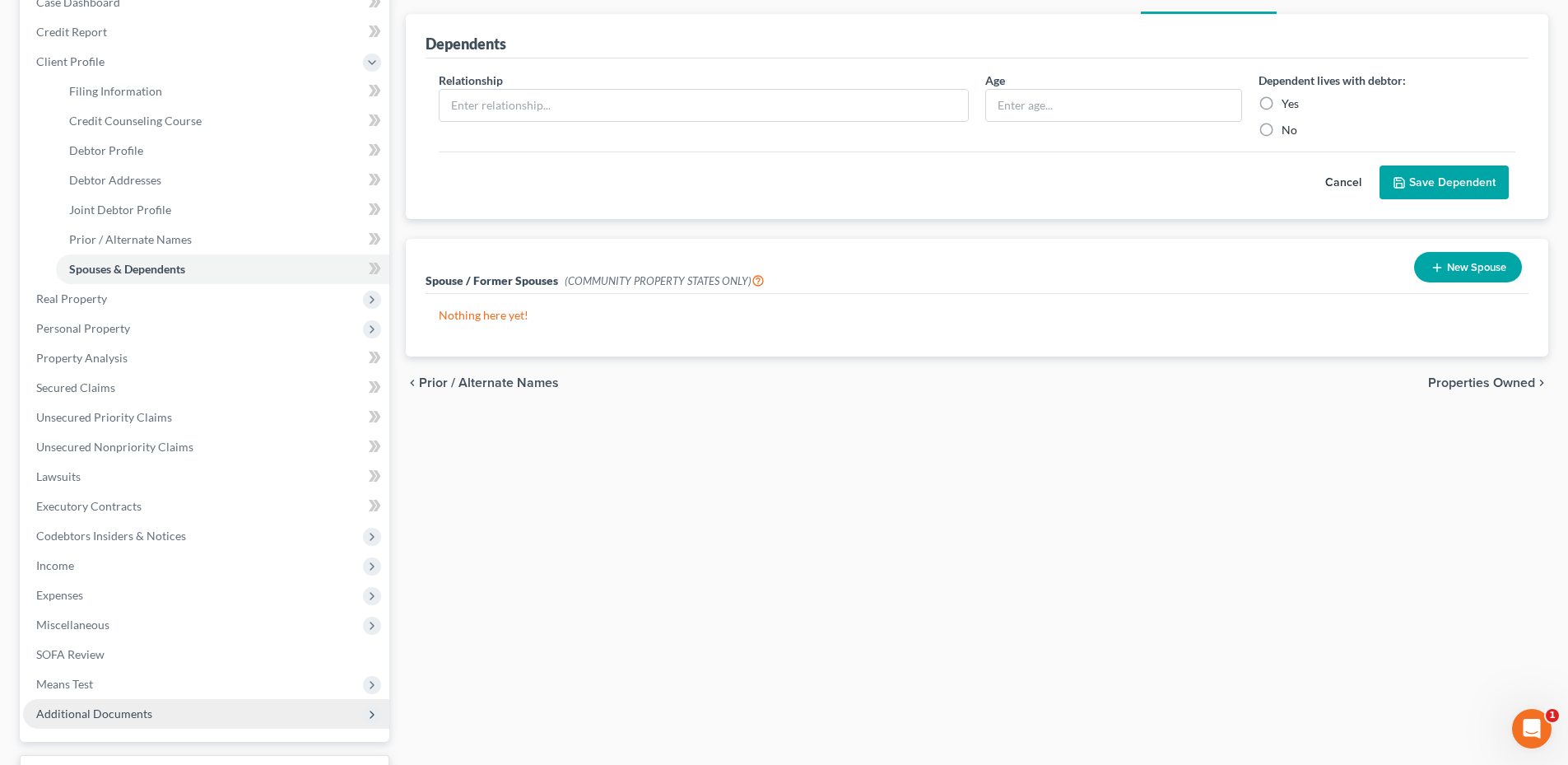
scroll to position [318, 0]
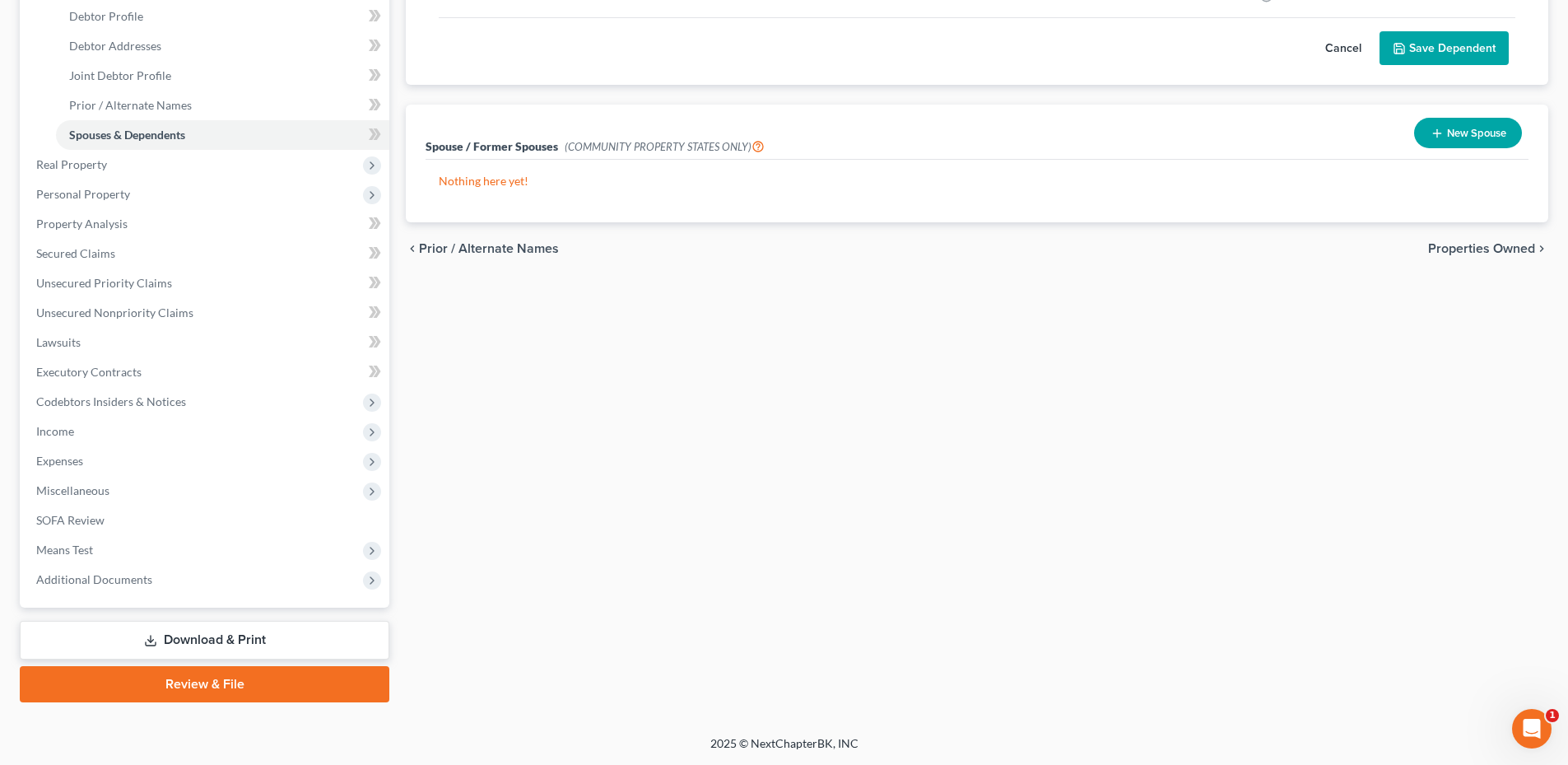
click at [165, 642] on link "Download & Print" at bounding box center [204, 640] width 370 height 39
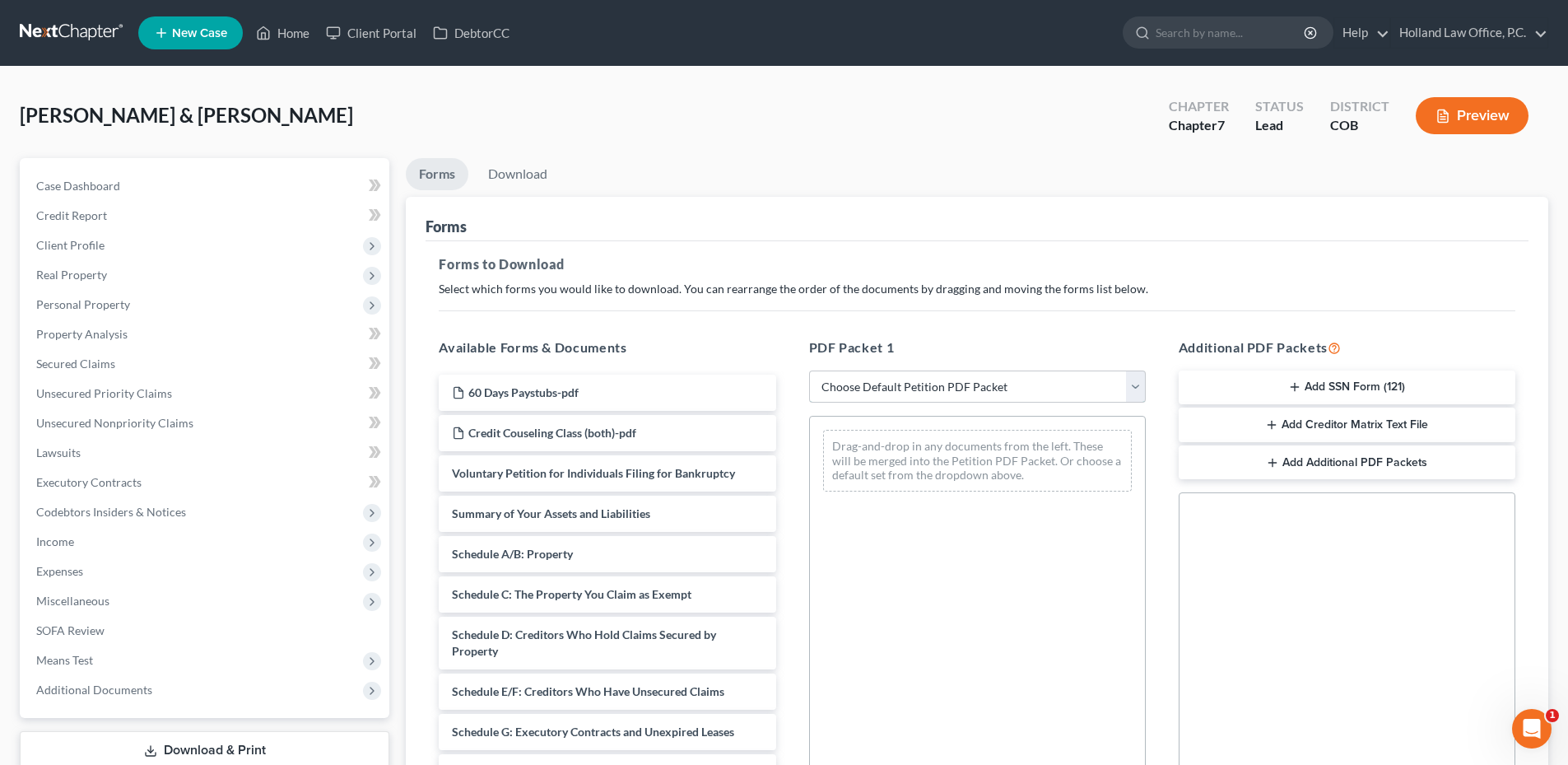
click at [938, 393] on select "Choose Default Petition PDF Packet Complete Bankruptcy Petition (all forms and …" at bounding box center [977, 387] width 336 height 32
select select "6"
click at [809, 371] on select "Choose Default Petition PDF Packet Complete Bankruptcy Petition (all forms and …" at bounding box center [977, 387] width 336 height 32
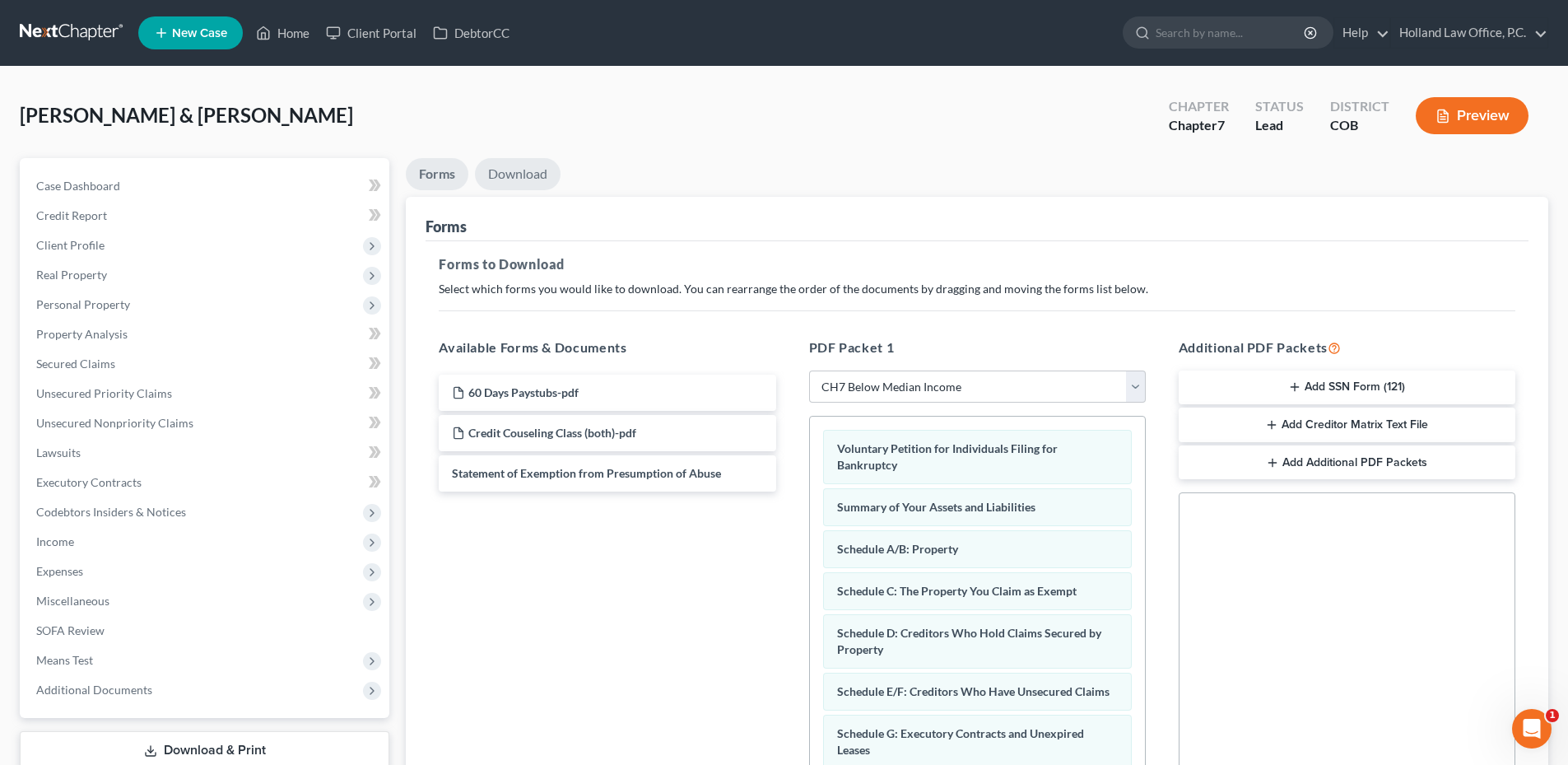
click at [532, 180] on link "Download" at bounding box center [518, 174] width 86 height 32
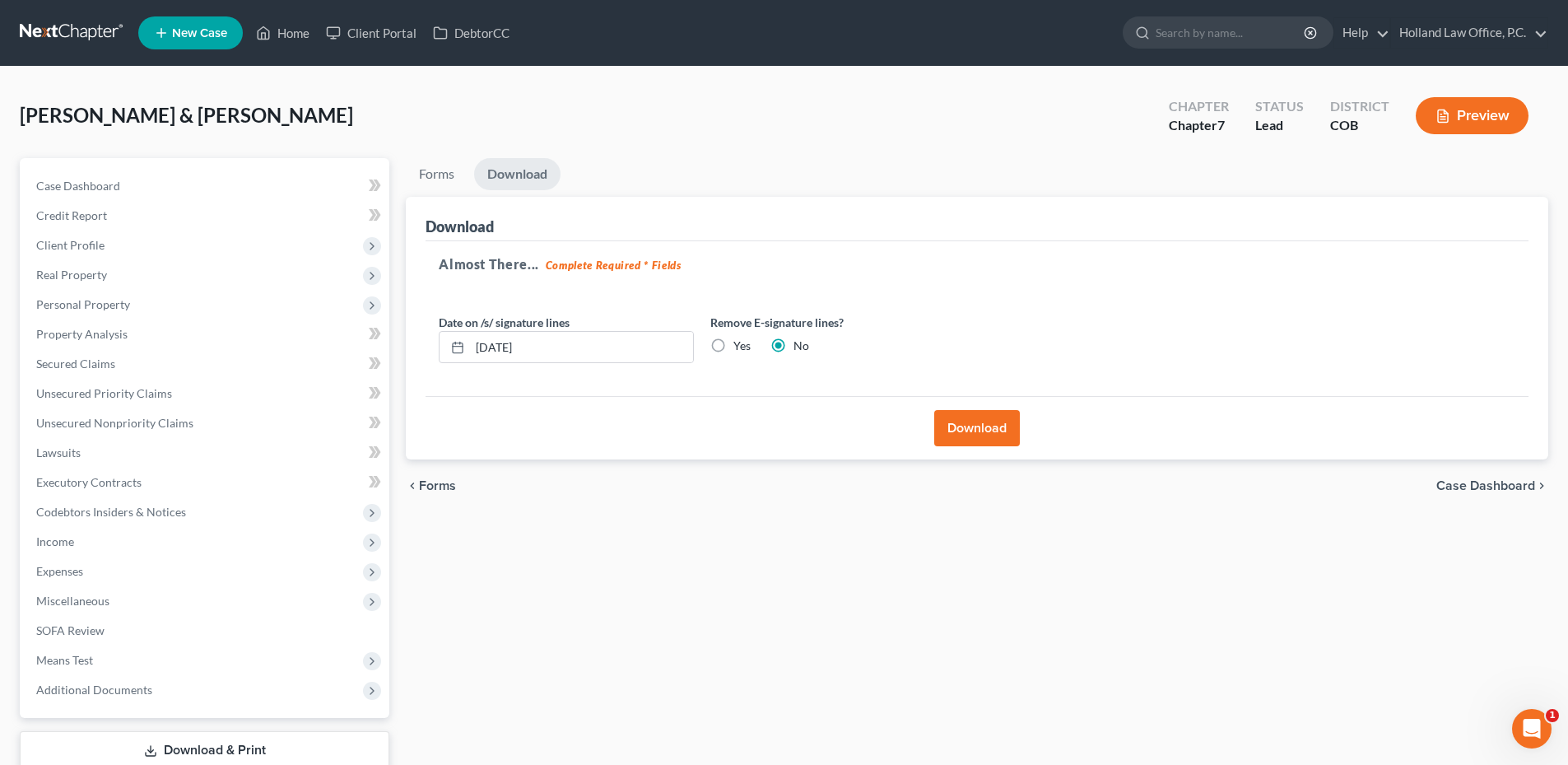
click at [733, 347] on label "Yes" at bounding box center [742, 345] width 17 height 16
click at [740, 347] on input "Yes" at bounding box center [745, 342] width 11 height 11
radio input "true"
radio input "false"
click at [435, 183] on link "Forms" at bounding box center [436, 174] width 62 height 32
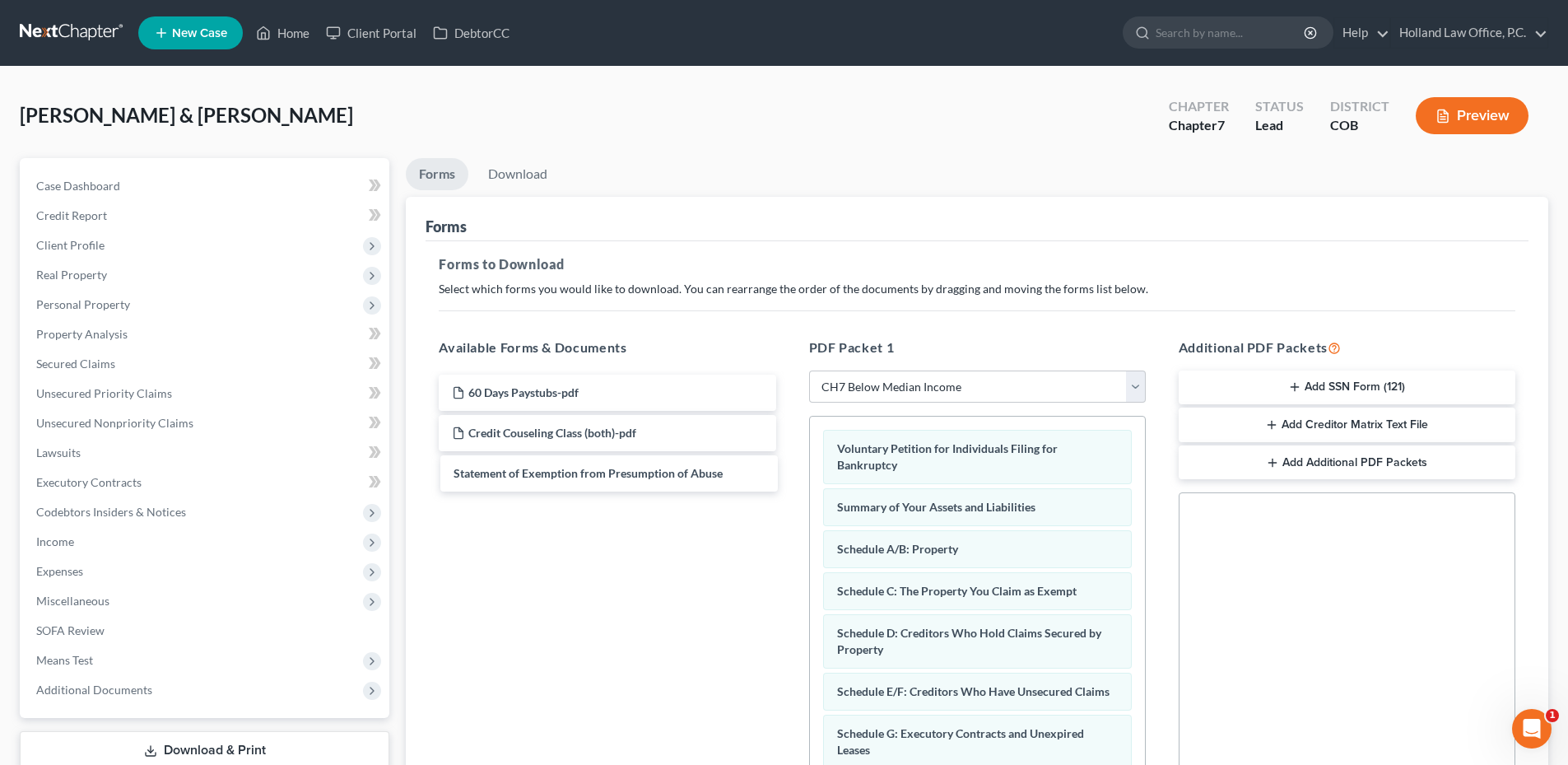
click at [613, 484] on div "Statement of Exemption from Presumption of Abuse 60 Days Paystubs-pdf Credit Co…" at bounding box center [607, 433] width 363 height 117
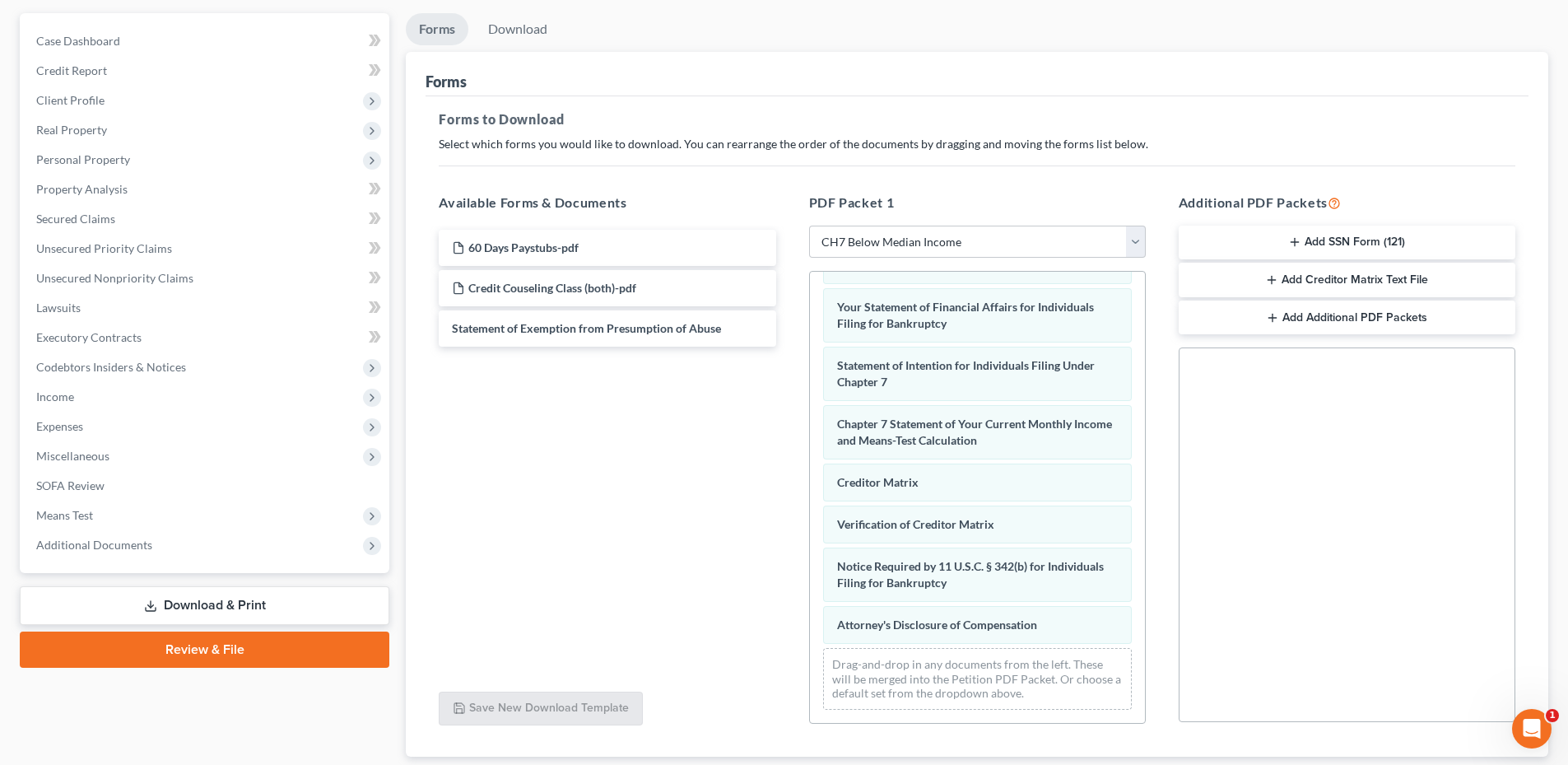
scroll to position [252, 0]
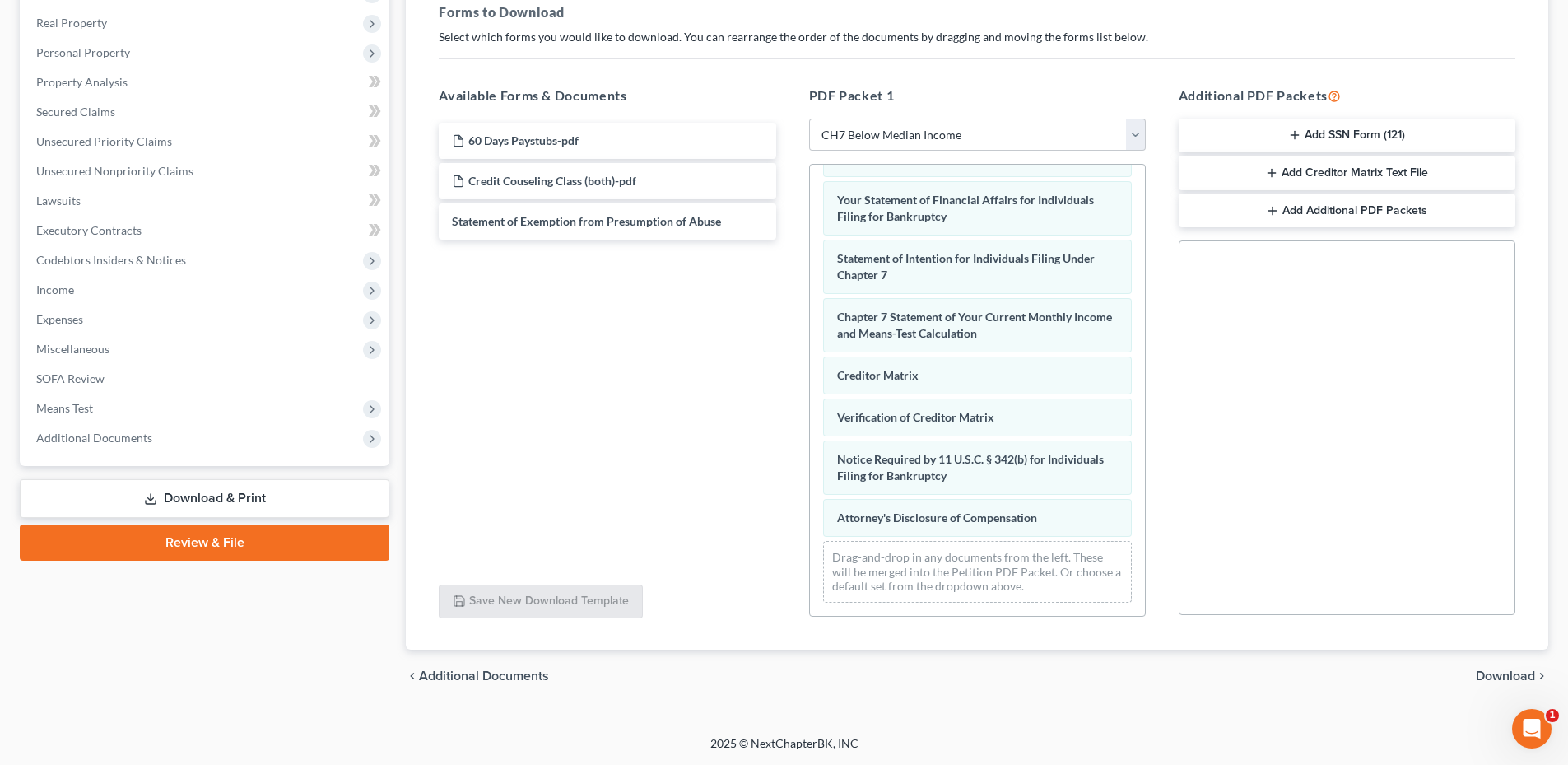
click at [1317, 128] on button "Add SSN Form (121)" at bounding box center [1346, 136] width 336 height 34
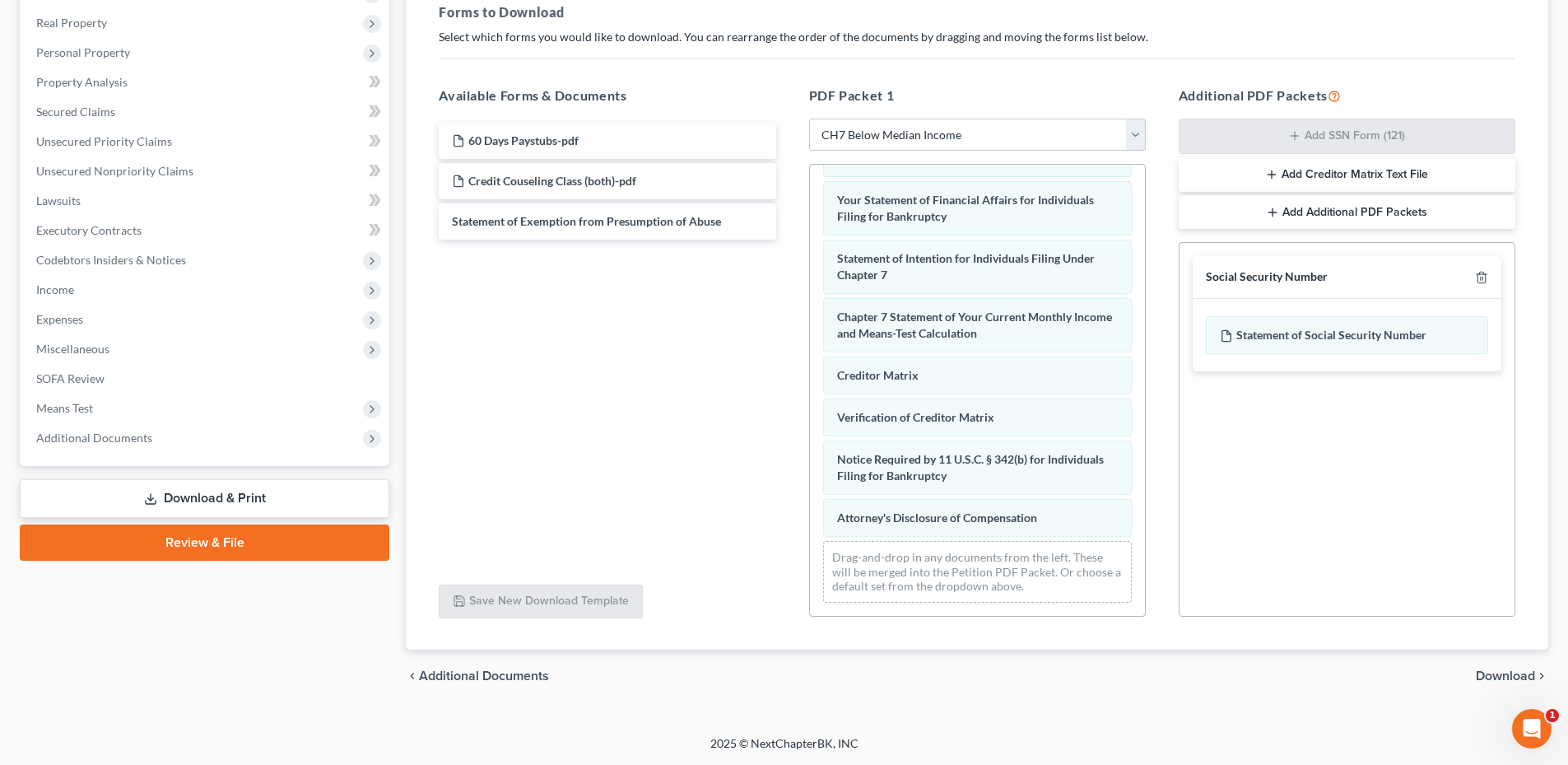
scroll to position [0, 0]
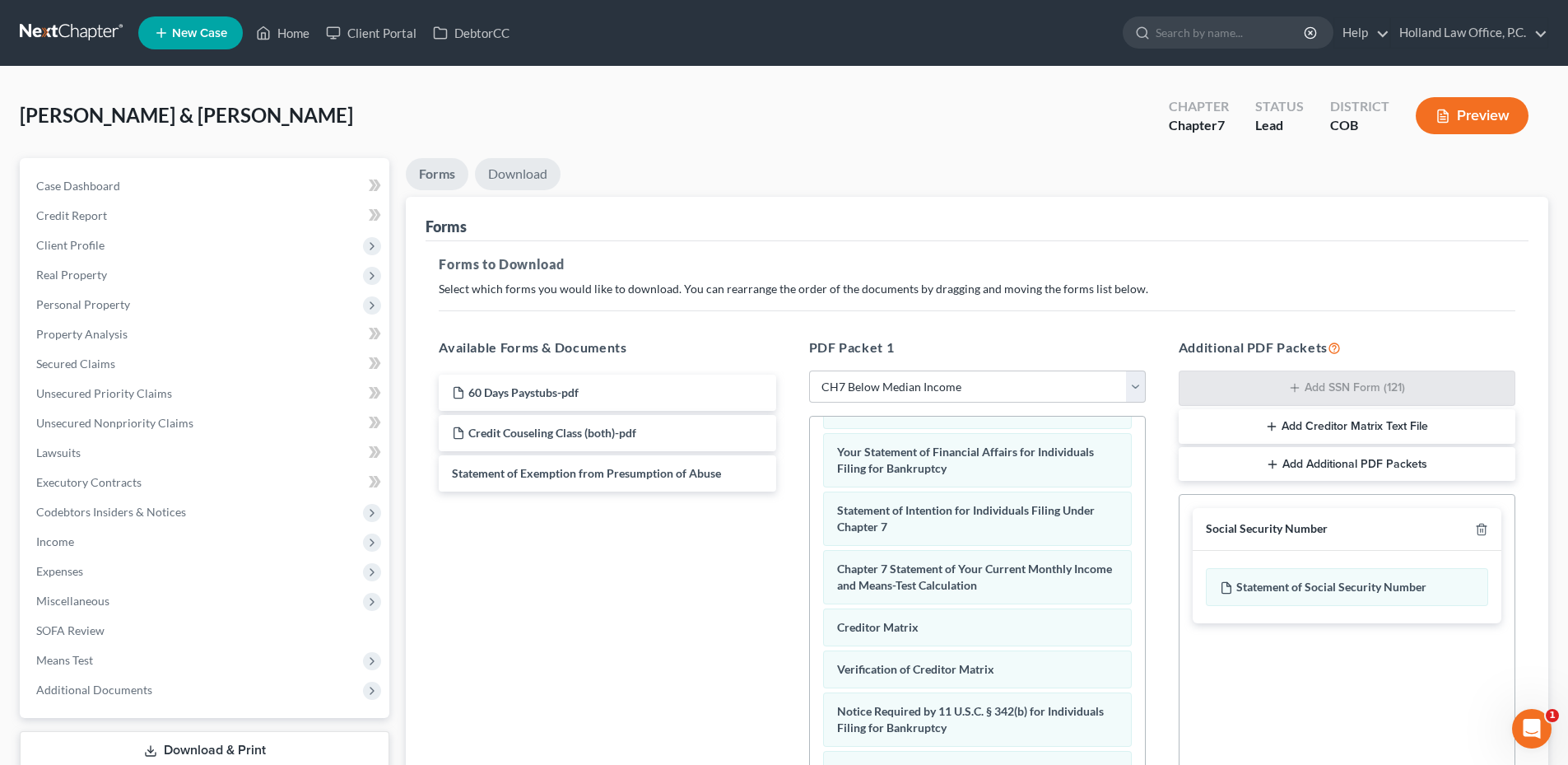
click at [549, 187] on link "Download" at bounding box center [518, 174] width 86 height 32
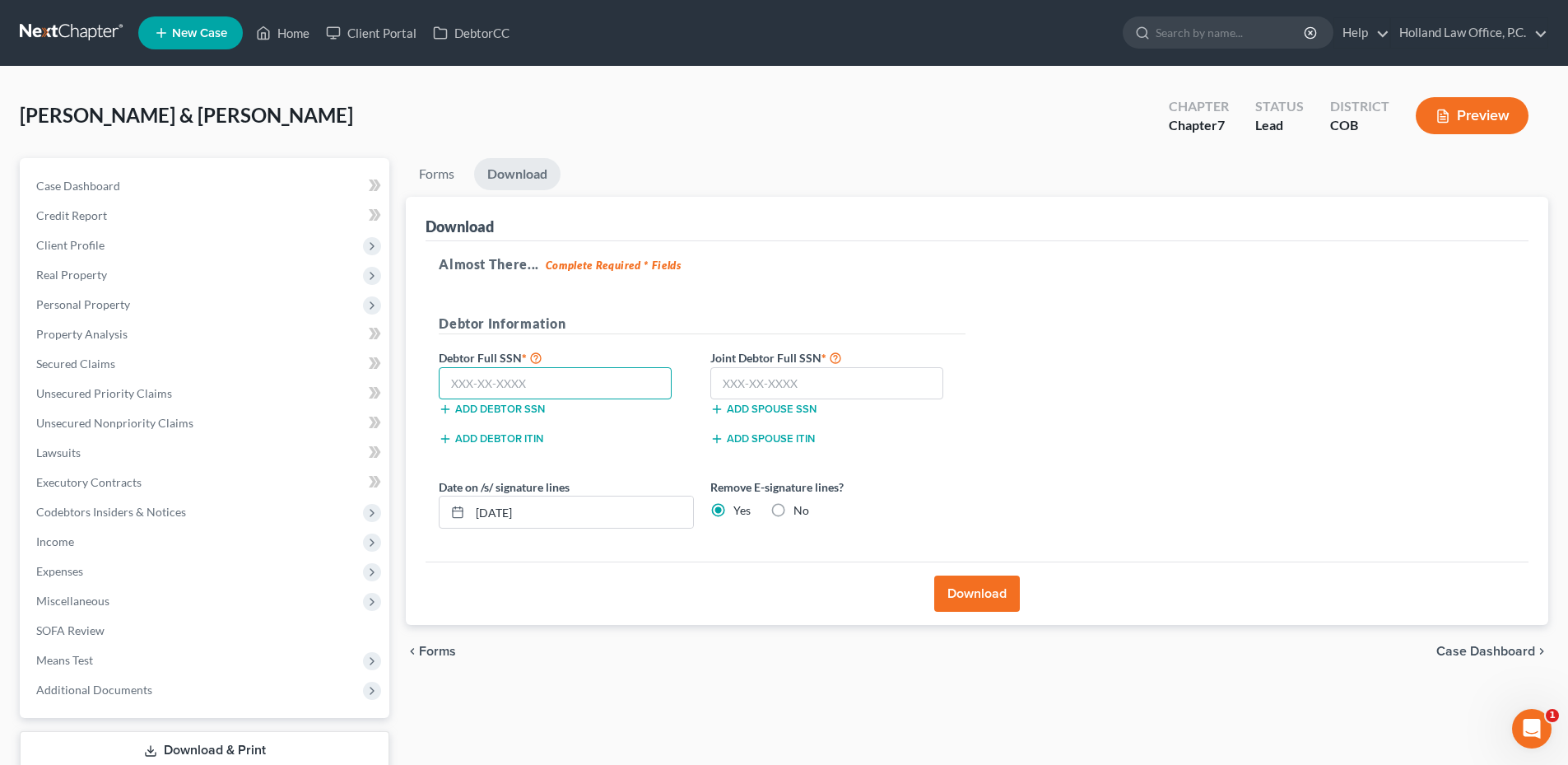
click at [556, 371] on input "text" at bounding box center [555, 383] width 233 height 32
type input "572-97-0016"
click at [887, 384] on input "text" at bounding box center [827, 383] width 233 height 32
type input "524-51-0530"
click at [987, 592] on button "Download" at bounding box center [977, 593] width 86 height 36
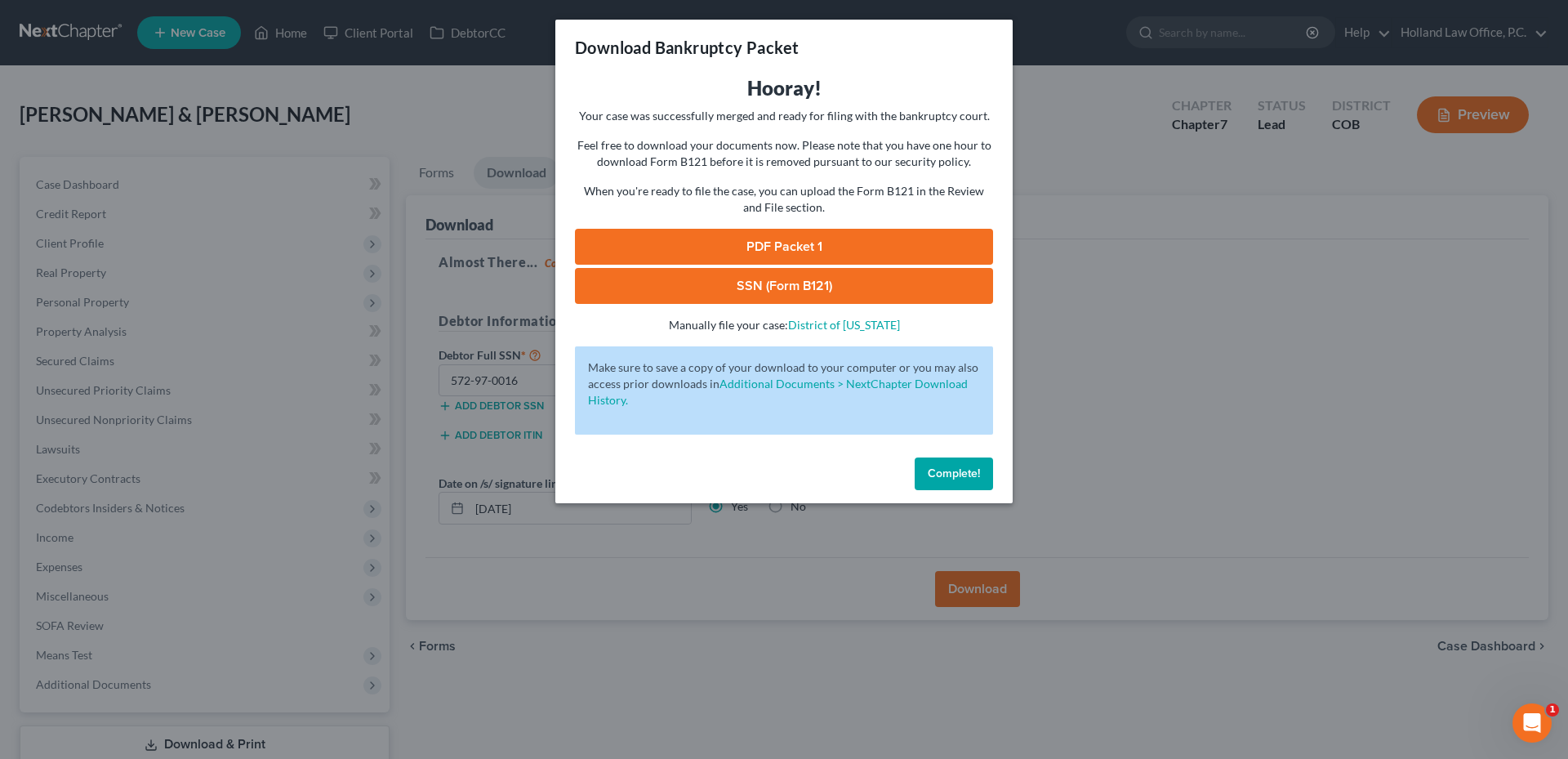
click at [803, 282] on link "SSN (Form B121)" at bounding box center [784, 286] width 418 height 36
click at [782, 238] on link "PDF Packet 1" at bounding box center [784, 246] width 418 height 36
click at [952, 467] on span "Complete!" at bounding box center [953, 473] width 52 height 14
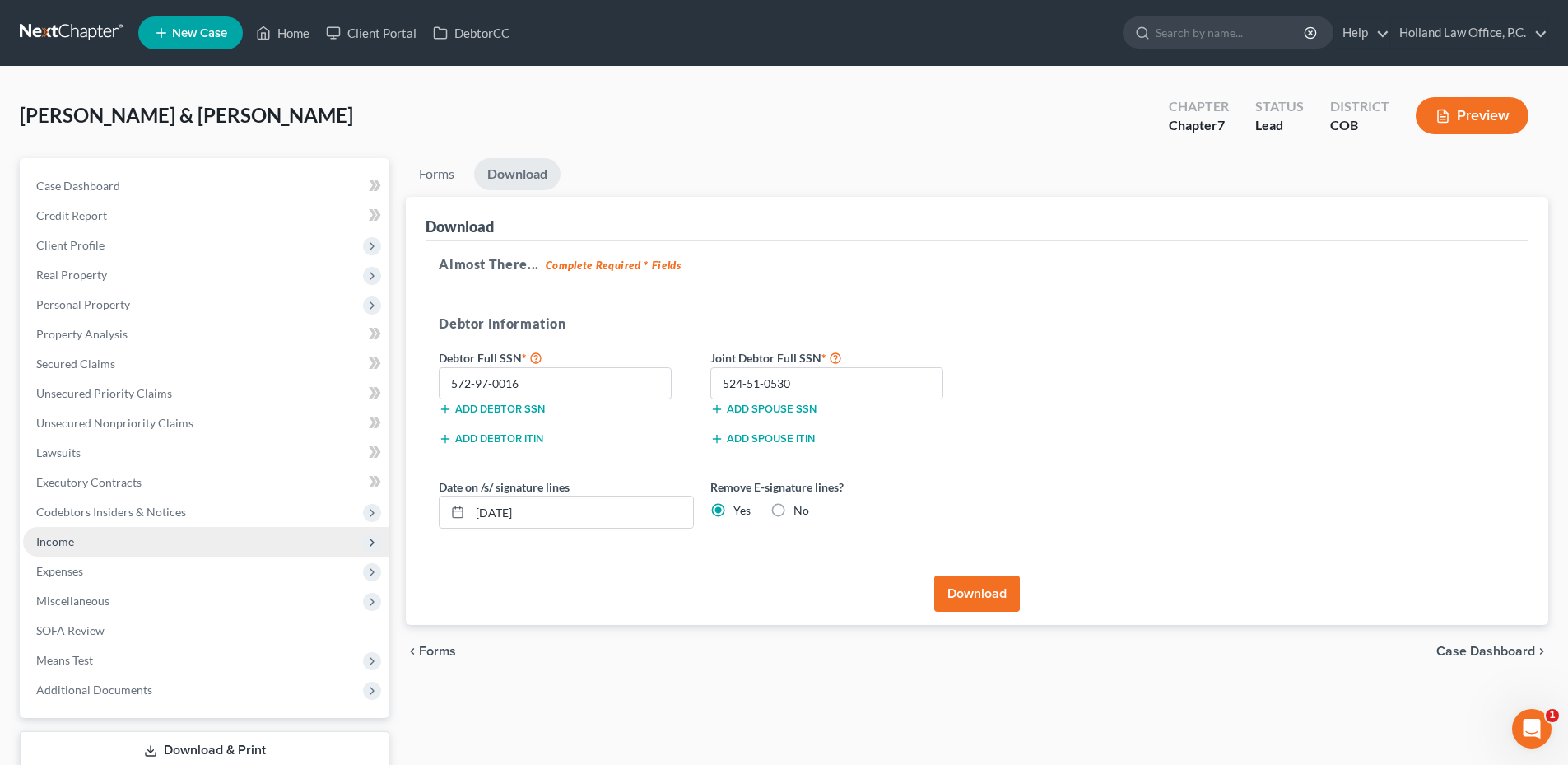
click at [90, 542] on span "Income" at bounding box center [206, 542] width 367 height 30
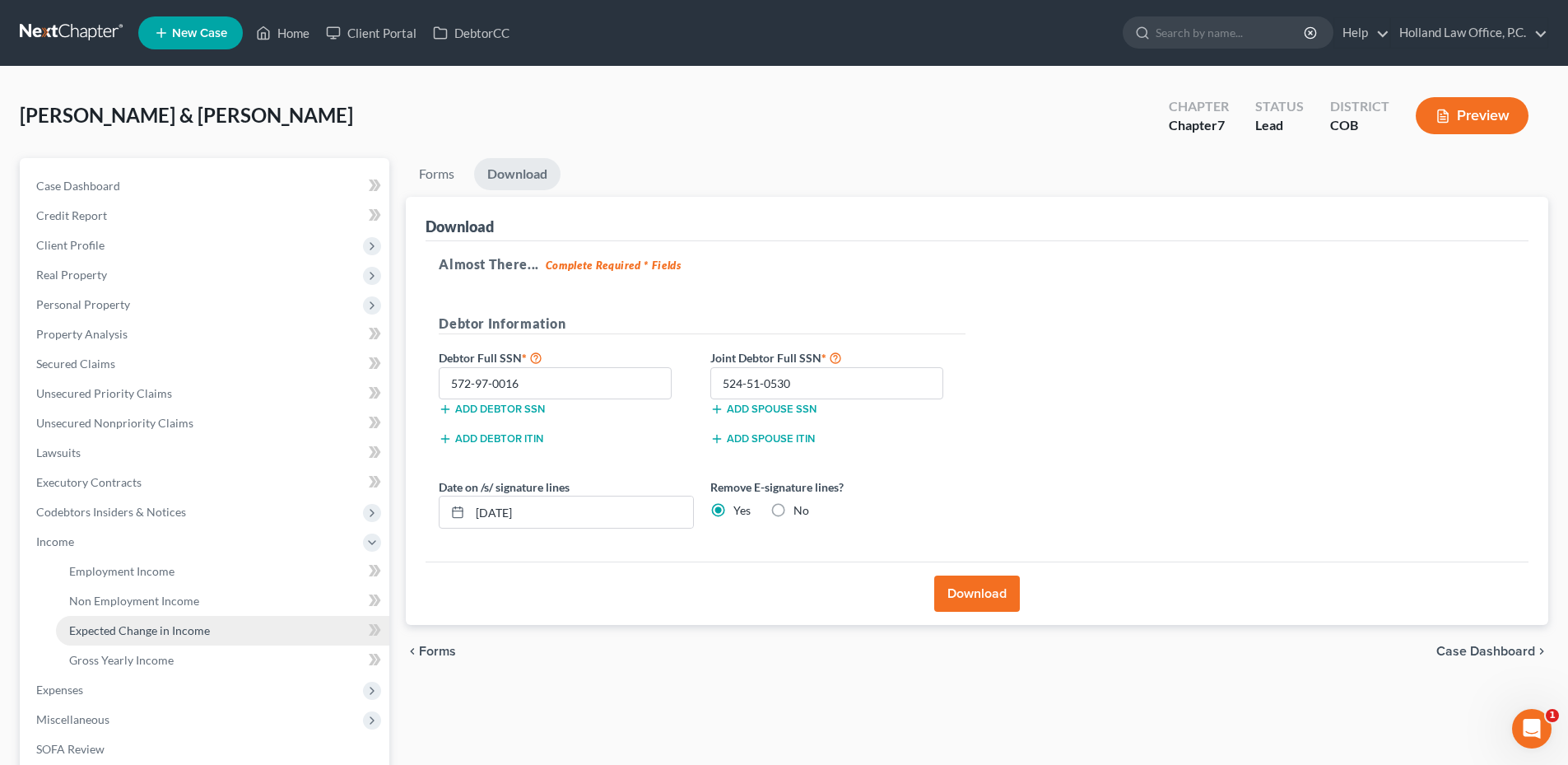
click at [125, 627] on span "Expected Change in Income" at bounding box center [138, 629] width 140 height 14
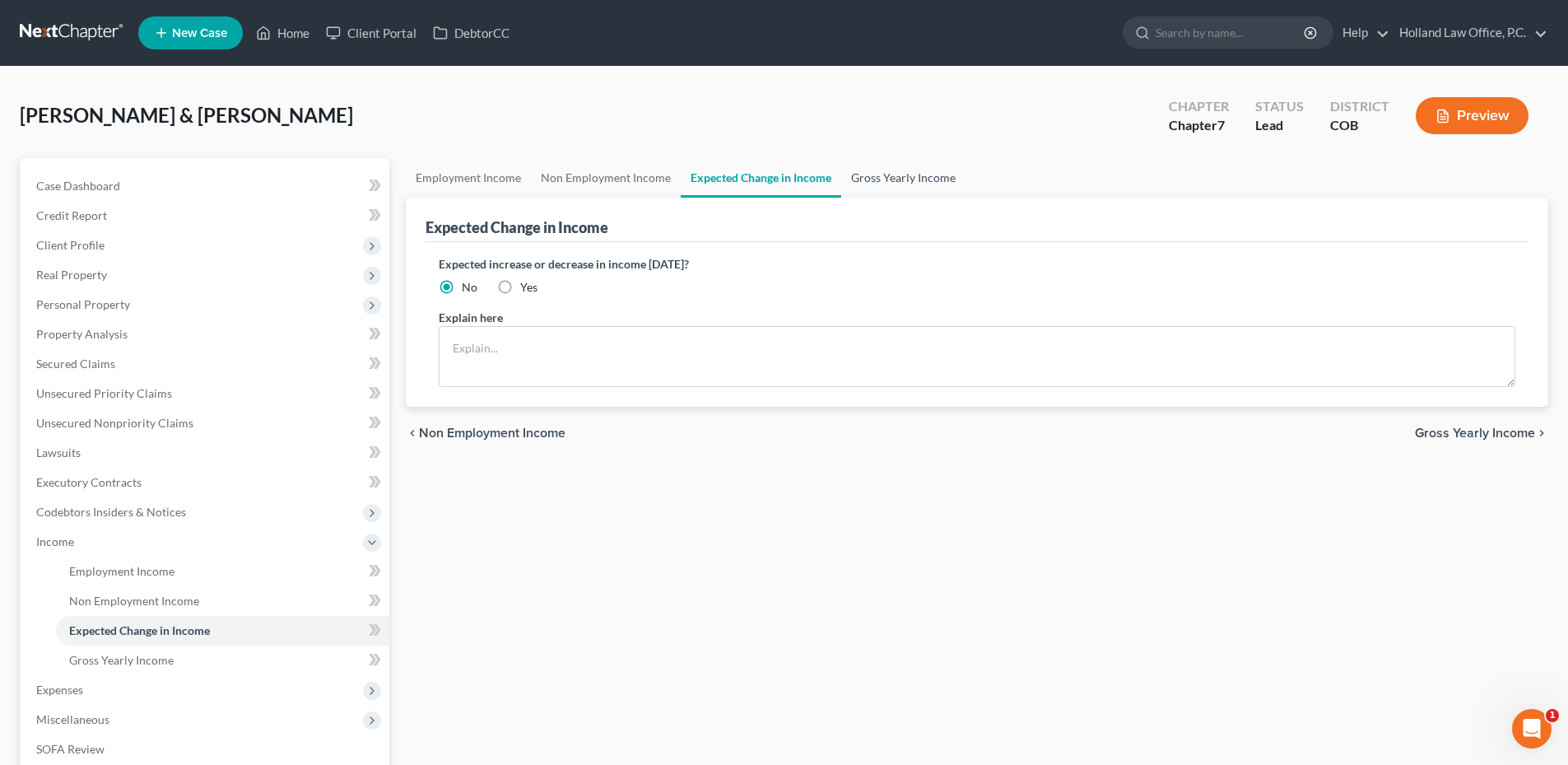
click at [876, 178] on link "Gross Yearly Income" at bounding box center [903, 177] width 124 height 39
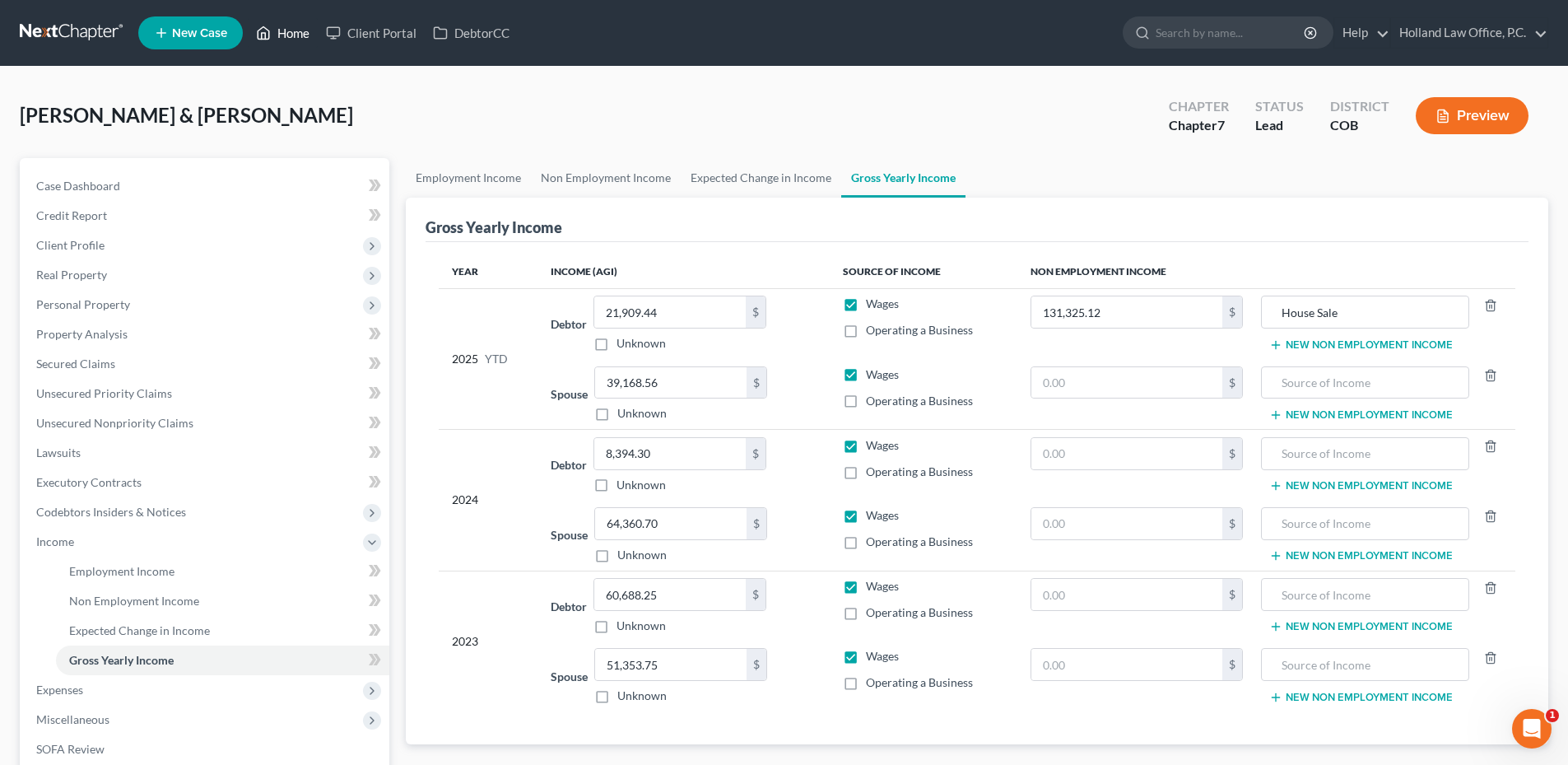
click at [282, 30] on link "Home" at bounding box center [282, 32] width 70 height 30
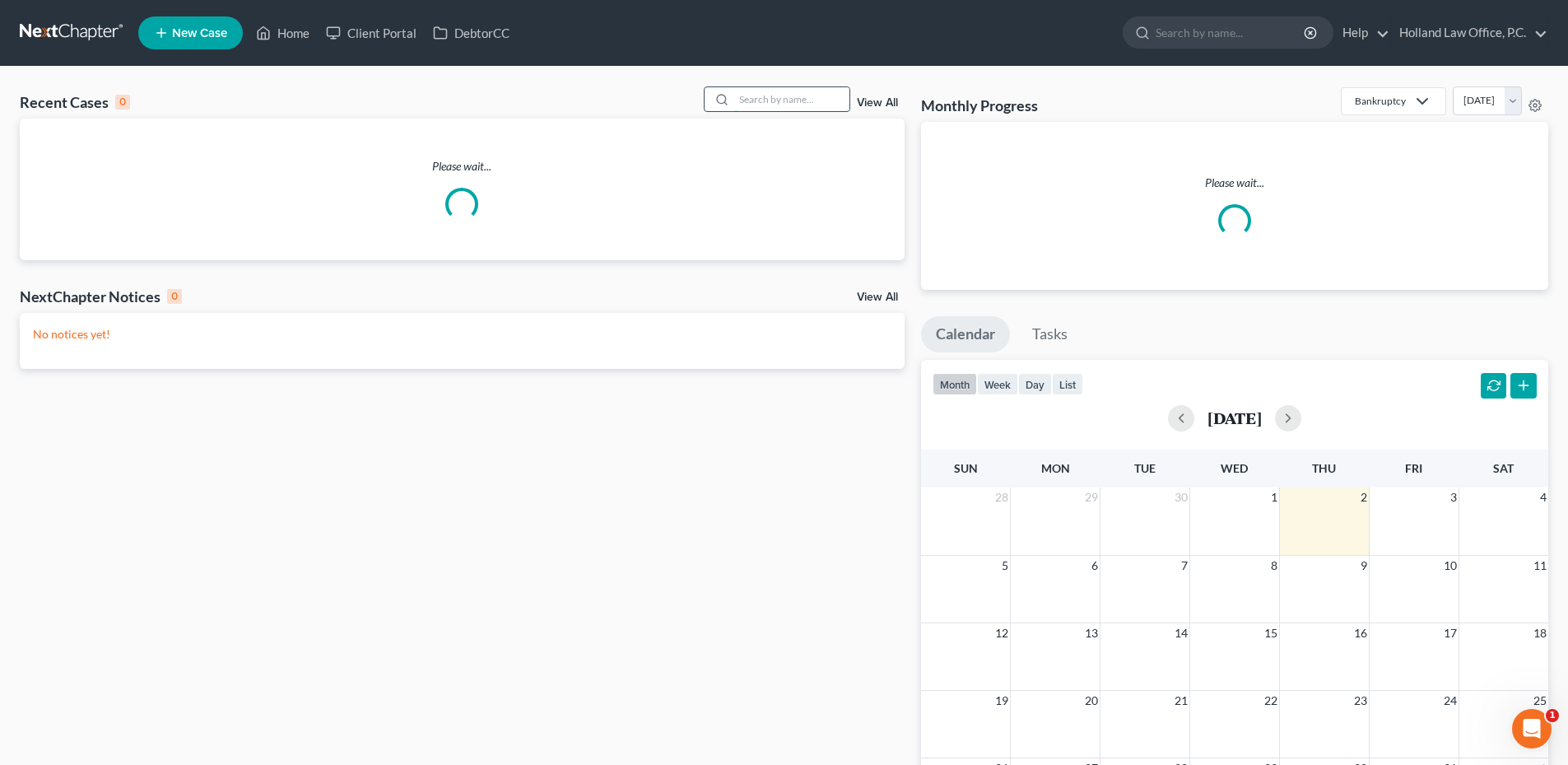
click at [756, 107] on input "search" at bounding box center [792, 98] width 116 height 24
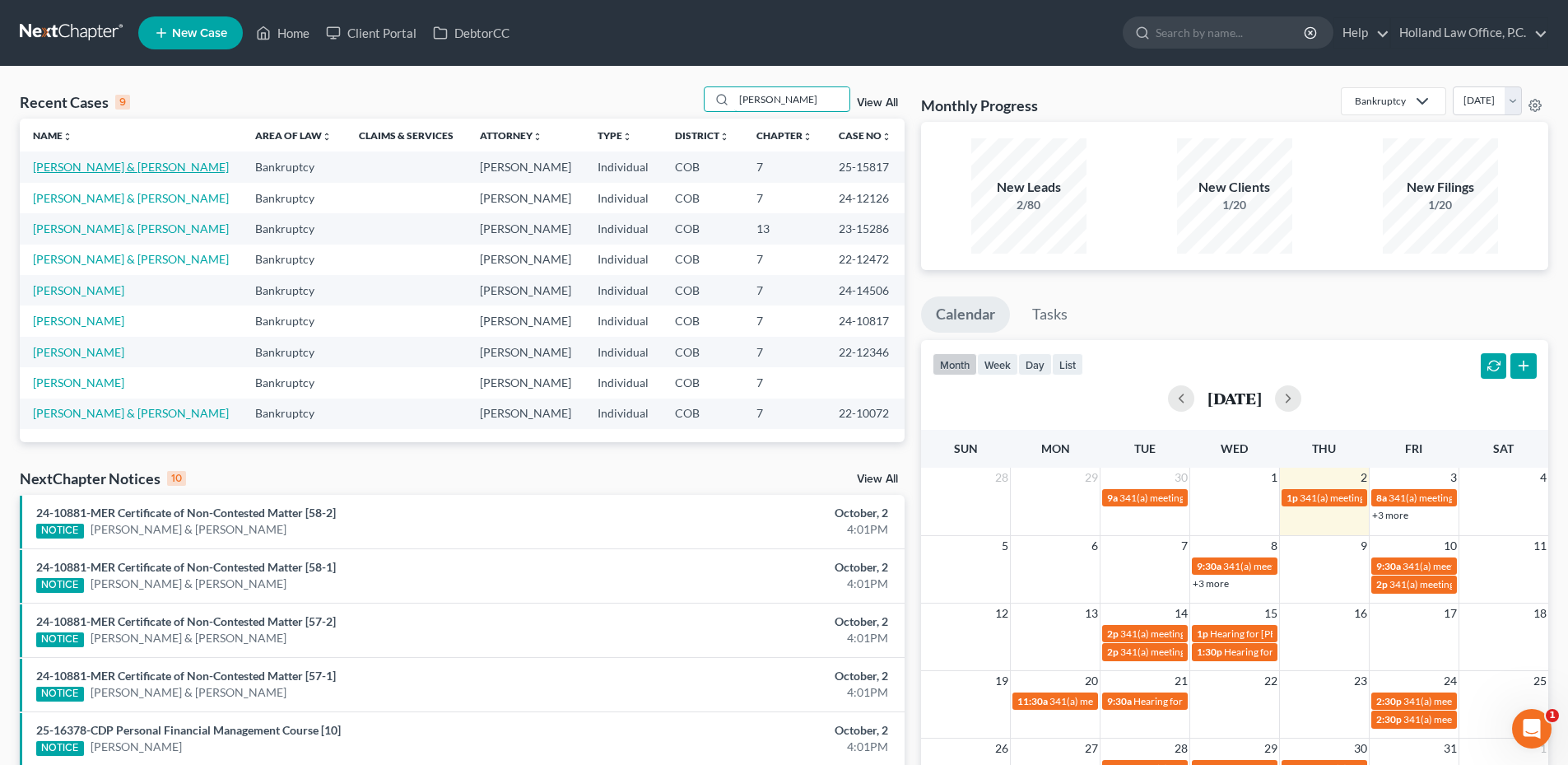
type input "[PERSON_NAME]"
click at [86, 167] on link "[PERSON_NAME] & [PERSON_NAME]" at bounding box center [130, 166] width 196 height 14
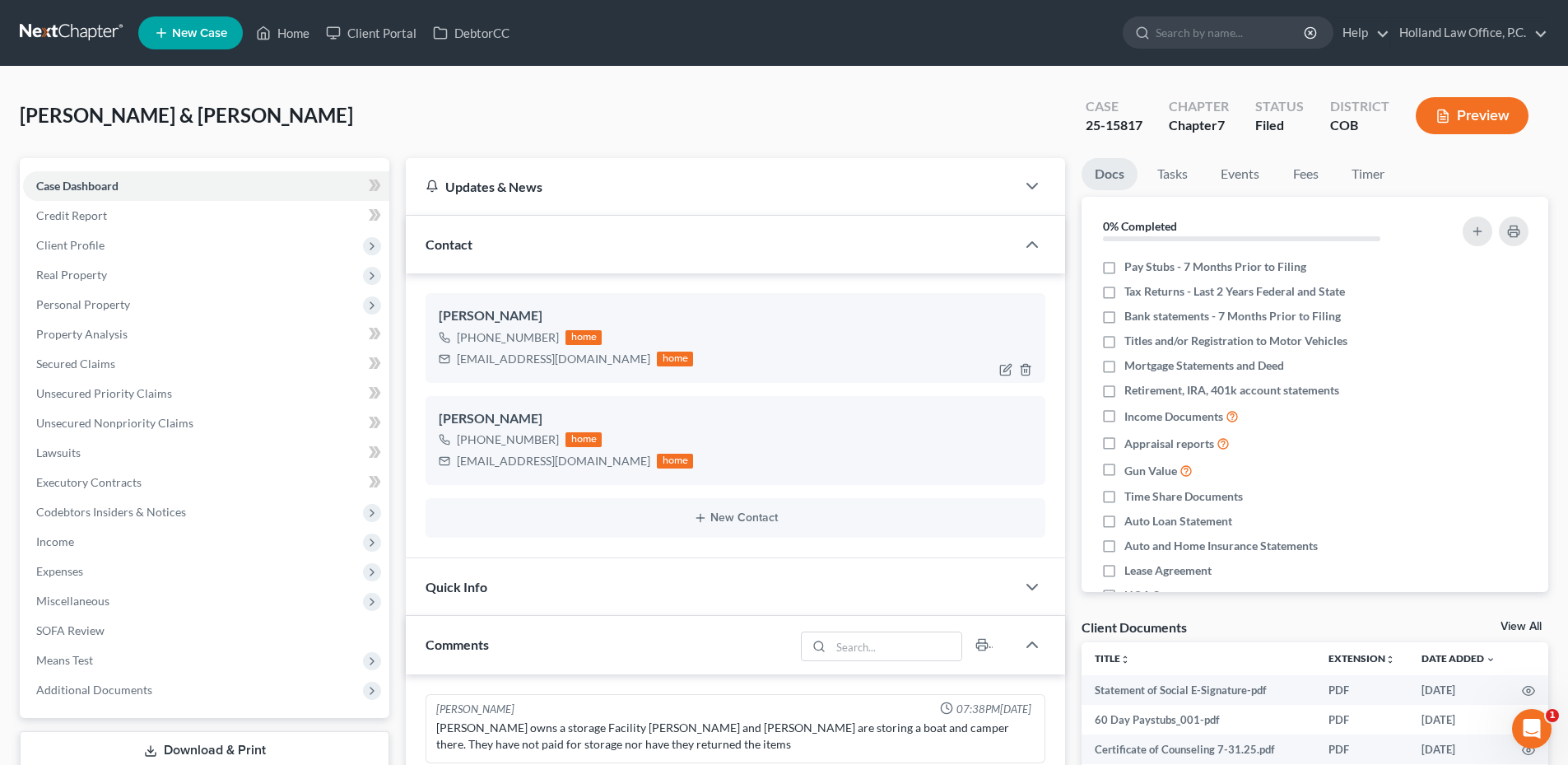
scroll to position [123, 0]
drag, startPoint x: 114, startPoint y: 325, endPoint x: 926, endPoint y: 393, distance: 814.8
click at [114, 325] on link "Property Analysis" at bounding box center [206, 333] width 367 height 30
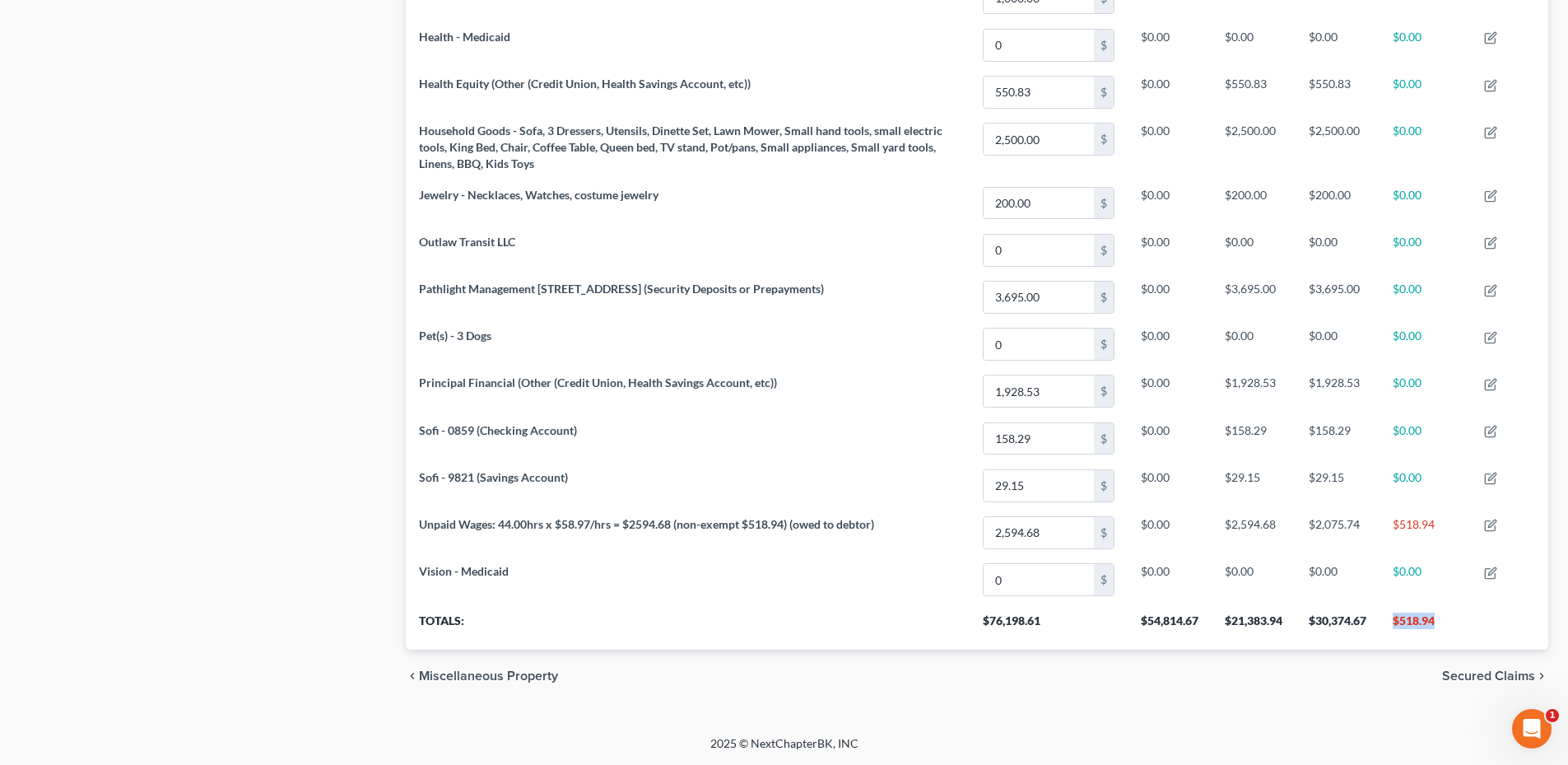
drag, startPoint x: 1390, startPoint y: 617, endPoint x: 1456, endPoint y: 623, distance: 66.3
click at [1443, 618] on th "$518.94" at bounding box center [1425, 627] width 92 height 46
click at [1457, 623] on th "$518.94" at bounding box center [1425, 627] width 92 height 46
drag, startPoint x: 1433, startPoint y: 619, endPoint x: 1393, endPoint y: 623, distance: 40.2
click at [1393, 623] on th "$518.94" at bounding box center [1425, 627] width 92 height 46
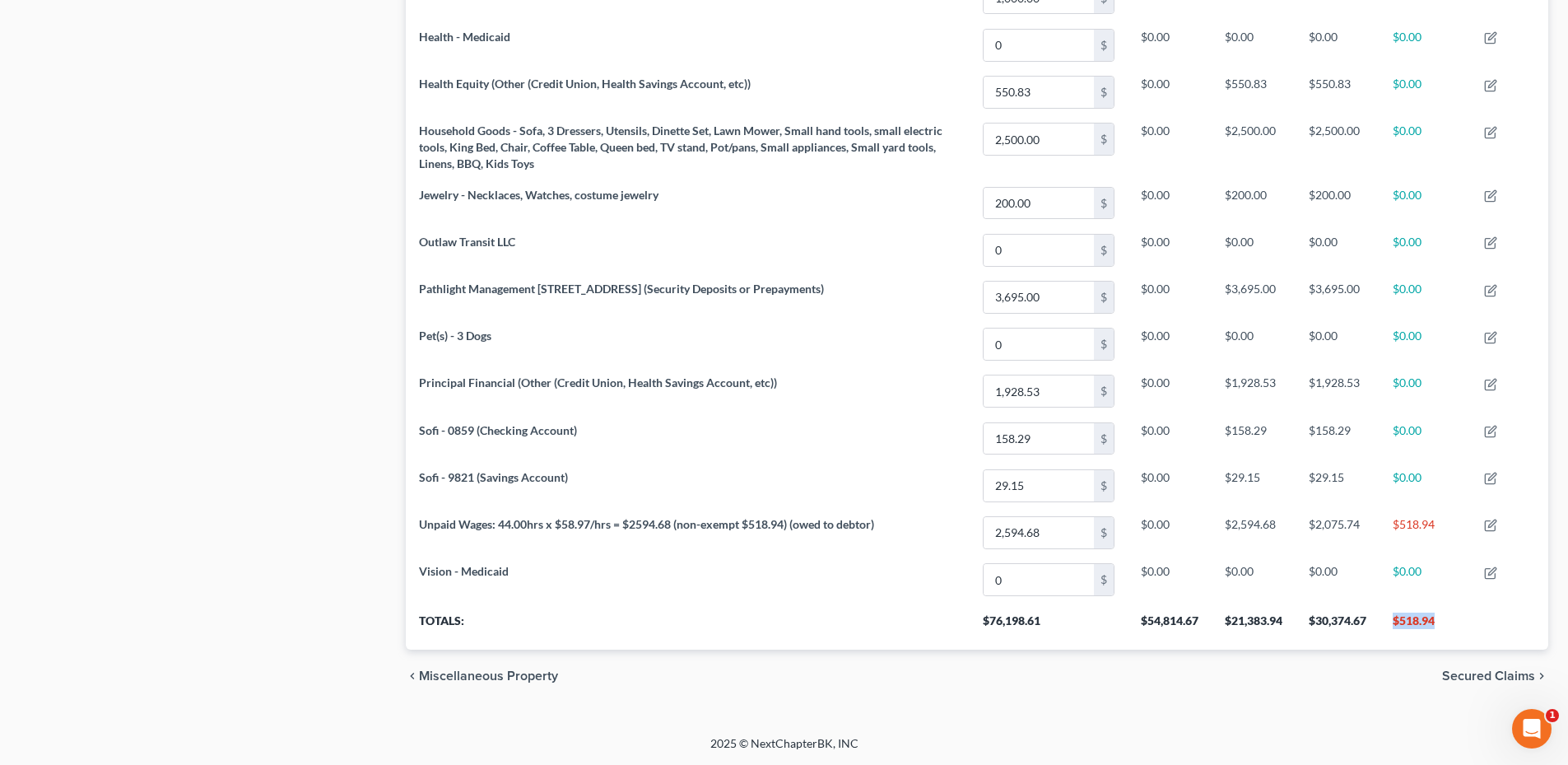
click at [1394, 623] on th "$518.94" at bounding box center [1425, 627] width 92 height 46
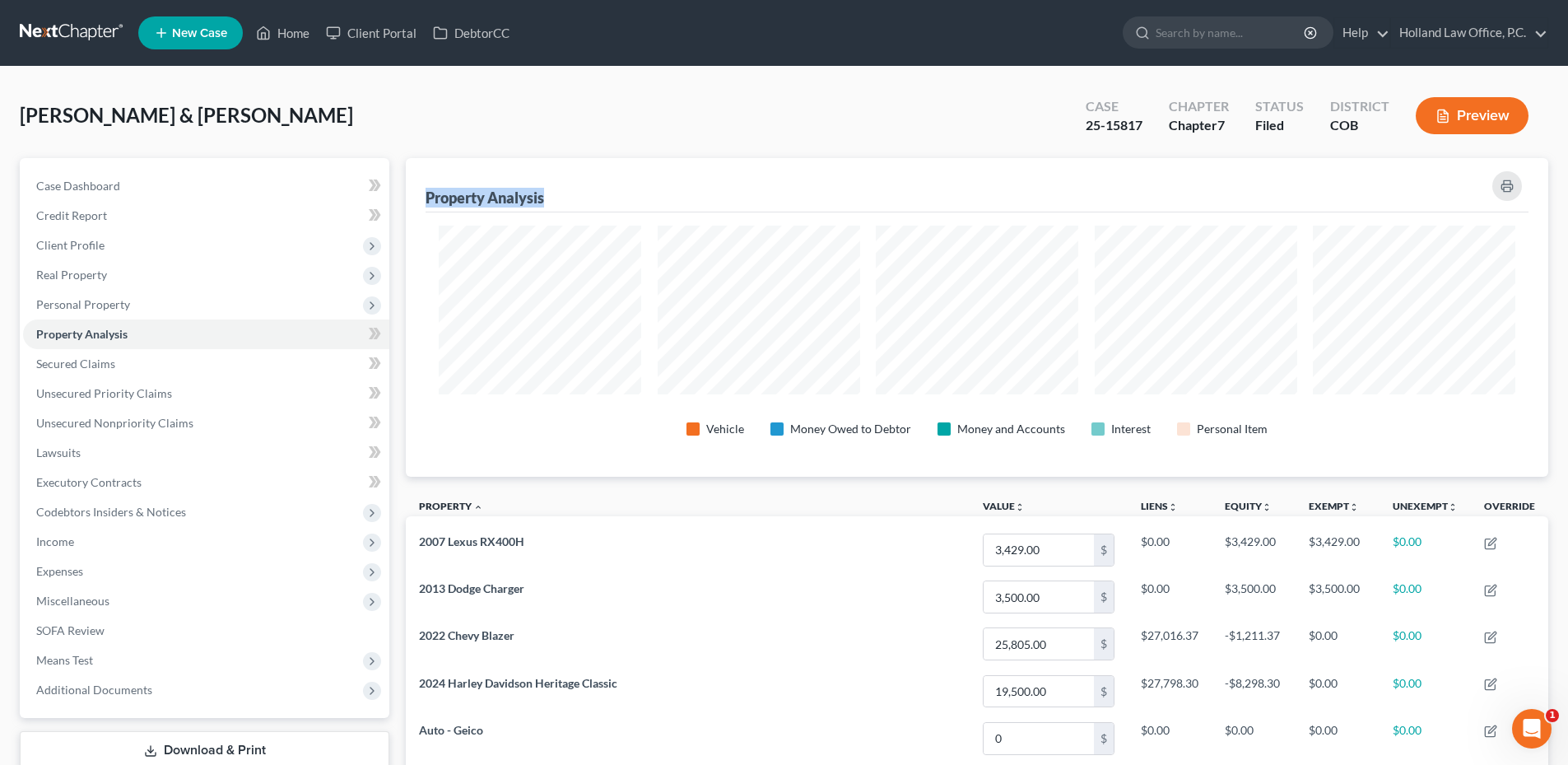
drag, startPoint x: 428, startPoint y: 197, endPoint x: 623, endPoint y: 192, distance: 195.1
click at [625, 194] on div "Property Analysis" at bounding box center [977, 184] width 1103 height 54
click at [623, 192] on div "Property Analysis" at bounding box center [977, 184] width 1103 height 54
drag, startPoint x: 299, startPoint y: 32, endPoint x: 315, endPoint y: 50, distance: 24.1
click at [299, 32] on link "Home" at bounding box center [282, 32] width 70 height 30
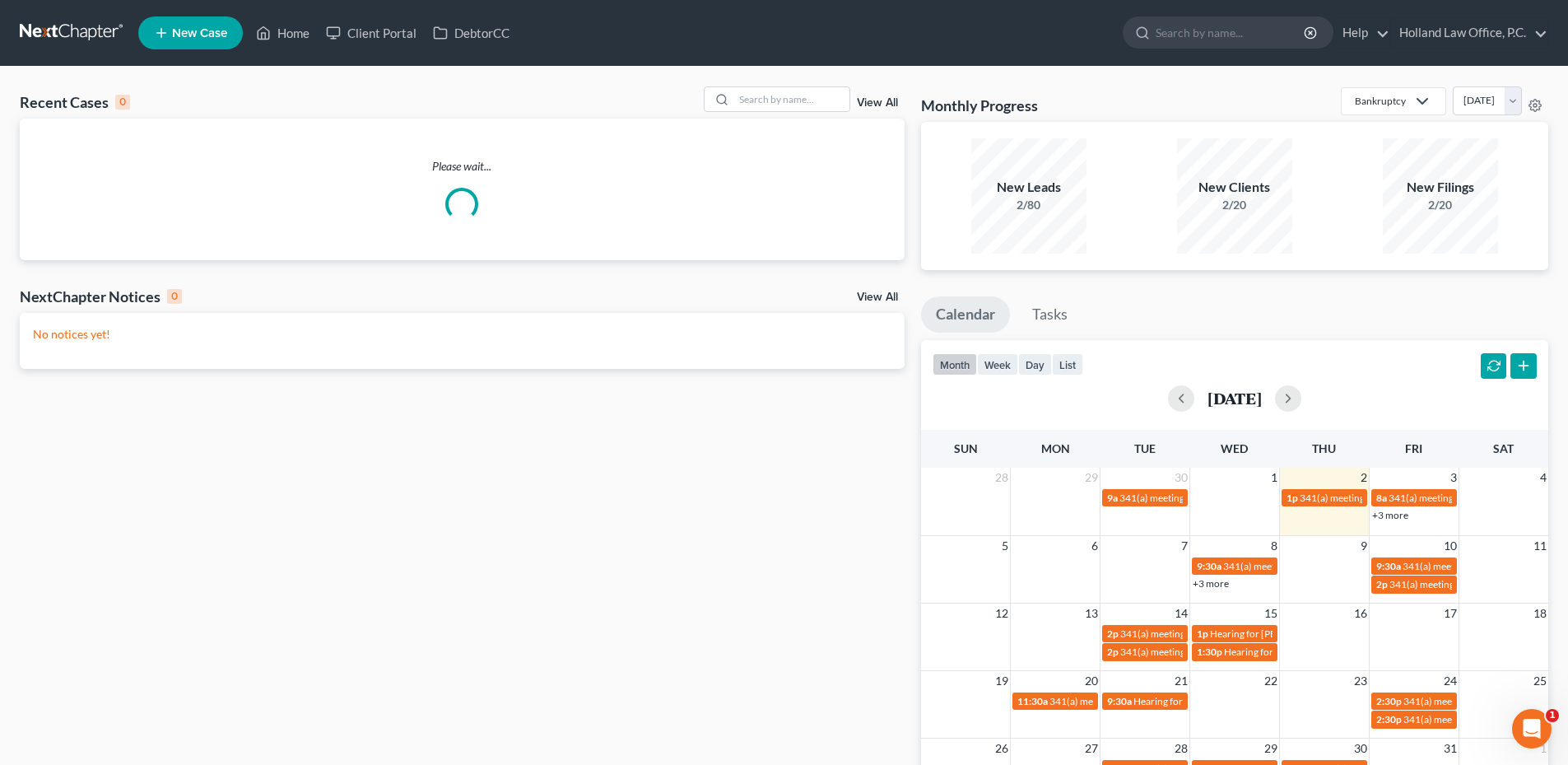
click at [799, 86] on div "Recent Cases 0 View All Please wait... NextChapter Notices 0 View All No notice…" at bounding box center [784, 494] width 1568 height 855
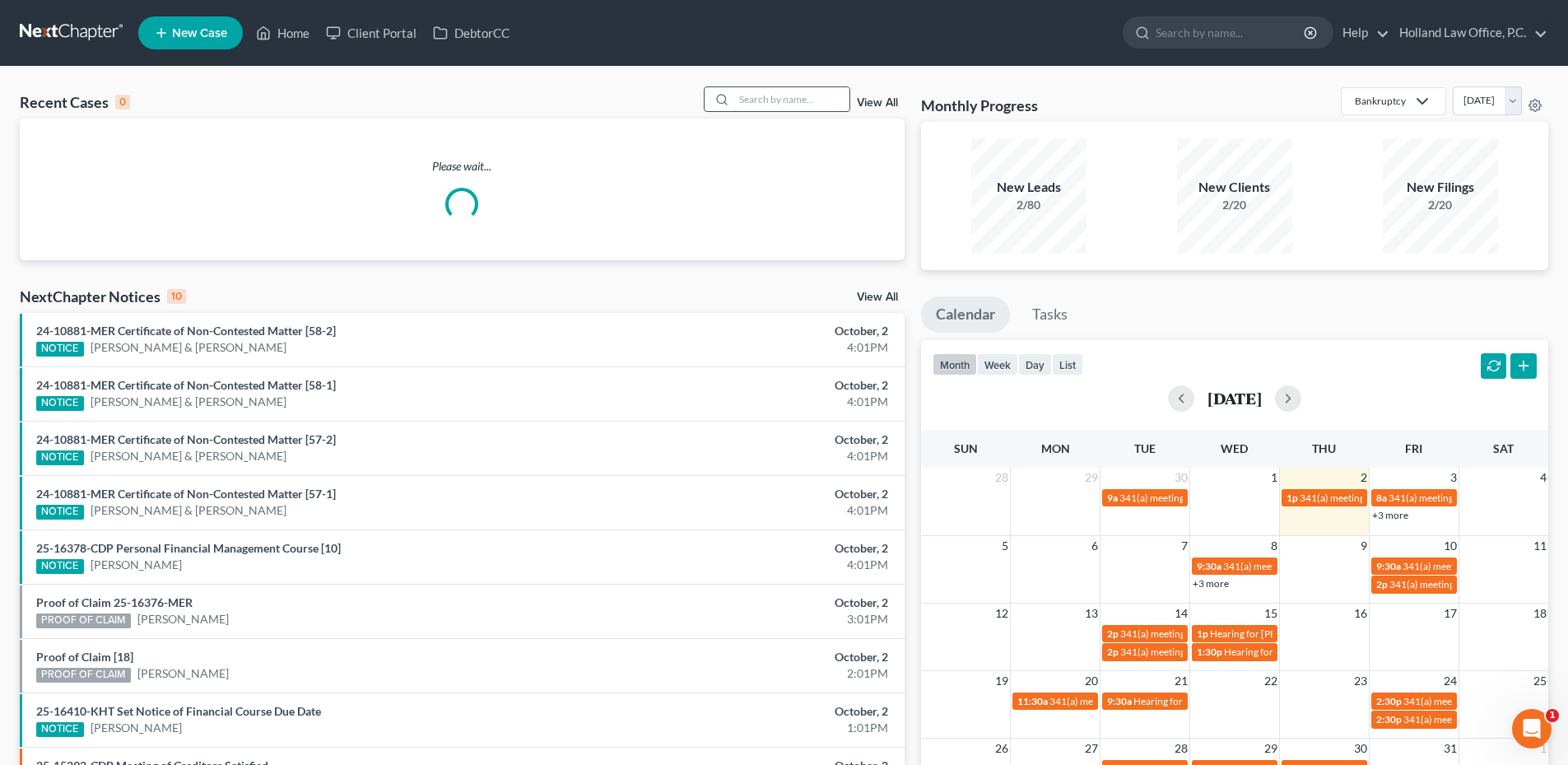
click at [798, 92] on input "search" at bounding box center [792, 98] width 116 height 24
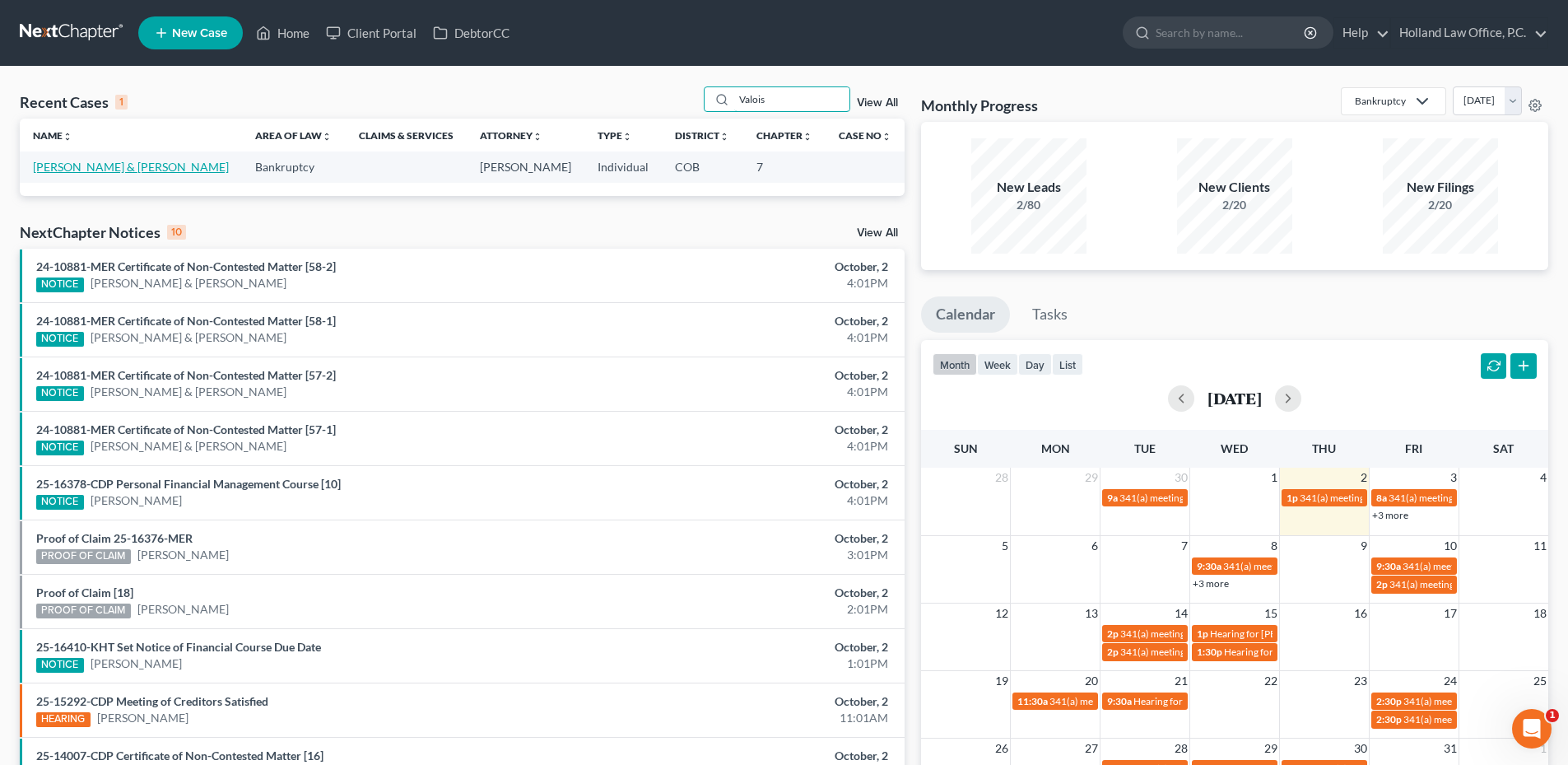
type input "Valois"
click at [111, 165] on link "[PERSON_NAME] & [PERSON_NAME]" at bounding box center [130, 166] width 196 height 14
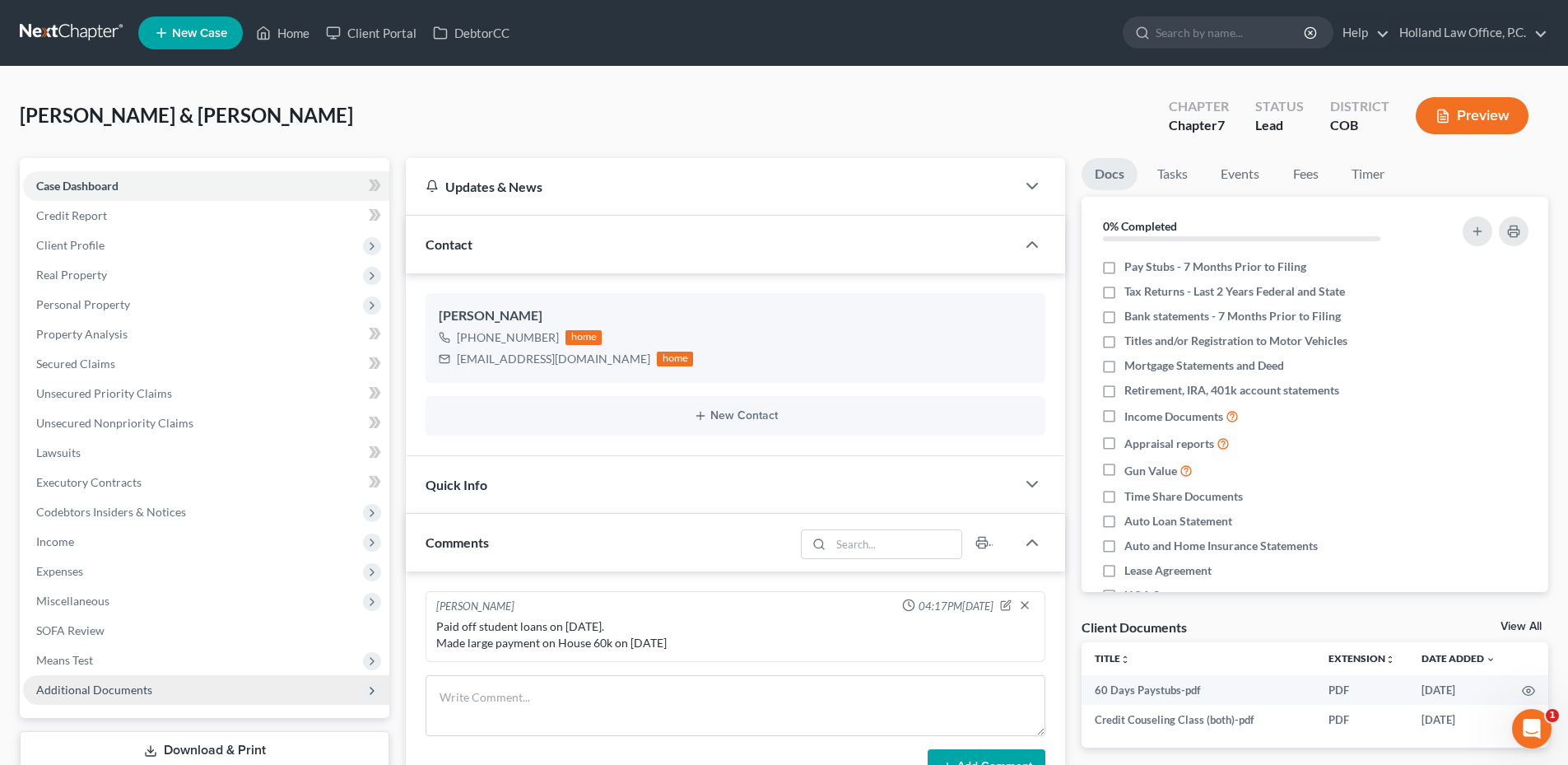
click at [148, 687] on span "Additional Documents" at bounding box center [95, 689] width 117 height 14
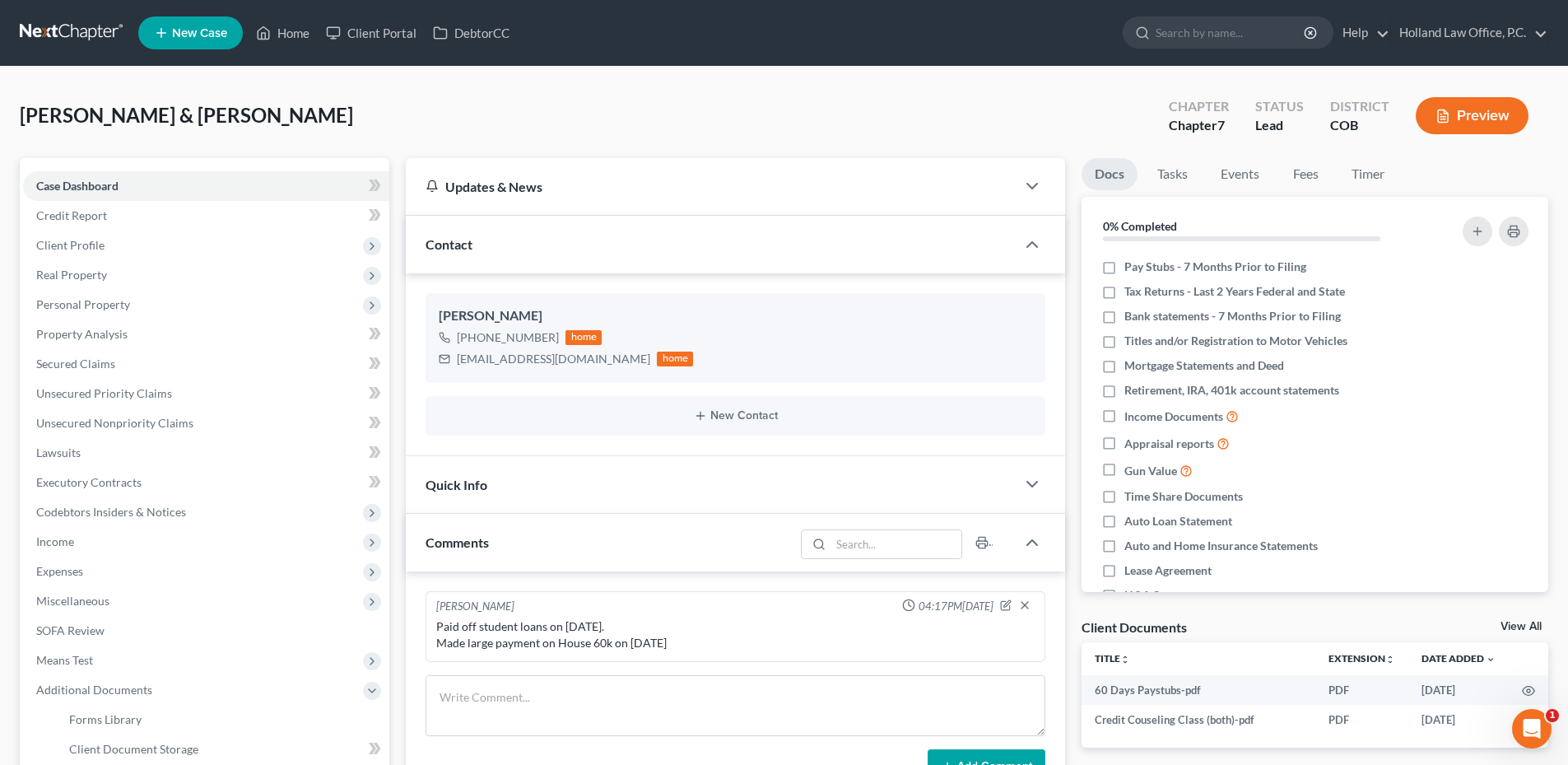
scroll to position [333, 0]
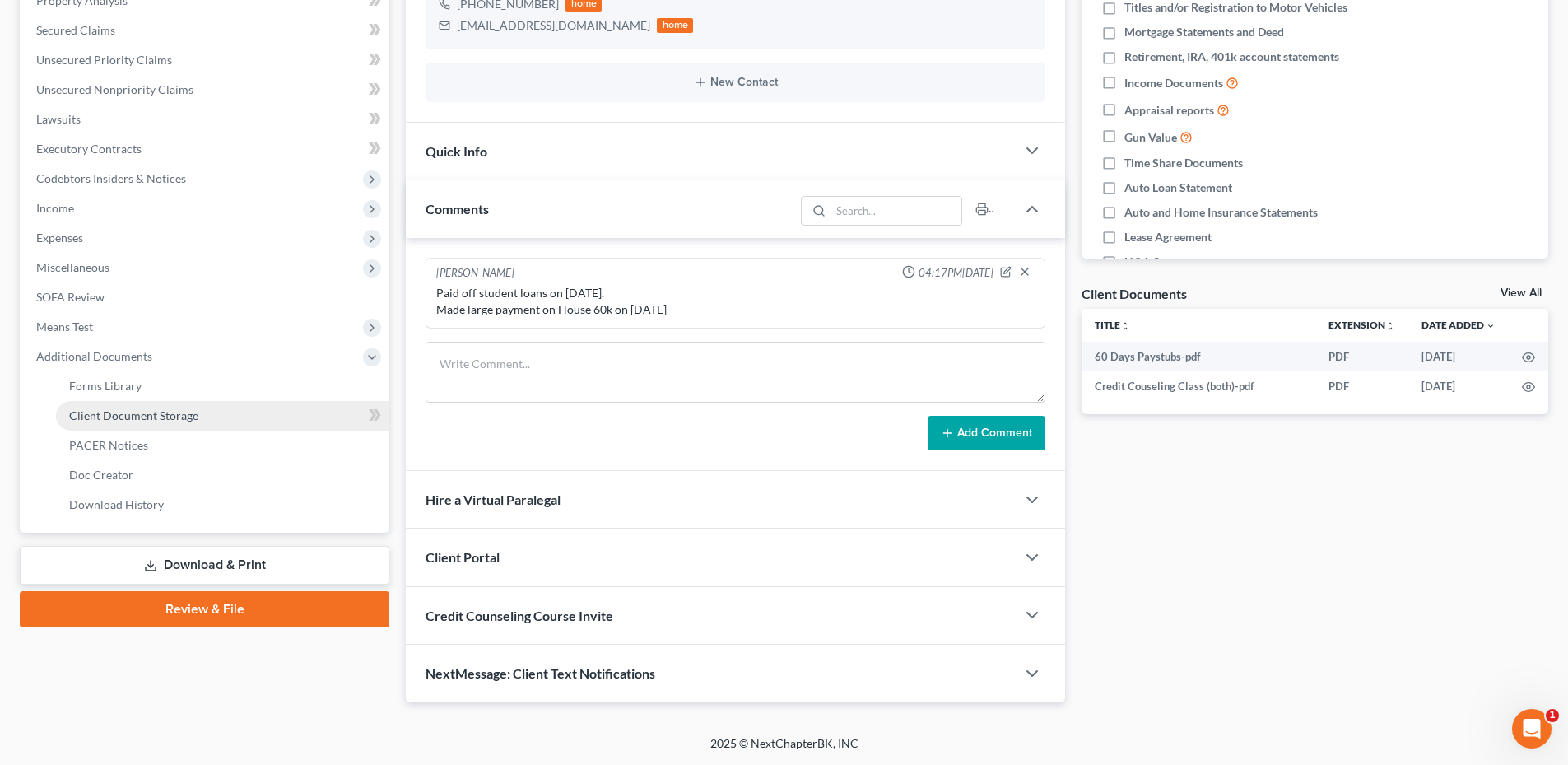
click at [162, 413] on span "Client Document Storage" at bounding box center [133, 414] width 129 height 14
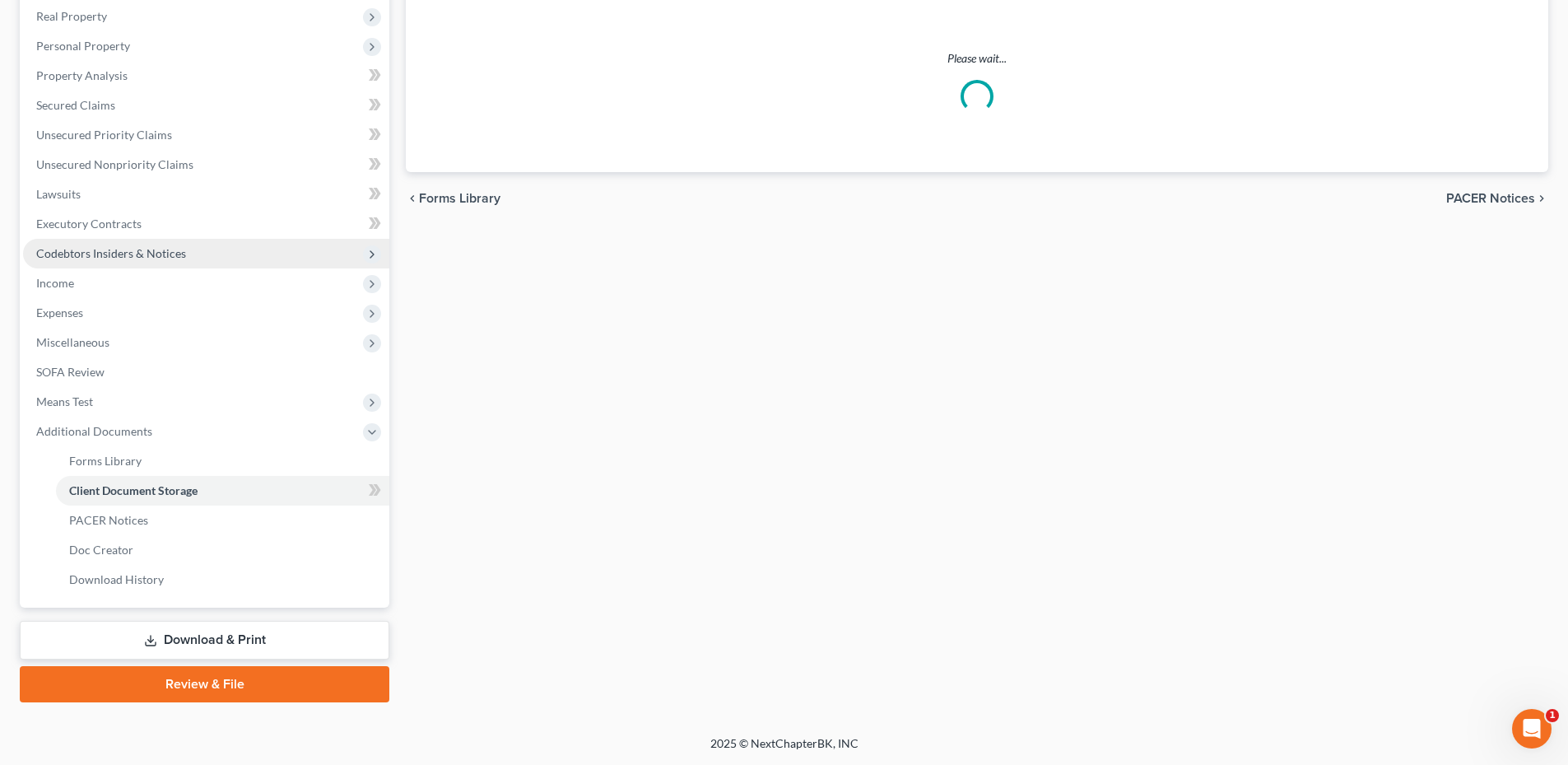
scroll to position [38, 0]
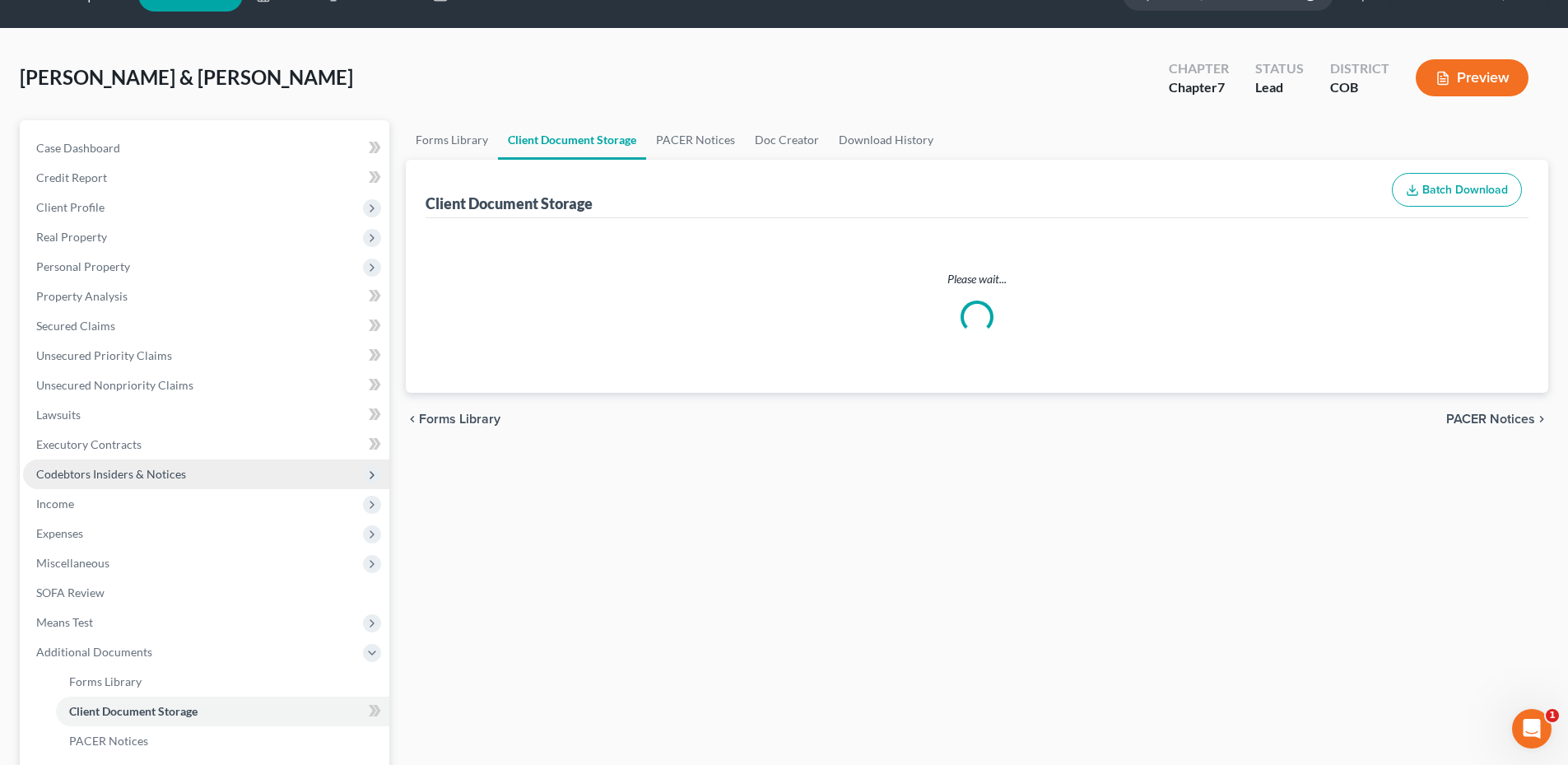
select select "5"
select select "28"
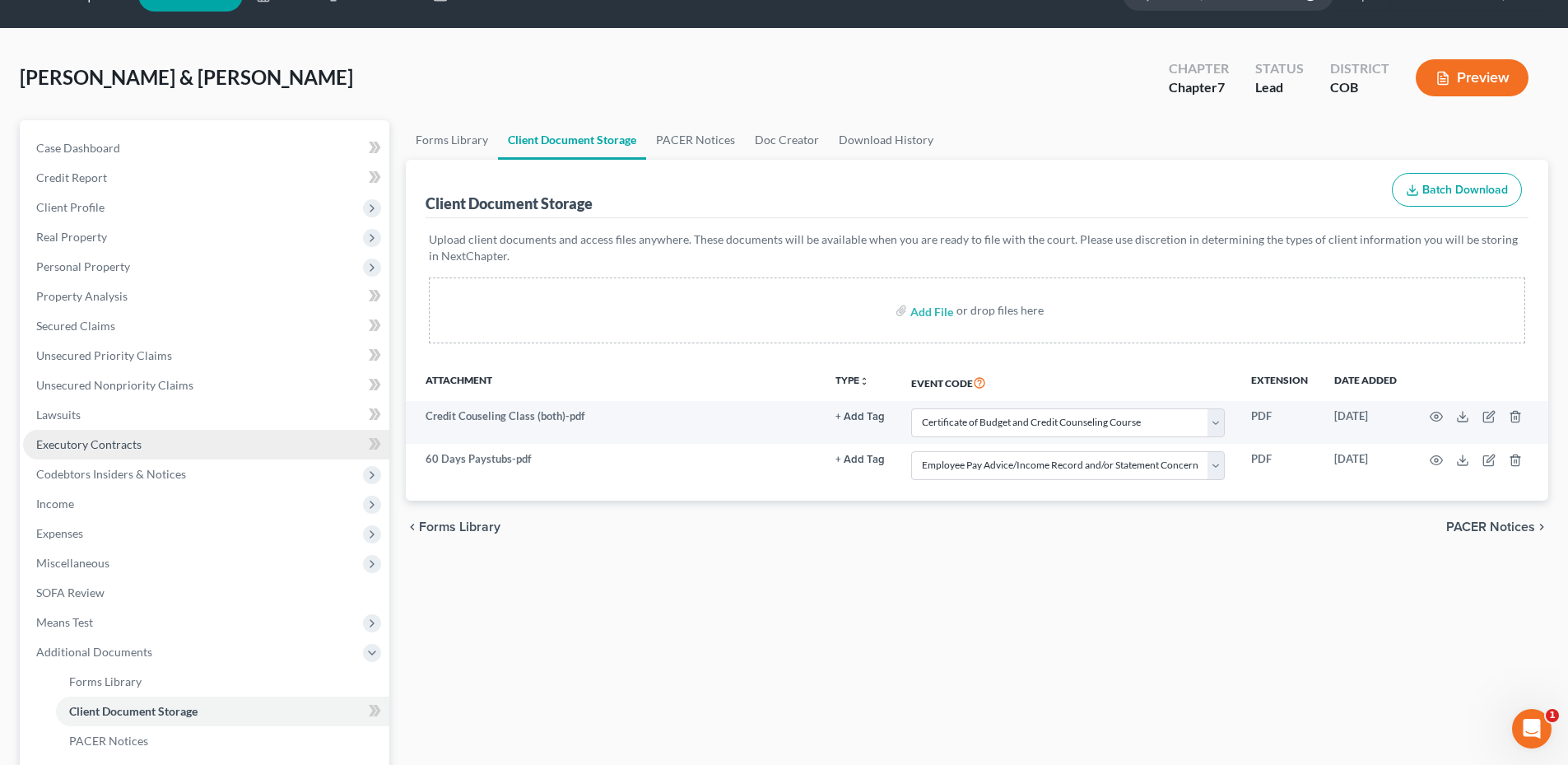
scroll to position [0, 0]
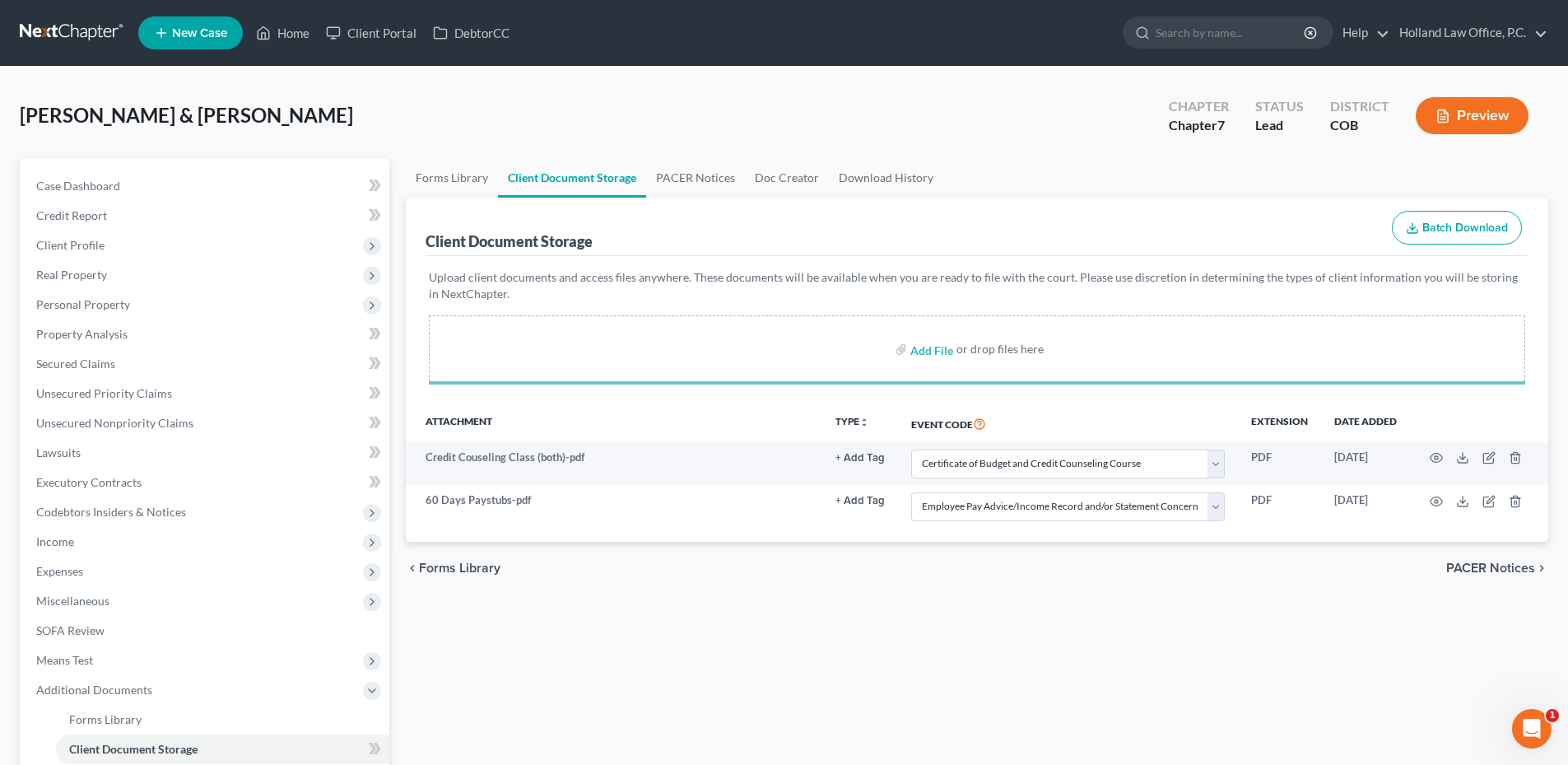
select select "5"
select select "28"
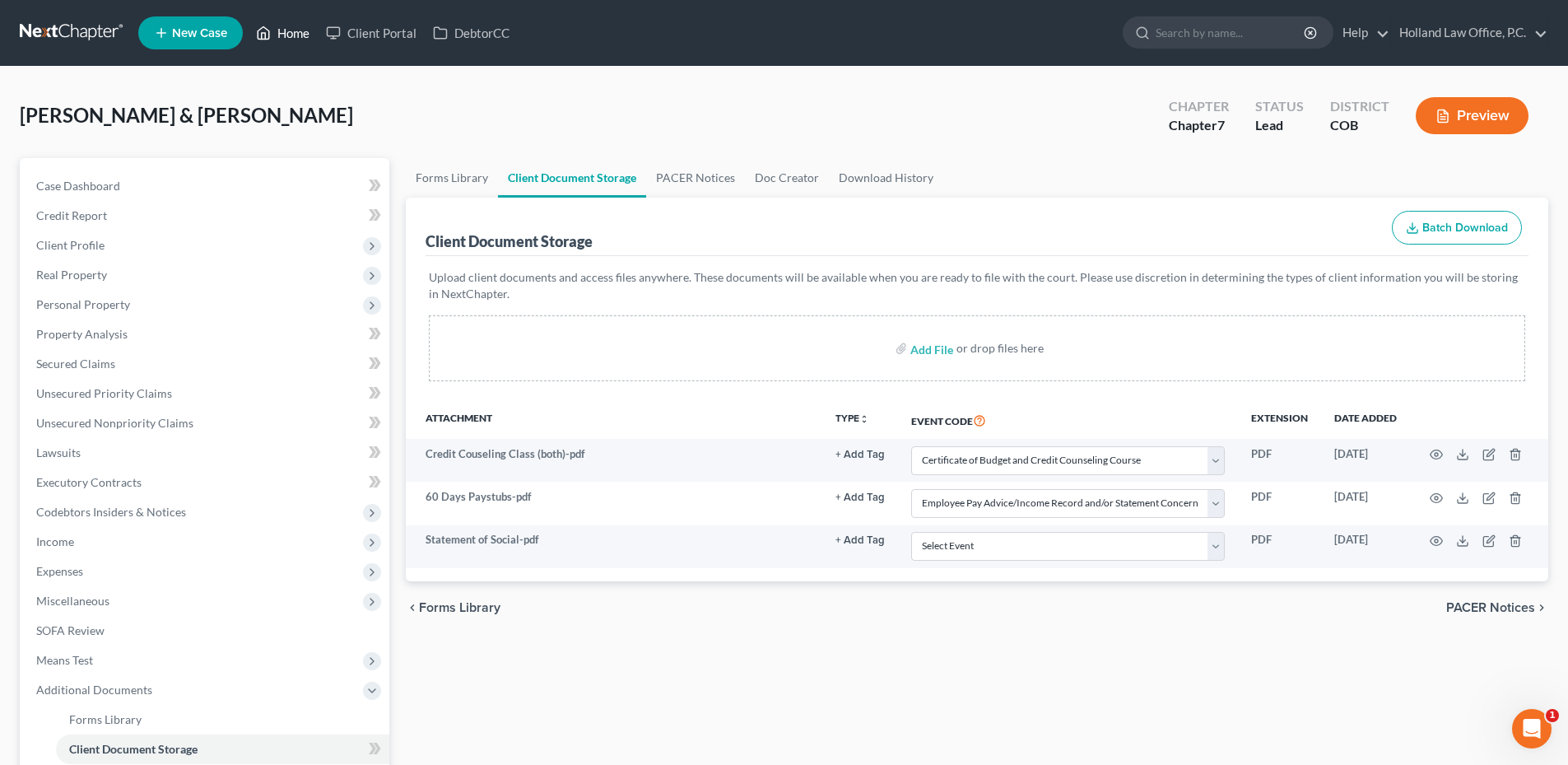
click at [283, 32] on link "Home" at bounding box center [282, 32] width 70 height 30
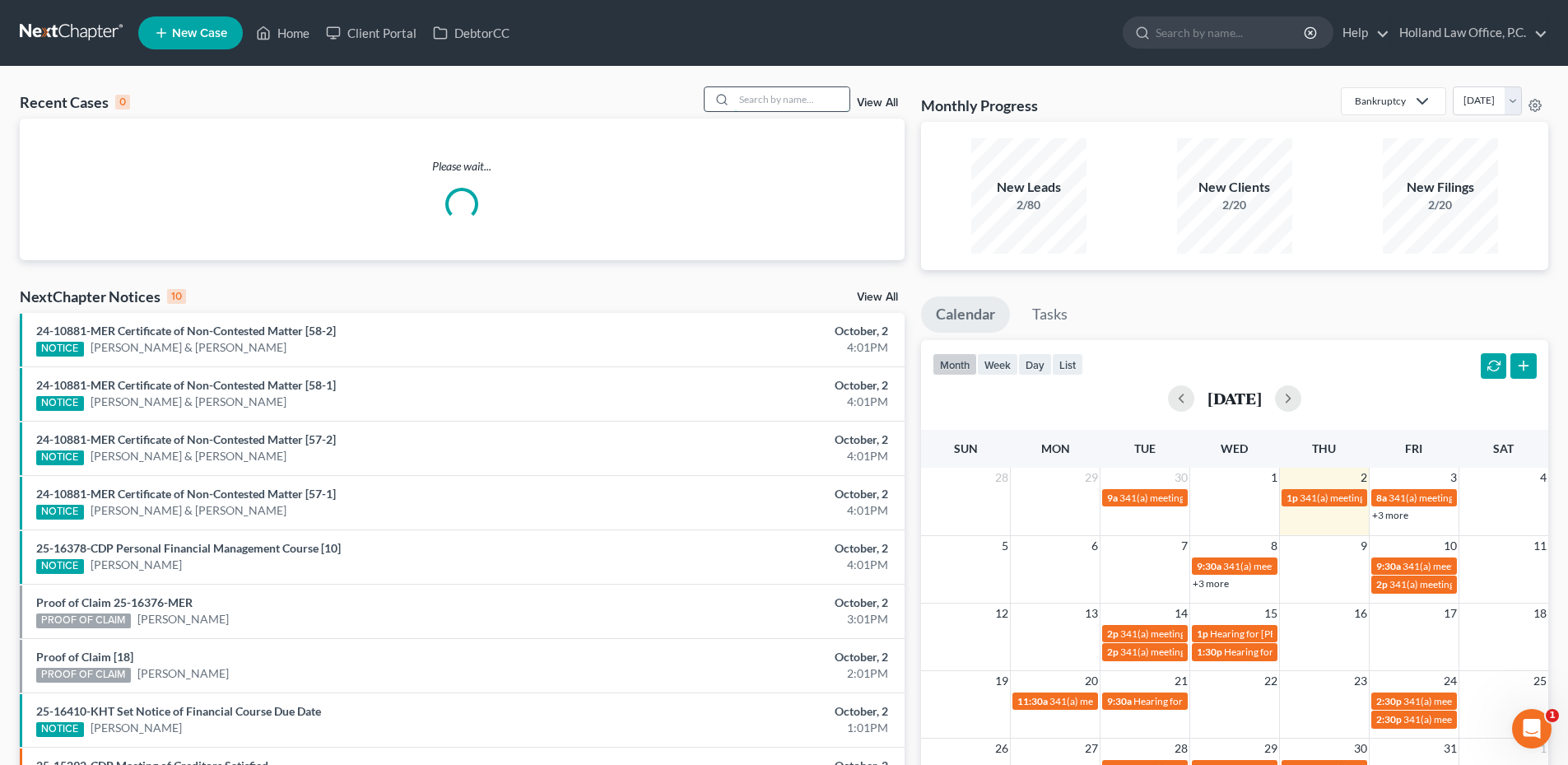
click at [789, 100] on input "search" at bounding box center [792, 98] width 116 height 24
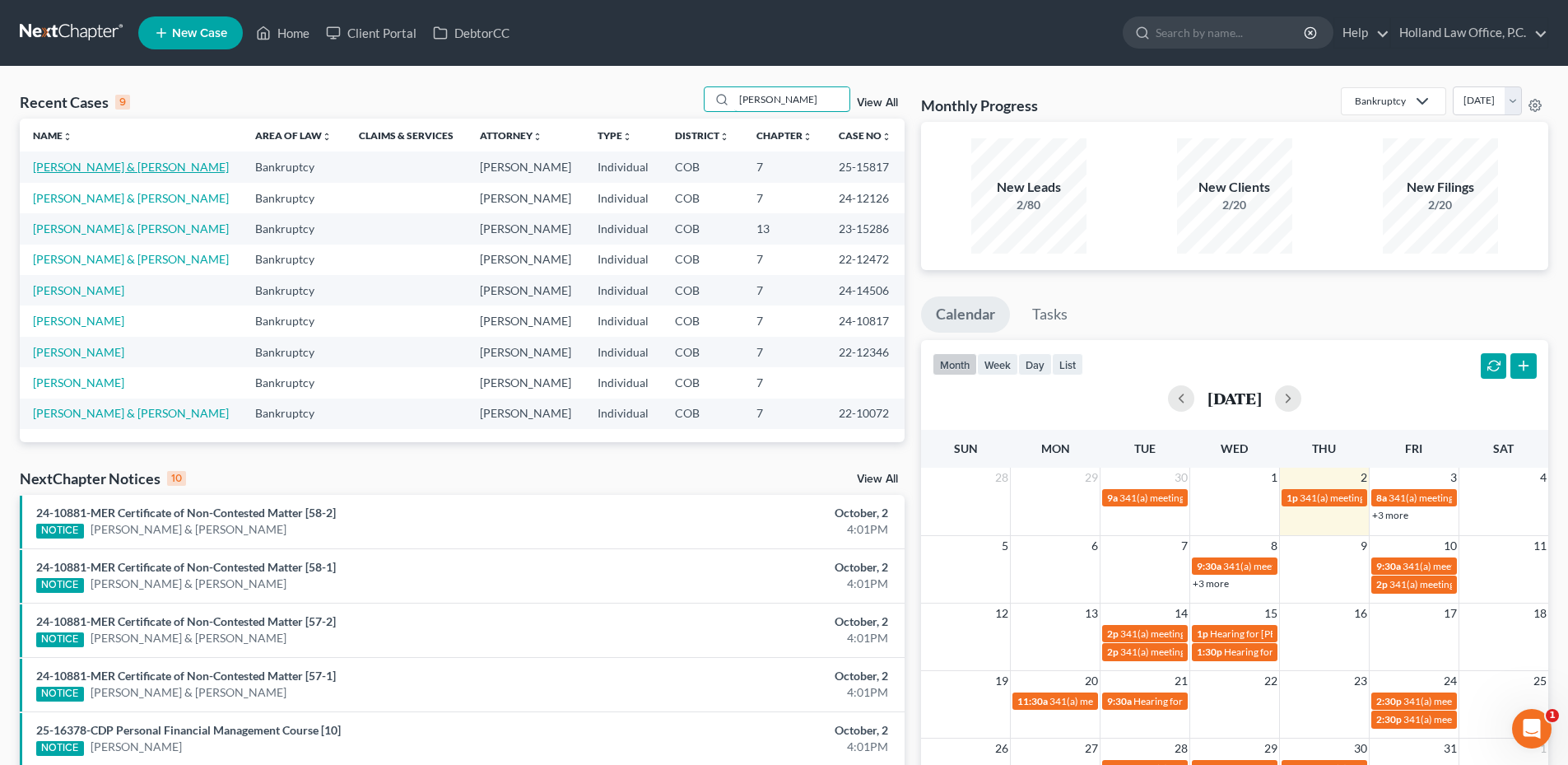
type input "[PERSON_NAME]"
click at [151, 169] on link "[PERSON_NAME] & [PERSON_NAME]" at bounding box center [130, 166] width 196 height 14
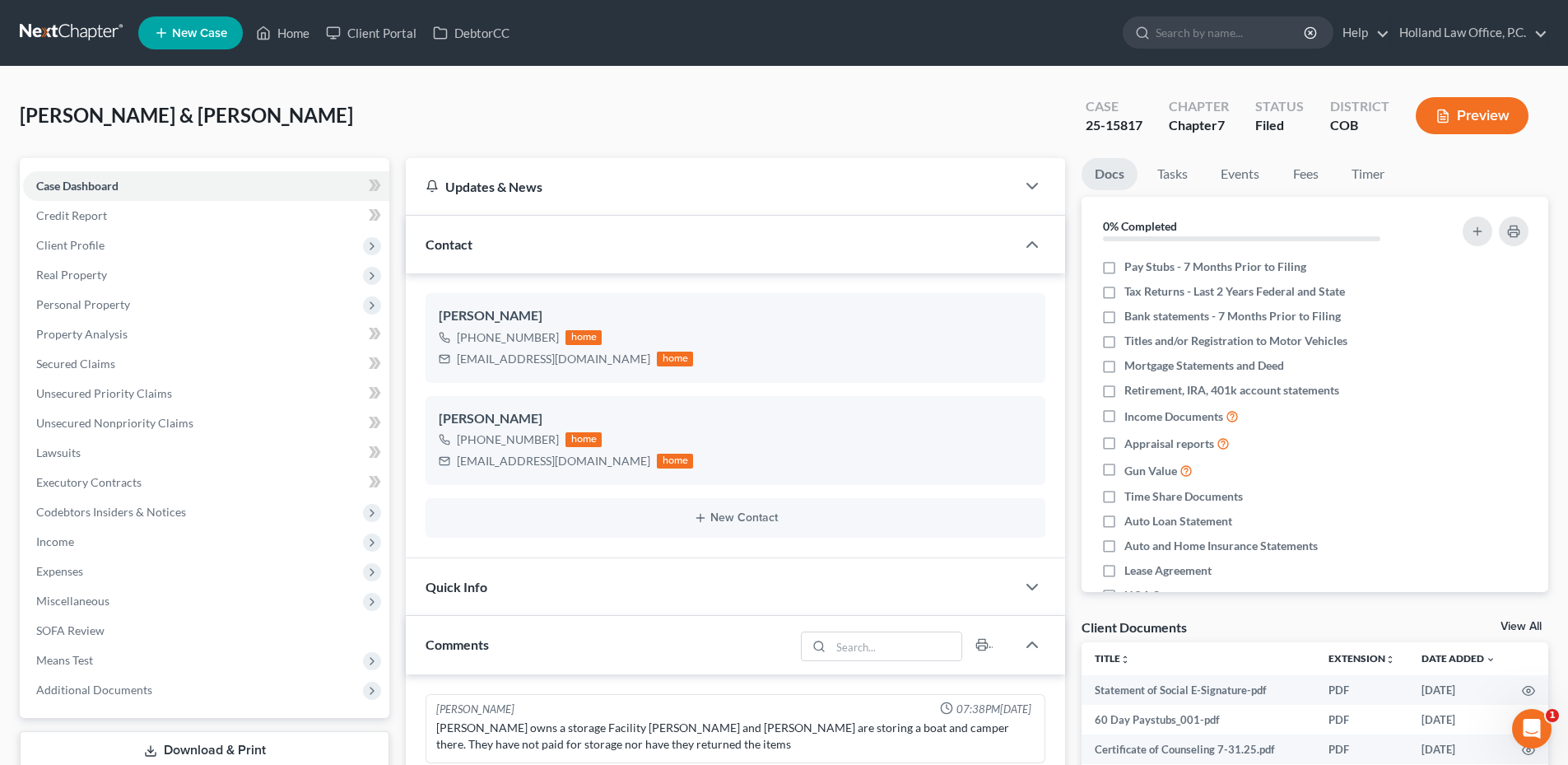
scroll to position [123, 0]
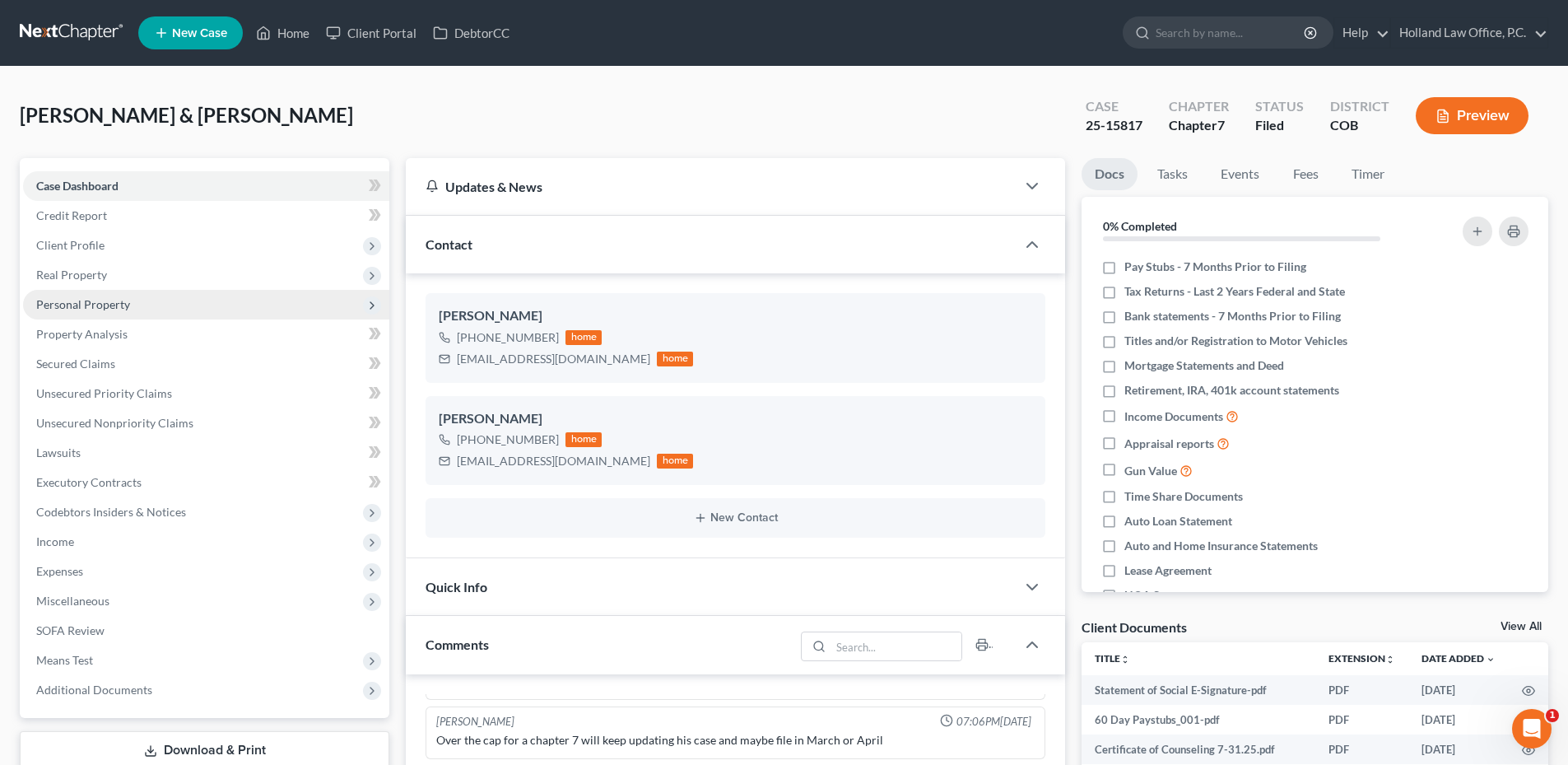
click at [143, 310] on span "Personal Property" at bounding box center [206, 304] width 367 height 30
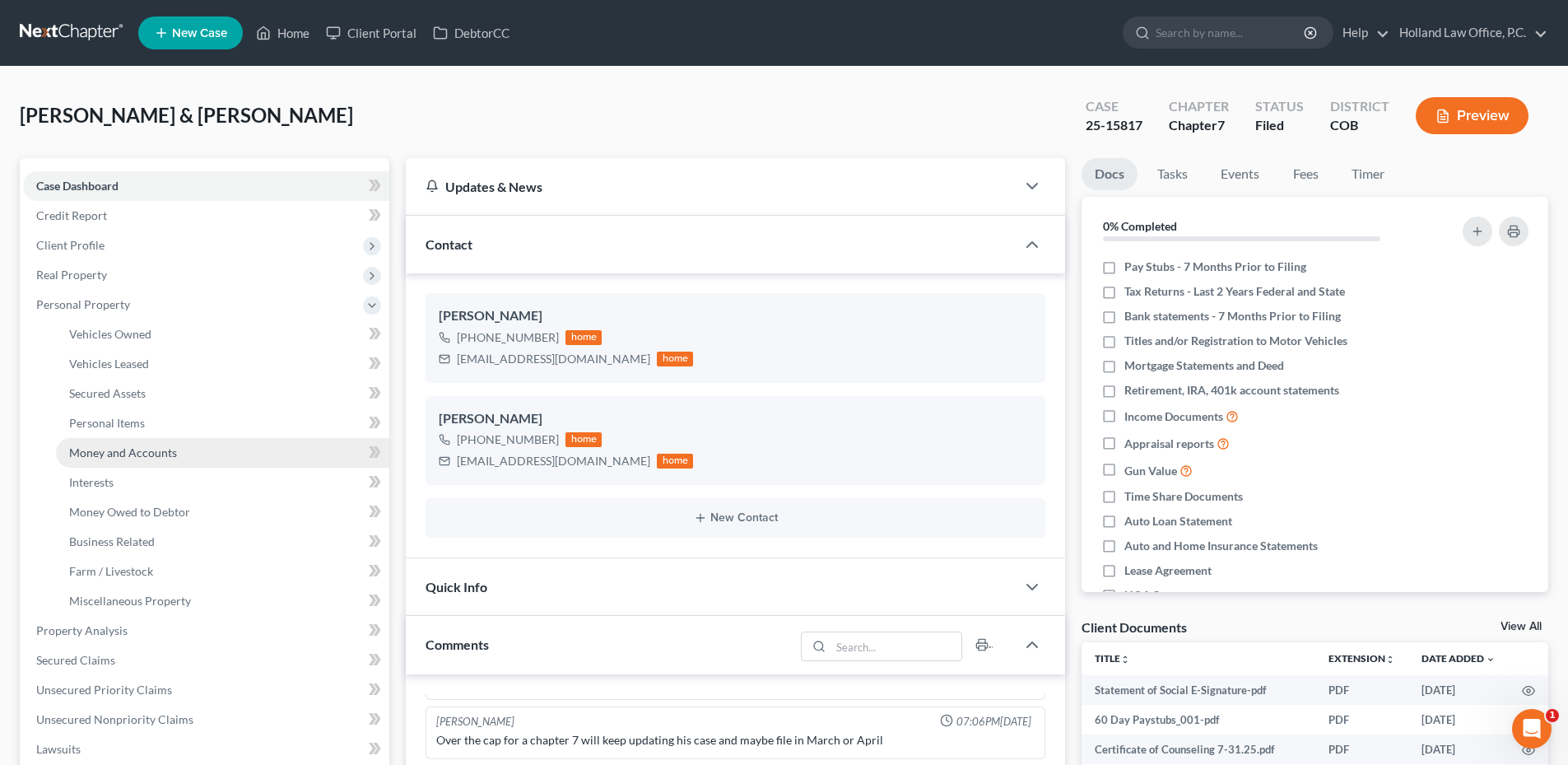
click at [152, 441] on link "Money and Accounts" at bounding box center [222, 452] width 333 height 30
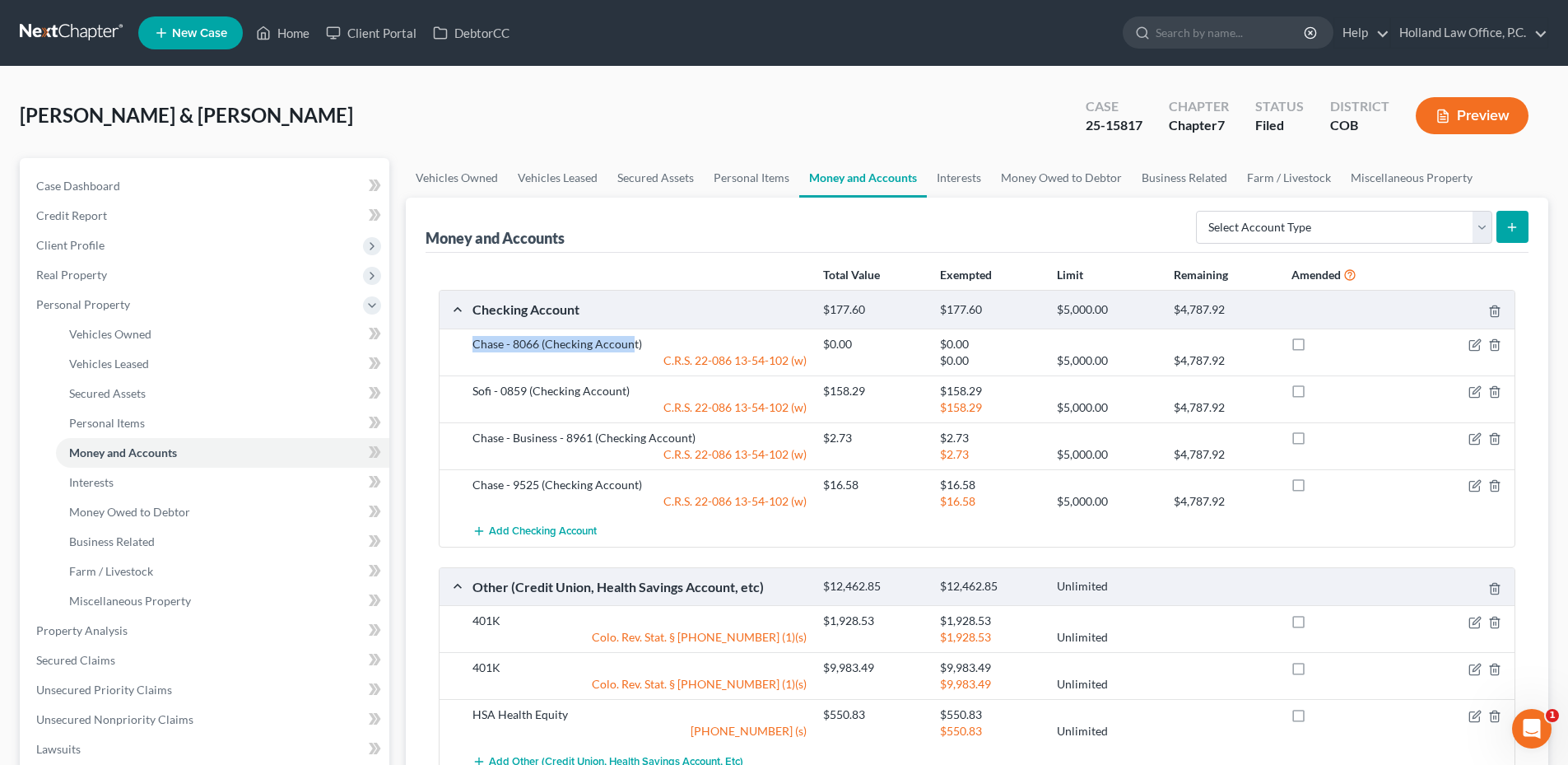
drag, startPoint x: 468, startPoint y: 339, endPoint x: 670, endPoint y: 344, distance: 202.1
click at [646, 346] on div "Chase - 8066 (Checking Account)" at bounding box center [639, 344] width 350 height 16
drag, startPoint x: 469, startPoint y: 389, endPoint x: 644, endPoint y: 391, distance: 175.0
click at [644, 390] on div "Sofi - 0859 (Checking Account)" at bounding box center [639, 391] width 350 height 16
drag, startPoint x: 453, startPoint y: 435, endPoint x: 713, endPoint y: 444, distance: 260.2
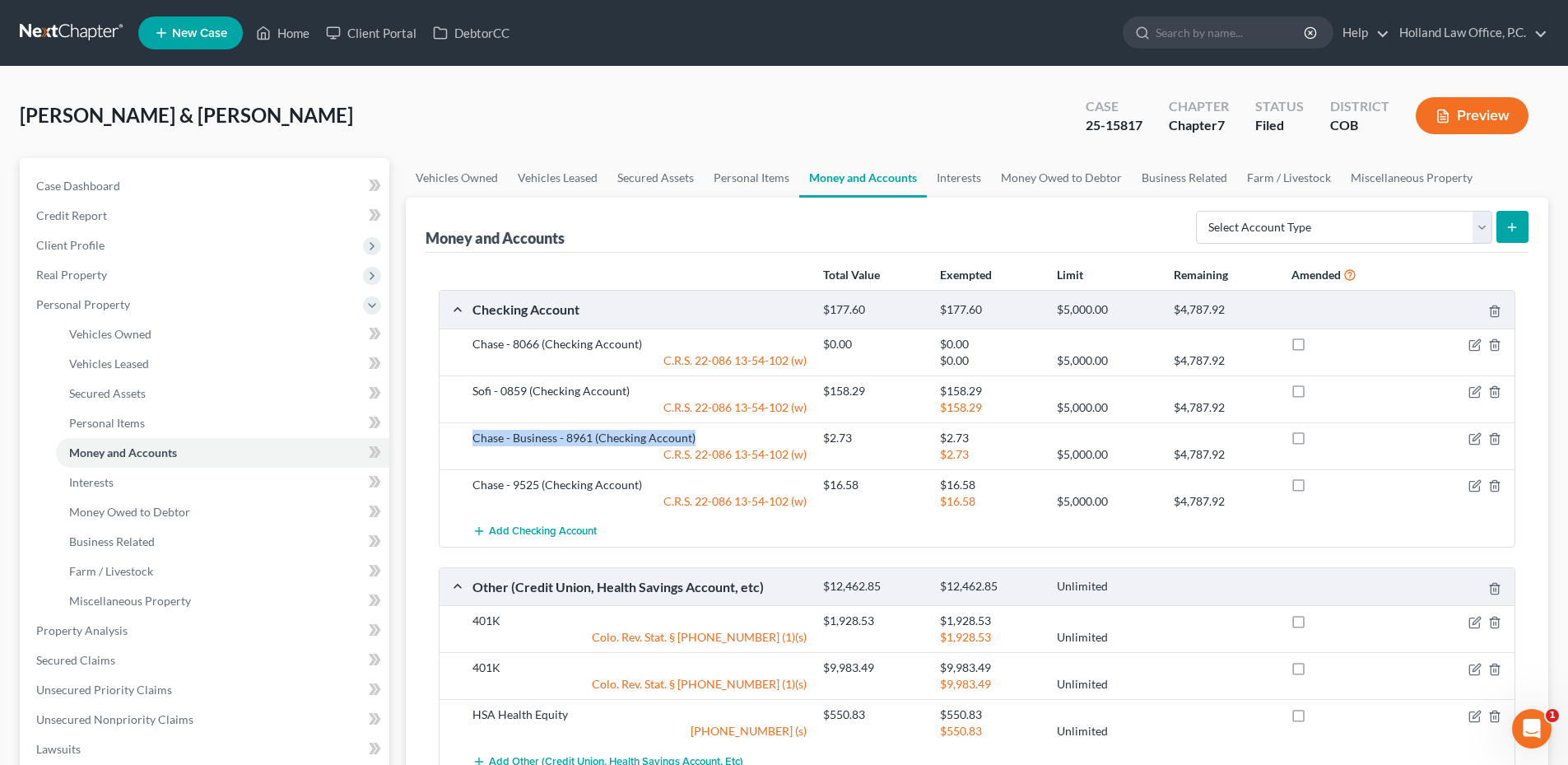
click at [713, 444] on div "Chase - Business - 8961 (Checking Account) $2.73 $2.73 C.R.S. [FINANCIAL_ID]-10…" at bounding box center [977, 445] width 1075 height 47
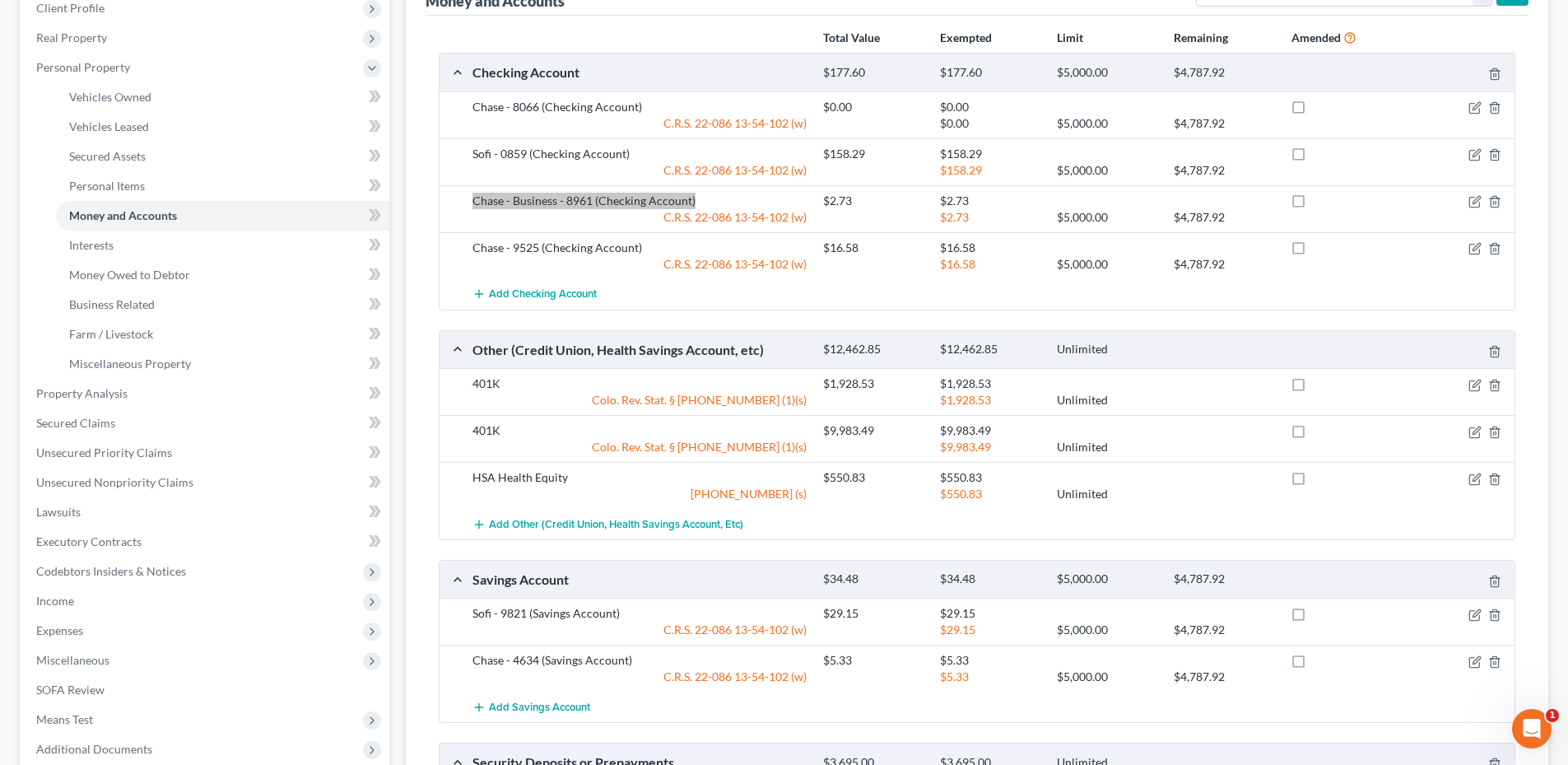
scroll to position [247, 0]
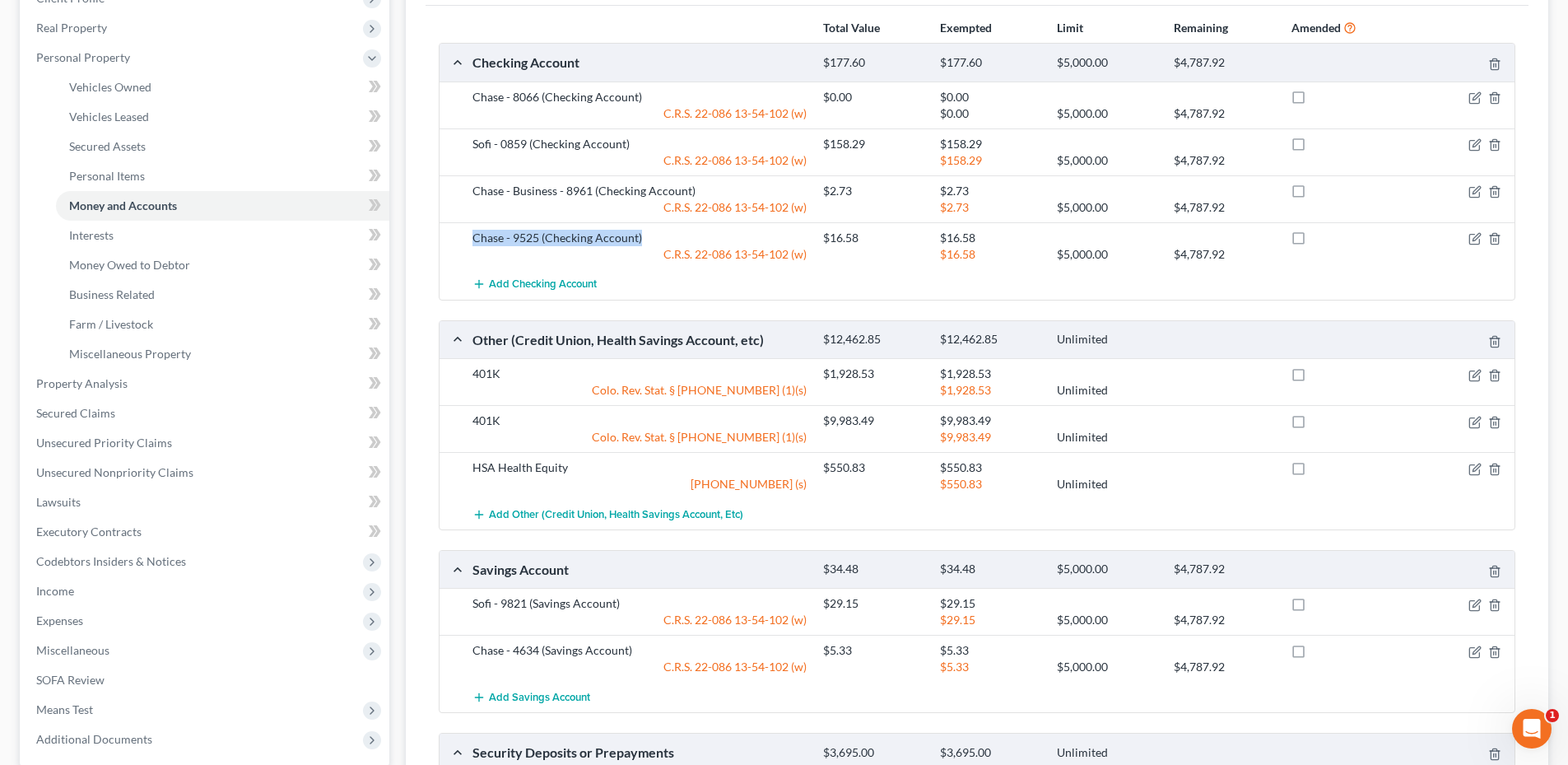
drag, startPoint x: 473, startPoint y: 238, endPoint x: 650, endPoint y: 239, distance: 177.0
click at [650, 239] on div "Chase - 9525 (Checking Account) $16.58 $16.58 C.R.S. [FINANCIAL_ID]-102 (w) $16…" at bounding box center [977, 245] width 1075 height 47
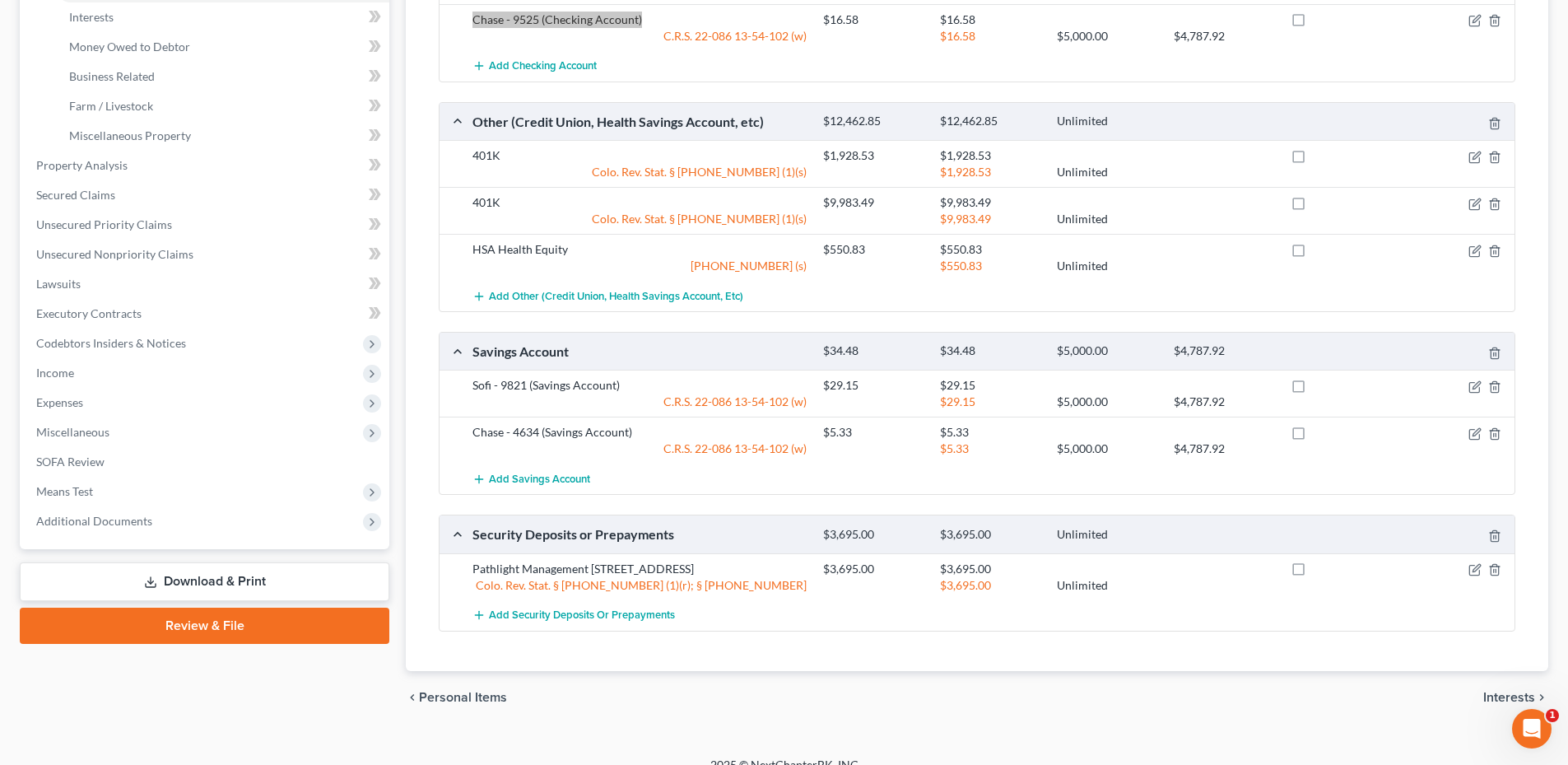
scroll to position [486, 0]
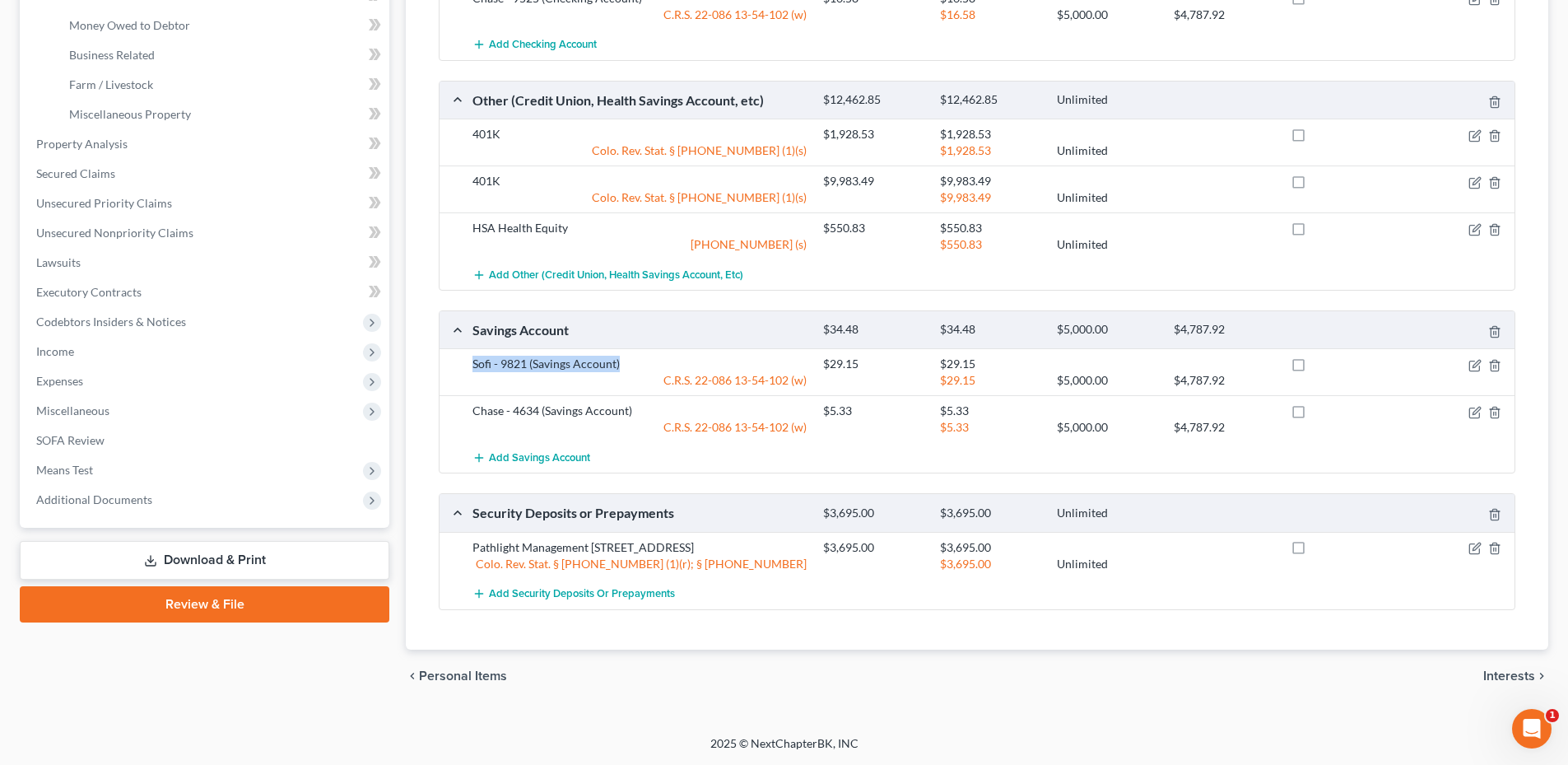
drag, startPoint x: 595, startPoint y: 371, endPoint x: 646, endPoint y: 370, distance: 51.0
click at [652, 372] on div "Sofi - 9821 (Savings Account)" at bounding box center [639, 363] width 350 height 16
drag, startPoint x: 471, startPoint y: 409, endPoint x: 625, endPoint y: 413, distance: 154.1
click at [625, 413] on div "Chase - 4634 (Savings Account)" at bounding box center [639, 410] width 350 height 16
drag, startPoint x: 625, startPoint y: 413, endPoint x: 637, endPoint y: 413, distance: 12.0
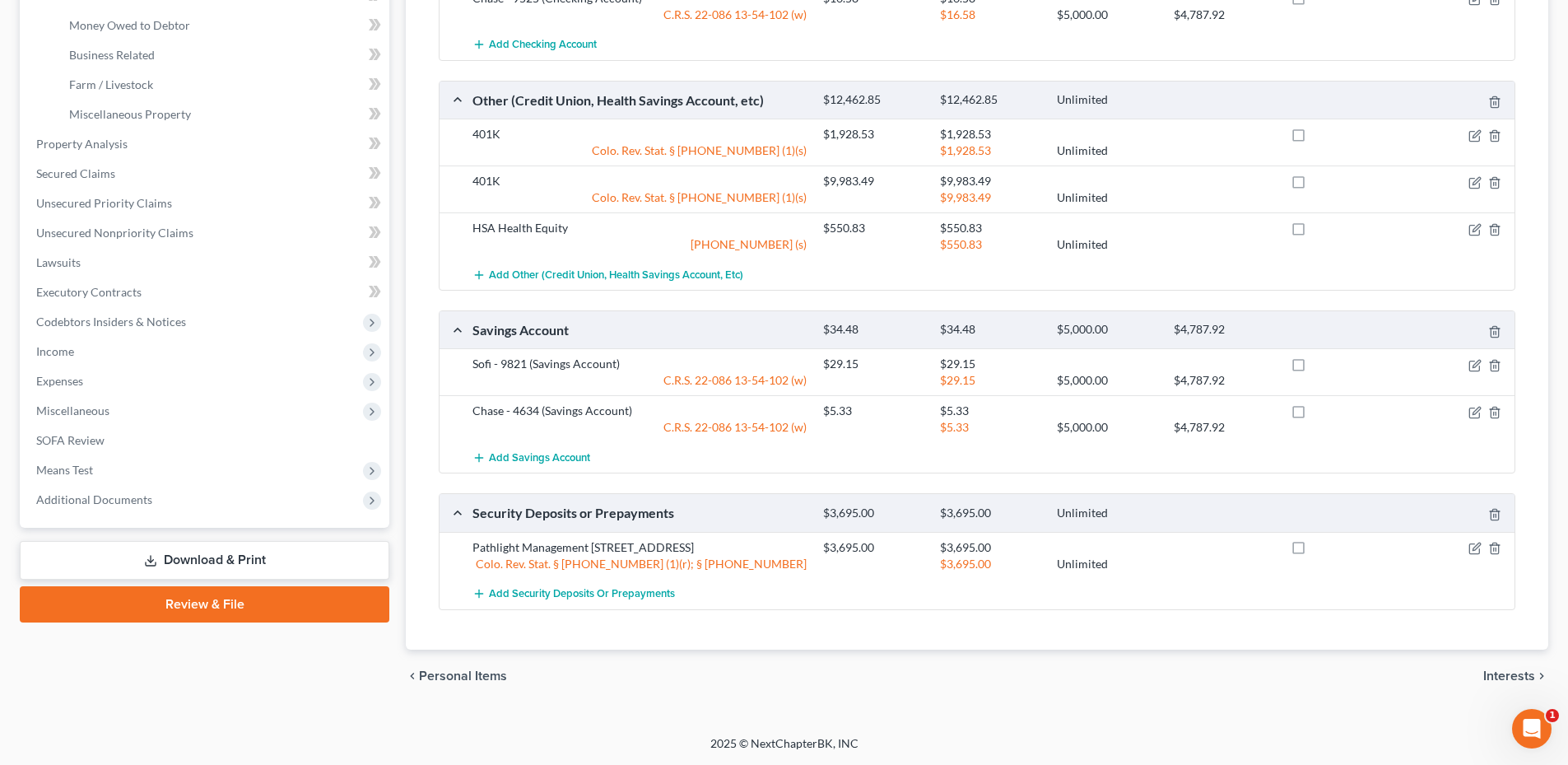
click at [641, 413] on div "Chase - 4634 (Savings Account)" at bounding box center [639, 410] width 350 height 16
drag, startPoint x: 634, startPoint y: 413, endPoint x: 516, endPoint y: 410, distance: 118.0
click at [447, 412] on div "Chase - 4634 (Savings Account) $5.33 $5.33 C.R.S. [FINANCIAL_ID]-102 (w) $5.33 …" at bounding box center [977, 418] width 1075 height 47
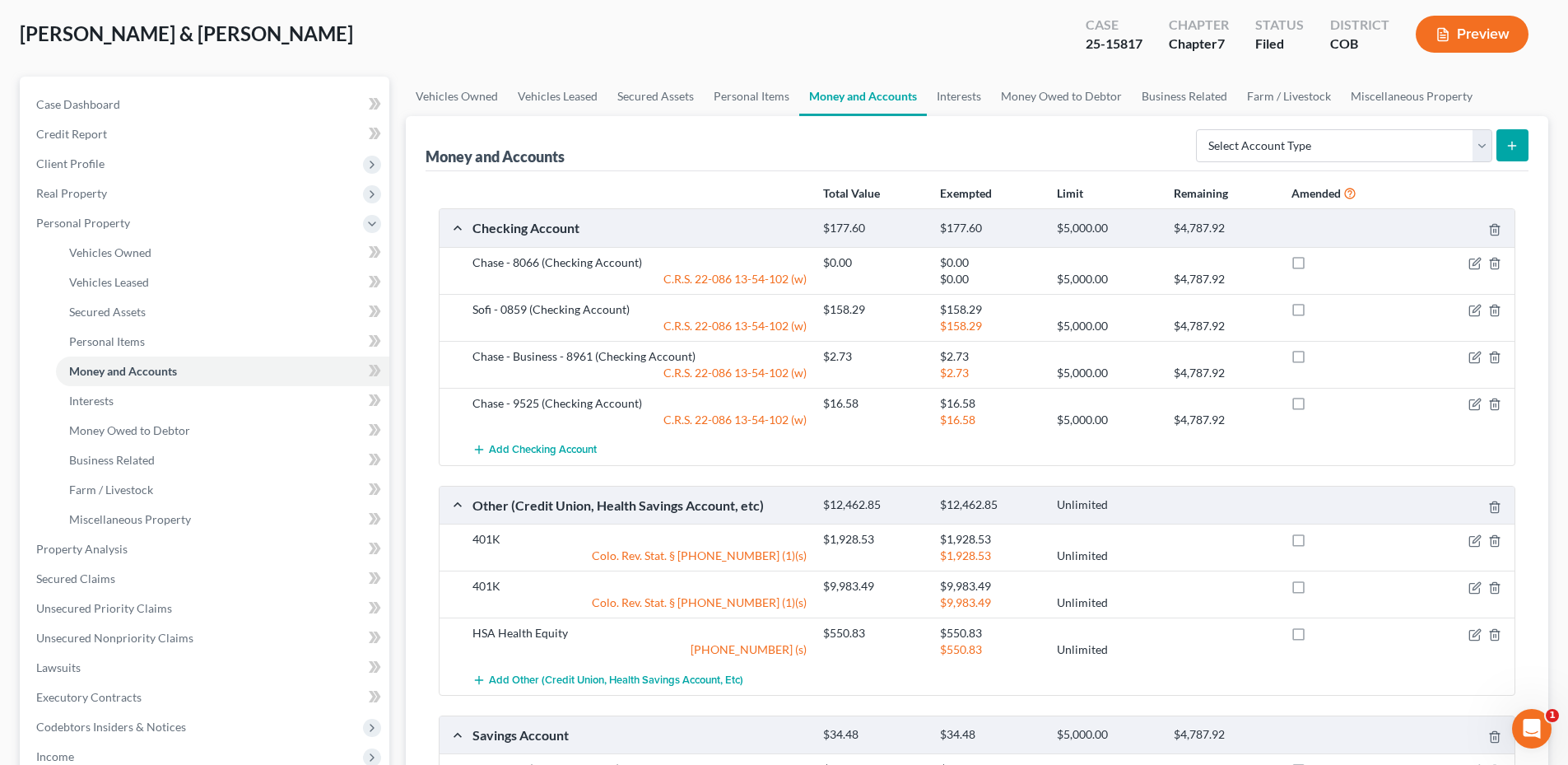
scroll to position [0, 0]
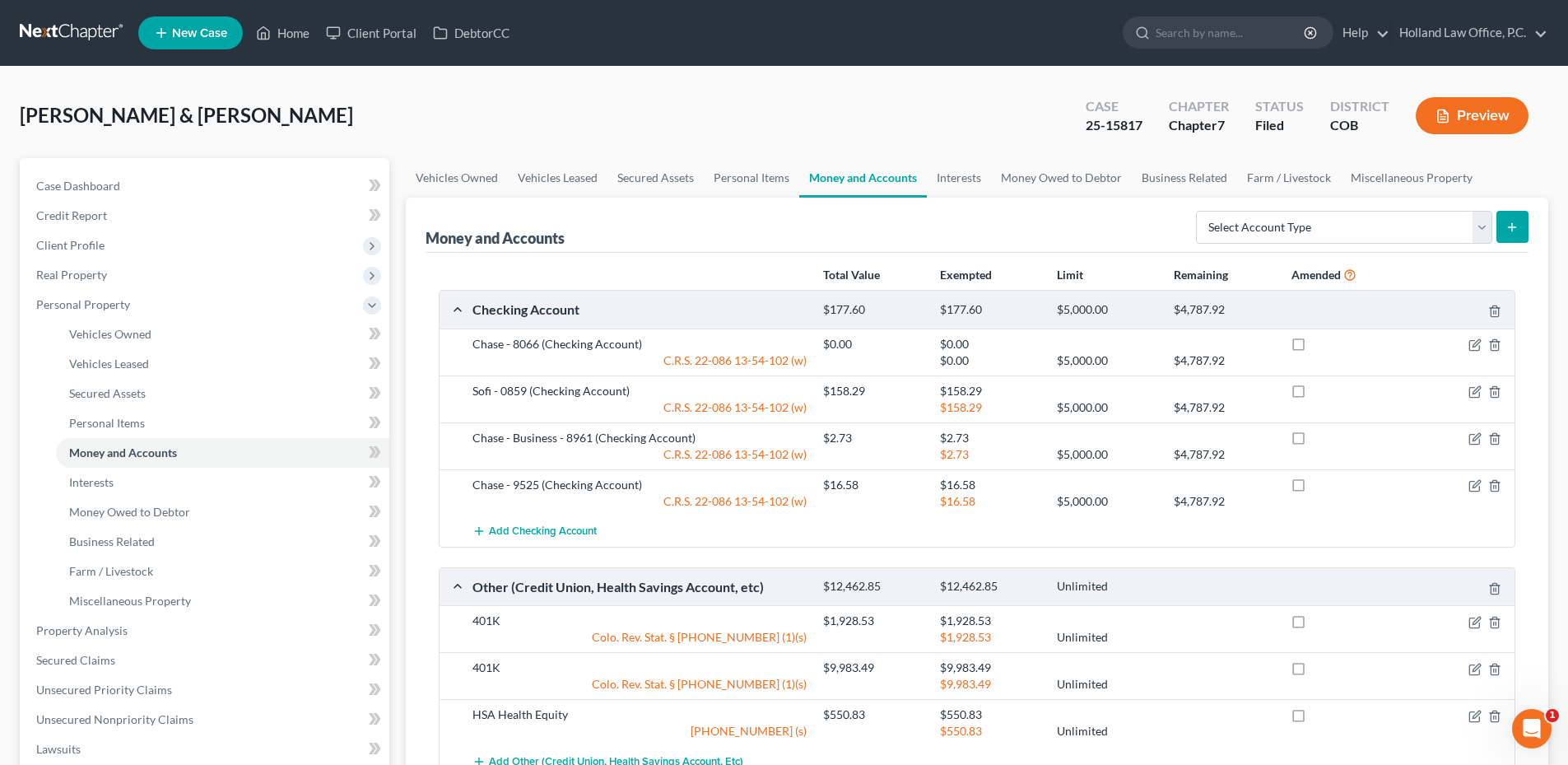
click at [626, 127] on div "[PERSON_NAME] & [PERSON_NAME] Upgraded Case 25-15817 Chapter Chapter 7 Status F…" at bounding box center [784, 121] width 1528 height 72
click at [953, 168] on link "Interests" at bounding box center [958, 177] width 64 height 39
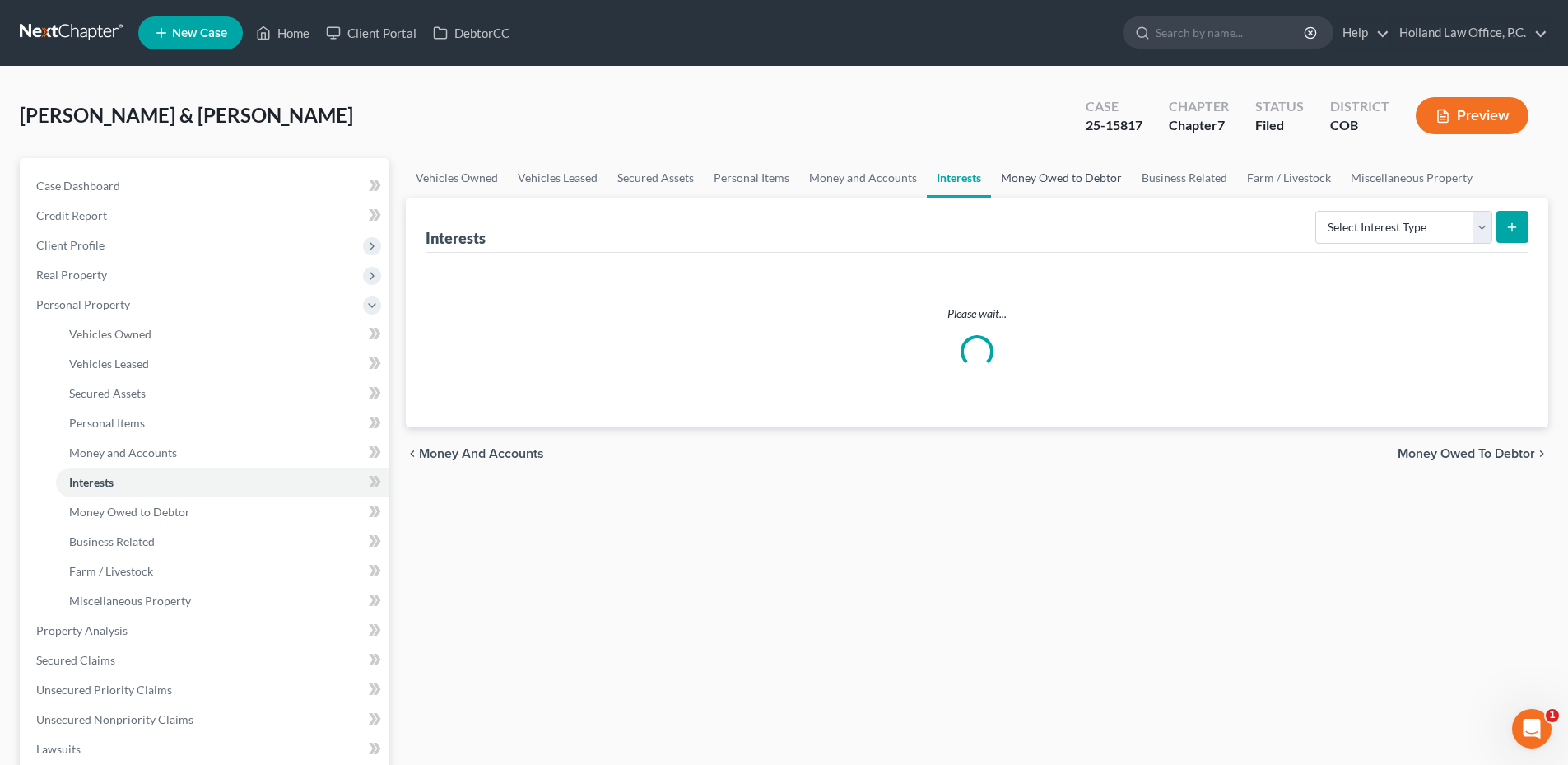
click at [1099, 175] on link "Money Owed to Debtor" at bounding box center [1061, 177] width 140 height 39
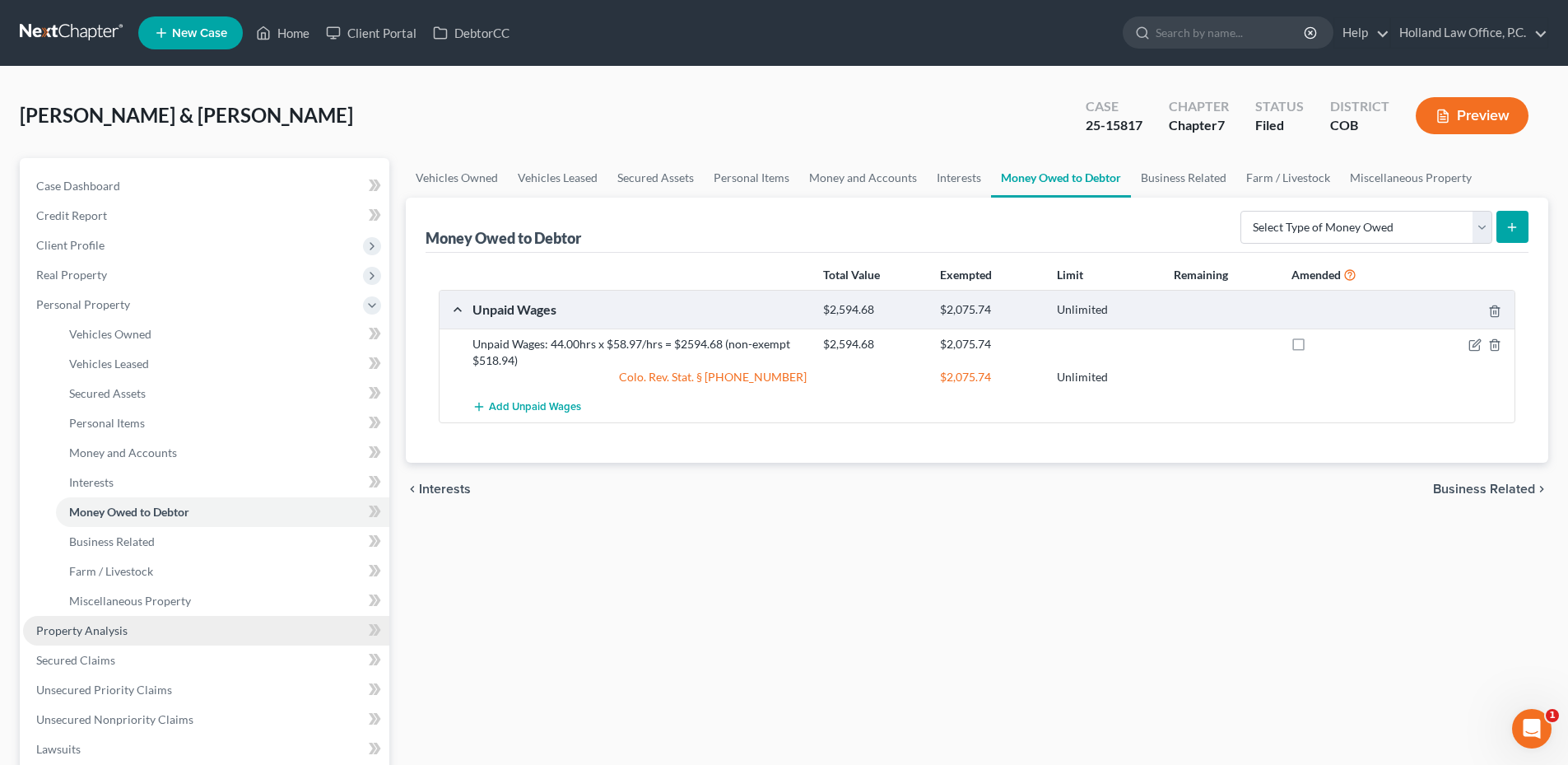
click at [99, 629] on span "Property Analysis" at bounding box center [82, 629] width 92 height 14
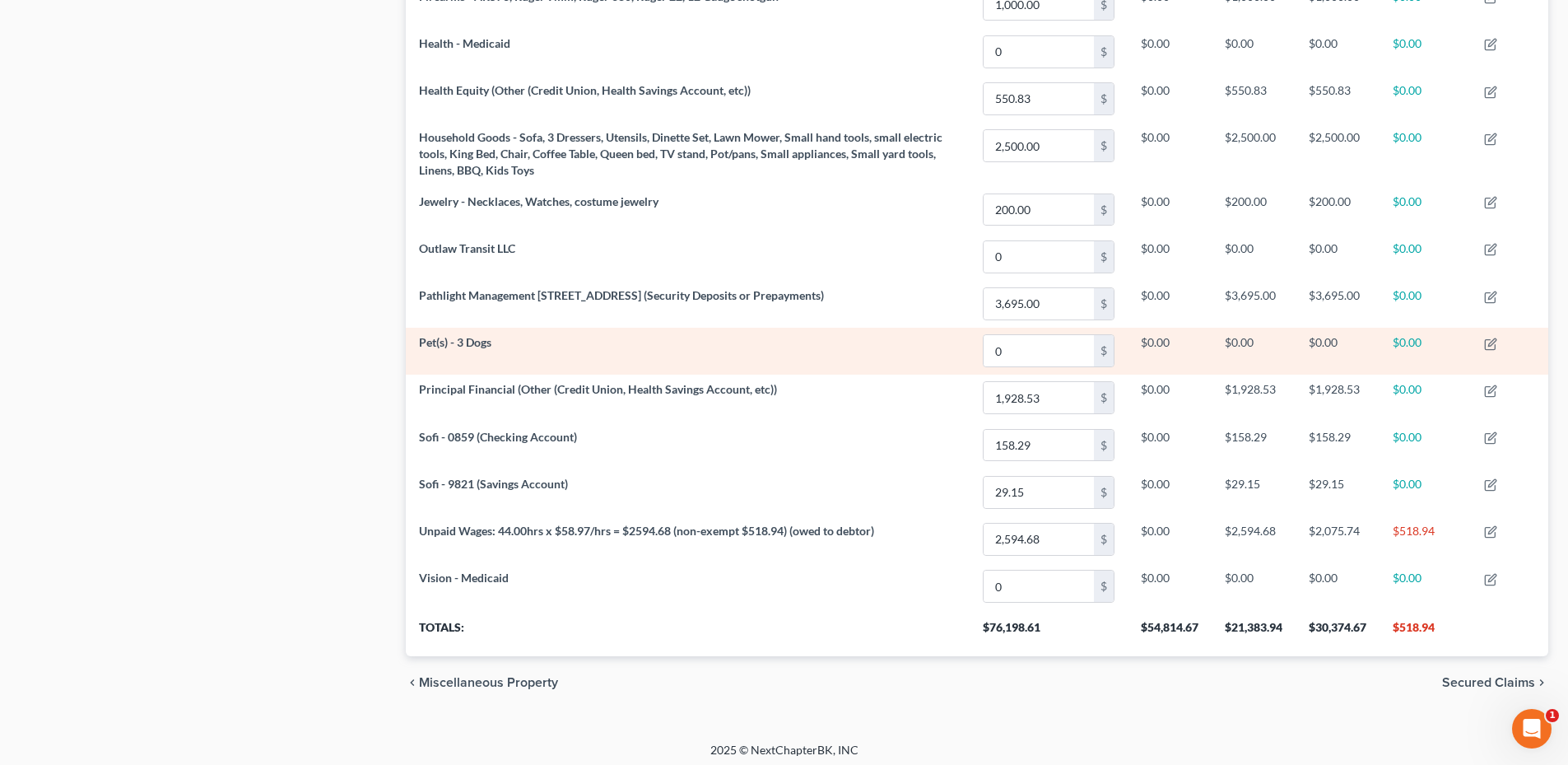
scroll to position [670, 0]
